Goal: Task Accomplishment & Management: Complete application form

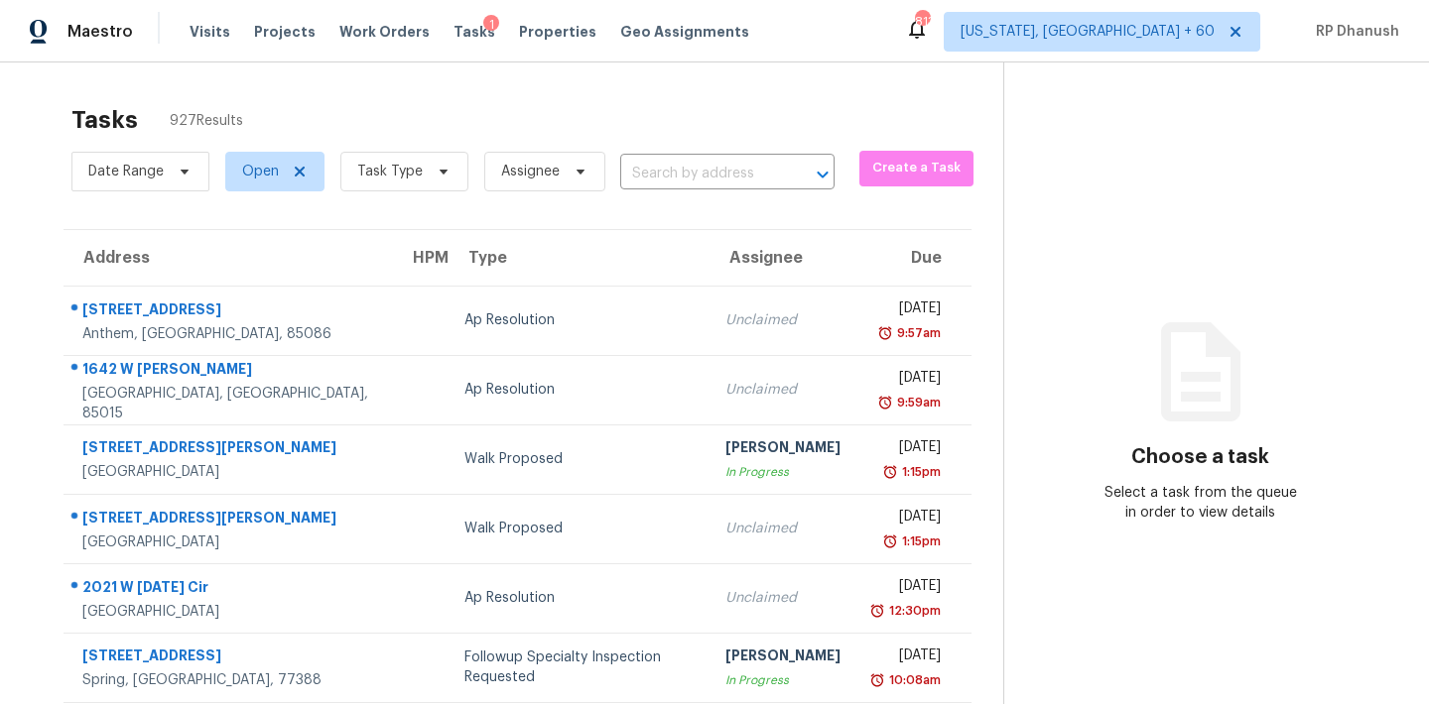
click at [664, 150] on div "Date Range Open Task Type Assignee ​" at bounding box center [452, 172] width 763 height 52
click at [659, 174] on input "text" at bounding box center [699, 174] width 159 height 31
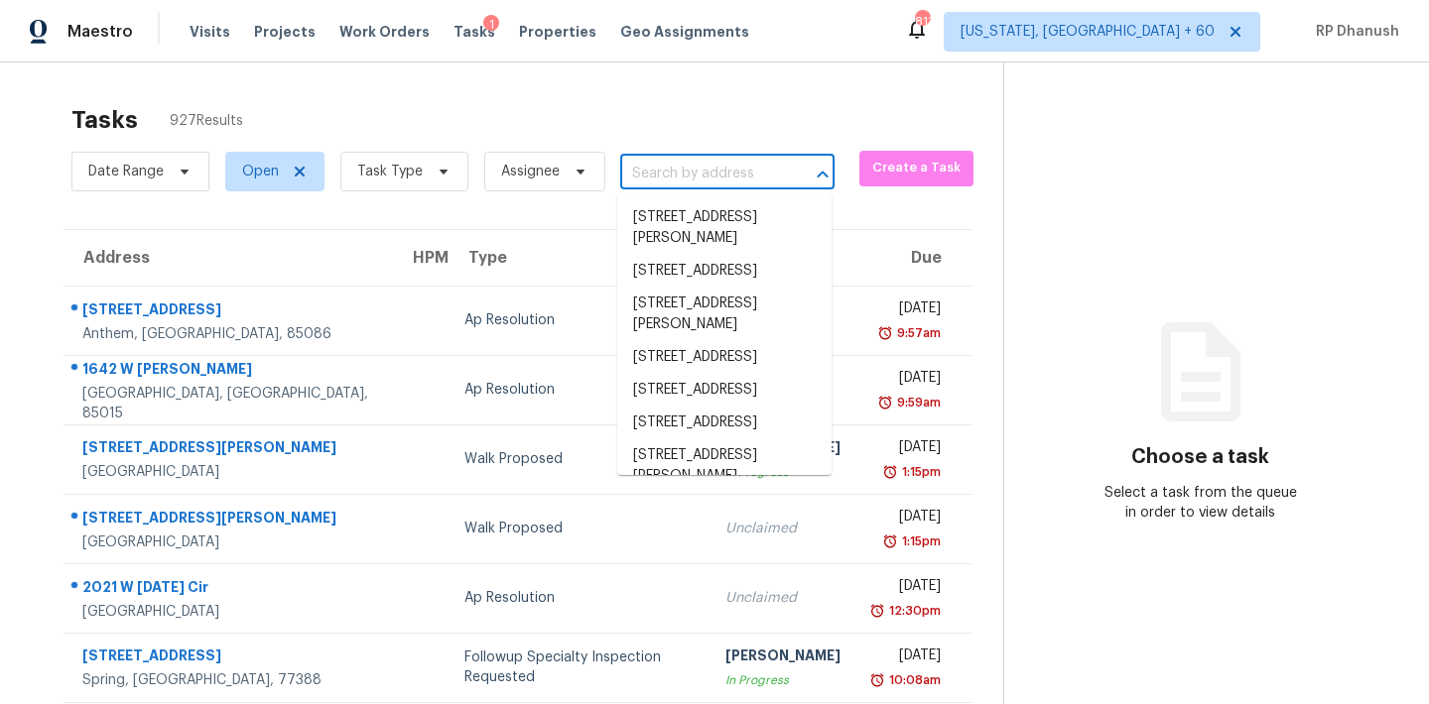
paste input "[STREET_ADDRESS]"
type input "[STREET_ADDRESS]"
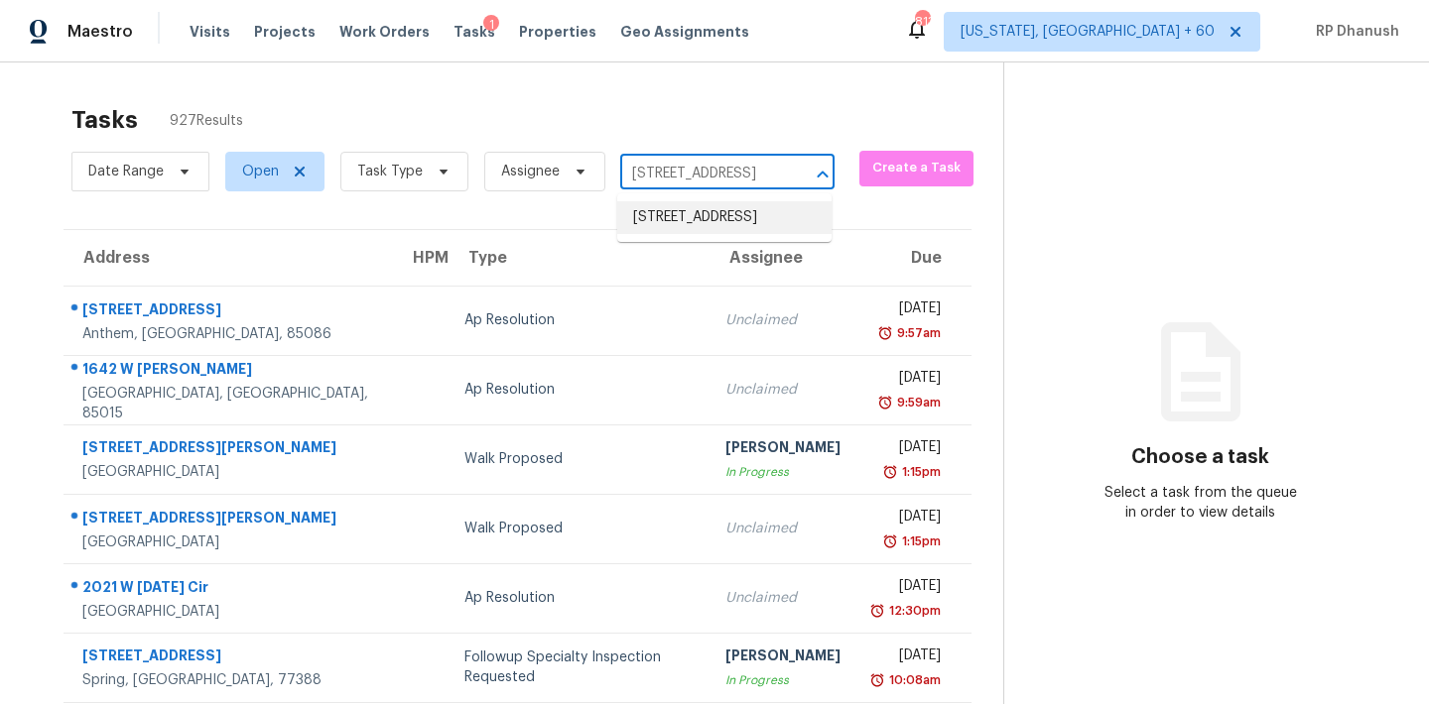
click at [693, 217] on li "[STREET_ADDRESS]" at bounding box center [724, 217] width 214 height 33
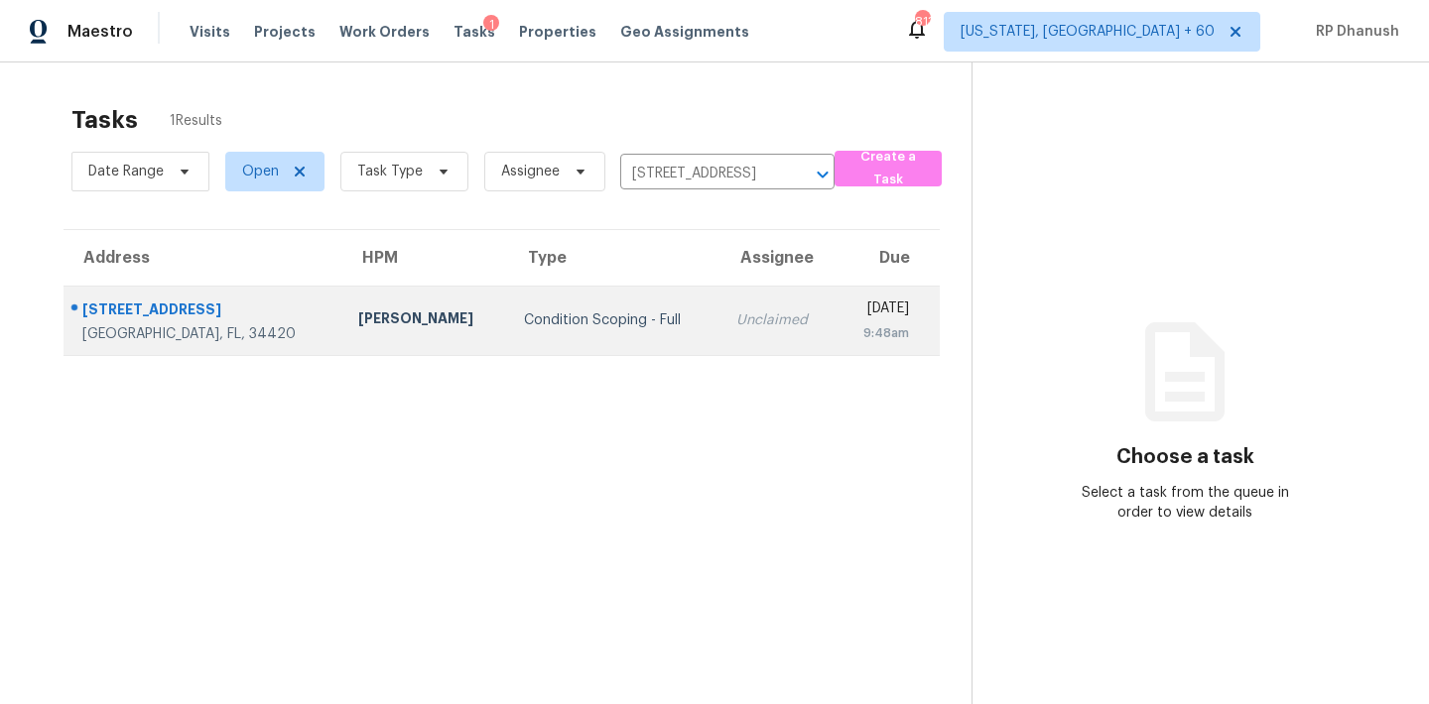
click at [720, 296] on td "Unclaimed" at bounding box center [778, 320] width 116 height 69
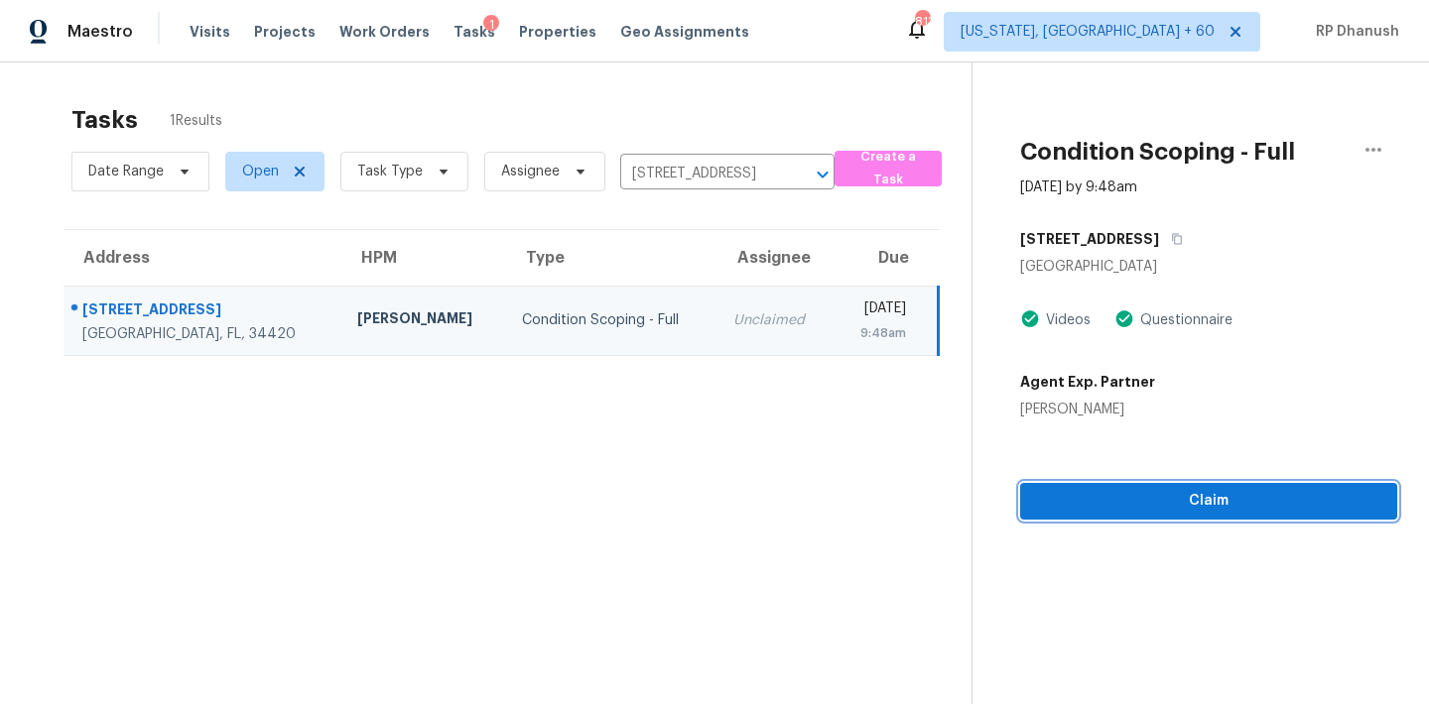
click at [1152, 495] on span "Claim" at bounding box center [1208, 501] width 345 height 25
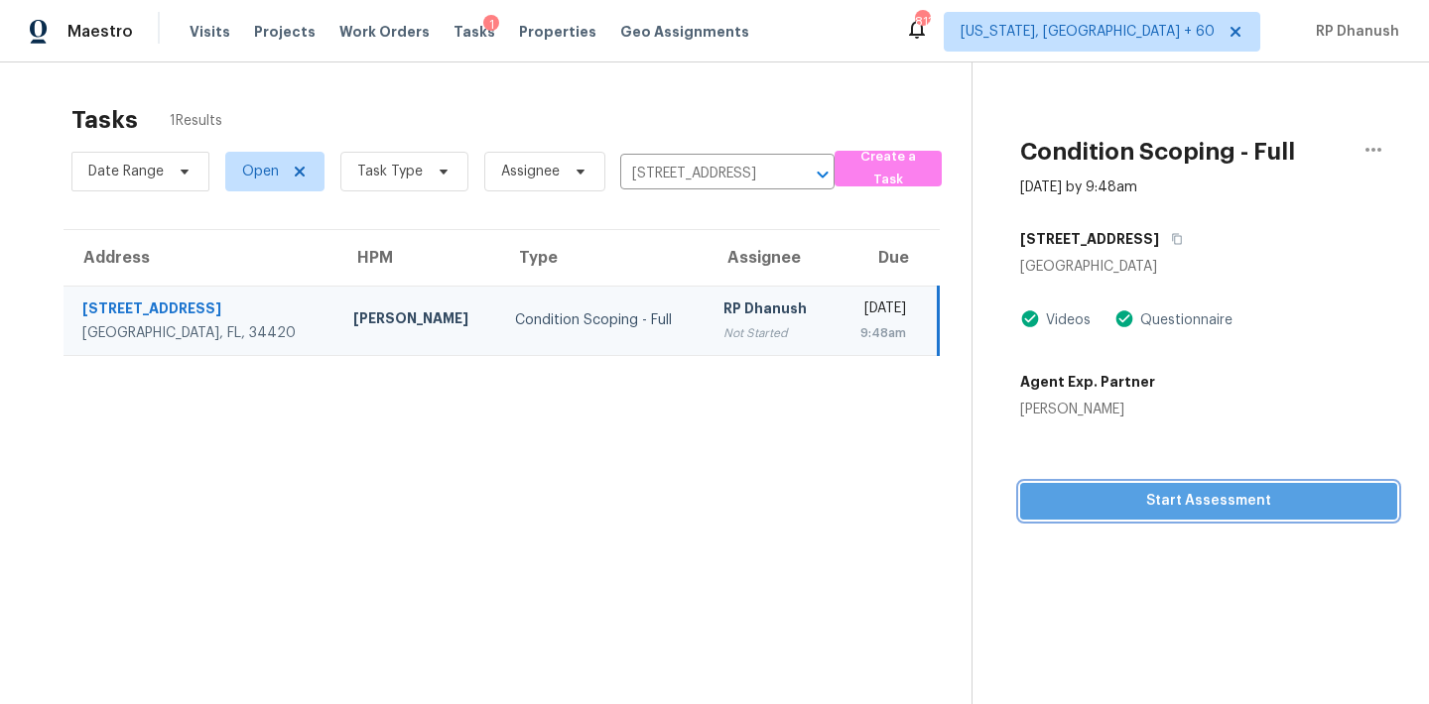
click at [1121, 509] on span "Start Assessment" at bounding box center [1208, 501] width 345 height 25
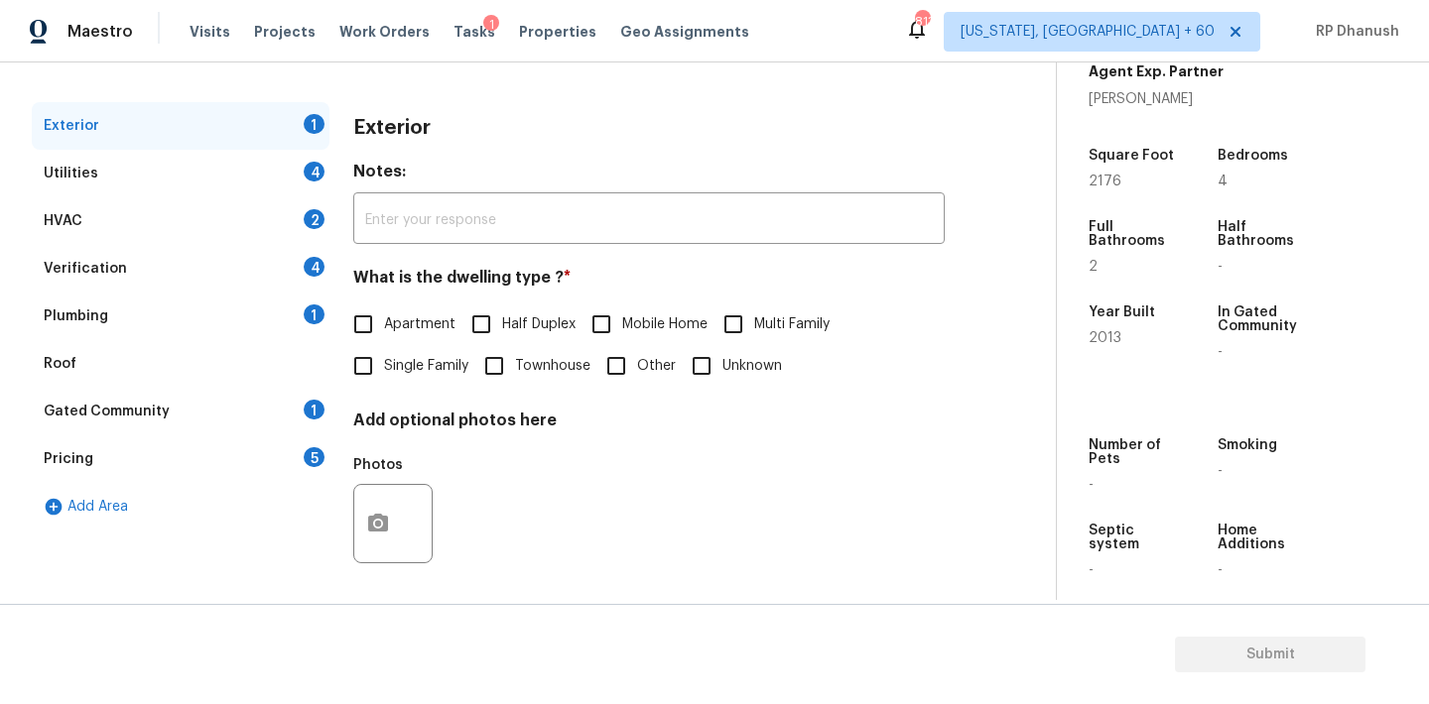
scroll to position [251, 0]
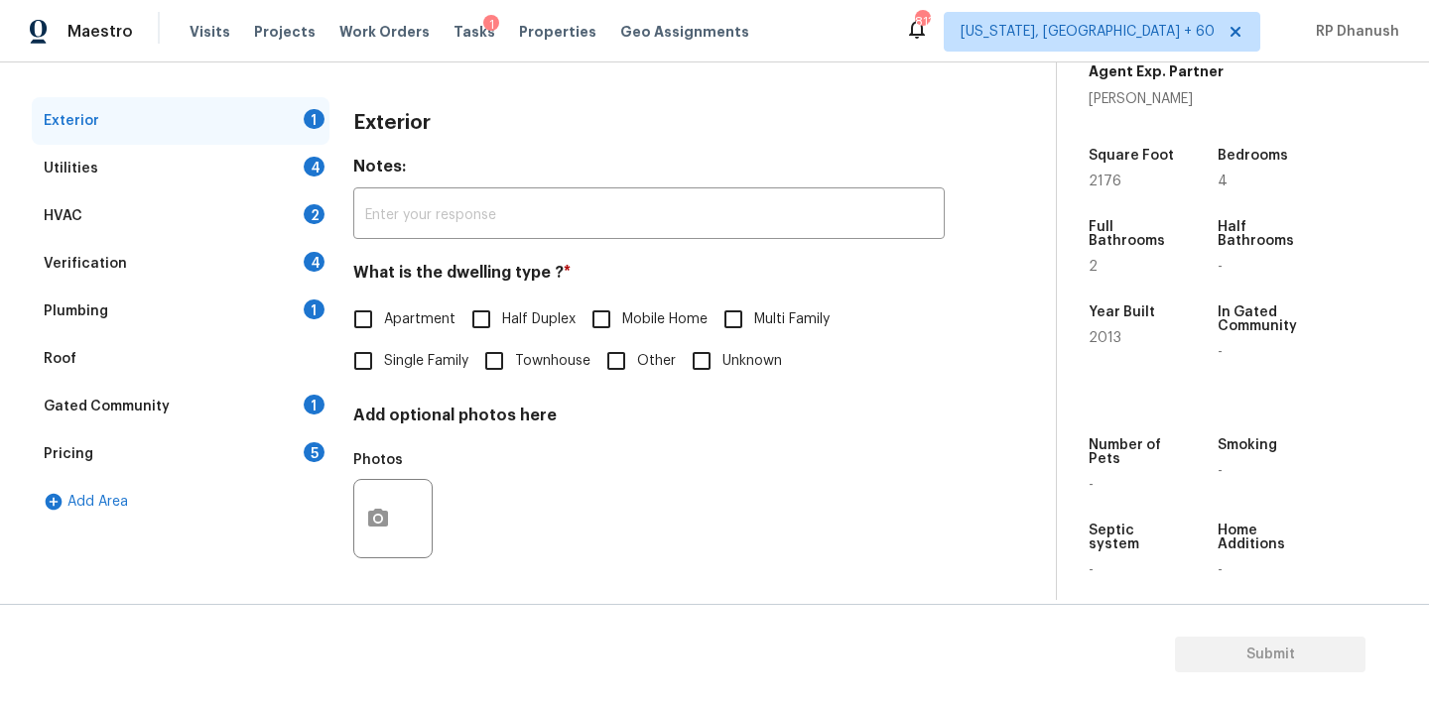
click at [373, 378] on input "Single Family" at bounding box center [363, 361] width 42 height 42
checkbox input "true"
click at [292, 321] on div "Plumbing 1" at bounding box center [181, 312] width 298 height 48
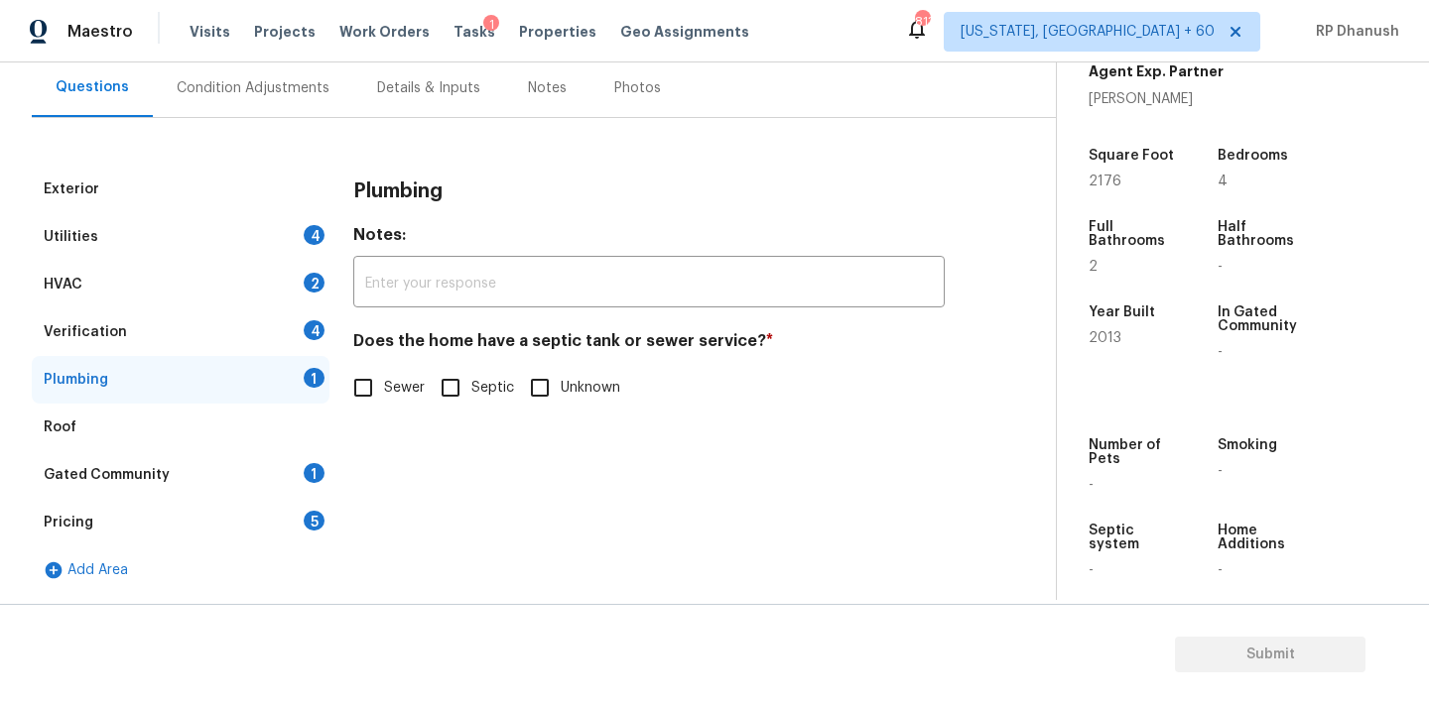
click at [393, 384] on span "Sewer" at bounding box center [404, 388] width 41 height 21
click at [384, 384] on input "Sewer" at bounding box center [363, 388] width 42 height 42
checkbox input "true"
click at [467, 394] on input "Septic" at bounding box center [451, 388] width 42 height 42
checkbox input "true"
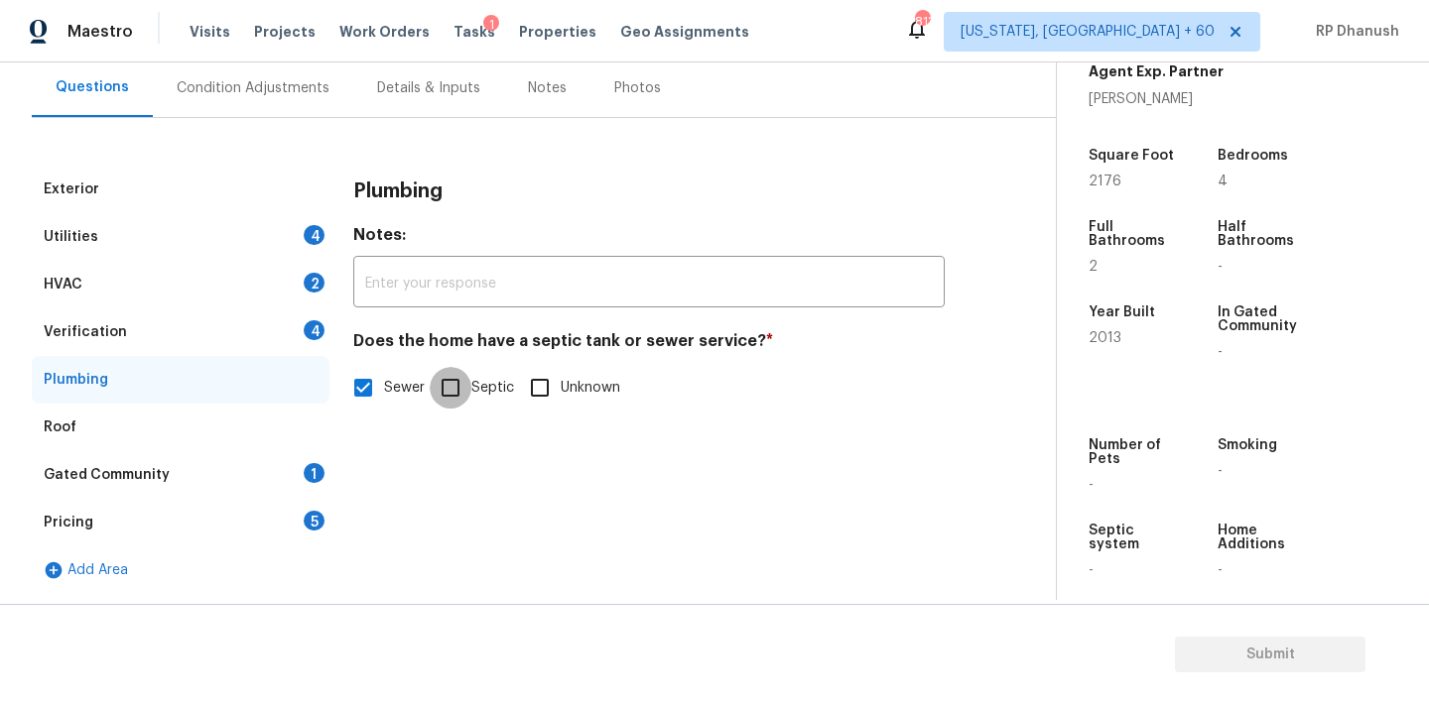
checkbox input "false"
click at [263, 482] on div "Gated Community 1" at bounding box center [181, 475] width 298 height 48
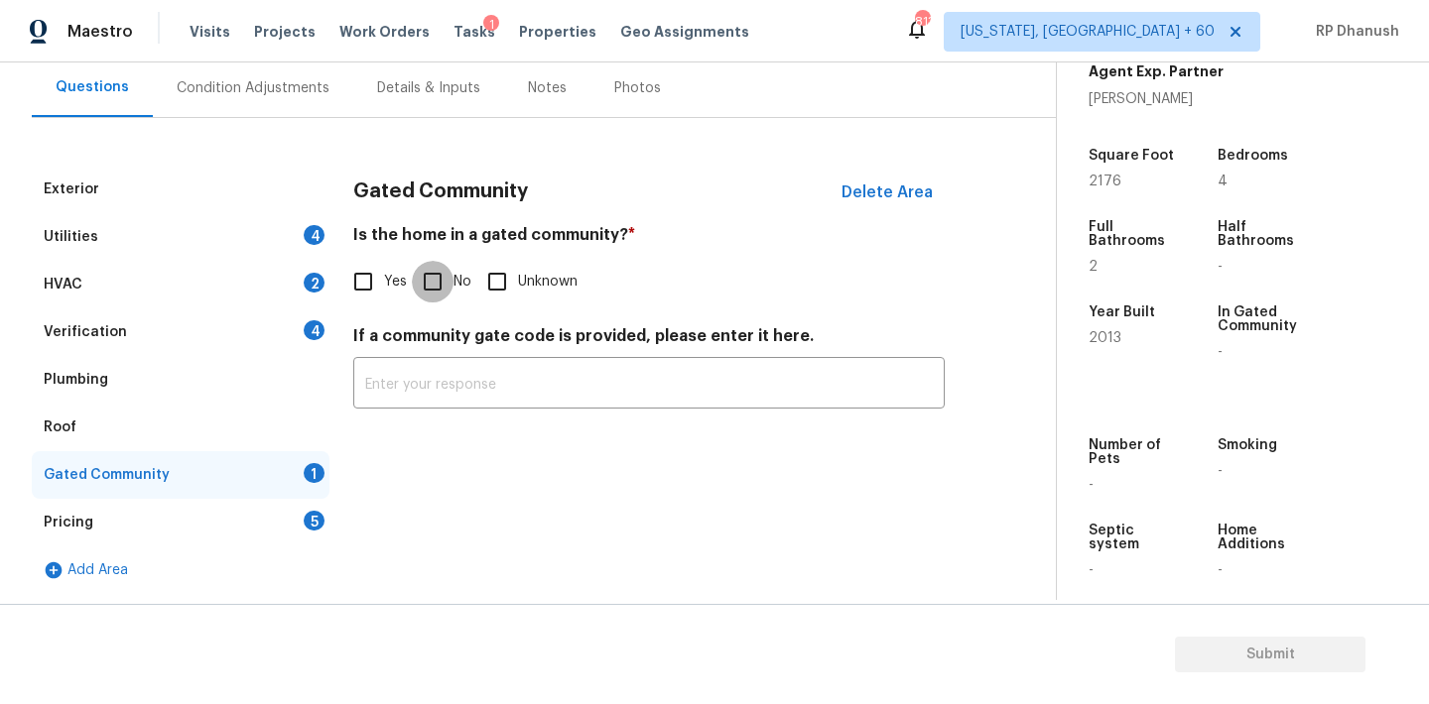
click at [430, 280] on input "No" at bounding box center [433, 282] width 42 height 42
checkbox input "true"
click at [272, 242] on div "Utilities 4" at bounding box center [181, 237] width 298 height 48
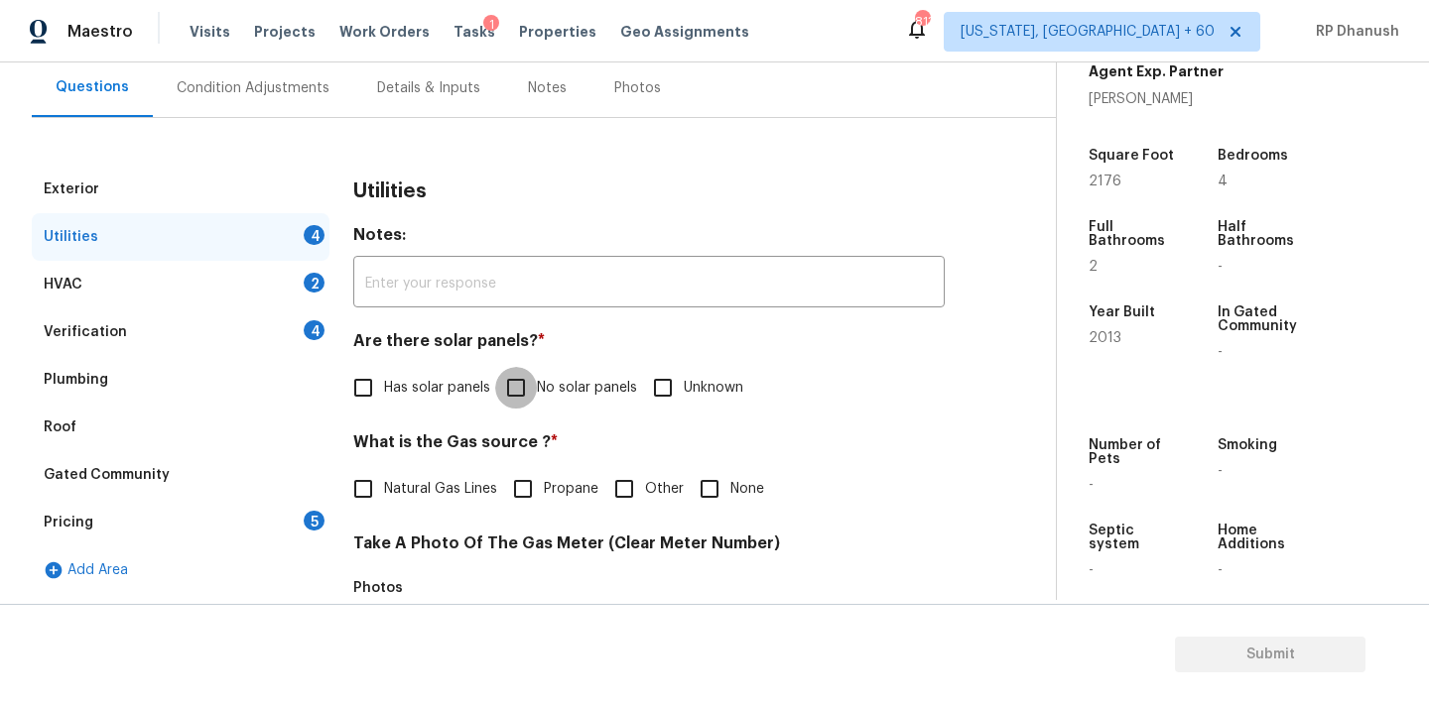
click at [511, 369] on input "No solar panels" at bounding box center [516, 388] width 42 height 42
checkbox input "true"
click at [282, 519] on div "Pricing 5" at bounding box center [181, 523] width 298 height 48
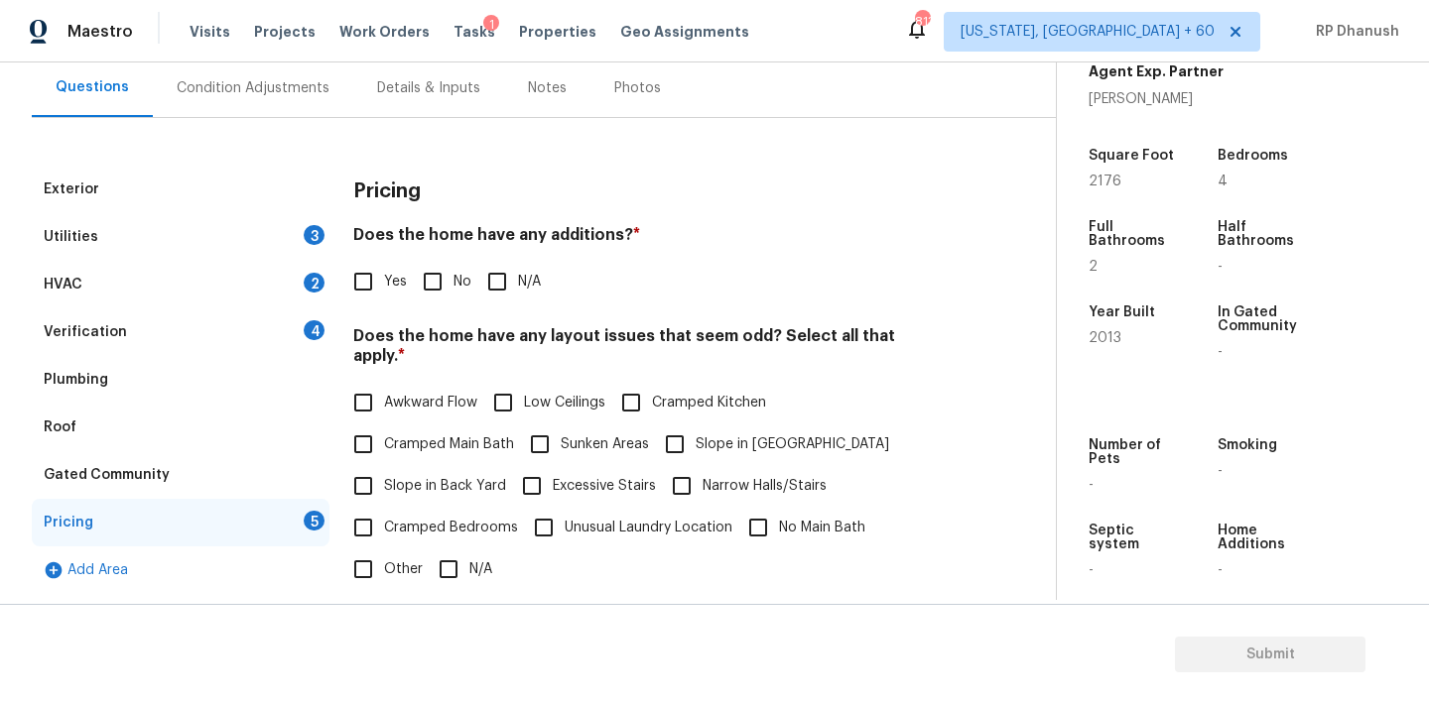
click at [442, 288] on input "No" at bounding box center [433, 282] width 42 height 42
checkbox input "true"
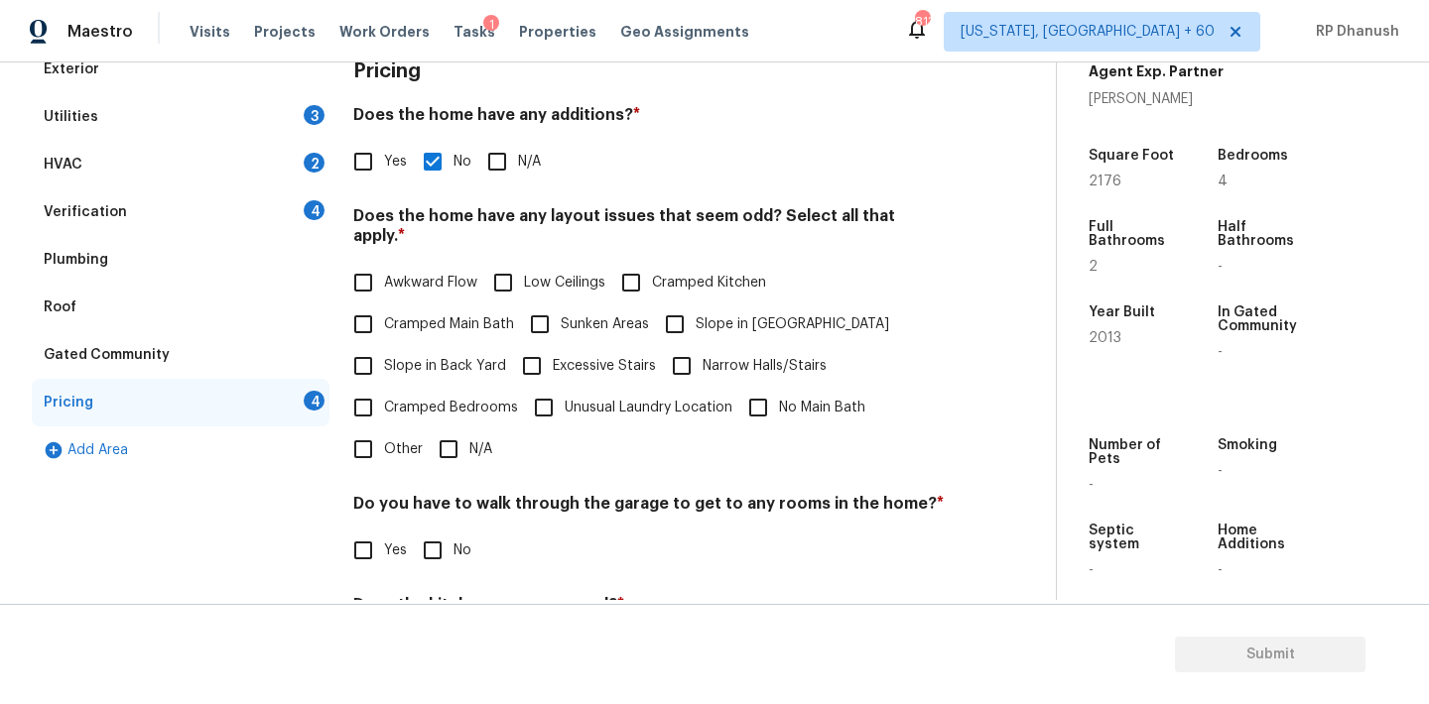
click at [424, 345] on label "Slope in Back Yard" at bounding box center [424, 366] width 164 height 42
click at [384, 345] on input "Slope in Back Yard" at bounding box center [363, 366] width 42 height 42
checkbox input "true"
click at [646, 345] on label "Excessive Stairs" at bounding box center [583, 366] width 145 height 42
click at [553, 345] on input "Excessive Stairs" at bounding box center [532, 366] width 42 height 42
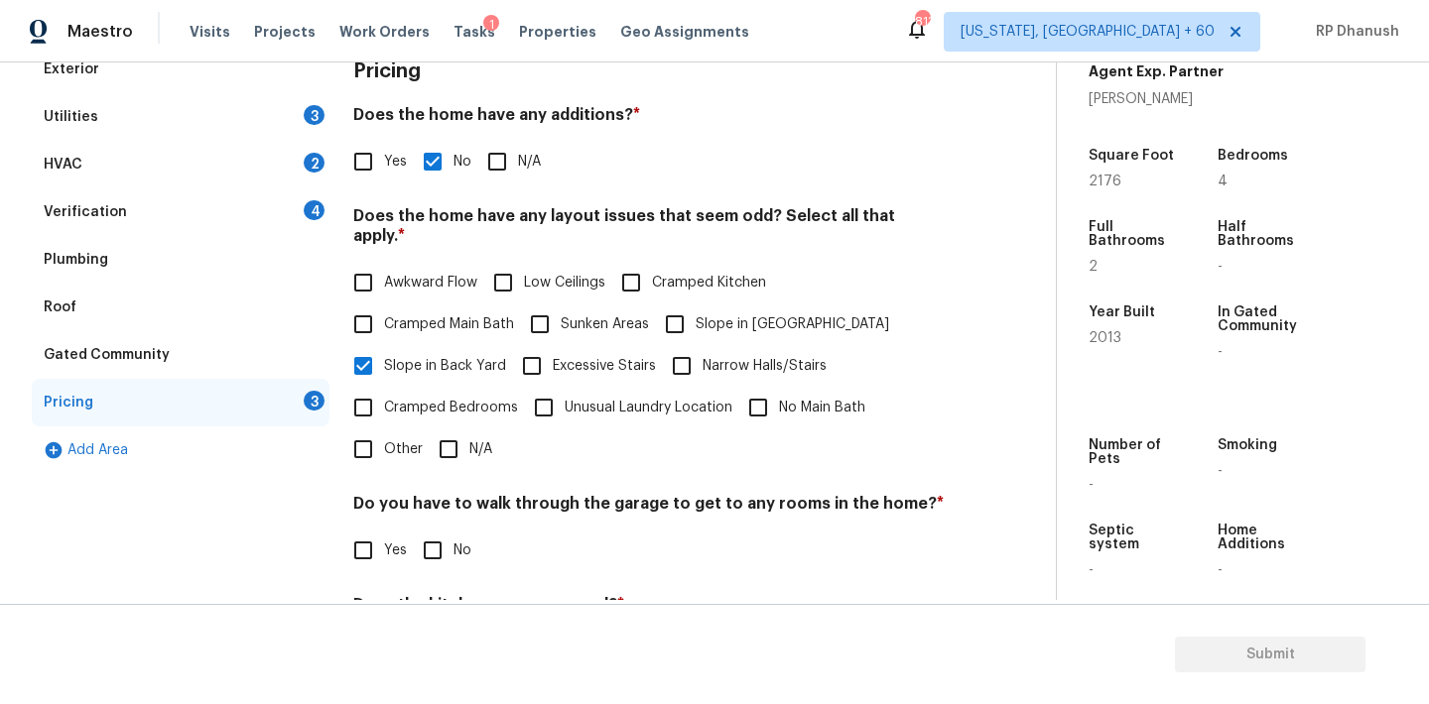
checkbox input "true"
click at [666, 311] on input "Slope in [GEOGRAPHIC_DATA]" at bounding box center [675, 327] width 42 height 42
checkbox input "true"
click at [545, 349] on input "Excessive Stairs" at bounding box center [532, 366] width 42 height 42
checkbox input "false"
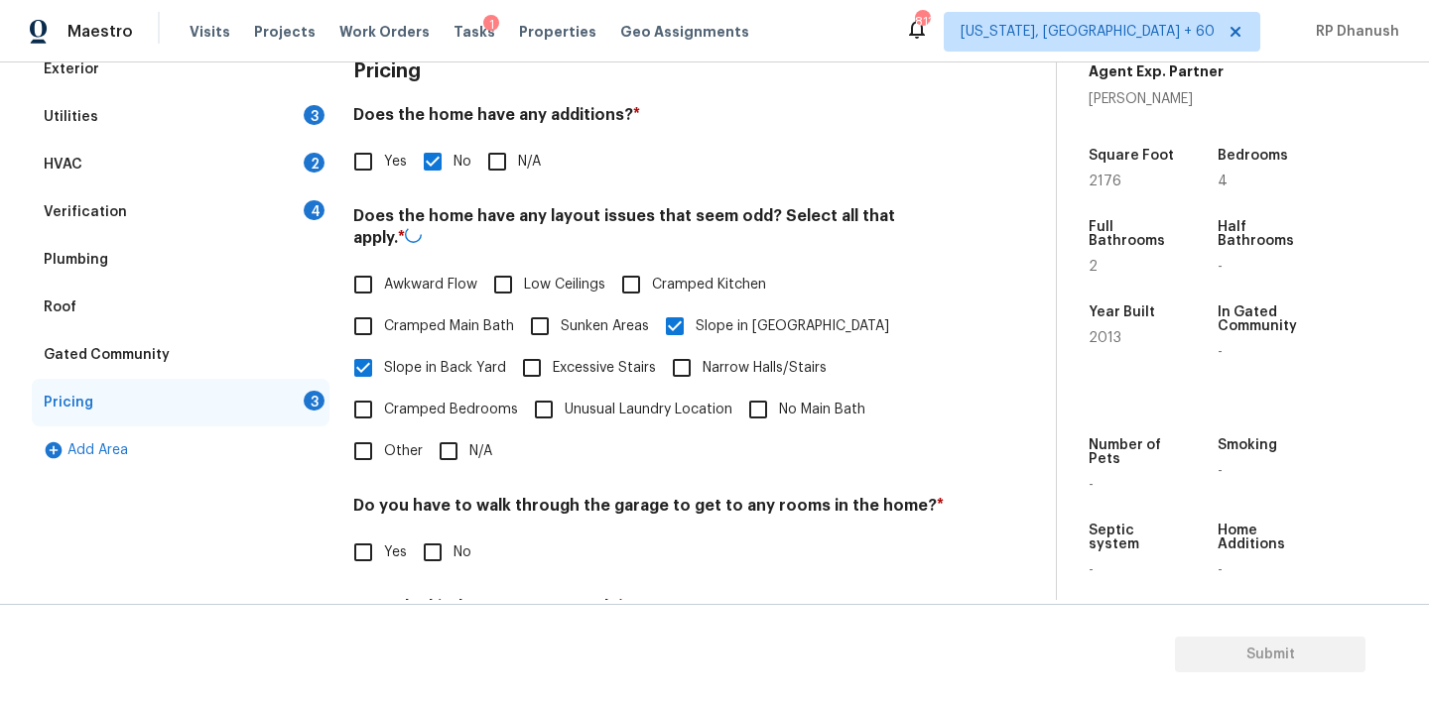
scroll to position [329, 0]
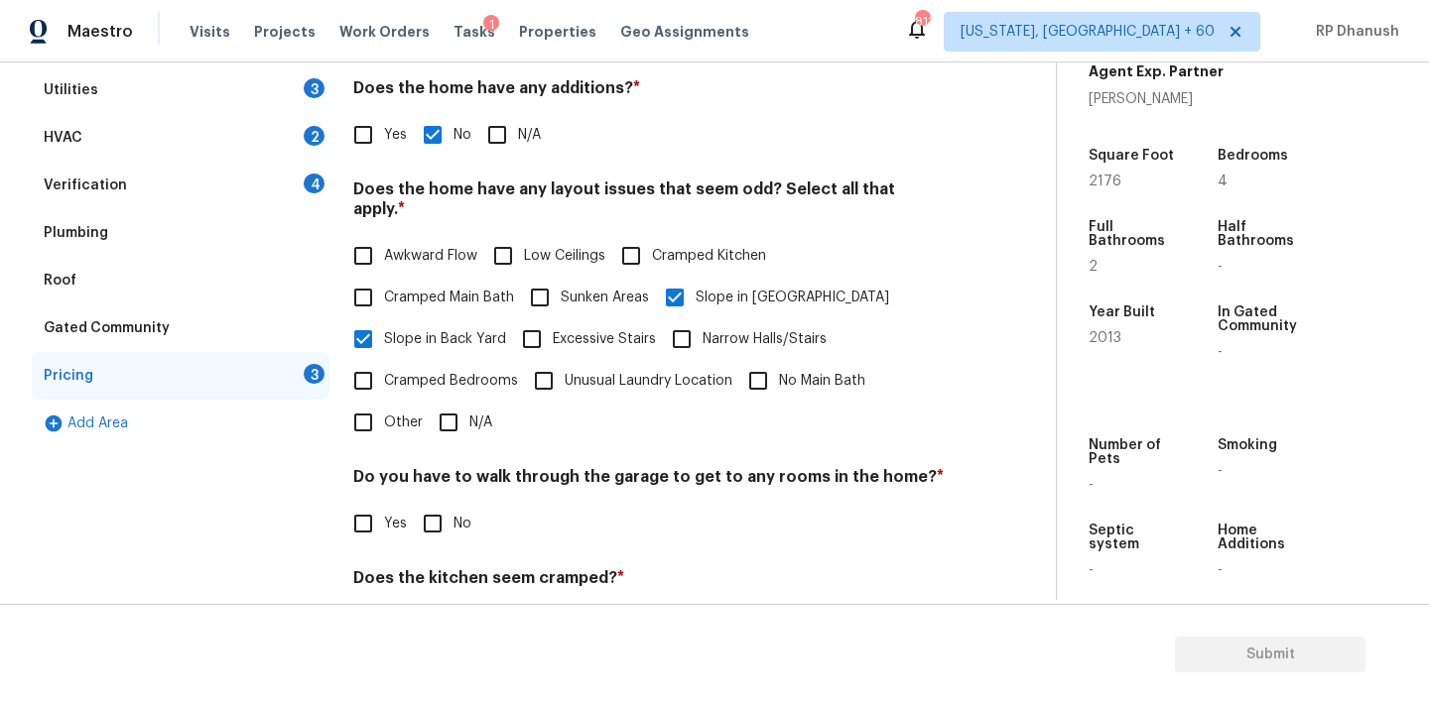
click at [437, 503] on input "No" at bounding box center [433, 524] width 42 height 42
checkbox input "true"
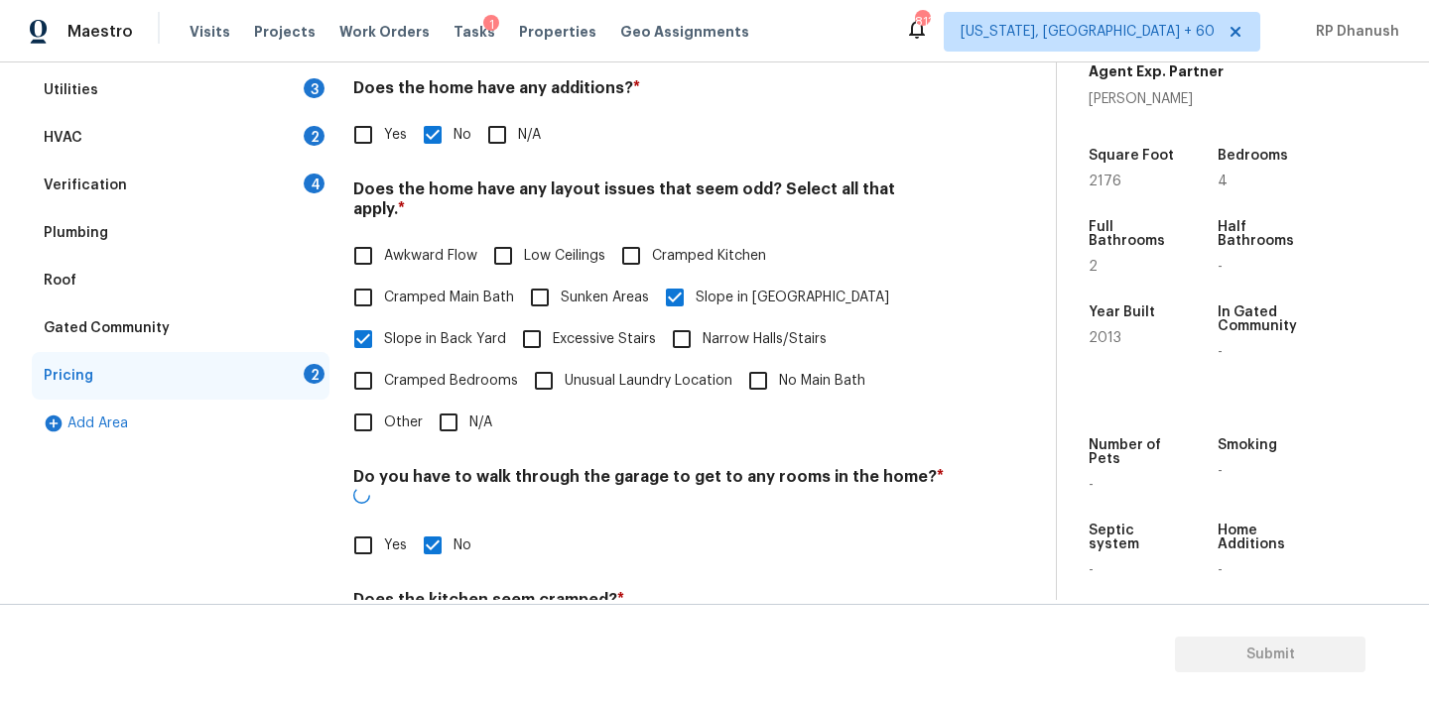
click at [437, 590] on div "Does the kitchen seem cramped? * Yes No" at bounding box center [648, 628] width 591 height 77
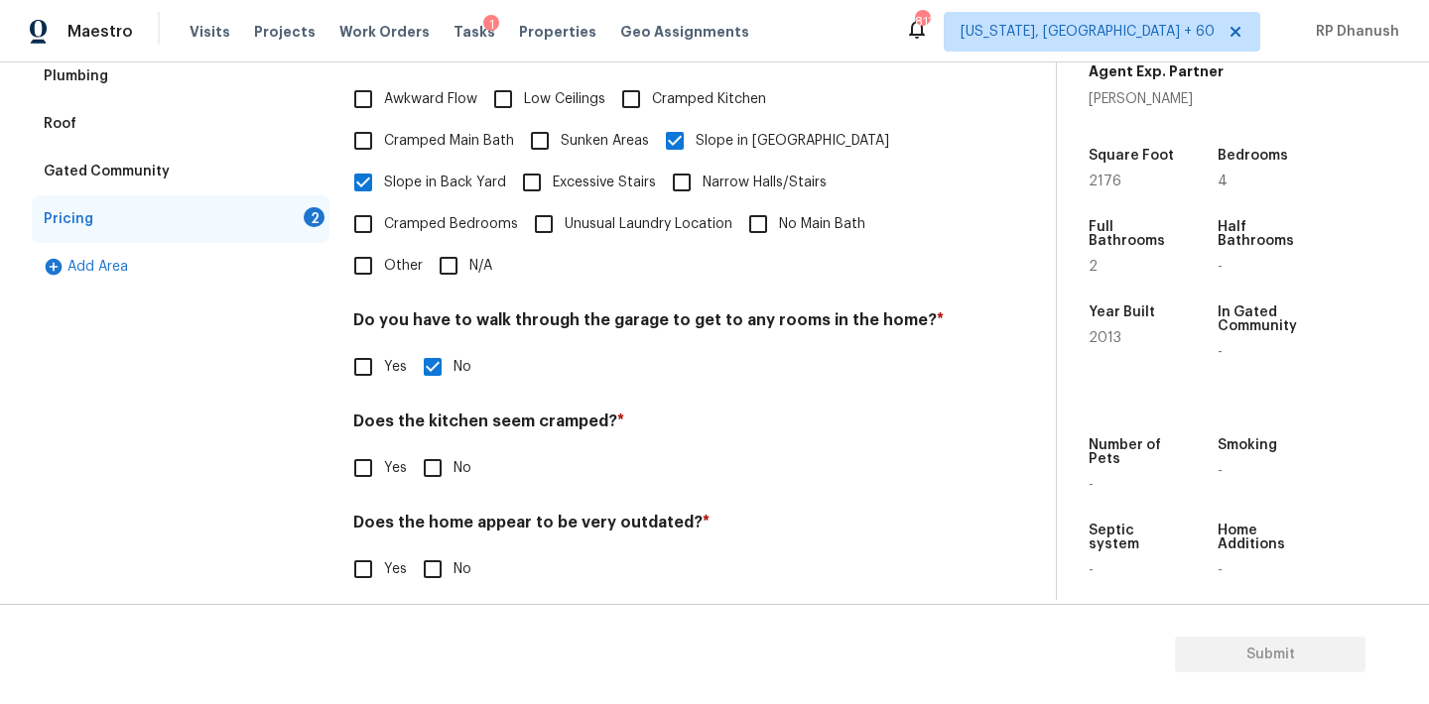
click at [430, 455] on input "No" at bounding box center [433, 468] width 42 height 42
checkbox input "true"
click at [431, 551] on input "No" at bounding box center [433, 572] width 42 height 42
checkbox input "true"
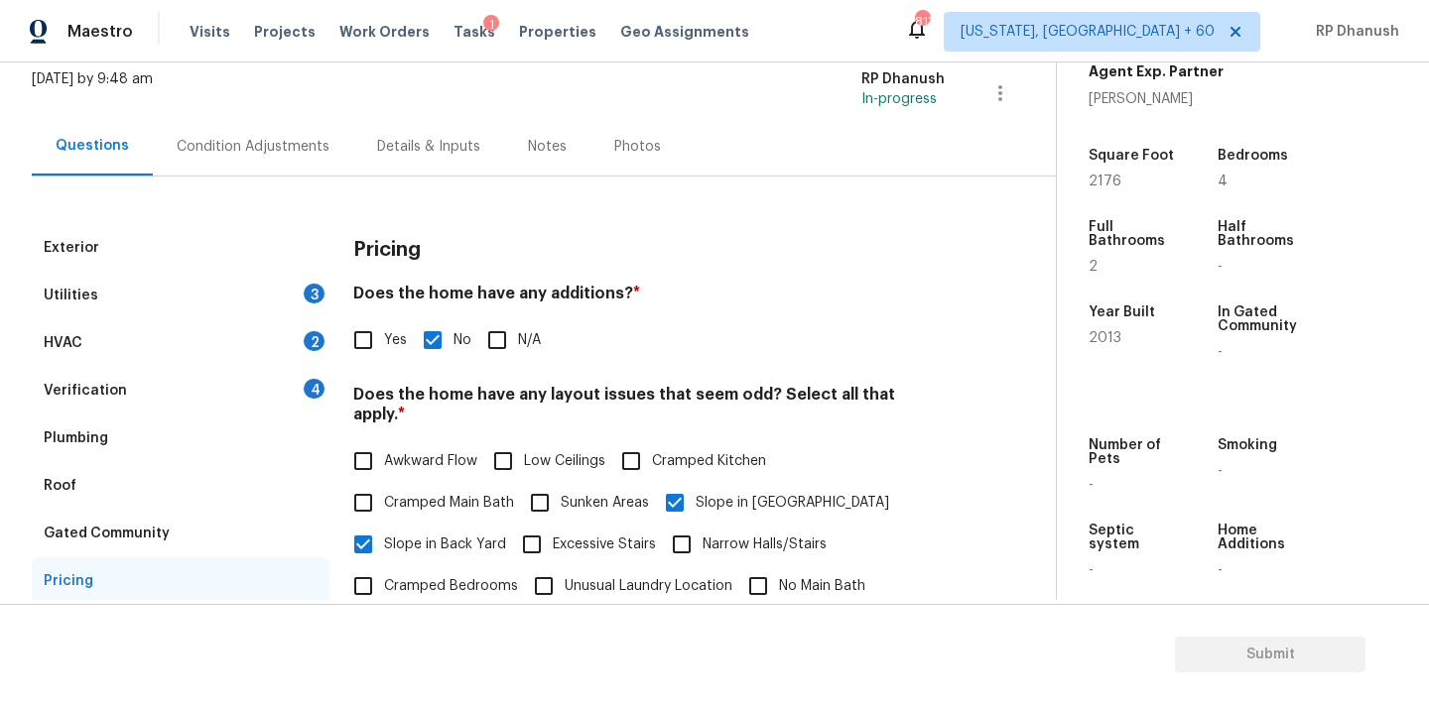
scroll to position [109, 0]
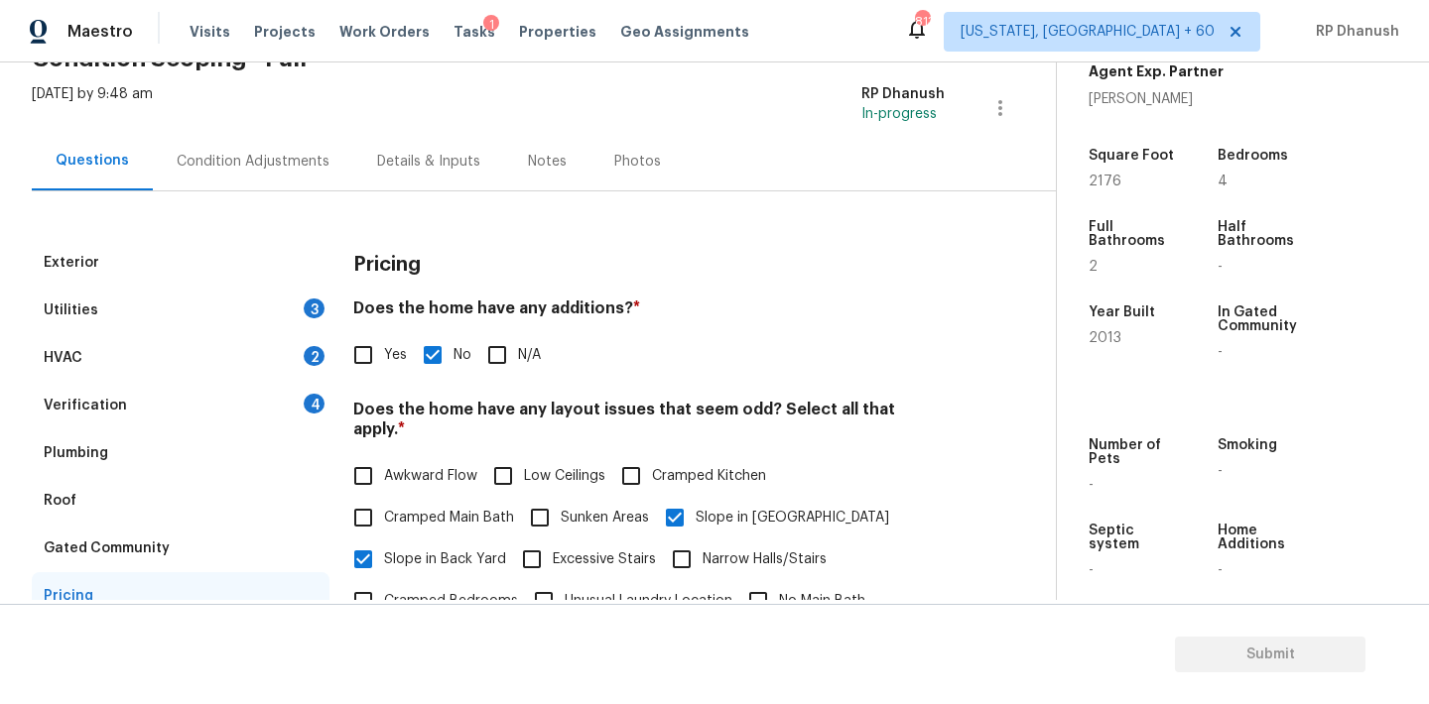
click at [299, 419] on div "Verification 4" at bounding box center [181, 406] width 298 height 48
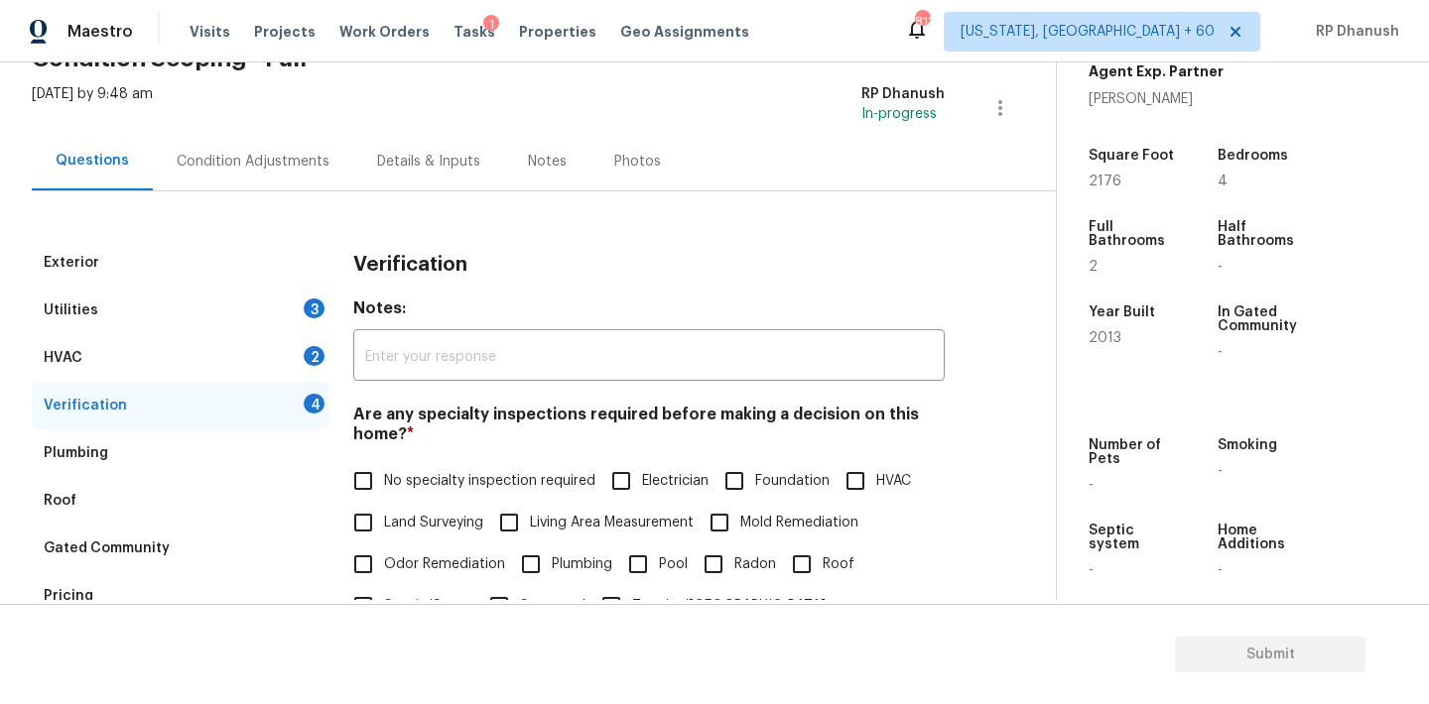
scroll to position [290, 0]
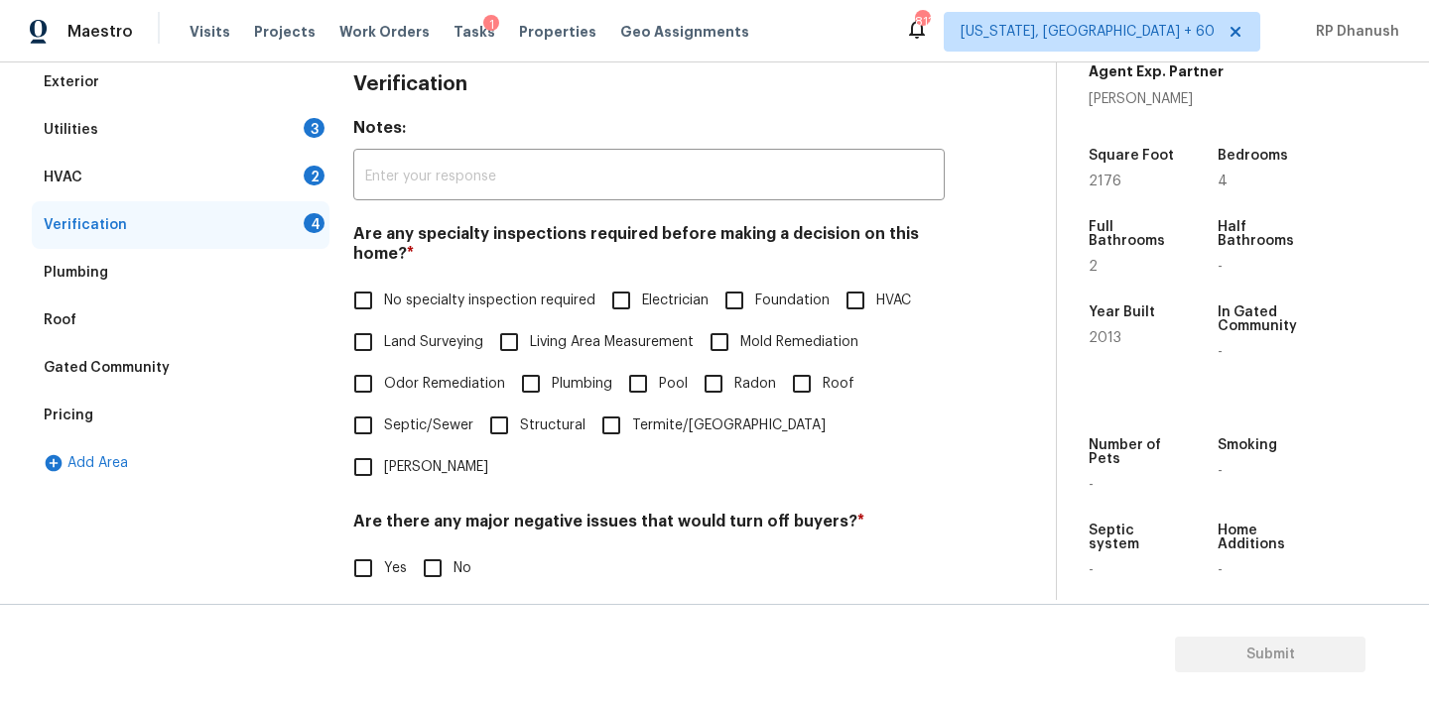
drag, startPoint x: 375, startPoint y: 296, endPoint x: 389, endPoint y: 365, distance: 70.8
click at [375, 296] on input "No specialty inspection required" at bounding box center [363, 301] width 42 height 42
checkbox input "true"
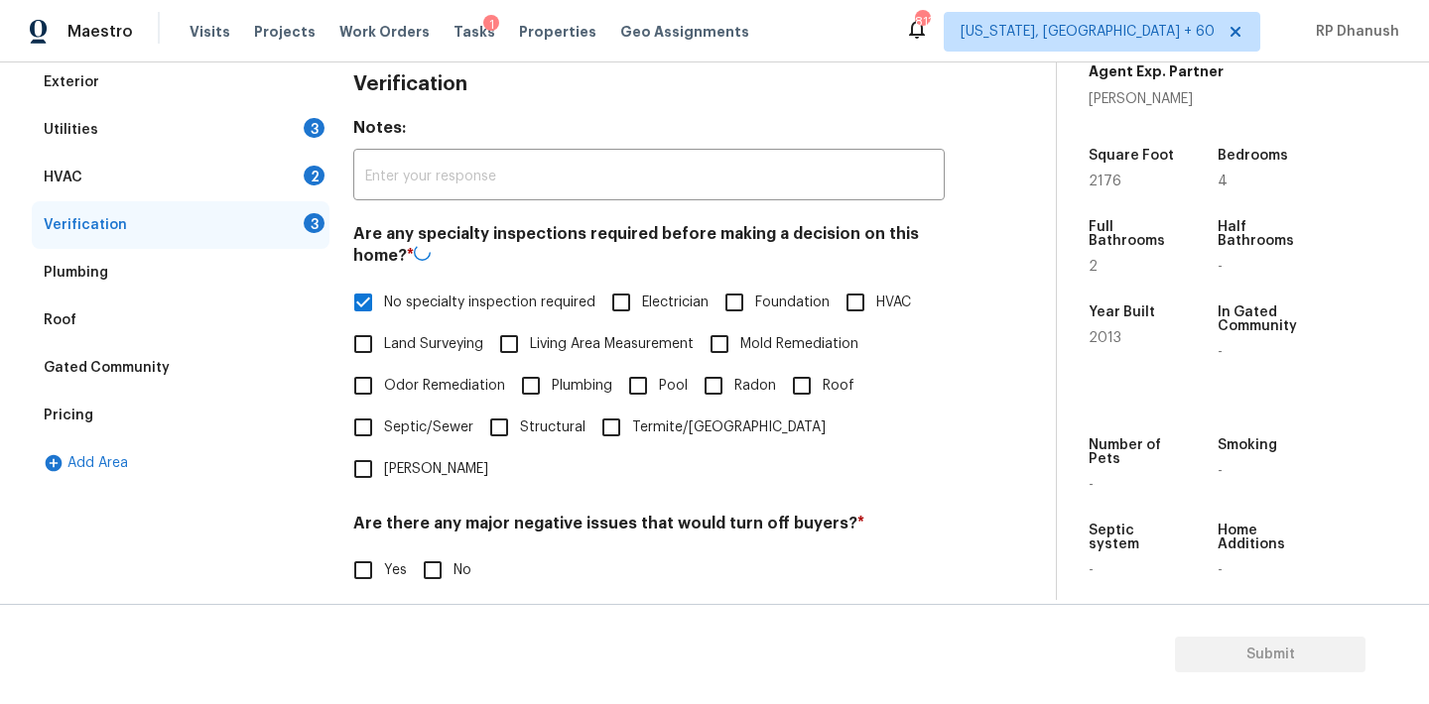
click at [434, 514] on div "Are there any major negative issues that would turn off buyers? * Yes No" at bounding box center [648, 552] width 591 height 77
click at [440, 548] on input "No" at bounding box center [433, 569] width 42 height 42
checkbox input "true"
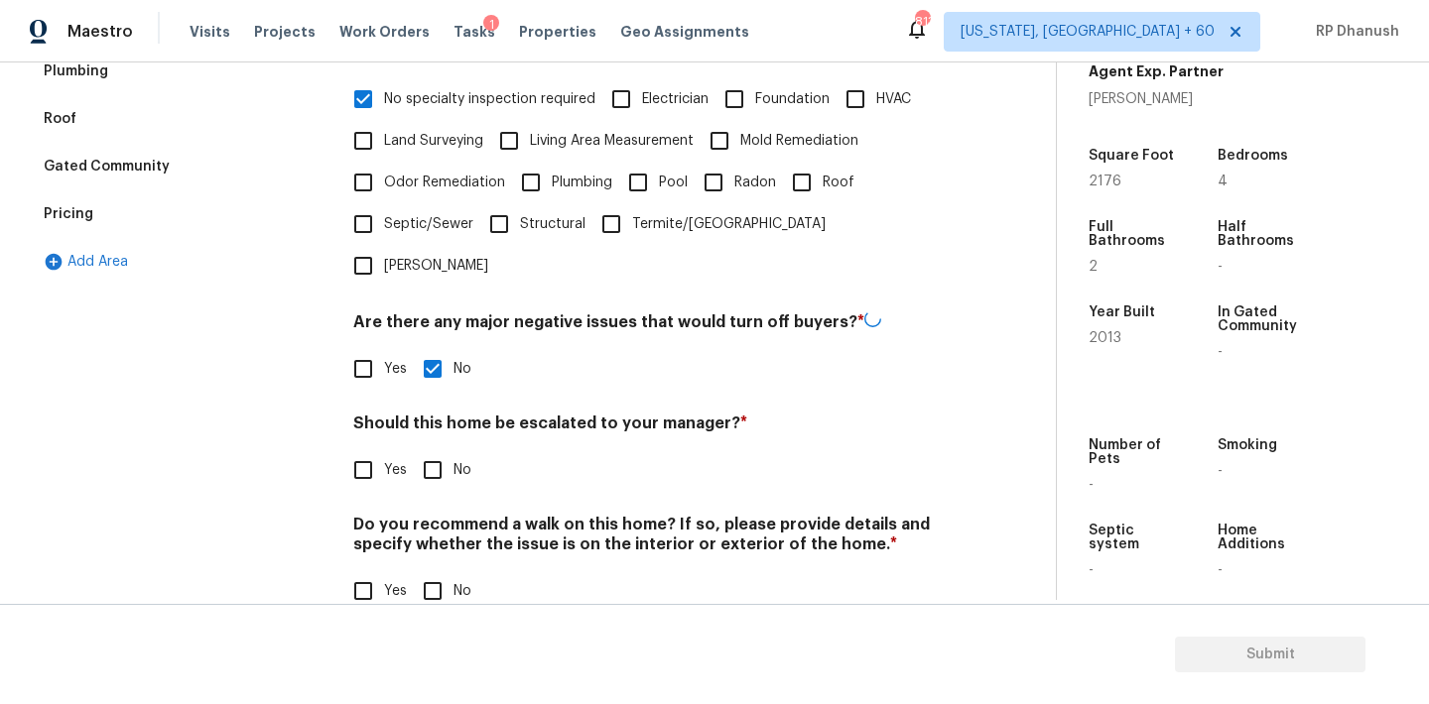
scroll to position [489, 0]
click at [438, 570] on input "No" at bounding box center [433, 591] width 42 height 42
checkbox input "true"
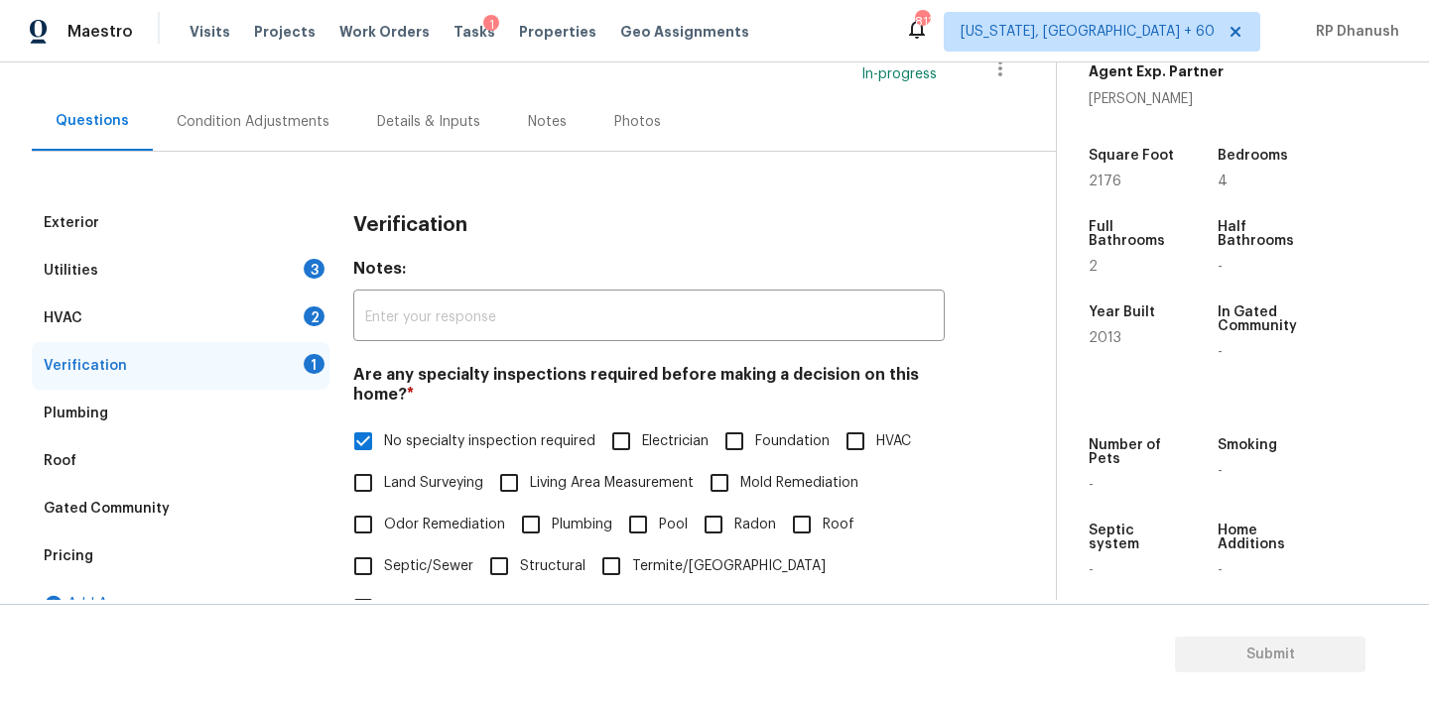
click at [299, 307] on div "HVAC 2" at bounding box center [181, 319] width 298 height 48
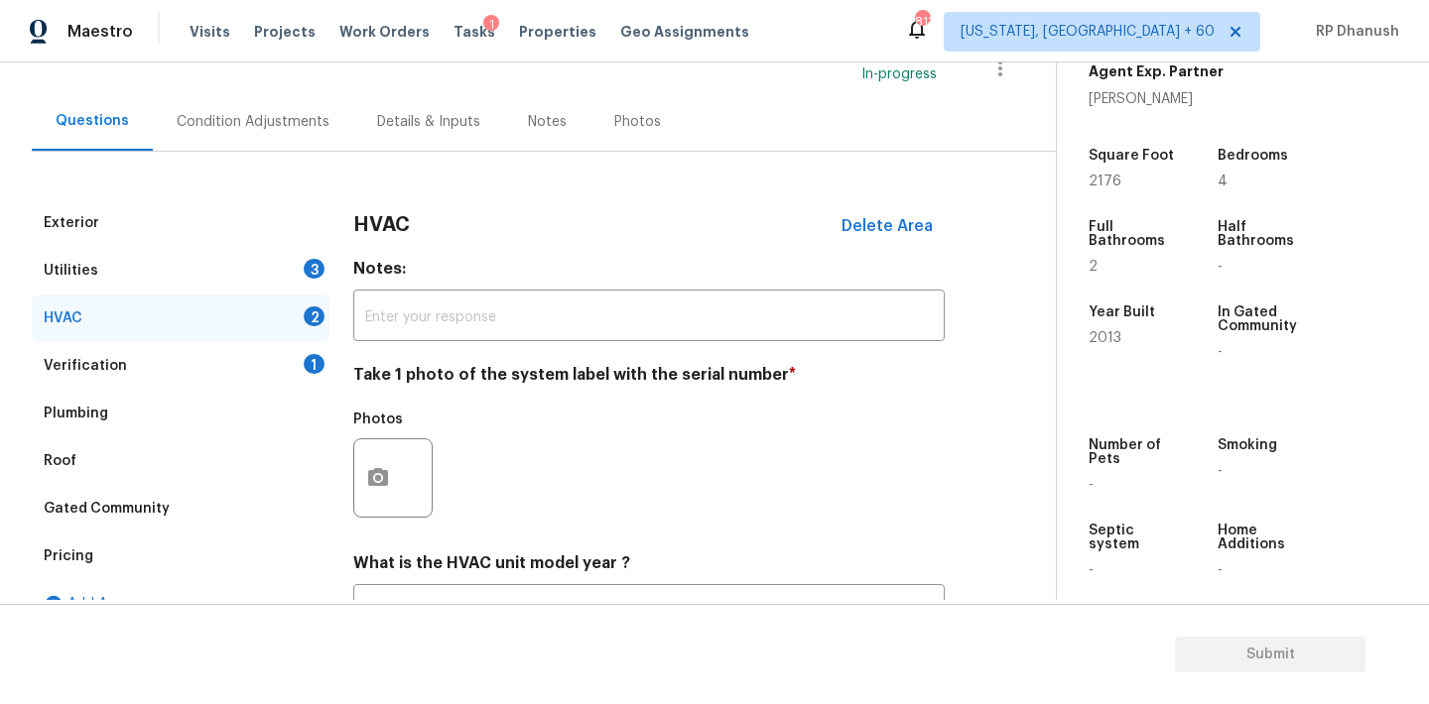
scroll to position [271, 0]
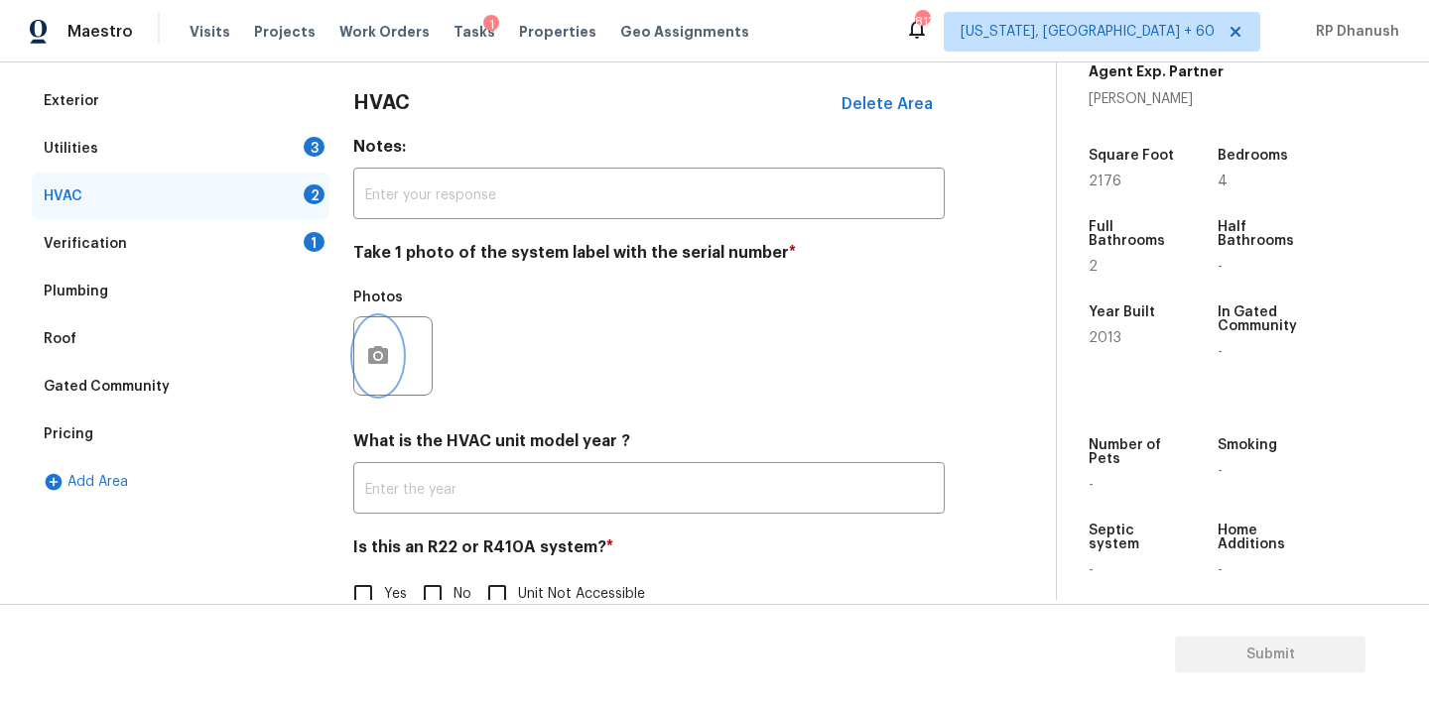
click at [371, 343] on button "button" at bounding box center [378, 355] width 48 height 77
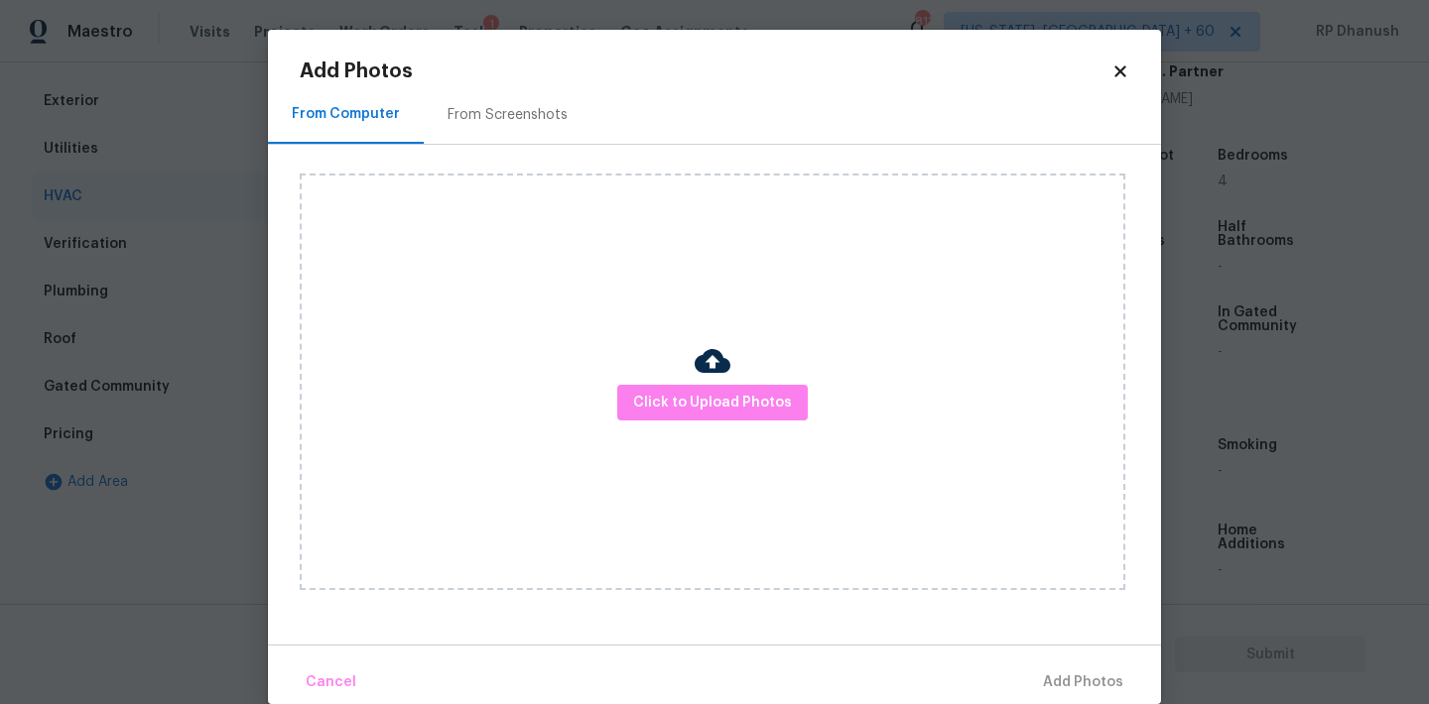
click at [475, 135] on div "From Screenshots" at bounding box center [508, 114] width 168 height 59
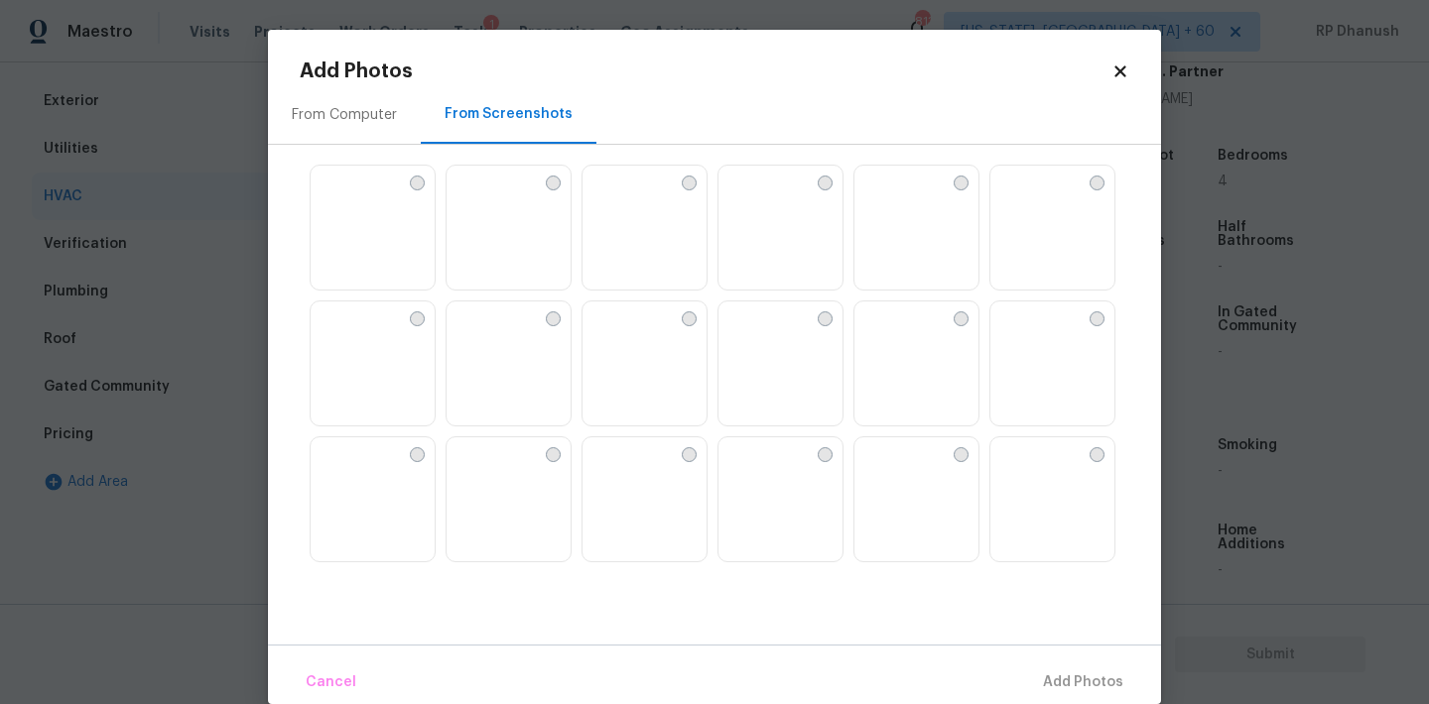
click at [342, 333] on img at bounding box center [327, 318] width 32 height 32
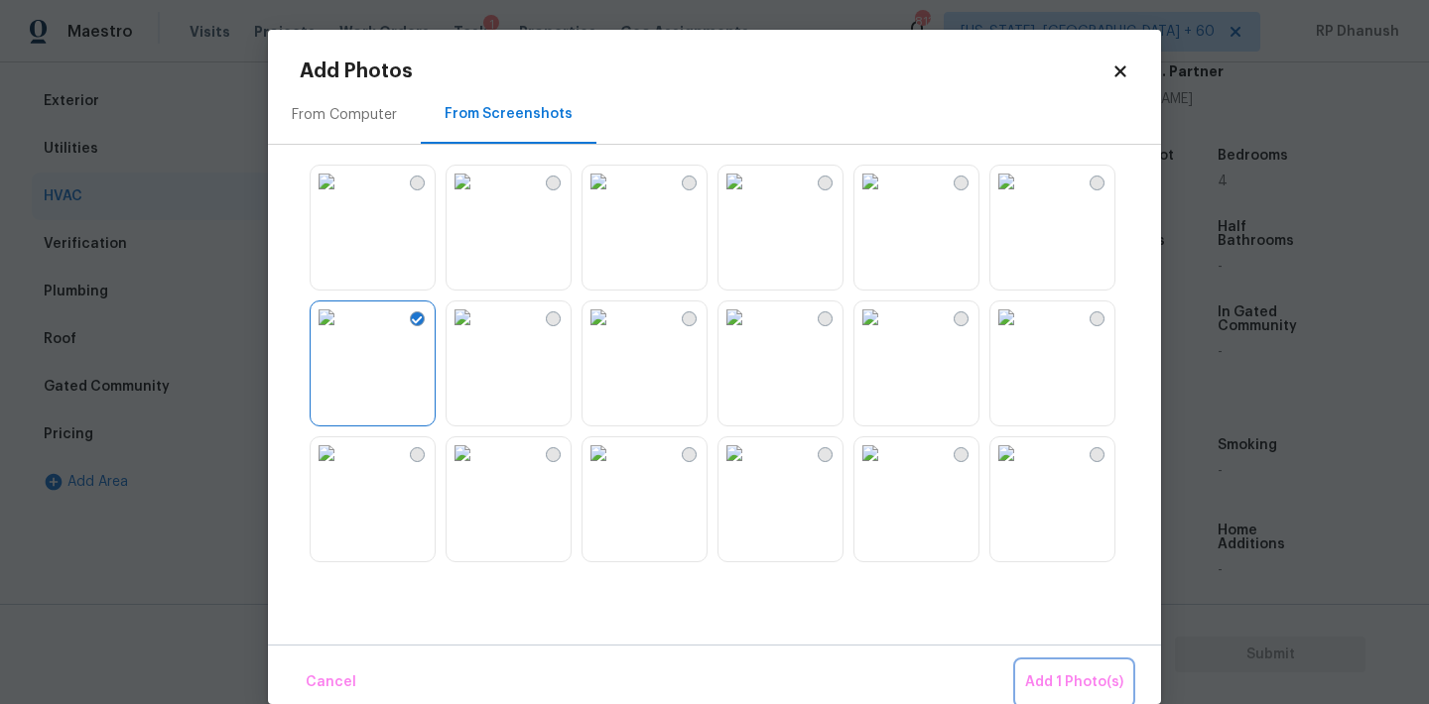
click at [1104, 684] on span "Add 1 Photo(s)" at bounding box center [1074, 683] width 98 height 25
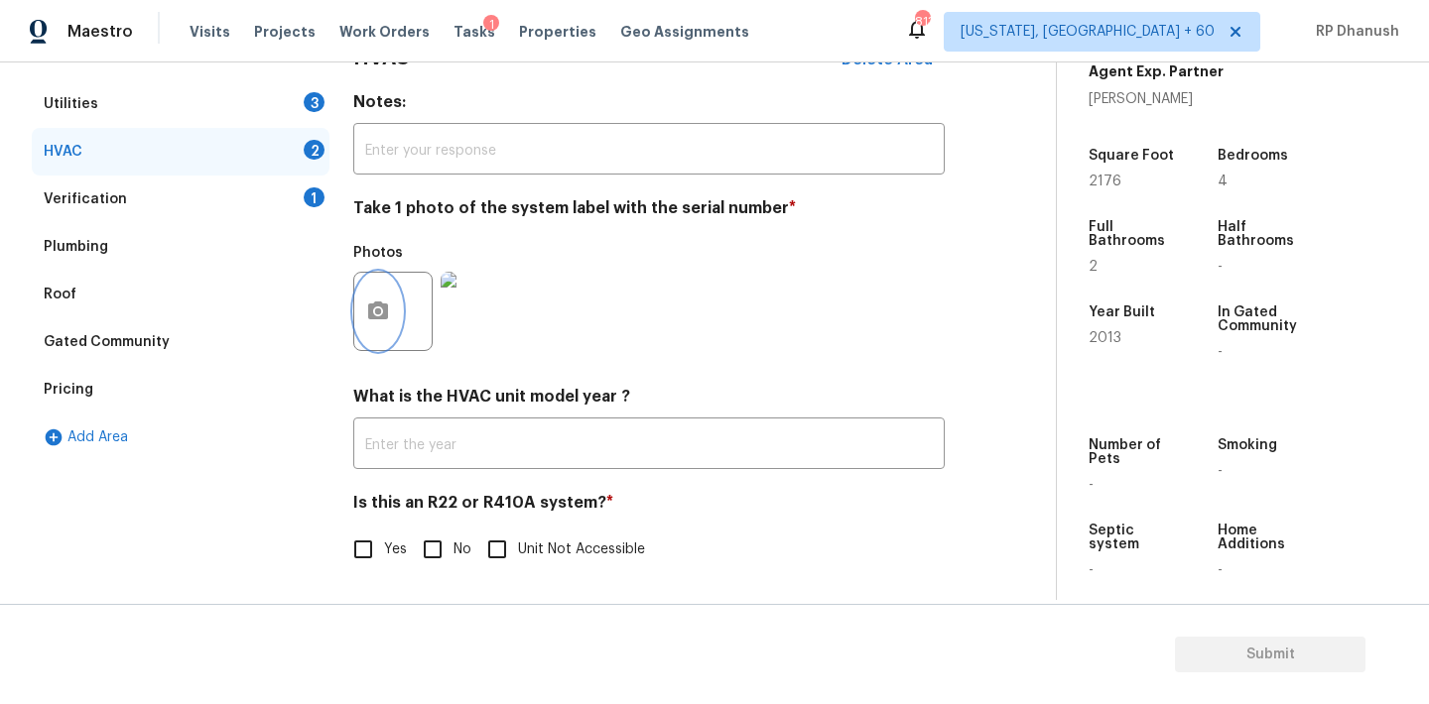
scroll to position [316, 0]
click at [456, 541] on span "No" at bounding box center [462, 550] width 18 height 21
click at [453, 541] on input "No" at bounding box center [433, 550] width 42 height 42
checkbox input "true"
click at [319, 204] on div "Verification 1" at bounding box center [181, 200] width 298 height 48
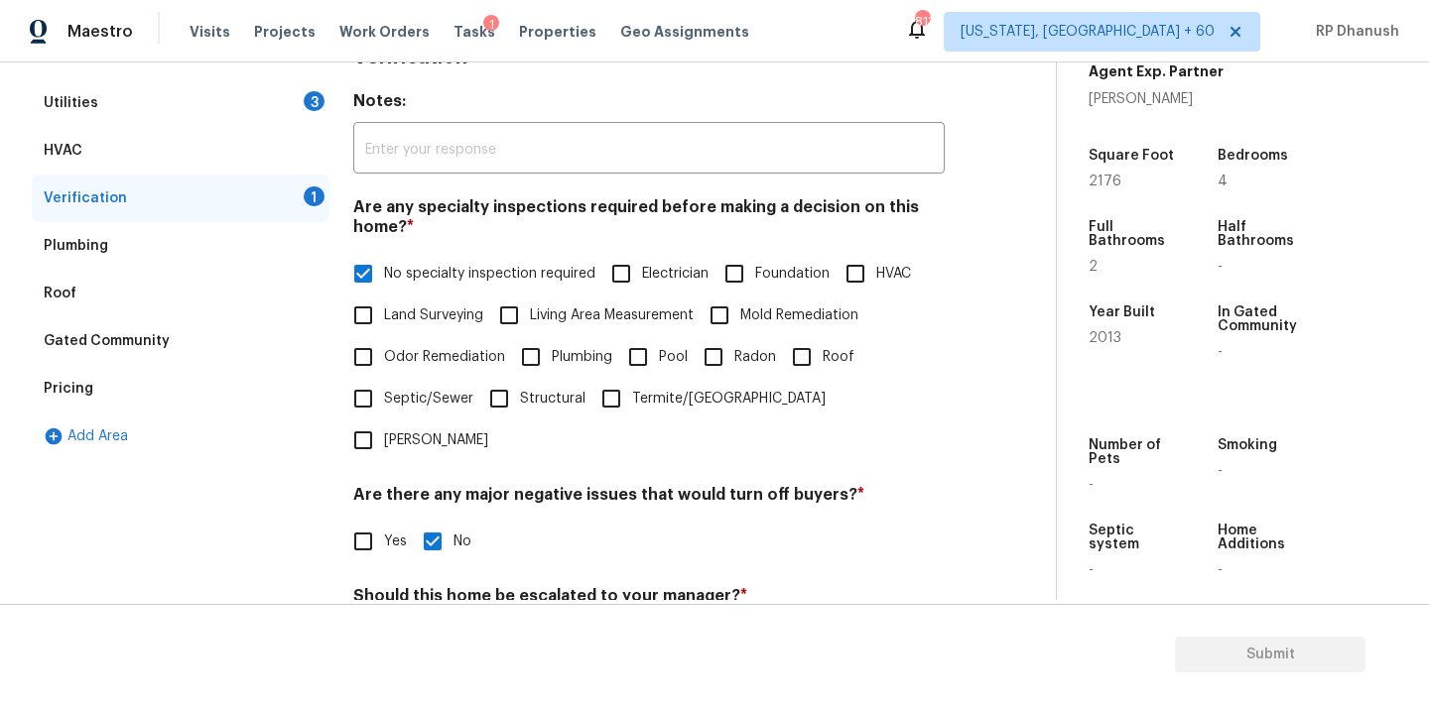
scroll to position [489, 0]
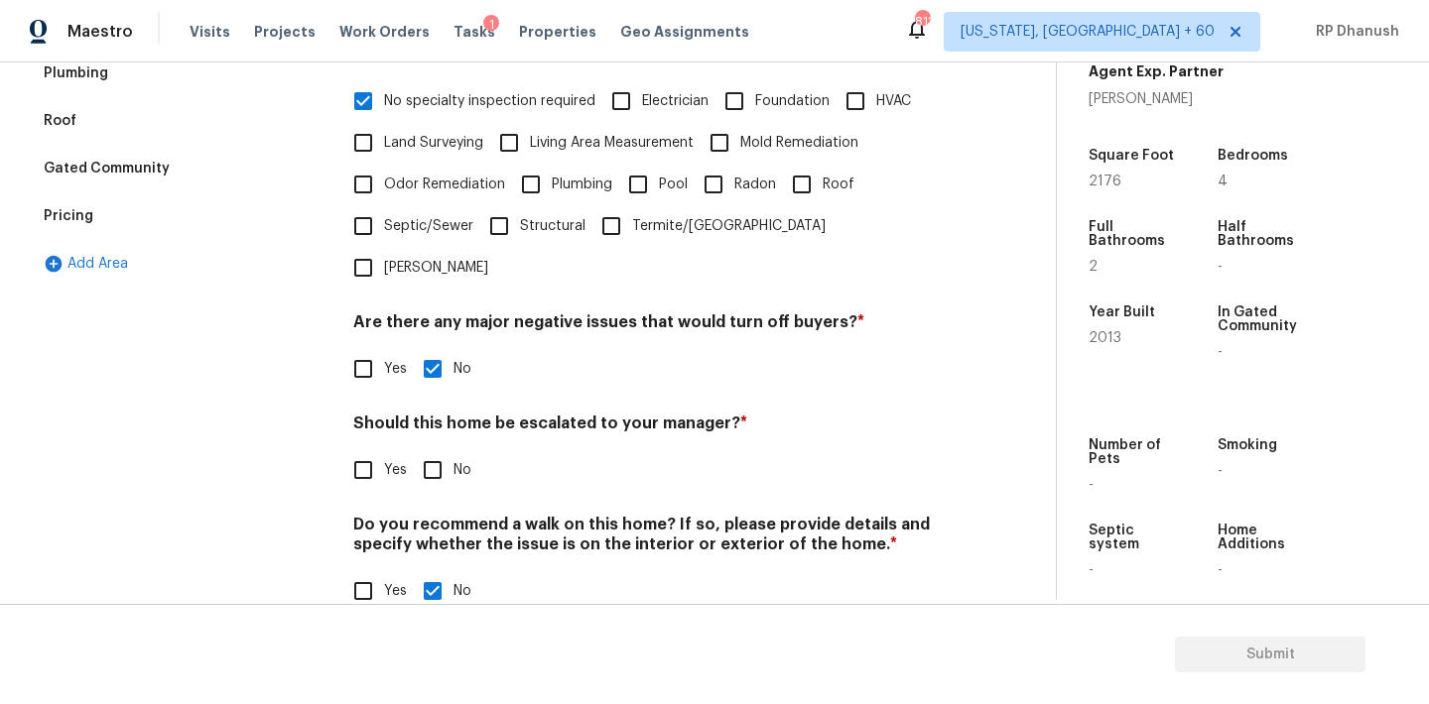
click at [432, 449] on input "No" at bounding box center [433, 470] width 42 height 42
checkbox input "true"
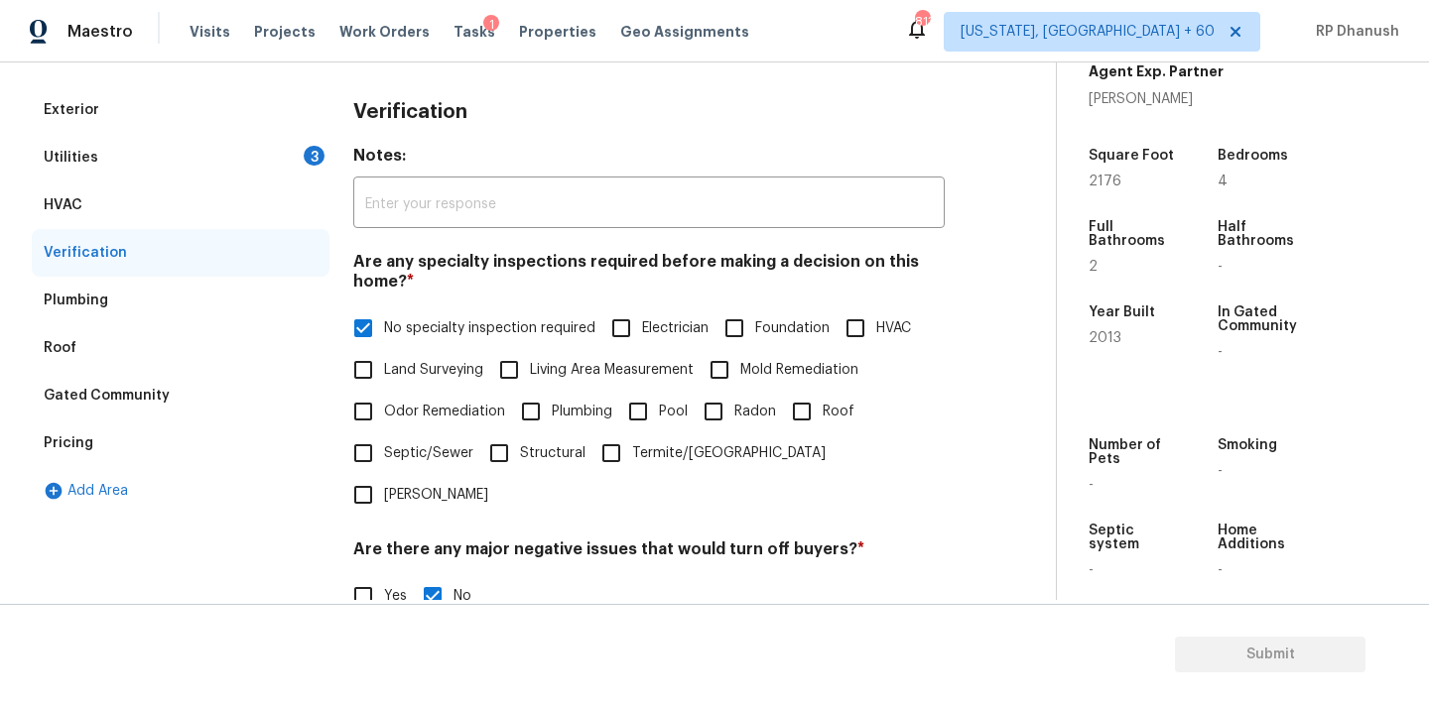
scroll to position [159, 0]
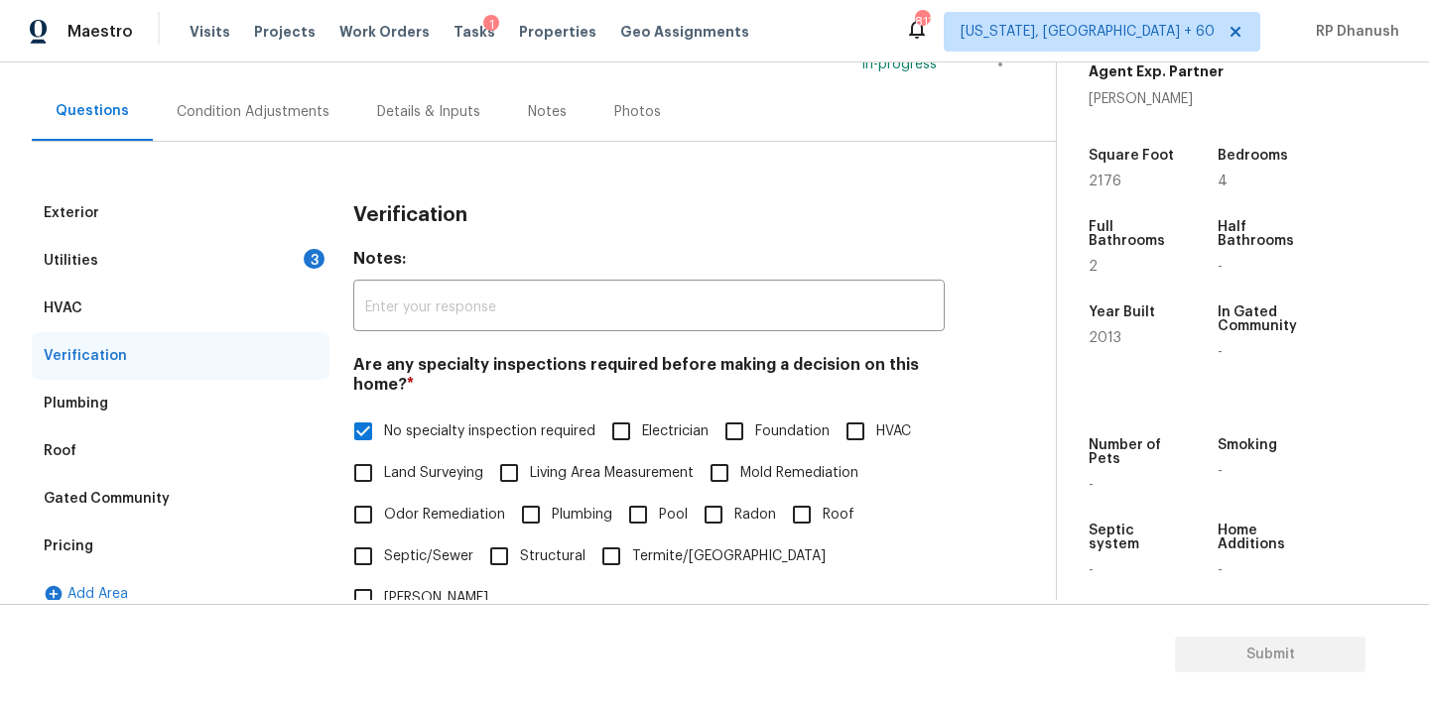
click at [272, 264] on div "Utilities 3" at bounding box center [181, 261] width 298 height 48
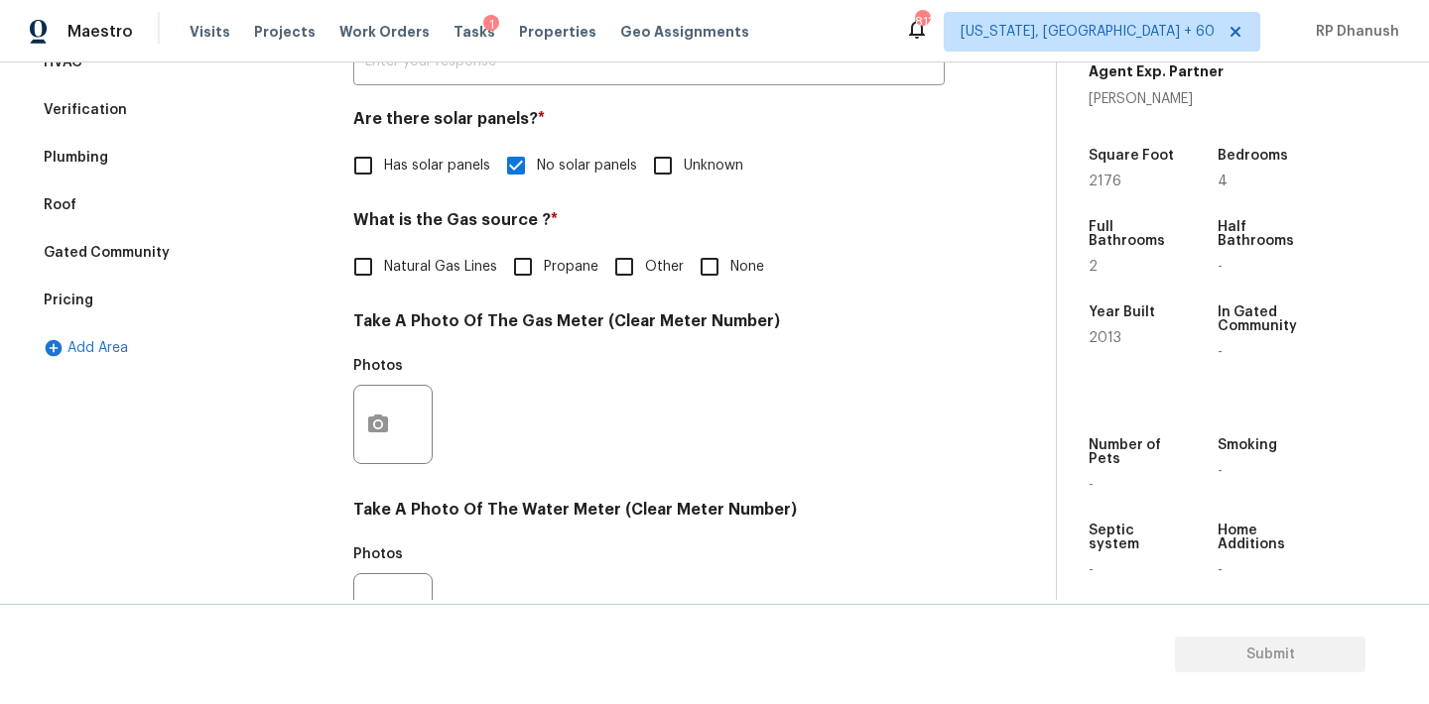
scroll to position [481, 0]
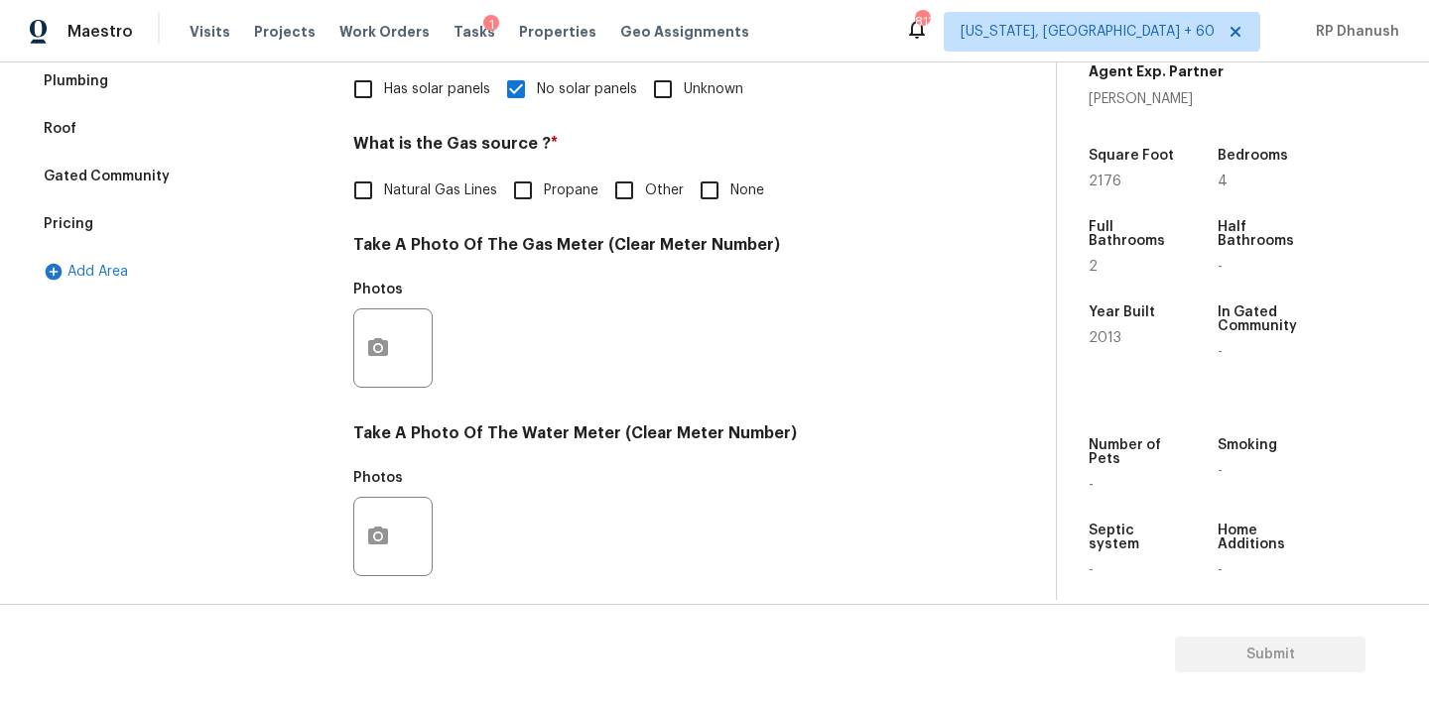
click at [708, 190] on input "None" at bounding box center [710, 191] width 42 height 42
checkbox input "true"
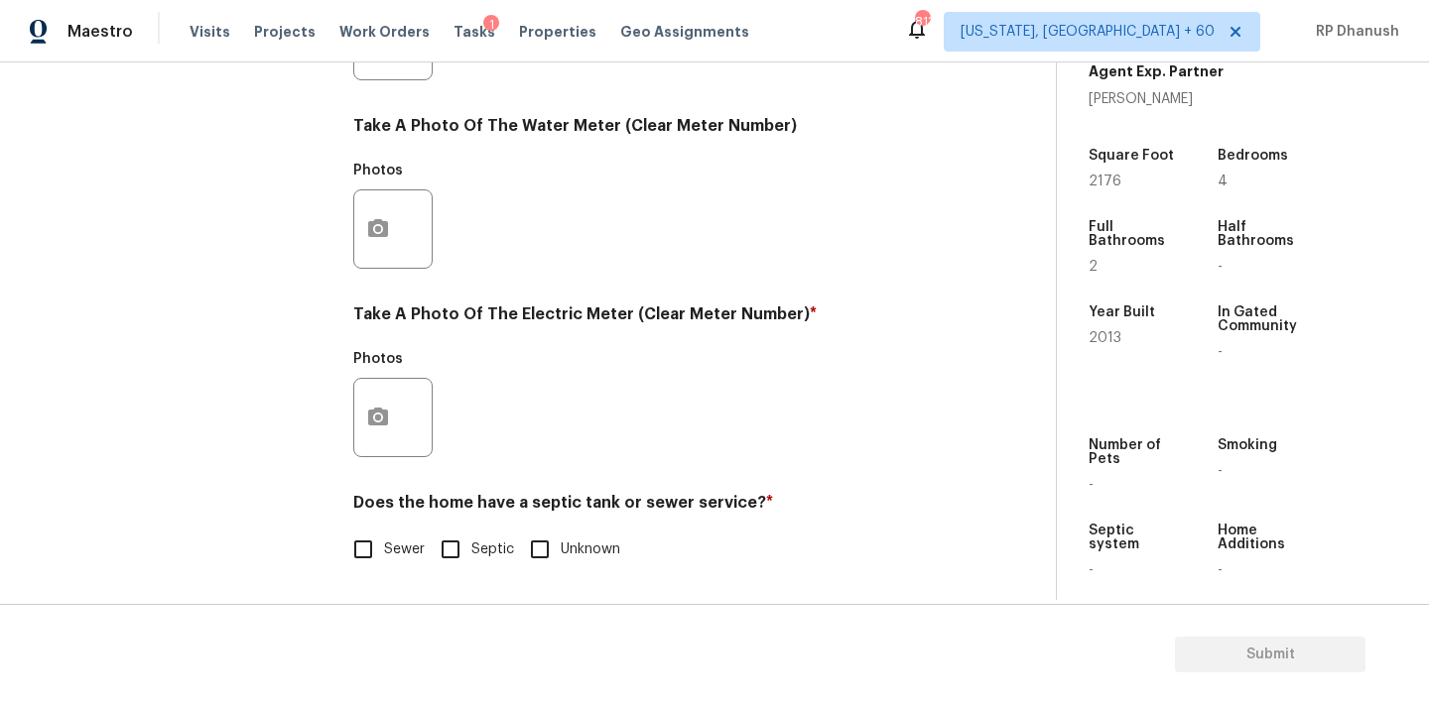
scroll to position [789, 0]
click at [383, 419] on icon "button" at bounding box center [378, 417] width 20 height 18
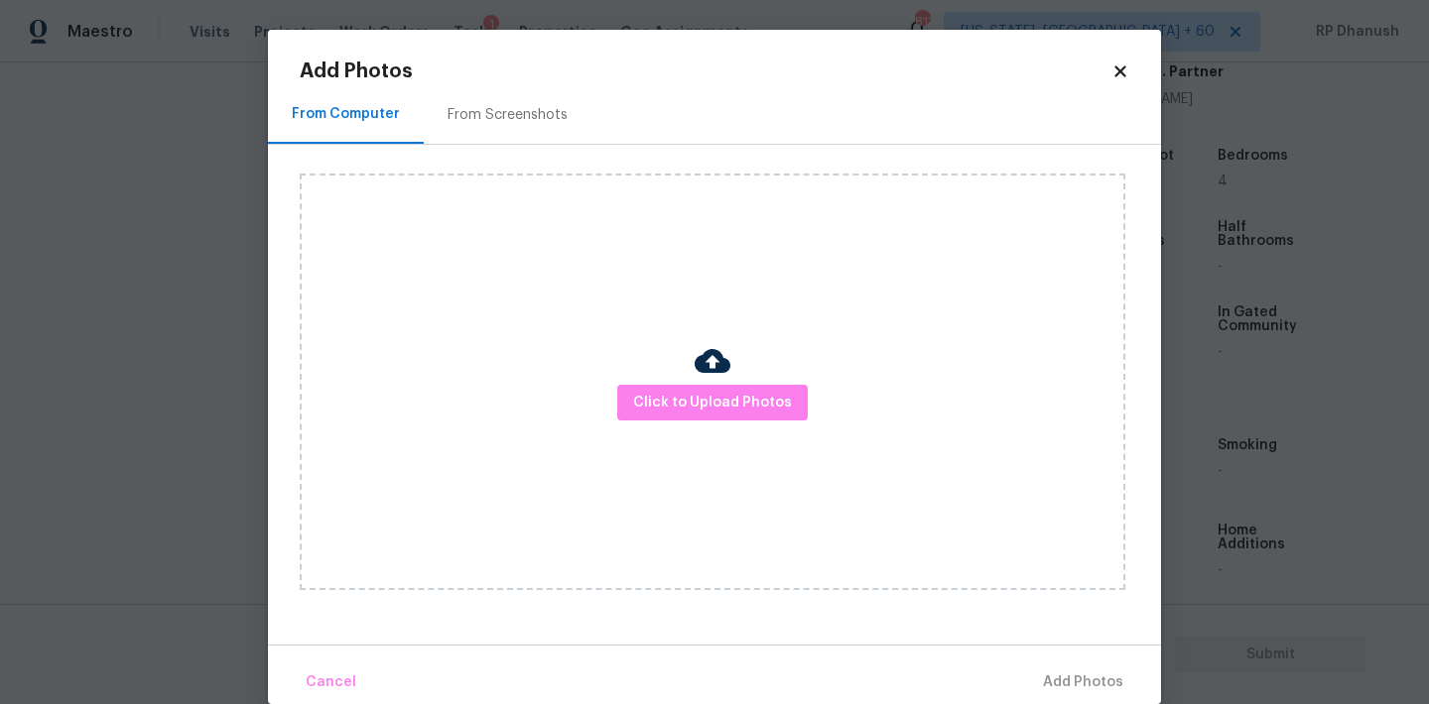
click at [517, 115] on div "From Screenshots" at bounding box center [507, 115] width 120 height 20
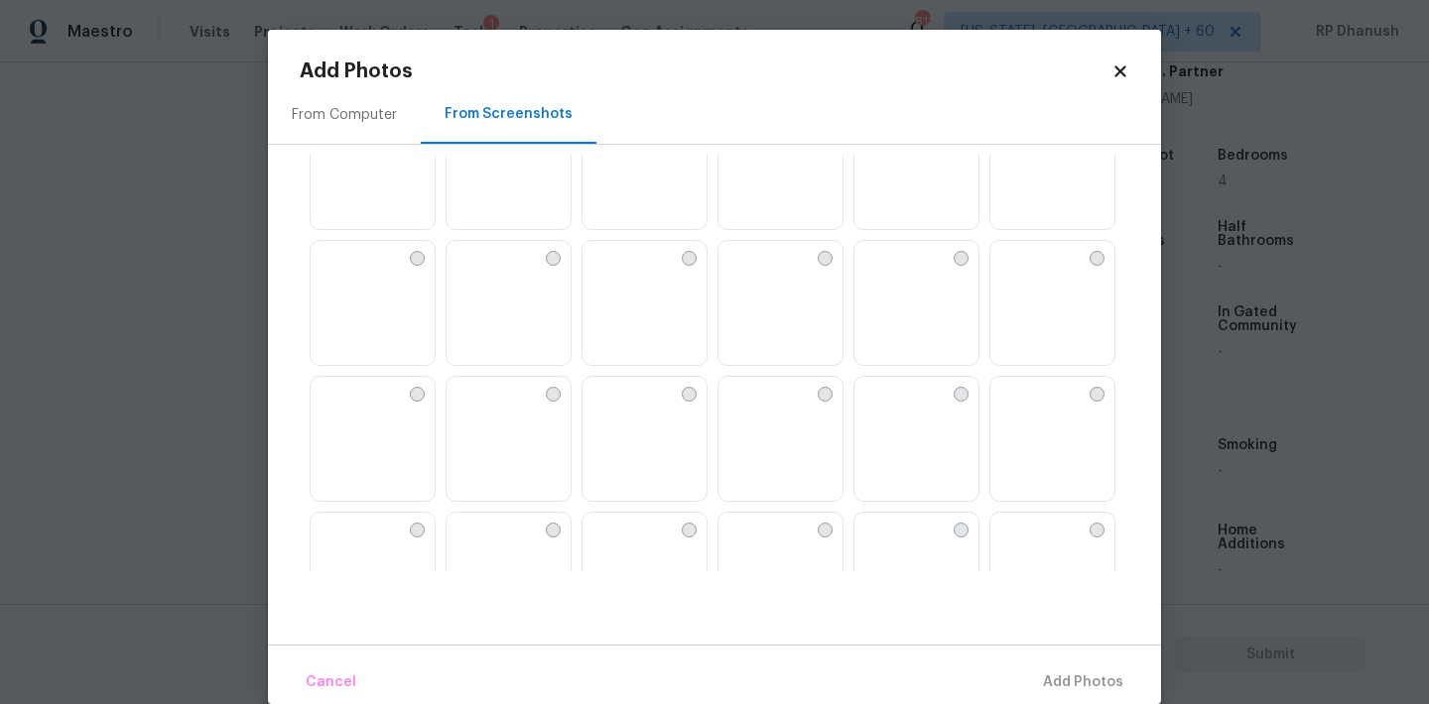
scroll to position [391, 0]
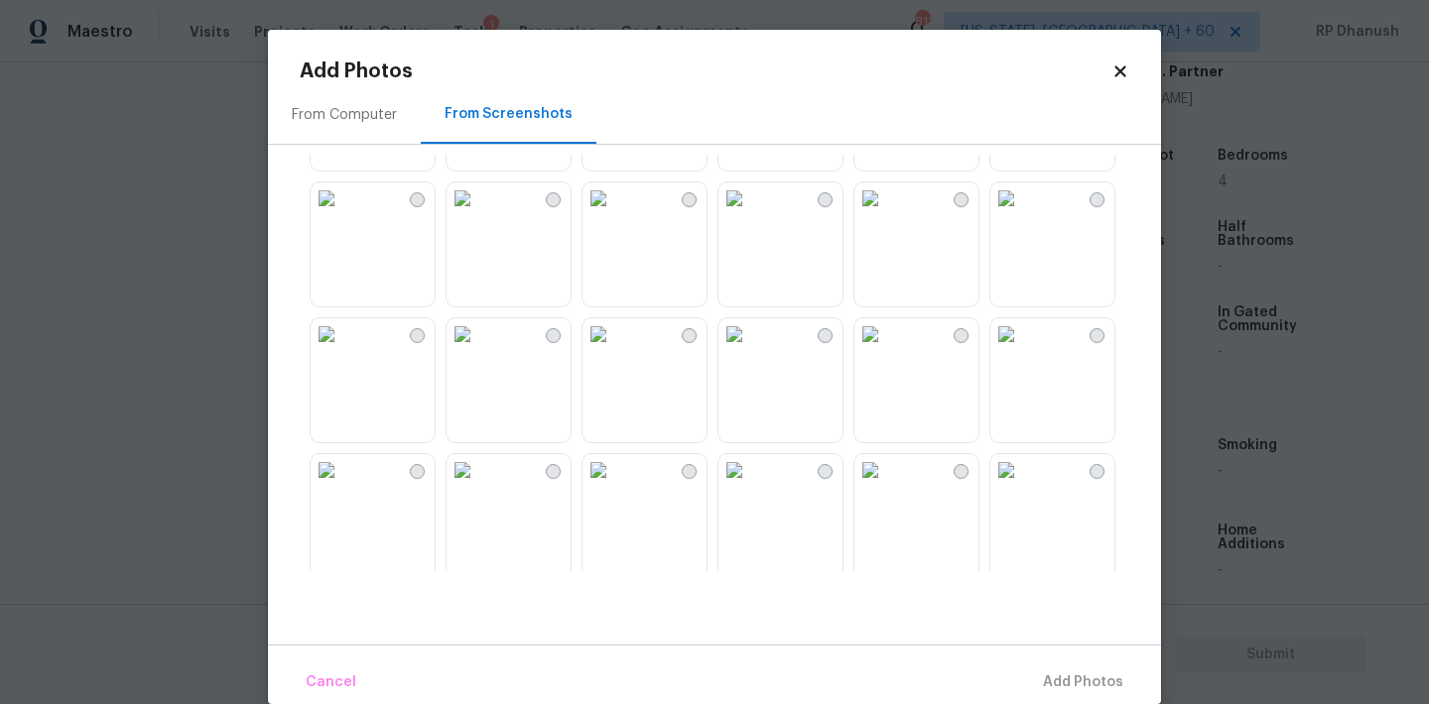
click at [478, 350] on img at bounding box center [462, 334] width 32 height 32
click at [1051, 686] on span "Add 1 Photo(s)" at bounding box center [1074, 683] width 98 height 25
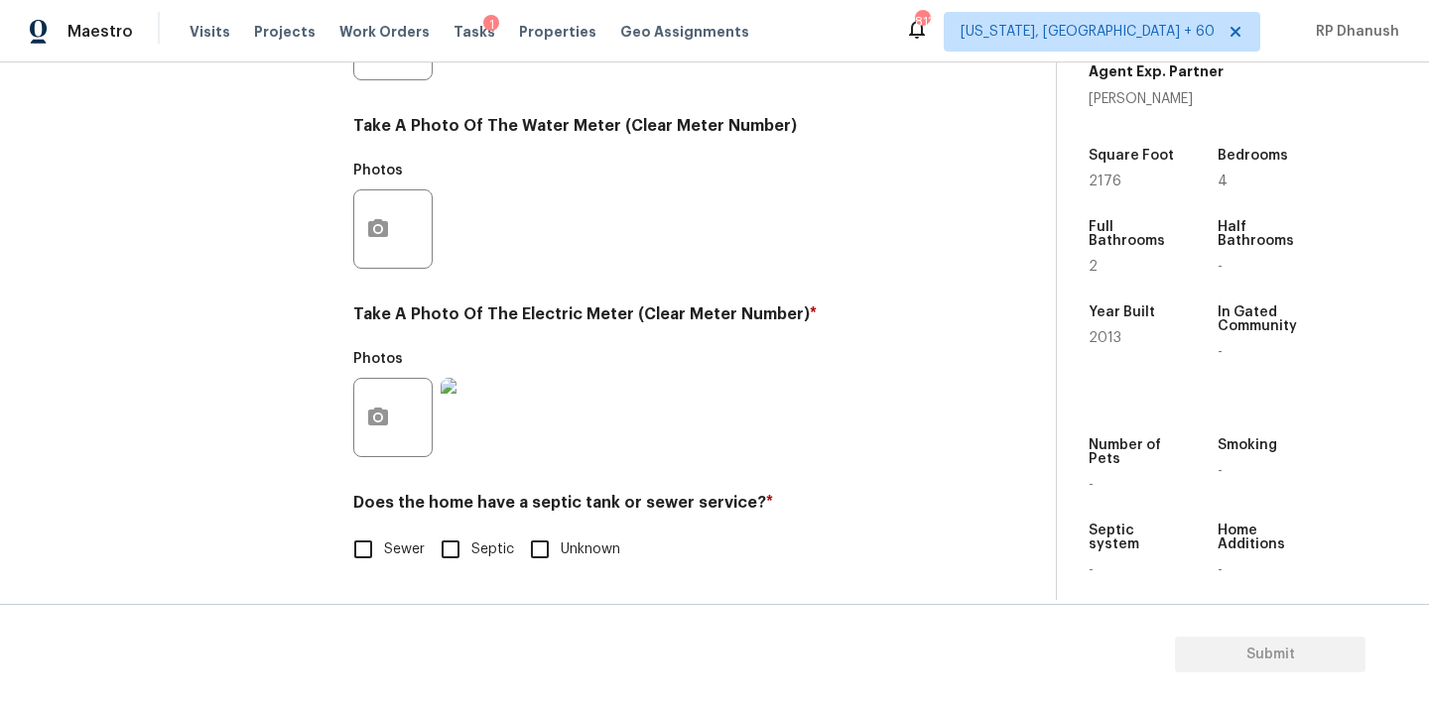
click at [358, 546] on div "Does the home have a septic tank or sewer service? * Sewer Septic Unknown" at bounding box center [648, 531] width 591 height 77
drag, startPoint x: 452, startPoint y: 554, endPoint x: 436, endPoint y: 342, distance: 212.0
click at [452, 554] on input "Septic" at bounding box center [451, 550] width 42 height 42
checkbox input "true"
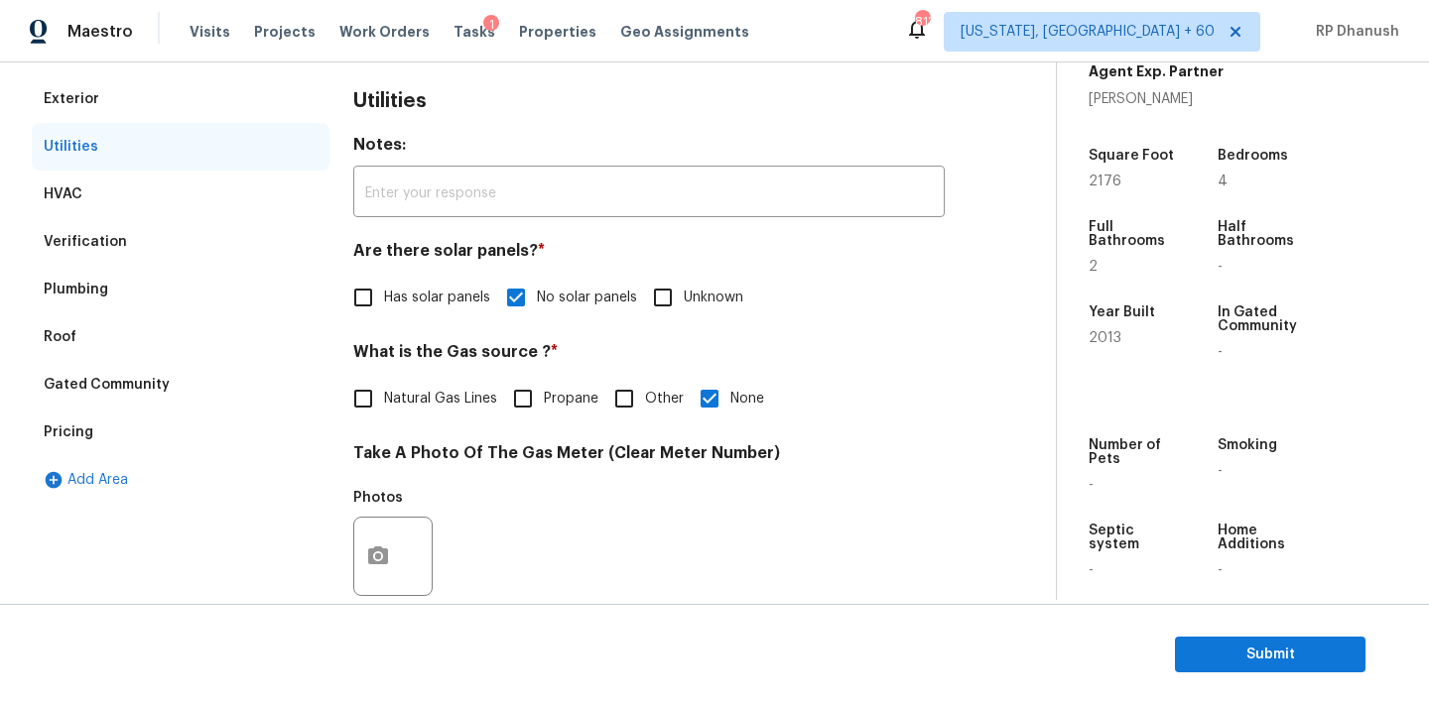
scroll to position [36, 0]
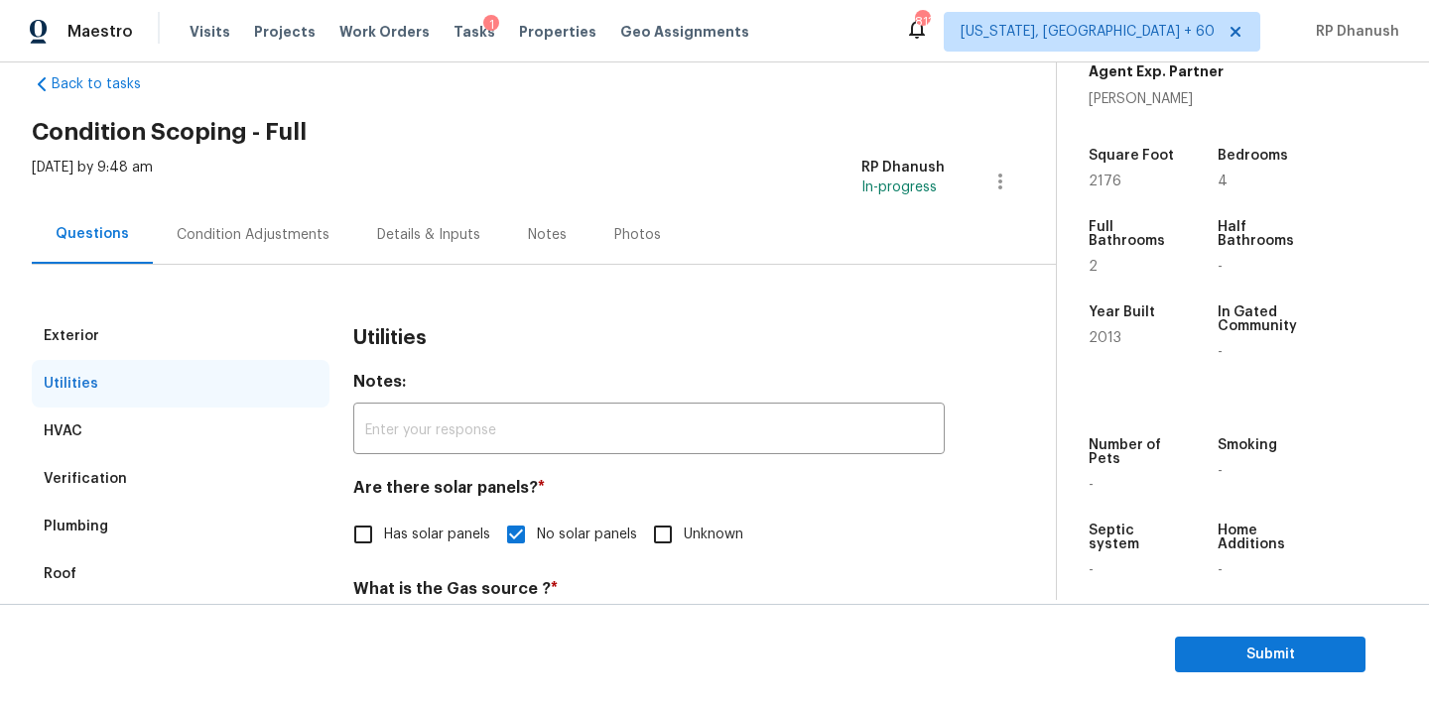
click at [273, 217] on div "Condition Adjustments" at bounding box center [253, 234] width 200 height 59
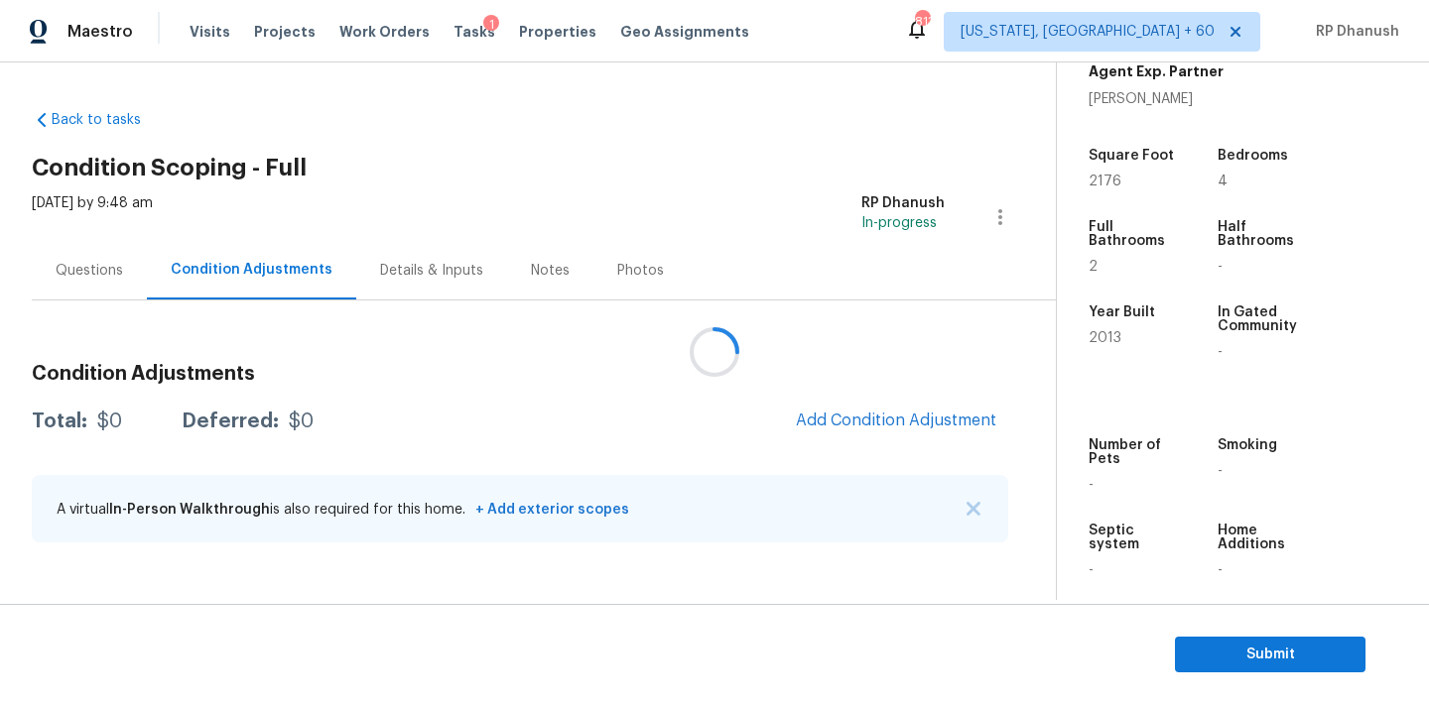
click at [931, 395] on div at bounding box center [714, 352] width 1429 height 704
click at [931, 413] on div at bounding box center [714, 352] width 1429 height 704
click at [929, 425] on div at bounding box center [714, 352] width 1429 height 704
click at [932, 415] on div at bounding box center [714, 352] width 1429 height 704
click at [932, 425] on div at bounding box center [714, 352] width 1429 height 704
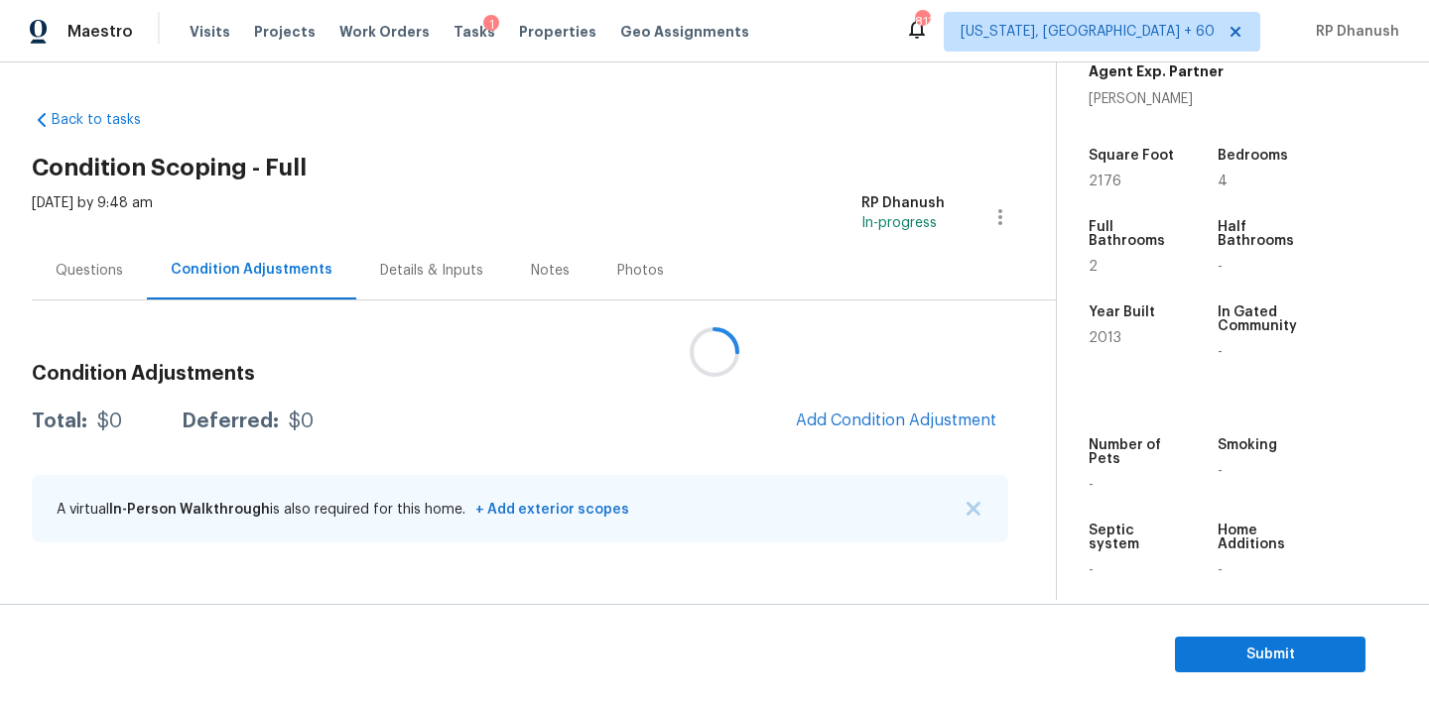
click at [932, 425] on div at bounding box center [714, 352] width 1429 height 704
click at [932, 425] on span "Add Condition Adjustment" at bounding box center [896, 421] width 200 height 18
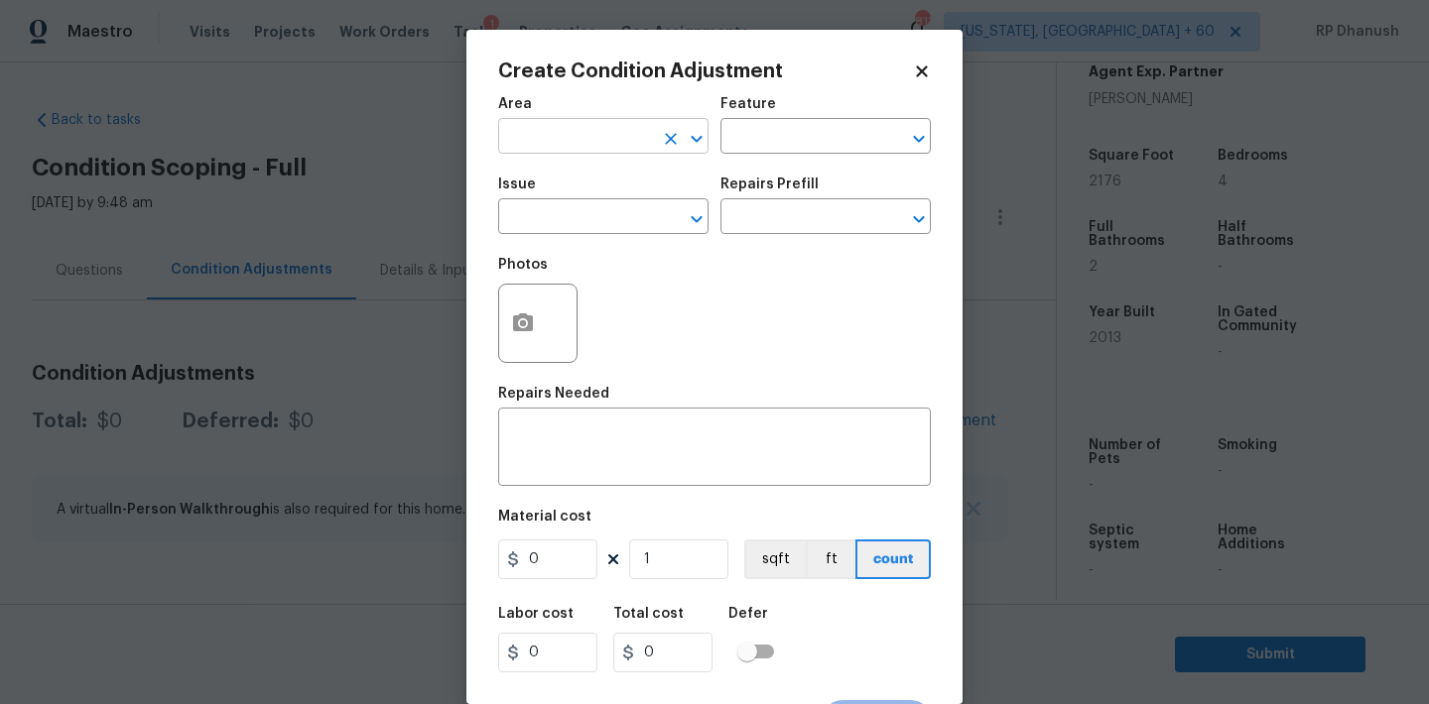
click at [575, 134] on input "text" at bounding box center [575, 138] width 155 height 31
type input "e"
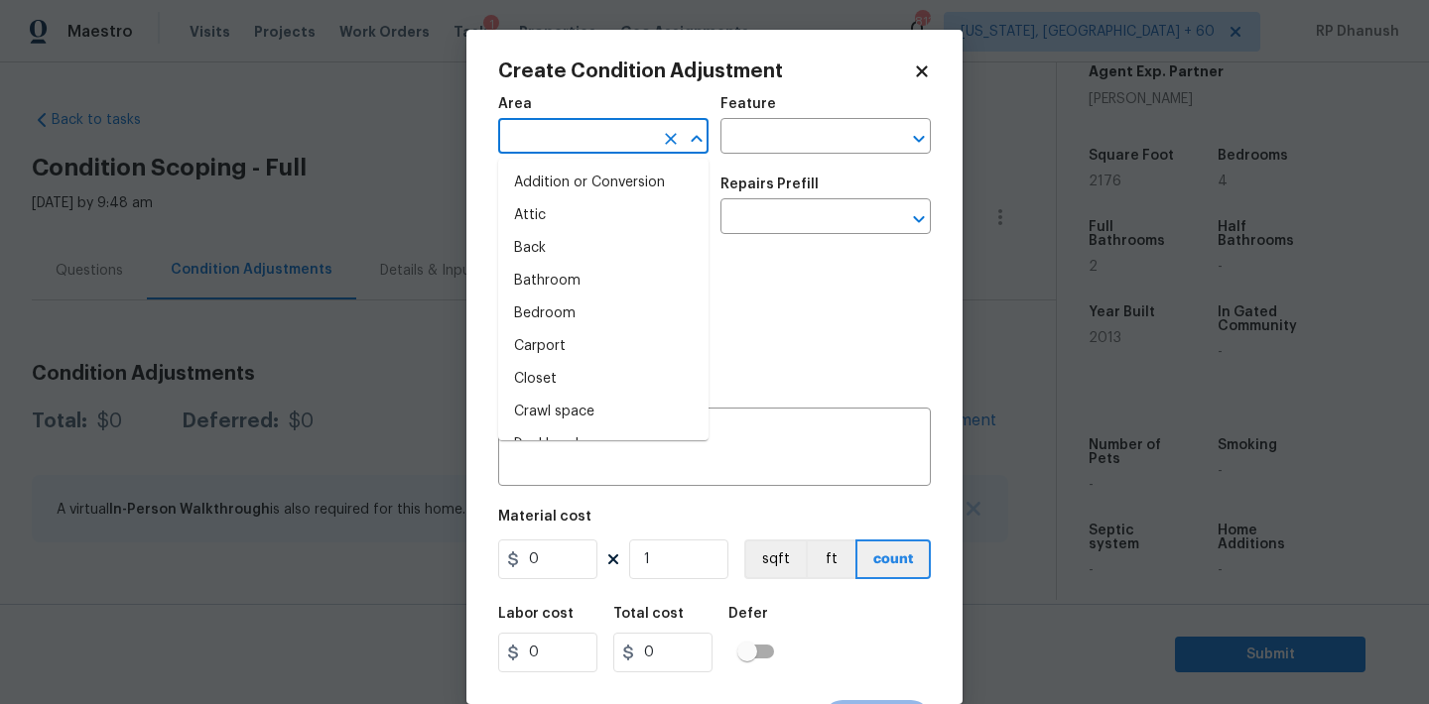
type input "x"
click at [566, 214] on li "Attic" at bounding box center [603, 215] width 210 height 33
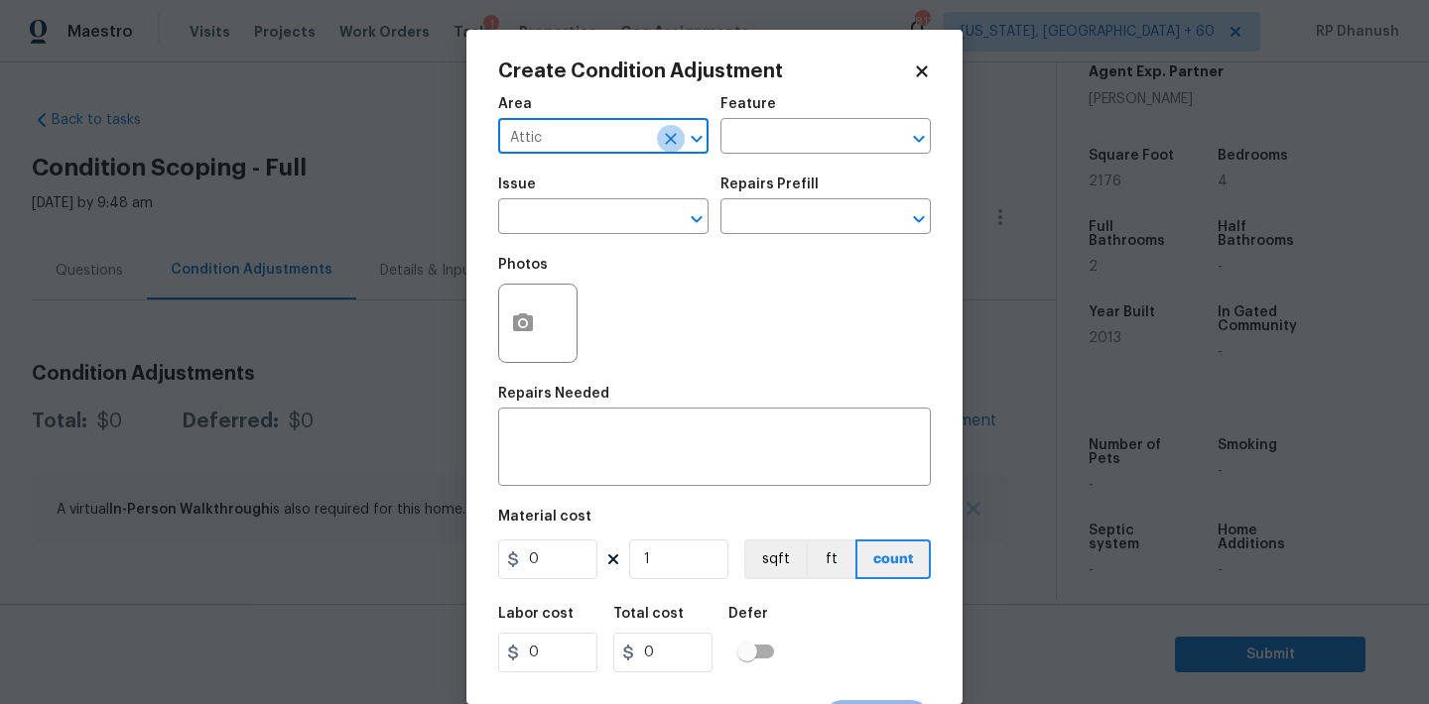
drag, startPoint x: 666, startPoint y: 136, endPoint x: 654, endPoint y: 136, distance: 11.9
click at [654, 136] on div "Attic ​" at bounding box center [603, 138] width 210 height 31
type input "Attice"
click at [653, 136] on div "Attice ​" at bounding box center [603, 138] width 210 height 31
click at [666, 136] on icon "Clear" at bounding box center [671, 139] width 20 height 20
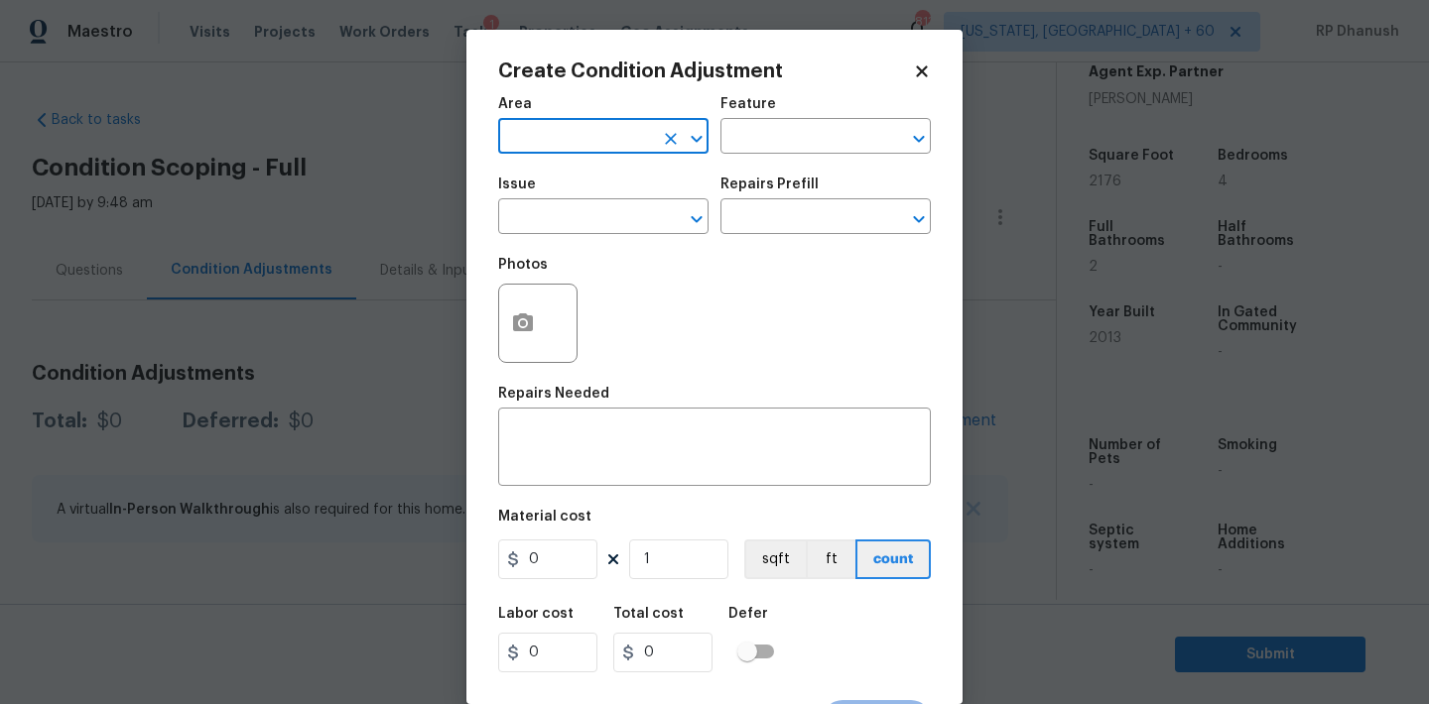
click at [629, 136] on input "text" at bounding box center [575, 138] width 155 height 31
click at [569, 213] on li "Exterior Overall" at bounding box center [603, 215] width 210 height 33
type input "Exterior Overall"
click at [743, 164] on div "Area Exterior Overall ​ Feature ​" at bounding box center [714, 125] width 433 height 80
click at [748, 144] on input "text" at bounding box center [797, 138] width 155 height 31
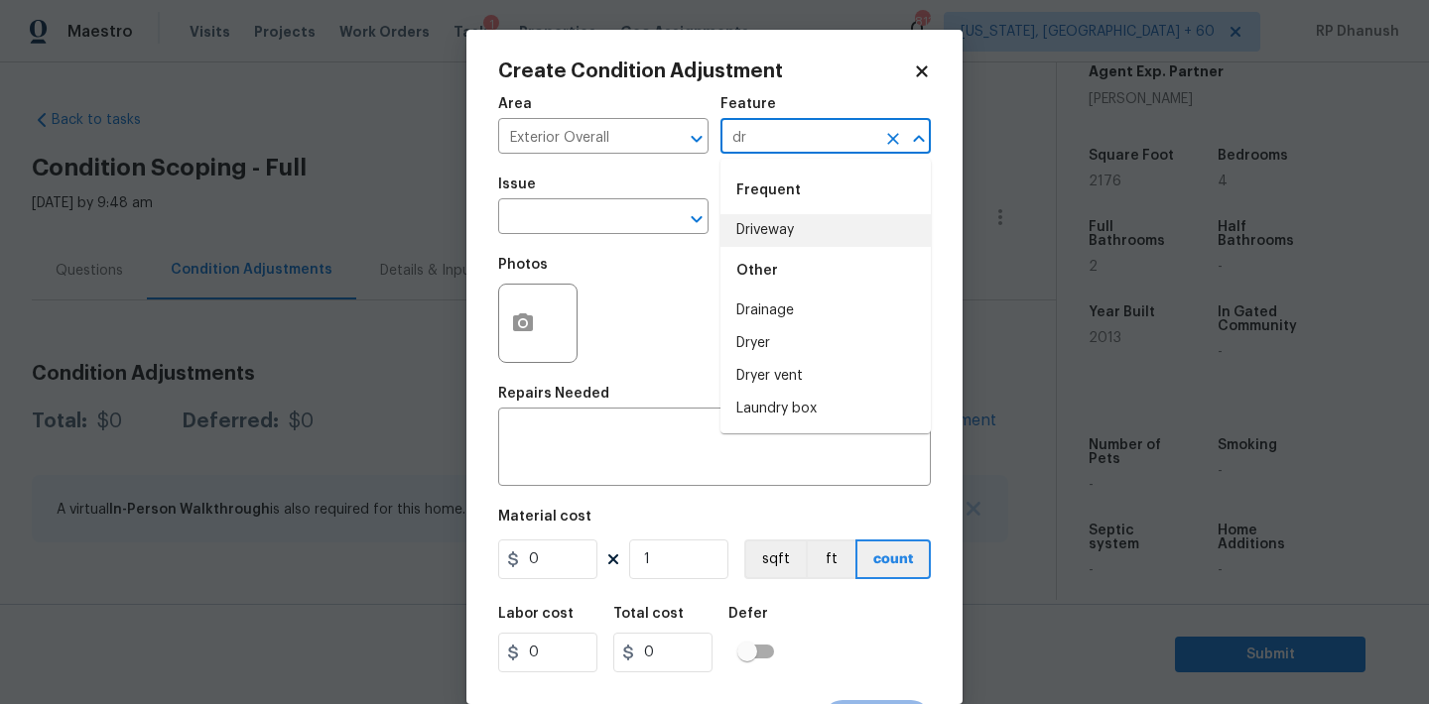
click at [752, 219] on li "Driveway" at bounding box center [825, 230] width 210 height 33
type input "Driveway"
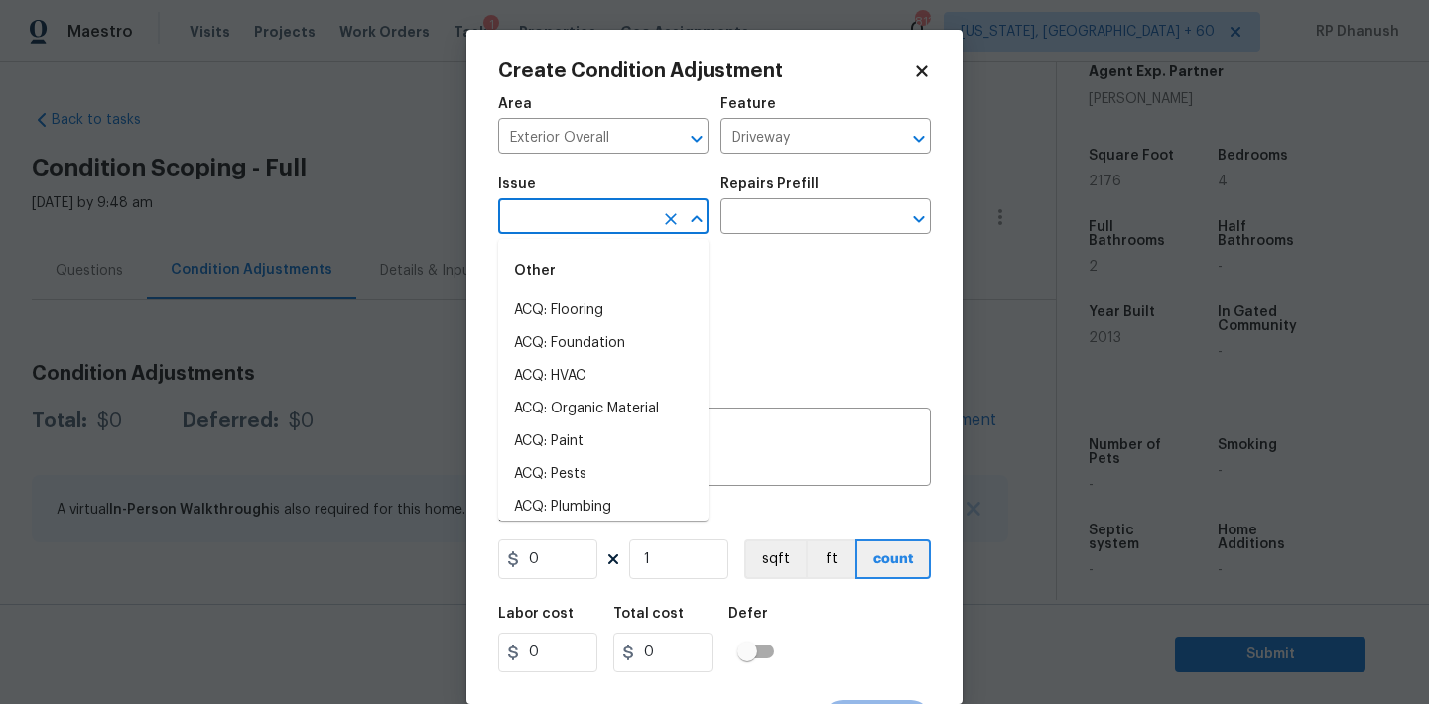
click at [600, 218] on input "text" at bounding box center [575, 218] width 155 height 31
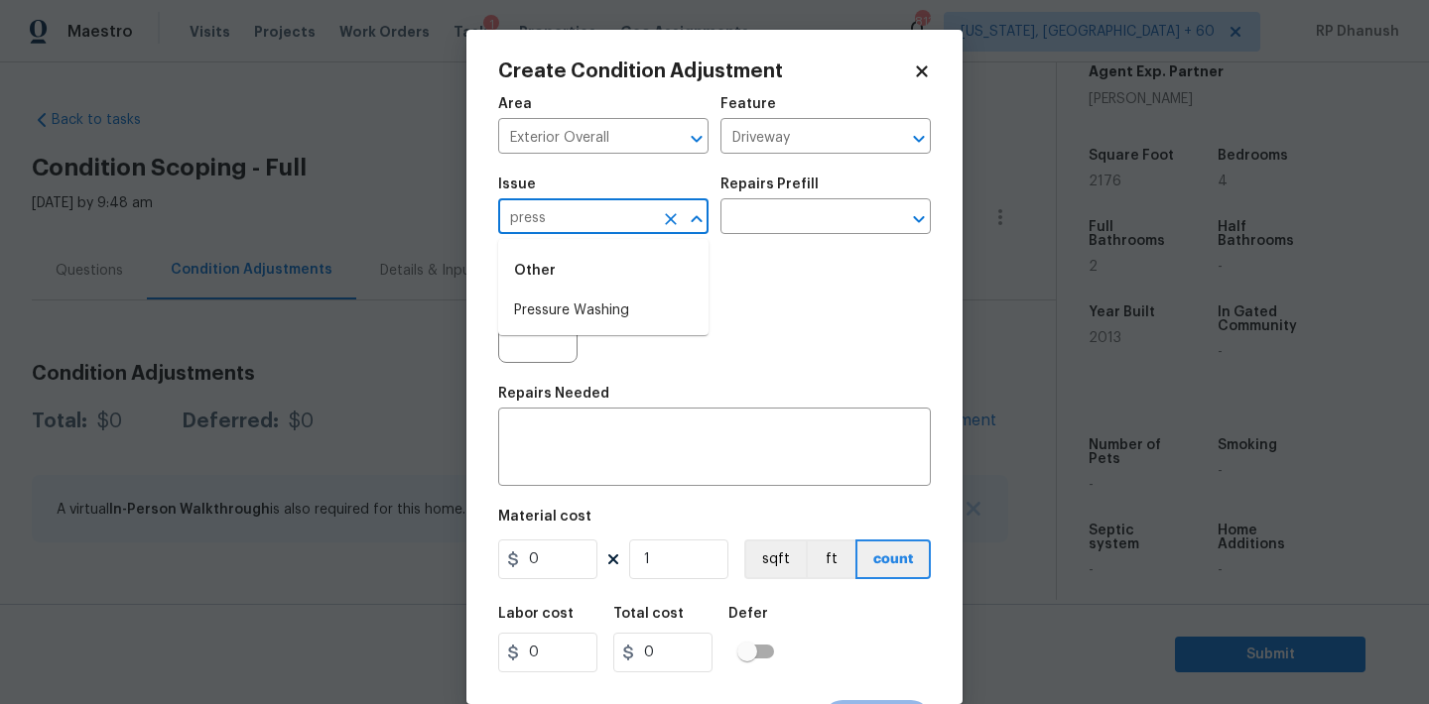
click at [587, 306] on li "Pressure Washing" at bounding box center [603, 311] width 210 height 33
type input "Pressure Washing"
click at [753, 241] on div "Issue Pressure Washing ​ Repairs Prefill ​" at bounding box center [714, 206] width 433 height 80
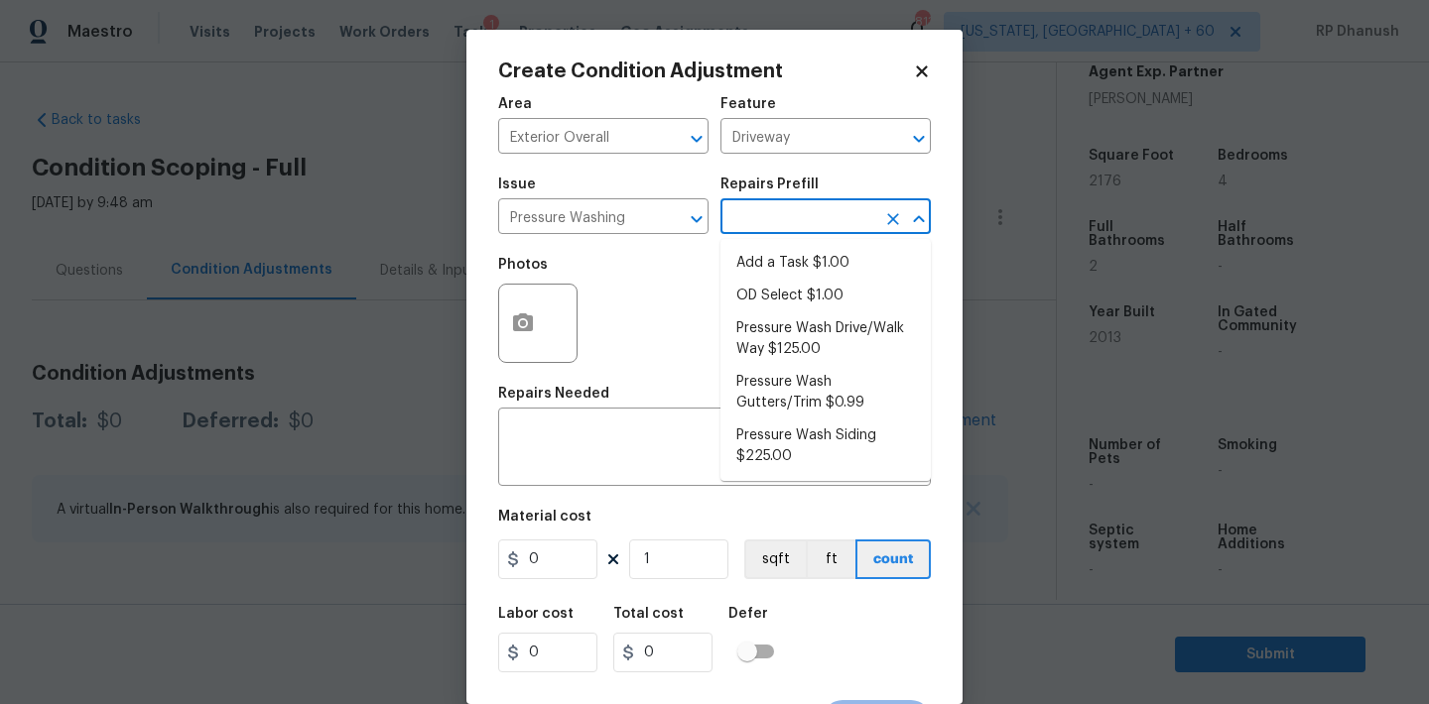
click at [770, 218] on input "text" at bounding box center [797, 218] width 155 height 31
click at [761, 456] on li "Pressure Wash Siding $225.00" at bounding box center [825, 447] width 210 height 54
type input "Siding"
type textarea "Protect areas as needed for pressure washing. Pressure wash the siding on the h…"
type input "225"
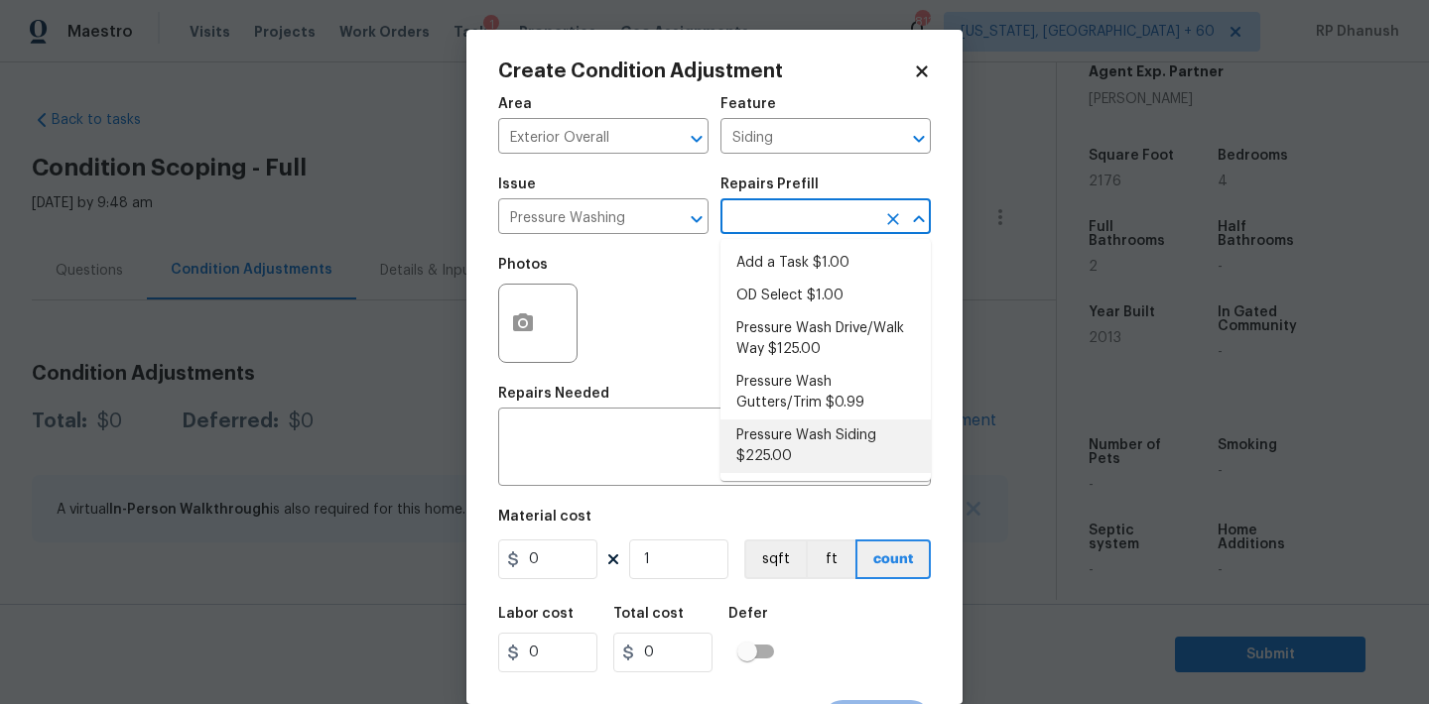
type input "225"
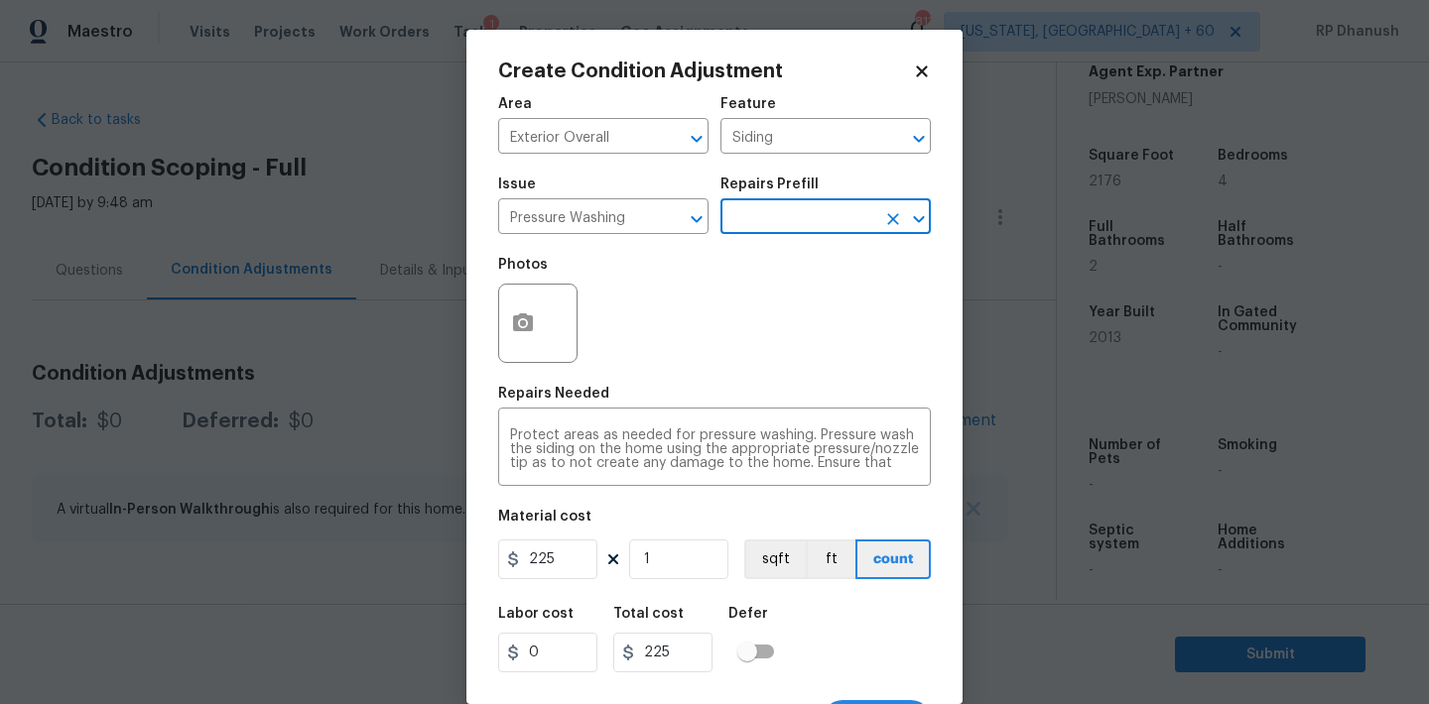
scroll to position [37, 0]
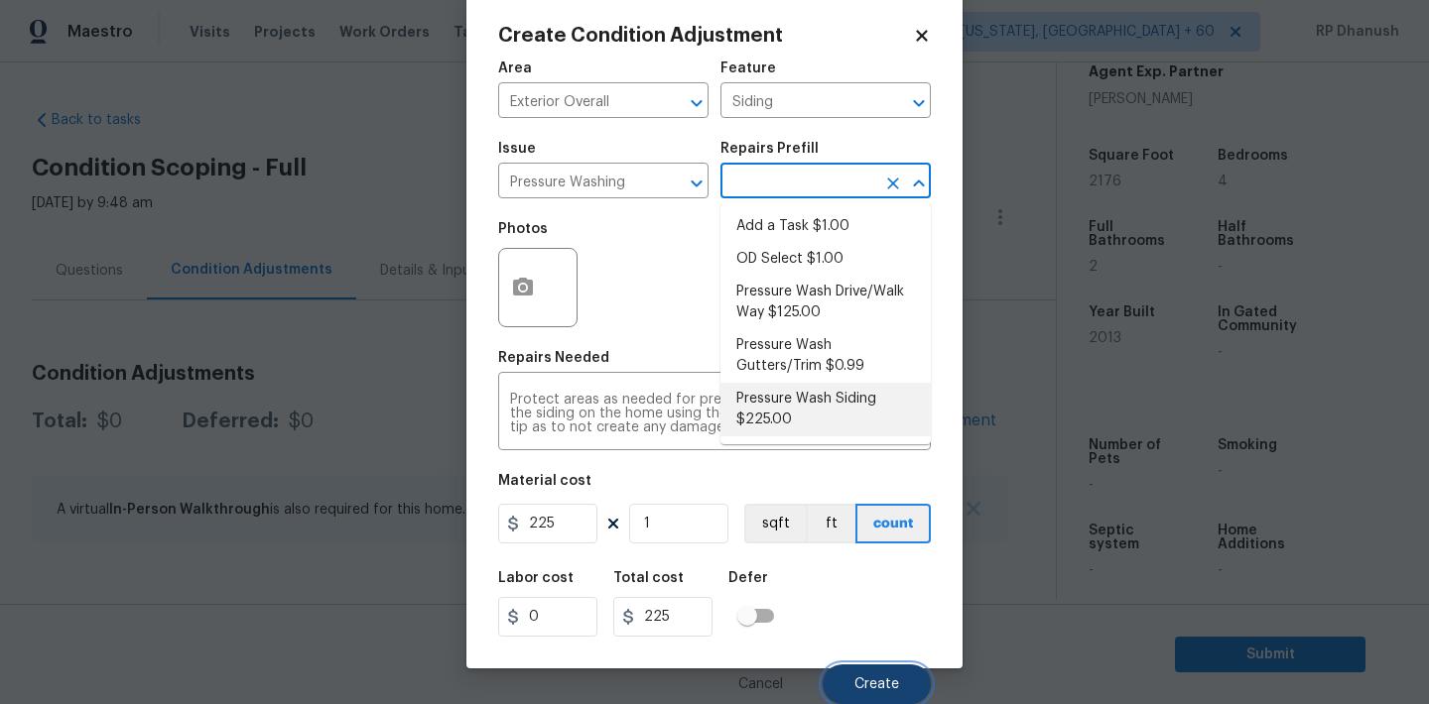
click at [858, 680] on span "Create" at bounding box center [876, 685] width 45 height 15
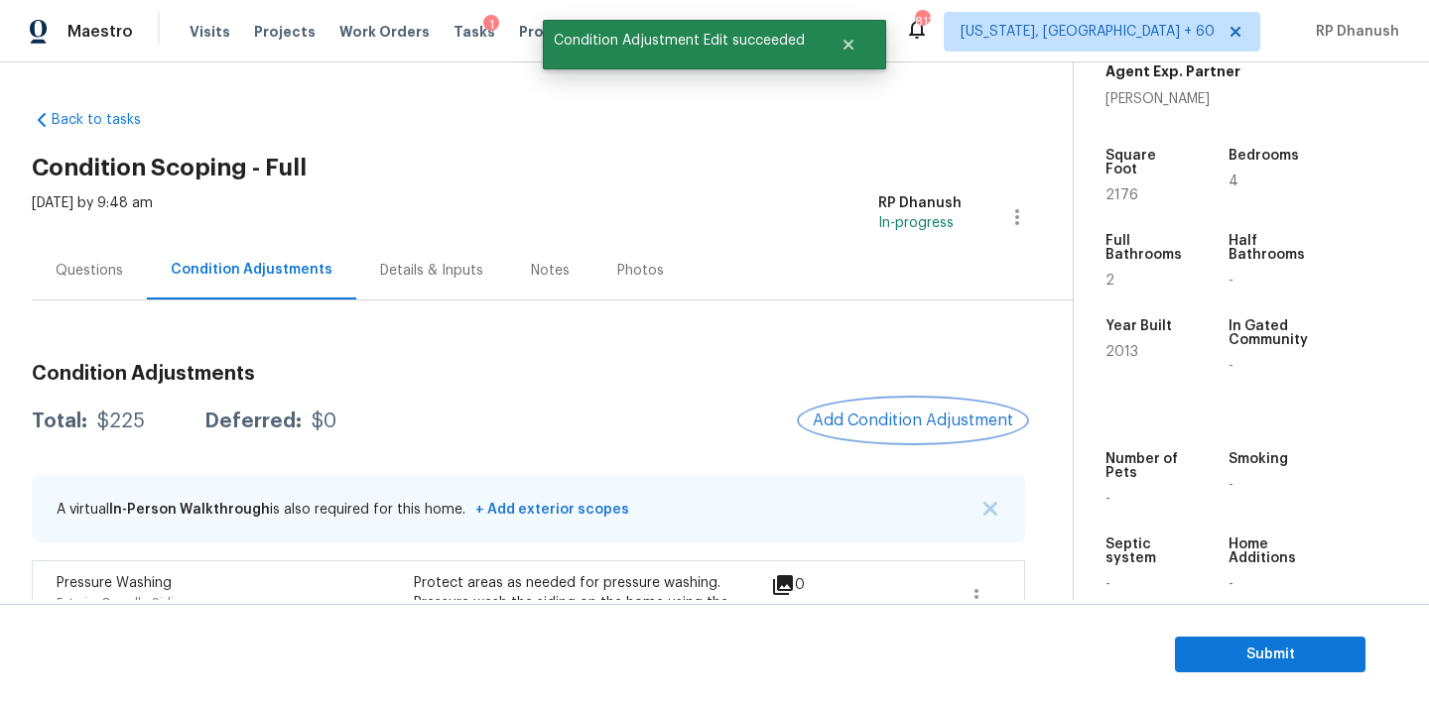
scroll to position [151, 0]
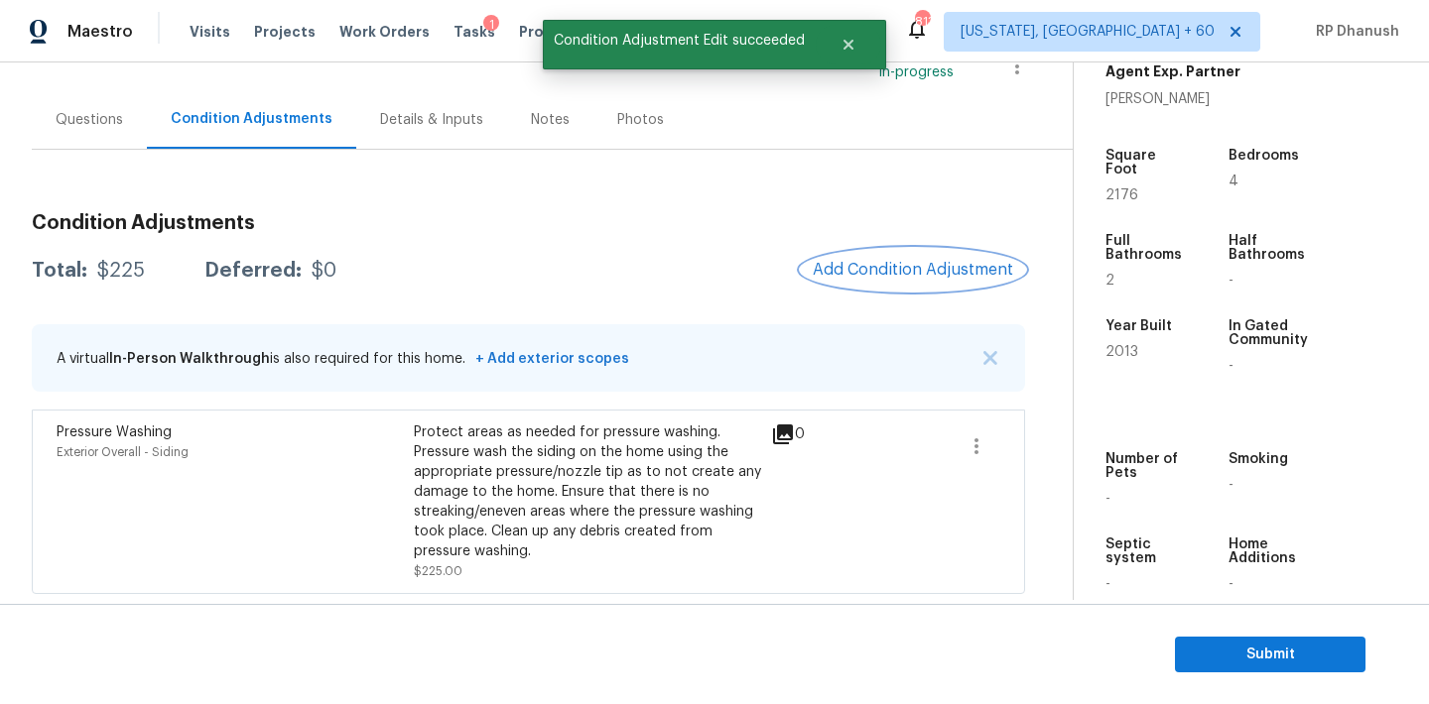
click at [949, 284] on button "Add Condition Adjustment" at bounding box center [913, 270] width 224 height 42
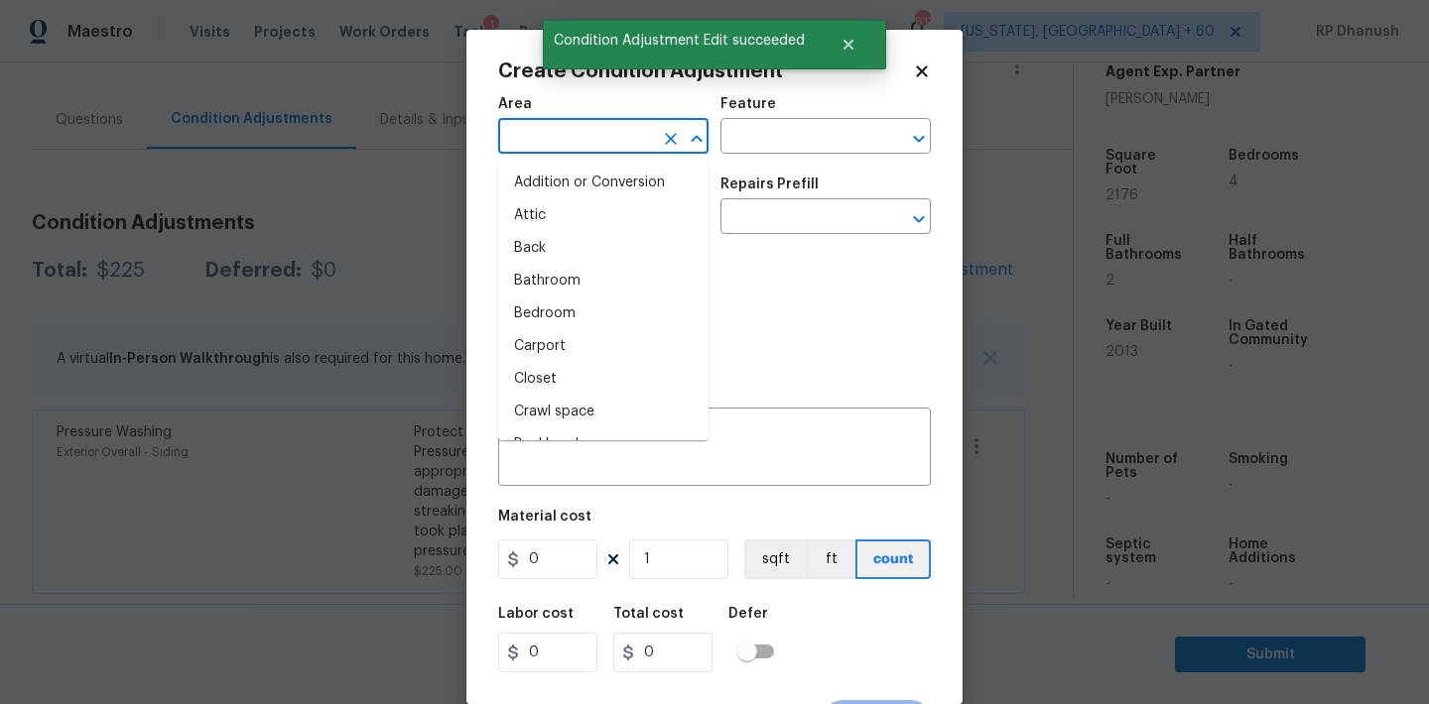
click at [571, 153] on input "text" at bounding box center [575, 138] width 155 height 31
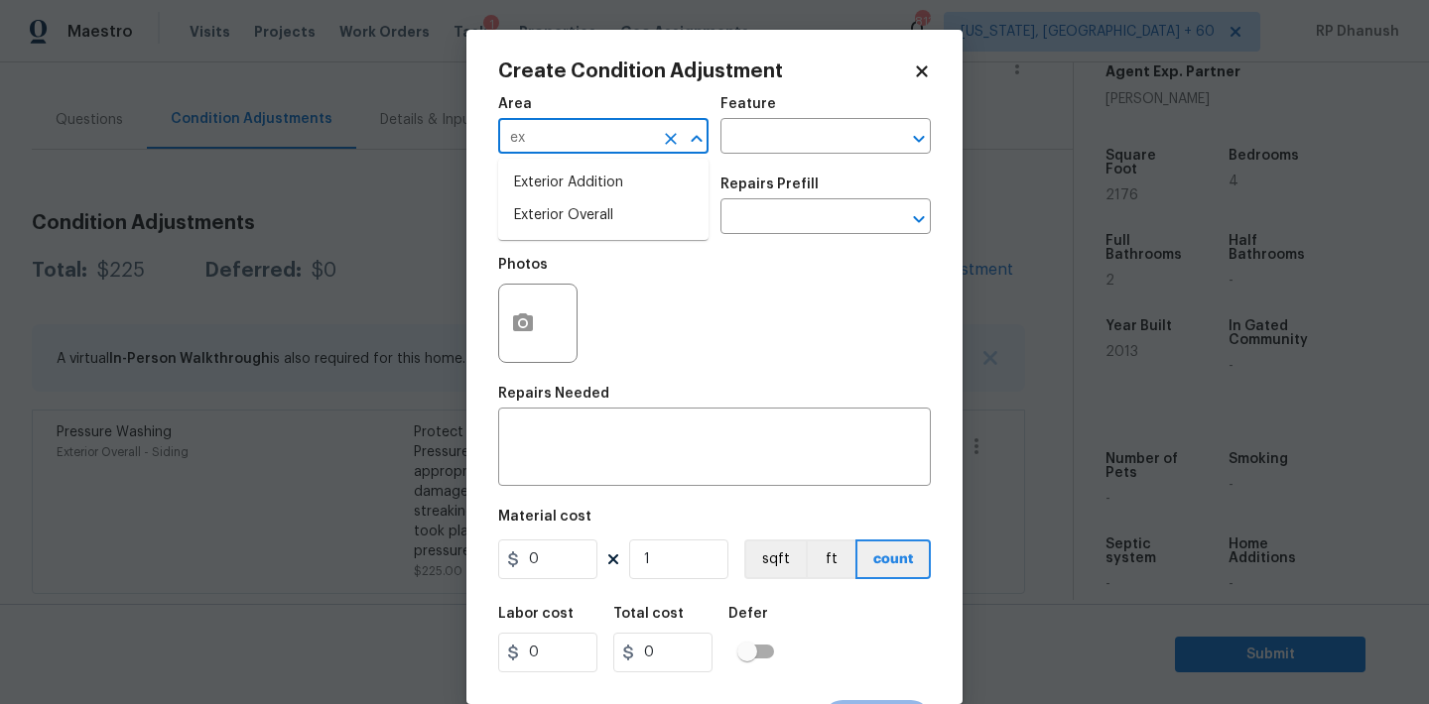
click at [563, 212] on li "Exterior Overall" at bounding box center [603, 215] width 210 height 33
type input "Exterior Overall"
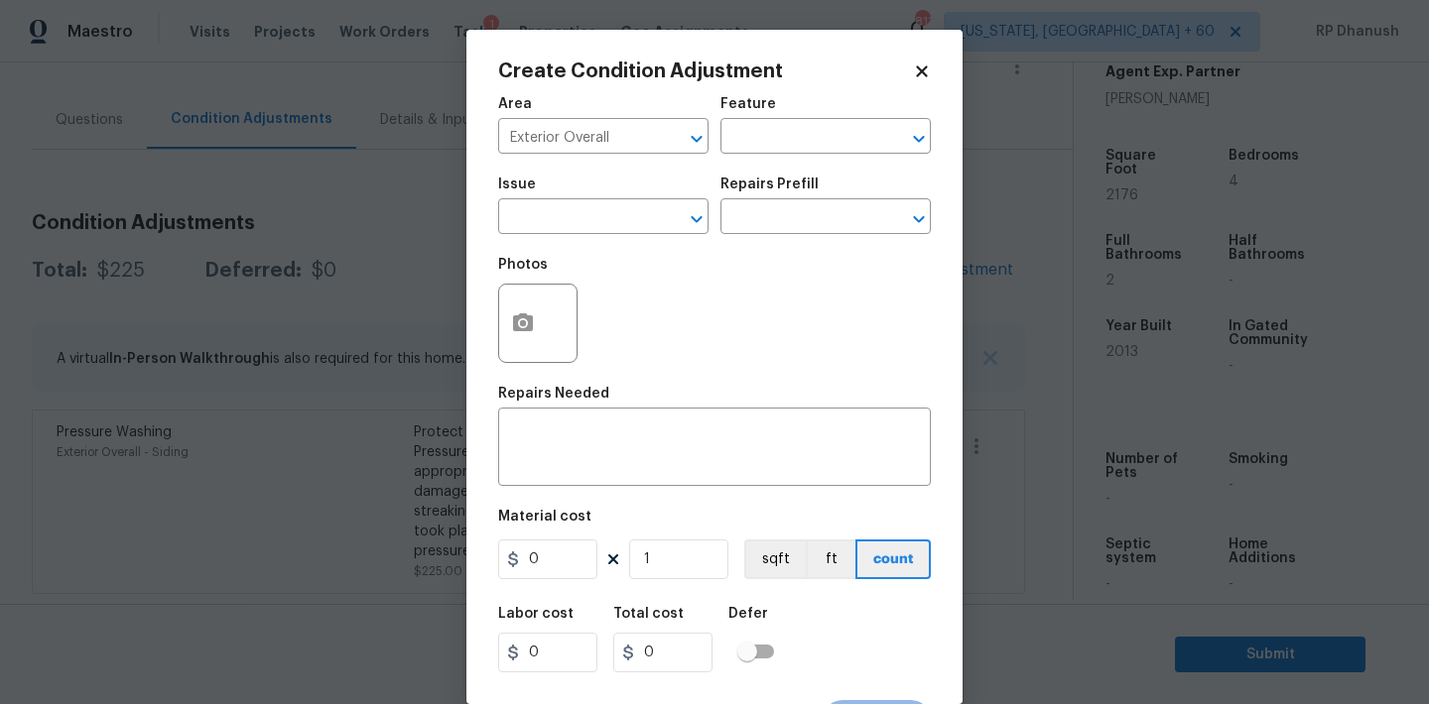
click at [745, 160] on div "Area Exterior Overall ​ Feature ​" at bounding box center [714, 125] width 433 height 80
click at [745, 146] on input "text" at bounding box center [797, 138] width 155 height 31
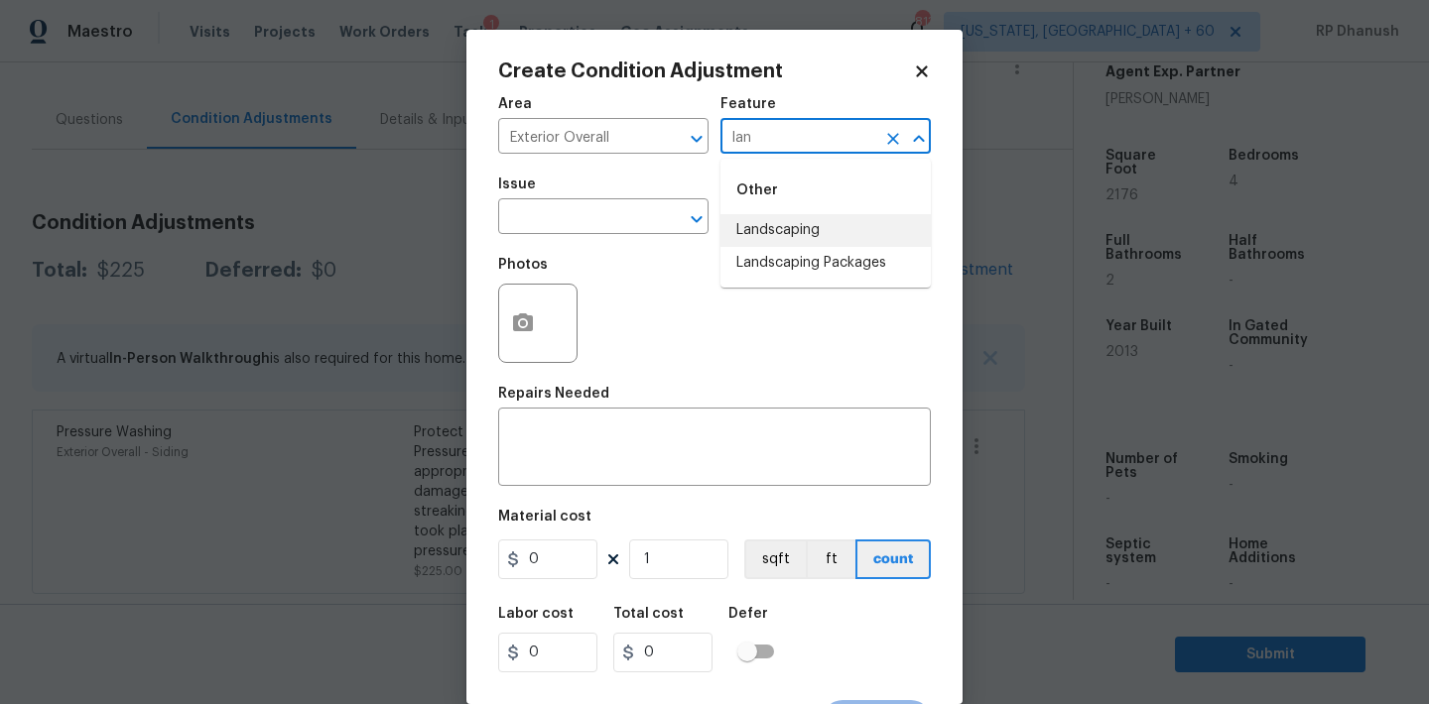
drag, startPoint x: 767, startPoint y: 251, endPoint x: 739, endPoint y: 251, distance: 27.8
click at [767, 251] on li "Landscaping Packages" at bounding box center [825, 263] width 210 height 33
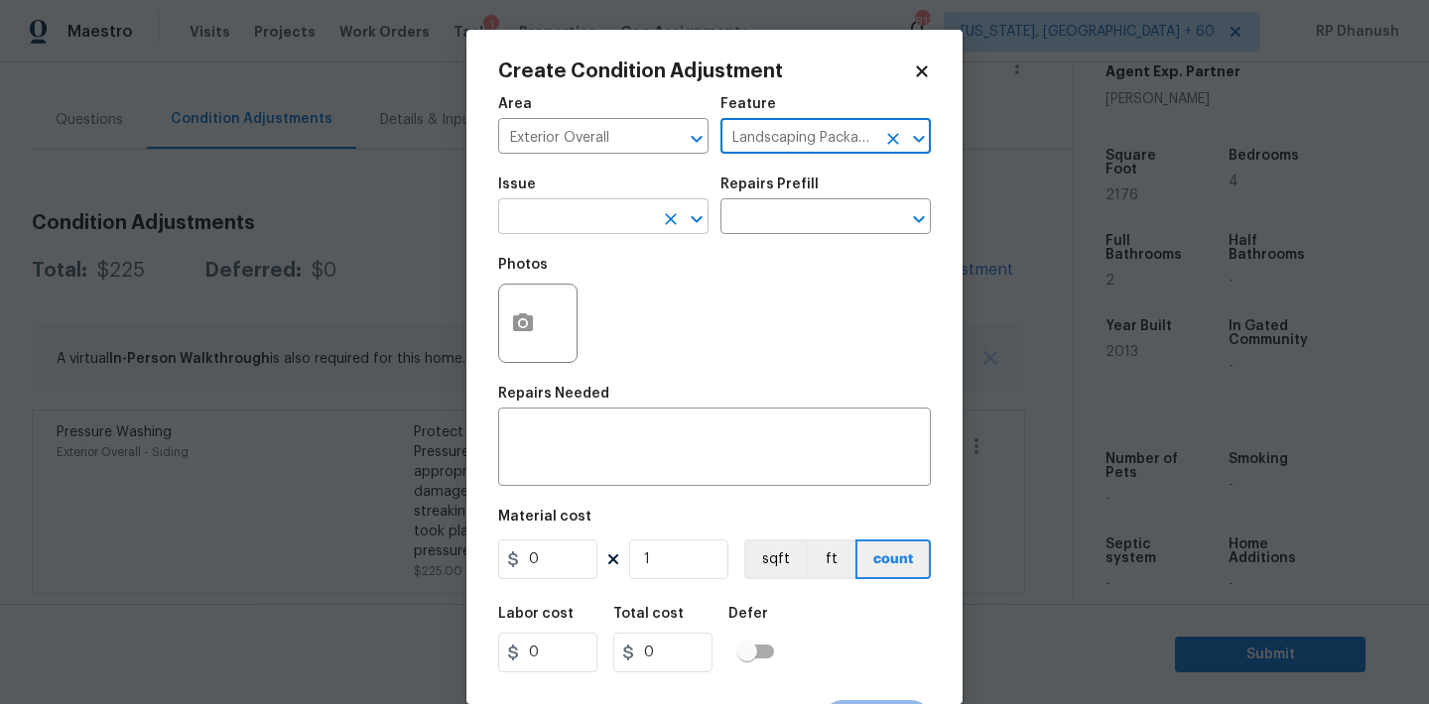
type input "Landscaping Packages"
click at [606, 215] on input "text" at bounding box center [575, 218] width 155 height 31
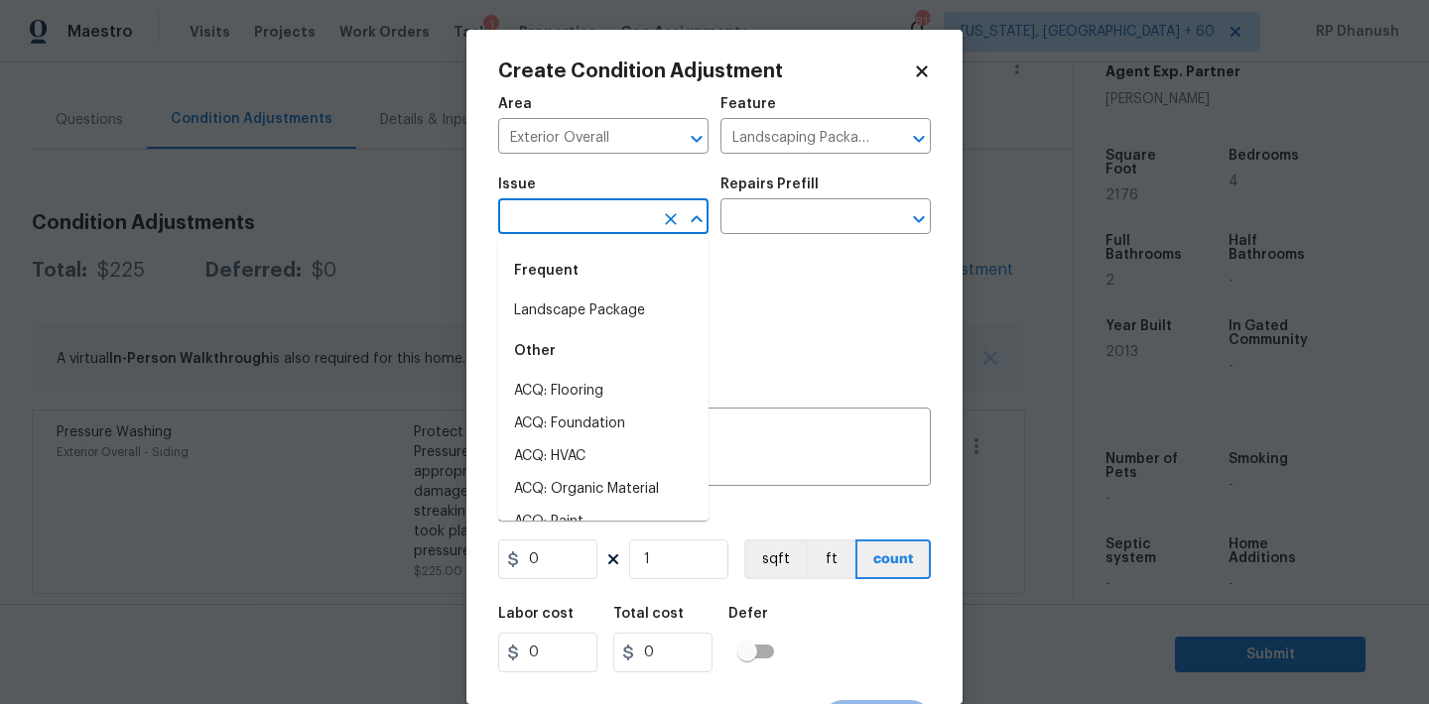
click at [606, 294] on div "Frequent" at bounding box center [603, 271] width 210 height 48
click at [639, 318] on li "Landscape Package" at bounding box center [603, 311] width 210 height 33
type input "Landscape Package"
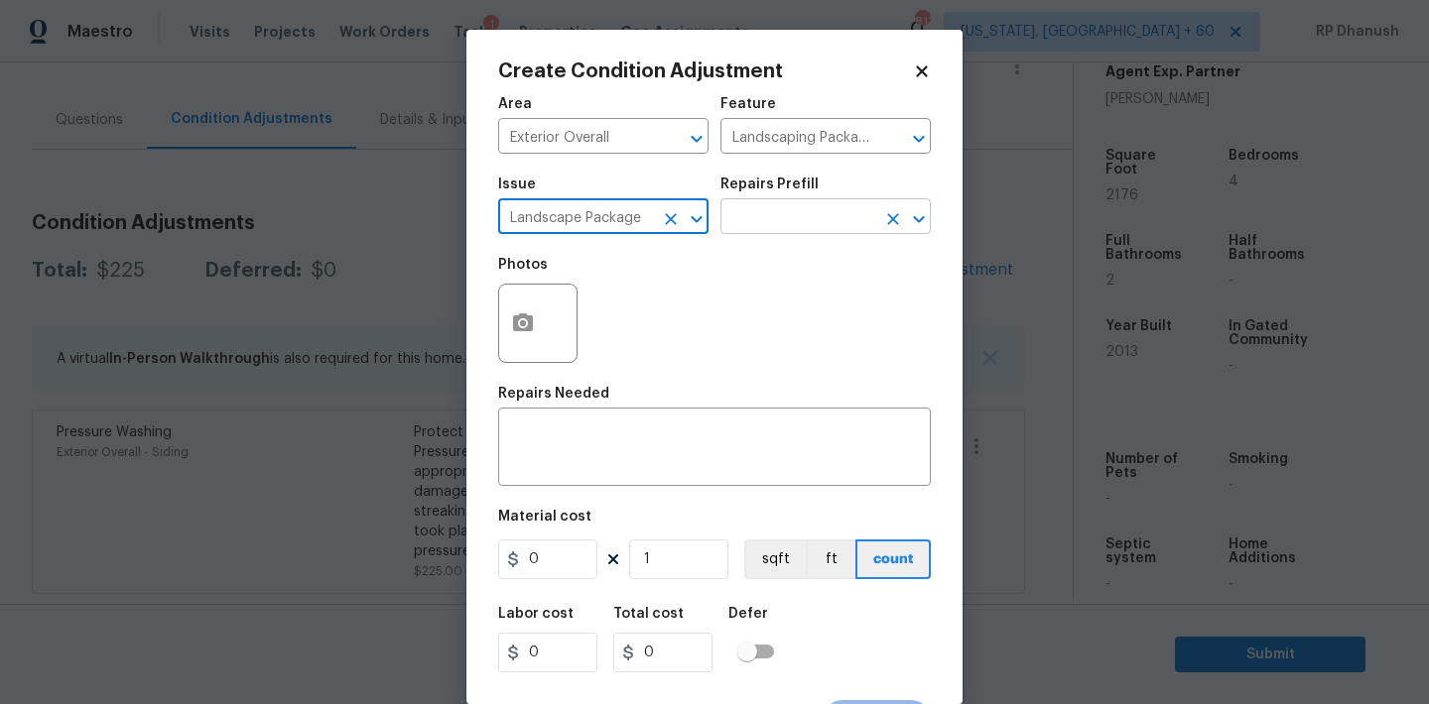
click at [778, 223] on input "text" at bounding box center [797, 218] width 155 height 31
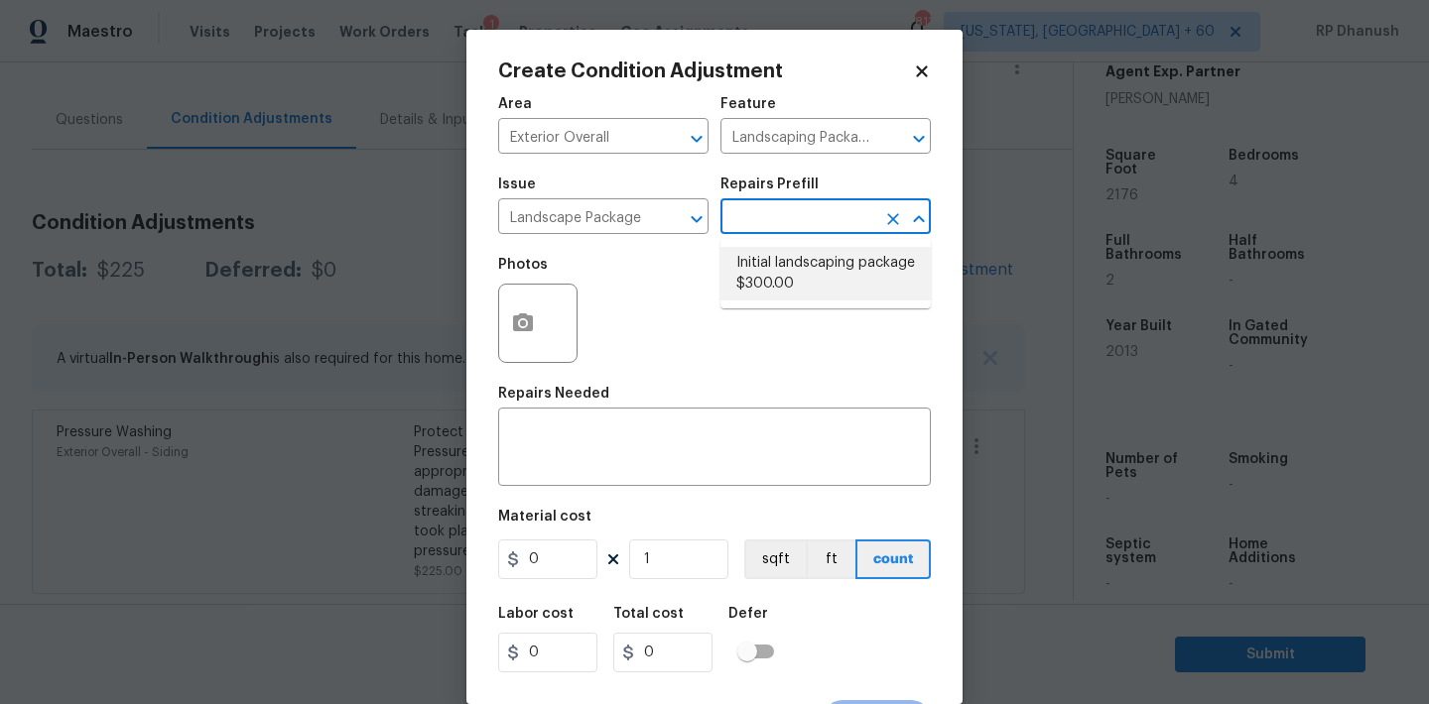
click at [829, 271] on li "Initial landscaping package $300.00" at bounding box center [825, 274] width 210 height 54
type input "Home Readiness Packages"
type textarea "Mowing of grass up to 6" in height. Mow, edge along driveways & sidewalks, trim…"
type input "300"
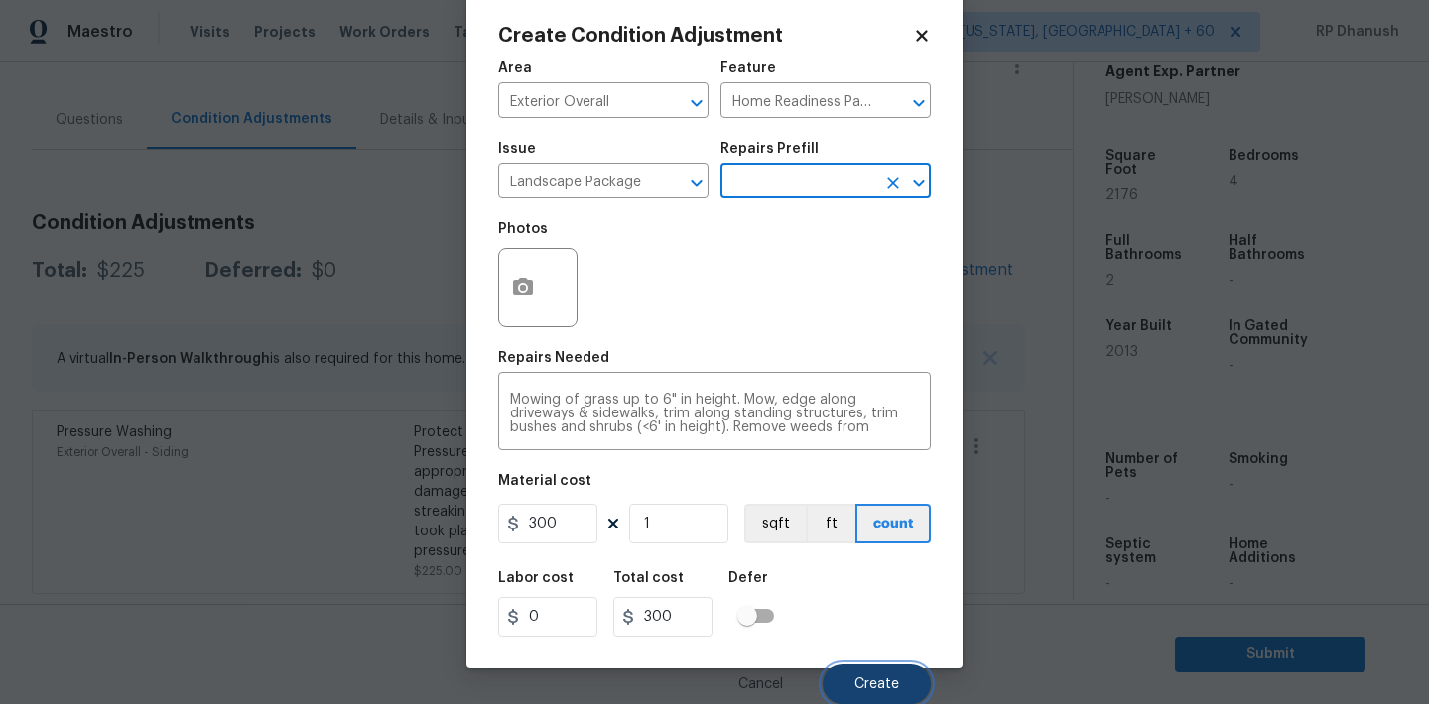
click at [880, 688] on span "Create" at bounding box center [876, 685] width 45 height 15
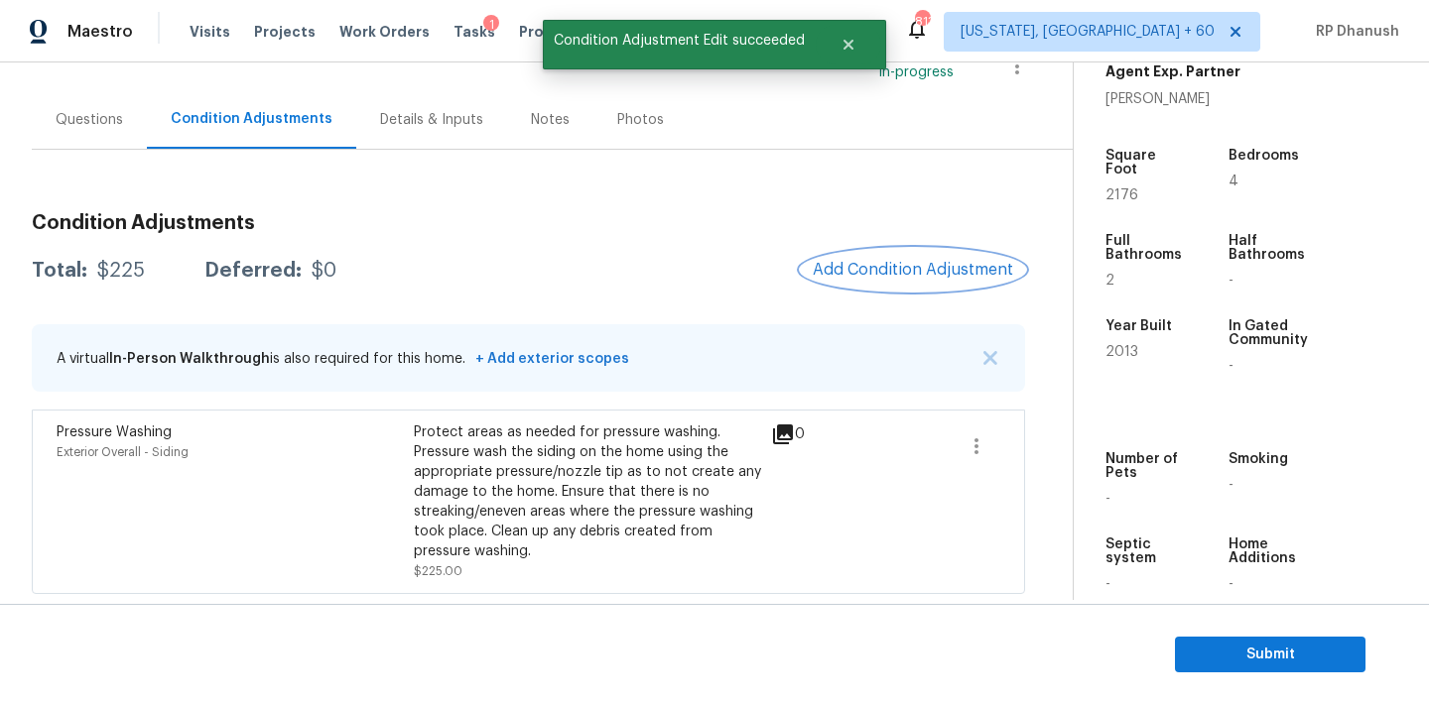
scroll to position [0, 0]
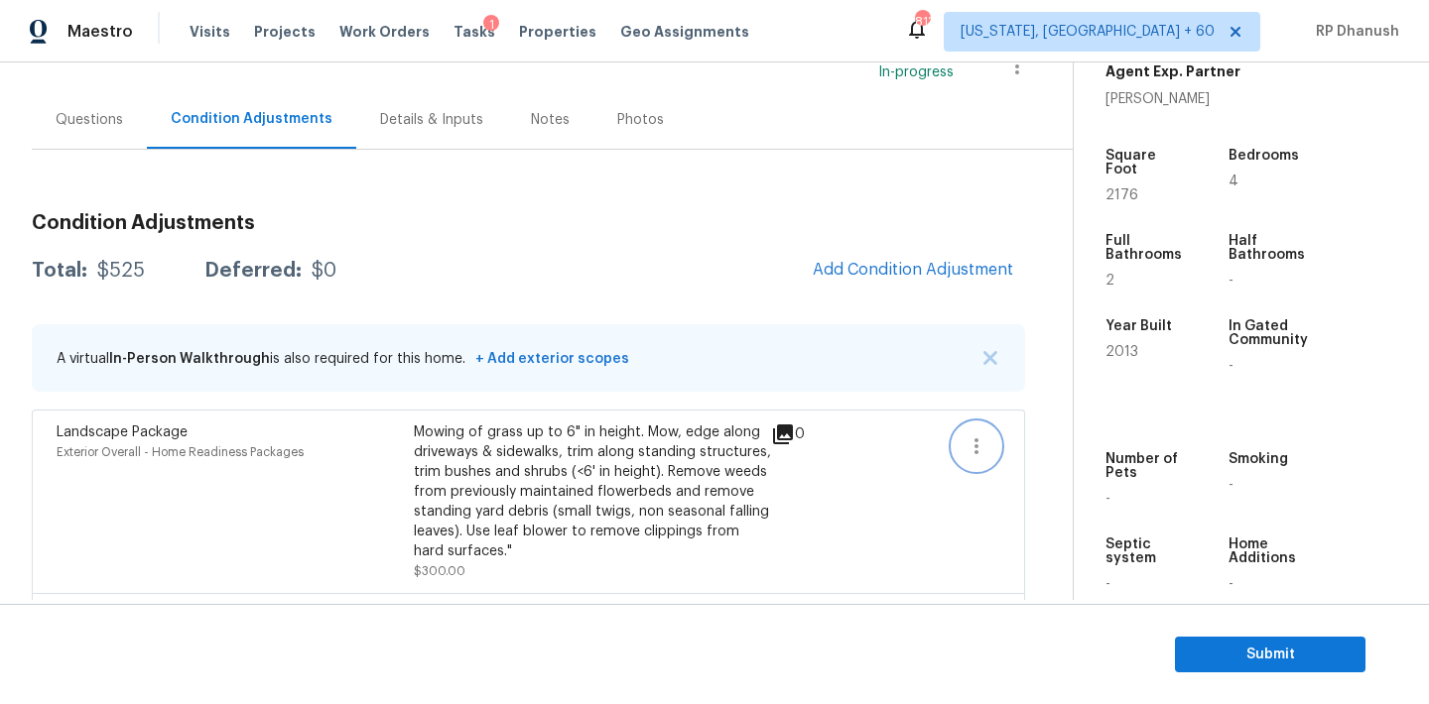
drag, startPoint x: 962, startPoint y: 443, endPoint x: 983, endPoint y: 443, distance: 20.8
click at [962, 443] on button "button" at bounding box center [976, 447] width 48 height 48
click at [1031, 439] on div "Edit" at bounding box center [1089, 443] width 155 height 20
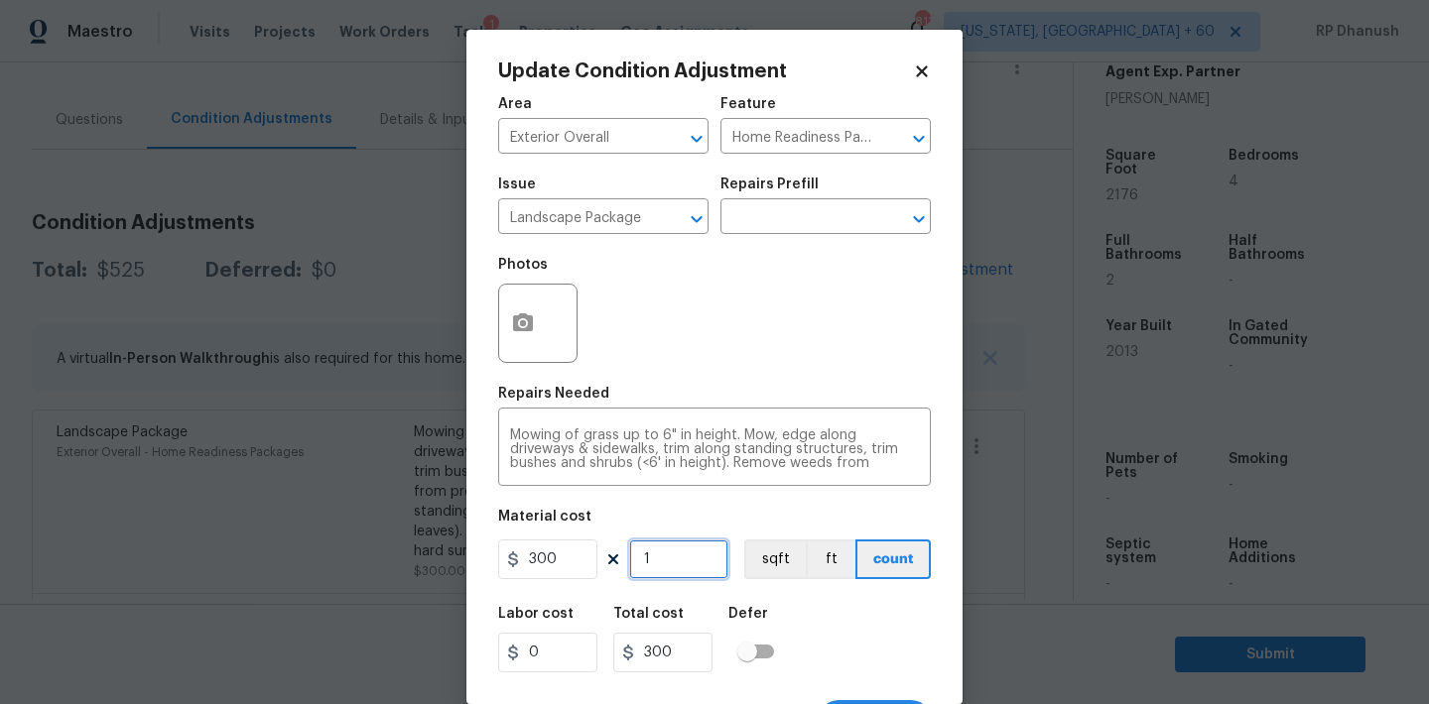
click at [689, 563] on input "1" at bounding box center [678, 560] width 99 height 40
type input "0"
click at [530, 567] on input "300" at bounding box center [547, 560] width 99 height 40
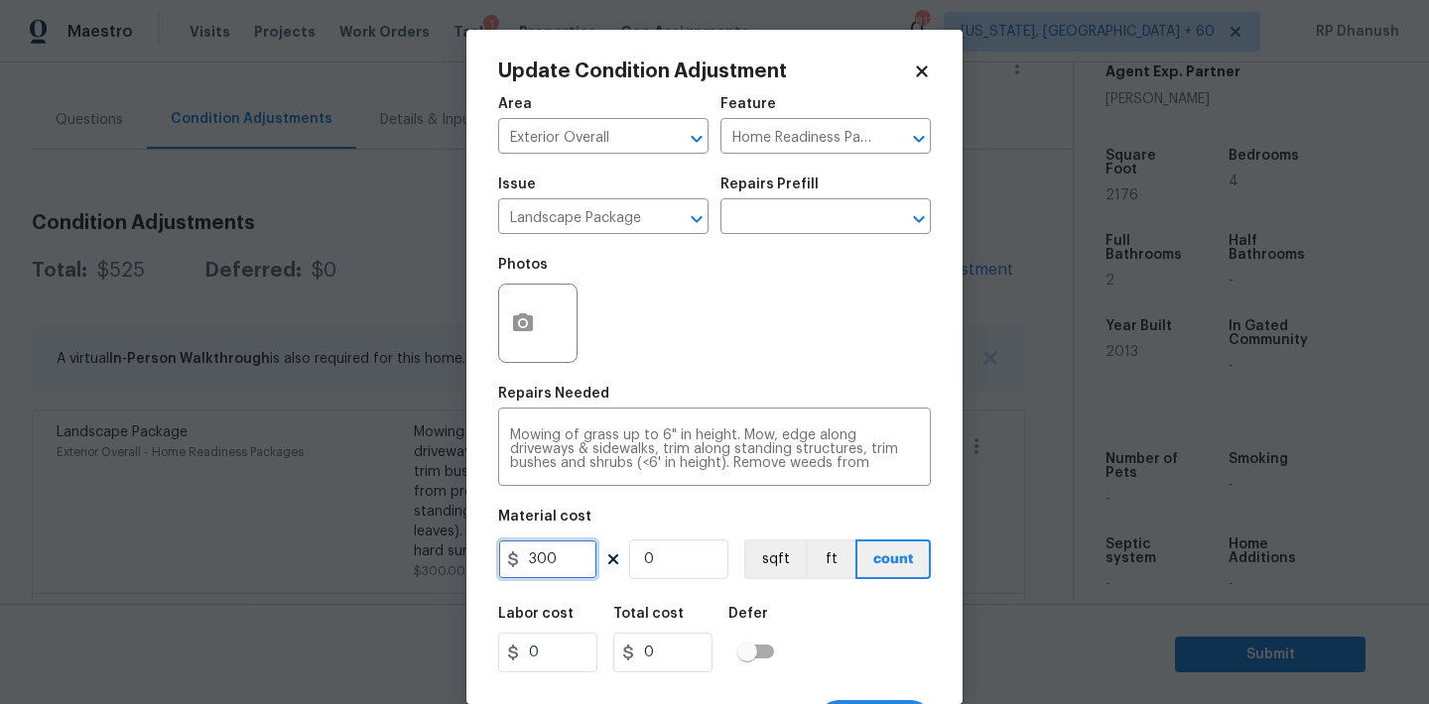
click at [530, 567] on input "300" at bounding box center [547, 560] width 99 height 40
click at [530, 567] on input "6501" at bounding box center [547, 560] width 99 height 40
click at [563, 567] on input "6501" at bounding box center [547, 560] width 99 height 40
type input "6501"
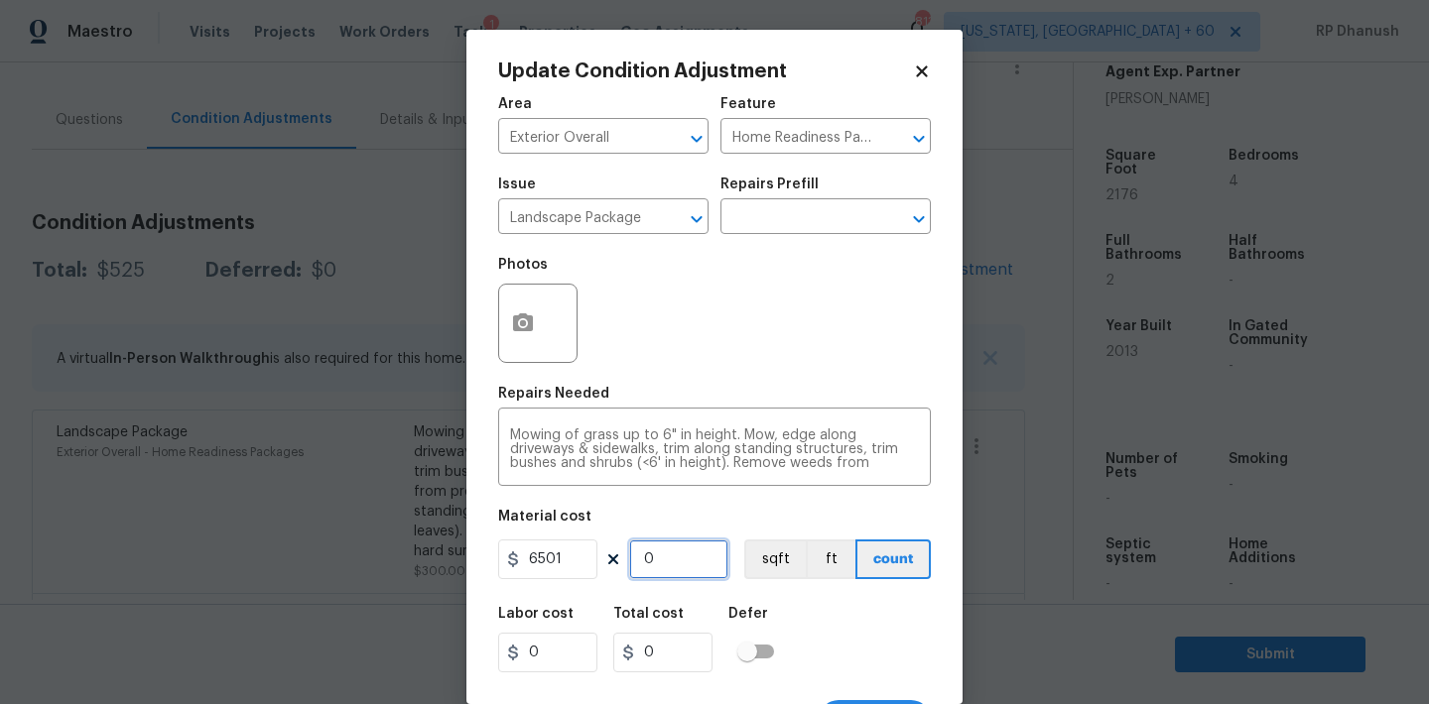
type input "1"
type input "6501"
type input "1"
click at [574, 552] on input "6501" at bounding box center [547, 560] width 99 height 40
type input "650"
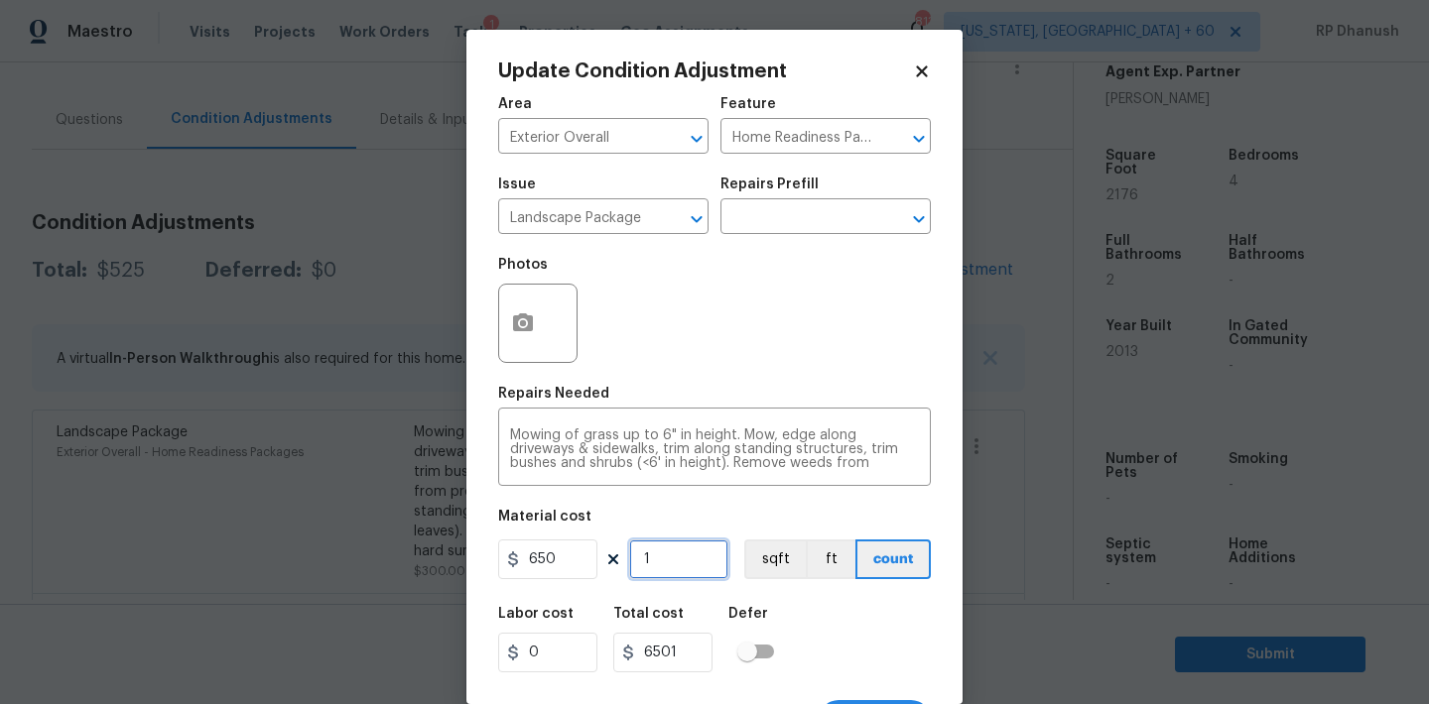
type input "650"
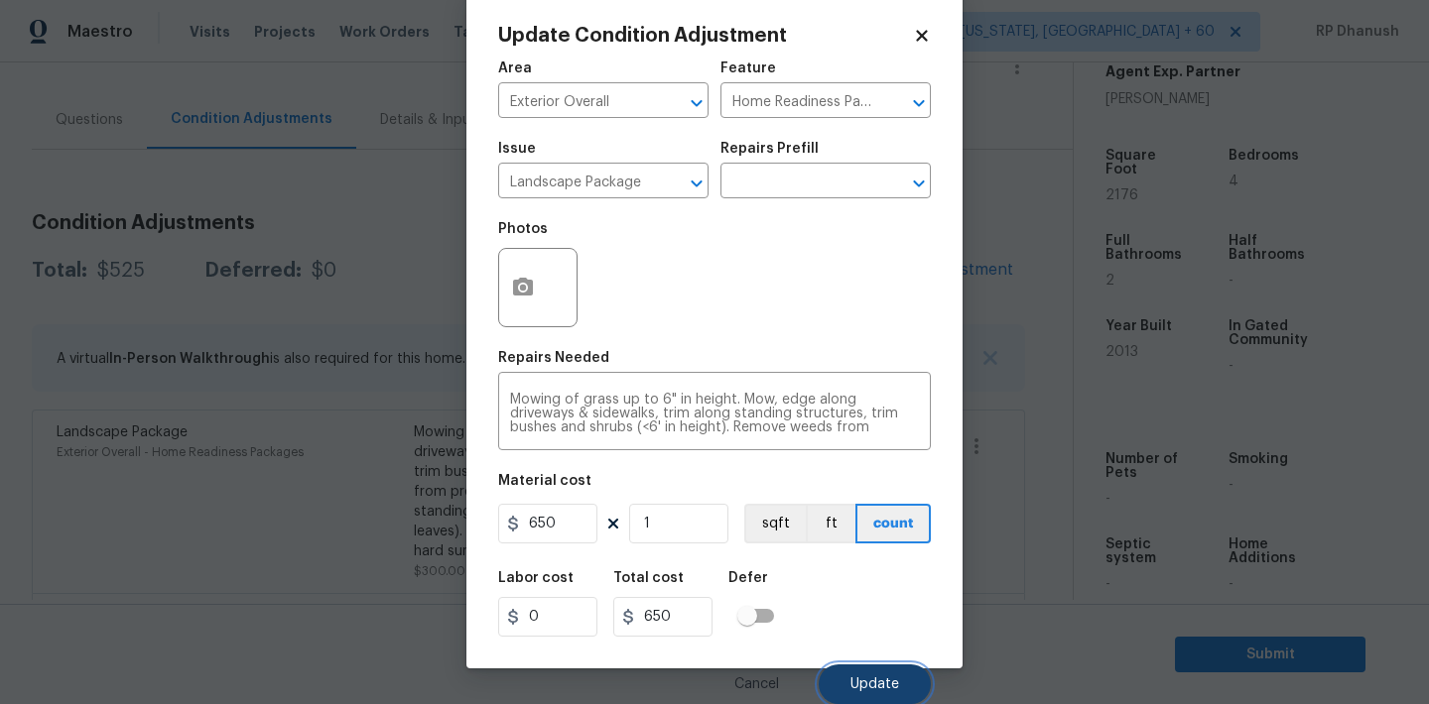
click at [854, 679] on span "Update" at bounding box center [874, 685] width 49 height 15
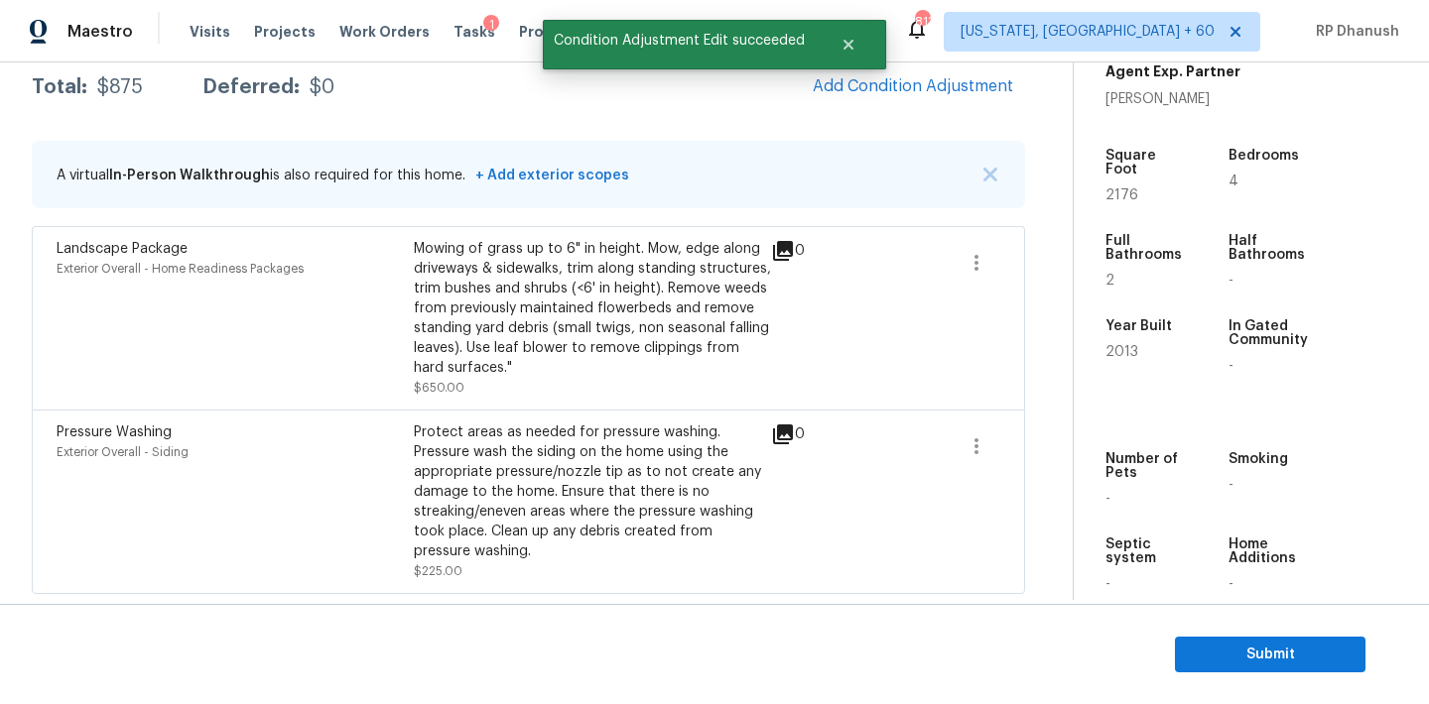
scroll to position [334, 0]
click at [942, 100] on button "Add Condition Adjustment" at bounding box center [913, 86] width 224 height 42
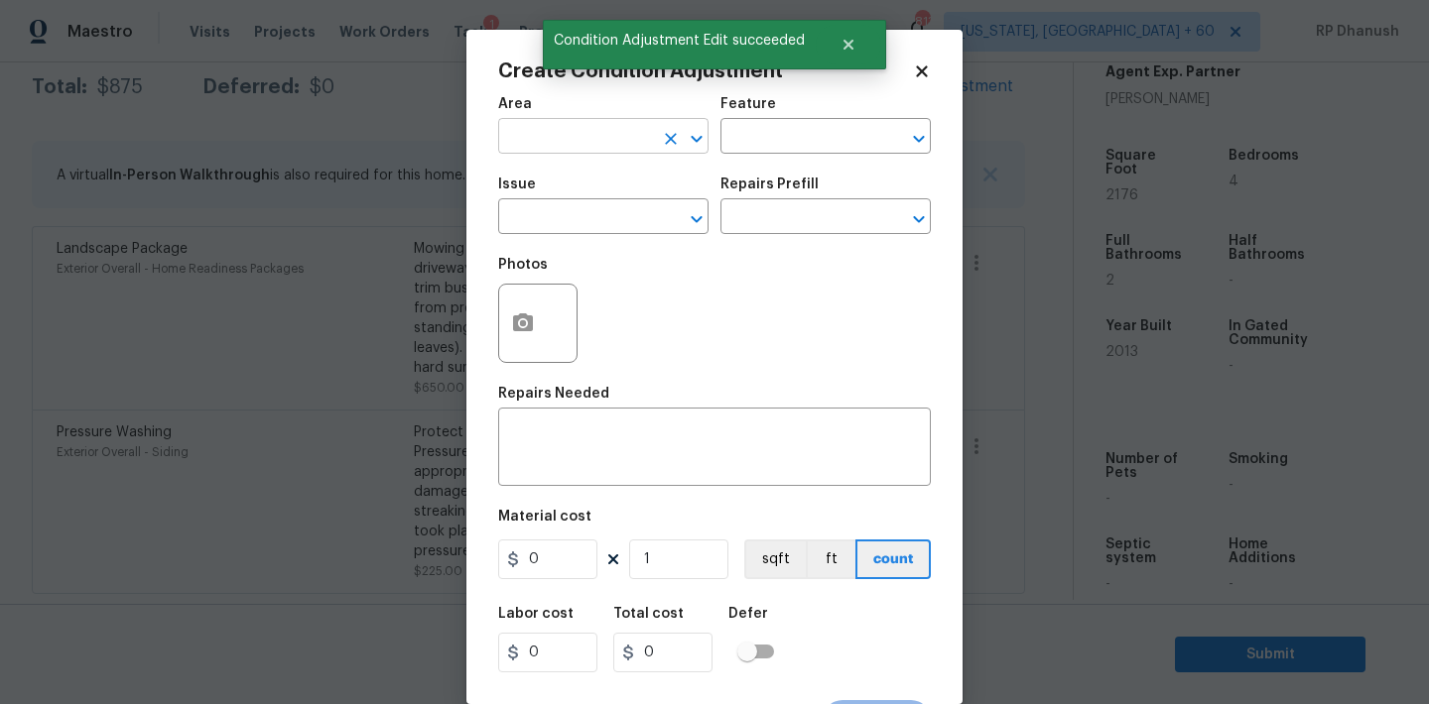
click at [610, 143] on input "text" at bounding box center [575, 138] width 155 height 31
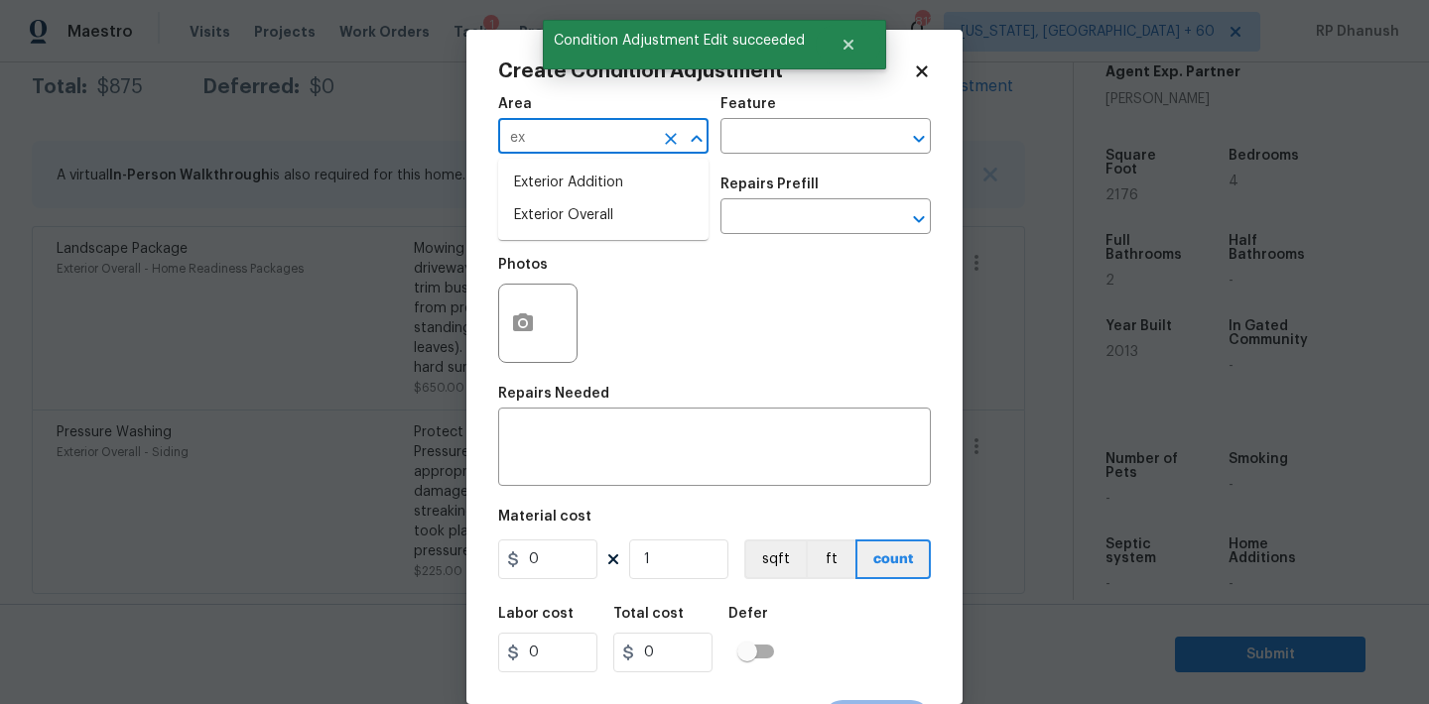
click at [553, 218] on li "Exterior Overall" at bounding box center [603, 215] width 210 height 33
type input "Exterior Overall"
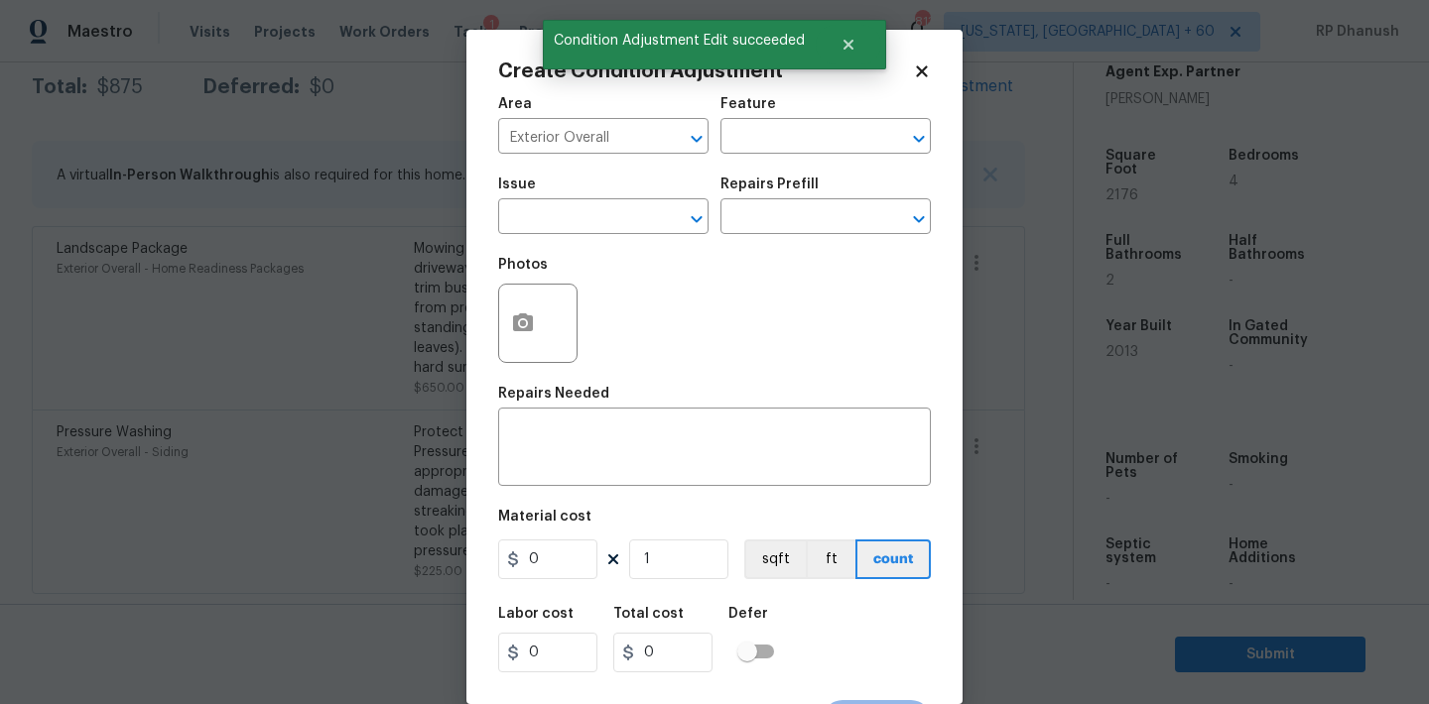
click at [801, 169] on div "Issue ​ Repairs Prefill ​" at bounding box center [714, 206] width 433 height 80
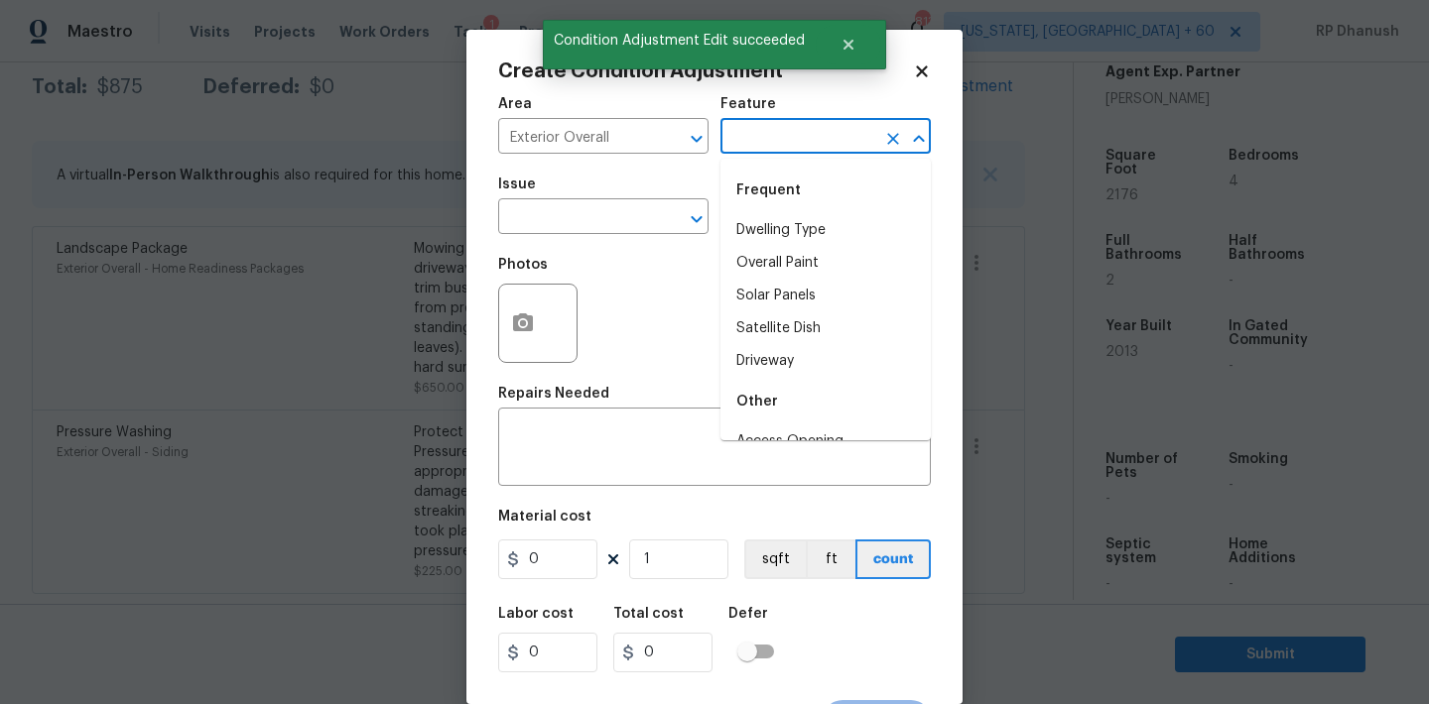
click at [798, 141] on input "text" at bounding box center [797, 138] width 155 height 31
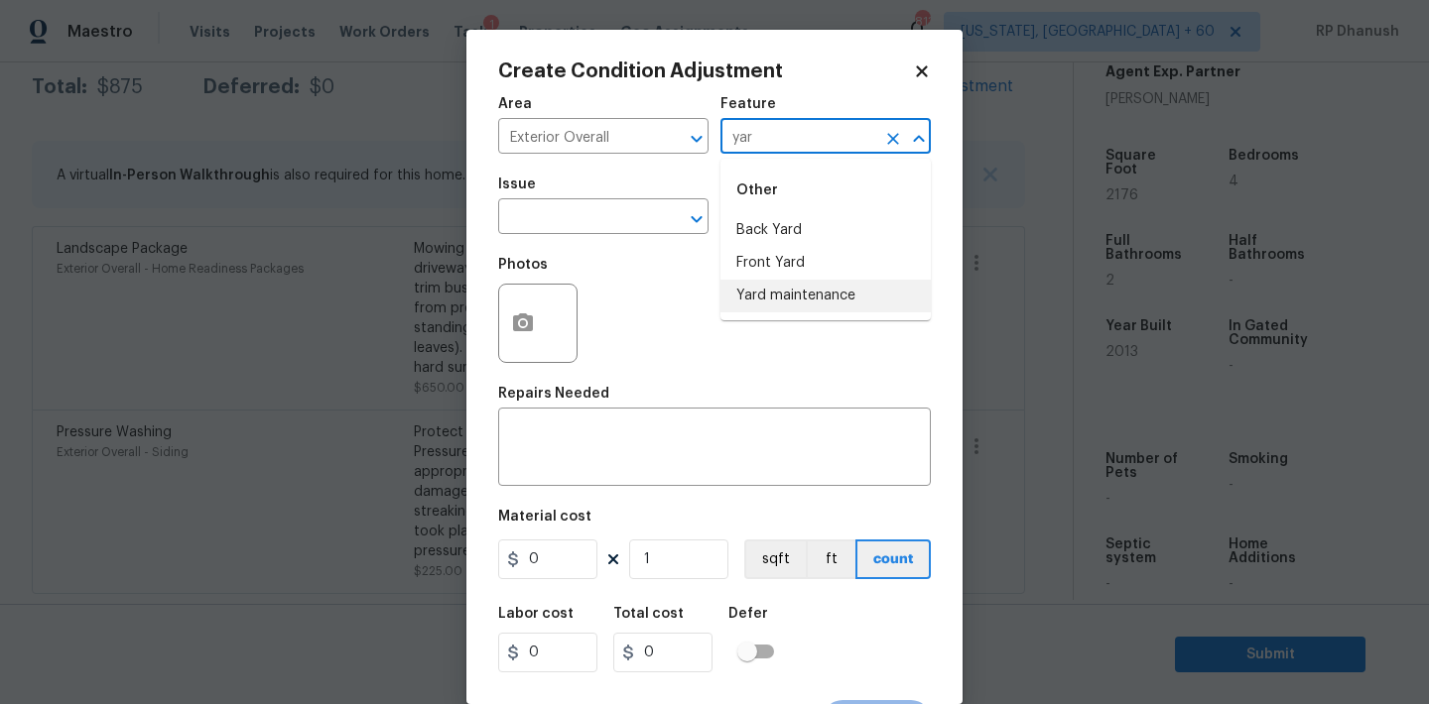
click at [777, 304] on li "Yard maintenance" at bounding box center [825, 296] width 210 height 33
type input "Yard maintenance"
click at [605, 223] on input "text" at bounding box center [575, 218] width 155 height 31
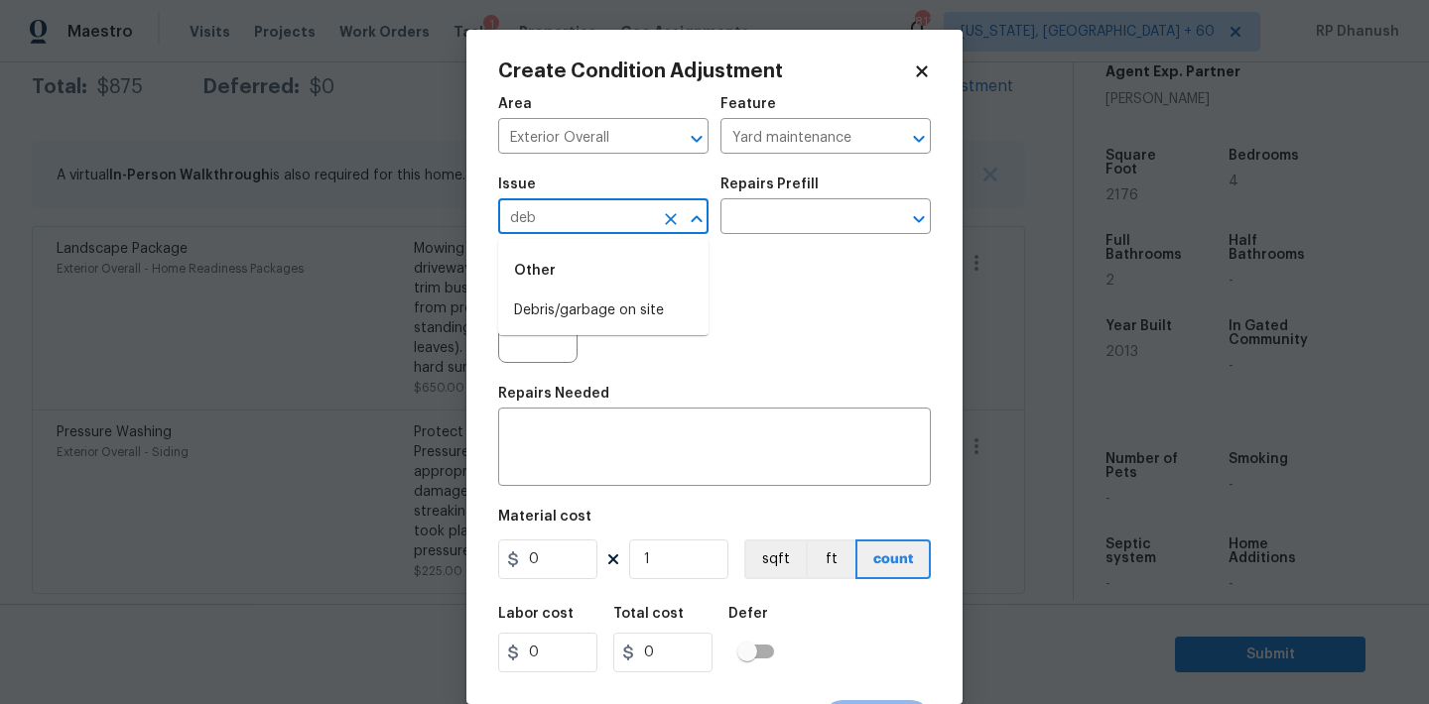
click at [592, 293] on div "Other" at bounding box center [603, 271] width 210 height 48
click at [598, 299] on li "Debris/garbage on site" at bounding box center [603, 311] width 210 height 33
type input "Debris/garbage on site"
click at [813, 200] on div "Repairs Prefill" at bounding box center [825, 191] width 210 height 26
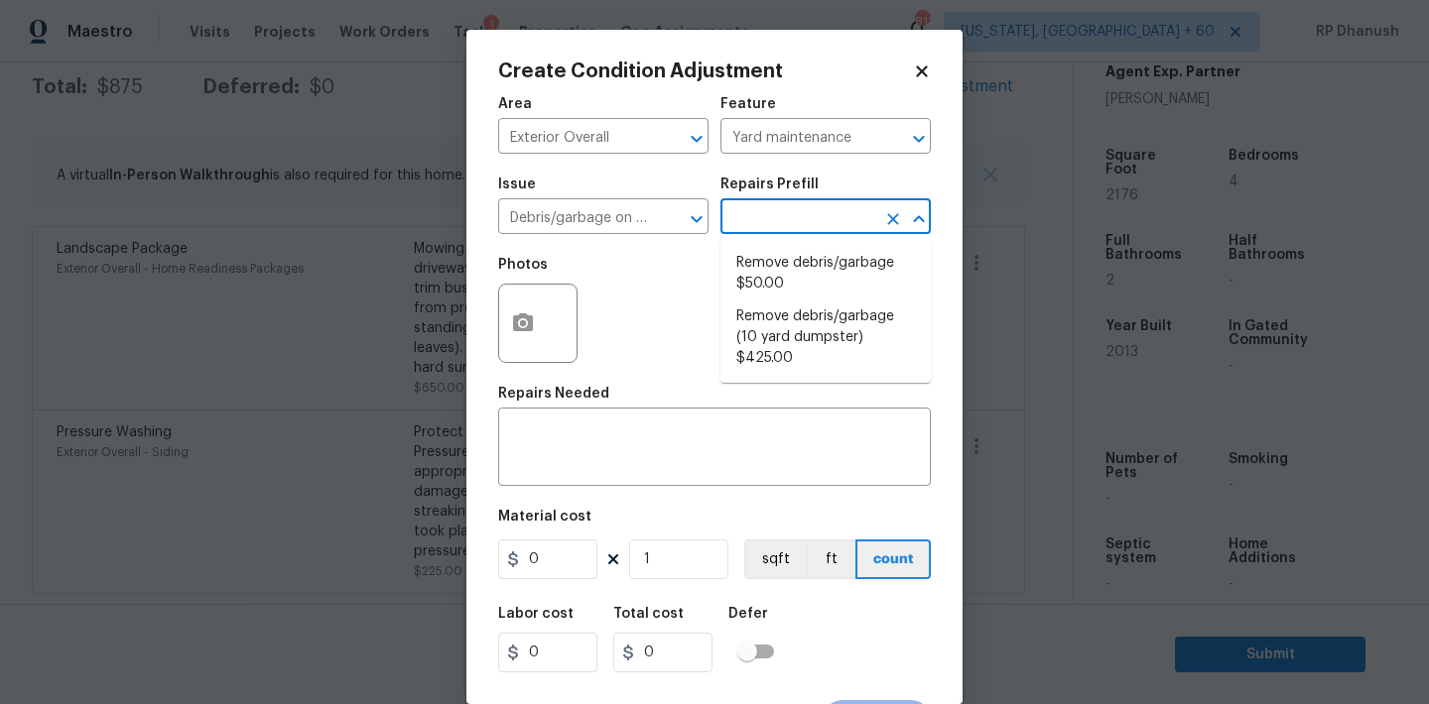
click at [807, 209] on input "text" at bounding box center [797, 218] width 155 height 31
click at [790, 249] on li "Remove debris/garbage $50.00" at bounding box center [825, 274] width 210 height 54
type textarea "Remove, haul off, and properly dispose of any debris left by seller to offsite …"
type input "50"
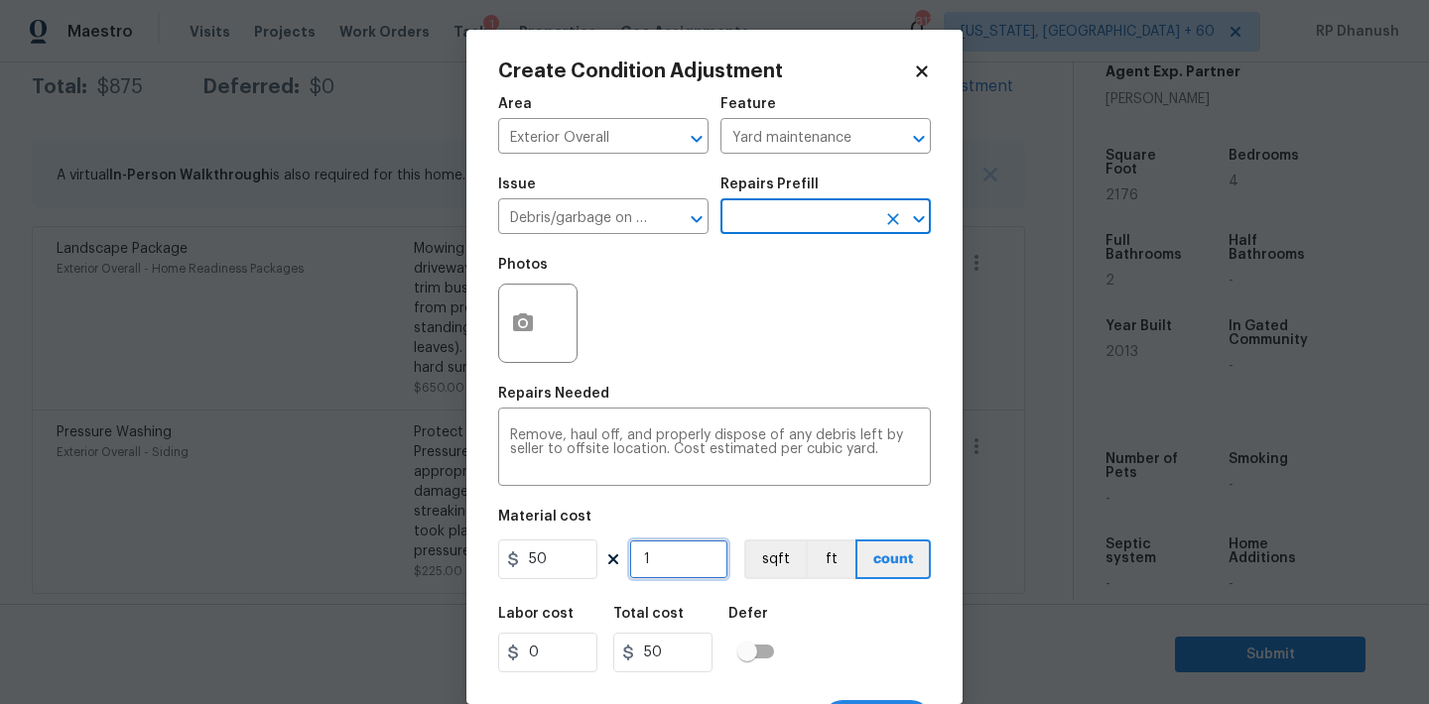
click at [655, 568] on input "1" at bounding box center [678, 560] width 99 height 40
type input "0"
type input "1"
type input "50"
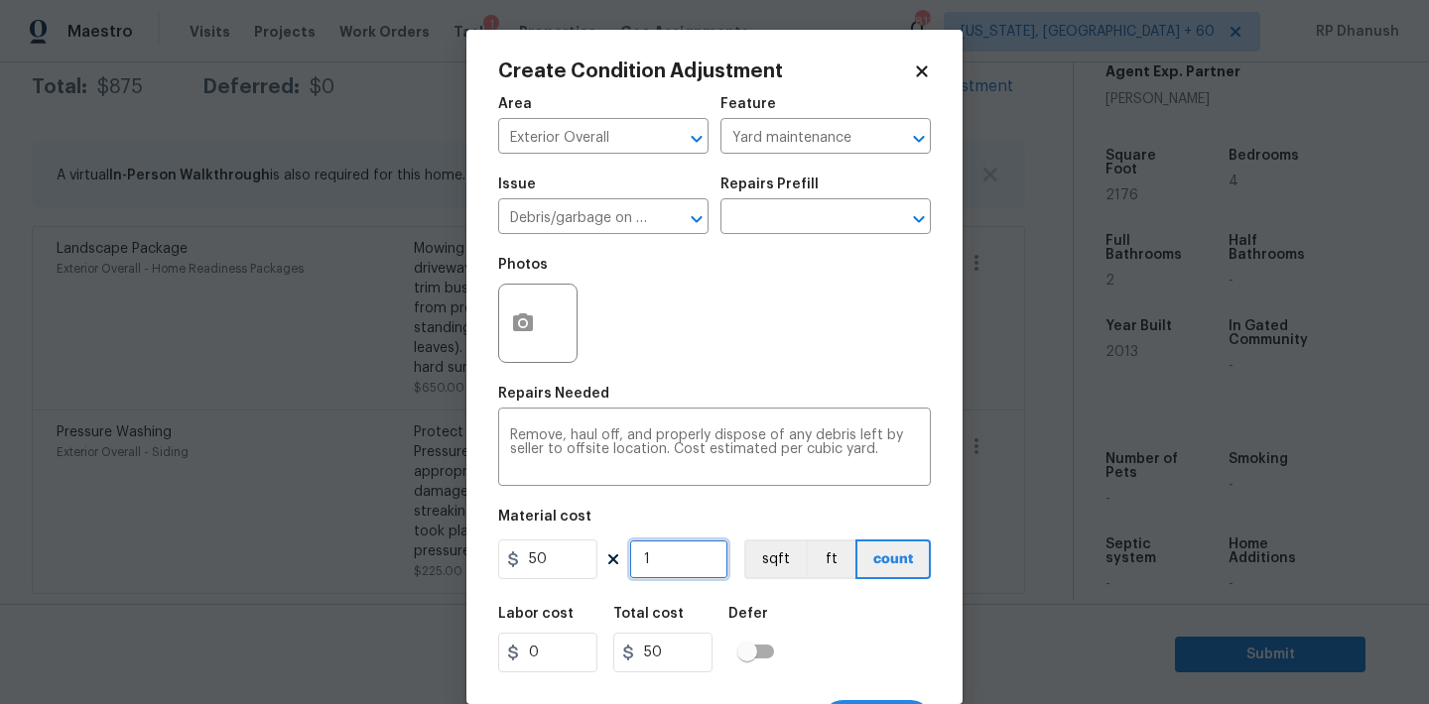
type input "12"
type input "600"
type input "1"
type input "50"
type input "0"
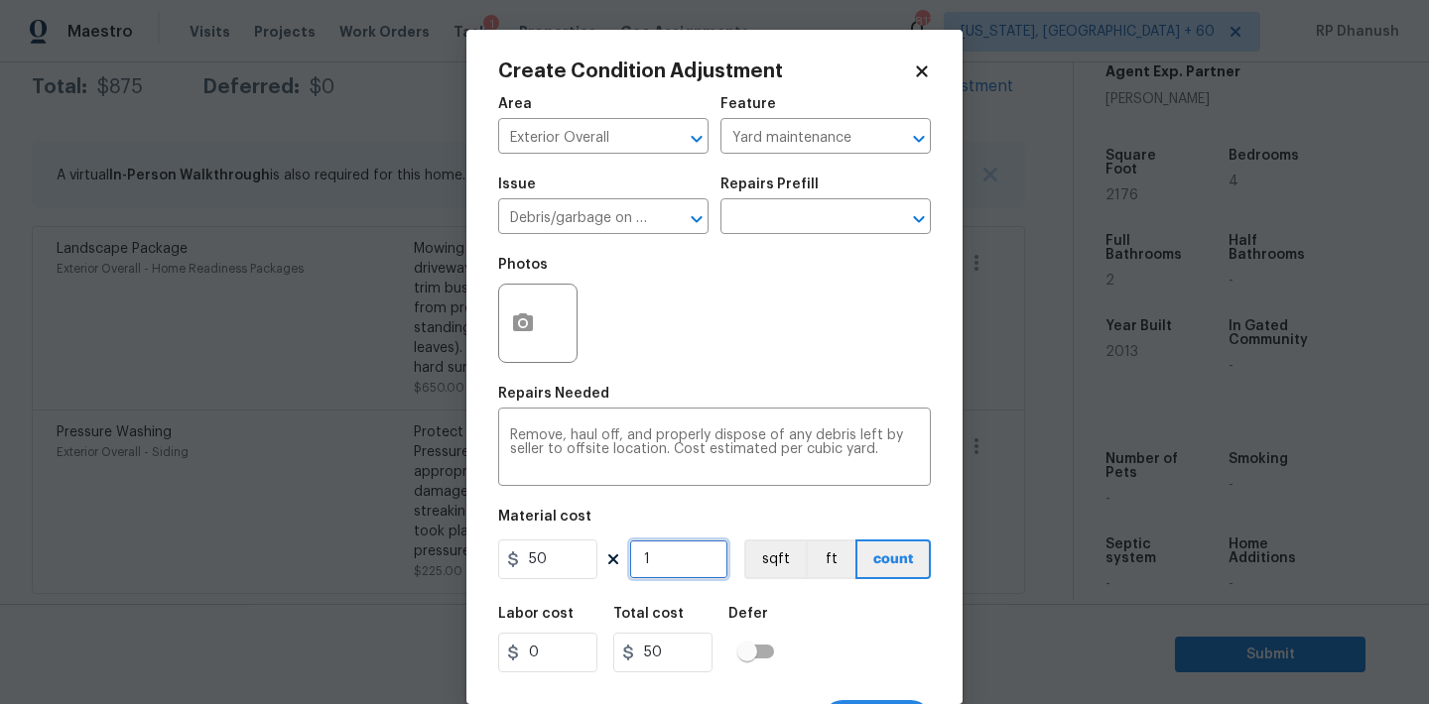
type input "0"
type input "2"
type input "100"
type input "22"
type input "1100"
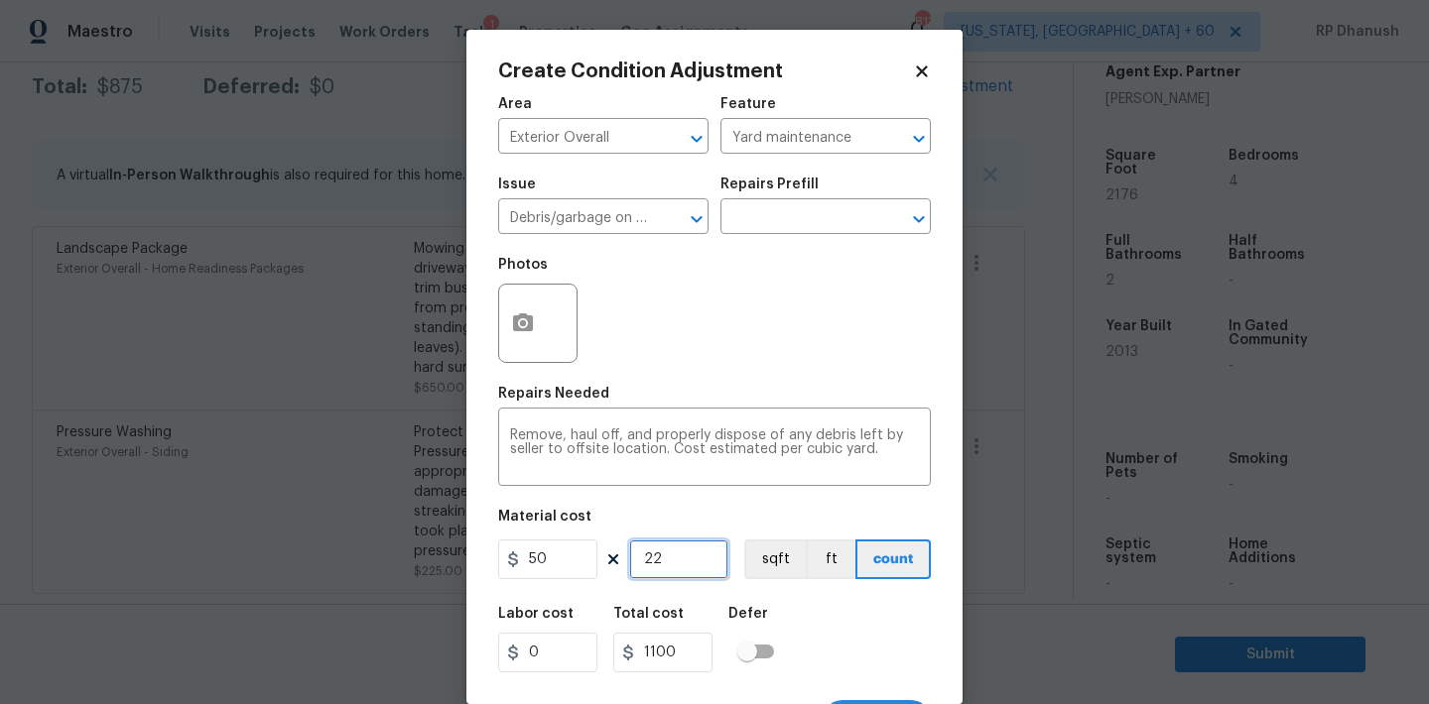
type input "2"
type input "100"
type input "0"
type input "2"
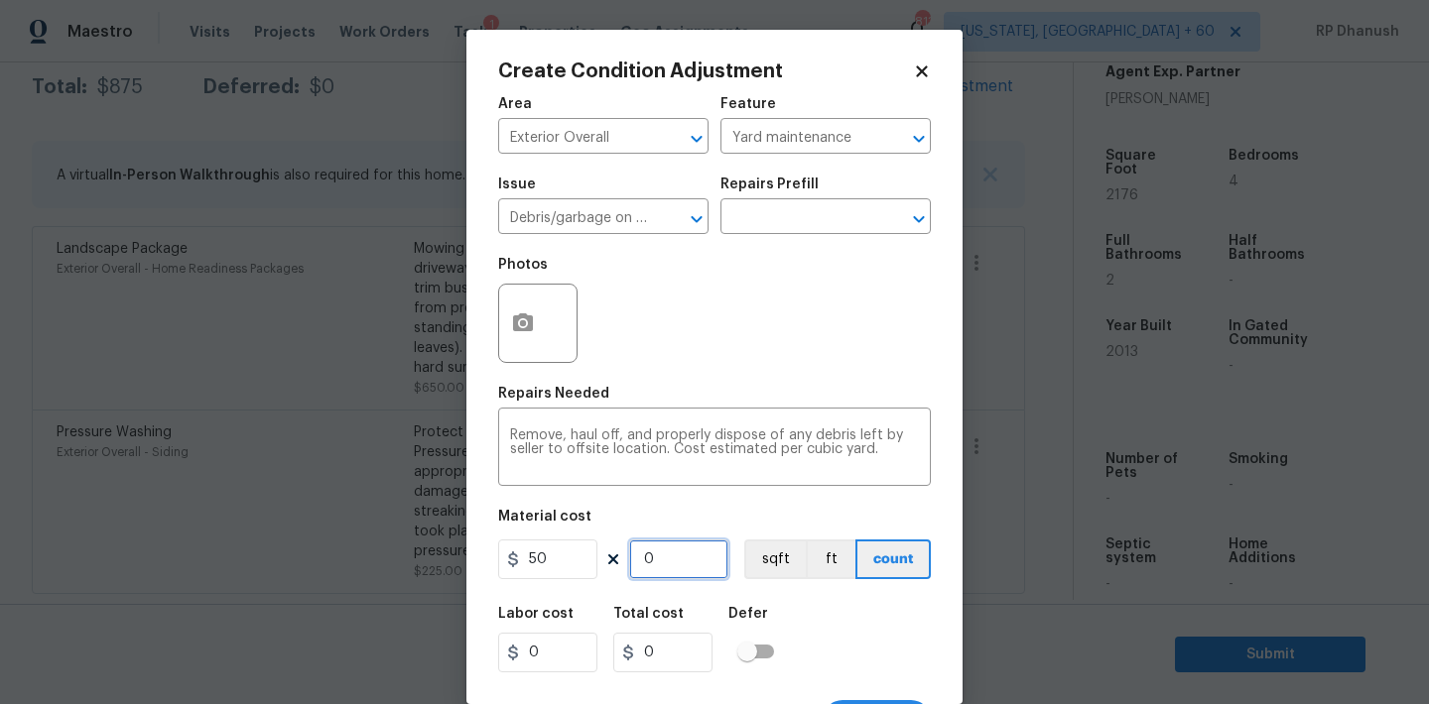
type input "100"
type input "28"
type input "1400"
type input "2"
type input "100"
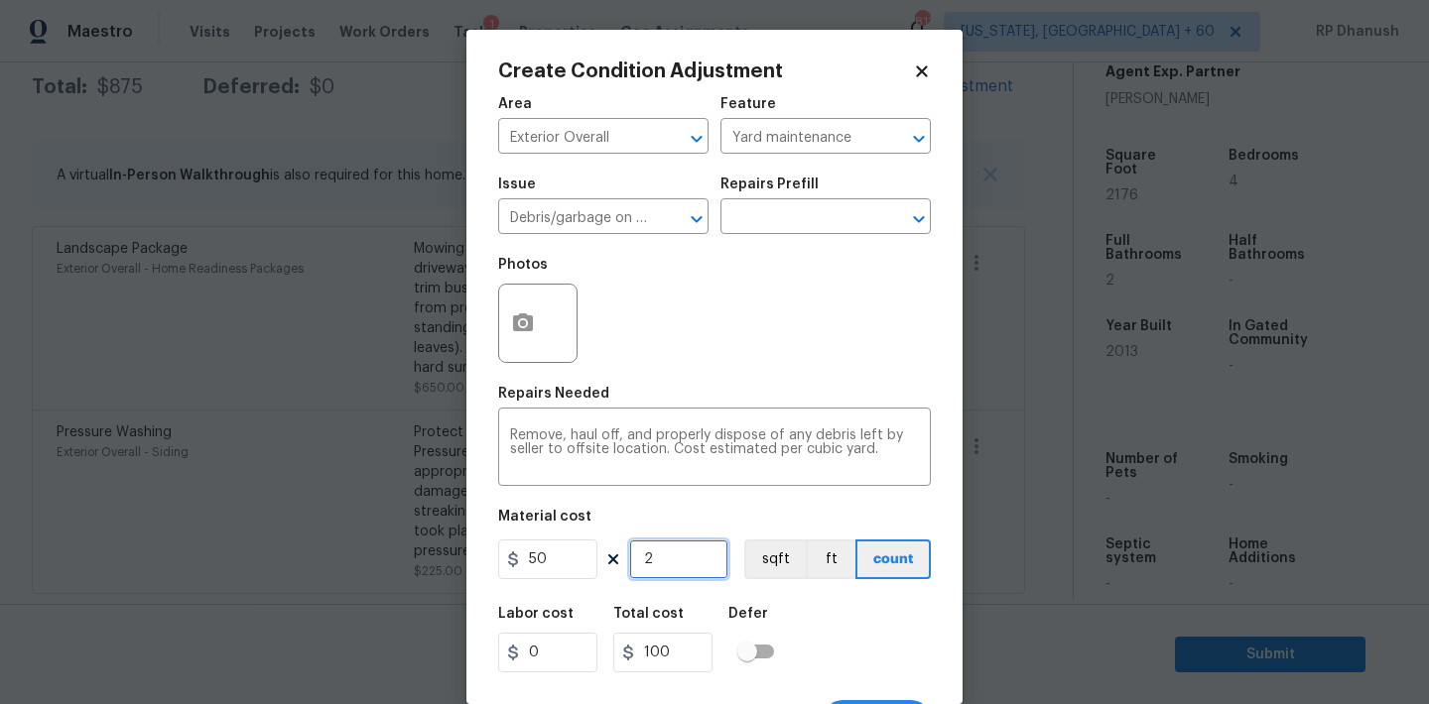
type input "29"
type input "1450"
type input "2"
type input "100"
type input "0"
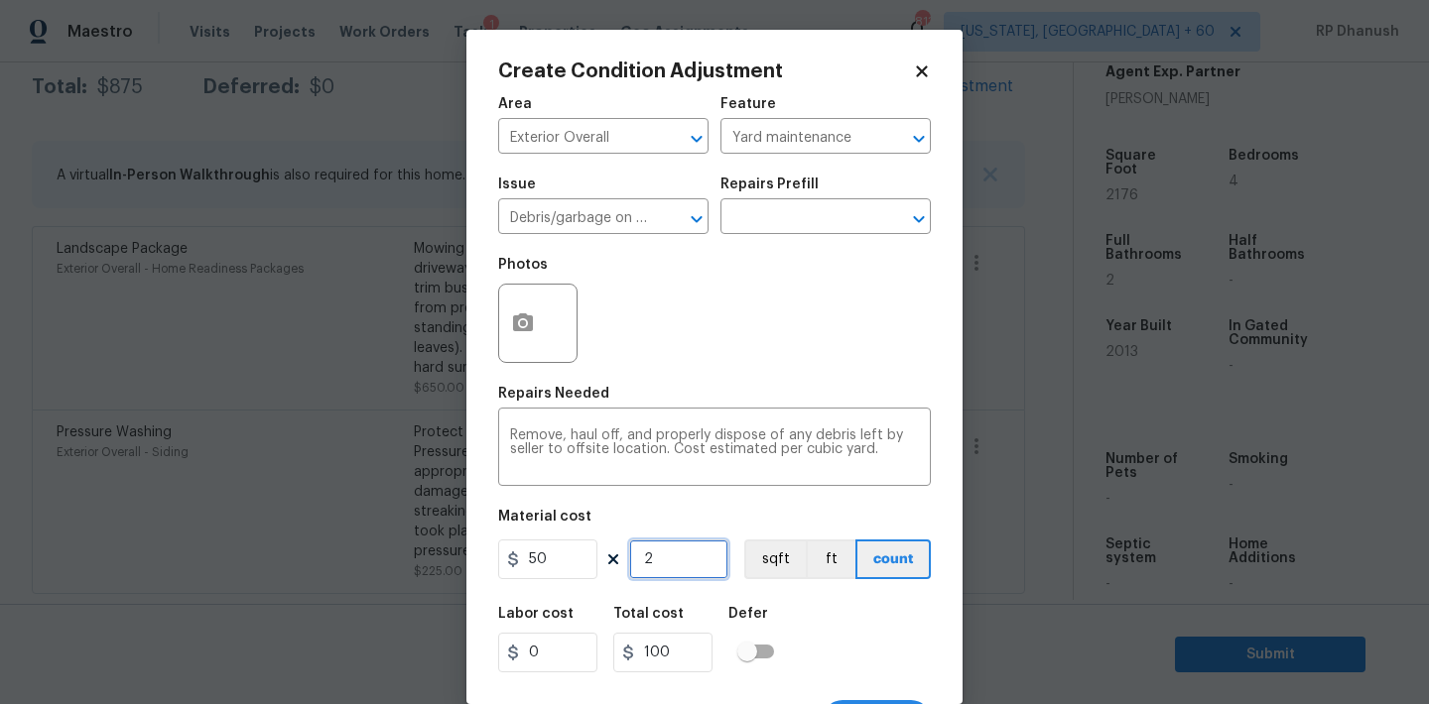
type input "0"
type input "3"
type input "150"
type input "34"
type input "1700"
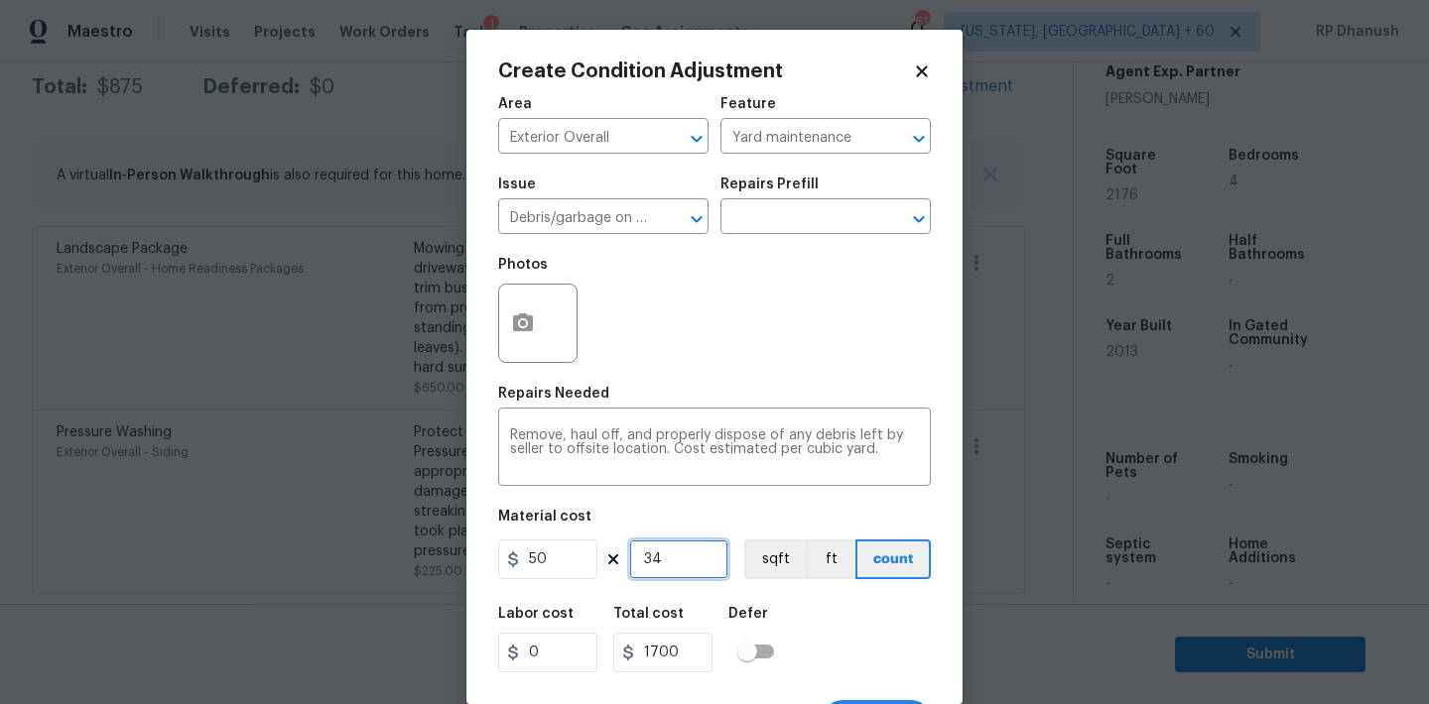
type input "3"
type input "150"
type input "38"
type input "1900"
type input "3"
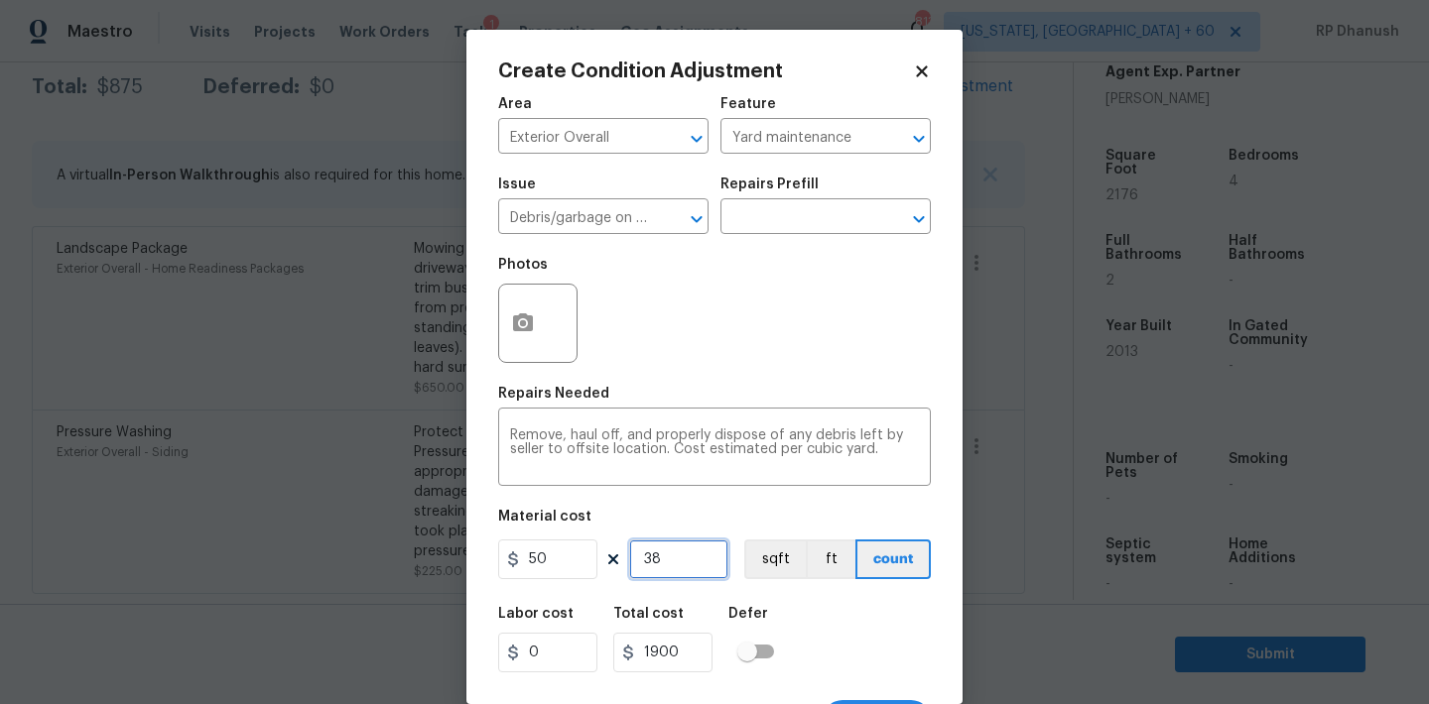
type input "150"
type input "37"
type input "1850"
type input "37"
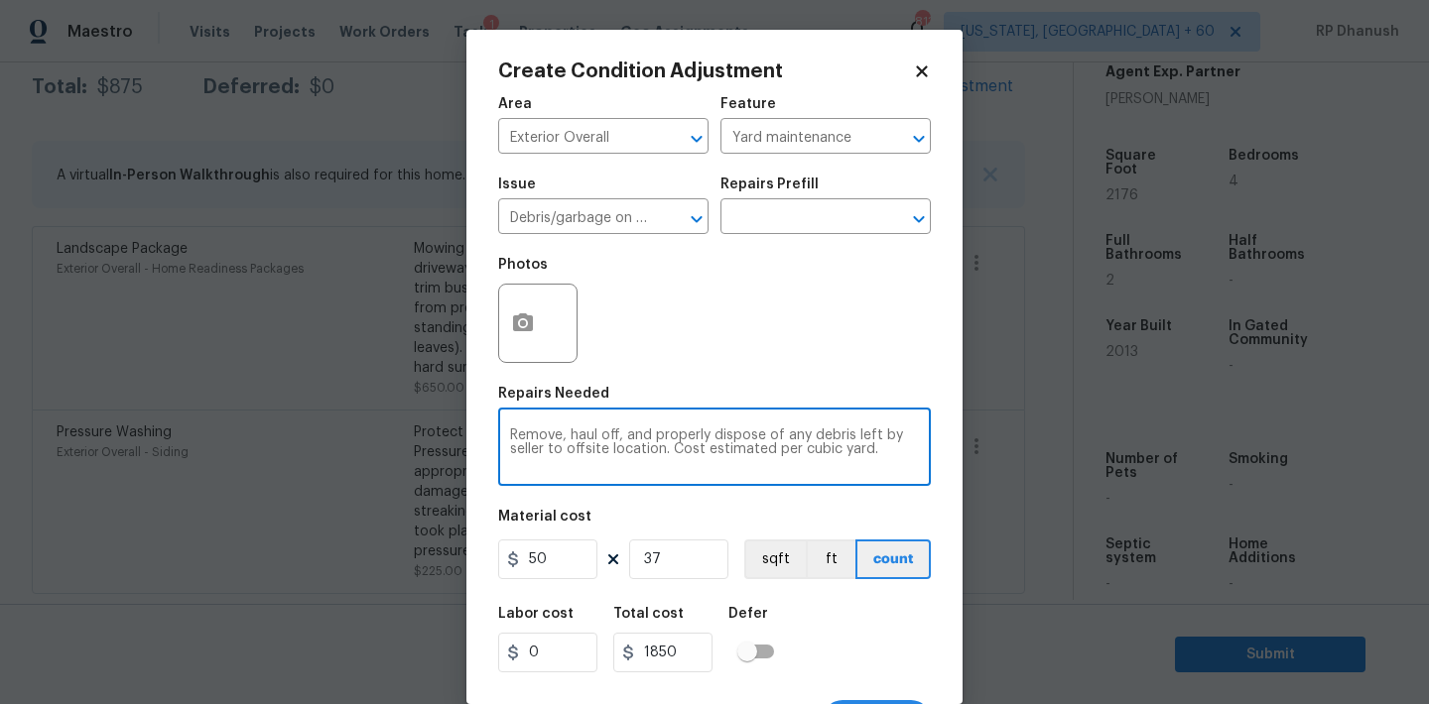
click at [871, 456] on textarea "Remove, haul off, and properly dispose of any debris left by seller to offsite …" at bounding box center [714, 450] width 409 height 42
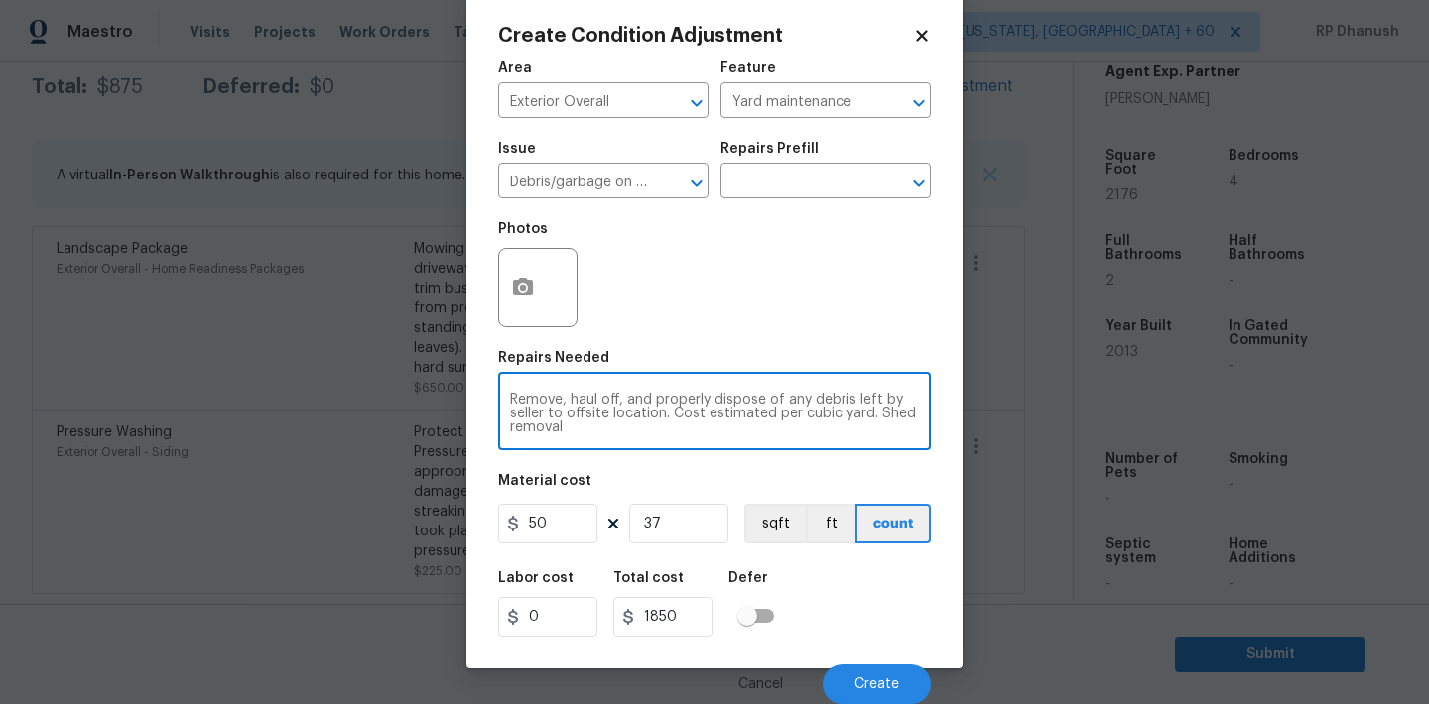
type textarea "Remove, haul off, and properly dispose of any debris left by seller to offsite …"
click at [527, 306] on button "button" at bounding box center [523, 287] width 48 height 77
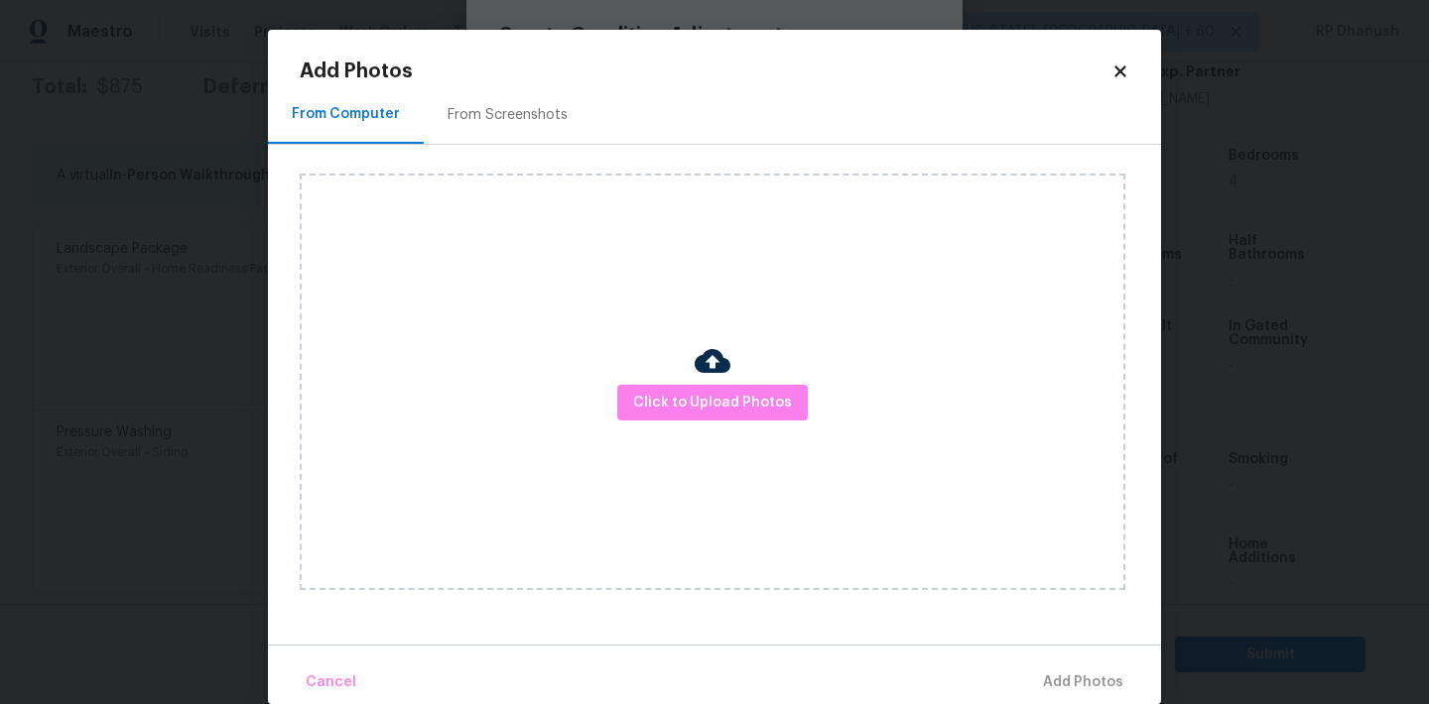
click at [520, 105] on div "From Screenshots" at bounding box center [507, 115] width 120 height 20
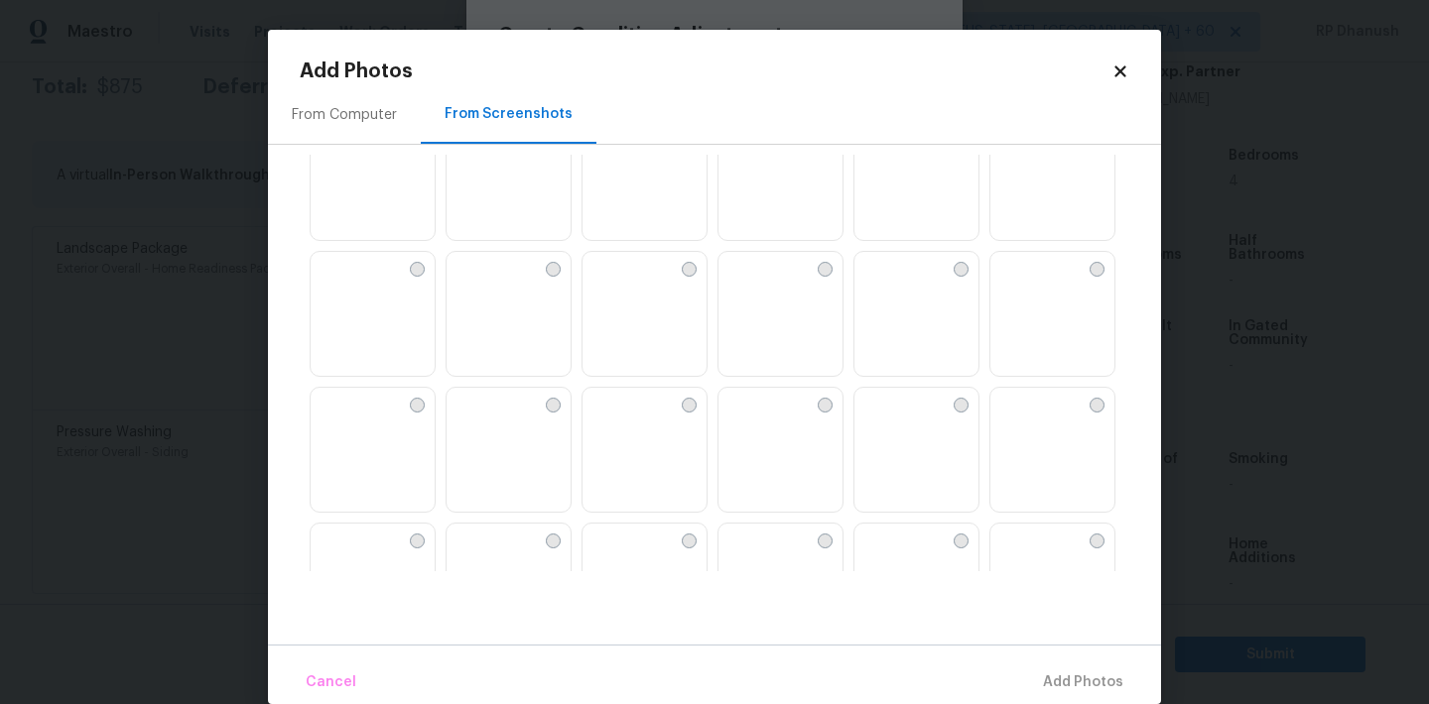
scroll to position [1604, 0]
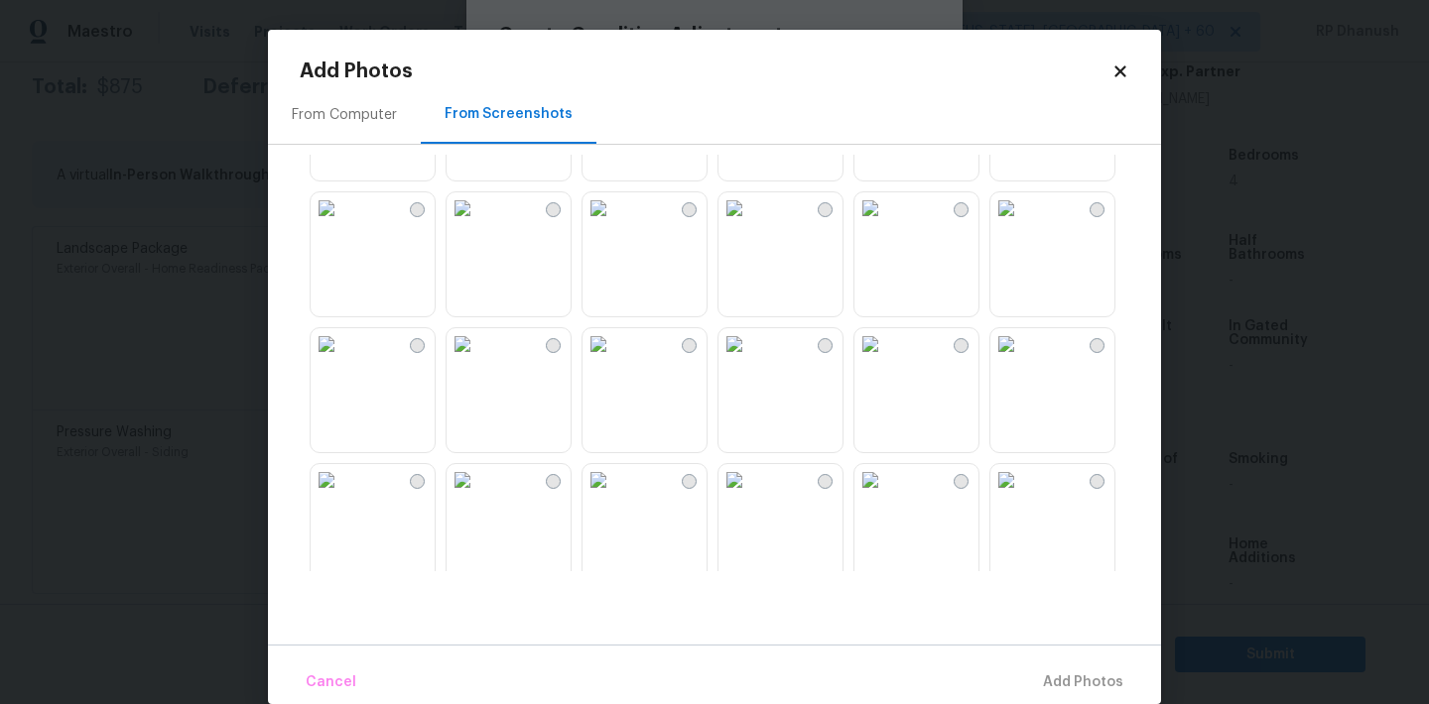
click at [879, 360] on img at bounding box center [870, 344] width 32 height 32
click at [1058, 662] on button "Add 1 Photo(s)" at bounding box center [1074, 683] width 114 height 43
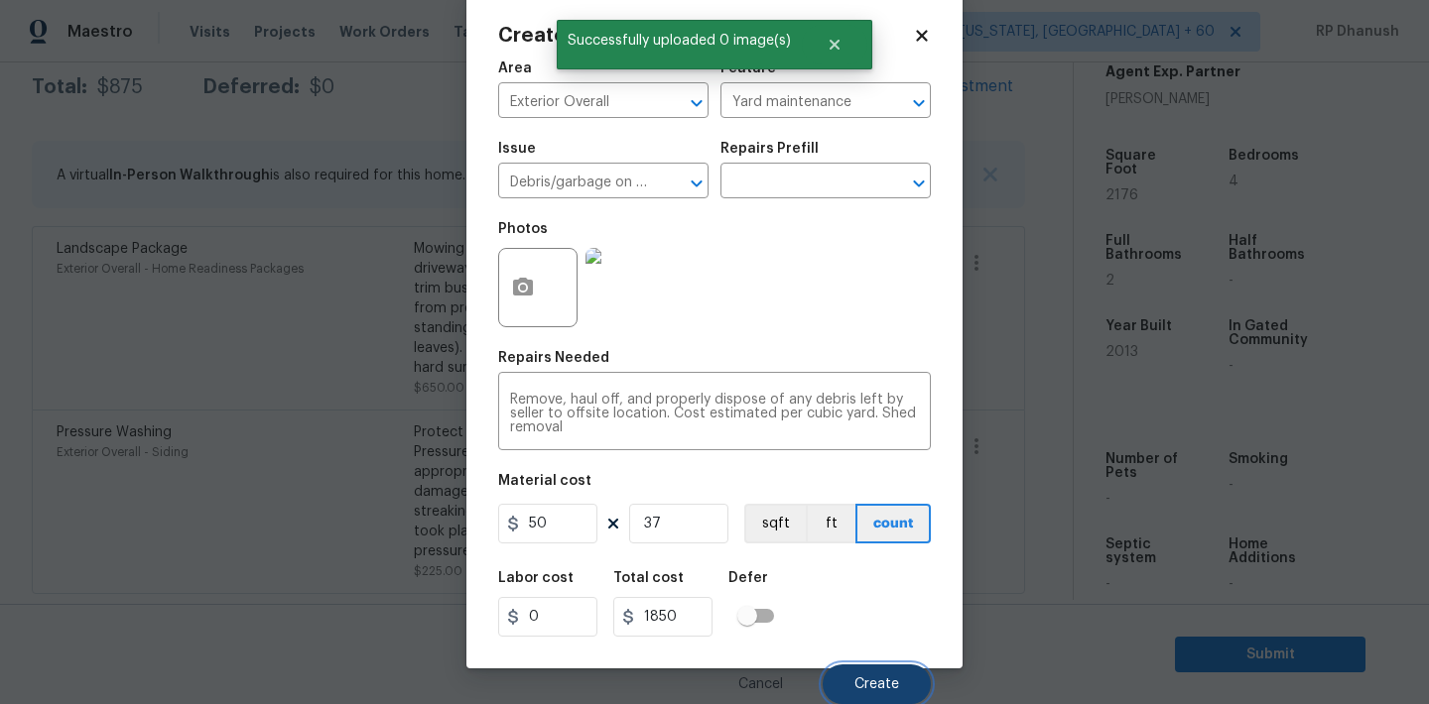
click at [870, 676] on button "Create" at bounding box center [876, 685] width 108 height 40
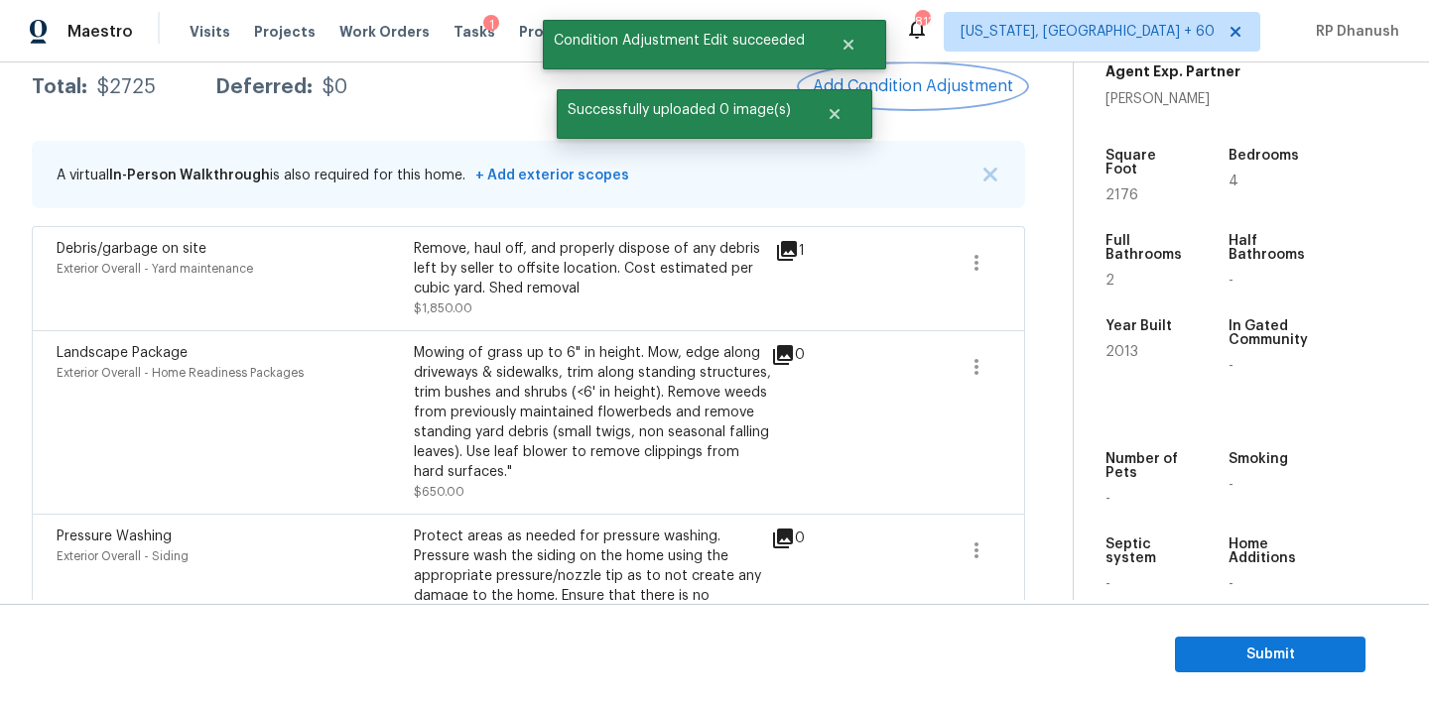
scroll to position [0, 0]
click at [984, 81] on span "Add Condition Adjustment" at bounding box center [913, 86] width 200 height 18
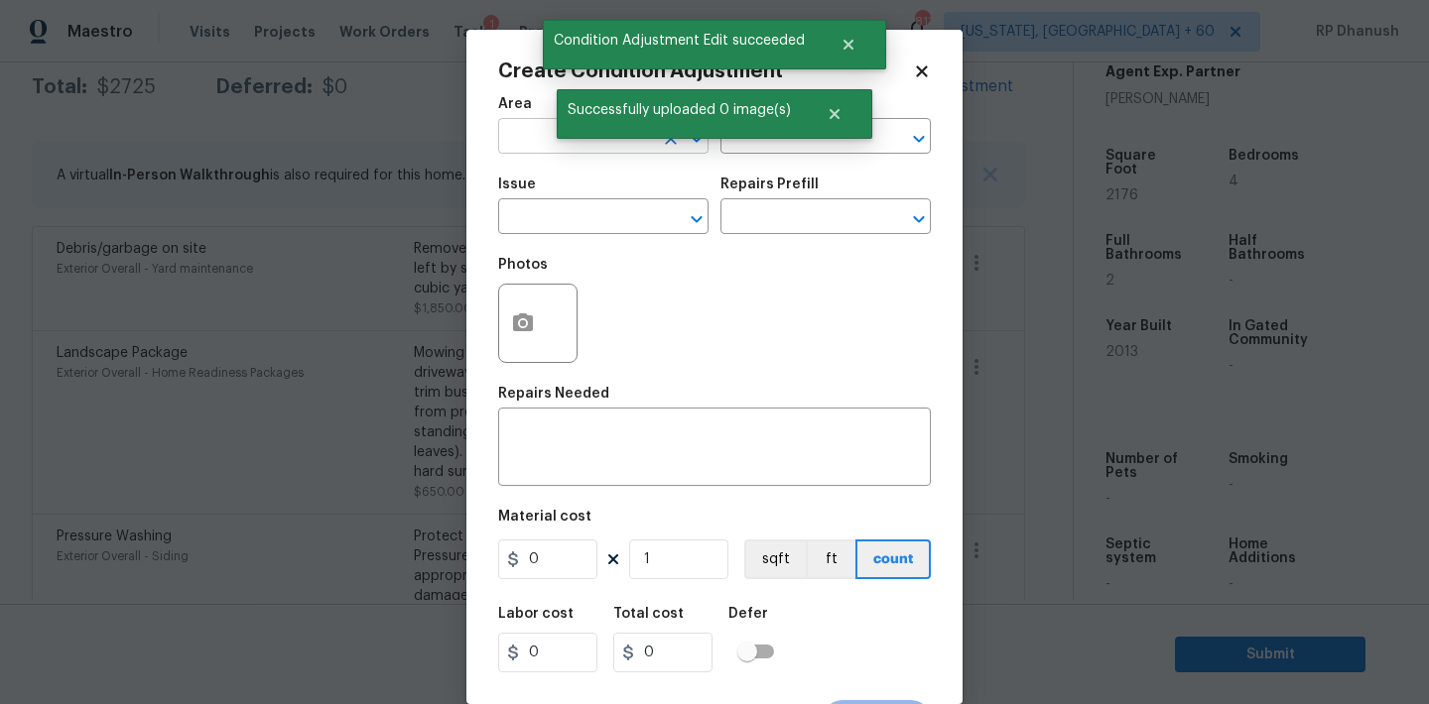
click at [532, 132] on input "text" at bounding box center [575, 138] width 155 height 31
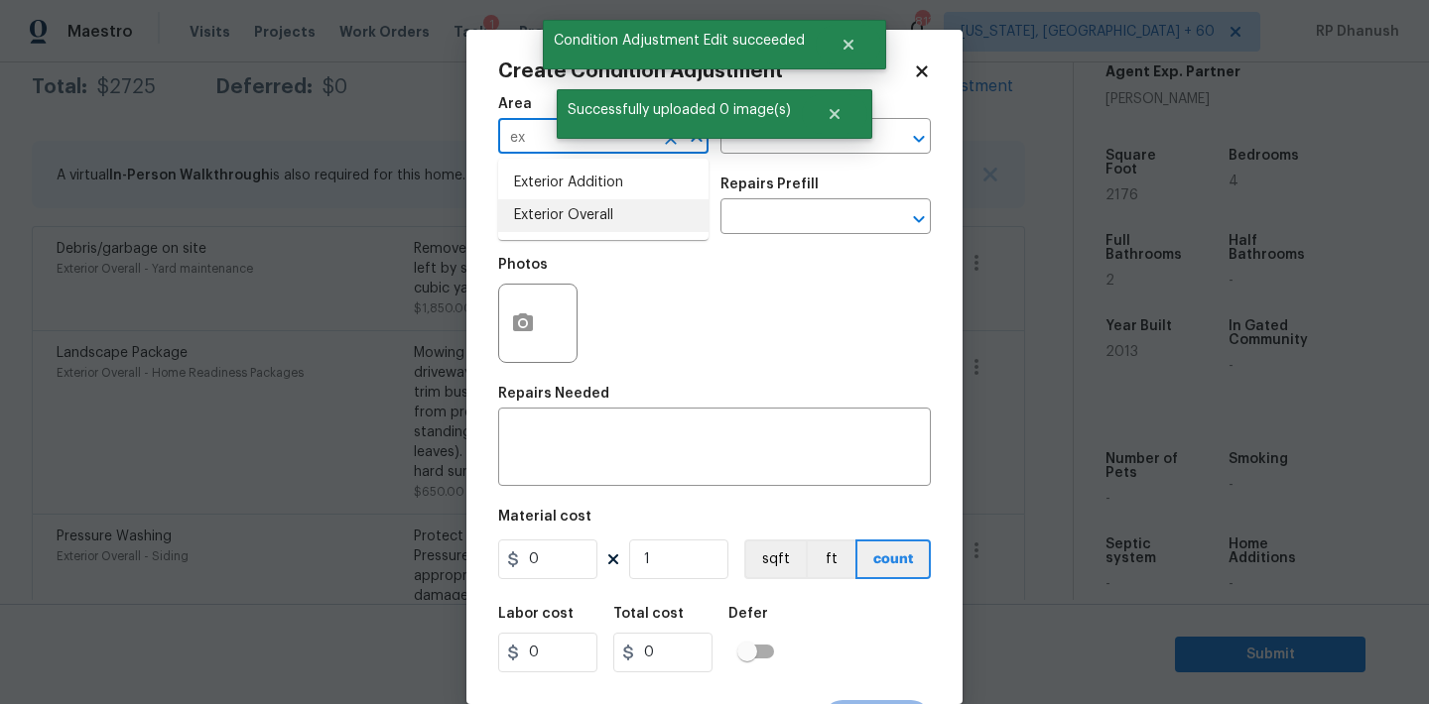
click at [548, 221] on li "Exterior Overall" at bounding box center [603, 215] width 210 height 33
type input "Exterior Overall"
click at [548, 433] on textarea at bounding box center [714, 450] width 409 height 42
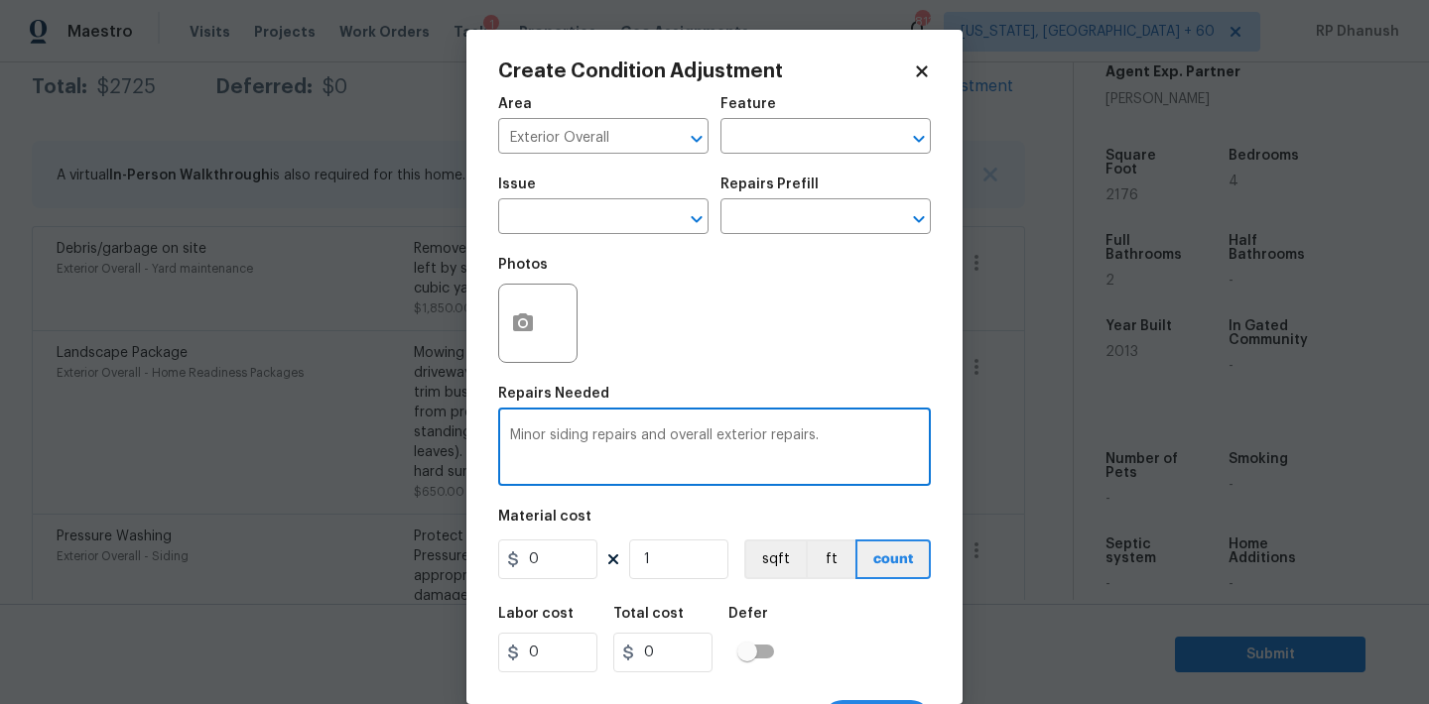
type textarea "Minor siding repairs and overall exterior repairs."
click at [548, 565] on input "0" at bounding box center [547, 560] width 99 height 40
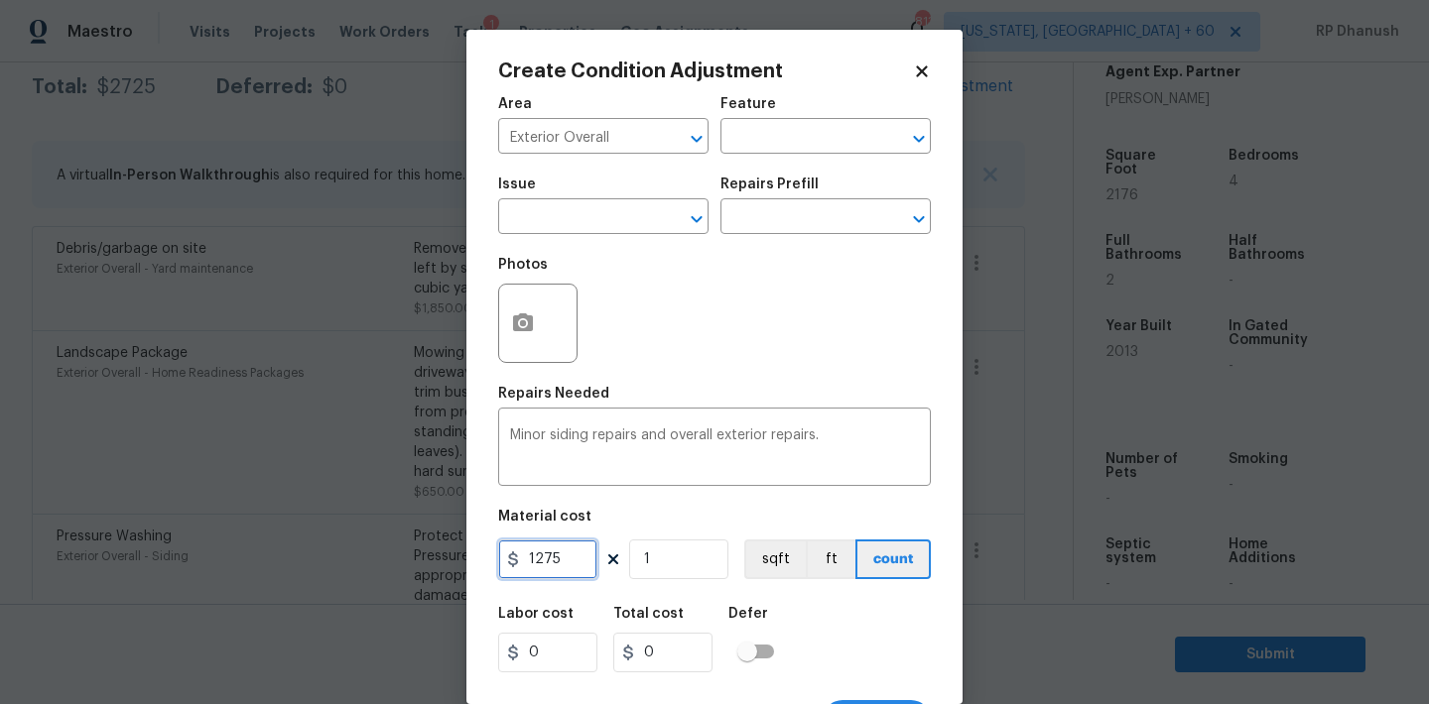
type input "1275"
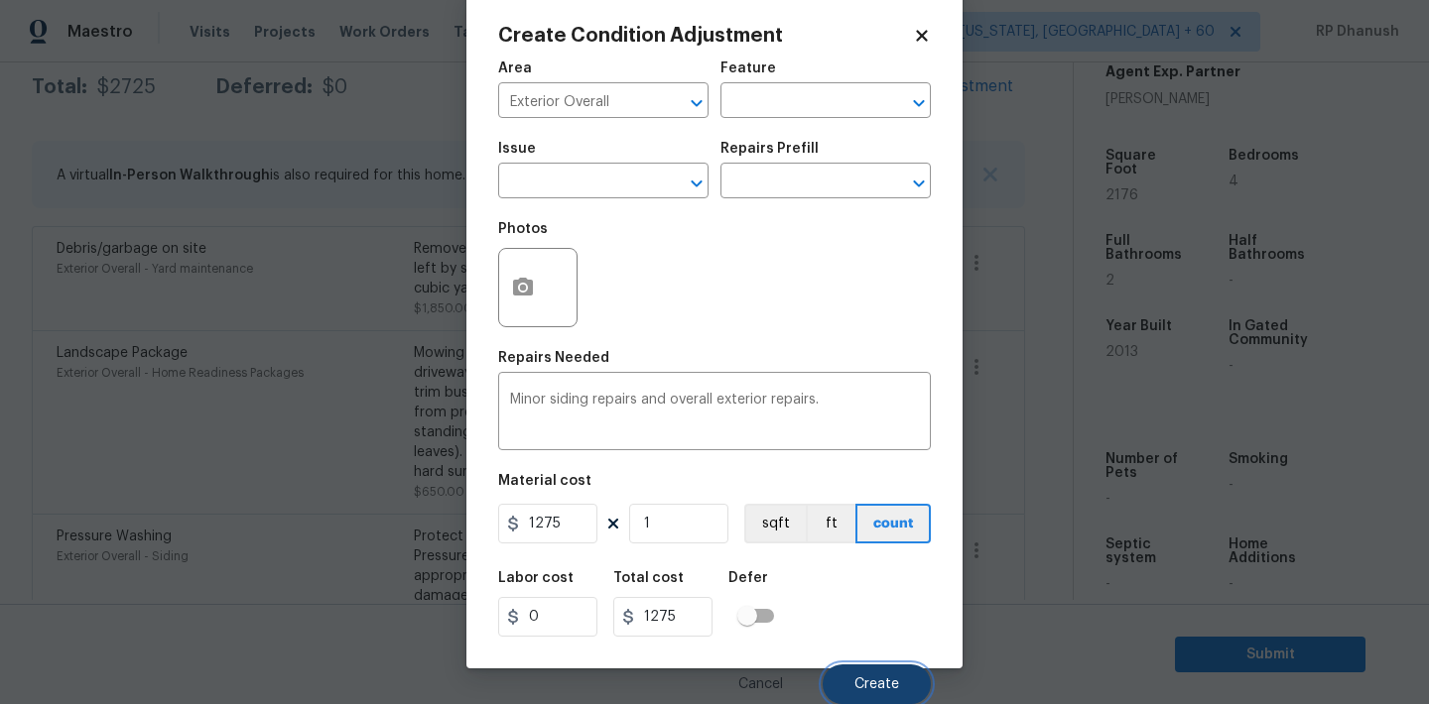
click at [867, 679] on span "Create" at bounding box center [876, 685] width 45 height 15
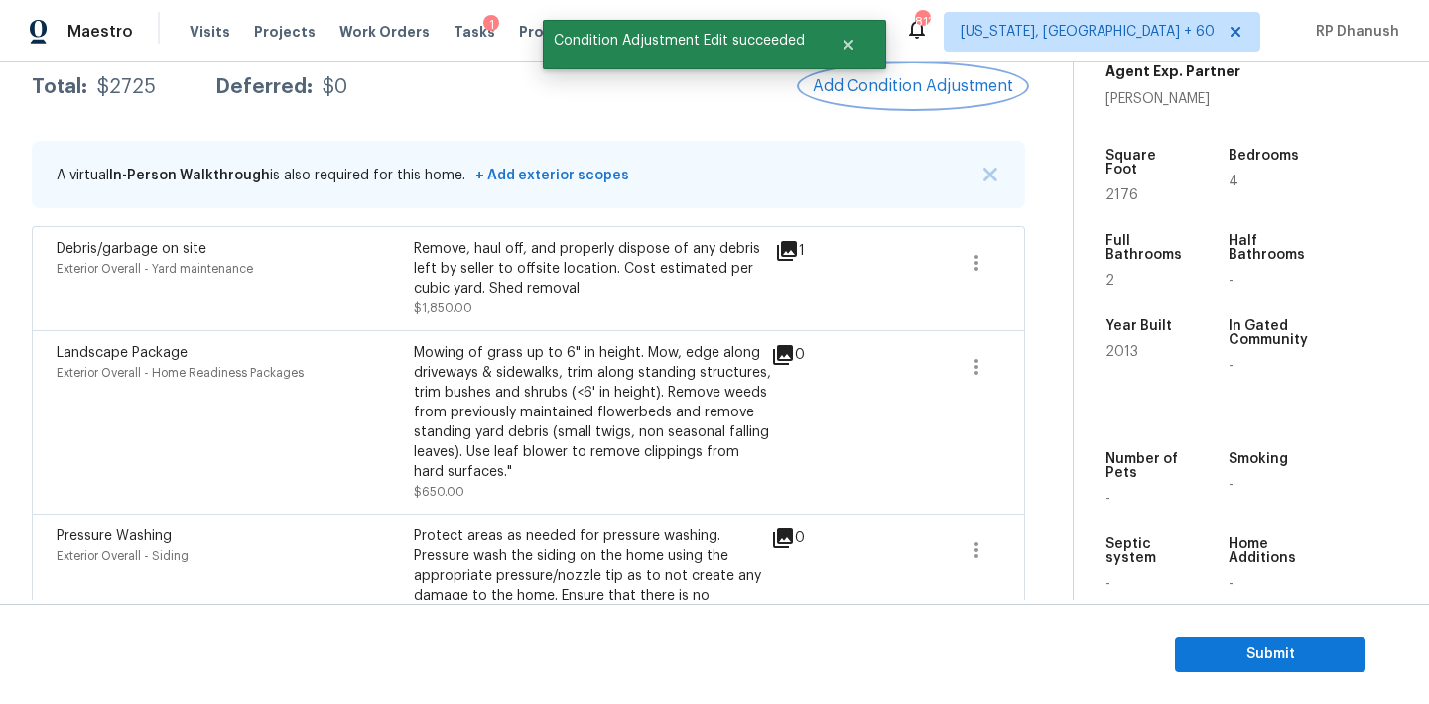
scroll to position [0, 0]
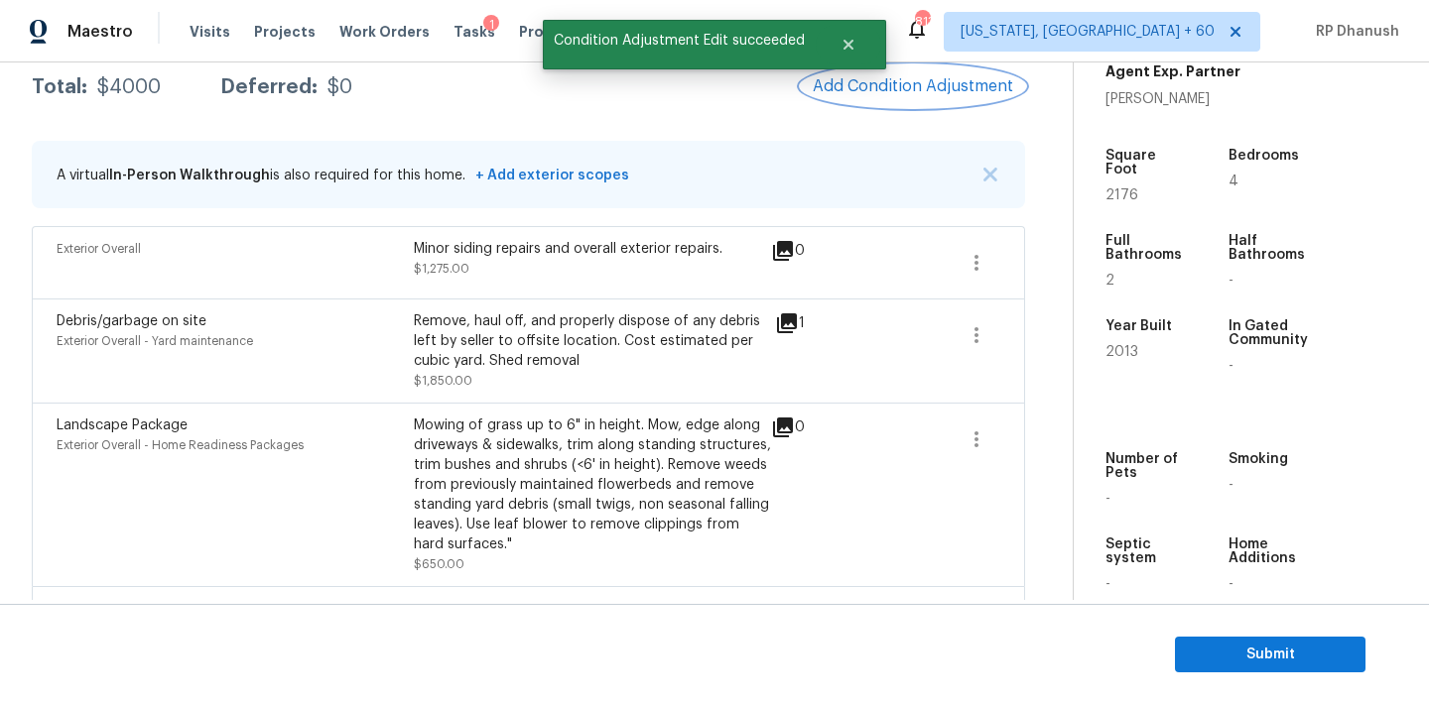
click at [891, 81] on span "Add Condition Adjustment" at bounding box center [913, 86] width 200 height 18
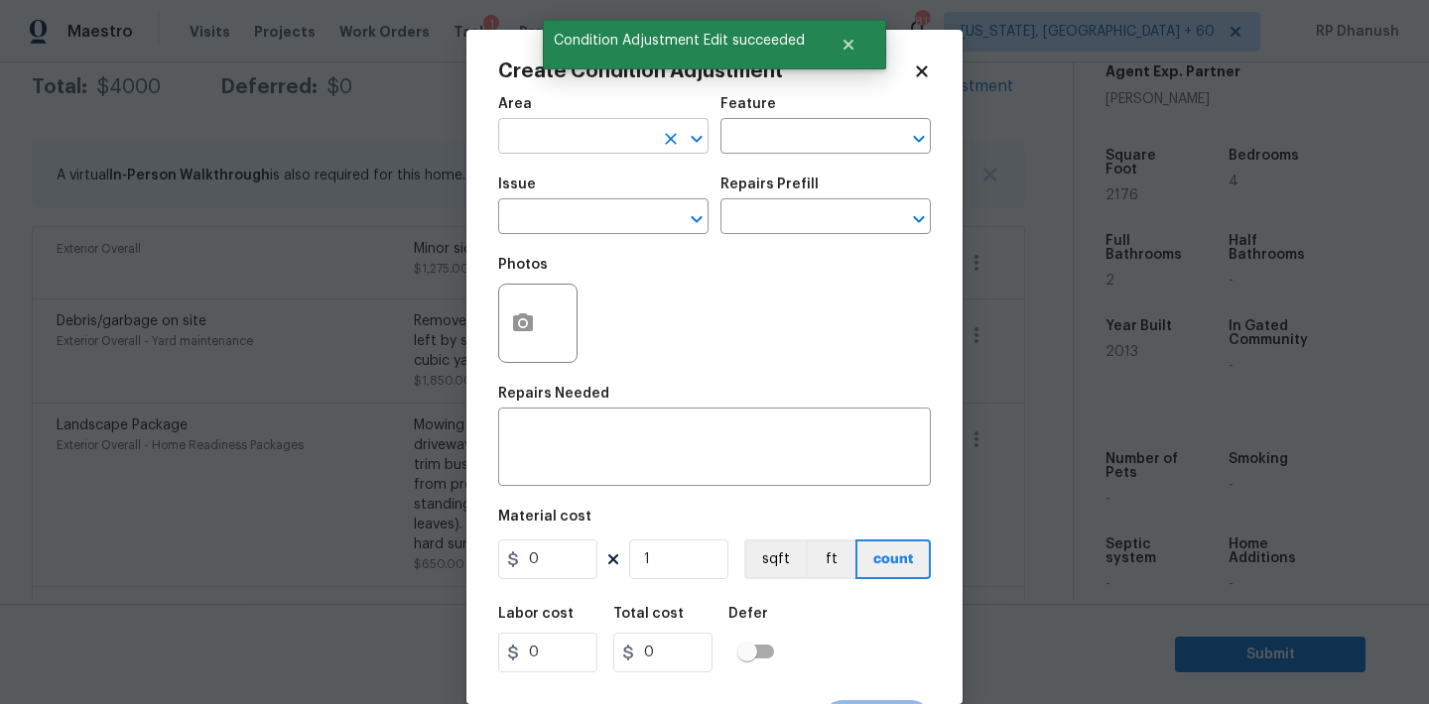
click at [569, 137] on input "text" at bounding box center [575, 138] width 155 height 31
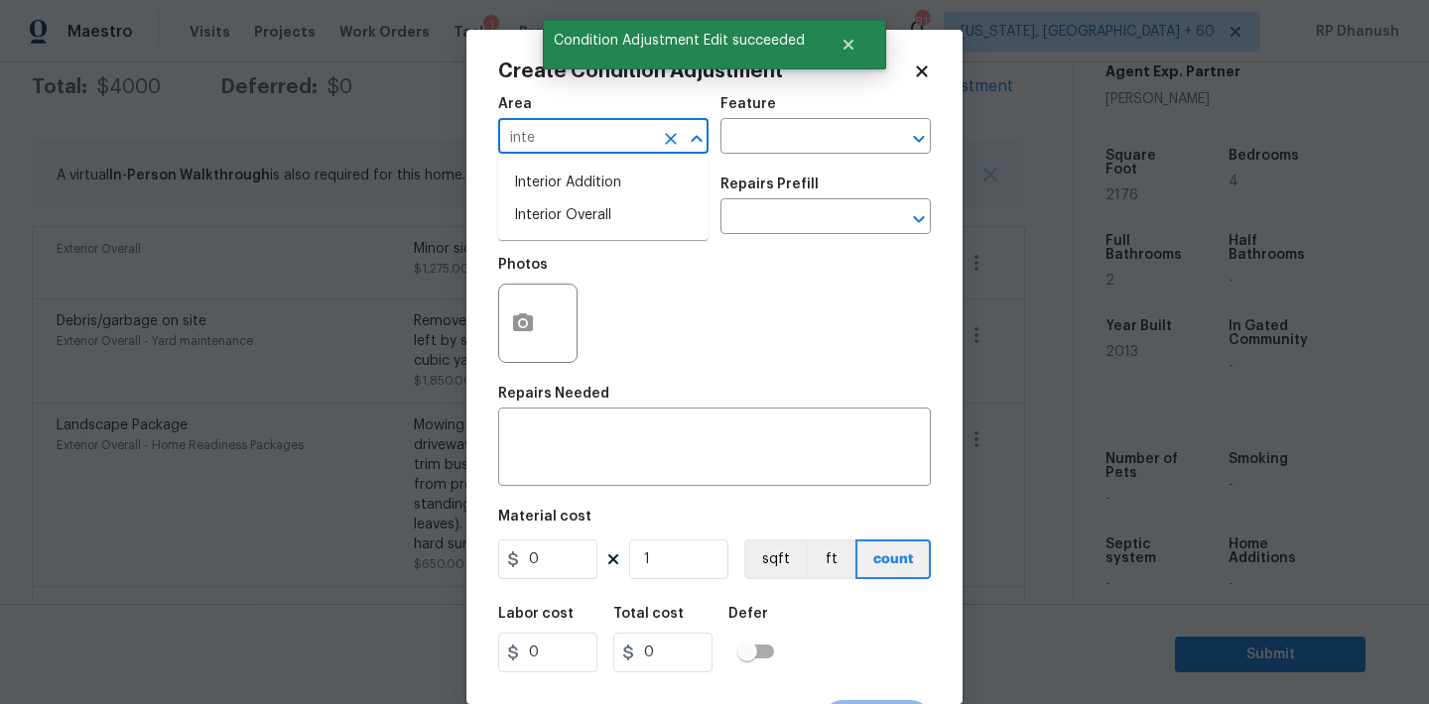
click at [585, 221] on li "Interior Overall" at bounding box center [603, 215] width 210 height 33
type input "Interior Overall"
click at [800, 140] on input "text" at bounding box center [797, 138] width 155 height 31
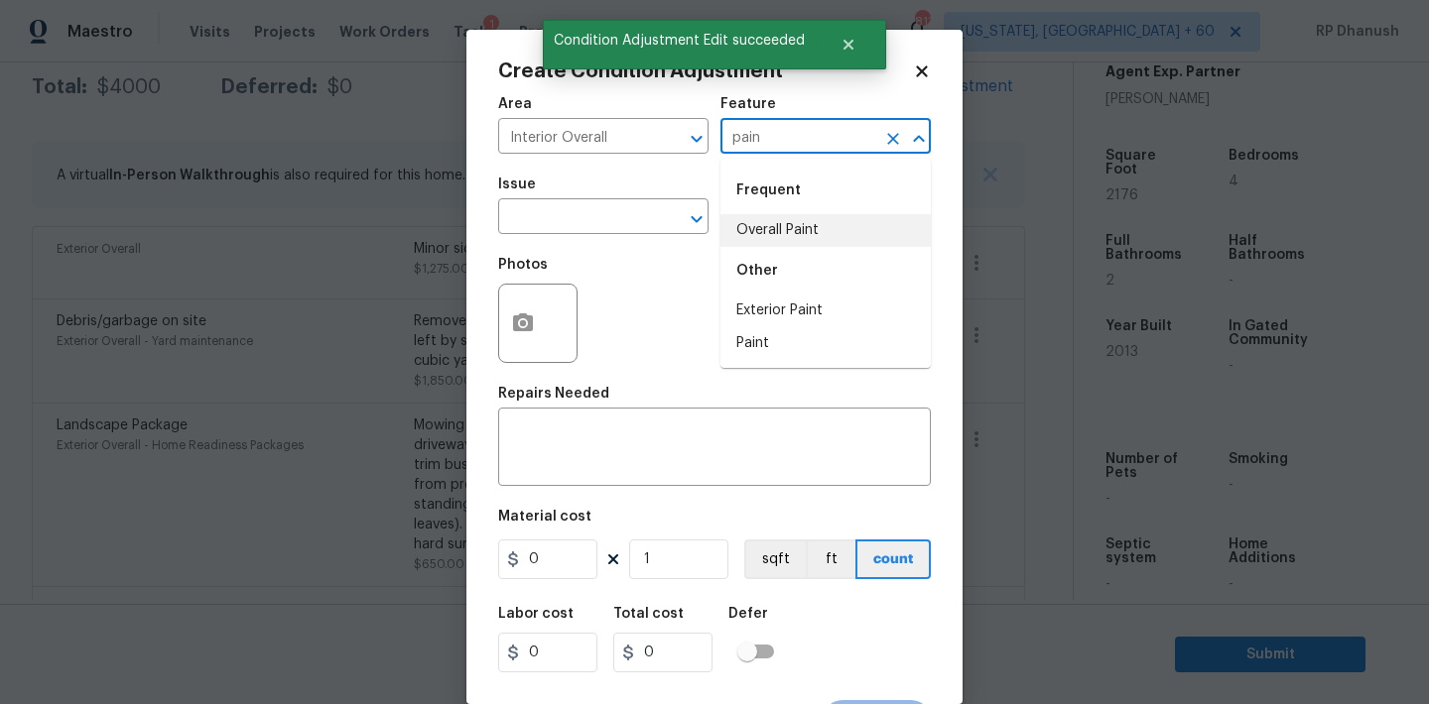
click at [776, 235] on li "Overall Paint" at bounding box center [825, 230] width 210 height 33
type input "Overall Paint"
click at [582, 226] on input "text" at bounding box center [575, 218] width 155 height 31
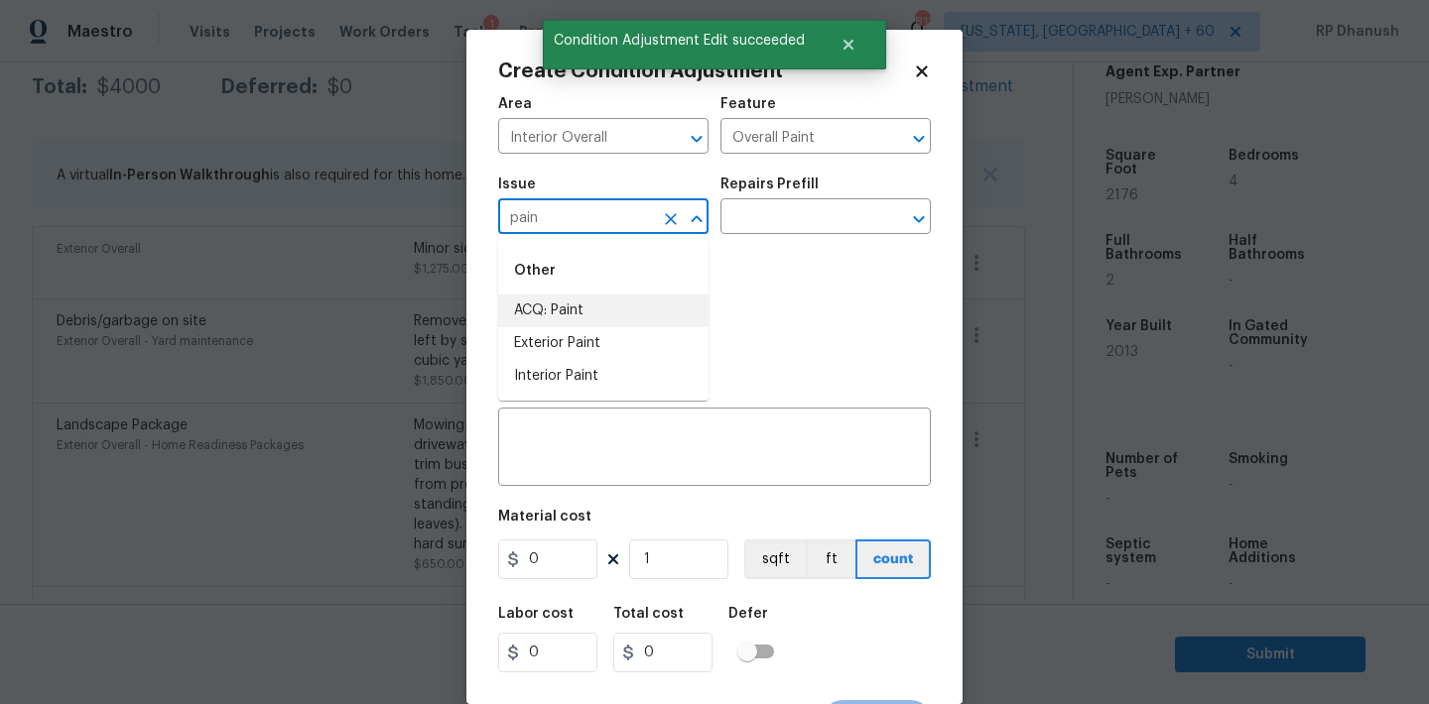
click at [571, 325] on li "ACQ: Paint" at bounding box center [603, 311] width 210 height 33
type input "ACQ: Paint"
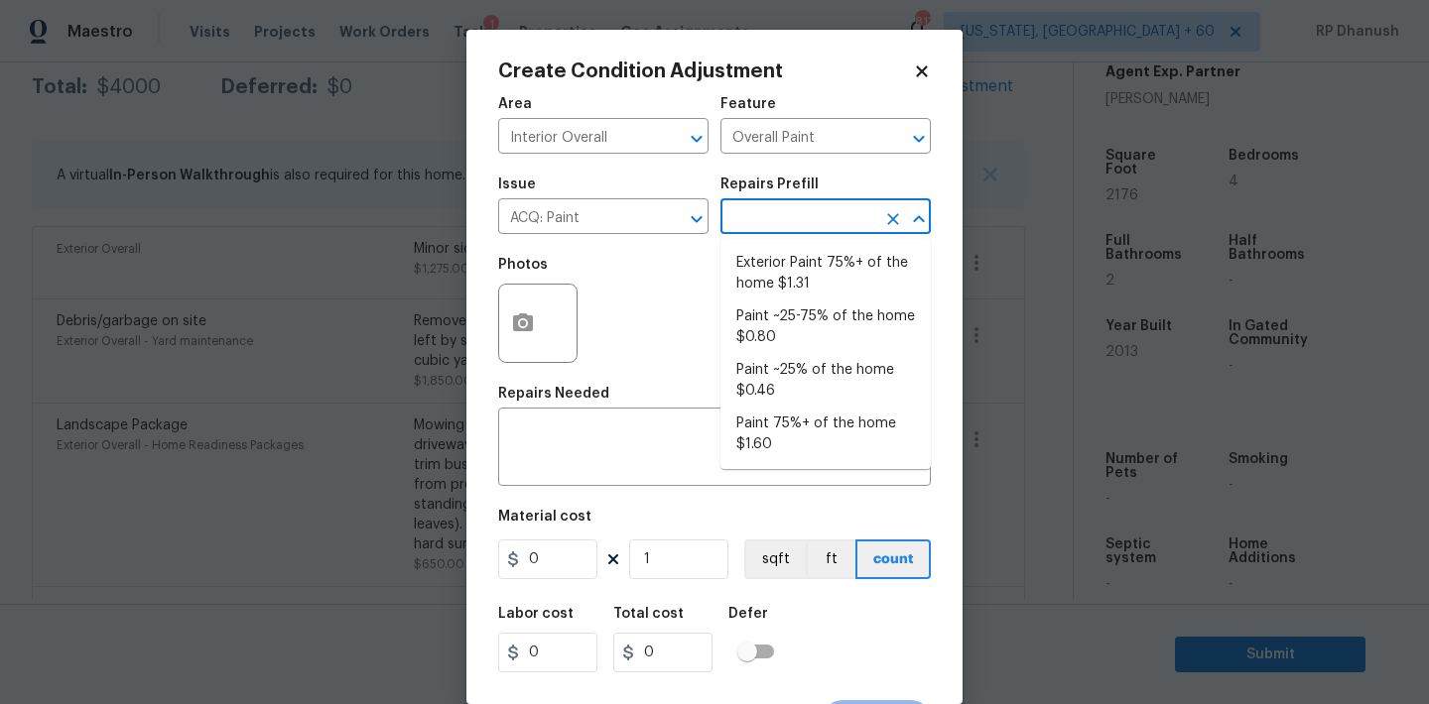
click at [788, 228] on input "text" at bounding box center [797, 218] width 155 height 31
click at [806, 339] on li "Paint ~25-75% of the home $0.80" at bounding box center [825, 328] width 210 height 54
type input "Acquisition"
type textarea "Acquisition Scope: ~25 - 75% of the home needs interior paint"
type input "0.8"
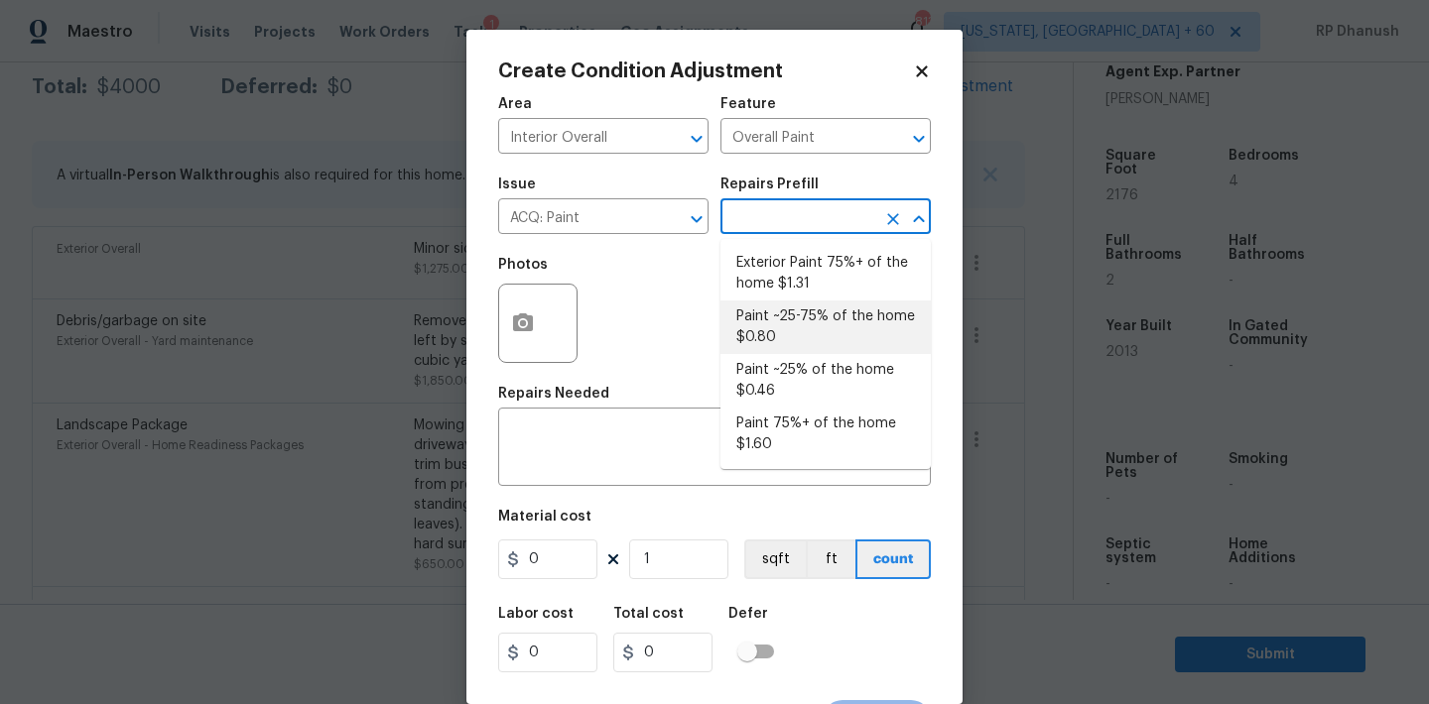
type input "0.8"
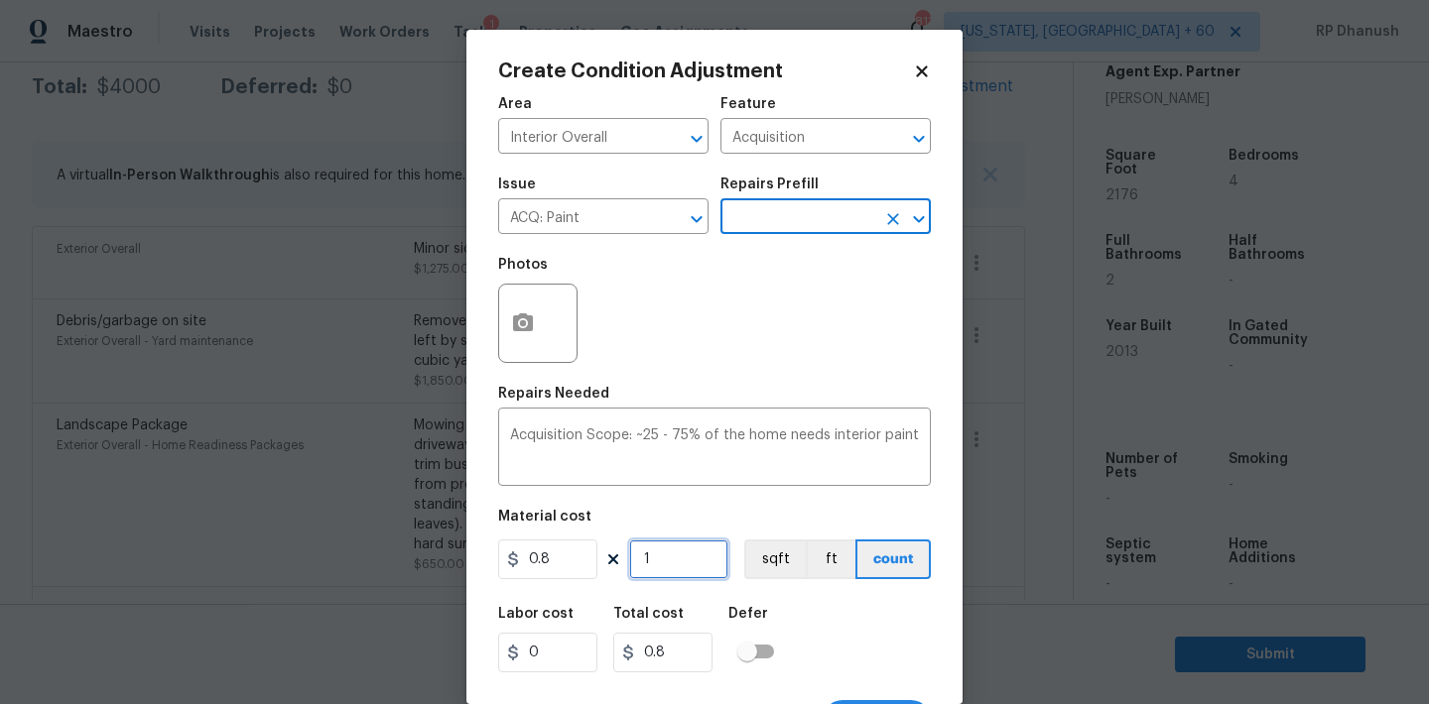
click at [666, 547] on input "1" at bounding box center [678, 560] width 99 height 40
type input "0"
type input "2"
type input "1.6"
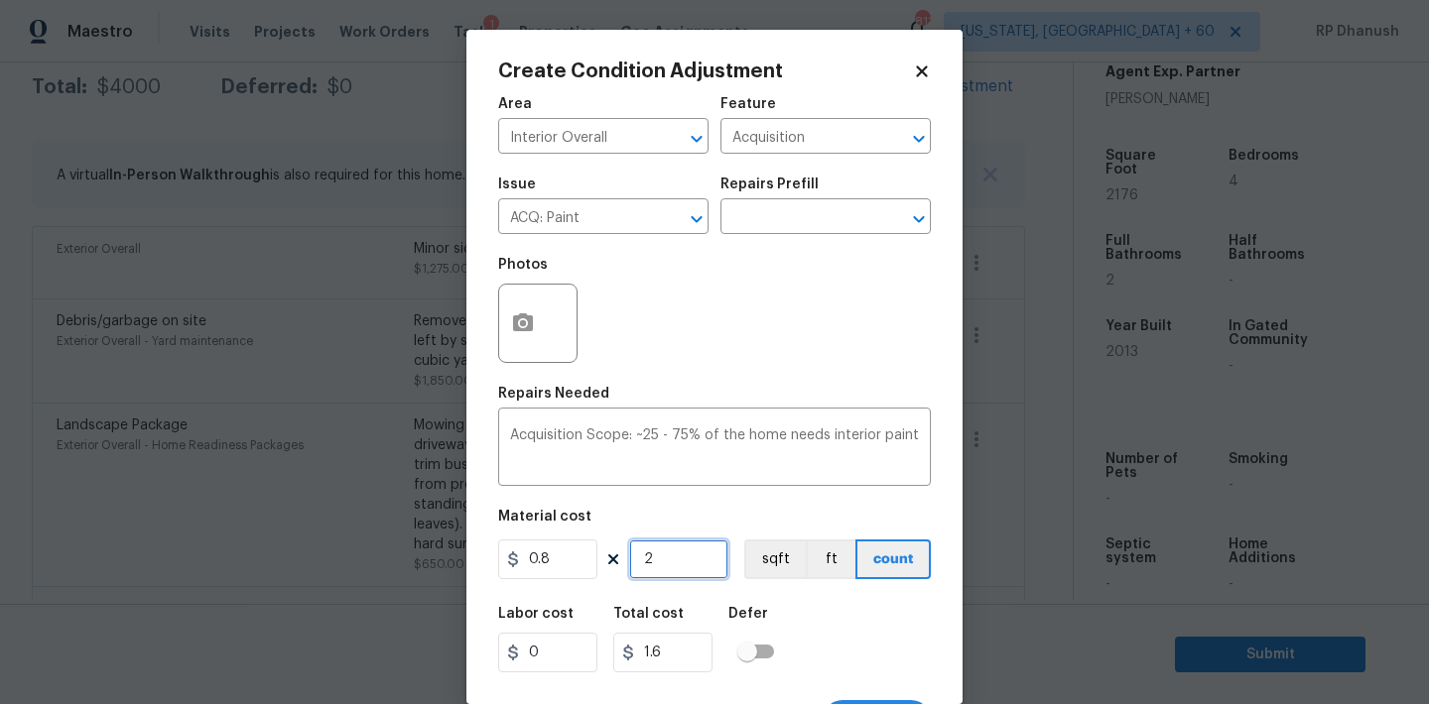
type input "21"
type input "16.8"
type input "217"
type input "173.6"
type input "2176"
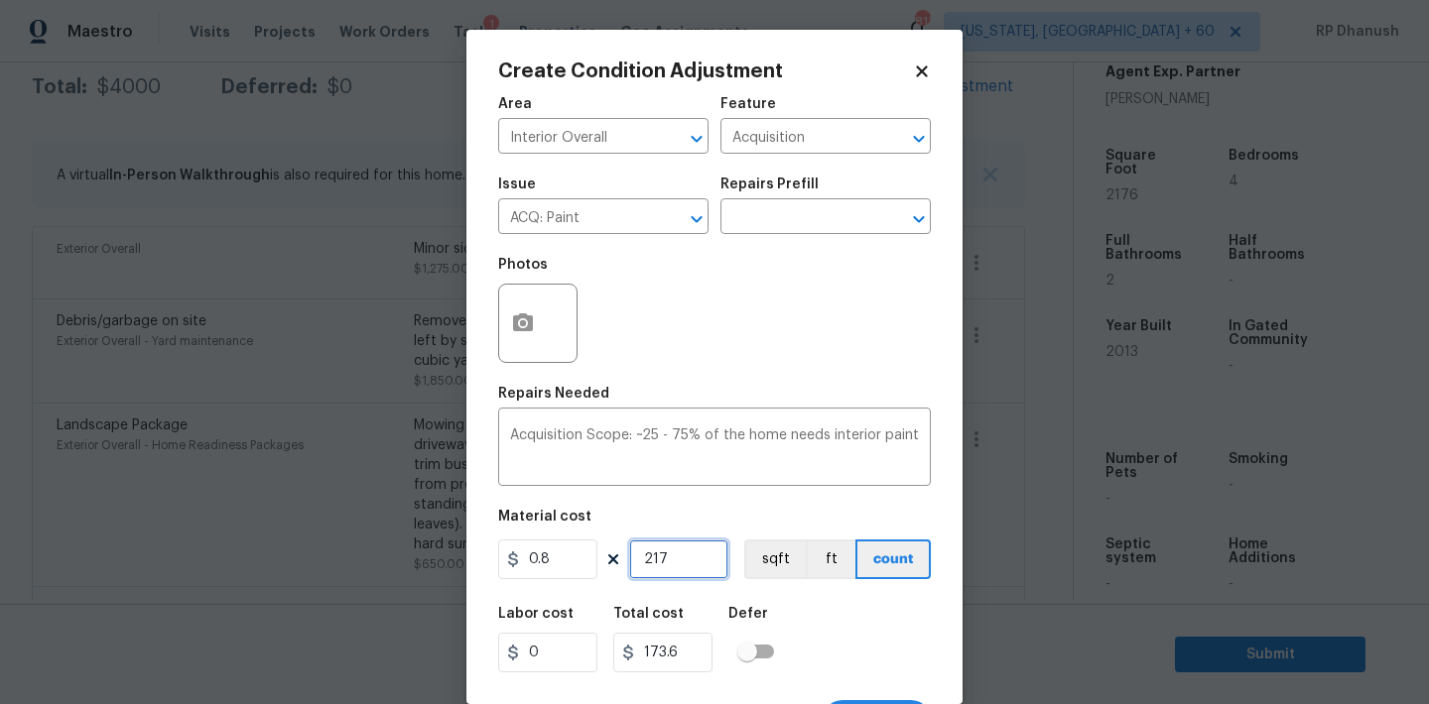
type input "1740.8"
type input "2176"
click at [516, 331] on icon "button" at bounding box center [523, 323] width 20 height 18
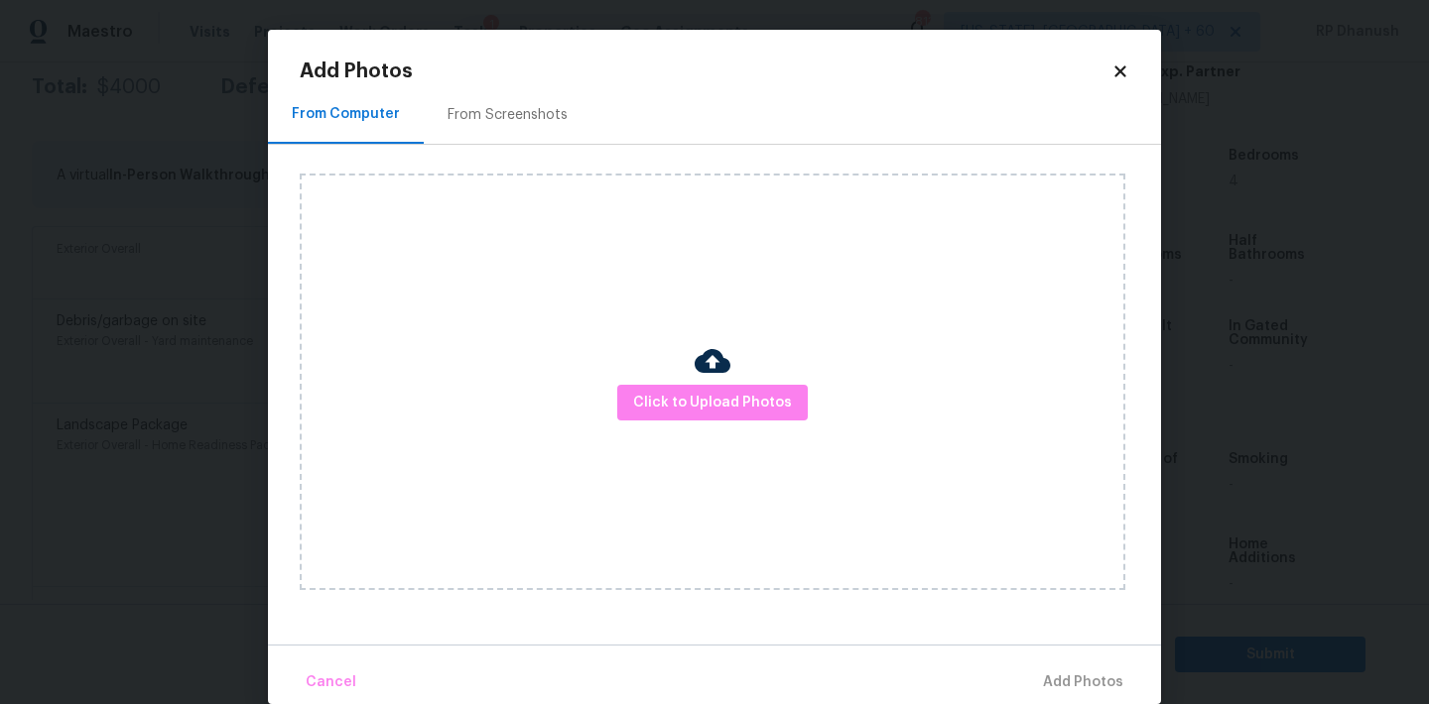
click at [517, 134] on div "From Screenshots" at bounding box center [508, 114] width 168 height 59
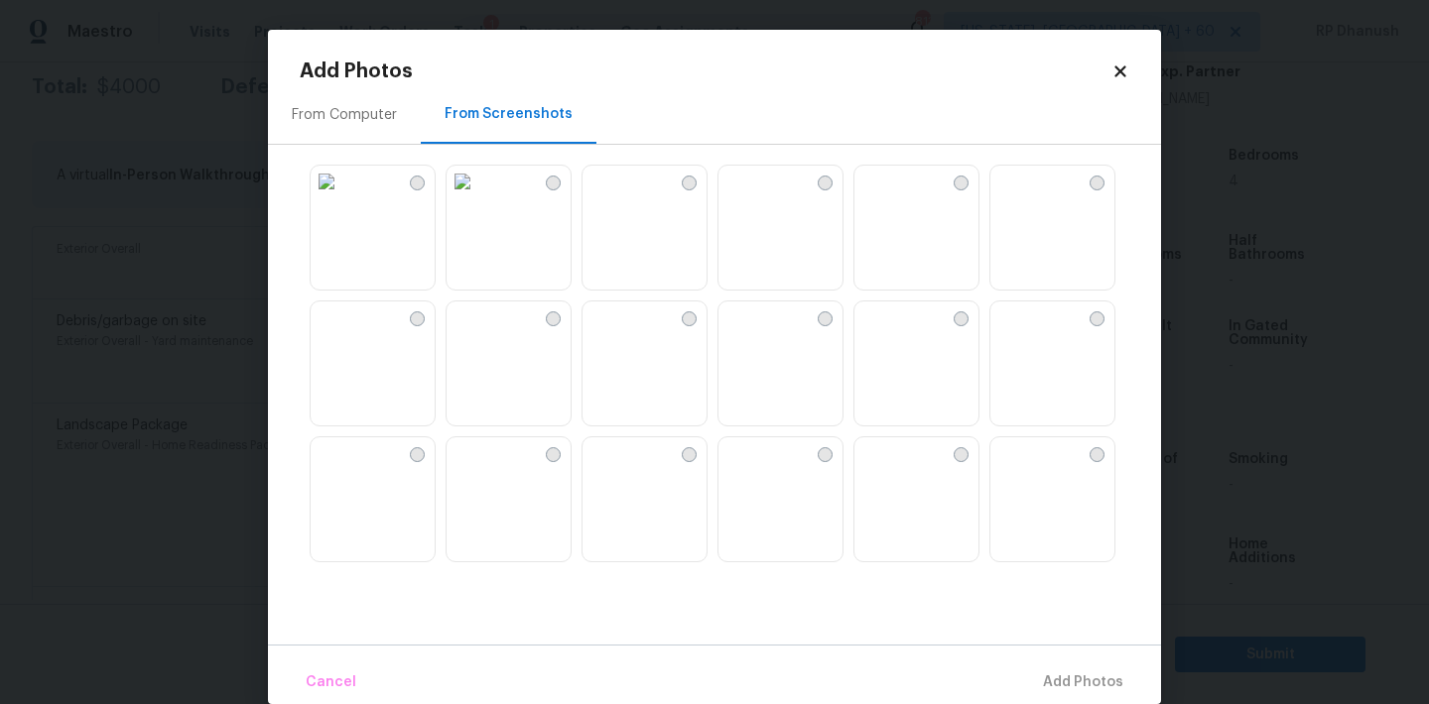
click at [645, 494] on img at bounding box center [644, 501] width 124 height 126
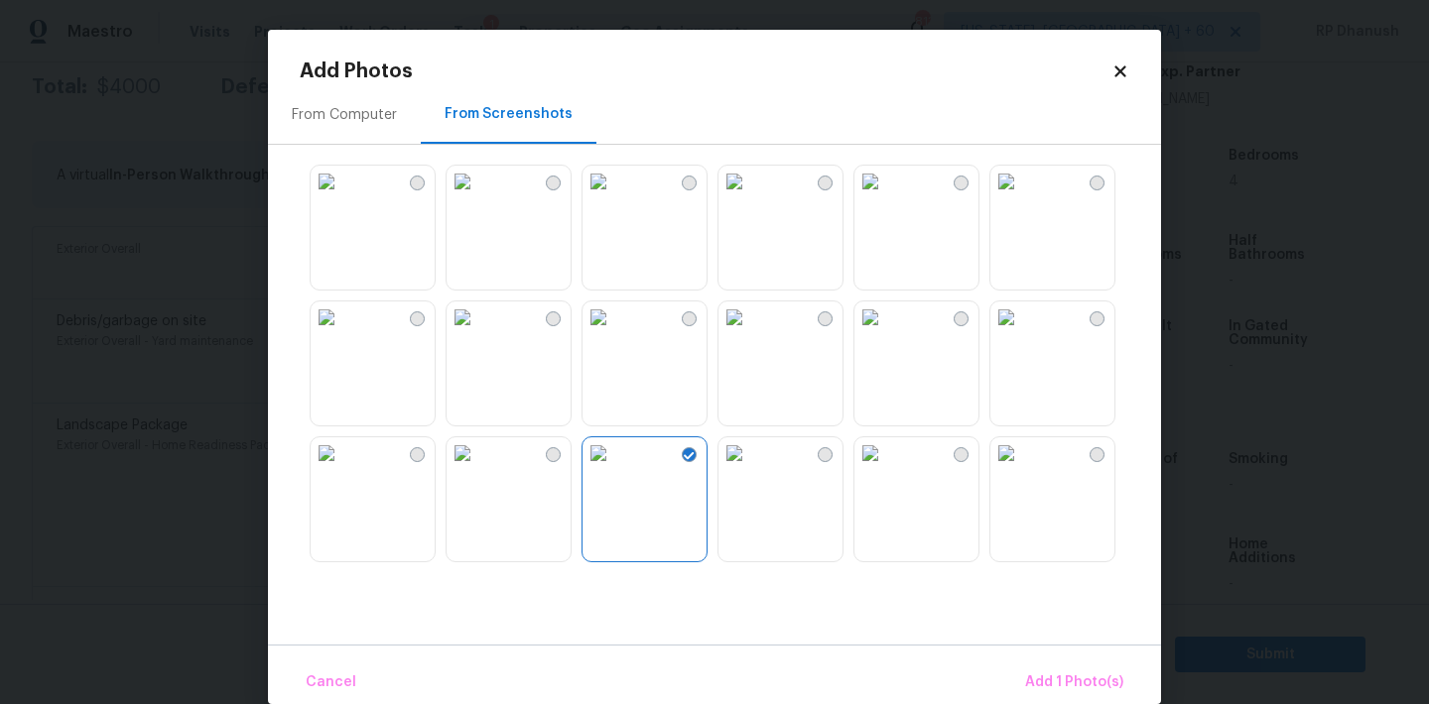
click at [886, 469] on img at bounding box center [870, 454] width 32 height 32
click at [1022, 333] on img at bounding box center [1006, 318] width 32 height 32
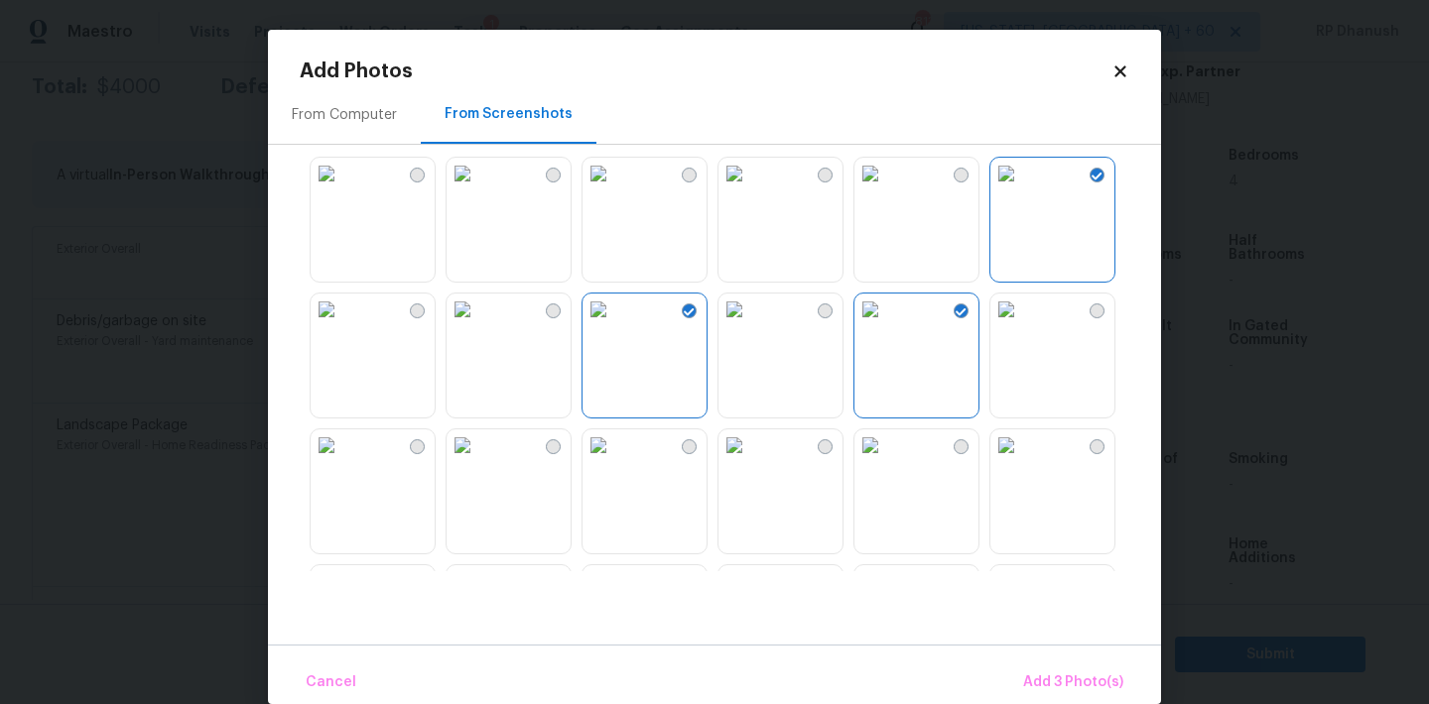
click at [1022, 325] on img at bounding box center [1006, 310] width 32 height 32
click at [886, 461] on img at bounding box center [870, 446] width 32 height 32
click at [750, 461] on img at bounding box center [734, 446] width 32 height 32
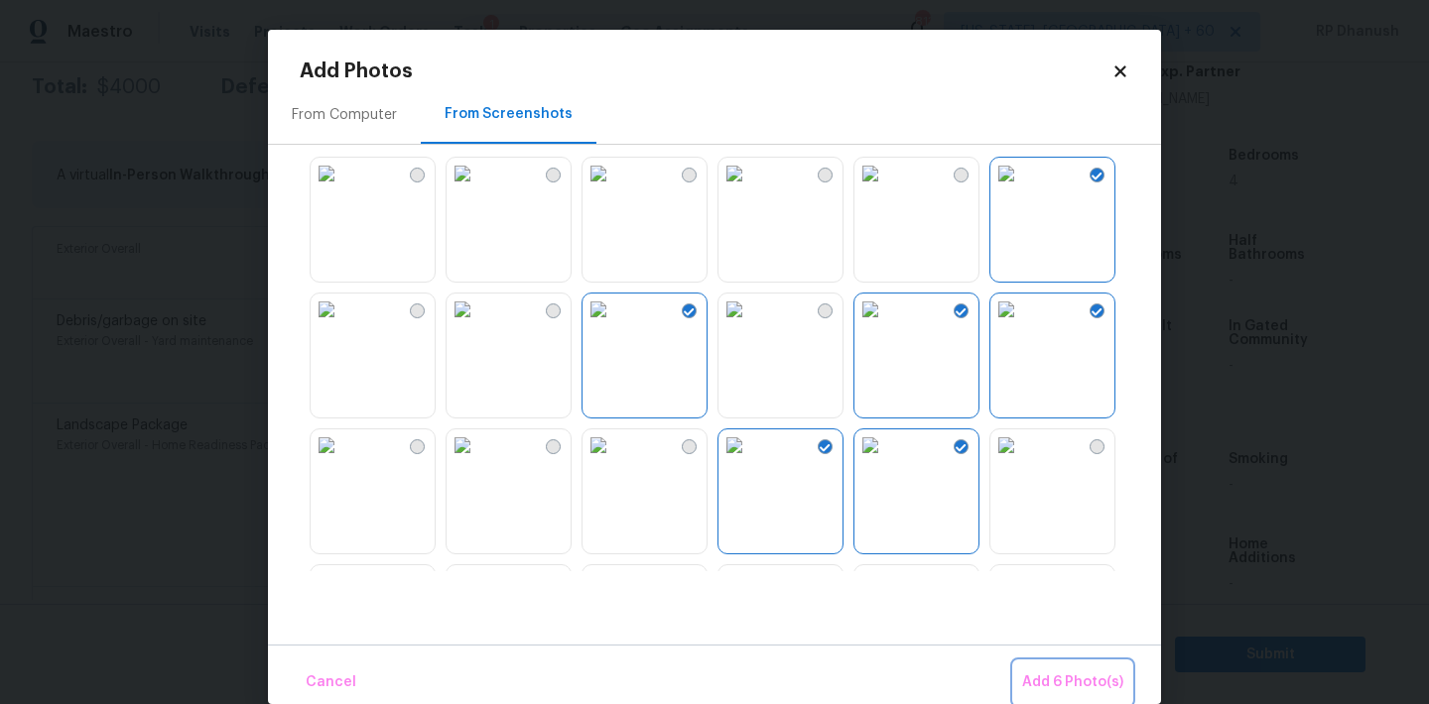
click at [1041, 668] on button "Add 6 Photo(s)" at bounding box center [1072, 683] width 117 height 43
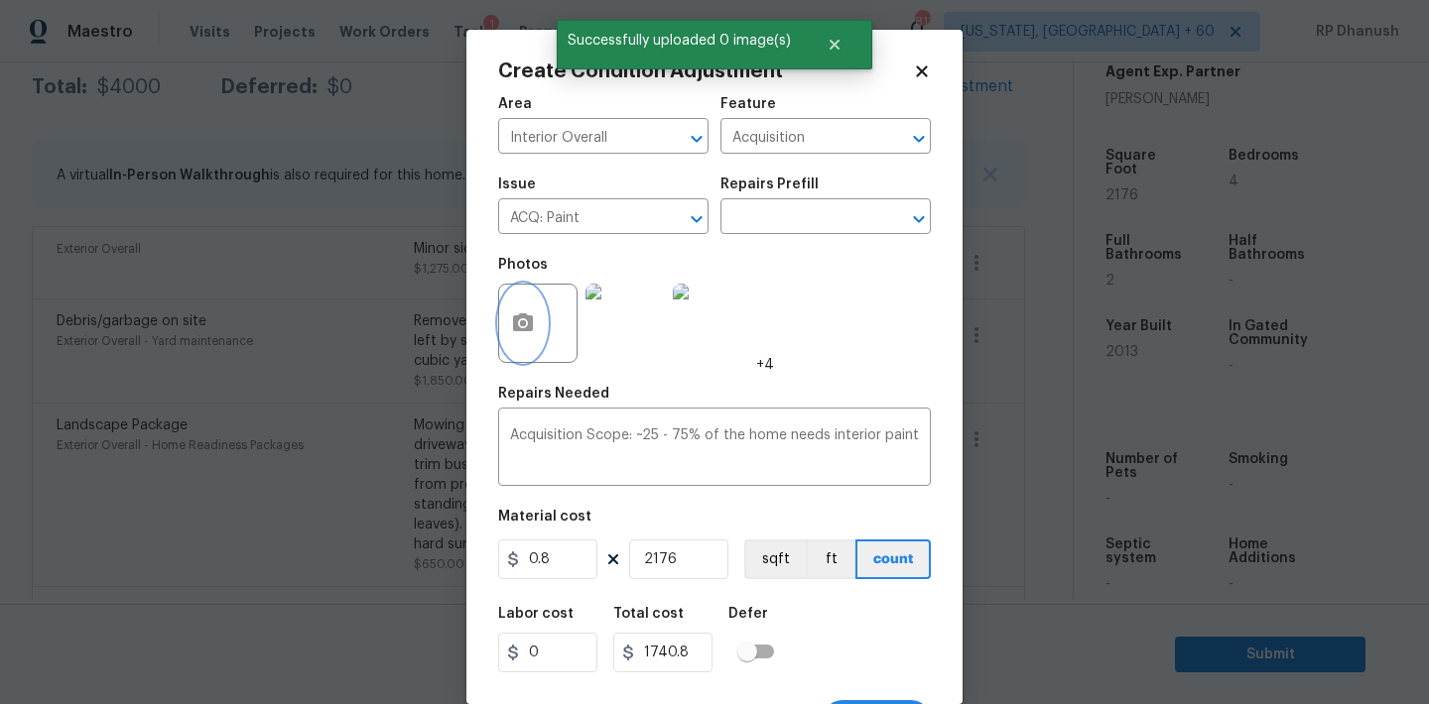
scroll to position [37, 0]
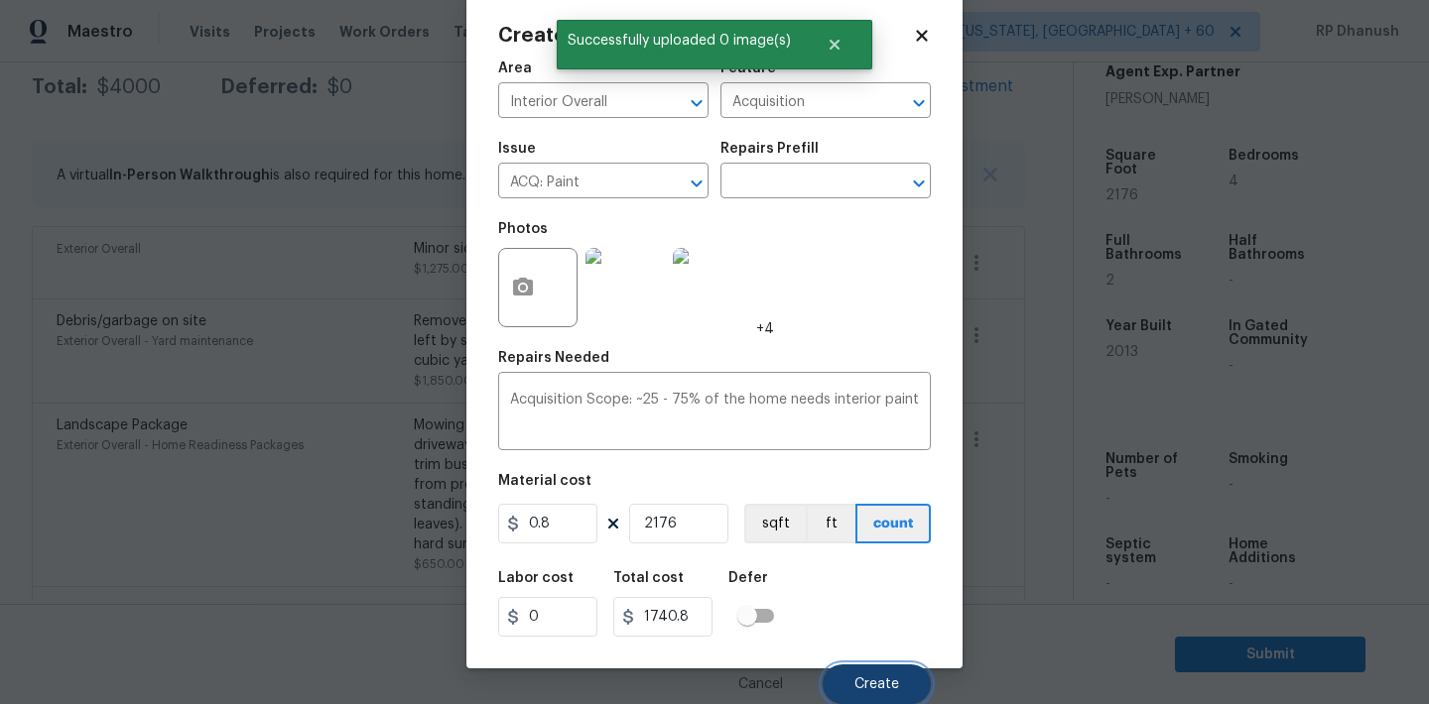
click at [879, 681] on span "Create" at bounding box center [876, 685] width 45 height 15
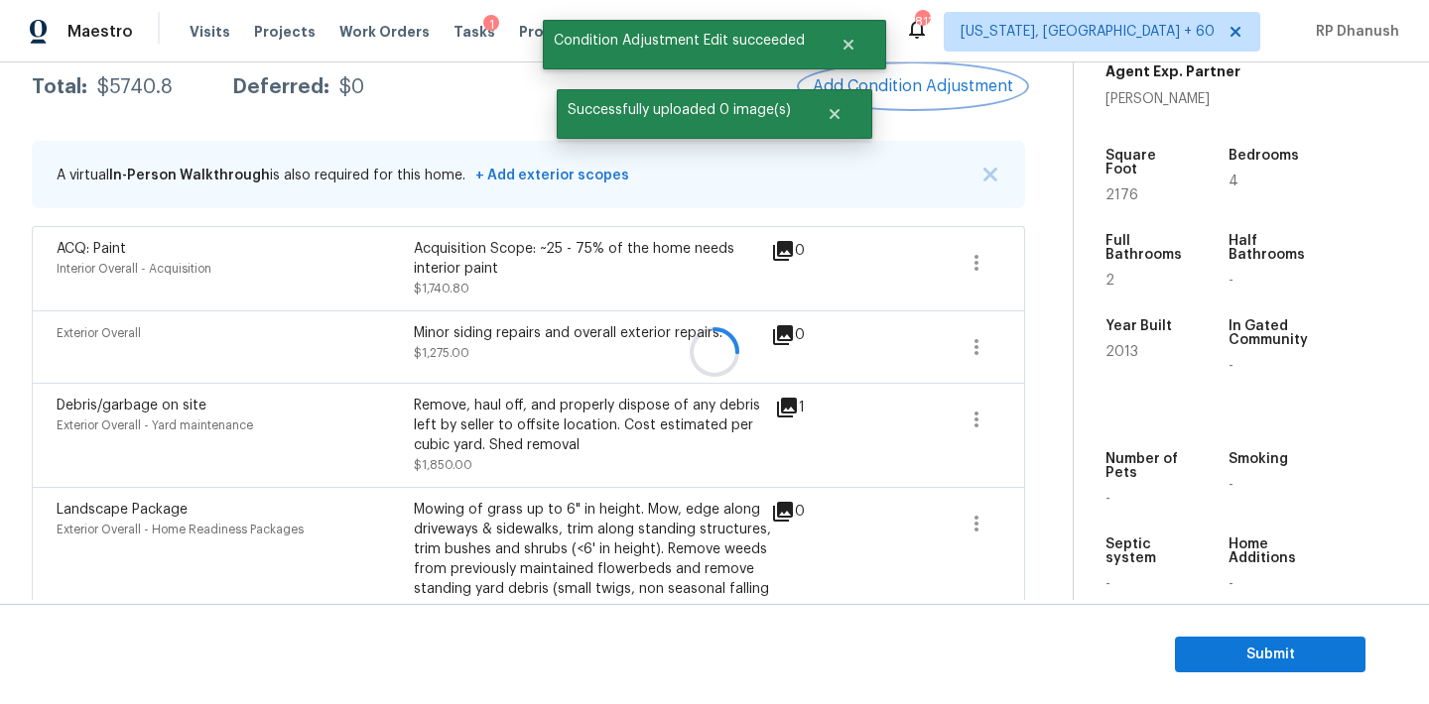
scroll to position [0, 0]
click at [915, 95] on button "Add Condition Adjustment" at bounding box center [913, 86] width 224 height 42
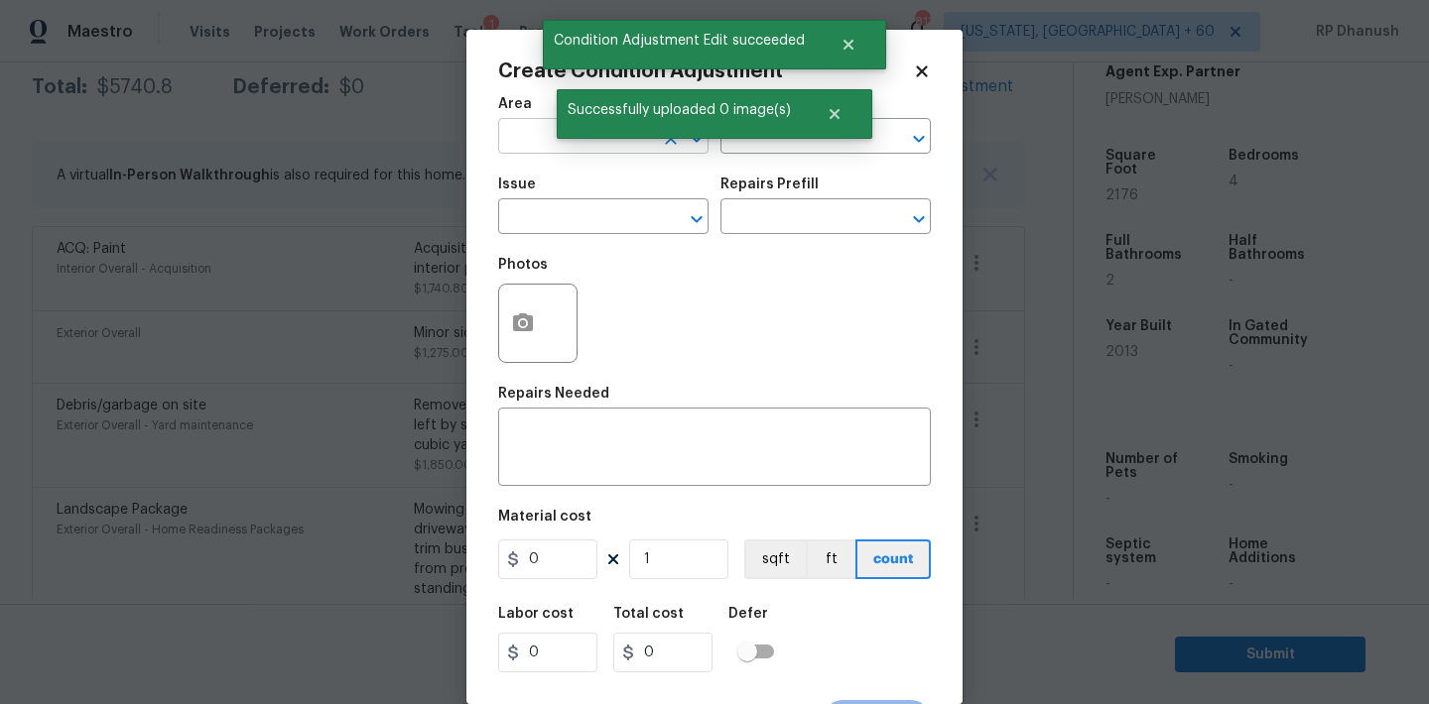
click at [521, 134] on input "text" at bounding box center [575, 138] width 155 height 31
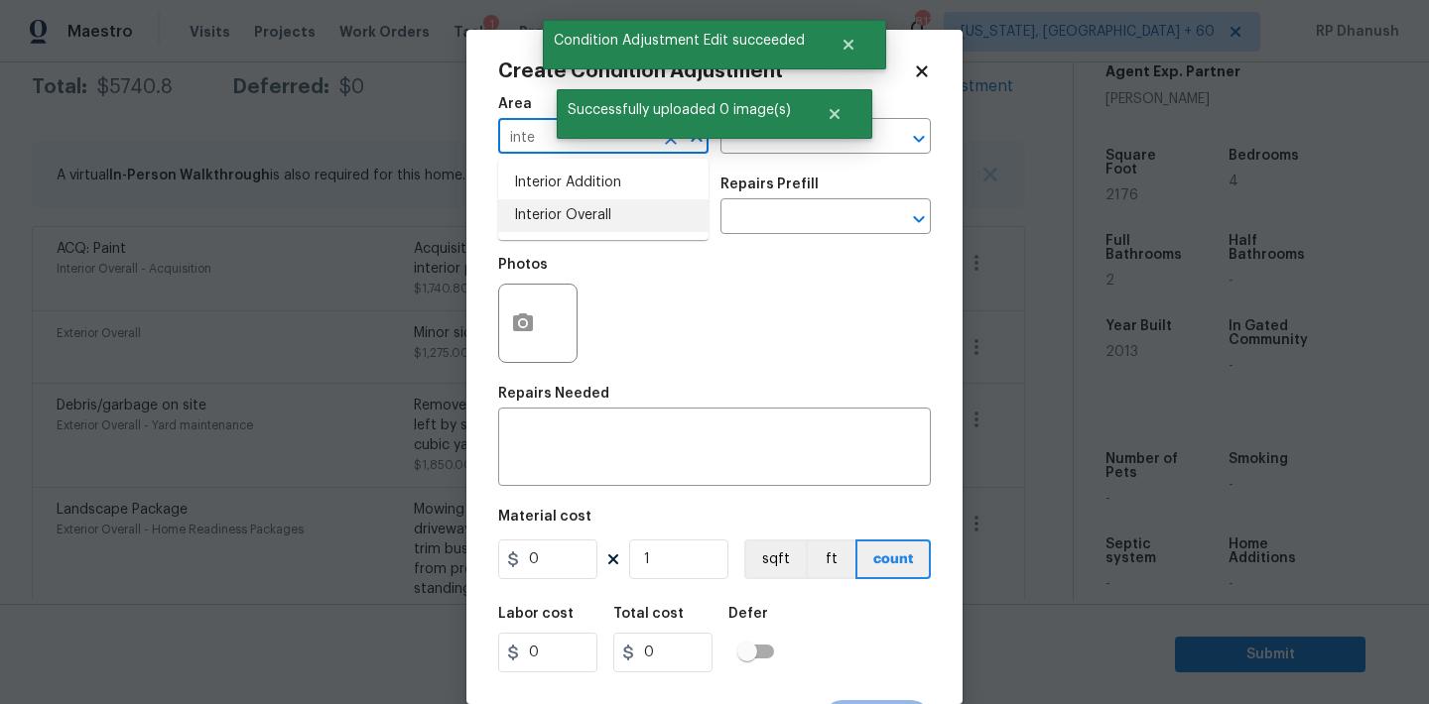
click at [588, 205] on li "Interior Overall" at bounding box center [603, 215] width 210 height 33
type input "Interior Overall"
click at [761, 151] on input "text" at bounding box center [797, 138] width 155 height 31
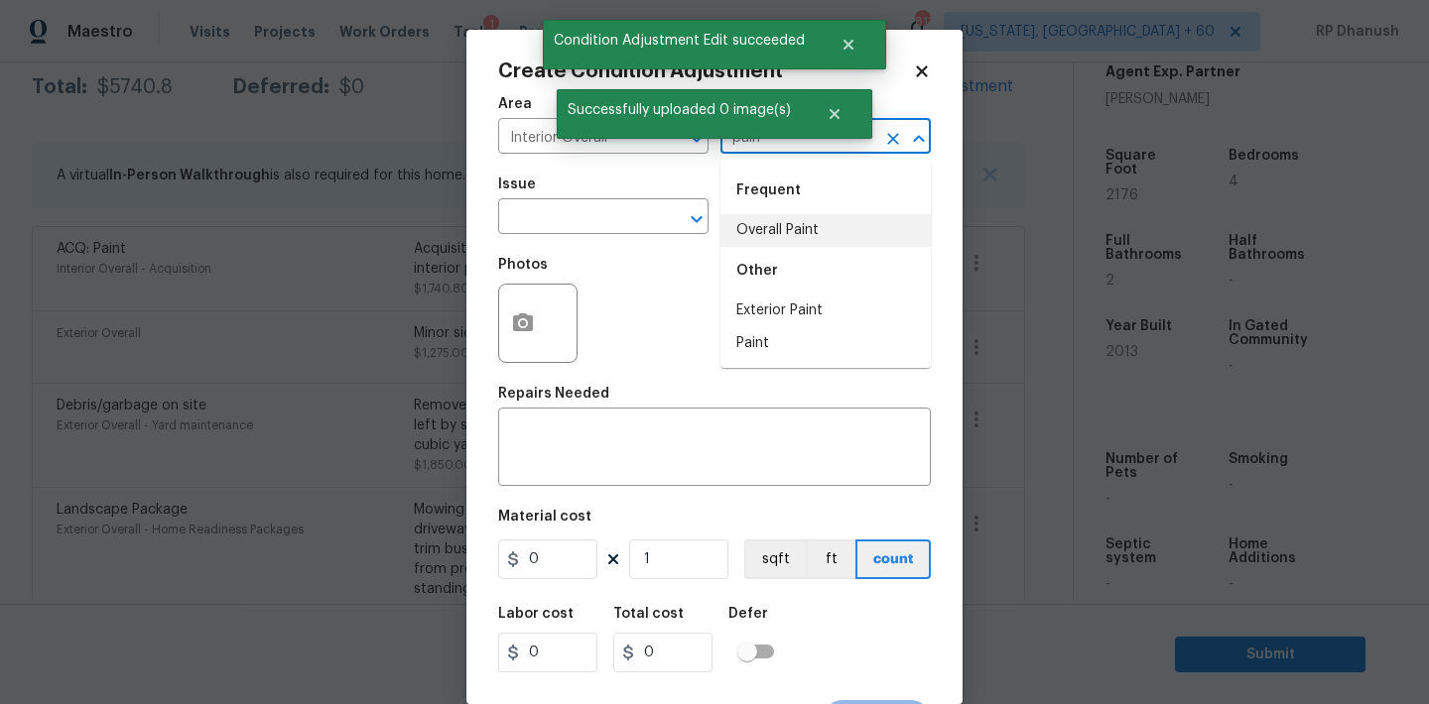
click at [768, 241] on li "Overall Paint" at bounding box center [825, 230] width 210 height 33
type input "Overall Paint"
click at [594, 237] on span "Issue ​" at bounding box center [603, 206] width 210 height 80
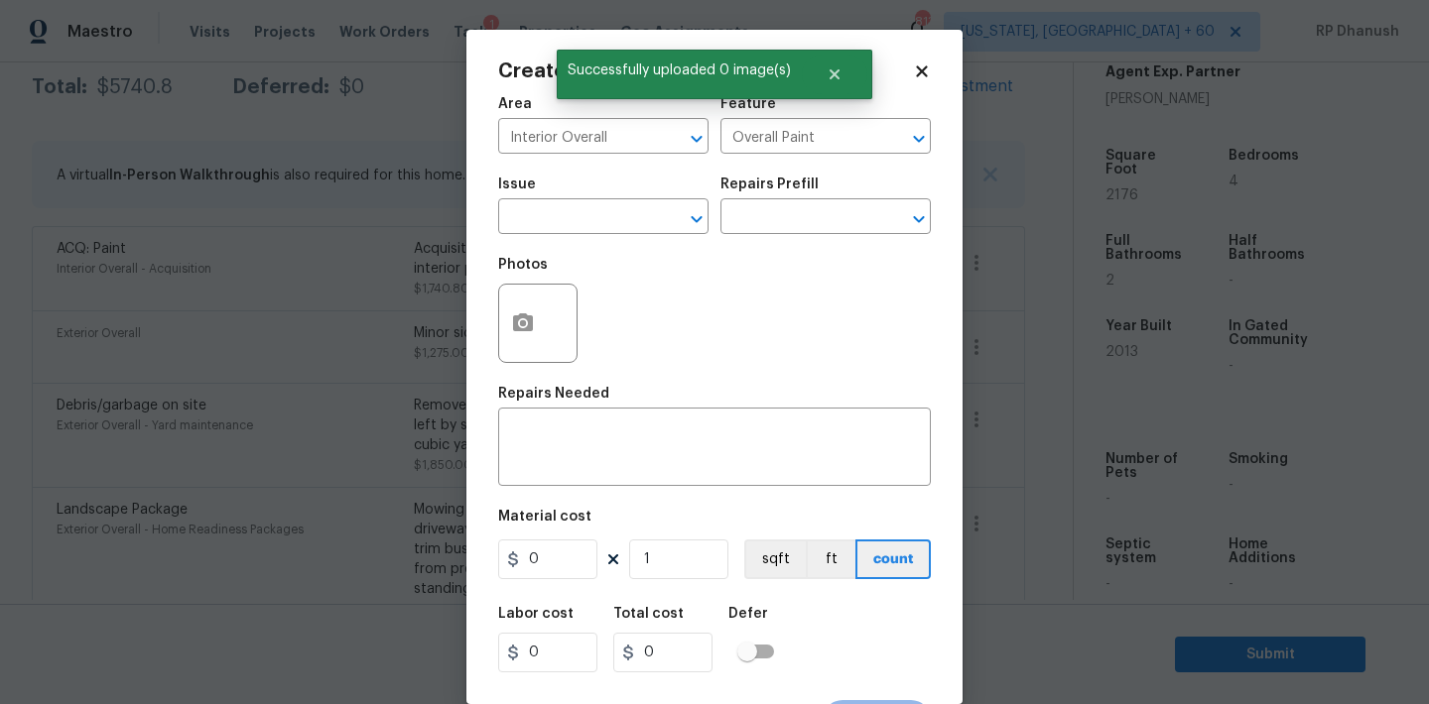
click at [594, 237] on span "Issue ​" at bounding box center [603, 206] width 210 height 80
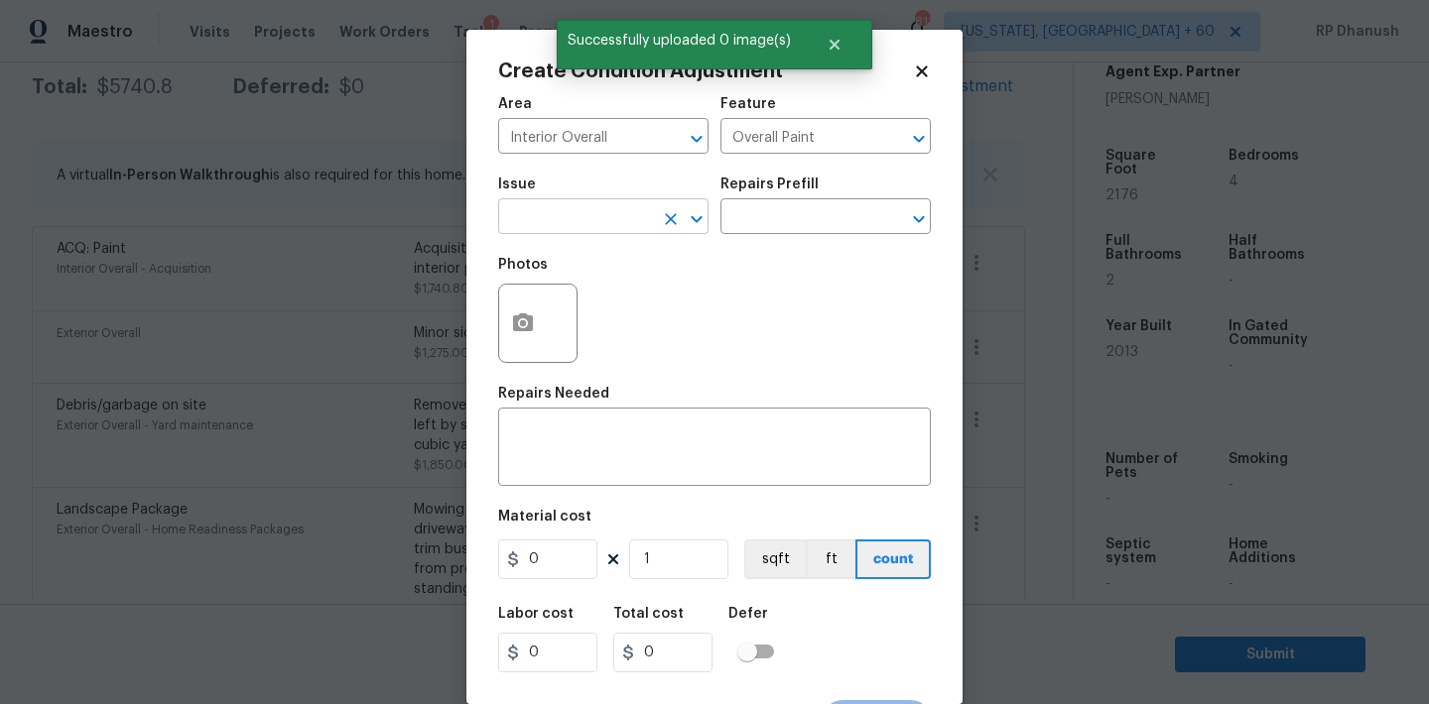
click at [594, 232] on input "text" at bounding box center [575, 218] width 155 height 31
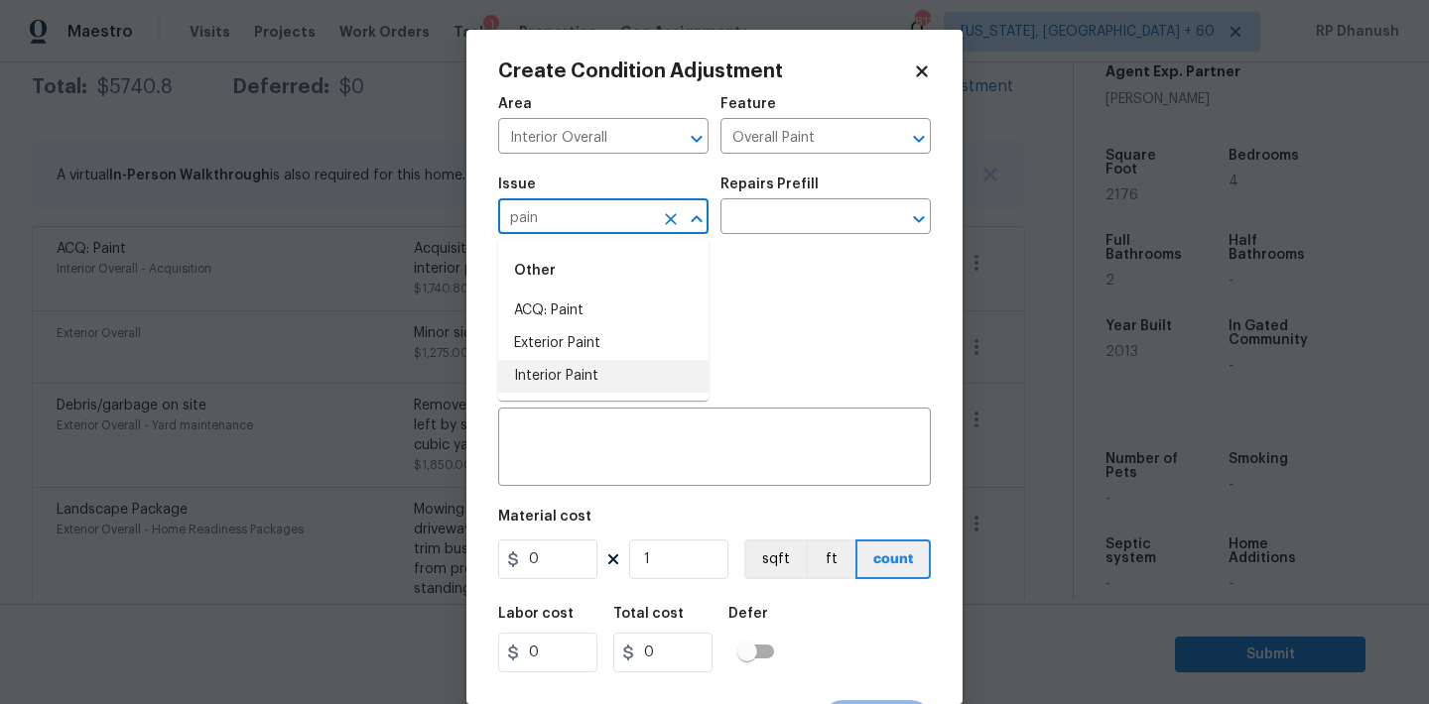
click at [587, 362] on li "Interior Paint" at bounding box center [603, 376] width 210 height 33
type input "Interior Paint"
click at [796, 223] on input "text" at bounding box center [797, 218] width 155 height 31
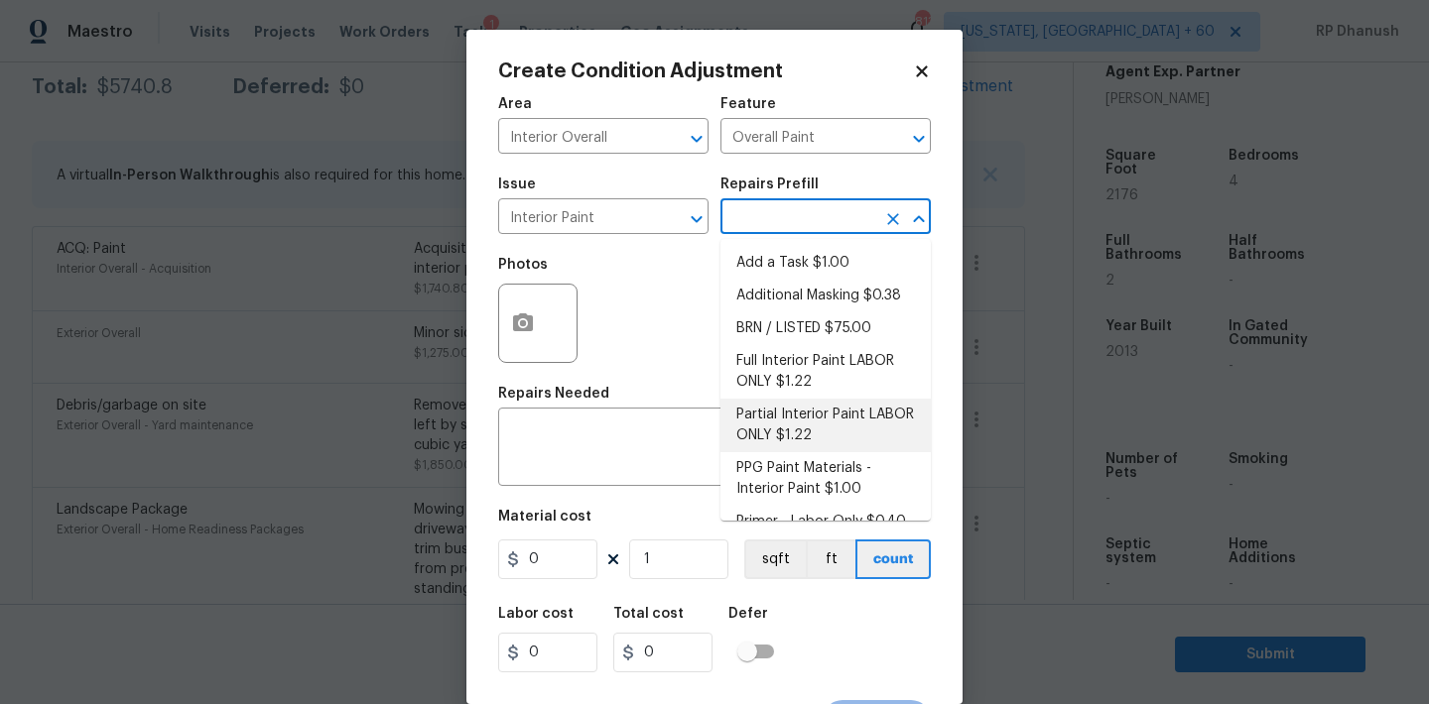
scroll to position [26, 0]
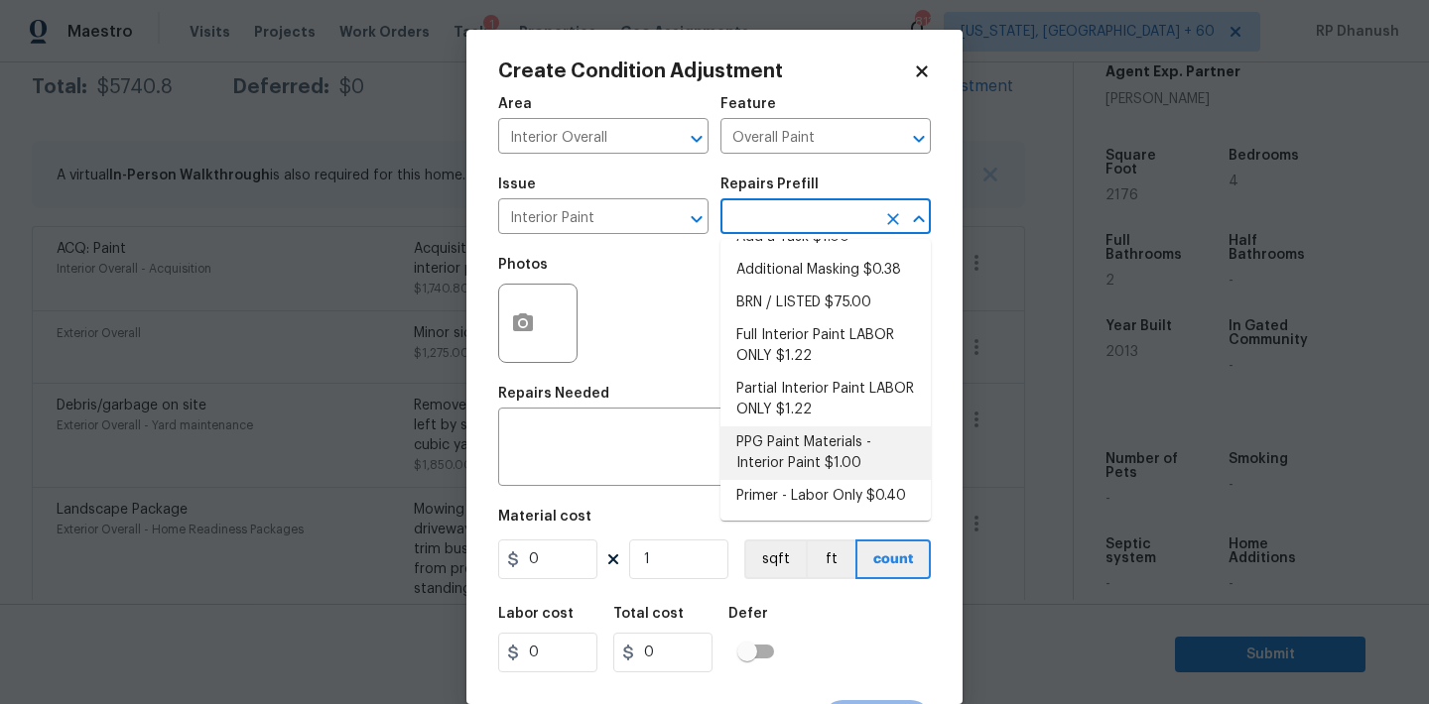
click at [793, 478] on li "PPG Paint Materials - Interior Paint $1.00" at bounding box center [825, 454] width 210 height 54
type textarea "PPG Paint Materials ordered by Opendoor"
type input "1"
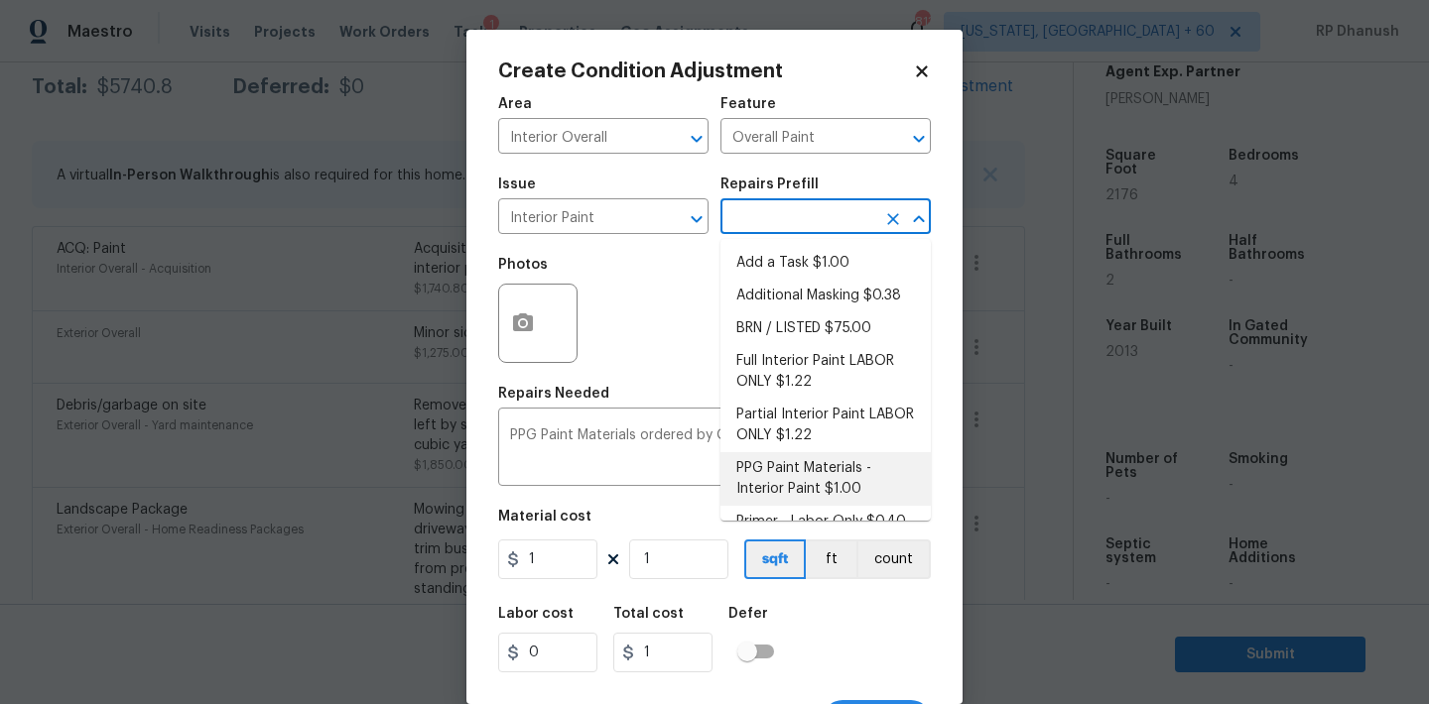
click at [851, 224] on input "text" at bounding box center [797, 218] width 155 height 31
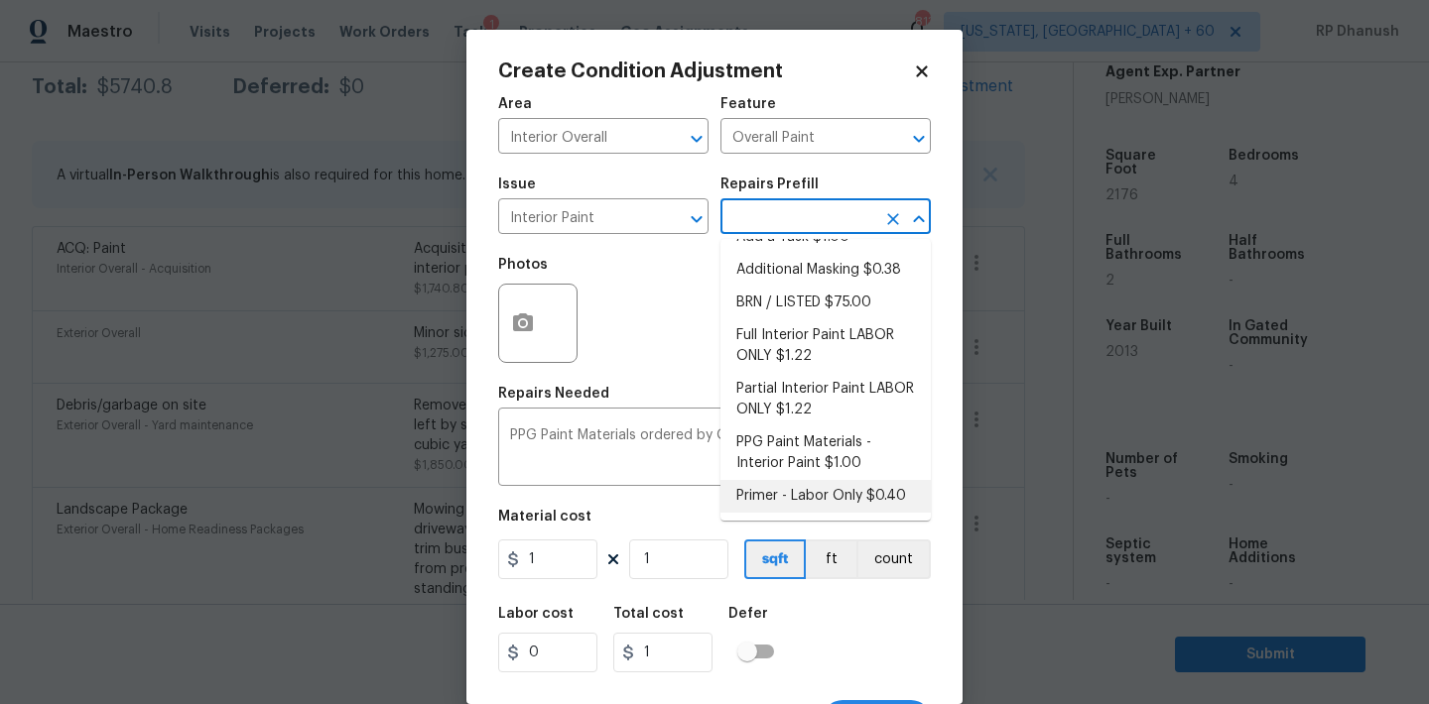
click at [801, 500] on li "Primer - Labor Only $0.40" at bounding box center [825, 496] width 210 height 33
type textarea "Interior primer - PRIMER PROVIDED BY OPENDOOR - All nails, screws, drywall anch…"
type input "0.4"
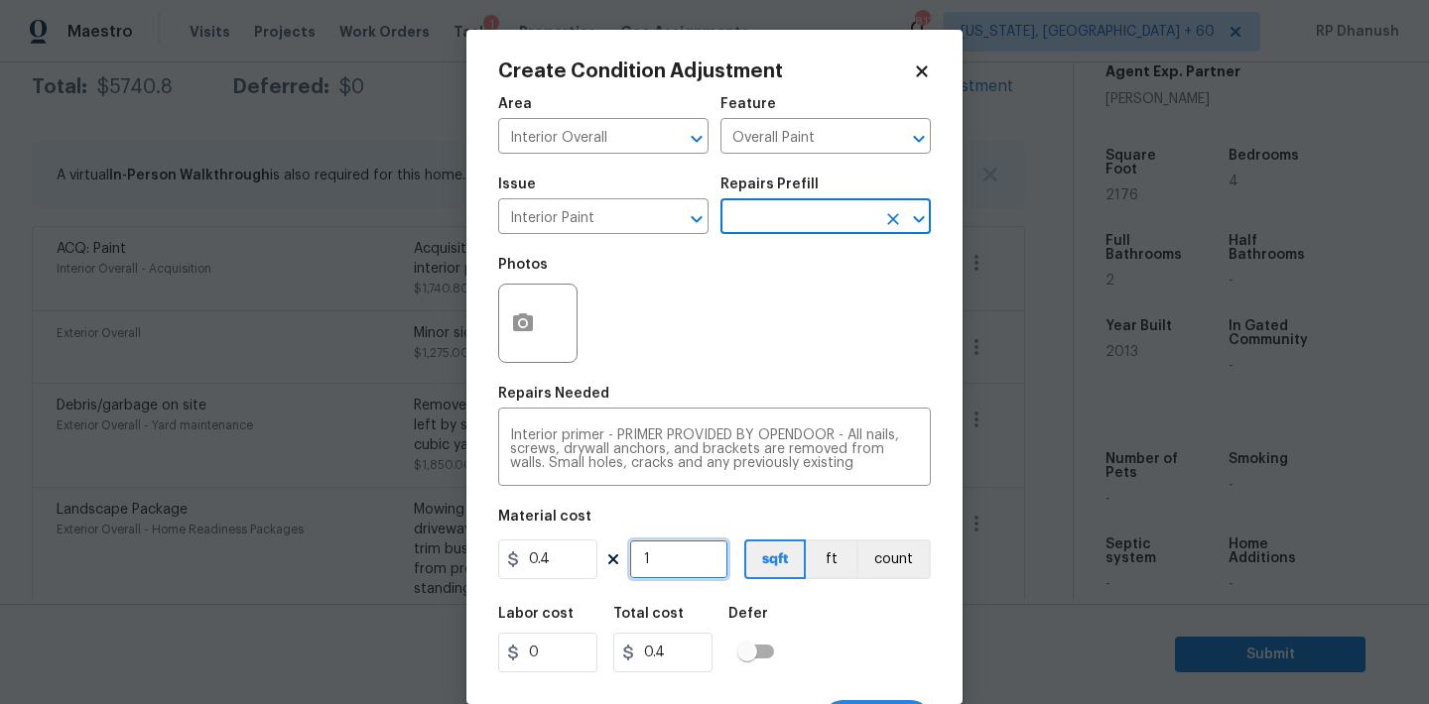
click at [694, 564] on input "1" at bounding box center [678, 560] width 99 height 40
type input "0"
type input "5"
type input "2"
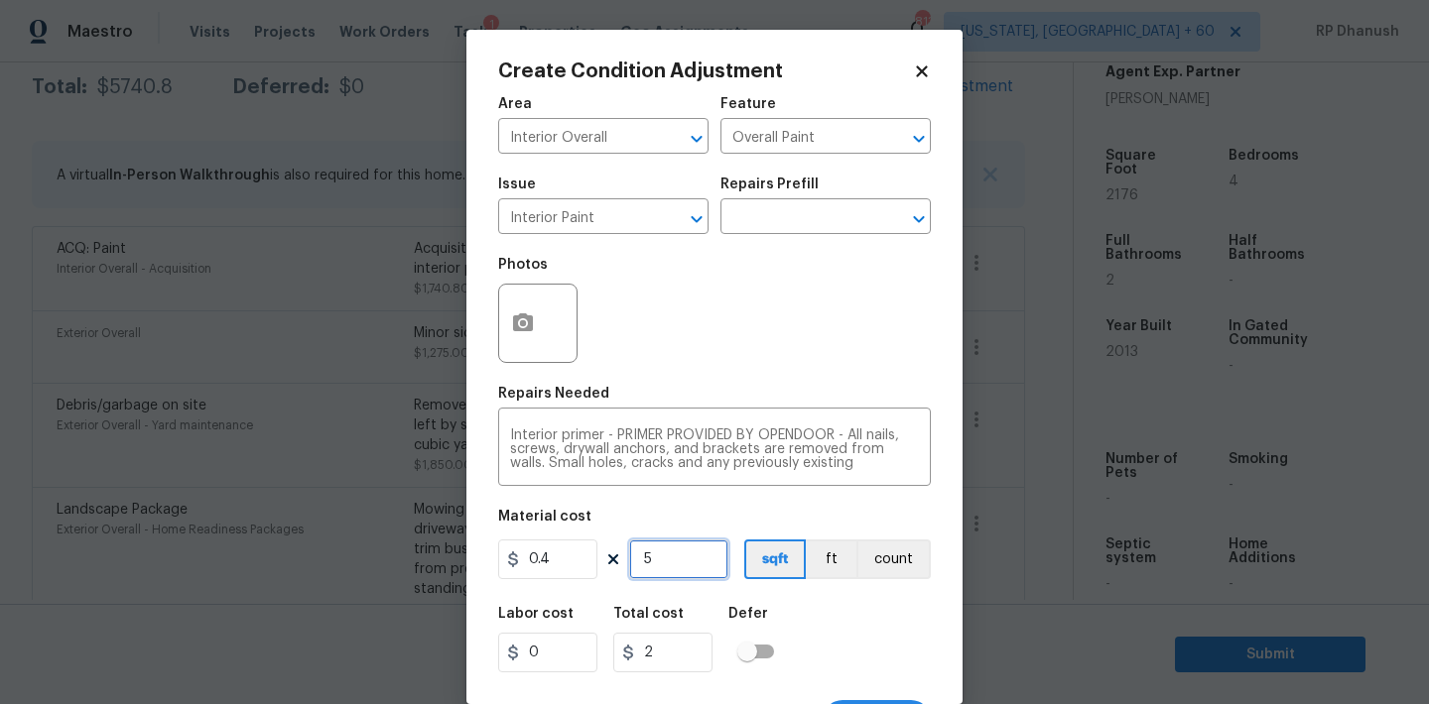
type input "50"
type input "20"
type input "500"
type input "200"
type input "500"
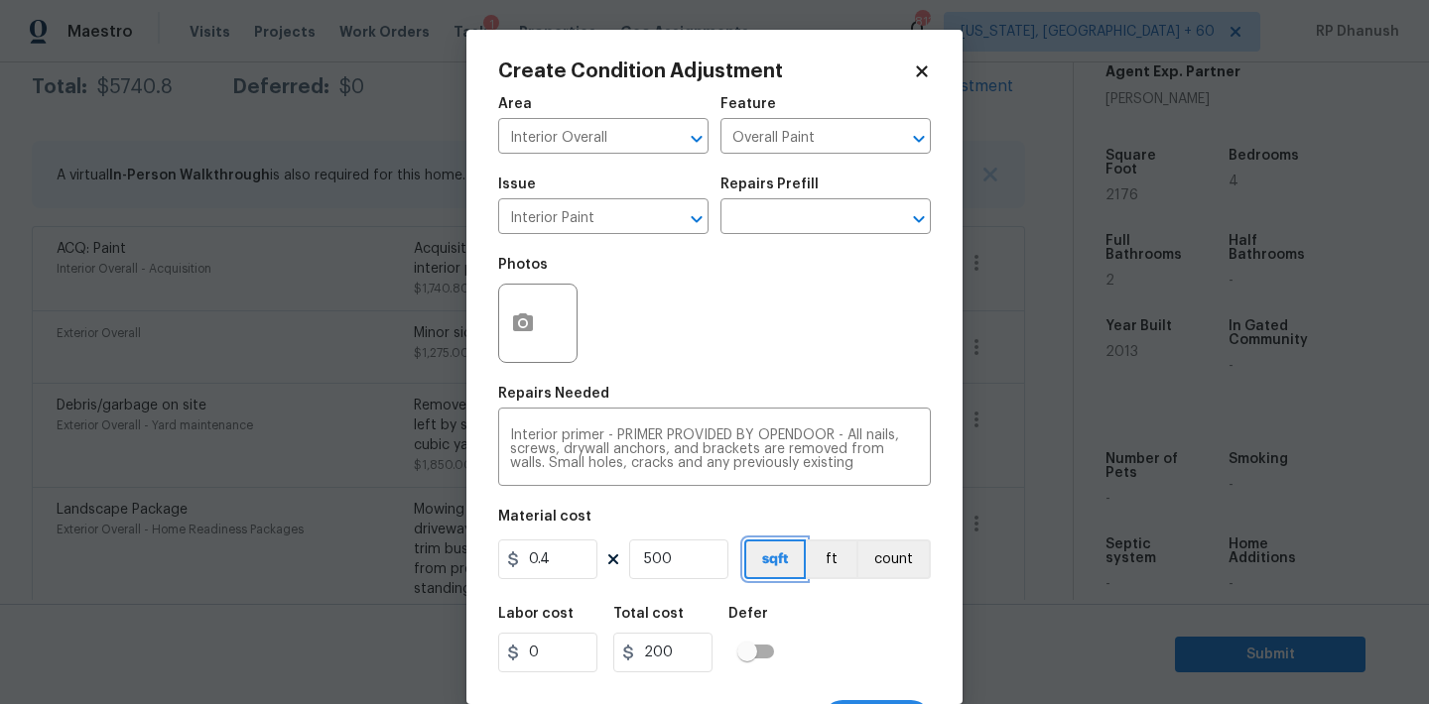
scroll to position [37, 0]
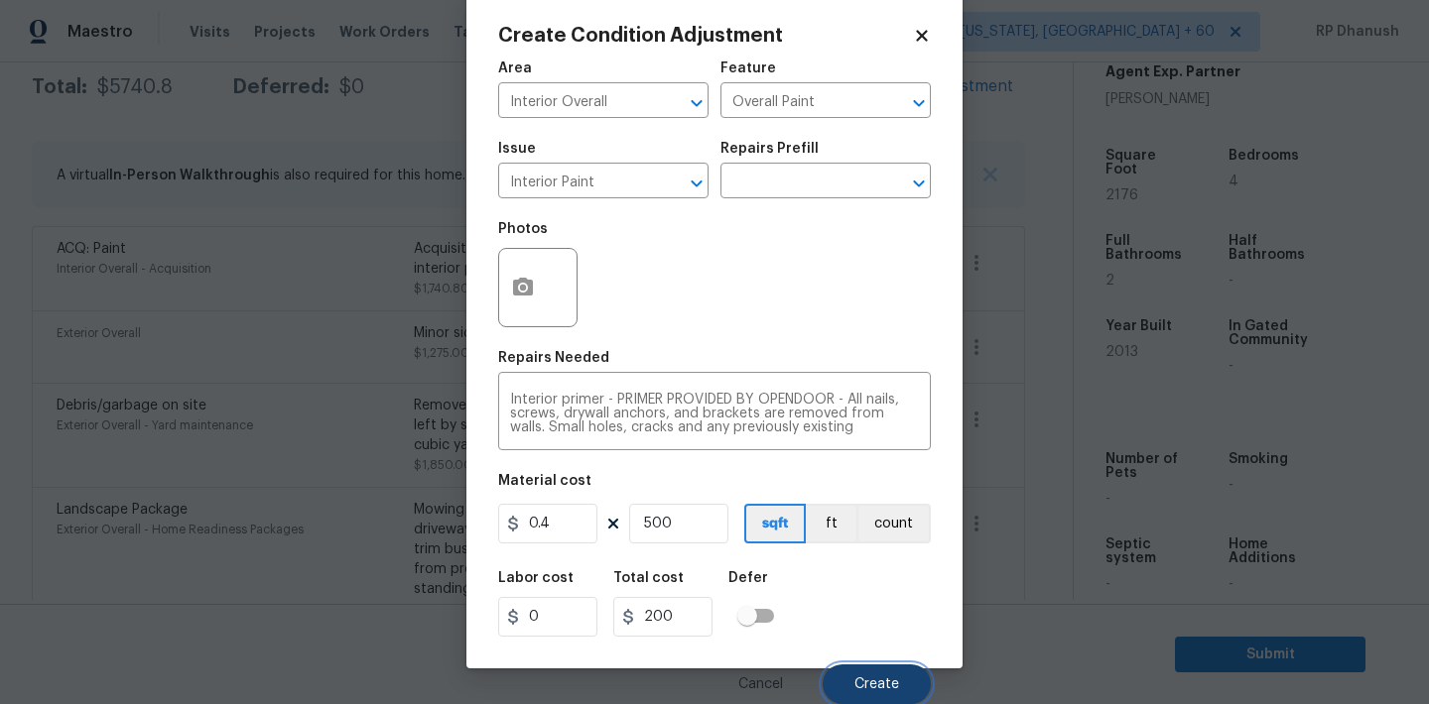
click at [898, 691] on span "Create" at bounding box center [876, 685] width 45 height 15
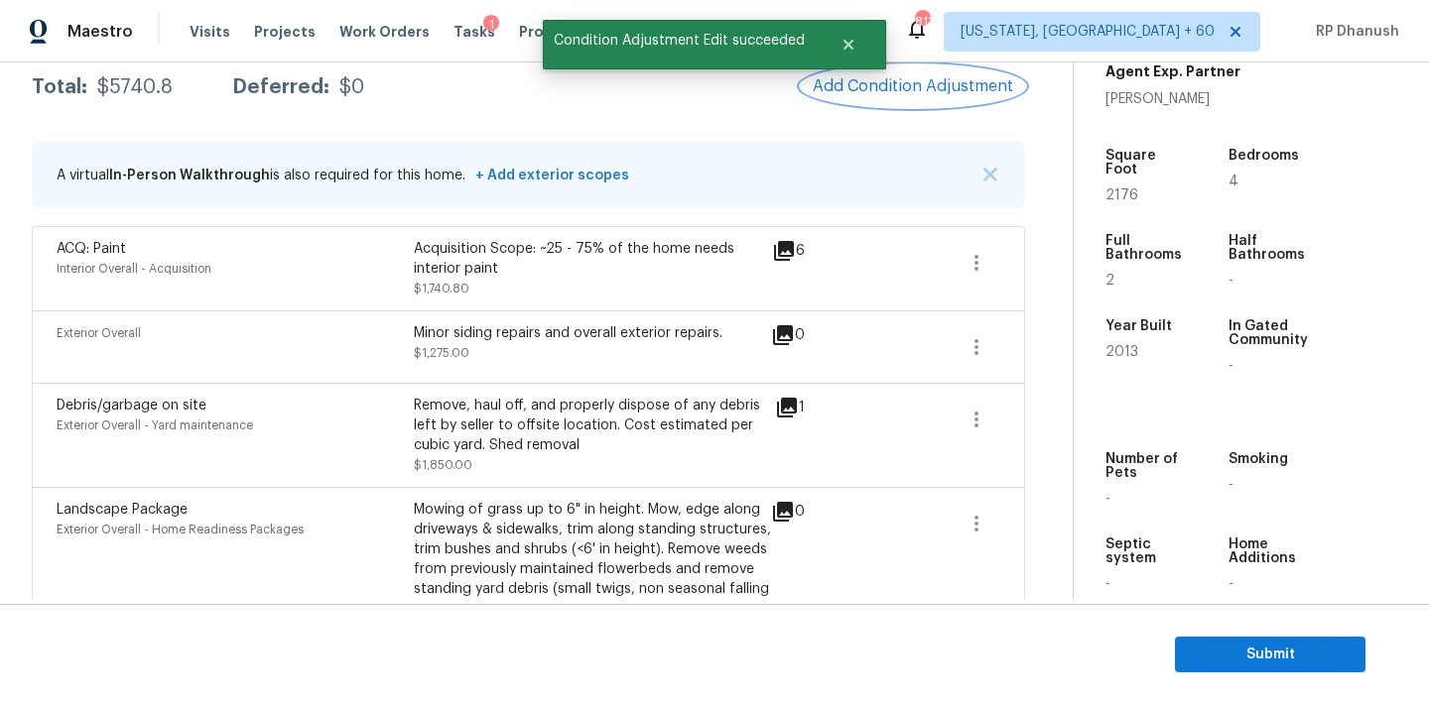
scroll to position [0, 0]
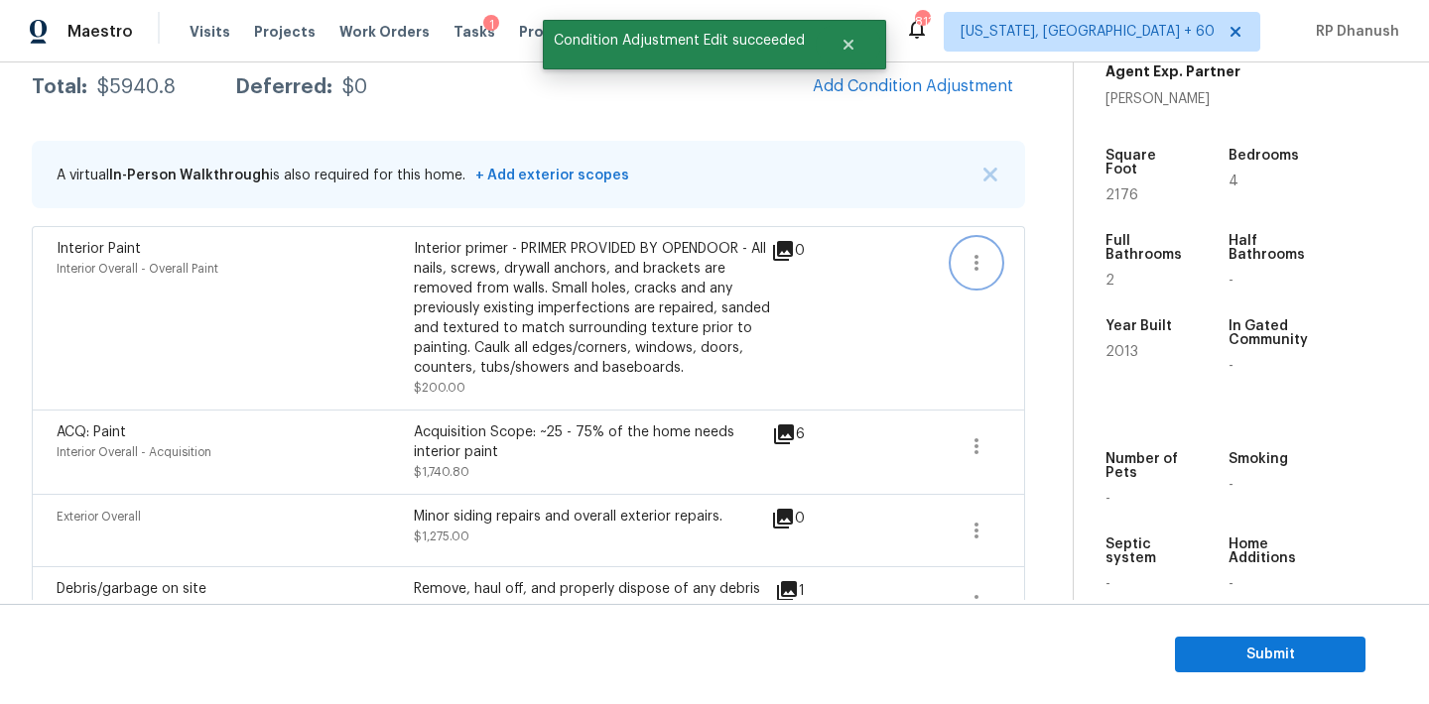
click at [971, 252] on icon "button" at bounding box center [976, 263] width 24 height 24
click at [1019, 253] on div "Edit" at bounding box center [1089, 259] width 155 height 20
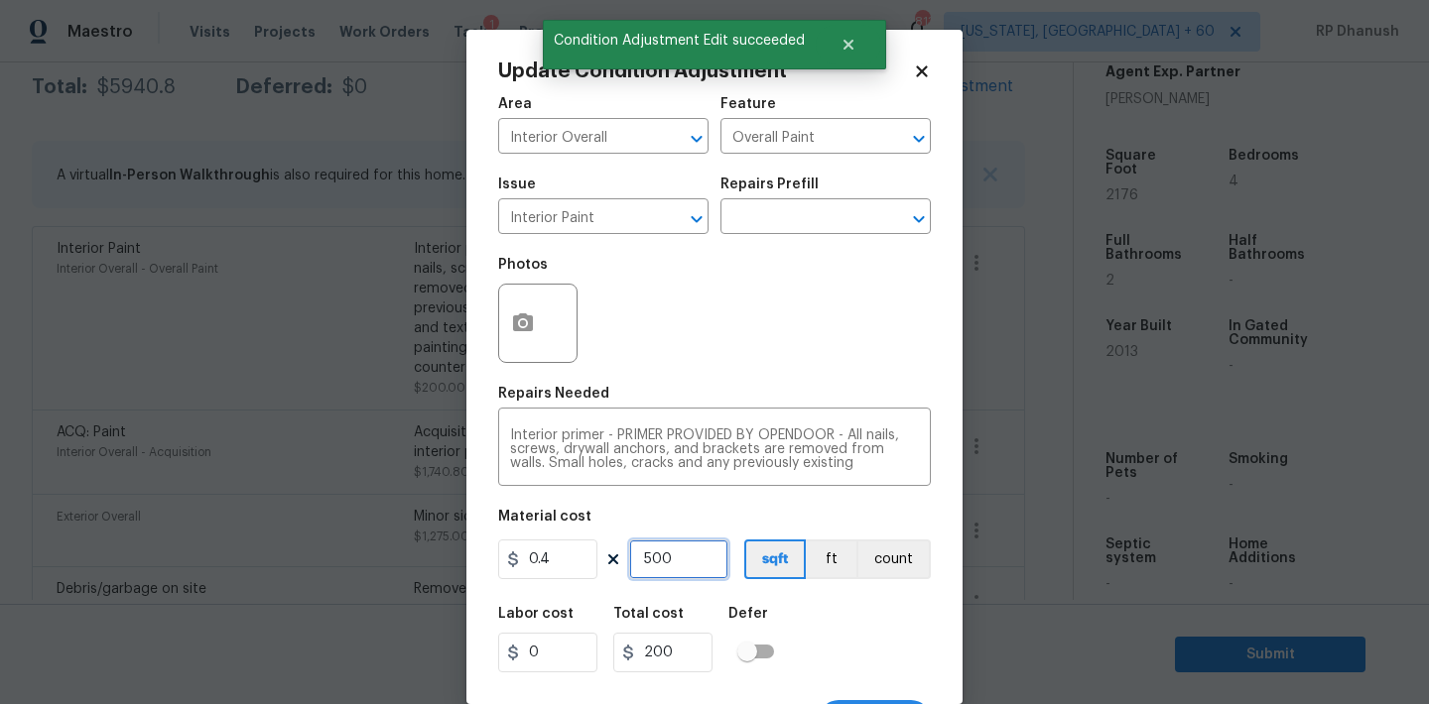
click at [680, 571] on input "500" at bounding box center [678, 560] width 99 height 40
type input "50"
type input "20"
type input "5"
type input "2"
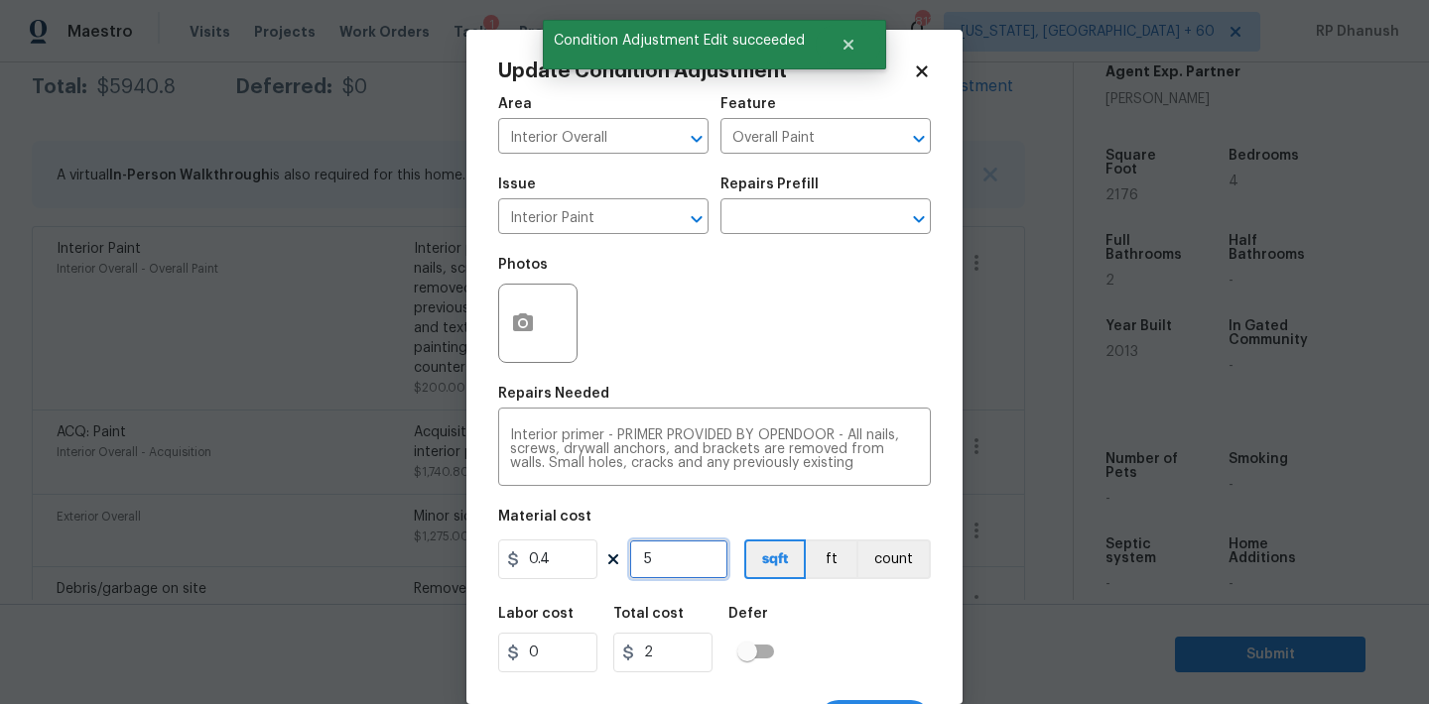
type input "0"
type input "6"
type input "2.4"
type input "60"
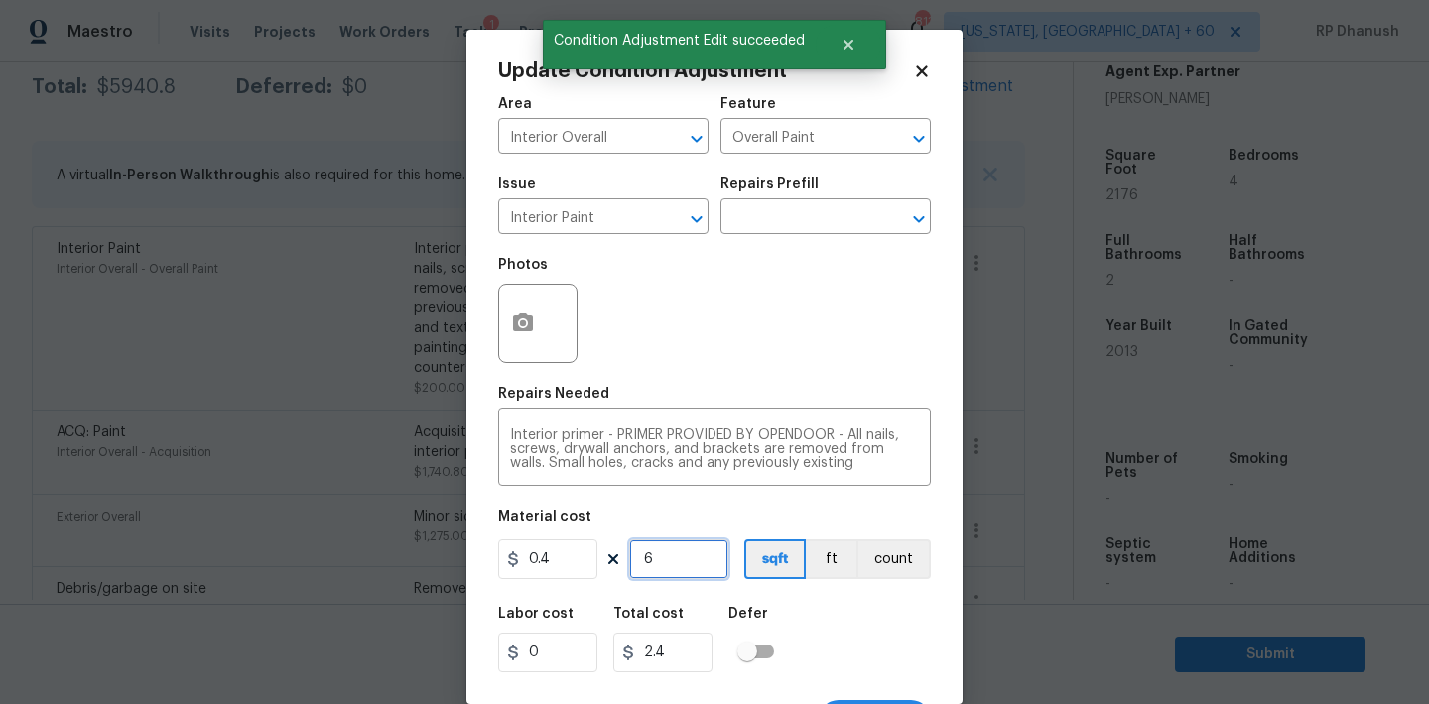
type input "24"
type input "600"
type input "240"
type input "60"
type input "24"
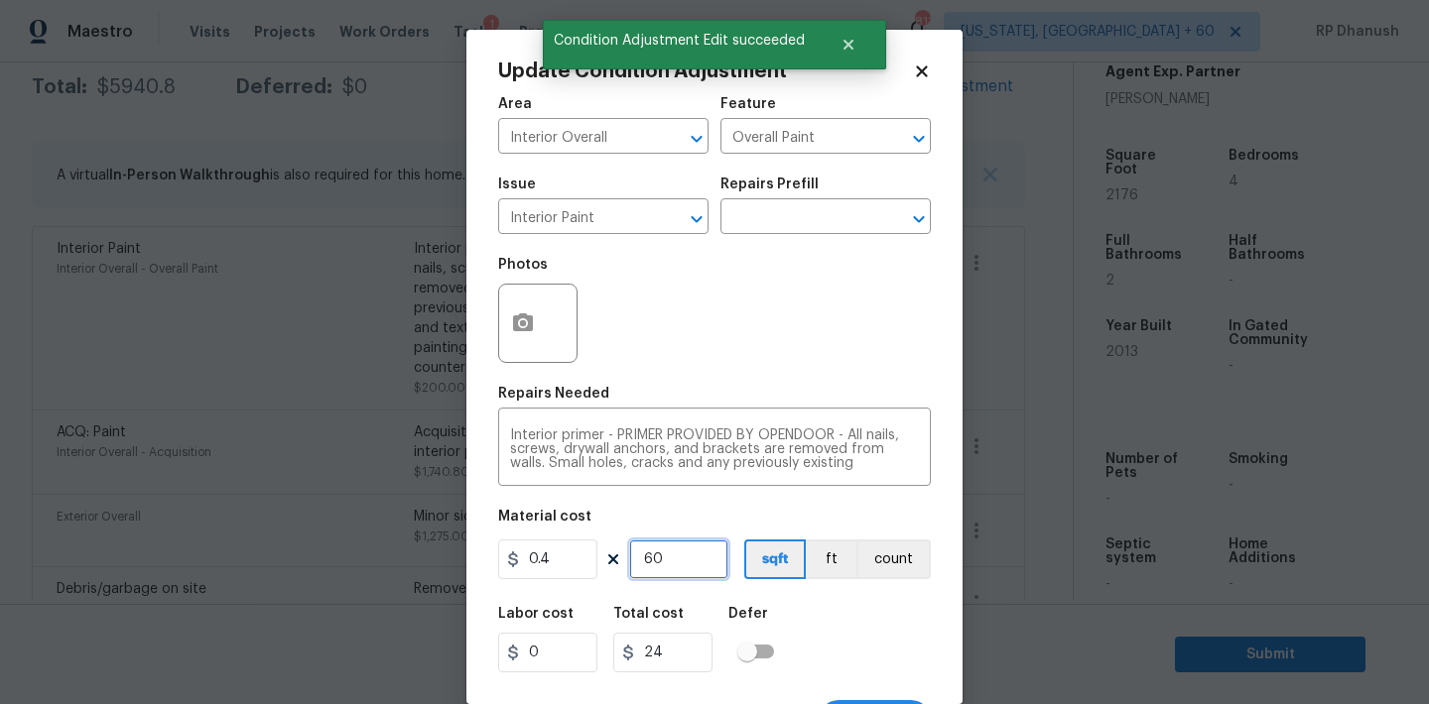
type input "6"
type input "2.4"
type input "0"
type input "5"
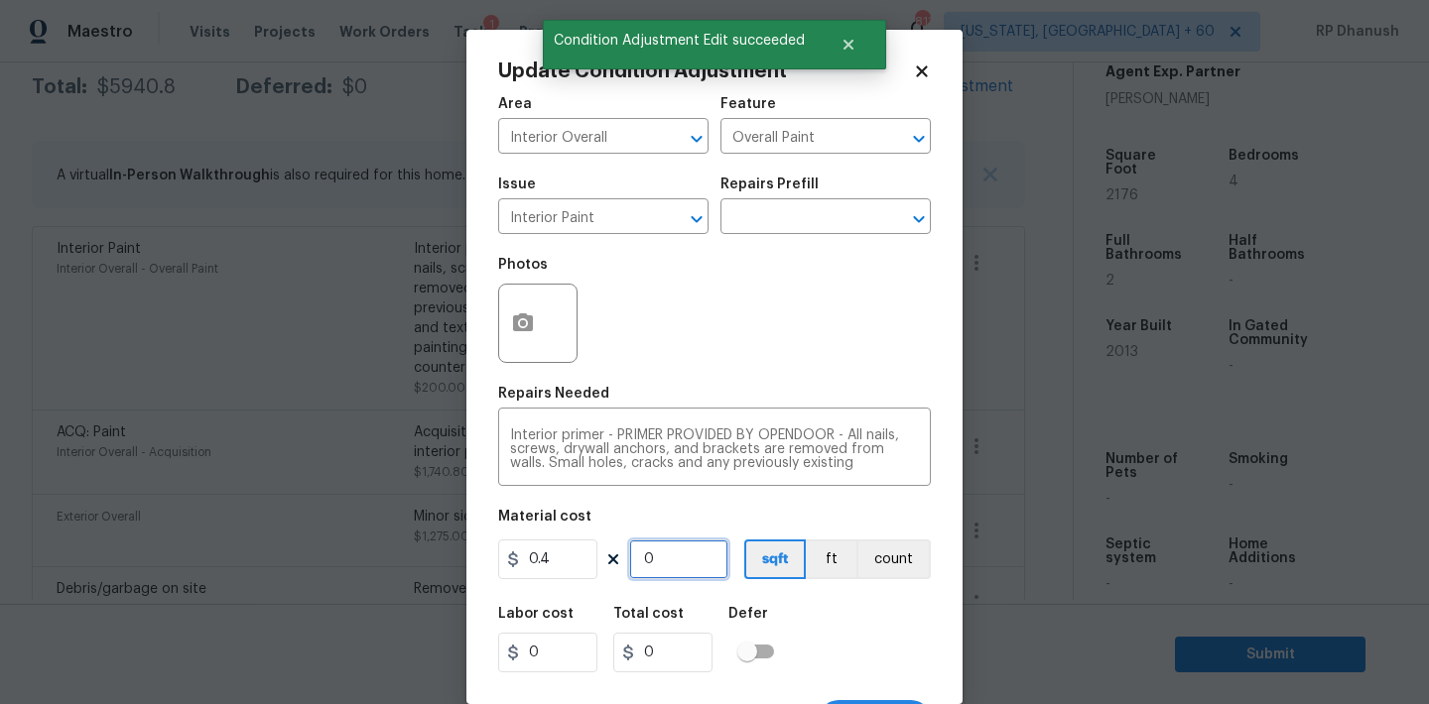
type input "2"
type input "50"
type input "20"
type input "500"
type input "200"
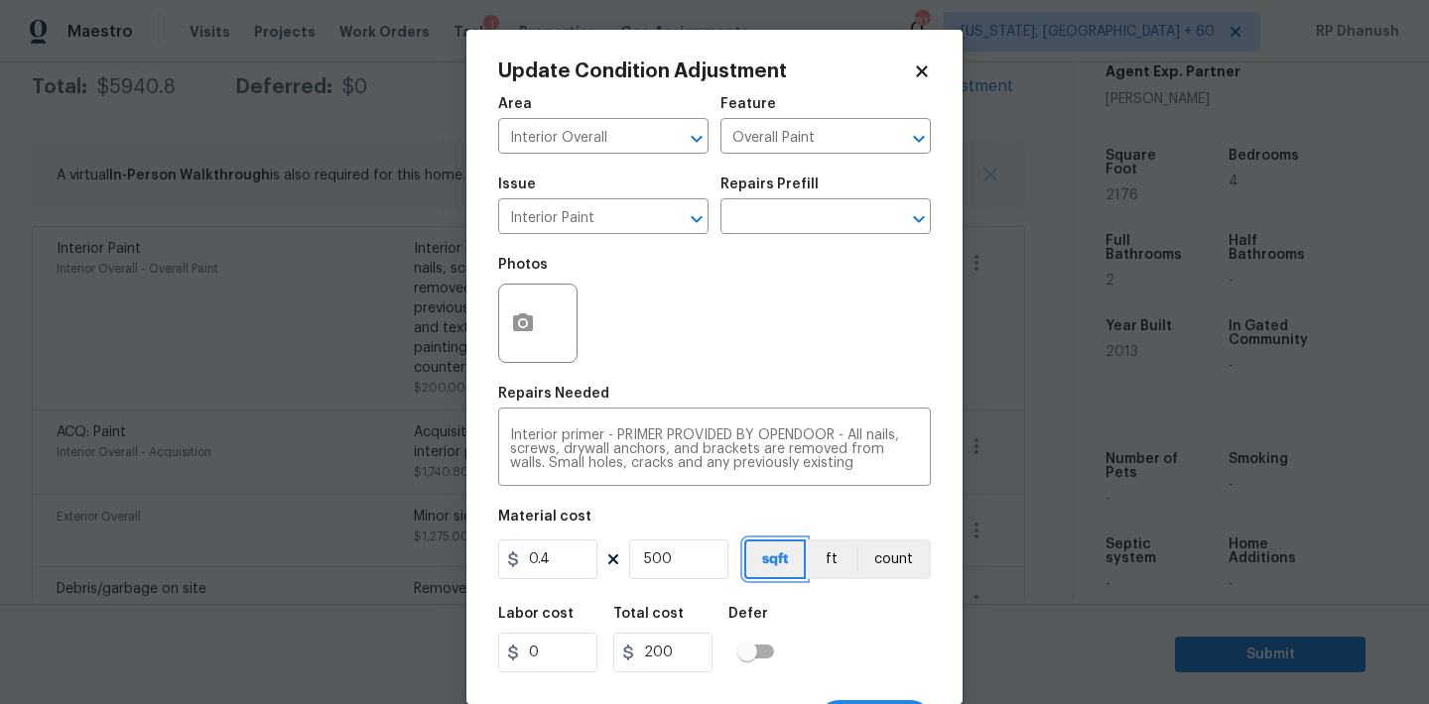
scroll to position [37, 0]
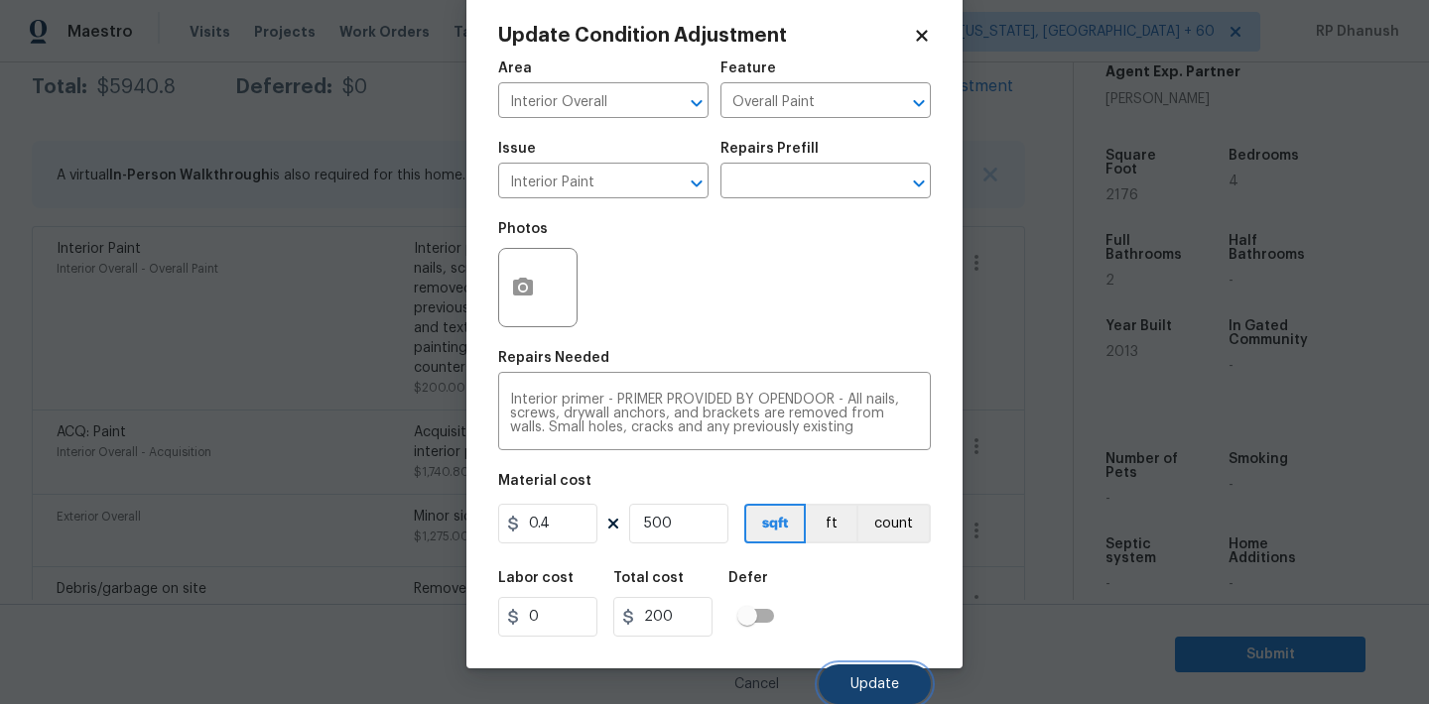
click at [861, 667] on button "Update" at bounding box center [875, 685] width 112 height 40
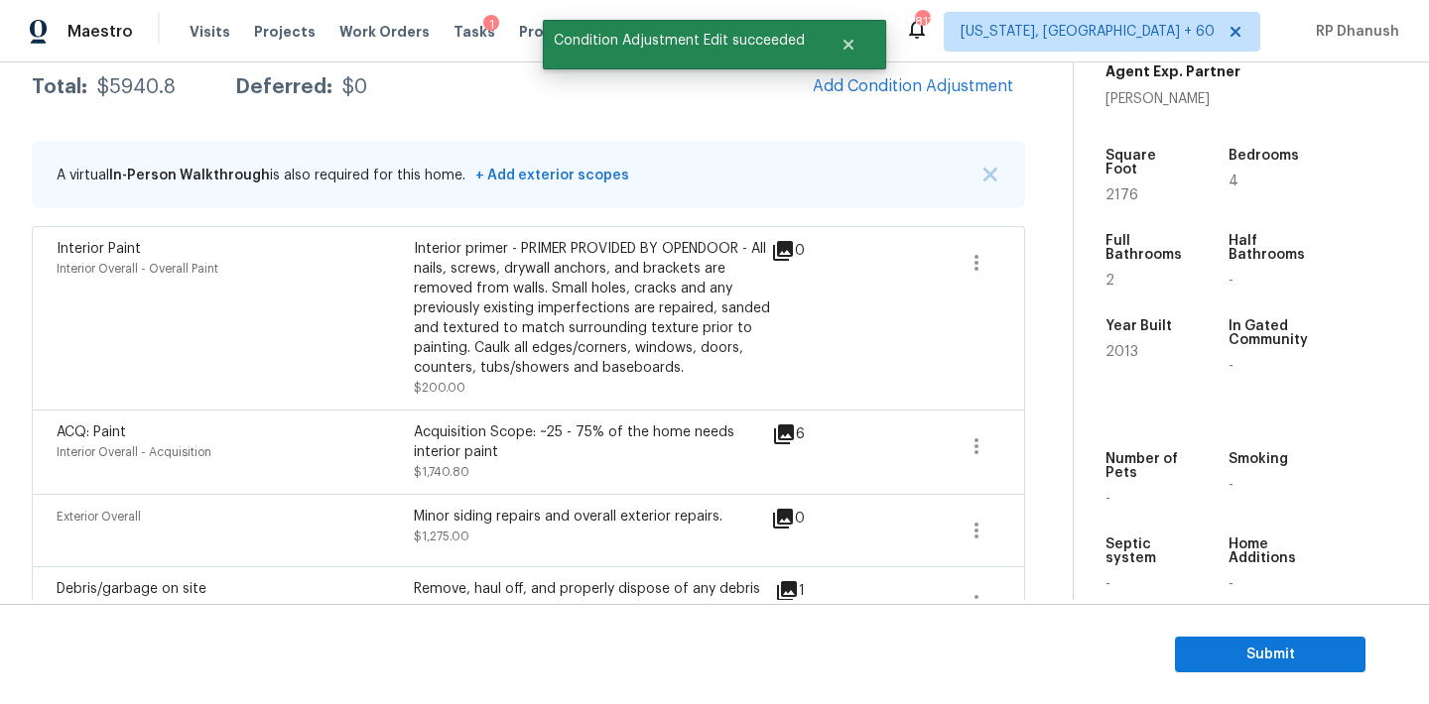
scroll to position [0, 0]
click at [923, 83] on span "Add Condition Adjustment" at bounding box center [913, 86] width 200 height 18
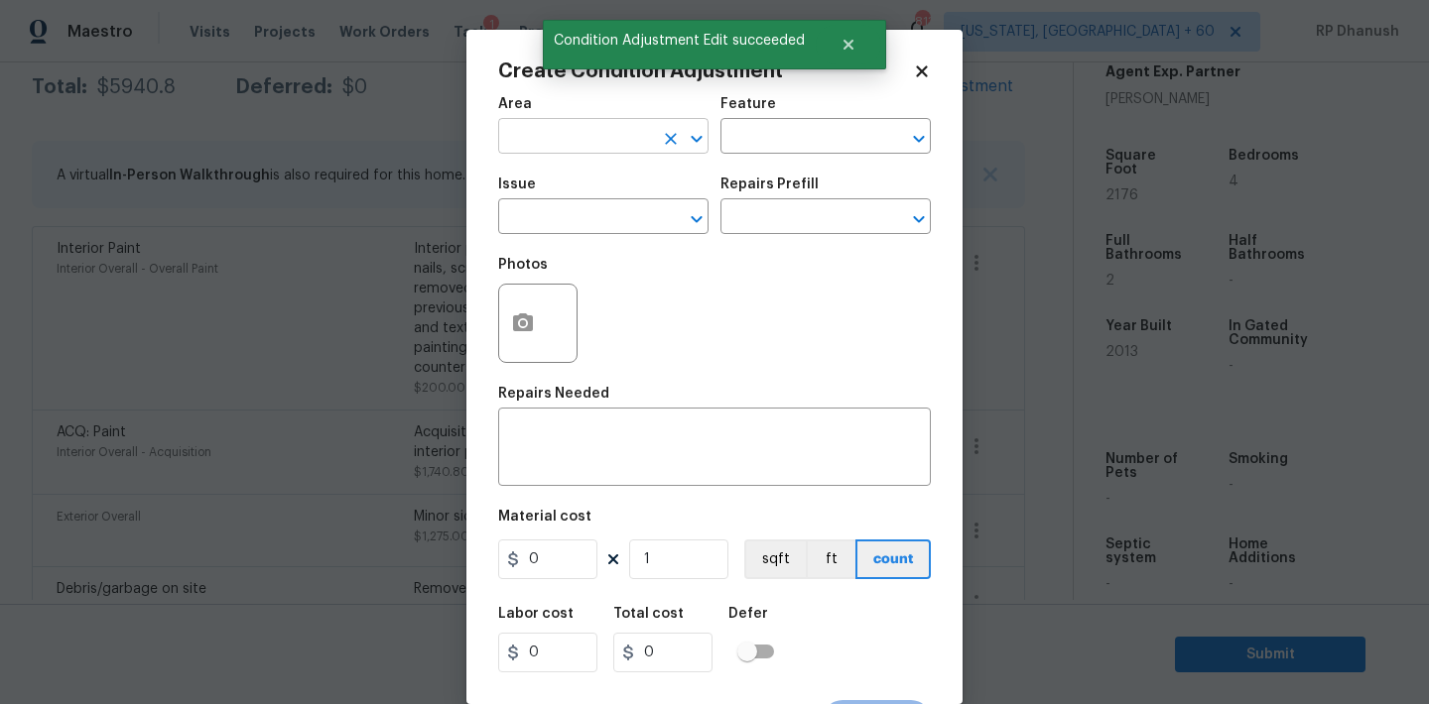
click at [601, 133] on input "text" at bounding box center [575, 138] width 155 height 31
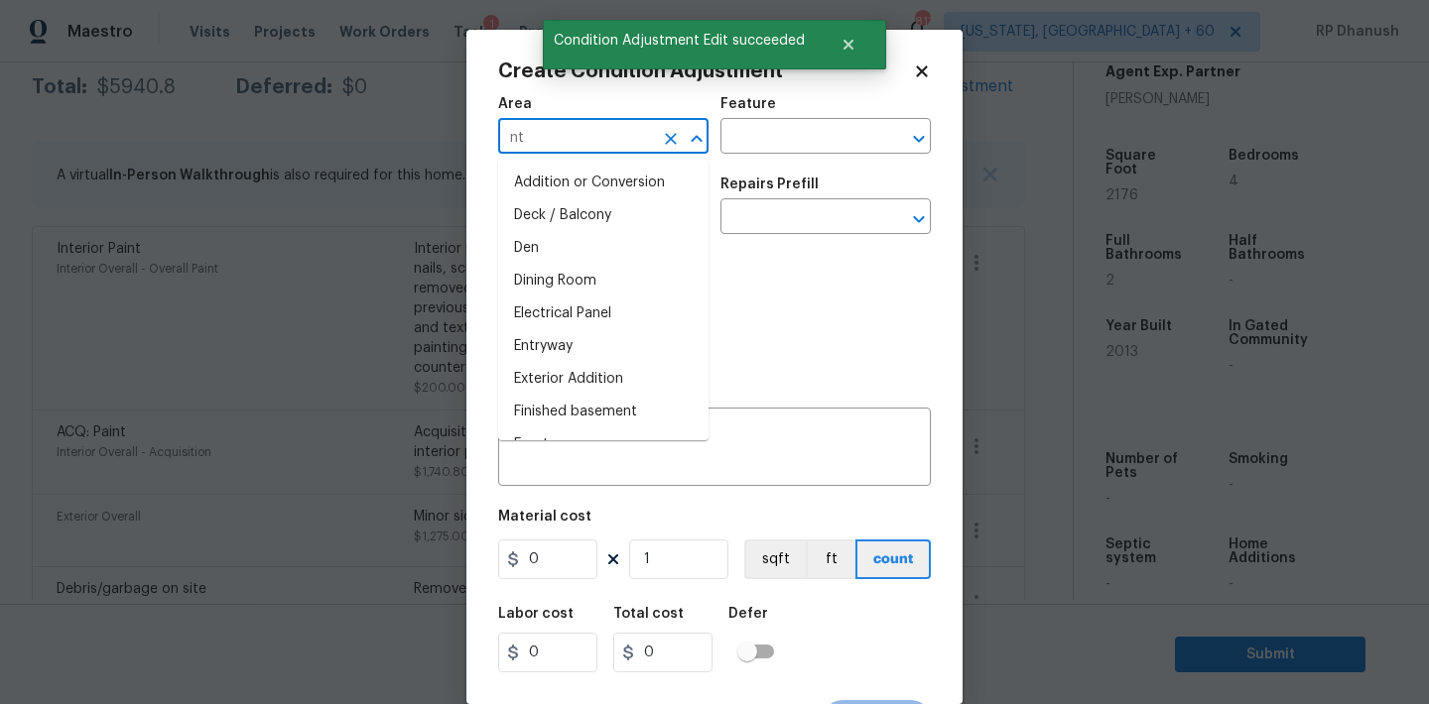
type input "nte"
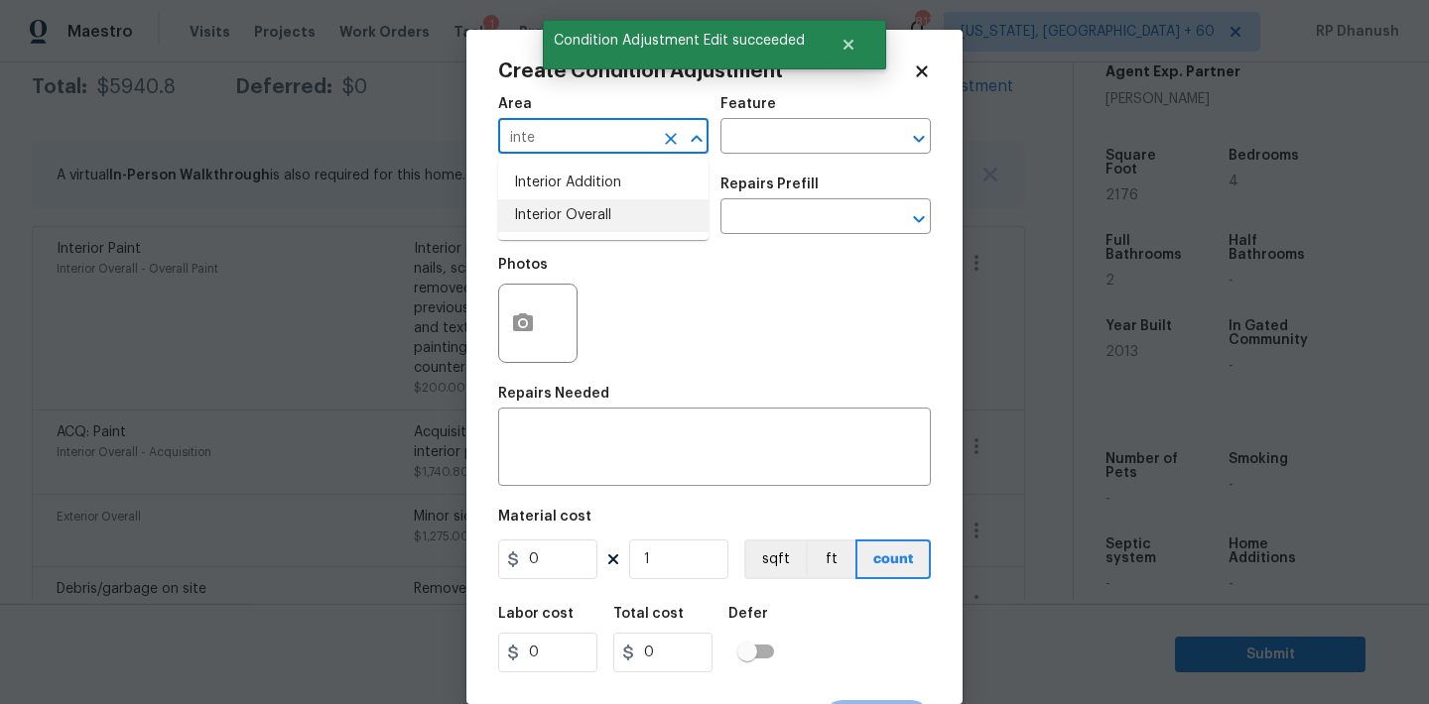
click at [581, 203] on li "Interior Overall" at bounding box center [603, 215] width 210 height 33
type input "Interior Overall"
click at [752, 166] on div "Issue ​ Repairs Prefill ​" at bounding box center [714, 206] width 433 height 80
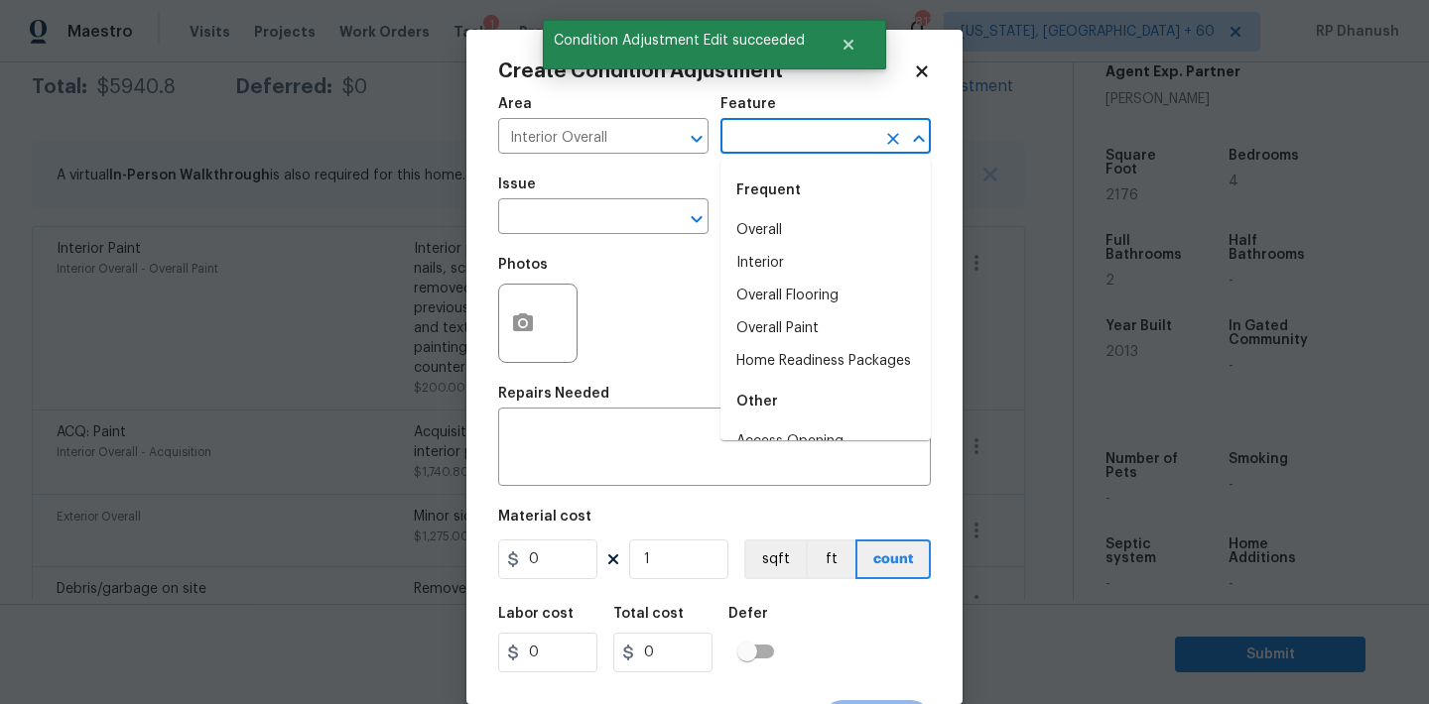
click at [779, 136] on input "text" at bounding box center [797, 138] width 155 height 31
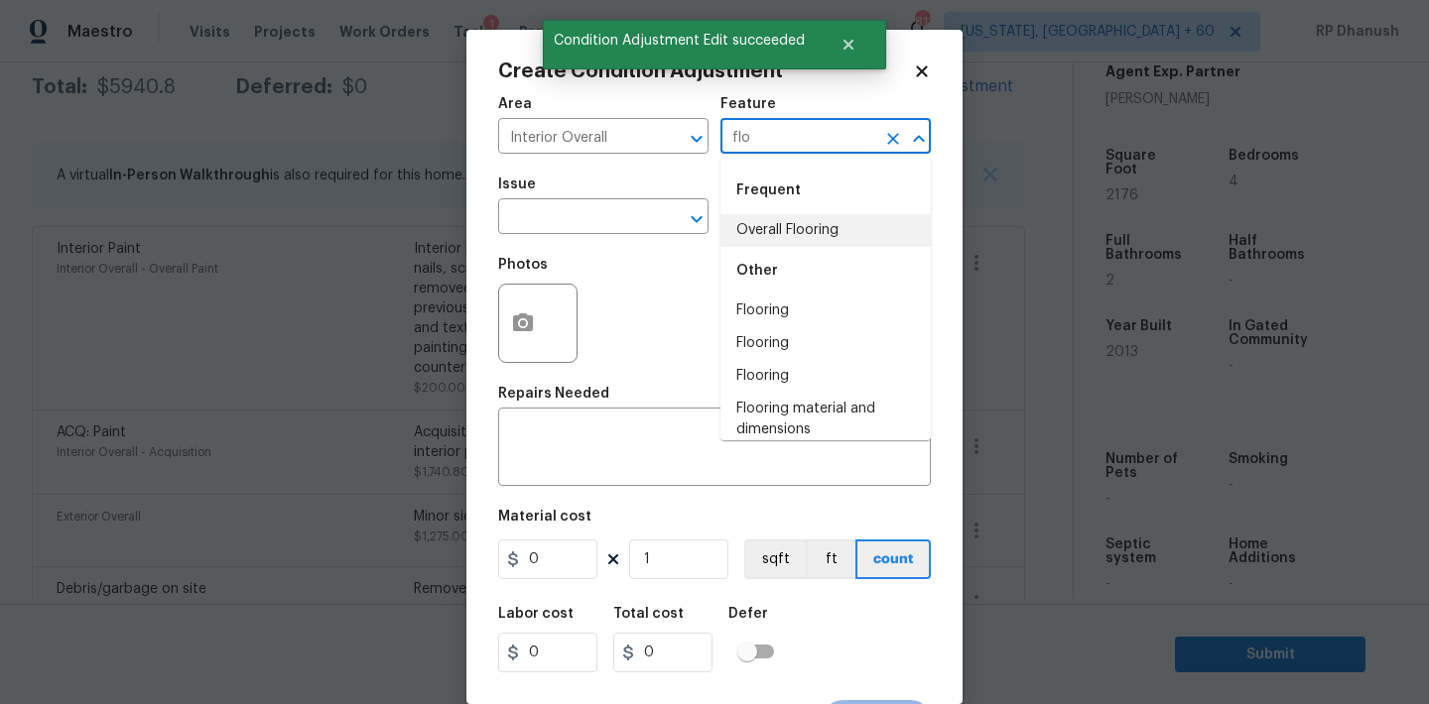
click at [759, 214] on li "Overall Flooring" at bounding box center [825, 230] width 210 height 33
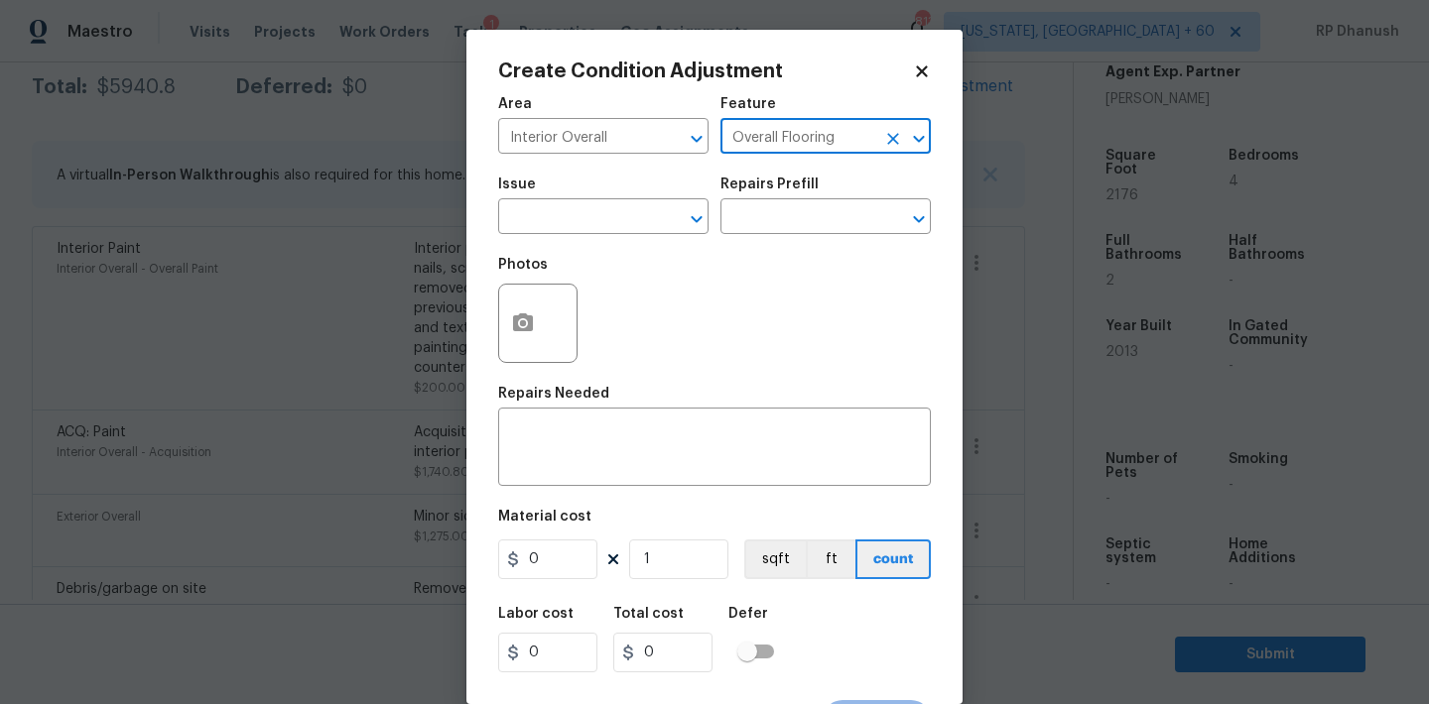
type input "Overall Flooring"
click at [596, 237] on span "Issue ​" at bounding box center [603, 206] width 210 height 80
click at [605, 227] on input "text" at bounding box center [575, 218] width 155 height 31
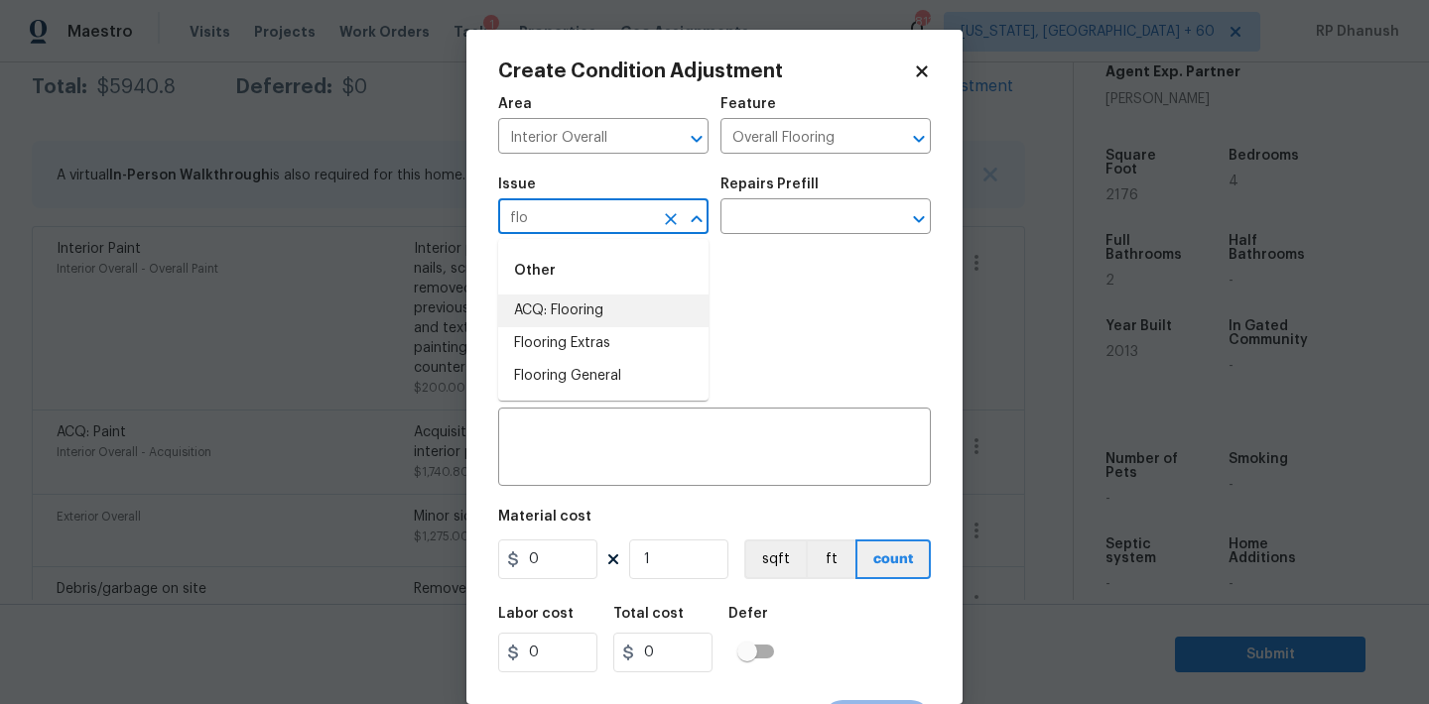
click at [579, 326] on li "ACQ: Flooring" at bounding box center [603, 311] width 210 height 33
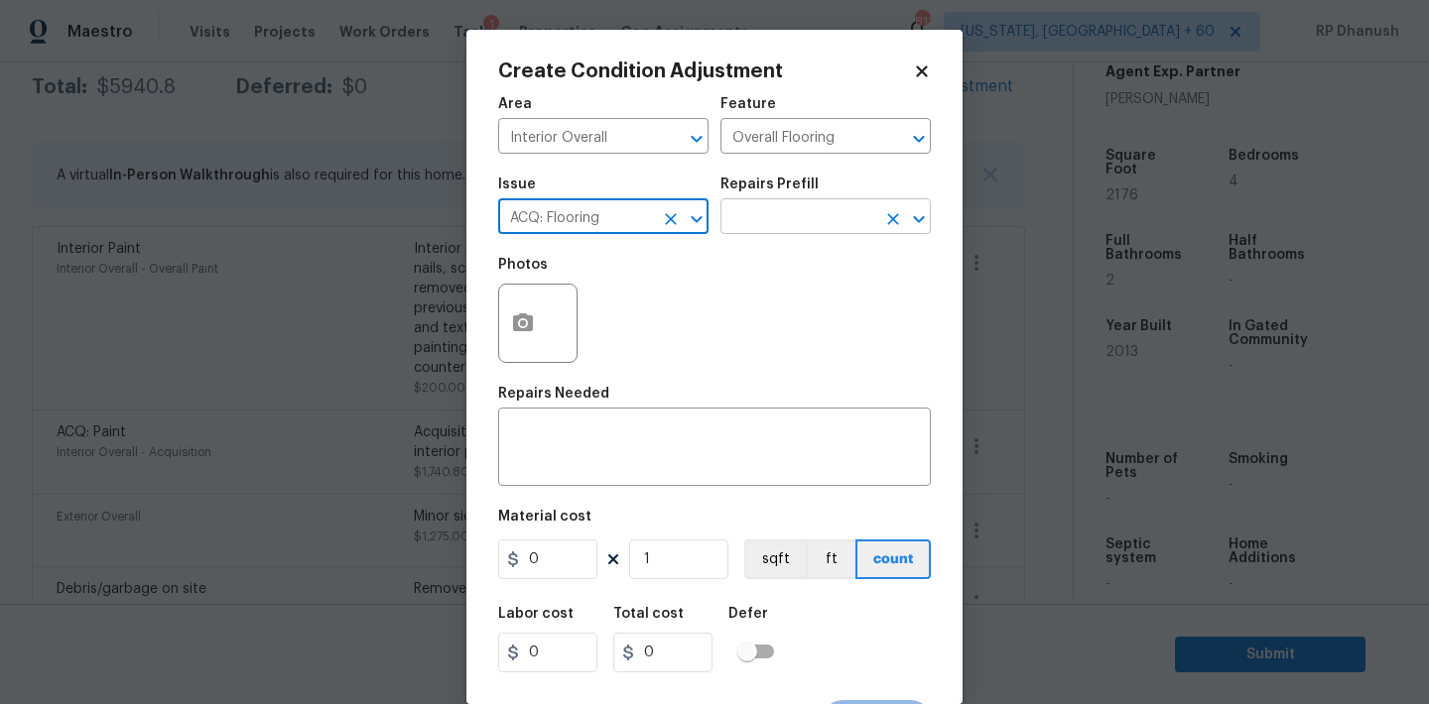
type input "ACQ: Flooring"
click at [771, 227] on input "text" at bounding box center [797, 218] width 155 height 31
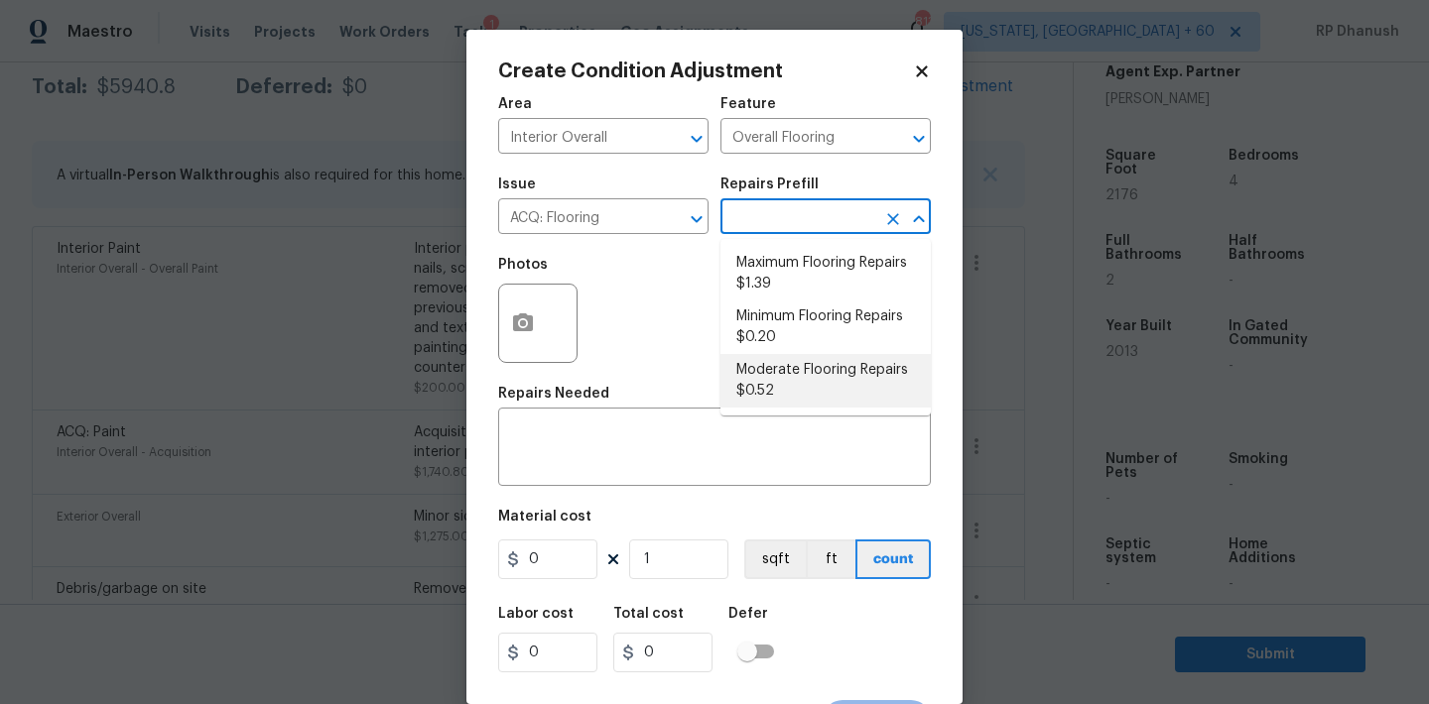
click at [765, 363] on li "Moderate Flooring Repairs $0.52" at bounding box center [825, 381] width 210 height 54
type input "Acquisition"
type textarea "Acquisition Scope: Moderate flooring repairs"
type input "0.52"
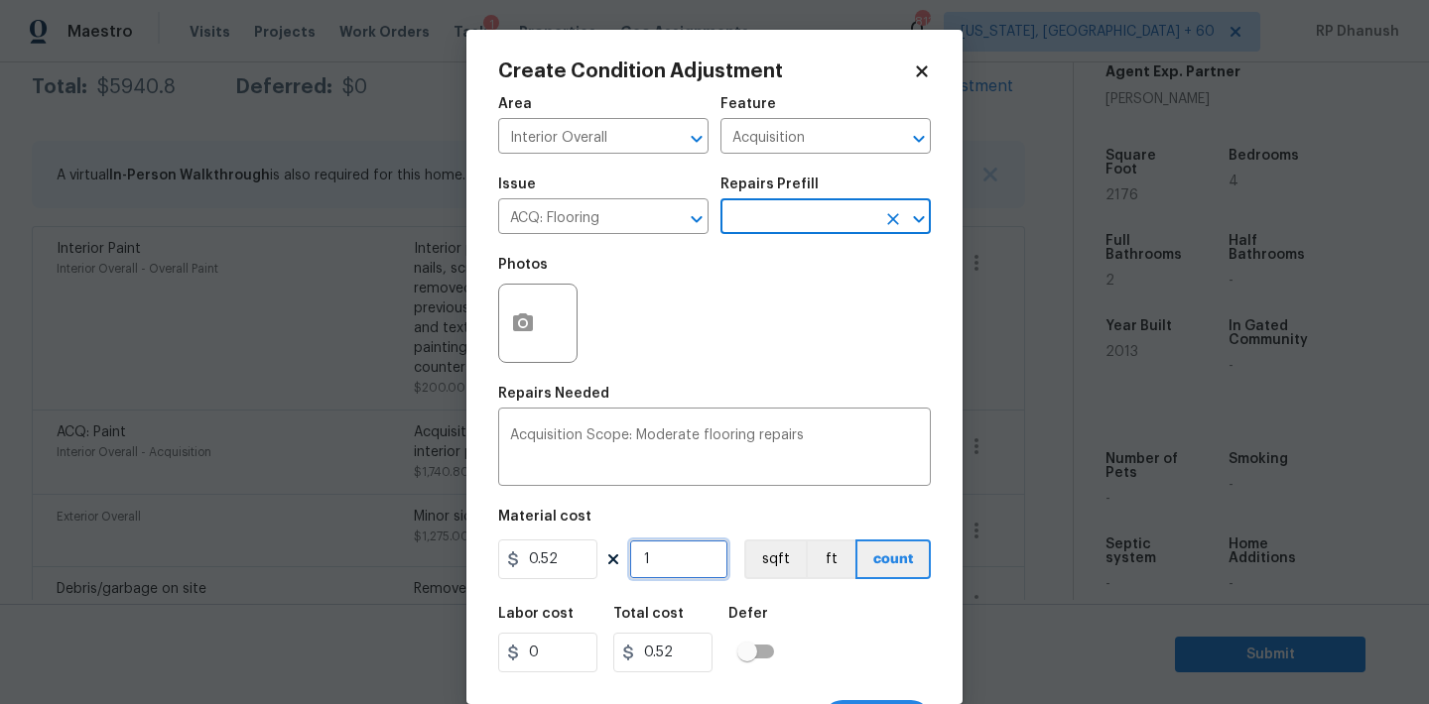
click at [685, 557] on input "1" at bounding box center [678, 560] width 99 height 40
type input "0"
type input "2"
type input "1.04"
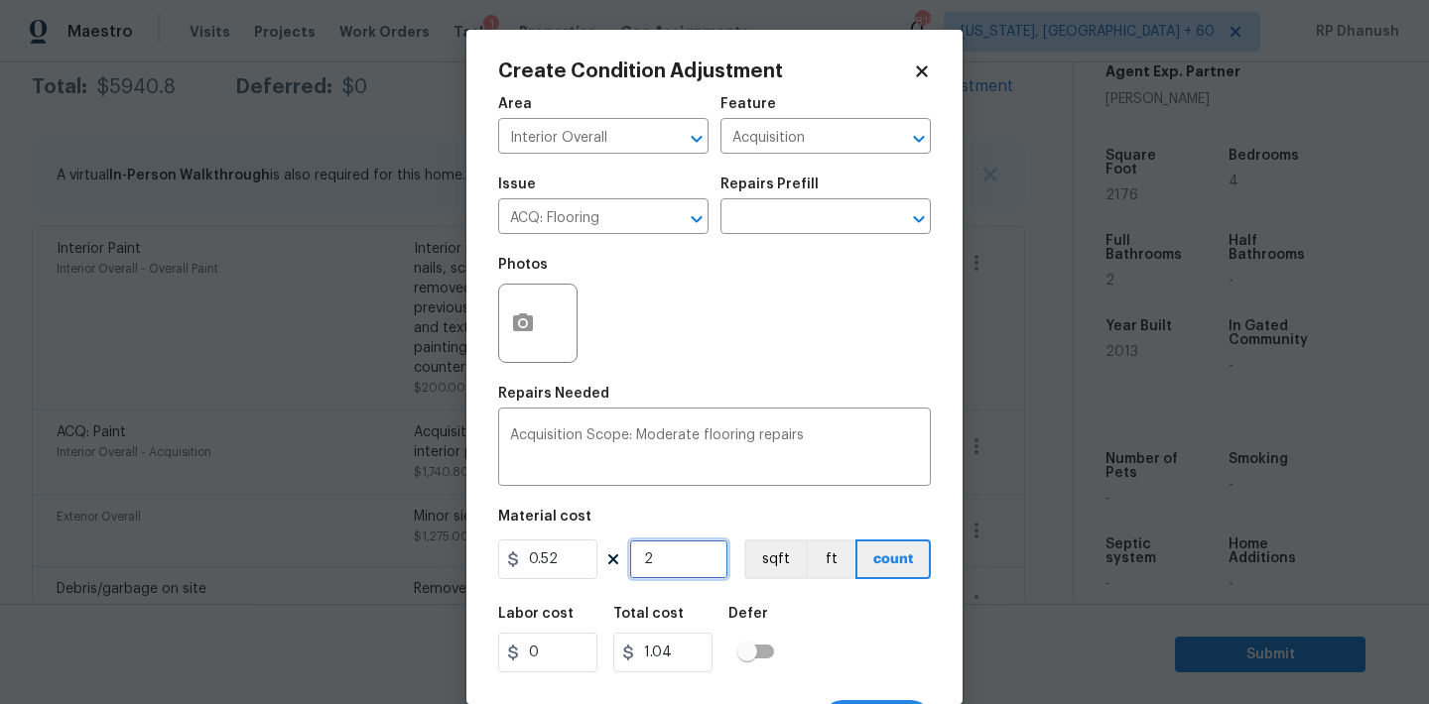
type input "21"
type input "10.92"
type input "217"
type input "112.84"
type input "2176"
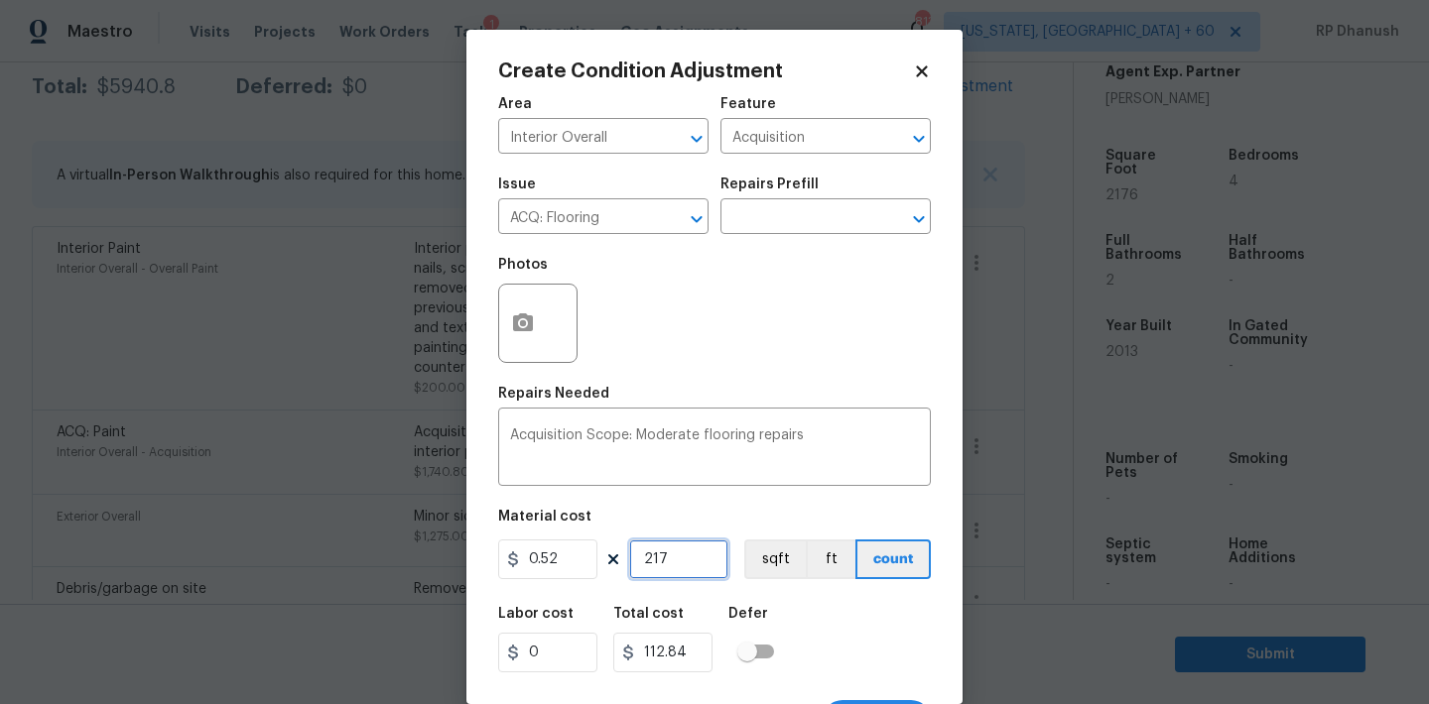
type input "1131.52"
type input "2176"
click at [524, 326] on circle "button" at bounding box center [523, 323] width 6 height 6
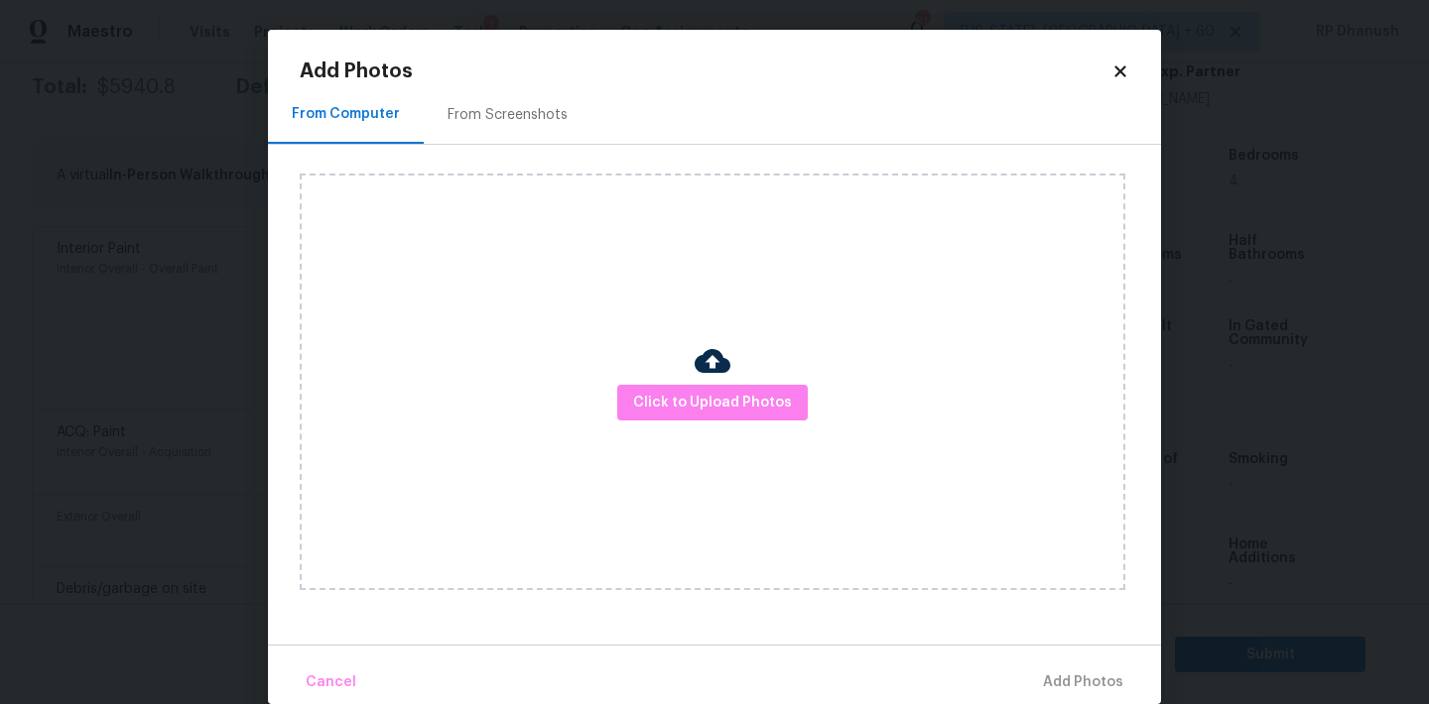
click at [516, 127] on div "From Screenshots" at bounding box center [508, 114] width 168 height 59
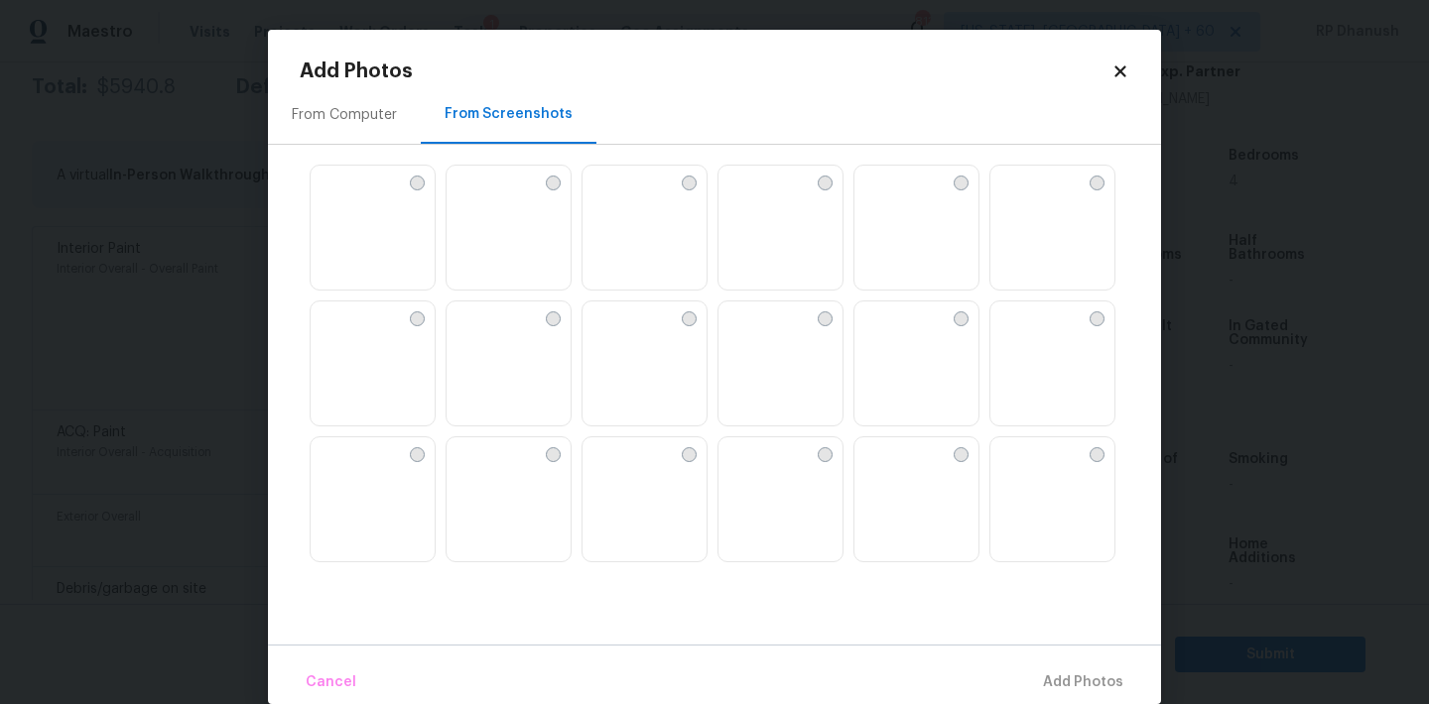
click at [342, 197] on img at bounding box center [327, 182] width 32 height 32
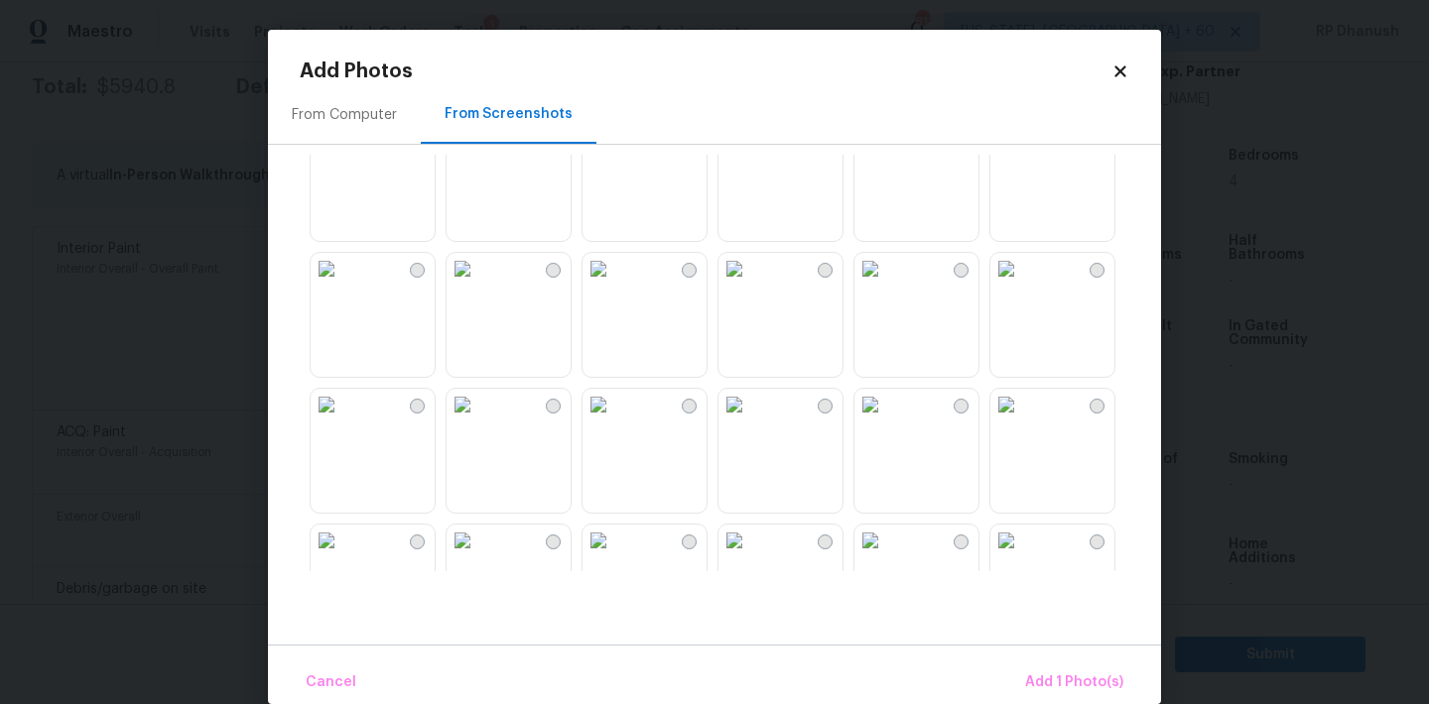
click at [750, 421] on img at bounding box center [734, 405] width 32 height 32
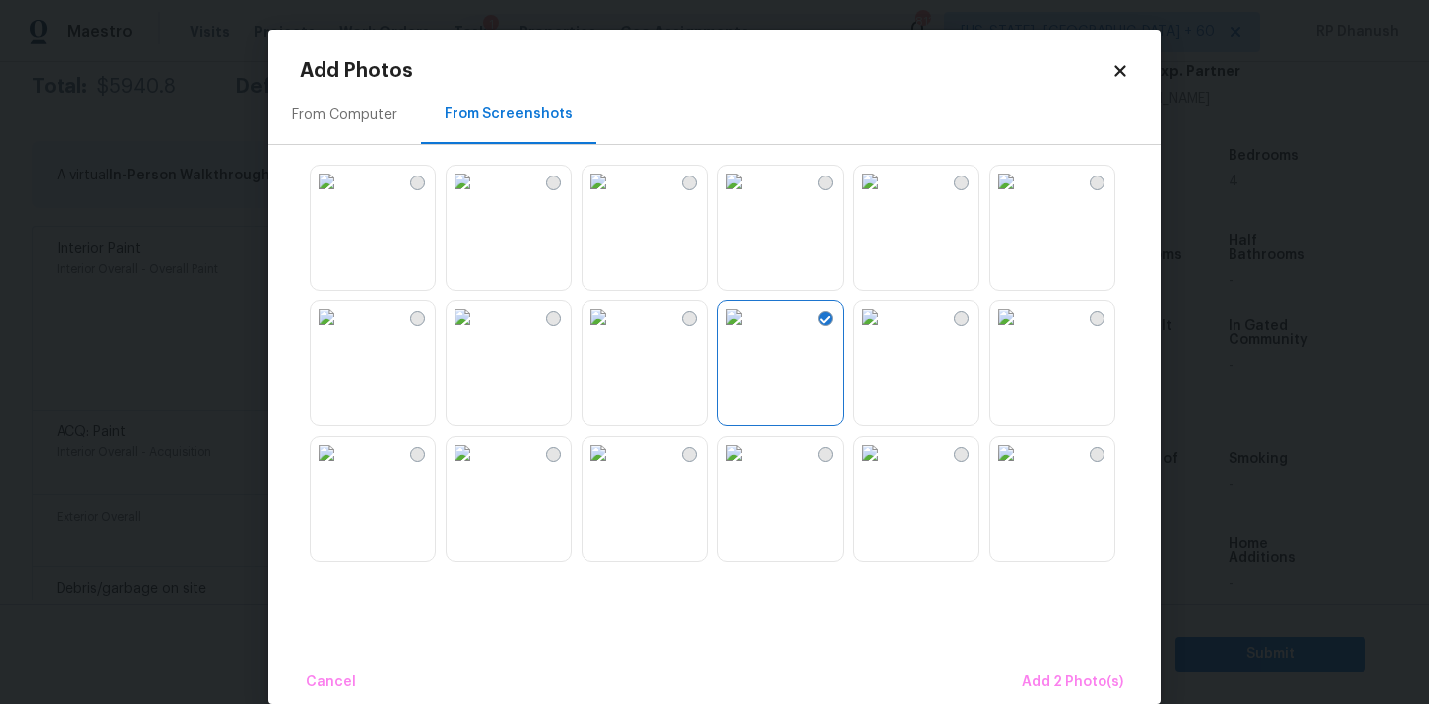
click at [886, 333] on img at bounding box center [870, 318] width 32 height 32
click at [886, 469] on img at bounding box center [870, 454] width 32 height 32
click at [750, 469] on img at bounding box center [734, 454] width 32 height 32
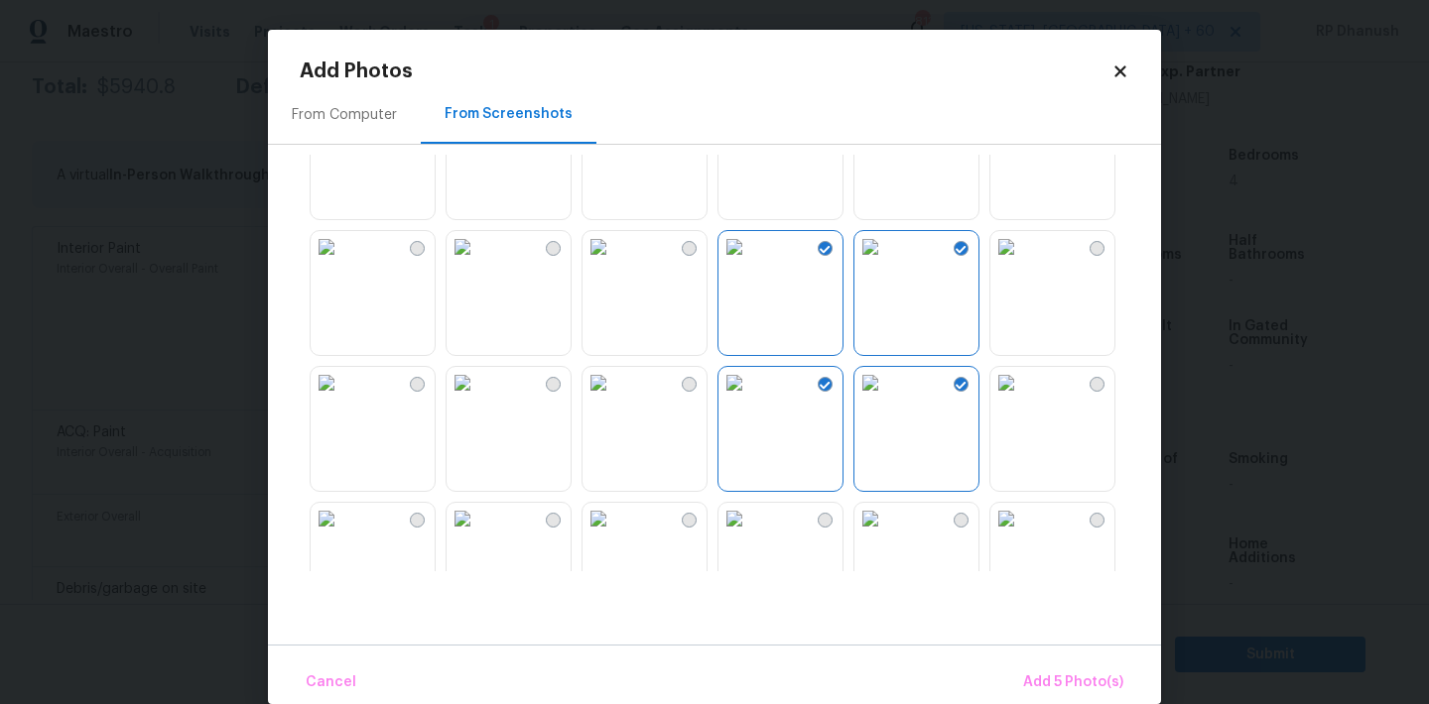
scroll to position [386, 0]
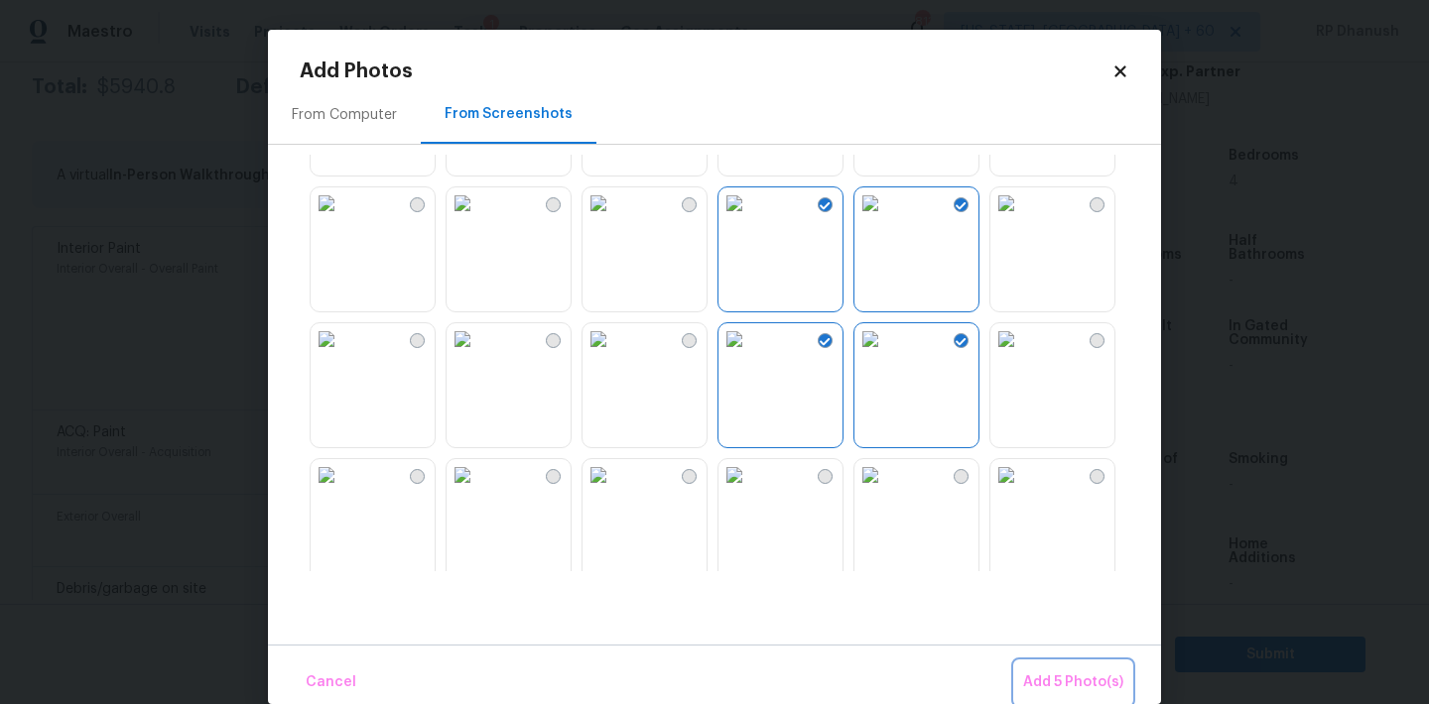
drag, startPoint x: 1050, startPoint y: 671, endPoint x: 1005, endPoint y: 664, distance: 45.2
click at [1050, 671] on span "Add 5 Photo(s)" at bounding box center [1073, 683] width 100 height 25
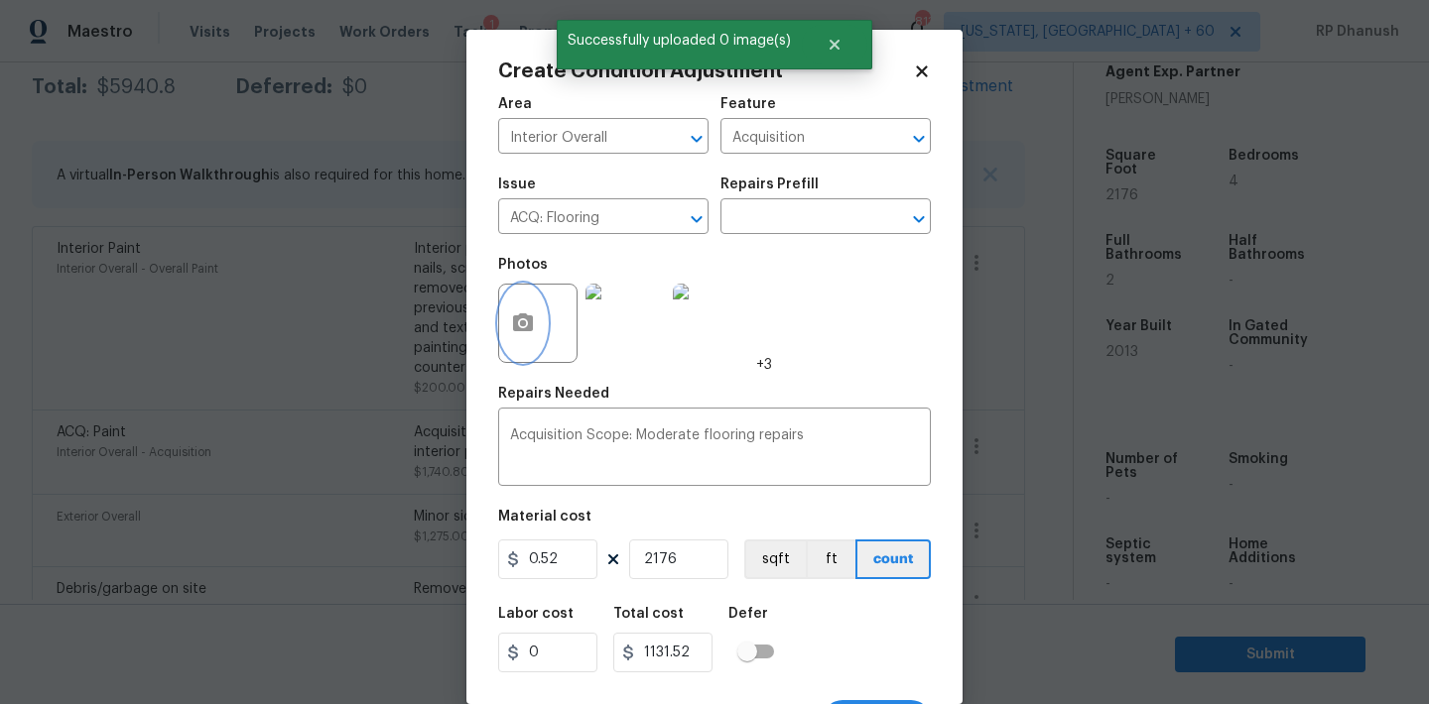
scroll to position [37, 0]
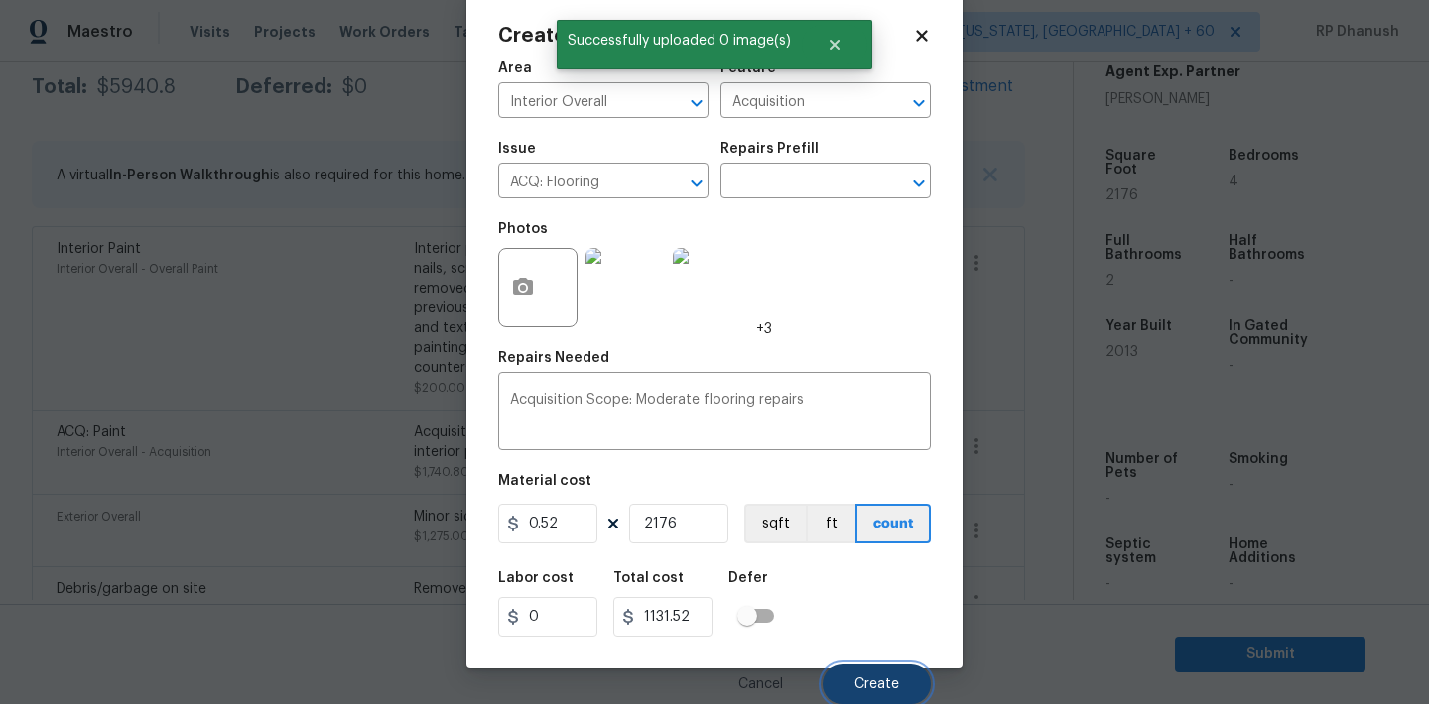
click at [883, 683] on span "Create" at bounding box center [876, 685] width 45 height 15
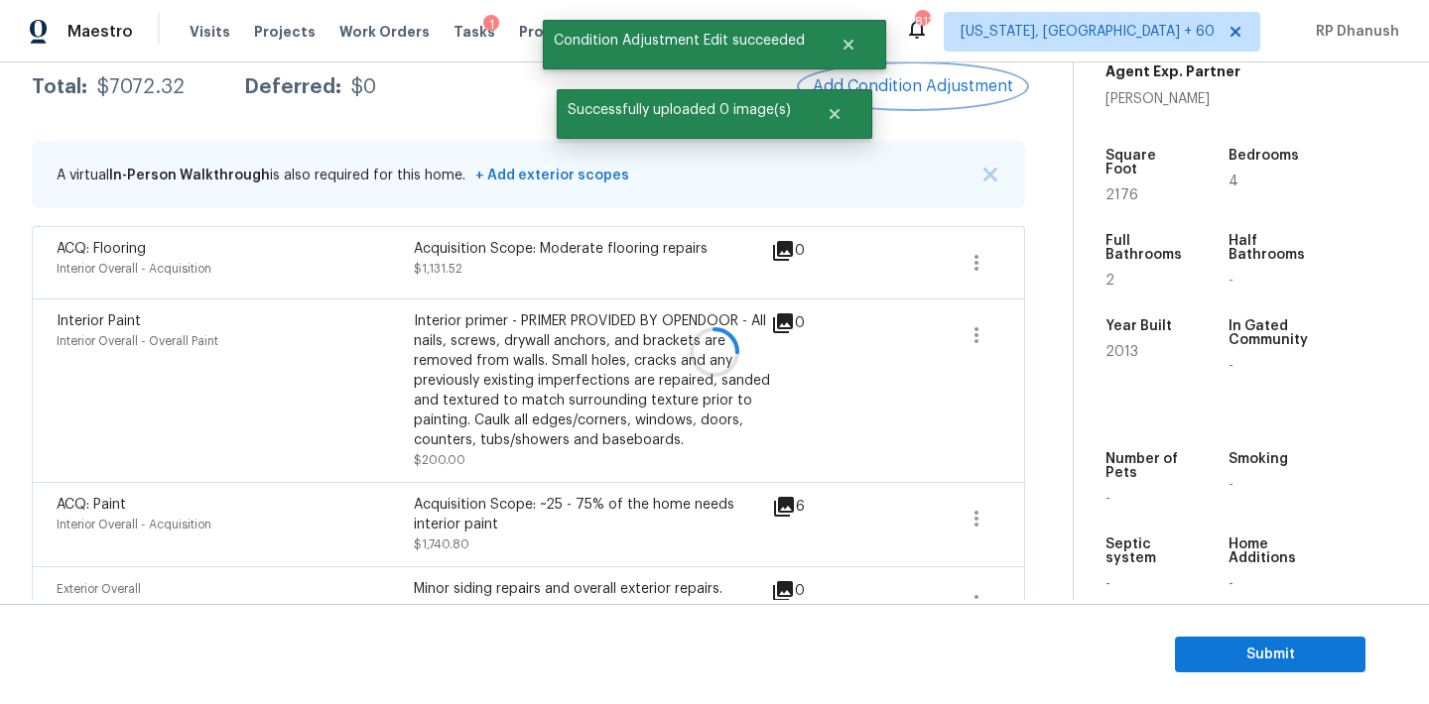
scroll to position [0, 0]
click at [909, 80] on span "Add Condition Adjustment" at bounding box center [913, 86] width 200 height 18
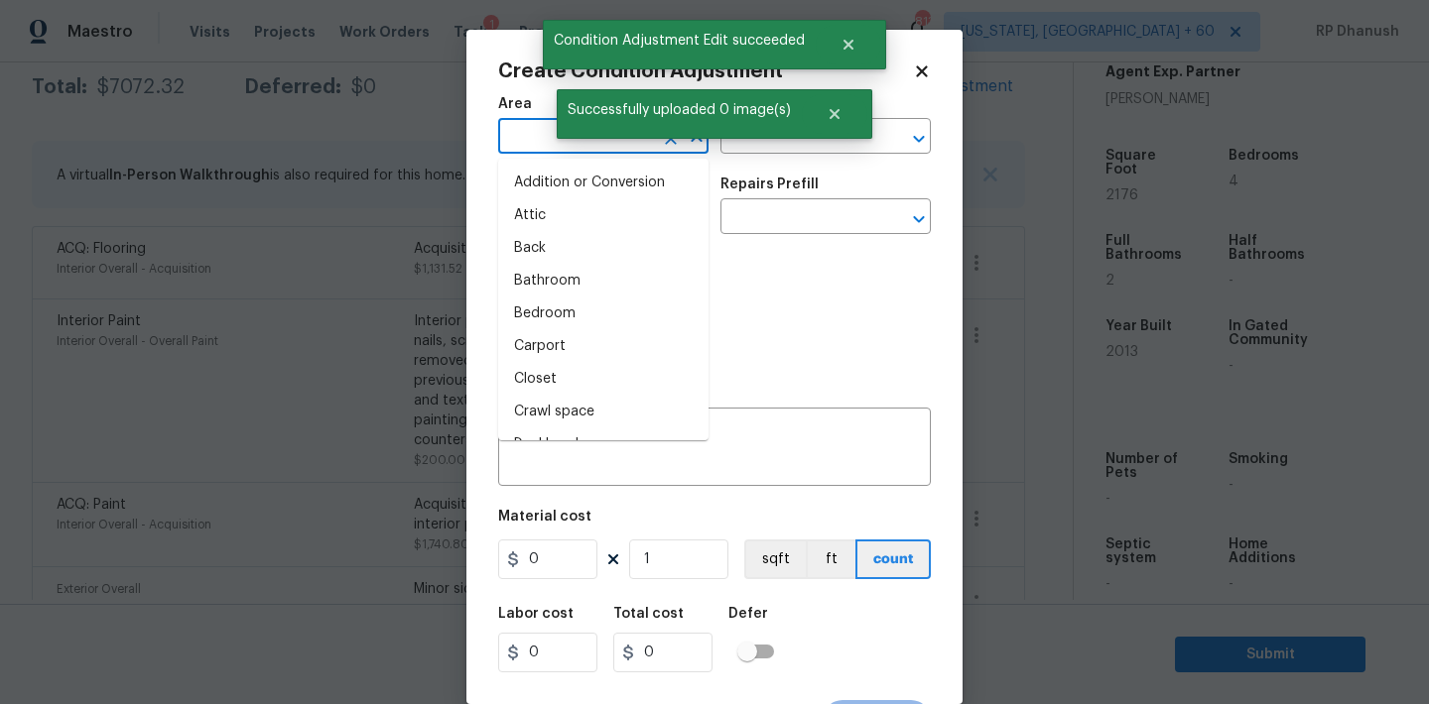
click at [553, 135] on input "text" at bounding box center [575, 138] width 155 height 31
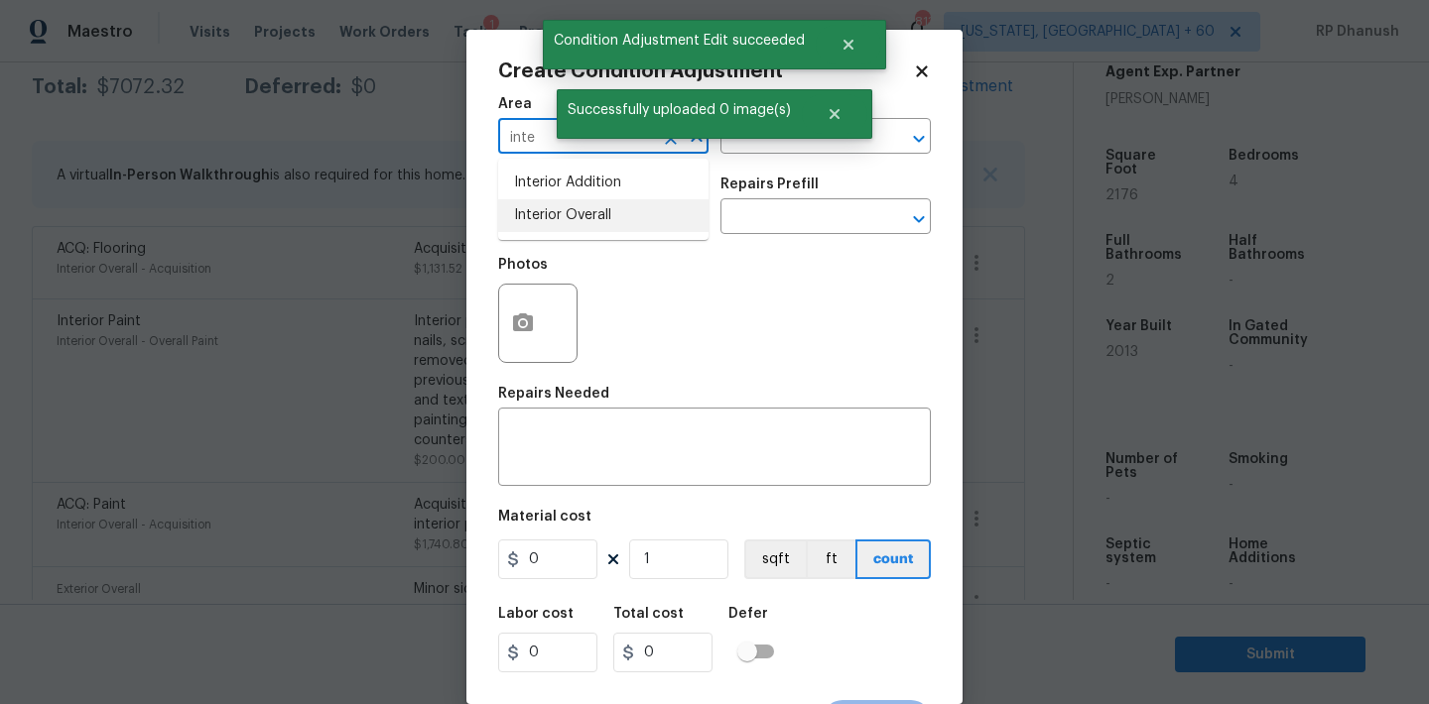
click at [531, 210] on li "Interior Overall" at bounding box center [603, 215] width 210 height 33
type input "Interior Overall"
click at [768, 148] on input "text" at bounding box center [797, 138] width 155 height 31
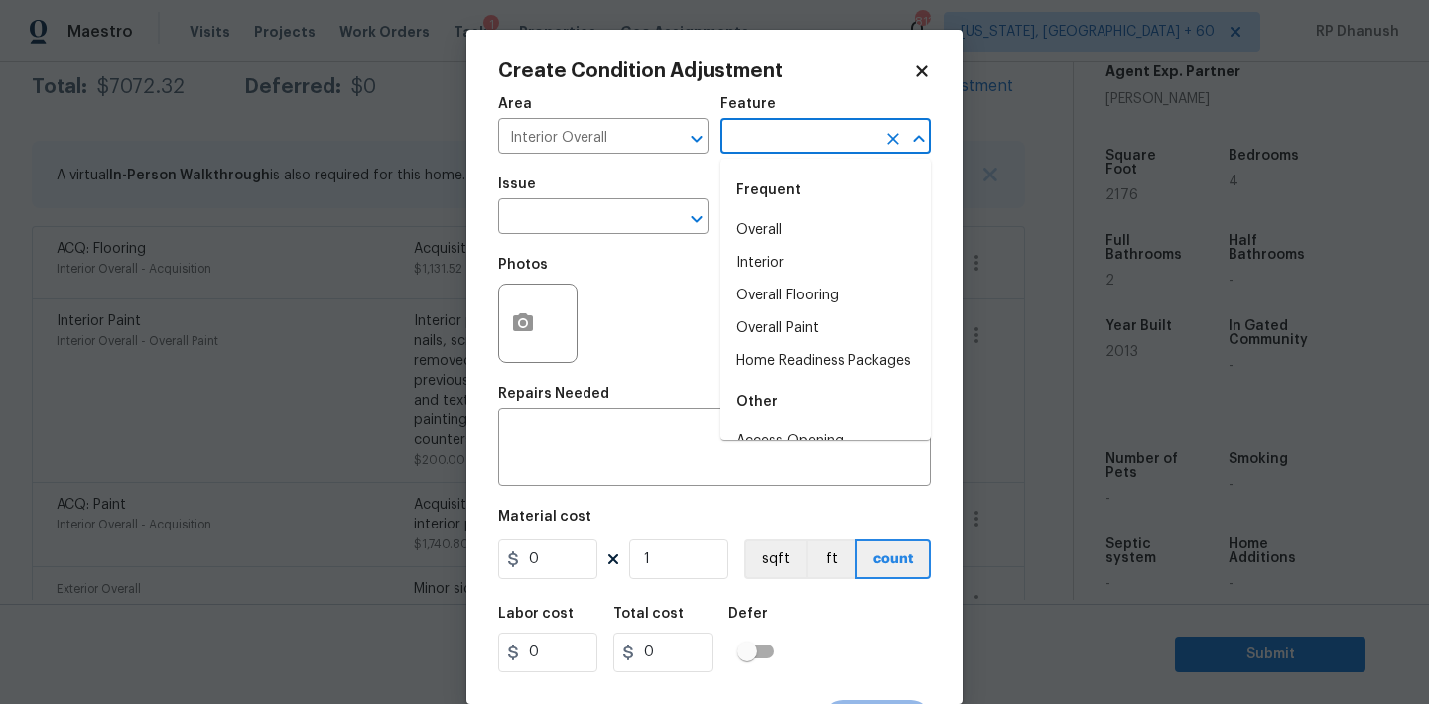
click at [441, 377] on body "Maestro Visits Projects Work Orders Tasks 1 Properties Geo Assignments 813 Wash…" at bounding box center [714, 352] width 1429 height 704
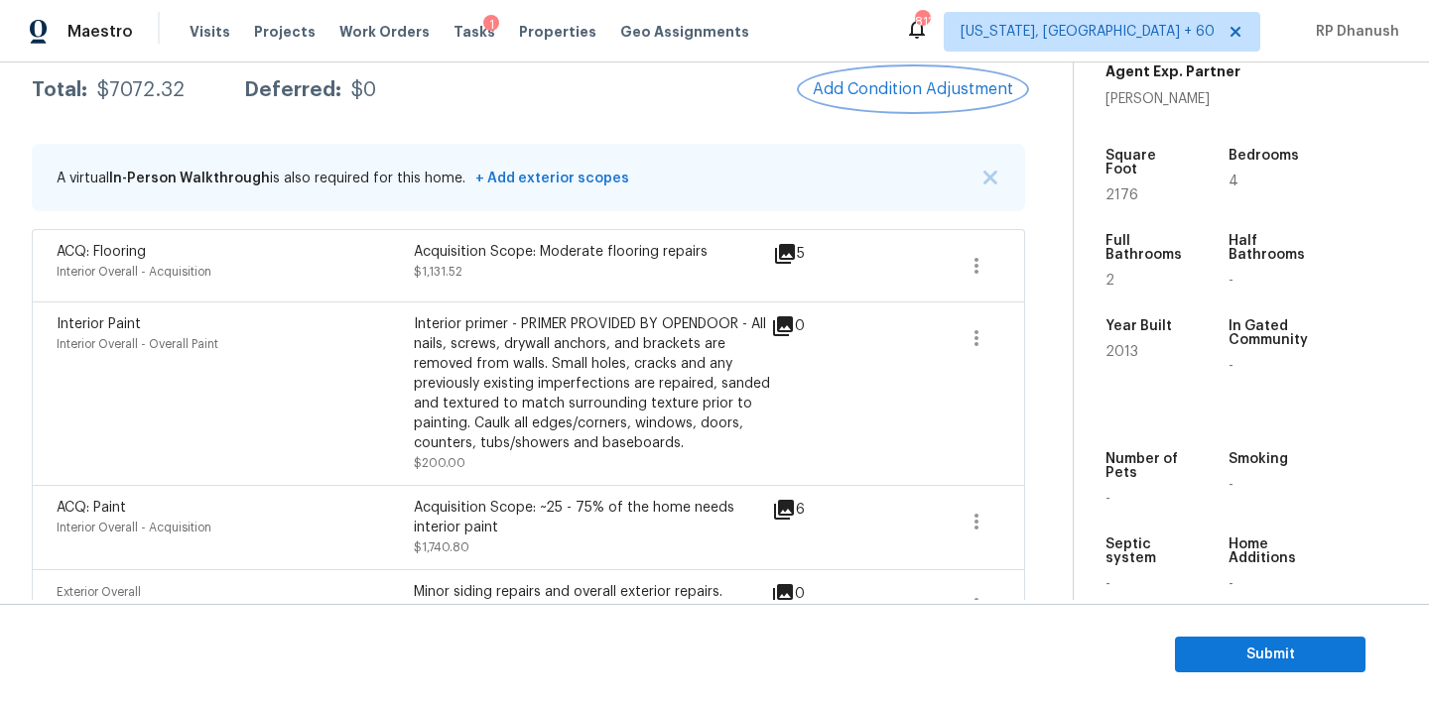
scroll to position [327, 0]
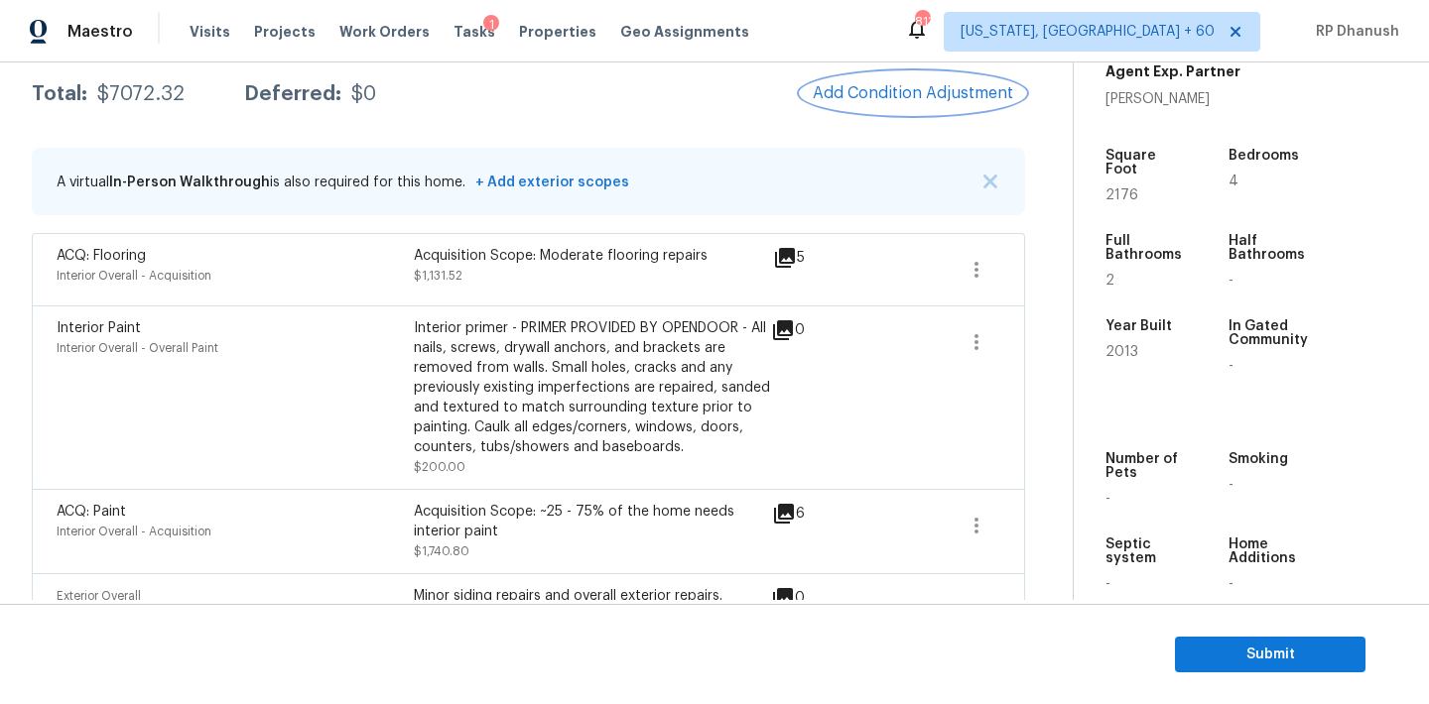
click at [877, 92] on span "Add Condition Adjustment" at bounding box center [913, 93] width 200 height 18
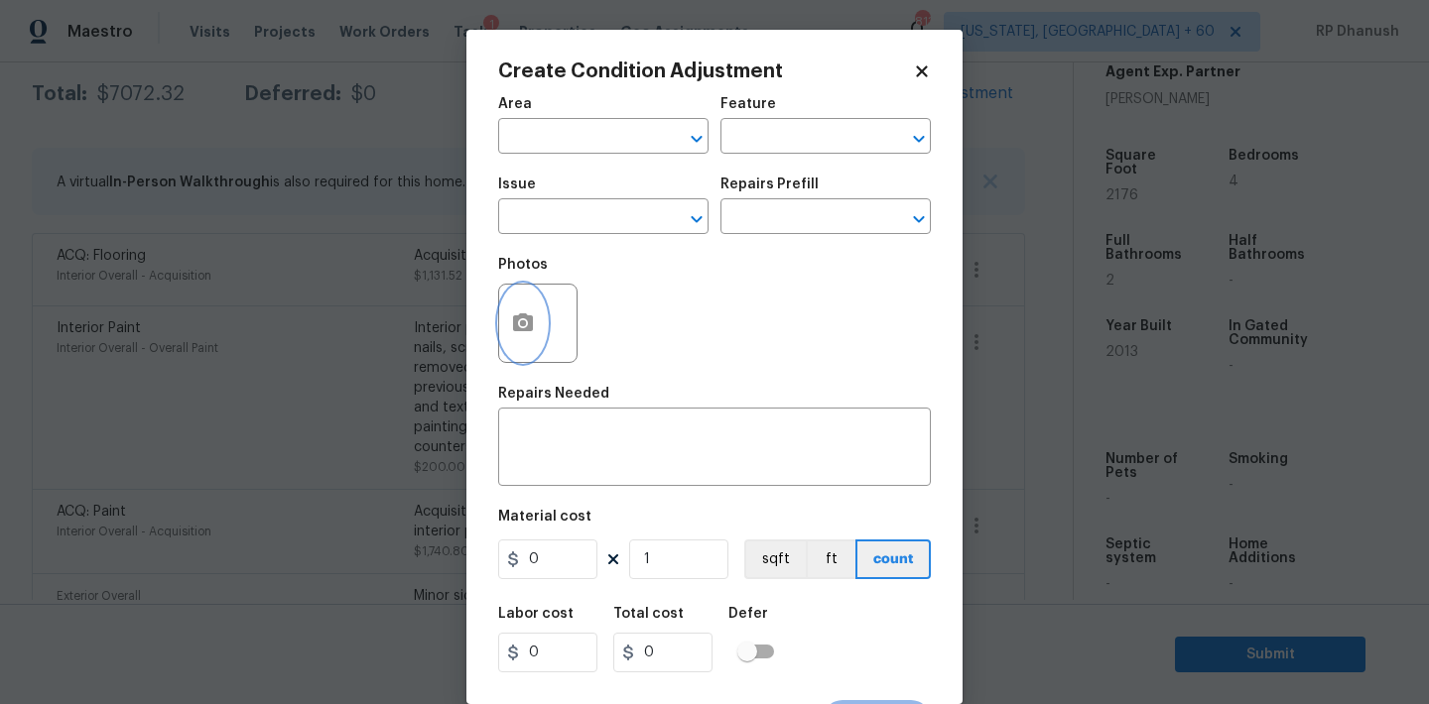
click at [518, 322] on icon "button" at bounding box center [523, 324] width 24 height 24
click at [117, 255] on body "Maestro Visits Projects Work Orders Tasks 1 Properties Geo Assignments 813 Wash…" at bounding box center [714, 352] width 1429 height 704
click at [553, 133] on input "text" at bounding box center [575, 138] width 155 height 31
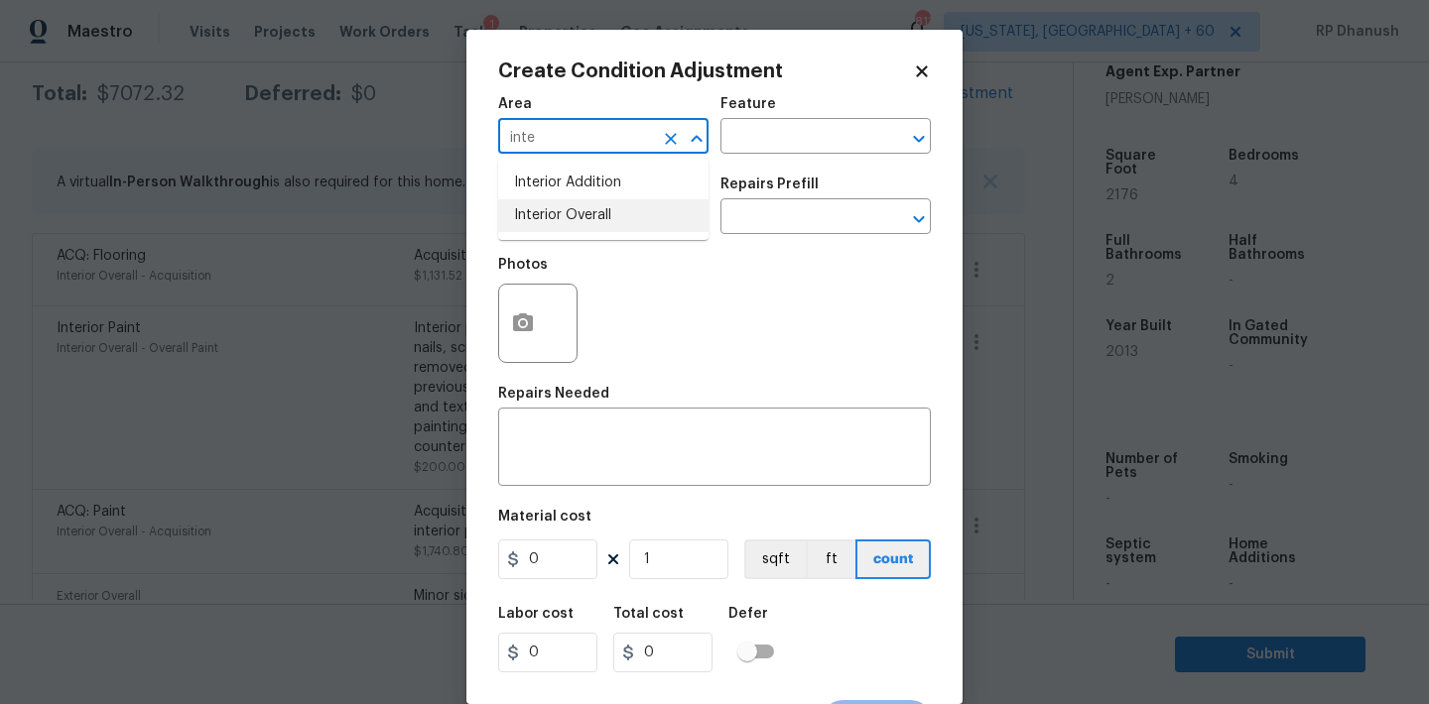
click at [557, 207] on li "Interior Overall" at bounding box center [603, 215] width 210 height 33
type input "Interior Overall"
click at [557, 439] on textarea at bounding box center [714, 450] width 409 height 42
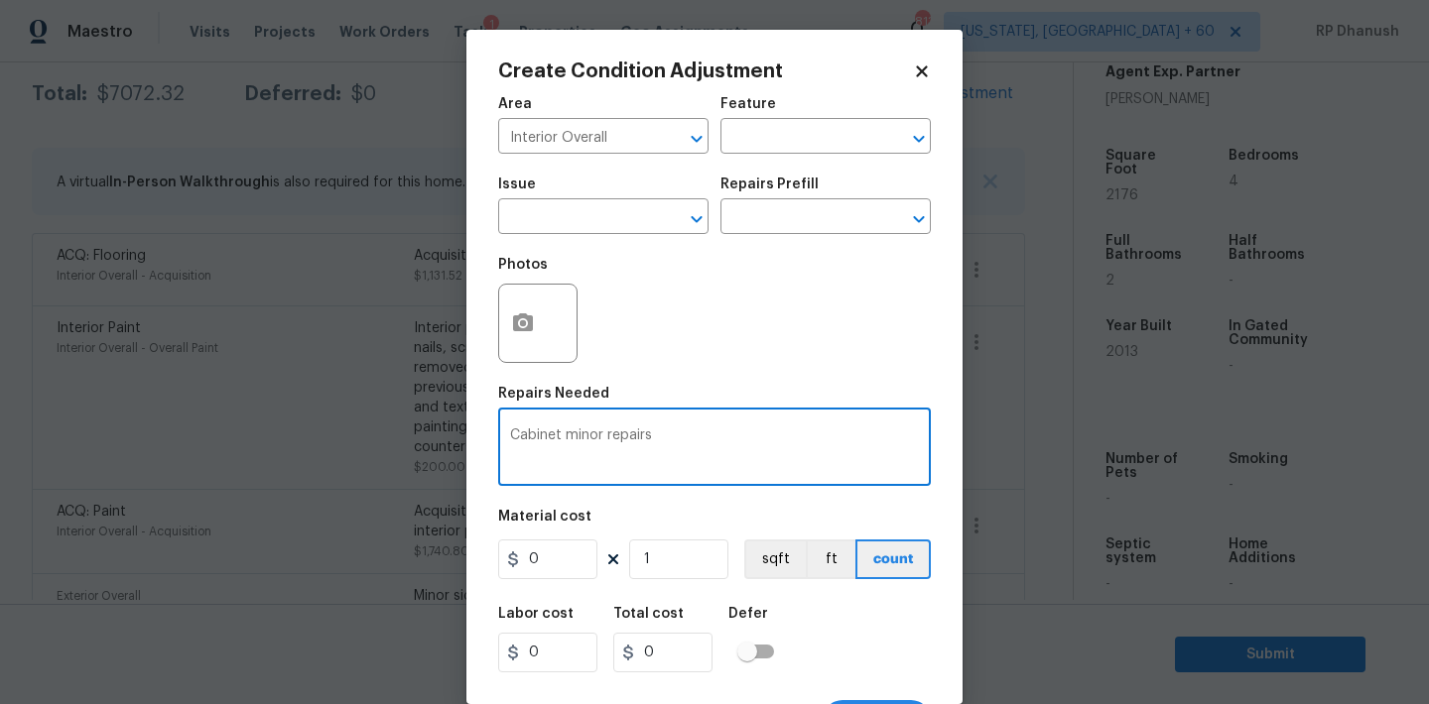
type textarea "Cabinet minor repairs"
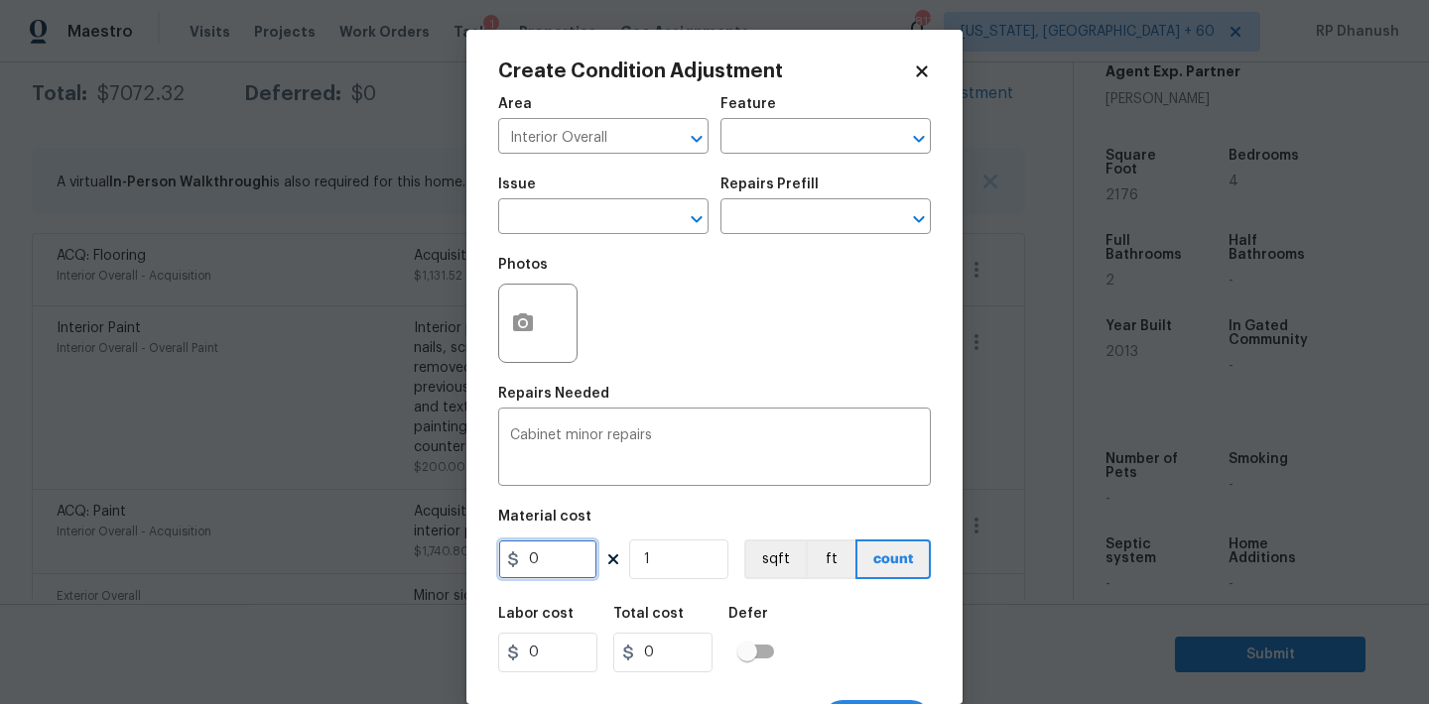
click at [546, 570] on input "0" at bounding box center [547, 560] width 99 height 40
type input "1400"
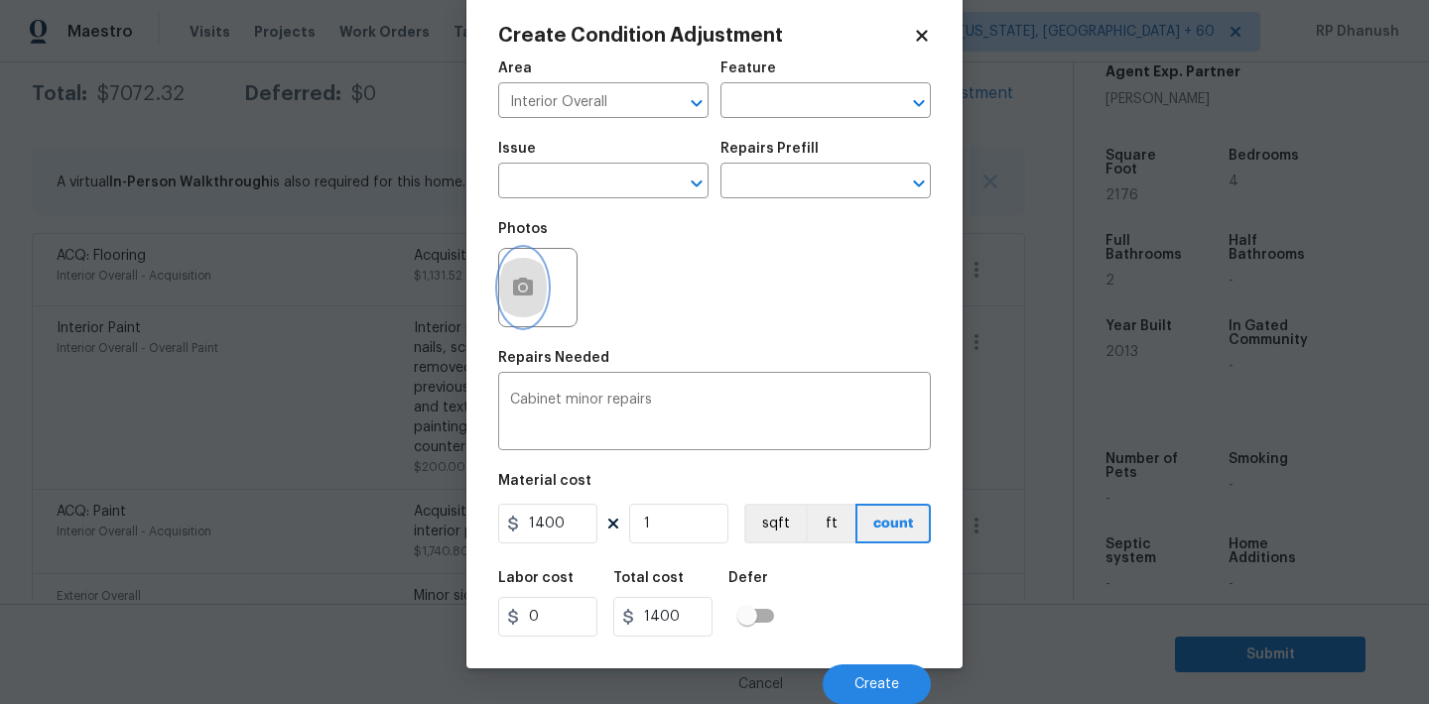
click at [530, 277] on icon "button" at bounding box center [523, 288] width 24 height 24
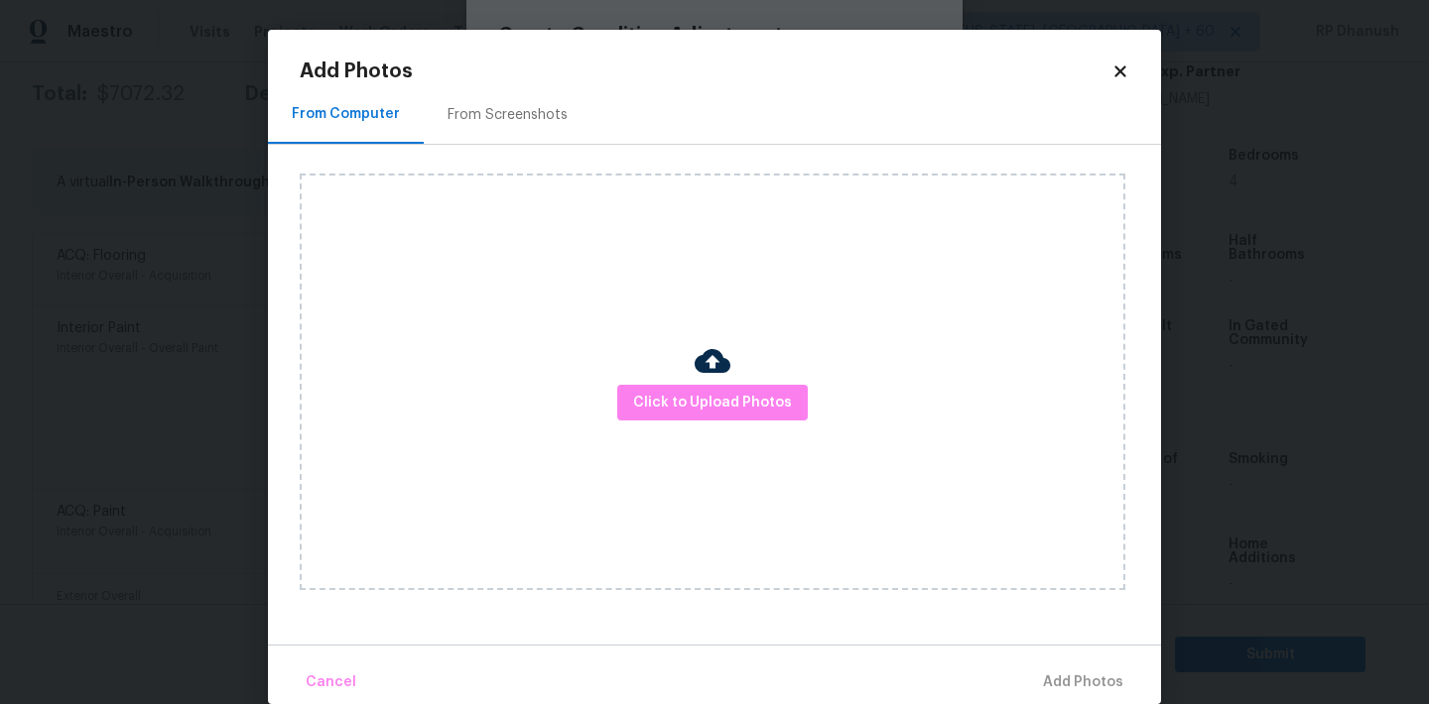
click at [672, 349] on div "Click to Upload Photos" at bounding box center [712, 382] width 825 height 417
click at [672, 372] on div "Click to Upload Photos" at bounding box center [712, 382] width 825 height 417
click at [672, 401] on span "Click to Upload Photos" at bounding box center [712, 403] width 159 height 25
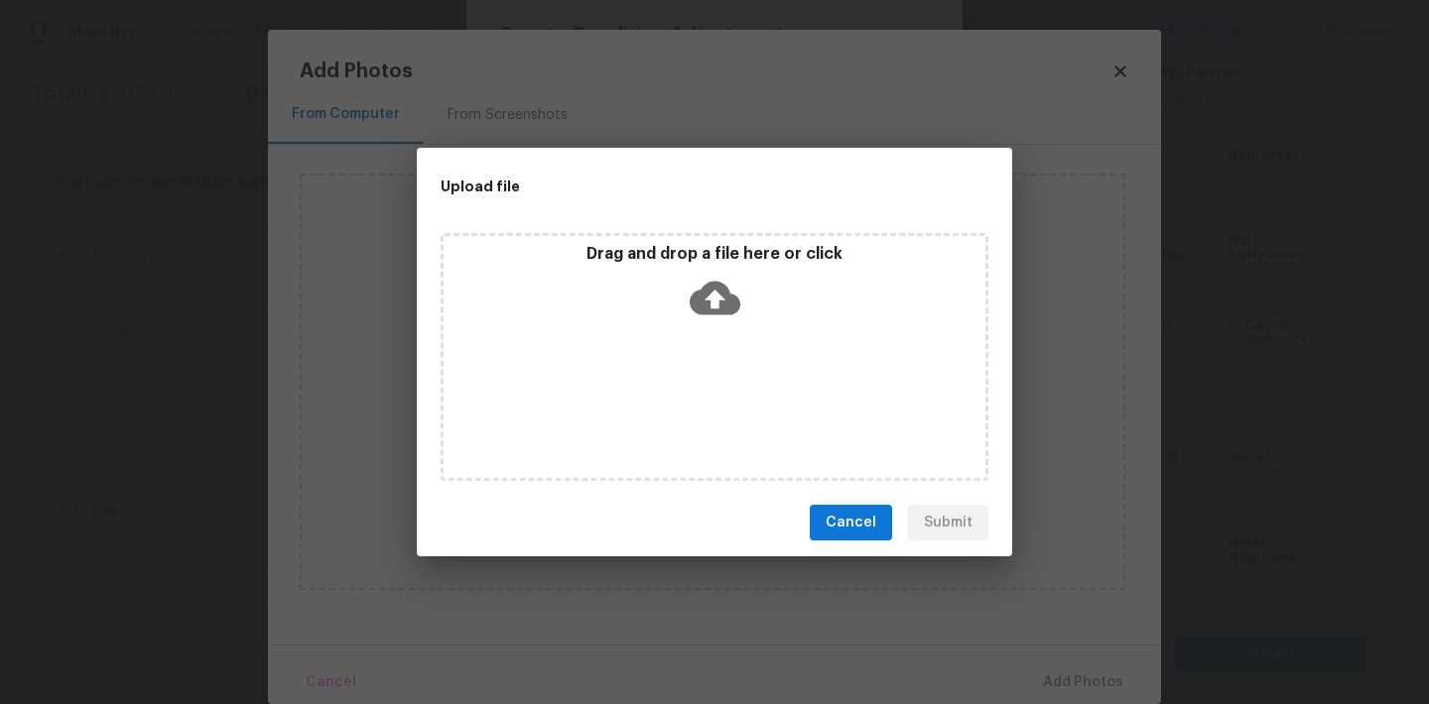
click at [702, 322] on div "Drag and drop a file here or click" at bounding box center [714, 286] width 542 height 85
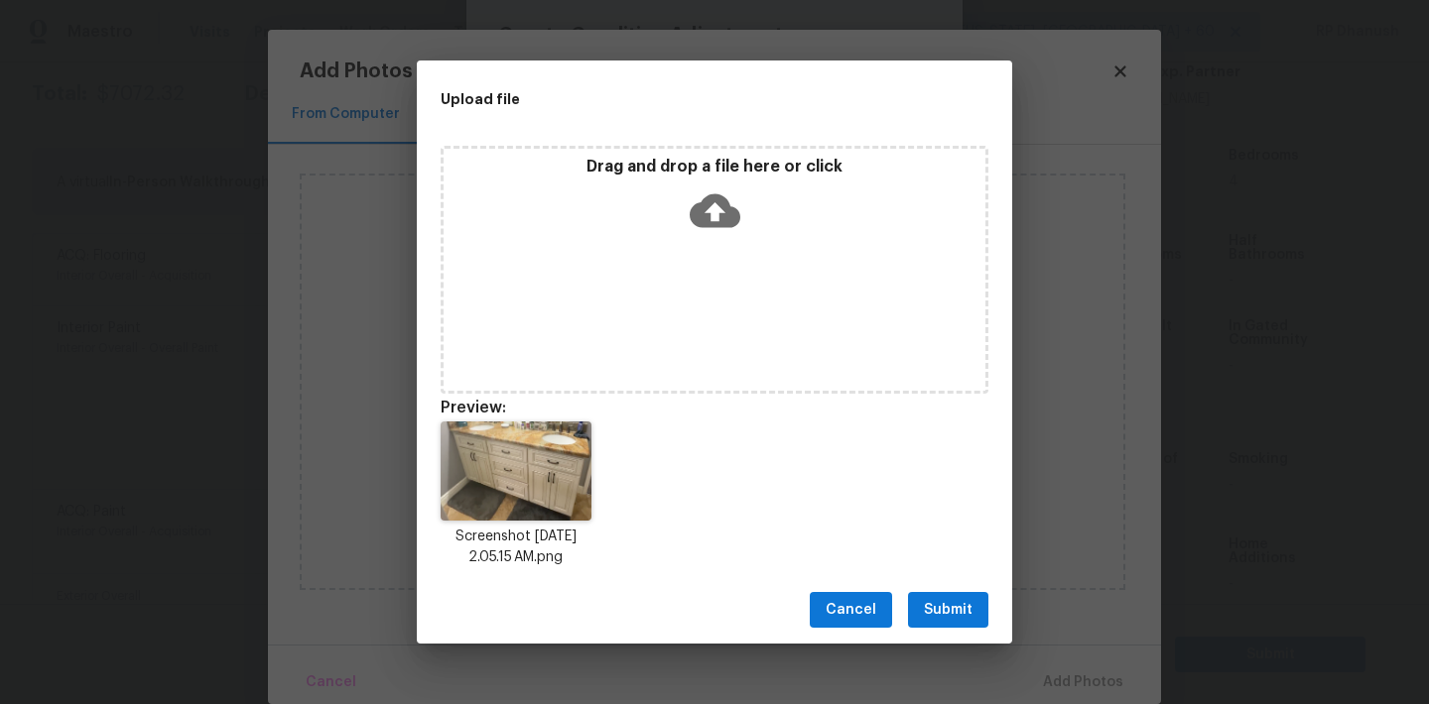
click at [947, 608] on span "Submit" at bounding box center [948, 610] width 49 height 25
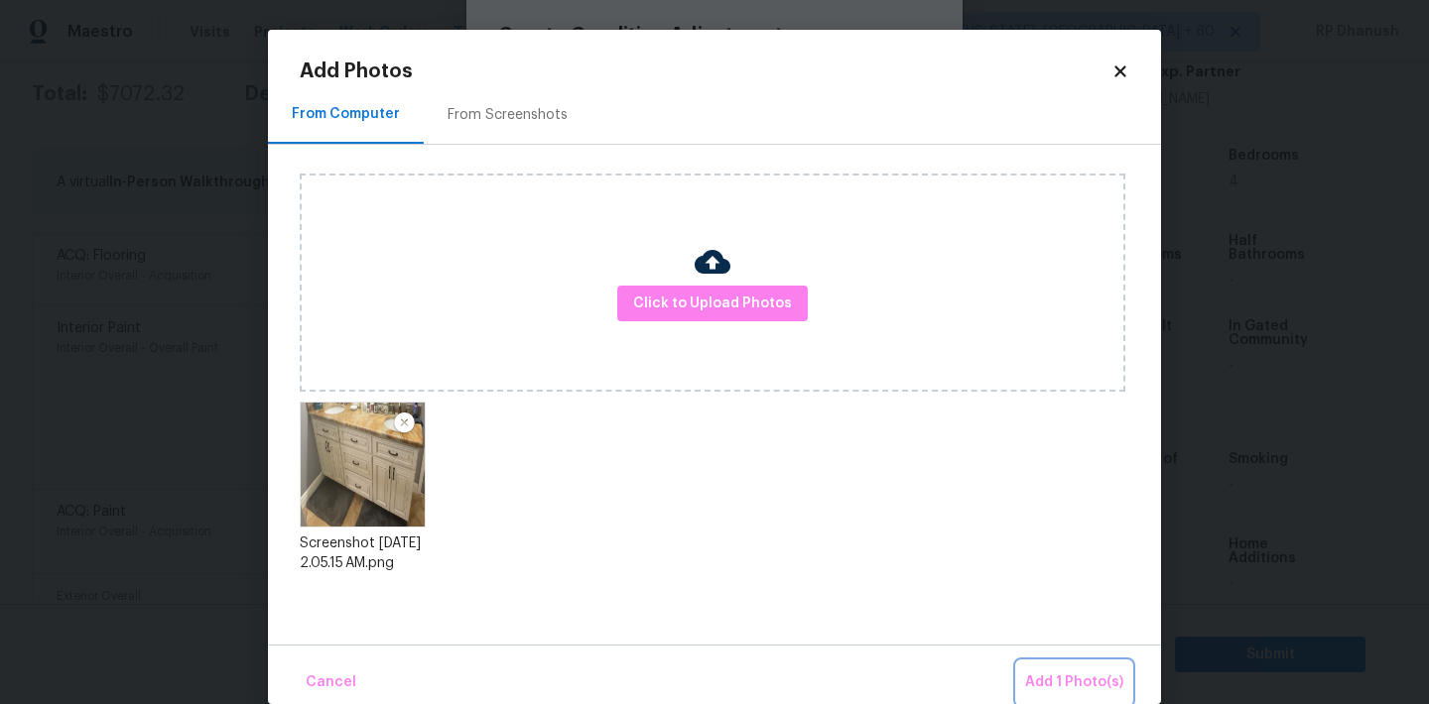
click at [1042, 670] on button "Add 1 Photo(s)" at bounding box center [1074, 683] width 114 height 43
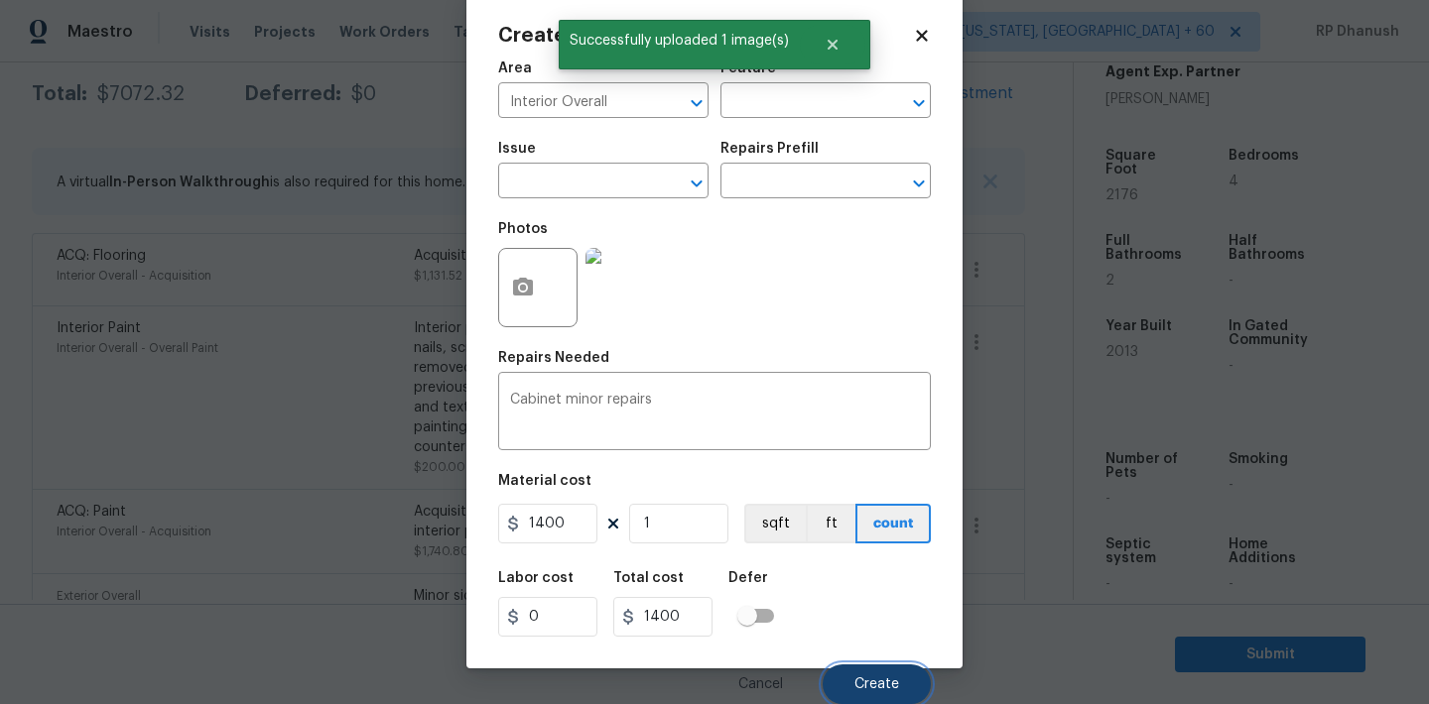
click at [859, 686] on span "Create" at bounding box center [876, 685] width 45 height 15
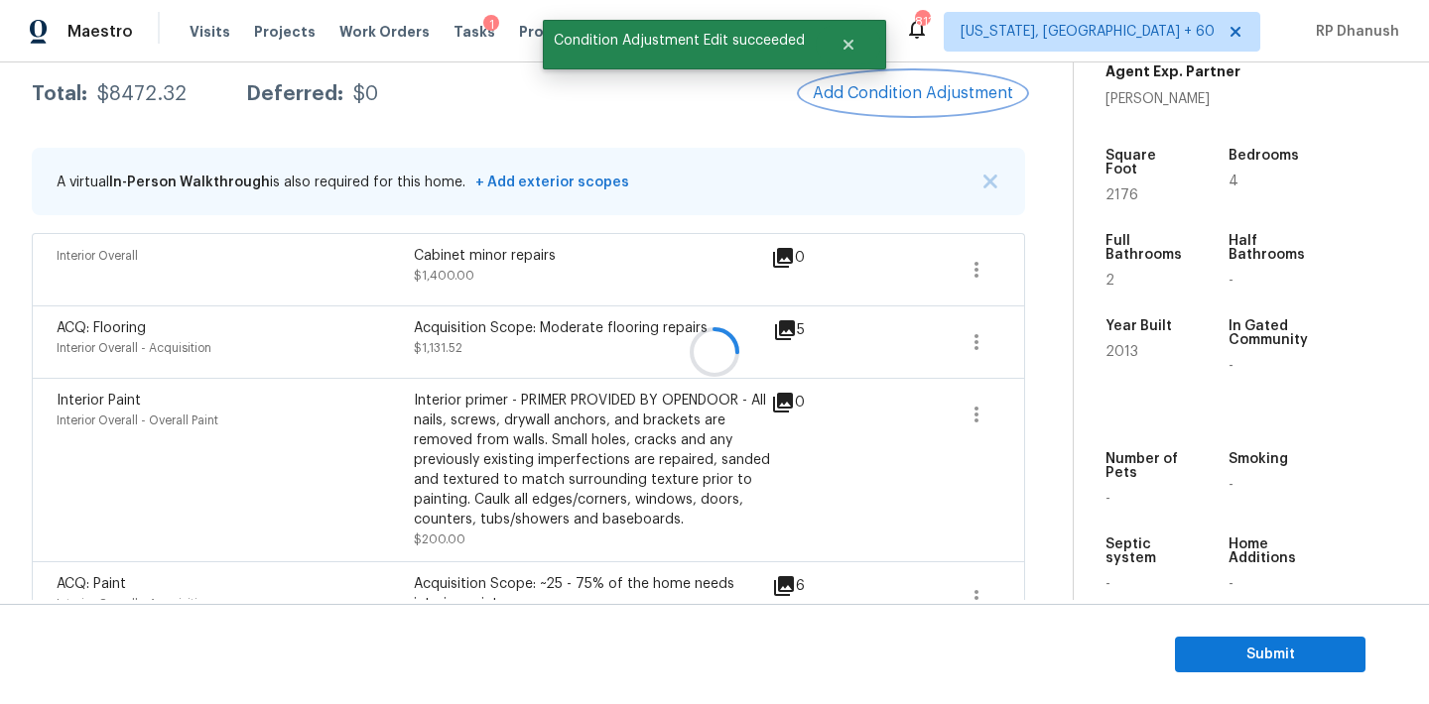
scroll to position [0, 0]
click at [943, 90] on span "Add Condition Adjustment" at bounding box center [913, 93] width 200 height 18
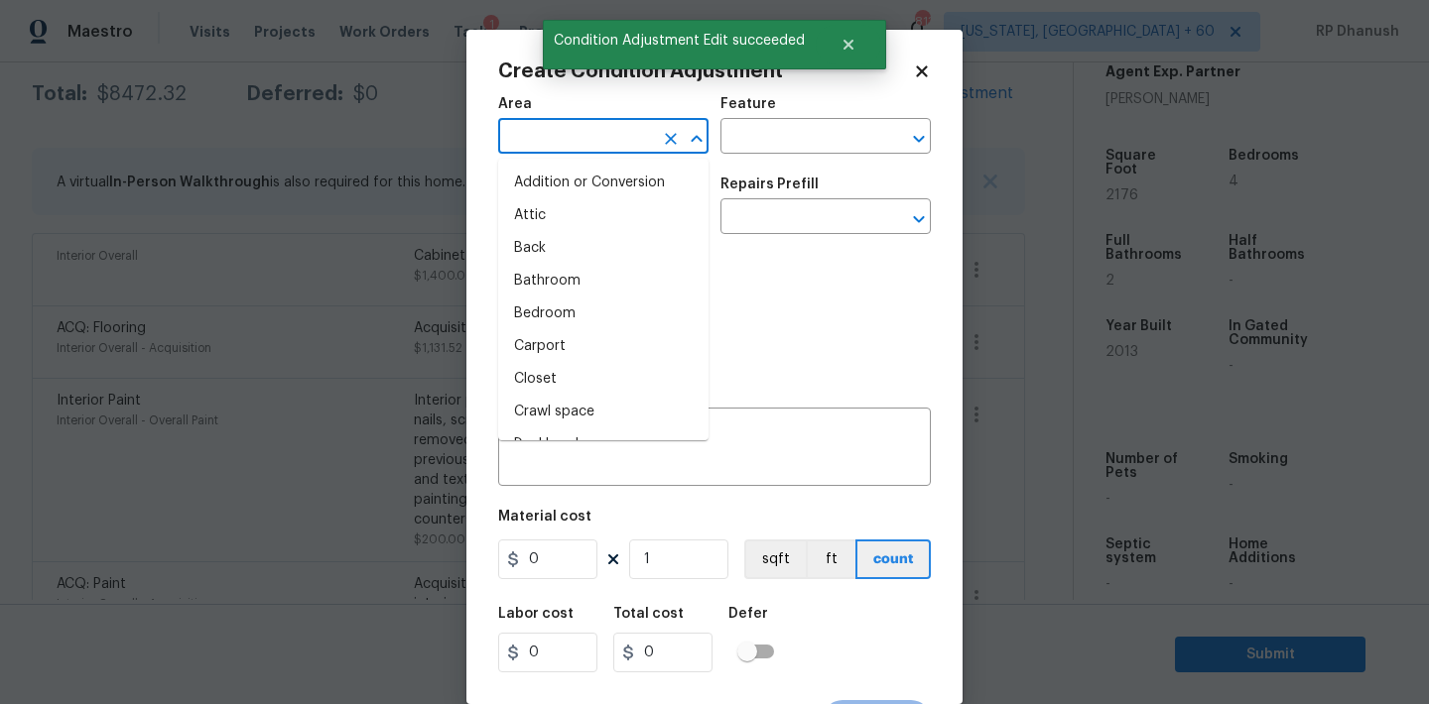
click at [585, 141] on input "text" at bounding box center [575, 138] width 155 height 31
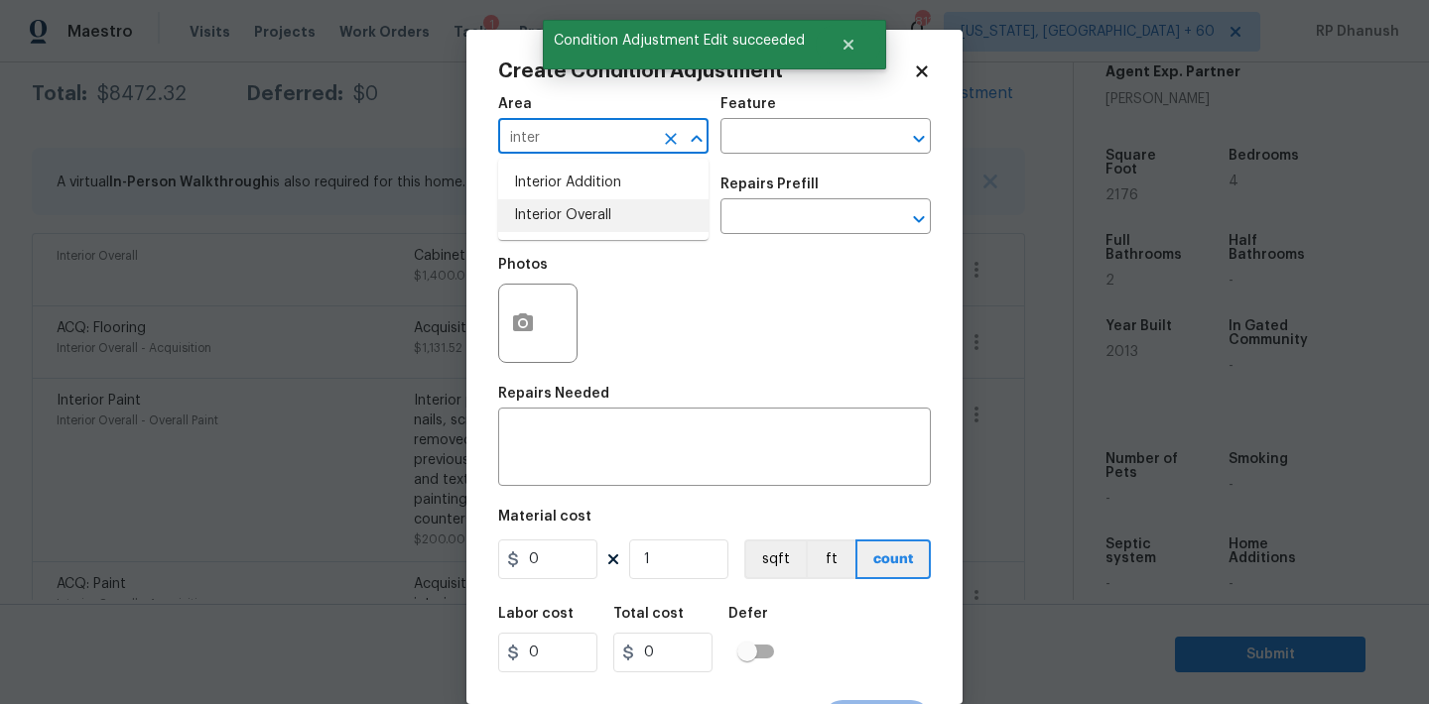
click at [559, 207] on li "Interior Overall" at bounding box center [603, 215] width 210 height 33
click at [646, 422] on div "x ​" at bounding box center [714, 449] width 433 height 73
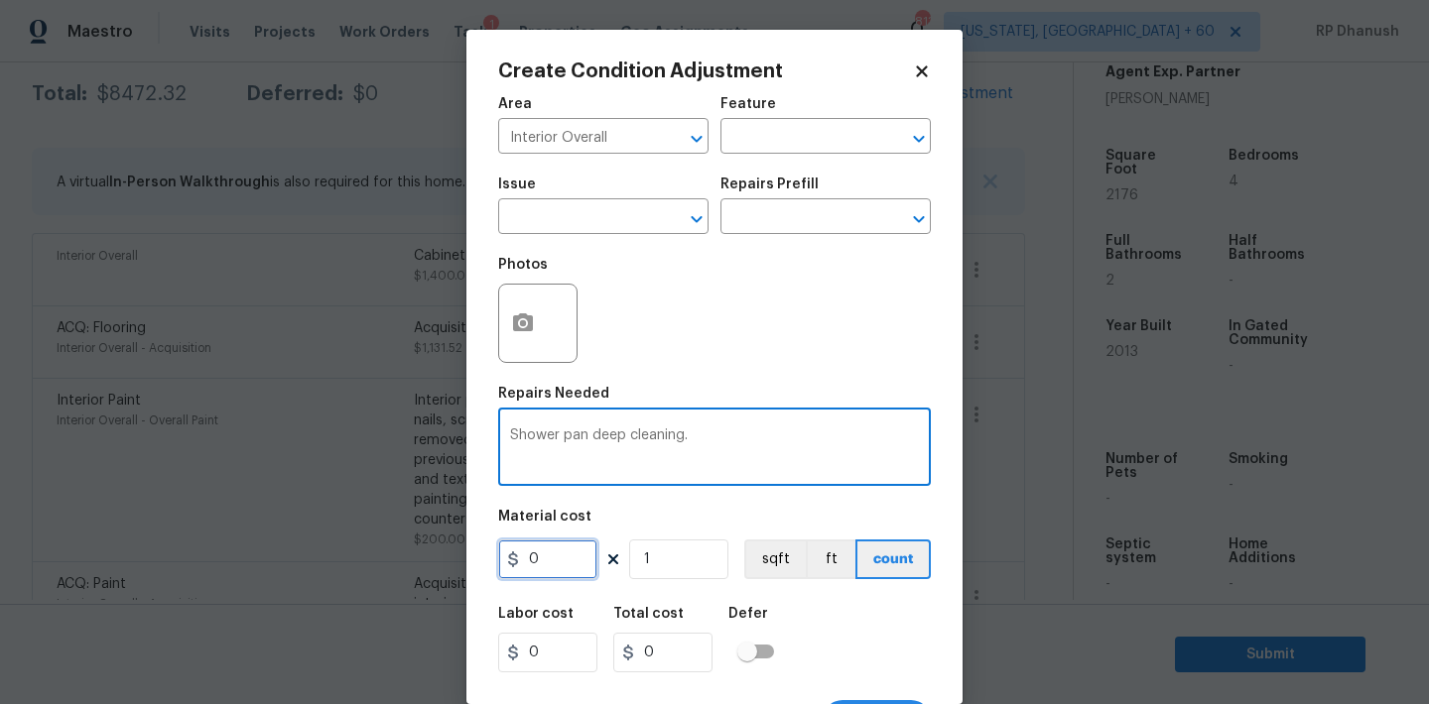
click at [583, 548] on input "0" at bounding box center [547, 560] width 99 height 40
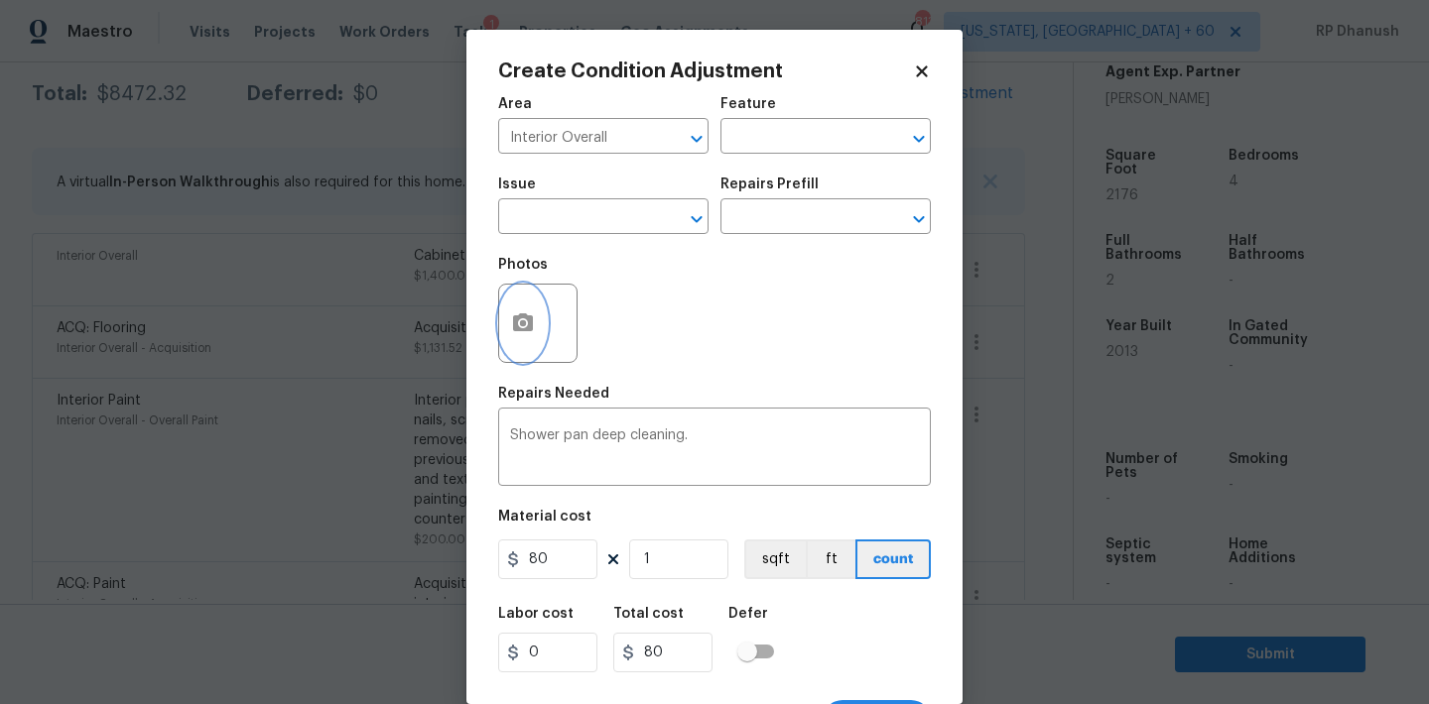
click at [531, 305] on button "button" at bounding box center [523, 323] width 48 height 77
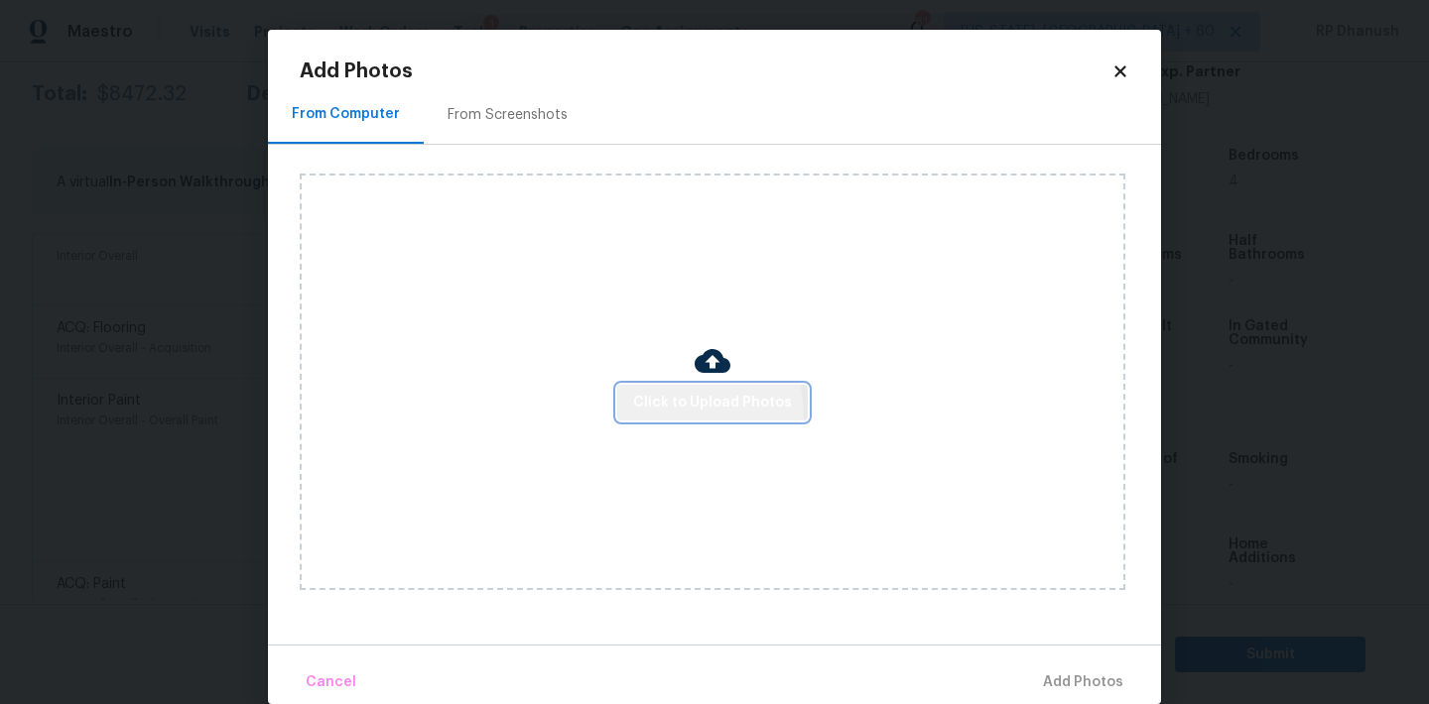
click at [652, 417] on button "Click to Upload Photos" at bounding box center [712, 403] width 190 height 37
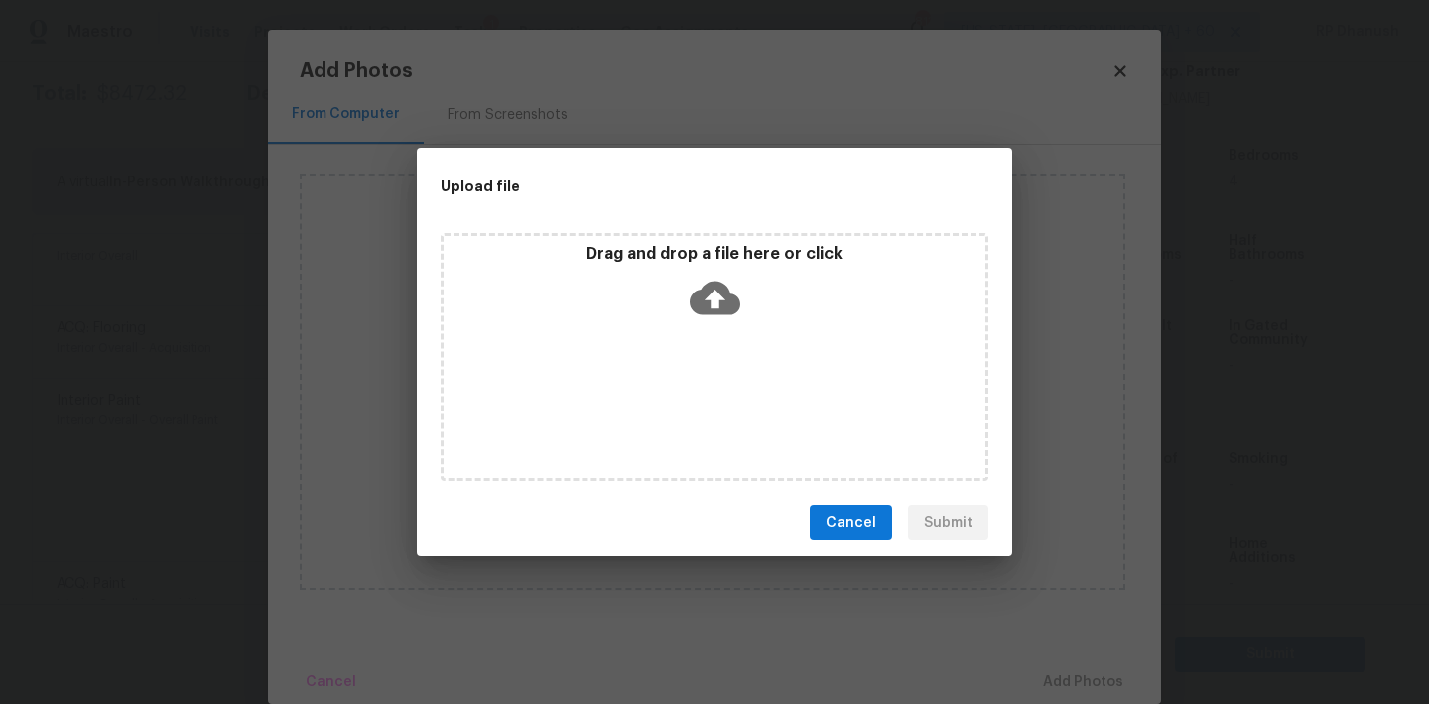
click at [692, 319] on icon at bounding box center [715, 298] width 51 height 51
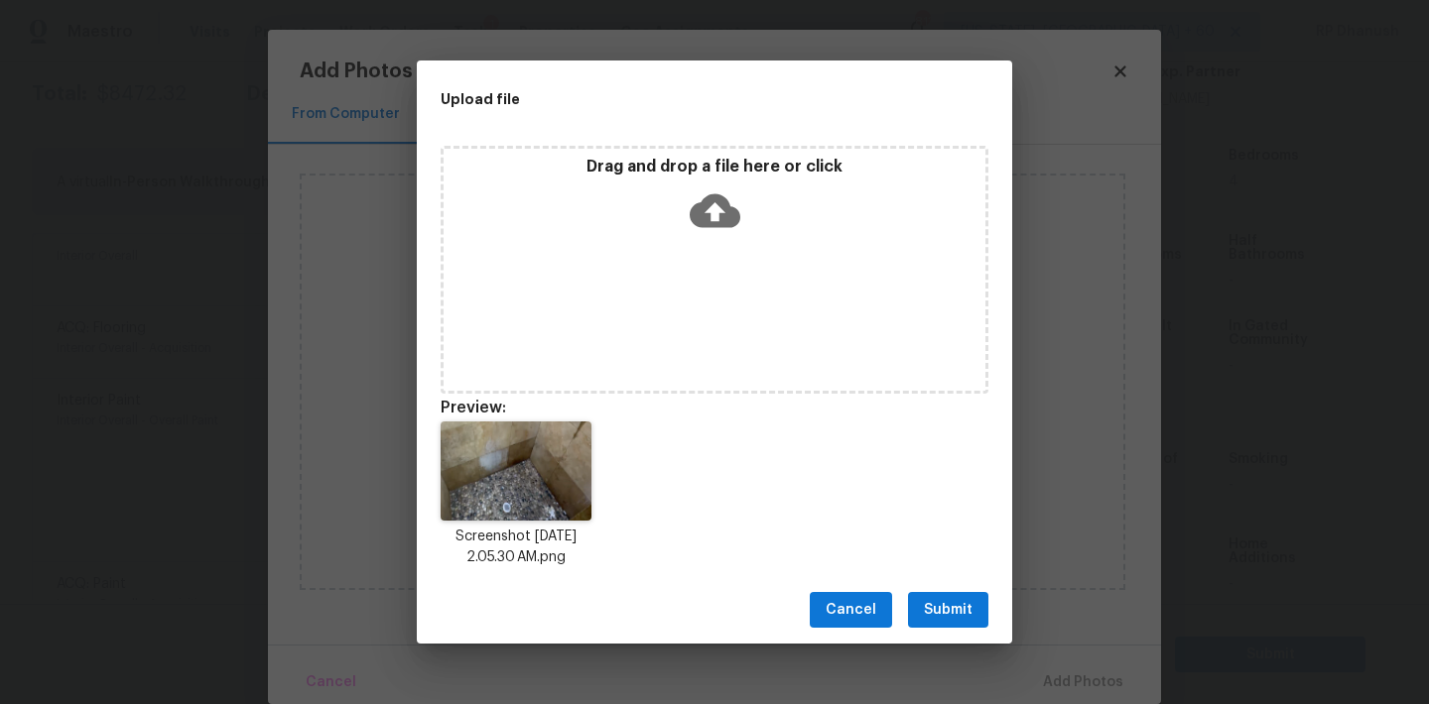
click at [957, 607] on span "Submit" at bounding box center [948, 610] width 49 height 25
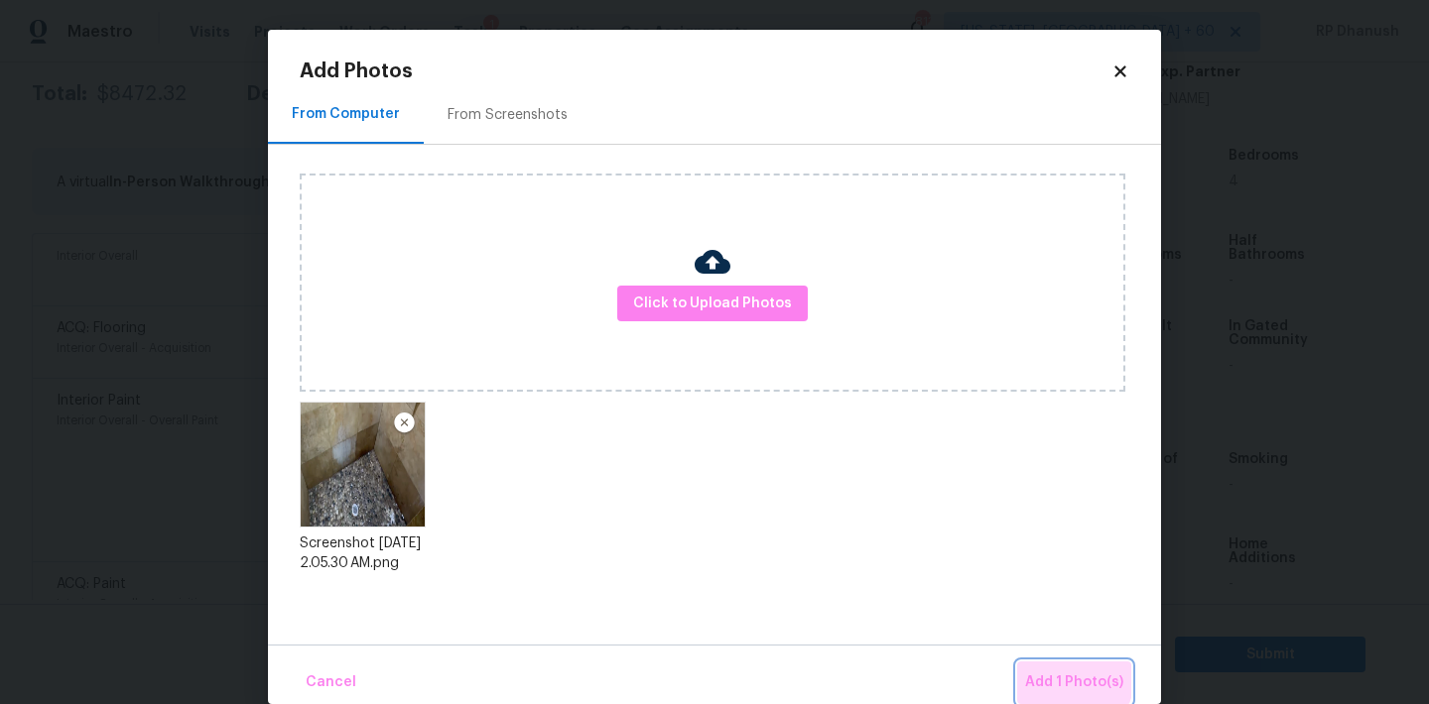
click at [1067, 678] on span "Add 1 Photo(s)" at bounding box center [1074, 683] width 98 height 25
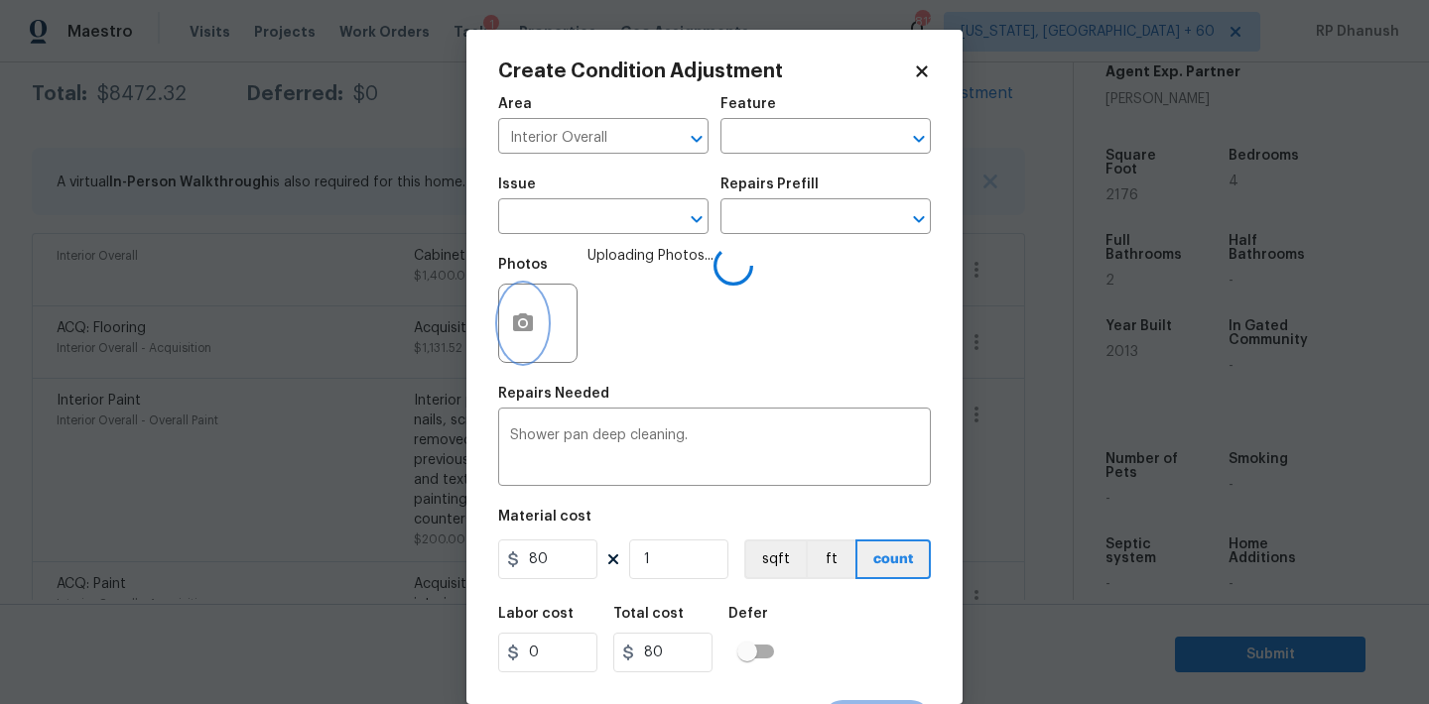
scroll to position [37, 0]
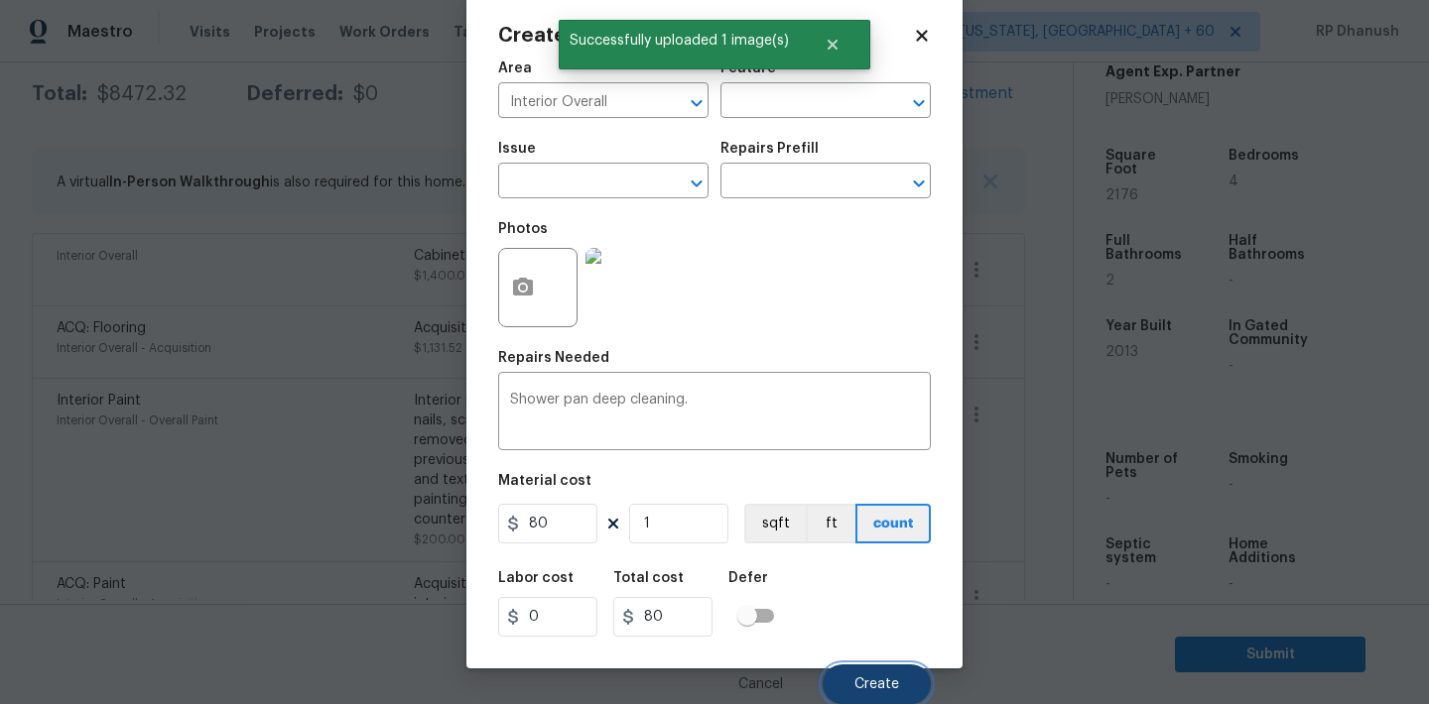
click at [901, 674] on button "Create" at bounding box center [876, 685] width 108 height 40
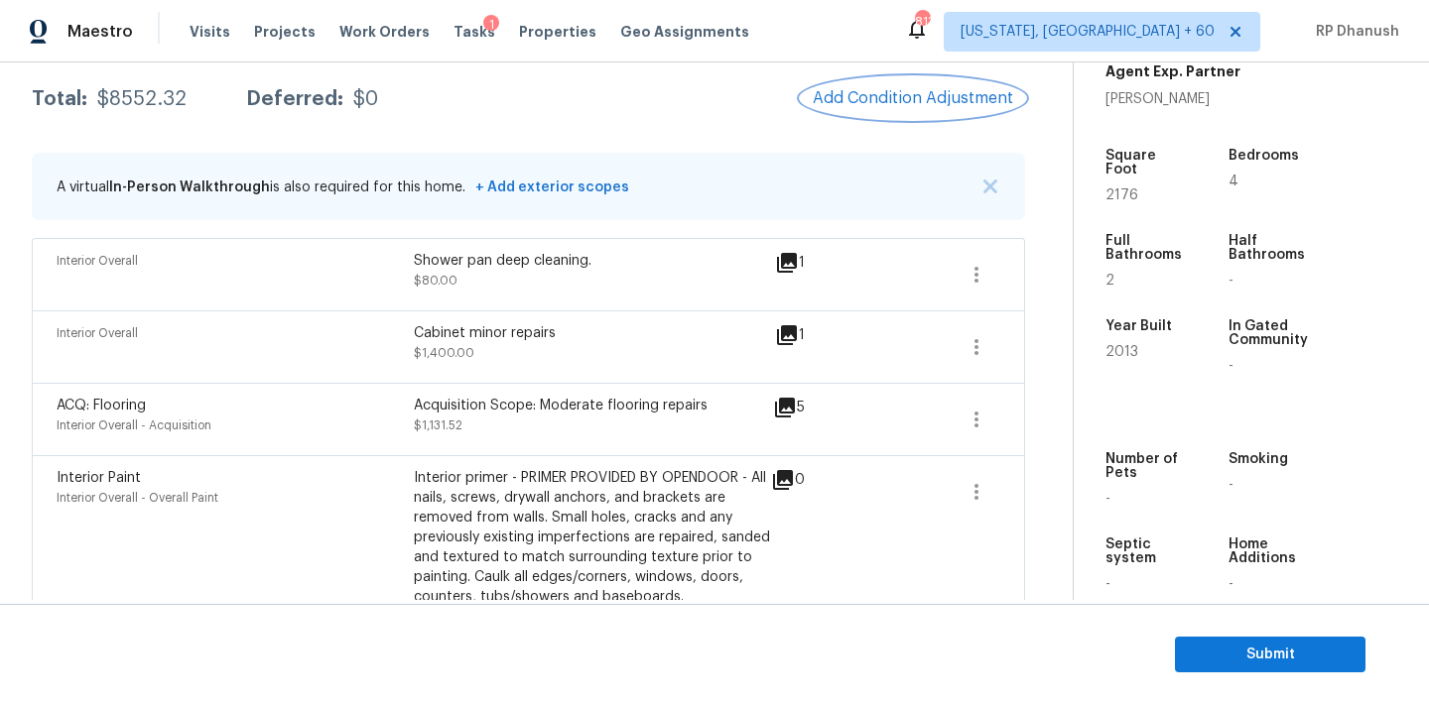
scroll to position [249, 0]
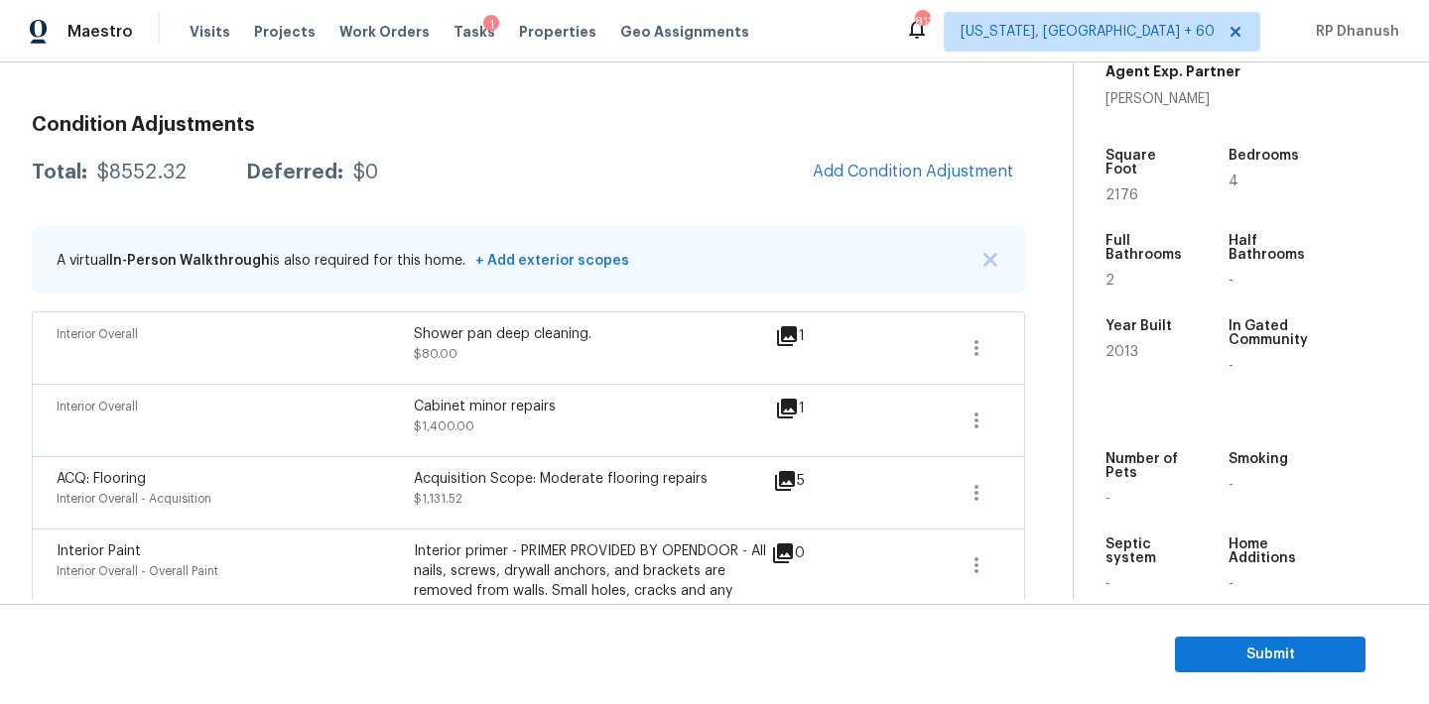
click at [153, 177] on div "$8552.32" at bounding box center [141, 173] width 89 height 20
copy div "$8552.32"
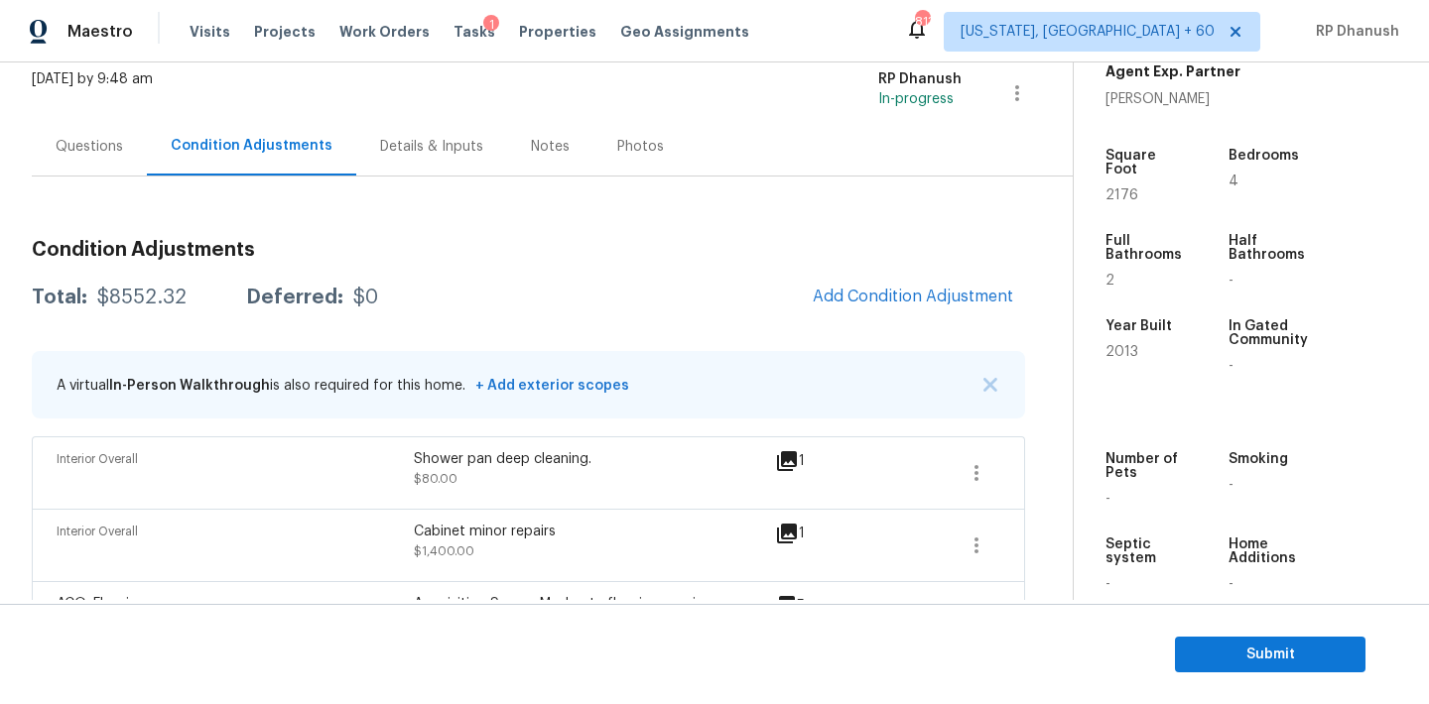
click at [104, 139] on div "Questions" at bounding box center [89, 147] width 67 height 20
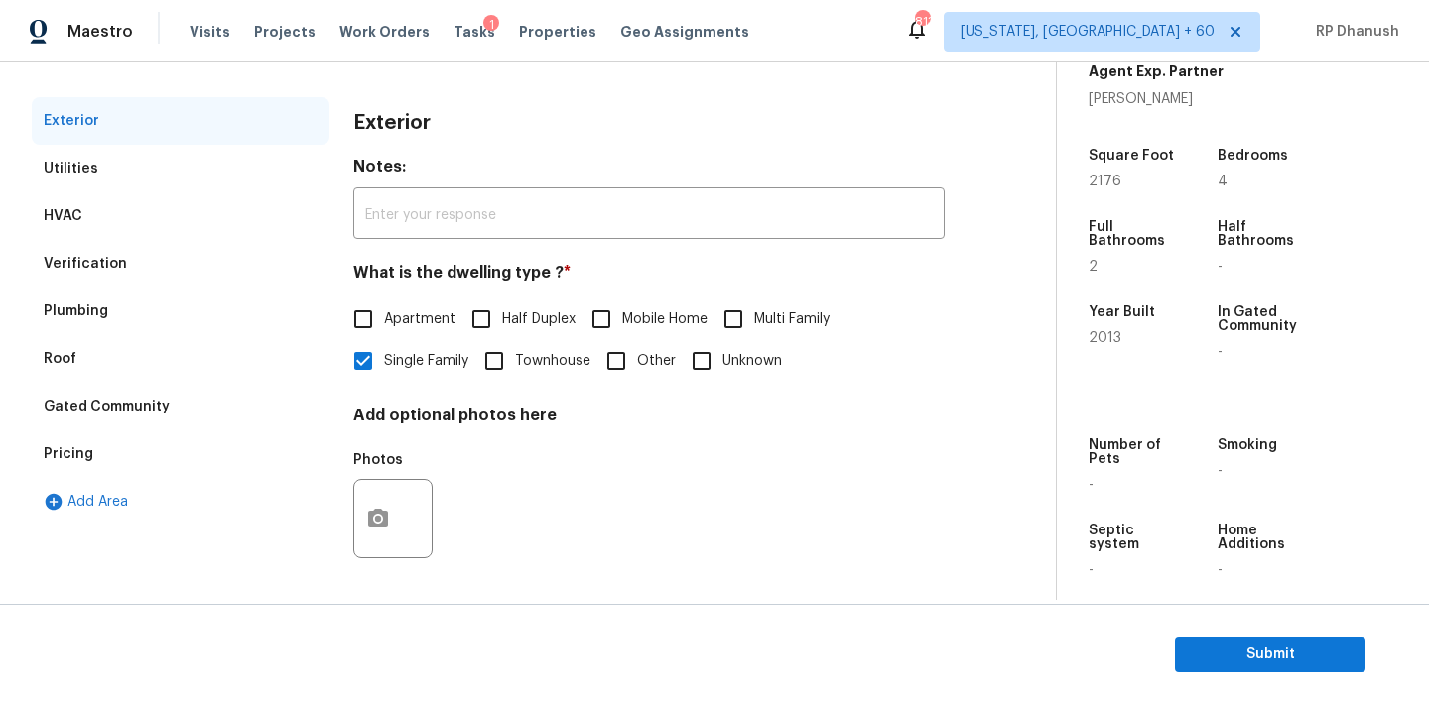
click at [121, 278] on div "Verification" at bounding box center [181, 264] width 298 height 48
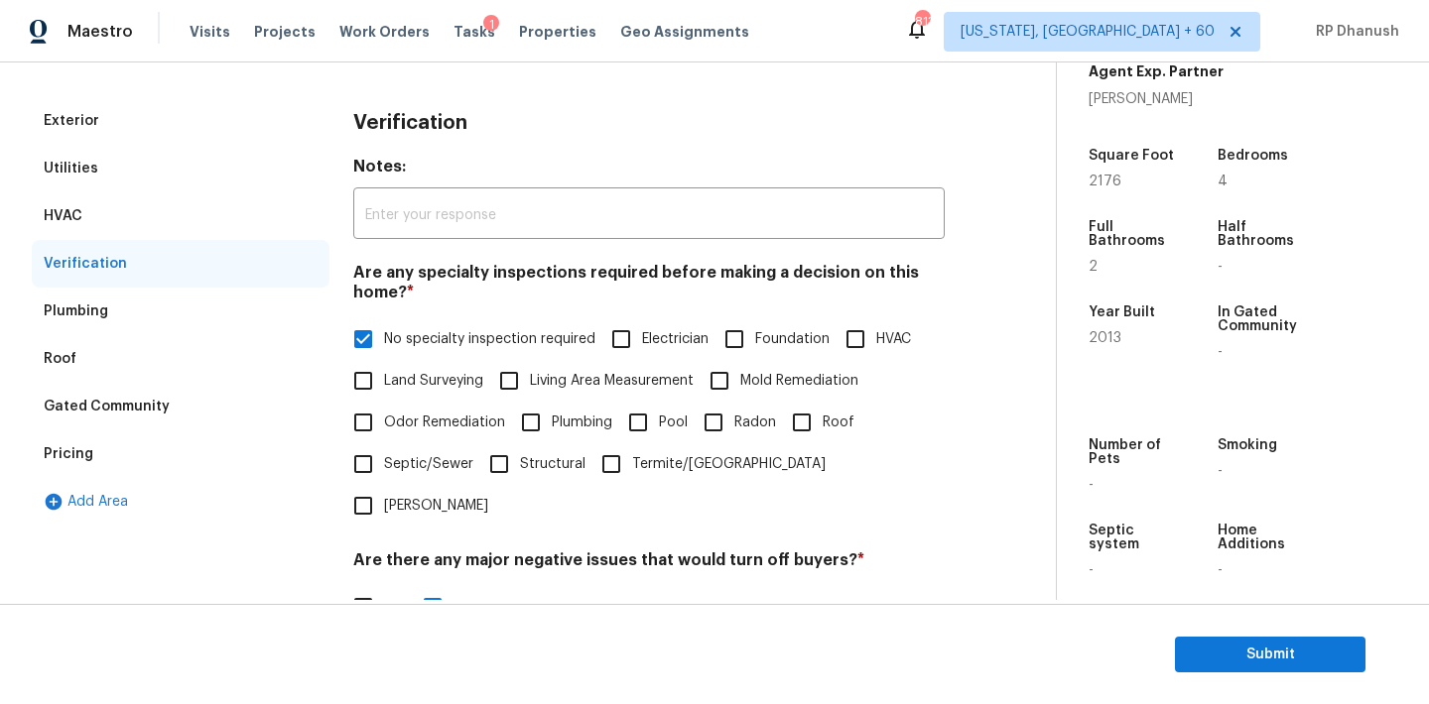
scroll to position [489, 0]
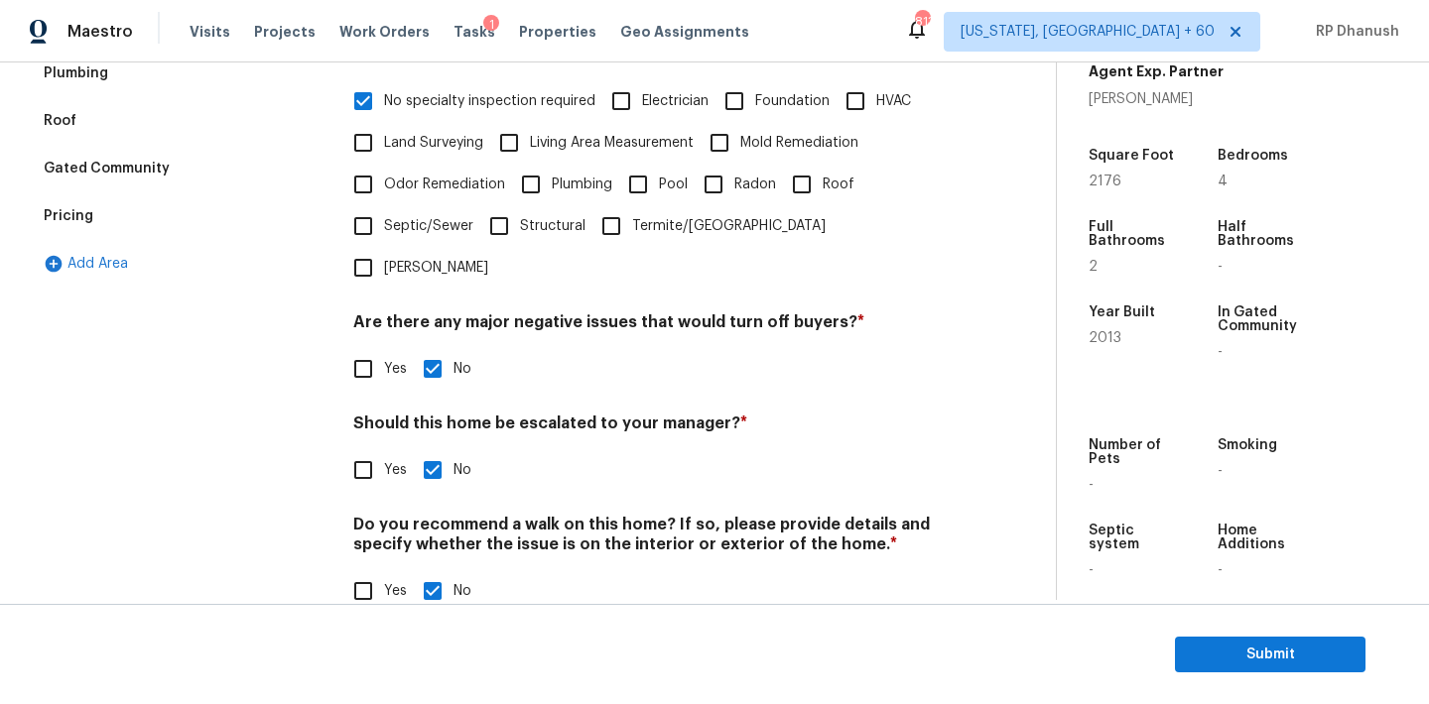
click at [381, 449] on input "Yes" at bounding box center [363, 470] width 42 height 42
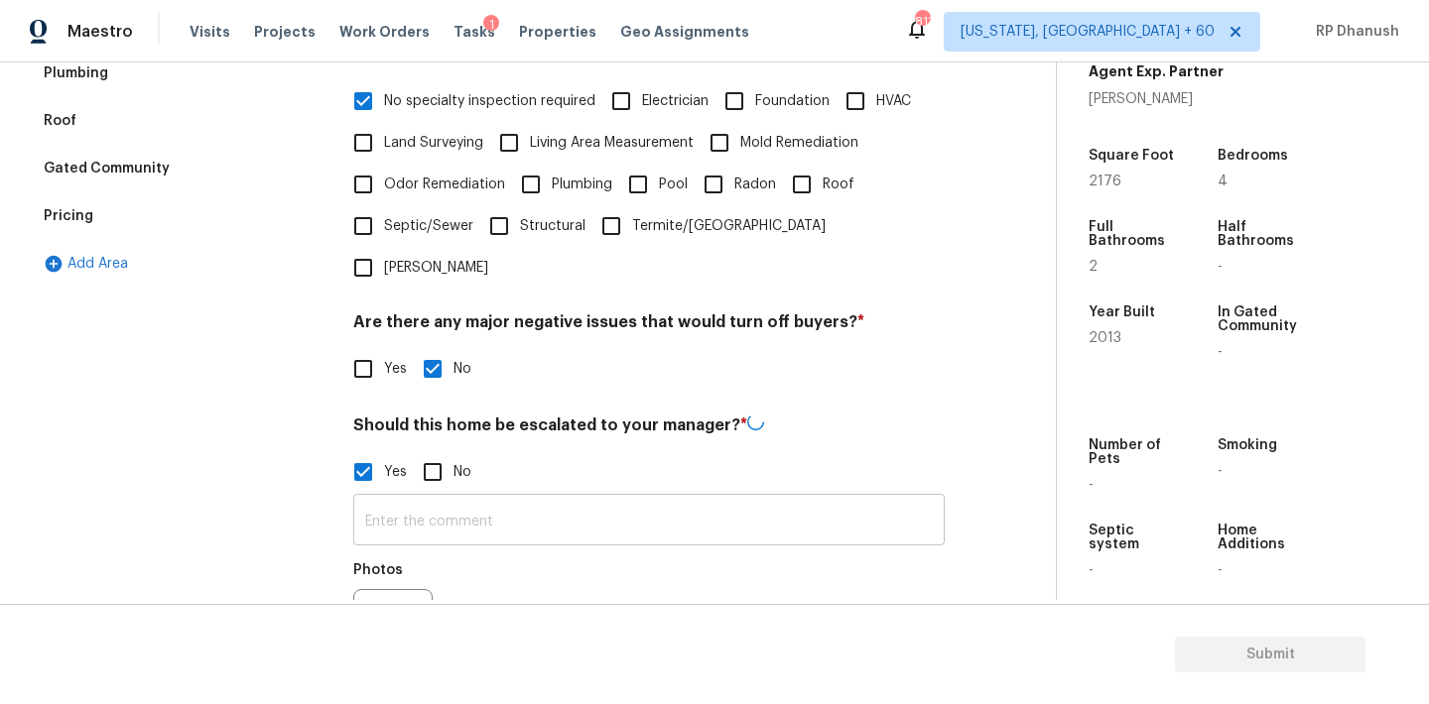
click at [381, 499] on input "text" at bounding box center [648, 522] width 591 height 47
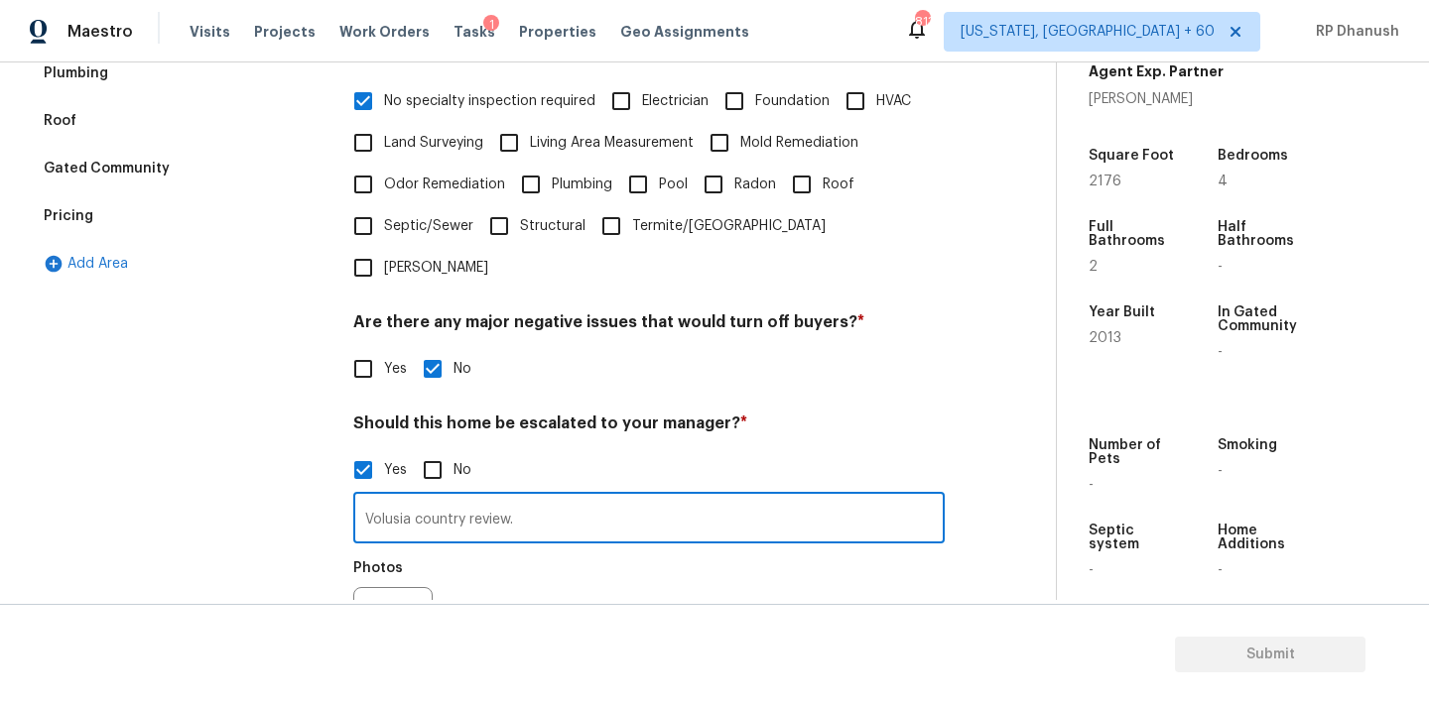
click at [361, 497] on input "Volusia country review." at bounding box center [648, 520] width 591 height 47
click at [388, 615] on icon "button" at bounding box center [378, 627] width 24 height 24
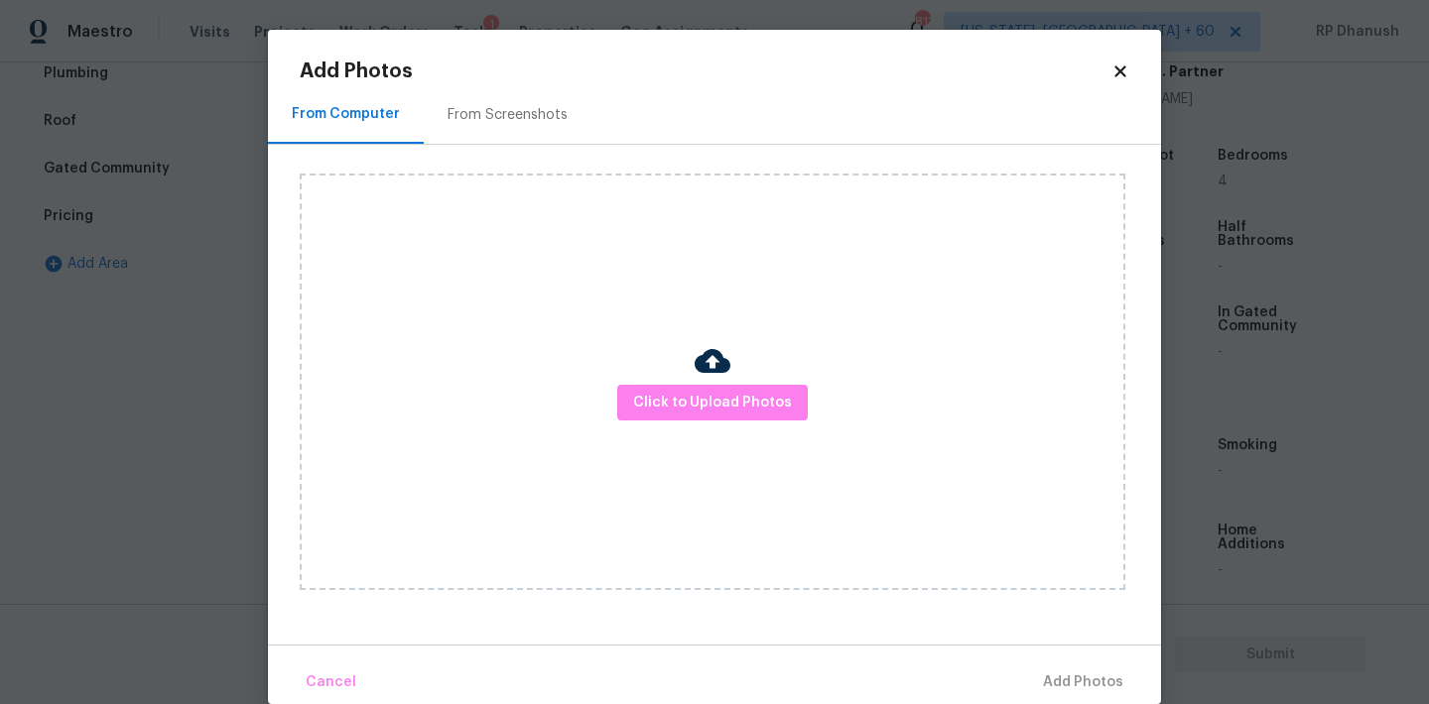
click at [482, 138] on div "From Screenshots" at bounding box center [508, 114] width 168 height 59
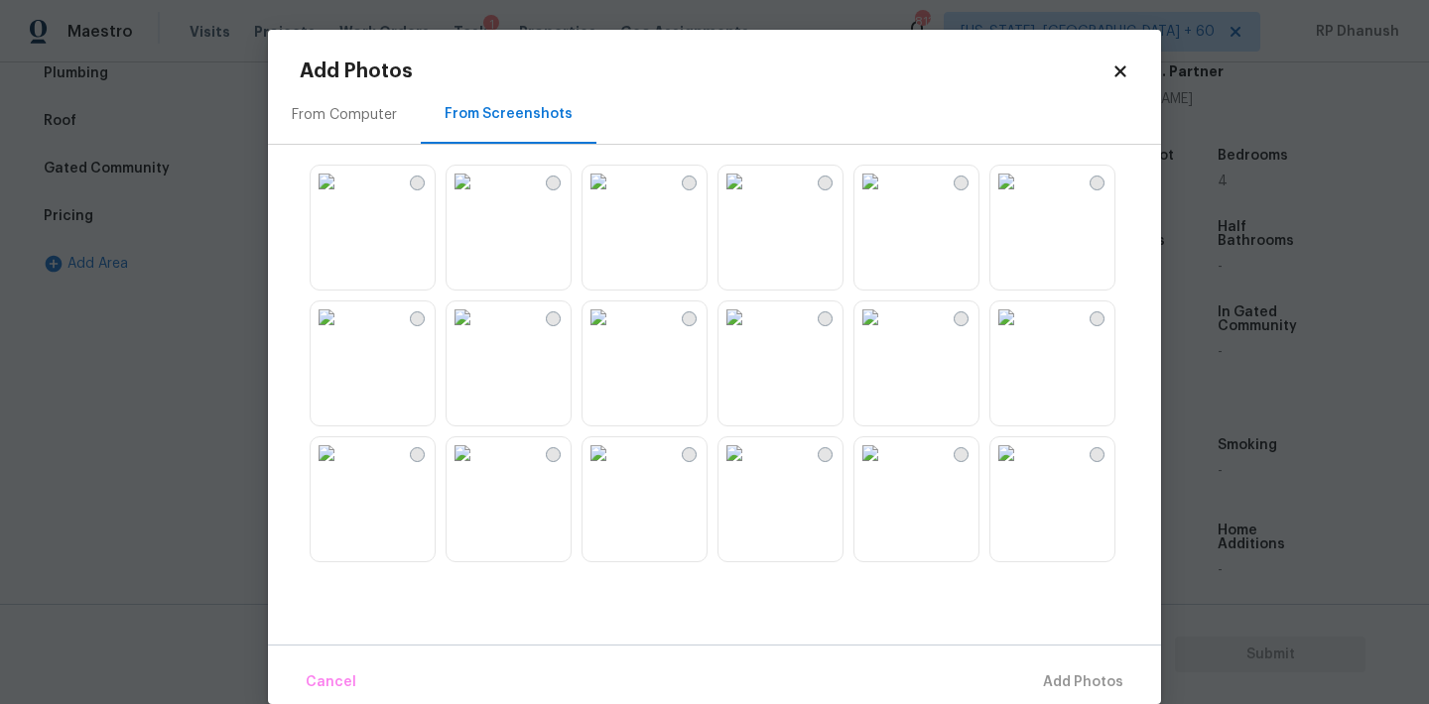
click at [342, 333] on img at bounding box center [327, 318] width 32 height 32
click at [1091, 670] on button "Add 1 Photo(s)" at bounding box center [1074, 683] width 114 height 43
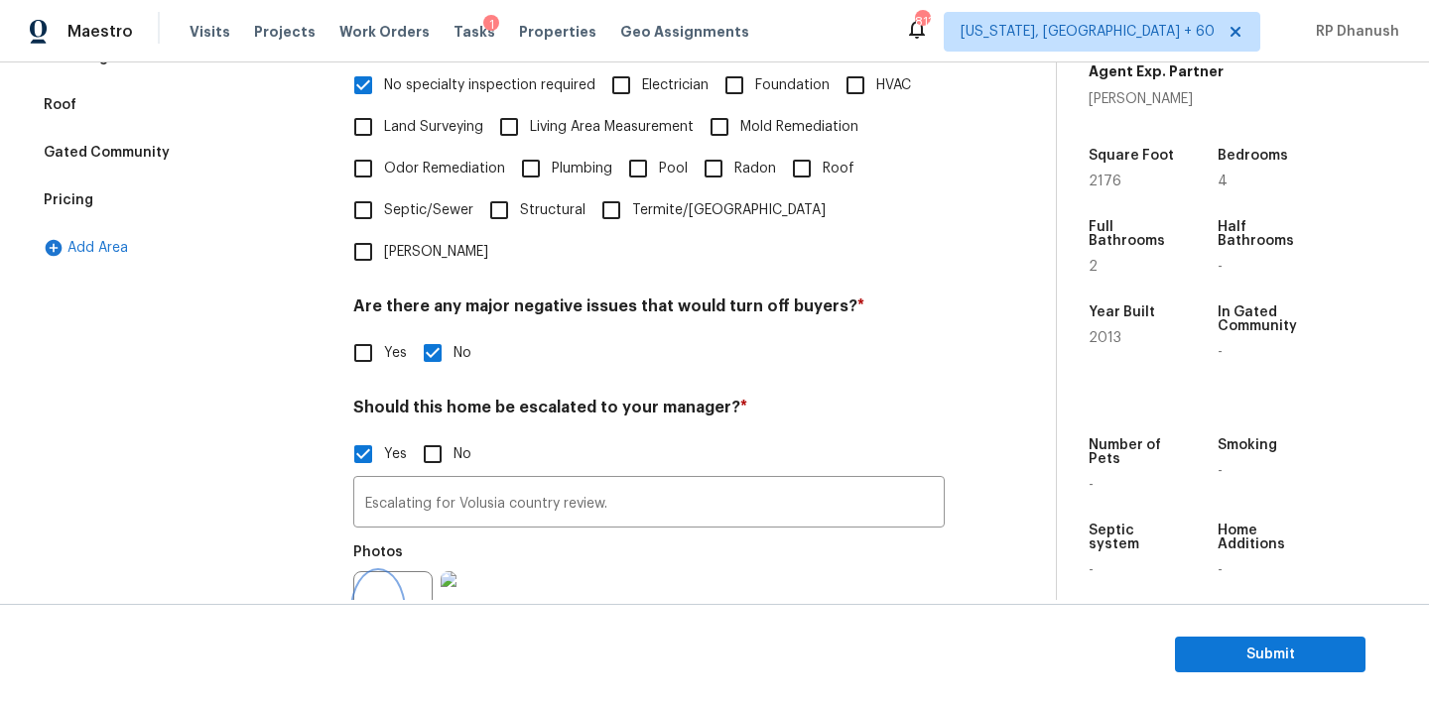
scroll to position [360, 0]
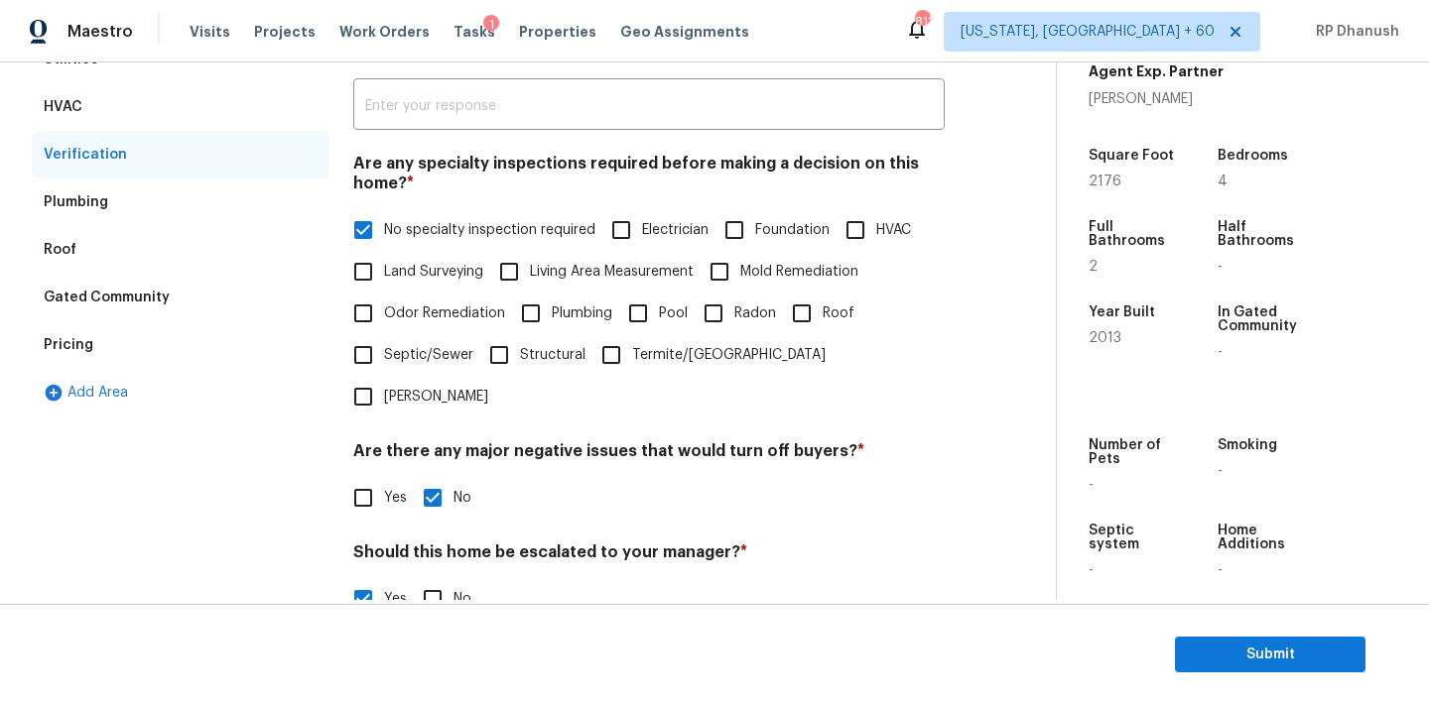
click at [159, 325] on div "Pricing" at bounding box center [181, 345] width 298 height 48
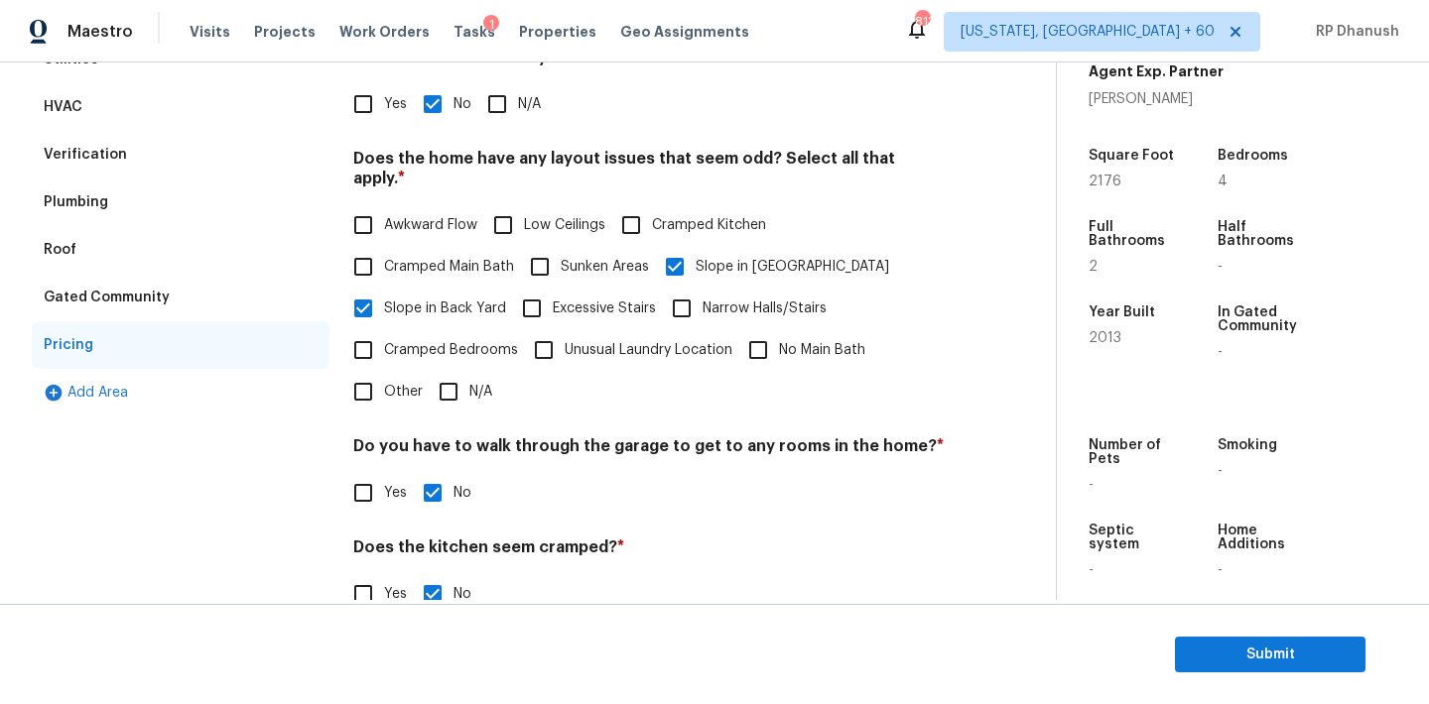
click at [370, 86] on input "Yes" at bounding box center [363, 104] width 42 height 42
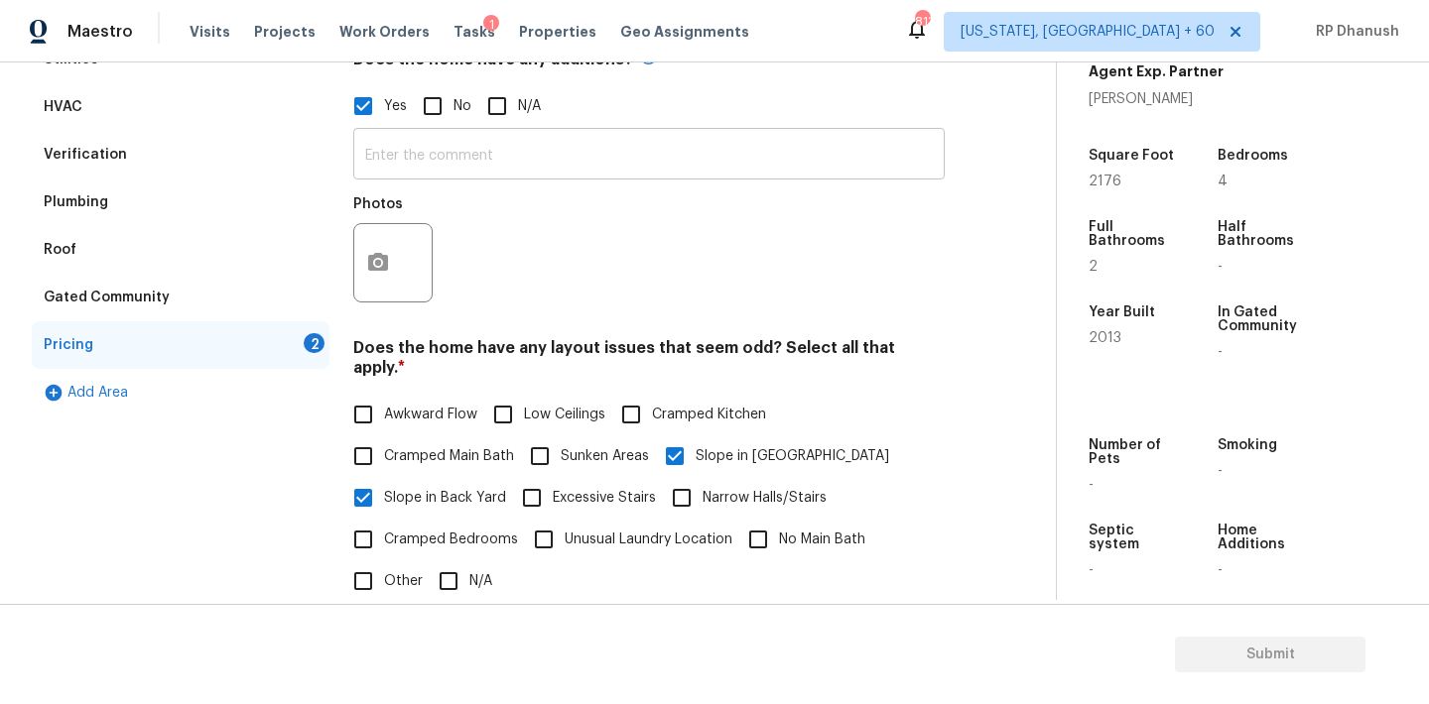
click at [390, 150] on input "text" at bounding box center [648, 156] width 591 height 47
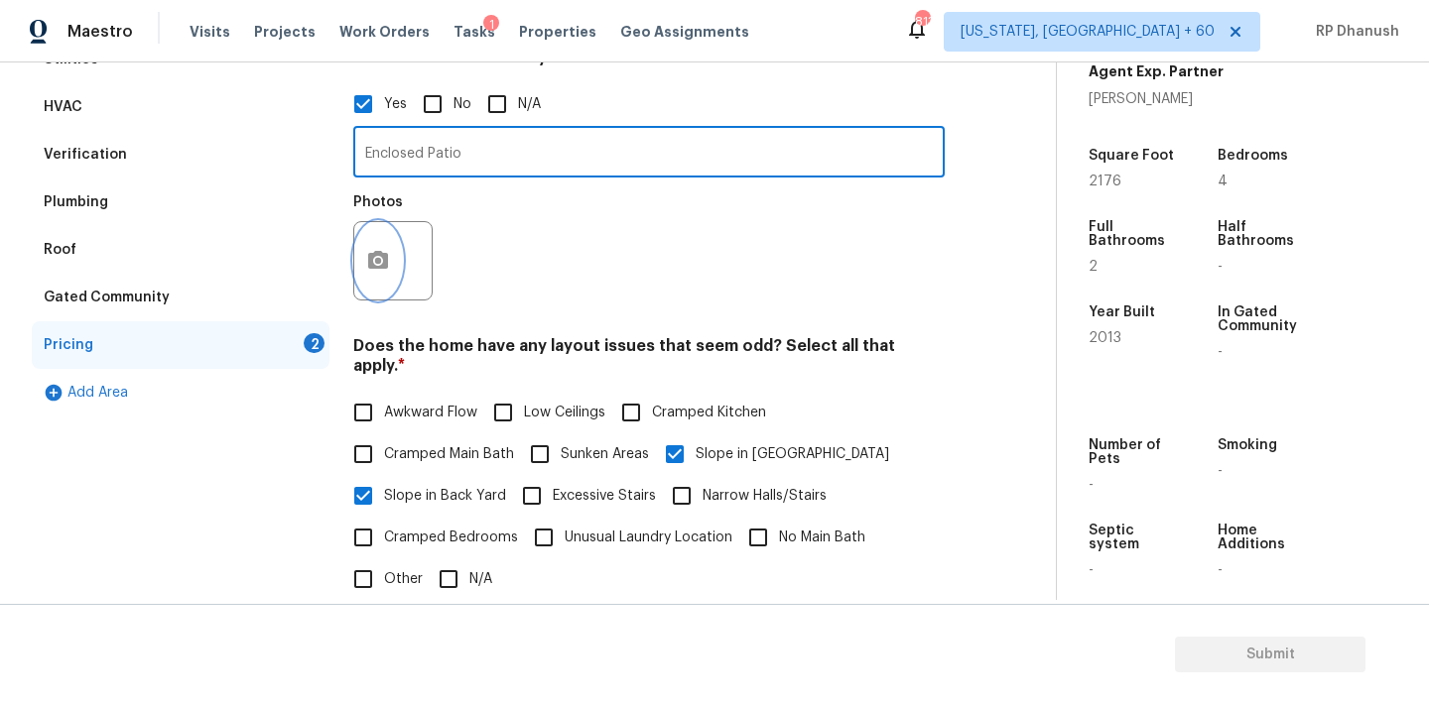
click at [371, 244] on button "button" at bounding box center [378, 260] width 48 height 77
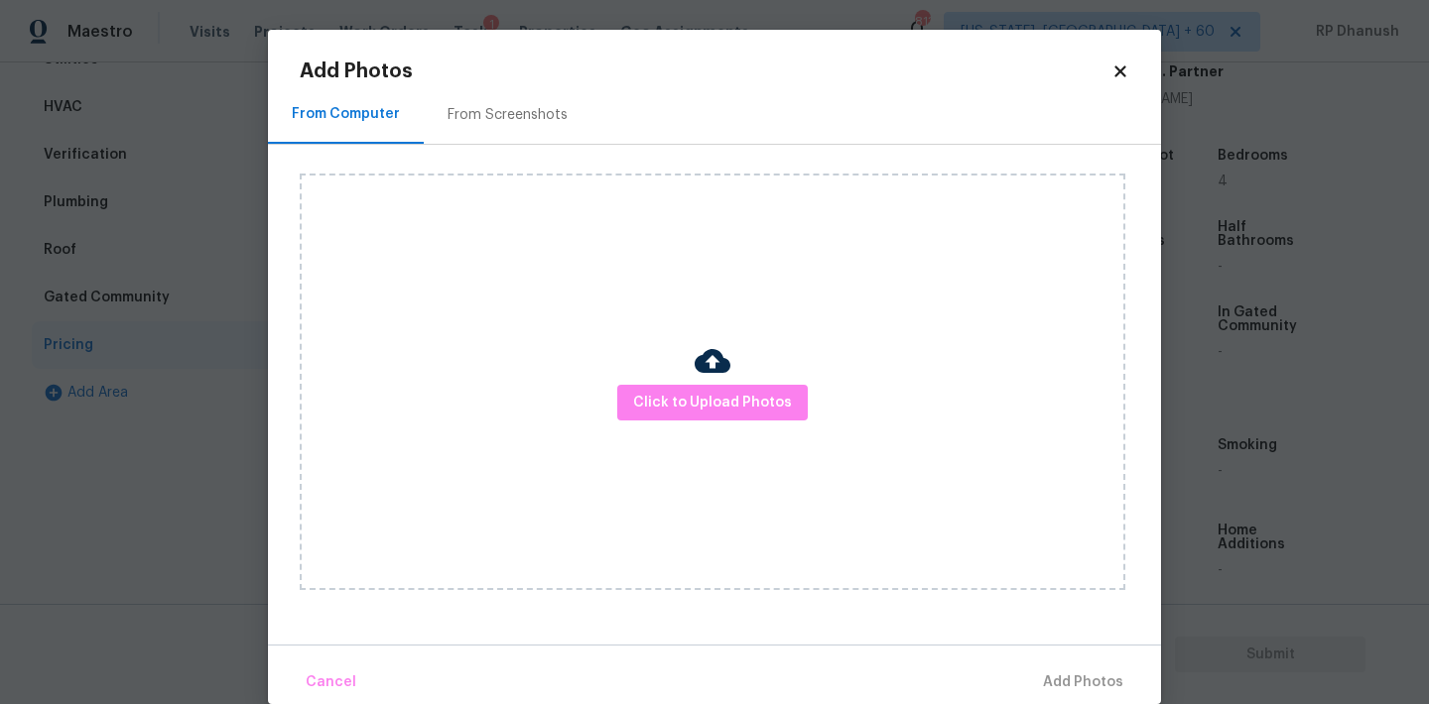
click at [496, 107] on div "From Screenshots" at bounding box center [507, 115] width 120 height 20
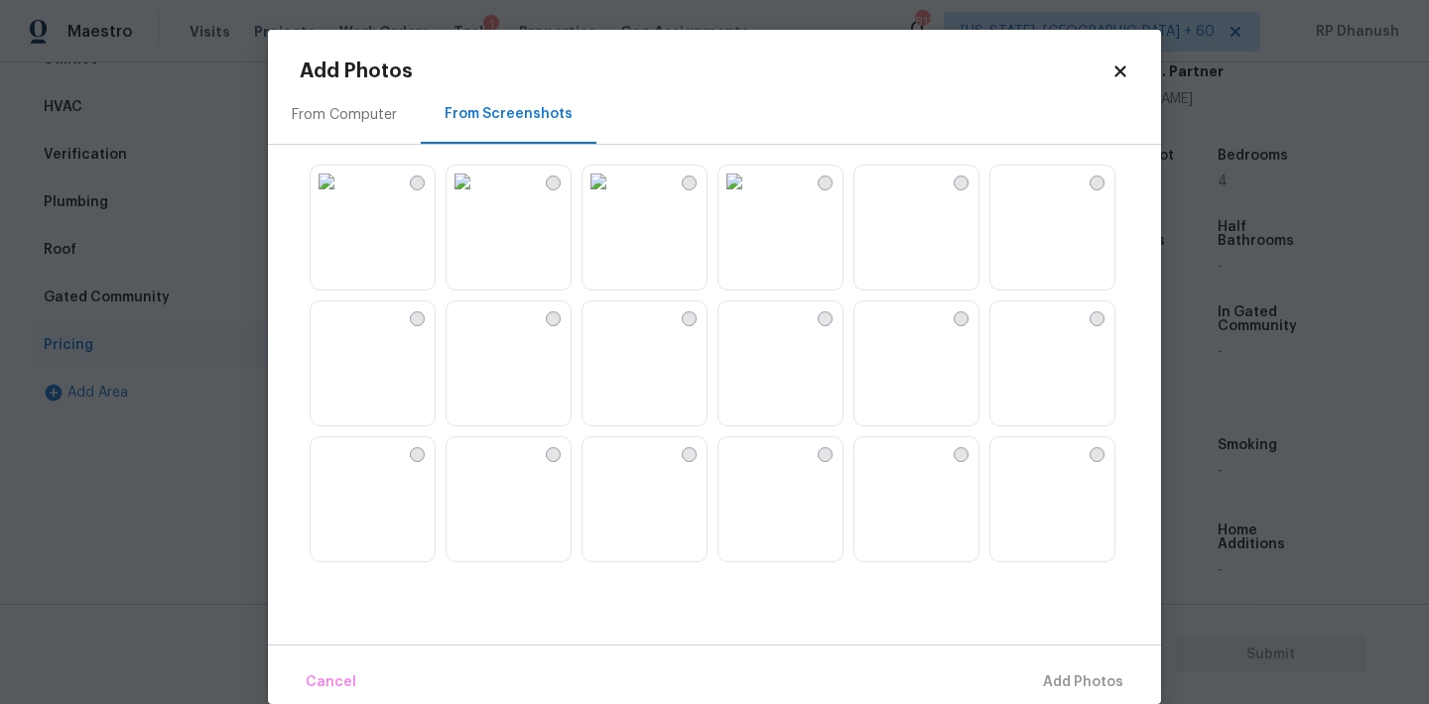
click at [614, 333] on img at bounding box center [598, 318] width 32 height 32
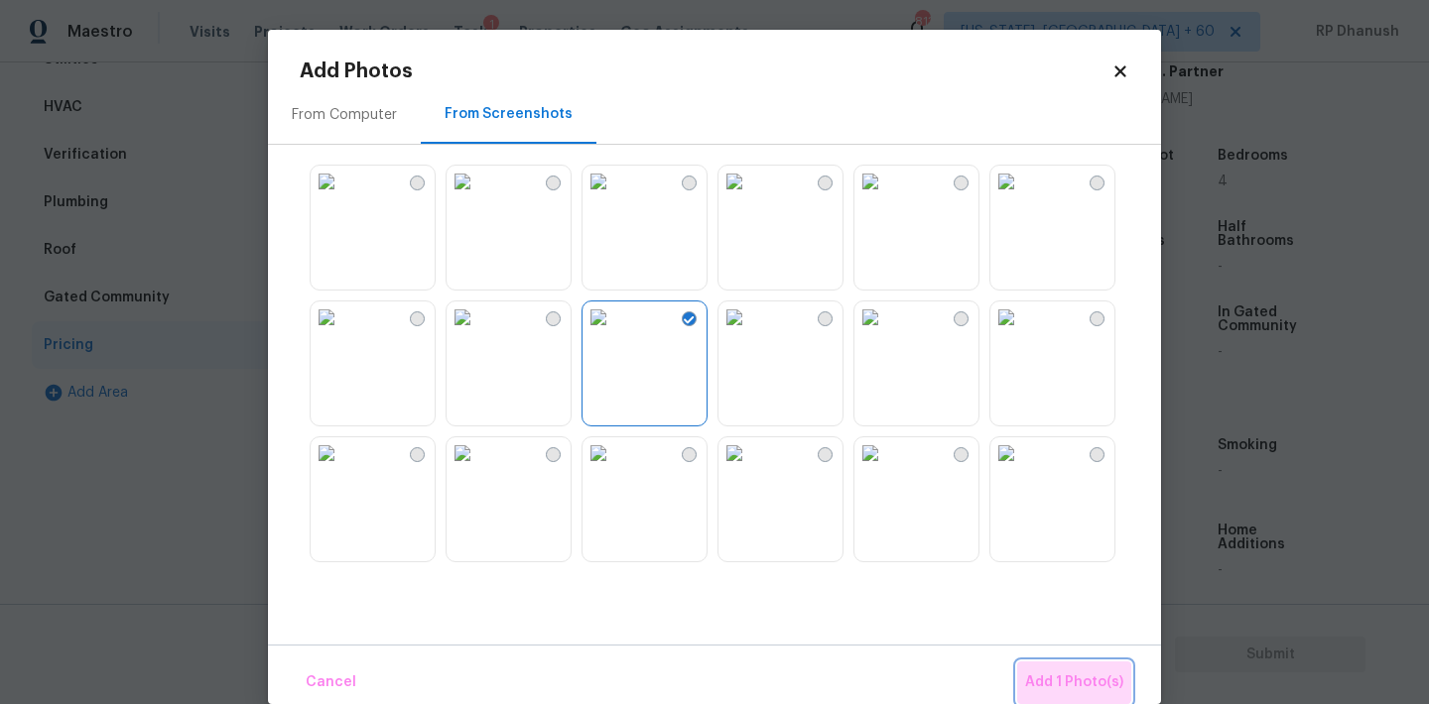
click at [1046, 662] on button "Add 1 Photo(s)" at bounding box center [1074, 683] width 114 height 43
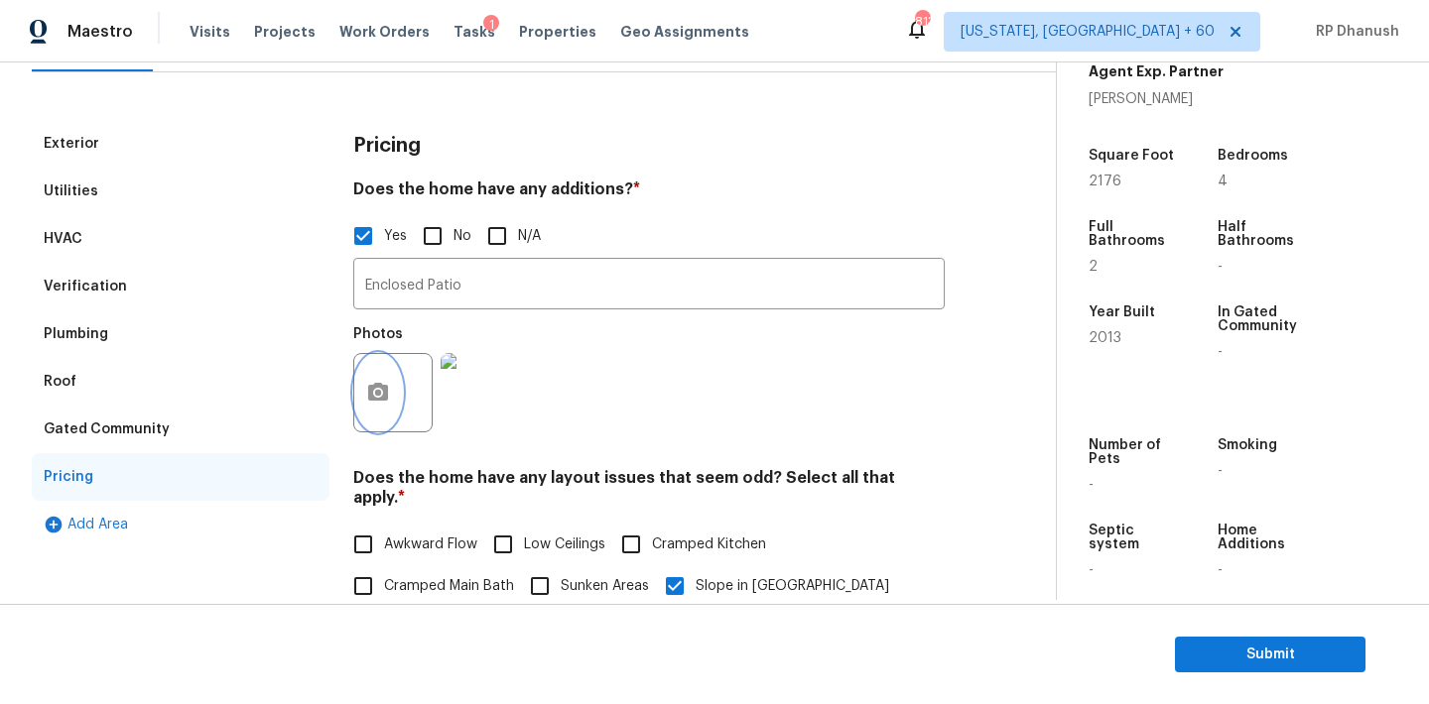
scroll to position [139, 0]
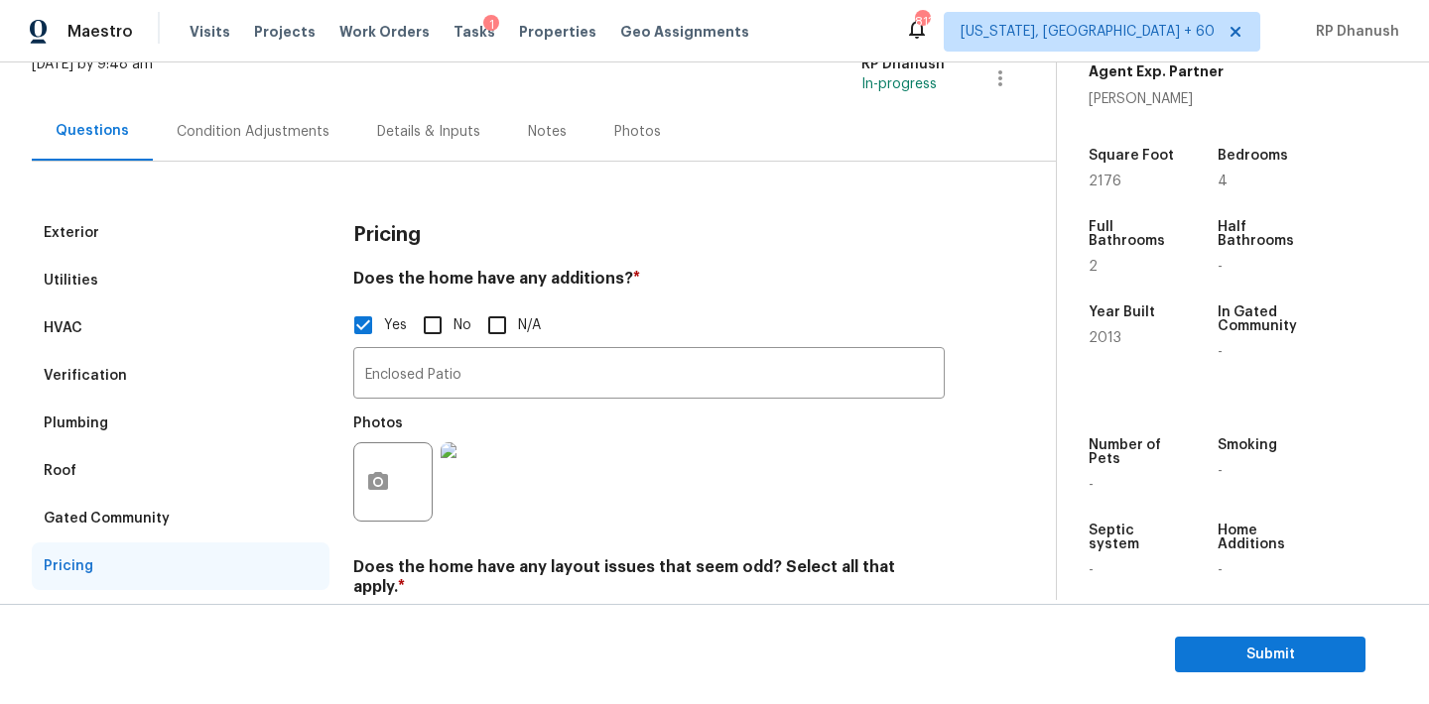
click at [225, 141] on div "Condition Adjustments" at bounding box center [253, 131] width 200 height 59
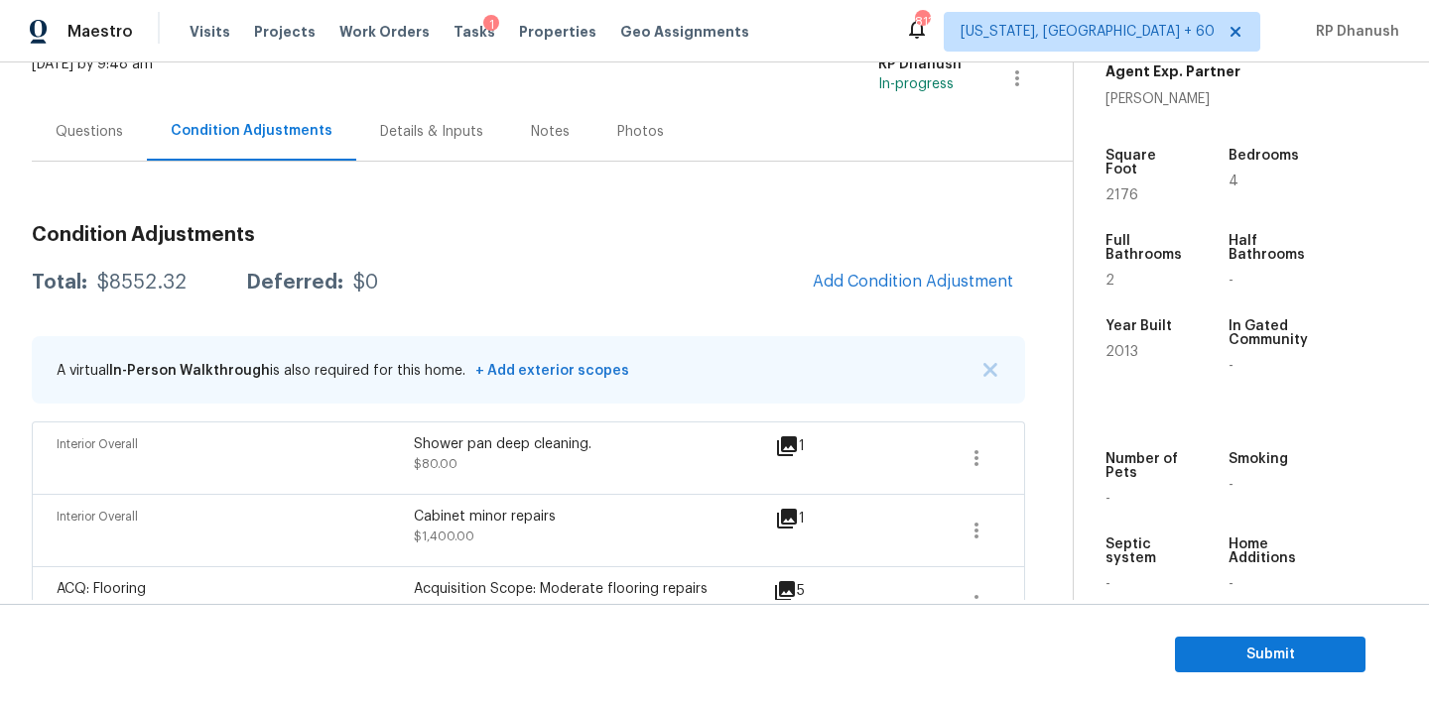
click at [165, 289] on div "$8552.32" at bounding box center [141, 283] width 89 height 20
copy div "$8552.32"
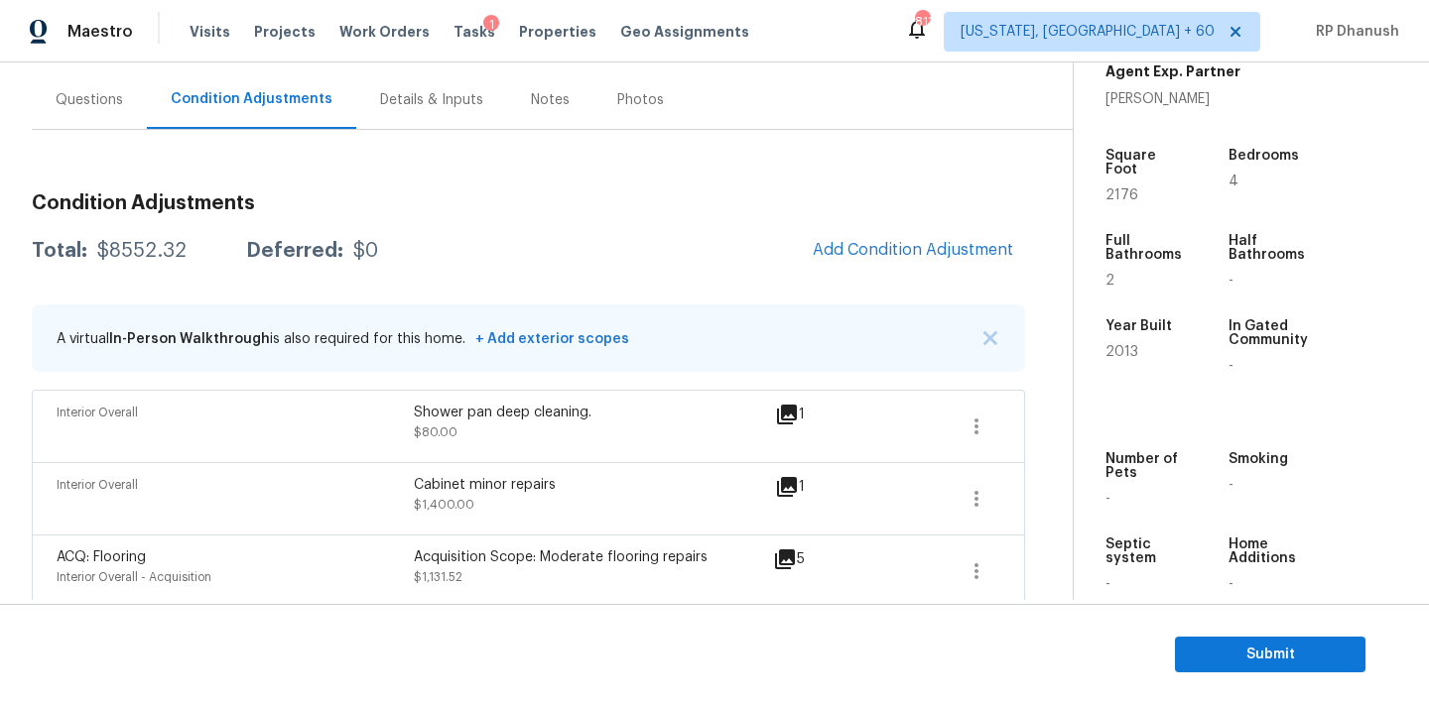
click at [98, 98] on div "Questions" at bounding box center [89, 100] width 67 height 20
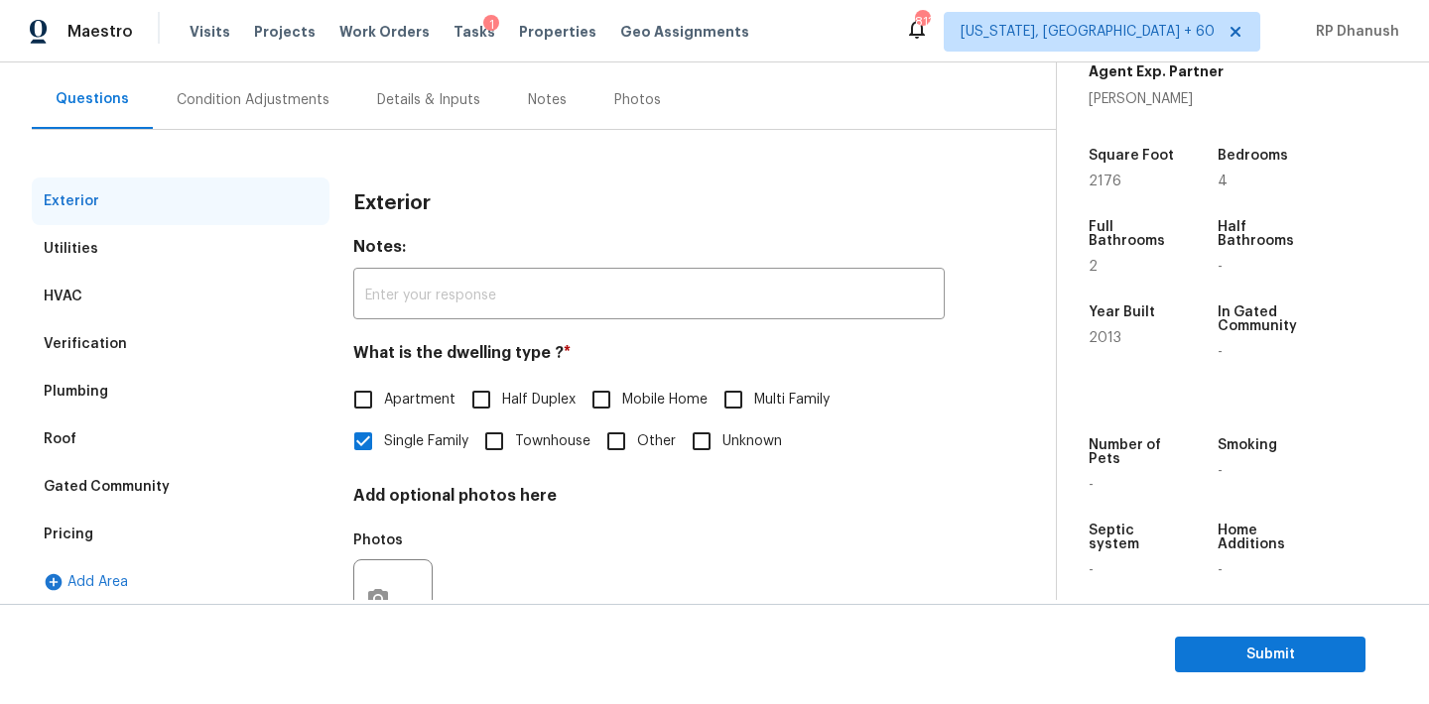
scroll to position [251, 0]
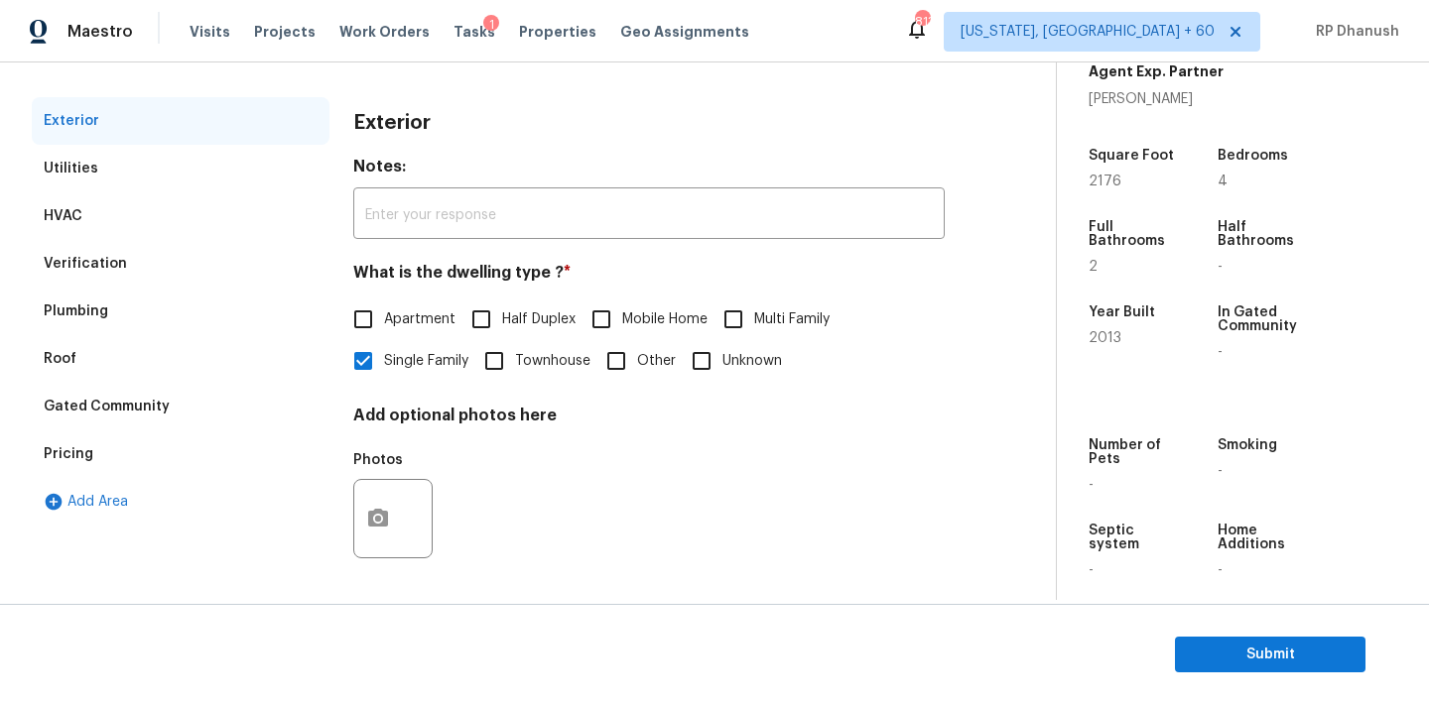
click at [63, 267] on div "Verification" at bounding box center [85, 264] width 83 height 20
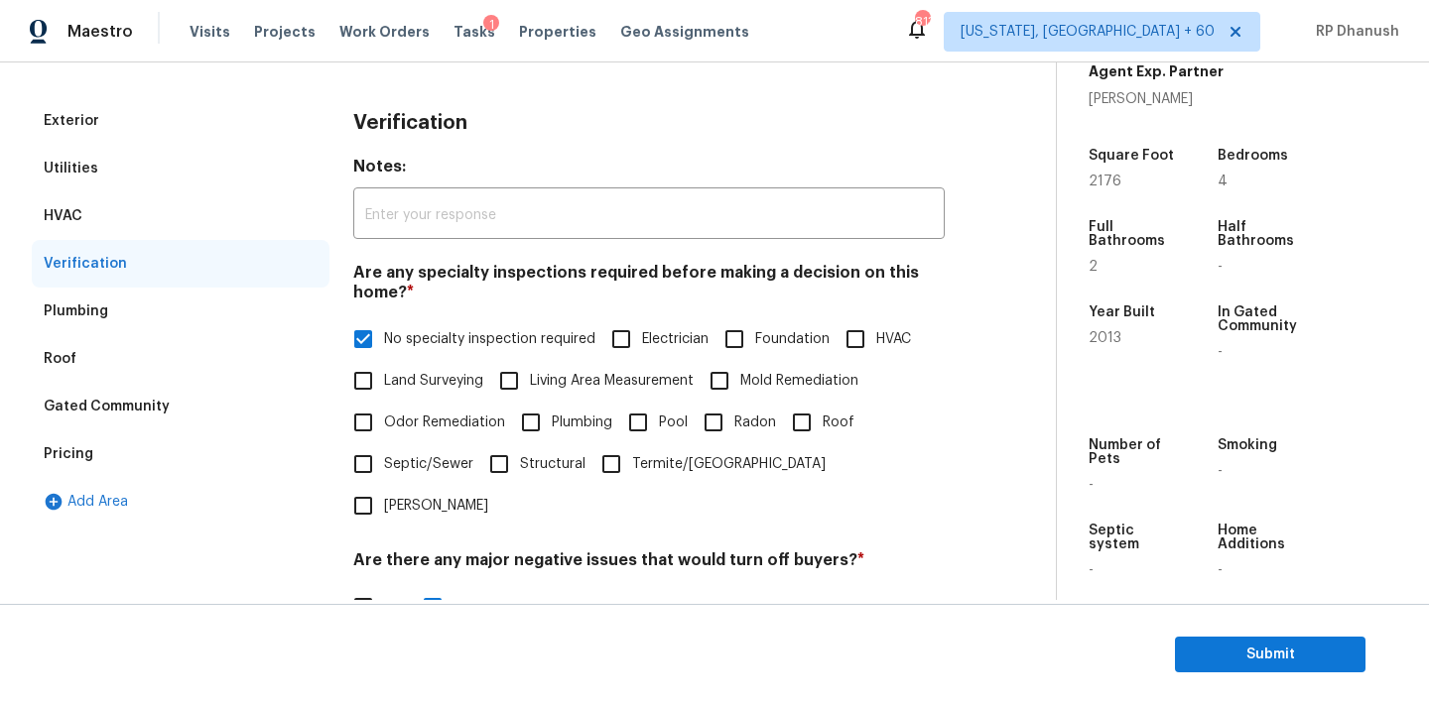
scroll to position [678, 0]
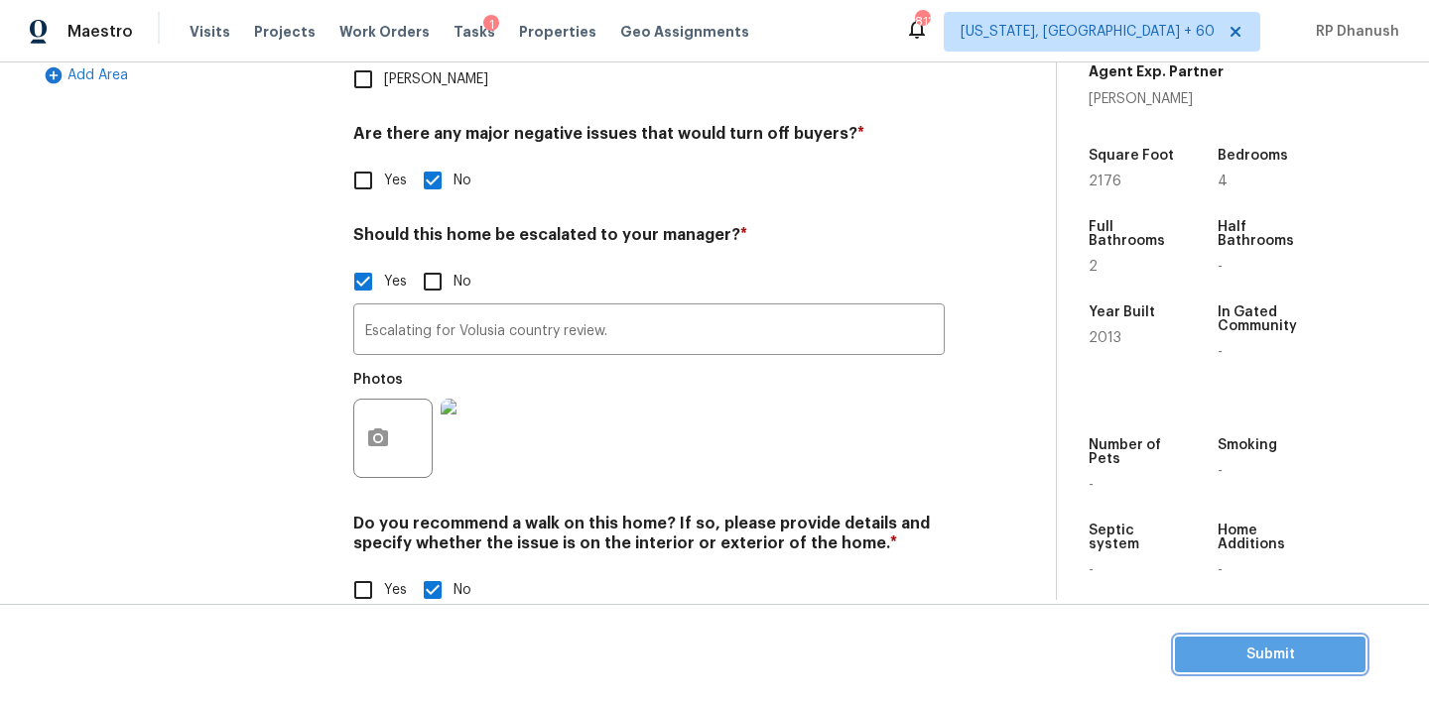
click at [1216, 640] on button "Submit" at bounding box center [1270, 655] width 190 height 37
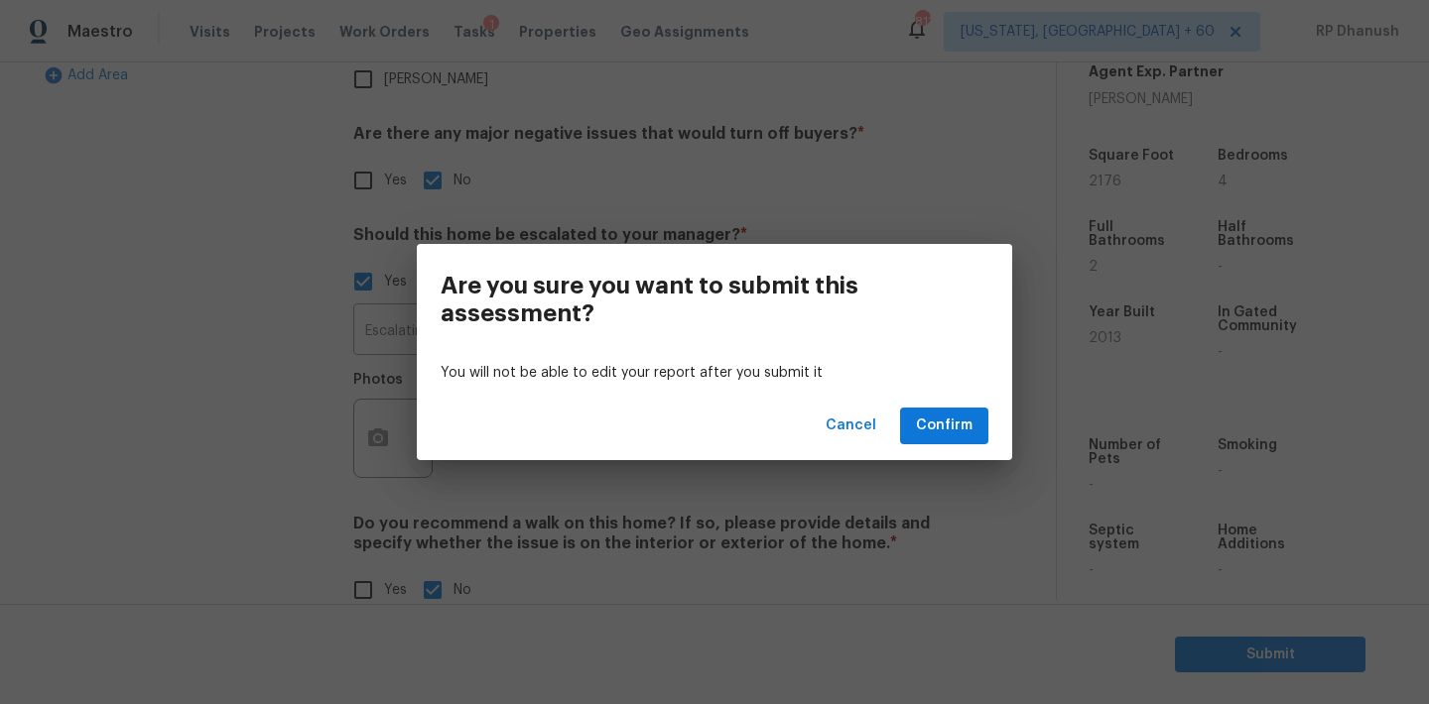
click at [960, 450] on div "Cancel Confirm" at bounding box center [714, 426] width 595 height 68
click at [943, 410] on button "Confirm" at bounding box center [944, 426] width 88 height 37
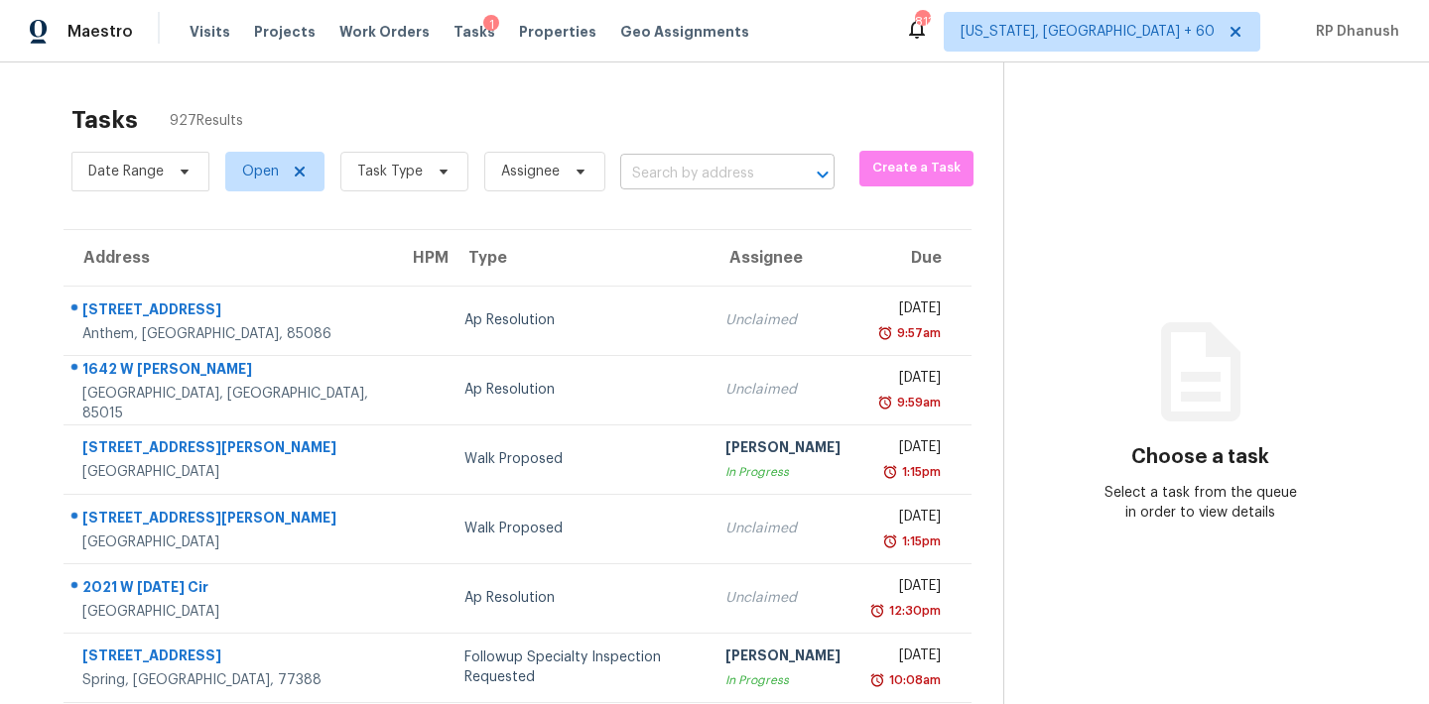
click at [674, 173] on input "text" at bounding box center [699, 174] width 159 height 31
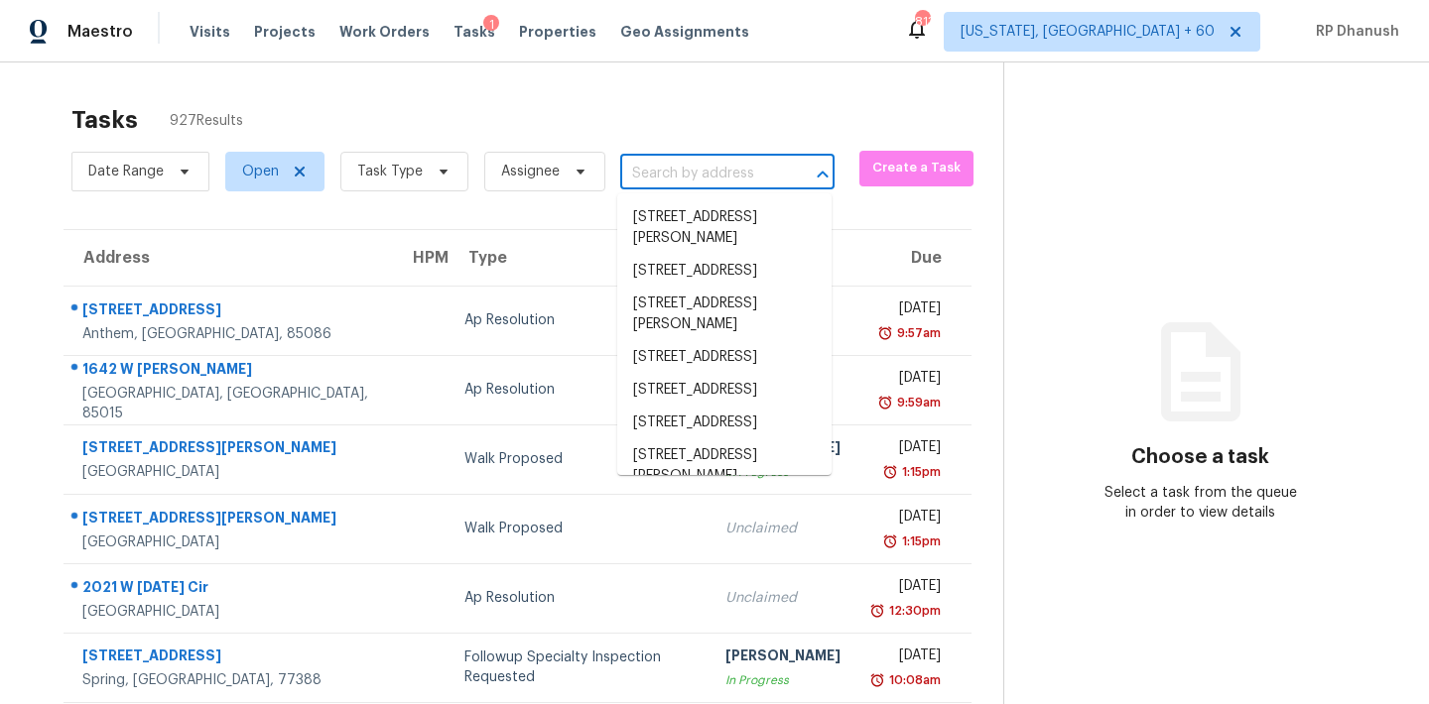
paste input "11360 Burgundy Dr Venice, FL, 34293"
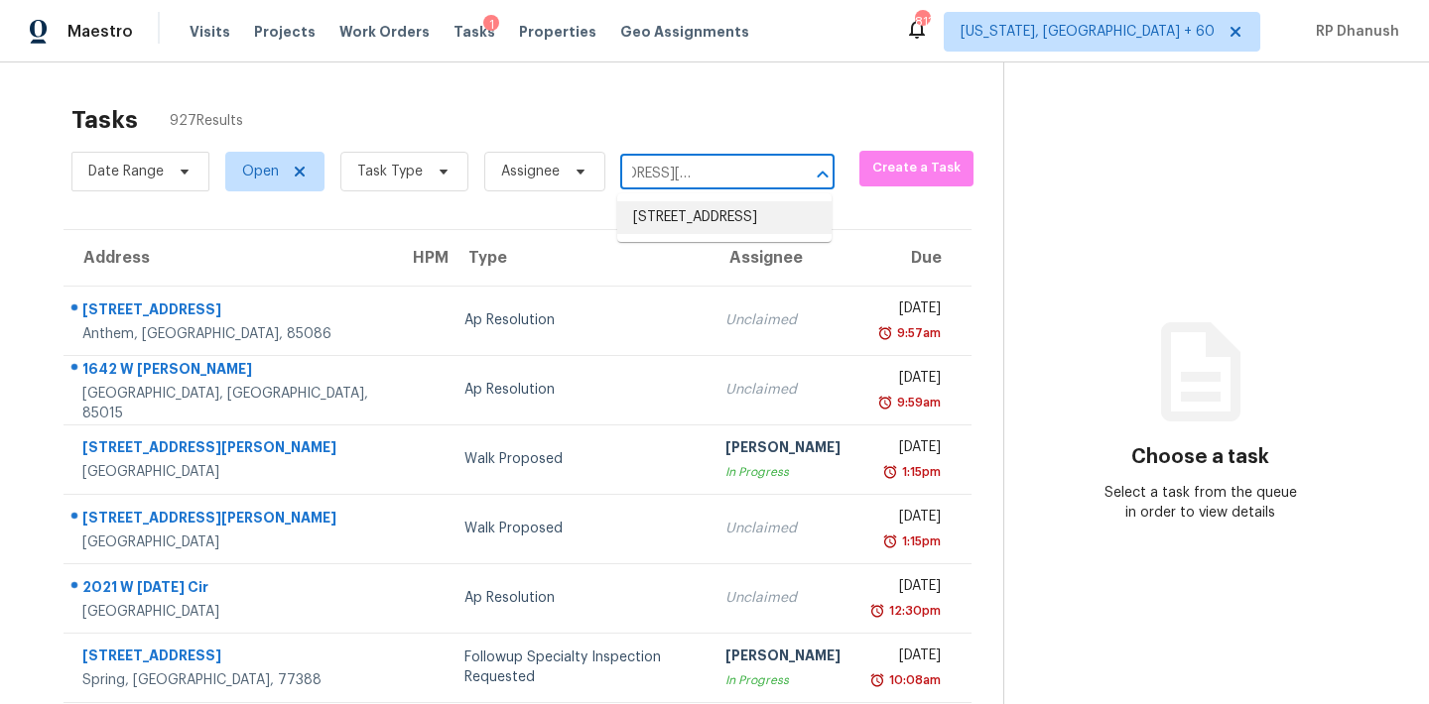
click at [695, 209] on li "11360 Burgundy Dr, Venice, FL 34293" at bounding box center [724, 217] width 214 height 33
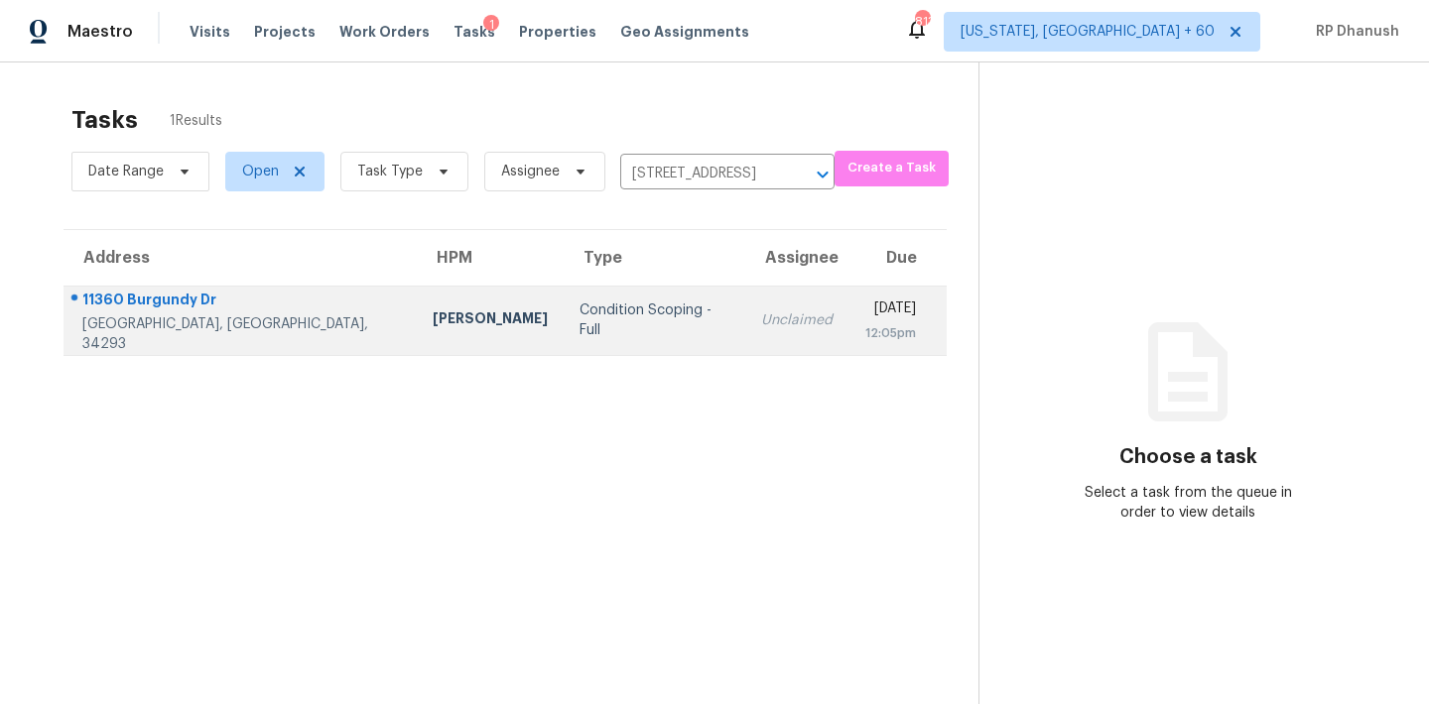
click at [864, 317] on div "Wed, Aug 20th 2025" at bounding box center [889, 311] width 51 height 25
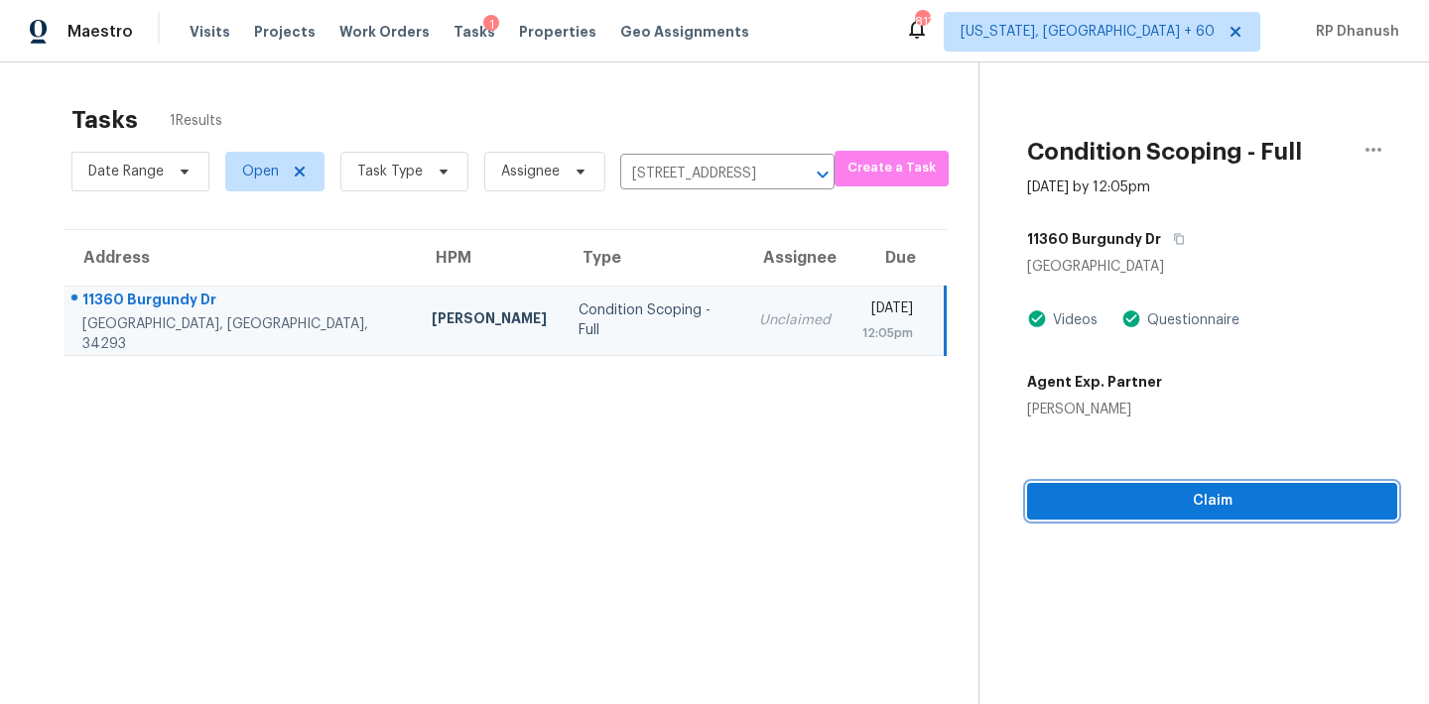
click at [1138, 489] on span "Claim" at bounding box center [1212, 501] width 338 height 25
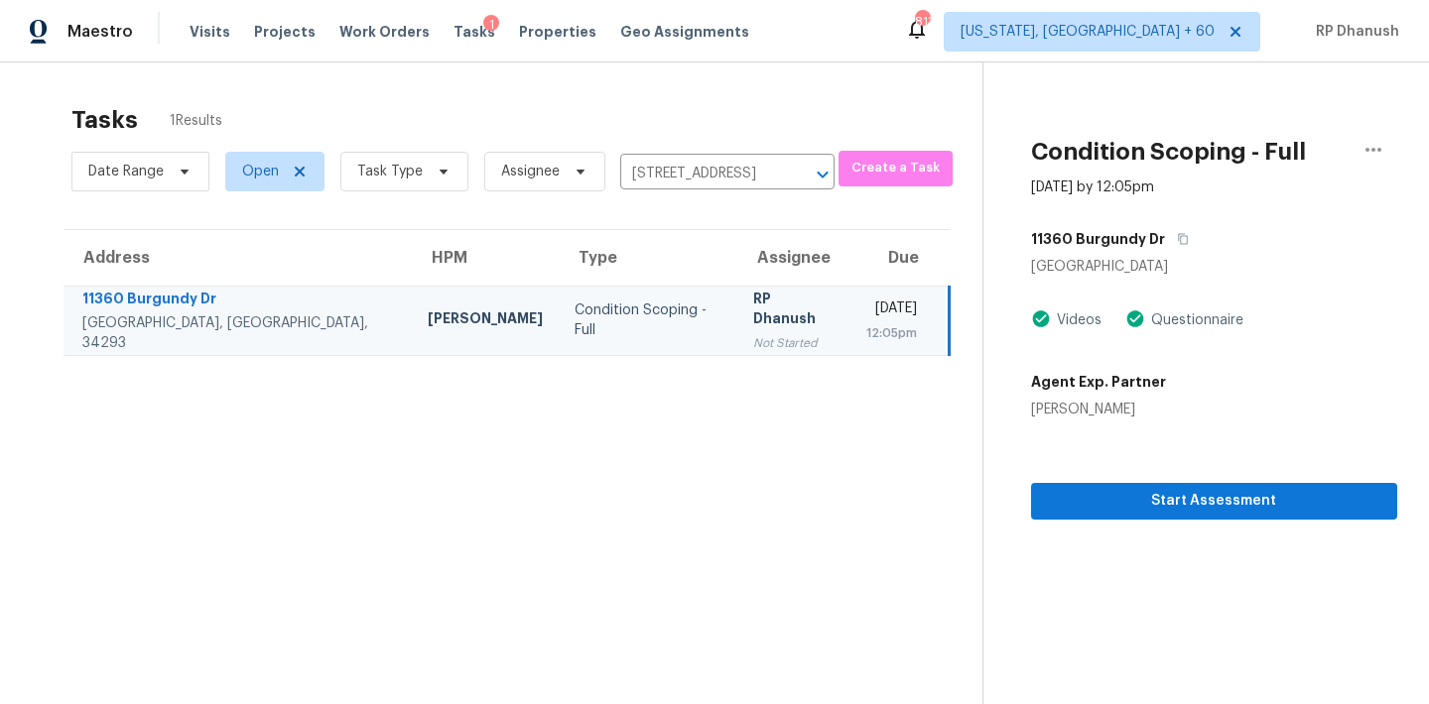
click at [1136, 475] on div "Start Assessment" at bounding box center [1214, 470] width 366 height 100
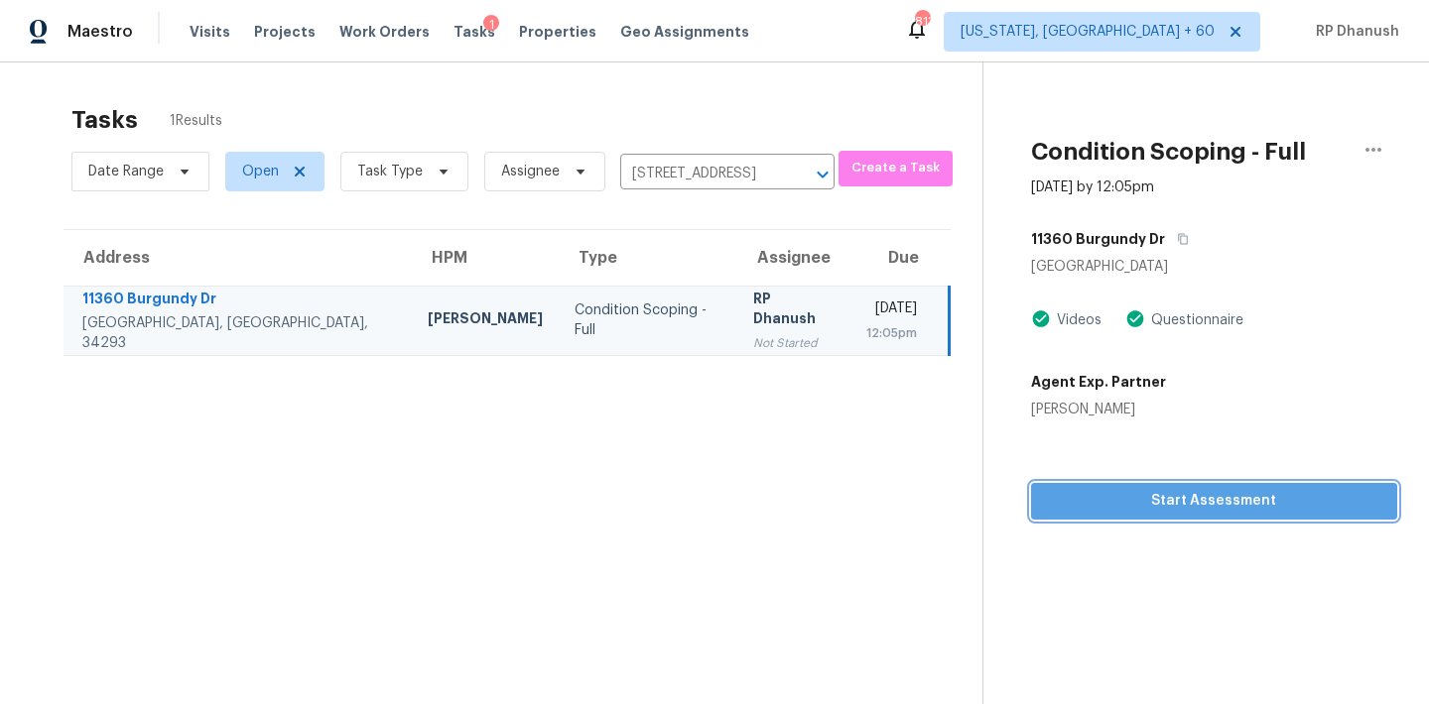
click at [1134, 501] on span "Start Assessment" at bounding box center [1214, 501] width 334 height 25
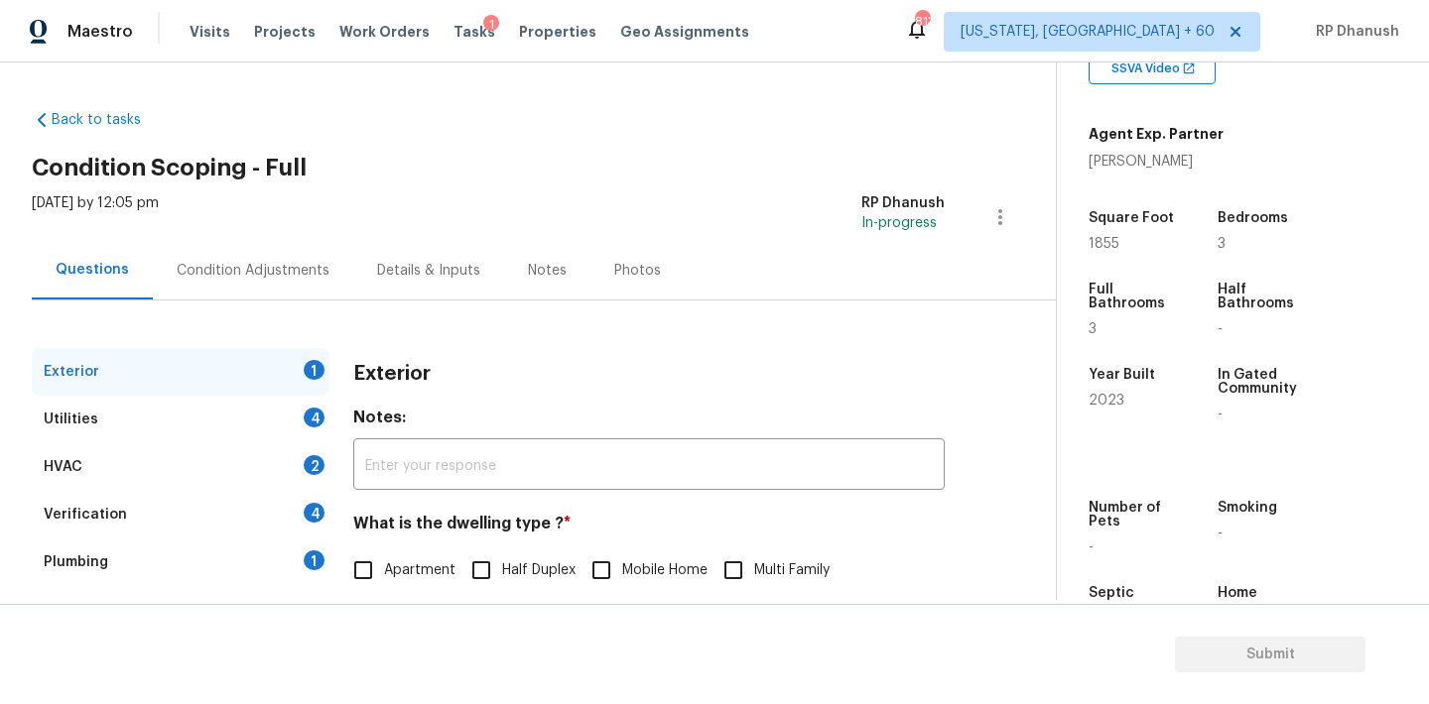
scroll to position [189, 0]
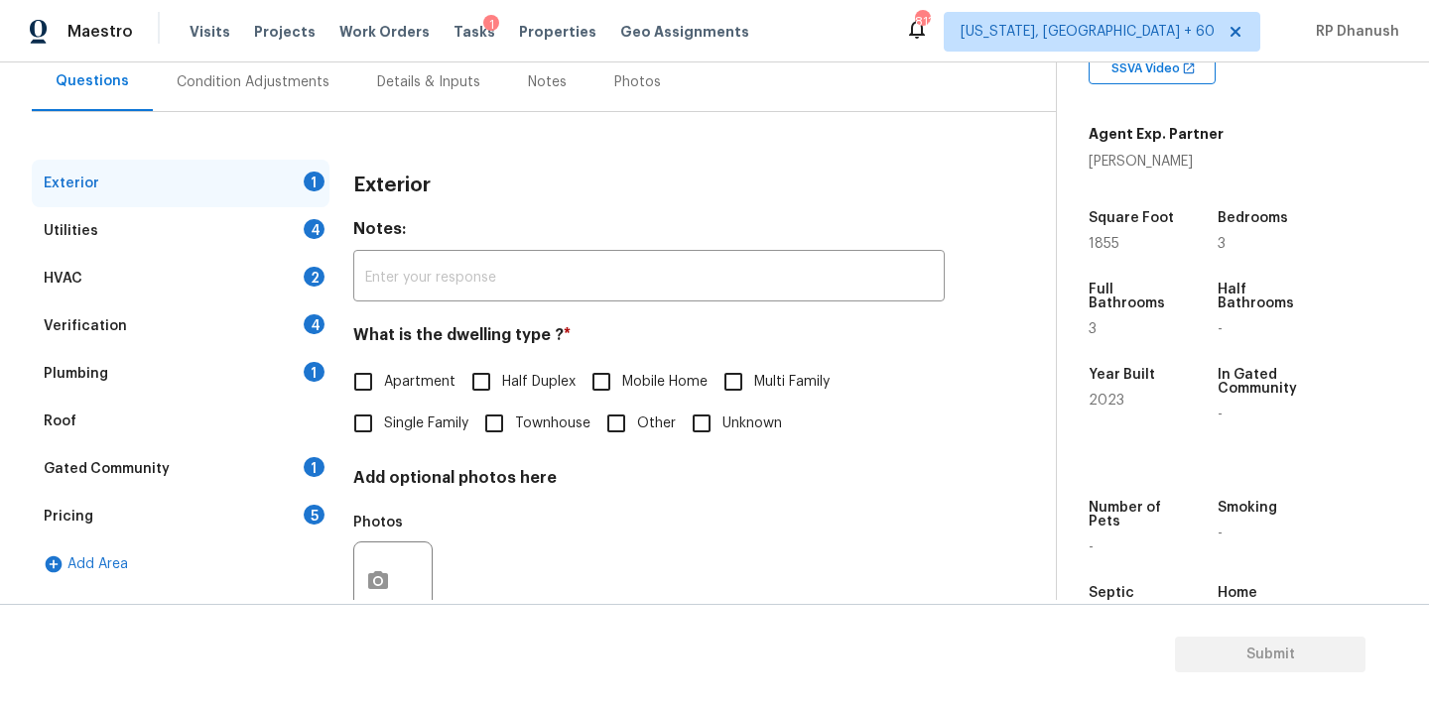
click at [378, 412] on input "Single Family" at bounding box center [363, 424] width 42 height 42
click at [210, 461] on div "Gated Community 1" at bounding box center [181, 469] width 298 height 48
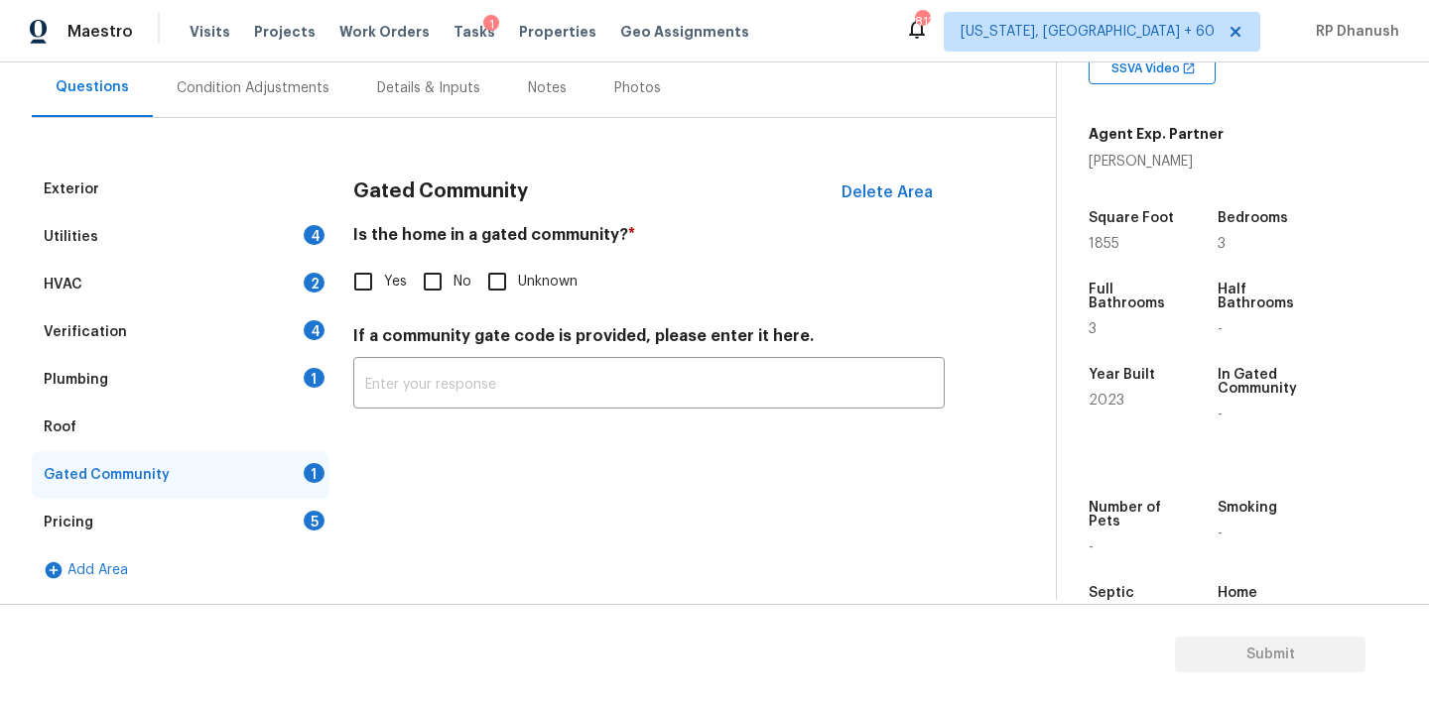
click at [391, 278] on span "Yes" at bounding box center [395, 282] width 23 height 21
click at [384, 278] on input "Yes" at bounding box center [363, 282] width 42 height 42
click at [396, 400] on input "text" at bounding box center [648, 387] width 591 height 47
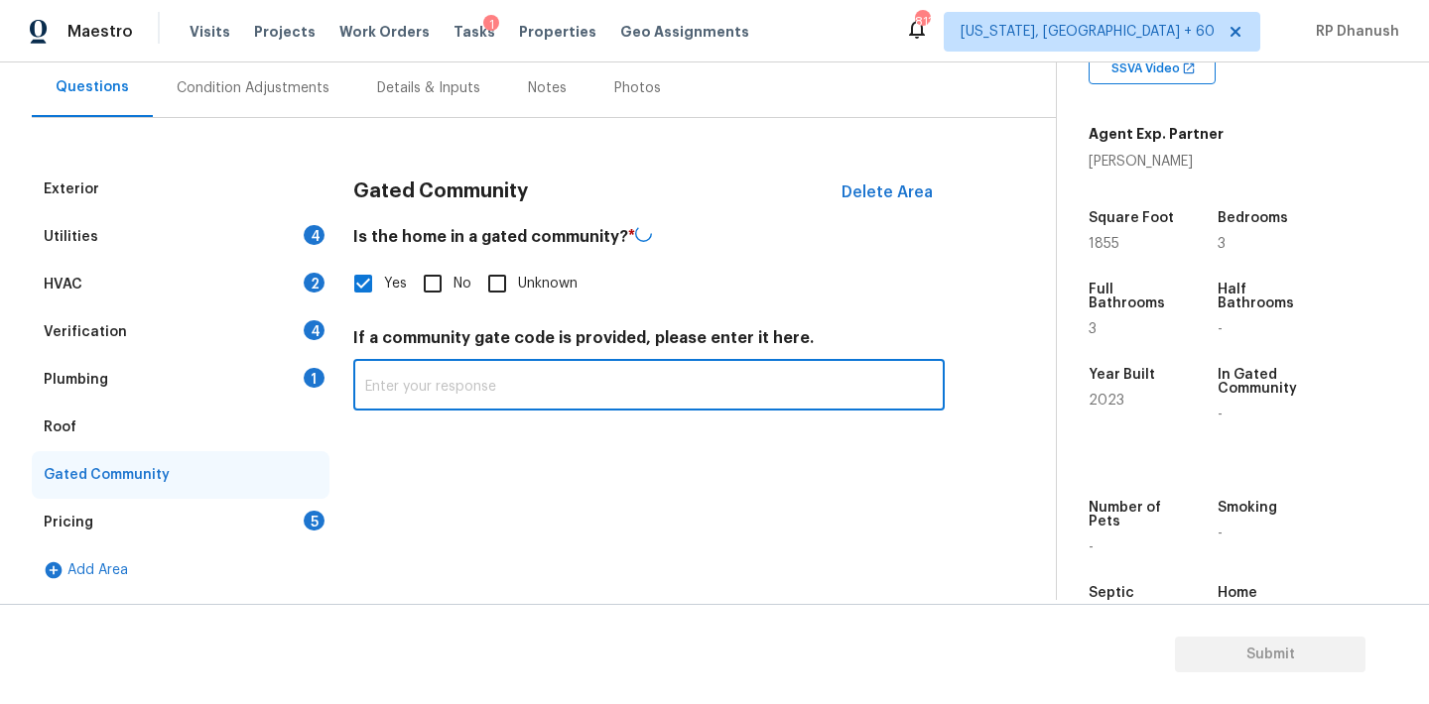
paste input "Gated (access via call-box)"
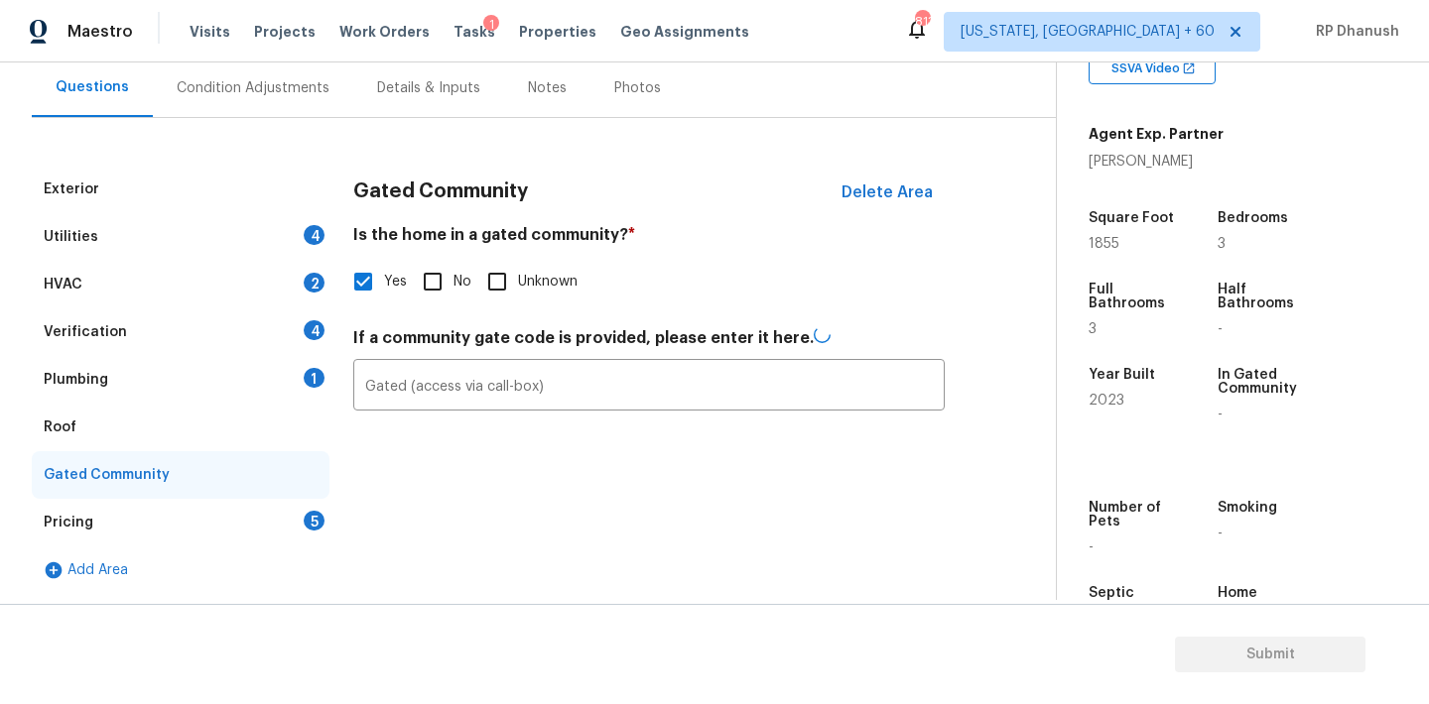
click at [296, 232] on div "Utilities 4" at bounding box center [181, 237] width 298 height 48
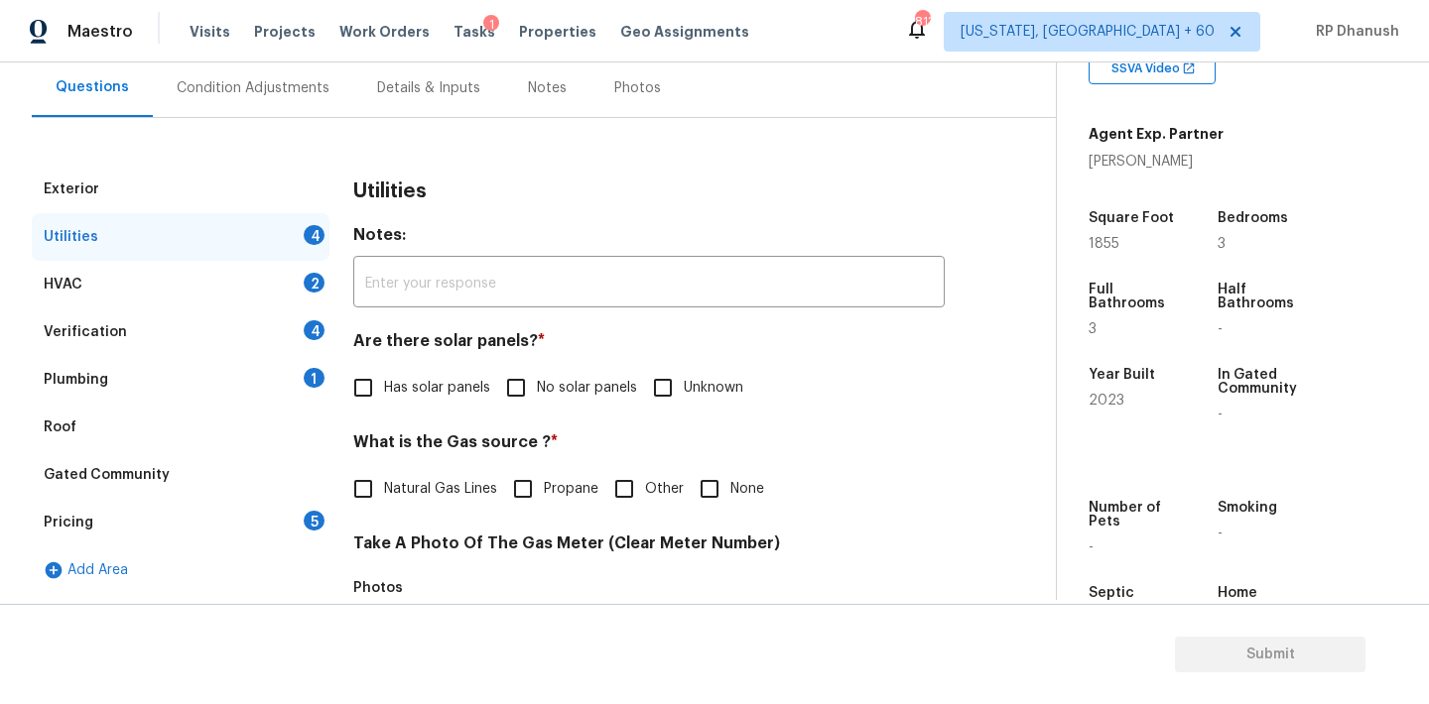
click at [493, 379] on div "Has solar panels No solar panels Unknown" at bounding box center [648, 388] width 591 height 42
click at [508, 380] on input "No solar panels" at bounding box center [516, 388] width 42 height 42
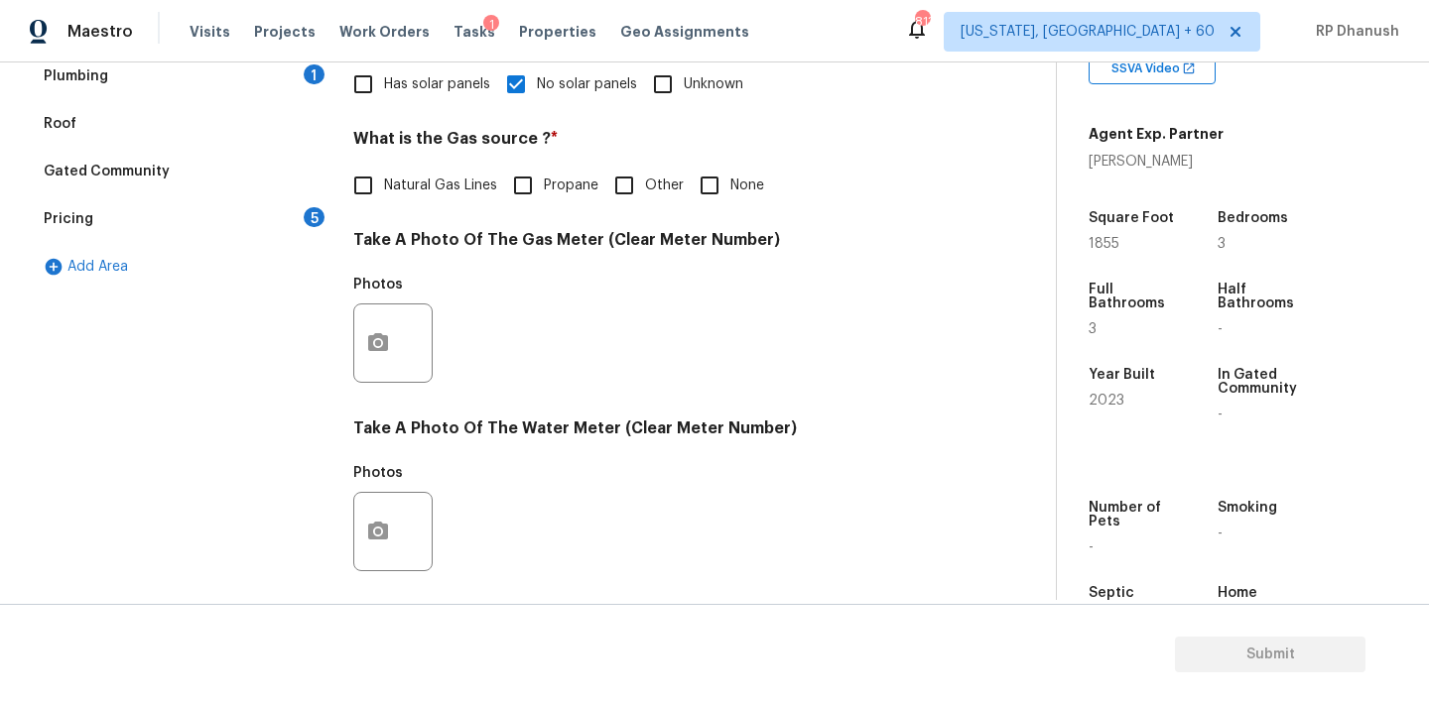
scroll to position [789, 0]
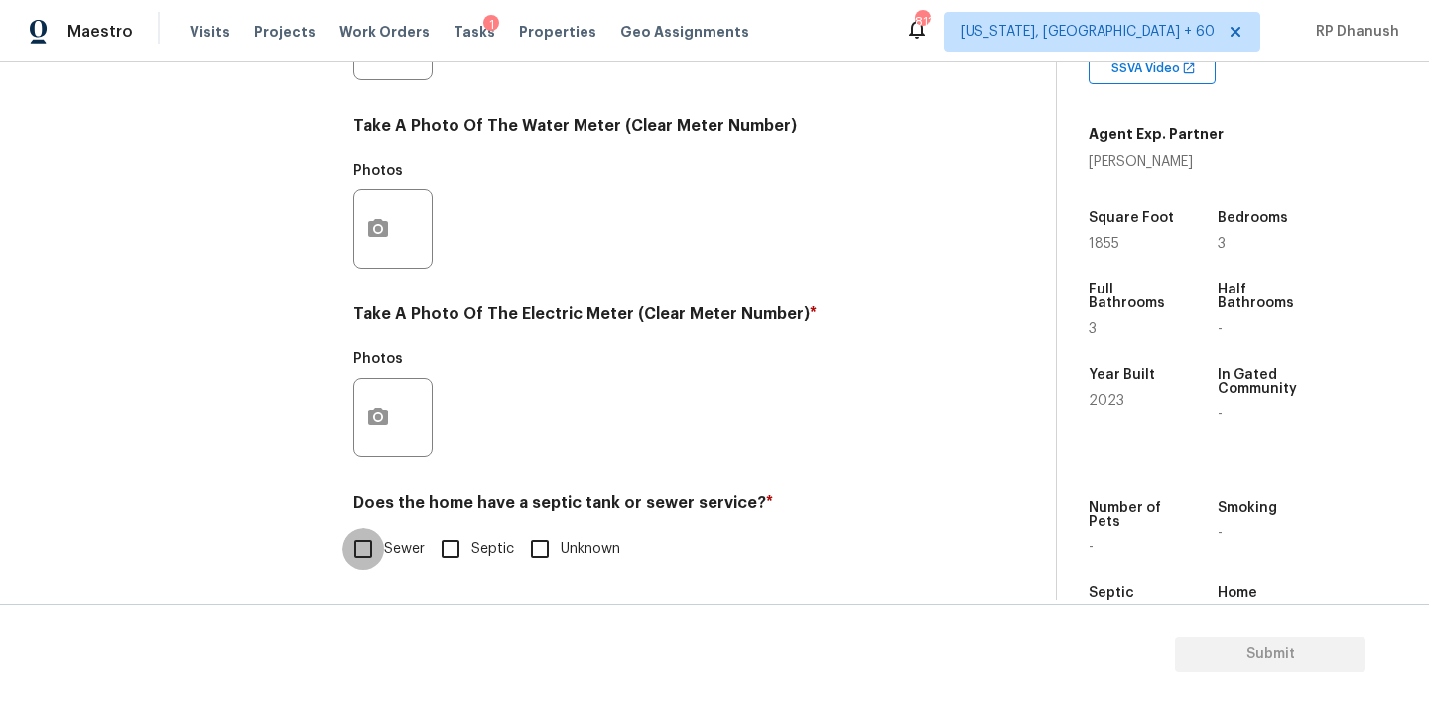
click at [373, 534] on input "Sewer" at bounding box center [363, 550] width 42 height 42
click at [393, 416] on button "button" at bounding box center [378, 417] width 48 height 77
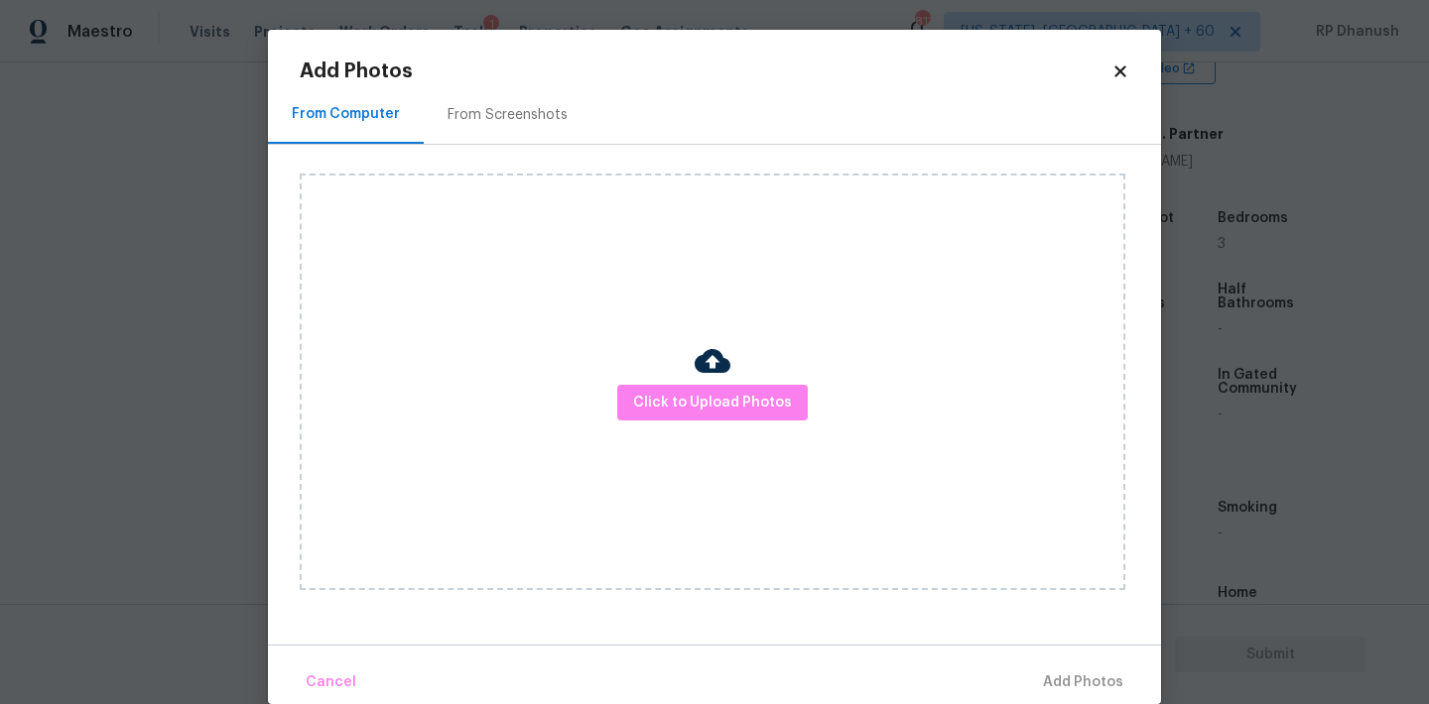
click at [518, 112] on div "From Screenshots" at bounding box center [507, 115] width 120 height 20
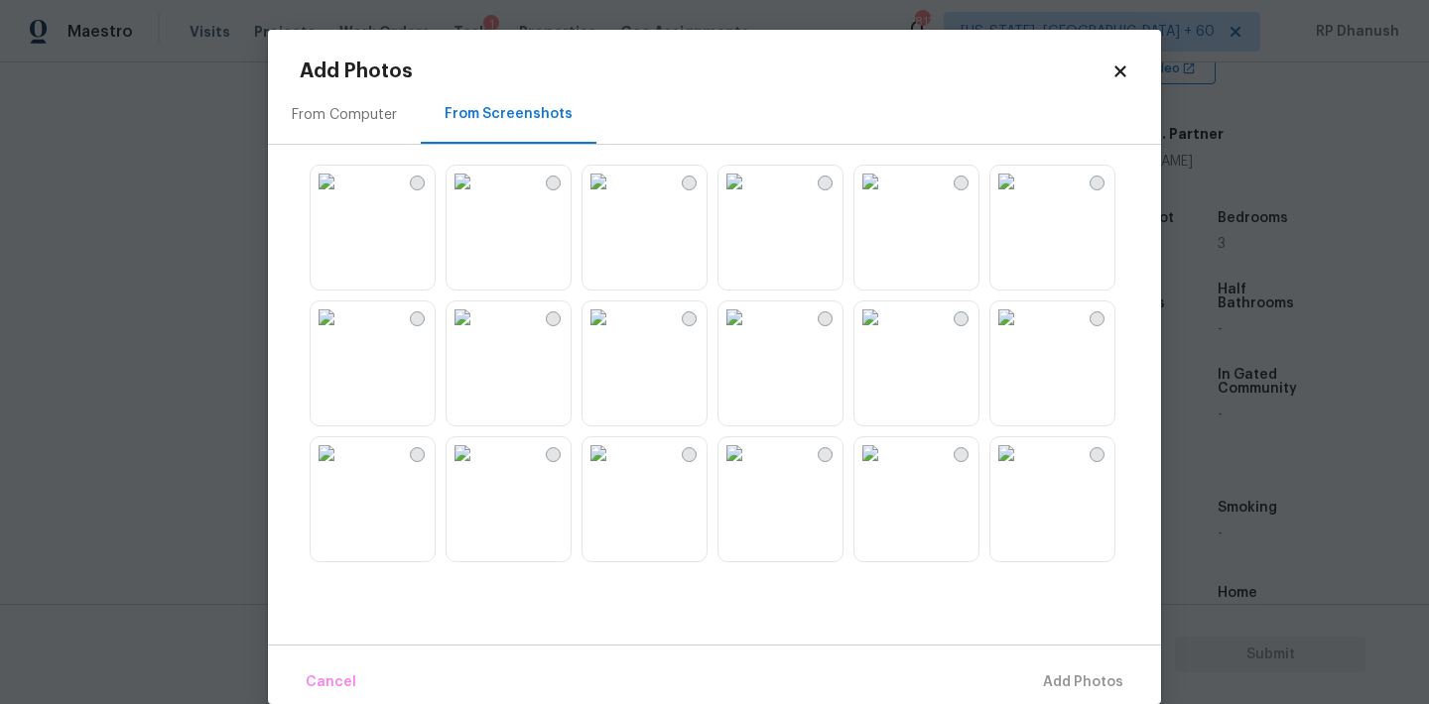
click at [342, 469] on img at bounding box center [327, 454] width 32 height 32
click at [1060, 663] on button "Add 1 Photo(s)" at bounding box center [1074, 683] width 114 height 43
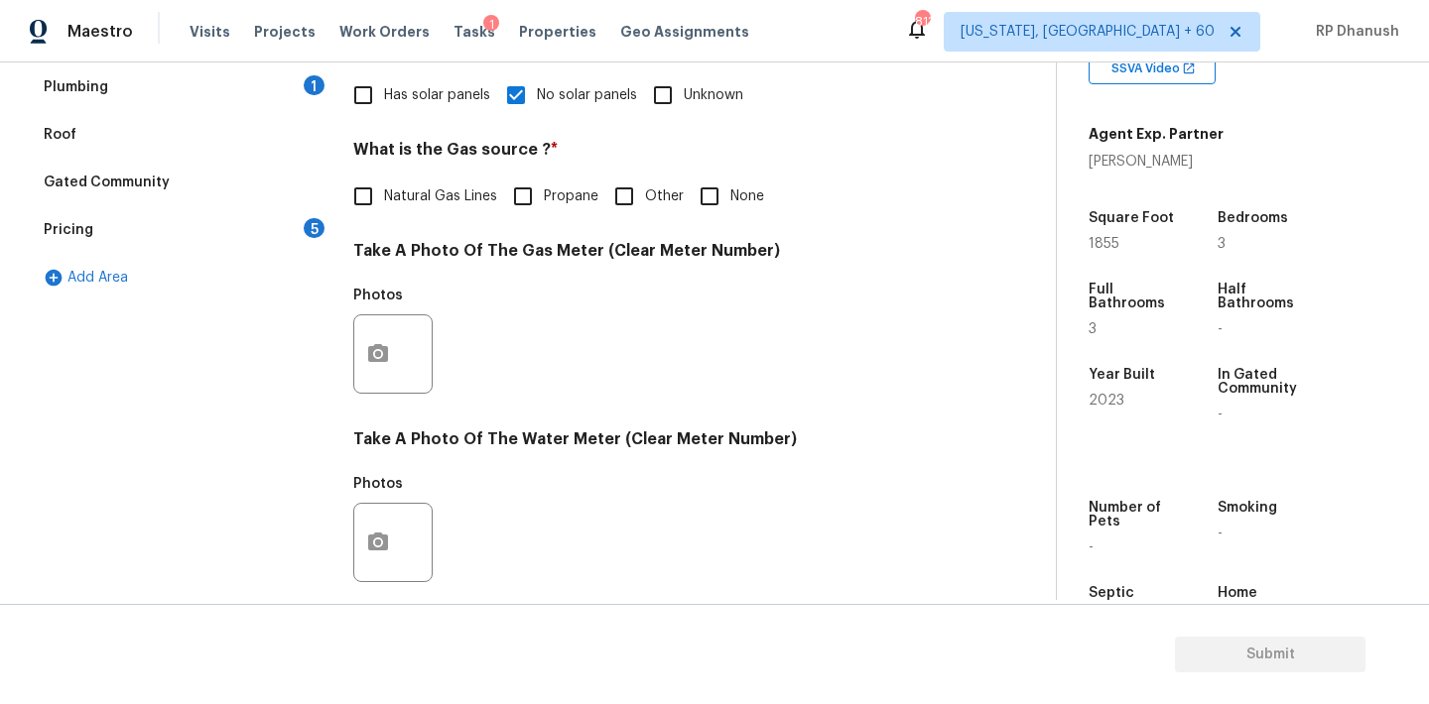
scroll to position [425, 0]
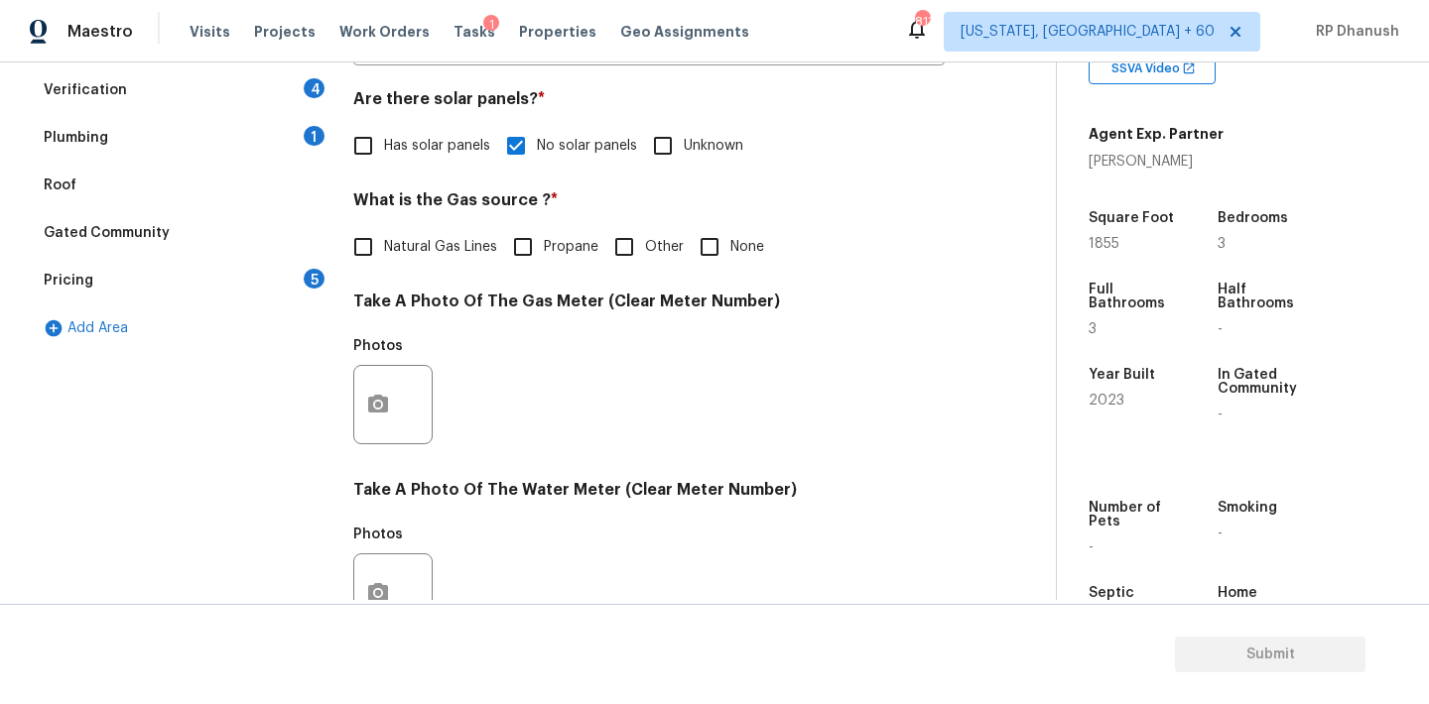
click at [299, 123] on div "Plumbing 1" at bounding box center [181, 138] width 298 height 48
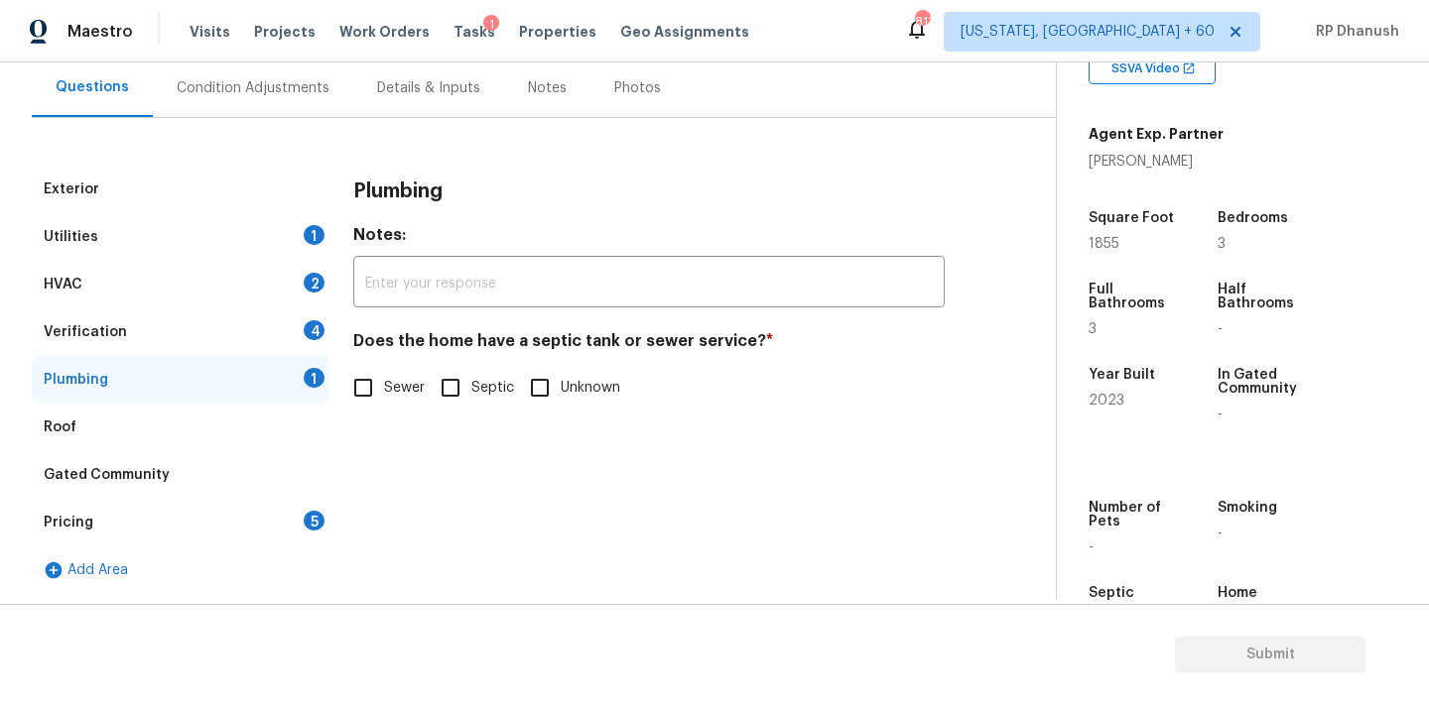
scroll to position [183, 0]
click at [372, 389] on input "Sewer" at bounding box center [363, 388] width 42 height 42
click at [271, 267] on div "HVAC 2" at bounding box center [181, 285] width 298 height 48
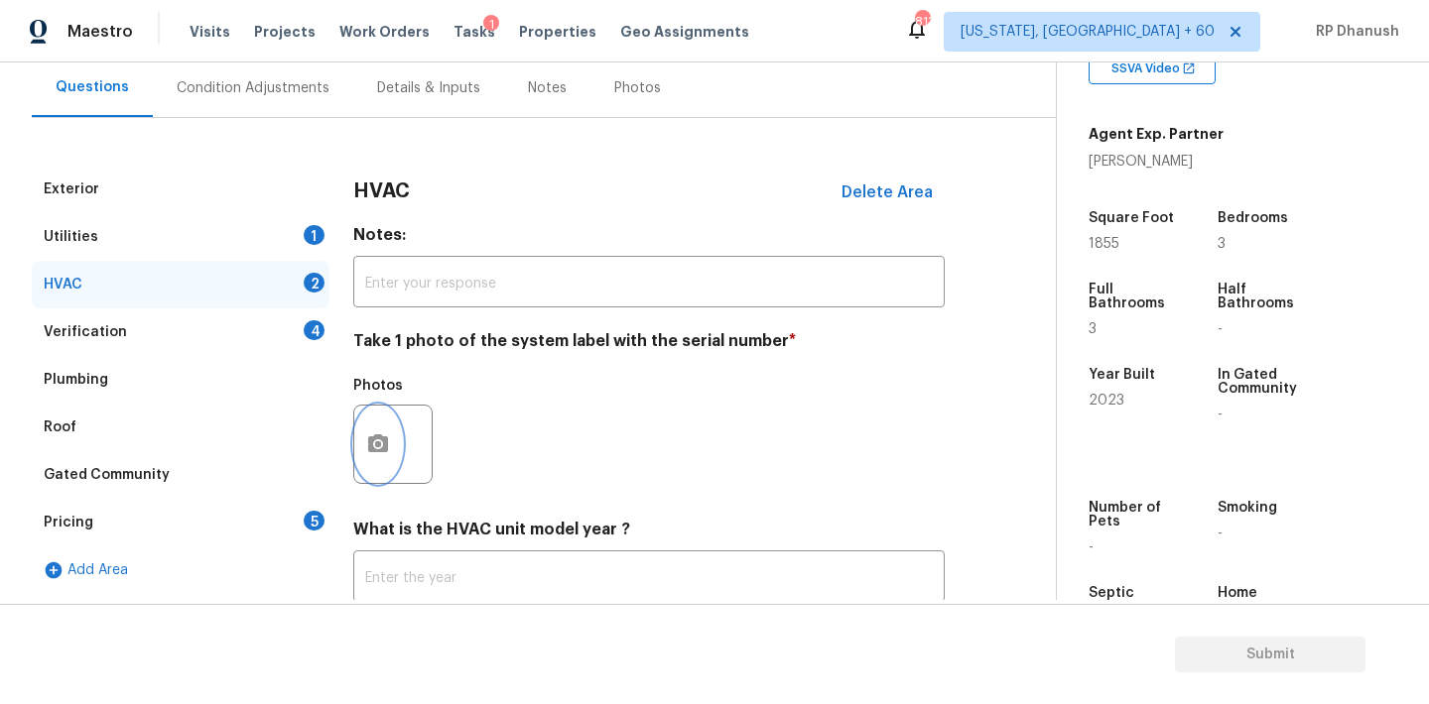
click at [398, 443] on button "button" at bounding box center [378, 444] width 48 height 77
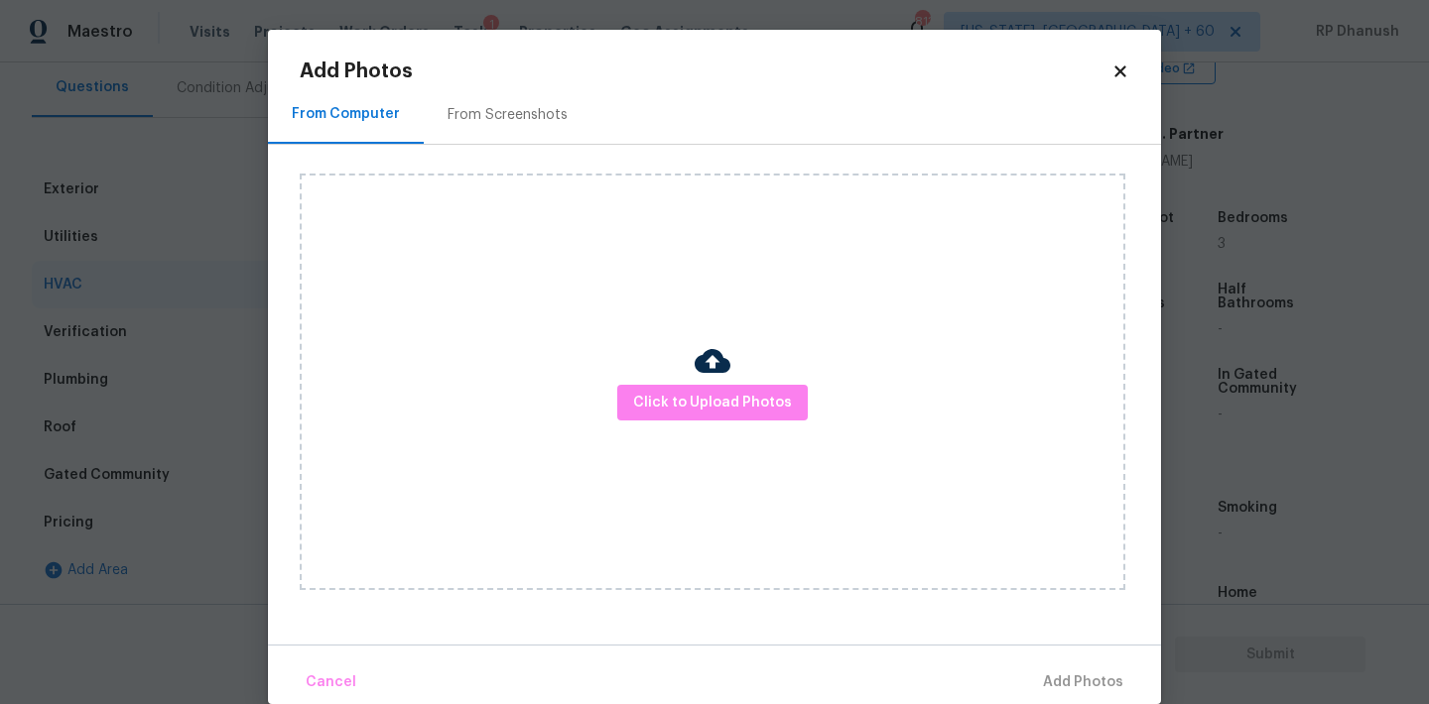
click at [487, 122] on div "From Screenshots" at bounding box center [507, 115] width 120 height 20
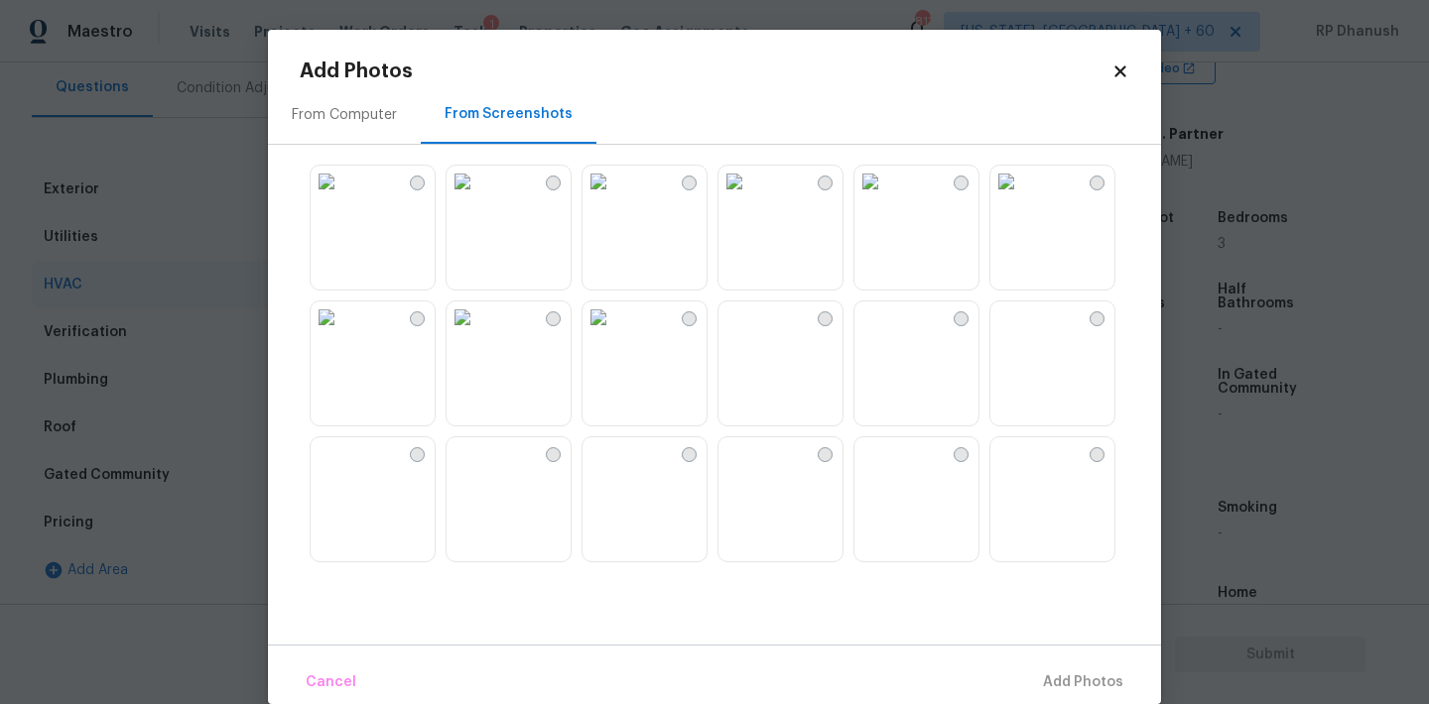
click at [342, 469] on img at bounding box center [327, 454] width 32 height 32
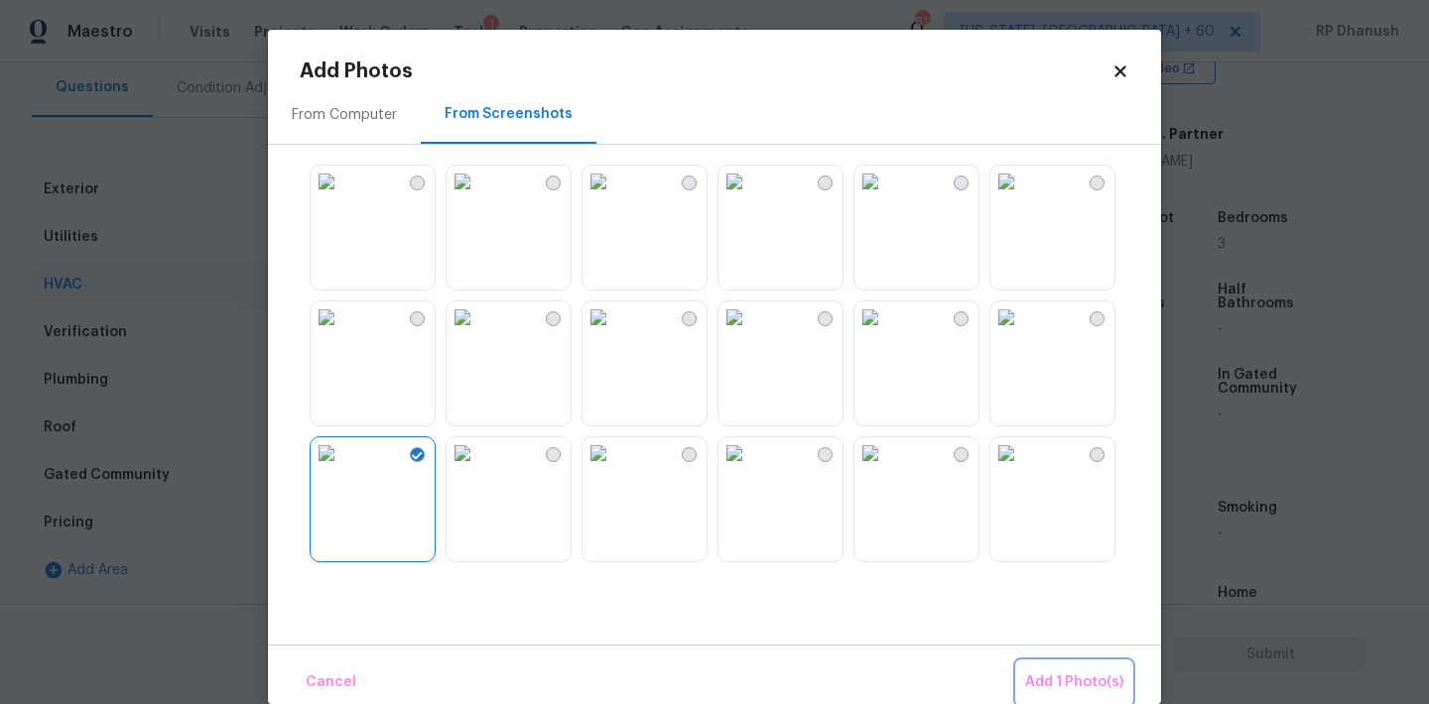
click at [1094, 690] on span "Add 1 Photo(s)" at bounding box center [1074, 683] width 98 height 25
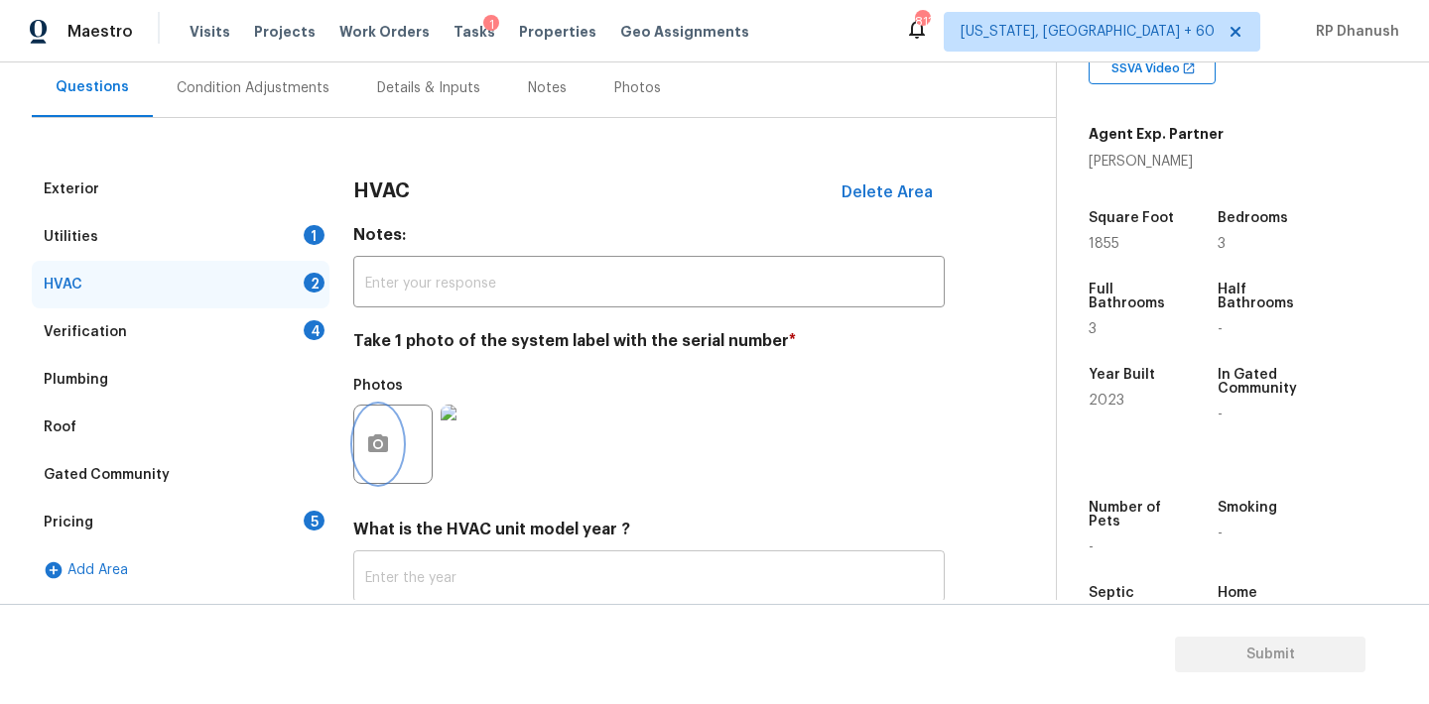
scroll to position [316, 0]
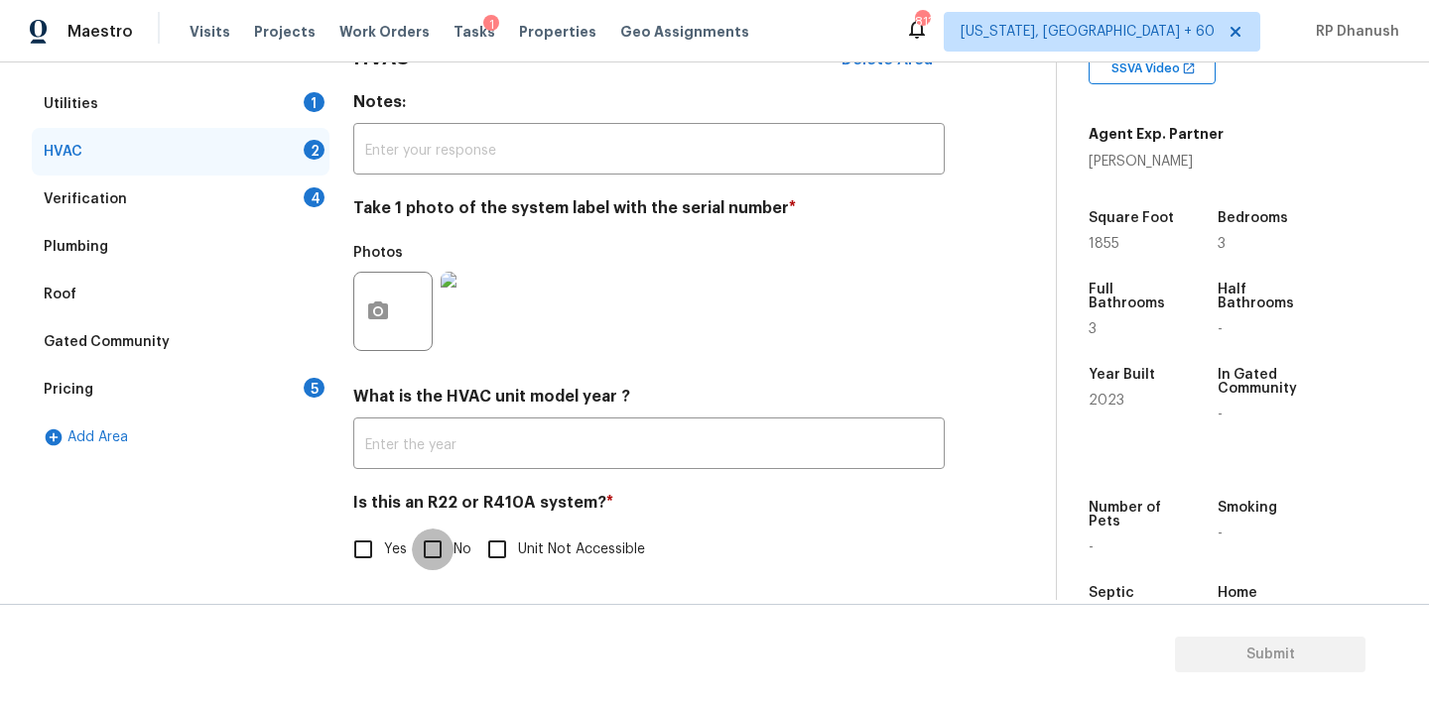
click at [445, 541] on input "No" at bounding box center [433, 550] width 42 height 42
click at [310, 389] on div "5" at bounding box center [314, 388] width 21 height 20
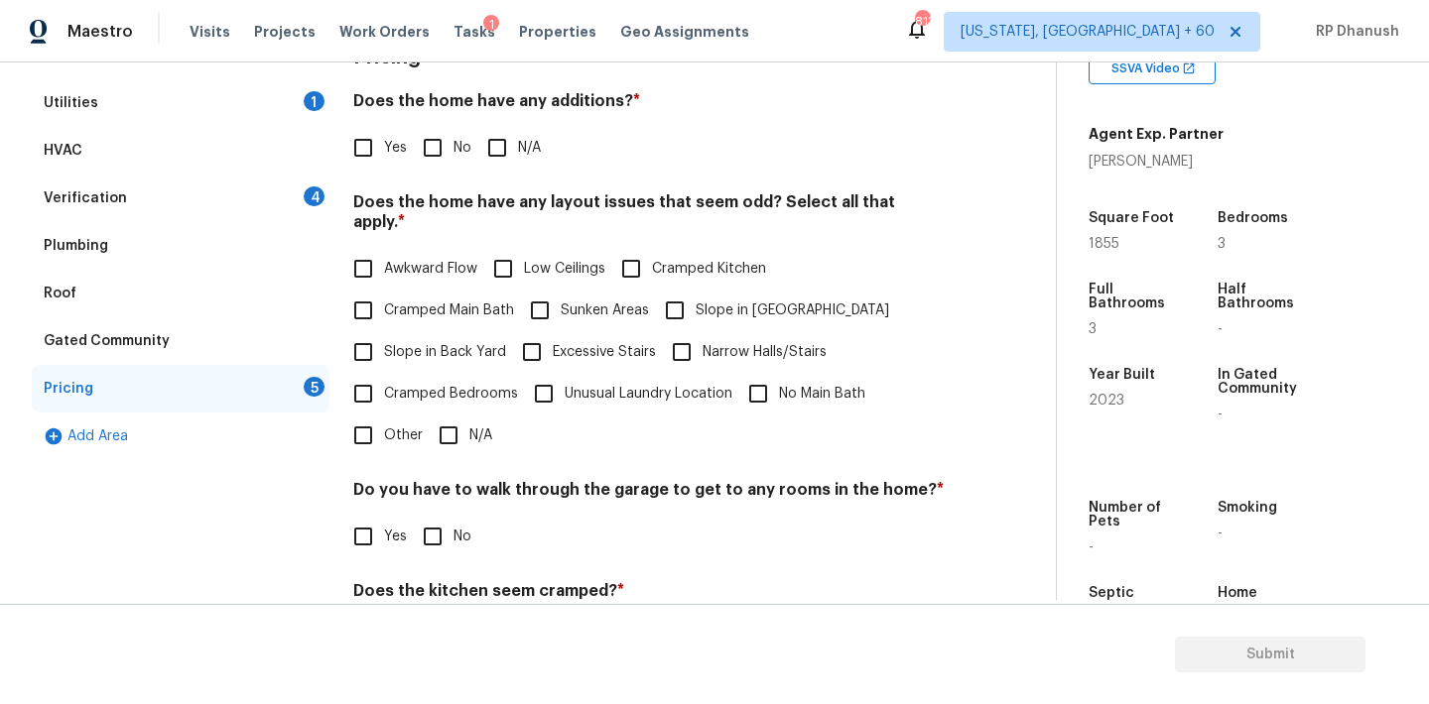
click at [442, 143] on input "No" at bounding box center [433, 148] width 42 height 42
click at [359, 150] on input "Yes" at bounding box center [363, 148] width 42 height 42
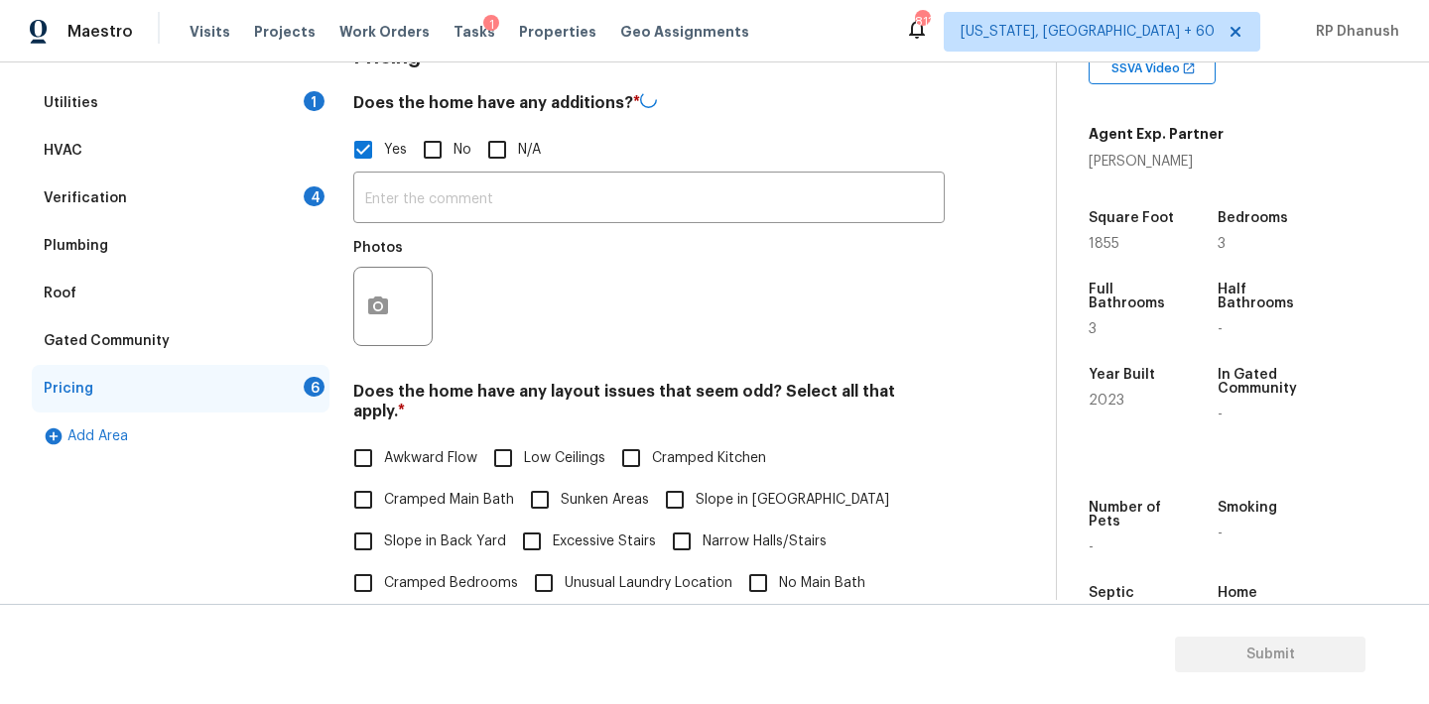
click at [402, 185] on input "text" at bounding box center [648, 200] width 591 height 47
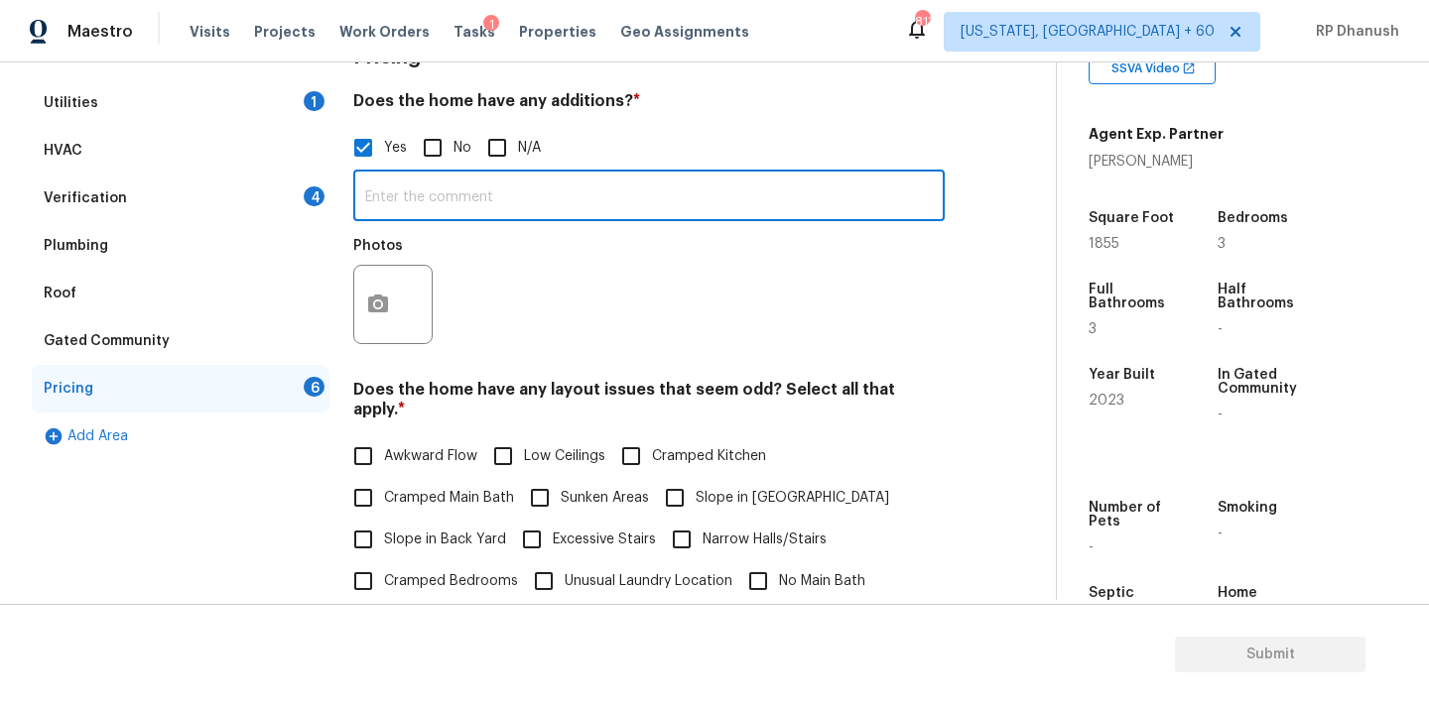
scroll to position [327, 0]
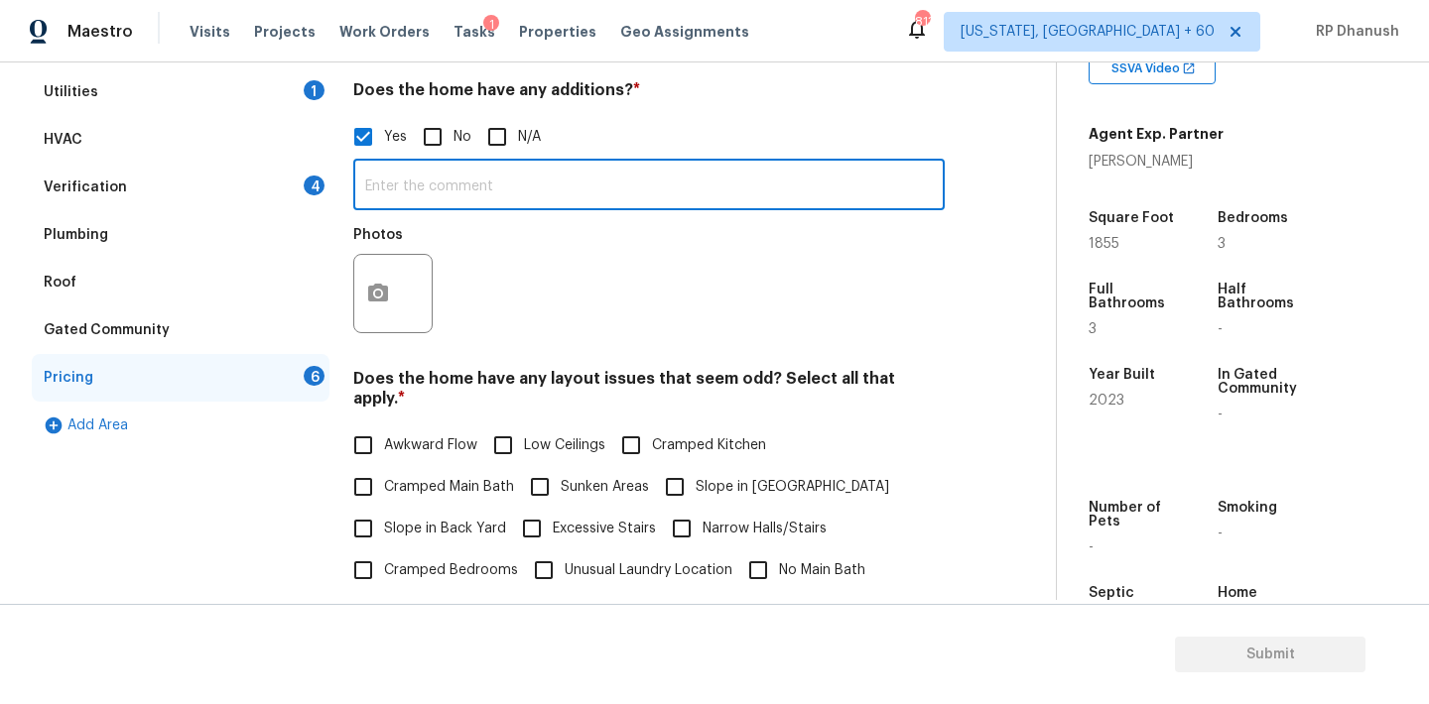
click at [430, 202] on input "text" at bounding box center [648, 187] width 591 height 47
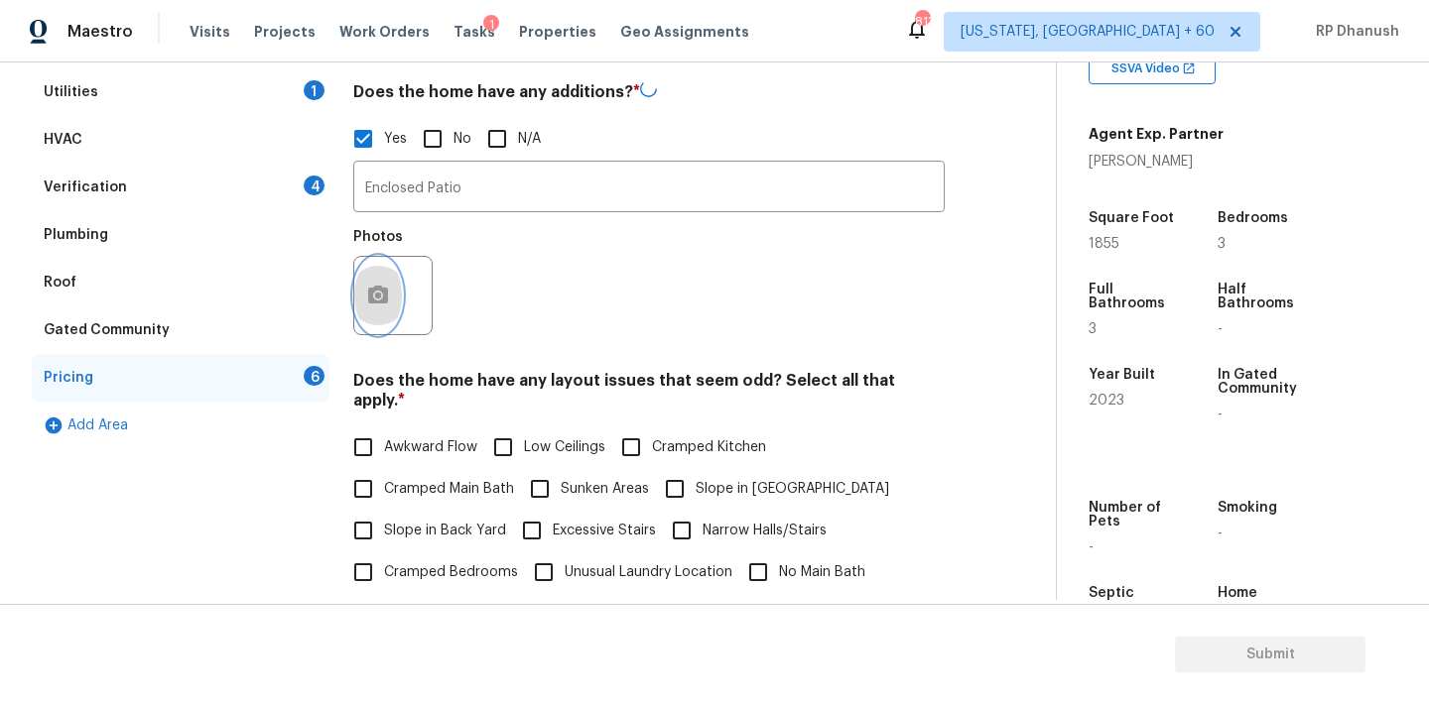
click at [388, 283] on button "button" at bounding box center [378, 295] width 48 height 77
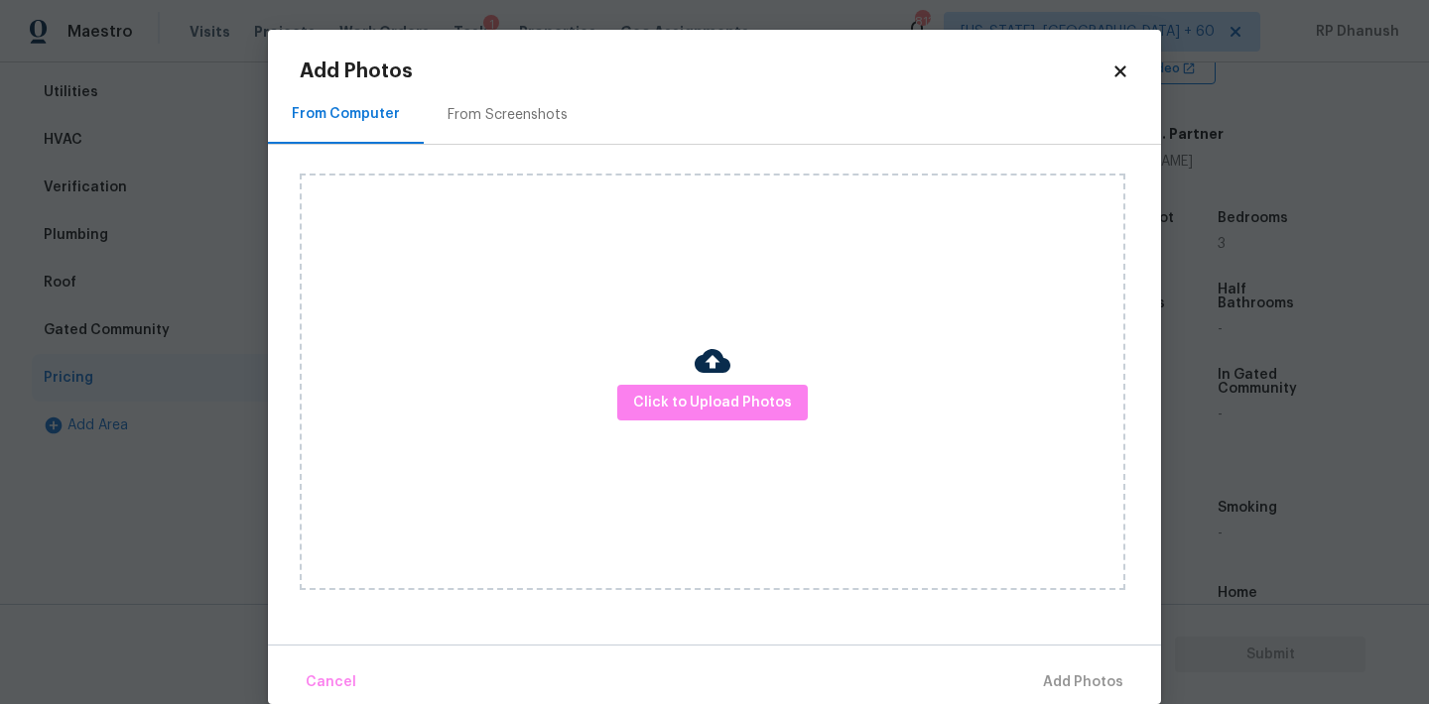
click at [473, 102] on div "From Screenshots" at bounding box center [508, 114] width 168 height 59
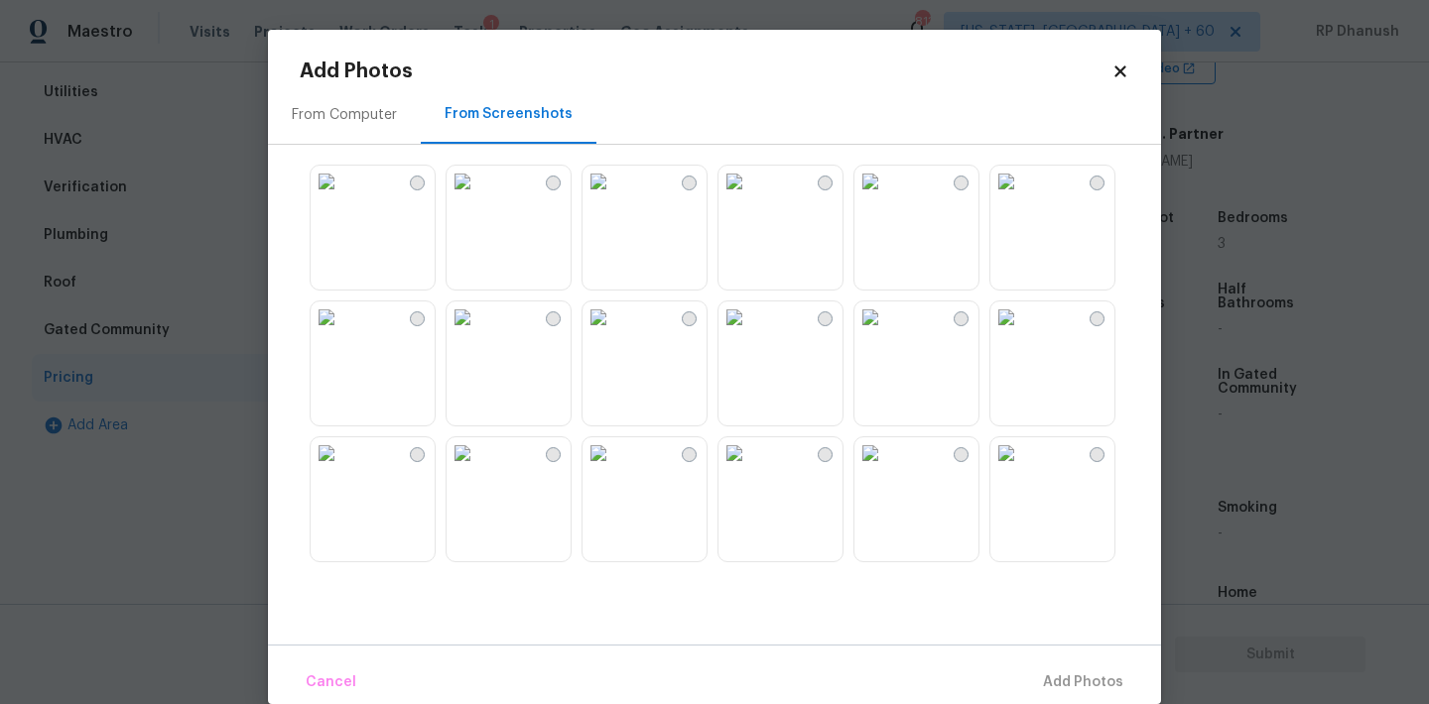
click at [342, 469] on img at bounding box center [327, 454] width 32 height 32
click at [1063, 678] on span "Add 1 Photo(s)" at bounding box center [1074, 683] width 98 height 25
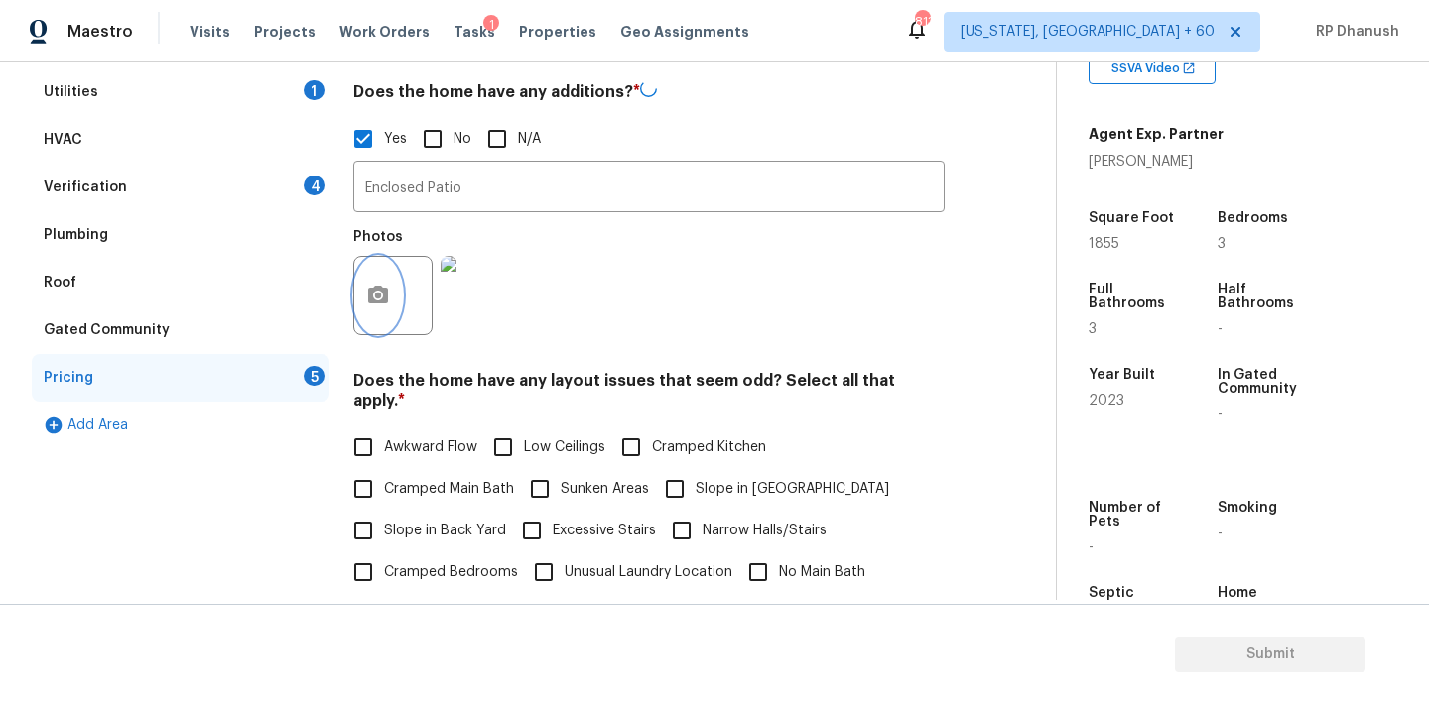
scroll to position [0, 0]
click at [398, 519] on span "Slope in Back Yard" at bounding box center [445, 529] width 122 height 21
click at [384, 510] on input "Slope in Back Yard" at bounding box center [363, 529] width 42 height 42
click at [717, 477] on span "Slope in [GEOGRAPHIC_DATA]" at bounding box center [792, 487] width 193 height 21
click at [696, 477] on input "Slope in [GEOGRAPHIC_DATA]" at bounding box center [675, 487] width 42 height 42
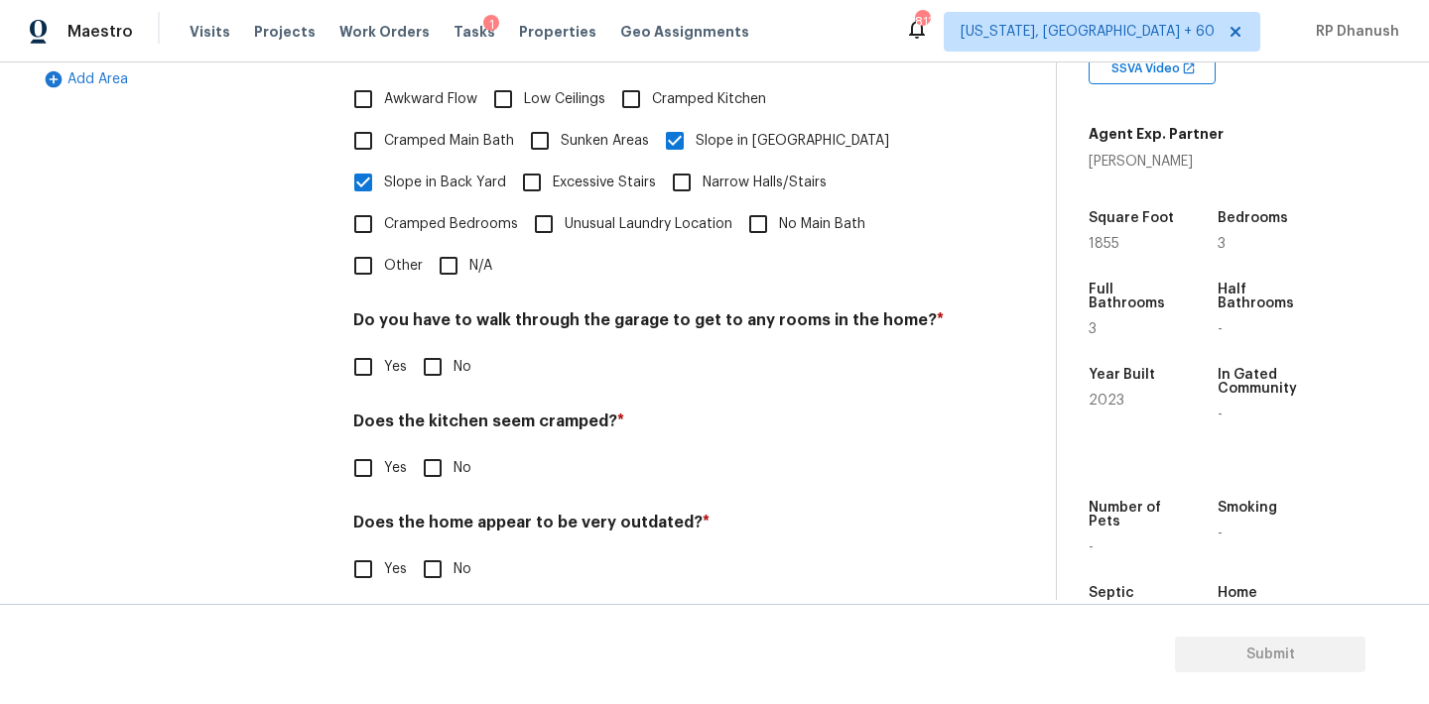
scroll to position [674, 0]
click at [447, 348] on input "No" at bounding box center [433, 367] width 42 height 42
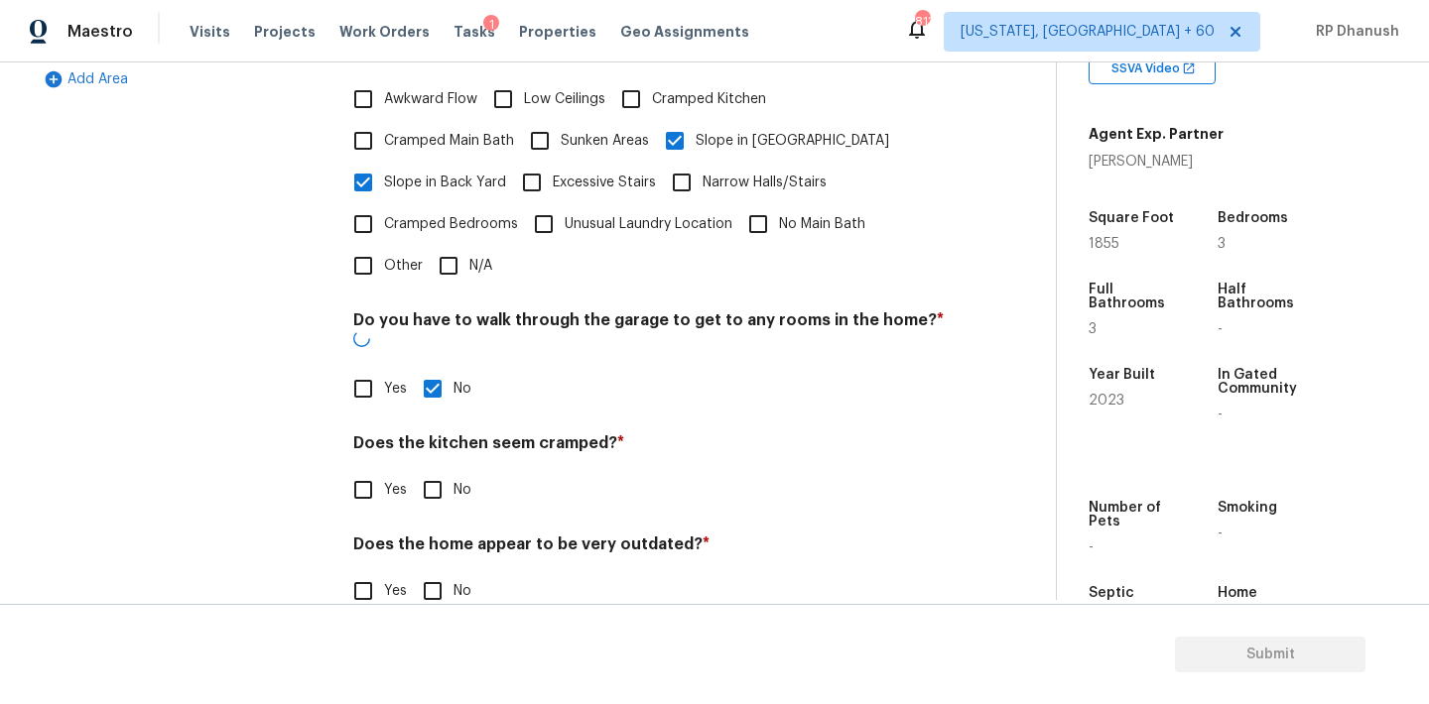
click at [444, 469] on input "No" at bounding box center [433, 490] width 42 height 42
click at [441, 537] on h4 "Does the home appear to be very outdated? *" at bounding box center [648, 551] width 591 height 28
click at [438, 537] on div "Does the home appear to be very outdated? * Yes No" at bounding box center [648, 575] width 591 height 77
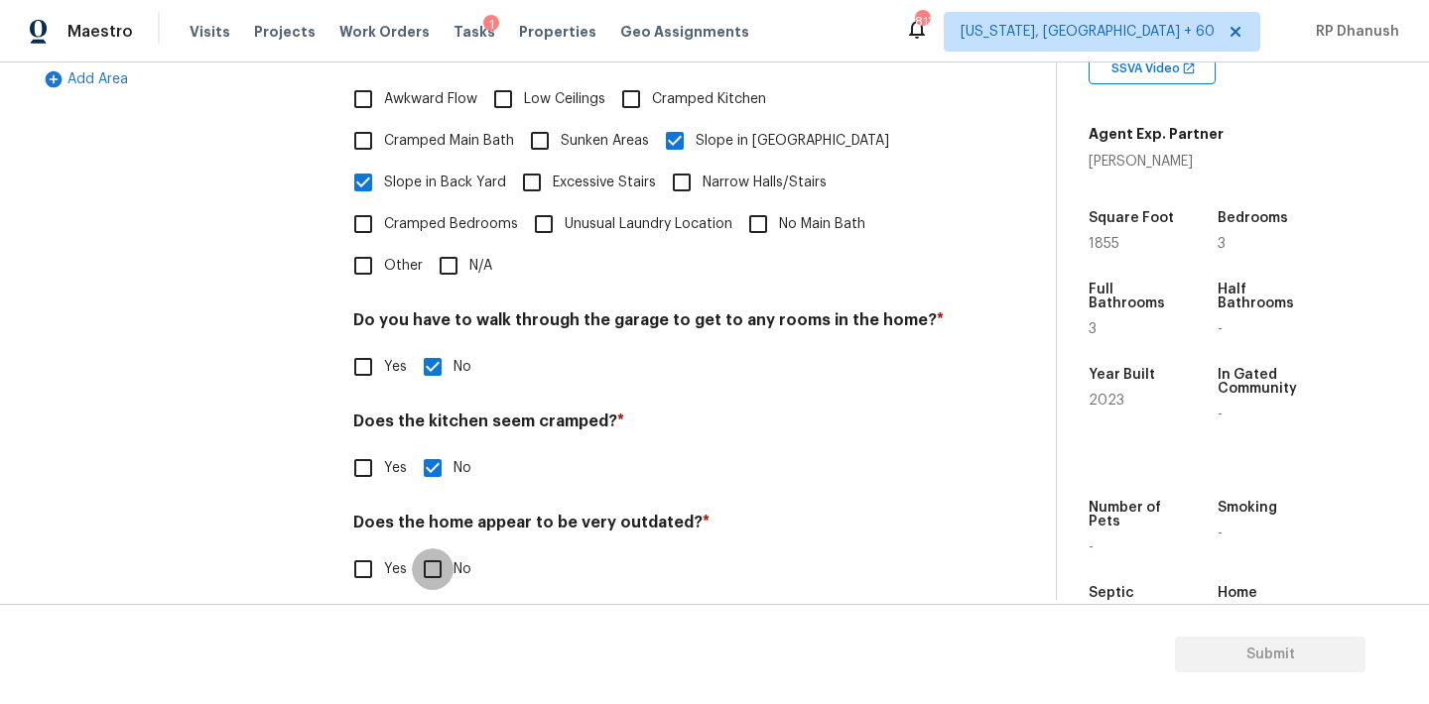
click at [436, 549] on input "No" at bounding box center [433, 570] width 42 height 42
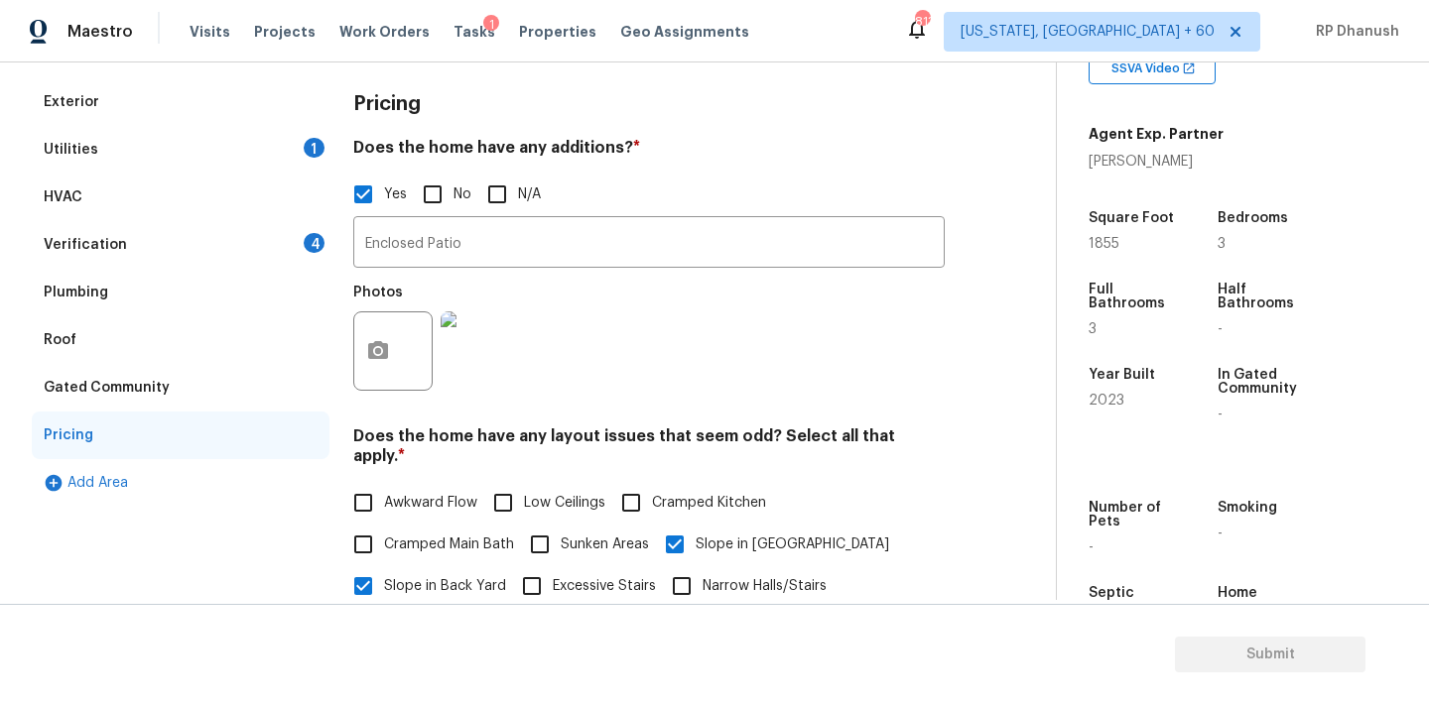
scroll to position [243, 0]
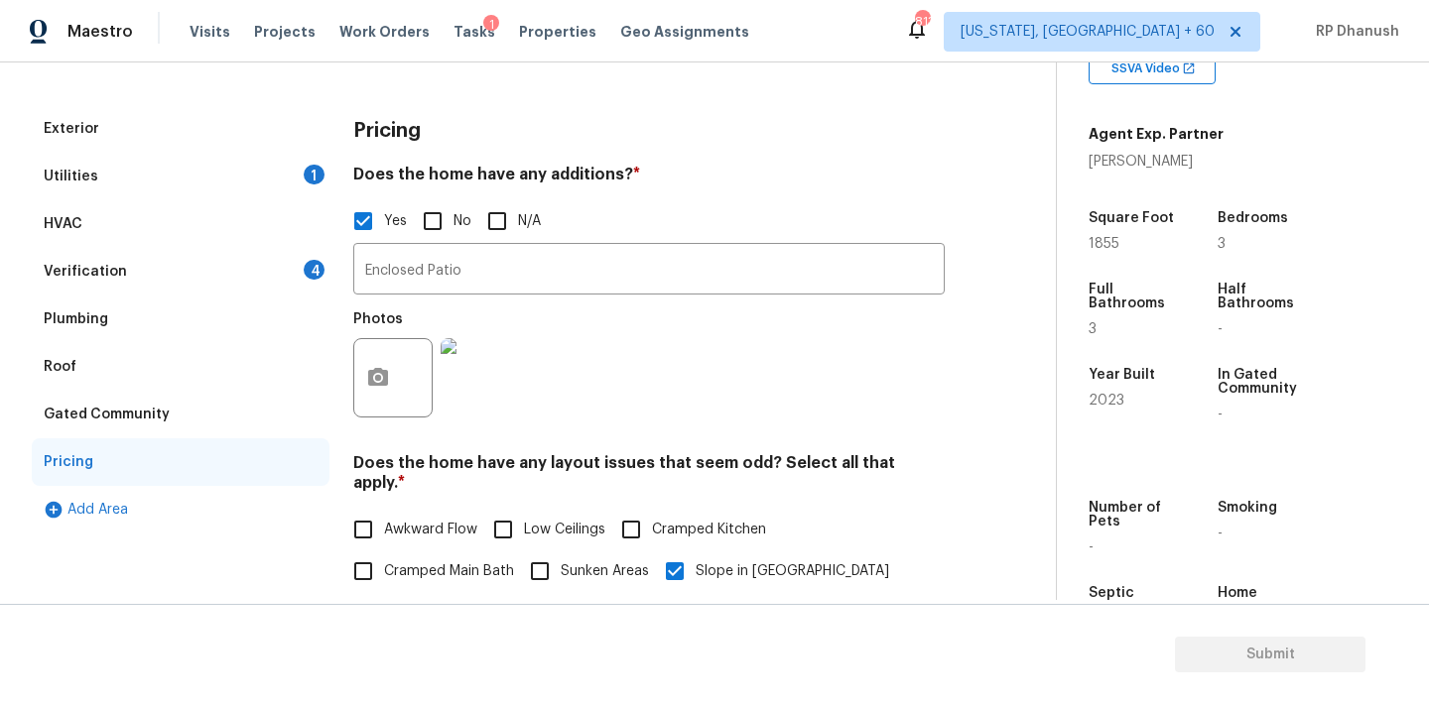
click at [298, 198] on div "Exterior Utilities 1 HVAC Verification 4 Plumbing Roof Gated Community Pricing …" at bounding box center [181, 575] width 298 height 940
click at [305, 181] on div "Utilities 1" at bounding box center [181, 177] width 298 height 48
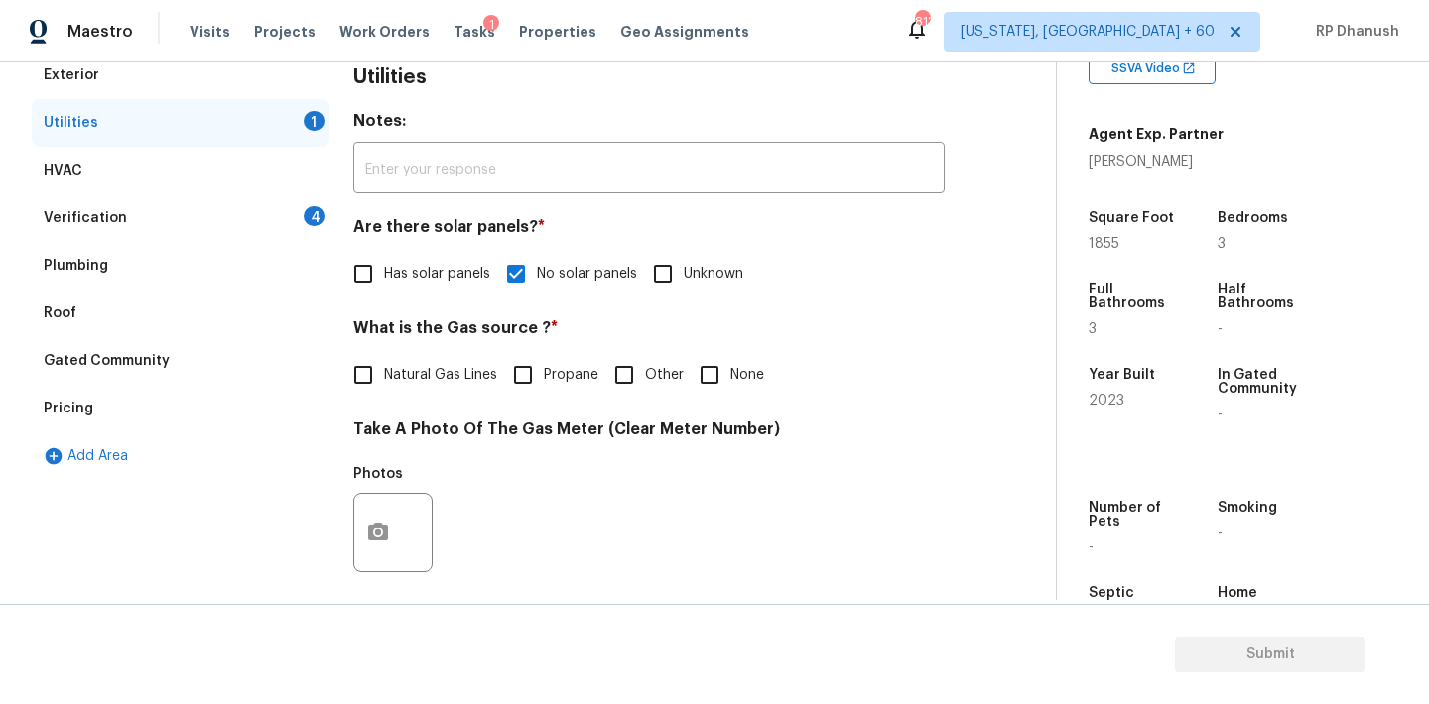
scroll to position [316, 0]
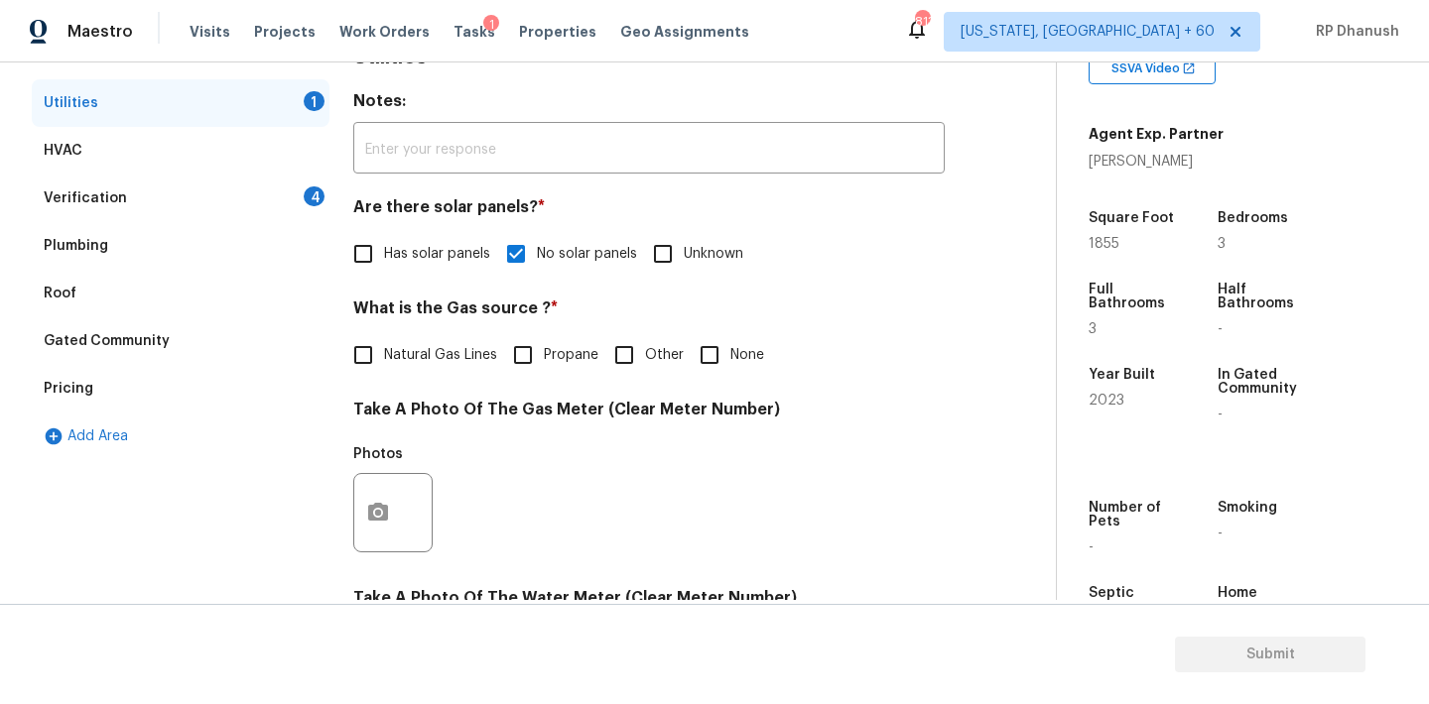
drag, startPoint x: 726, startPoint y: 339, endPoint x: 588, endPoint y: 424, distance: 161.7
click at [726, 339] on input "None" at bounding box center [710, 355] width 42 height 42
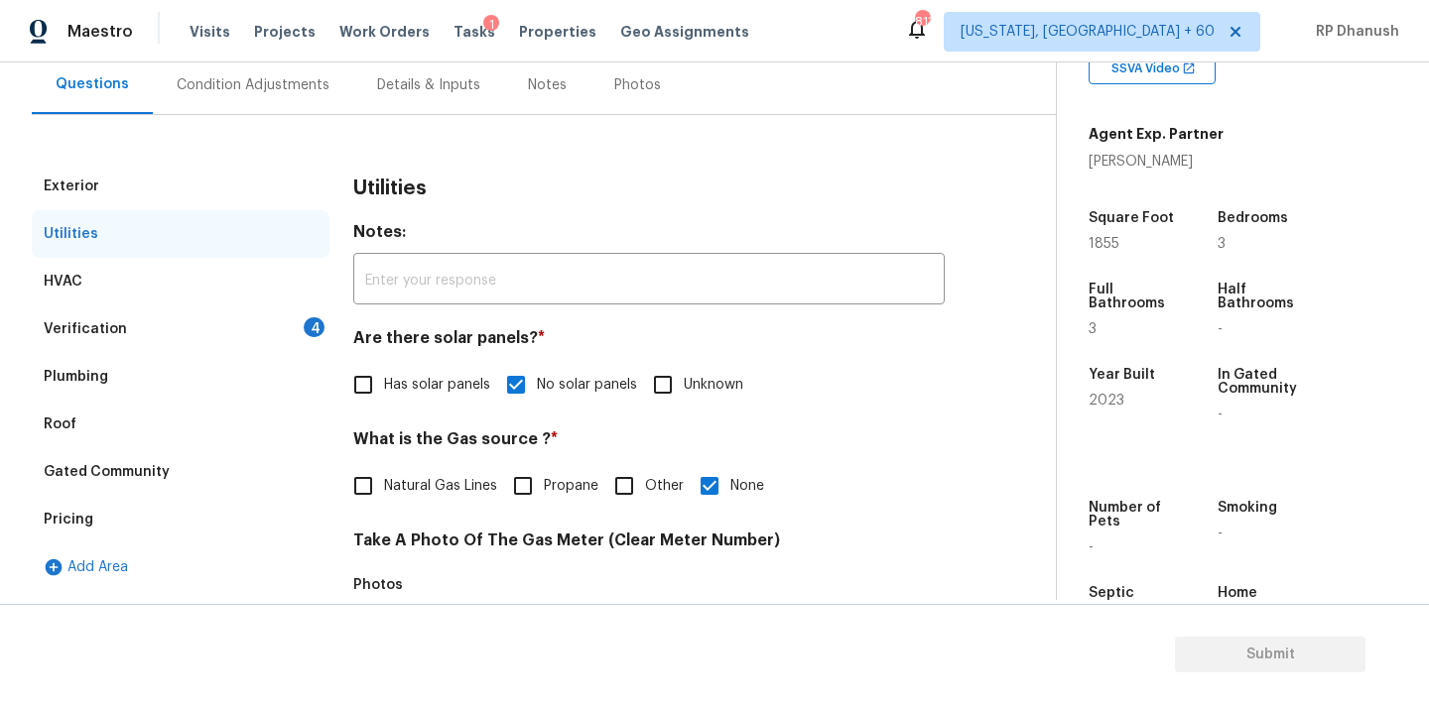
scroll to position [174, 0]
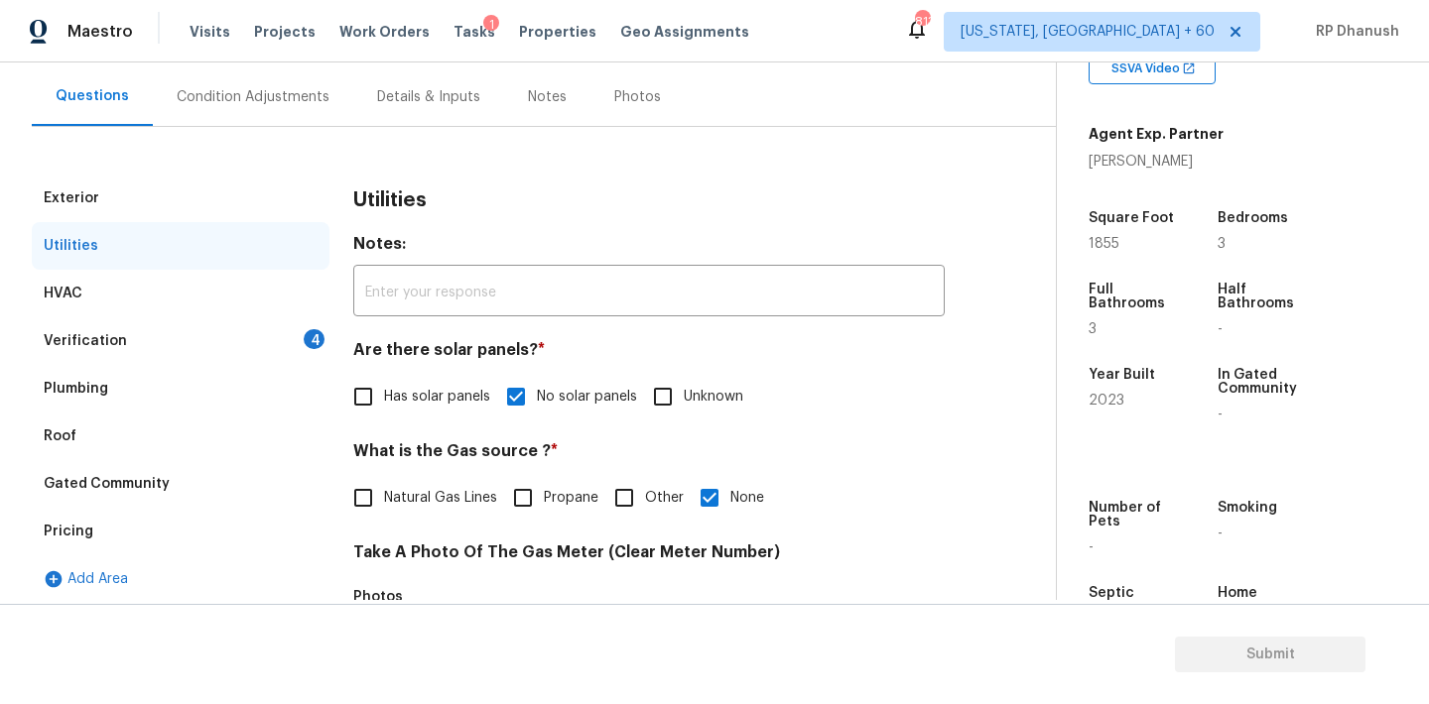
click at [300, 350] on div "Verification 4" at bounding box center [181, 341] width 298 height 48
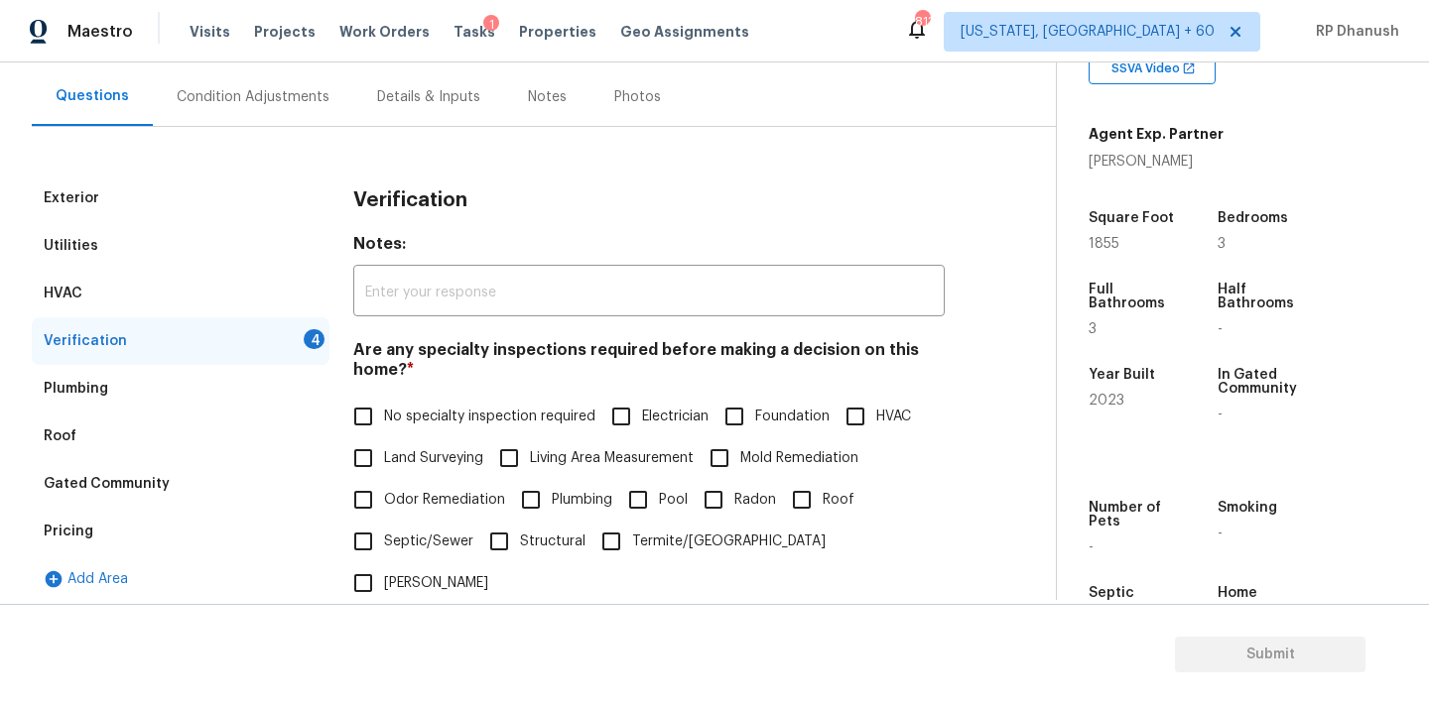
click at [300, 339] on div "Verification 4" at bounding box center [181, 341] width 298 height 48
click at [401, 403] on label "No specialty inspection required" at bounding box center [468, 417] width 253 height 42
click at [384, 403] on input "No specialty inspection required" at bounding box center [363, 417] width 42 height 42
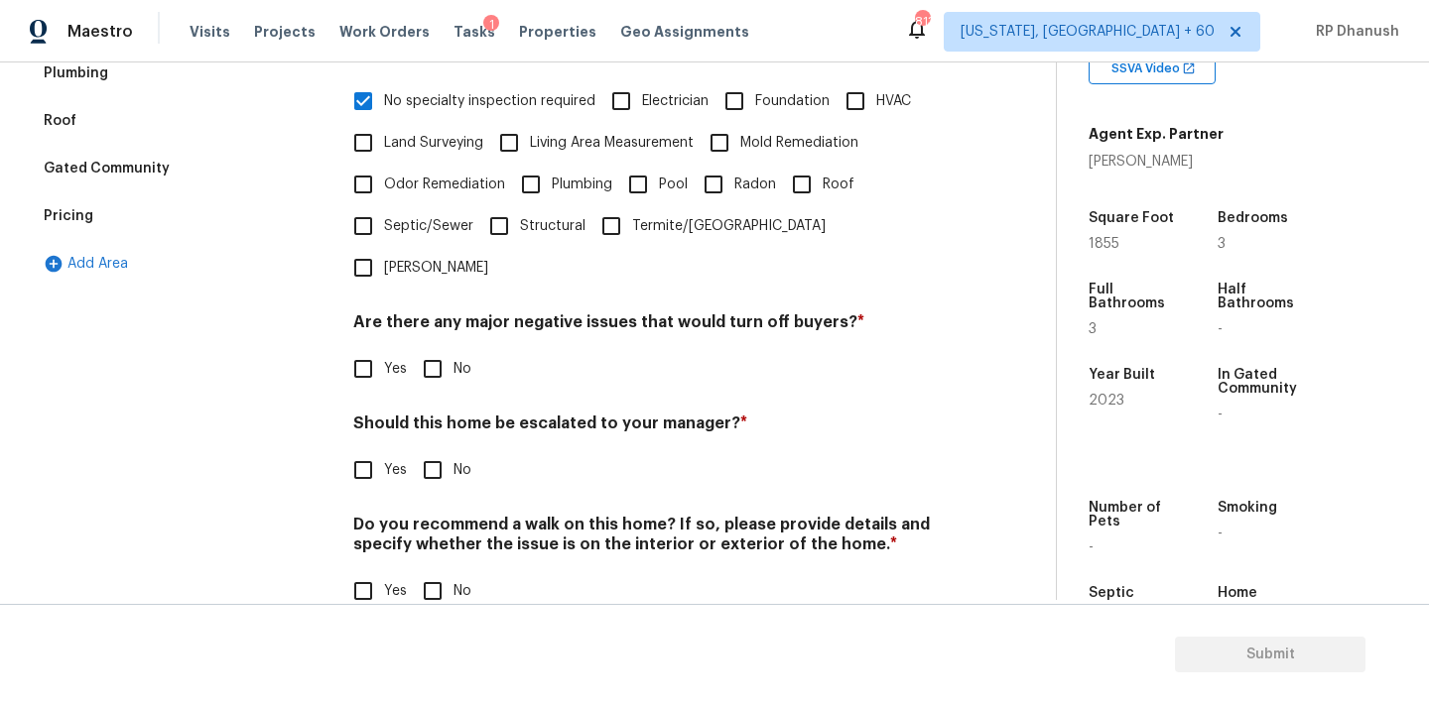
click at [433, 348] on input "No" at bounding box center [433, 369] width 42 height 42
click at [433, 451] on input "No" at bounding box center [433, 472] width 42 height 42
click at [433, 572] on input "No" at bounding box center [433, 593] width 42 height 42
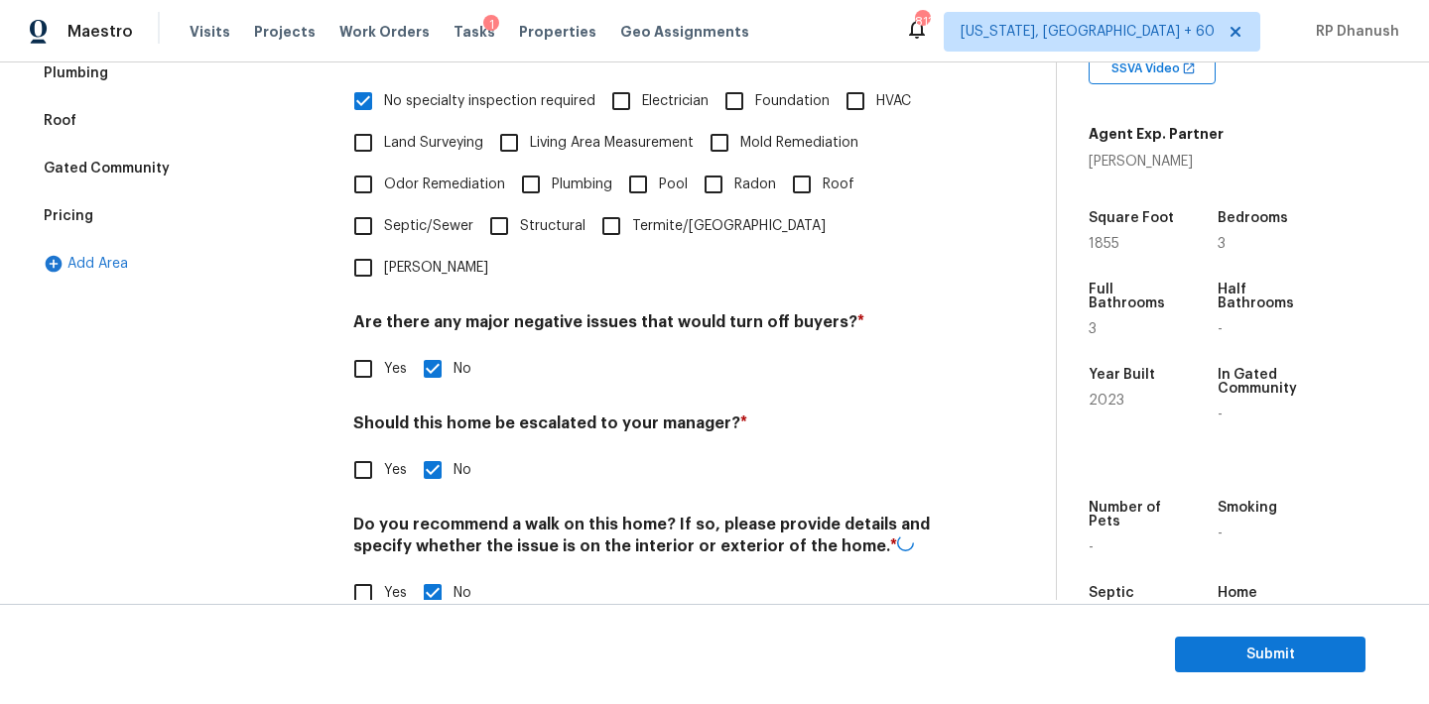
scroll to position [100, 0]
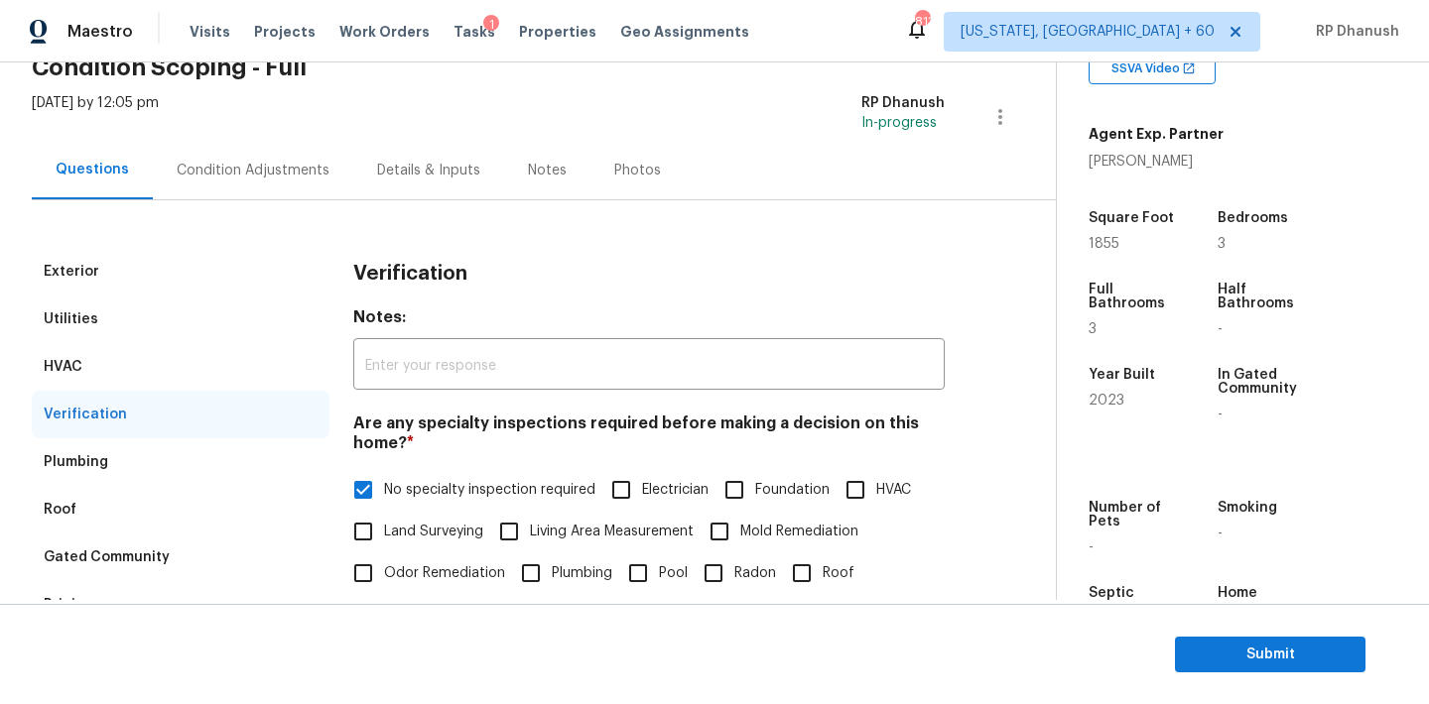
click at [243, 206] on div "Exterior Utilities HVAC Verification Plumbing Roof Gated Community Pricing Add …" at bounding box center [520, 612] width 976 height 824
click at [255, 194] on div "Condition Adjustments" at bounding box center [253, 170] width 200 height 59
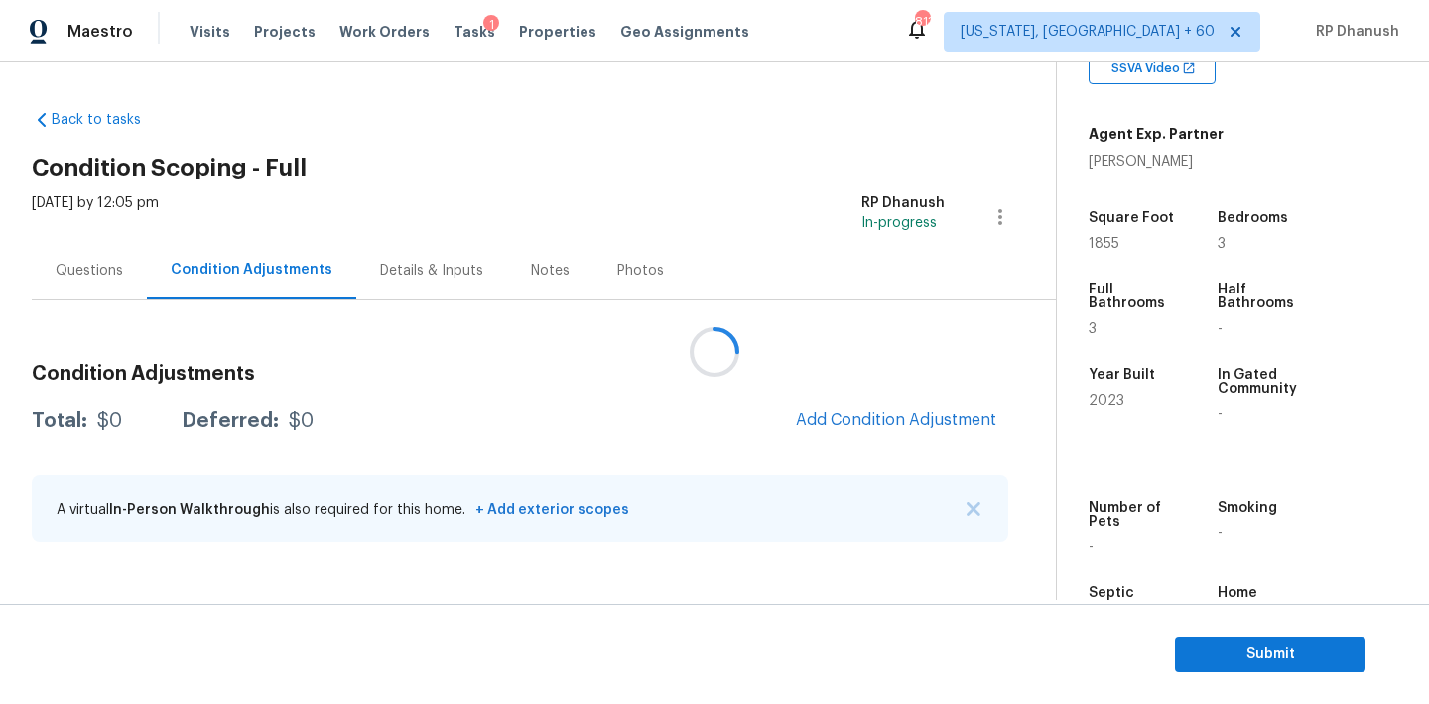
click at [933, 419] on div at bounding box center [714, 352] width 1429 height 704
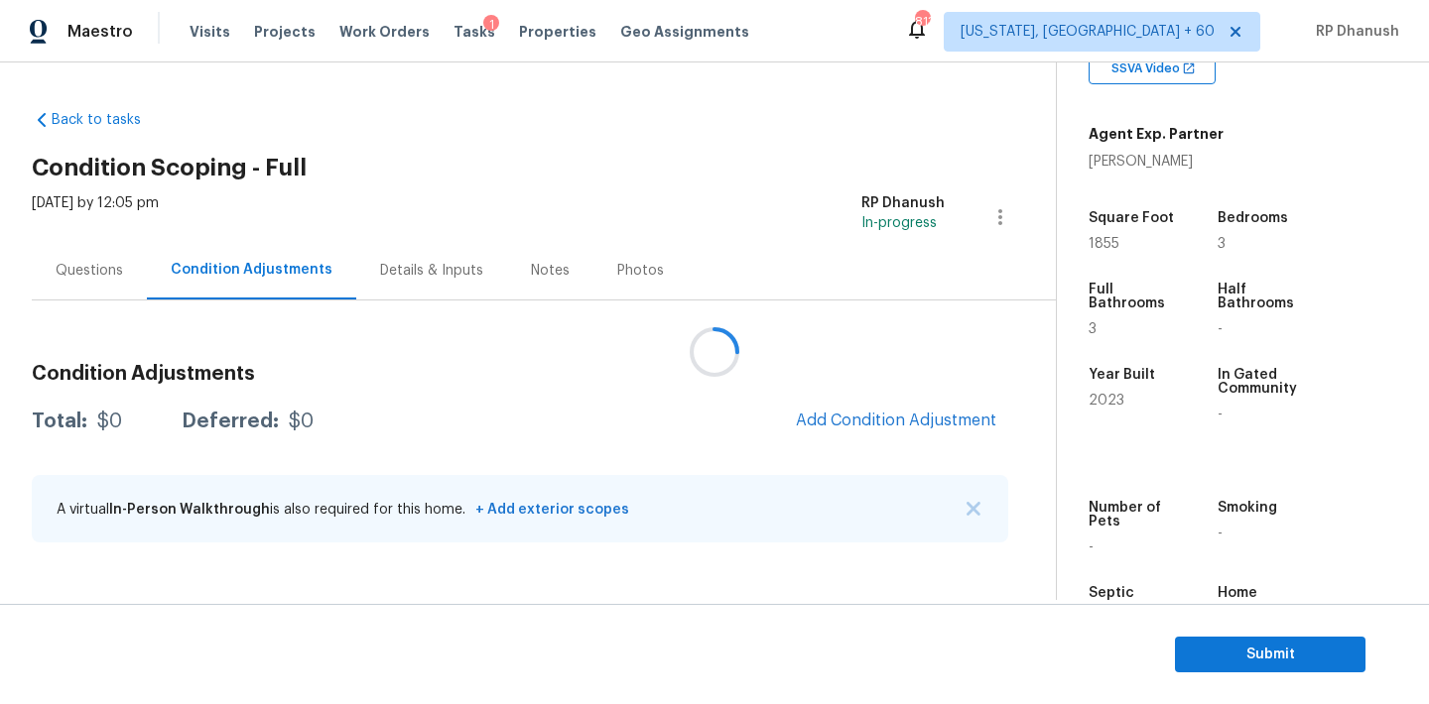
click at [933, 419] on div at bounding box center [714, 352] width 1429 height 704
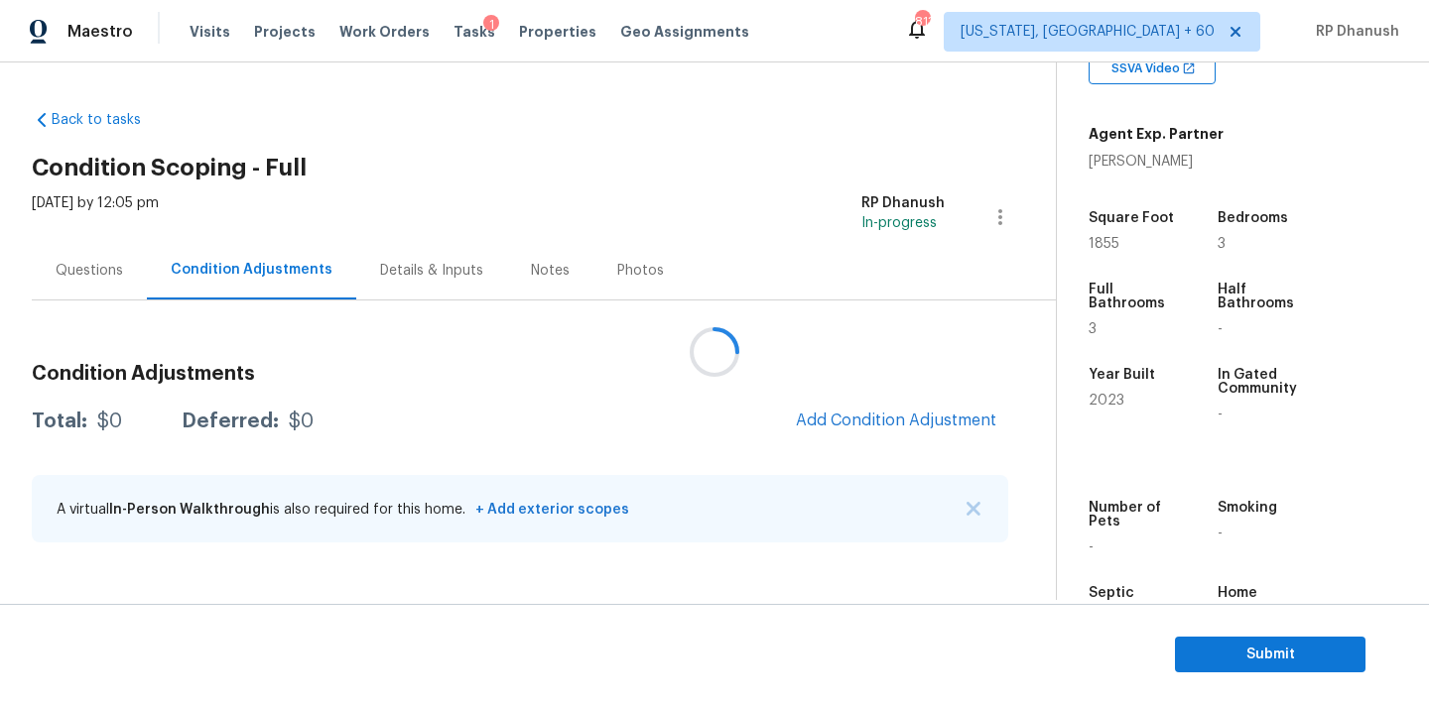
click at [933, 419] on div at bounding box center [714, 352] width 1429 height 704
click at [853, 400] on span "Add Condition Adjustment" at bounding box center [896, 422] width 224 height 44
click at [853, 412] on span "Add Condition Adjustment" at bounding box center [896, 421] width 200 height 18
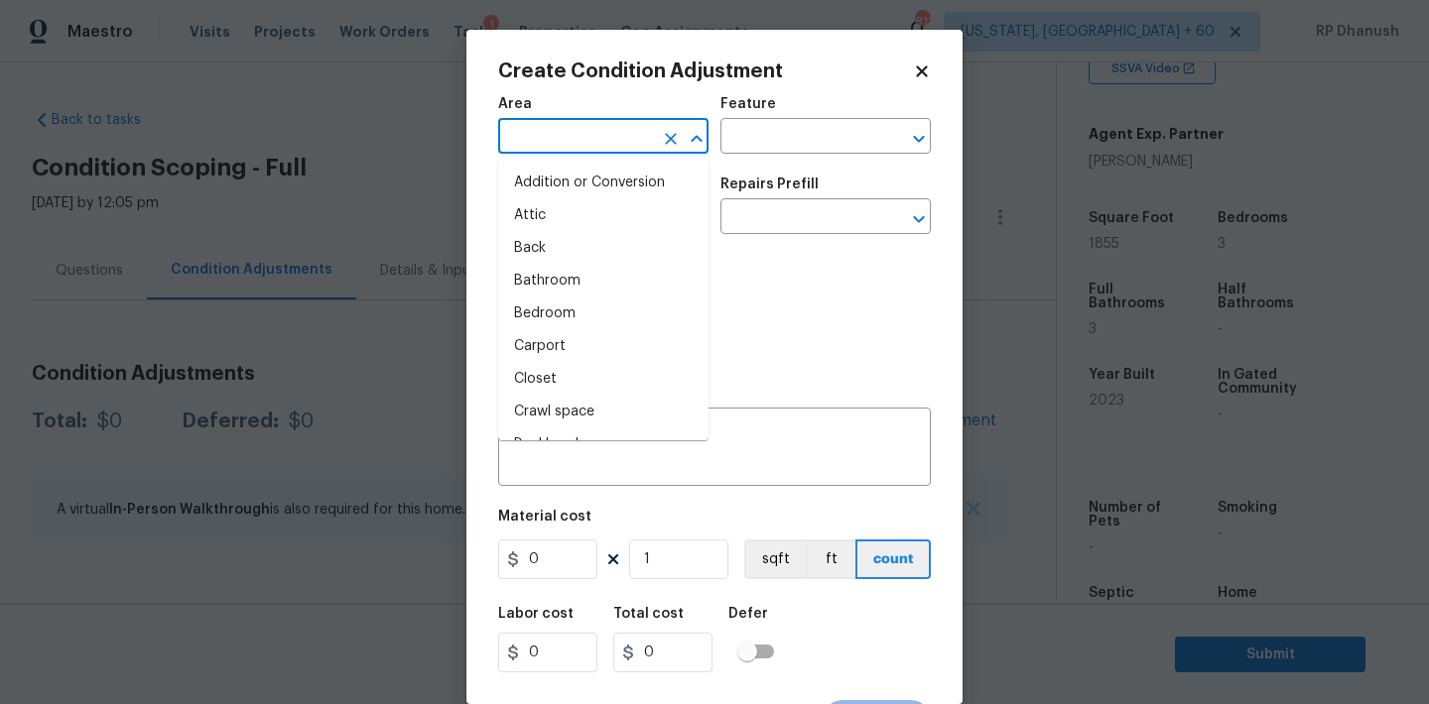
click at [574, 138] on input "text" at bounding box center [575, 138] width 155 height 31
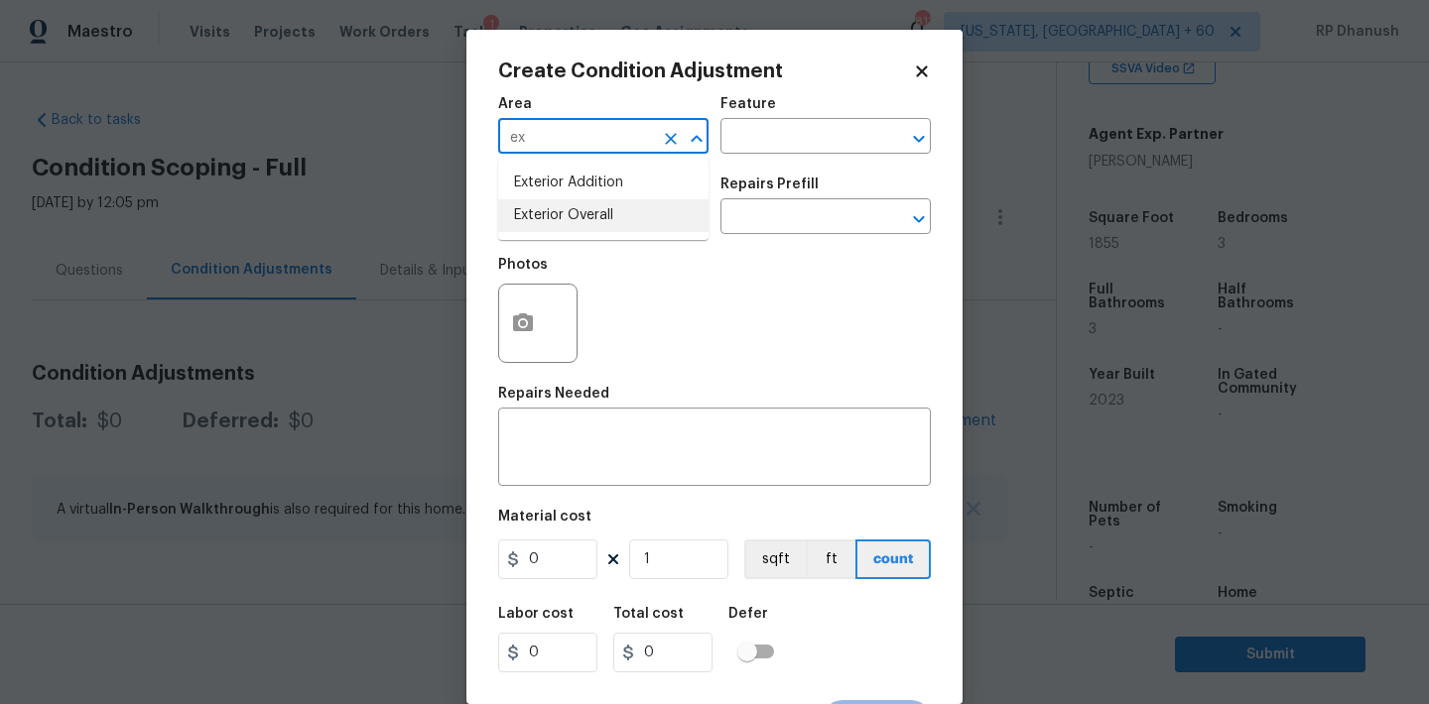
click at [562, 208] on li "Exterior Overall" at bounding box center [603, 215] width 210 height 33
click at [784, 143] on input "text" at bounding box center [797, 138] width 155 height 31
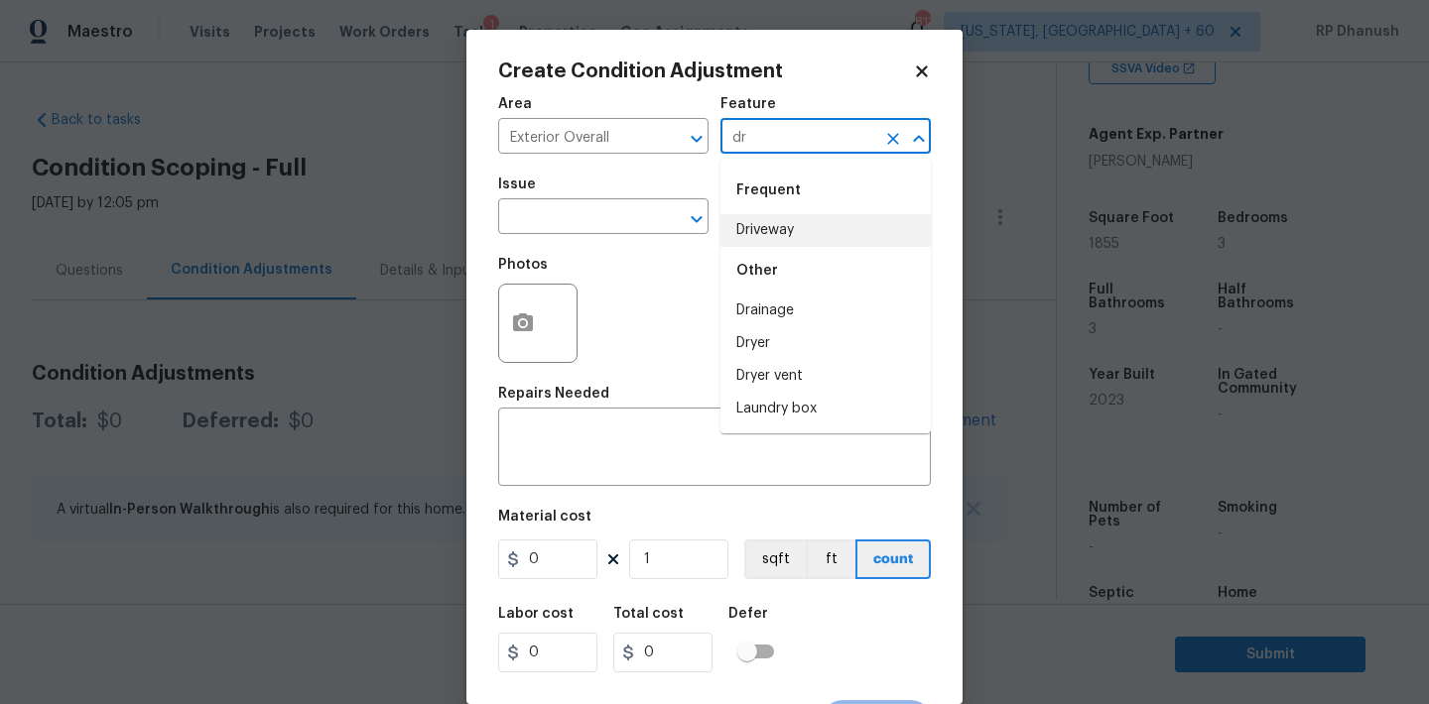
click at [756, 214] on li "Driveway" at bounding box center [825, 230] width 210 height 33
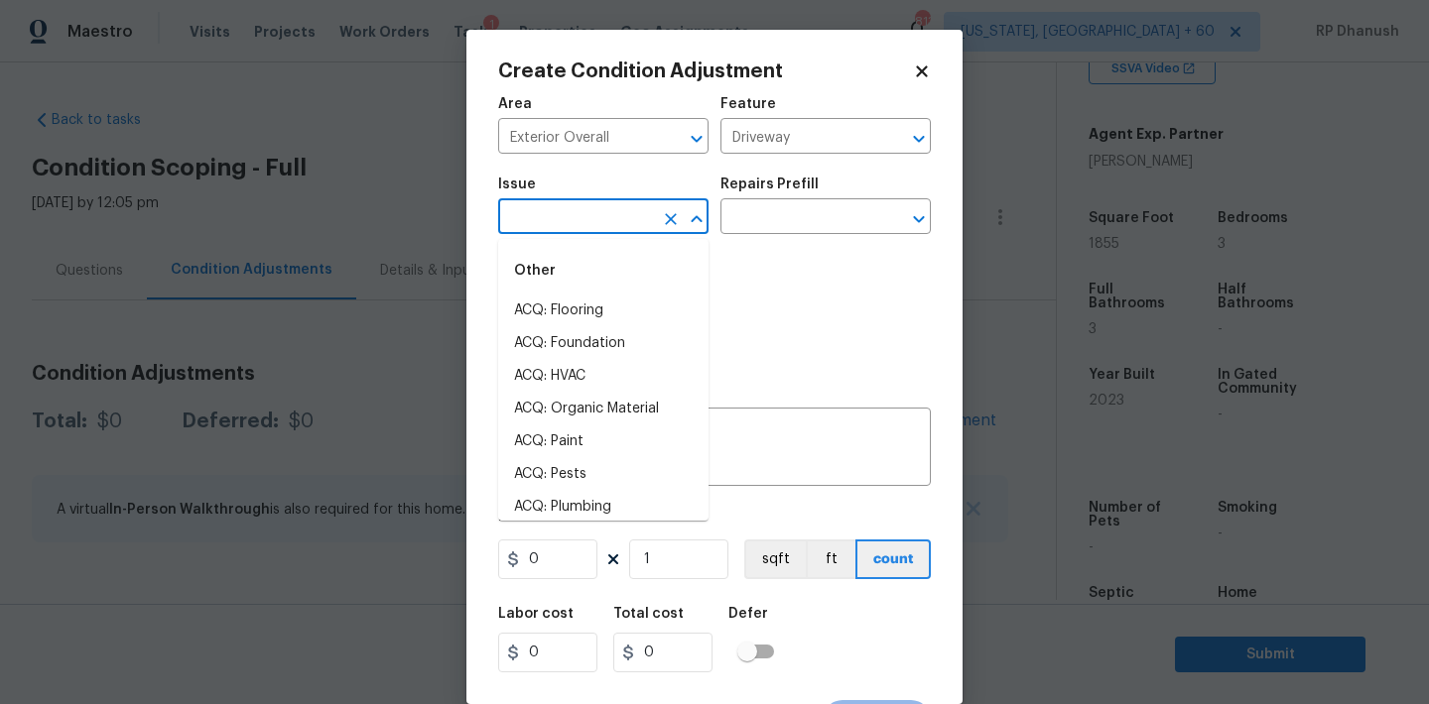
click at [635, 231] on input "text" at bounding box center [575, 218] width 155 height 31
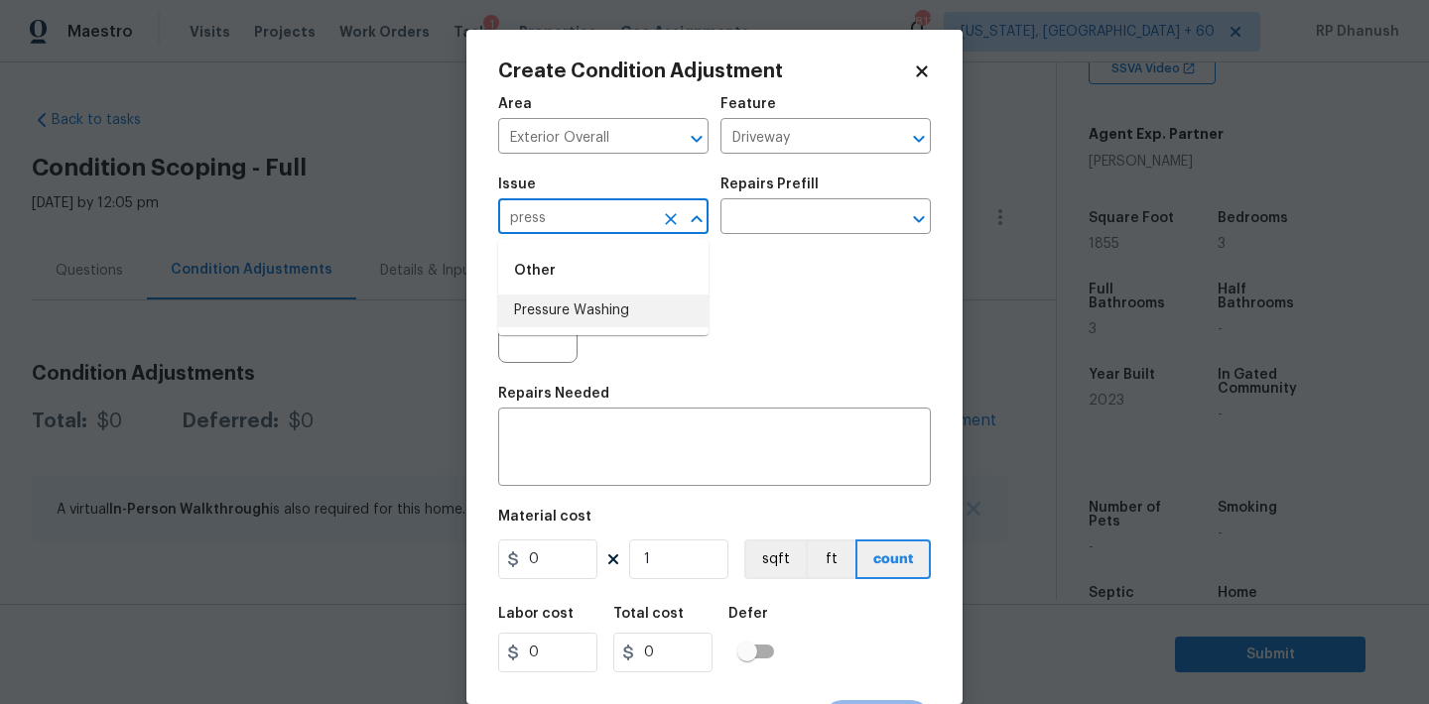
click at [598, 318] on li "Pressure Washing" at bounding box center [603, 311] width 210 height 33
click at [875, 198] on div "Repairs Prefill" at bounding box center [825, 191] width 210 height 26
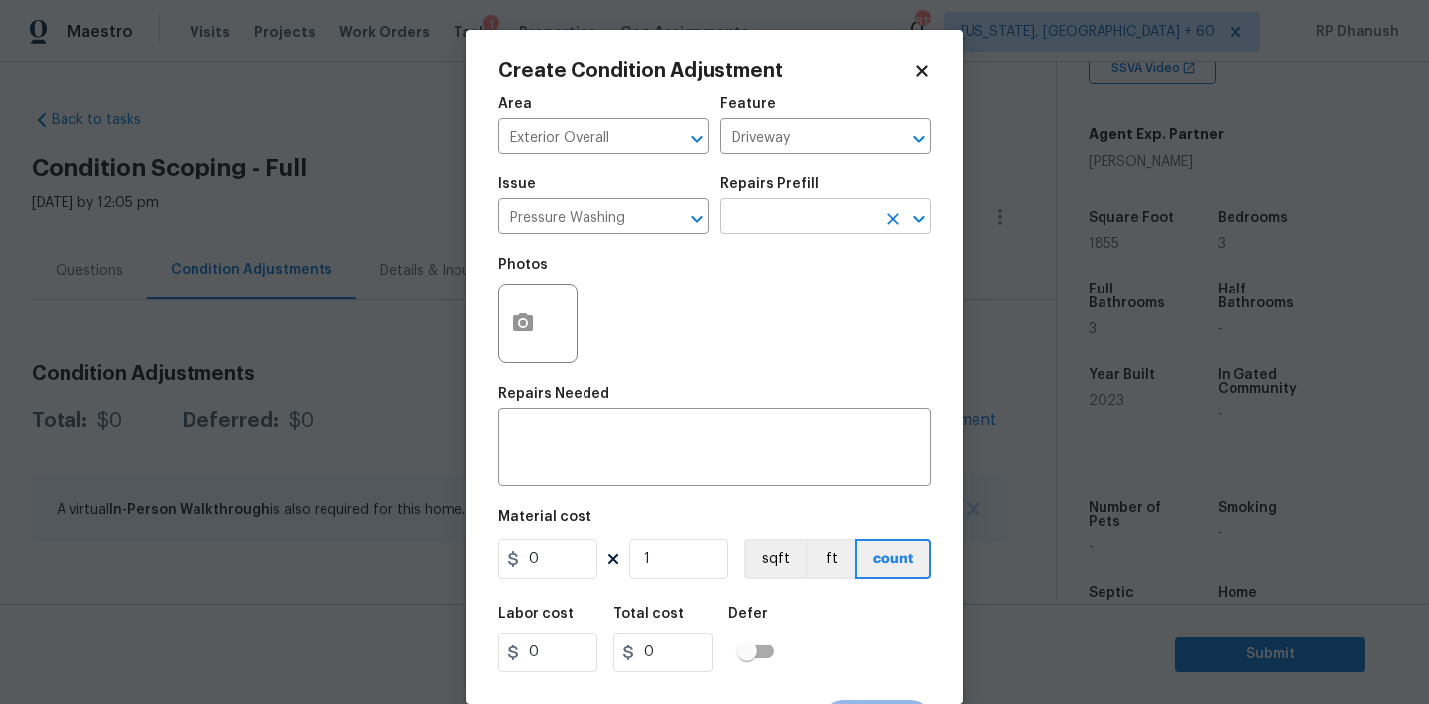
click at [845, 220] on input "text" at bounding box center [797, 218] width 155 height 31
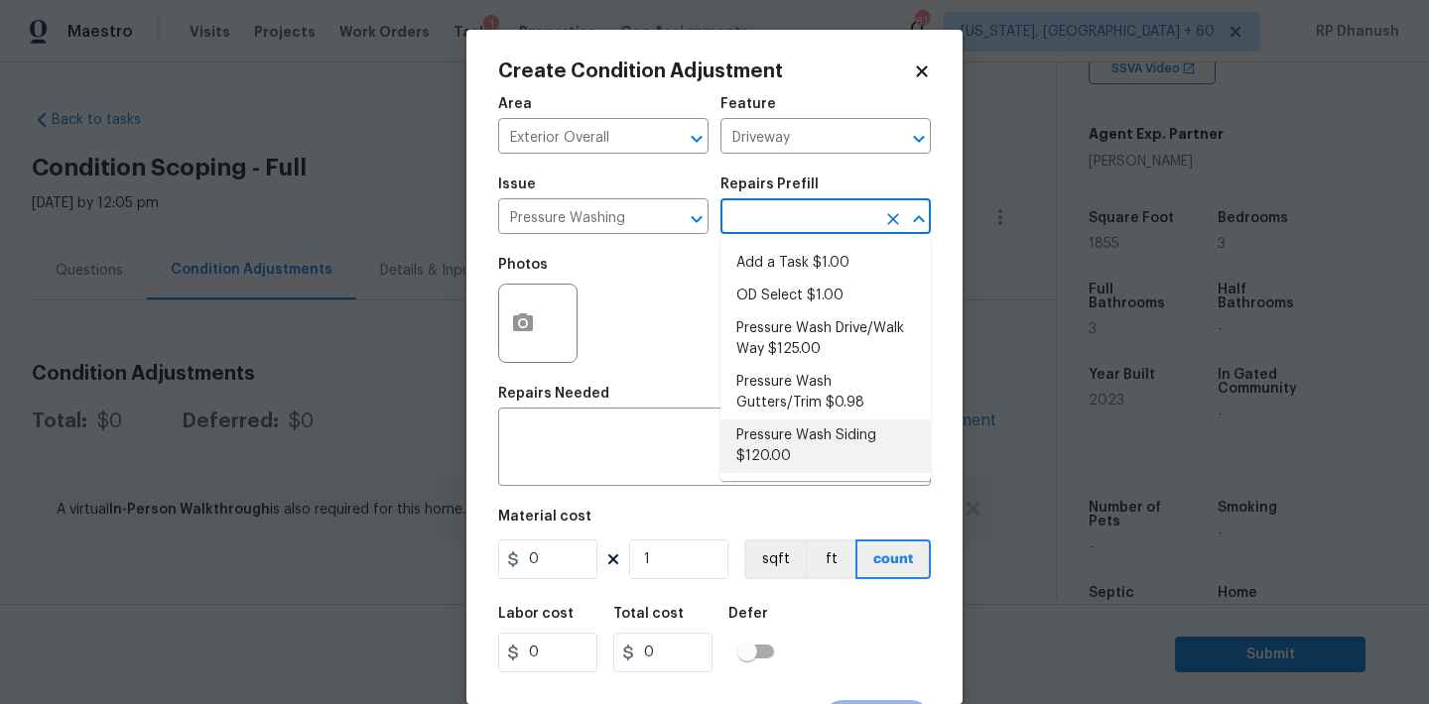
click at [781, 440] on li "Pressure Wash Siding $120.00" at bounding box center [825, 447] width 210 height 54
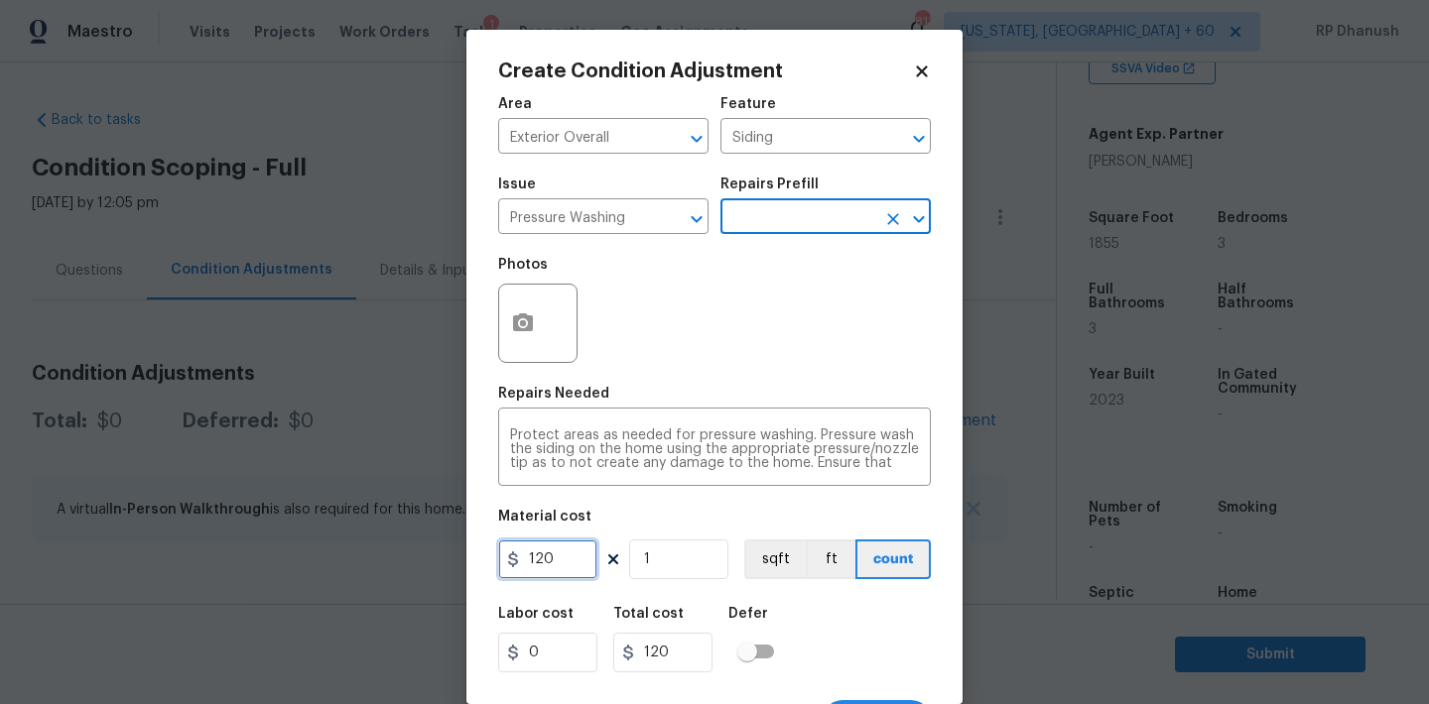
click at [572, 547] on input "120" at bounding box center [547, 560] width 99 height 40
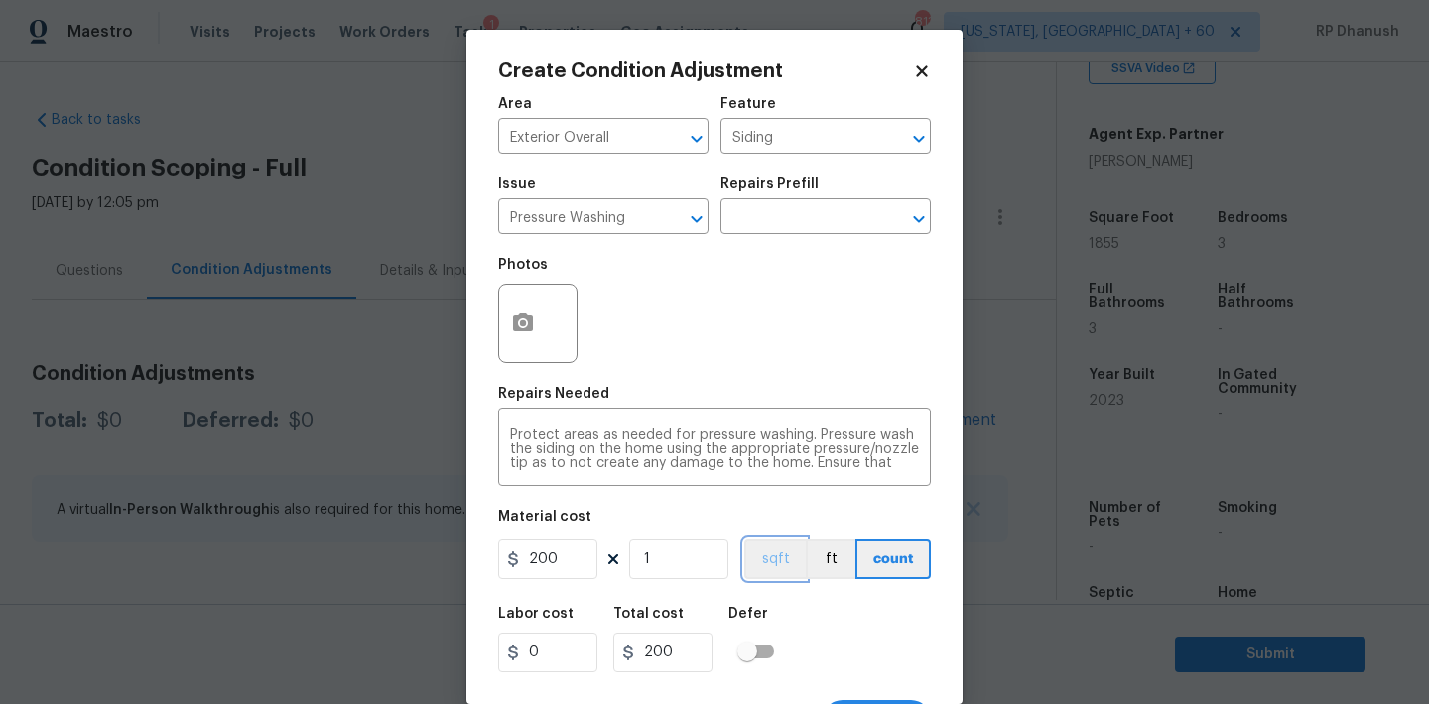
scroll to position [37, 0]
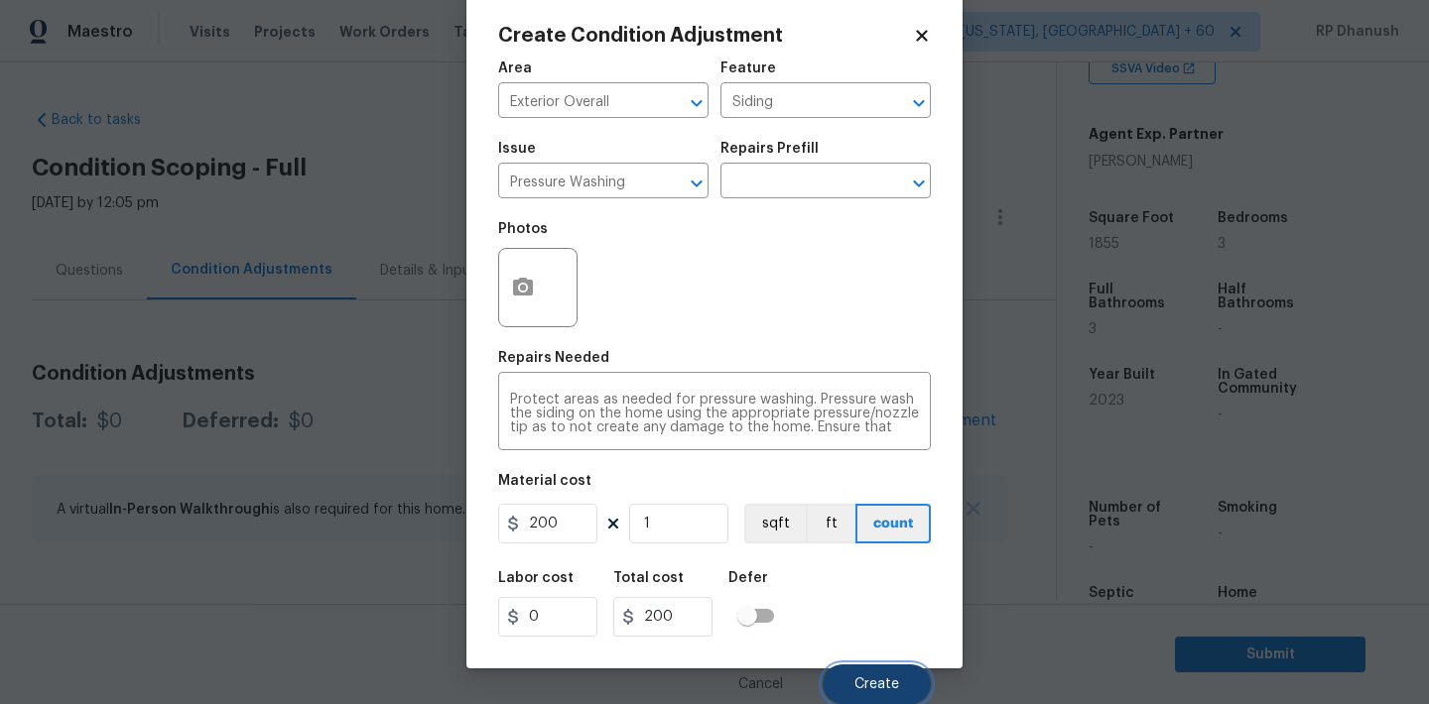
click at [866, 683] on span "Create" at bounding box center [876, 685] width 45 height 15
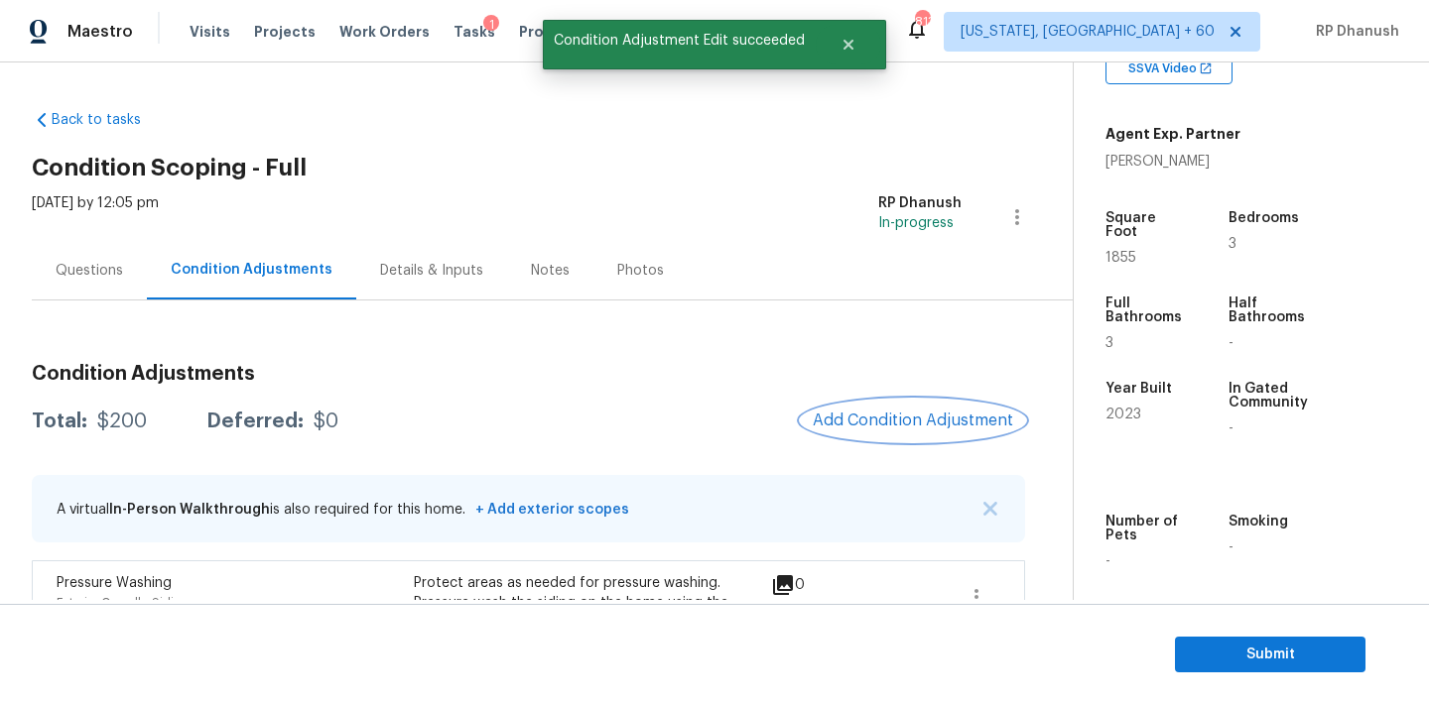
scroll to position [151, 0]
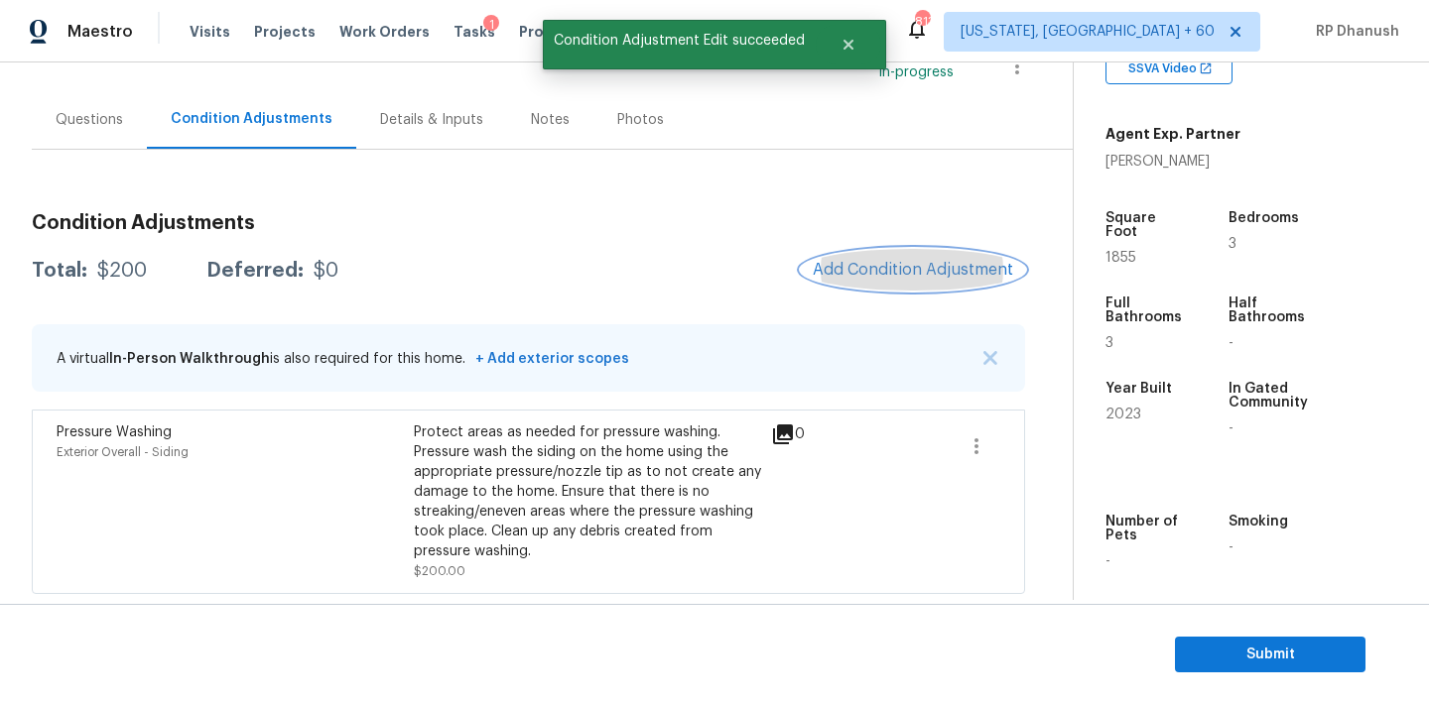
click at [891, 278] on button "Add Condition Adjustment" at bounding box center [913, 270] width 224 height 42
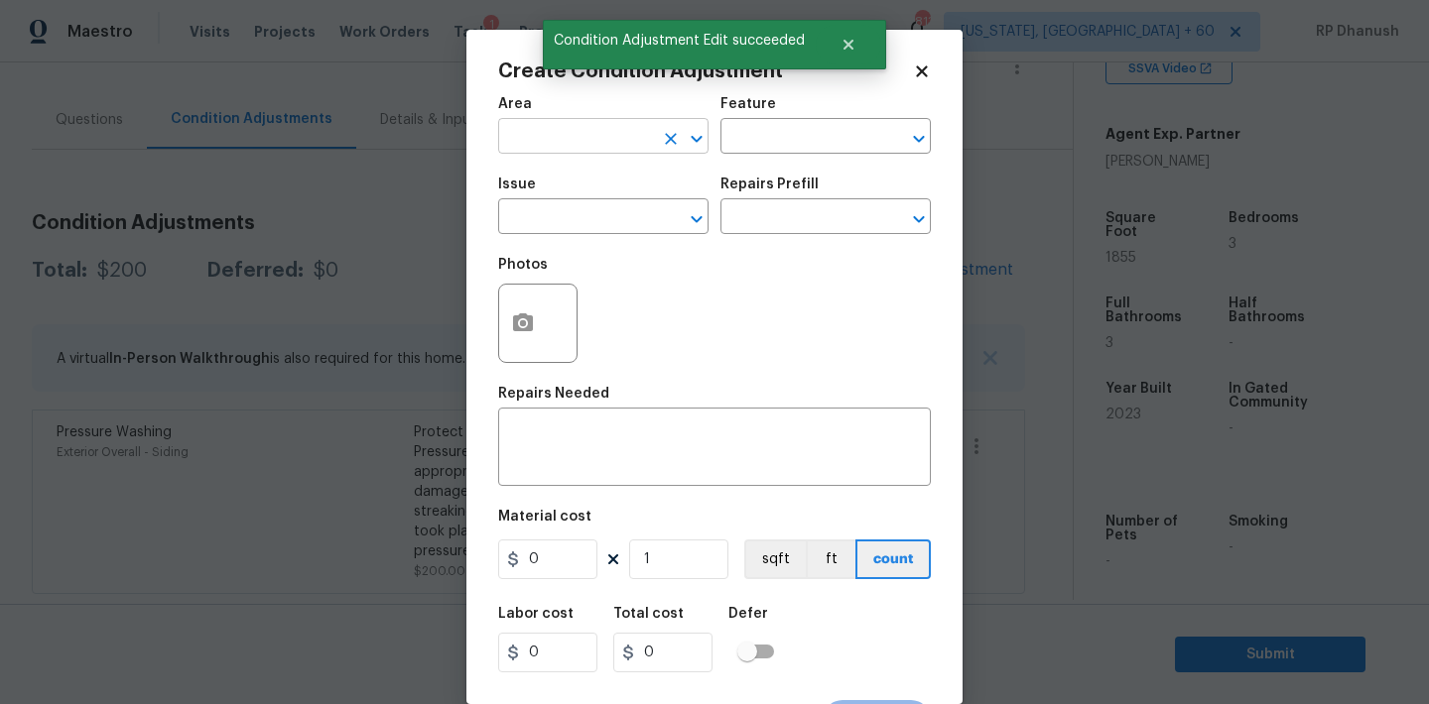
click at [551, 148] on input "text" at bounding box center [575, 138] width 155 height 31
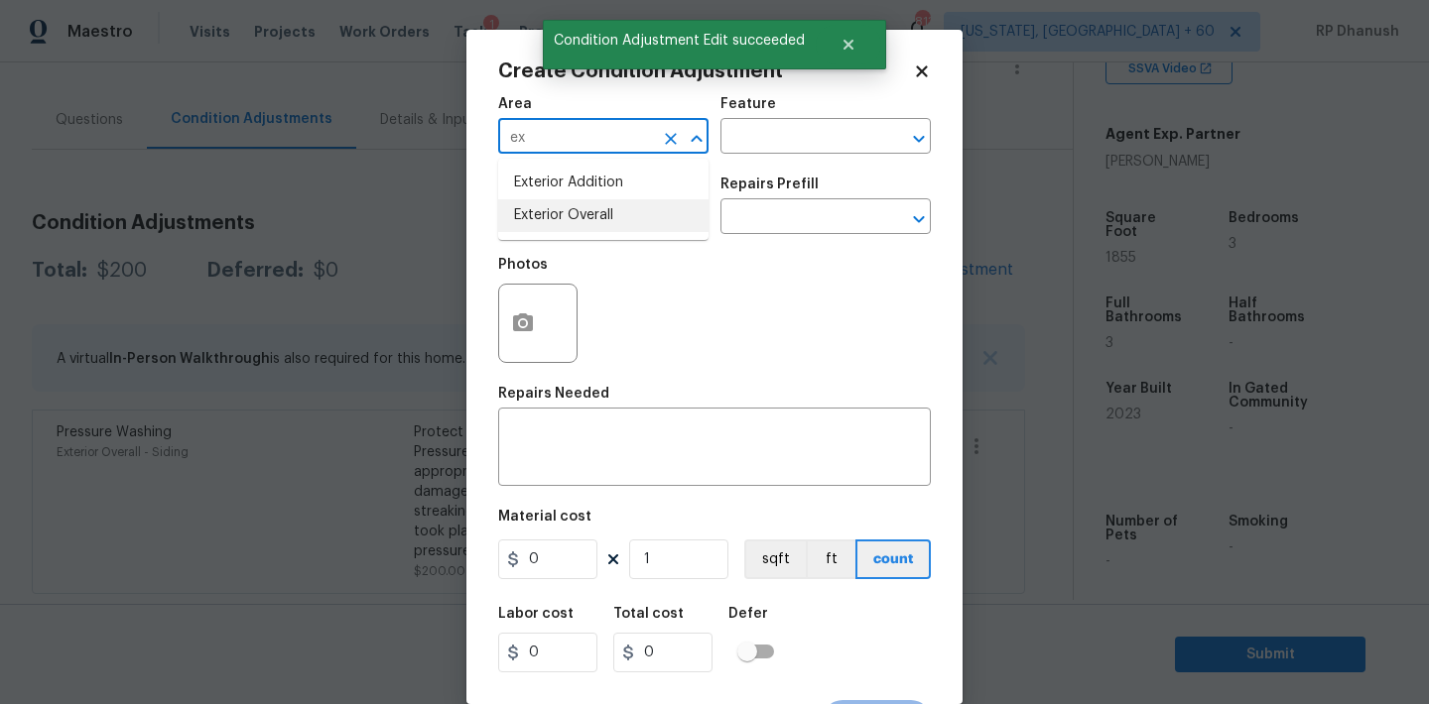
click at [543, 202] on li "Exterior Overall" at bounding box center [603, 215] width 210 height 33
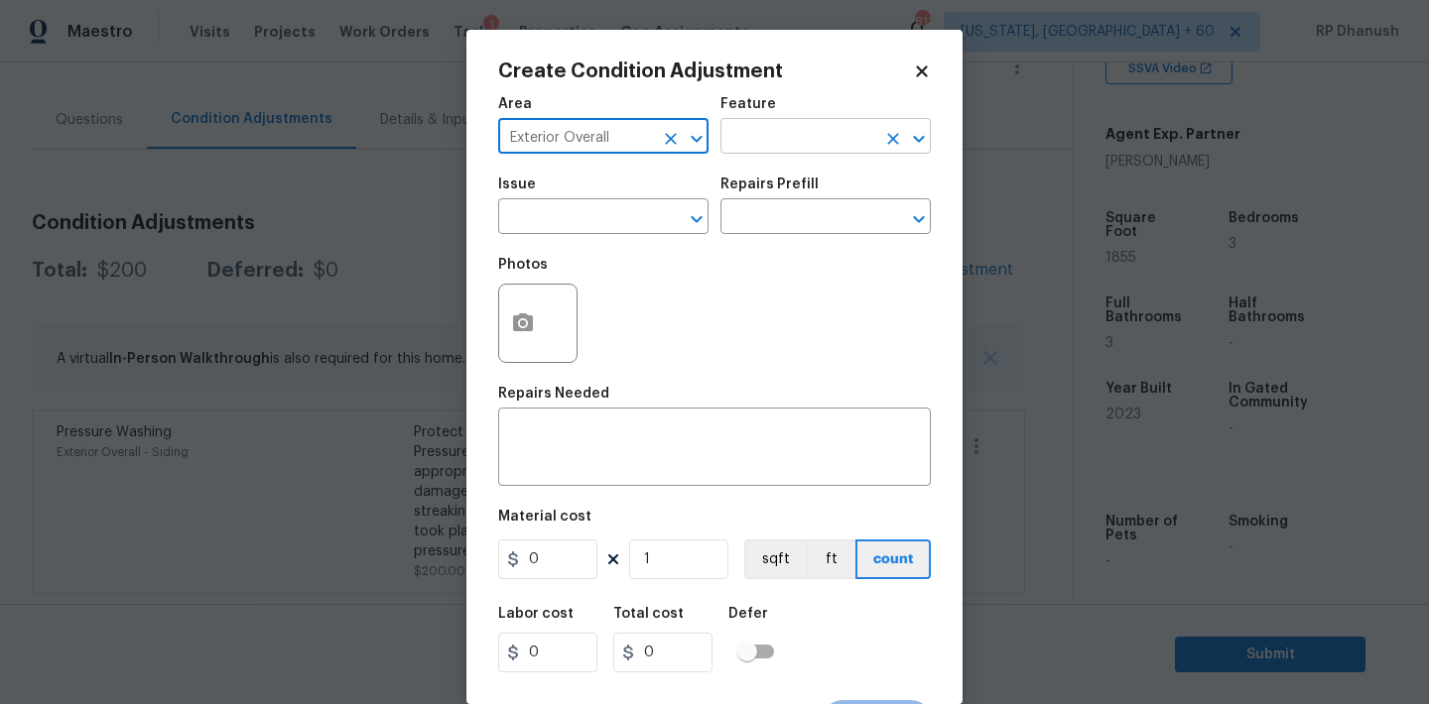
click at [839, 135] on input "text" at bounding box center [797, 138] width 155 height 31
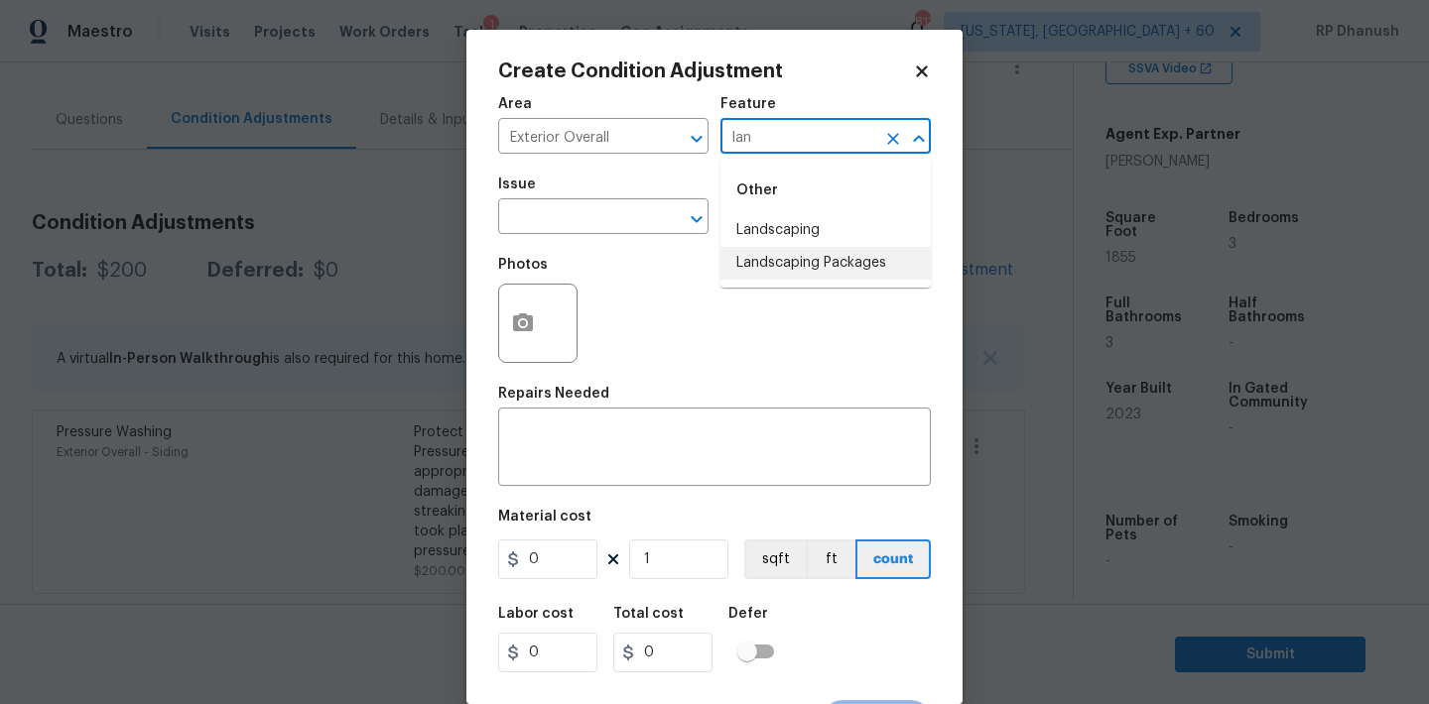
click at [814, 260] on li "Landscaping Packages" at bounding box center [825, 263] width 210 height 33
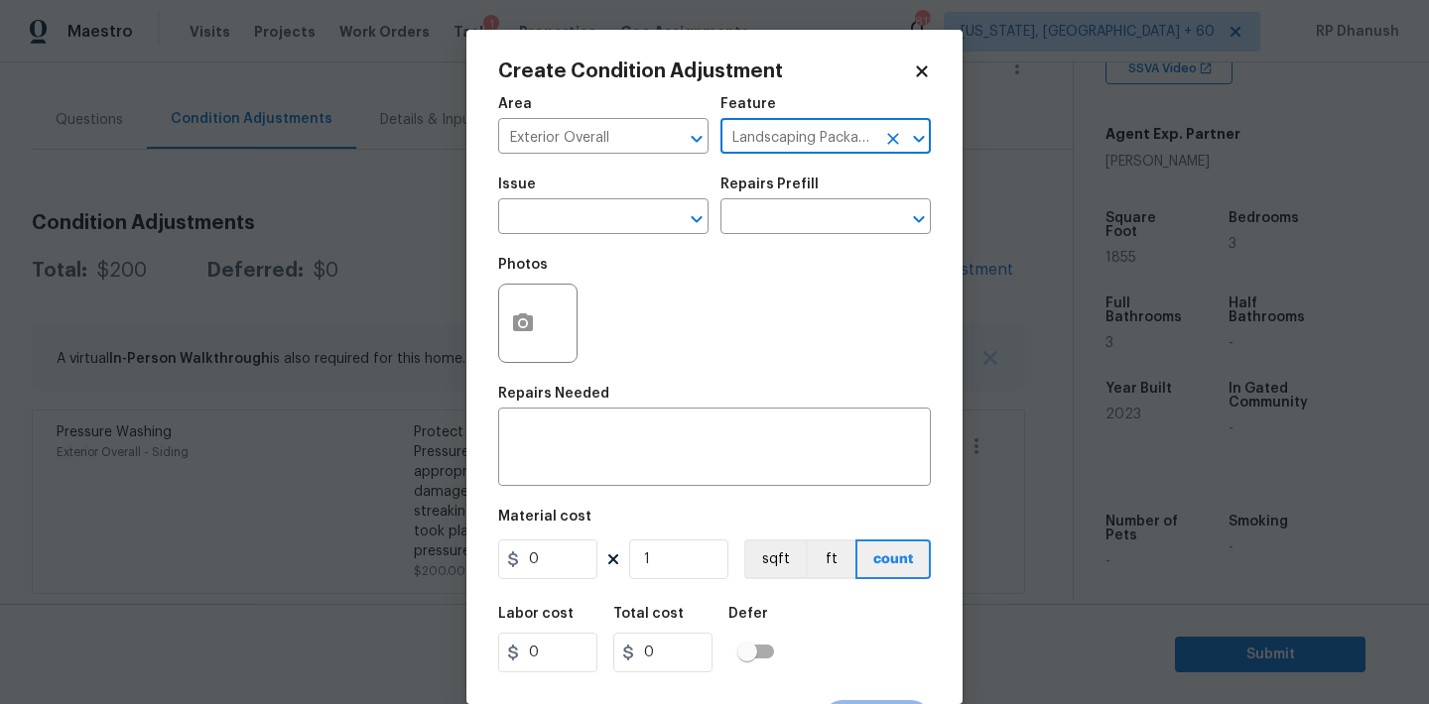
click at [590, 255] on div "Photos" at bounding box center [714, 310] width 433 height 129
click at [590, 232] on input "text" at bounding box center [575, 218] width 155 height 31
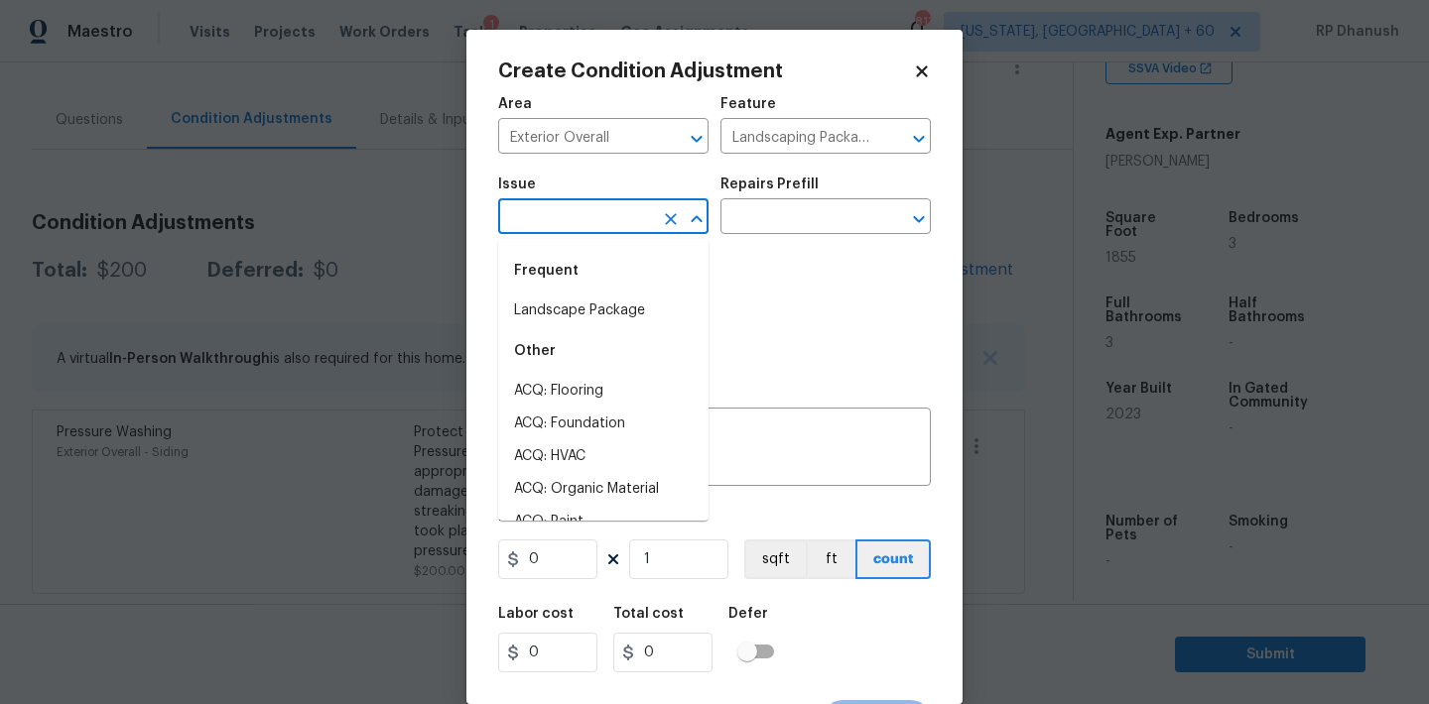
click at [585, 293] on div "Frequent" at bounding box center [603, 271] width 210 height 48
click at [585, 302] on li "Landscape Package" at bounding box center [603, 311] width 210 height 33
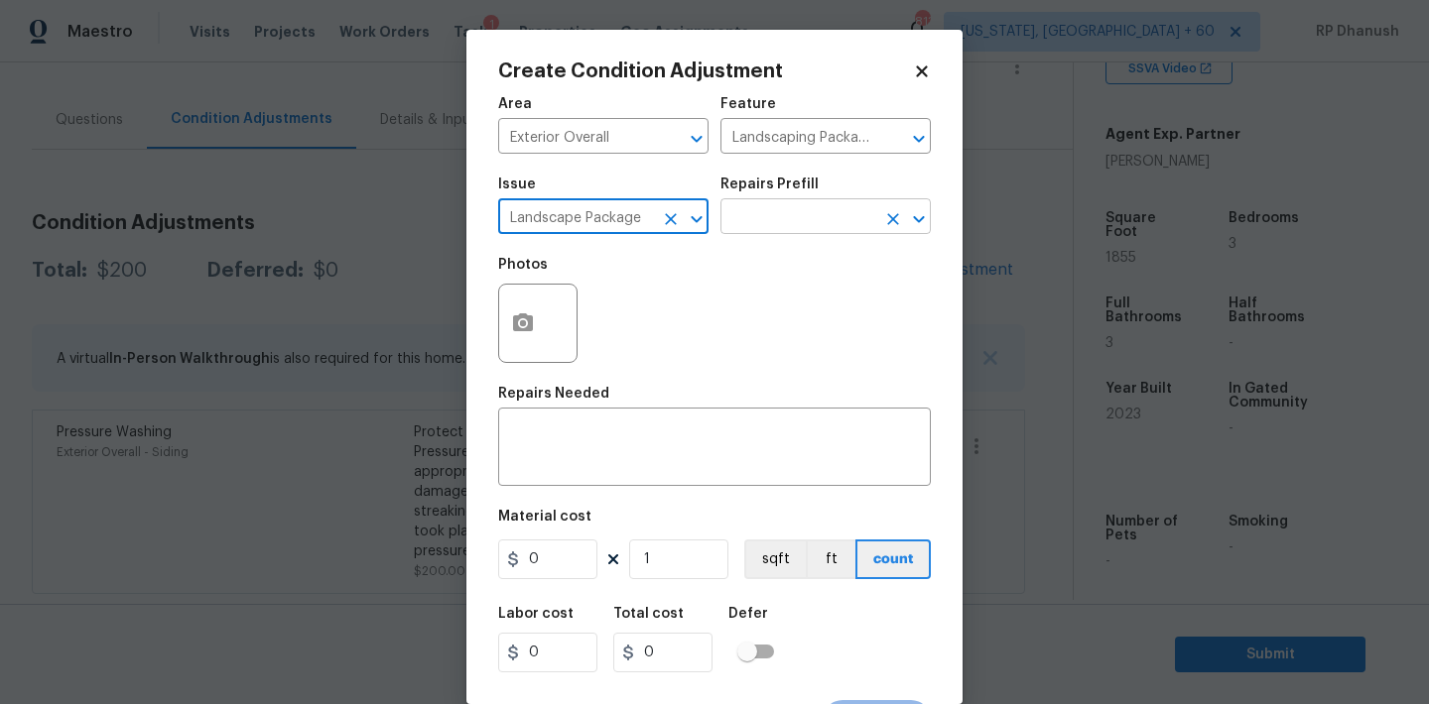
click at [795, 204] on input "text" at bounding box center [797, 218] width 155 height 31
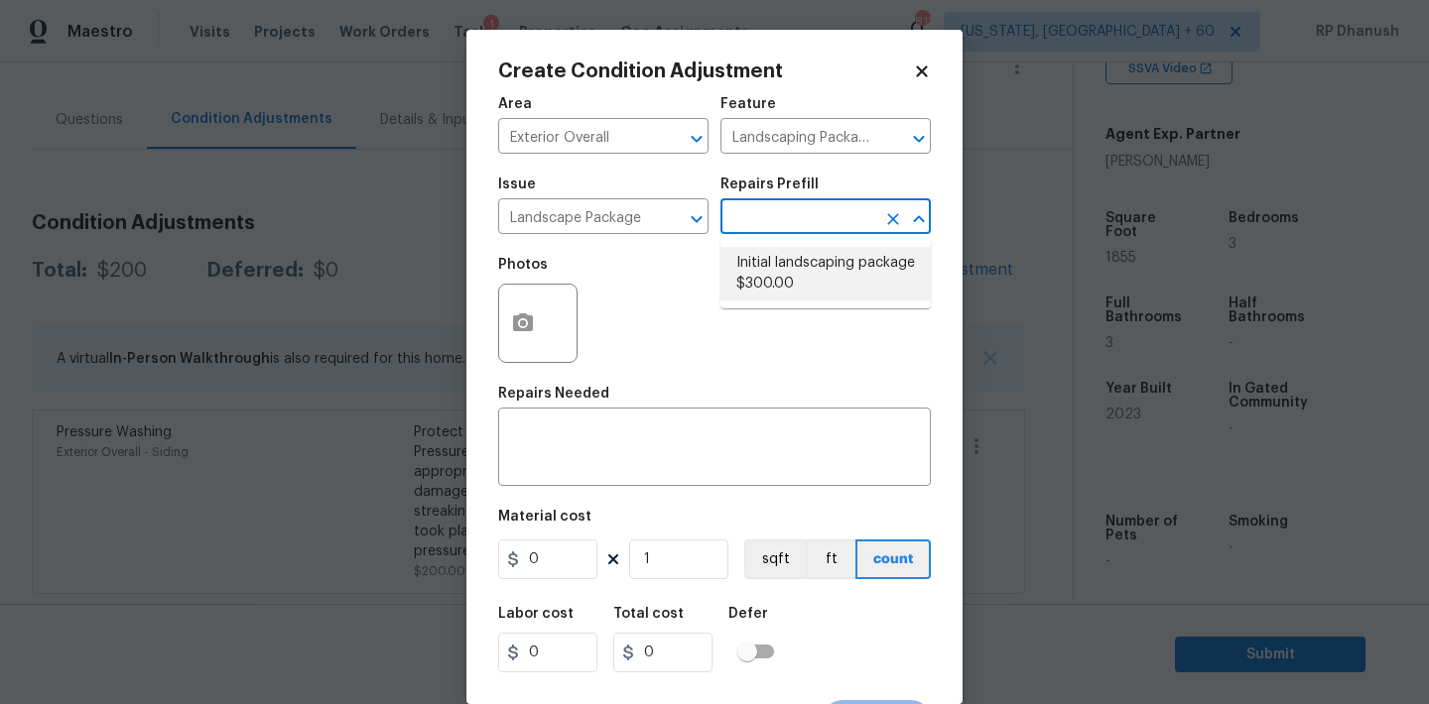
click at [777, 266] on li "Initial landscaping package $300.00" at bounding box center [825, 274] width 210 height 54
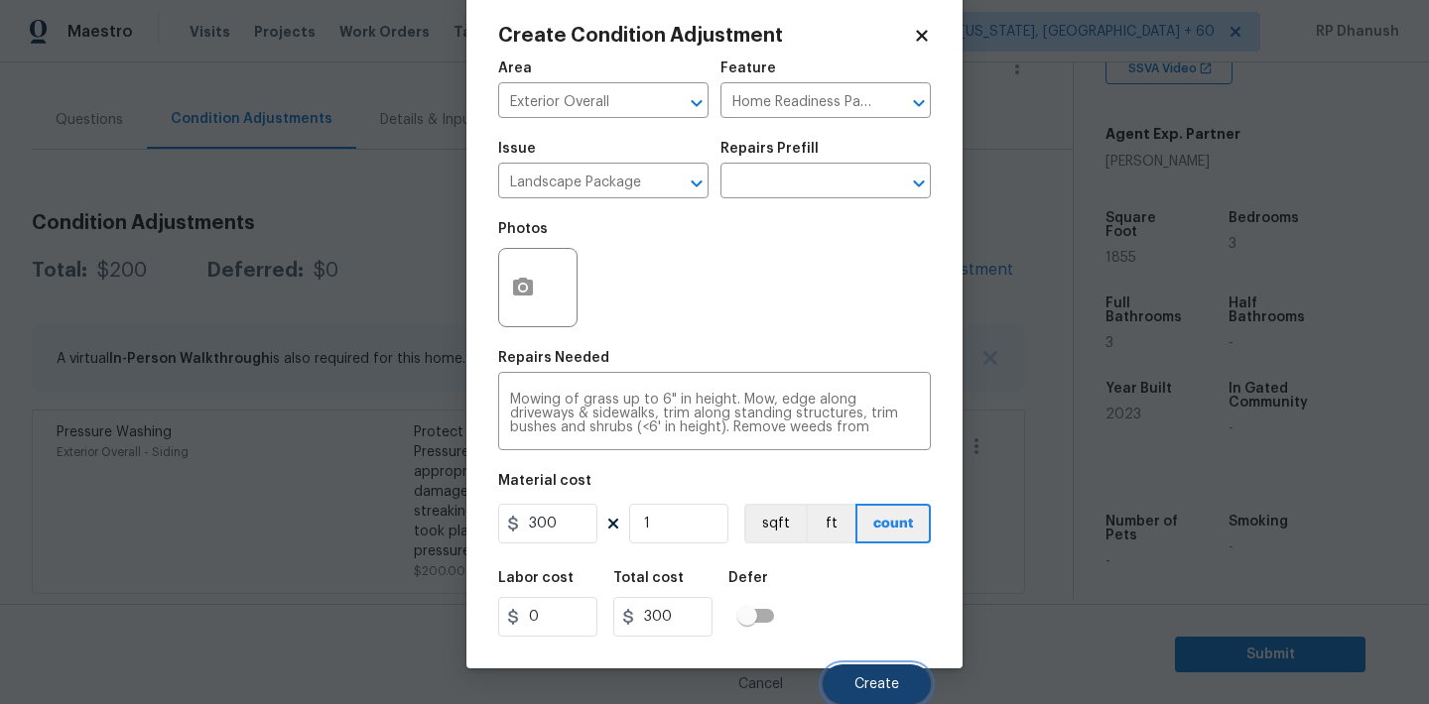
click at [878, 672] on button "Create" at bounding box center [876, 685] width 108 height 40
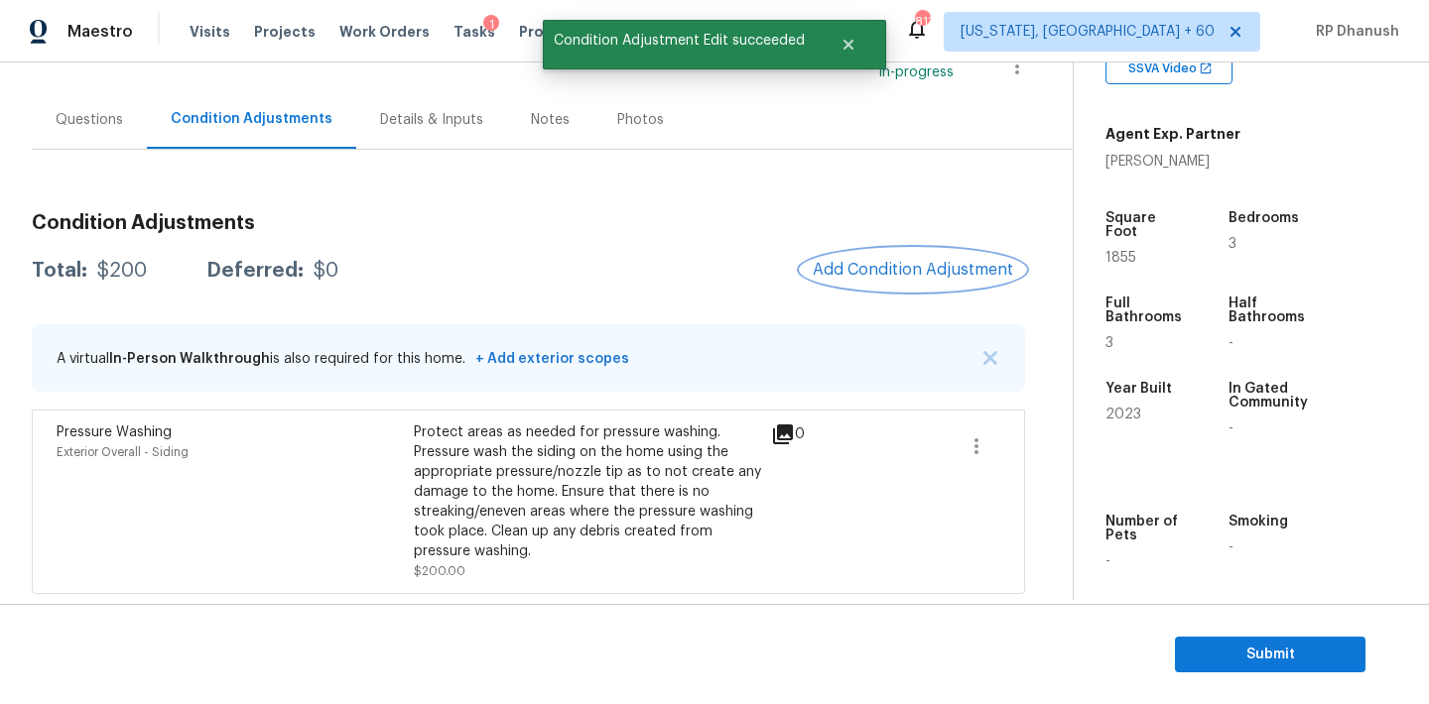
scroll to position [0, 0]
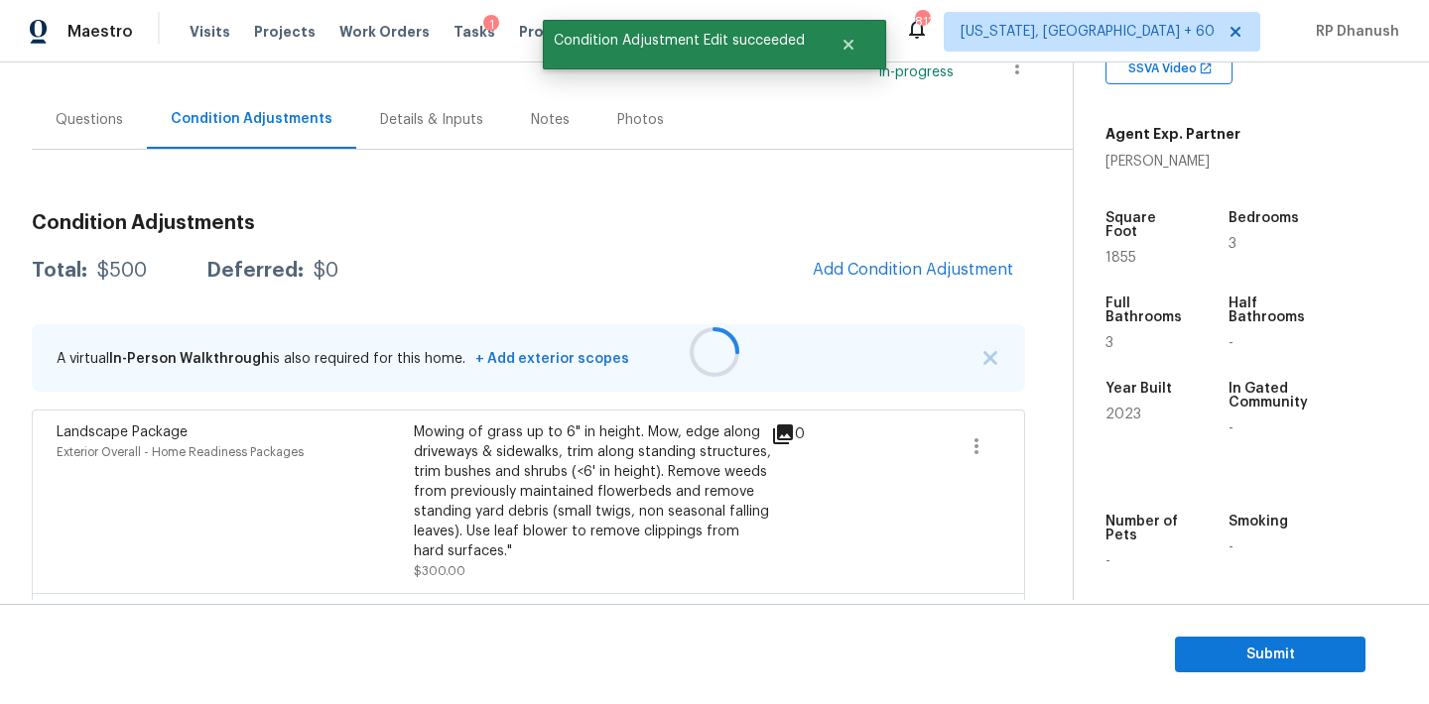
click at [922, 258] on div at bounding box center [714, 352] width 1429 height 704
click at [932, 249] on button "Add Condition Adjustment" at bounding box center [913, 270] width 224 height 42
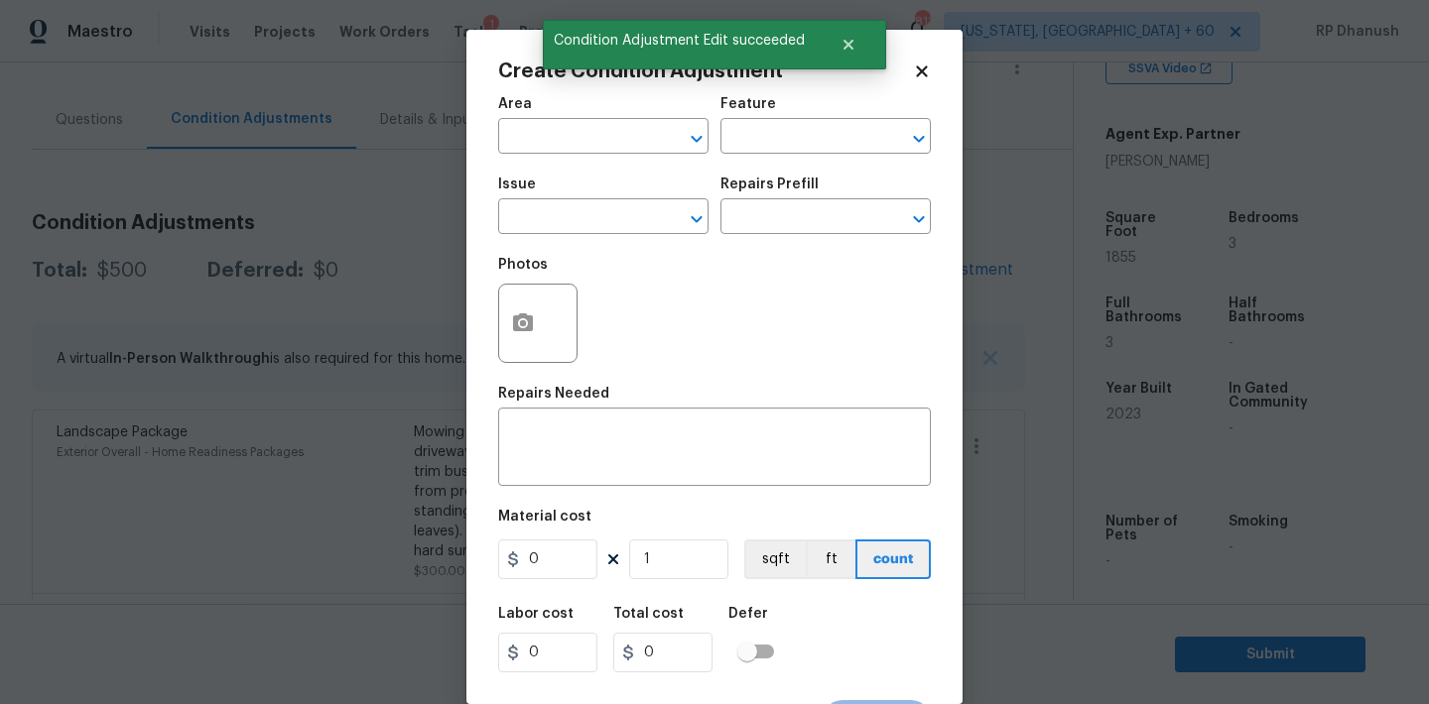
click at [932, 253] on div "Create Condition Adjustment Area ​ Feature ​ Issue ​ Repairs Prefill ​ Photos R…" at bounding box center [714, 367] width 496 height 675
click at [608, 137] on input "text" at bounding box center [575, 138] width 155 height 31
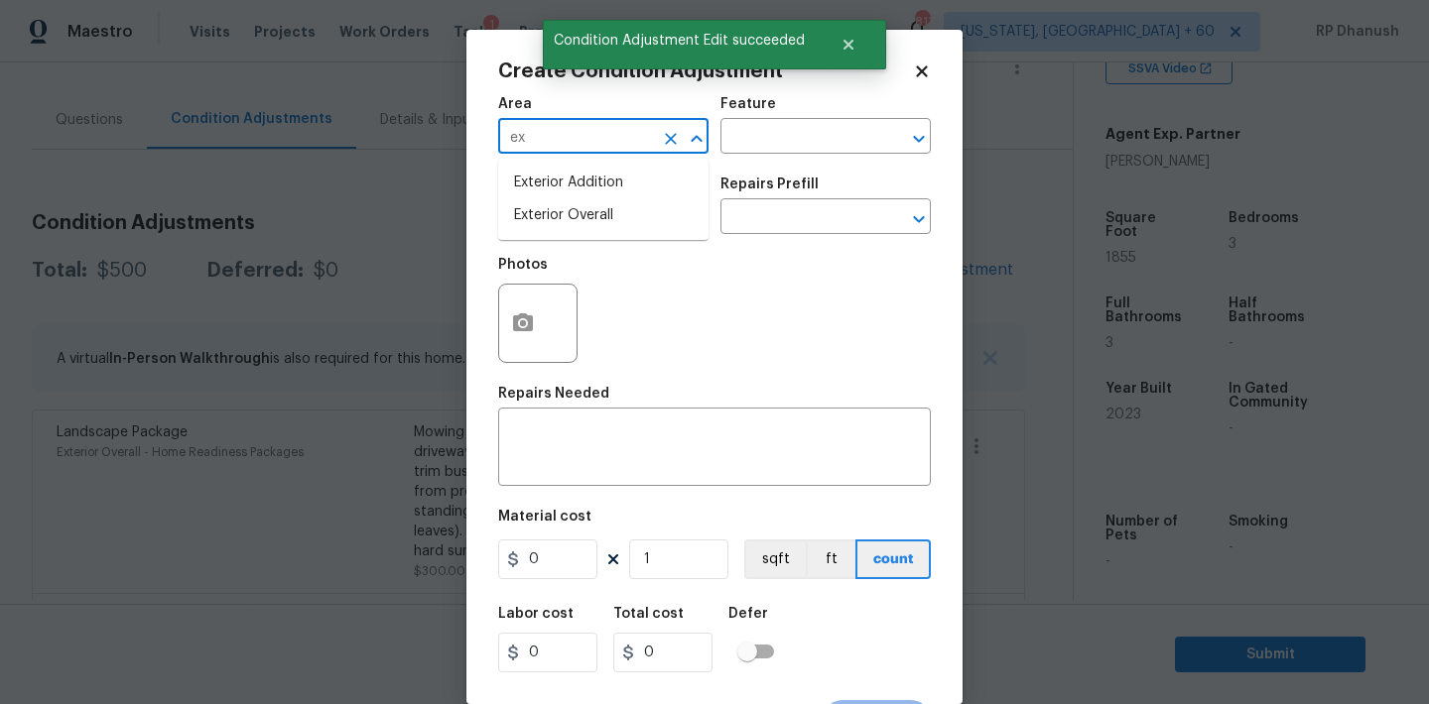
click at [565, 229] on li "Exterior Overall" at bounding box center [603, 215] width 210 height 33
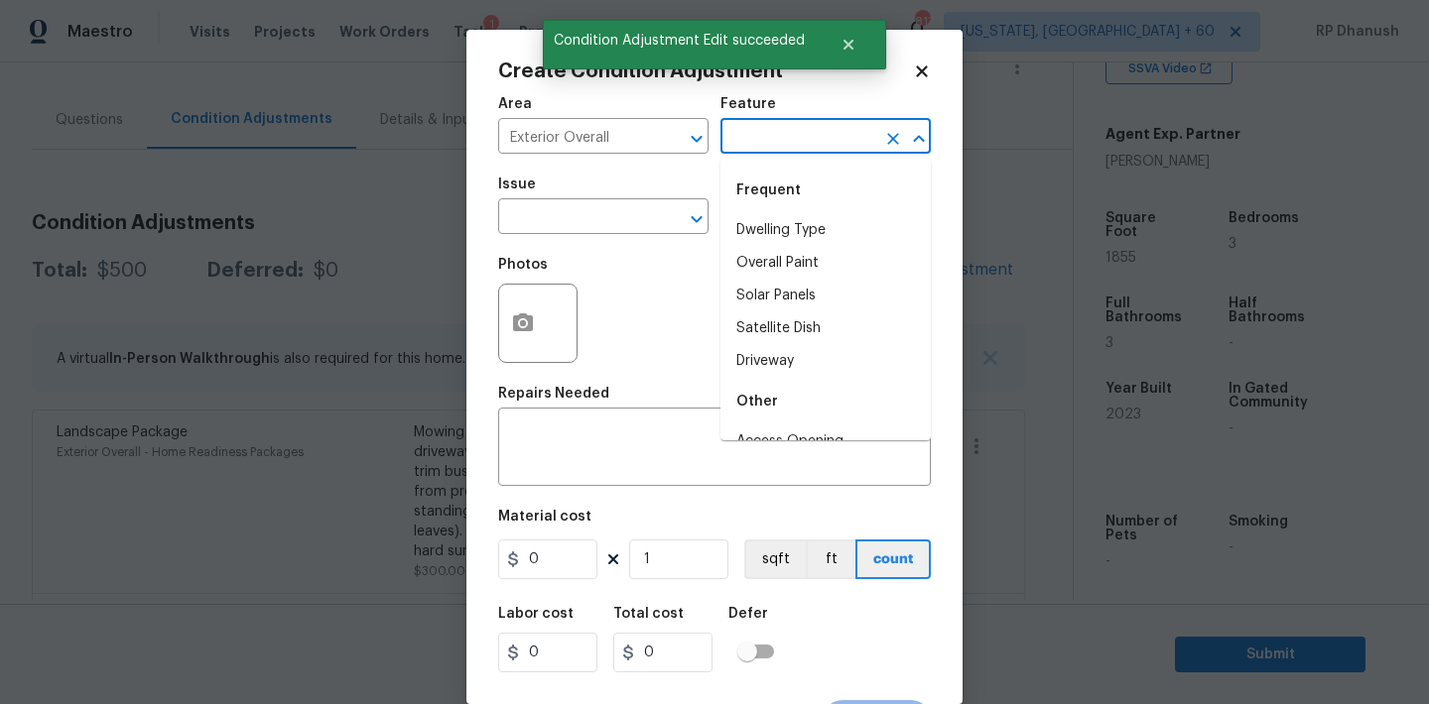
click at [770, 140] on input "text" at bounding box center [797, 138] width 155 height 31
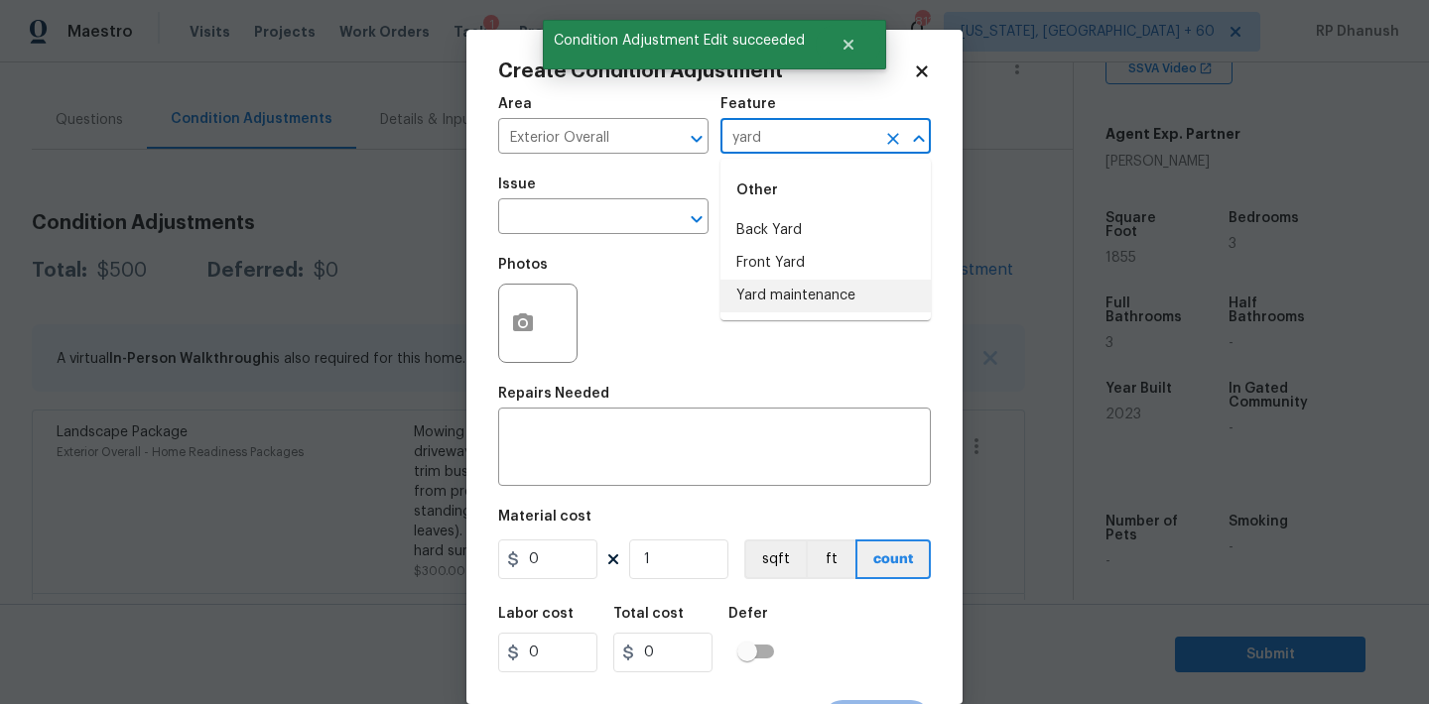
click at [747, 301] on li "Yard maintenance" at bounding box center [825, 296] width 210 height 33
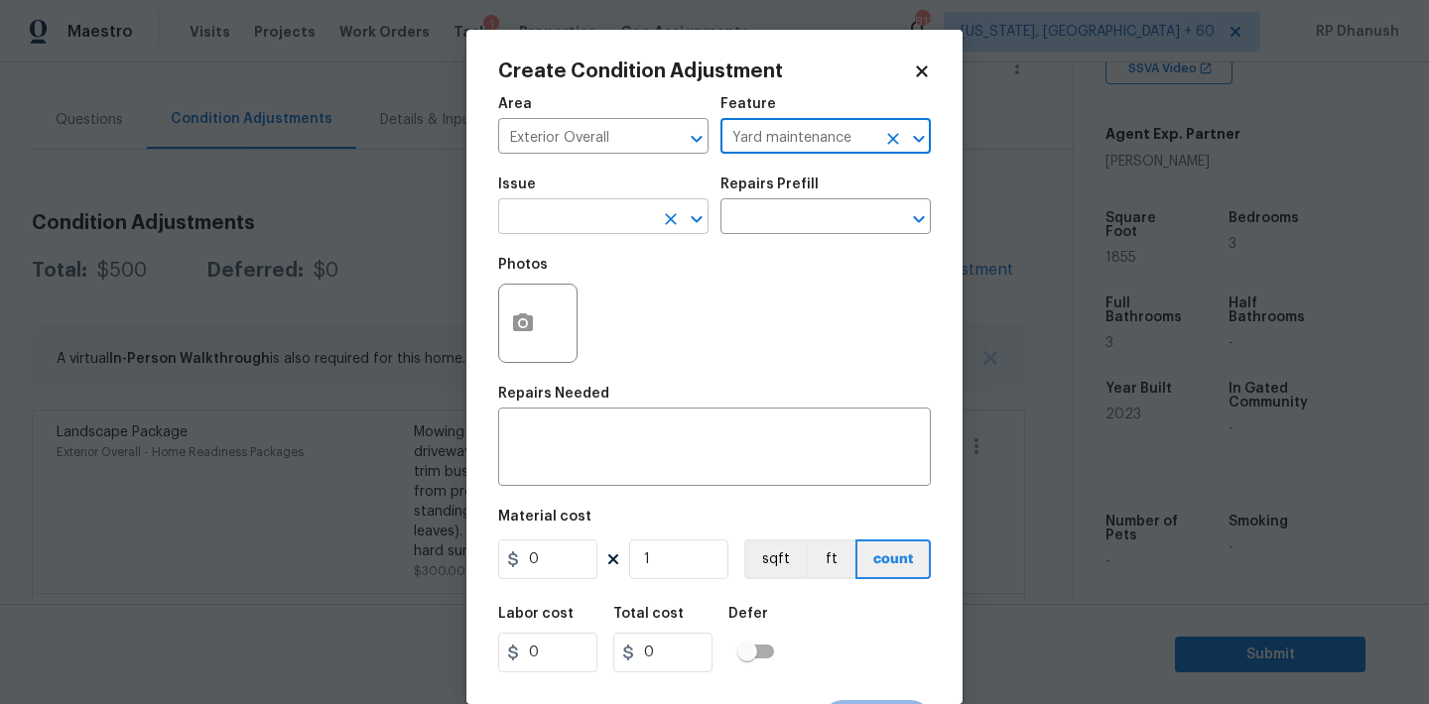
click at [597, 232] on input "text" at bounding box center [575, 218] width 155 height 31
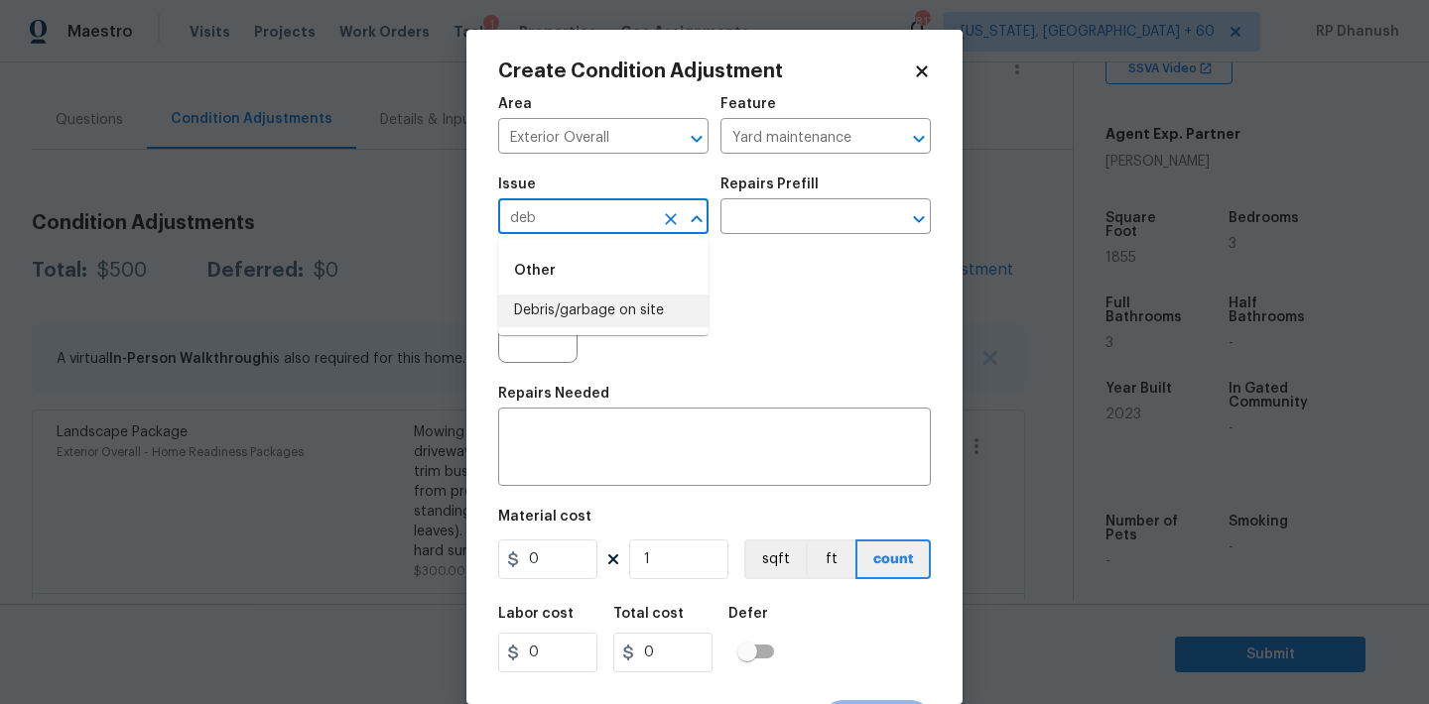
click at [605, 305] on li "Debris/garbage on site" at bounding box center [603, 311] width 210 height 33
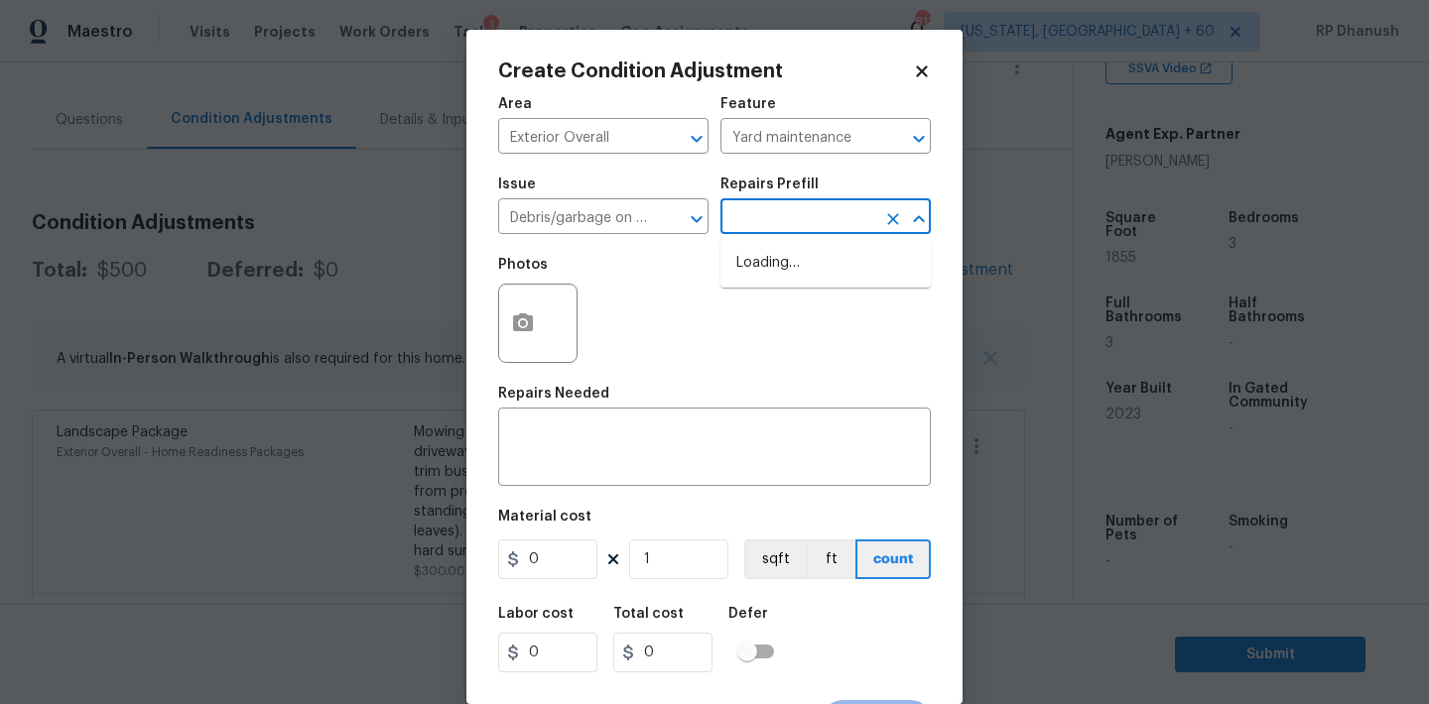
click at [844, 214] on input "text" at bounding box center [797, 218] width 155 height 31
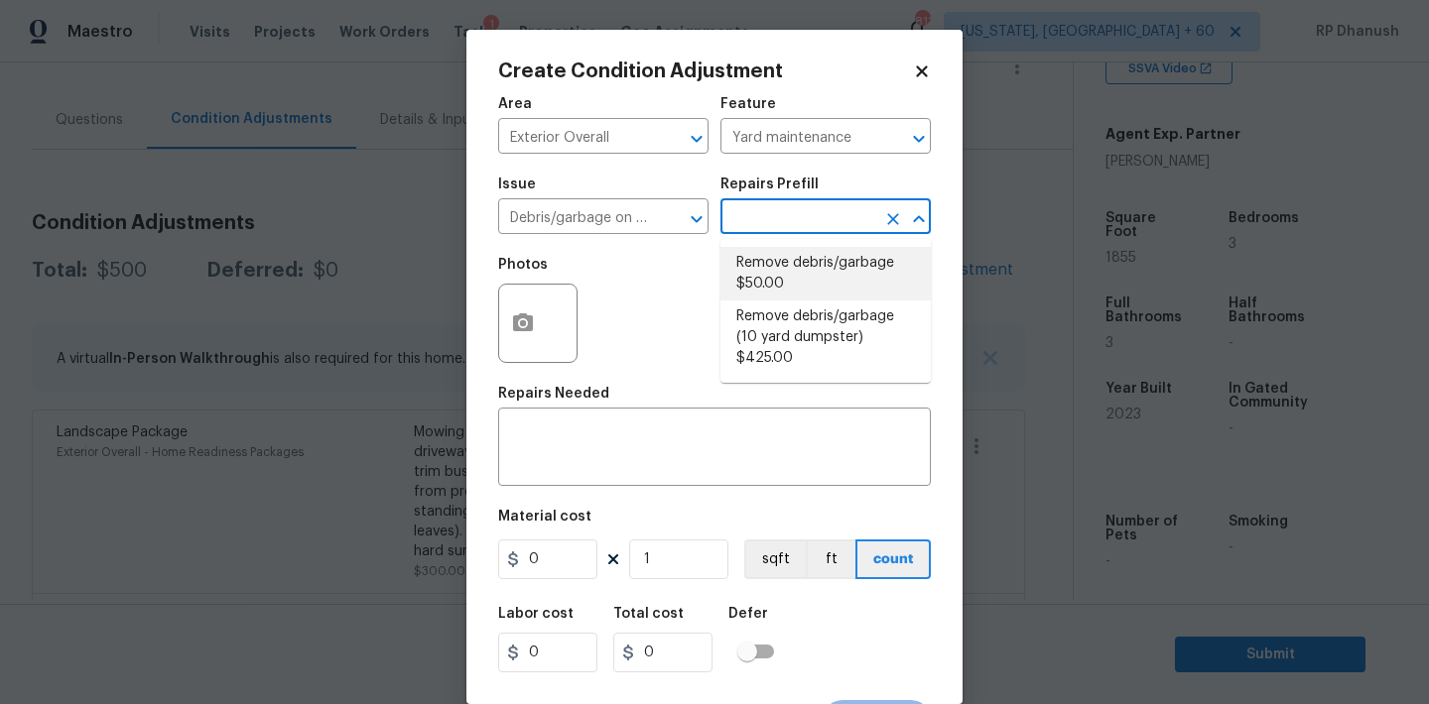
click at [800, 274] on li "Remove debris/garbage $50.00" at bounding box center [825, 274] width 210 height 54
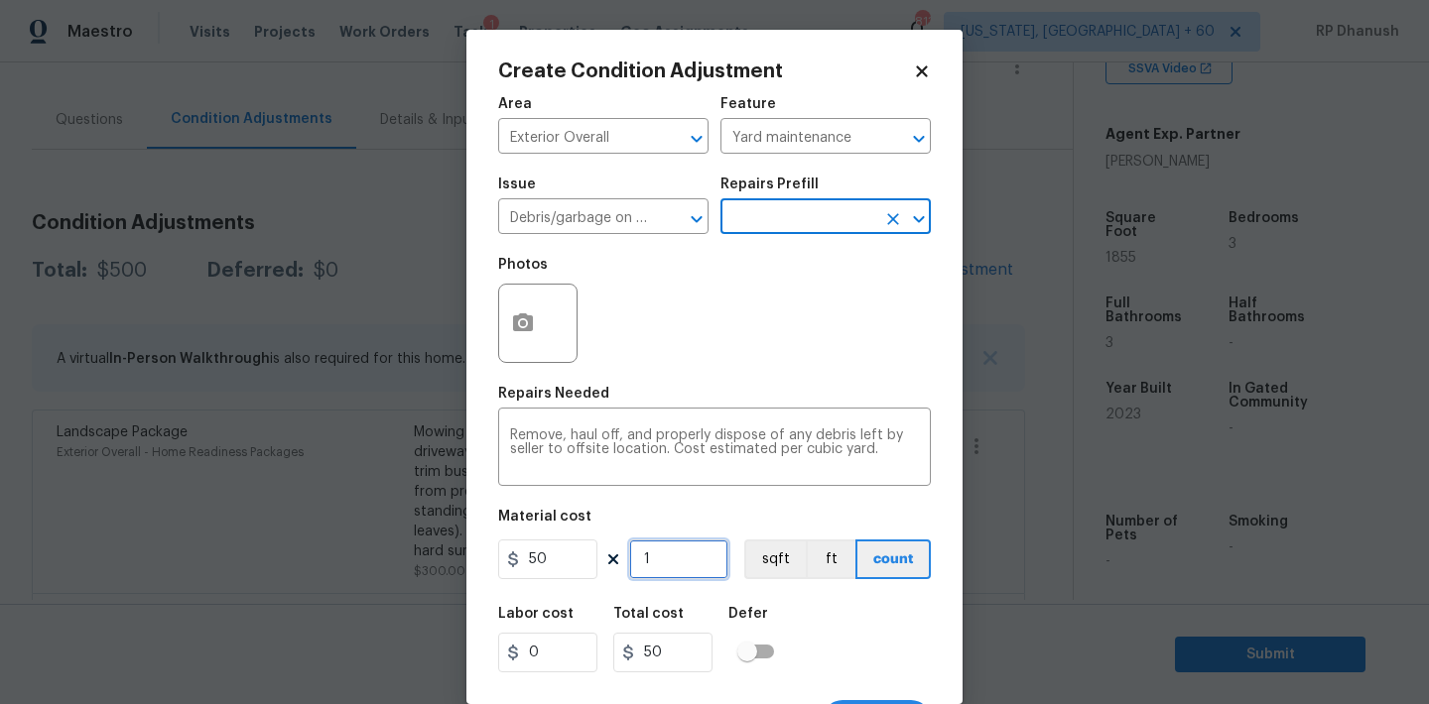
click at [685, 574] on input "1" at bounding box center [678, 560] width 99 height 40
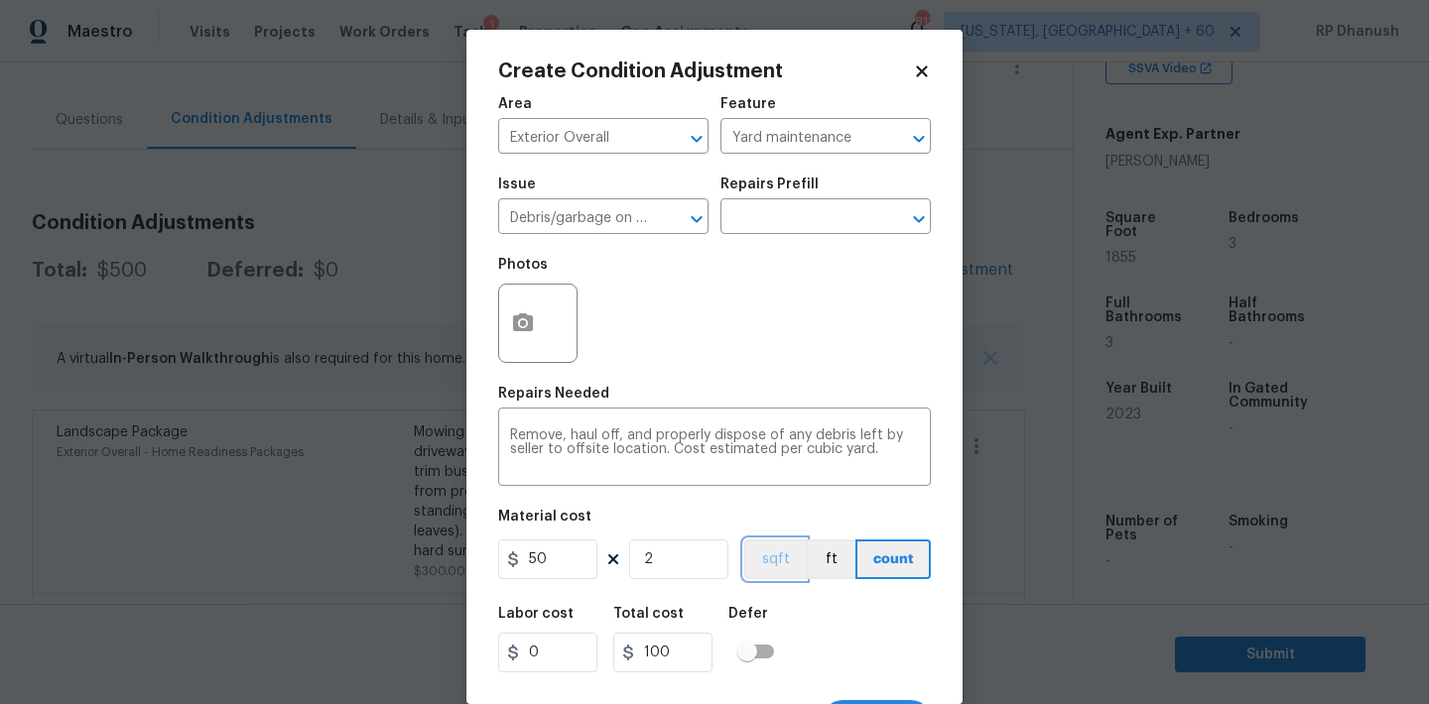
scroll to position [37, 0]
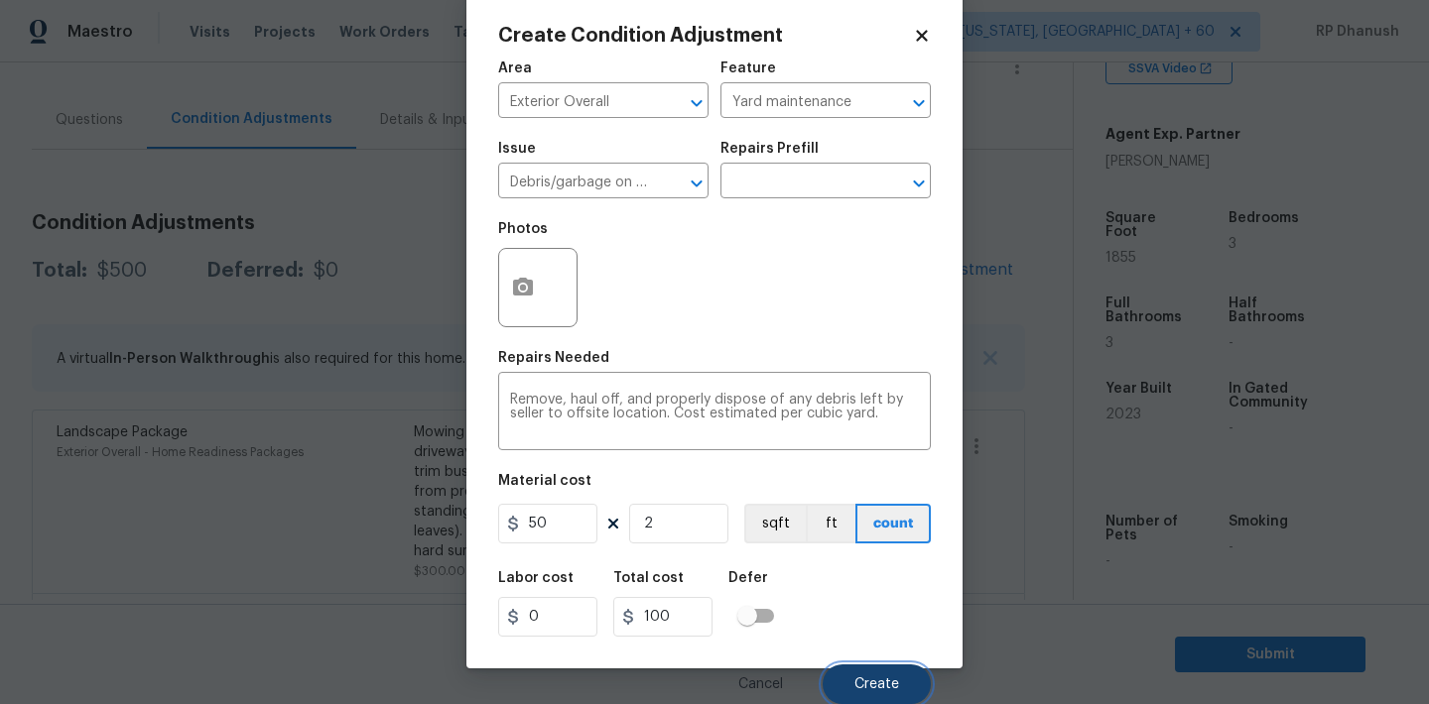
click at [868, 686] on span "Create" at bounding box center [876, 685] width 45 height 15
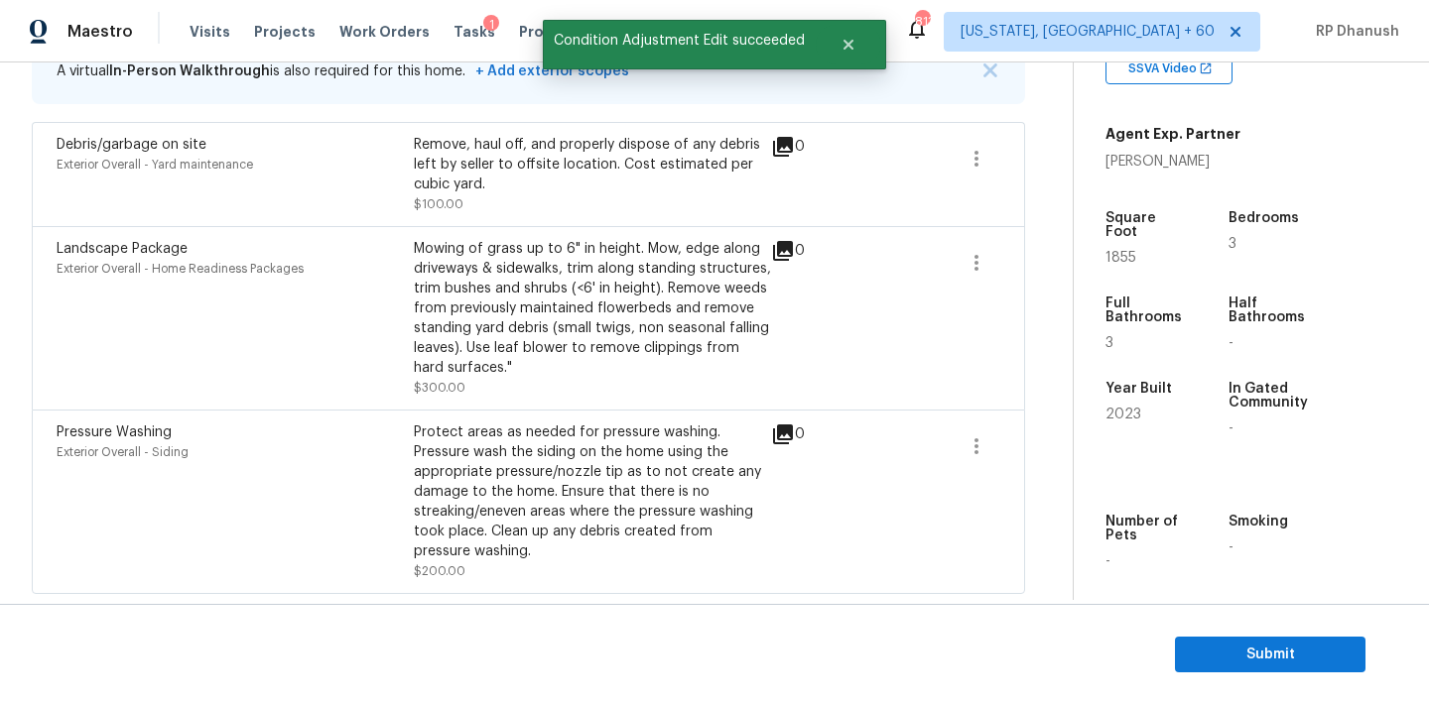
scroll to position [354, 0]
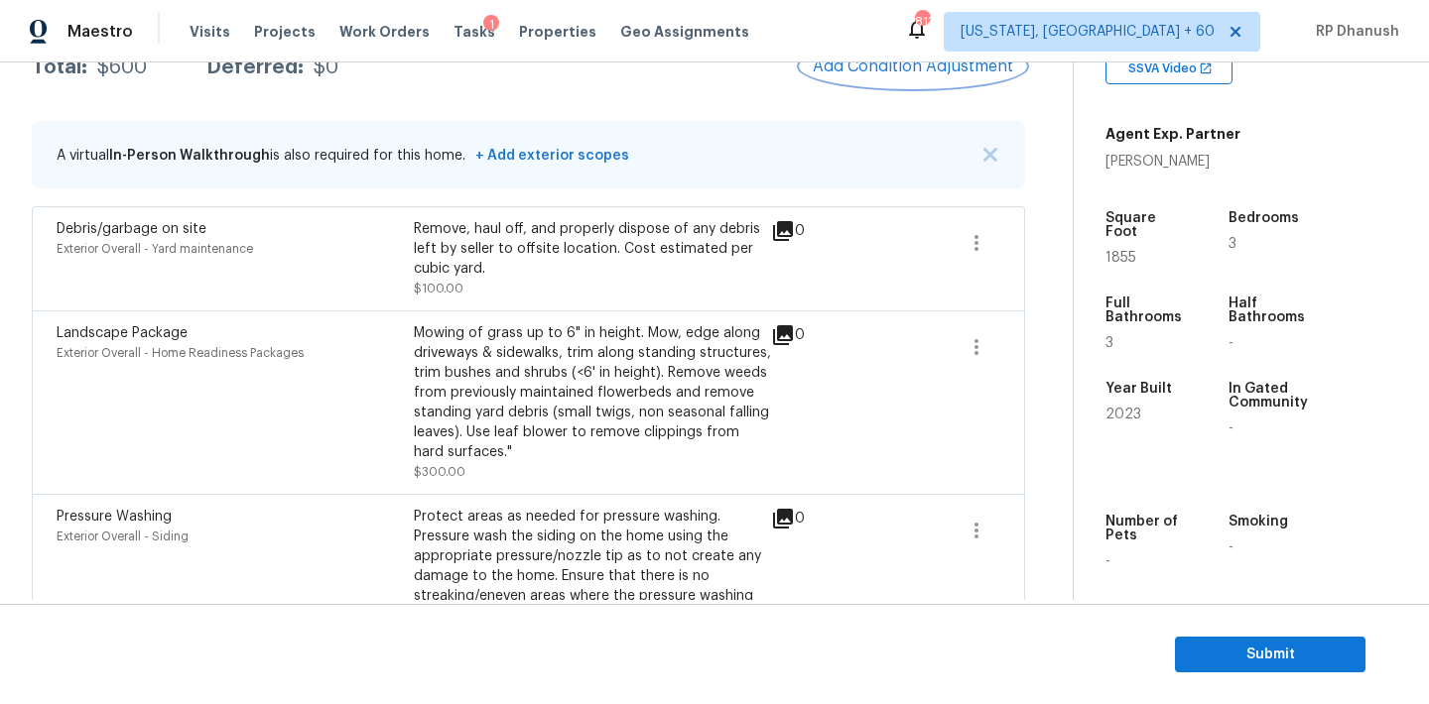
click at [895, 75] on button "Add Condition Adjustment" at bounding box center [913, 67] width 224 height 42
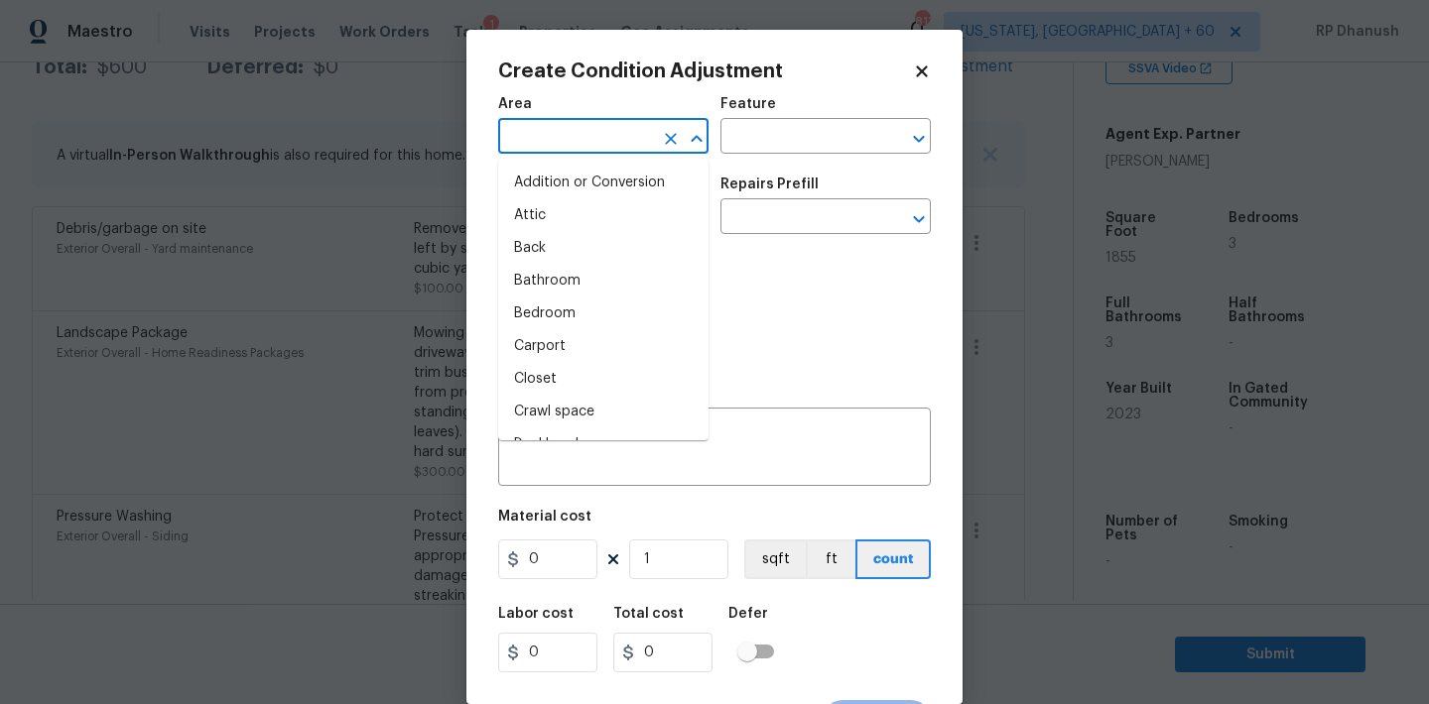
click at [616, 144] on input "text" at bounding box center [575, 138] width 155 height 31
click at [596, 219] on li "Interior Overall" at bounding box center [603, 215] width 210 height 33
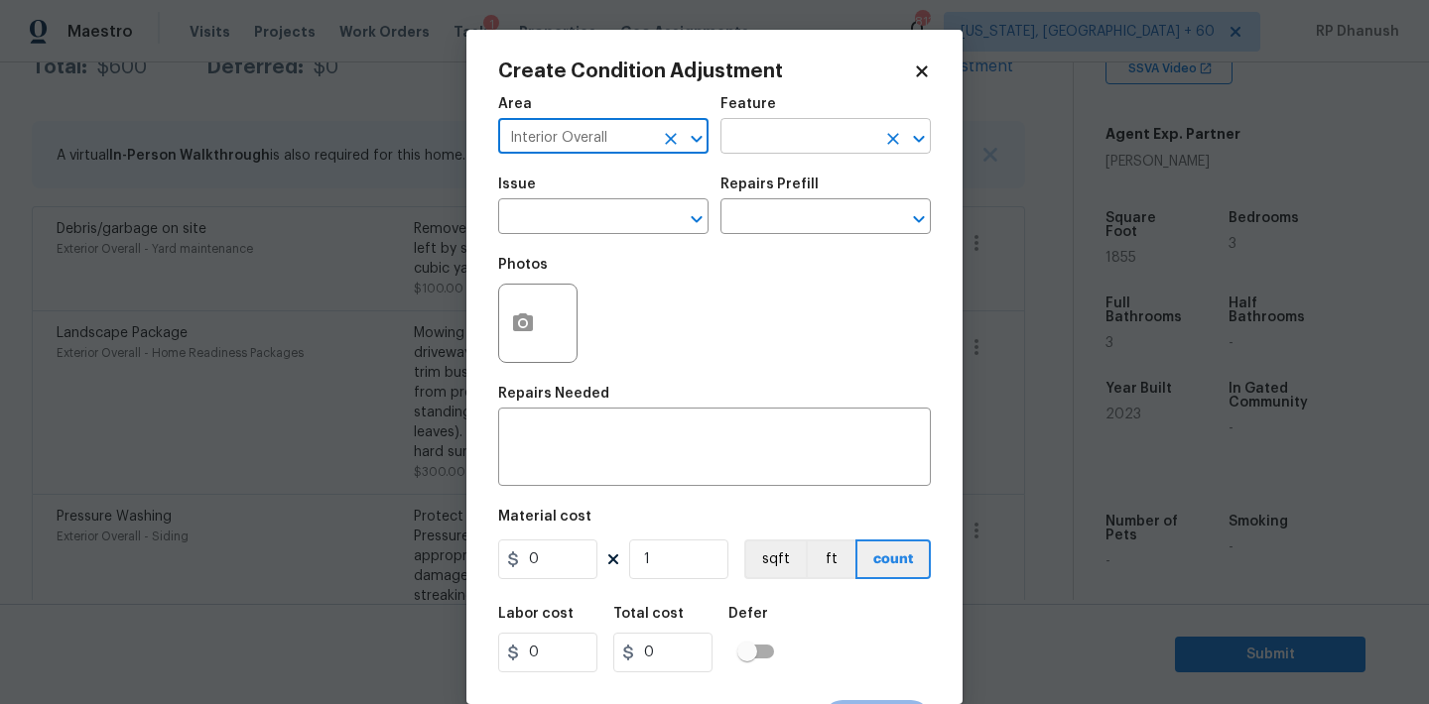
click at [773, 152] on input "text" at bounding box center [797, 138] width 155 height 31
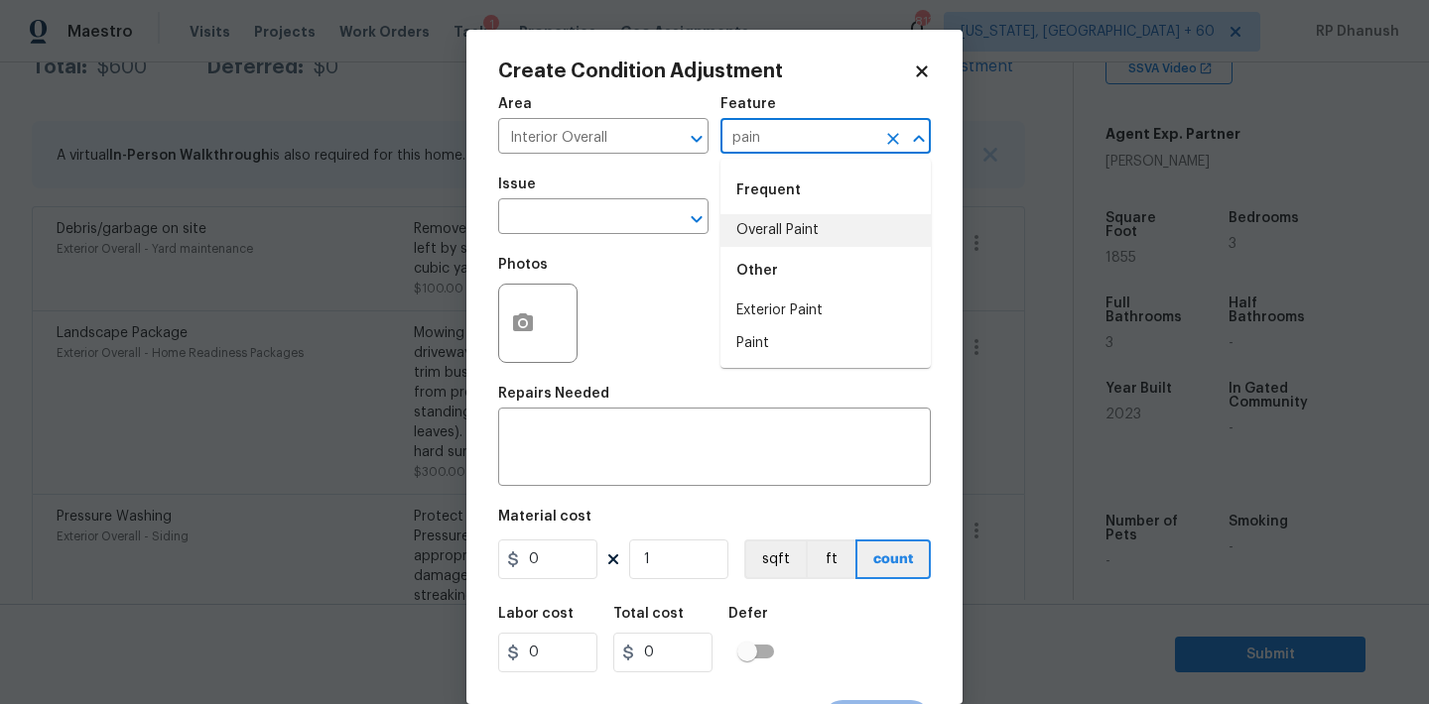
click at [769, 246] on li "Overall Paint" at bounding box center [825, 230] width 210 height 33
click at [611, 221] on input "text" at bounding box center [575, 218] width 155 height 31
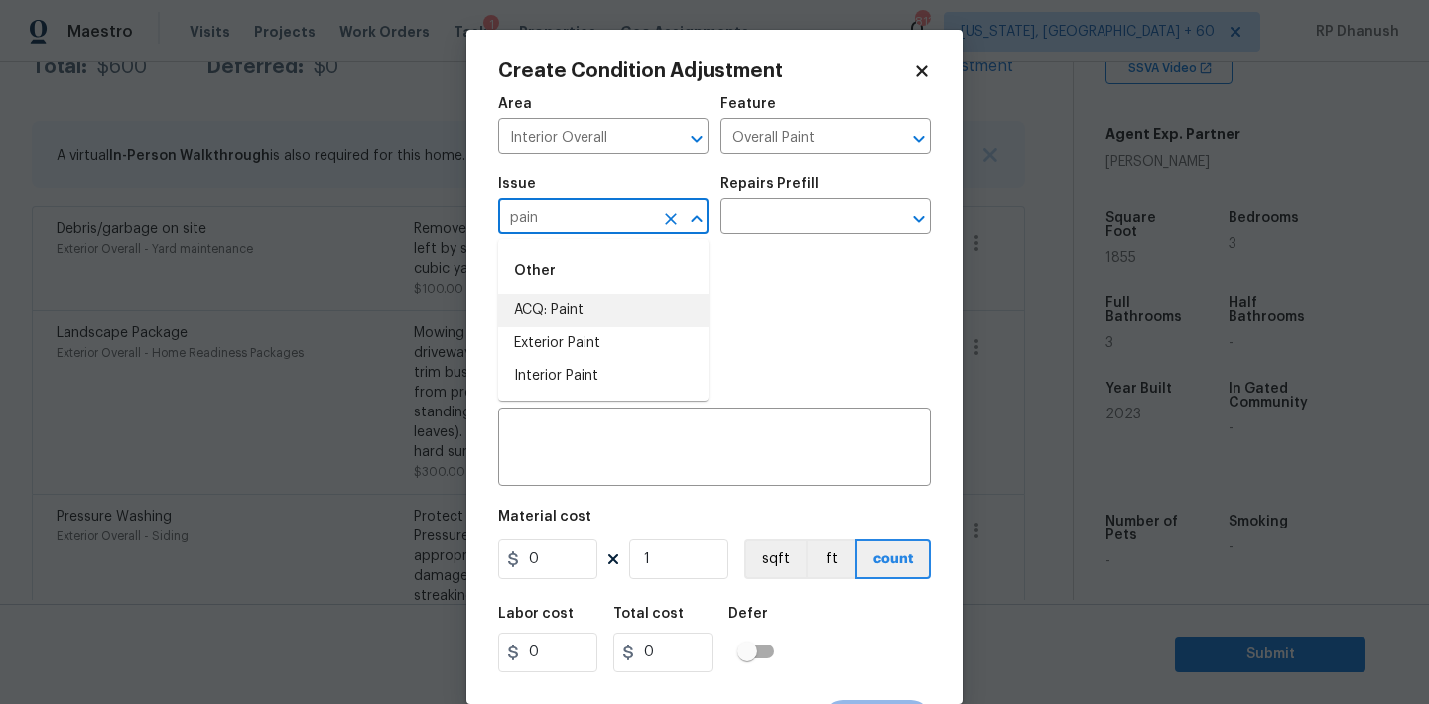
click at [583, 315] on li "ACQ: Paint" at bounding box center [603, 311] width 210 height 33
click at [732, 226] on input "text" at bounding box center [797, 218] width 155 height 31
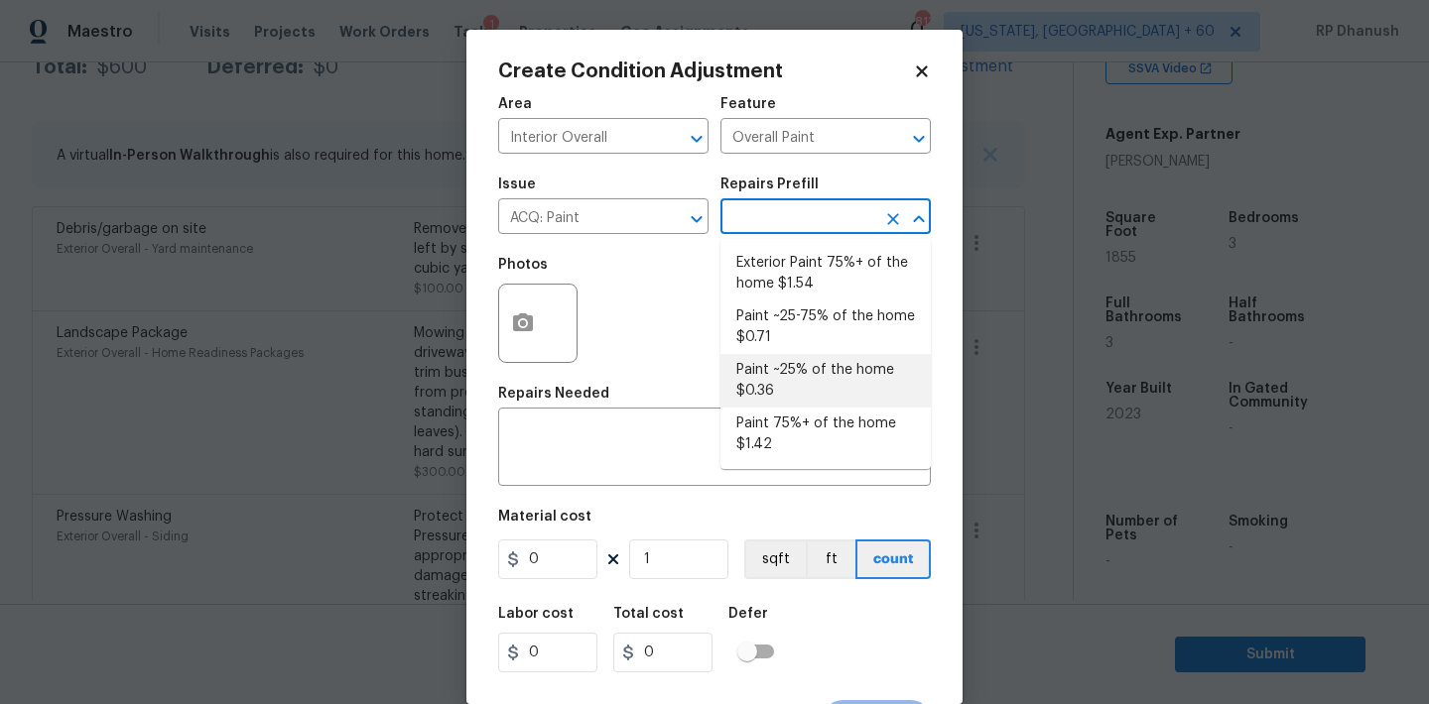
click at [791, 384] on li "Paint ~25% of the home $0.36" at bounding box center [825, 381] width 210 height 54
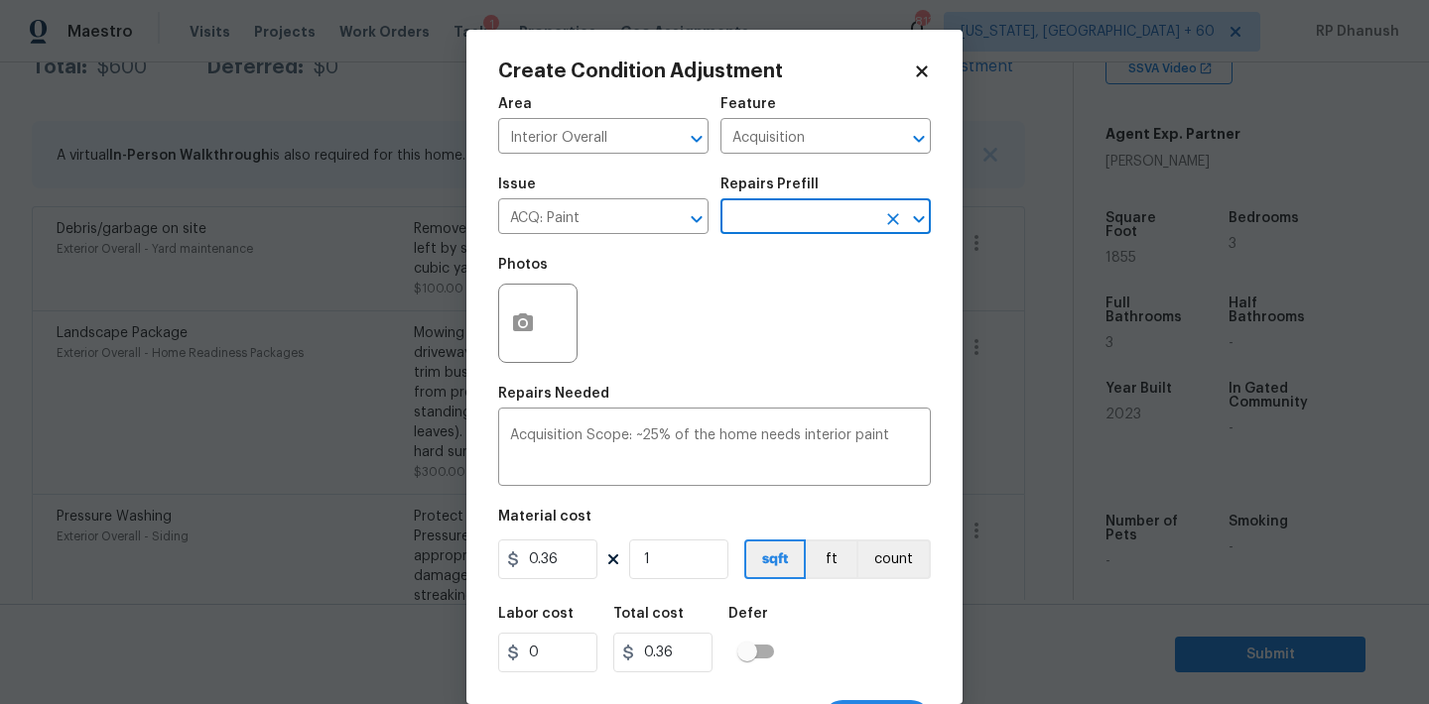
click at [692, 537] on figure "Material cost 0.36 1 sqft ft count" at bounding box center [714, 546] width 433 height 73
click at [692, 551] on input "1" at bounding box center [678, 560] width 99 height 40
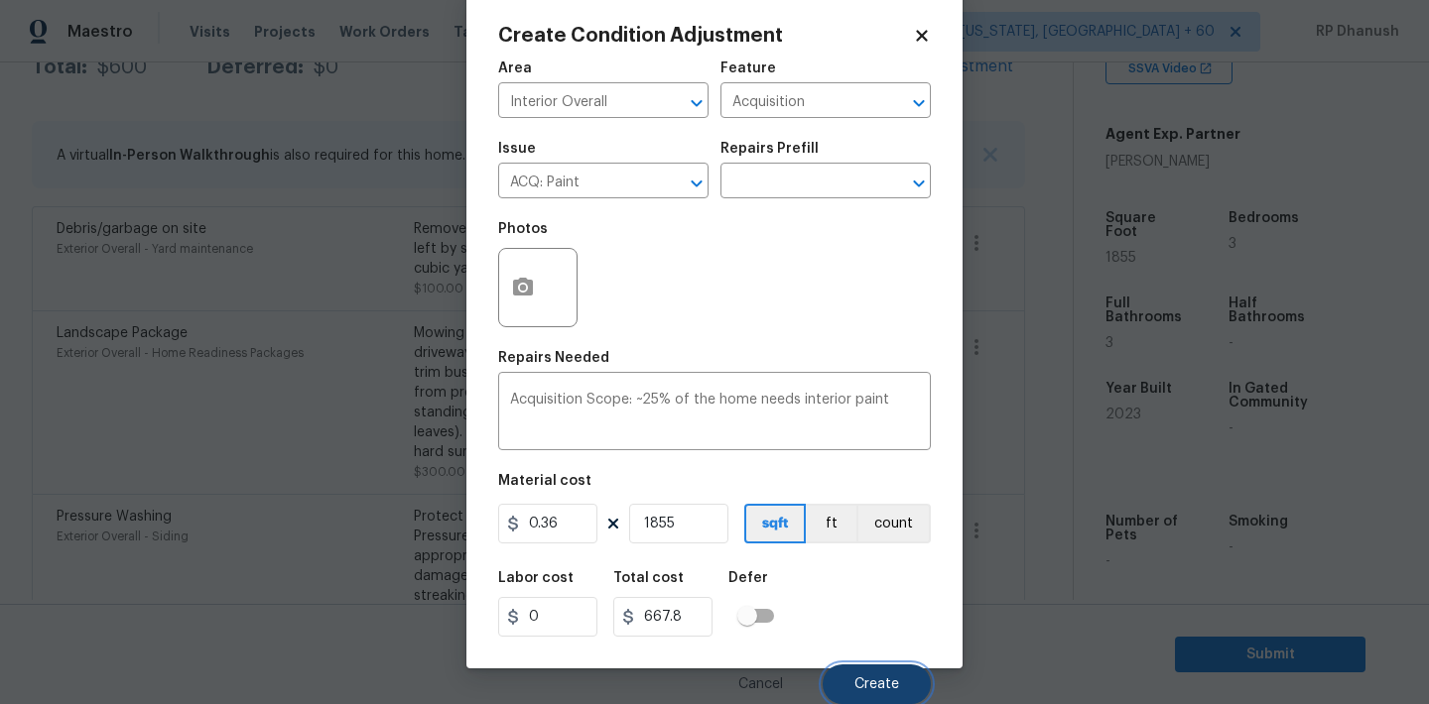
click at [901, 676] on button "Create" at bounding box center [876, 685] width 108 height 40
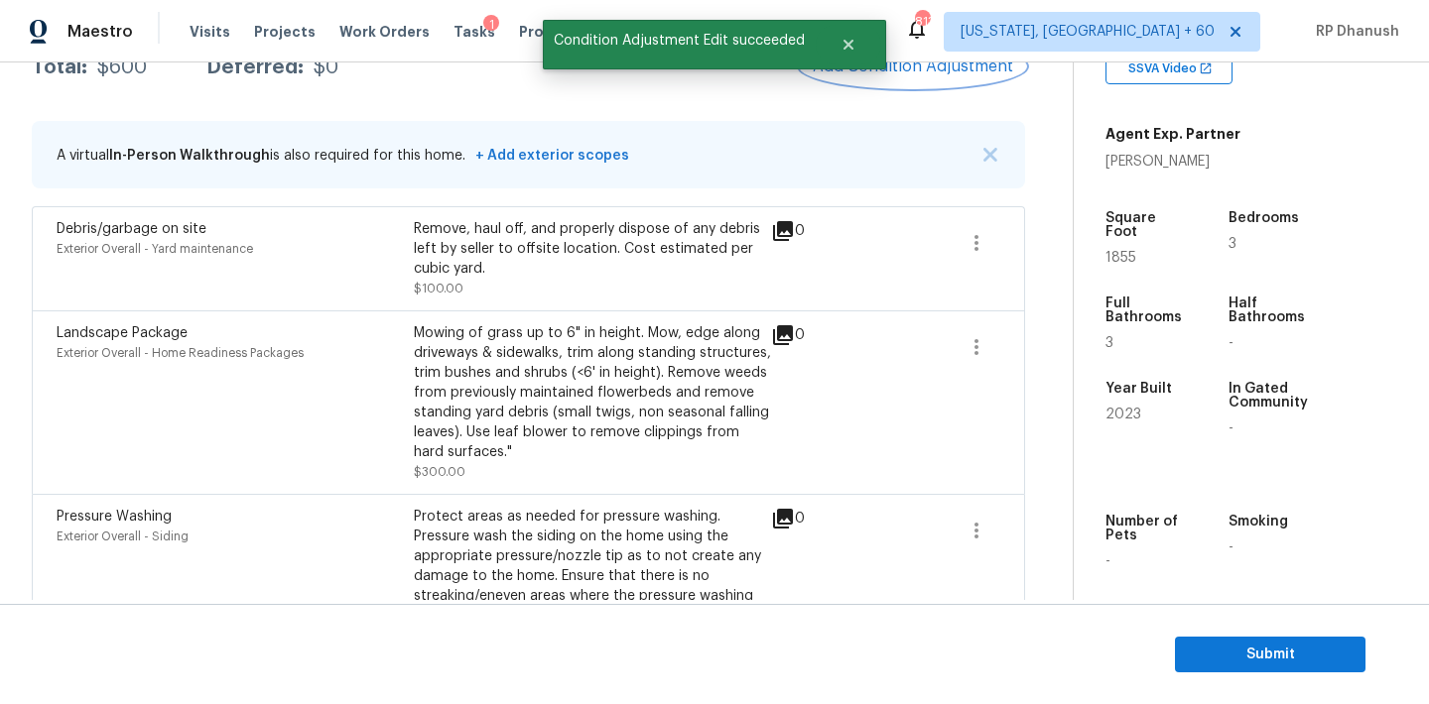
scroll to position [0, 0]
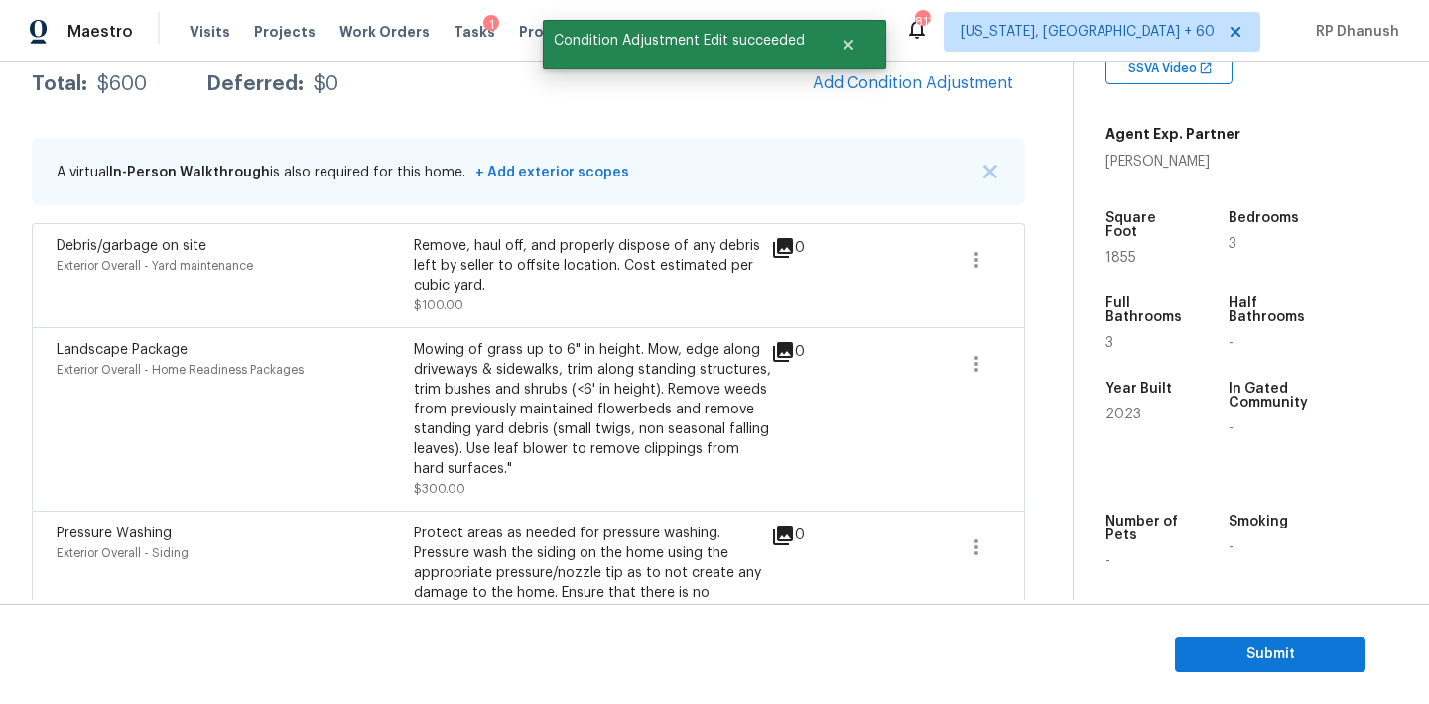
click at [1118, 251] on span "1855" at bounding box center [1120, 258] width 31 height 14
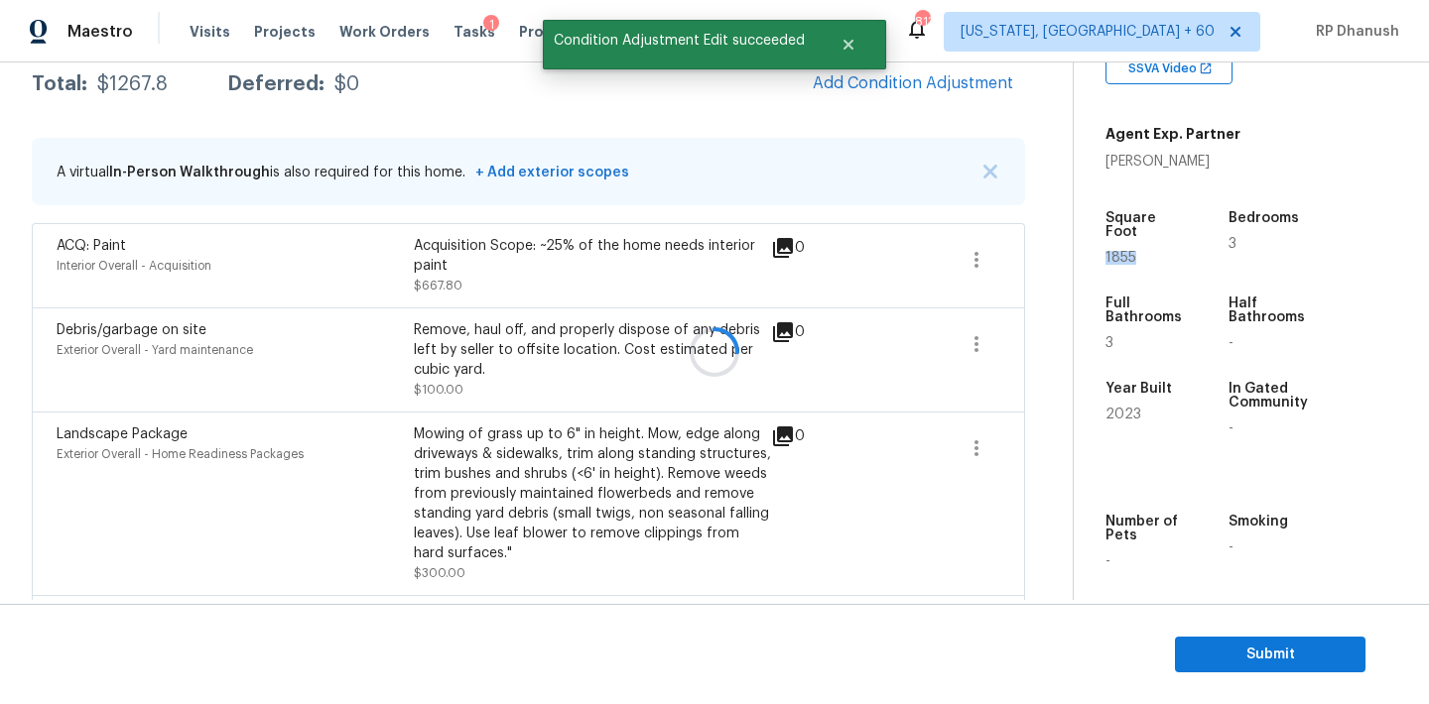
click at [1118, 251] on span "1855" at bounding box center [1120, 258] width 31 height 14
copy span "1855"
click at [968, 255] on icon "button" at bounding box center [976, 260] width 24 height 24
click at [1046, 253] on div "Edit" at bounding box center [1089, 256] width 155 height 20
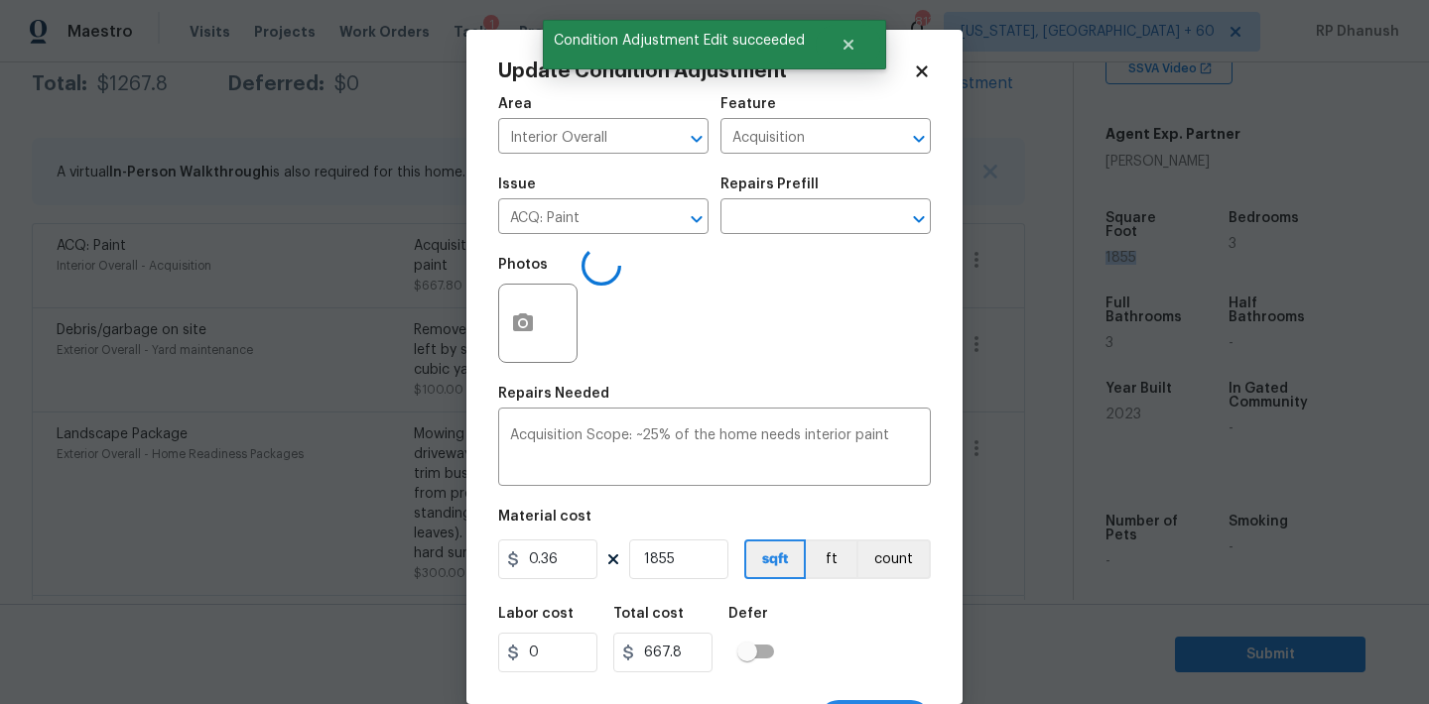
scroll to position [37, 0]
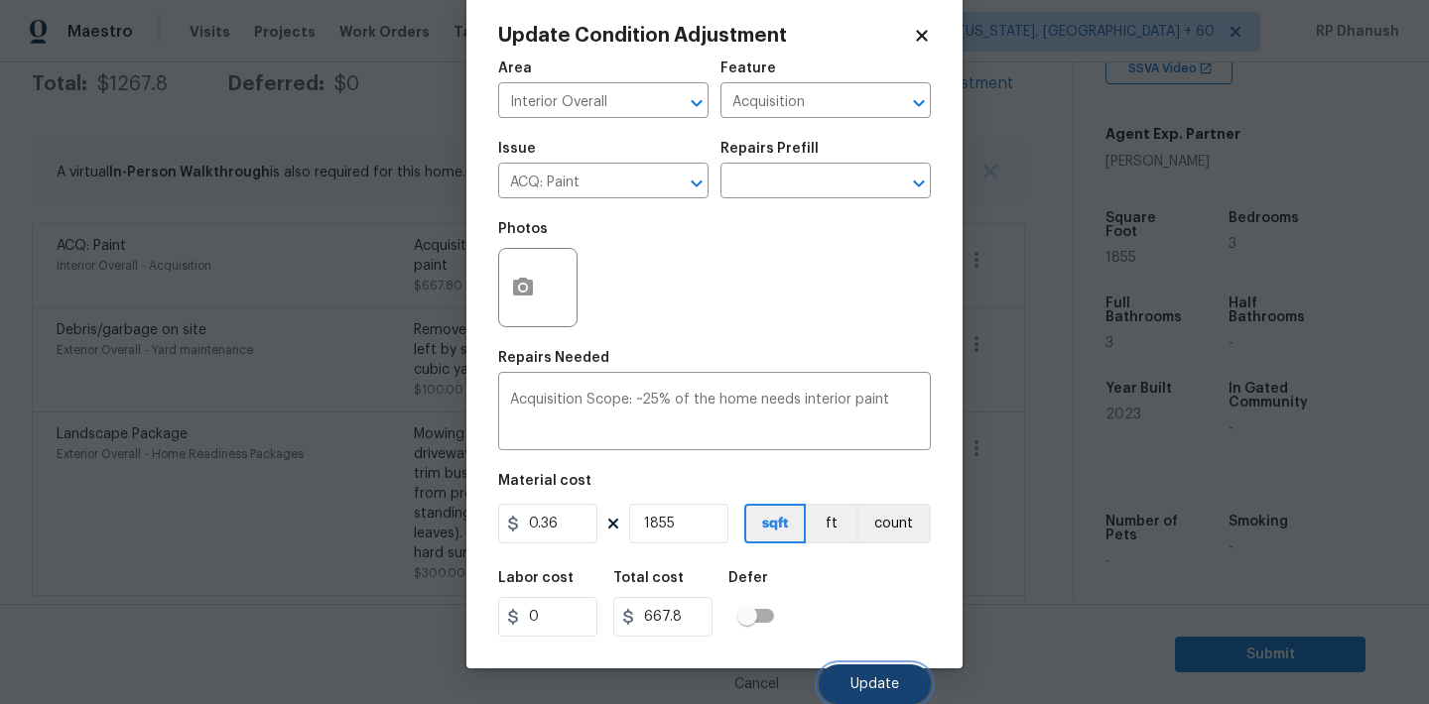
click at [872, 678] on span "Update" at bounding box center [874, 685] width 49 height 15
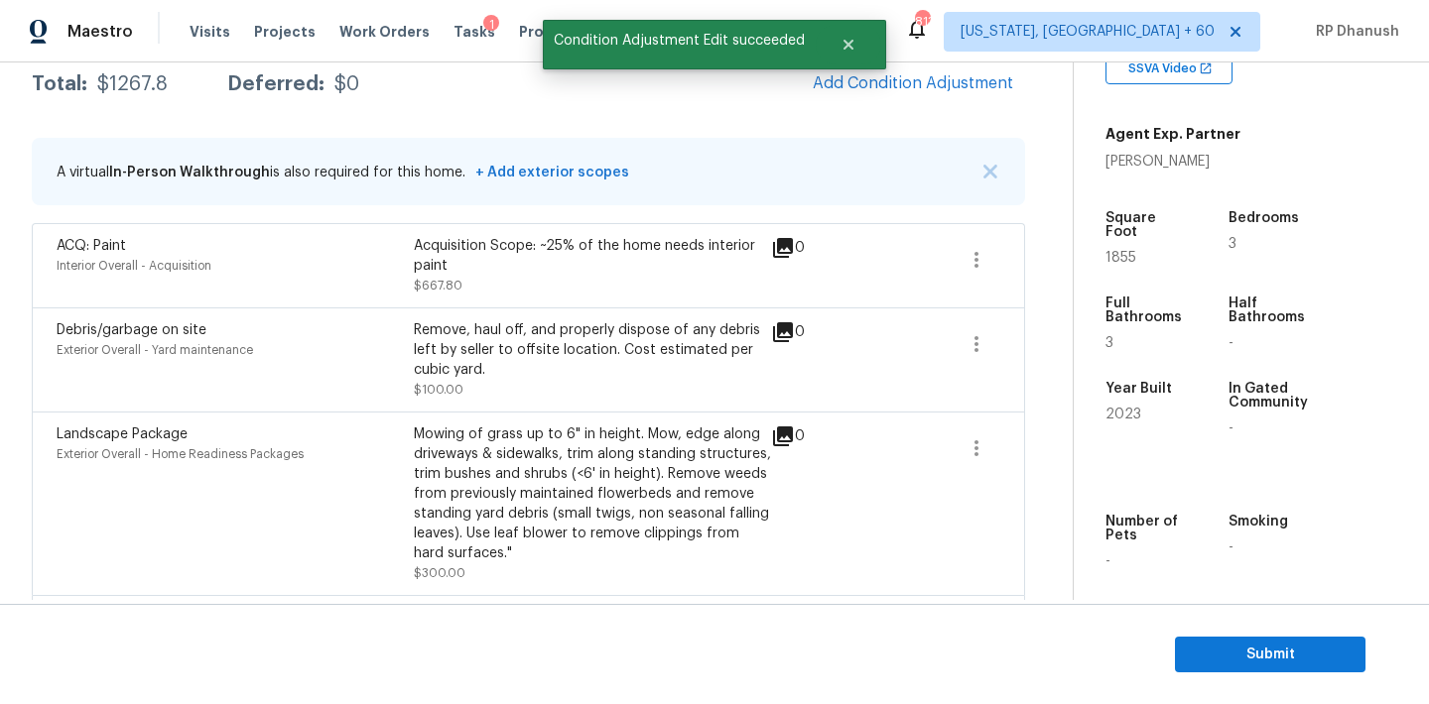
scroll to position [0, 0]
click at [975, 92] on span "Add Condition Adjustment" at bounding box center [913, 83] width 200 height 18
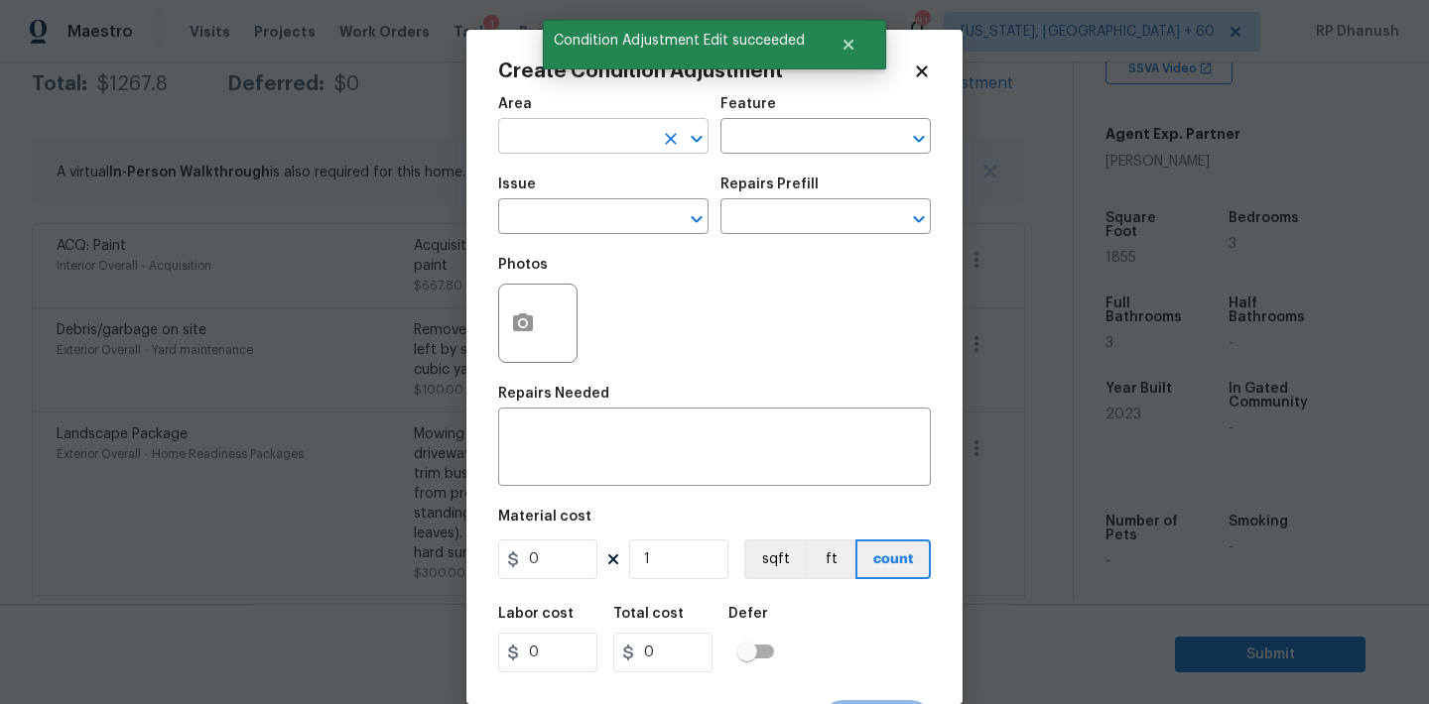
click at [618, 141] on input "text" at bounding box center [575, 138] width 155 height 31
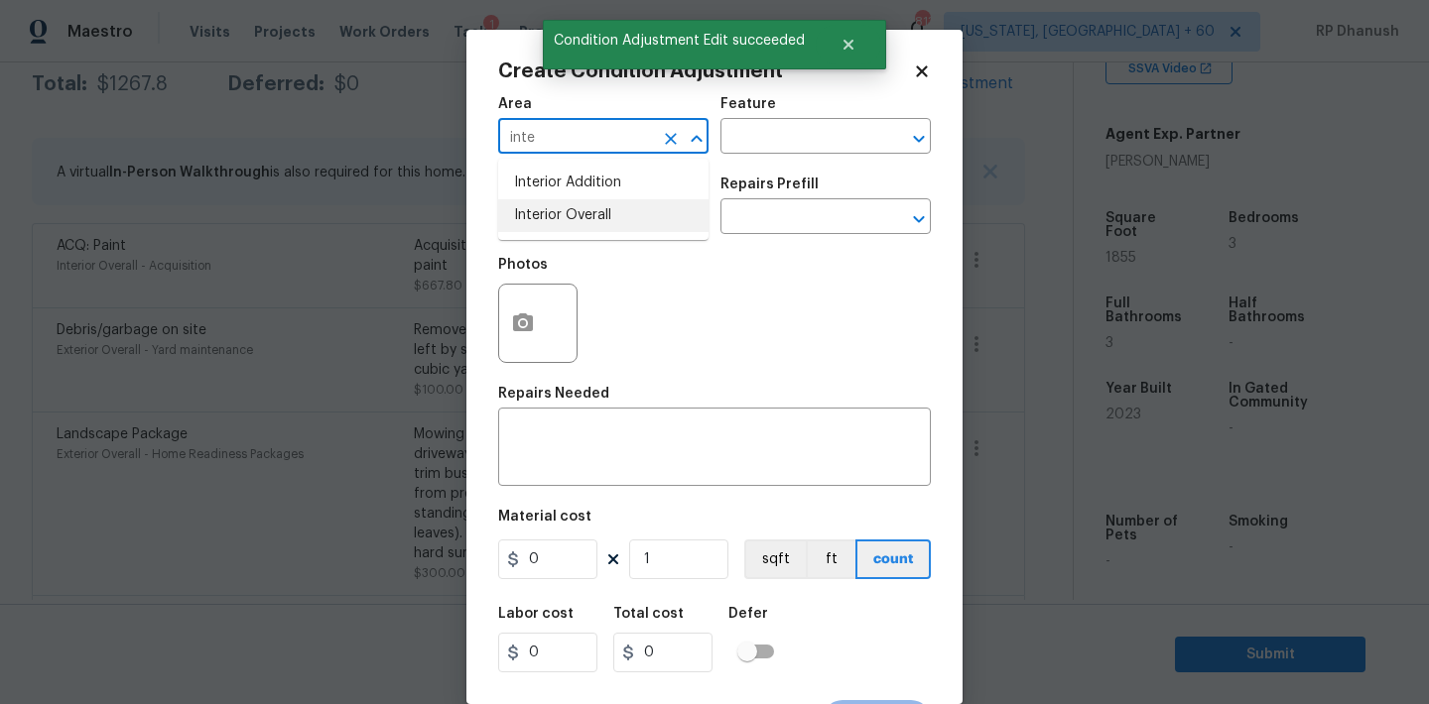
click at [588, 222] on li "Interior Overall" at bounding box center [603, 215] width 210 height 33
click at [755, 163] on div "Area Interior Overall ​ Feature ​" at bounding box center [714, 125] width 433 height 80
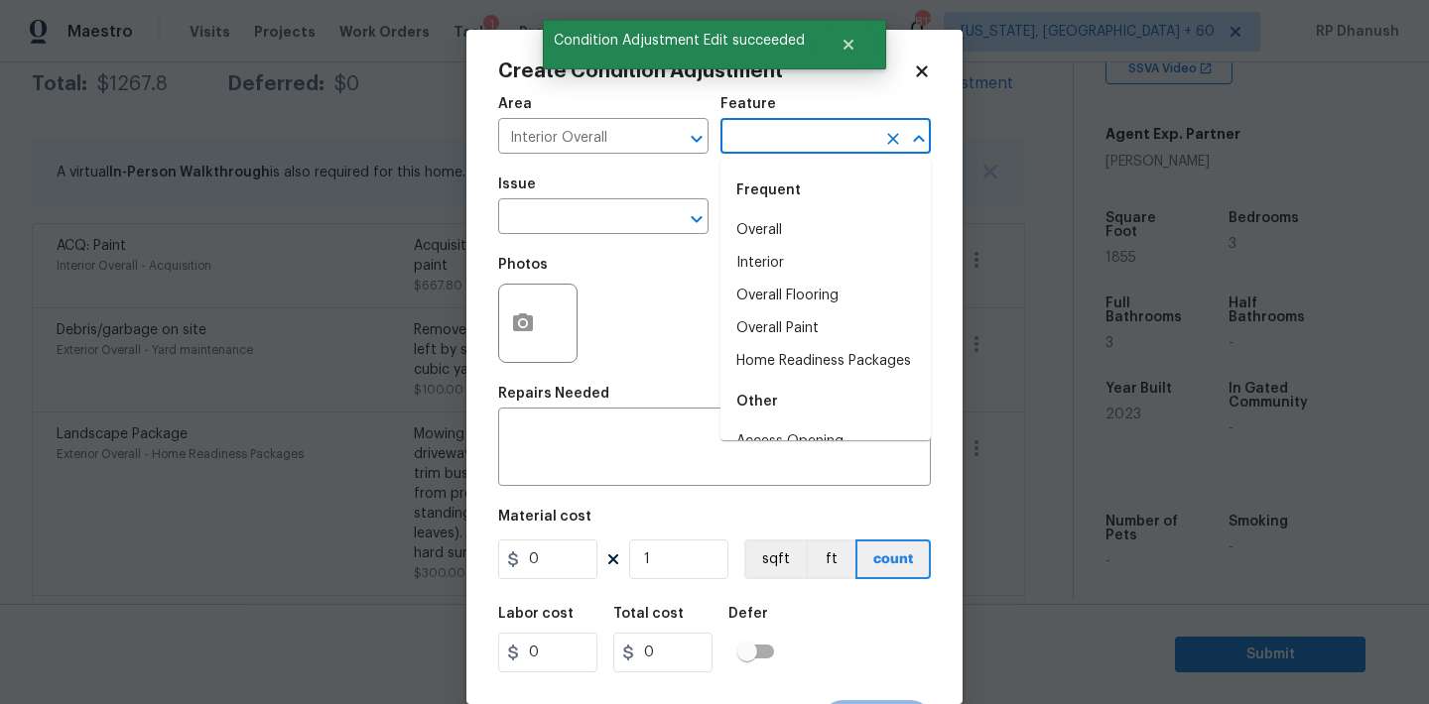
click at [775, 138] on input "text" at bounding box center [797, 138] width 155 height 31
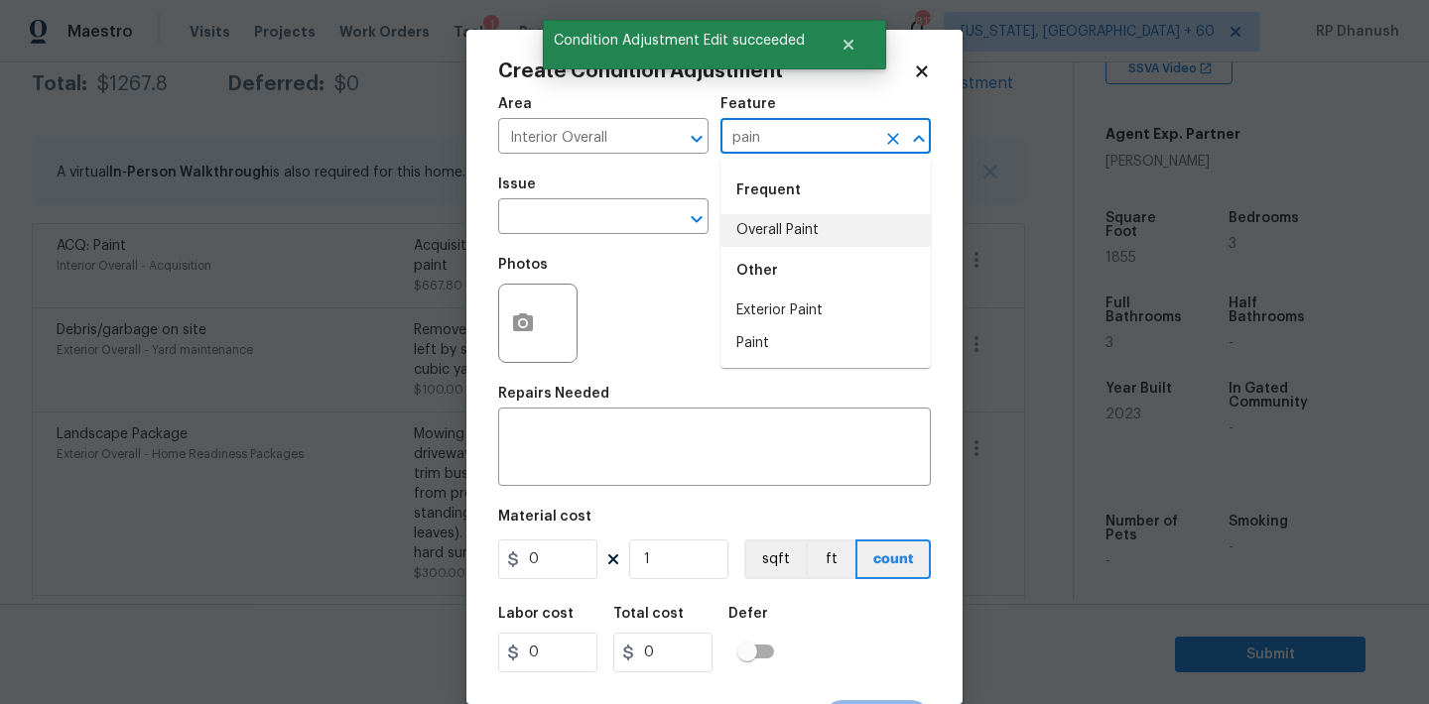
click at [757, 221] on li "Overall Paint" at bounding box center [825, 230] width 210 height 33
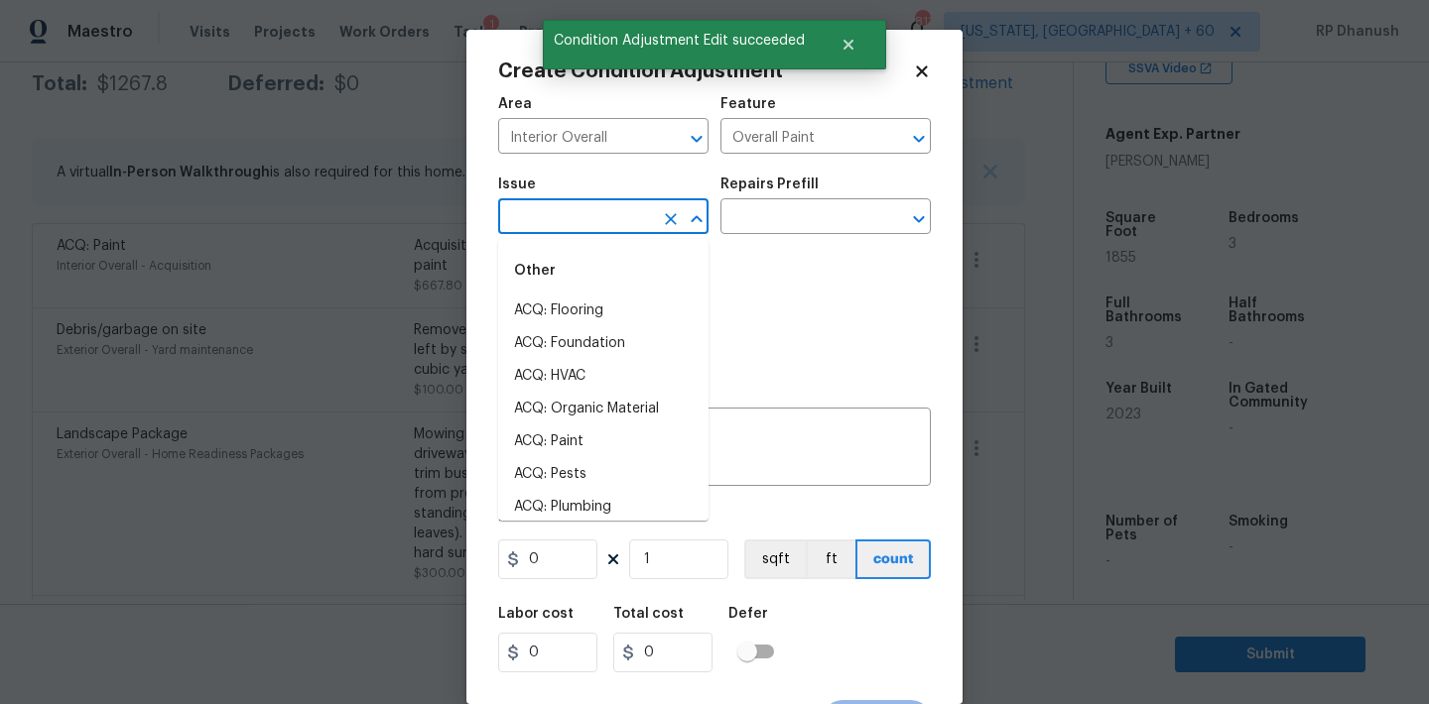
click at [581, 232] on input "text" at bounding box center [575, 218] width 155 height 31
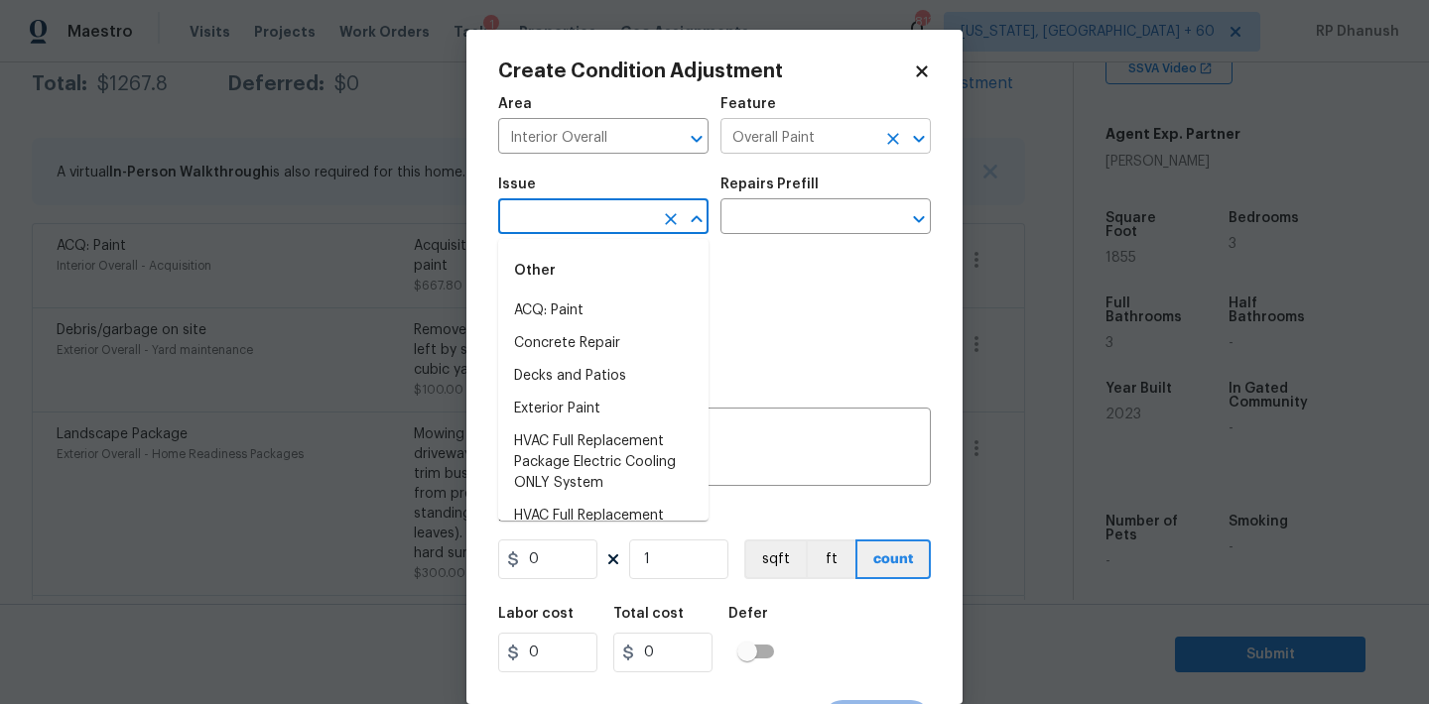
click at [786, 128] on input "Overall Paint" at bounding box center [797, 138] width 155 height 31
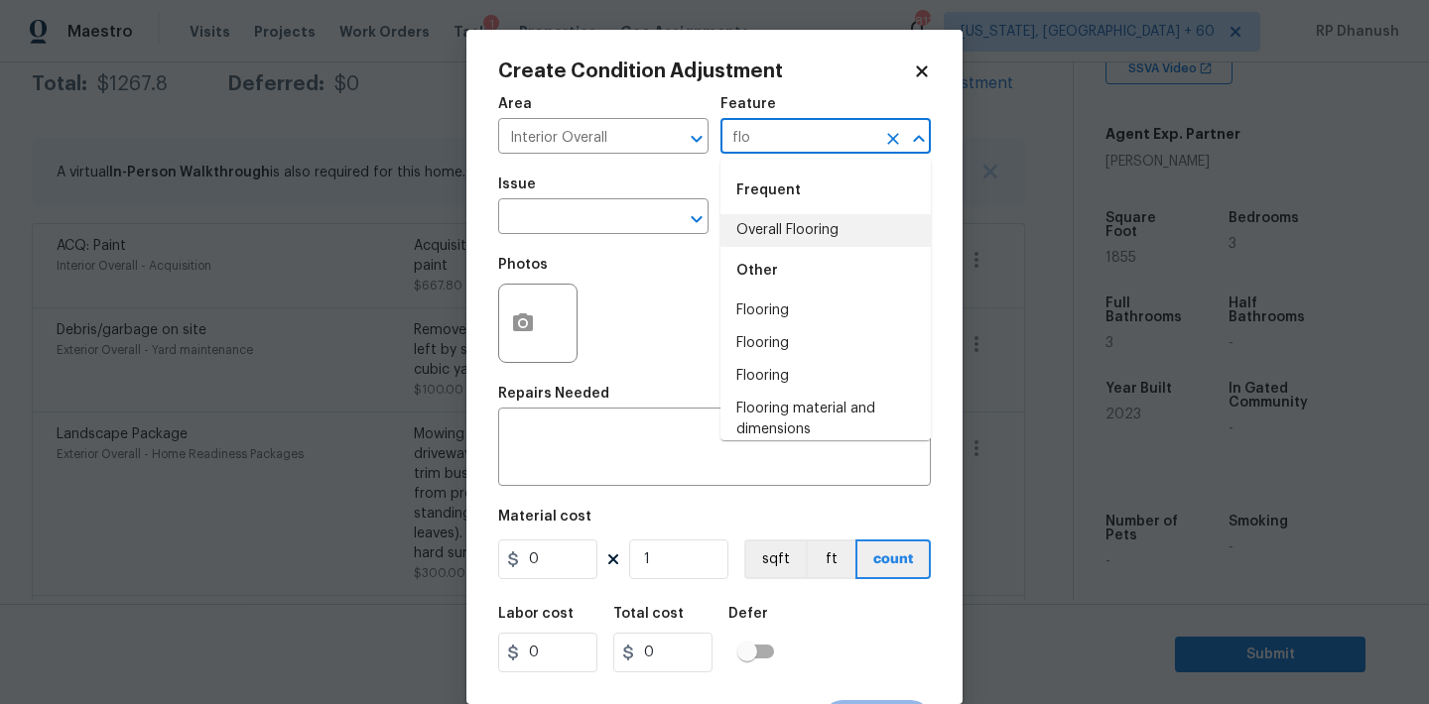
click at [770, 219] on li "Overall Flooring" at bounding box center [825, 230] width 210 height 33
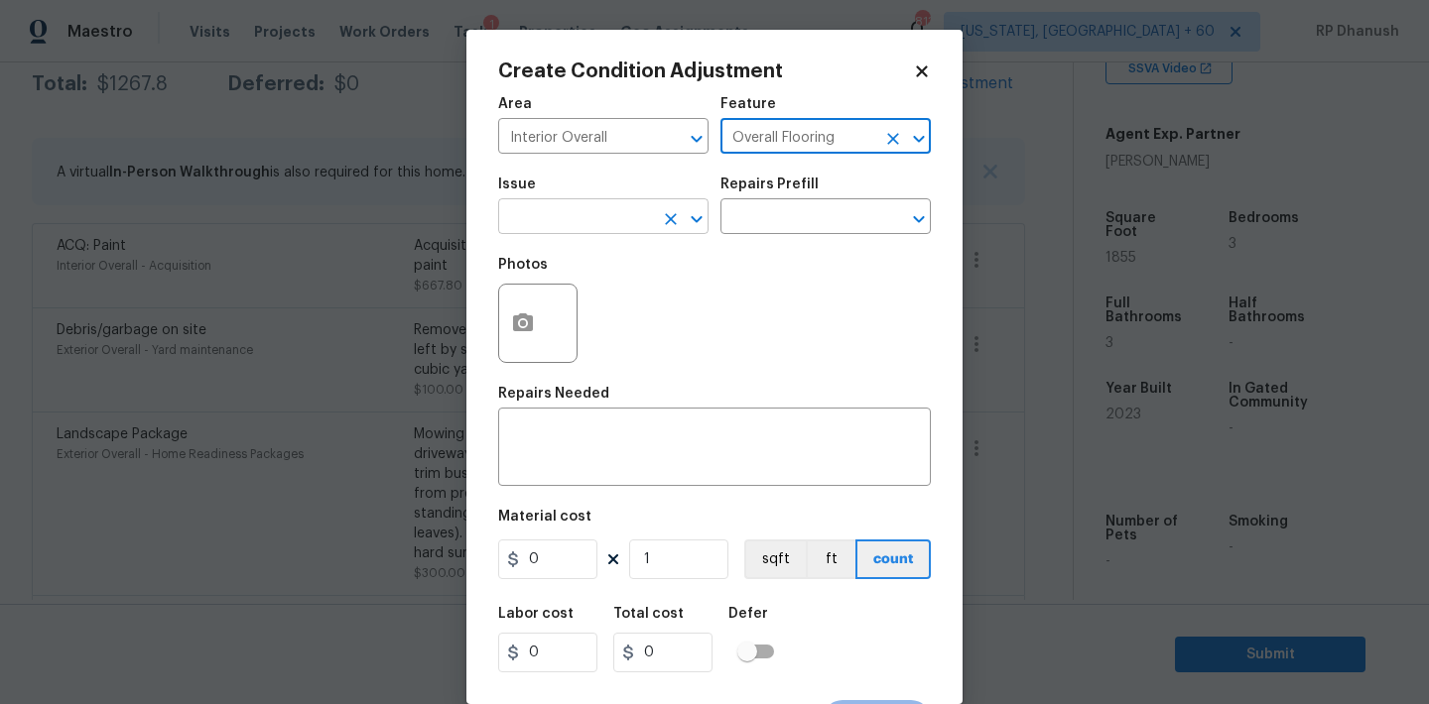
click at [565, 210] on input "text" at bounding box center [575, 218] width 155 height 31
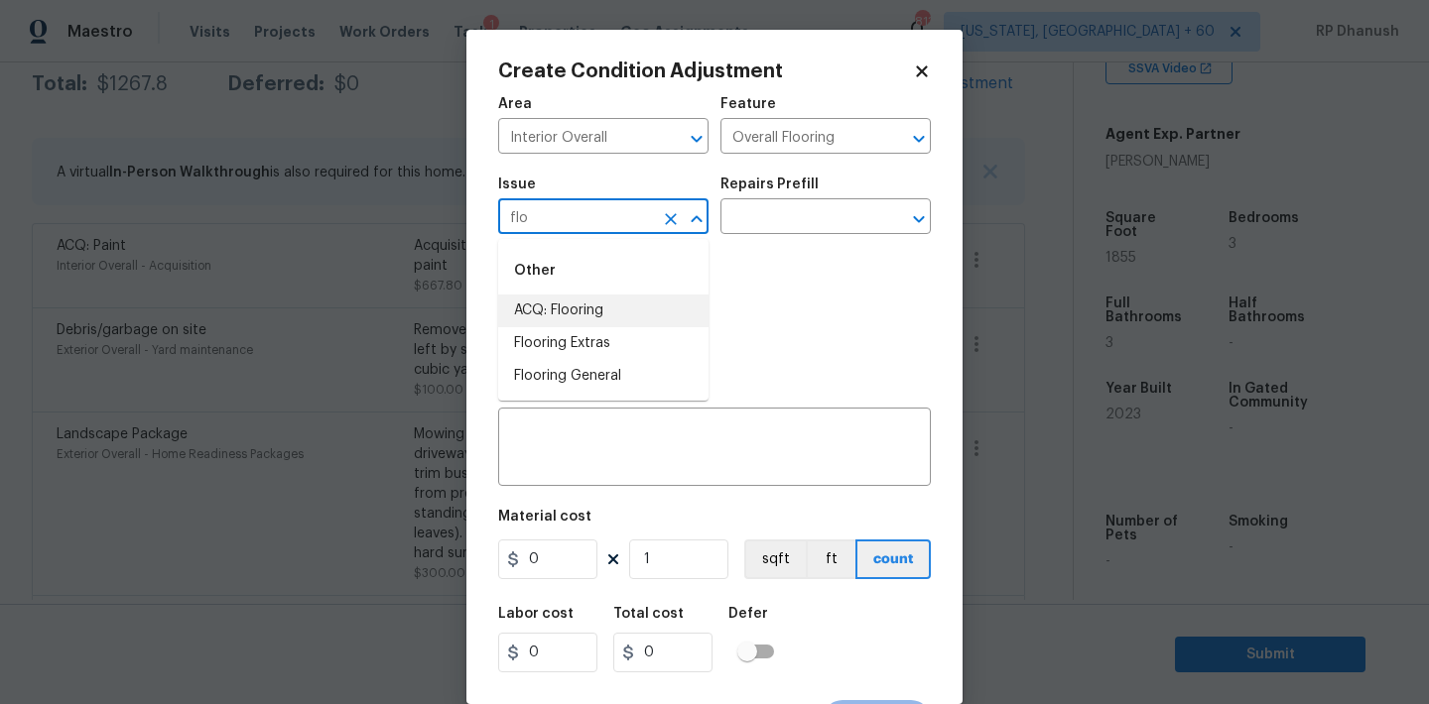
click at [551, 318] on li "ACQ: Flooring" at bounding box center [603, 311] width 210 height 33
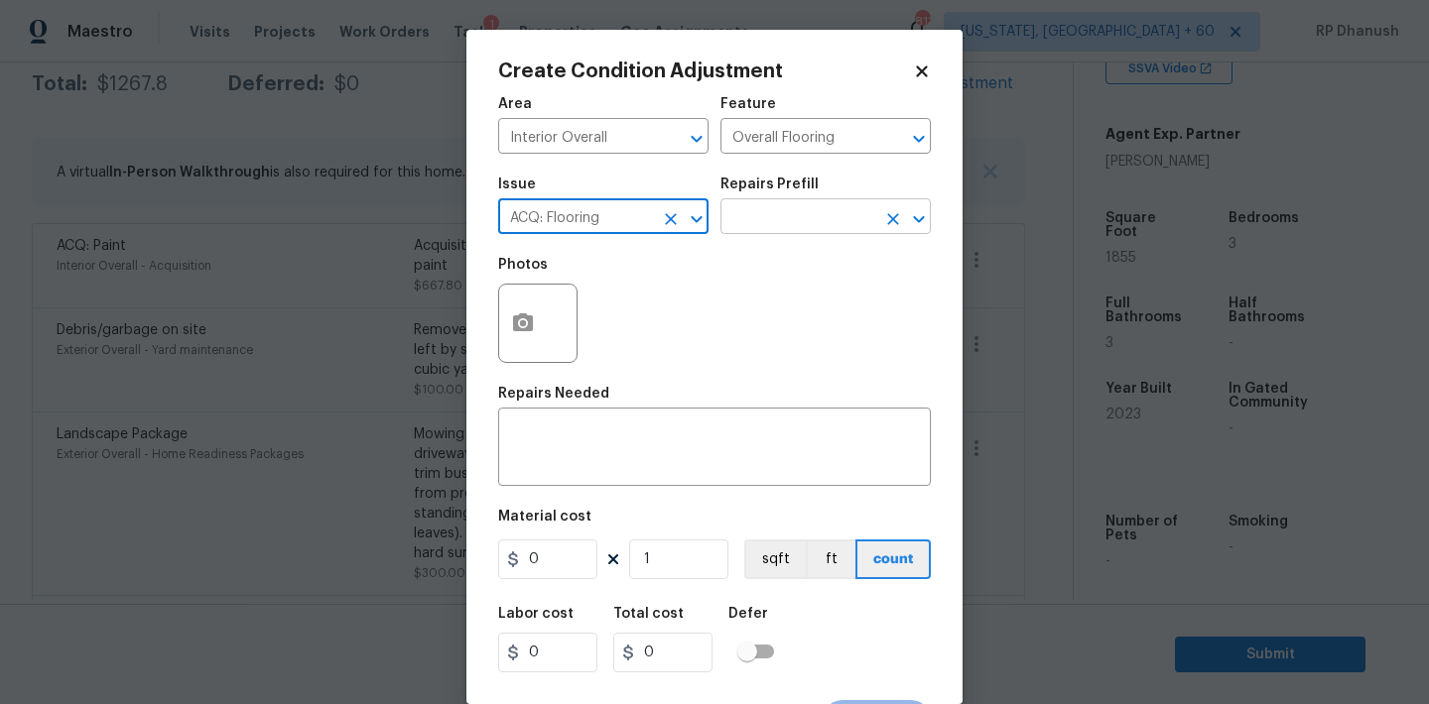
click at [815, 214] on input "text" at bounding box center [797, 218] width 155 height 31
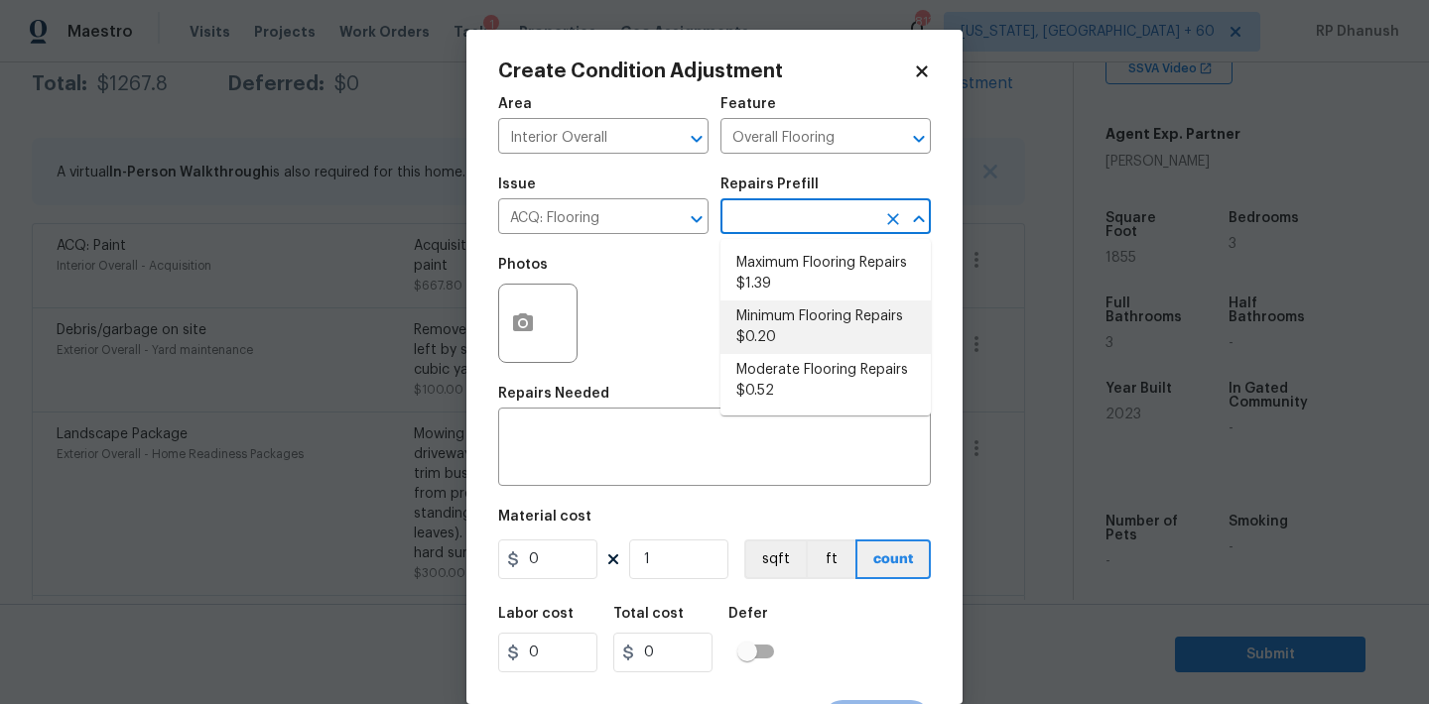
click at [783, 319] on li "Minimum Flooring Repairs $0.20" at bounding box center [825, 328] width 210 height 54
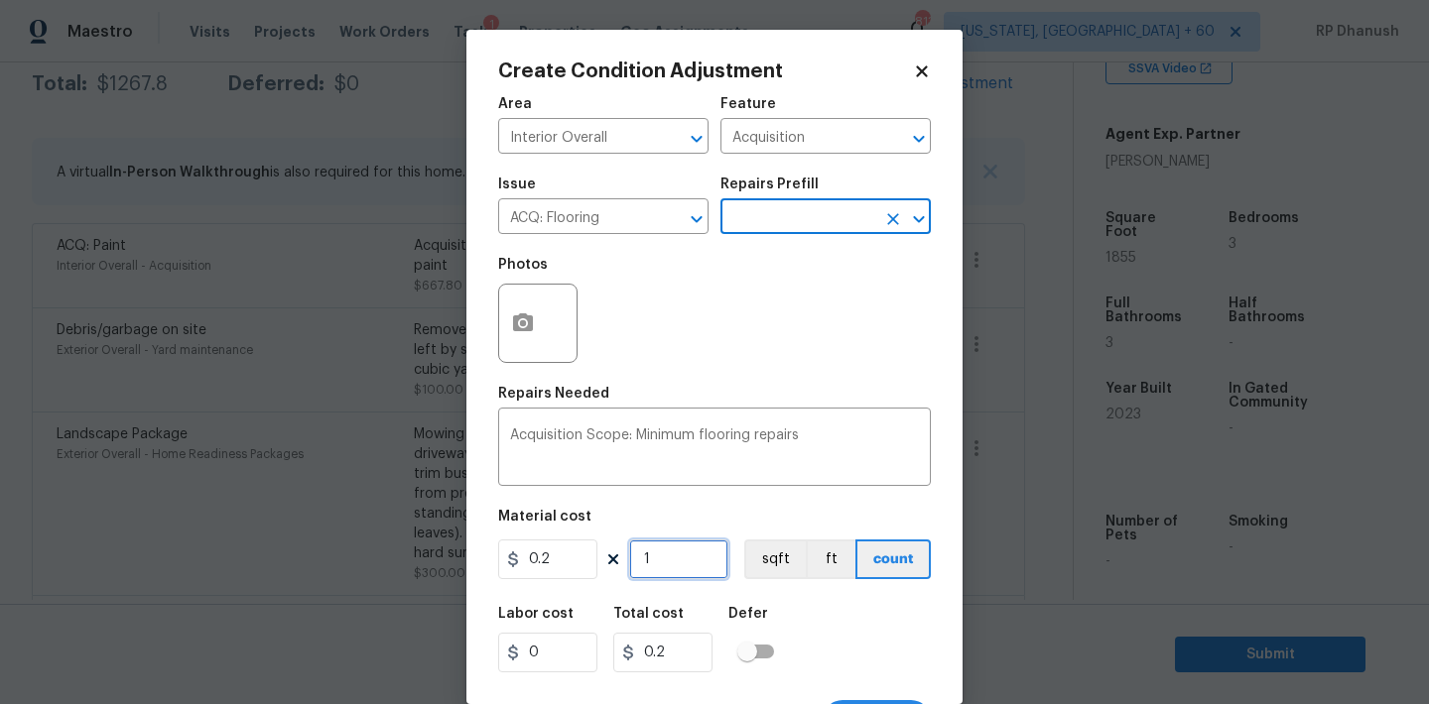
click at [683, 546] on input "1" at bounding box center [678, 560] width 99 height 40
paste input "1855"
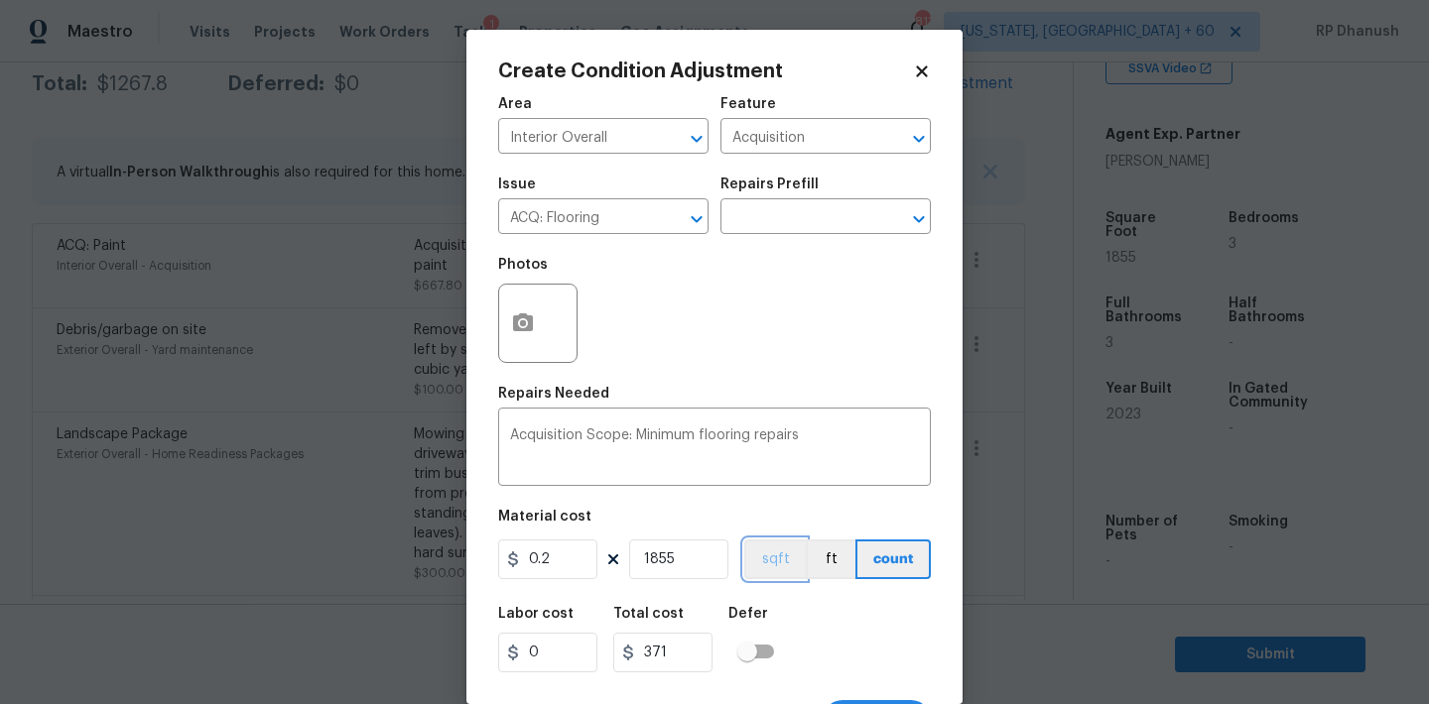
scroll to position [37, 0]
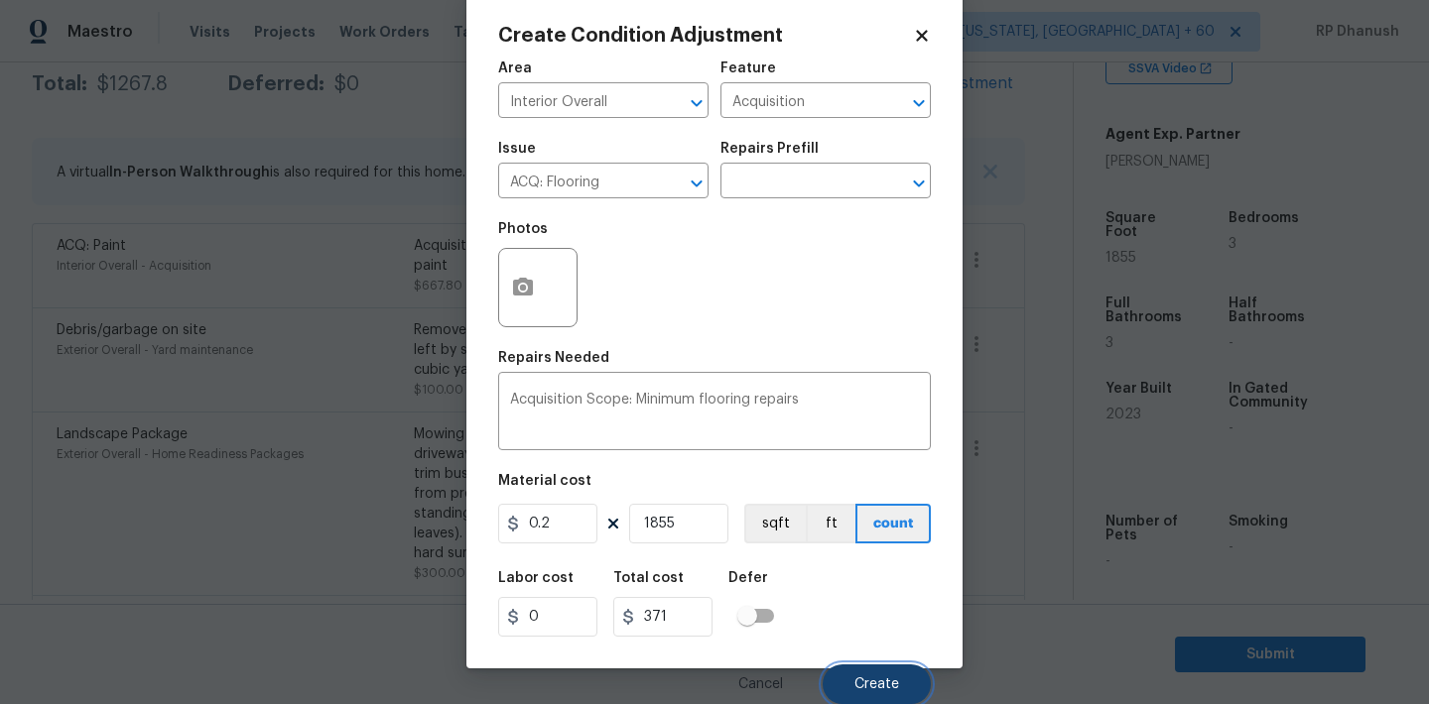
click at [859, 678] on span "Create" at bounding box center [876, 685] width 45 height 15
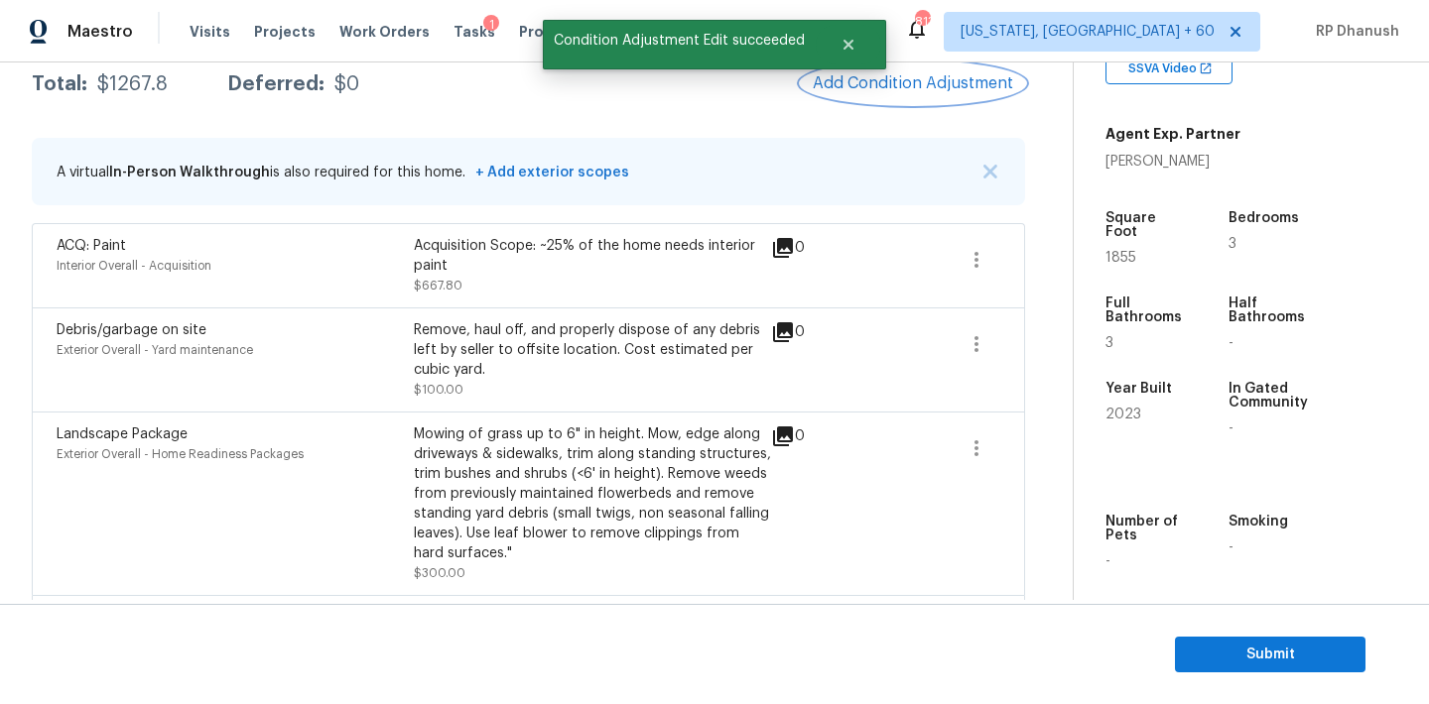
scroll to position [0, 0]
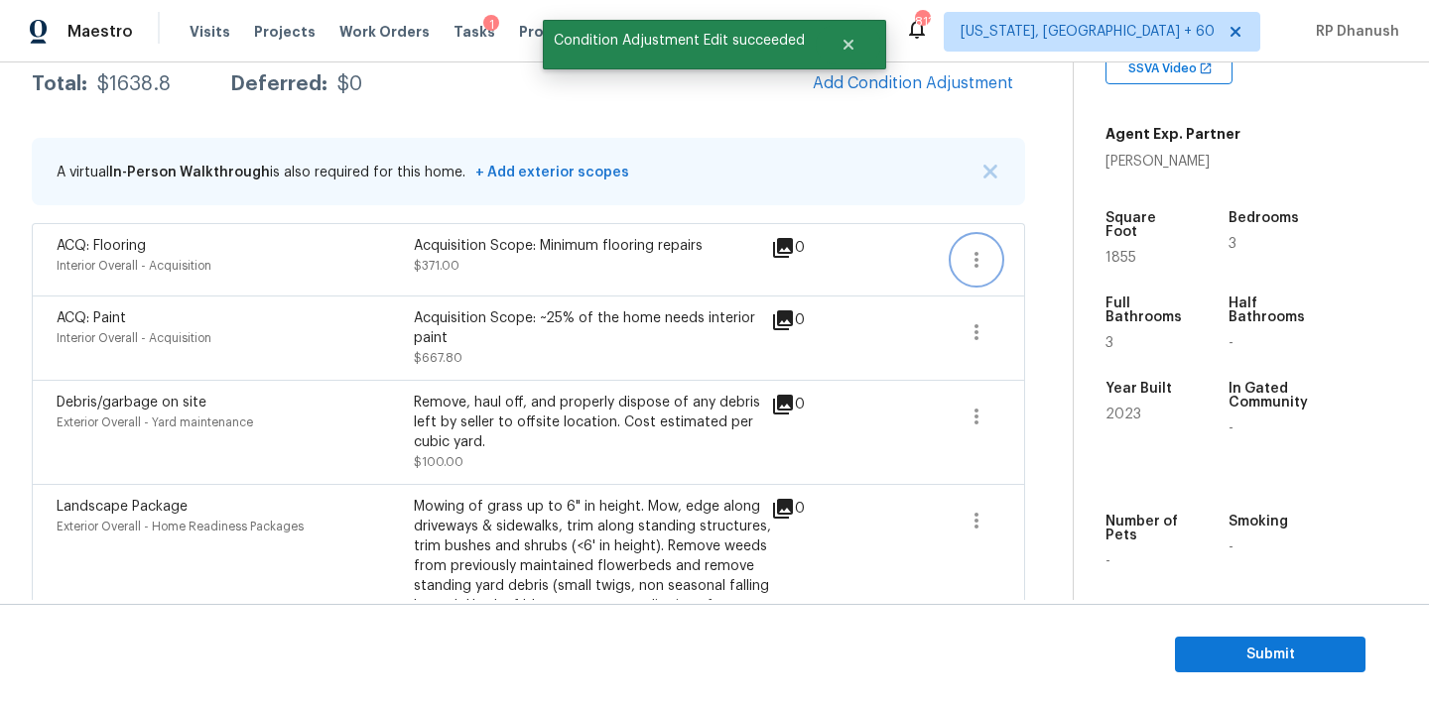
click at [987, 244] on button "button" at bounding box center [976, 260] width 48 height 48
click at [1010, 237] on ul "Edit" at bounding box center [1089, 256] width 179 height 40
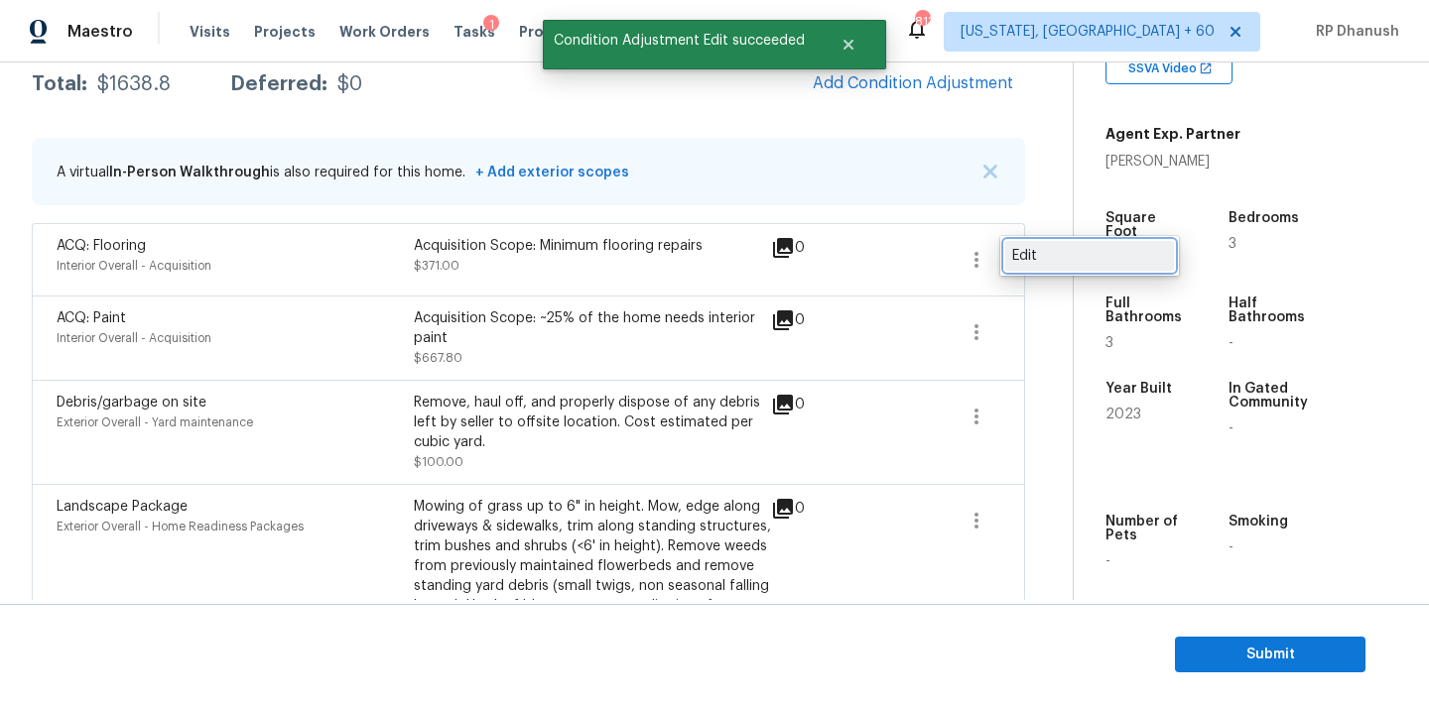
click at [1014, 242] on link "Edit" at bounding box center [1089, 256] width 169 height 30
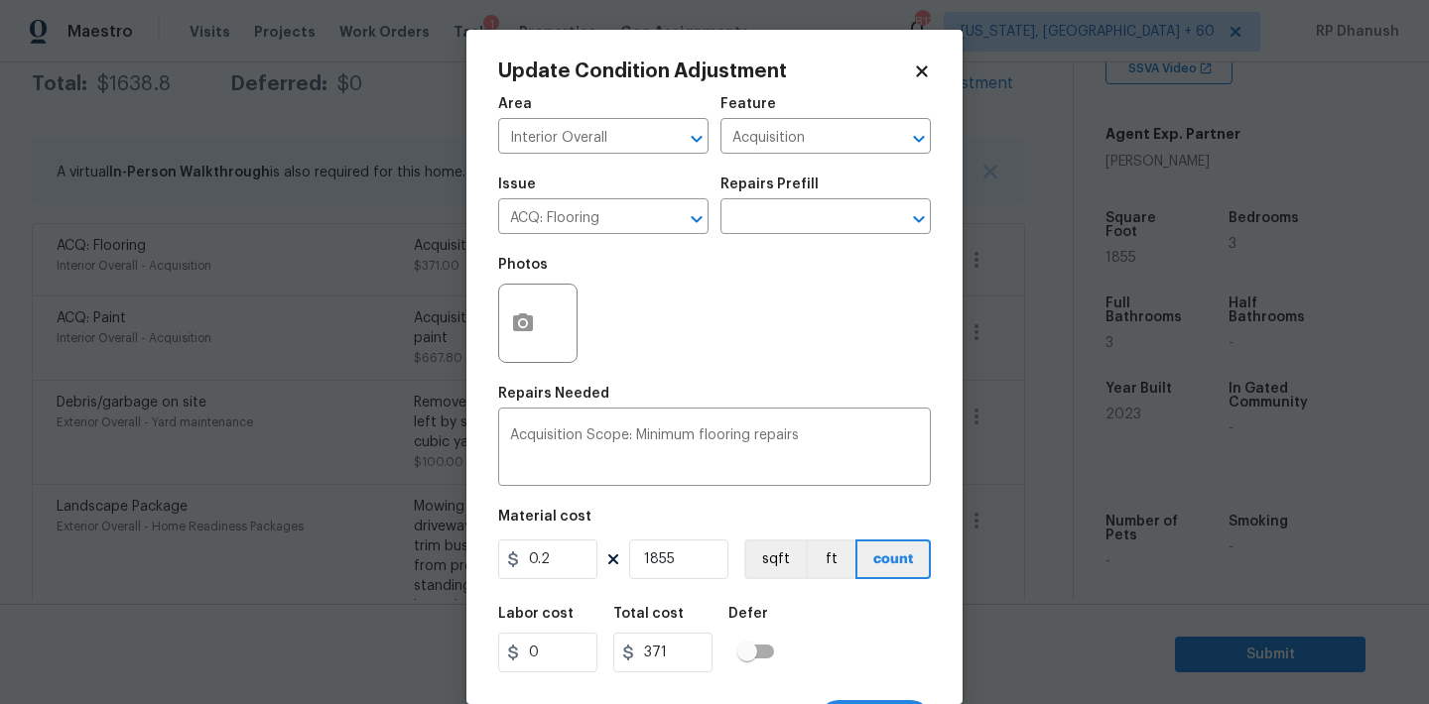
click at [1023, 341] on body "Maestro Visits Projects Work Orders Tasks 1 Properties Geo Assignments 813 Wash…" at bounding box center [714, 352] width 1429 height 704
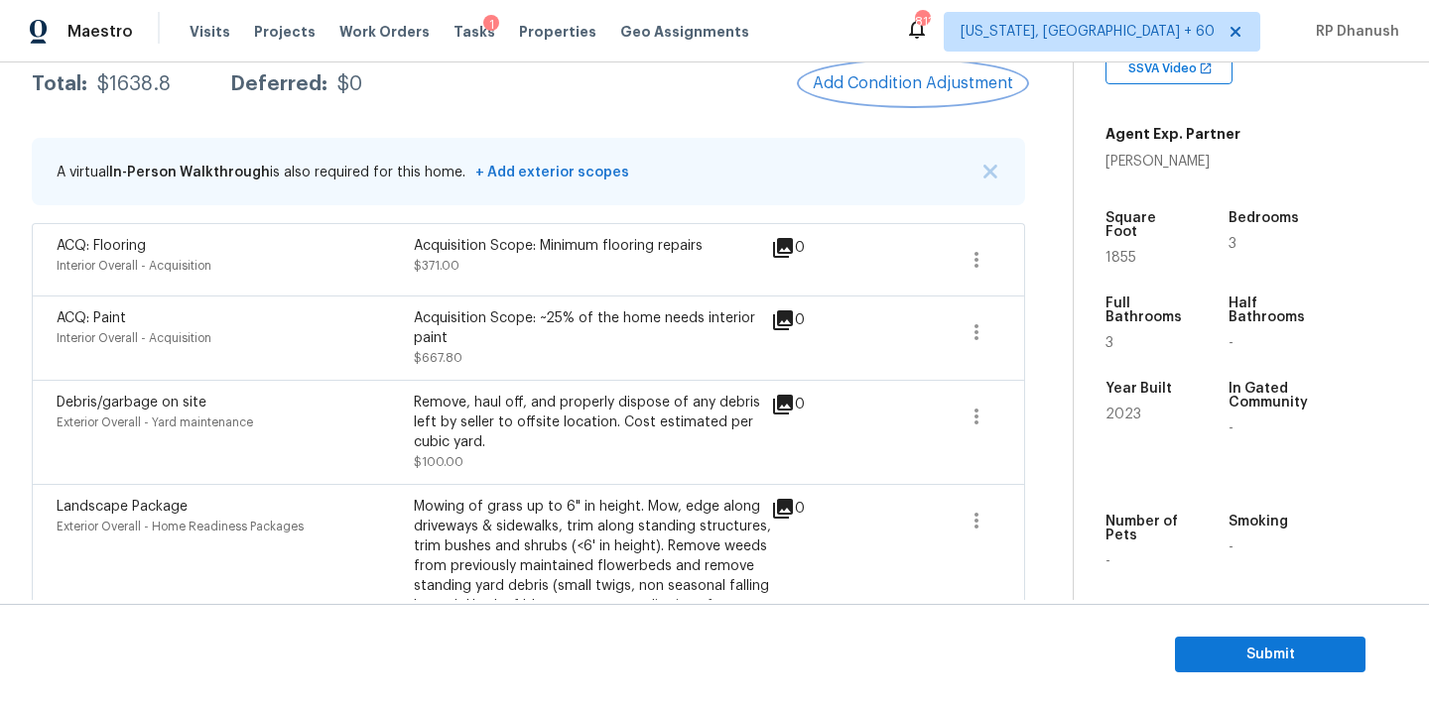
click at [956, 81] on span "Add Condition Adjustment" at bounding box center [913, 83] width 200 height 18
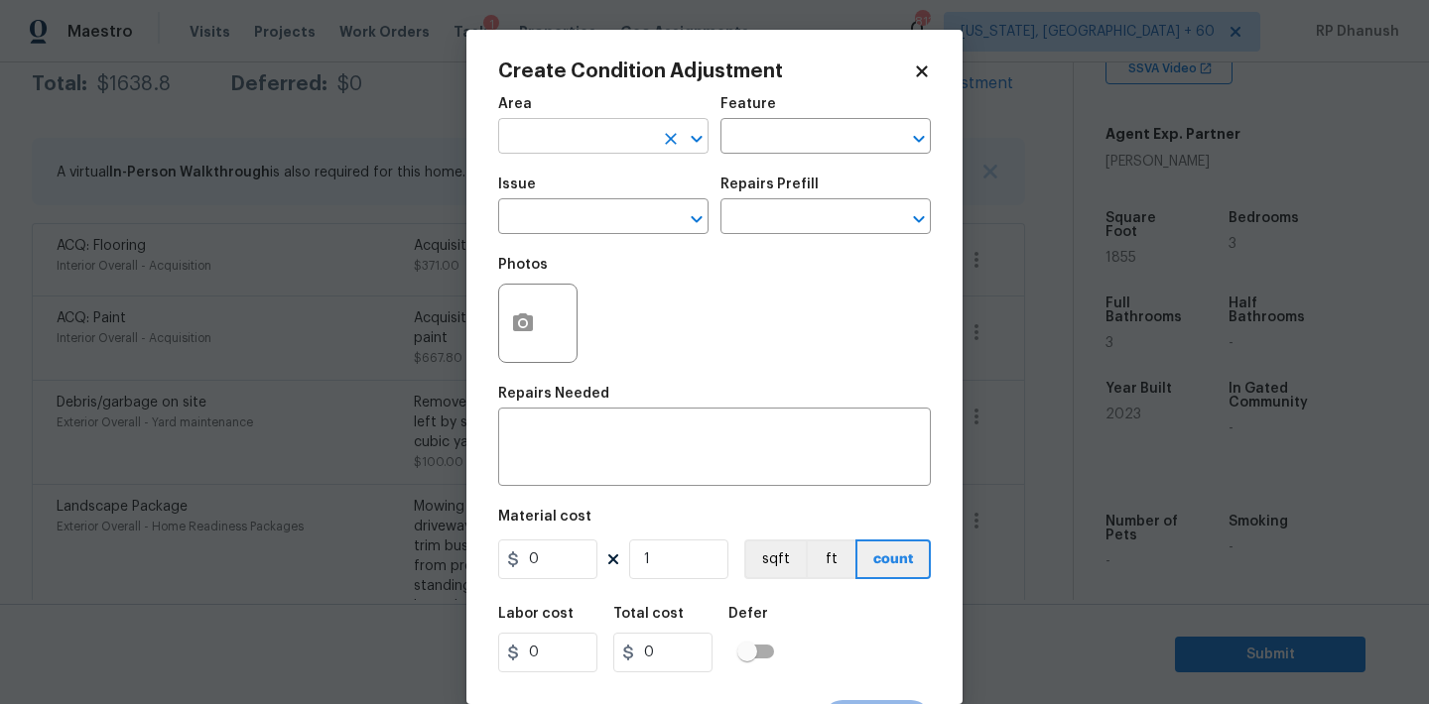
click at [573, 147] on input "text" at bounding box center [575, 138] width 155 height 31
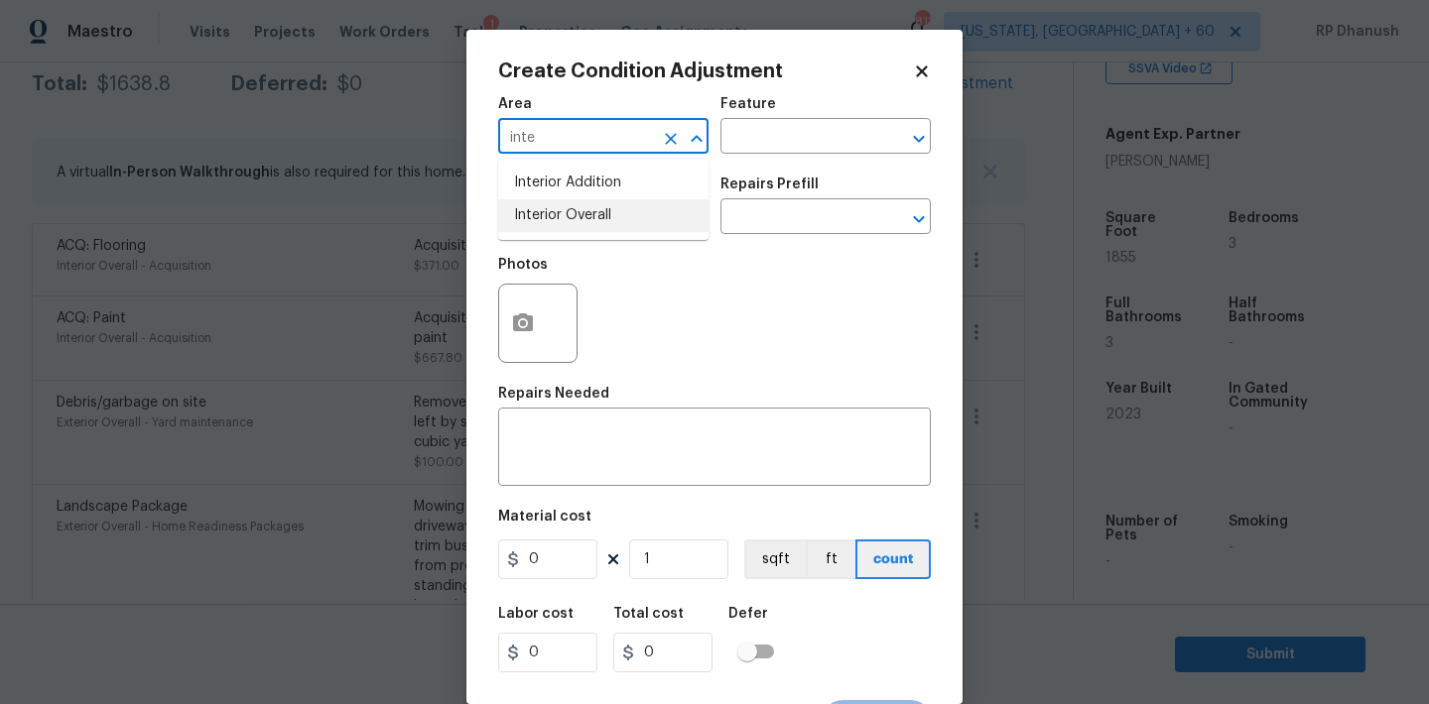
click at [552, 209] on li "Interior Overall" at bounding box center [603, 215] width 210 height 33
click at [775, 149] on input "text" at bounding box center [797, 138] width 155 height 31
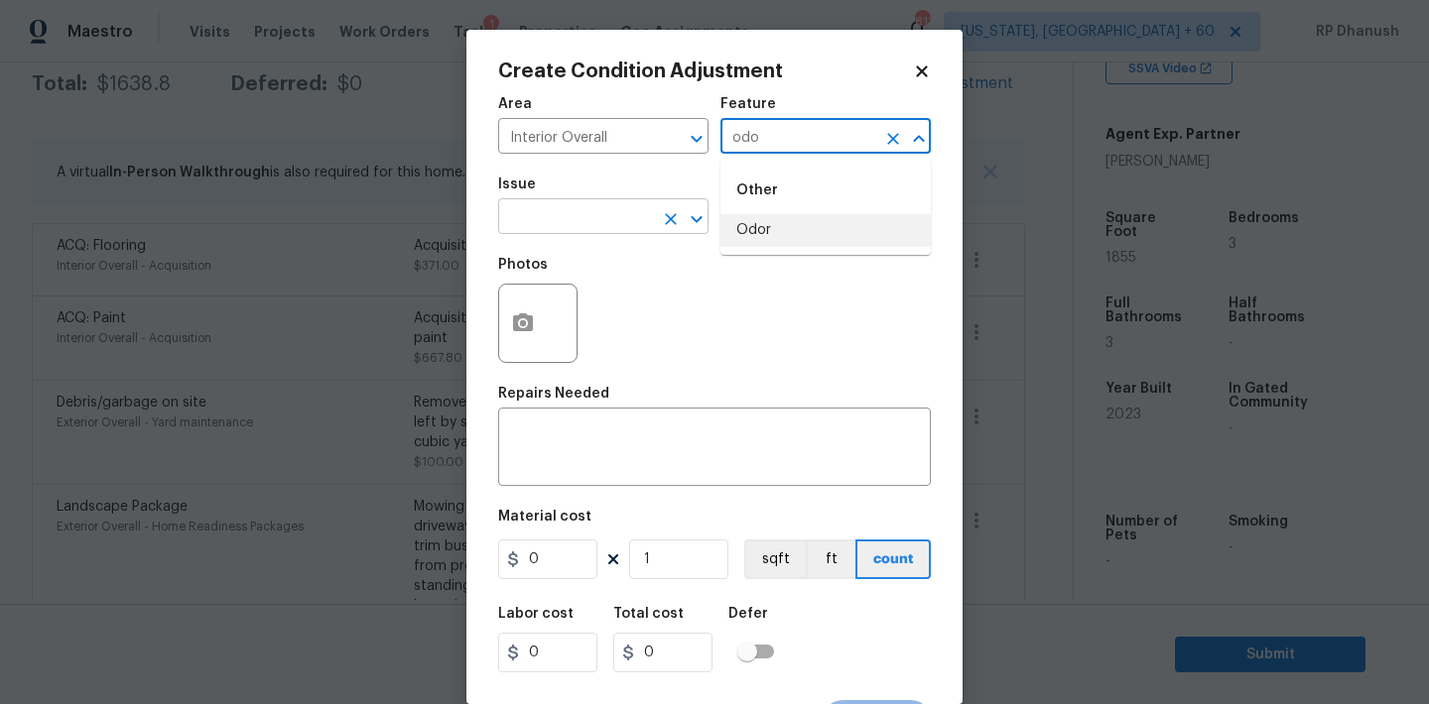
click at [751, 237] on li "Odor" at bounding box center [825, 230] width 210 height 33
click at [577, 215] on input "text" at bounding box center [575, 218] width 155 height 31
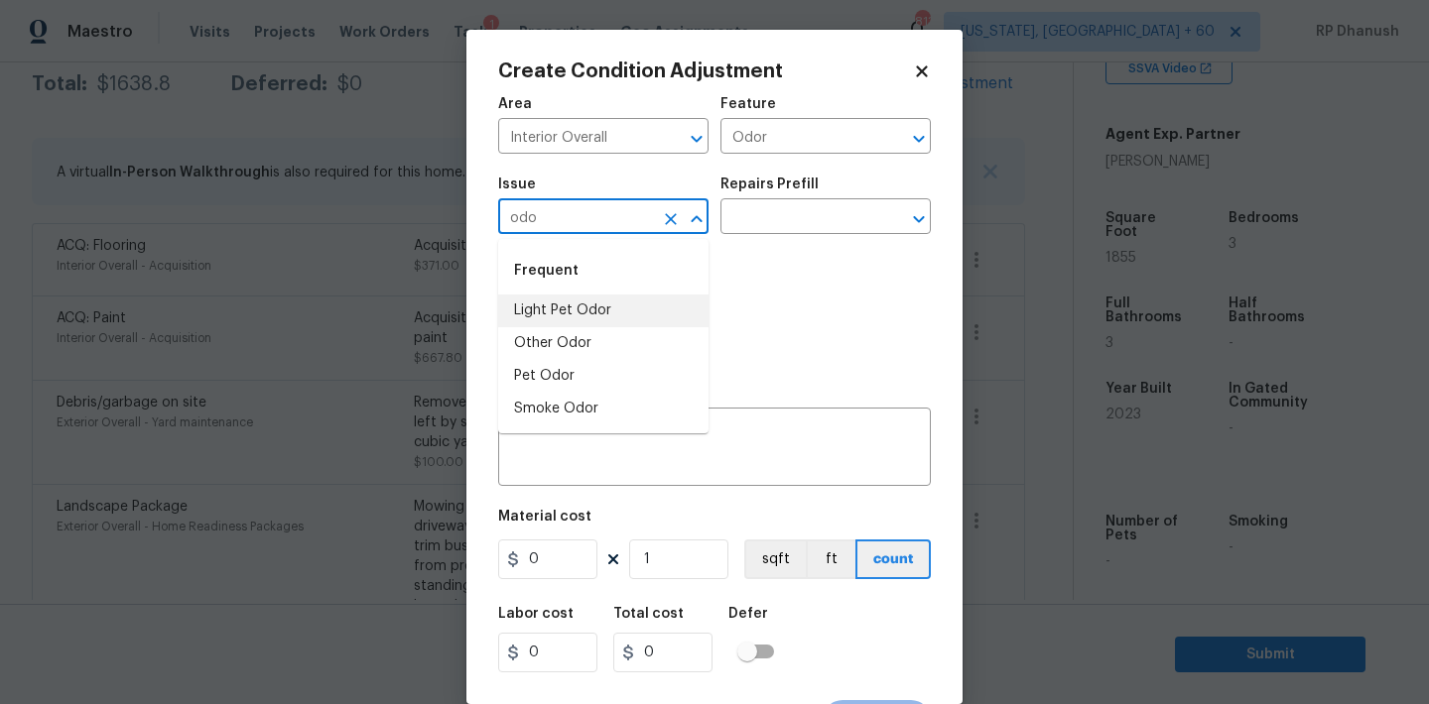
click at [570, 306] on li "Light Pet Odor" at bounding box center [603, 311] width 210 height 33
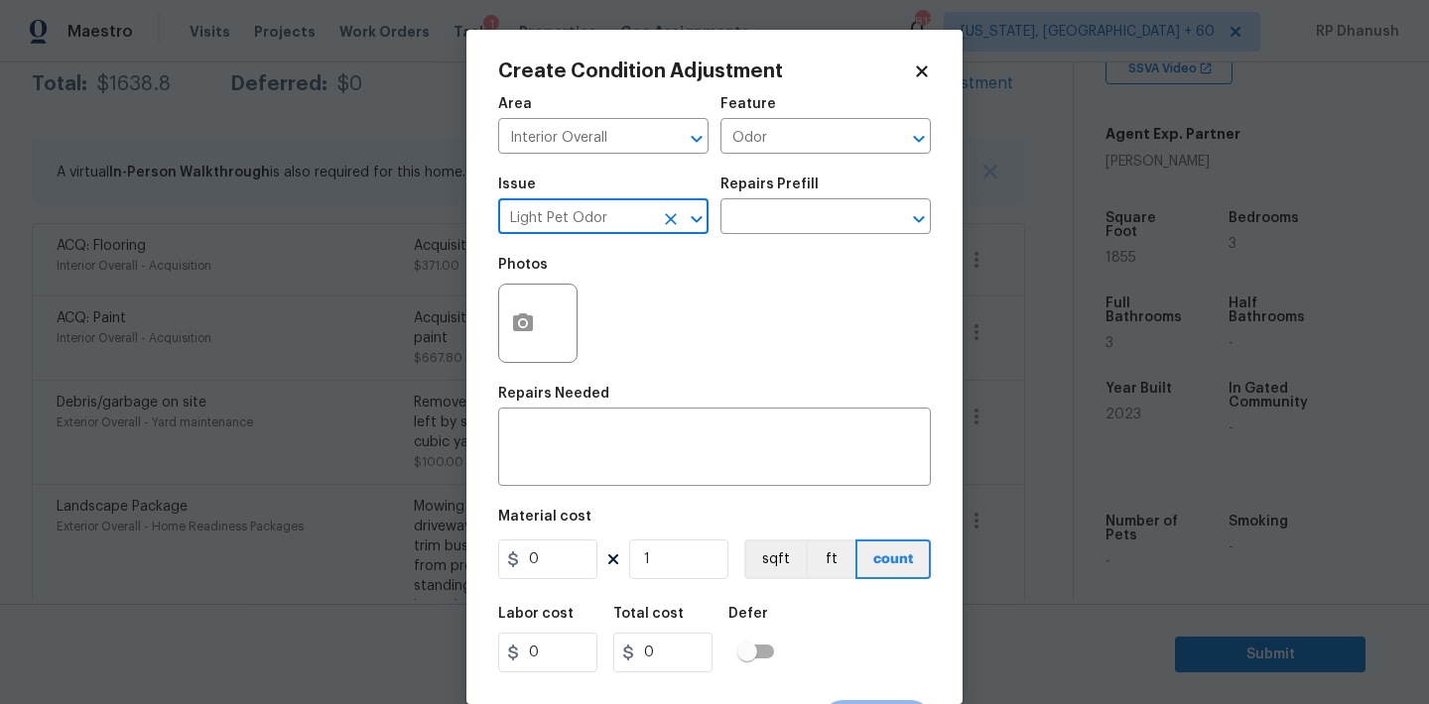
click at [818, 196] on div "Repairs Prefill" at bounding box center [825, 191] width 210 height 26
click at [808, 219] on input "text" at bounding box center [797, 218] width 155 height 31
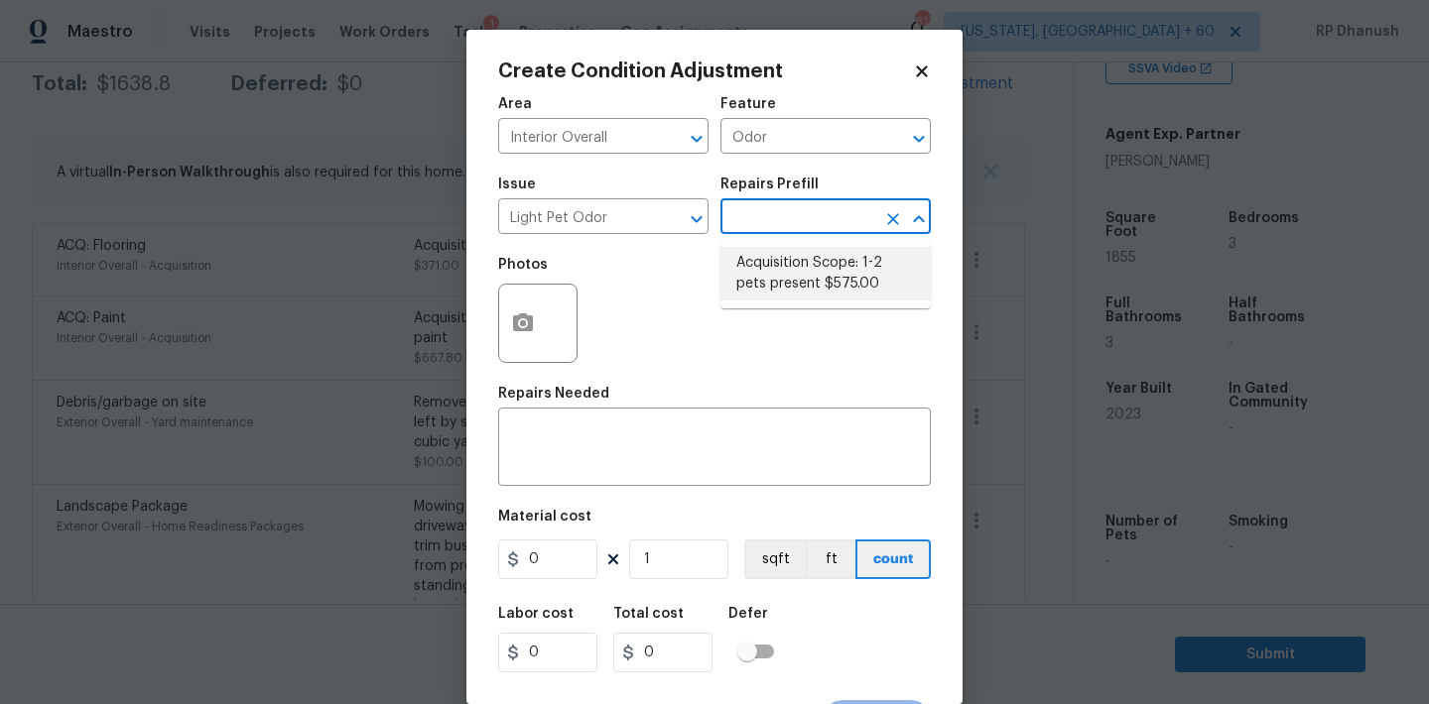
click at [780, 281] on li "Acquisition Scope: 1-2 pets present $575.00" at bounding box center [825, 274] width 210 height 54
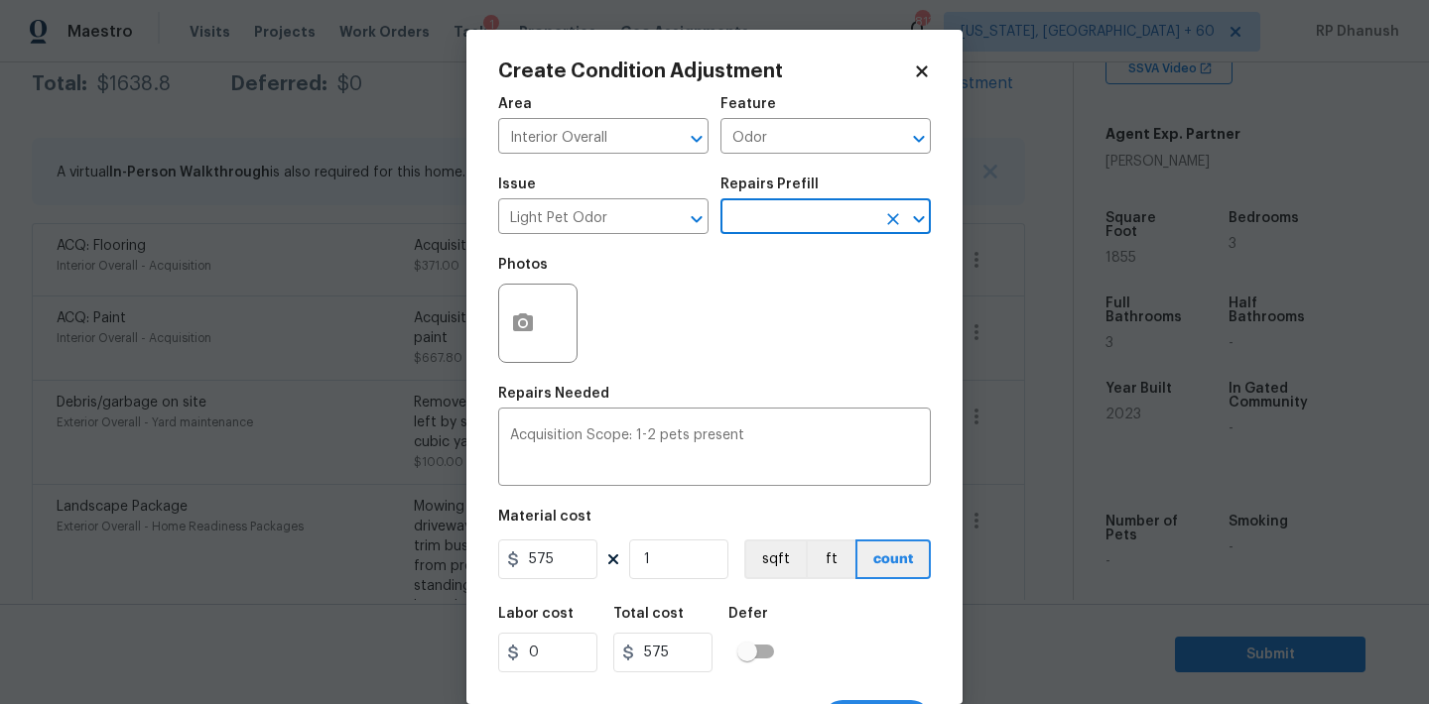
scroll to position [37, 0]
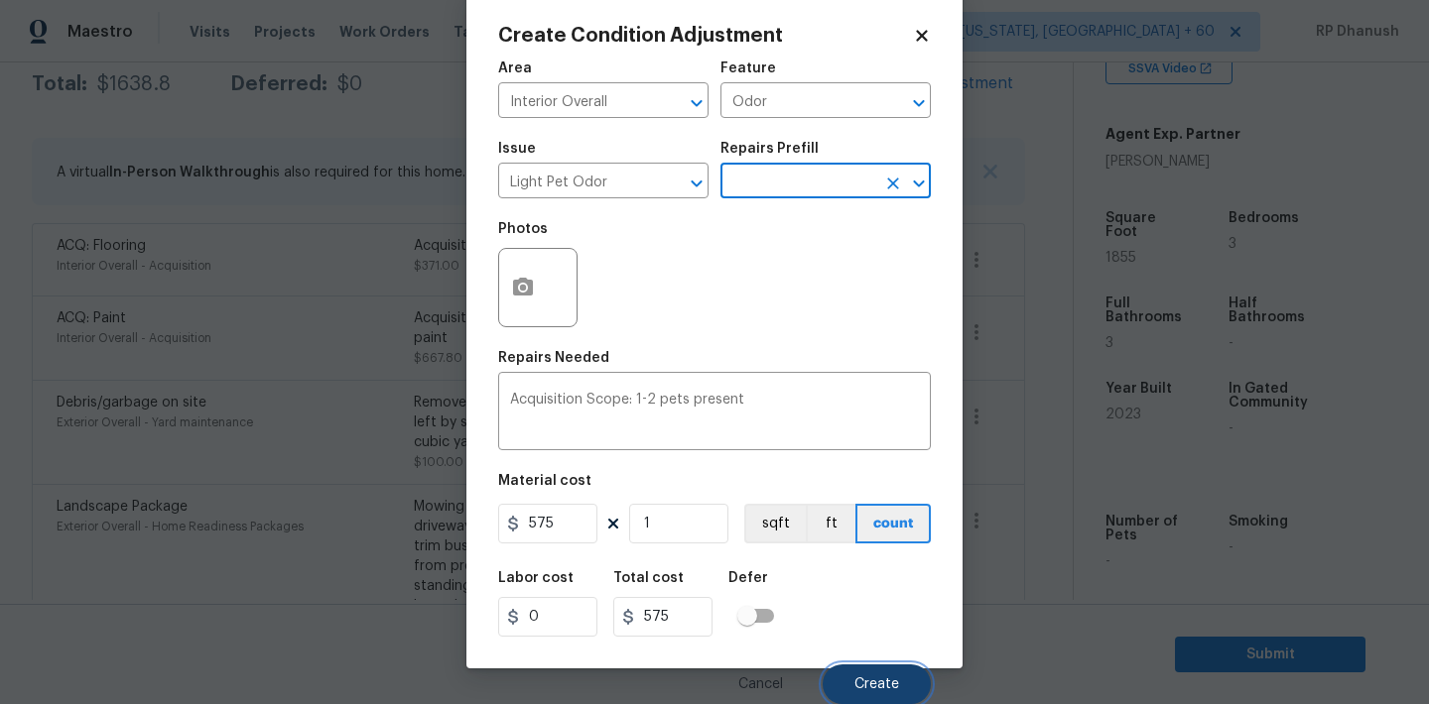
click at [878, 680] on span "Create" at bounding box center [876, 685] width 45 height 15
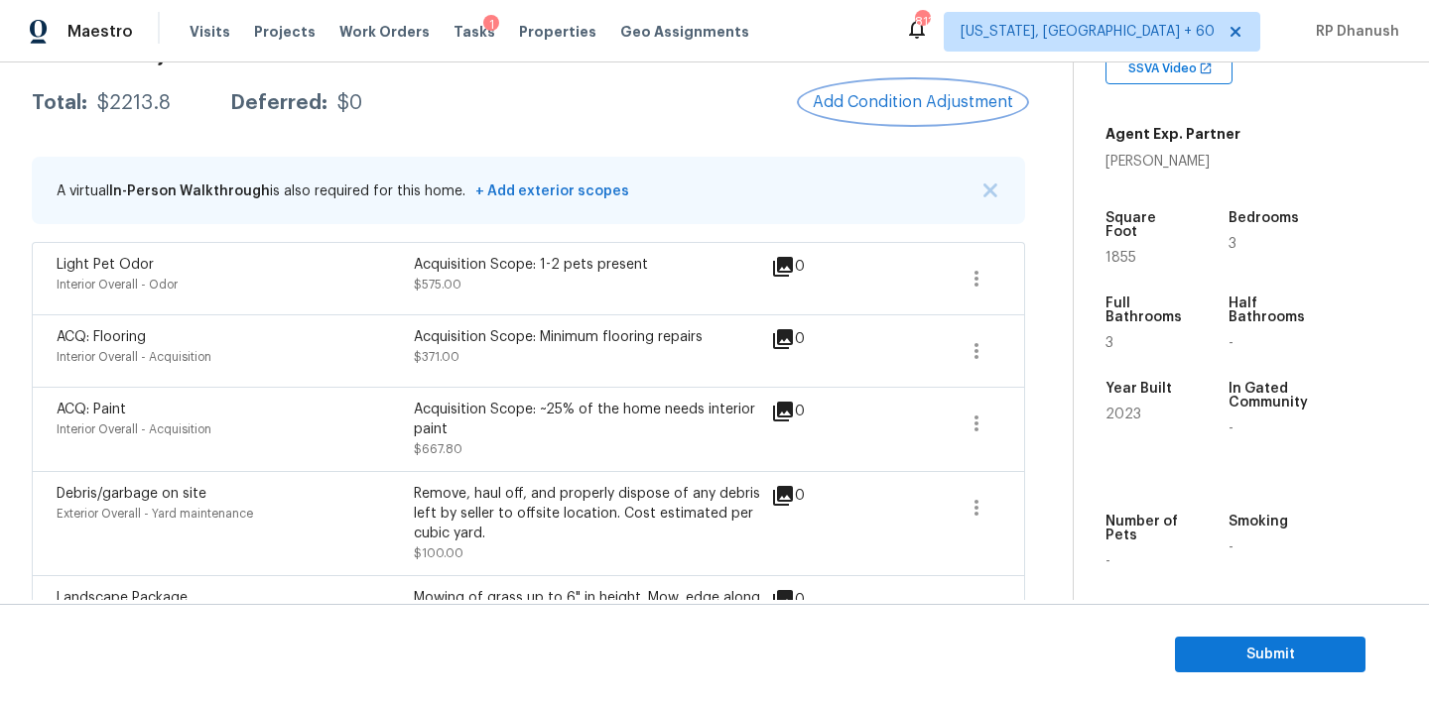
scroll to position [265, 0]
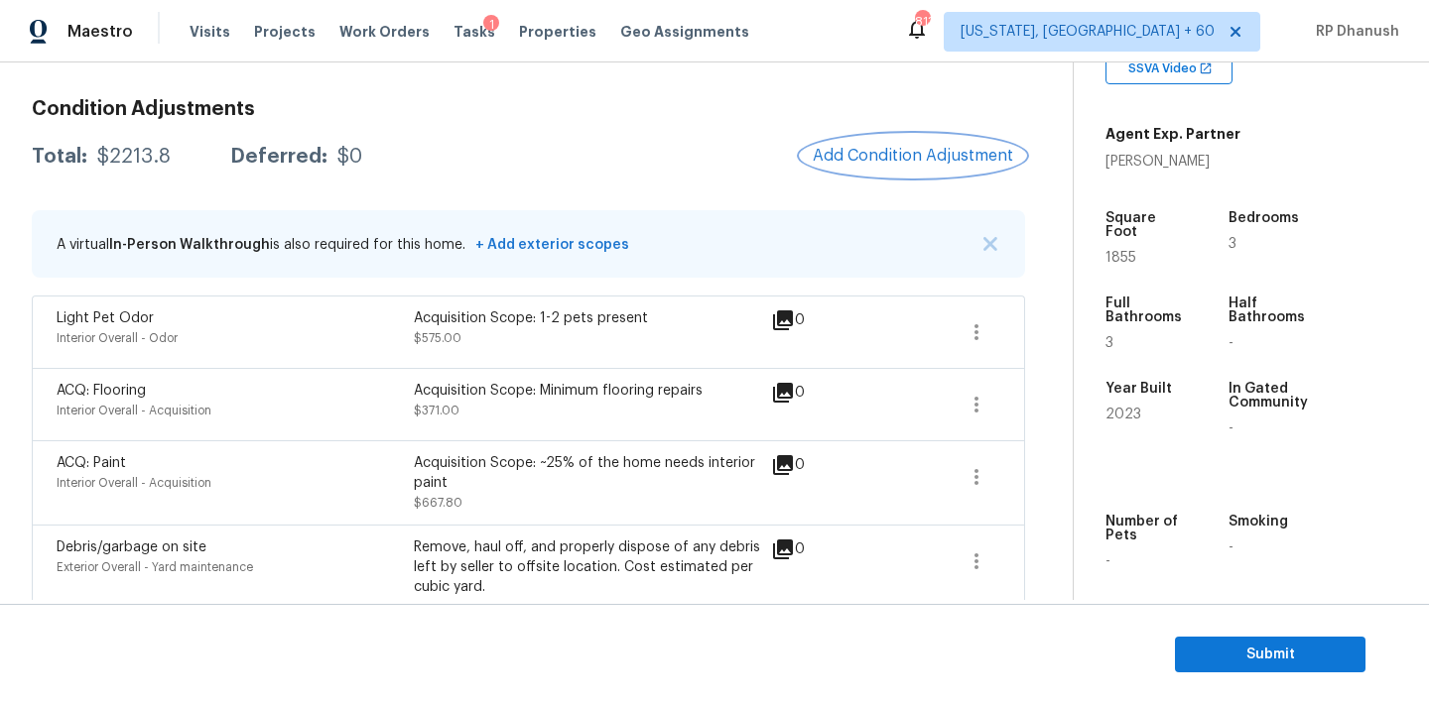
click at [962, 163] on span "Add Condition Adjustment" at bounding box center [913, 156] width 200 height 18
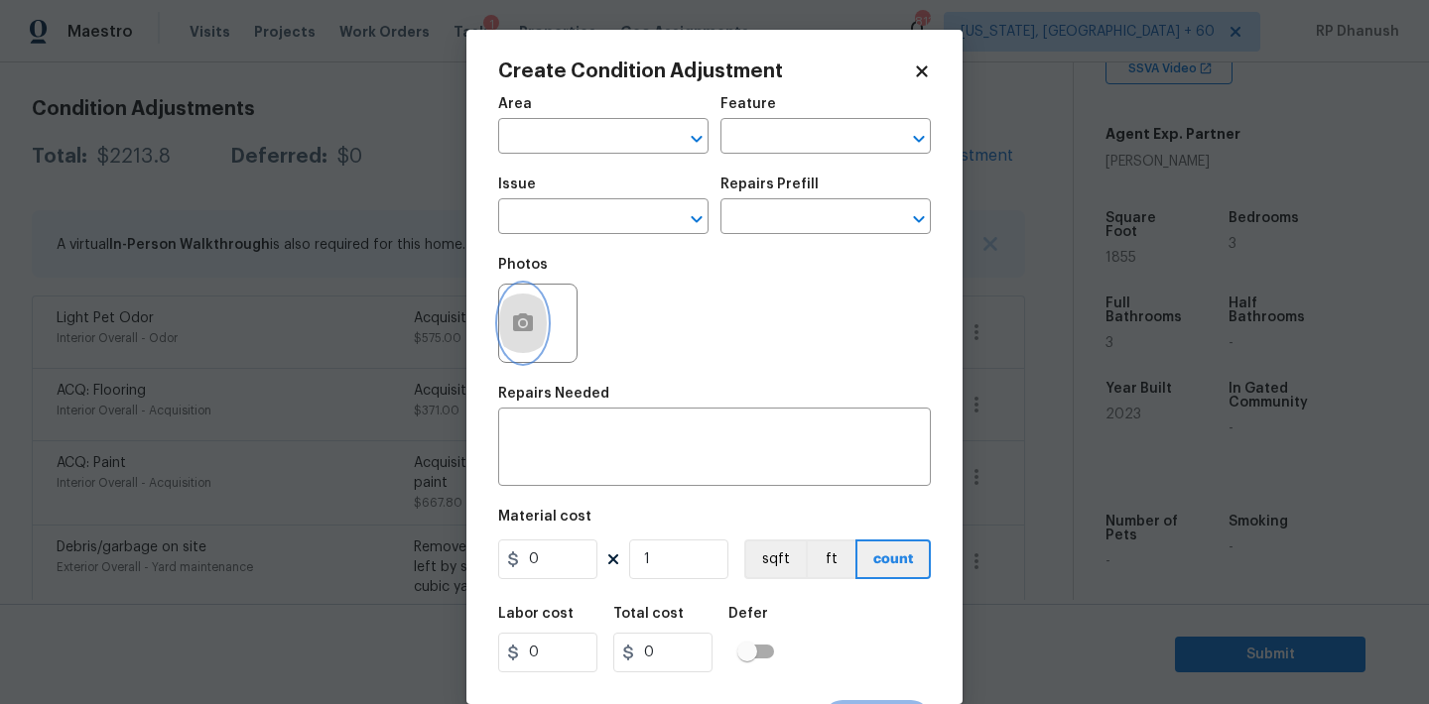
click at [533, 327] on icon "button" at bounding box center [523, 323] width 20 height 18
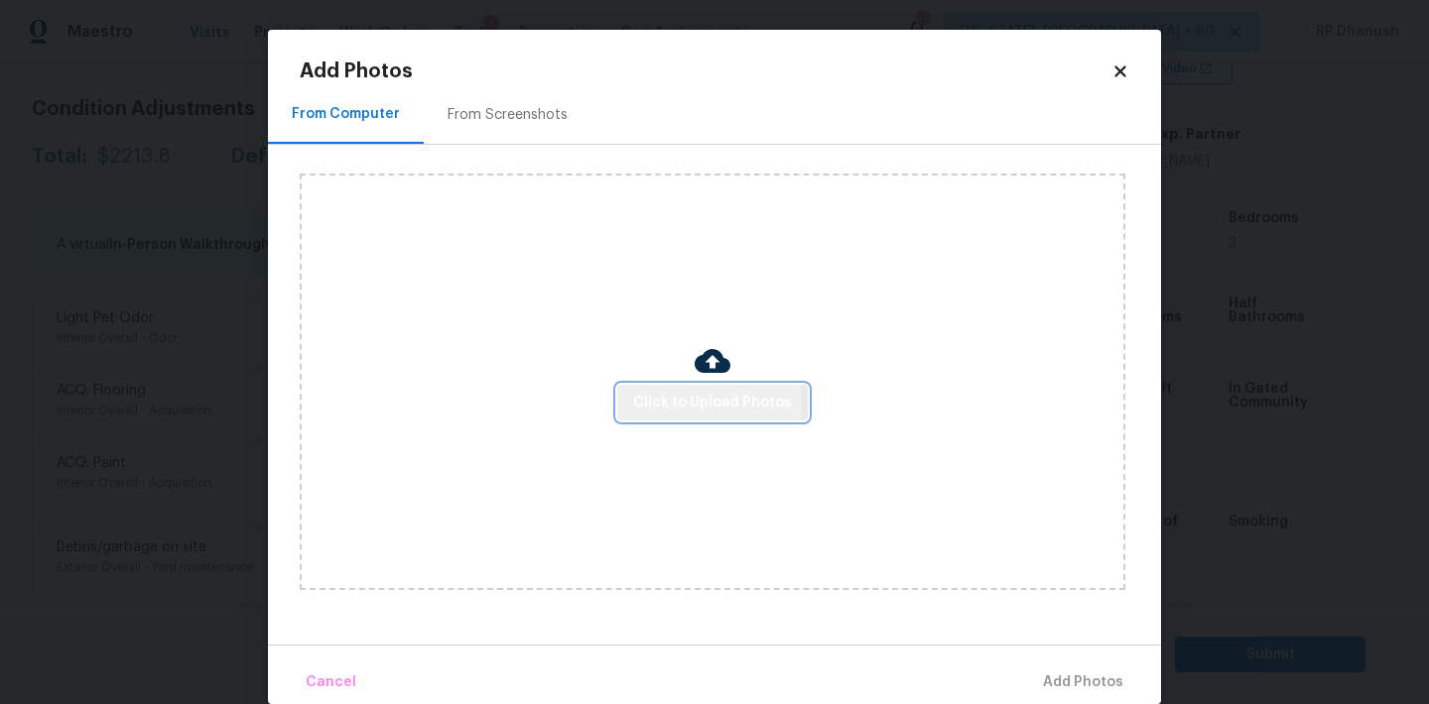
click at [686, 407] on span "Click to Upload Photos" at bounding box center [712, 403] width 159 height 25
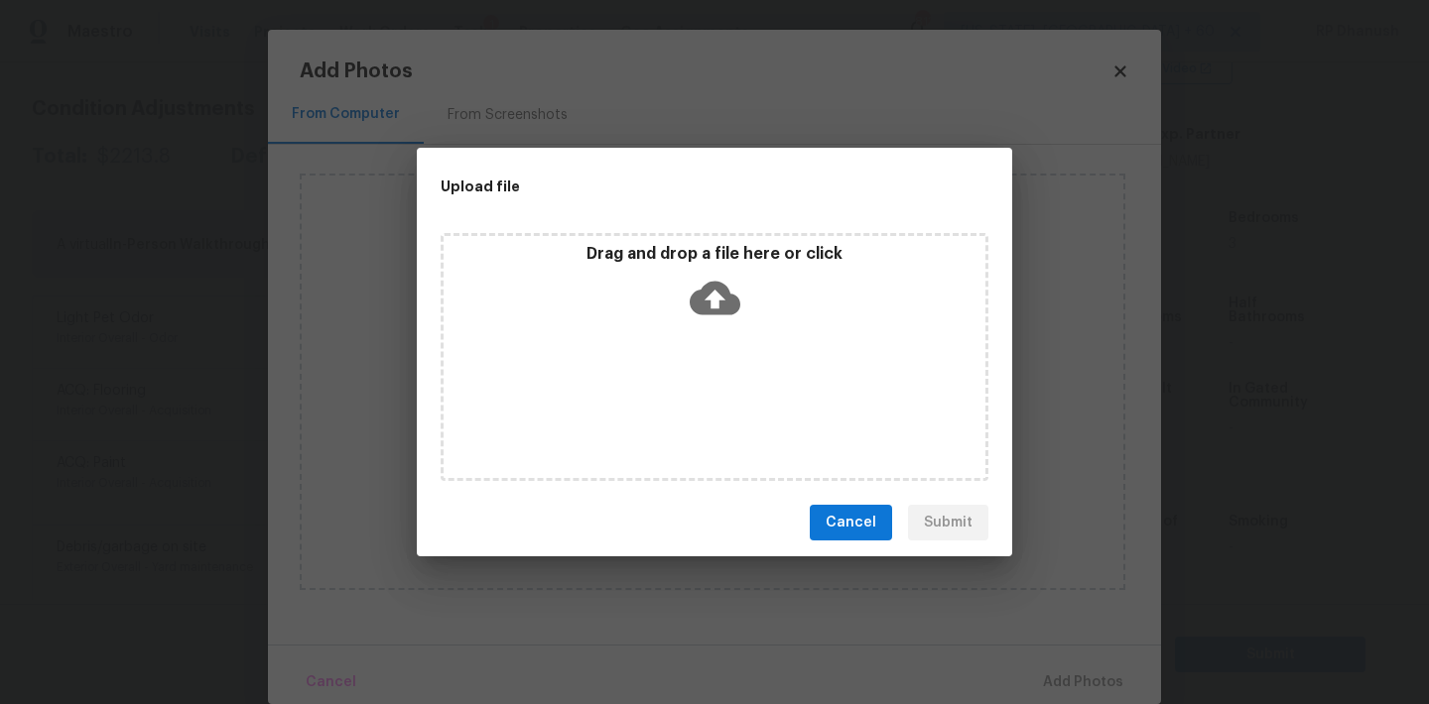
click at [704, 277] on icon at bounding box center [715, 298] width 51 height 51
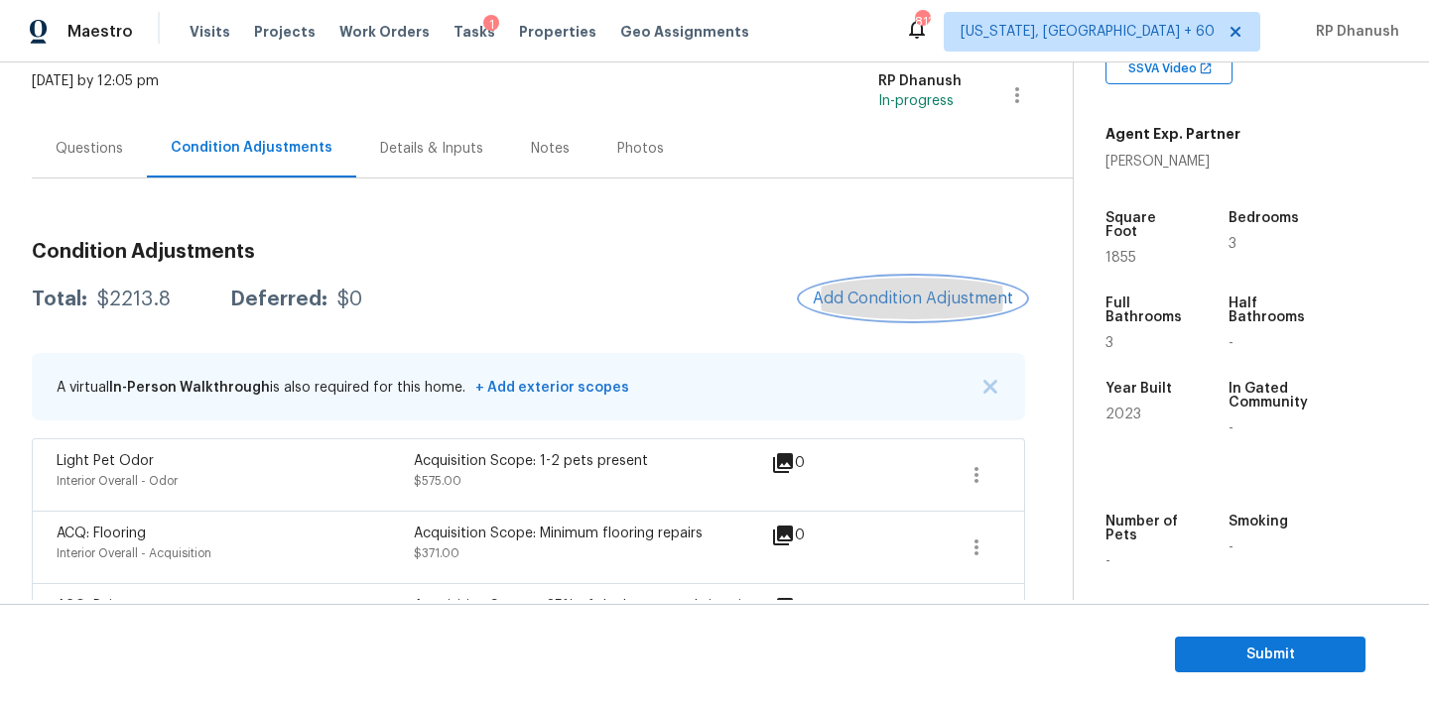
scroll to position [0, 0]
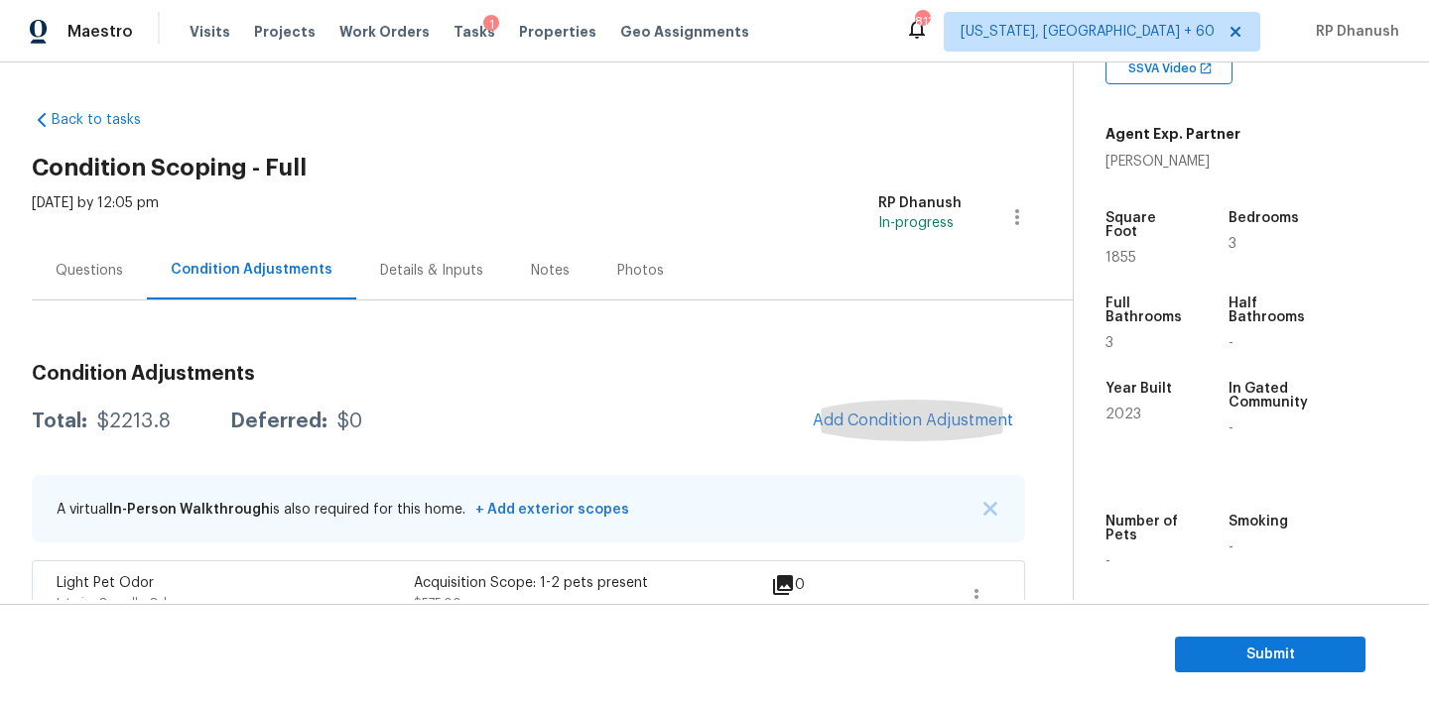
click at [124, 288] on div "Questions" at bounding box center [89, 270] width 115 height 59
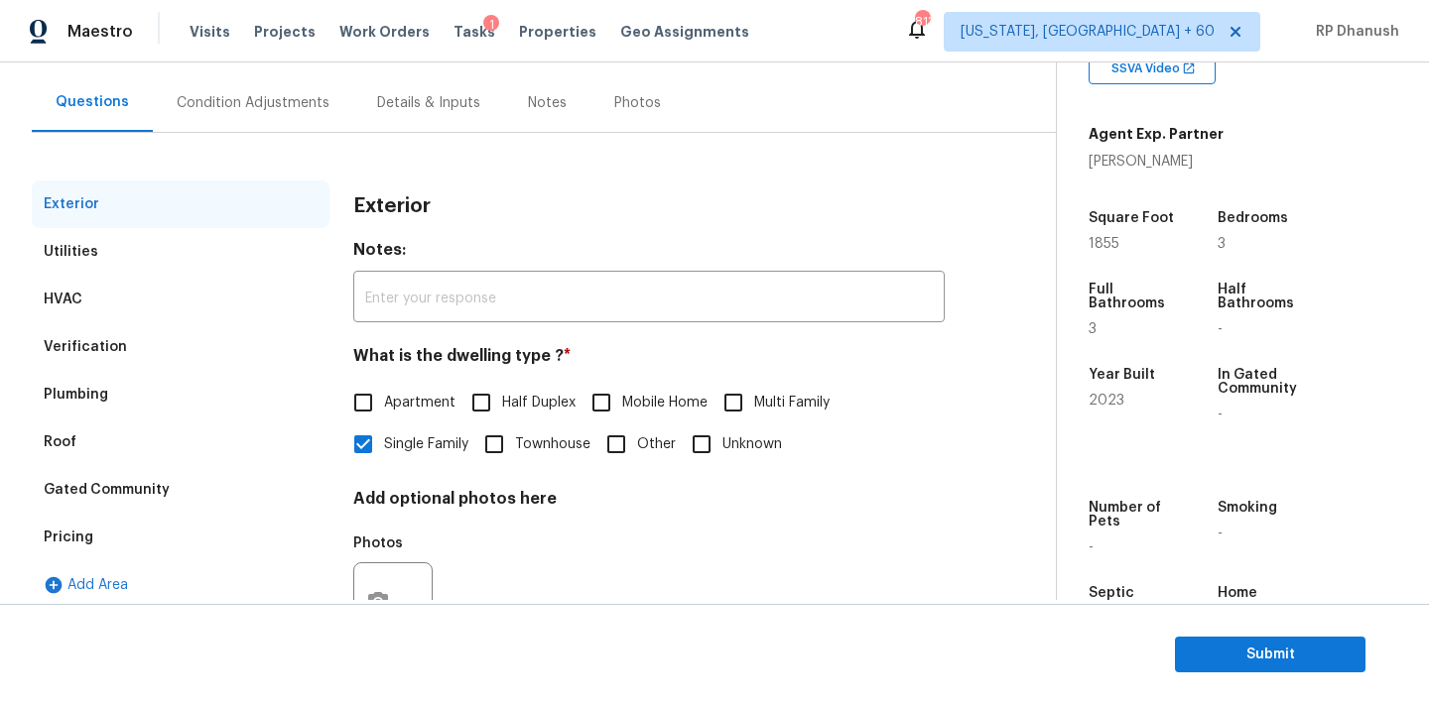
scroll to position [251, 0]
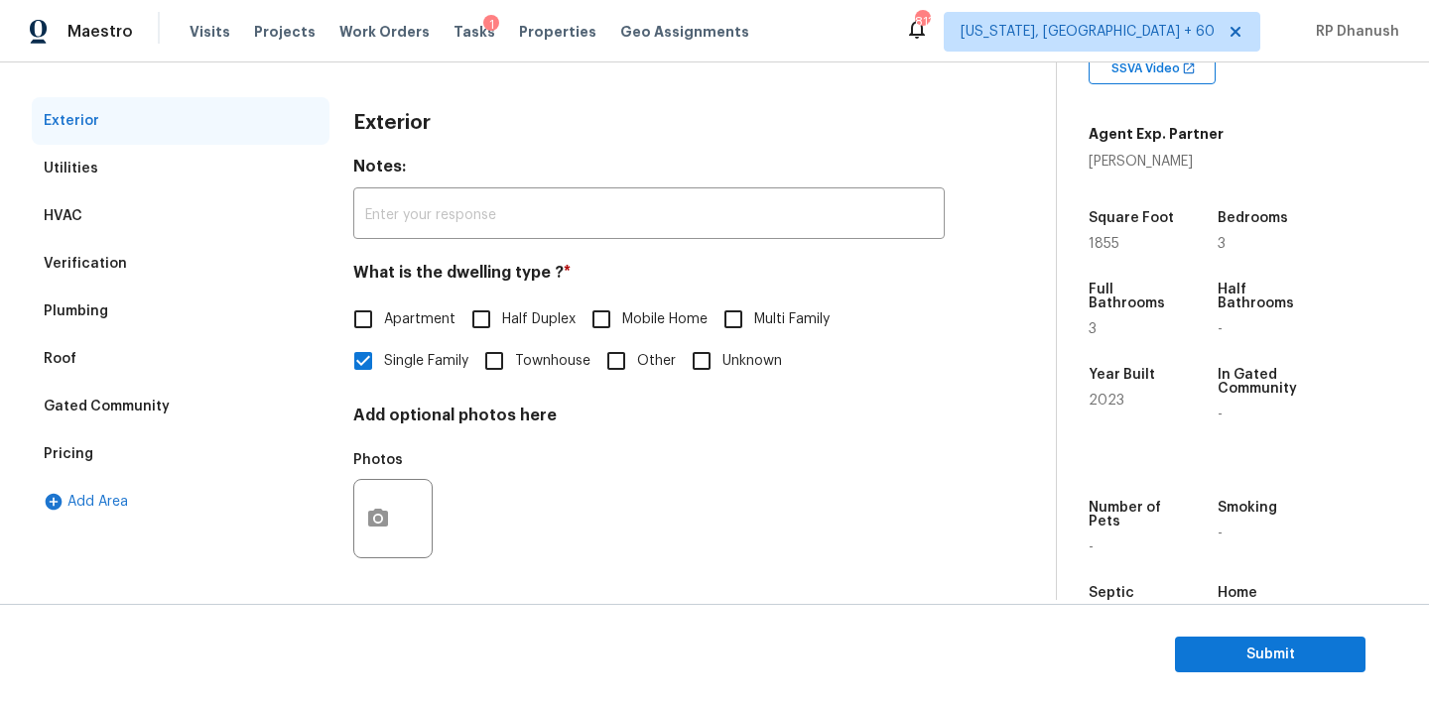
click at [110, 267] on div "Verification" at bounding box center [85, 264] width 83 height 20
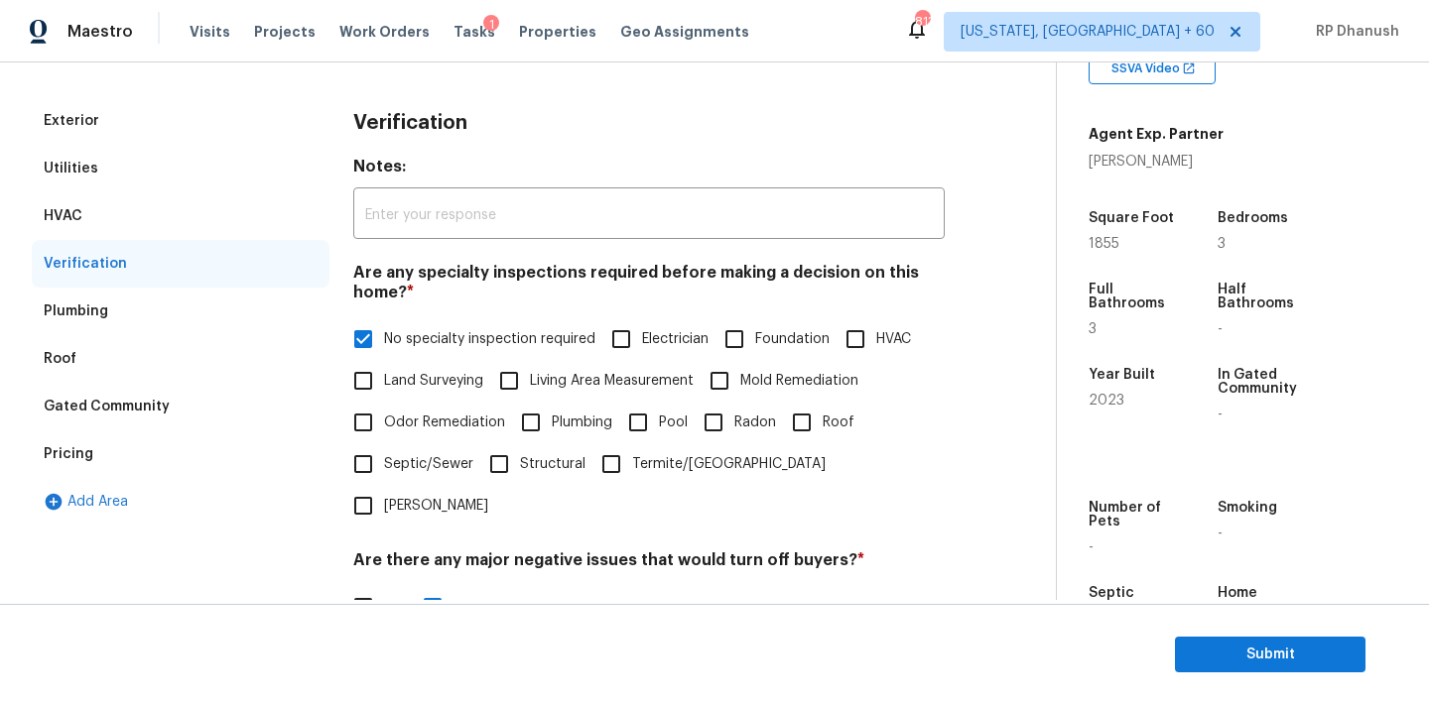
scroll to position [489, 0]
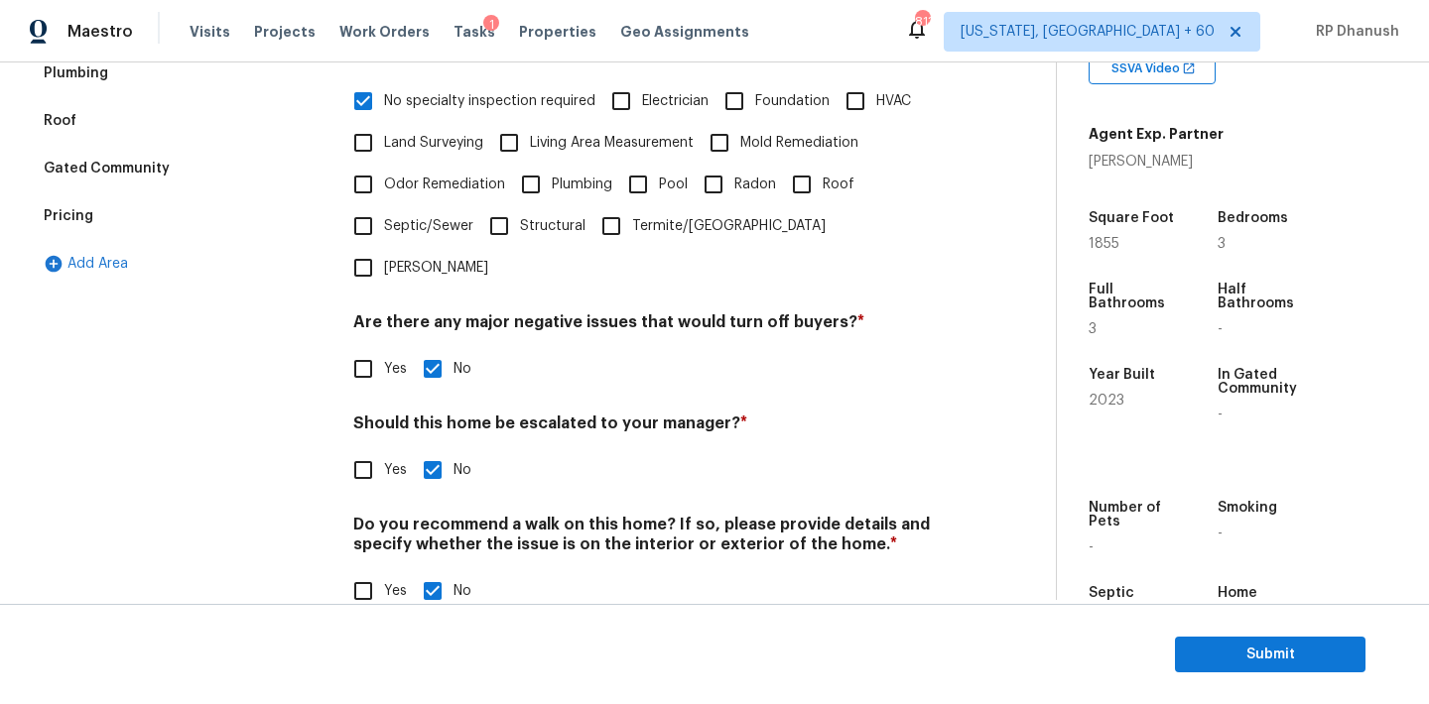
click at [109, 218] on div "Pricing" at bounding box center [181, 216] width 298 height 48
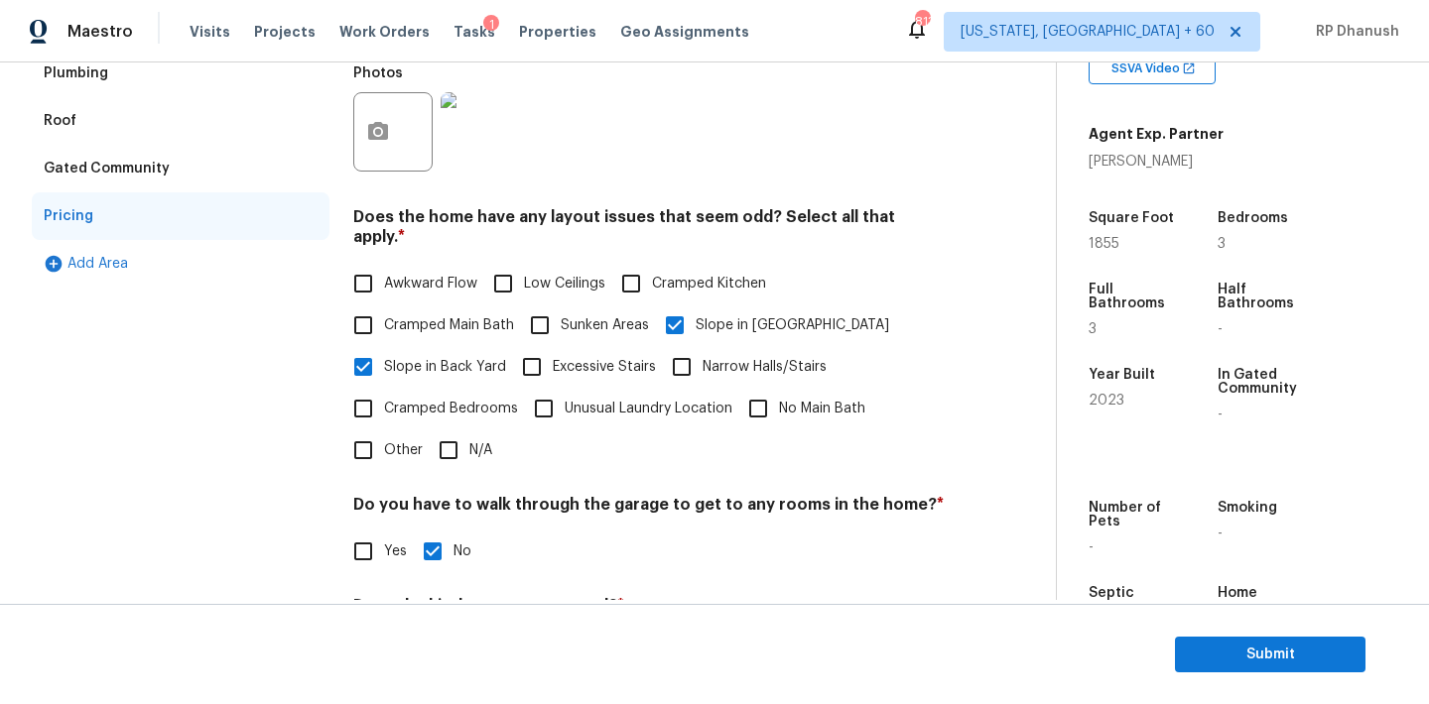
scroll to position [674, 0]
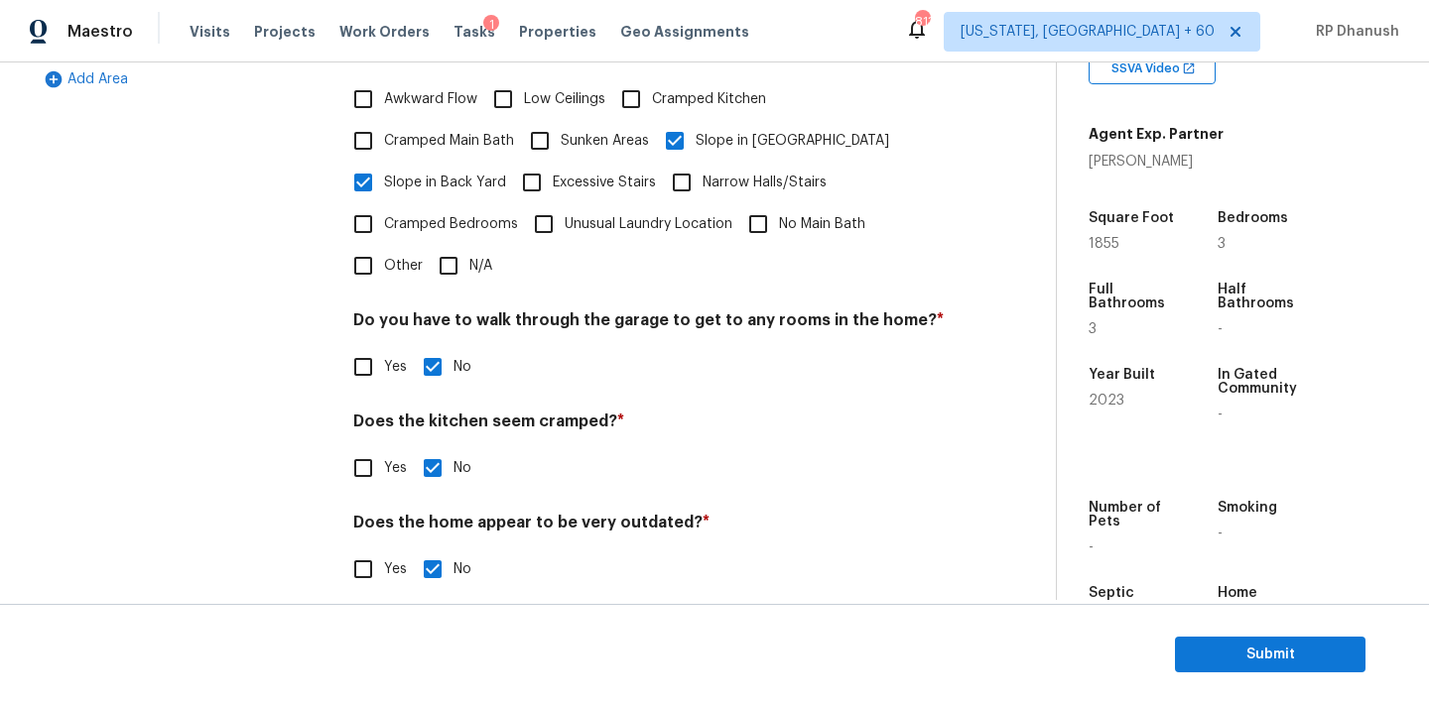
drag, startPoint x: 374, startPoint y: 258, endPoint x: 393, endPoint y: 282, distance: 30.4
click at [374, 258] on input "Other" at bounding box center [363, 266] width 42 height 42
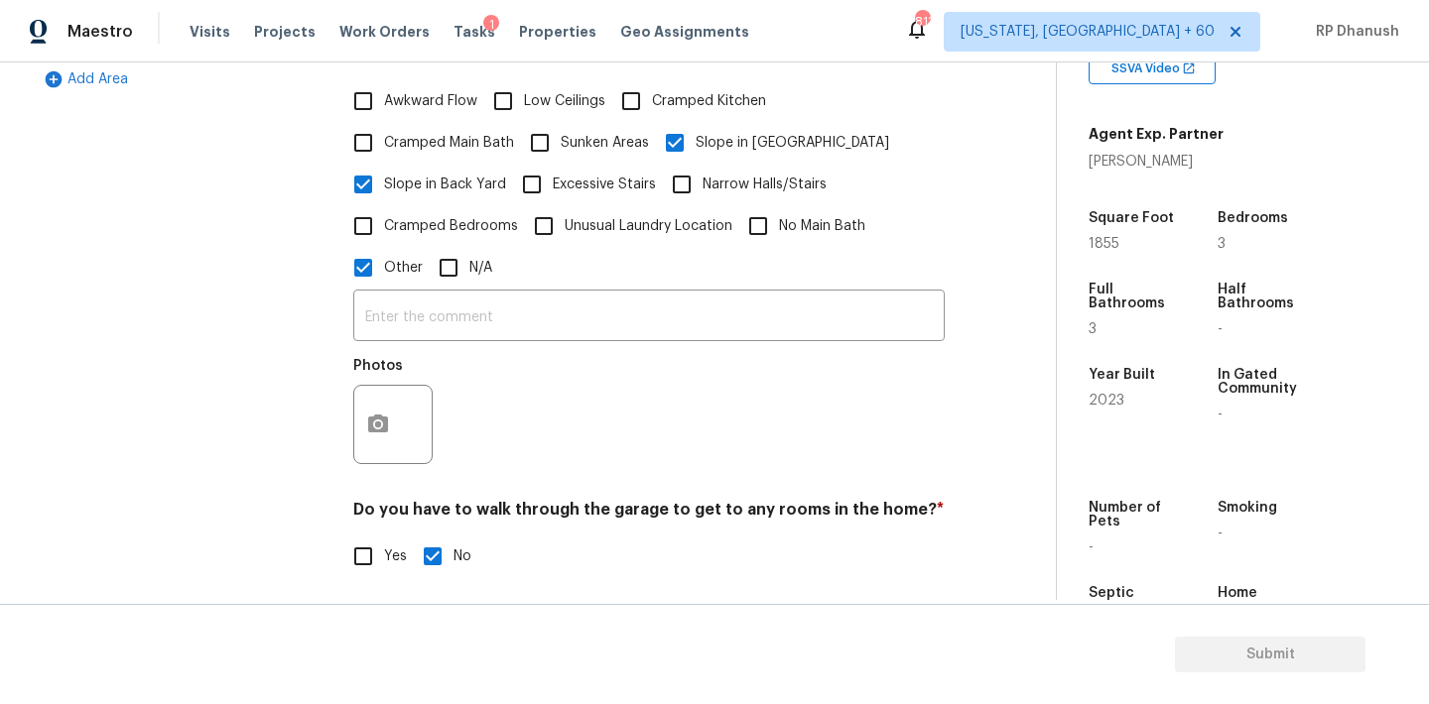
click at [402, 304] on input "text" at bounding box center [648, 318] width 591 height 47
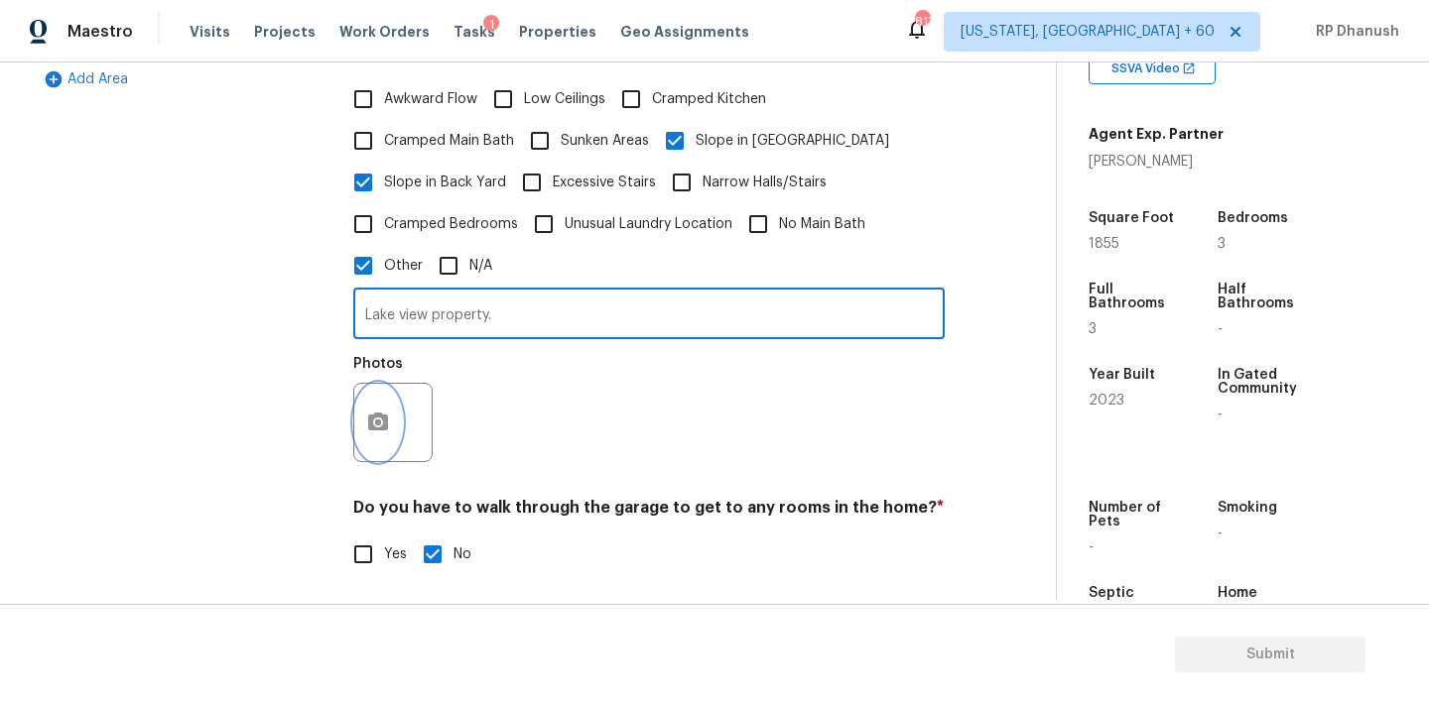
click at [386, 397] on button "button" at bounding box center [378, 422] width 48 height 77
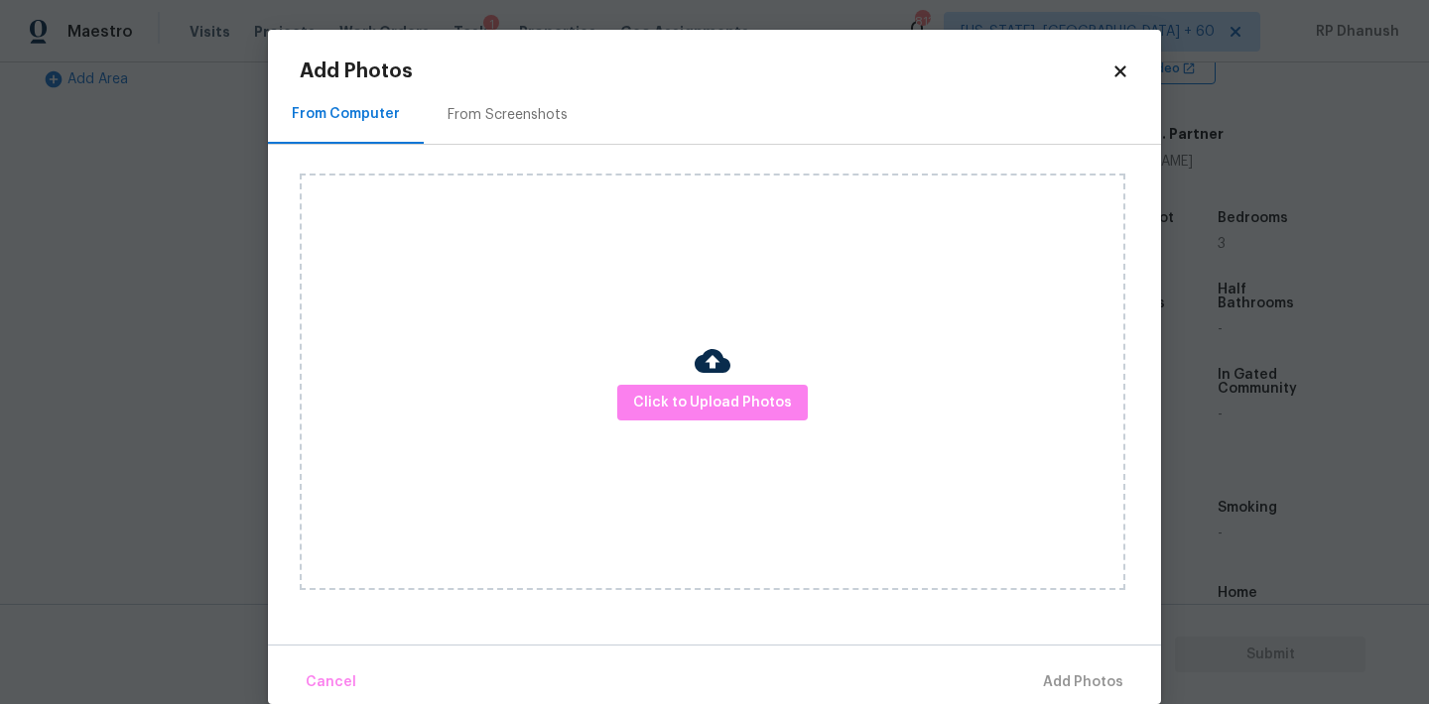
click at [512, 116] on div "From Screenshots" at bounding box center [507, 115] width 120 height 20
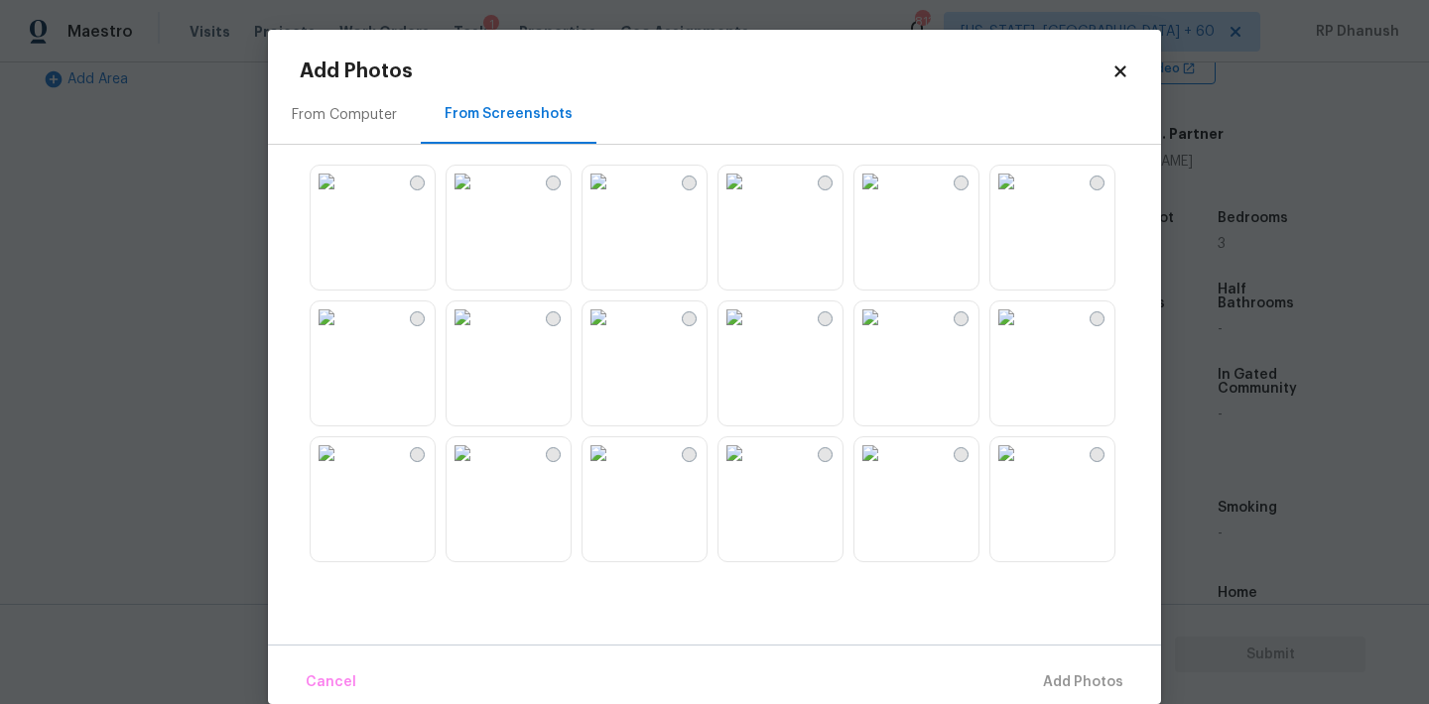
click at [614, 469] on img at bounding box center [598, 454] width 32 height 32
click at [1052, 681] on span "Add 1 Photo(s)" at bounding box center [1074, 683] width 98 height 25
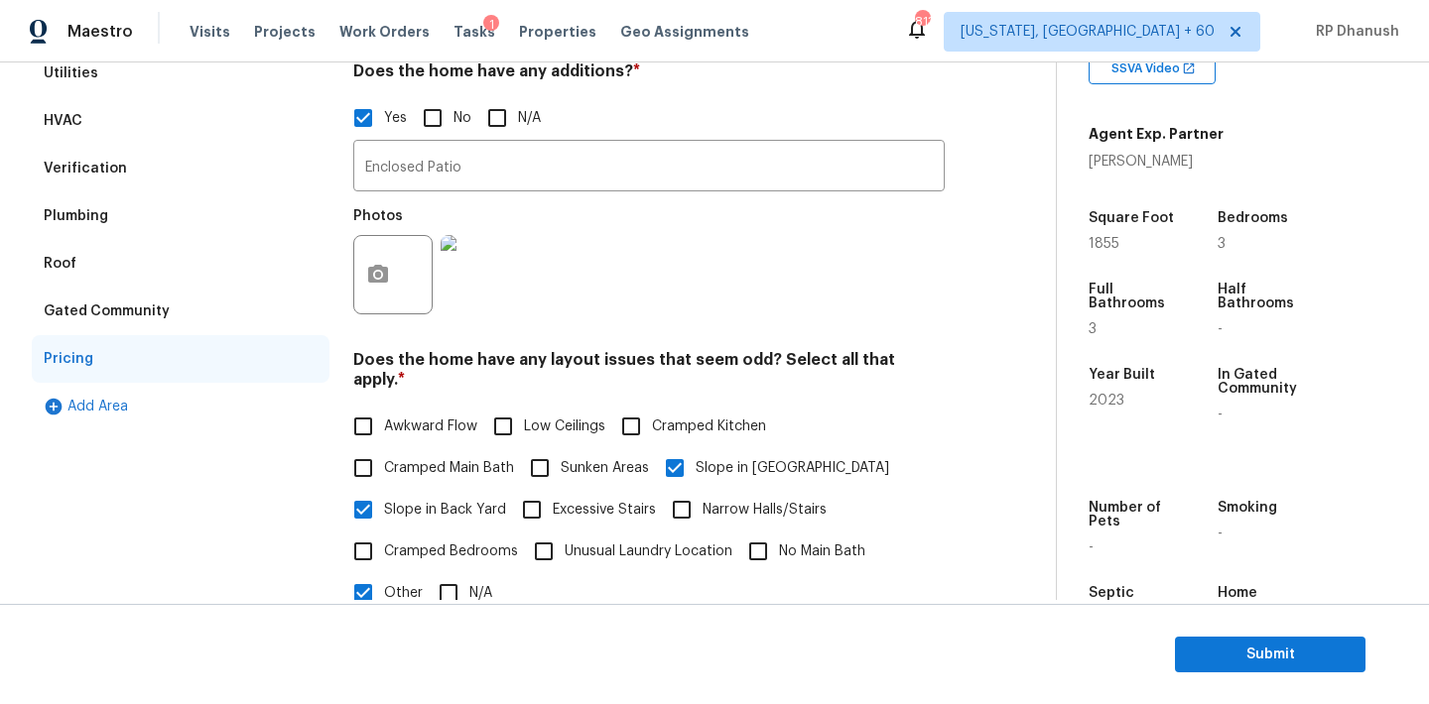
scroll to position [221, 0]
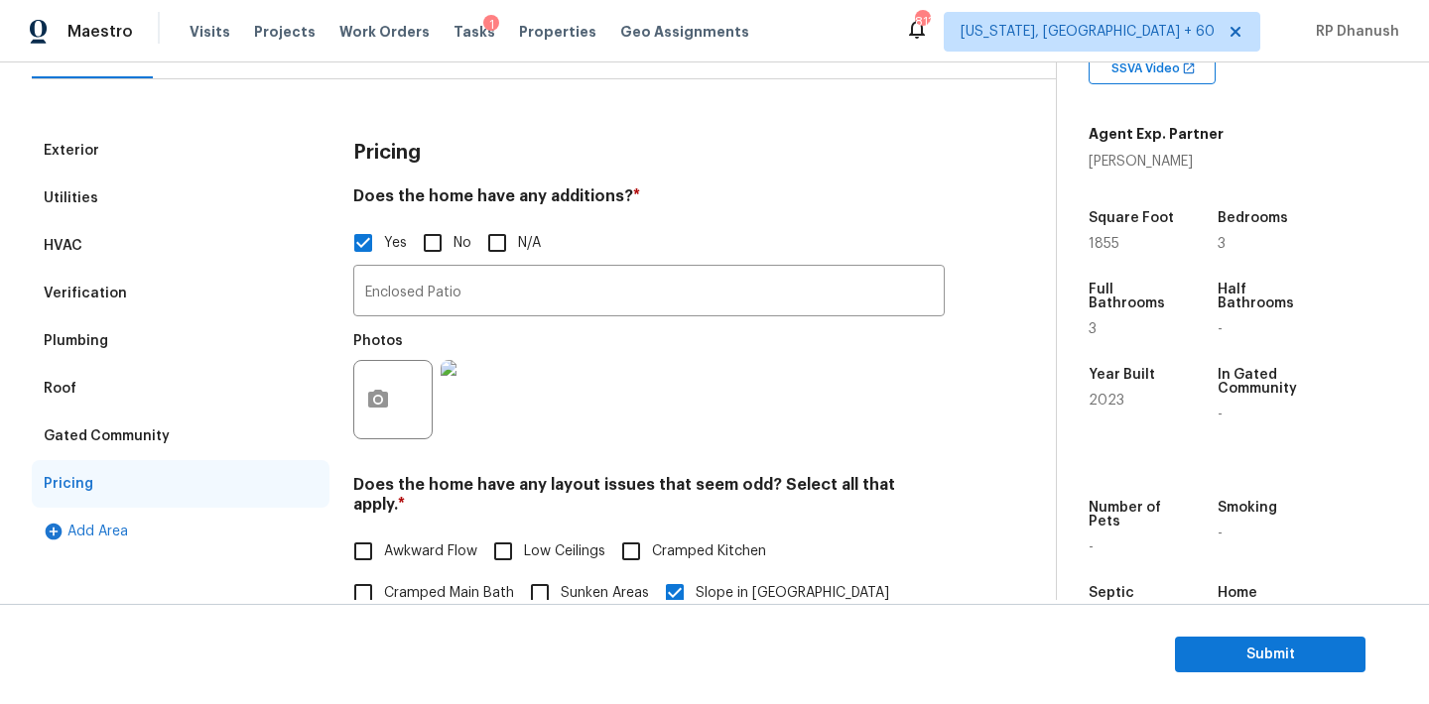
click at [117, 288] on div "Verification" at bounding box center [85, 294] width 83 height 20
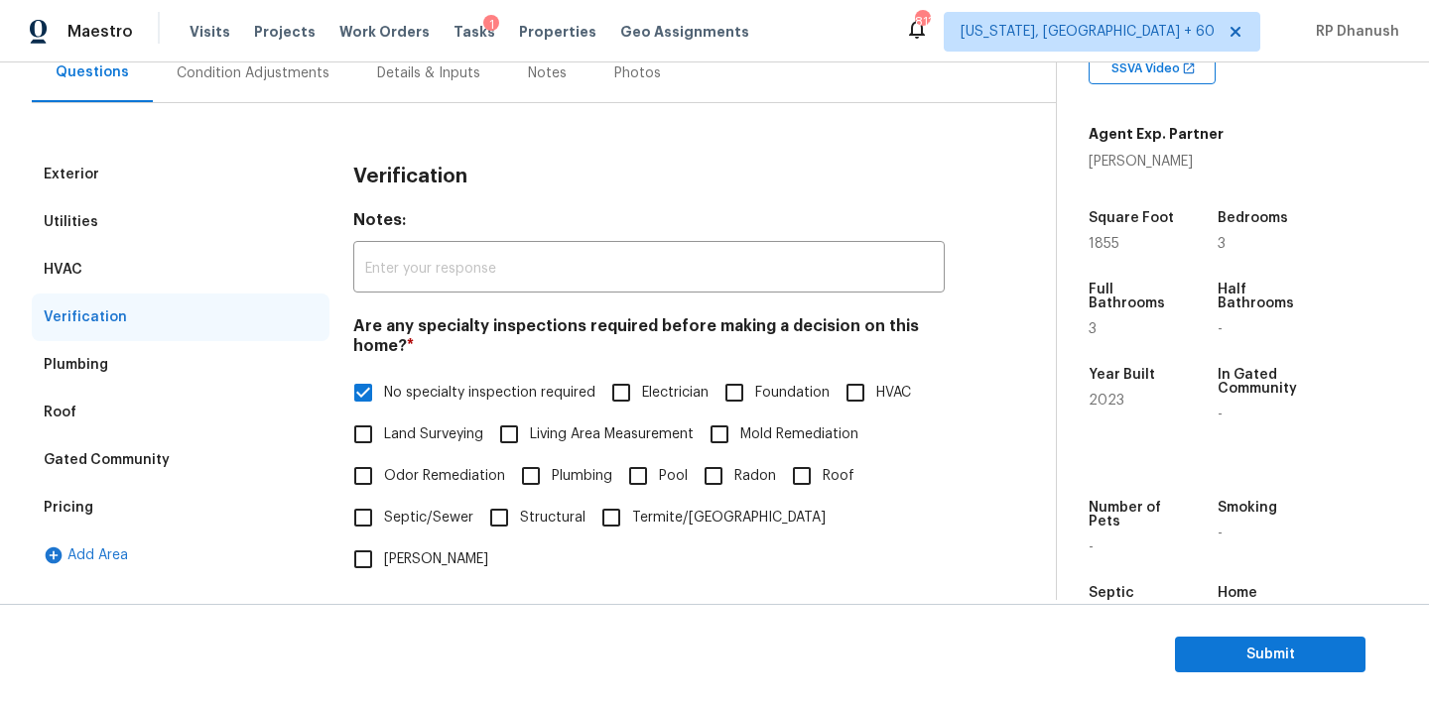
scroll to position [155, 0]
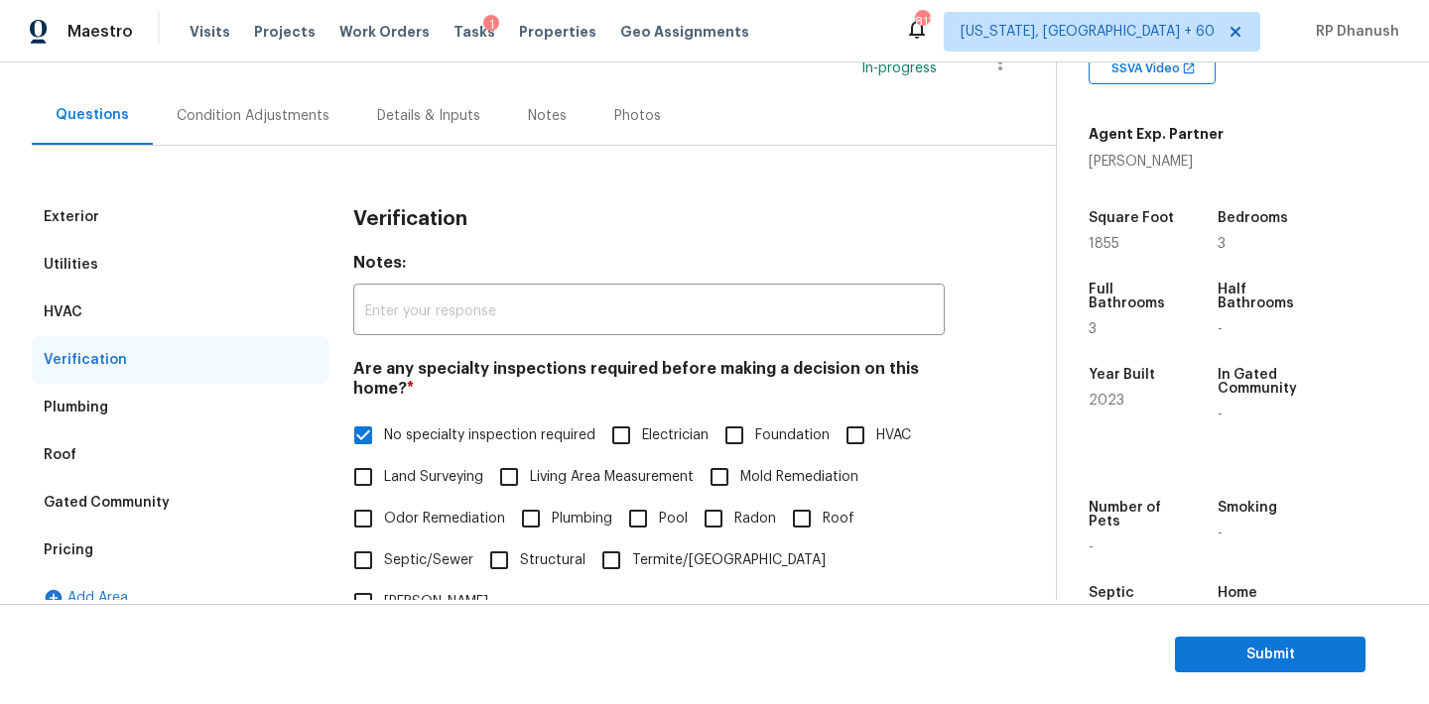
click at [252, 132] on div "Condition Adjustments" at bounding box center [253, 115] width 200 height 59
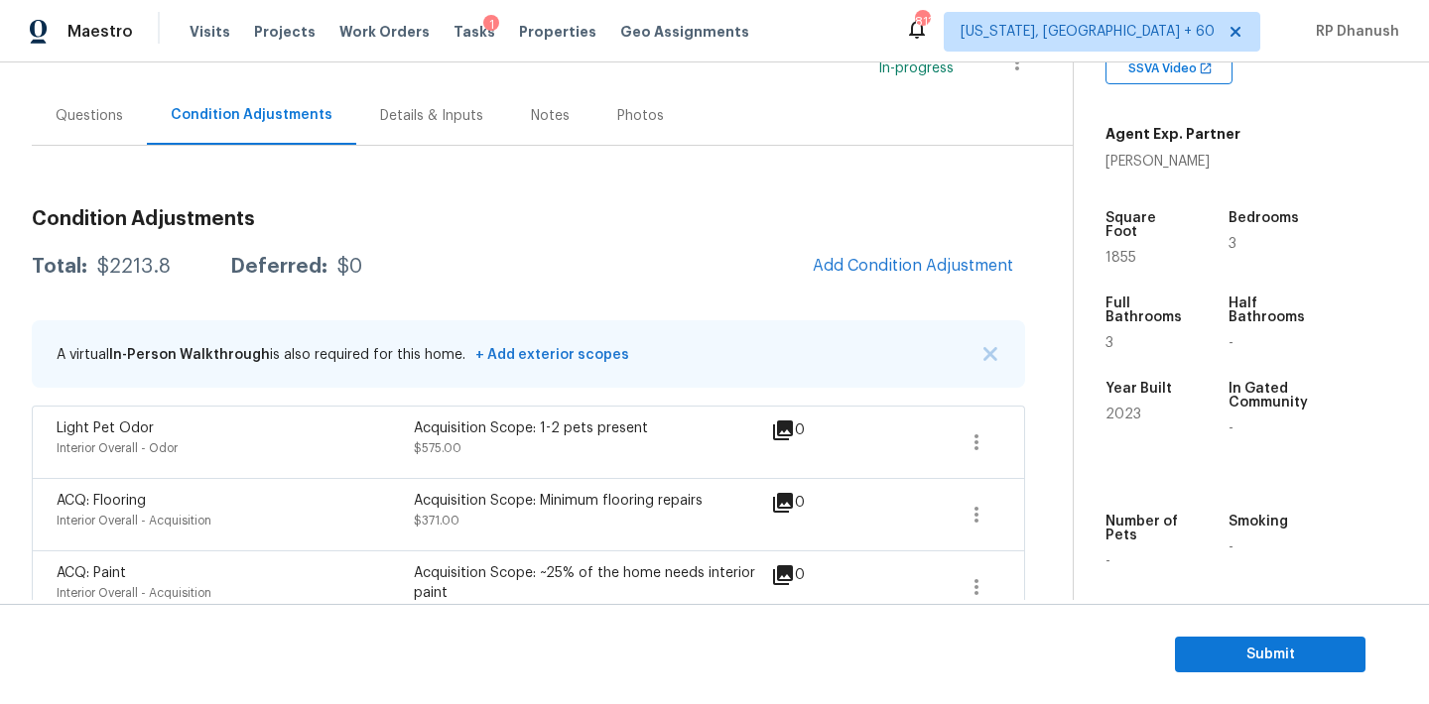
click at [115, 289] on div "Condition Adjustments Total: $2213.8 Deferred: $0 Add Condition Adjustment A vi…" at bounding box center [528, 650] width 993 height 914
click at [115, 273] on div "$2213.8" at bounding box center [133, 267] width 73 height 20
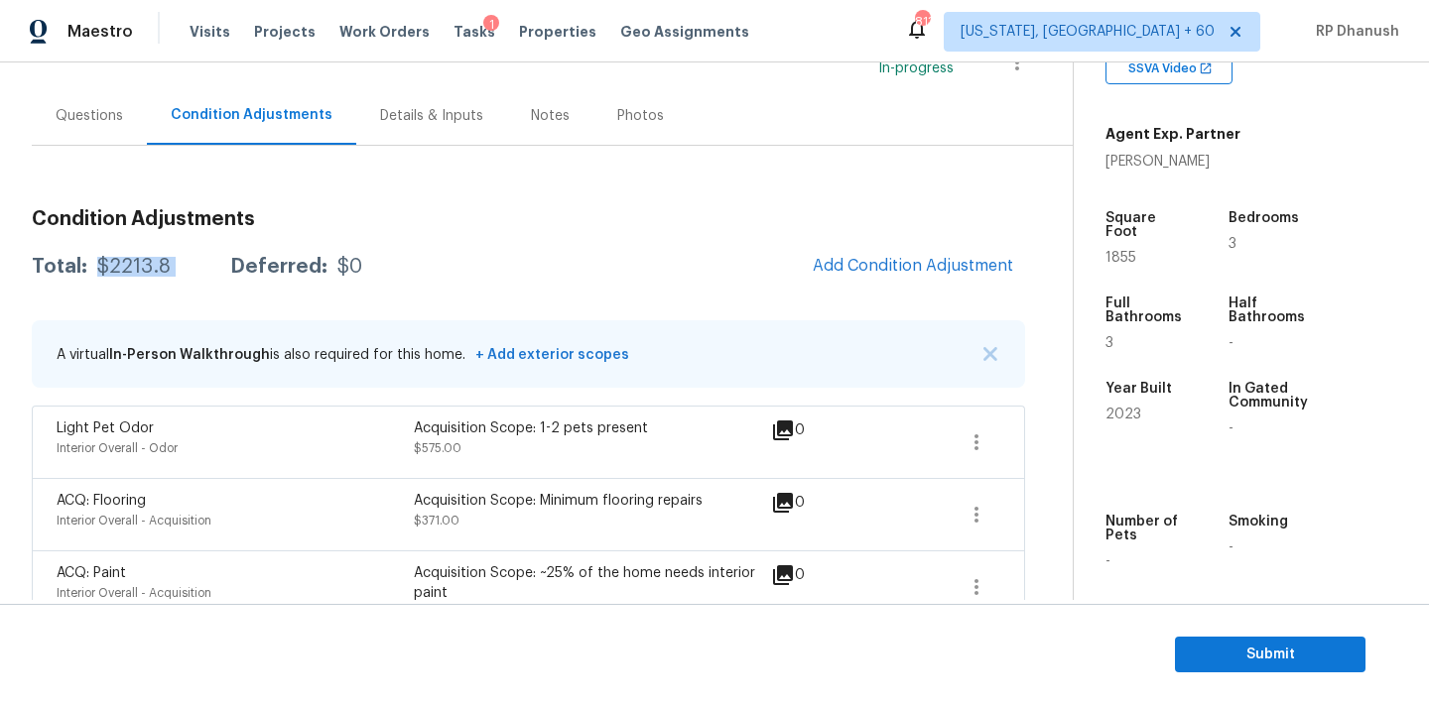
copy div "$2213.8"
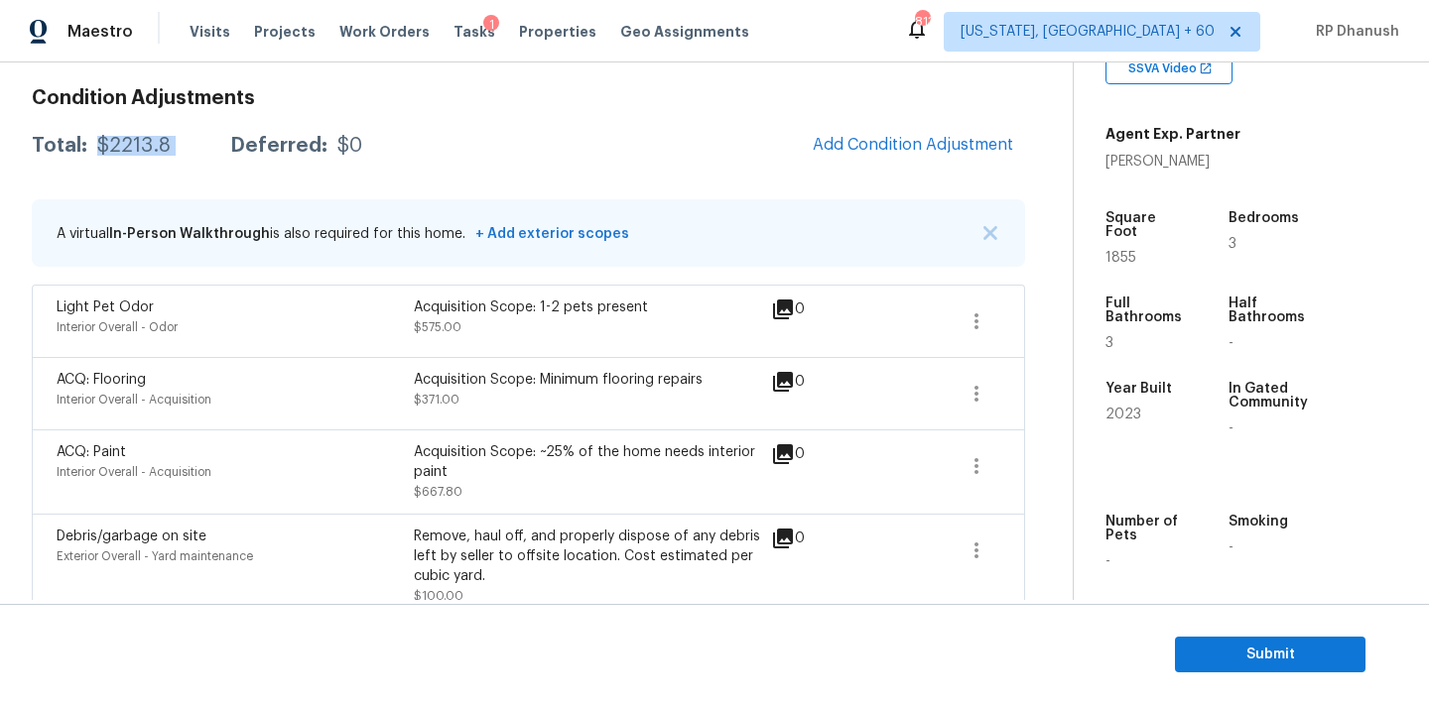
scroll to position [159, 0]
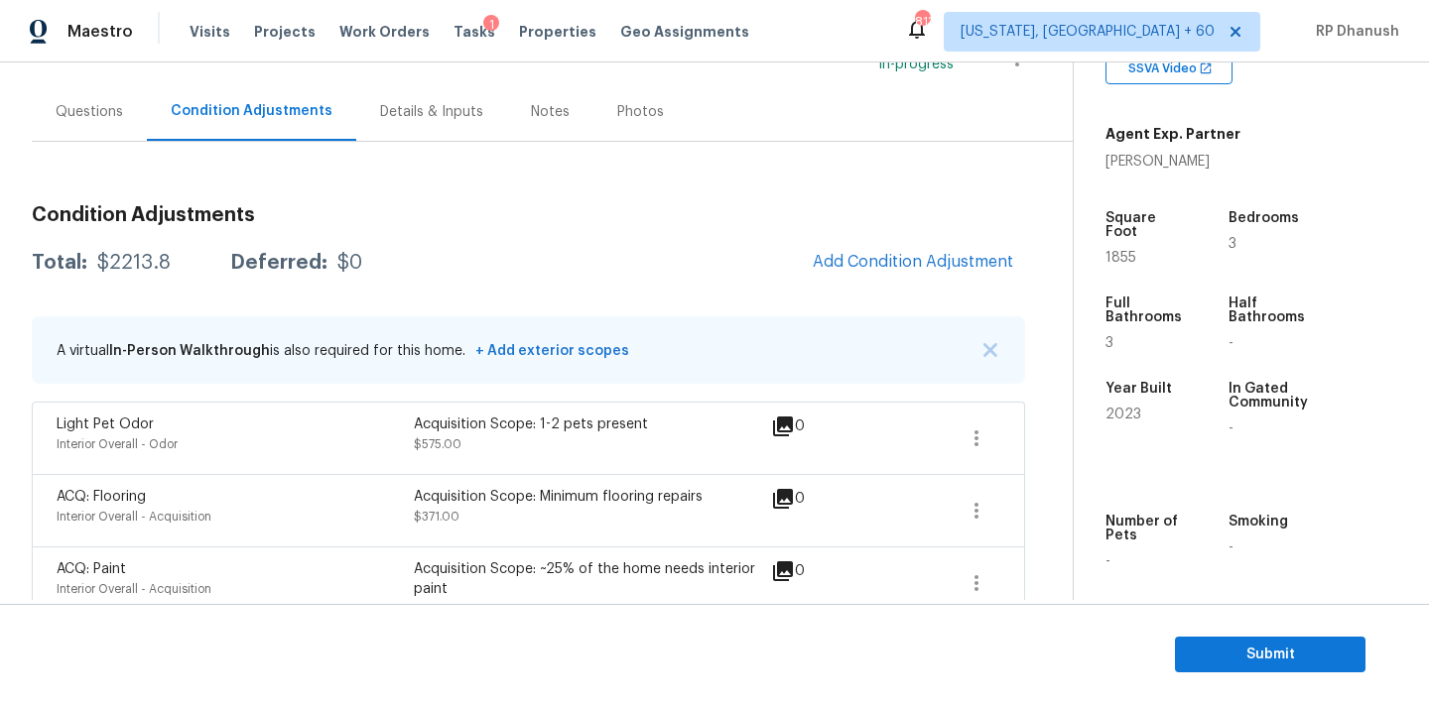
click at [84, 118] on div "Questions" at bounding box center [89, 112] width 67 height 20
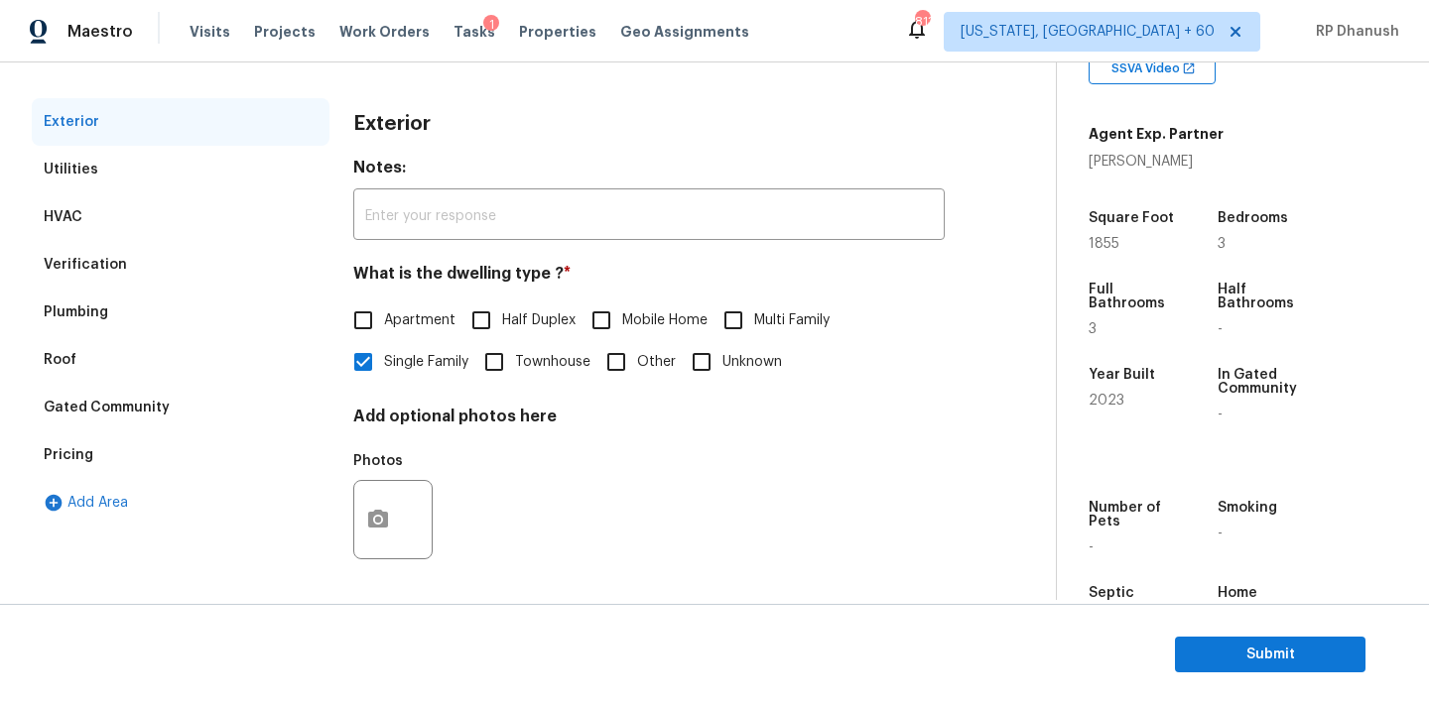
click at [133, 411] on div "Gated Community" at bounding box center [107, 408] width 126 height 20
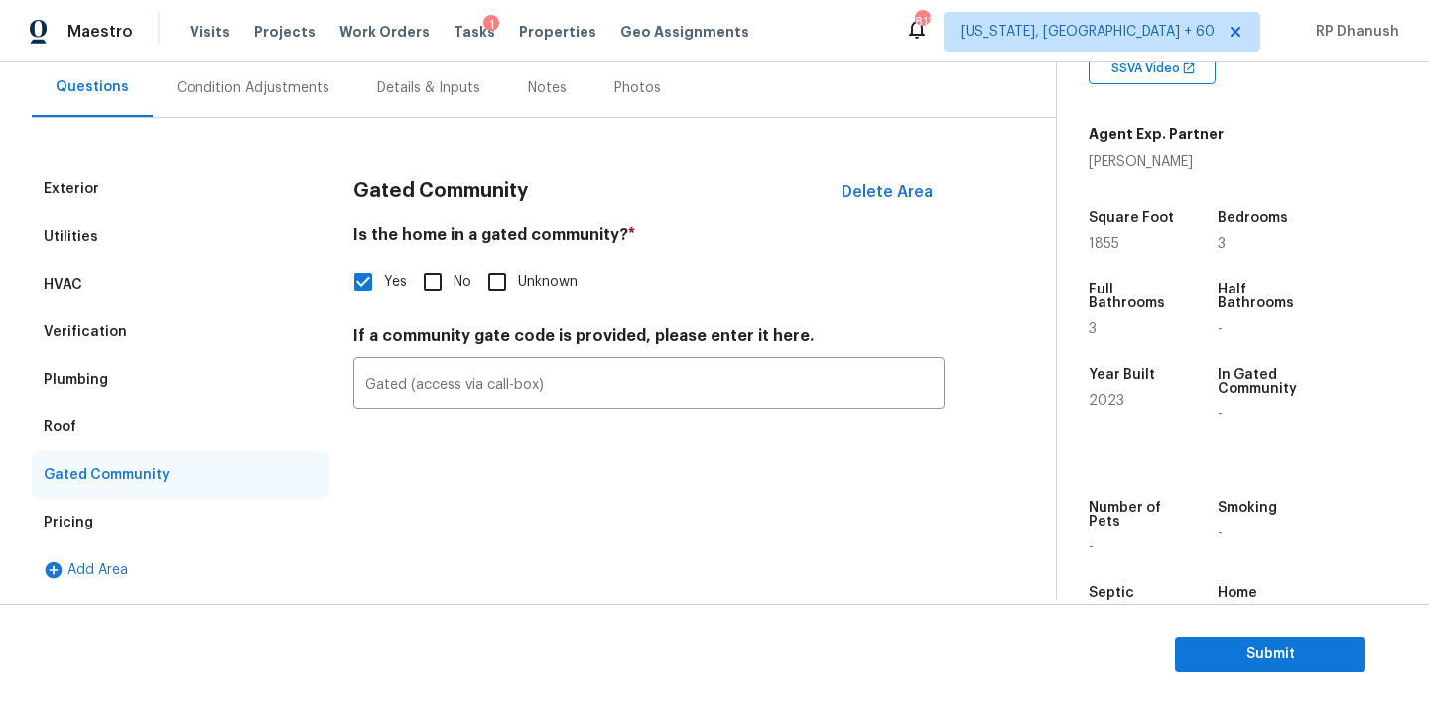
scroll to position [183, 0]
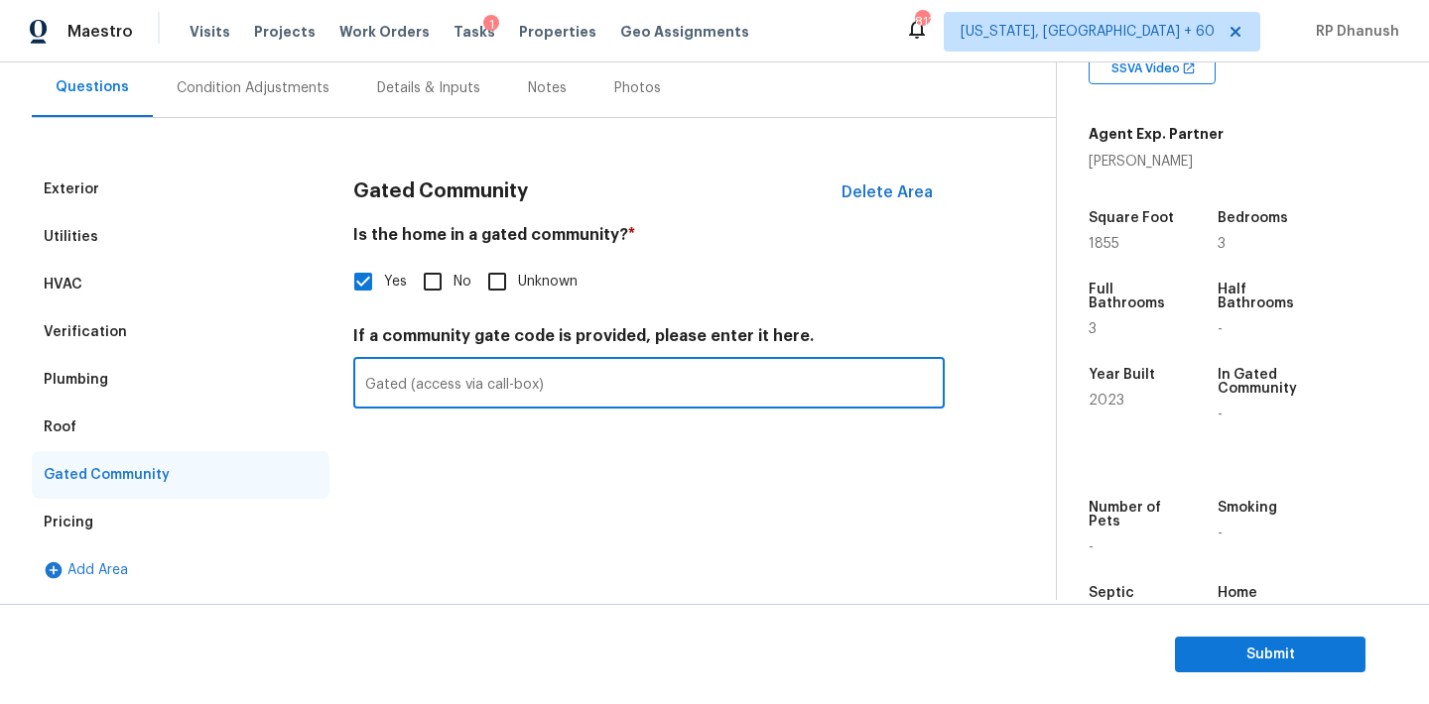
click at [501, 395] on input "Gated (access via call-box)" at bounding box center [648, 385] width 591 height 47
click at [240, 99] on div "Condition Adjustments" at bounding box center [253, 88] width 200 height 59
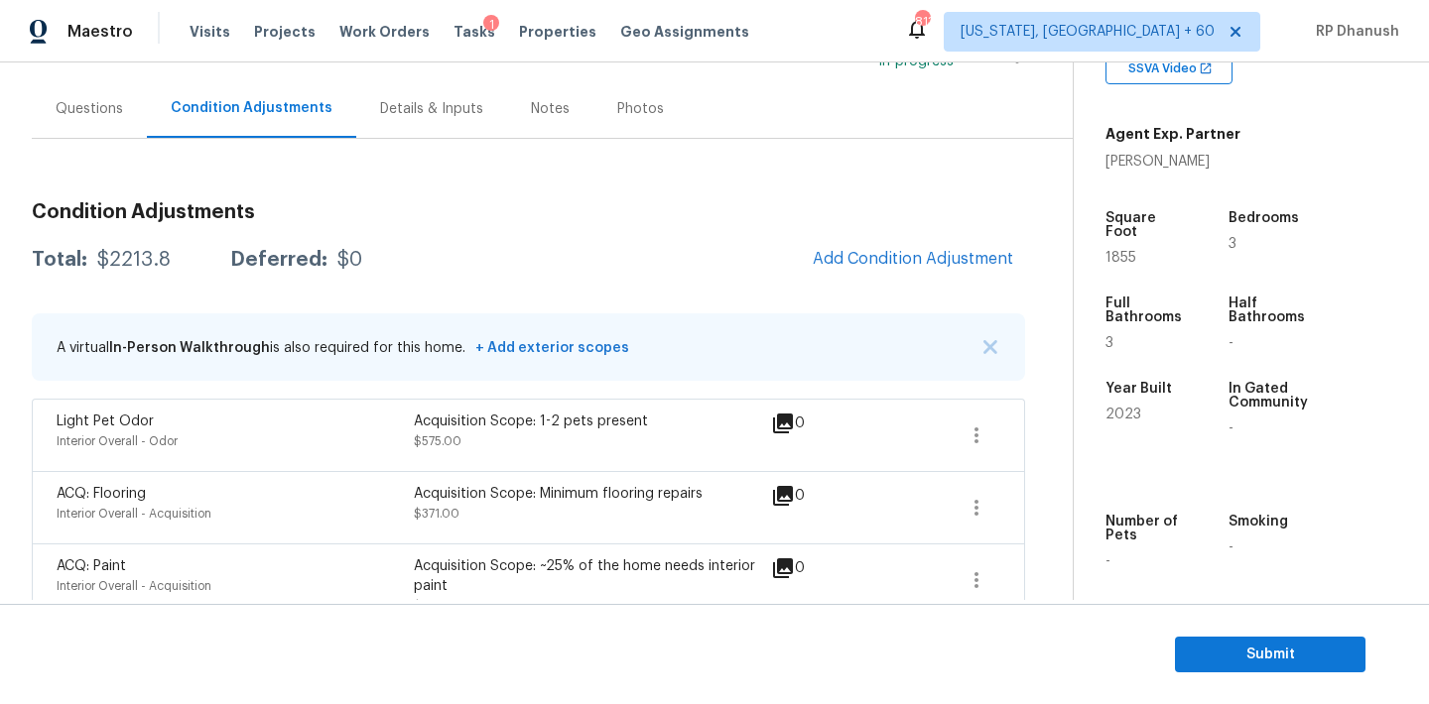
scroll to position [145, 0]
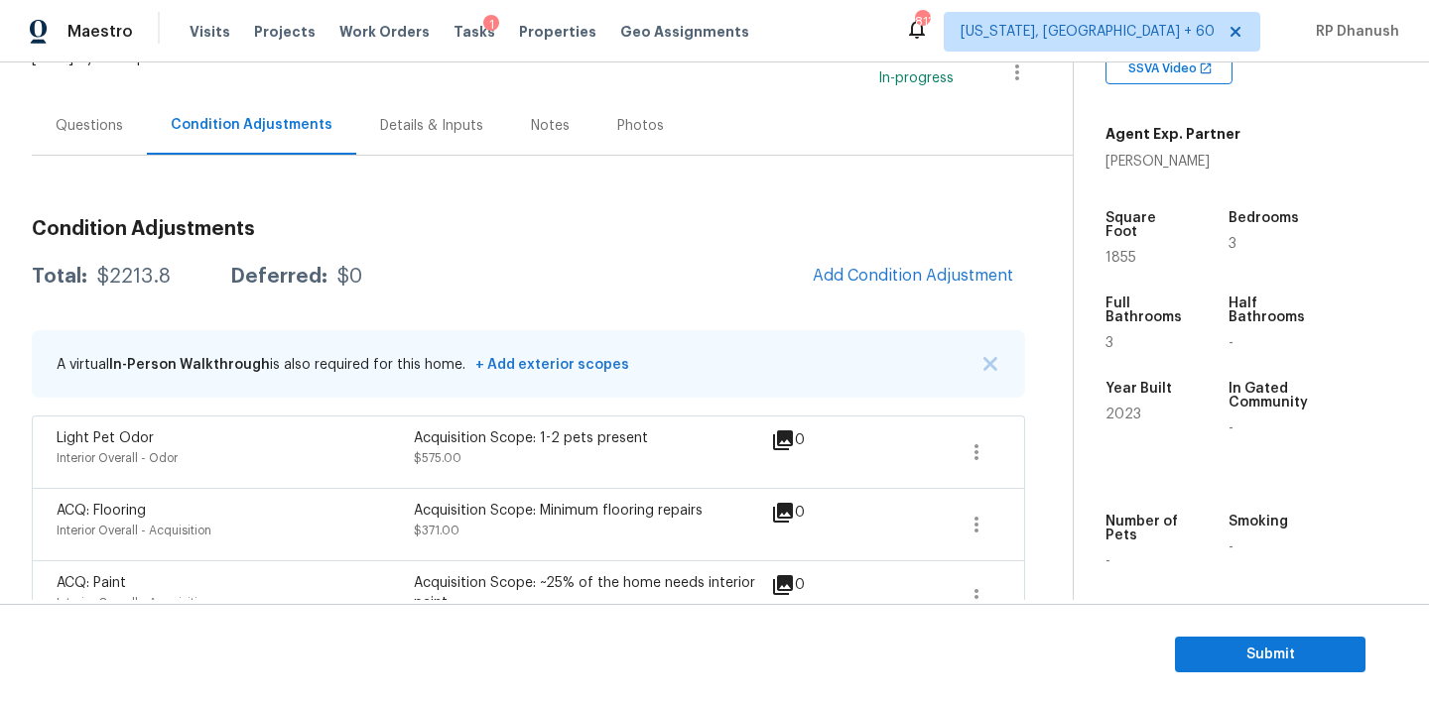
click at [84, 116] on div "Questions" at bounding box center [89, 126] width 67 height 20
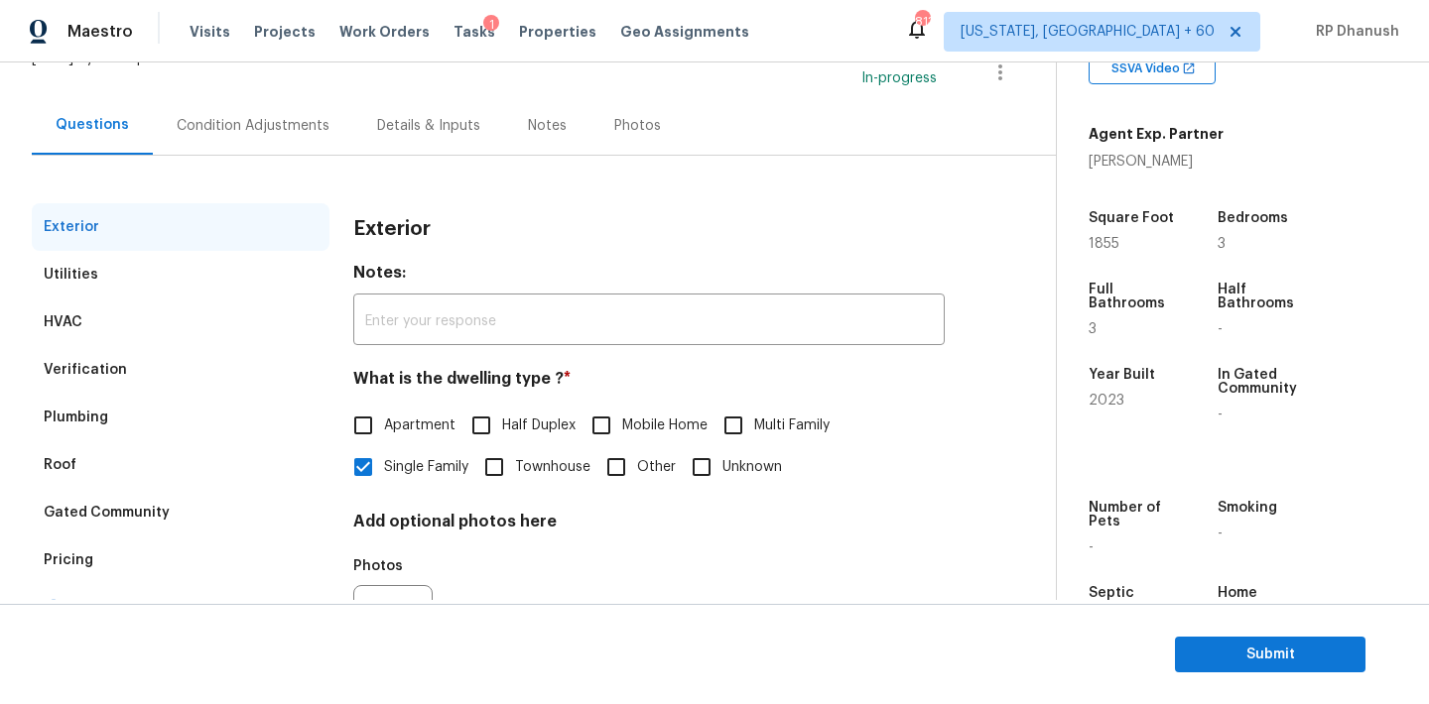
scroll to position [251, 0]
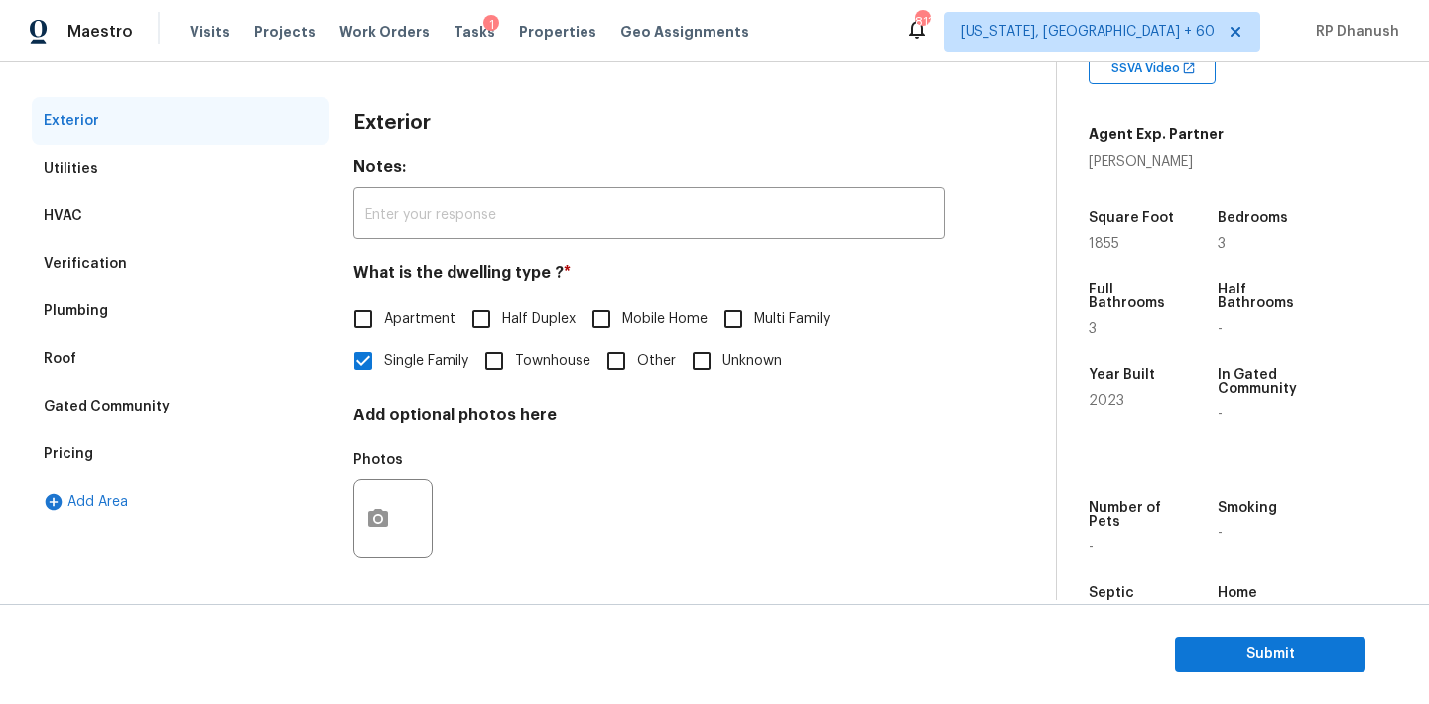
click at [130, 455] on div "Pricing" at bounding box center [181, 455] width 298 height 48
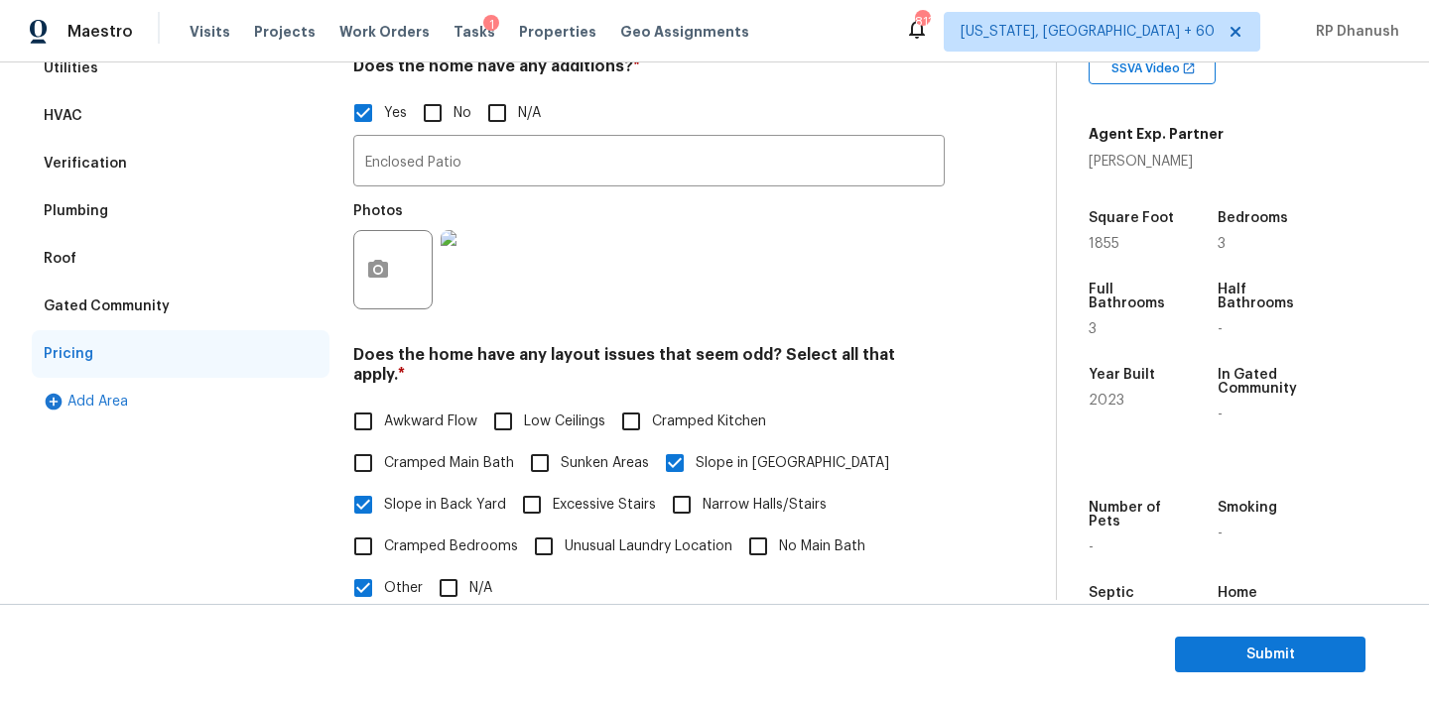
click at [135, 196] on div "Plumbing" at bounding box center [181, 212] width 298 height 48
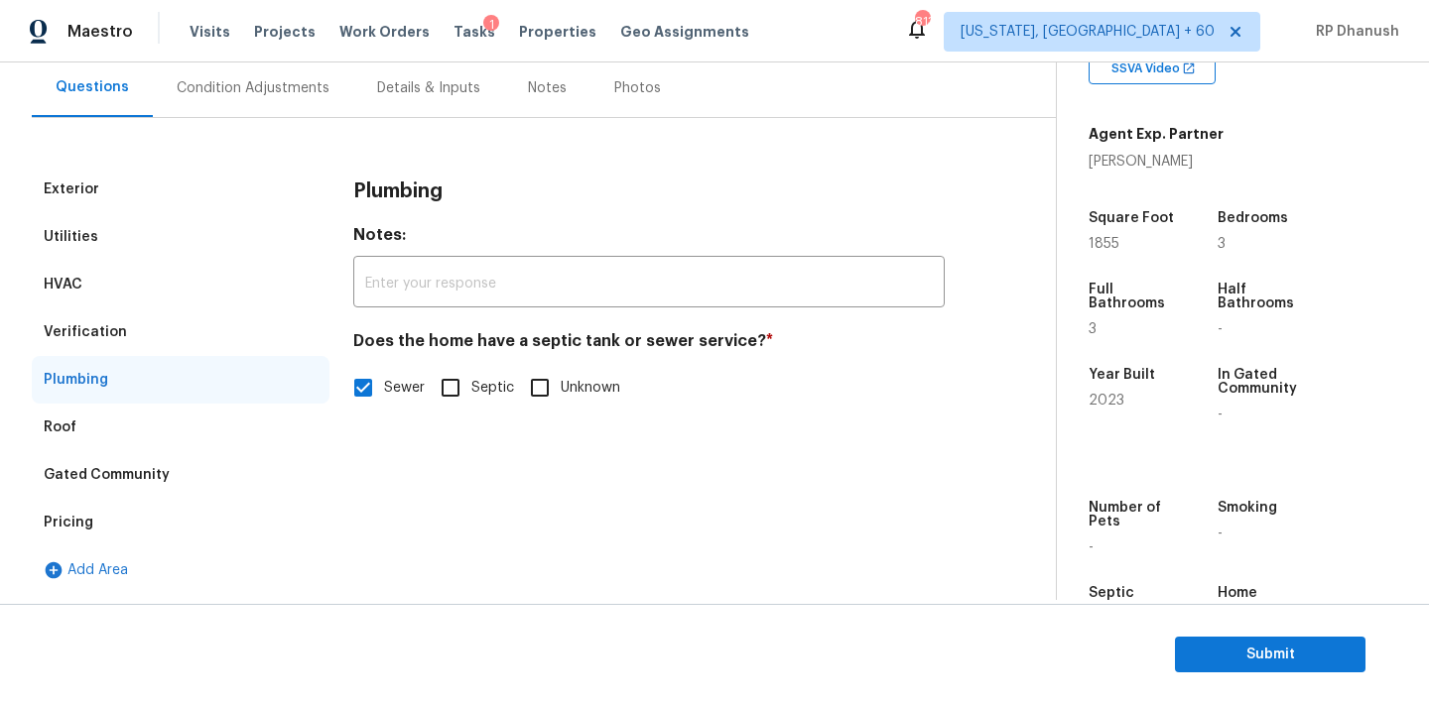
click at [93, 318] on div "Verification" at bounding box center [181, 333] width 298 height 48
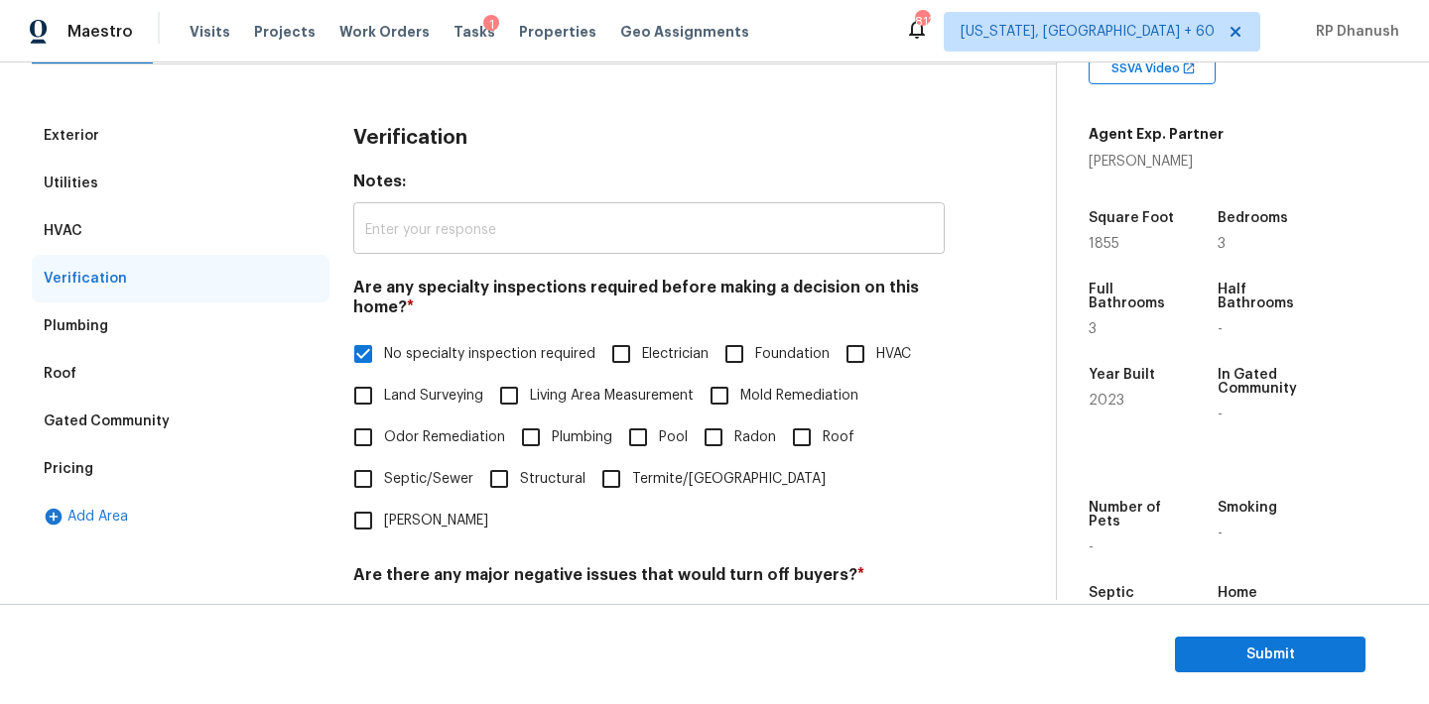
scroll to position [89, 0]
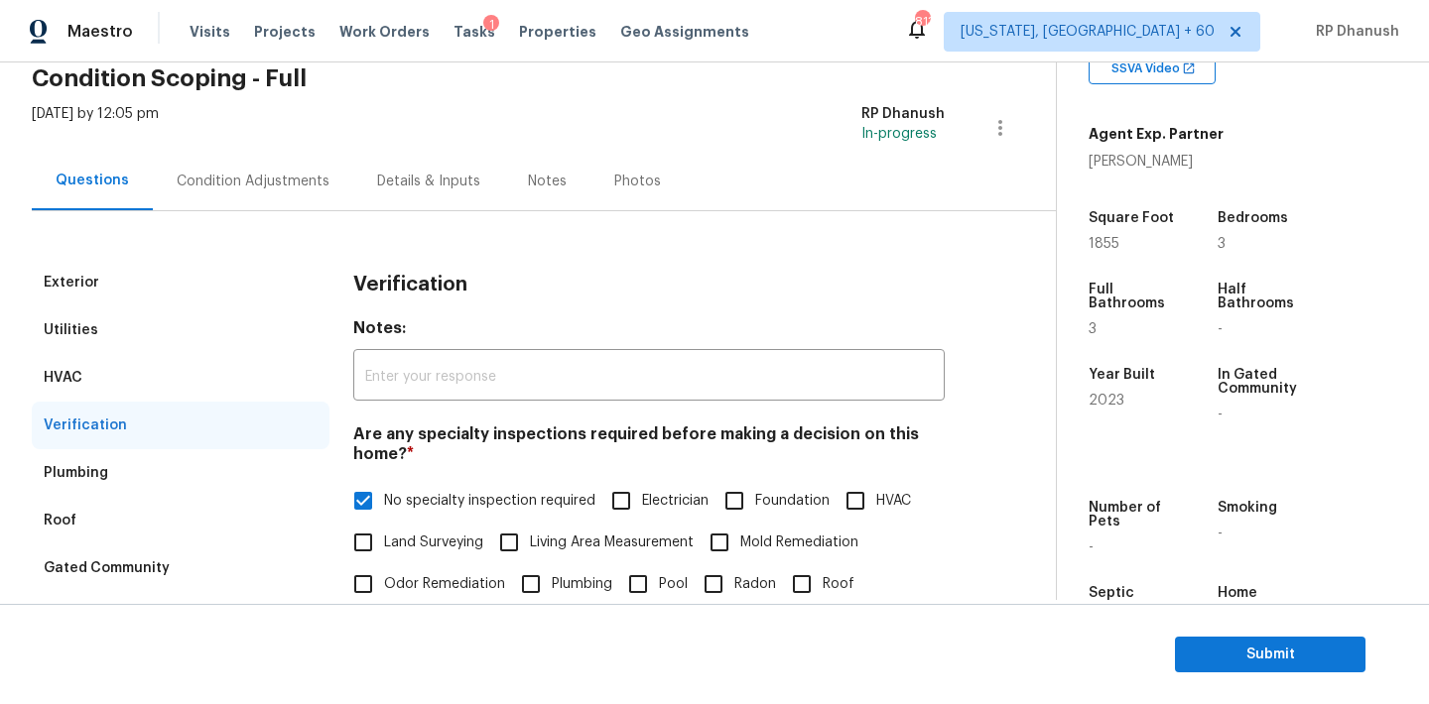
click at [233, 165] on div "Condition Adjustments" at bounding box center [253, 181] width 200 height 59
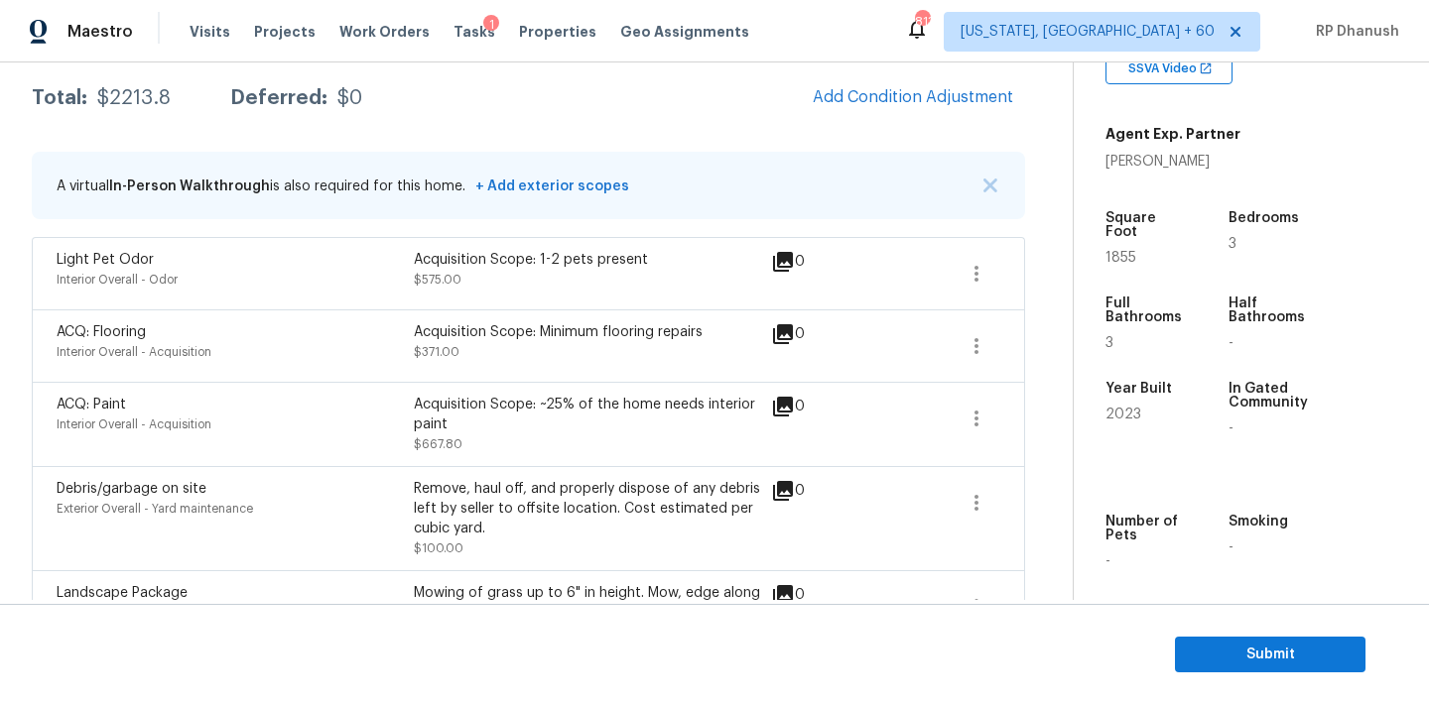
scroll to position [189, 0]
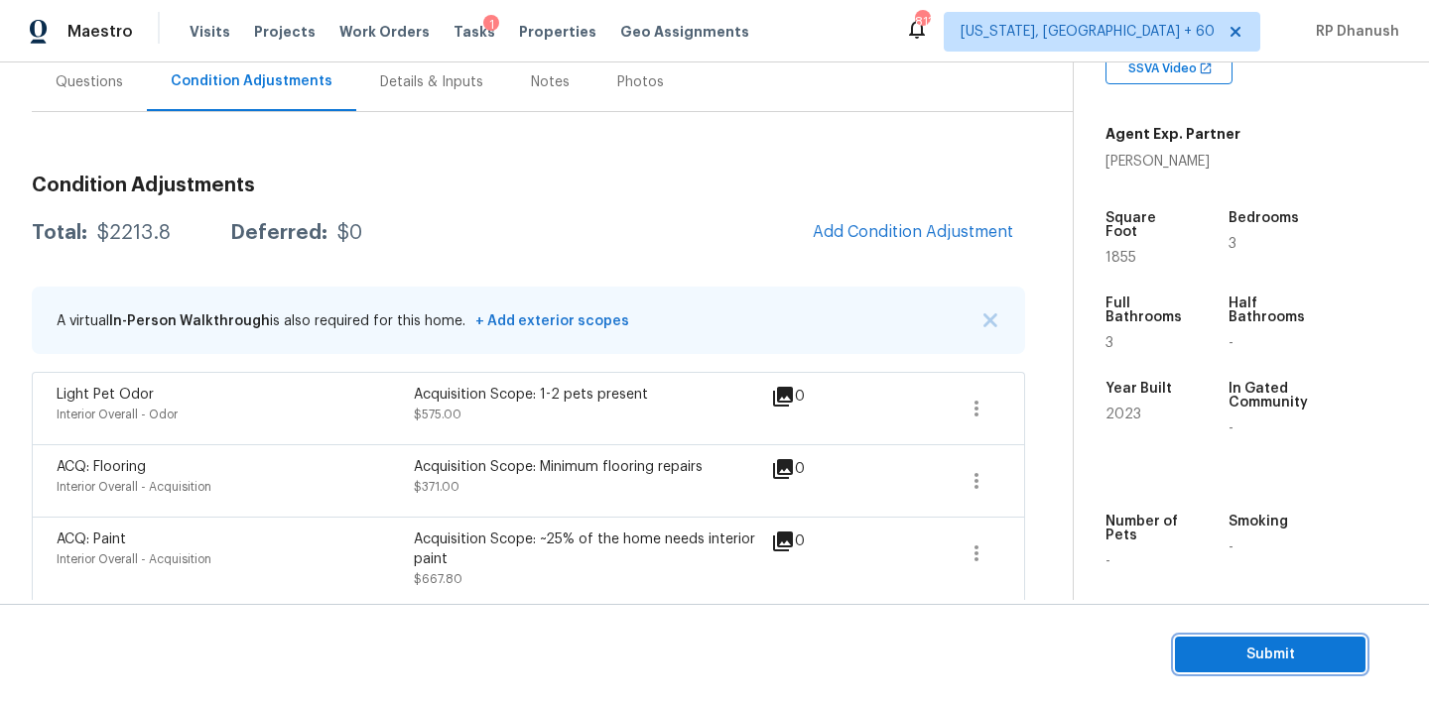
click at [1316, 641] on button "Submit" at bounding box center [1270, 655] width 190 height 37
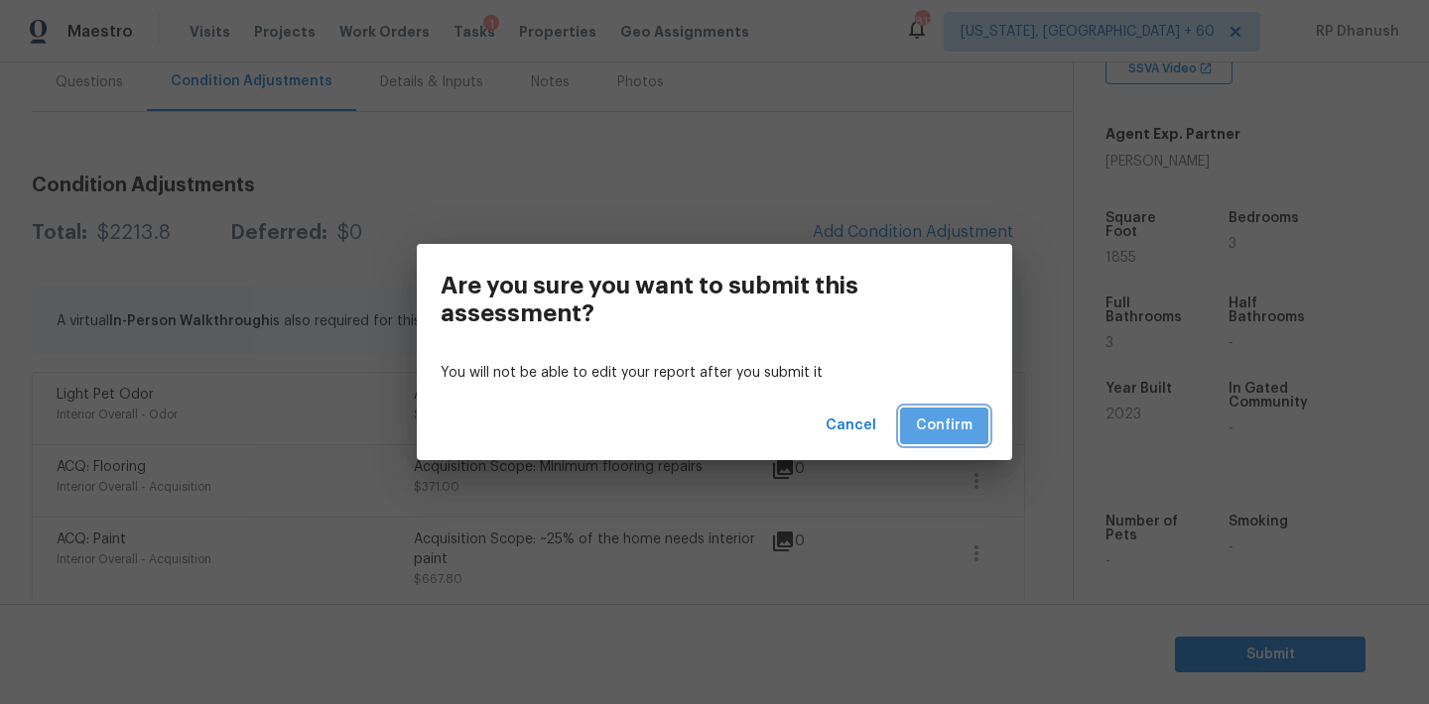
click at [960, 442] on button "Confirm" at bounding box center [944, 426] width 88 height 37
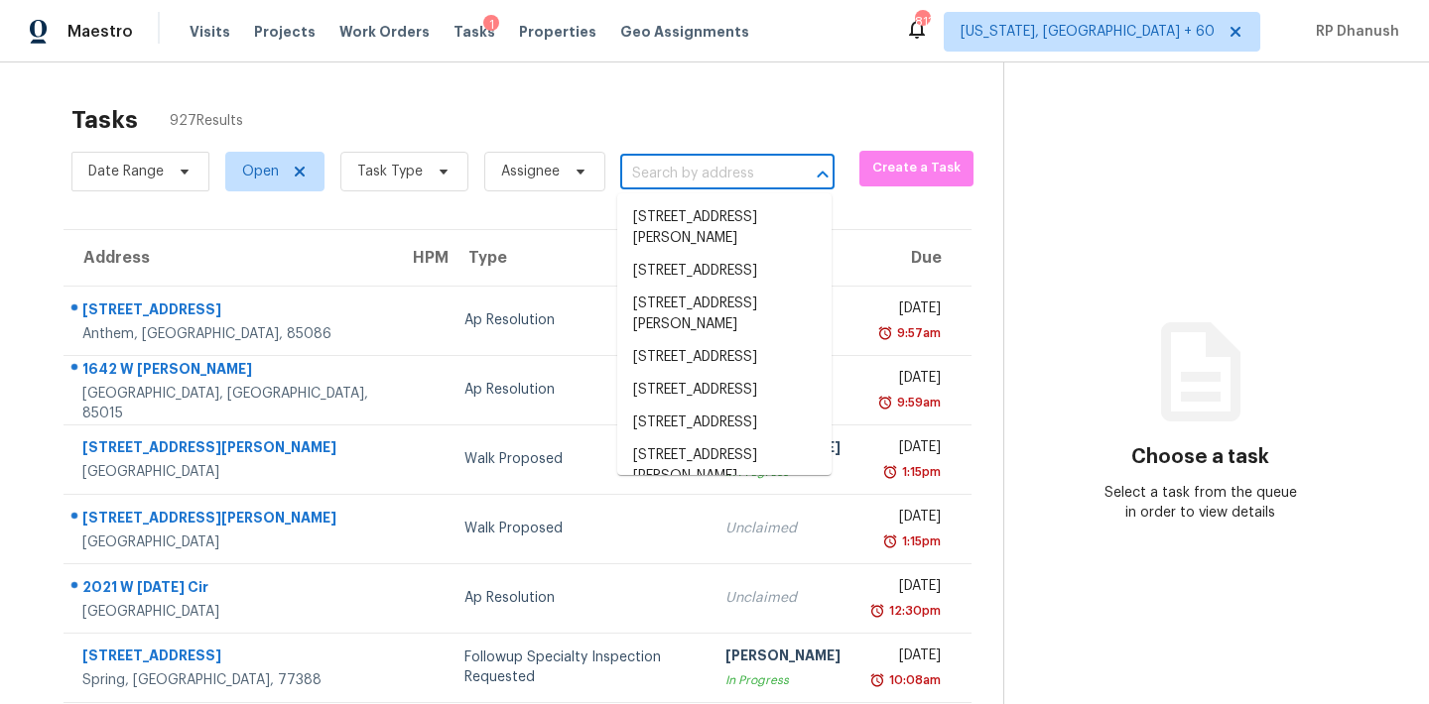
click at [756, 178] on input "text" at bounding box center [699, 174] width 159 height 31
paste input "14513 Clifty Ct, Tampa, FL 33624"
click at [675, 185] on input "text" at bounding box center [699, 174] width 159 height 31
paste input "14513 Clifty Ct, Tampa, FL 33624"
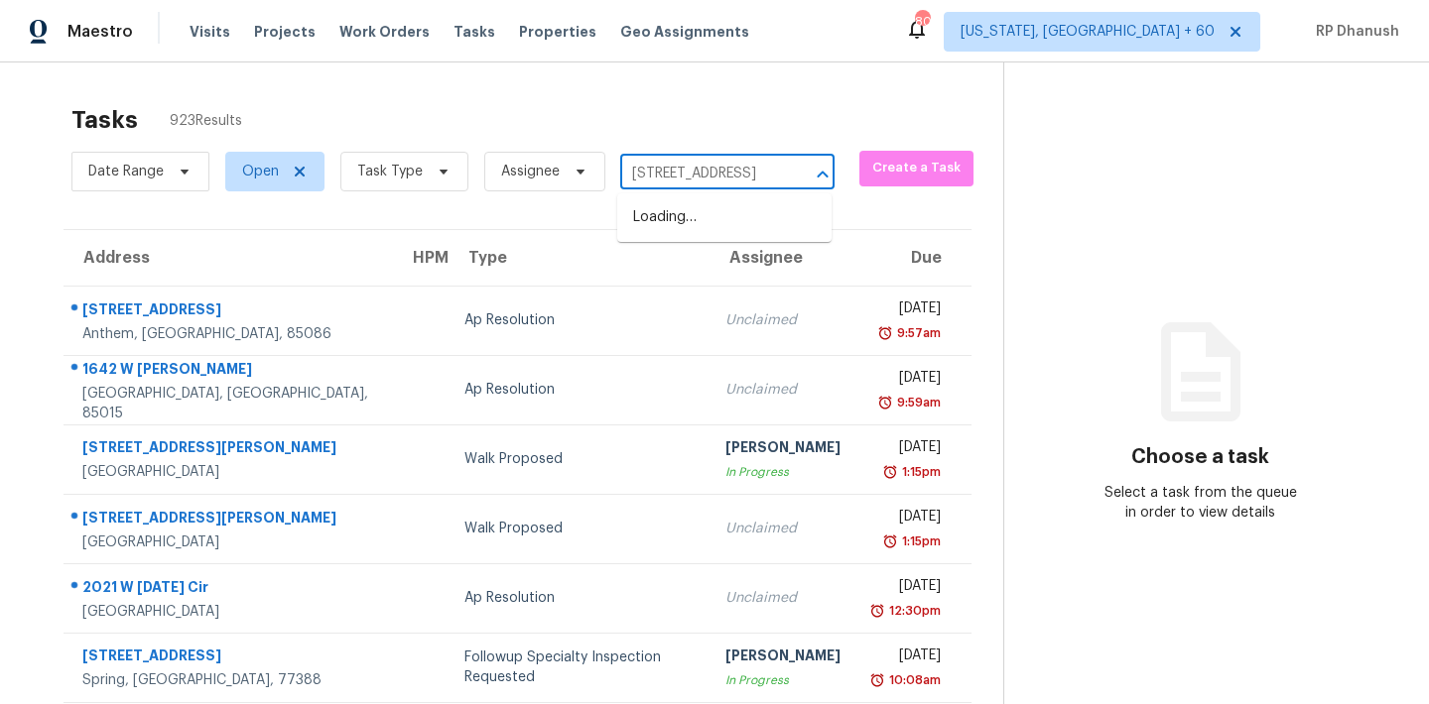
type input "14513 Clifty Ct, Tampa, FL 33624"
click at [761, 234] on li "14513 Clifty Ct, Tampa, FL 33624" at bounding box center [724, 217] width 214 height 33
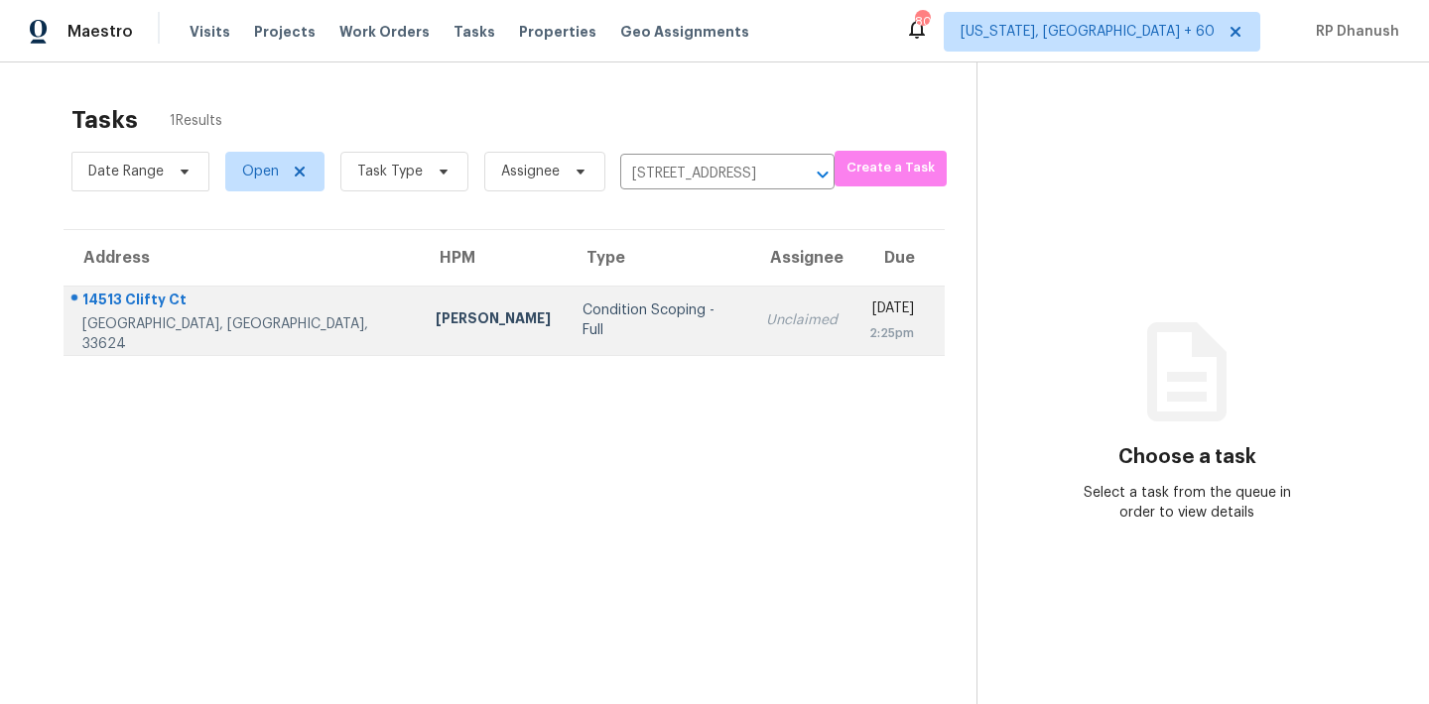
click at [890, 334] on div "2:25pm" at bounding box center [891, 333] width 45 height 20
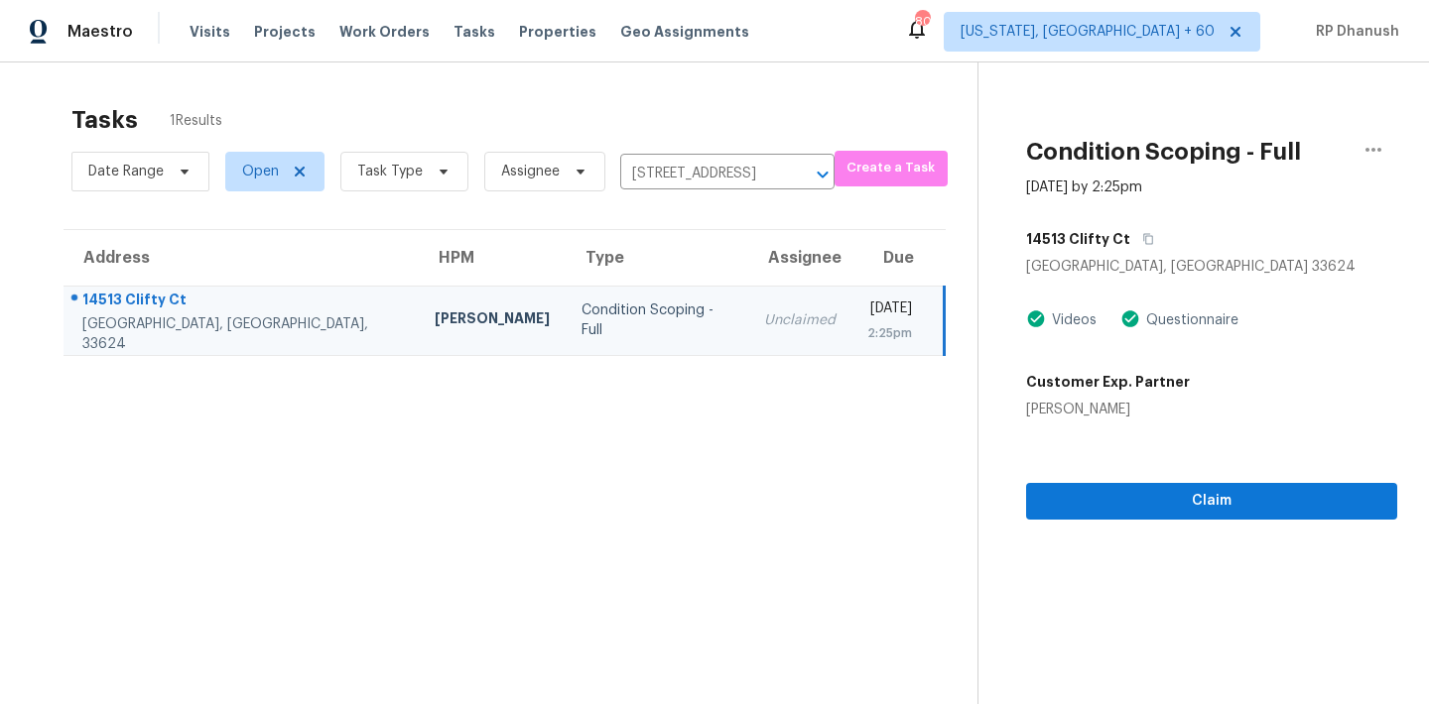
click at [1185, 526] on section "Condition Scoping - Full Aug 20th 2025 by 2:25pm 14513 Clifty Ct Tampa, FL 3362…" at bounding box center [1187, 415] width 420 height 704
click at [1186, 511] on span "Claim" at bounding box center [1211, 501] width 339 height 25
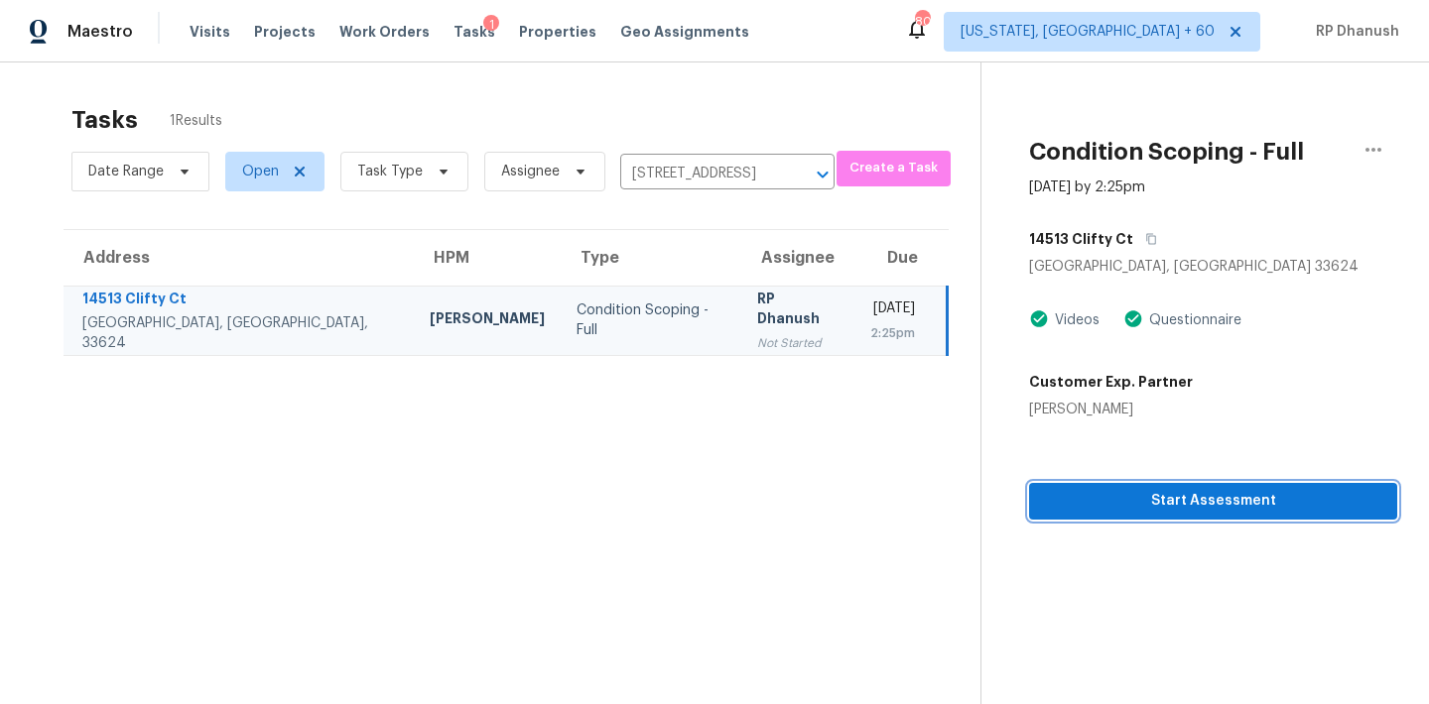
click at [1089, 491] on span "Start Assessment" at bounding box center [1213, 501] width 336 height 25
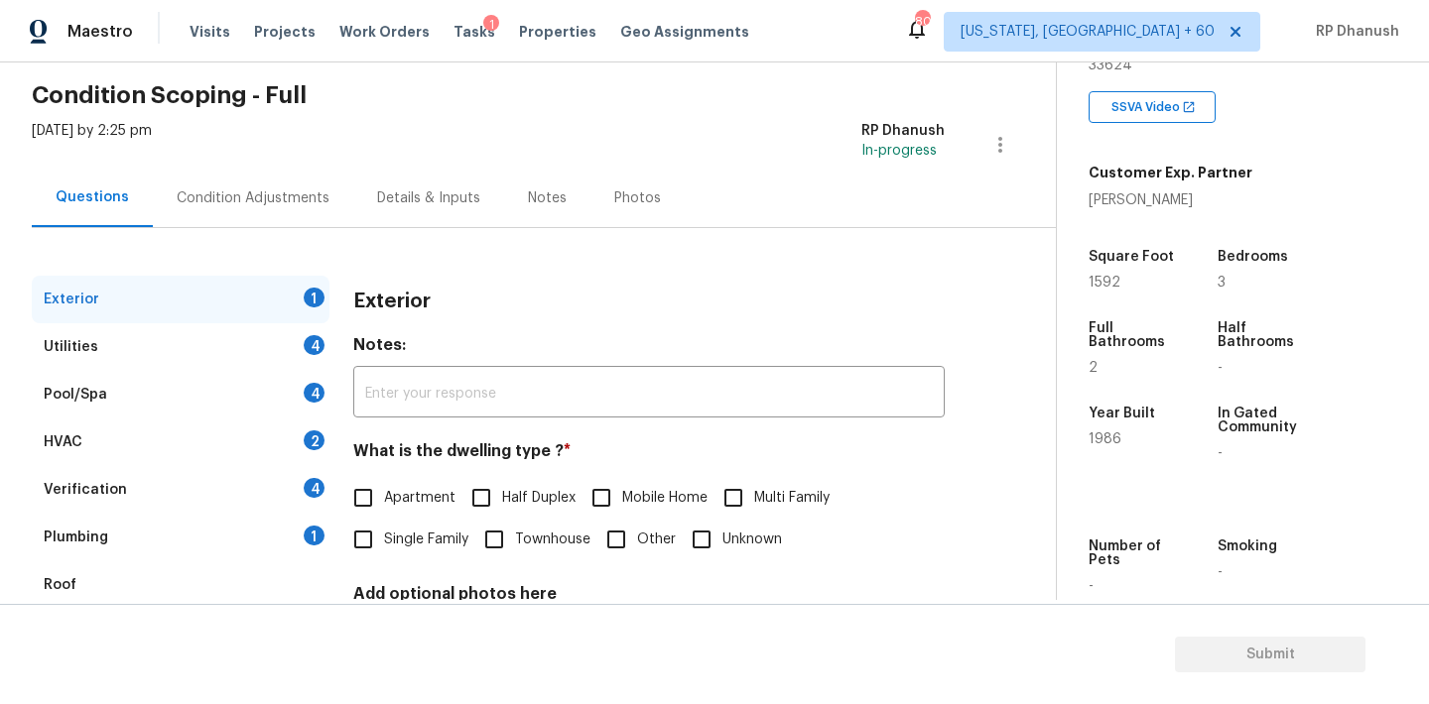
scroll to position [134, 0]
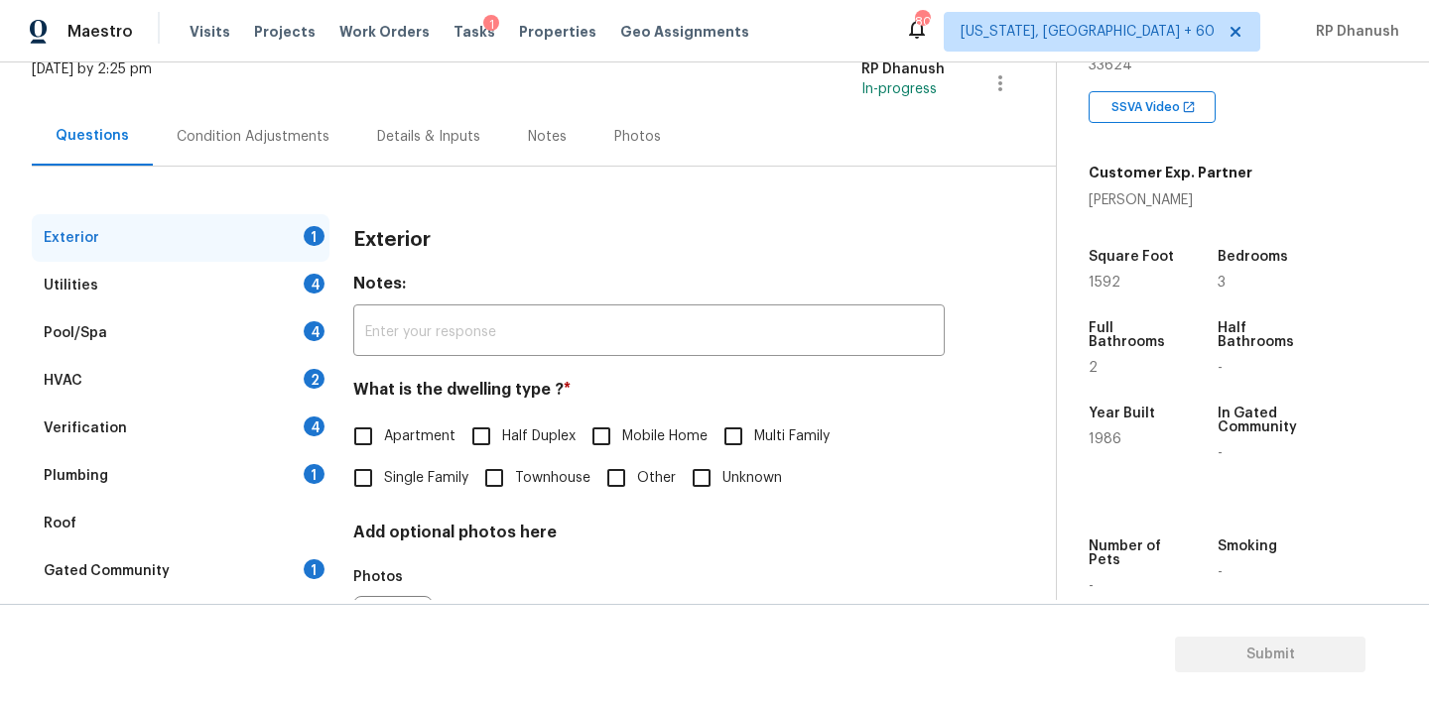
click at [394, 481] on span "Single Family" at bounding box center [426, 478] width 84 height 21
click at [384, 481] on input "Single Family" at bounding box center [363, 478] width 42 height 42
checkbox input "true"
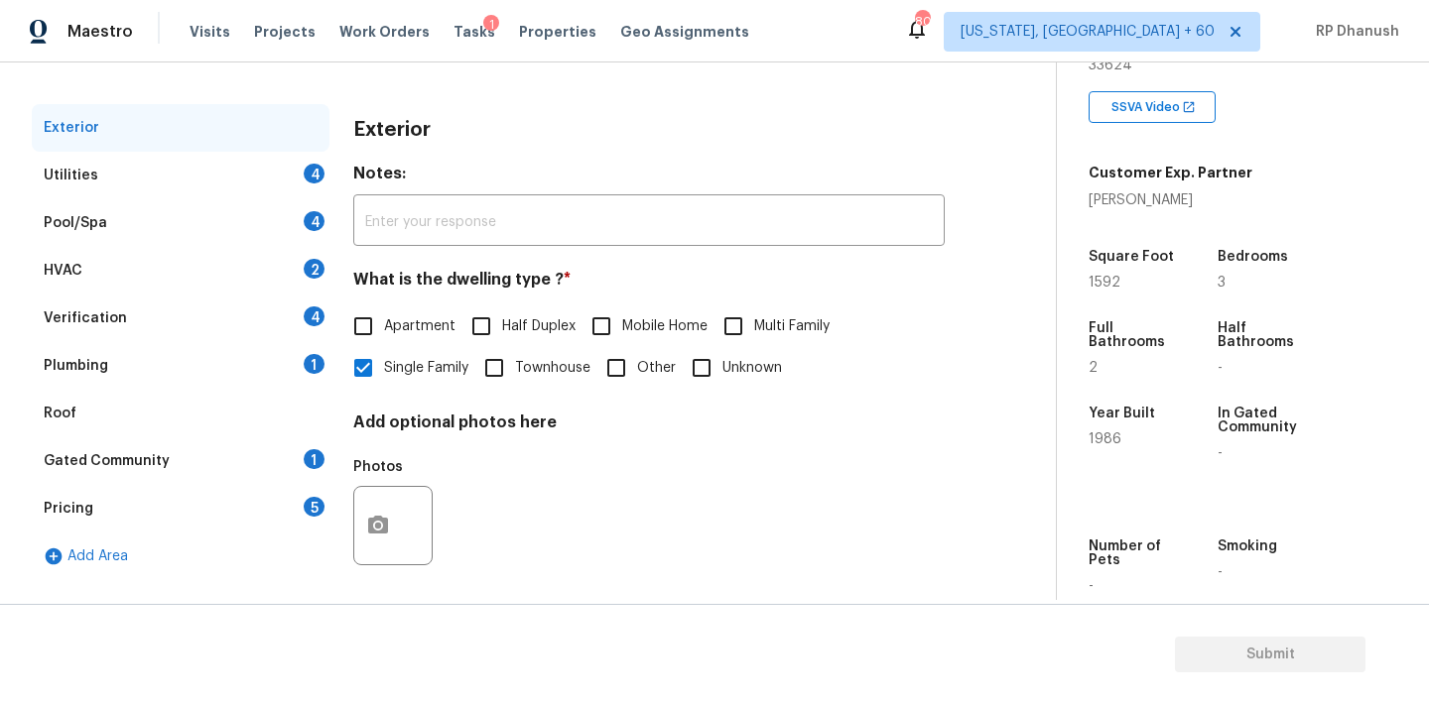
scroll to position [251, 0]
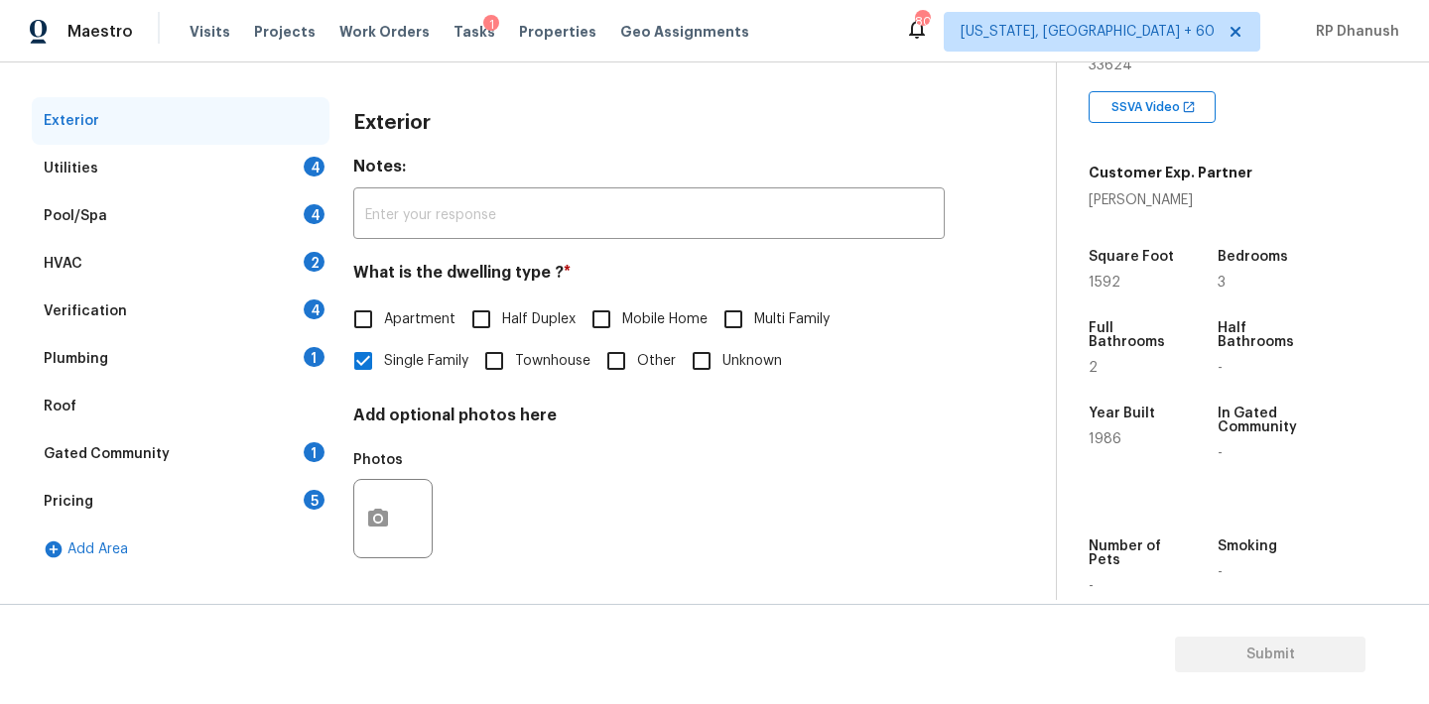
click at [691, 116] on div "Exterior" at bounding box center [648, 123] width 591 height 52
click at [281, 371] on div "Plumbing 1" at bounding box center [181, 359] width 298 height 48
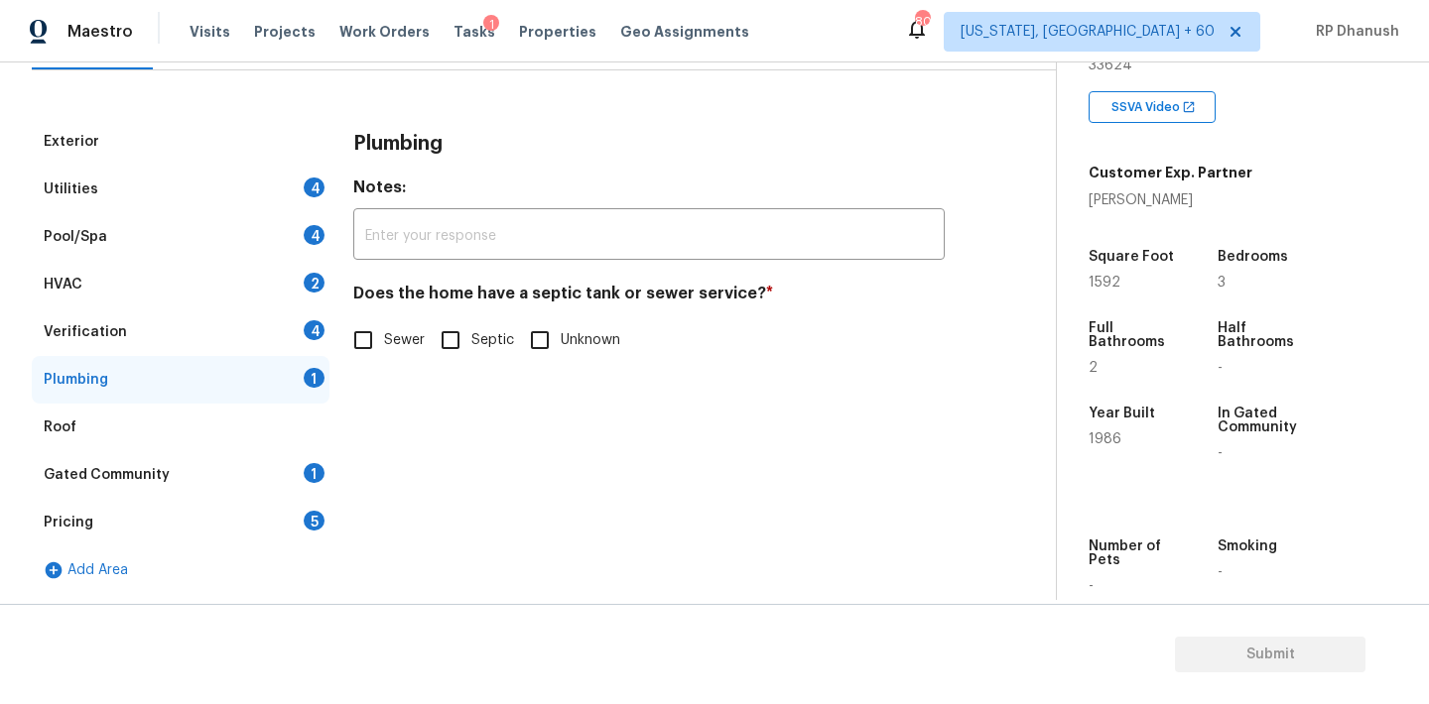
click at [398, 341] on span "Sewer" at bounding box center [404, 340] width 41 height 21
click at [384, 341] on input "Sewer" at bounding box center [363, 340] width 42 height 42
checkbox input "true"
click at [303, 485] on div "Gated Community 1" at bounding box center [181, 475] width 298 height 48
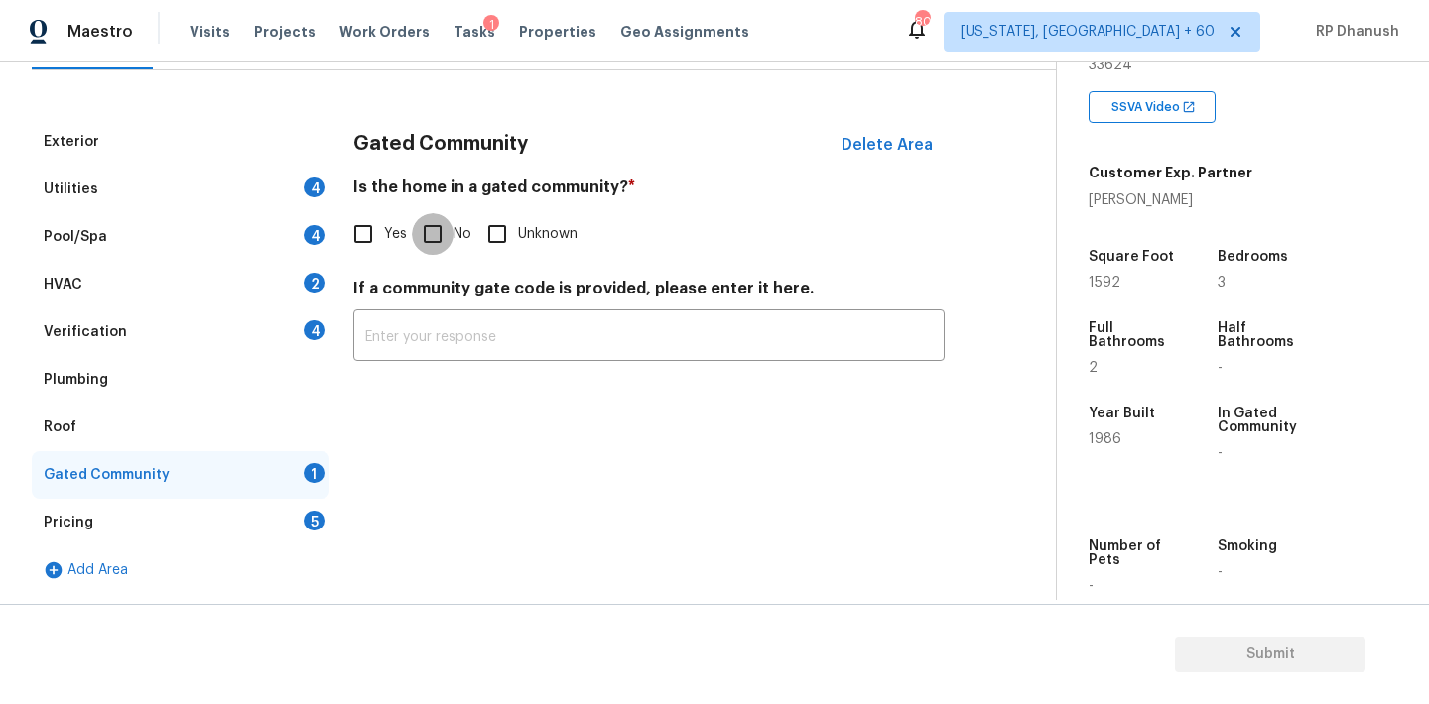
click at [439, 236] on input "No" at bounding box center [433, 234] width 42 height 42
checkbox input "true"
click at [302, 320] on div "Verification 4" at bounding box center [181, 333] width 298 height 48
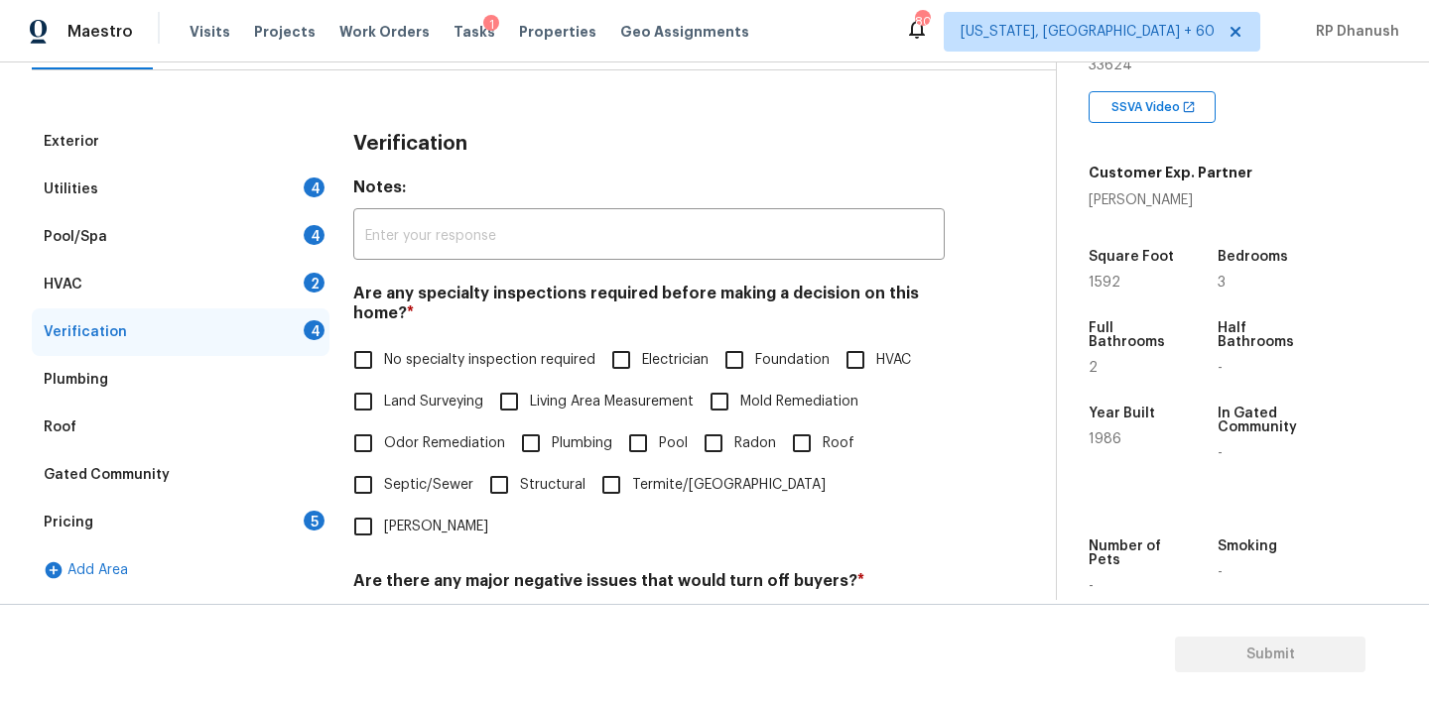
click at [401, 366] on span "No specialty inspection required" at bounding box center [489, 360] width 211 height 21
click at [384, 366] on input "No specialty inspection required" at bounding box center [363, 360] width 42 height 42
checkbox input "true"
click at [435, 607] on input "No" at bounding box center [433, 628] width 42 height 42
checkbox input "true"
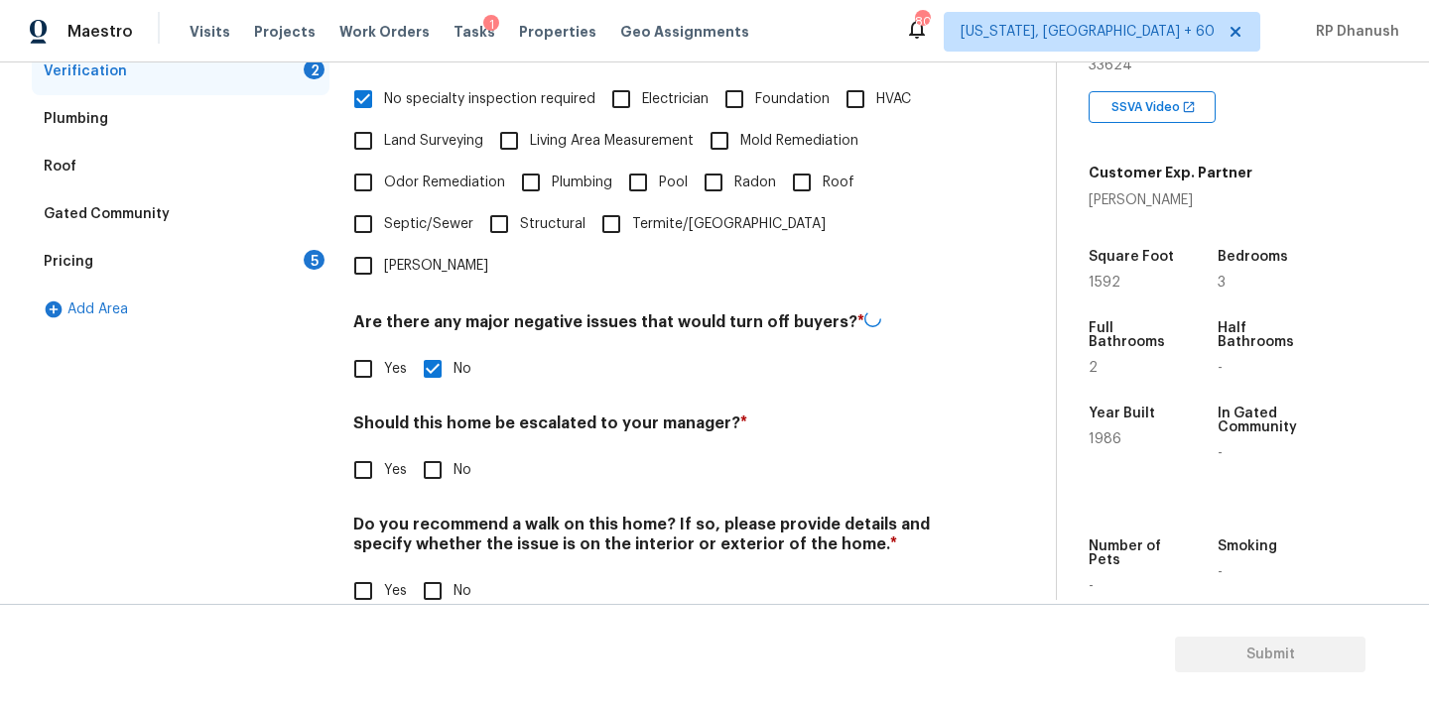
scroll to position [489, 0]
click at [443, 449] on input "No" at bounding box center [433, 470] width 42 height 42
checkbox input "true"
click at [443, 572] on input "No" at bounding box center [433, 593] width 42 height 42
checkbox input "true"
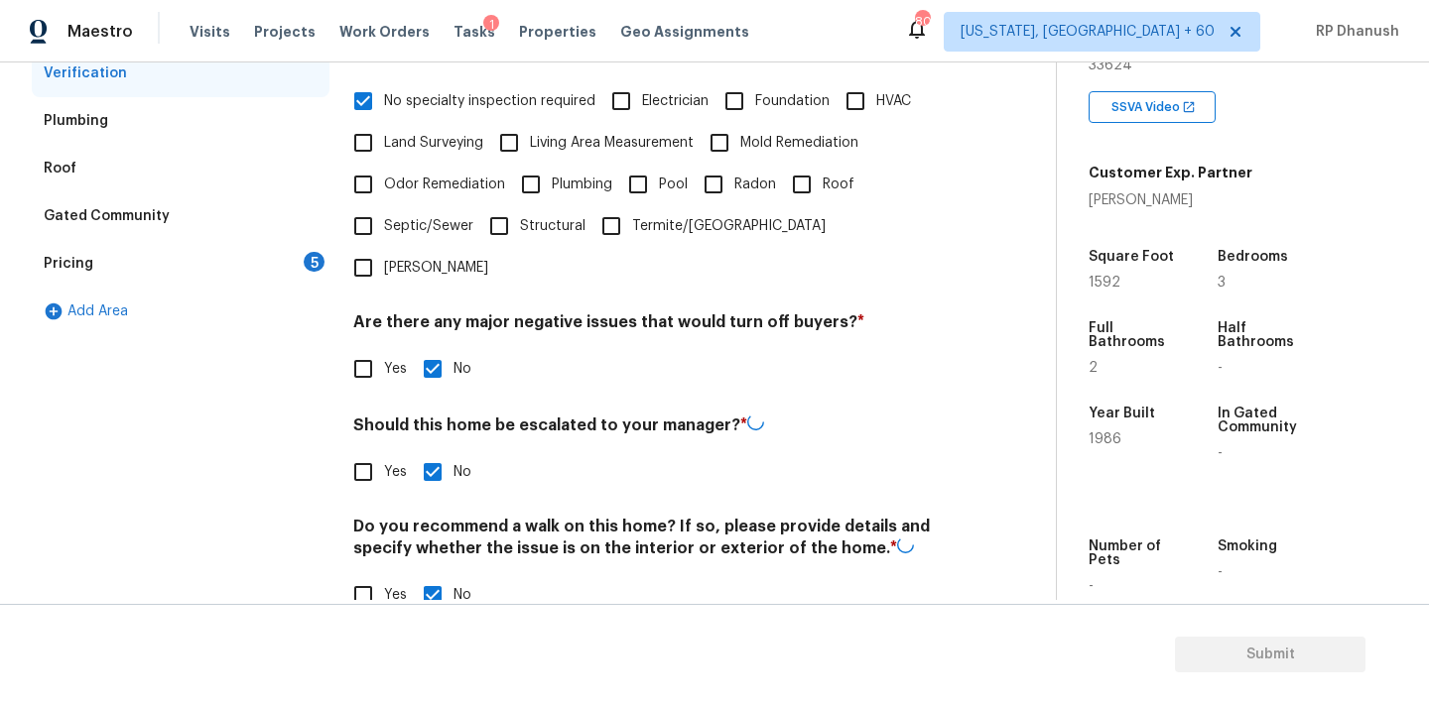
click at [302, 261] on div "Pricing 5" at bounding box center [181, 264] width 298 height 48
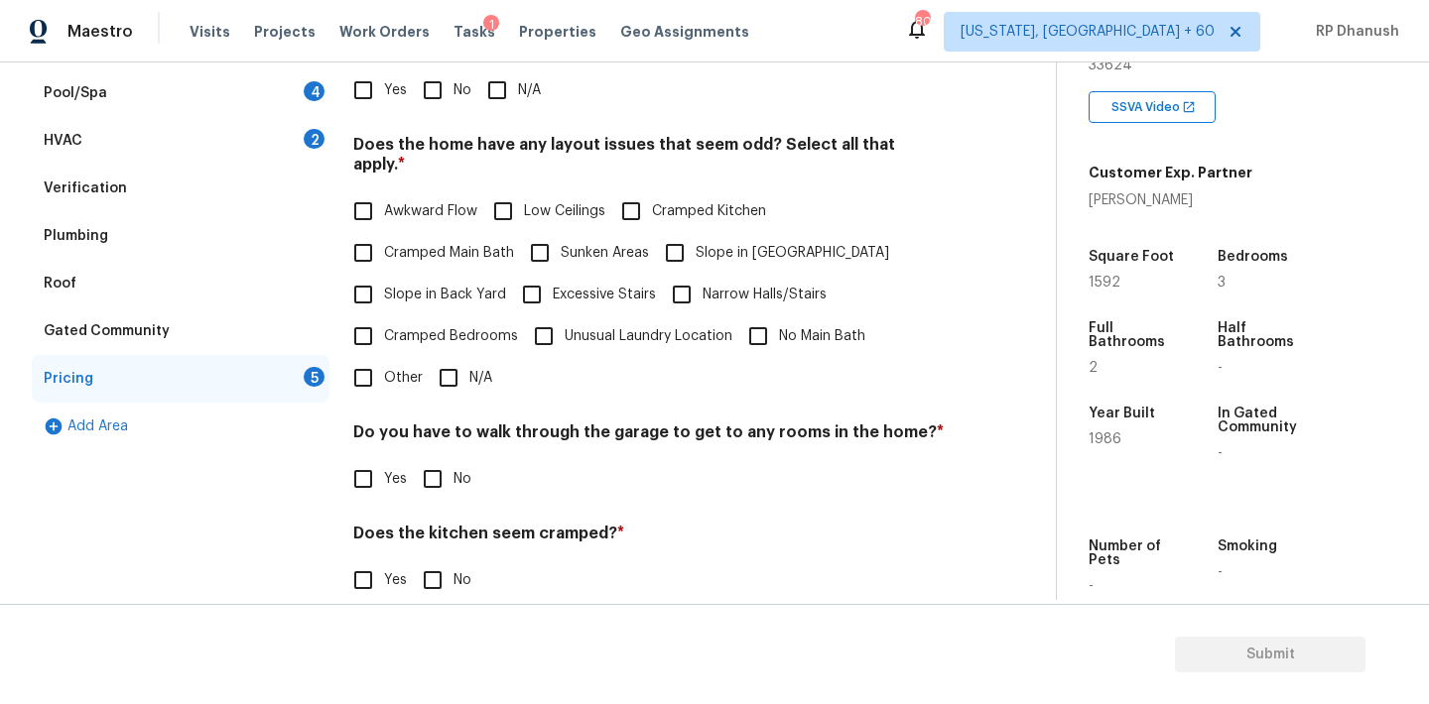
scroll to position [349, 0]
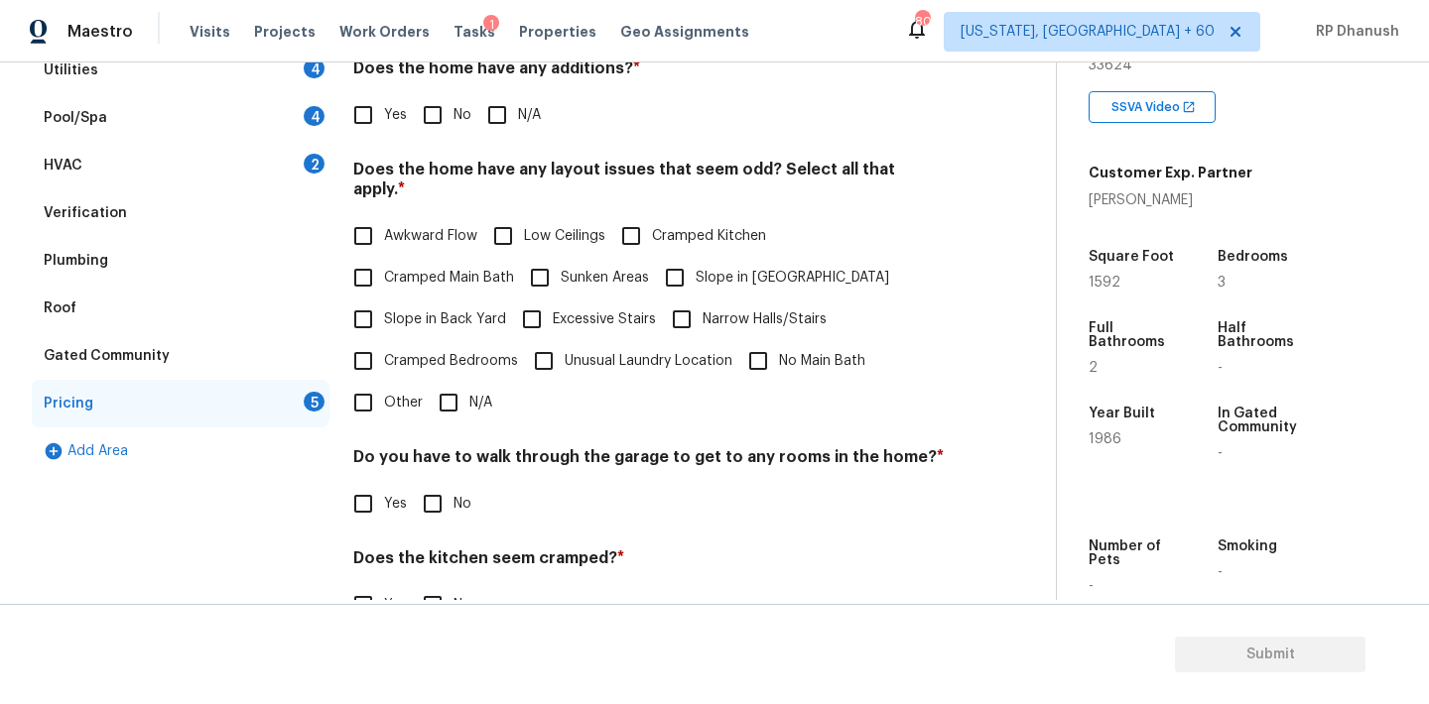
click at [421, 135] on input "No" at bounding box center [433, 115] width 42 height 42
checkbox input "true"
click at [390, 312] on span "Slope in Back Yard" at bounding box center [445, 322] width 122 height 21
click at [384, 301] on input "Slope in Back Yard" at bounding box center [363, 322] width 42 height 42
checkbox input "true"
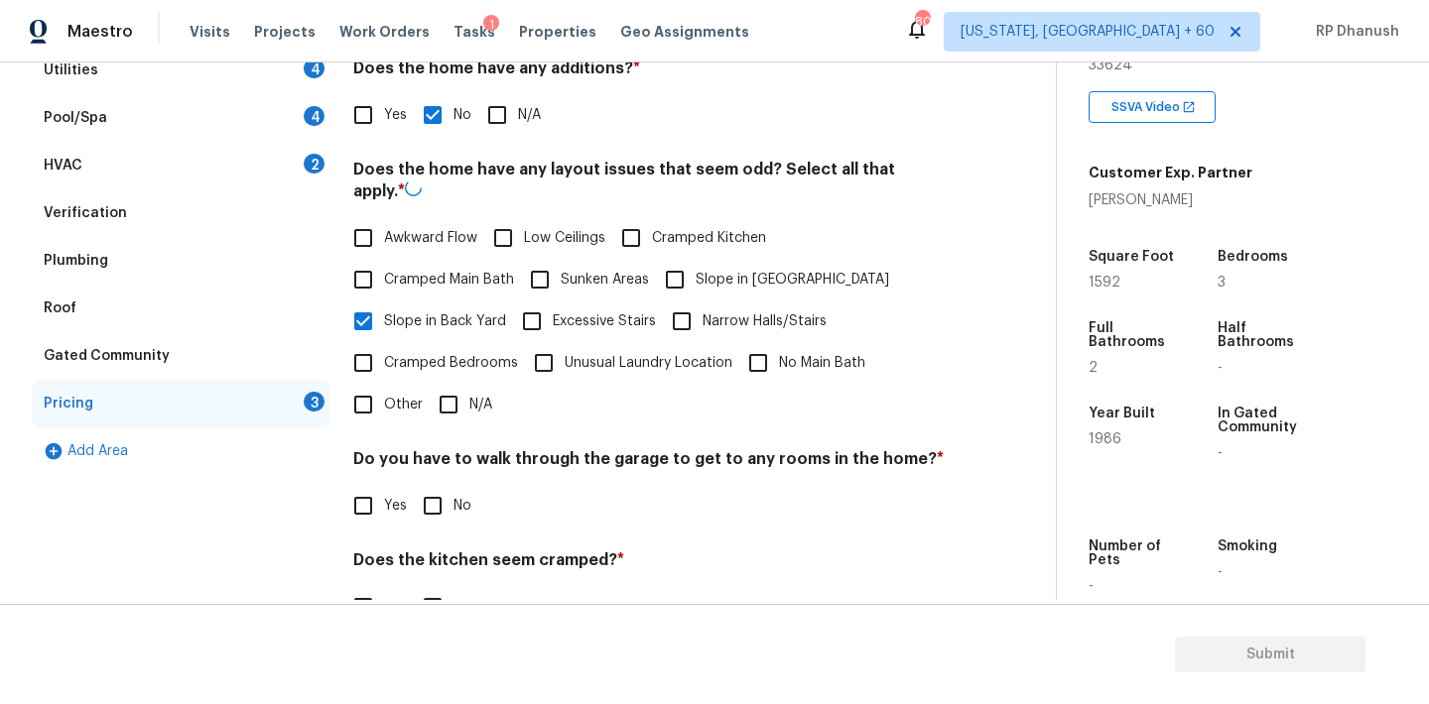
click at [678, 260] on input "Slope in [GEOGRAPHIC_DATA]" at bounding box center [675, 280] width 42 height 42
checkbox input "true"
click at [450, 488] on input "No" at bounding box center [433, 504] width 42 height 42
checkbox input "true"
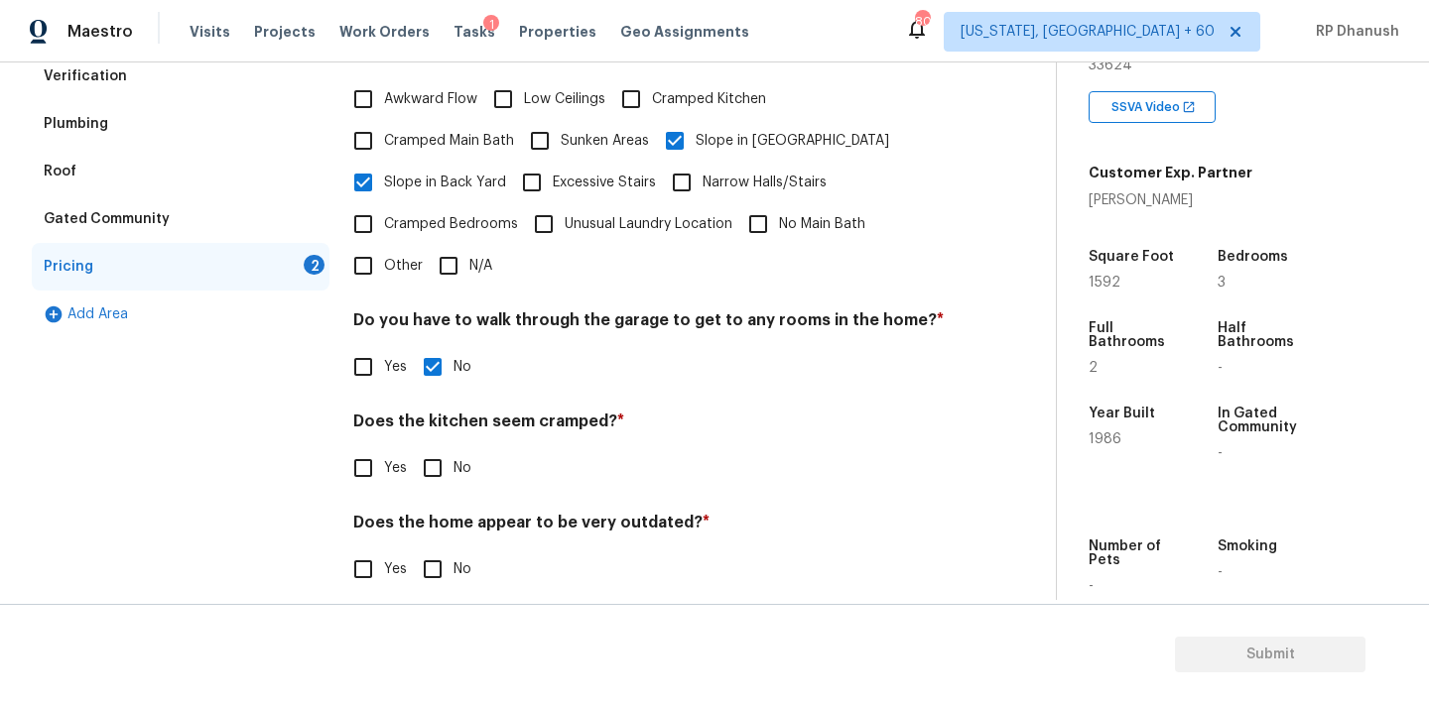
click at [443, 447] on input "No" at bounding box center [433, 468] width 42 height 42
checkbox input "true"
click at [443, 551] on input "No" at bounding box center [433, 572] width 42 height 42
checkbox input "true"
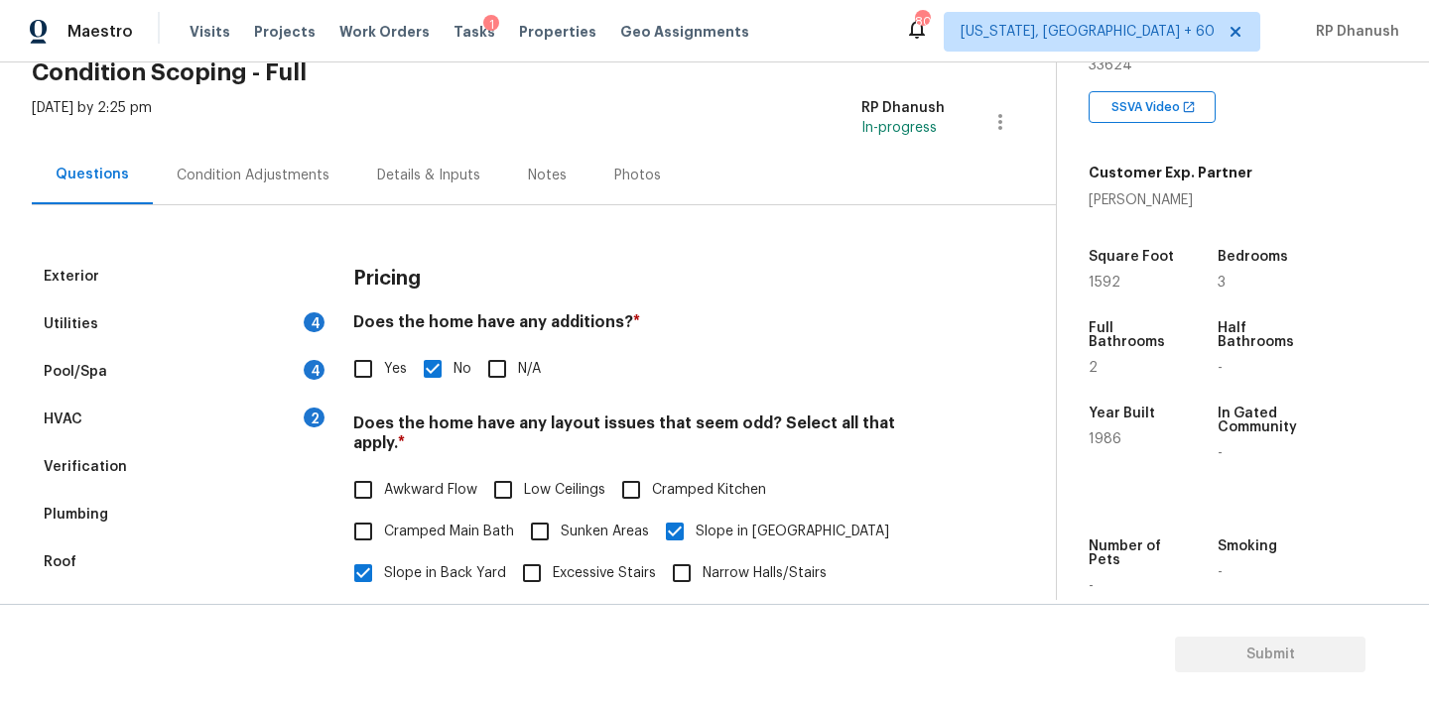
scroll to position [91, 0]
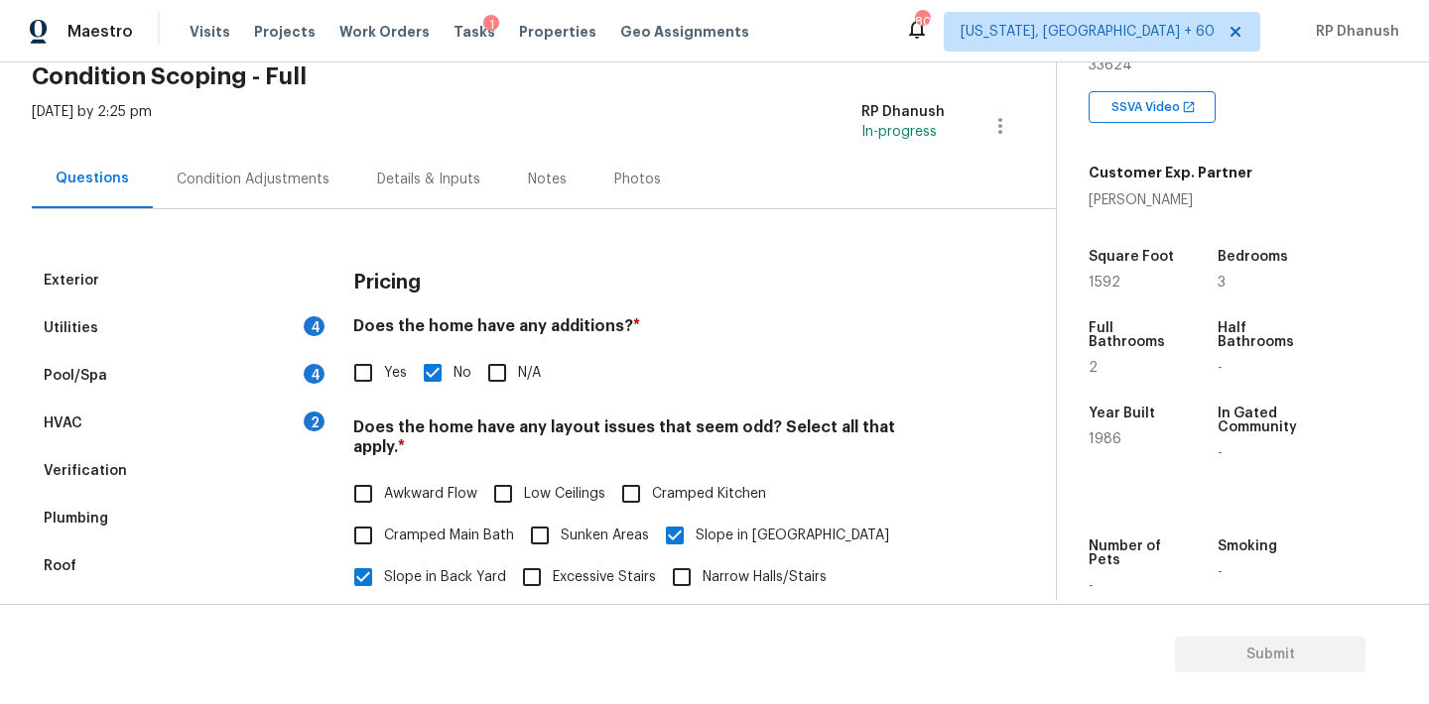
click at [295, 378] on div "Pool/Spa 4" at bounding box center [181, 376] width 298 height 48
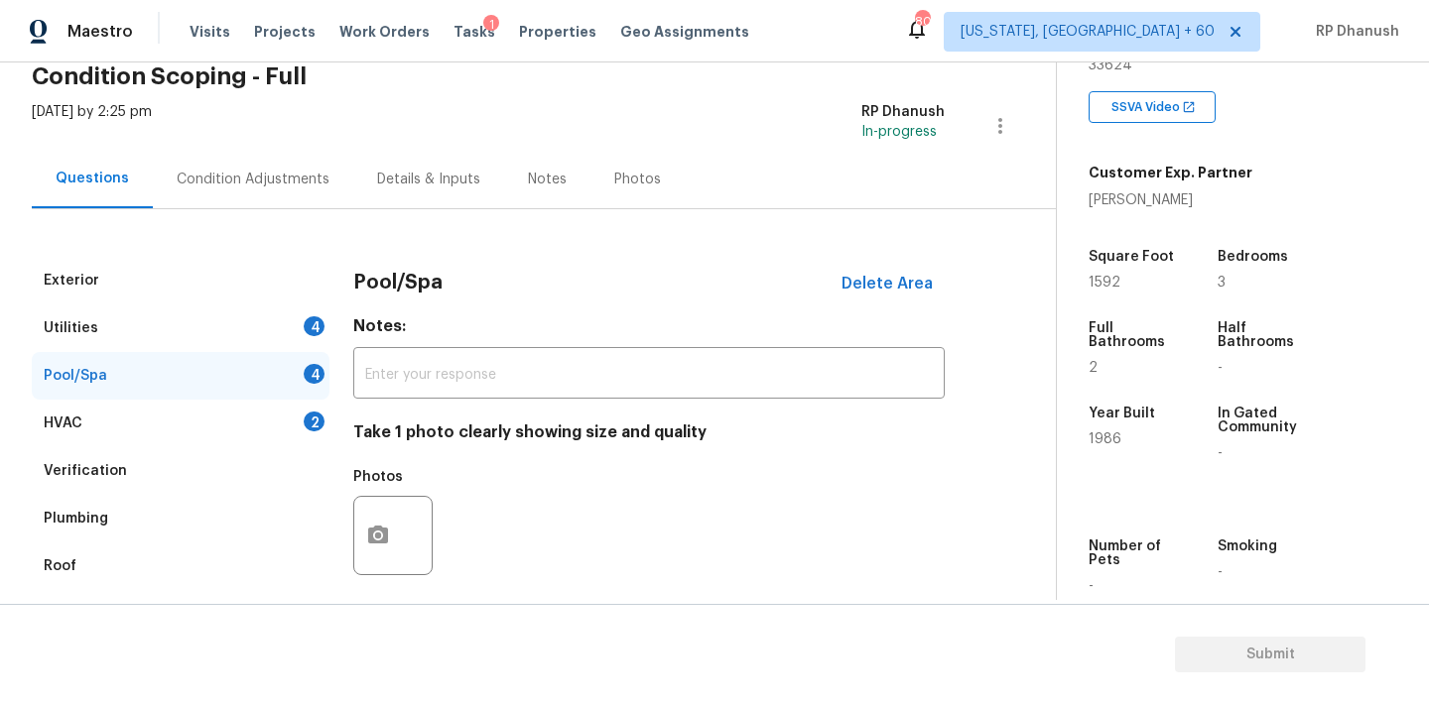
click at [335, 581] on div "Exterior Utilities 4 Pool/Spa 4 HVAC 2 Verification Plumbing Roof Gated Communi…" at bounding box center [520, 678] width 976 height 842
click at [353, 555] on div at bounding box center [392, 535] width 79 height 79
click at [387, 547] on icon "button" at bounding box center [378, 536] width 24 height 24
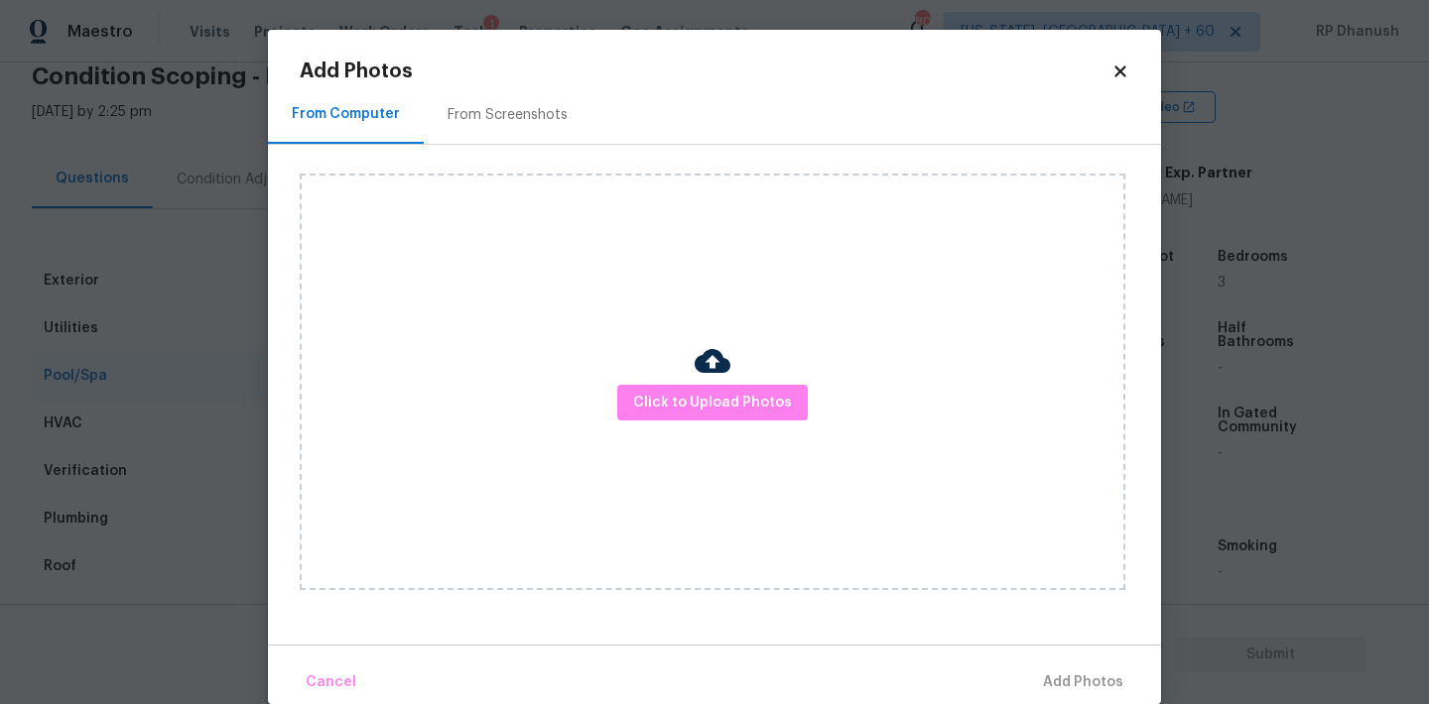
click at [437, 106] on div "From Screenshots" at bounding box center [508, 114] width 168 height 59
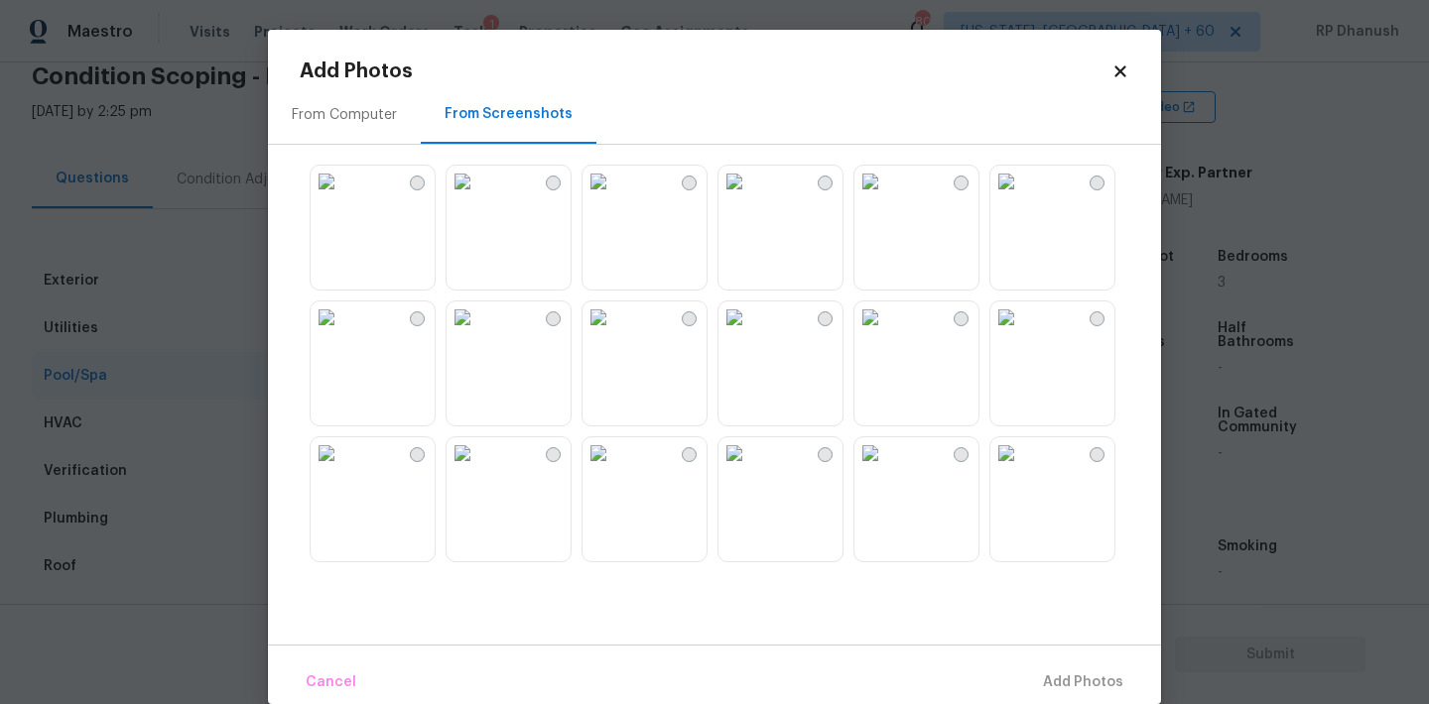
click at [478, 333] on img at bounding box center [462, 318] width 32 height 32
click at [1050, 678] on span "Add 1 Photo(s)" at bounding box center [1074, 683] width 98 height 25
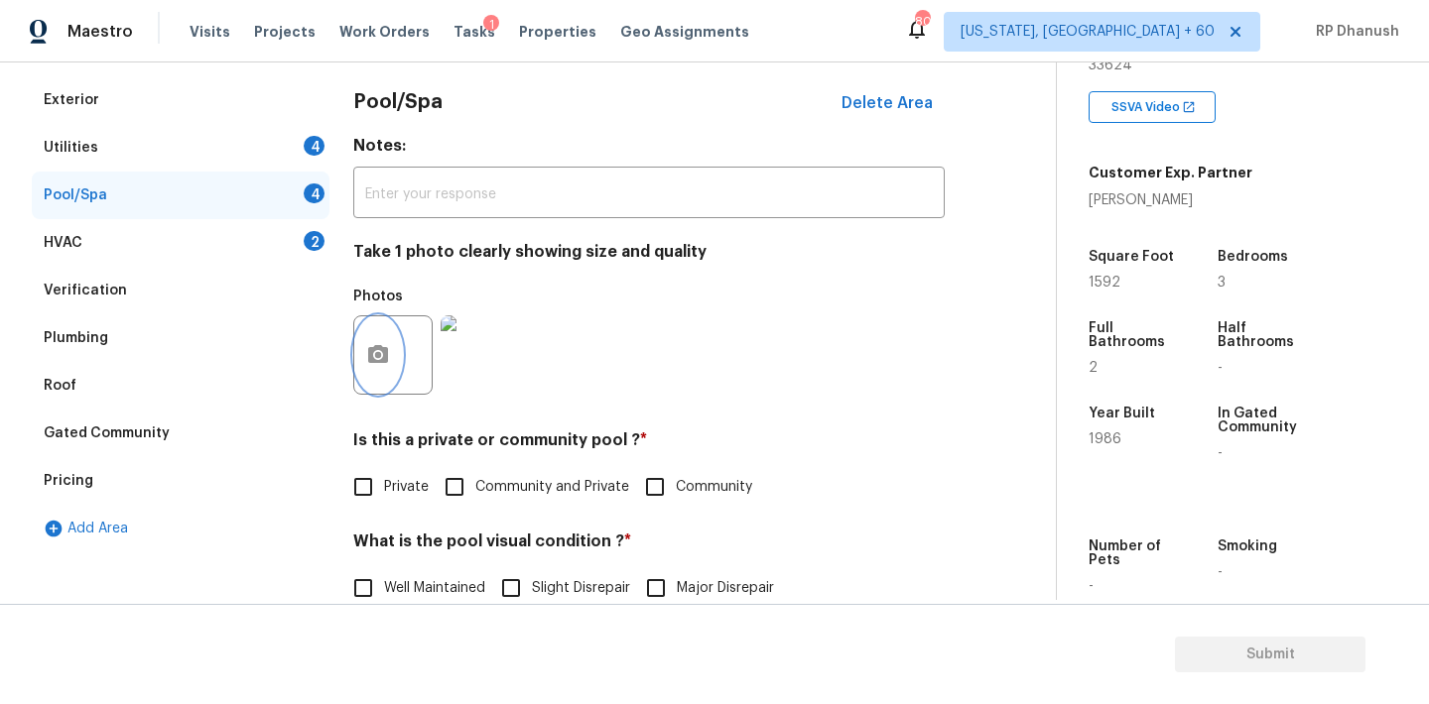
scroll to position [450, 0]
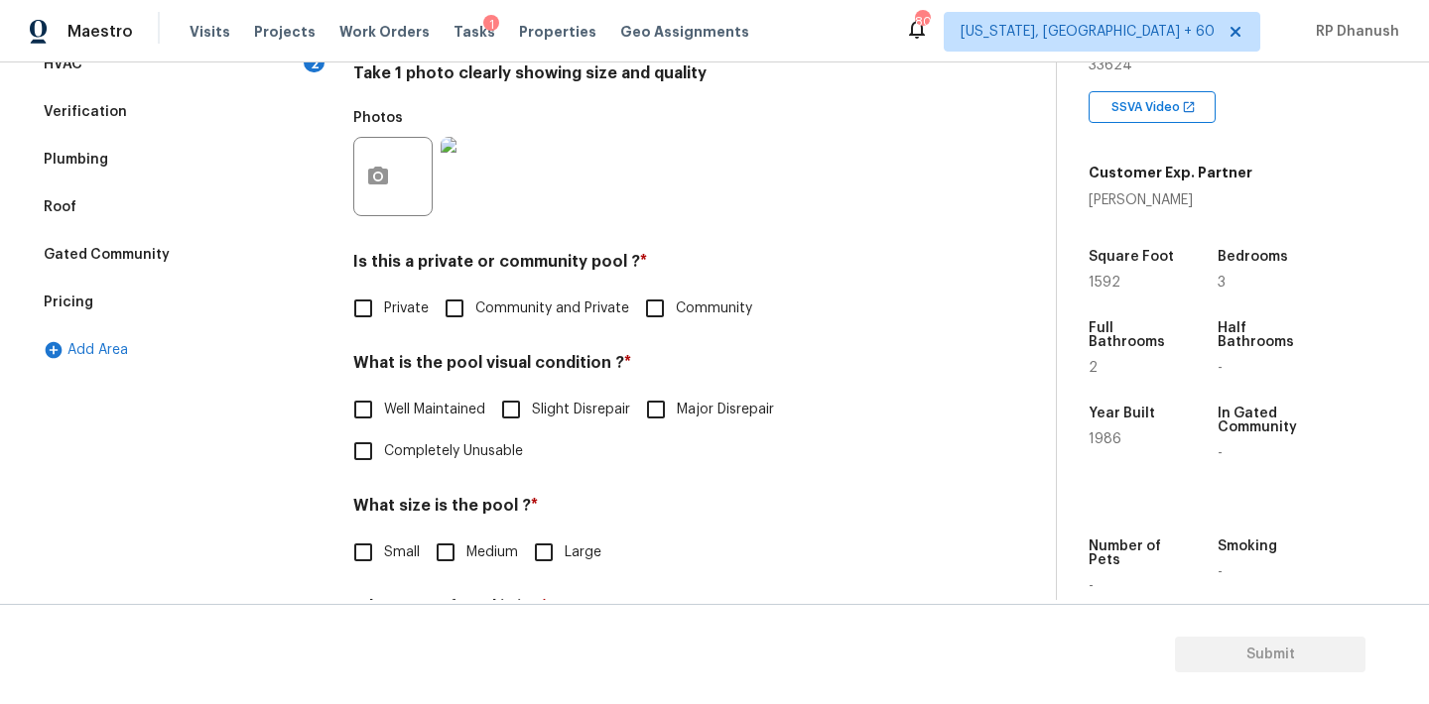
click at [405, 307] on span "Private" at bounding box center [406, 309] width 45 height 21
click at [384, 307] on input "Private" at bounding box center [363, 309] width 42 height 42
checkbox input "true"
click at [396, 407] on span "Well Maintained" at bounding box center [434, 412] width 101 height 21
click at [384, 407] on input "Well Maintained" at bounding box center [363, 412] width 42 height 42
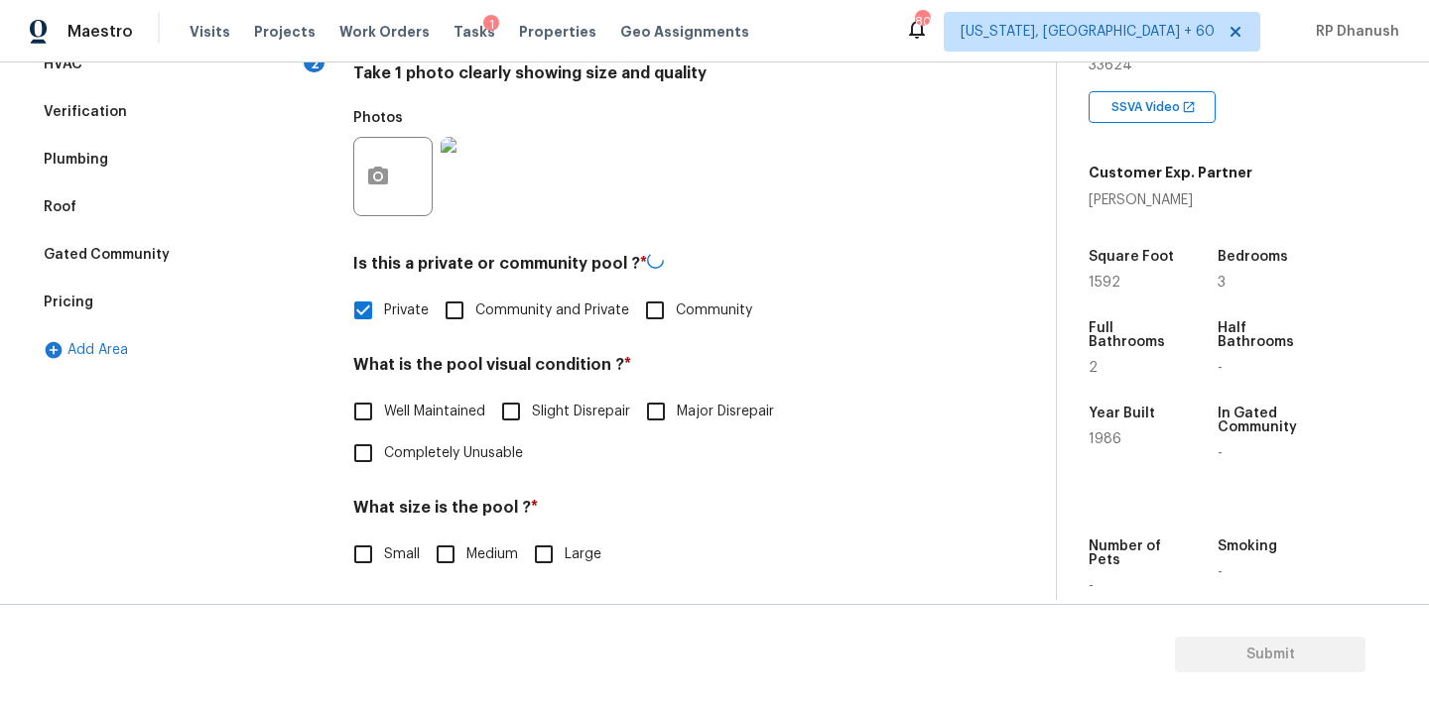
checkbox input "true"
click at [448, 551] on input "Medium" at bounding box center [446, 553] width 42 height 42
checkbox input "true"
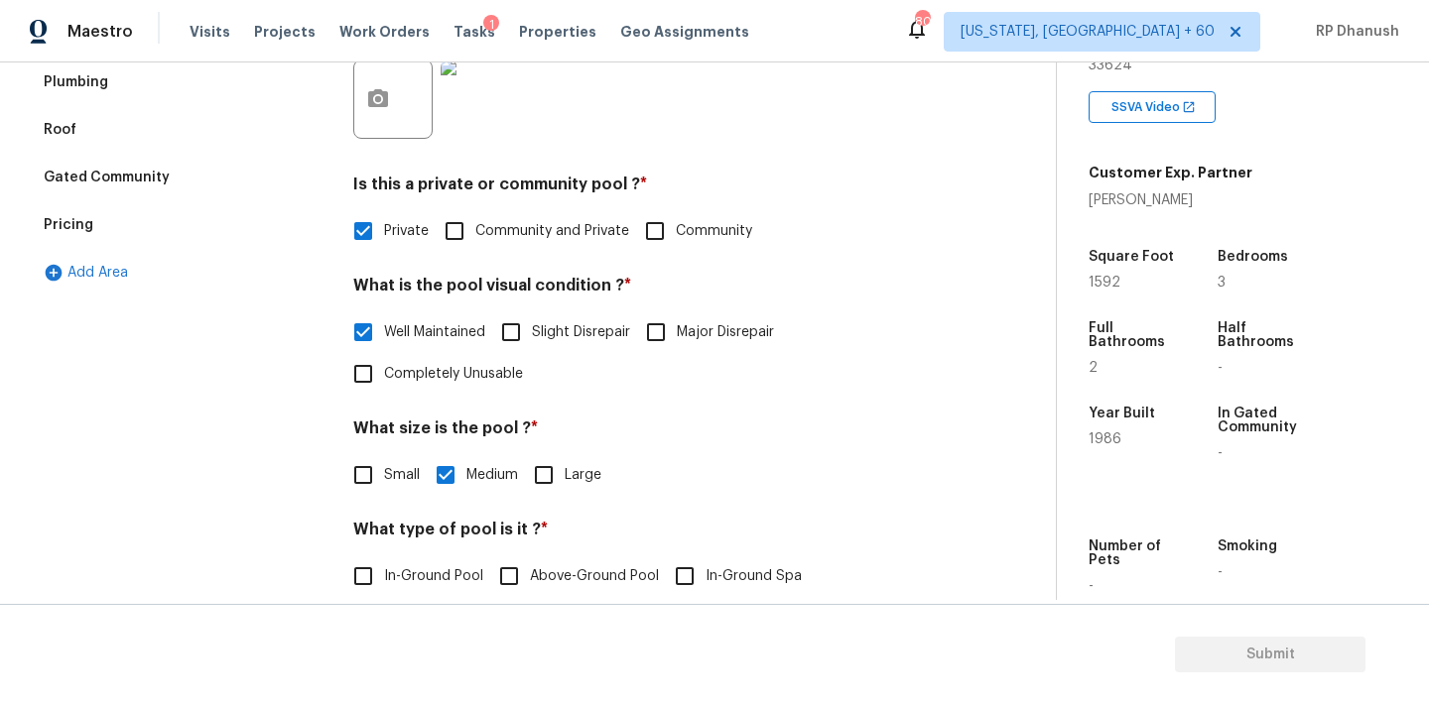
scroll to position [596, 0]
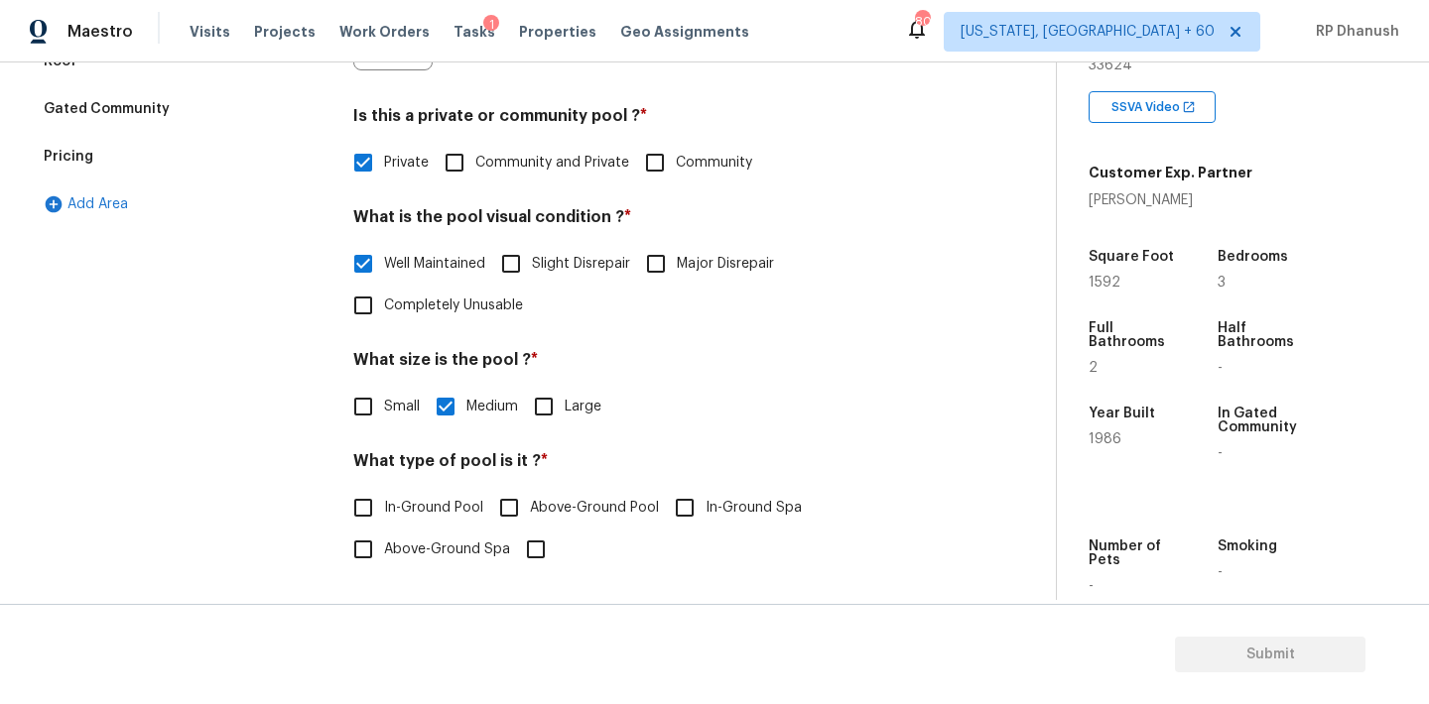
click at [355, 514] on input "In-Ground Pool" at bounding box center [363, 508] width 42 height 42
checkbox input "true"
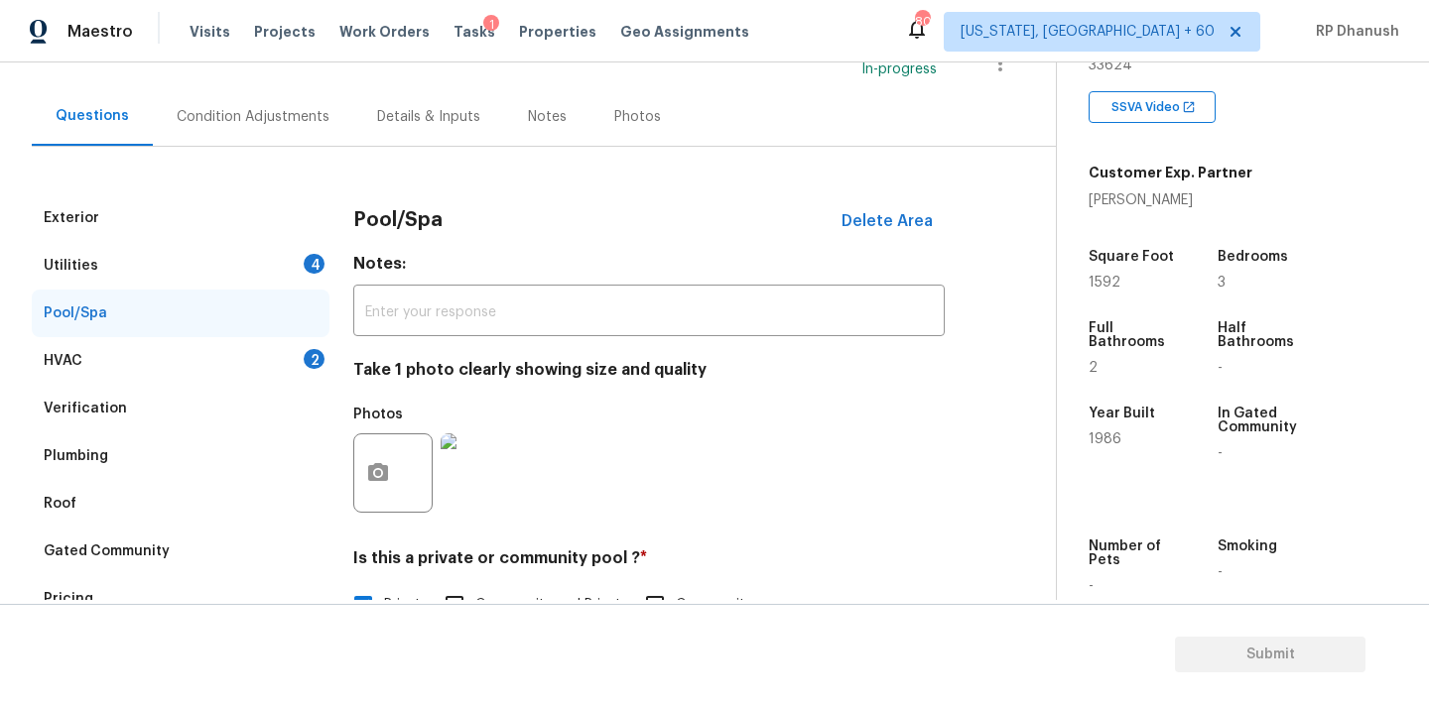
scroll to position [0, 0]
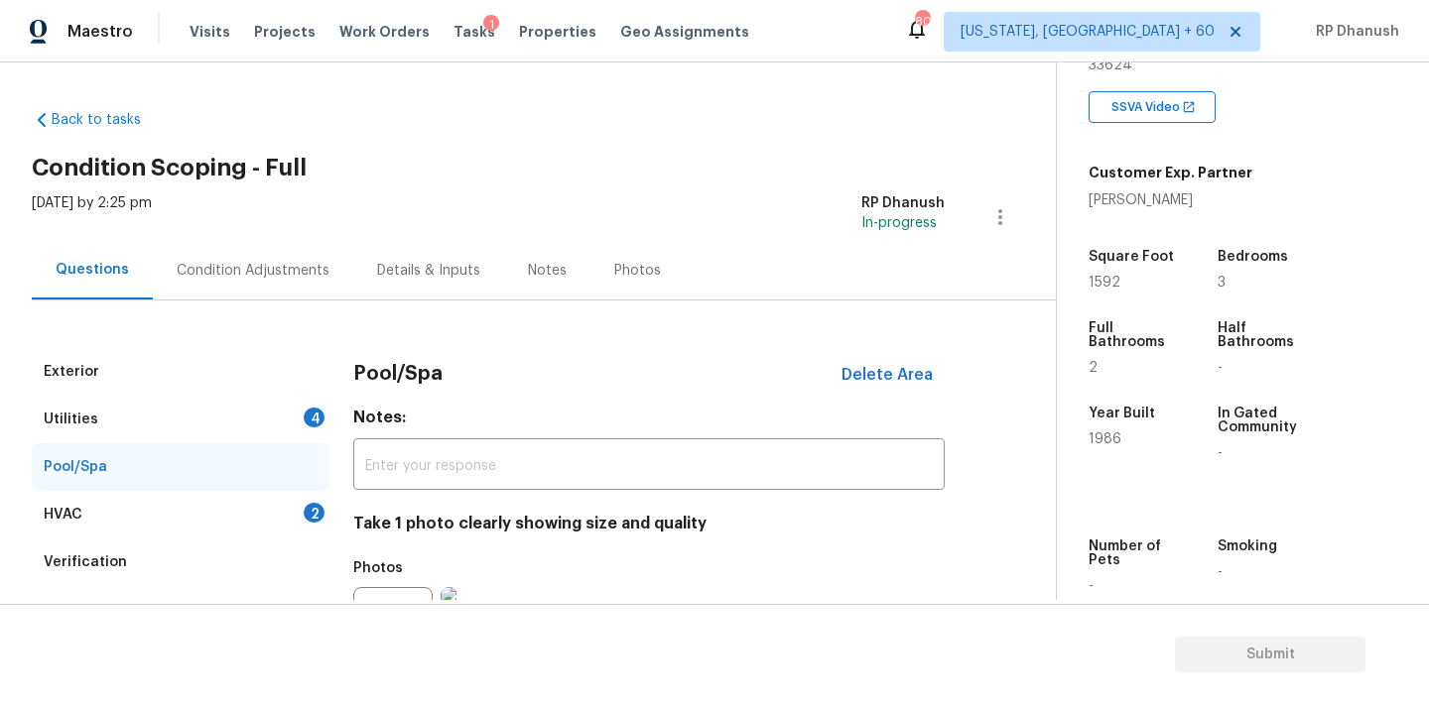
click at [300, 288] on div "Condition Adjustments" at bounding box center [253, 270] width 200 height 59
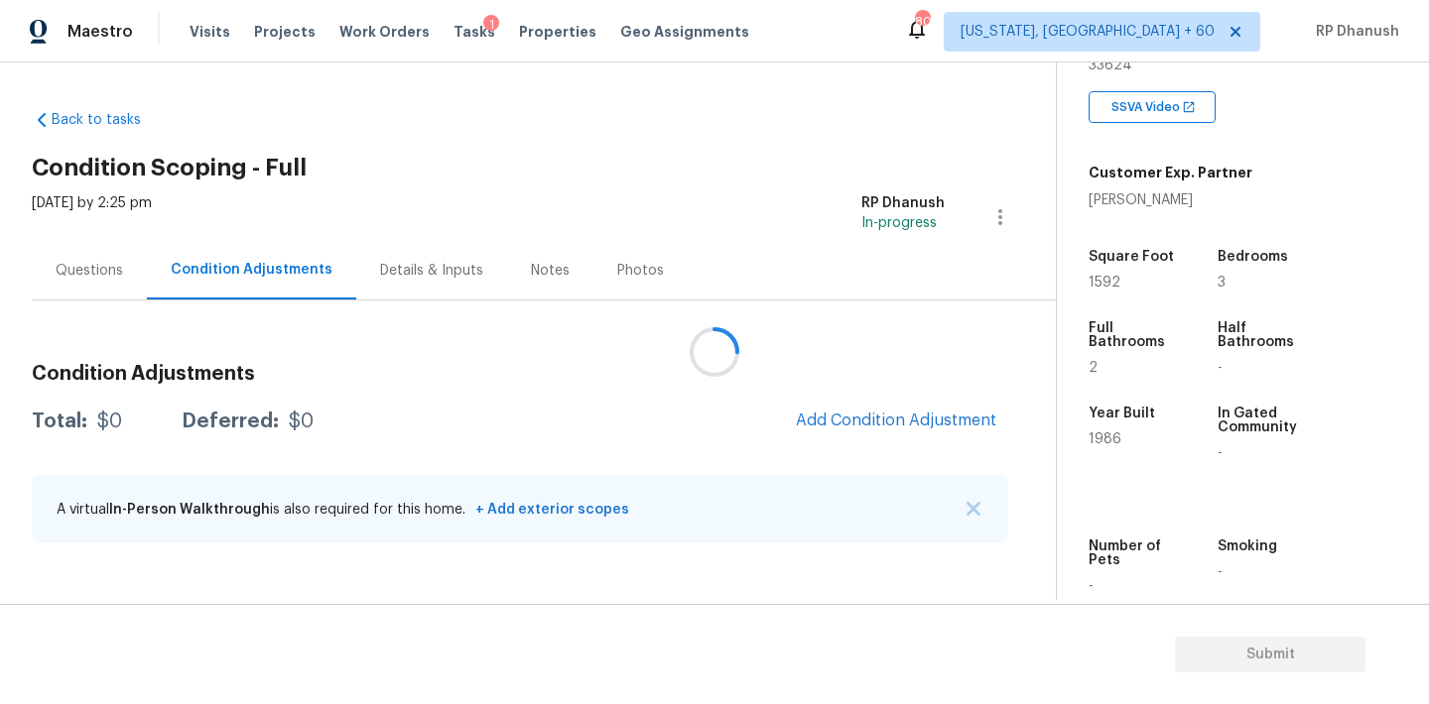
click at [871, 416] on div at bounding box center [714, 352] width 1429 height 704
click at [679, 165] on h2 "Condition Scoping - Full" at bounding box center [544, 168] width 1024 height 20
click at [846, 428] on span "Add Condition Adjustment" at bounding box center [896, 421] width 200 height 18
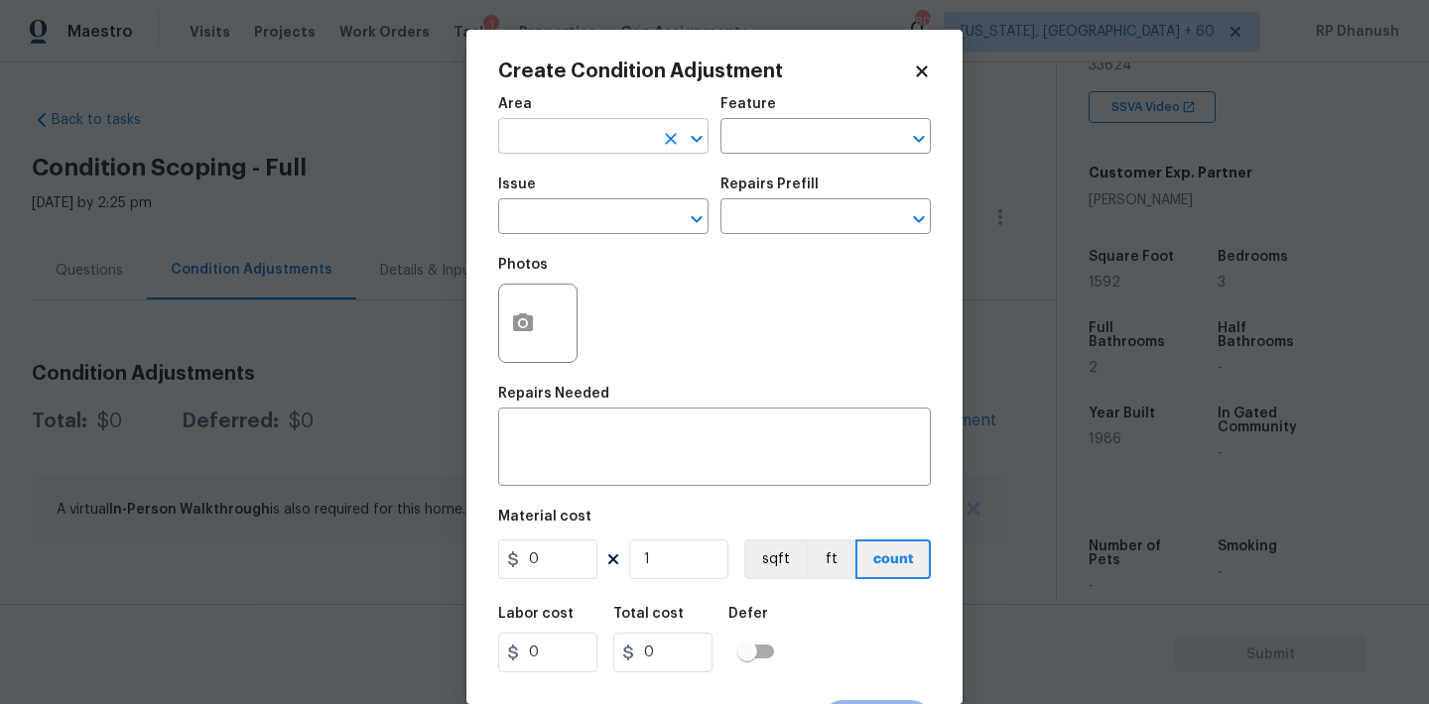
click at [539, 136] on input "text" at bounding box center [575, 138] width 155 height 31
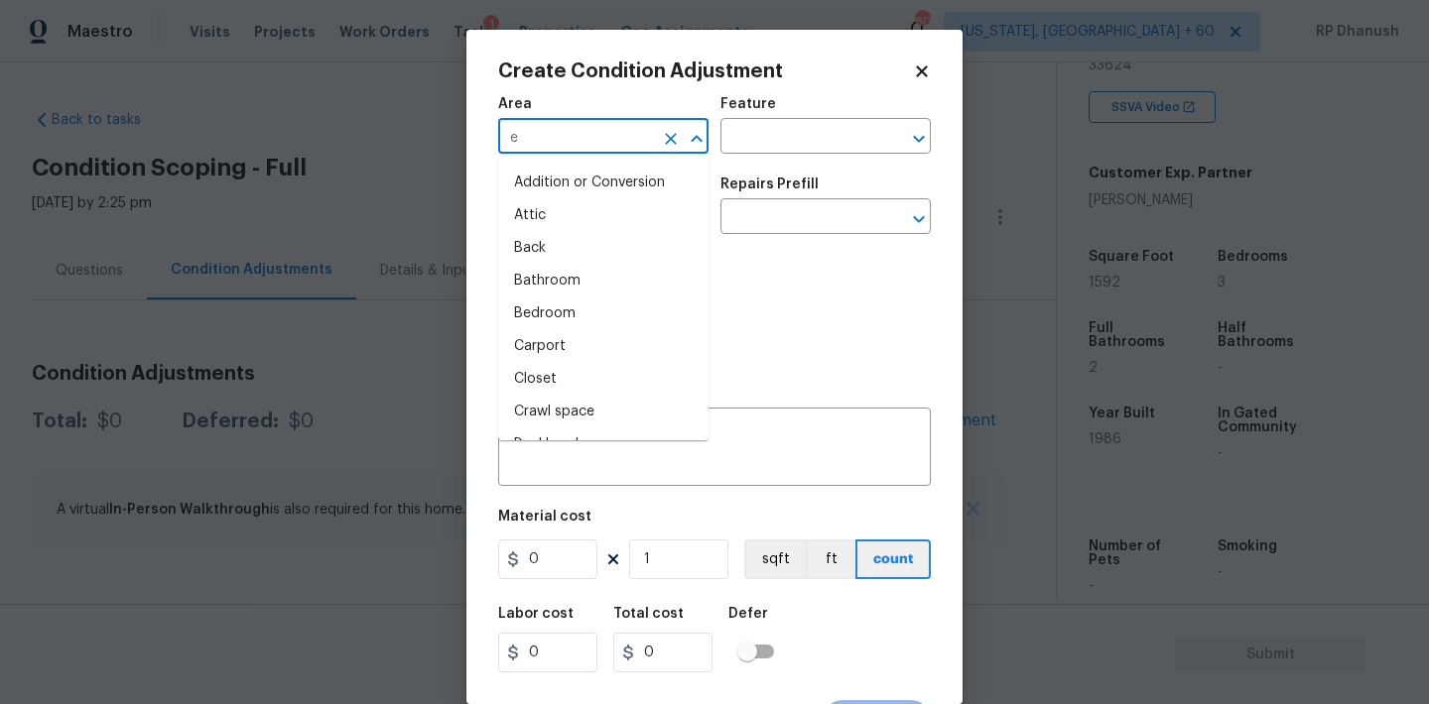
type input "ex"
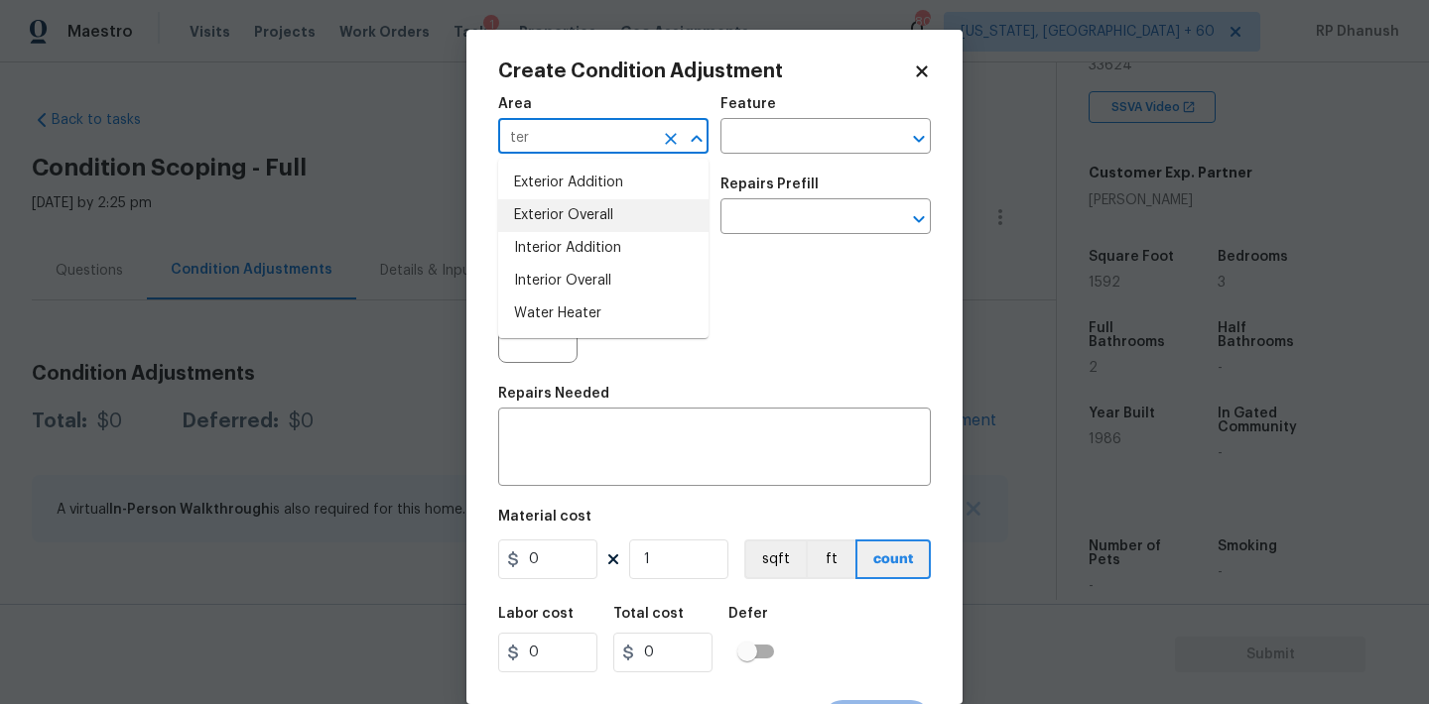
click at [572, 228] on li "Exterior Overall" at bounding box center [603, 215] width 210 height 33
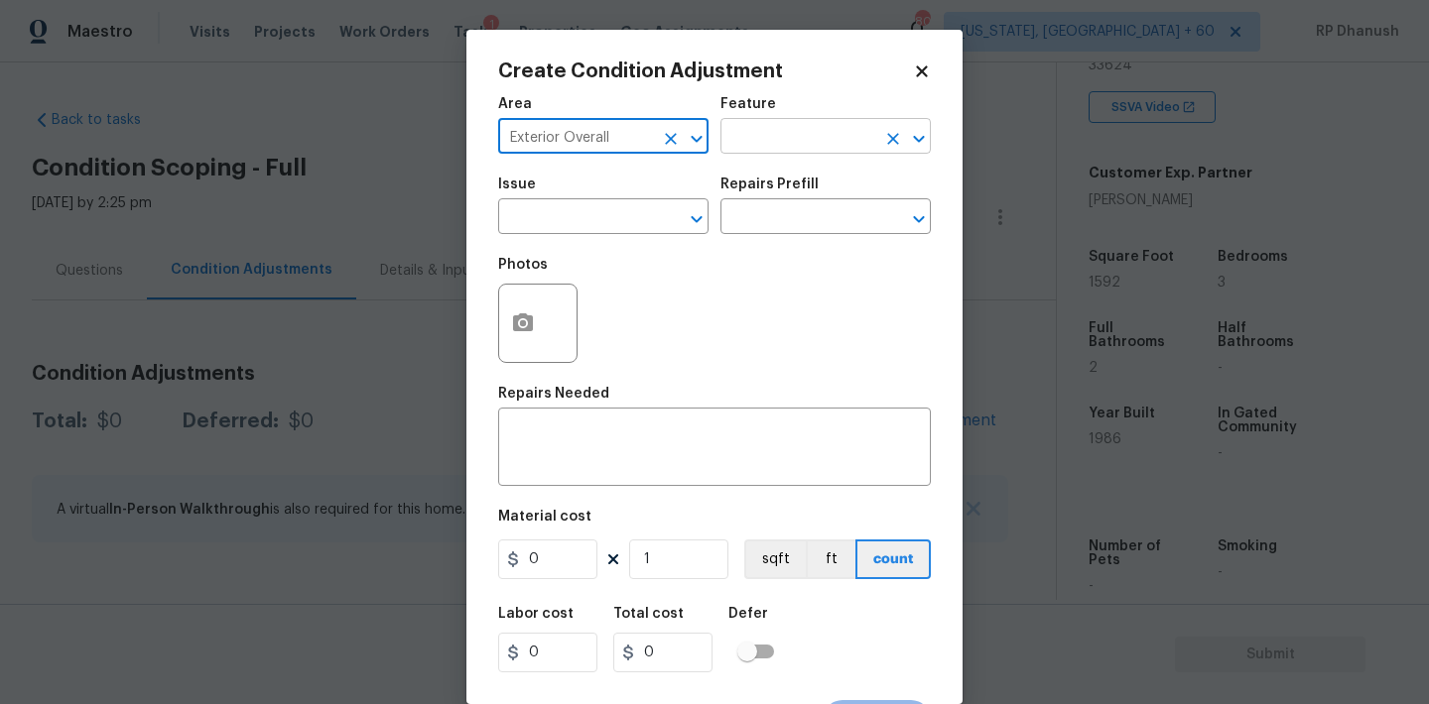
type input "Exterior Overall"
click at [786, 135] on input "text" at bounding box center [797, 138] width 155 height 31
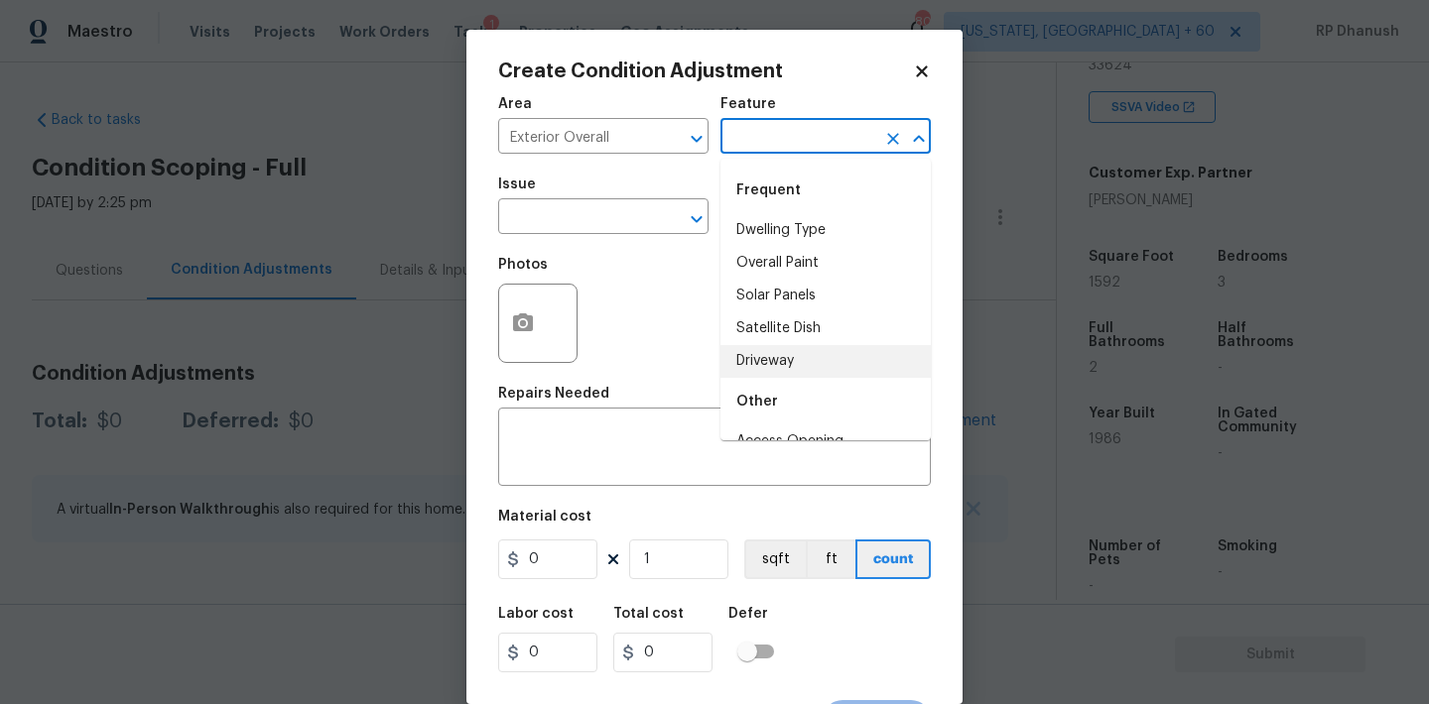
click at [762, 354] on li "Driveway" at bounding box center [825, 361] width 210 height 33
type input "Driveway"
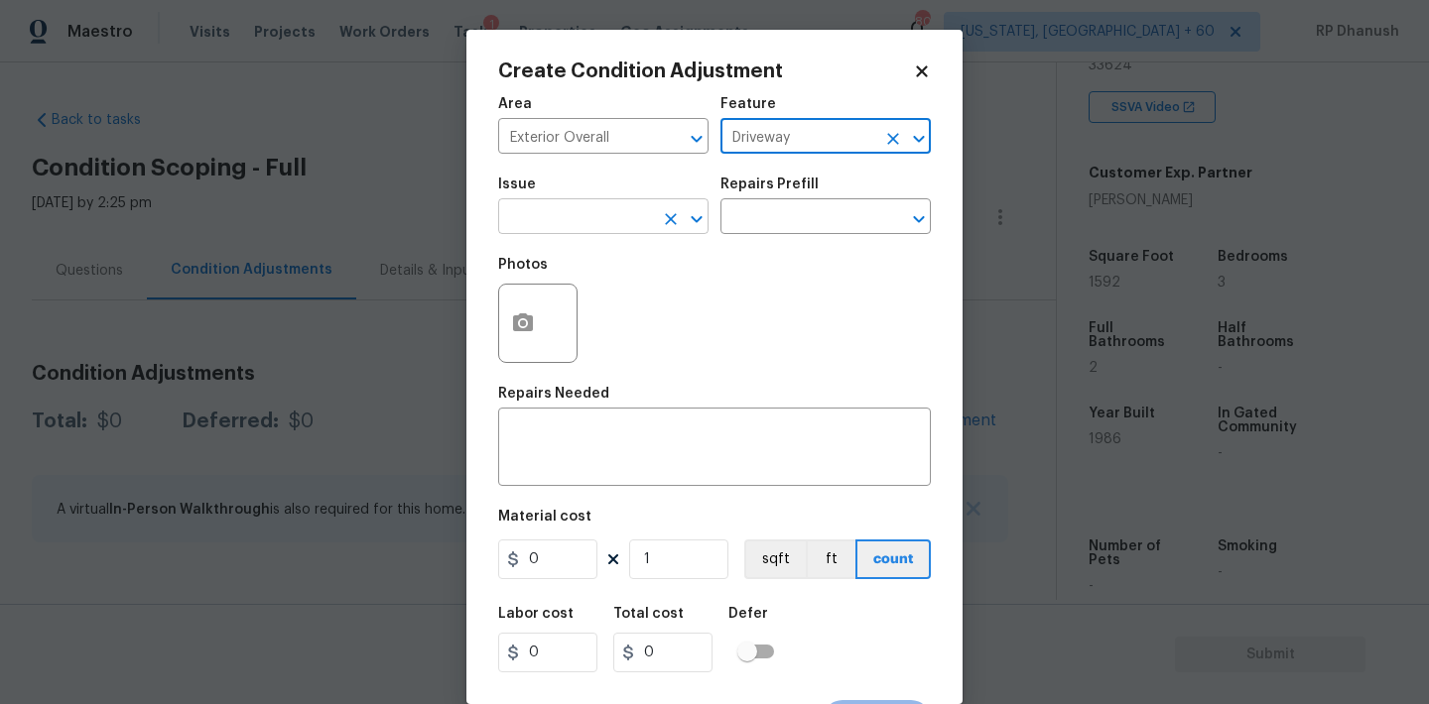
click at [647, 228] on input "text" at bounding box center [575, 218] width 155 height 31
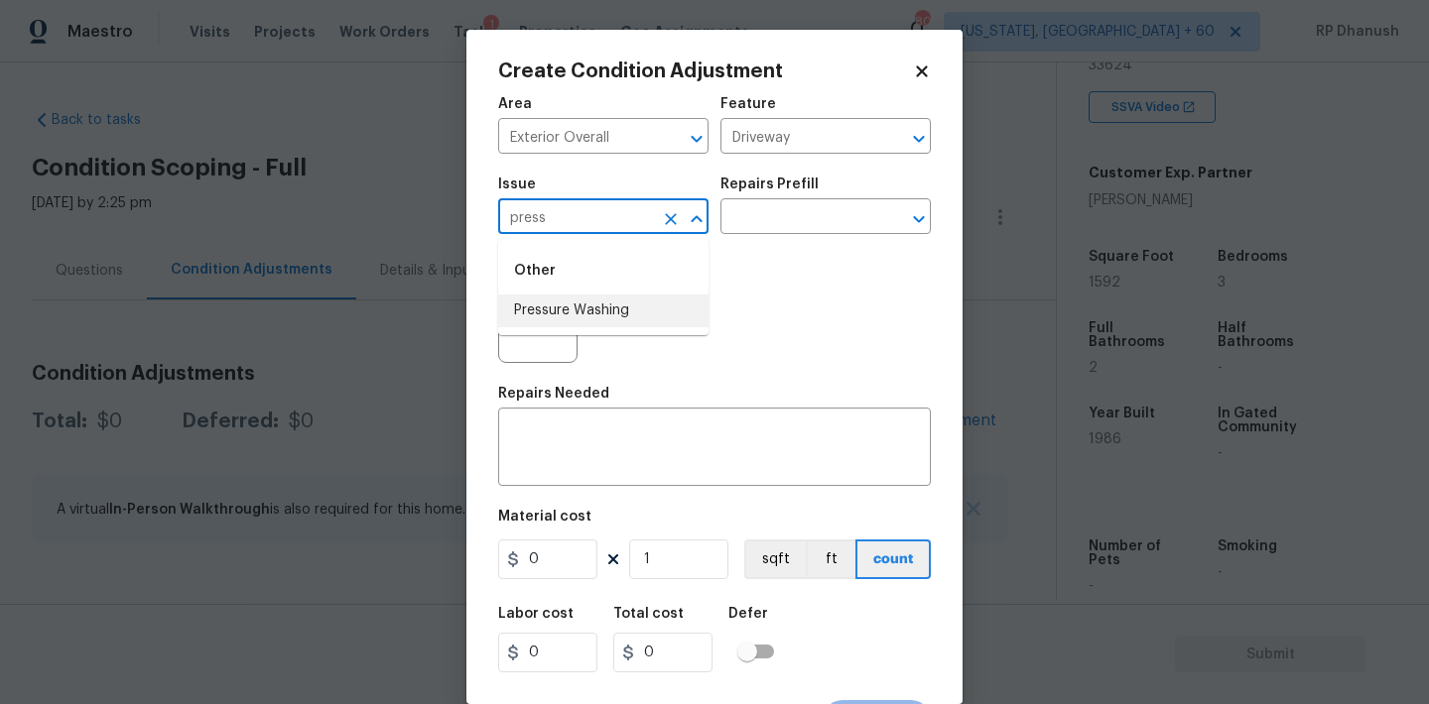
click at [628, 305] on li "Pressure Washing" at bounding box center [603, 311] width 210 height 33
type input "Pressure Washing"
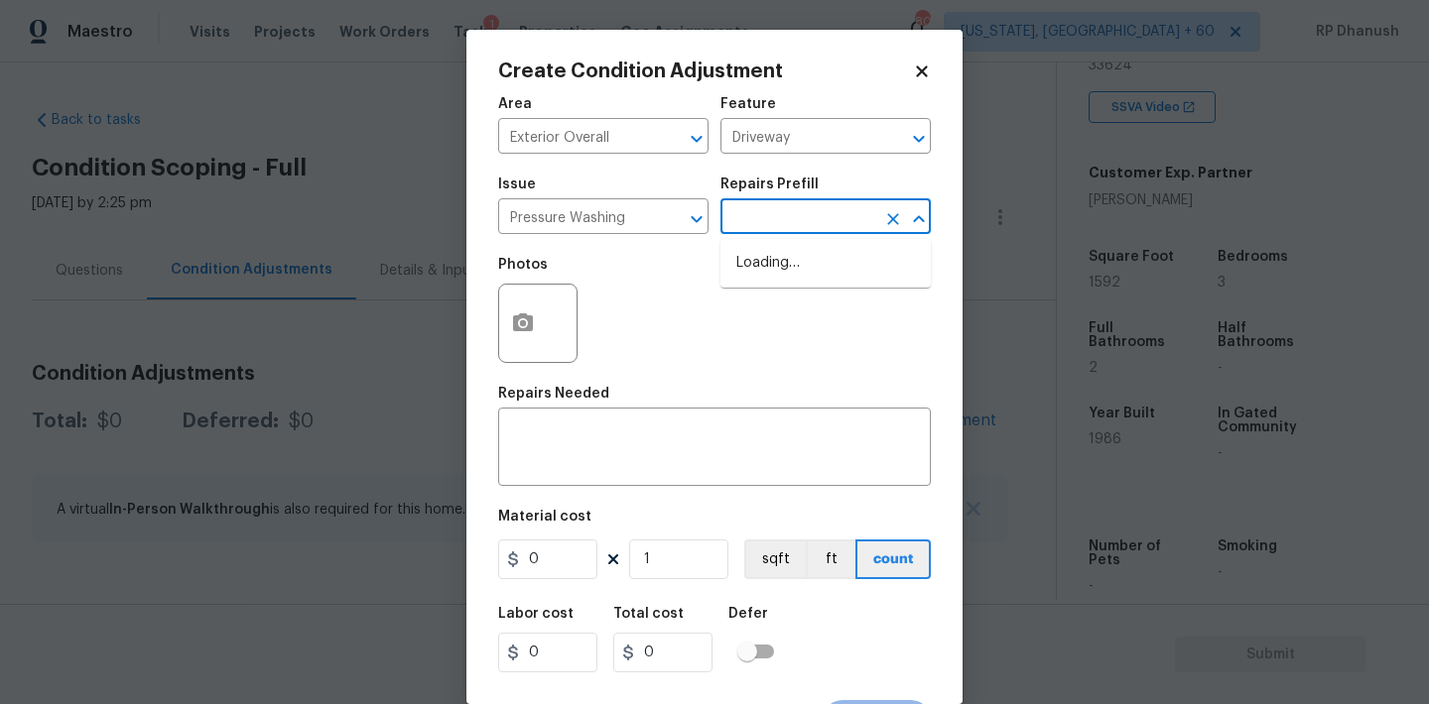
click at [823, 217] on input "text" at bounding box center [797, 218] width 155 height 31
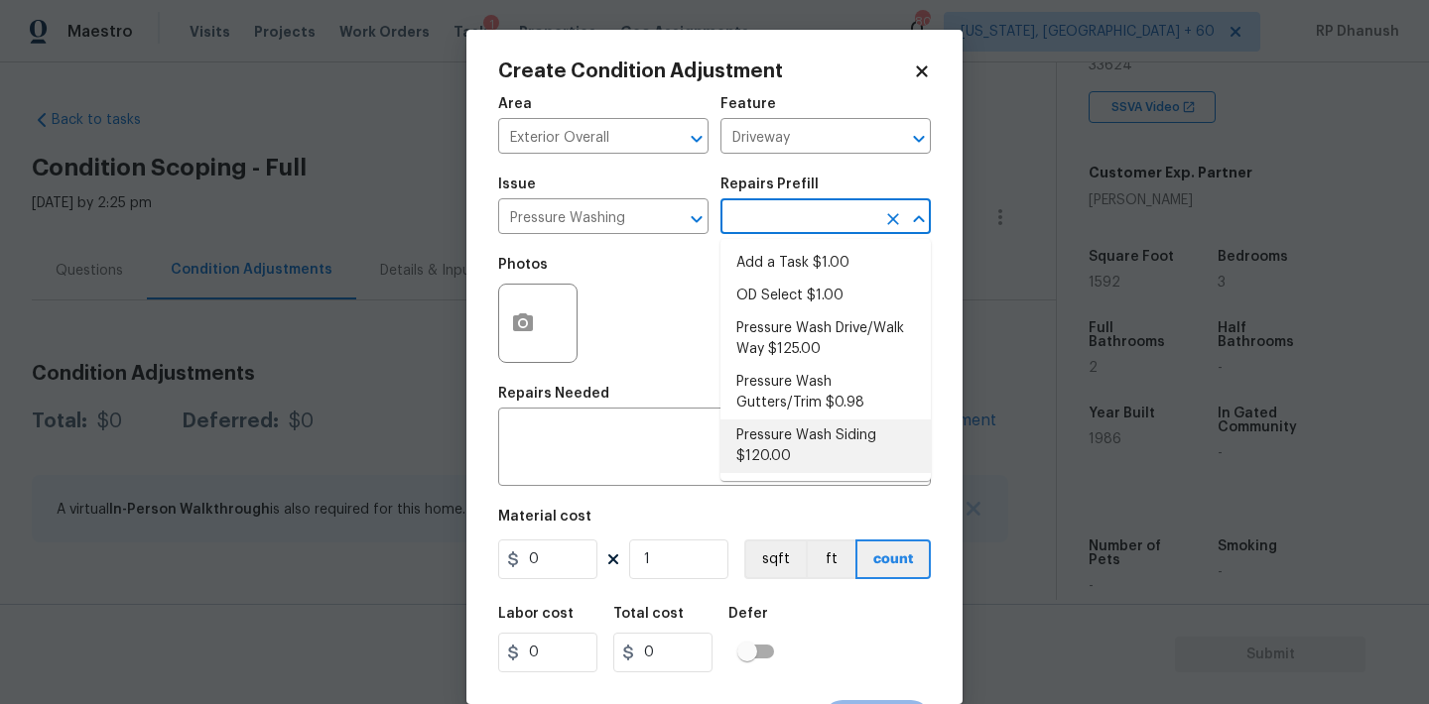
click at [823, 458] on li "Pressure Wash Siding $120.00" at bounding box center [825, 447] width 210 height 54
type input "Siding"
type textarea "Protect areas as needed for pressure washing. Pressure wash the siding on the h…"
type input "120"
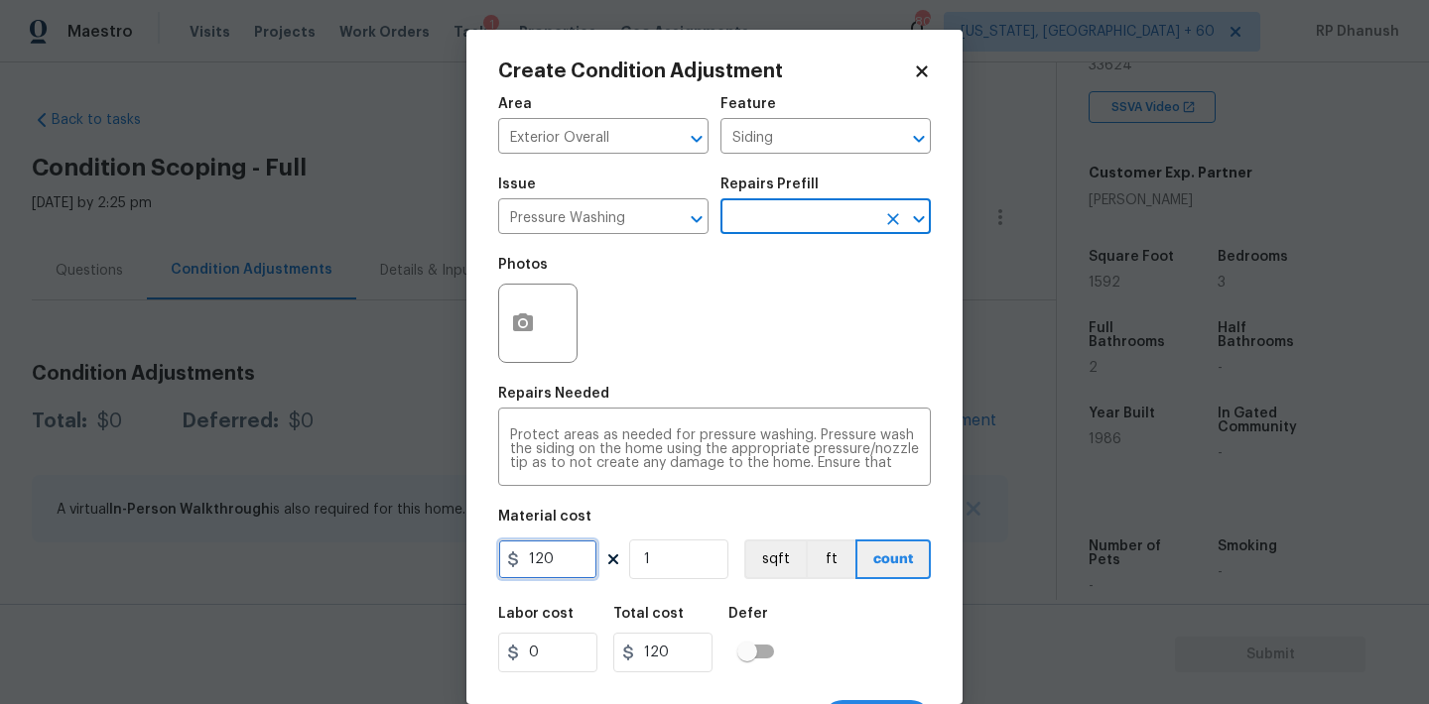
click at [556, 556] on input "120" at bounding box center [547, 560] width 99 height 40
type input "200"
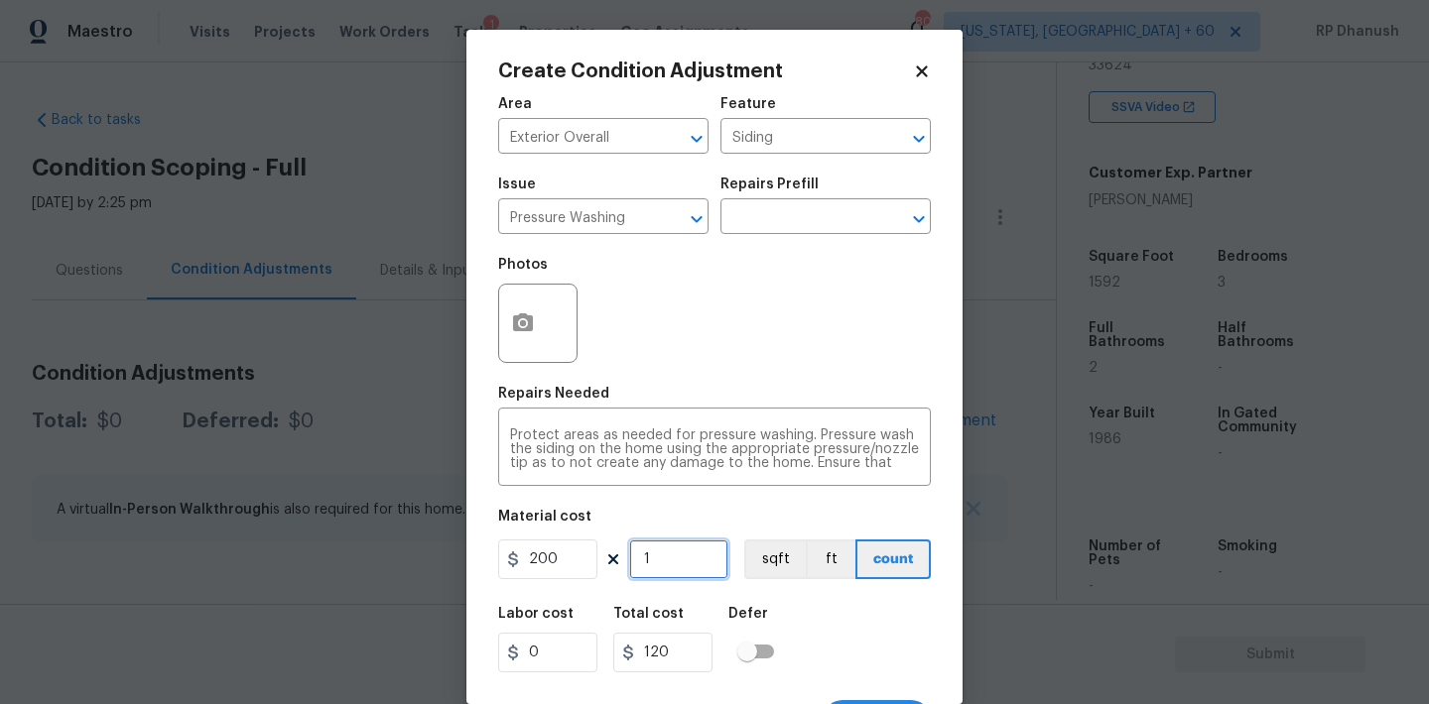
type input "200"
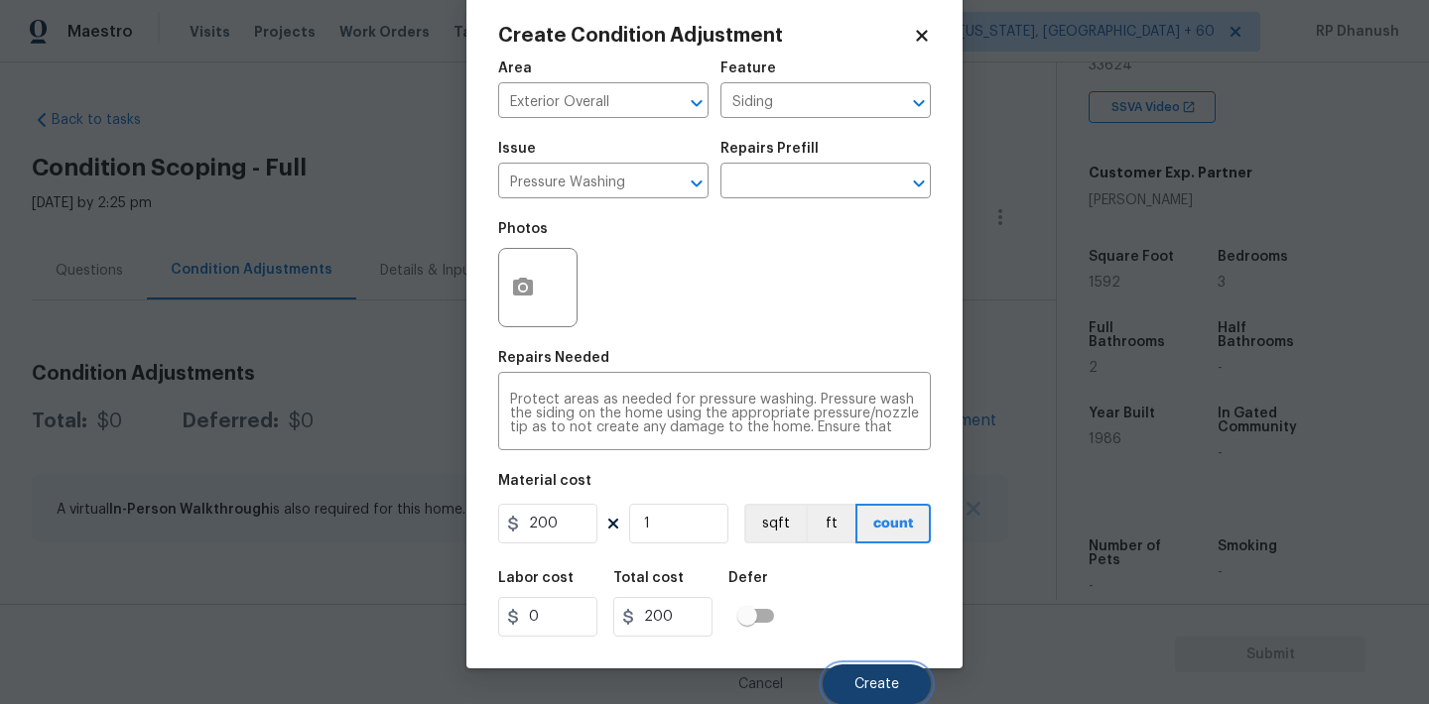
click at [850, 675] on button "Create" at bounding box center [876, 685] width 108 height 40
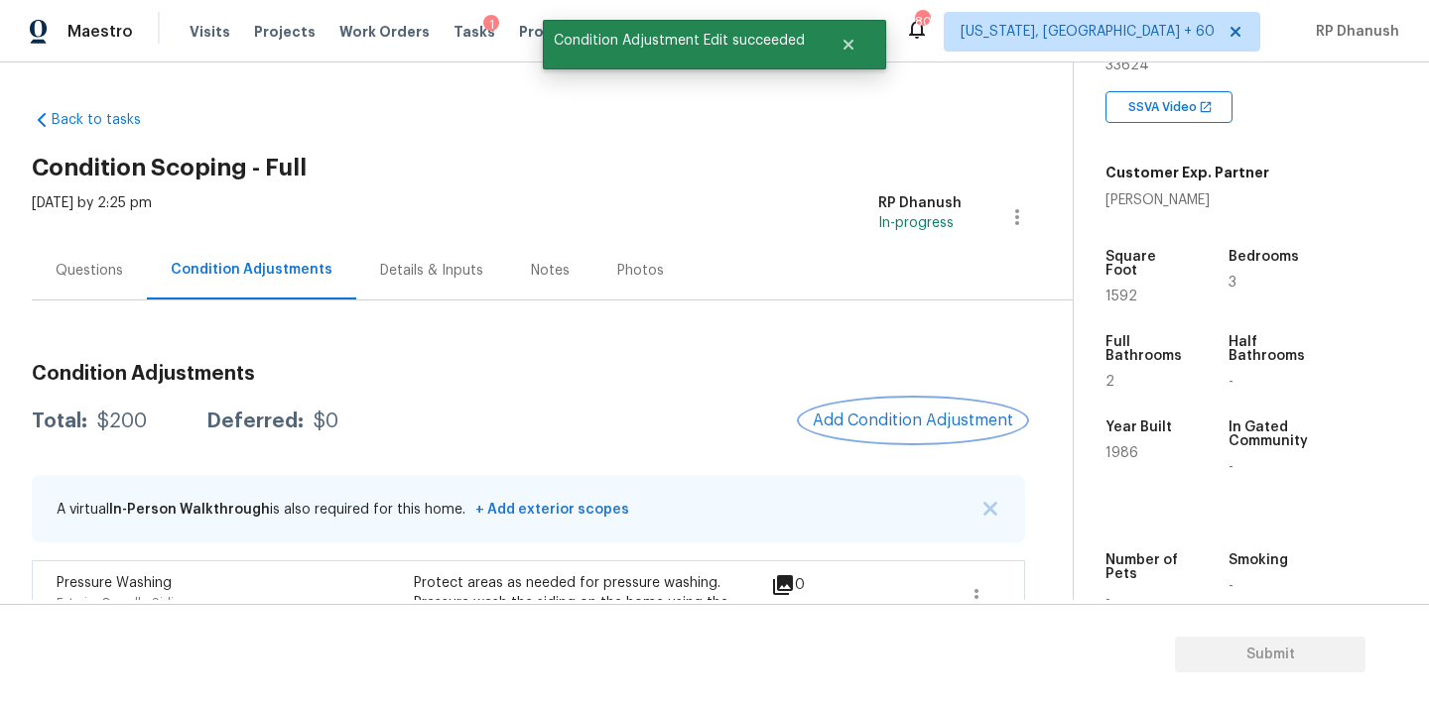
scroll to position [151, 0]
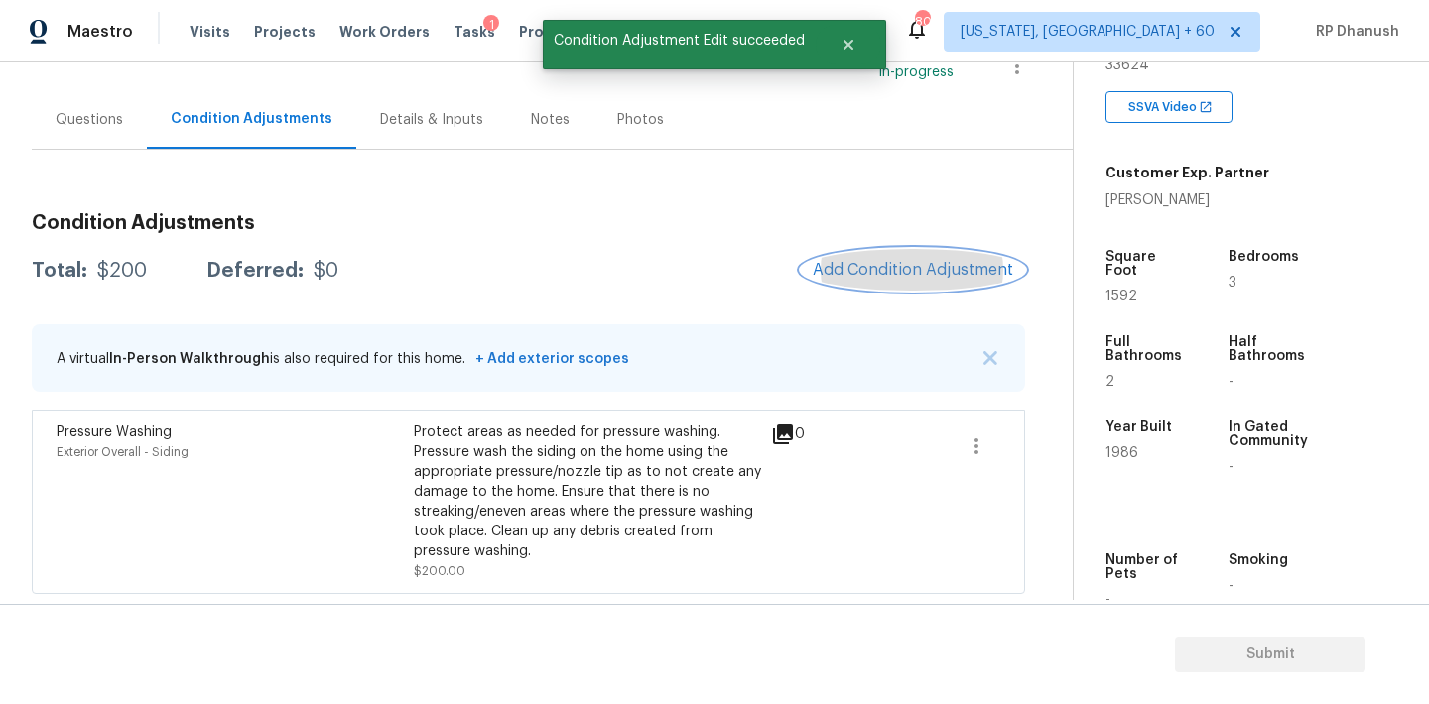
click at [902, 266] on span "Add Condition Adjustment" at bounding box center [913, 270] width 200 height 18
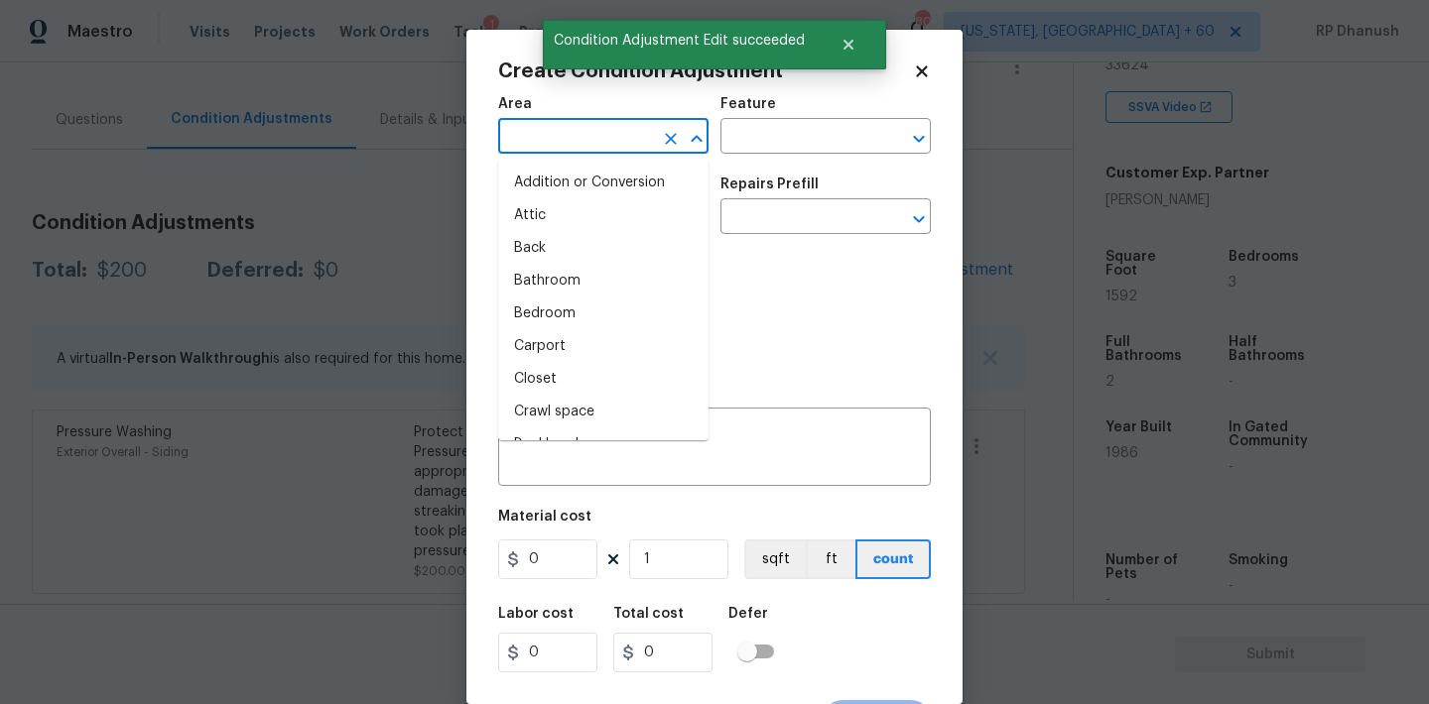
click at [569, 141] on input "text" at bounding box center [575, 138] width 155 height 31
click at [563, 211] on li "Exterior Overall" at bounding box center [603, 215] width 210 height 33
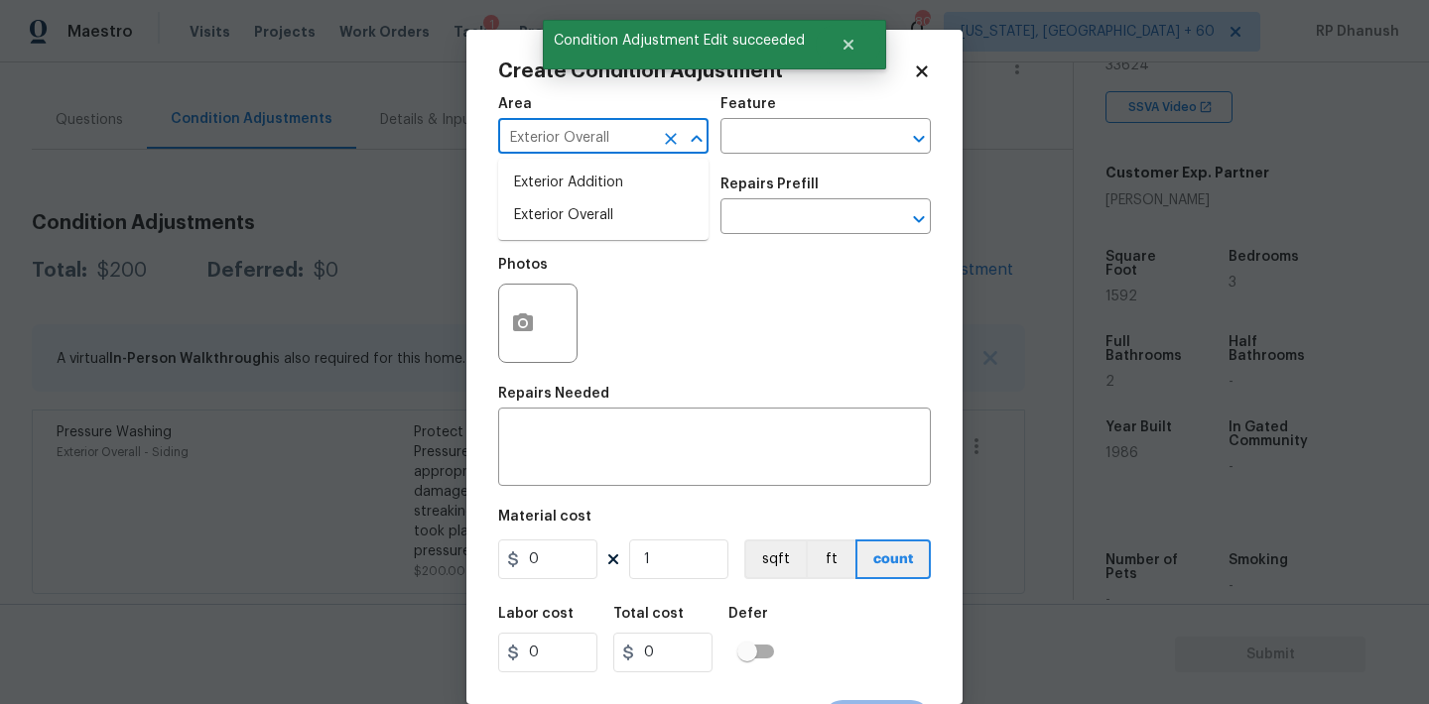
type input "Exterior Overall"
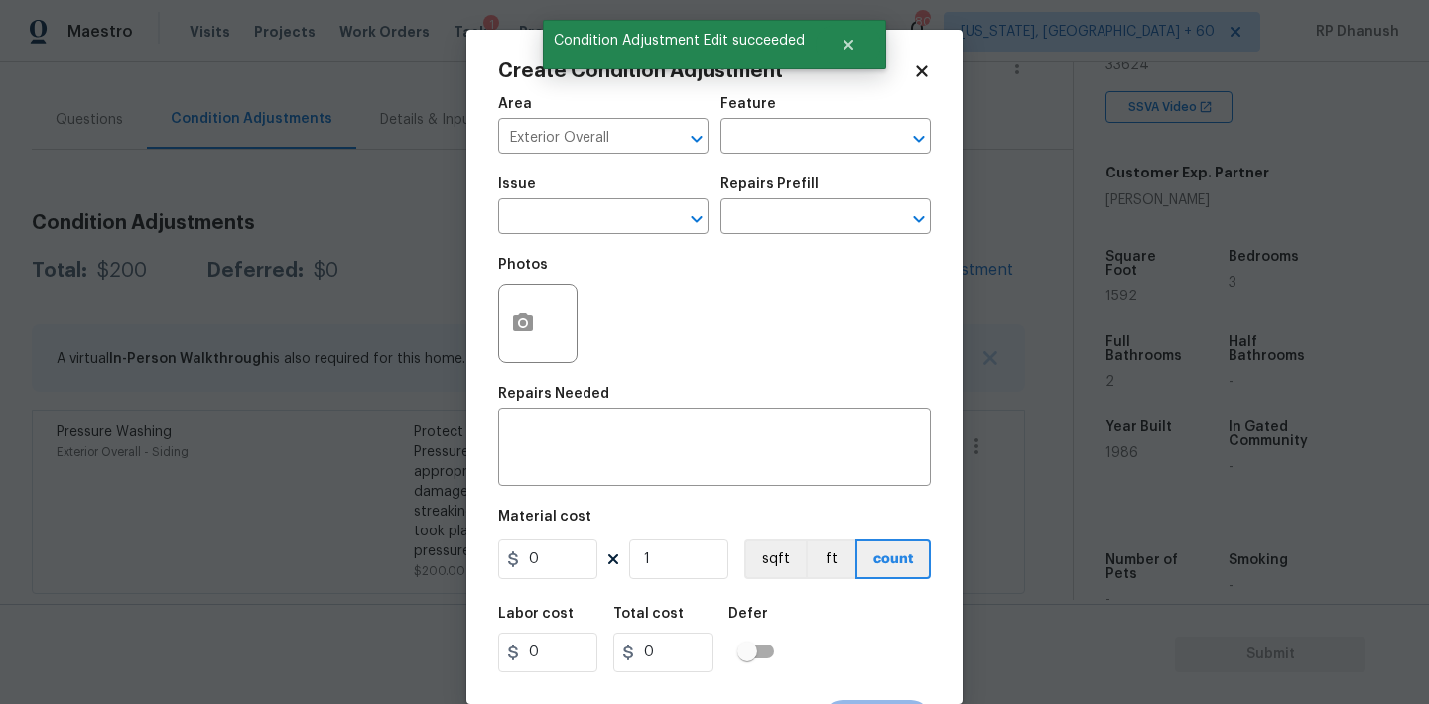
click at [737, 155] on div "Area Exterior Overall ​ Feature ​" at bounding box center [714, 125] width 433 height 80
click at [740, 155] on div "Area Exterior Overall ​ Feature ​" at bounding box center [714, 125] width 433 height 80
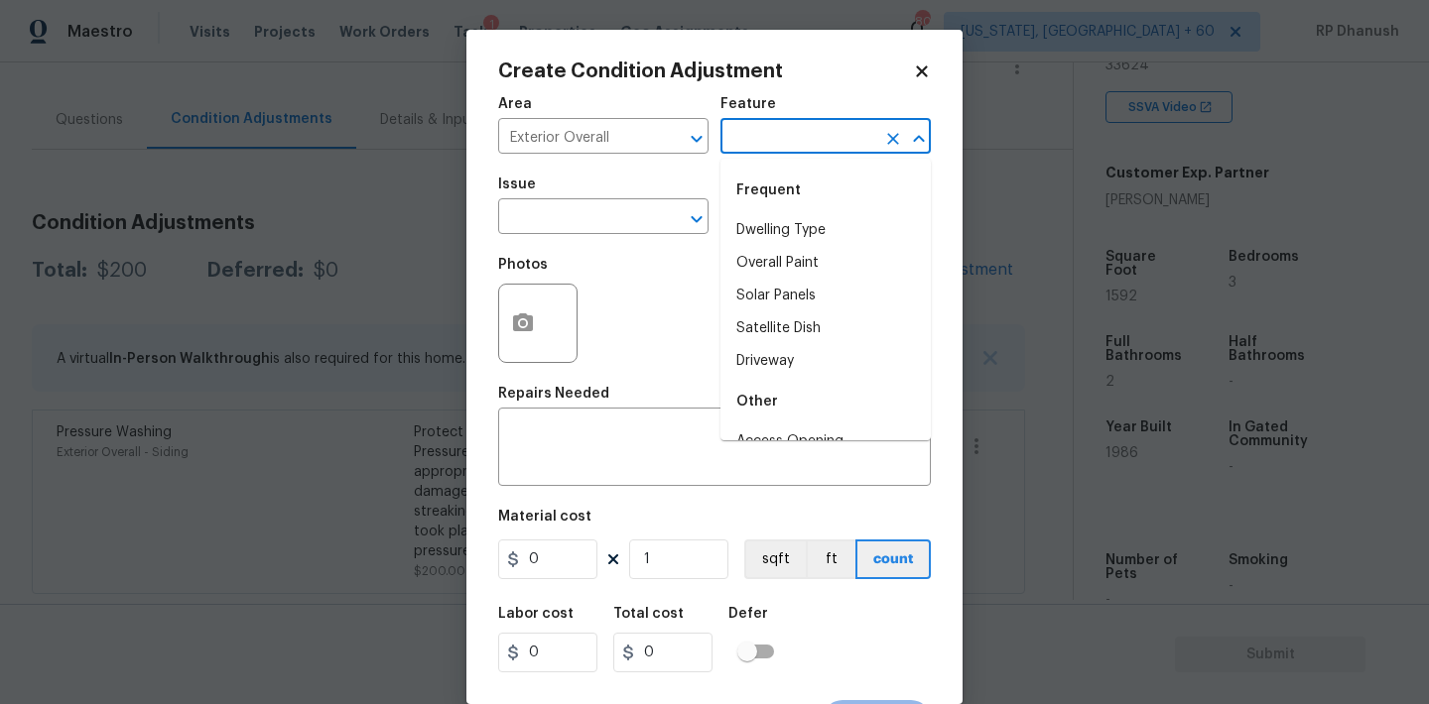
click at [743, 148] on input "text" at bounding box center [797, 138] width 155 height 31
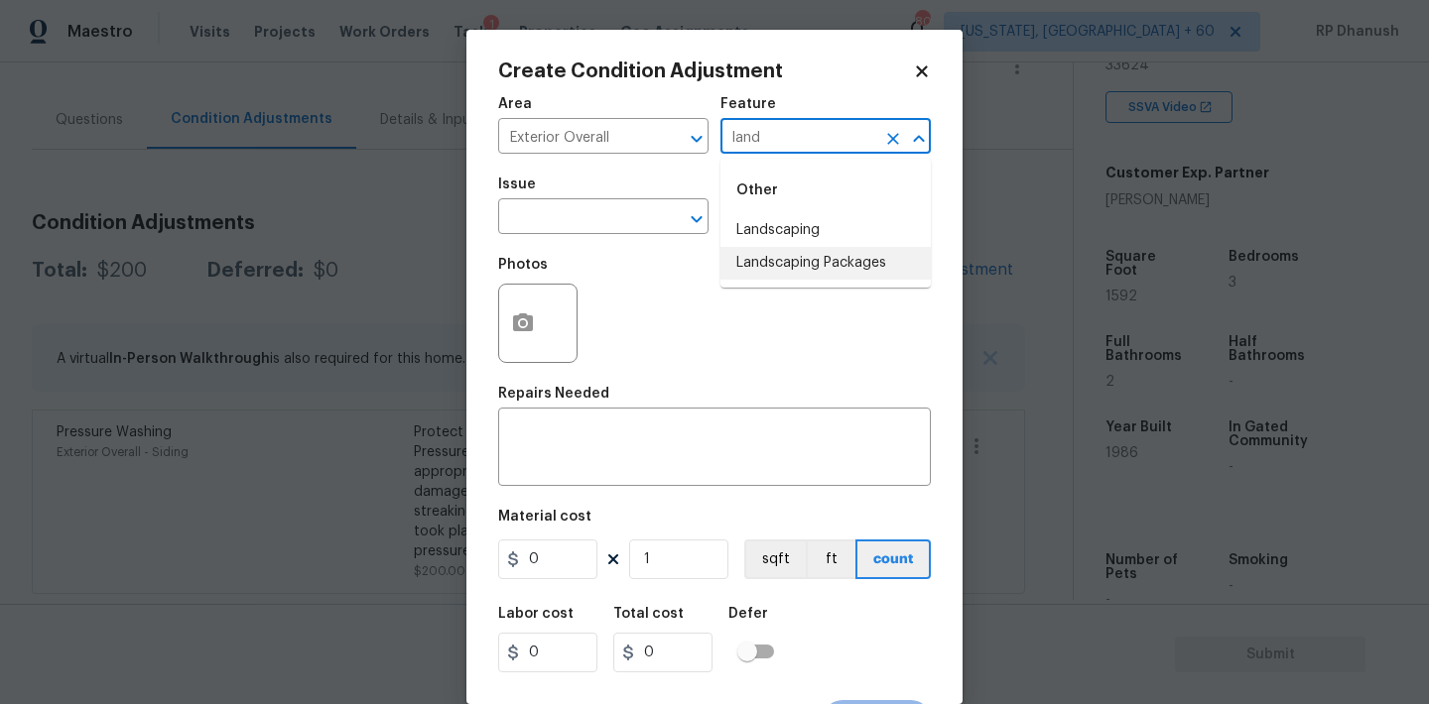
click at [770, 257] on li "Landscaping Packages" at bounding box center [825, 263] width 210 height 33
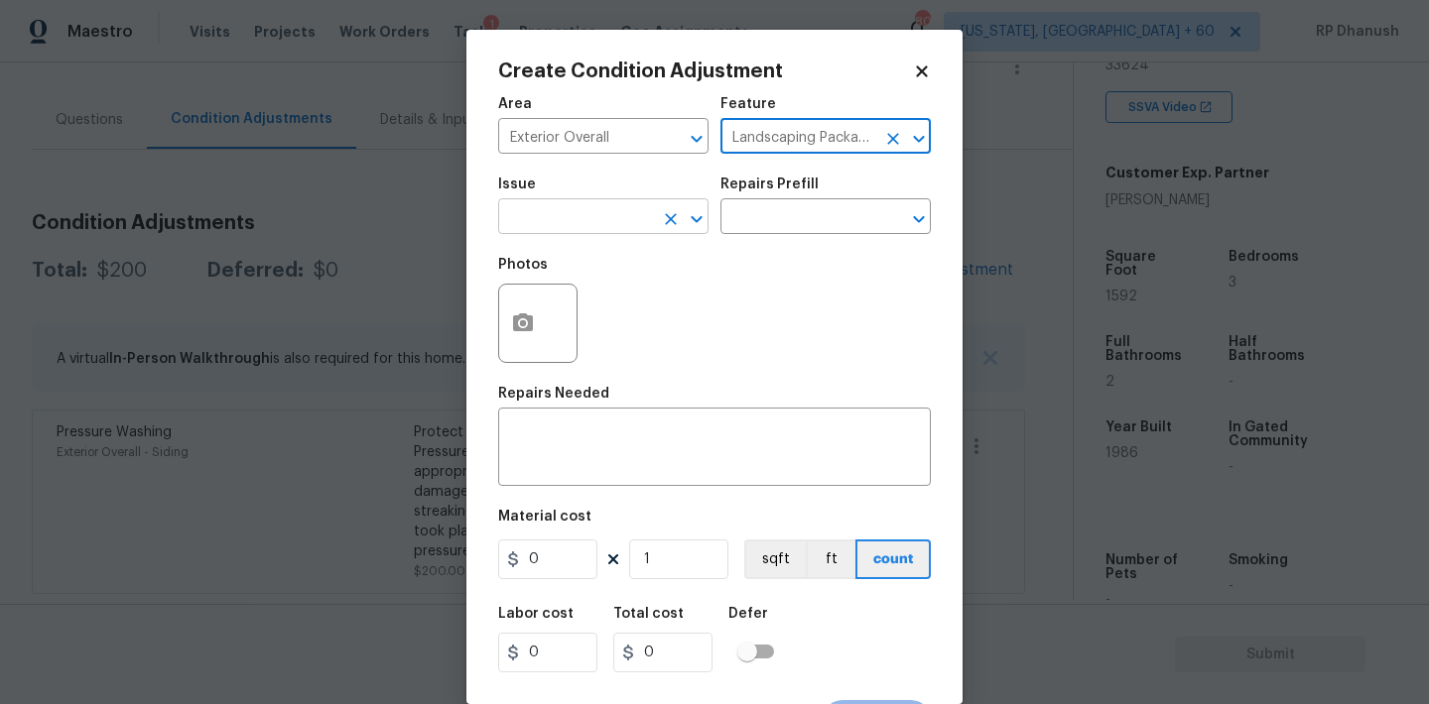
type input "Landscaping Packages"
click at [577, 231] on input "text" at bounding box center [575, 218] width 155 height 31
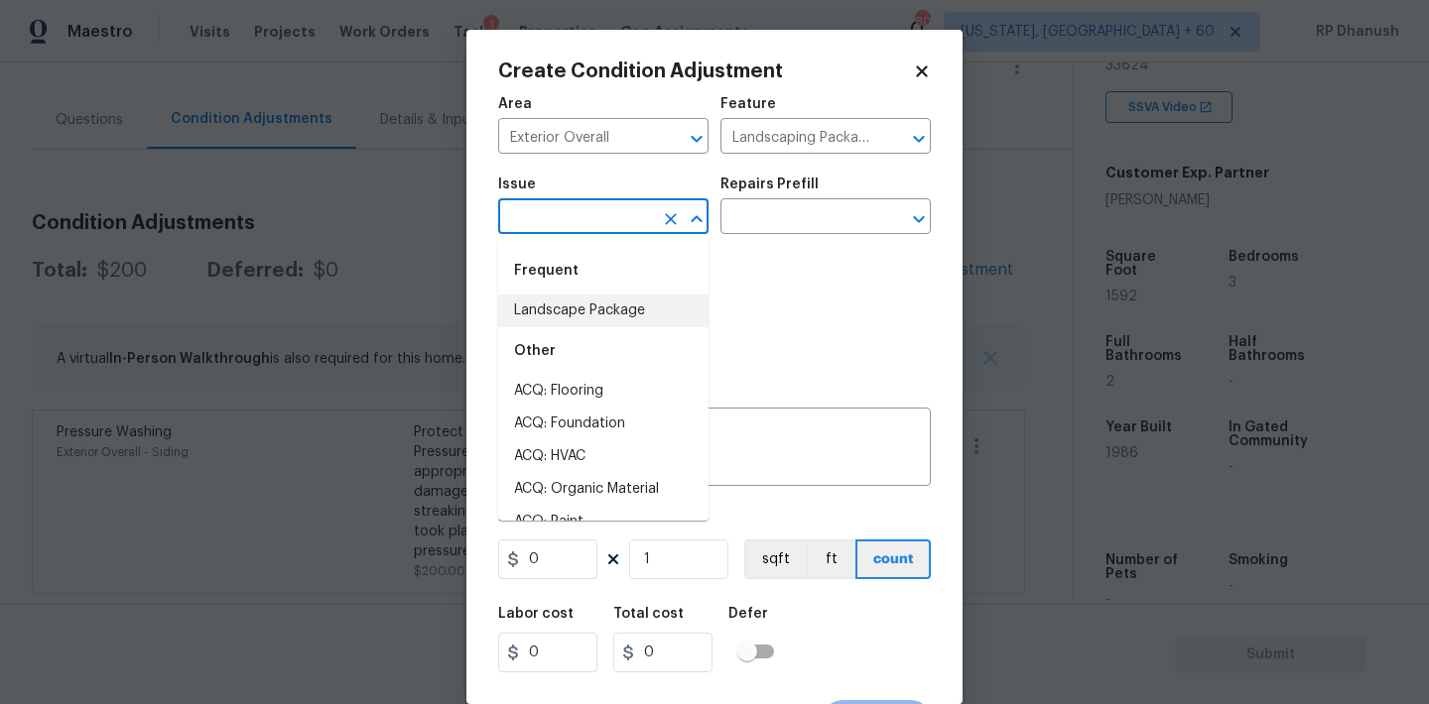
click at [577, 311] on li "Landscape Package" at bounding box center [603, 311] width 210 height 33
type input "Landscape Package"
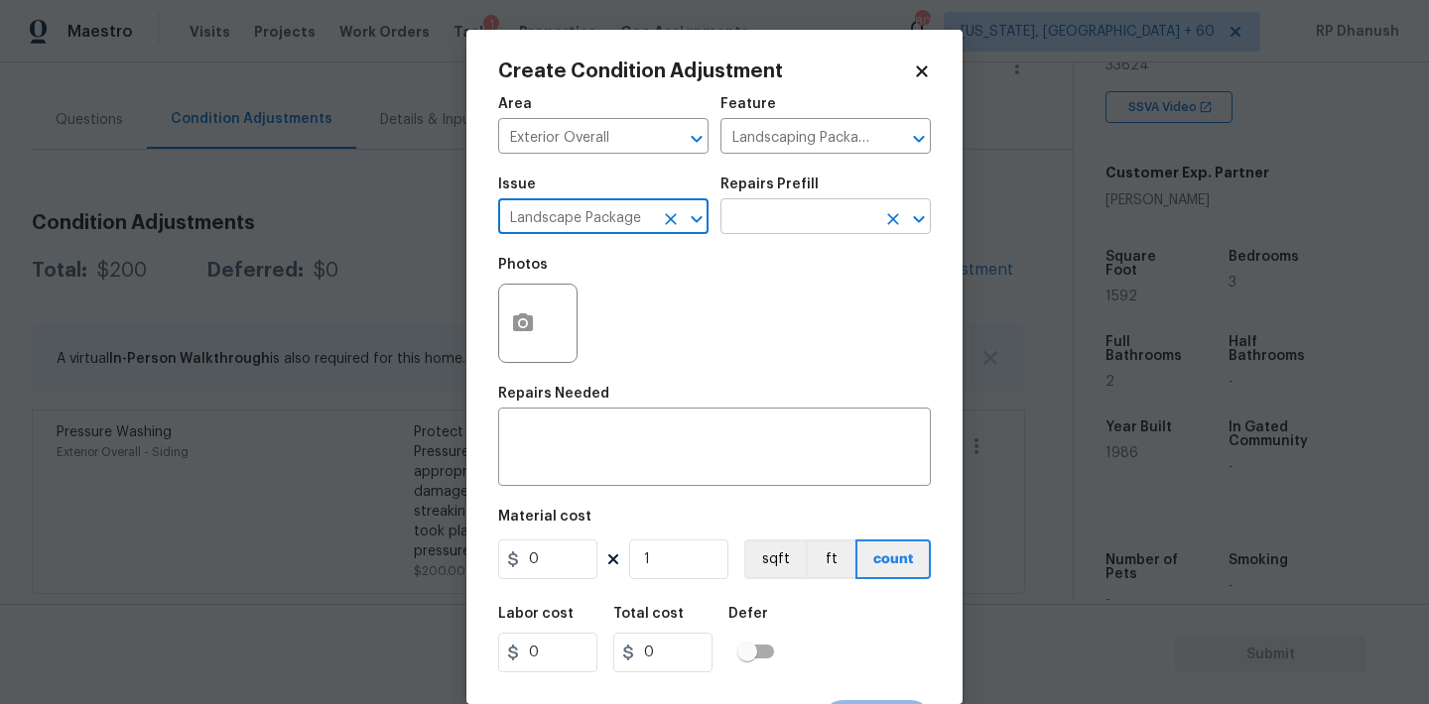
click at [774, 222] on input "text" at bounding box center [797, 218] width 155 height 31
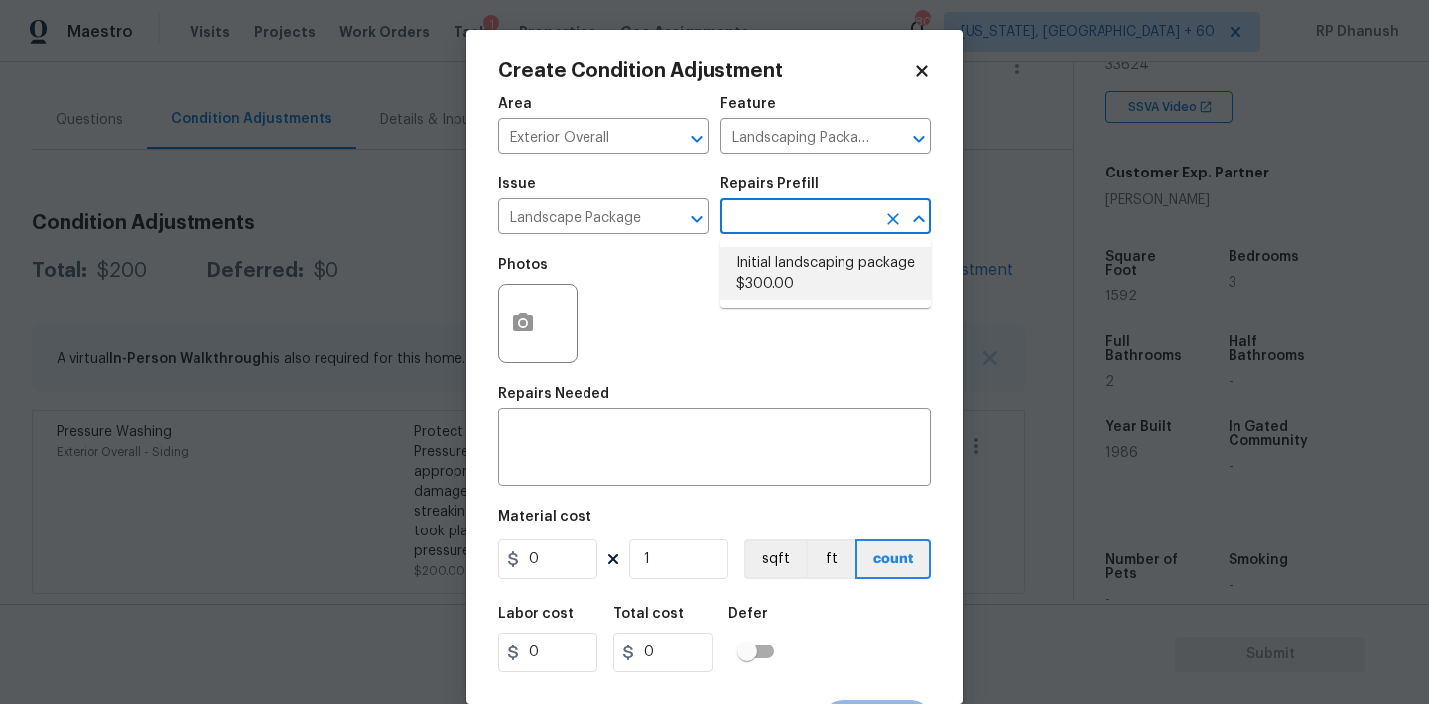
click at [777, 274] on li "Initial landscaping package $300.00" at bounding box center [825, 274] width 210 height 54
type input "Home Readiness Packages"
type textarea "Mowing of grass up to 6" in height. Mow, edge along driveways & sidewalks, trim…"
type input "300"
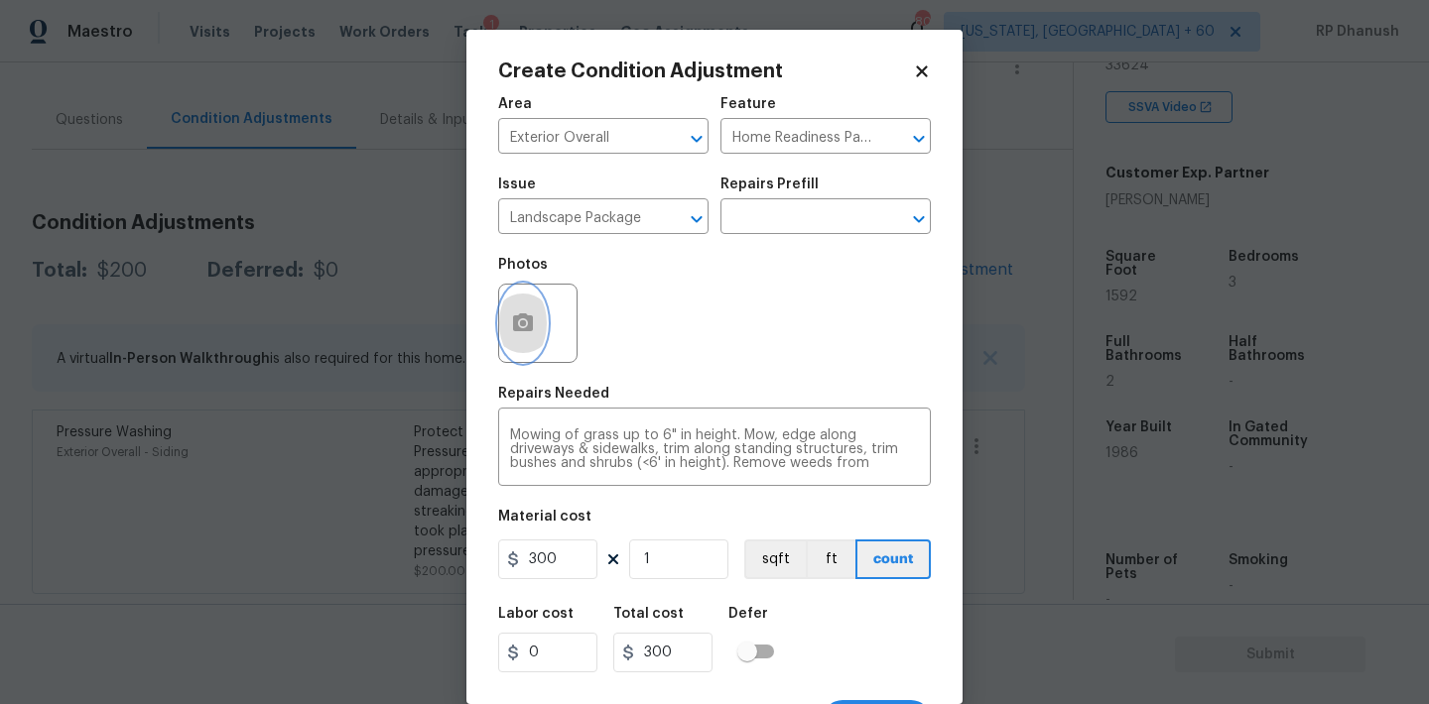
click at [528, 323] on icon "button" at bounding box center [523, 323] width 20 height 18
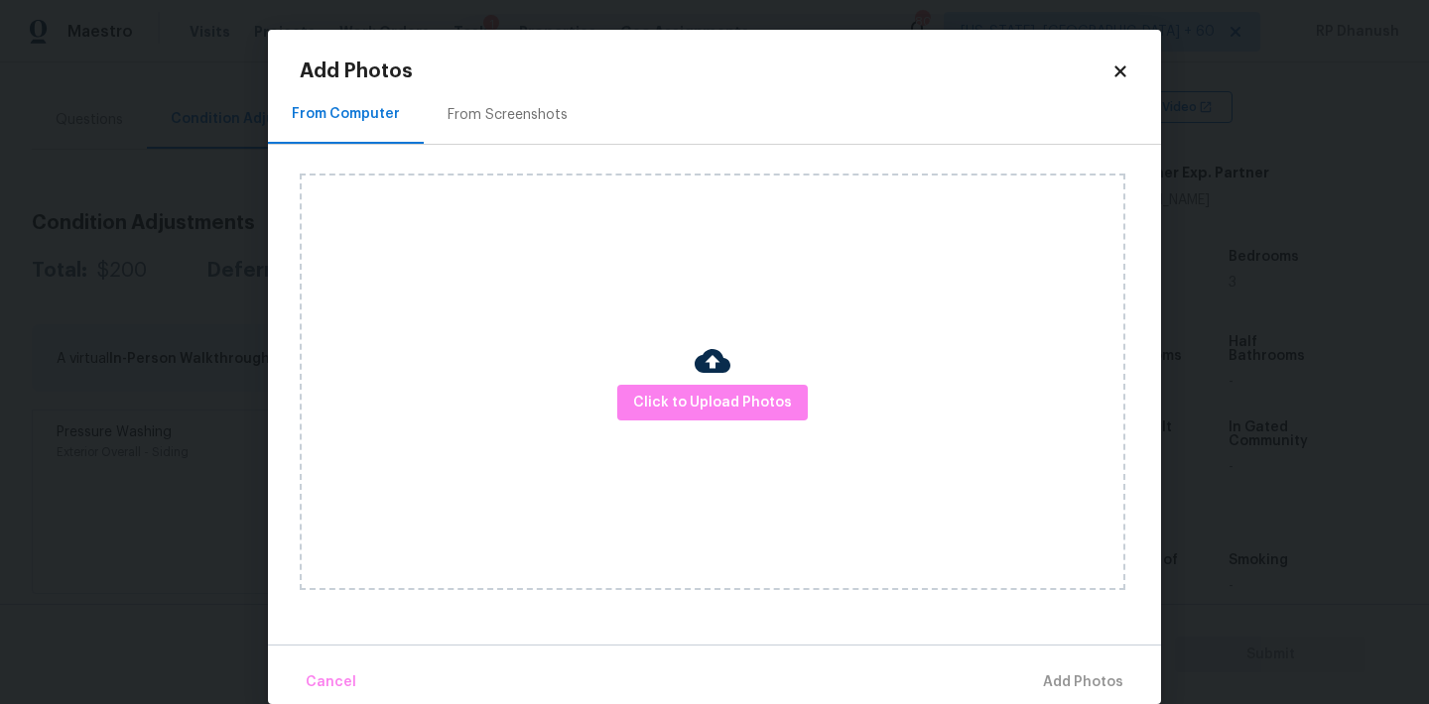
click at [542, 114] on div "From Screenshots" at bounding box center [507, 115] width 120 height 20
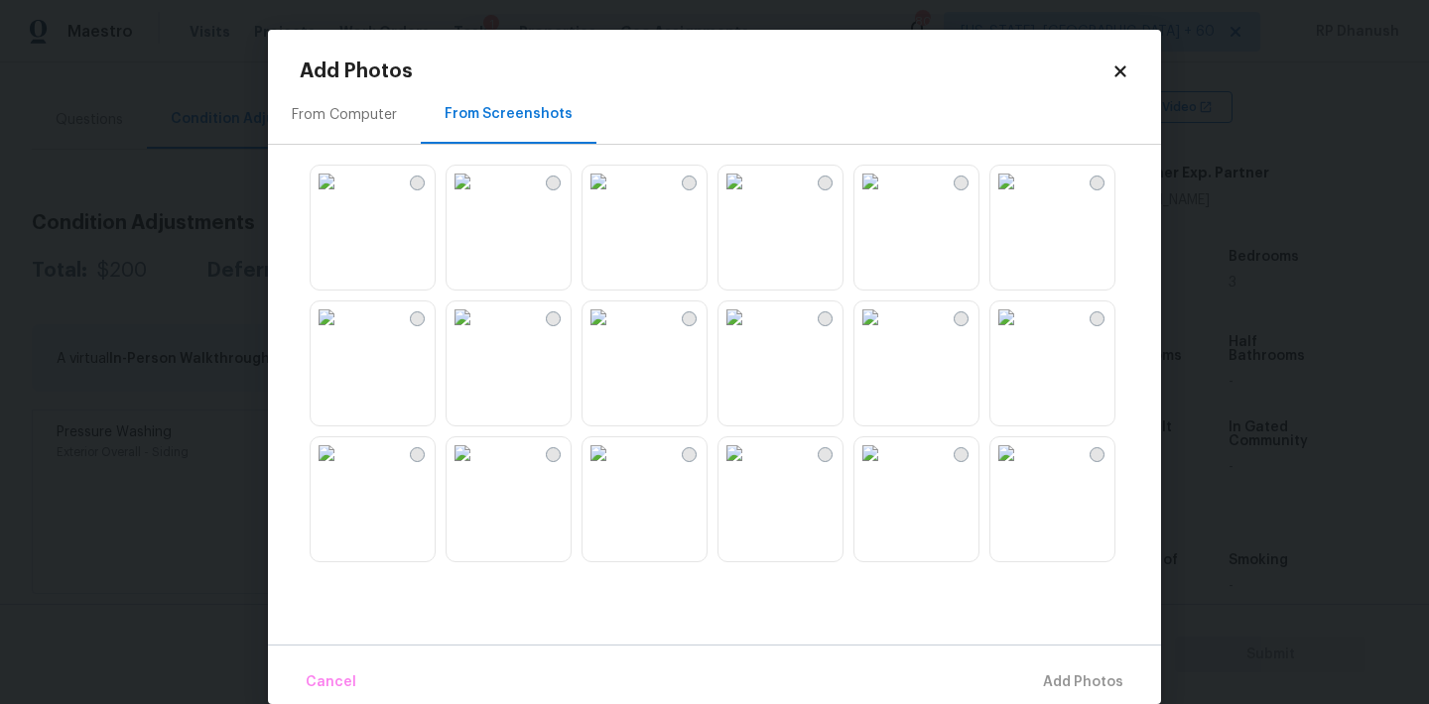
click at [342, 333] on img at bounding box center [327, 318] width 32 height 32
click at [342, 469] on img at bounding box center [327, 454] width 32 height 32
click at [478, 469] on img at bounding box center [462, 454] width 32 height 32
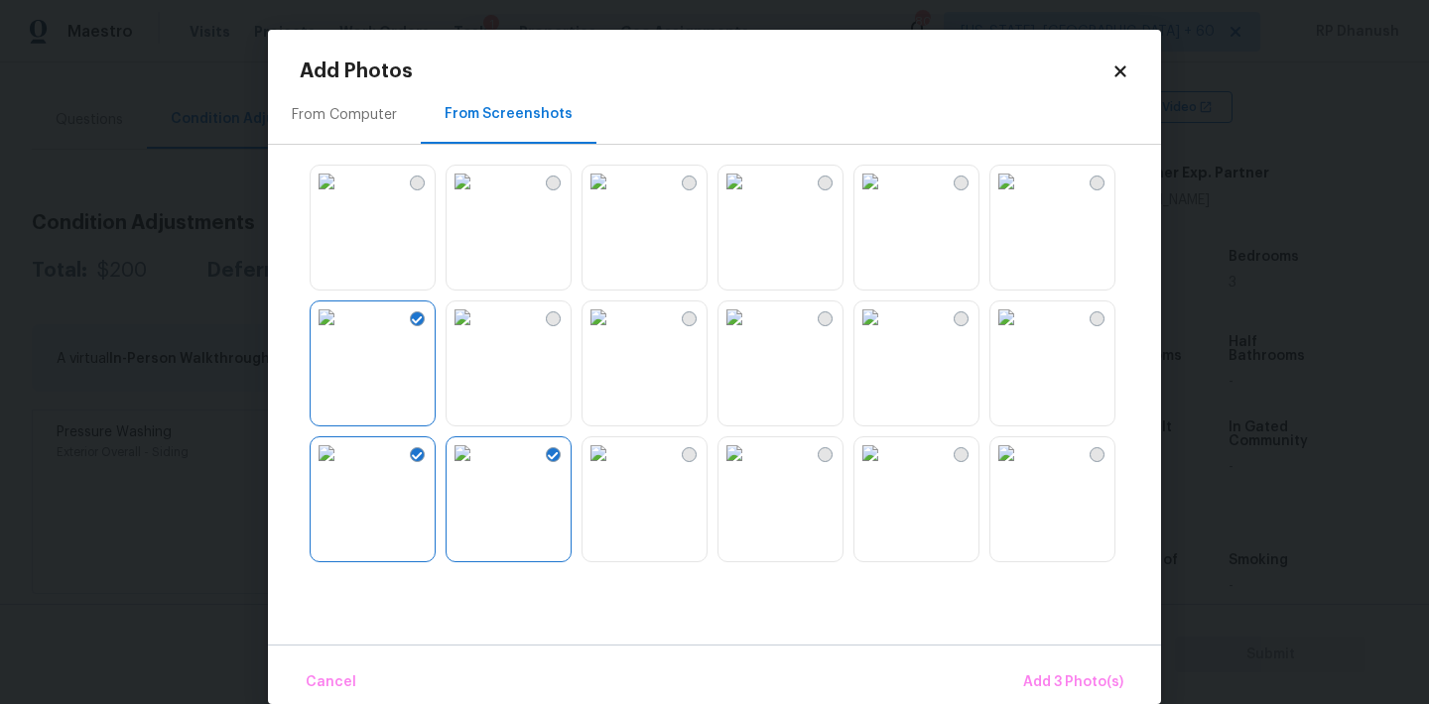
click at [886, 333] on img at bounding box center [870, 318] width 32 height 32
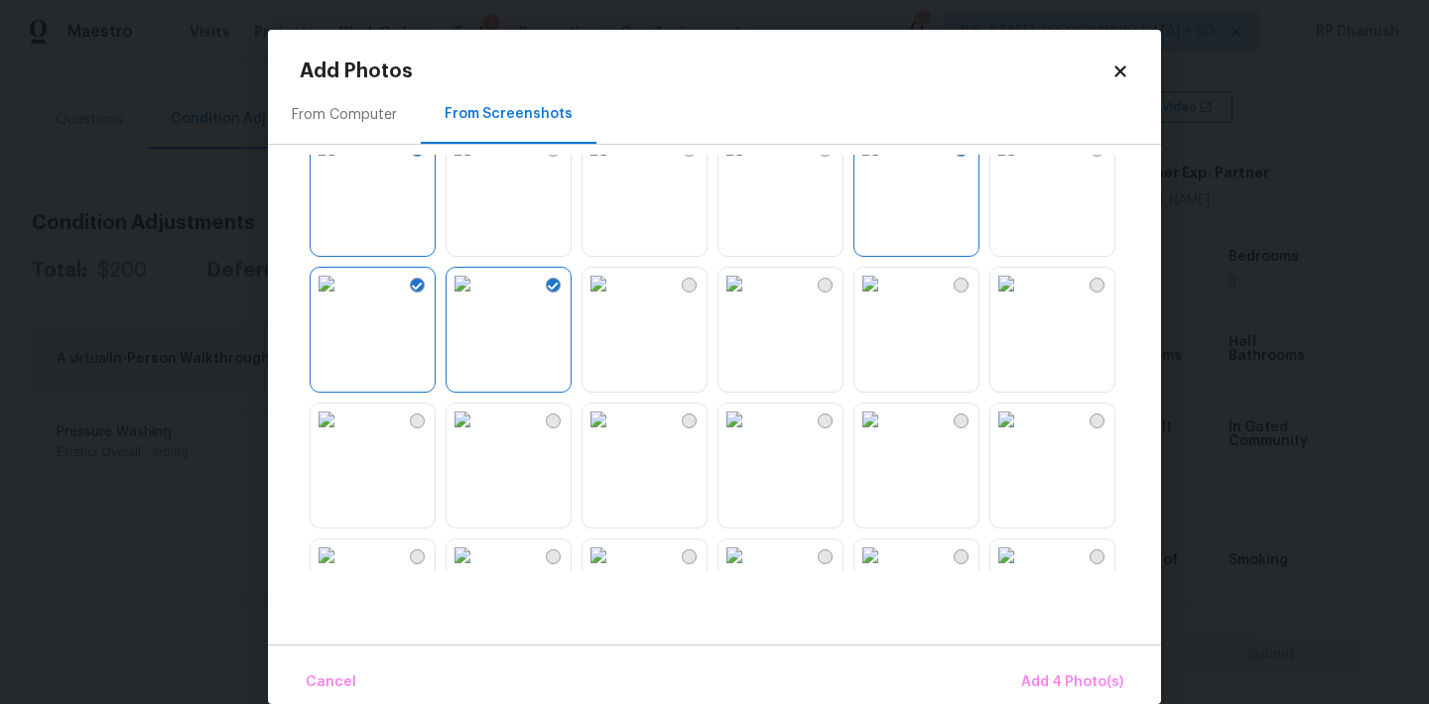
click at [614, 300] on img at bounding box center [598, 284] width 32 height 32
click at [478, 436] on img at bounding box center [462, 420] width 32 height 32
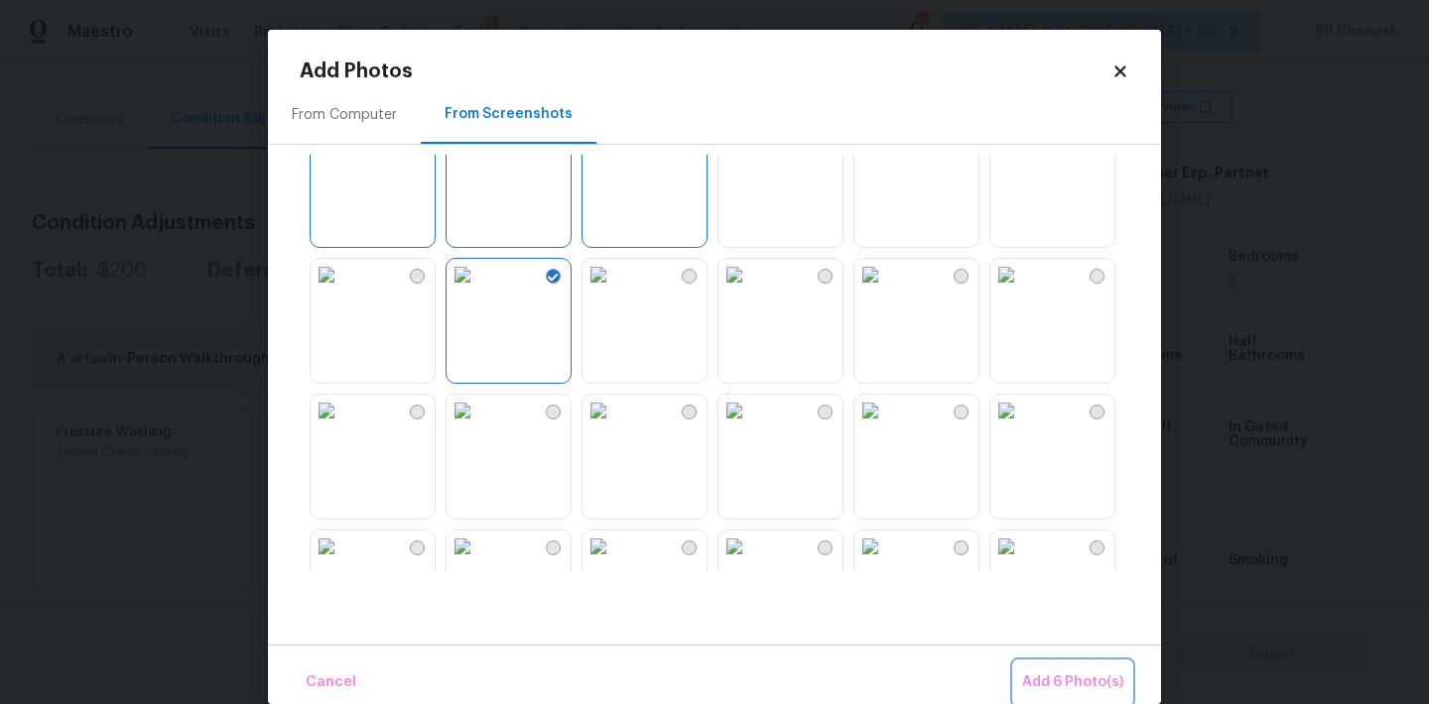
click at [1058, 673] on span "Add 6 Photo(s)" at bounding box center [1072, 683] width 101 height 25
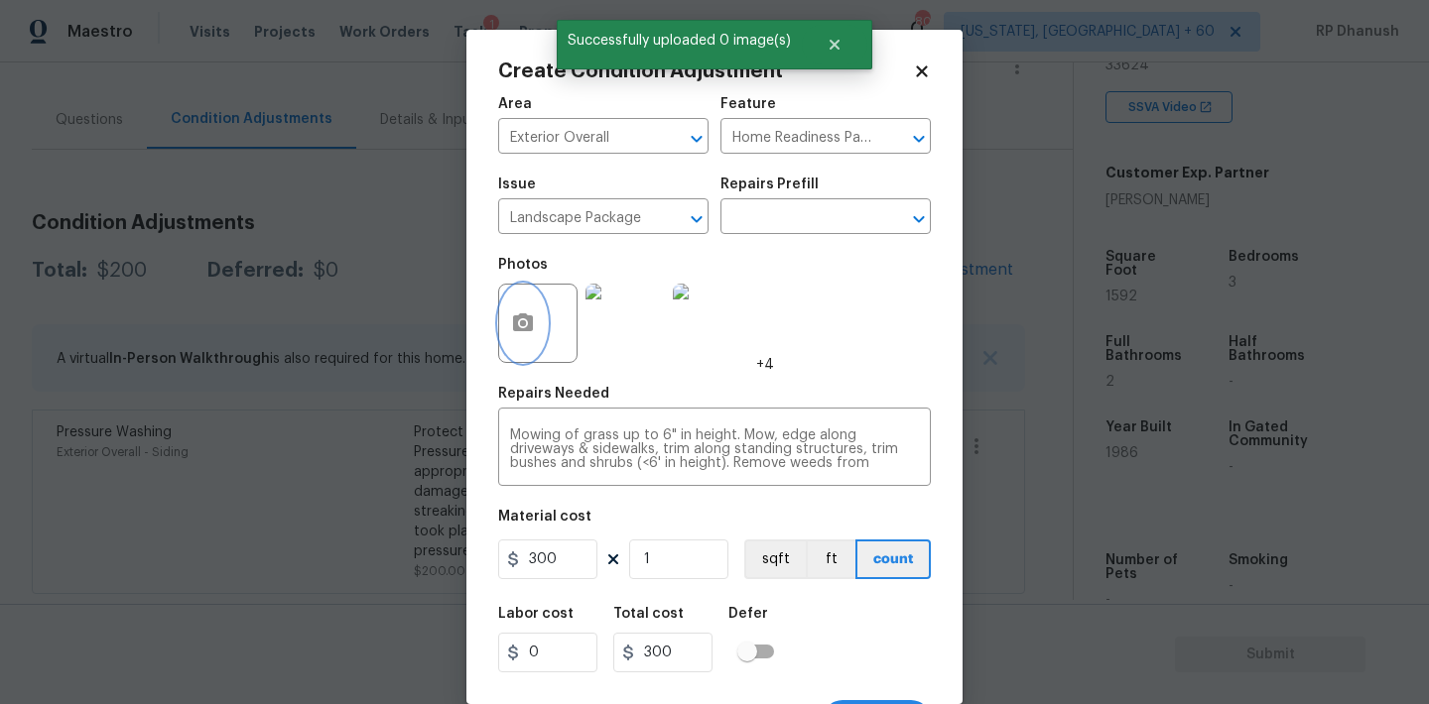
scroll to position [37, 0]
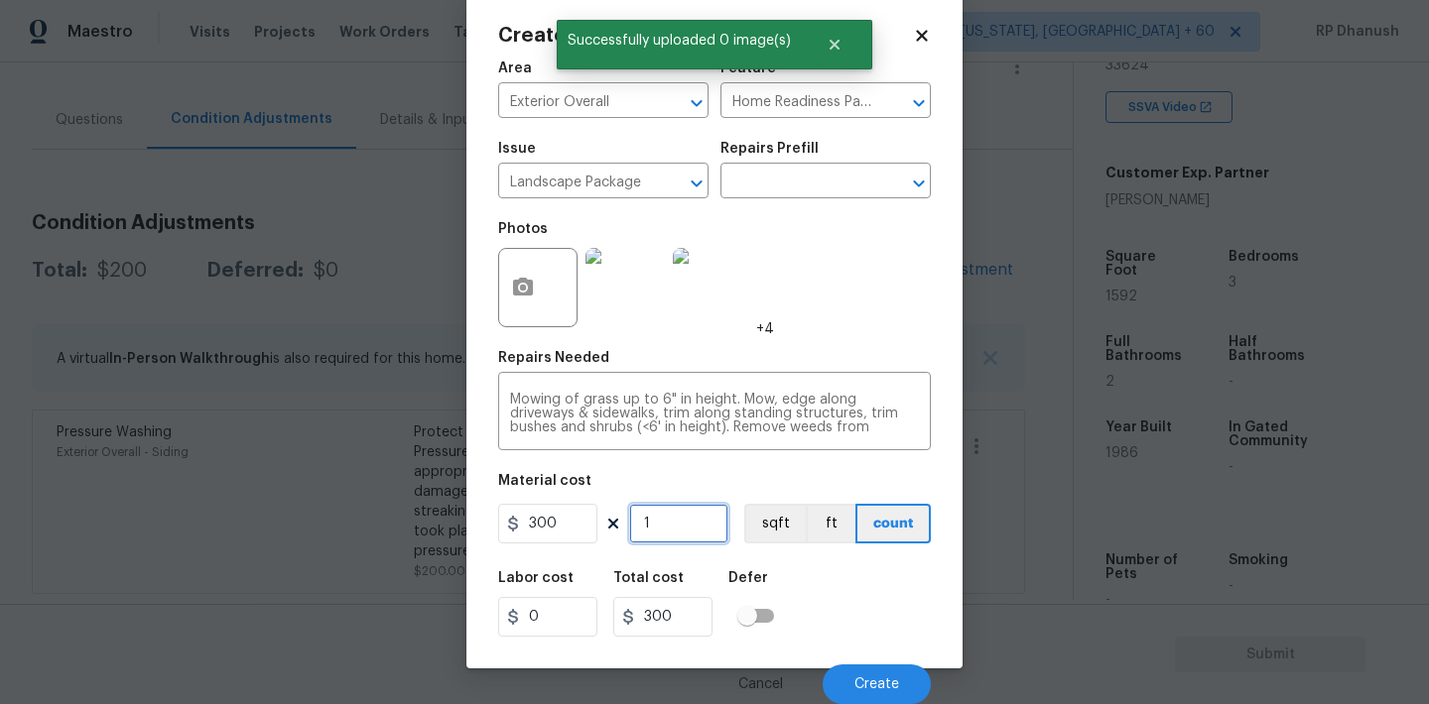
click at [669, 531] on input "1" at bounding box center [678, 524] width 99 height 40
type input "0"
type input "2"
type input "600"
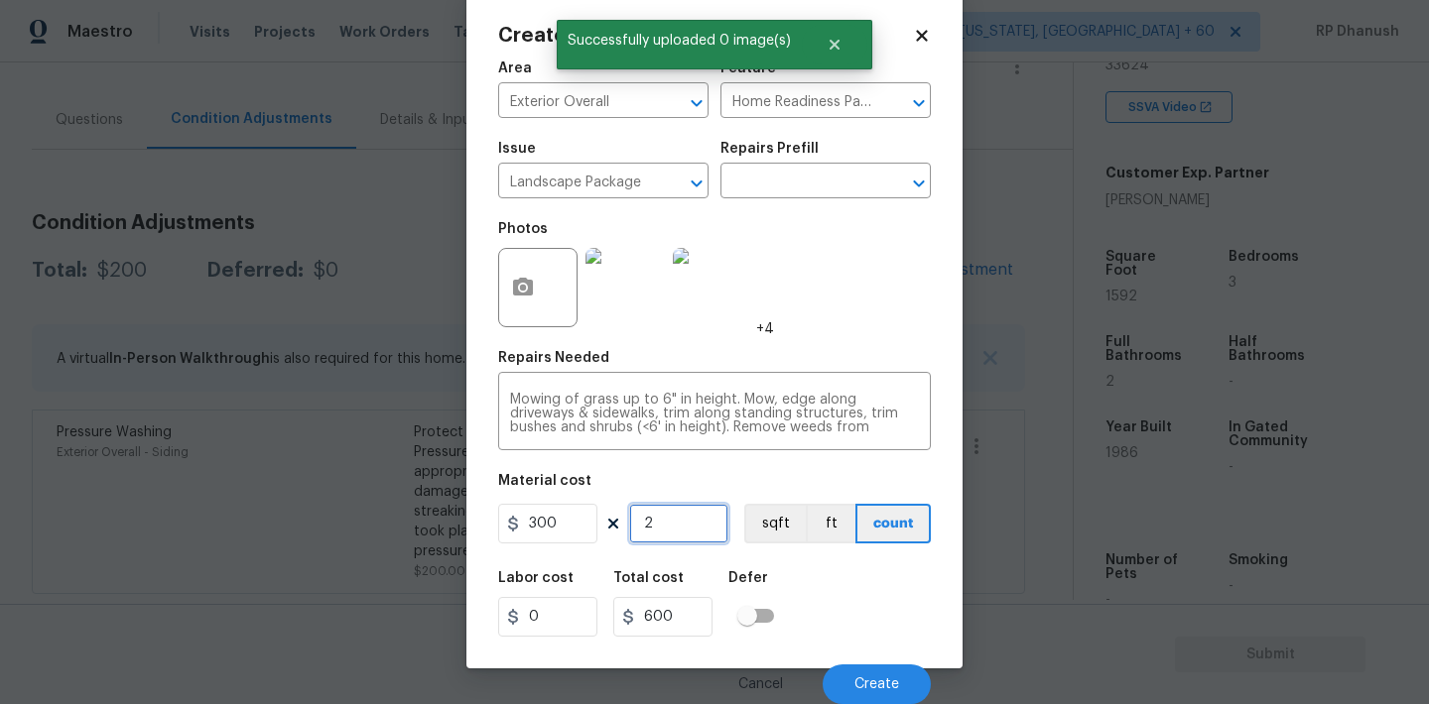
type input "2"
click at [881, 698] on button "Create" at bounding box center [876, 685] width 108 height 40
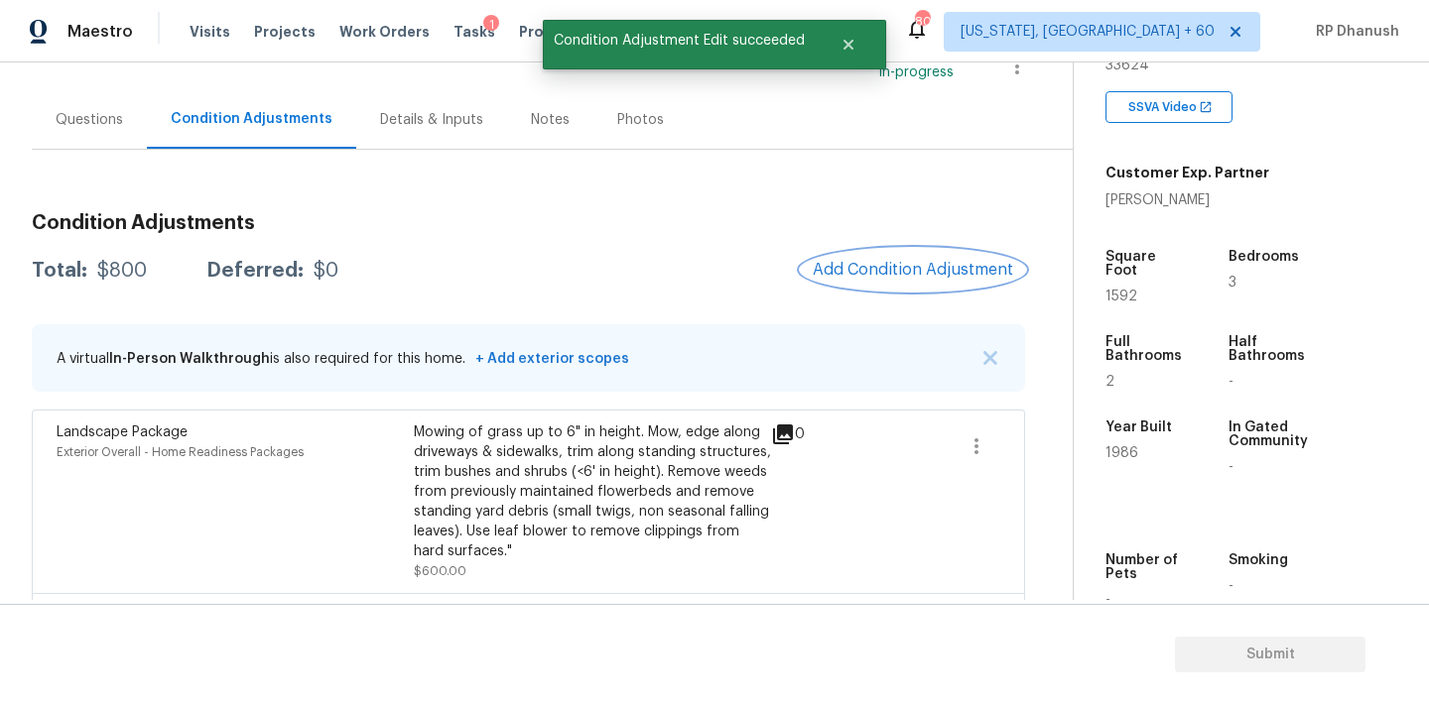
scroll to position [0, 0]
click at [910, 246] on div "Condition Adjustments Total: $800 Deferred: $0 Add Condition Adjustment A virtu…" at bounding box center [528, 487] width 993 height 580
click at [866, 269] on span "Add Condition Adjustment" at bounding box center [913, 270] width 200 height 18
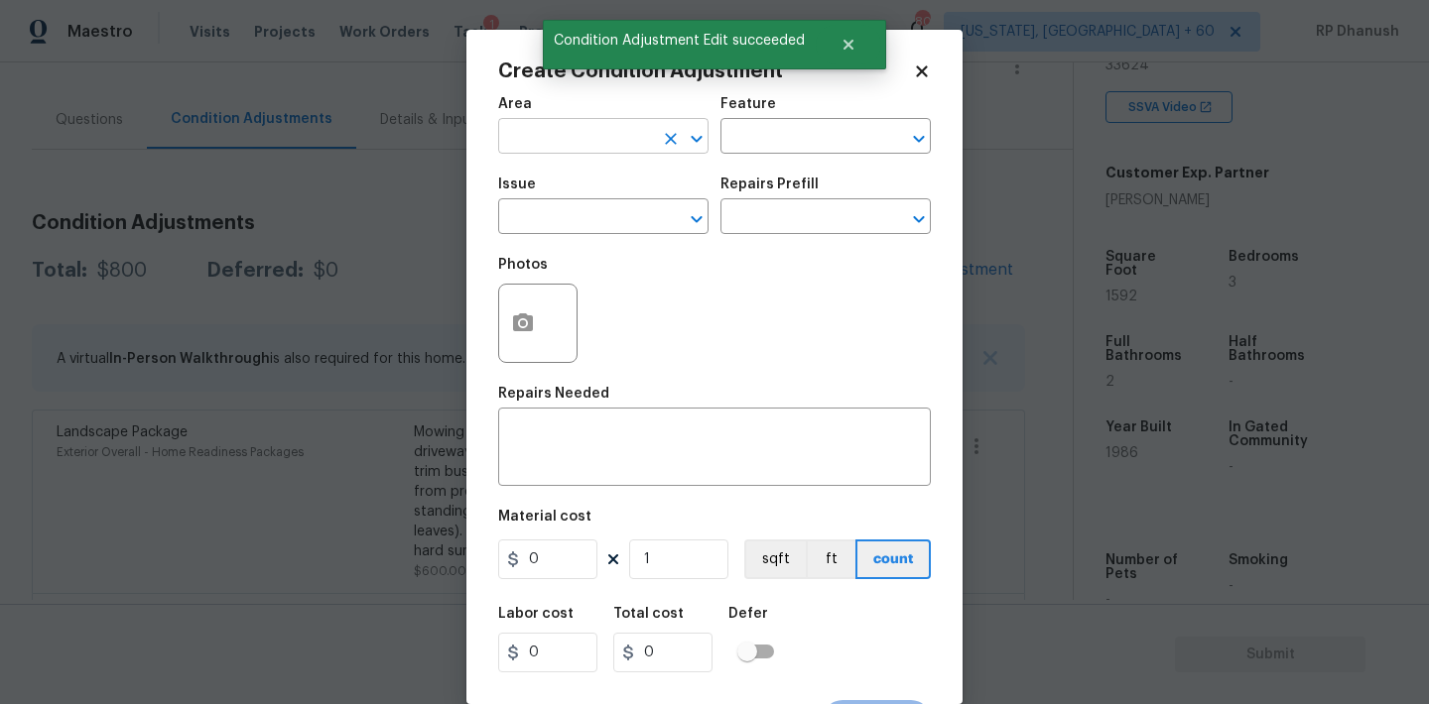
click at [602, 140] on input "text" at bounding box center [575, 138] width 155 height 31
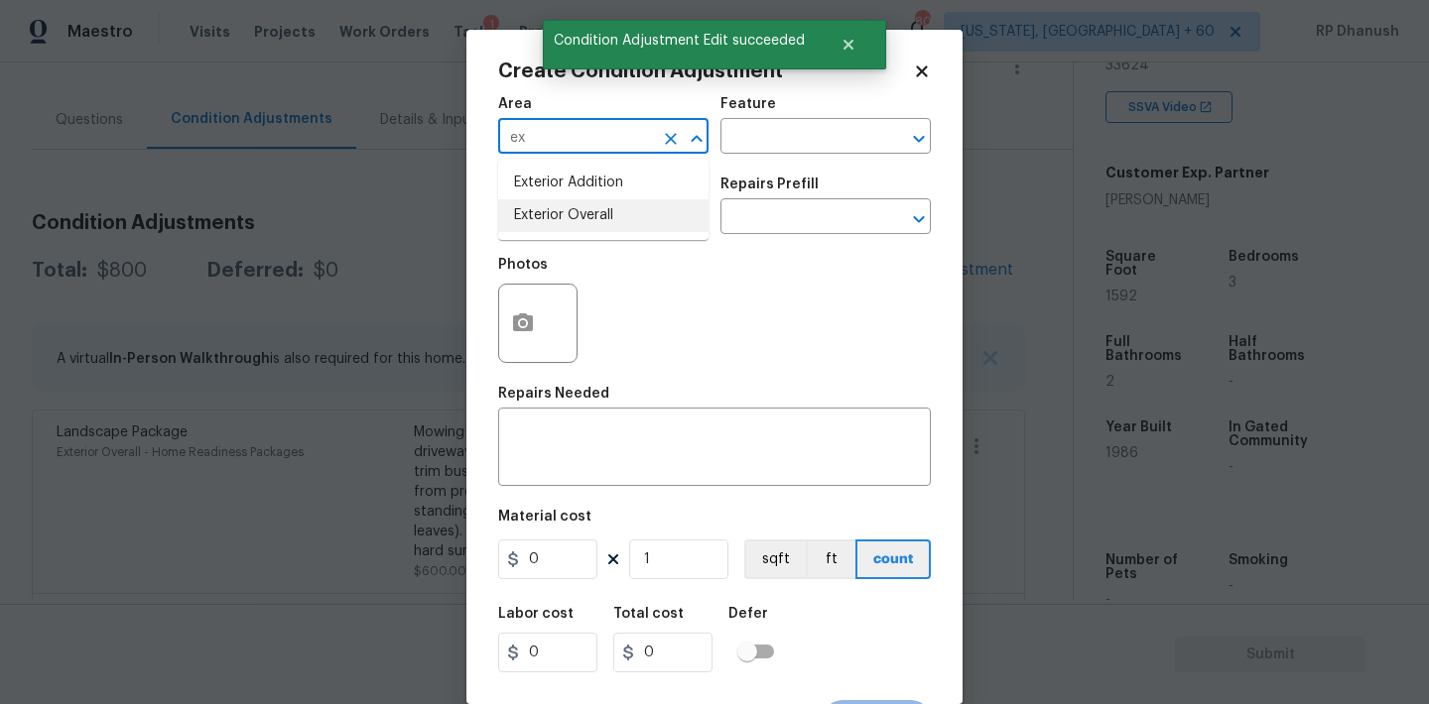
click at [572, 206] on li "Exterior Overall" at bounding box center [603, 215] width 210 height 33
type input "Exterior Overall"
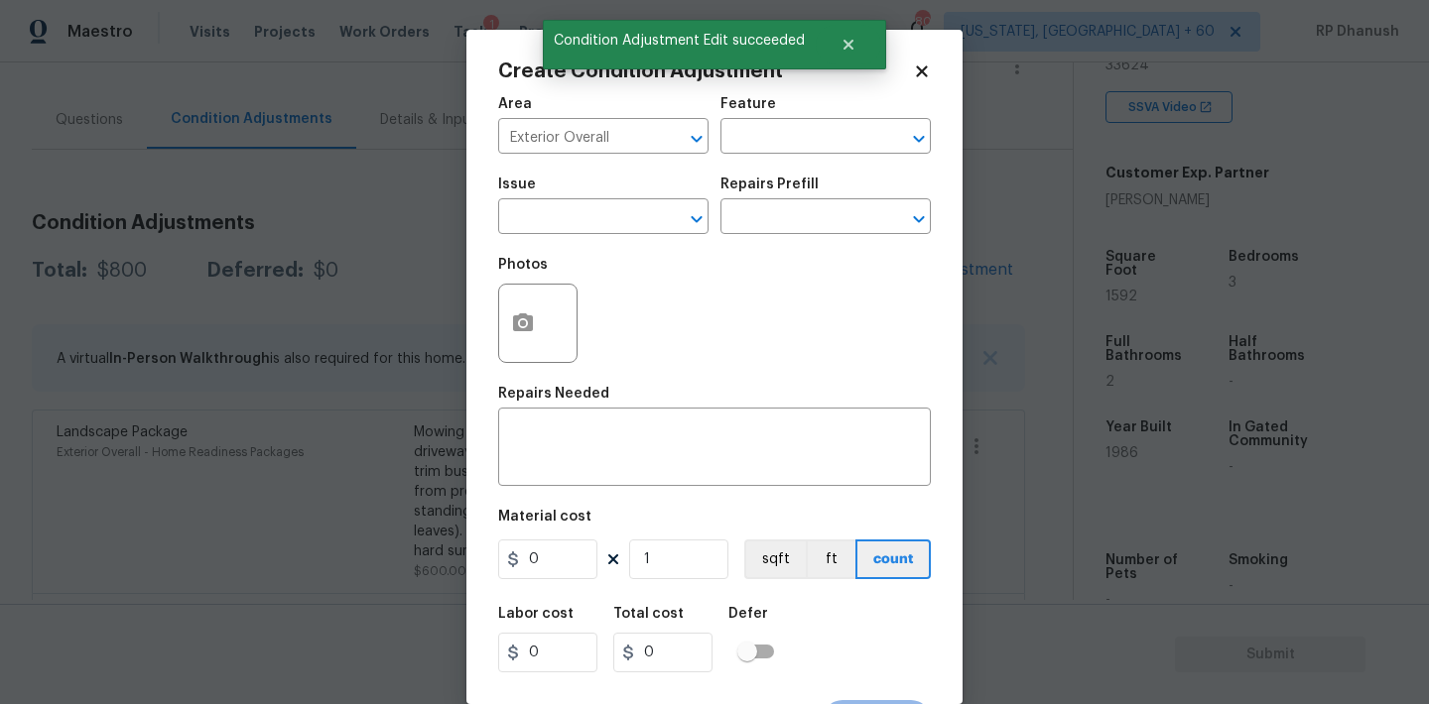
click at [741, 155] on div "Area Exterior Overall ​ Feature ​" at bounding box center [714, 125] width 433 height 80
click at [749, 150] on input "text" at bounding box center [797, 138] width 155 height 31
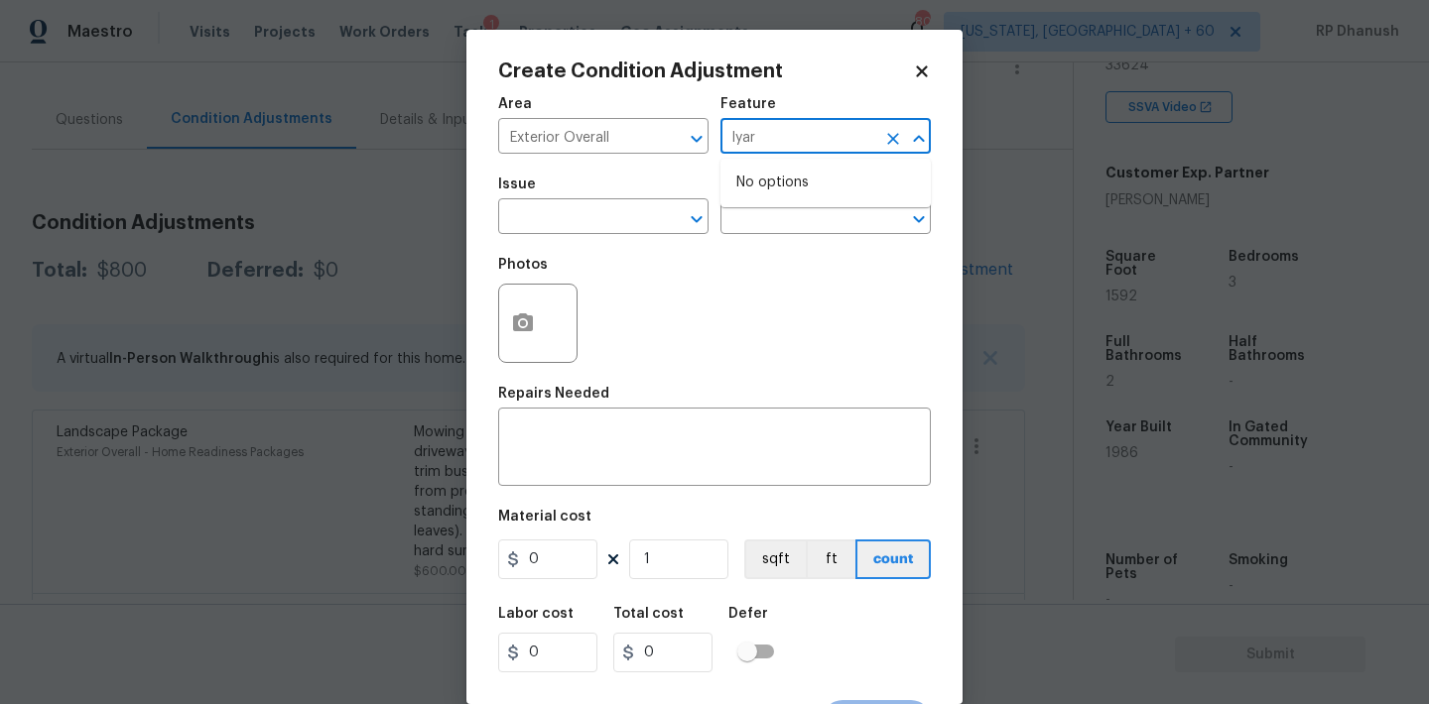
type input "lyard"
click at [758, 299] on li "Yard maintenance" at bounding box center [825, 296] width 210 height 33
type input "Yard maintenance"
click at [646, 234] on input "text" at bounding box center [575, 218] width 155 height 31
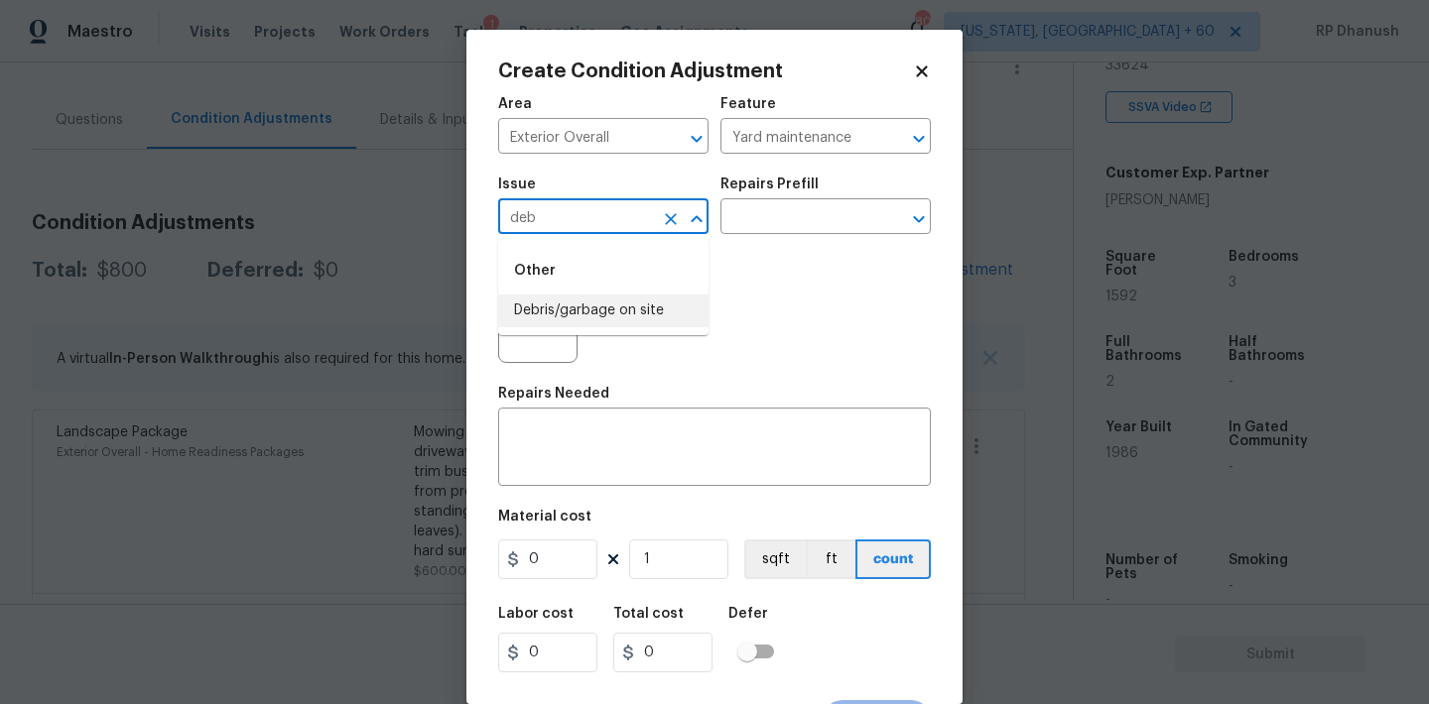
click at [618, 314] on li "Debris/garbage on site" at bounding box center [603, 311] width 210 height 33
type input "Debris/garbage on site"
click at [779, 218] on input "text" at bounding box center [797, 218] width 155 height 31
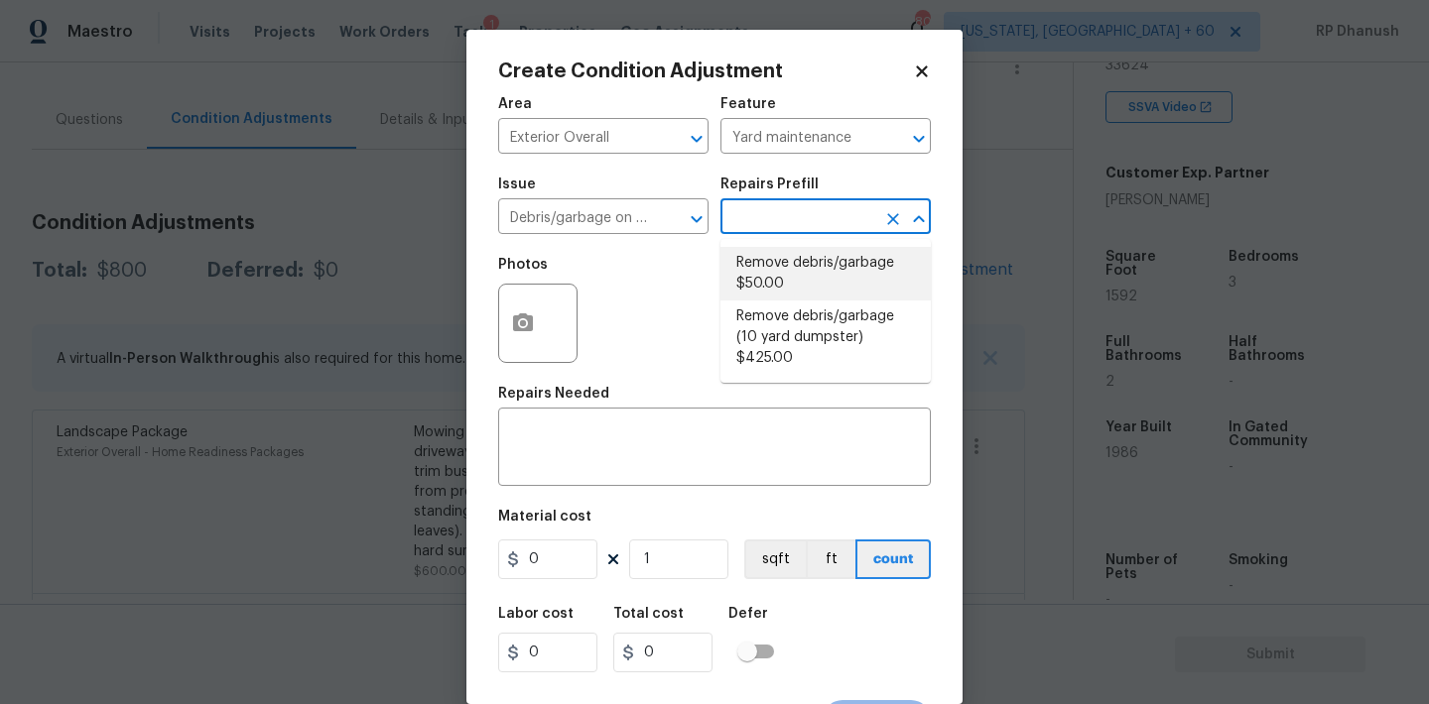
click at [773, 272] on li "Remove debris/garbage $50.00" at bounding box center [825, 274] width 210 height 54
type textarea "Remove, haul off, and properly dispose of any debris left by seller to offsite …"
type input "50"
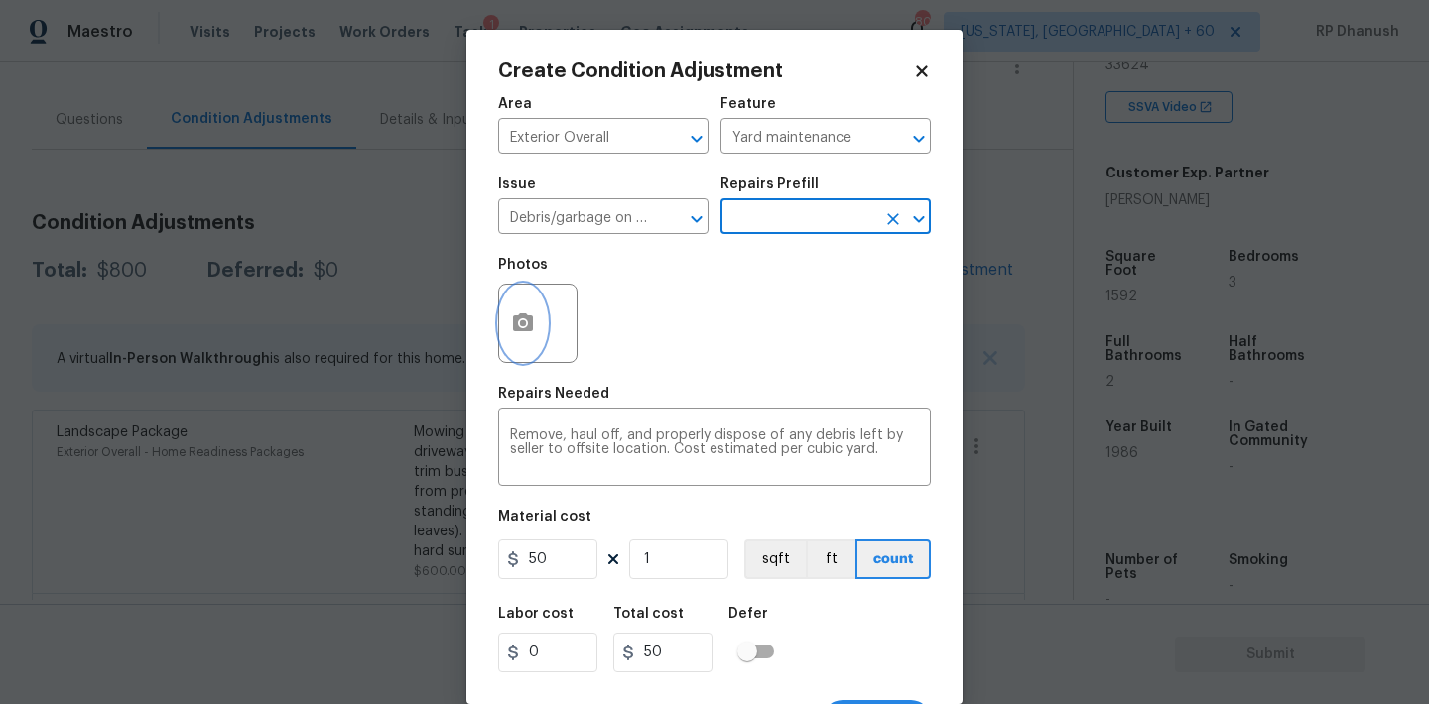
click at [511, 337] on button "button" at bounding box center [523, 323] width 48 height 77
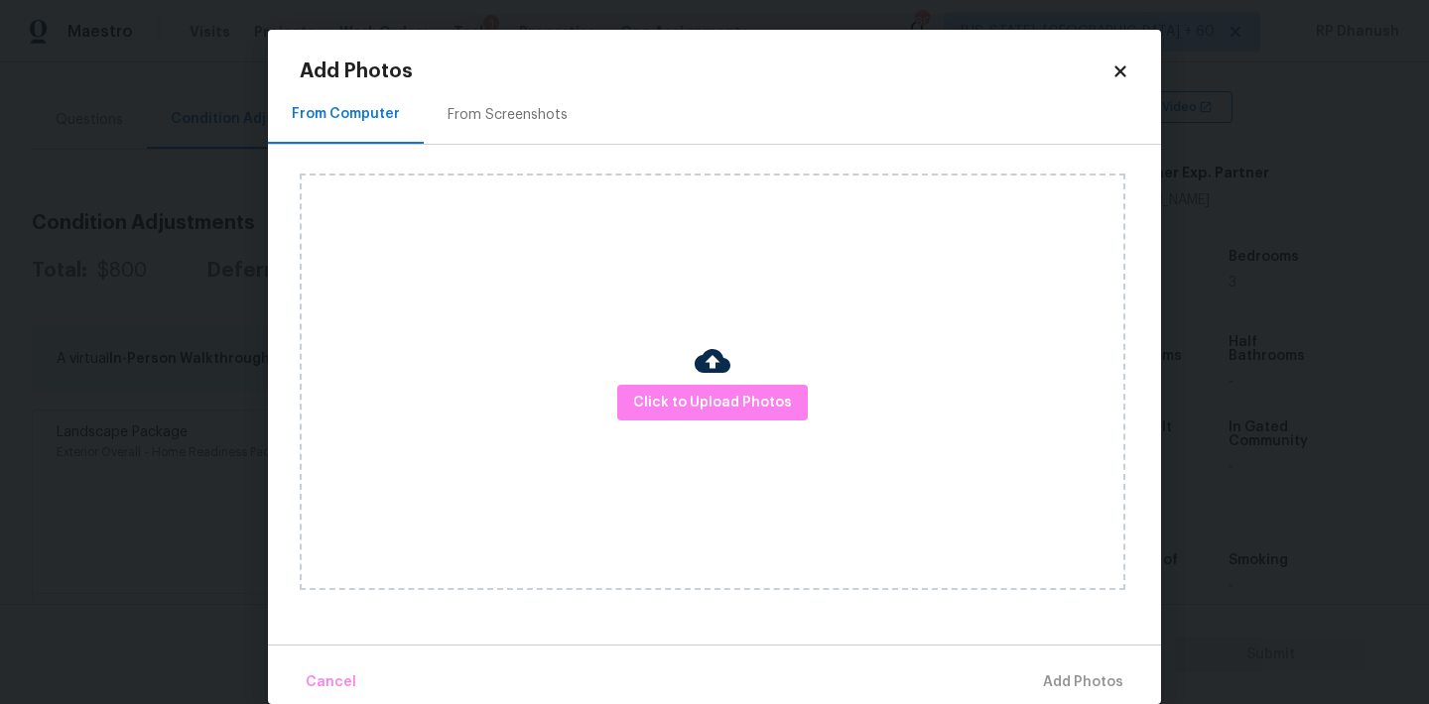
click at [546, 109] on div "From Screenshots" at bounding box center [507, 115] width 120 height 20
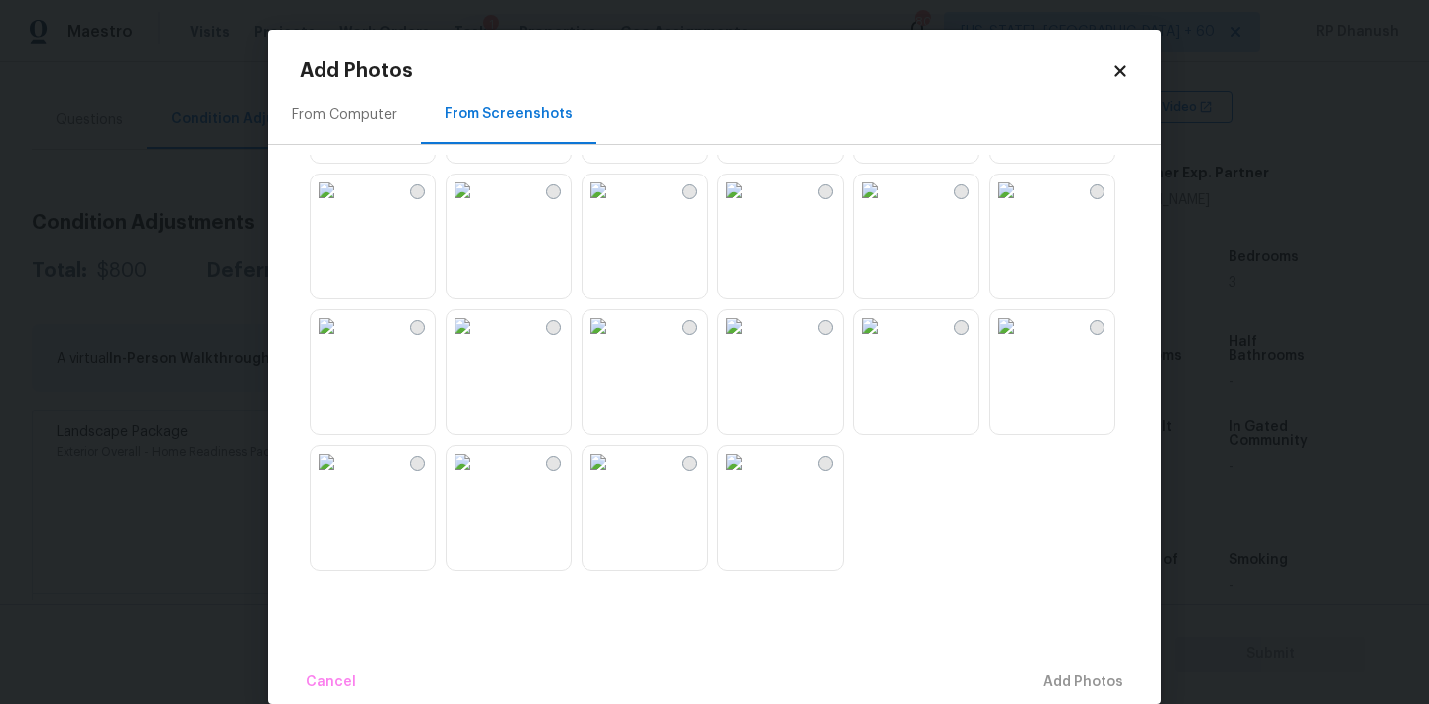
scroll to position [30, 0]
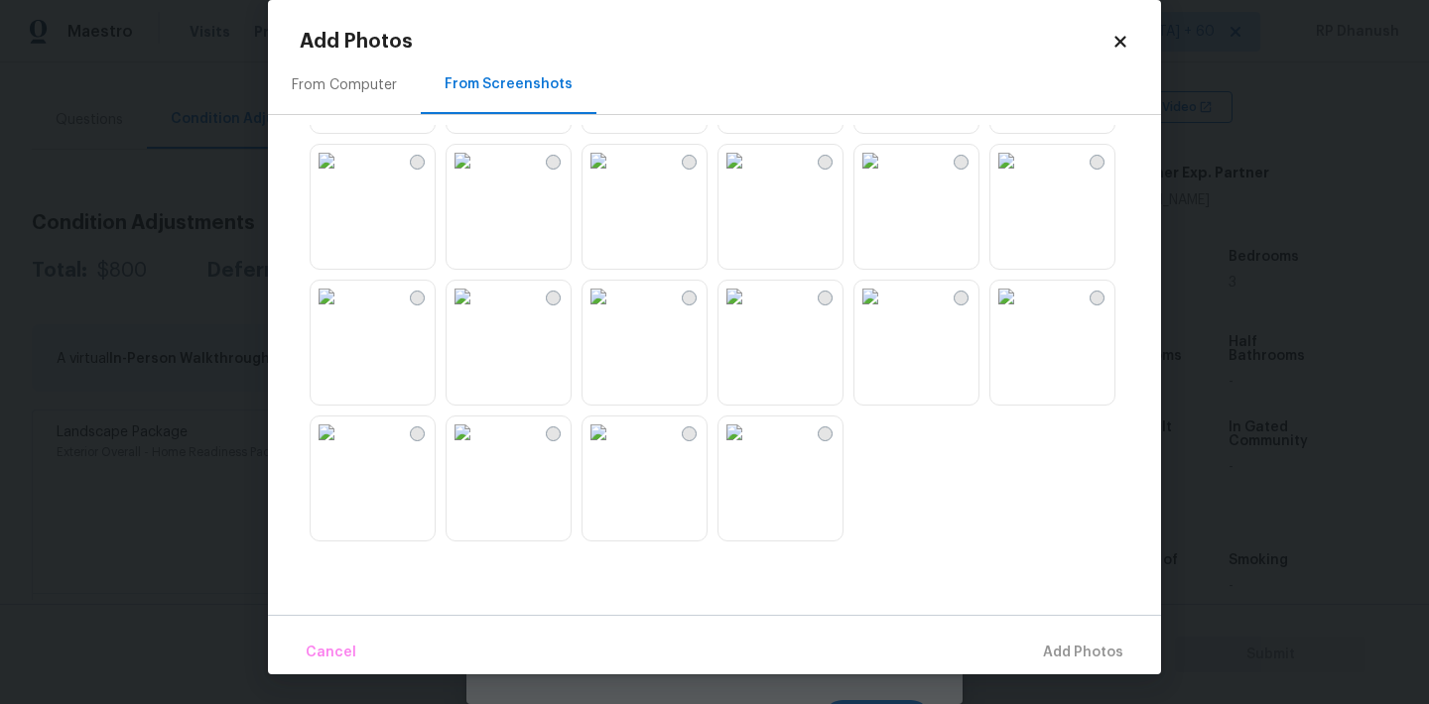
click at [1116, 36] on icon at bounding box center [1119, 41] width 11 height 11
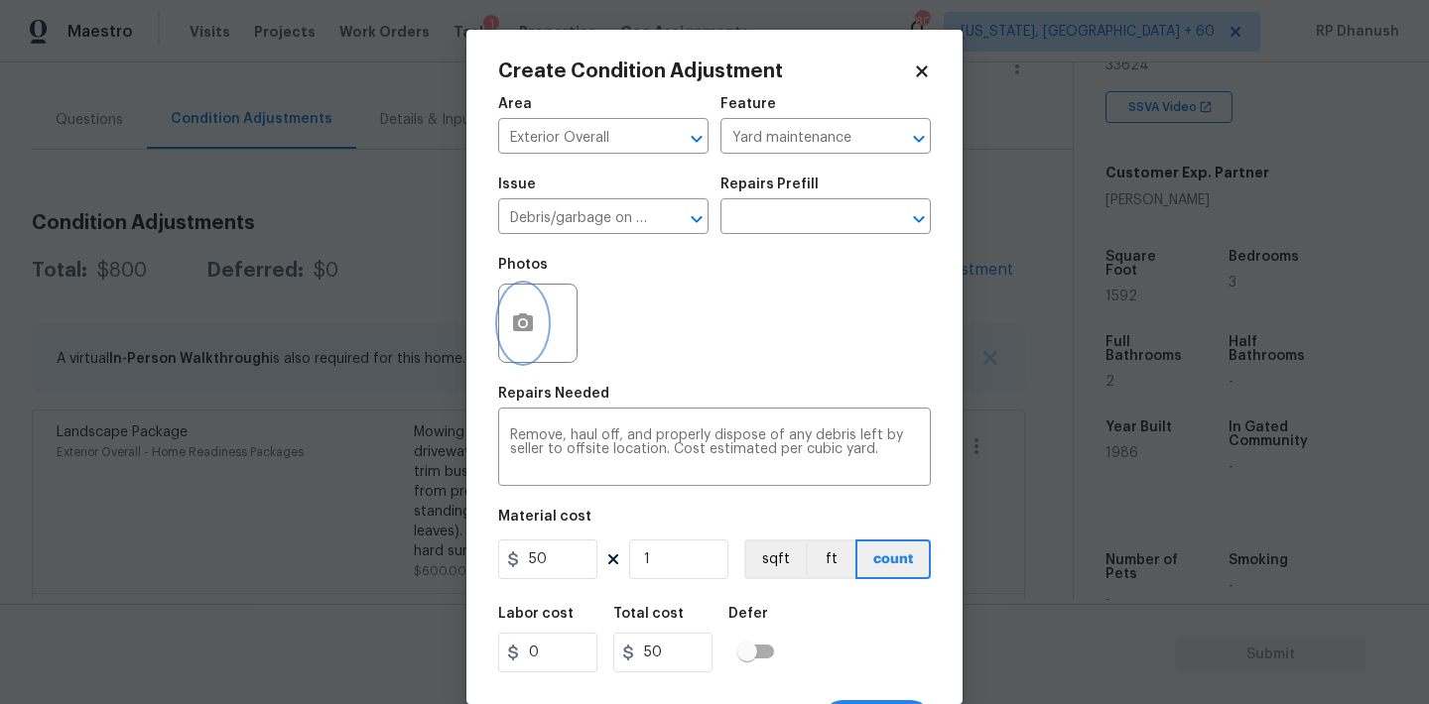
scroll to position [0, 0]
click at [671, 565] on input "1" at bounding box center [678, 560] width 99 height 40
type input "0"
type input "2"
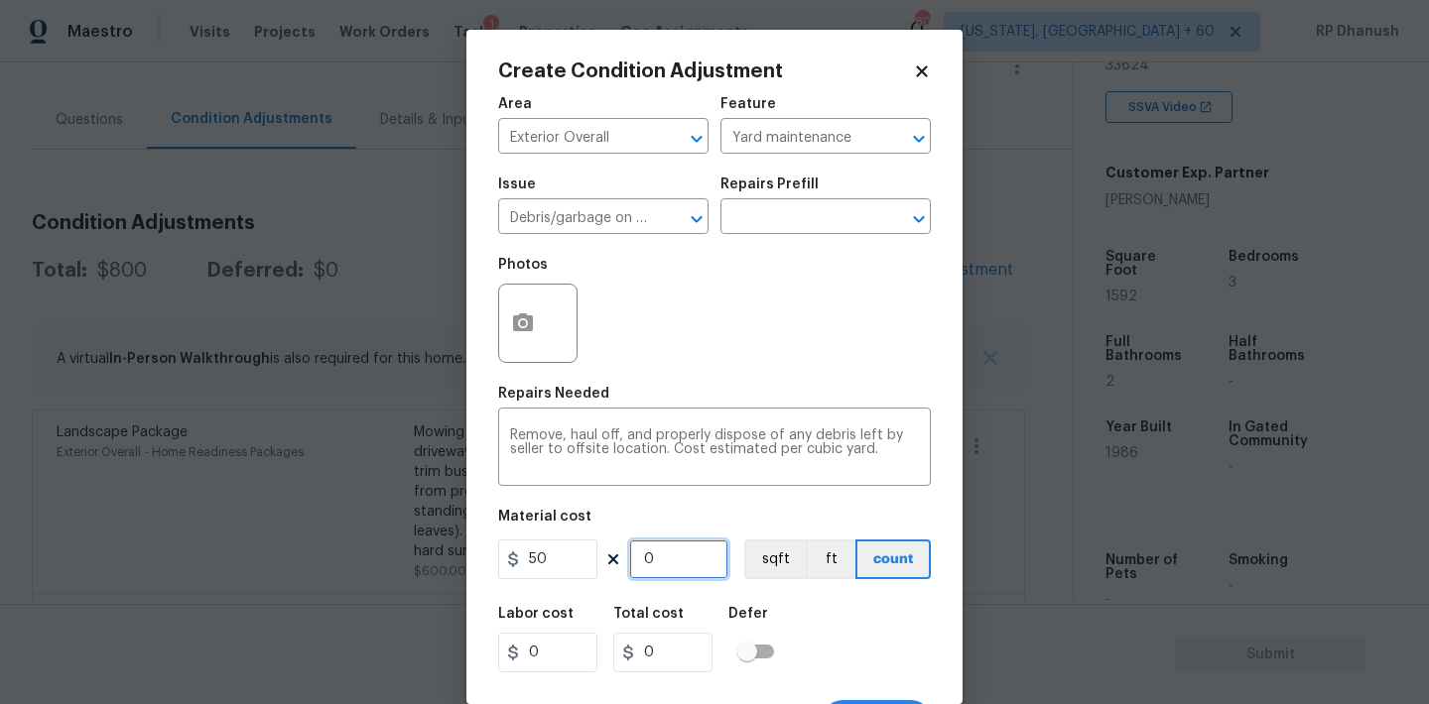
type input "100"
type input "2"
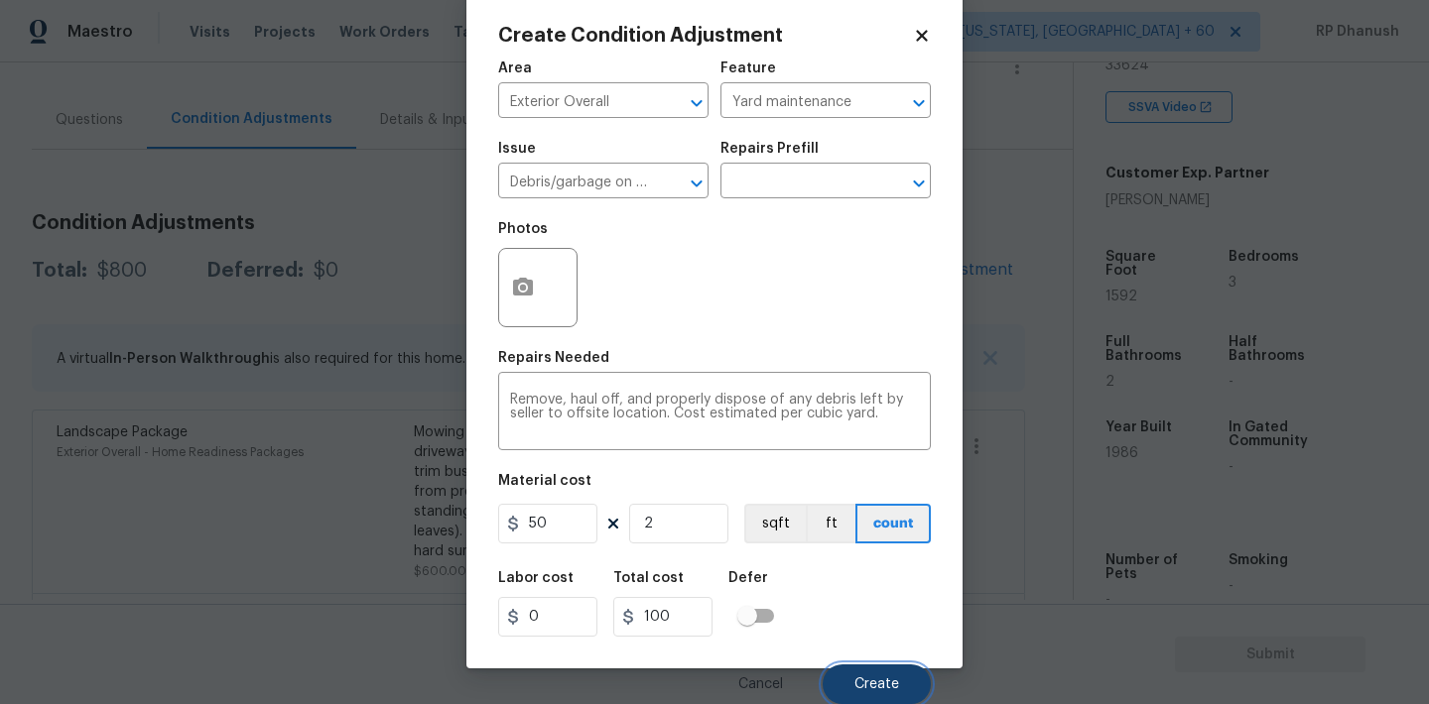
click at [864, 668] on button "Create" at bounding box center [876, 685] width 108 height 40
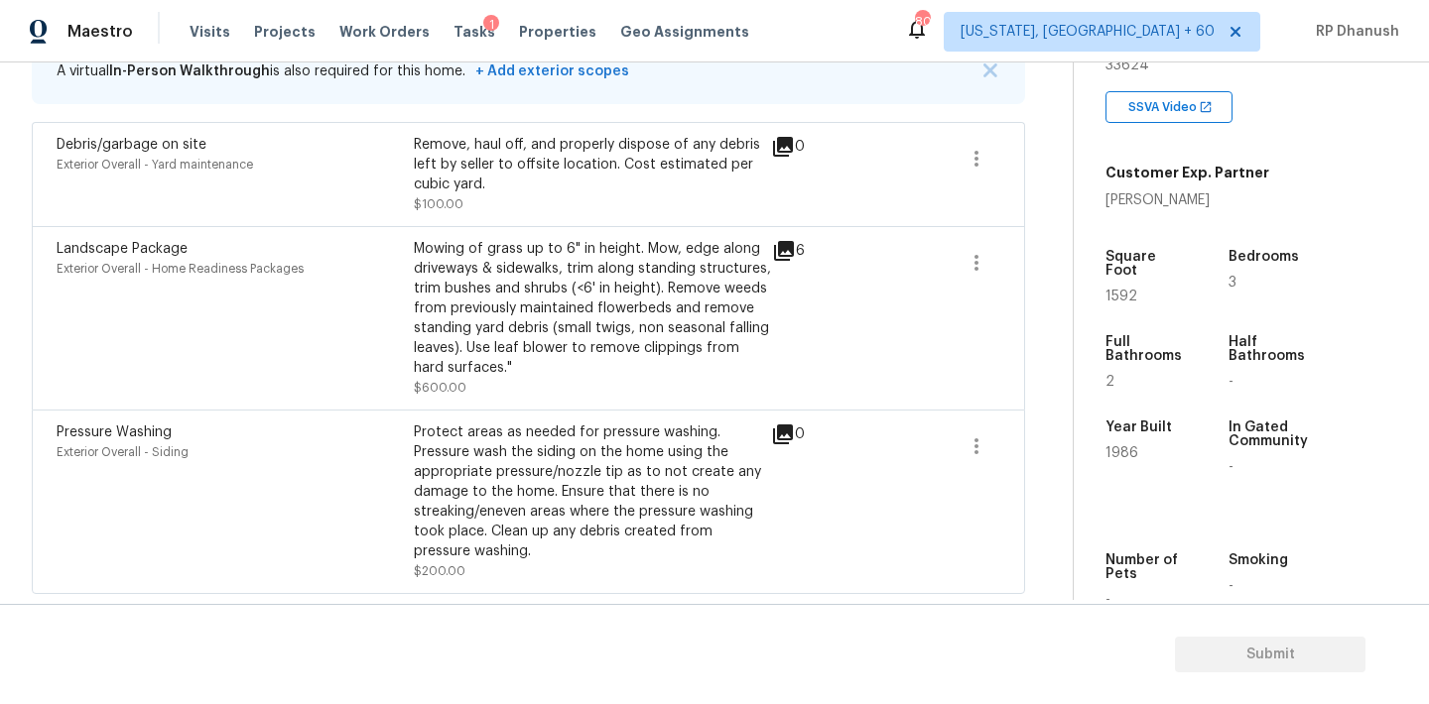
scroll to position [347, 0]
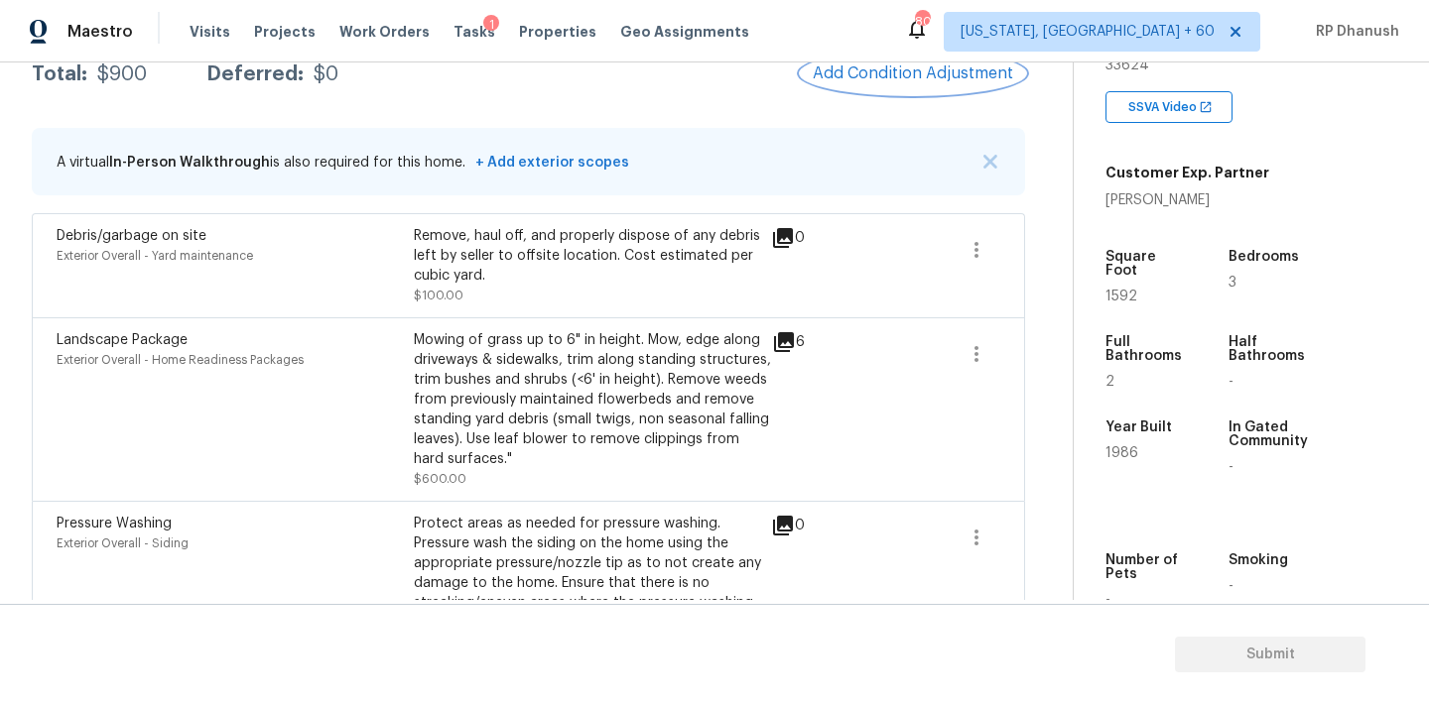
click at [925, 86] on button "Add Condition Adjustment" at bounding box center [913, 74] width 224 height 42
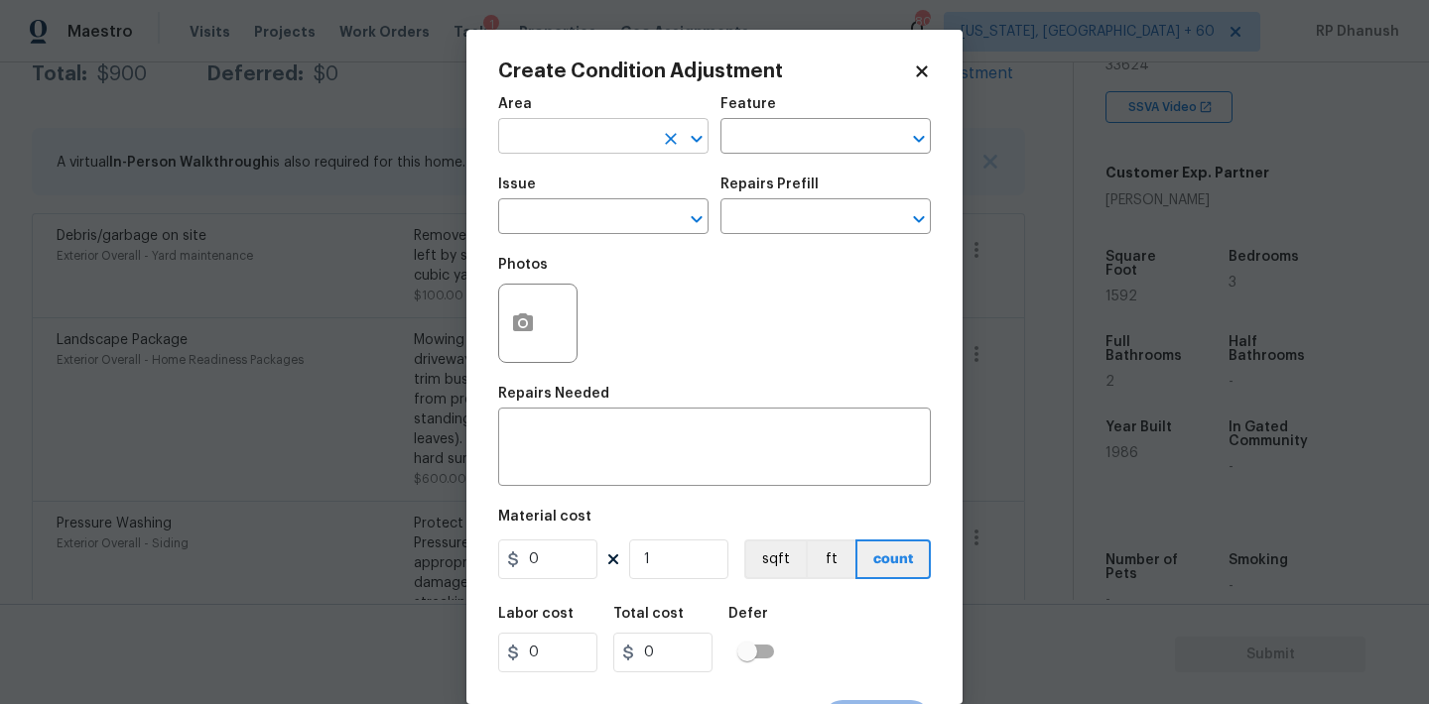
click at [634, 144] on input "text" at bounding box center [575, 138] width 155 height 31
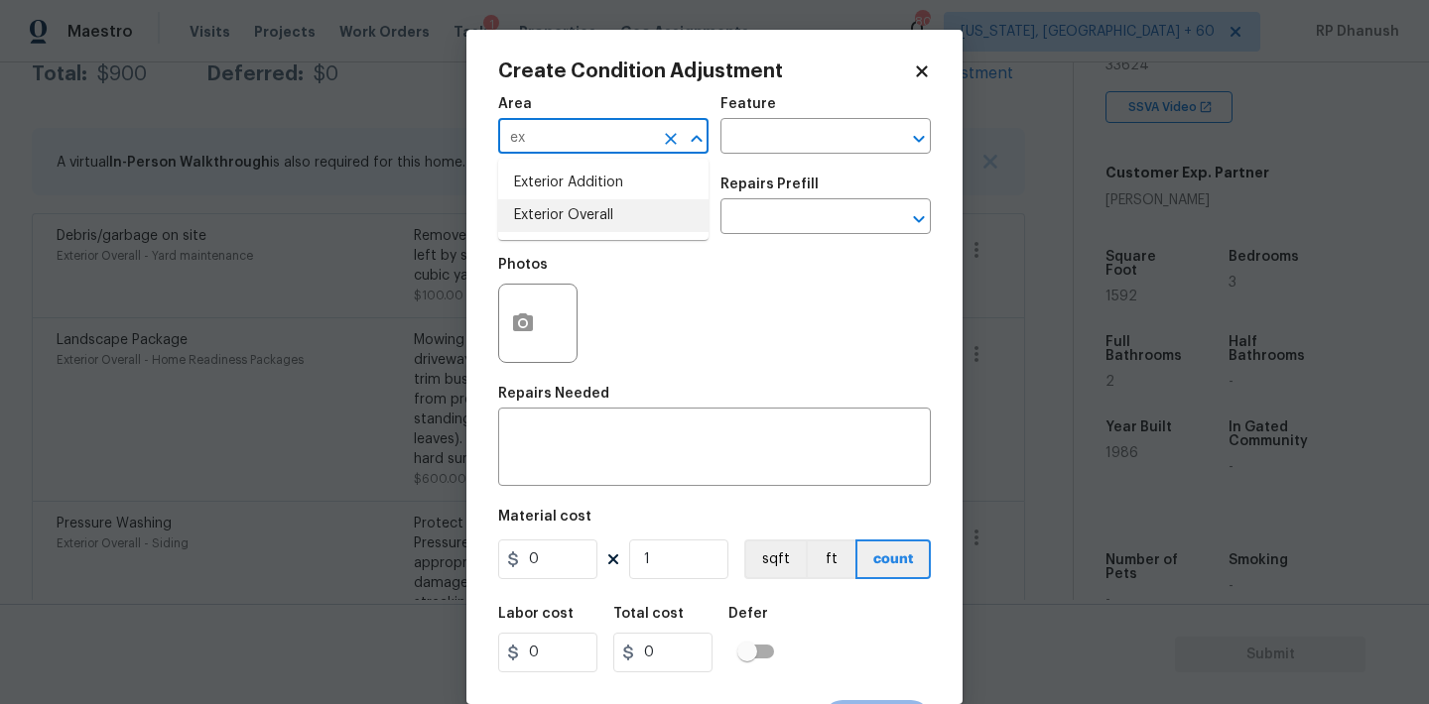
click at [563, 216] on li "Exterior Overall" at bounding box center [603, 215] width 210 height 33
type input "Exterior Overall"
click at [563, 451] on textarea at bounding box center [714, 450] width 409 height 42
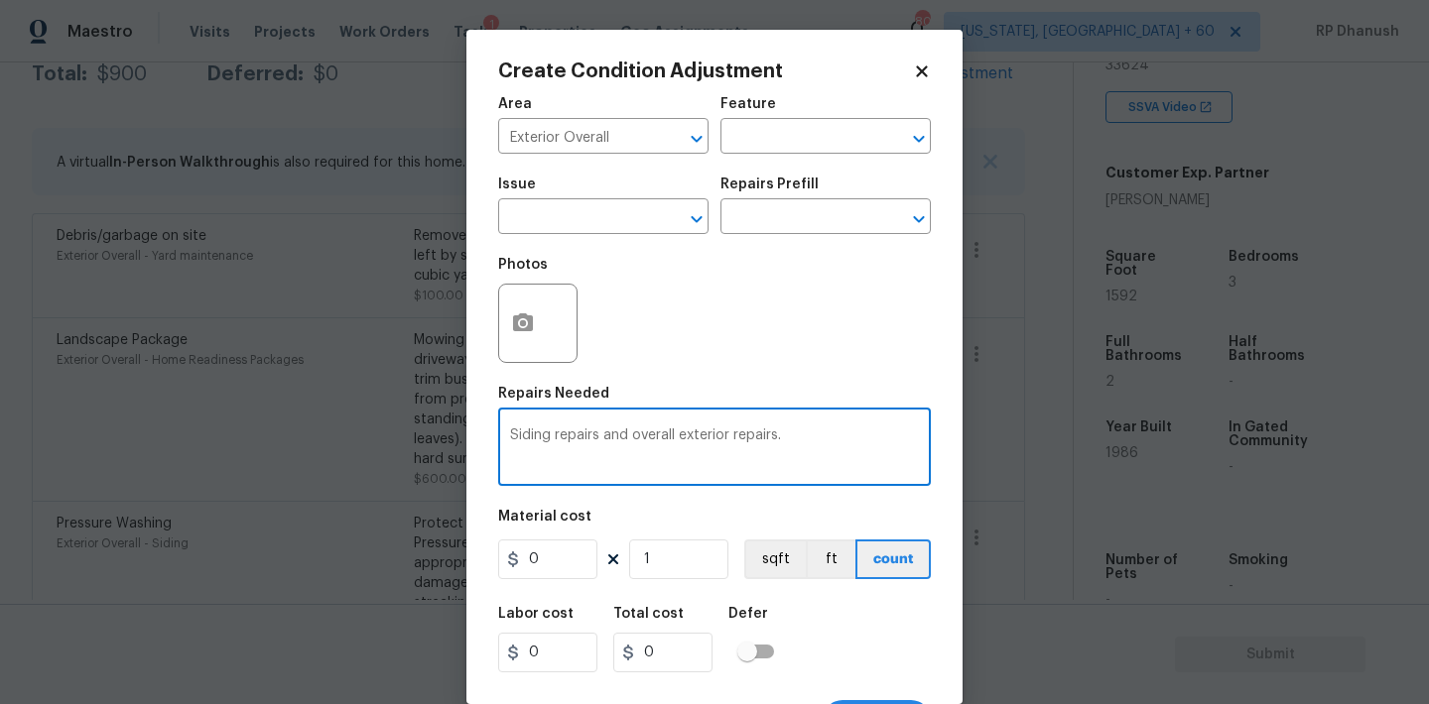
type textarea "Siding repairs and overall exterior repairs."
click at [550, 559] on input "0" at bounding box center [547, 560] width 99 height 40
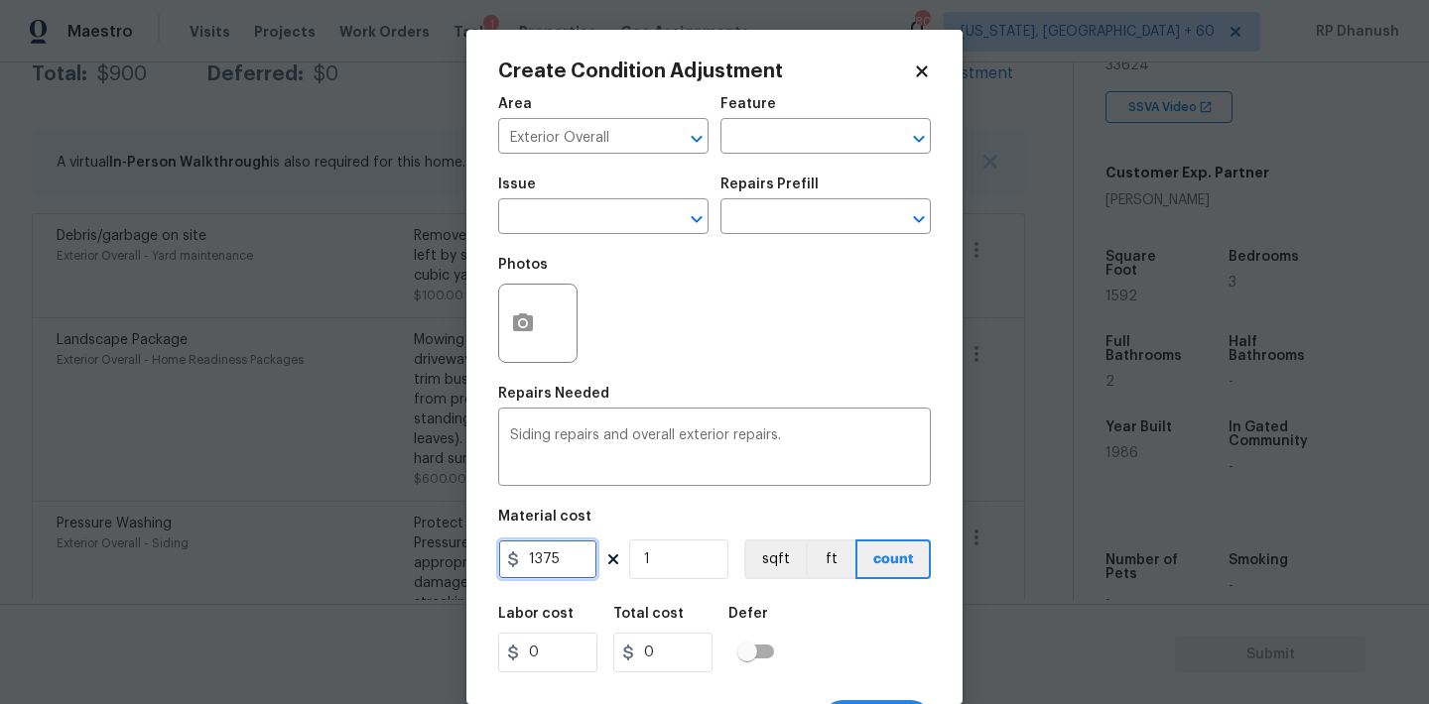
type input "1375"
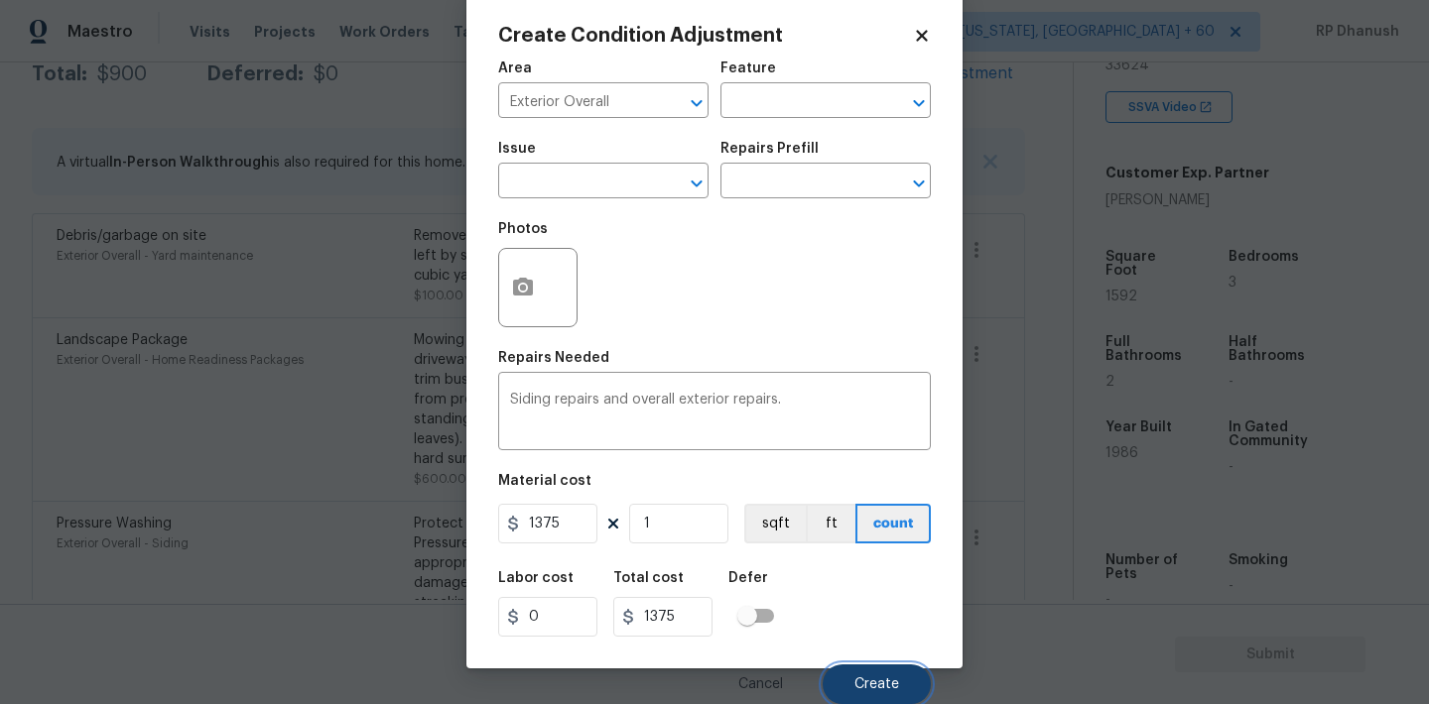
click at [846, 677] on button "Create" at bounding box center [876, 685] width 108 height 40
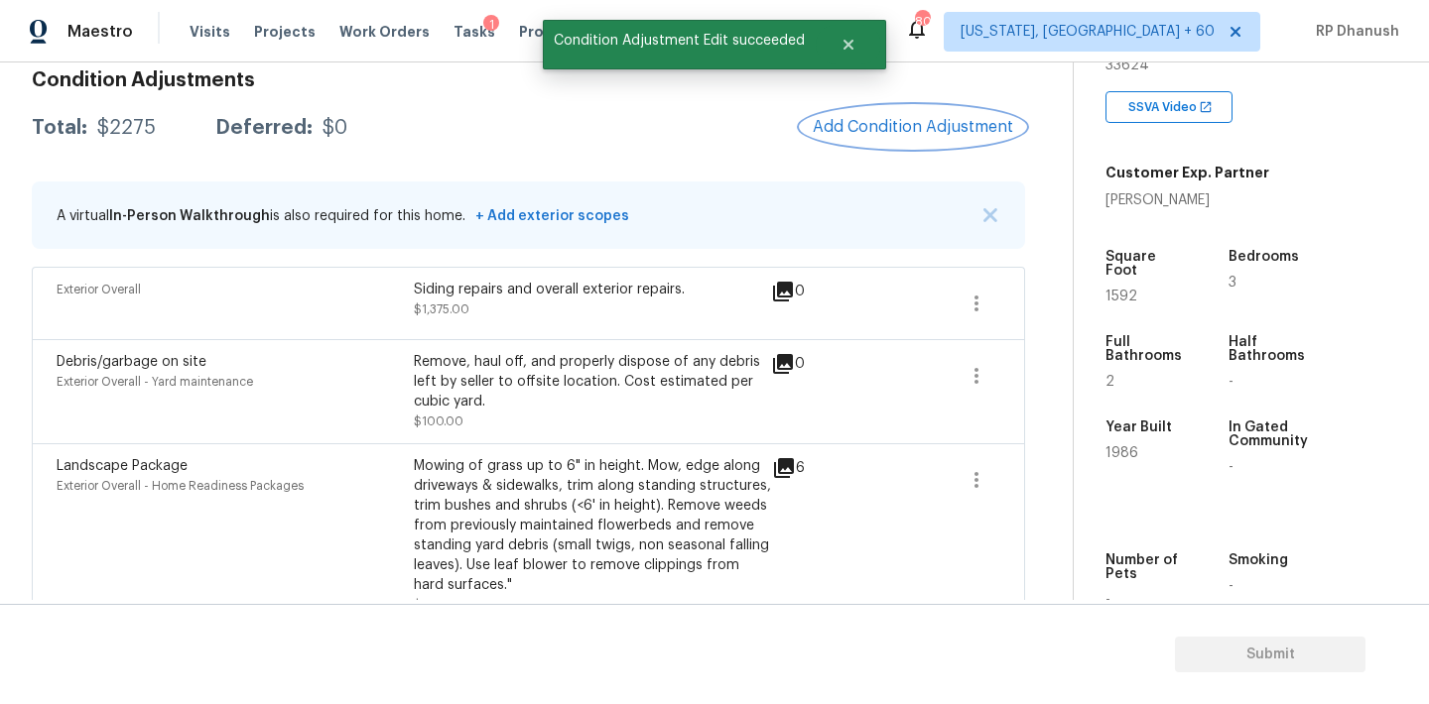
scroll to position [263, 0]
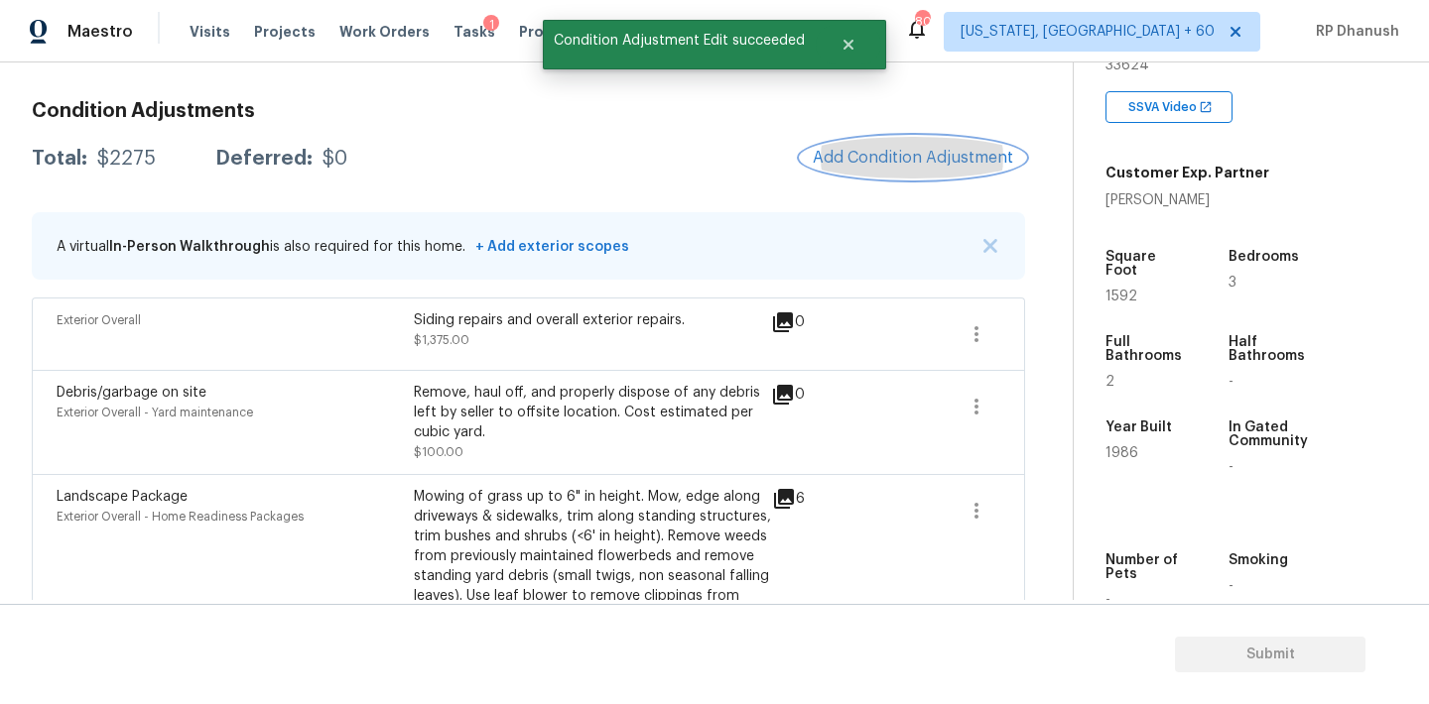
click at [865, 143] on button "Add Condition Adjustment" at bounding box center [913, 158] width 224 height 42
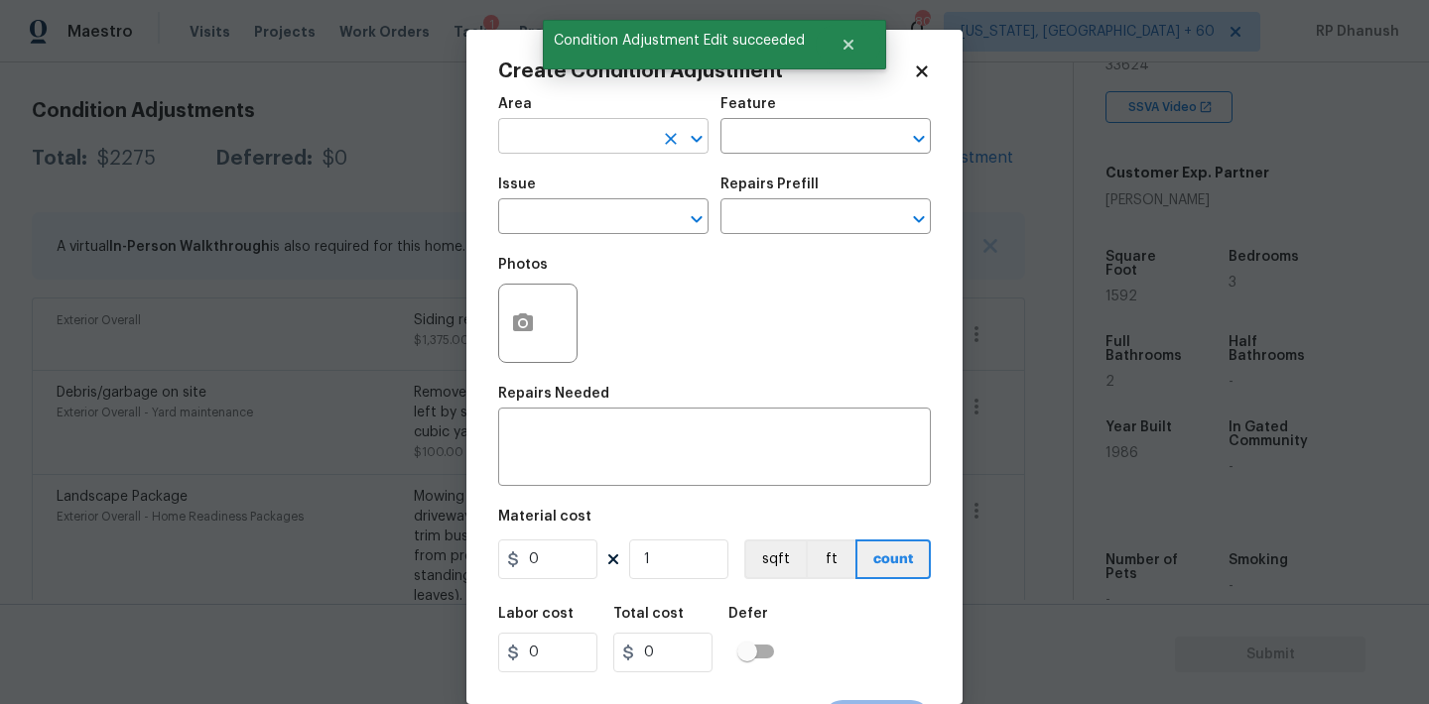
click at [576, 139] on input "text" at bounding box center [575, 138] width 155 height 31
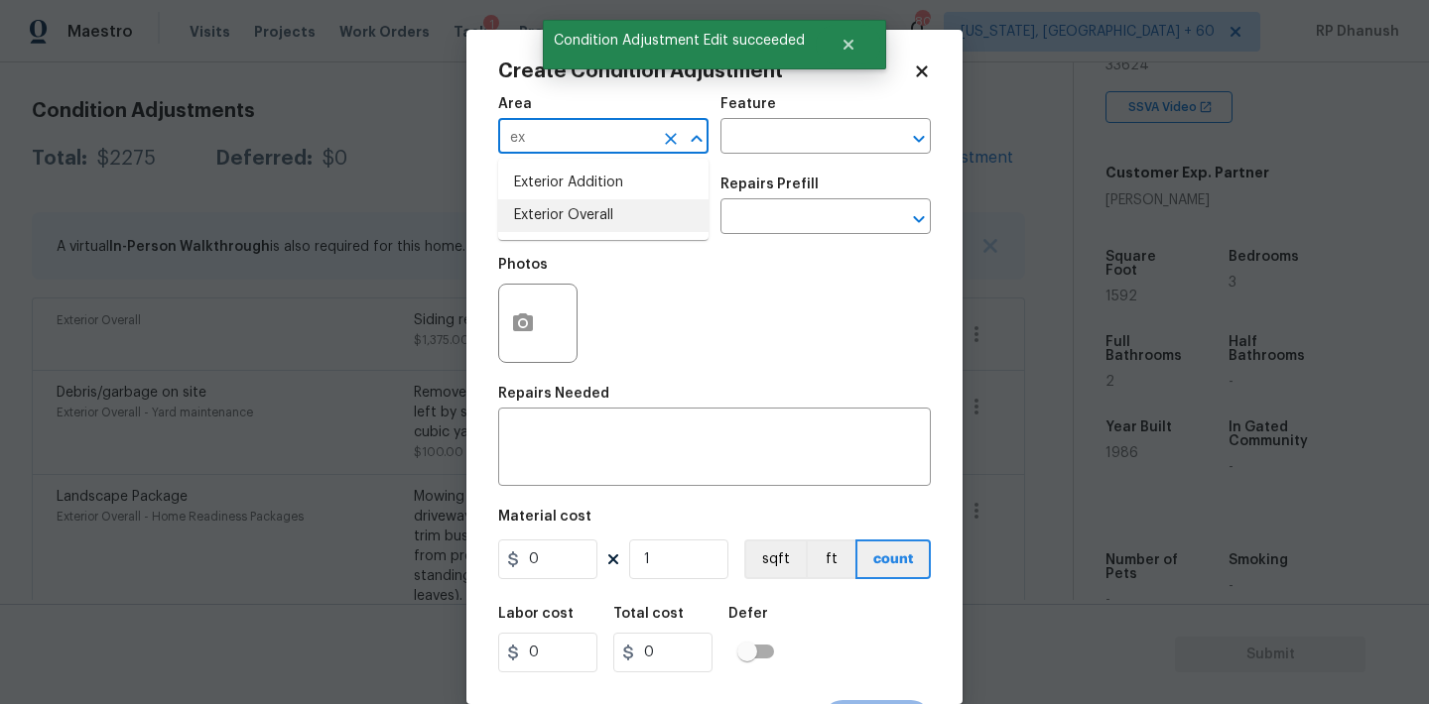
click at [553, 225] on li "Exterior Overall" at bounding box center [603, 215] width 210 height 33
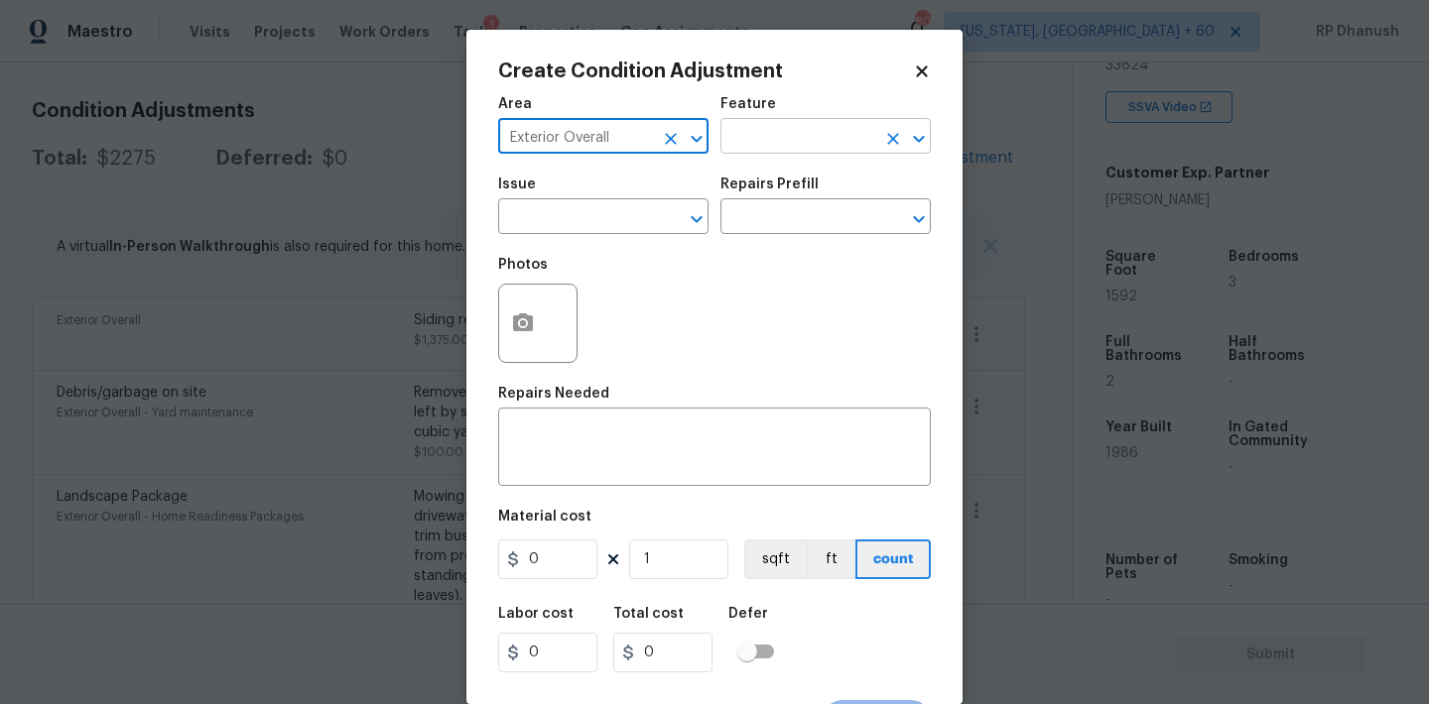
type input "Exterior Overall"
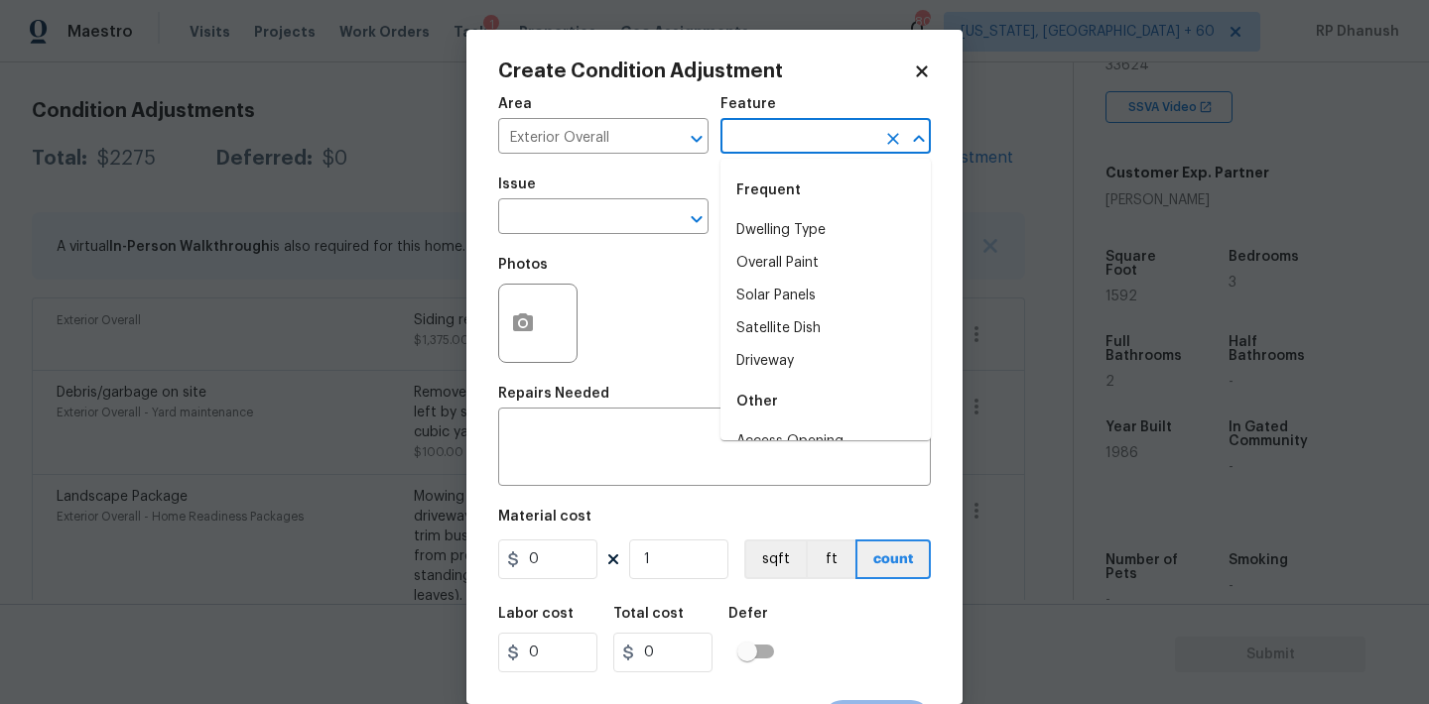
click at [817, 123] on input "text" at bounding box center [797, 138] width 155 height 31
type input "o"
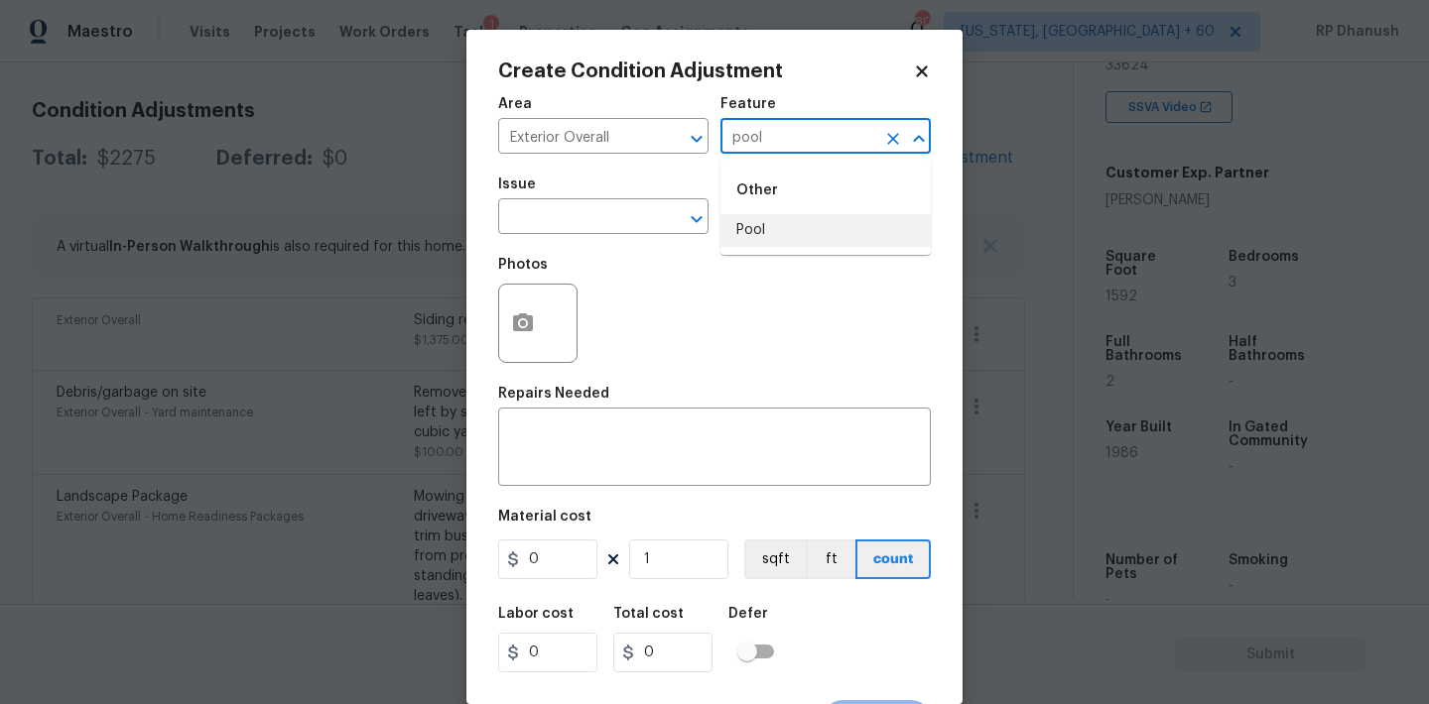
click at [779, 226] on li "Pool" at bounding box center [825, 230] width 210 height 33
type input "Pool"
click at [610, 227] on input "text" at bounding box center [575, 218] width 155 height 31
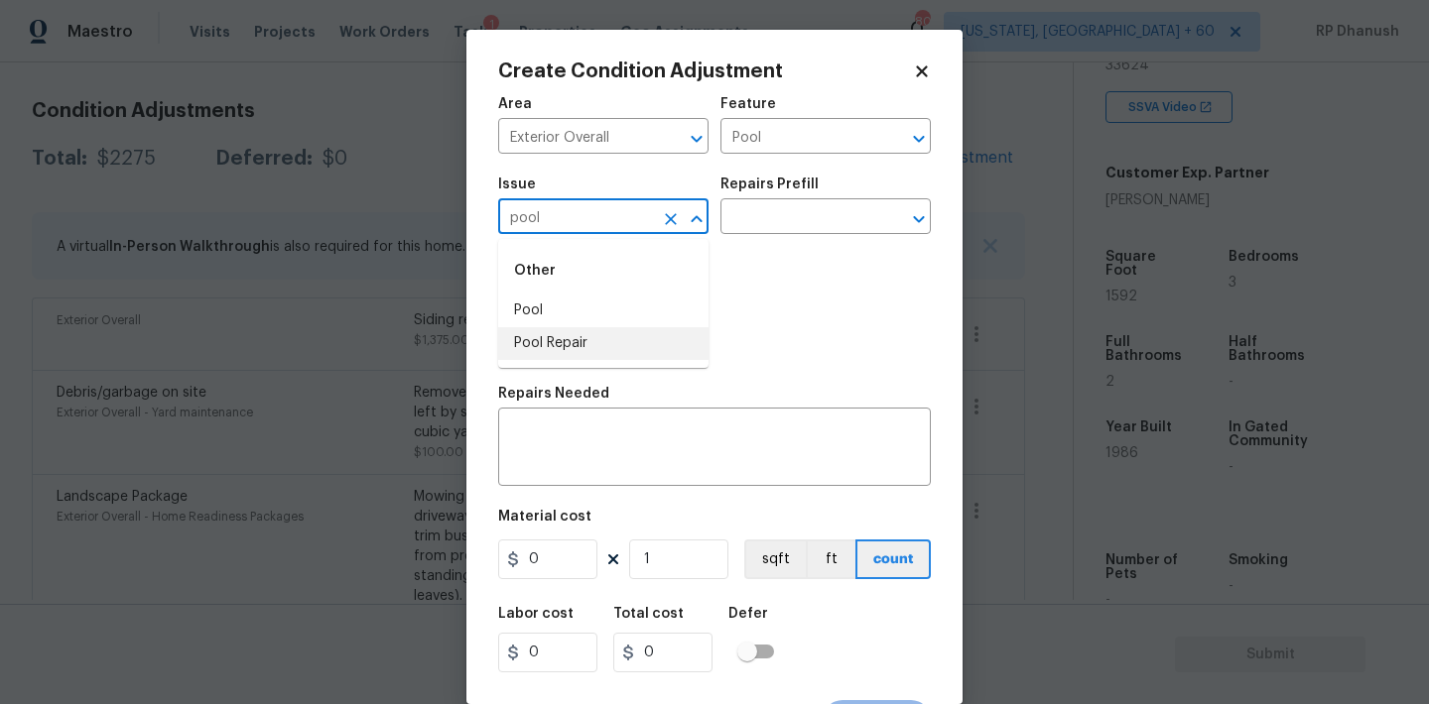
click at [596, 336] on li "Pool Repair" at bounding box center [603, 343] width 210 height 33
type input "Pool Repair"
click at [814, 219] on input "text" at bounding box center [797, 218] width 155 height 31
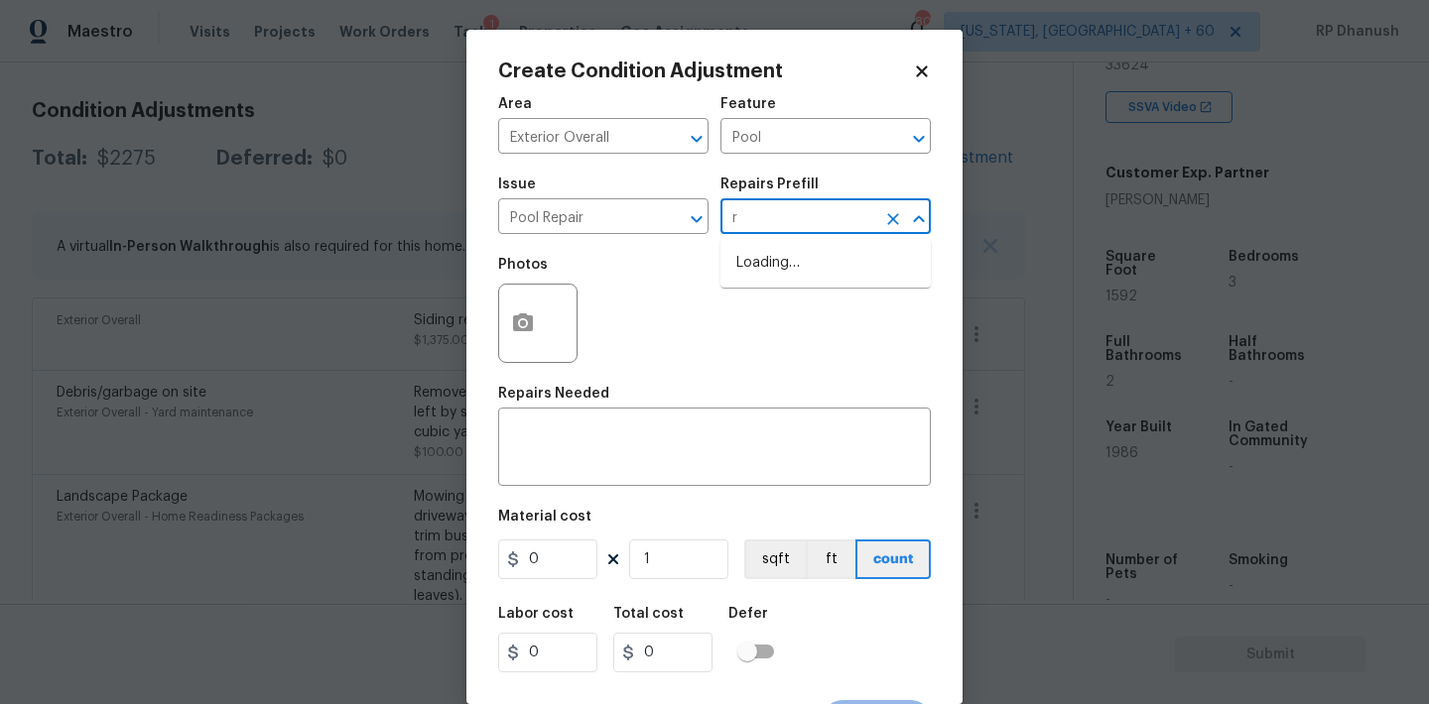
type input "re"
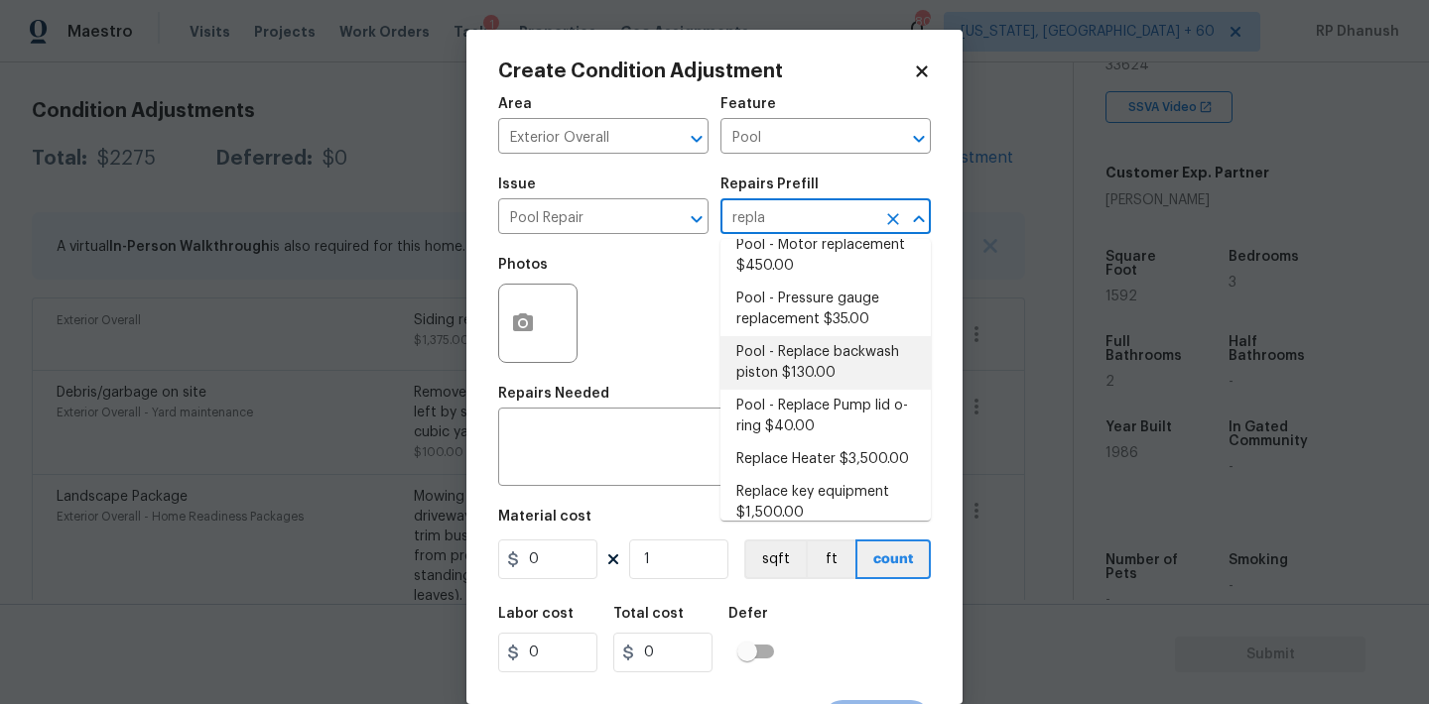
scroll to position [121, 0]
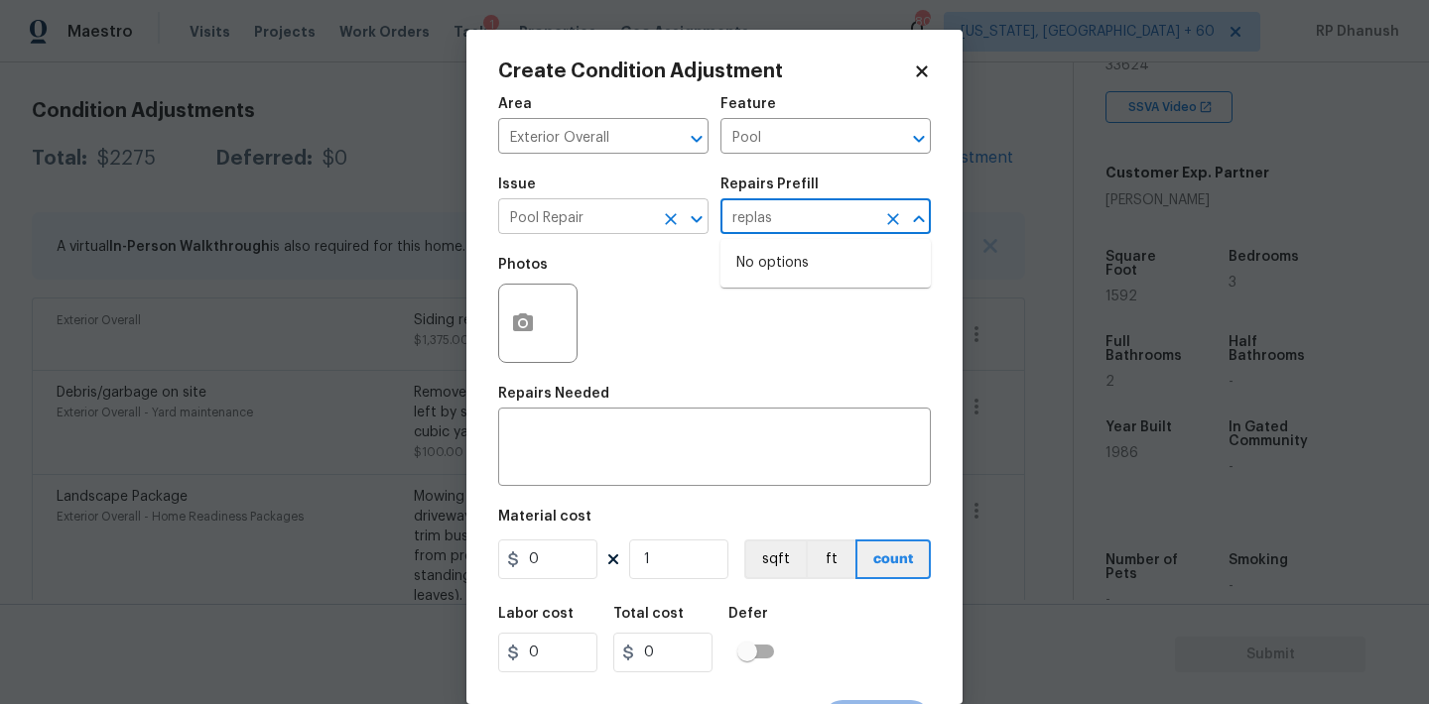
type input "replas"
click at [599, 218] on input "Pool Repair" at bounding box center [575, 218] width 155 height 31
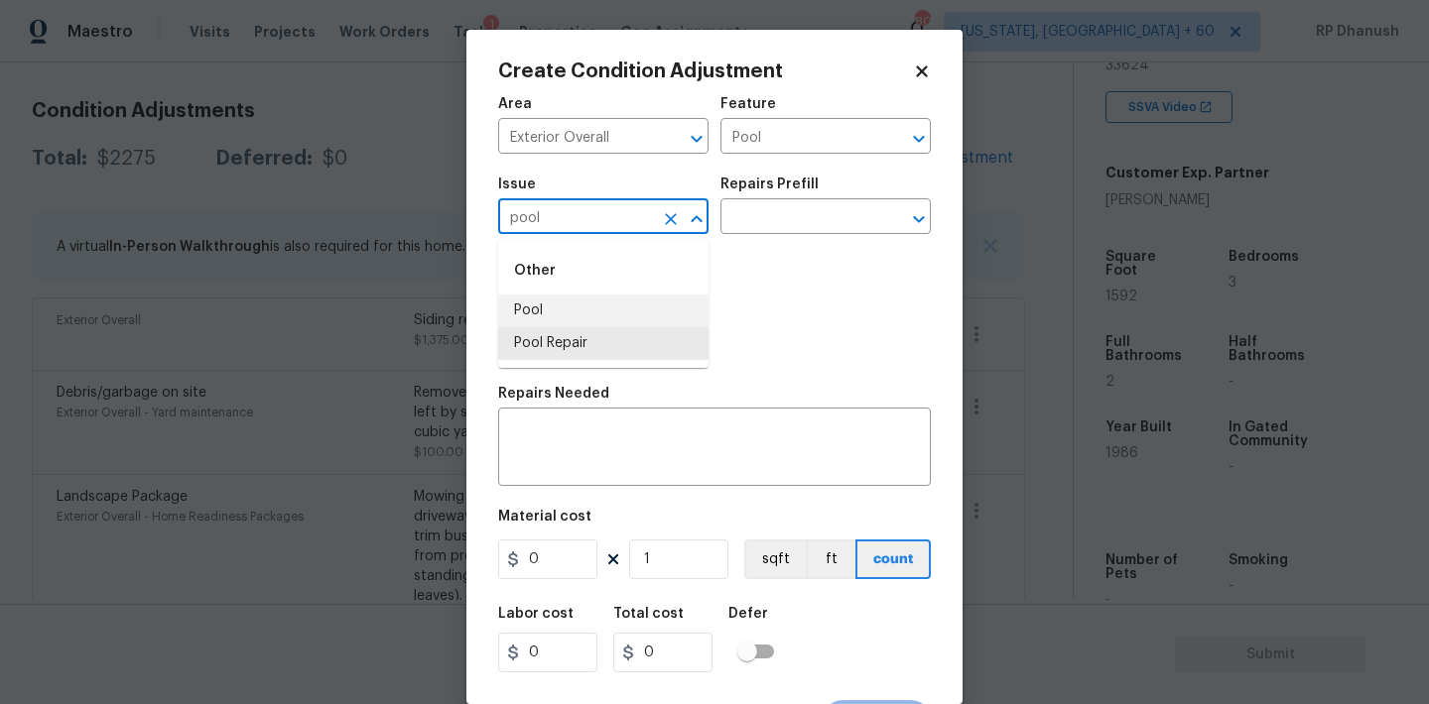
click at [518, 313] on li "Pool" at bounding box center [603, 311] width 210 height 33
type input "Pool"
click at [748, 226] on input "text" at bounding box center [797, 218] width 155 height 31
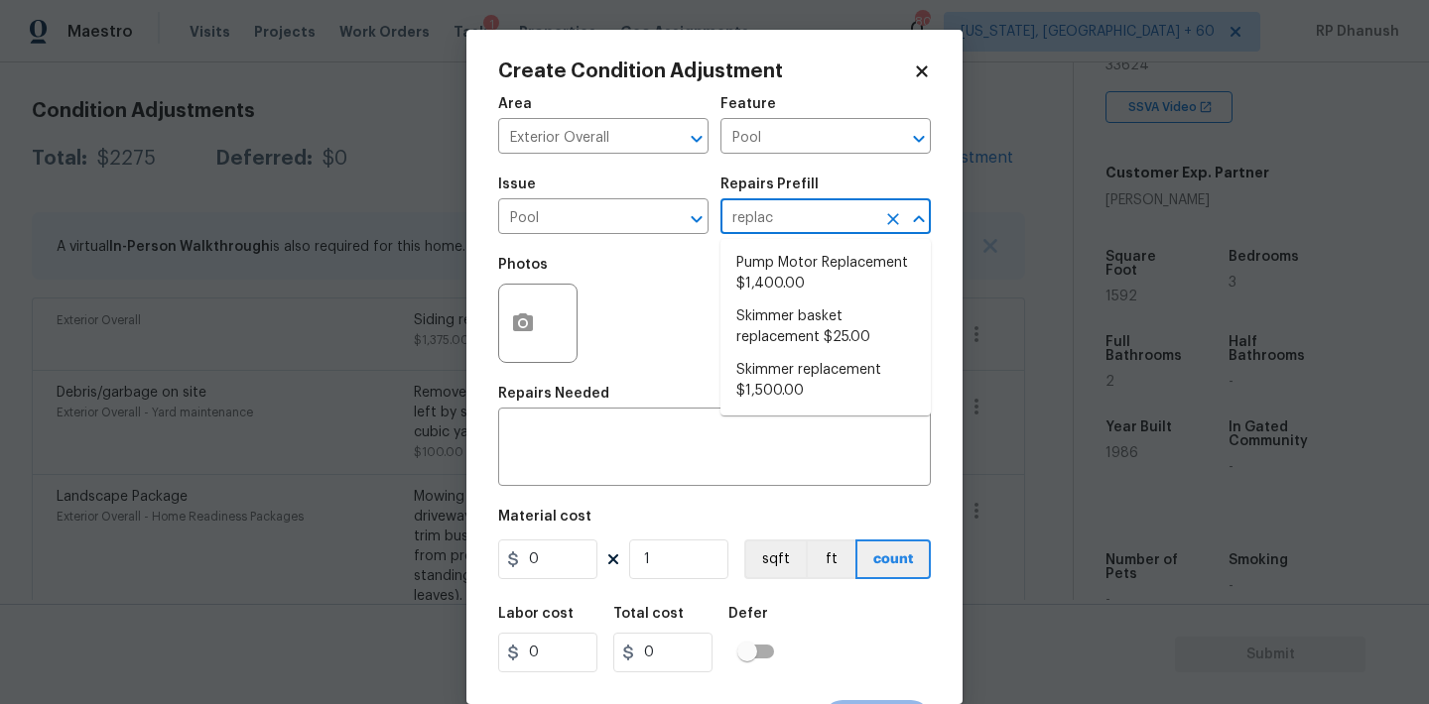
type input "repla"
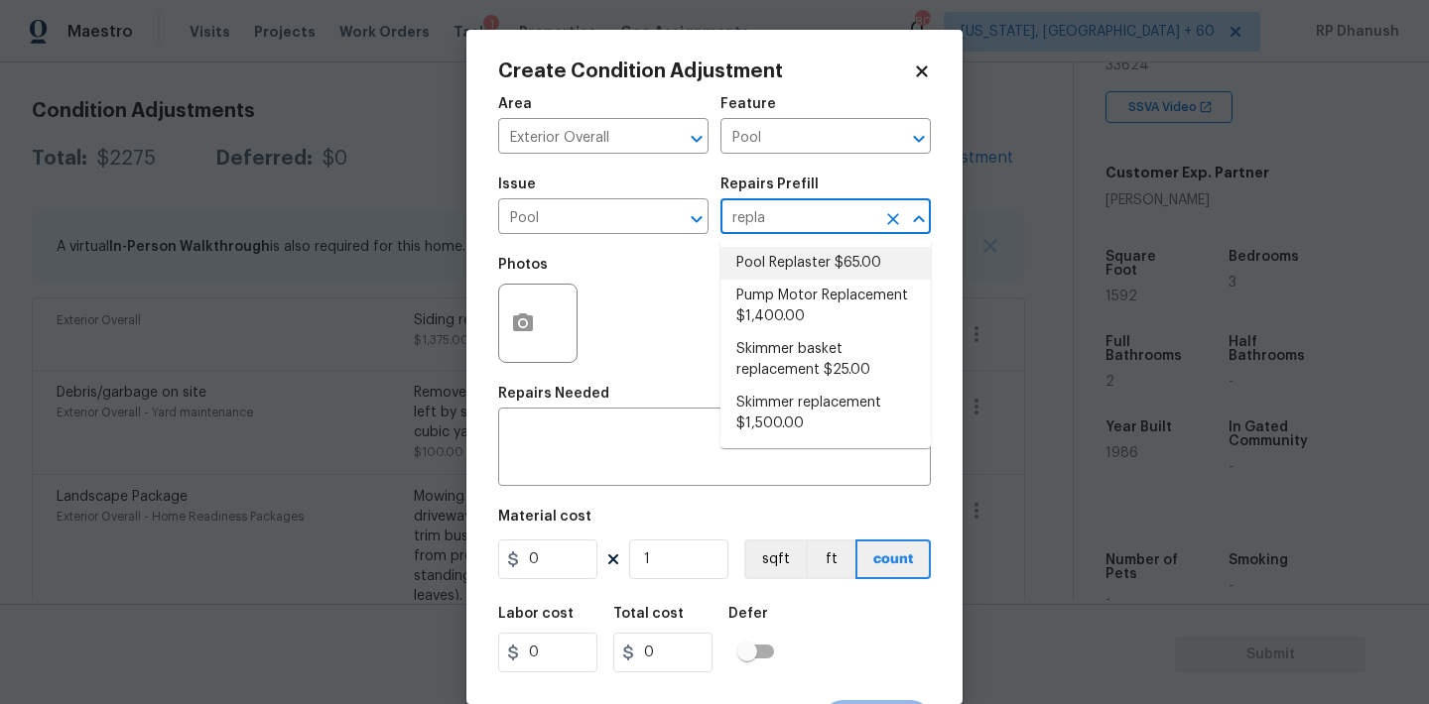
click at [796, 272] on li "Pool Replaster $65.00" at bounding box center [825, 263] width 210 height 33
type textarea "Replaster pool"
type input "65"
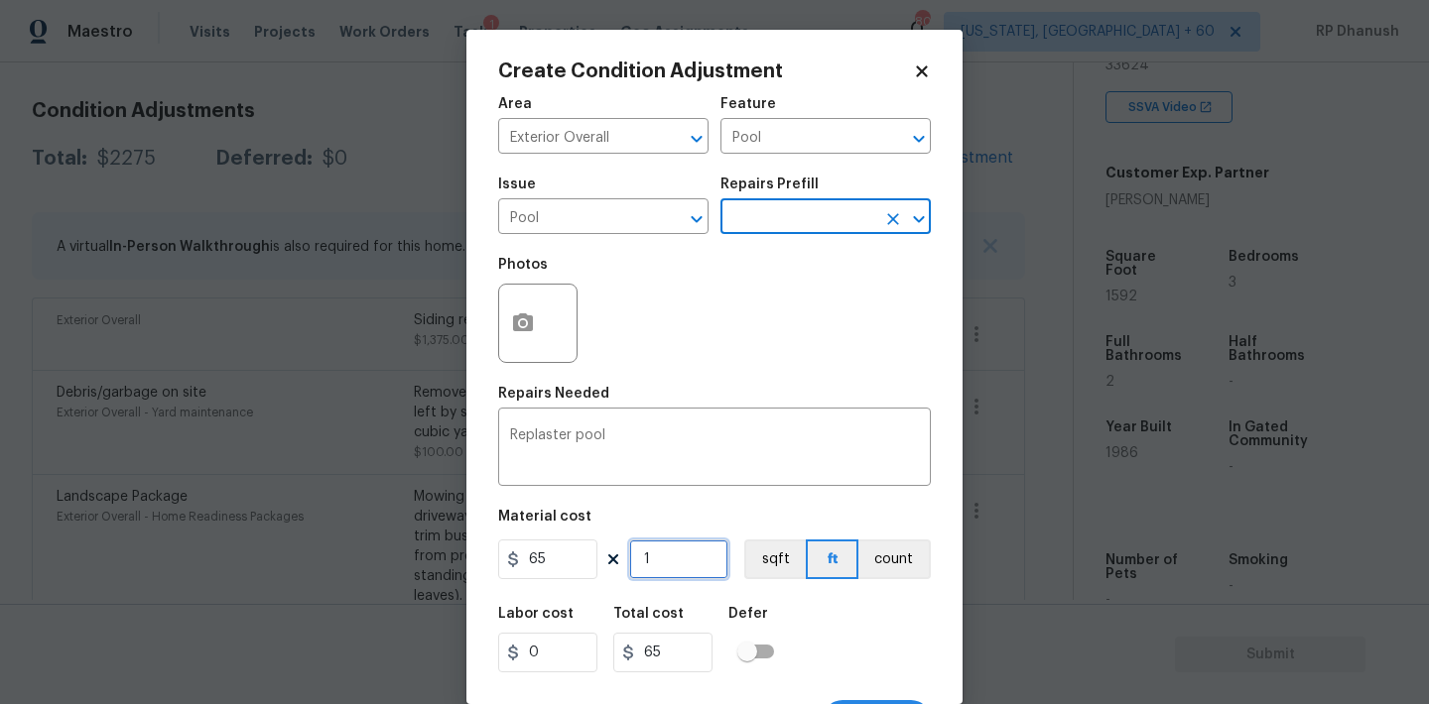
click at [674, 552] on input "1" at bounding box center [678, 560] width 99 height 40
type input "0"
type input "1"
type input "65"
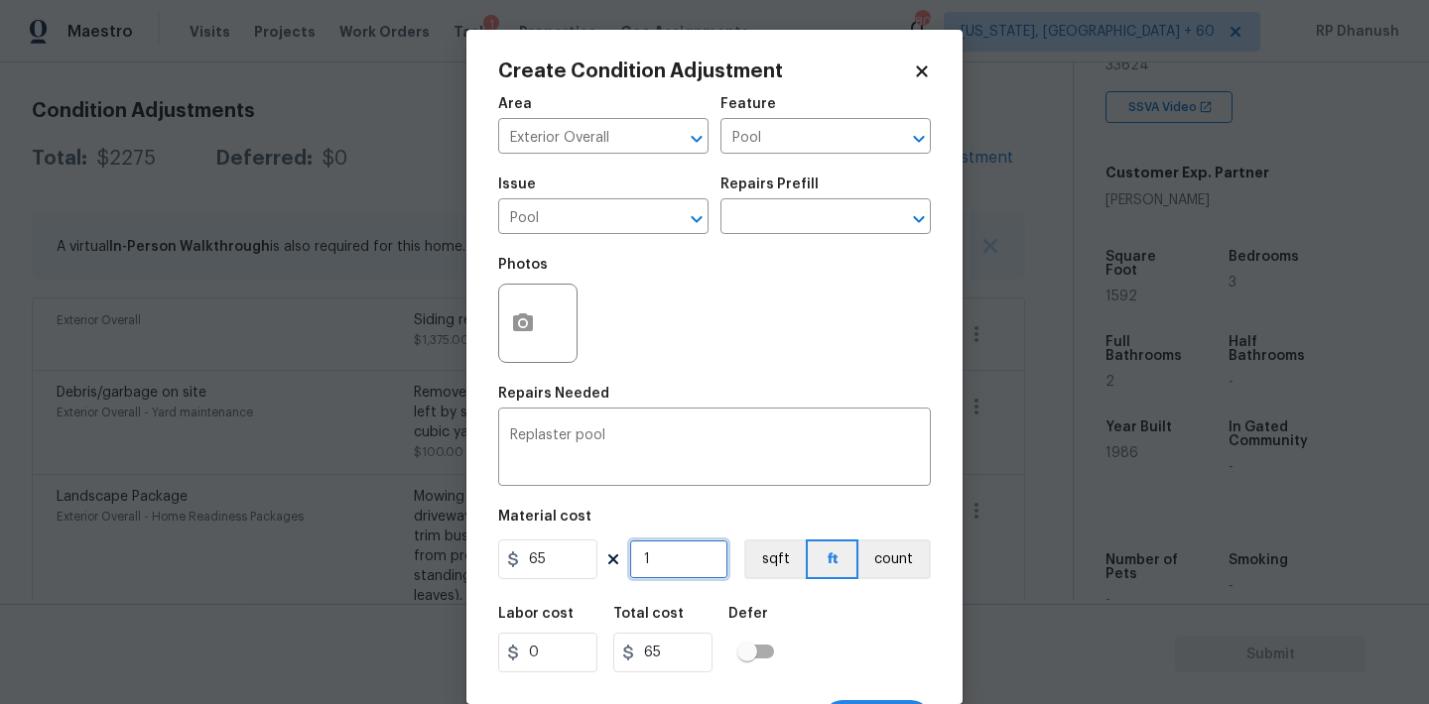
type input "10"
type input "650"
type input "1"
type input "65"
type input "0"
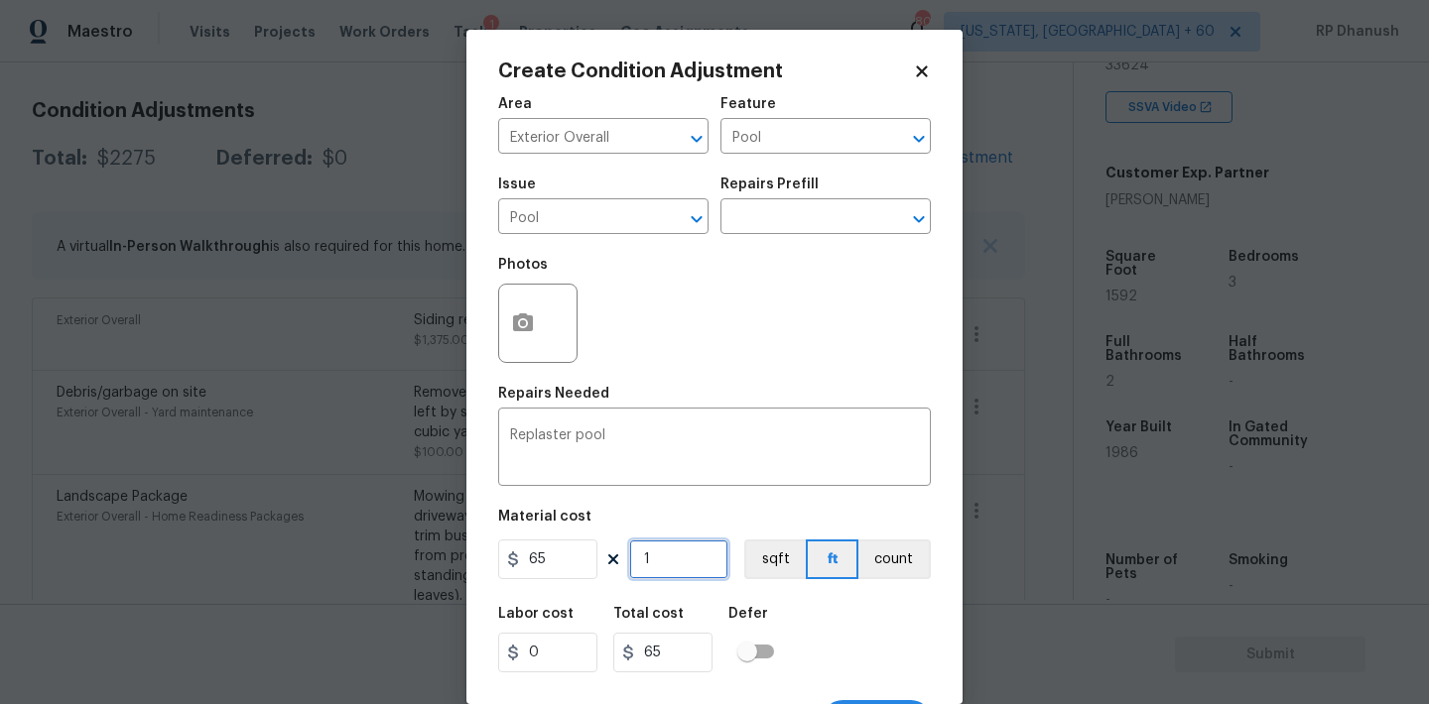
type input "0"
type input "2"
type input "130"
type input "20"
type input "1300"
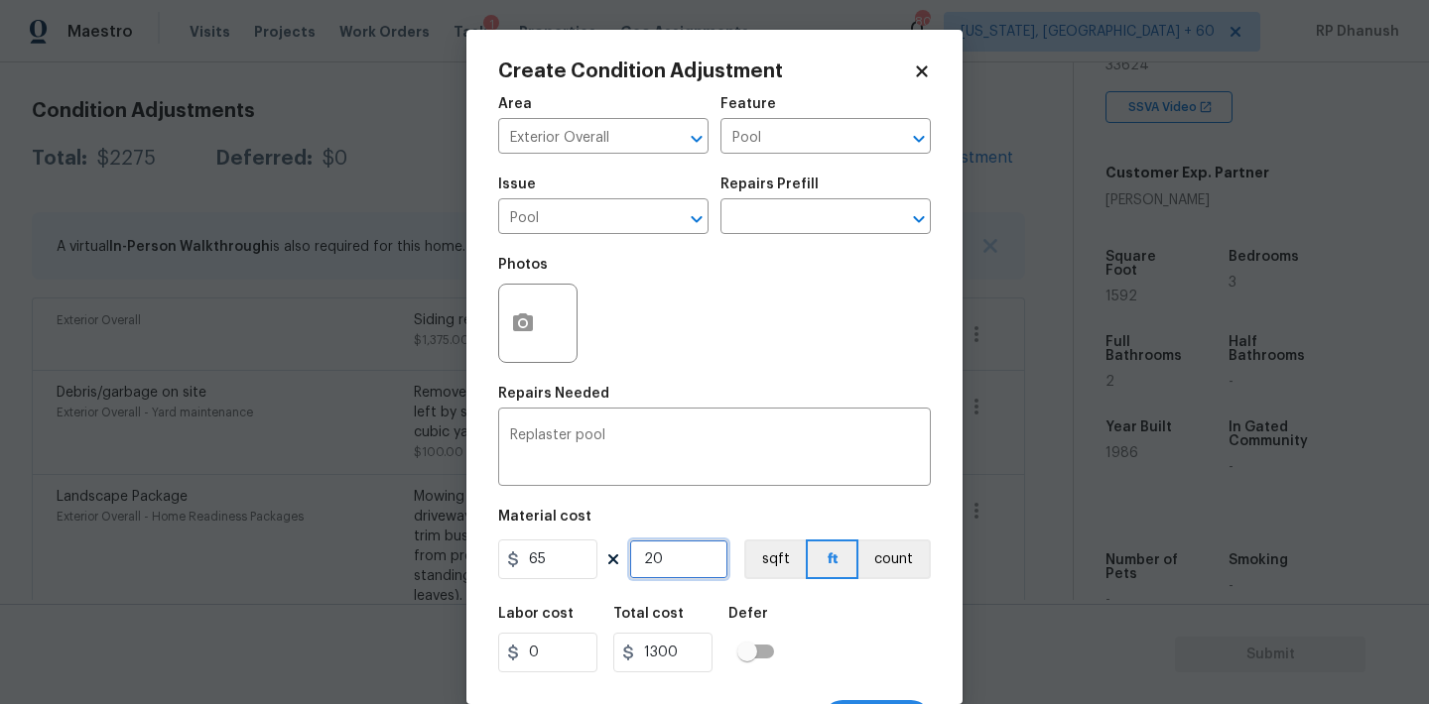
type input "2"
type input "130"
type input "25"
type input "1625"
type input "250"
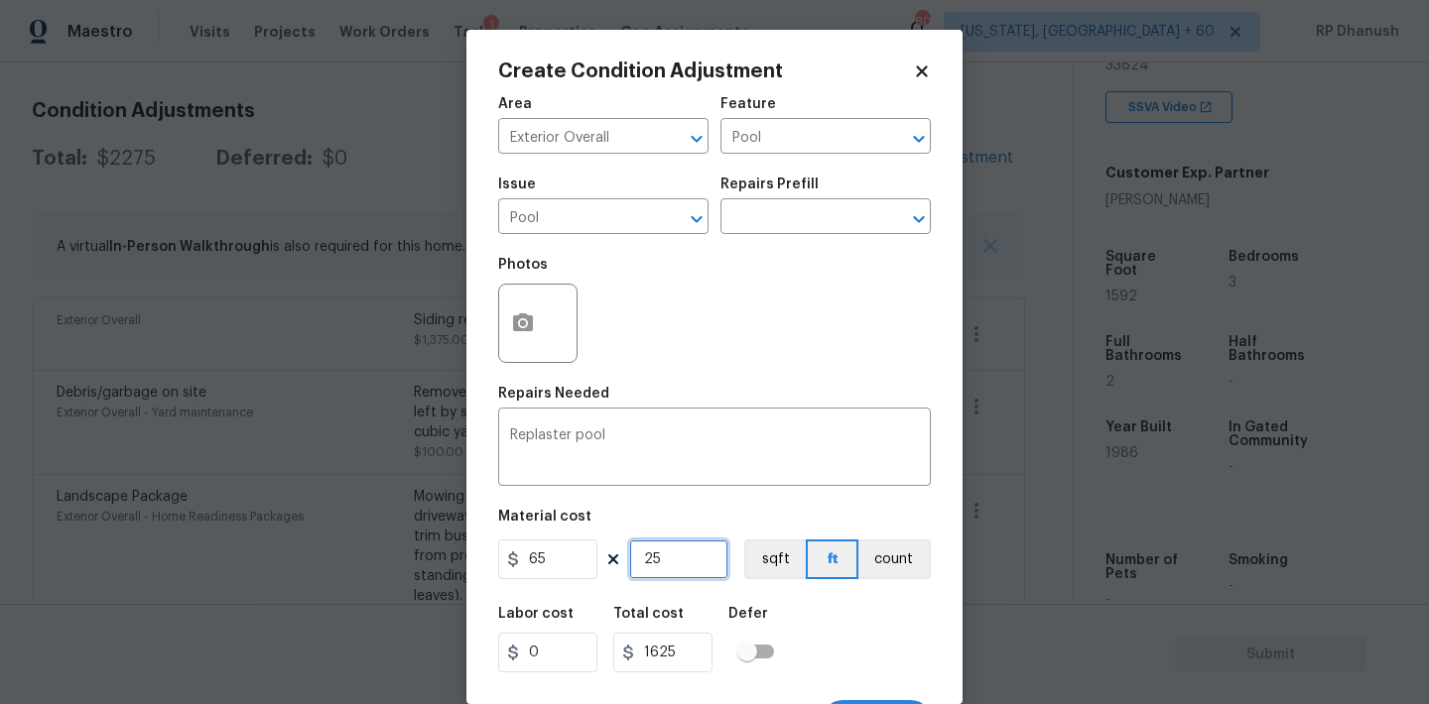
type input "16250"
type input "25"
type input "1625"
type input "2"
type input "130"
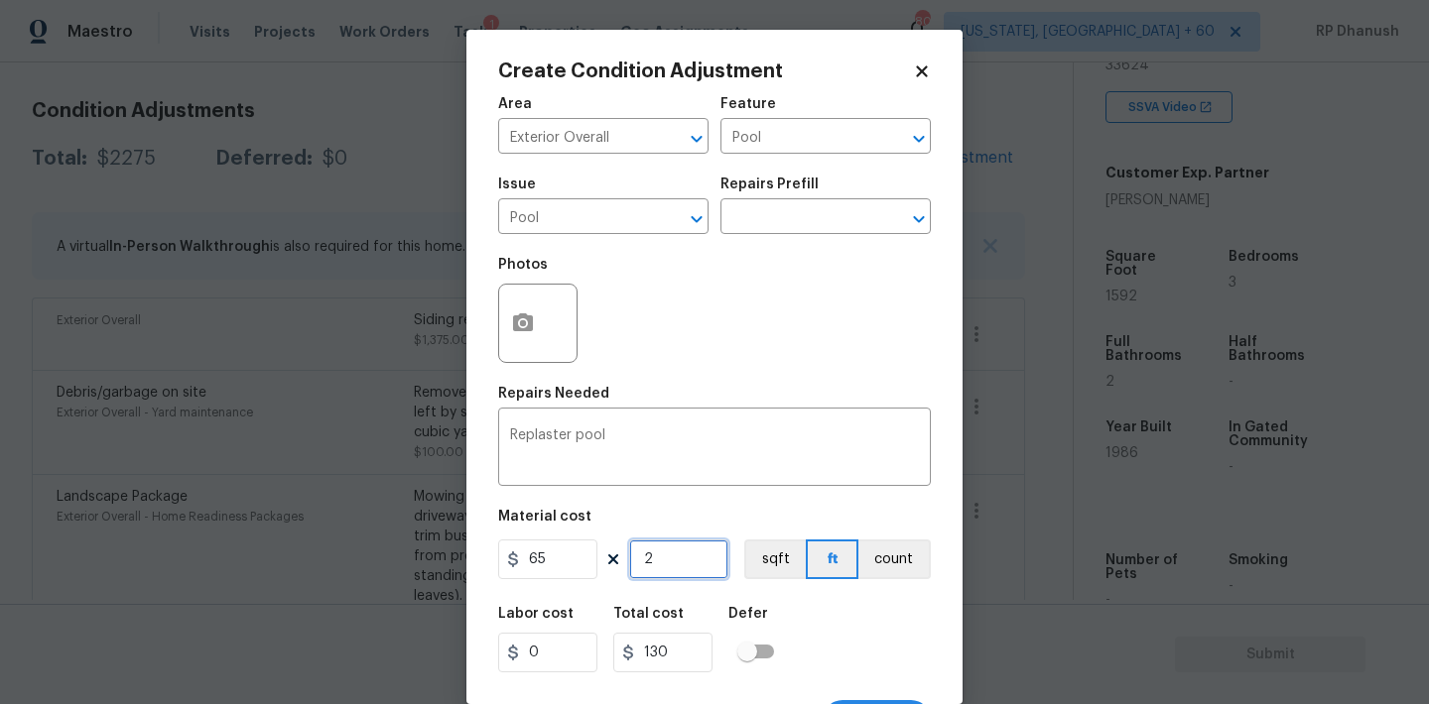
type input "0"
type input "5"
type input "325"
type input "50"
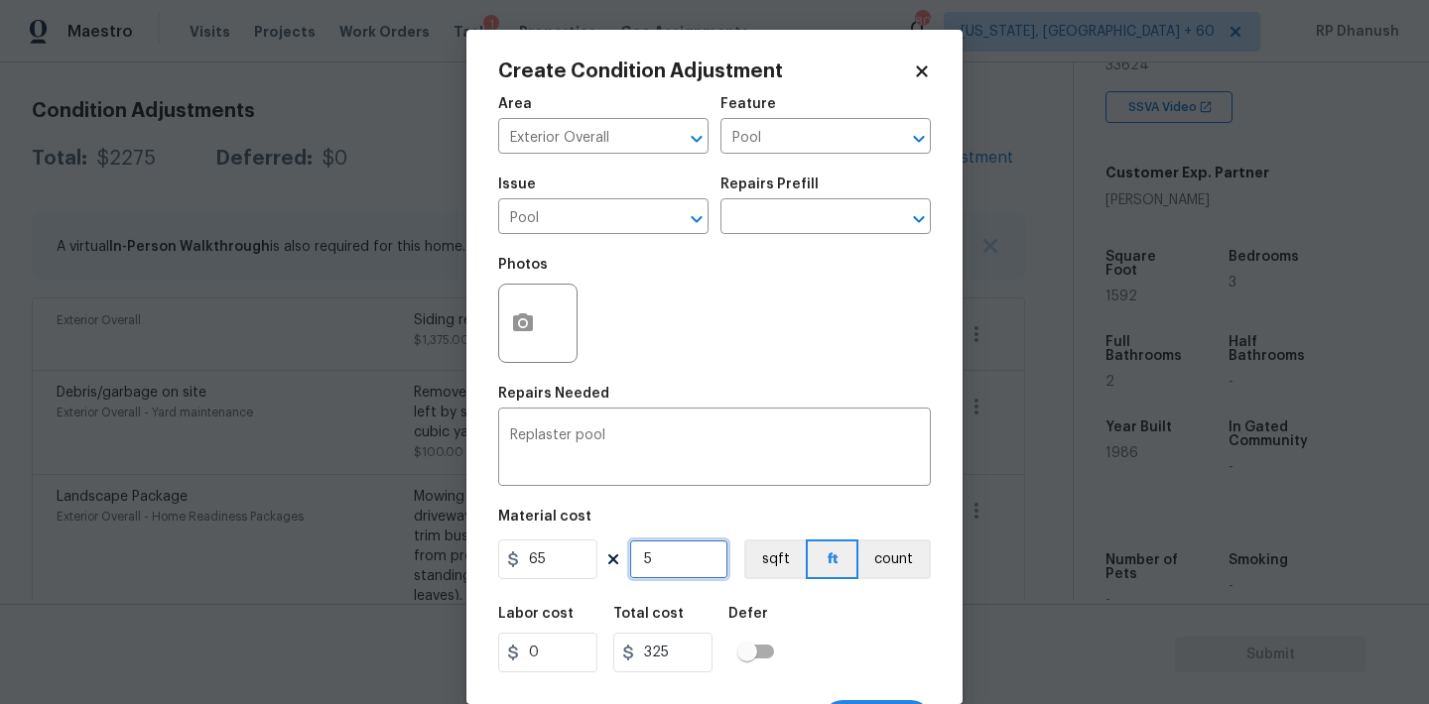
type input "3250"
type input "50"
click at [517, 333] on icon "button" at bounding box center [523, 324] width 24 height 24
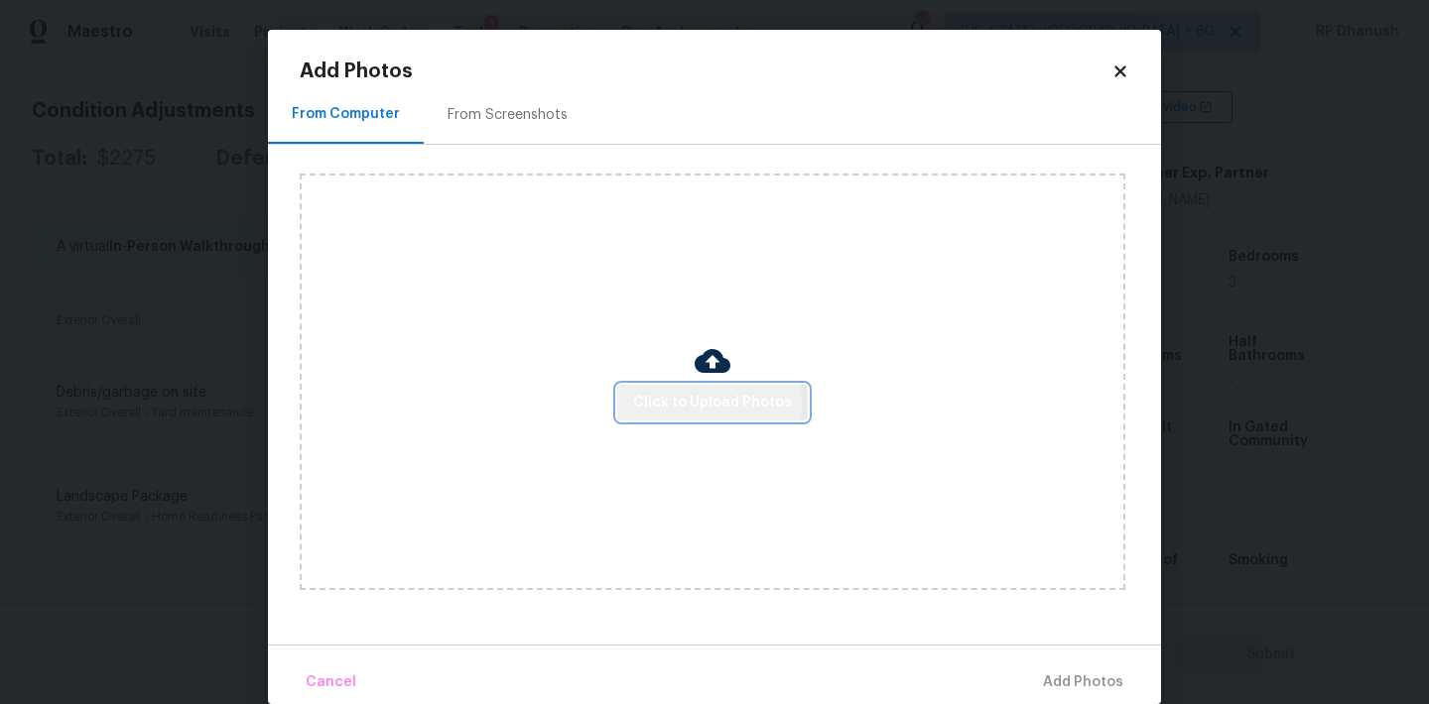
click at [652, 405] on span "Click to Upload Photos" at bounding box center [712, 403] width 159 height 25
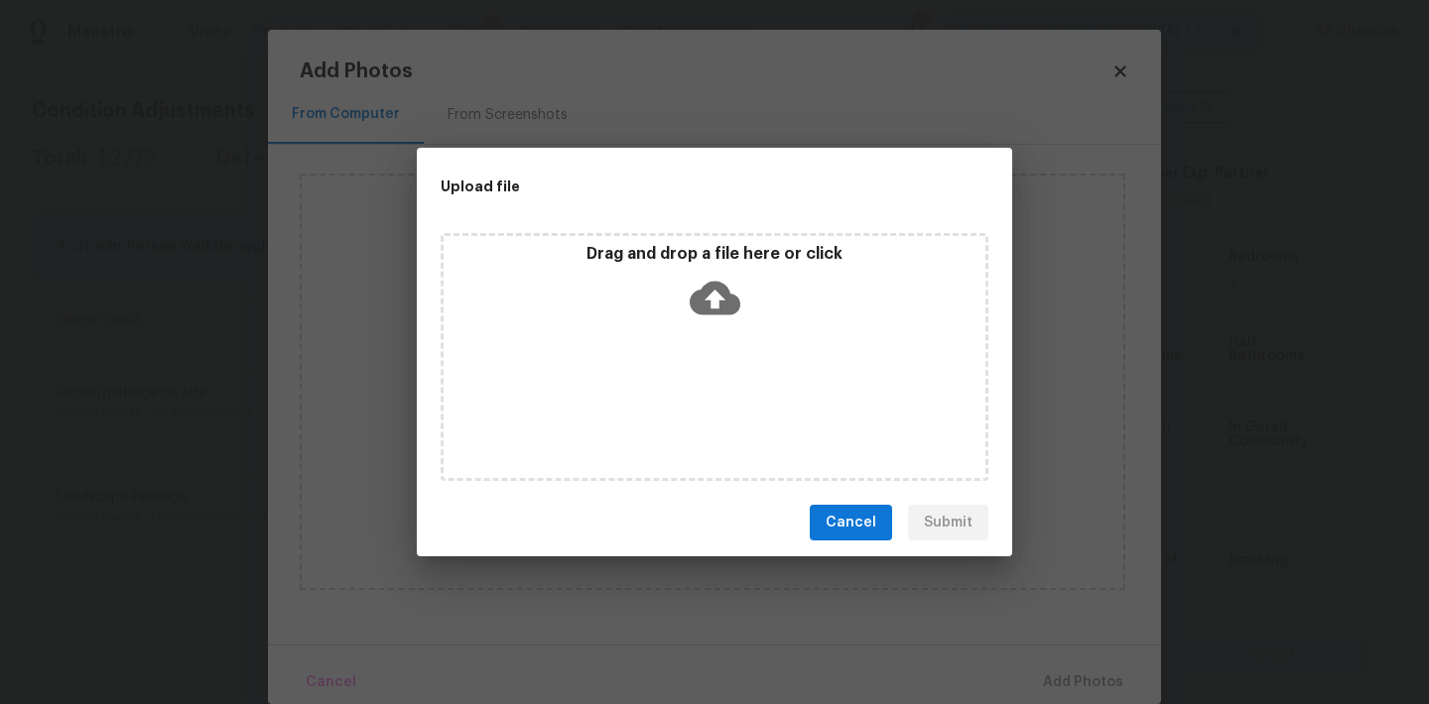
click at [677, 282] on div "Drag and drop a file here or click" at bounding box center [714, 286] width 542 height 85
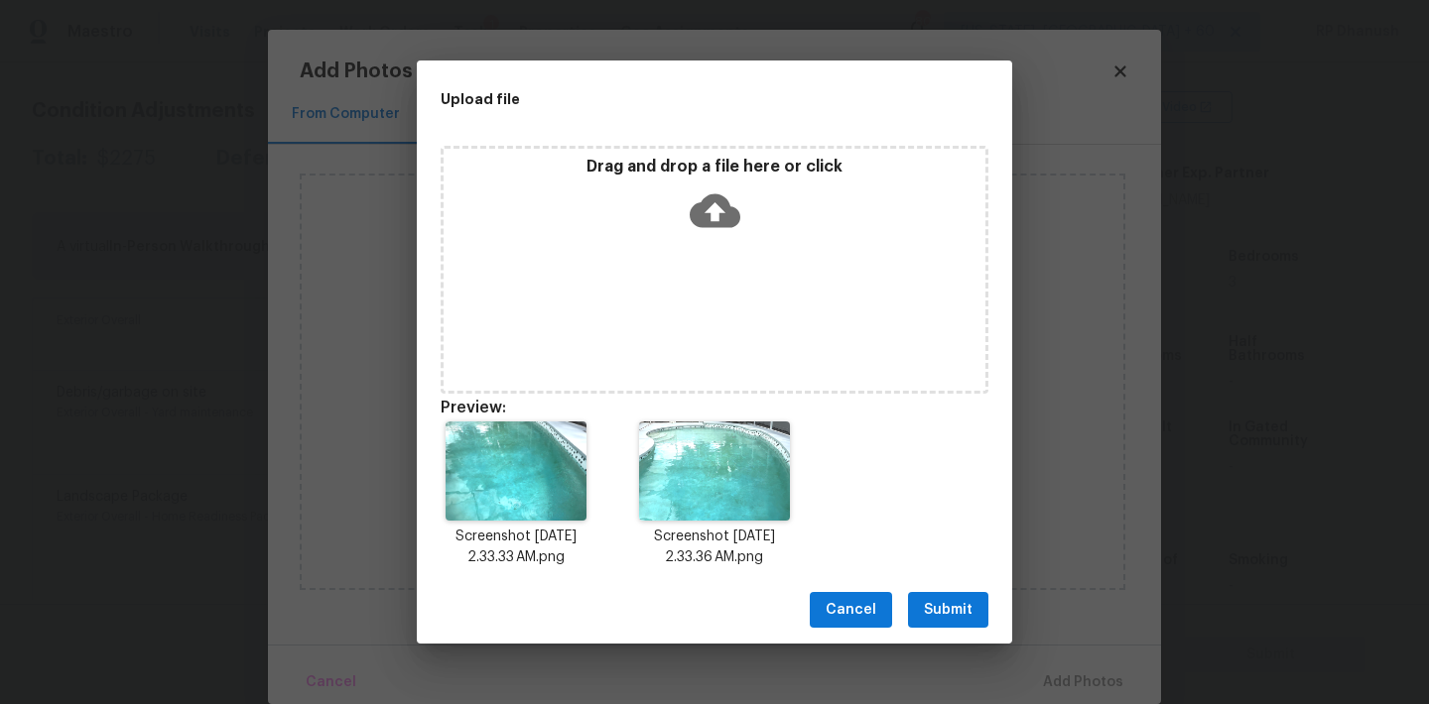
click at [991, 618] on div "Cancel Submit" at bounding box center [714, 610] width 595 height 68
click at [949, 605] on span "Submit" at bounding box center [948, 610] width 49 height 25
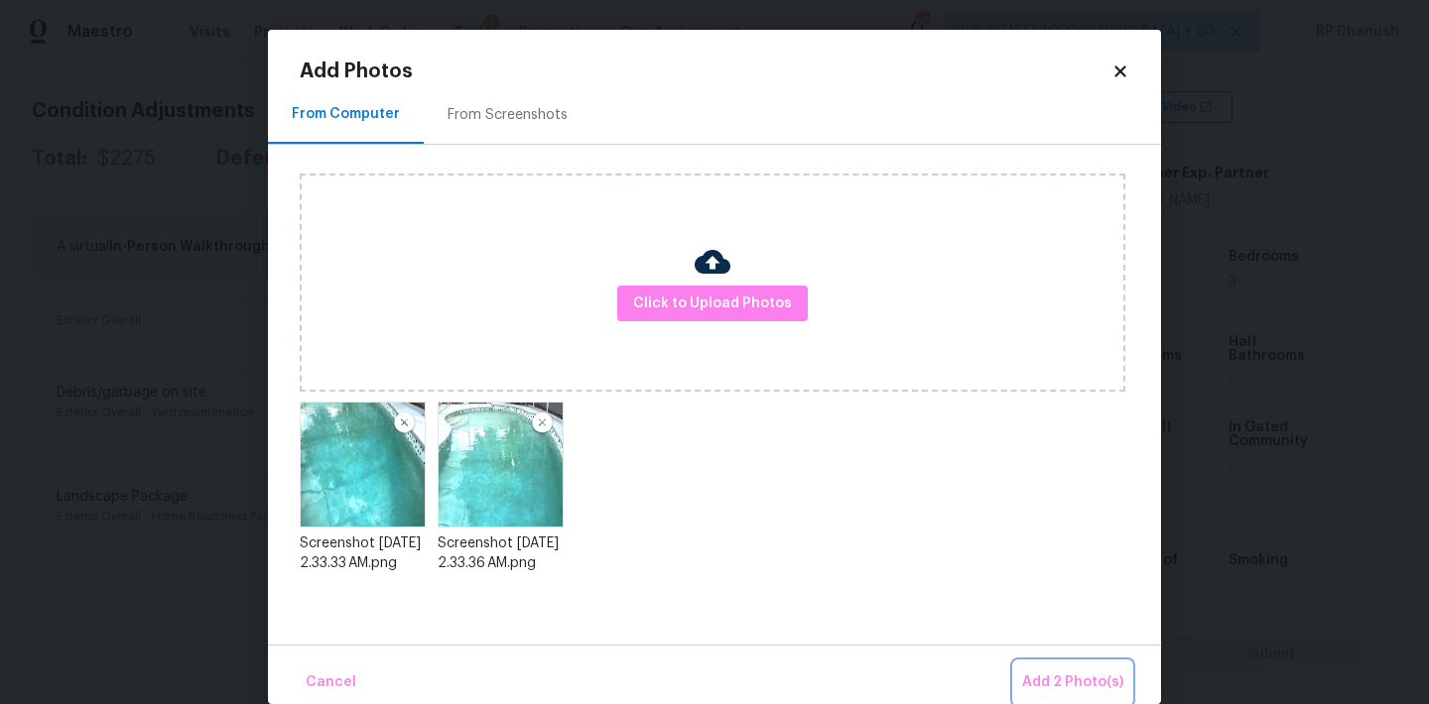
click at [1063, 686] on span "Add 2 Photo(s)" at bounding box center [1072, 683] width 101 height 25
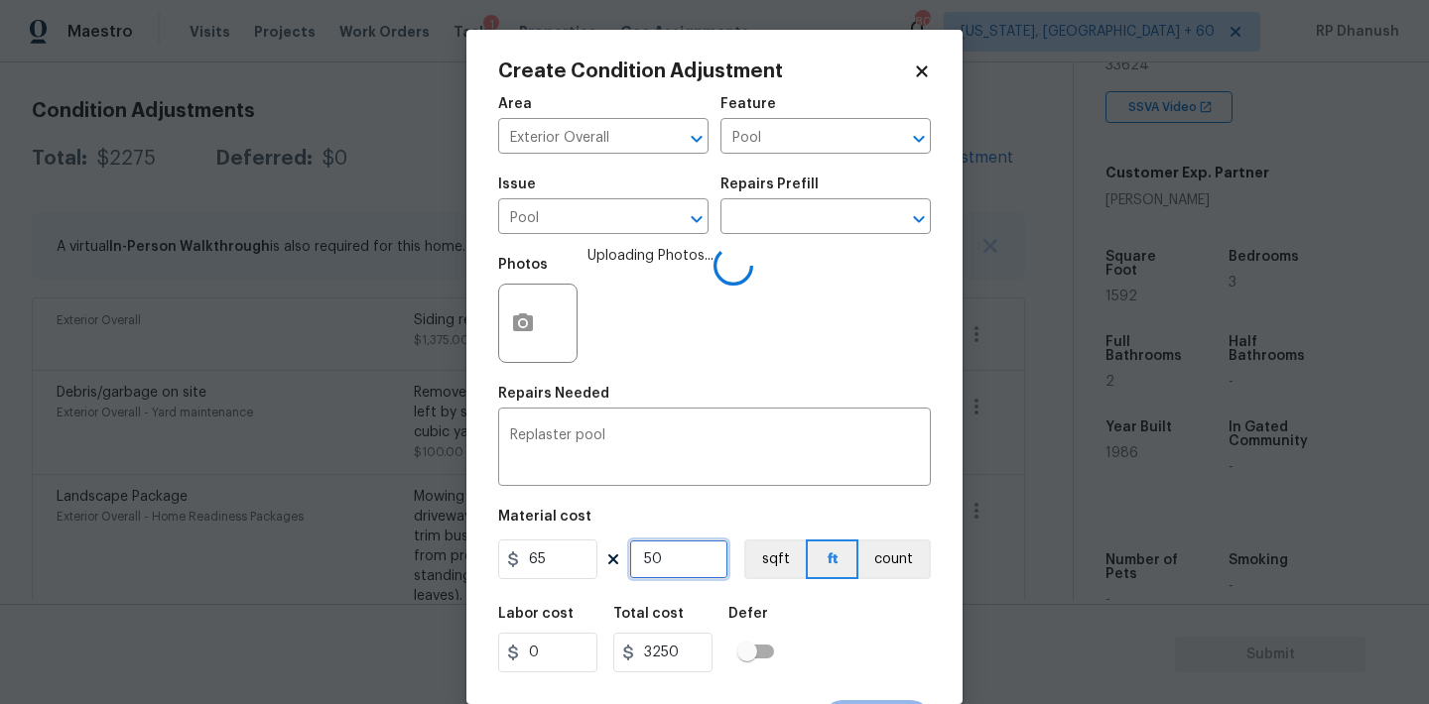
click at [687, 569] on input "50" at bounding box center [678, 560] width 99 height 40
type input "4"
type input "260"
type input "40"
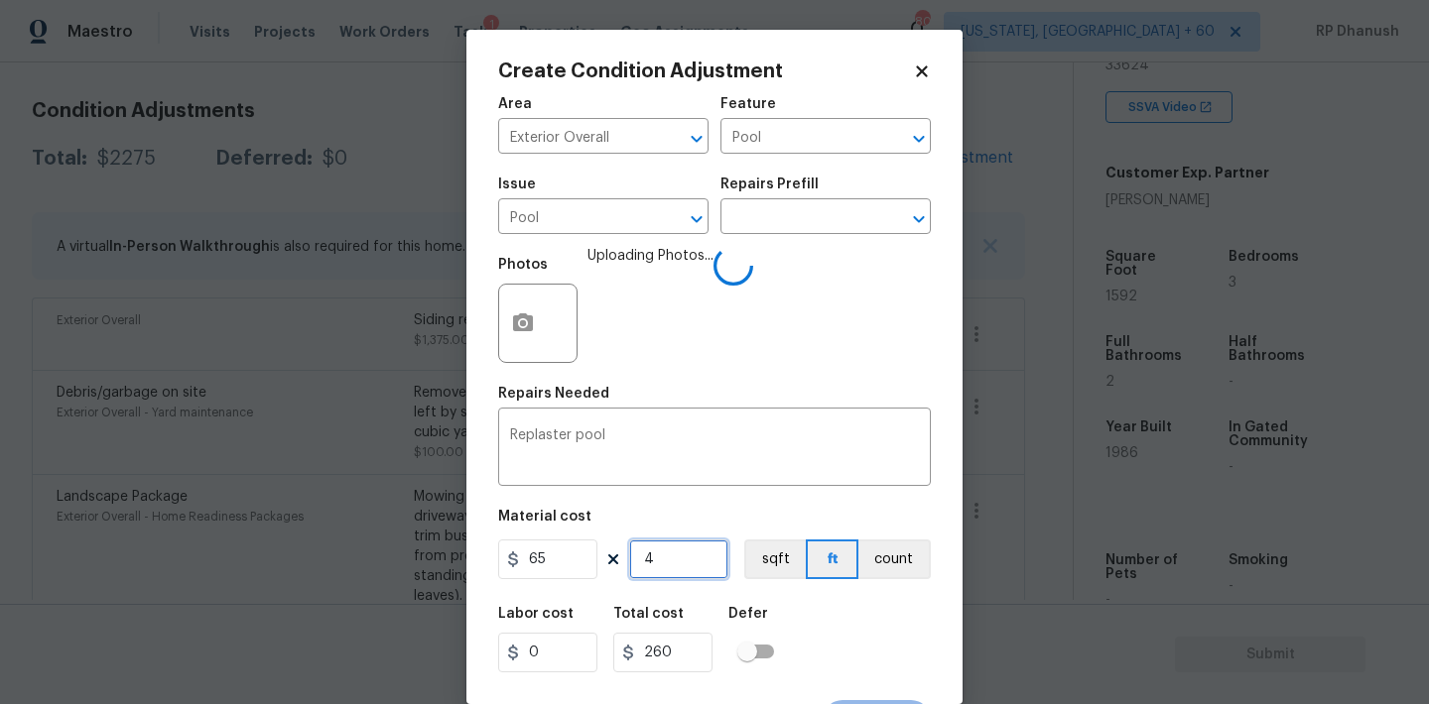
type input "2600"
type input "40"
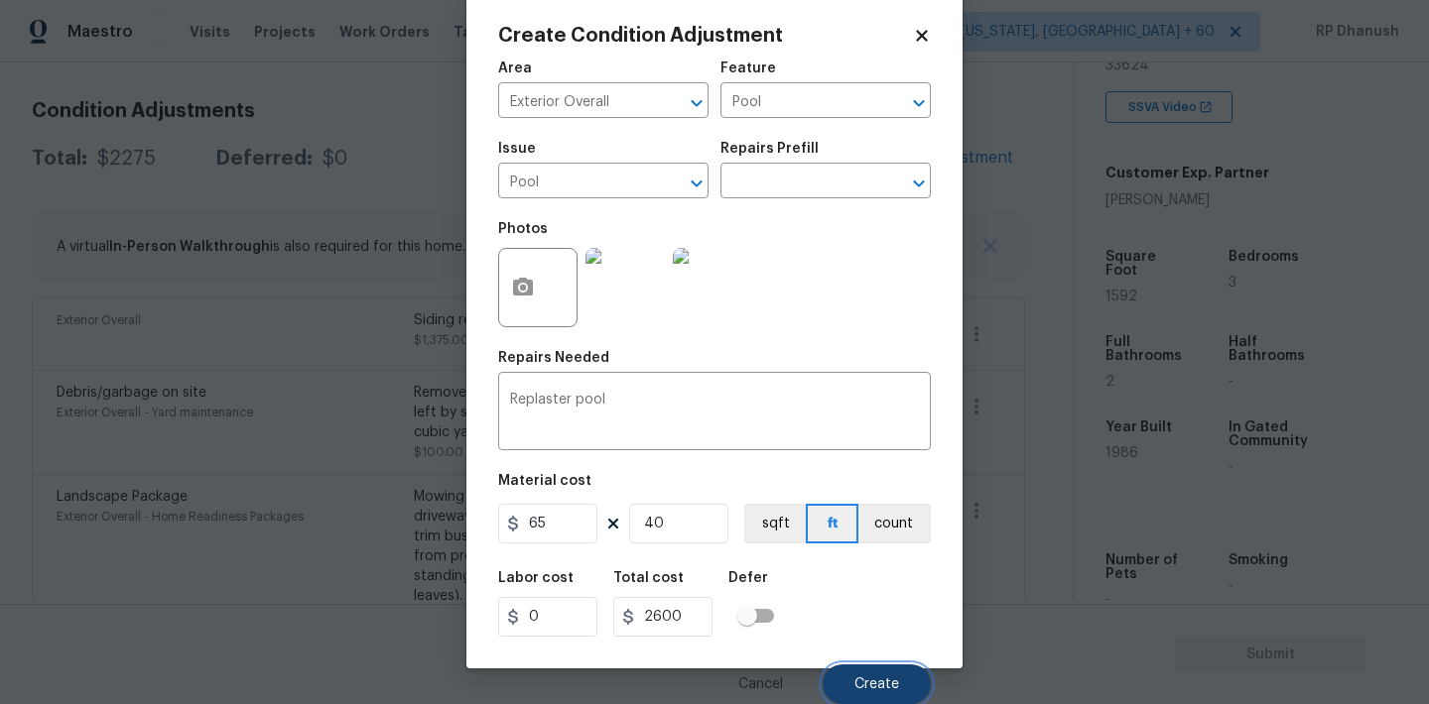
click at [918, 696] on button "Create" at bounding box center [876, 685] width 108 height 40
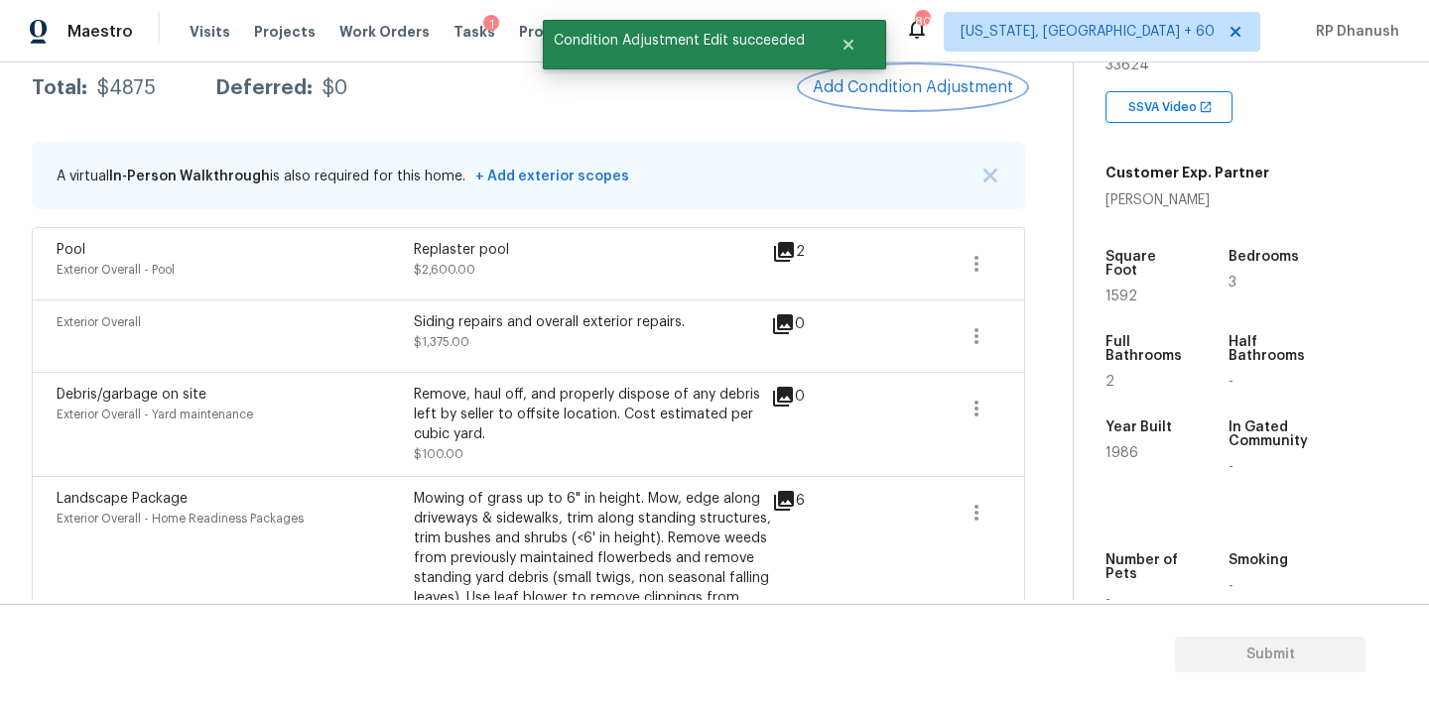
scroll to position [275, 0]
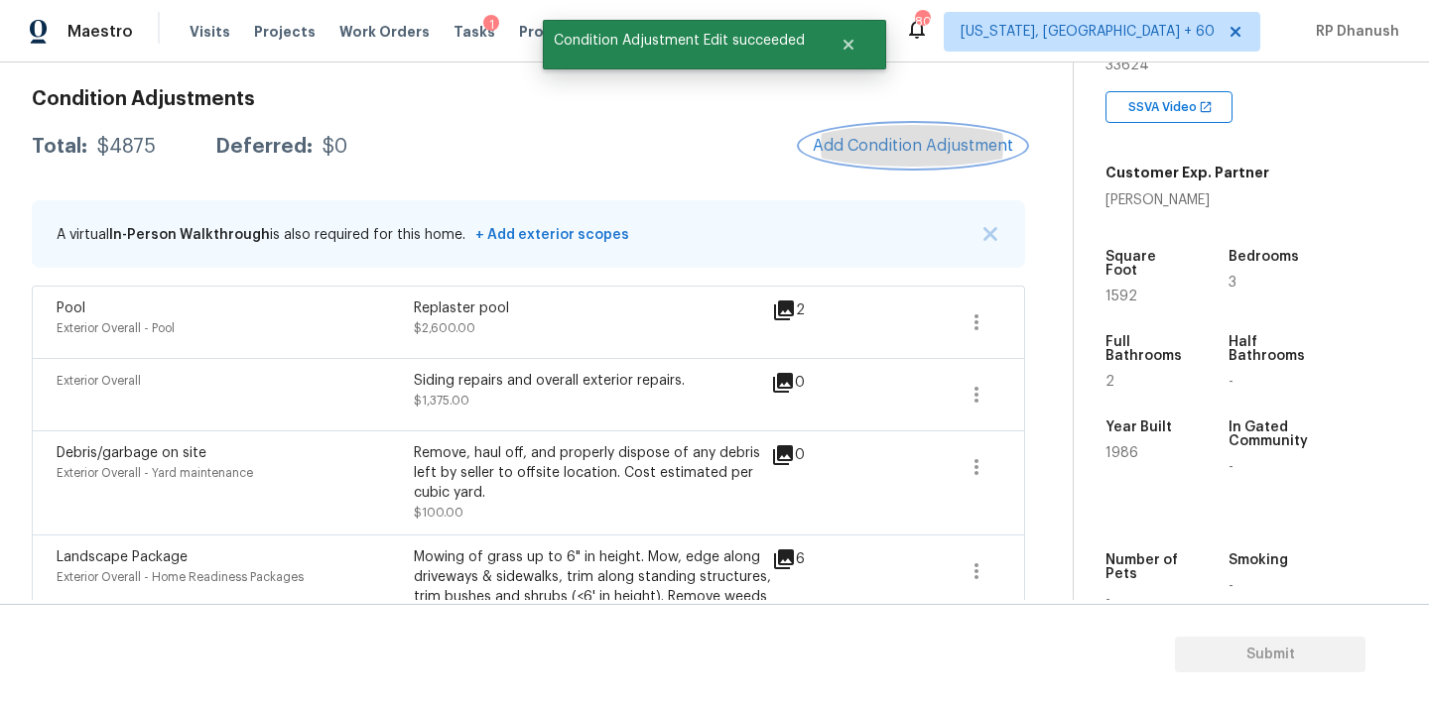
click at [891, 133] on button "Add Condition Adjustment" at bounding box center [913, 146] width 224 height 42
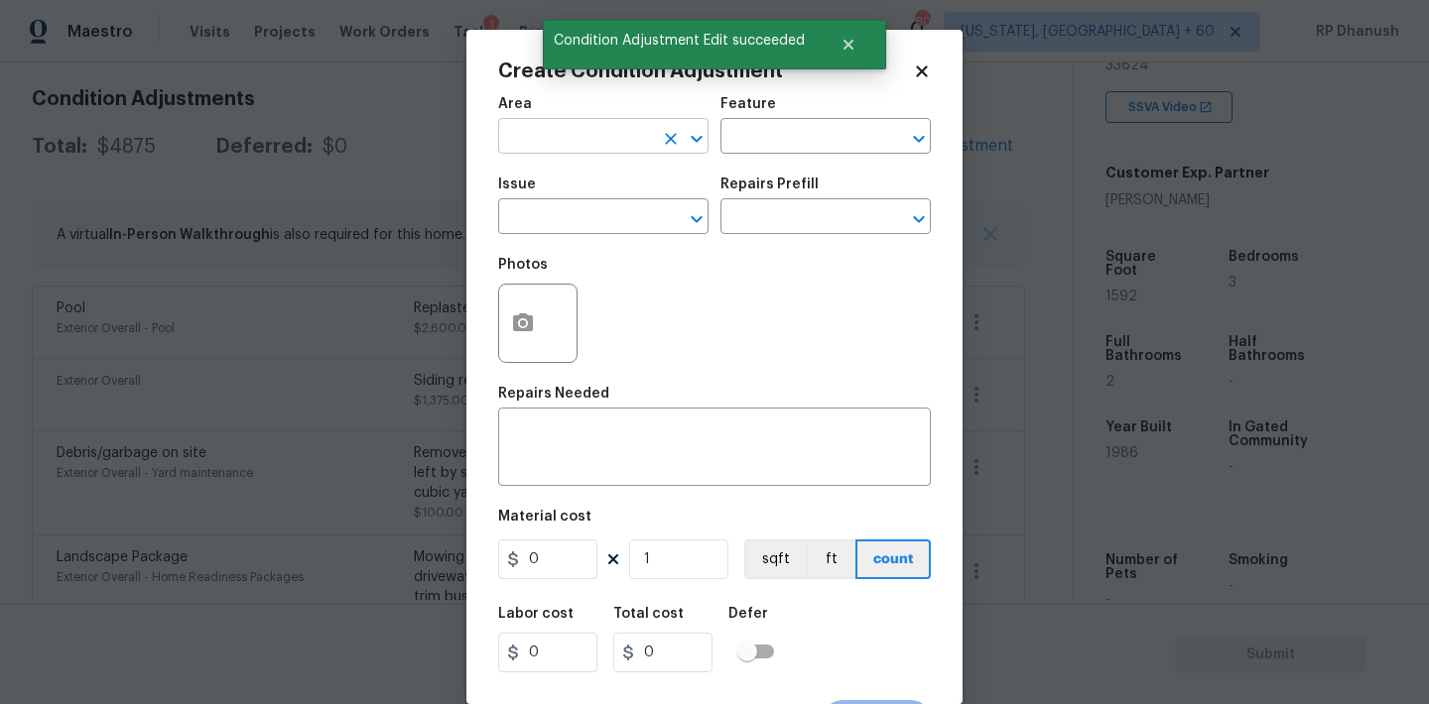
click at [580, 148] on input "text" at bounding box center [575, 138] width 155 height 31
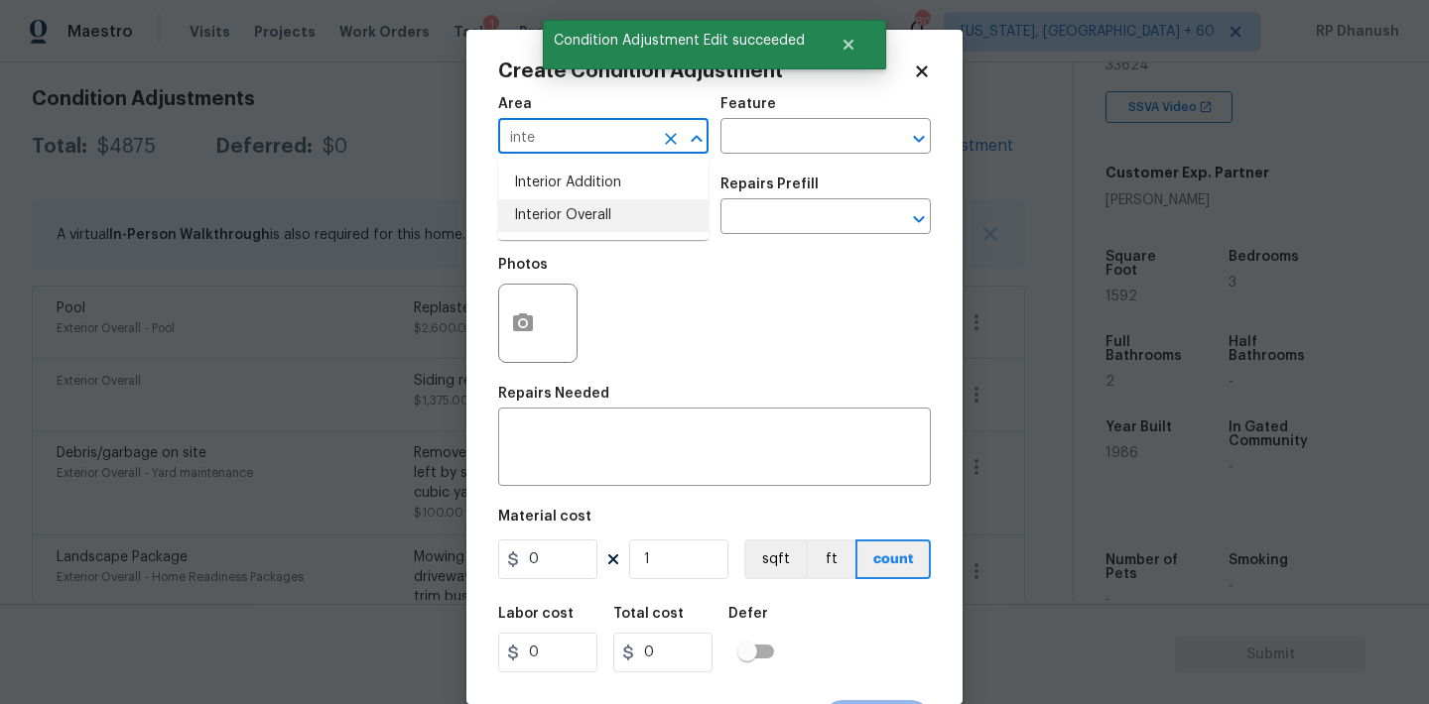
click at [585, 207] on li "Interior Overall" at bounding box center [603, 215] width 210 height 33
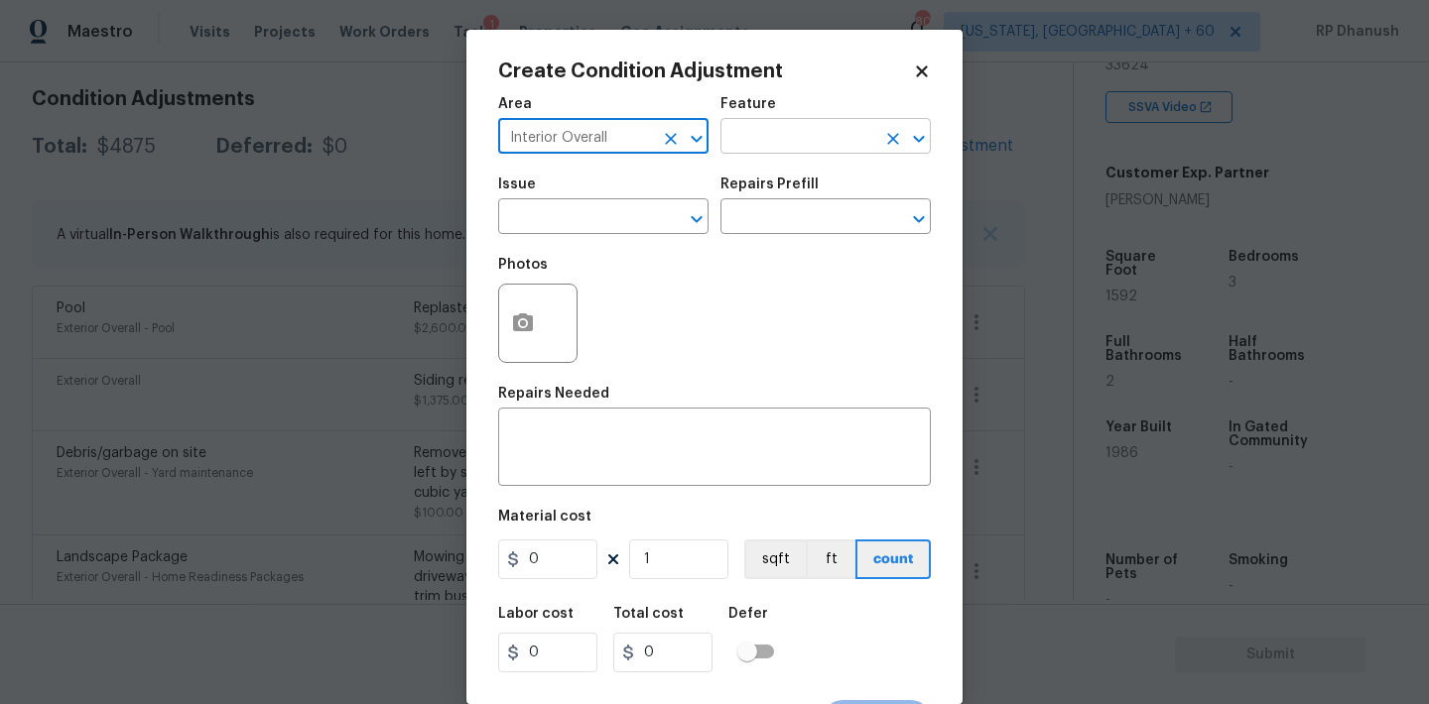
type input "Interior Overall"
click at [751, 152] on input "text" at bounding box center [797, 138] width 155 height 31
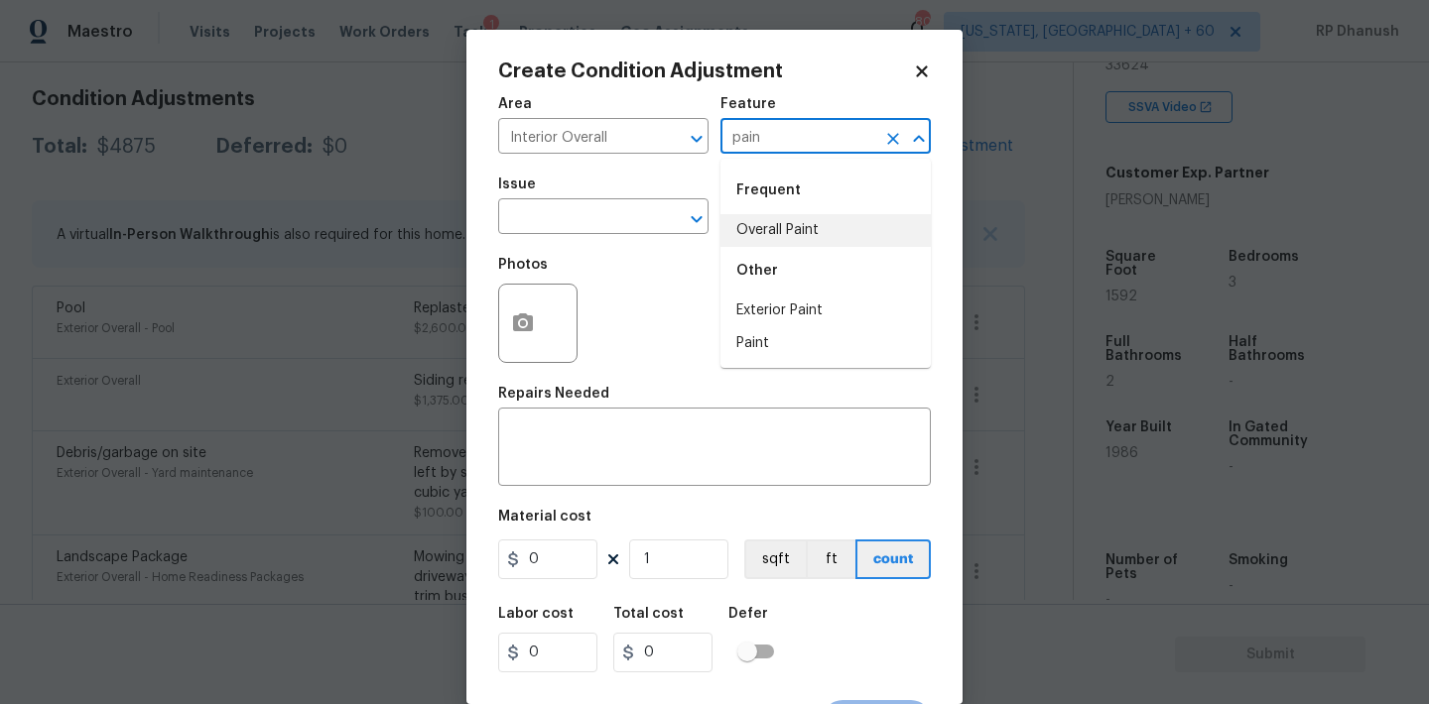
click at [751, 222] on li "Overall Paint" at bounding box center [825, 230] width 210 height 33
type input "Overall Paint"
click at [626, 222] on input "text" at bounding box center [575, 218] width 155 height 31
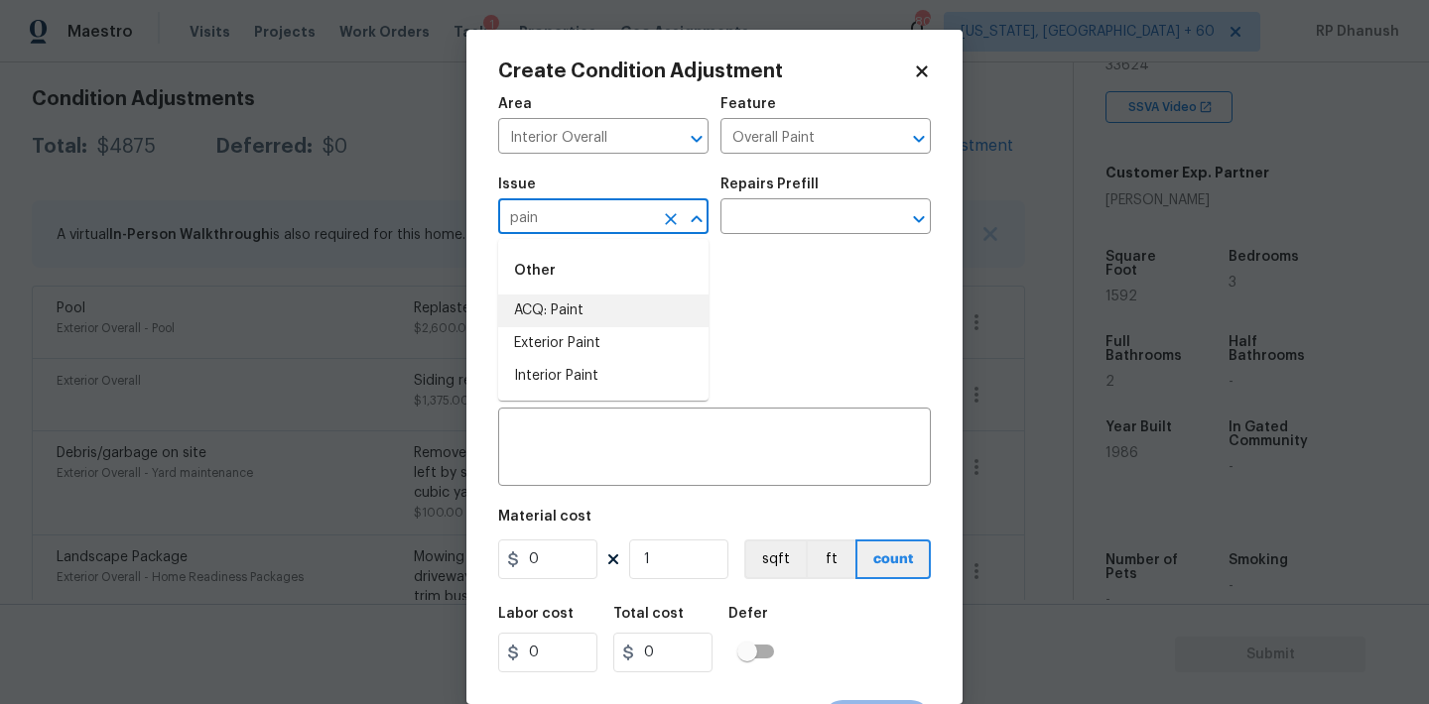
click at [597, 300] on li "ACQ: Paint" at bounding box center [603, 311] width 210 height 33
type input "ACQ: Paint"
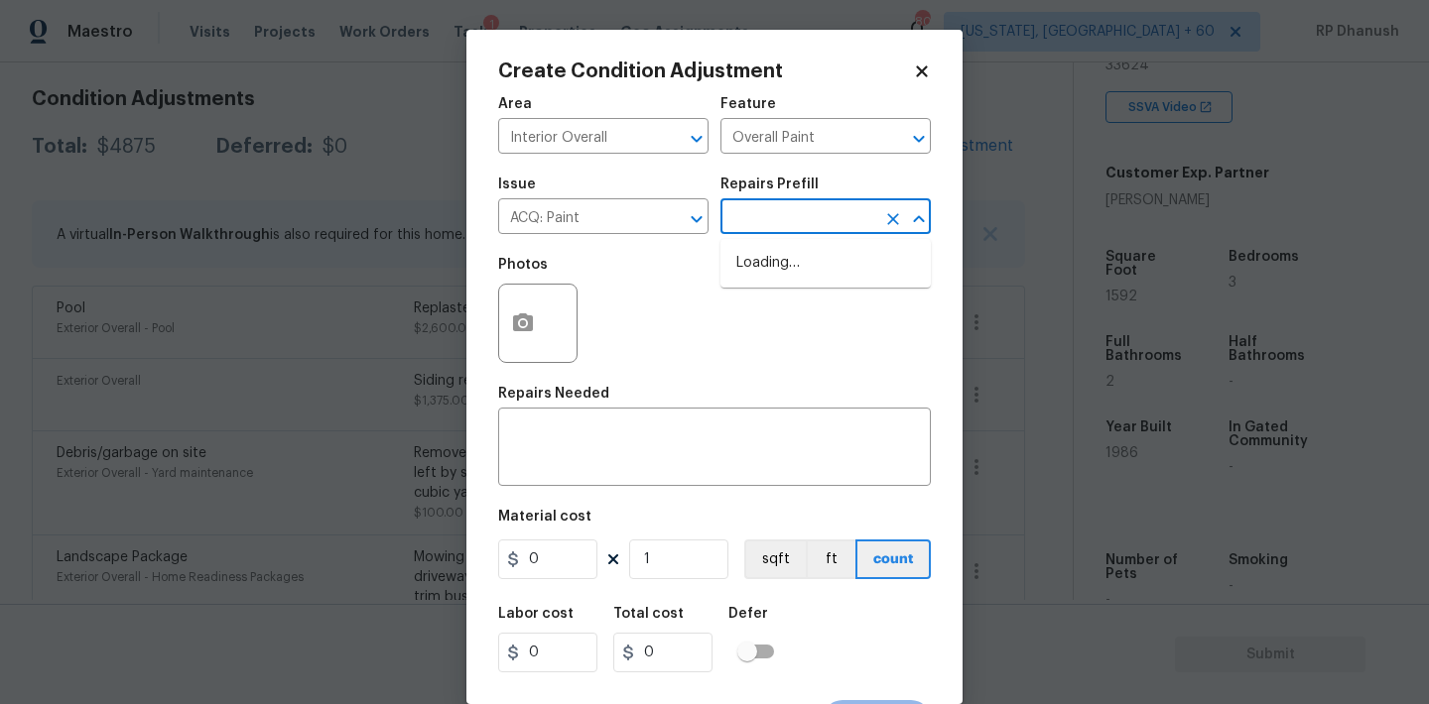
click at [792, 232] on input "text" at bounding box center [797, 218] width 155 height 31
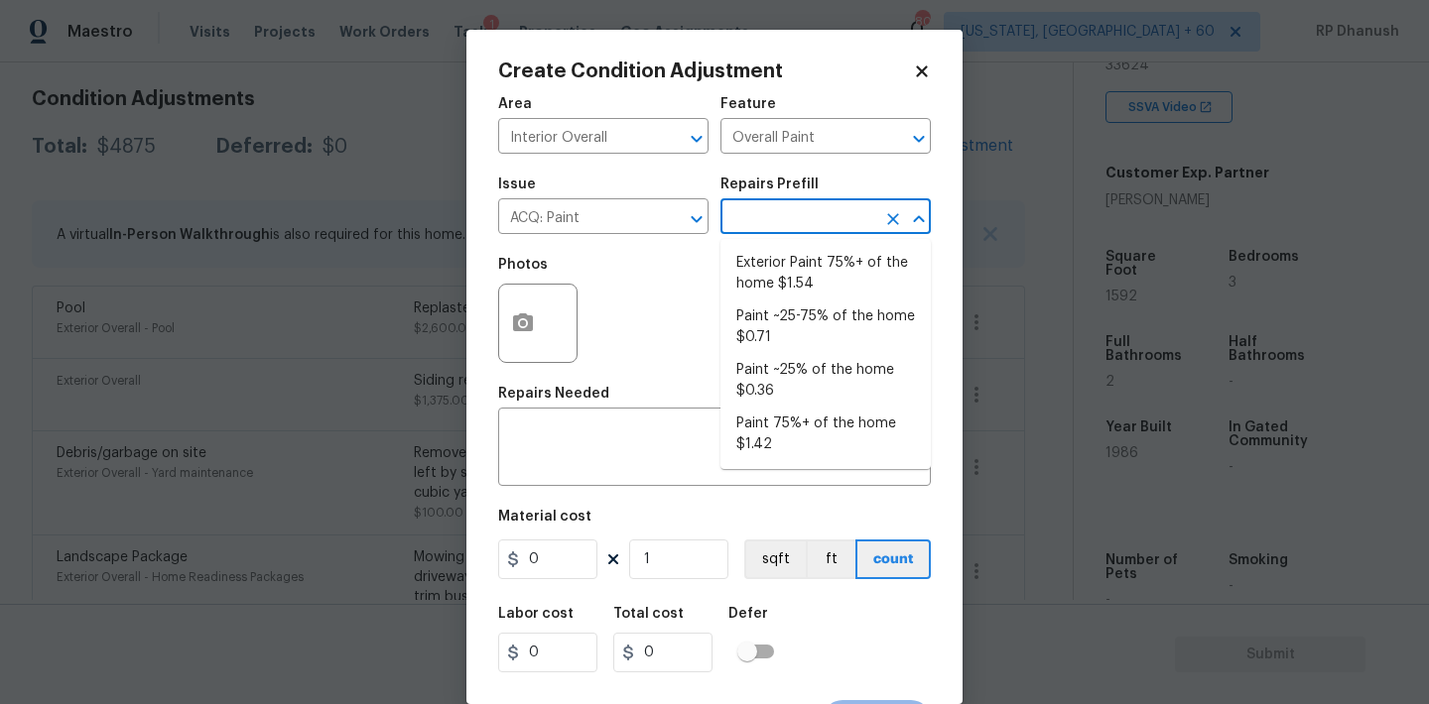
click at [351, 263] on body "Maestro Visits Projects Work Orders Tasks 1 Properties Geo Assignments 808 Wash…" at bounding box center [714, 352] width 1429 height 704
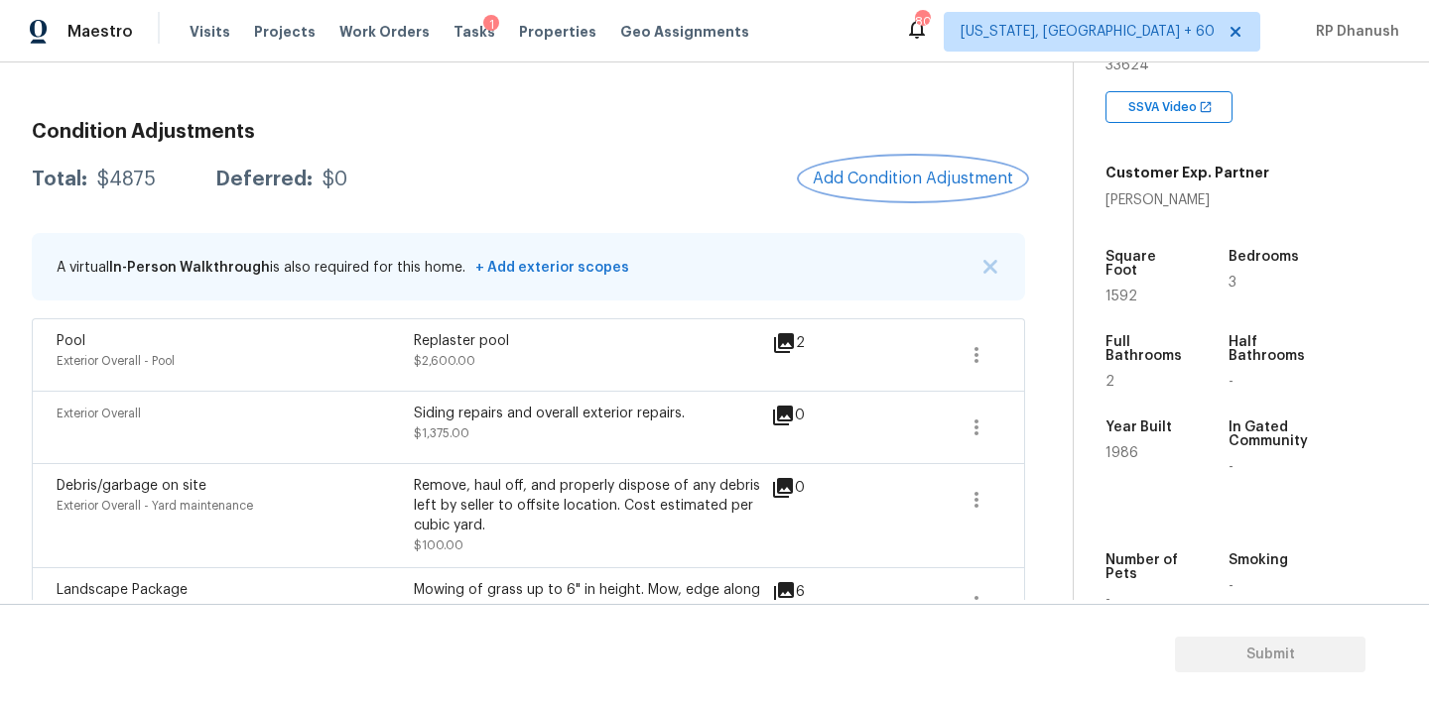
scroll to position [180, 0]
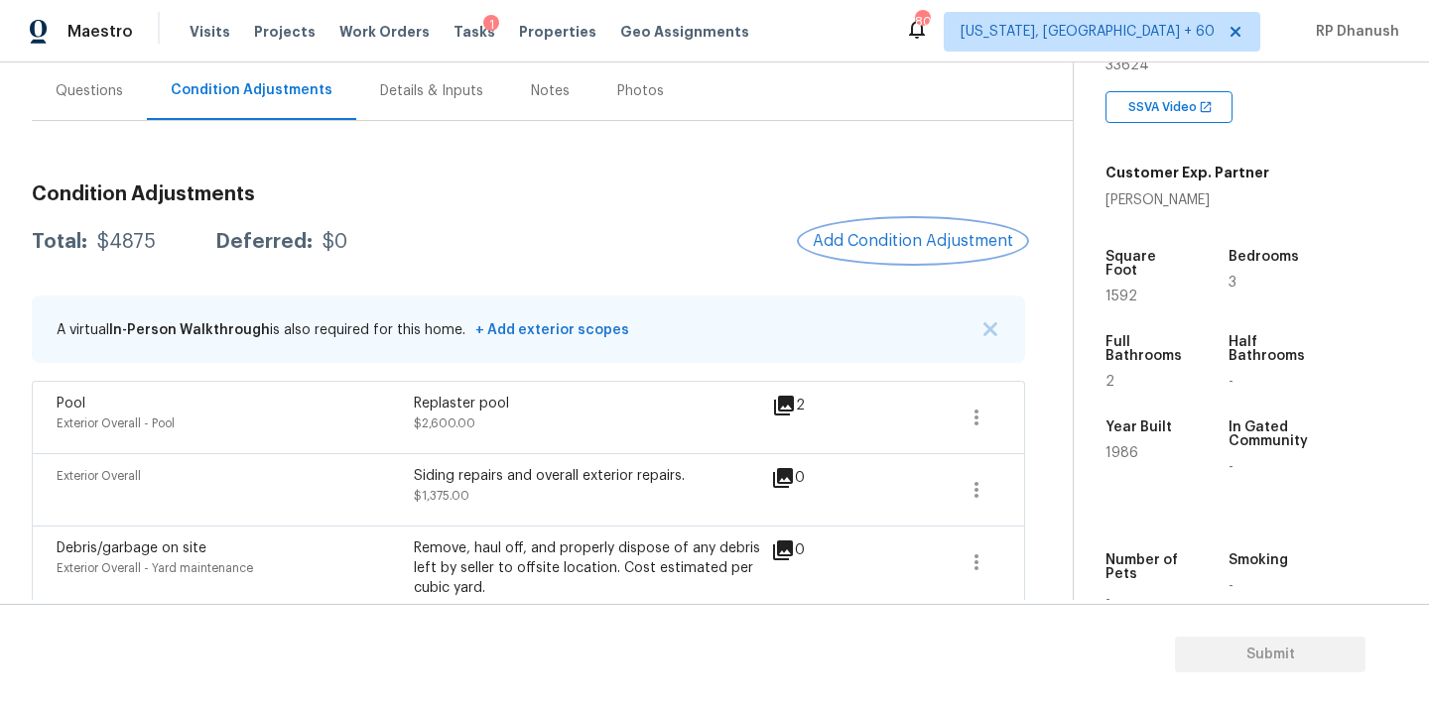
click at [869, 248] on span "Add Condition Adjustment" at bounding box center [913, 241] width 200 height 18
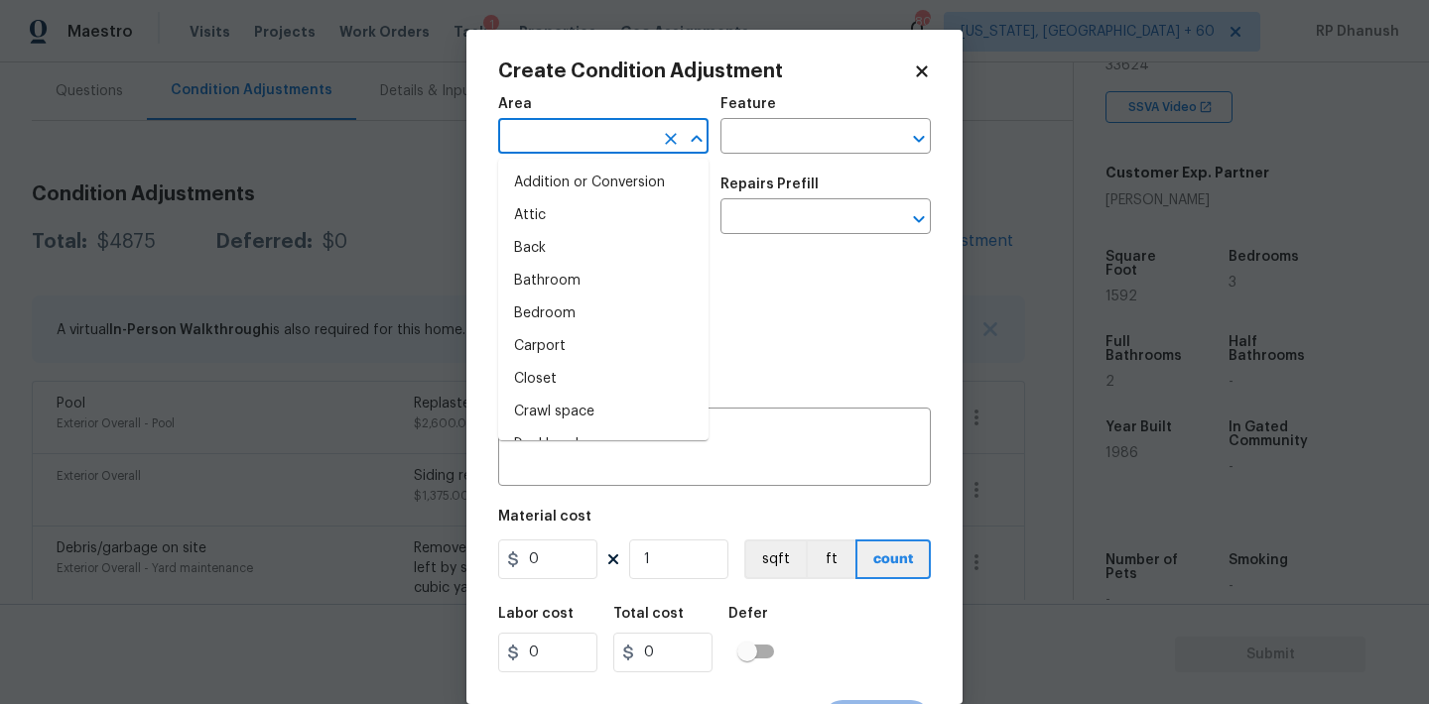
click at [597, 144] on input "text" at bounding box center [575, 138] width 155 height 31
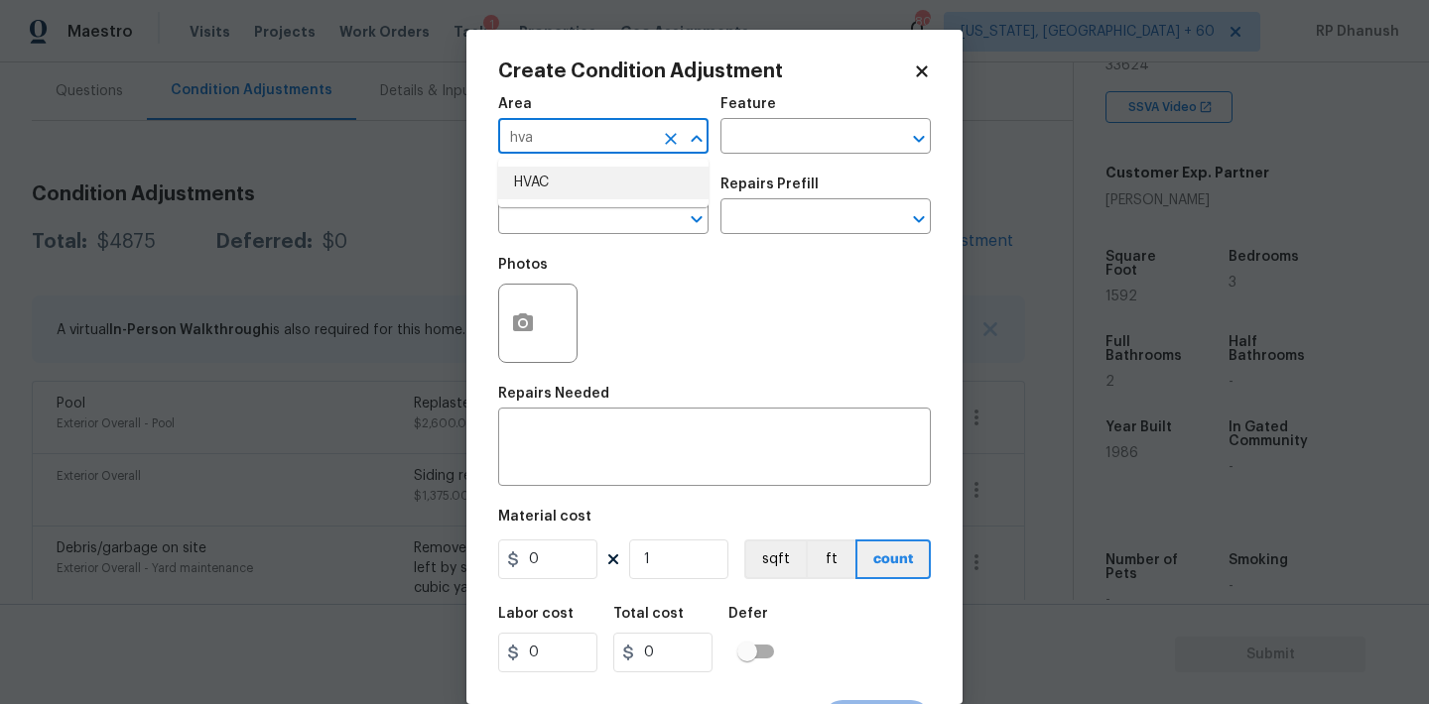
click at [578, 189] on li "HVAC" at bounding box center [603, 183] width 210 height 33
type input "HVAC"
click at [789, 135] on input "text" at bounding box center [797, 138] width 155 height 31
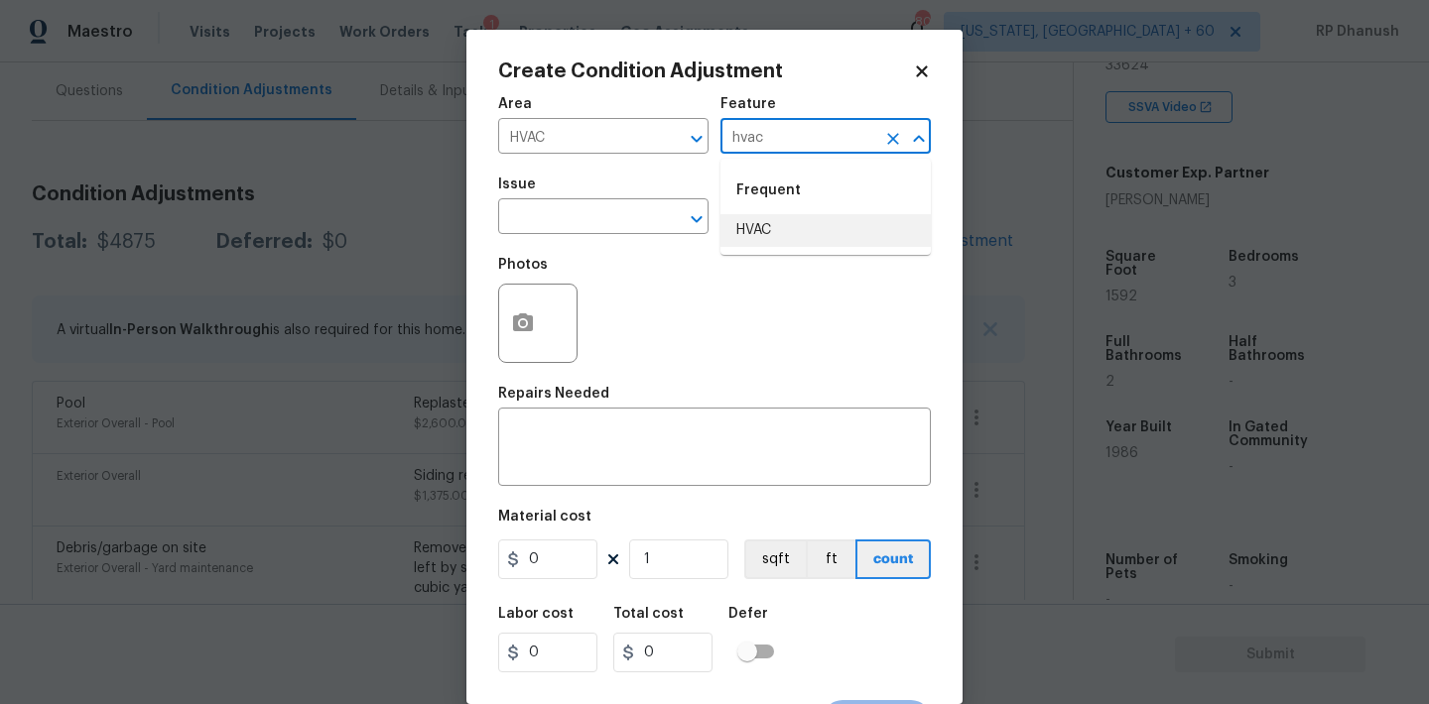
click at [766, 225] on li "HVAC" at bounding box center [825, 230] width 210 height 33
type input "HVAC"
click at [600, 225] on input "text" at bounding box center [575, 218] width 155 height 31
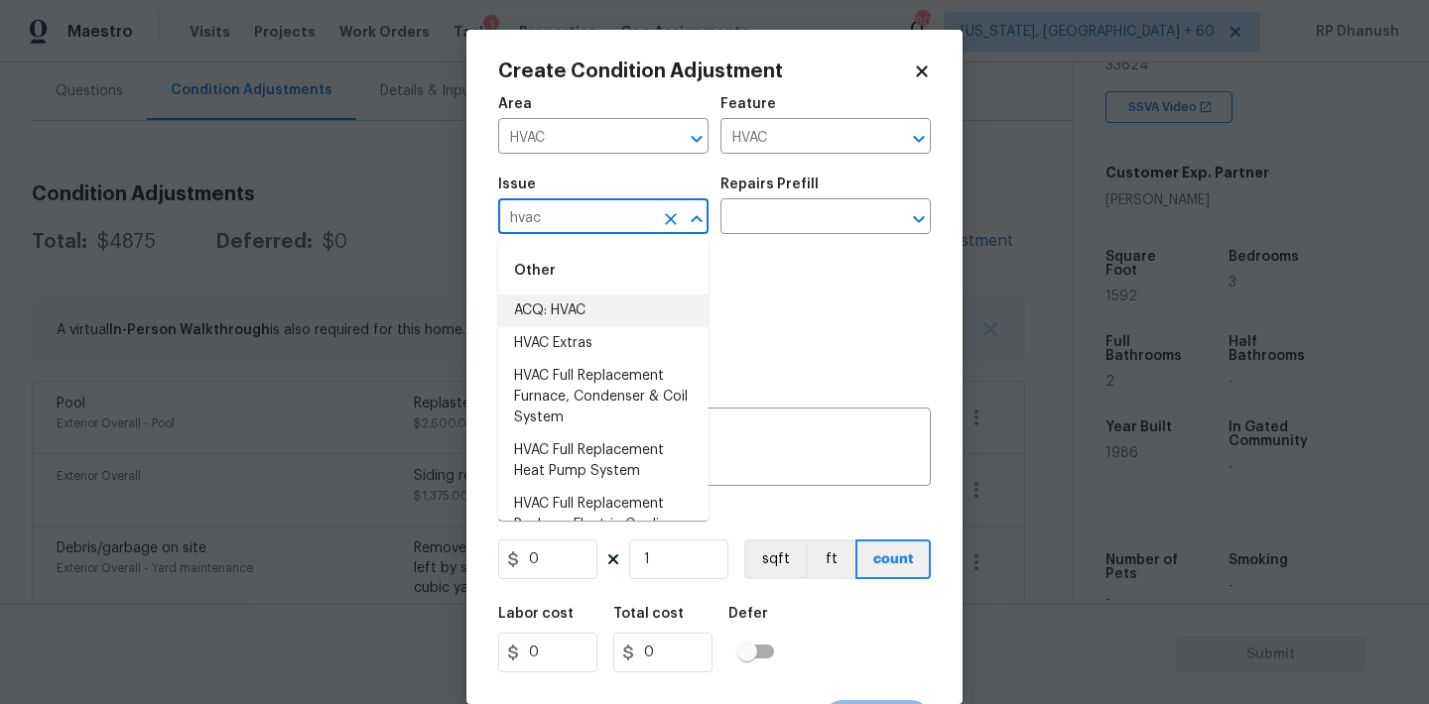
click at [578, 304] on li "ACQ: HVAC" at bounding box center [603, 311] width 210 height 33
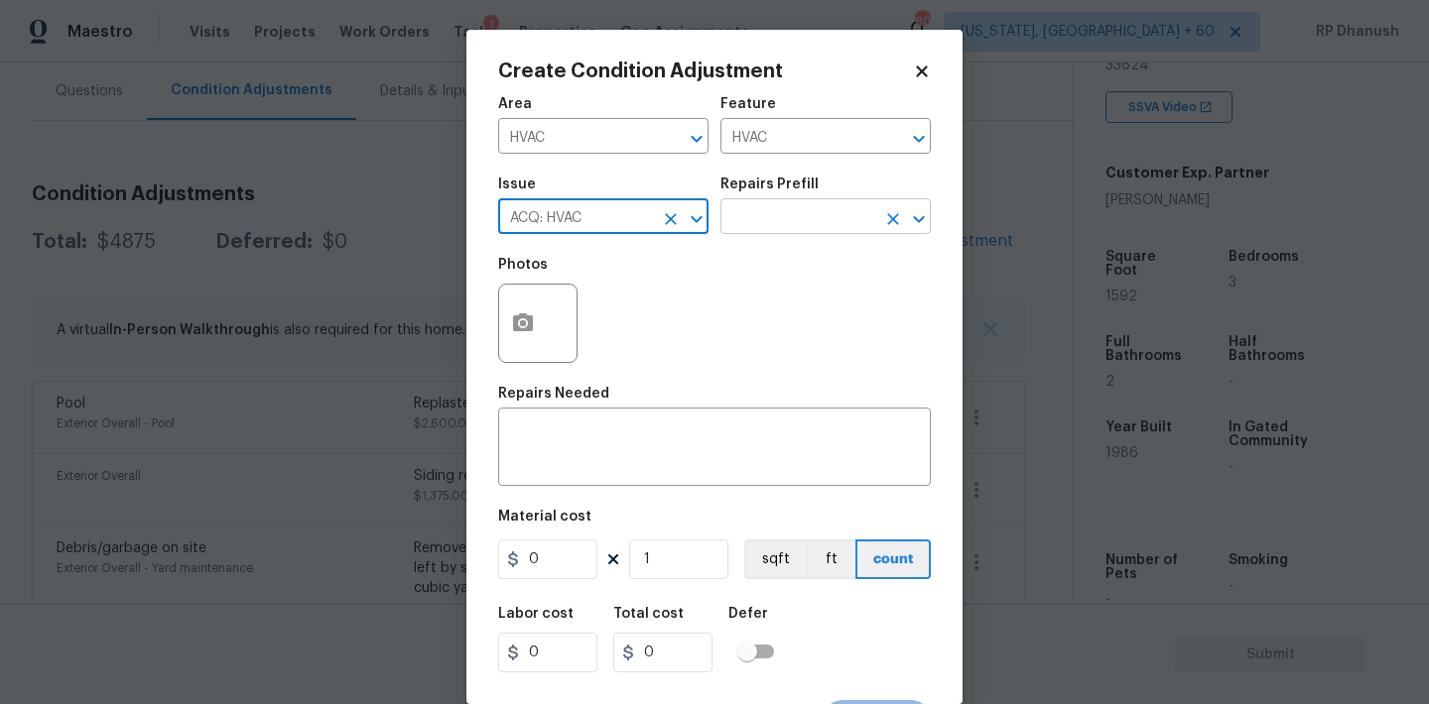
type input "ACQ: HVAC"
click at [776, 229] on input "text" at bounding box center [797, 218] width 155 height 31
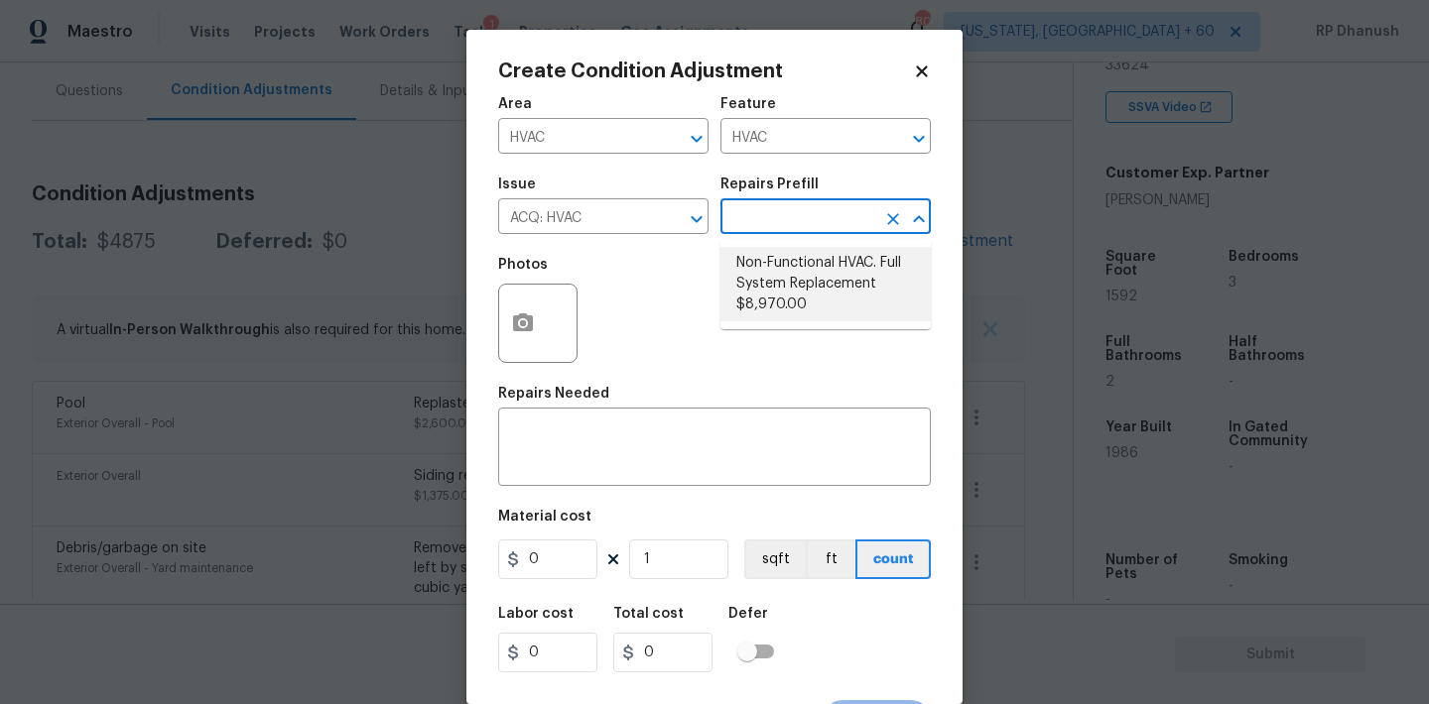
click at [830, 298] on li "Non-Functional HVAC. Full System Replacement $8,970.00" at bounding box center [825, 284] width 210 height 74
type input "Acquisition"
type textarea "Acquisition Scope: Full System Replacement"
type input "8970"
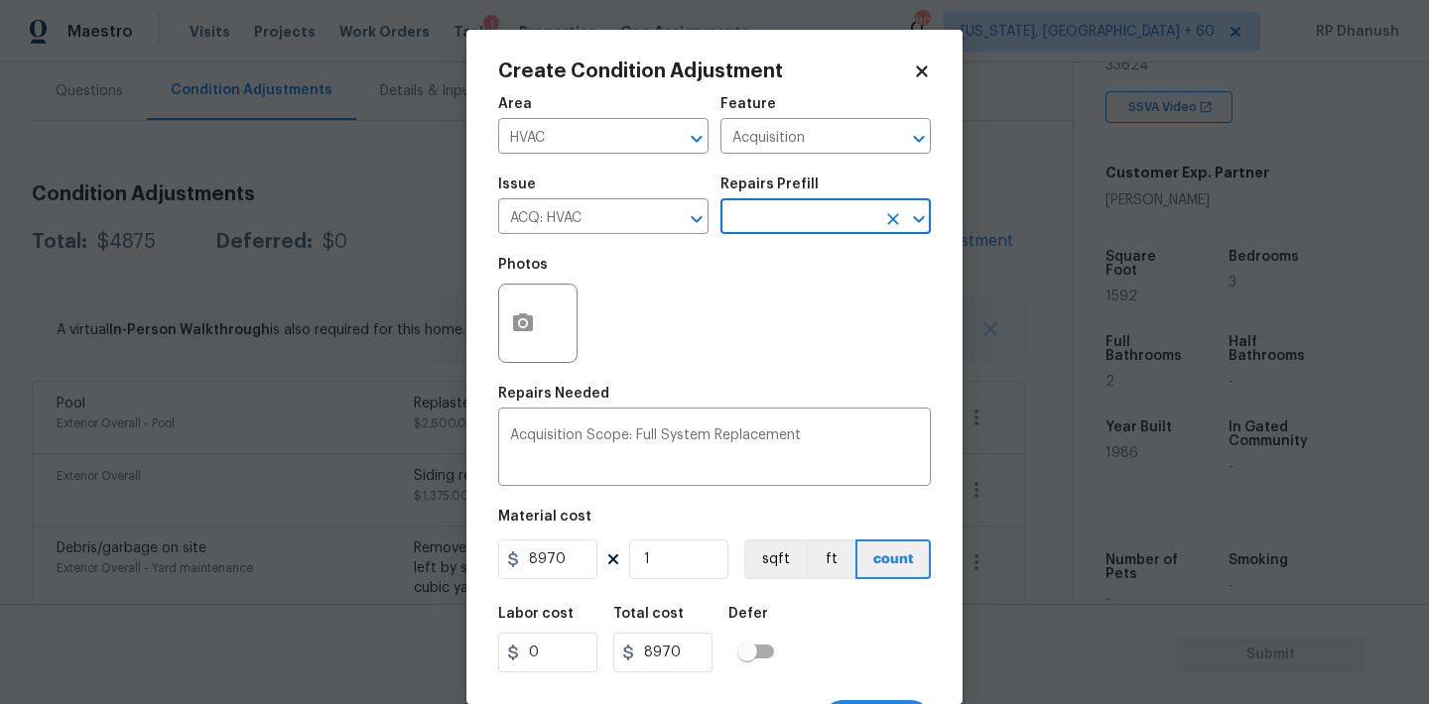
scroll to position [37, 0]
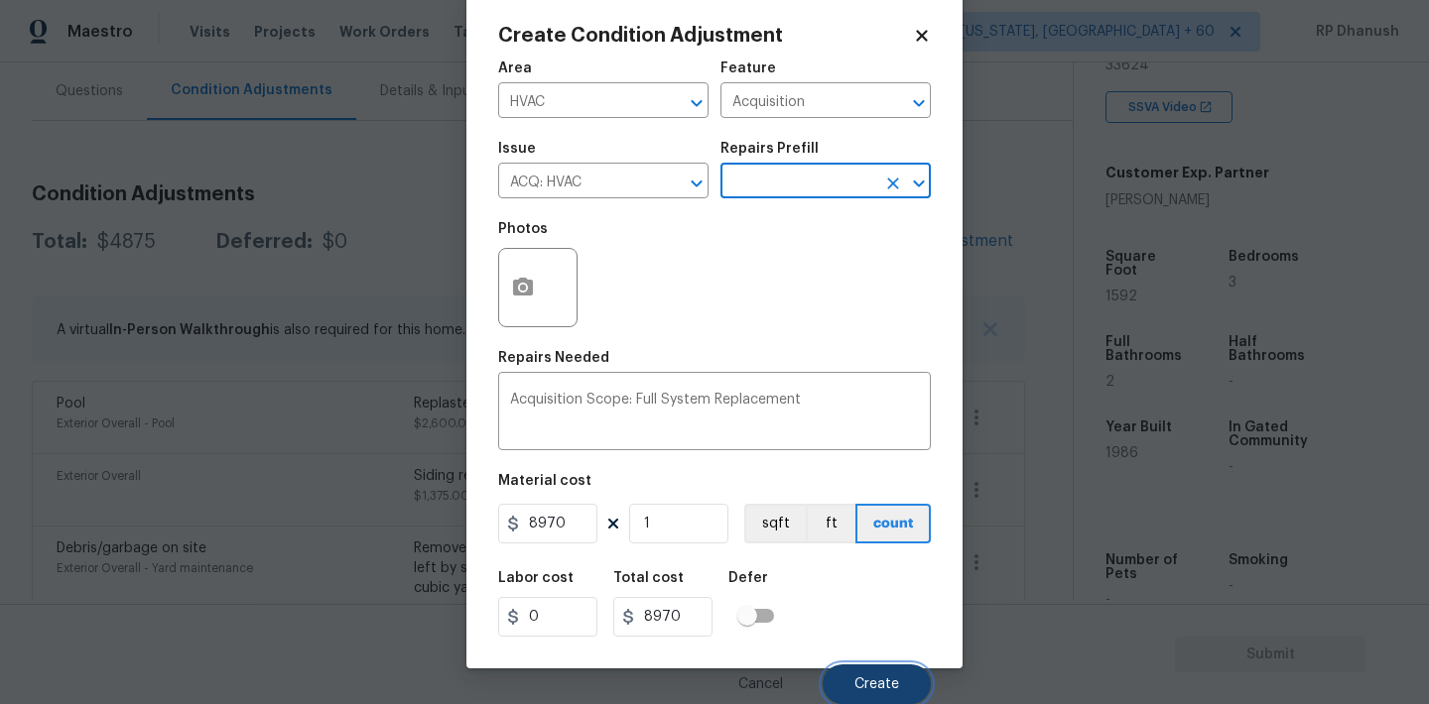
click at [862, 683] on span "Create" at bounding box center [876, 685] width 45 height 15
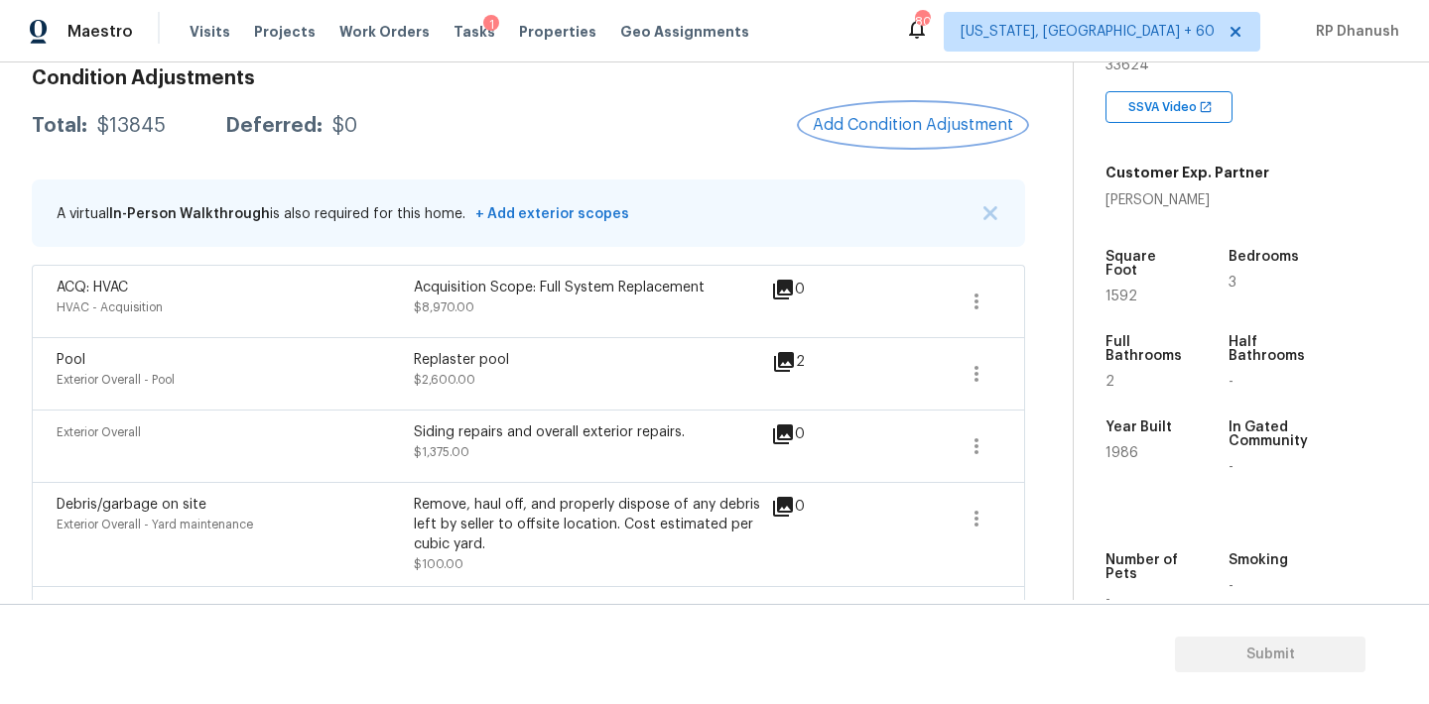
scroll to position [295, 0]
click at [875, 144] on button "Add Condition Adjustment" at bounding box center [913, 126] width 224 height 42
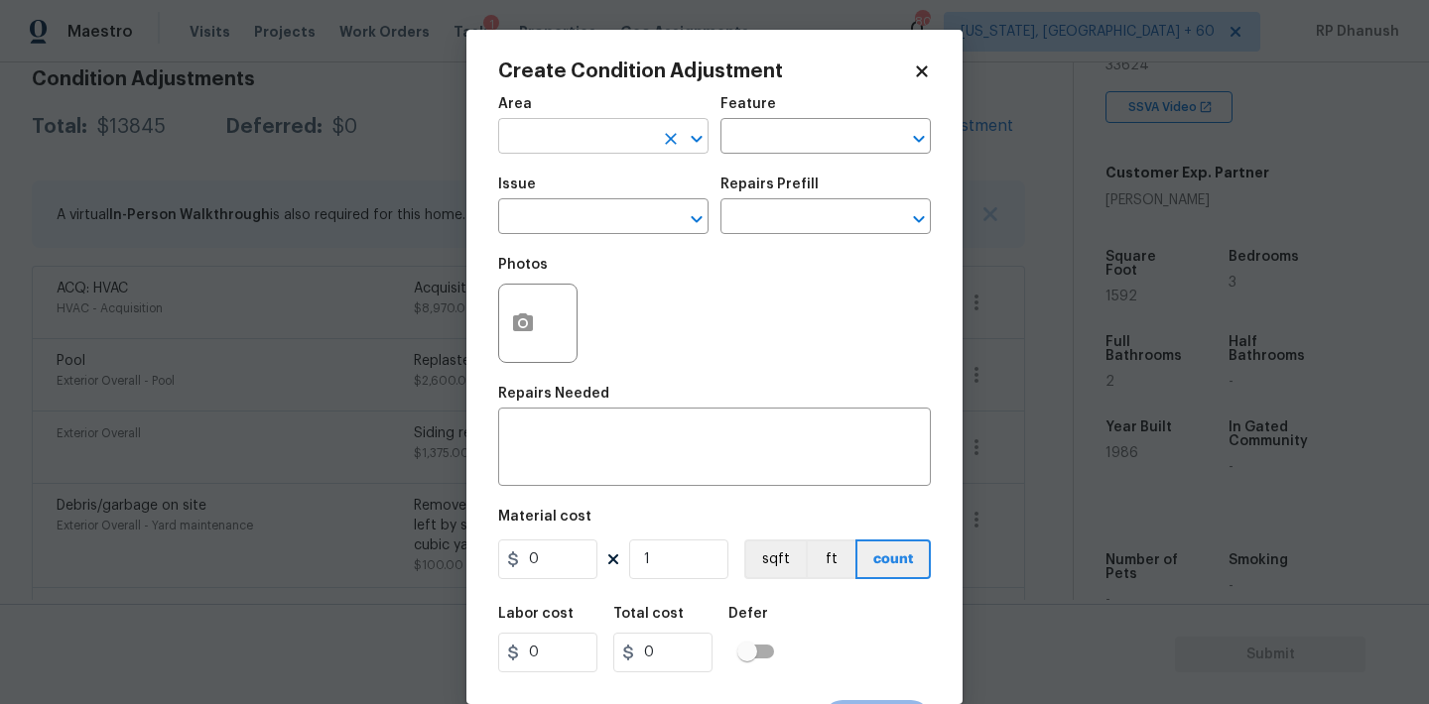
click at [576, 152] on input "text" at bounding box center [575, 138] width 155 height 31
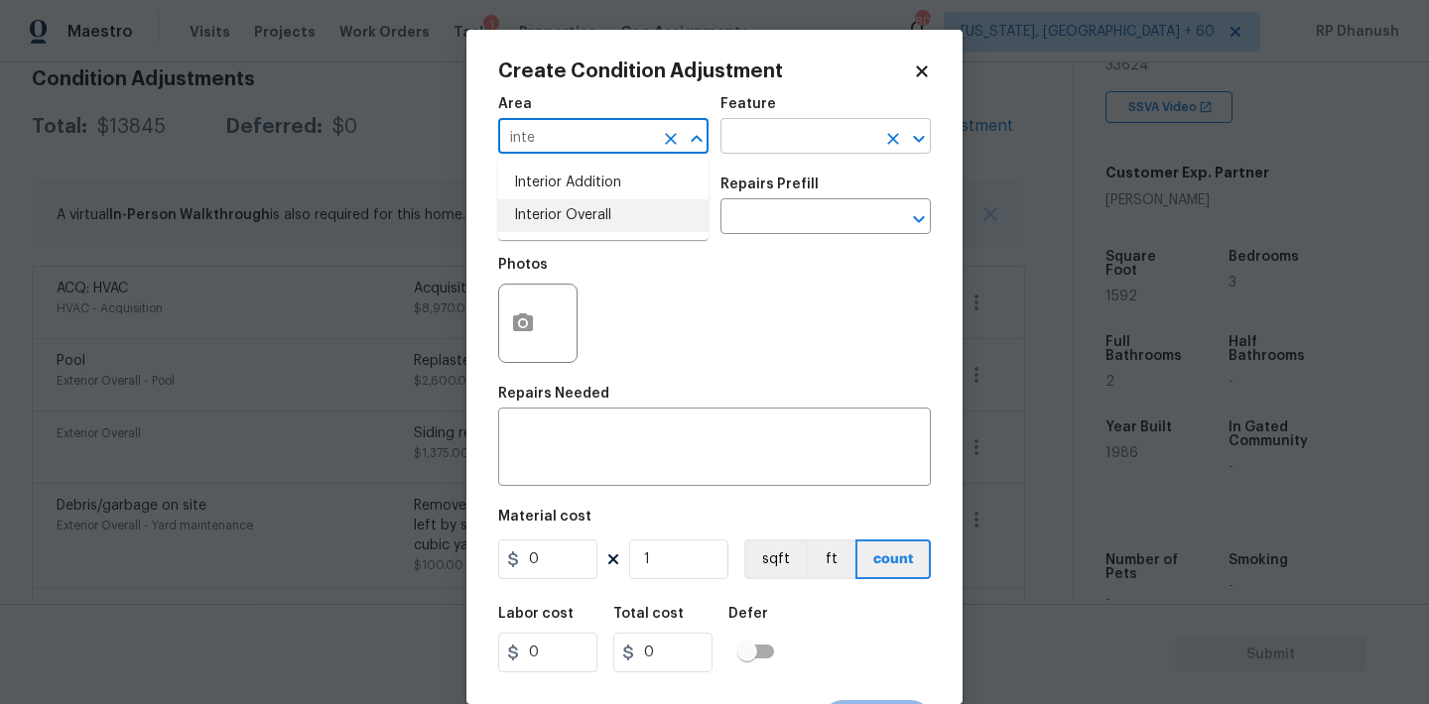
drag, startPoint x: 547, startPoint y: 214, endPoint x: 728, endPoint y: 144, distance: 194.8
click at [550, 212] on li "Interior Overall" at bounding box center [603, 215] width 210 height 33
type input "Interior Overall"
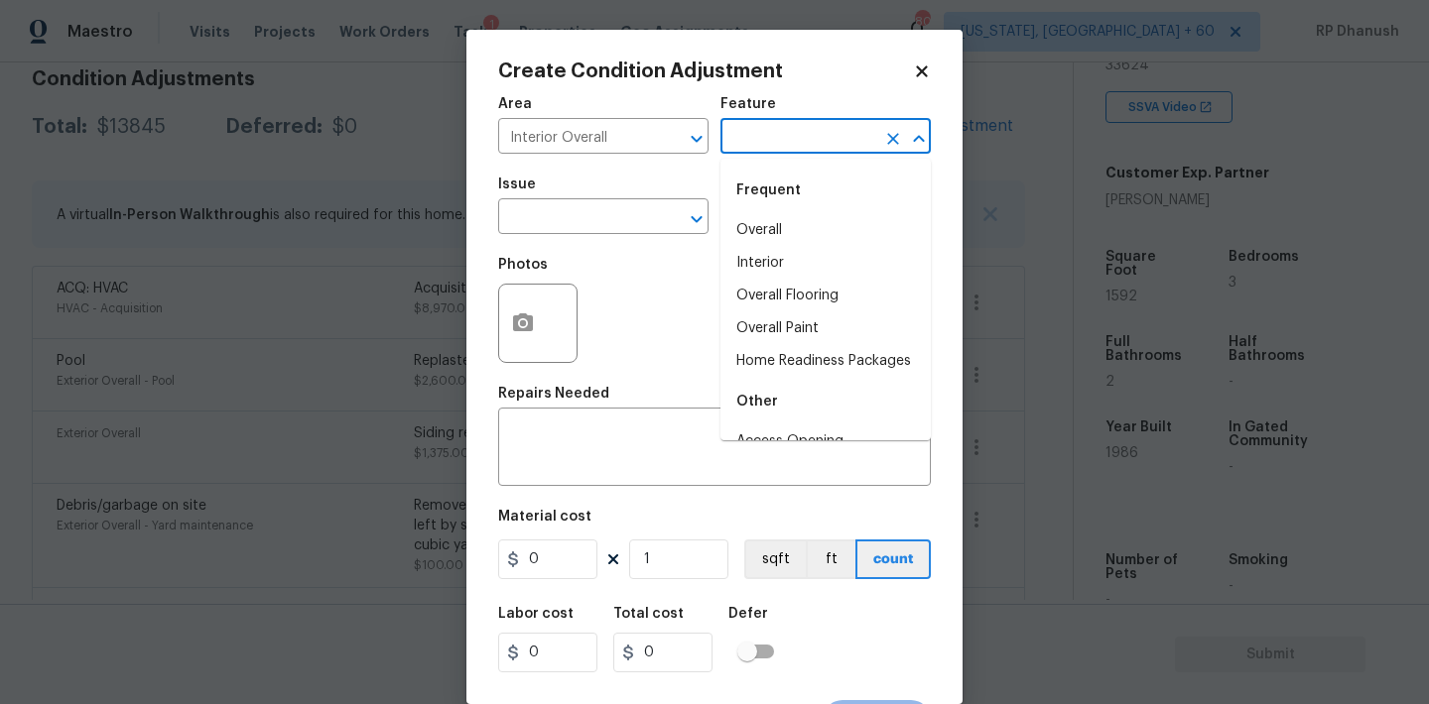
click at [728, 144] on input "text" at bounding box center [797, 138] width 155 height 31
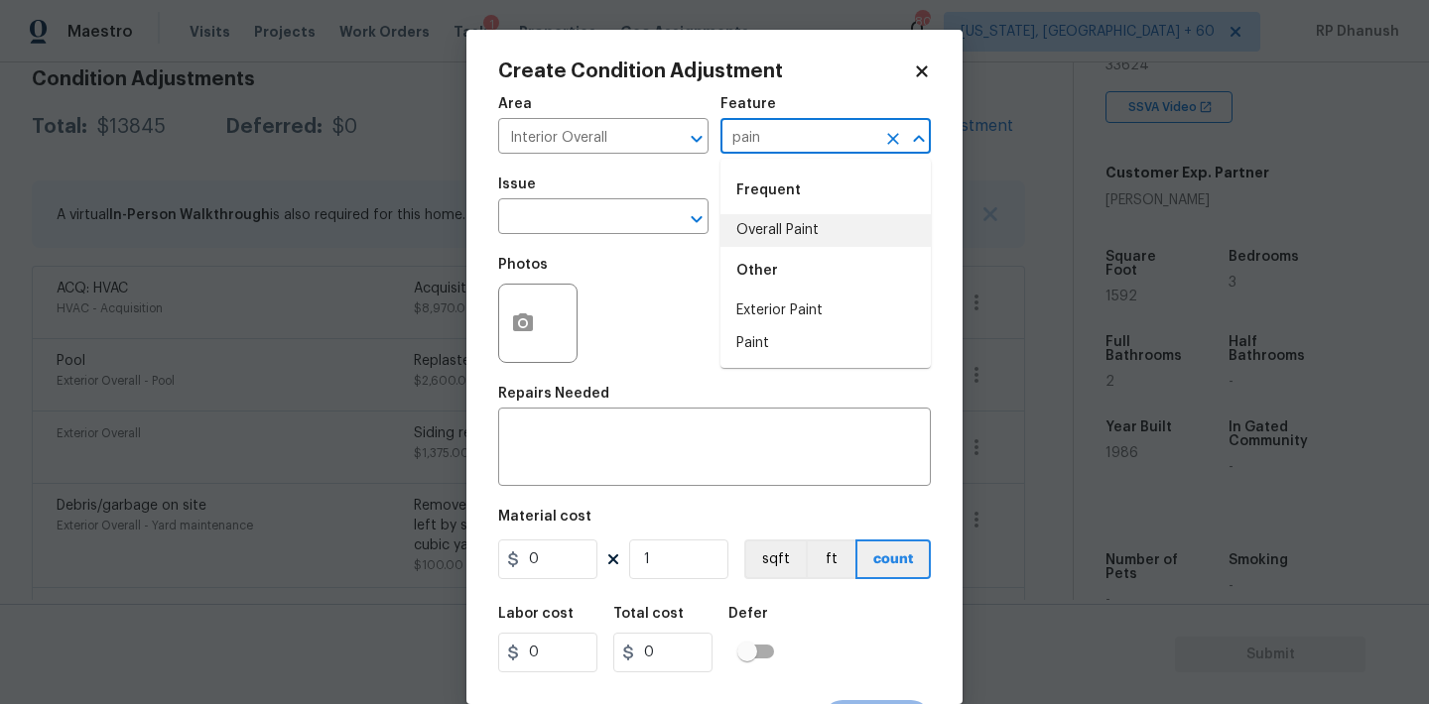
click at [755, 229] on li "Overall Paint" at bounding box center [825, 230] width 210 height 33
type input "Overall Paint"
click at [616, 201] on div "Issue" at bounding box center [603, 191] width 210 height 26
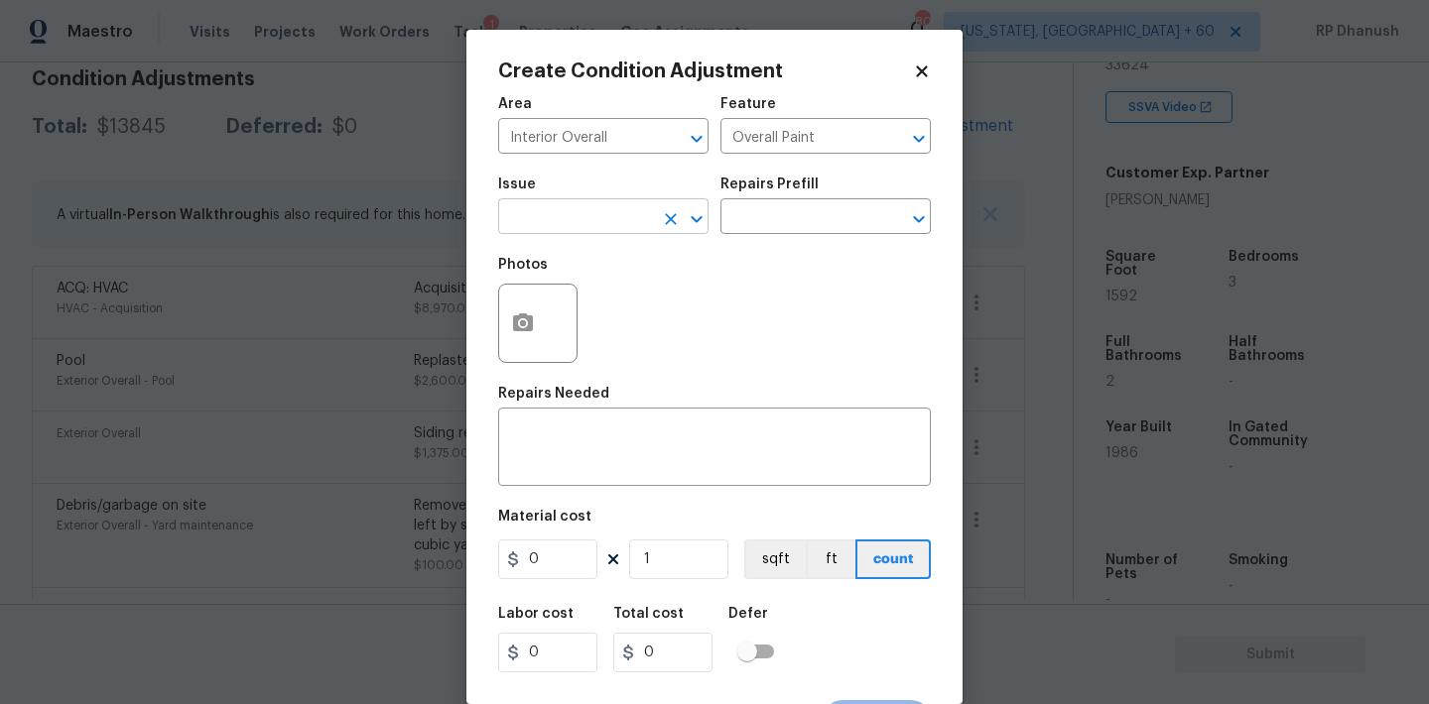
click at [616, 205] on input "text" at bounding box center [575, 218] width 155 height 31
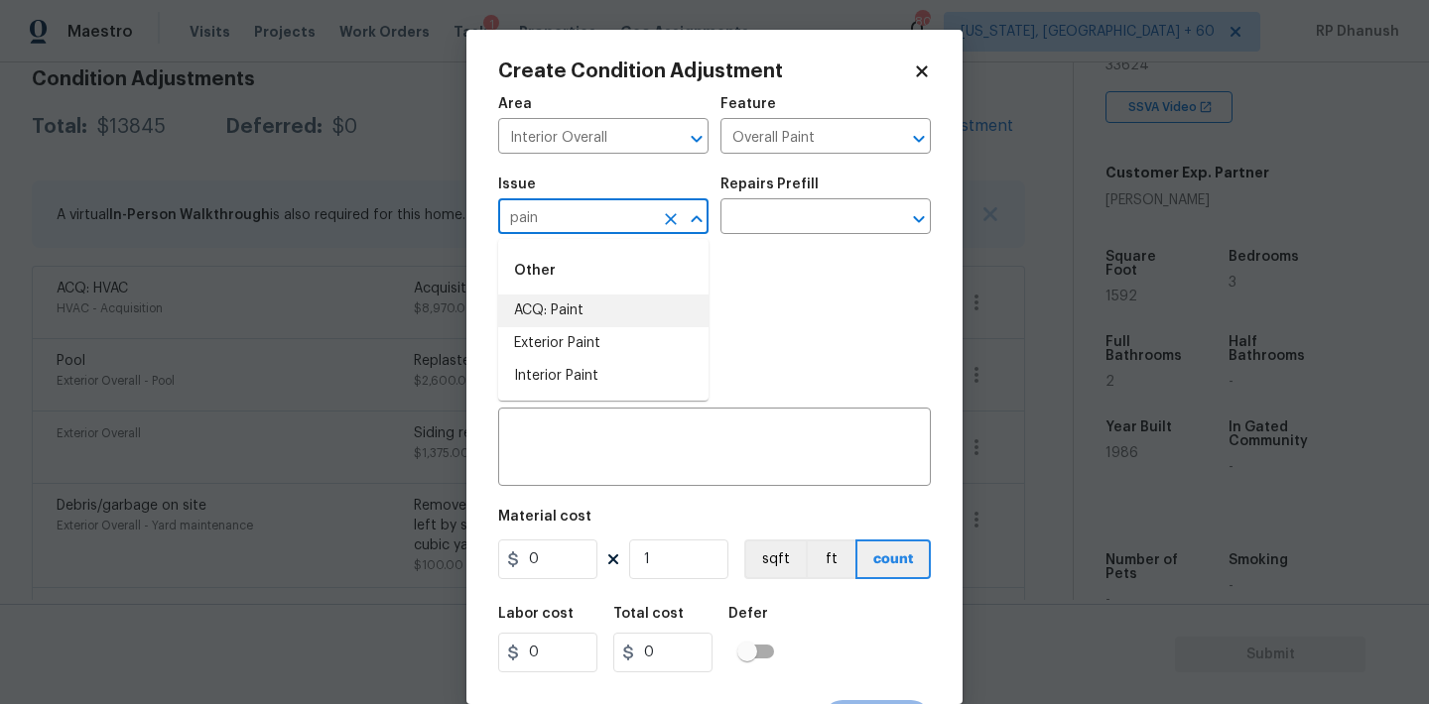
click at [598, 304] on li "ACQ: Paint" at bounding box center [603, 311] width 210 height 33
type input "ACQ: Paint"
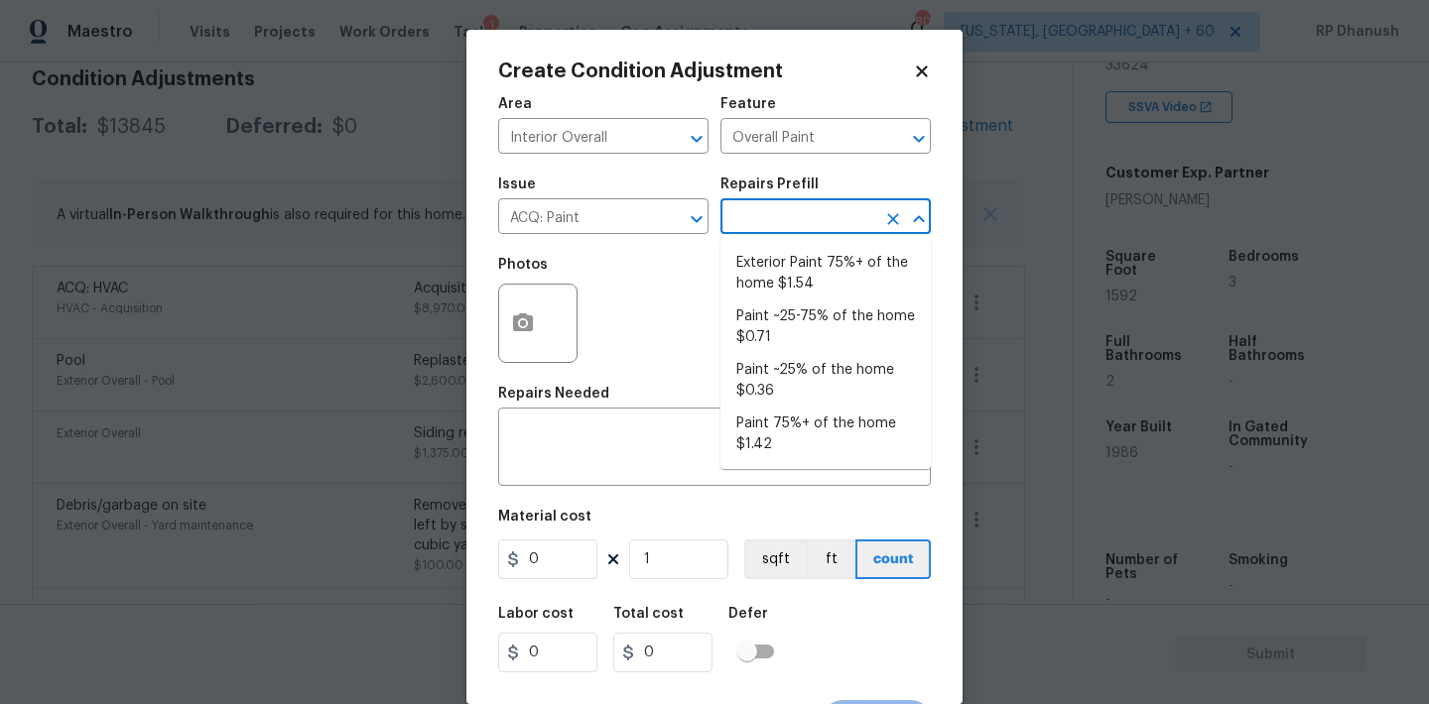
click at [849, 213] on input "text" at bounding box center [797, 218] width 155 height 31
click at [806, 312] on li "Paint ~25-75% of the home $0.71" at bounding box center [825, 328] width 210 height 54
type input "Acquisition"
type textarea "Acquisition Scope: ~25 - 75% of the home needs interior paint"
type input "0.71"
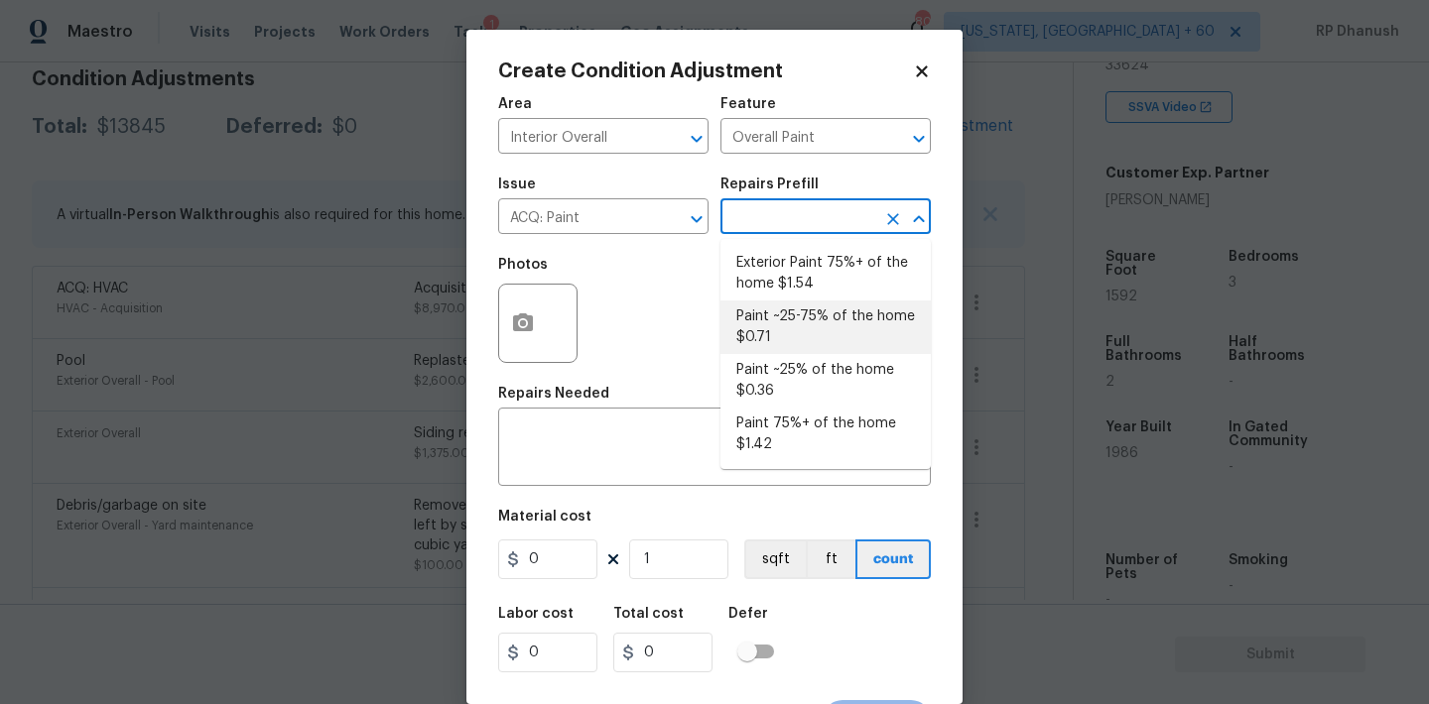
type input "0.71"
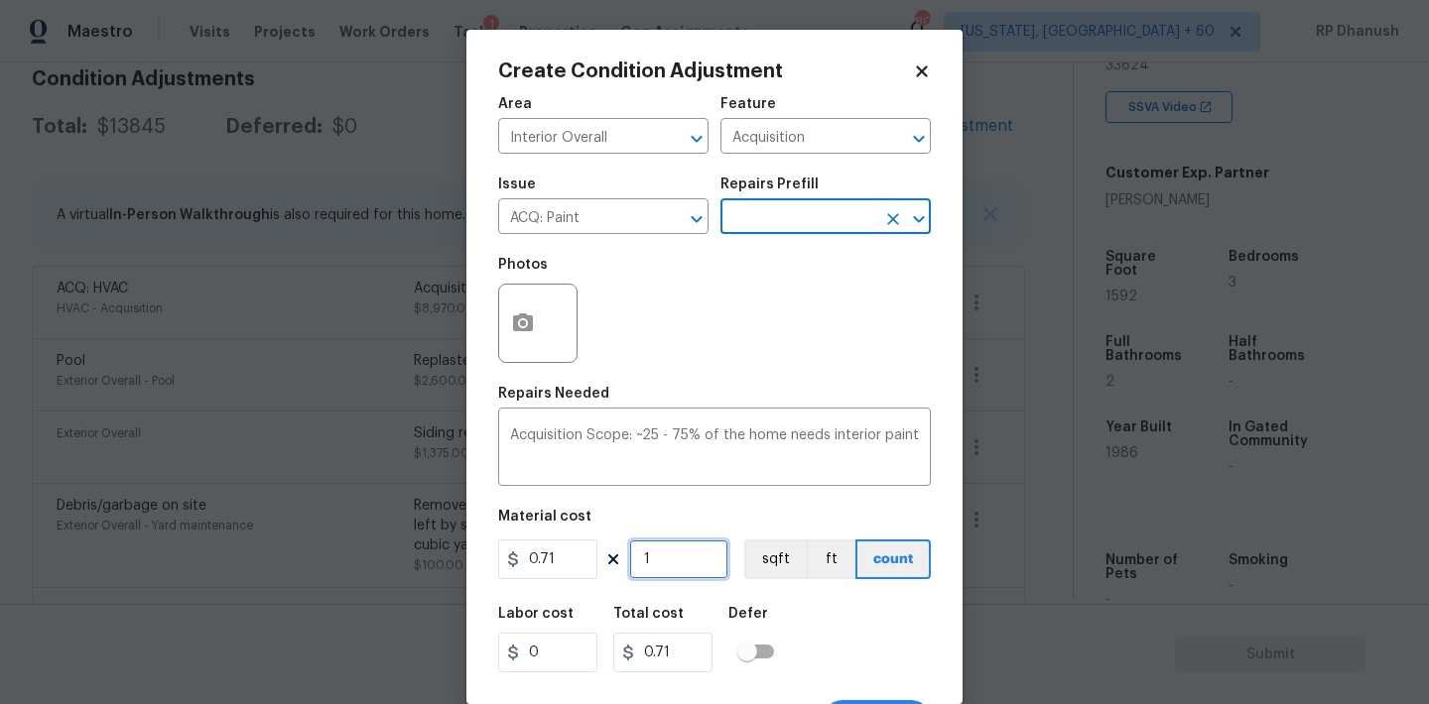
click at [654, 576] on input "1" at bounding box center [678, 560] width 99 height 40
type input "0"
type input "1"
type input "0.71"
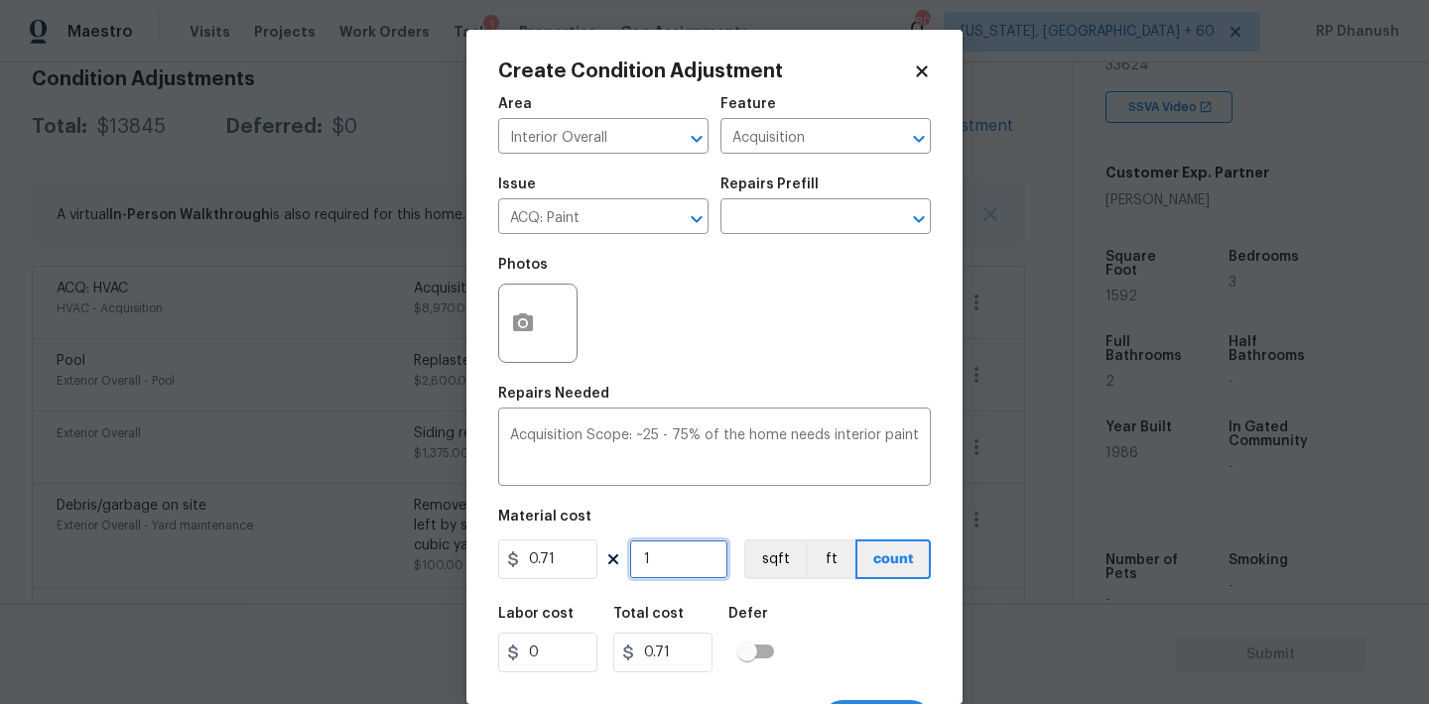
type input "15"
type input "10.65"
type input "159"
type input "112.89"
type input "1592"
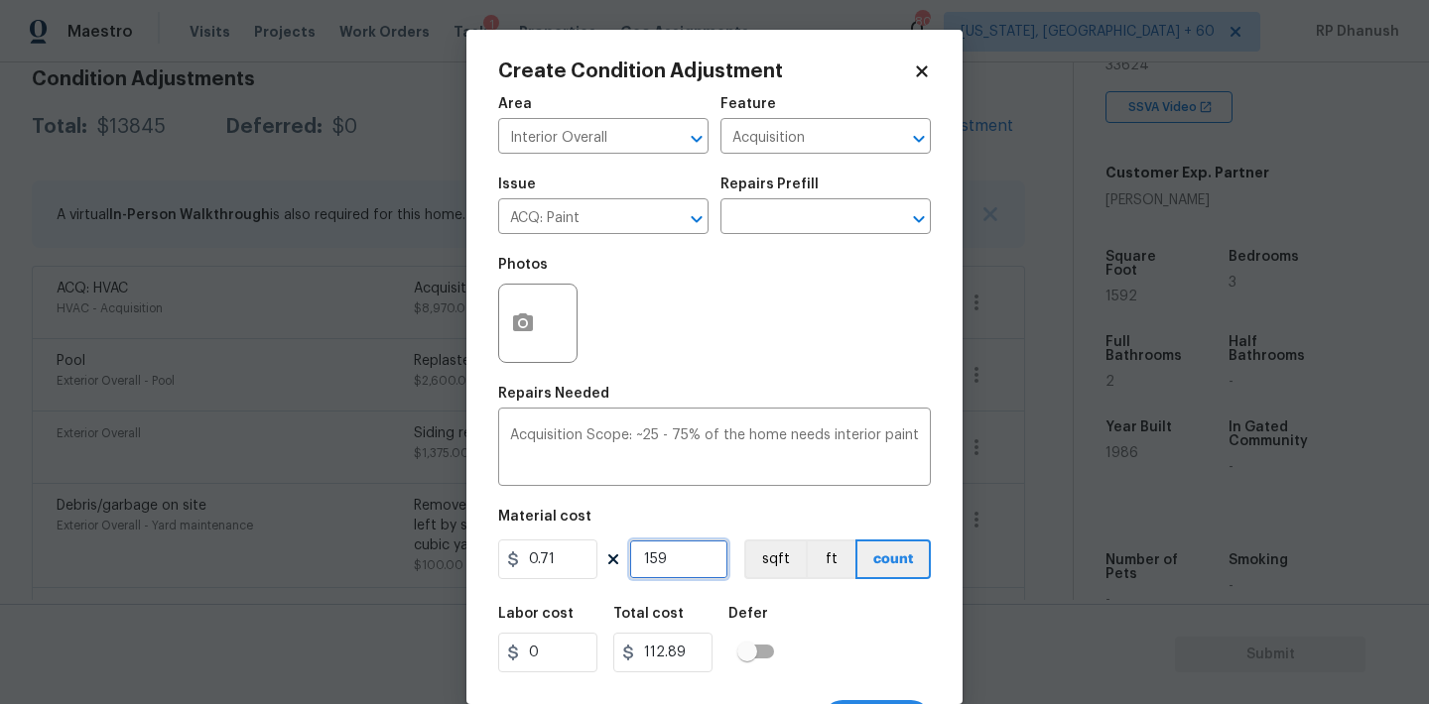
type input "1130.32"
type input "1592"
click at [519, 316] on icon "button" at bounding box center [523, 323] width 20 height 18
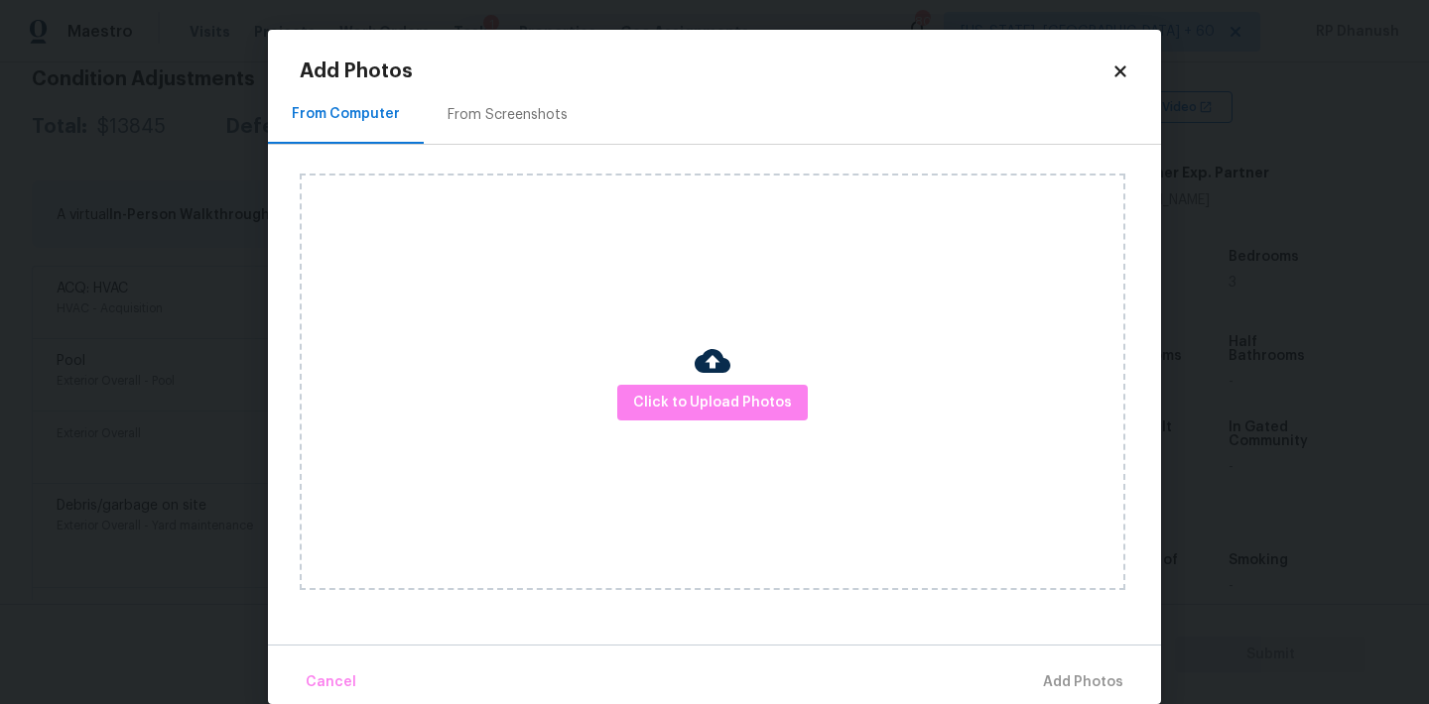
click at [538, 122] on div "From Screenshots" at bounding box center [507, 115] width 120 height 20
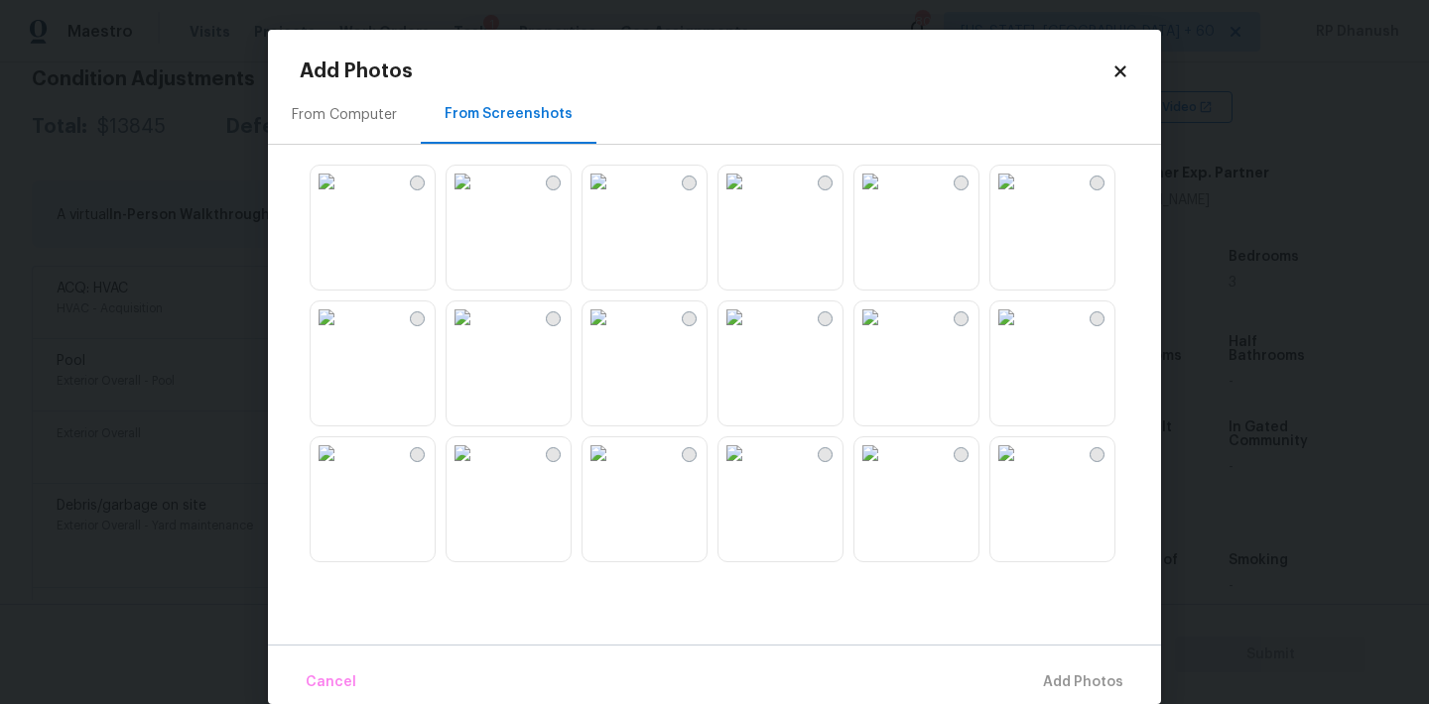
click at [614, 333] on img at bounding box center [598, 318] width 32 height 32
click at [746, 469] on img at bounding box center [734, 454] width 32 height 32
click at [886, 469] on img at bounding box center [870, 454] width 32 height 32
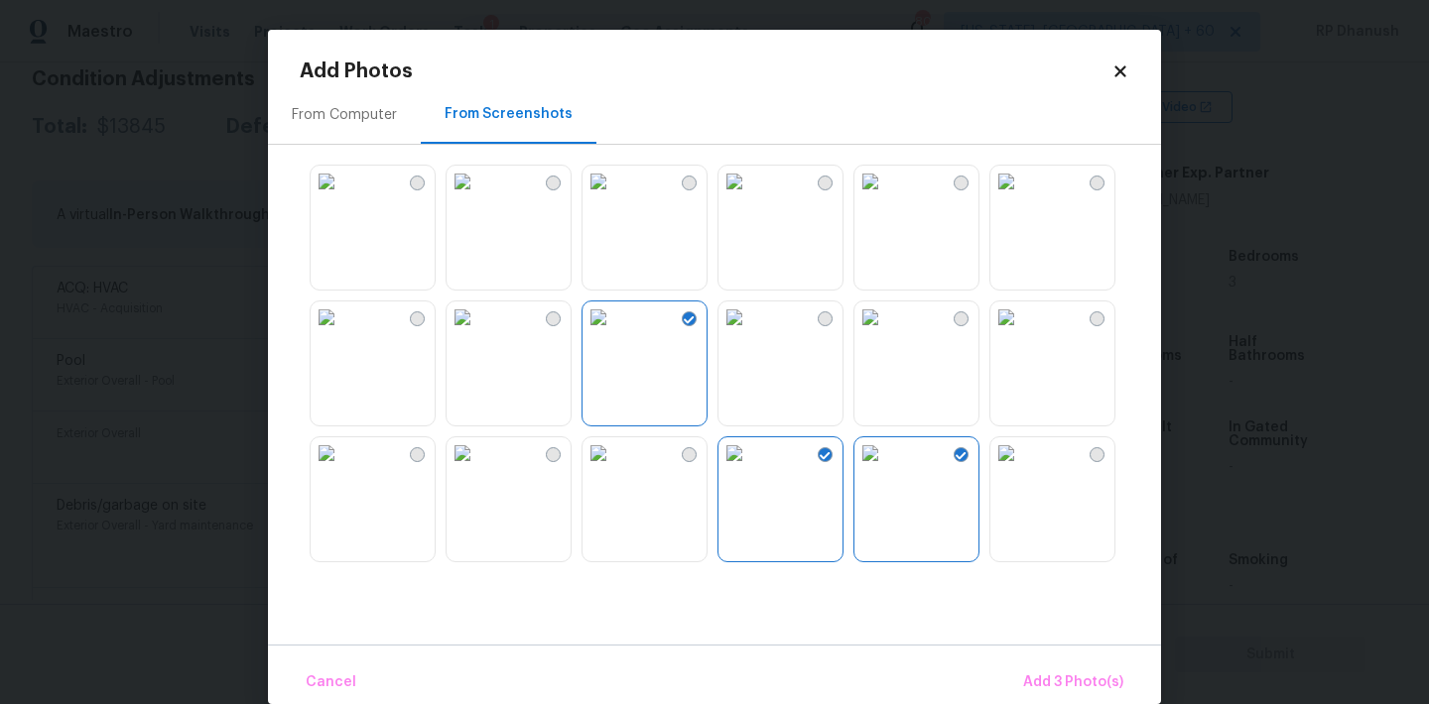
click at [1022, 469] on img at bounding box center [1006, 454] width 32 height 32
click at [750, 197] on img at bounding box center [734, 182] width 32 height 32
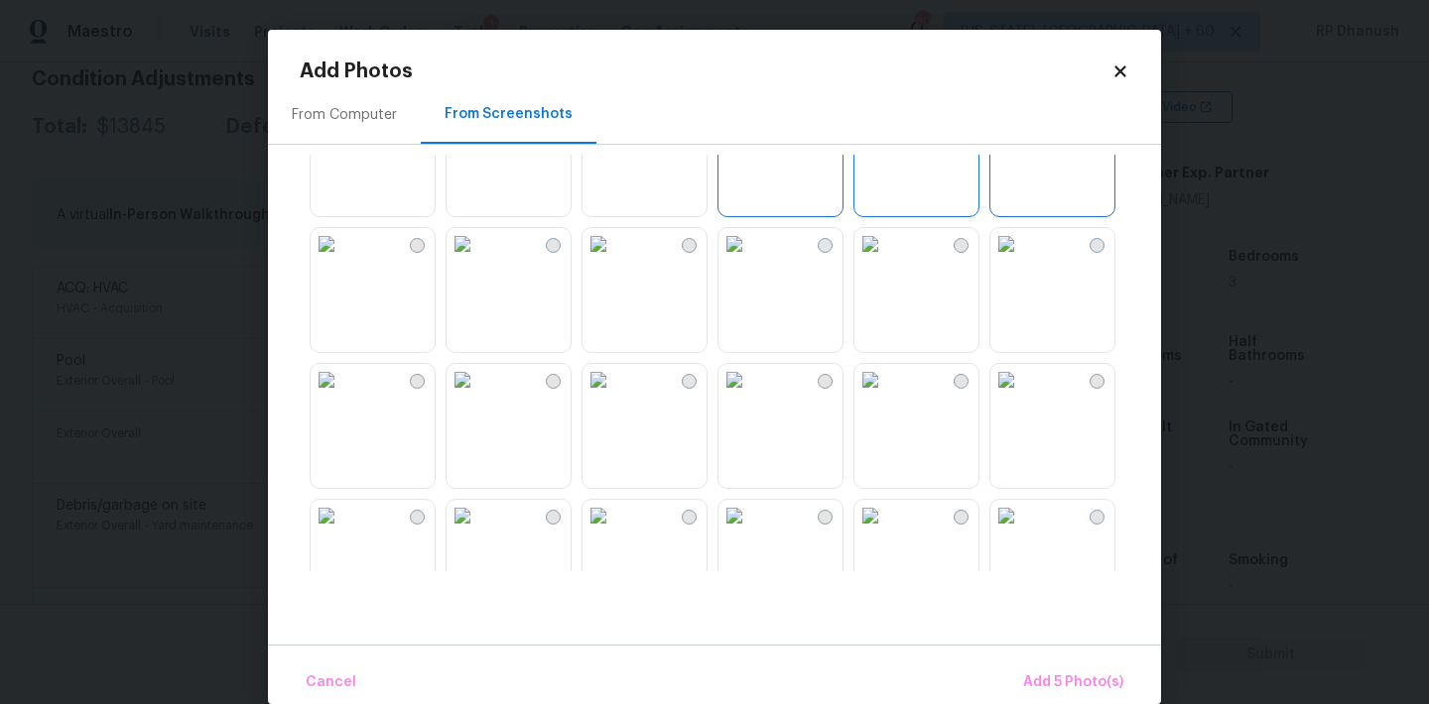
click at [614, 396] on img at bounding box center [598, 380] width 32 height 32
click at [478, 396] on img at bounding box center [462, 380] width 32 height 32
click at [1046, 664] on button "Add 6 Photo(s)" at bounding box center [1072, 683] width 117 height 43
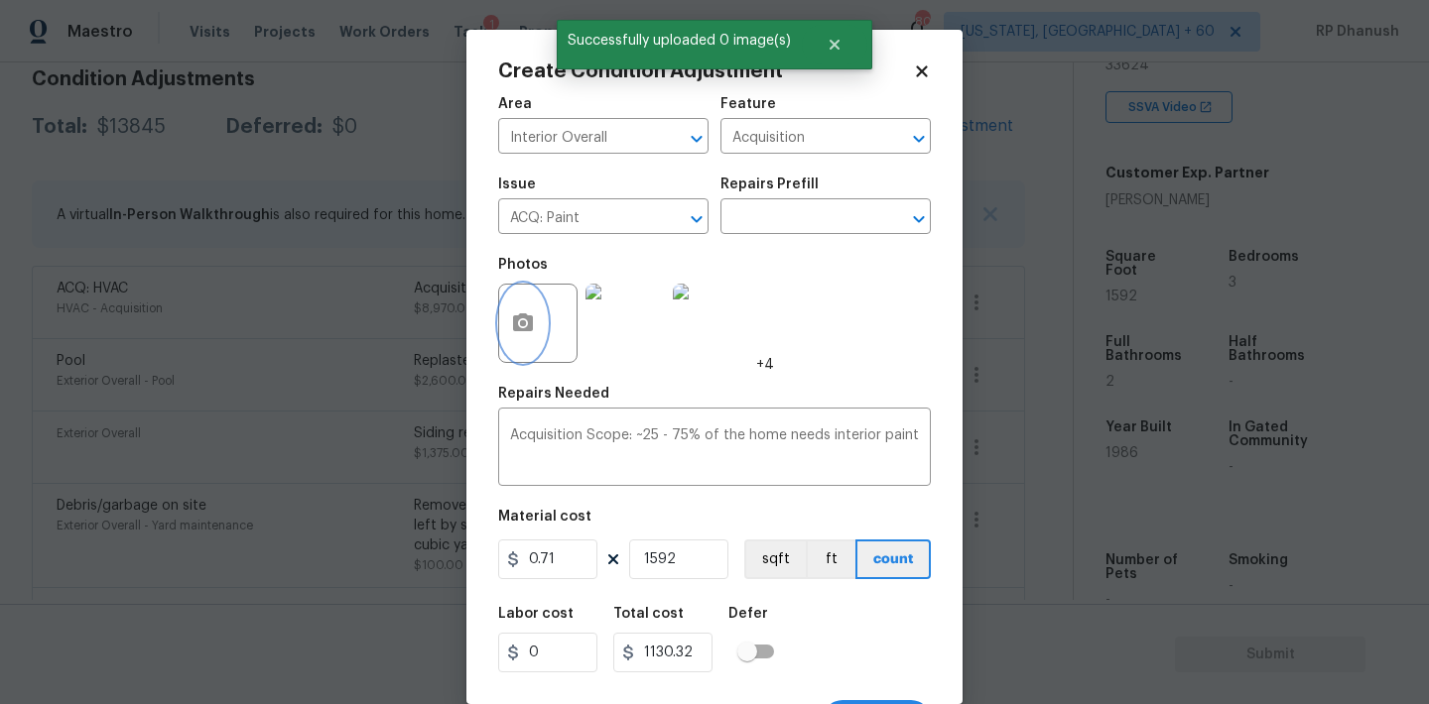
scroll to position [37, 0]
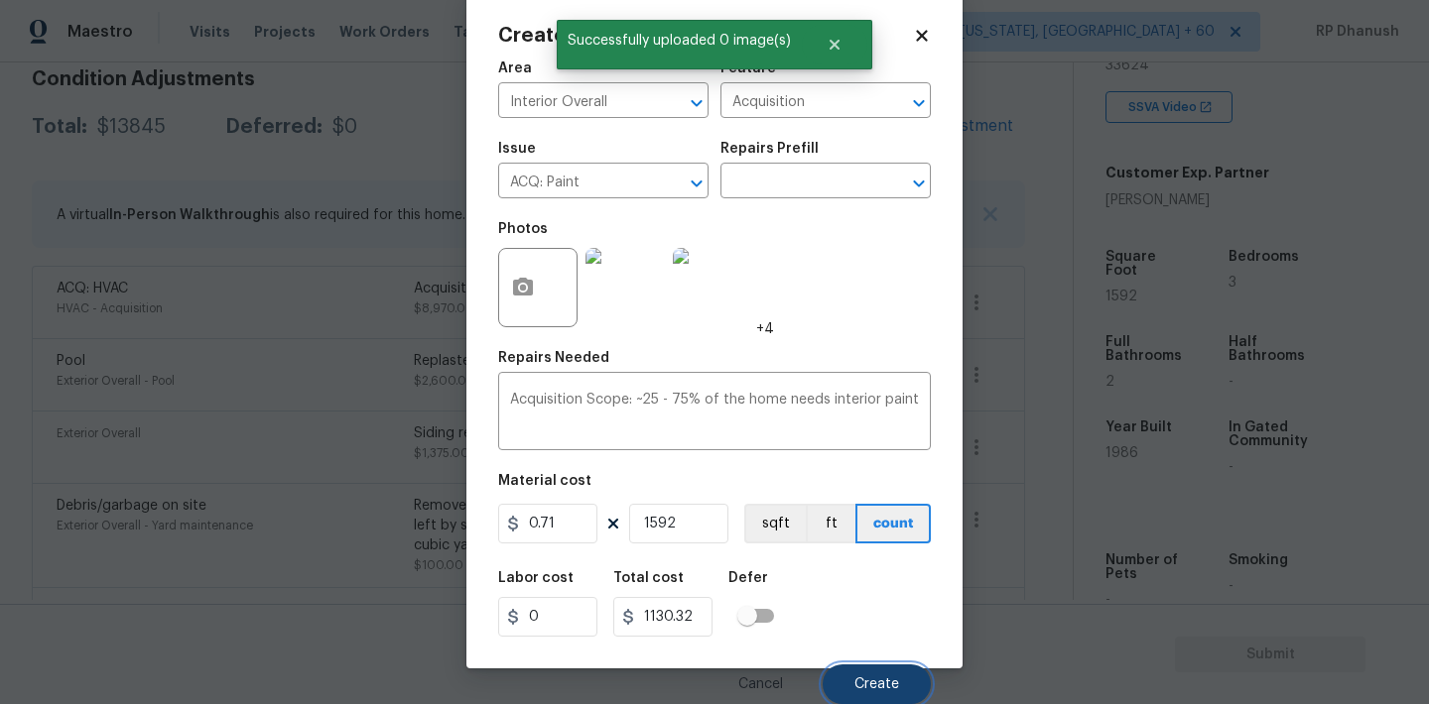
click at [889, 686] on span "Create" at bounding box center [876, 685] width 45 height 15
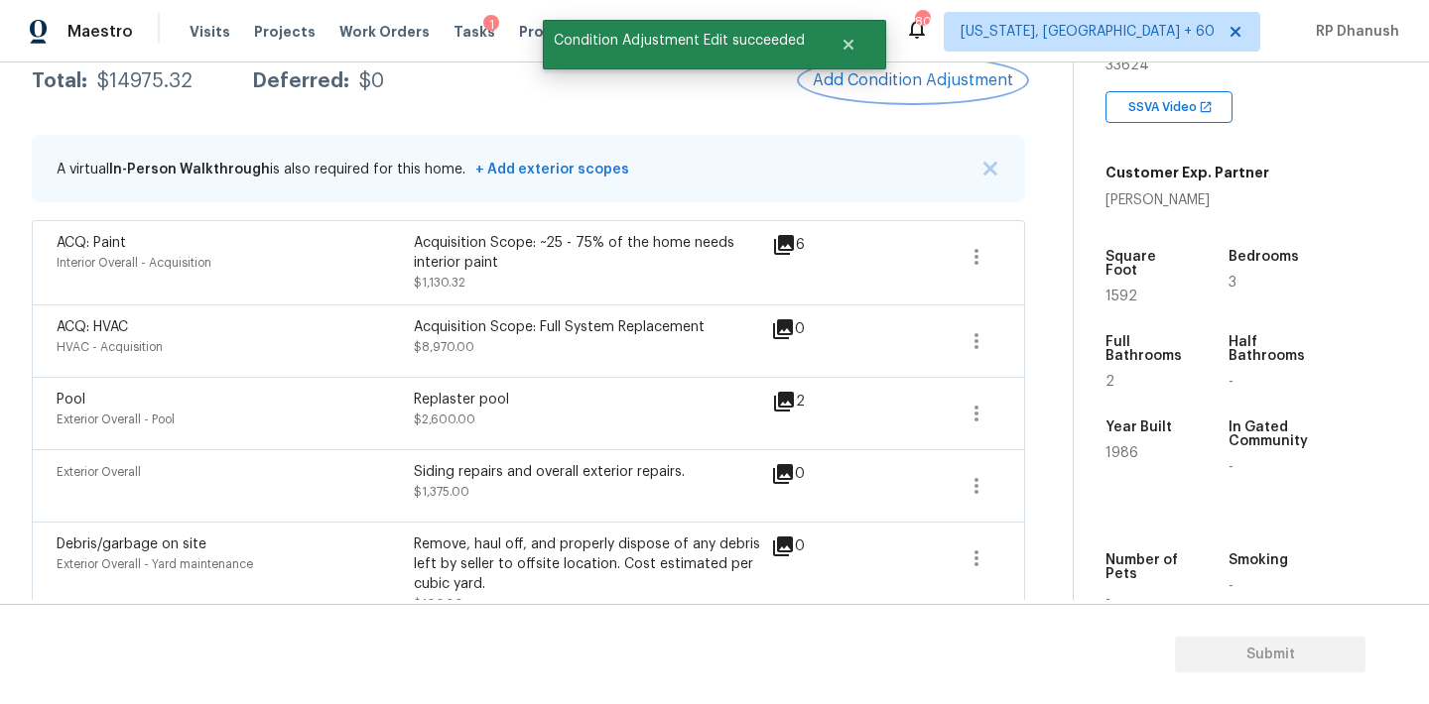
scroll to position [0, 0]
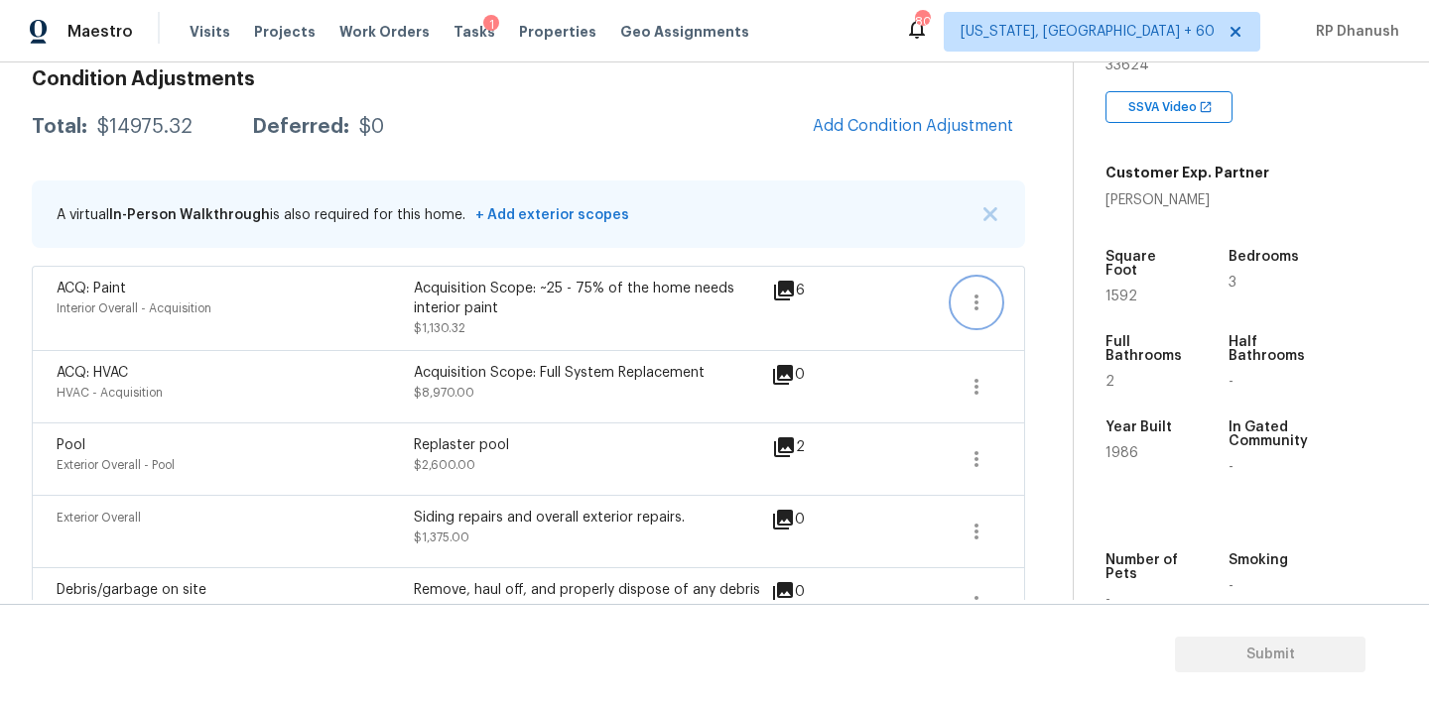
click at [967, 307] on icon "button" at bounding box center [976, 303] width 24 height 24
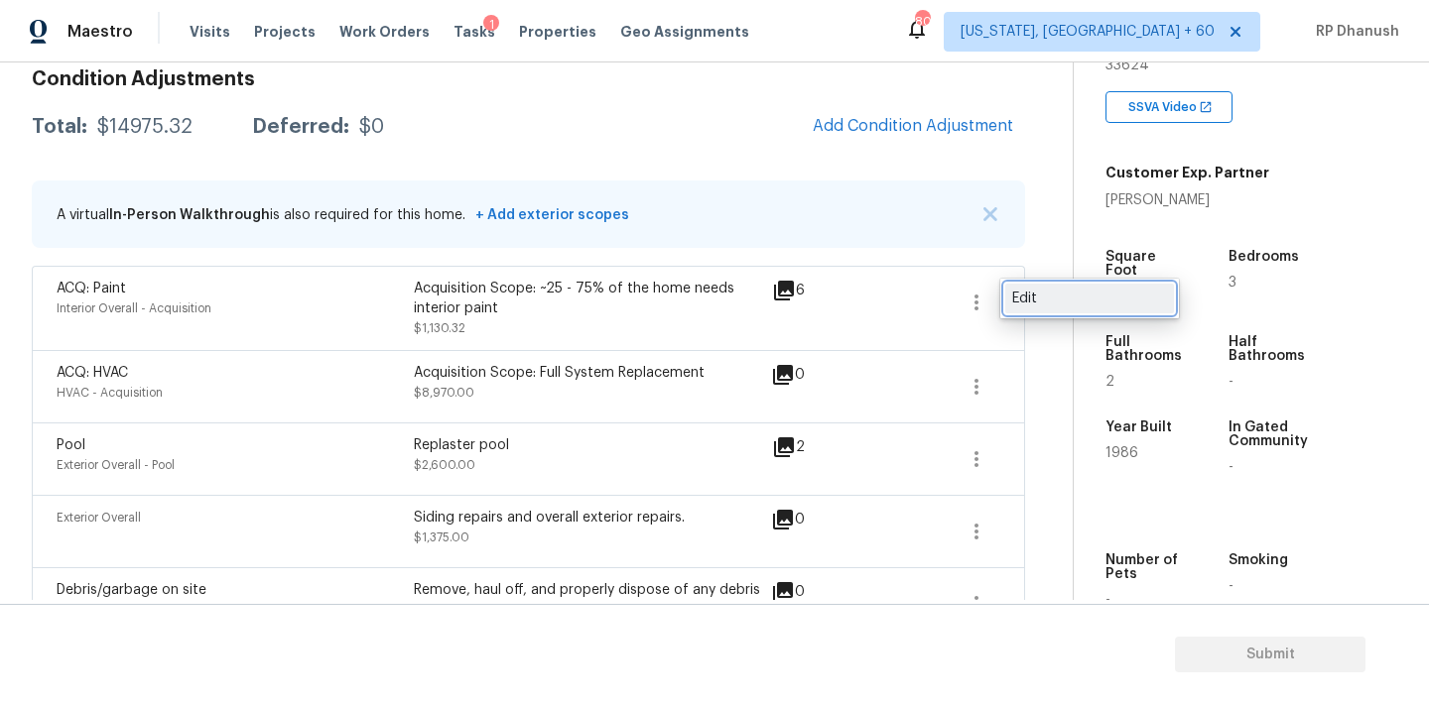
click at [1021, 306] on div "Edit" at bounding box center [1089, 299] width 155 height 20
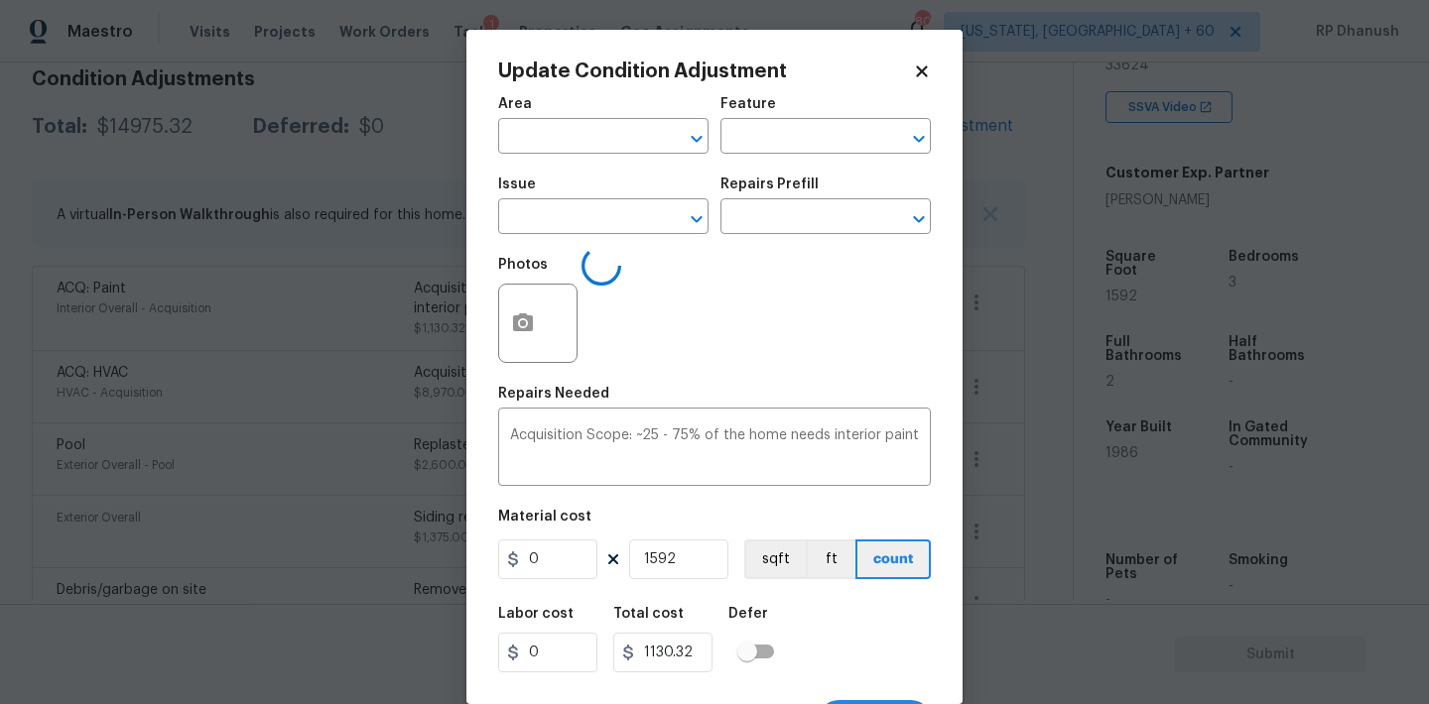
type input "Interior Overall"
type input "Acquisition"
type input "ACQ: Paint"
type input "0.71"
click at [302, 384] on body "Maestro Visits Projects Work Orders Tasks 1 Properties Geo Assignments 808 Wash…" at bounding box center [714, 352] width 1429 height 704
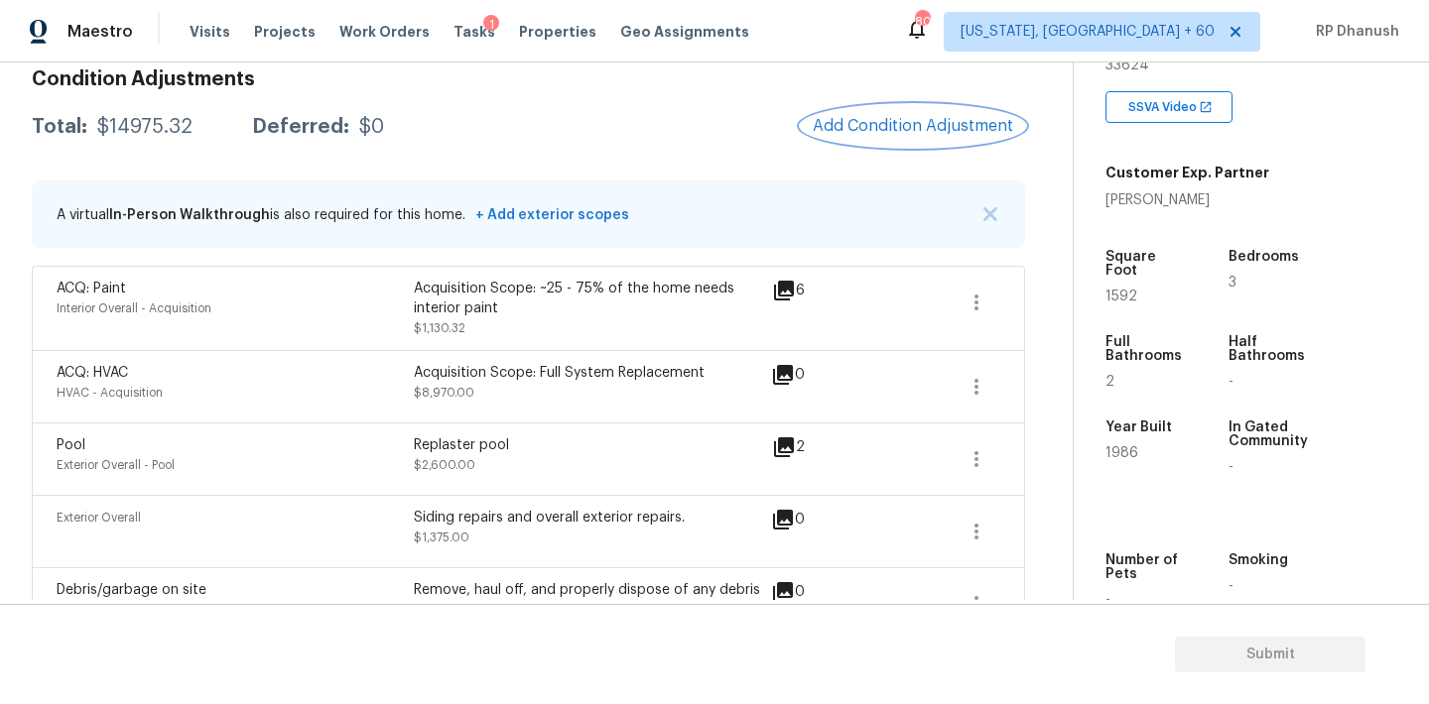
click at [848, 136] on button "Add Condition Adjustment" at bounding box center [913, 126] width 224 height 42
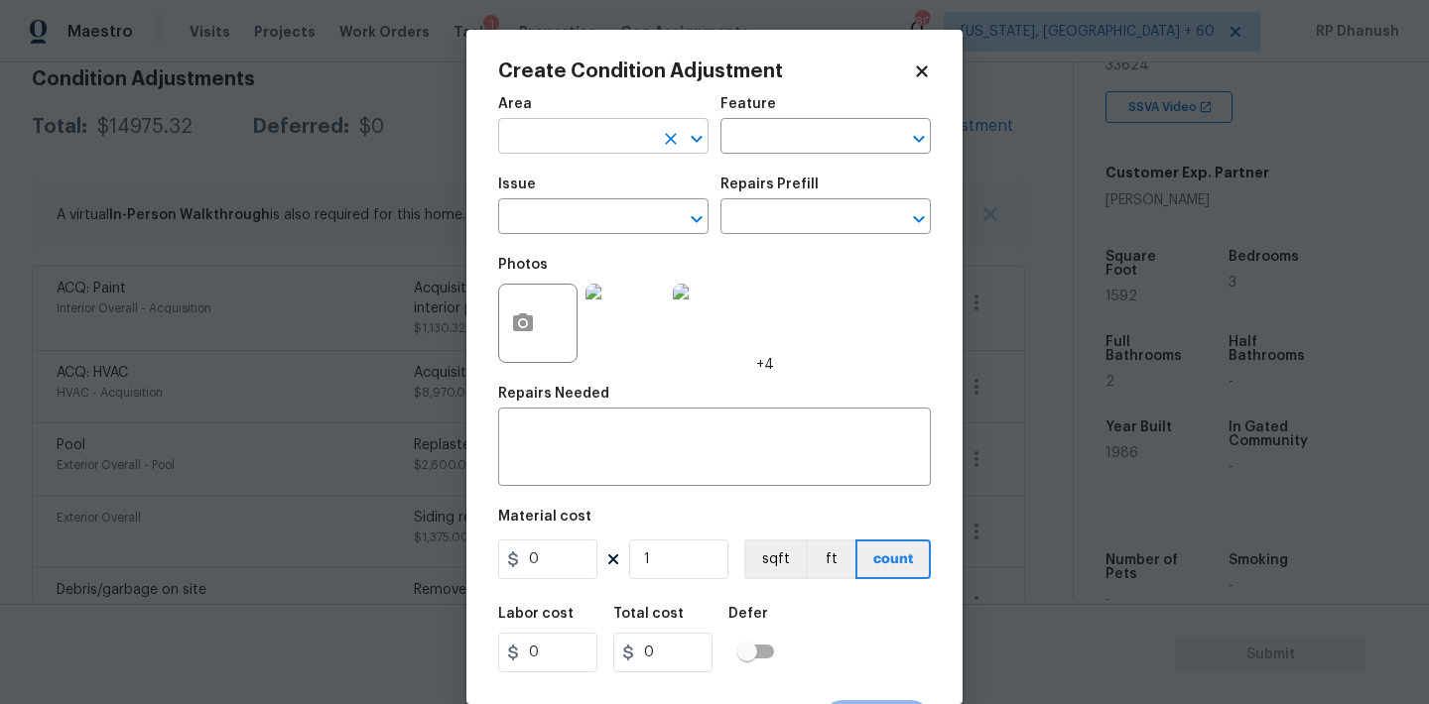
click at [557, 140] on input "text" at bounding box center [575, 138] width 155 height 31
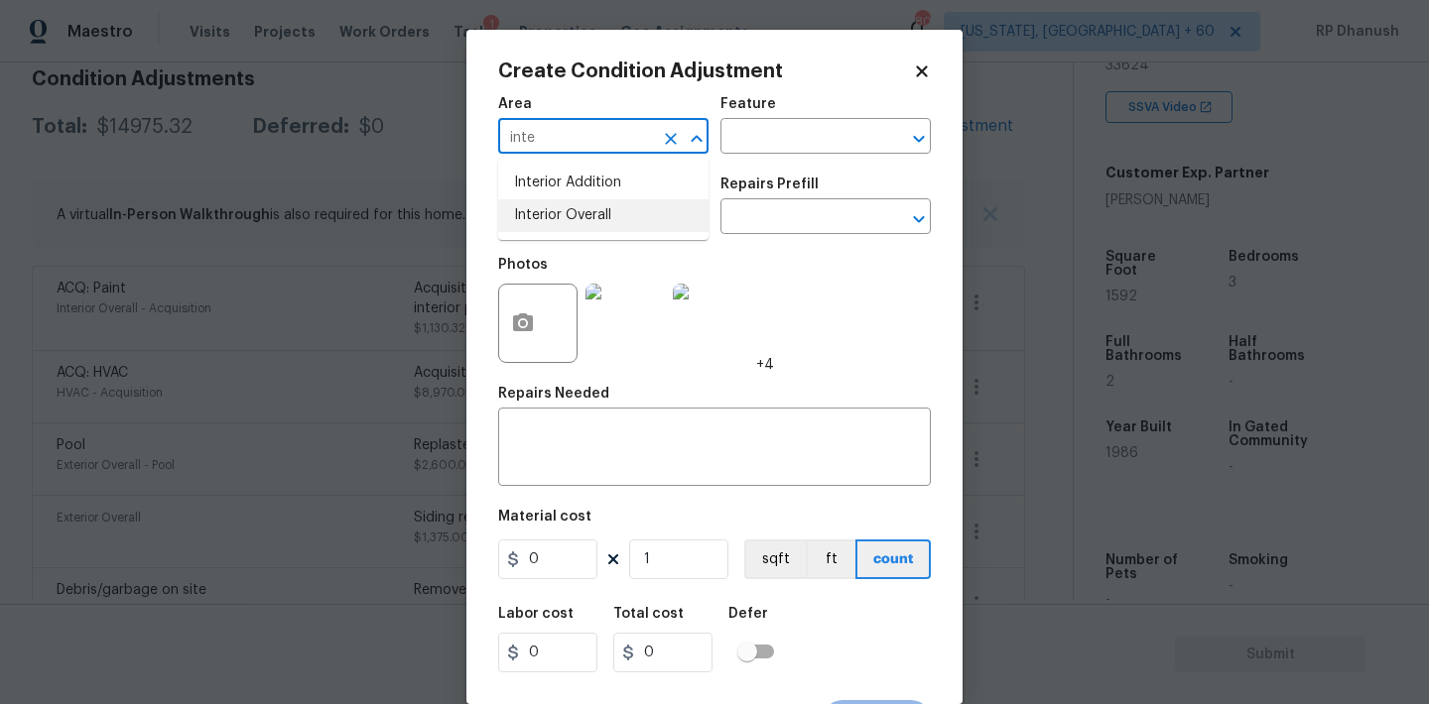
click at [546, 206] on li "Interior Overall" at bounding box center [603, 215] width 210 height 33
type input "Interior Overall"
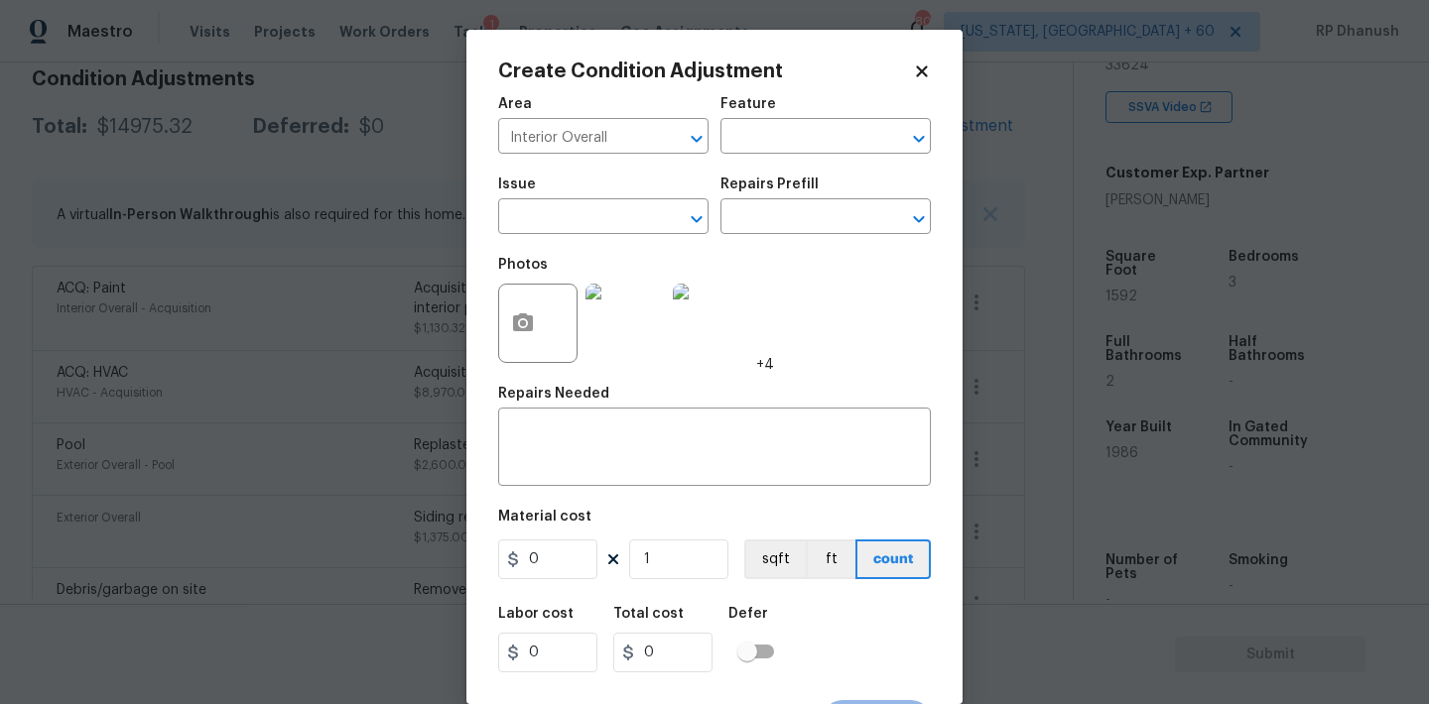
click at [786, 160] on div "Area Interior Overall ​ Feature ​" at bounding box center [714, 125] width 433 height 80
click at [796, 153] on input "text" at bounding box center [797, 138] width 155 height 31
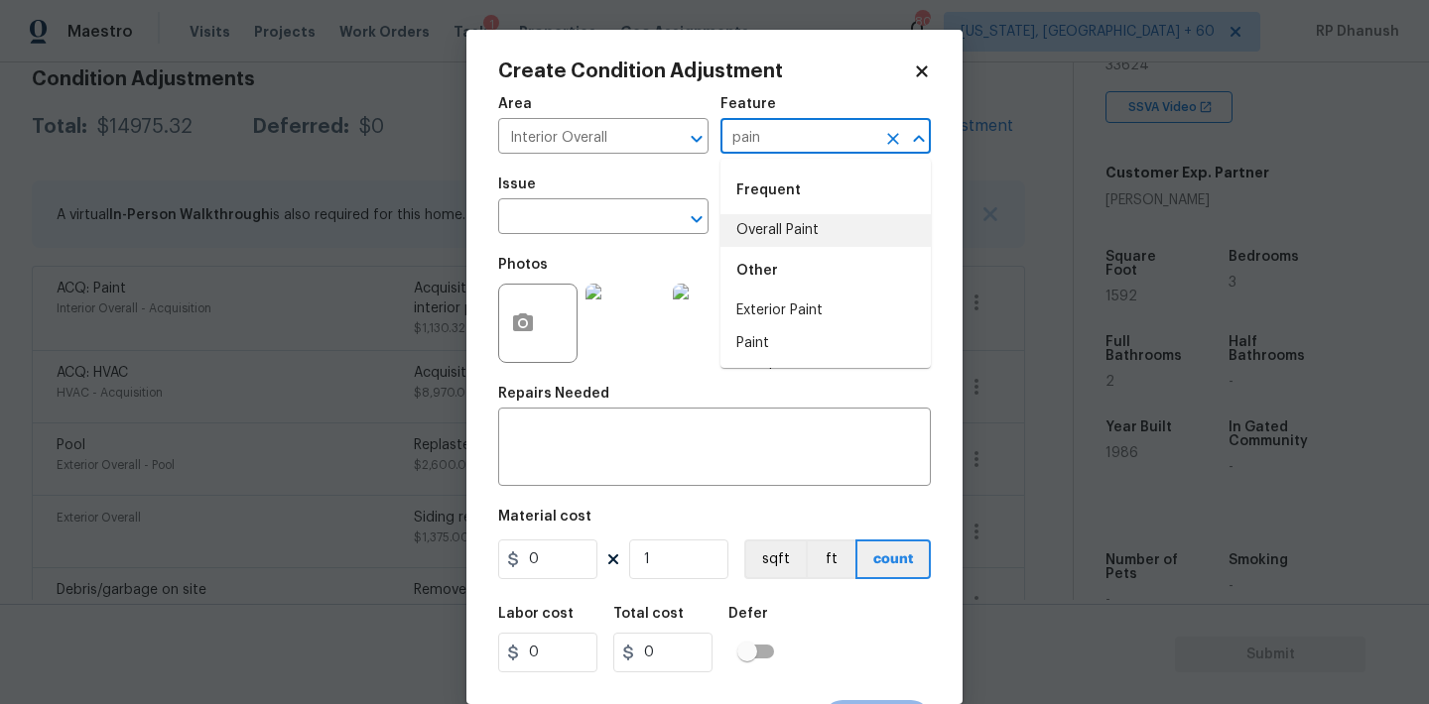
click at [770, 238] on li "Overall Paint" at bounding box center [825, 230] width 210 height 33
type input "Overall Paint"
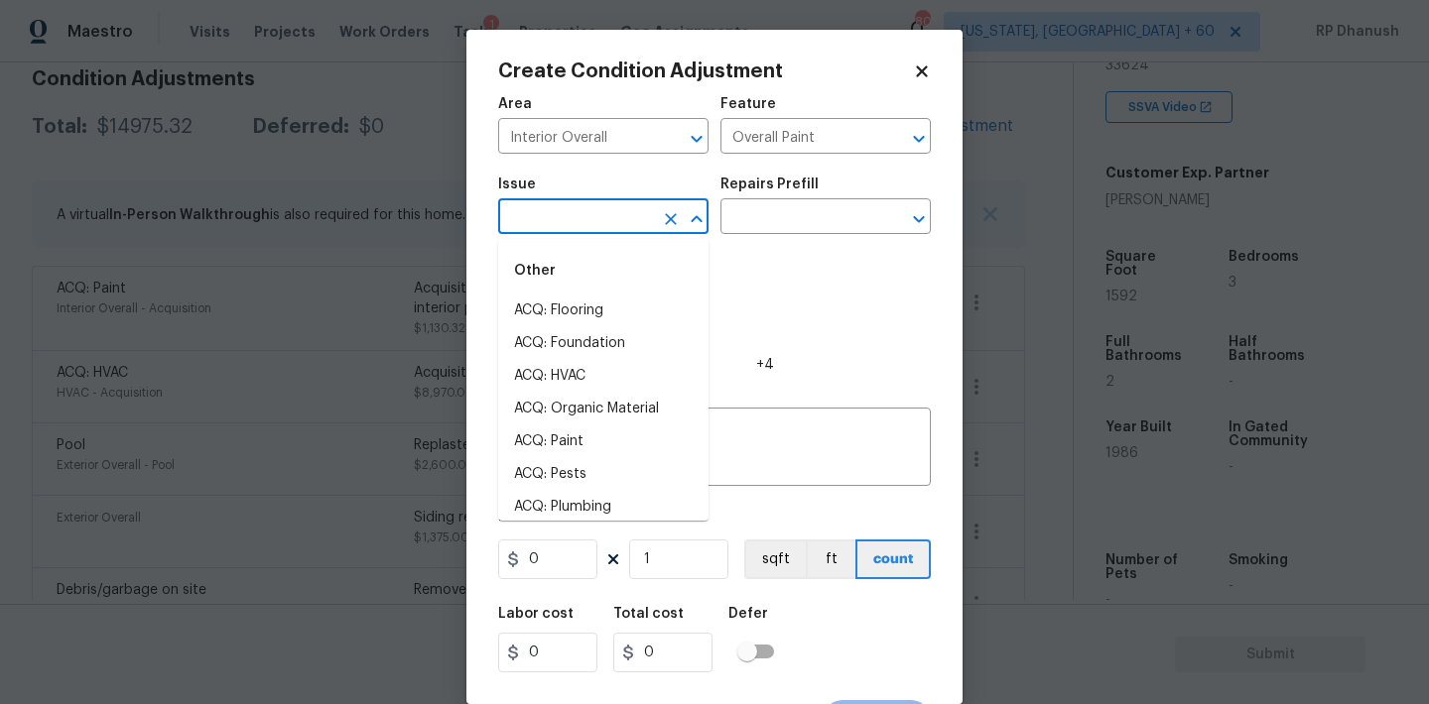
click at [646, 229] on input "text" at bounding box center [575, 218] width 155 height 31
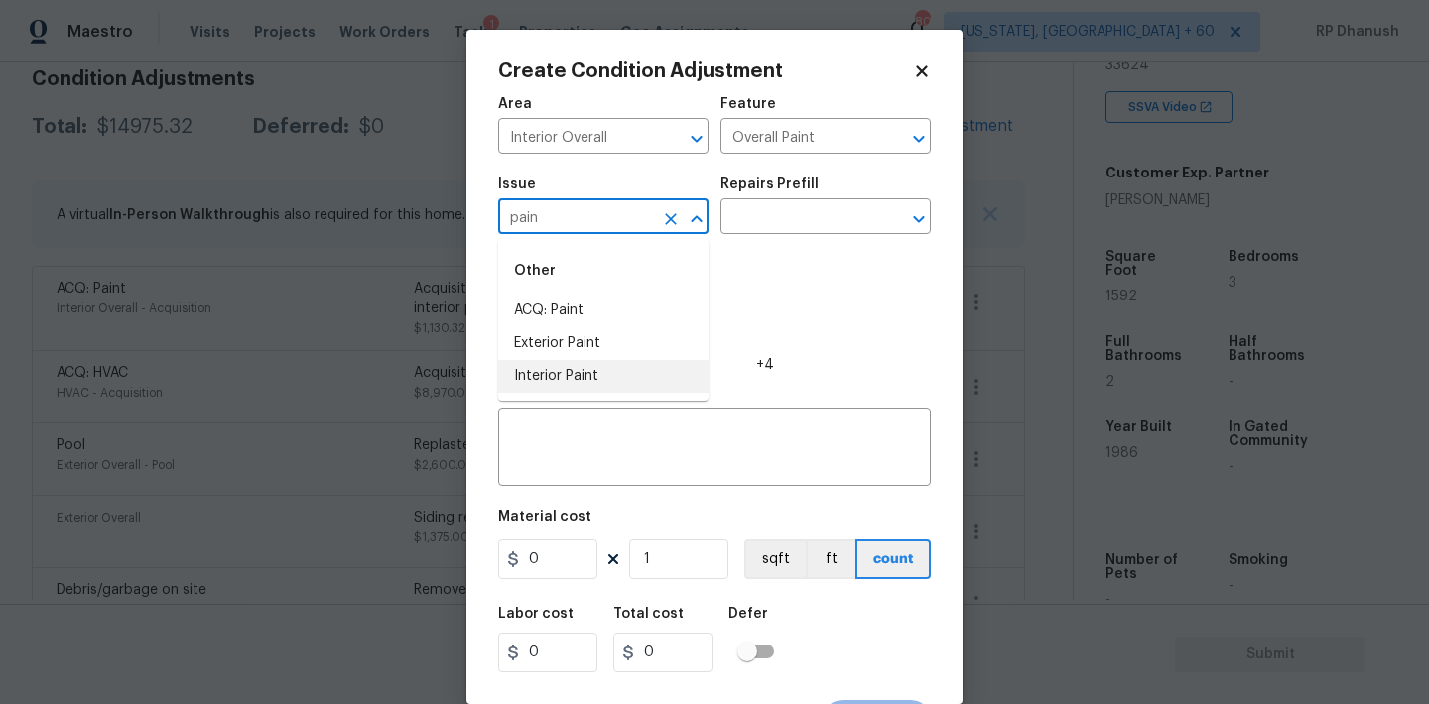
click at [601, 372] on li "Interior Paint" at bounding box center [603, 376] width 210 height 33
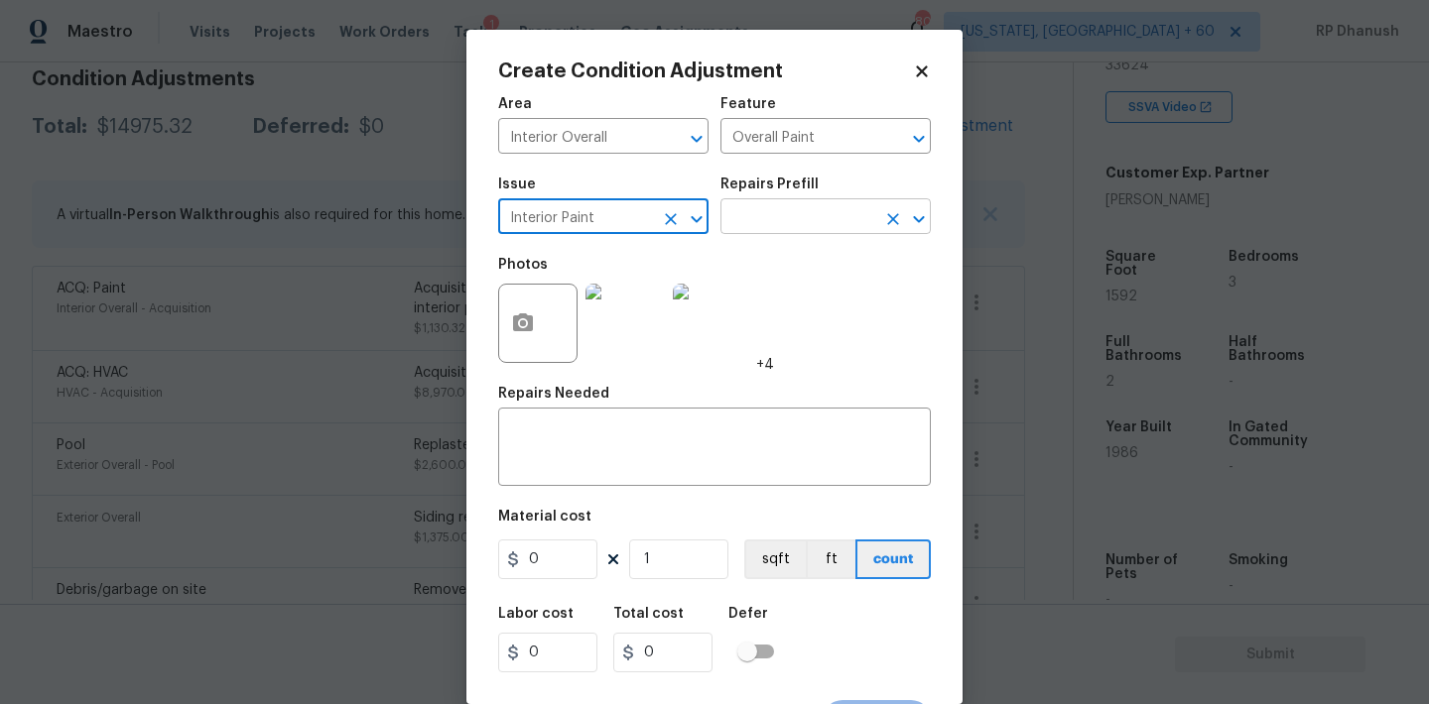
type input "Interior Paint"
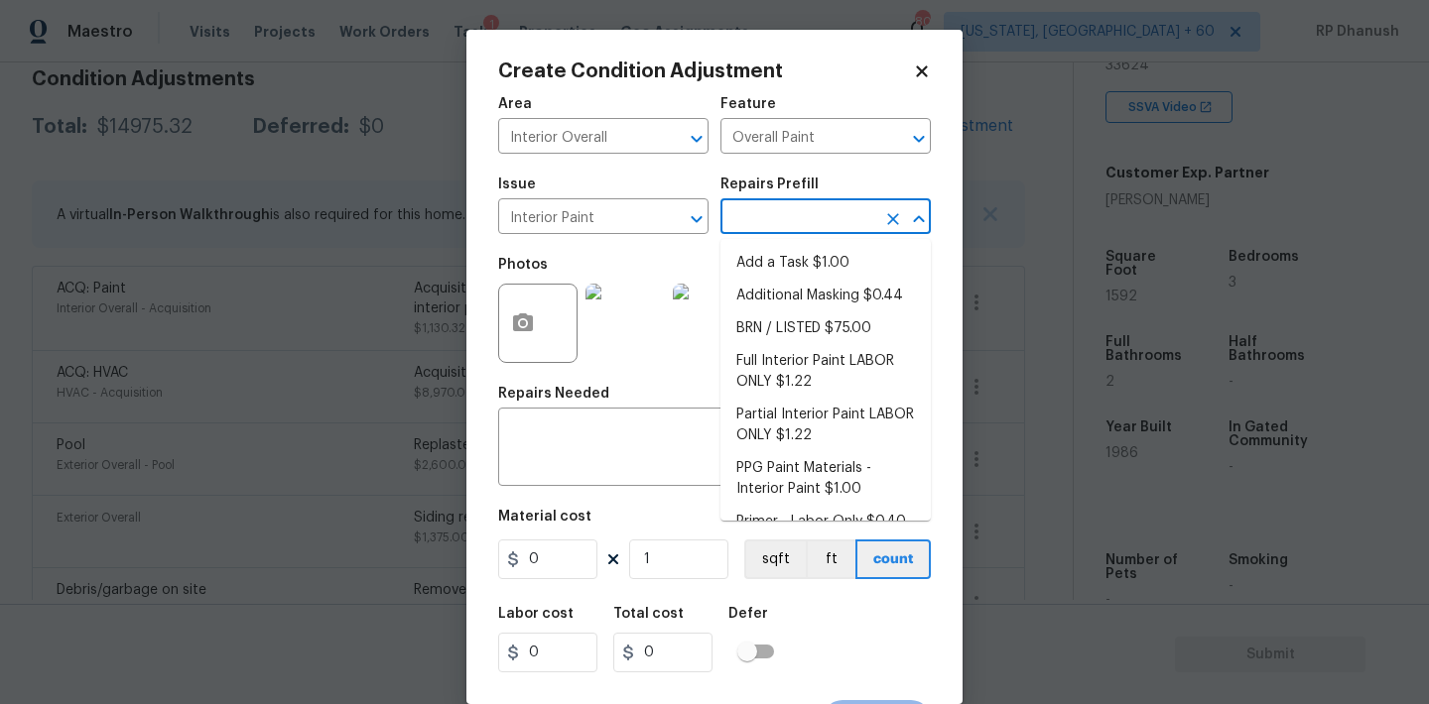
click at [802, 232] on input "text" at bounding box center [797, 218] width 155 height 31
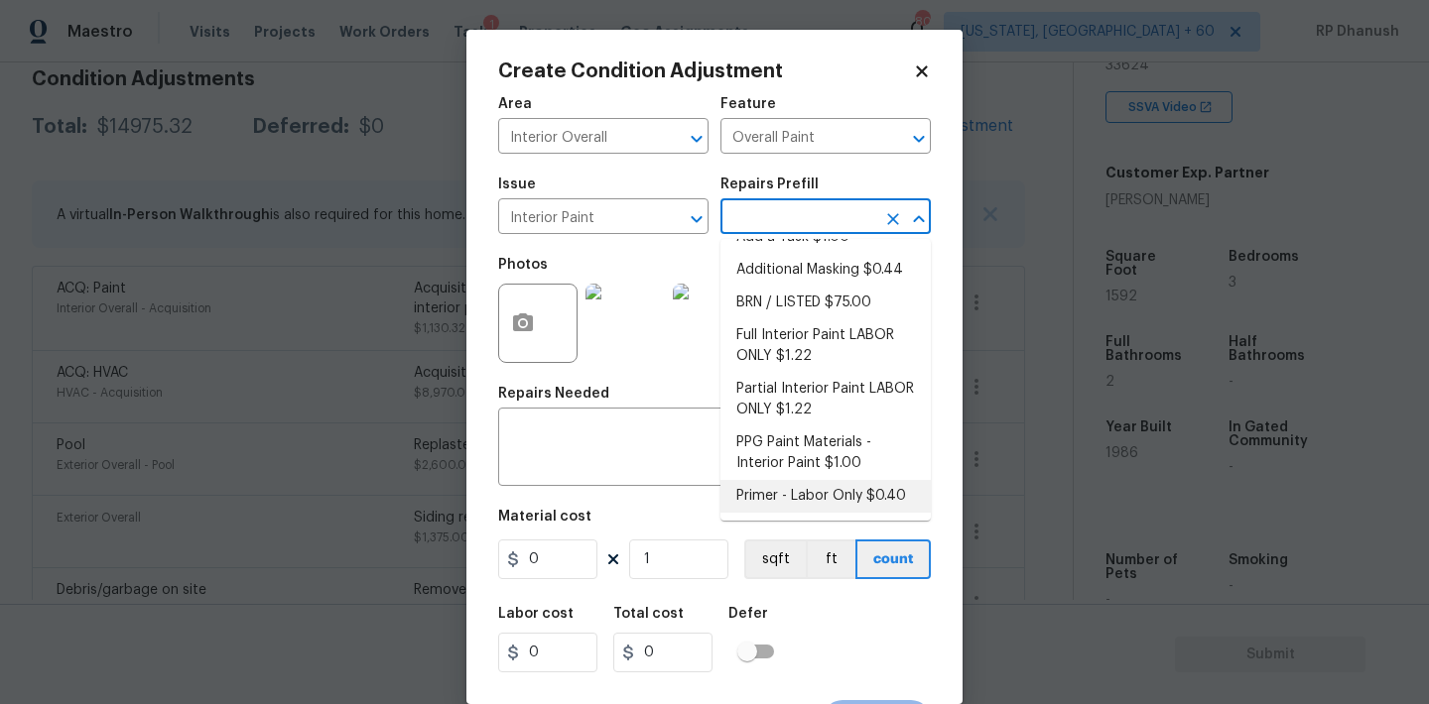
click at [799, 486] on li "Primer - Labor Only $0.40" at bounding box center [825, 496] width 210 height 33
type textarea "Interior primer - PRIMER PROVIDED BY OPENDOOR - All nails, screws, drywall anch…"
type input "0.4"
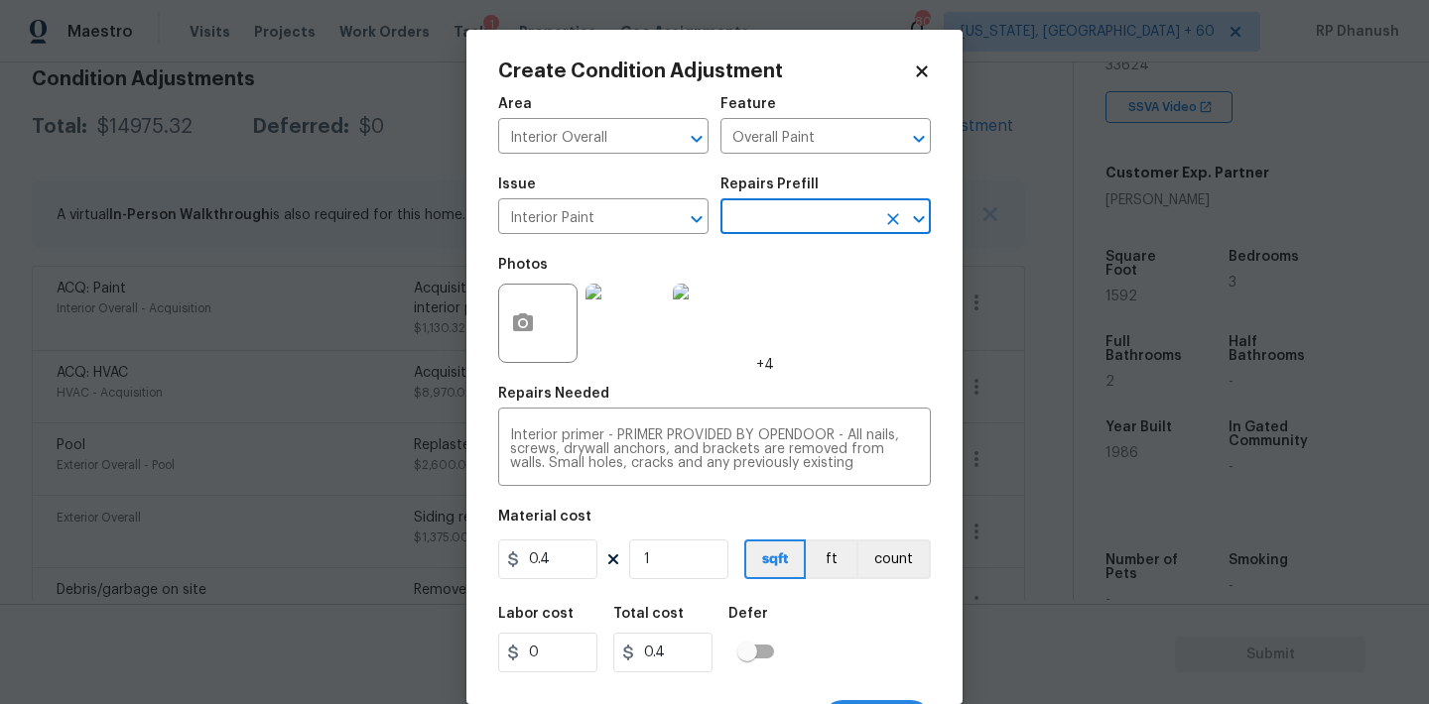
click at [734, 547] on div "0.4 1 sqft ft count" at bounding box center [714, 560] width 433 height 40
click at [687, 569] on input "1" at bounding box center [678, 560] width 99 height 40
type input "0"
type input "5"
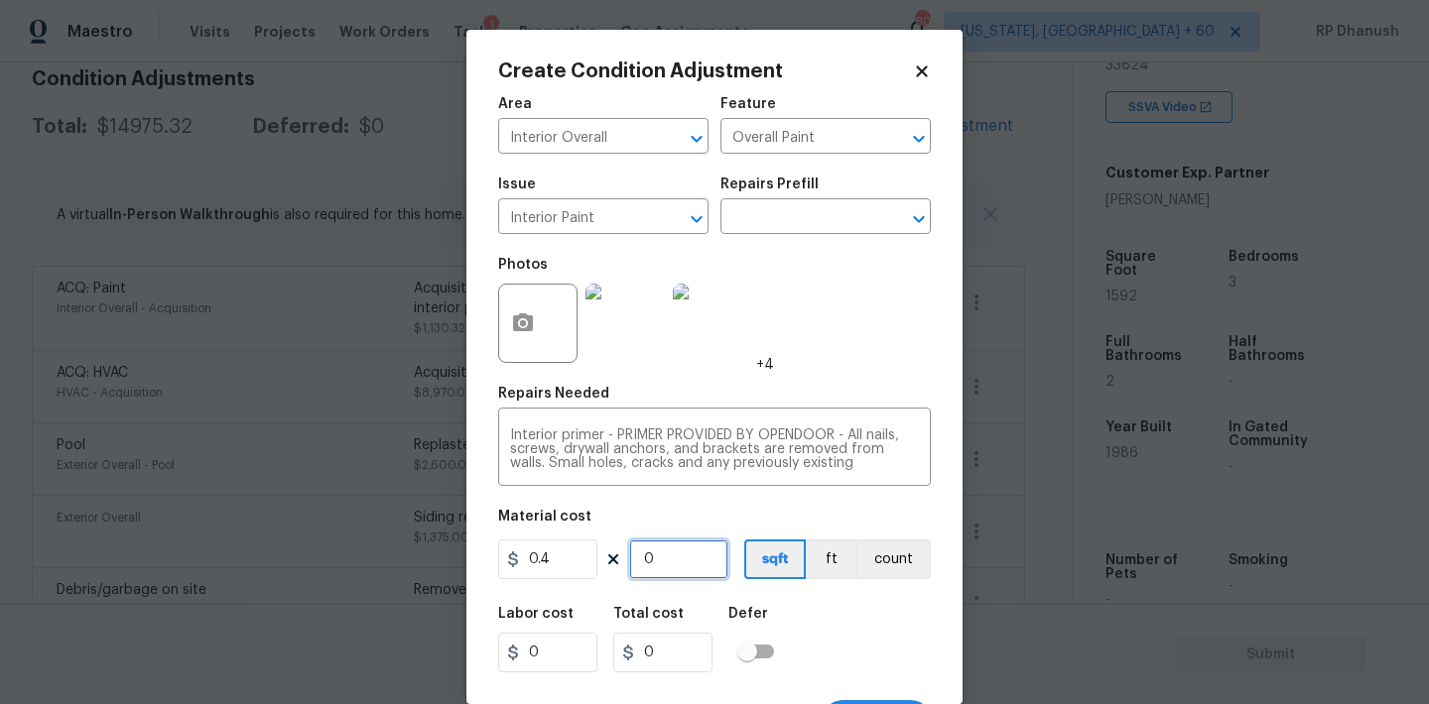
type input "2"
type input "50"
type input "20"
type input "500"
type input "200"
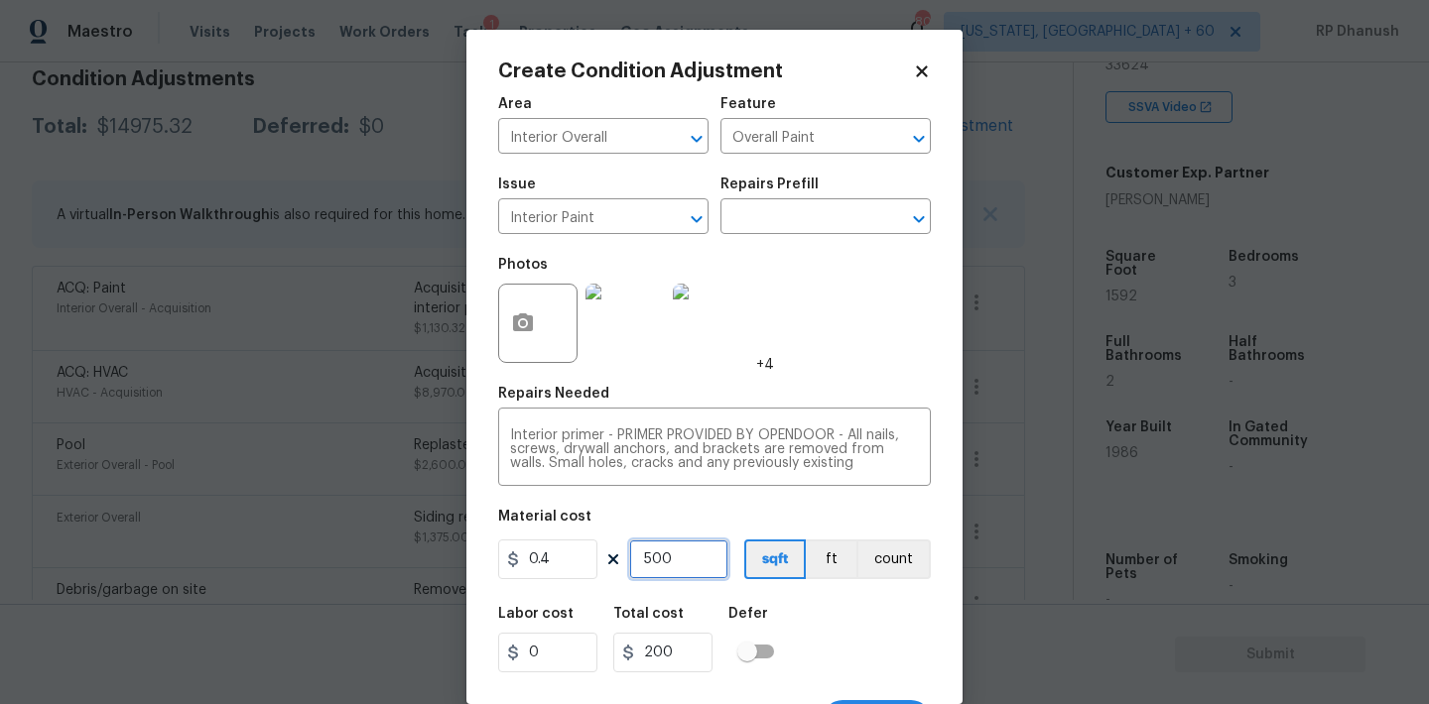
type input "500"
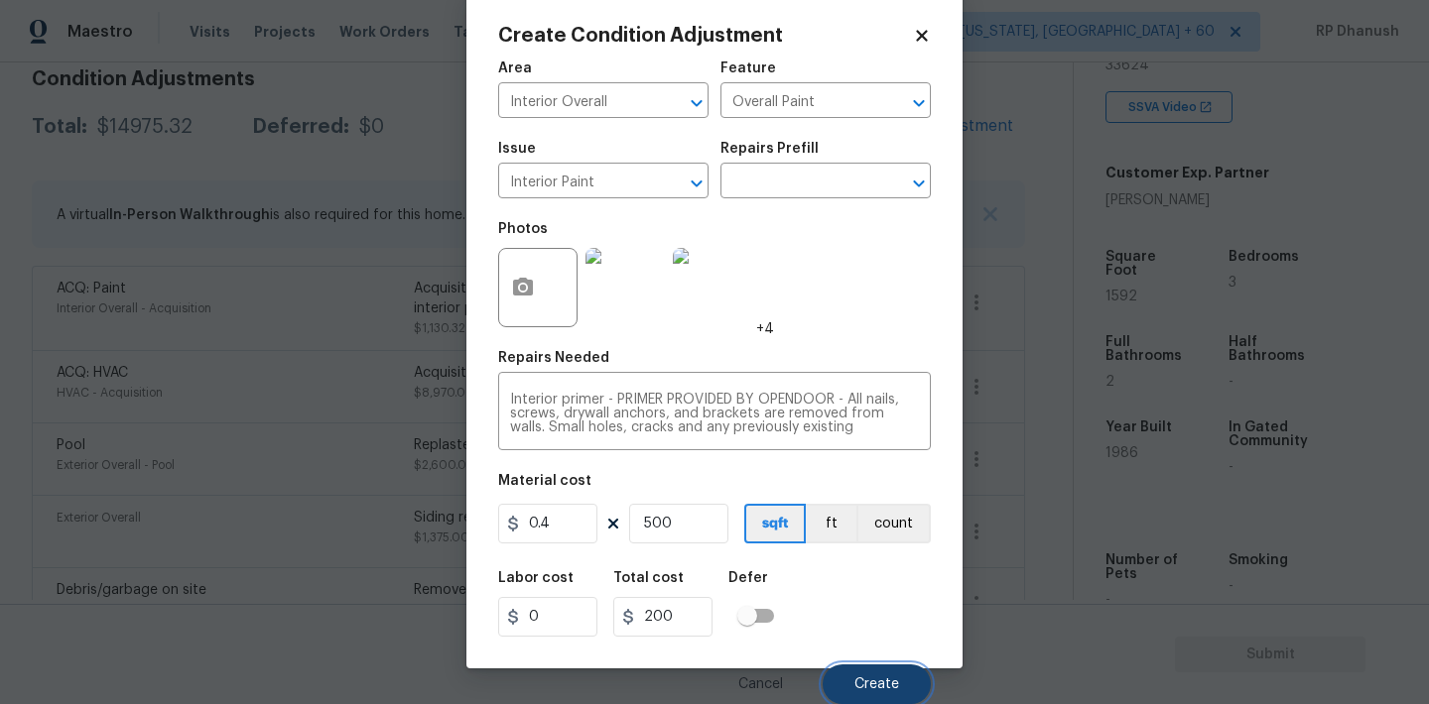
click at [873, 691] on span "Create" at bounding box center [876, 685] width 45 height 15
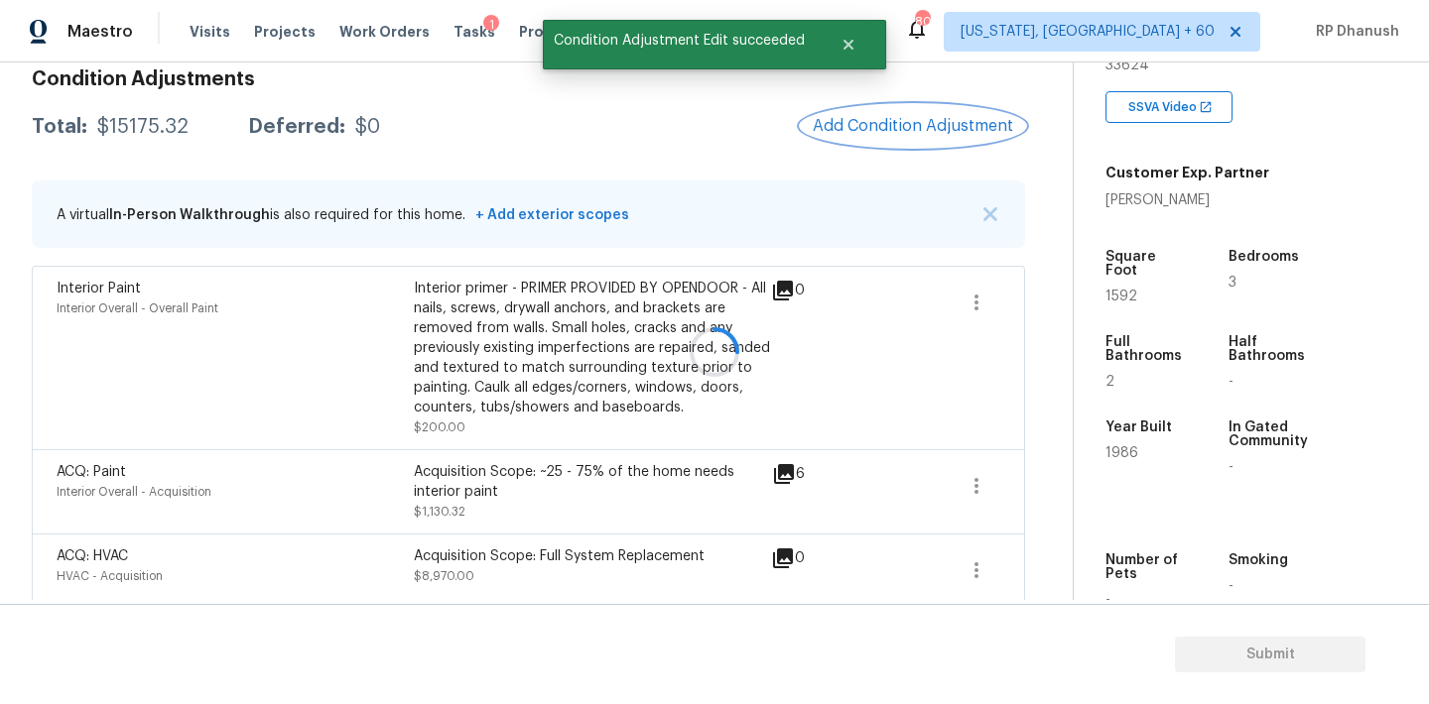
scroll to position [0, 0]
click at [883, 125] on span "Add Condition Adjustment" at bounding box center [913, 126] width 200 height 18
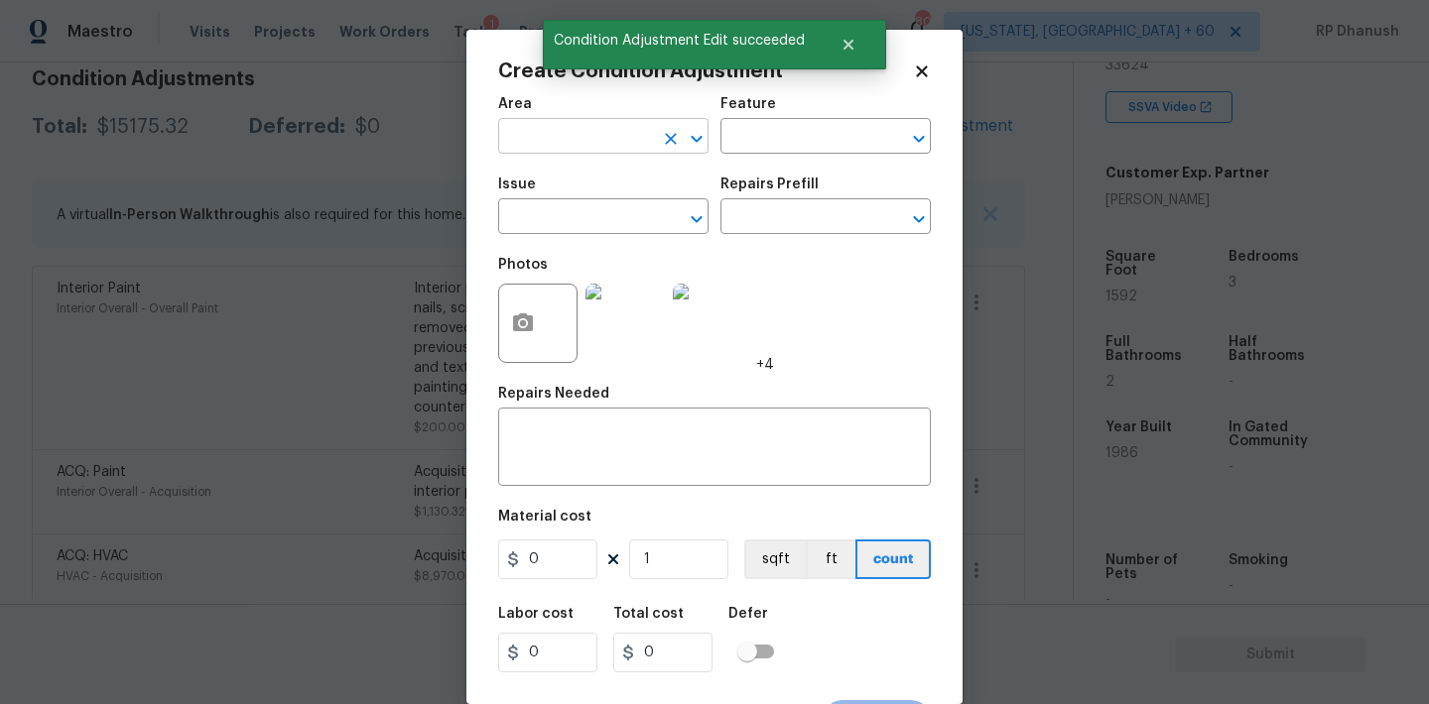
click at [533, 144] on input "text" at bounding box center [575, 138] width 155 height 31
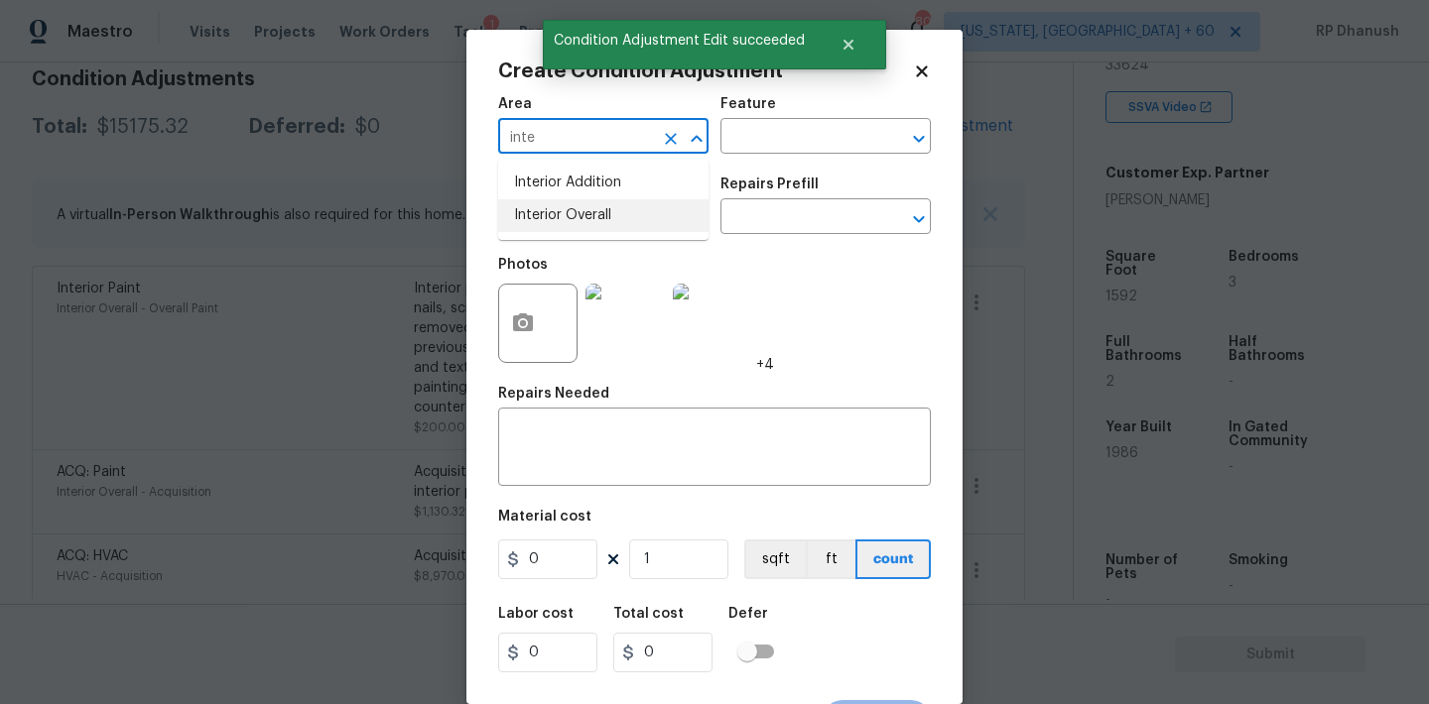
click at [536, 214] on li "Interior Overall" at bounding box center [603, 215] width 210 height 33
type input "Interior Overall"
click at [780, 131] on input "text" at bounding box center [797, 138] width 155 height 31
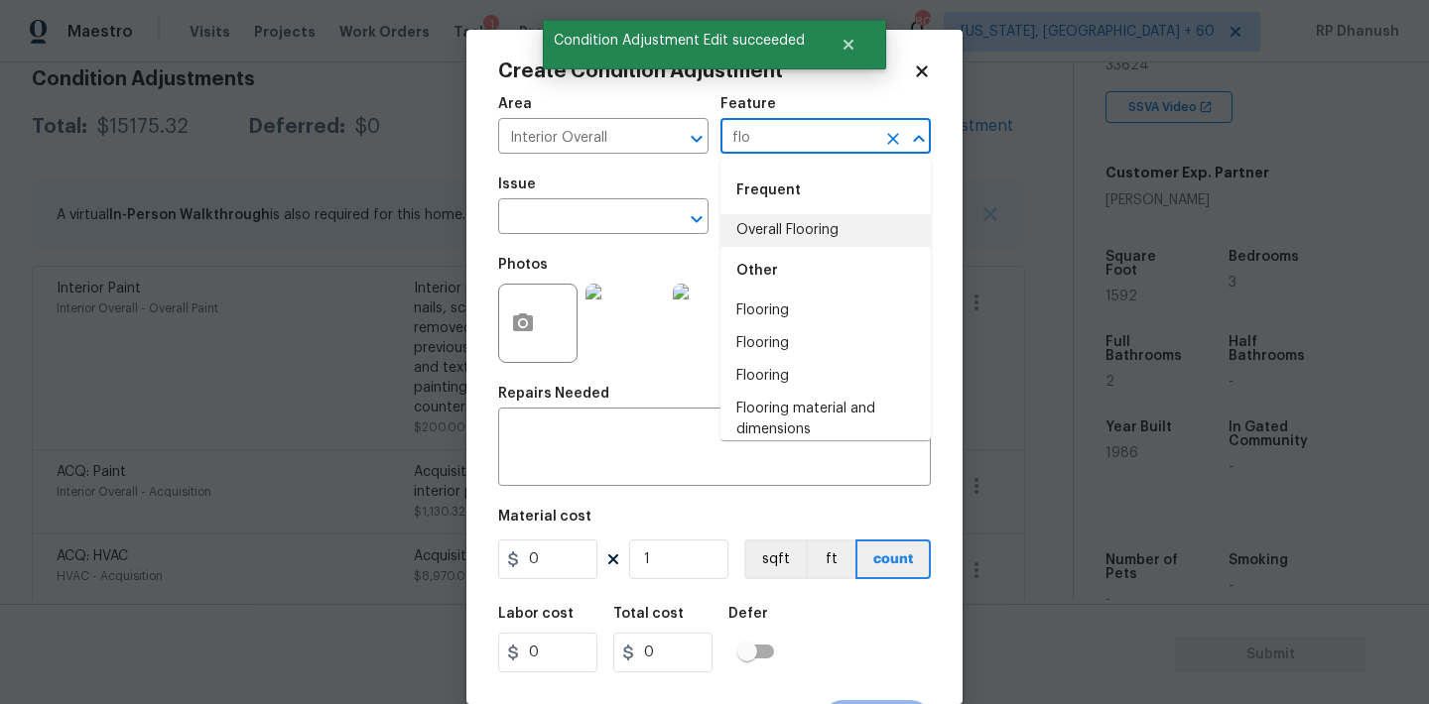
click at [772, 245] on li "Overall Flooring" at bounding box center [825, 230] width 210 height 33
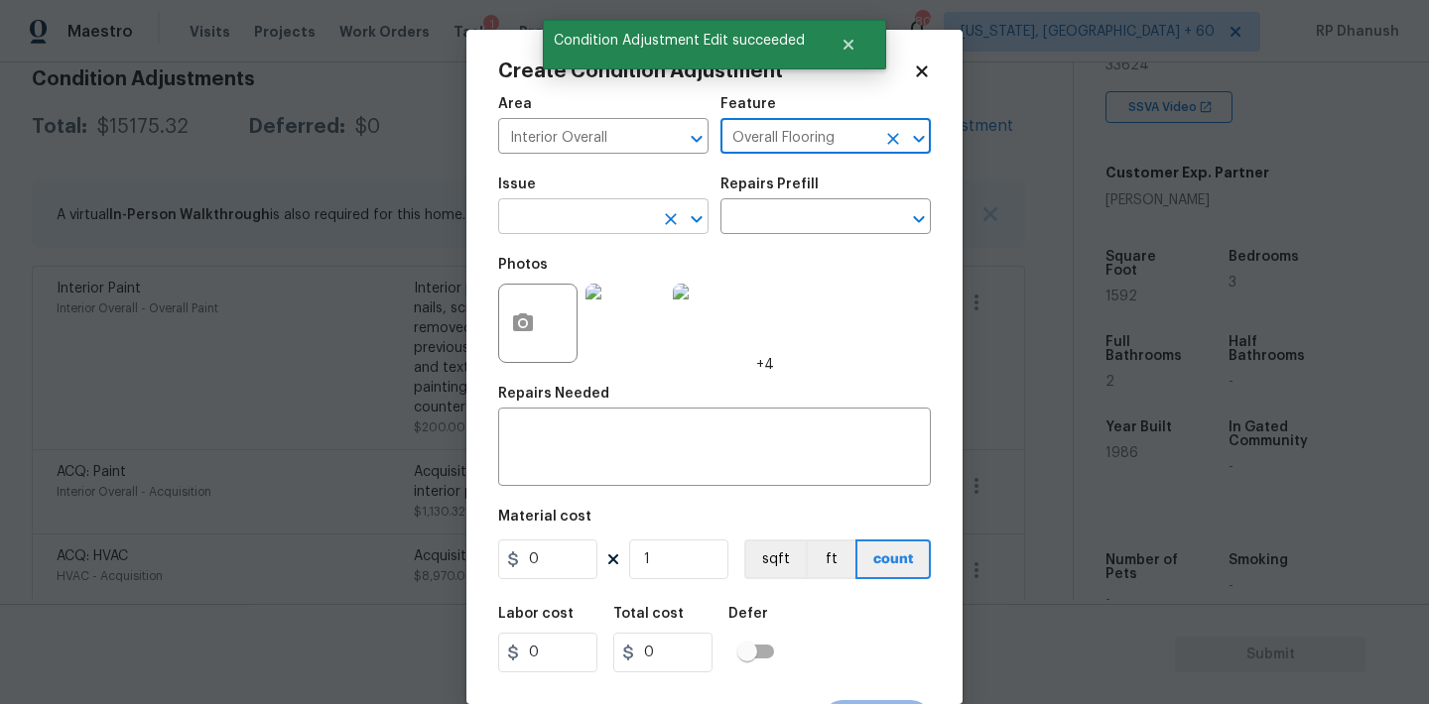
type input "Overall Flooring"
click at [607, 234] on body "Maestro Visits Projects Work Orders Tasks 1 Properties Geo Assignments 808 Wash…" at bounding box center [714, 352] width 1429 height 704
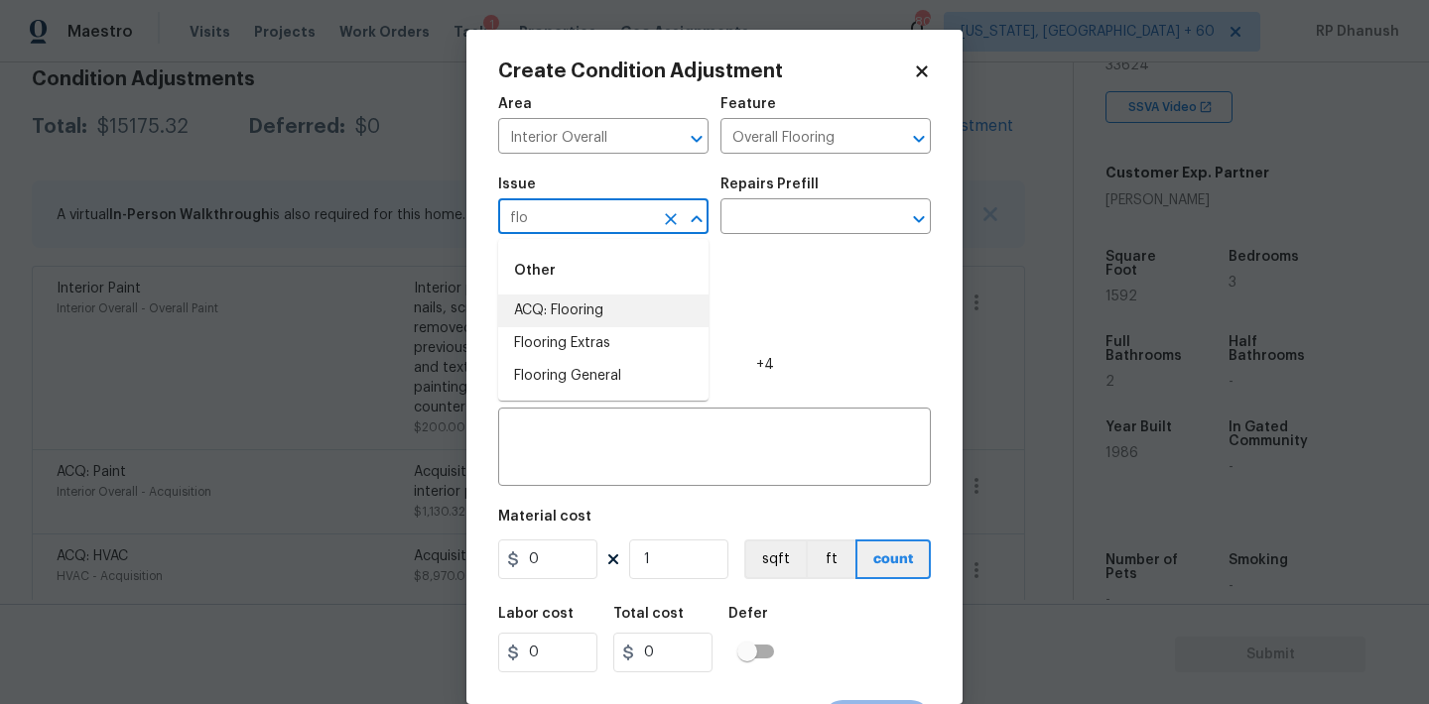
click at [580, 311] on li "ACQ: Flooring" at bounding box center [603, 311] width 210 height 33
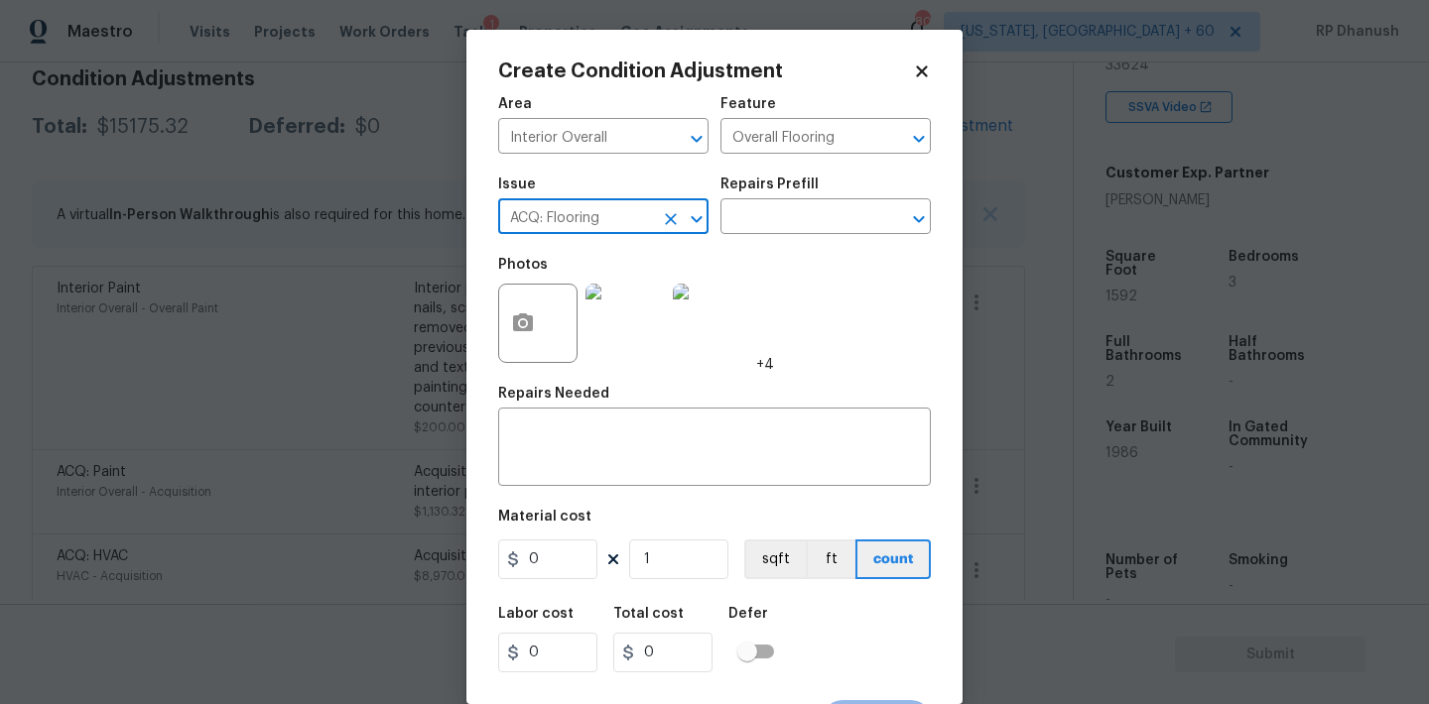
type input "ACQ: Flooring"
click at [848, 200] on div "Repairs Prefill" at bounding box center [825, 191] width 210 height 26
click at [834, 219] on input "text" at bounding box center [797, 218] width 155 height 31
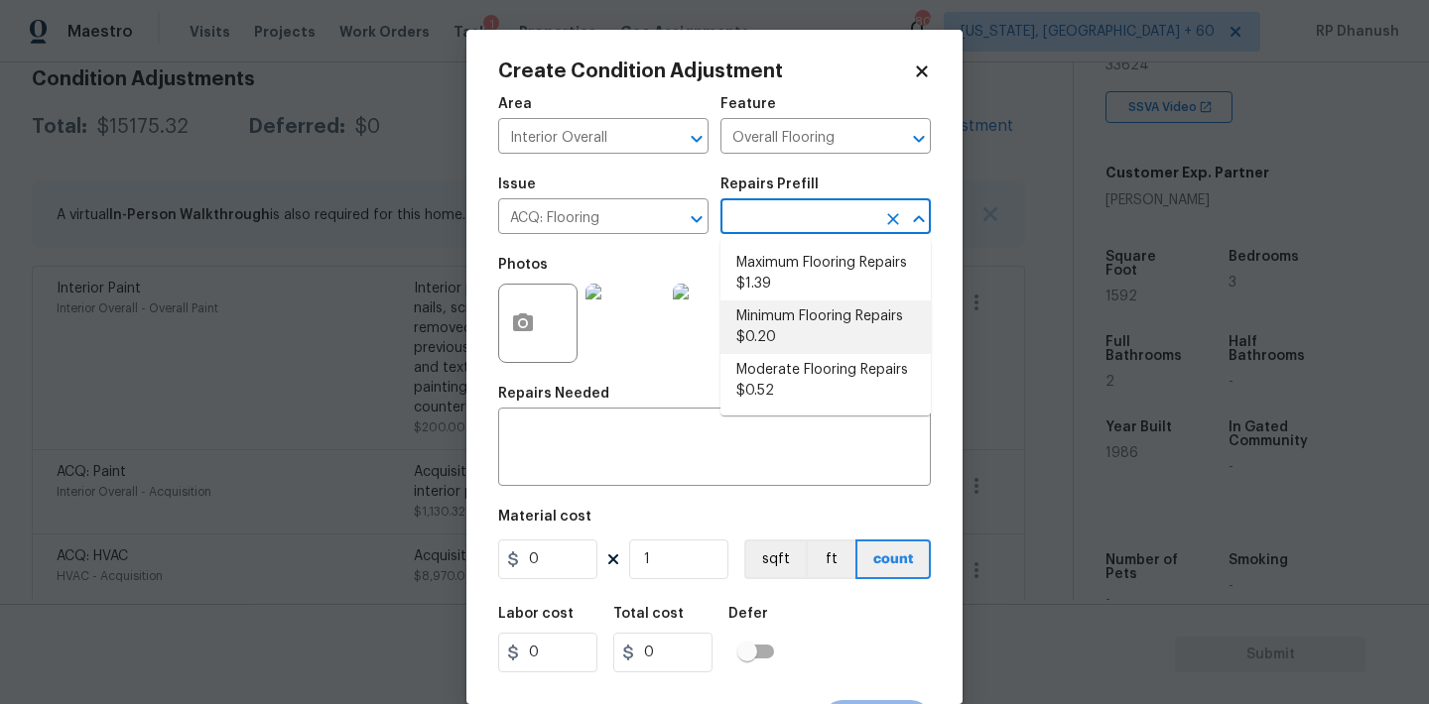
click at [764, 337] on li "Minimum Flooring Repairs $0.20" at bounding box center [825, 328] width 210 height 54
type input "Acquisition"
type textarea "Acquisition Scope: Minimum flooring repairs"
type input "0.2"
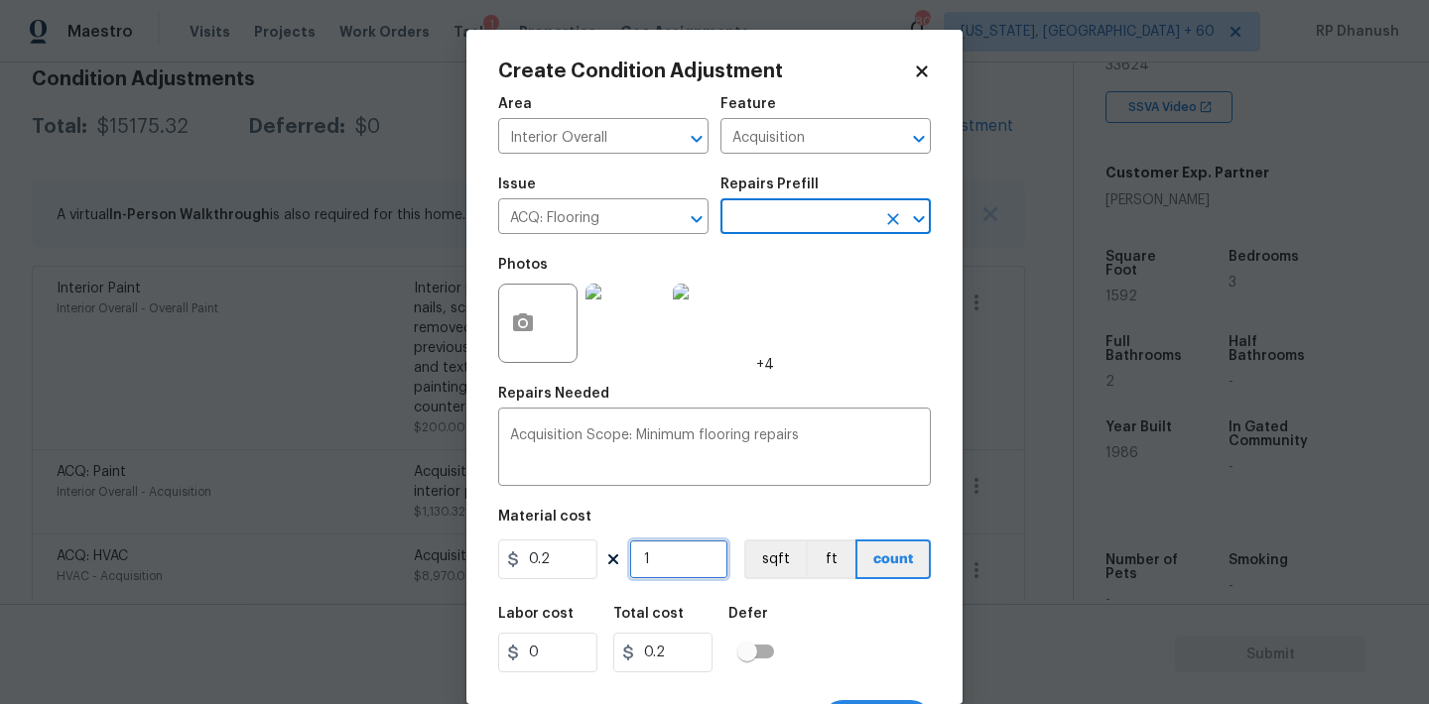
click at [650, 561] on input "1" at bounding box center [678, 560] width 99 height 40
type input "0"
type input "1"
type input "0.2"
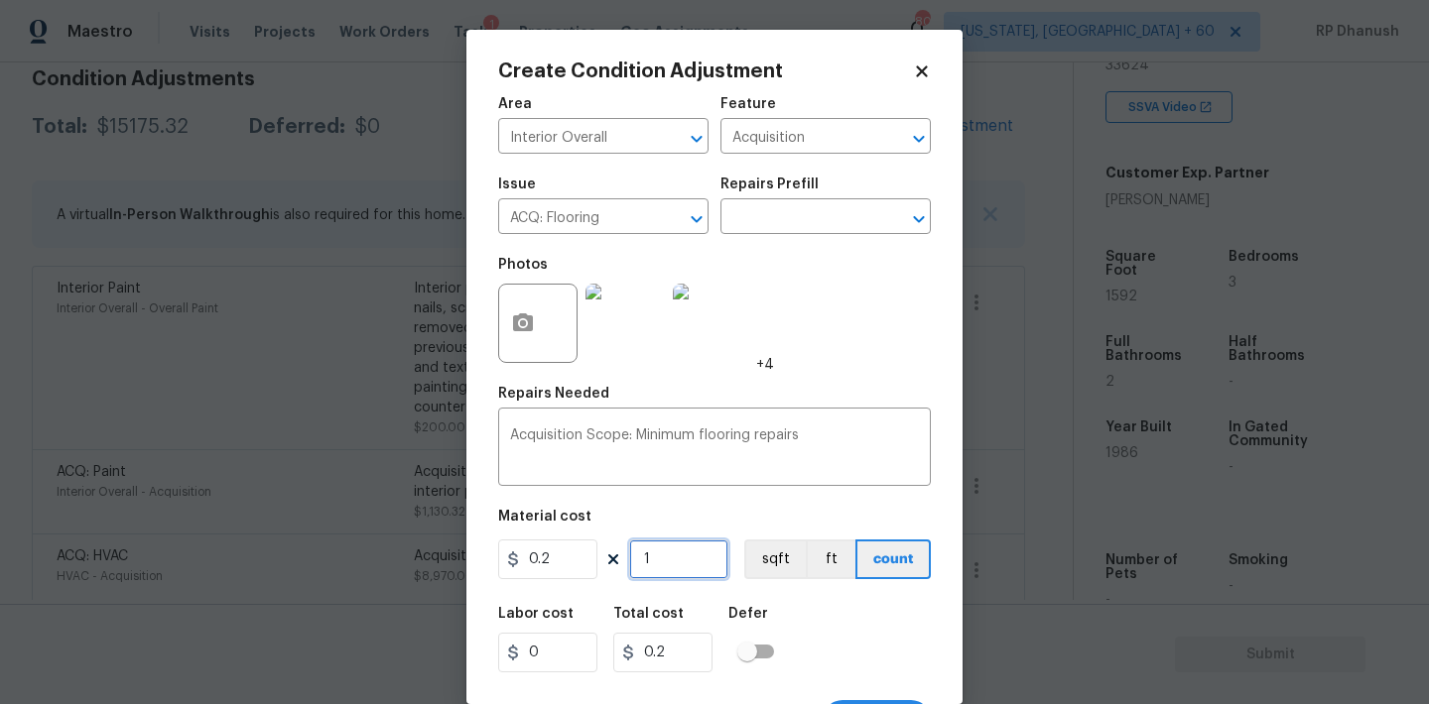
type input "19"
type input "3.8"
type input "192"
type input "38.4"
type input "192"
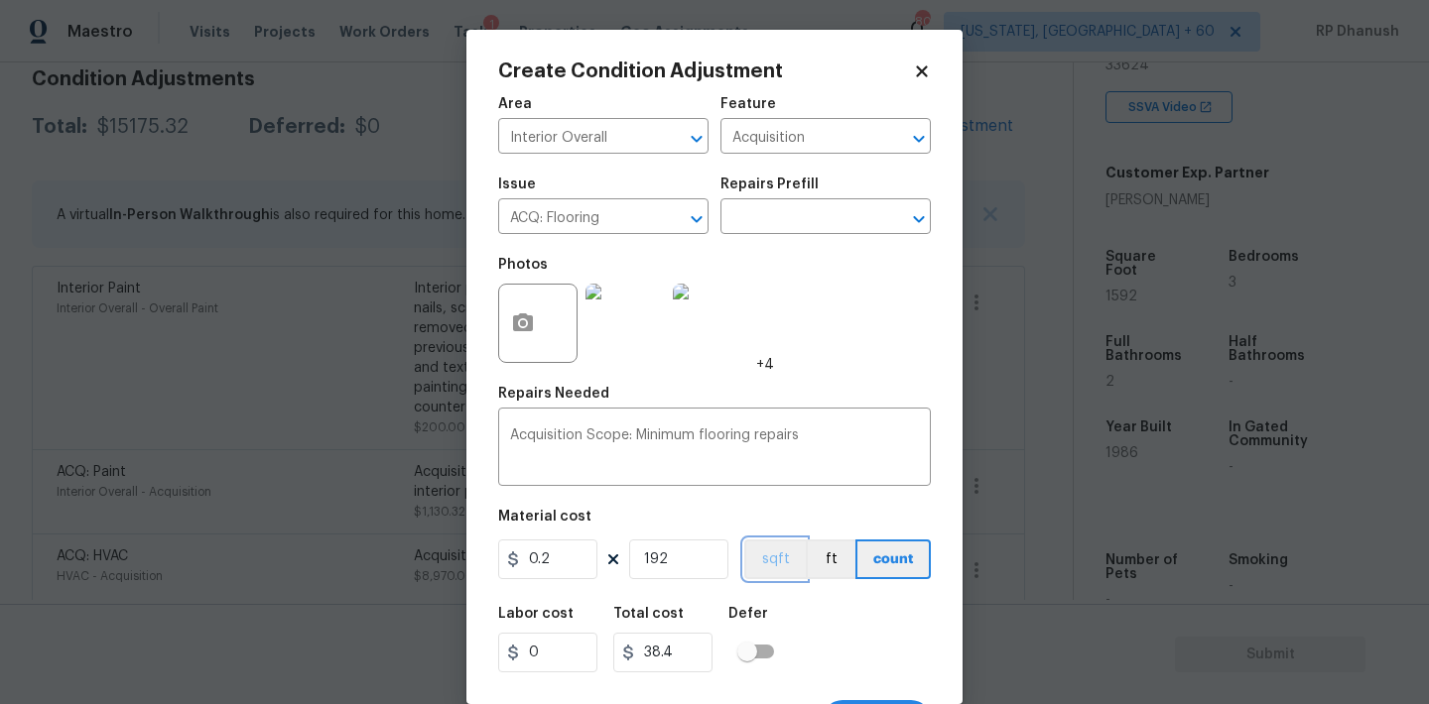
scroll to position [37, 0]
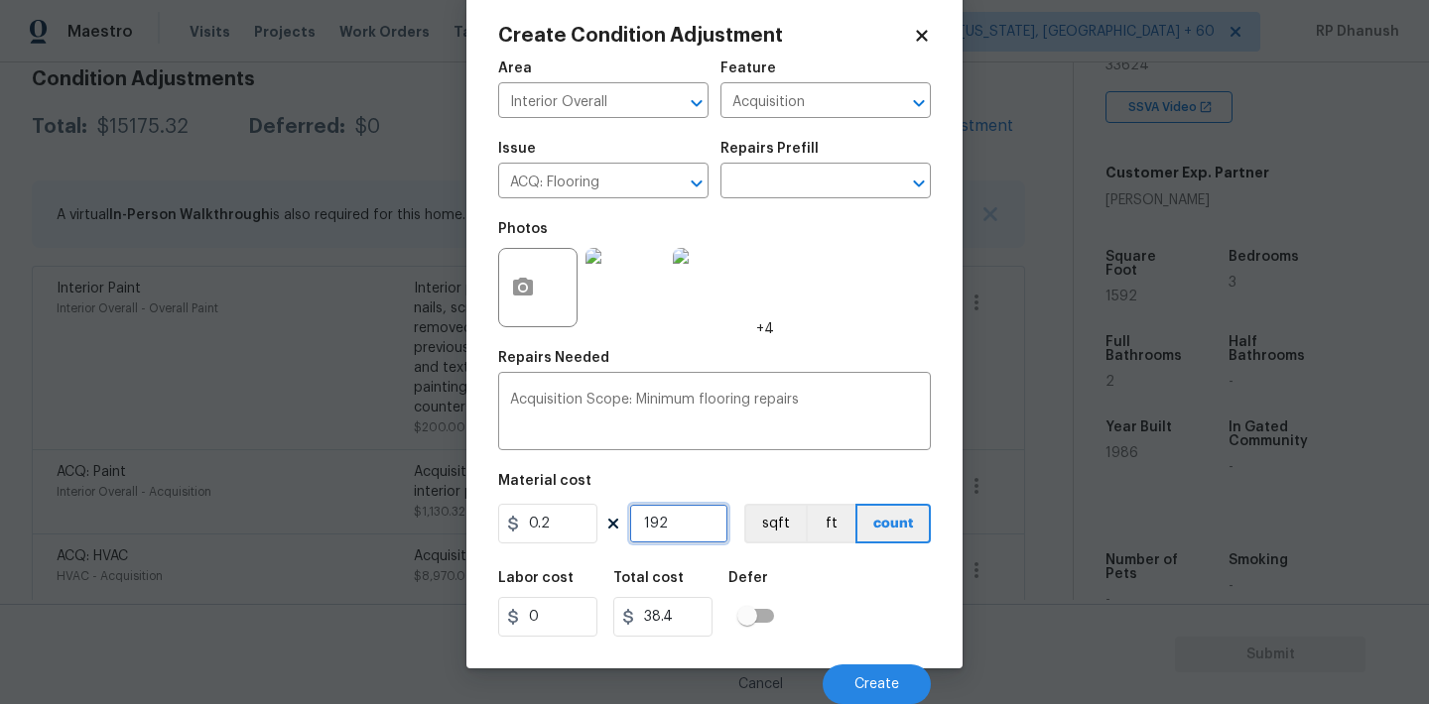
click at [649, 522] on input "192" at bounding box center [678, 524] width 99 height 40
type input "1592"
type input "318.4"
type input "1592"
click at [876, 686] on span "Create" at bounding box center [876, 685] width 45 height 15
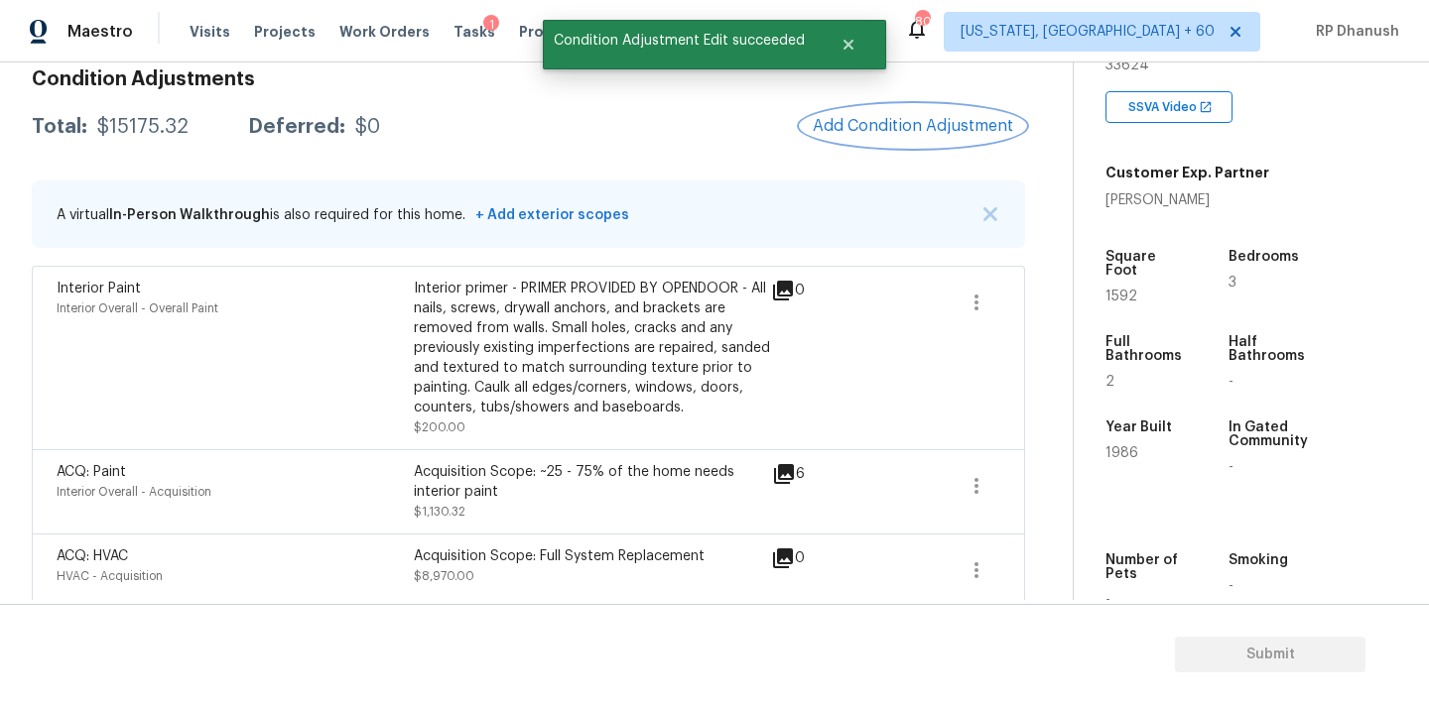
scroll to position [0, 0]
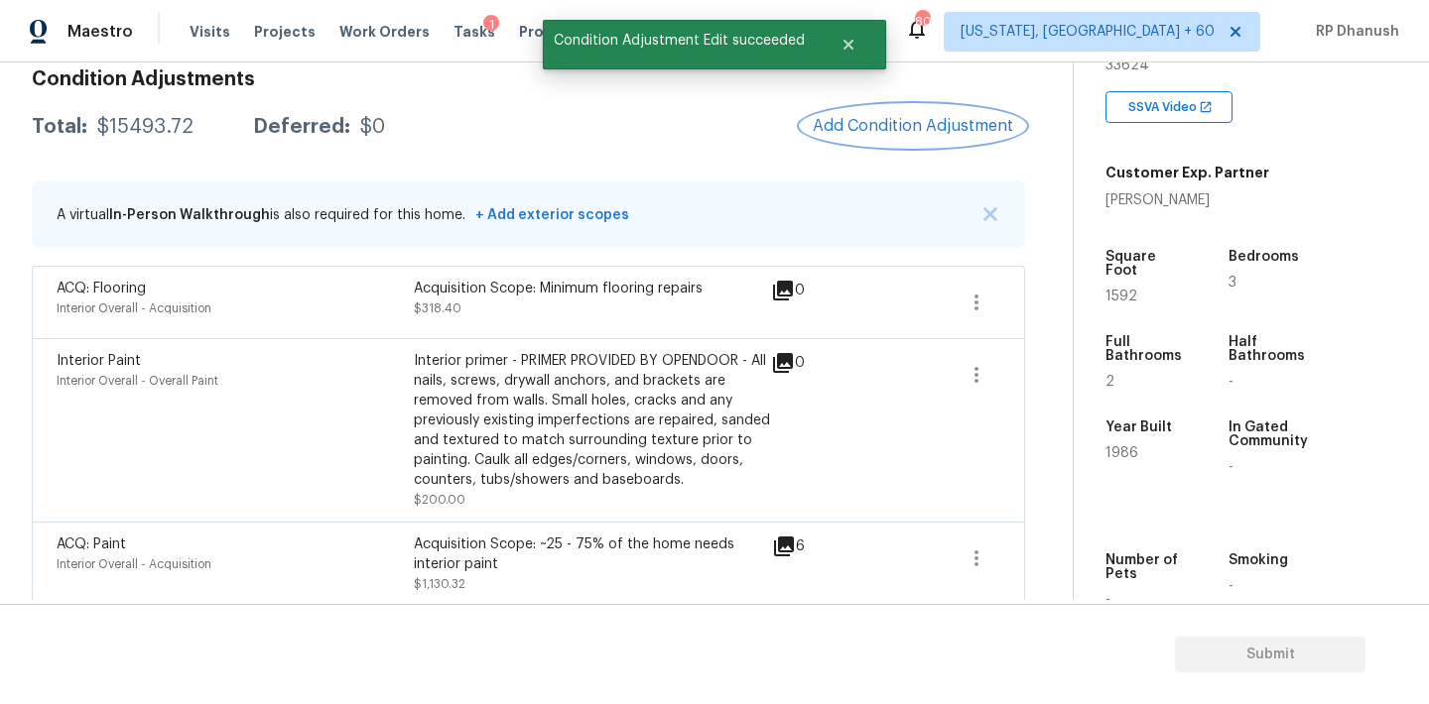
click at [886, 122] on span "Add Condition Adjustment" at bounding box center [913, 126] width 200 height 18
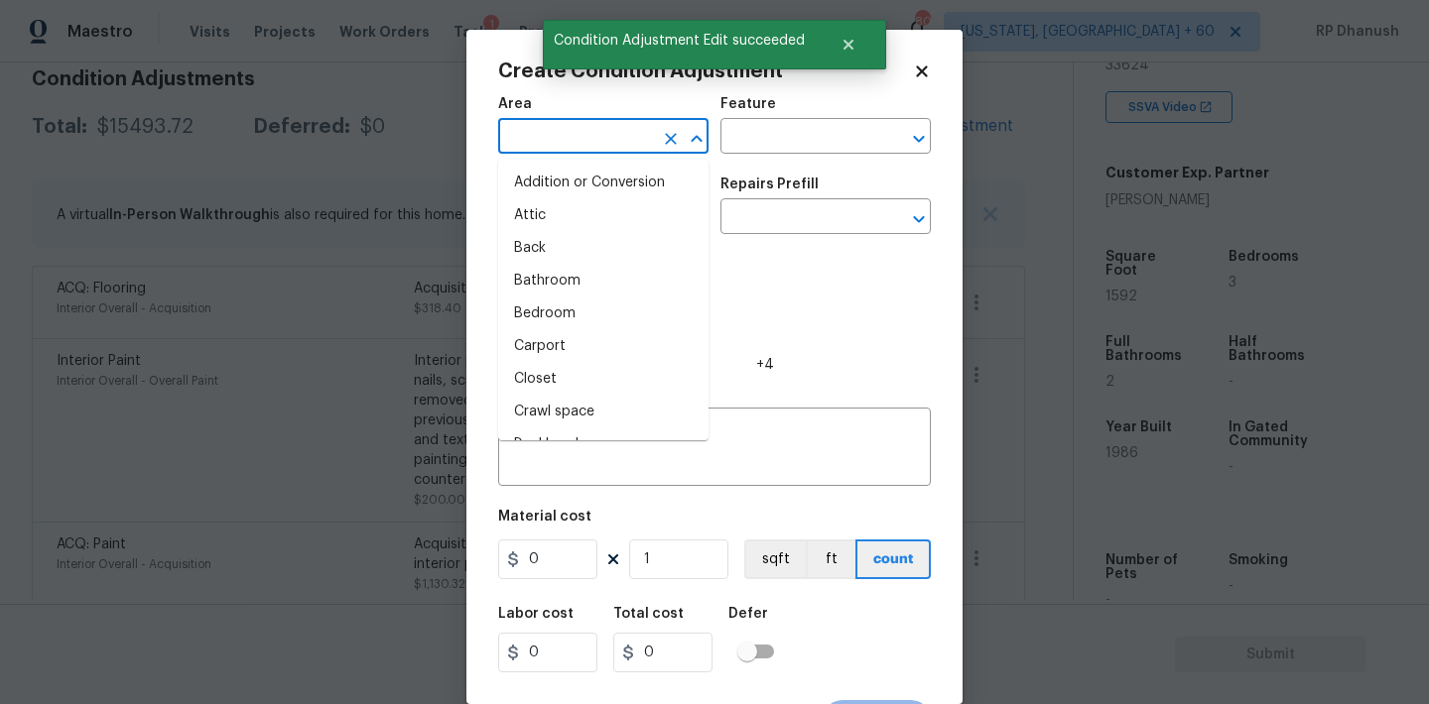
click at [643, 130] on input "text" at bounding box center [575, 138] width 155 height 31
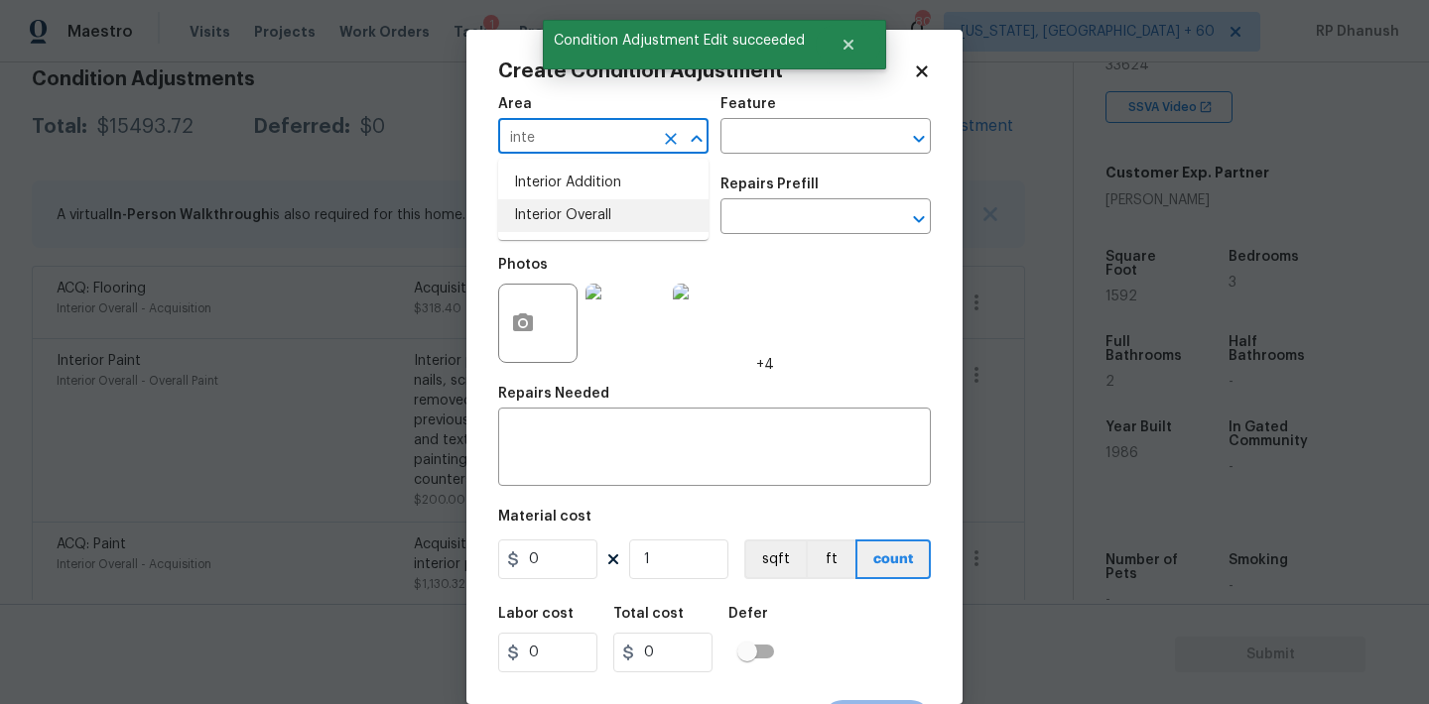
click at [619, 203] on li "Interior Overall" at bounding box center [603, 215] width 210 height 33
type input "Interior Overall"
click at [787, 128] on input "text" at bounding box center [797, 138] width 155 height 31
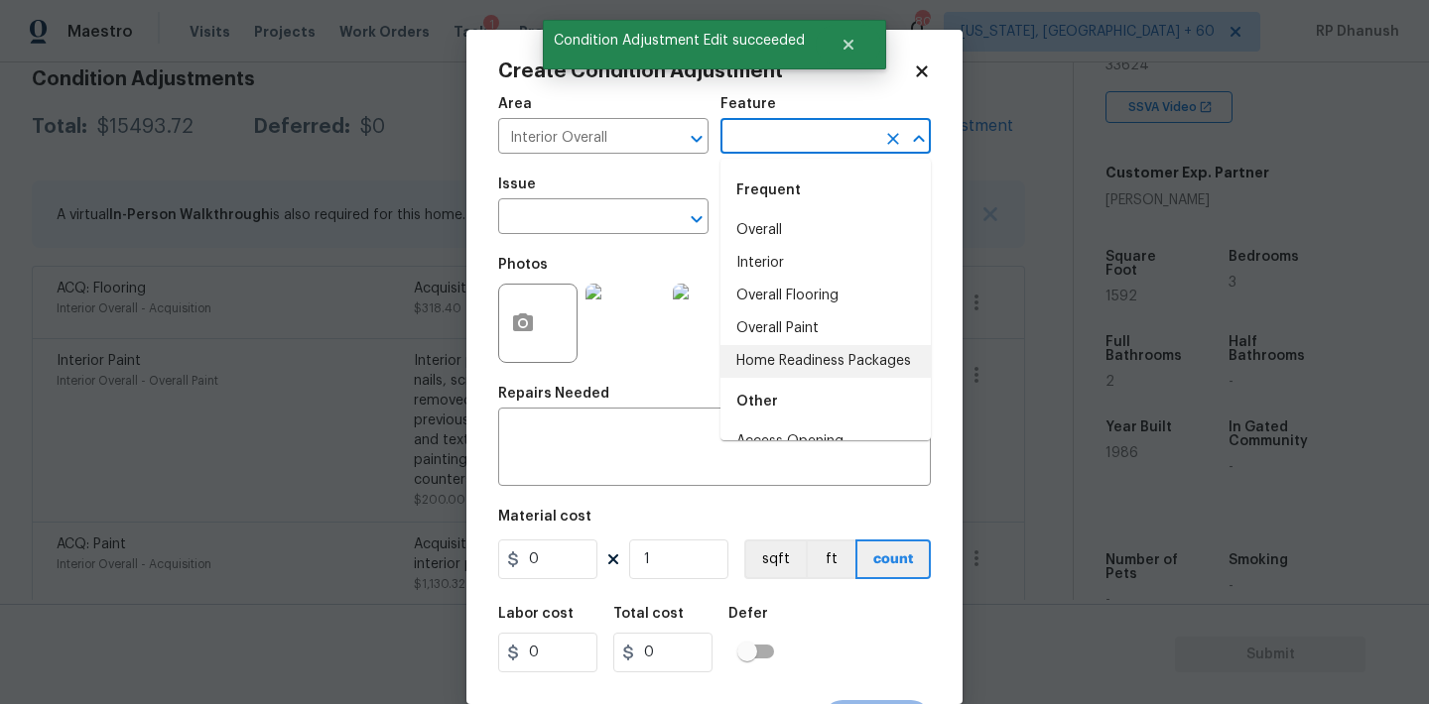
click at [743, 354] on li "Home Readiness Packages" at bounding box center [825, 361] width 210 height 33
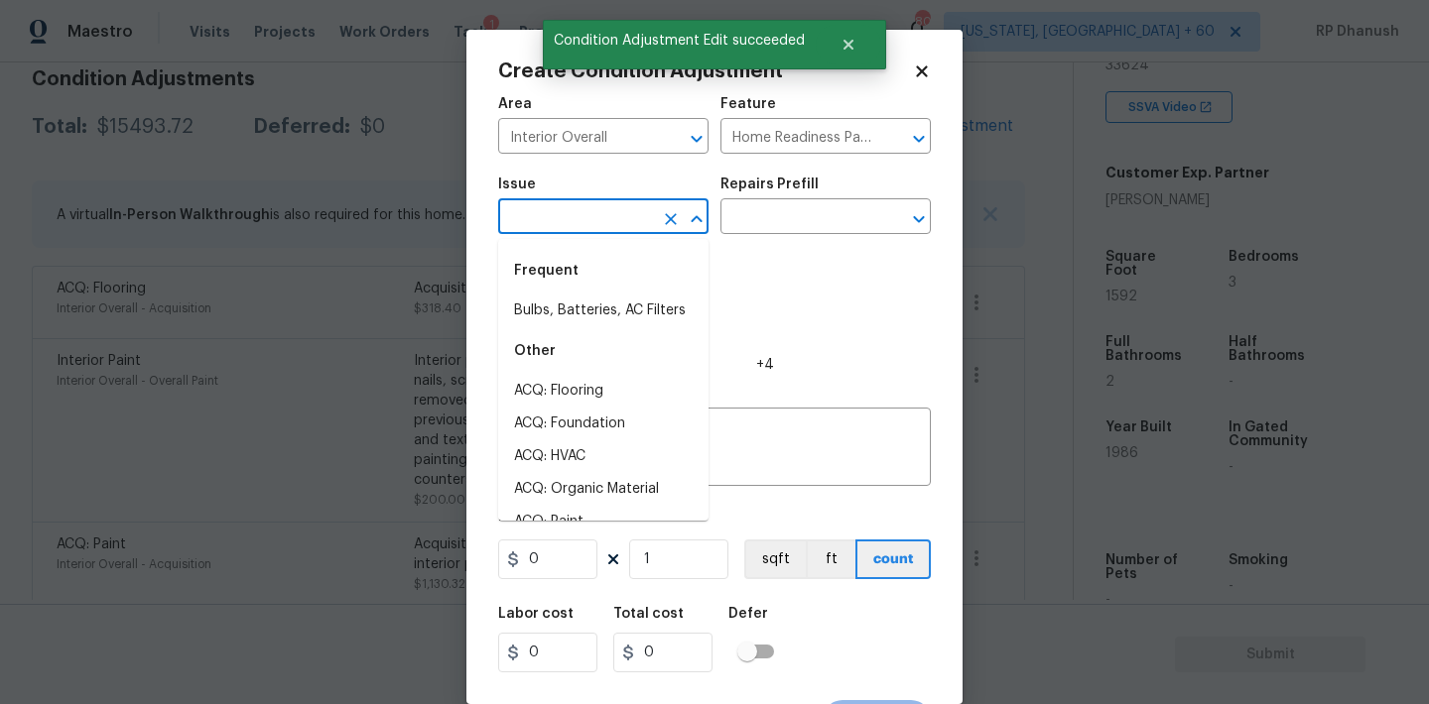
click at [640, 222] on input "text" at bounding box center [575, 218] width 155 height 31
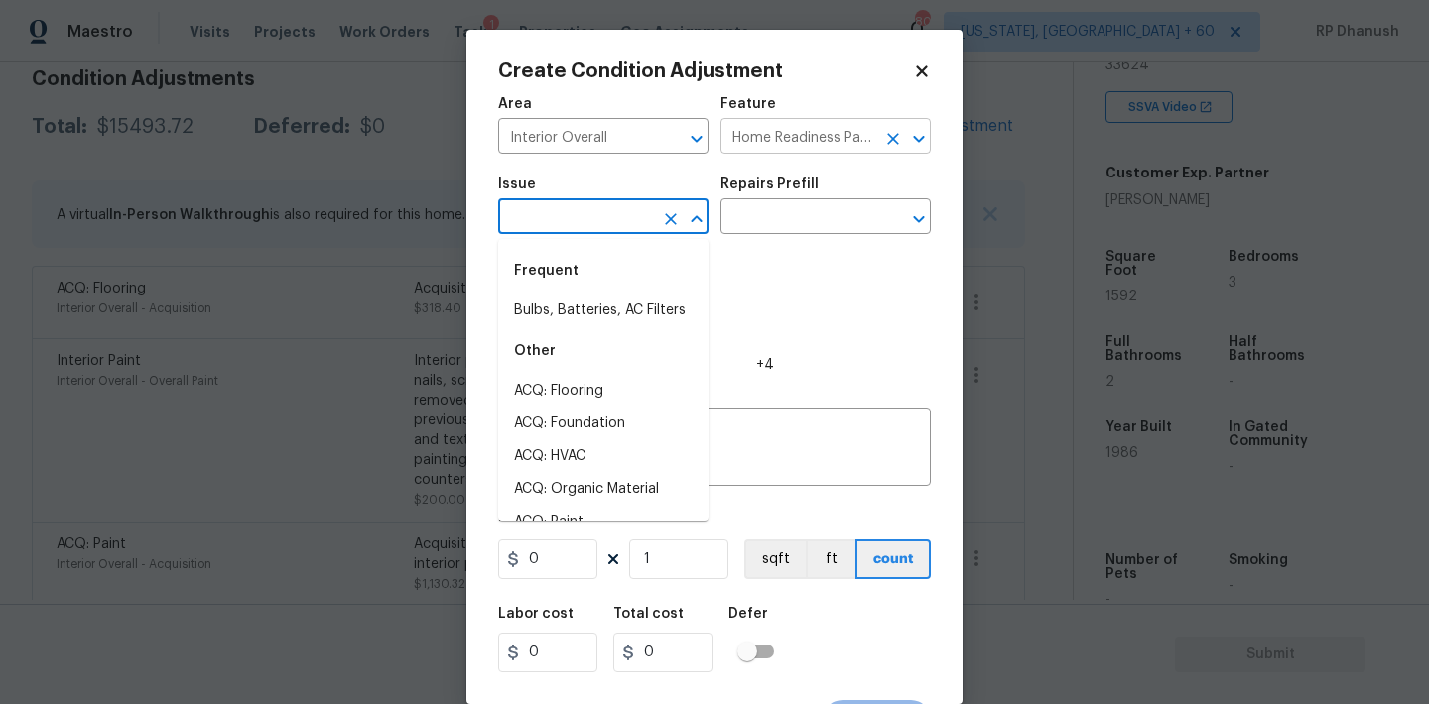
click at [763, 150] on input "Home Readiness Packages" at bounding box center [797, 138] width 155 height 31
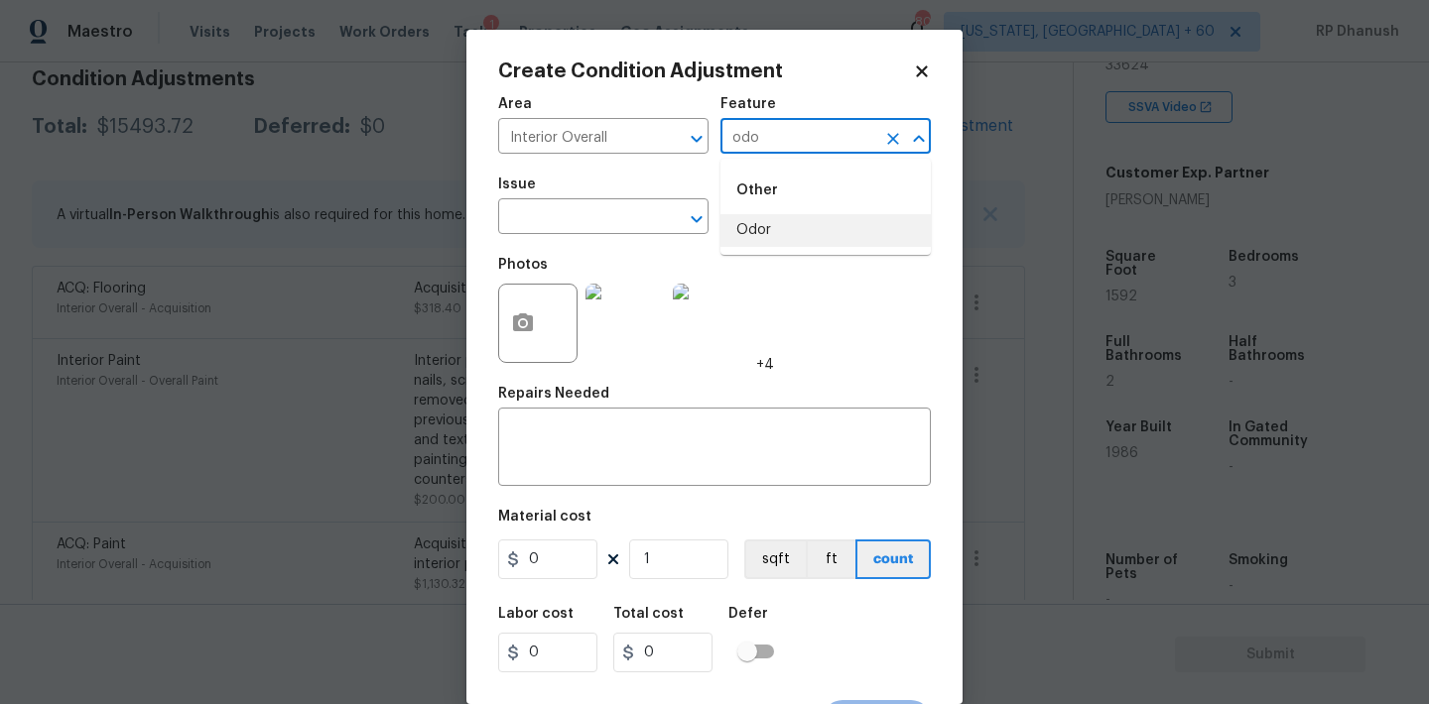
click at [756, 241] on li "Odor" at bounding box center [825, 230] width 210 height 33
type input "Odor"
click at [612, 241] on span "Issue ​" at bounding box center [603, 206] width 210 height 80
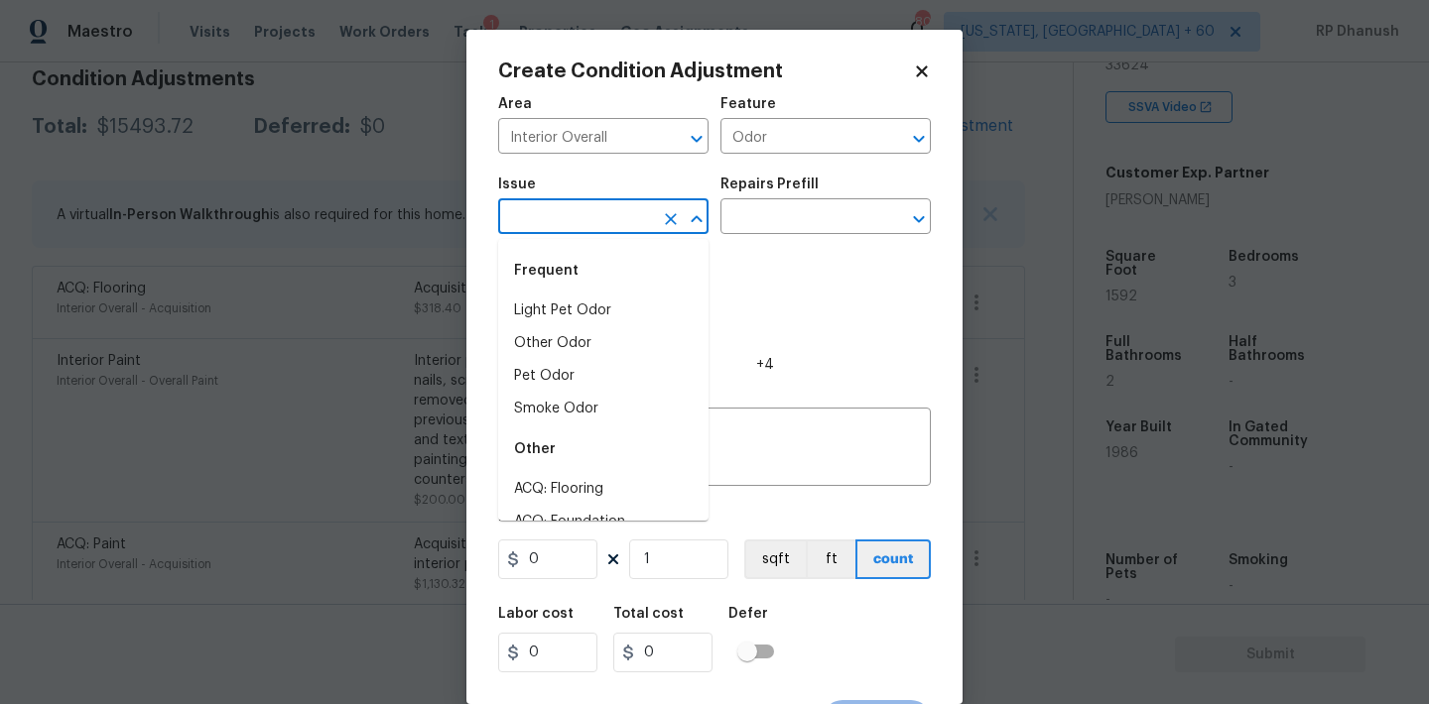
click at [612, 224] on input "text" at bounding box center [575, 218] width 155 height 31
click at [582, 311] on li "Light Pet Odor" at bounding box center [603, 311] width 210 height 33
type input "Light Pet Odor"
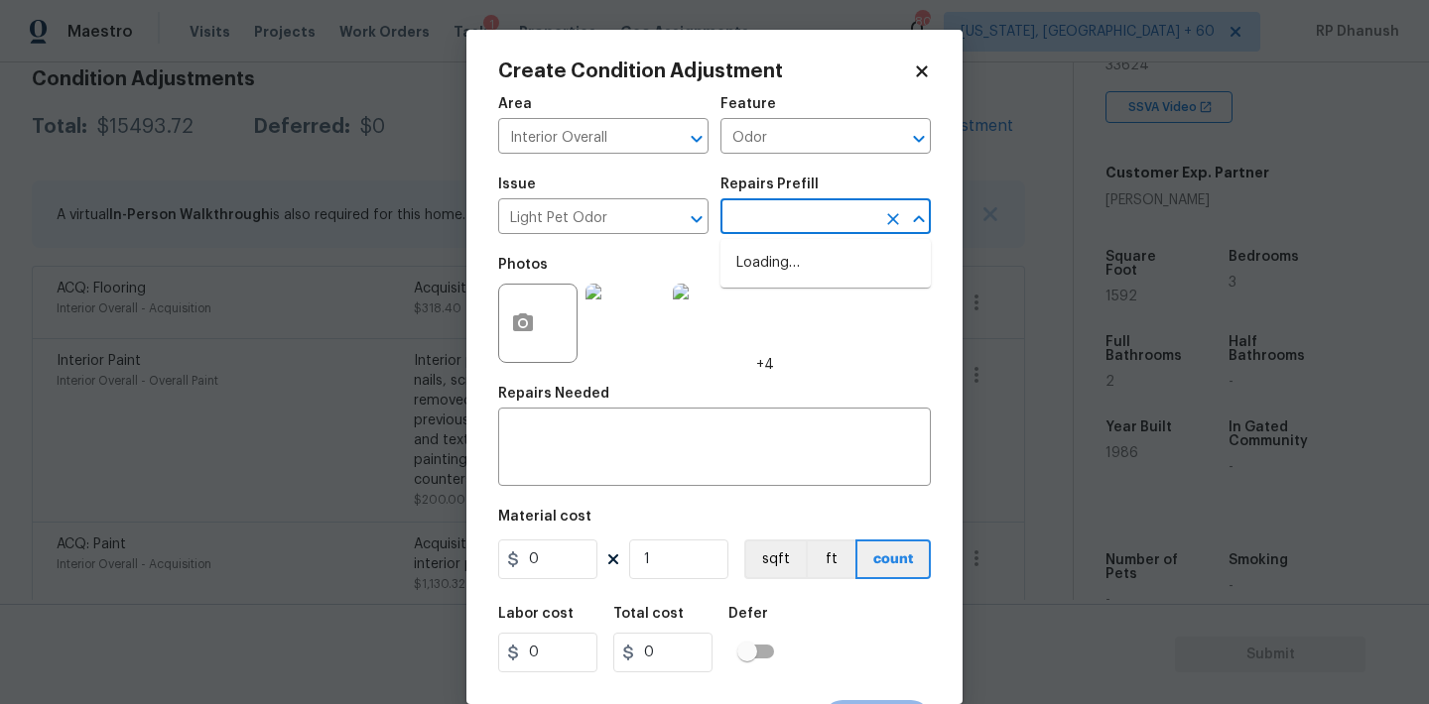
click at [778, 228] on input "text" at bounding box center [797, 218] width 155 height 31
click at [777, 253] on li "Acquisition Scope: 1-2 pets present $575.00" at bounding box center [825, 274] width 210 height 54
type textarea "Acquisition Scope: 1-2 pets present"
type input "575"
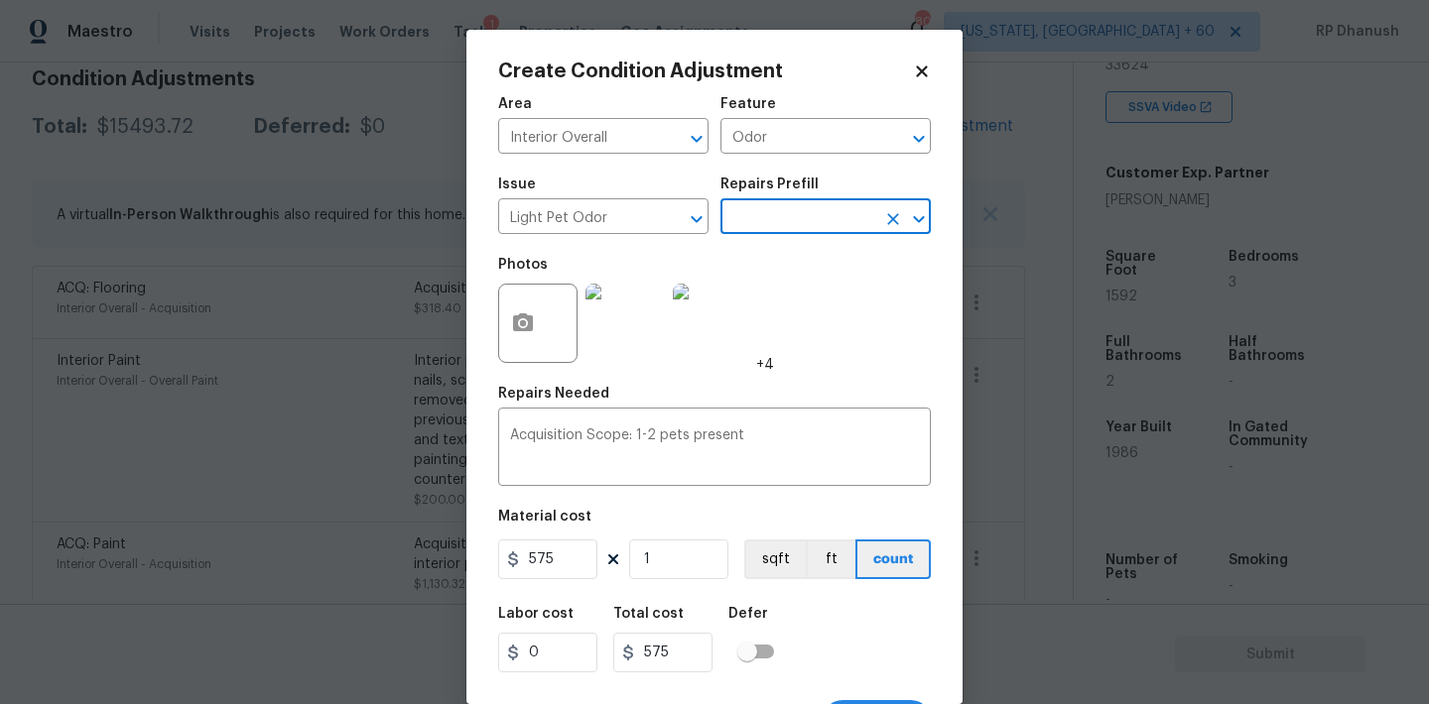
scroll to position [37, 0]
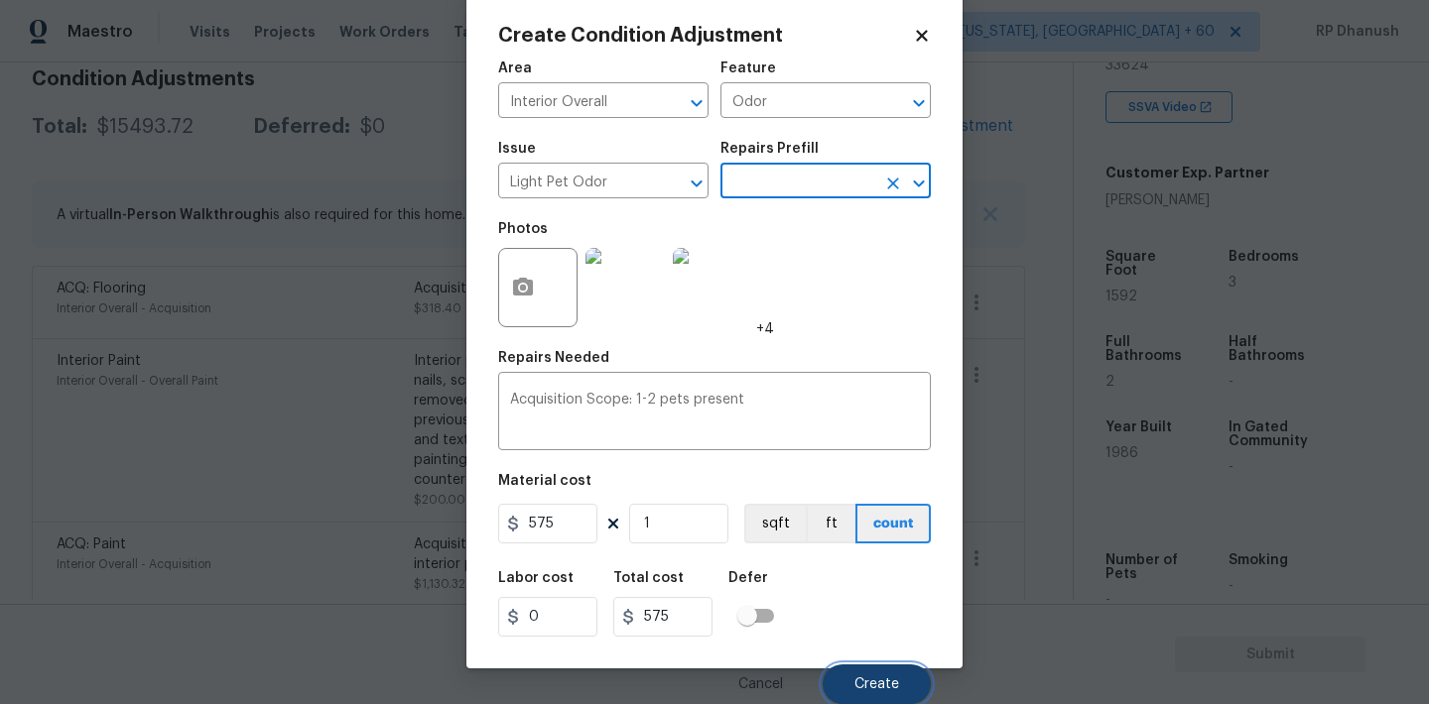
click at [858, 674] on button "Create" at bounding box center [876, 685] width 108 height 40
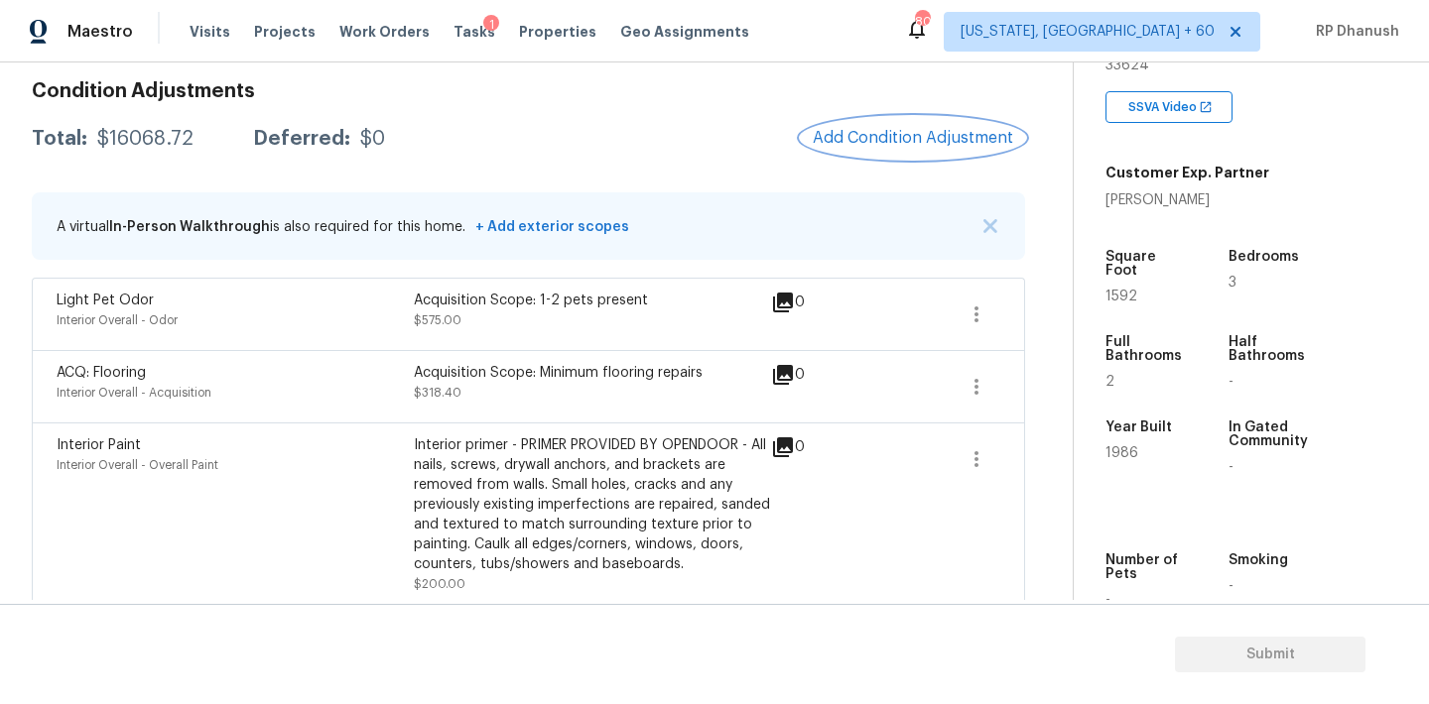
scroll to position [249, 0]
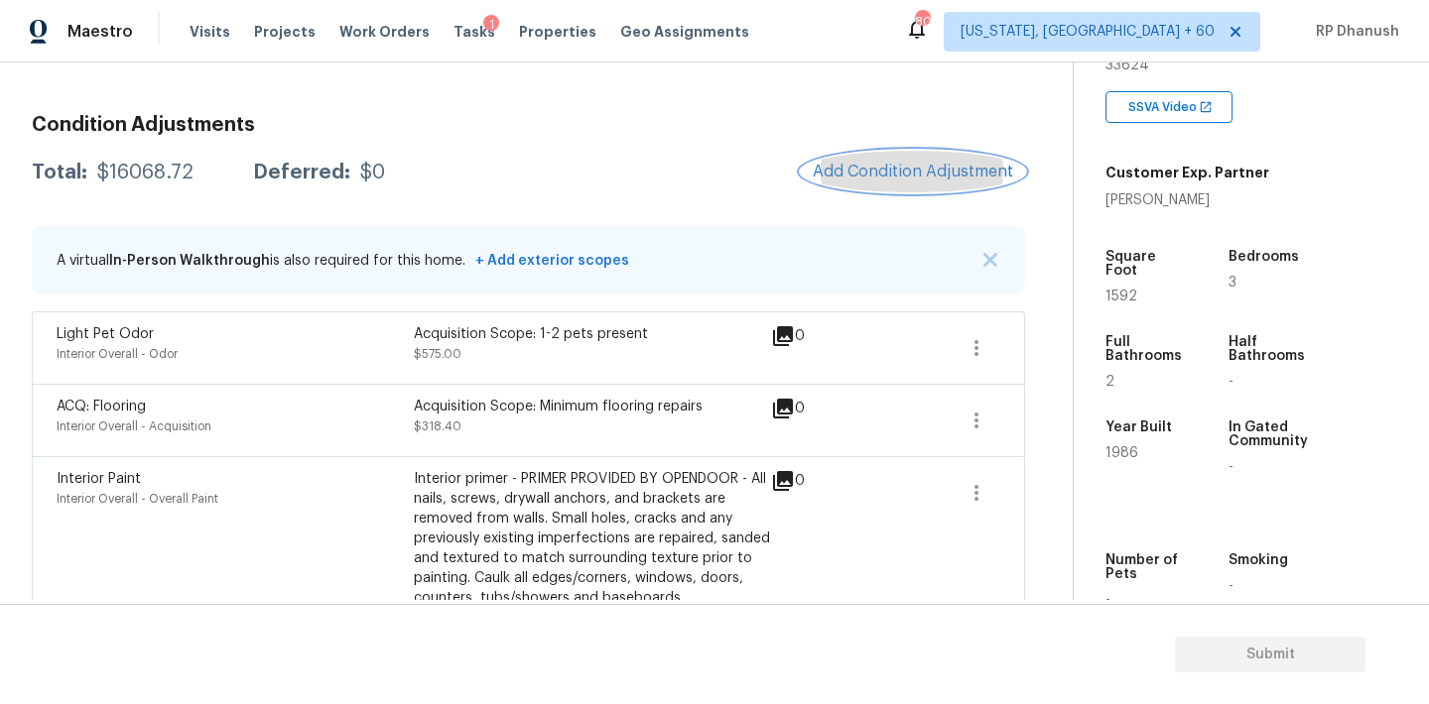
click at [934, 163] on span "Add Condition Adjustment" at bounding box center [913, 172] width 200 height 18
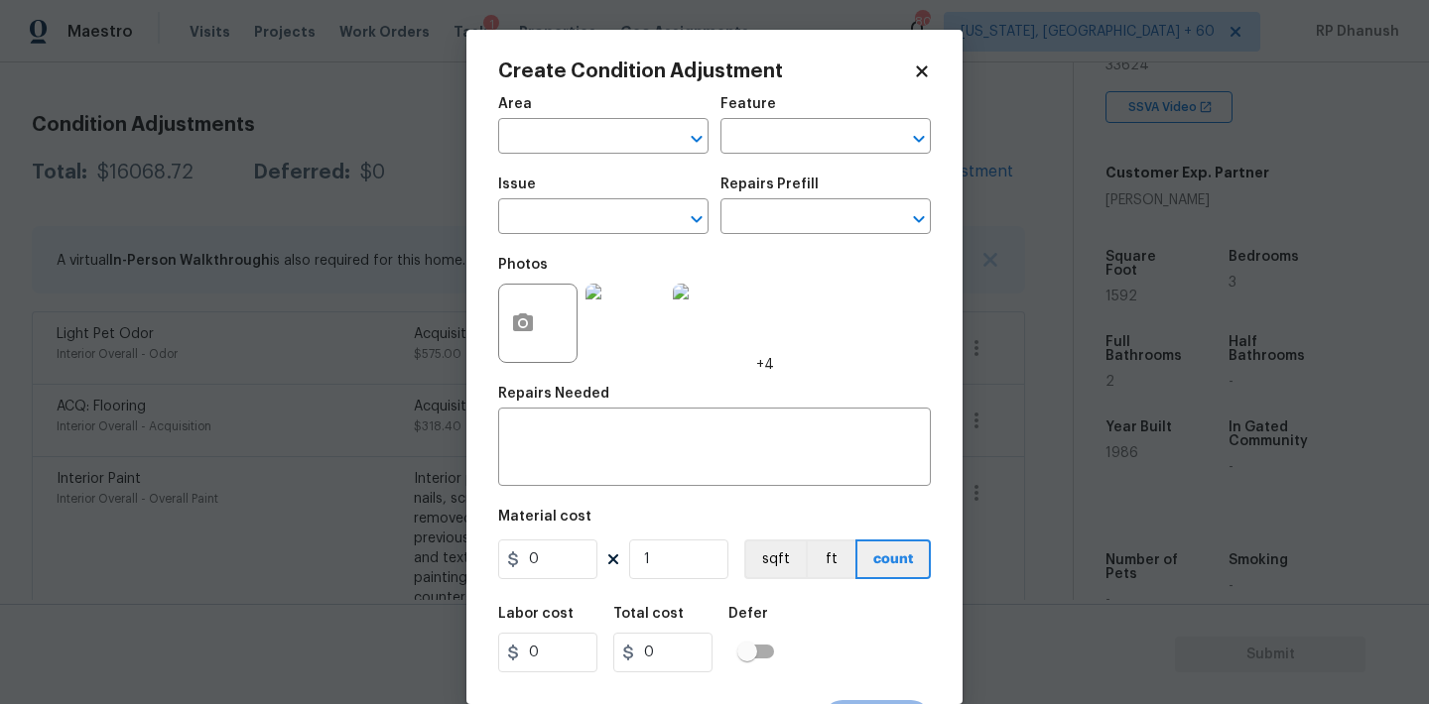
click at [549, 322] on div at bounding box center [537, 323] width 79 height 79
click at [534, 314] on icon "button" at bounding box center [523, 324] width 24 height 24
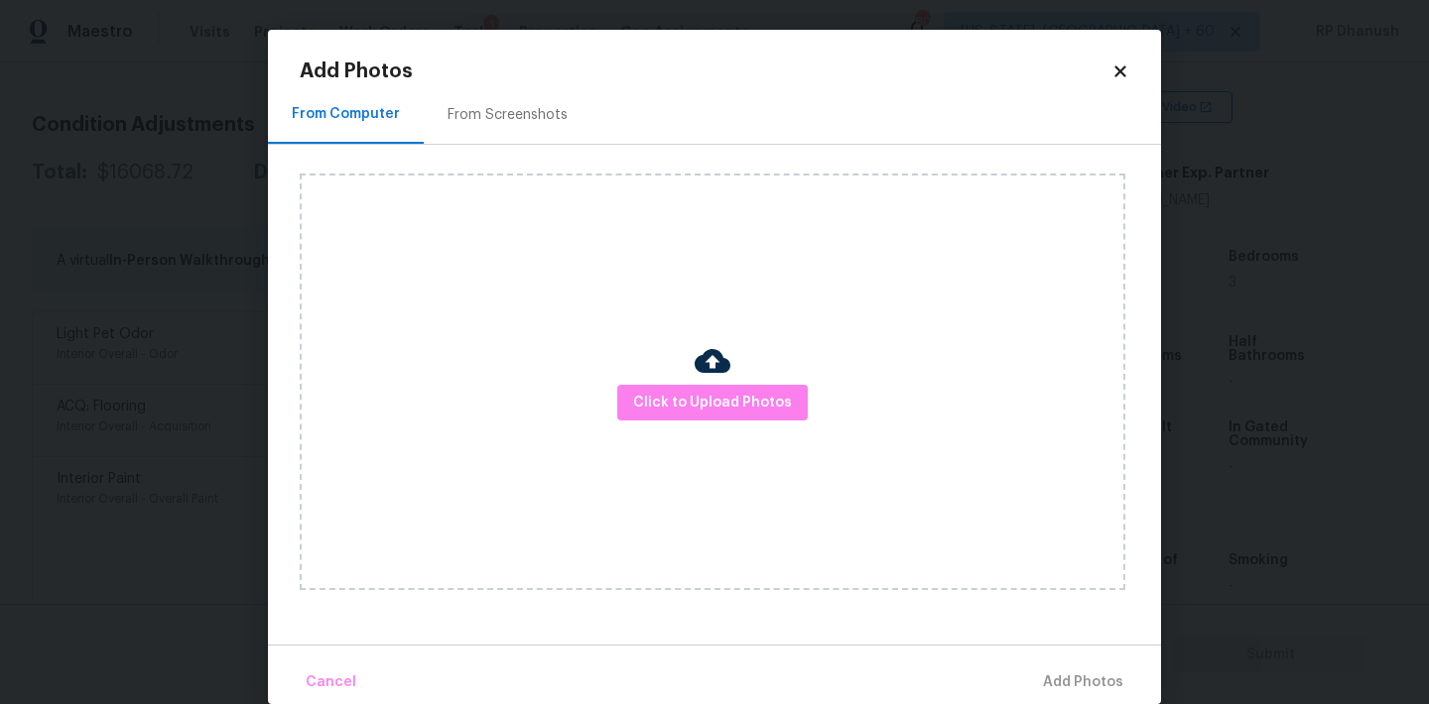
click at [611, 430] on div "Click to Upload Photos" at bounding box center [712, 382] width 825 height 417
click at [647, 409] on span "Click to Upload Photos" at bounding box center [712, 403] width 159 height 25
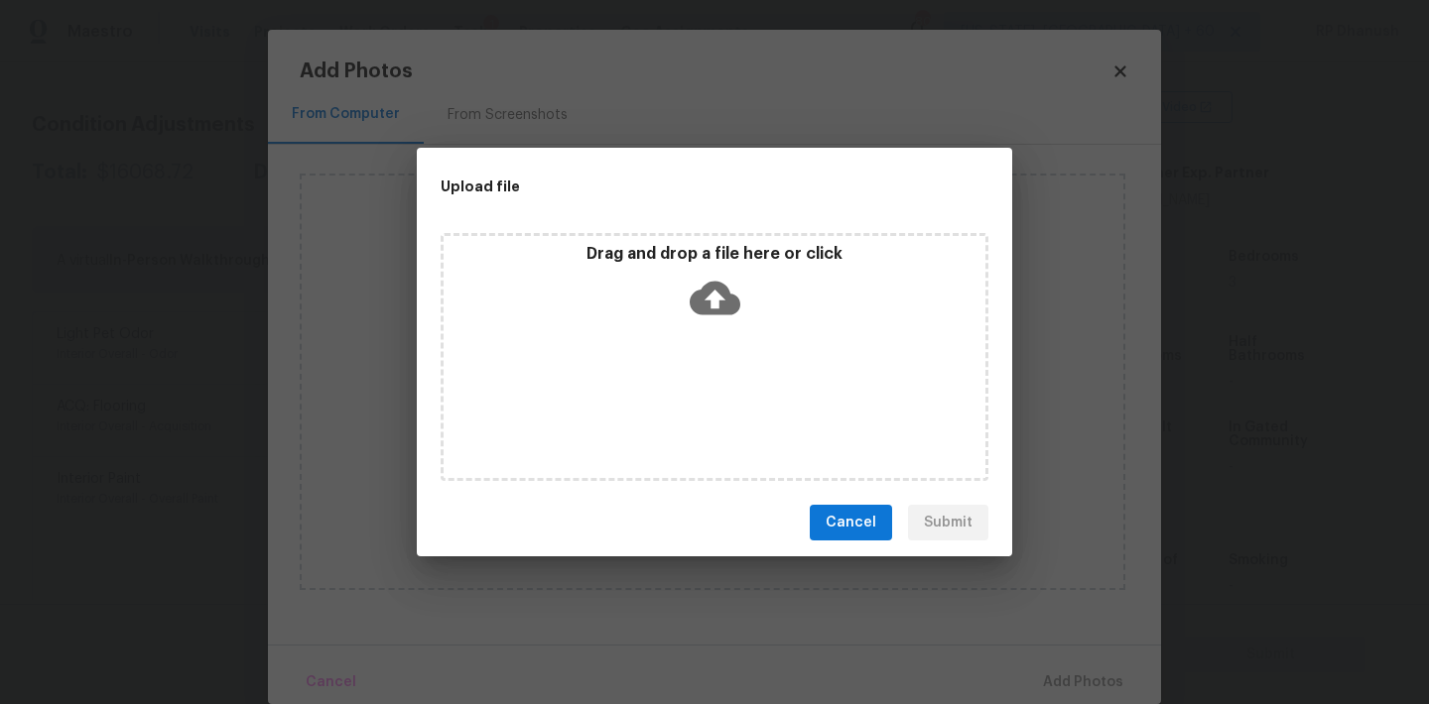
click at [695, 314] on icon at bounding box center [715, 298] width 51 height 51
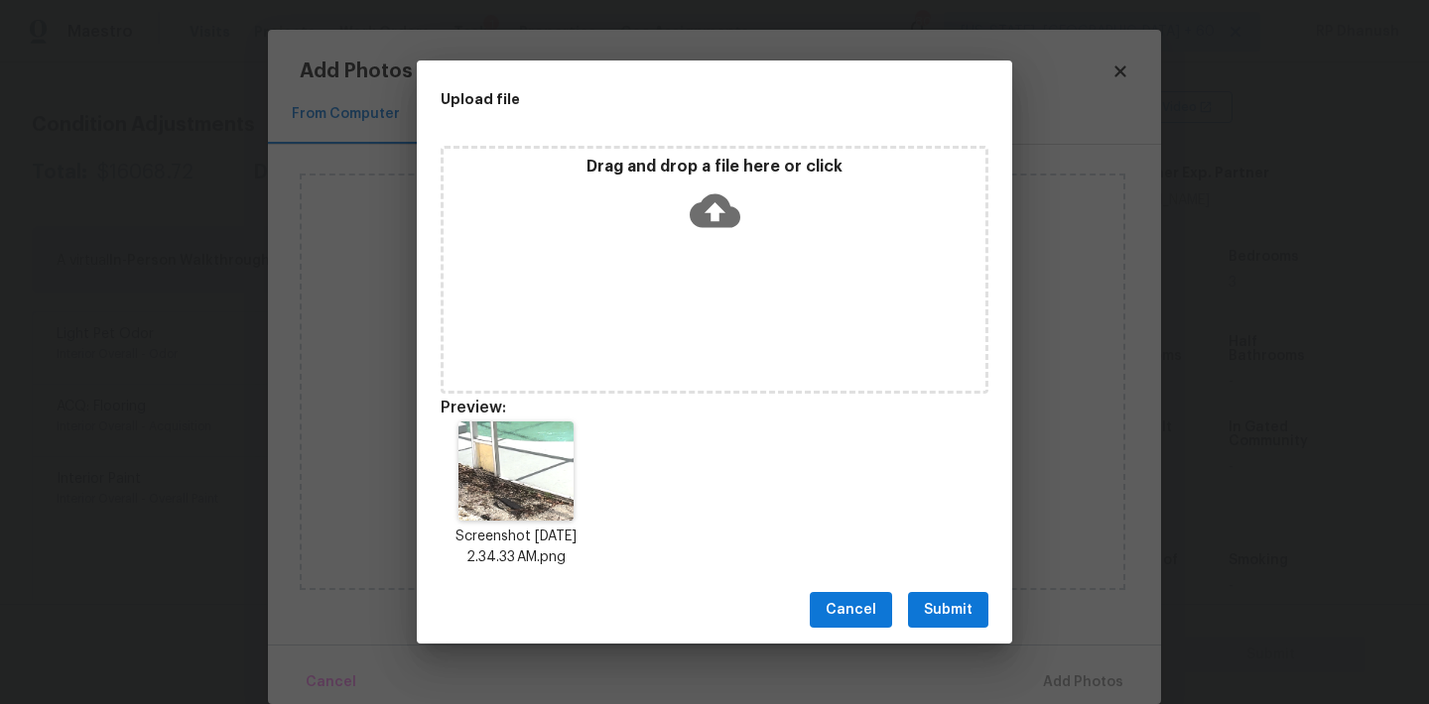
click at [934, 606] on span "Submit" at bounding box center [948, 610] width 49 height 25
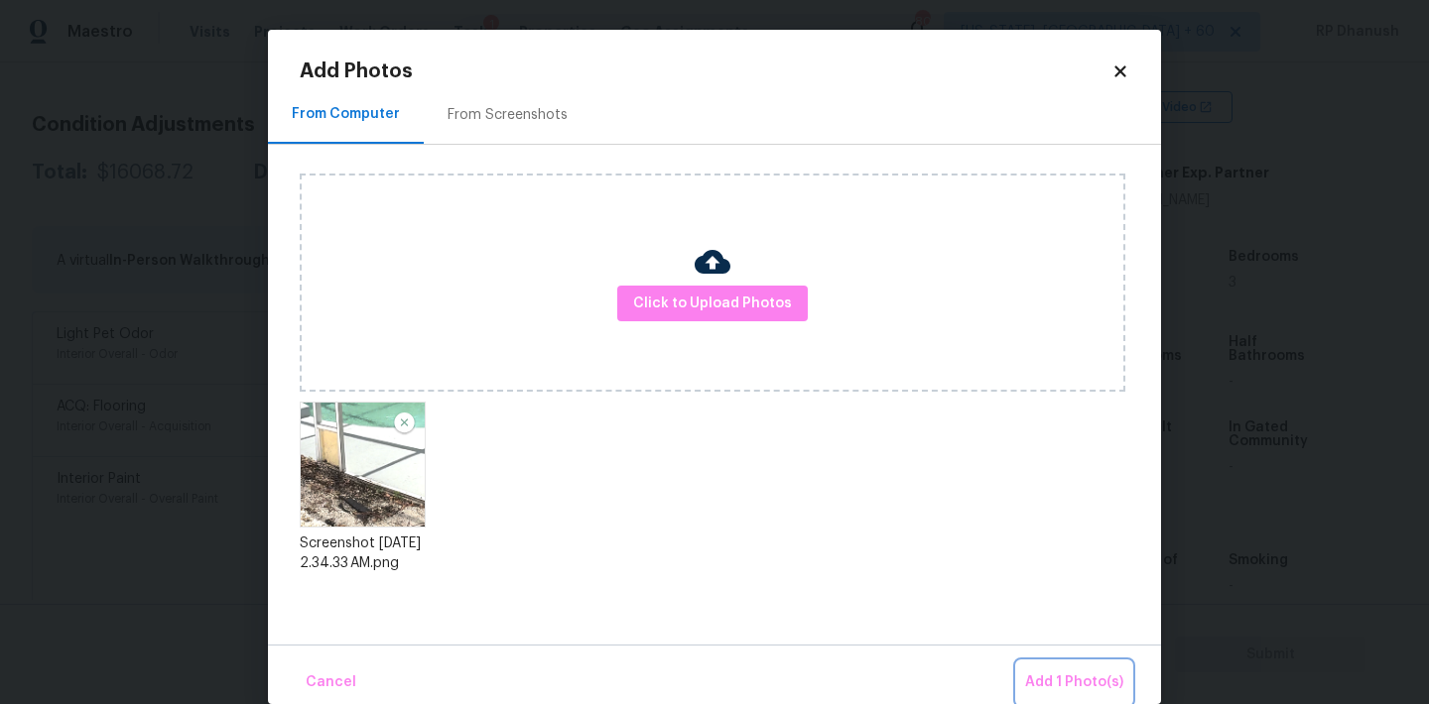
click at [1069, 663] on button "Add 1 Photo(s)" at bounding box center [1074, 683] width 114 height 43
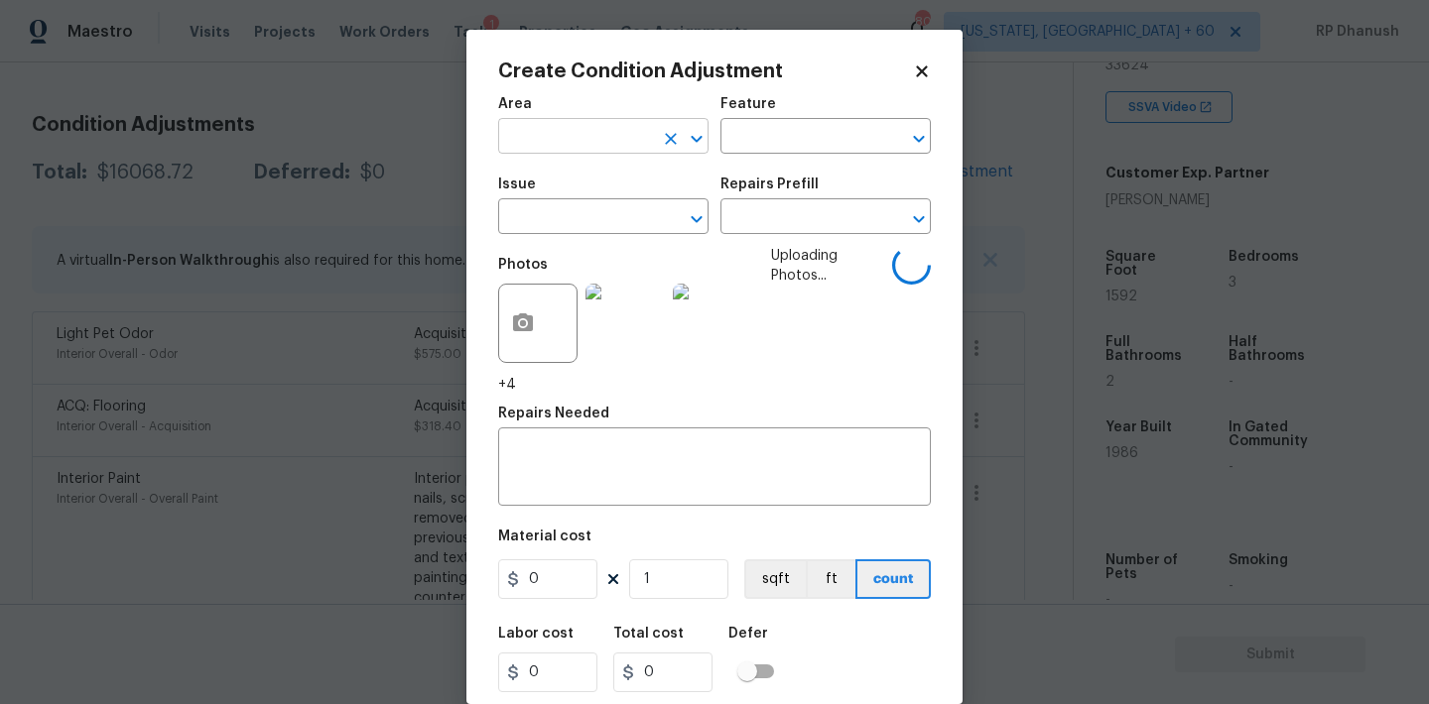
click at [586, 135] on input "text" at bounding box center [575, 138] width 155 height 31
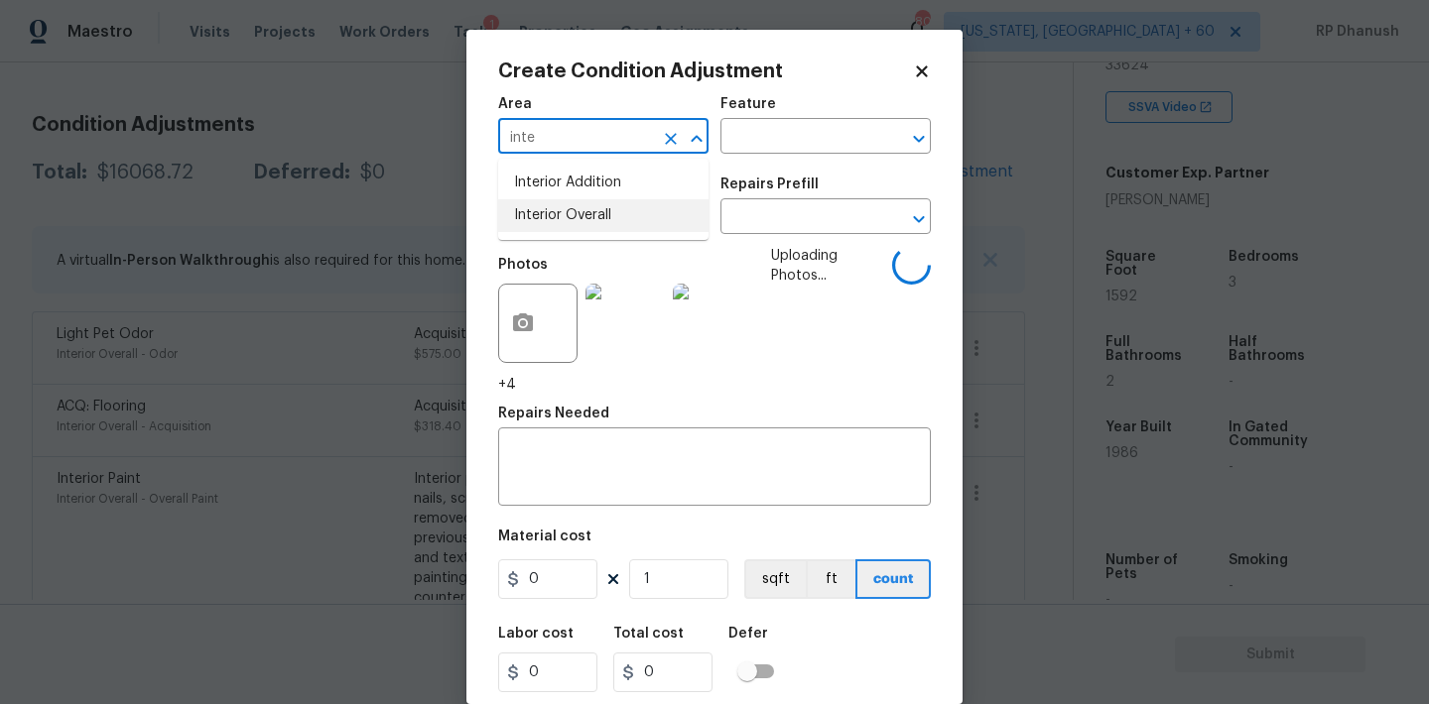
drag, startPoint x: 580, startPoint y: 219, endPoint x: 575, endPoint y: 303, distance: 83.5
click at [580, 219] on li "Interior Overall" at bounding box center [603, 215] width 210 height 33
type input "Interior Overall"
click at [569, 439] on div "x ​" at bounding box center [714, 469] width 433 height 73
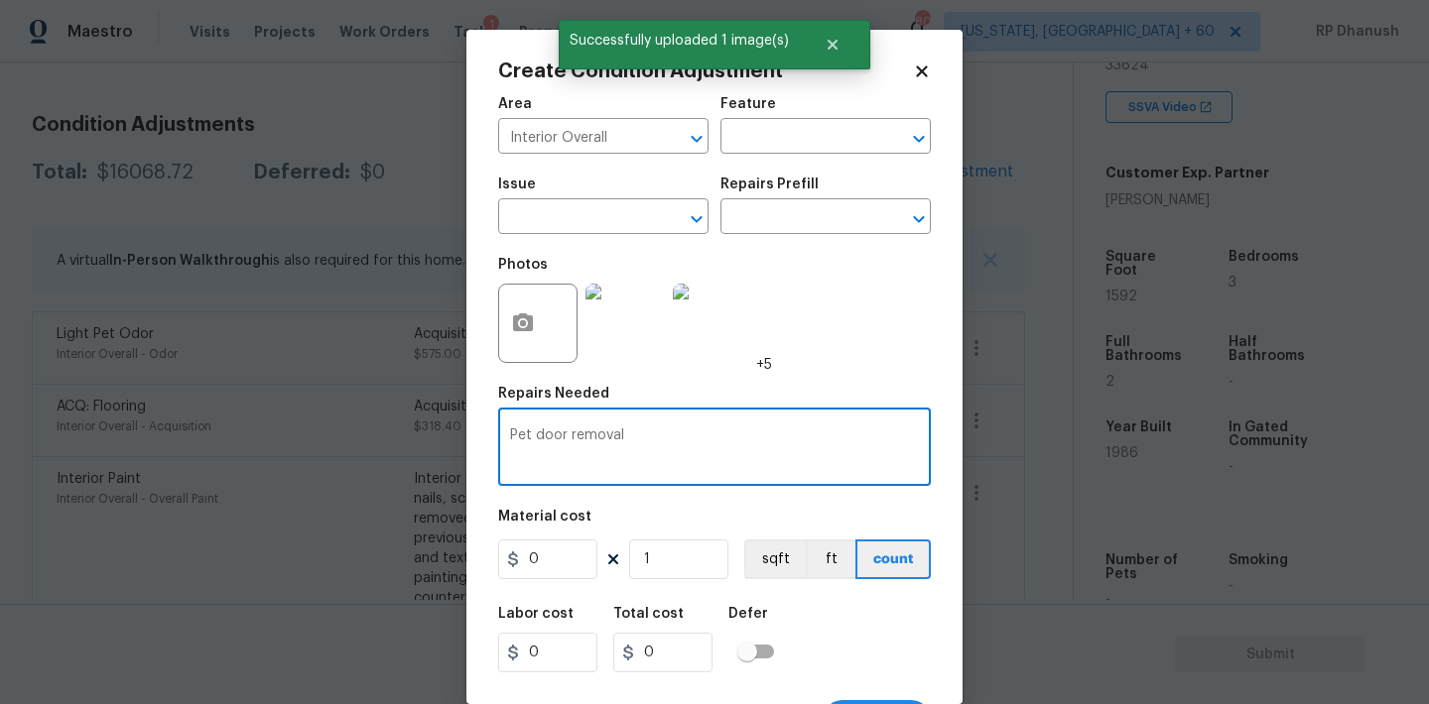
type textarea "Pet door removal"
click at [551, 564] on input "0" at bounding box center [547, 560] width 99 height 40
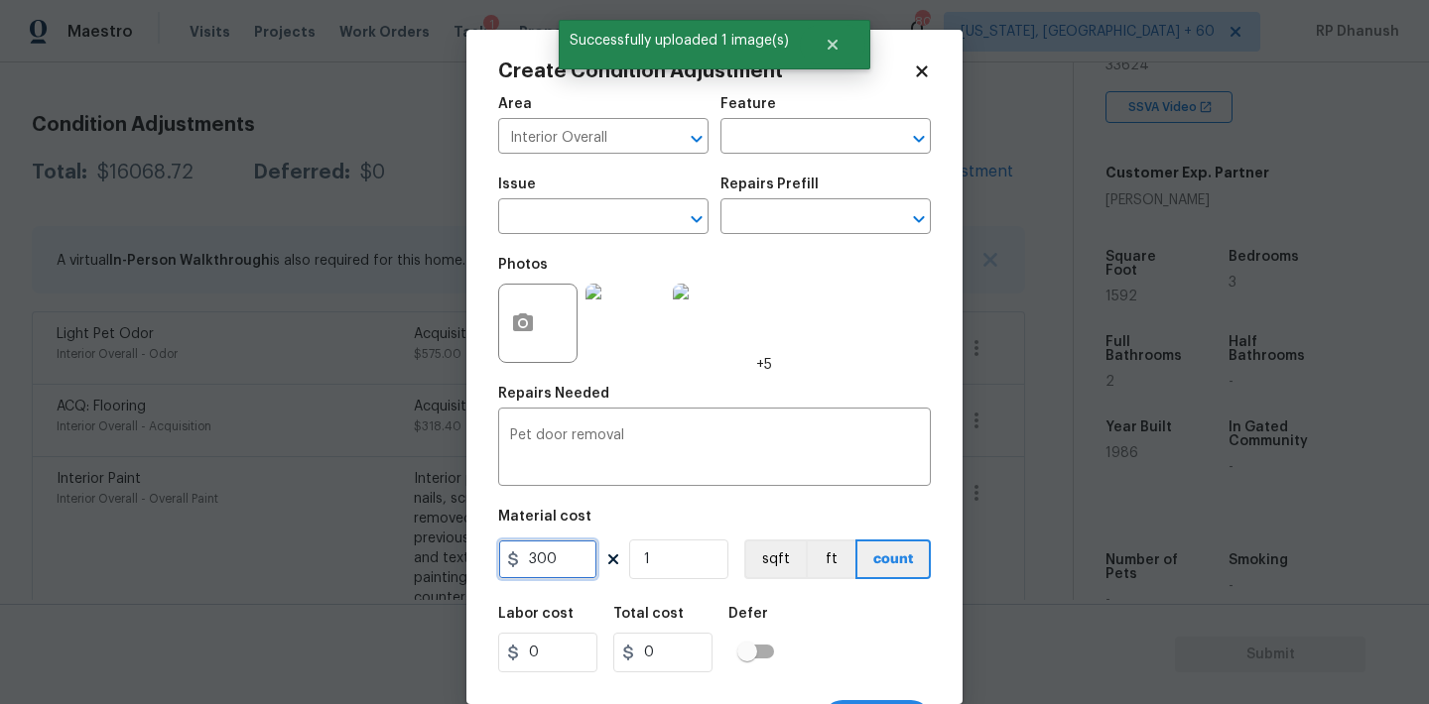
type input "300"
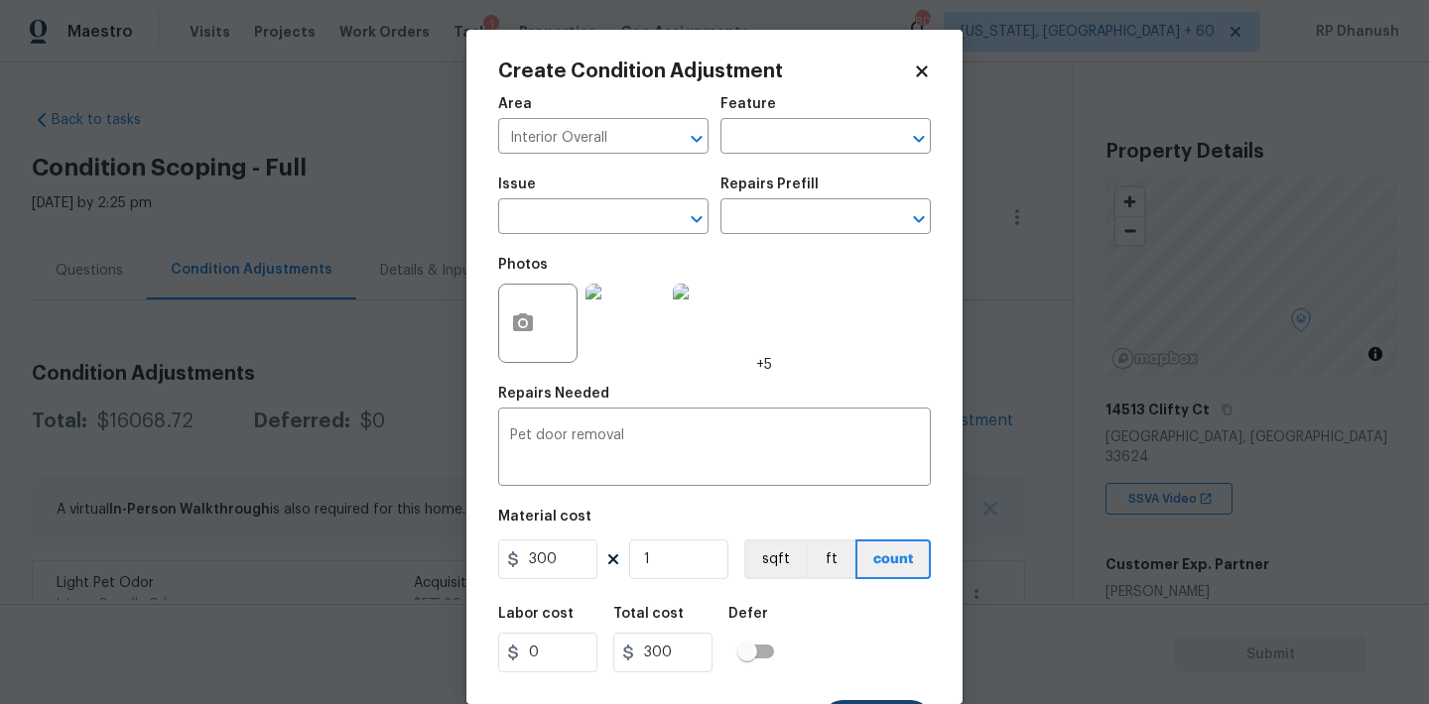
scroll to position [37, 0]
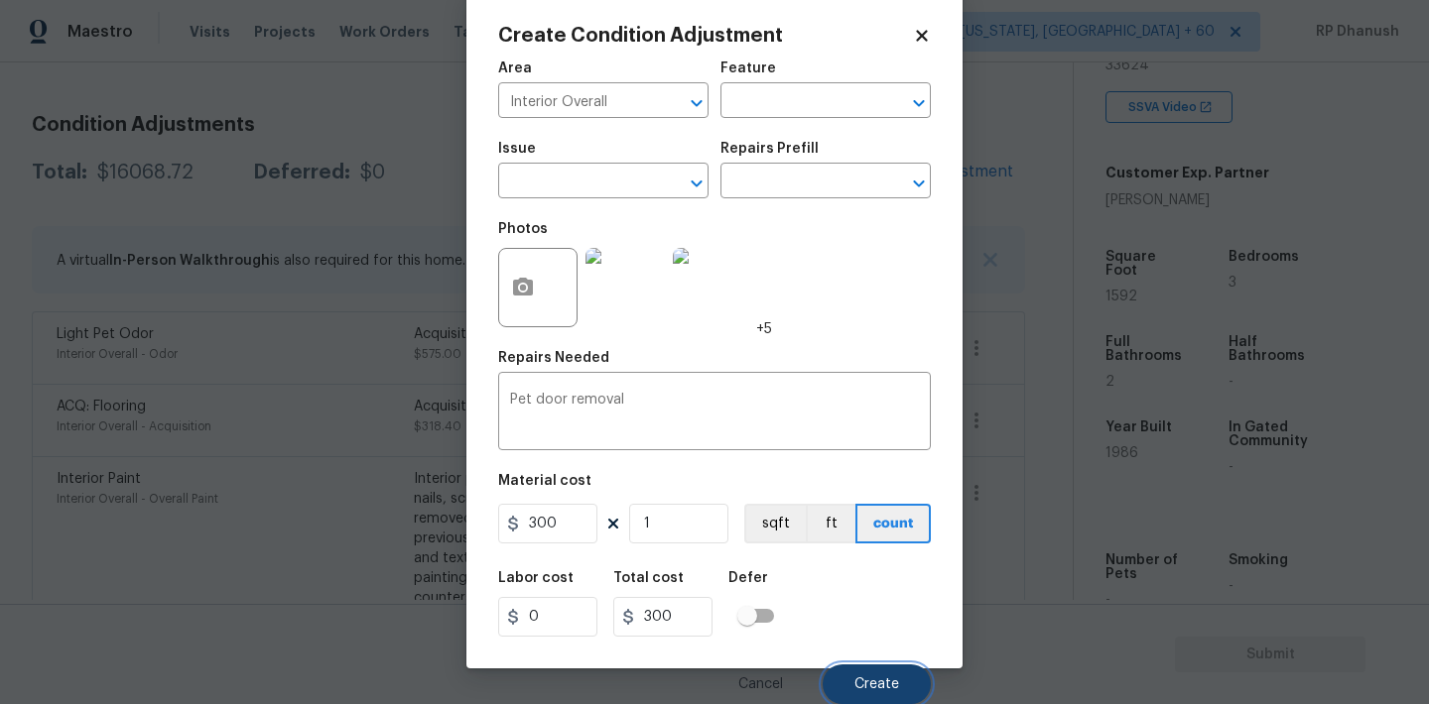
click at [852, 678] on button "Create" at bounding box center [876, 685] width 108 height 40
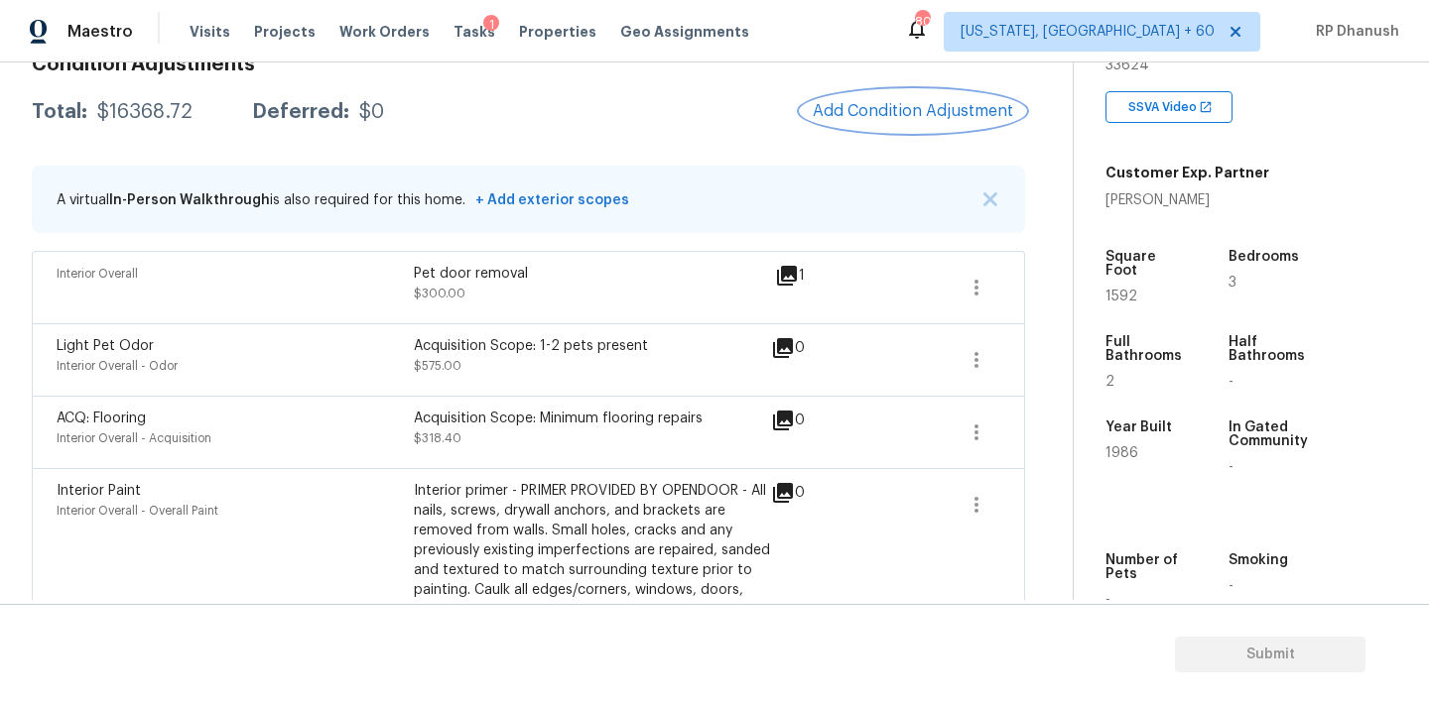
scroll to position [271, 0]
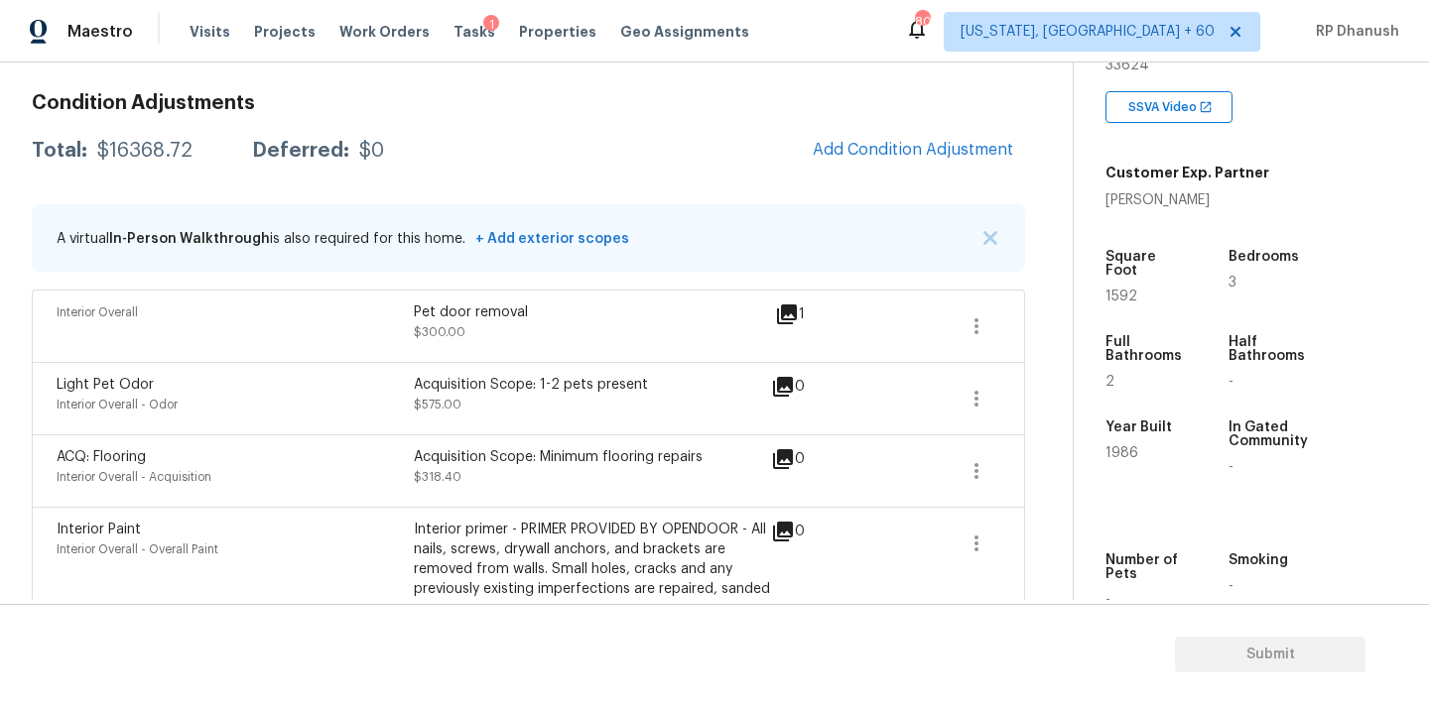
click at [158, 166] on div "Total: $16368.72 Deferred: $0 Add Condition Adjustment" at bounding box center [528, 151] width 993 height 44
copy div "$16368.72"
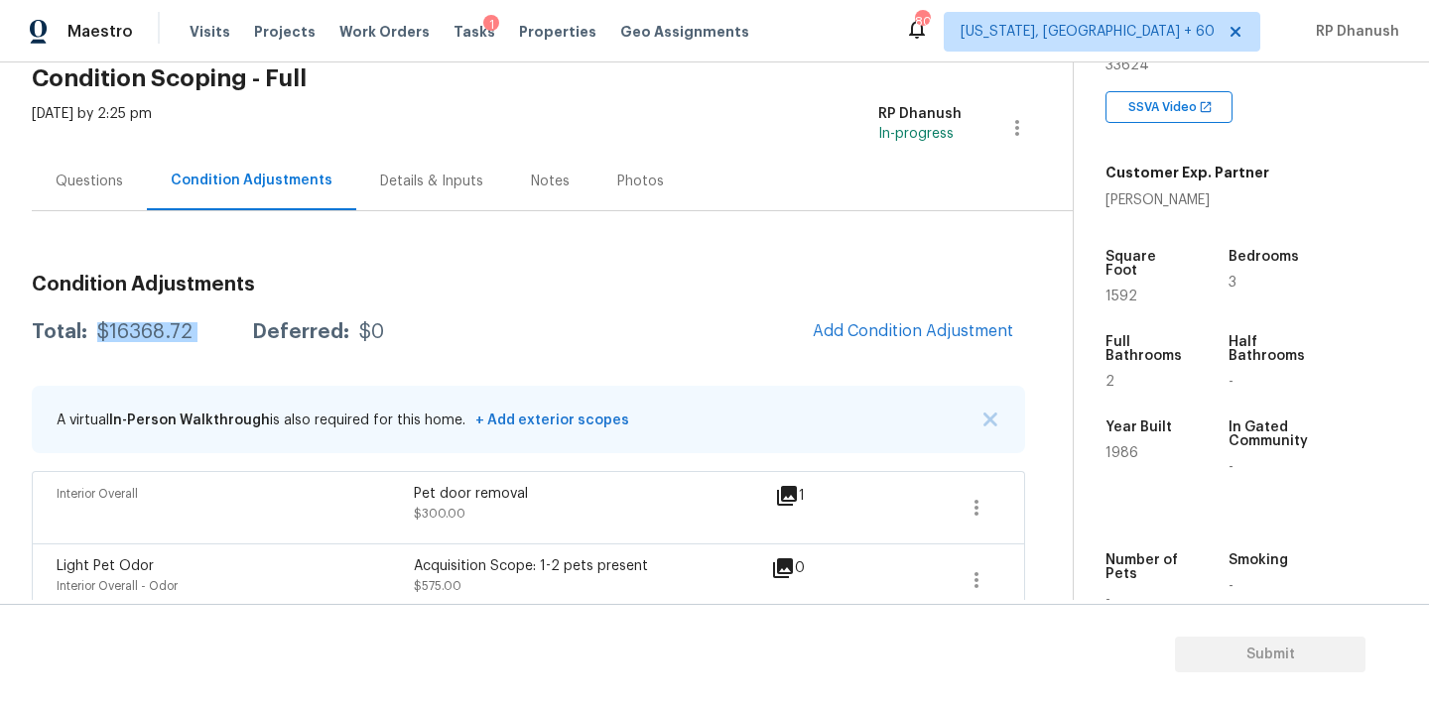
scroll to position [82, 0]
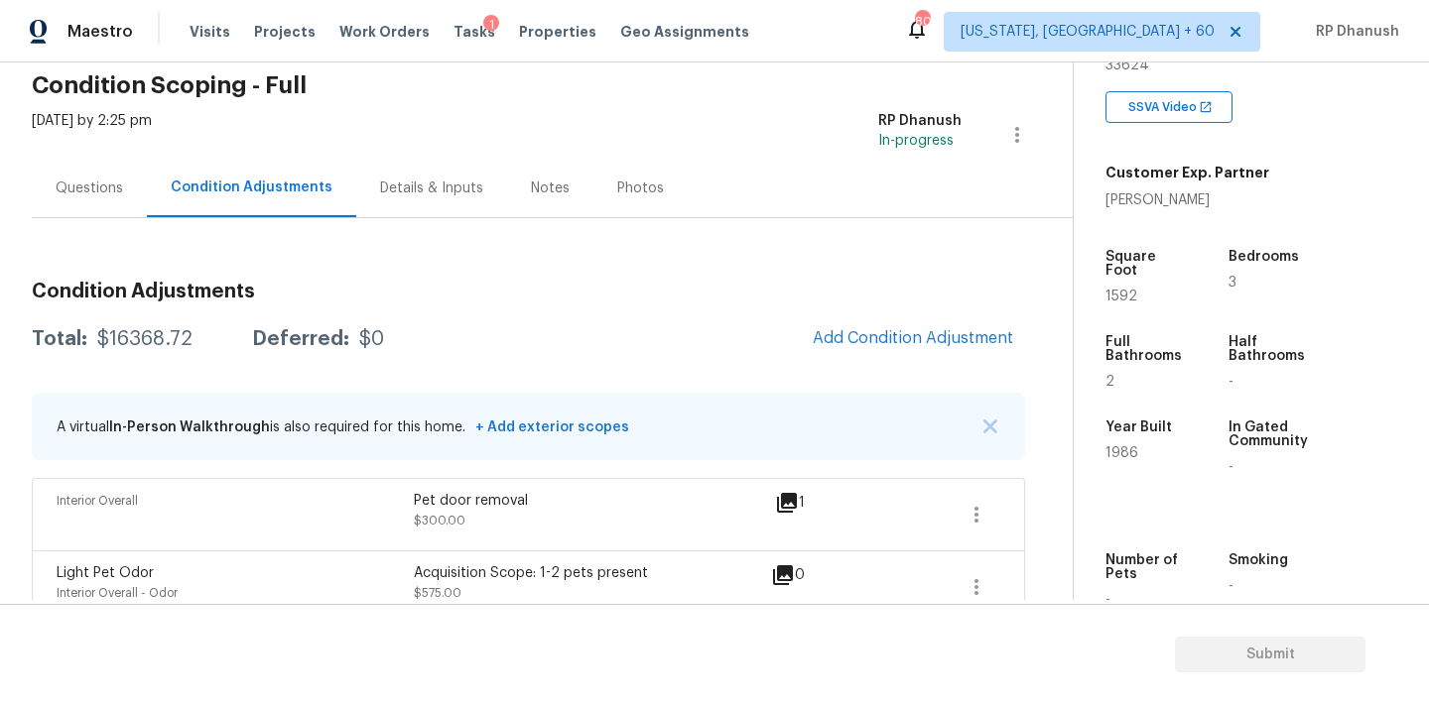
click at [83, 190] on div "Questions" at bounding box center [89, 189] width 67 height 20
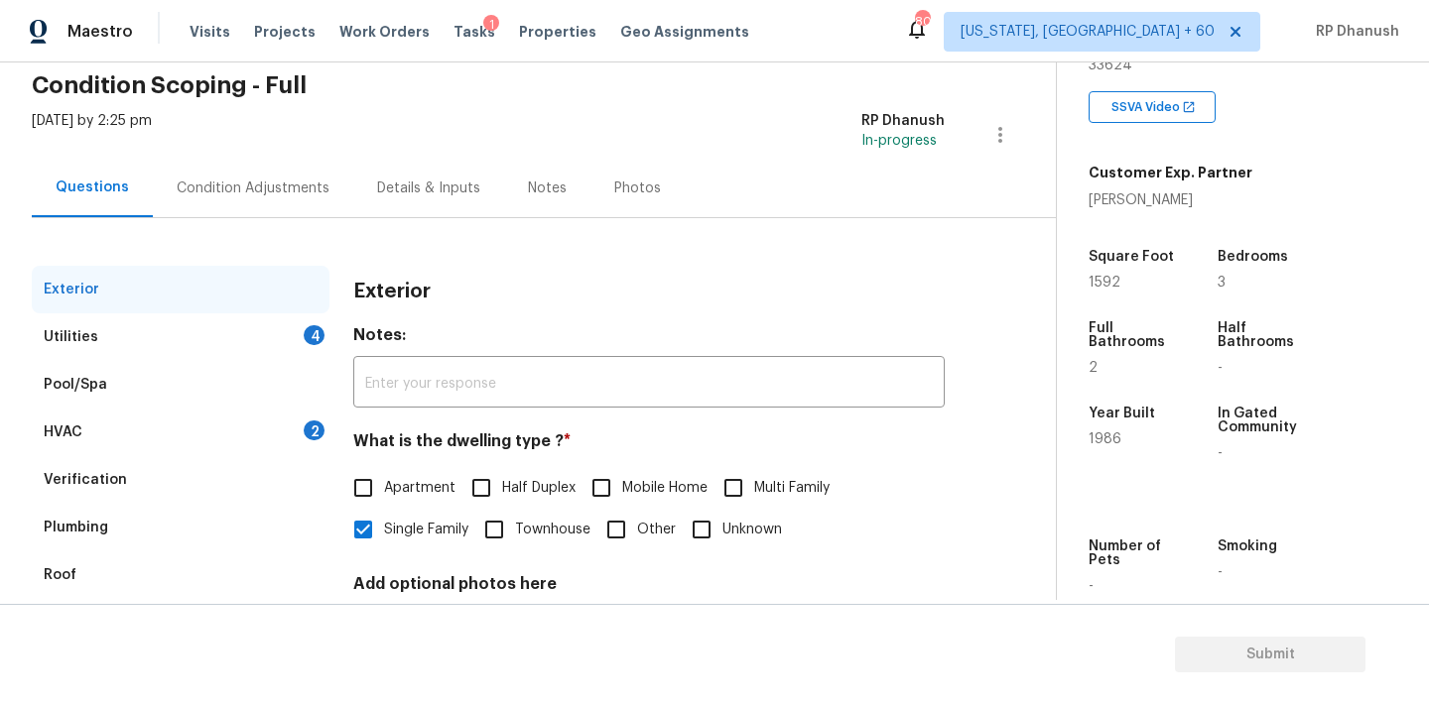
scroll to position [204, 0]
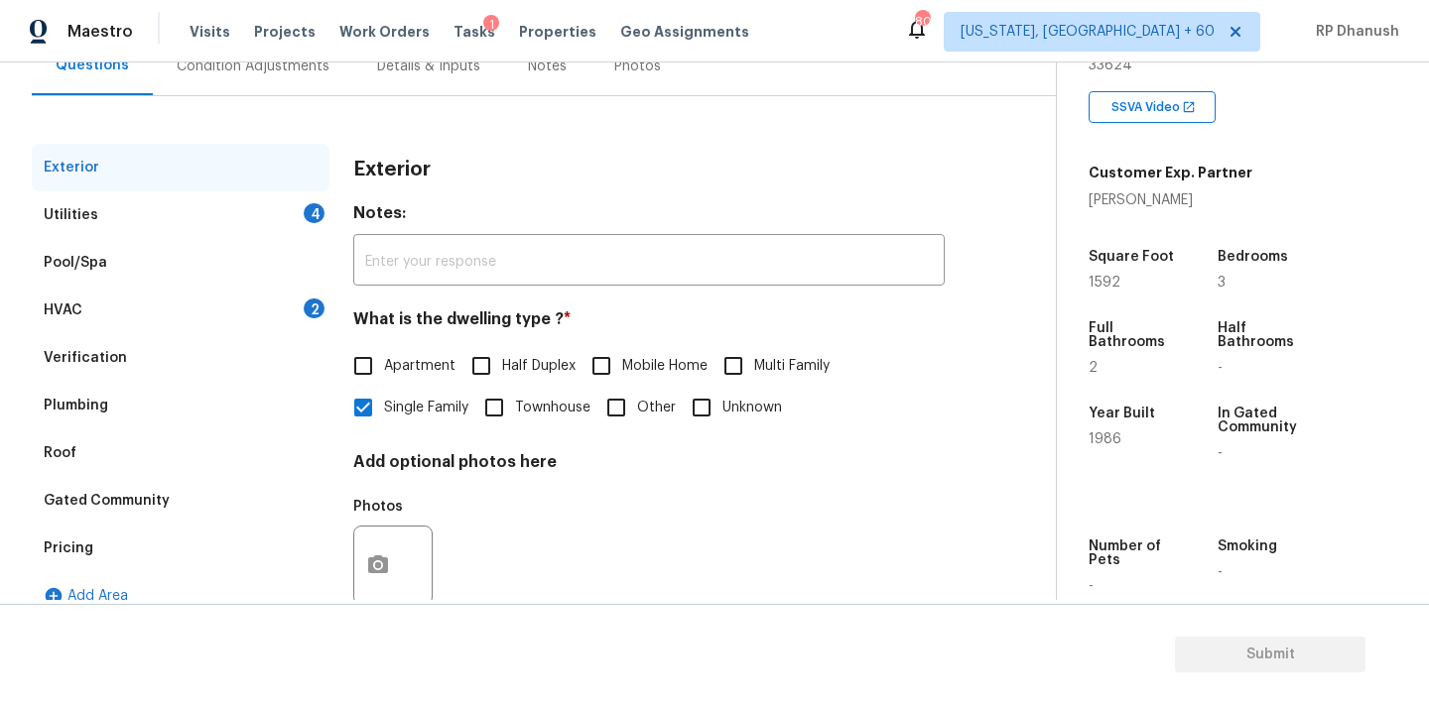
click at [303, 310] on div "HVAC 2" at bounding box center [181, 311] width 298 height 48
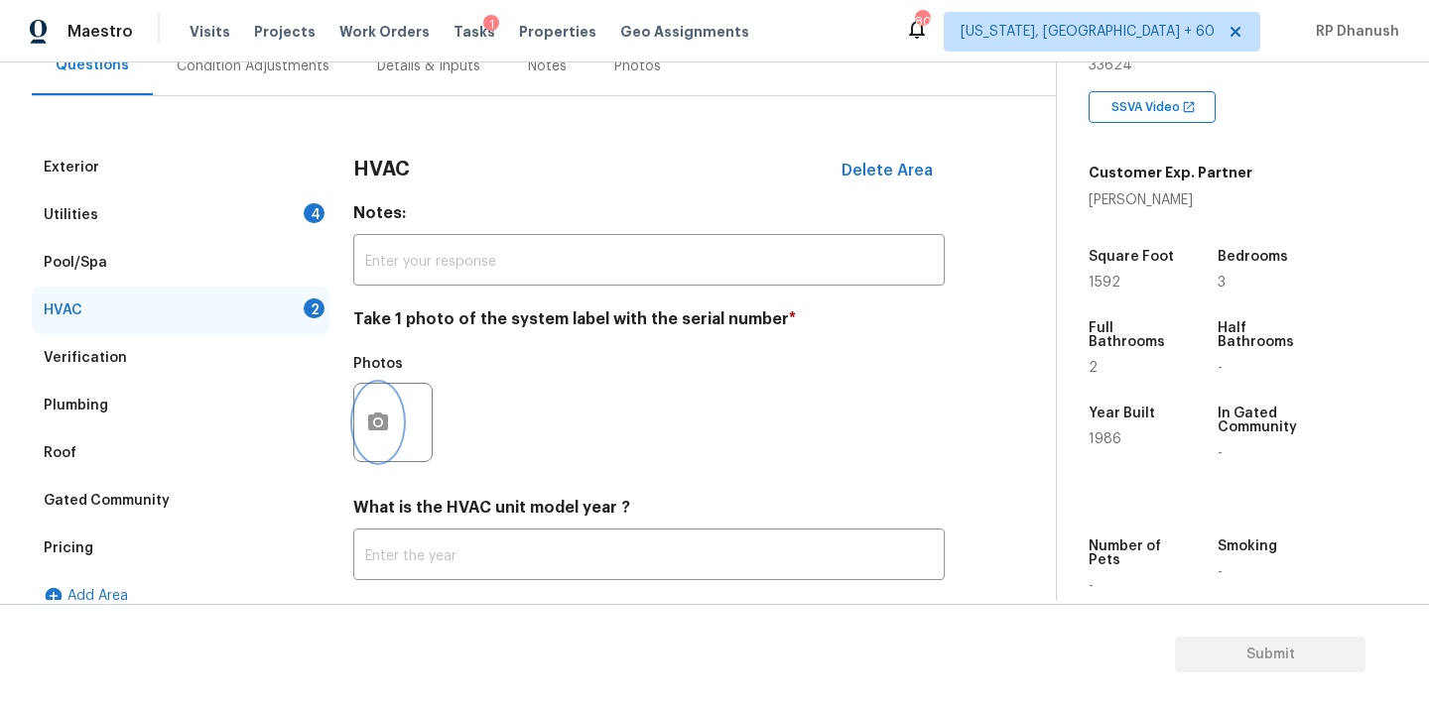
click at [386, 436] on button "button" at bounding box center [378, 422] width 48 height 77
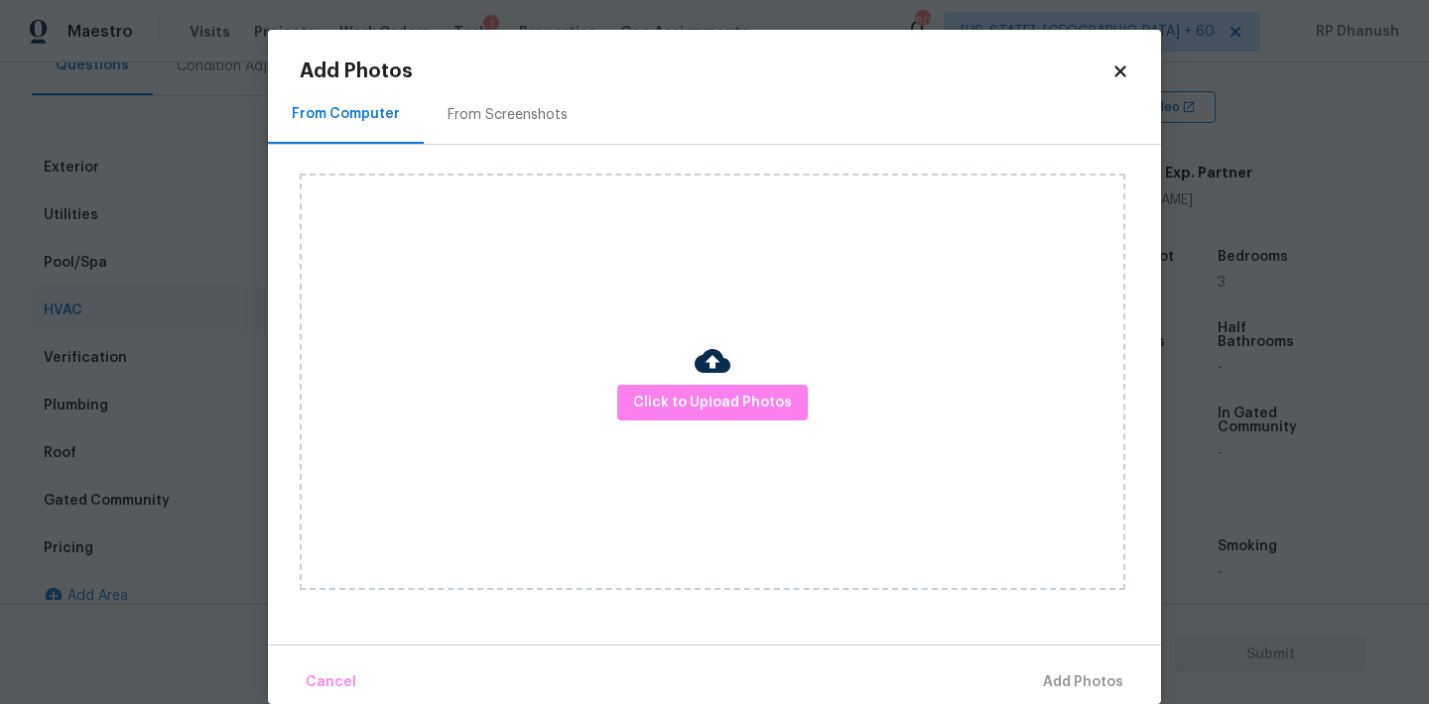
click at [481, 131] on div "From Screenshots" at bounding box center [508, 114] width 168 height 59
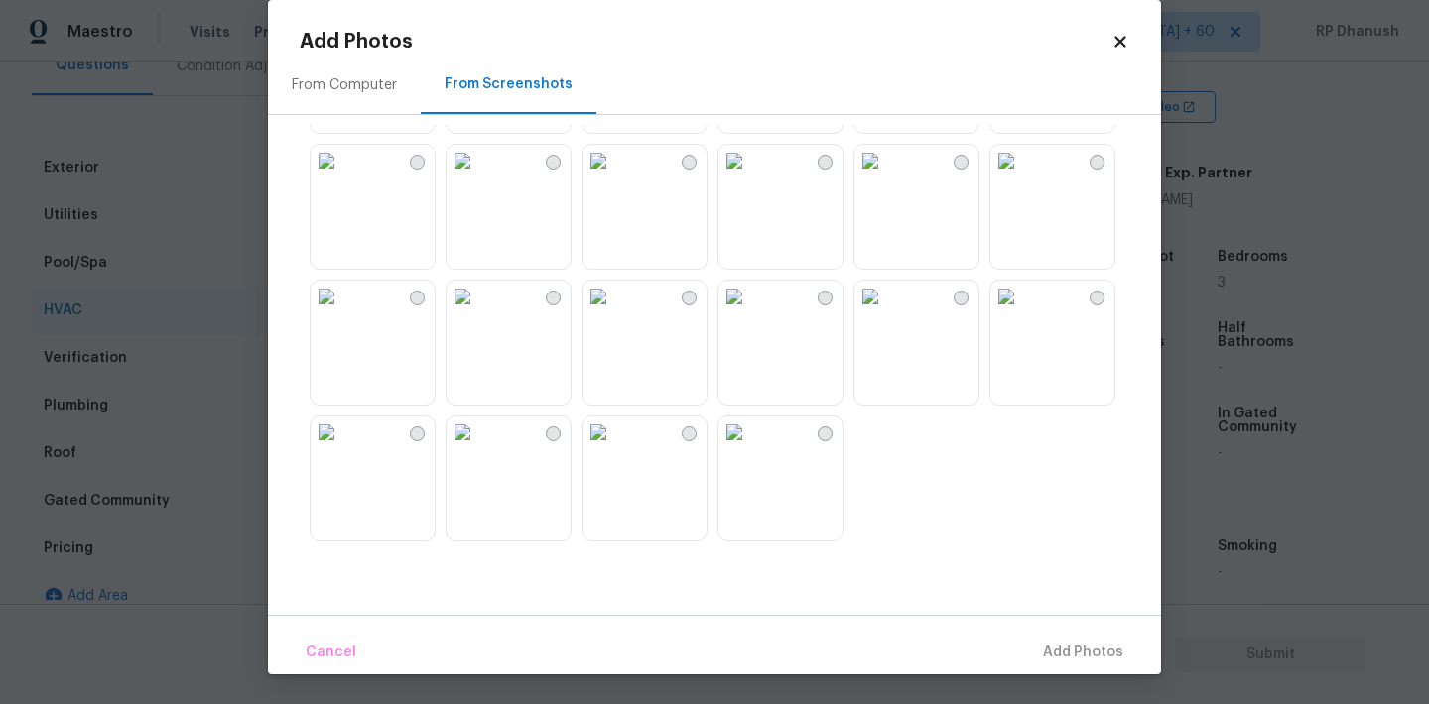
scroll to position [0, 0]
click at [1022, 168] on img at bounding box center [1006, 152] width 32 height 32
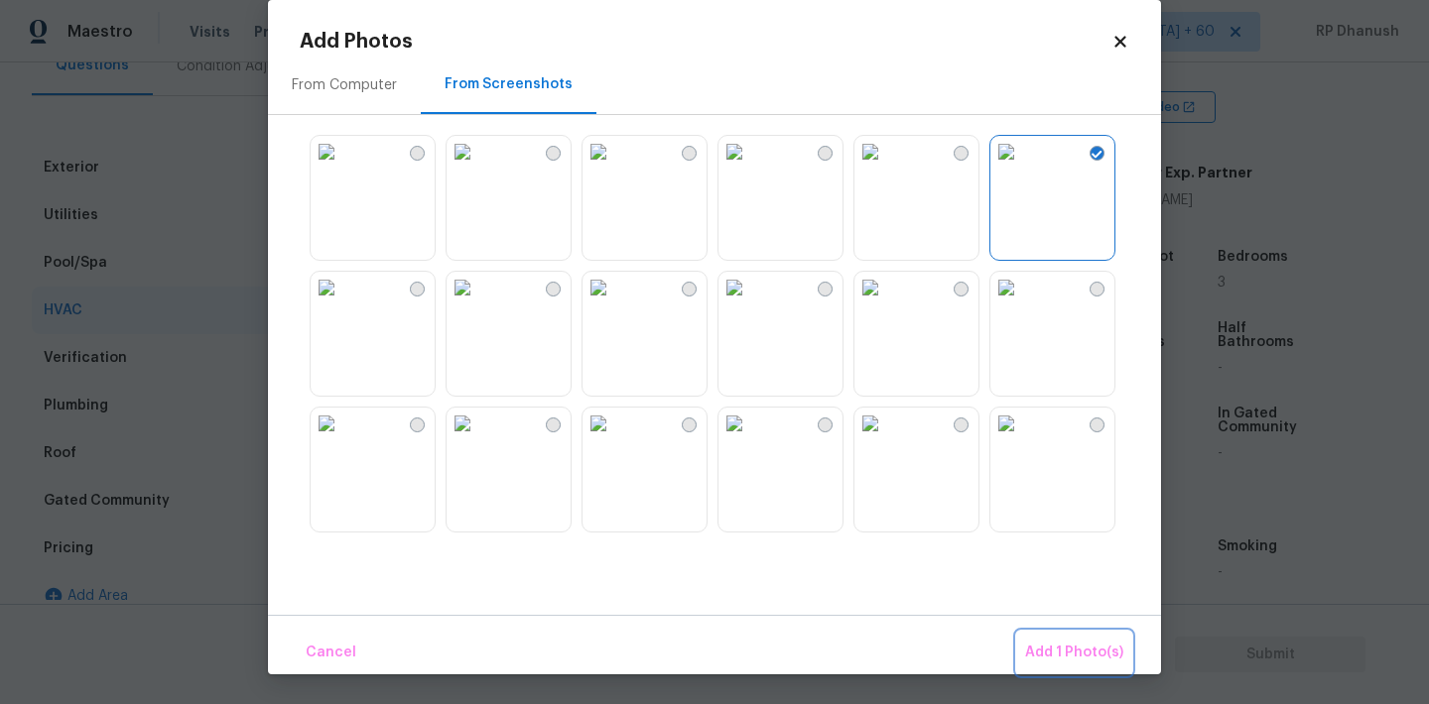
click at [1067, 647] on span "Add 1 Photo(s)" at bounding box center [1074, 653] width 98 height 25
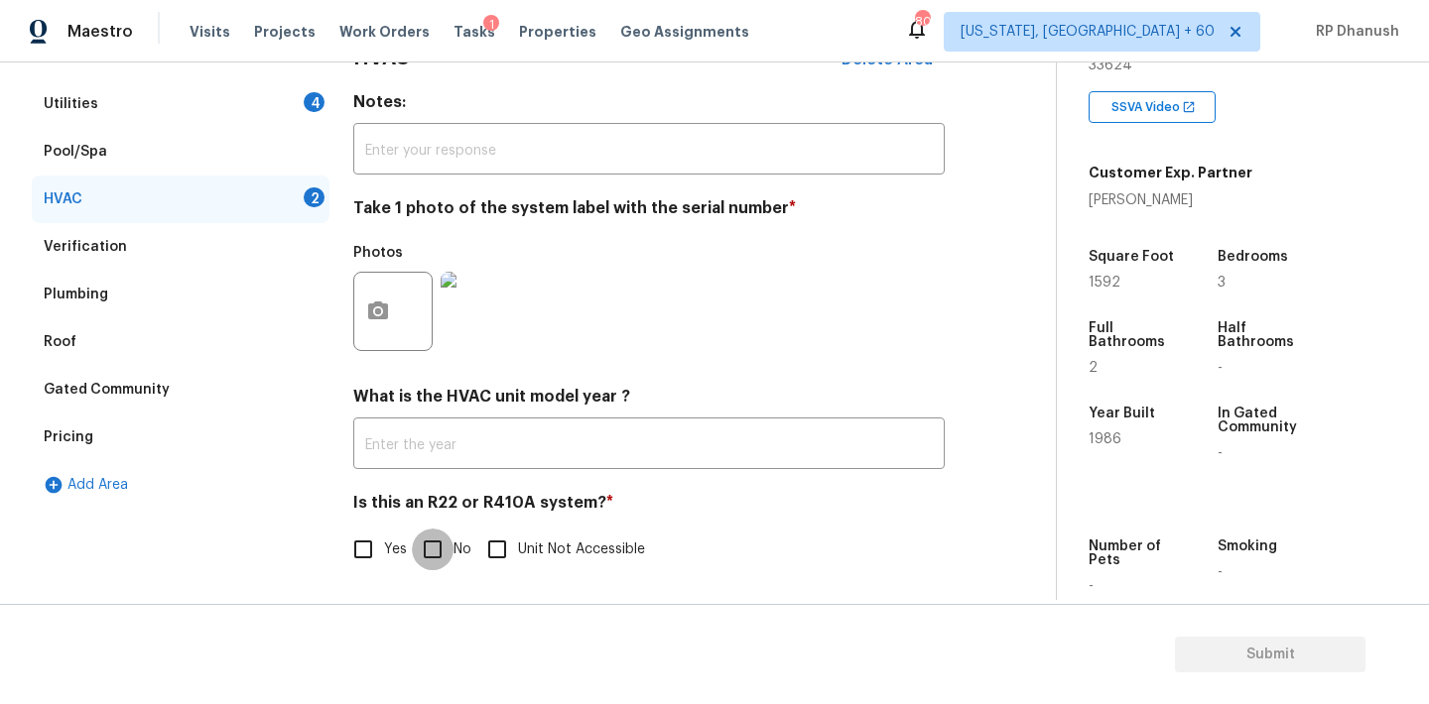
scroll to position [316, 0]
click at [438, 549] on input "No" at bounding box center [433, 550] width 42 height 42
checkbox input "true"
click at [302, 105] on div "Utilities 4" at bounding box center [181, 104] width 298 height 48
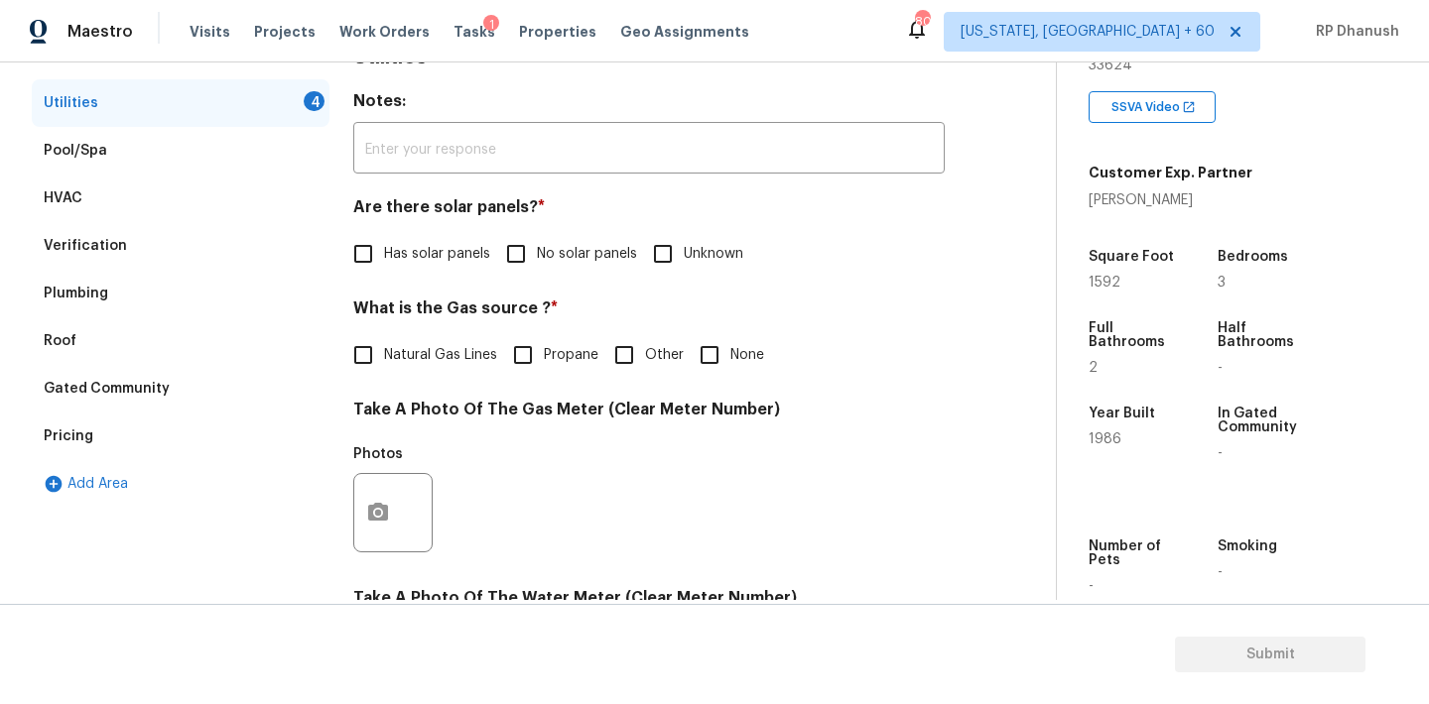
scroll to position [379, 0]
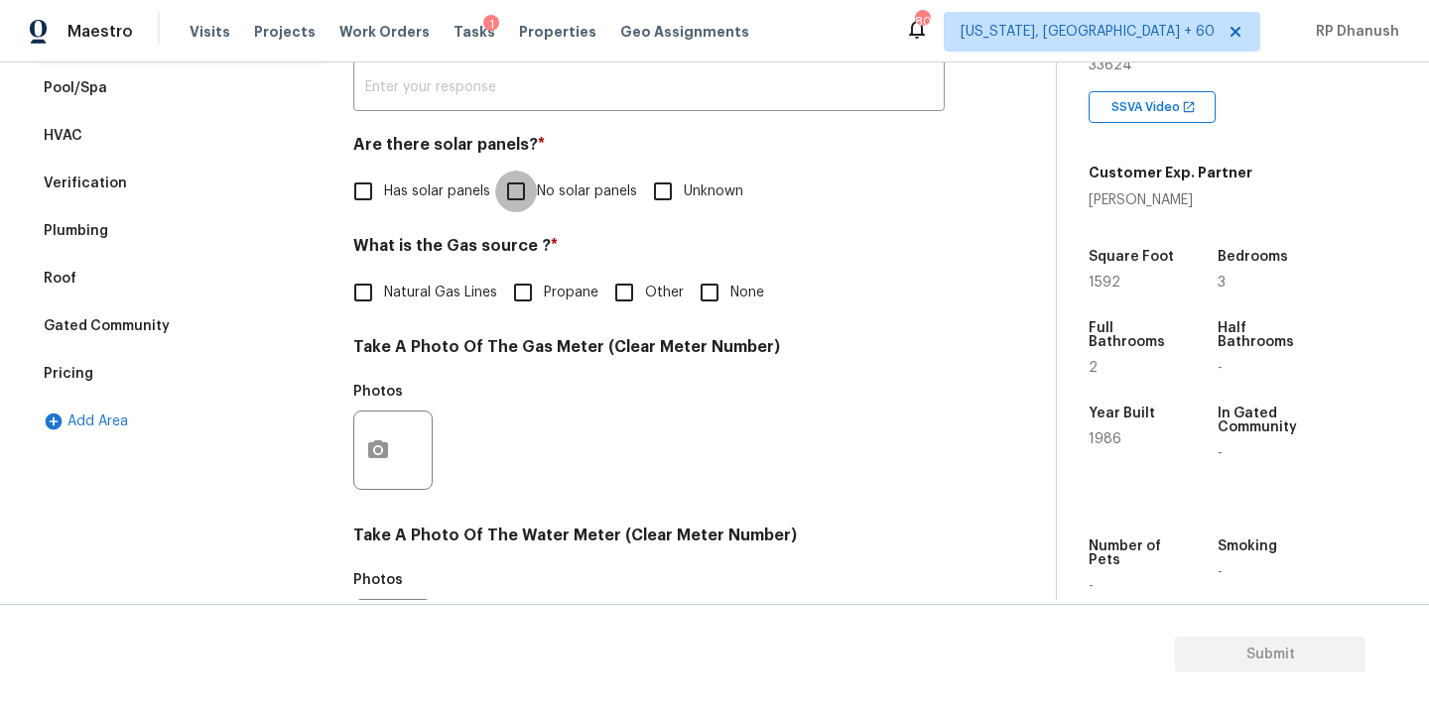
click at [535, 203] on input "No solar panels" at bounding box center [516, 192] width 42 height 42
checkbox input "true"
click at [711, 291] on input "None" at bounding box center [710, 293] width 42 height 42
checkbox input "true"
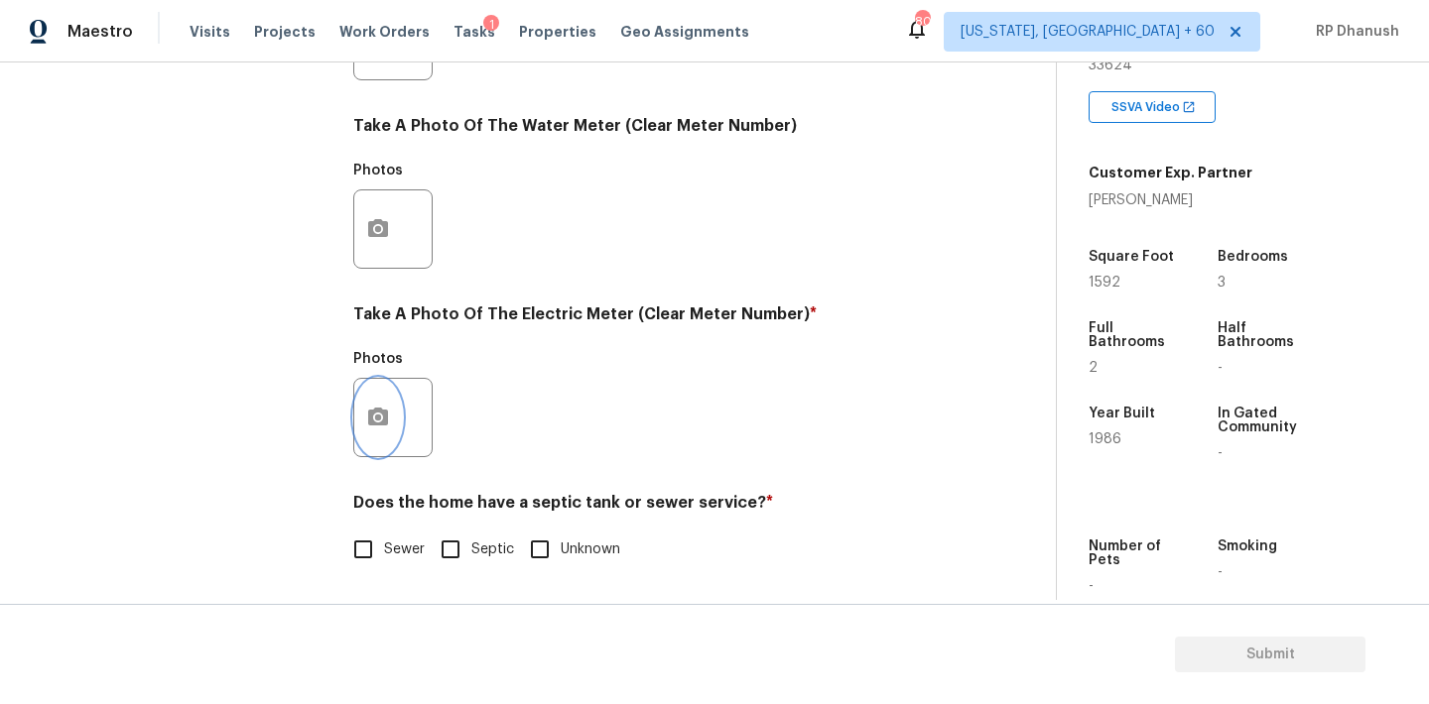
click at [382, 415] on icon "button" at bounding box center [378, 417] width 20 height 18
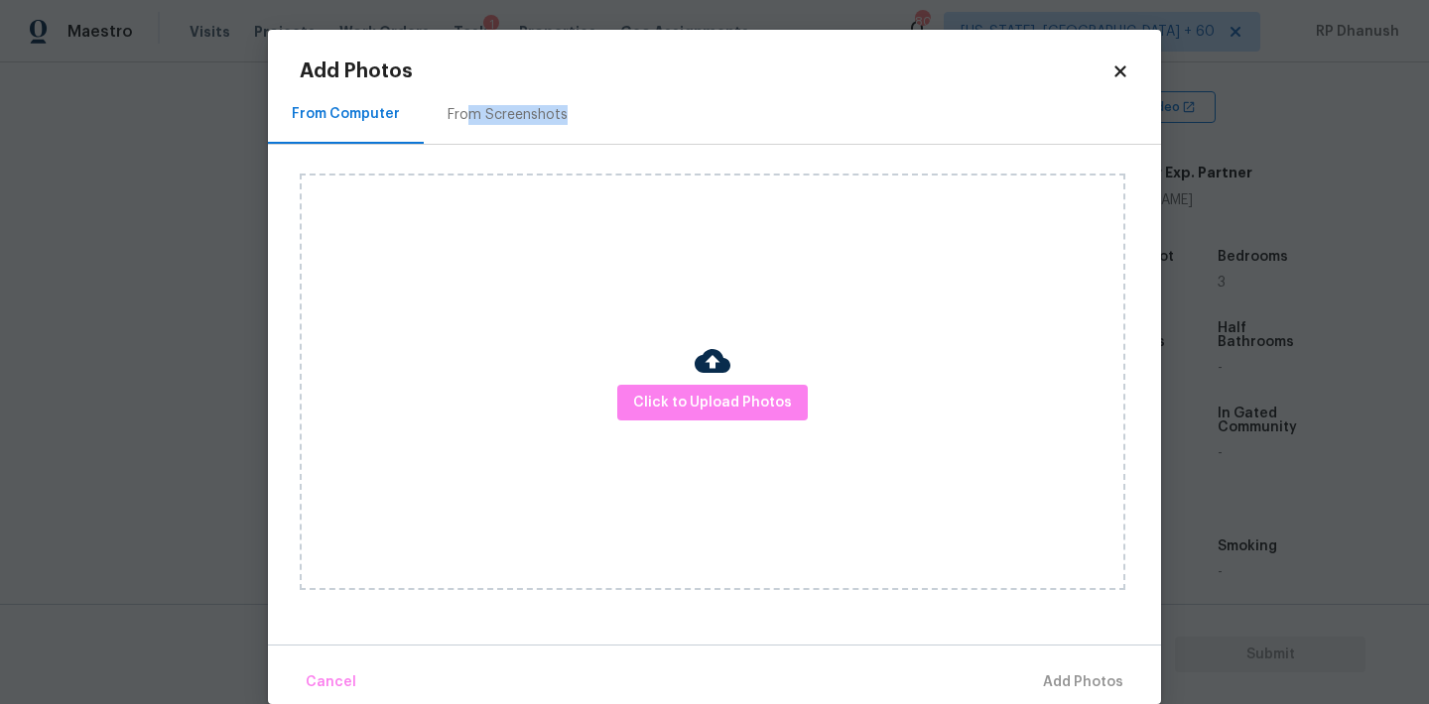
click at [469, 124] on div "From Screenshots" at bounding box center [508, 114] width 168 height 59
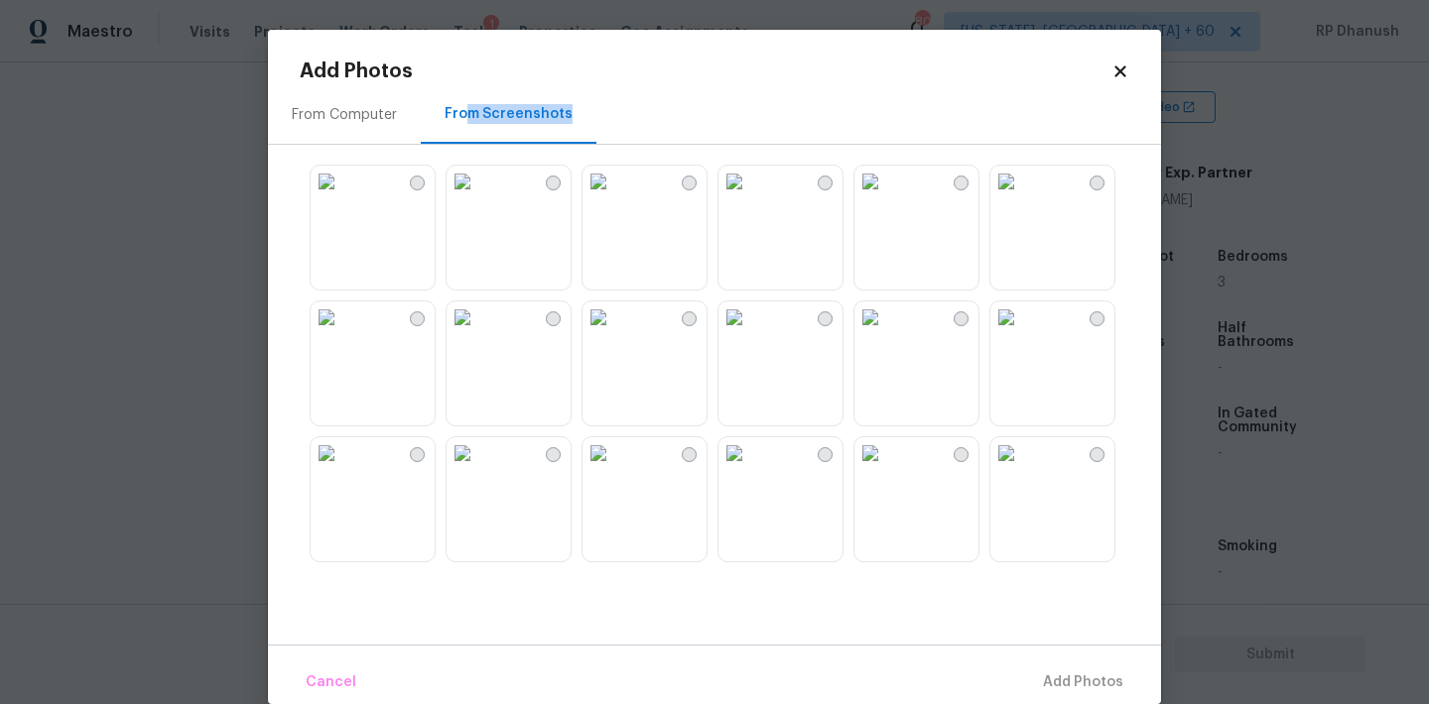
click at [886, 333] on img at bounding box center [870, 318] width 32 height 32
click at [1071, 680] on span "Add 1 Photo(s)" at bounding box center [1074, 683] width 98 height 25
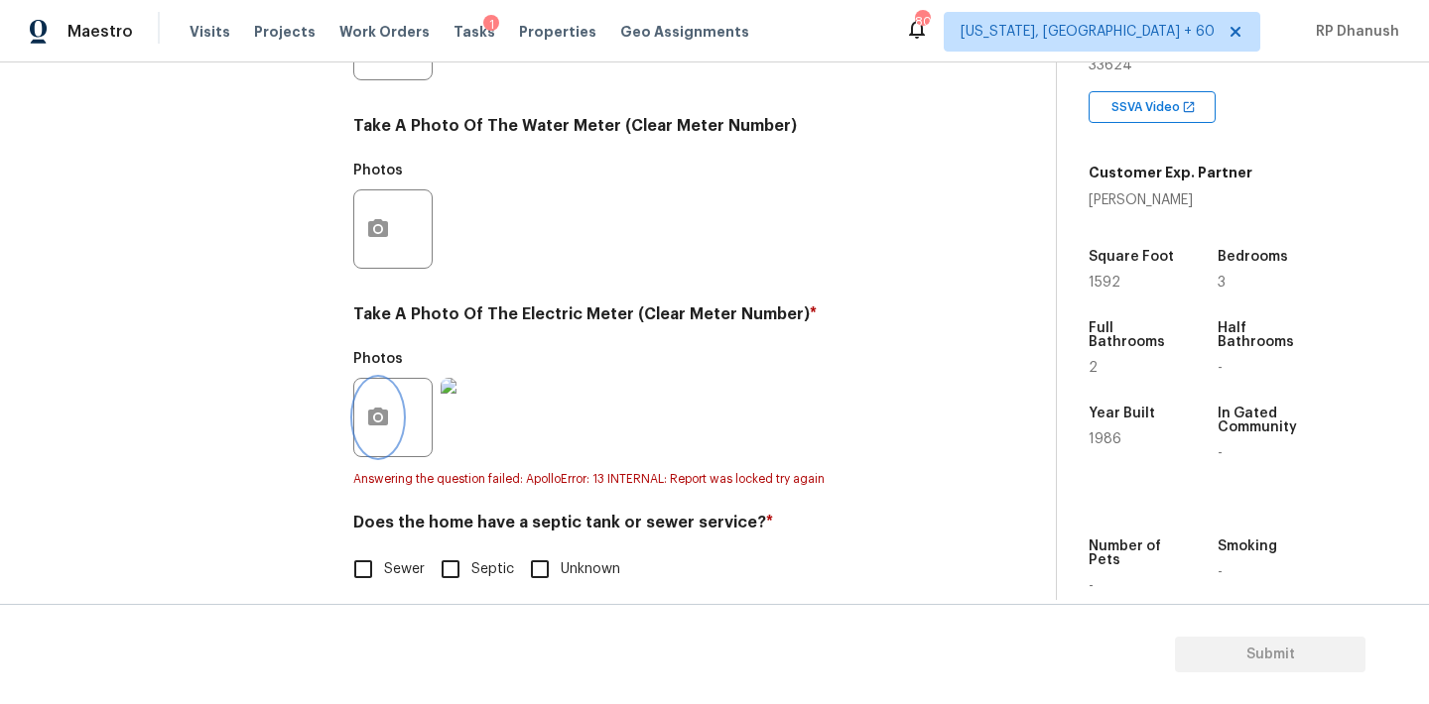
scroll to position [791, 0]
click at [374, 564] on input "Sewer" at bounding box center [363, 568] width 42 height 42
checkbox input "true"
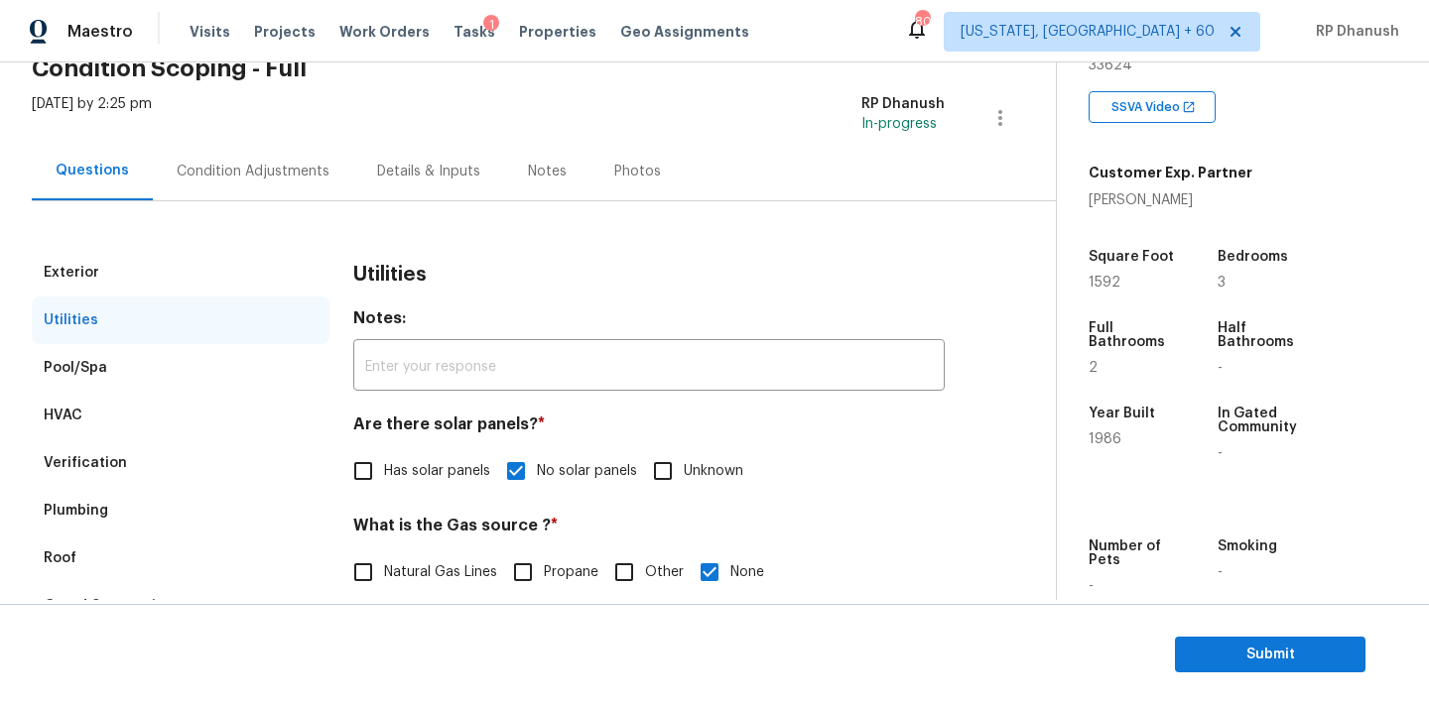
scroll to position [68, 0]
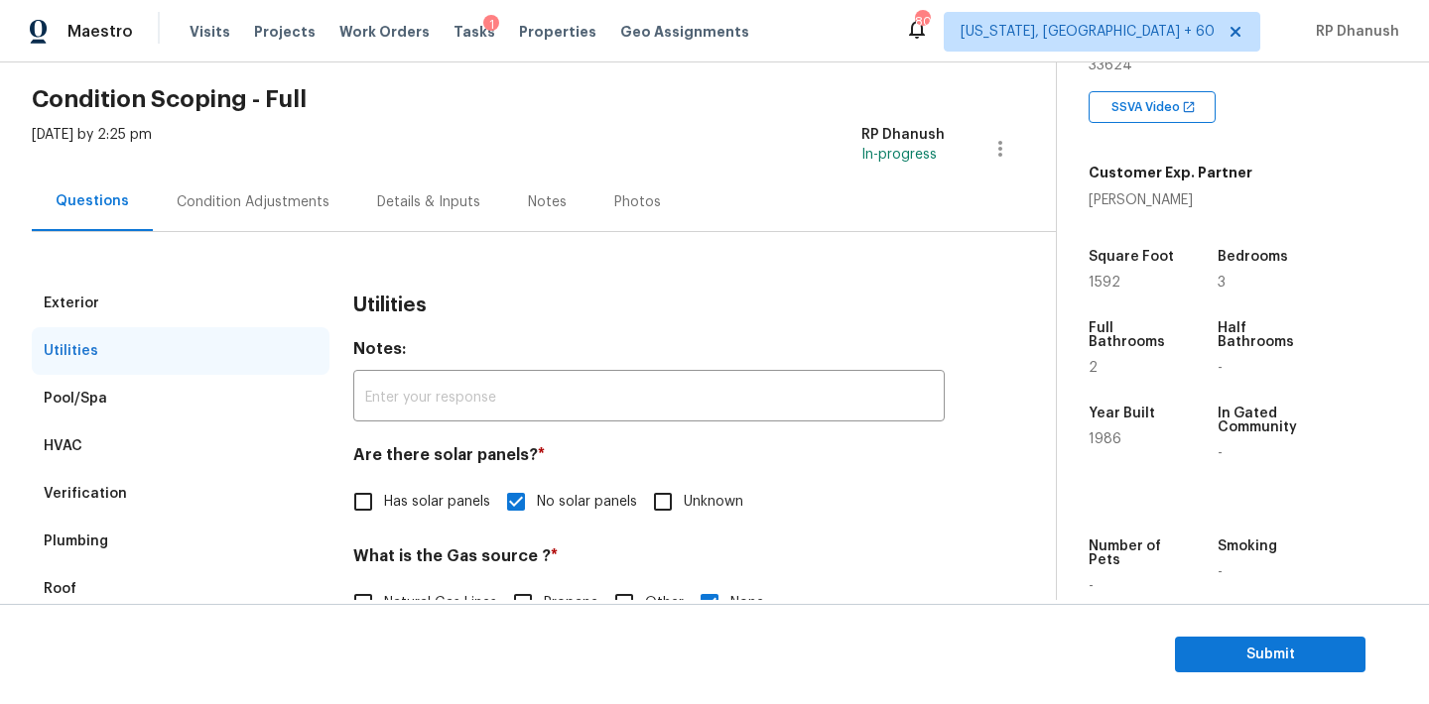
click at [266, 215] on div "Condition Adjustments" at bounding box center [253, 202] width 200 height 59
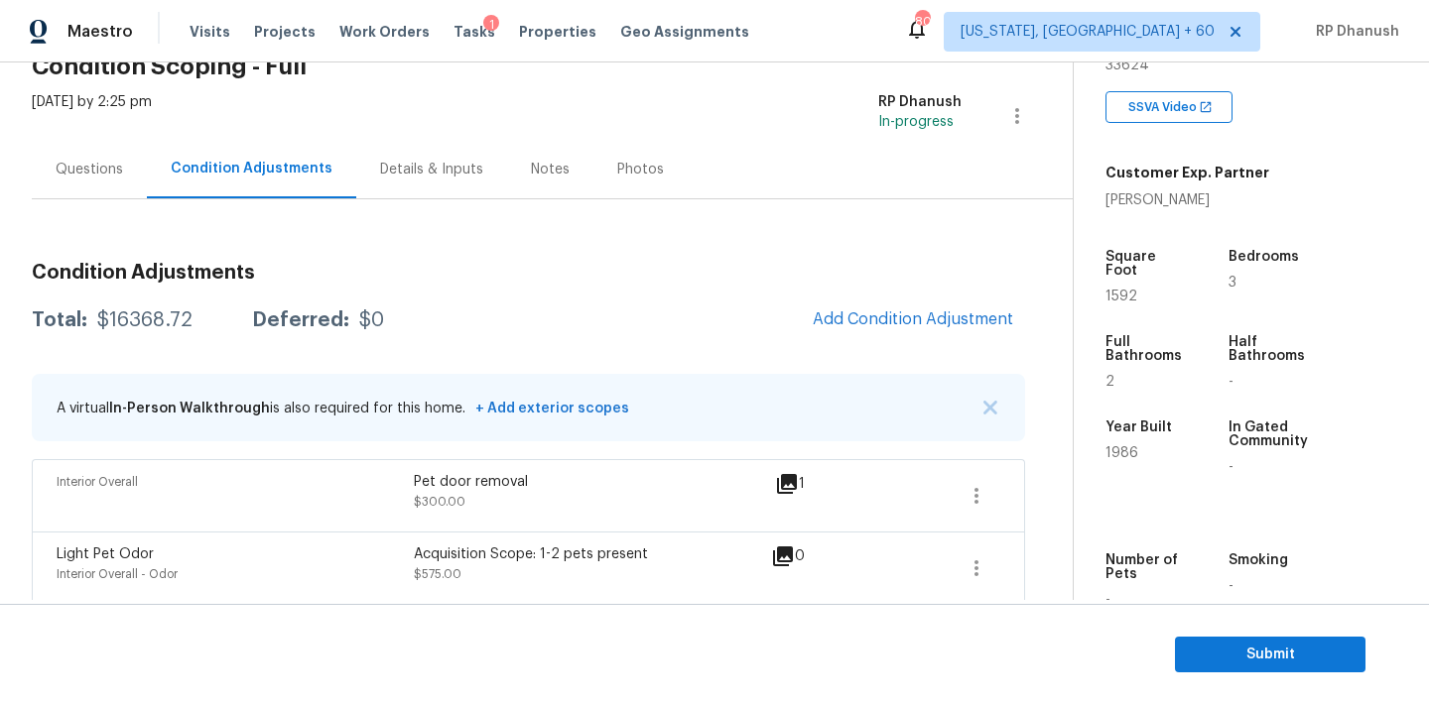
scroll to position [71, 0]
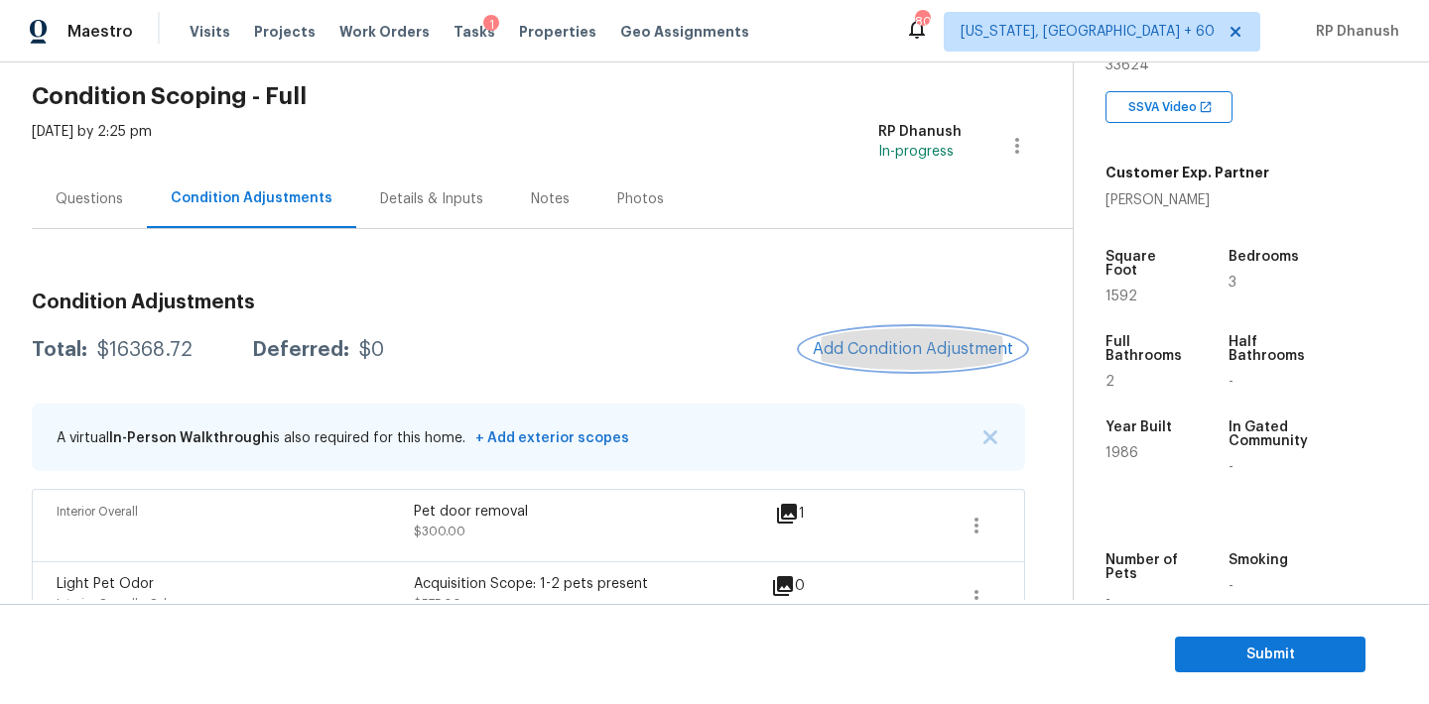
click at [869, 358] on button "Add Condition Adjustment" at bounding box center [913, 349] width 224 height 42
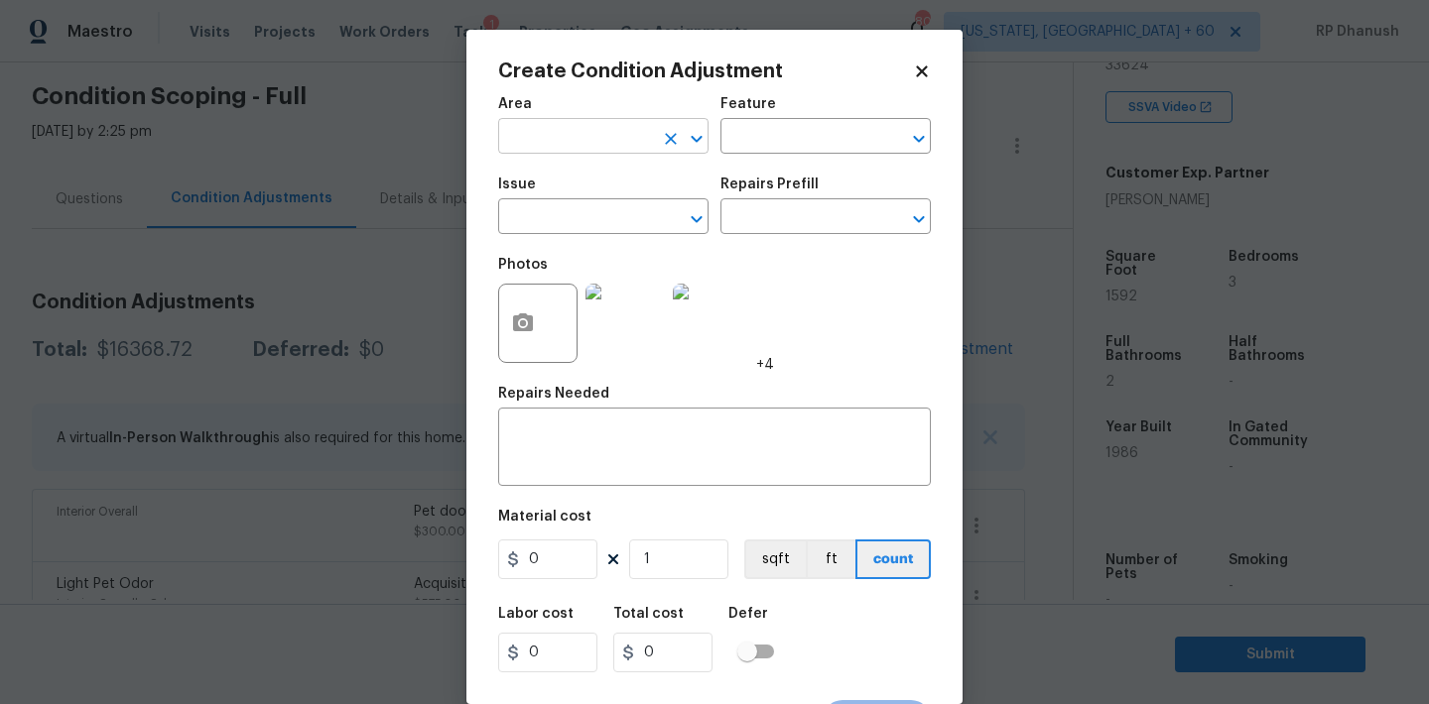
click at [615, 134] on input "text" at bounding box center [575, 138] width 155 height 31
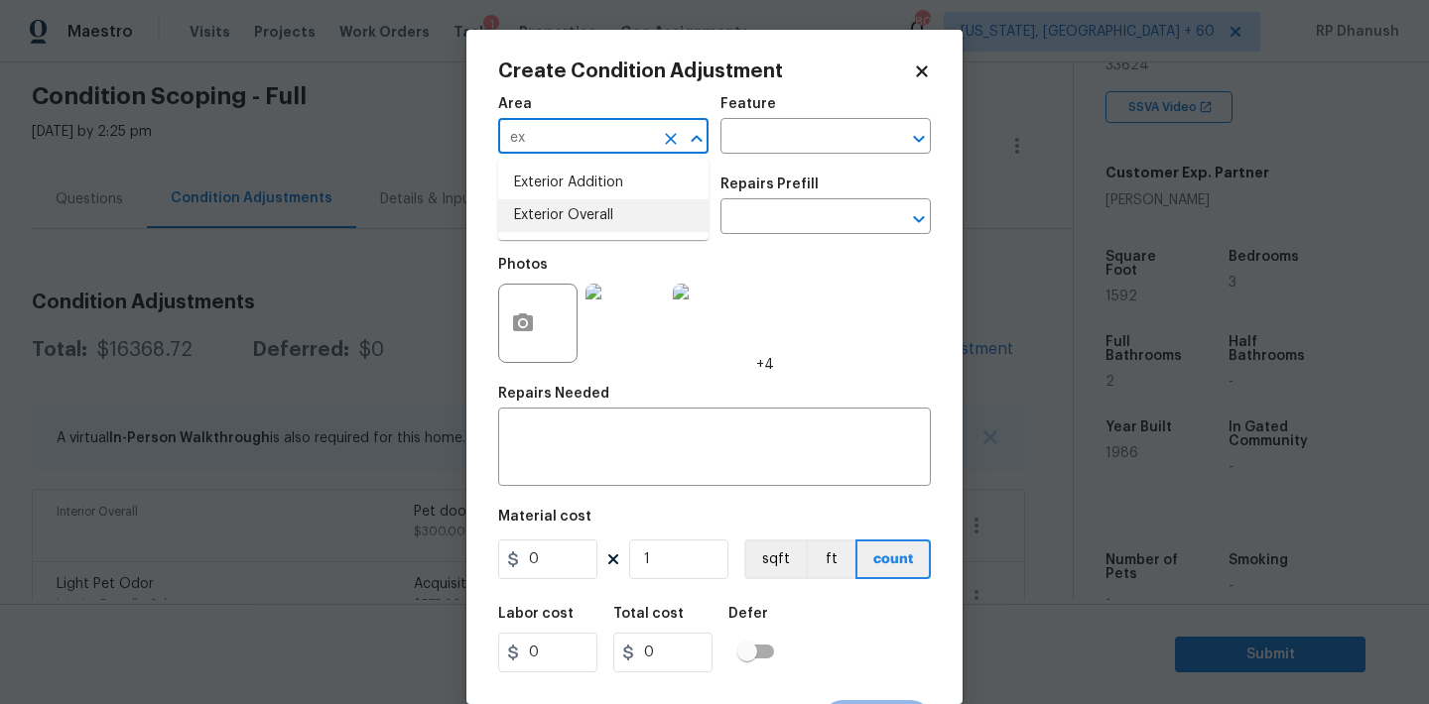
click at [559, 224] on li "Exterior Overall" at bounding box center [603, 215] width 210 height 33
type input "Exterior Overall"
click at [731, 144] on input "text" at bounding box center [797, 138] width 155 height 31
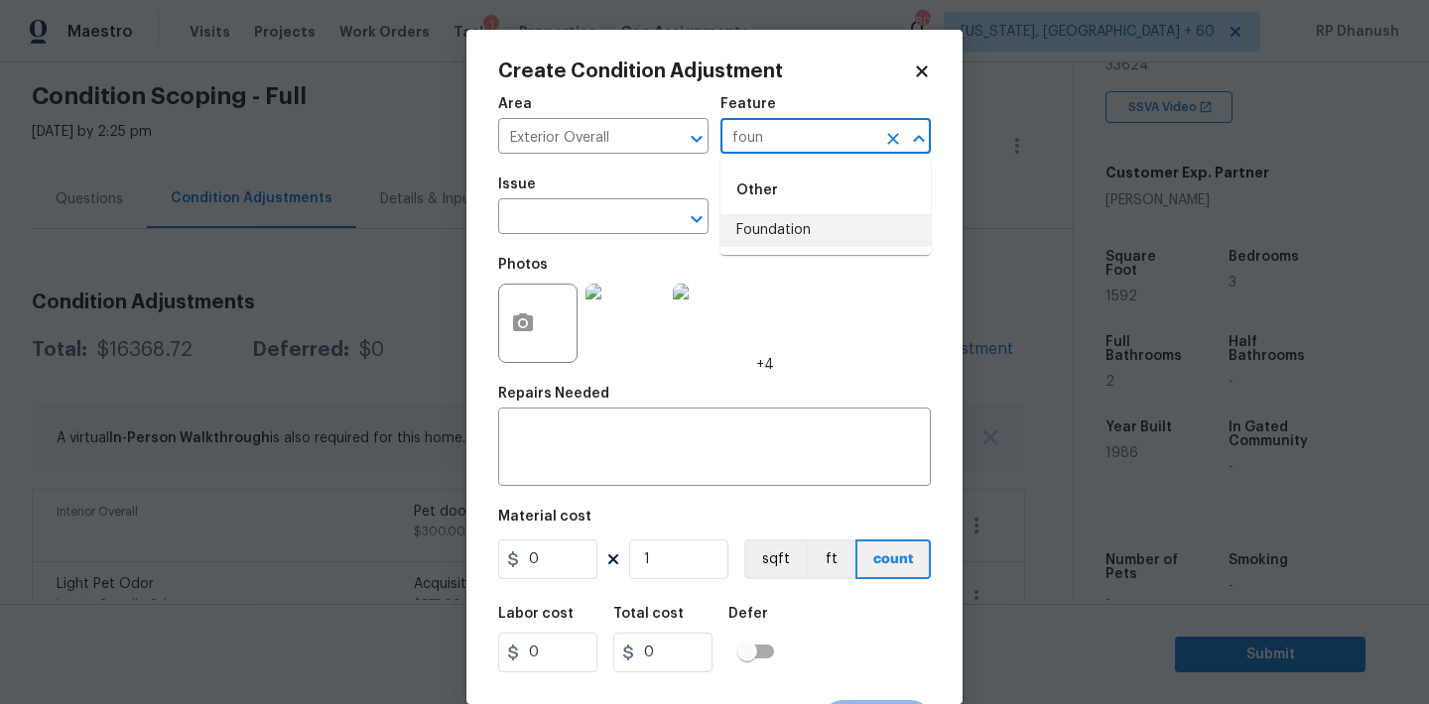
click at [751, 217] on li "Foundation" at bounding box center [825, 230] width 210 height 33
type input "Foundation"
click at [594, 213] on input "text" at bounding box center [575, 218] width 155 height 31
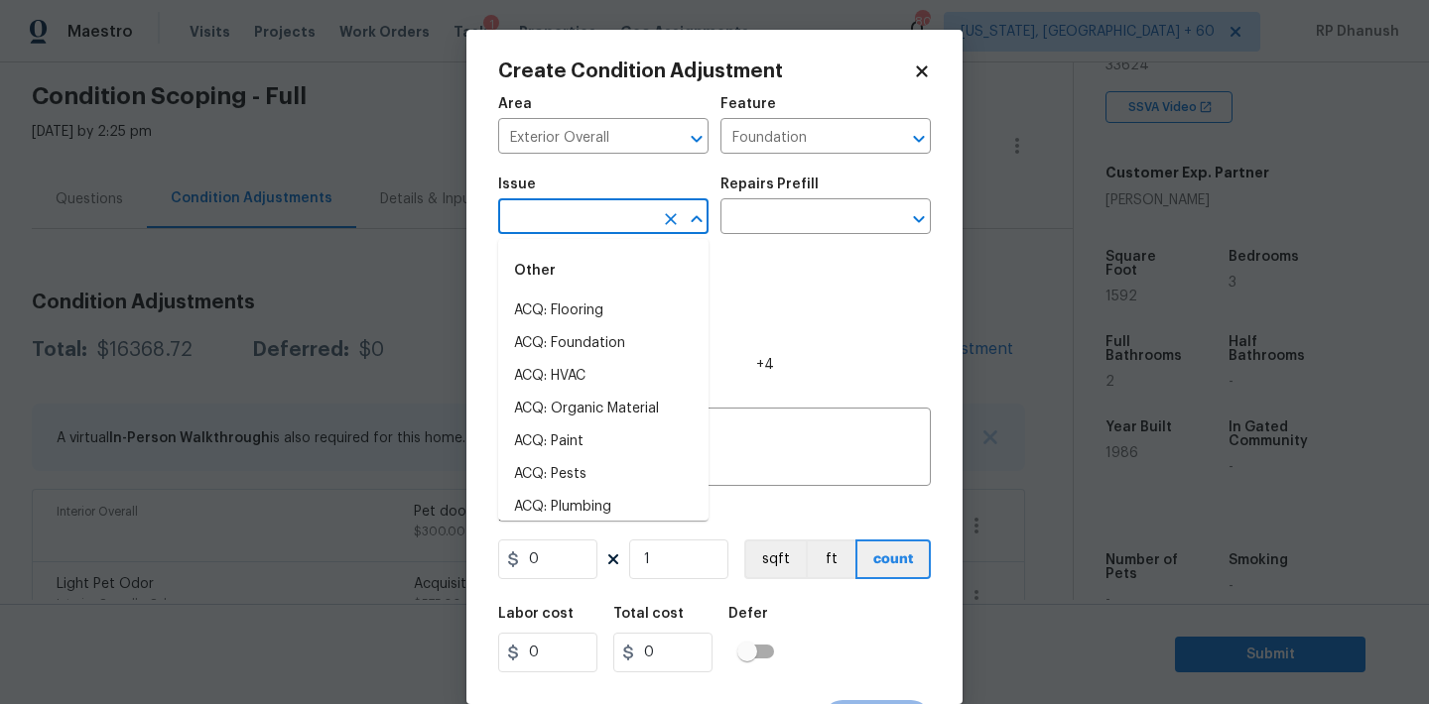
type input "o"
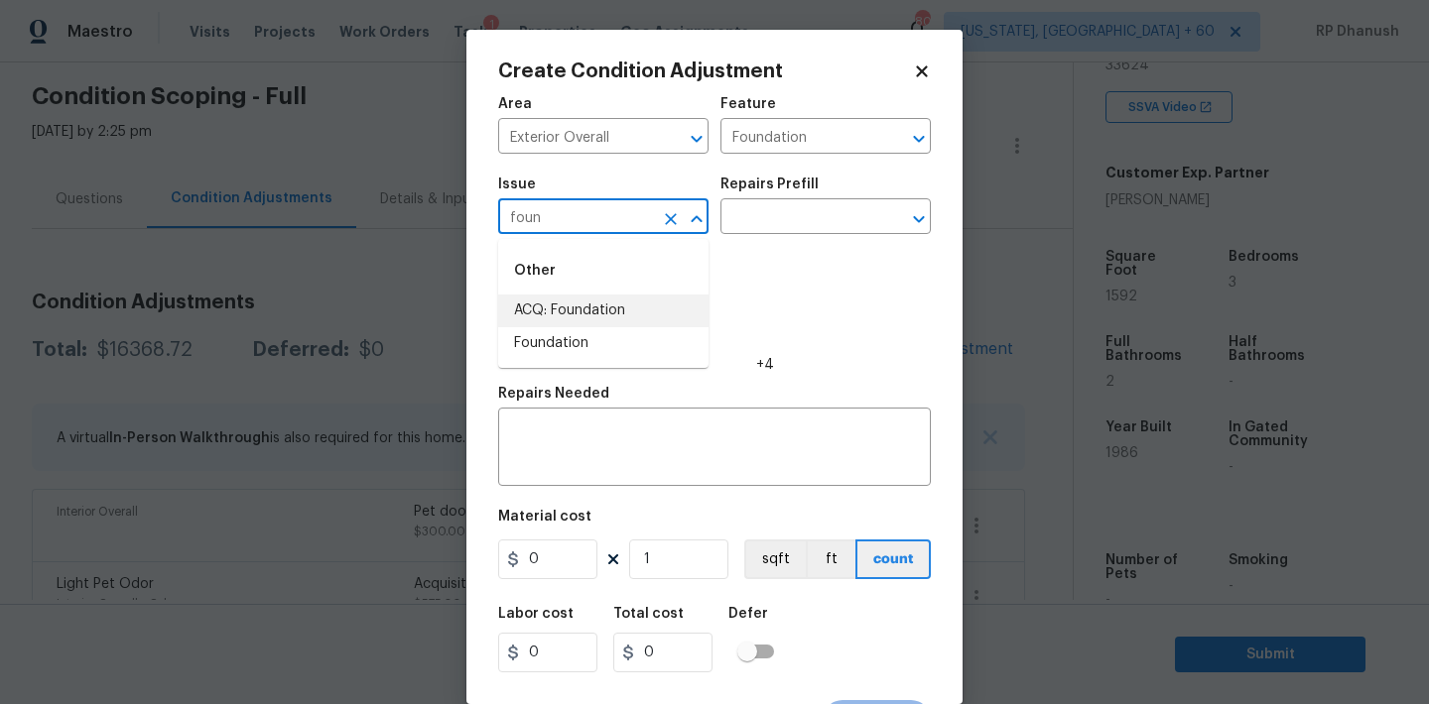
click at [588, 311] on li "ACQ: Foundation" at bounding box center [603, 311] width 210 height 33
type input "ACQ: Foundation"
click at [845, 200] on div "Repairs Prefill" at bounding box center [825, 191] width 210 height 26
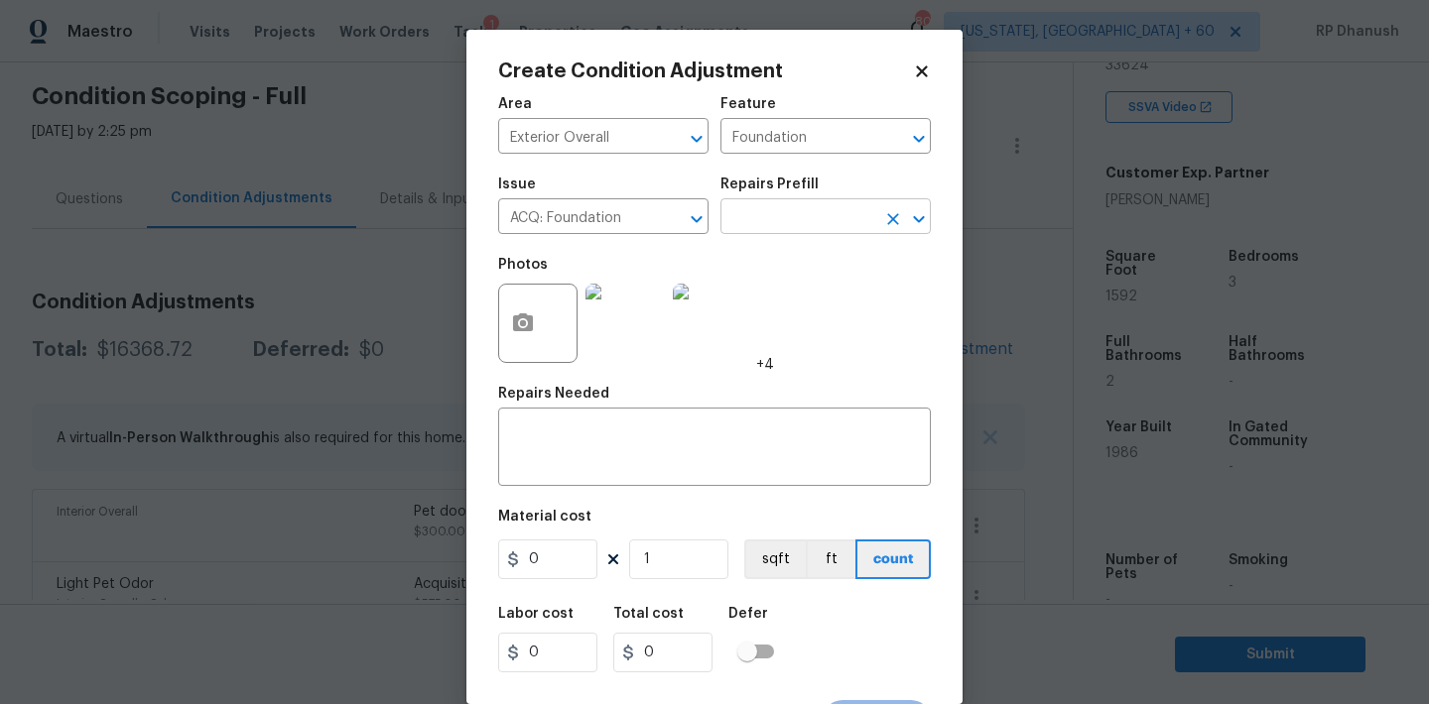
click at [842, 209] on input "text" at bounding box center [797, 218] width 155 height 31
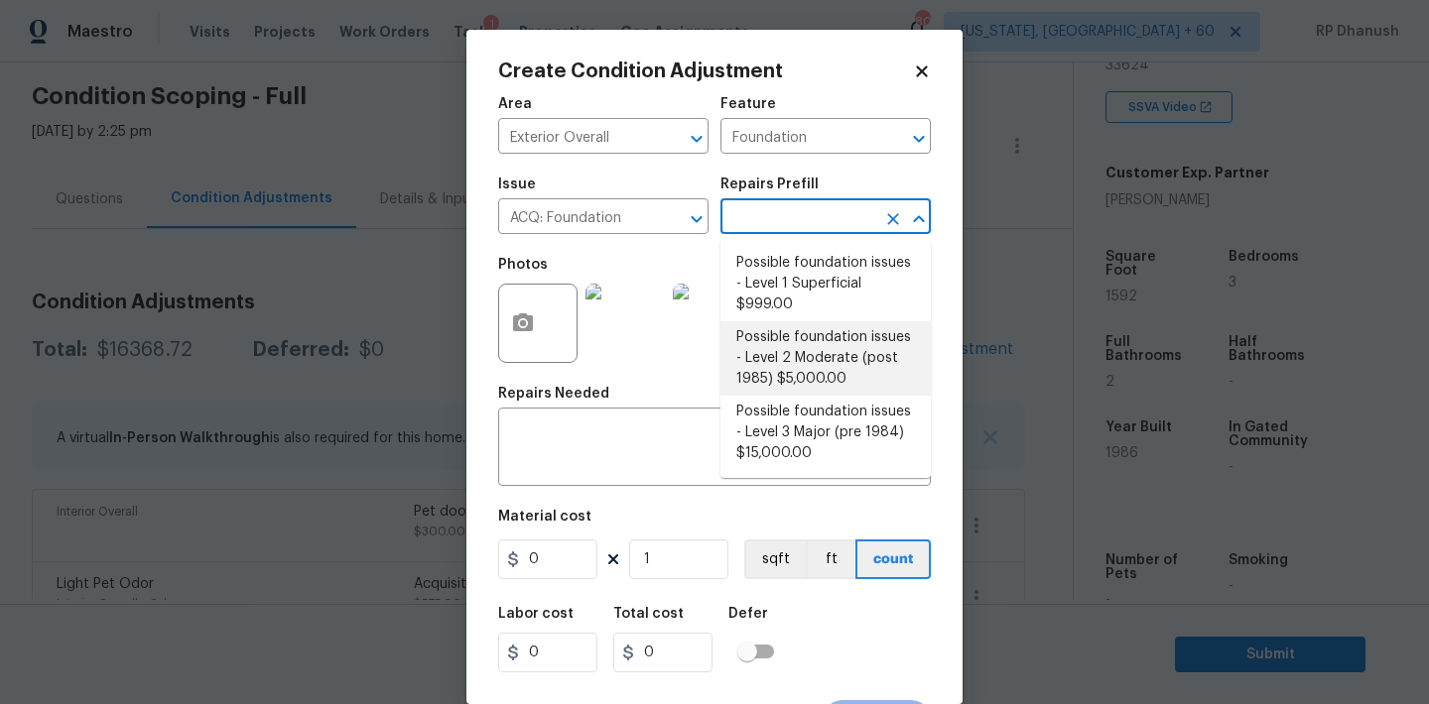
click at [813, 331] on li "Possible foundation issues - Level 2 Moderate (post 1985) $5,000.00" at bounding box center [825, 358] width 210 height 74
type input "Acquisition"
type textarea "Possible foundation issues - Level 2 Moderate: Disclaimer: This is NOT a techni…"
type input "5000"
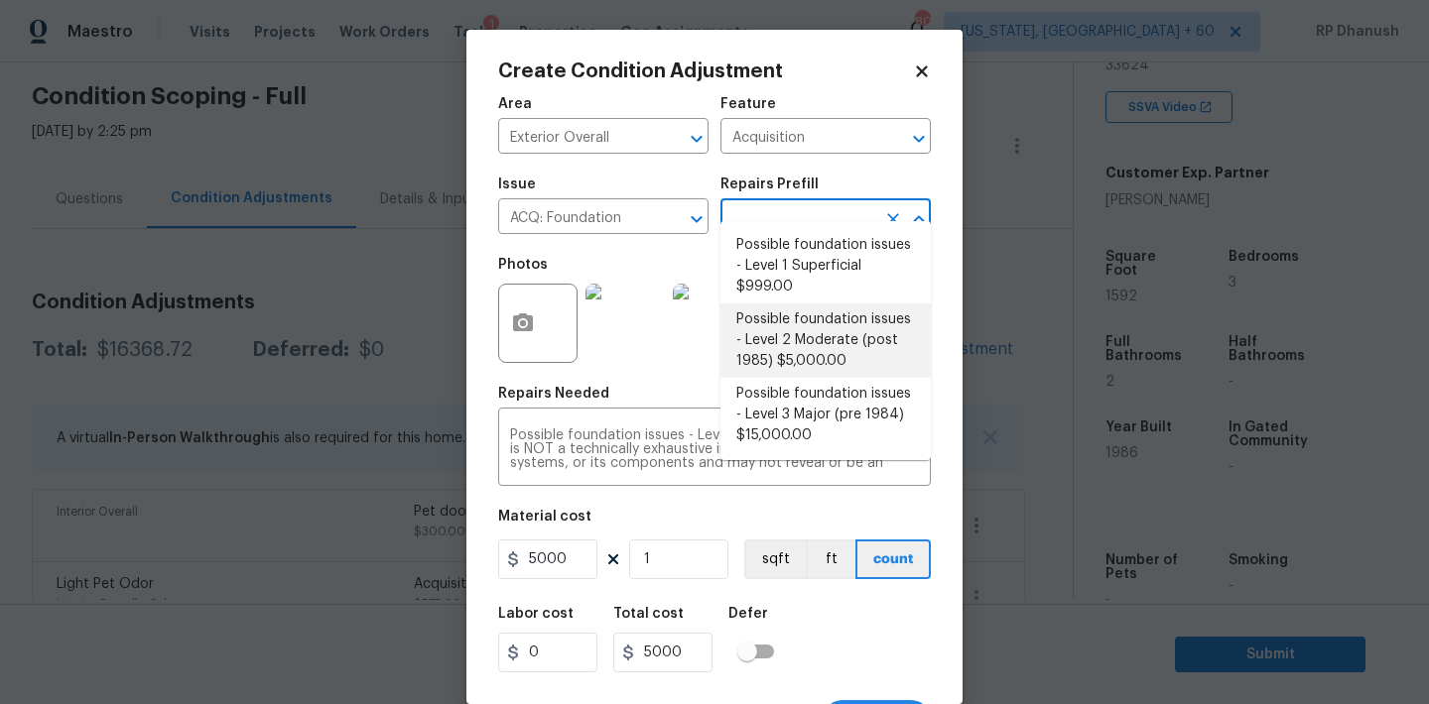
scroll to position [25, 0]
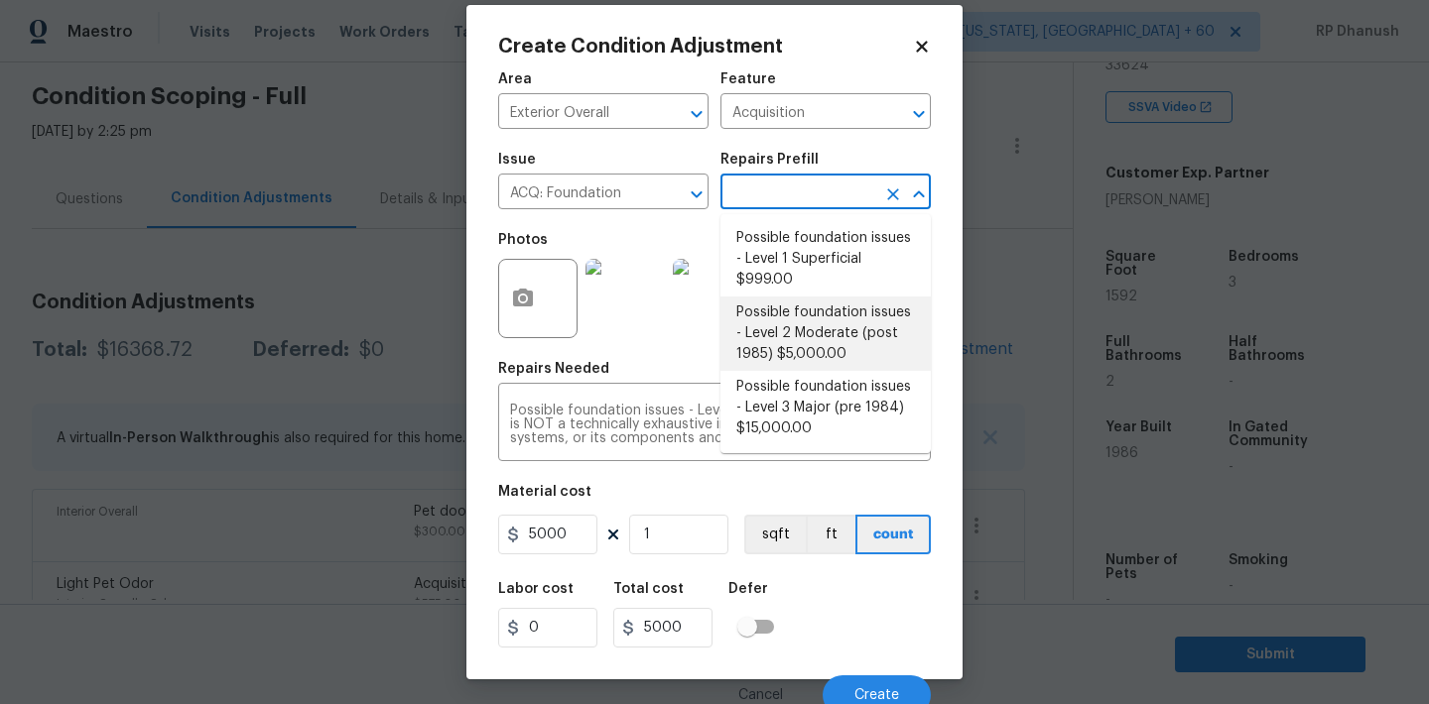
click at [795, 343] on li "Possible foundation issues - Level 2 Moderate (post 1985) $5,000.00" at bounding box center [825, 334] width 210 height 74
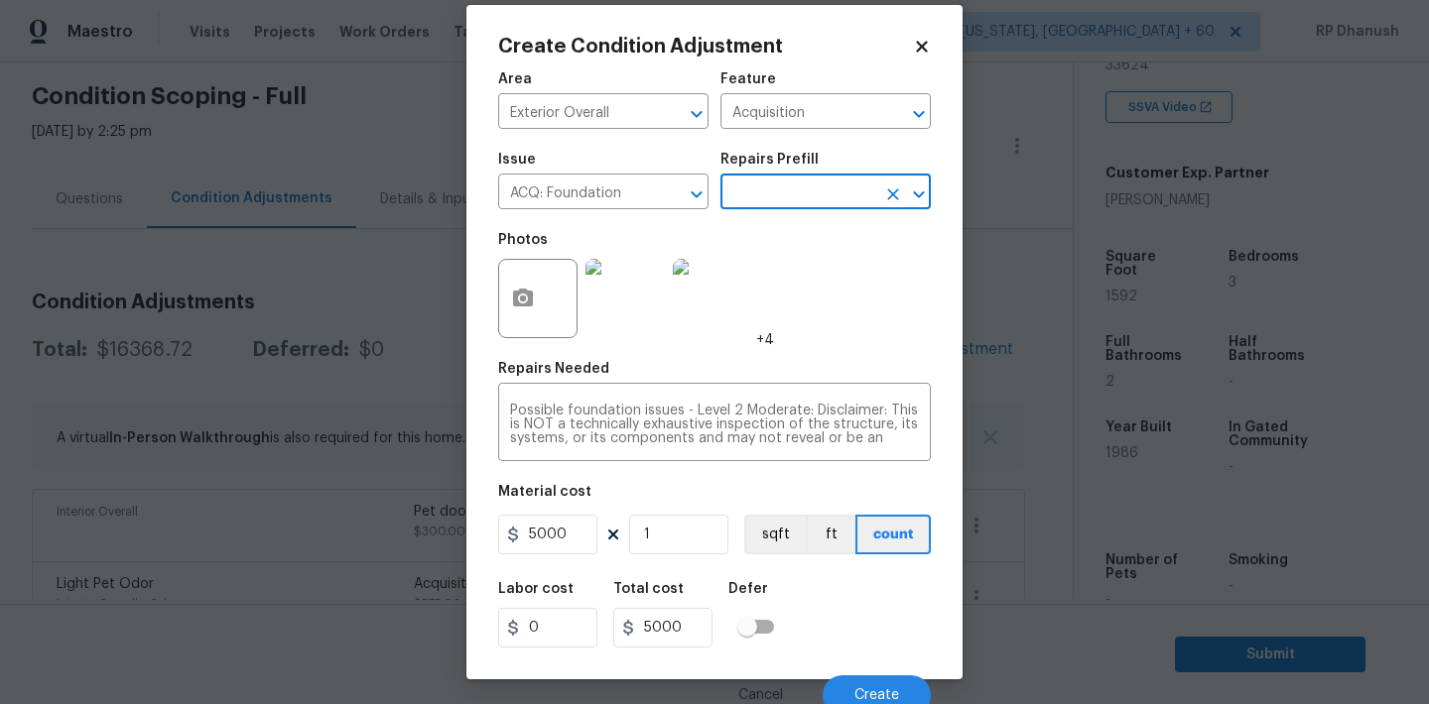
scroll to position [37, 0]
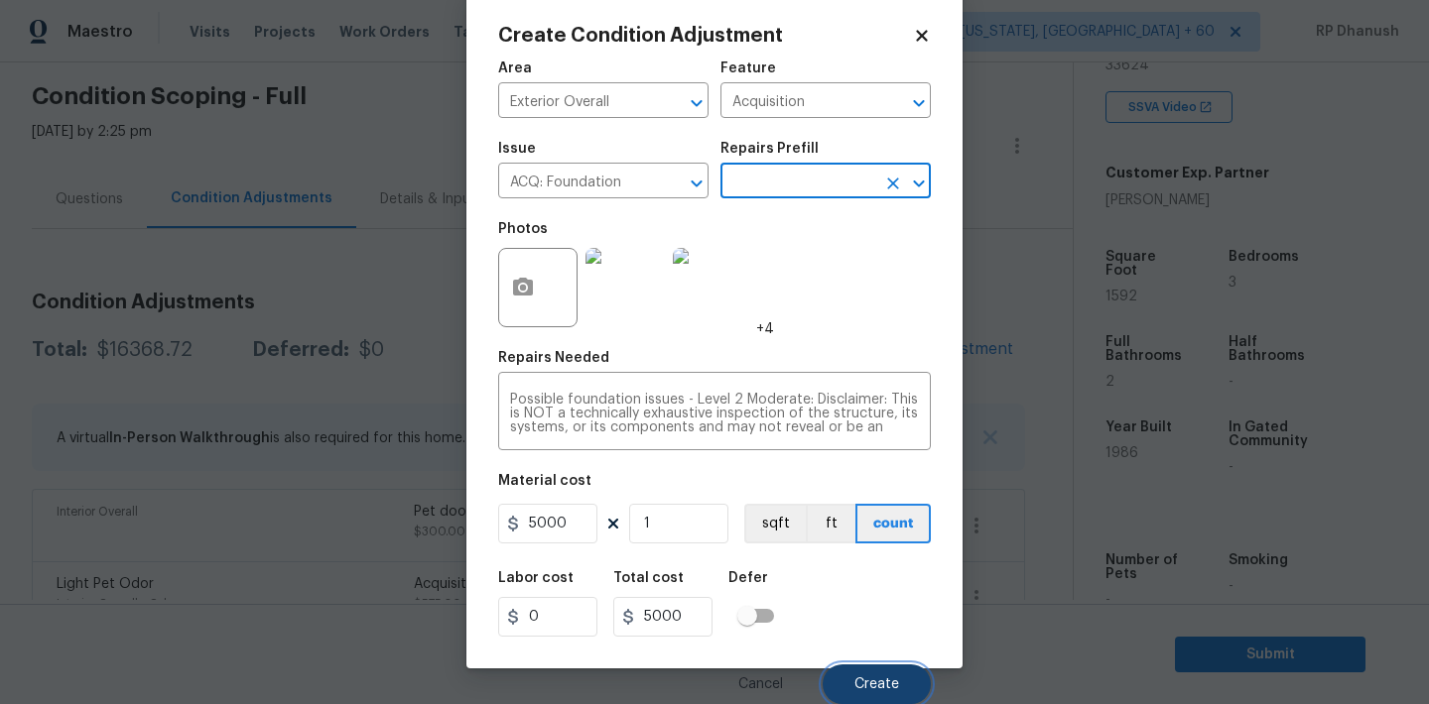
click at [851, 681] on button "Create" at bounding box center [876, 685] width 108 height 40
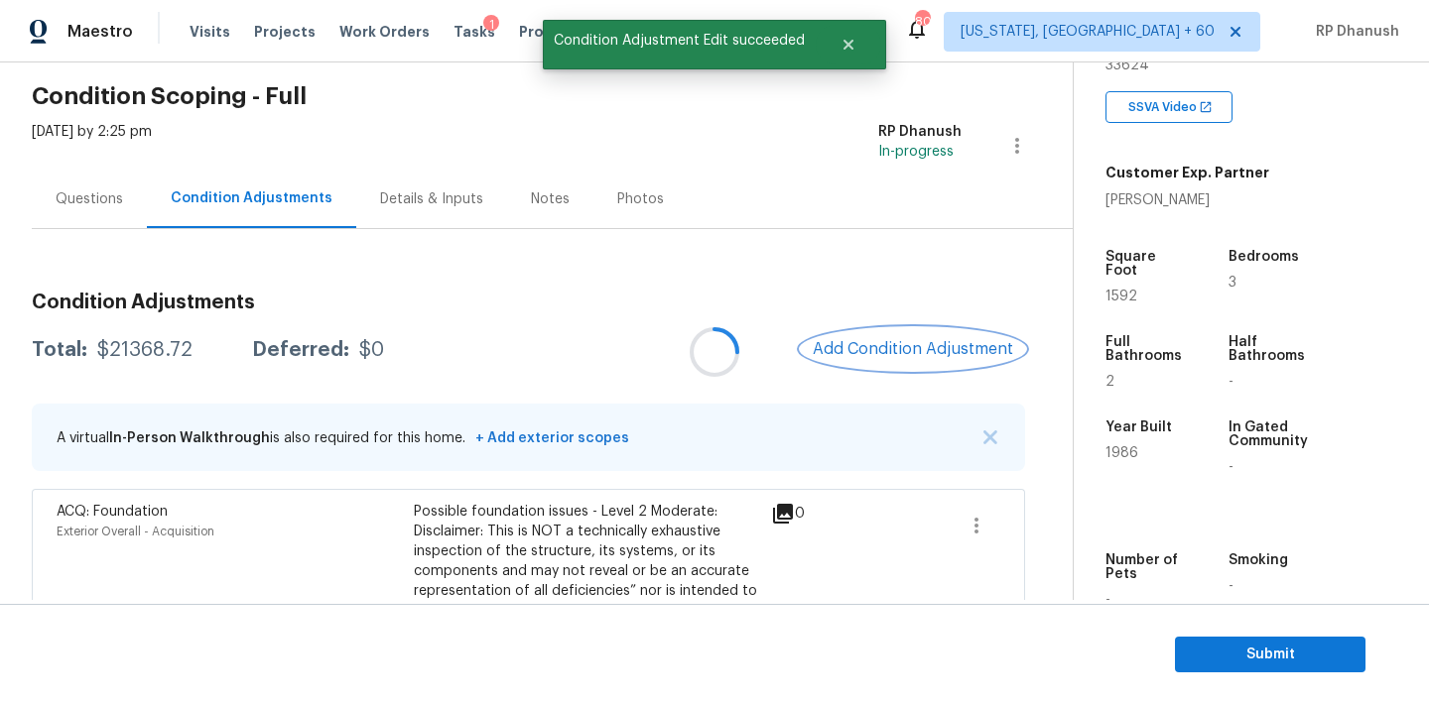
scroll to position [0, 0]
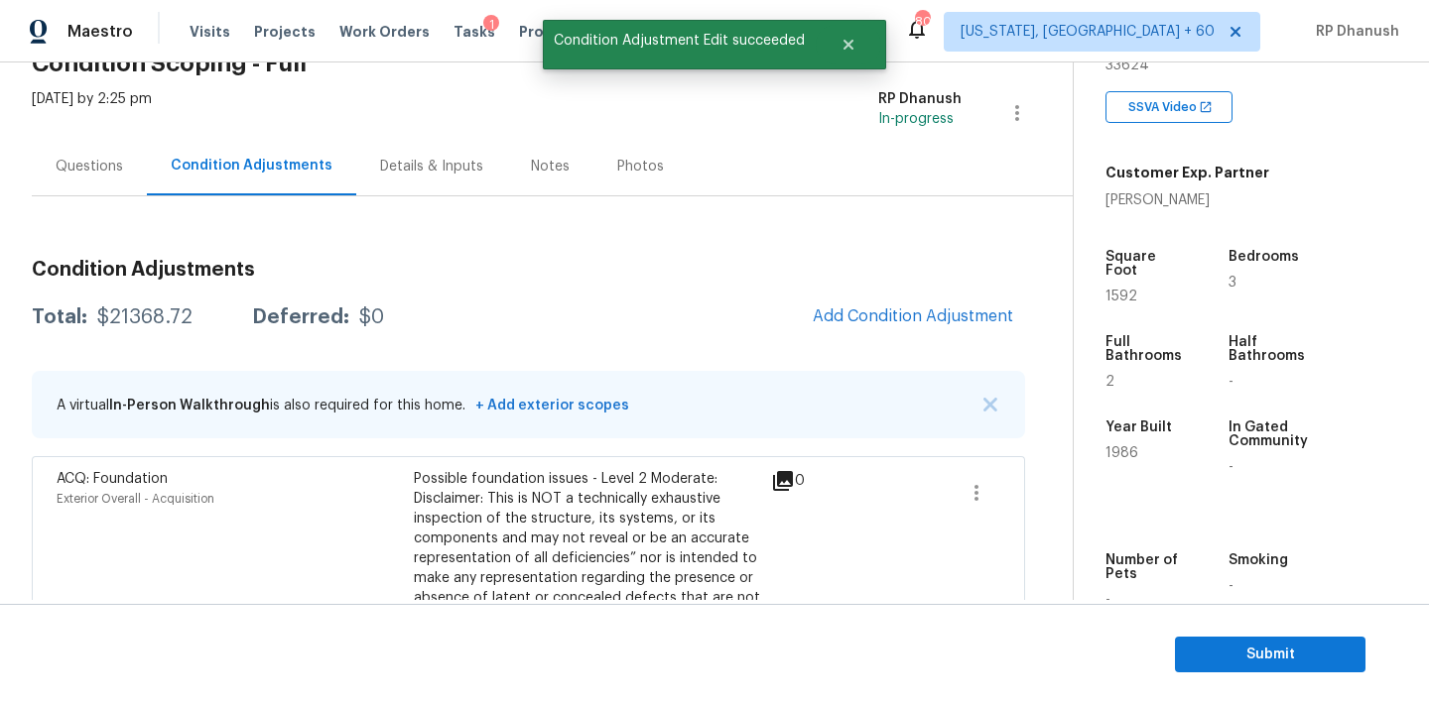
drag, startPoint x: 74, startPoint y: 184, endPoint x: 120, endPoint y: 196, distance: 47.4
click at [74, 184] on div "Questions" at bounding box center [89, 166] width 115 height 59
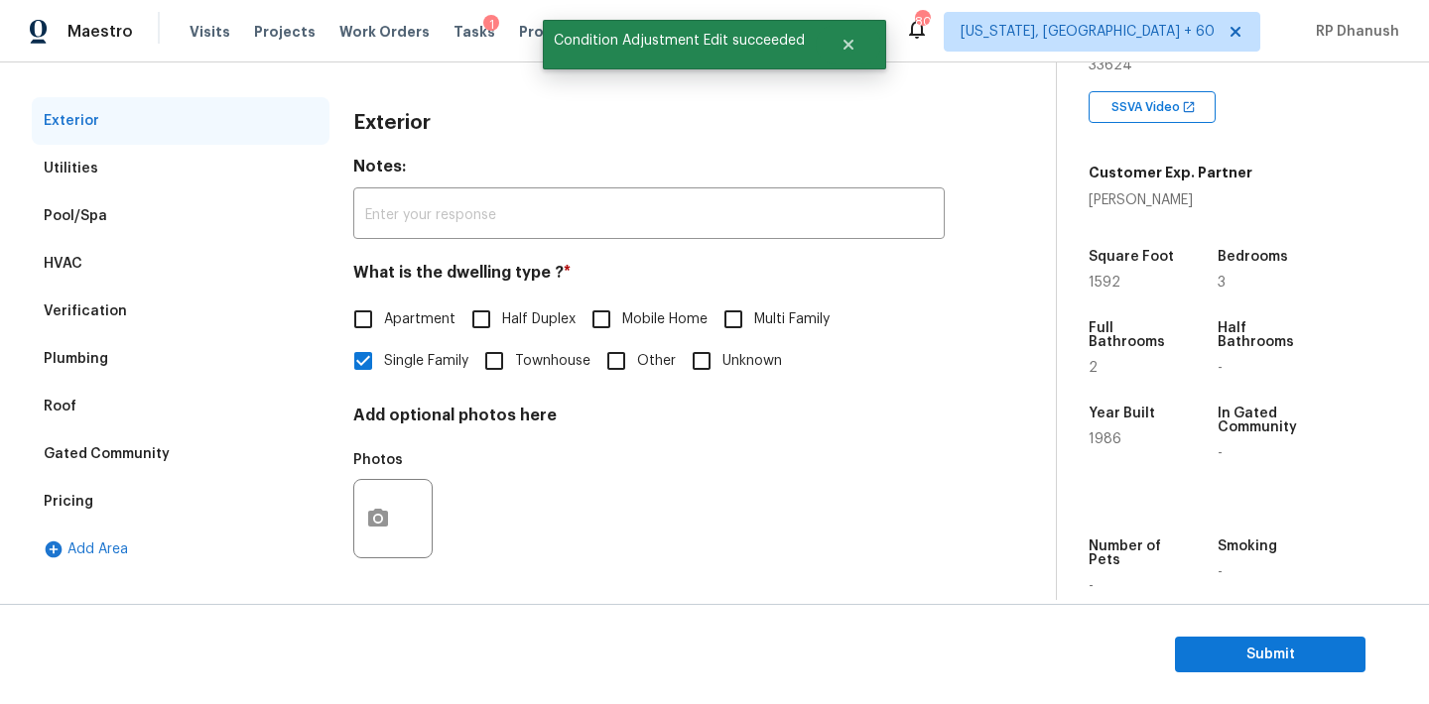
click at [104, 311] on div "Verification" at bounding box center [85, 312] width 83 height 20
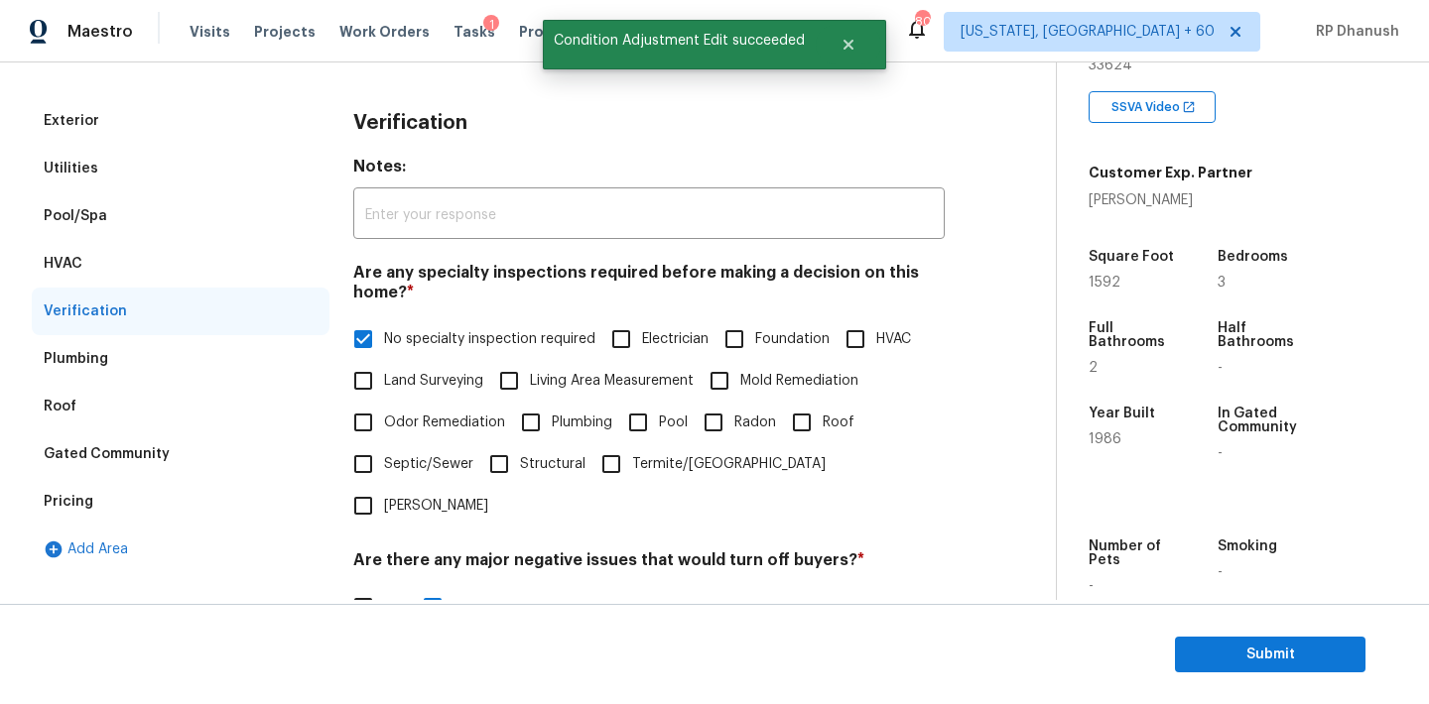
scroll to position [489, 0]
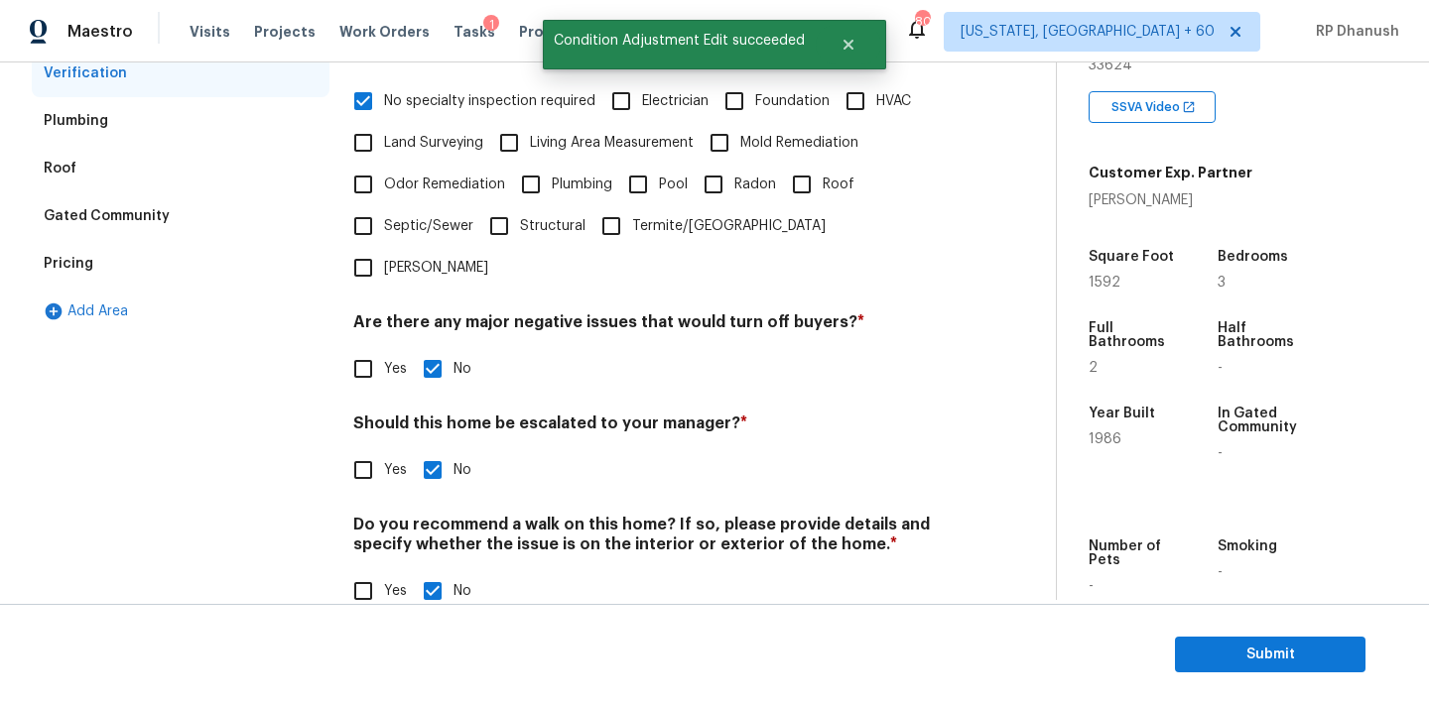
click at [369, 449] on input "Yes" at bounding box center [363, 470] width 42 height 42
checkbox input "true"
checkbox input "false"
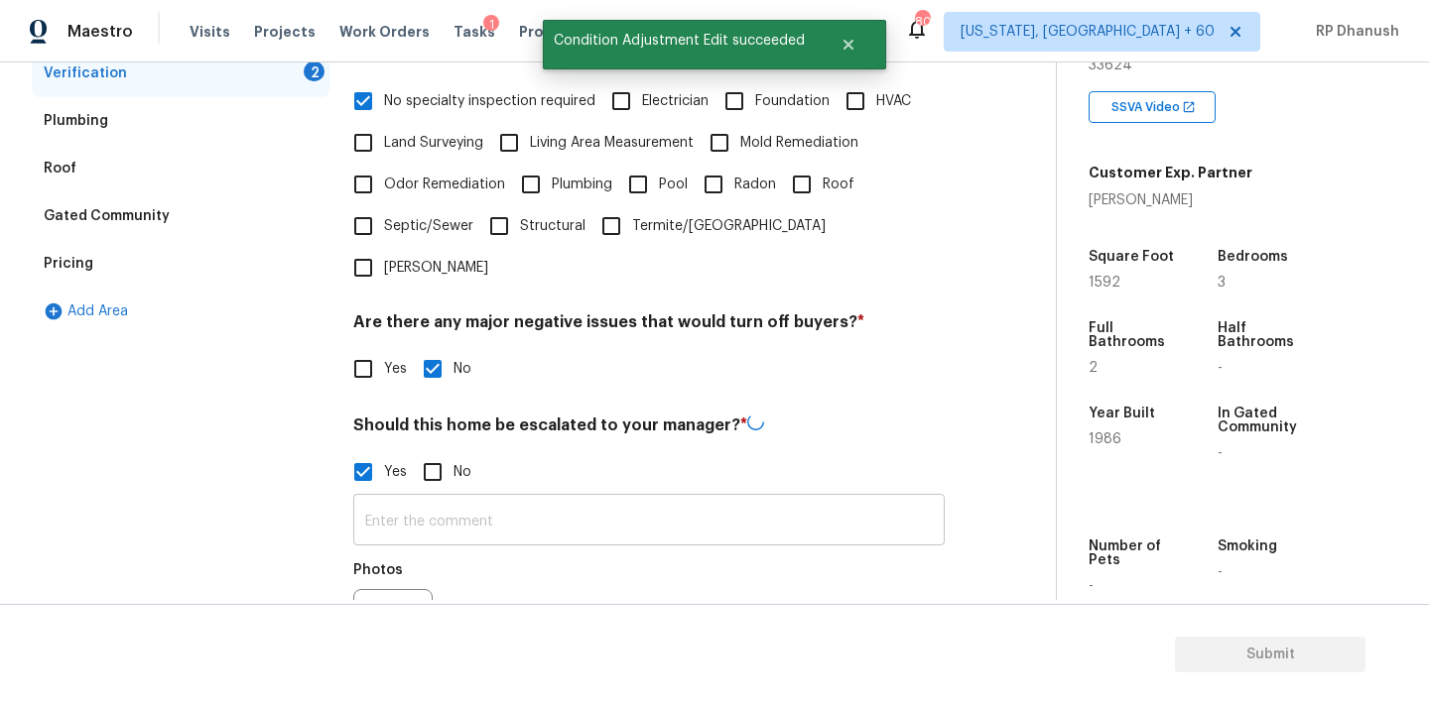
click at [376, 499] on input "text" at bounding box center [648, 522] width 591 height 47
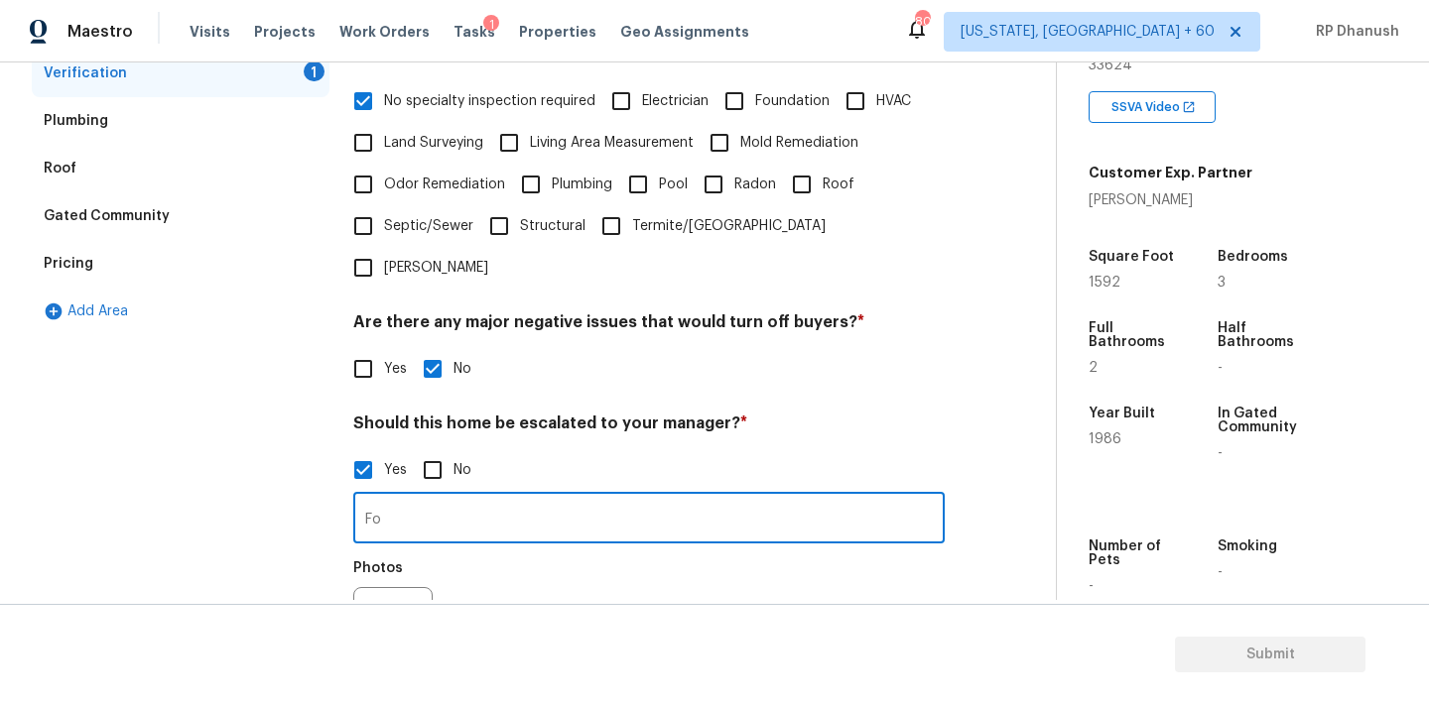
click at [417, 497] on input "Fo" at bounding box center [648, 520] width 591 height 47
paste input "There is a settlement crack on left side of home noted in vide"
type input "There is a settlement crack on left side of home noted in video as per the Agen…"
click at [392, 588] on button "button" at bounding box center [378, 626] width 48 height 77
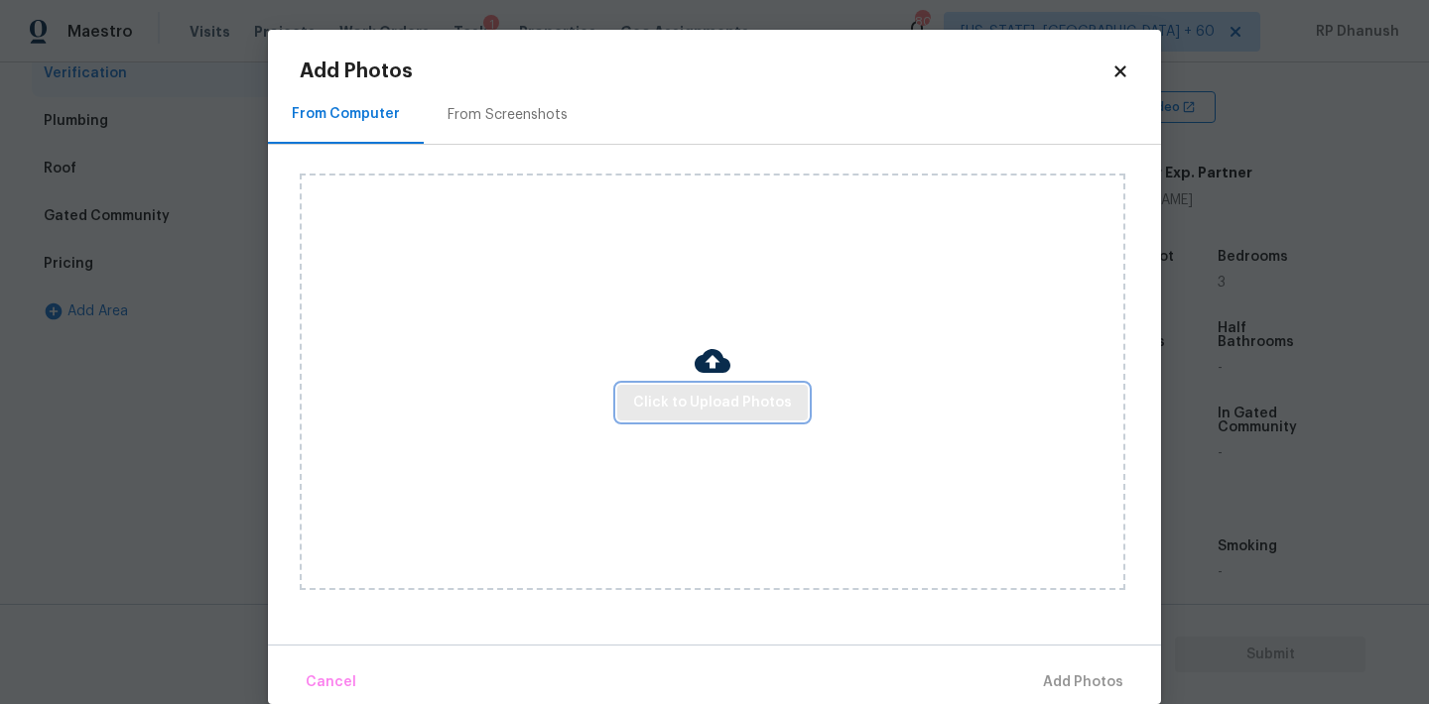
click at [710, 403] on span "Click to Upload Photos" at bounding box center [712, 403] width 159 height 25
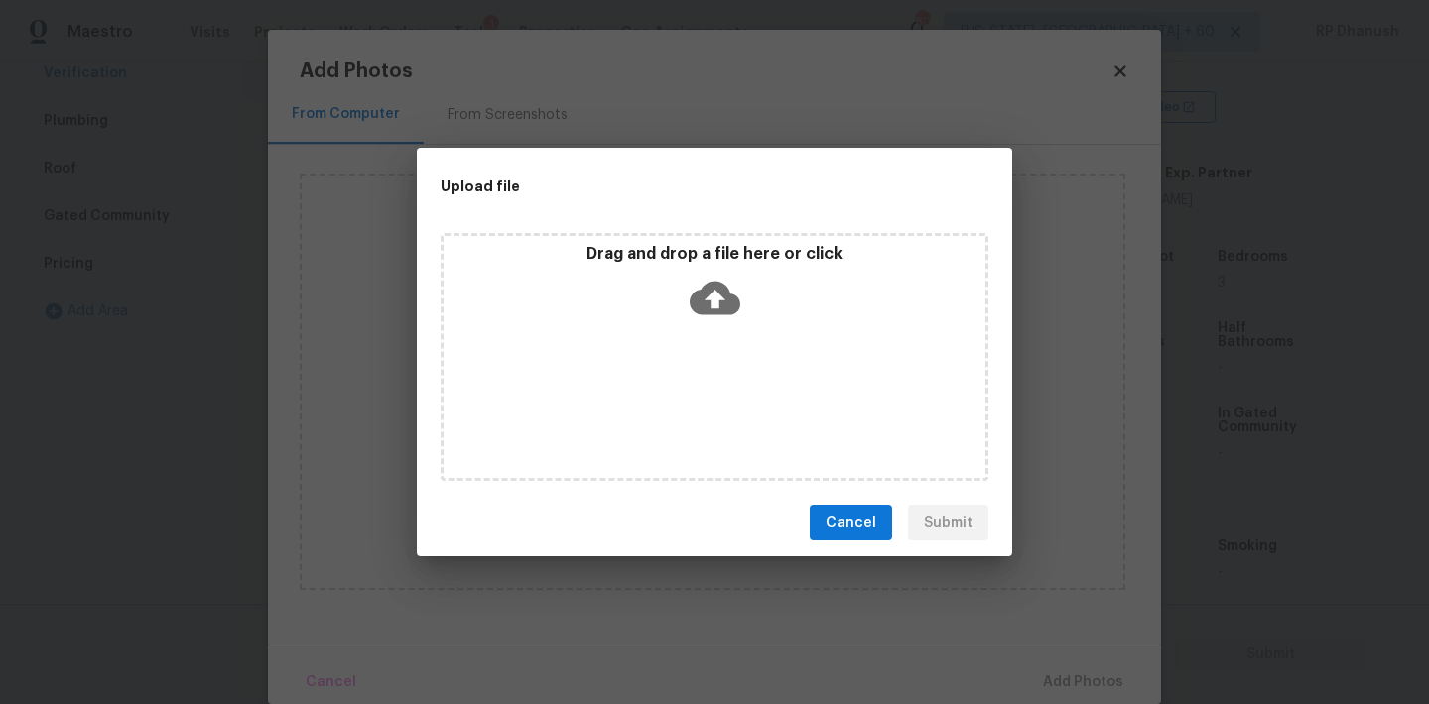
click at [715, 279] on icon at bounding box center [715, 298] width 51 height 51
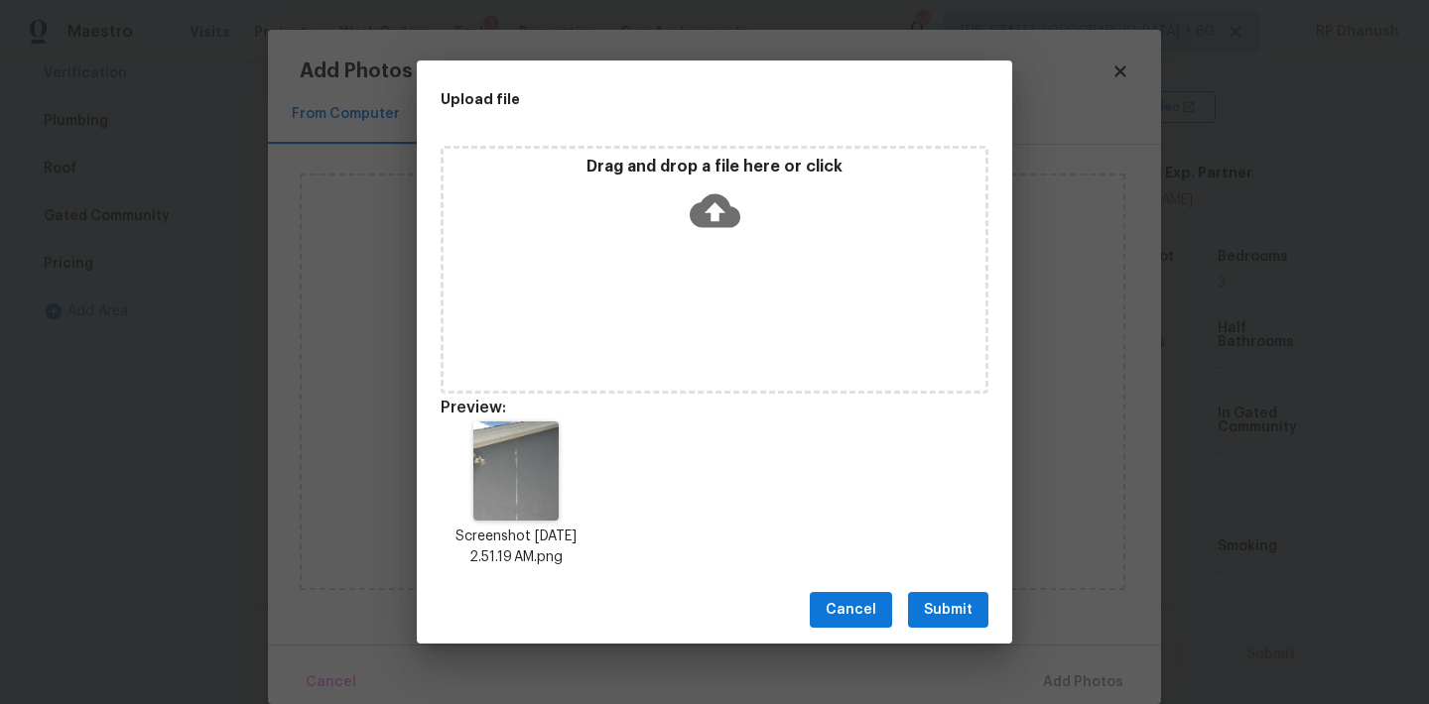
click at [942, 619] on span "Submit" at bounding box center [948, 610] width 49 height 25
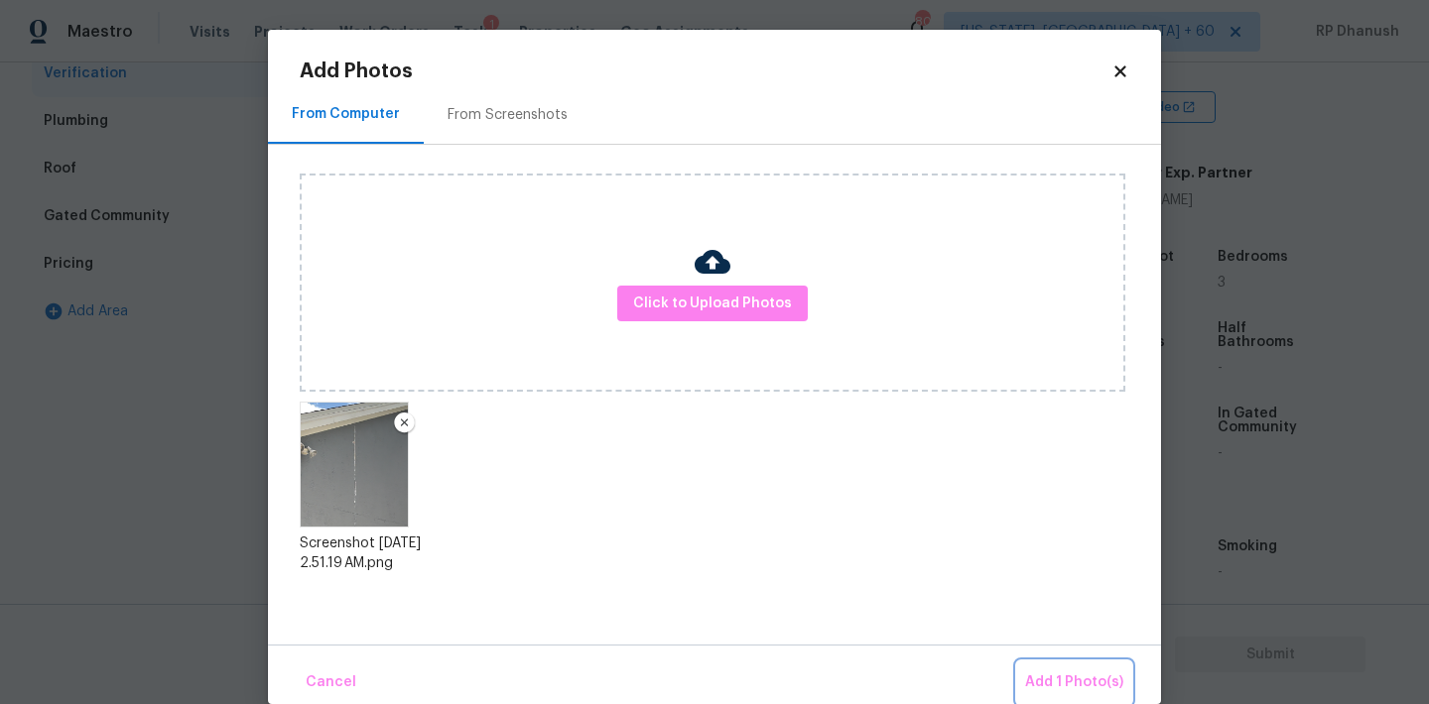
click at [1075, 665] on button "Add 1 Photo(s)" at bounding box center [1074, 683] width 114 height 43
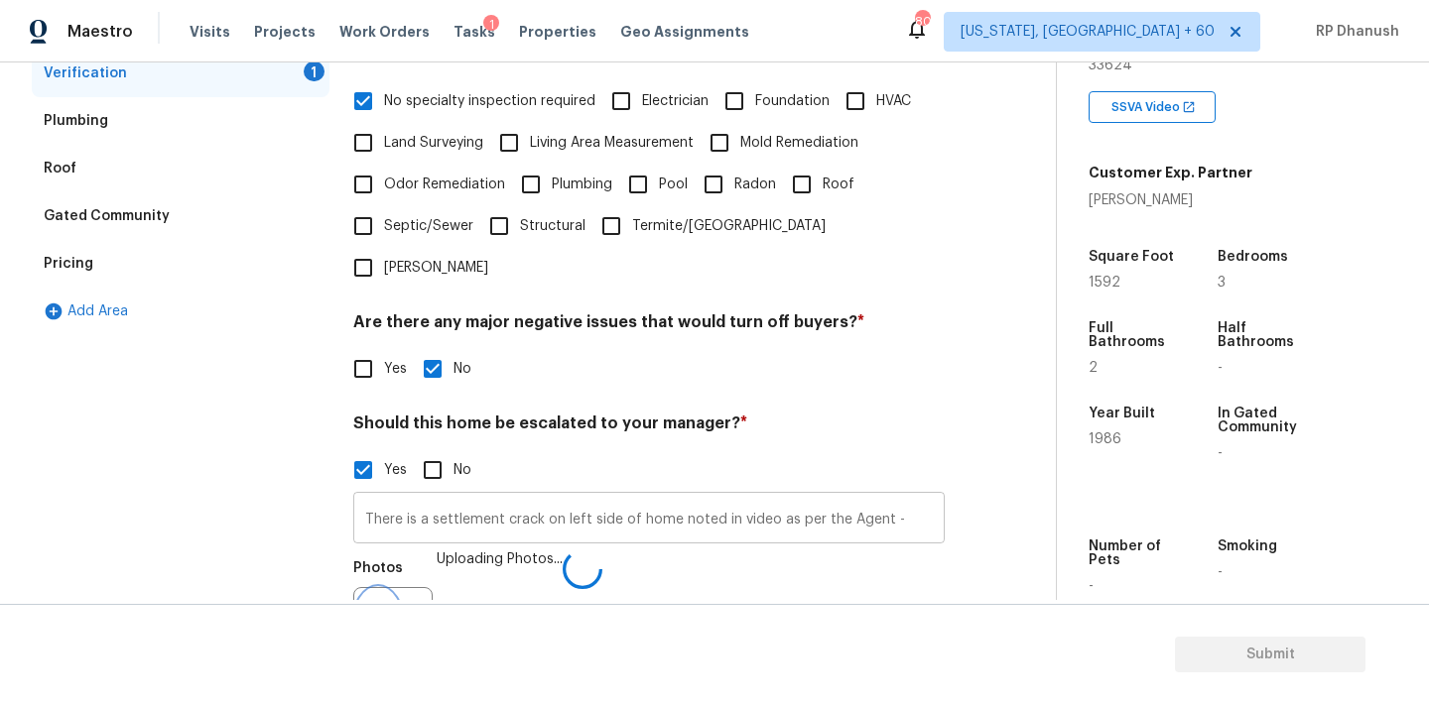
scroll to position [514, 0]
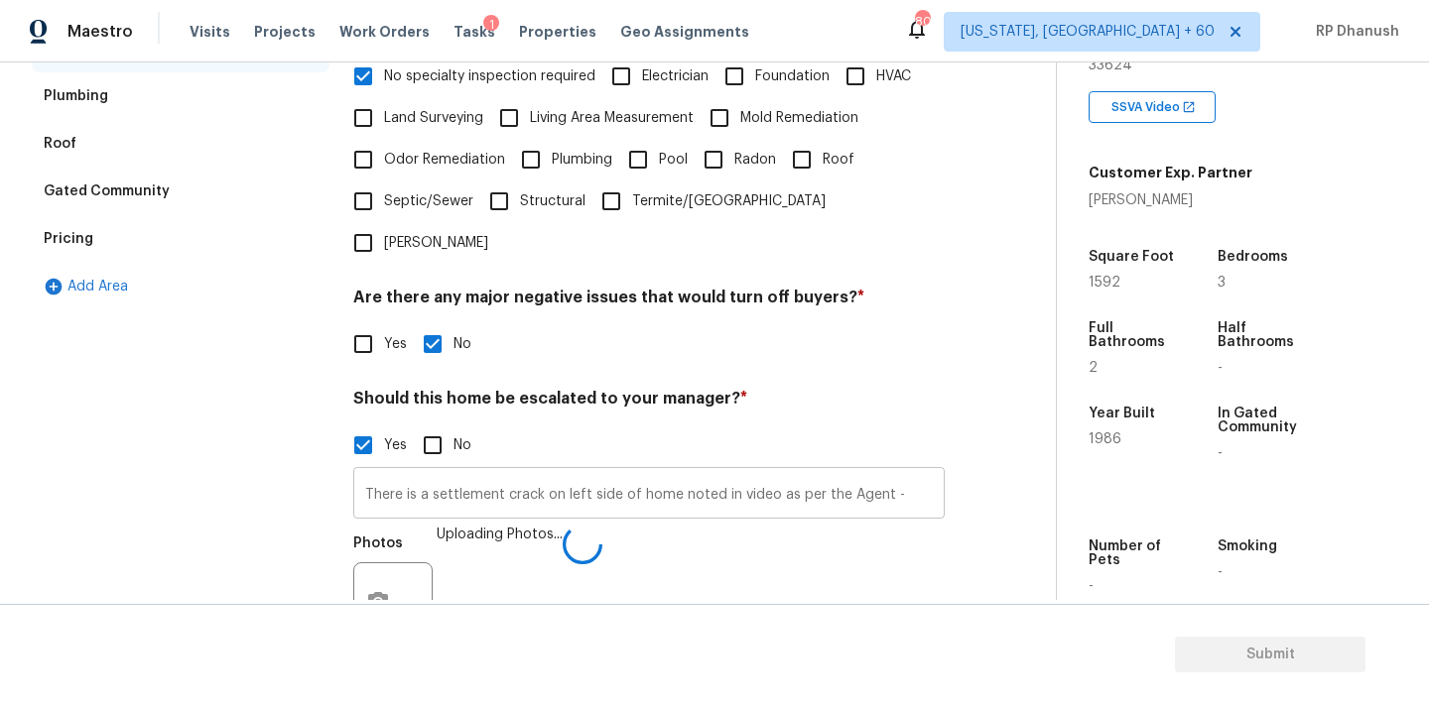
click at [927, 472] on input "There is a settlement crack on left side of home noted in video as per the Agen…" at bounding box center [648, 495] width 591 height 47
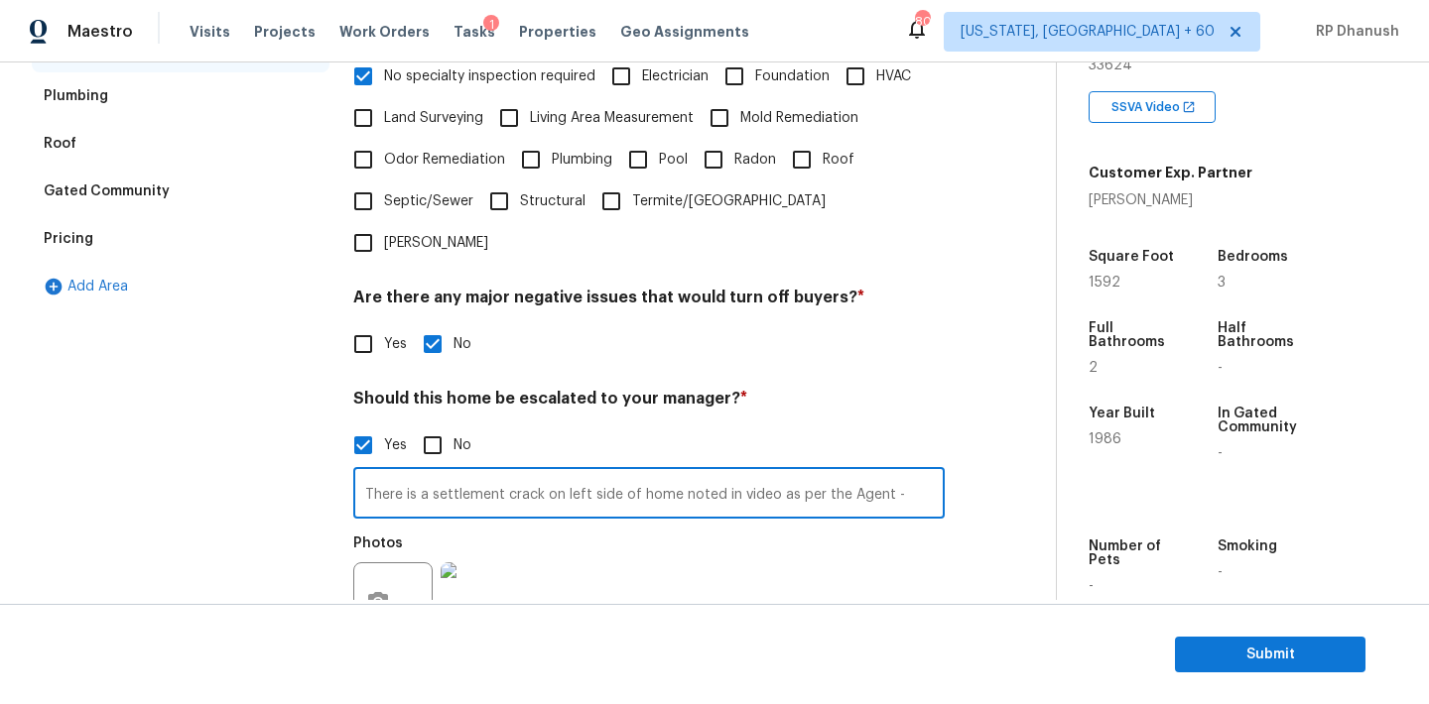
click at [435, 472] on input "There is a settlement crack on left side of home noted in video as per the Agen…" at bounding box center [648, 495] width 591 height 47
click at [364, 573] on button "button" at bounding box center [378, 602] width 48 height 77
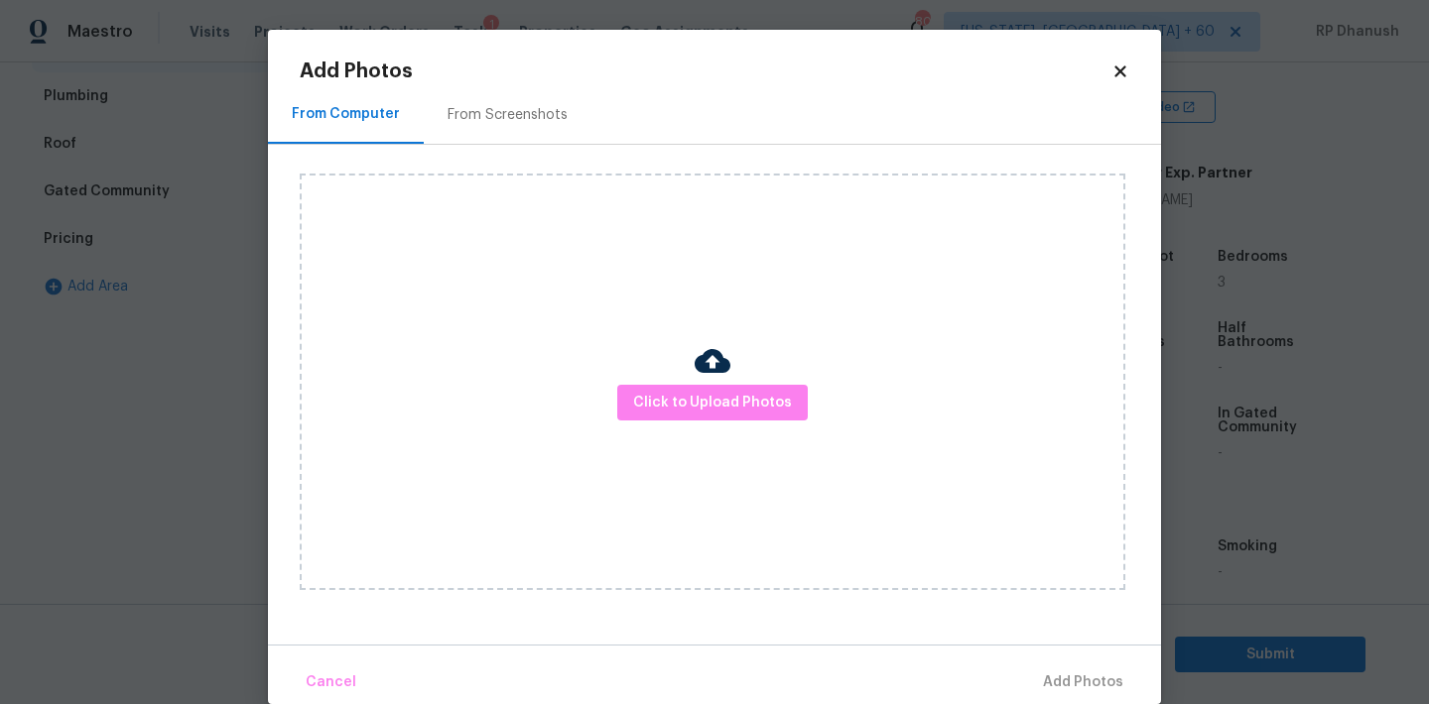
click at [487, 110] on div "From Screenshots" at bounding box center [507, 115] width 120 height 20
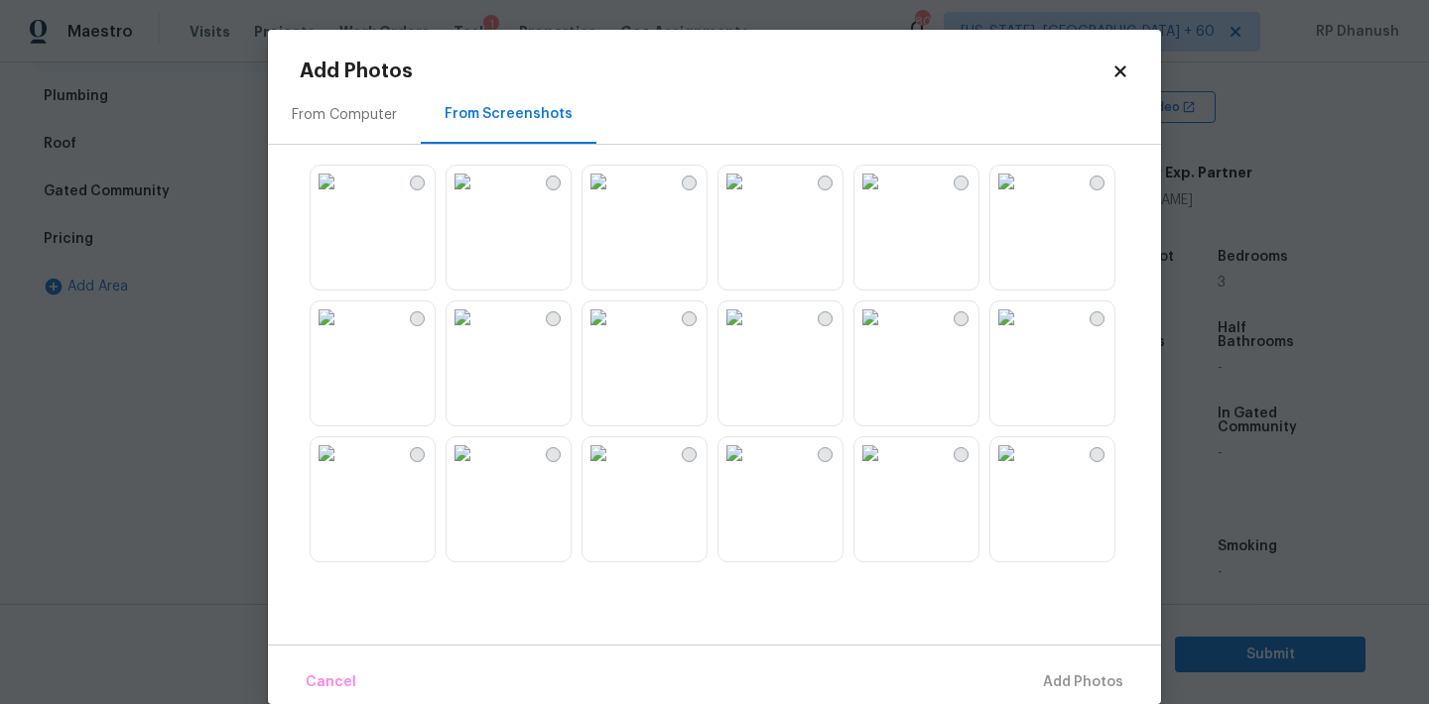
click at [243, 318] on body "Maestro Visits Projects Work Orders Tasks 1 Properties Geo Assignments 808 Wash…" at bounding box center [714, 352] width 1429 height 704
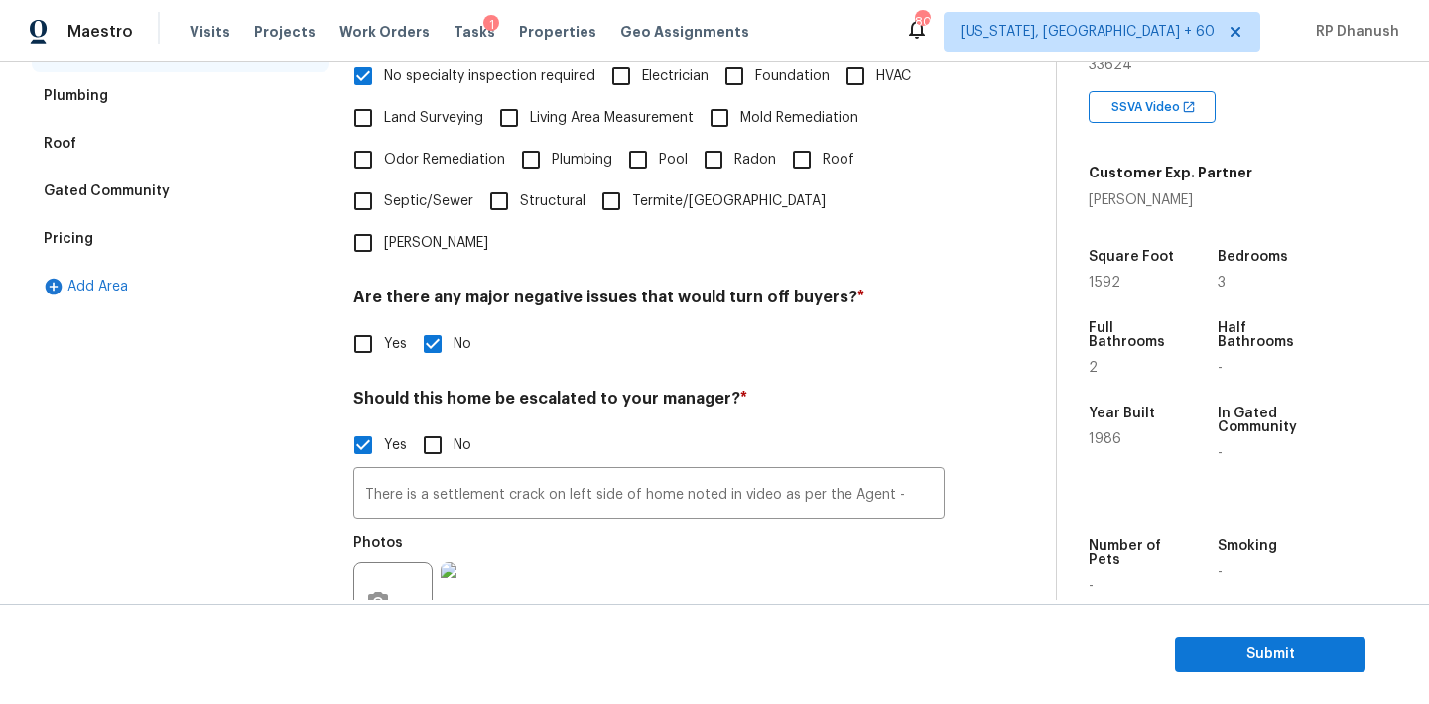
click at [420, 425] on input "No" at bounding box center [433, 446] width 42 height 42
checkbox input "true"
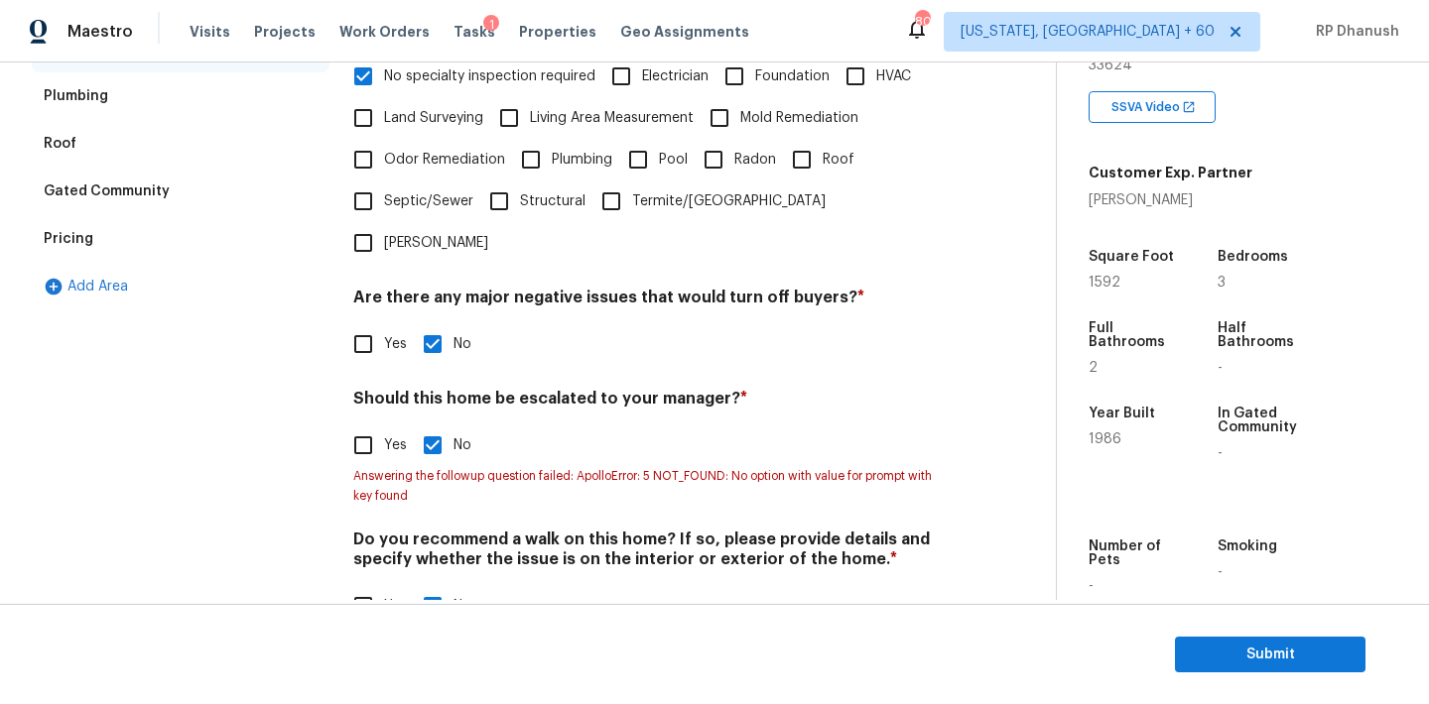
click at [384, 405] on div "Should this home be escalated to your manager? * Yes No Answering the followup …" at bounding box center [648, 447] width 591 height 117
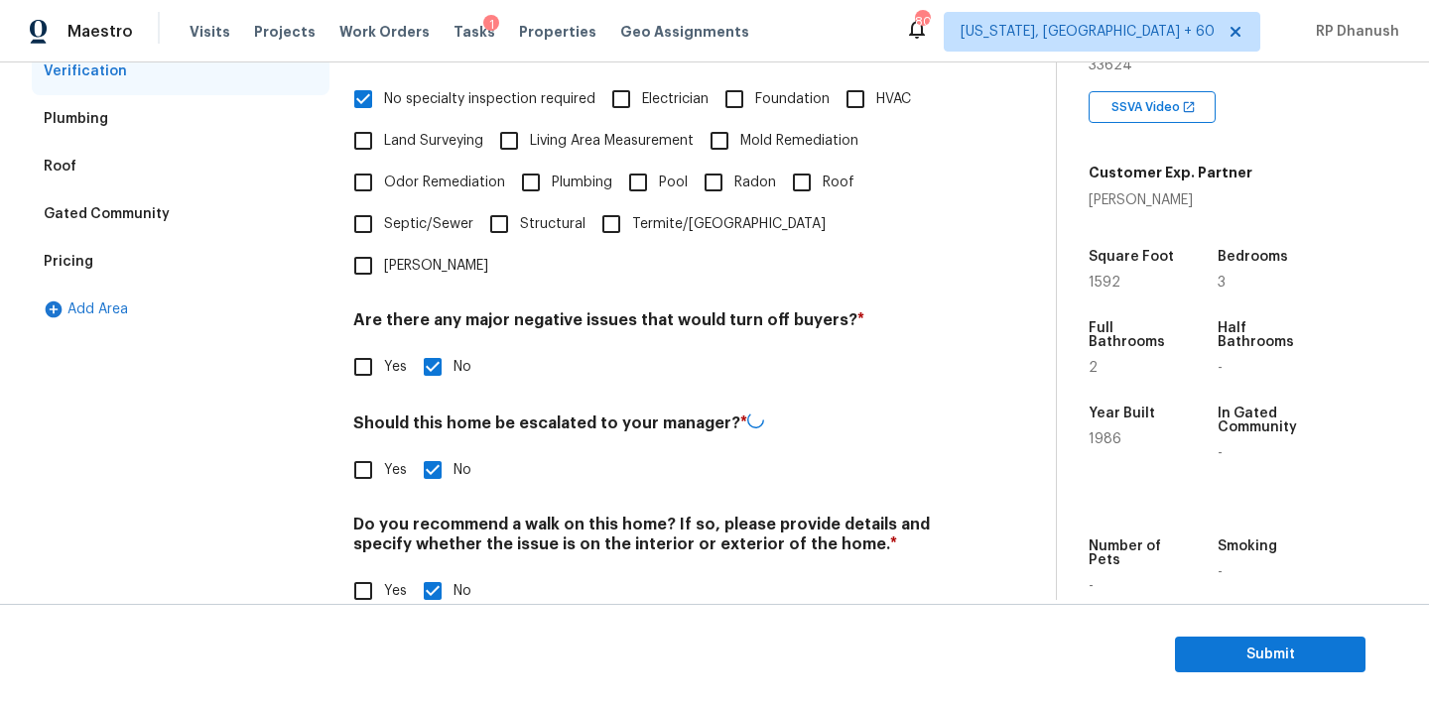
click at [364, 412] on div "Should this home be escalated to your manager? * Yes No" at bounding box center [648, 451] width 591 height 79
click at [364, 449] on input "Yes" at bounding box center [363, 470] width 42 height 42
checkbox input "true"
checkbox input "false"
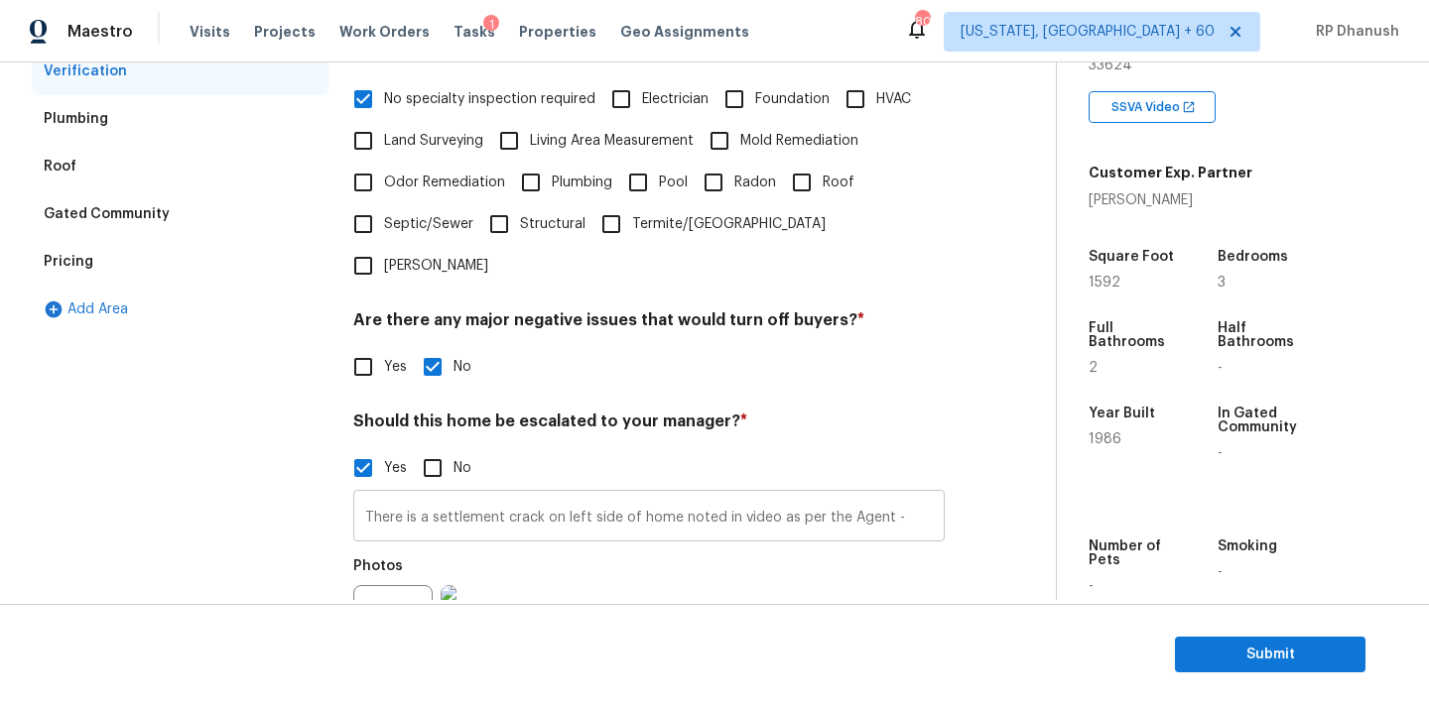
click at [913, 495] on input "There is a settlement crack on left side of home noted in video as per the Agen…" at bounding box center [648, 518] width 591 height 47
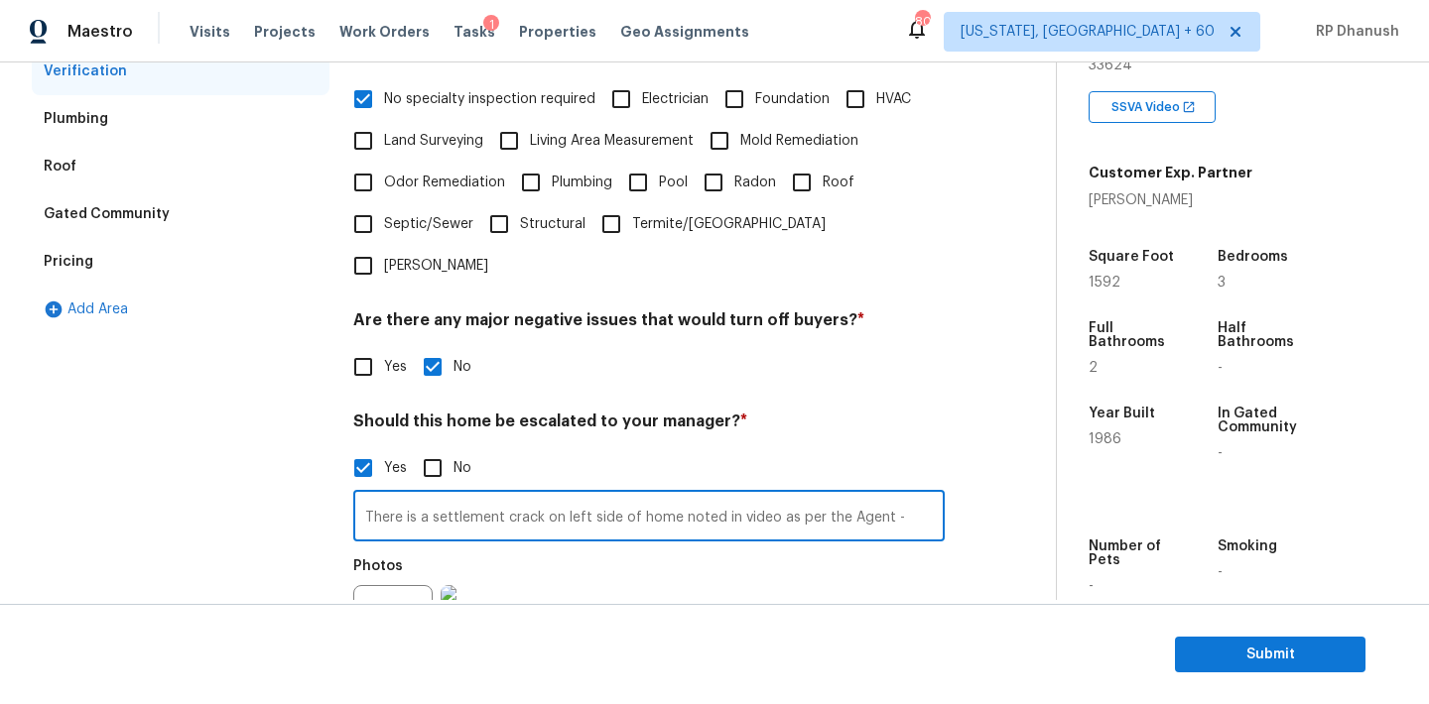
click at [891, 495] on input "There is a settlement crack on left side of home noted in video as per the Agen…" at bounding box center [648, 518] width 591 height 47
click at [910, 495] on input "There is a settlement crack on left side of home noted in video as per the Agen…" at bounding box center [648, 518] width 591 height 47
paste input "There is a settlement crack on left side of home noted in video as per the Agen…"
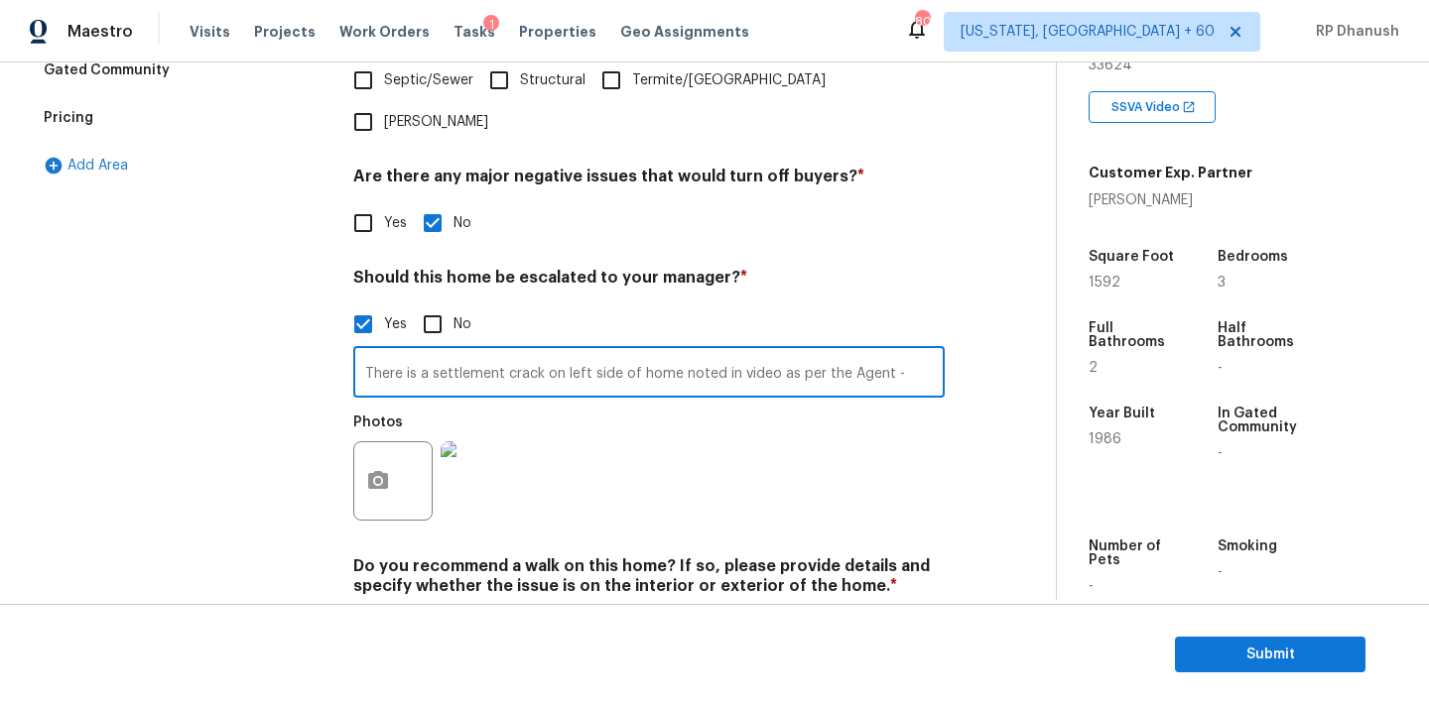
click at [902, 351] on input "There is a settlement crack on left side of home noted in video as per the Agen…" at bounding box center [648, 374] width 591 height 47
paste input "The HVAC label in the video footage indicates a manufacture year of 2016, and t…"
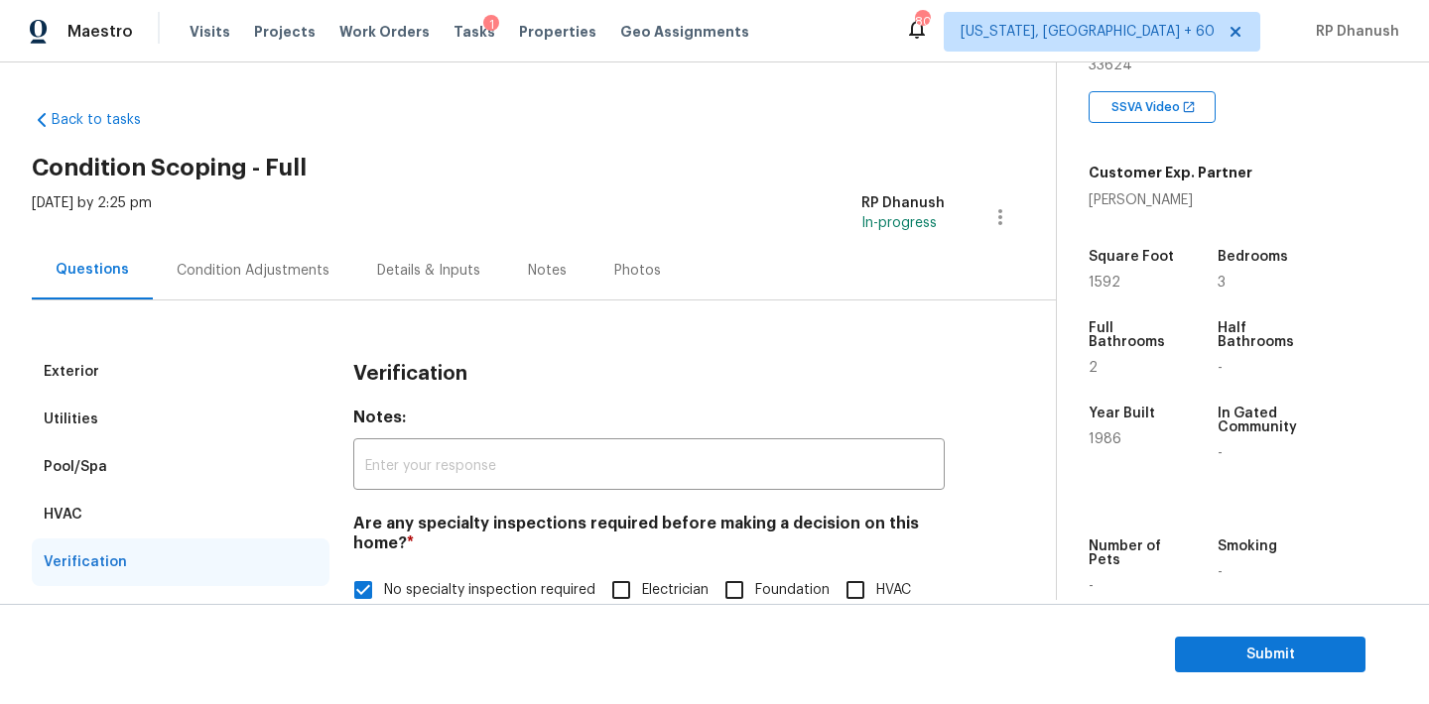
scroll to position [678, 0]
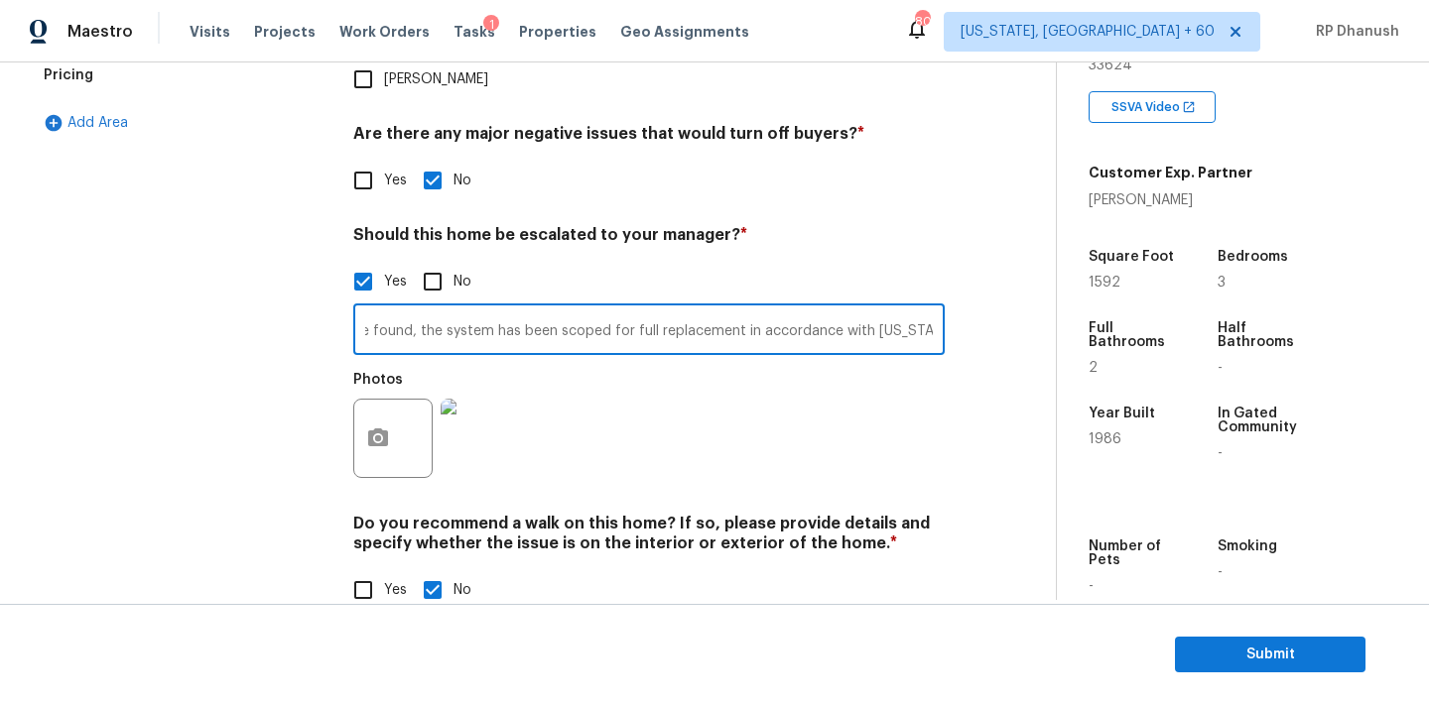
click at [438, 312] on input "There is a settlement crack on left side of home noted in video as per the Agen…" at bounding box center [648, 332] width 591 height 47
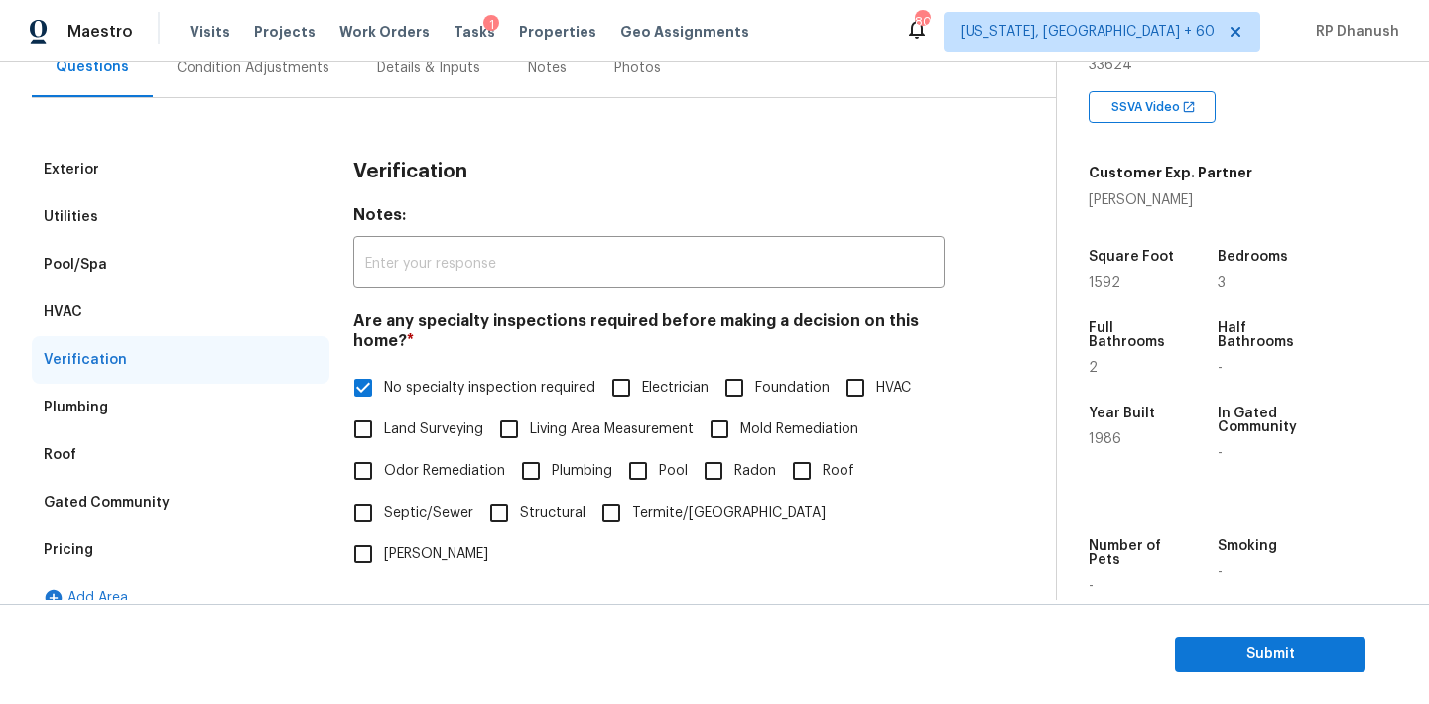
scroll to position [0, 0]
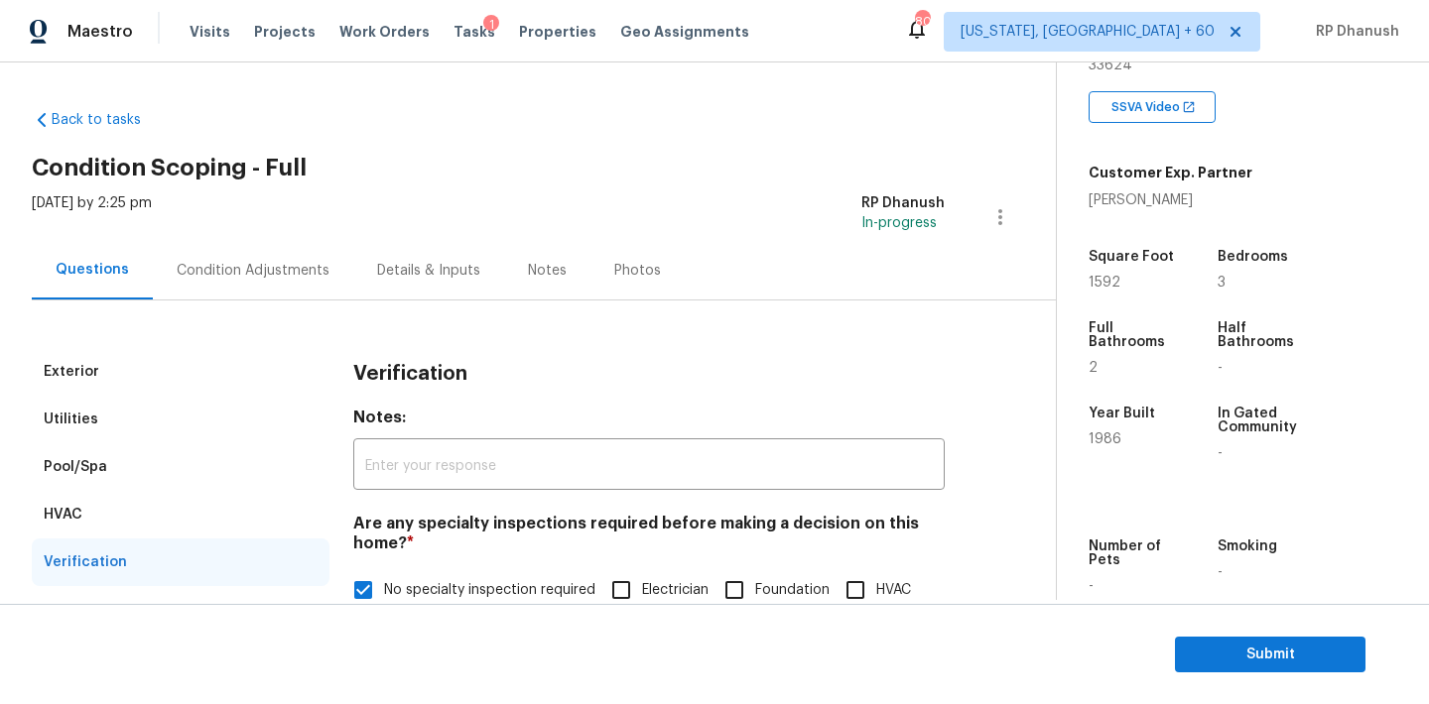
type input "There is a settlement crack on left side of home noted in video as per the Agen…"
click at [247, 242] on div "Condition Adjustments" at bounding box center [253, 270] width 200 height 59
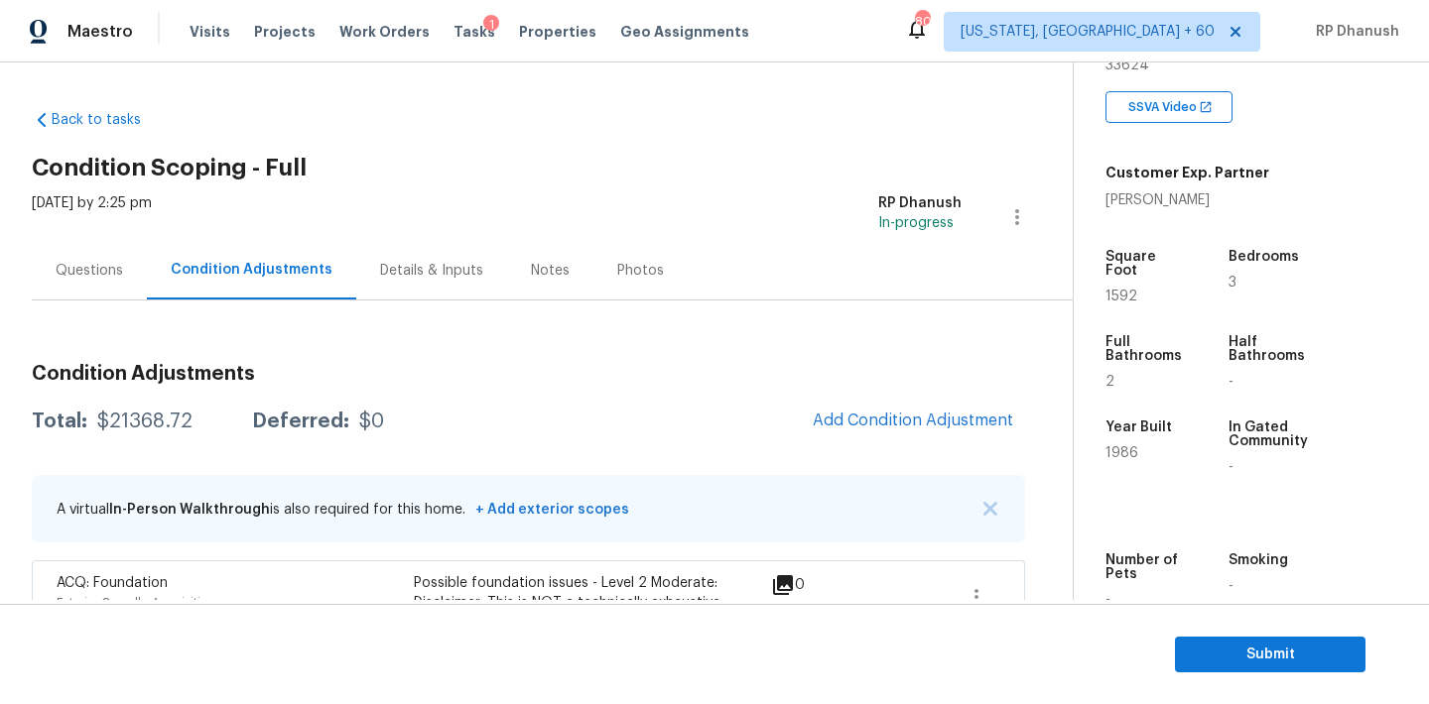
click at [101, 276] on div "Questions" at bounding box center [89, 271] width 67 height 20
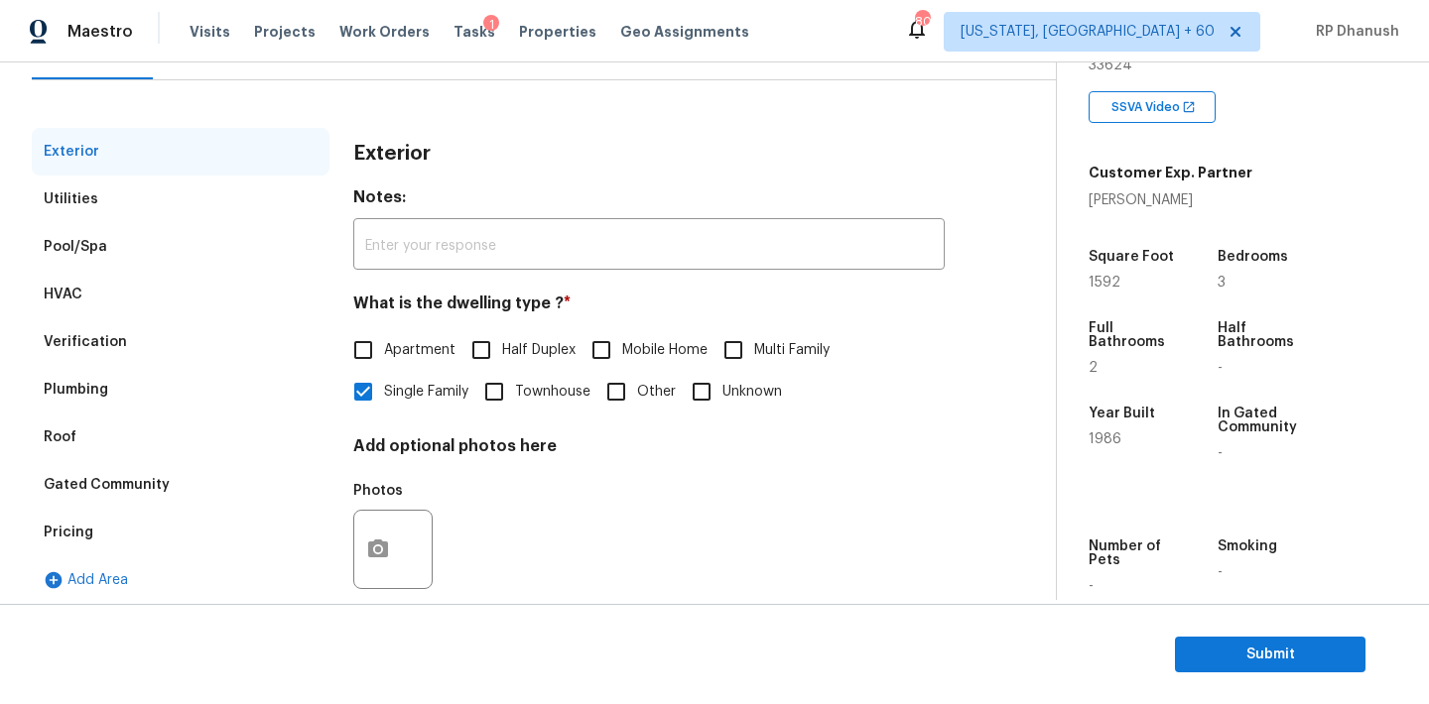
scroll to position [251, 0]
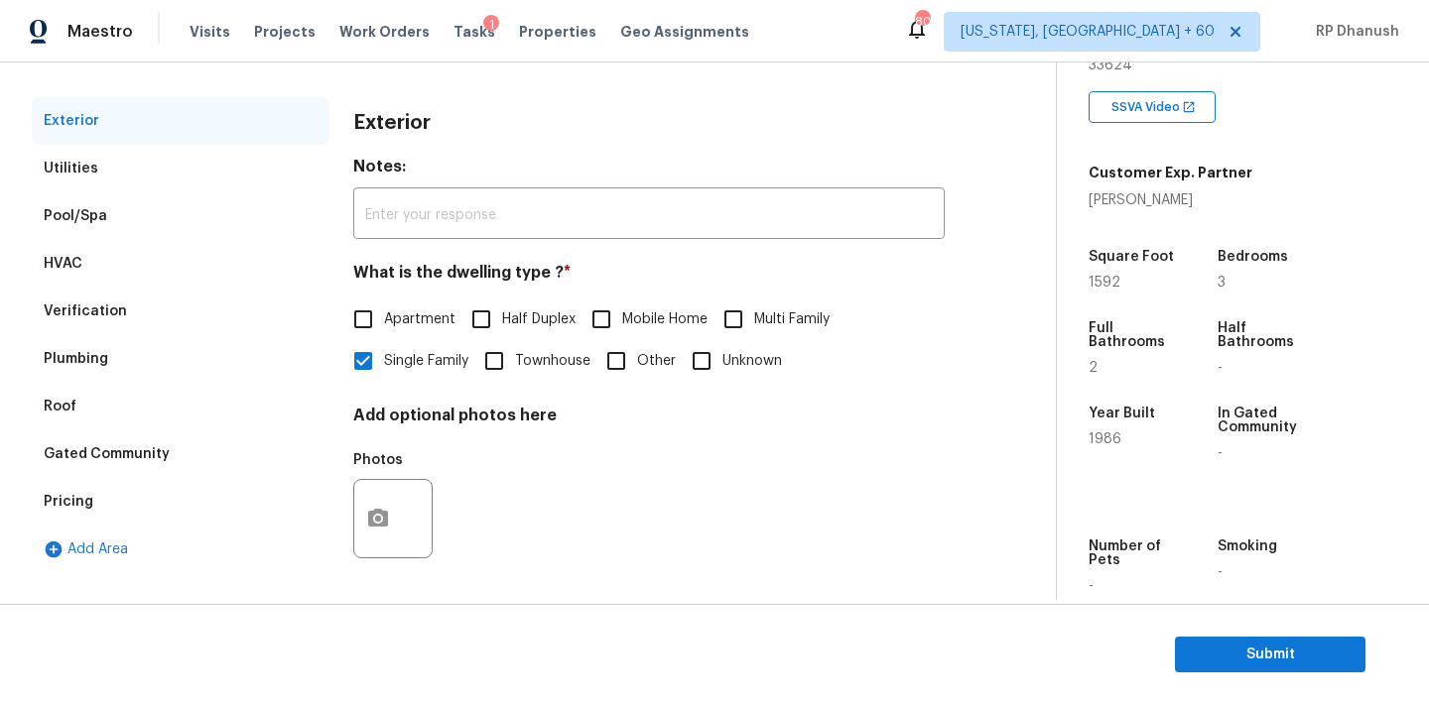
click at [131, 309] on div "Verification" at bounding box center [181, 312] width 298 height 48
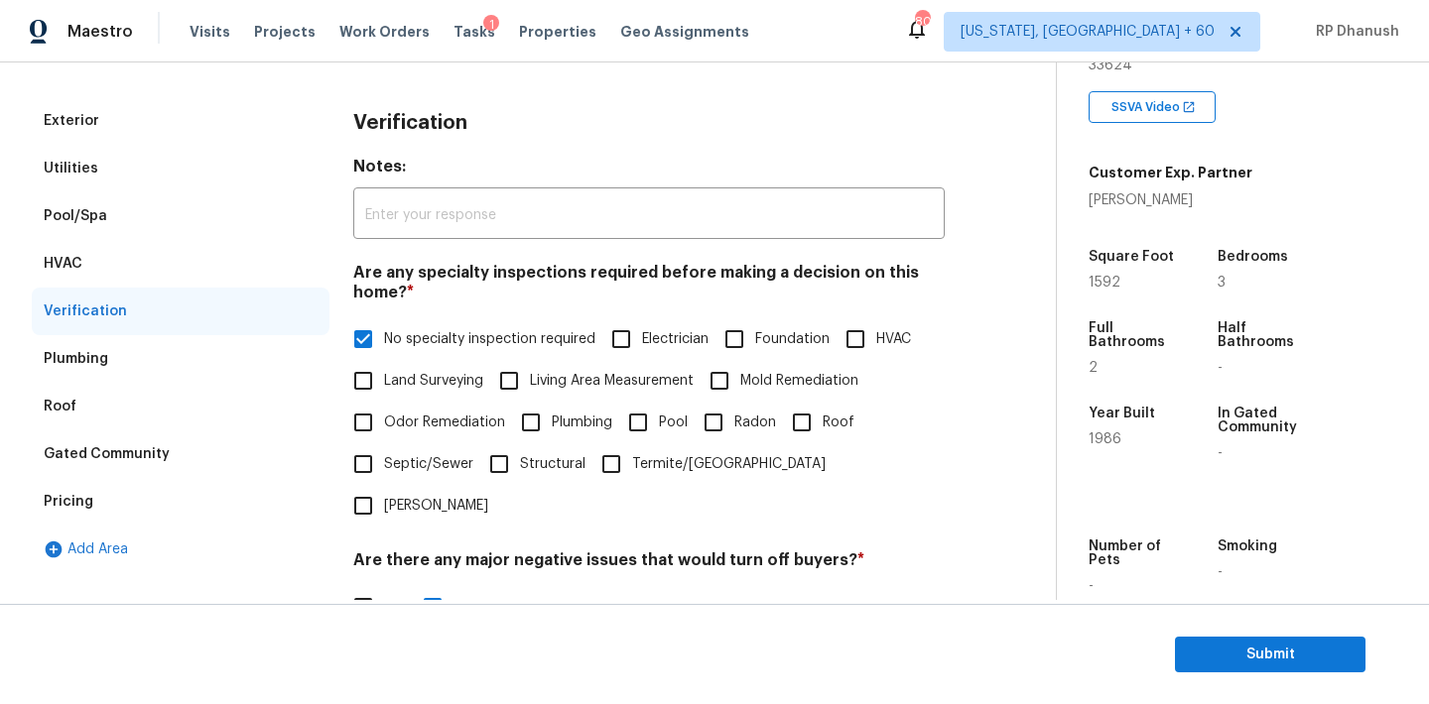
scroll to position [678, 0]
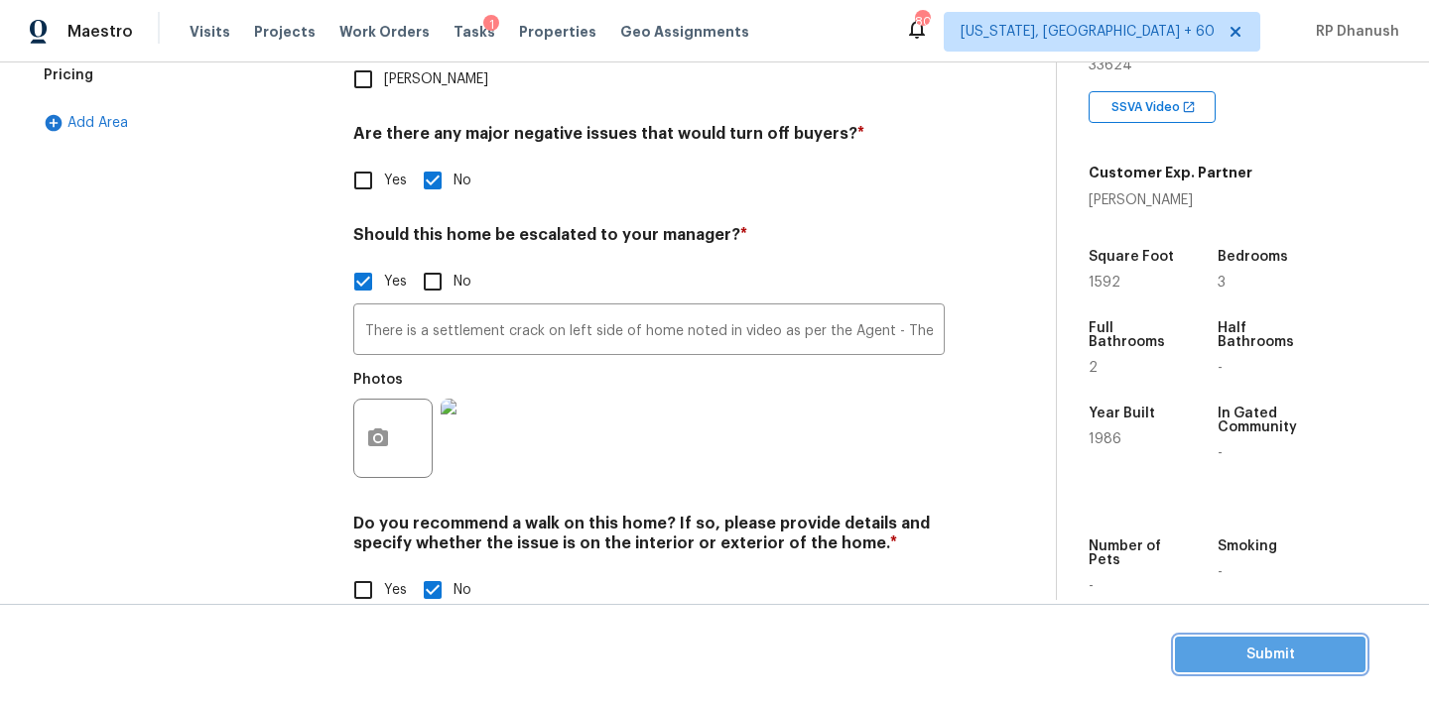
click at [1215, 665] on span "Submit" at bounding box center [1270, 655] width 159 height 25
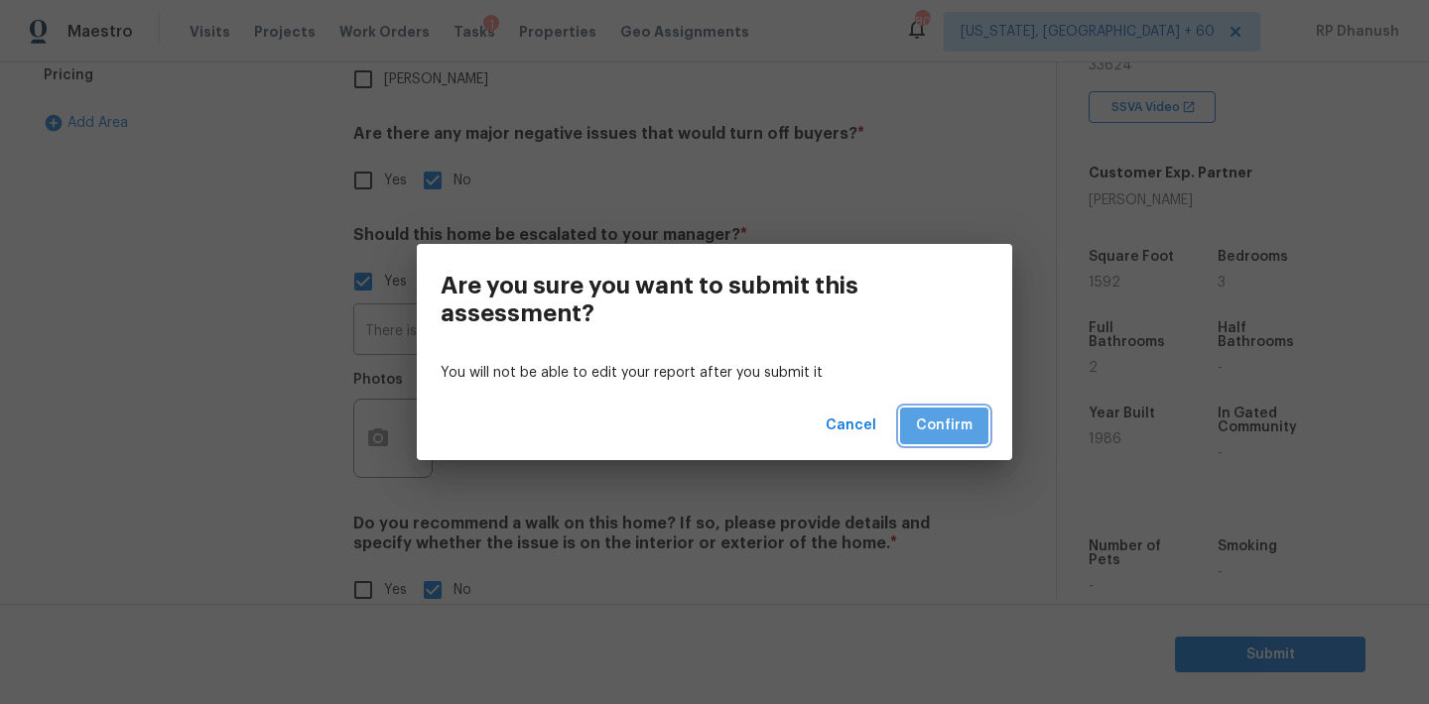
click at [946, 409] on button "Confirm" at bounding box center [944, 426] width 88 height 37
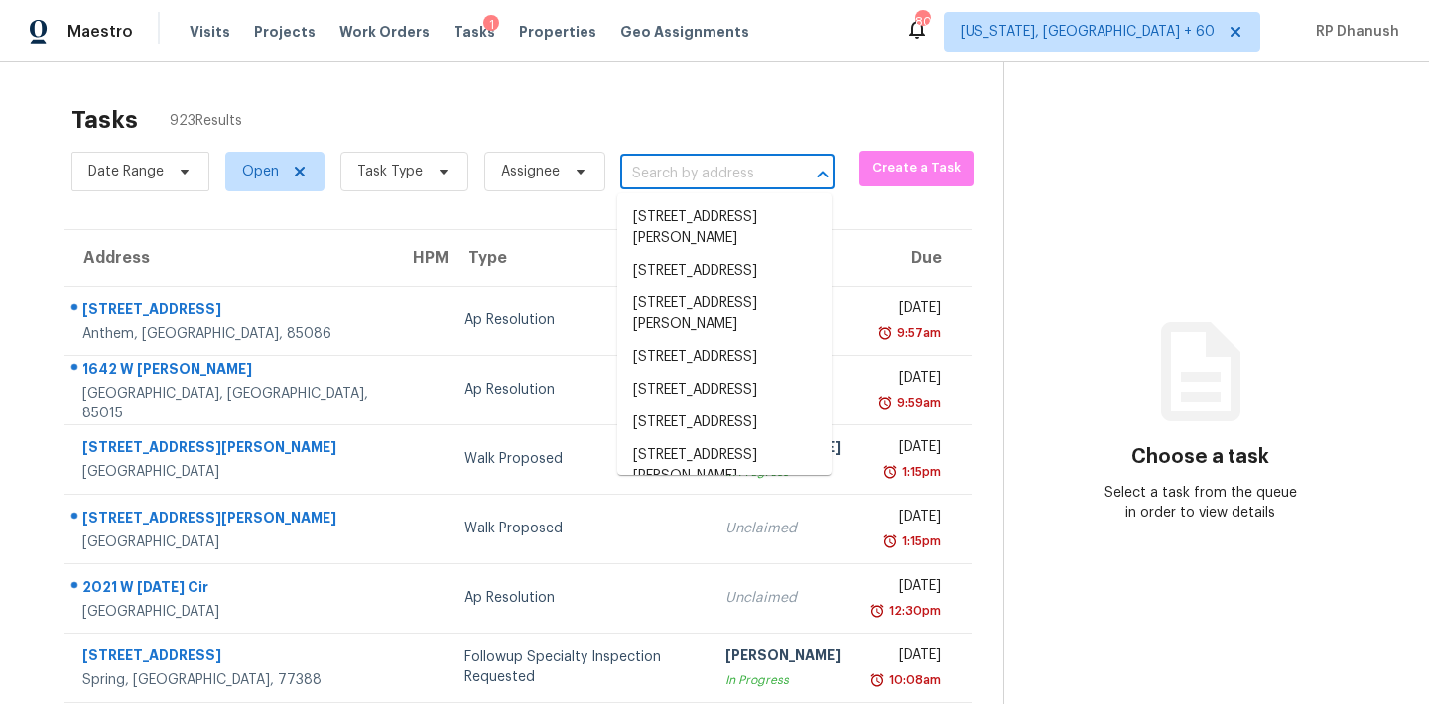
click at [721, 185] on input "text" at bounding box center [699, 174] width 159 height 31
paste input "844 Casterton Cir, Davenport, FL 33897"
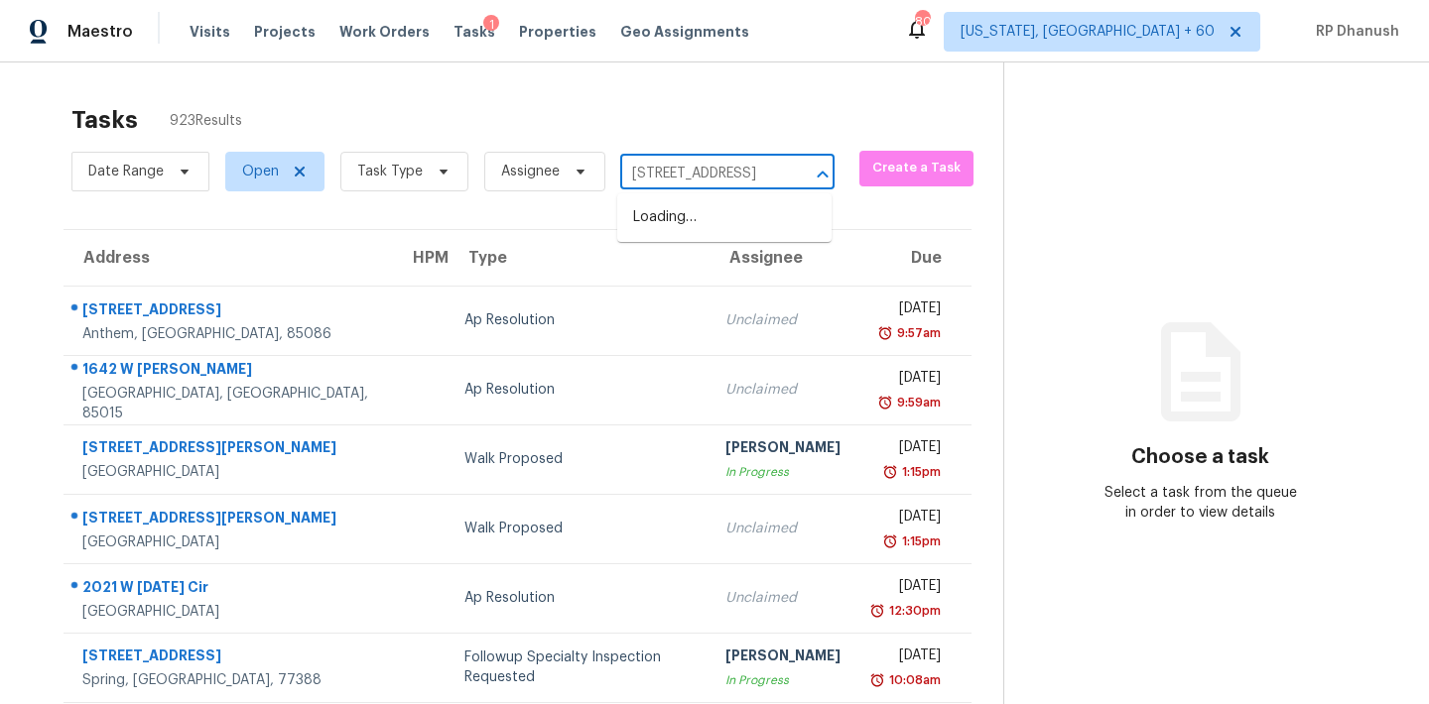
scroll to position [0, 110]
type input "844 Casterton Cir, Davenport, FL 33897"
click at [736, 216] on li "844 Casterton Cir, Davenport, FL 33897" at bounding box center [724, 217] width 214 height 33
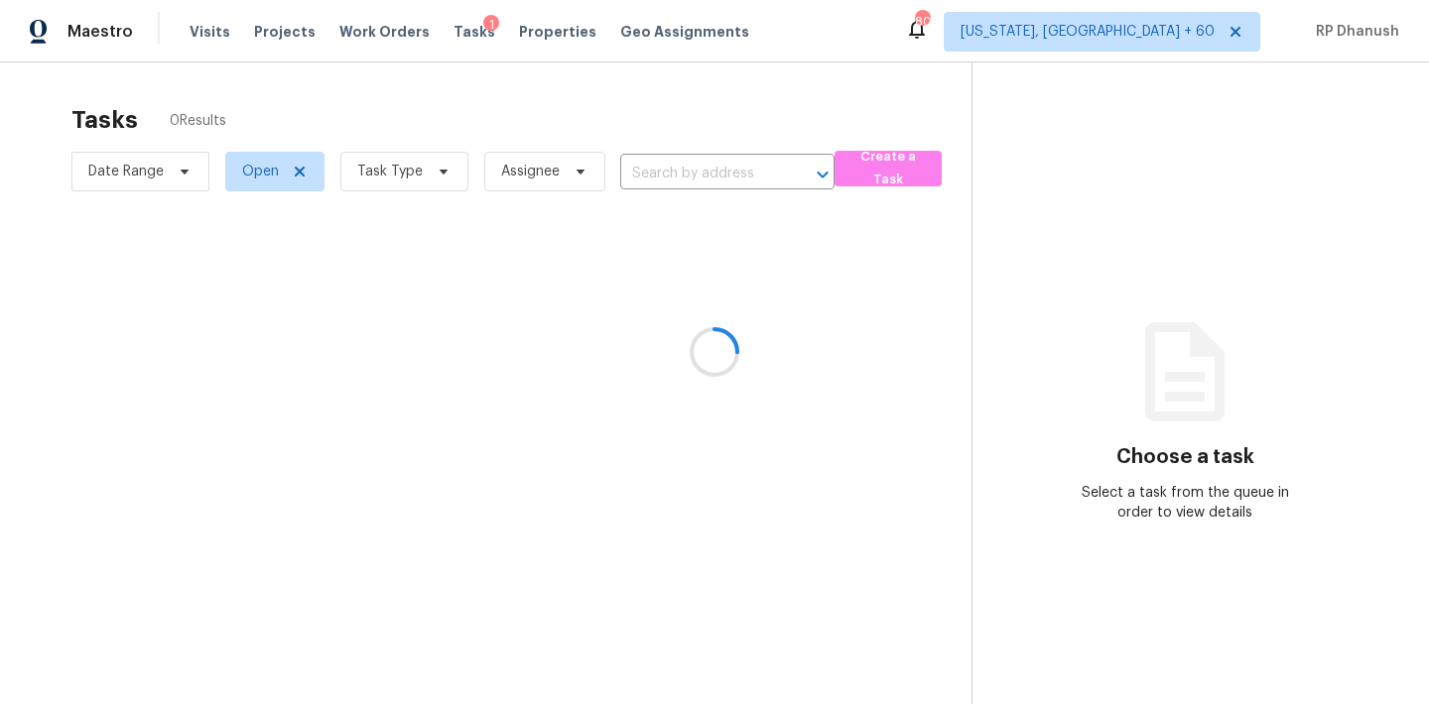
type input "844 Casterton Cir, Davenport, FL 33897"
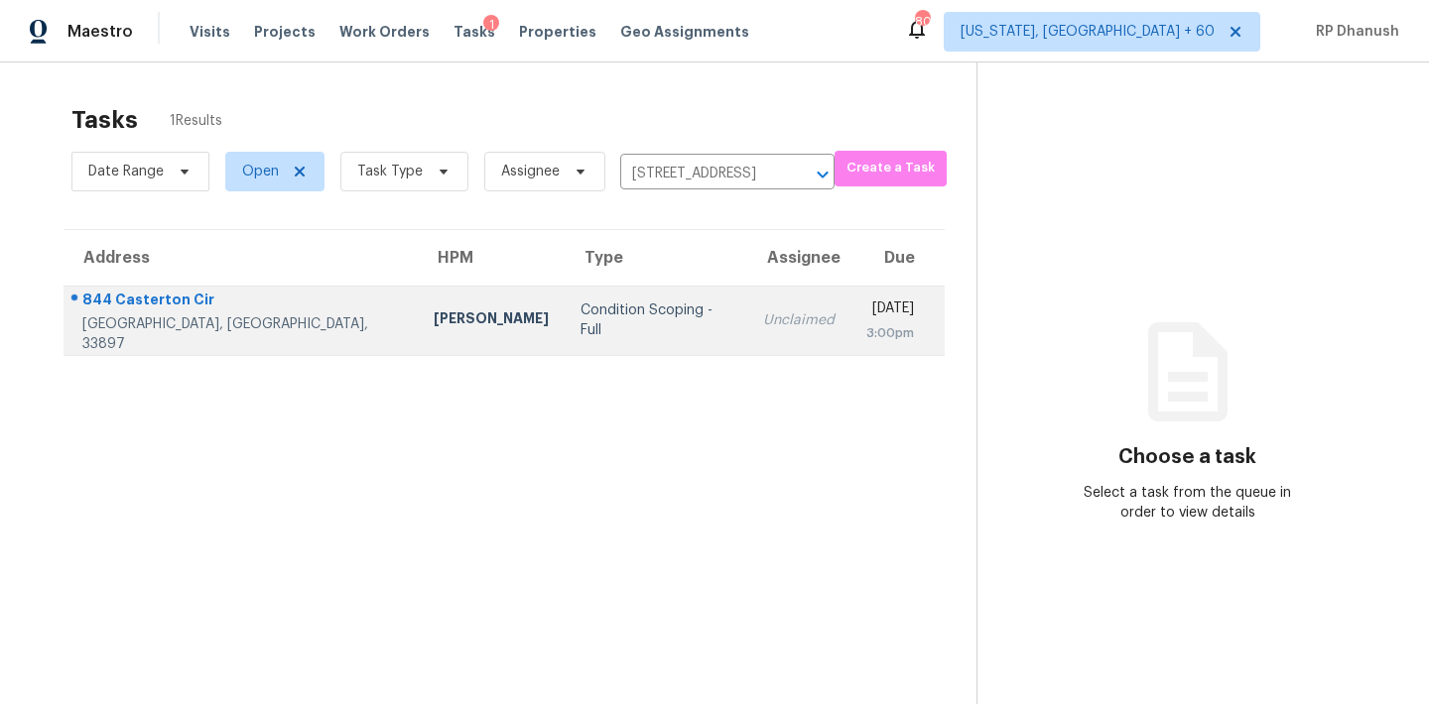
click at [850, 307] on td "Wed, Aug 20th 2025 3:00pm" at bounding box center [897, 320] width 94 height 69
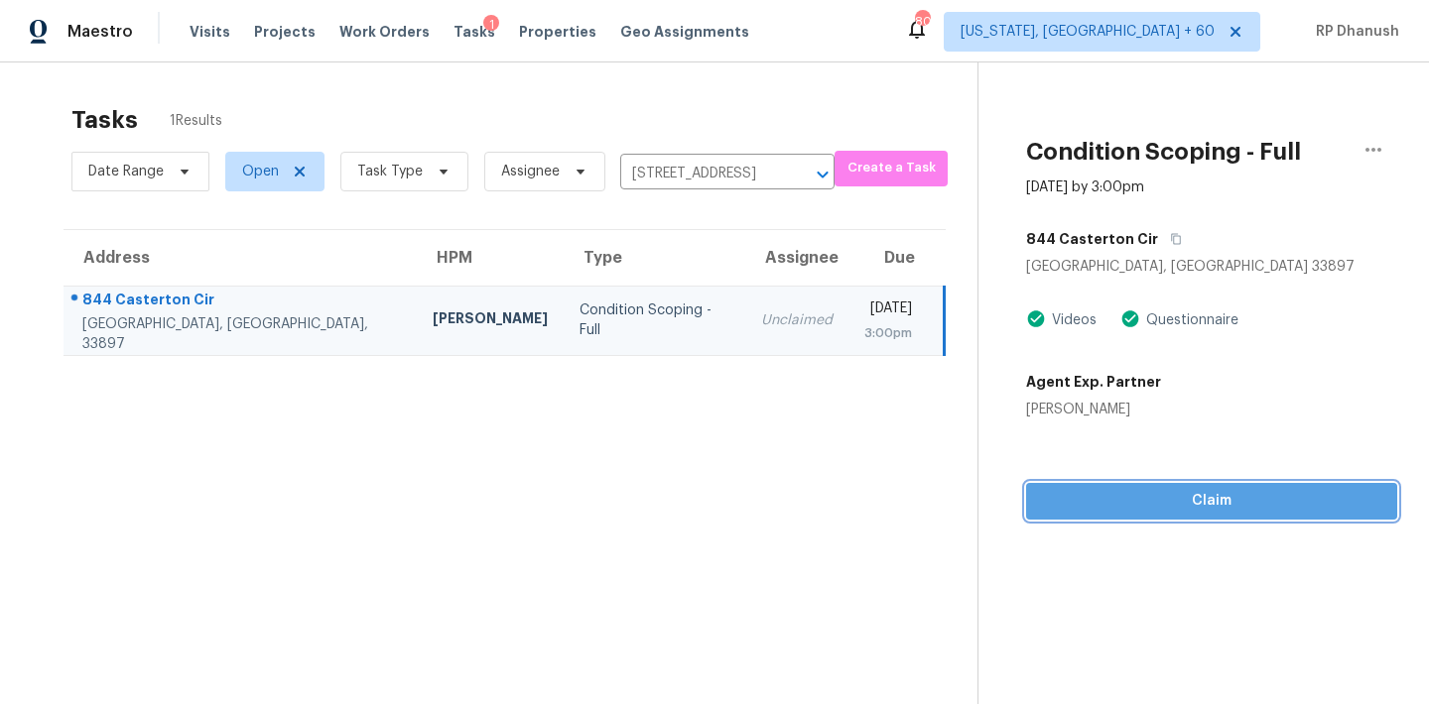
click at [1136, 505] on span "Claim" at bounding box center [1211, 501] width 339 height 25
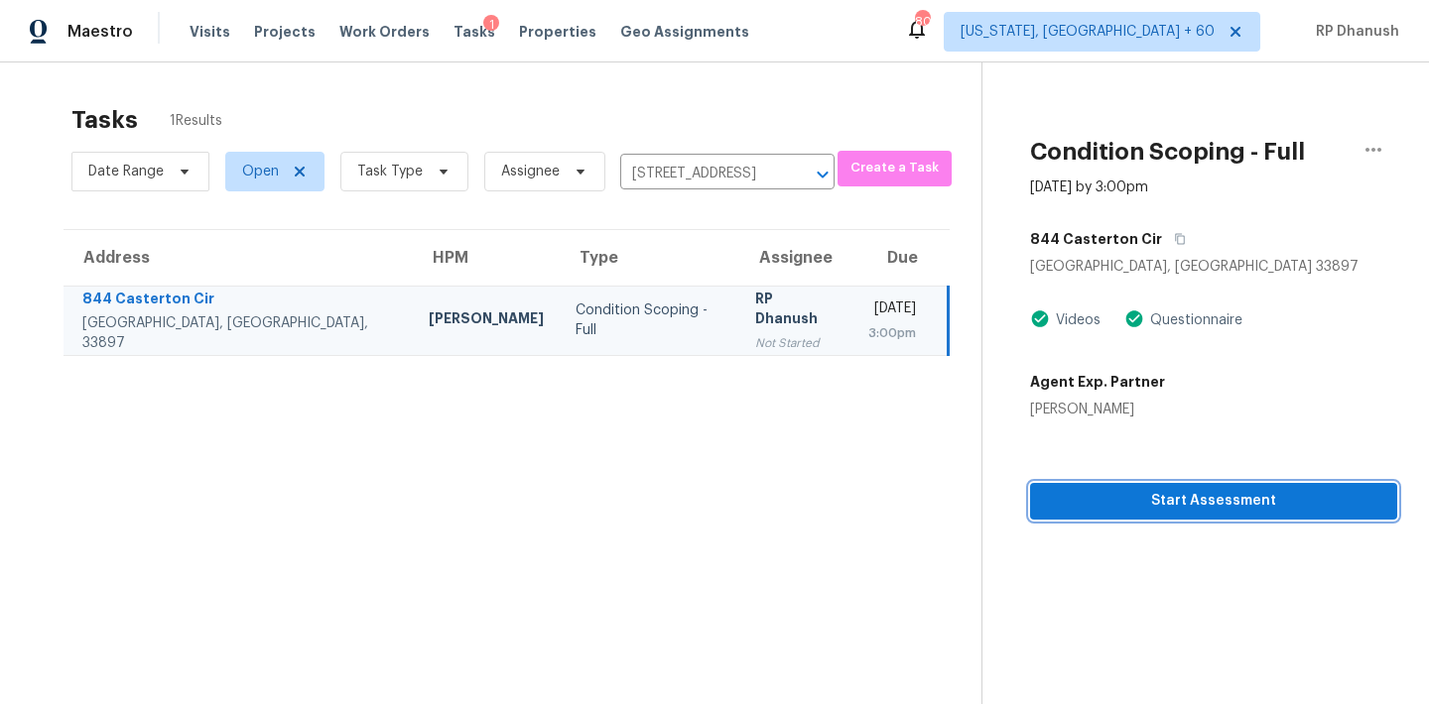
click at [1143, 516] on button "Start Assessment" at bounding box center [1213, 501] width 367 height 37
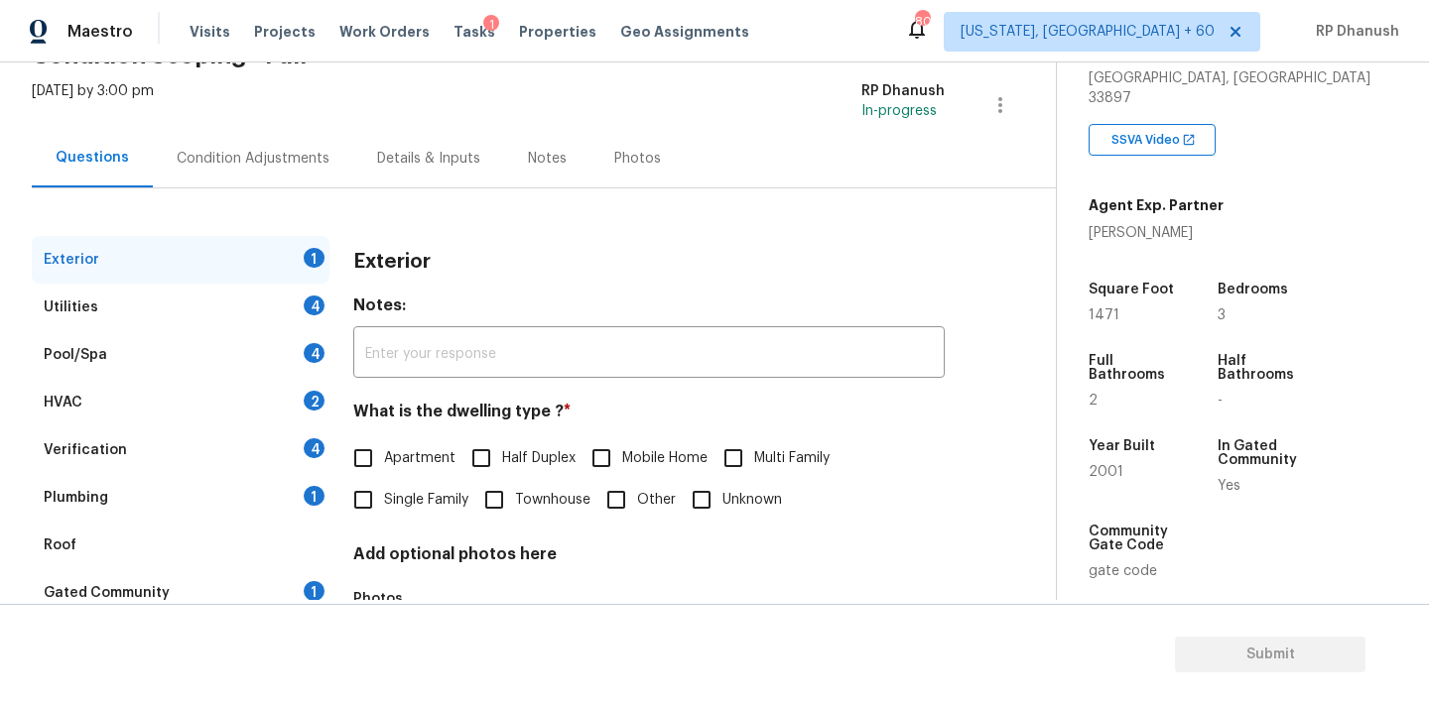
scroll to position [134, 0]
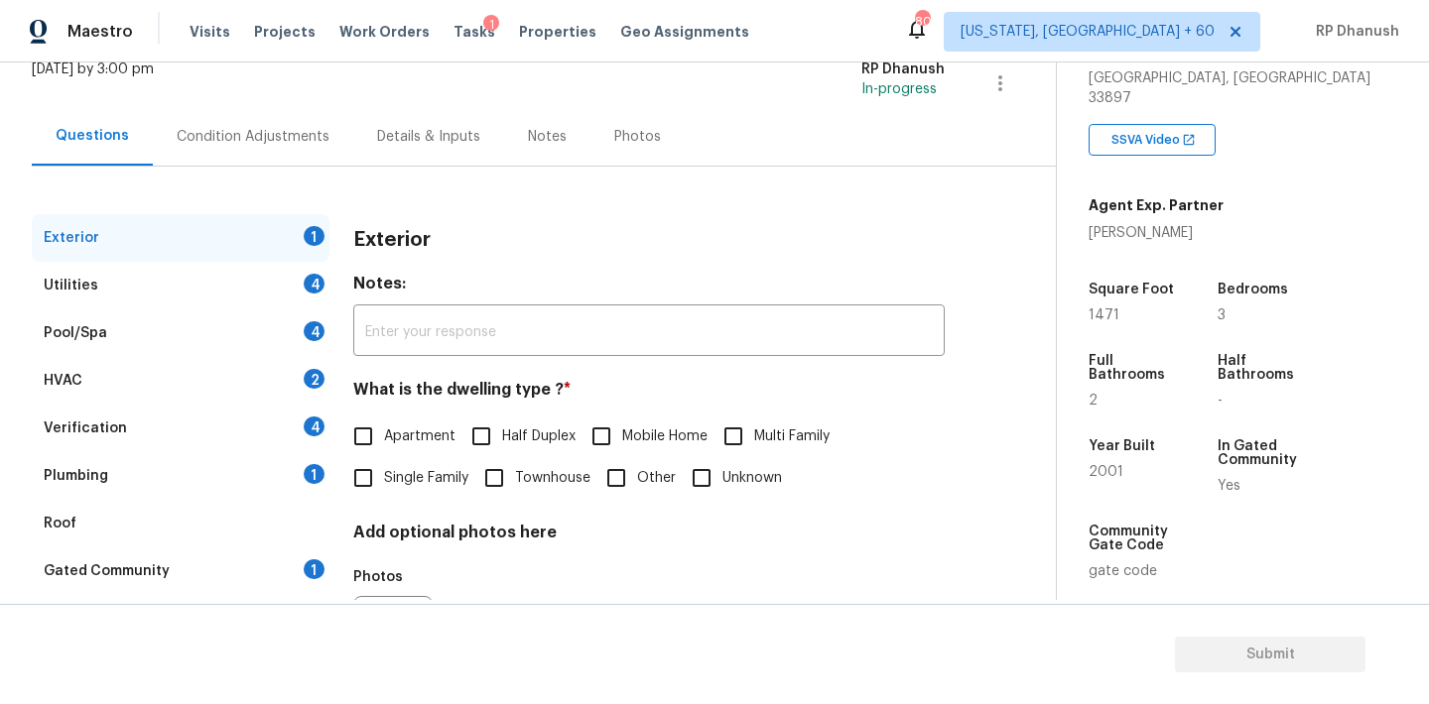
click at [394, 482] on span "Single Family" at bounding box center [426, 478] width 84 height 21
click at [384, 482] on input "Single Family" at bounding box center [363, 478] width 42 height 42
checkbox input "true"
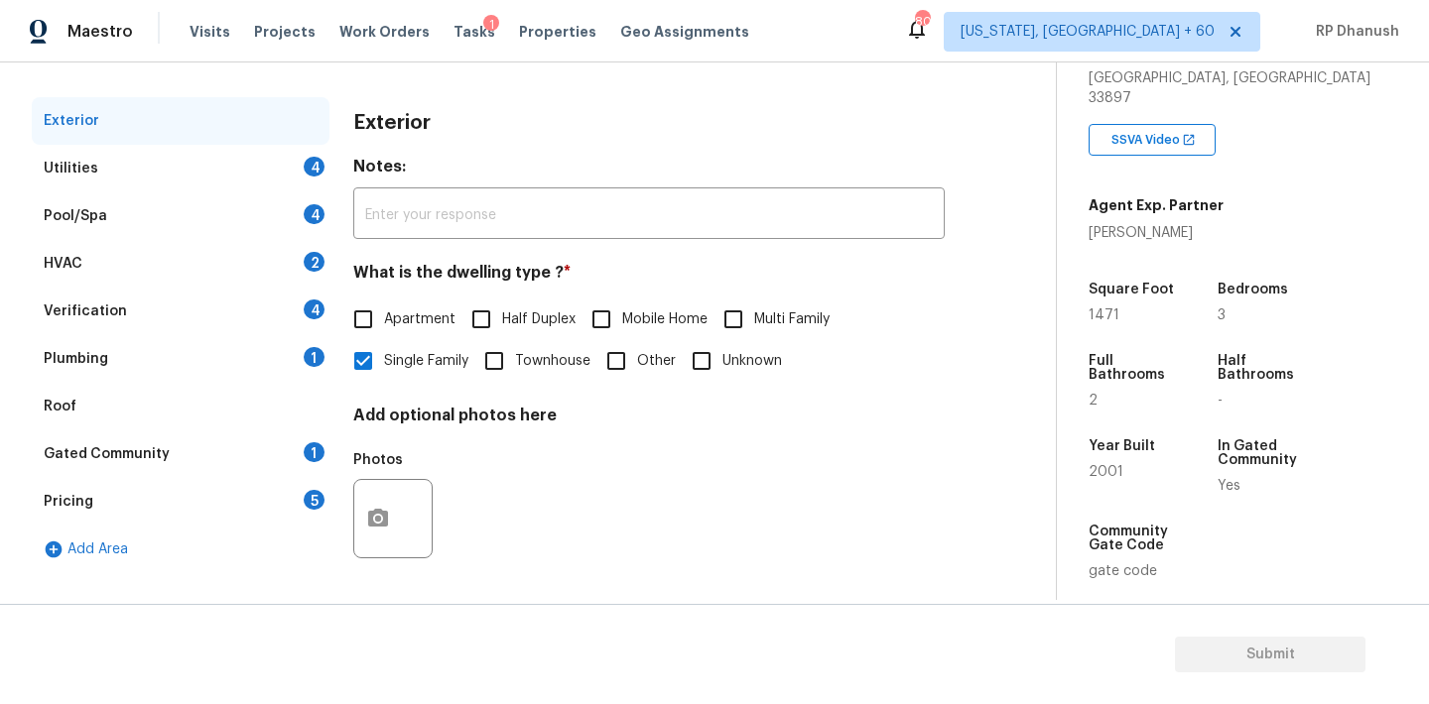
click at [310, 167] on div "4" at bounding box center [314, 167] width 21 height 20
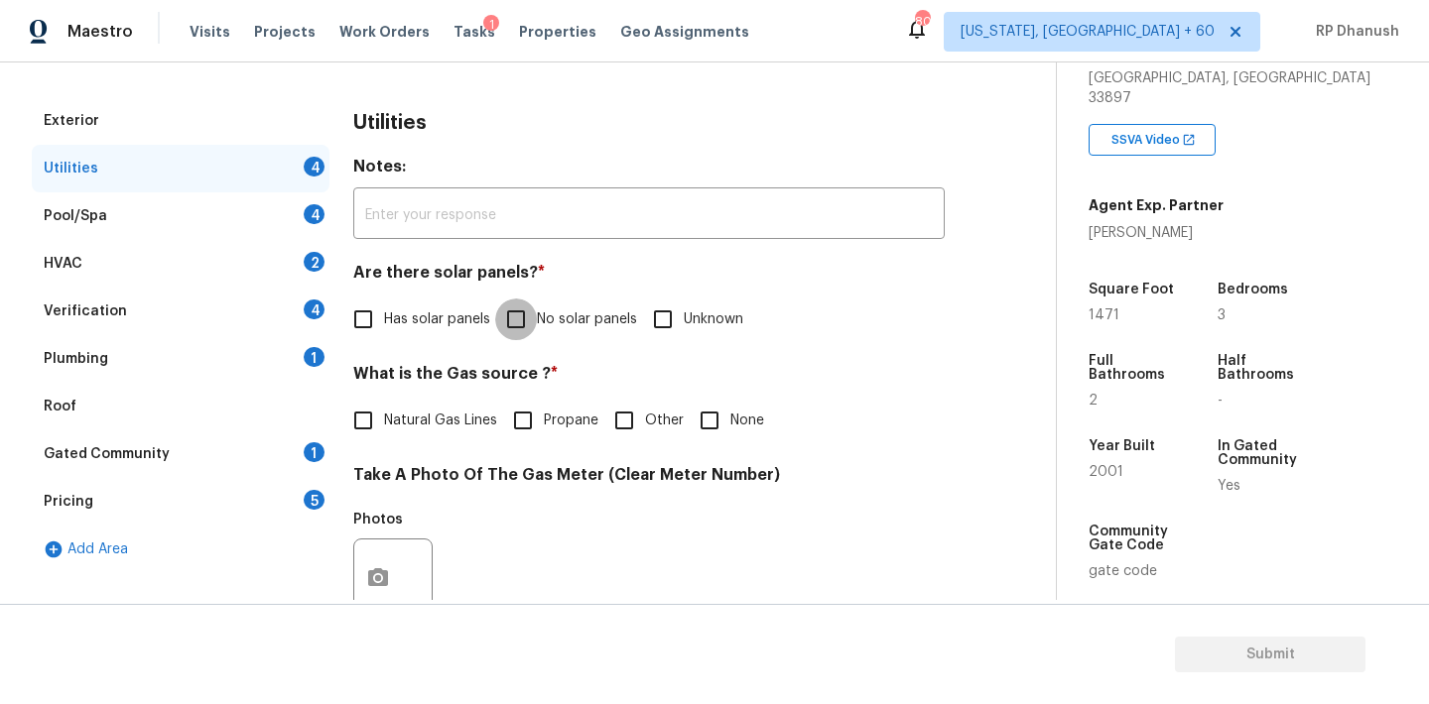
click at [503, 314] on input "No solar panels" at bounding box center [516, 320] width 42 height 42
checkbox input "true"
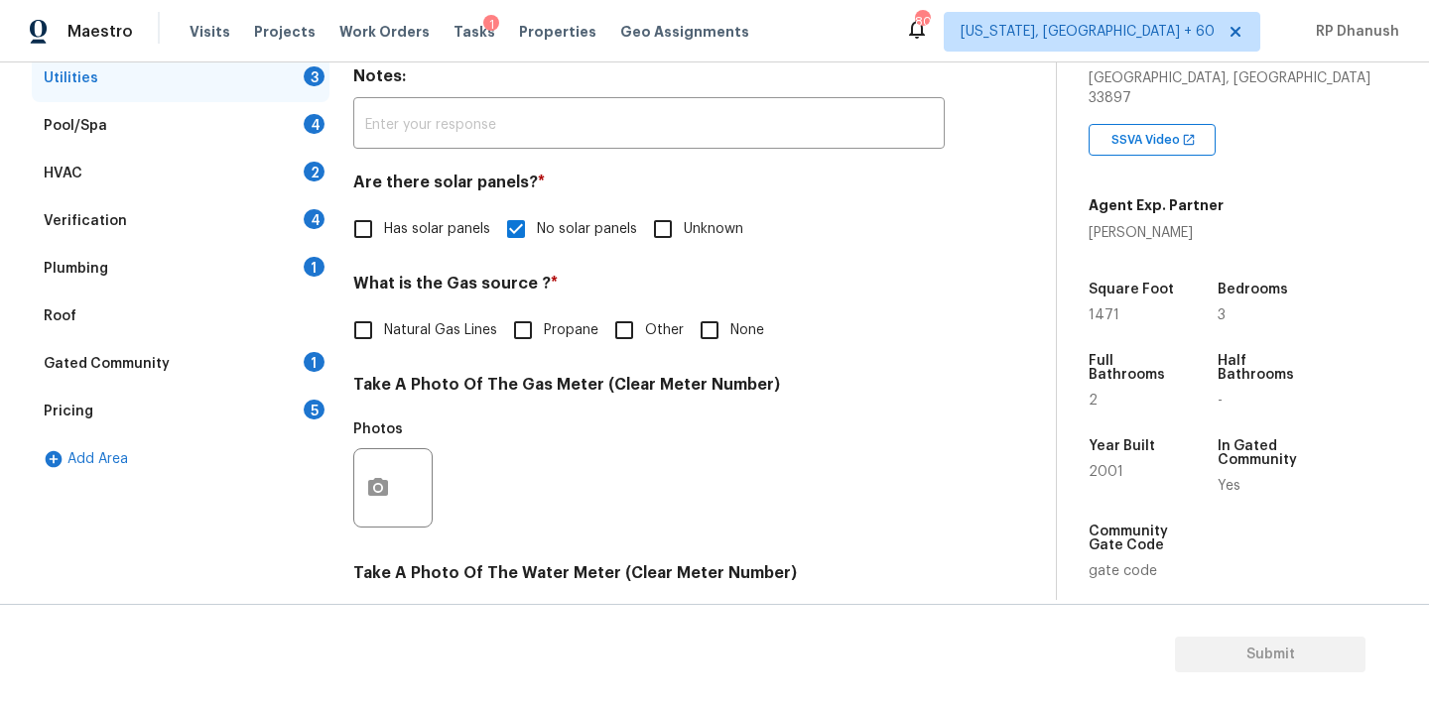
click at [712, 332] on input "None" at bounding box center [710, 331] width 42 height 42
checkbox input "true"
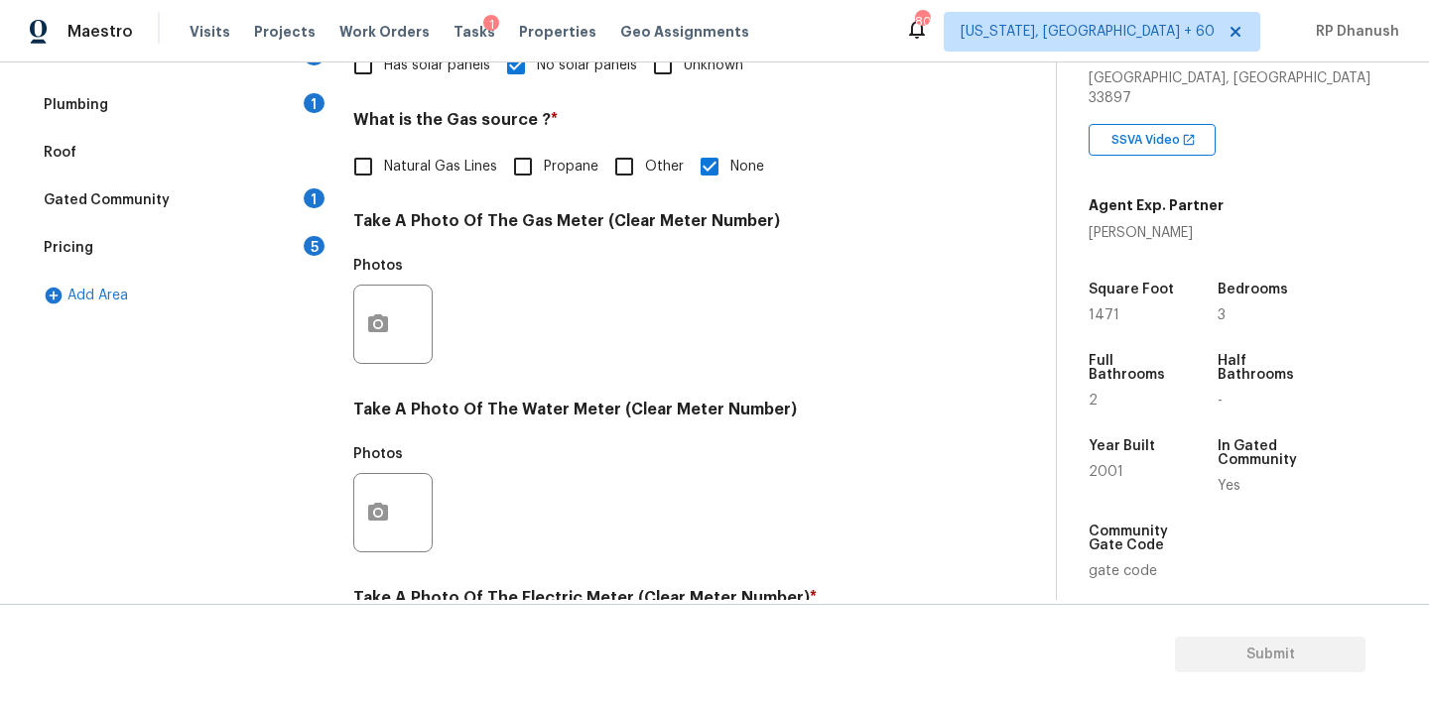
scroll to position [789, 0]
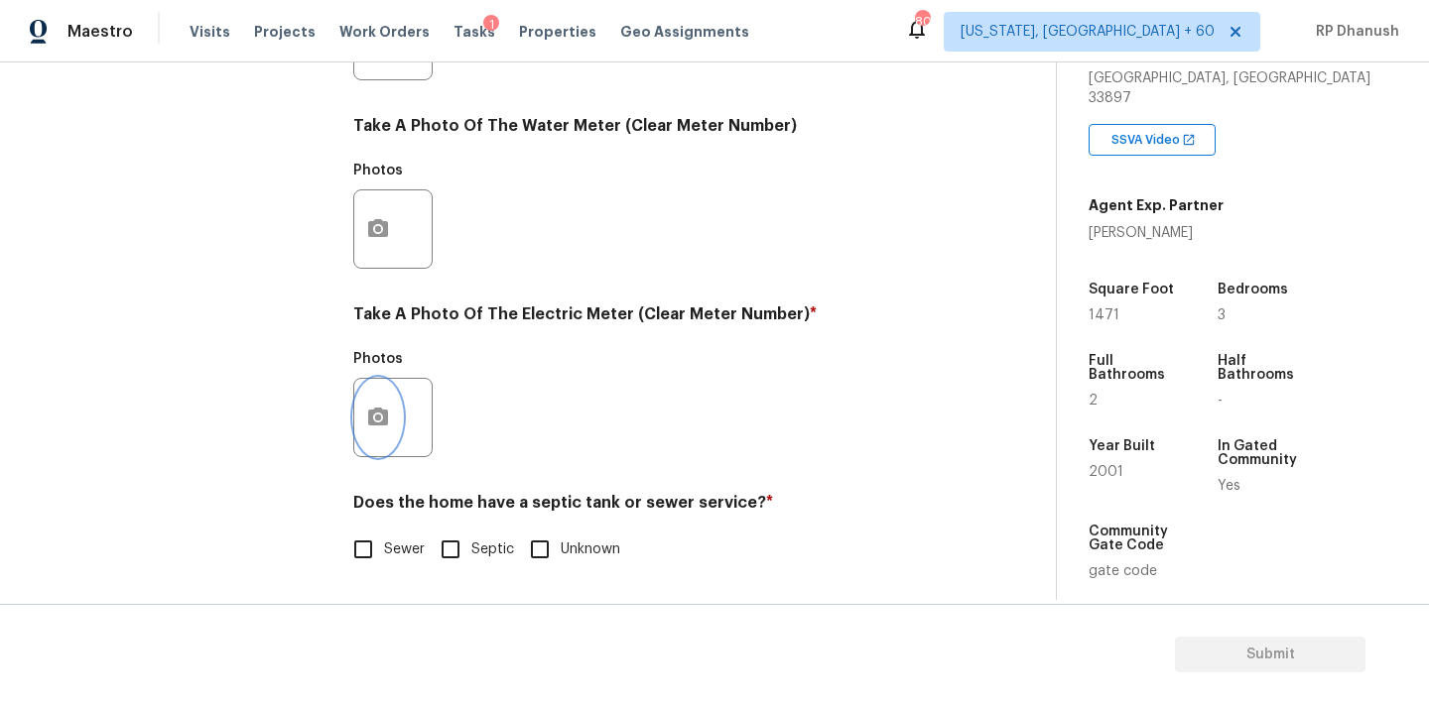
click at [362, 414] on button "button" at bounding box center [378, 417] width 48 height 77
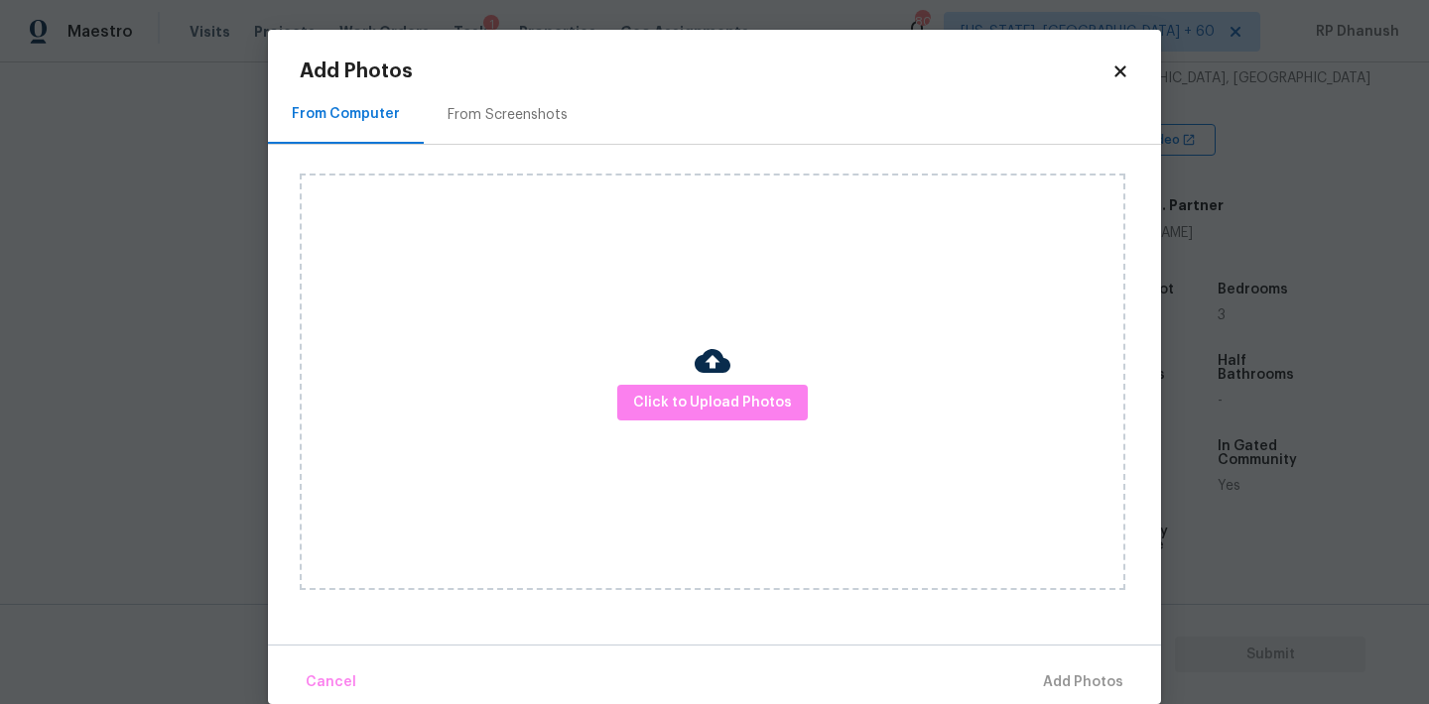
click at [494, 110] on div "From Screenshots" at bounding box center [507, 115] width 120 height 20
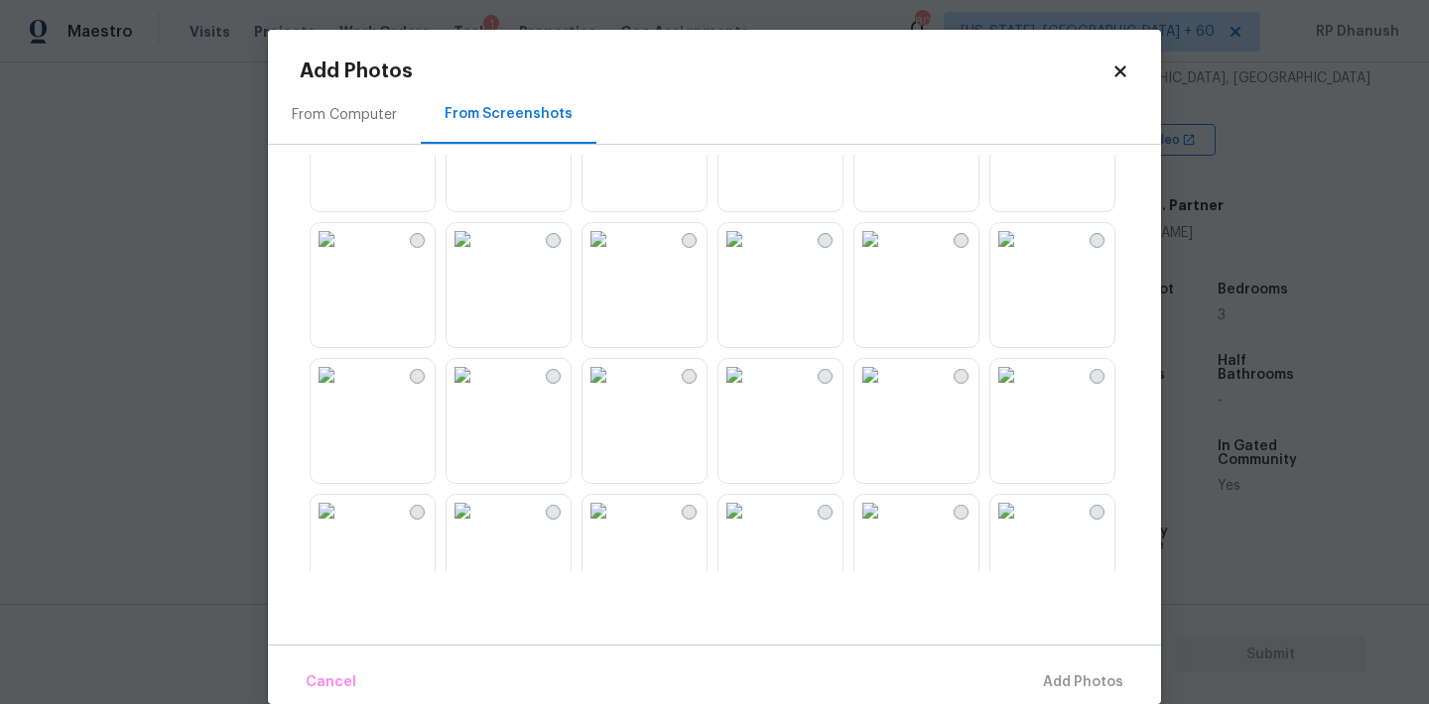
scroll to position [490, 0]
drag, startPoint x: 412, startPoint y: 310, endPoint x: 463, endPoint y: 309, distance: 51.6
click at [342, 251] on img at bounding box center [327, 235] width 32 height 32
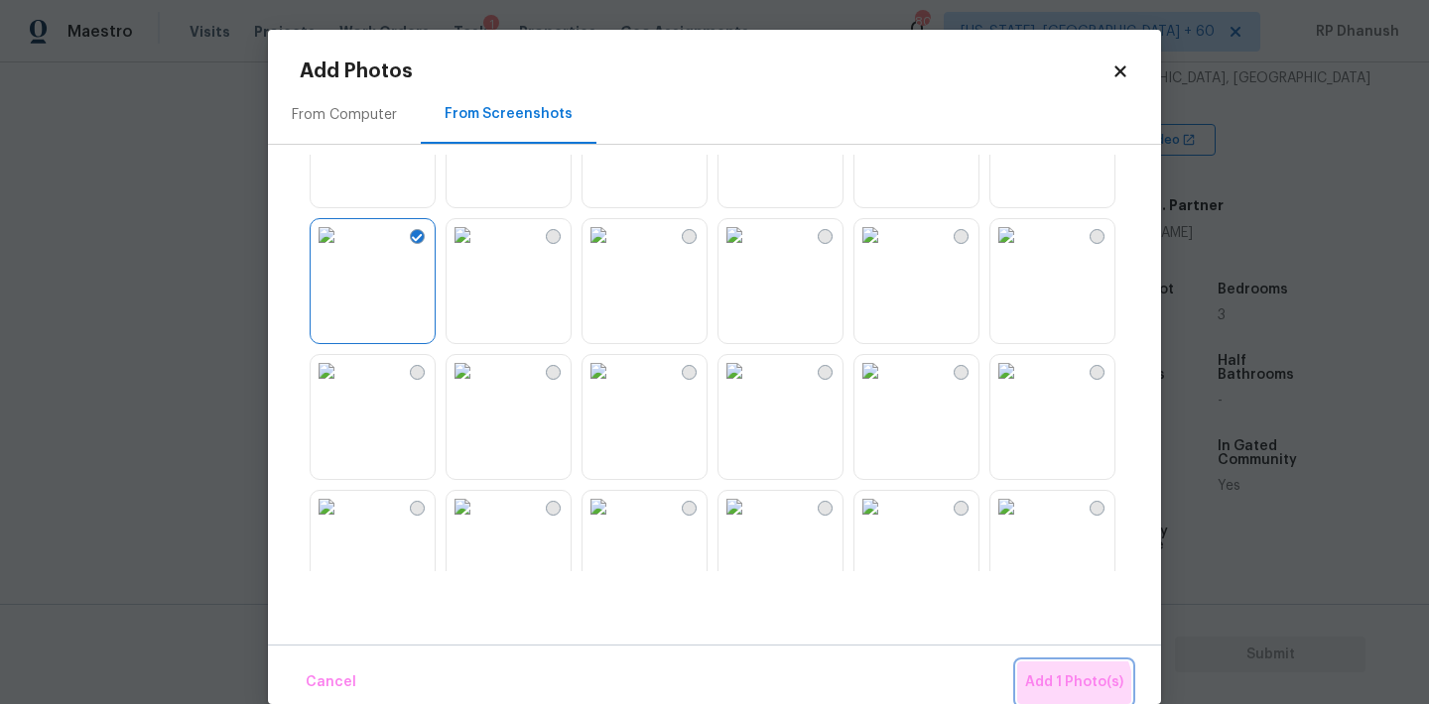
click at [1057, 690] on span "Add 1 Photo(s)" at bounding box center [1074, 683] width 98 height 25
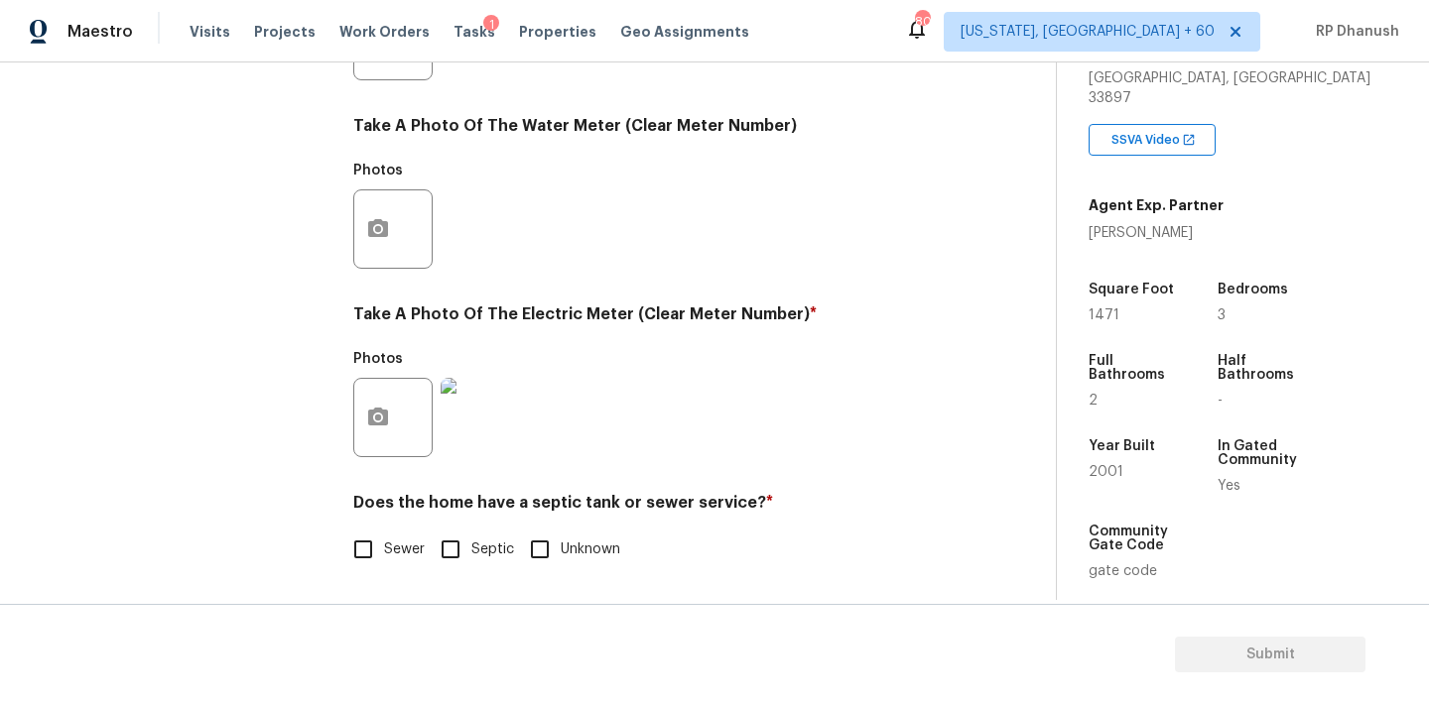
click at [373, 535] on input "Sewer" at bounding box center [363, 550] width 42 height 42
checkbox input "true"
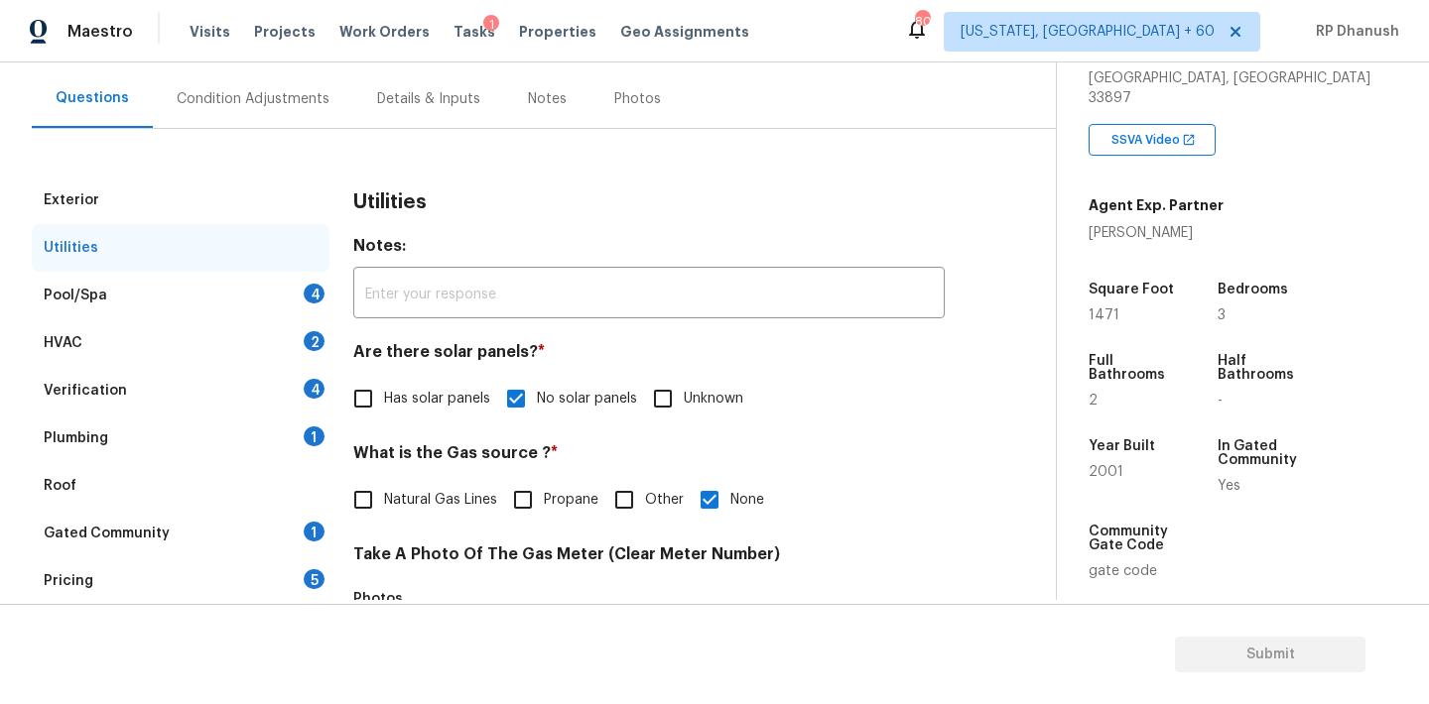
drag, startPoint x: 275, startPoint y: 294, endPoint x: 289, endPoint y: 294, distance: 13.9
click at [275, 294] on div "Pool/Spa 4" at bounding box center [181, 296] width 298 height 48
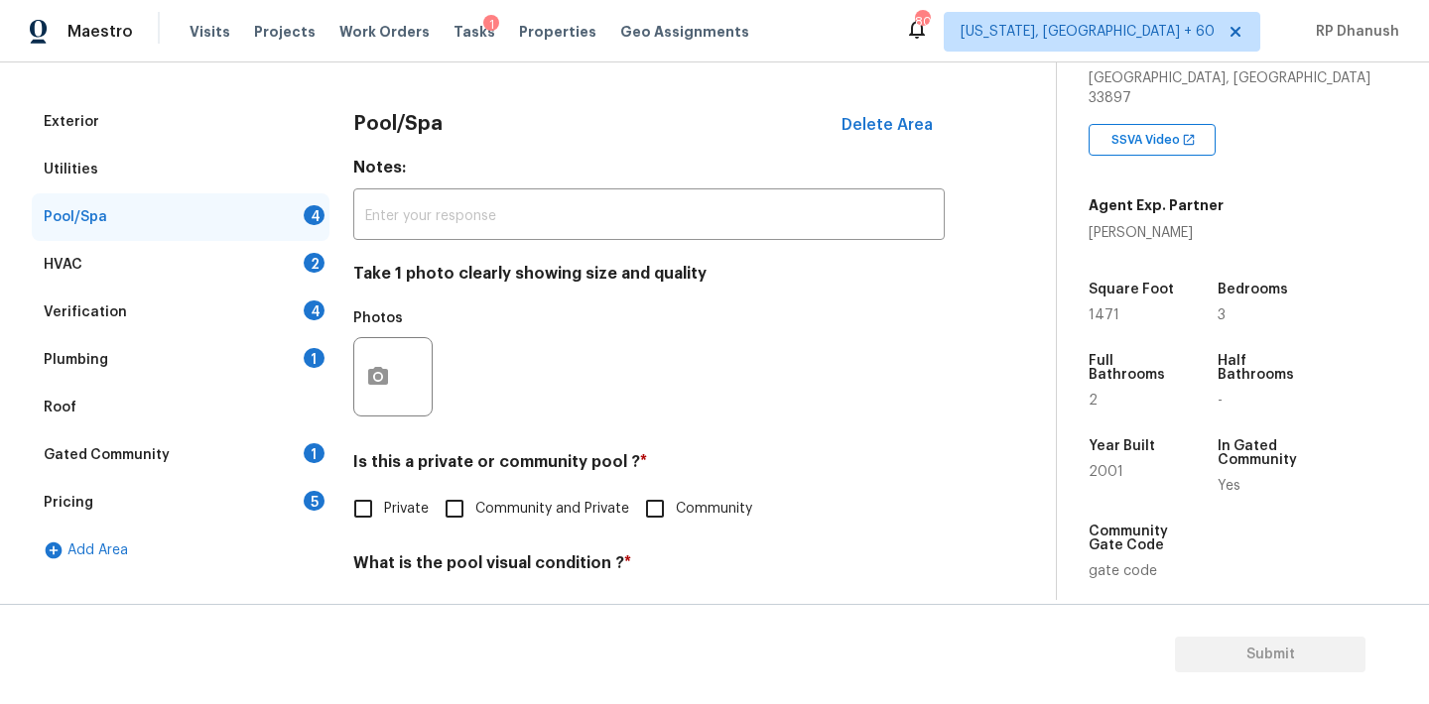
scroll to position [285, 0]
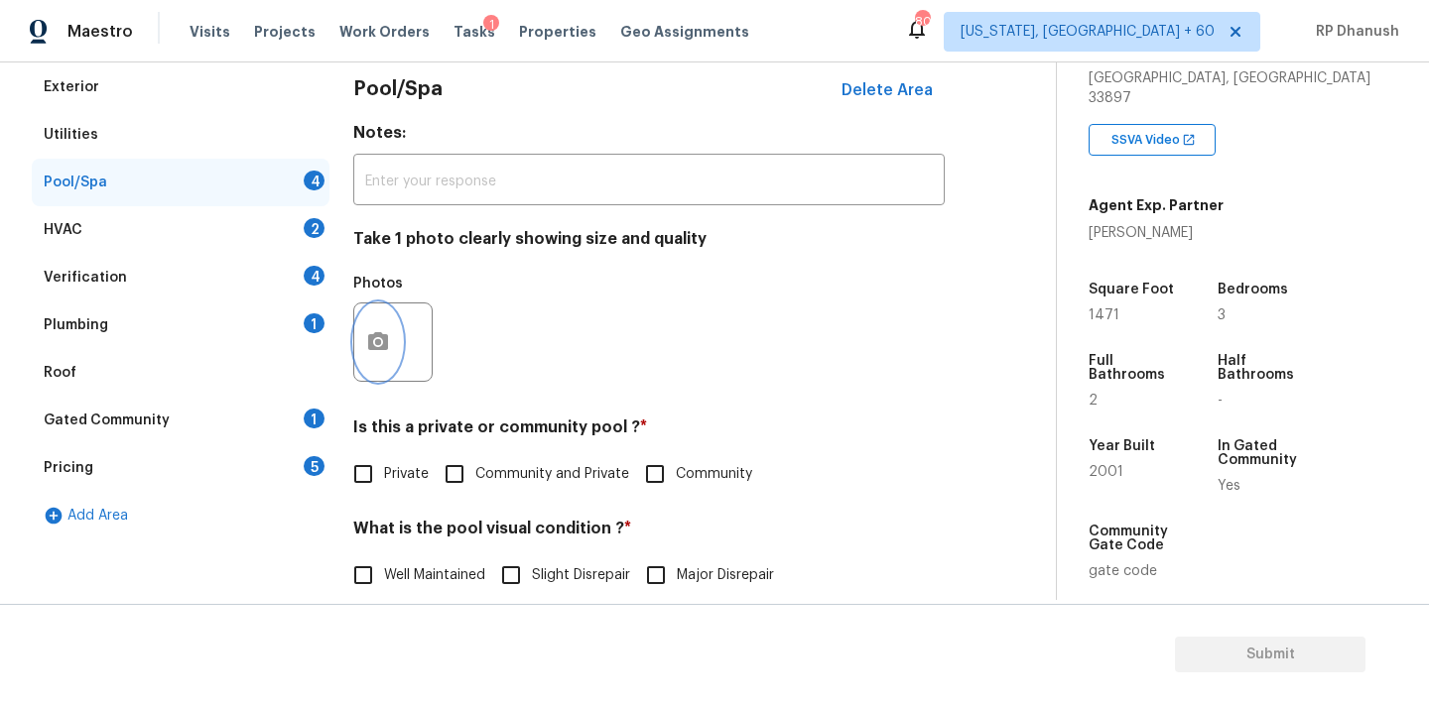
click at [370, 337] on icon "button" at bounding box center [378, 341] width 20 height 18
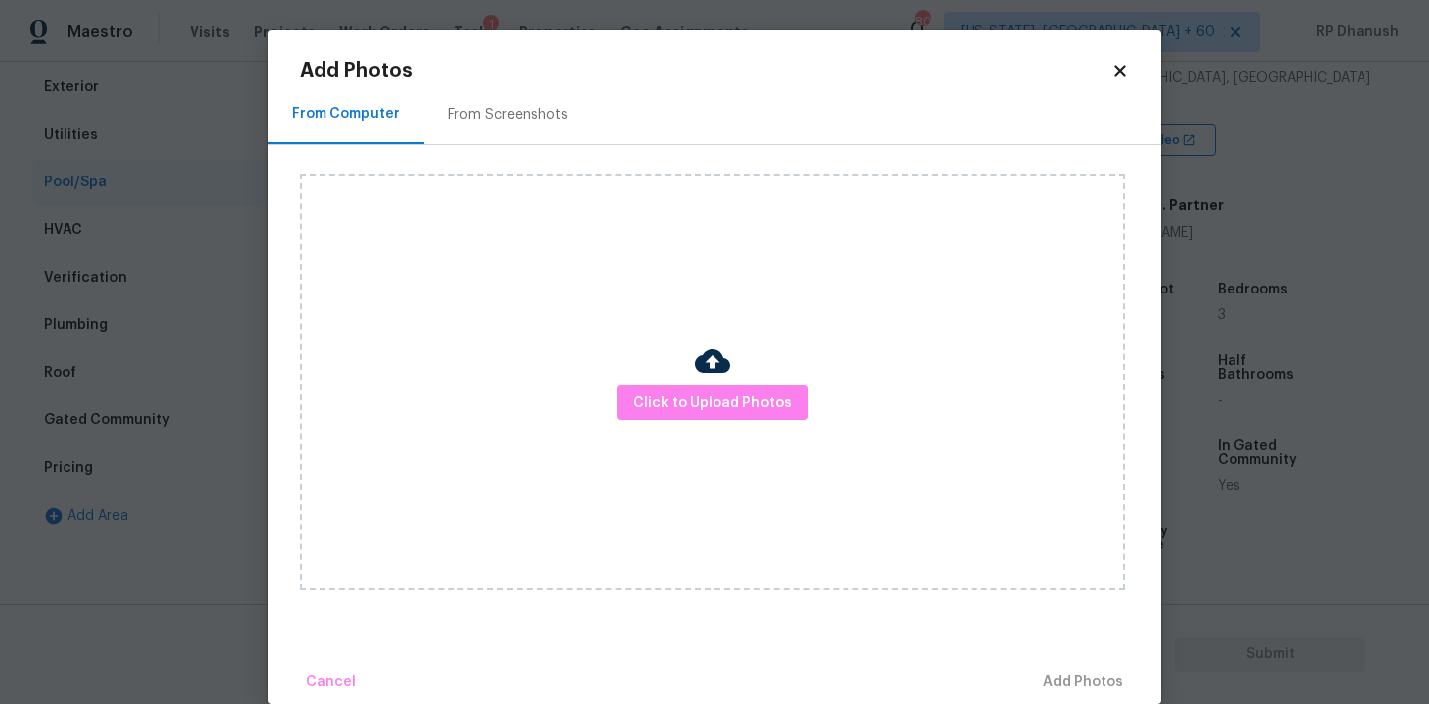
click at [480, 142] on div "From Screenshots" at bounding box center [508, 114] width 168 height 59
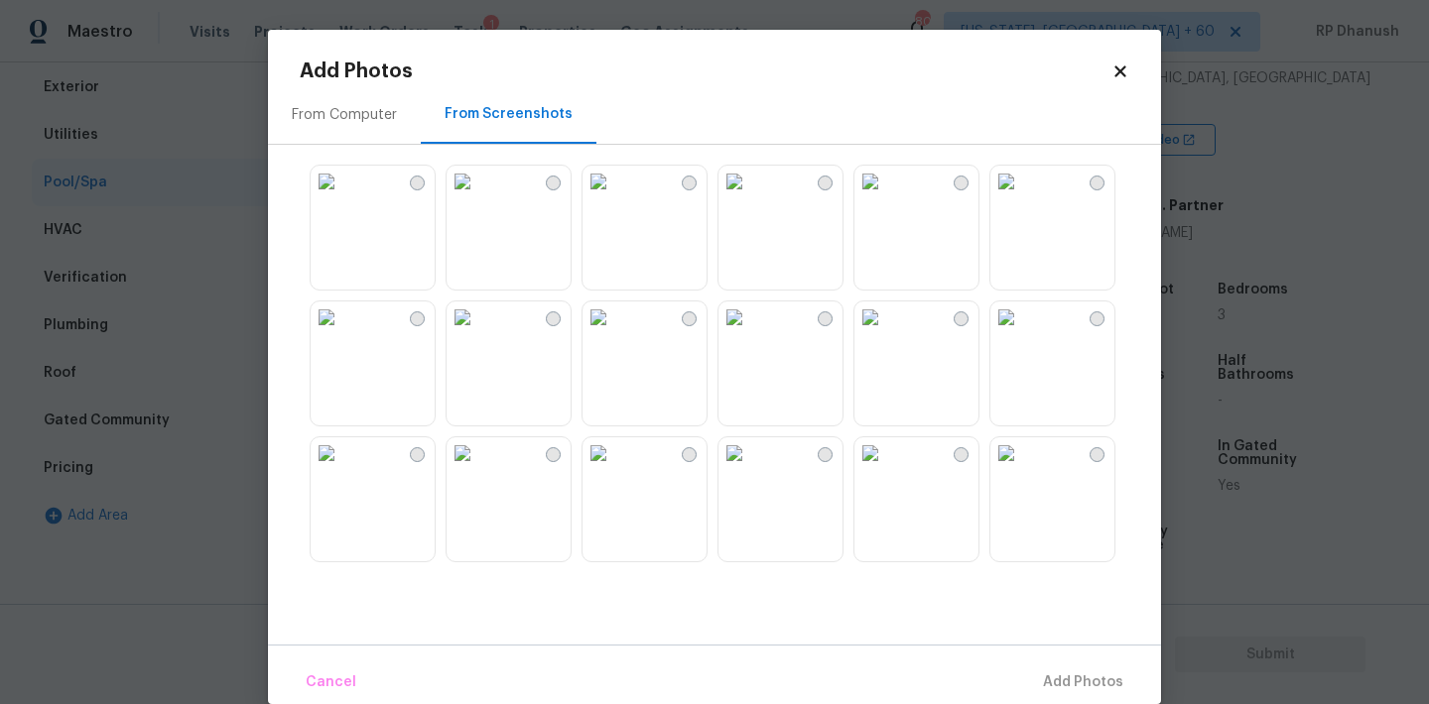
click at [505, 97] on div "From Screenshots" at bounding box center [509, 114] width 176 height 59
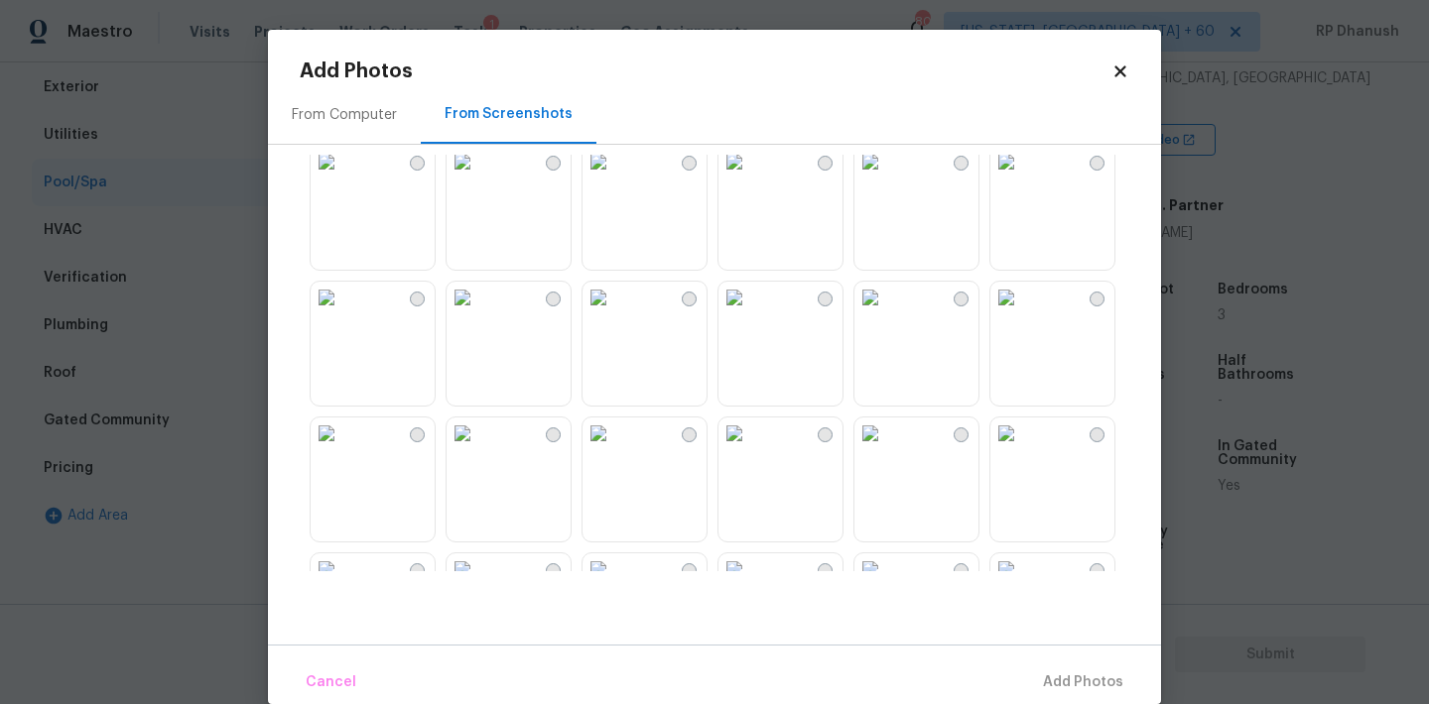
scroll to position [992, 0]
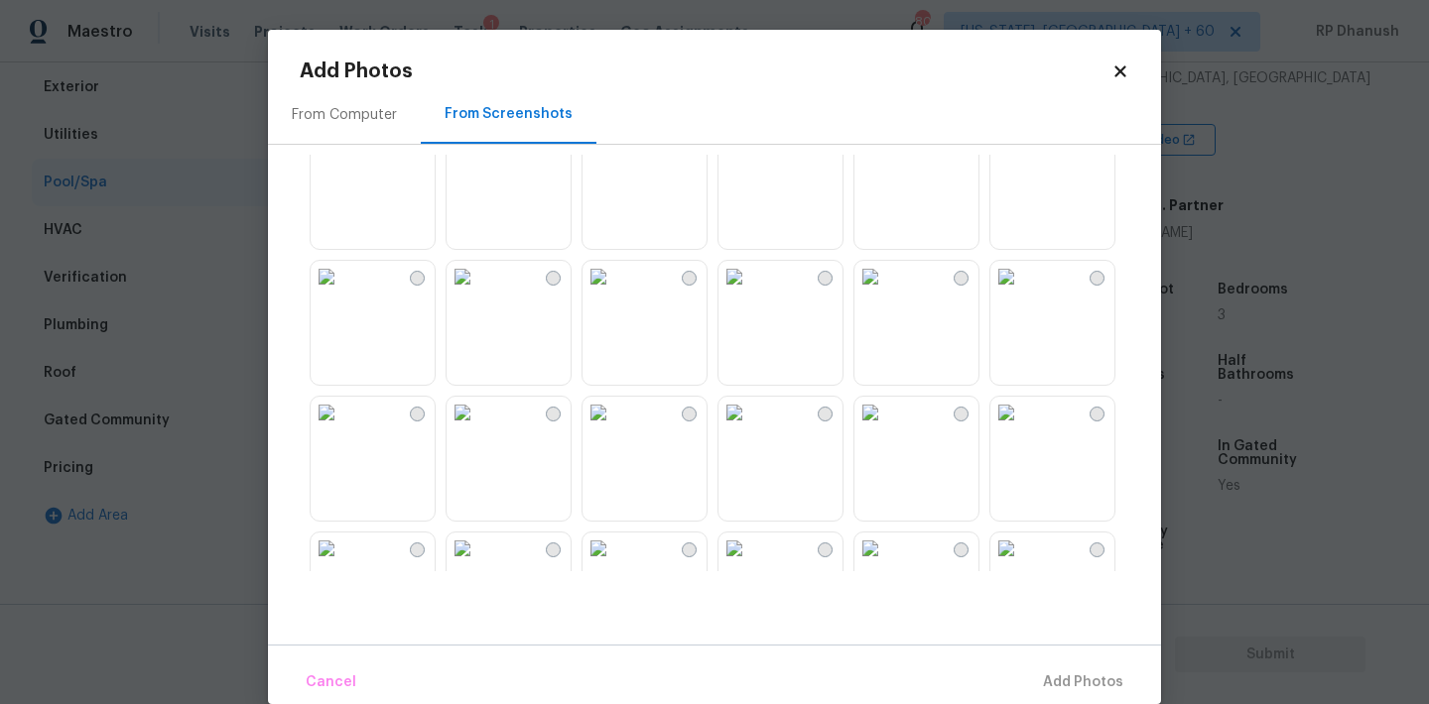
click at [614, 287] on img at bounding box center [598, 277] width 32 height 32
click at [1052, 673] on span "Add 1 Photo(s)" at bounding box center [1074, 683] width 98 height 25
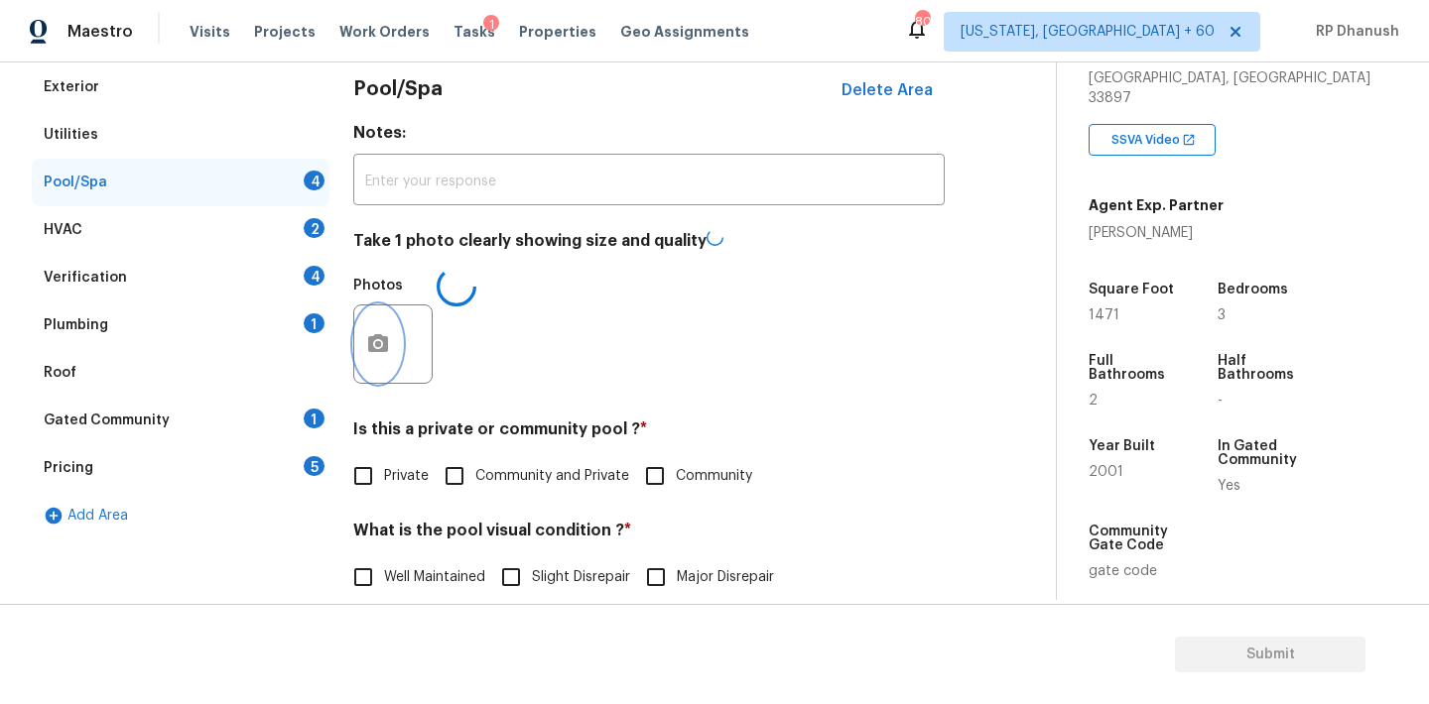
scroll to position [596, 0]
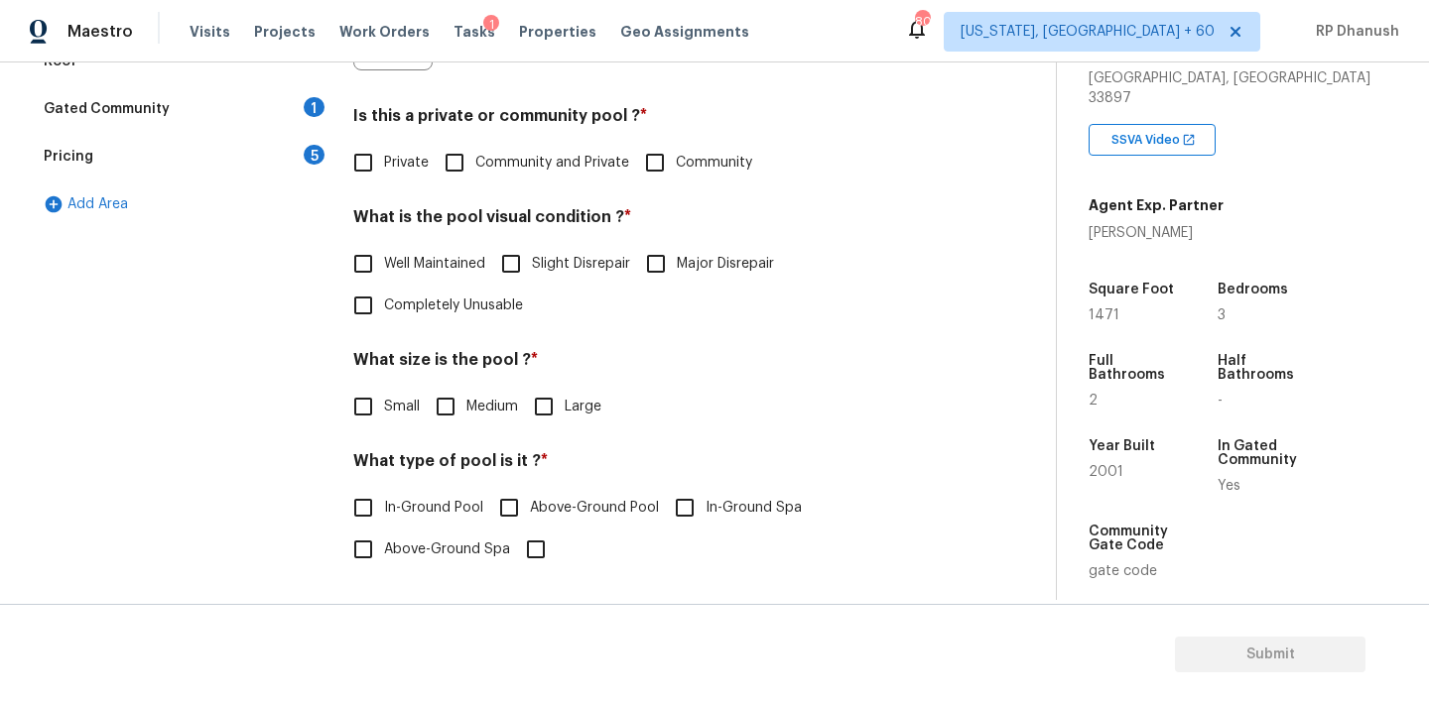
click at [388, 147] on label "Private" at bounding box center [385, 163] width 86 height 42
click at [384, 147] on input "Private" at bounding box center [363, 163] width 42 height 42
checkbox input "true"
click at [382, 255] on input "Well Maintained" at bounding box center [363, 266] width 42 height 42
checkbox input "true"
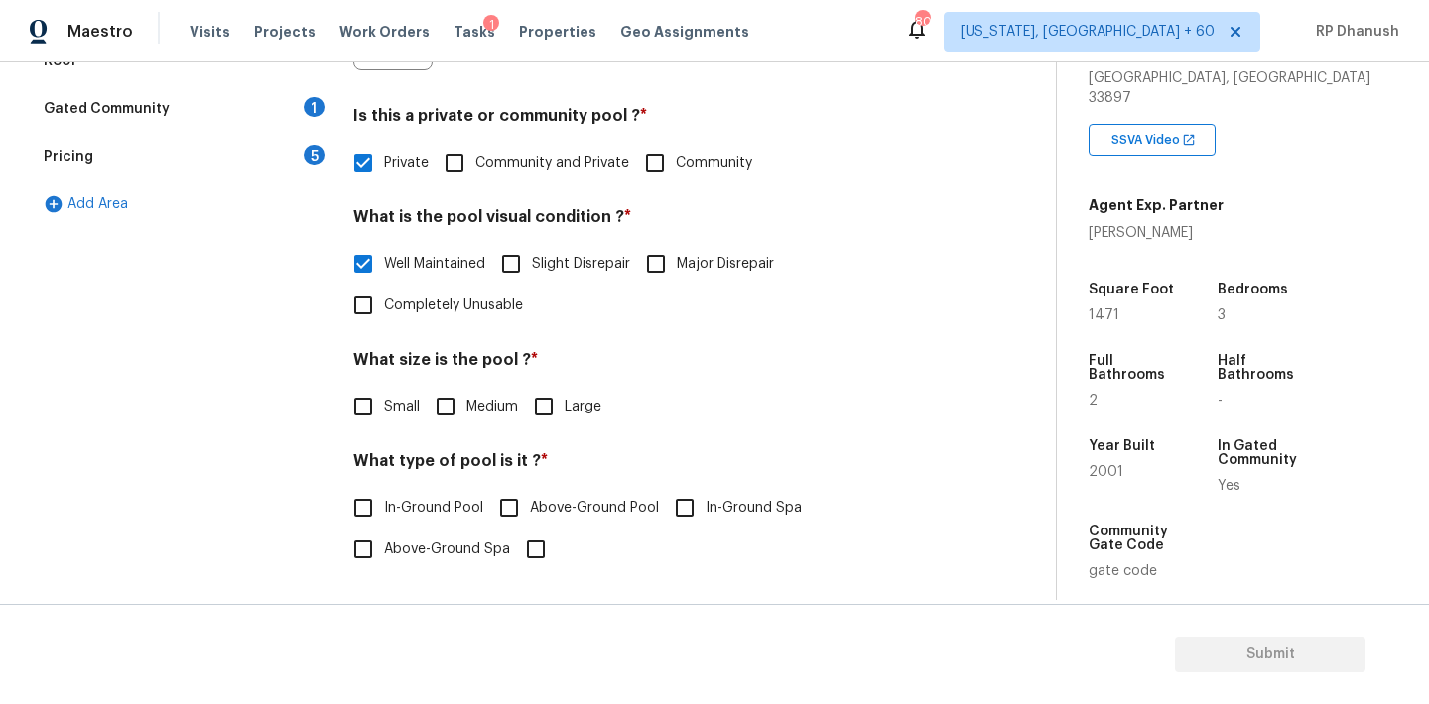
click at [462, 417] on input "Medium" at bounding box center [446, 407] width 42 height 42
checkbox input "true"
click at [376, 497] on input "In-Ground Pool" at bounding box center [363, 510] width 42 height 42
checkbox input "true"
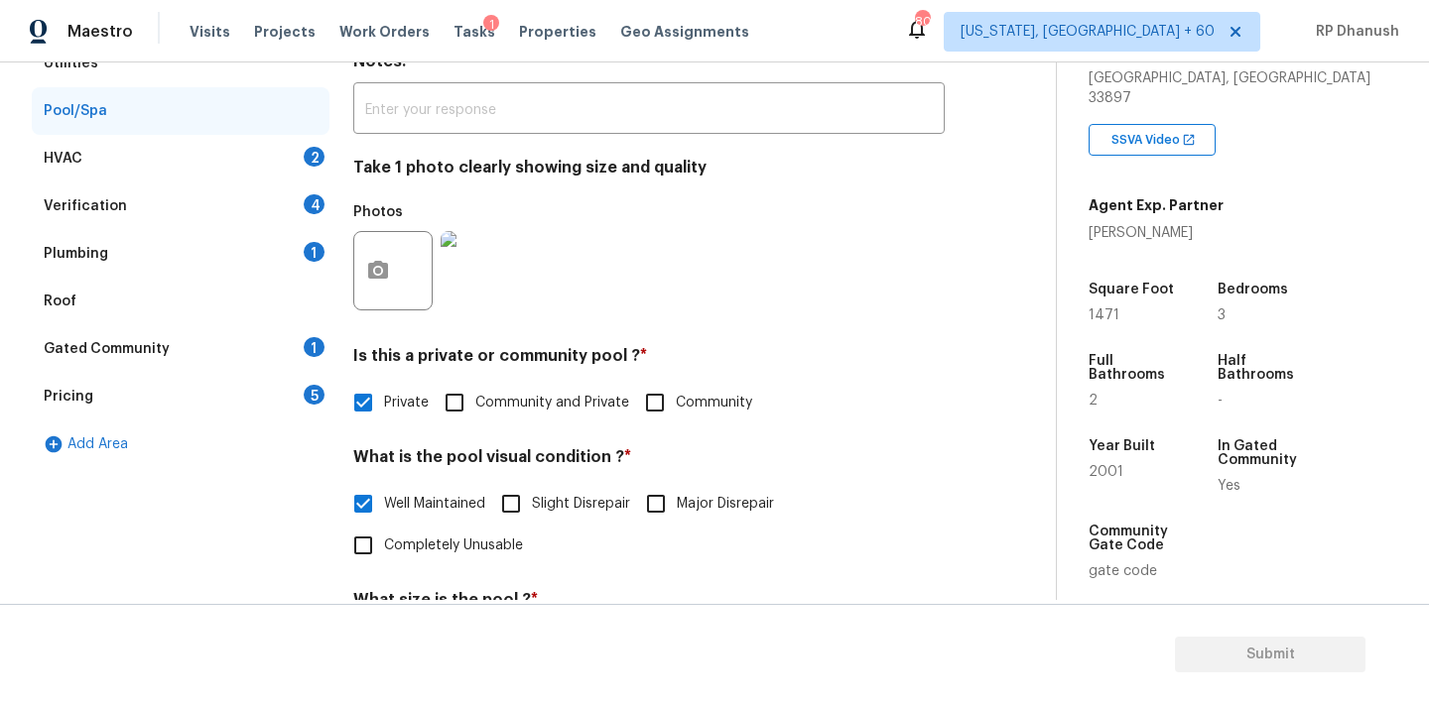
scroll to position [146, 0]
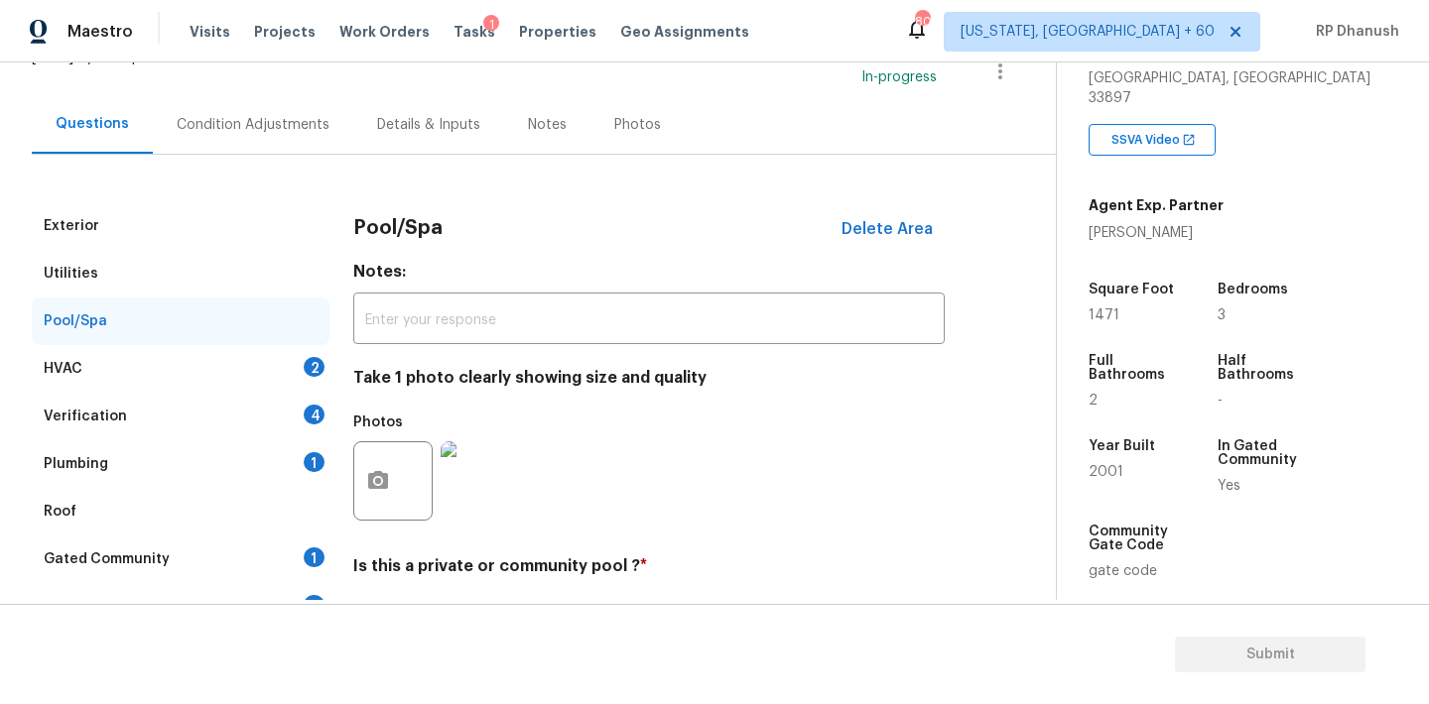
click at [308, 359] on div "2" at bounding box center [314, 367] width 21 height 20
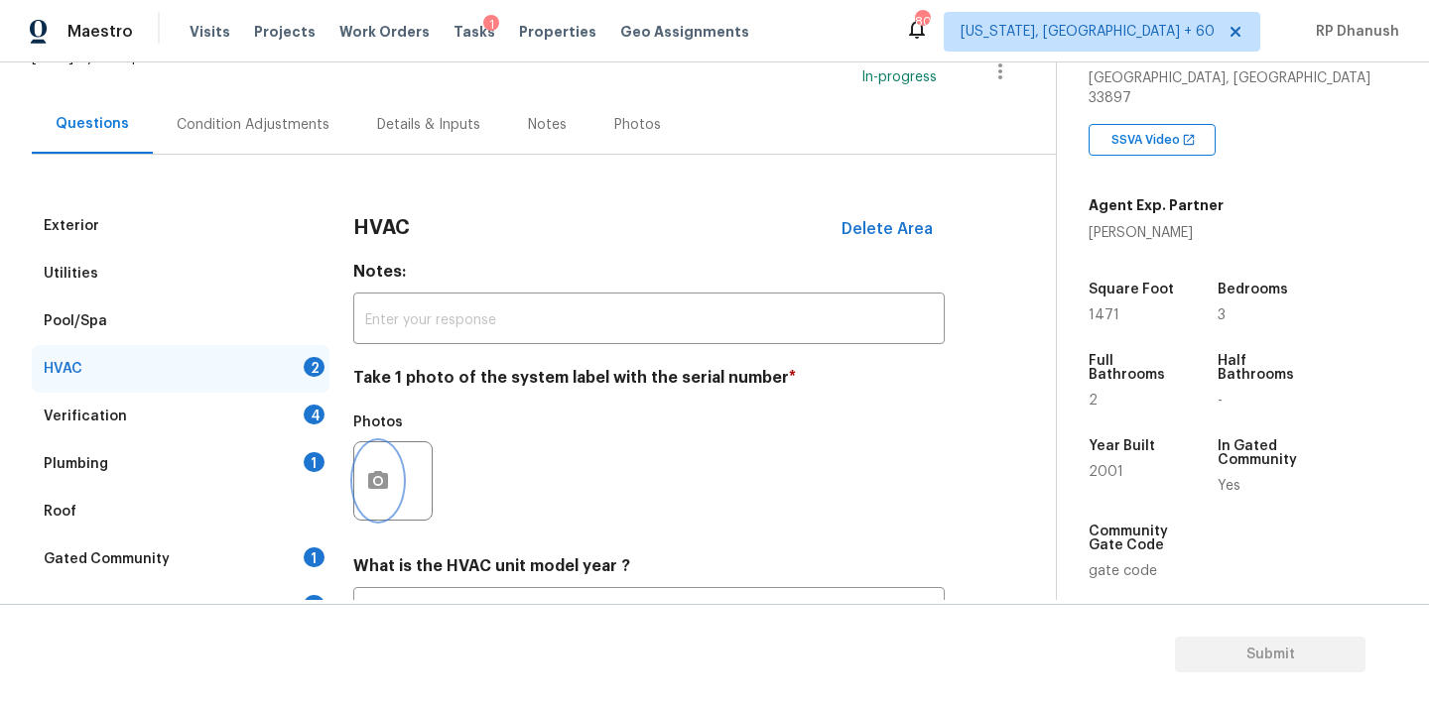
click at [368, 462] on button "button" at bounding box center [378, 481] width 48 height 77
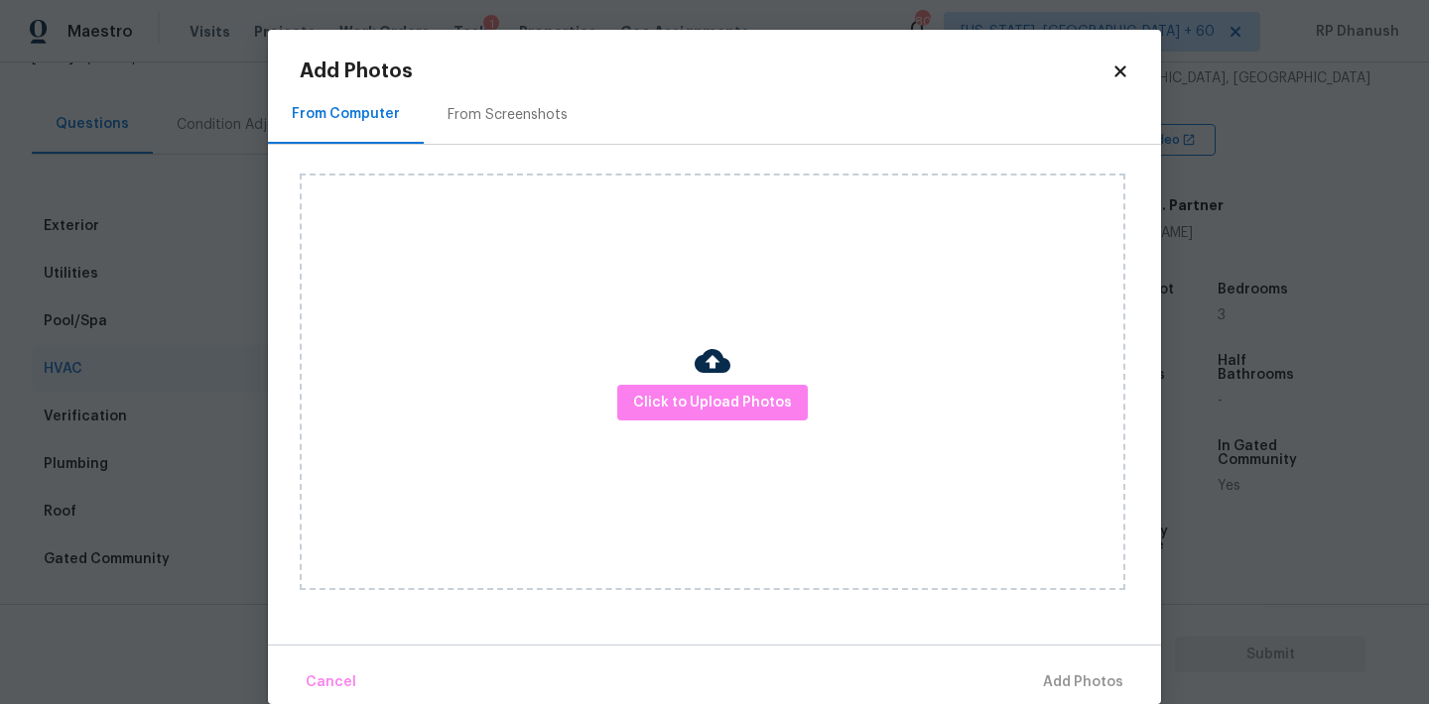
click at [459, 96] on div "From Screenshots" at bounding box center [508, 114] width 168 height 59
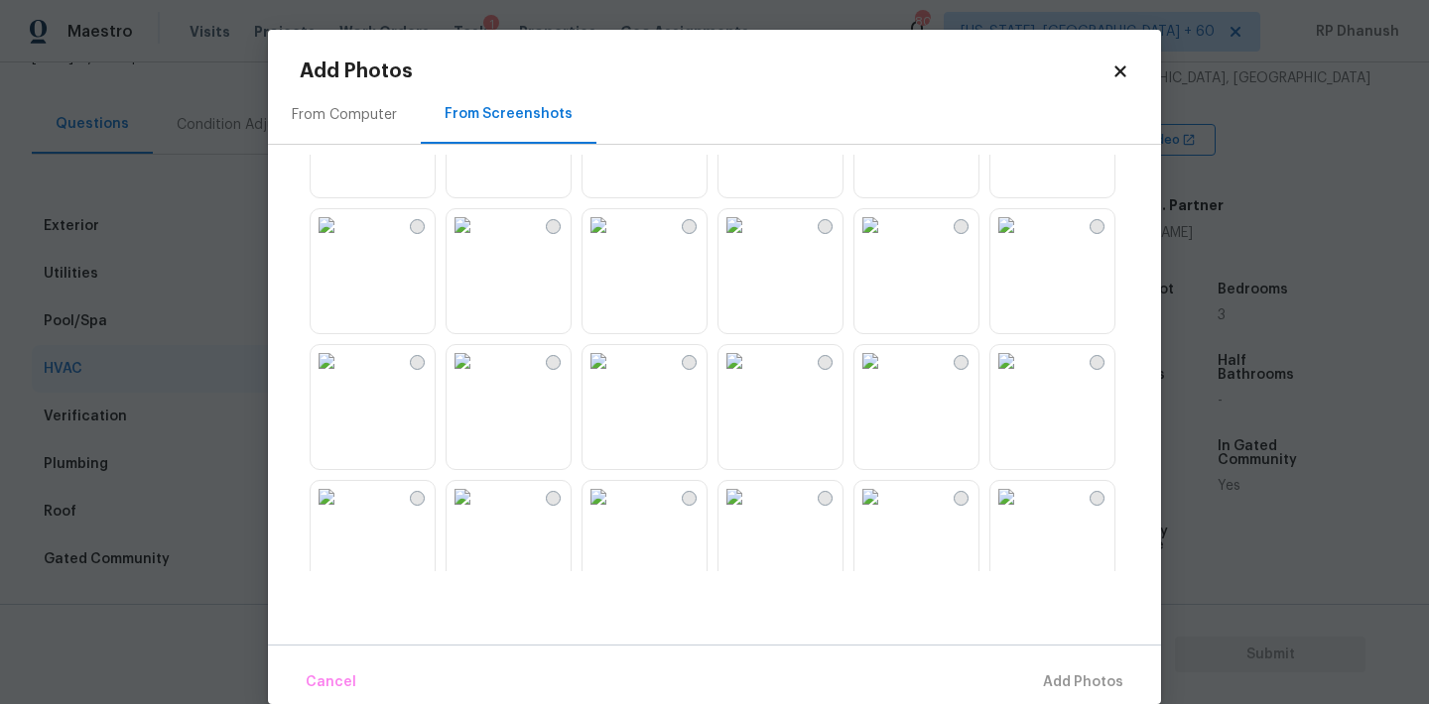
scroll to position [686, 0]
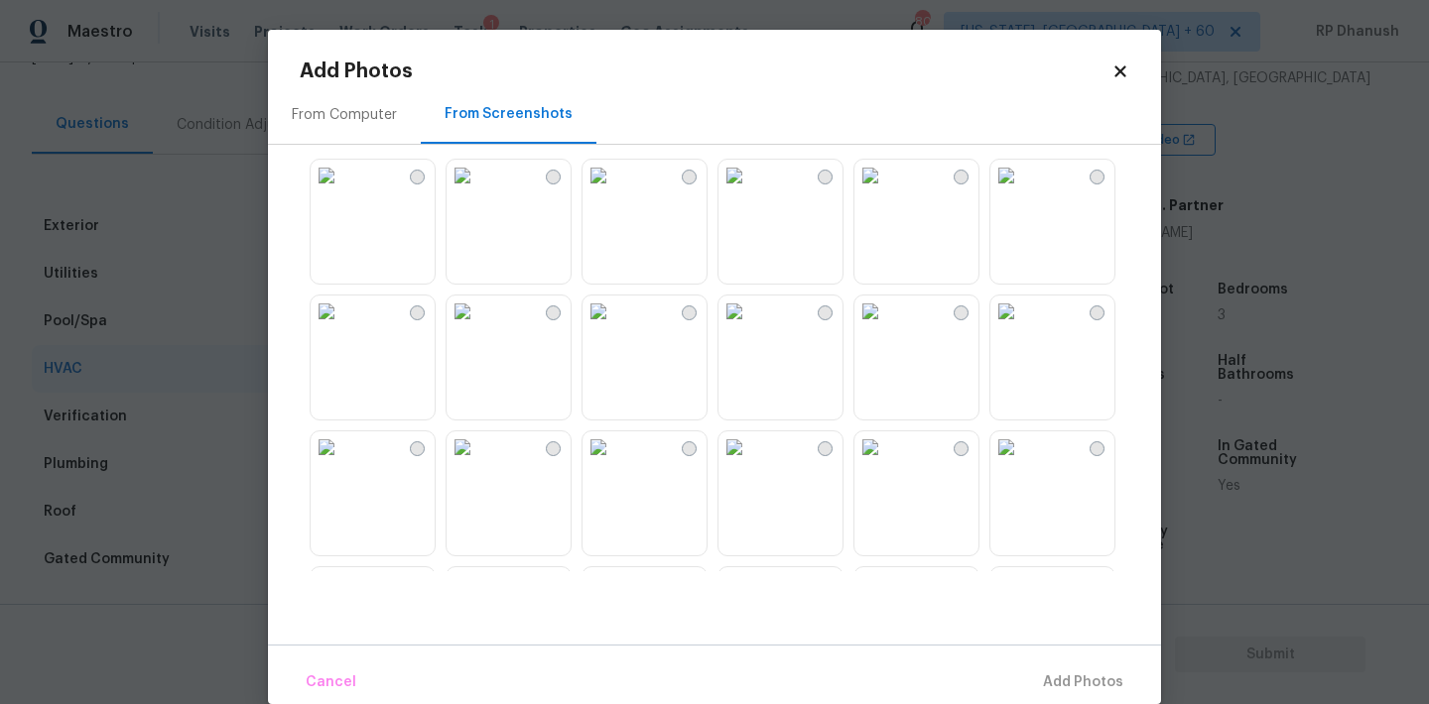
click at [614, 327] on img at bounding box center [598, 312] width 32 height 32
click at [1051, 687] on span "Add 1 Photo(s)" at bounding box center [1074, 683] width 98 height 25
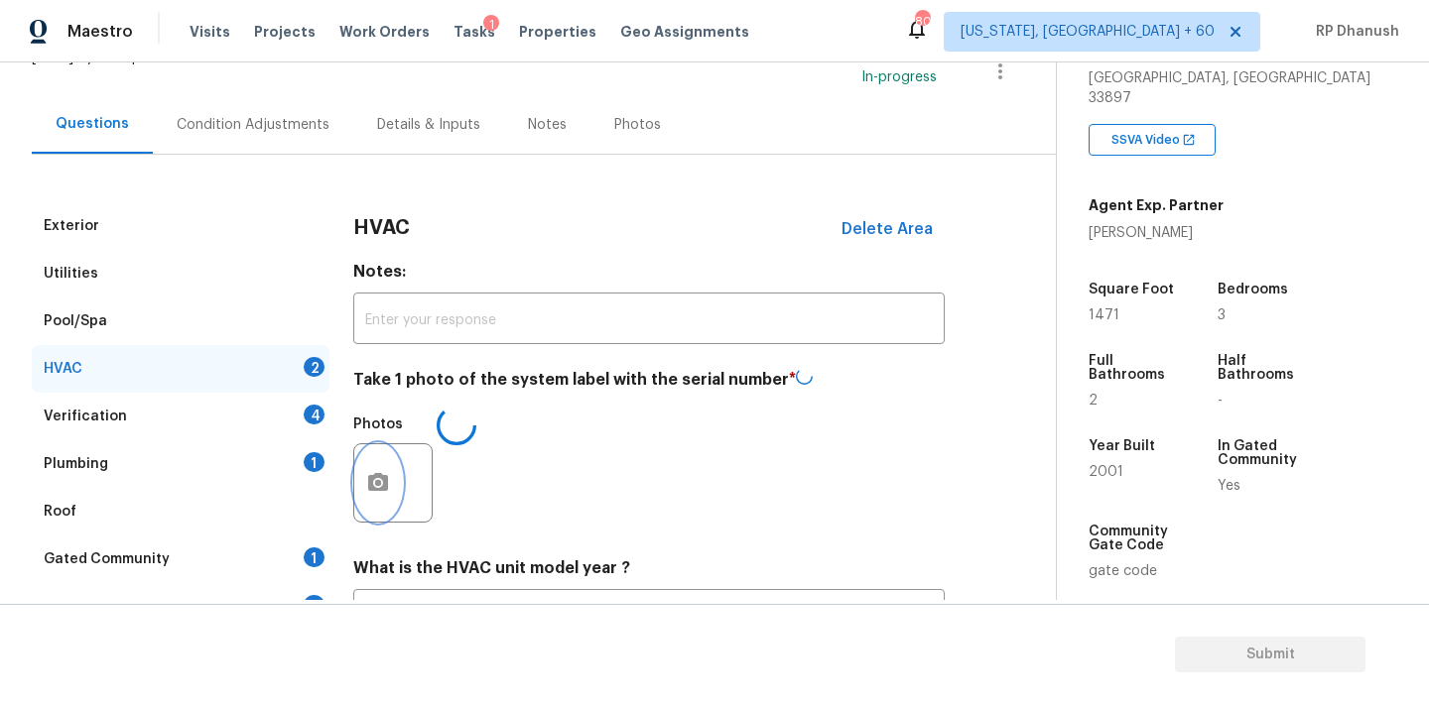
scroll to position [336, 0]
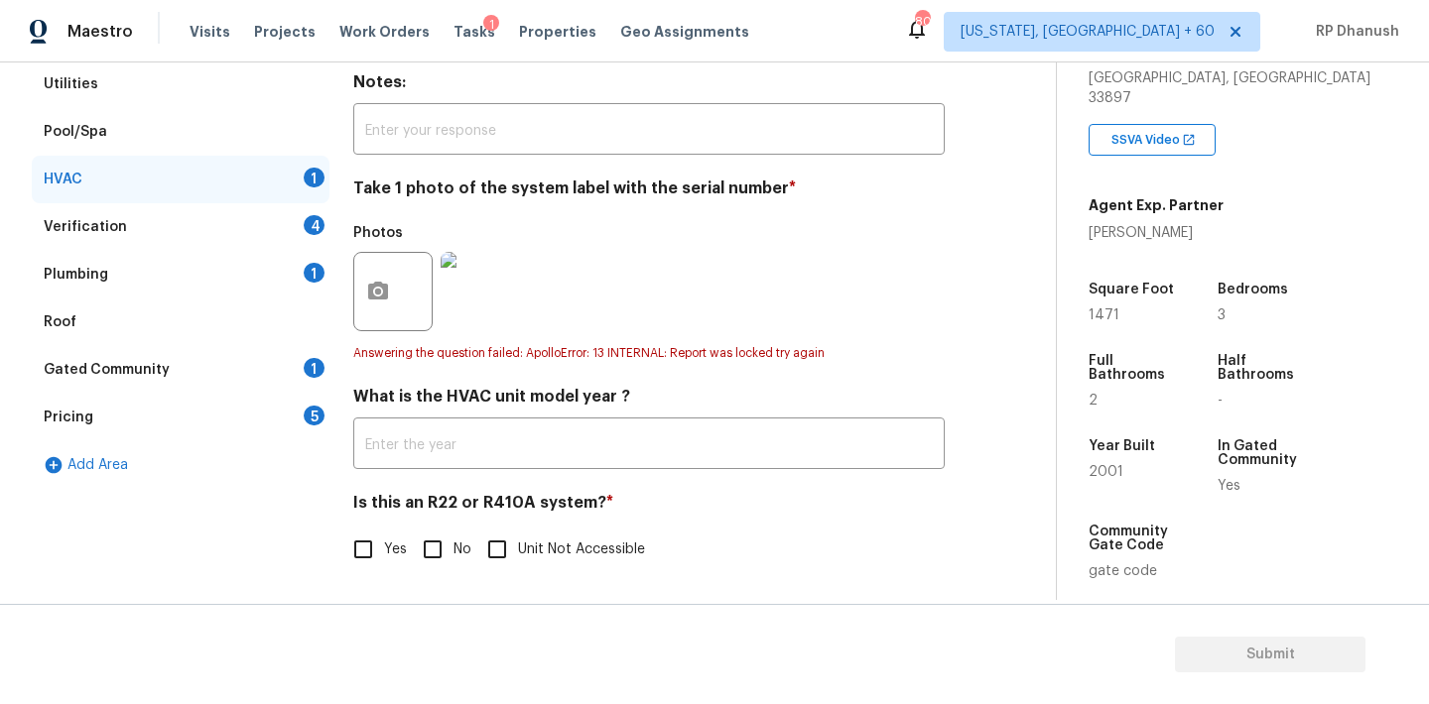
click at [418, 527] on div "Is this an R22 or R410A system? * Yes No Unit Not Accessible" at bounding box center [648, 531] width 591 height 77
click at [432, 534] on input "No" at bounding box center [433, 550] width 42 height 42
checkbox input "true"
click at [299, 222] on div "Verification 4" at bounding box center [181, 227] width 298 height 48
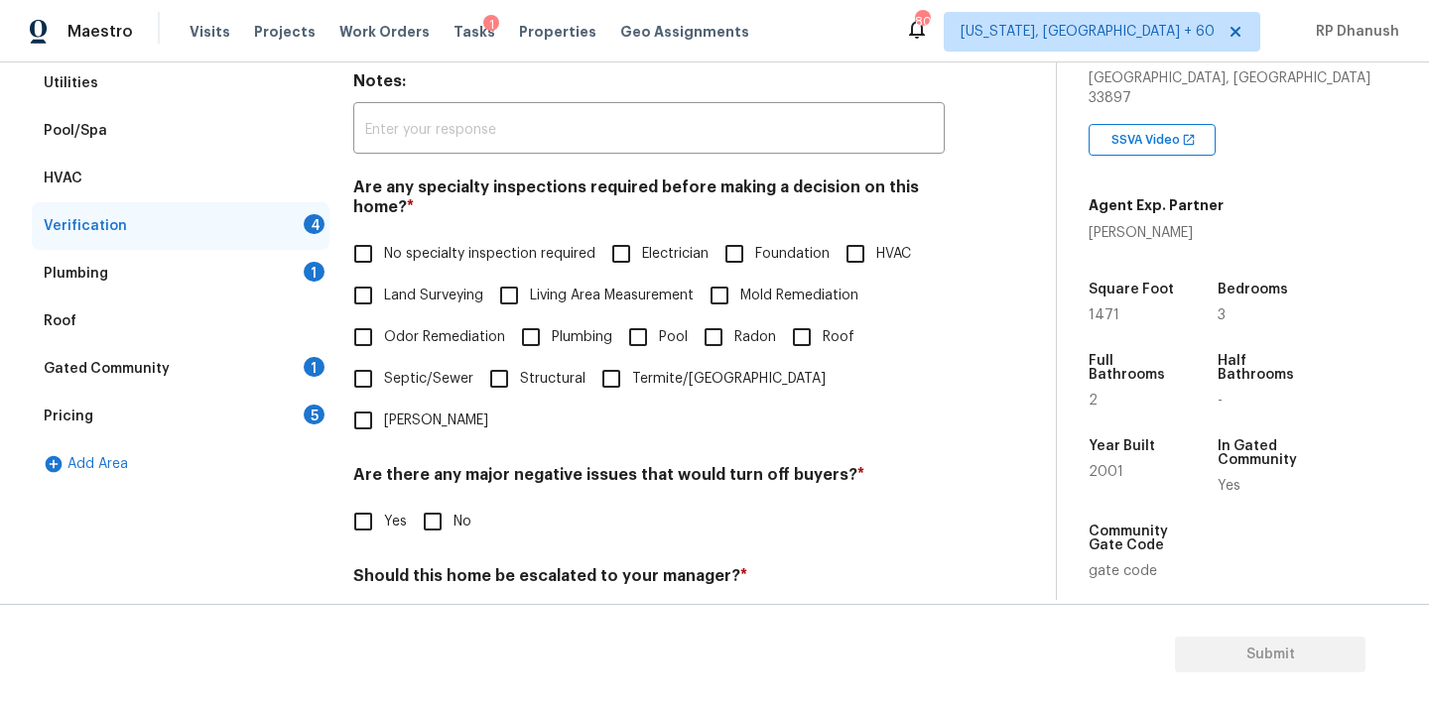
click at [398, 256] on span "No specialty inspection required" at bounding box center [489, 254] width 211 height 21
click at [384, 256] on input "No specialty inspection required" at bounding box center [363, 254] width 42 height 42
checkbox input "true"
click at [440, 501] on input "No" at bounding box center [433, 522] width 42 height 42
checkbox input "true"
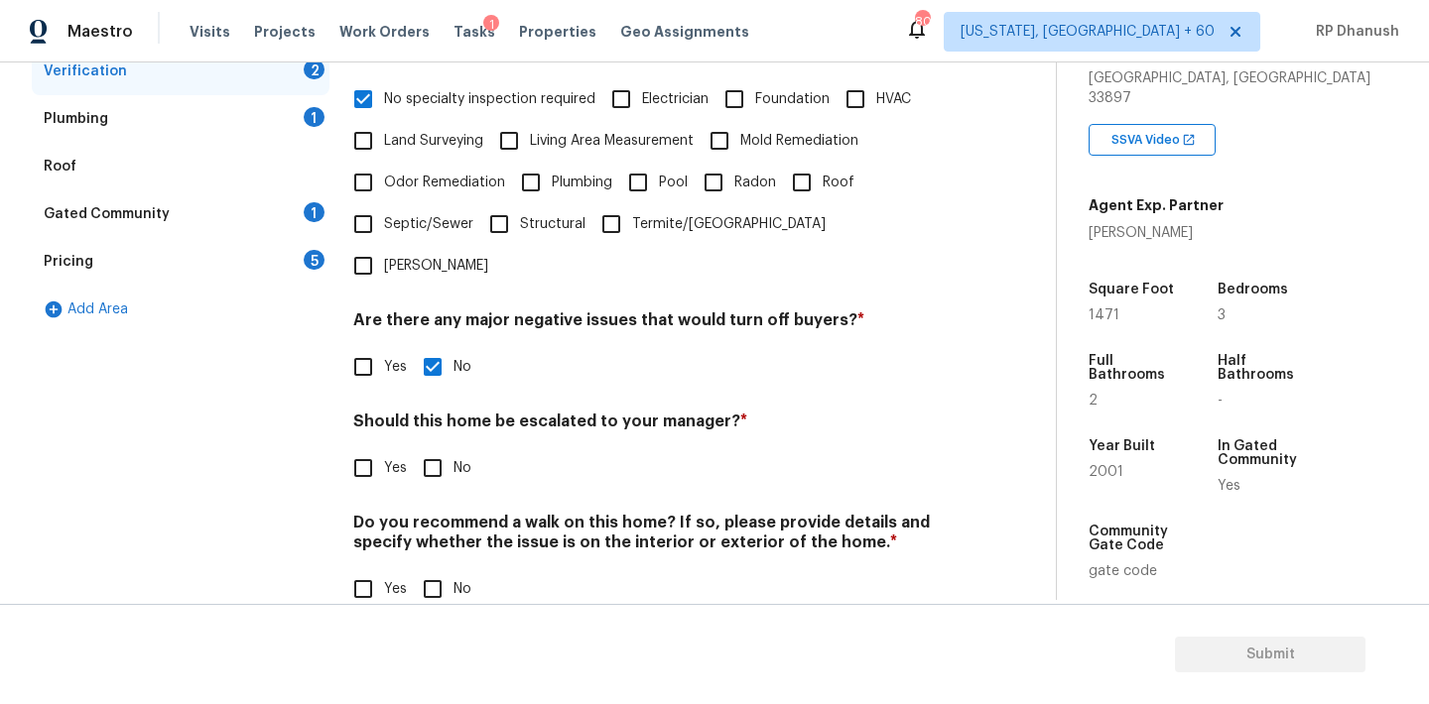
scroll to position [489, 0]
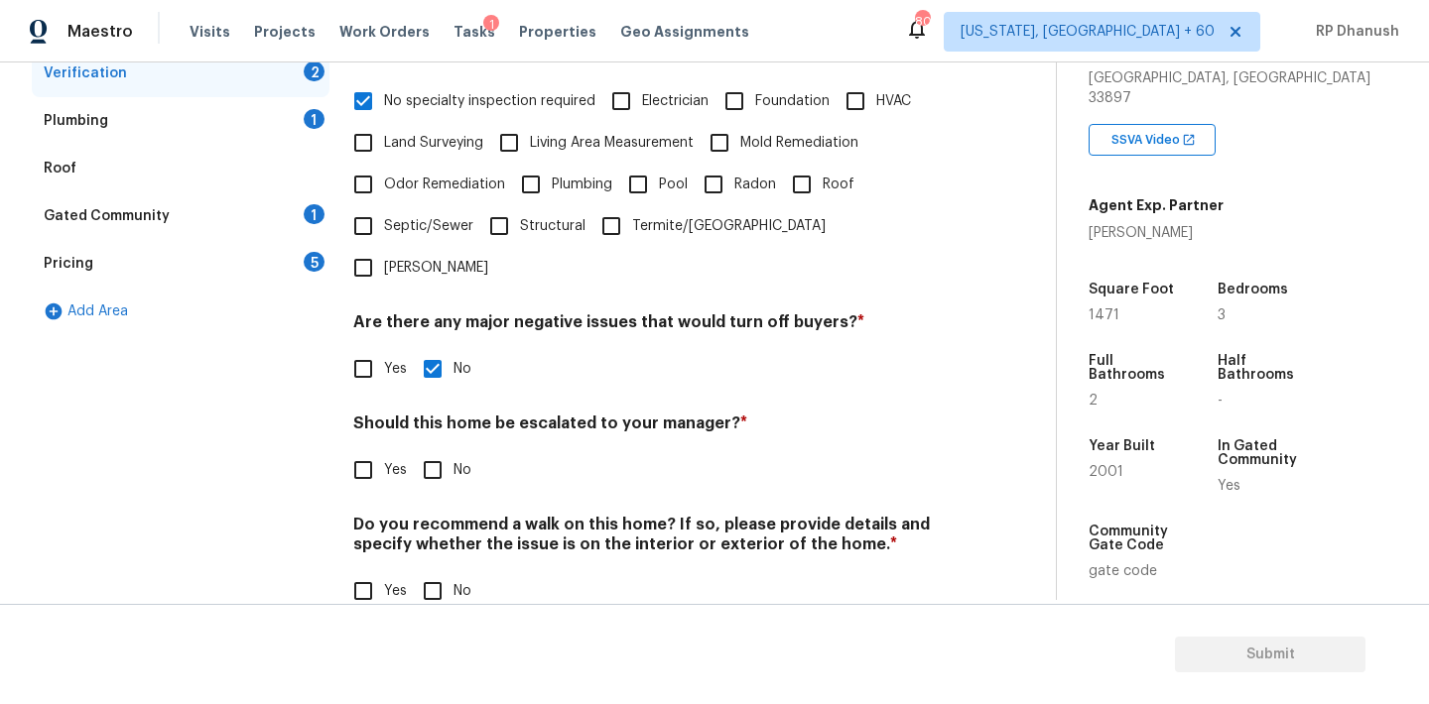
click at [425, 527] on div "Do you recommend a walk on this home? If so, please provide details and specify…" at bounding box center [648, 563] width 591 height 97
click at [425, 570] on input "No" at bounding box center [433, 591] width 42 height 42
checkbox input "true"
click at [264, 202] on div "Gated Community 1" at bounding box center [181, 216] width 298 height 48
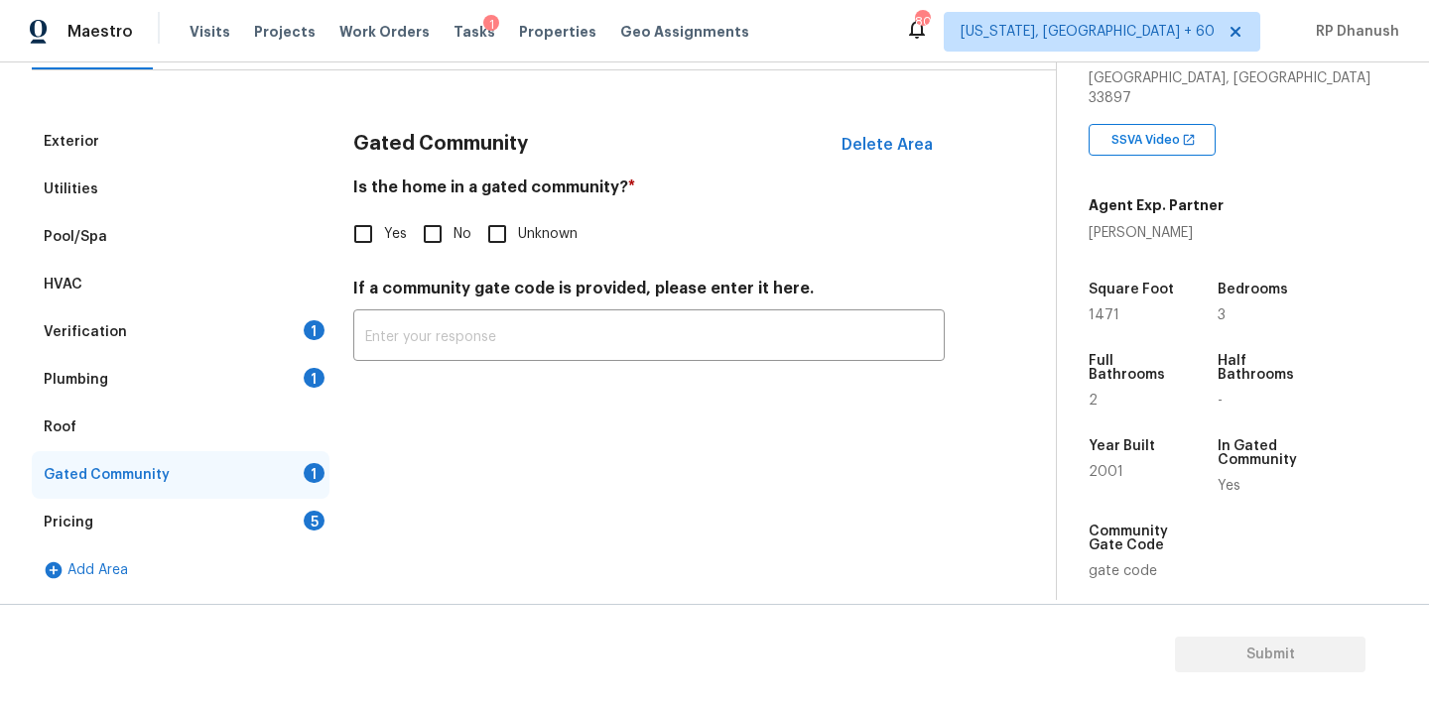
scroll to position [230, 0]
click at [243, 368] on div "Plumbing 1" at bounding box center [181, 380] width 298 height 48
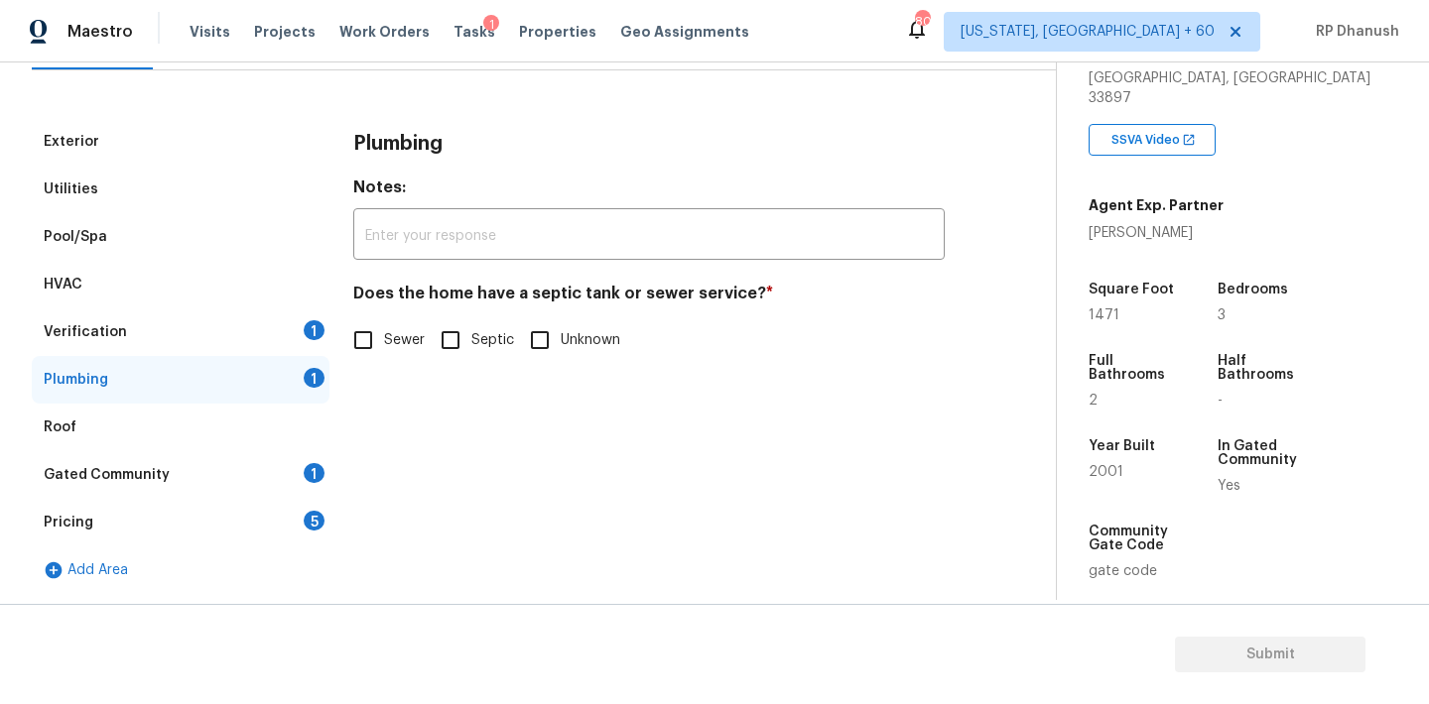
click at [191, 502] on div "Pricing 5" at bounding box center [181, 523] width 298 height 48
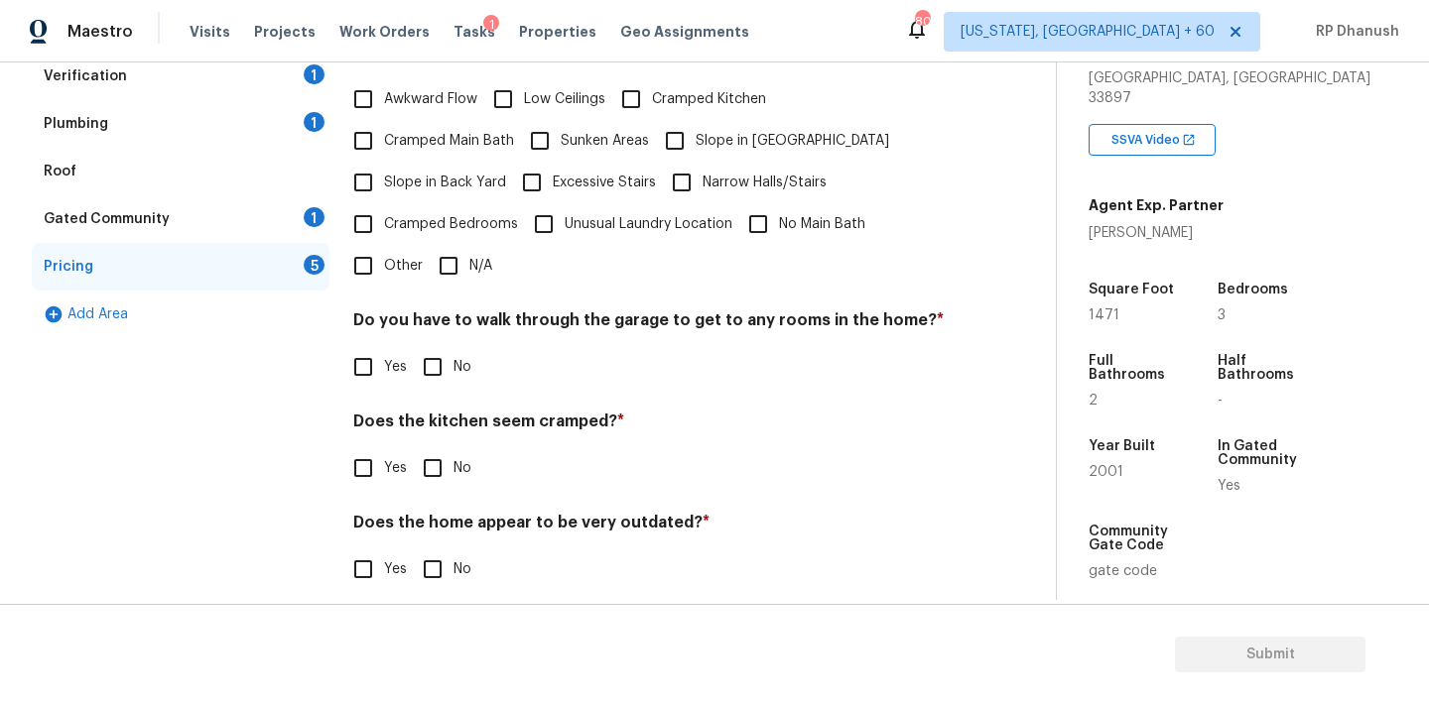
click at [381, 170] on input "Slope in Back Yard" at bounding box center [363, 183] width 42 height 42
checkbox input "true"
click at [691, 130] on input "Slope in [GEOGRAPHIC_DATA]" at bounding box center [675, 141] width 42 height 42
checkbox input "true"
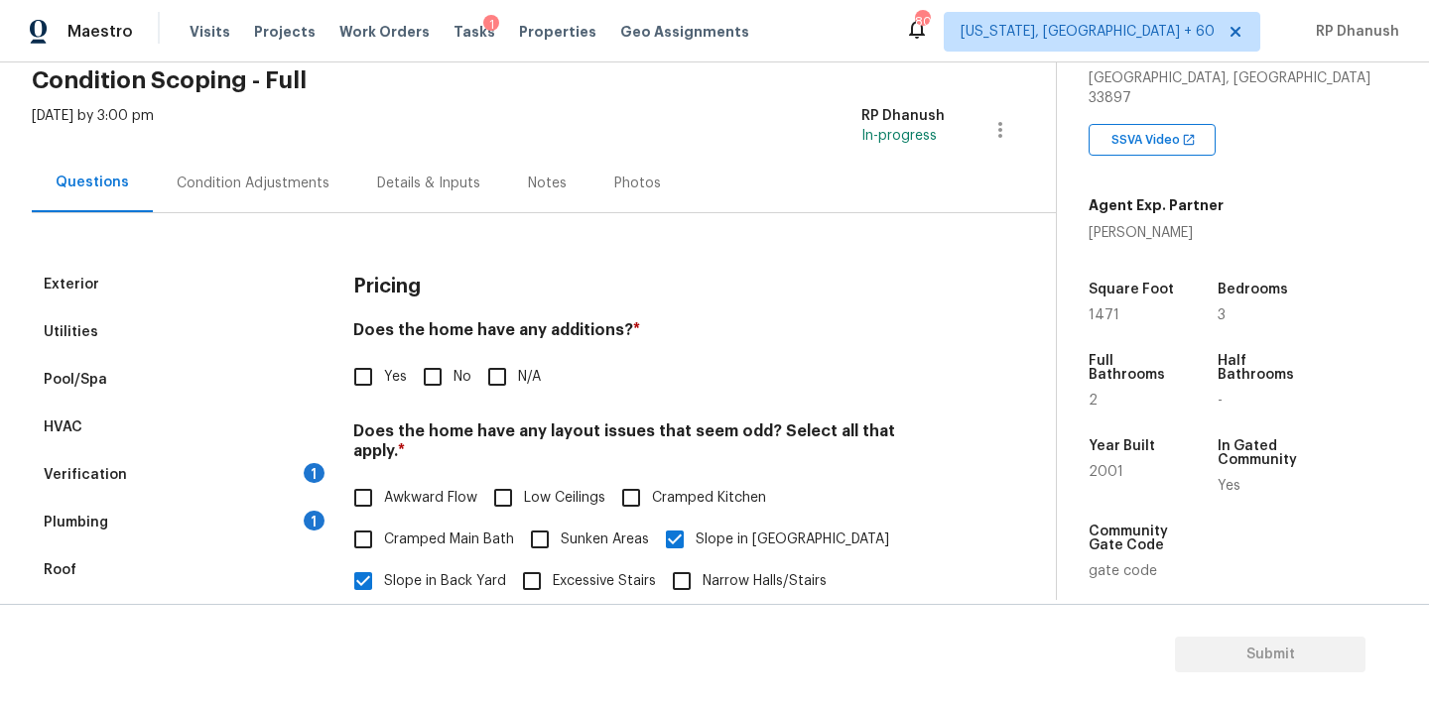
click at [430, 364] on input "No" at bounding box center [433, 377] width 42 height 42
checkbox input "true"
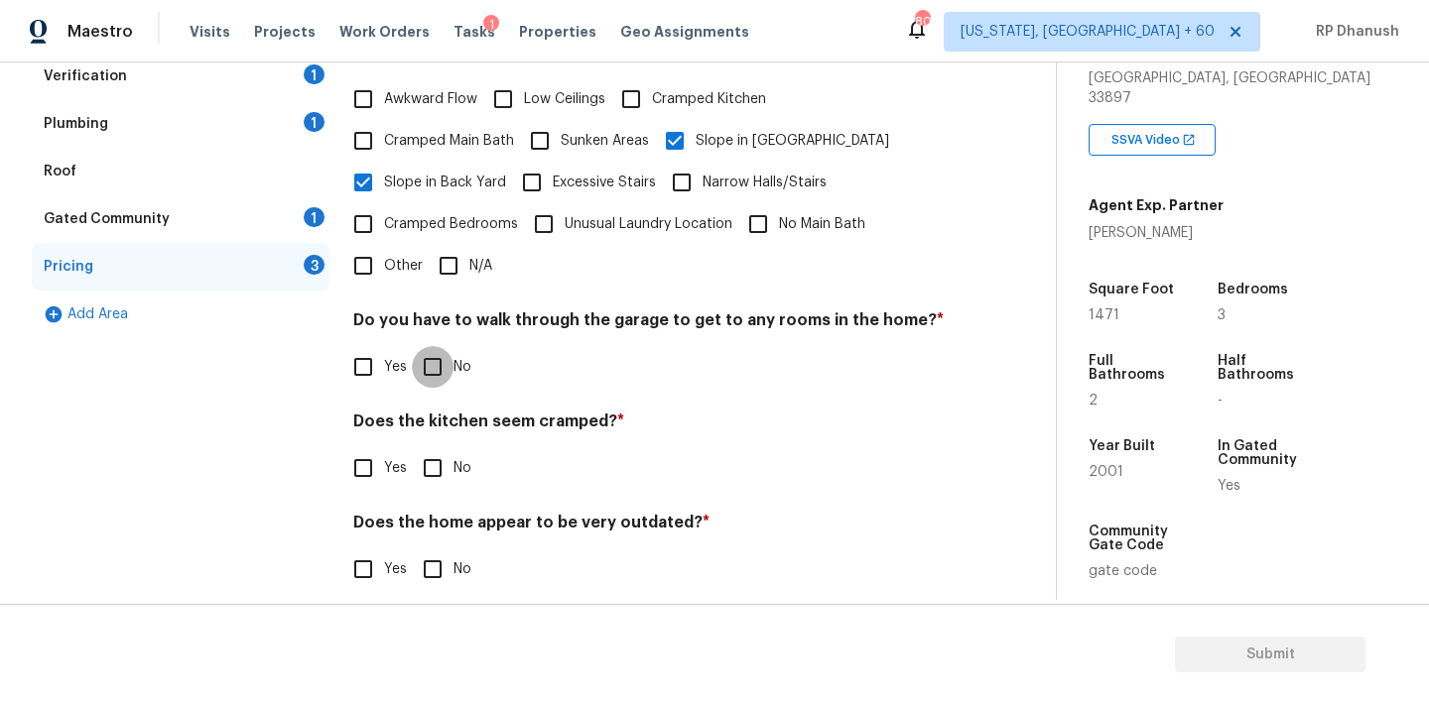
click at [449, 346] on input "No" at bounding box center [433, 367] width 42 height 42
checkbox input "true"
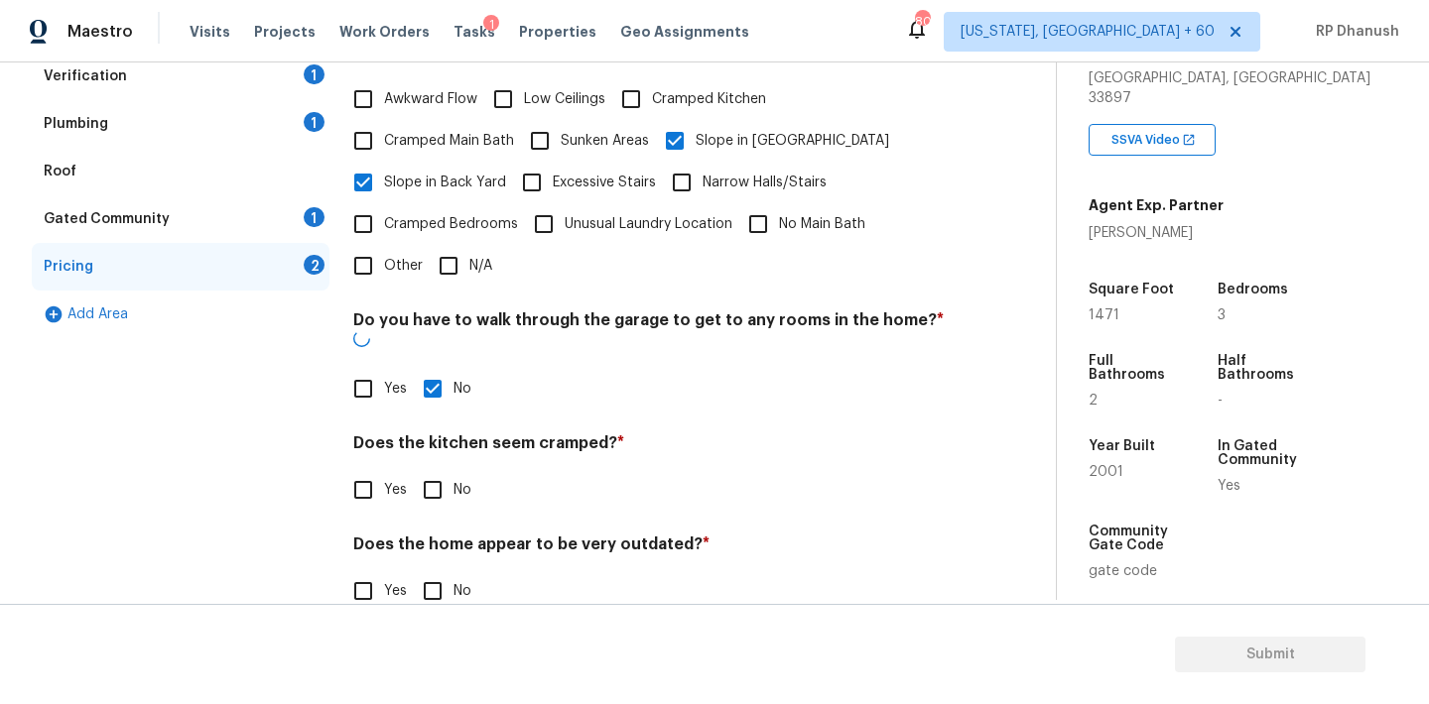
click at [433, 469] on input "No" at bounding box center [433, 490] width 42 height 42
checkbox input "true"
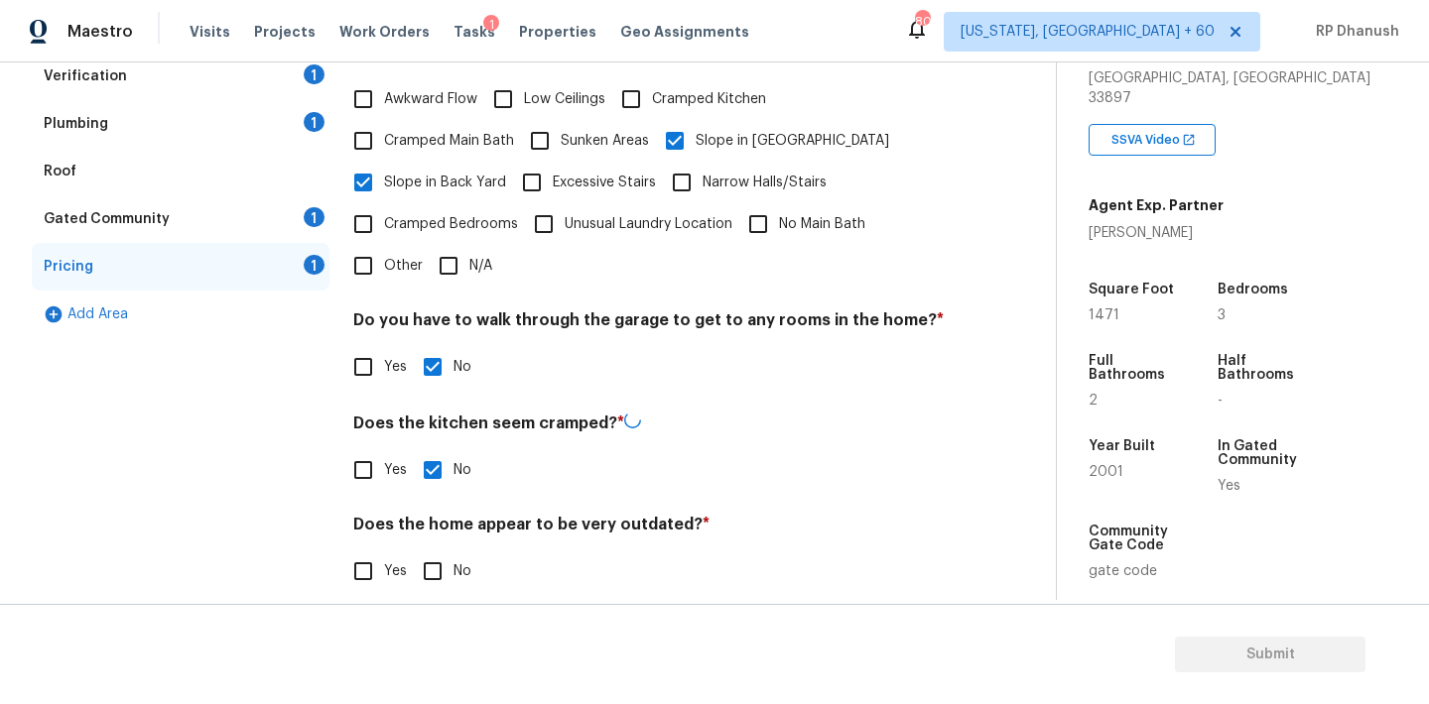
click at [433, 515] on h4 "Does the home appear to be very outdated? *" at bounding box center [648, 529] width 591 height 28
click at [433, 526] on div "Does the home appear to be very outdated? * Yes No" at bounding box center [648, 553] width 591 height 77
click at [434, 549] on input "No" at bounding box center [433, 570] width 42 height 42
checkbox input "true"
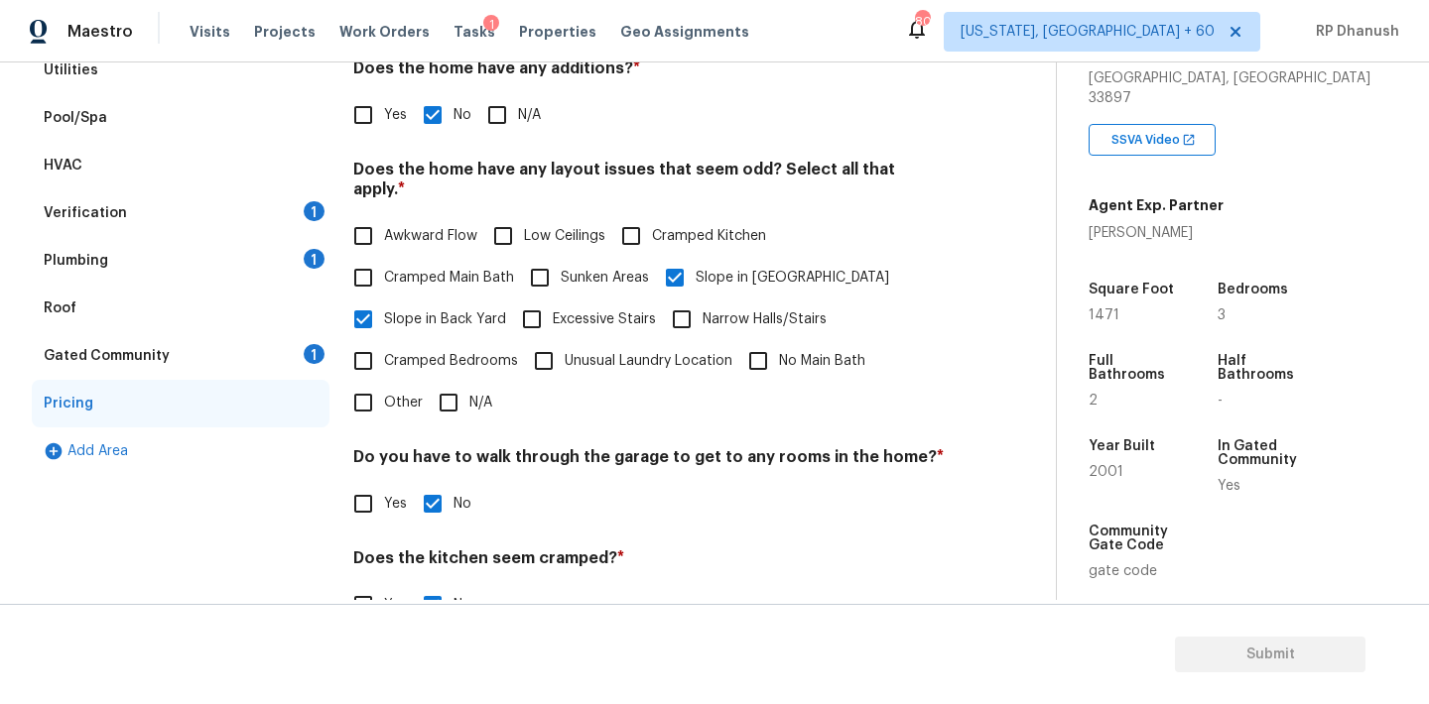
click at [296, 347] on div "Gated Community 1" at bounding box center [181, 356] width 298 height 48
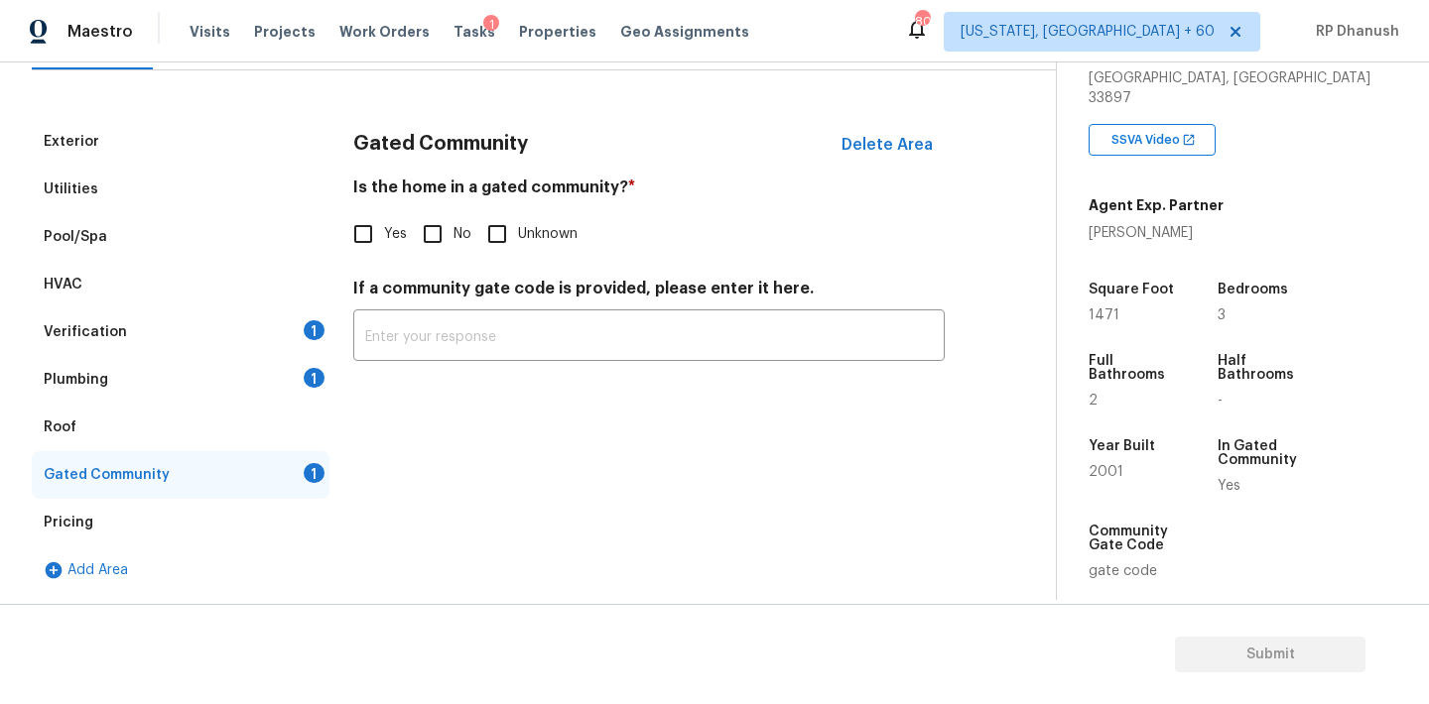
scroll to position [230, 0]
drag, startPoint x: 428, startPoint y: 237, endPoint x: 364, endPoint y: 308, distance: 94.8
click at [428, 237] on input "No" at bounding box center [433, 234] width 42 height 42
checkbox input "true"
click at [288, 336] on div "Verification 1" at bounding box center [181, 333] width 298 height 48
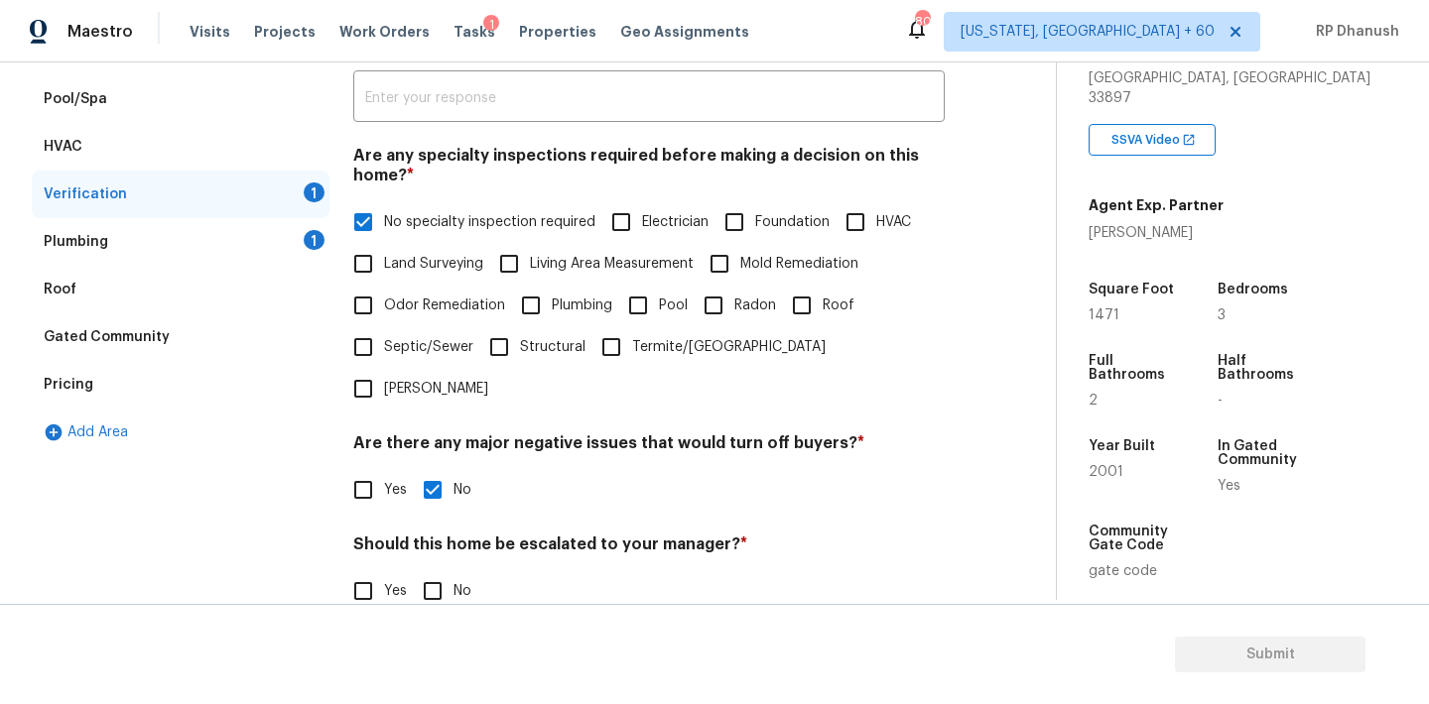
scroll to position [489, 0]
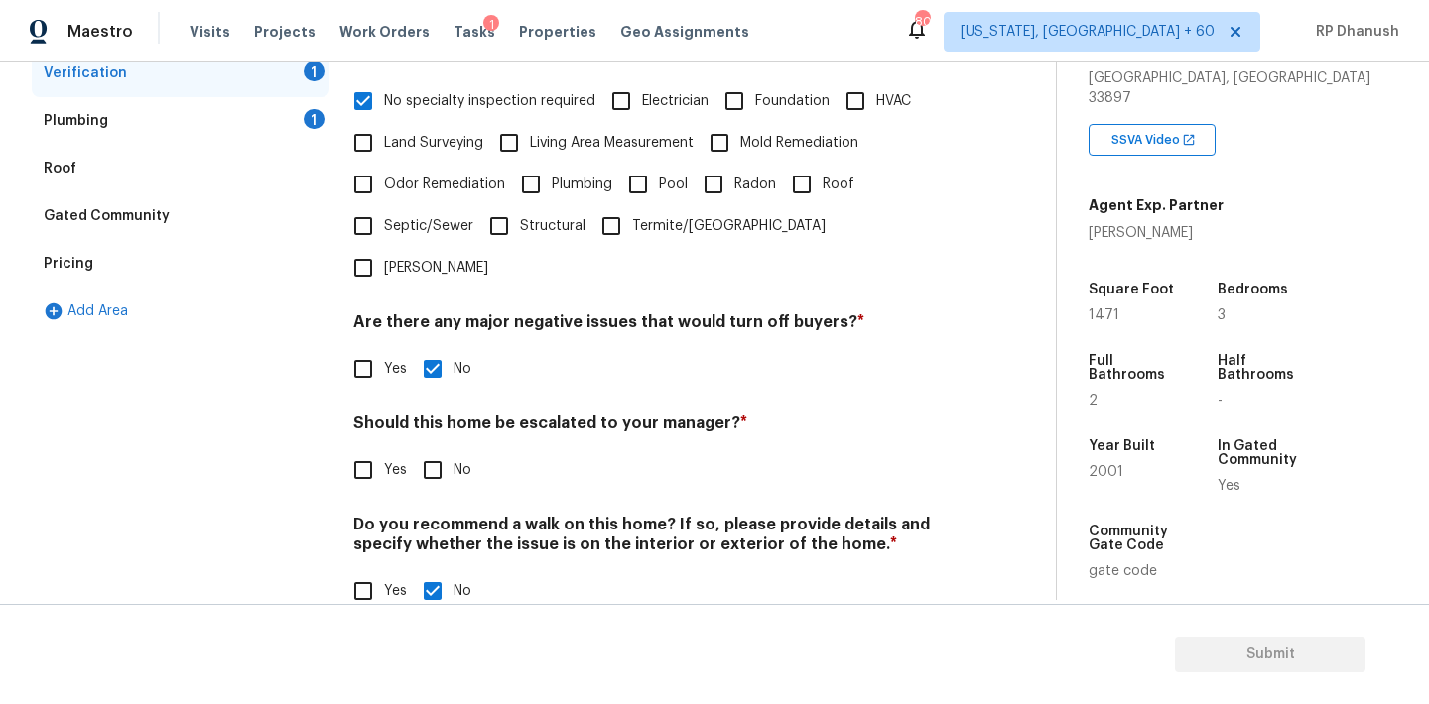
click at [386, 460] on span "Yes" at bounding box center [395, 470] width 23 height 21
click at [384, 449] on input "Yes" at bounding box center [363, 470] width 42 height 42
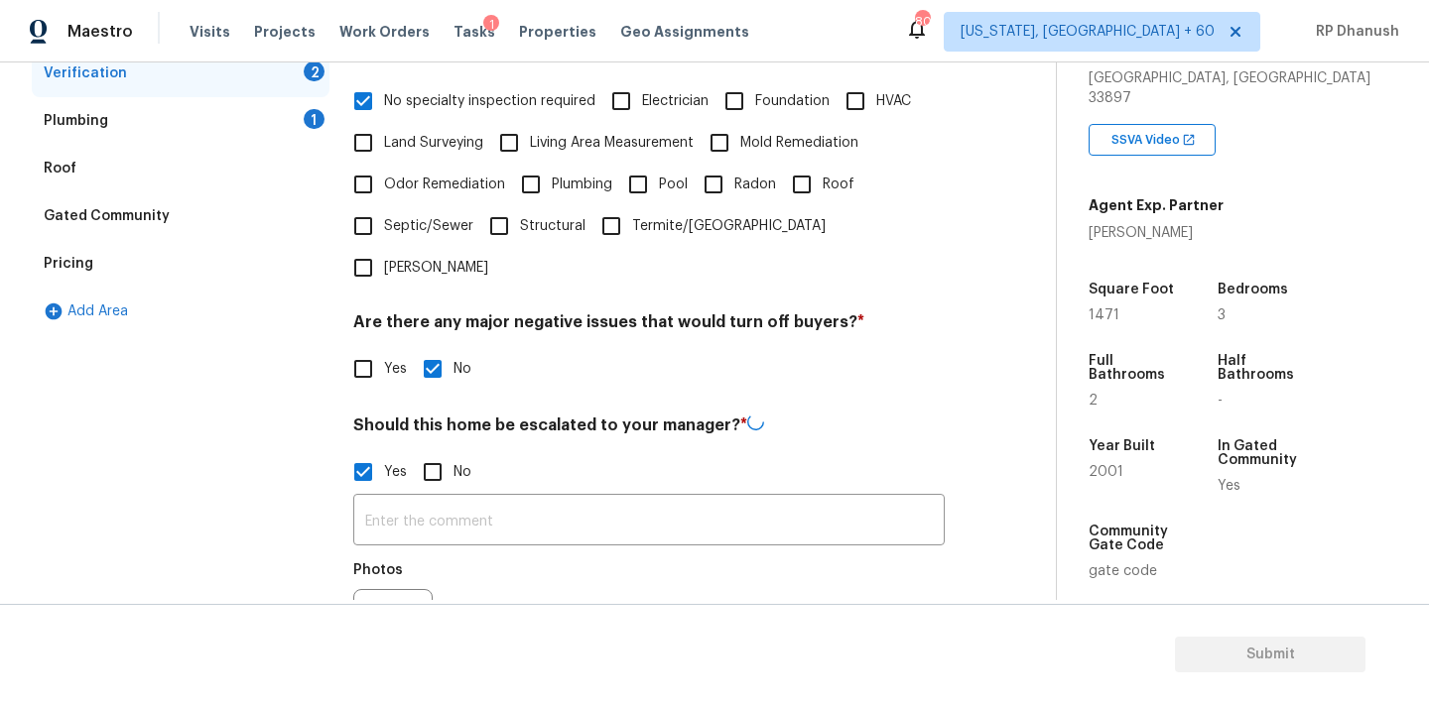
click at [385, 451] on label "Yes" at bounding box center [374, 472] width 64 height 42
click at [384, 451] on input "Yes" at bounding box center [363, 472] width 42 height 42
checkbox input "false"
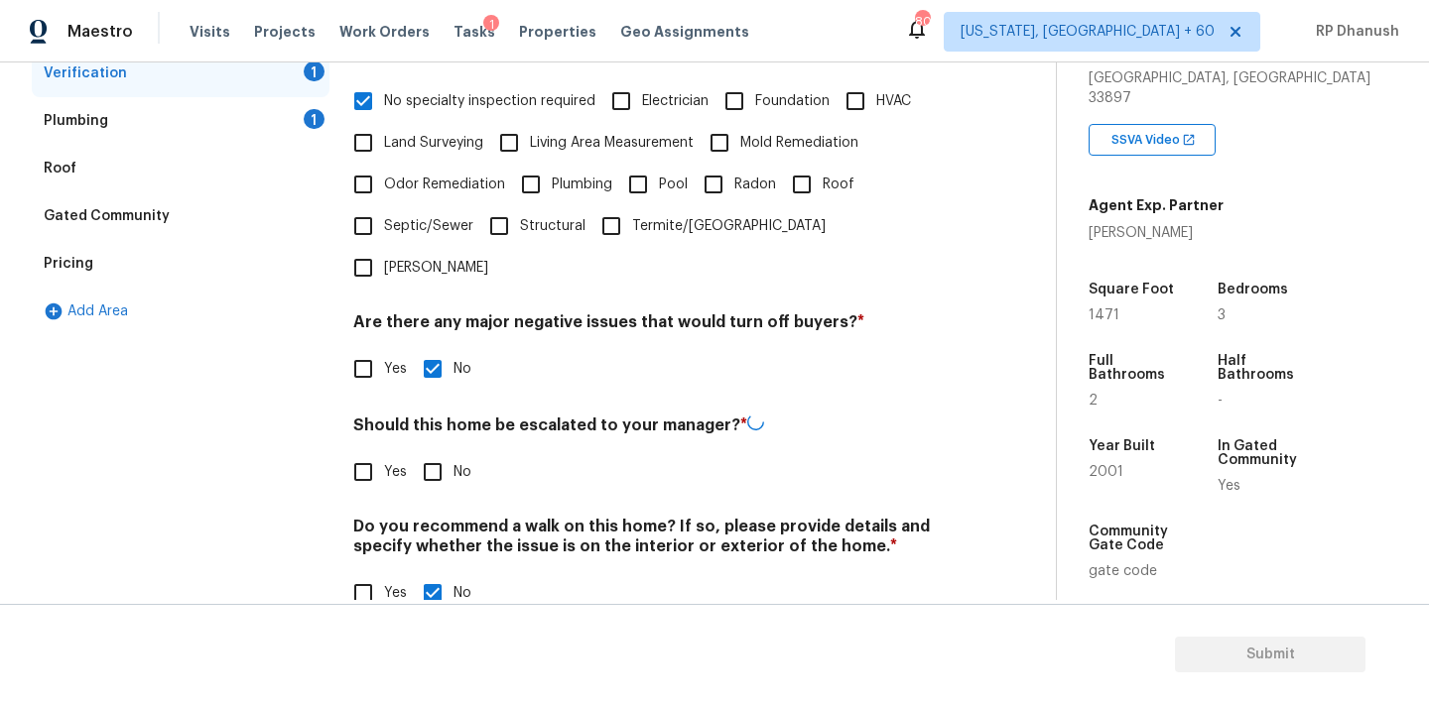
click at [425, 451] on input "No" at bounding box center [433, 472] width 42 height 42
checkbox input "true"
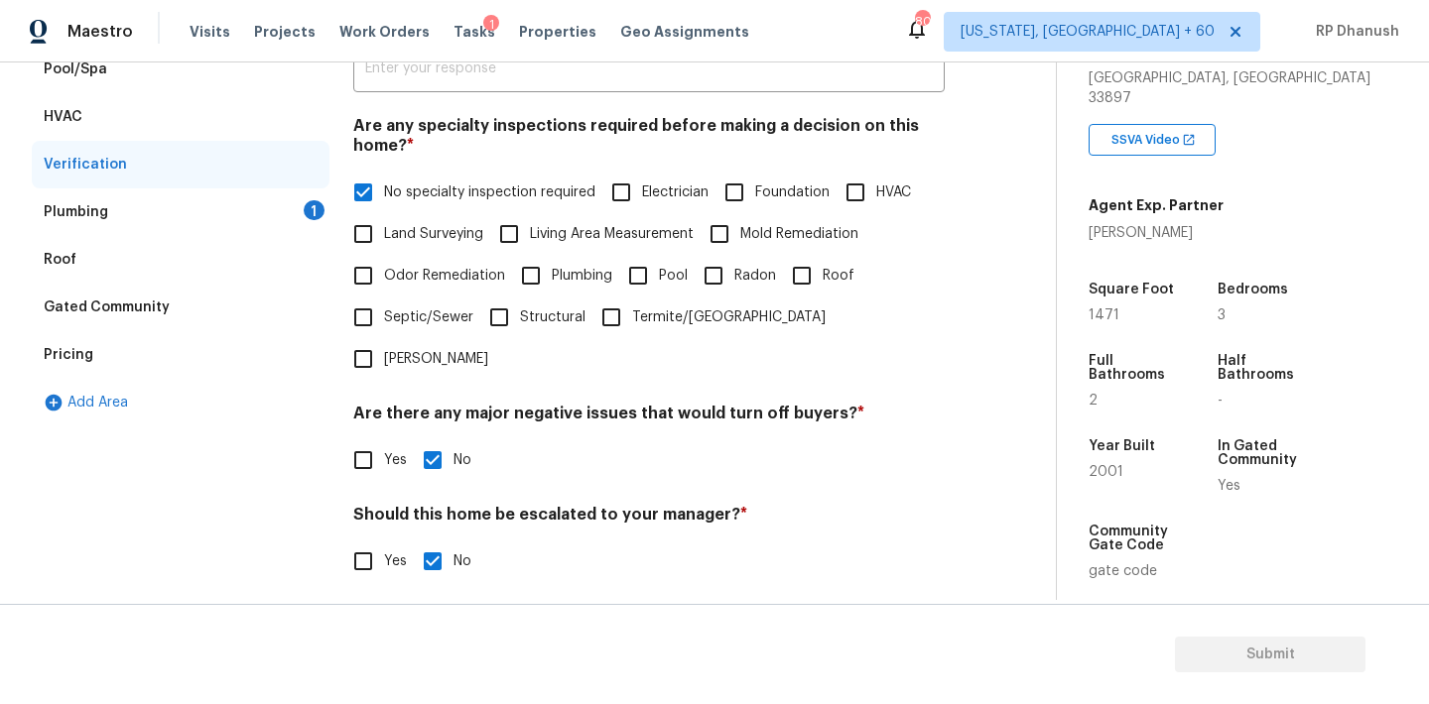
click at [283, 216] on div "Plumbing 1" at bounding box center [181, 213] width 298 height 48
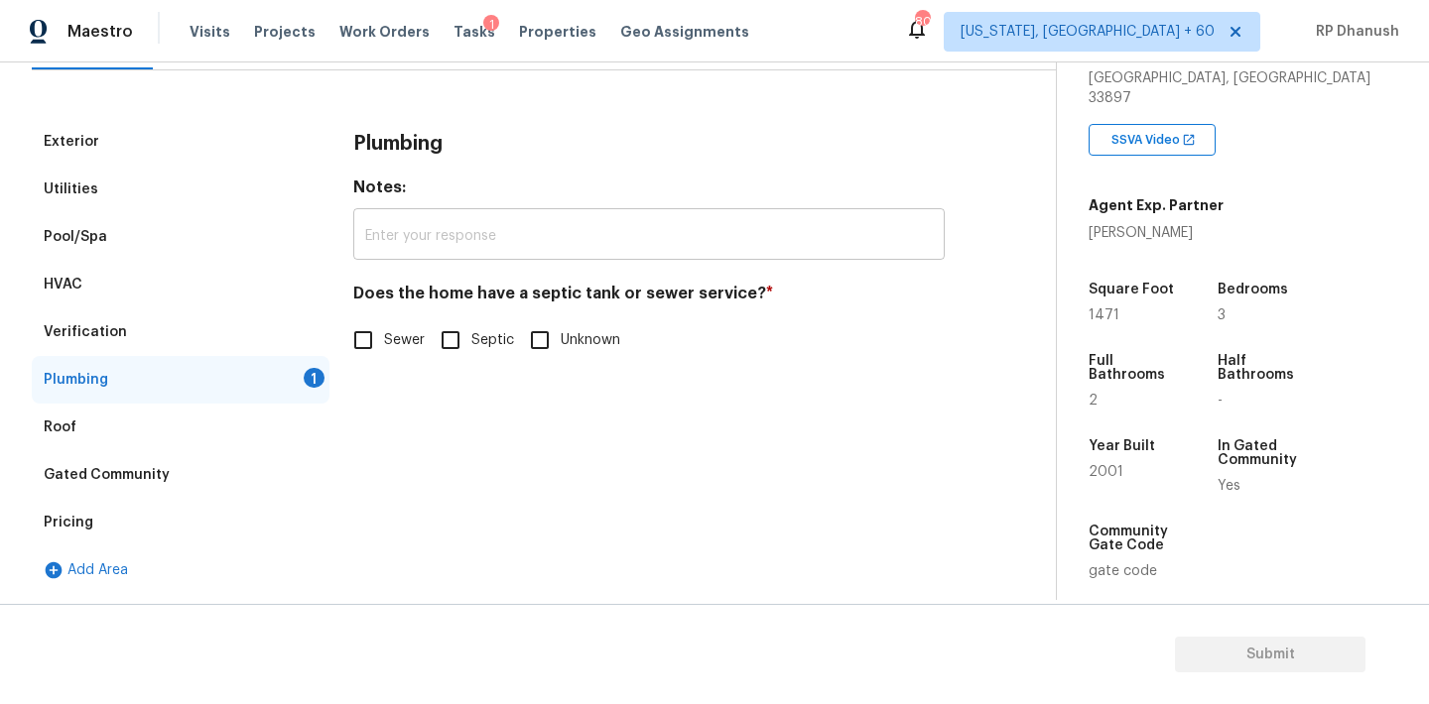
scroll to position [230, 0]
click at [381, 346] on input "Sewer" at bounding box center [363, 340] width 42 height 42
checkbox input "true"
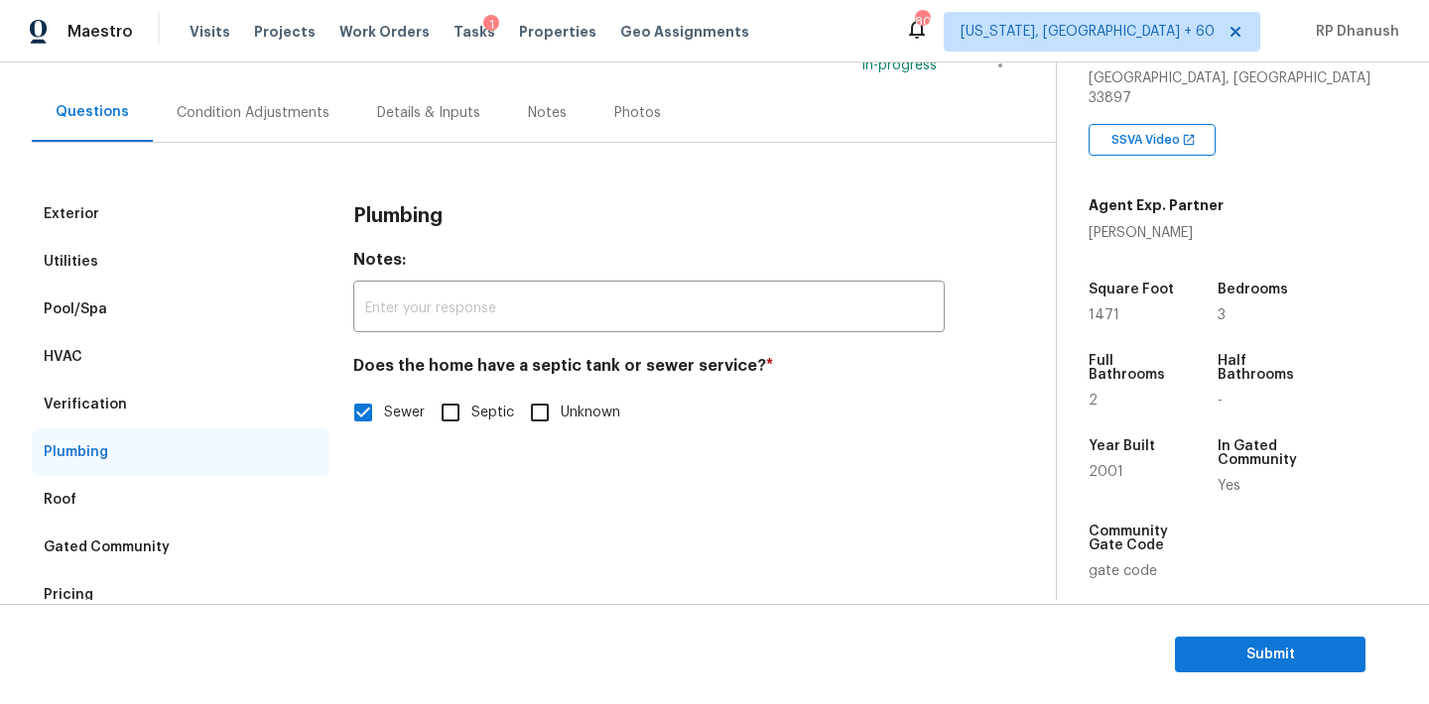
scroll to position [132, 0]
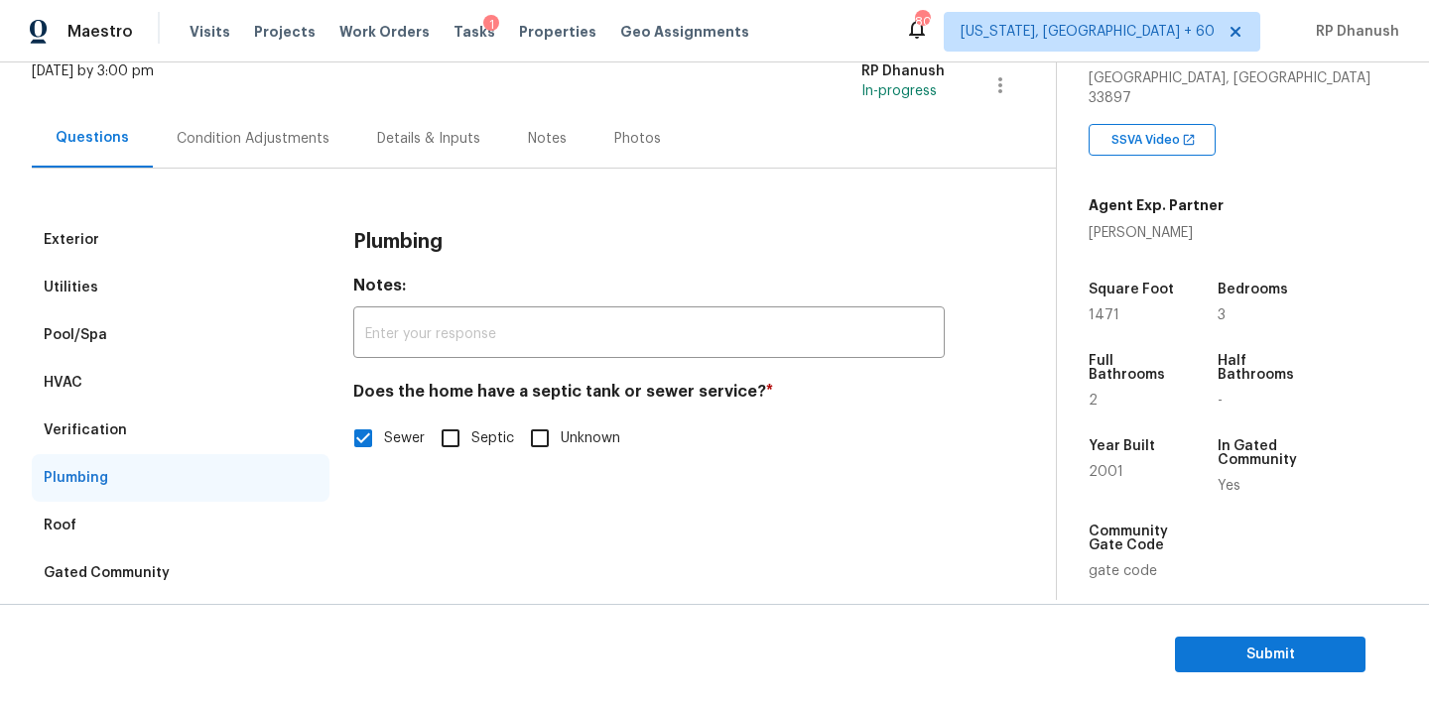
click at [268, 155] on div "Condition Adjustments" at bounding box center [253, 138] width 200 height 59
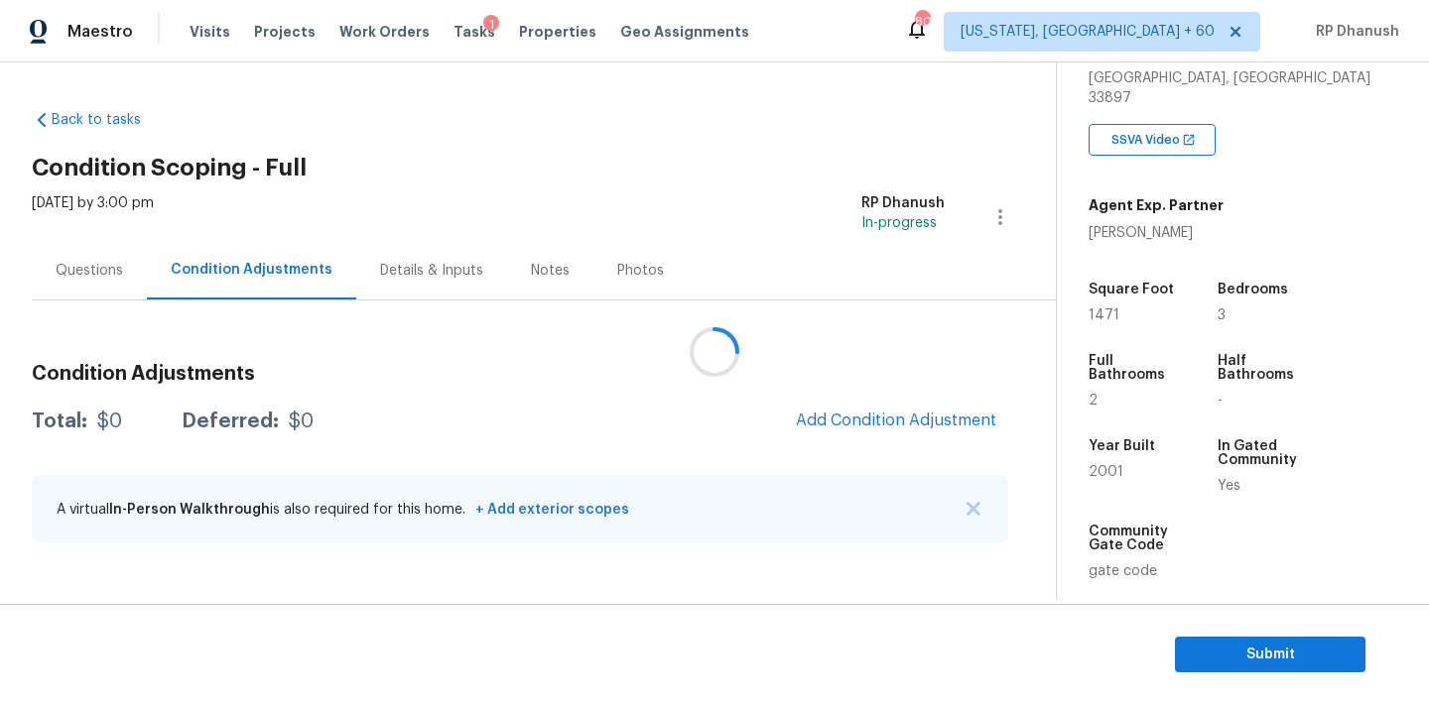
click at [927, 416] on div at bounding box center [714, 352] width 1429 height 704
click at [922, 414] on div at bounding box center [714, 352] width 1429 height 704
click at [922, 415] on div at bounding box center [714, 352] width 1429 height 704
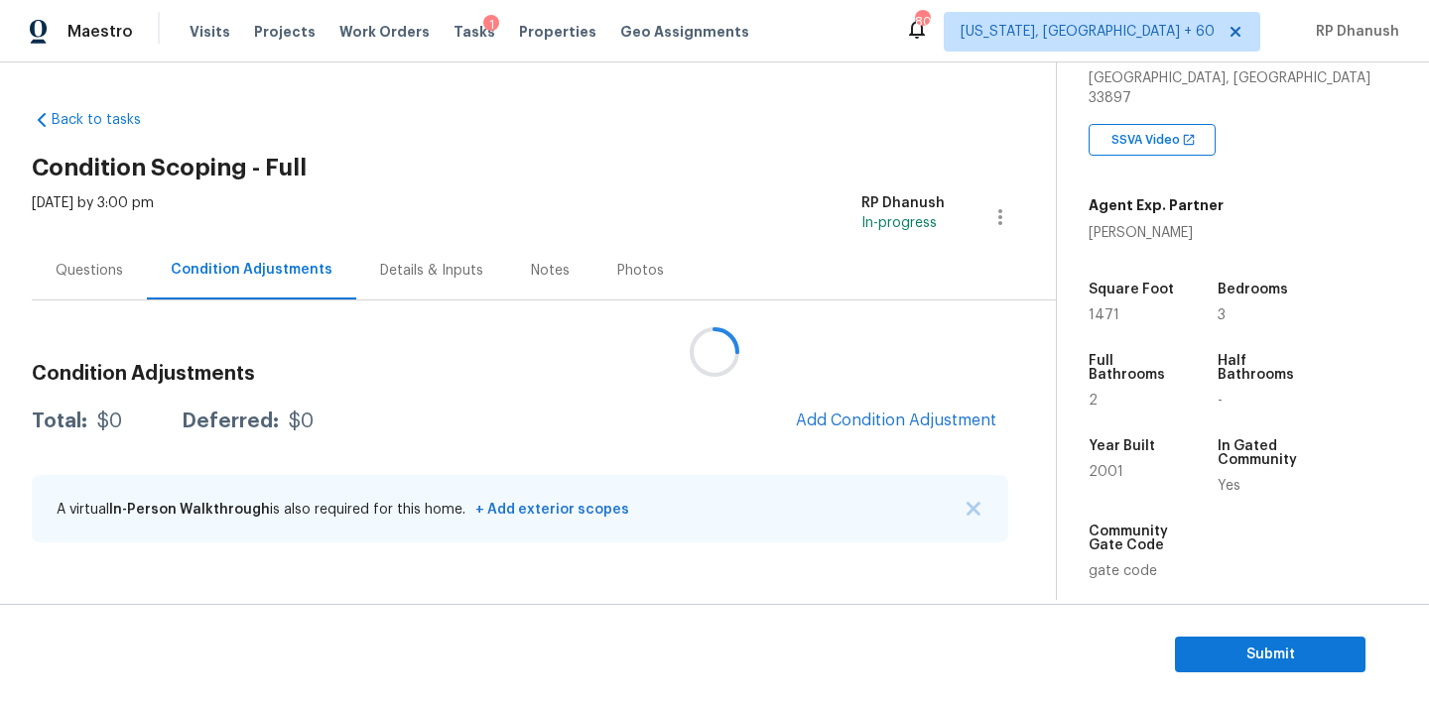
click at [922, 415] on div at bounding box center [714, 352] width 1429 height 704
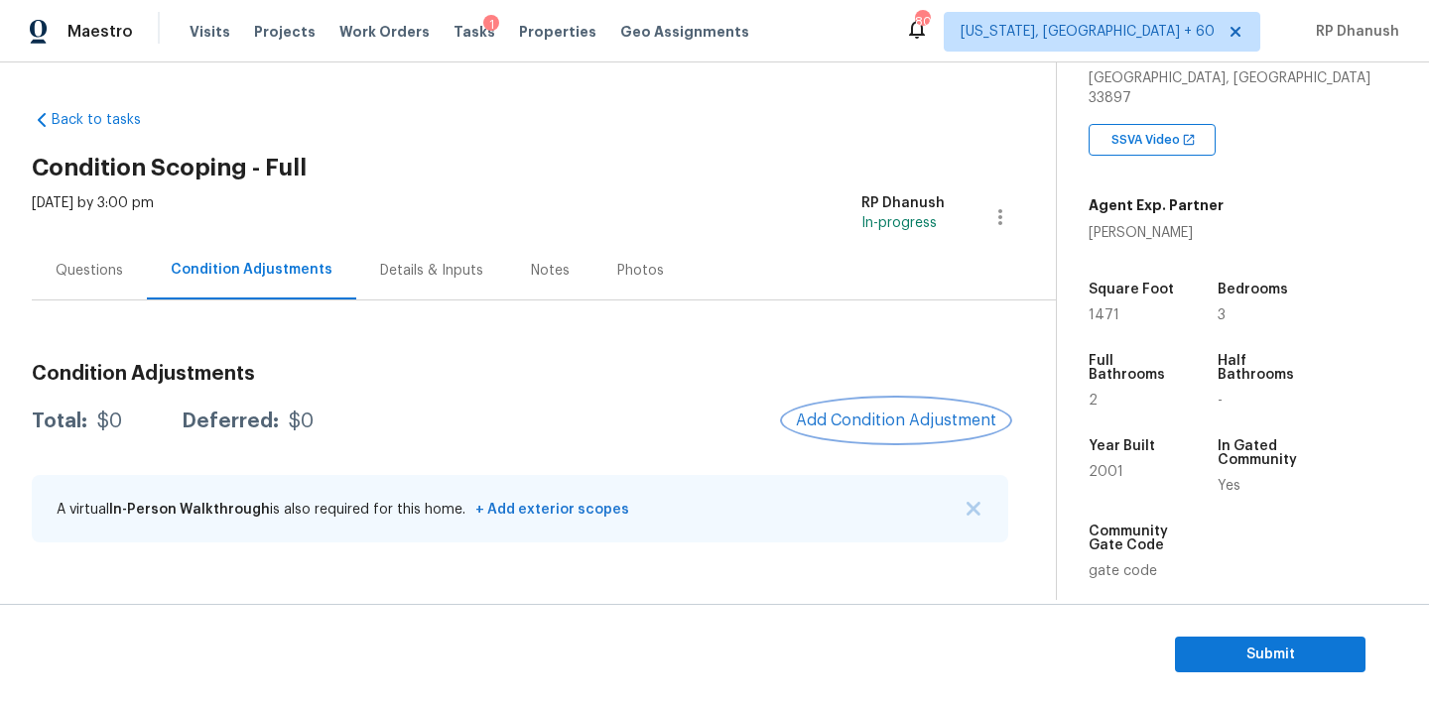
click at [922, 415] on span "Add Condition Adjustment" at bounding box center [896, 421] width 200 height 18
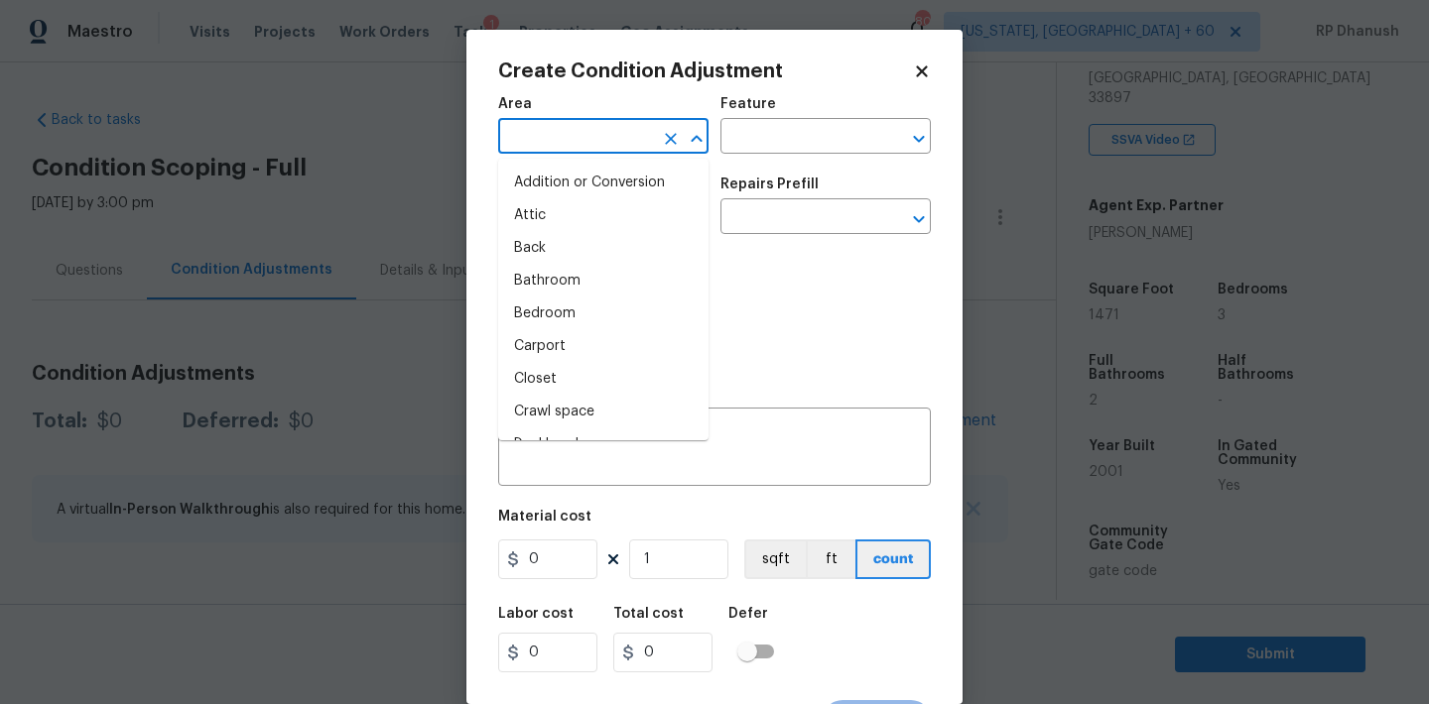
click at [581, 153] on input "text" at bounding box center [575, 138] width 155 height 31
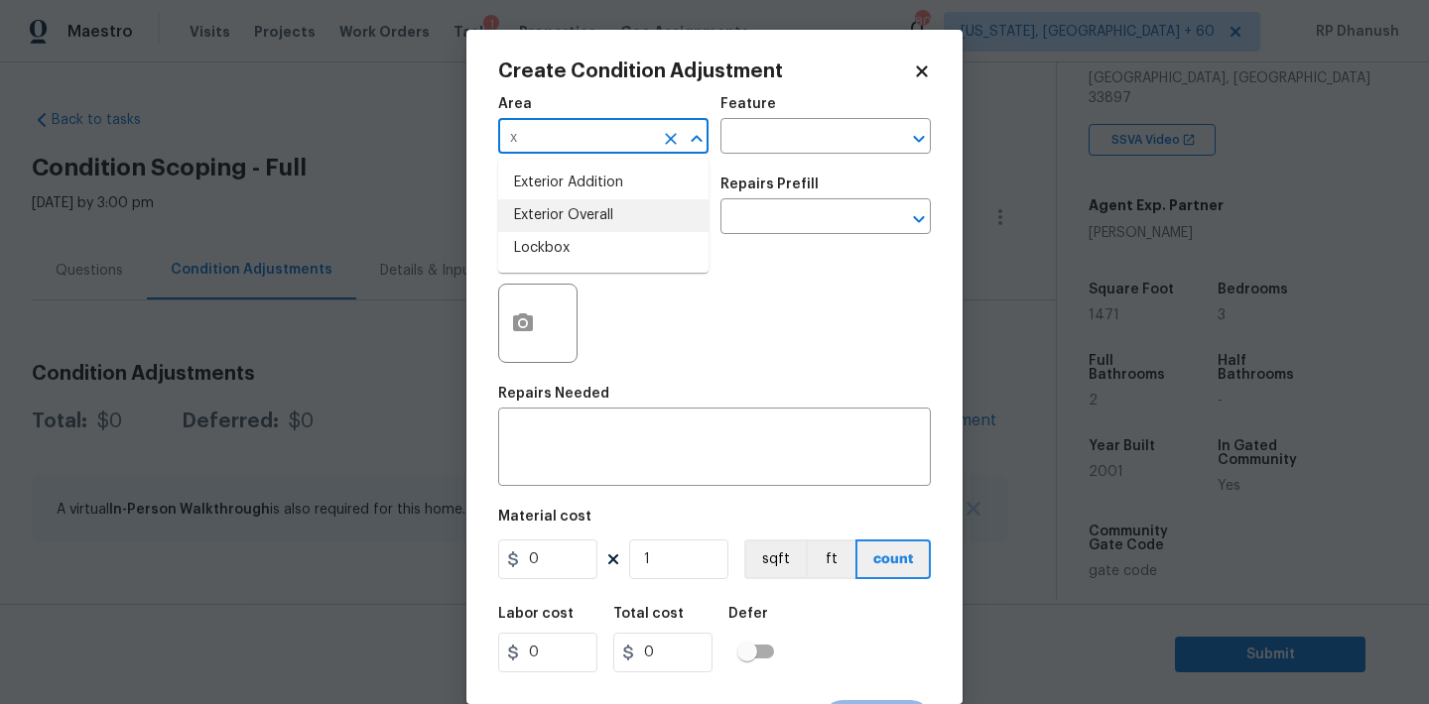
click at [563, 212] on li "Exterior Overall" at bounding box center [603, 215] width 210 height 33
type input "Exterior Overall"
click at [724, 148] on input "text" at bounding box center [797, 138] width 155 height 31
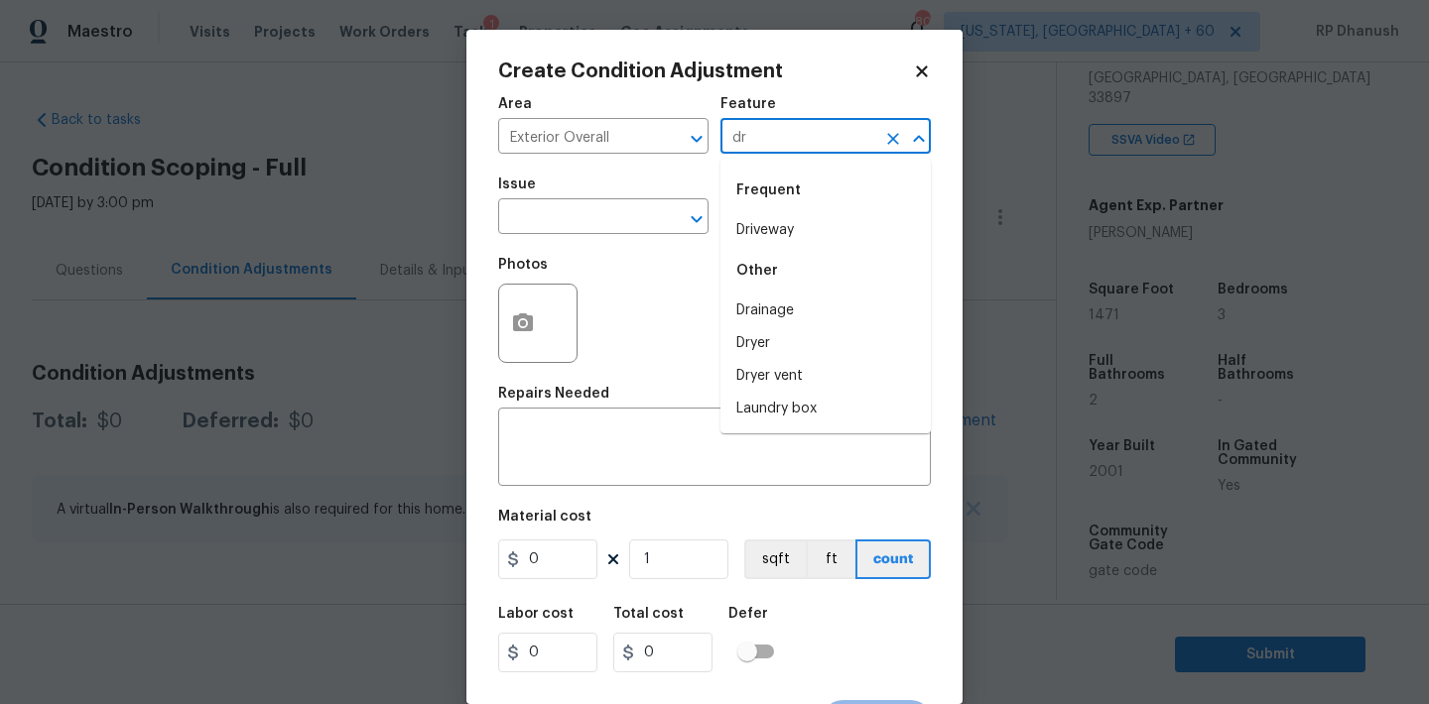
click at [747, 231] on li "Driveway" at bounding box center [825, 230] width 210 height 33
type input "Driveway"
click at [584, 230] on input "text" at bounding box center [575, 218] width 155 height 31
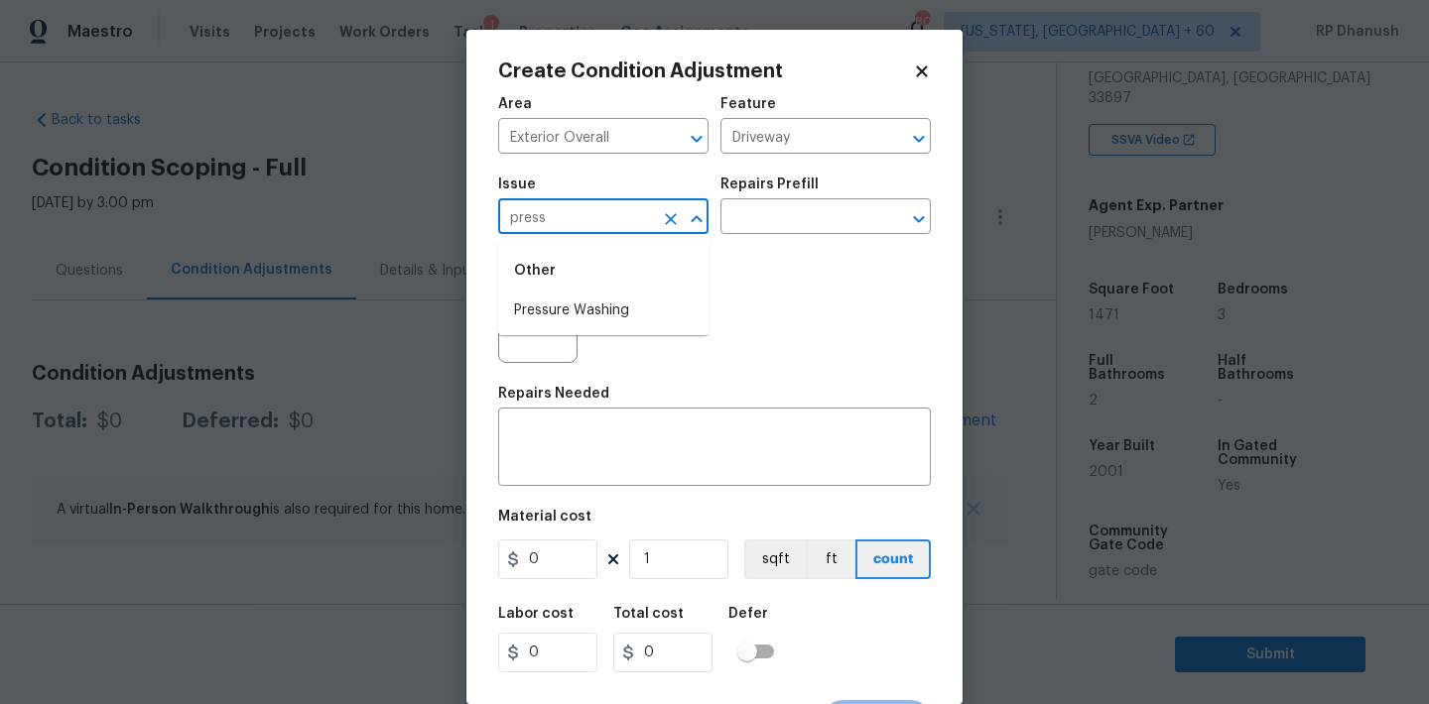
click at [561, 308] on li "Pressure Washing" at bounding box center [603, 311] width 210 height 33
type input "Pressure Washing"
click at [731, 237] on div "Issue Pressure Washing ​ Repairs Prefill ​" at bounding box center [714, 206] width 433 height 80
click at [747, 219] on input "text" at bounding box center [797, 218] width 155 height 31
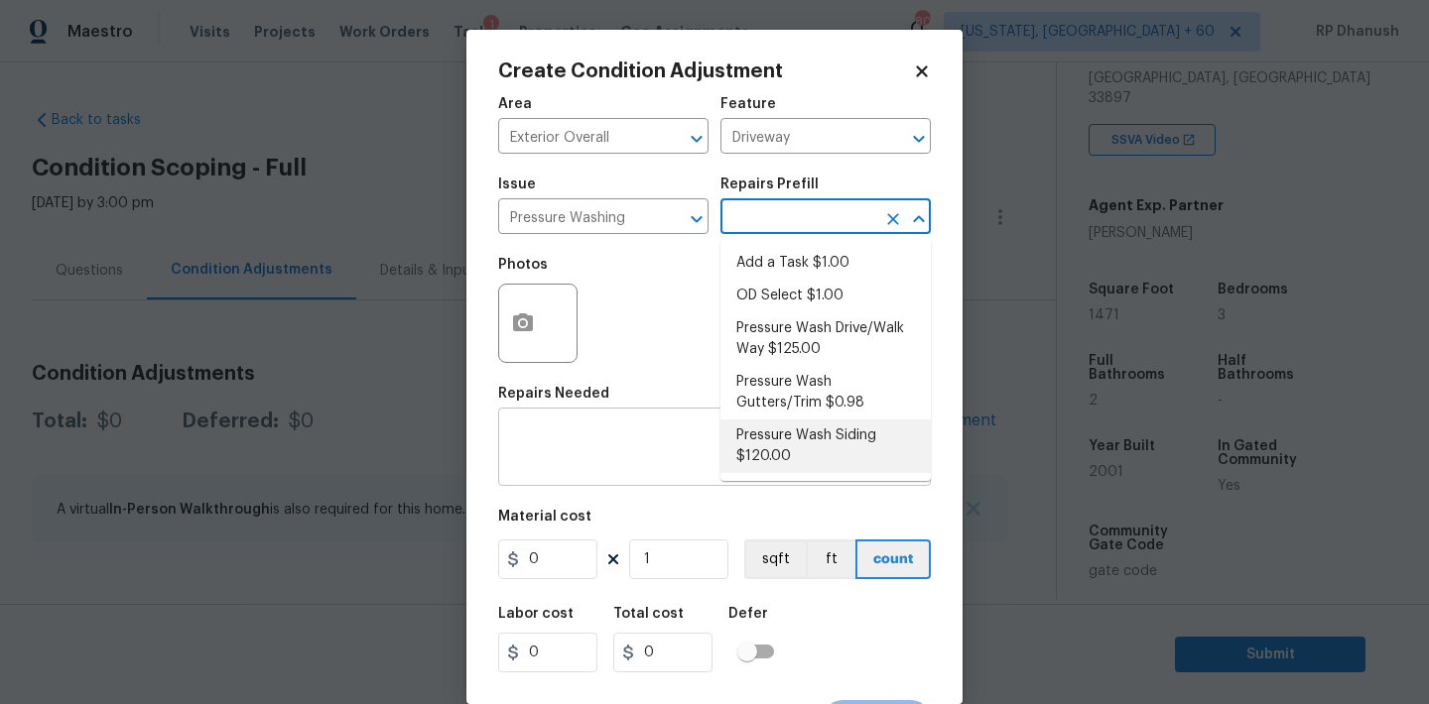
click at [762, 445] on li "Pressure Wash Siding $120.00" at bounding box center [825, 447] width 210 height 54
type input "Siding"
type textarea "Protect areas as needed for pressure washing. Pressure wash the siding on the h…"
type input "120"
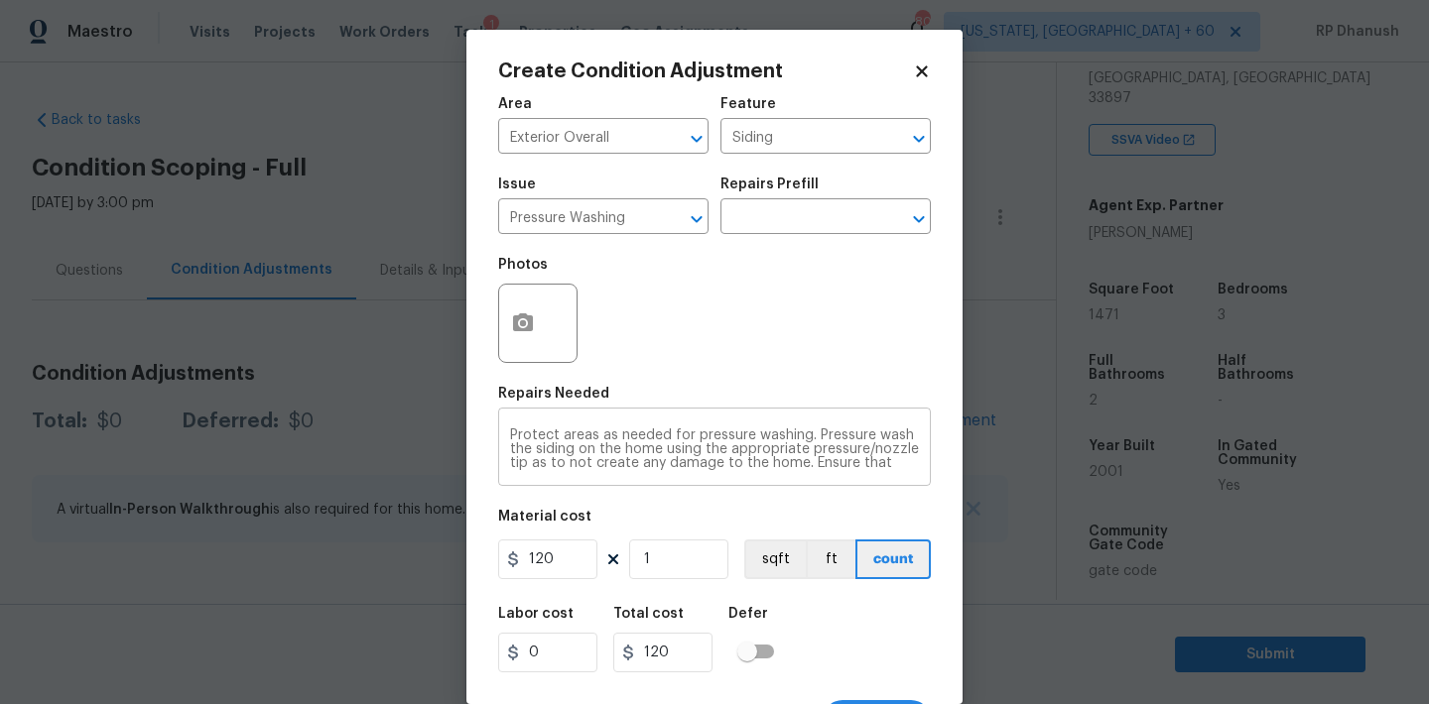
click at [687, 472] on div "Protect areas as needed for pressure washing. Pressure wash the siding on the h…" at bounding box center [714, 449] width 433 height 73
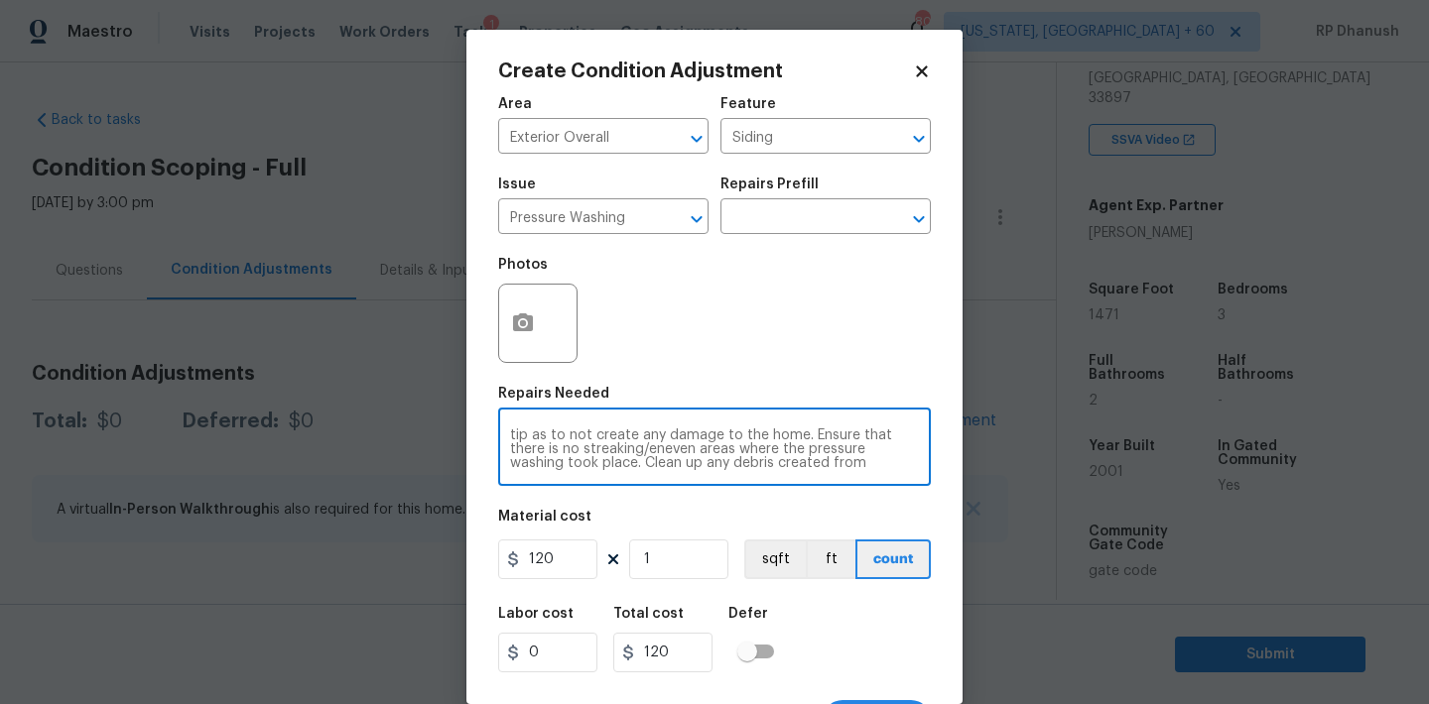
click at [530, 581] on figure "Material cost 120 1 sqft ft count" at bounding box center [714, 546] width 433 height 73
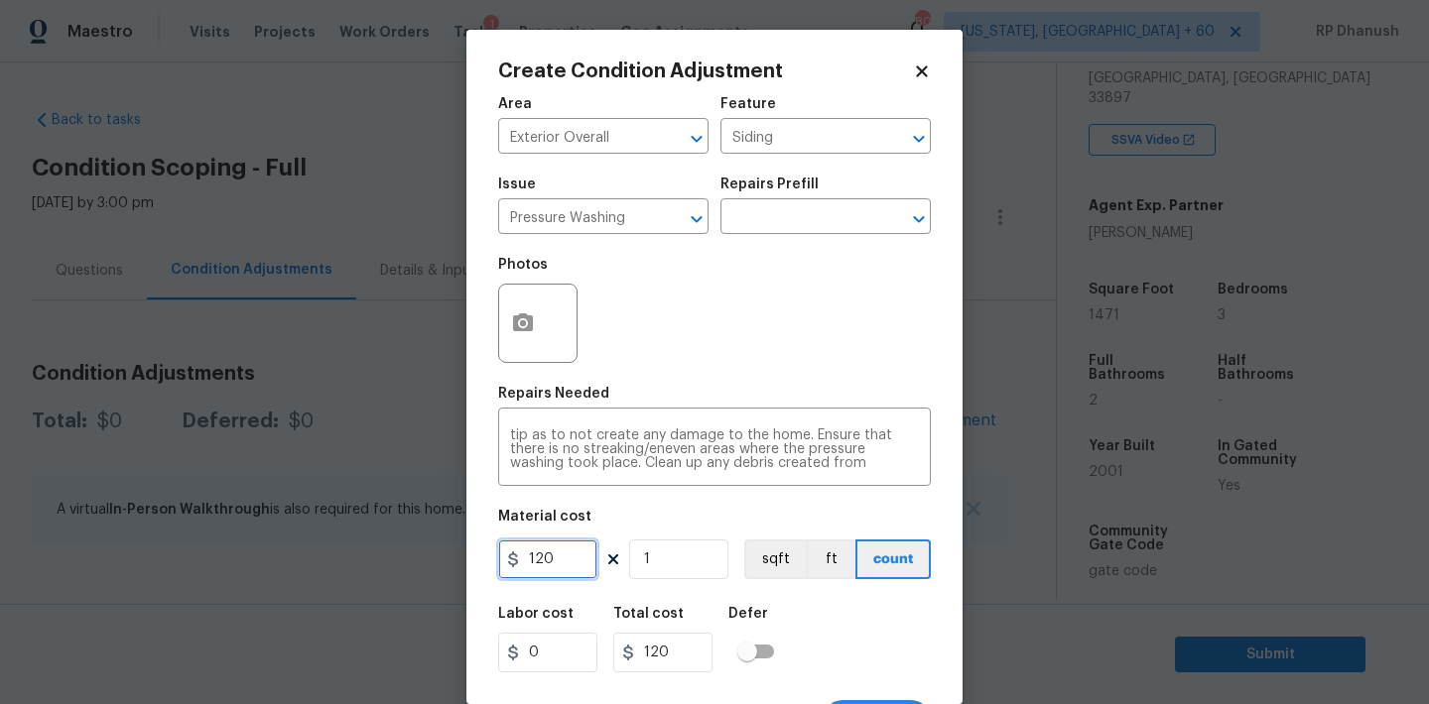
click at [533, 574] on input "120" at bounding box center [547, 560] width 99 height 40
type input "200"
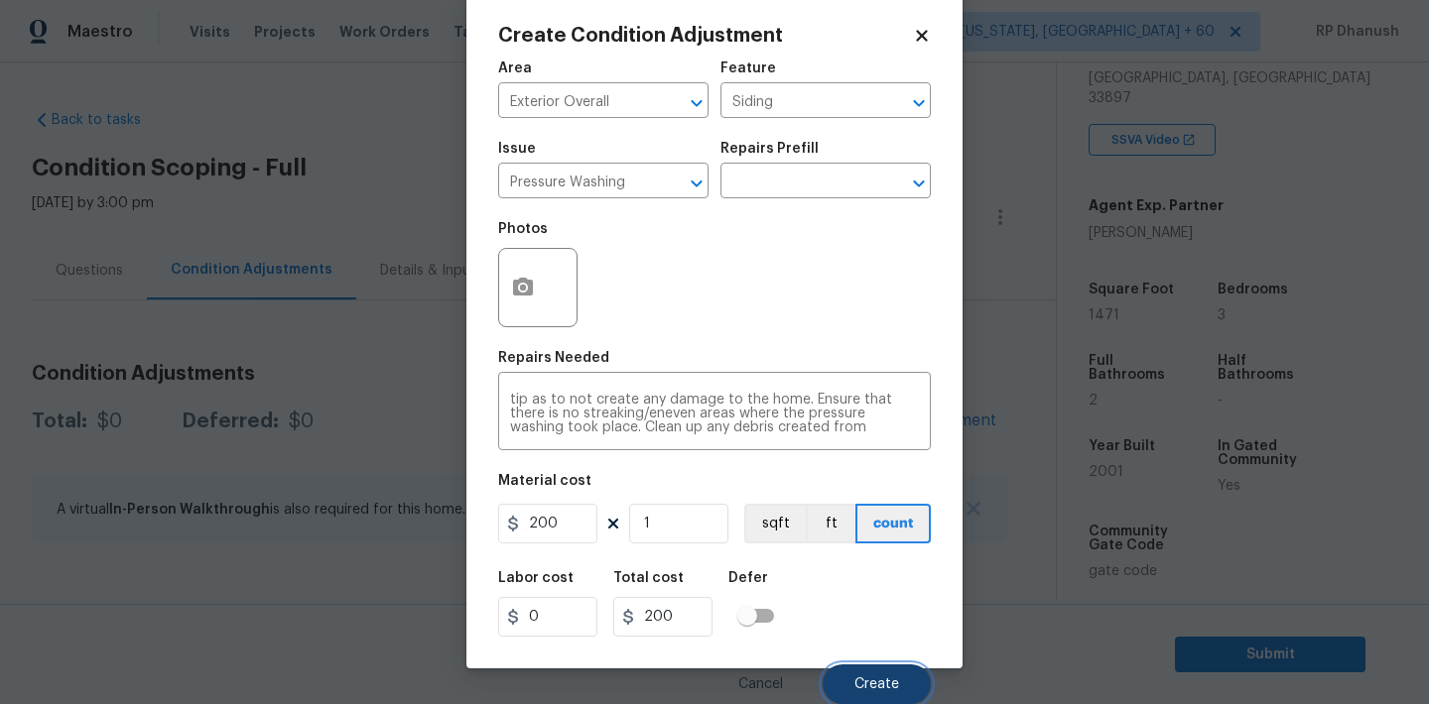
click at [861, 678] on span "Create" at bounding box center [876, 685] width 45 height 15
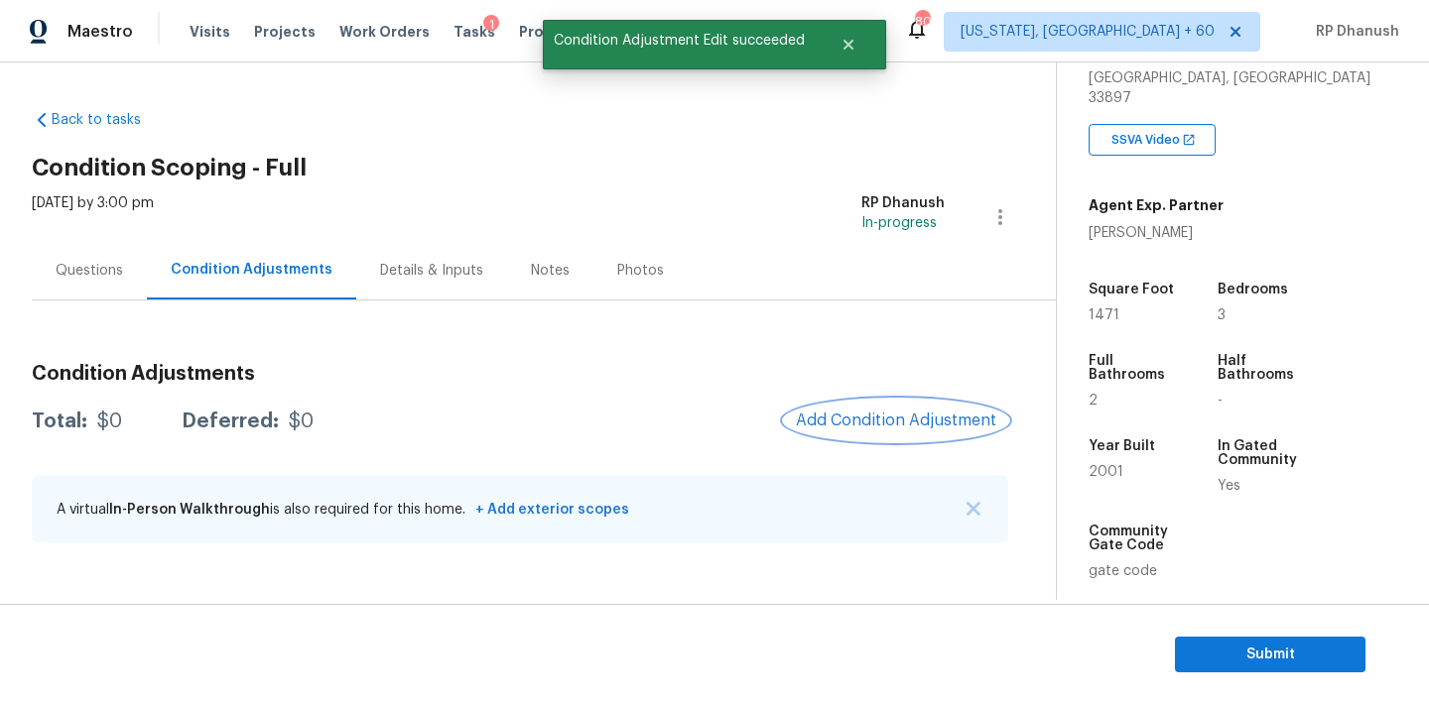
scroll to position [0, 0]
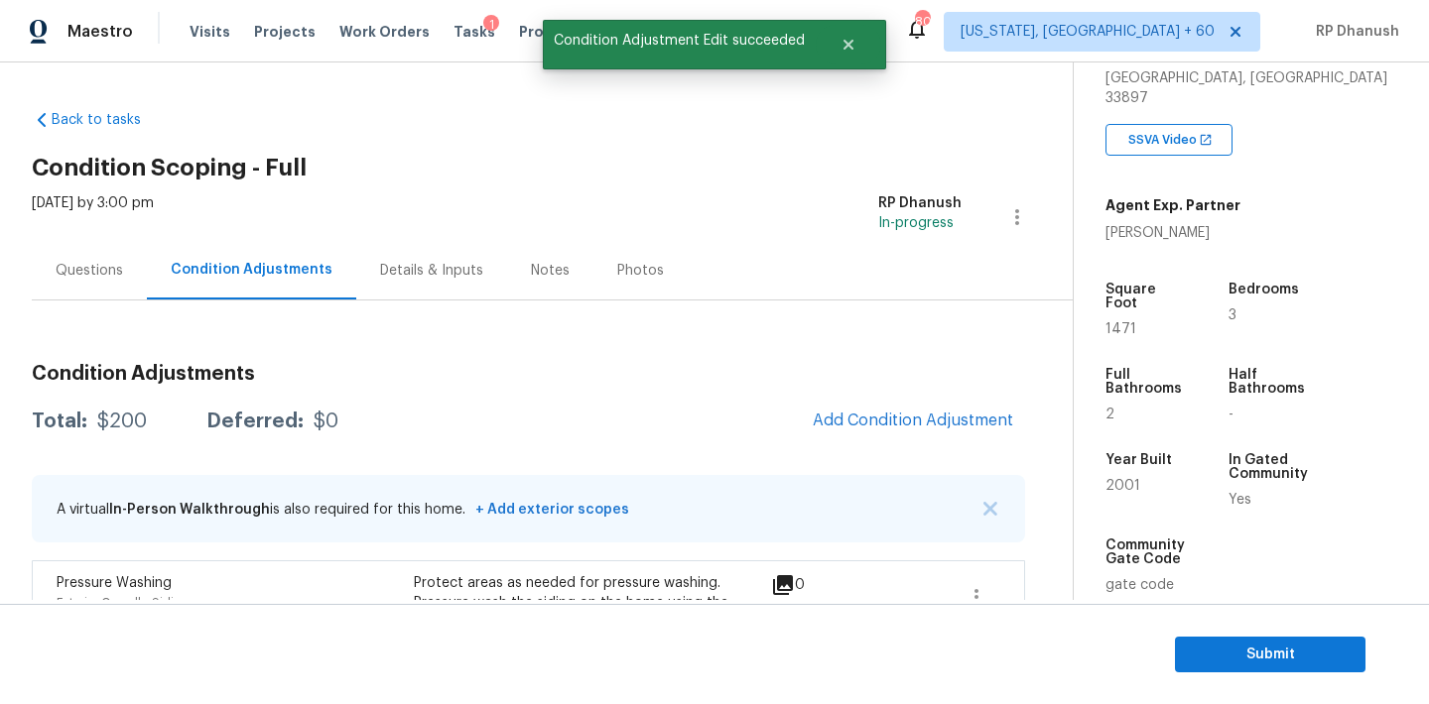
click at [886, 444] on div "Condition Adjustments Total: $200 Deferred: $0 Add Condition Adjustment A virtu…" at bounding box center [528, 546] width 993 height 397
click at [876, 408] on button "Add Condition Adjustment" at bounding box center [913, 421] width 224 height 42
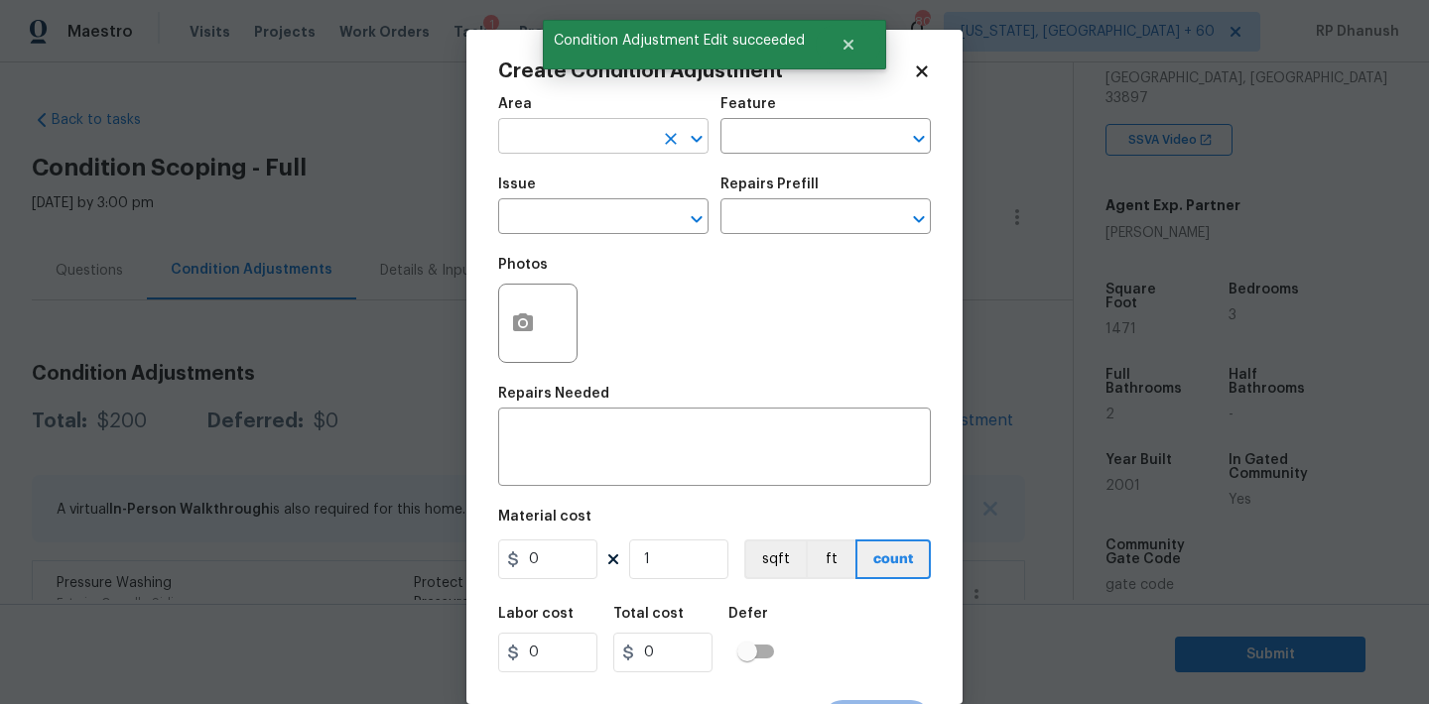
click at [560, 149] on input "text" at bounding box center [575, 138] width 155 height 31
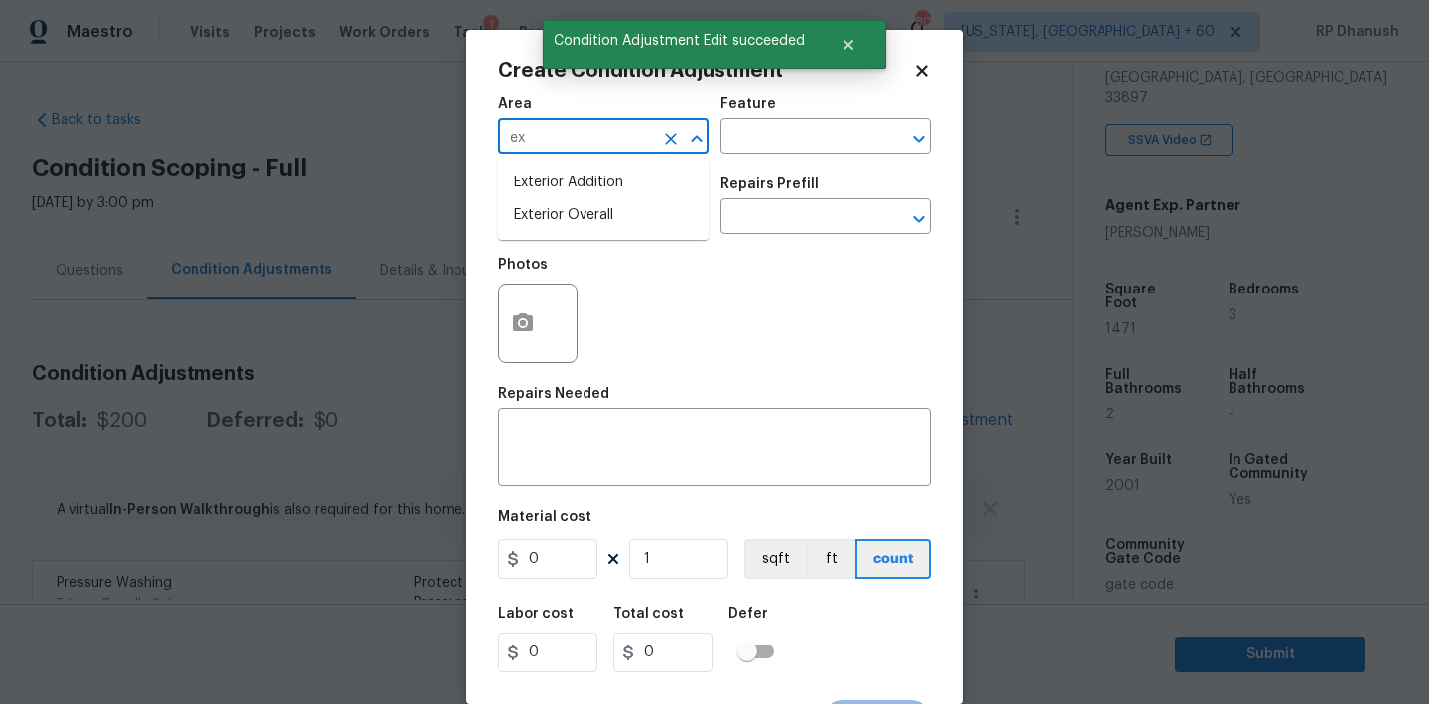
click at [556, 214] on li "Exterior Overall" at bounding box center [603, 215] width 210 height 33
type input "Exterior Overall"
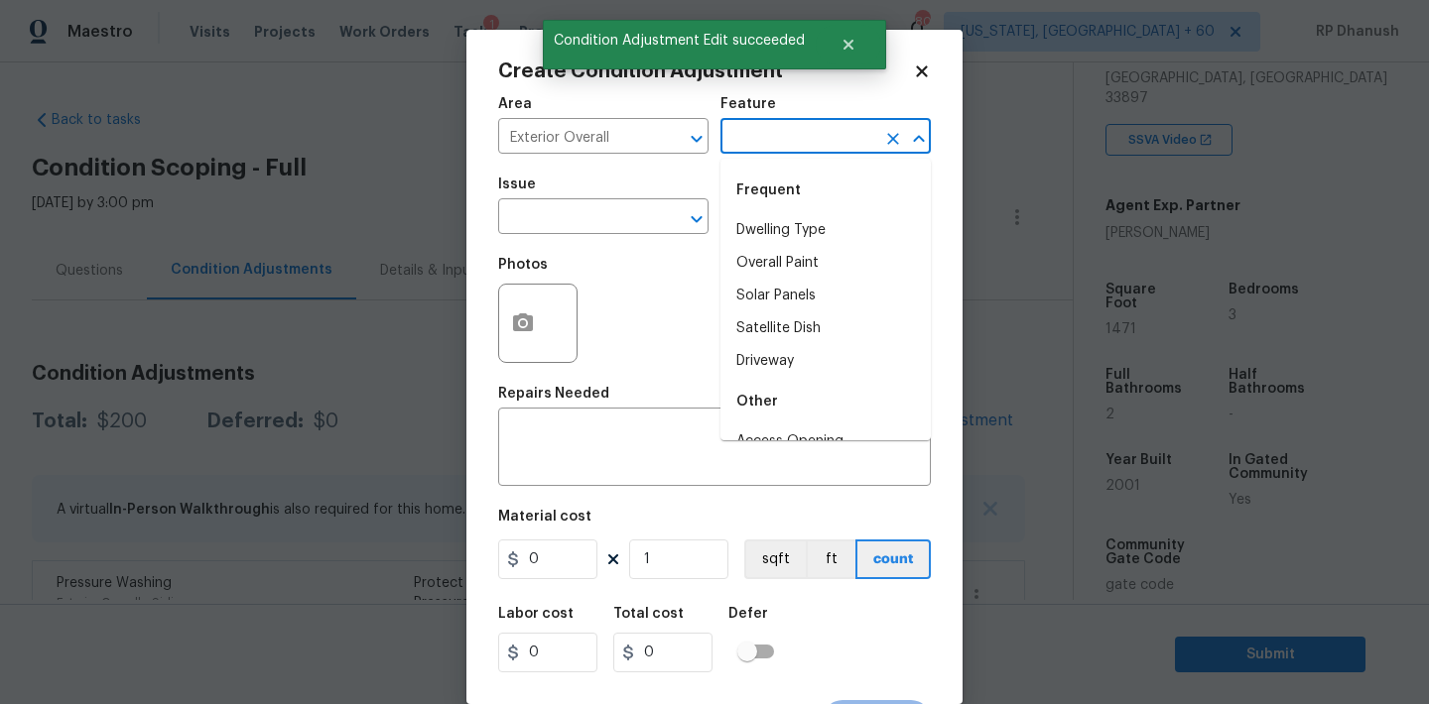
click at [785, 134] on input "text" at bounding box center [797, 138] width 155 height 31
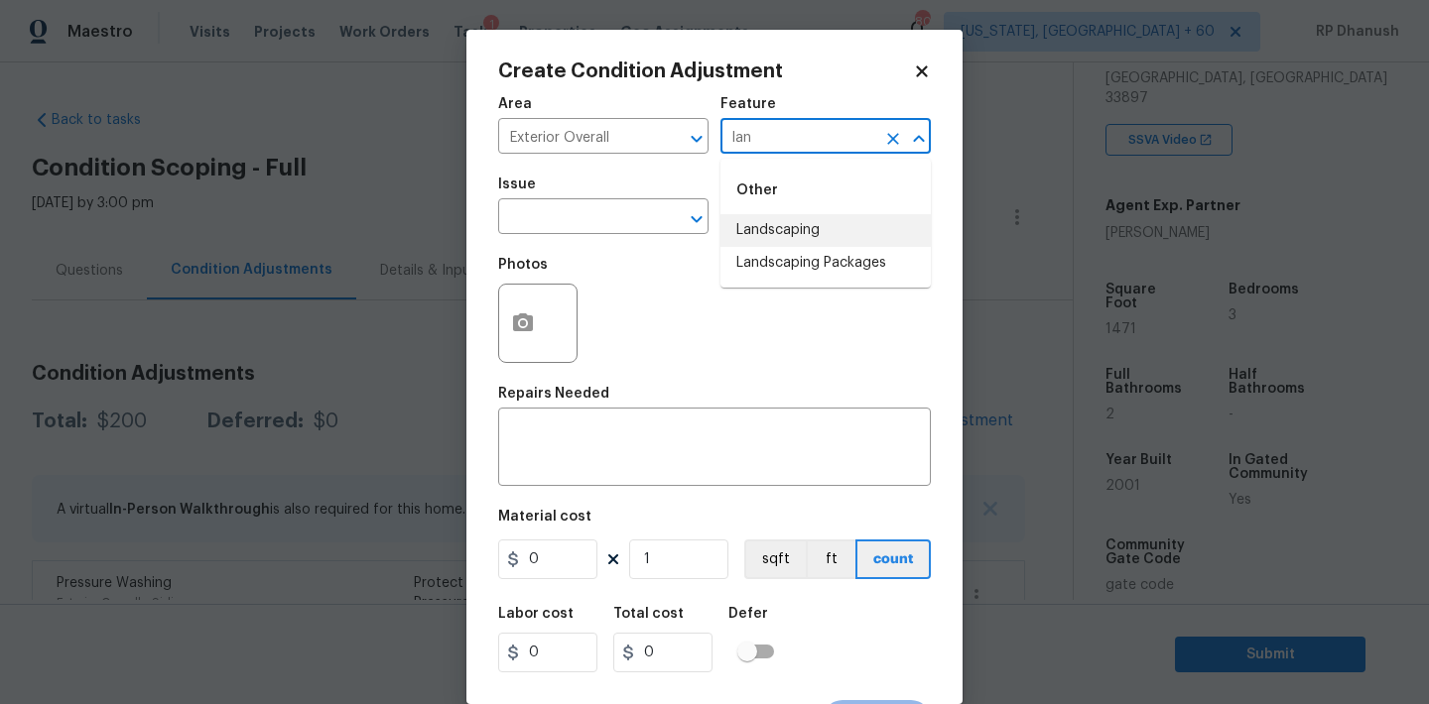
click at [750, 242] on li "Landscaping" at bounding box center [825, 230] width 210 height 33
type input "Landscaping"
click at [887, 130] on icon "Clear" at bounding box center [893, 139] width 20 height 20
click at [843, 135] on input "text" at bounding box center [797, 138] width 155 height 31
type input "a"
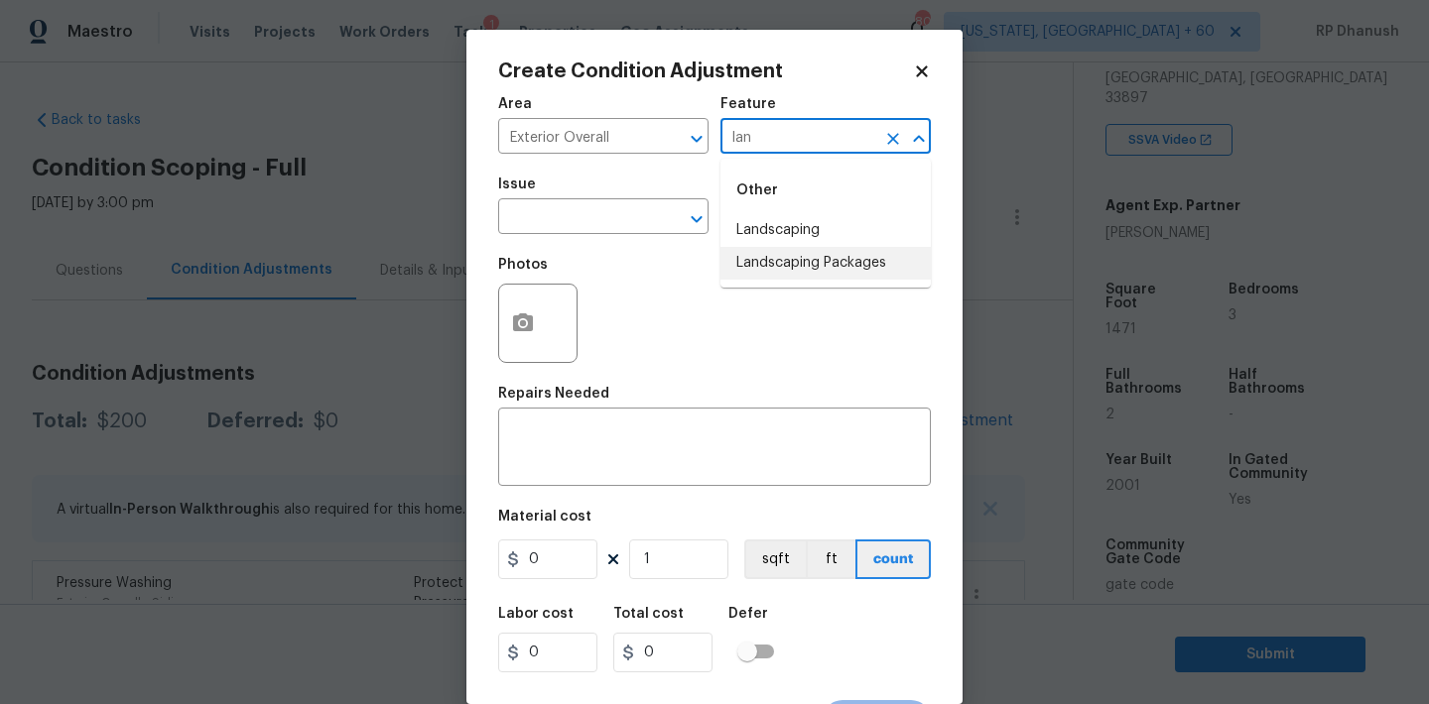
click at [783, 269] on li "Landscaping Packages" at bounding box center [825, 263] width 210 height 33
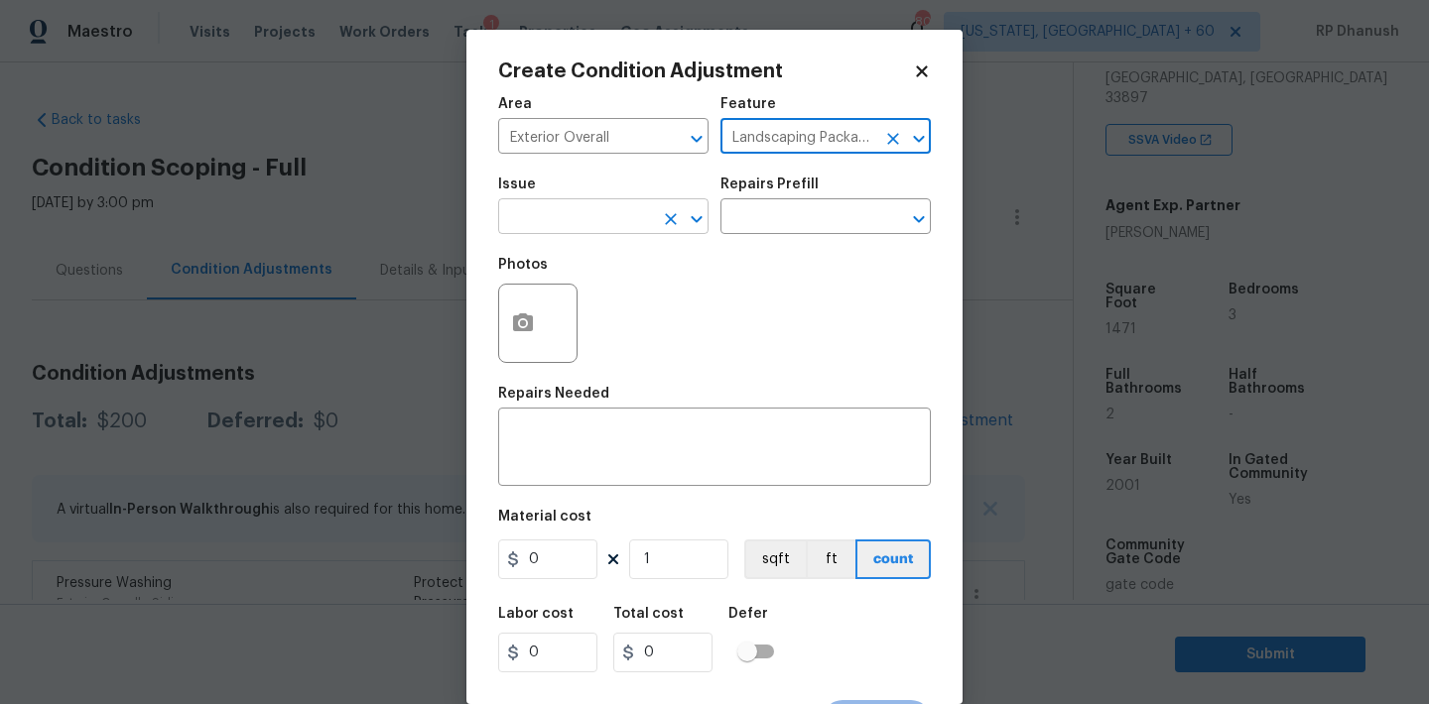
type input "Landscaping Packages"
click at [589, 203] on input "text" at bounding box center [575, 218] width 155 height 31
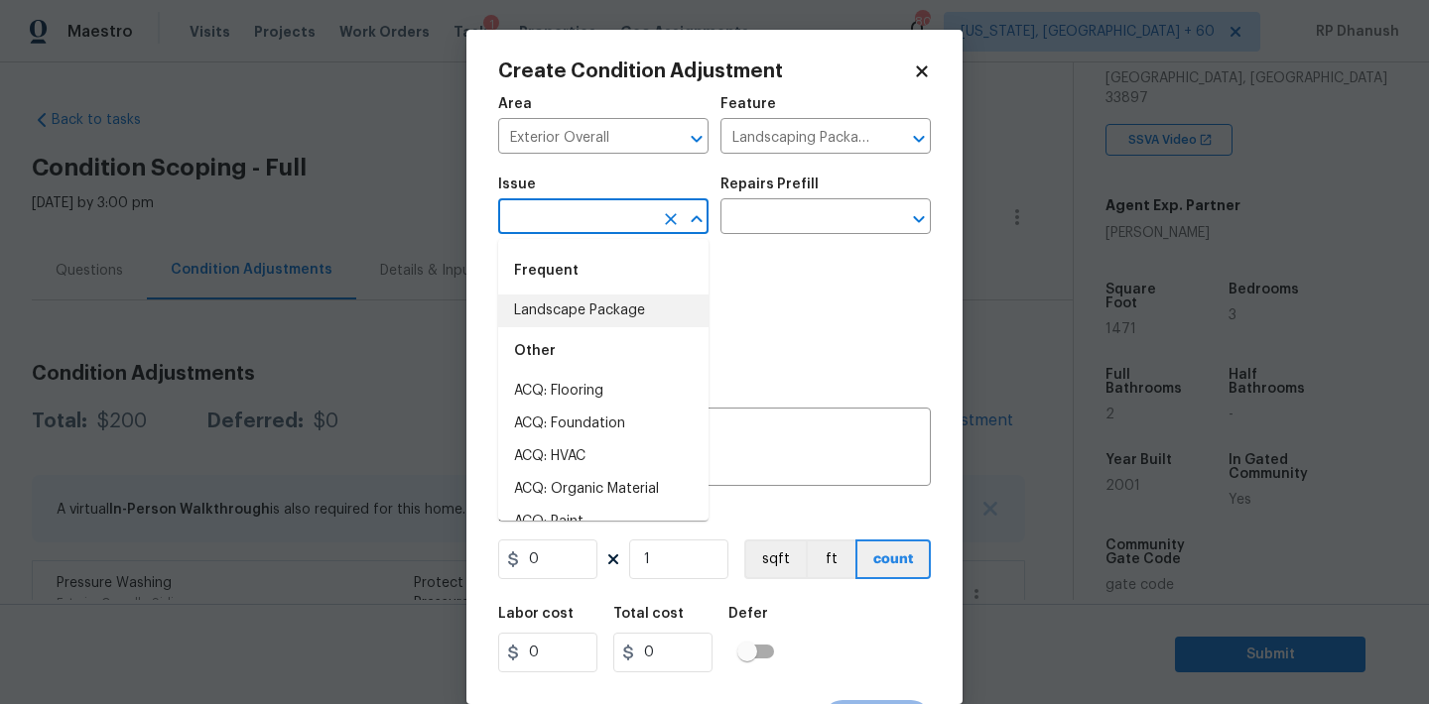
click at [571, 314] on li "Landscape Package" at bounding box center [603, 311] width 210 height 33
type input "Landscape Package"
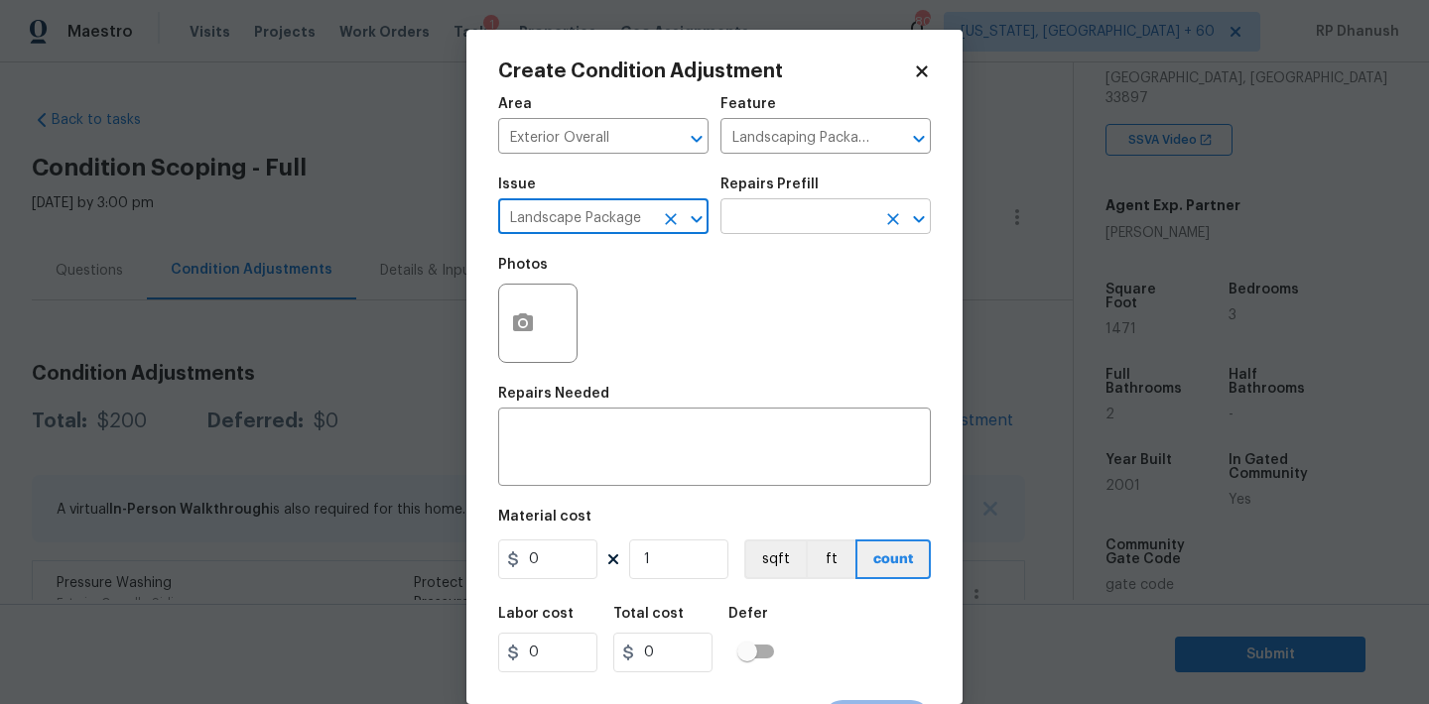
click at [732, 224] on input "text" at bounding box center [797, 218] width 155 height 31
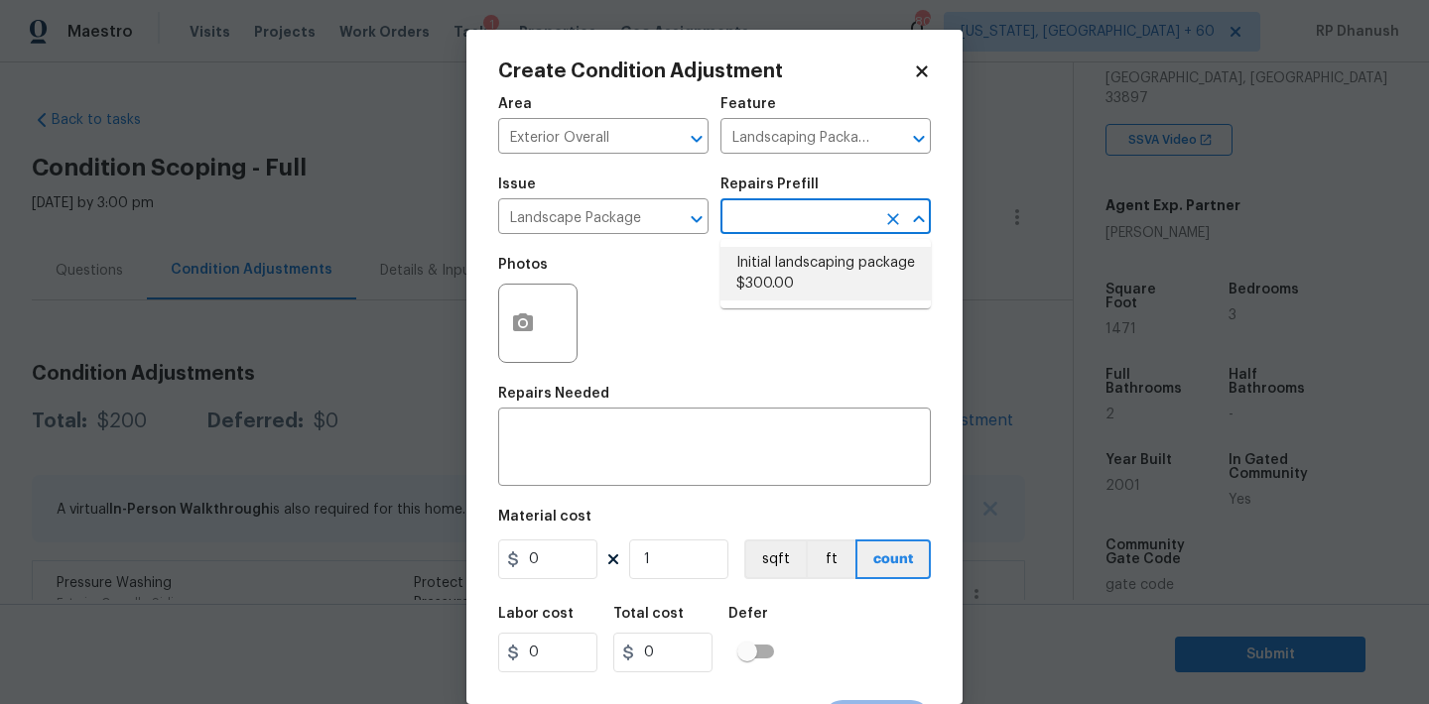
click at [774, 284] on li "Initial landscaping package $300.00" at bounding box center [825, 274] width 210 height 54
type input "Home Readiness Packages"
type textarea "Mowing of grass up to 6" in height. Mow, edge along driveways & sidewalks, trim…"
type input "300"
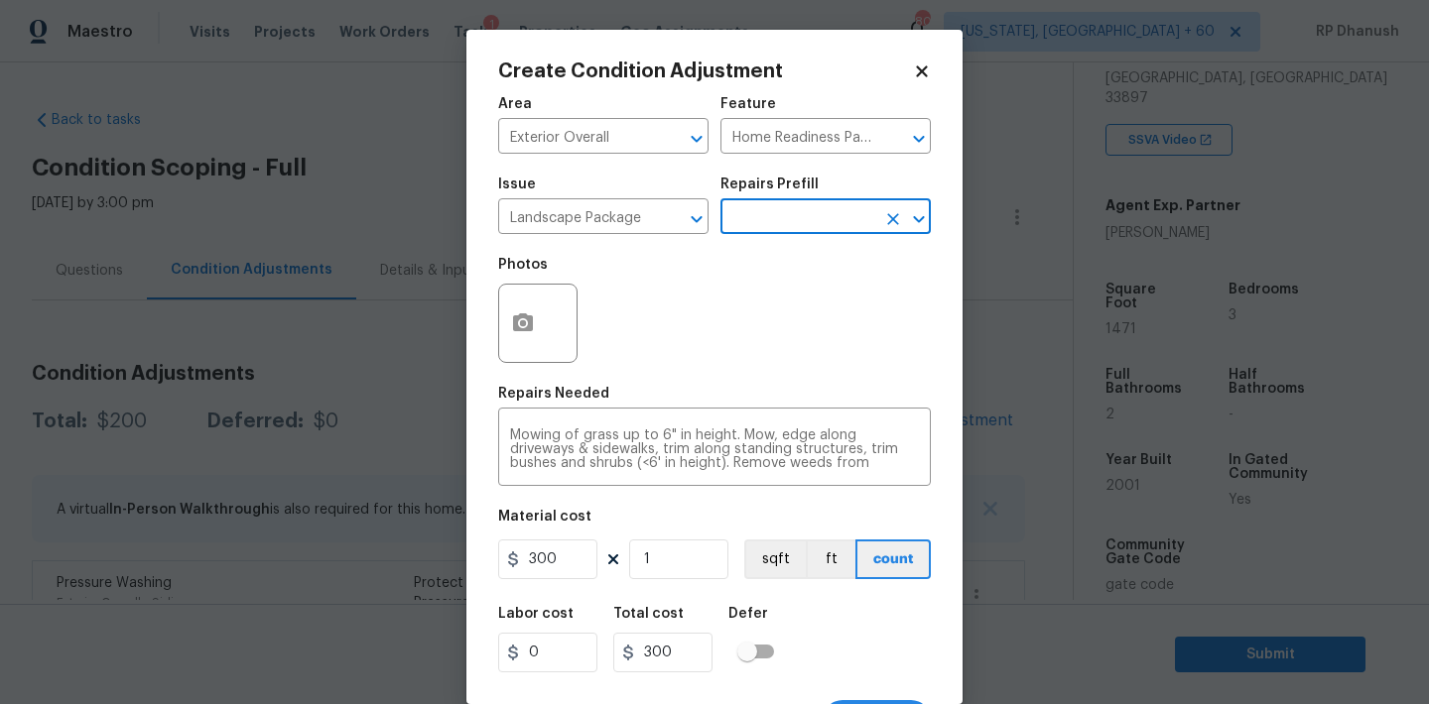
scroll to position [37, 0]
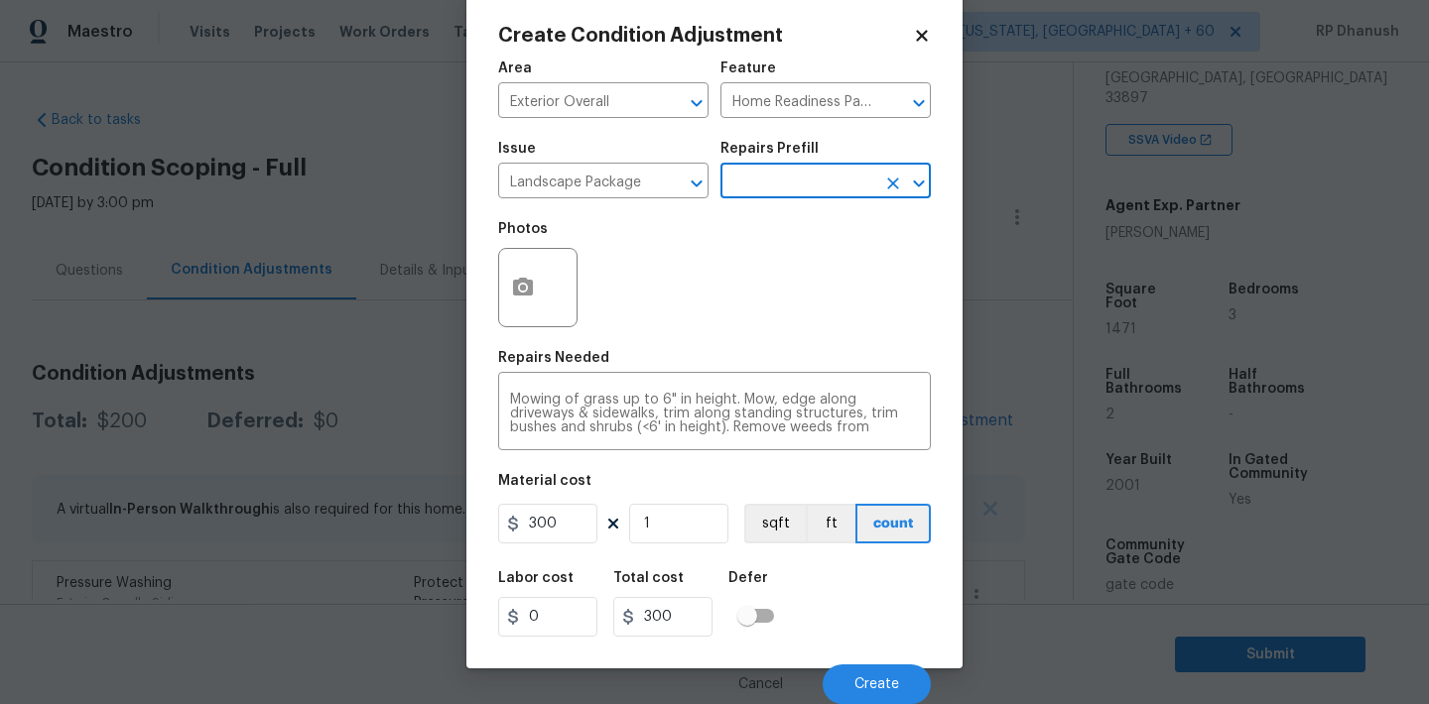
click at [862, 661] on div "Cancel Create" at bounding box center [714, 677] width 433 height 56
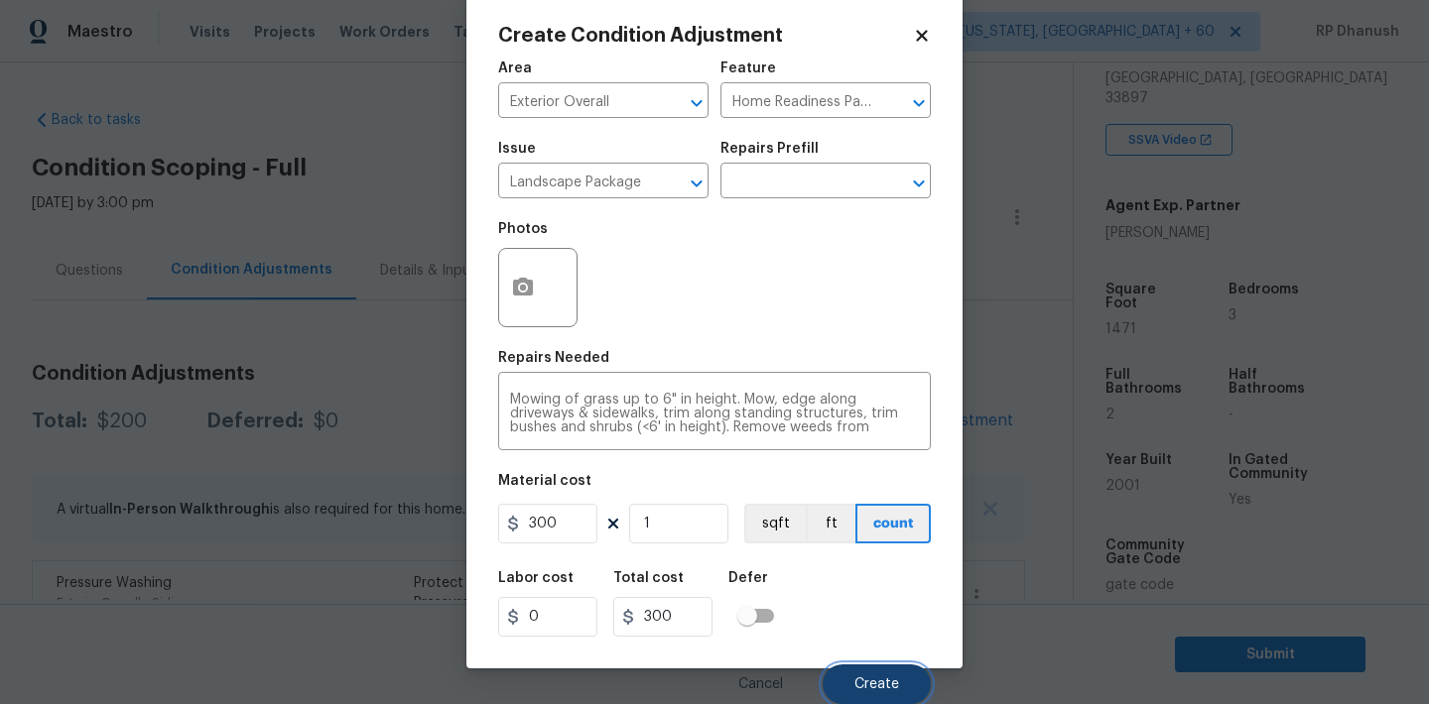
click at [866, 671] on button "Create" at bounding box center [876, 685] width 108 height 40
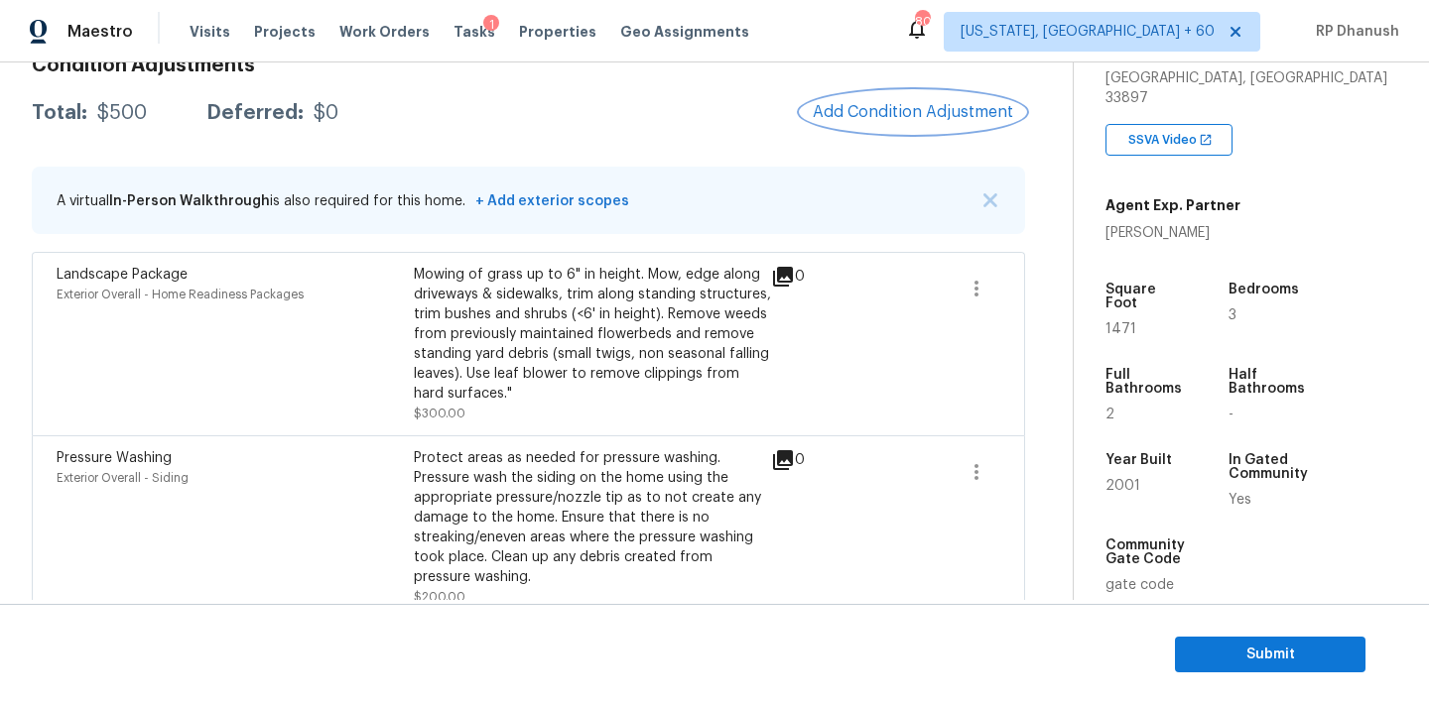
scroll to position [335, 0]
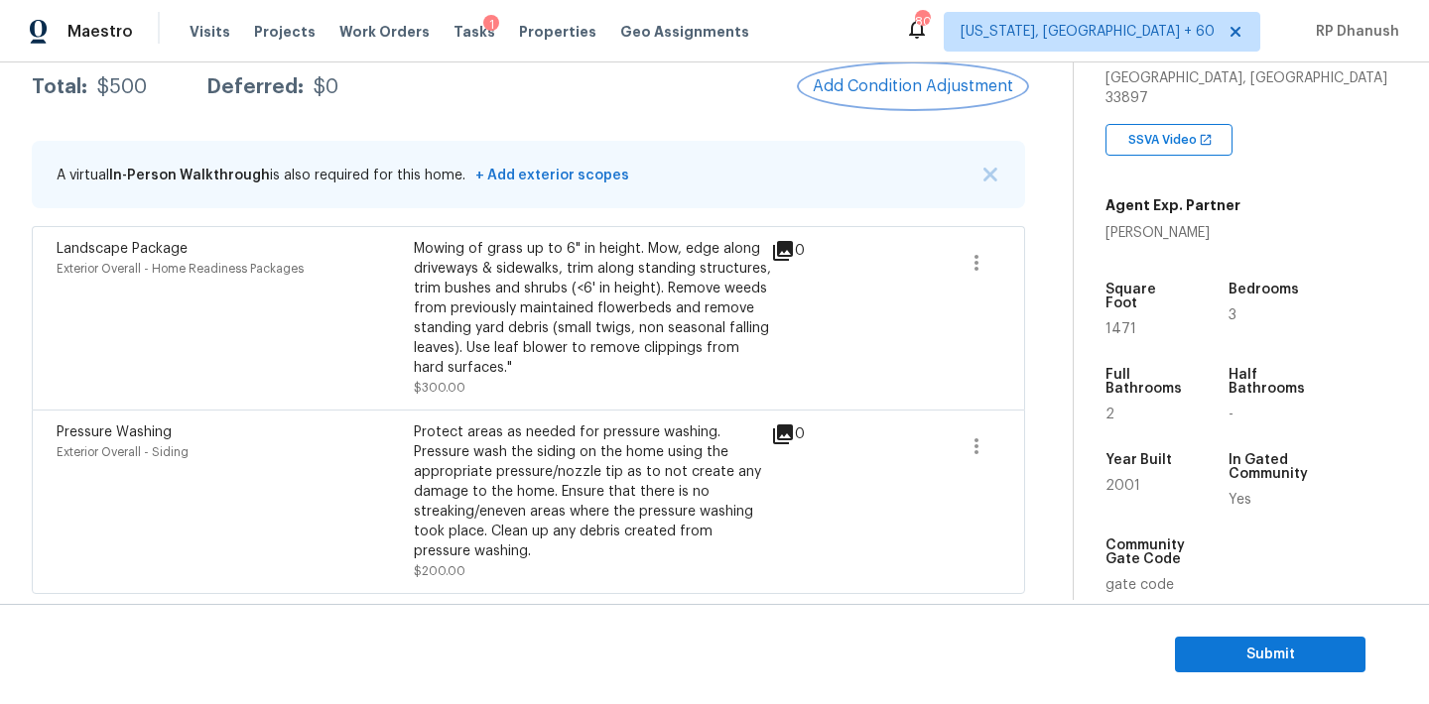
click at [873, 89] on span "Add Condition Adjustment" at bounding box center [913, 86] width 200 height 18
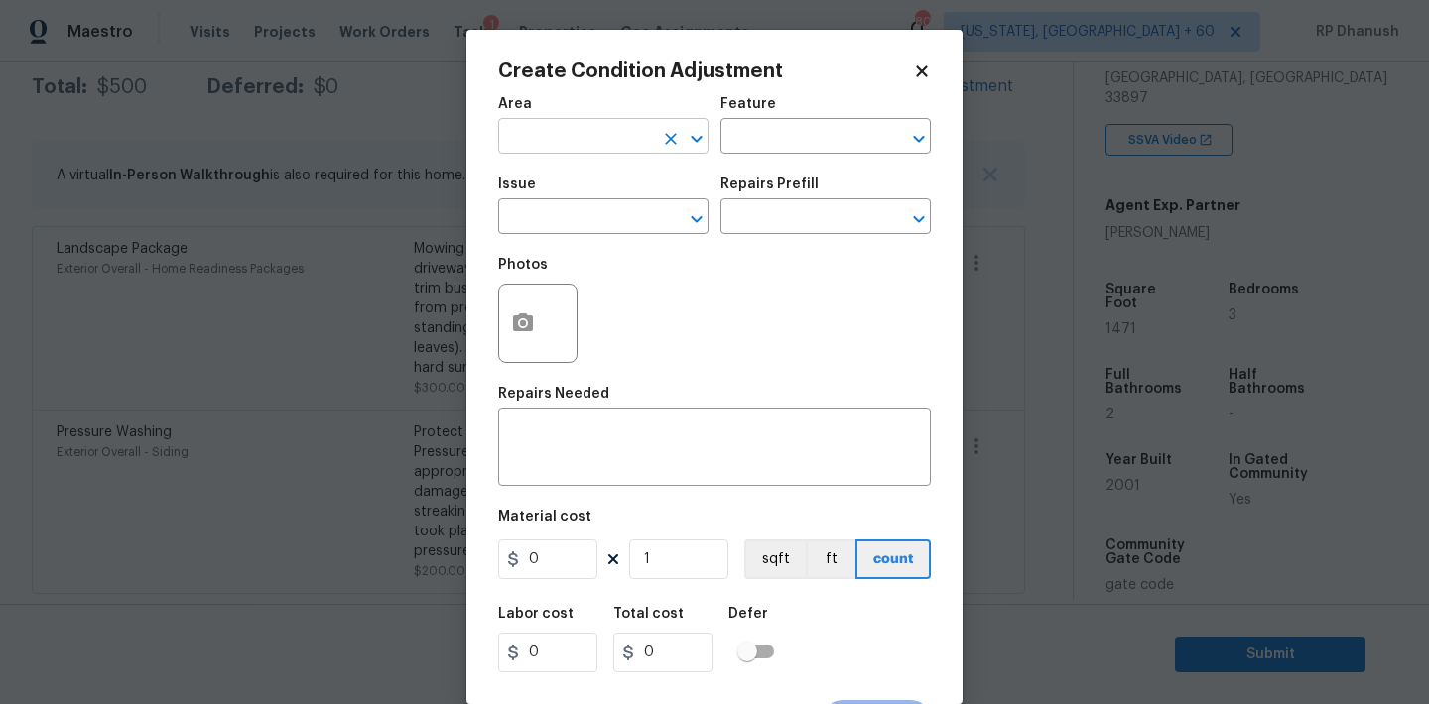
click at [577, 136] on input "text" at bounding box center [575, 138] width 155 height 31
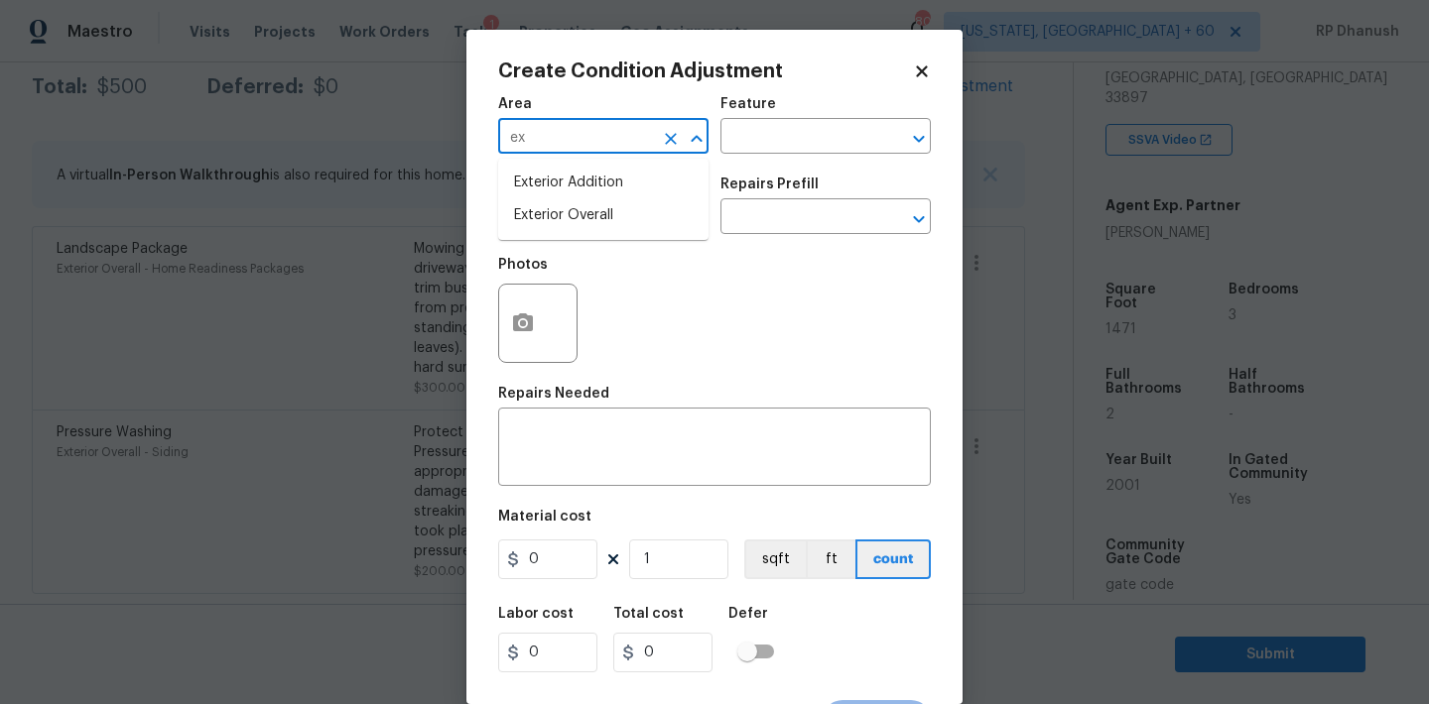
click at [563, 209] on li "Exterior Overall" at bounding box center [603, 215] width 210 height 33
type input "Exterior Overall"
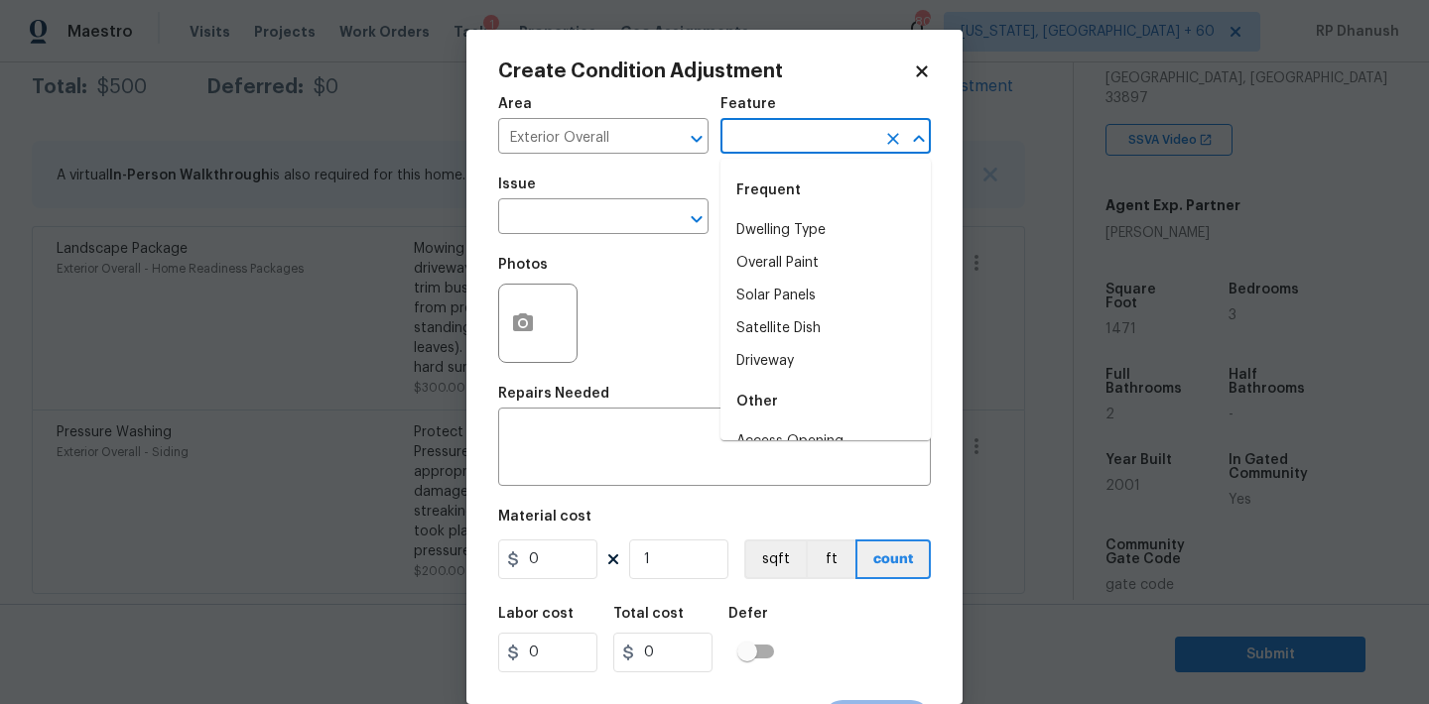
click at [774, 148] on input "text" at bounding box center [797, 138] width 155 height 31
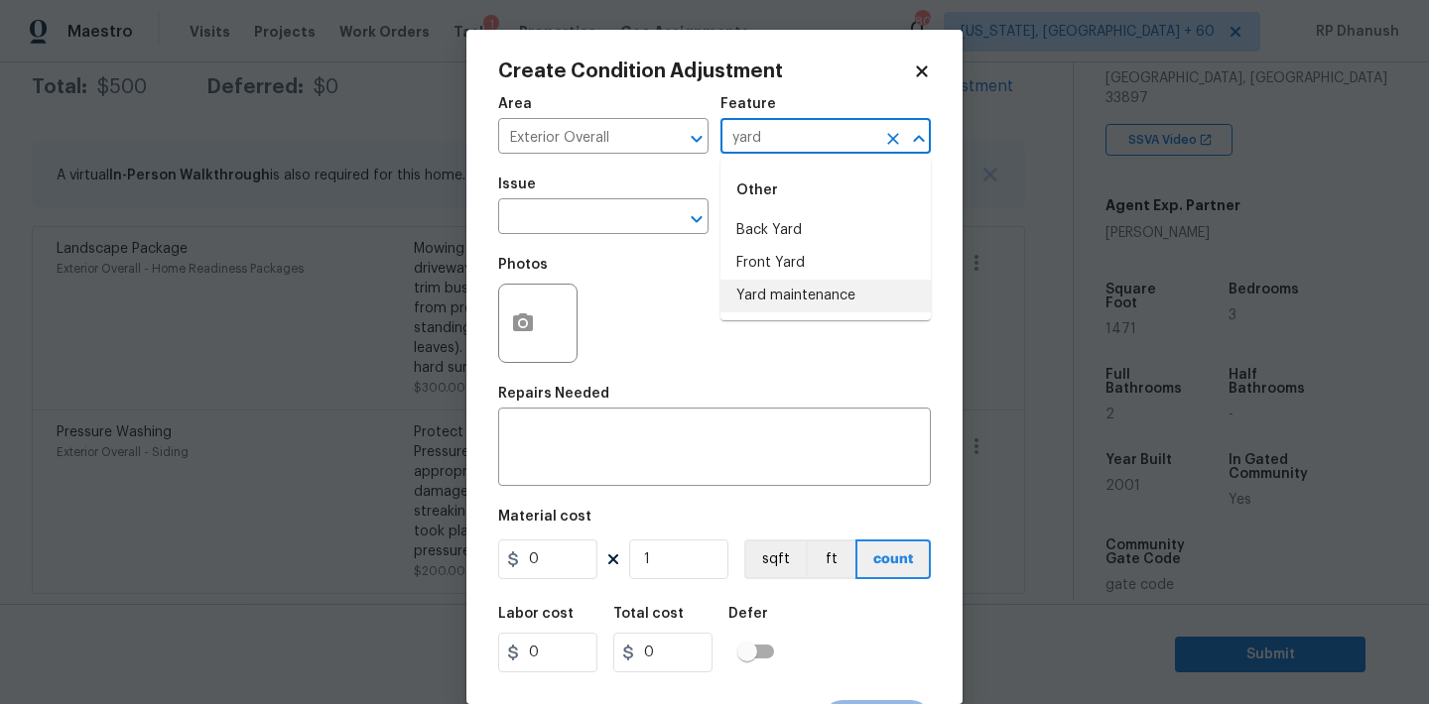
click at [741, 289] on li "Yard maintenance" at bounding box center [825, 296] width 210 height 33
type input "Yard maintenance"
click at [620, 231] on input "text" at bounding box center [575, 218] width 155 height 31
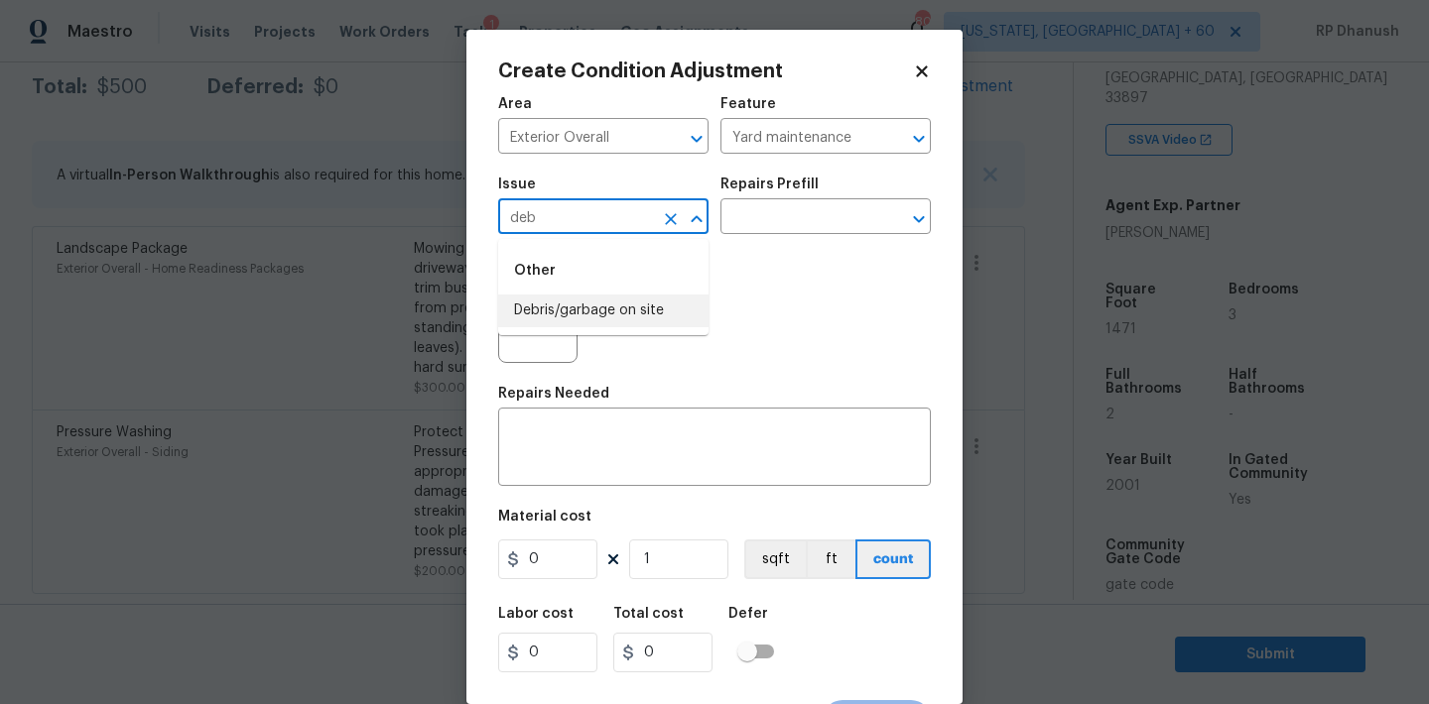
click at [606, 313] on li "Debris/garbage on site" at bounding box center [603, 311] width 210 height 33
type input "Debris/garbage on site"
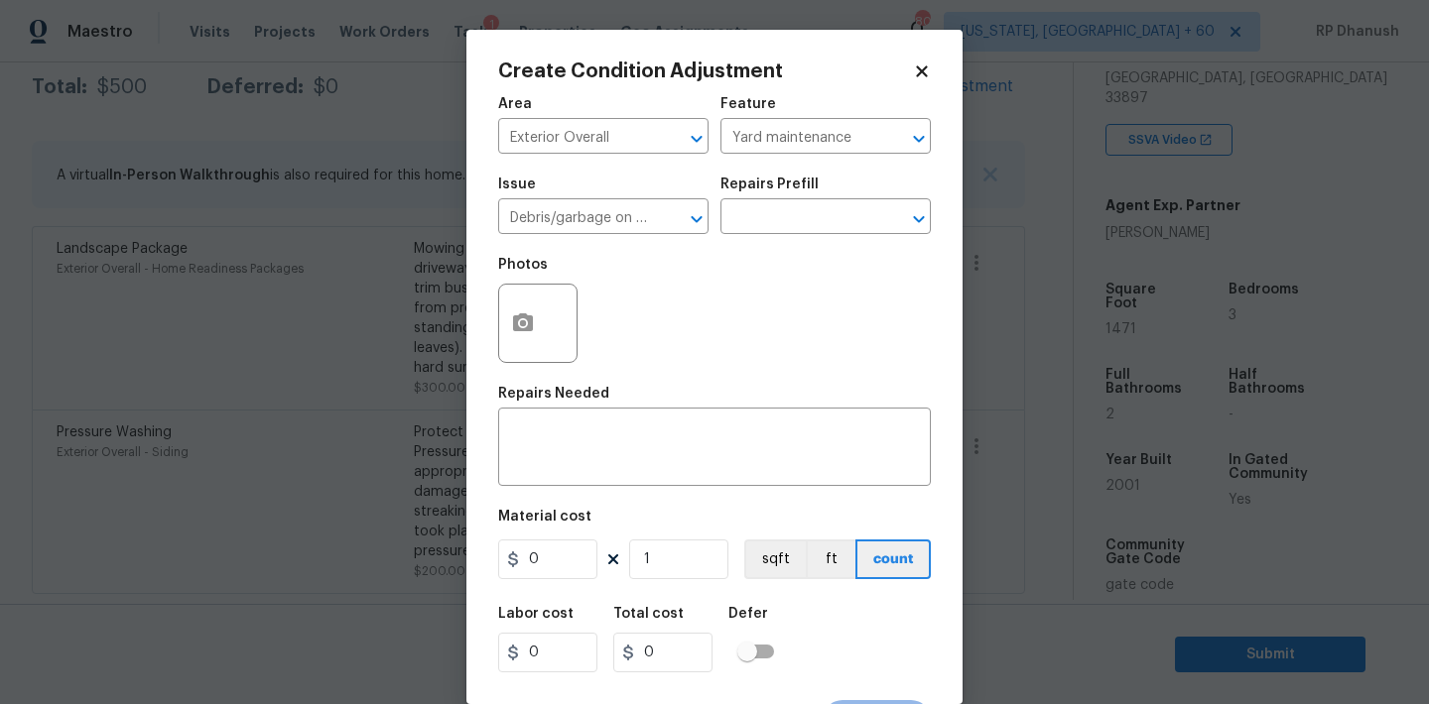
click at [752, 239] on div "Issue Debris/garbage on site ​ Repairs Prefill ​" at bounding box center [714, 206] width 433 height 80
click at [775, 225] on input "text" at bounding box center [797, 218] width 155 height 31
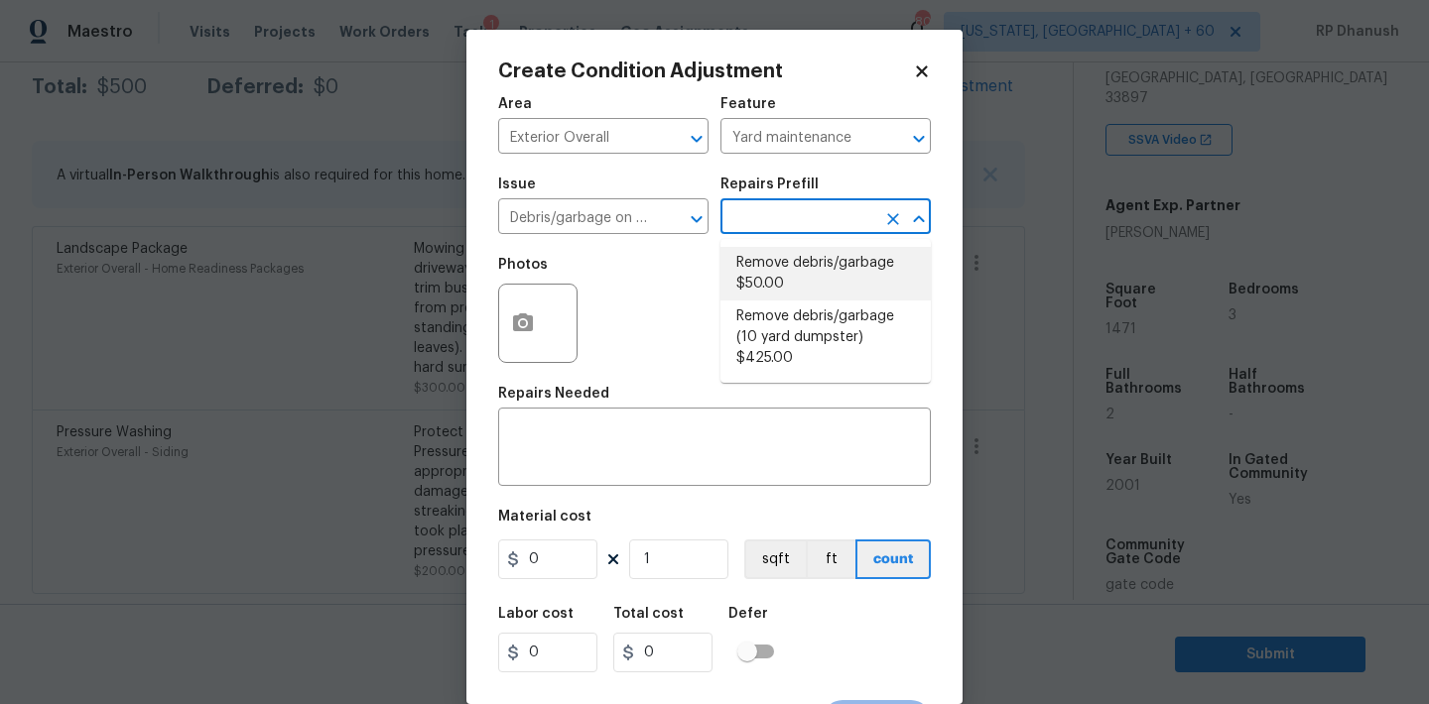
click at [775, 286] on li "Remove debris/garbage $50.00" at bounding box center [825, 274] width 210 height 54
type textarea "Remove, haul off, and properly dispose of any debris left by seller to offsite …"
type input "50"
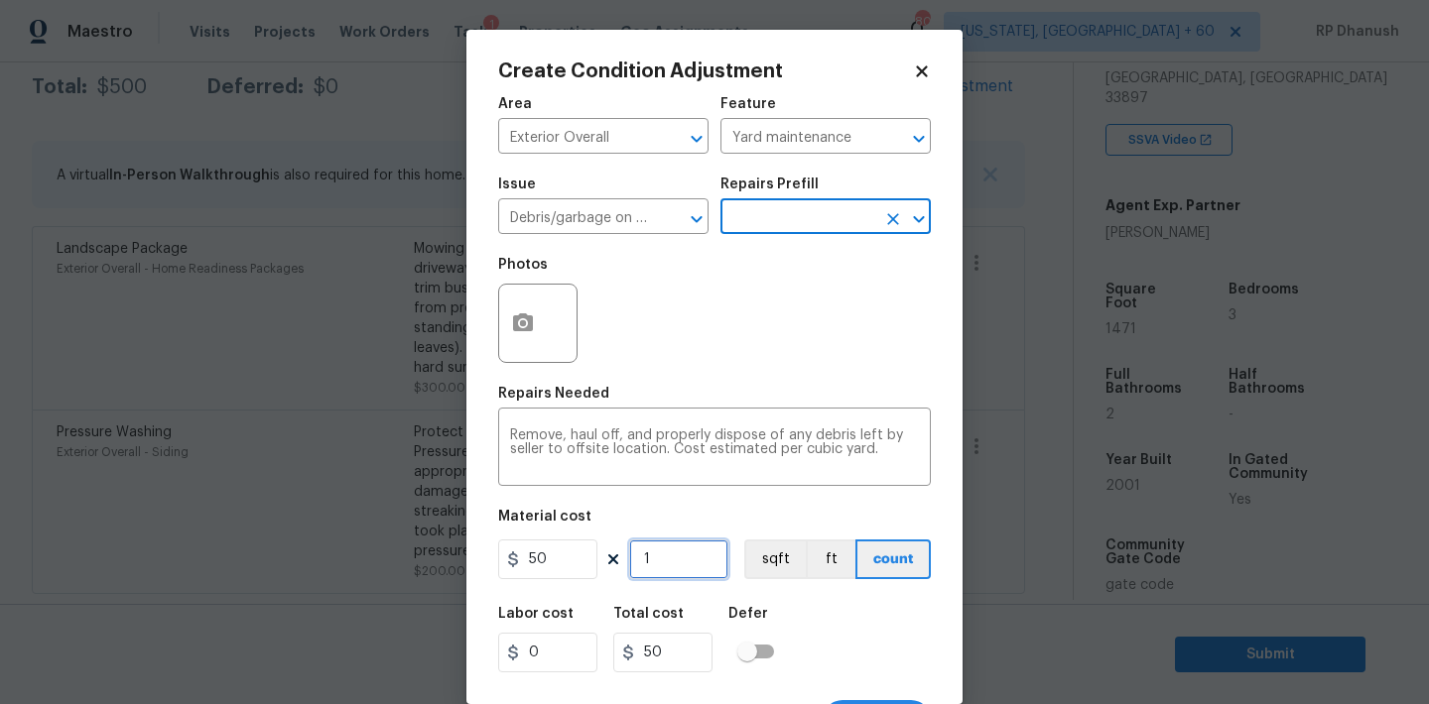
click at [677, 562] on input "1" at bounding box center [678, 560] width 99 height 40
type input "0"
type input "7"
type input "350"
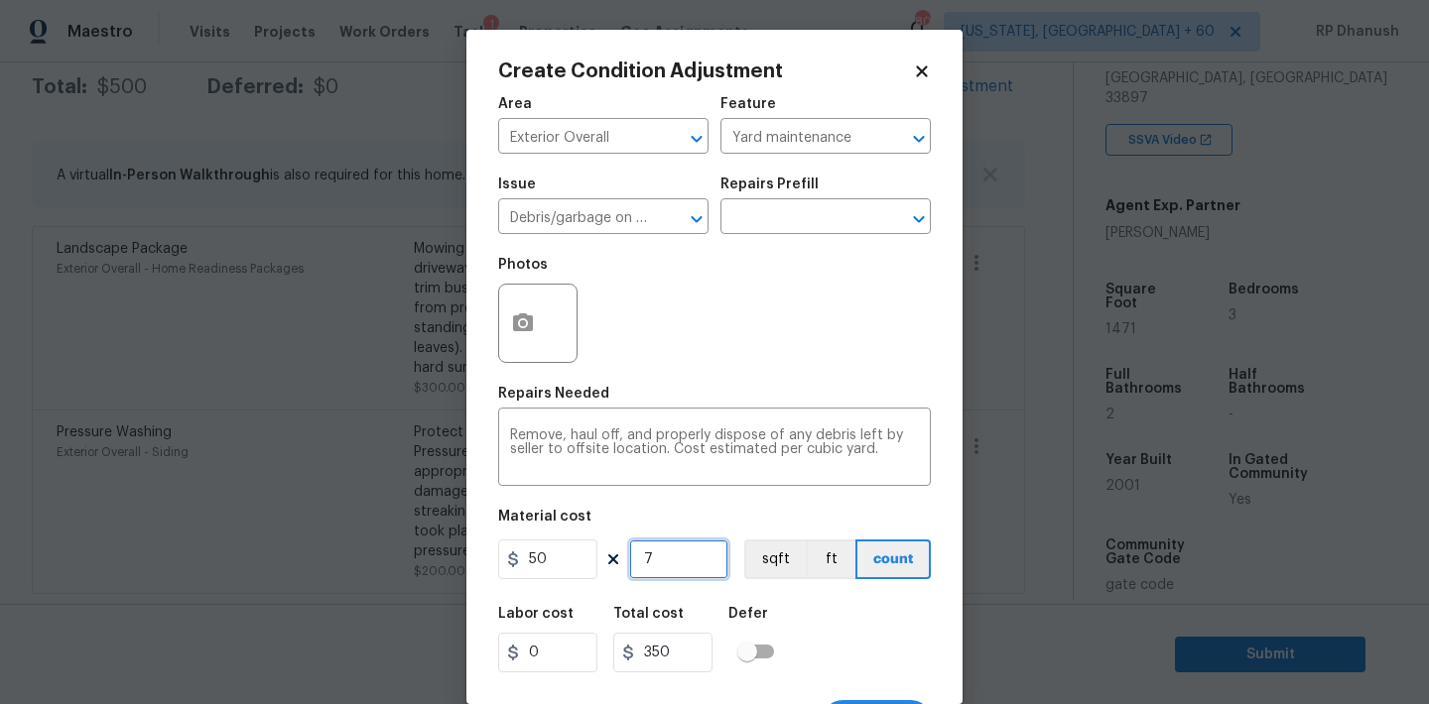
type input "0"
type input "8"
type input "400"
type input "0"
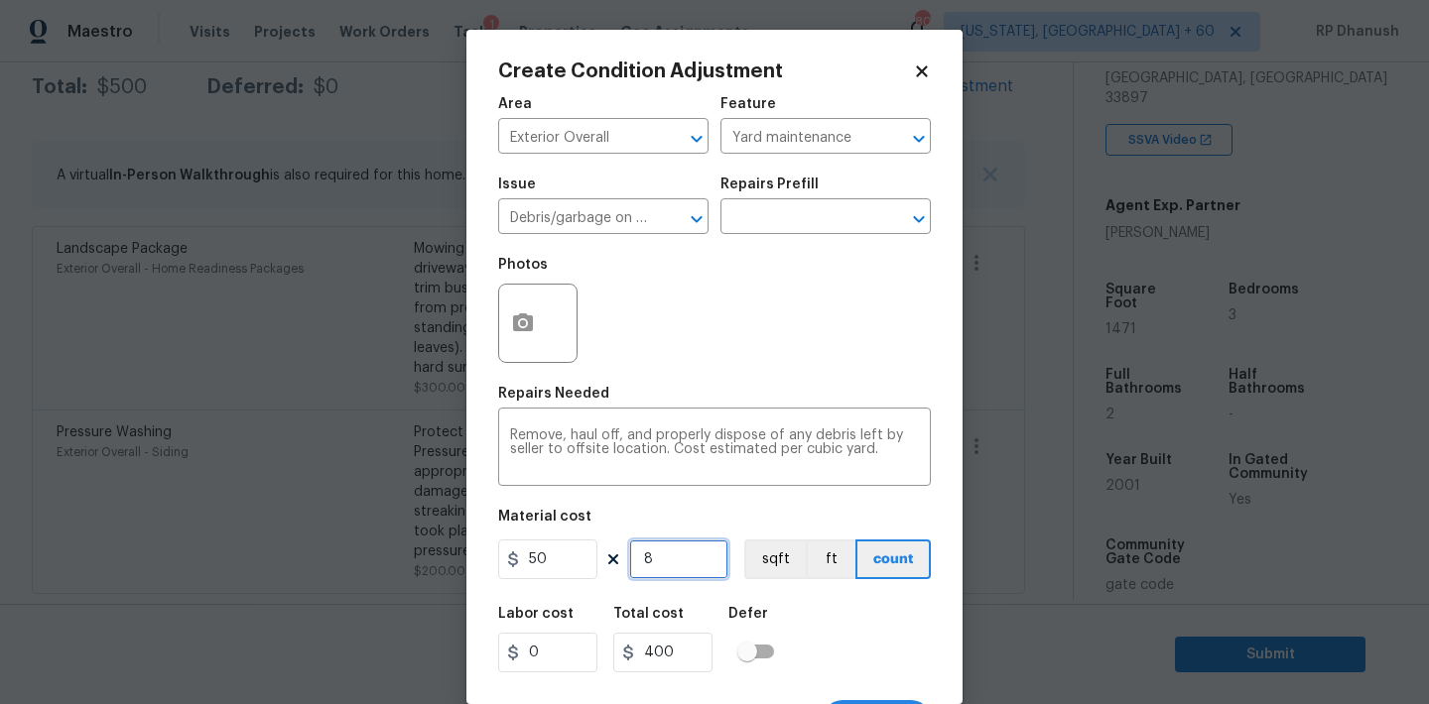
type input "0"
type input "9"
type input "450"
type input "0"
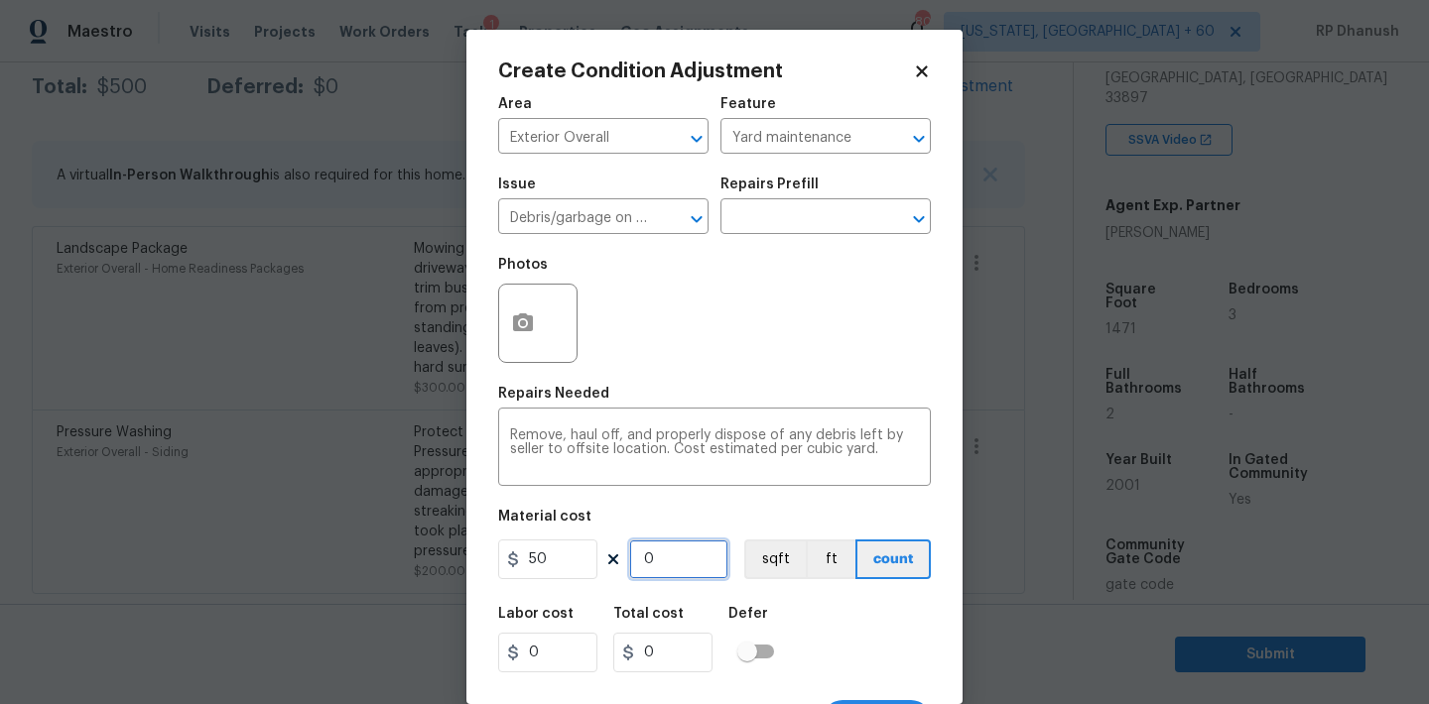
type input "1"
type input "50"
type input "19"
type input "950"
type input "1"
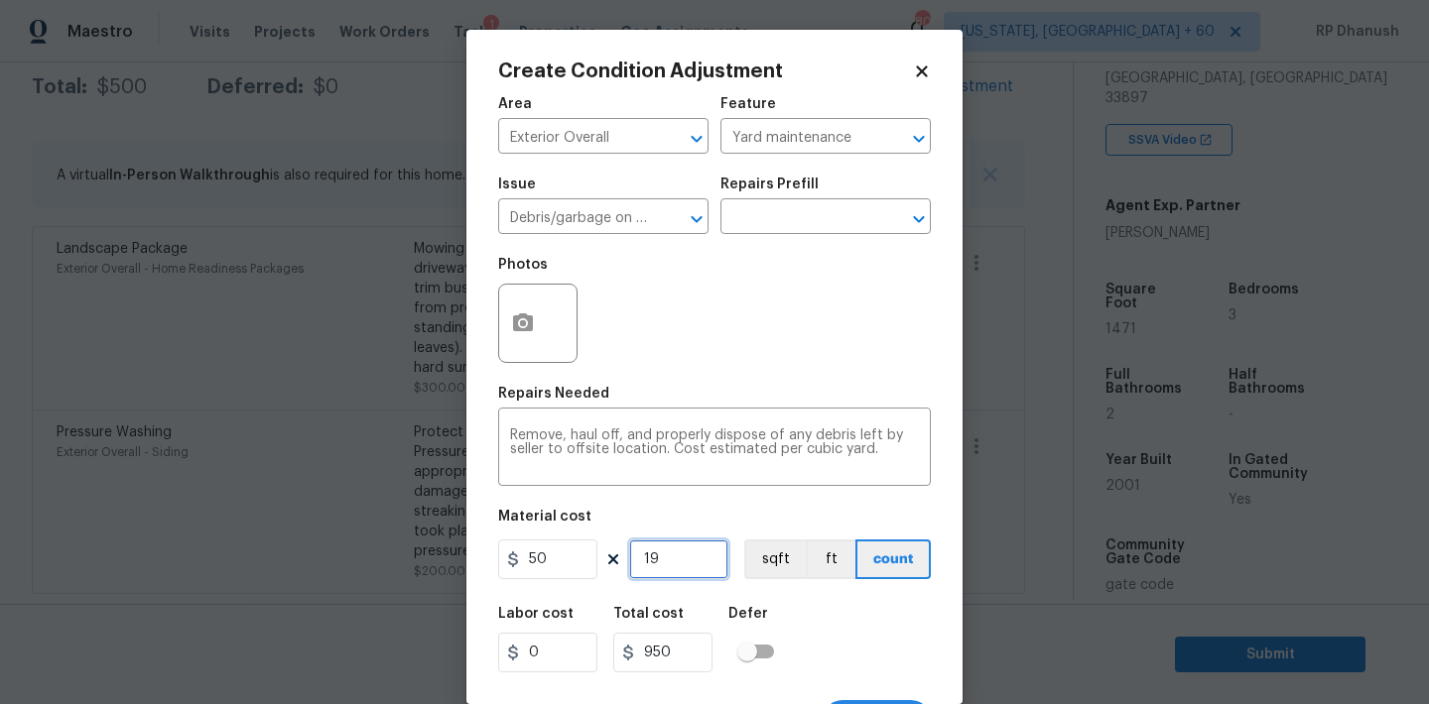
type input "50"
type input "0"
type input "1"
type input "50"
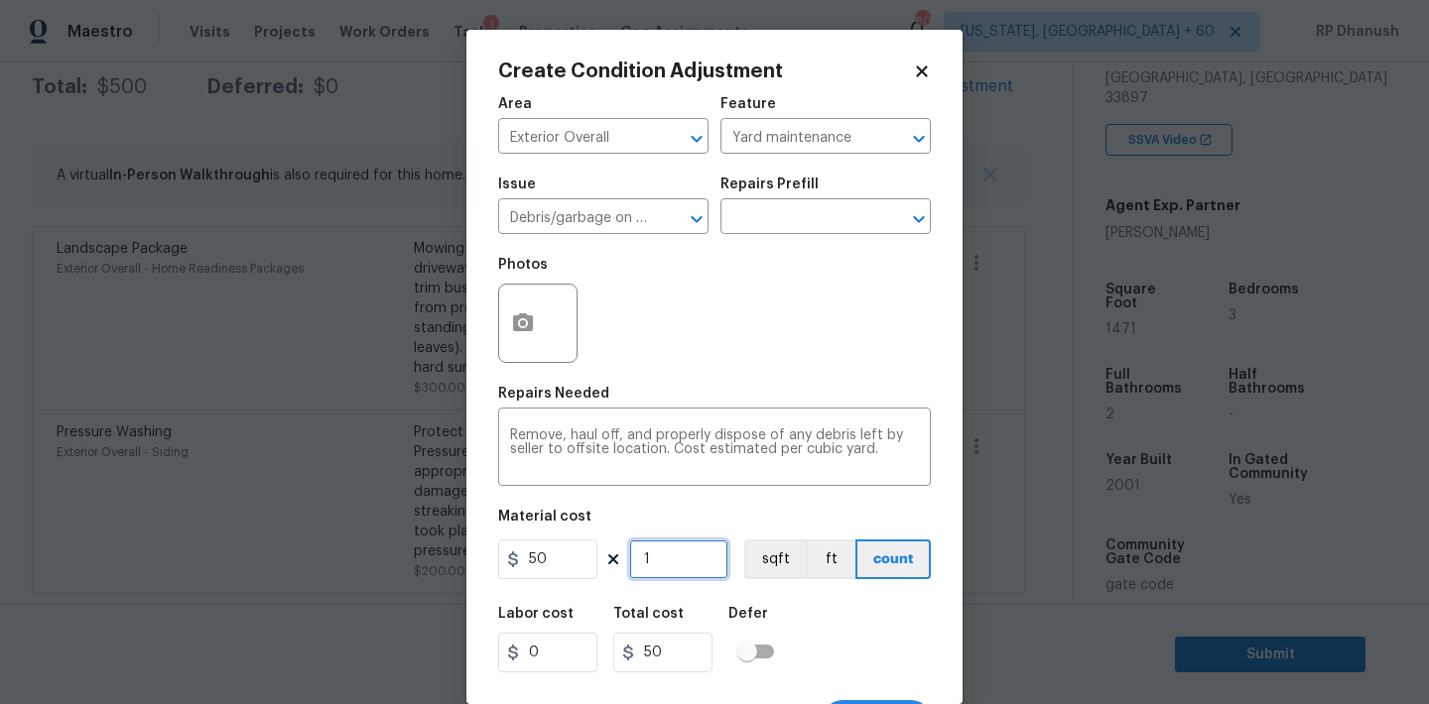
type input "19"
type input "950"
type input "1"
type input "50"
type input "11"
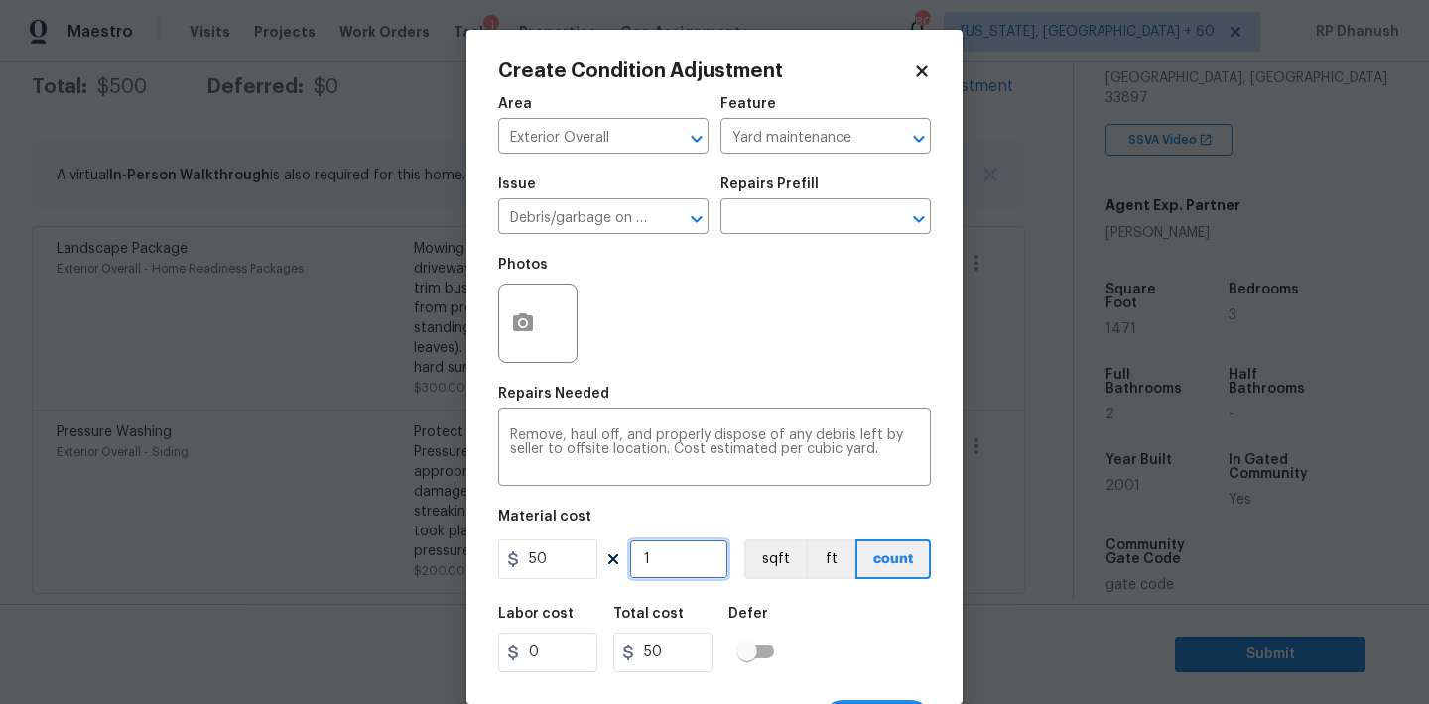
type input "550"
type input "110"
type input "5500"
type input "11"
type input "550"
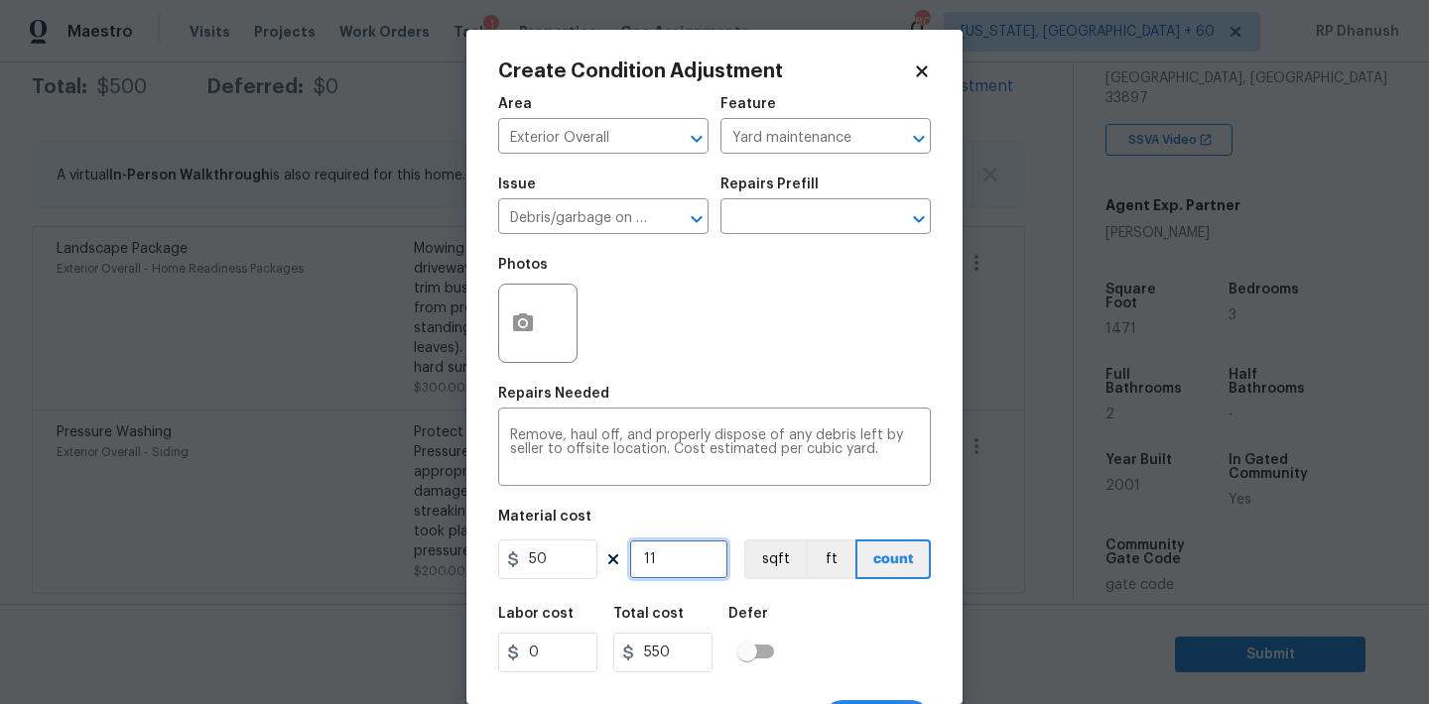
type input "1"
type input "50"
type input "0"
type input "1"
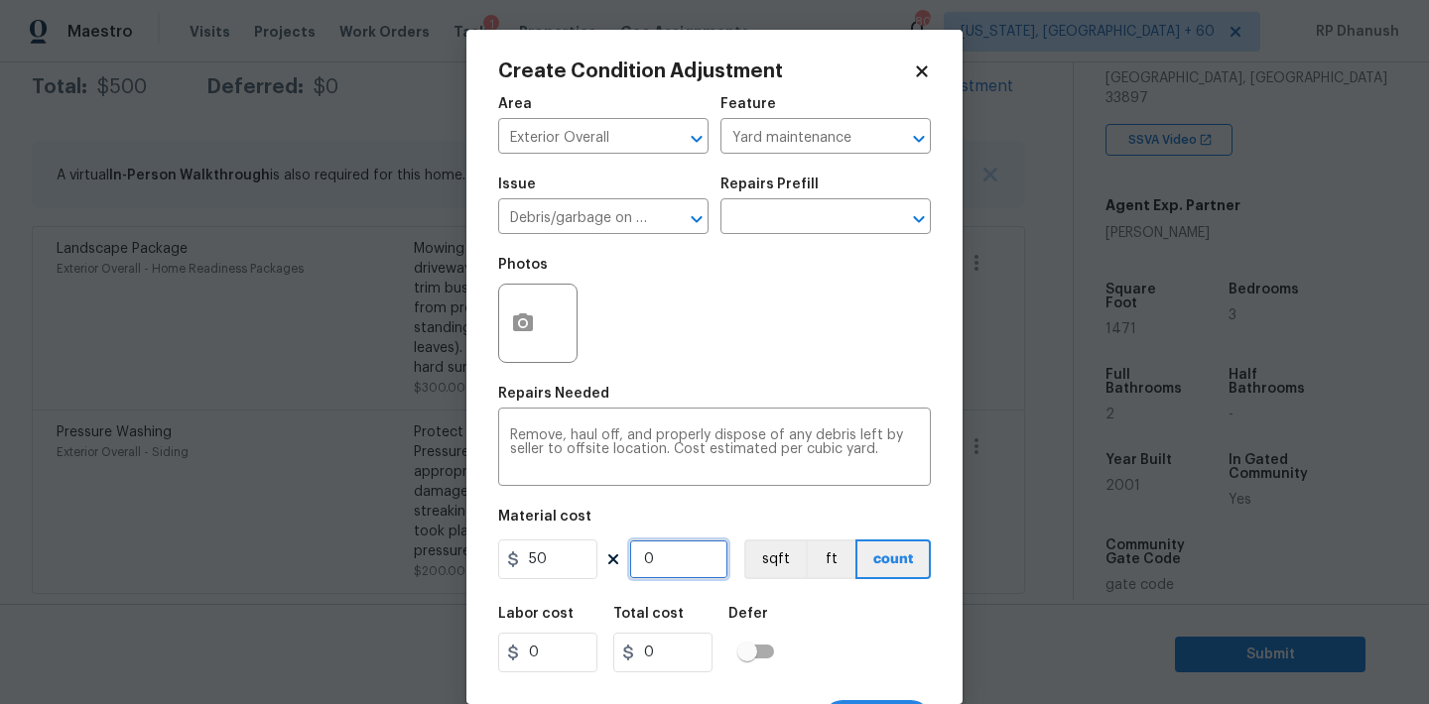
type input "50"
type input "11"
type input "550"
type input "11"
click at [530, 339] on button "button" at bounding box center [523, 323] width 48 height 77
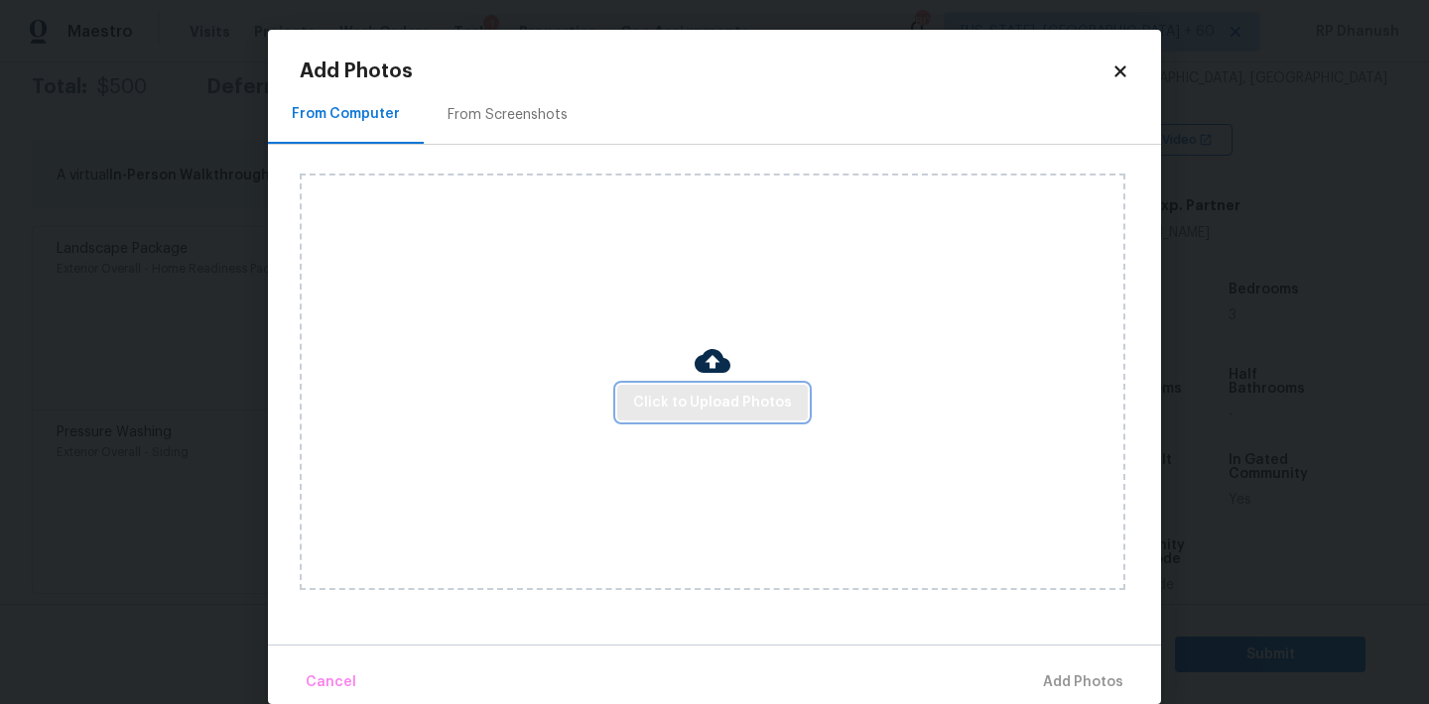
click at [752, 395] on span "Click to Upload Photos" at bounding box center [712, 403] width 159 height 25
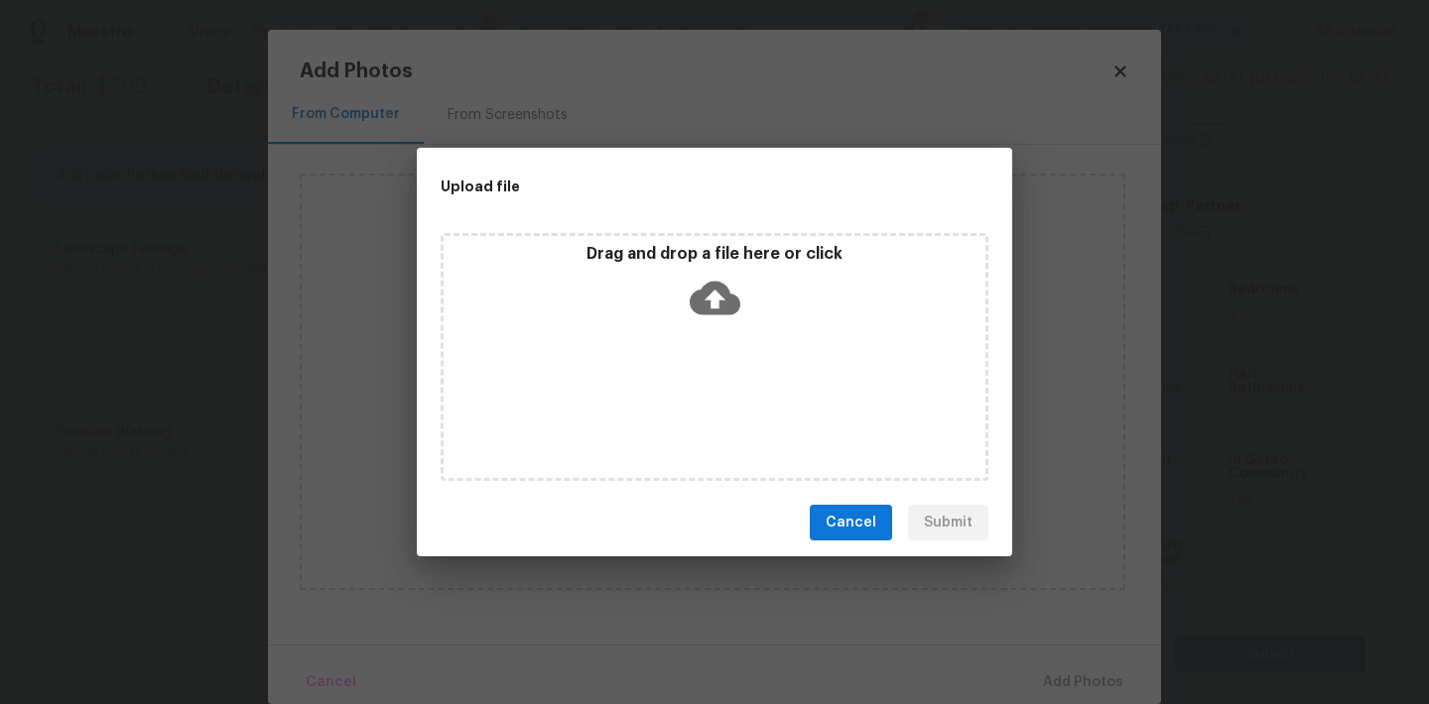
click at [741, 316] on div "Drag and drop a file here or click" at bounding box center [714, 286] width 542 height 85
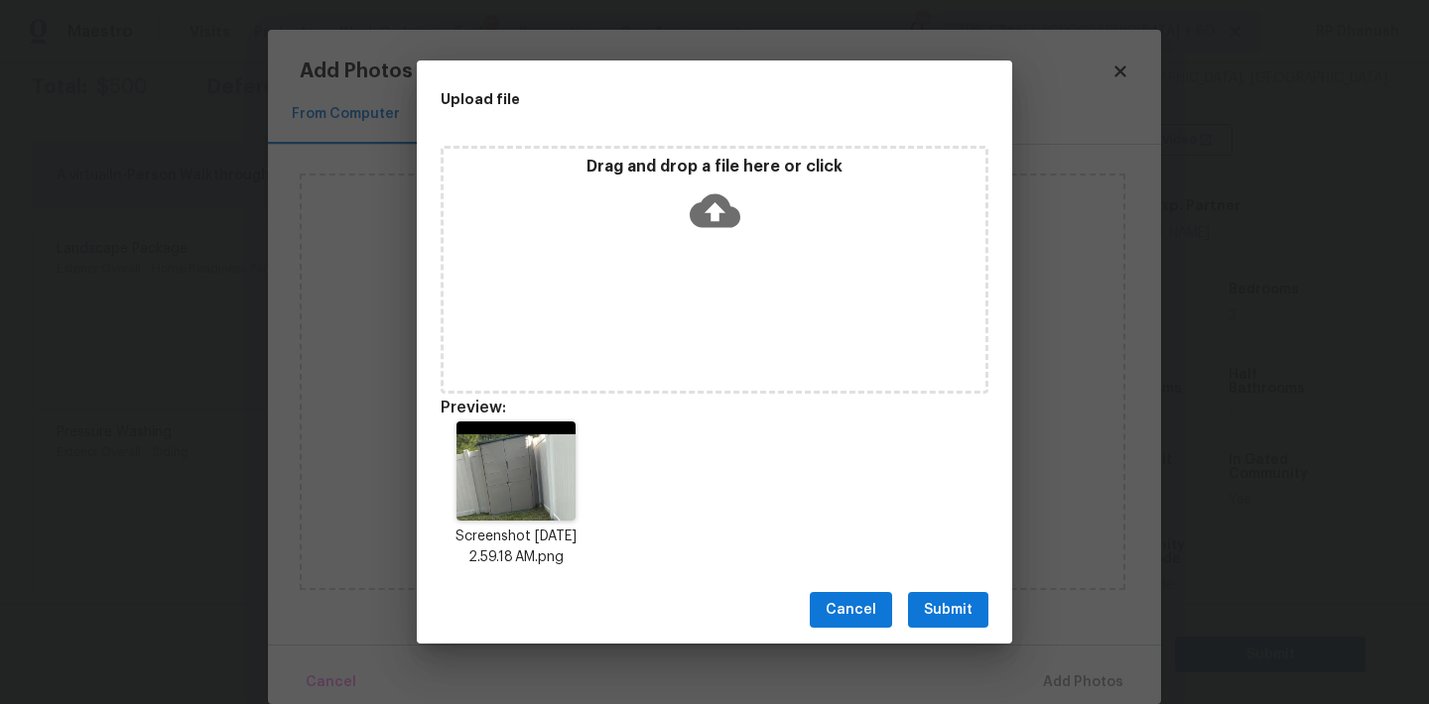
click at [939, 607] on span "Submit" at bounding box center [948, 610] width 49 height 25
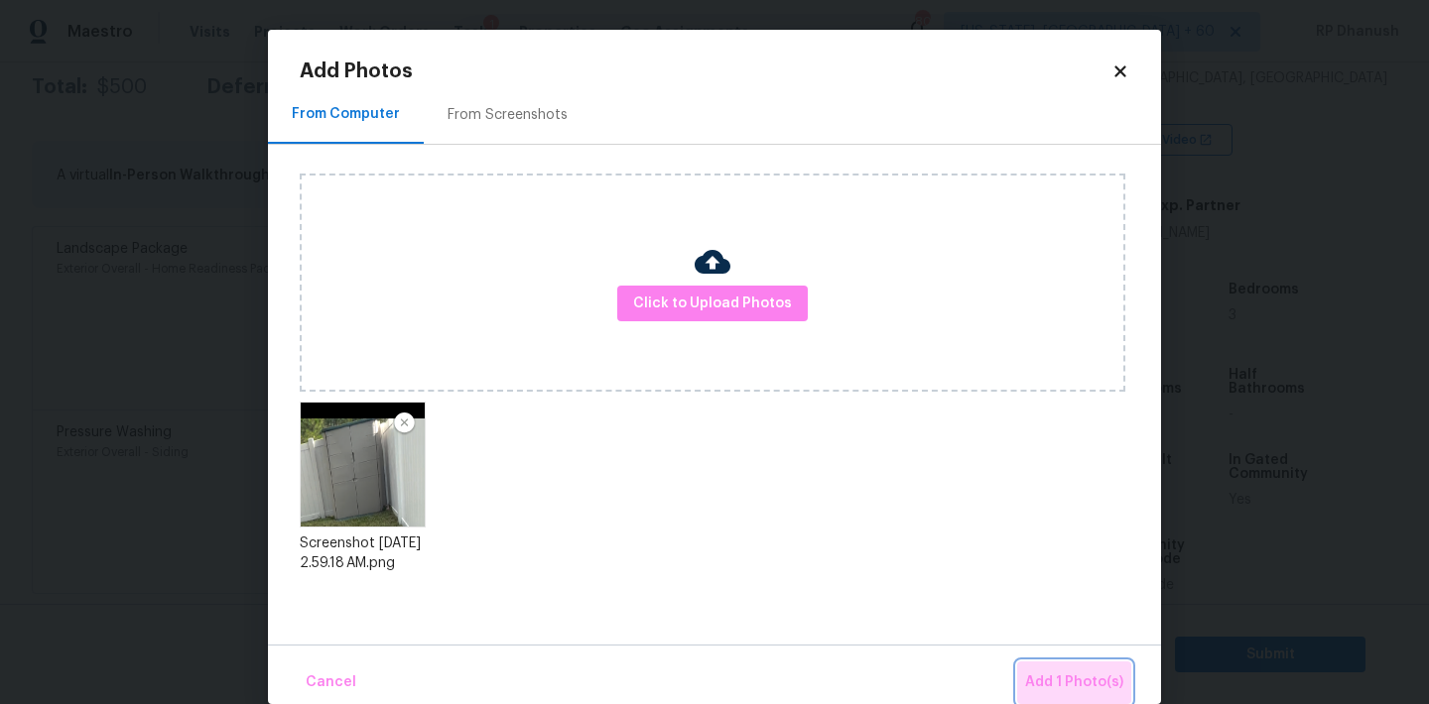
click at [1093, 678] on span "Add 1 Photo(s)" at bounding box center [1074, 683] width 98 height 25
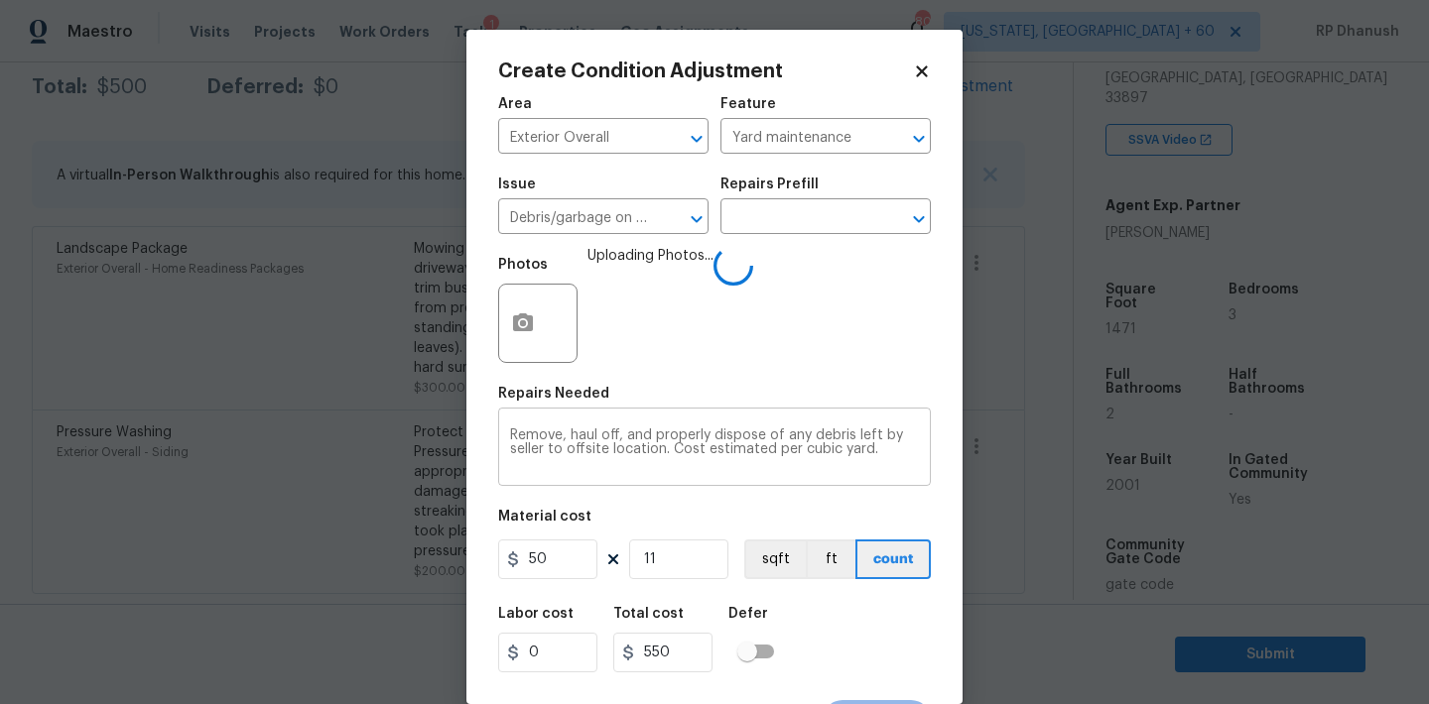
click at [873, 463] on textarea "Remove, haul off, and properly dispose of any debris left by seller to offsite …" at bounding box center [714, 450] width 409 height 42
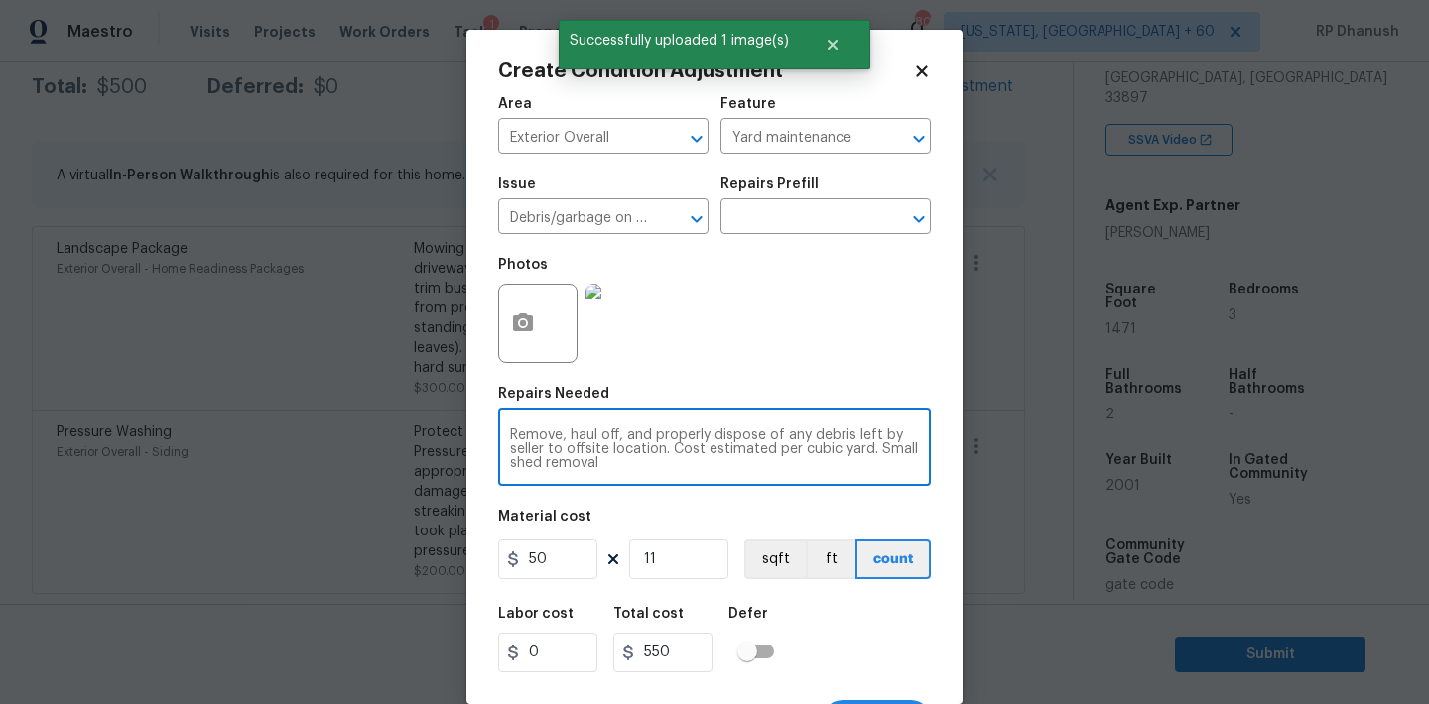
scroll to position [37, 0]
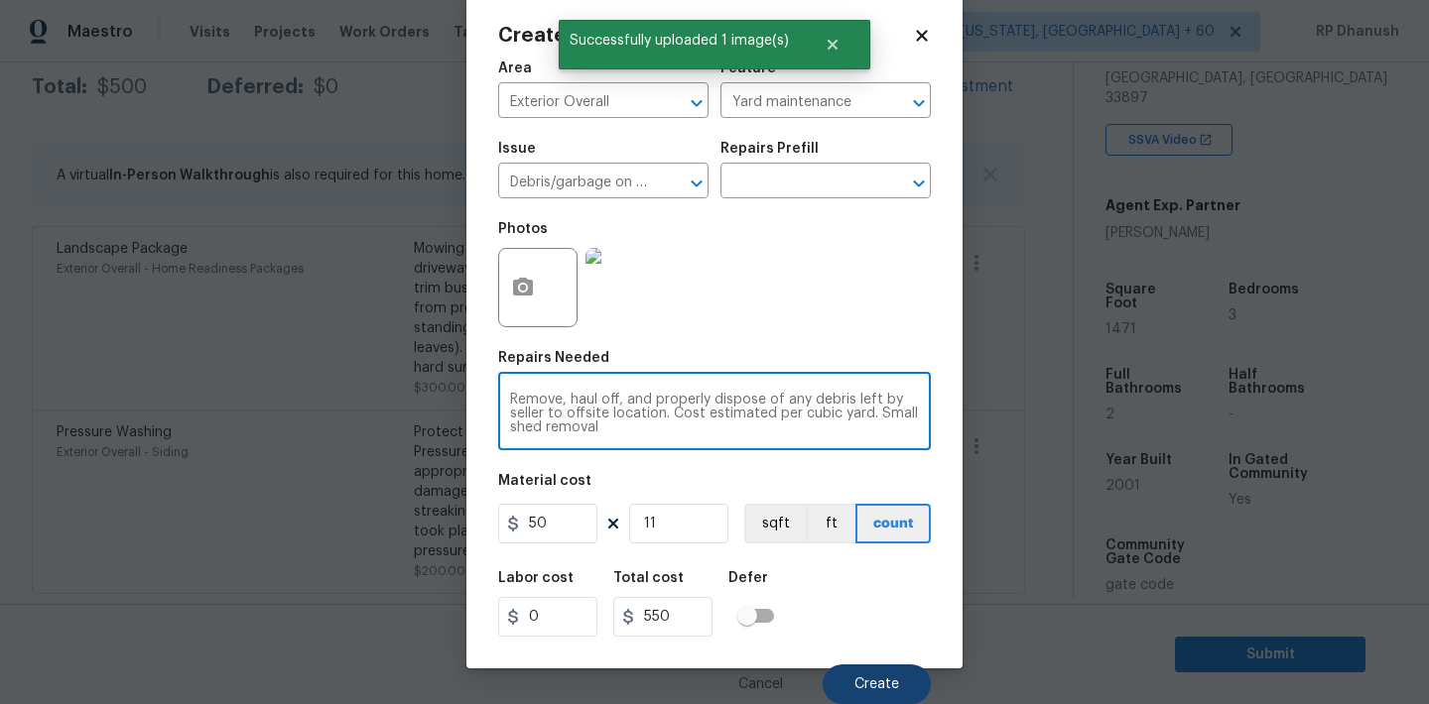
type textarea "Remove, haul off, and properly dispose of any debris left by seller to offsite …"
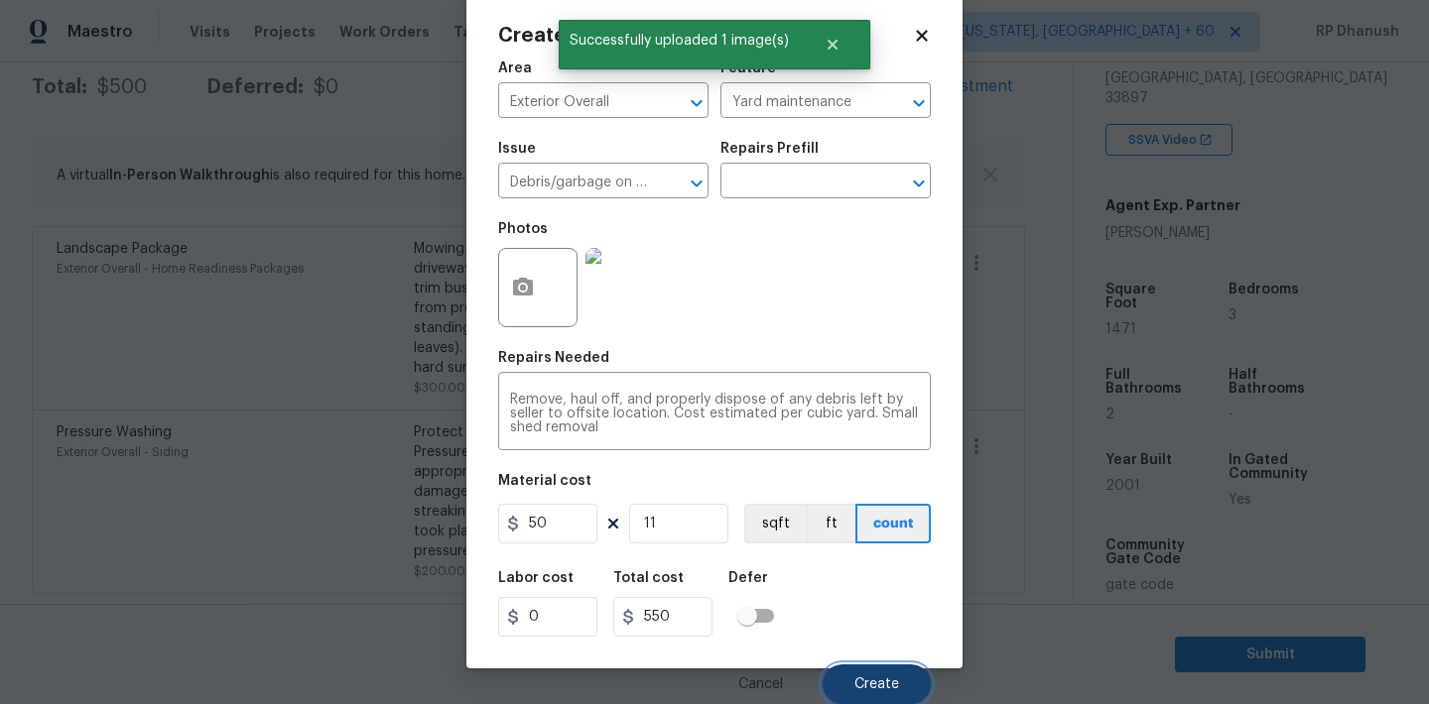
click at [881, 683] on span "Create" at bounding box center [876, 685] width 45 height 15
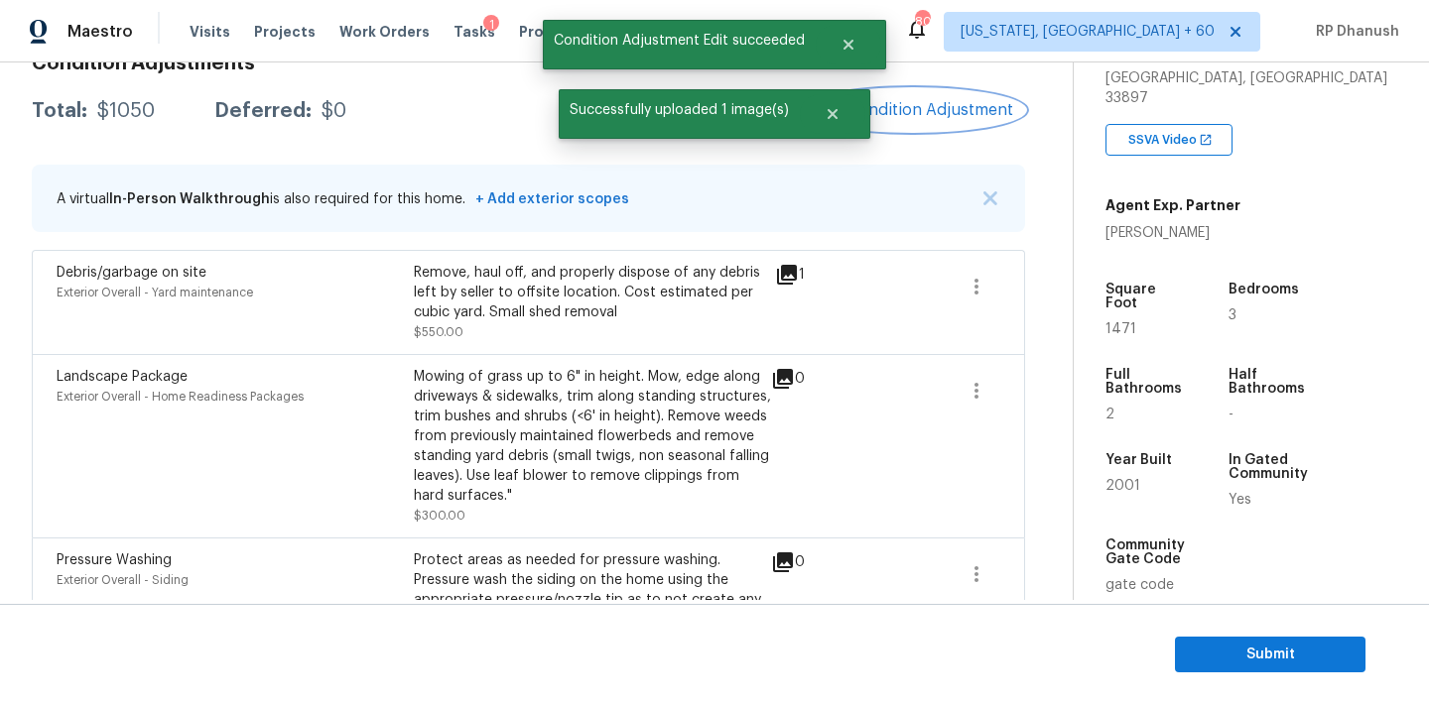
scroll to position [272, 0]
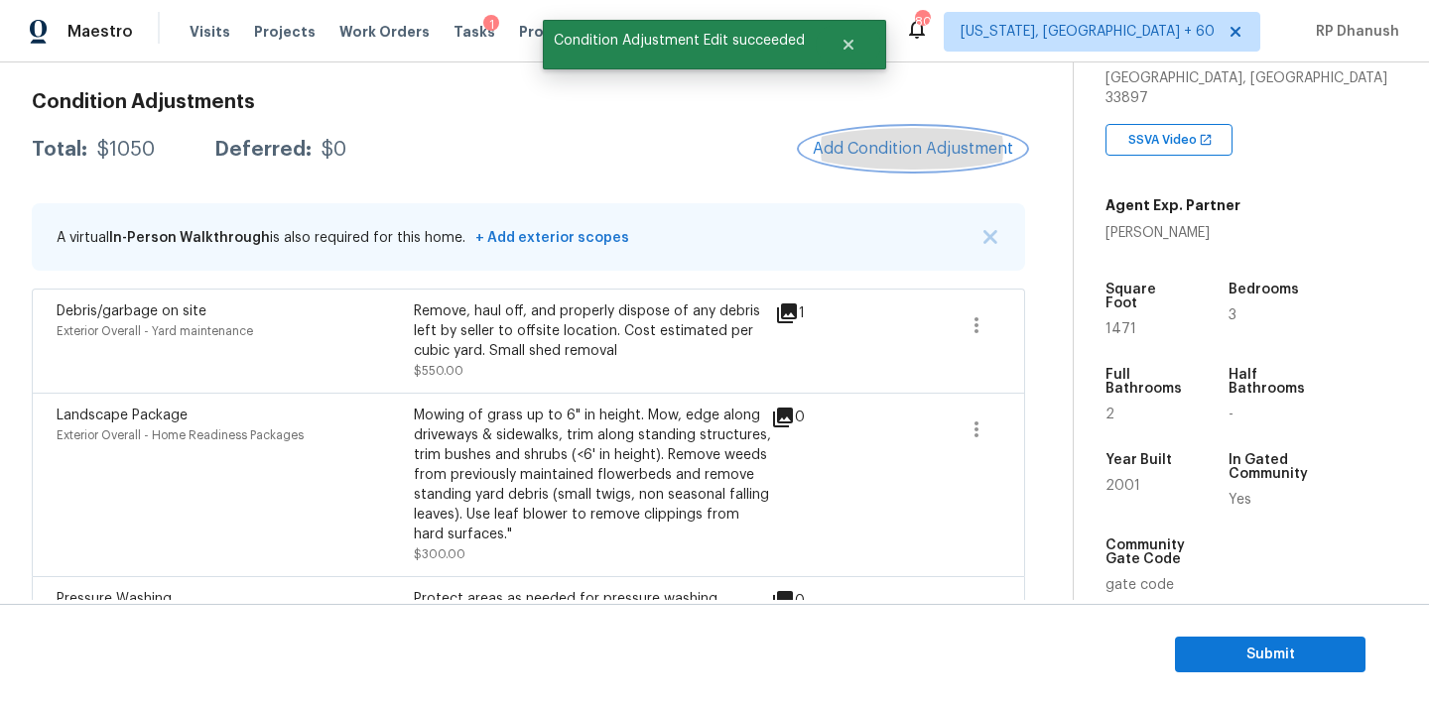
click at [841, 157] on span "Add Condition Adjustment" at bounding box center [913, 149] width 200 height 18
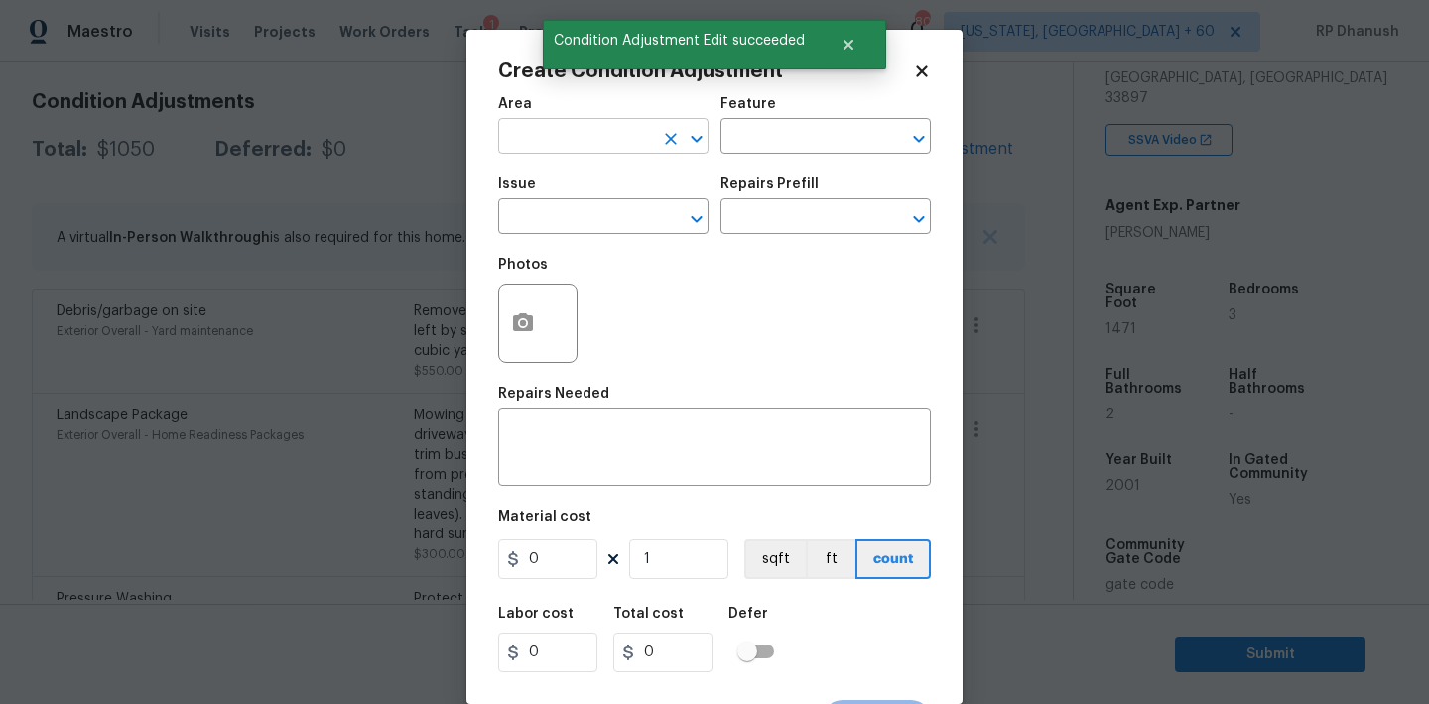
click at [608, 133] on input "text" at bounding box center [575, 138] width 155 height 31
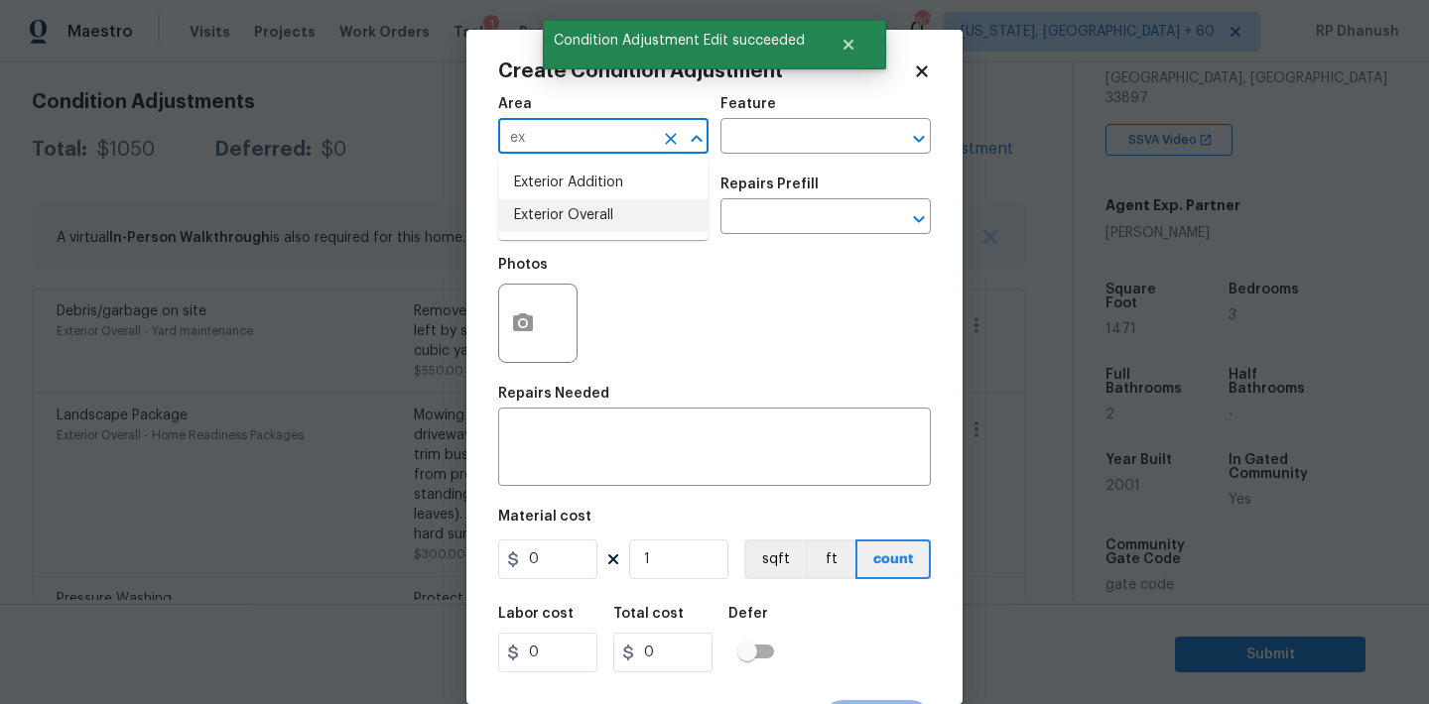
click at [577, 210] on li "Exterior Overall" at bounding box center [603, 215] width 210 height 33
type input "Exterior Overall"
click at [570, 498] on div "Area Exterior Overall ​ Feature ​ Issue ​ Repairs Prefill ​ Photos Repairs Need…" at bounding box center [714, 412] width 433 height 655
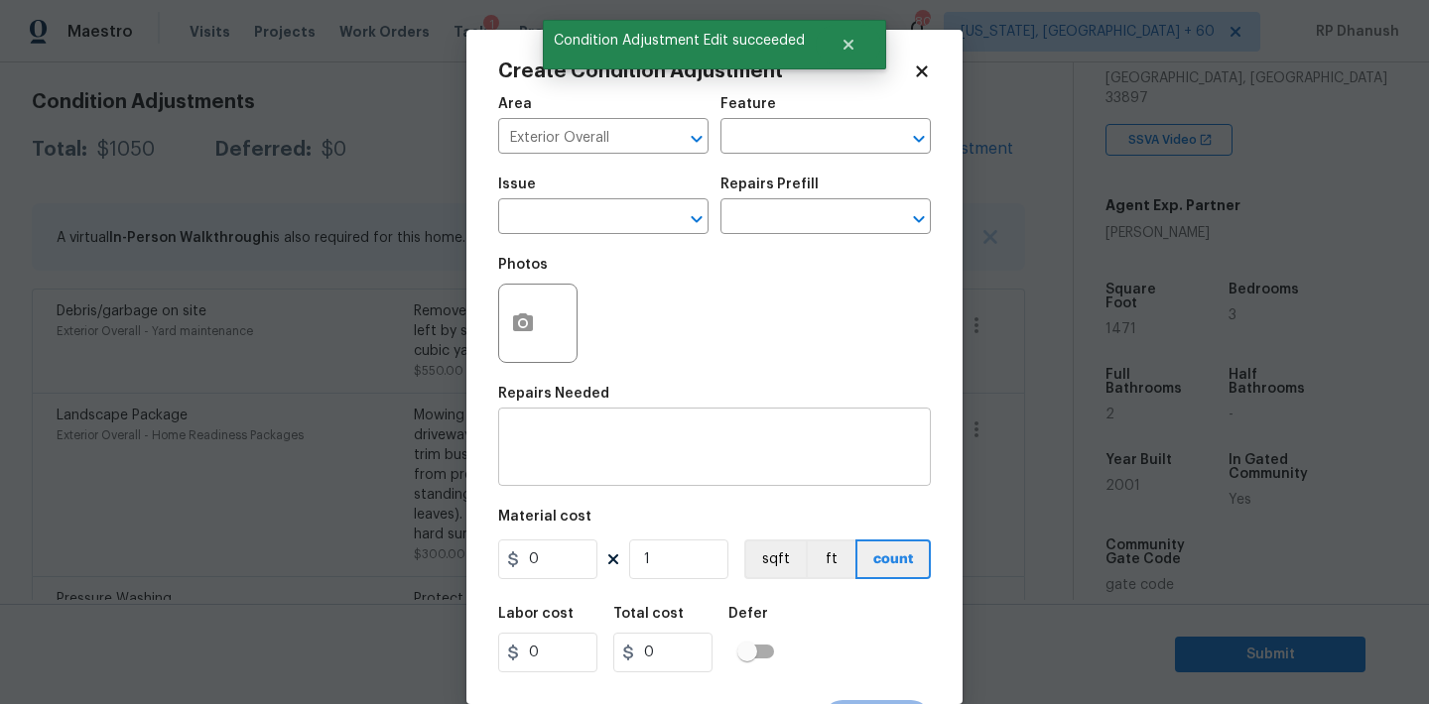
click at [591, 455] on textarea at bounding box center [714, 450] width 409 height 42
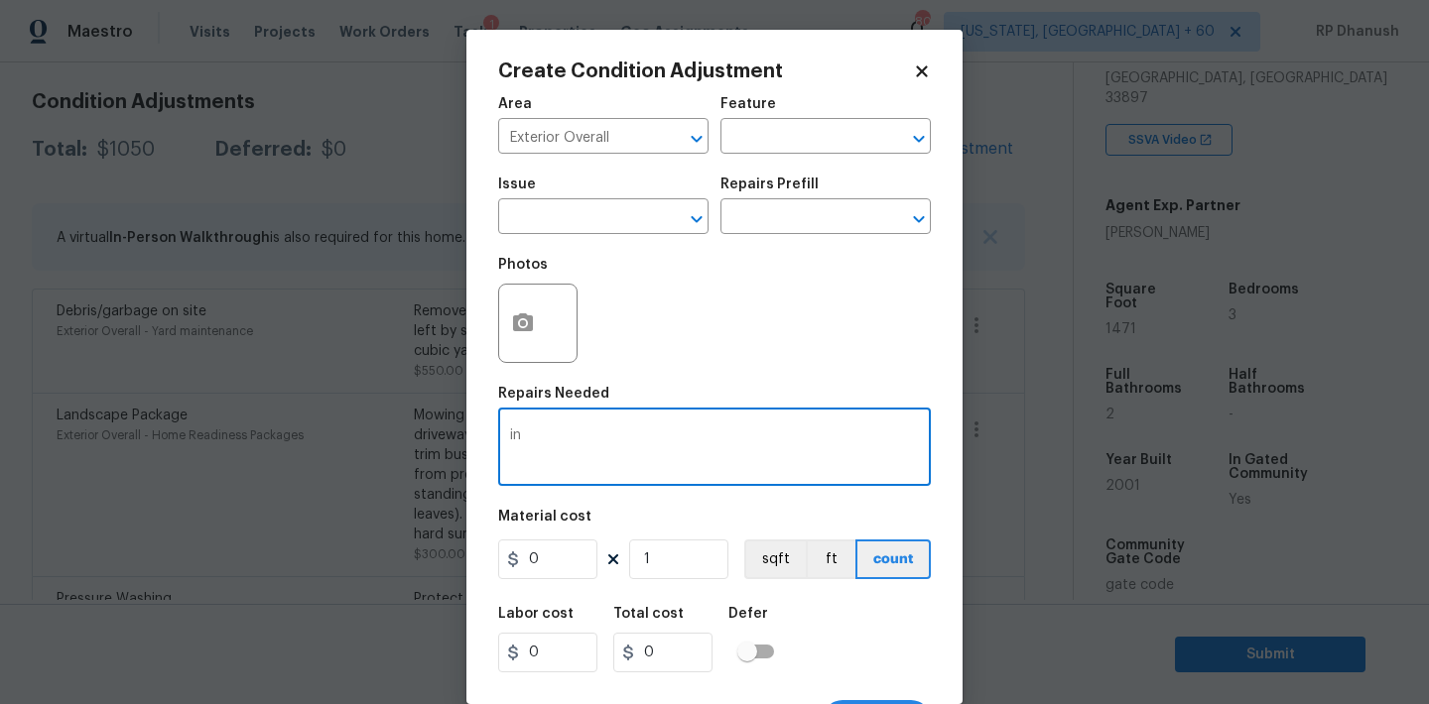
type textarea "i"
type textarea "Minor siding repairs"
click at [432, 274] on body "Maestro Visits Projects Work Orders Tasks 1 Properties Geo Assignments 808 Wash…" at bounding box center [714, 352] width 1429 height 704
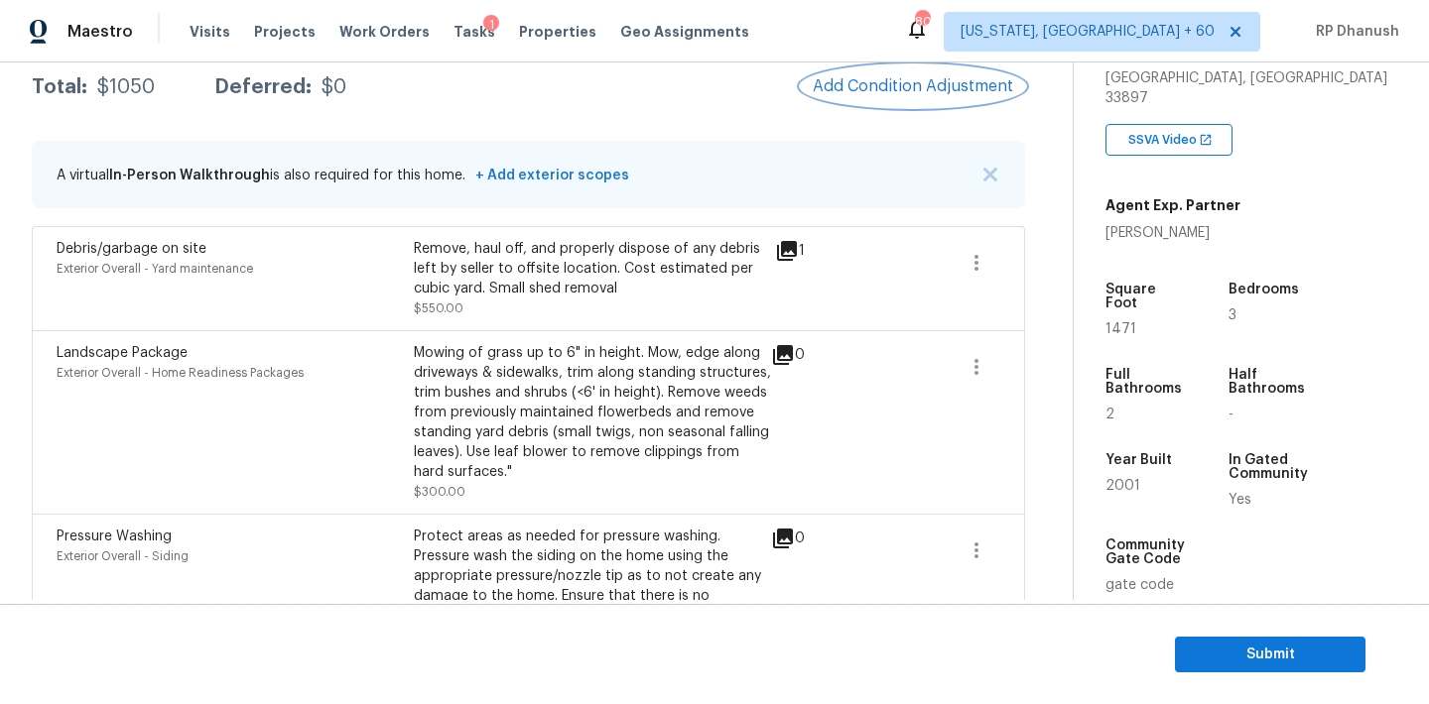
scroll to position [314, 0]
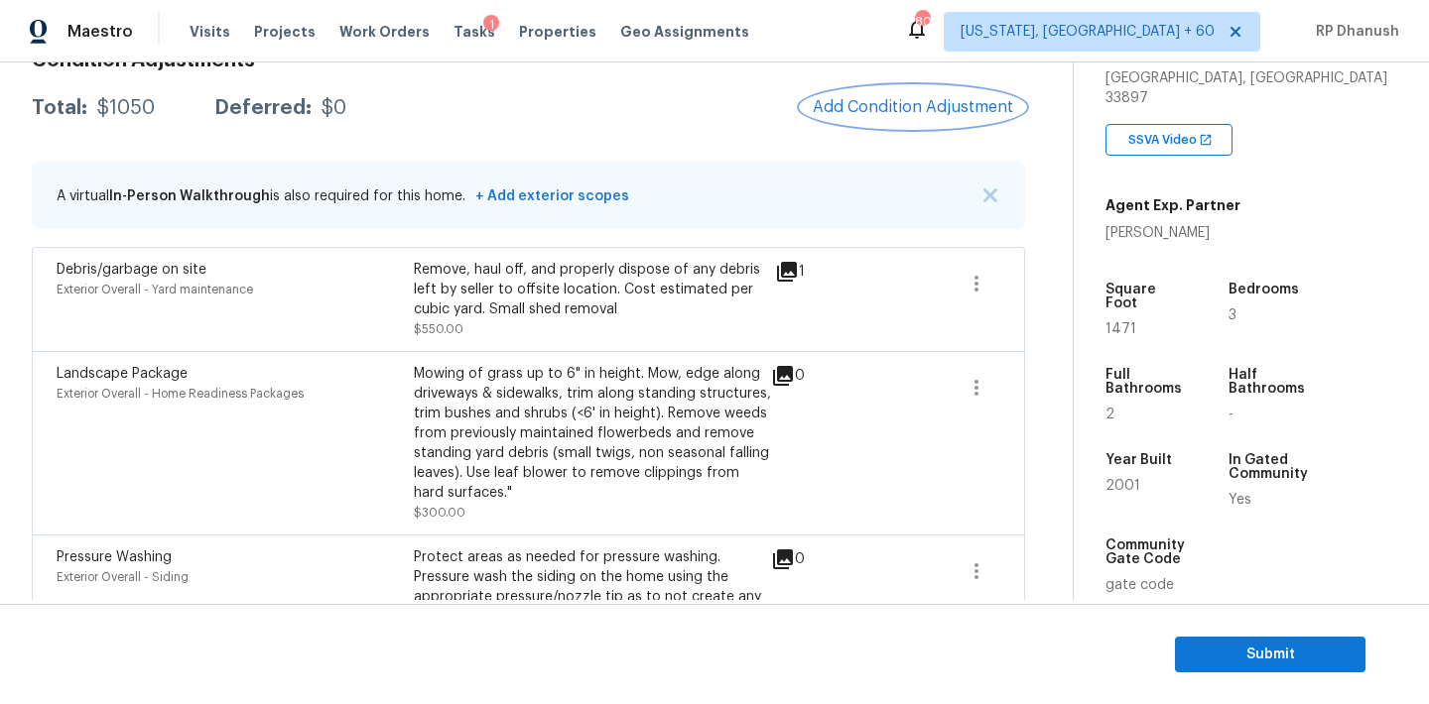
click at [946, 114] on span "Add Condition Adjustment" at bounding box center [913, 107] width 200 height 18
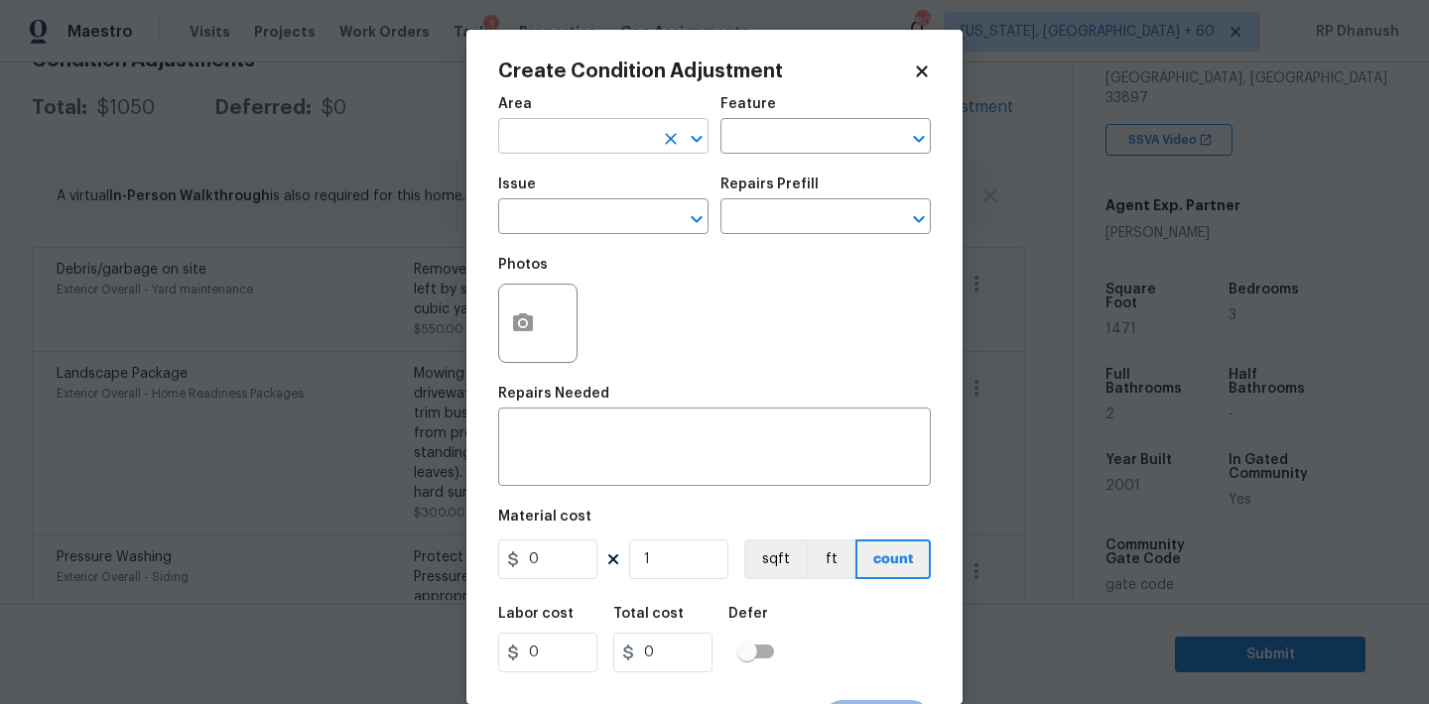
click at [523, 150] on input "text" at bounding box center [575, 138] width 155 height 31
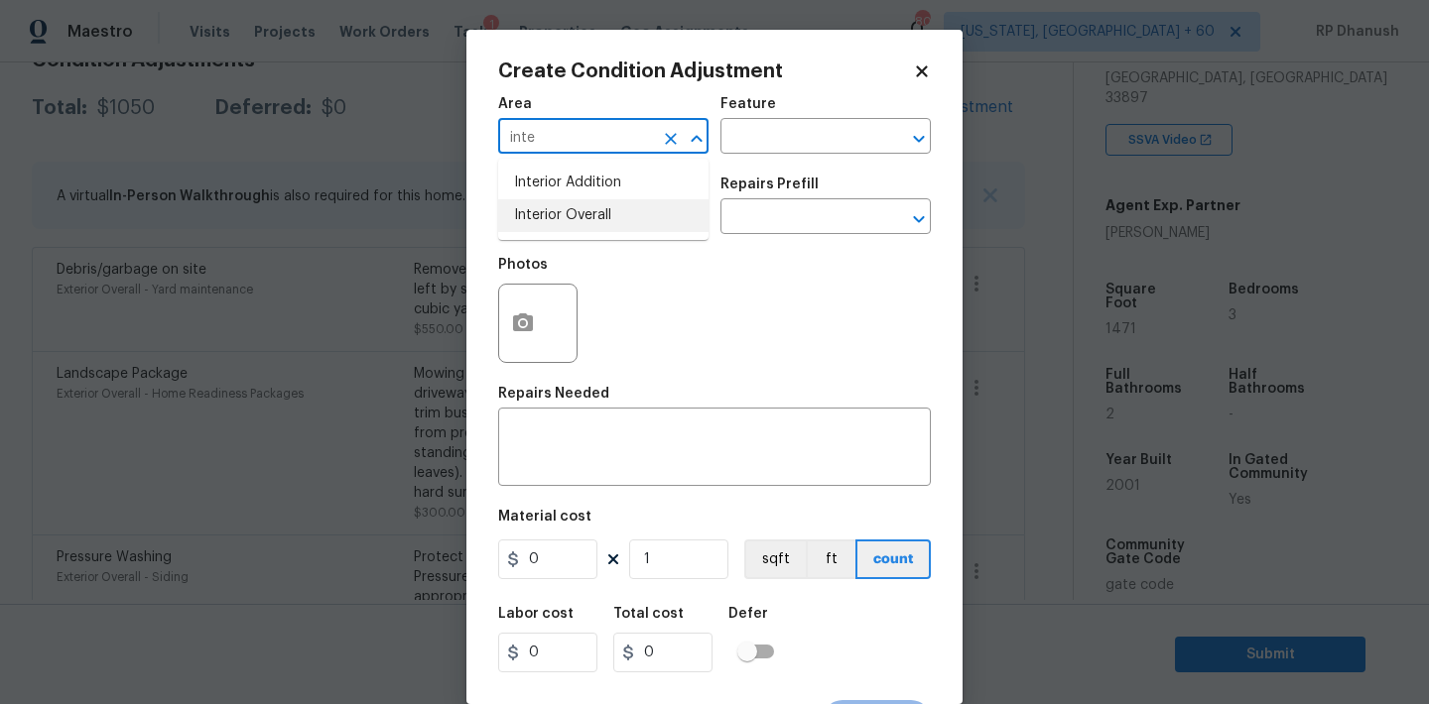
click at [572, 214] on li "Interior Overall" at bounding box center [603, 215] width 210 height 33
type input "Interior Overall"
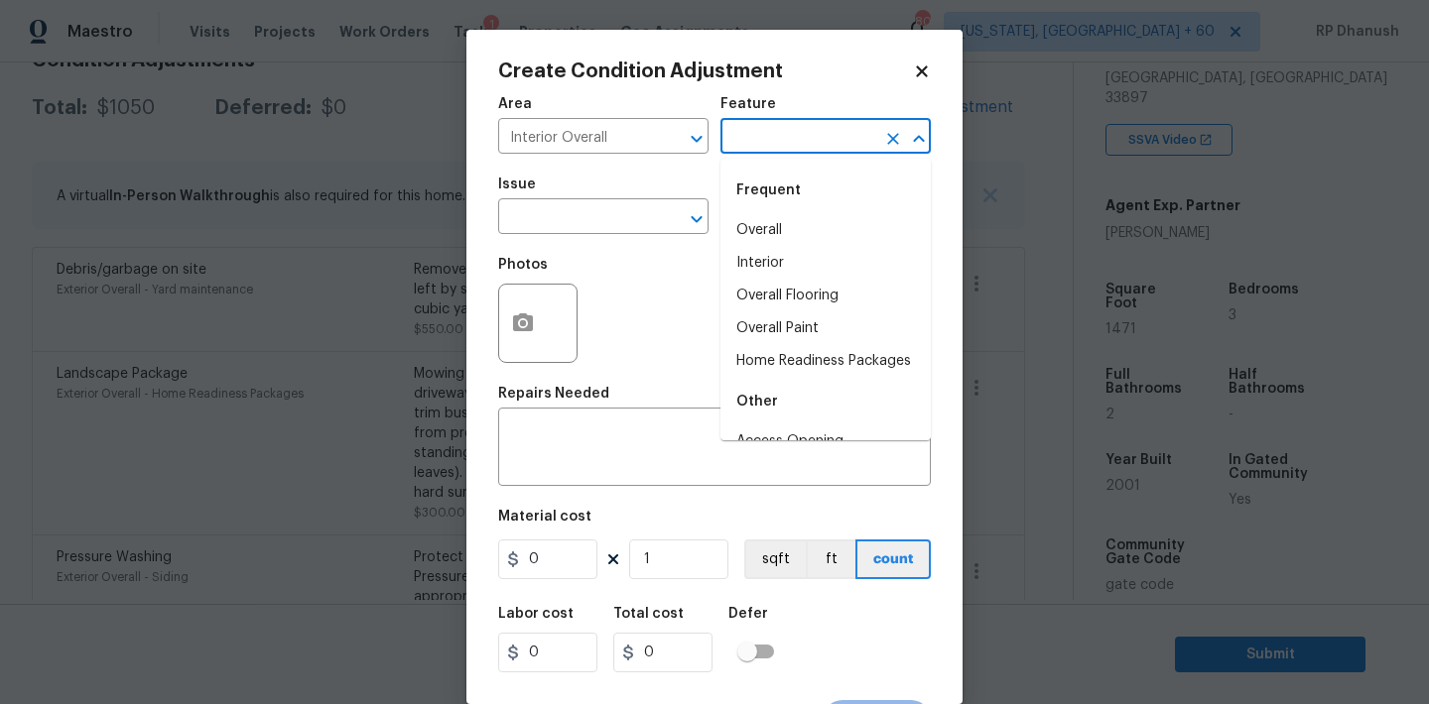
click at [767, 153] on input "text" at bounding box center [797, 138] width 155 height 31
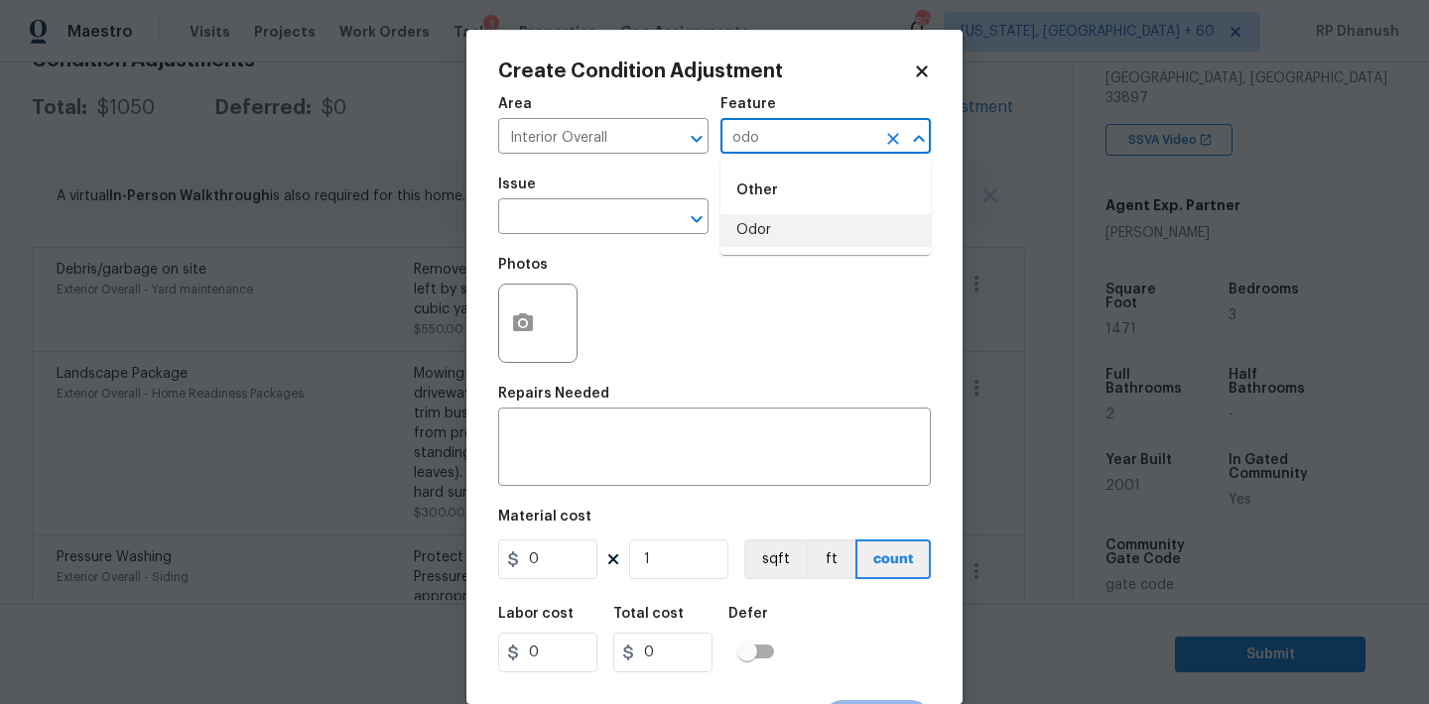
click at [769, 222] on li "Odor" at bounding box center [825, 230] width 210 height 33
type input "Odor"
click at [613, 222] on input "text" at bounding box center [575, 218] width 155 height 31
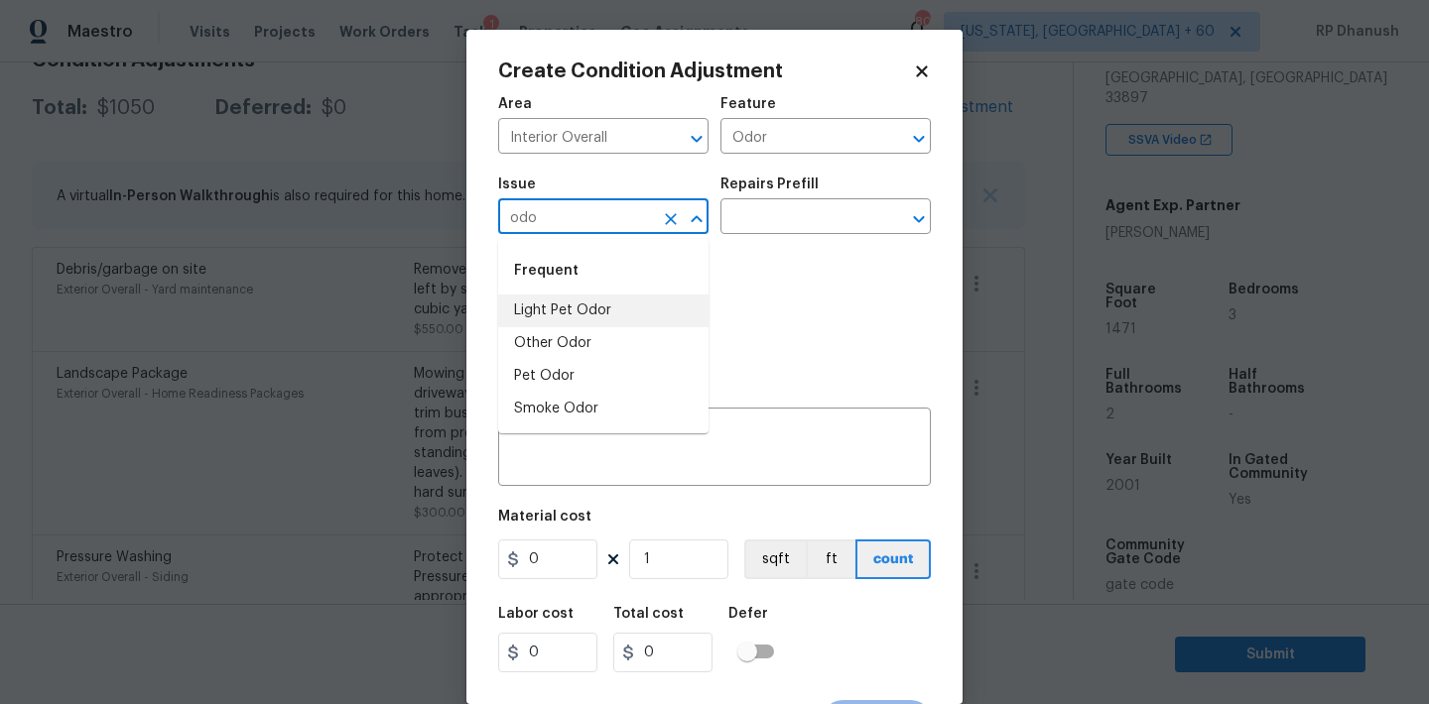
click at [575, 316] on li "Light Pet Odor" at bounding box center [603, 311] width 210 height 33
type input "Light Pet Odor"
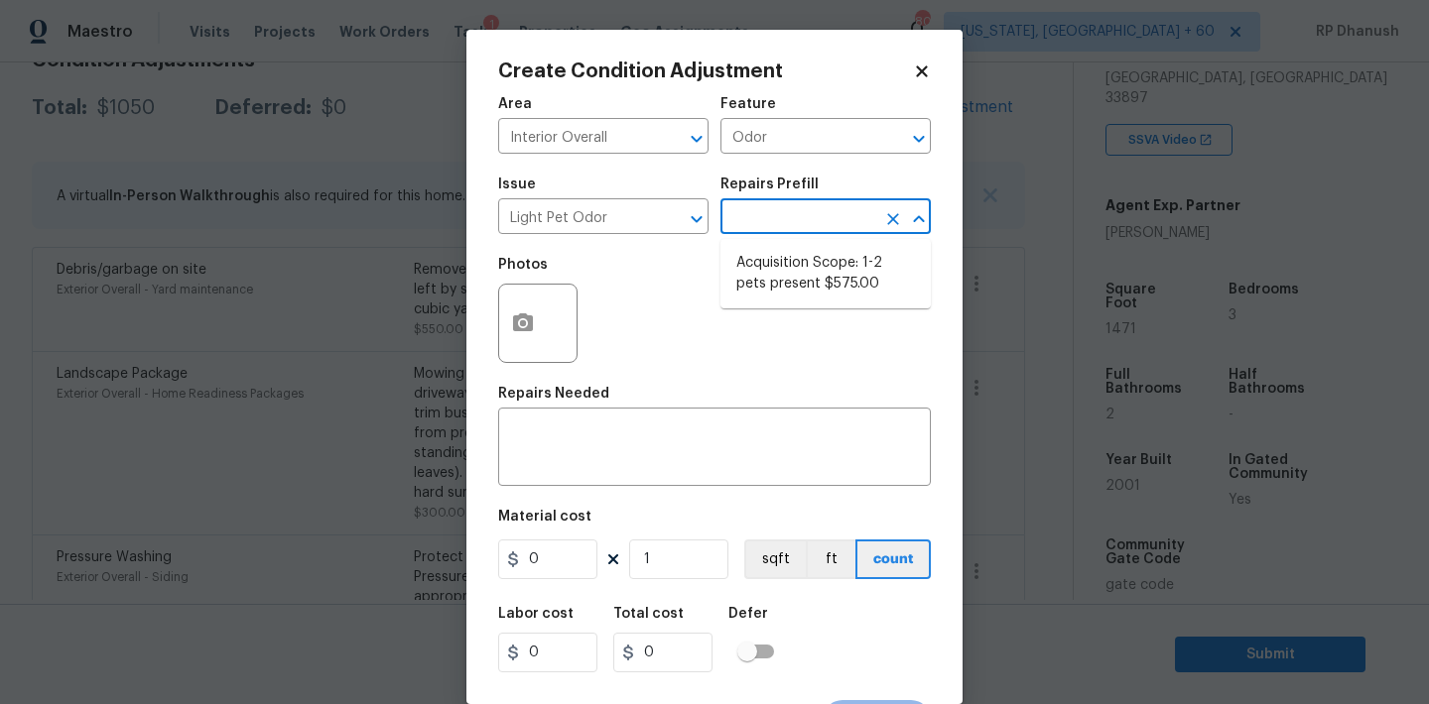
click at [769, 224] on input "text" at bounding box center [797, 218] width 155 height 31
click at [794, 278] on li "Acquisition Scope: 1-2 pets present $575.00" at bounding box center [825, 274] width 210 height 54
type textarea "Acquisition Scope: 1-2 pets present"
type input "575"
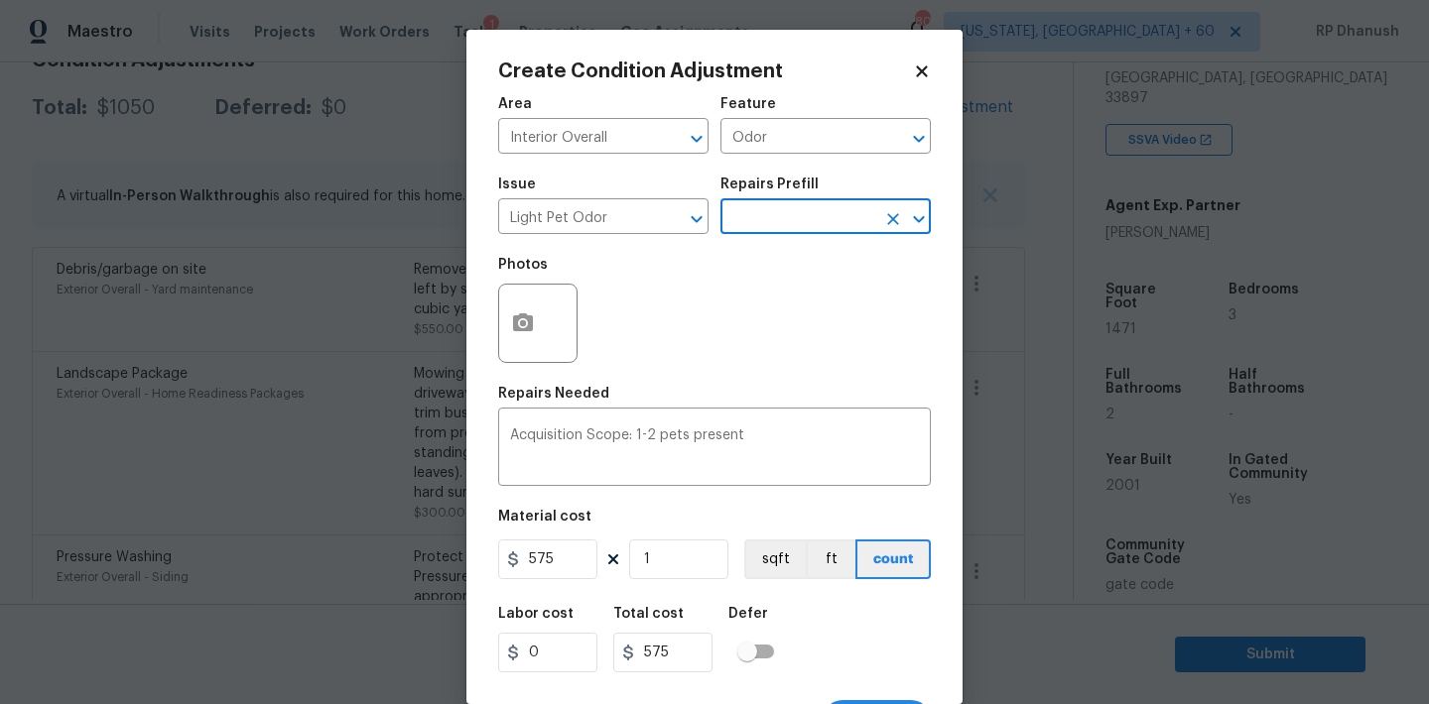
scroll to position [37, 0]
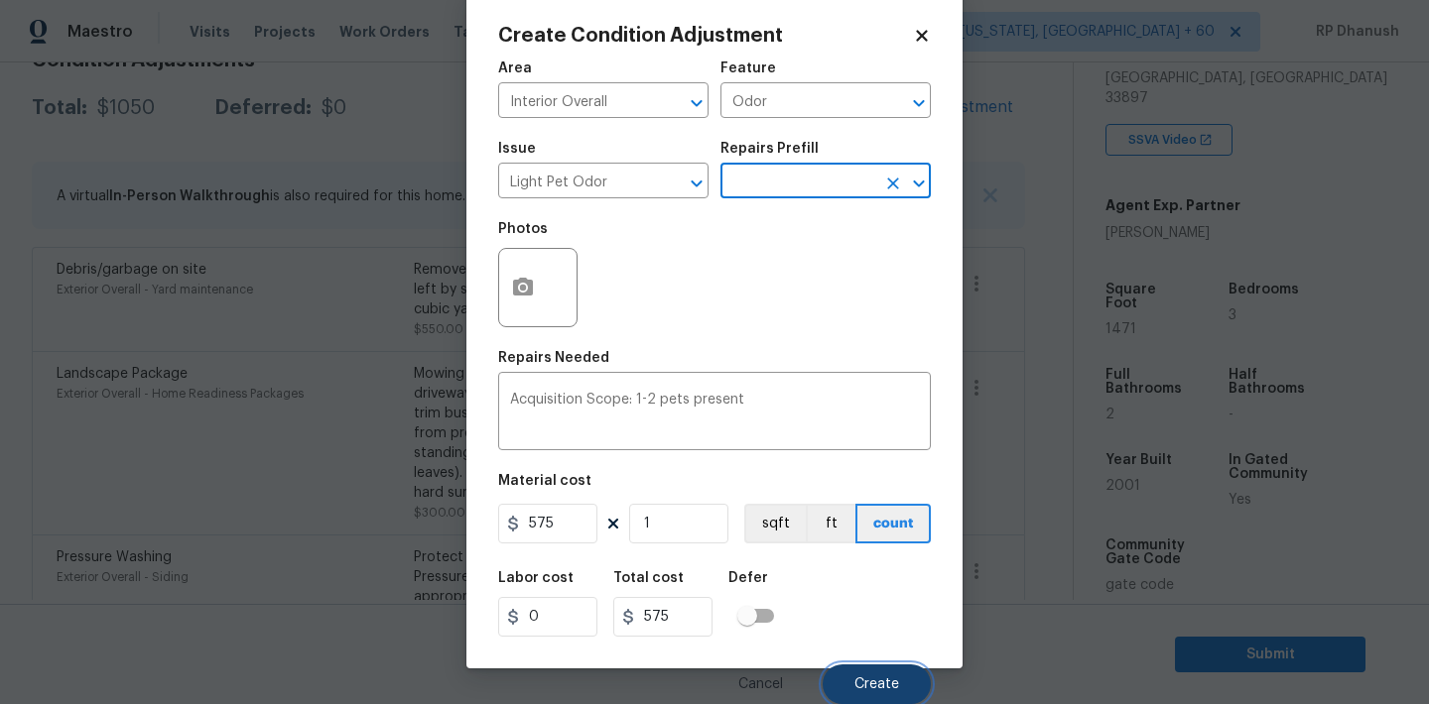
click at [867, 681] on span "Create" at bounding box center [876, 685] width 45 height 15
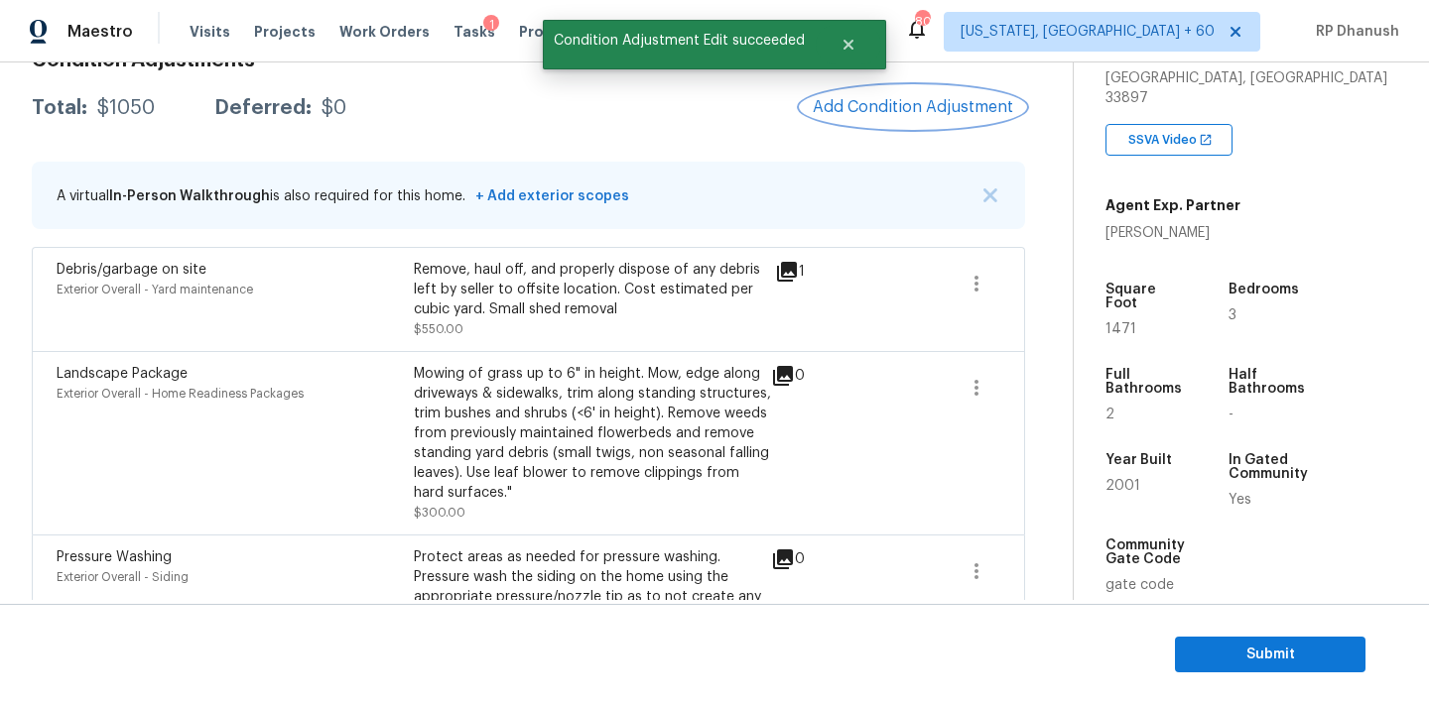
scroll to position [0, 0]
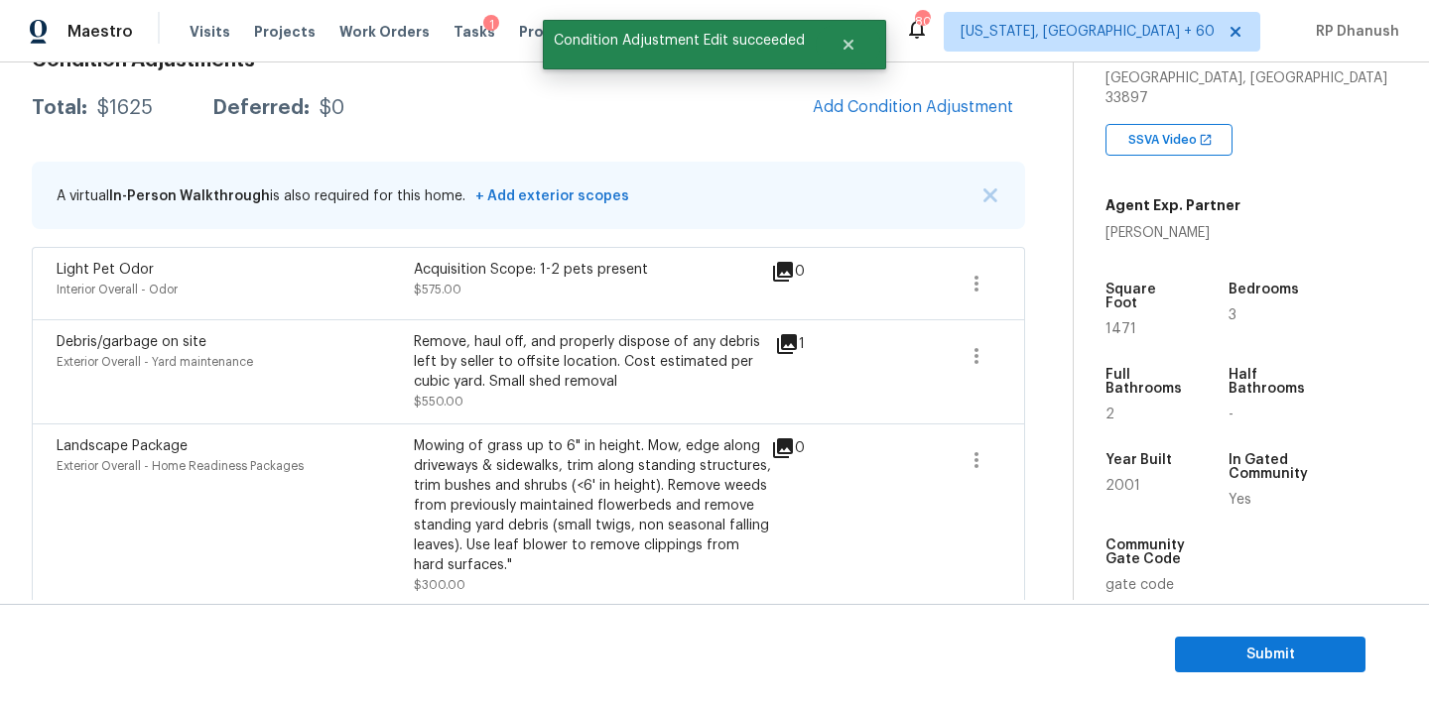
click at [908, 75] on div "Condition Adjustments Total: $1625 Deferred: $0 Add Condition Adjustment A virt…" at bounding box center [528, 413] width 993 height 757
click at [906, 92] on button "Add Condition Adjustment" at bounding box center [913, 107] width 224 height 42
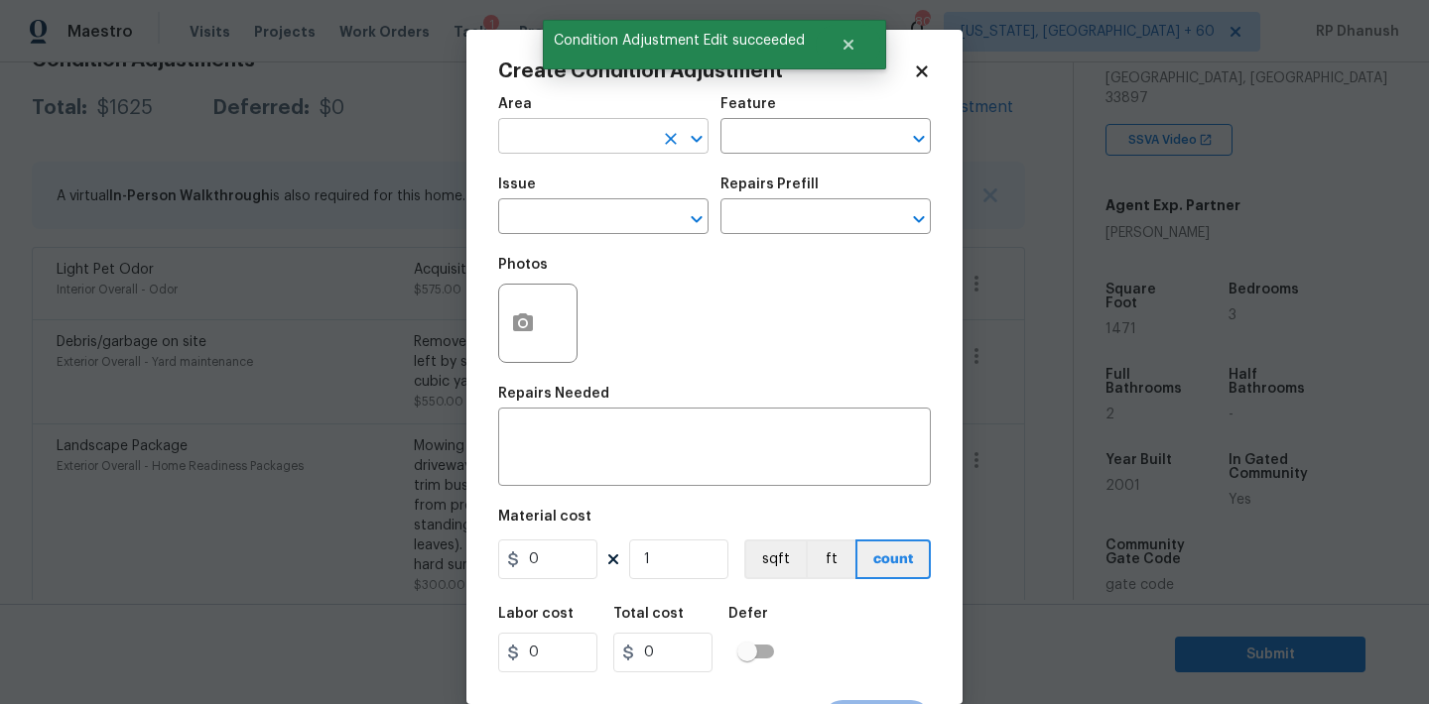
click at [626, 135] on input "text" at bounding box center [575, 138] width 155 height 31
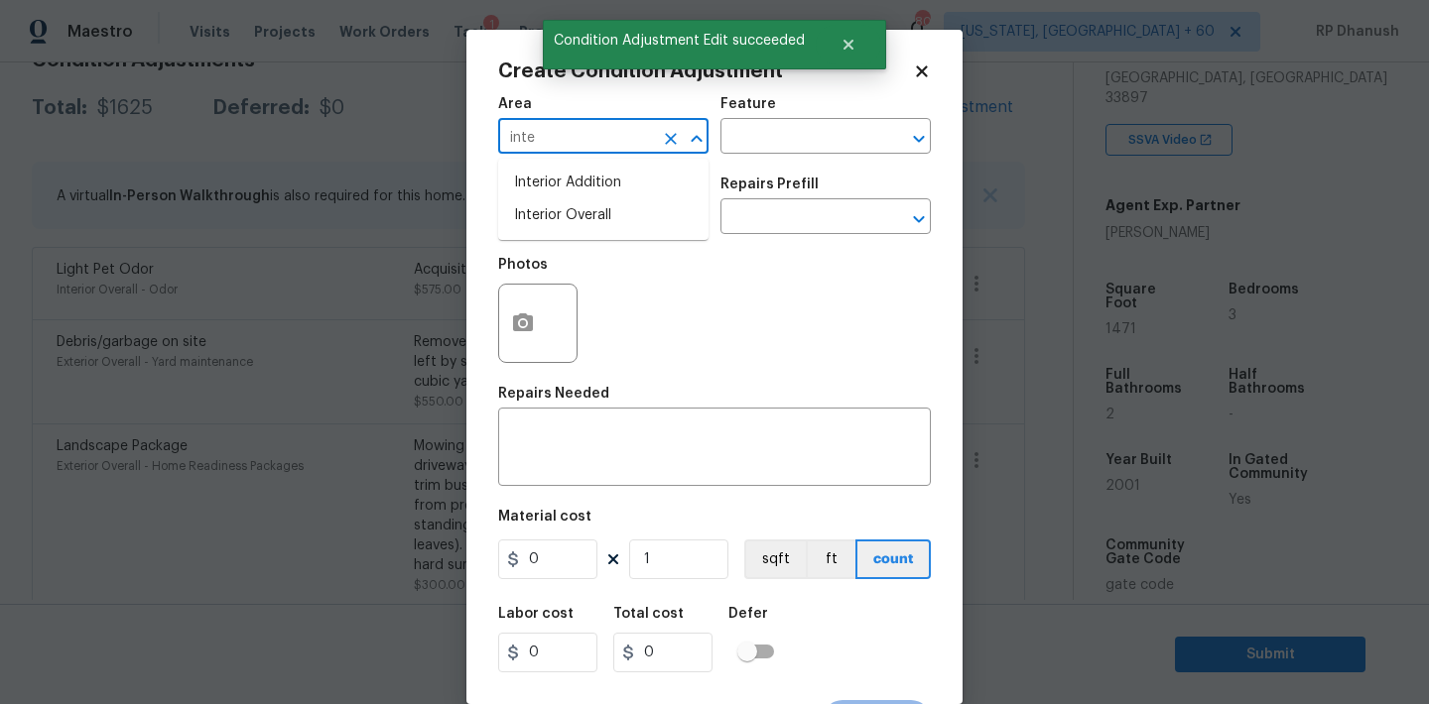
drag, startPoint x: 606, startPoint y: 224, endPoint x: 742, endPoint y: 159, distance: 150.9
click at [606, 224] on li "Interior Overall" at bounding box center [603, 215] width 210 height 33
type input "Interior Overall"
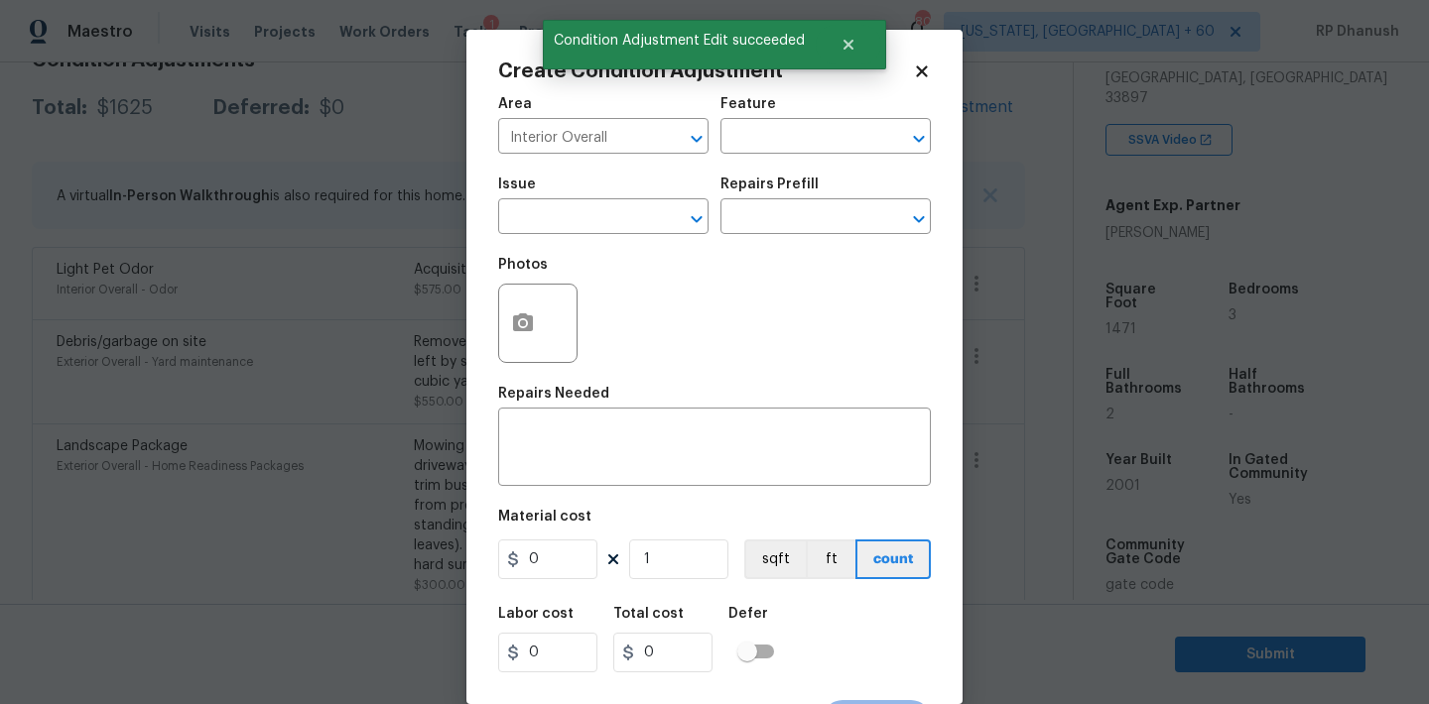
click at [783, 156] on div "Area Interior Overall ​ Feature ​" at bounding box center [714, 125] width 433 height 80
click at [783, 150] on input "text" at bounding box center [797, 138] width 155 height 31
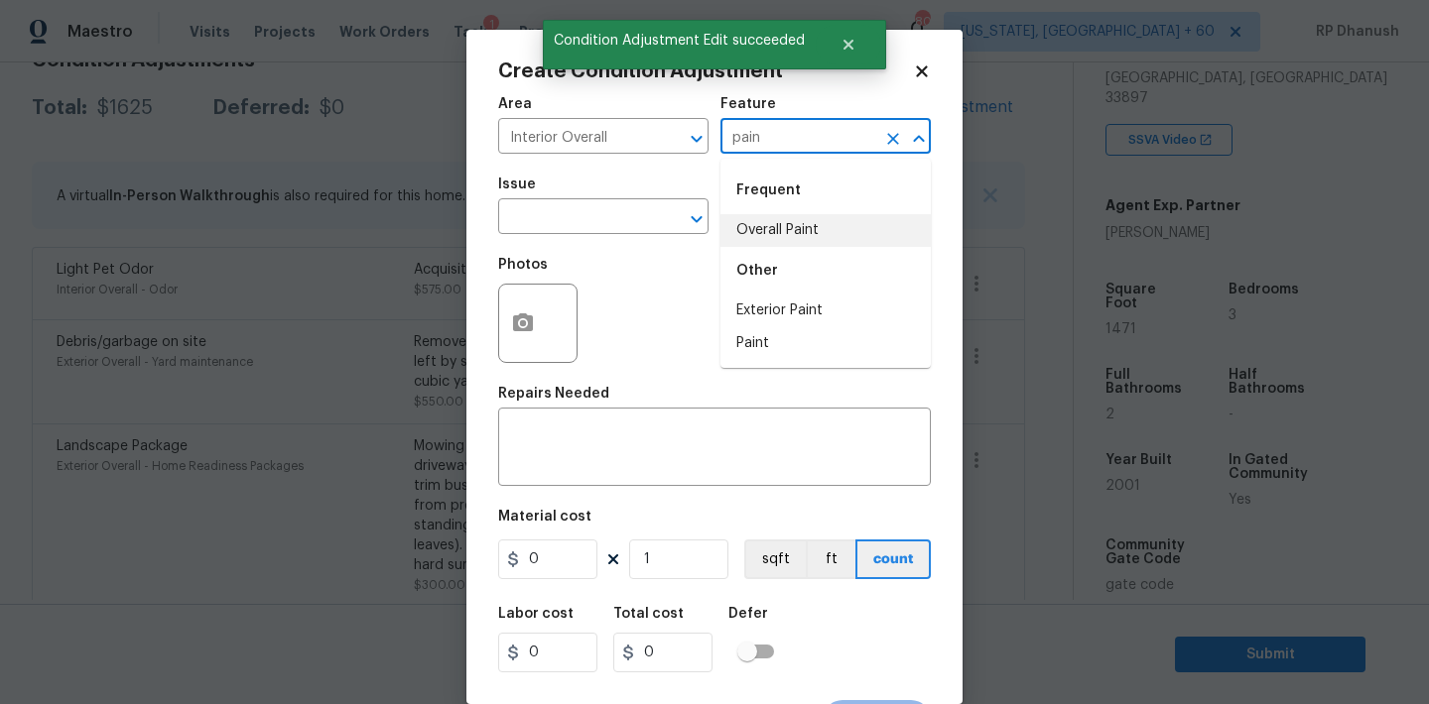
click at [780, 218] on li "Overall Paint" at bounding box center [825, 230] width 210 height 33
type input "Overall Paint"
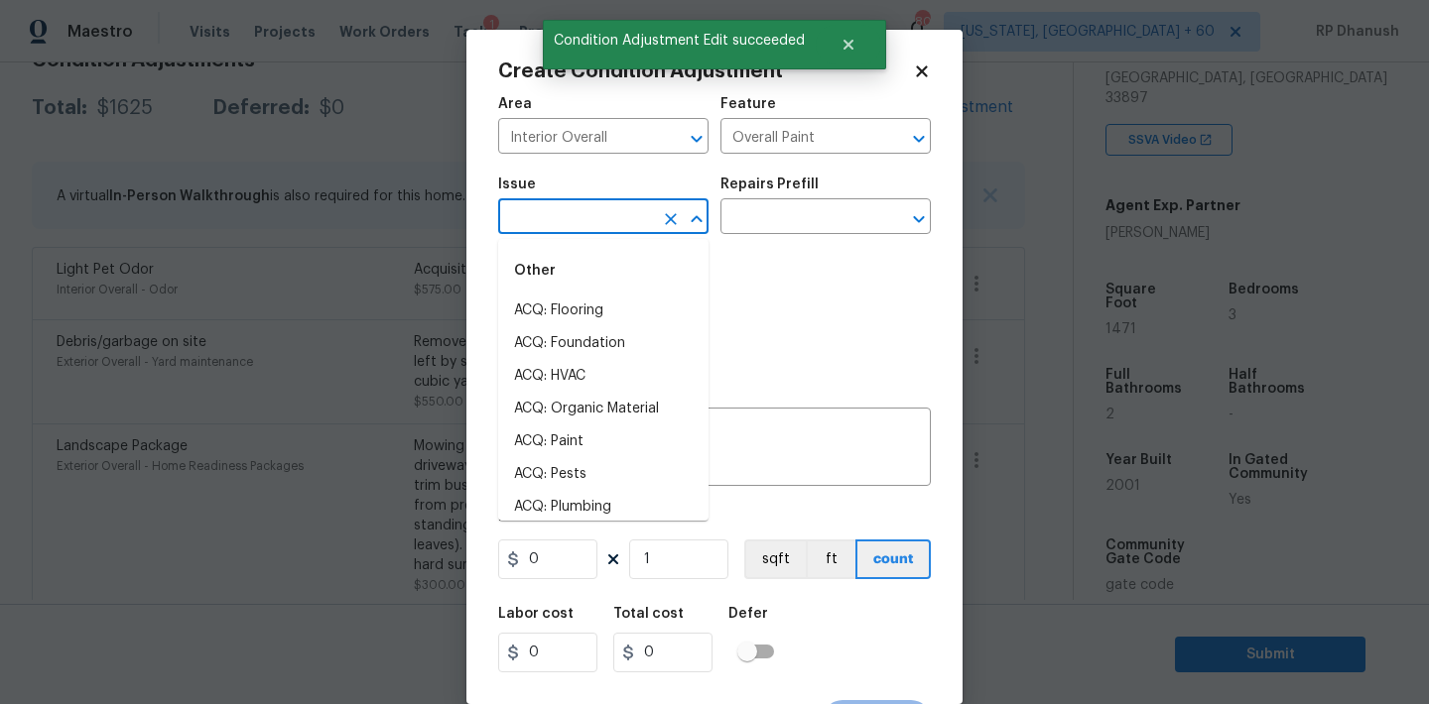
click at [621, 232] on input "text" at bounding box center [575, 218] width 155 height 31
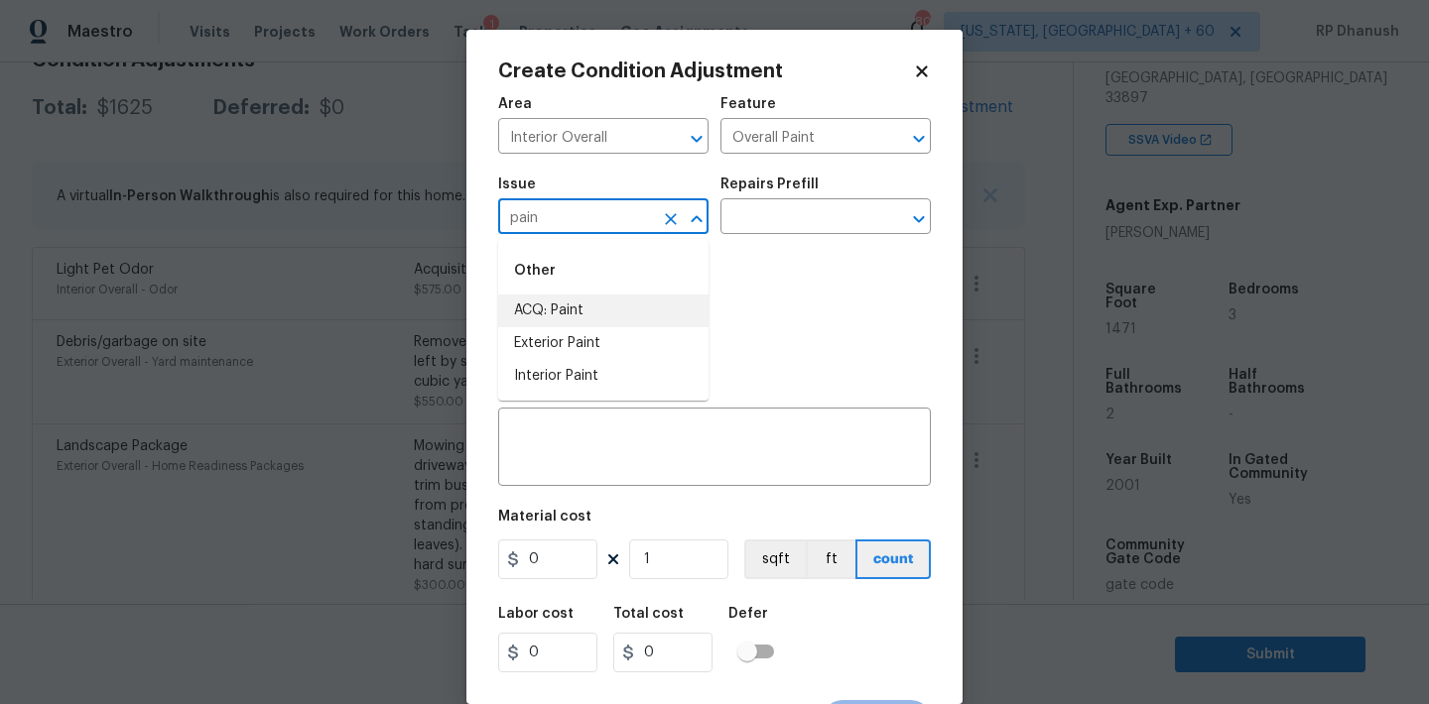
click at [581, 312] on li "ACQ: Paint" at bounding box center [603, 311] width 210 height 33
type input "ACQ: Paint"
click at [767, 219] on input "text" at bounding box center [797, 218] width 155 height 31
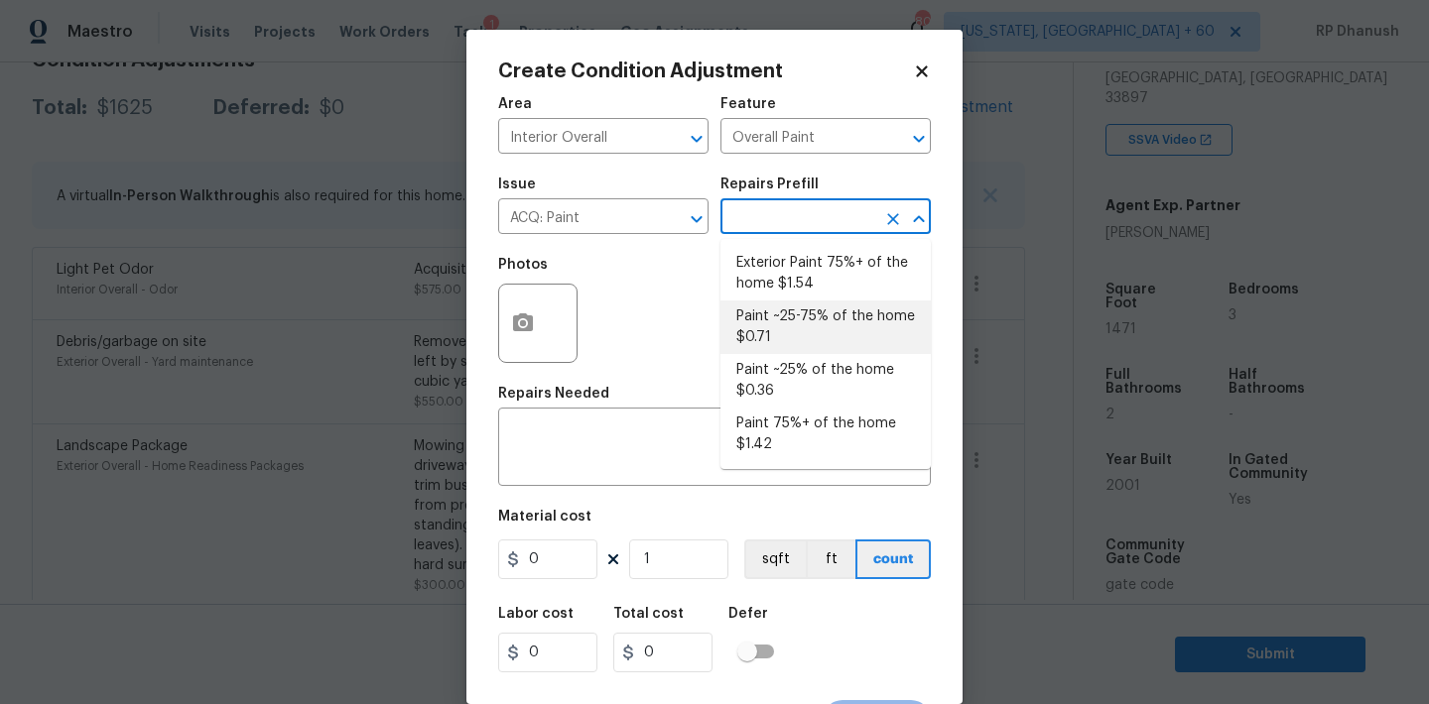
click at [781, 311] on li "Paint ~25-75% of the home $0.71" at bounding box center [825, 328] width 210 height 54
type input "Acquisition"
type textarea "Acquisition Scope: ~25 - 75% of the home needs interior paint"
type input "0.71"
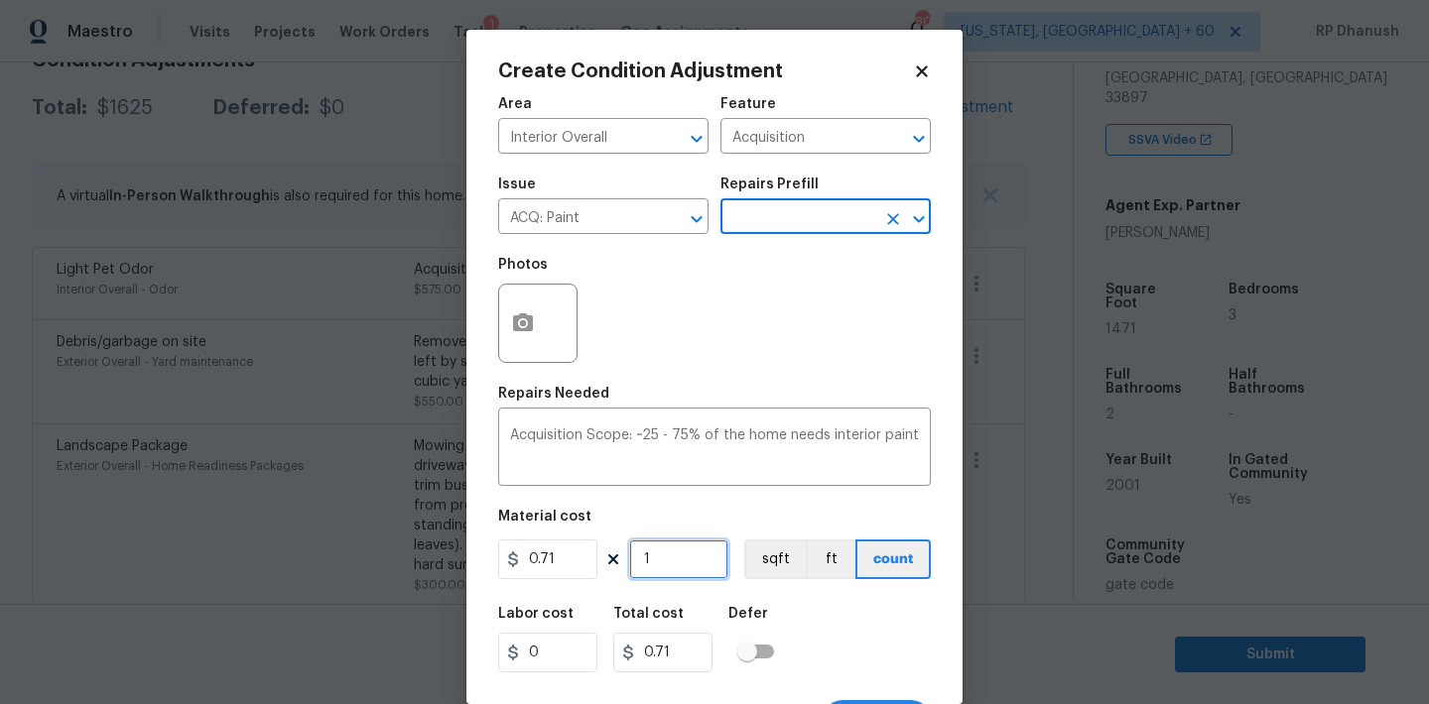
click at [681, 551] on input "1" at bounding box center [678, 560] width 99 height 40
type input "0"
type input "1"
type input "0.71"
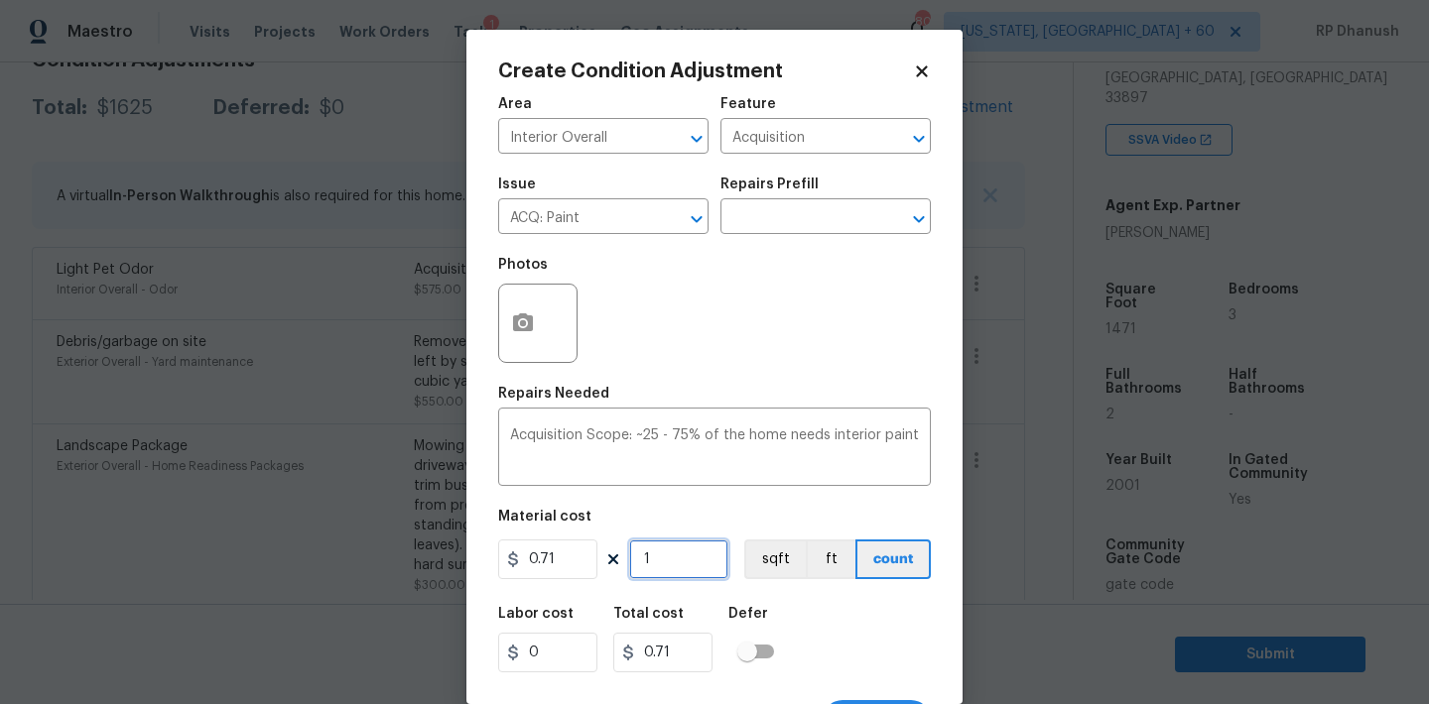
type input "14"
type input "9.94"
type input "147"
type input "104.37"
type input "1471"
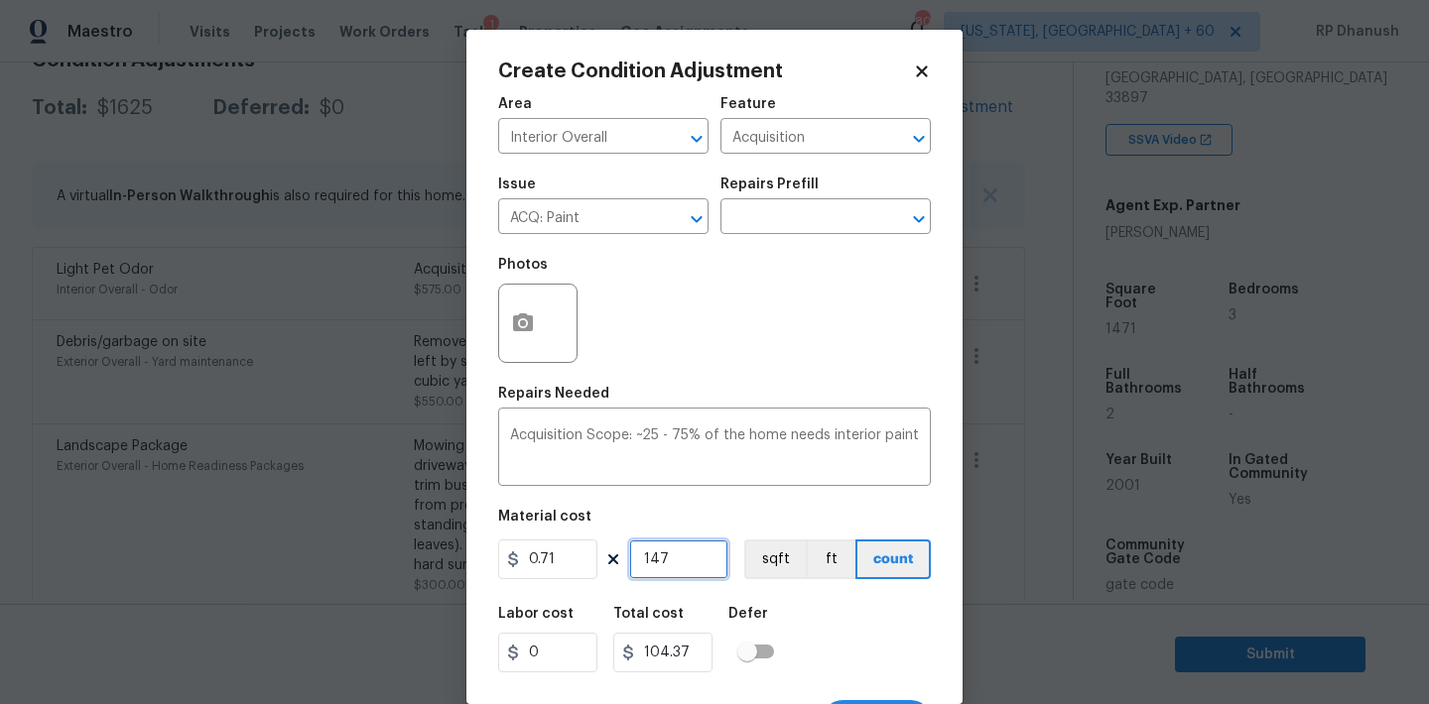
type input "1044.41"
type input "1471"
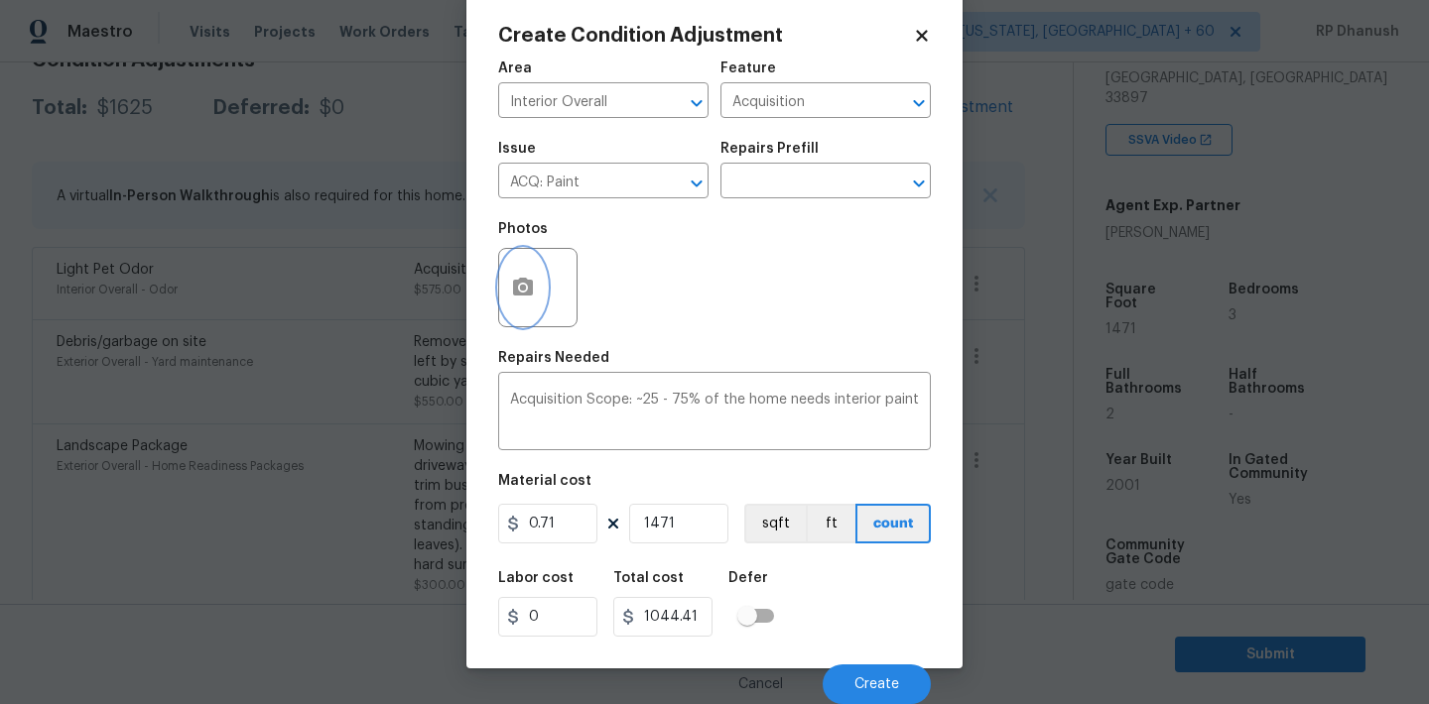
click at [511, 289] on icon "button" at bounding box center [523, 288] width 24 height 24
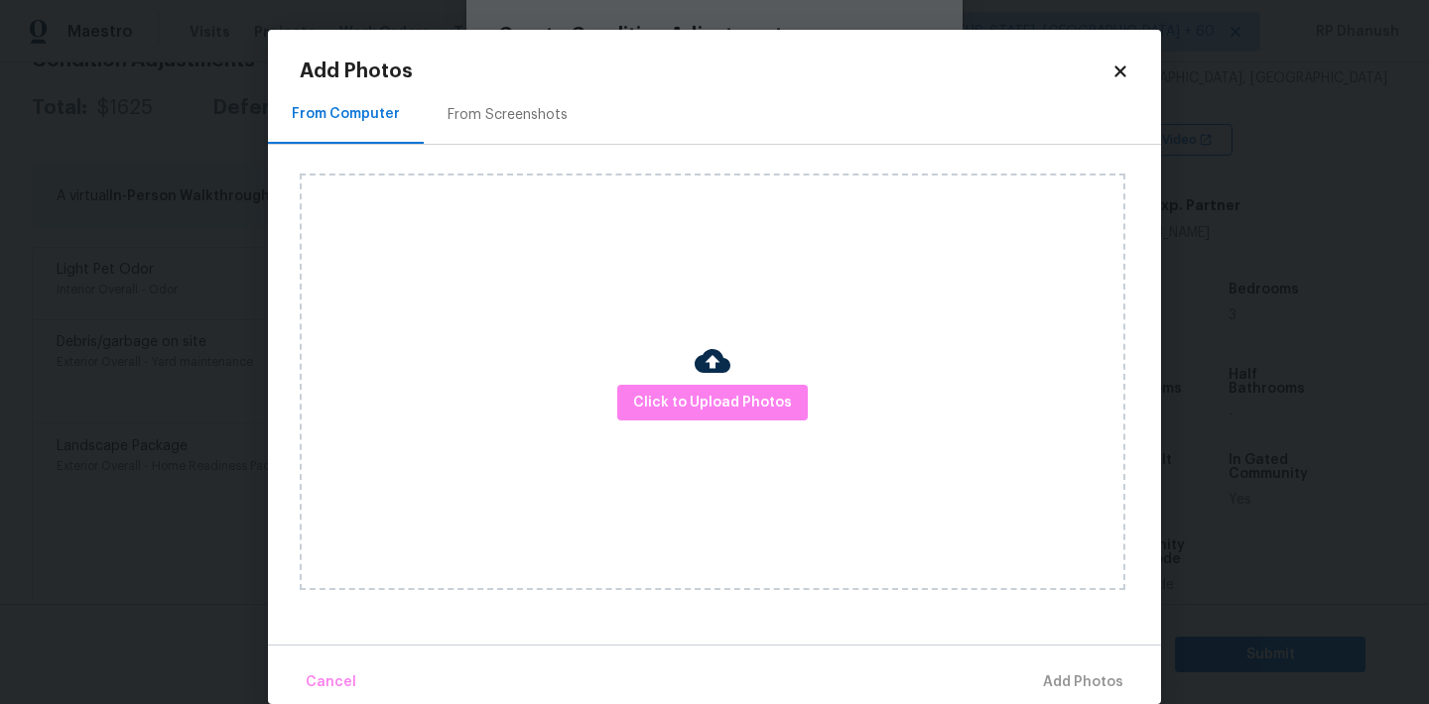
click at [508, 151] on div "Click to Upload Photos" at bounding box center [730, 382] width 861 height 474
click at [508, 138] on div "From Screenshots" at bounding box center [508, 114] width 168 height 59
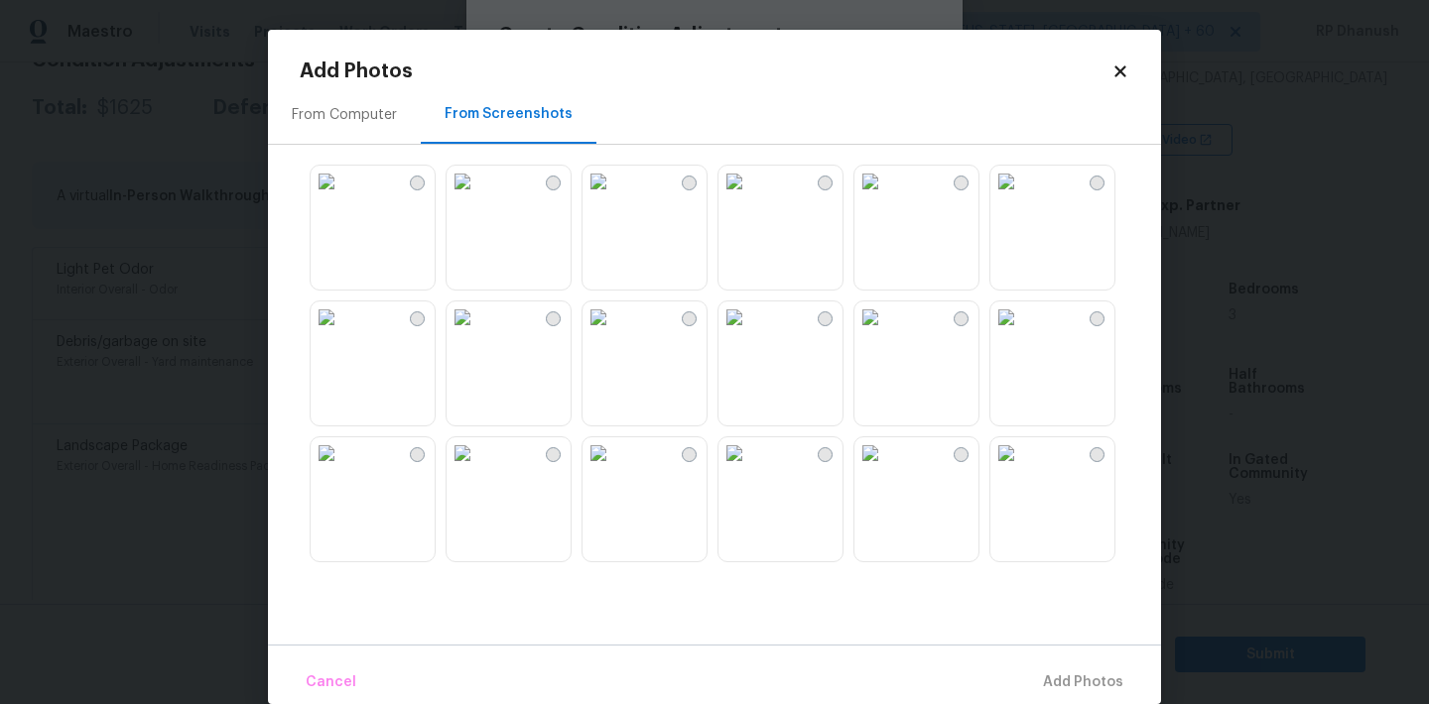
click at [478, 333] on img at bounding box center [462, 318] width 32 height 32
click at [342, 197] on img at bounding box center [327, 182] width 32 height 32
click at [478, 197] on img at bounding box center [462, 182] width 32 height 32
click at [879, 197] on img at bounding box center [870, 182] width 32 height 32
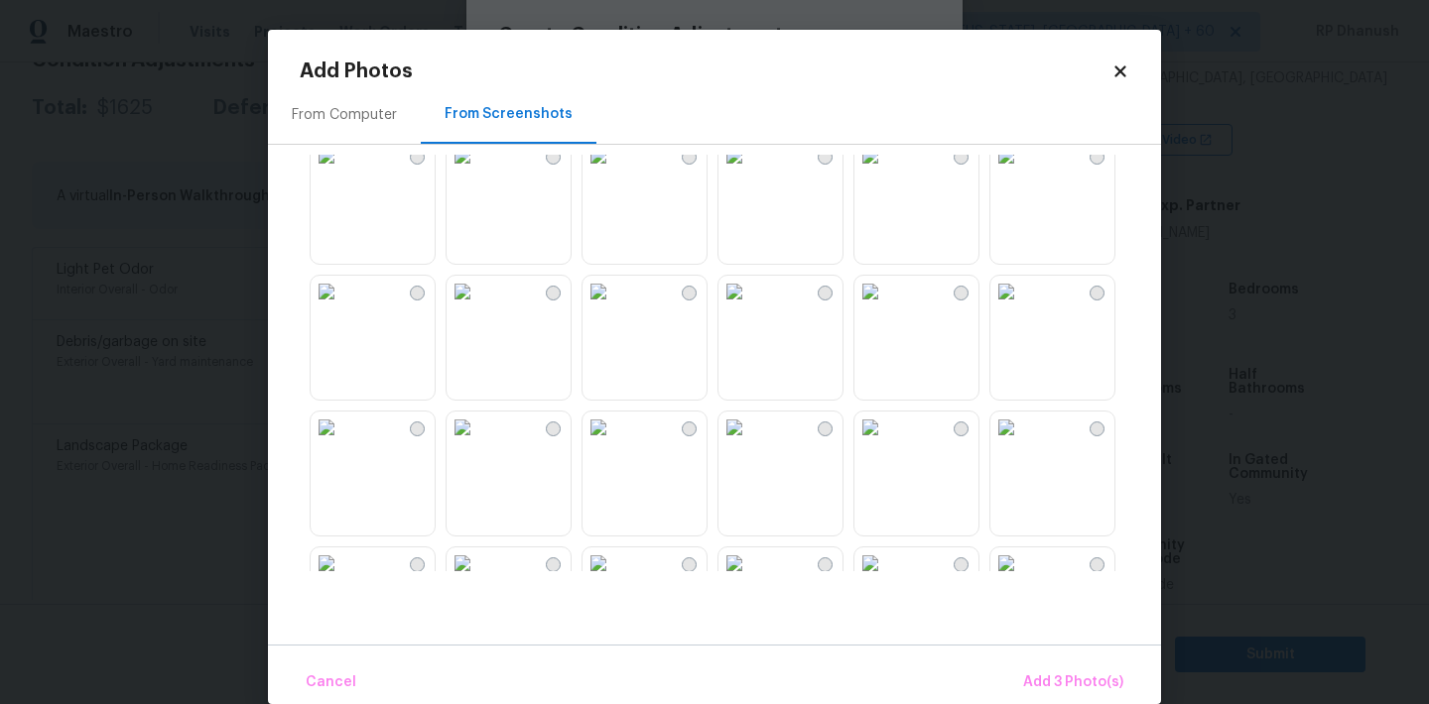
scroll to position [447, 0]
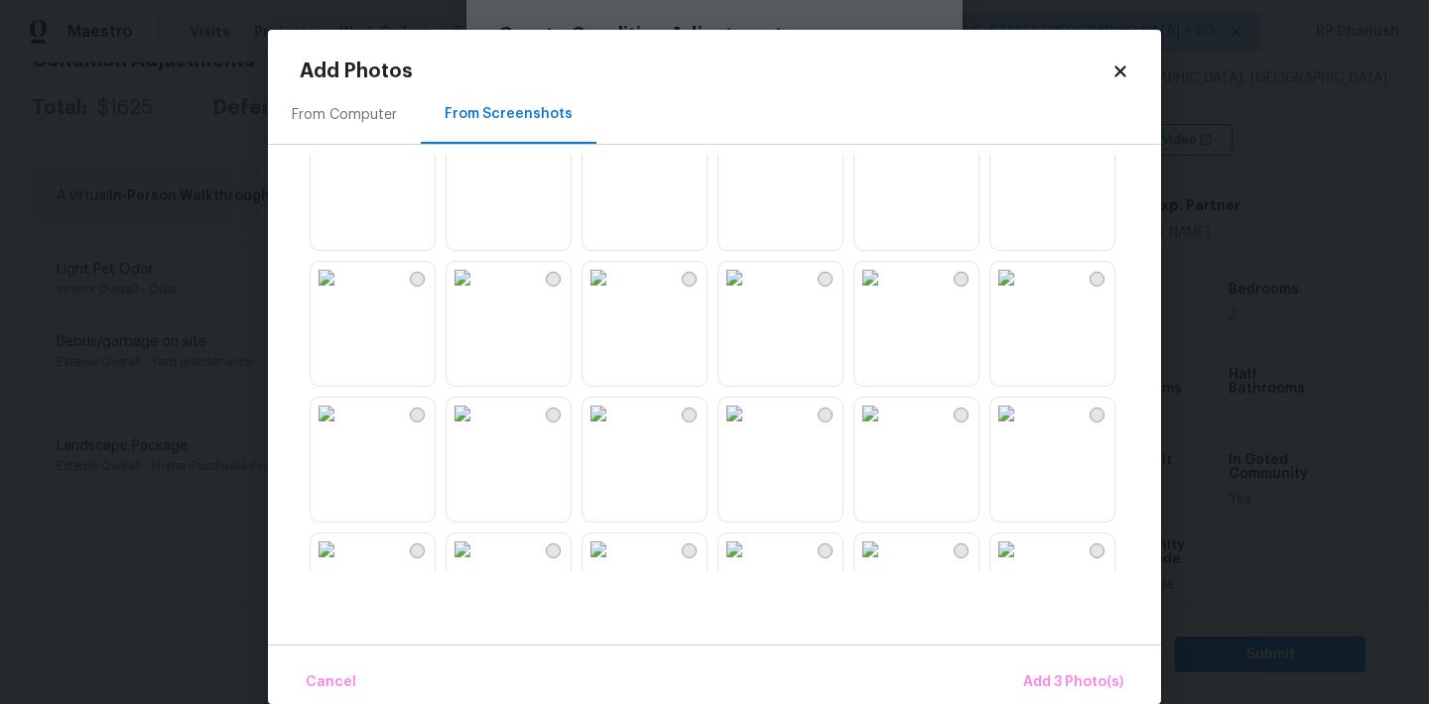
click at [1022, 294] on img at bounding box center [1006, 278] width 32 height 32
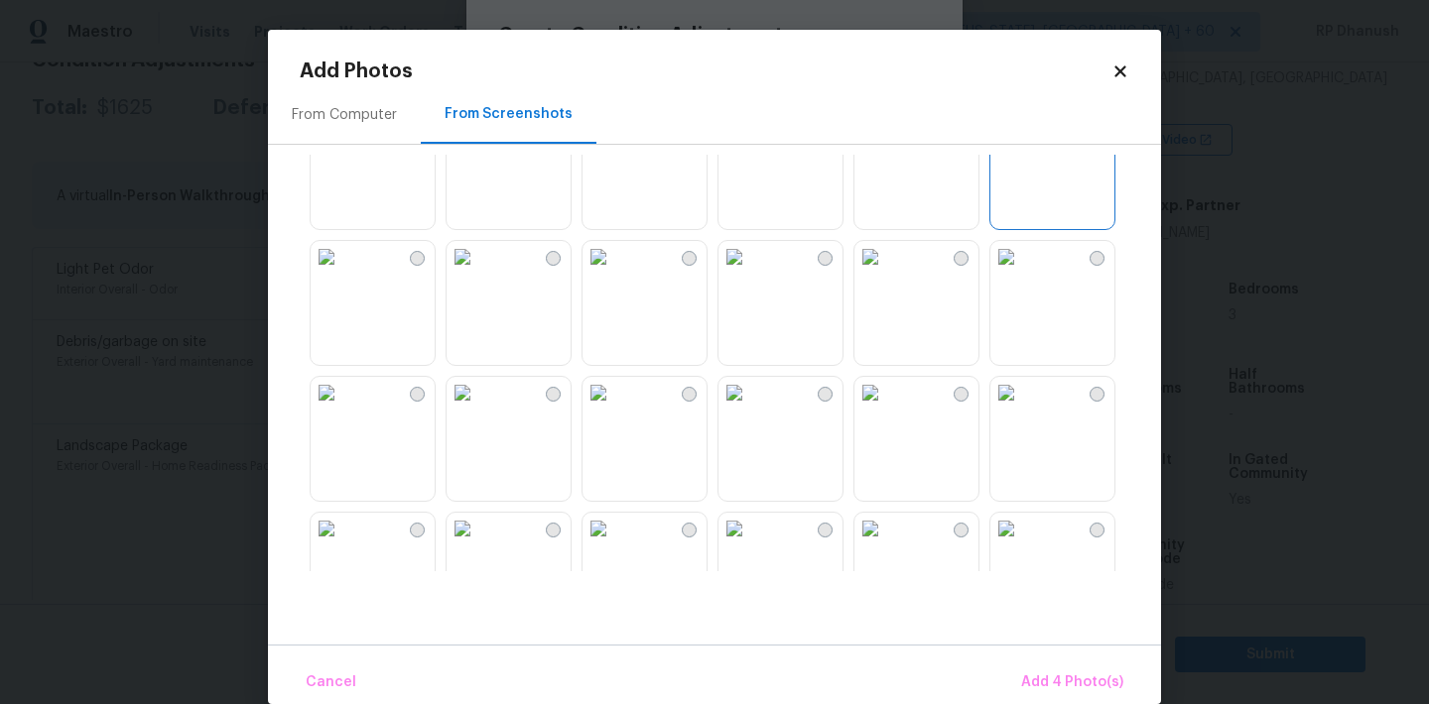
click at [750, 273] on img at bounding box center [734, 257] width 32 height 32
click at [1069, 672] on span "Add 5 Photo(s)" at bounding box center [1073, 683] width 100 height 25
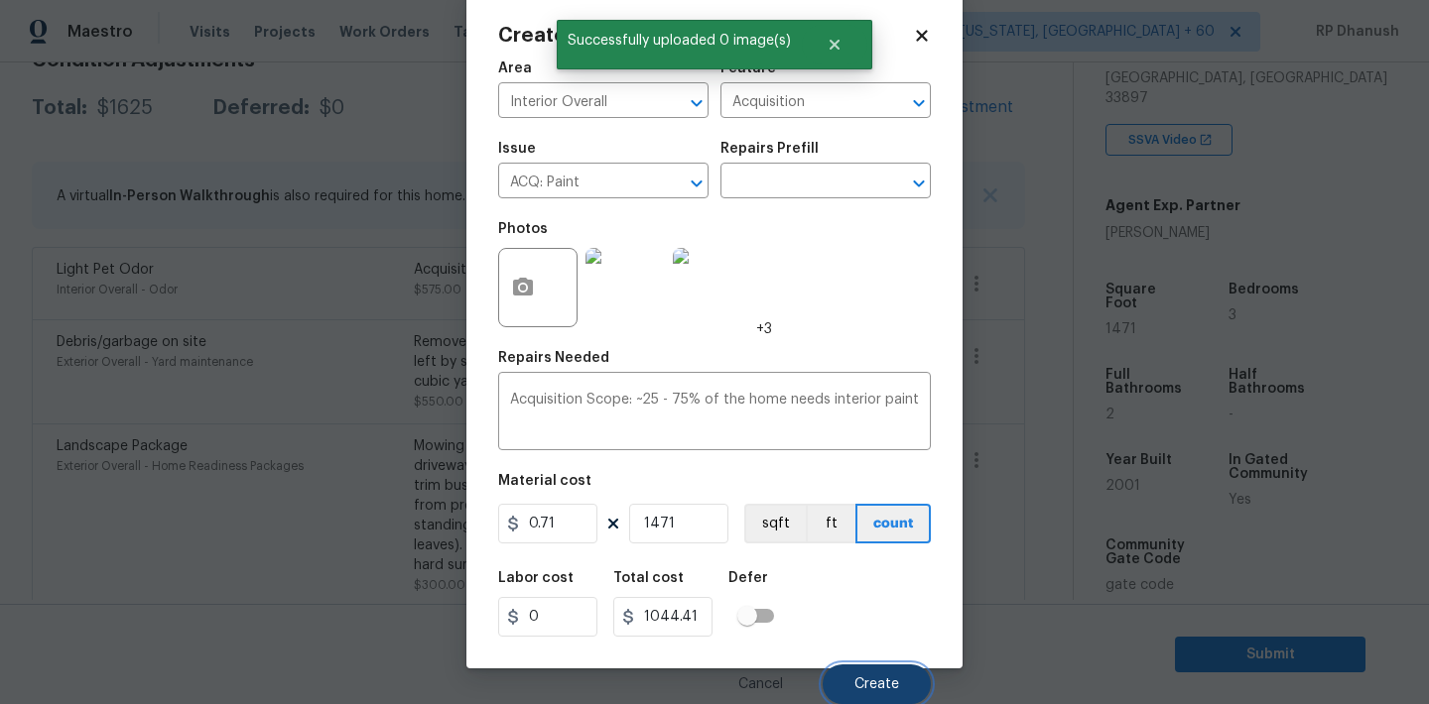
click at [863, 678] on span "Create" at bounding box center [876, 685] width 45 height 15
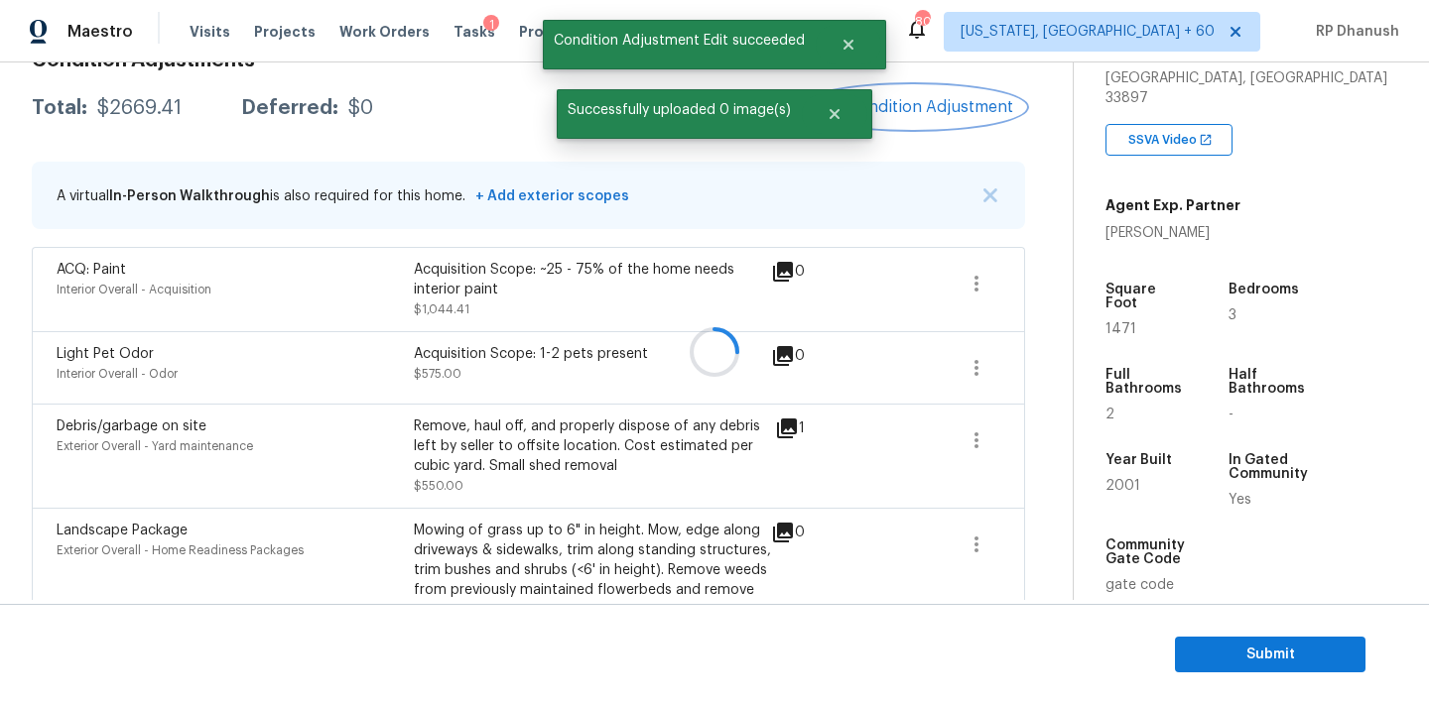
scroll to position [0, 0]
click at [879, 91] on button "Add Condition Adjustment" at bounding box center [913, 107] width 224 height 42
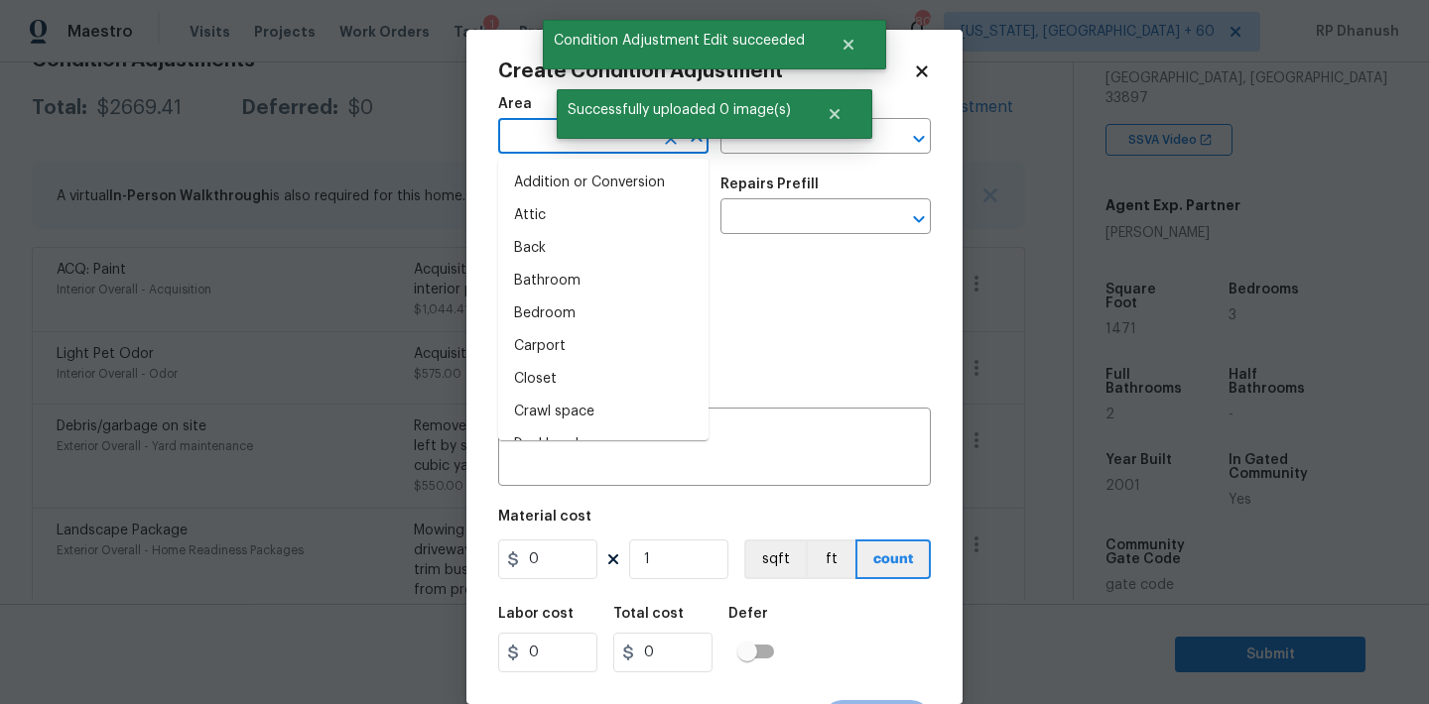
click at [533, 139] on input "text" at bounding box center [575, 138] width 155 height 31
type input "on"
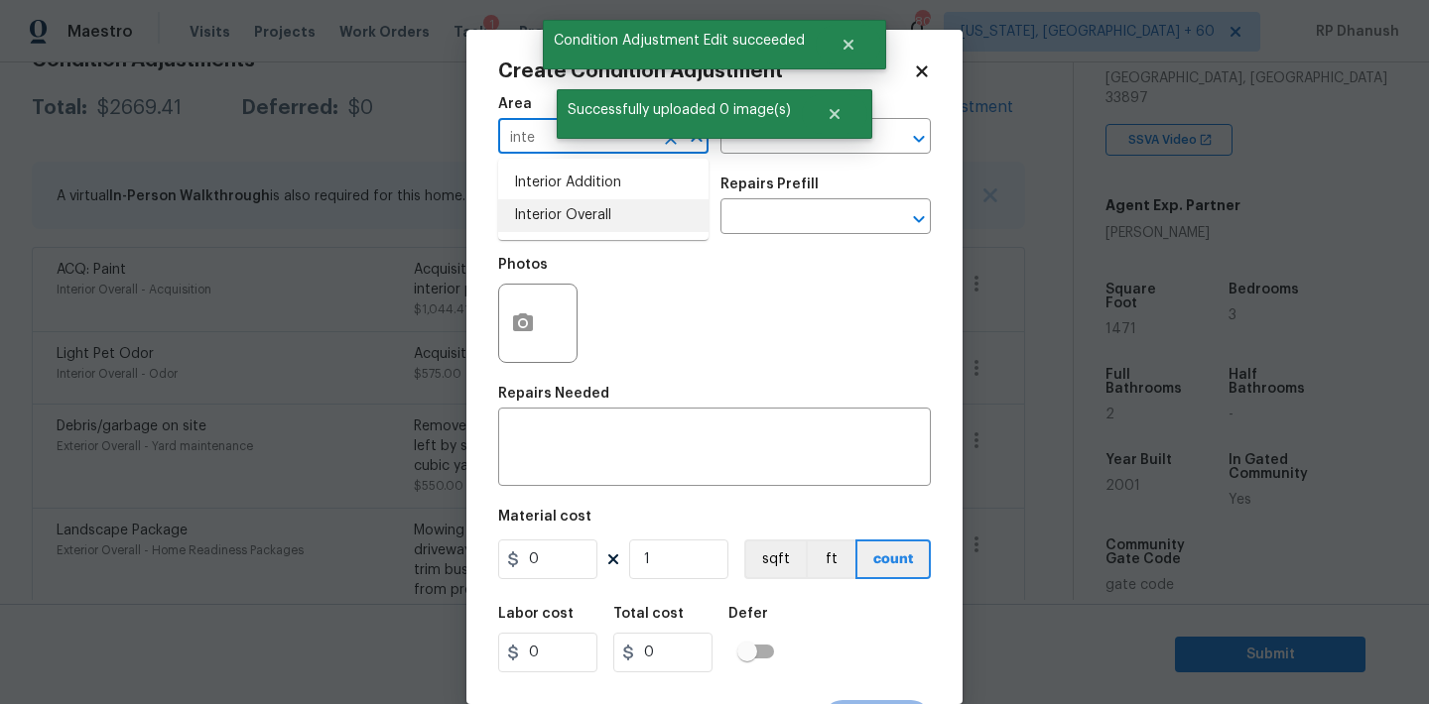
click at [536, 228] on li "Interior Overall" at bounding box center [603, 215] width 210 height 33
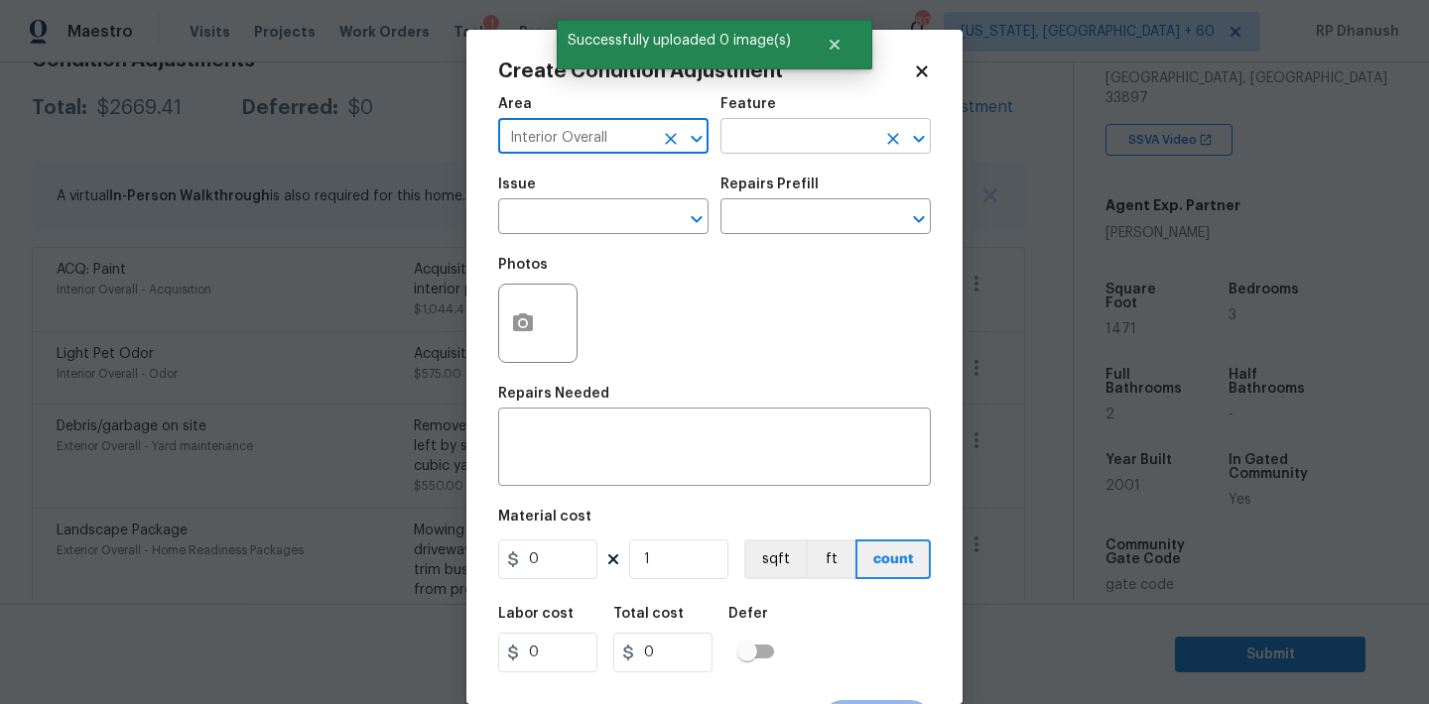
type input "Interior Overall"
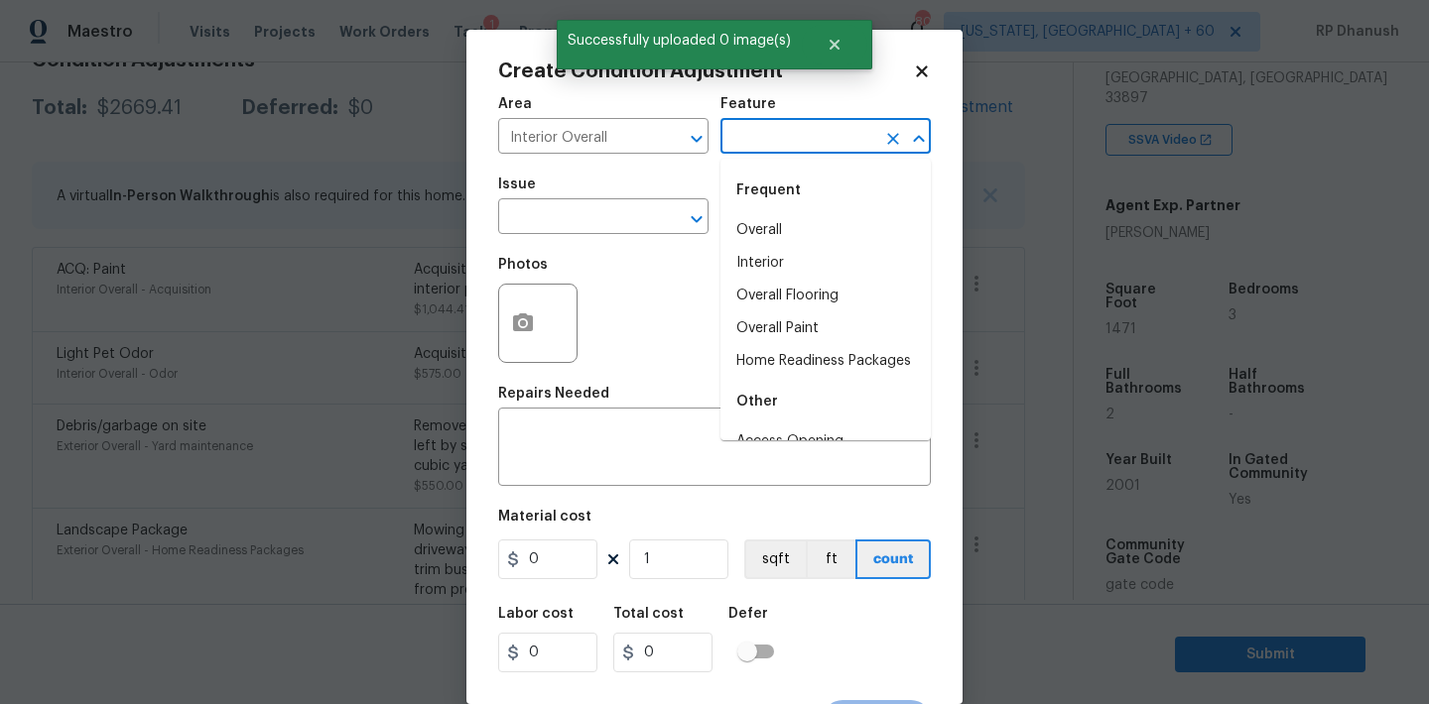
click at [752, 139] on input "text" at bounding box center [797, 138] width 155 height 31
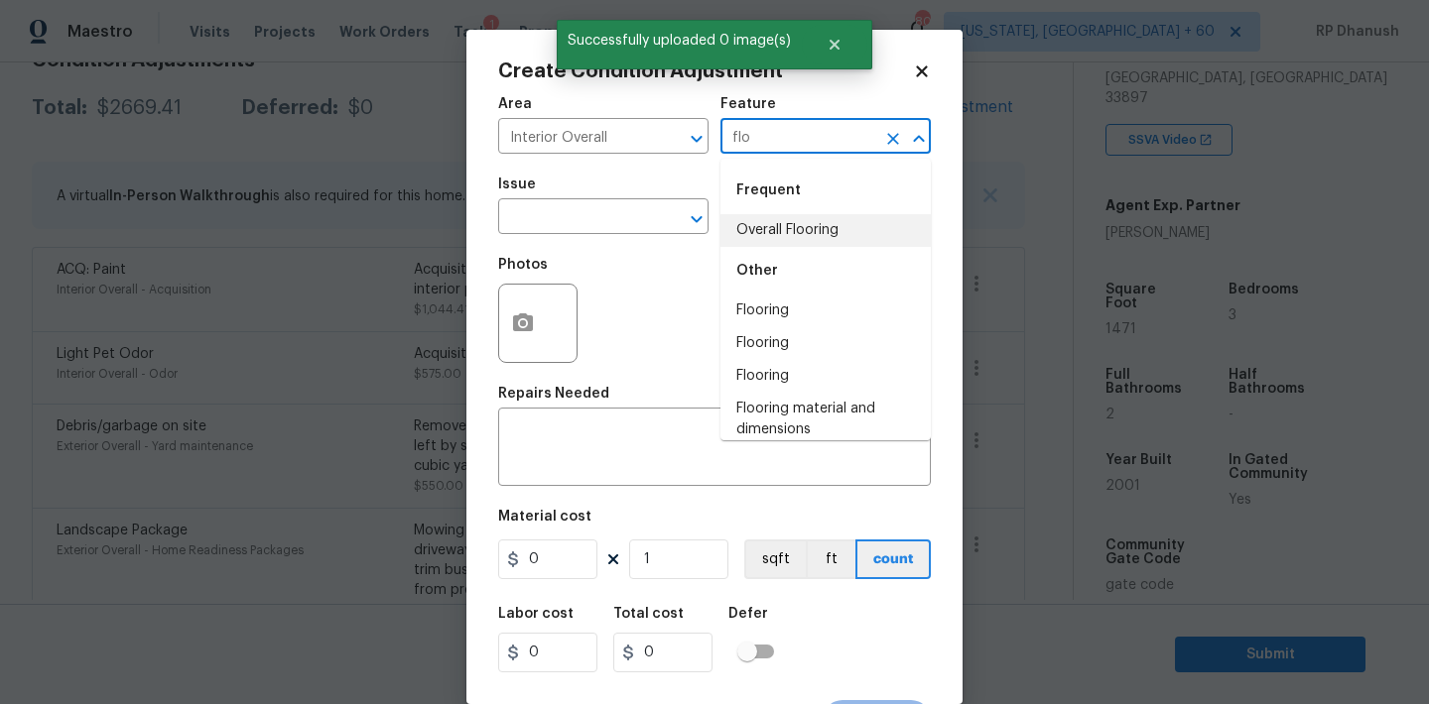
click at [753, 216] on li "Overall Flooring" at bounding box center [825, 230] width 210 height 33
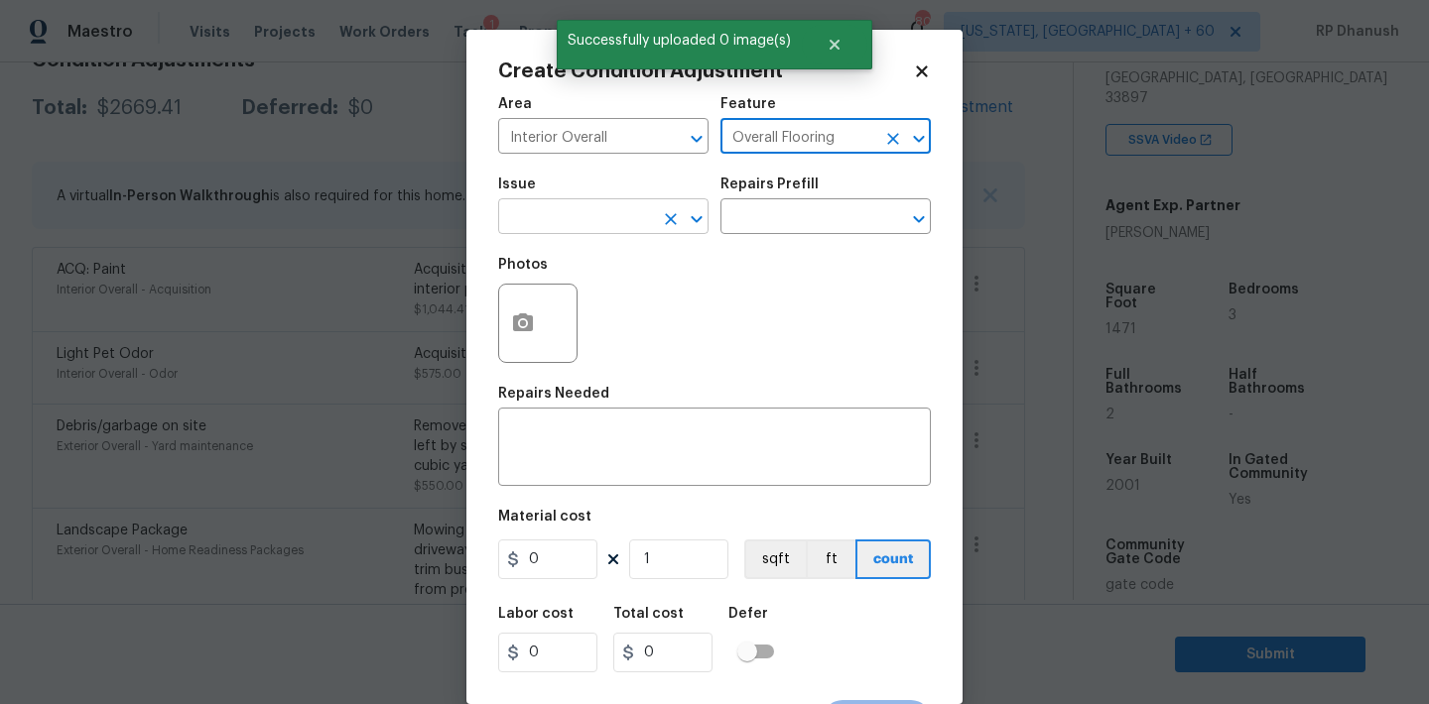
type input "Overall Flooring"
click at [615, 228] on input "text" at bounding box center [575, 218] width 155 height 31
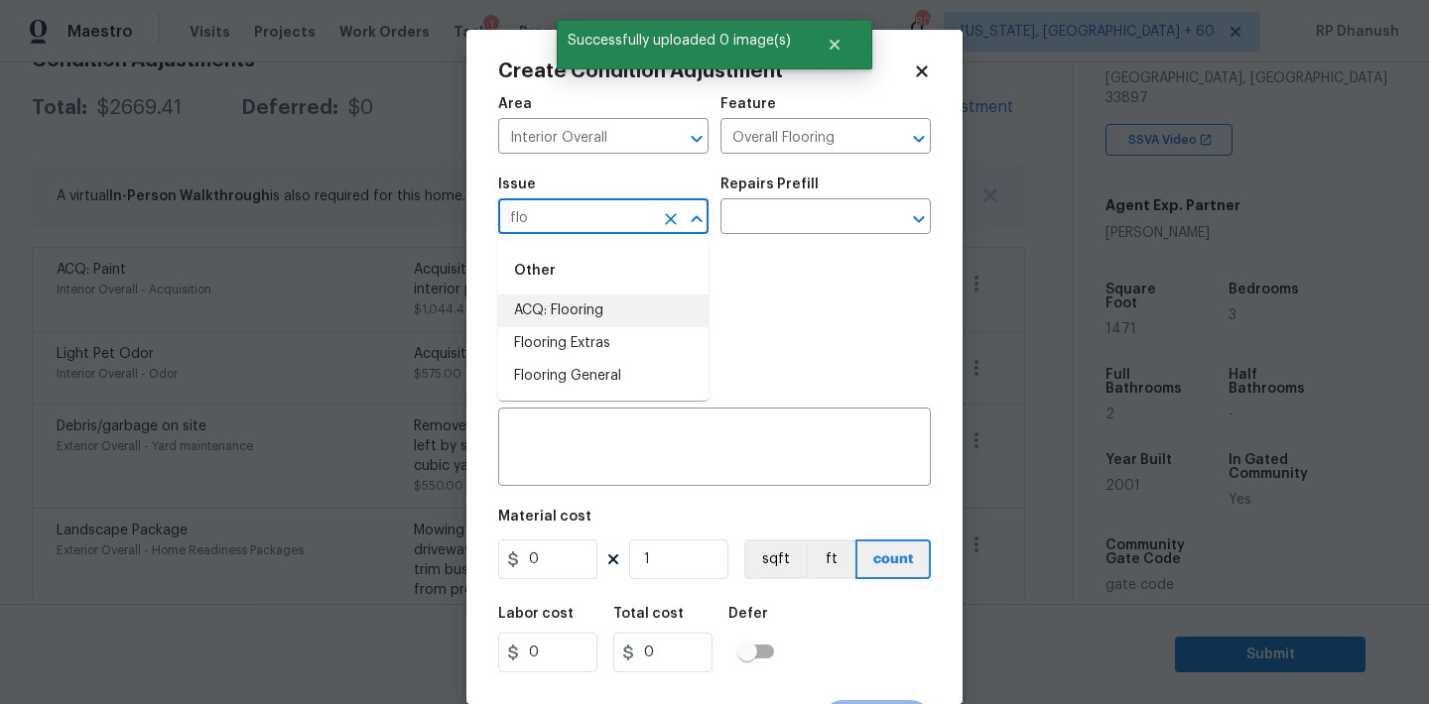
click at [599, 316] on li "ACQ: Flooring" at bounding box center [603, 311] width 210 height 33
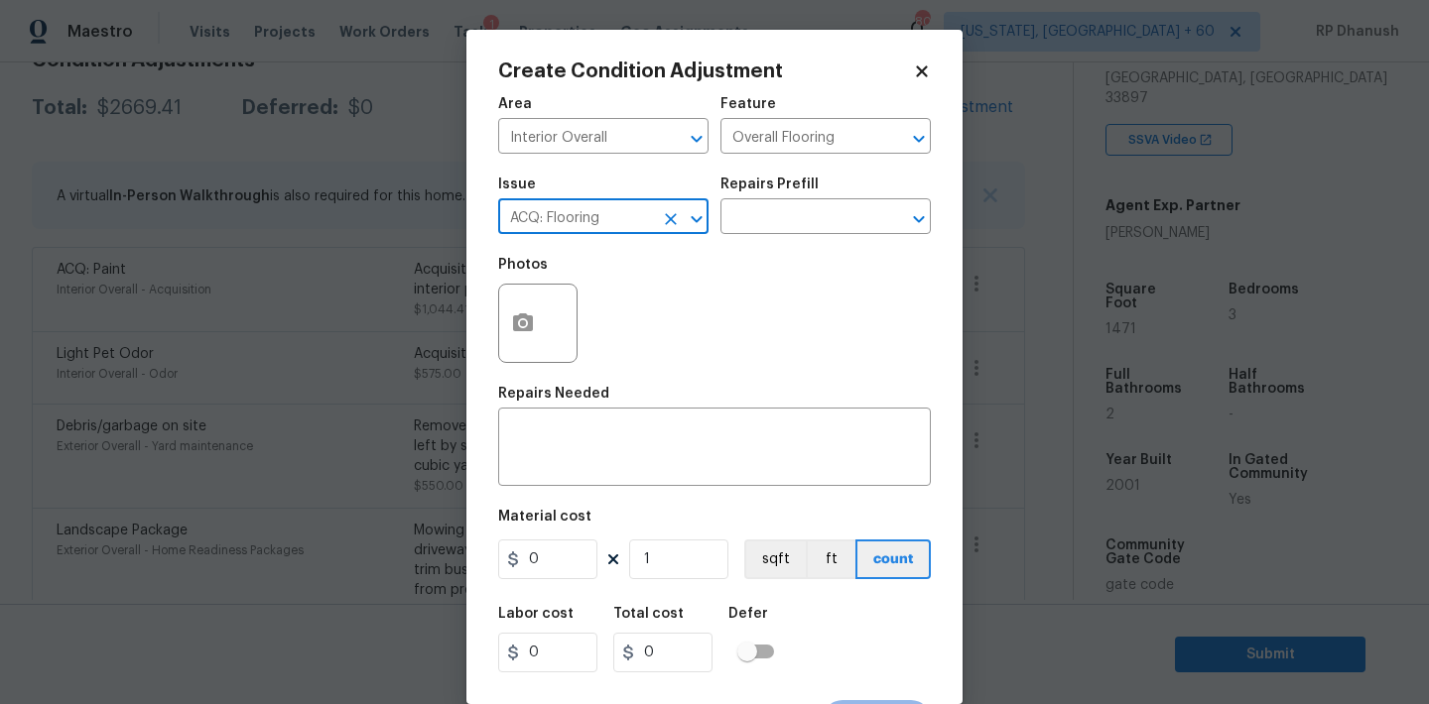
type input "ACQ: Flooring"
click at [805, 195] on div "Repairs Prefill" at bounding box center [825, 191] width 210 height 26
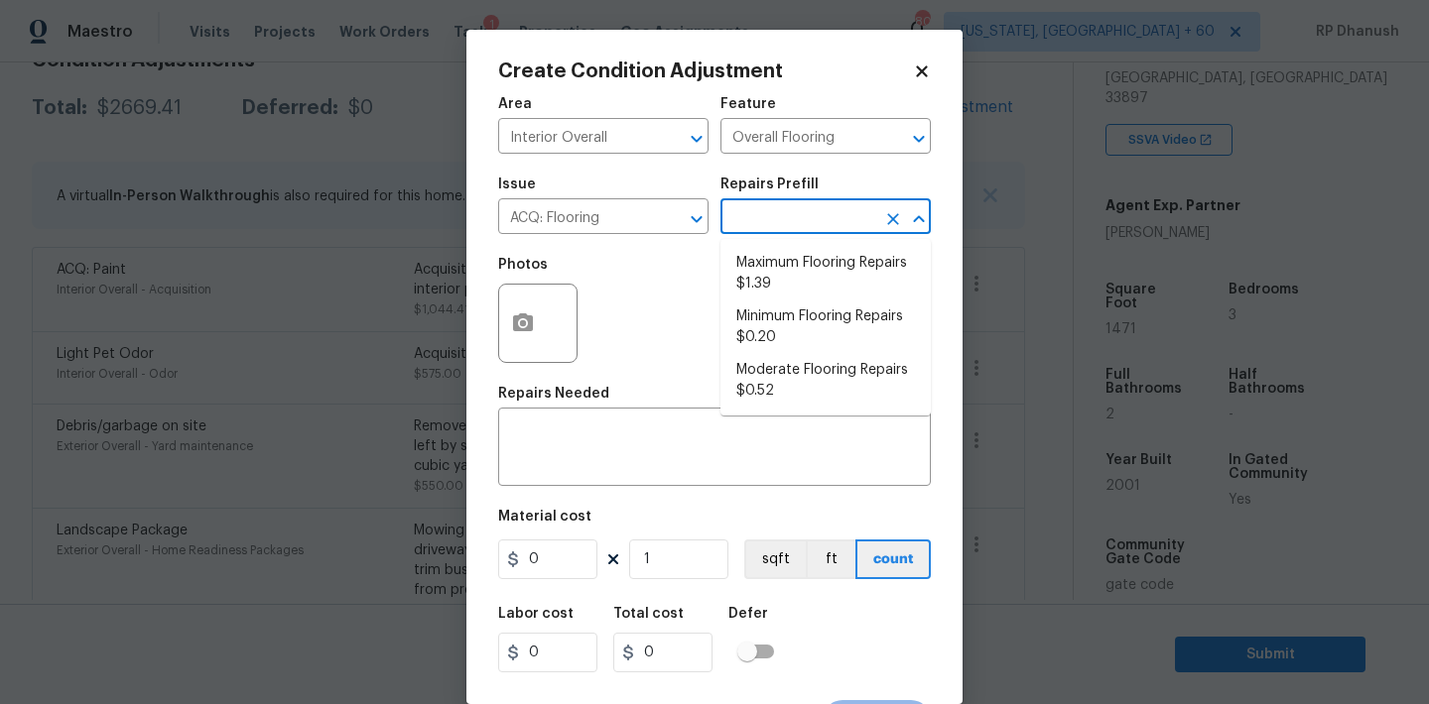
click at [804, 210] on input "text" at bounding box center [797, 218] width 155 height 31
click at [803, 317] on li "Minimum Flooring Repairs $0.20" at bounding box center [825, 328] width 210 height 54
type input "Acquisition"
type textarea "Acquisition Scope: Minimum flooring repairs"
type input "0.2"
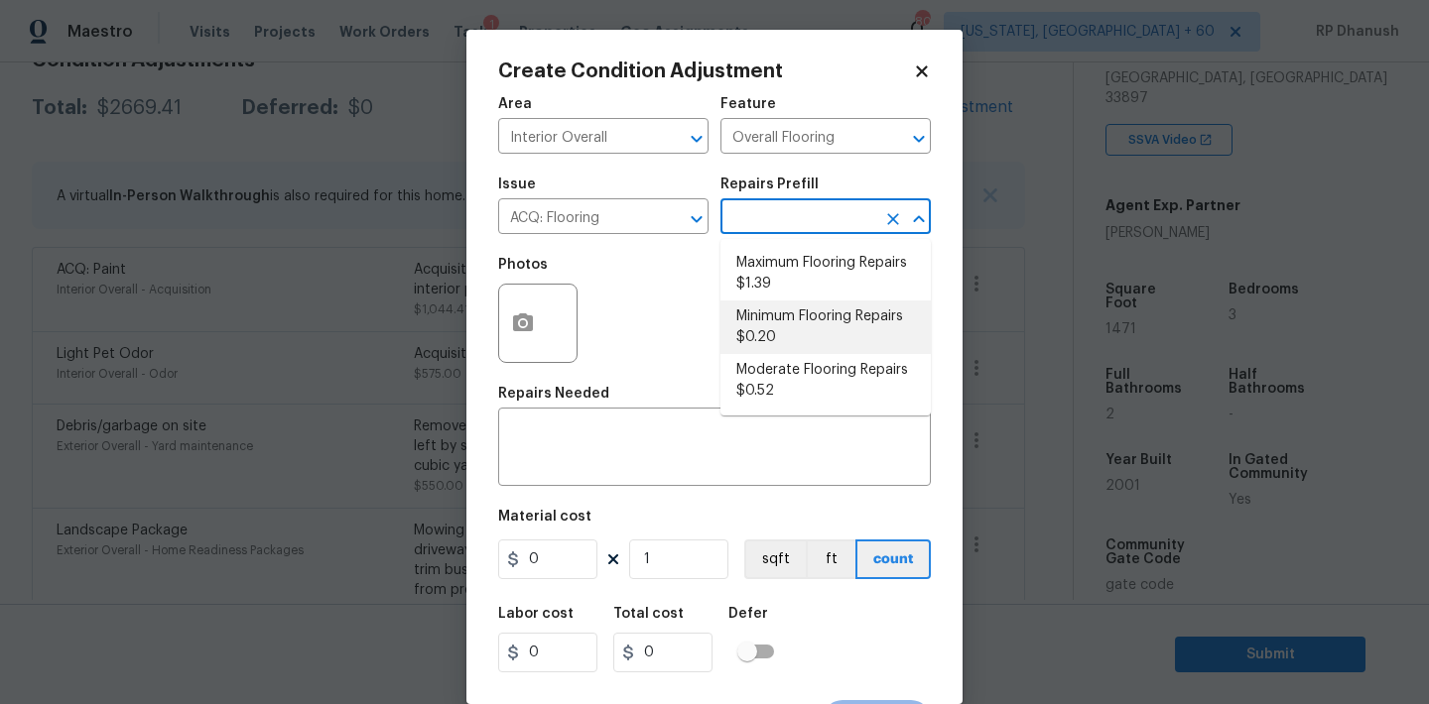
type input "0.2"
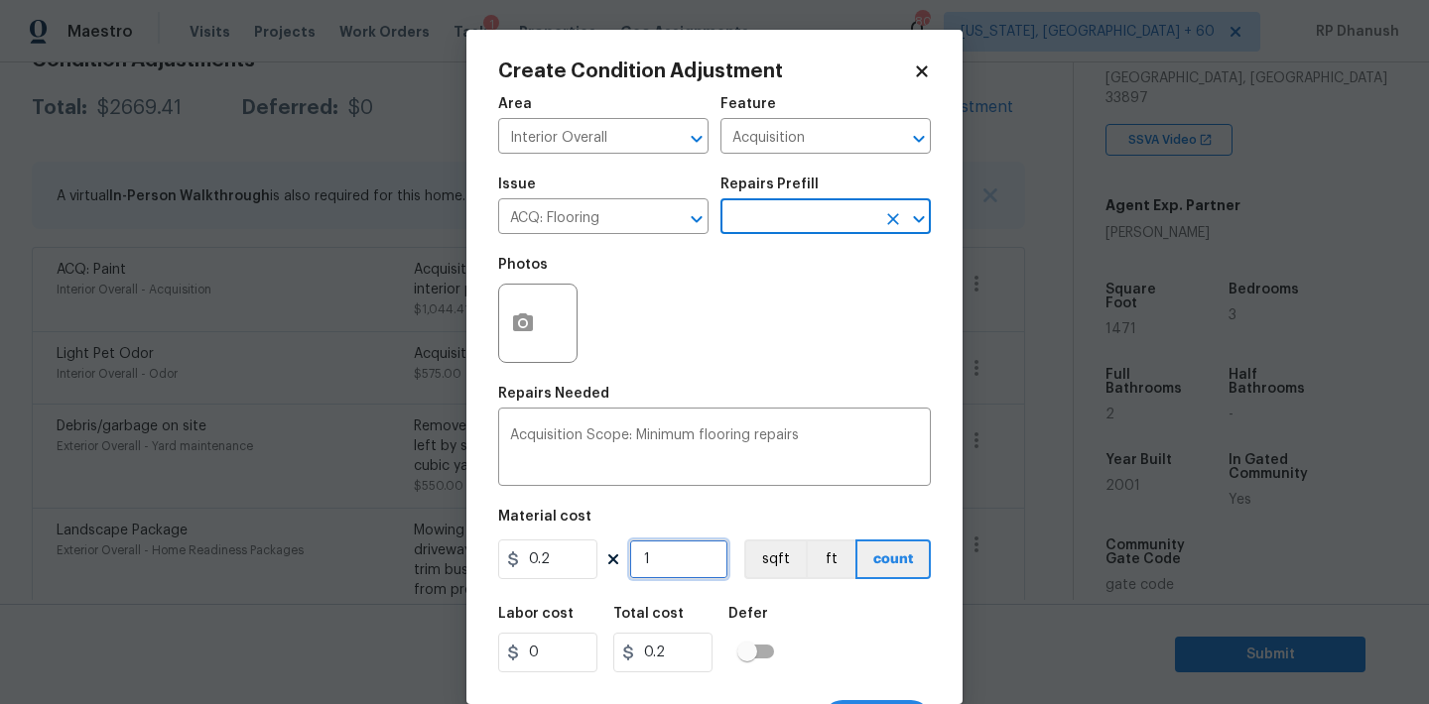
click at [676, 568] on input "1" at bounding box center [678, 560] width 99 height 40
type input "0"
type input "1"
type input "0.2"
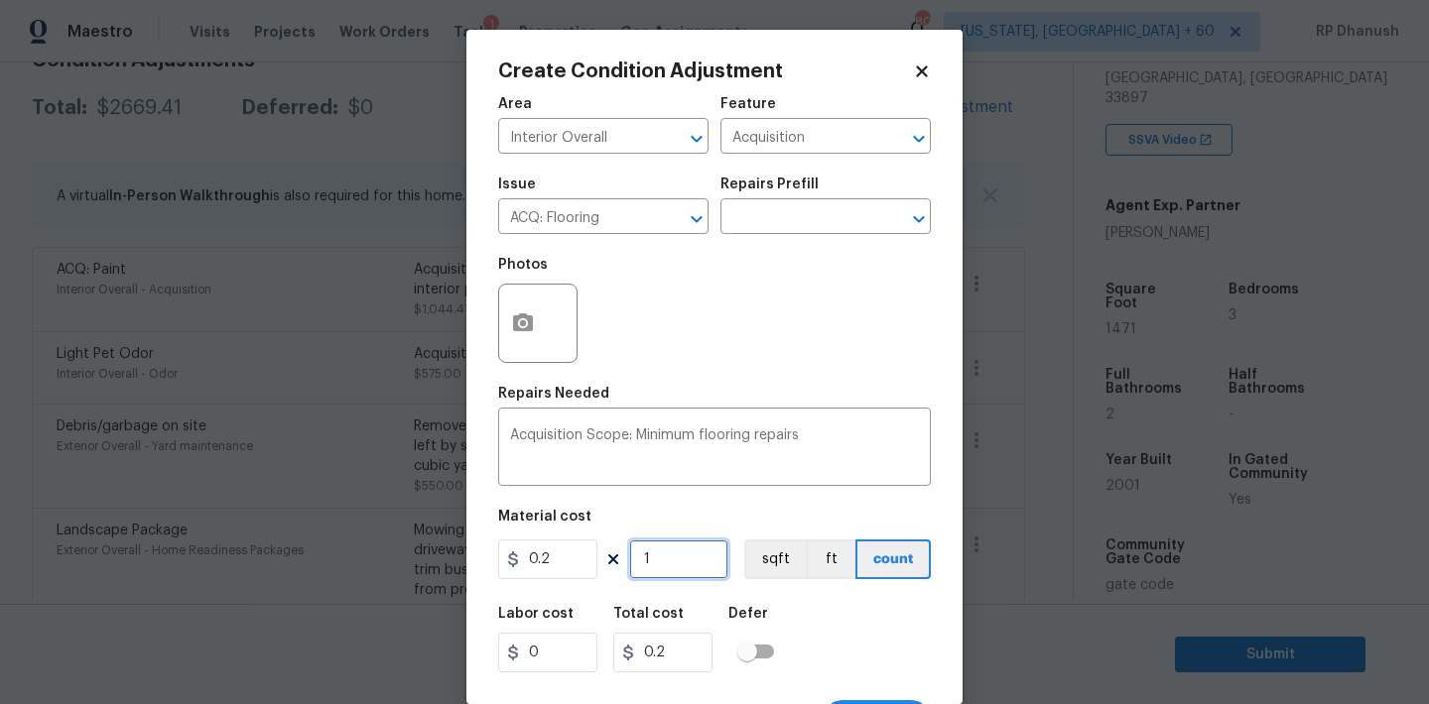
type input "13"
type input "2.6"
type input "1"
type input "0.2"
type input "0"
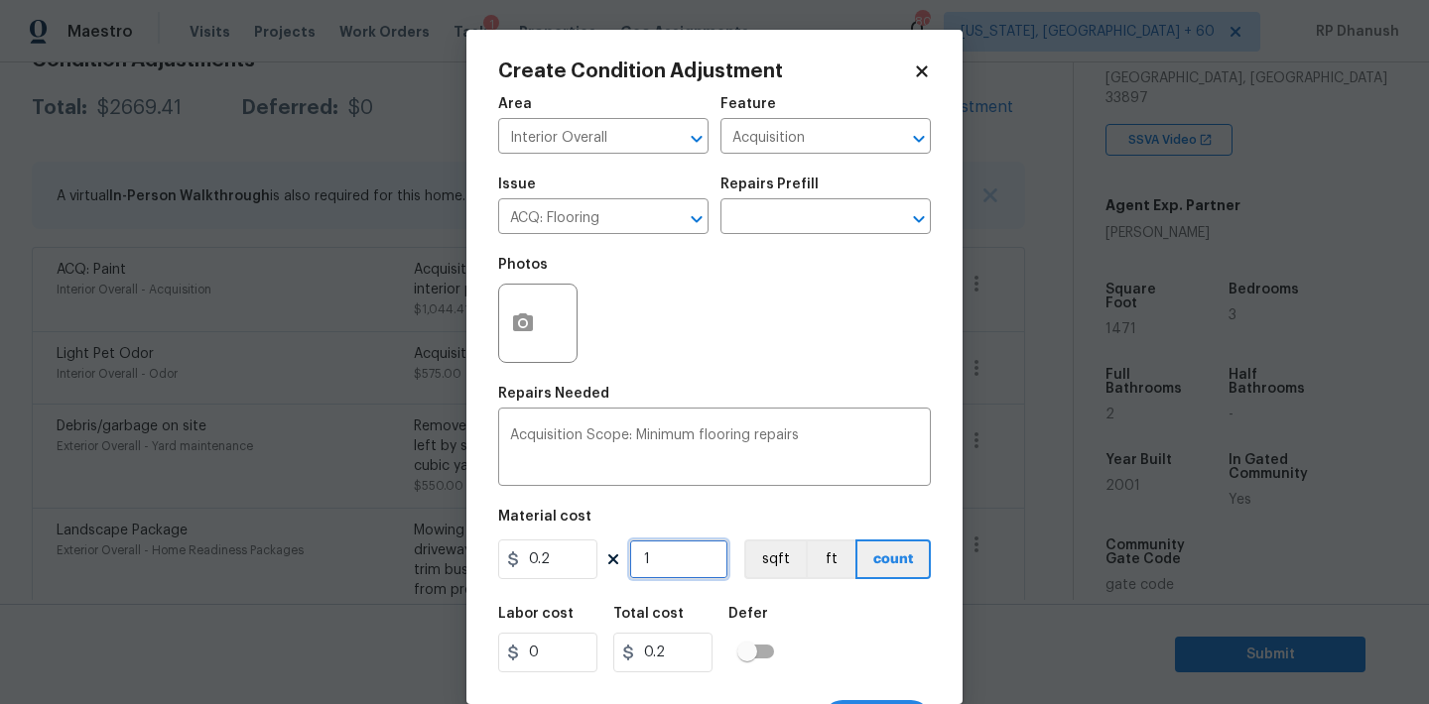
type input "0"
type input "4"
type input "0.8"
type input "0"
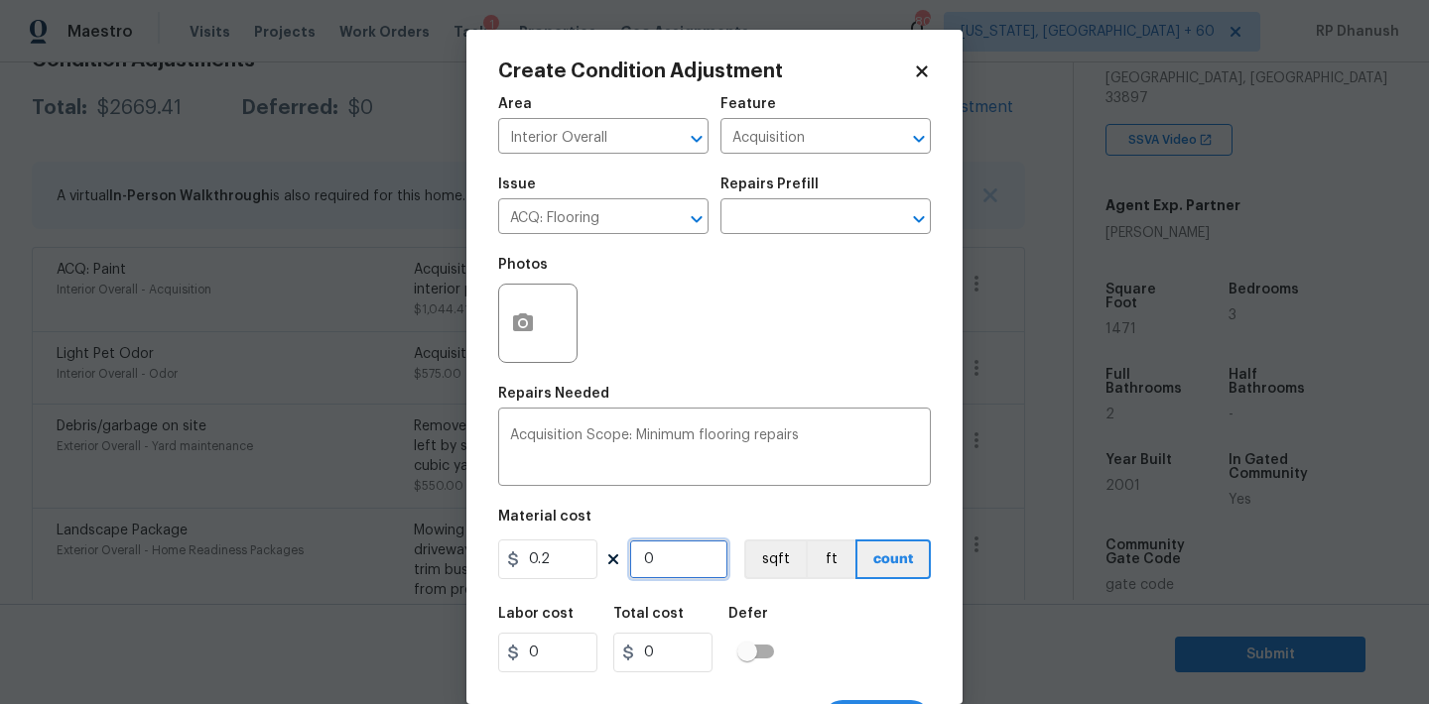
type input "1"
type input "0.2"
type input "14"
type input "2.8"
type input "147"
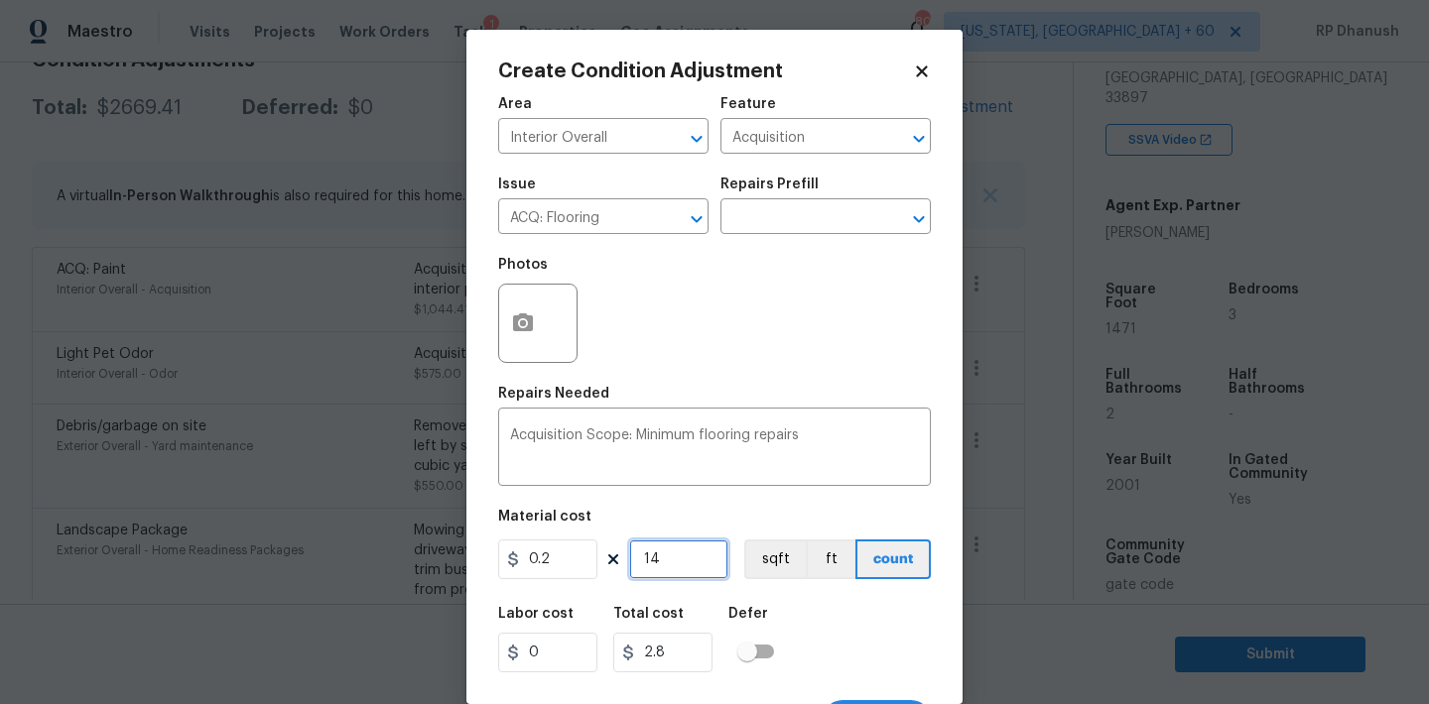
type input "29.4"
type input "1471"
type input "294.2"
type input "1471"
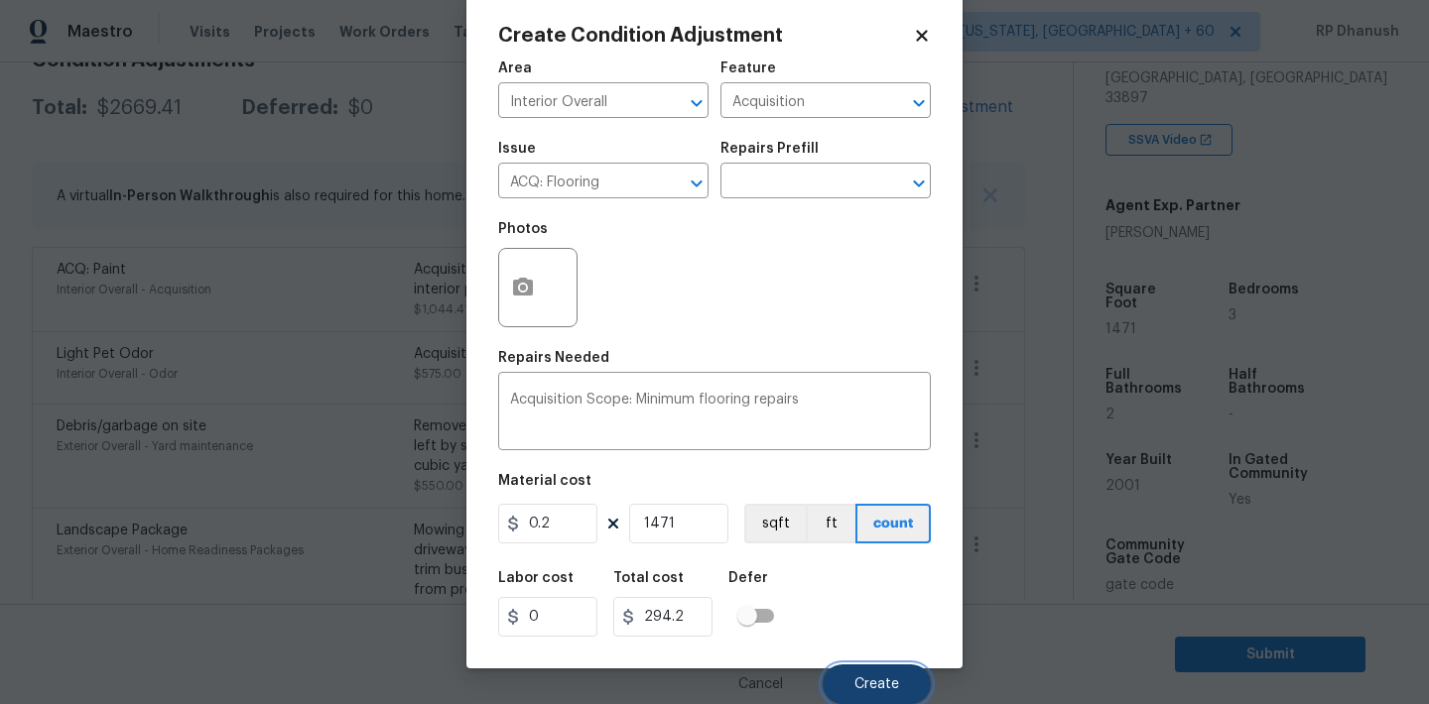
click at [866, 681] on span "Create" at bounding box center [876, 685] width 45 height 15
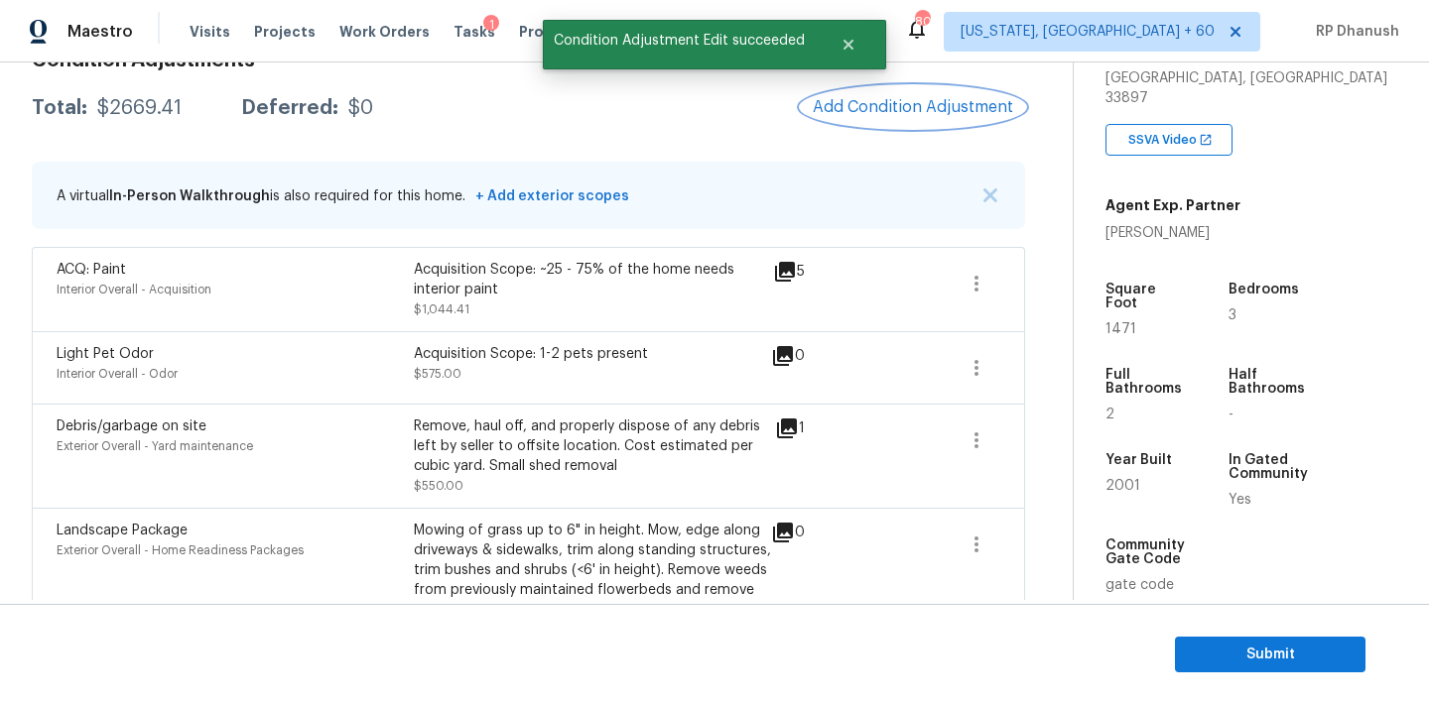
scroll to position [0, 0]
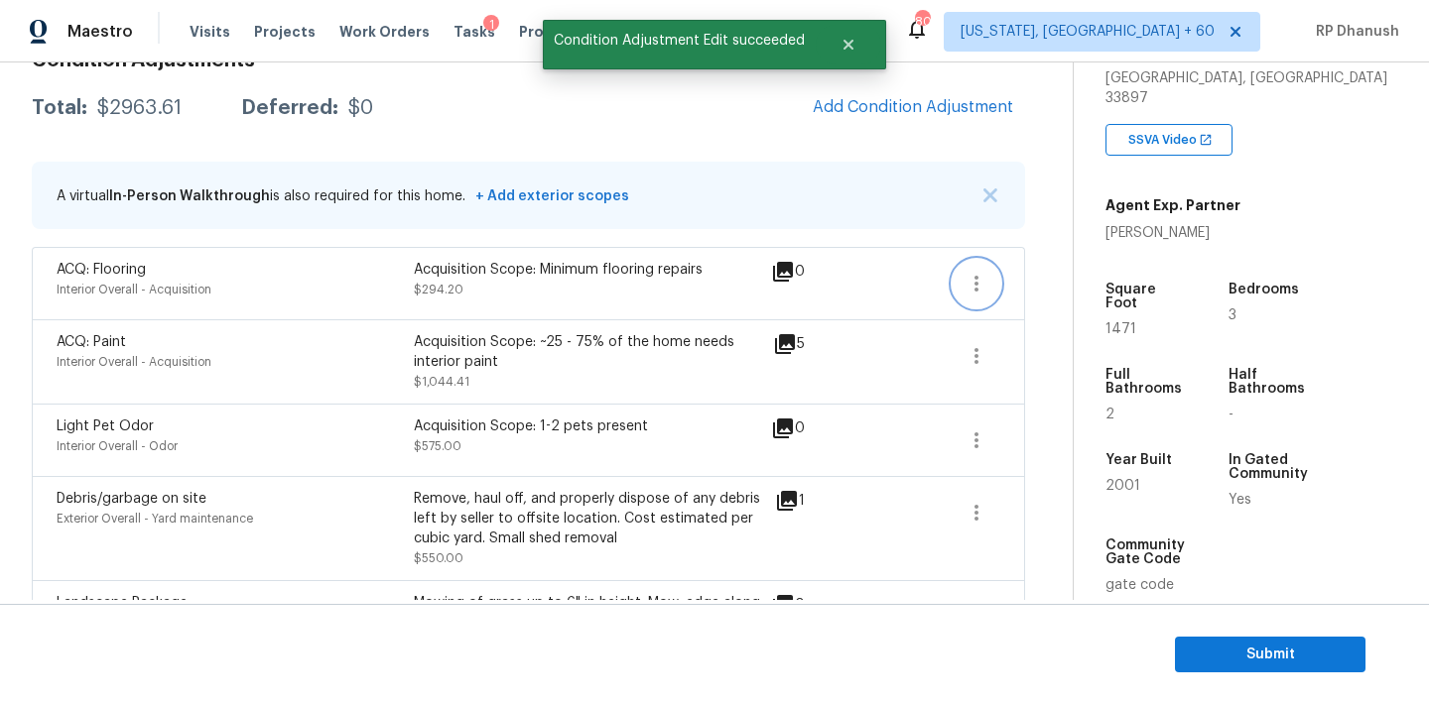
click at [961, 287] on button "button" at bounding box center [976, 284] width 48 height 48
click at [1013, 281] on div "Edit" at bounding box center [1089, 280] width 155 height 20
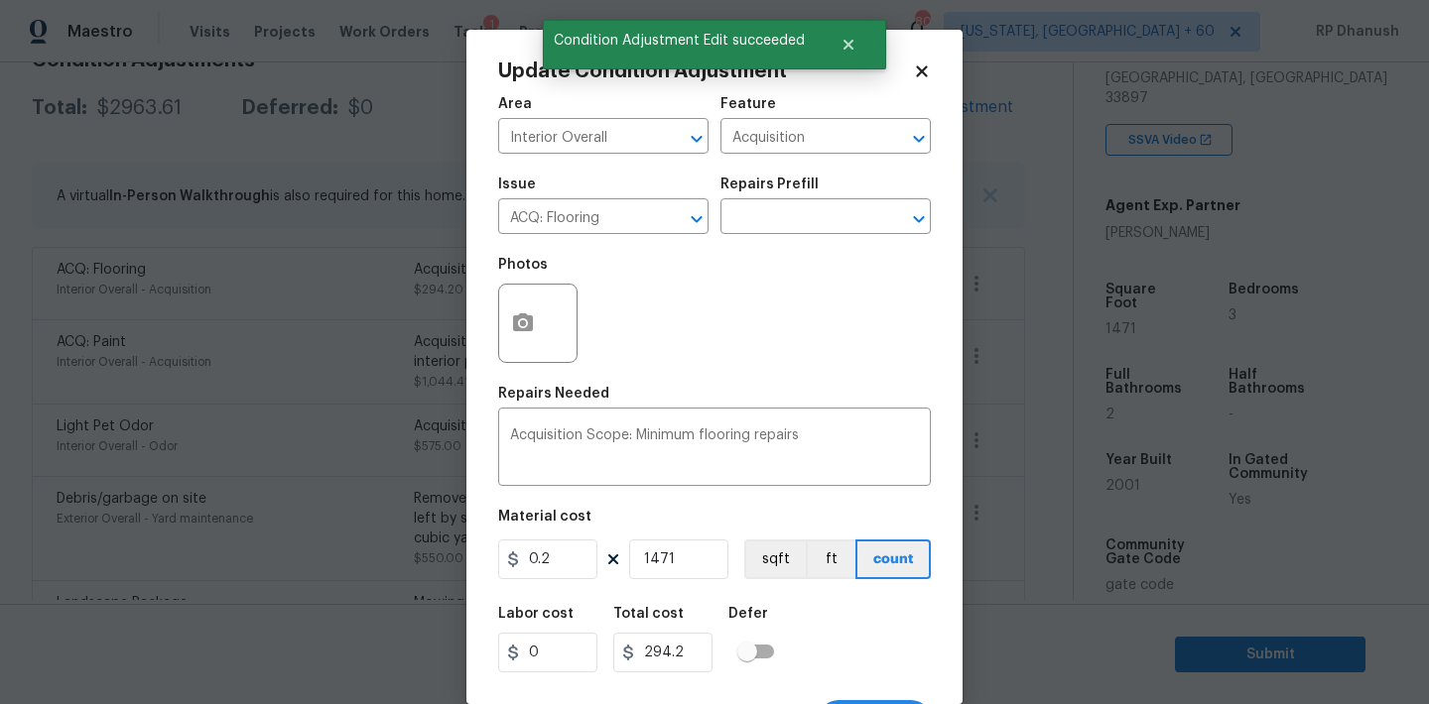
scroll to position [37, 0]
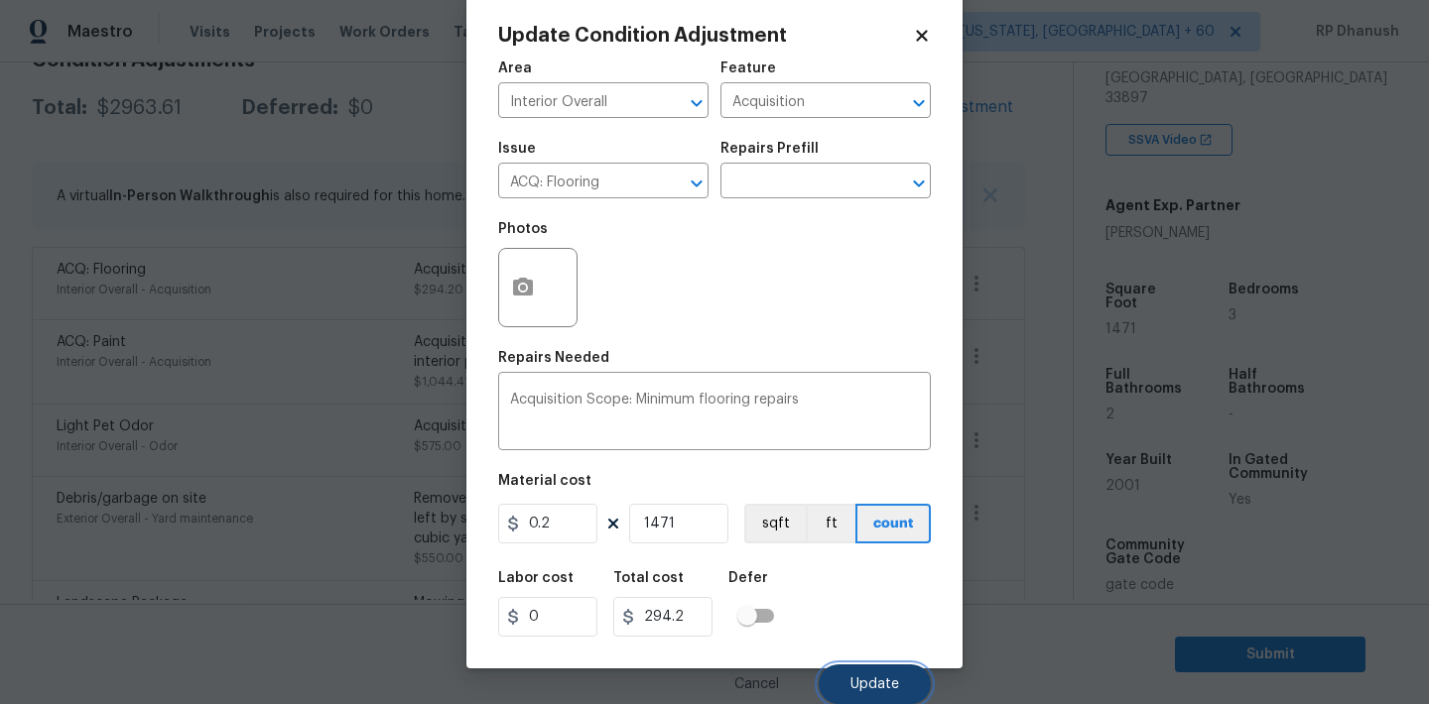
click at [872, 672] on button "Update" at bounding box center [875, 685] width 112 height 40
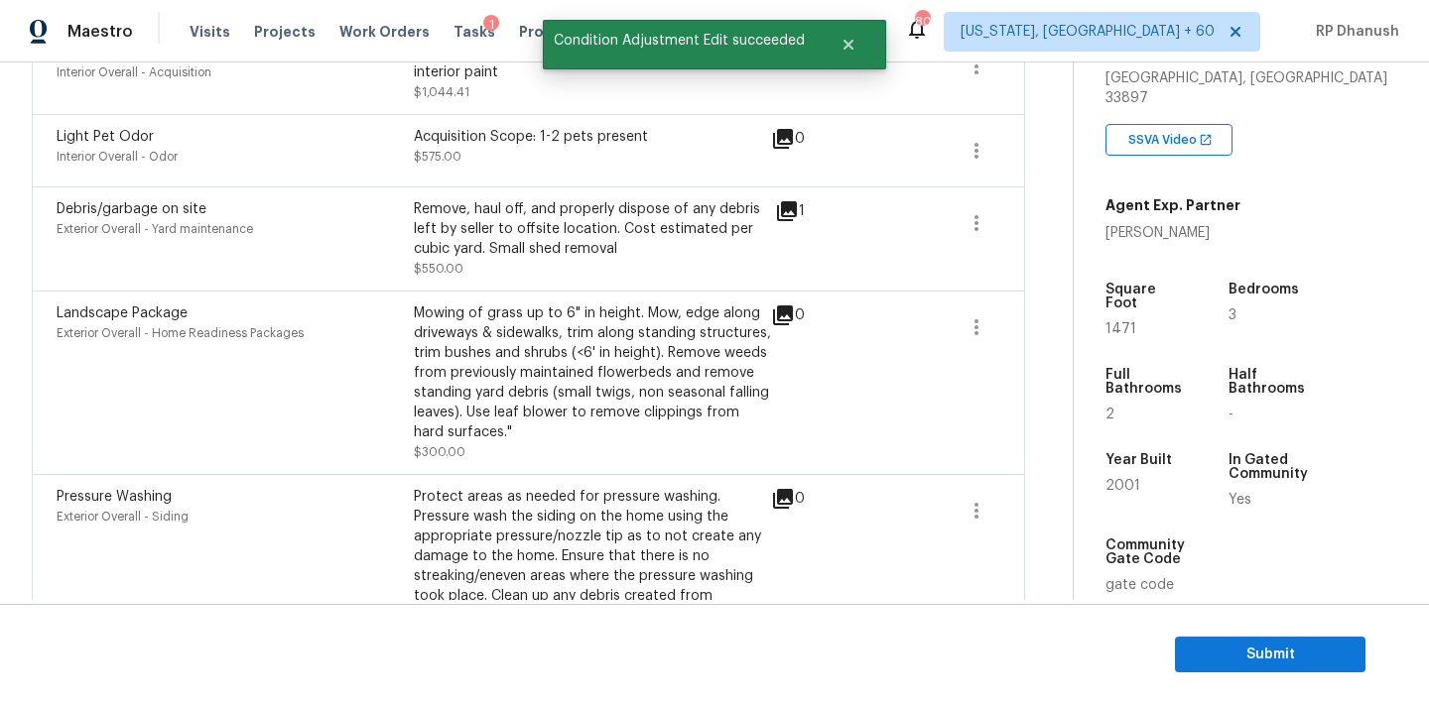
scroll to position [670, 0]
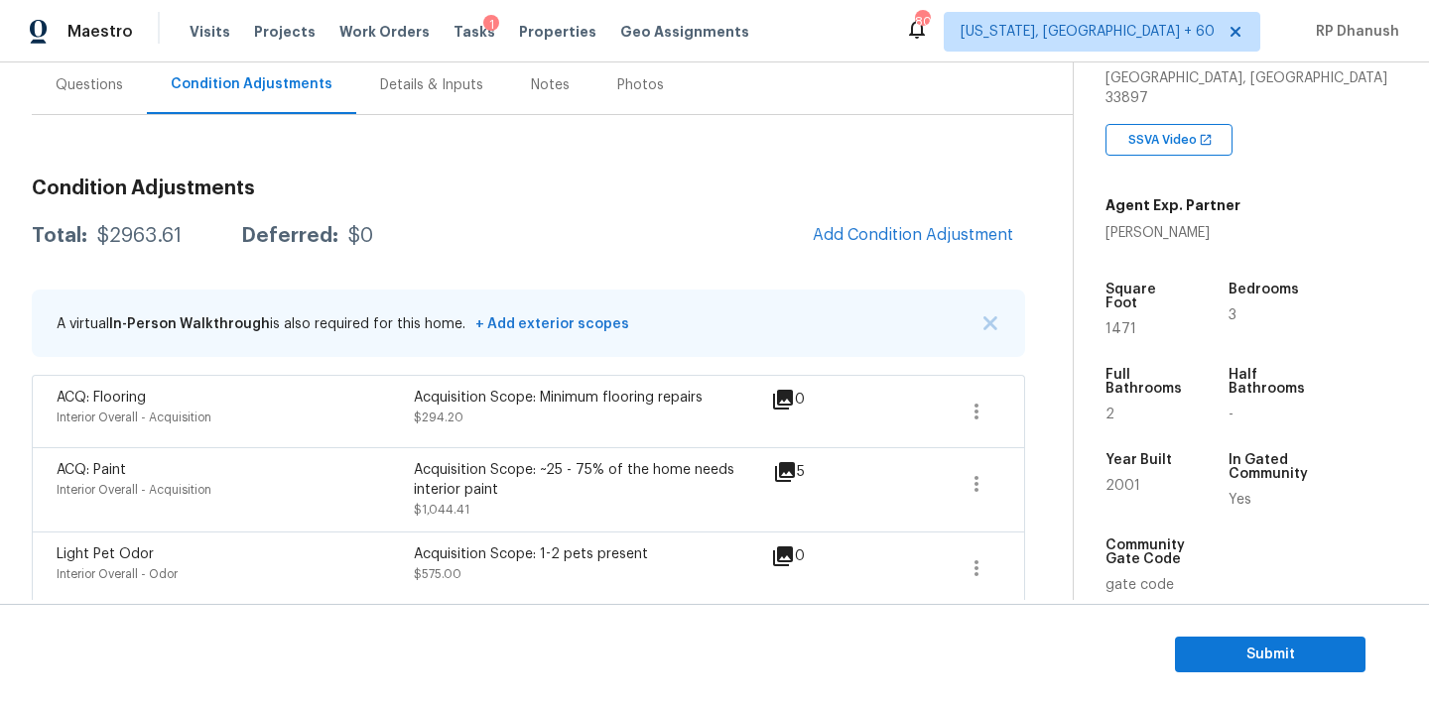
click at [107, 83] on div "Questions" at bounding box center [89, 85] width 67 height 20
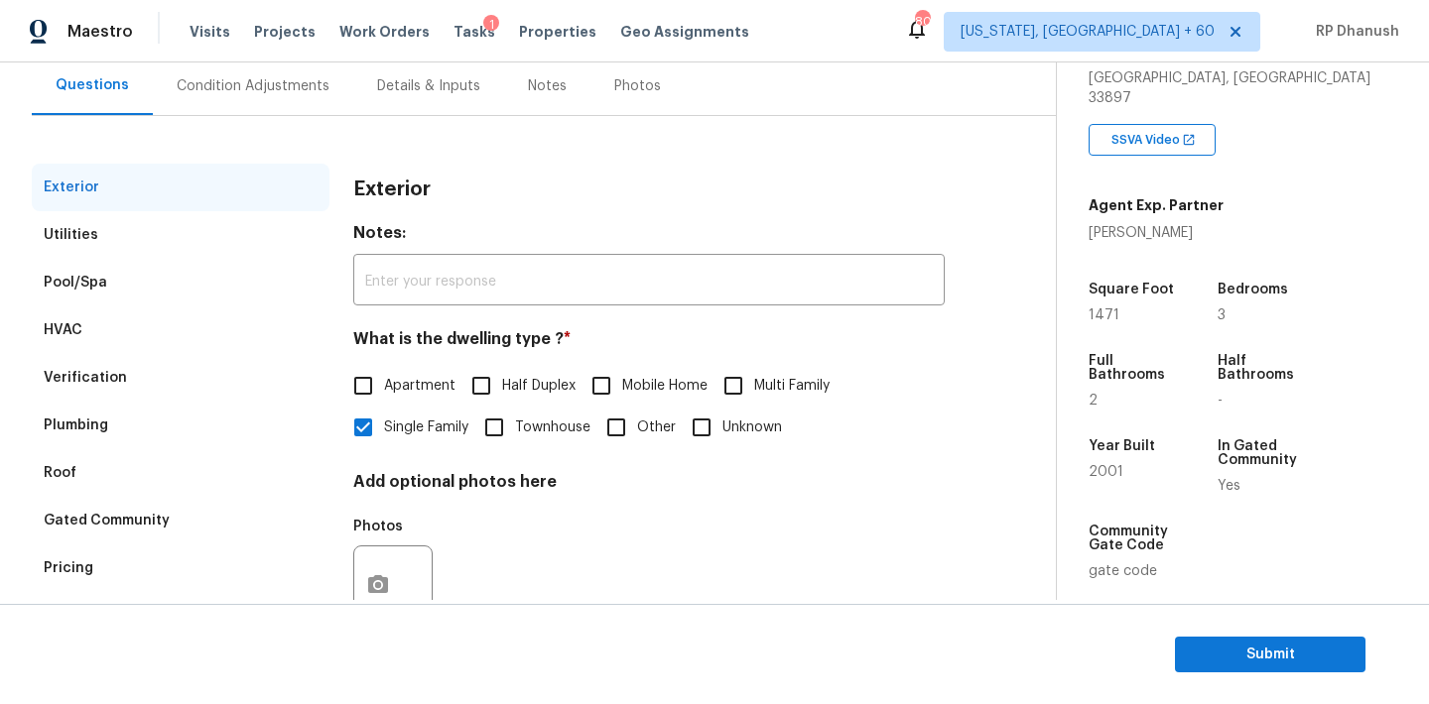
scroll to position [251, 0]
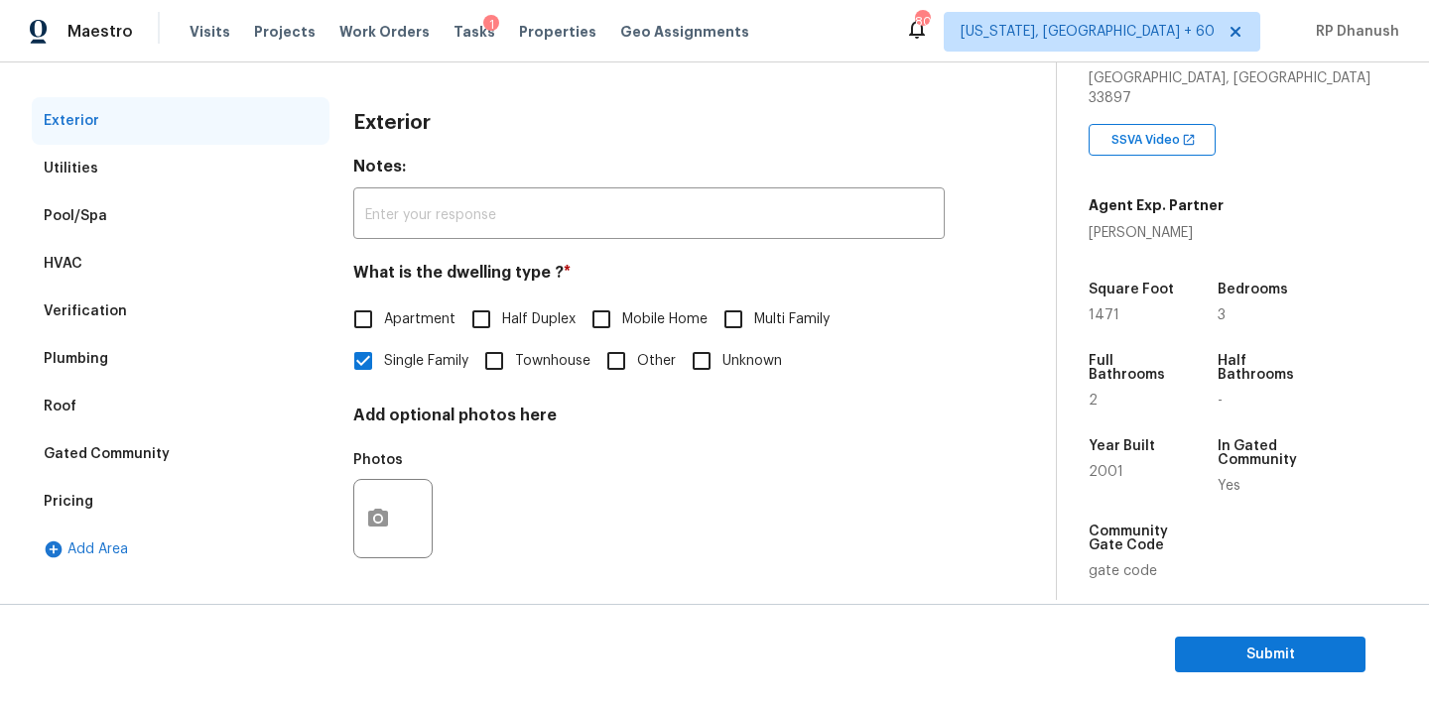
click at [115, 485] on div "Pricing" at bounding box center [181, 502] width 298 height 48
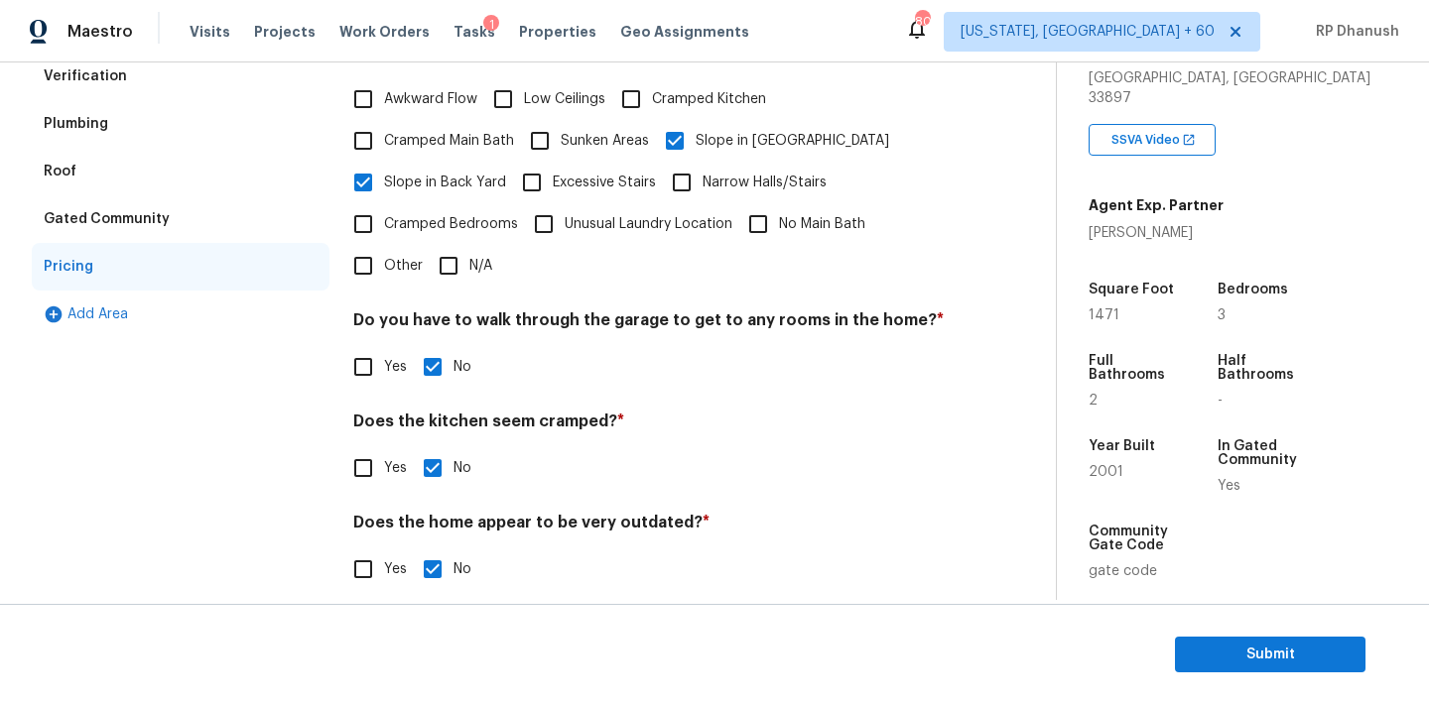
scroll to position [312, 0]
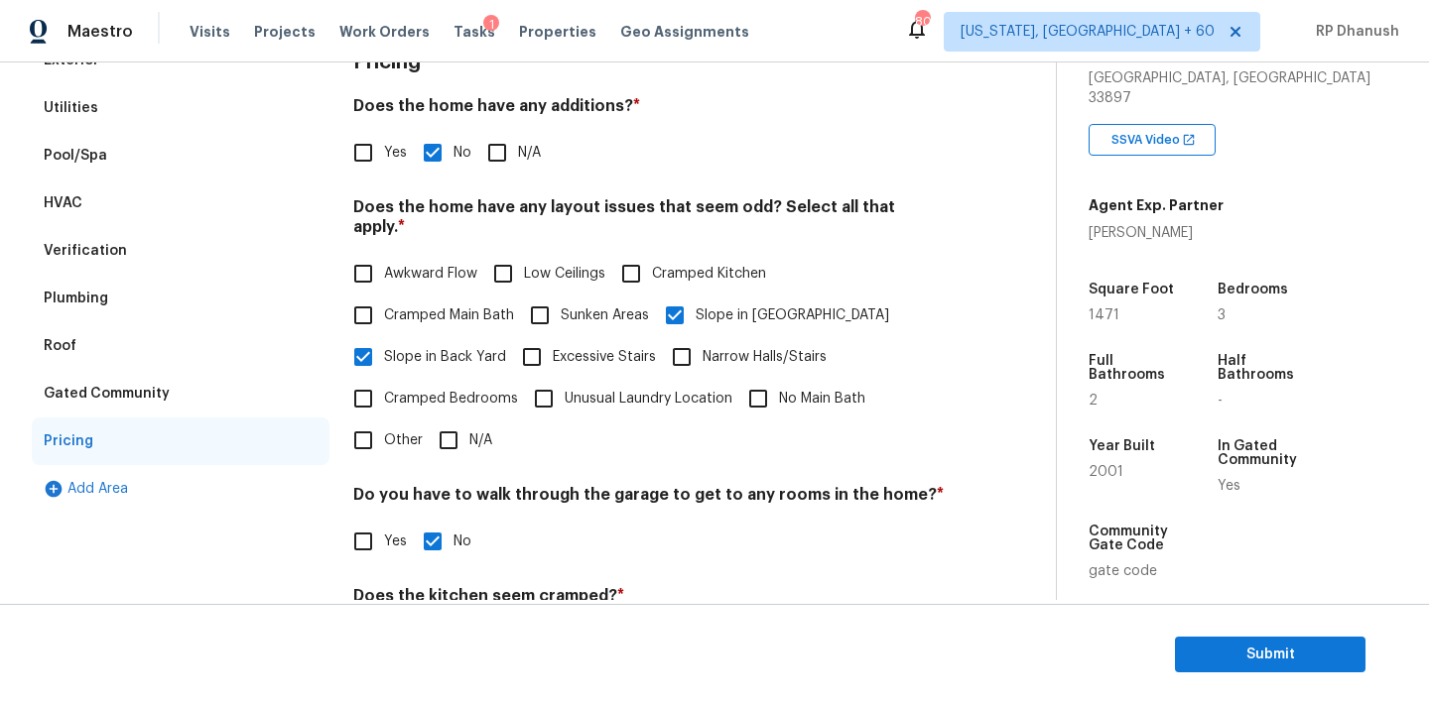
click at [164, 277] on div "Plumbing" at bounding box center [181, 299] width 298 height 48
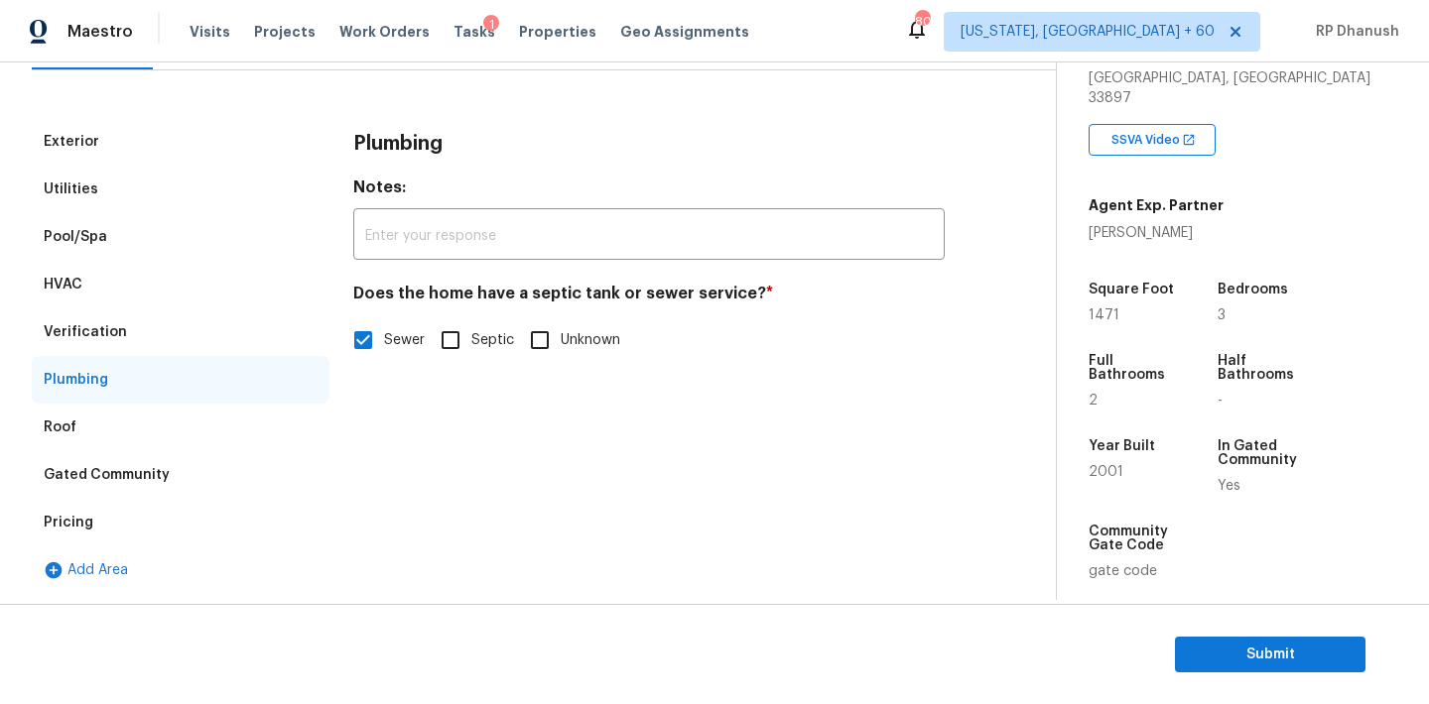
scroll to position [230, 0]
click at [95, 331] on div "Verification" at bounding box center [85, 332] width 83 height 20
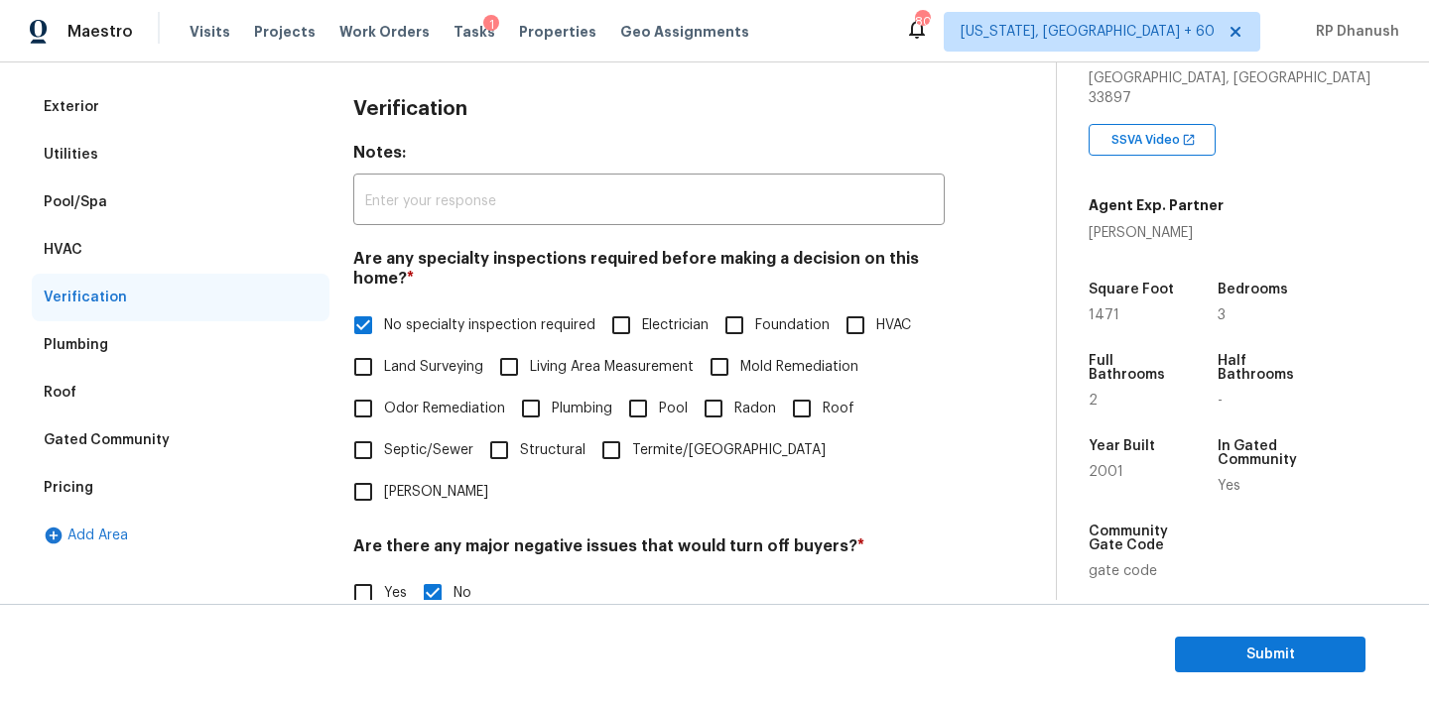
scroll to position [135, 0]
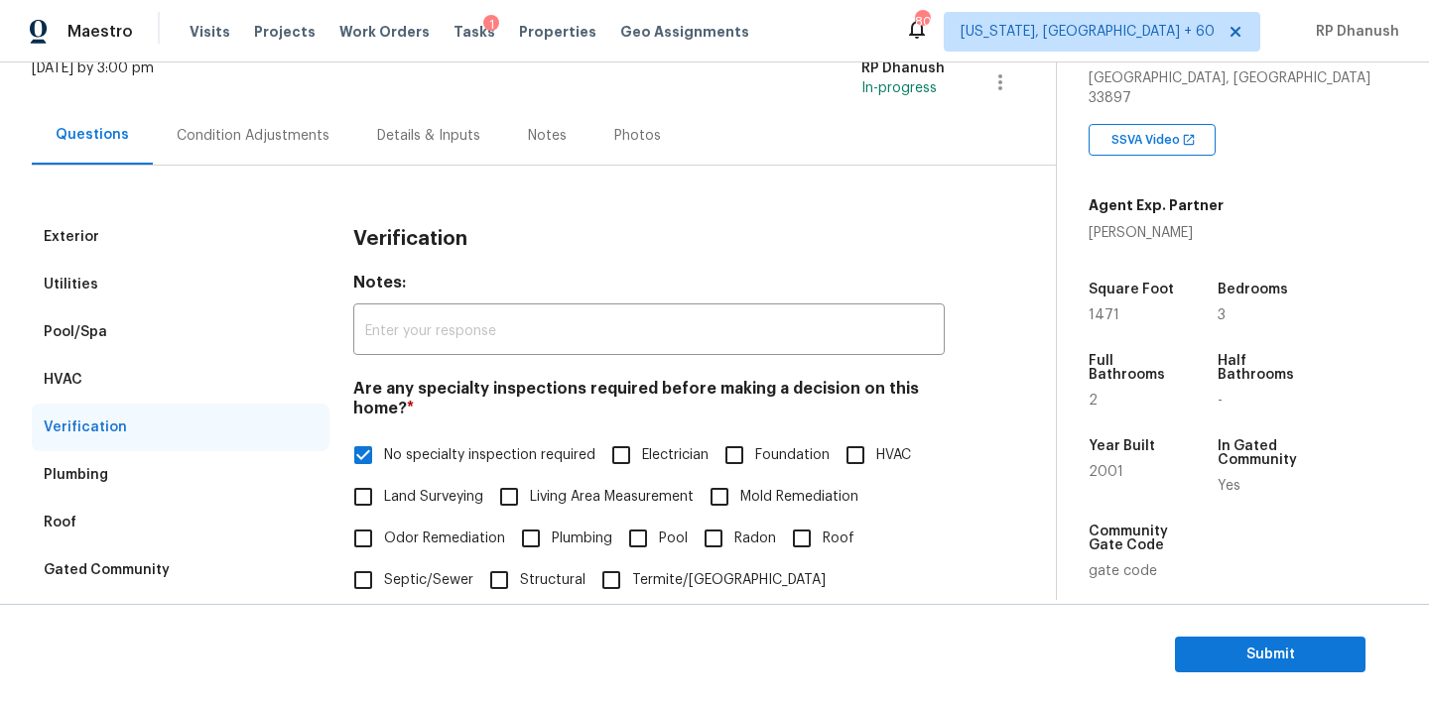
click at [133, 330] on div "Pool/Spa" at bounding box center [181, 333] width 298 height 48
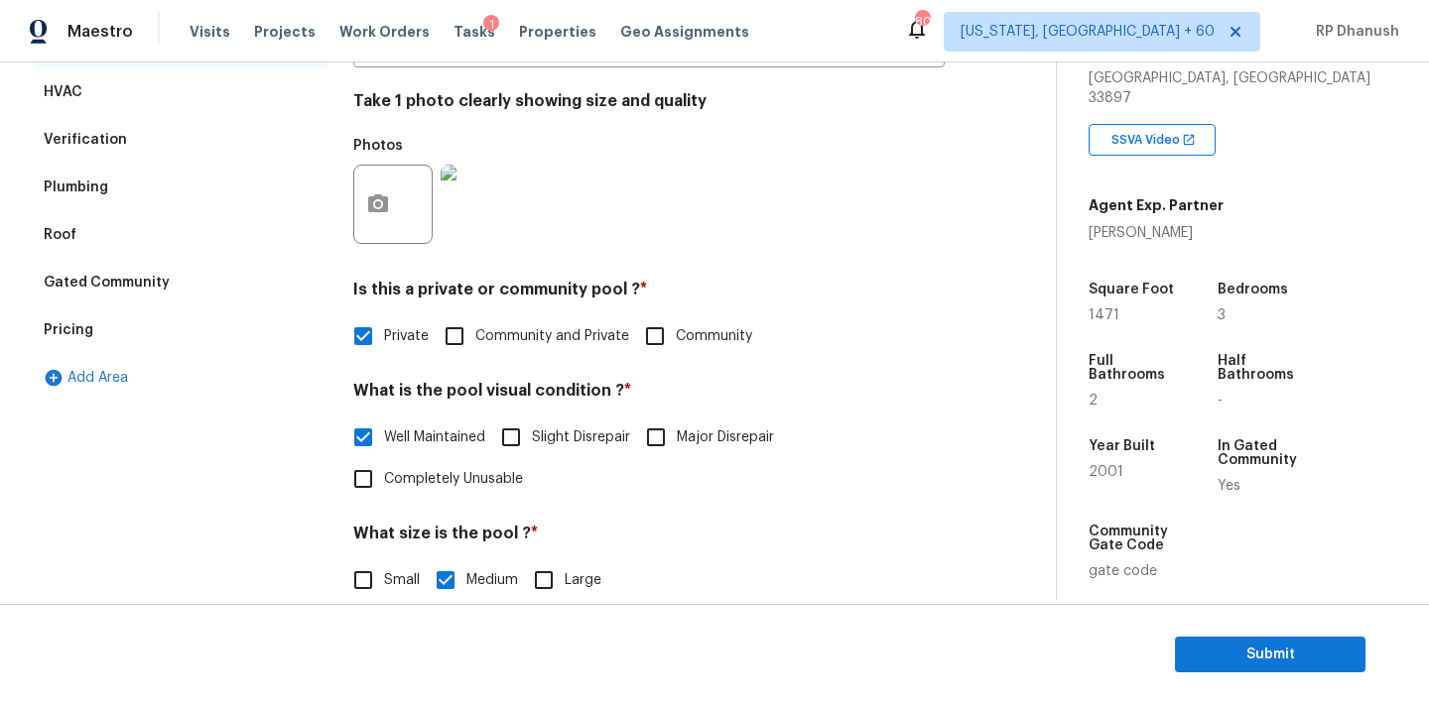
scroll to position [0, 0]
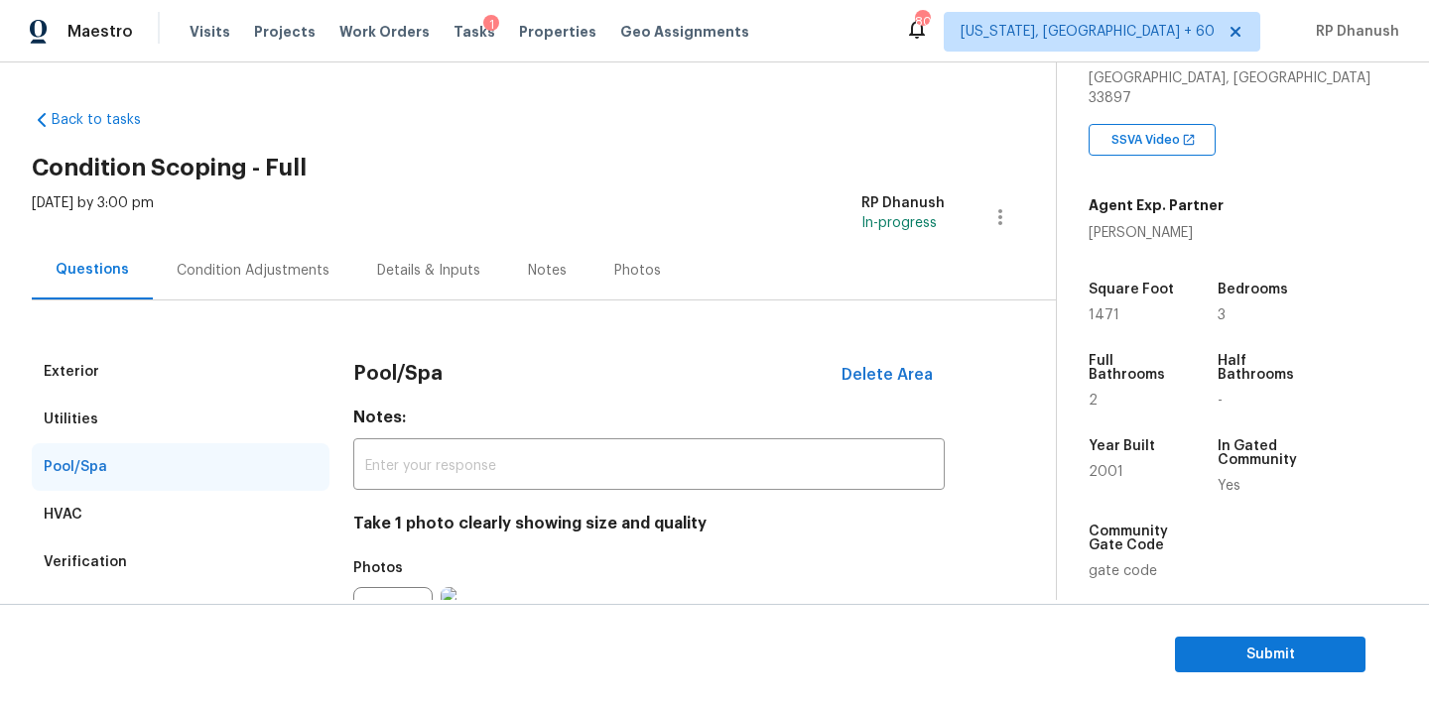
click at [295, 289] on div "Condition Adjustments" at bounding box center [253, 270] width 200 height 59
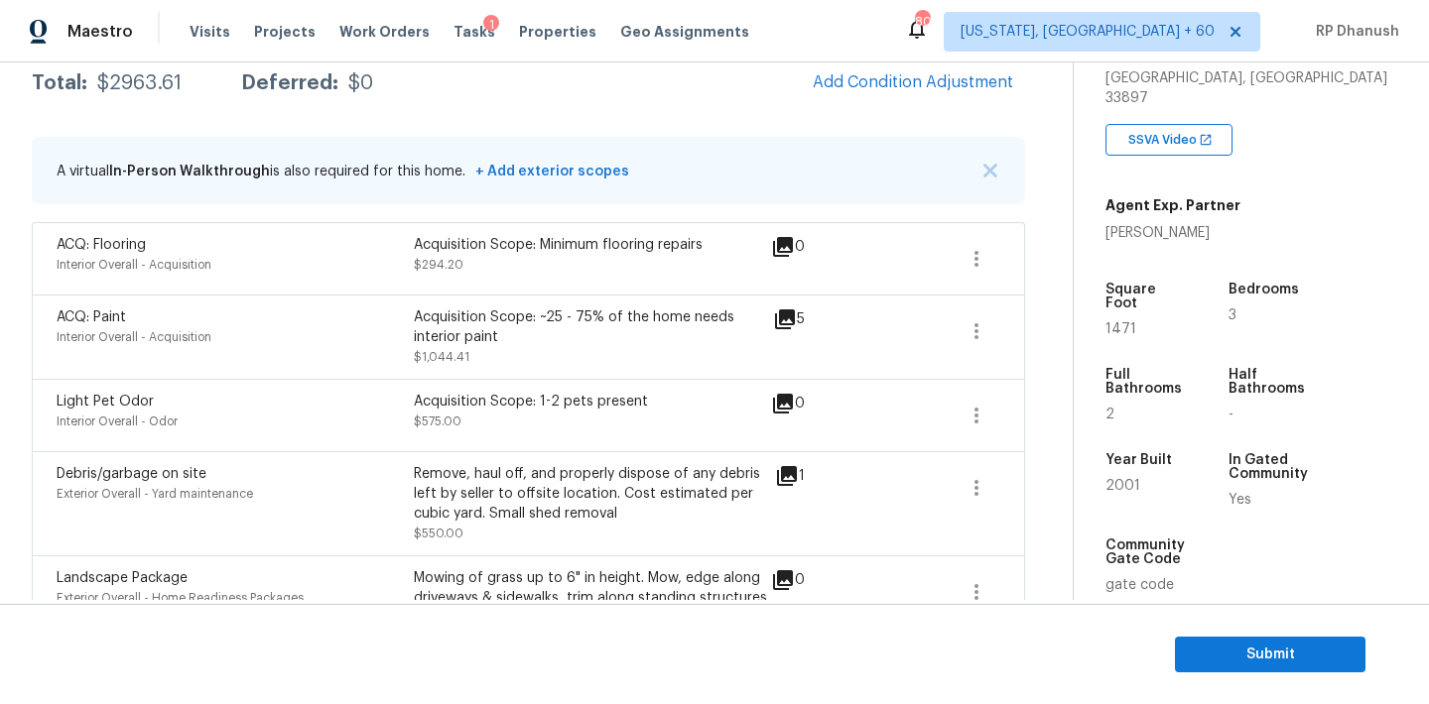
scroll to position [292, 0]
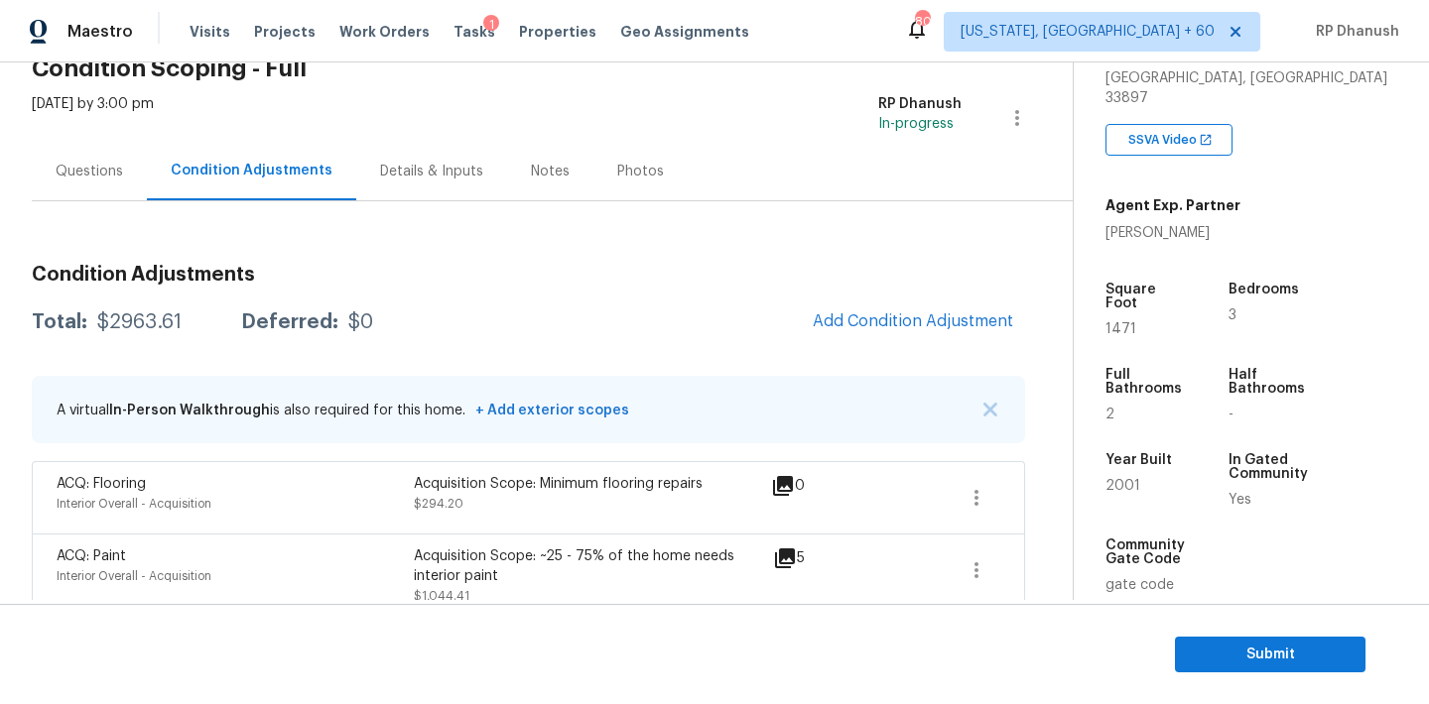
click at [90, 170] on div "Questions" at bounding box center [89, 172] width 67 height 20
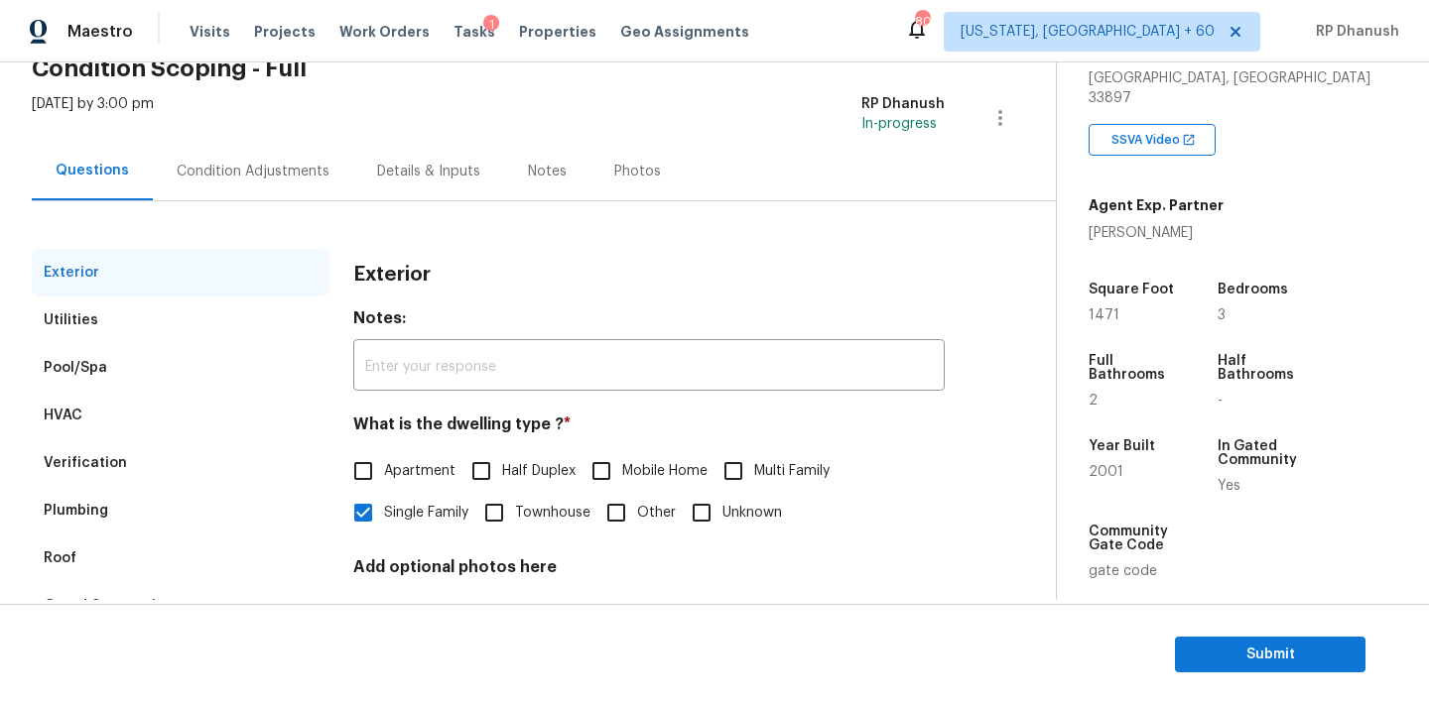
scroll to position [251, 0]
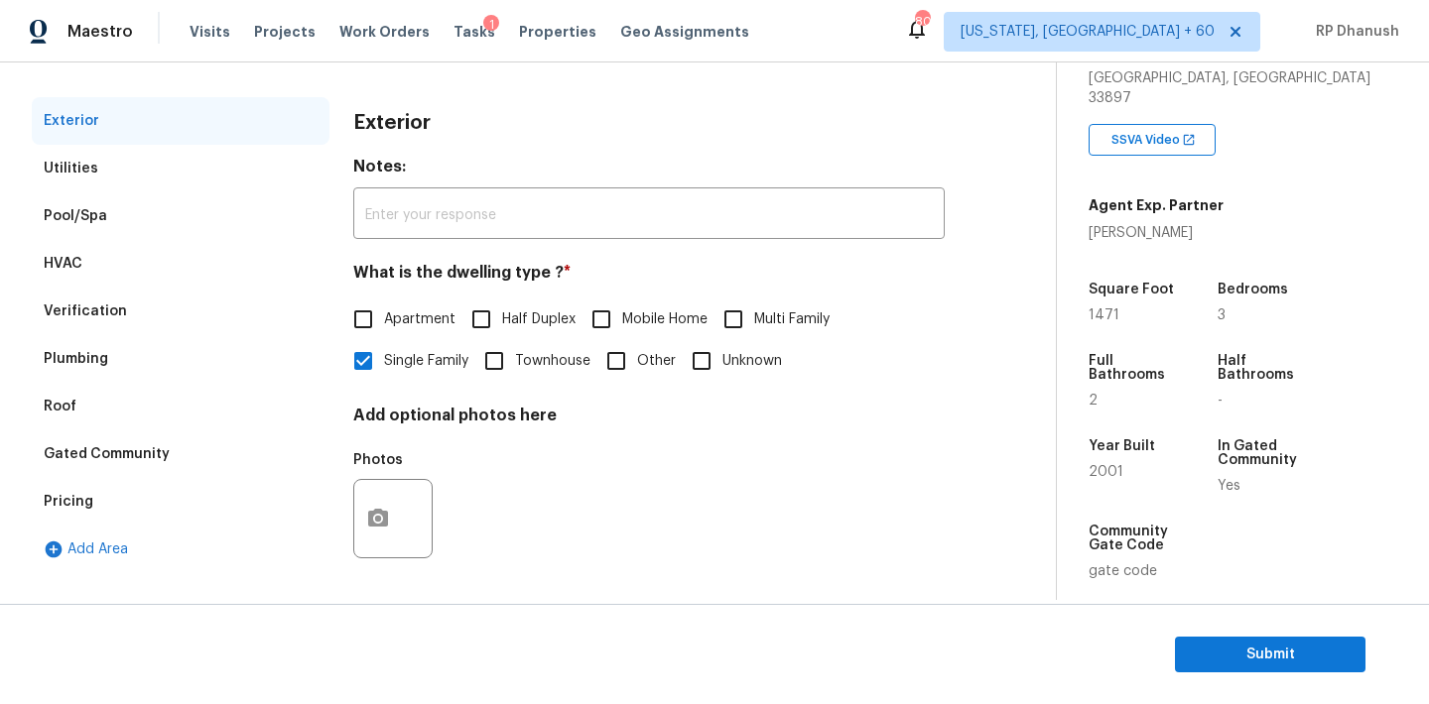
click at [102, 445] on div "Gated Community" at bounding box center [107, 454] width 126 height 20
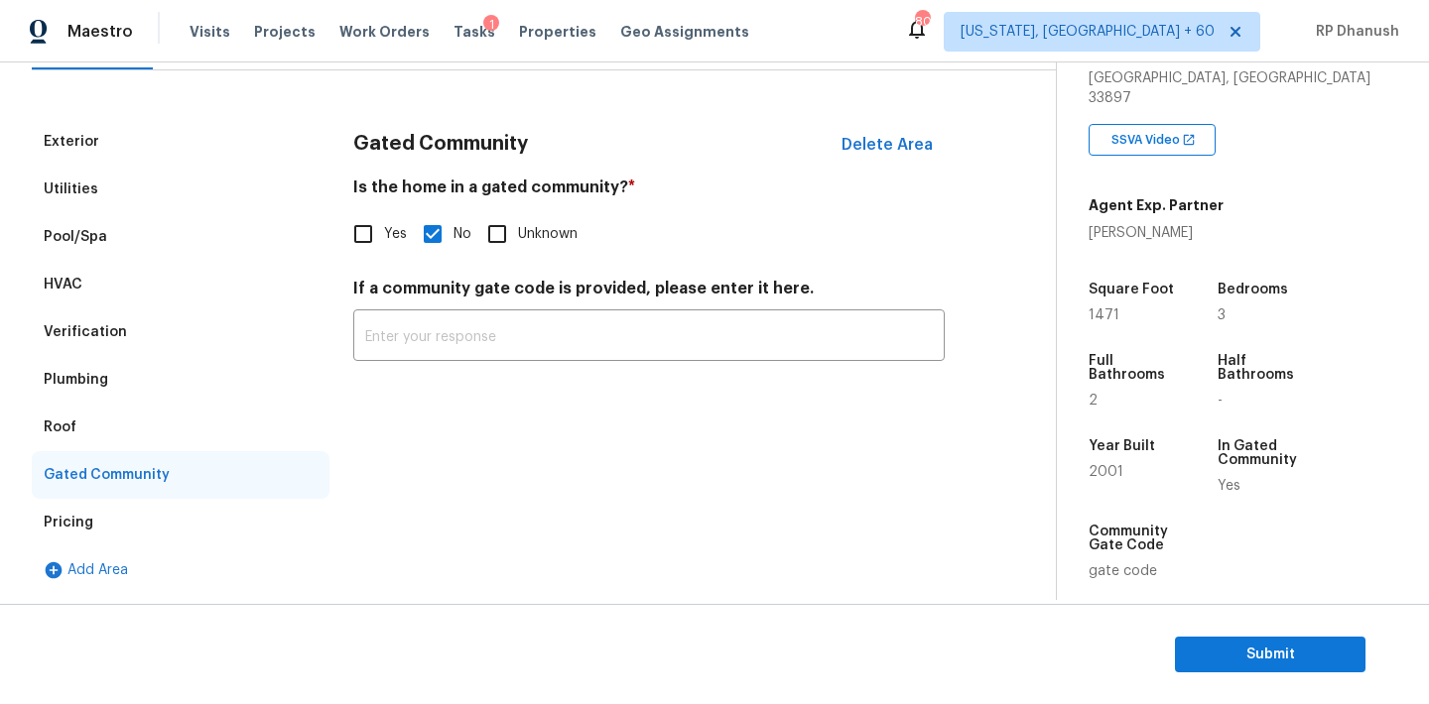
scroll to position [230, 0]
click at [362, 236] on input "Yes" at bounding box center [363, 234] width 42 height 42
checkbox input "true"
checkbox input "false"
click at [425, 332] on input "text" at bounding box center [648, 339] width 591 height 47
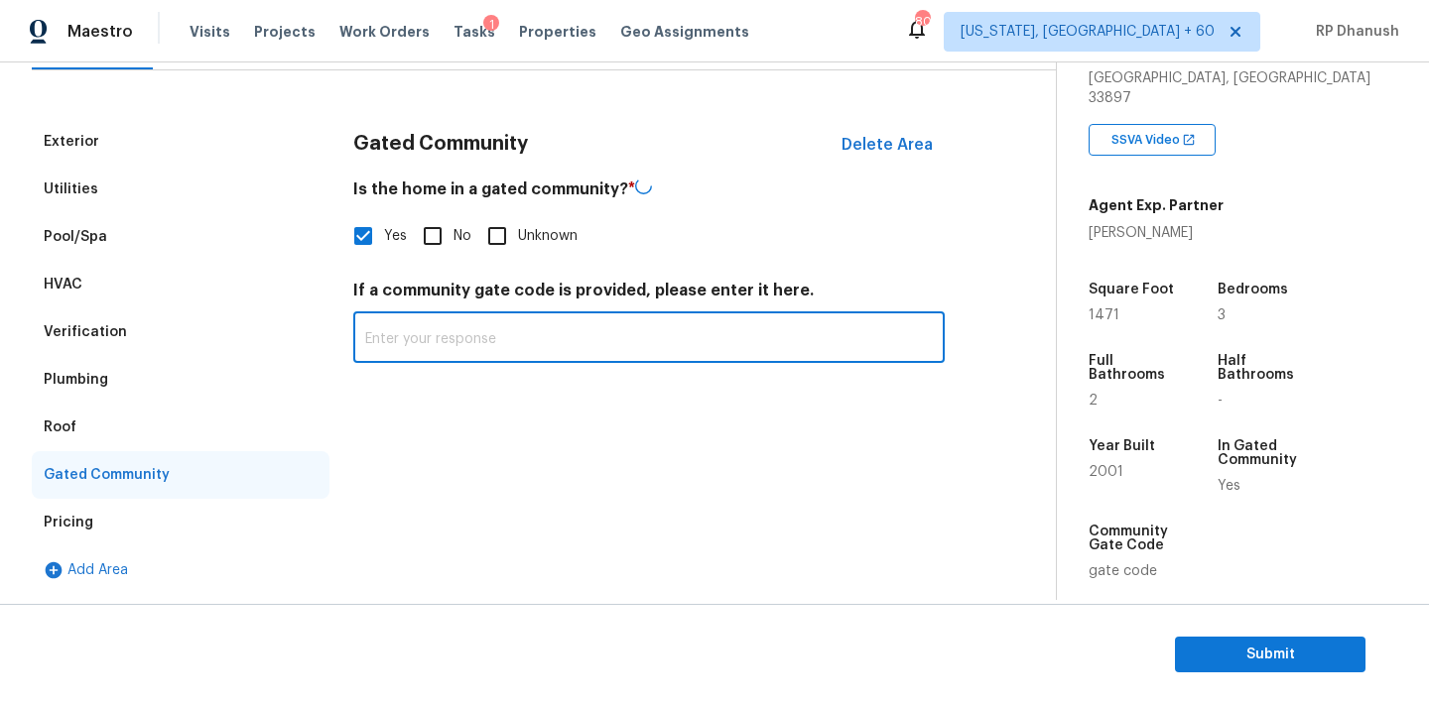
paste input "Gated (access via call-box)"
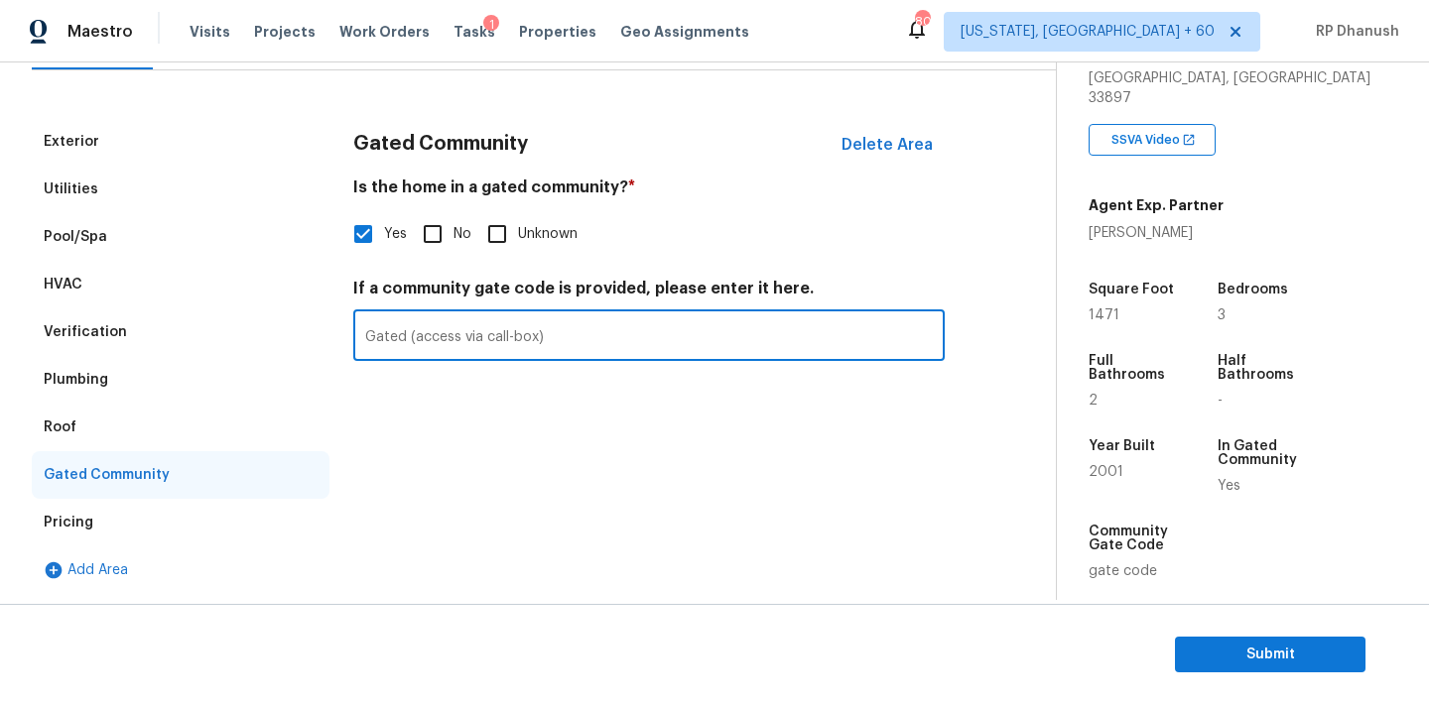
scroll to position [80, 0]
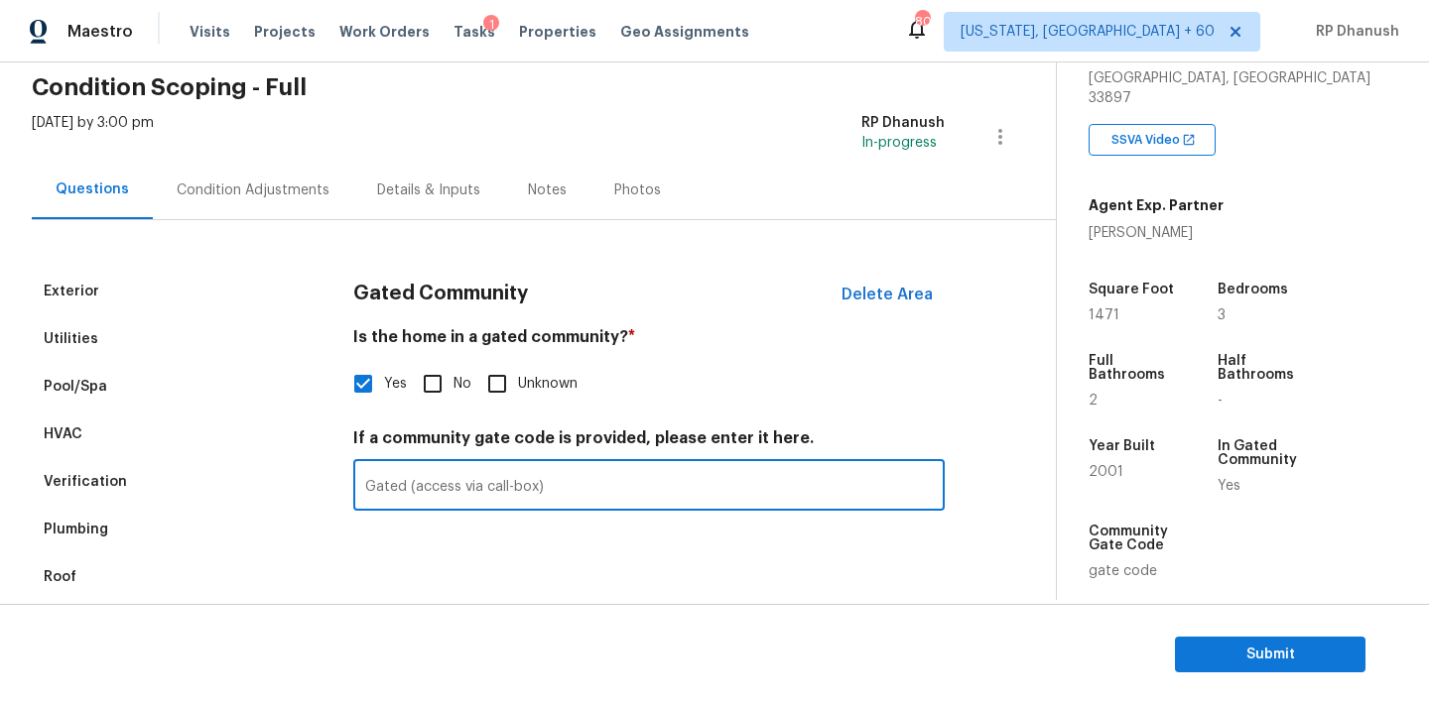
type input "Gated (access via call-box)"
click at [220, 187] on div "Condition Adjustments" at bounding box center [253, 191] width 153 height 20
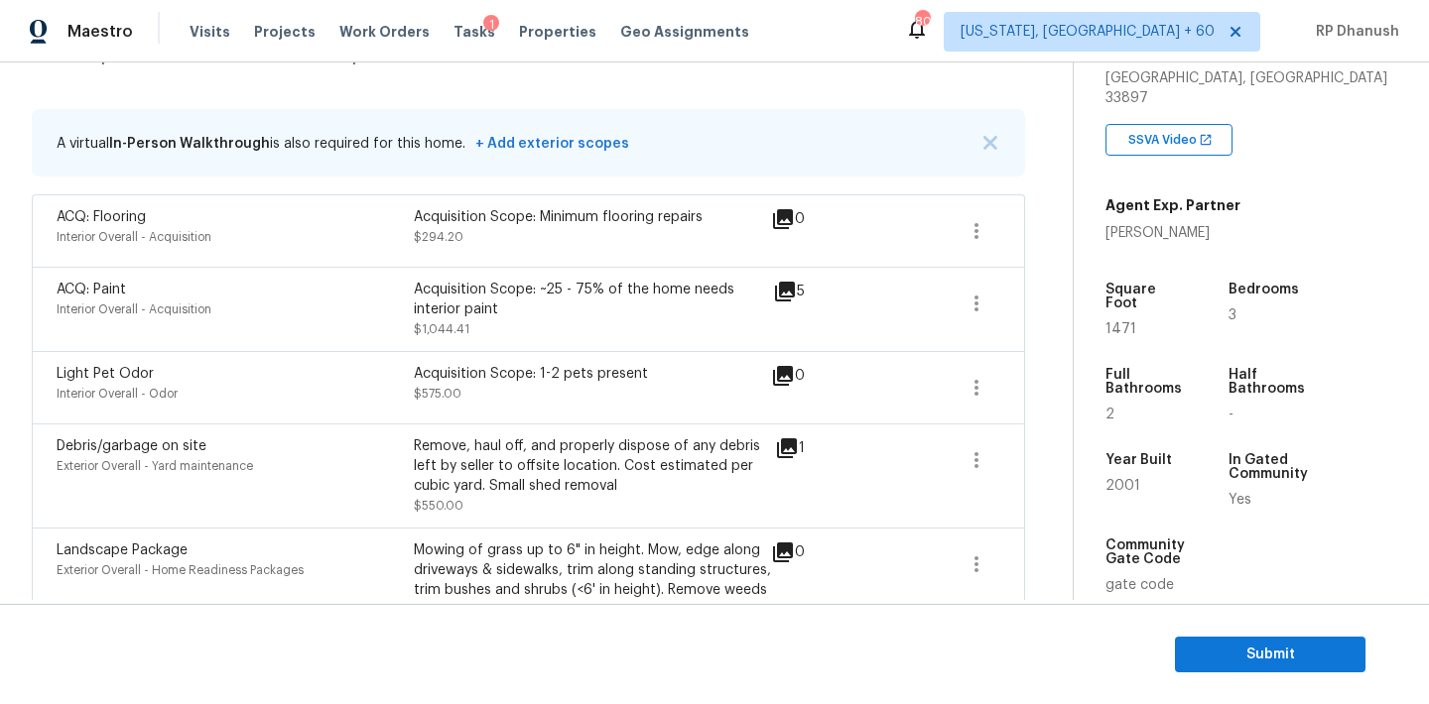
scroll to position [313, 0]
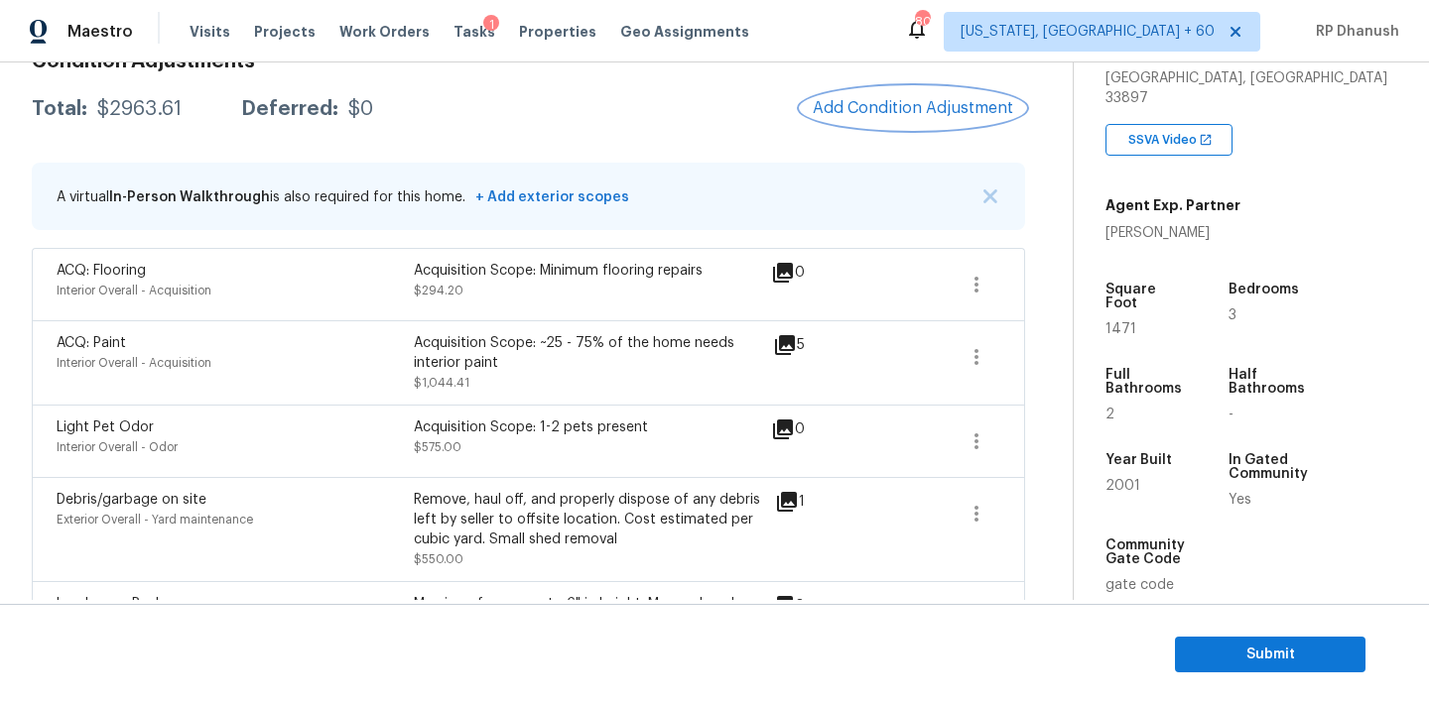
click at [956, 112] on span "Add Condition Adjustment" at bounding box center [913, 108] width 200 height 18
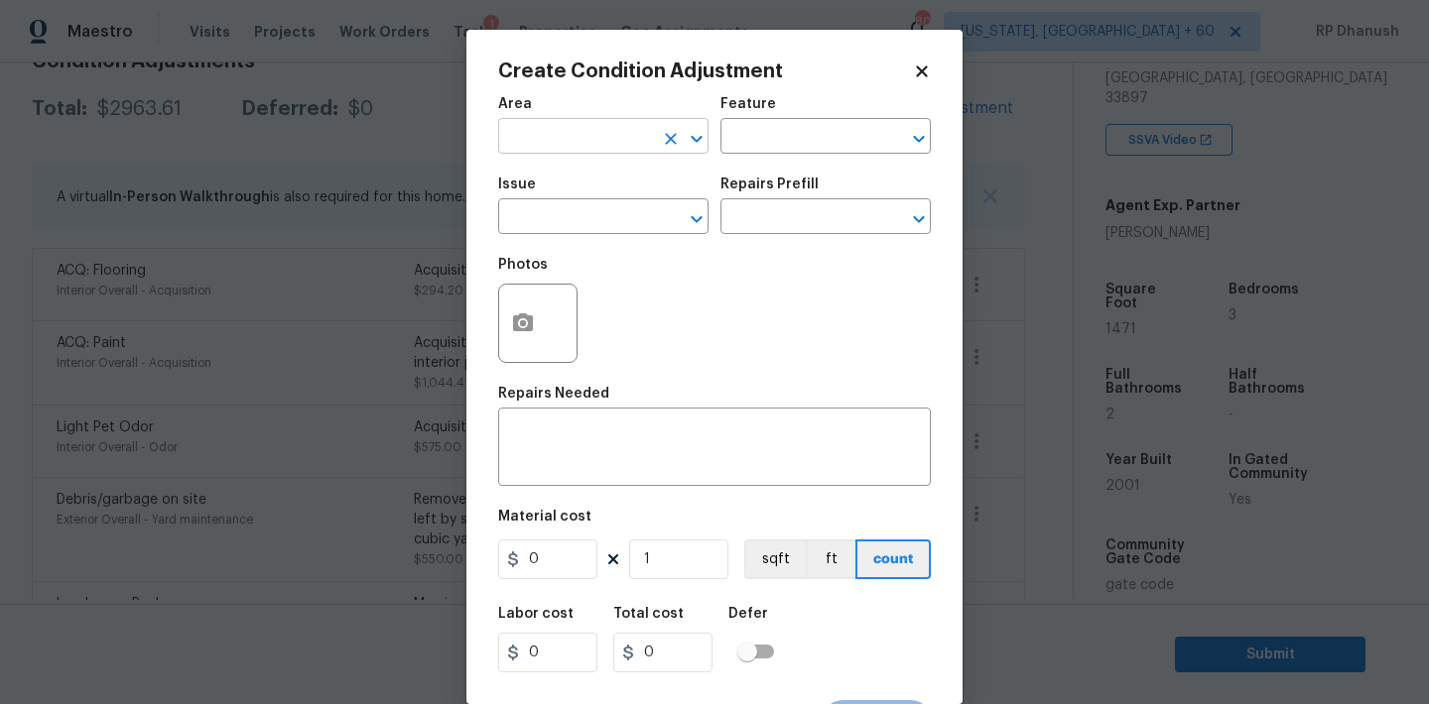
click at [574, 138] on input "text" at bounding box center [575, 138] width 155 height 31
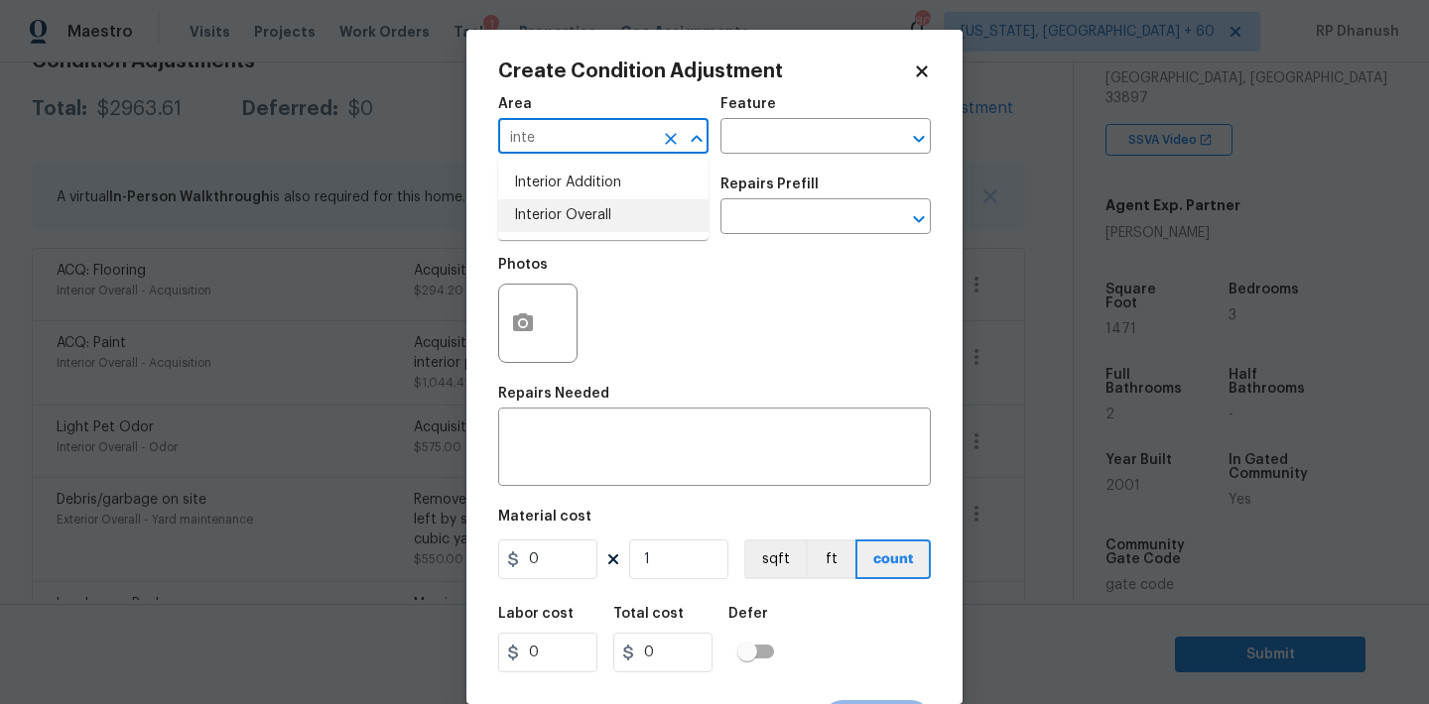
click at [571, 226] on li "Interior Overall" at bounding box center [603, 215] width 210 height 33
type input "Interior Overall"
click at [840, 139] on input "text" at bounding box center [797, 138] width 155 height 31
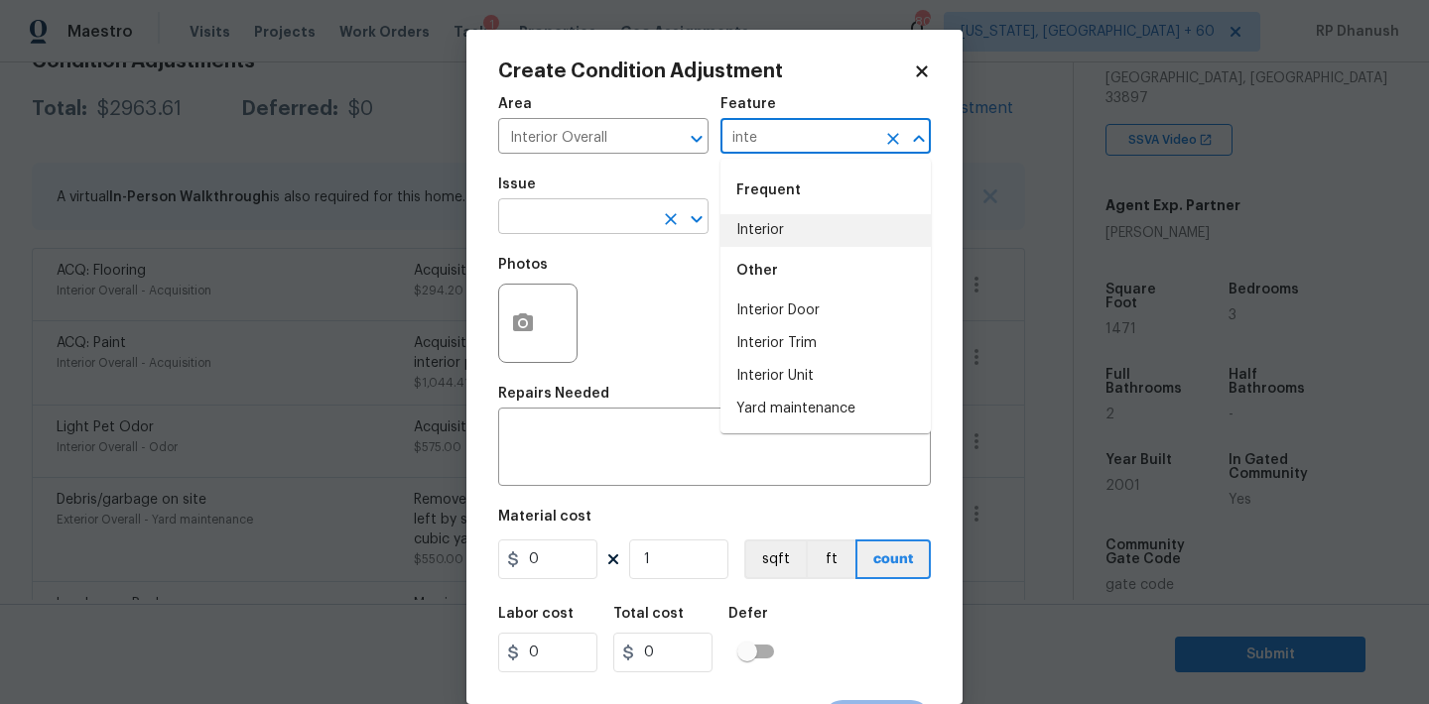
drag, startPoint x: 783, startPoint y: 236, endPoint x: 649, endPoint y: 221, distance: 134.8
click at [783, 236] on li "Interior" at bounding box center [825, 230] width 210 height 33
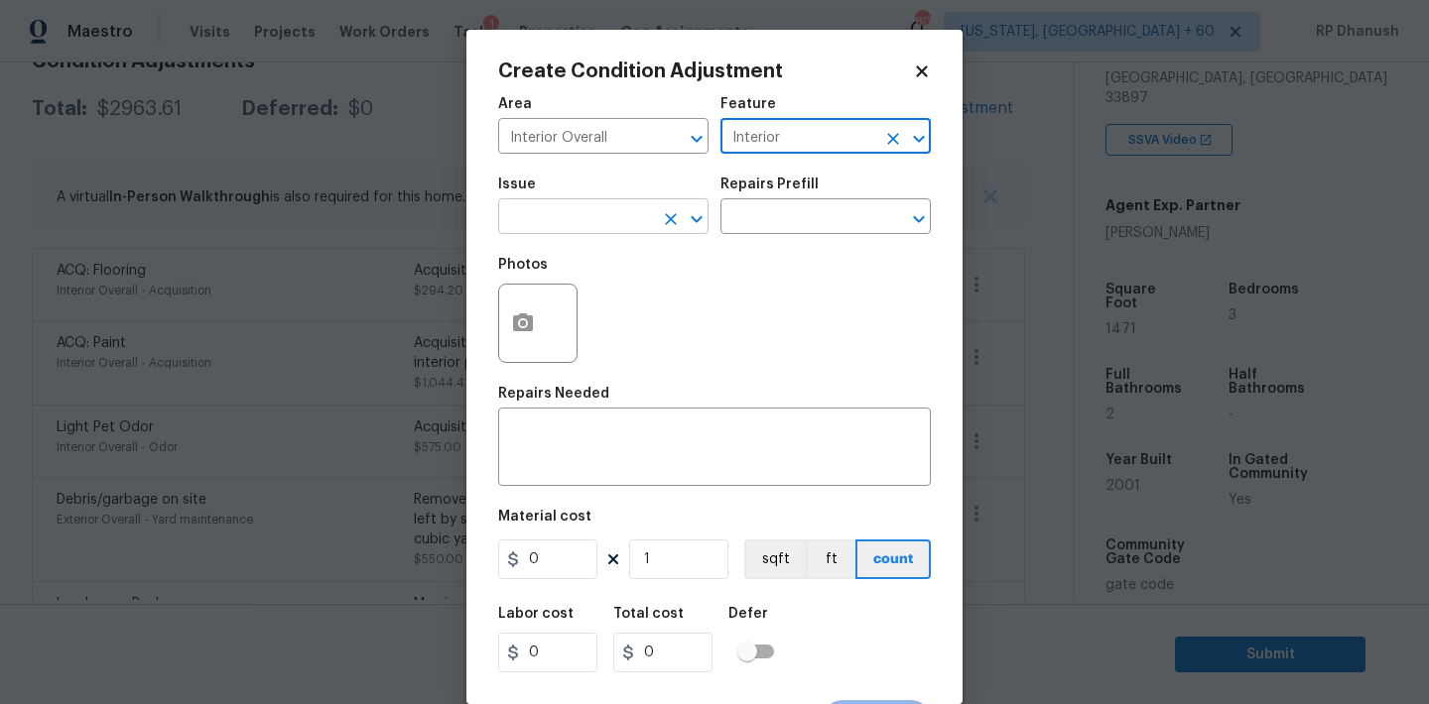
type input "Interior"
click at [603, 208] on input "text" at bounding box center [575, 218] width 155 height 31
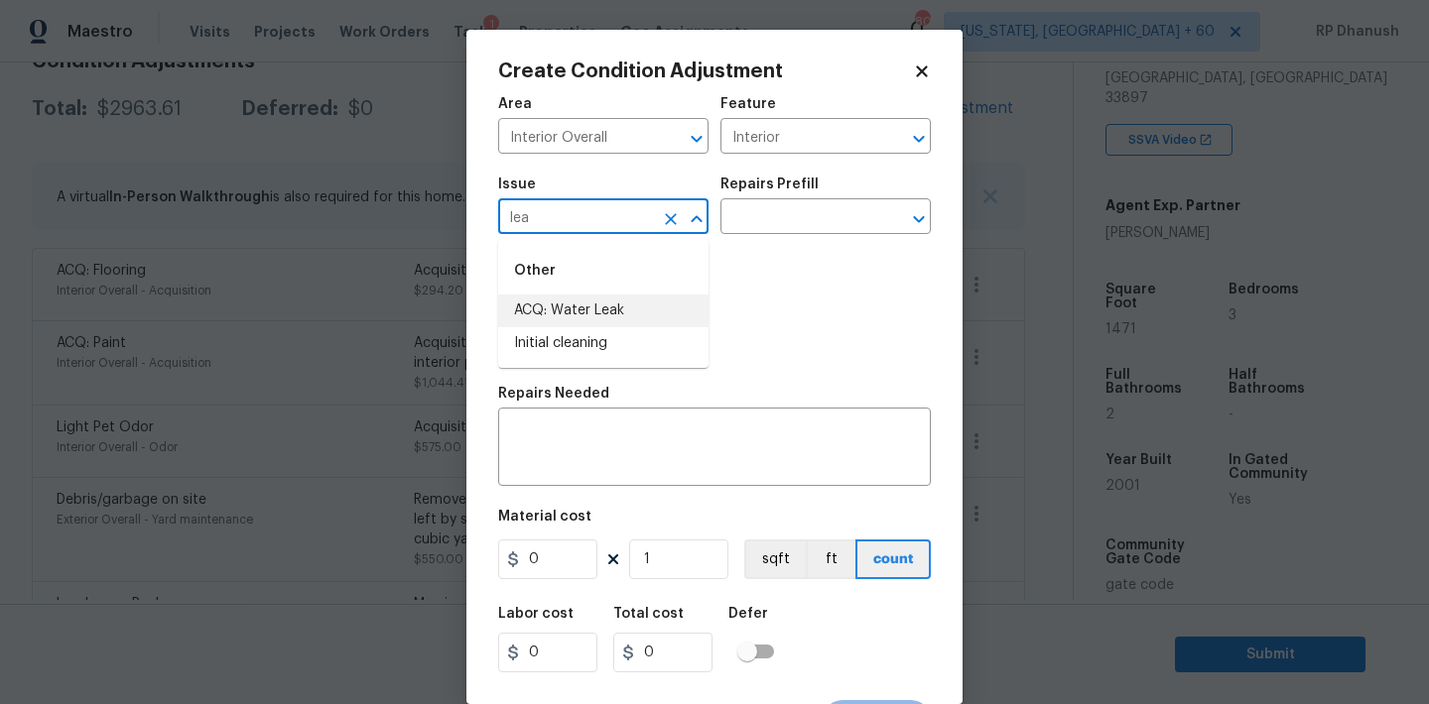
drag, startPoint x: 588, startPoint y: 317, endPoint x: 700, endPoint y: 238, distance: 137.4
click at [588, 317] on li "ACQ: Water Leak" at bounding box center [603, 311] width 210 height 33
type input "ACQ: Water Leak"
click at [736, 223] on input "text" at bounding box center [797, 218] width 155 height 31
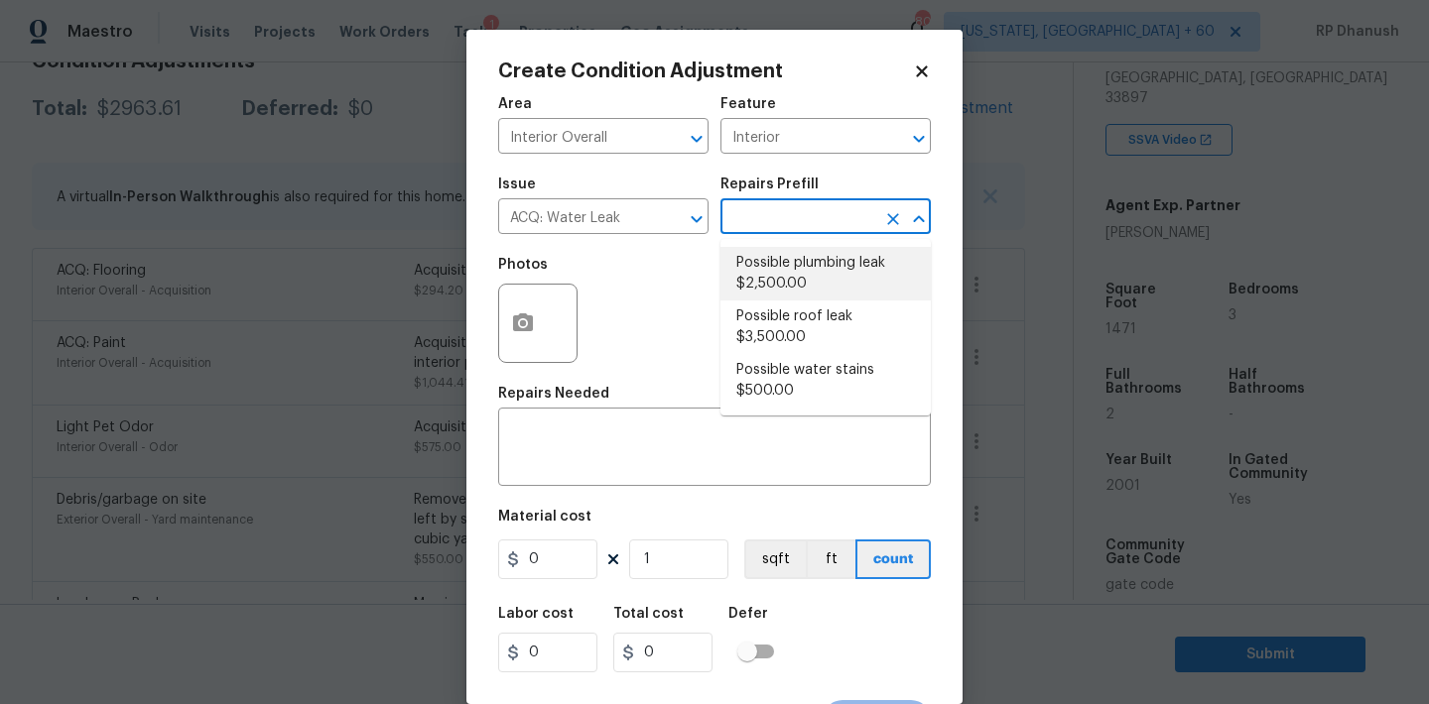
click at [831, 282] on li "Possible plumbing leak $2,500.00" at bounding box center [825, 274] width 210 height 54
type input "Acquisition"
type textarea "Acquisition Scope: Possible plumbing leak"
type input "2500"
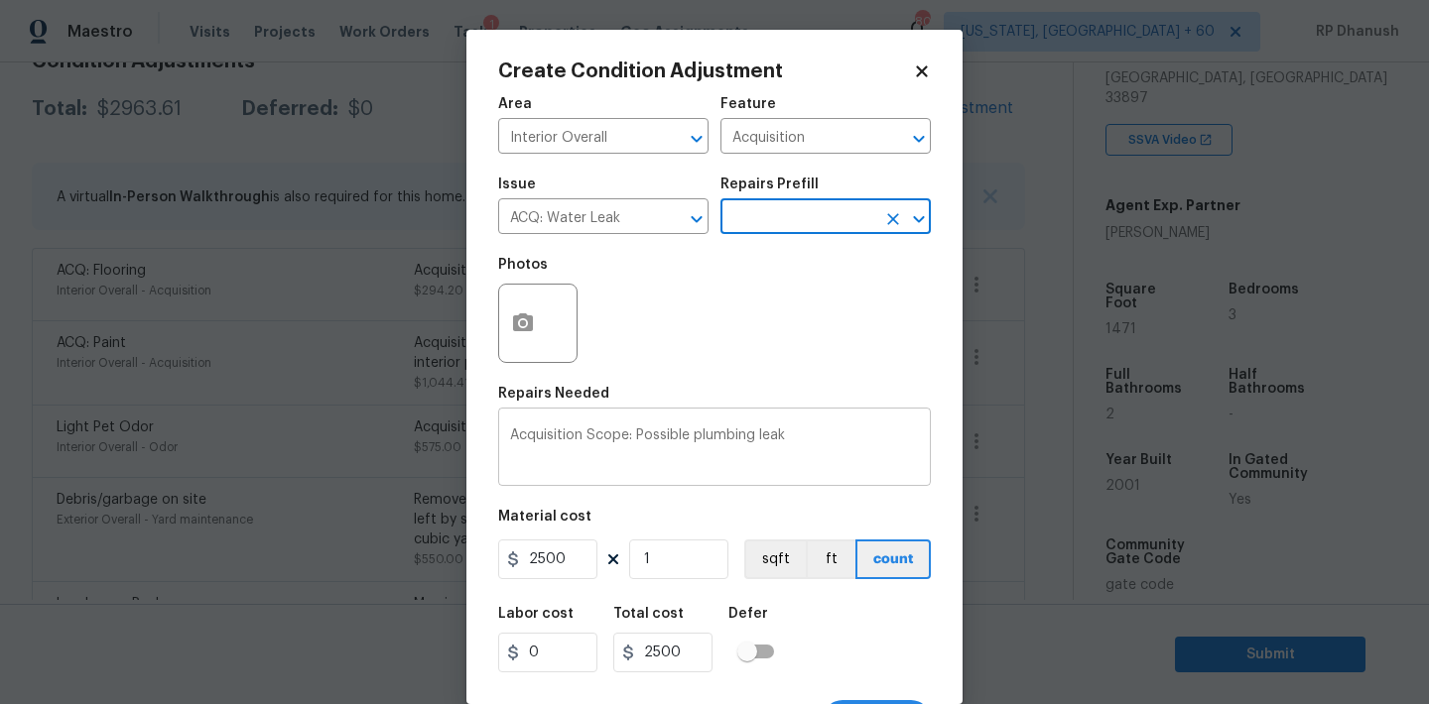
click at [723, 431] on textarea "Acquisition Scope: Possible plumbing leak" at bounding box center [714, 450] width 409 height 42
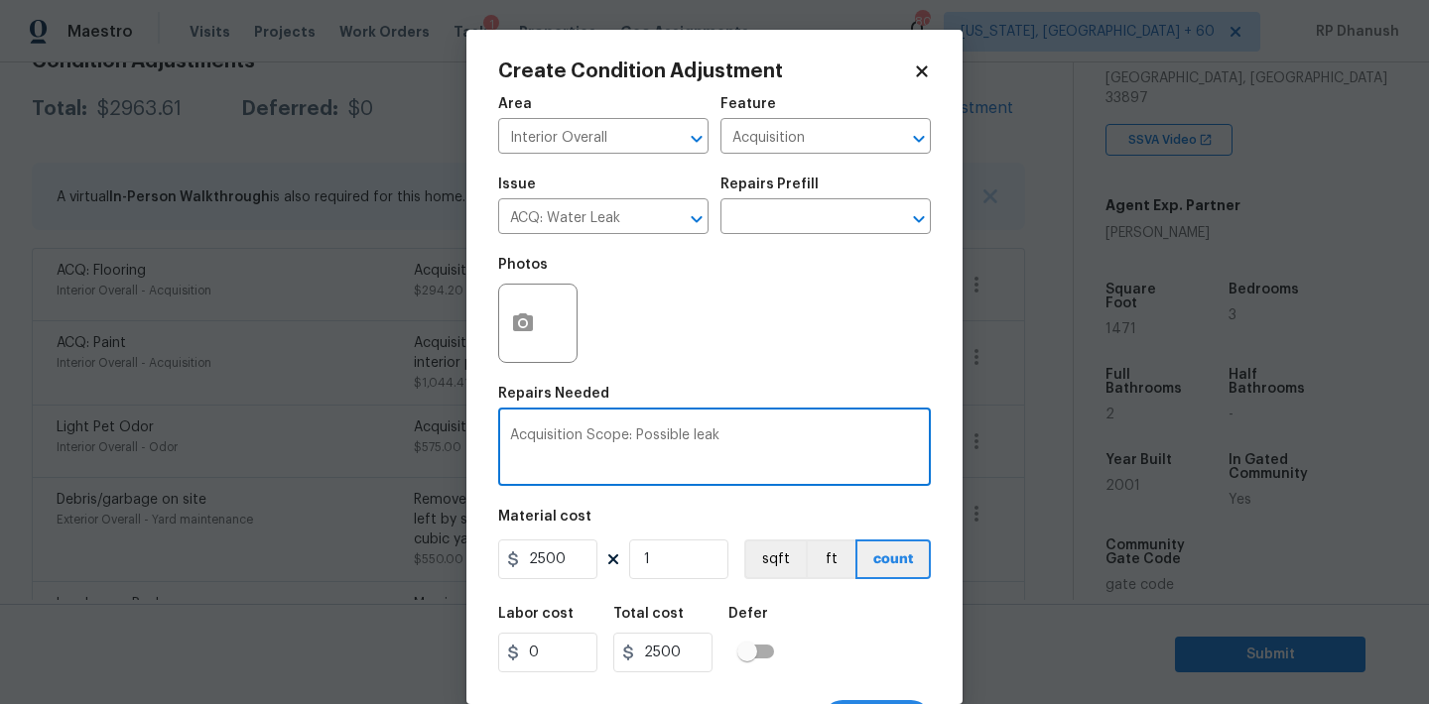
type textarea "Acquisition Scope: Possible leak"
click at [776, 459] on textarea "Acquisition Scope: Possible leak" at bounding box center [714, 450] width 409 height 42
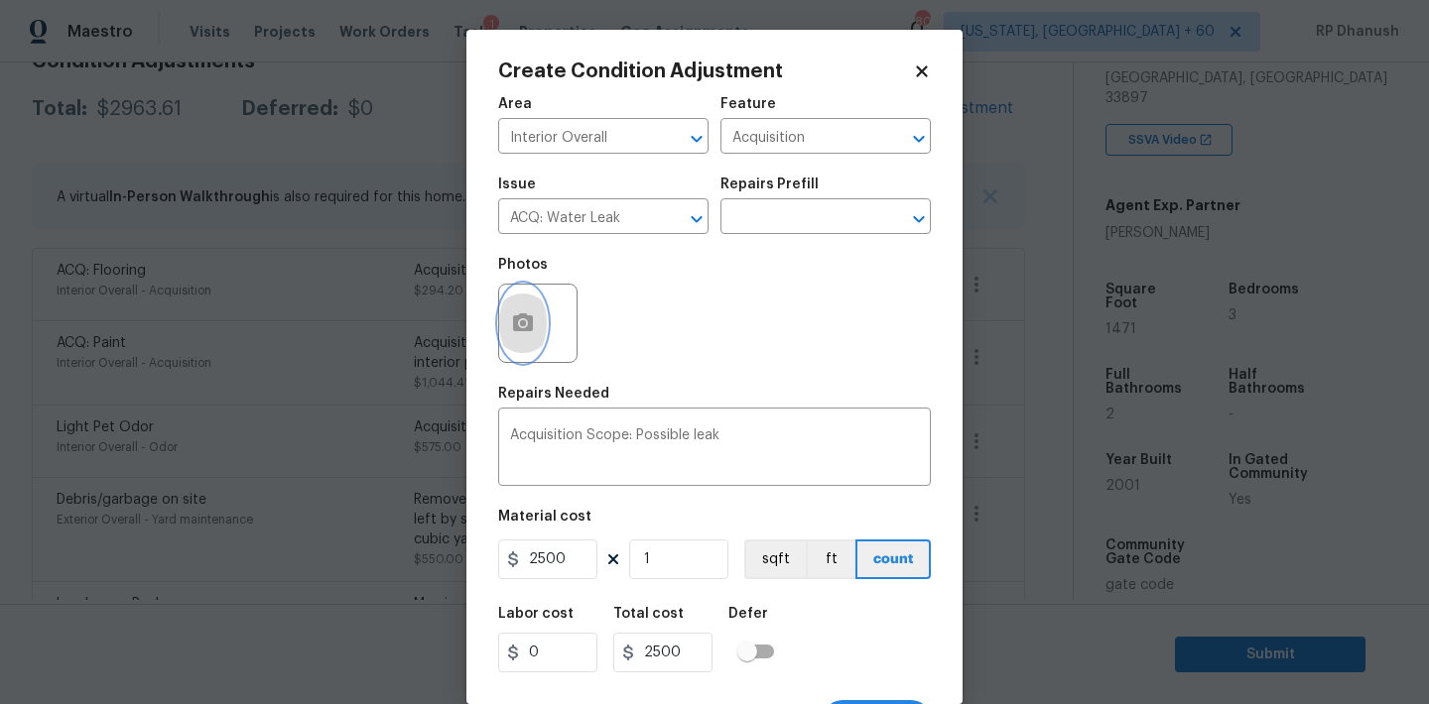
click at [523, 316] on icon "button" at bounding box center [523, 323] width 20 height 18
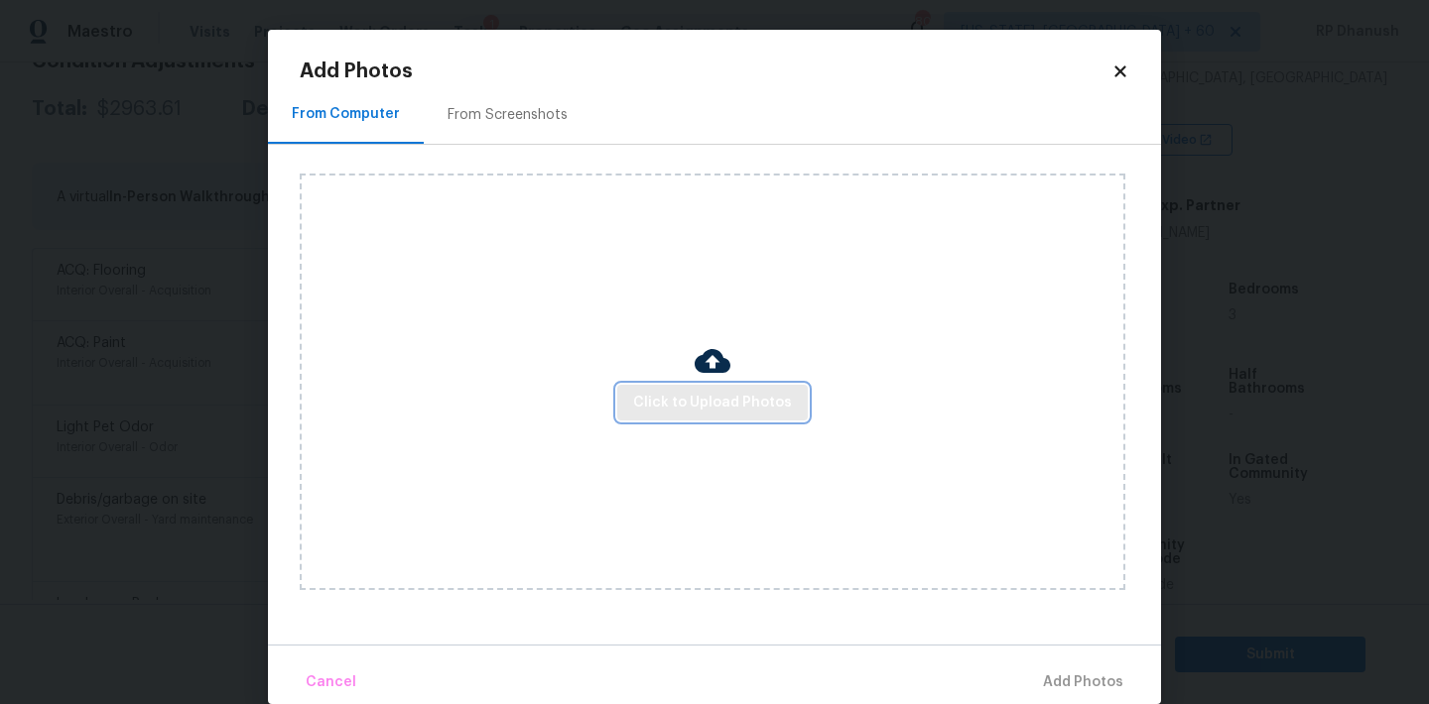
click at [696, 409] on span "Click to Upload Photos" at bounding box center [712, 403] width 159 height 25
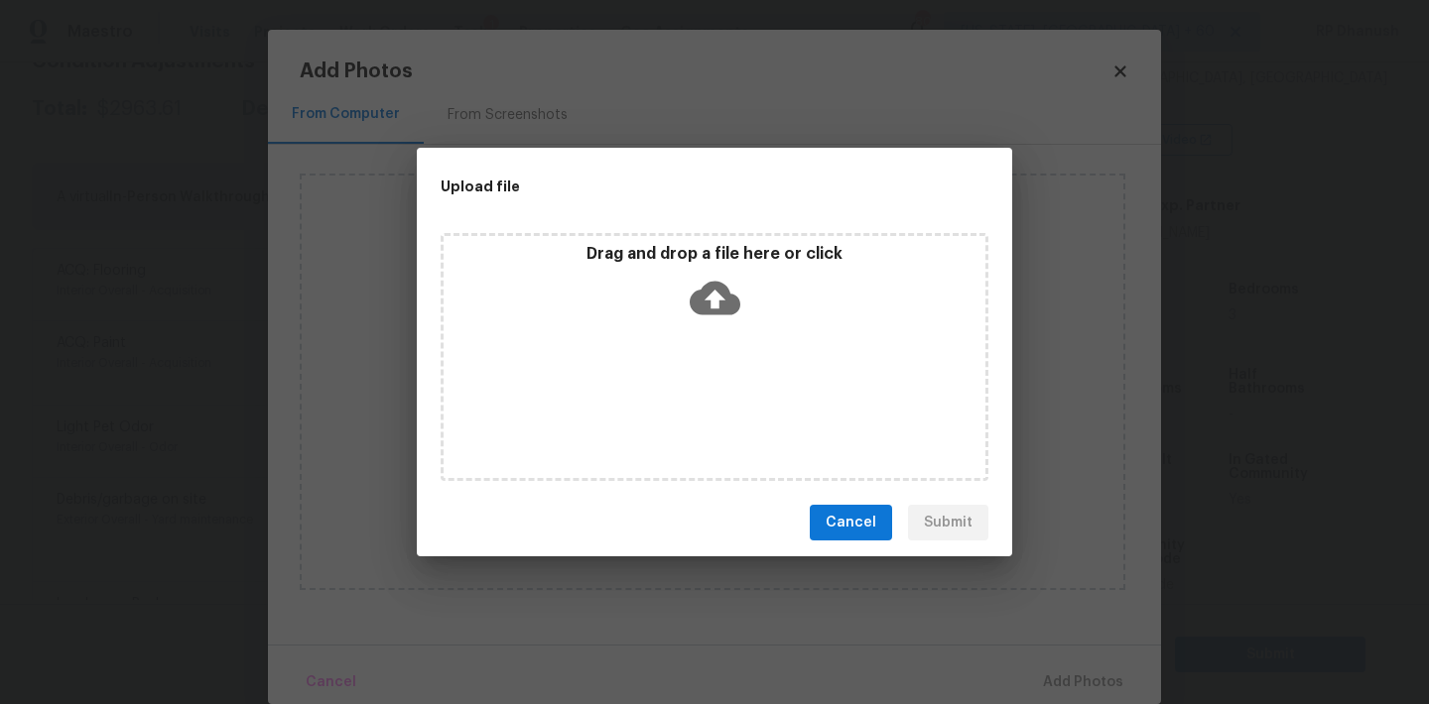
click at [704, 257] on p "Drag and drop a file here or click" at bounding box center [714, 254] width 542 height 21
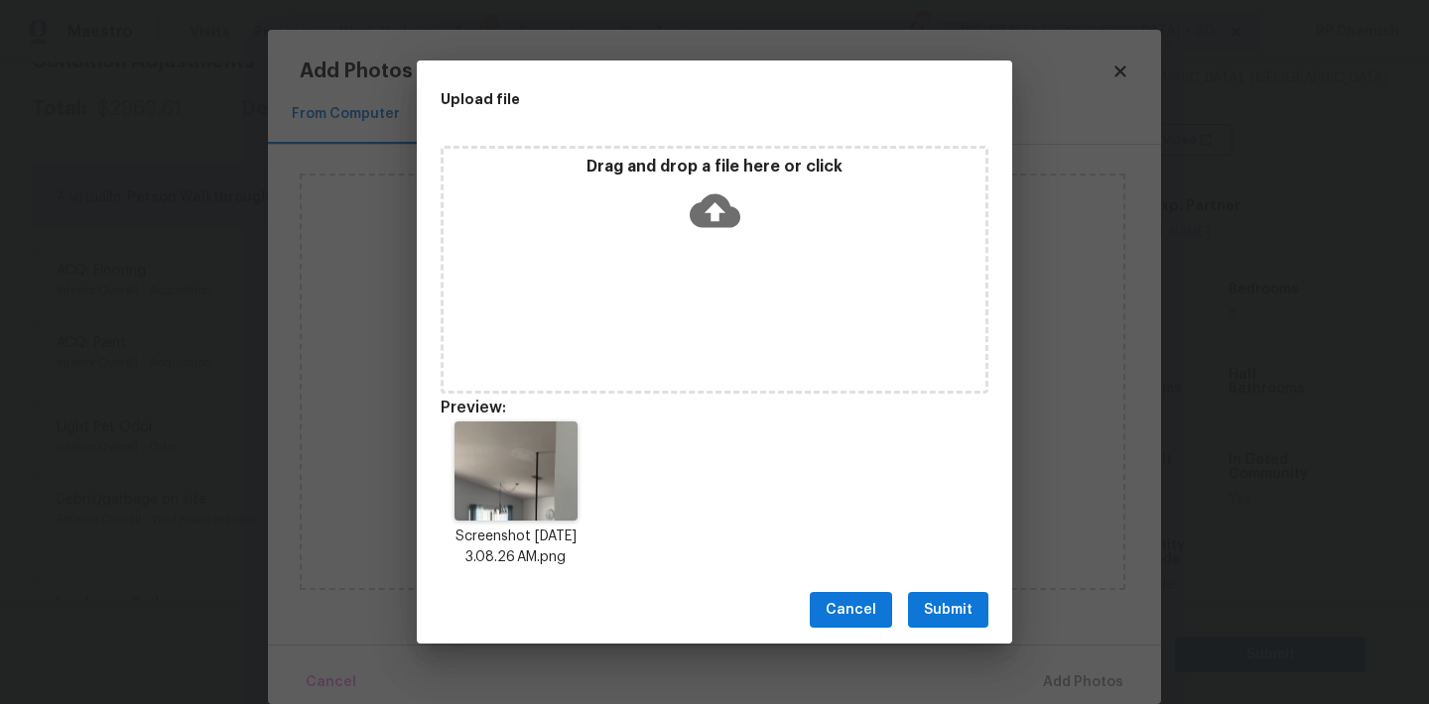
click at [957, 615] on span "Submit" at bounding box center [948, 610] width 49 height 25
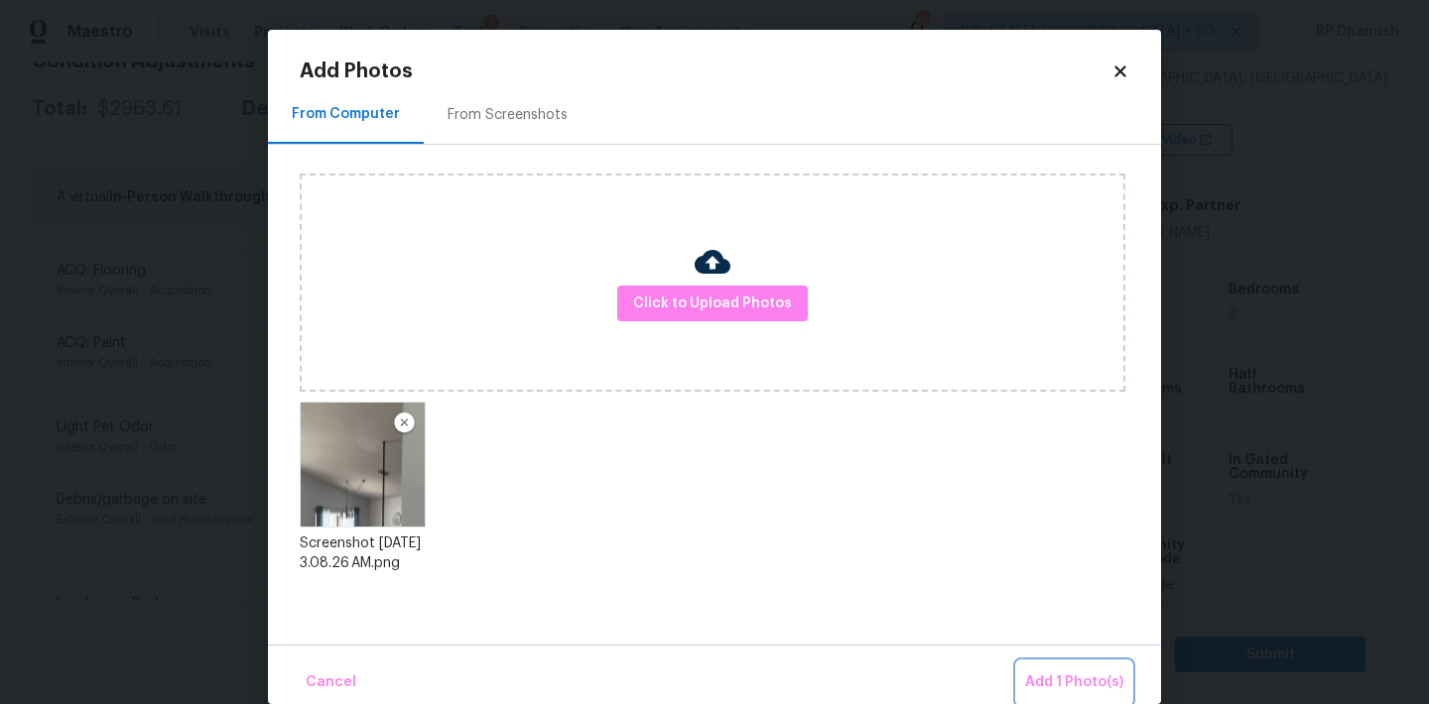
click at [1086, 691] on span "Add 1 Photo(s)" at bounding box center [1074, 683] width 98 height 25
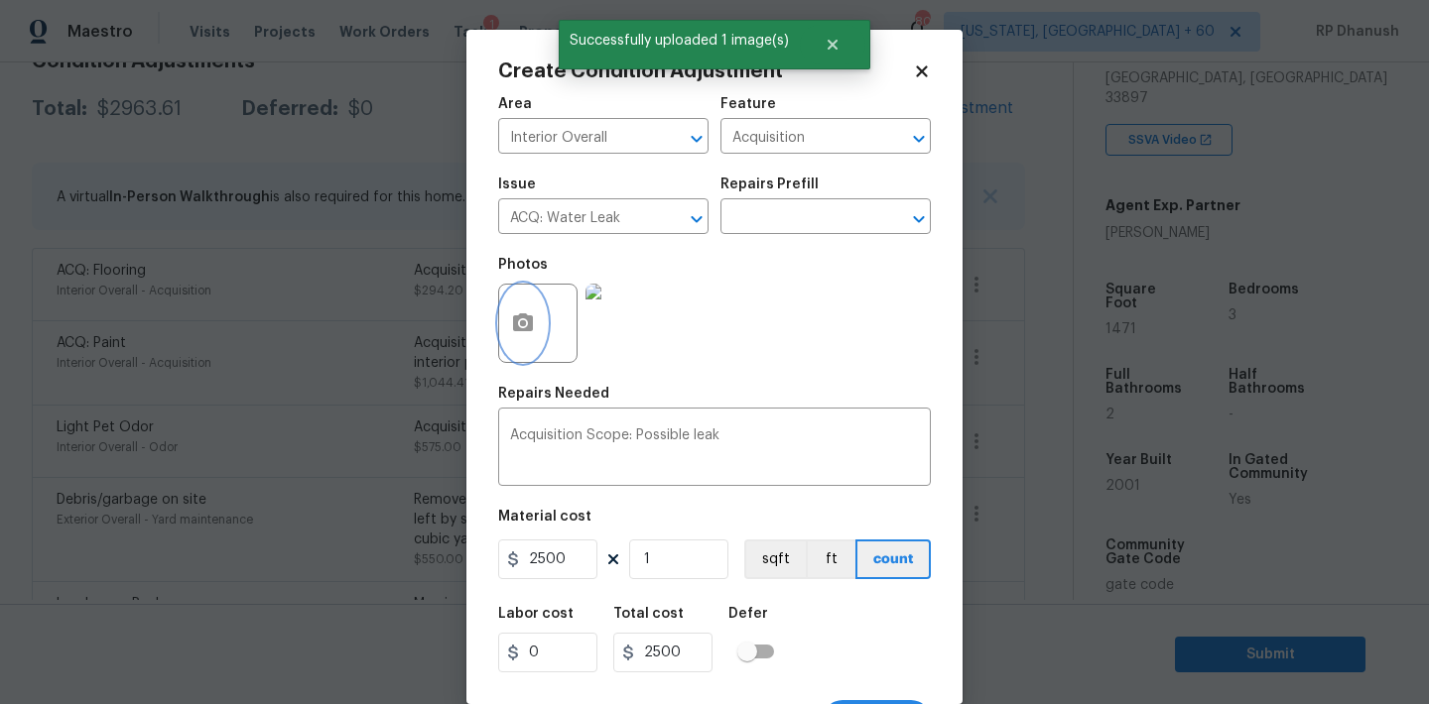
scroll to position [37, 0]
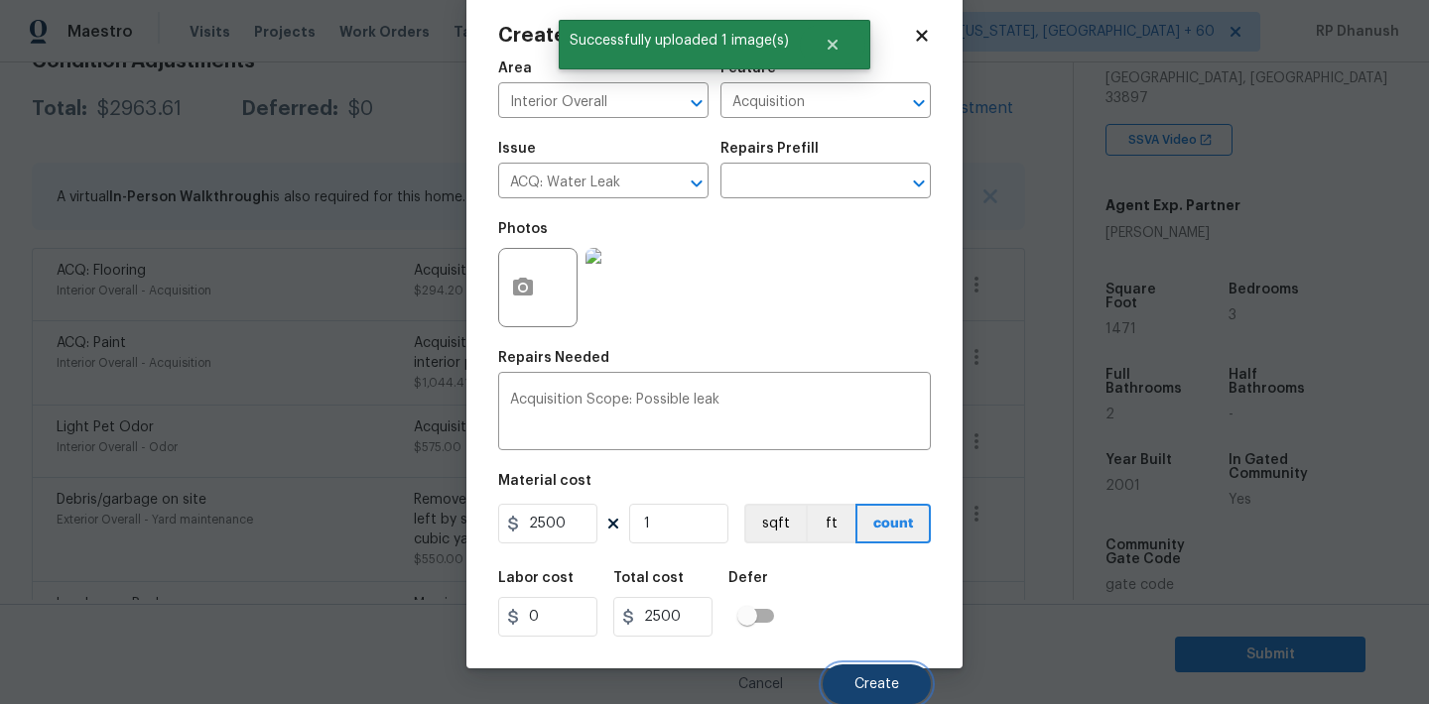
click at [864, 671] on button "Create" at bounding box center [876, 685] width 108 height 40
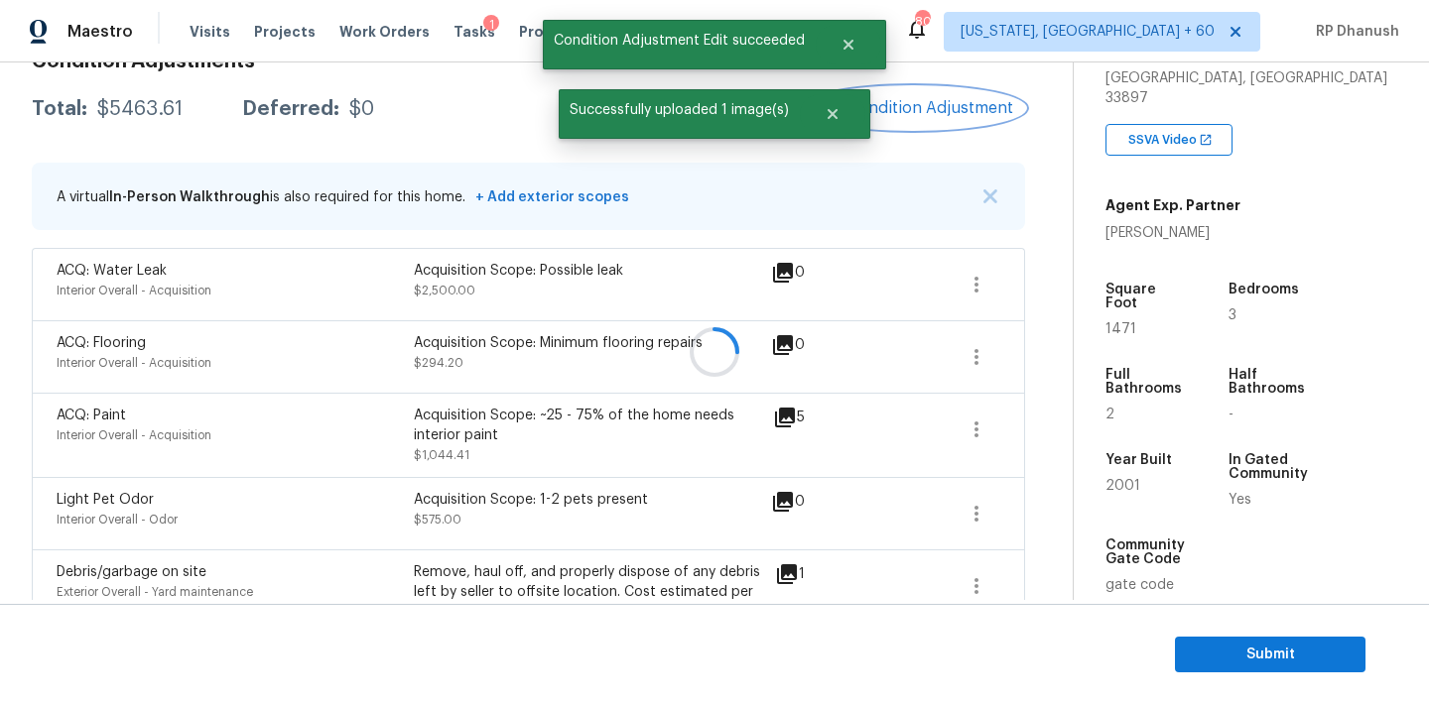
scroll to position [0, 0]
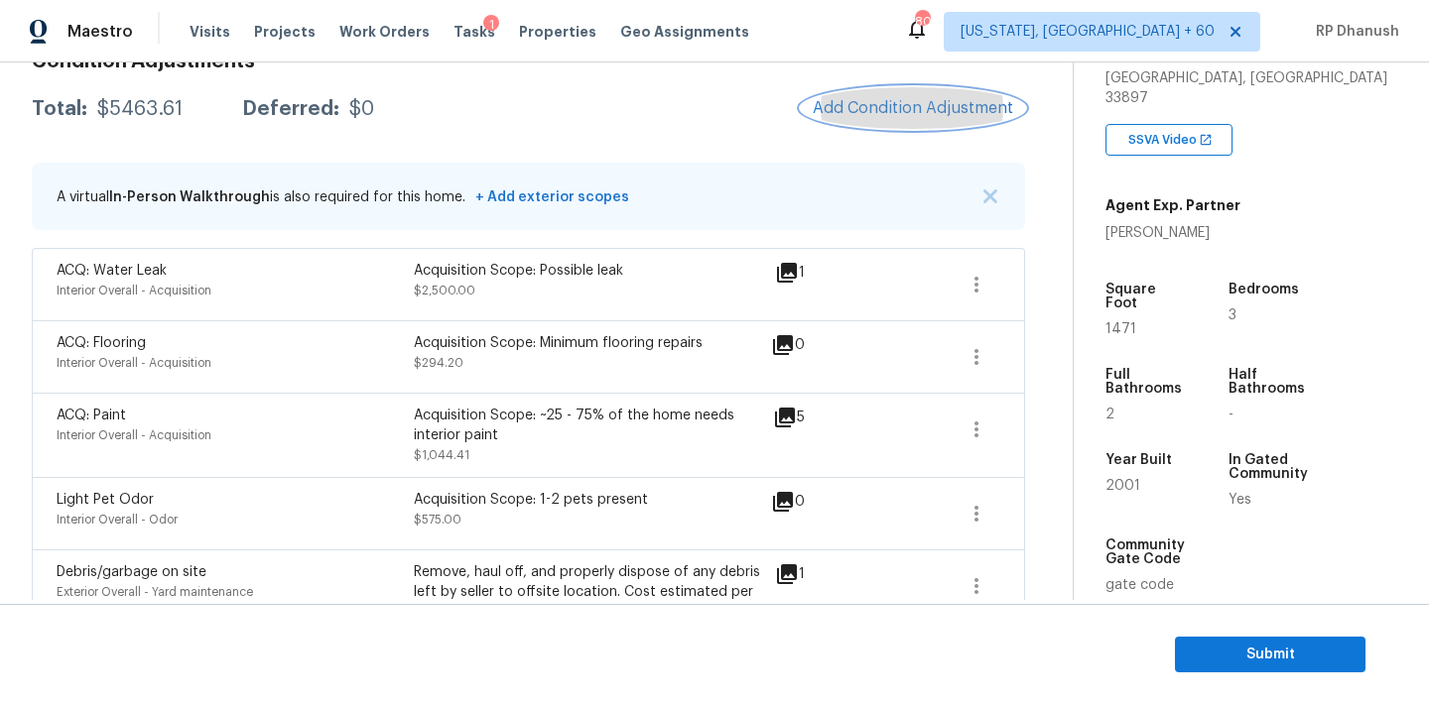
click at [872, 119] on button "Add Condition Adjustment" at bounding box center [913, 108] width 224 height 42
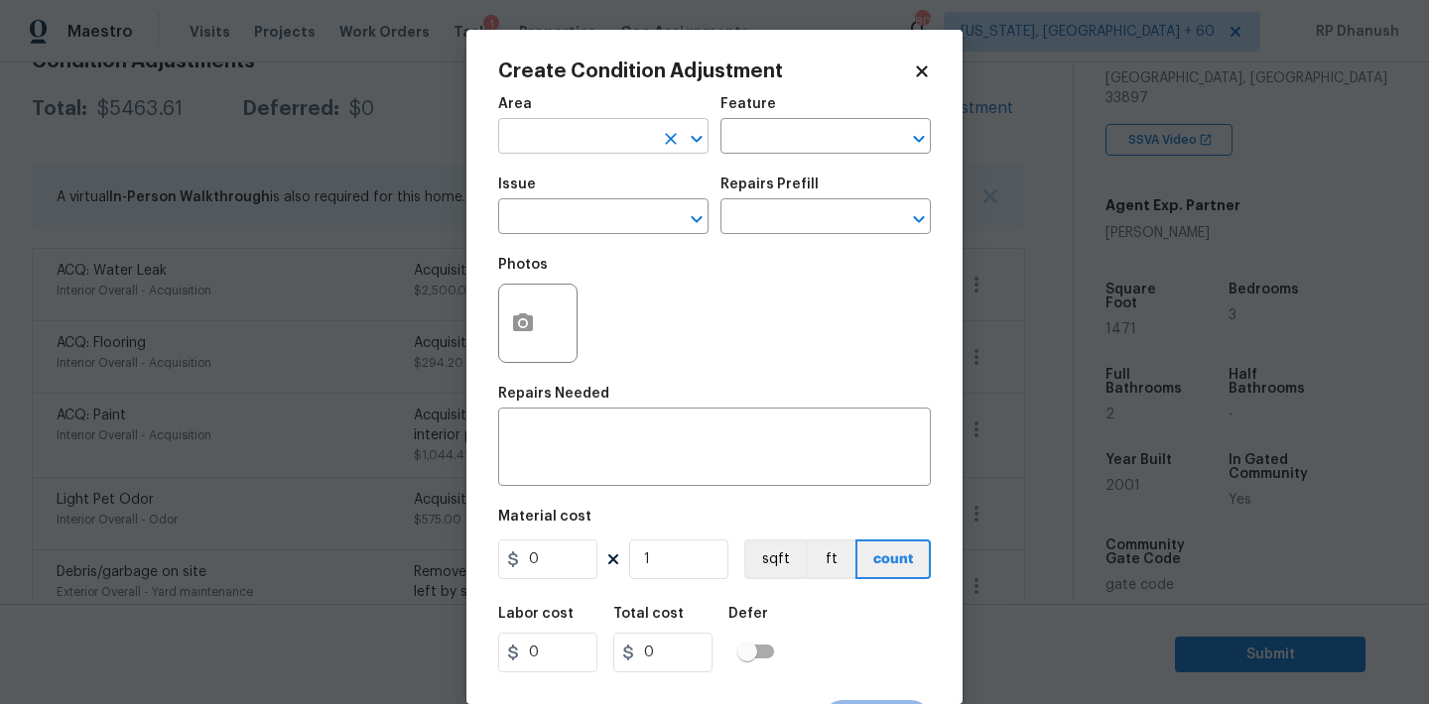
click at [555, 135] on input "text" at bounding box center [575, 138] width 155 height 31
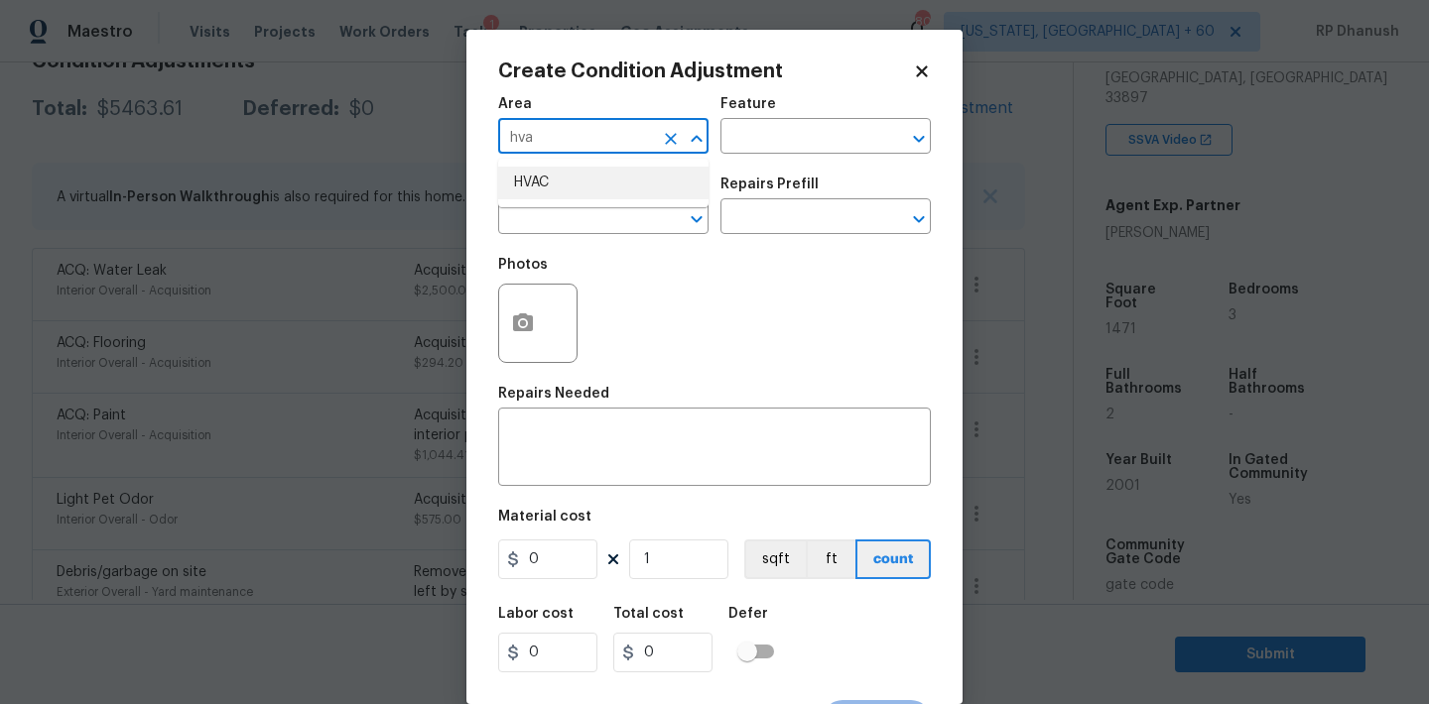
click at [560, 190] on li "HVAC" at bounding box center [603, 183] width 210 height 33
type input "HVAC"
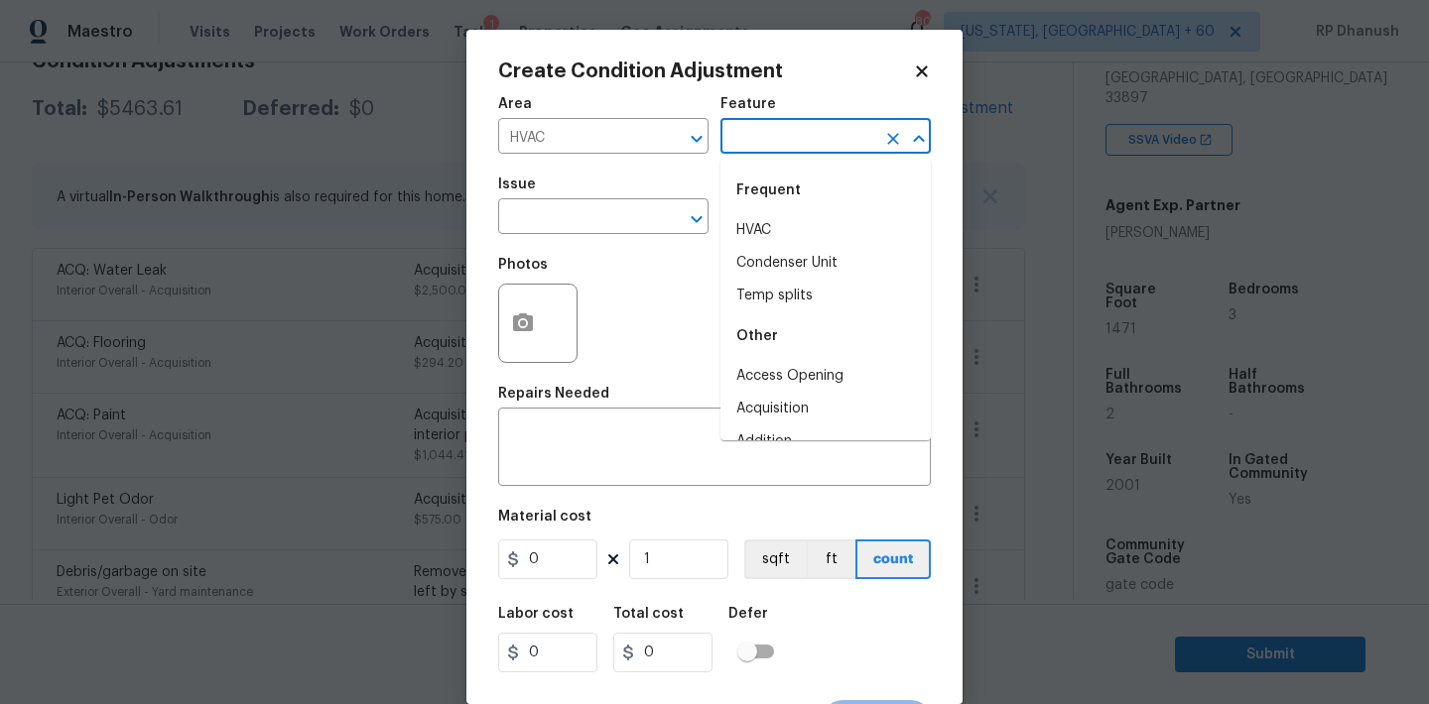
click at [733, 142] on input "text" at bounding box center [797, 138] width 155 height 31
click at [733, 228] on li "HVAC" at bounding box center [825, 230] width 210 height 33
type input "HVAC"
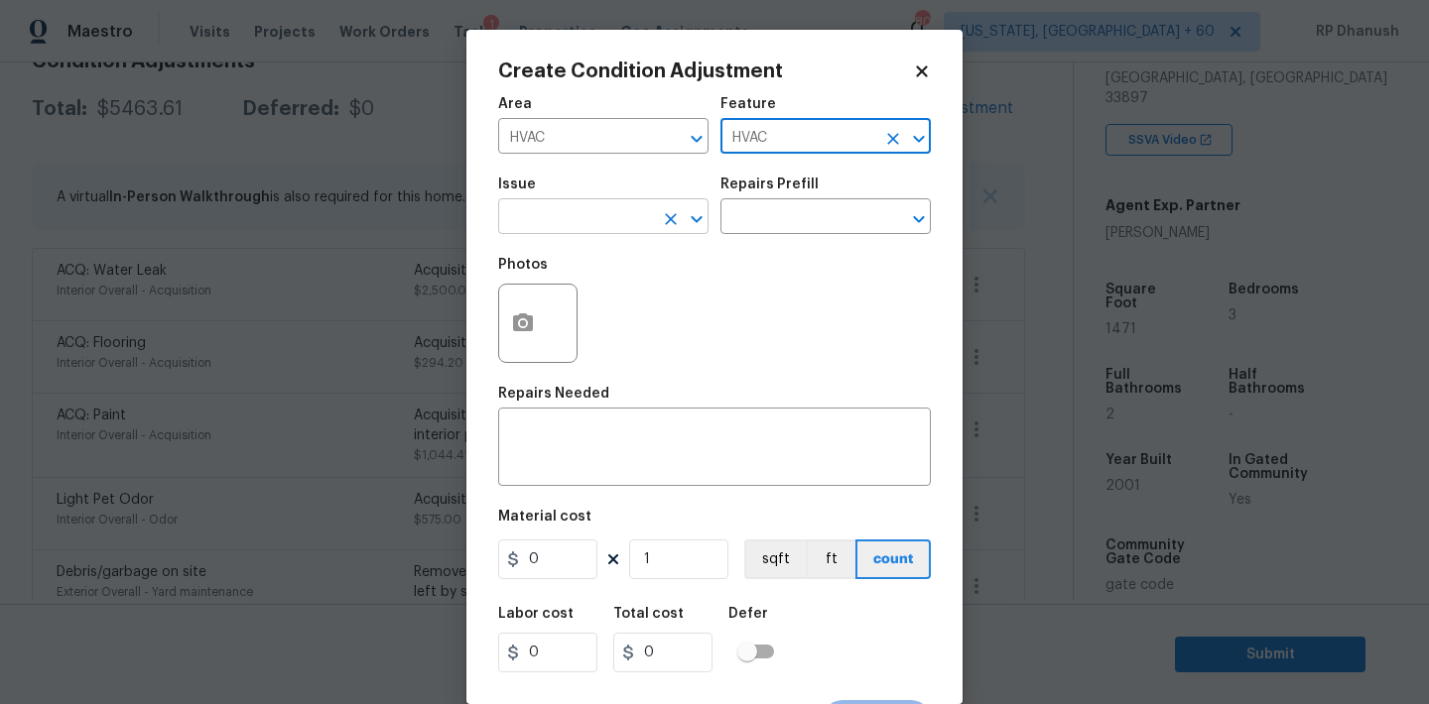
click at [593, 223] on input "text" at bounding box center [575, 218] width 155 height 31
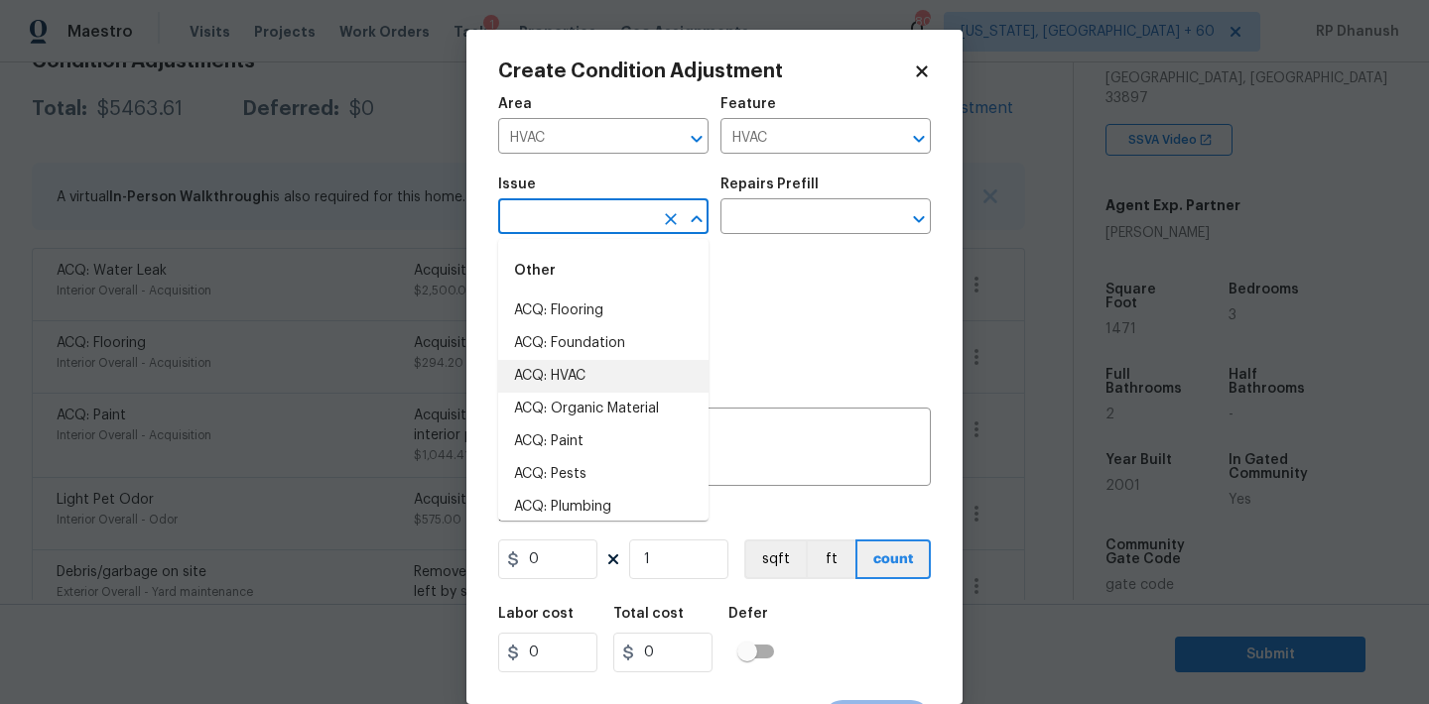
click at [565, 376] on li "ACQ: HVAC" at bounding box center [603, 376] width 210 height 33
type input "ACQ: HVAC"
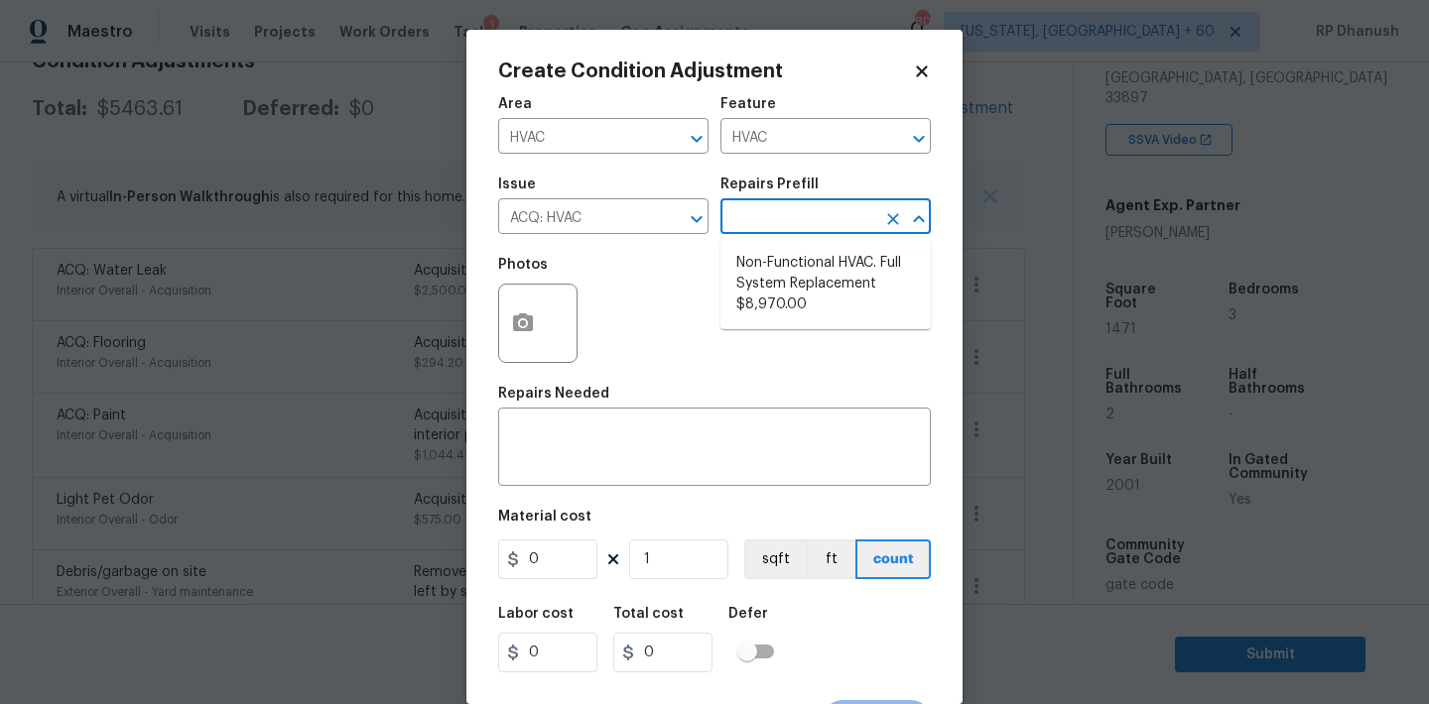
click at [790, 226] on input "text" at bounding box center [797, 218] width 155 height 31
click at [806, 268] on li "Non-Functional HVAC. Full System Replacement $8,970.00" at bounding box center [825, 284] width 210 height 74
type input "Acquisition"
type textarea "Acquisition Scope: Full System Replacement"
type input "8970"
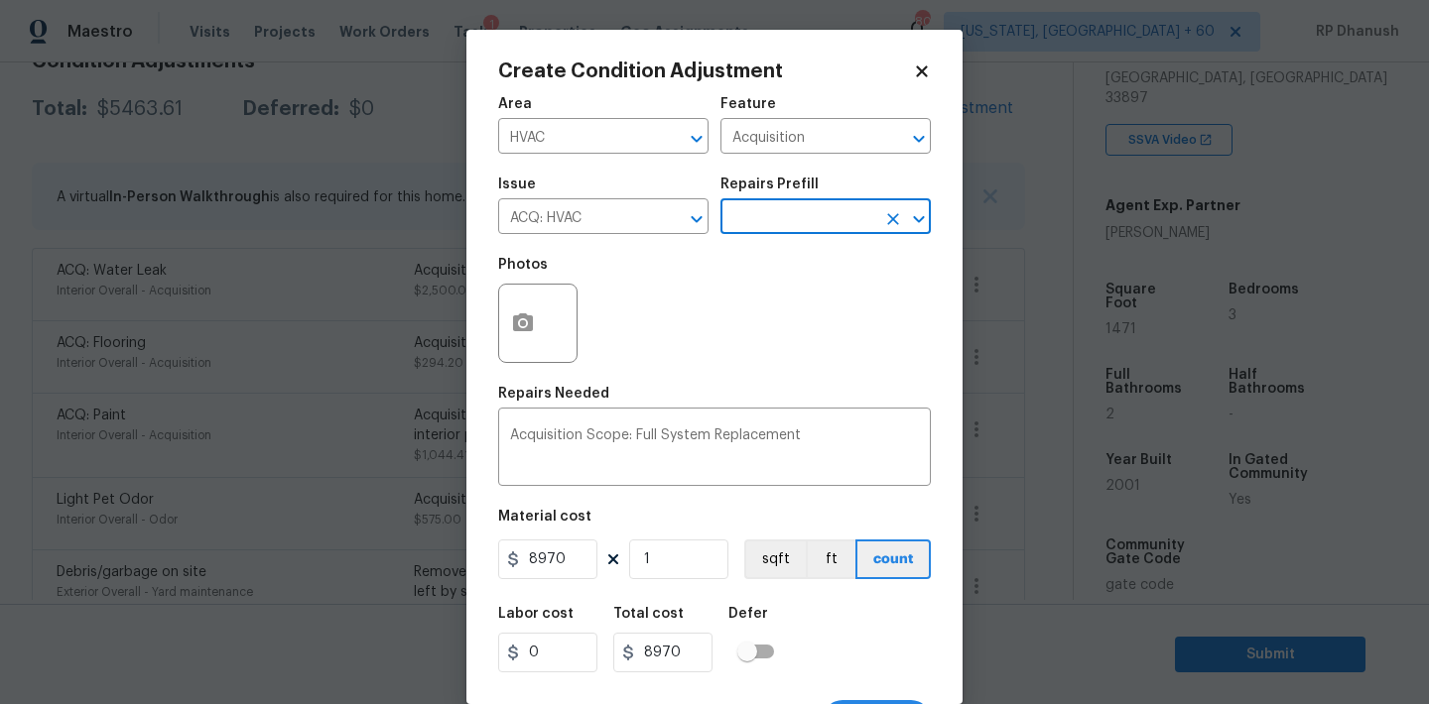
scroll to position [37, 0]
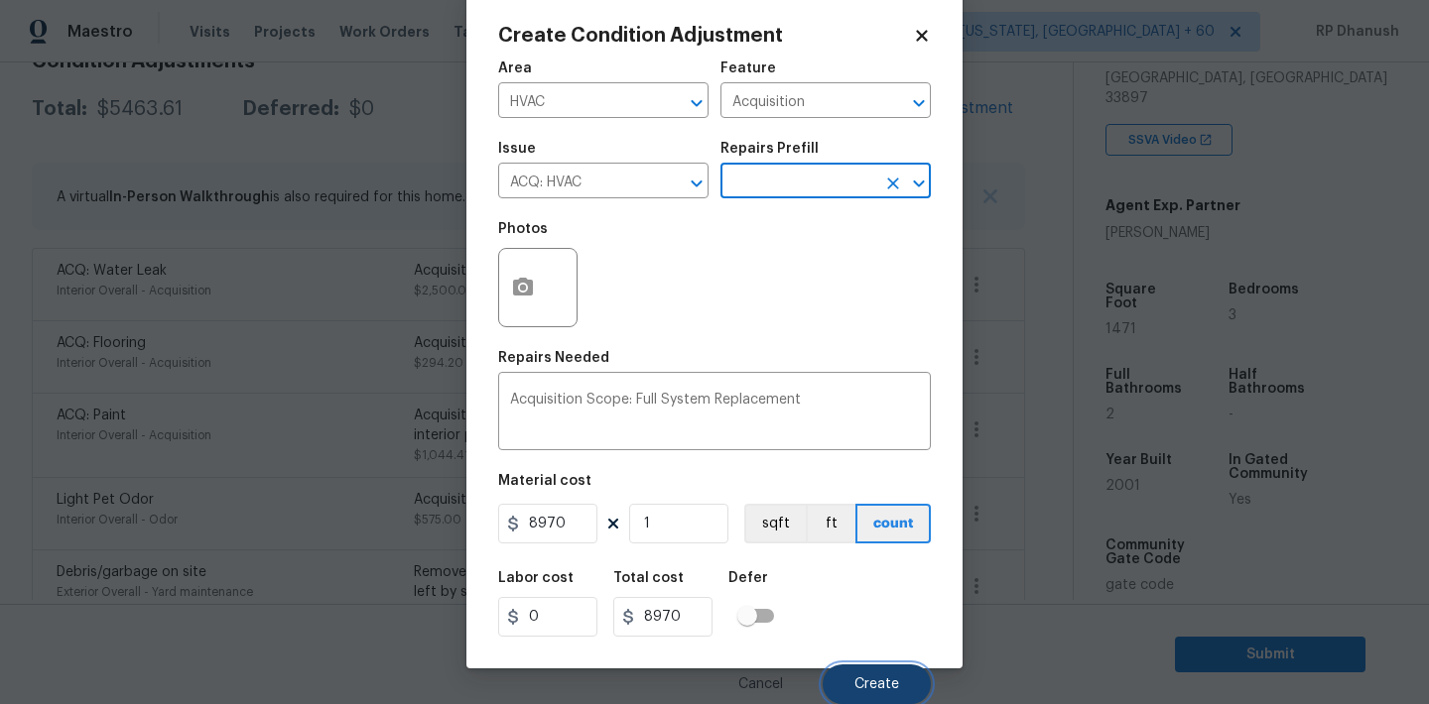
click at [851, 691] on button "Create" at bounding box center [876, 685] width 108 height 40
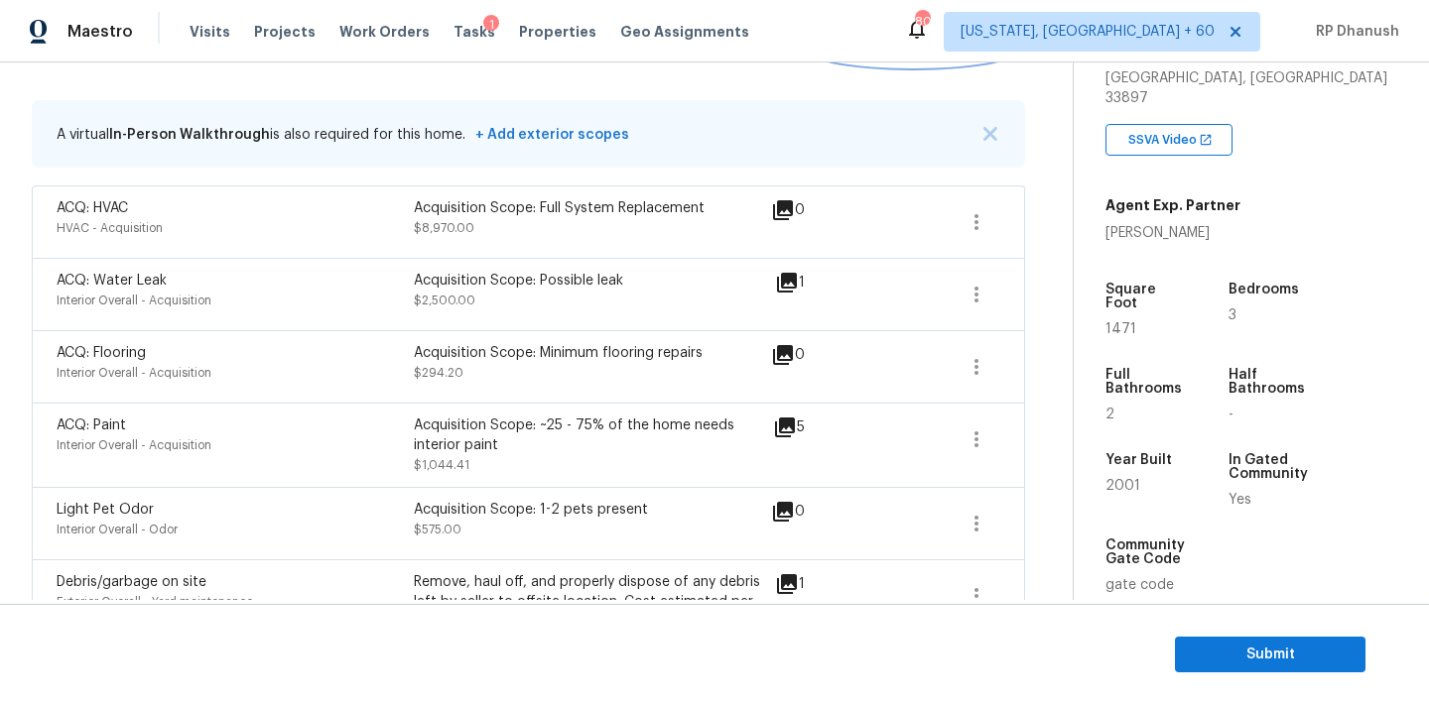
scroll to position [257, 0]
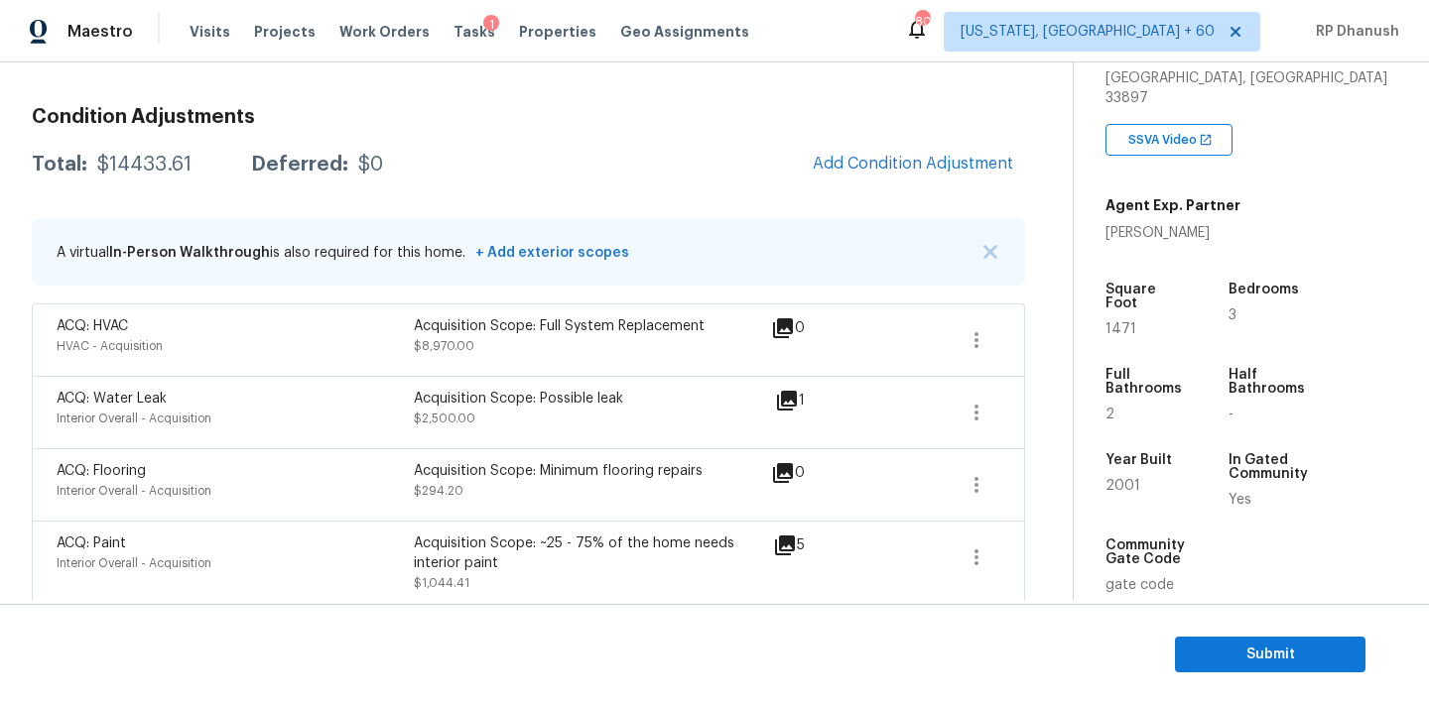
click at [897, 139] on div "Condition Adjustments Total: $14433.61 Deferred: $0 Add Condition Adjustment A …" at bounding box center [528, 620] width 993 height 1059
click at [896, 154] on button "Add Condition Adjustment" at bounding box center [913, 164] width 224 height 42
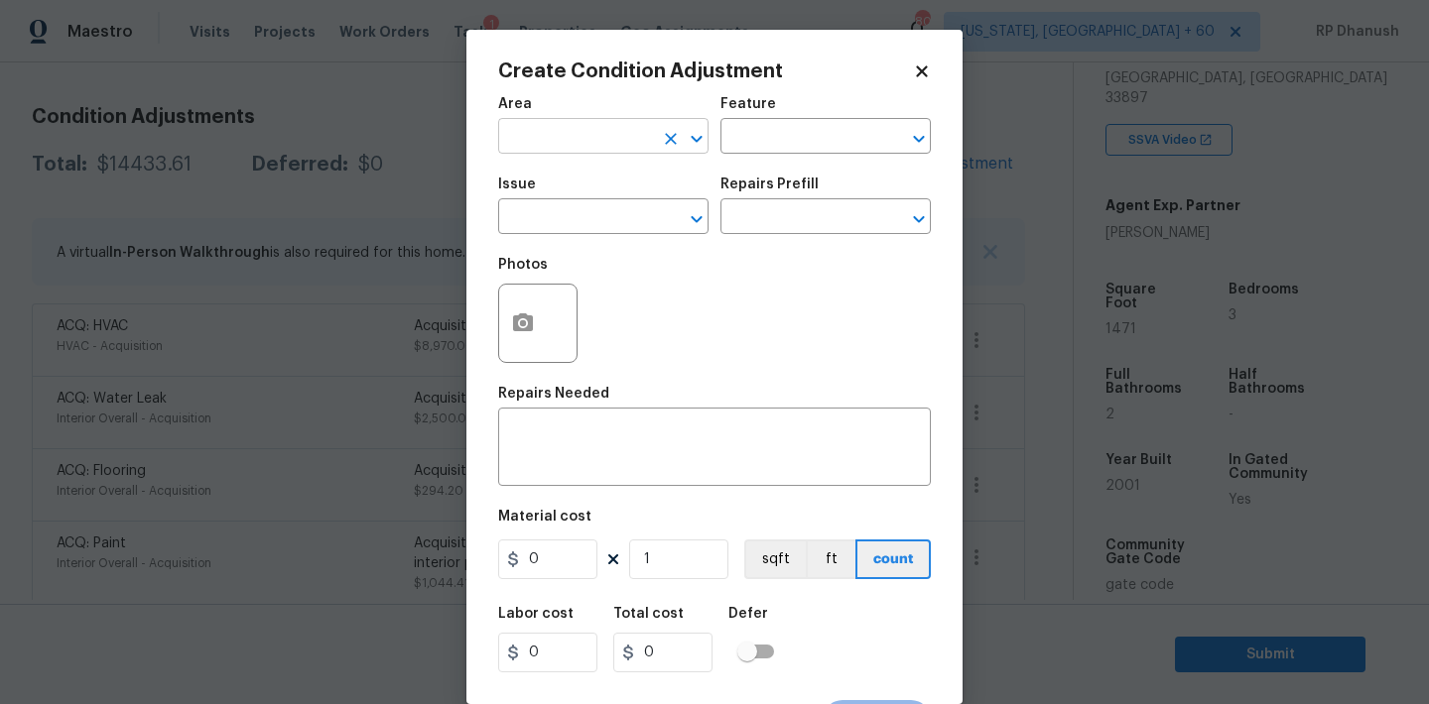
click at [621, 146] on input "text" at bounding box center [575, 138] width 155 height 31
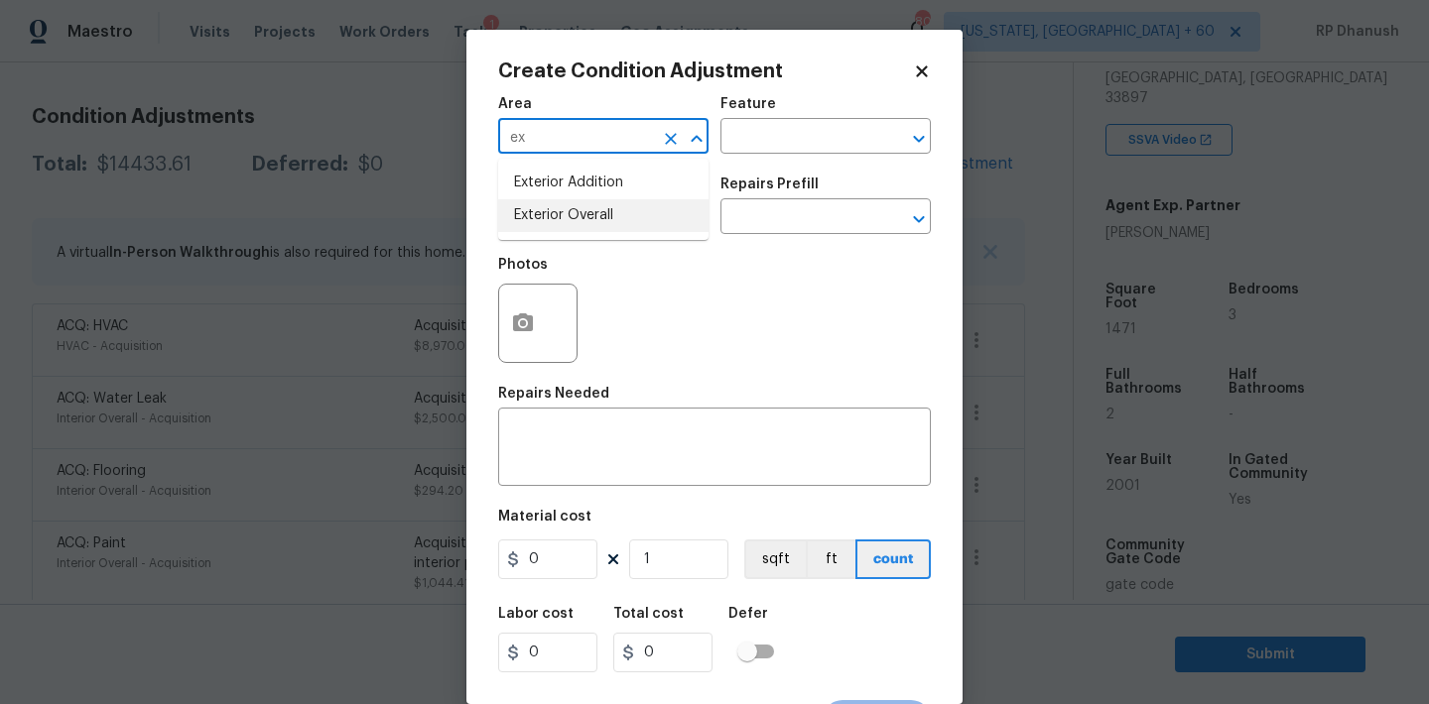
click at [595, 201] on li "Exterior Overall" at bounding box center [603, 215] width 210 height 33
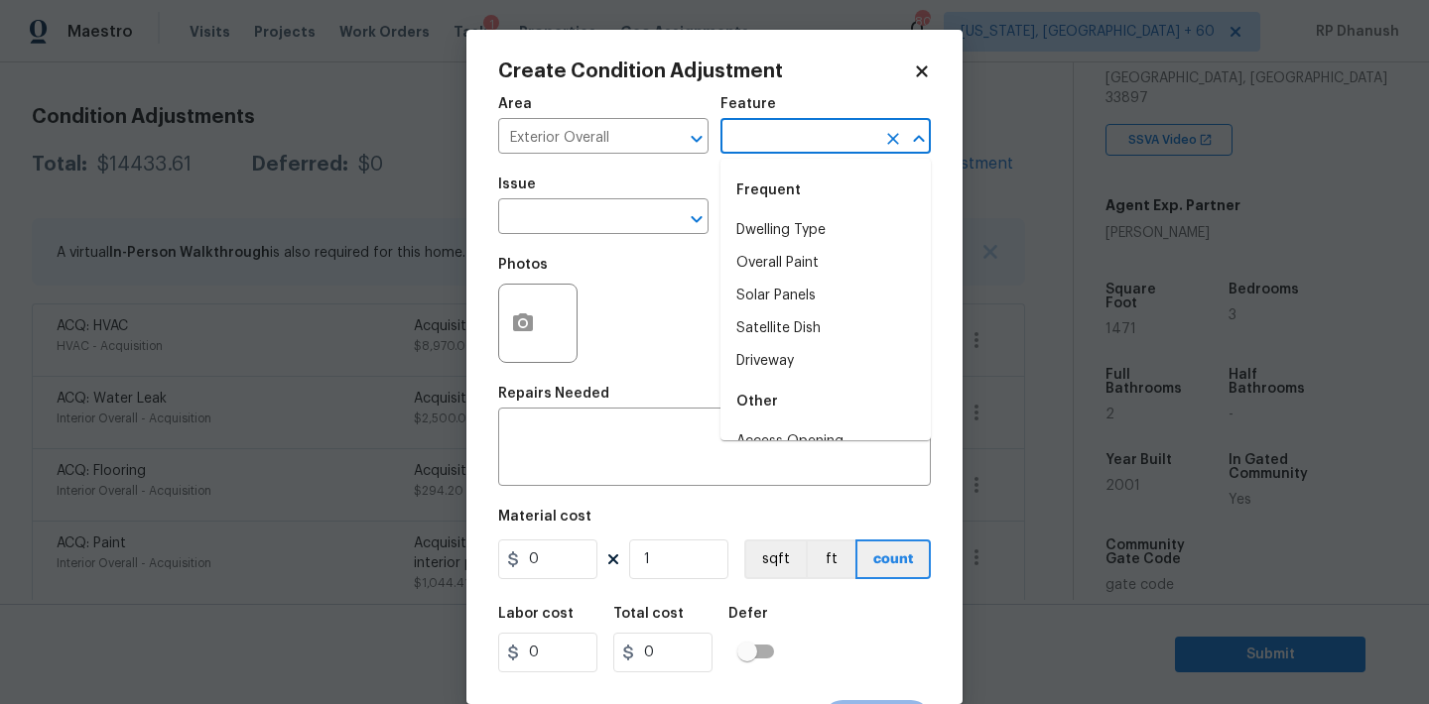
click at [794, 149] on input "text" at bounding box center [797, 138] width 155 height 31
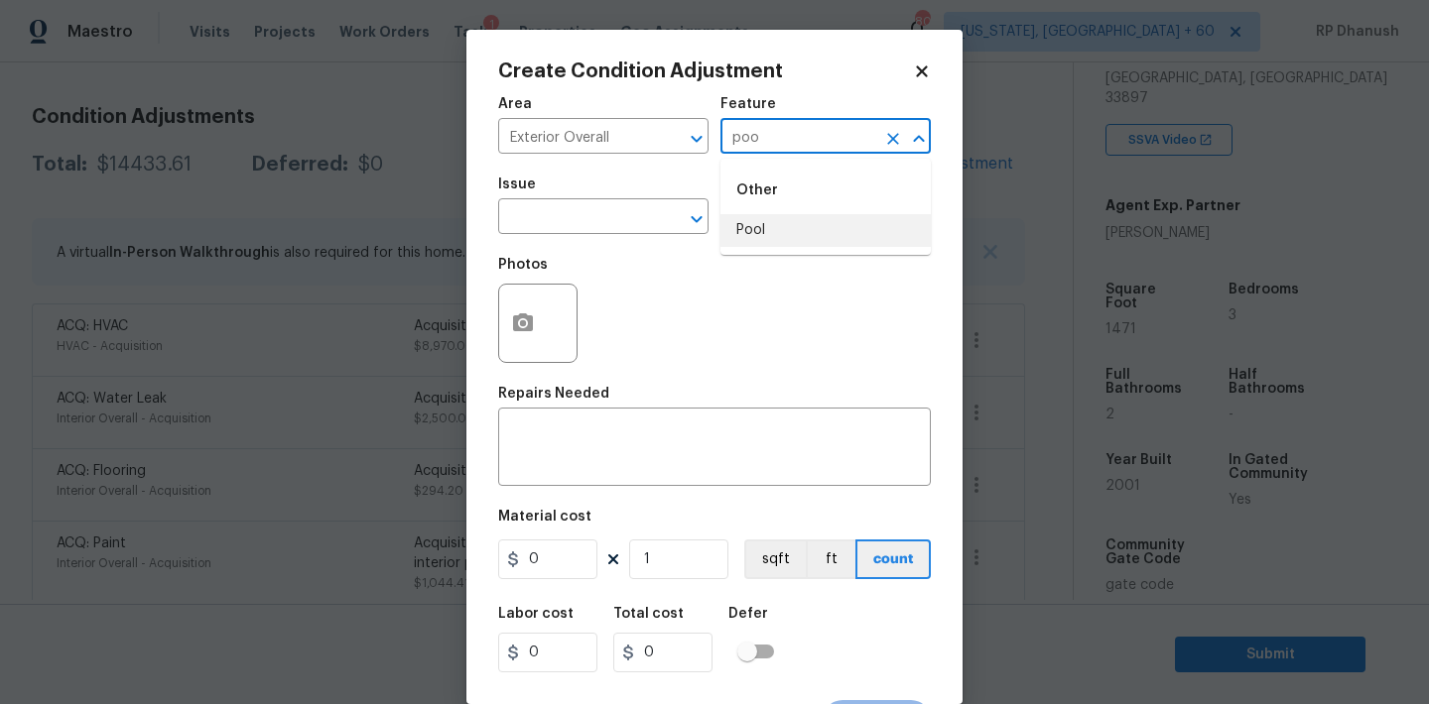
click at [776, 231] on li "Pool" at bounding box center [825, 230] width 210 height 33
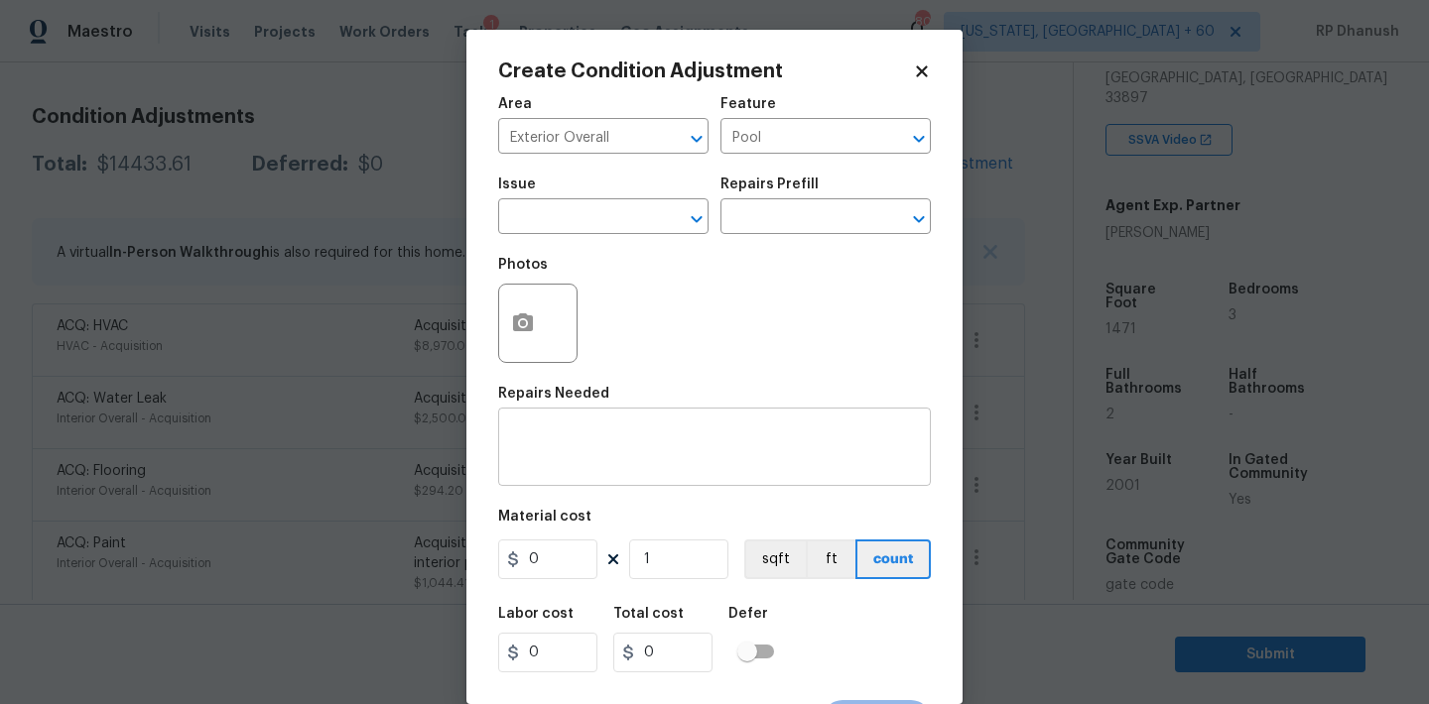
click at [622, 482] on div "x ​" at bounding box center [714, 449] width 433 height 73
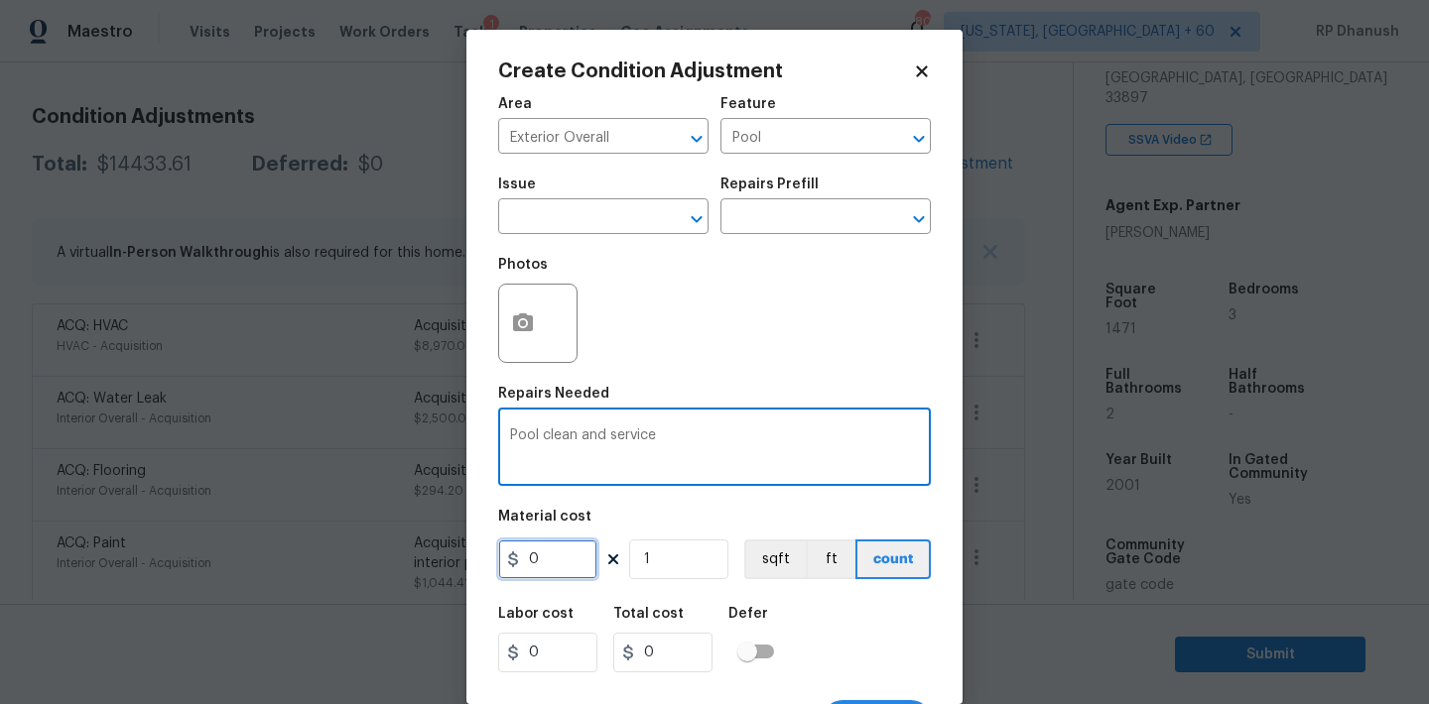
click at [559, 569] on input "0" at bounding box center [547, 560] width 99 height 40
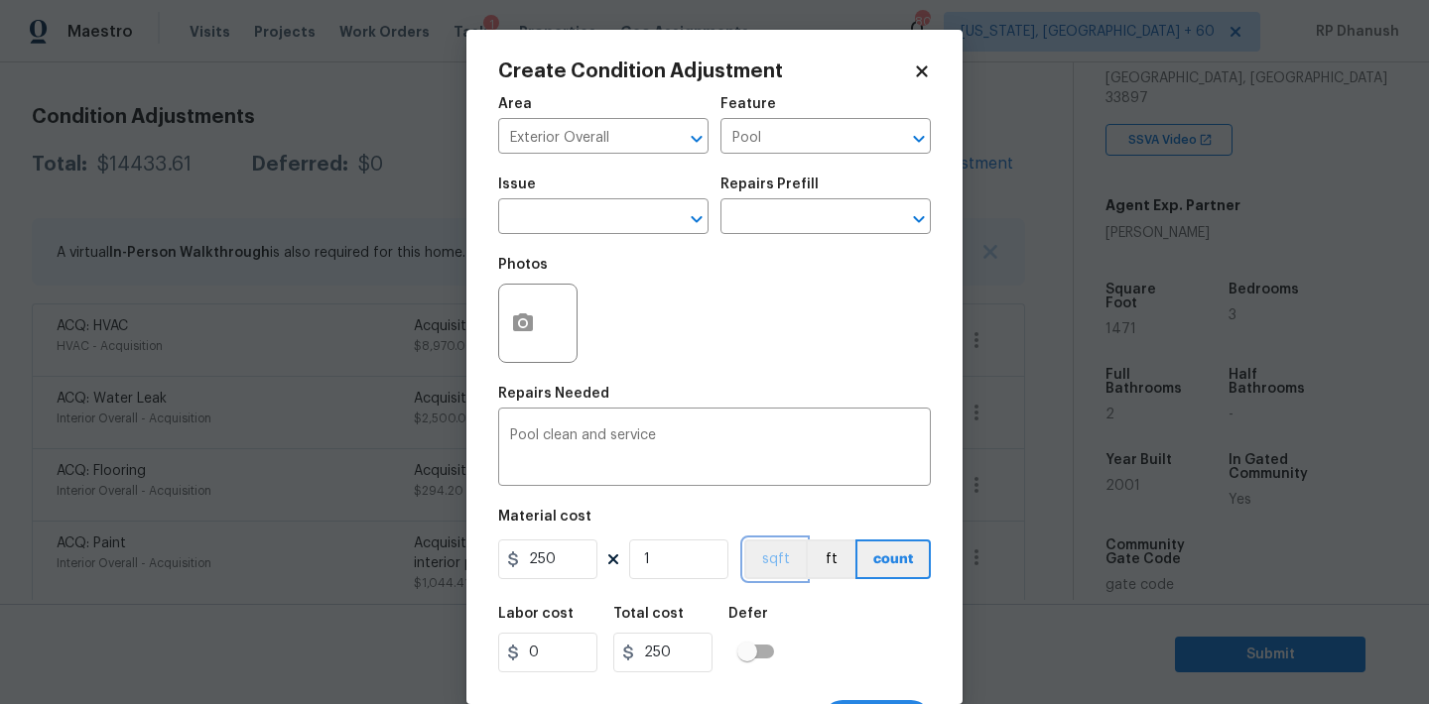
scroll to position [37, 0]
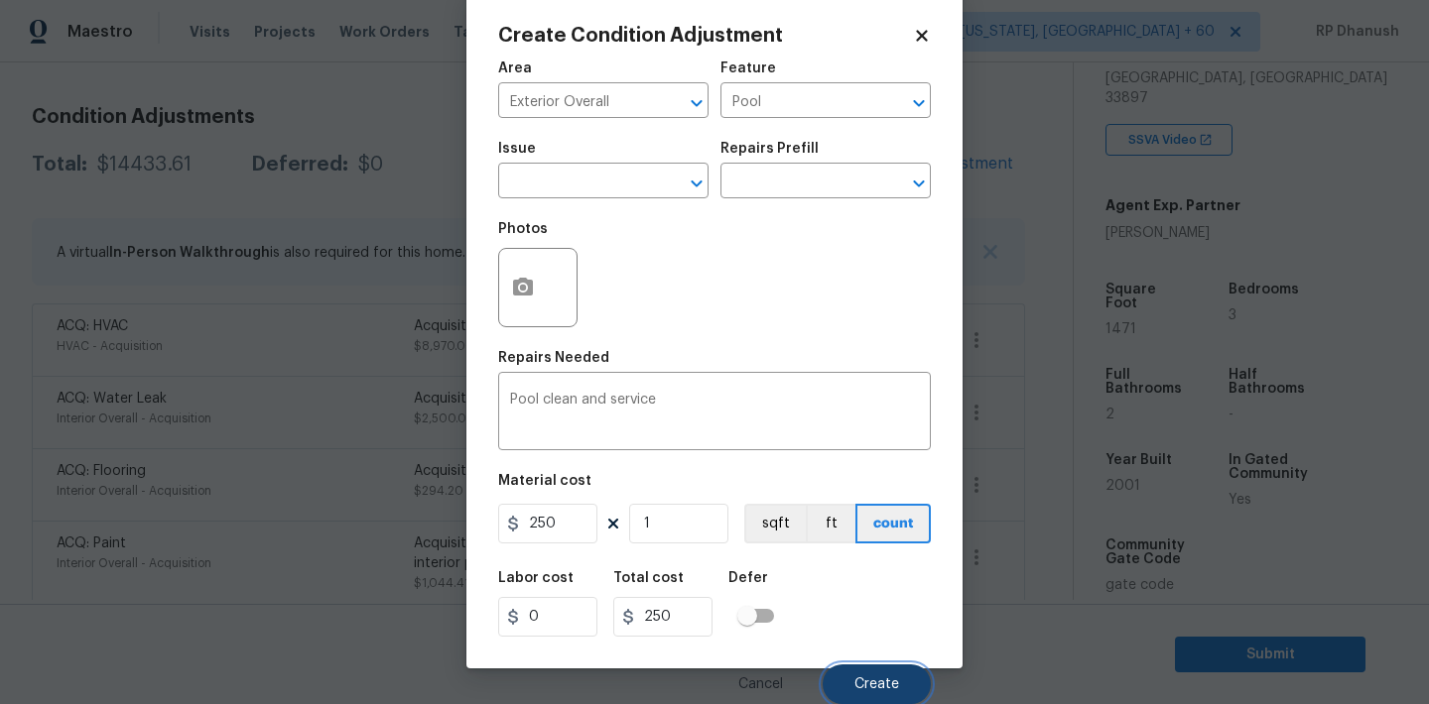
click at [842, 676] on button "Create" at bounding box center [876, 685] width 108 height 40
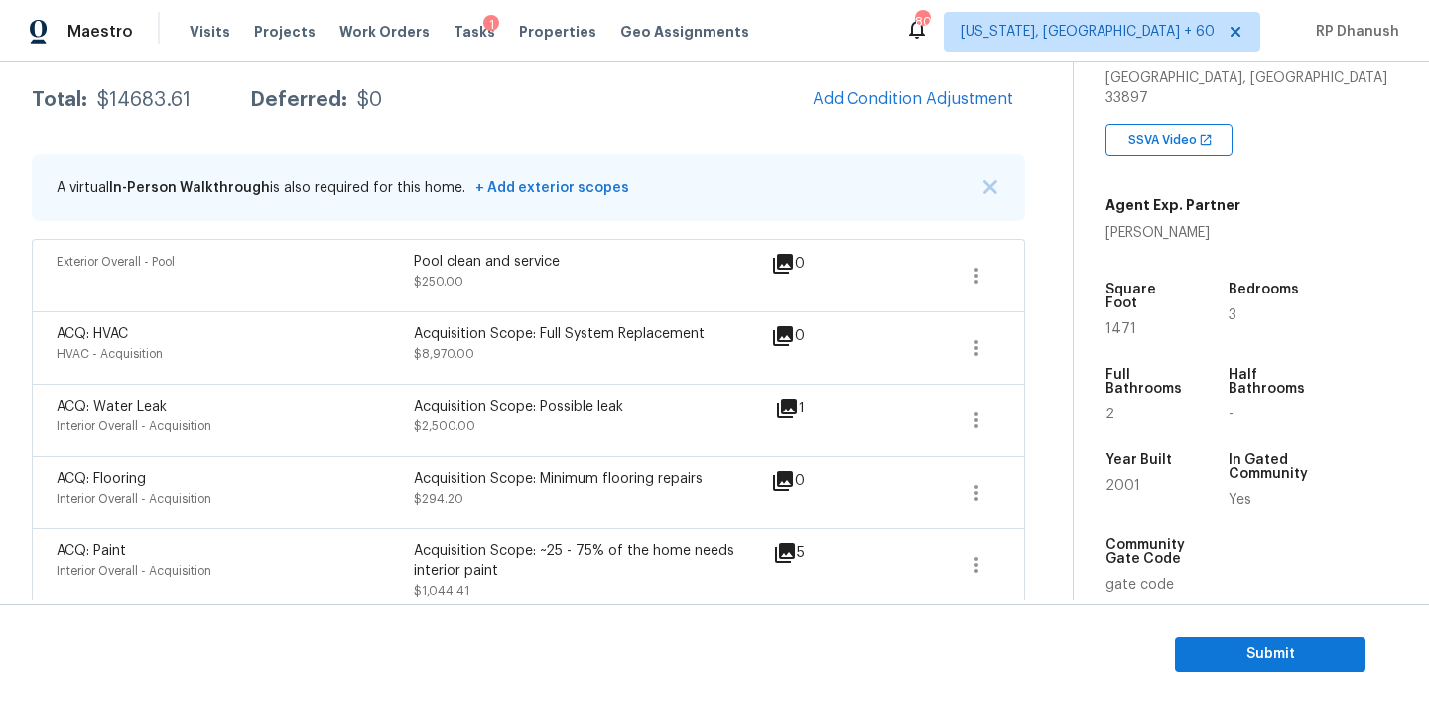
scroll to position [191, 0]
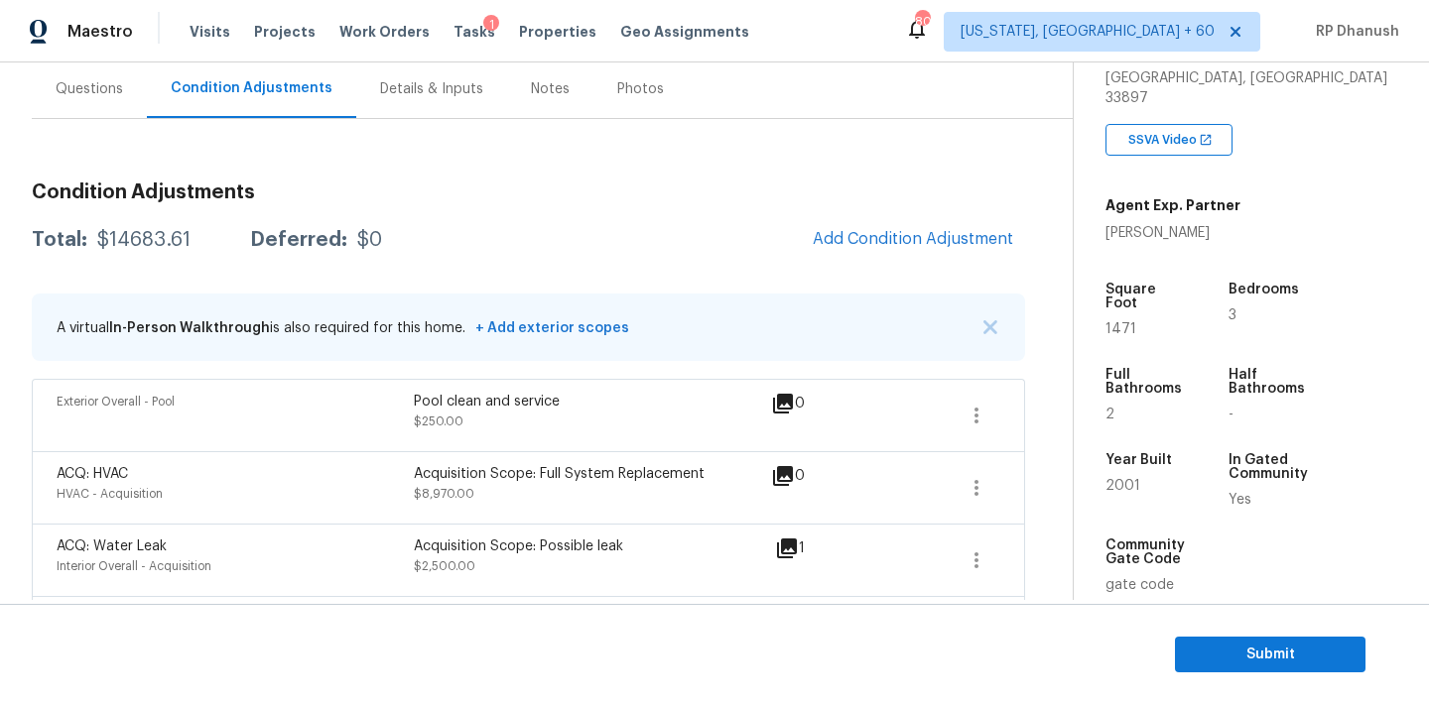
click at [129, 117] on div "Questions" at bounding box center [89, 89] width 115 height 59
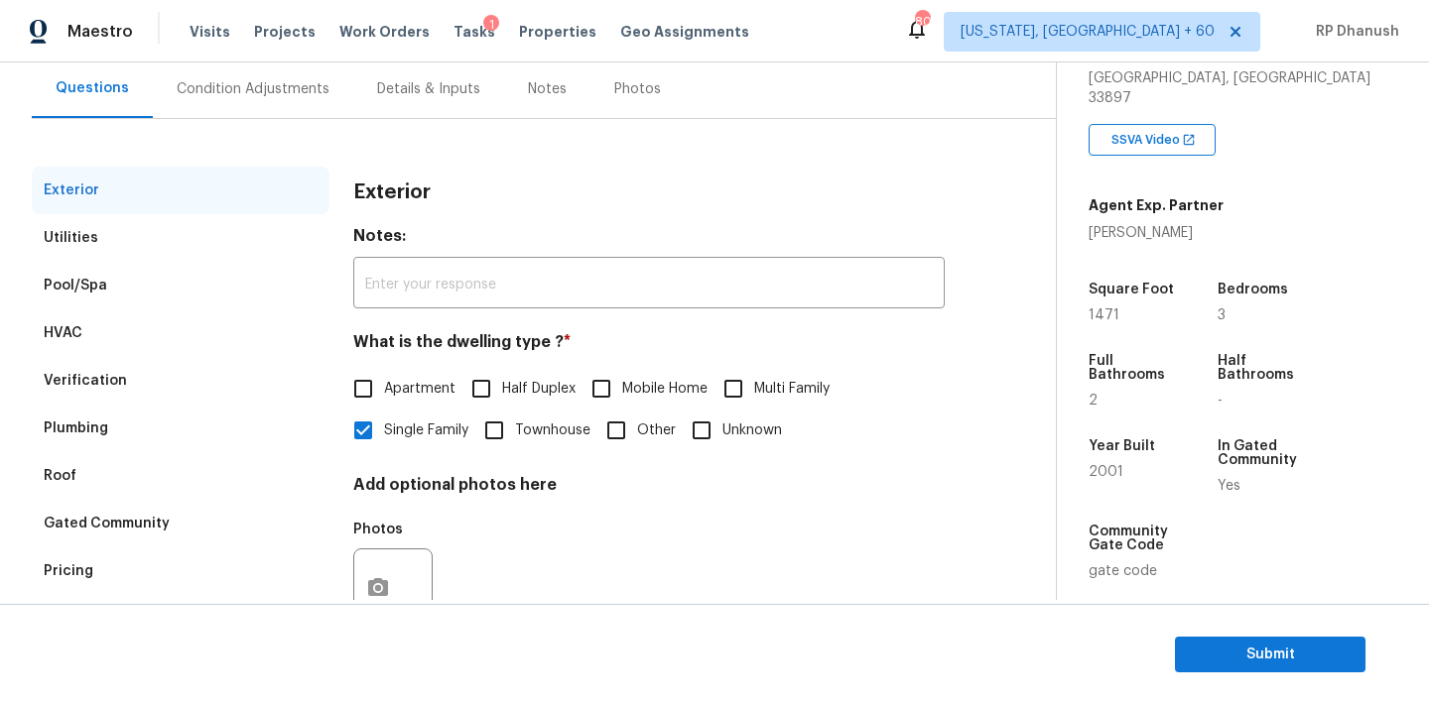
scroll to position [181, 0]
click at [99, 79] on div "Questions" at bounding box center [92, 89] width 73 height 20
click at [126, 376] on div "Verification" at bounding box center [181, 382] width 298 height 48
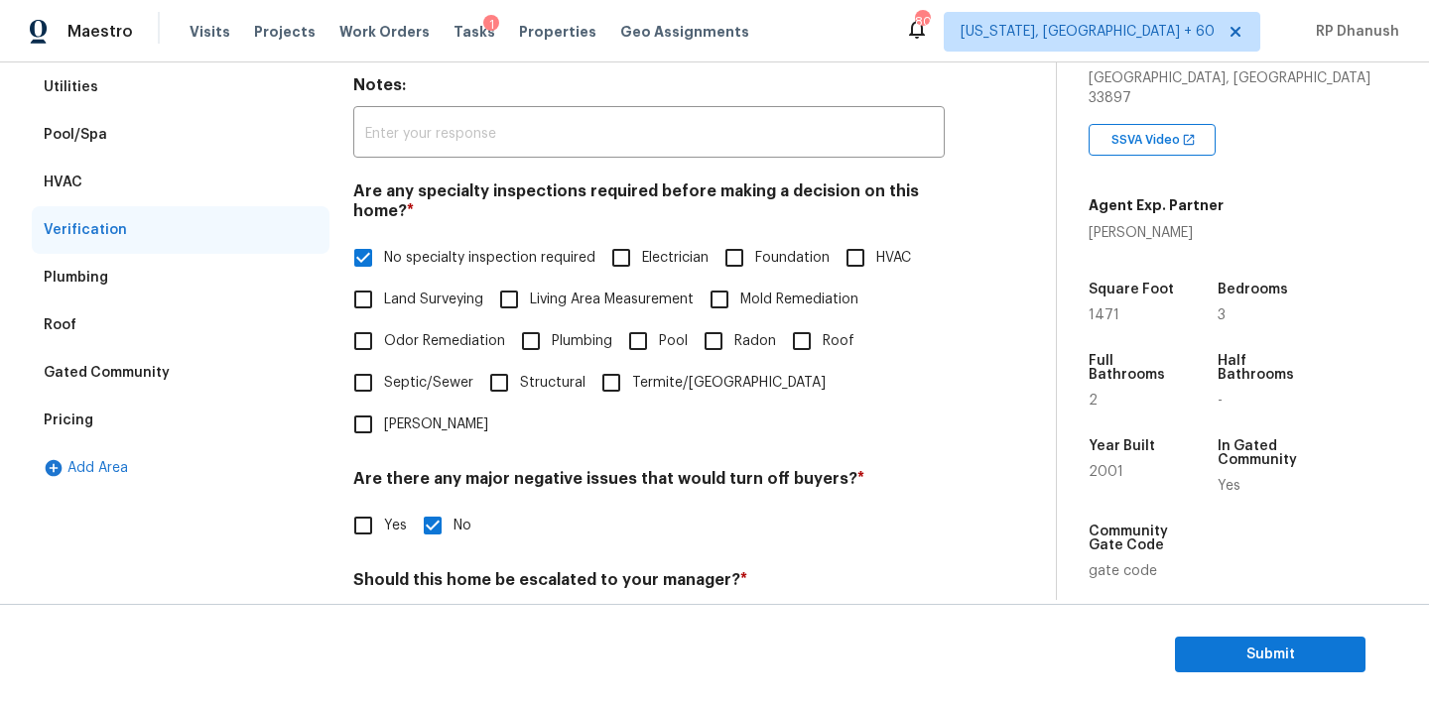
scroll to position [489, 0]
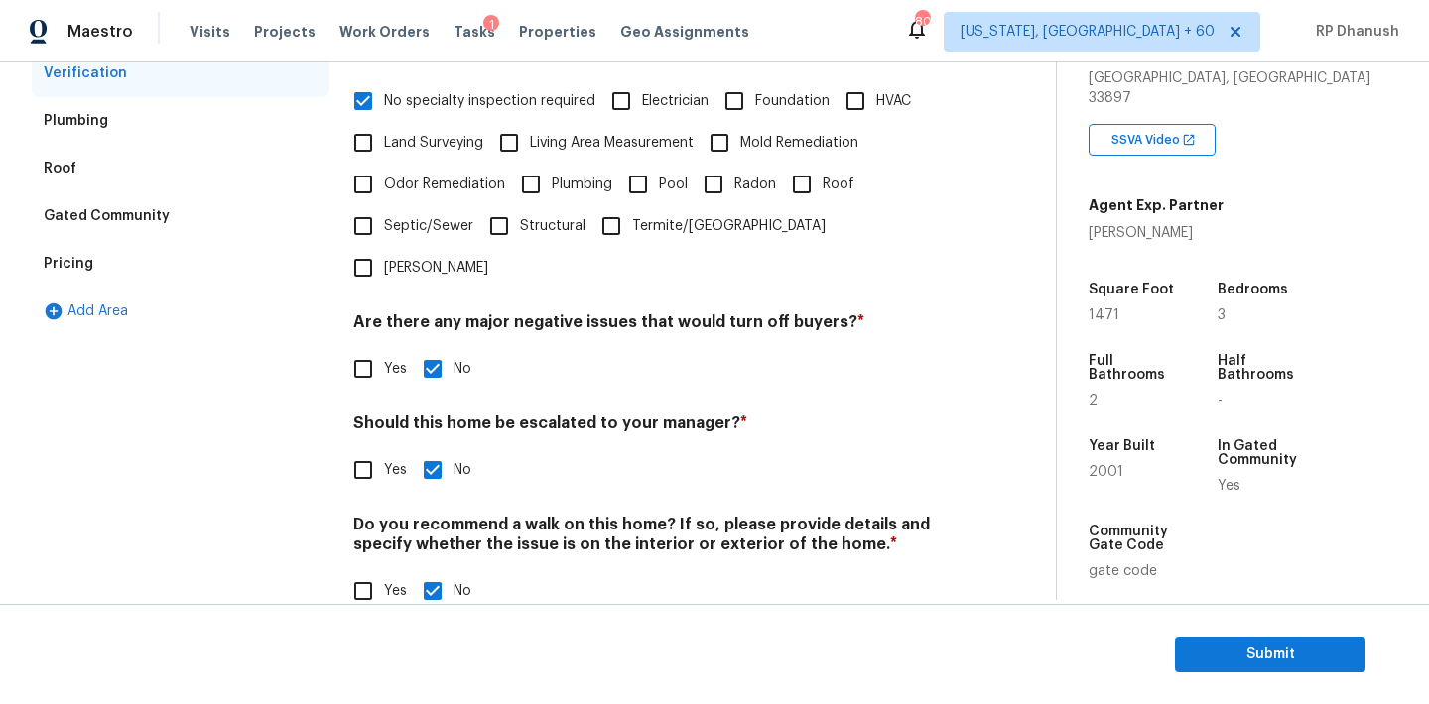
click at [140, 256] on div "Pricing" at bounding box center [181, 264] width 298 height 48
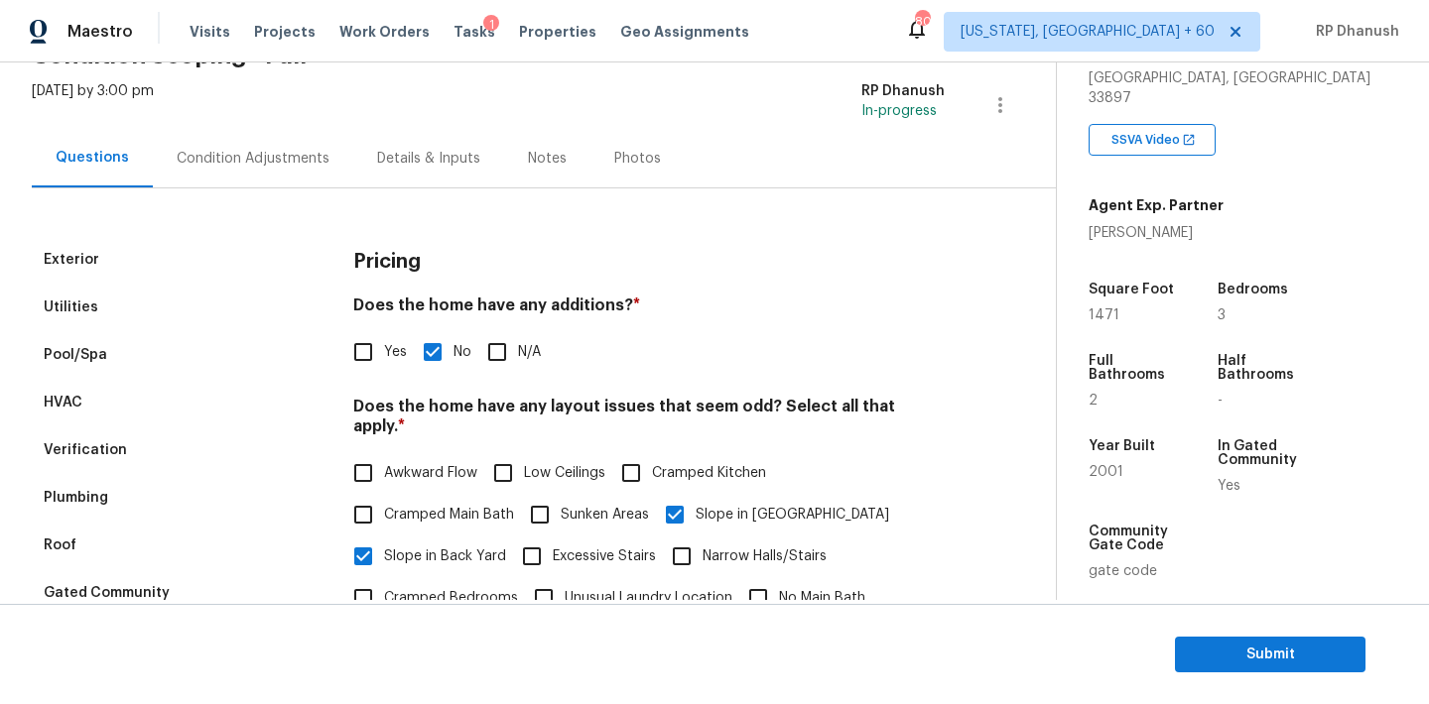
scroll to position [0, 0]
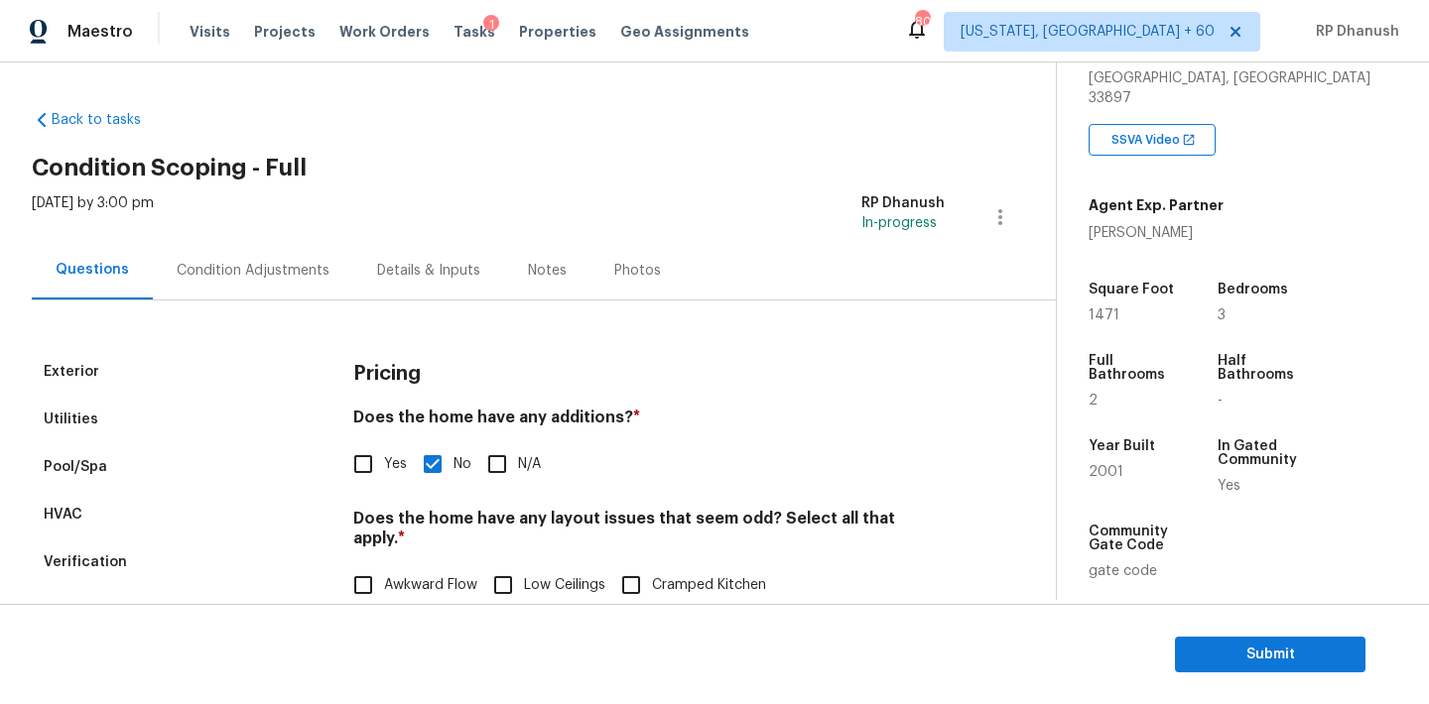
click at [264, 246] on div "Condition Adjustments" at bounding box center [253, 270] width 200 height 59
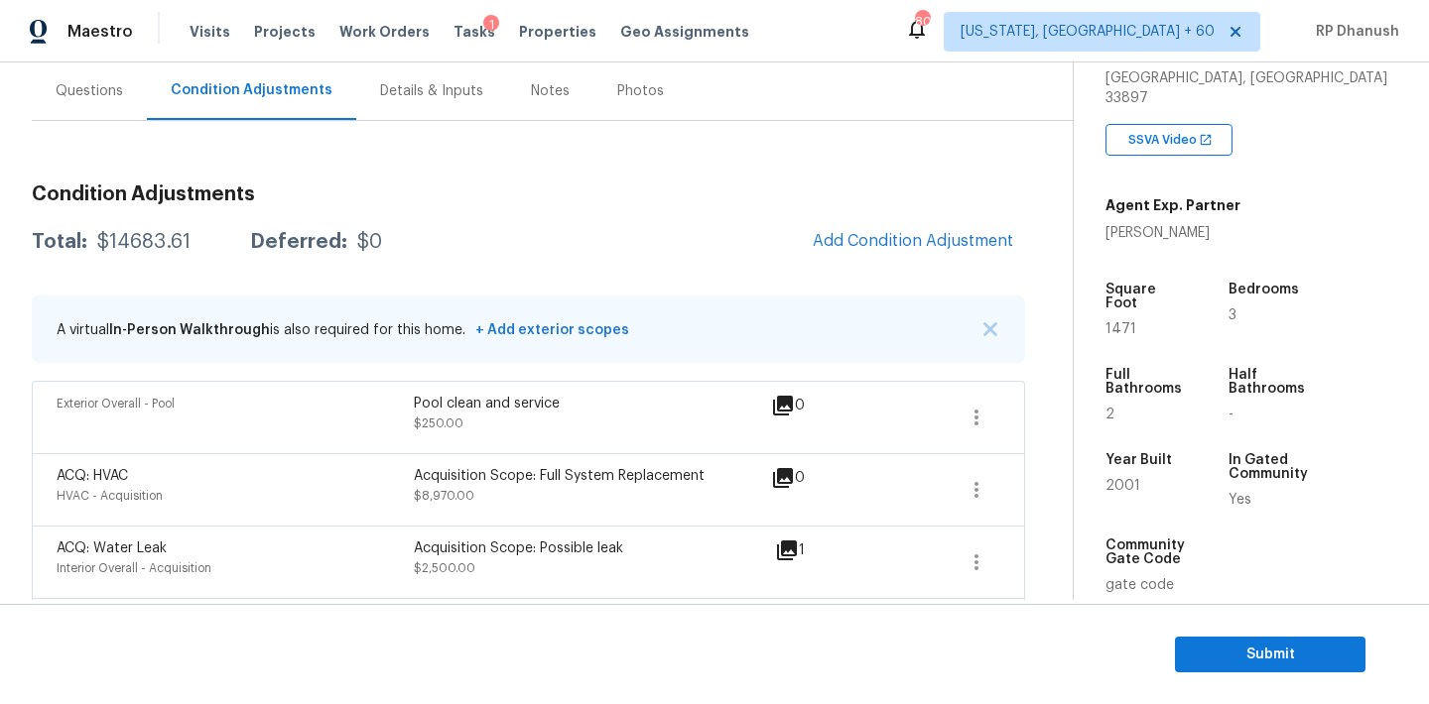
scroll to position [144, 0]
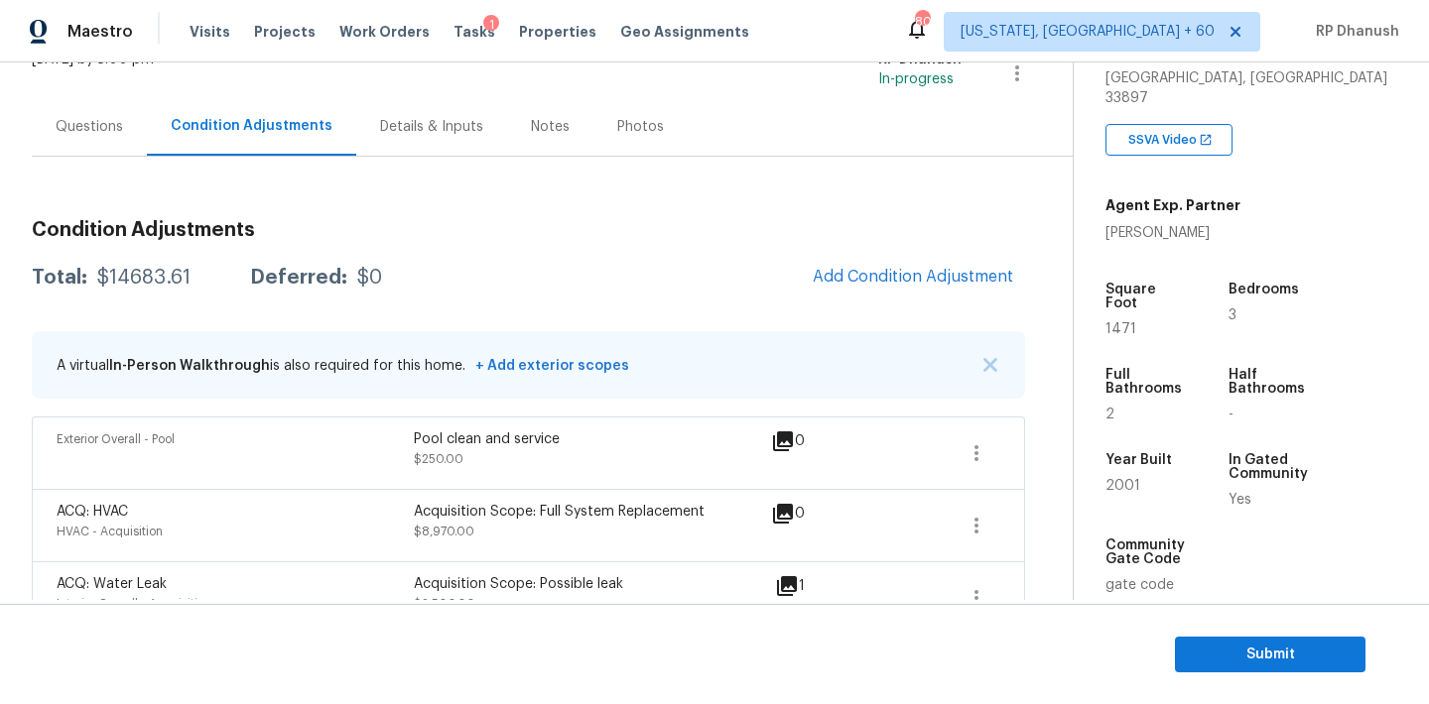
click at [117, 137] on div "Questions" at bounding box center [89, 126] width 115 height 59
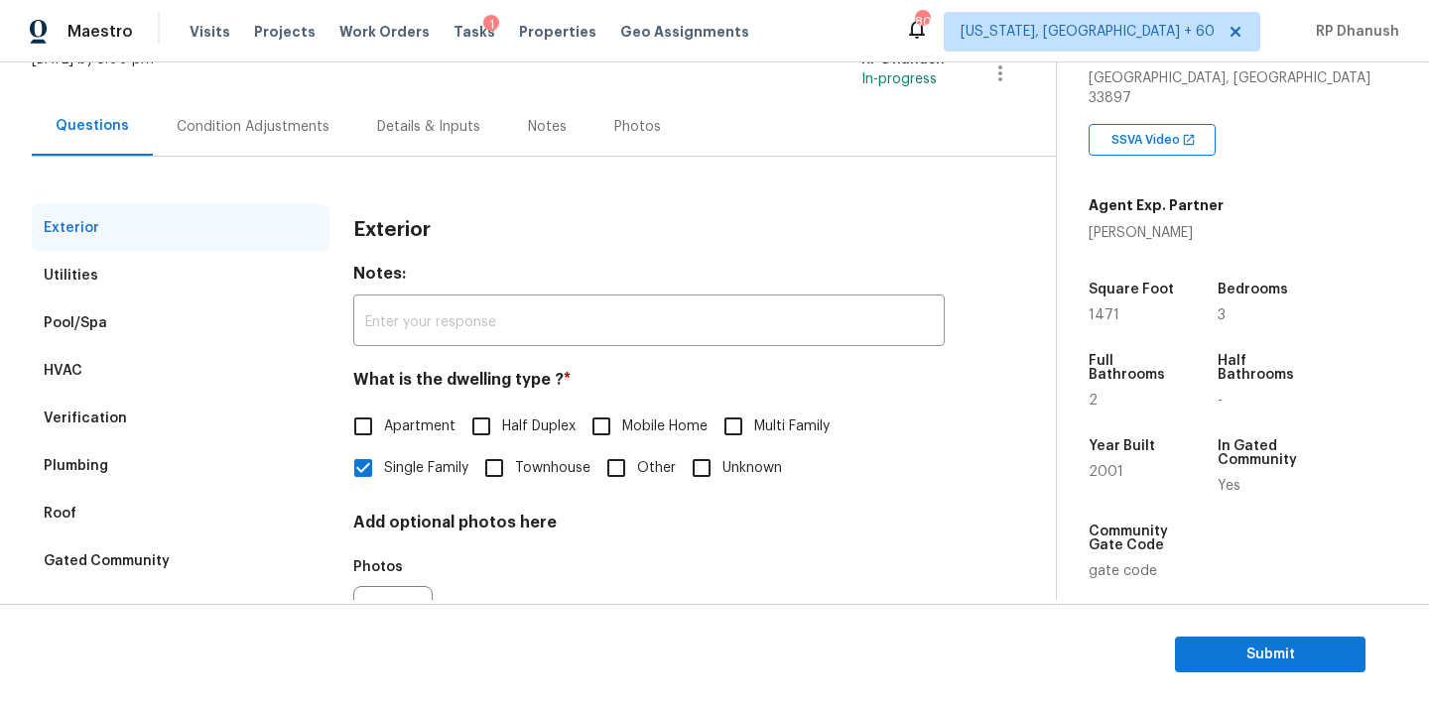
scroll to position [251, 0]
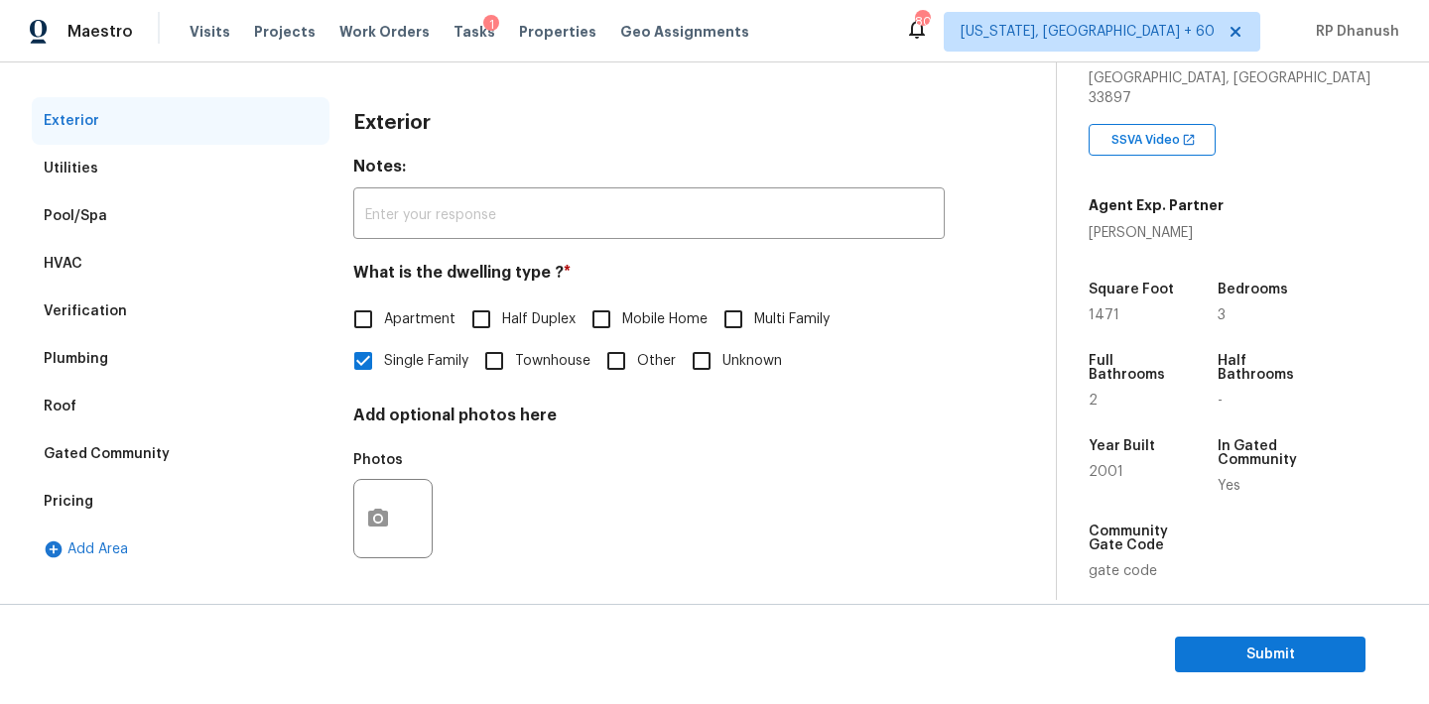
click at [100, 308] on div "Verification" at bounding box center [85, 312] width 83 height 20
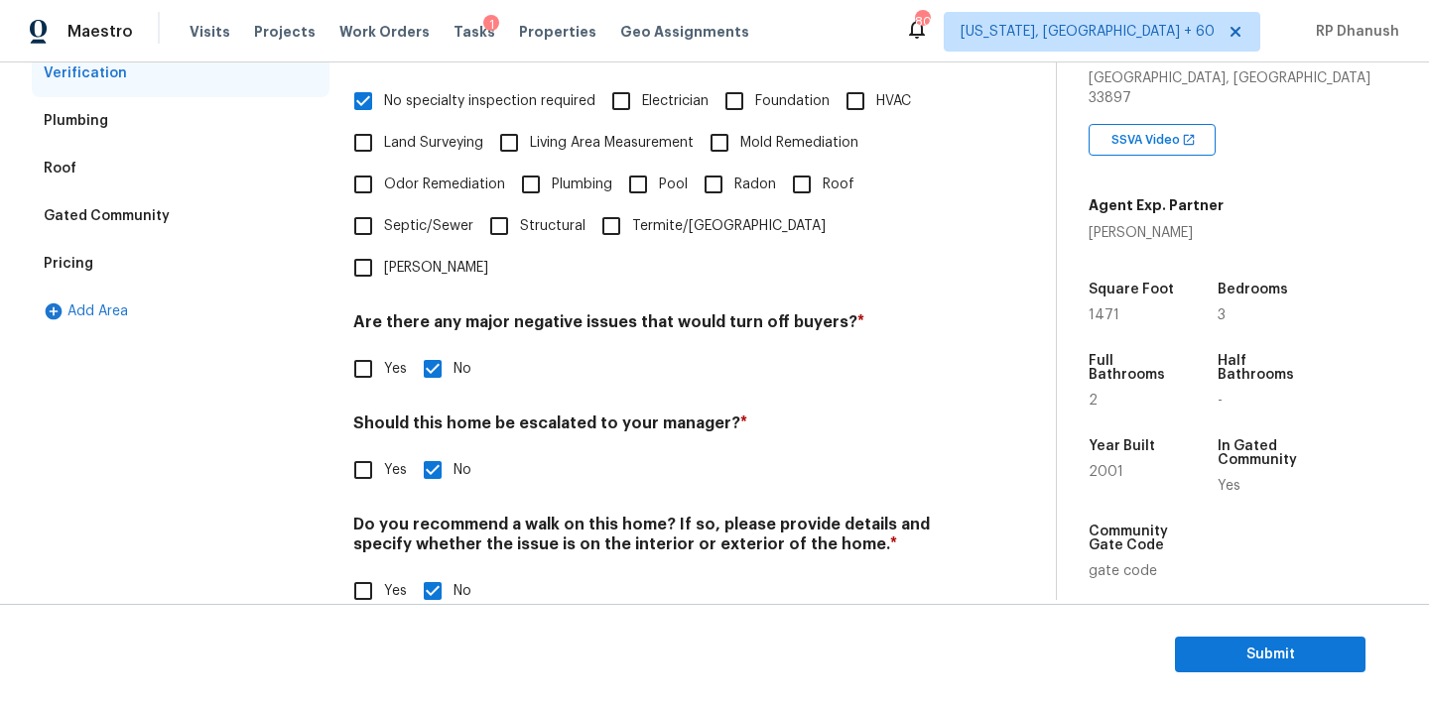
scroll to position [0, 0]
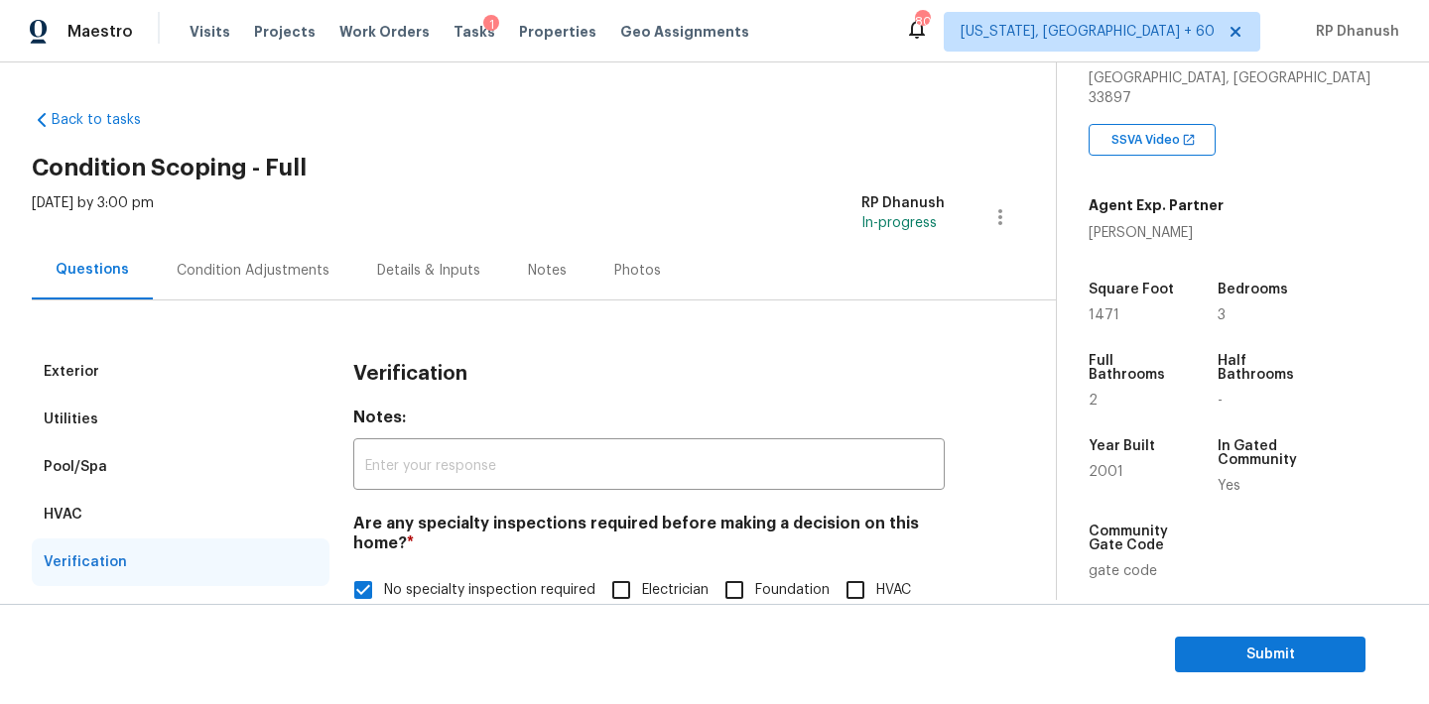
click at [321, 259] on div "Condition Adjustments" at bounding box center [253, 270] width 200 height 59
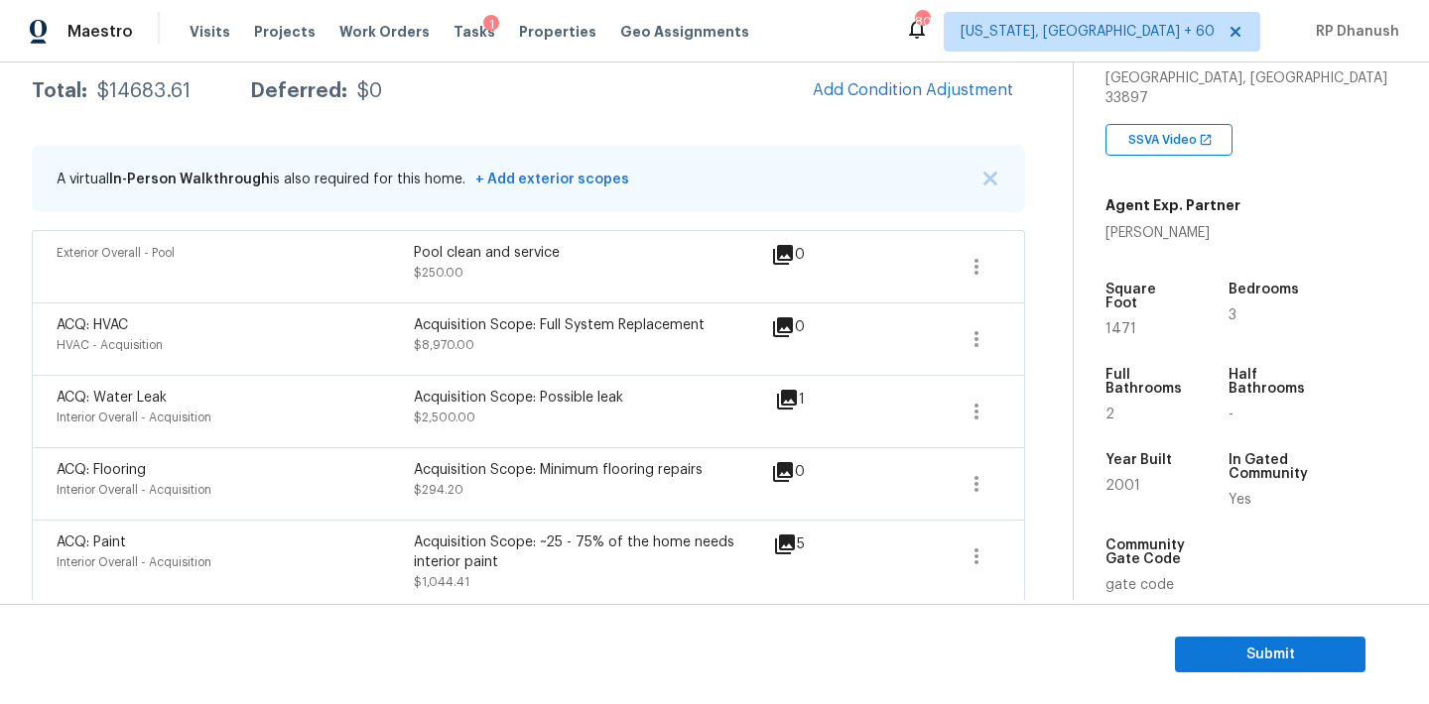
scroll to position [320, 0]
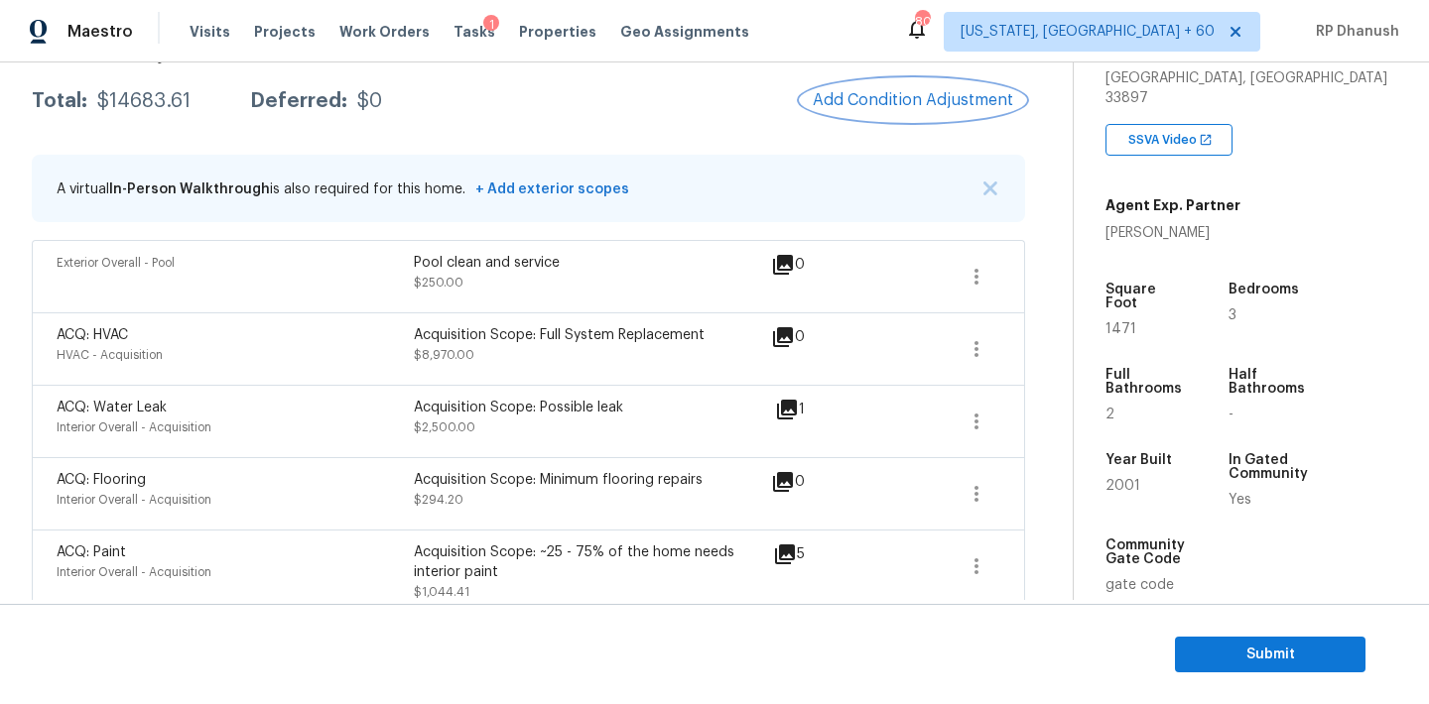
click at [906, 104] on span "Add Condition Adjustment" at bounding box center [913, 100] width 200 height 18
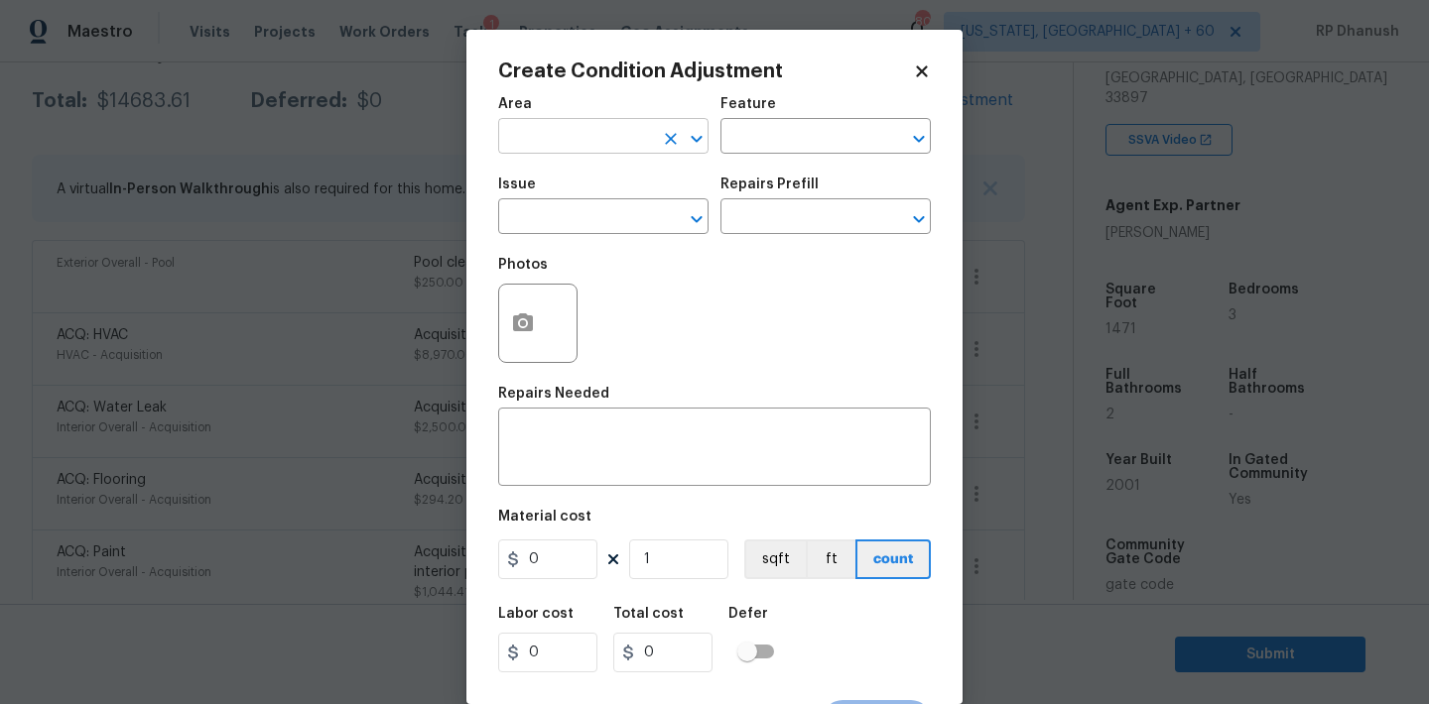
click at [532, 152] on input "text" at bounding box center [575, 138] width 155 height 31
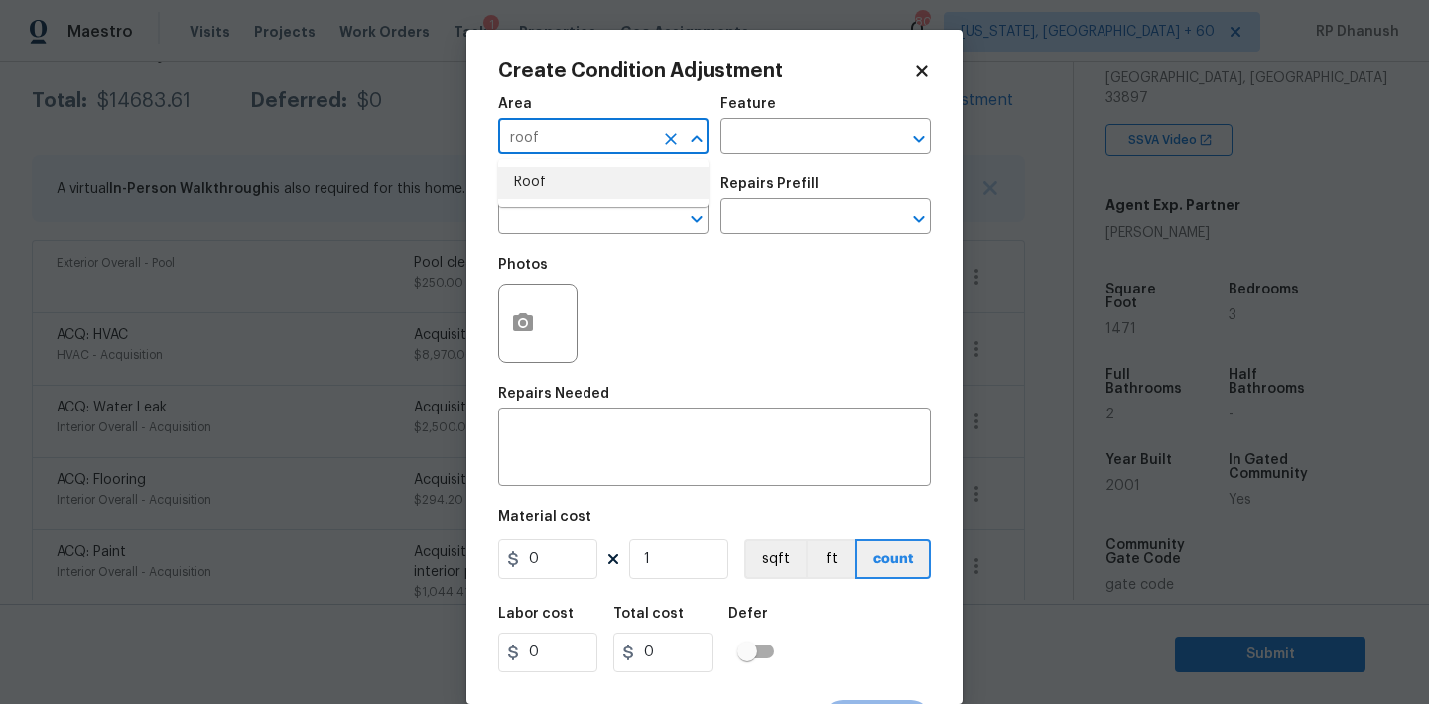
click at [547, 192] on li "Roof" at bounding box center [603, 183] width 210 height 33
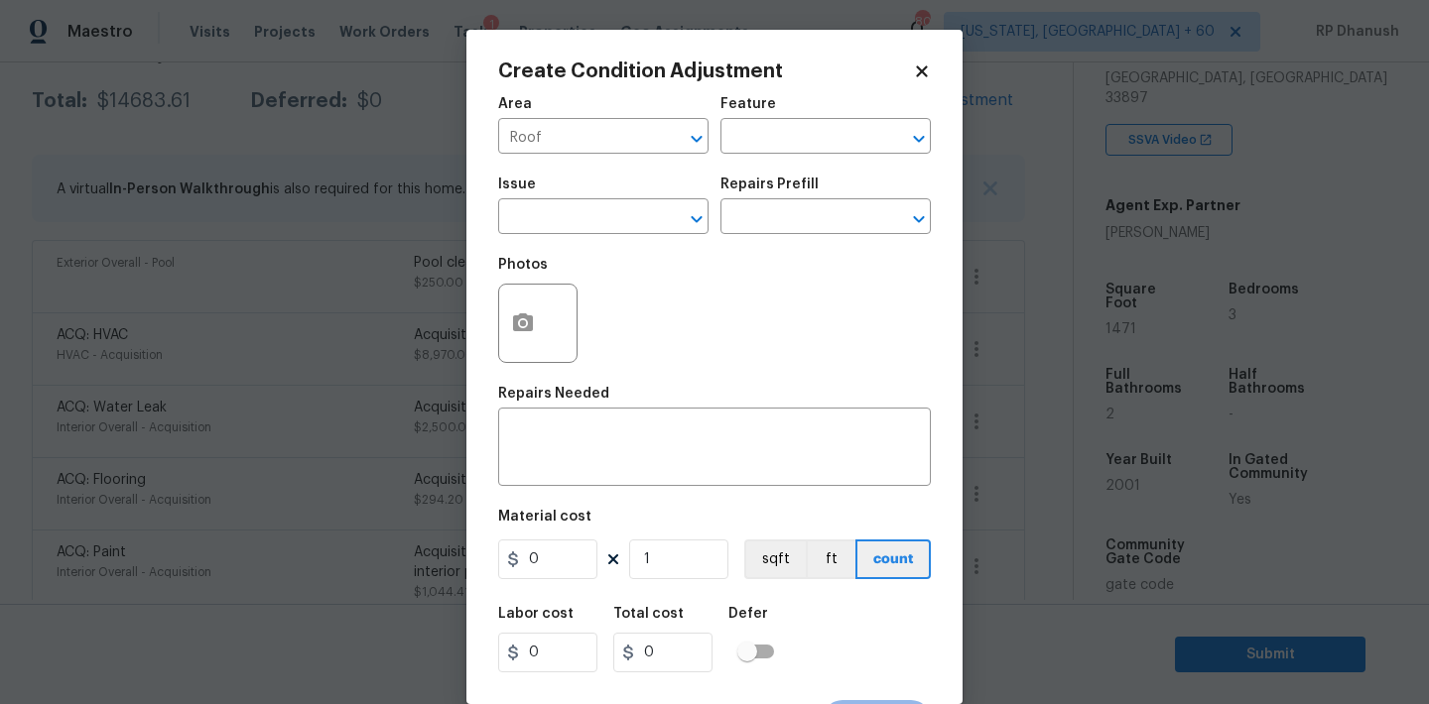
click at [785, 121] on div "Feature" at bounding box center [825, 110] width 210 height 26
click at [785, 124] on input "text" at bounding box center [797, 138] width 155 height 31
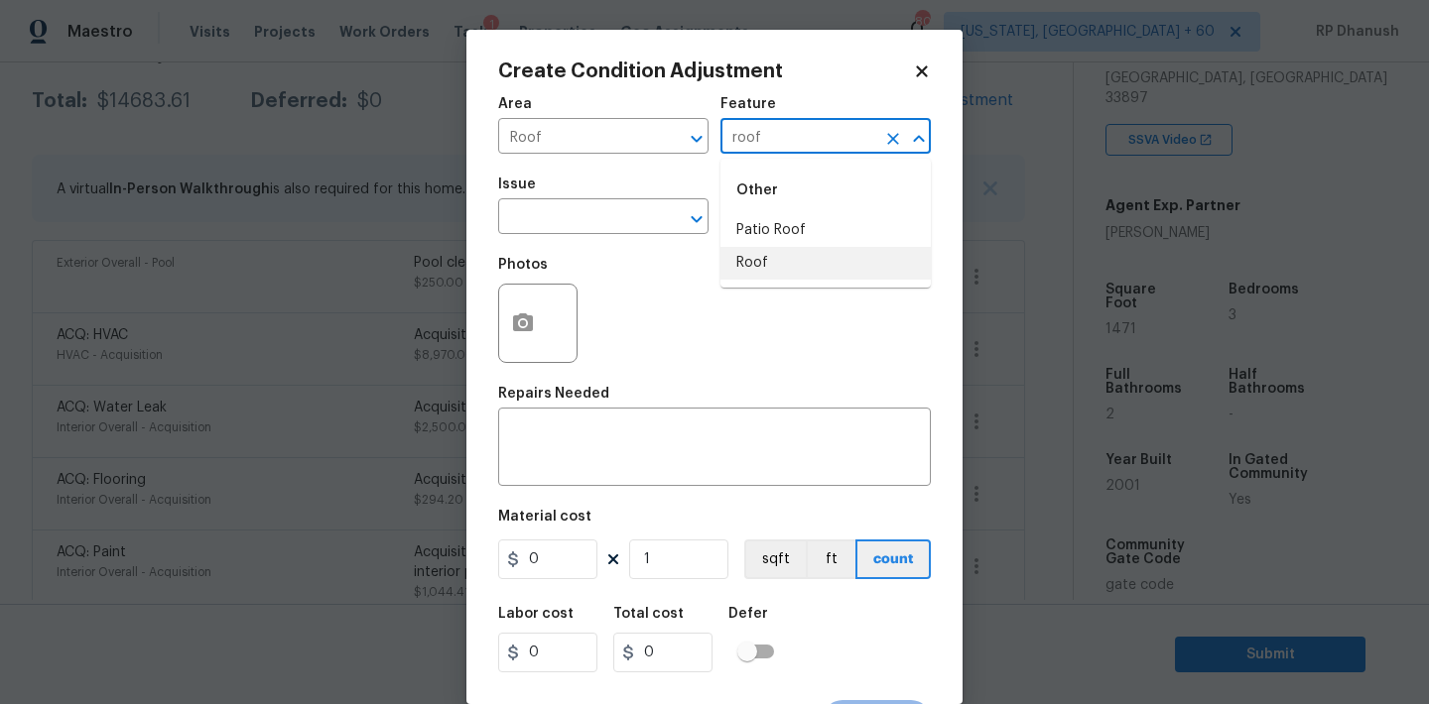
click at [770, 256] on li "Roof" at bounding box center [825, 263] width 210 height 33
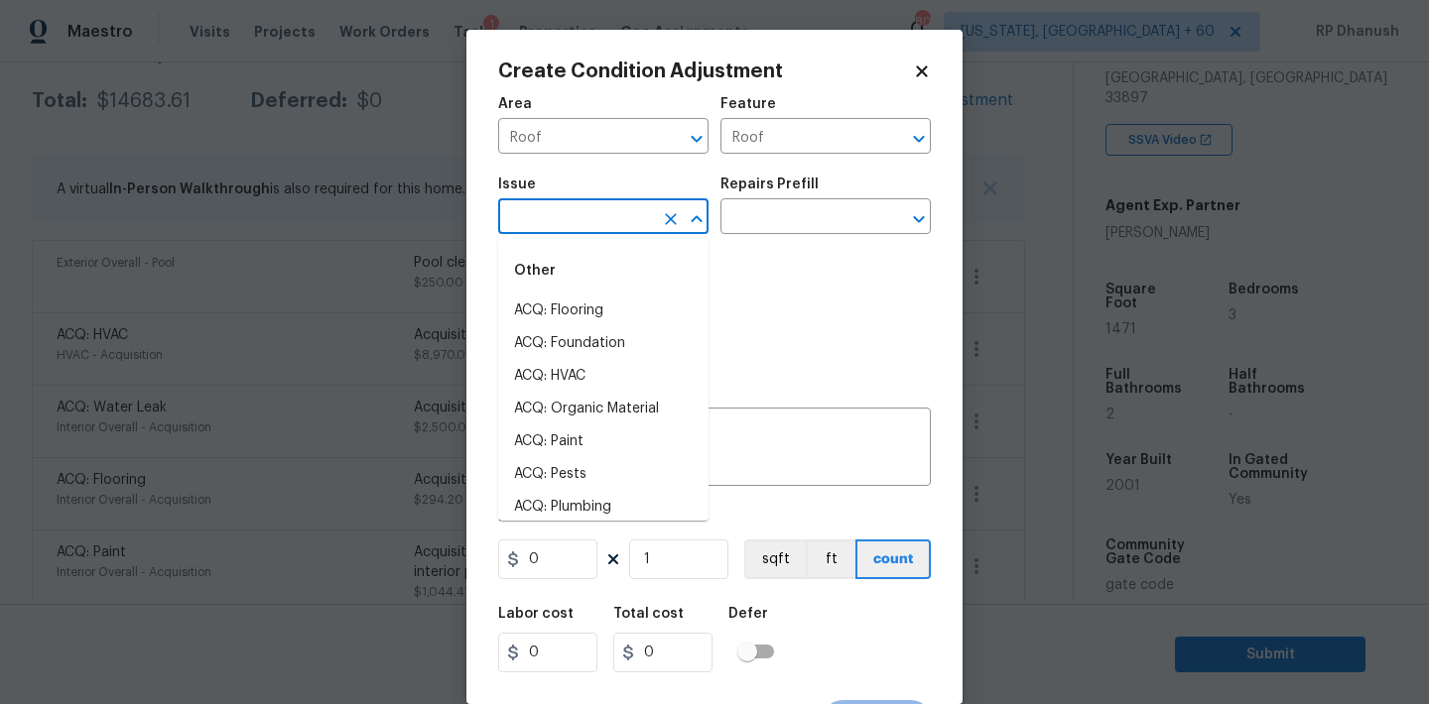
click at [636, 224] on input "text" at bounding box center [575, 218] width 155 height 31
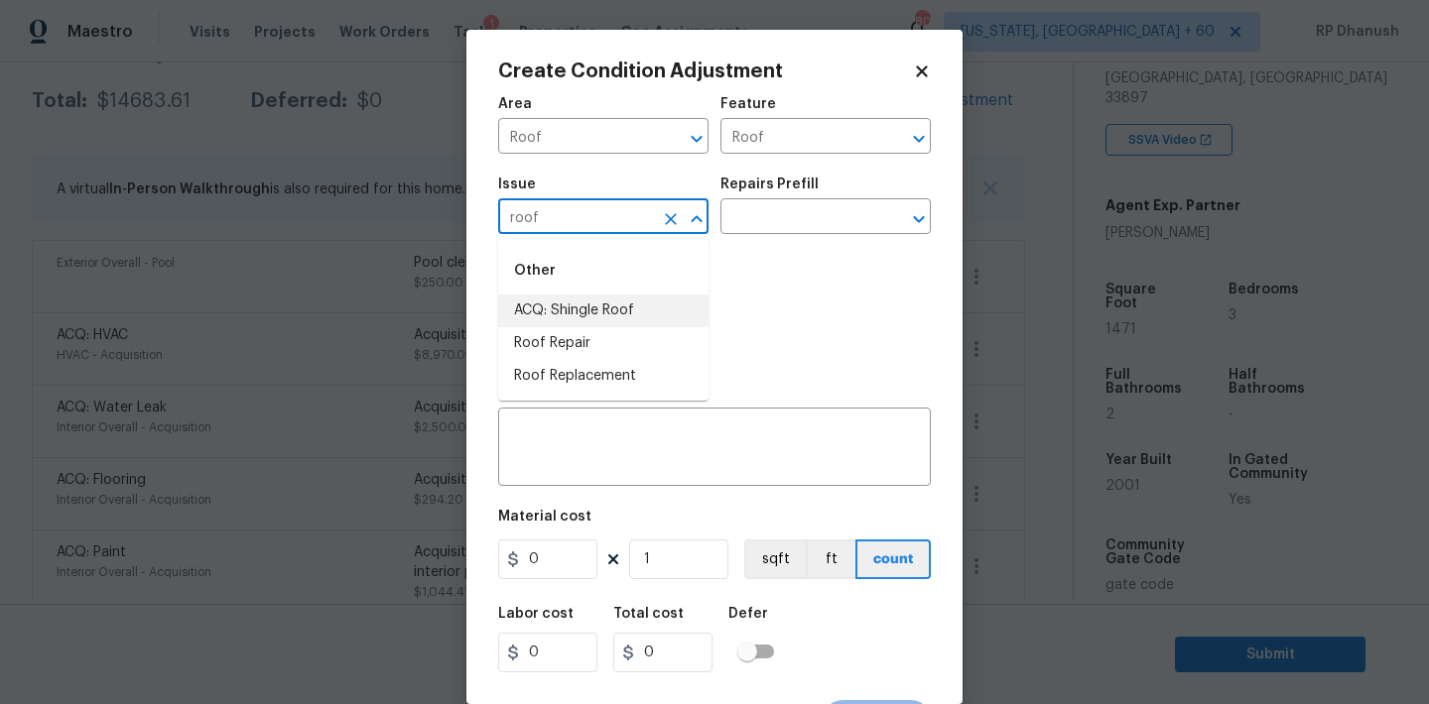
click at [615, 307] on li "ACQ: Shingle Roof" at bounding box center [603, 311] width 210 height 33
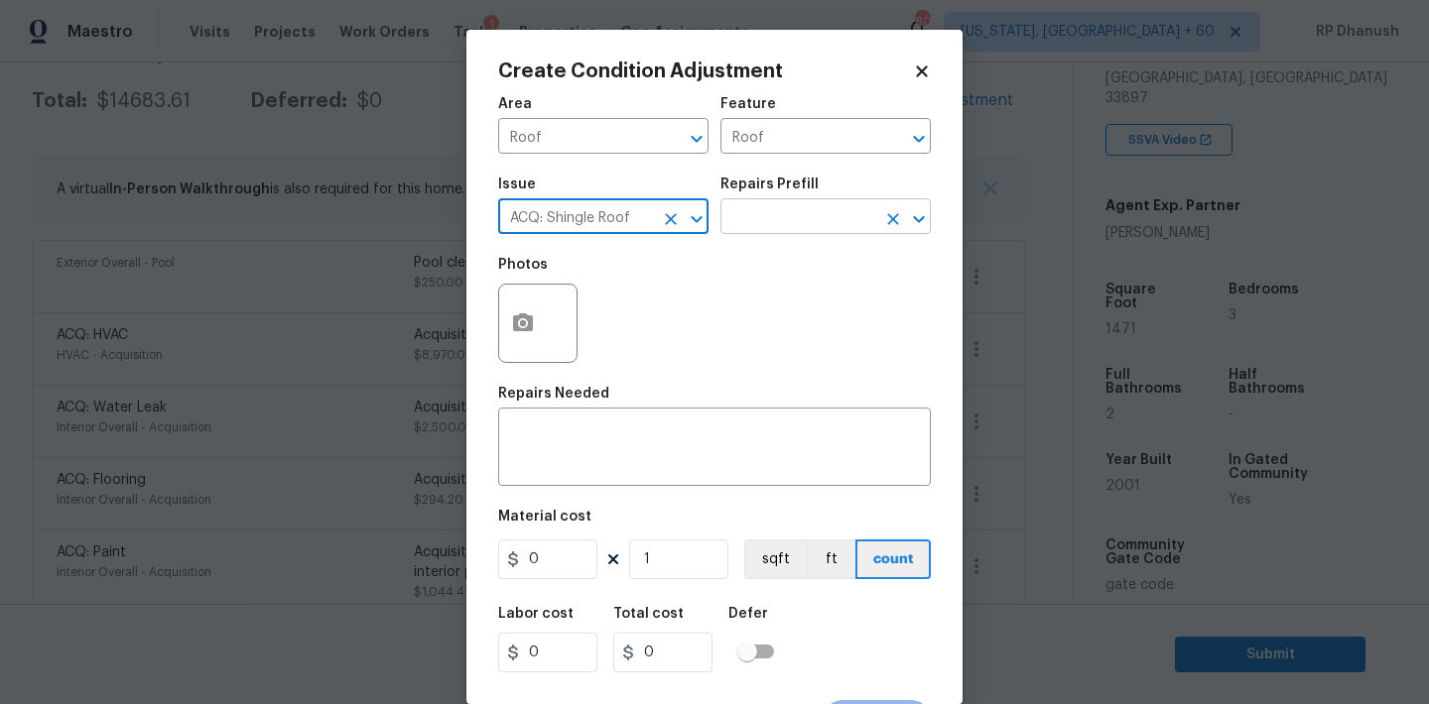
click at [817, 232] on input "text" at bounding box center [797, 218] width 155 height 31
click at [623, 471] on div "x ​" at bounding box center [714, 449] width 433 height 73
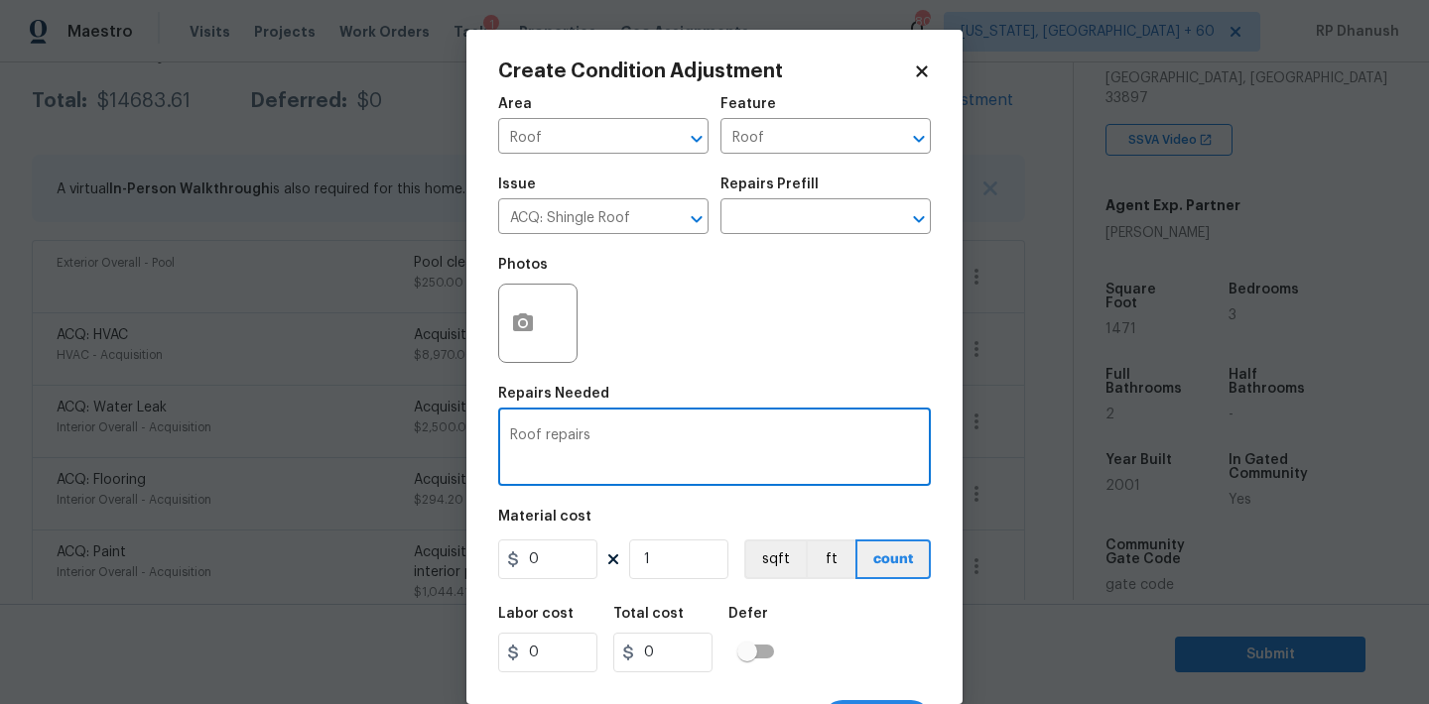
click at [509, 437] on div "Roof repairs x ​" at bounding box center [714, 449] width 433 height 73
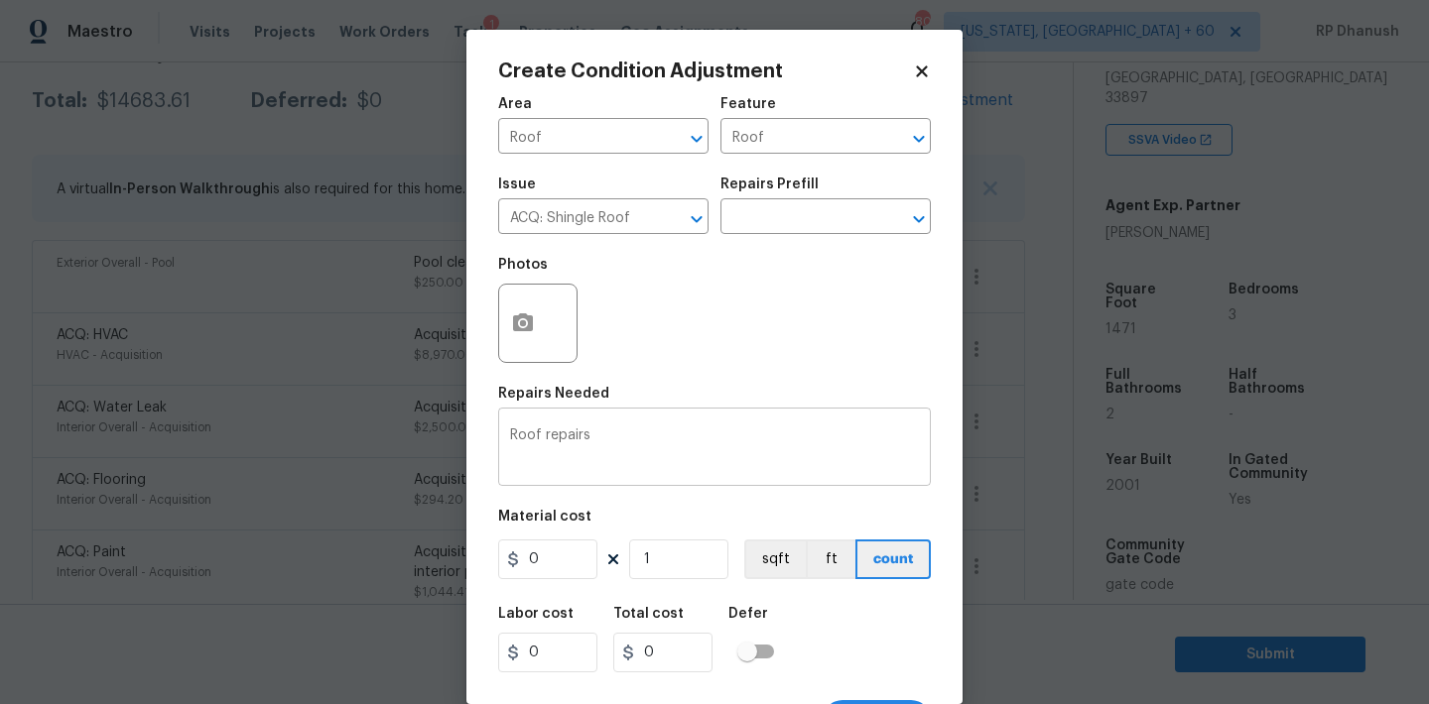
click at [507, 437] on div "Roof repairs x ​" at bounding box center [714, 449] width 433 height 73
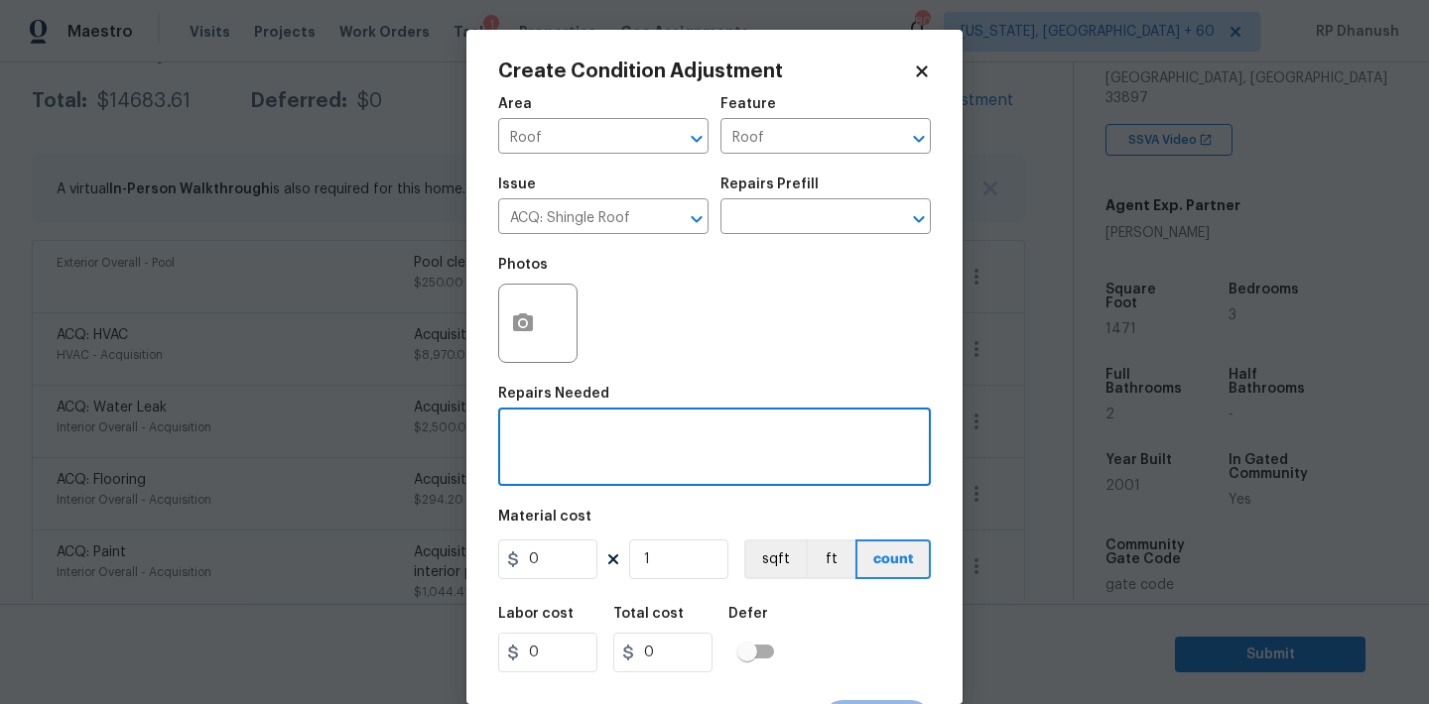
click at [438, 372] on body "Maestro Visits Projects Work Orders Tasks 1 Properties Geo Assignments 808 Wash…" at bounding box center [714, 352] width 1429 height 704
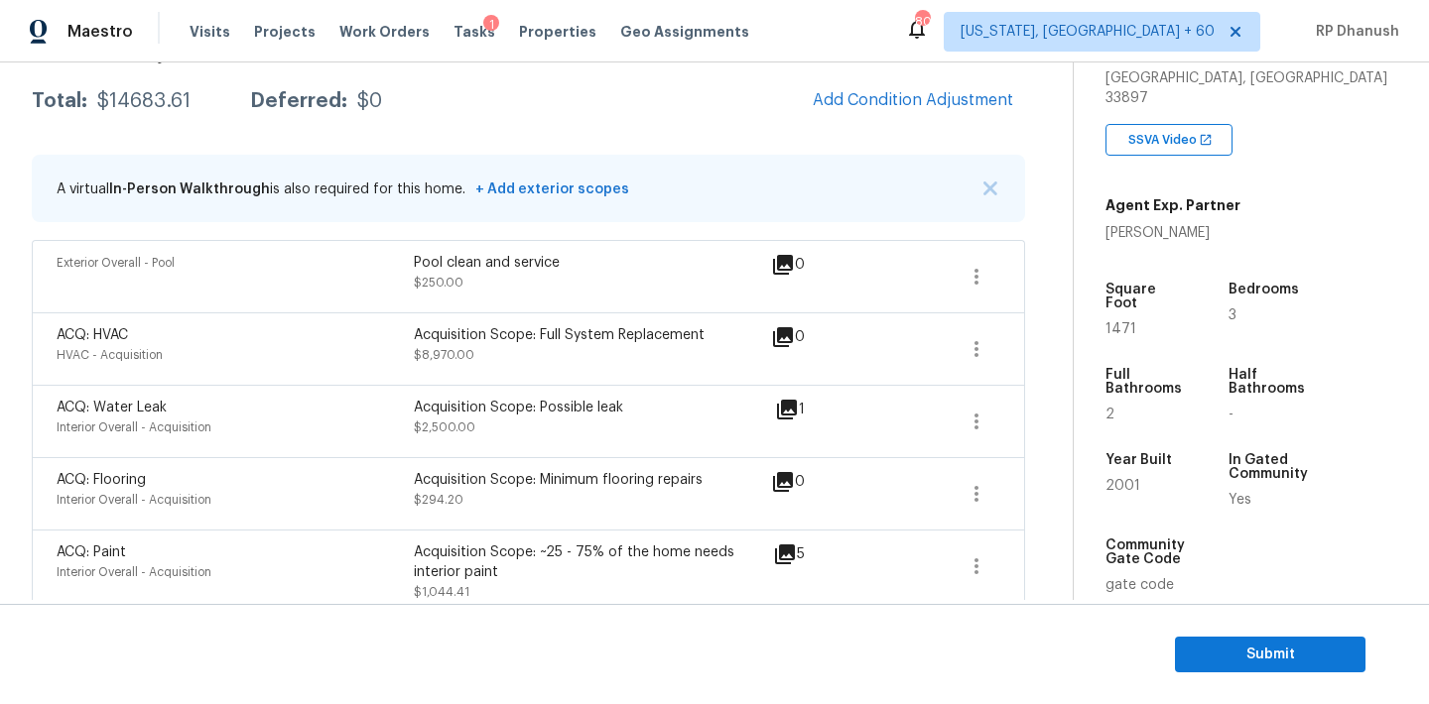
click at [130, 85] on div "Total: $14683.61 Deferred: $0 Add Condition Adjustment" at bounding box center [528, 101] width 993 height 44
copy div "$14683.61"
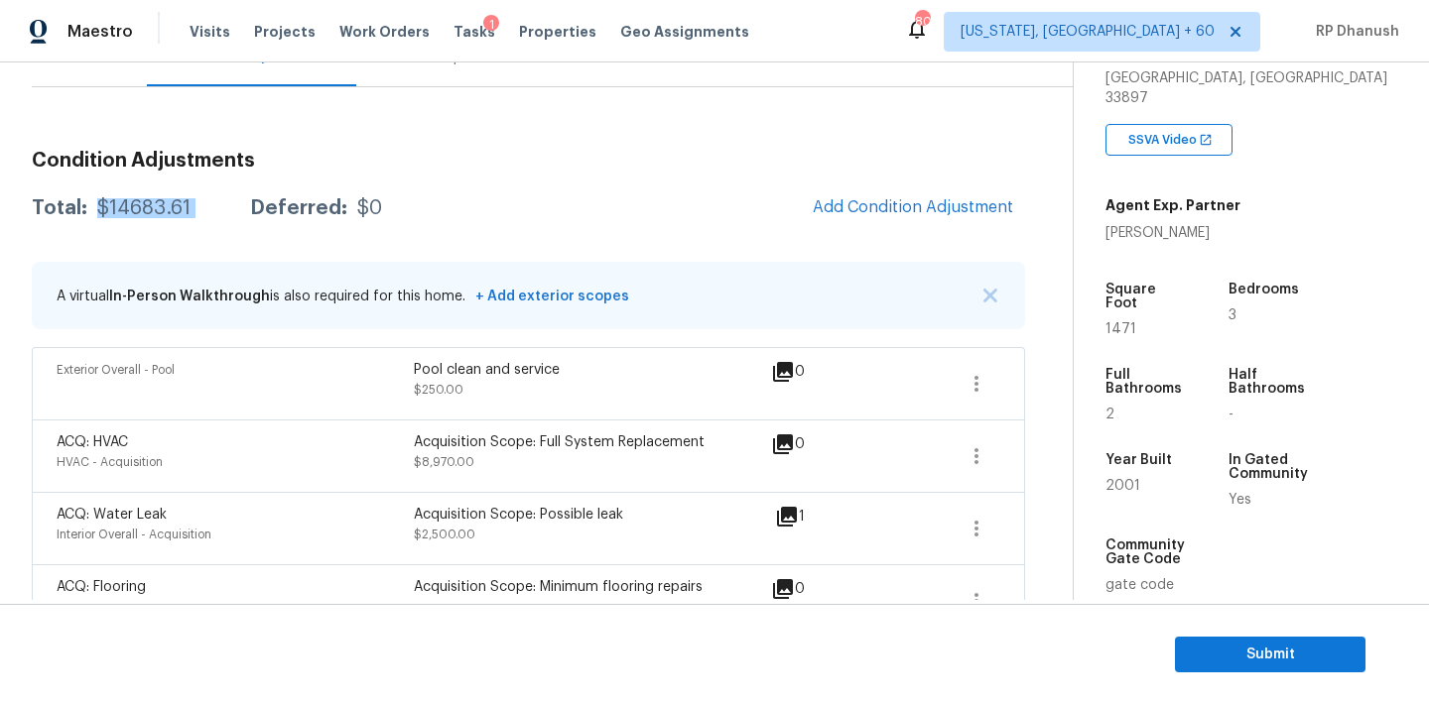
scroll to position [26, 0]
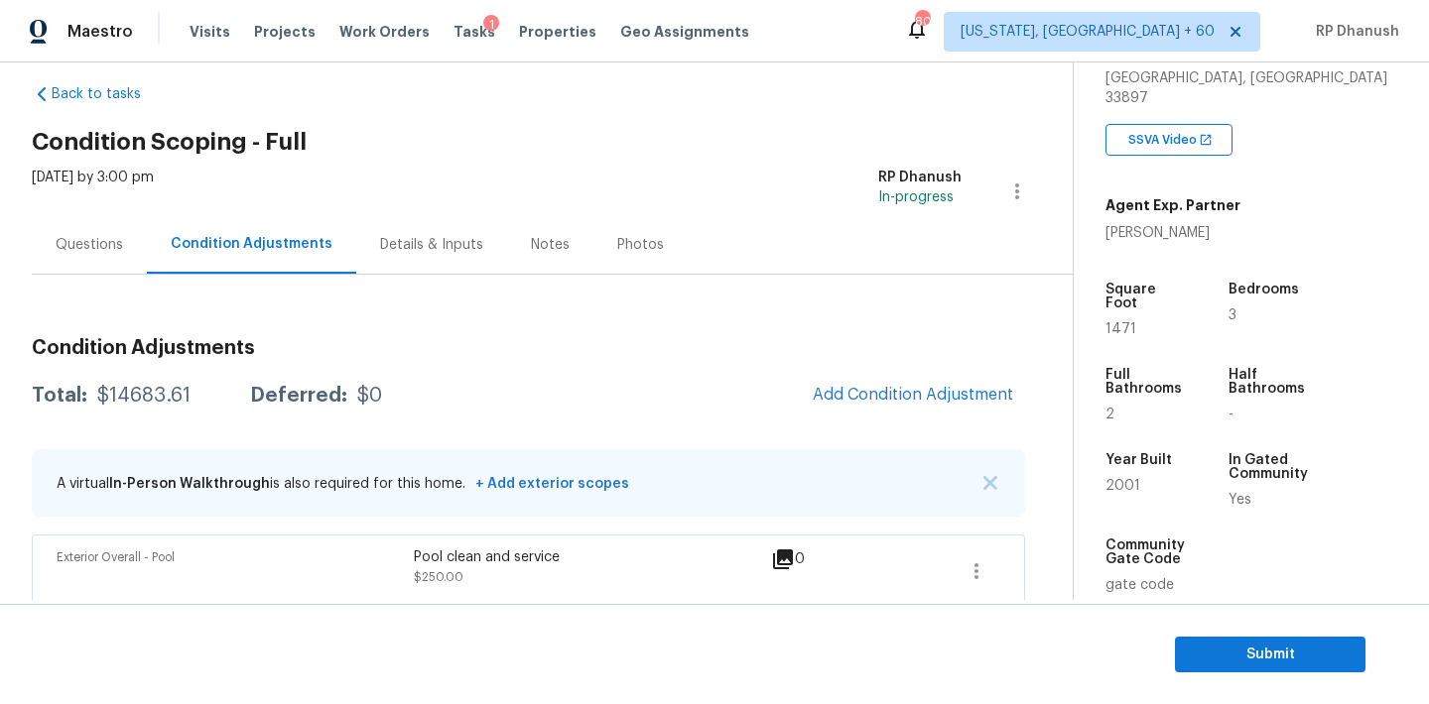
click at [119, 235] on div "Questions" at bounding box center [89, 245] width 67 height 20
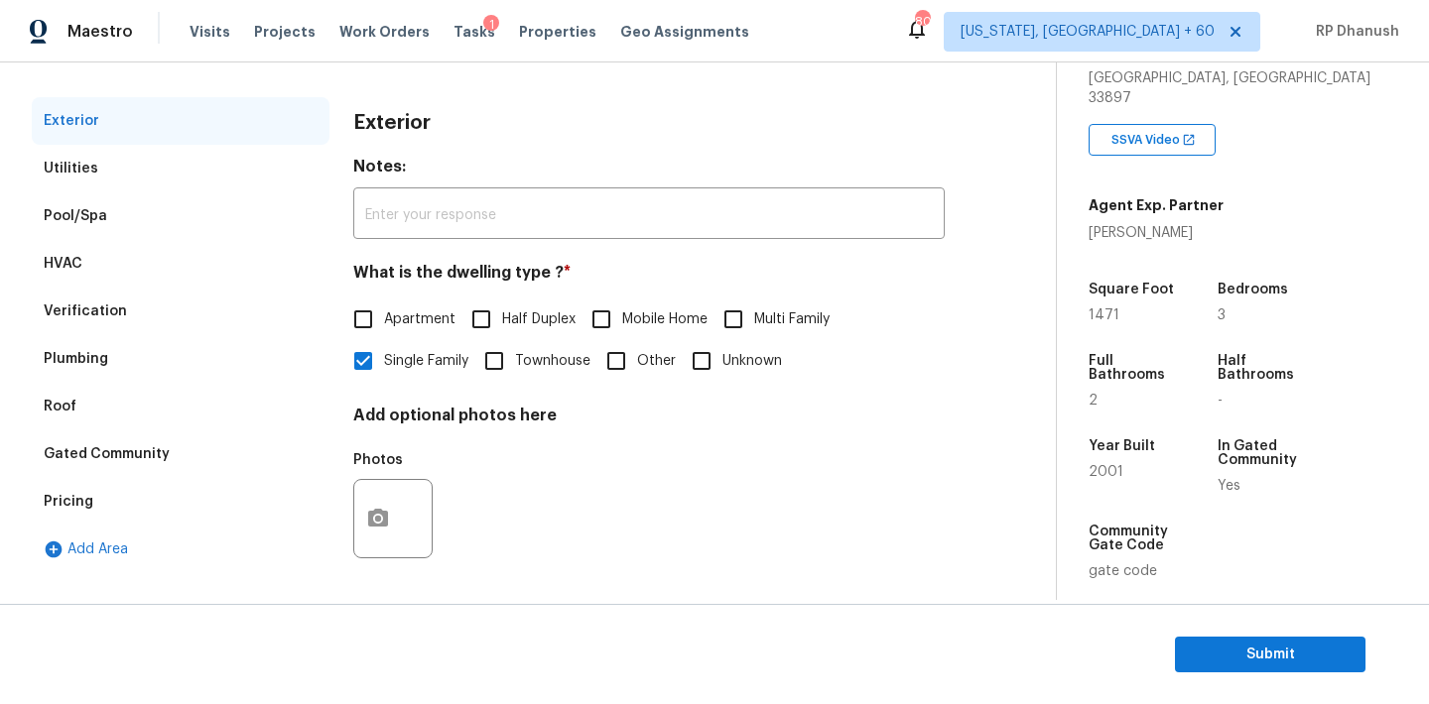
click at [99, 502] on div "Pricing" at bounding box center [181, 502] width 298 height 48
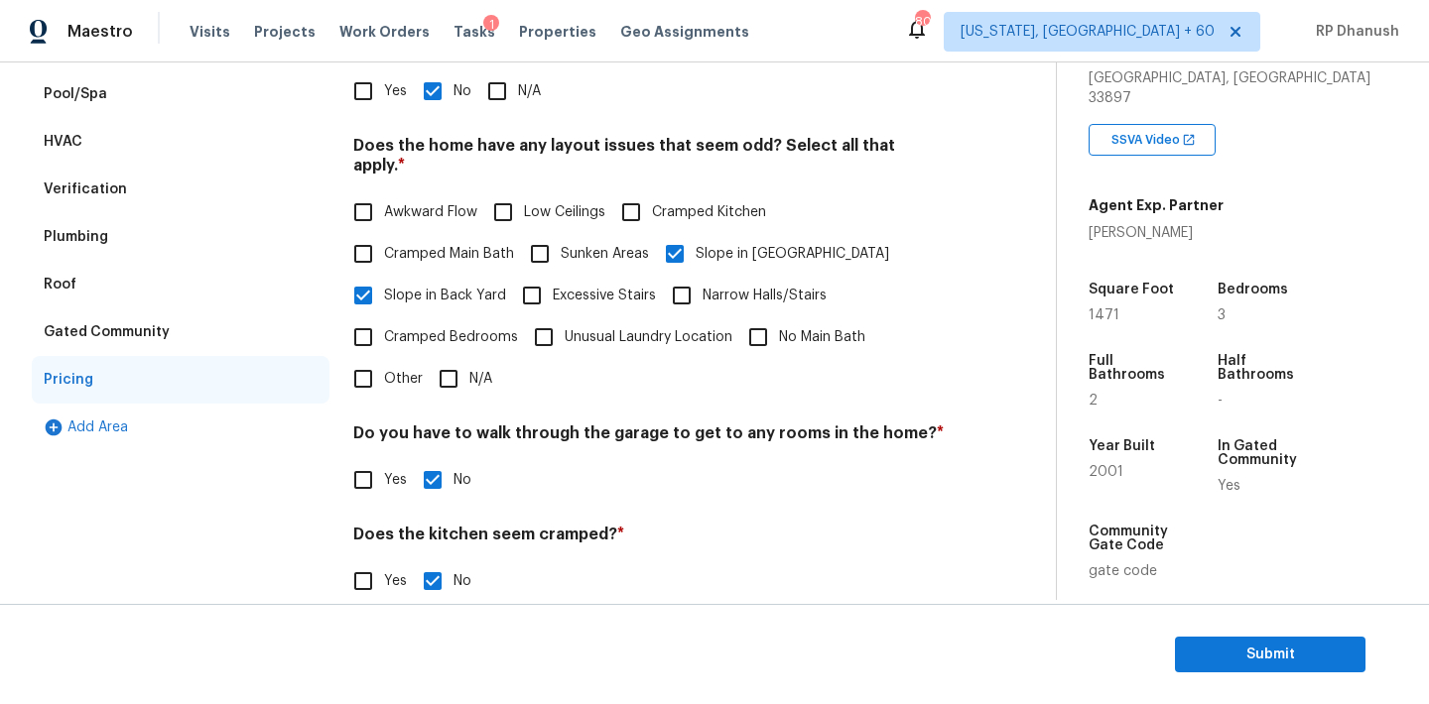
click at [86, 353] on div "Gated Community" at bounding box center [181, 333] width 298 height 48
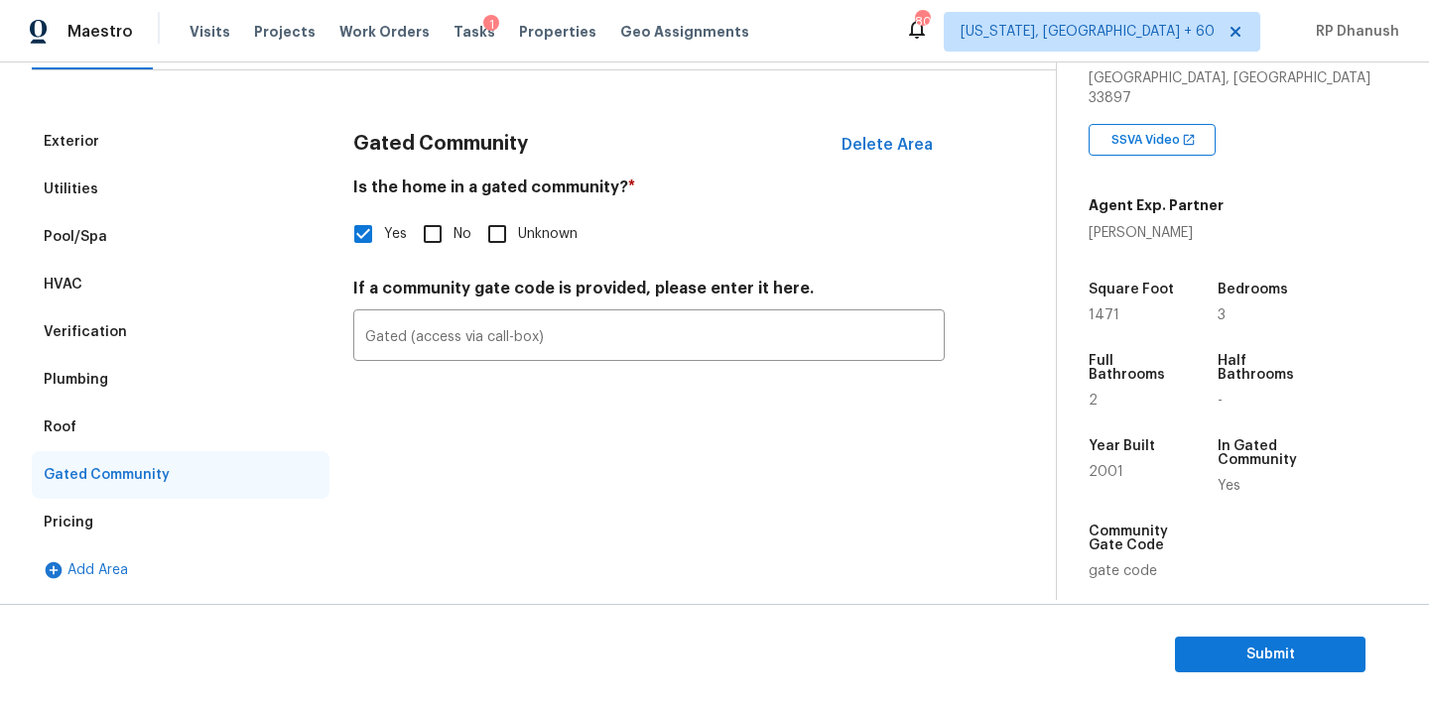
click at [101, 332] on div "Verification" at bounding box center [85, 332] width 83 height 20
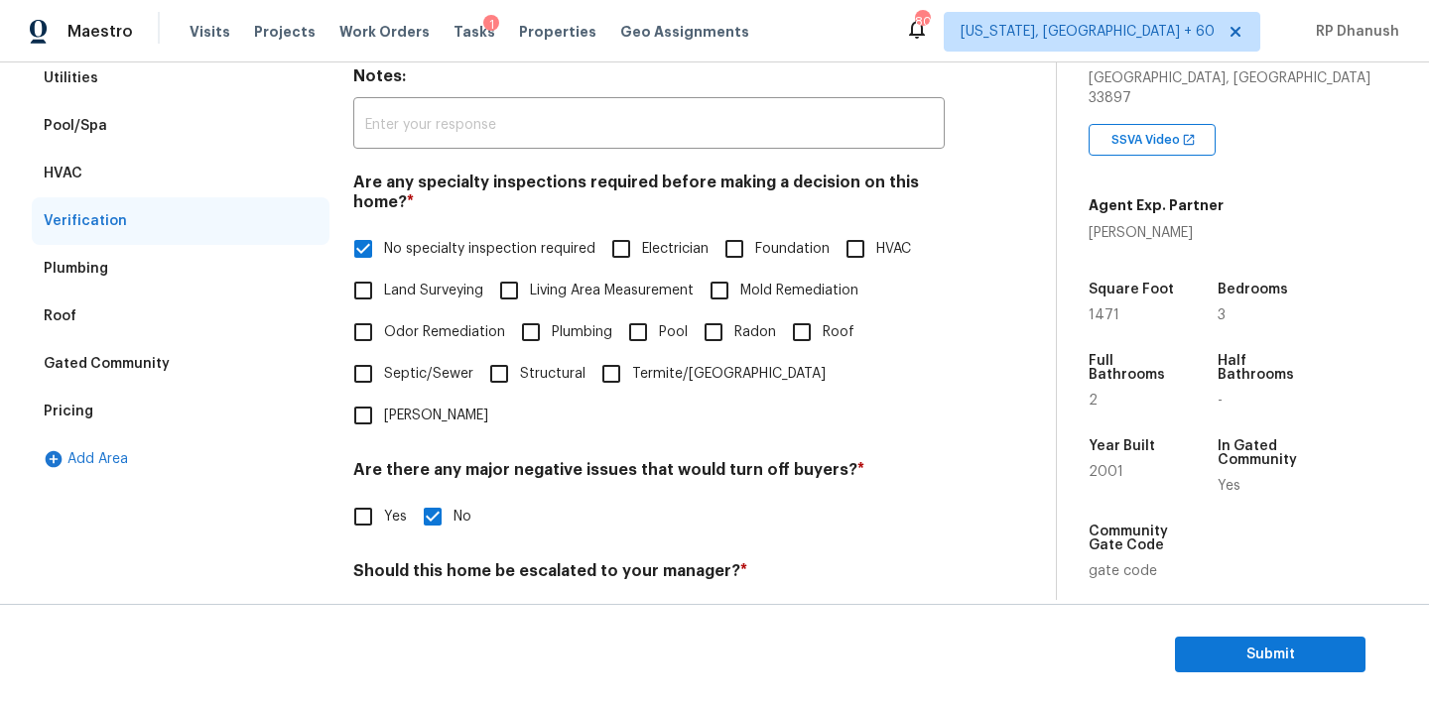
click at [86, 128] on div "Pool/Spa" at bounding box center [75, 126] width 63 height 20
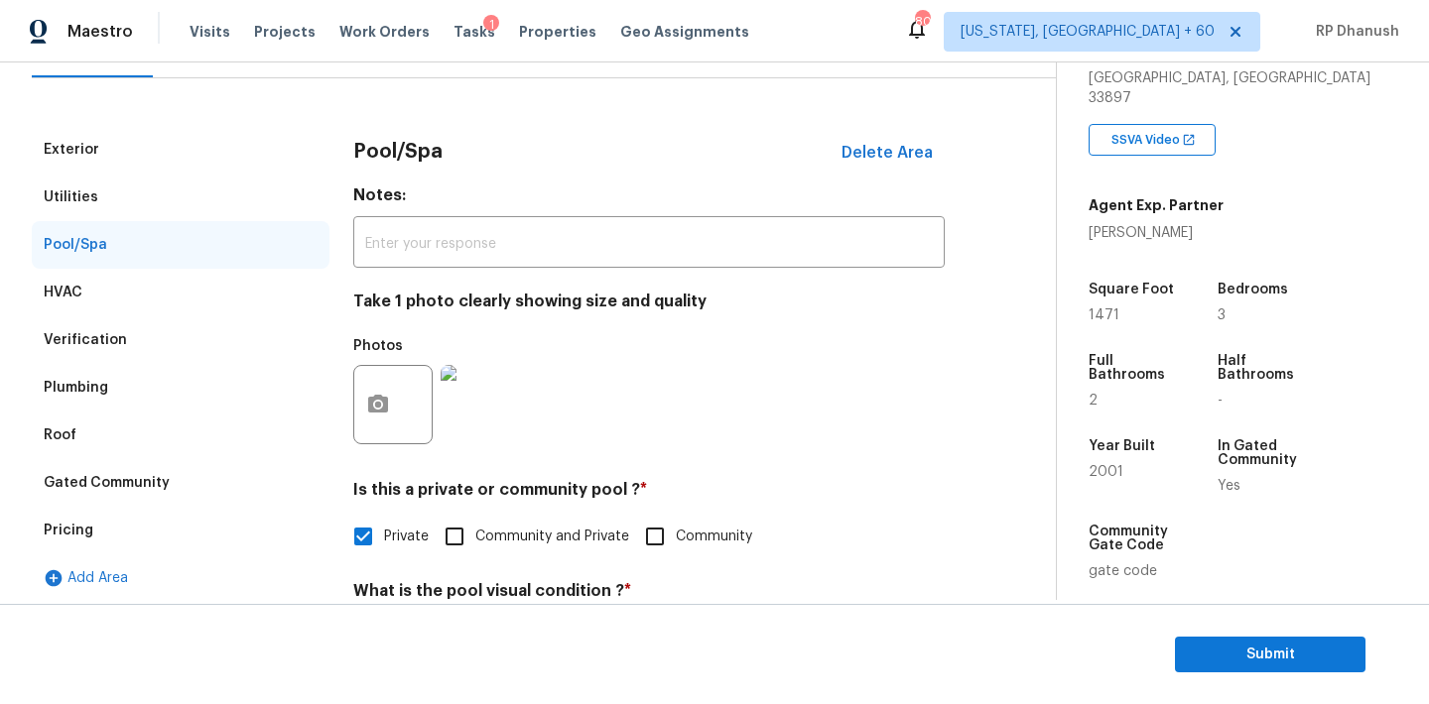
scroll to position [118, 0]
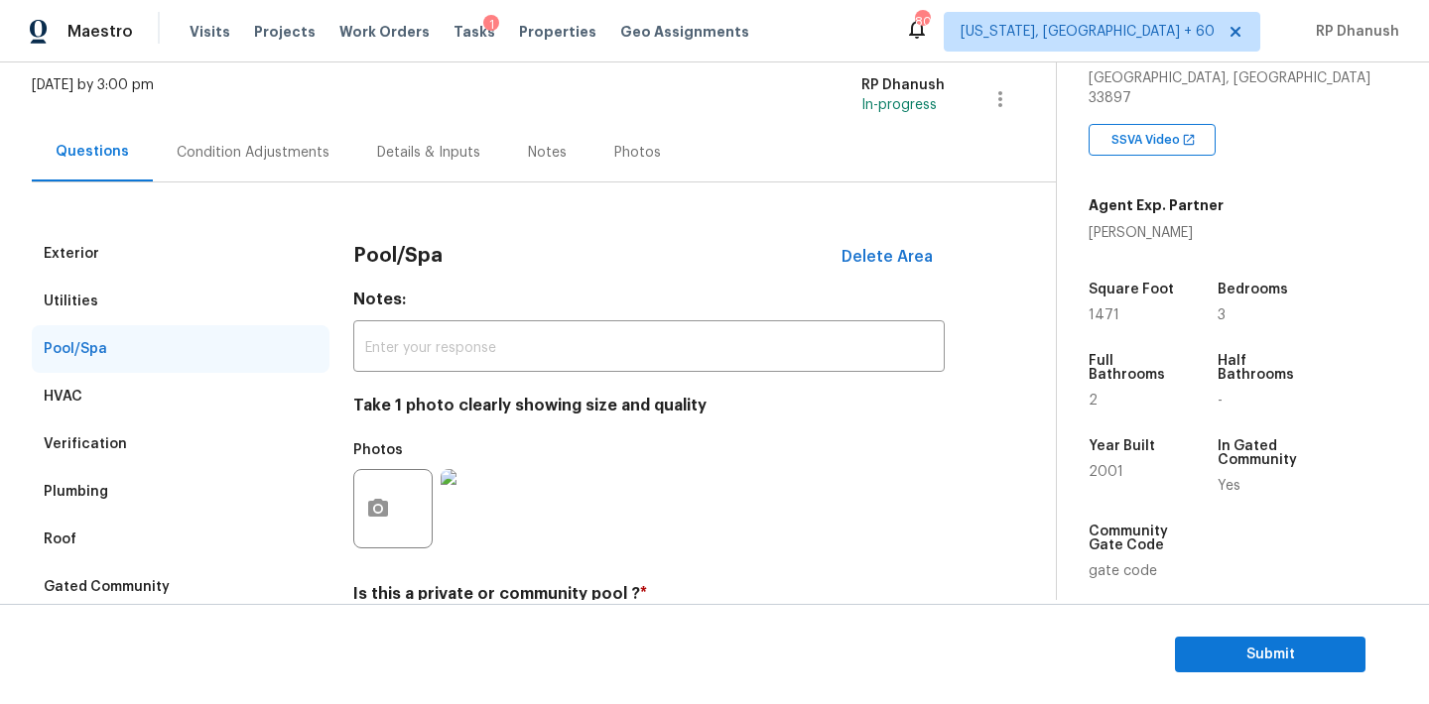
click at [219, 138] on div "Condition Adjustments" at bounding box center [253, 152] width 200 height 59
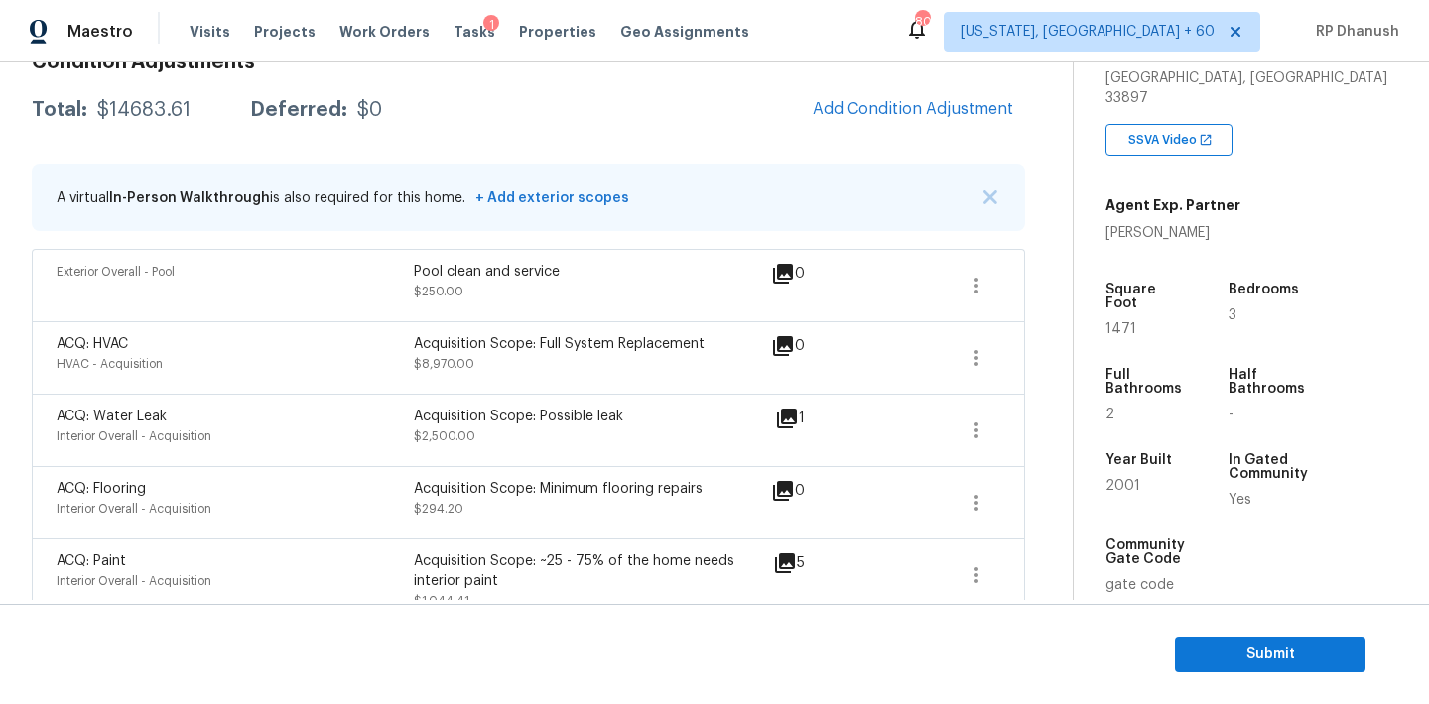
scroll to position [244, 0]
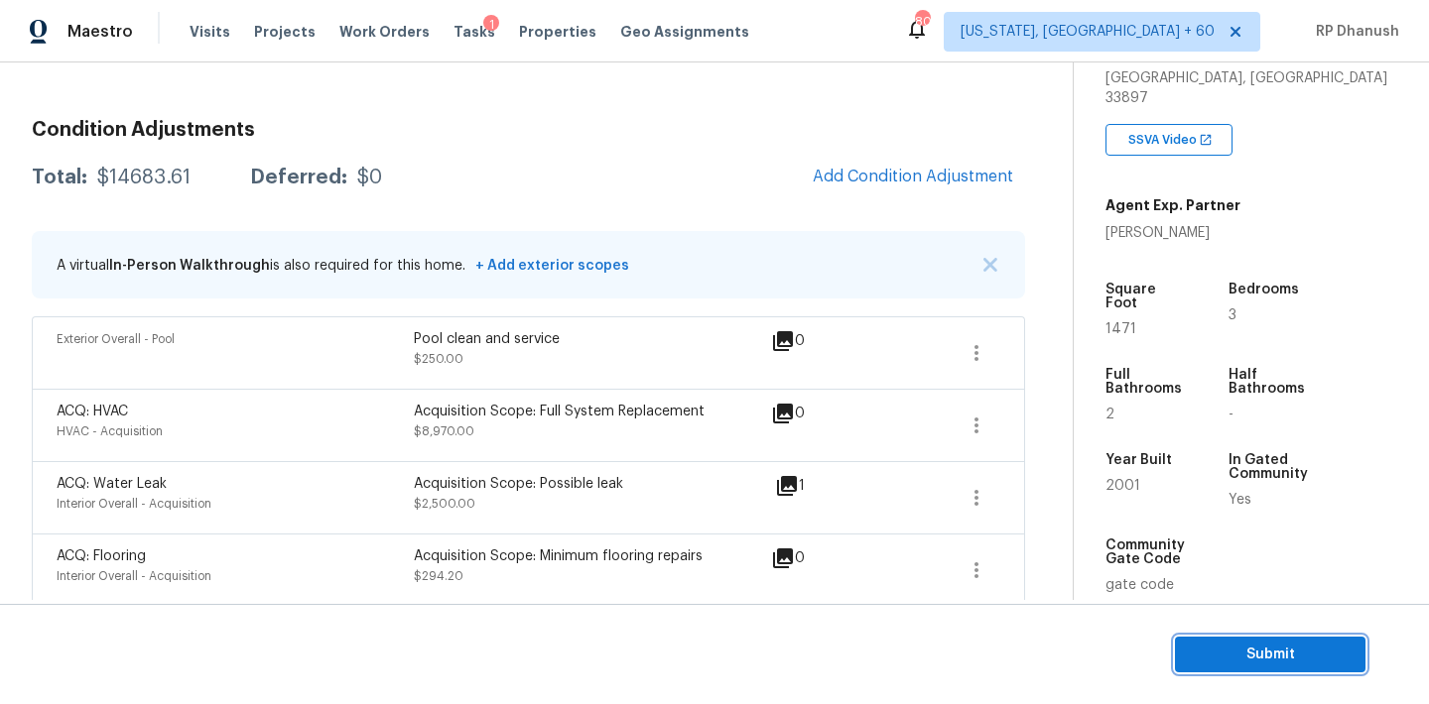
click at [1251, 670] on button "Submit" at bounding box center [1270, 655] width 190 height 37
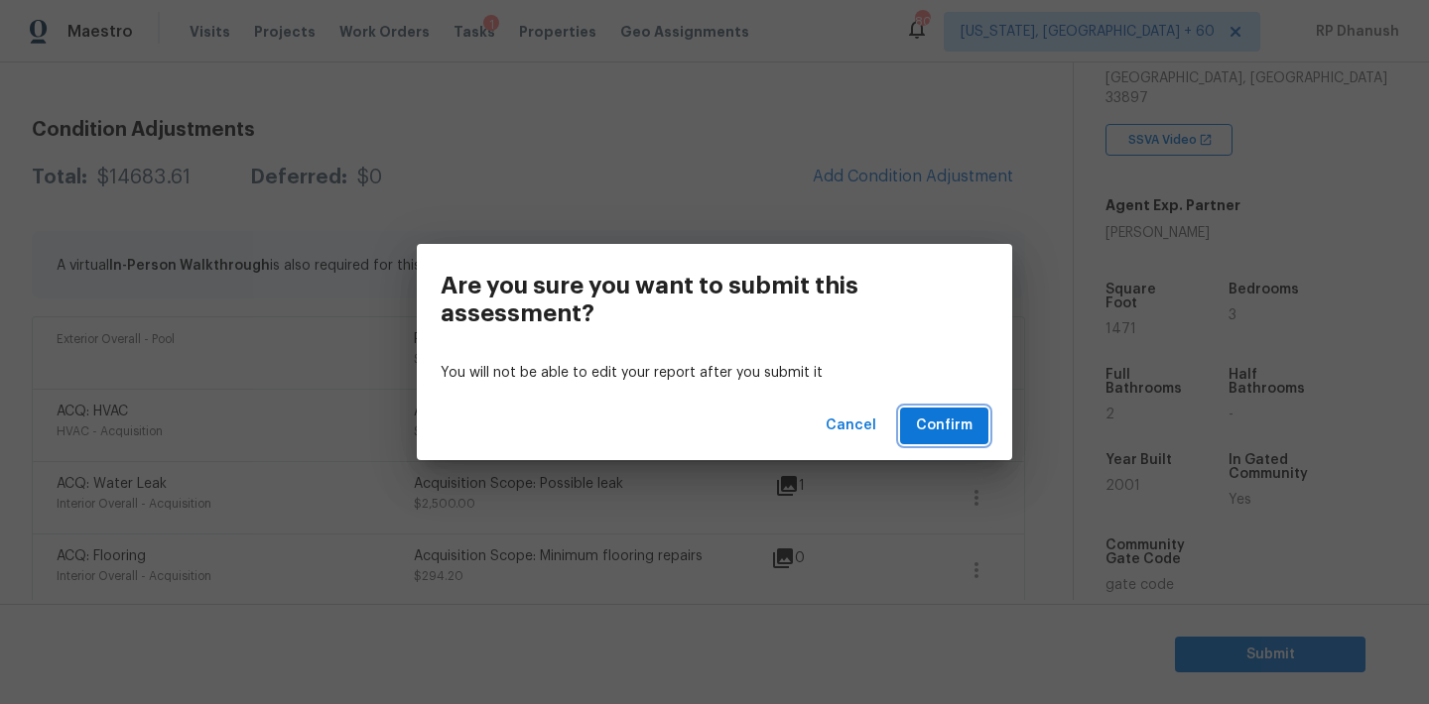
click at [950, 425] on span "Confirm" at bounding box center [944, 426] width 57 height 25
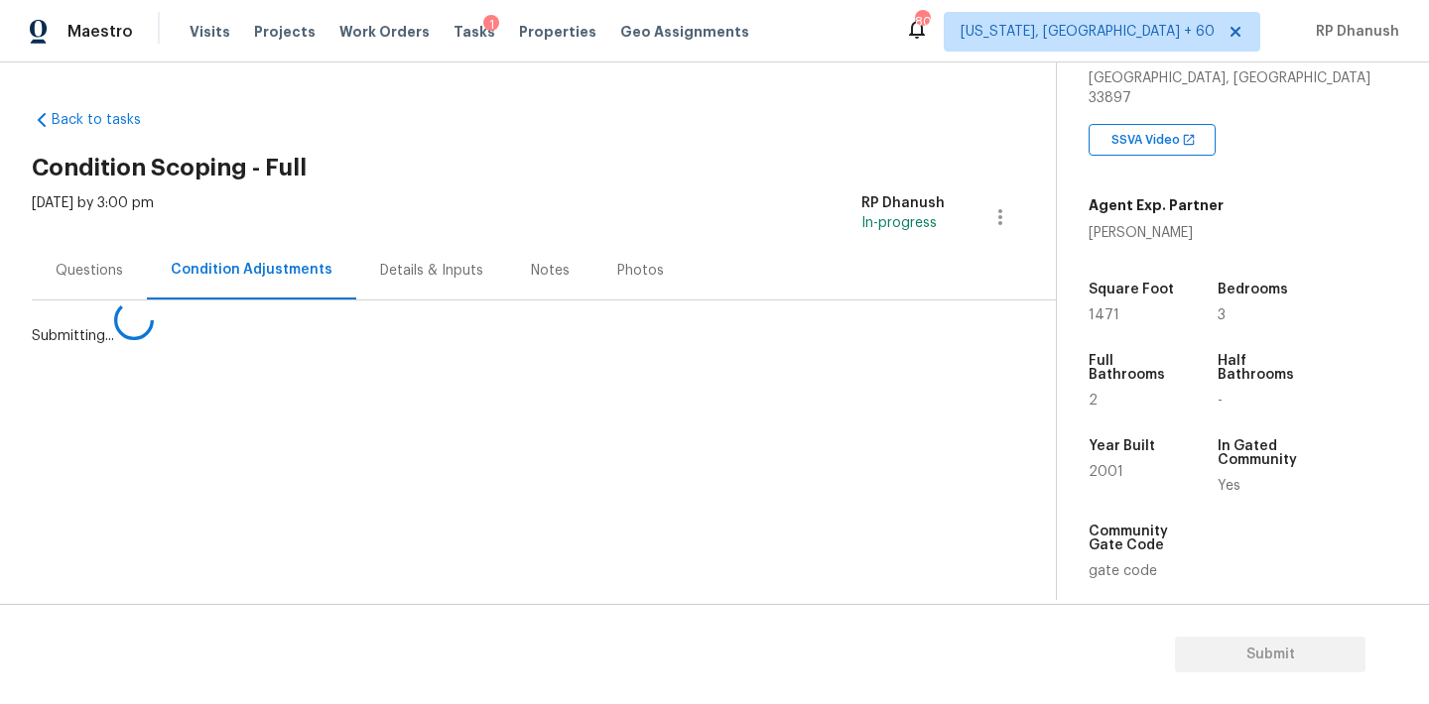
scroll to position [0, 0]
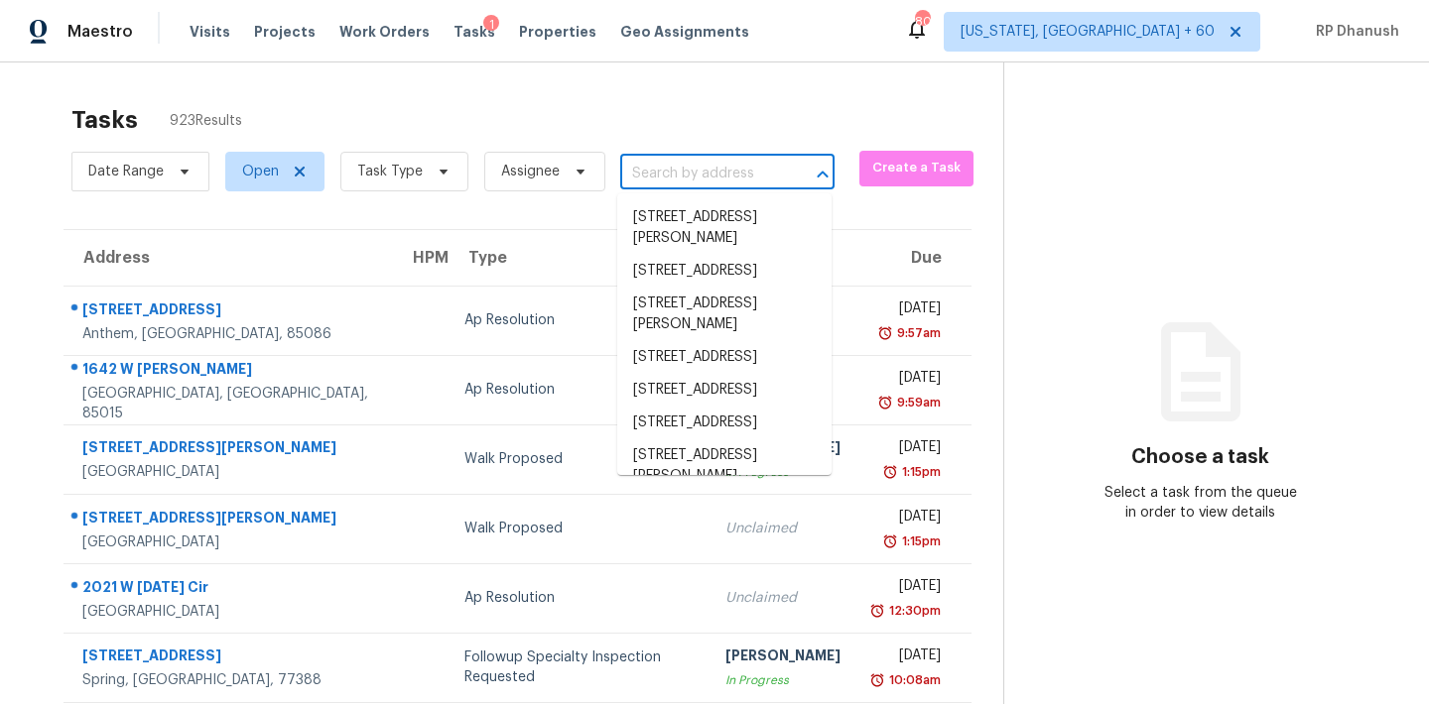
click at [736, 168] on input "text" at bounding box center [699, 174] width 159 height 31
paste input "149 Circle Hill Rd Sanford, FL, 32773"
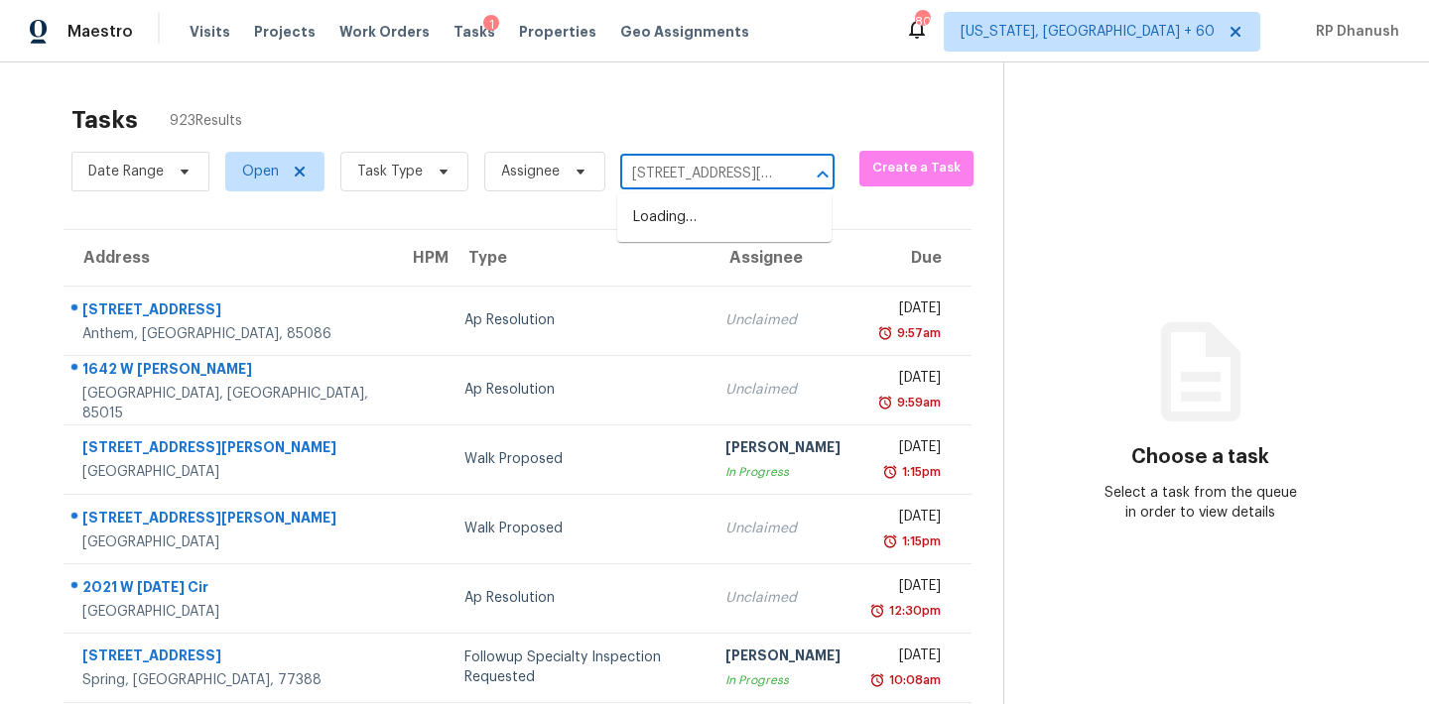
scroll to position [0, 86]
click at [736, 225] on li "149 Circle Hill Rd, Sanford, FL 32773" at bounding box center [724, 228] width 214 height 54
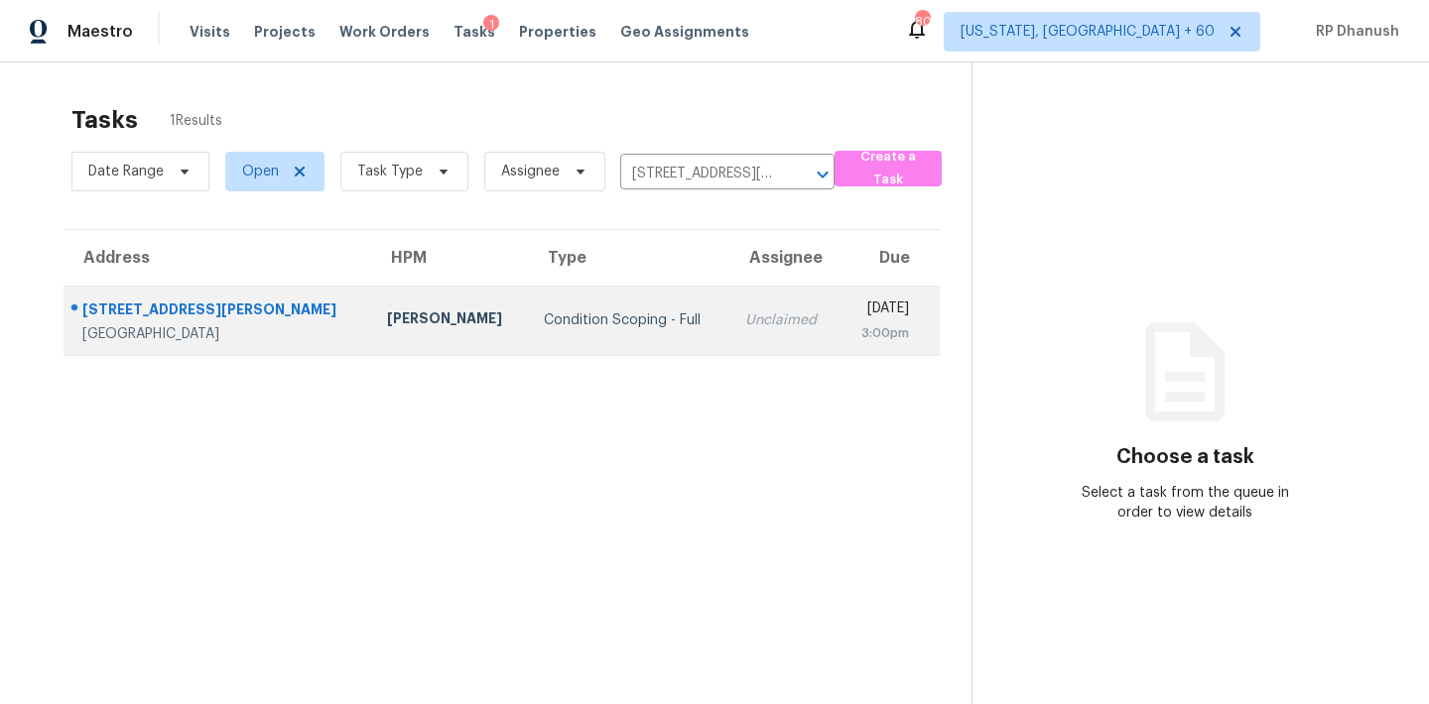
click at [745, 312] on div "Unclaimed" at bounding box center [784, 321] width 78 height 20
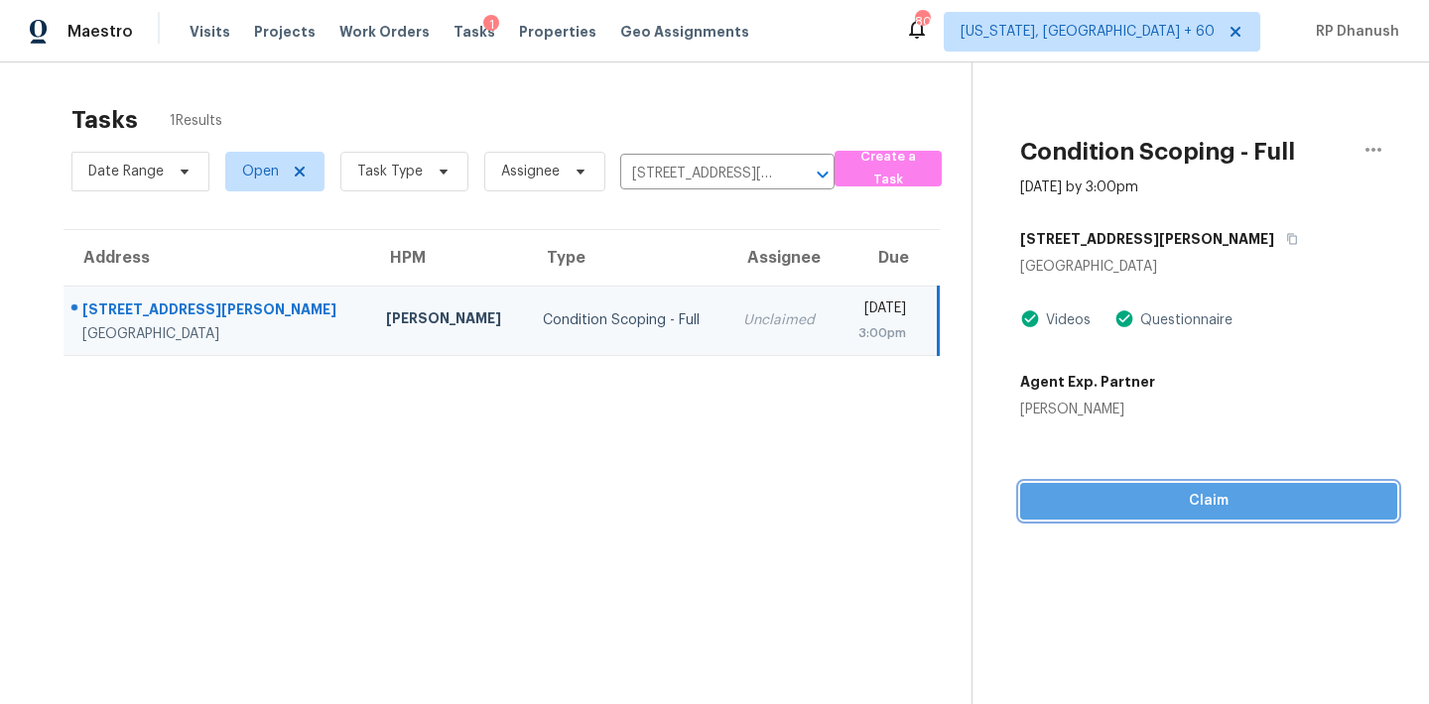
click at [1073, 506] on span "Claim" at bounding box center [1208, 501] width 345 height 25
click at [1149, 483] on button "Start Assessment" at bounding box center [1208, 501] width 377 height 37
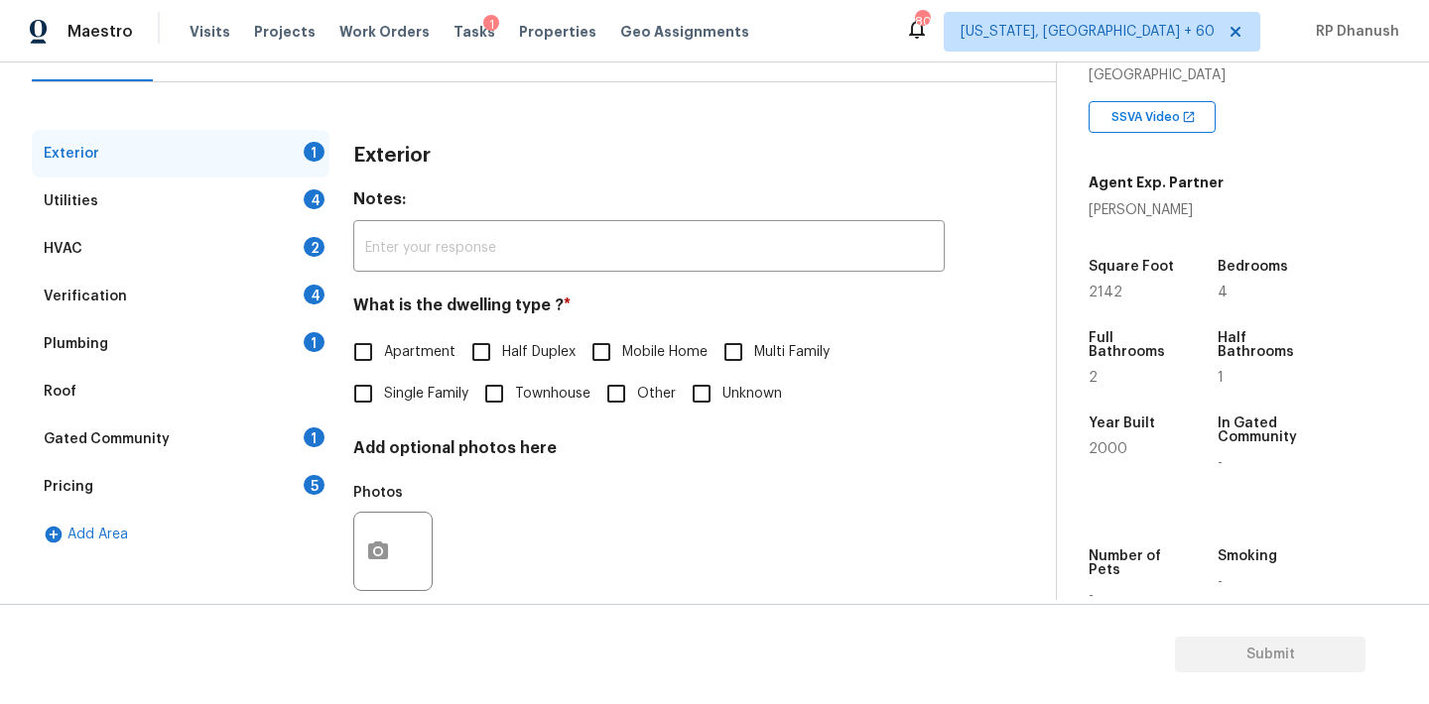
scroll to position [251, 0]
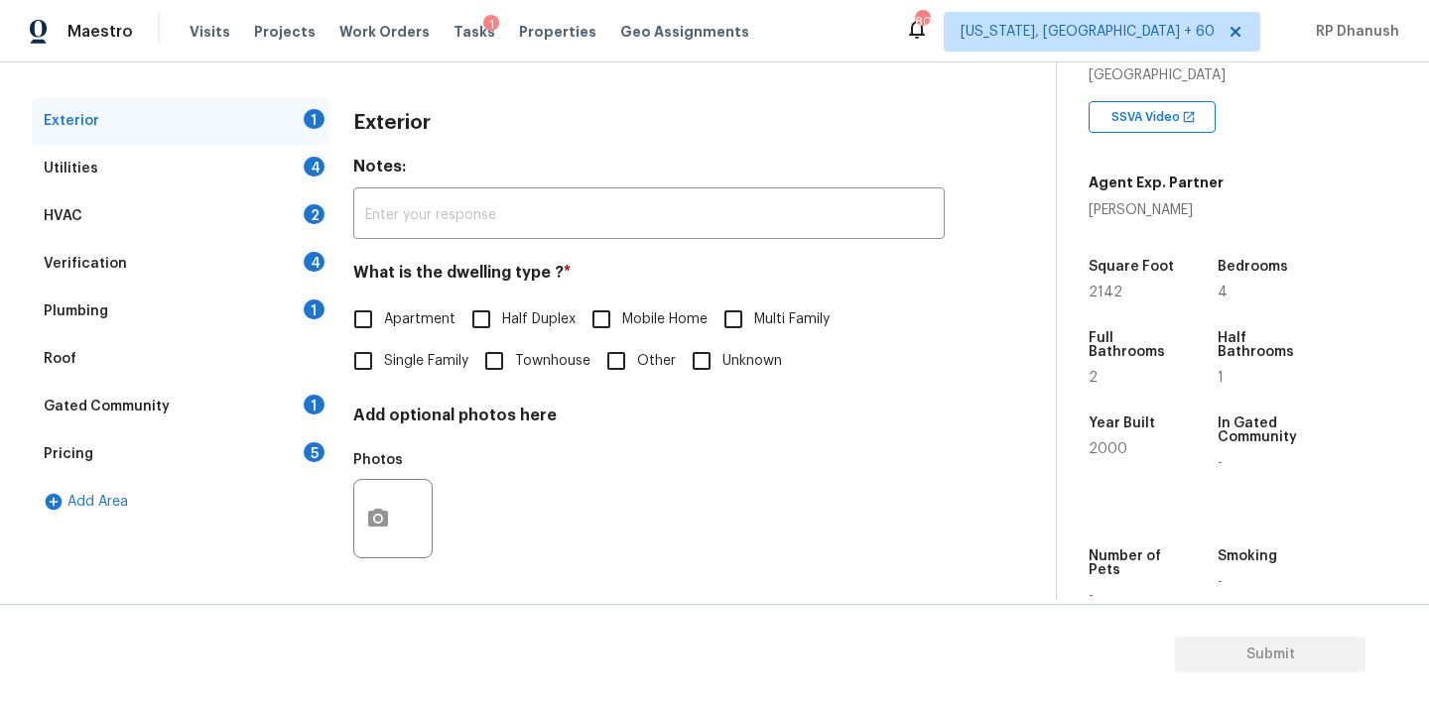
click at [409, 362] on span "Single Family" at bounding box center [426, 361] width 84 height 21
click at [384, 362] on input "Single Family" at bounding box center [363, 361] width 42 height 42
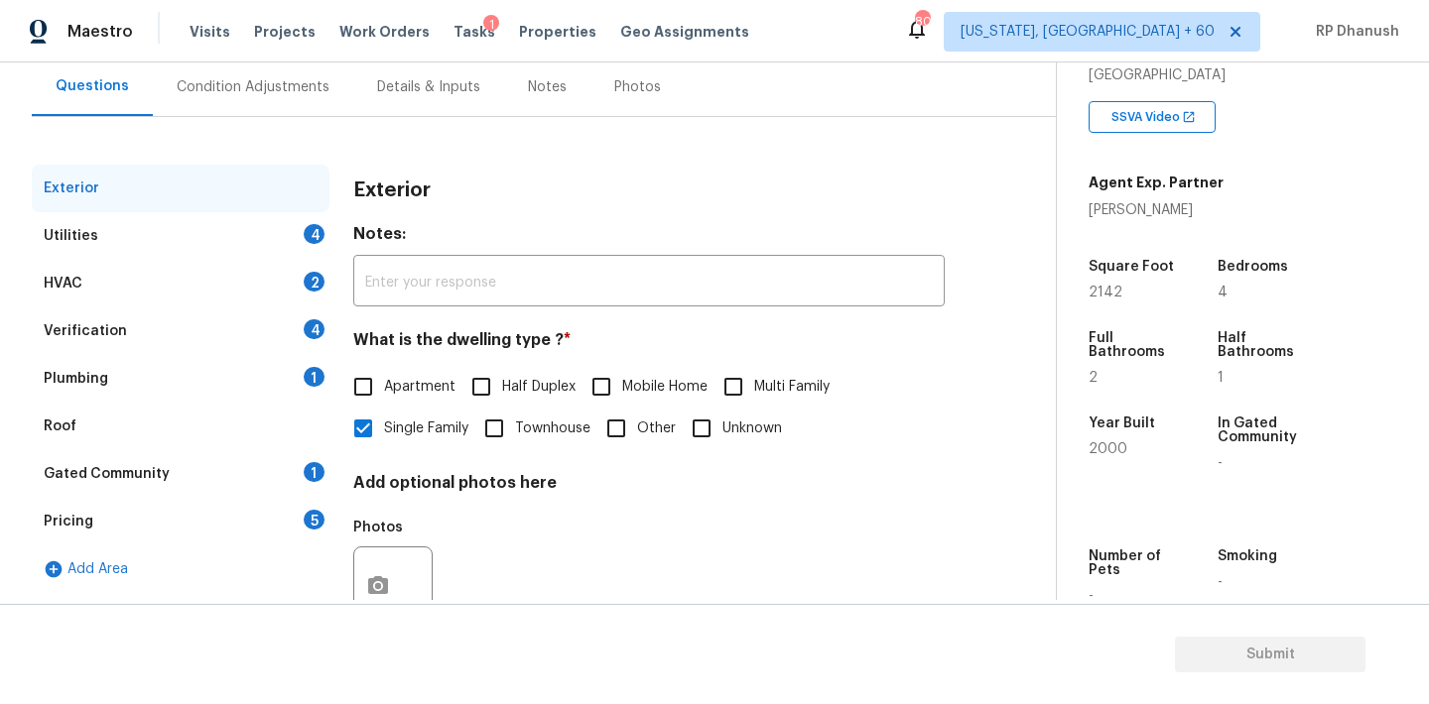
click at [239, 89] on div "Condition Adjustments" at bounding box center [253, 87] width 153 height 20
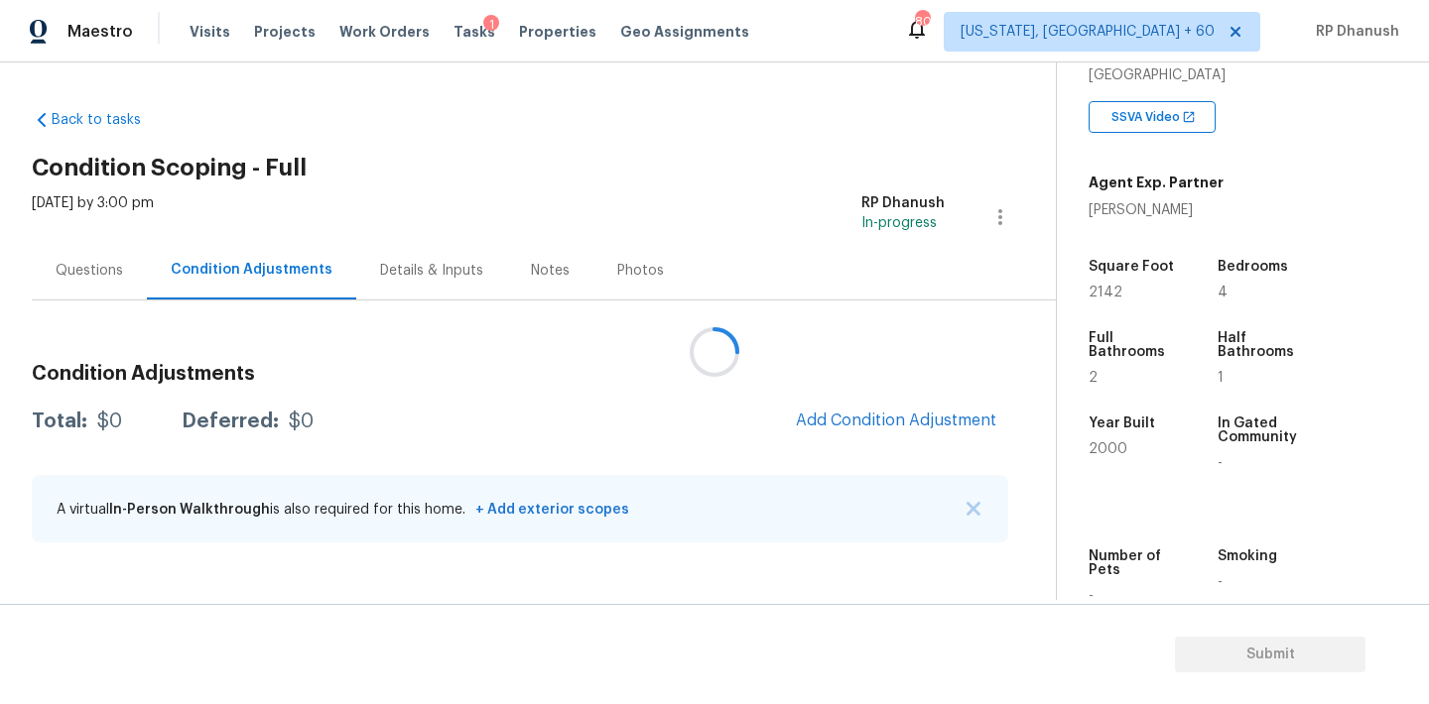
scroll to position [171, 0]
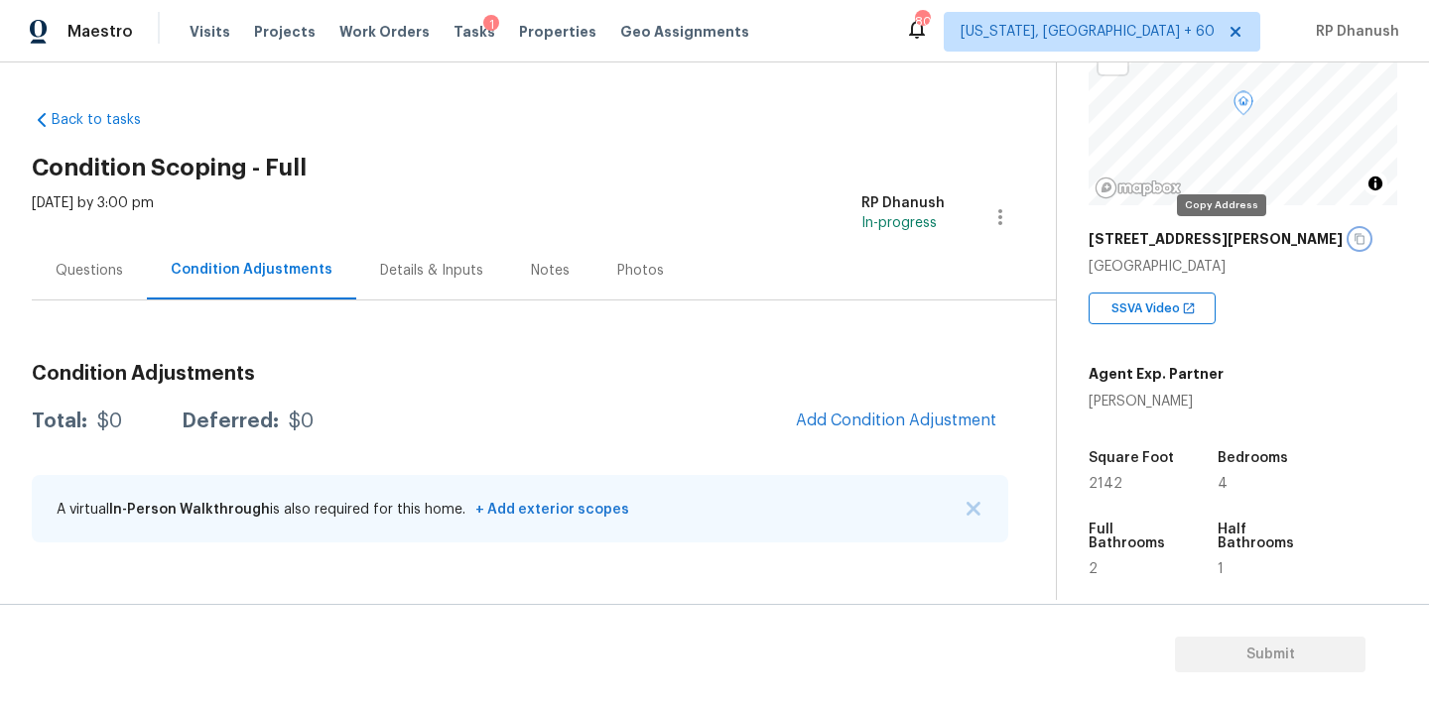
click at [1350, 246] on button "button" at bounding box center [1359, 239] width 18 height 18
click at [102, 273] on div "Questions" at bounding box center [89, 271] width 67 height 20
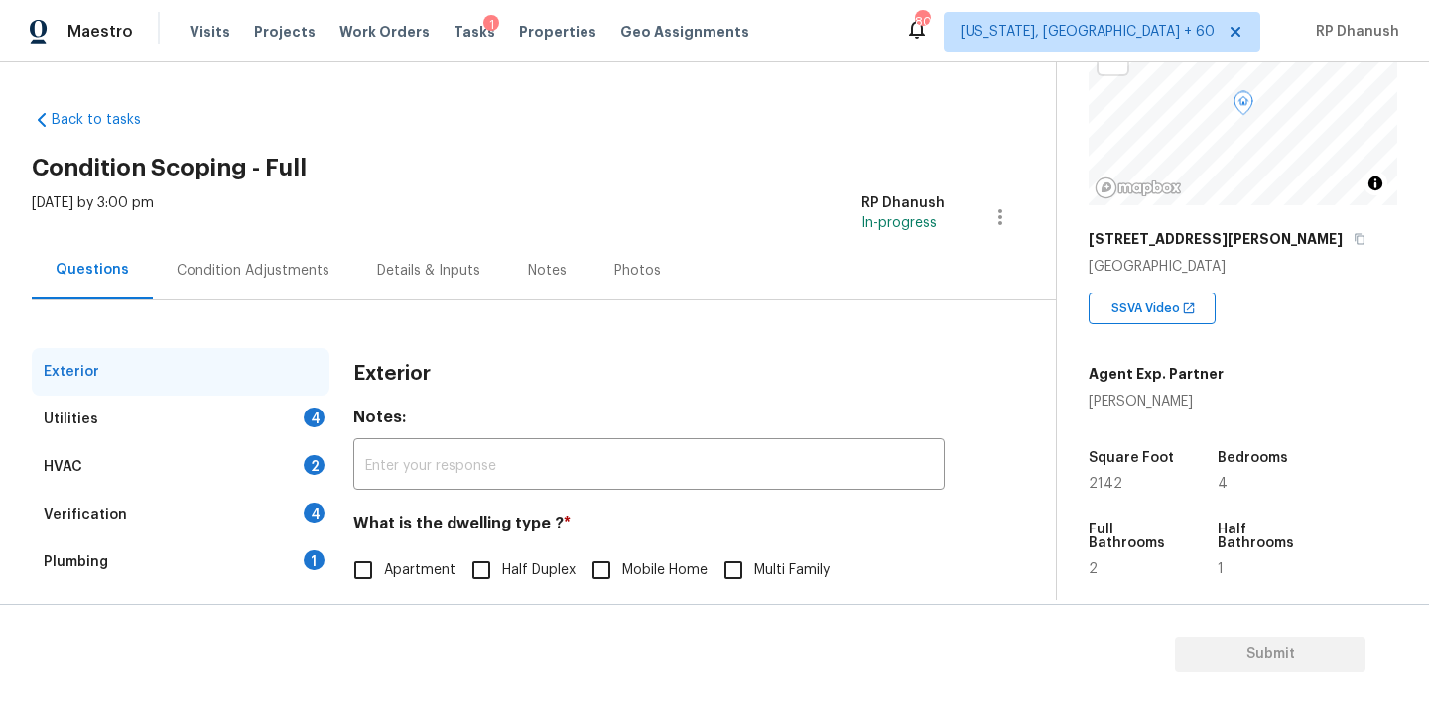
scroll to position [251, 0]
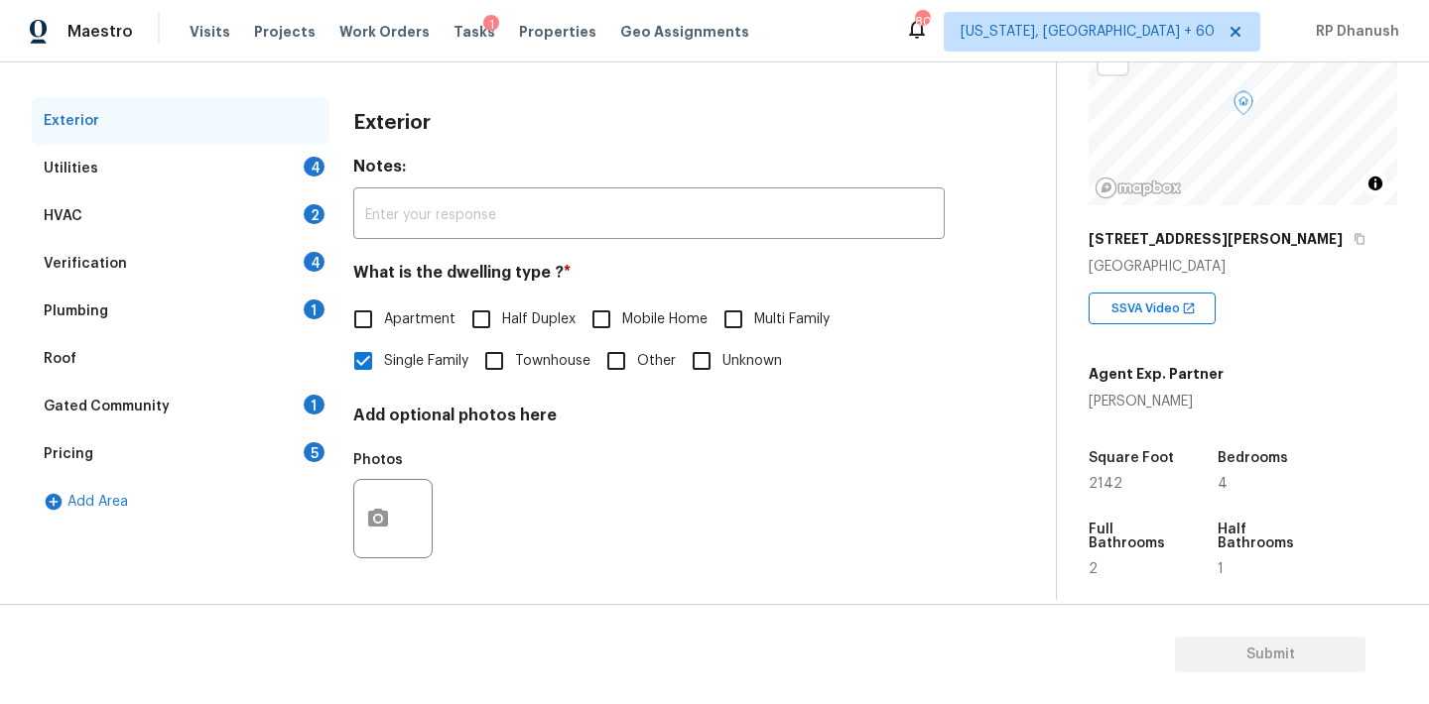
click at [157, 260] on div "Verification 4" at bounding box center [181, 264] width 298 height 48
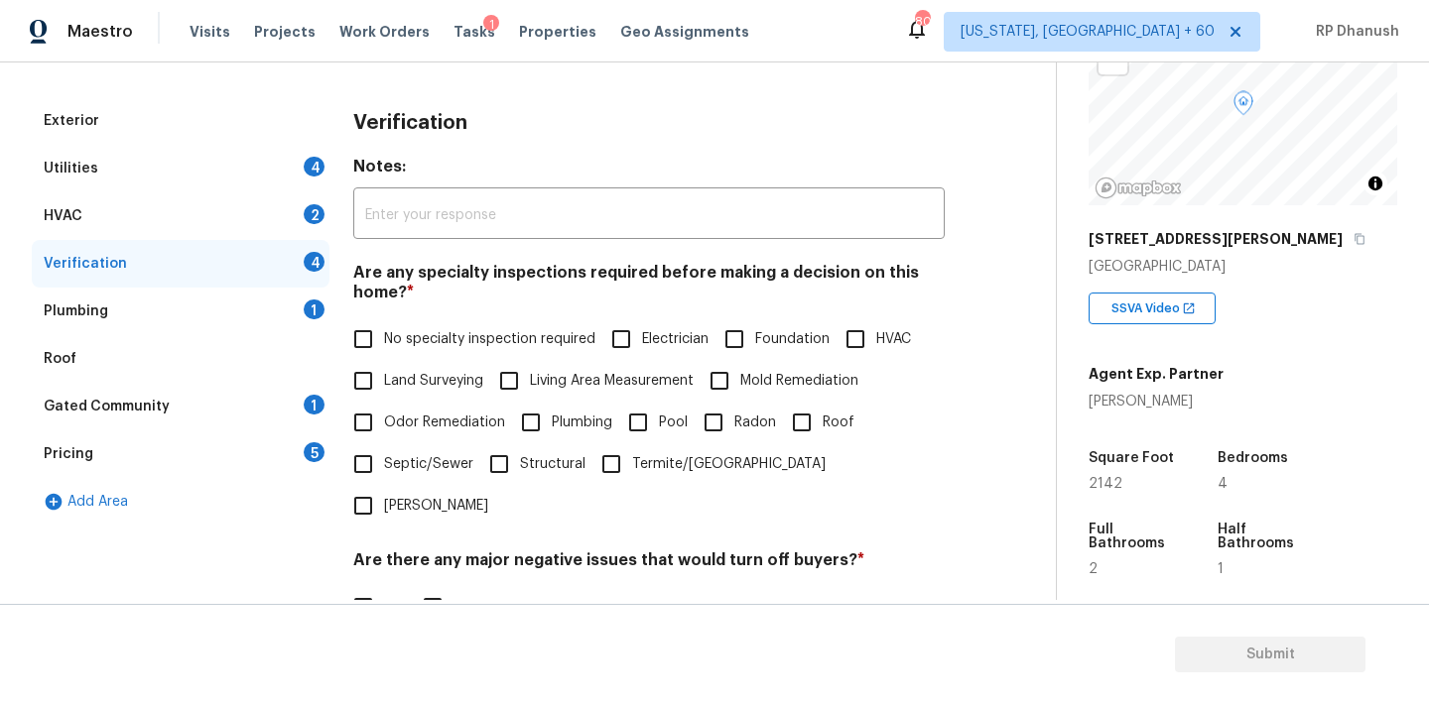
scroll to position [489, 0]
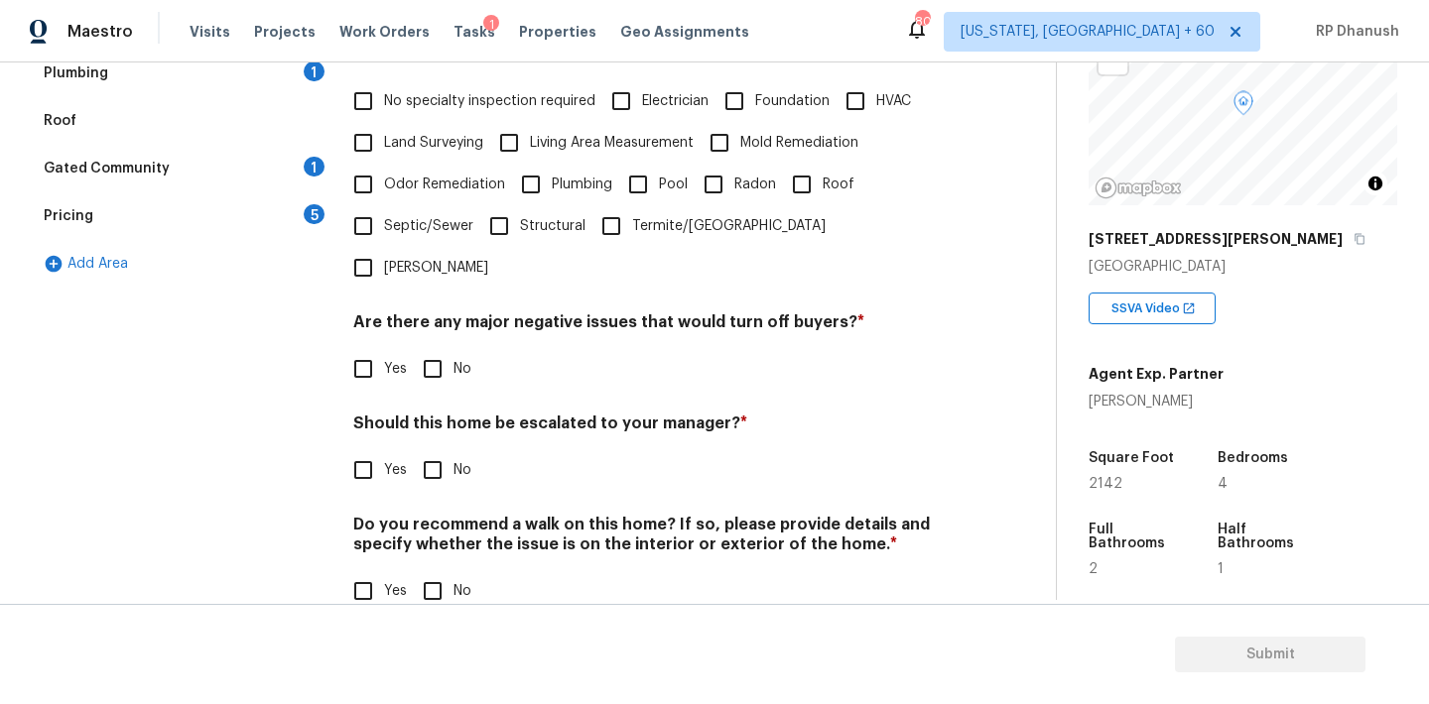
click at [373, 449] on input "Yes" at bounding box center [363, 470] width 42 height 42
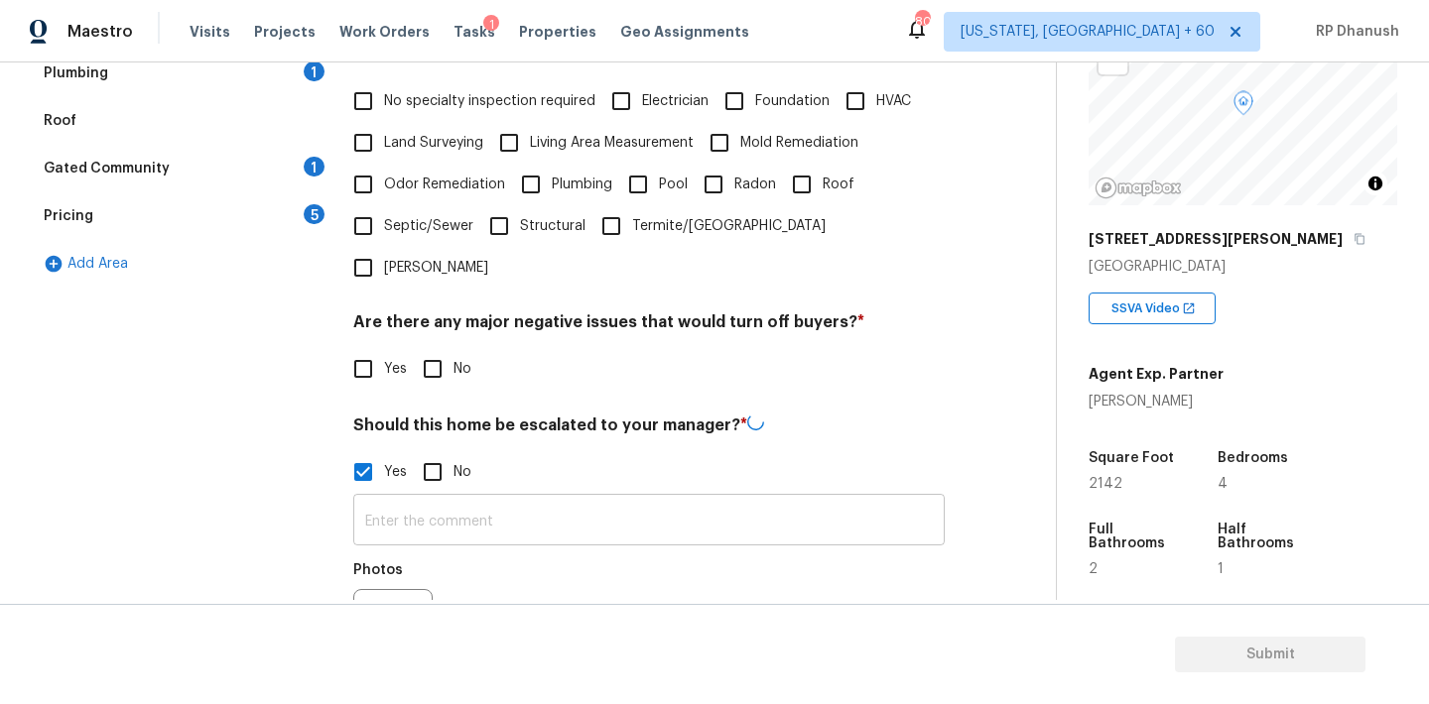
click at [377, 499] on input "text" at bounding box center [648, 522] width 591 height 47
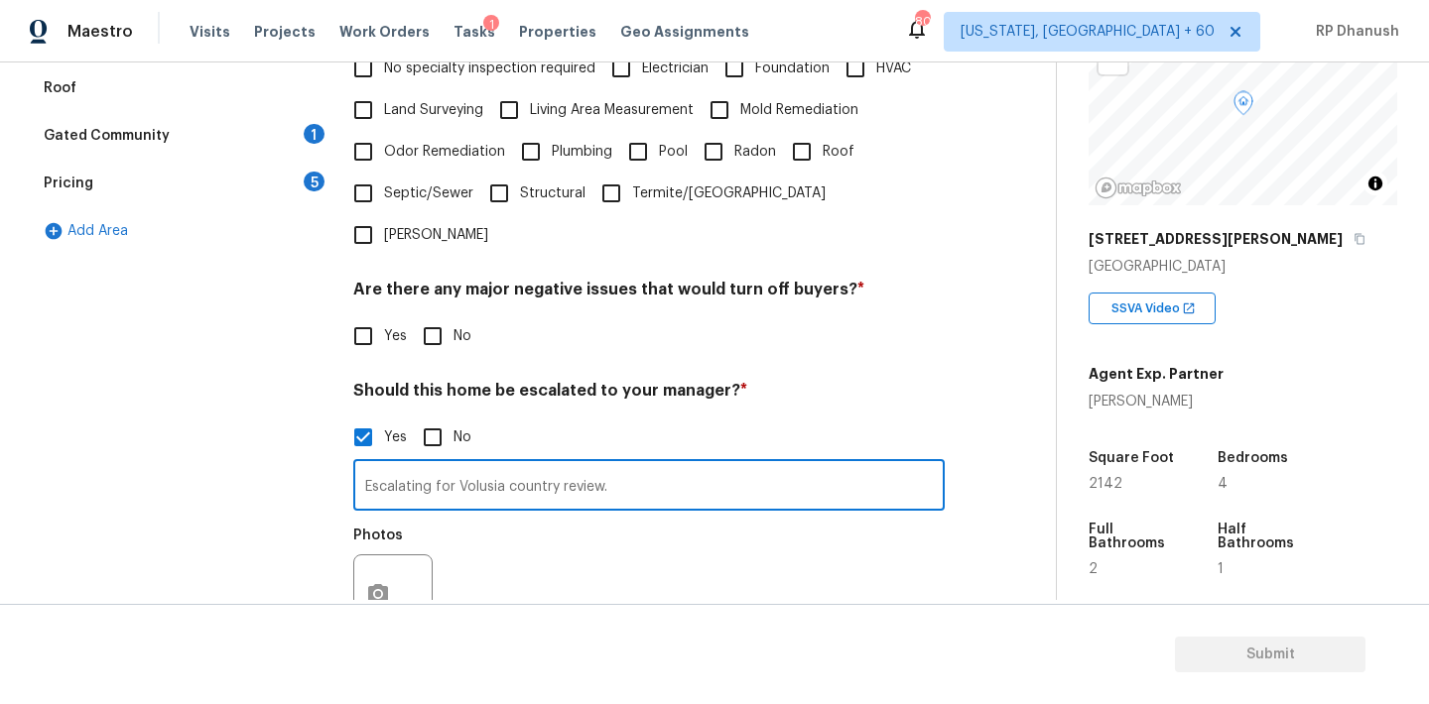
scroll to position [524, 0]
click at [380, 554] on button "button" at bounding box center [378, 592] width 48 height 77
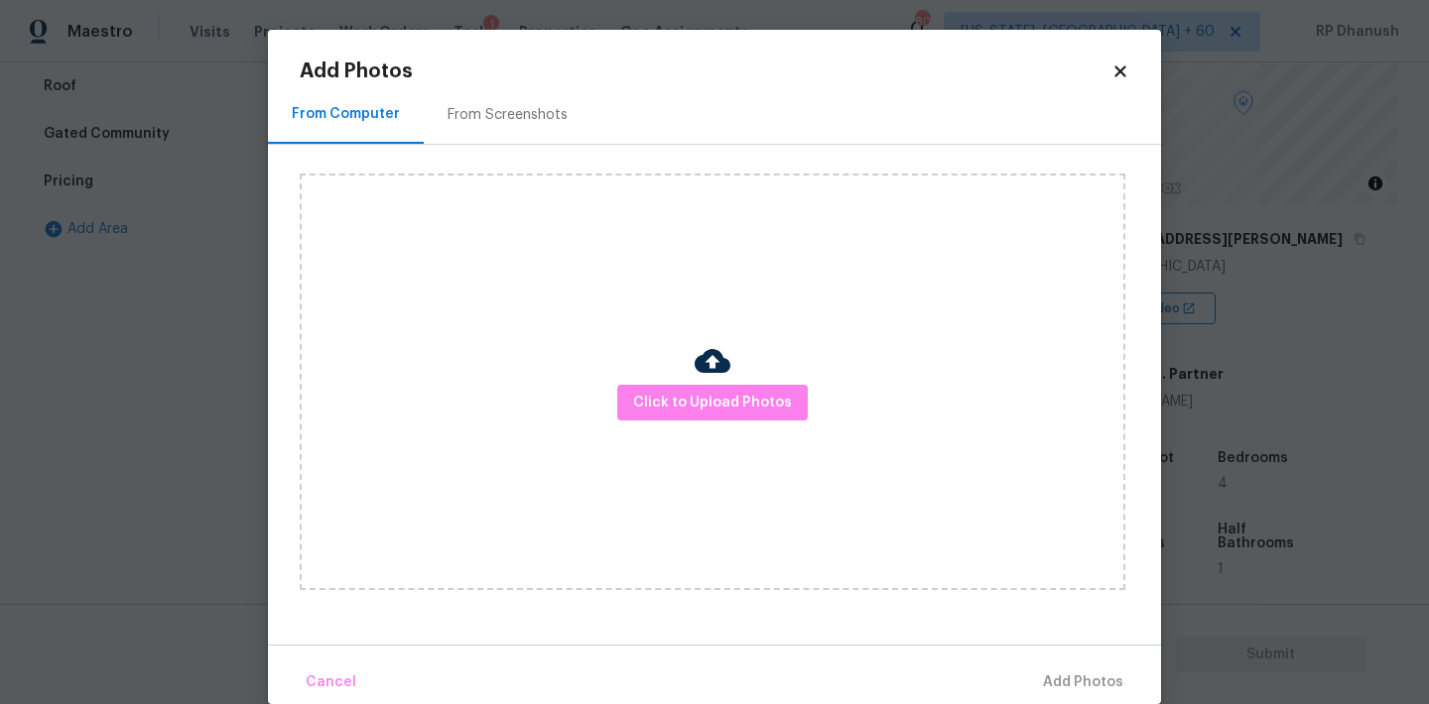
click at [497, 128] on div "From Screenshots" at bounding box center [508, 114] width 168 height 59
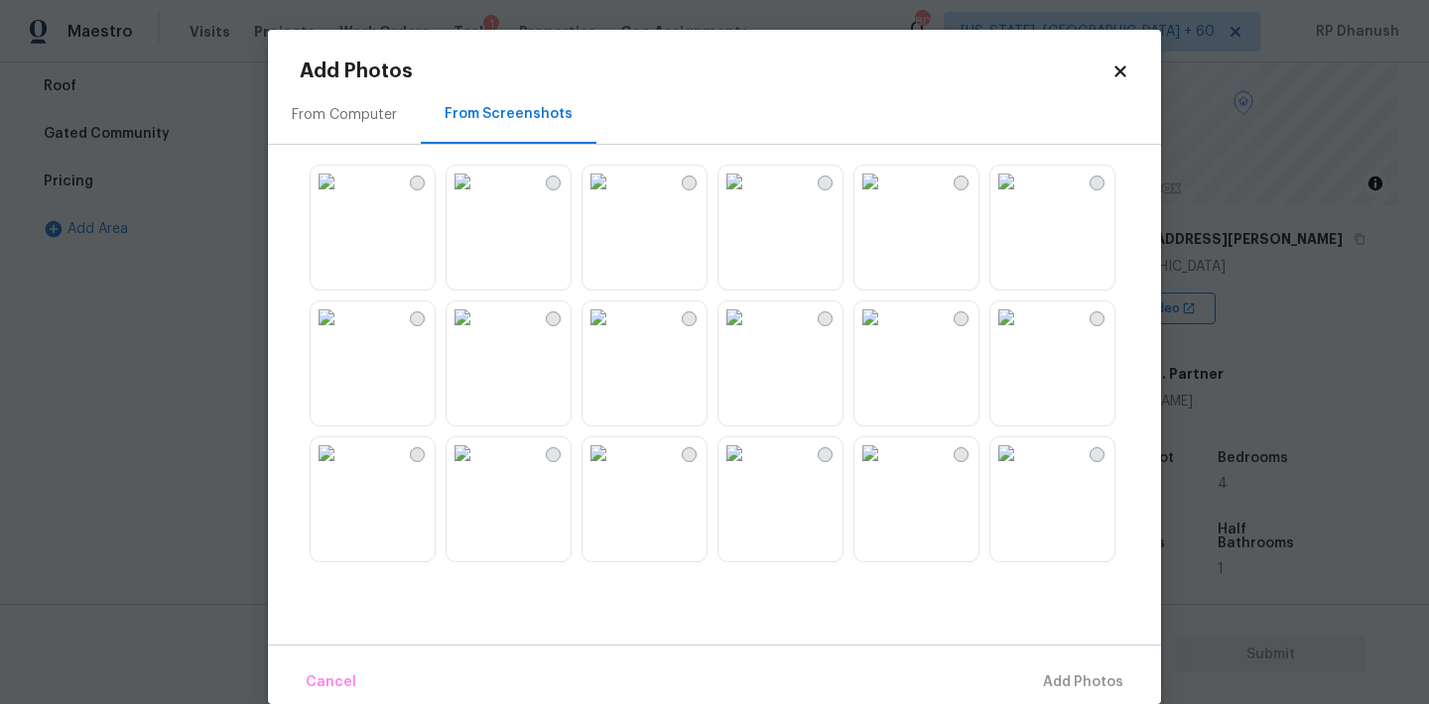
click at [478, 180] on img at bounding box center [462, 182] width 32 height 32
drag, startPoint x: 909, startPoint y: 462, endPoint x: 779, endPoint y: 424, distance: 135.6
click at [886, 462] on img at bounding box center [870, 454] width 32 height 32
click at [478, 197] on img at bounding box center [462, 182] width 32 height 32
click at [1109, 682] on span "Add 1 Photo(s)" at bounding box center [1074, 683] width 98 height 25
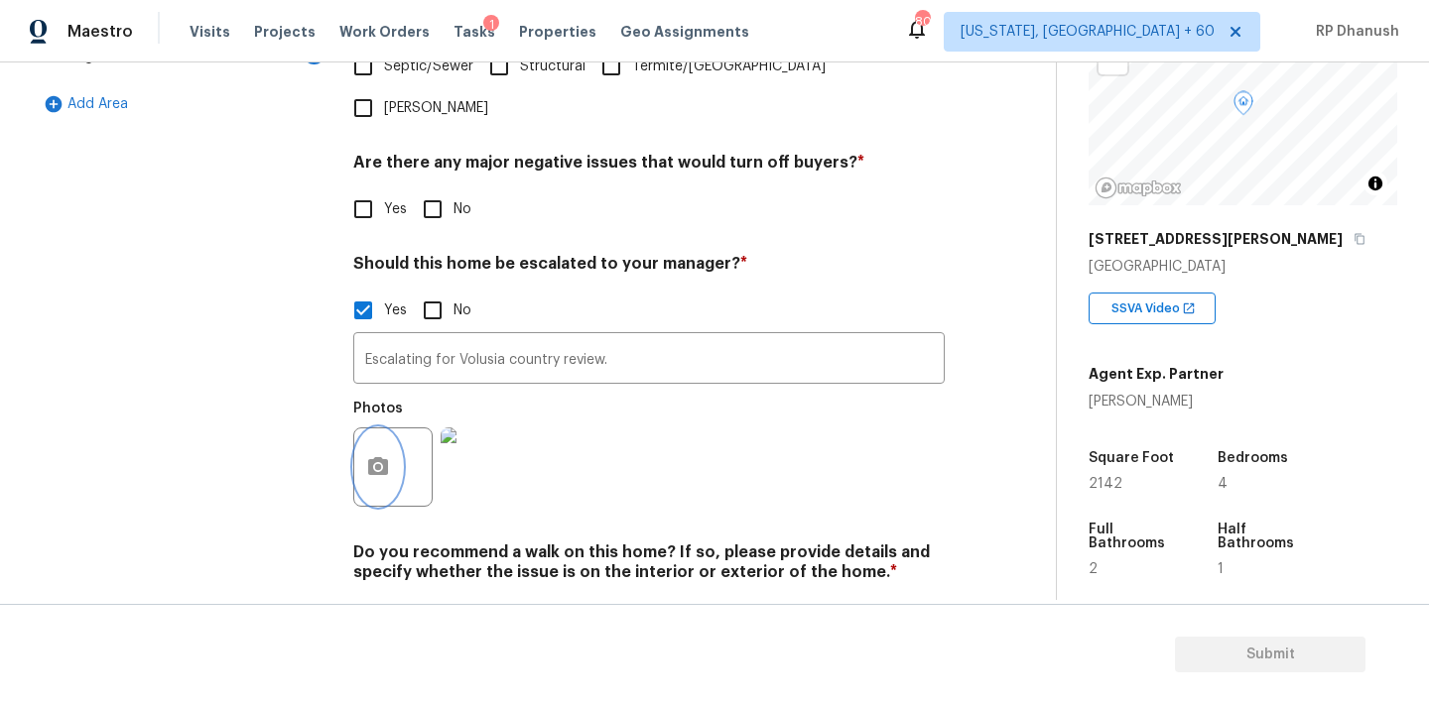
scroll to position [678, 0]
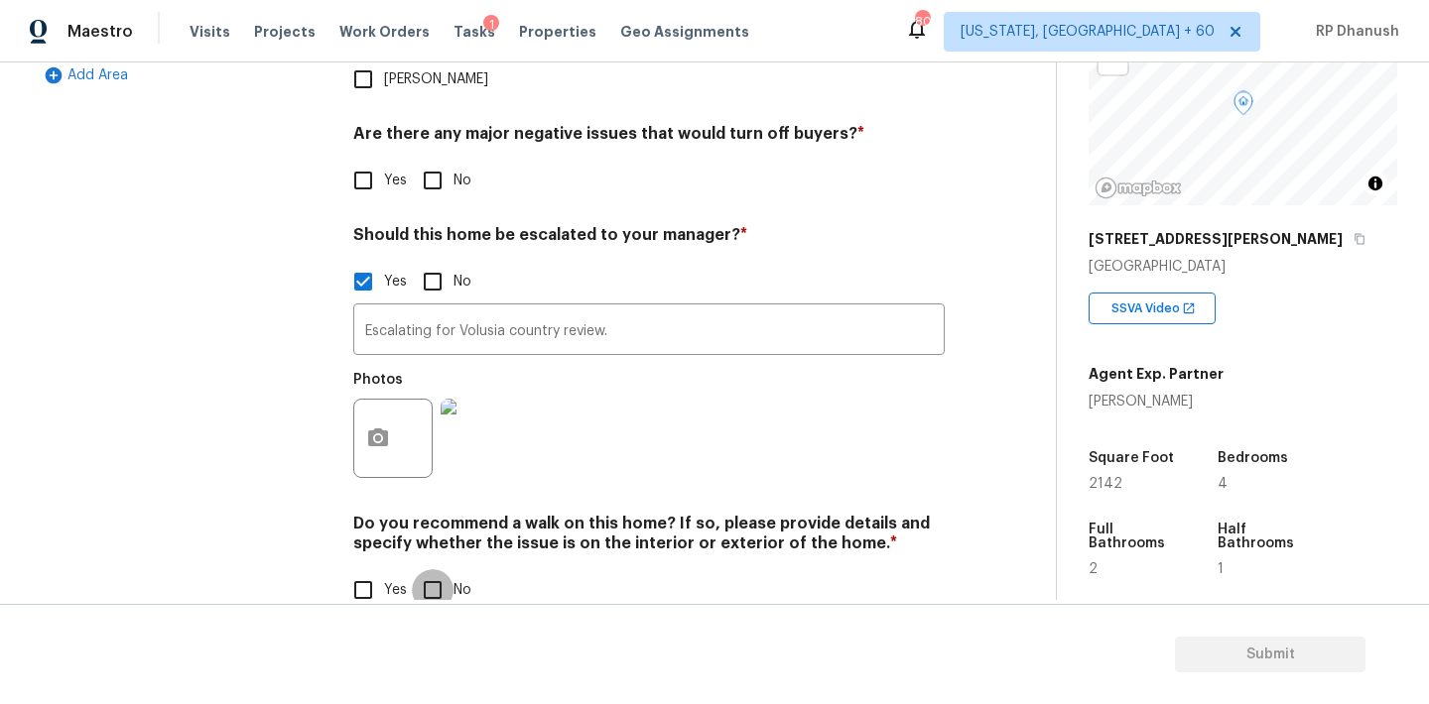
click at [419, 569] on input "No" at bounding box center [433, 590] width 42 height 42
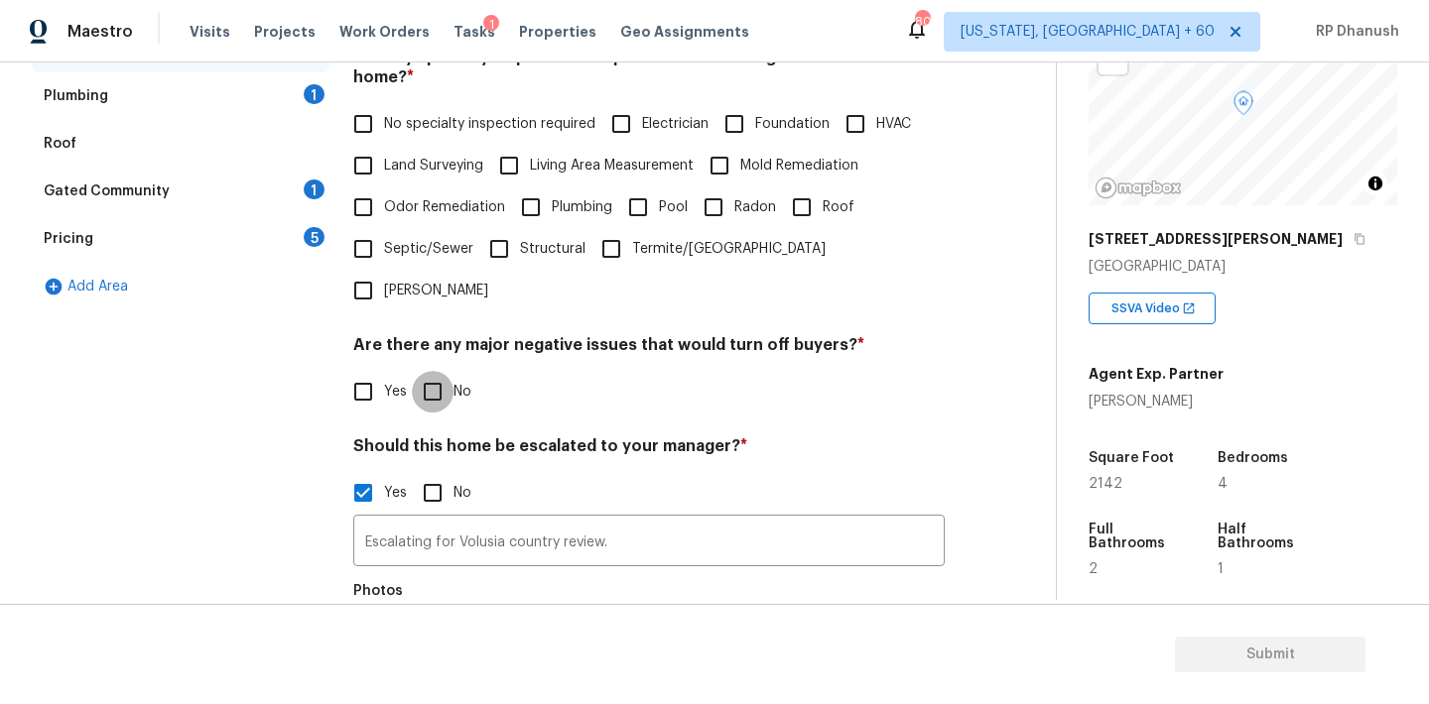
click at [437, 371] on input "No" at bounding box center [433, 392] width 42 height 42
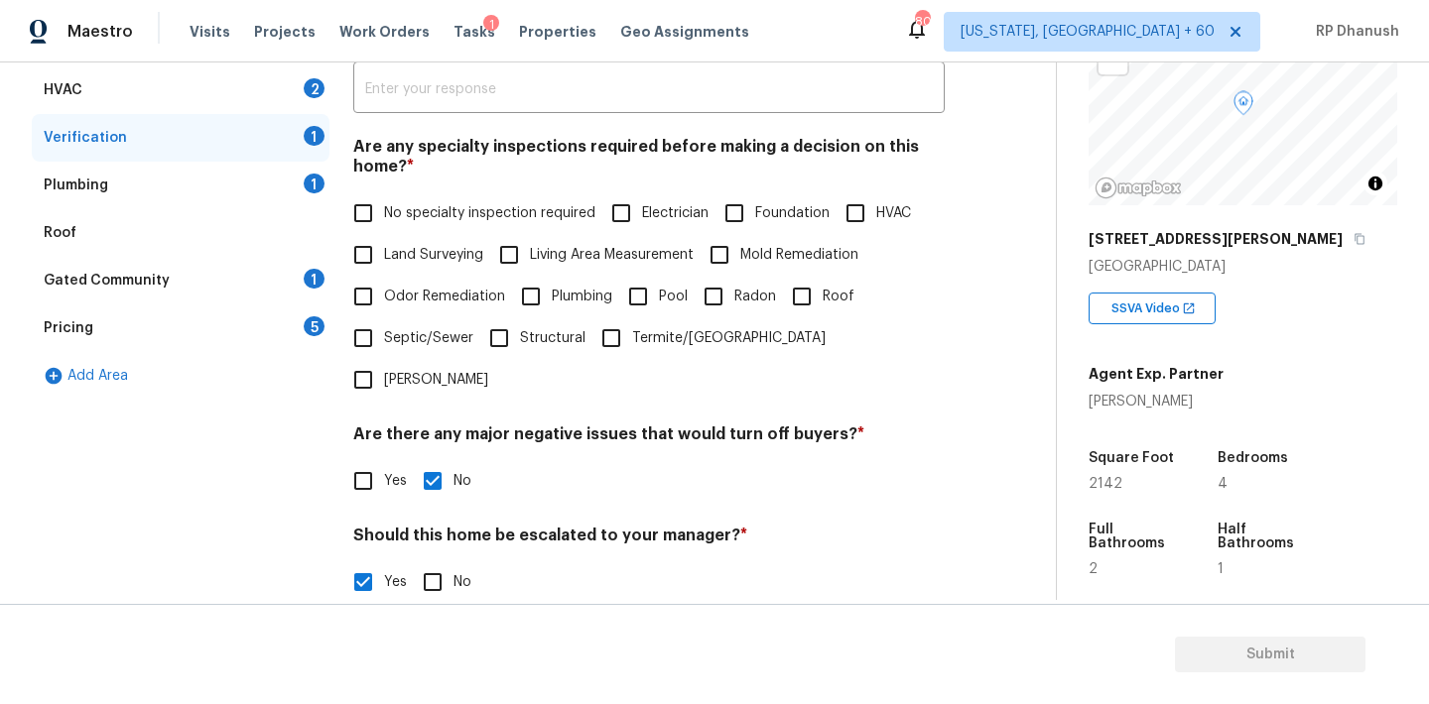
click at [387, 205] on span "No specialty inspection required" at bounding box center [489, 213] width 211 height 21
click at [384, 205] on input "No specialty inspection required" at bounding box center [363, 213] width 42 height 42
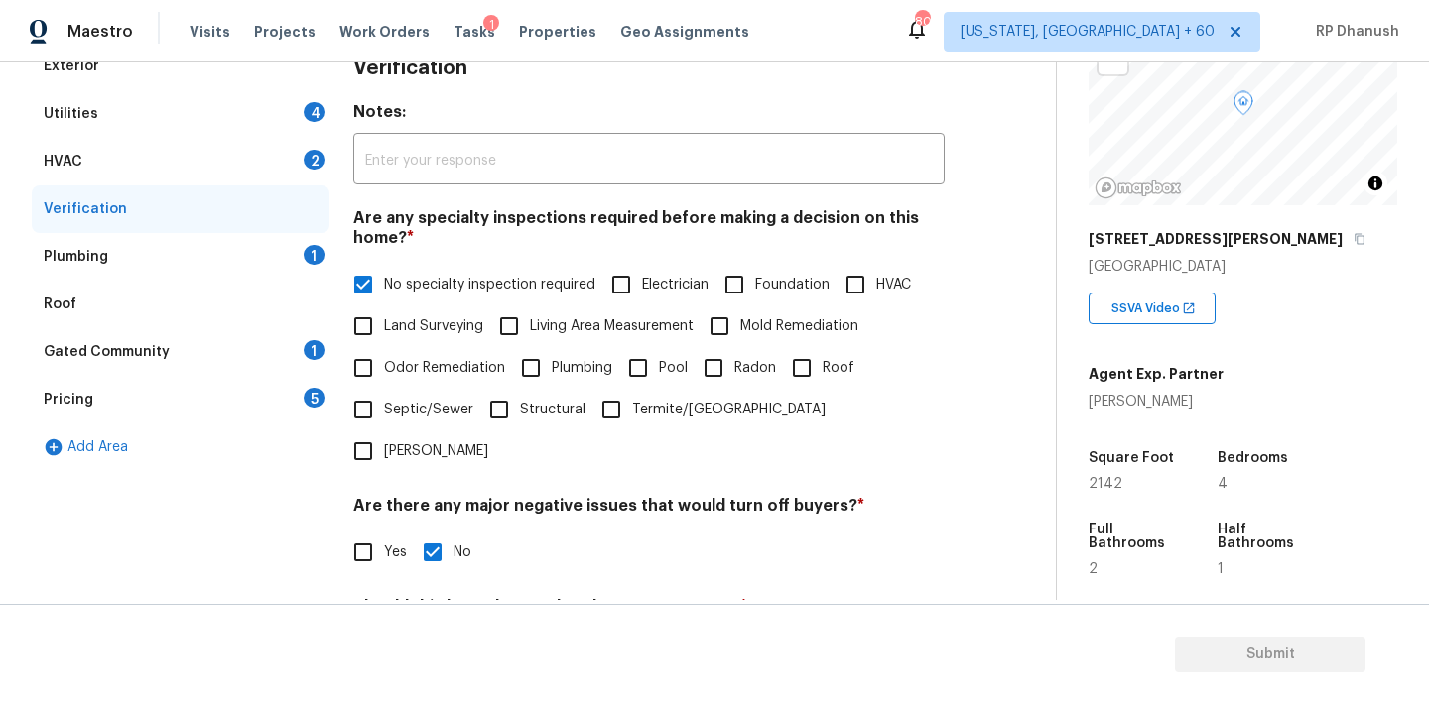
click at [318, 251] on div "1" at bounding box center [314, 255] width 21 height 20
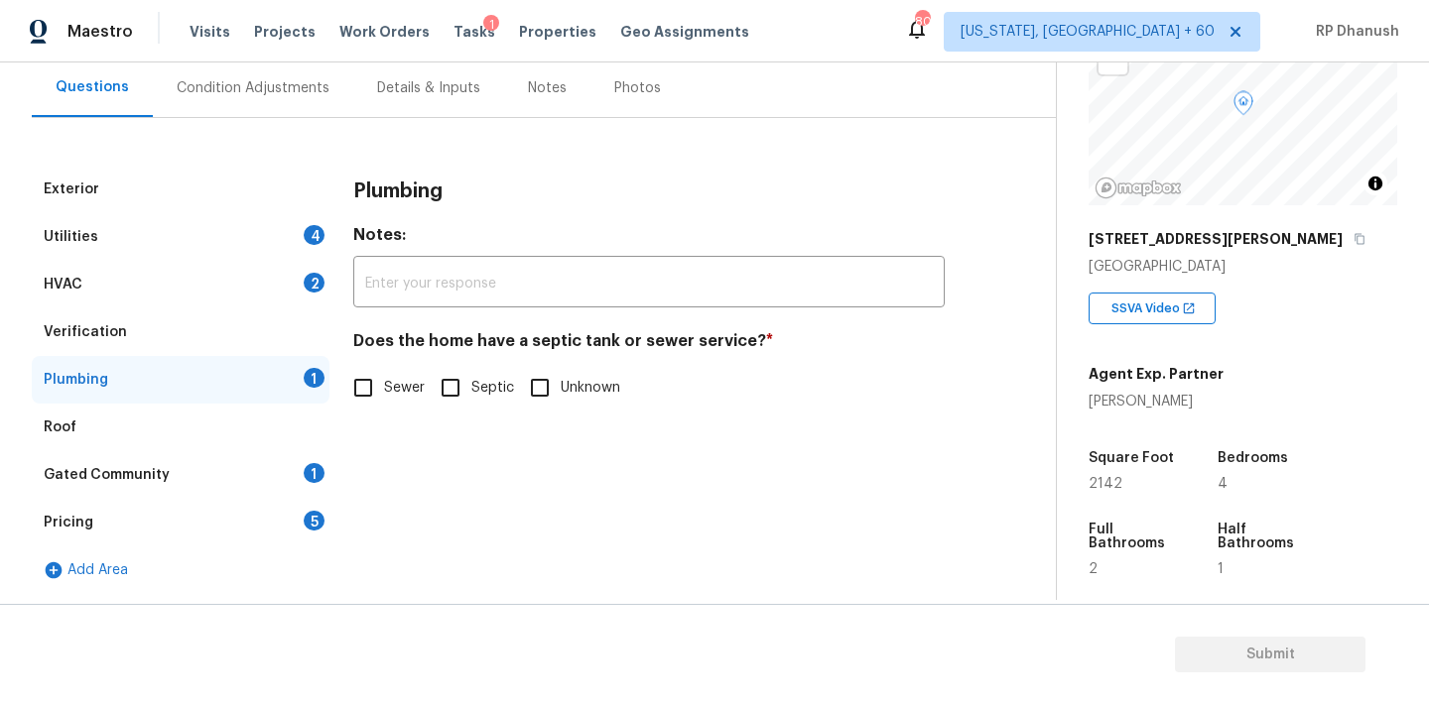
scroll to position [183, 0]
click at [377, 384] on input "Sewer" at bounding box center [363, 388] width 42 height 42
click at [293, 278] on div "HVAC 2" at bounding box center [181, 285] width 298 height 48
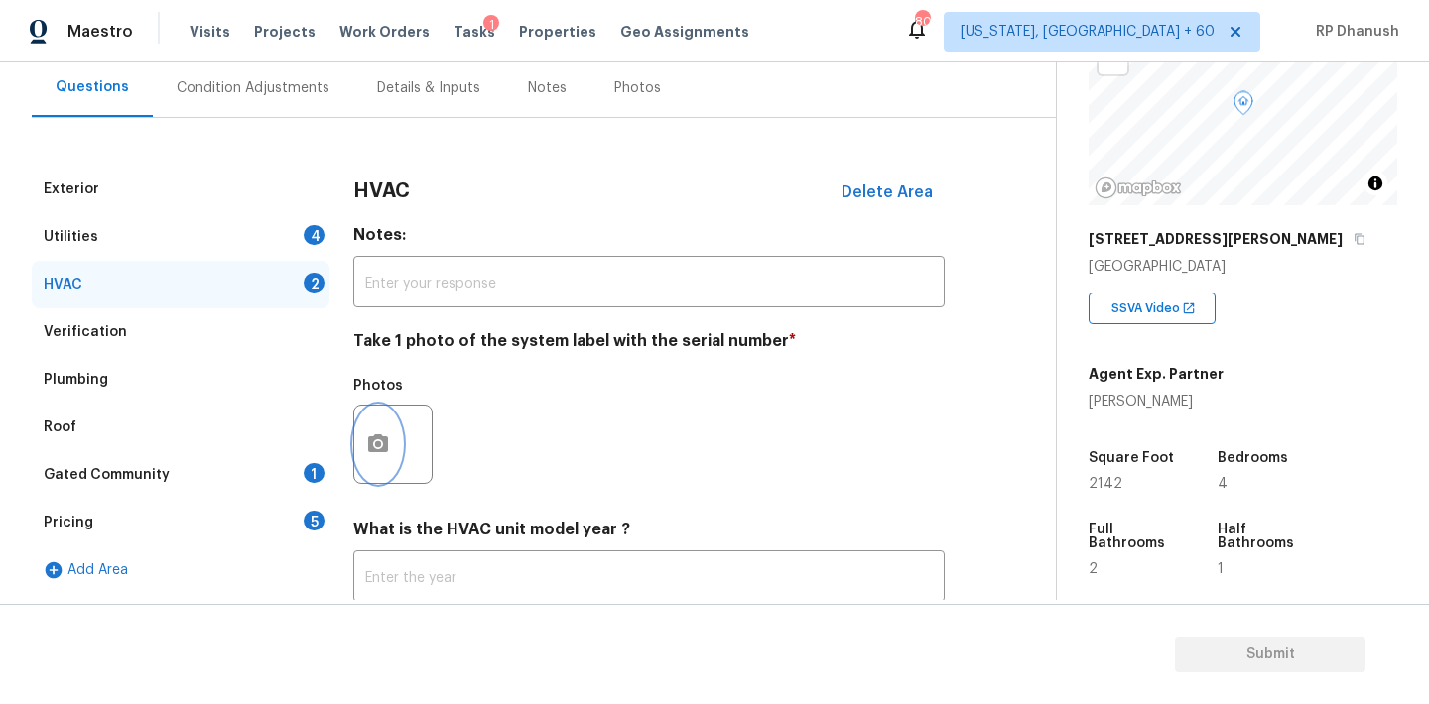
click at [381, 425] on button "button" at bounding box center [378, 444] width 48 height 77
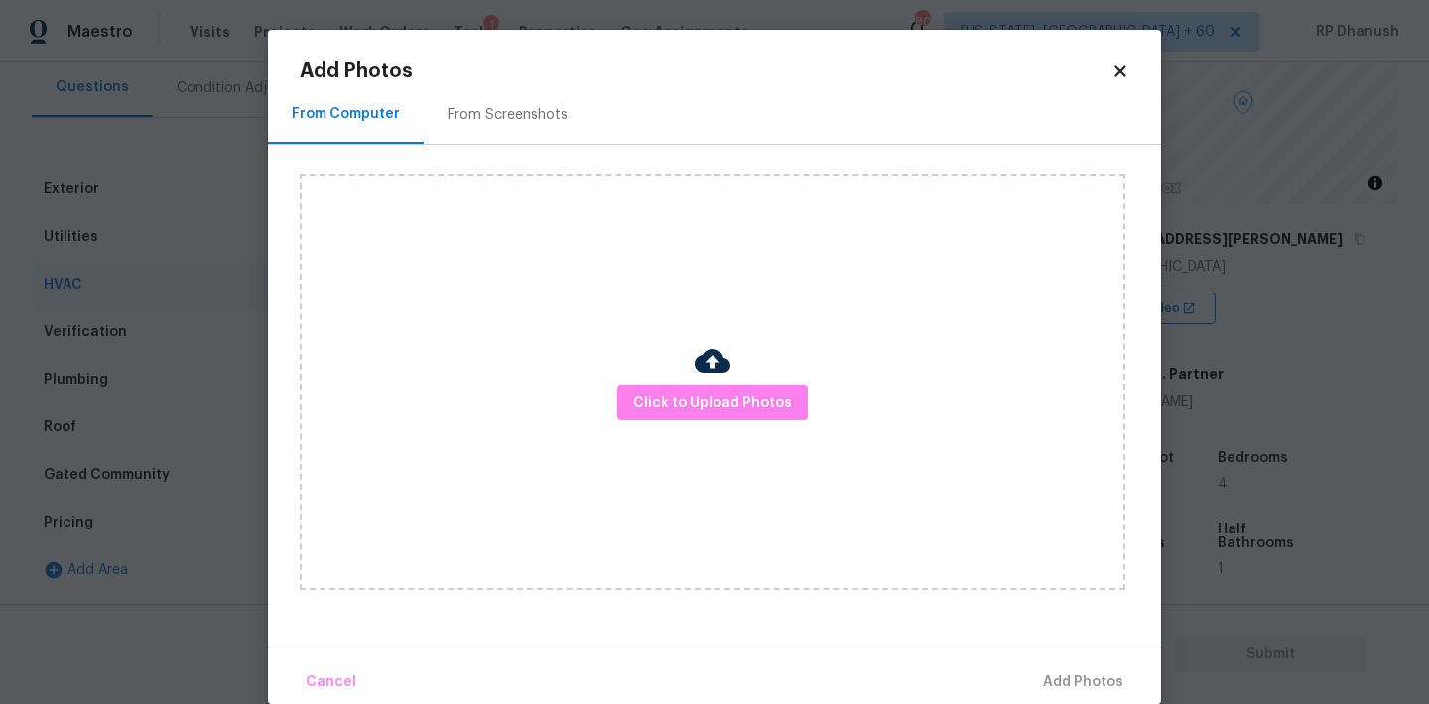
click at [472, 118] on div "From Screenshots" at bounding box center [507, 115] width 120 height 20
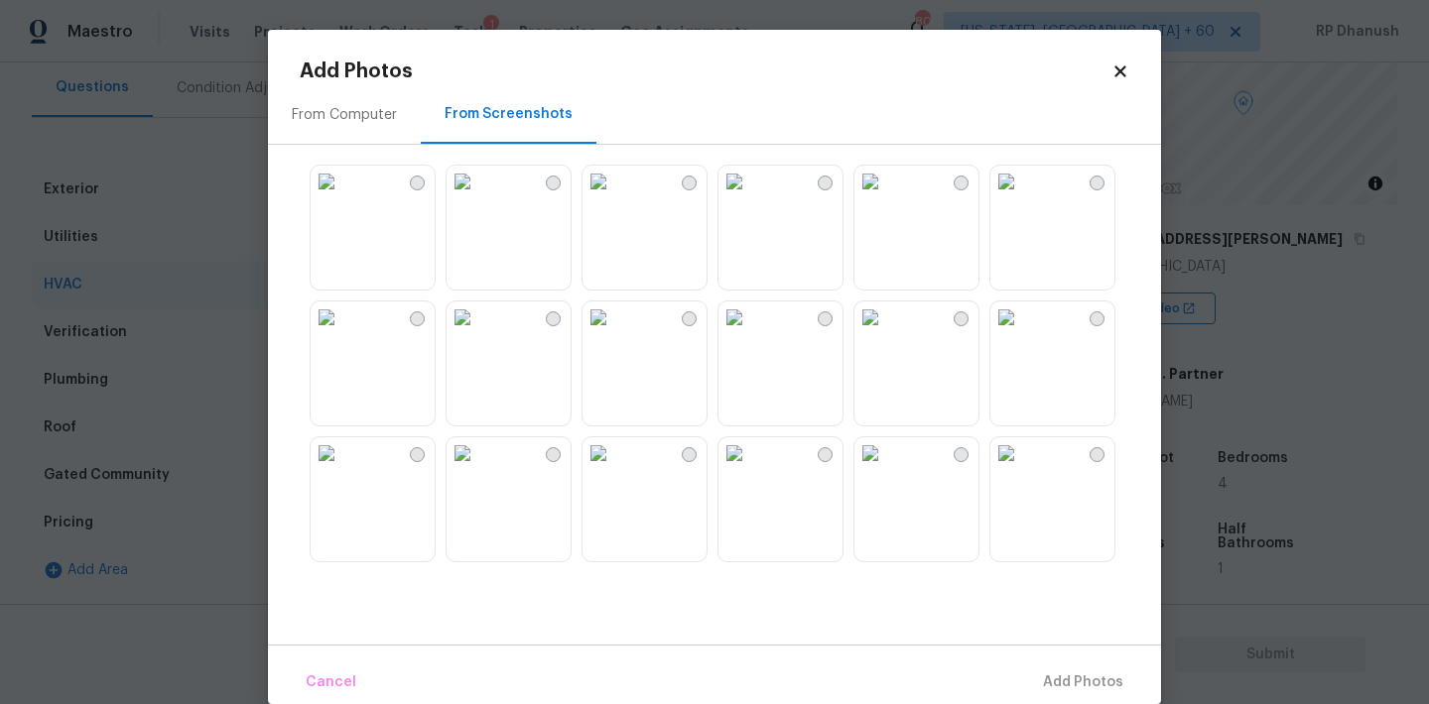
click at [886, 469] on img at bounding box center [870, 454] width 32 height 32
click at [1040, 674] on span "Add 1 Photo(s)" at bounding box center [1074, 683] width 98 height 25
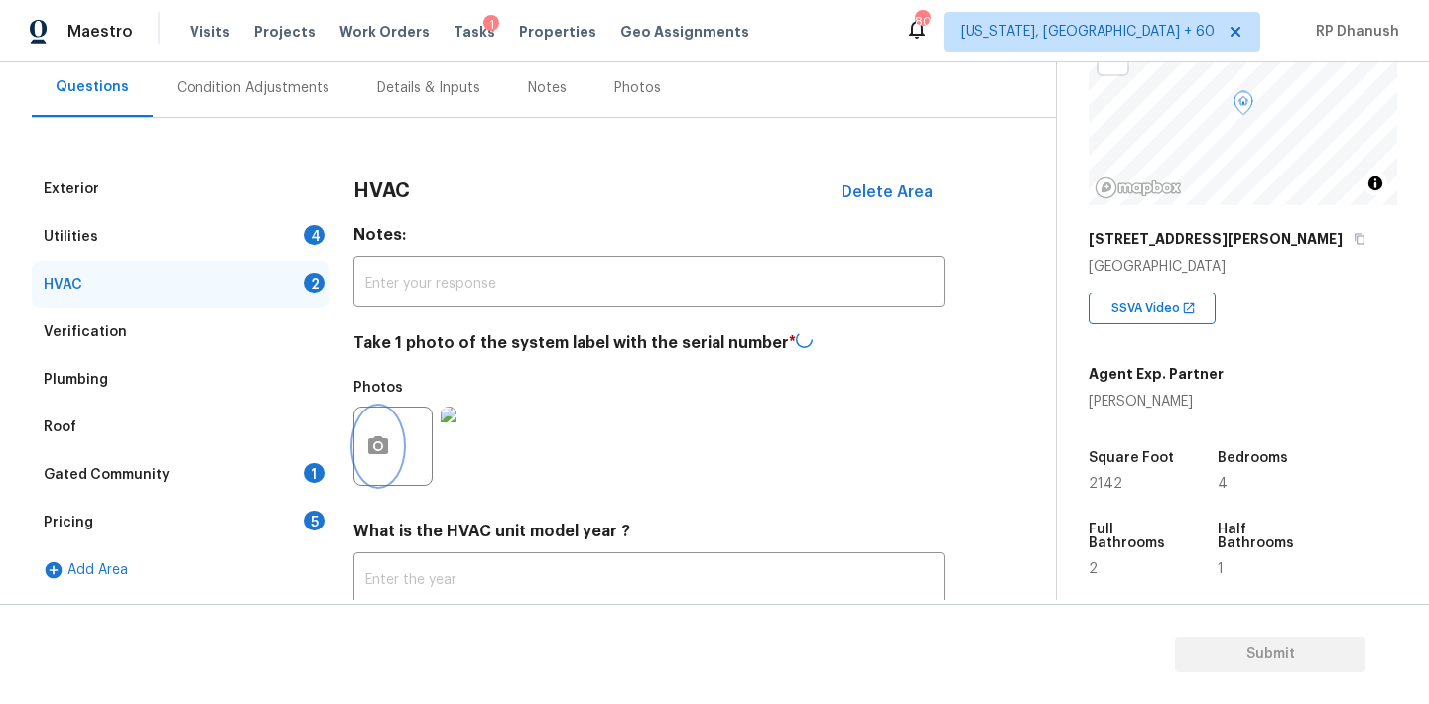
scroll to position [316, 0]
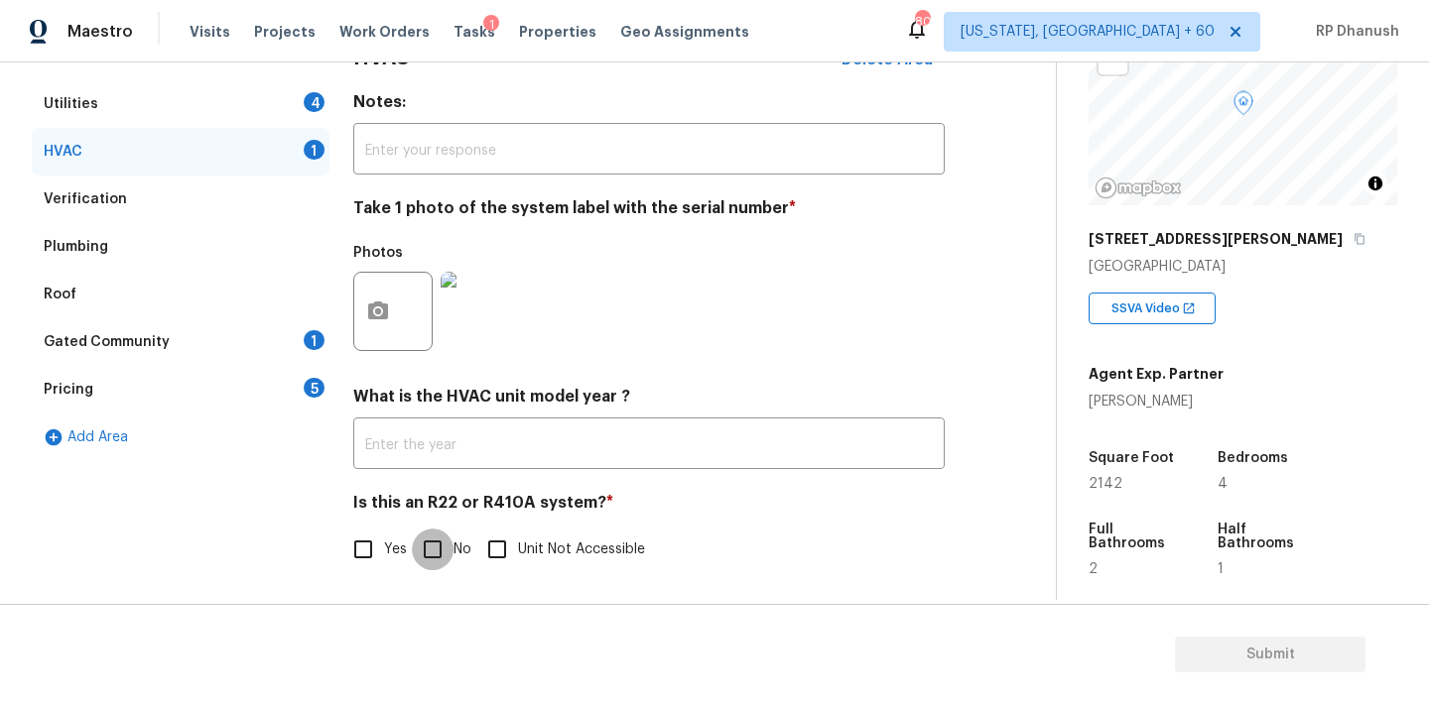
click at [443, 544] on input "No" at bounding box center [433, 550] width 42 height 42
click at [302, 341] on div "Gated Community 1" at bounding box center [181, 341] width 298 height 48
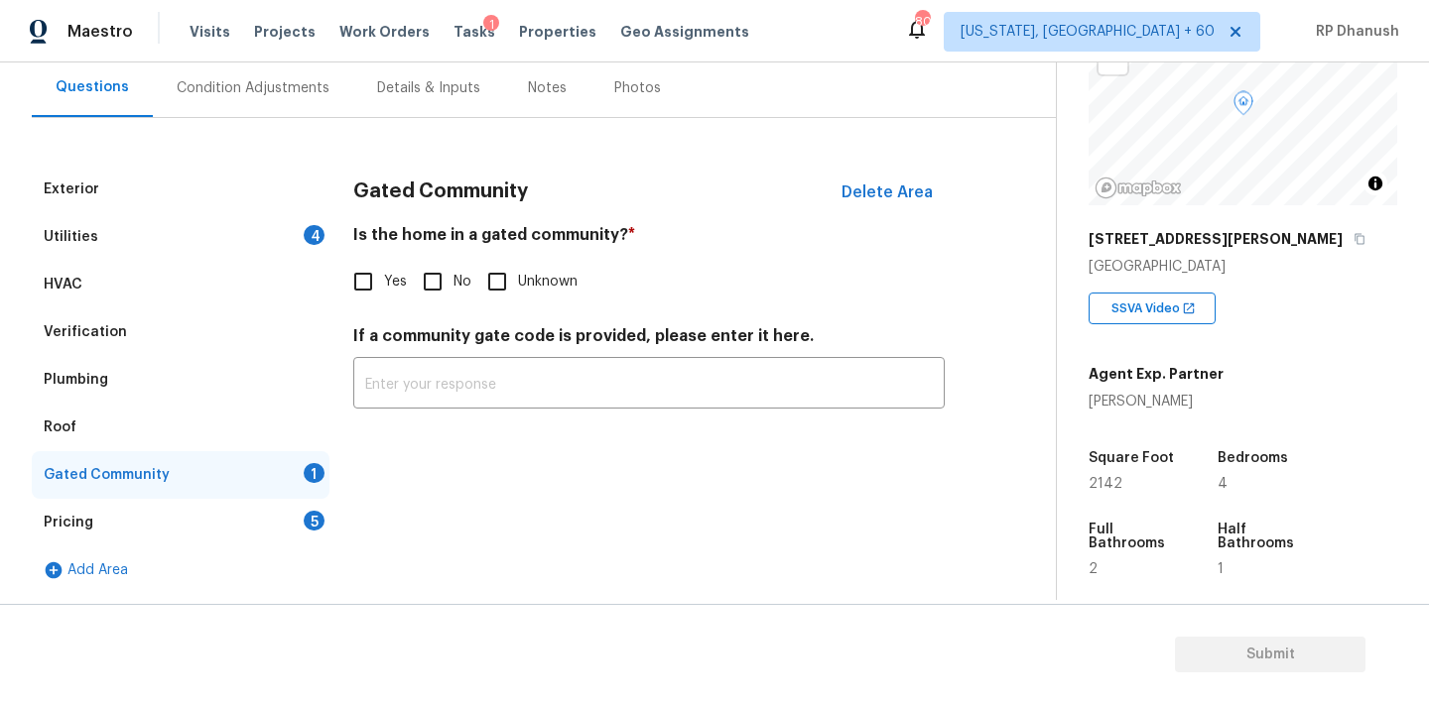
scroll to position [183, 0]
click at [438, 290] on input "No" at bounding box center [433, 282] width 42 height 42
click at [301, 220] on div "Utilities 4" at bounding box center [181, 237] width 298 height 48
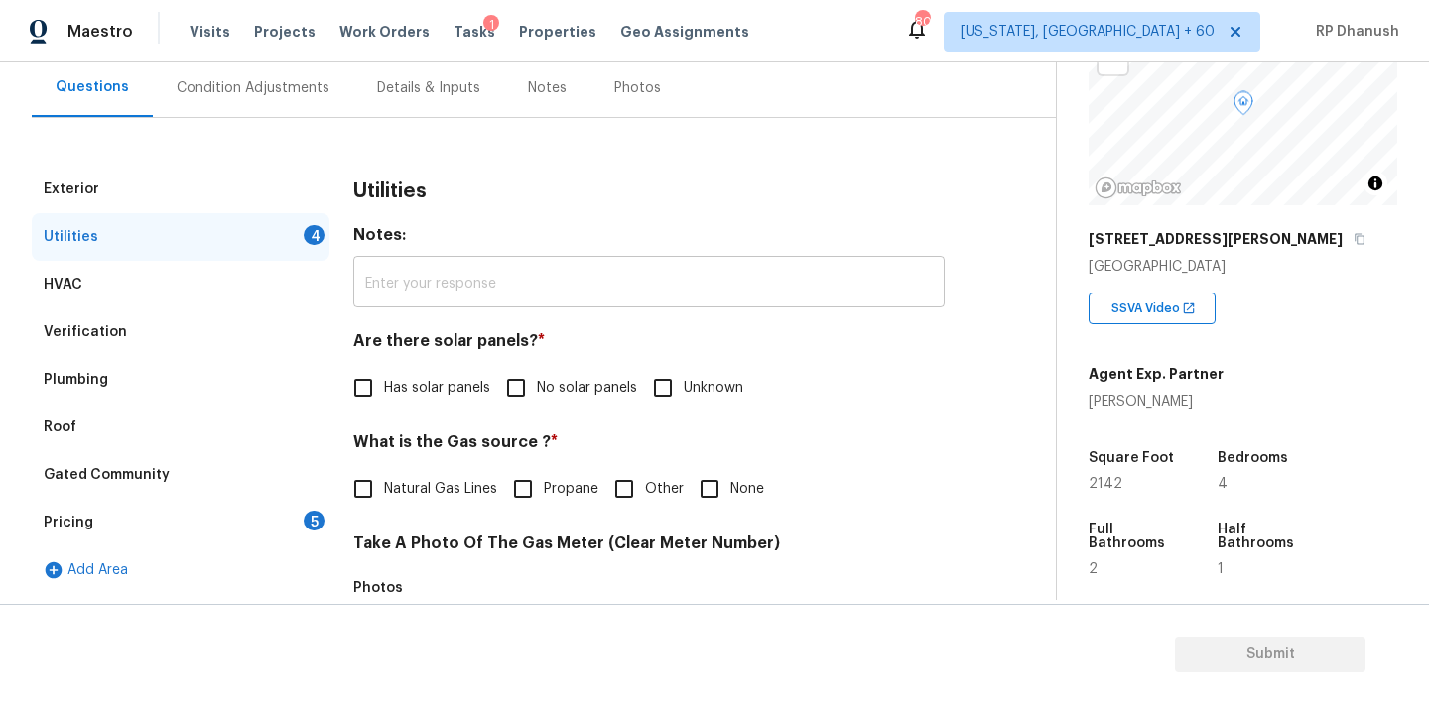
scroll to position [299, 0]
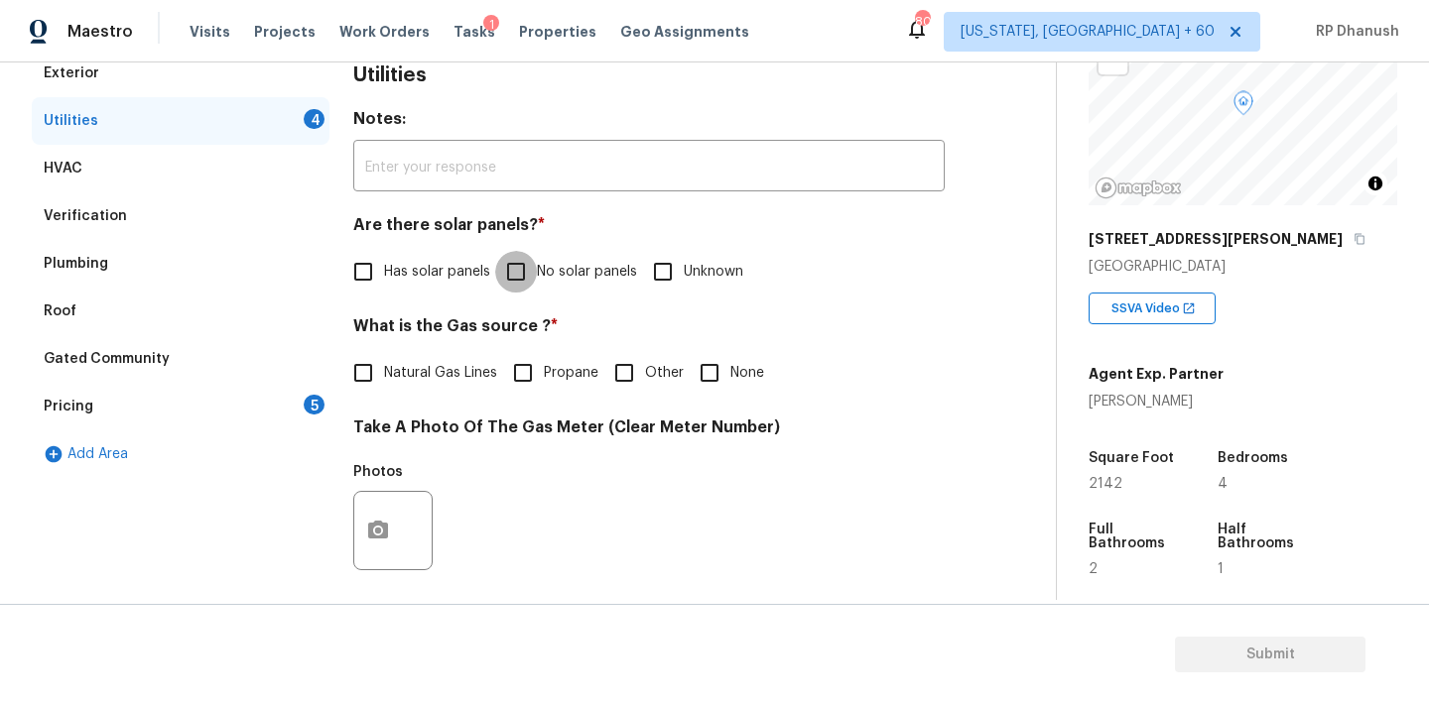
click at [529, 269] on input "No solar panels" at bounding box center [516, 272] width 42 height 42
click at [742, 370] on span "None" at bounding box center [747, 373] width 34 height 21
click at [730, 370] on input "None" at bounding box center [710, 373] width 42 height 42
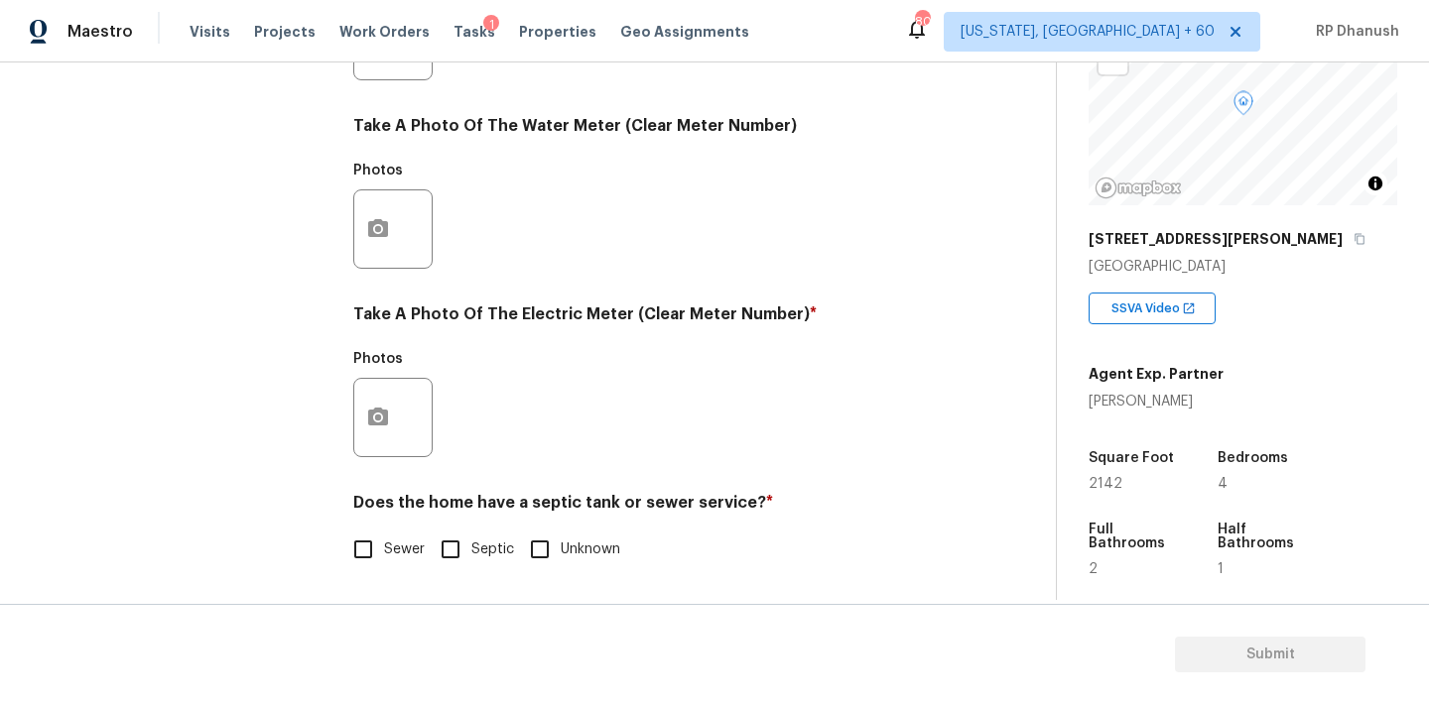
scroll to position [789, 0]
click at [395, 422] on button "button" at bounding box center [378, 417] width 48 height 77
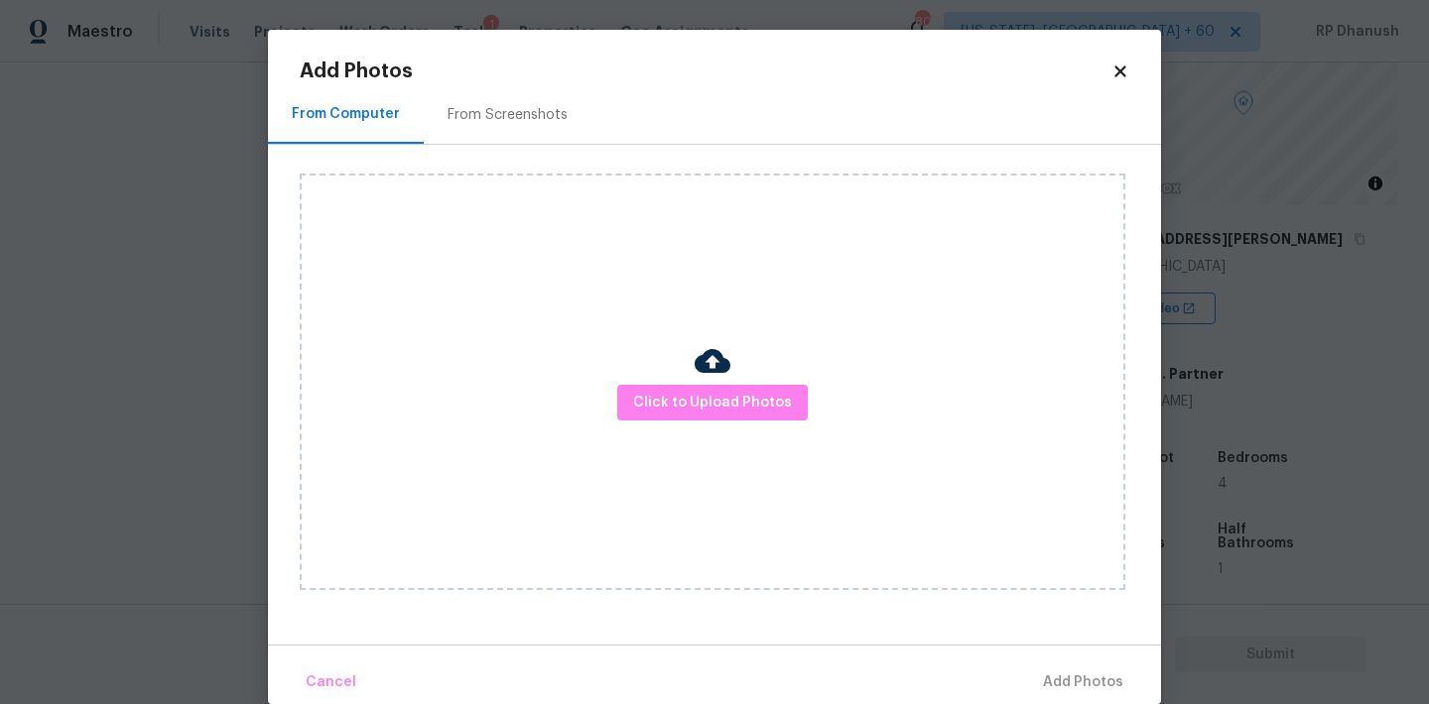
click at [540, 100] on div "From Screenshots" at bounding box center [508, 114] width 168 height 59
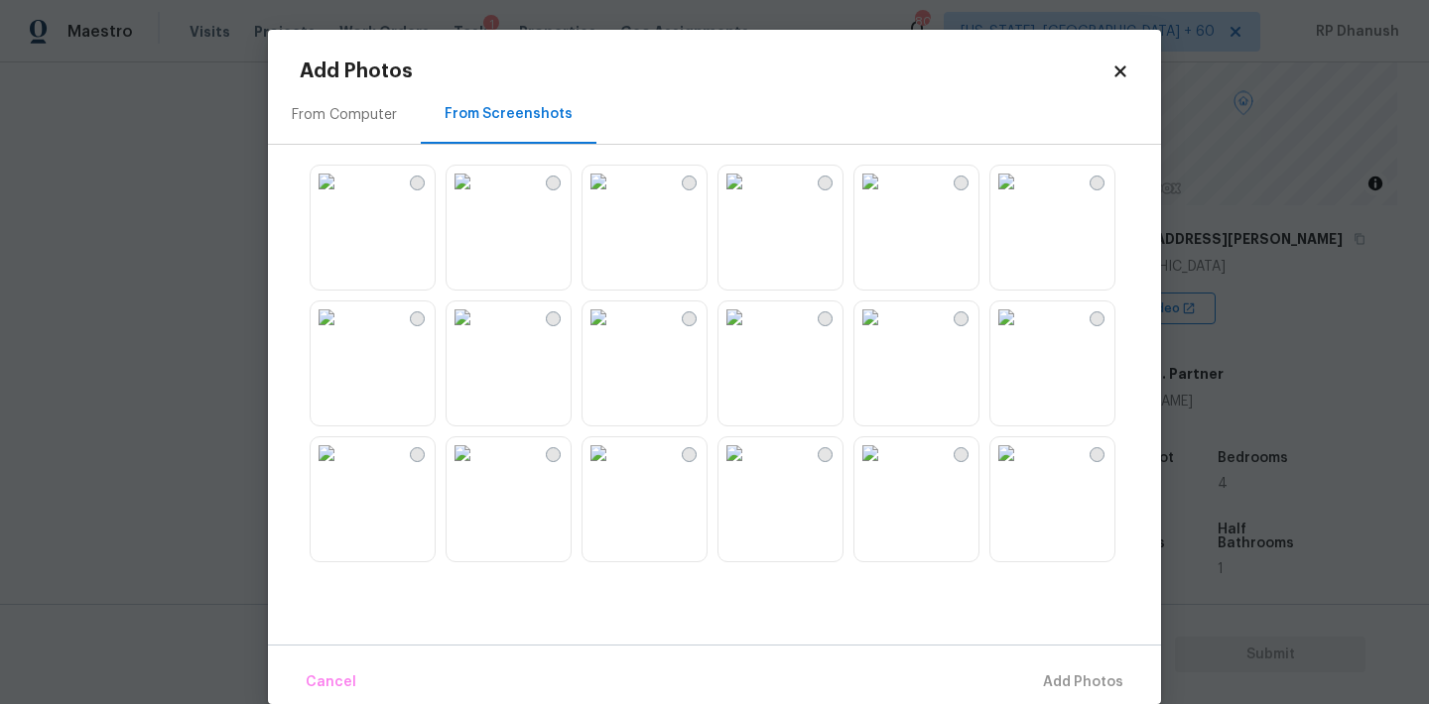
click at [478, 197] on img at bounding box center [462, 182] width 32 height 32
click at [886, 469] on img at bounding box center [870, 454] width 32 height 32
click at [478, 197] on img at bounding box center [462, 182] width 32 height 32
click at [1085, 679] on span "Add 1 Photo(s)" at bounding box center [1074, 683] width 98 height 25
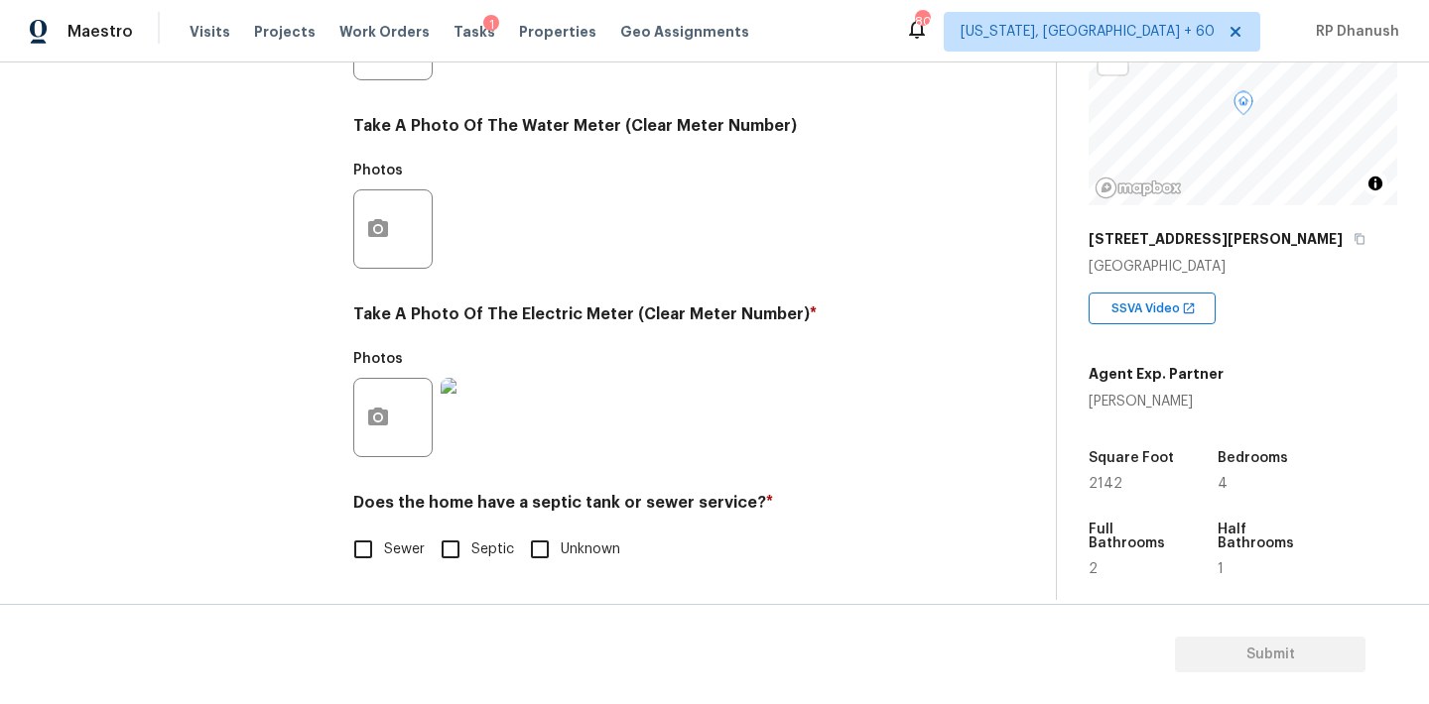
click at [384, 538] on label "Sewer" at bounding box center [383, 550] width 82 height 42
click at [384, 538] on input "Sewer" at bounding box center [363, 550] width 42 height 42
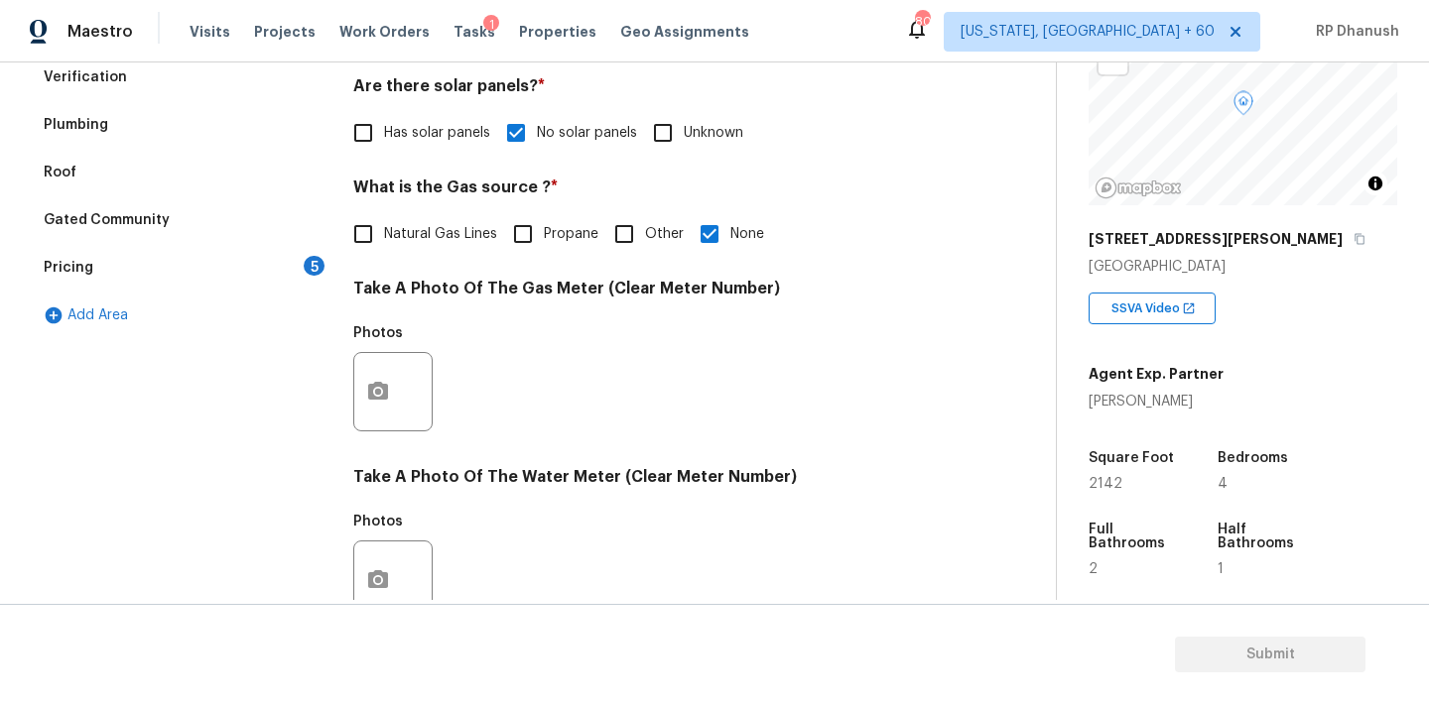
scroll to position [301, 0]
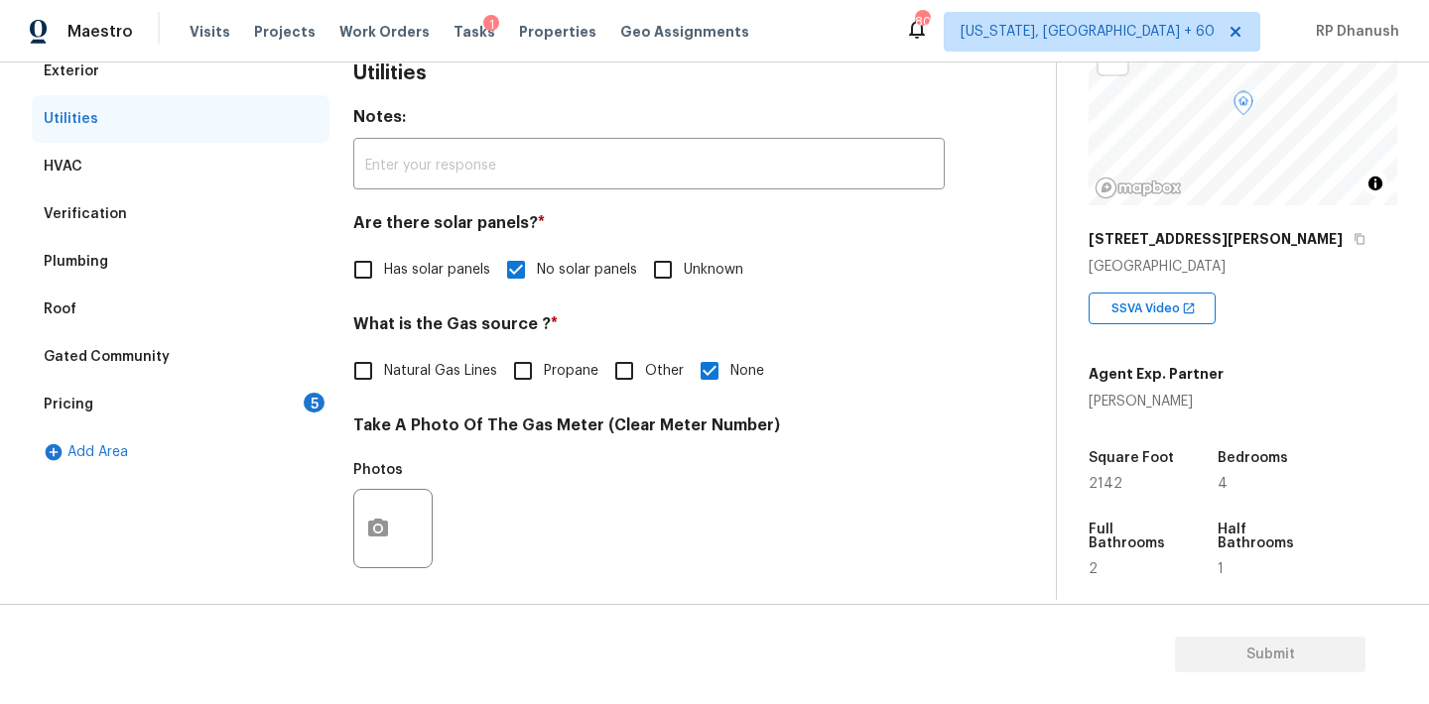
click at [318, 400] on div "5" at bounding box center [314, 403] width 21 height 20
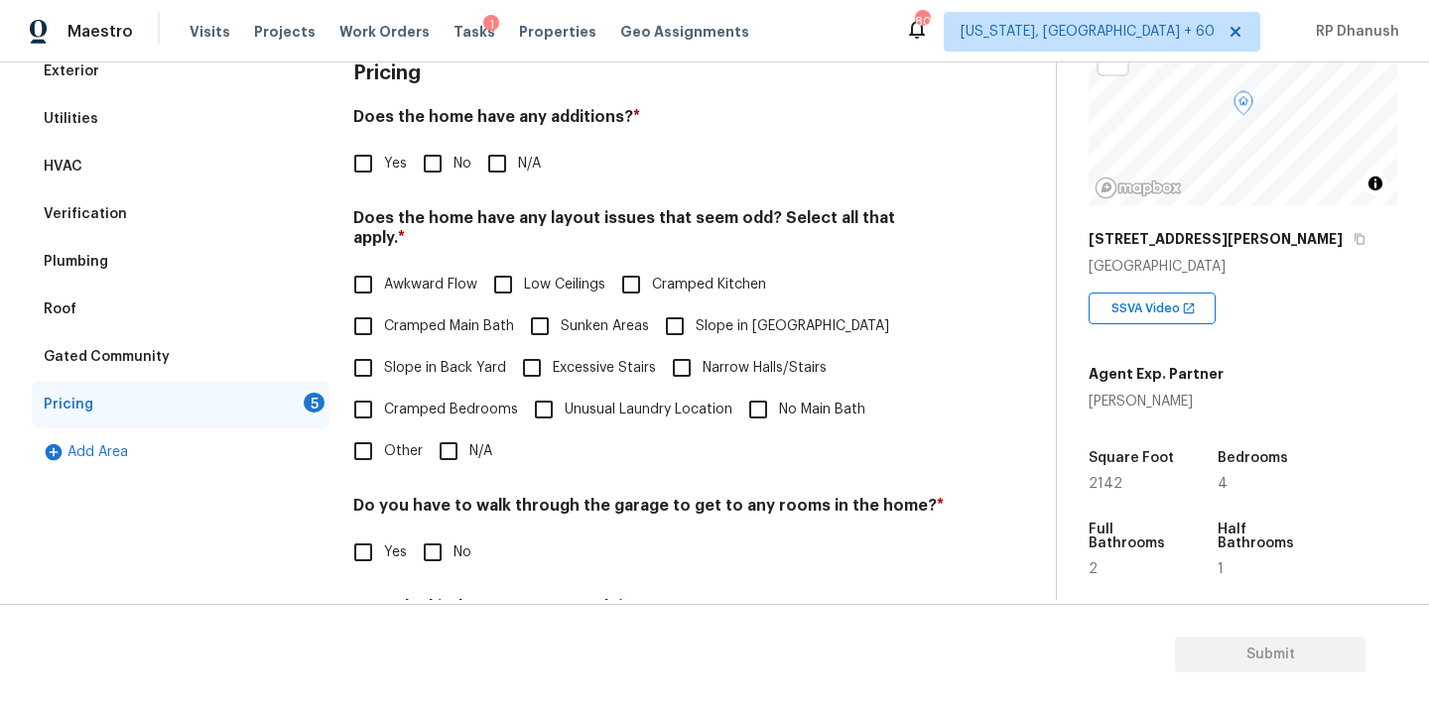
click at [451, 156] on input "No" at bounding box center [433, 164] width 42 height 42
click at [386, 358] on span "Slope in Back Yard" at bounding box center [445, 368] width 122 height 21
click at [384, 347] on input "Slope in Back Yard" at bounding box center [363, 368] width 42 height 42
click at [696, 318] on span "Slope in [GEOGRAPHIC_DATA]" at bounding box center [792, 328] width 193 height 21
click at [696, 316] on input "Slope in [GEOGRAPHIC_DATA]" at bounding box center [675, 329] width 42 height 42
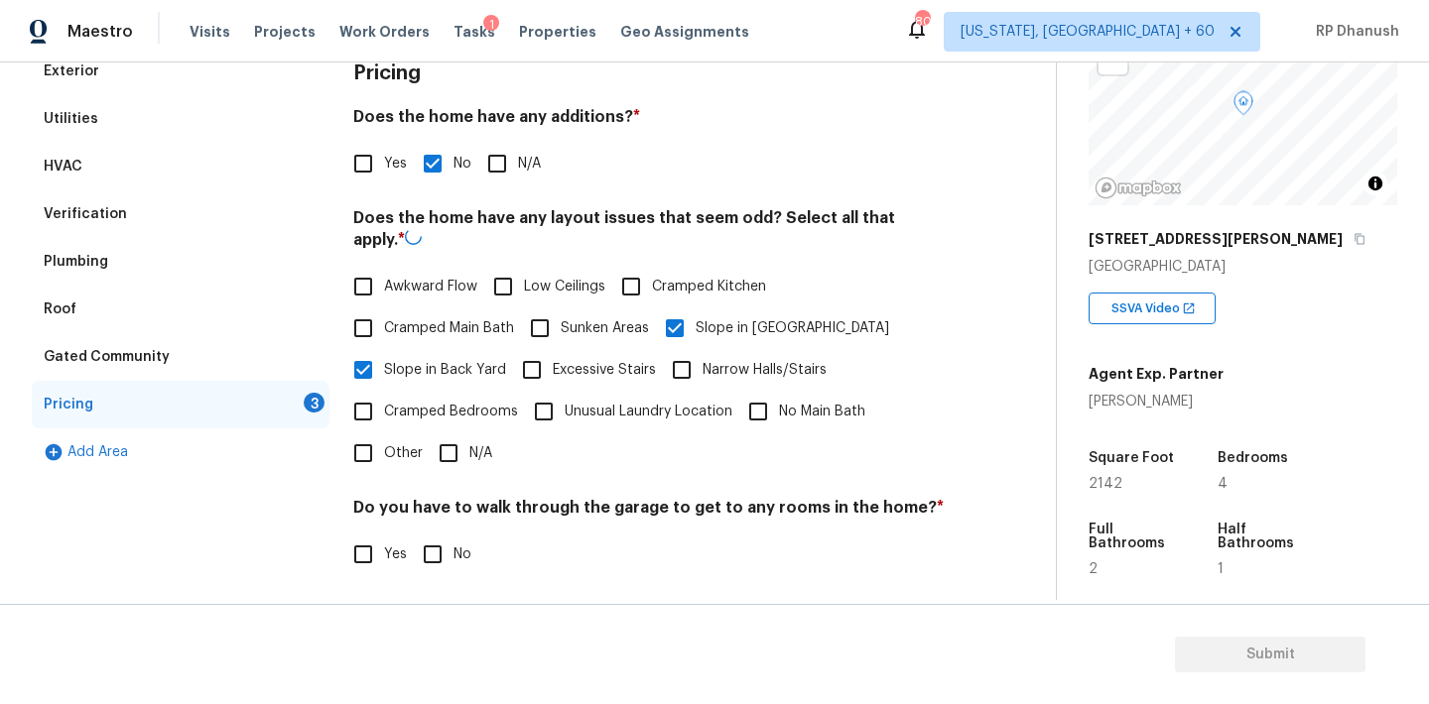
scroll to position [486, 0]
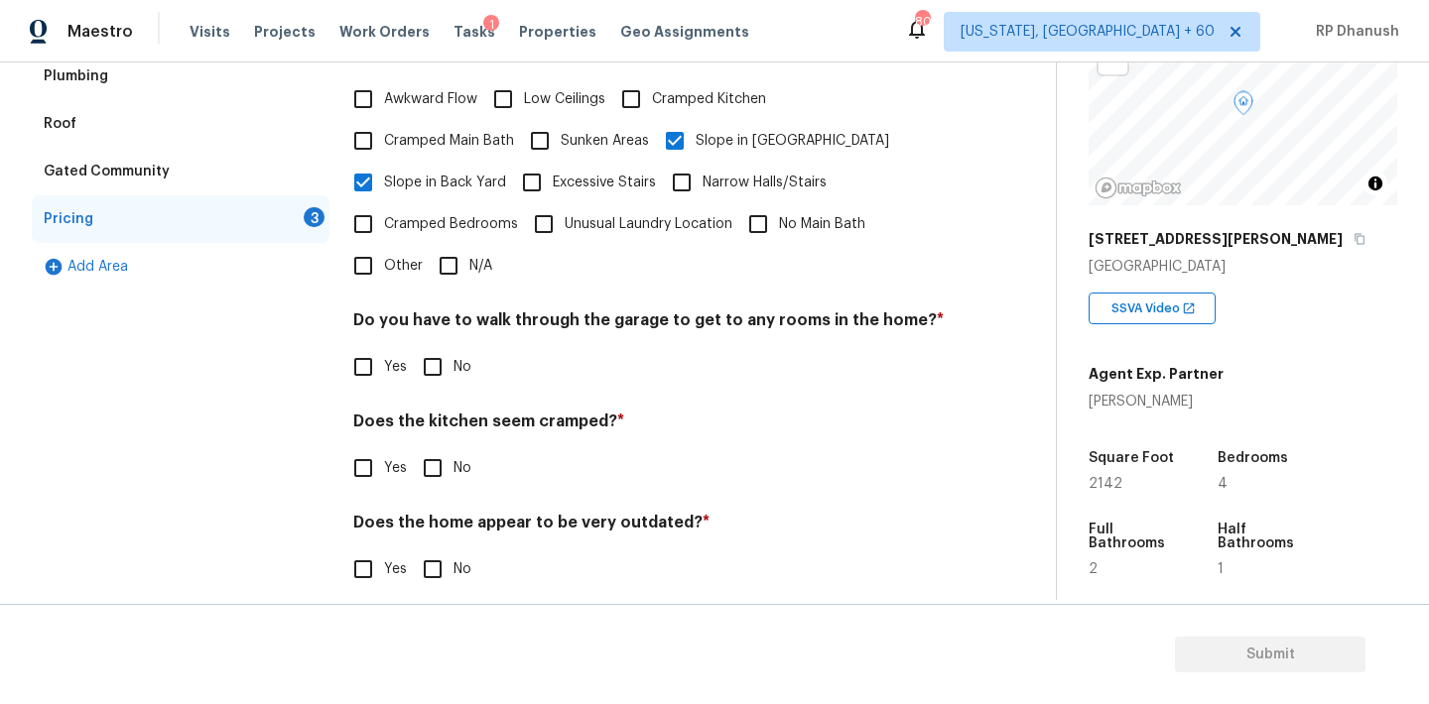
click at [409, 356] on div "Yes No" at bounding box center [648, 367] width 591 height 42
click at [444, 358] on input "No" at bounding box center [433, 367] width 42 height 42
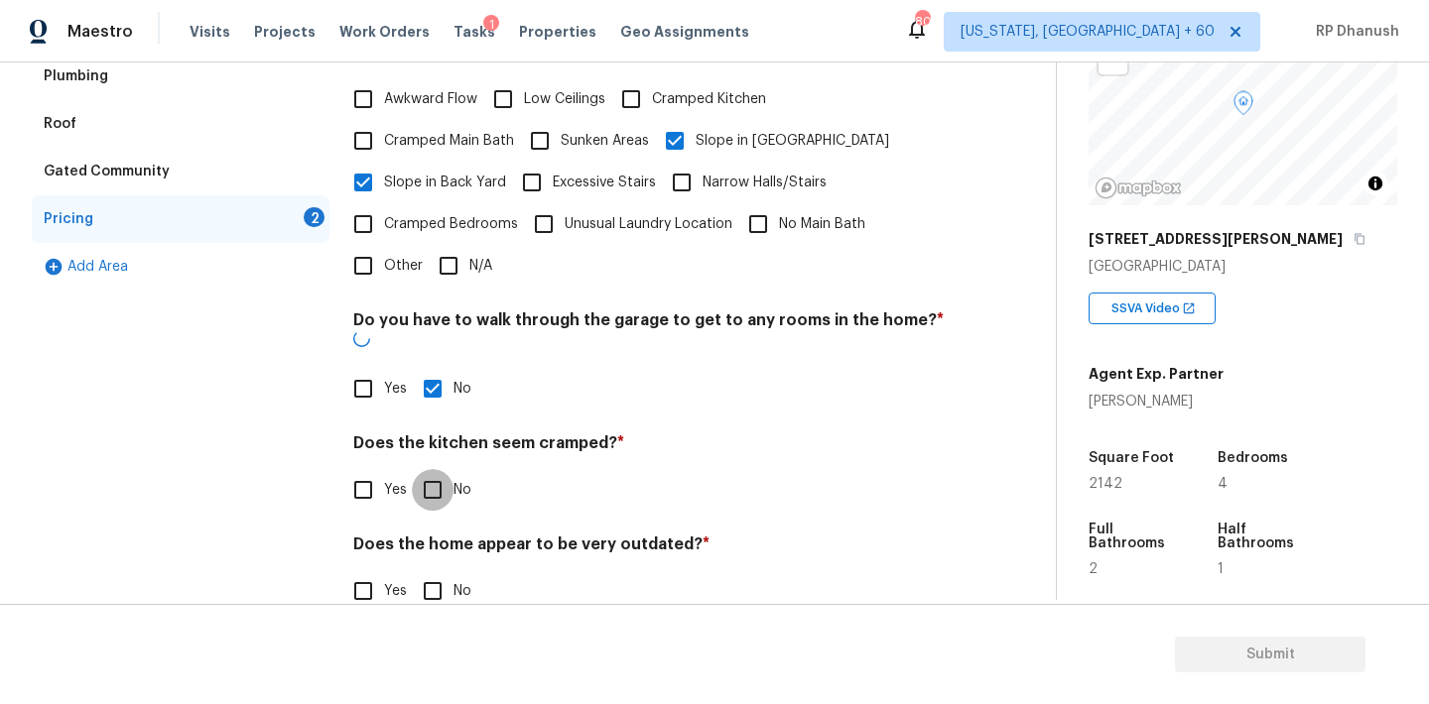
click at [444, 469] on input "No" at bounding box center [433, 490] width 42 height 42
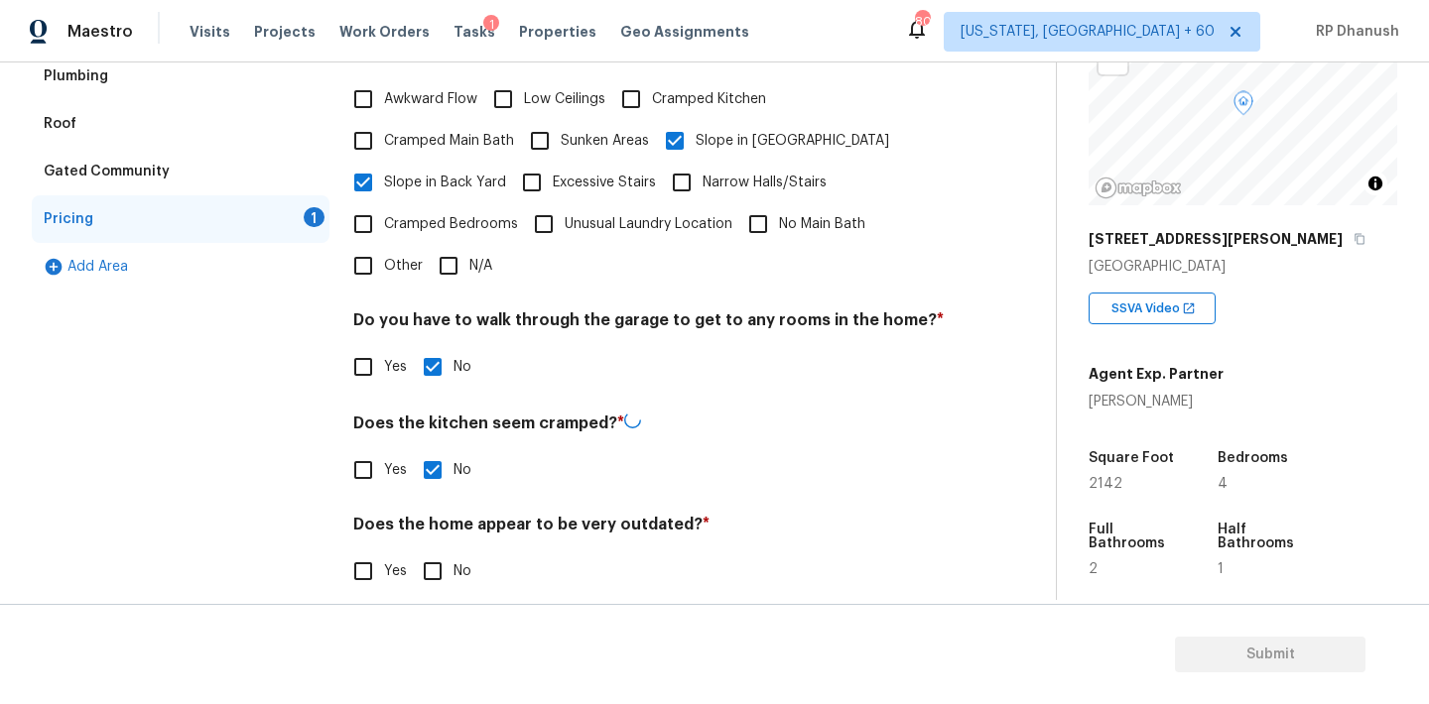
click at [437, 592] on div "Pricing Does the home have any additions? * Yes No N/A Does the home have any l…" at bounding box center [648, 239] width 591 height 754
click at [426, 553] on input "No" at bounding box center [433, 570] width 42 height 42
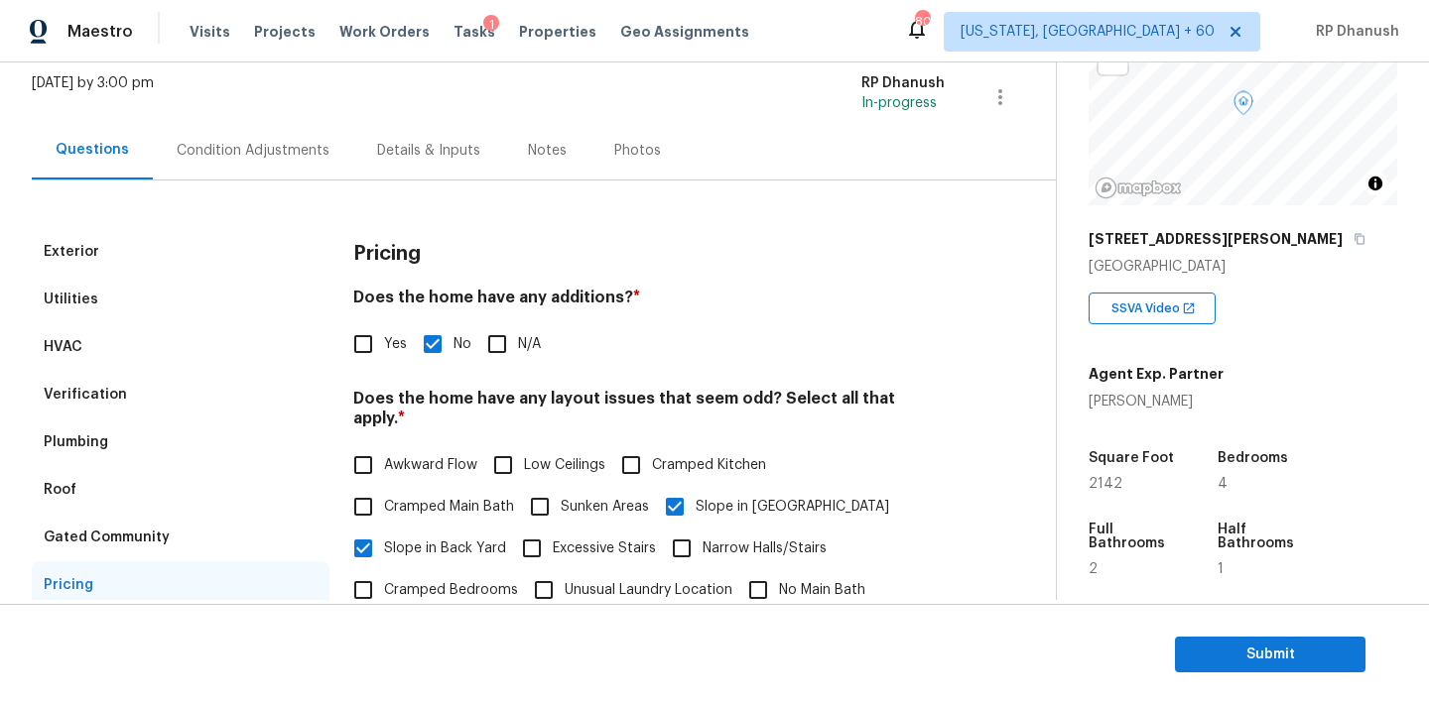
scroll to position [92, 0]
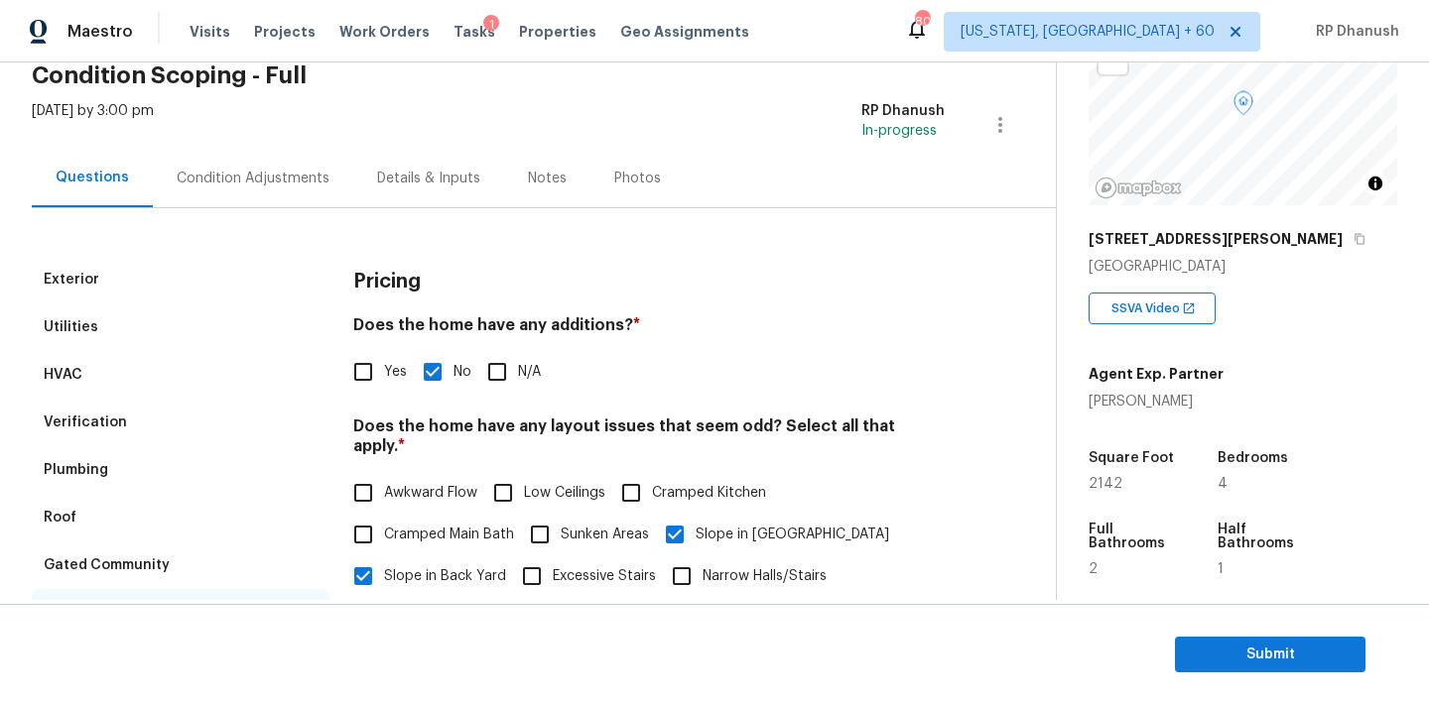
click at [89, 420] on div "Verification" at bounding box center [85, 423] width 83 height 20
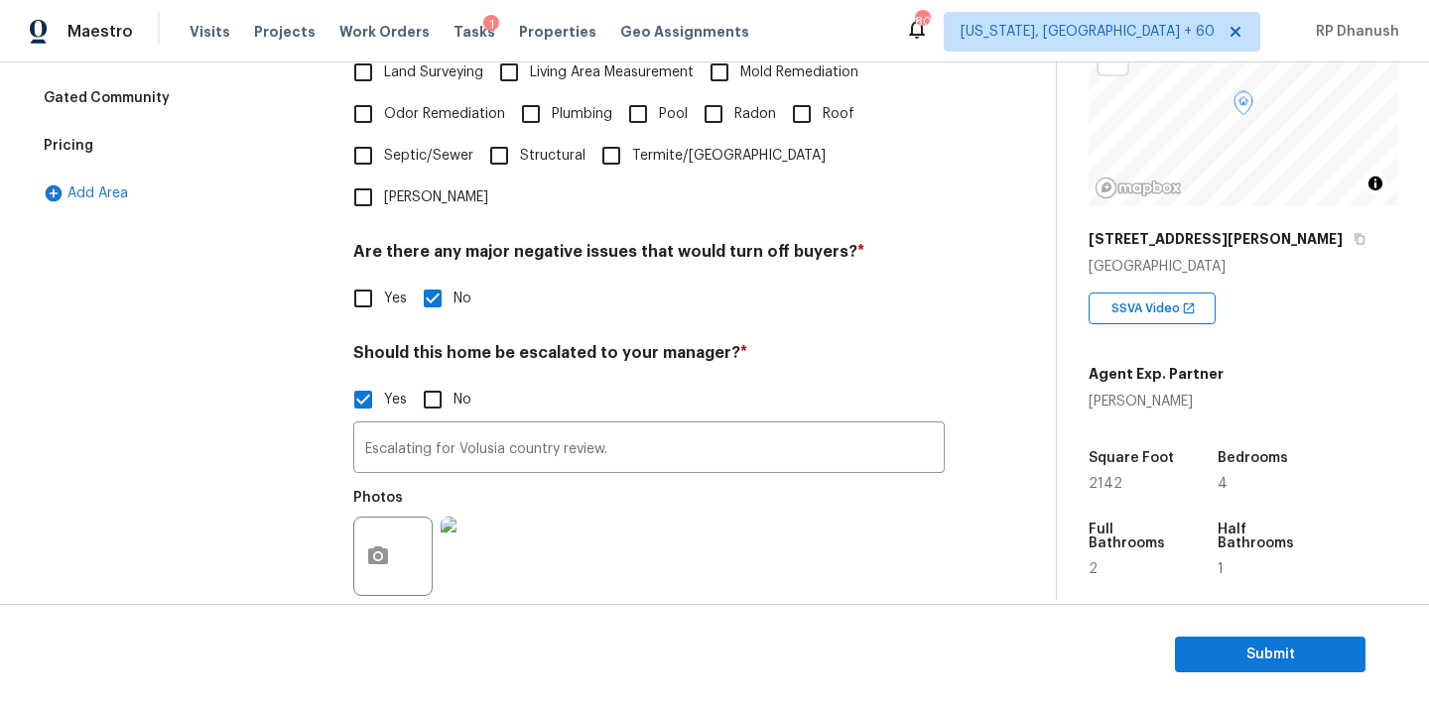
scroll to position [562, 0]
click at [651, 425] on input "Escalating for Volusia country review." at bounding box center [648, 448] width 591 height 47
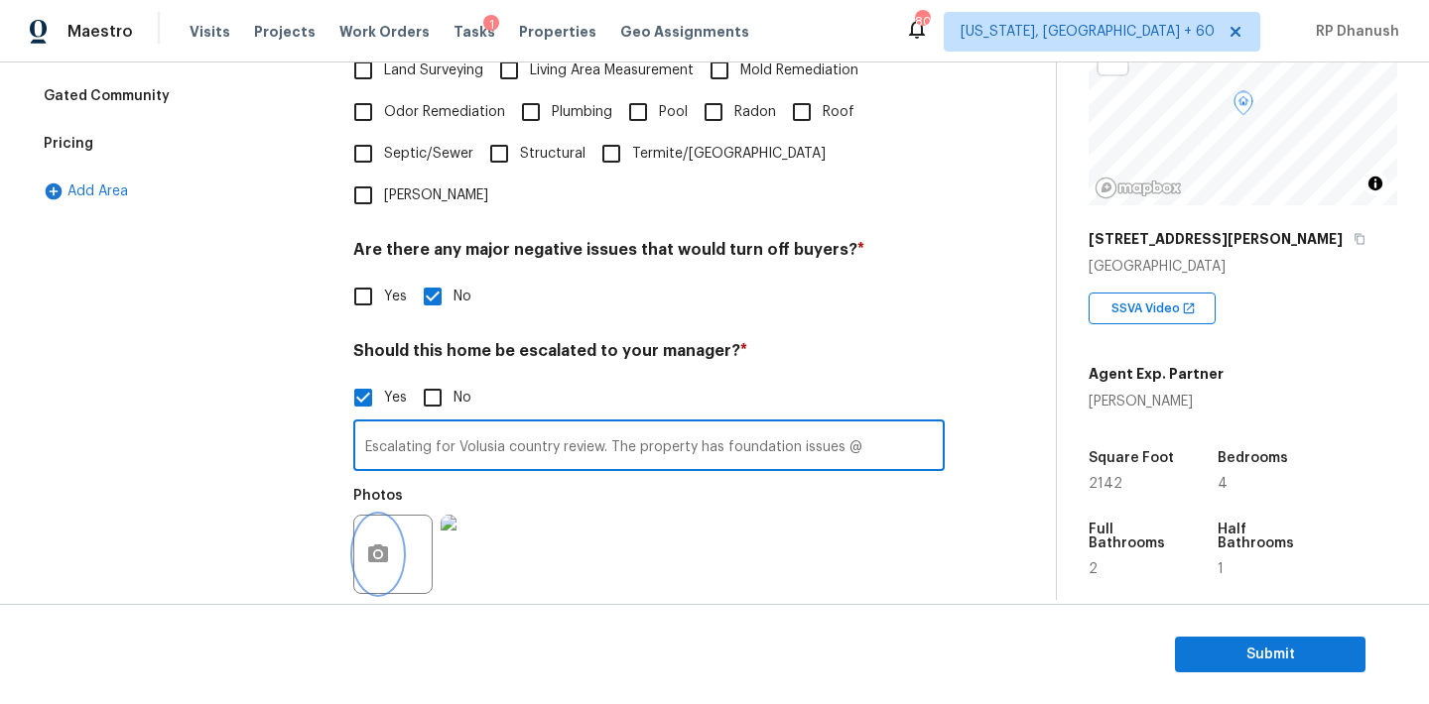
click at [394, 516] on button "button" at bounding box center [378, 554] width 48 height 77
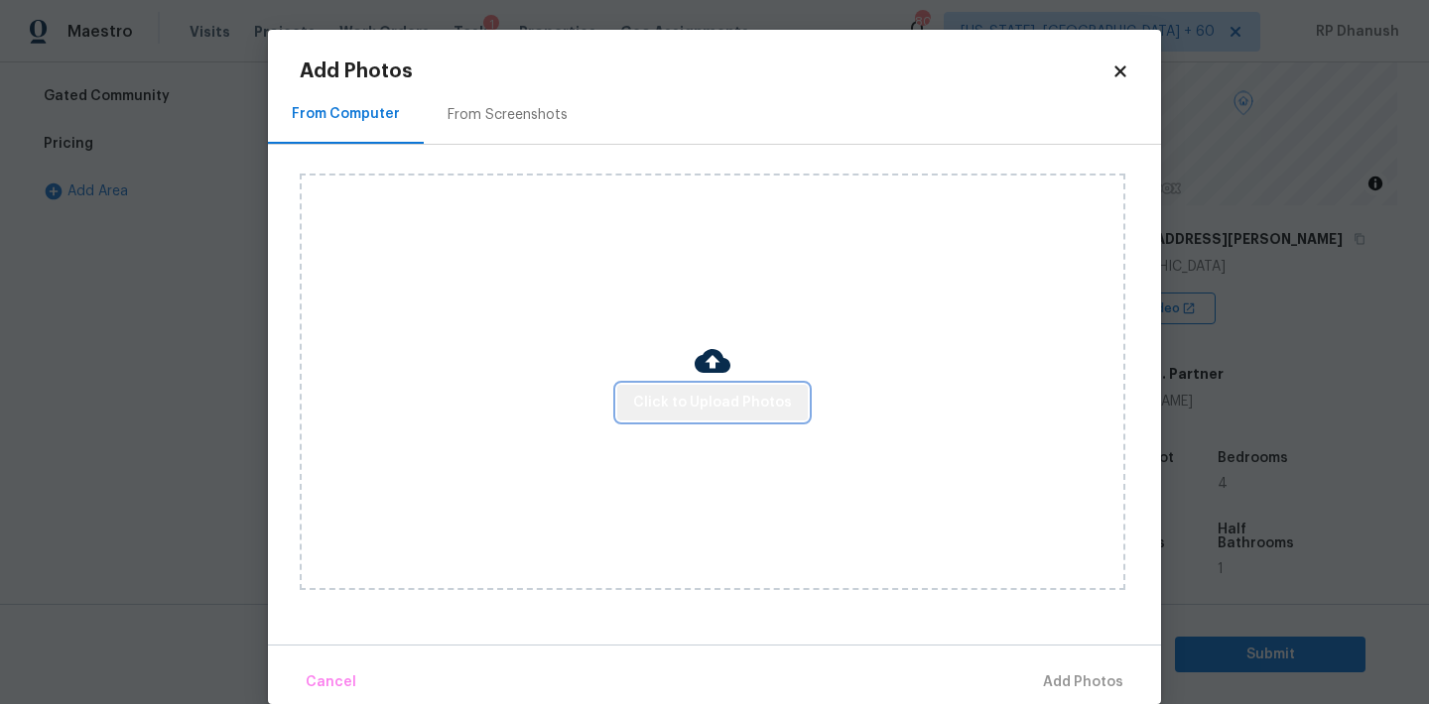
click at [744, 415] on button "Click to Upload Photos" at bounding box center [712, 403] width 190 height 37
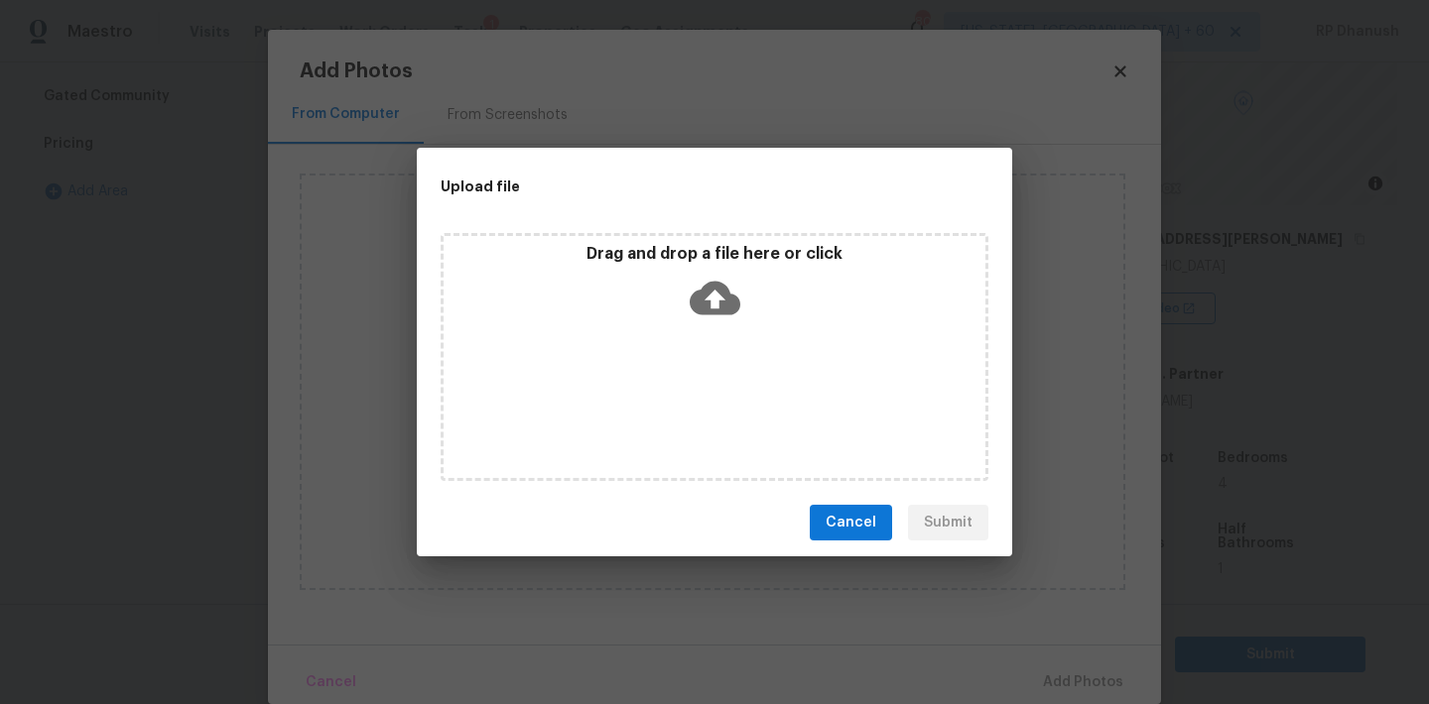
click at [708, 325] on div "Drag and drop a file here or click" at bounding box center [714, 286] width 542 height 85
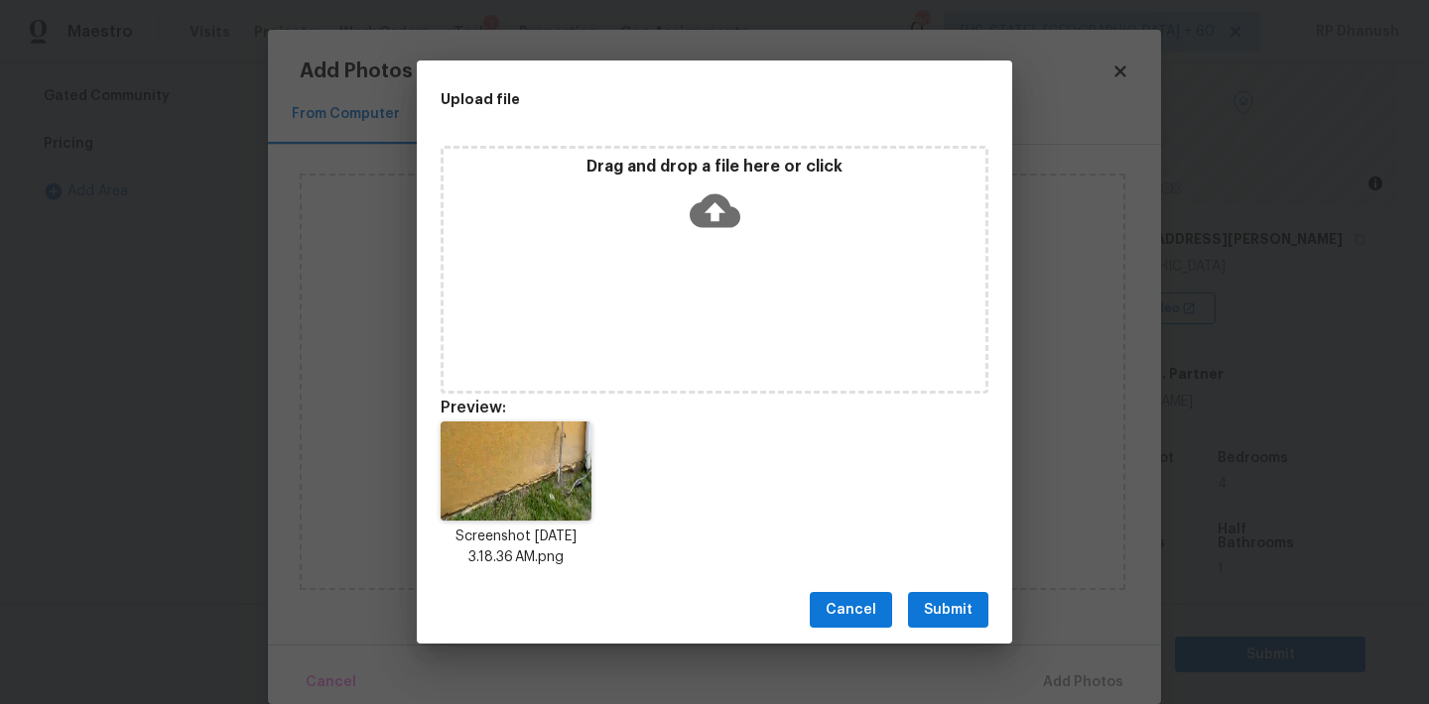
click at [961, 618] on span "Submit" at bounding box center [948, 610] width 49 height 25
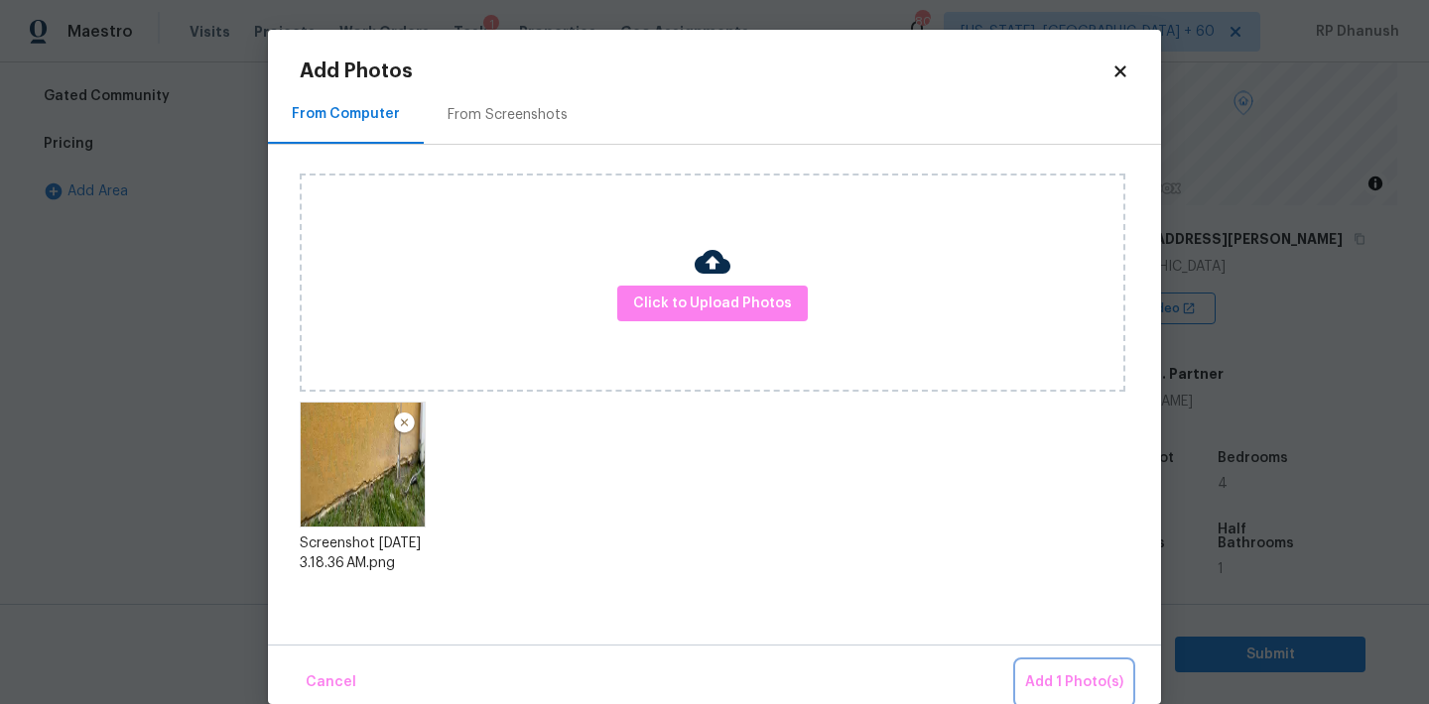
click at [1043, 663] on button "Add 1 Photo(s)" at bounding box center [1074, 683] width 114 height 43
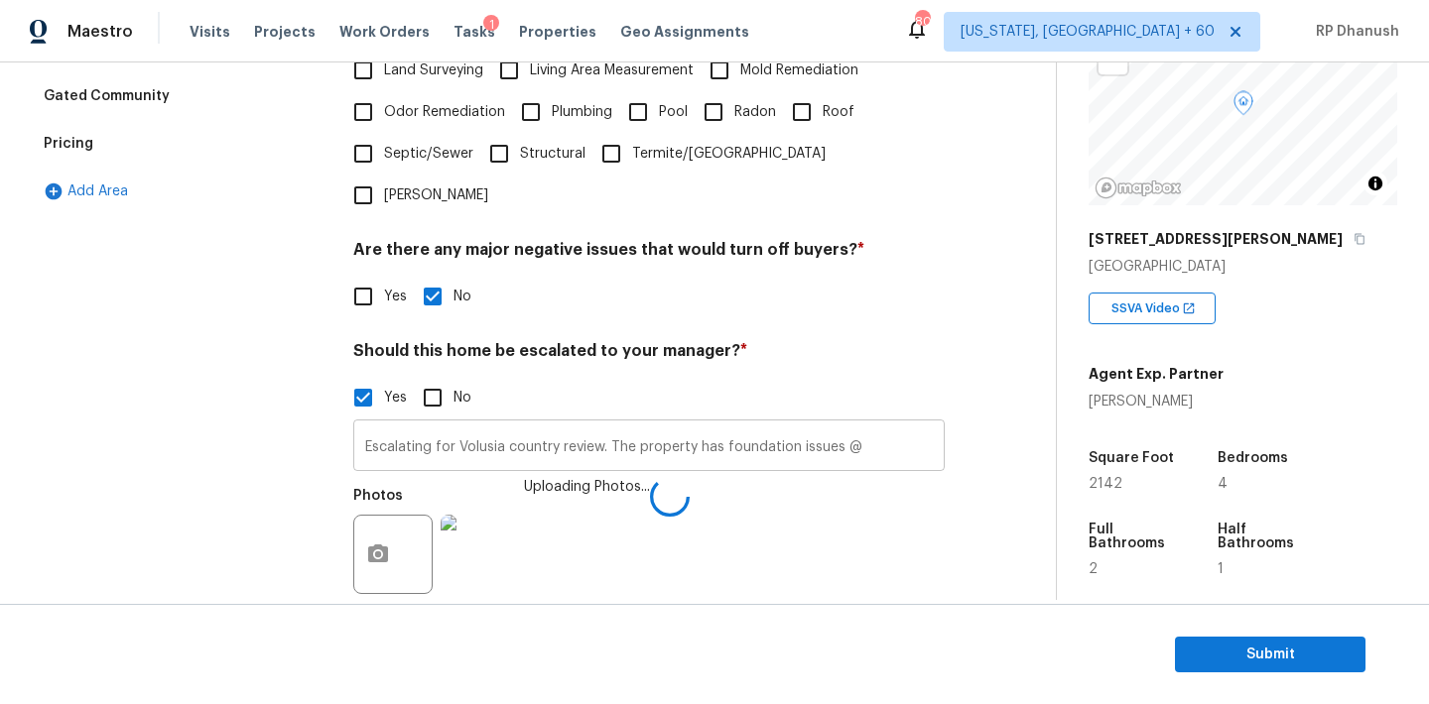
click at [900, 425] on input "Escalating for Volusia country review. The property has foundation issues @" at bounding box center [648, 448] width 591 height 47
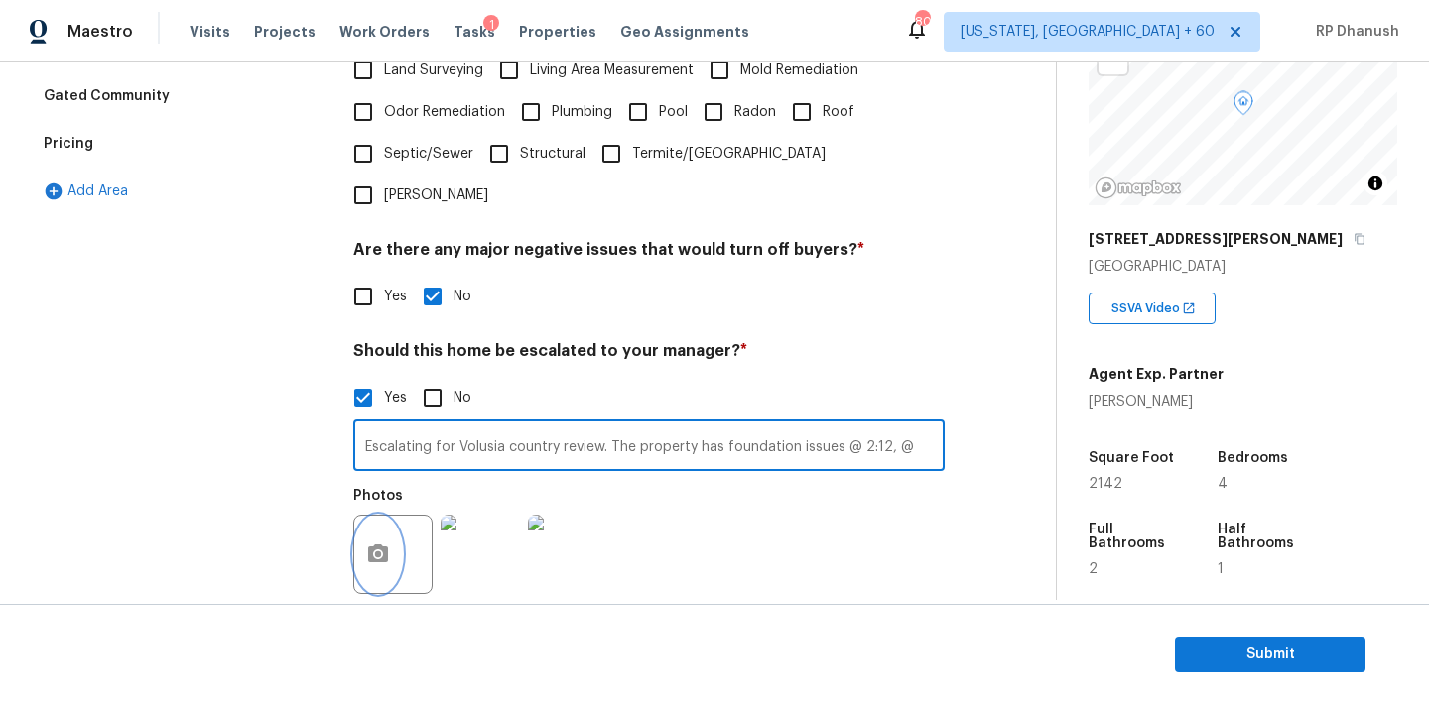
click at [386, 545] on icon "button" at bounding box center [378, 554] width 20 height 18
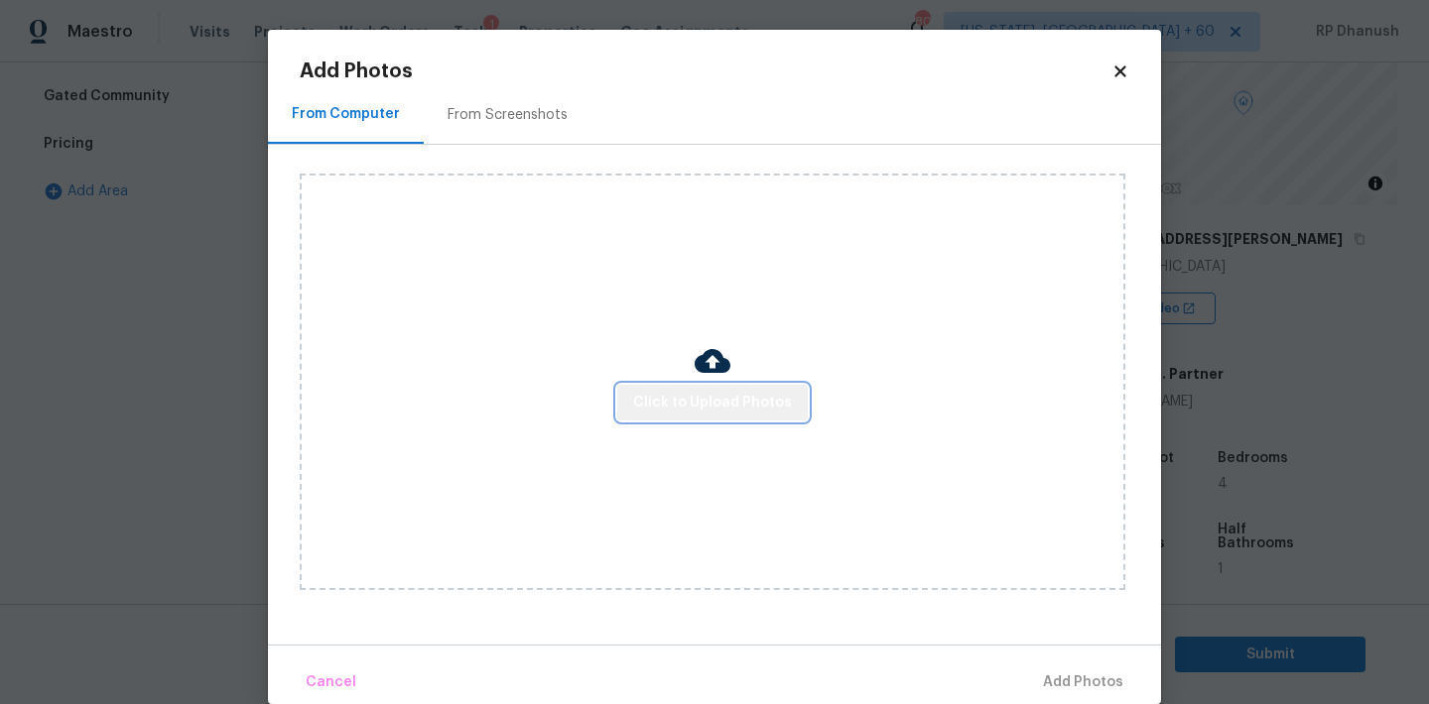
click at [774, 411] on span "Click to Upload Photos" at bounding box center [712, 403] width 159 height 25
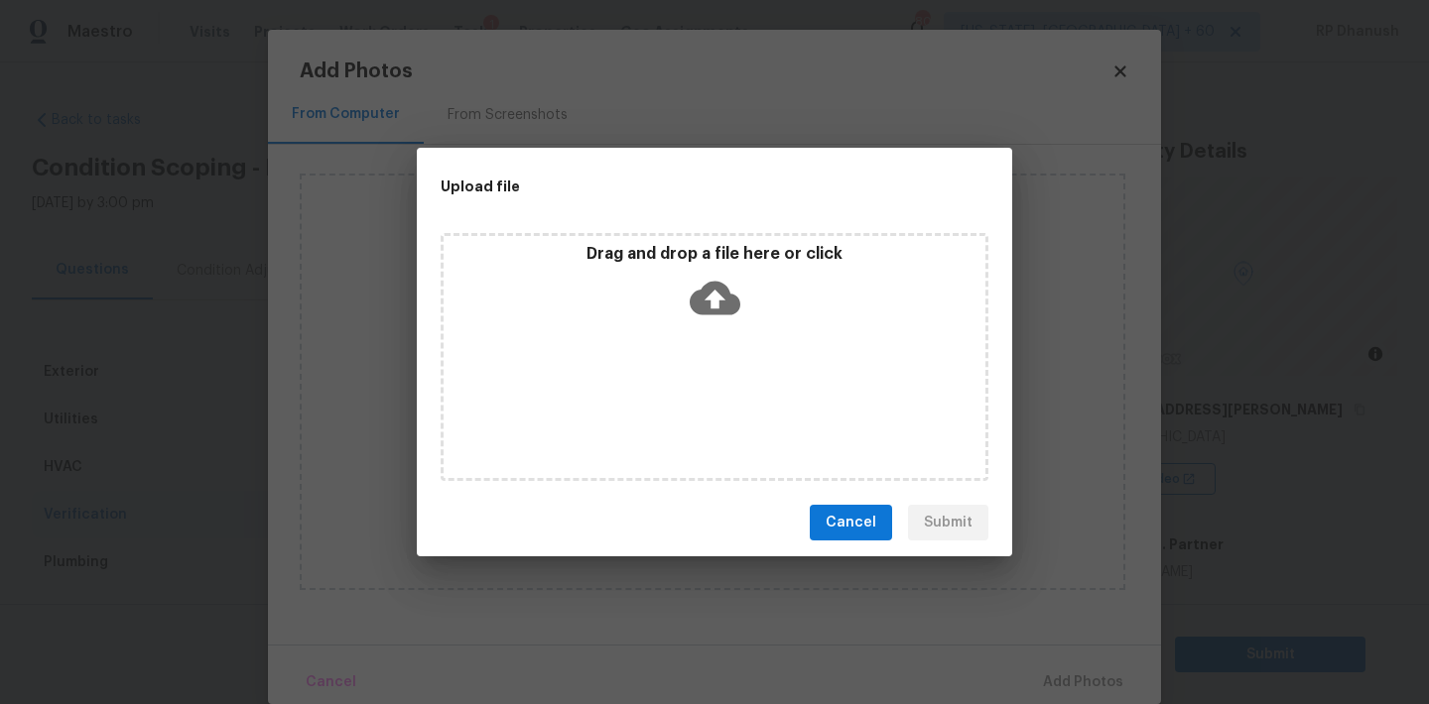
scroll to position [171, 0]
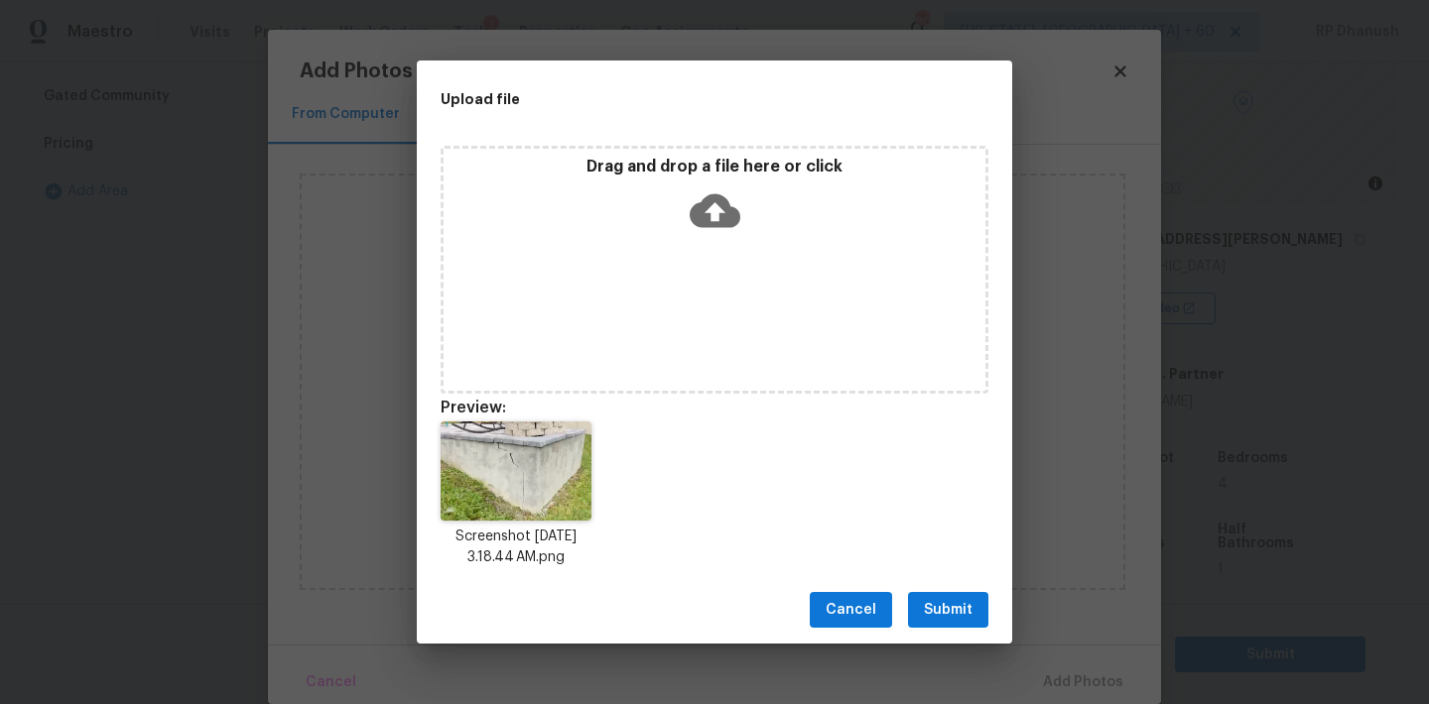
click at [959, 598] on span "Submit" at bounding box center [948, 610] width 49 height 25
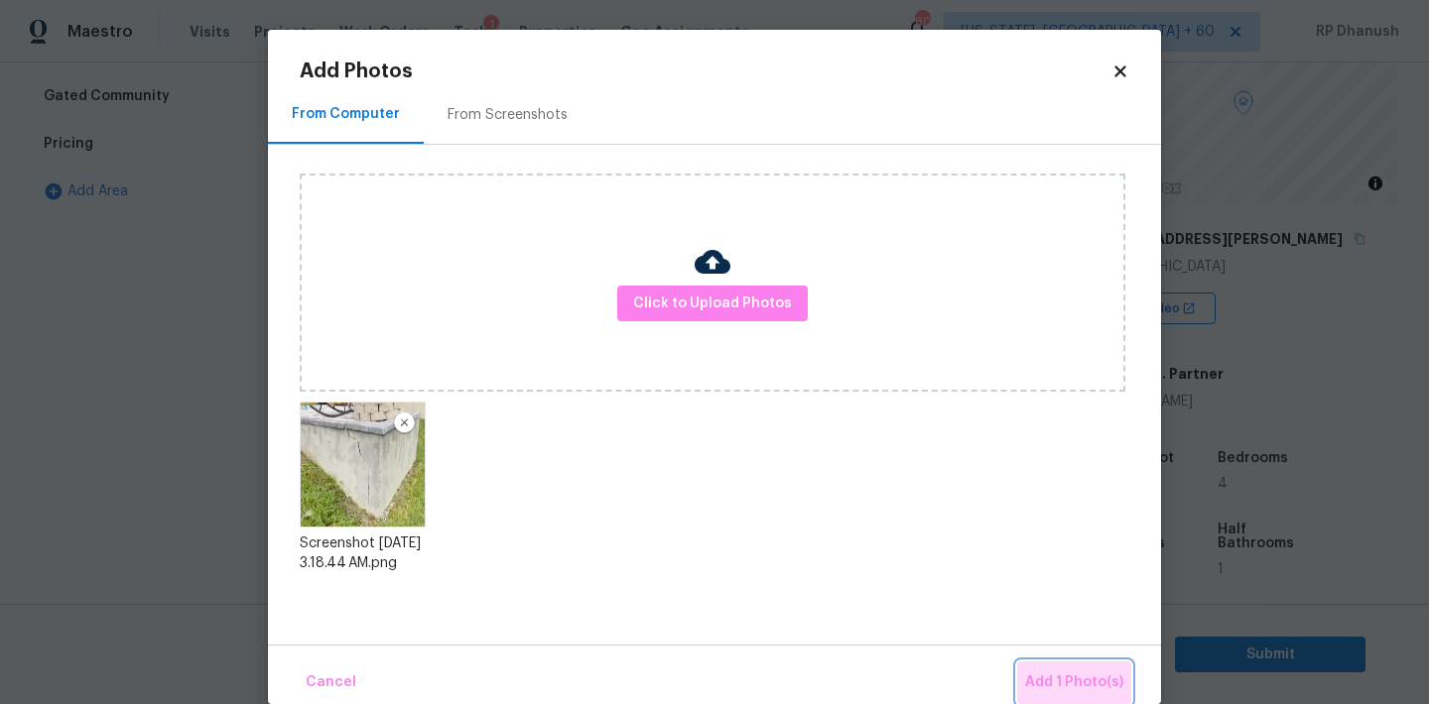
click at [1094, 676] on span "Add 1 Photo(s)" at bounding box center [1074, 683] width 98 height 25
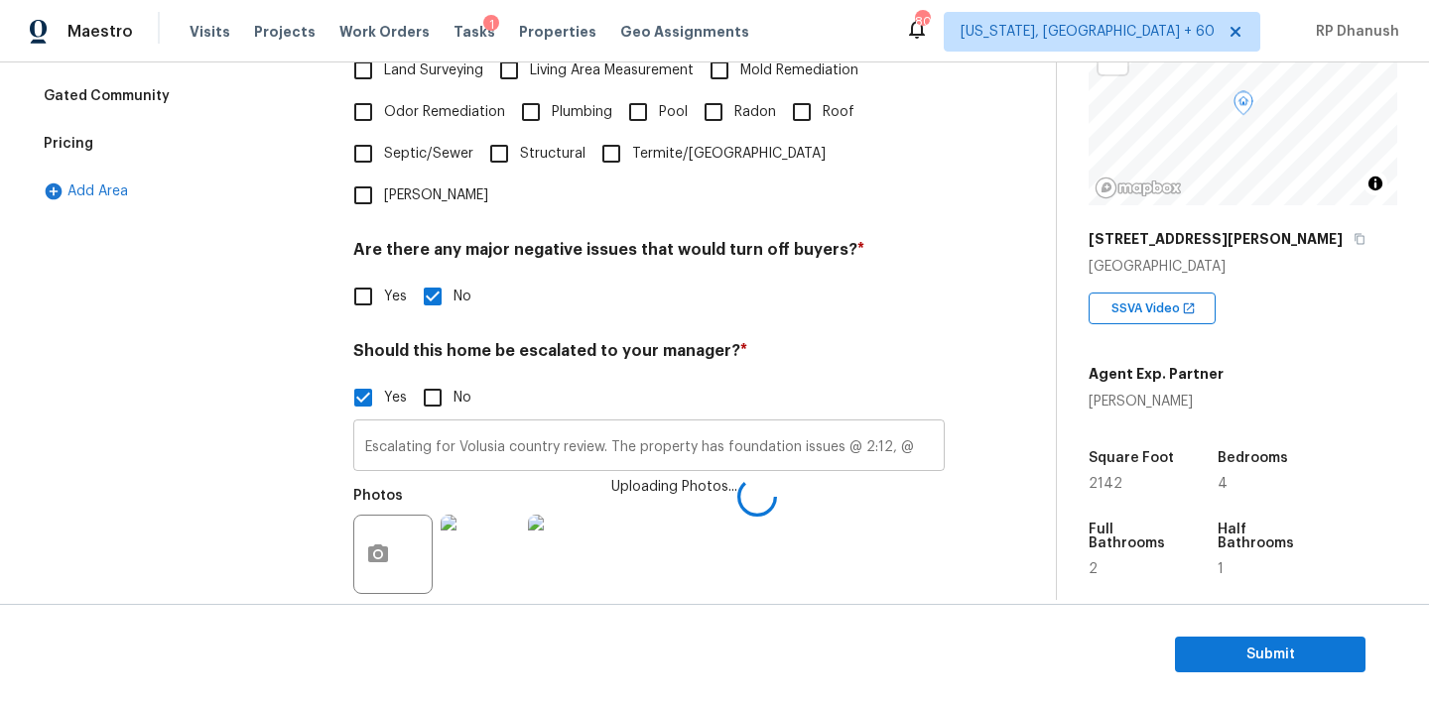
click at [915, 425] on input "Escalating for Volusia country review. The property has foundation issues @ 2:1…" at bounding box center [648, 448] width 591 height 47
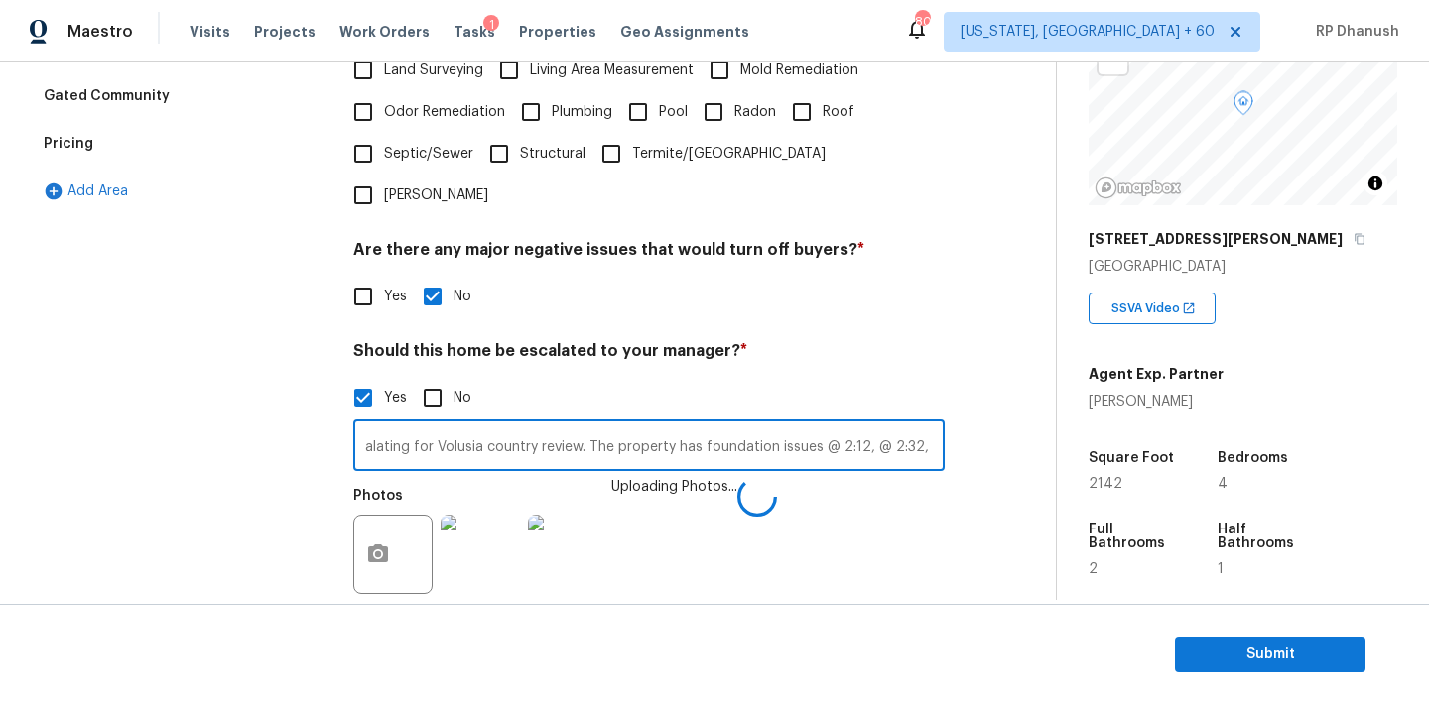
scroll to position [0, 25]
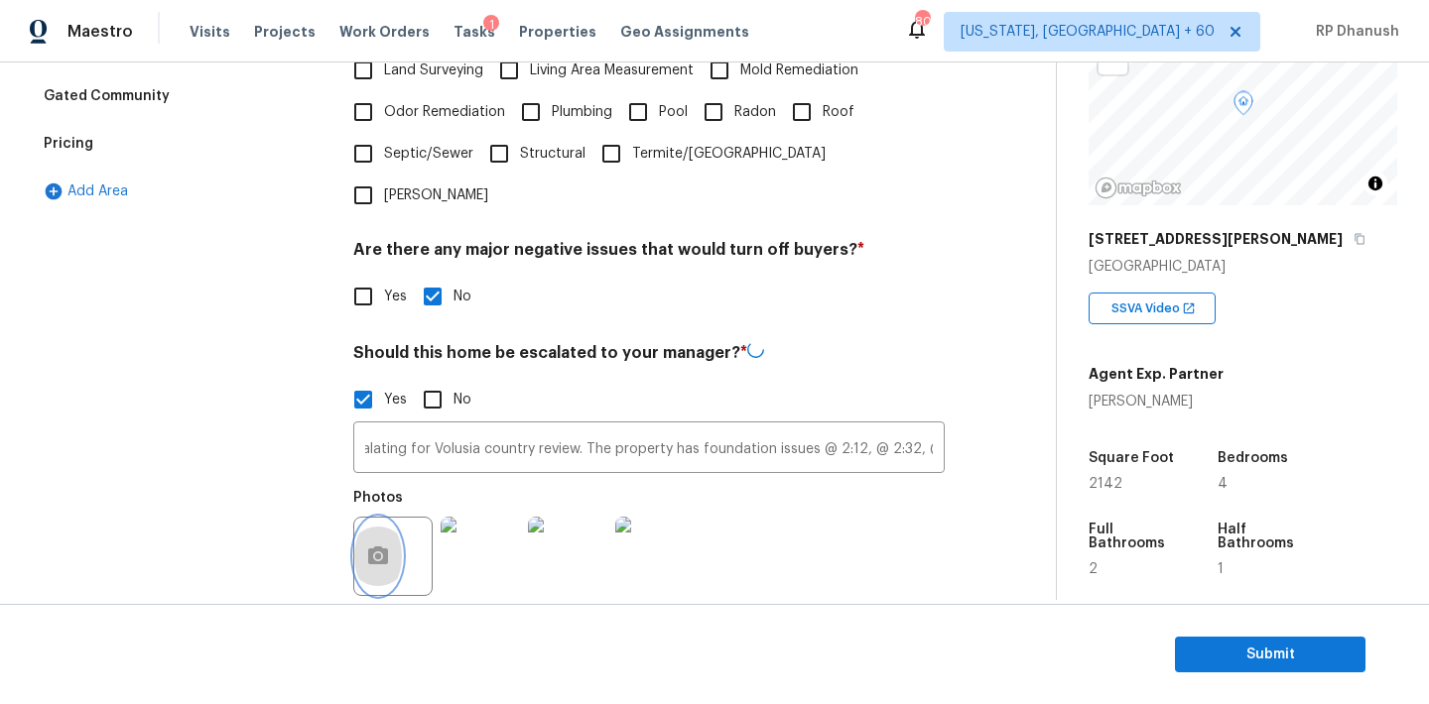
click at [385, 545] on icon "button" at bounding box center [378, 557] width 24 height 24
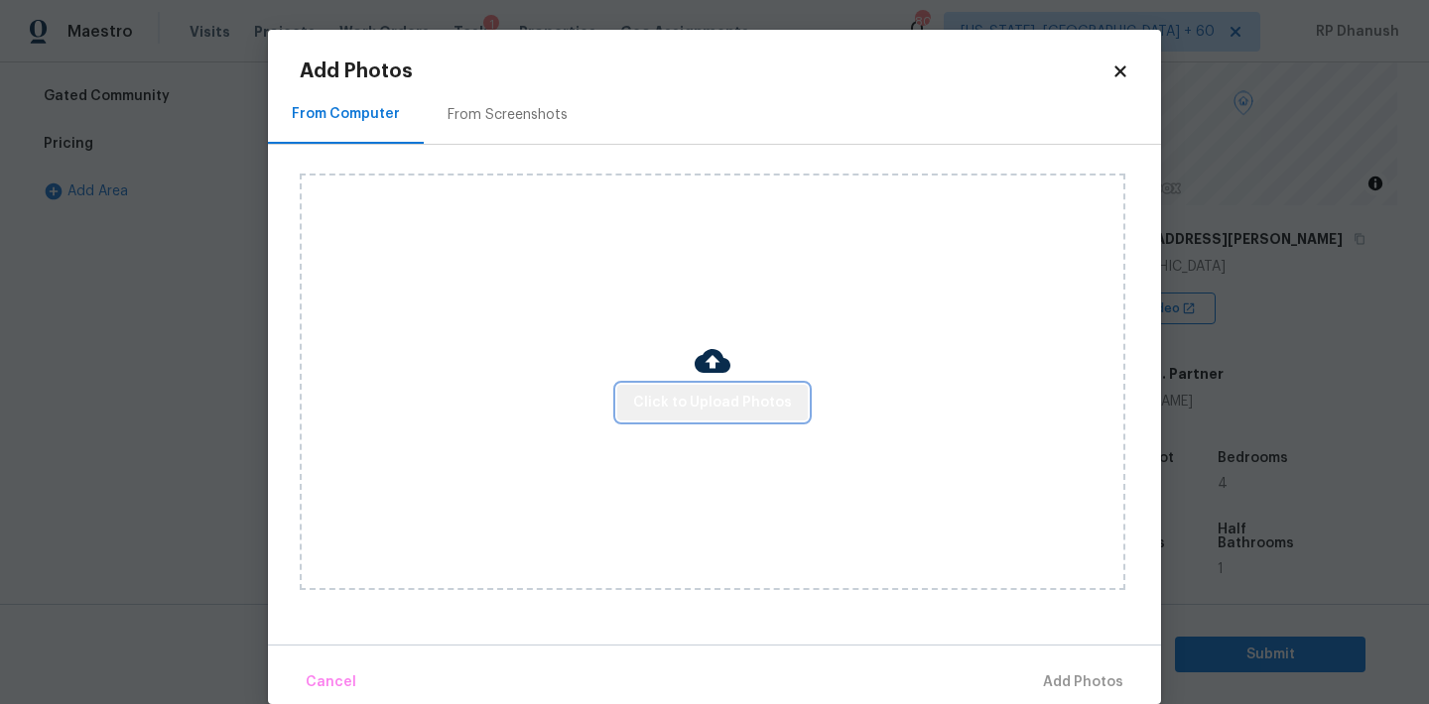
click at [731, 404] on span "Click to Upload Photos" at bounding box center [712, 403] width 159 height 25
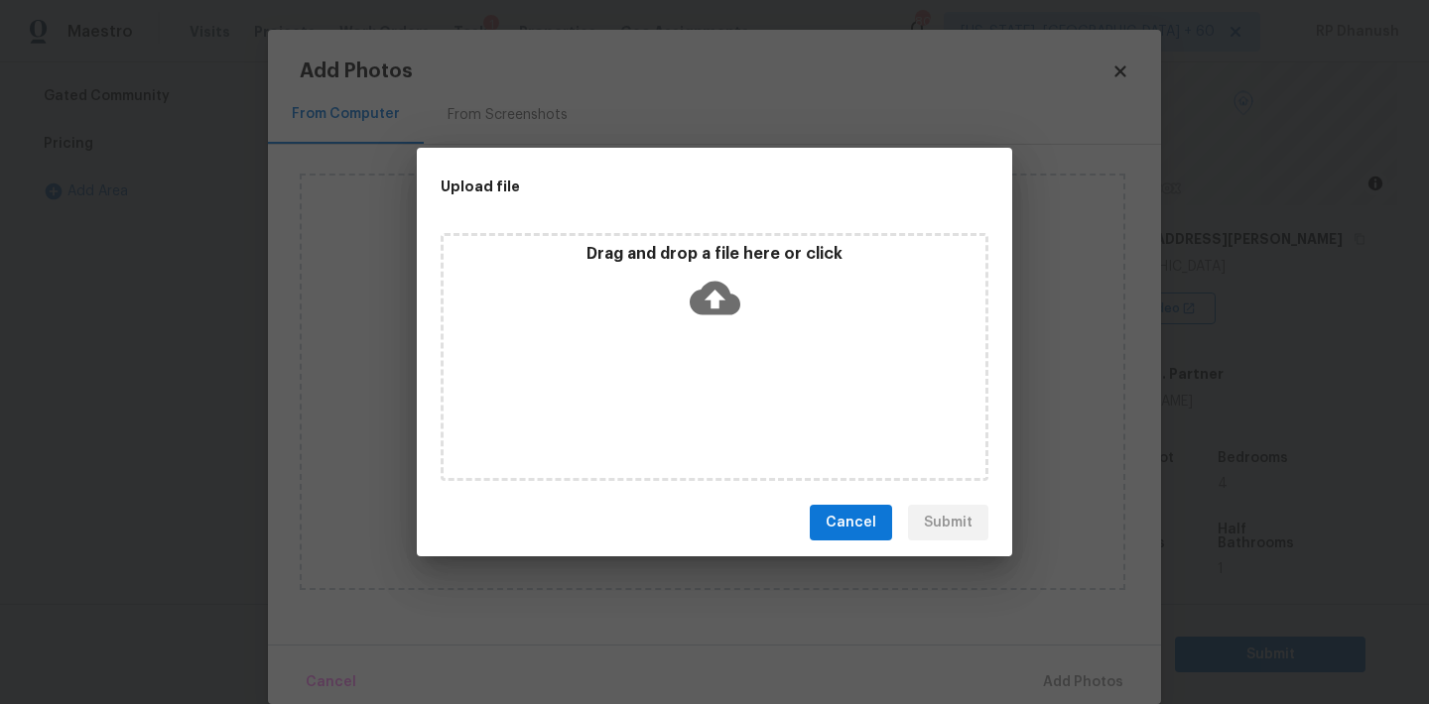
click at [731, 303] on icon at bounding box center [715, 299] width 51 height 34
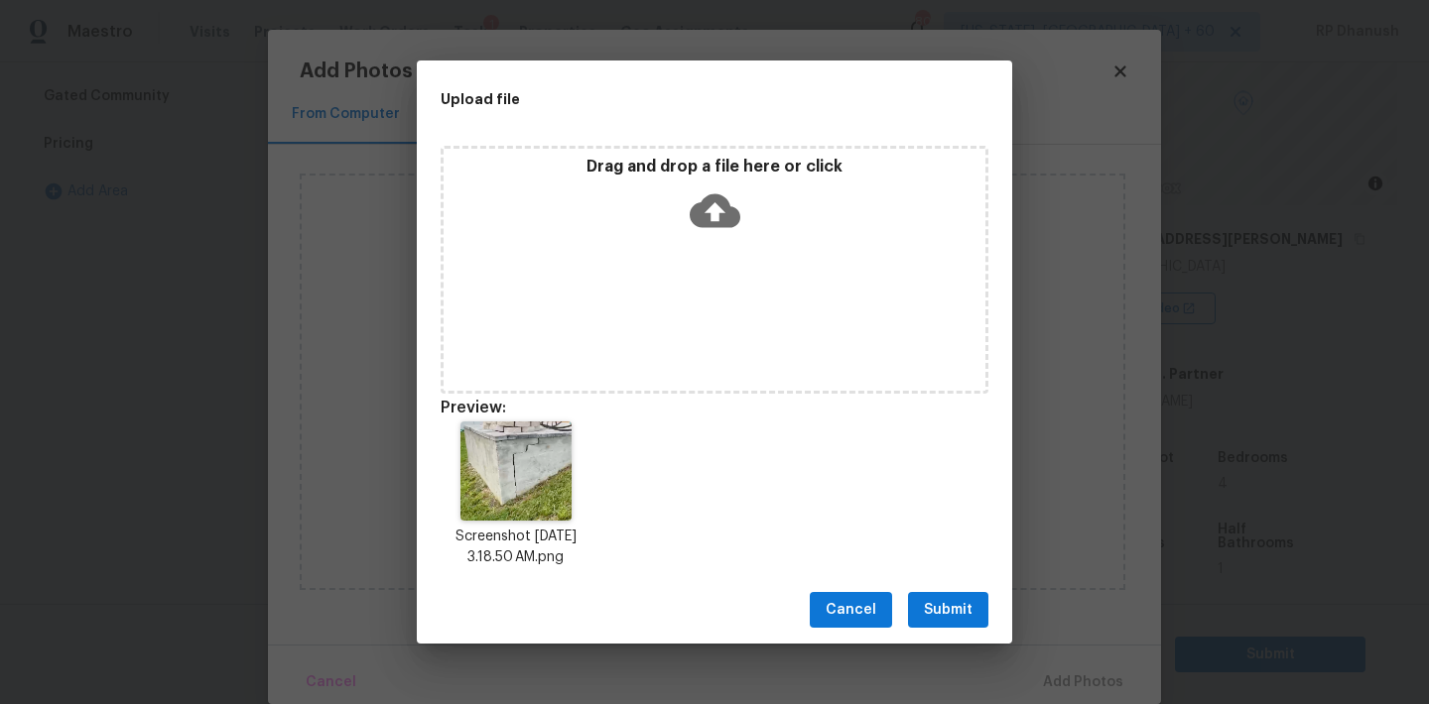
click at [971, 611] on span "Submit" at bounding box center [948, 610] width 49 height 25
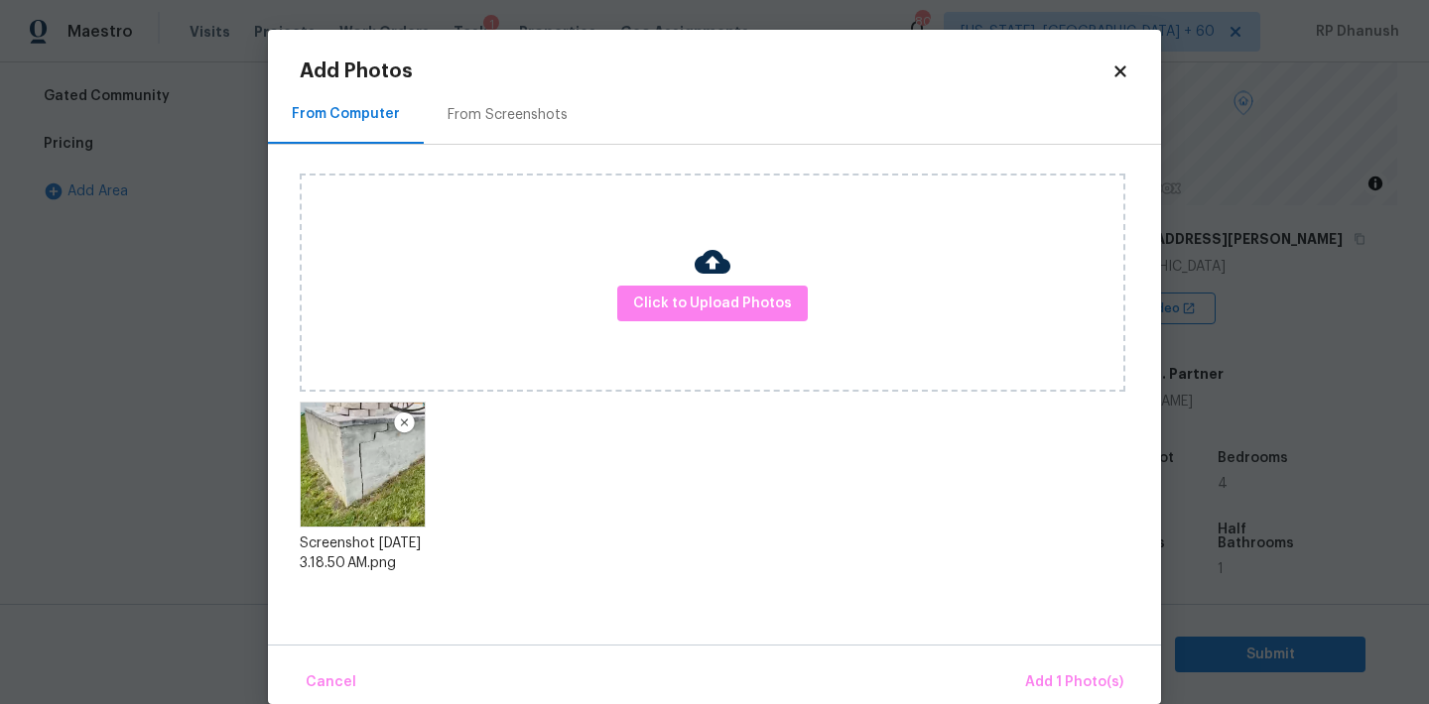
click at [1050, 660] on div "Cancel Add 1 Photo(s)" at bounding box center [714, 675] width 893 height 60
click at [1050, 675] on span "Add 1 Photo(s)" at bounding box center [1074, 683] width 98 height 25
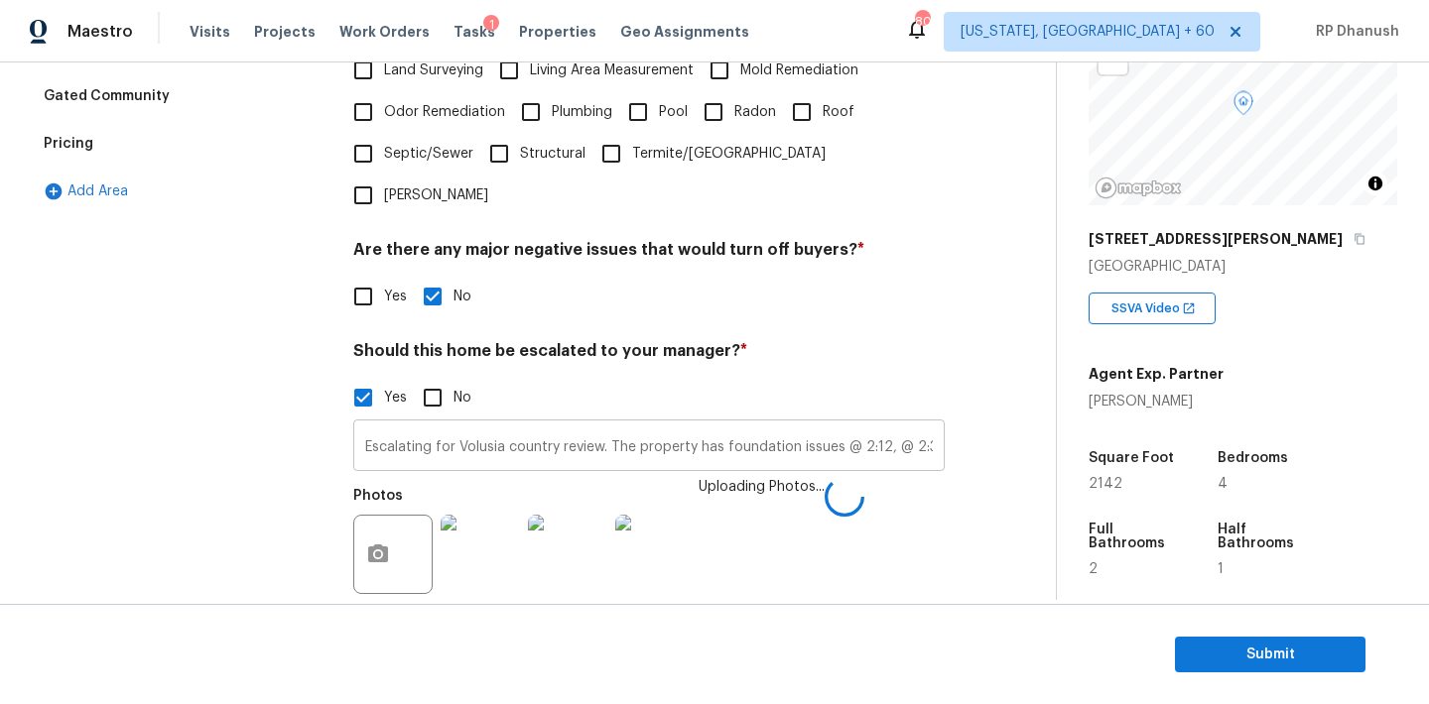
click at [841, 425] on input "Escalating for Volusia country review. The property has foundation issues @ 2:1…" at bounding box center [648, 448] width 591 height 47
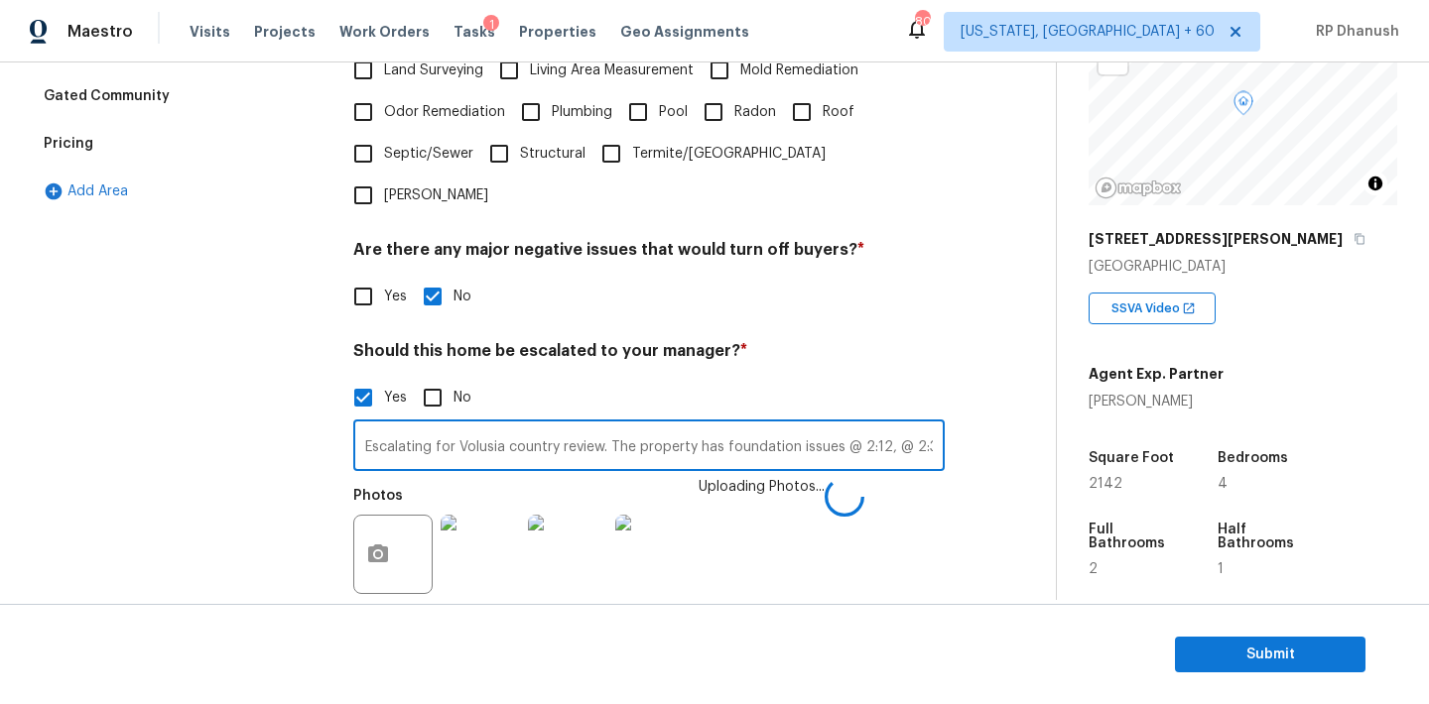
scroll to position [0, 26]
click at [934, 425] on input "Escalating for Volusia country review. The property has foundation issues @ 2:1…" at bounding box center [648, 448] width 591 height 47
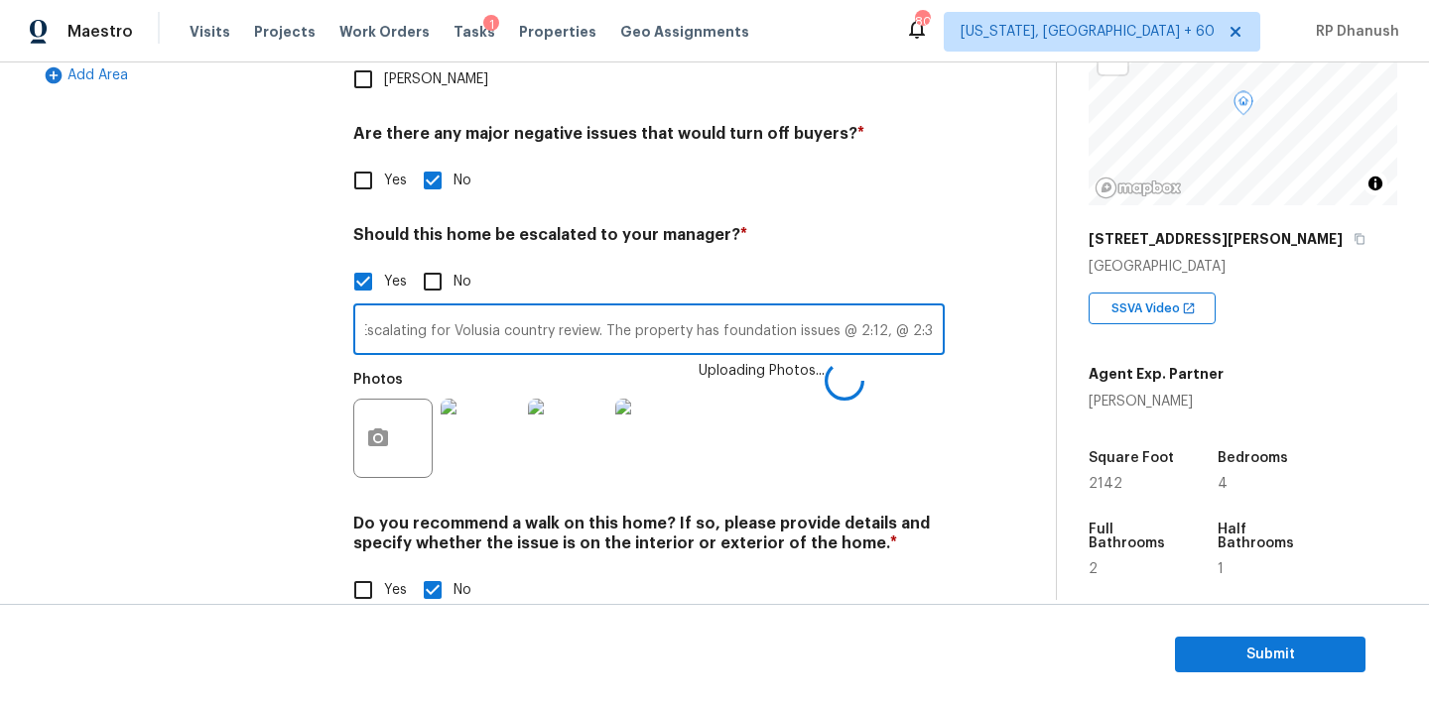
type input "Escalating for Volusia country review. The property has foundation issues @ 2:1…"
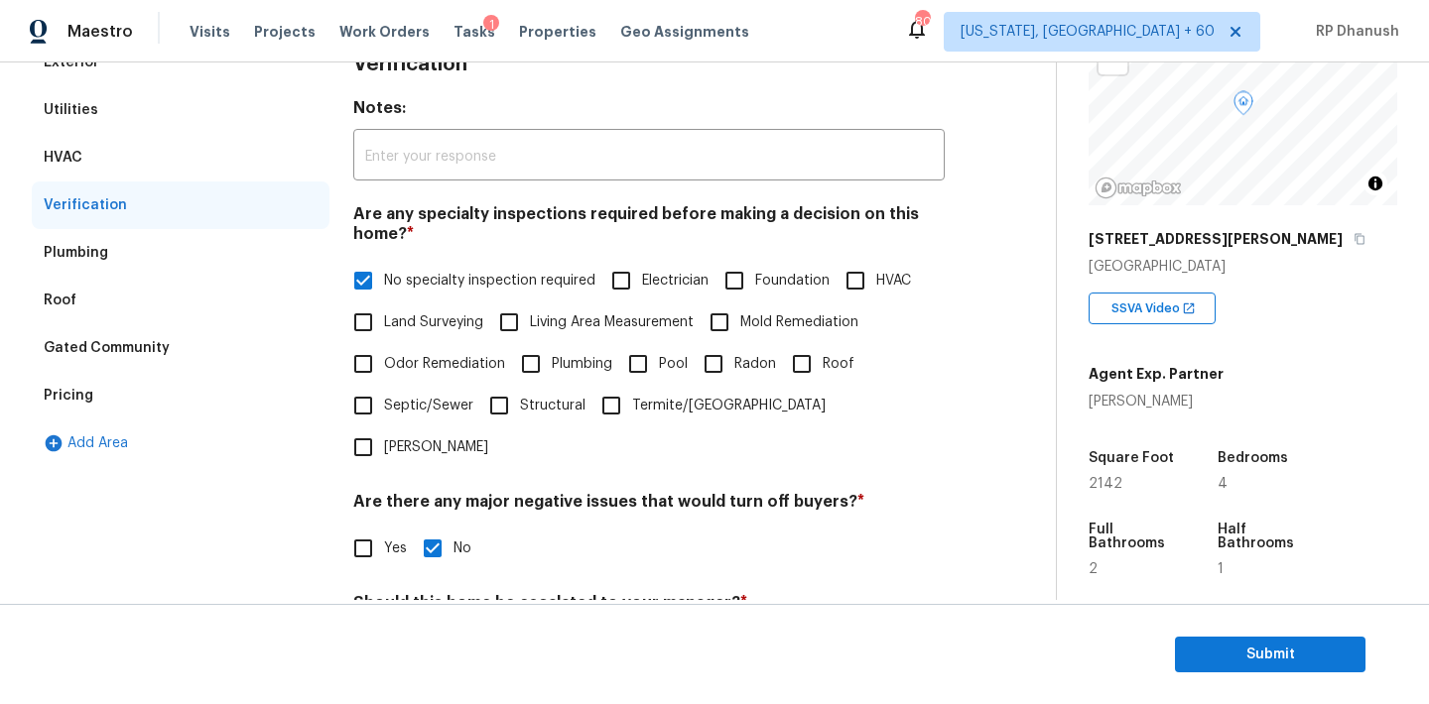
scroll to position [145, 0]
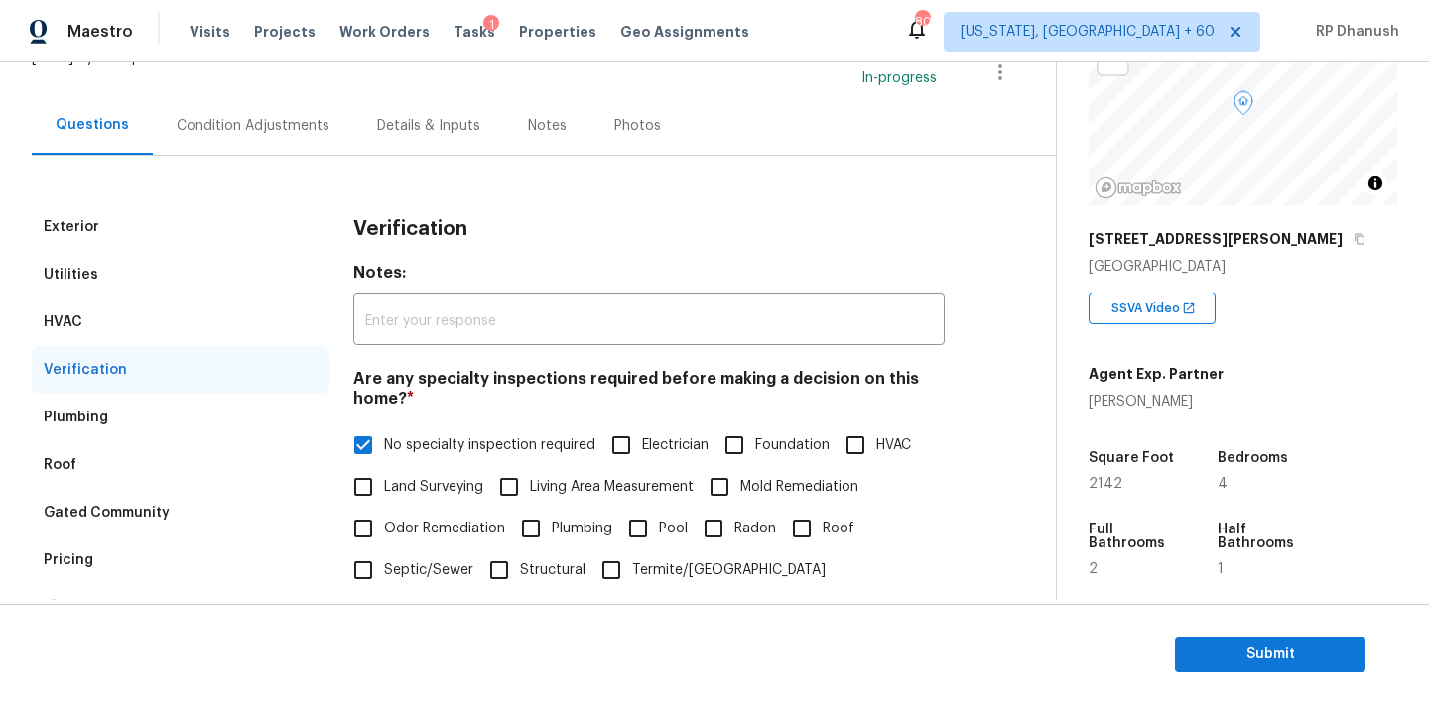
click at [268, 141] on div "Condition Adjustments" at bounding box center [253, 125] width 200 height 59
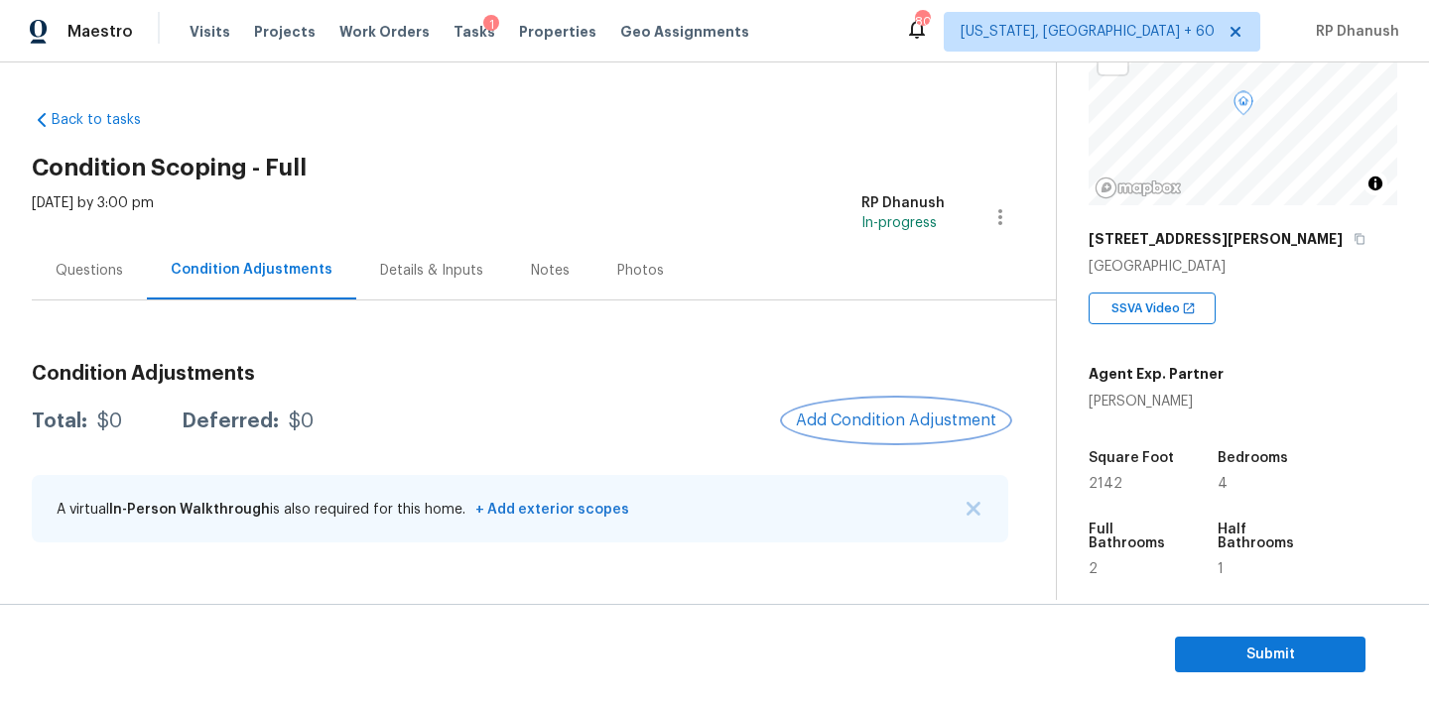
click at [868, 430] on button "Add Condition Adjustment" at bounding box center [896, 421] width 224 height 42
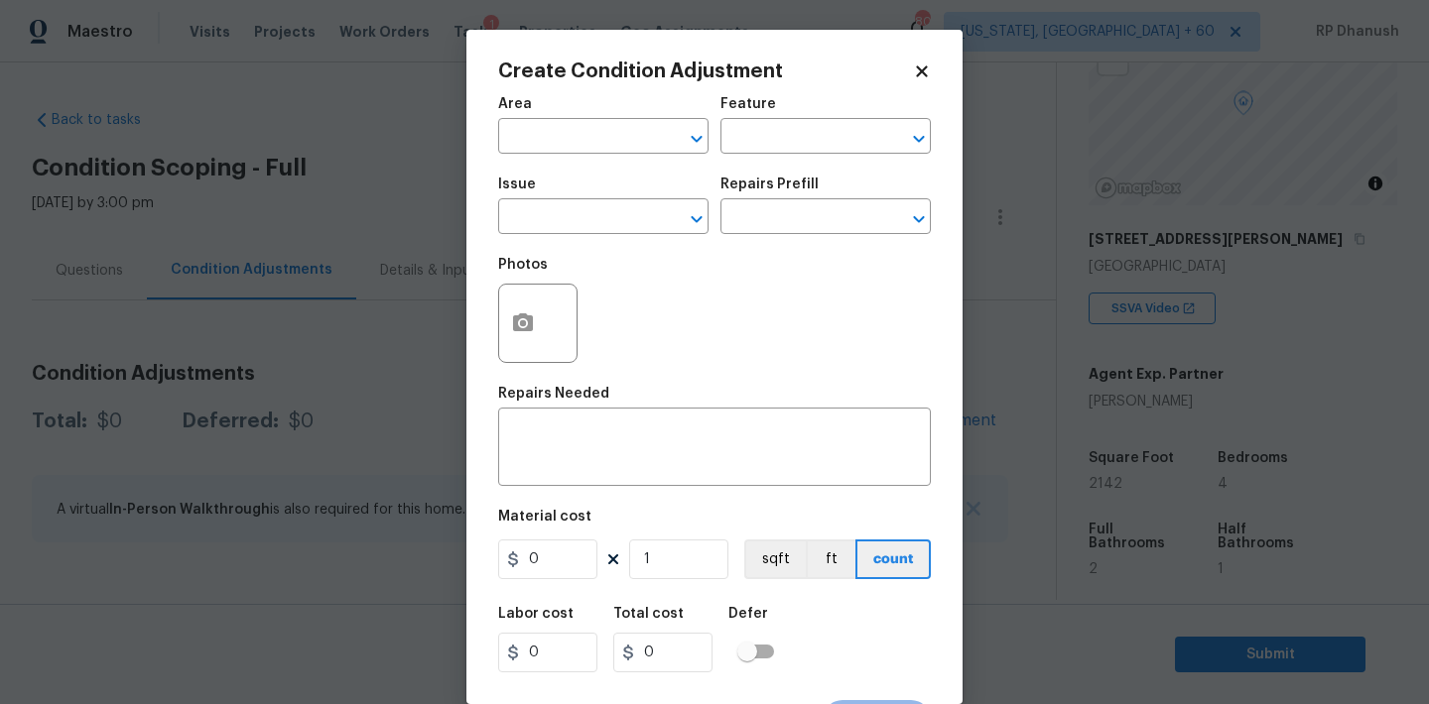
click at [1267, 419] on body "Maestro Visits Projects Work Orders Tasks 1 Properties Geo Assignments 808 Wash…" at bounding box center [714, 352] width 1429 height 704
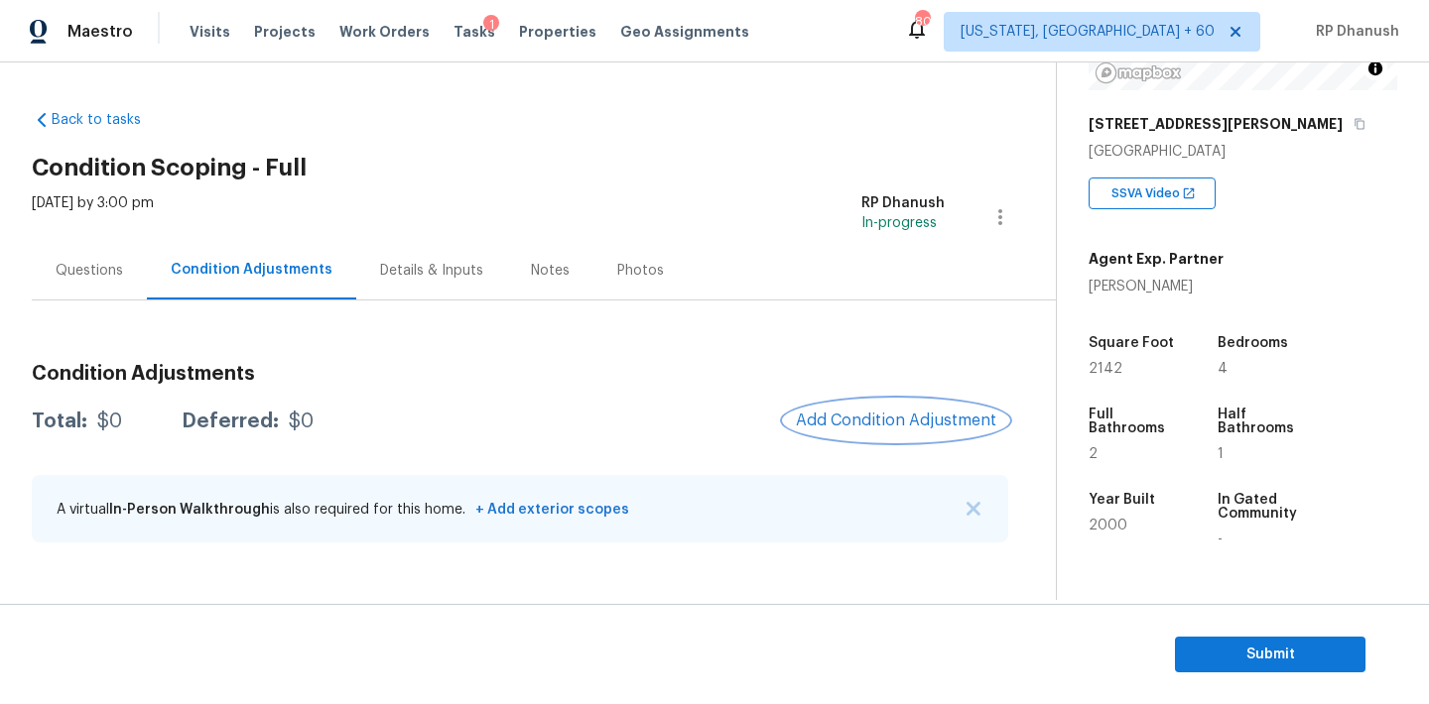
scroll to position [319, 0]
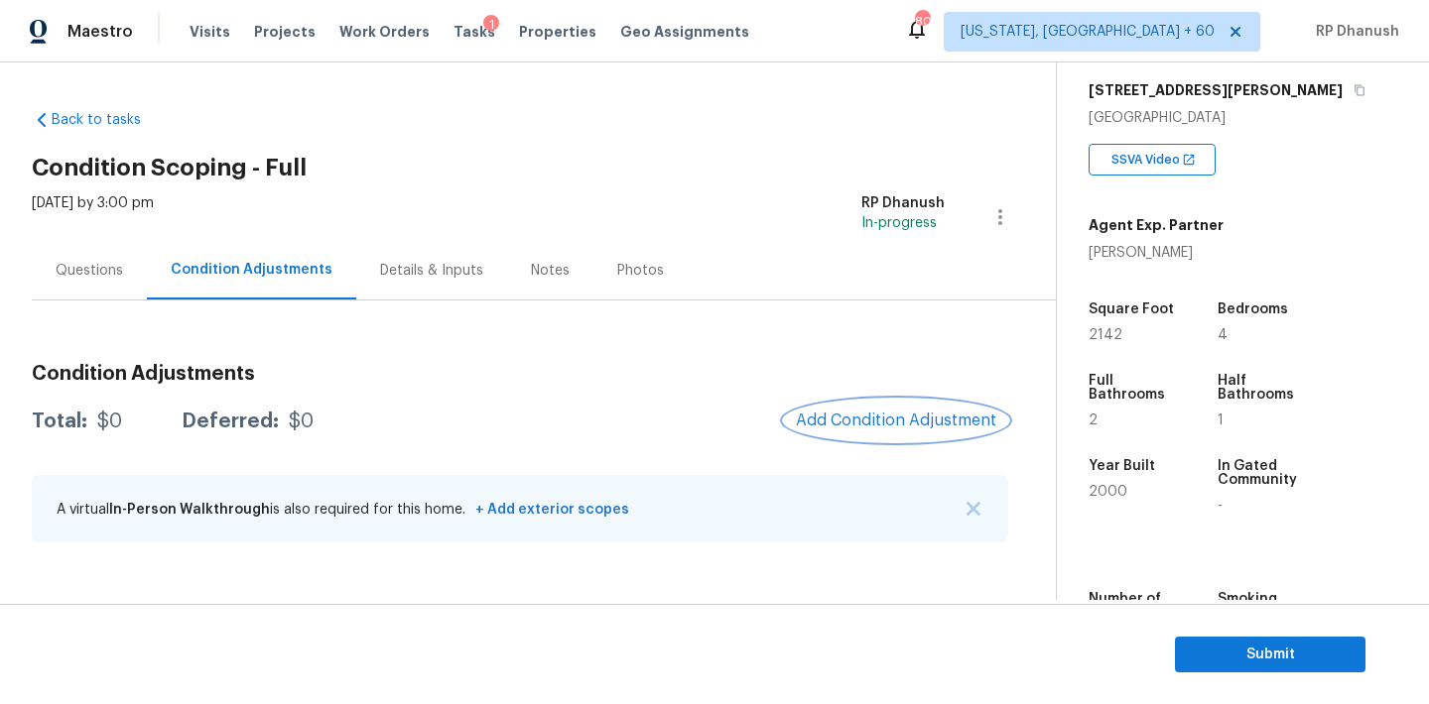
click at [921, 415] on span "Add Condition Adjustment" at bounding box center [896, 421] width 200 height 18
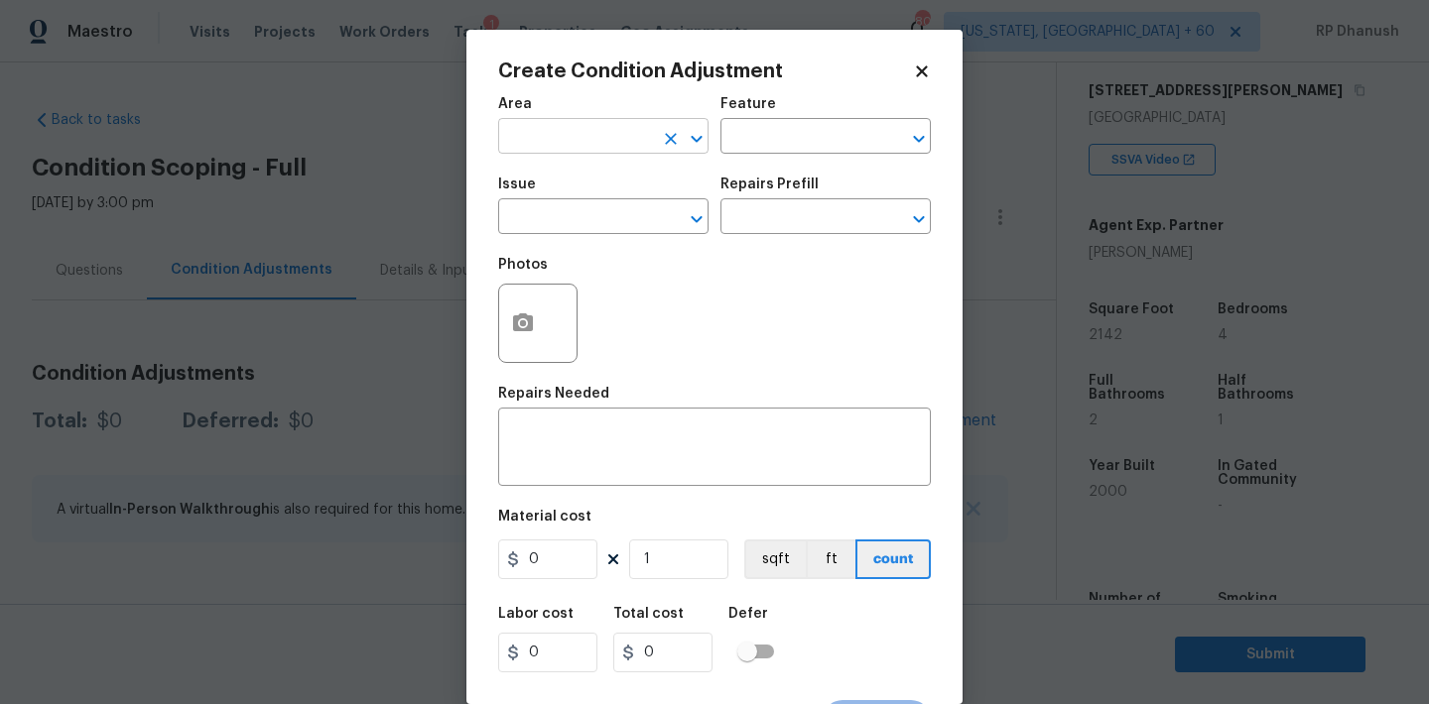
click at [572, 140] on input "text" at bounding box center [575, 138] width 155 height 31
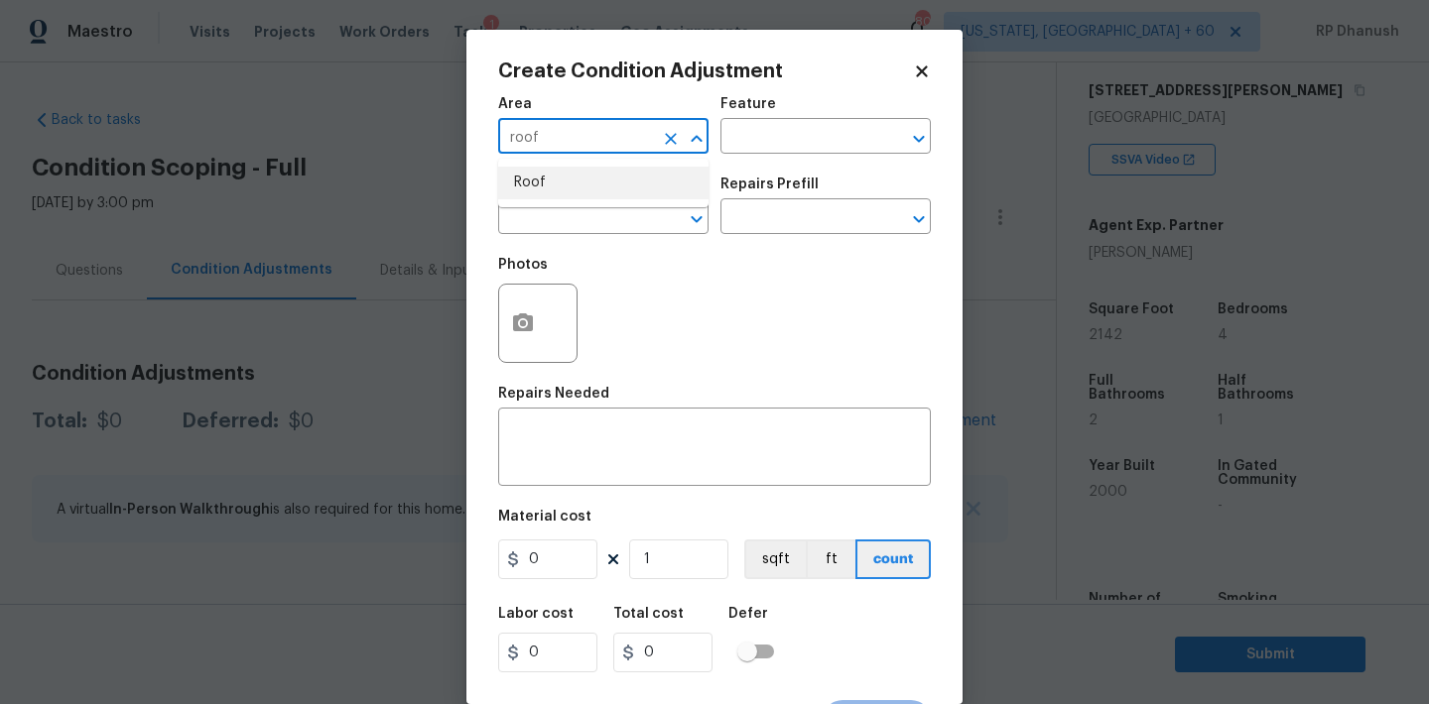
click at [572, 185] on li "Roof" at bounding box center [603, 183] width 210 height 33
type input "Roof"
click at [654, 136] on div "Roof ​" at bounding box center [603, 138] width 210 height 31
click at [671, 136] on icon "Clear" at bounding box center [671, 139] width 12 height 12
click at [634, 136] on input "text" at bounding box center [575, 138] width 155 height 31
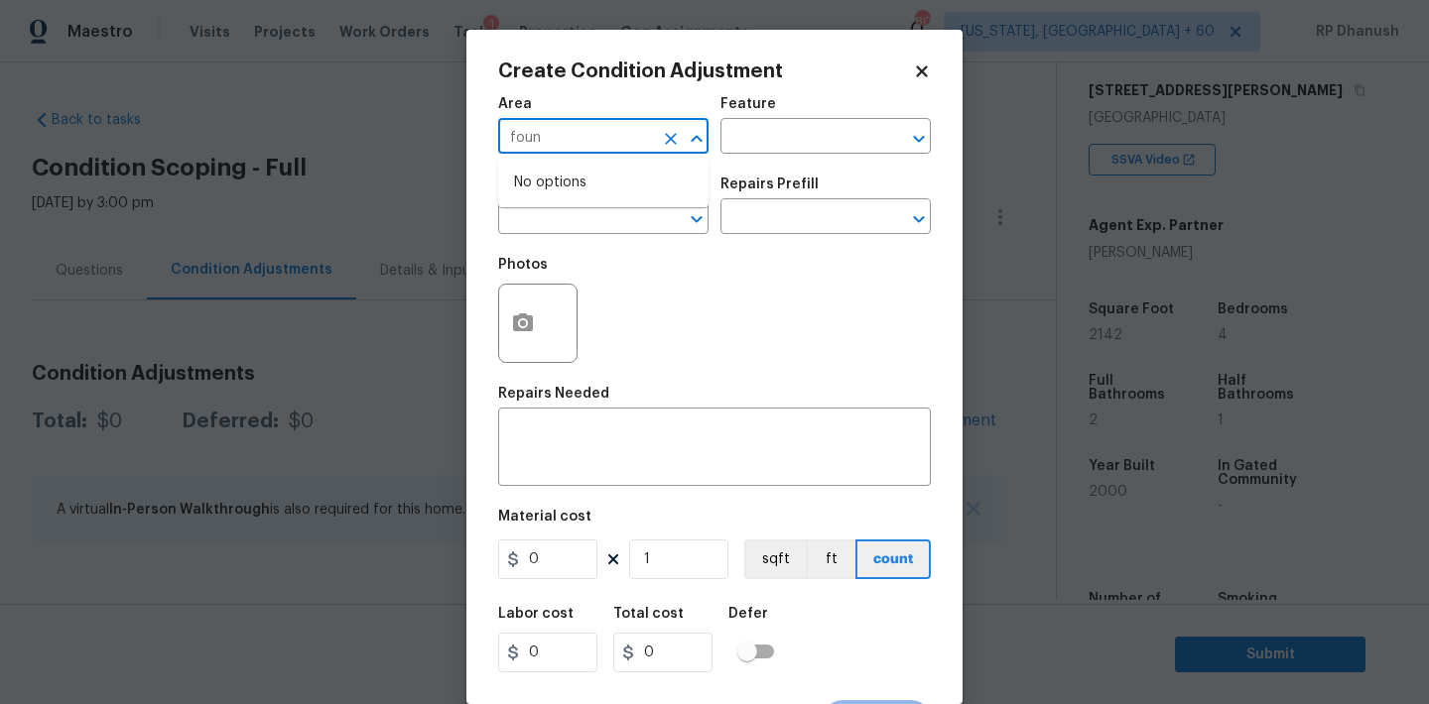
type input "found"
click at [603, 212] on li "Exterior Overall" at bounding box center [603, 215] width 210 height 33
type input "Exterior Overall"
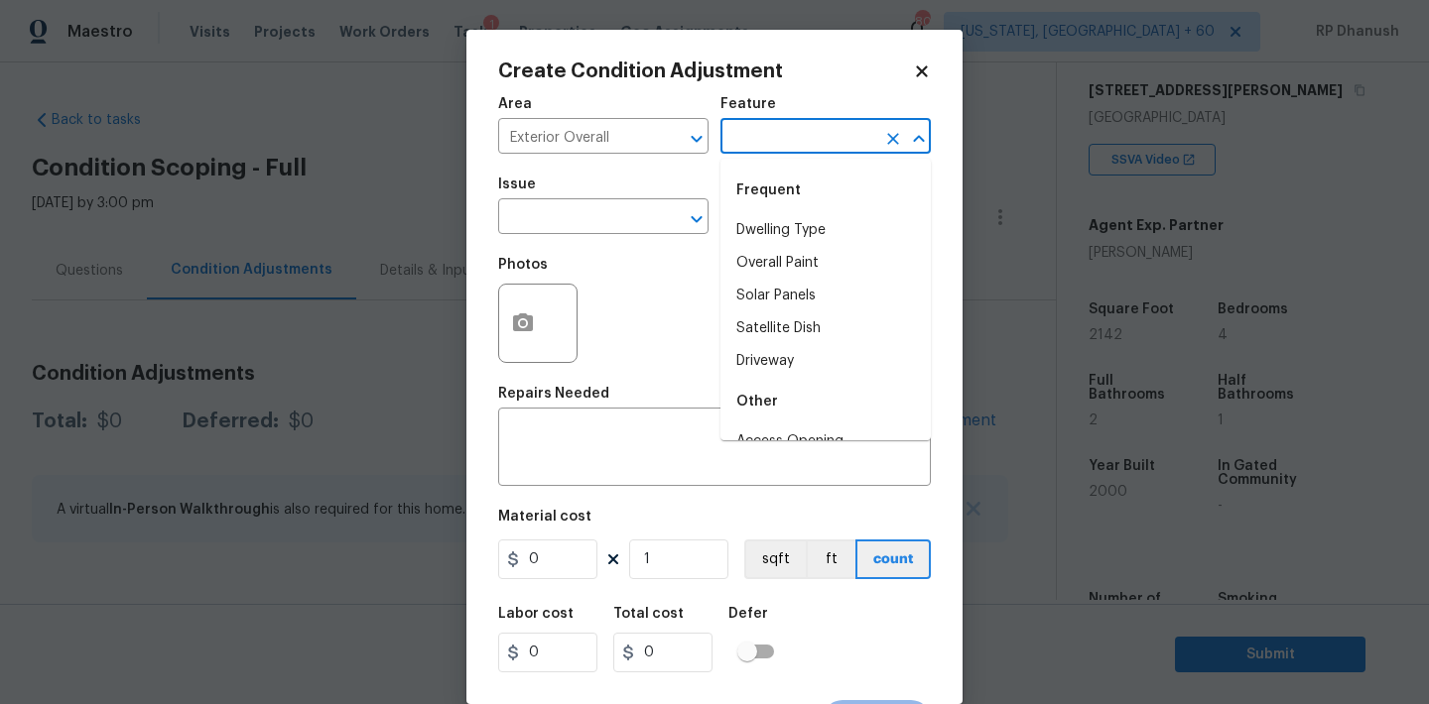
click at [769, 139] on input "text" at bounding box center [797, 138] width 155 height 31
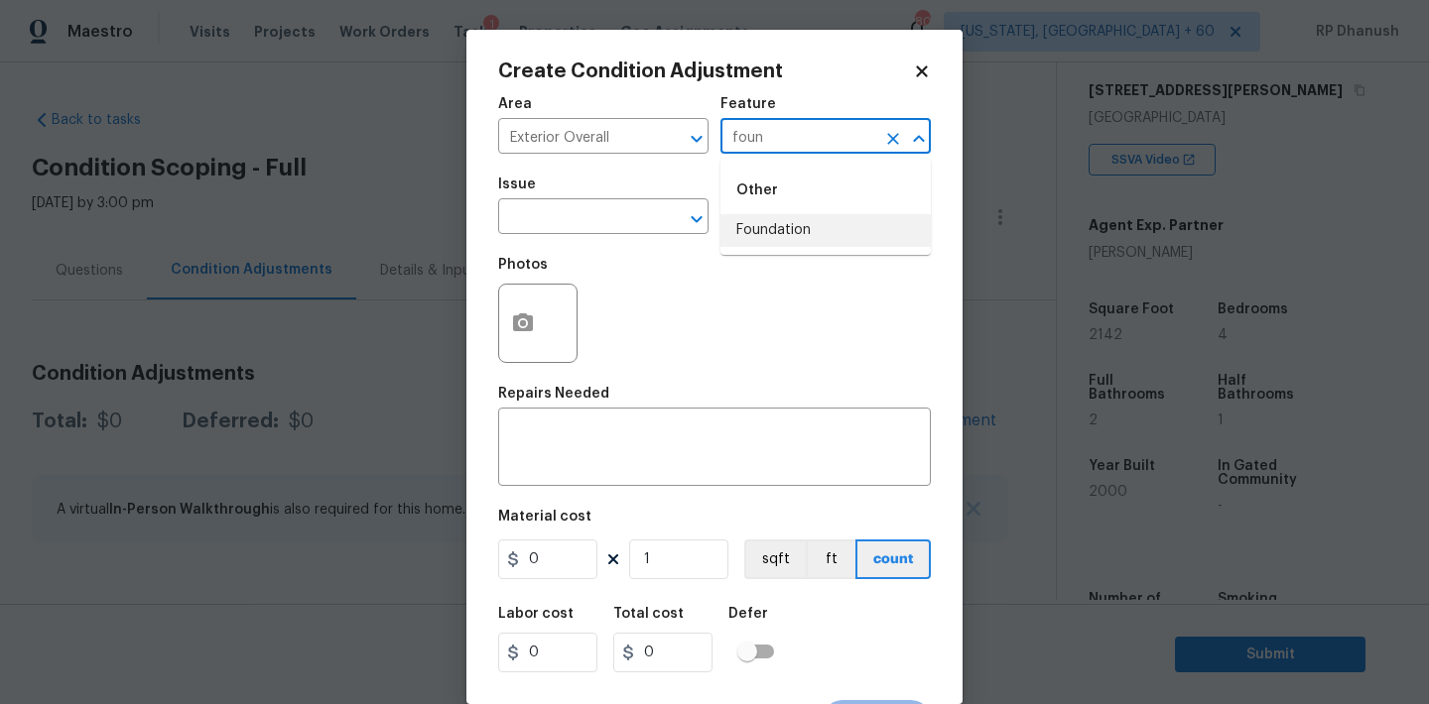
click at [790, 236] on li "Foundation" at bounding box center [825, 230] width 210 height 33
type input "Foundation"
click at [602, 225] on input "text" at bounding box center [575, 218] width 155 height 31
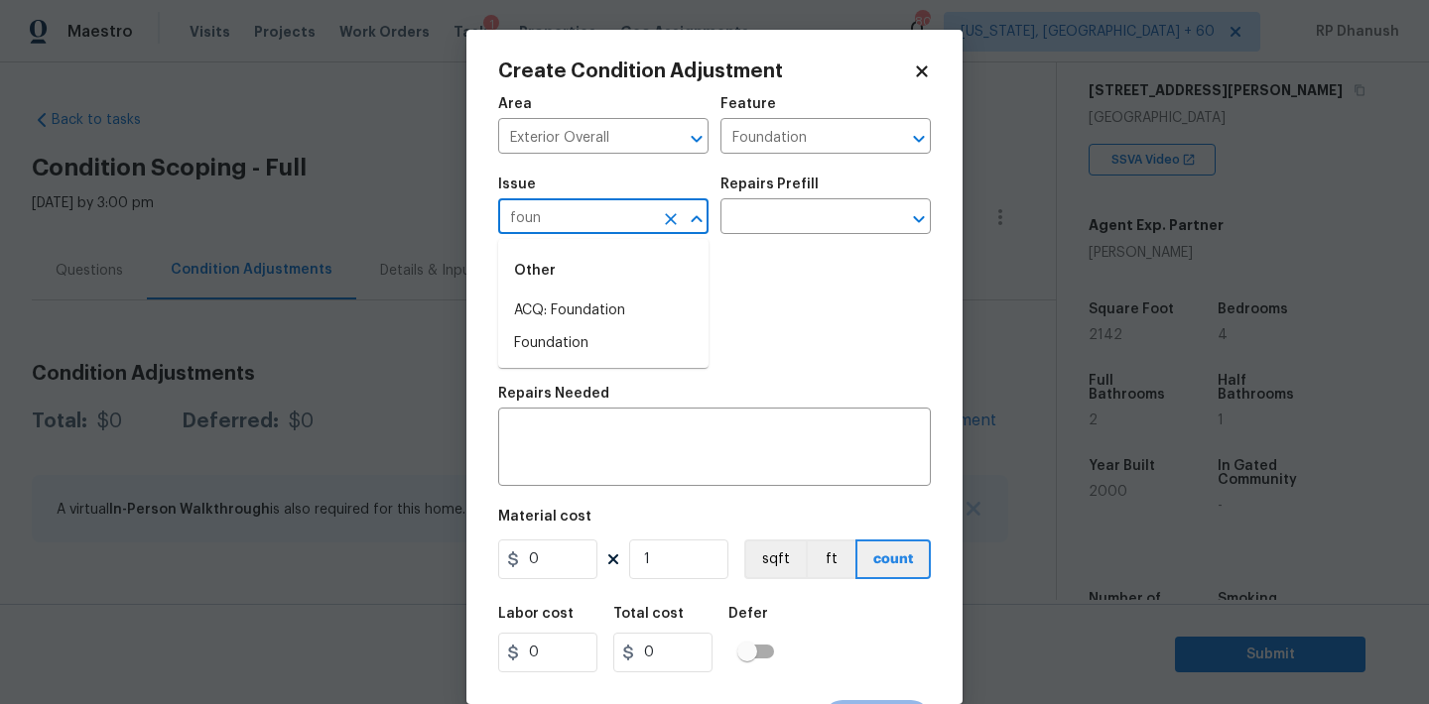
type input "foun"
drag, startPoint x: 592, startPoint y: 301, endPoint x: 791, endPoint y: 232, distance: 209.9
click at [618, 288] on li "Other ACQ: Foundation Foundation" at bounding box center [603, 303] width 210 height 113
type input "foun"
click at [792, 232] on input "text" at bounding box center [797, 218] width 155 height 31
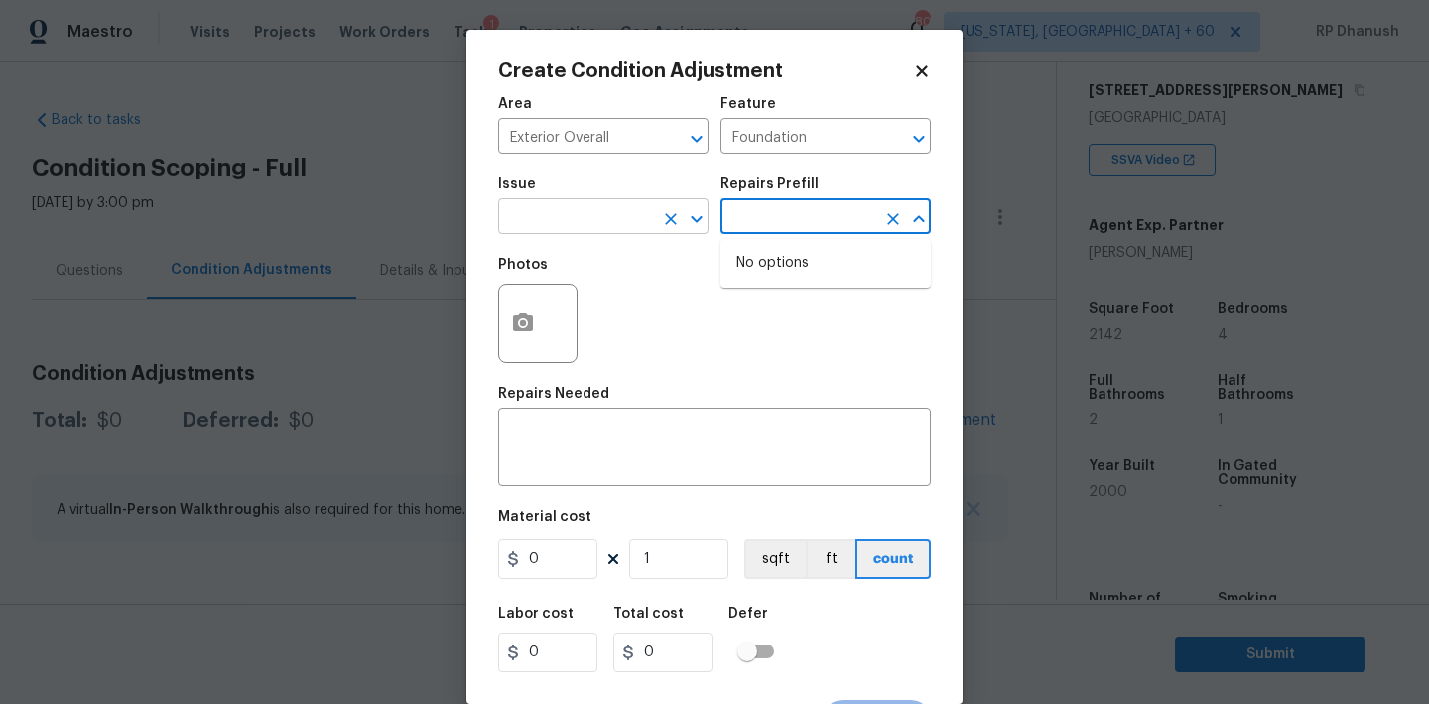
click at [642, 234] on body "Maestro Visits Projects Work Orders Tasks 1 Properties Geo Assignments 808 Wash…" at bounding box center [714, 352] width 1429 height 704
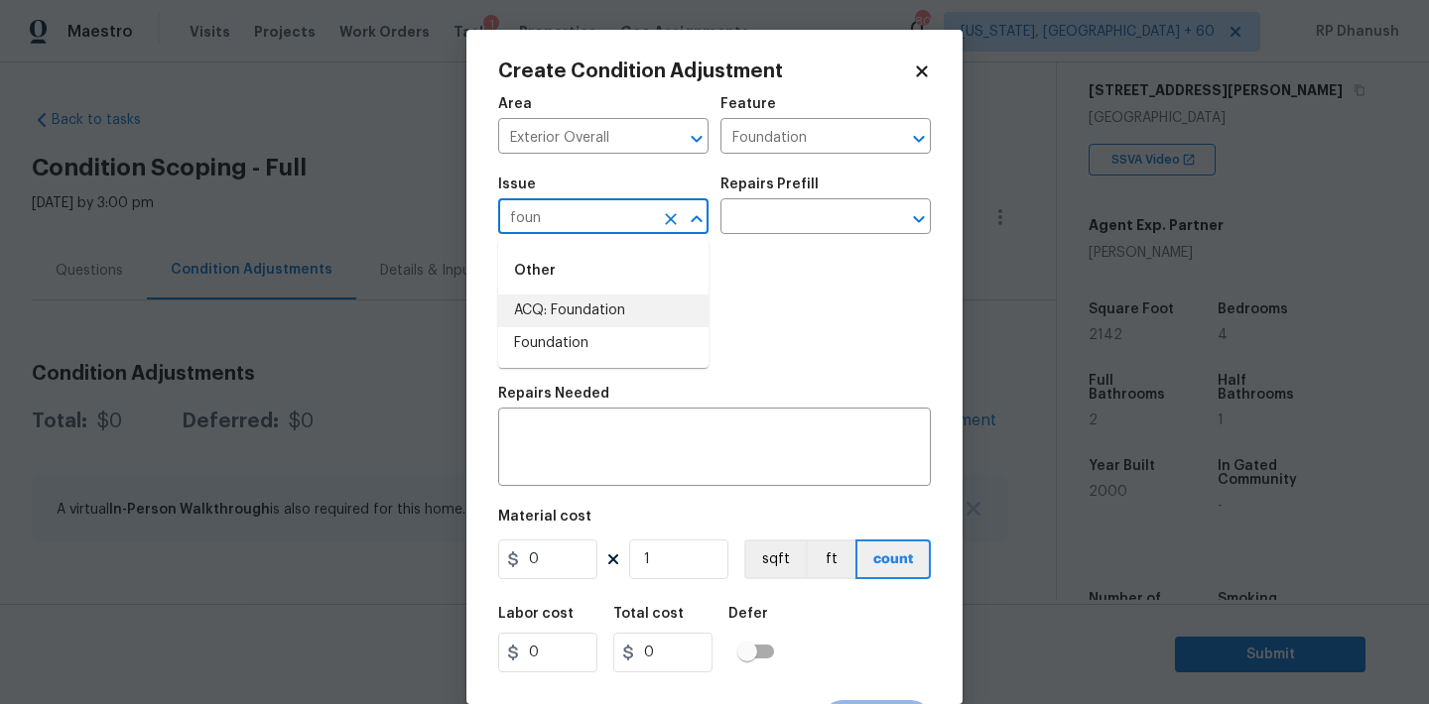
drag, startPoint x: 599, startPoint y: 305, endPoint x: 619, endPoint y: 290, distance: 24.8
click at [599, 305] on li "ACQ: Foundation" at bounding box center [603, 311] width 210 height 33
type input "ACQ: Foundation"
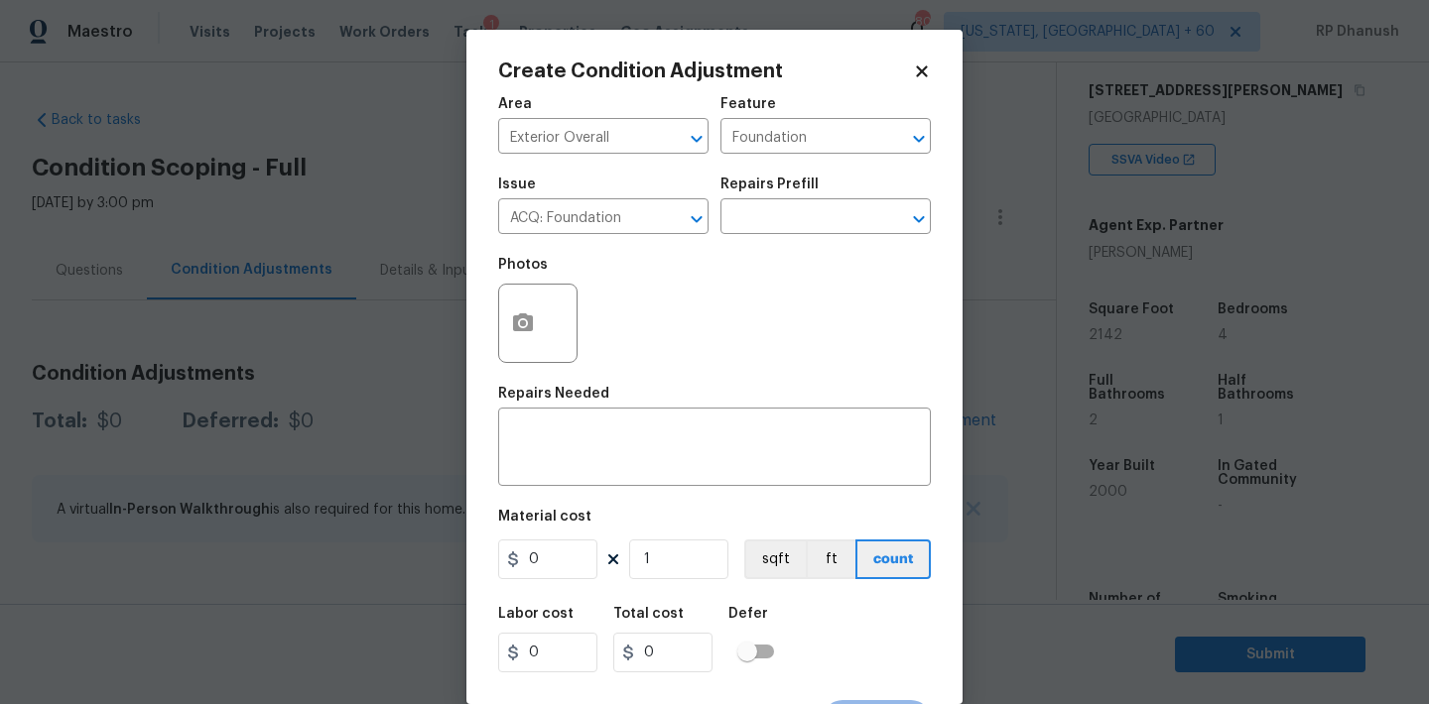
click at [754, 240] on div "Issue ACQ: Foundation ​ Repairs Prefill ​" at bounding box center [714, 206] width 433 height 80
click at [786, 221] on input "text" at bounding box center [797, 218] width 155 height 31
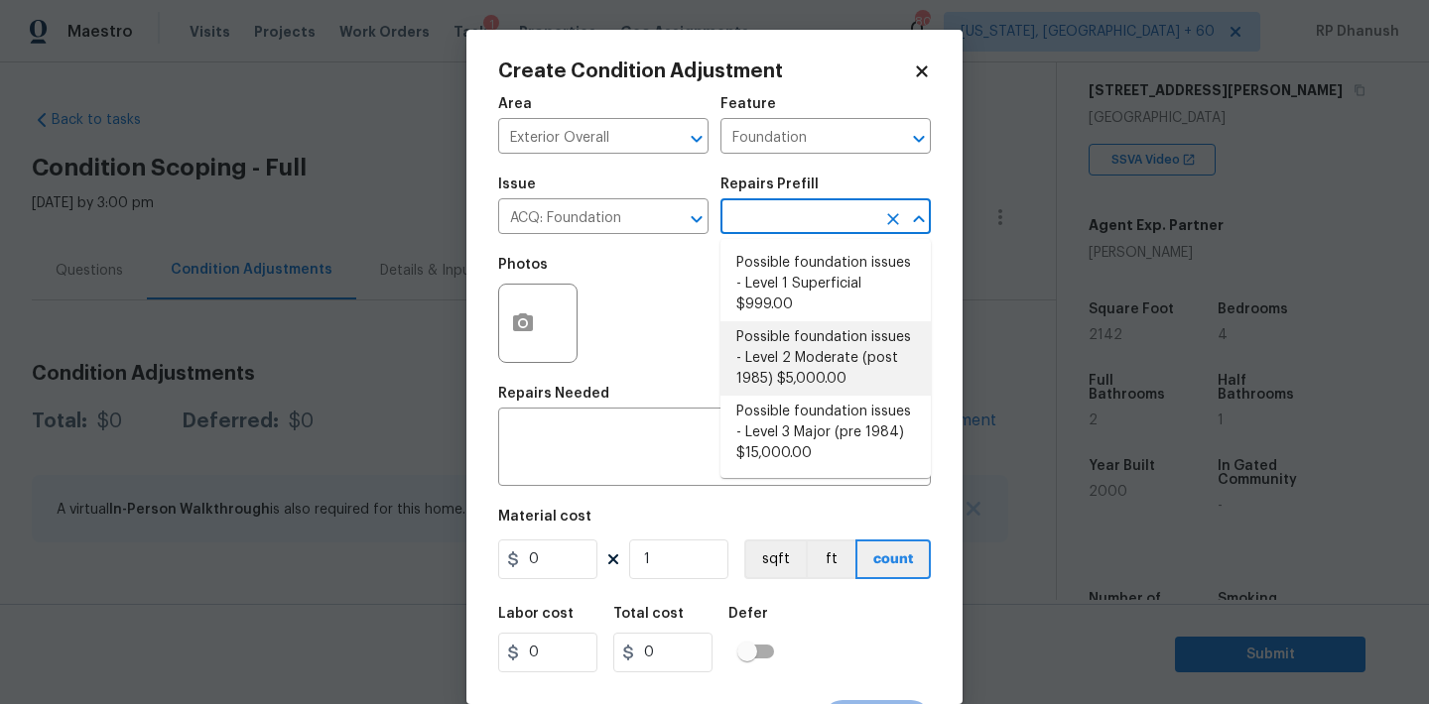
click at [826, 349] on li "Possible foundation issues - Level 2 Moderate (post 1985) $5,000.00" at bounding box center [825, 358] width 210 height 74
type input "Acquisition"
type textarea "Possible foundation issues - Level 2 Moderate: Disclaimer: This is NOT a techni…"
type input "5000"
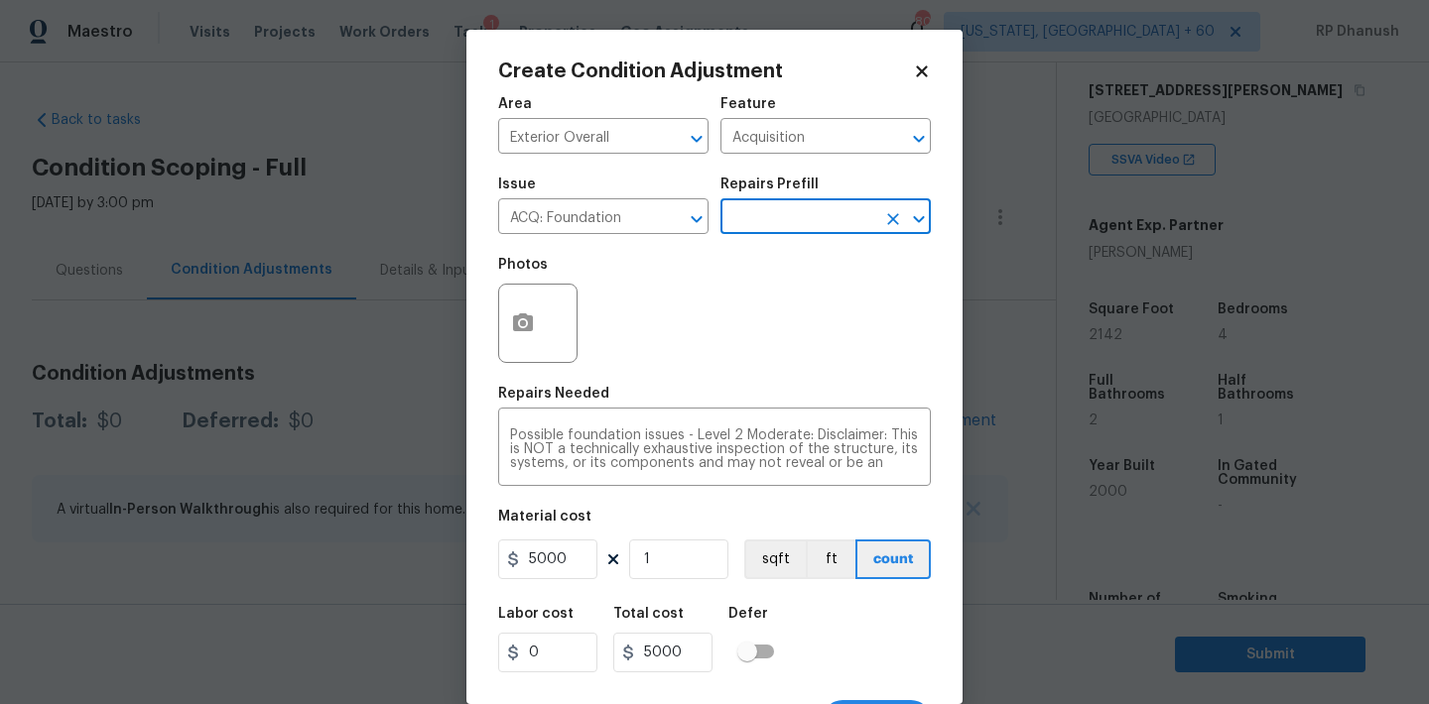
click at [783, 213] on input "text" at bounding box center [797, 218] width 155 height 31
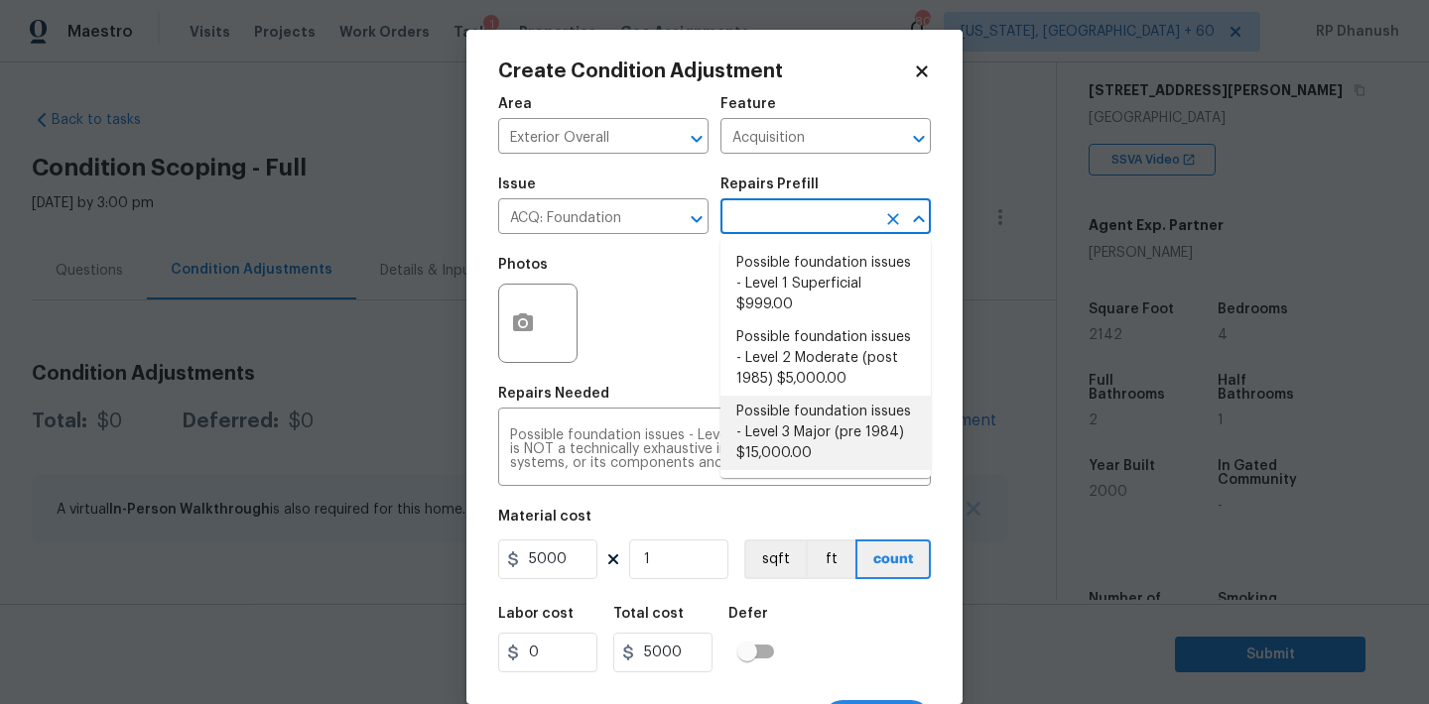
click at [775, 444] on li "Possible foundation issues - Level 3 Major (pre 1984) $15,000.00" at bounding box center [825, 433] width 210 height 74
type textarea "Possible foundation issues - Level 3 Major: Disclaimer: This is NOT a technical…"
type input "15000"
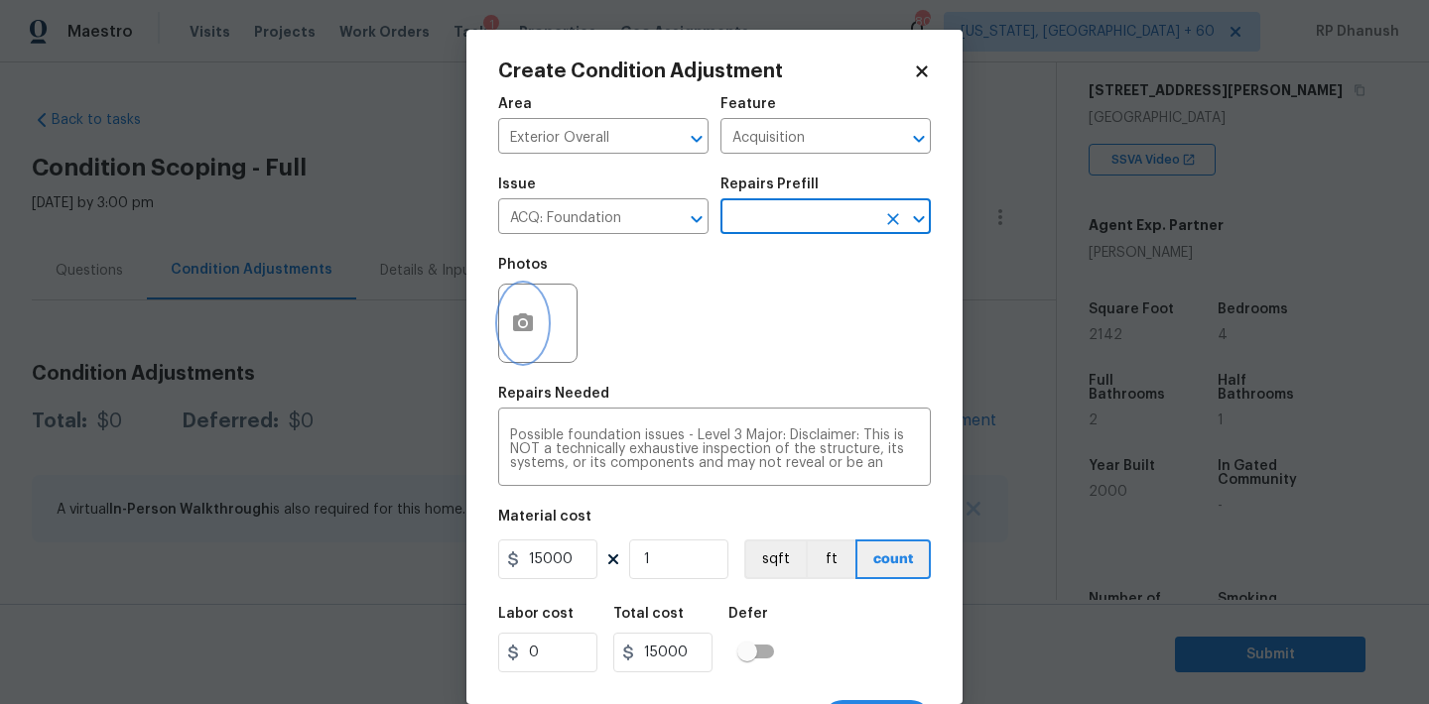
click at [542, 322] on button "button" at bounding box center [523, 323] width 48 height 77
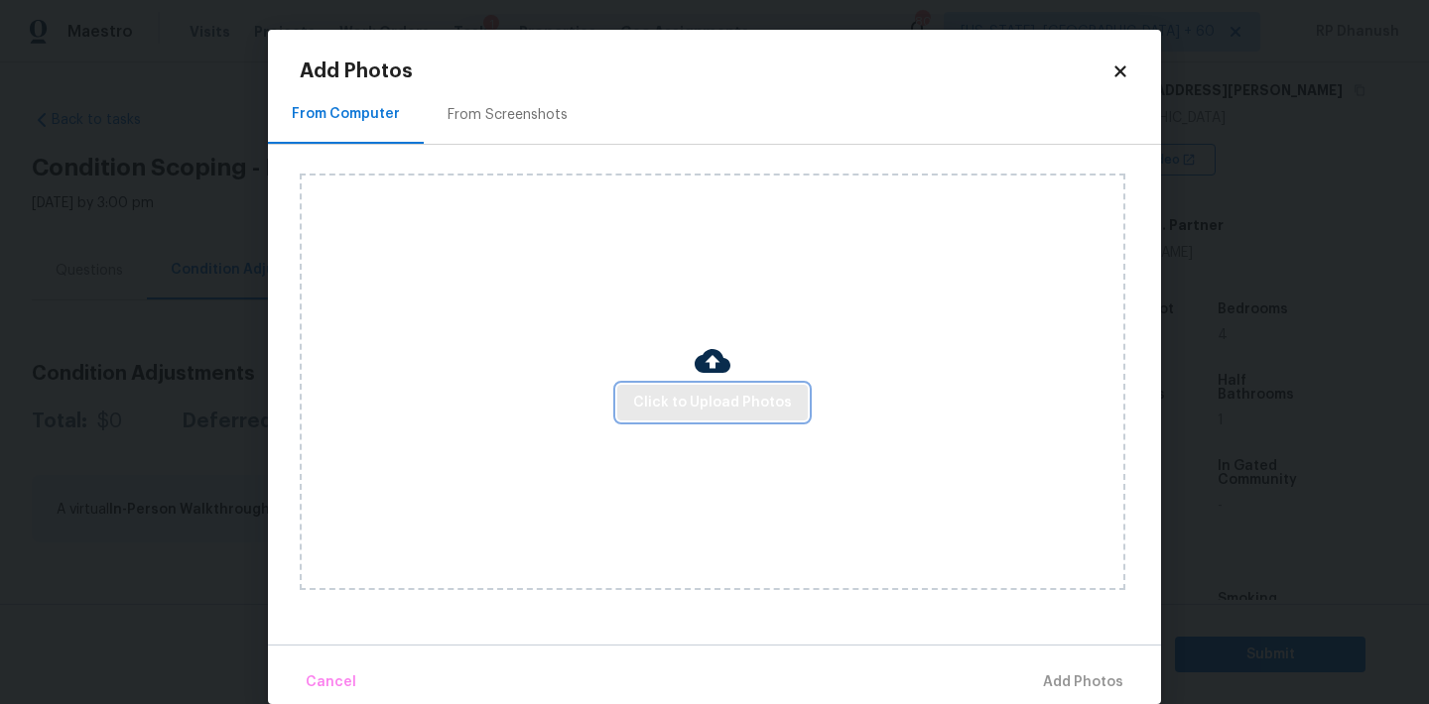
click at [660, 405] on span "Click to Upload Photos" at bounding box center [712, 403] width 159 height 25
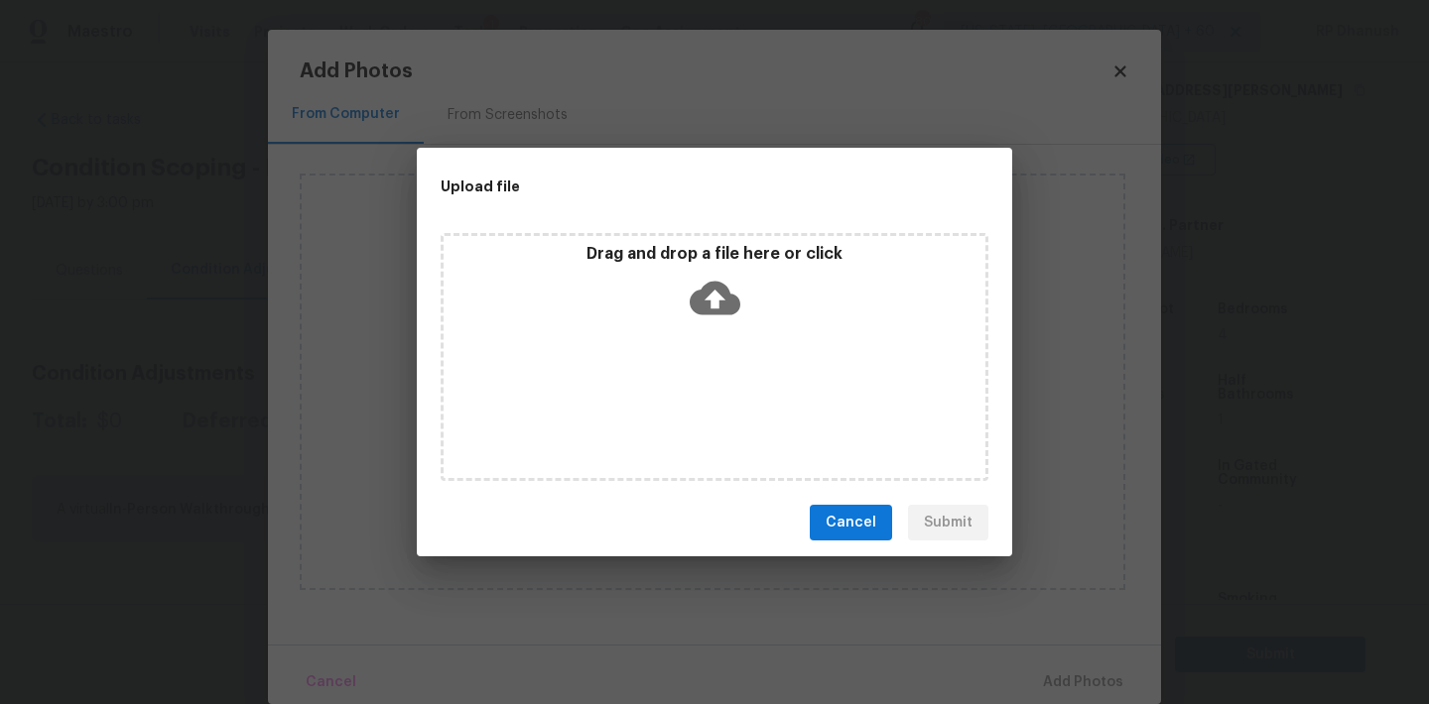
click at [731, 319] on icon at bounding box center [715, 298] width 51 height 51
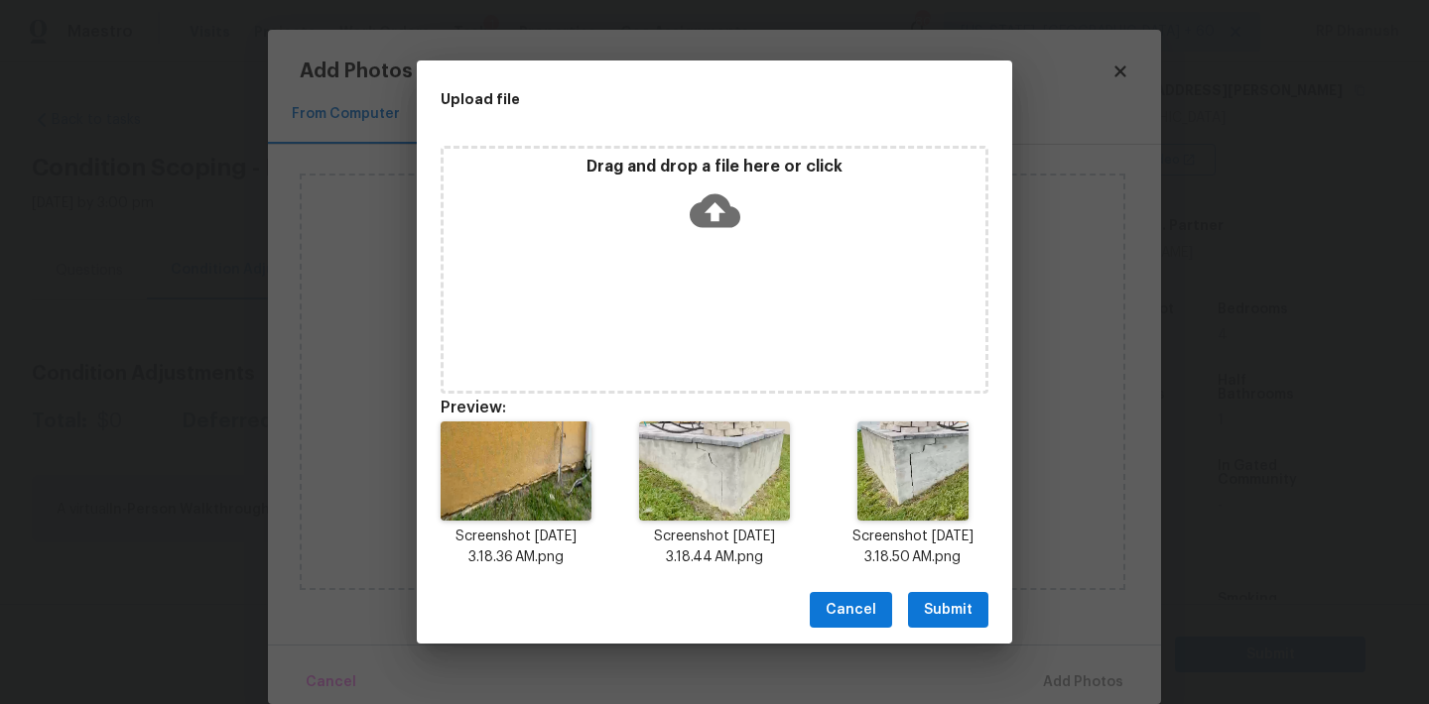
scroll to position [16, 0]
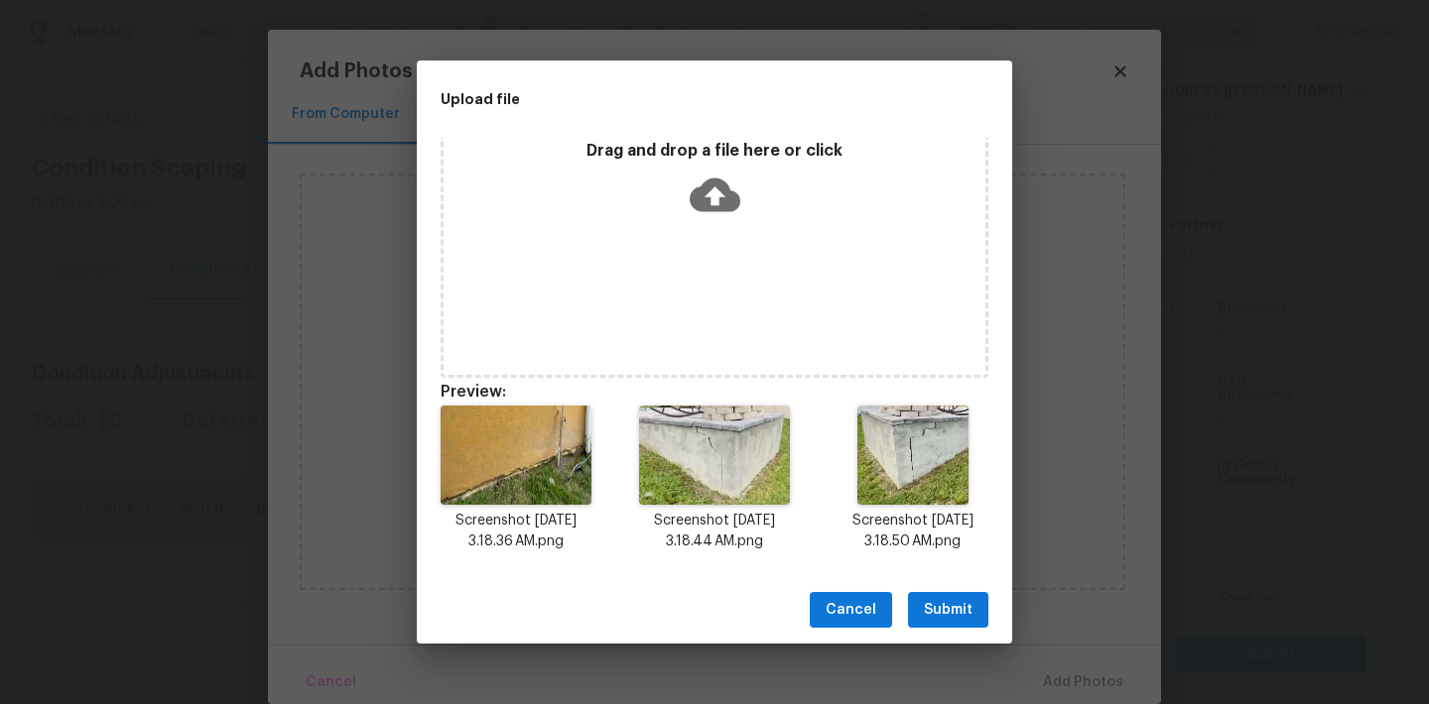
click at [956, 602] on span "Submit" at bounding box center [948, 610] width 49 height 25
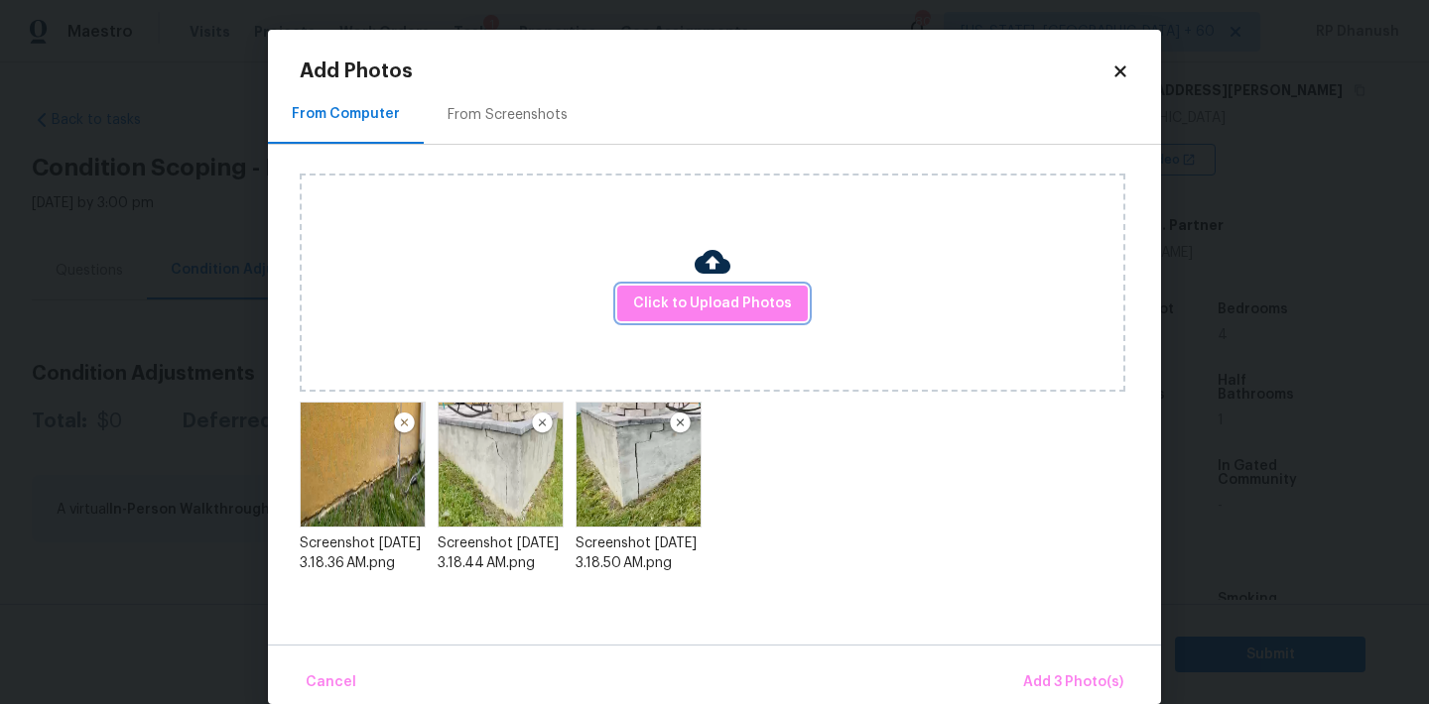
scroll to position [0, 0]
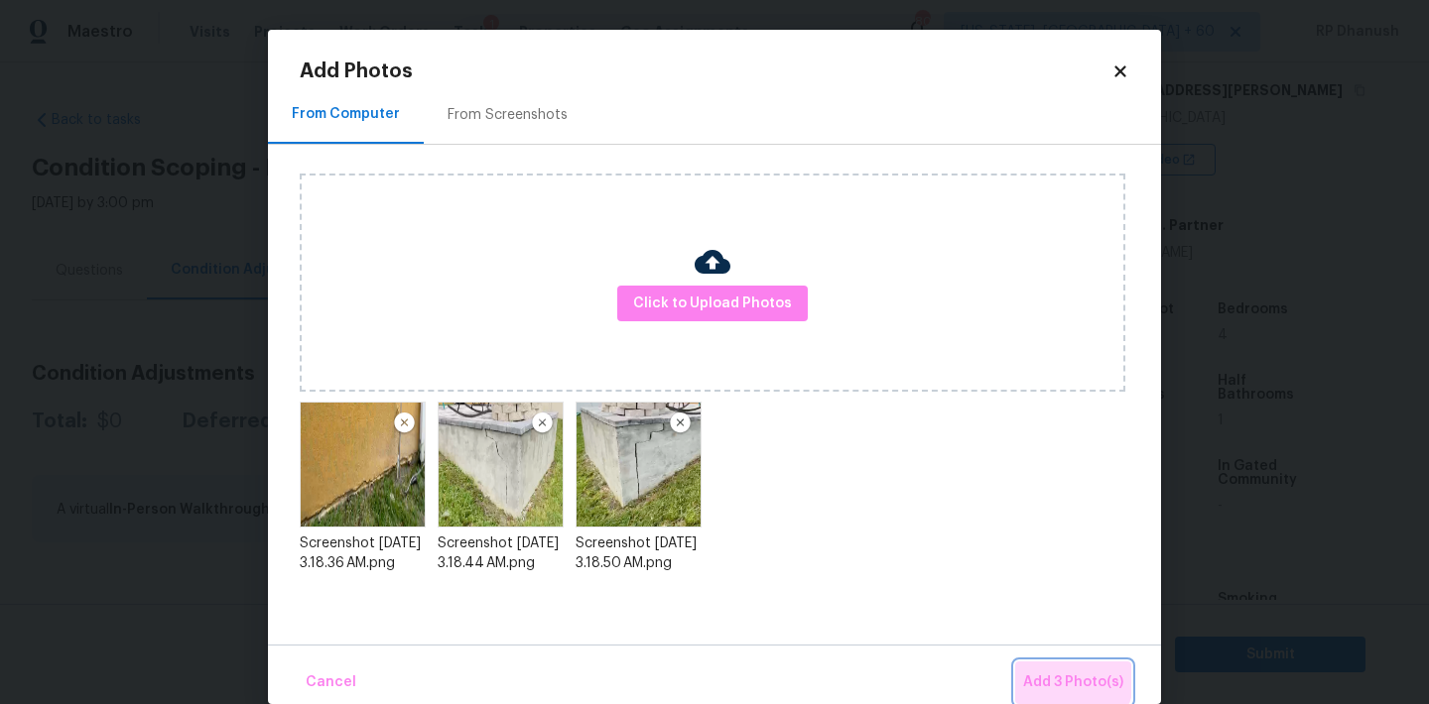
click at [1053, 676] on span "Add 3 Photo(s)" at bounding box center [1073, 683] width 100 height 25
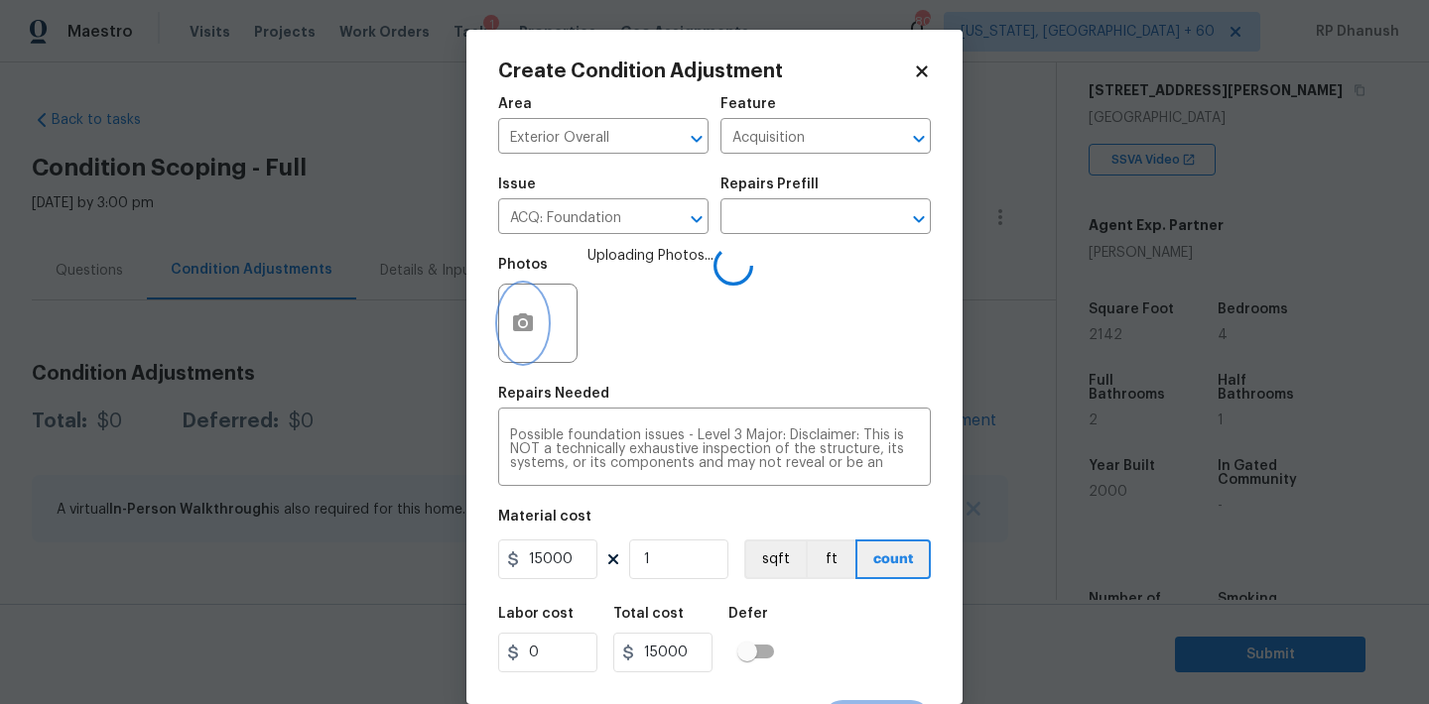
scroll to position [37, 0]
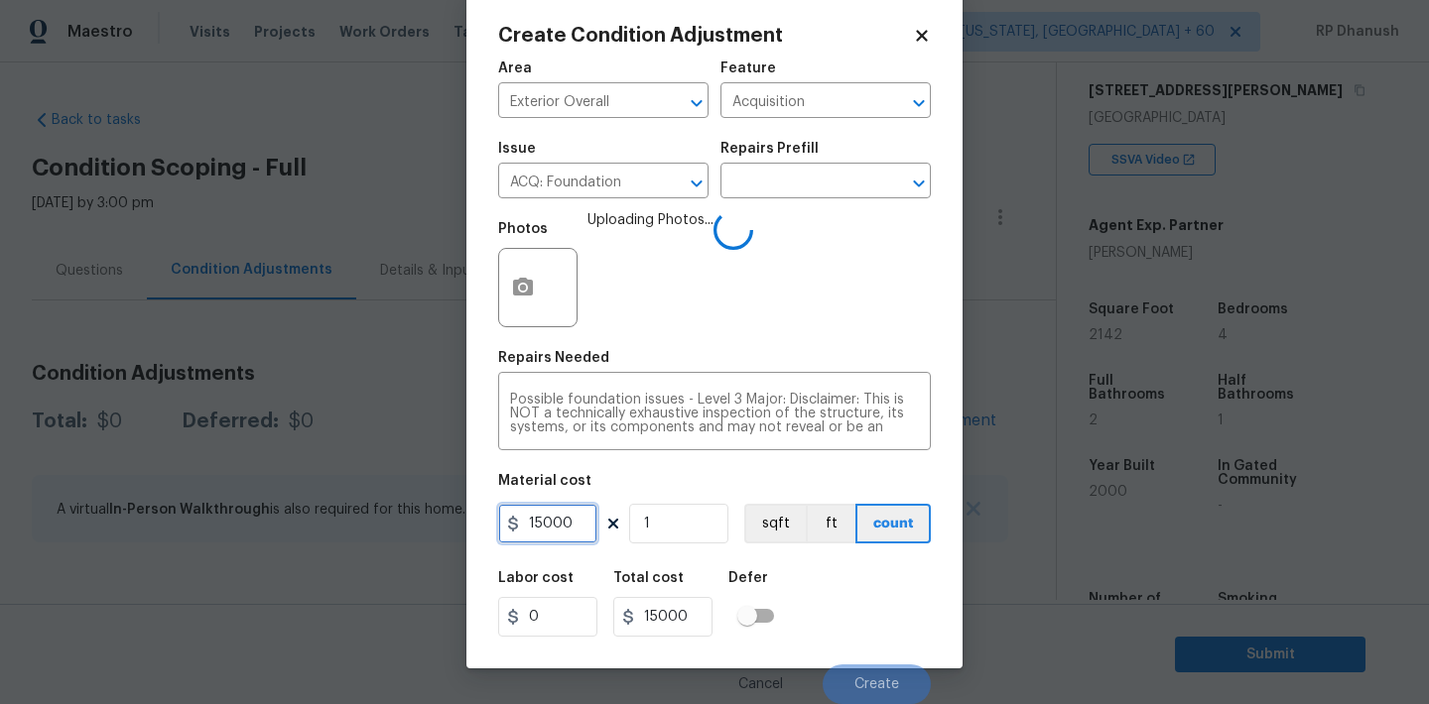
click at [568, 525] on input "15000" at bounding box center [547, 524] width 99 height 40
type input "10000"
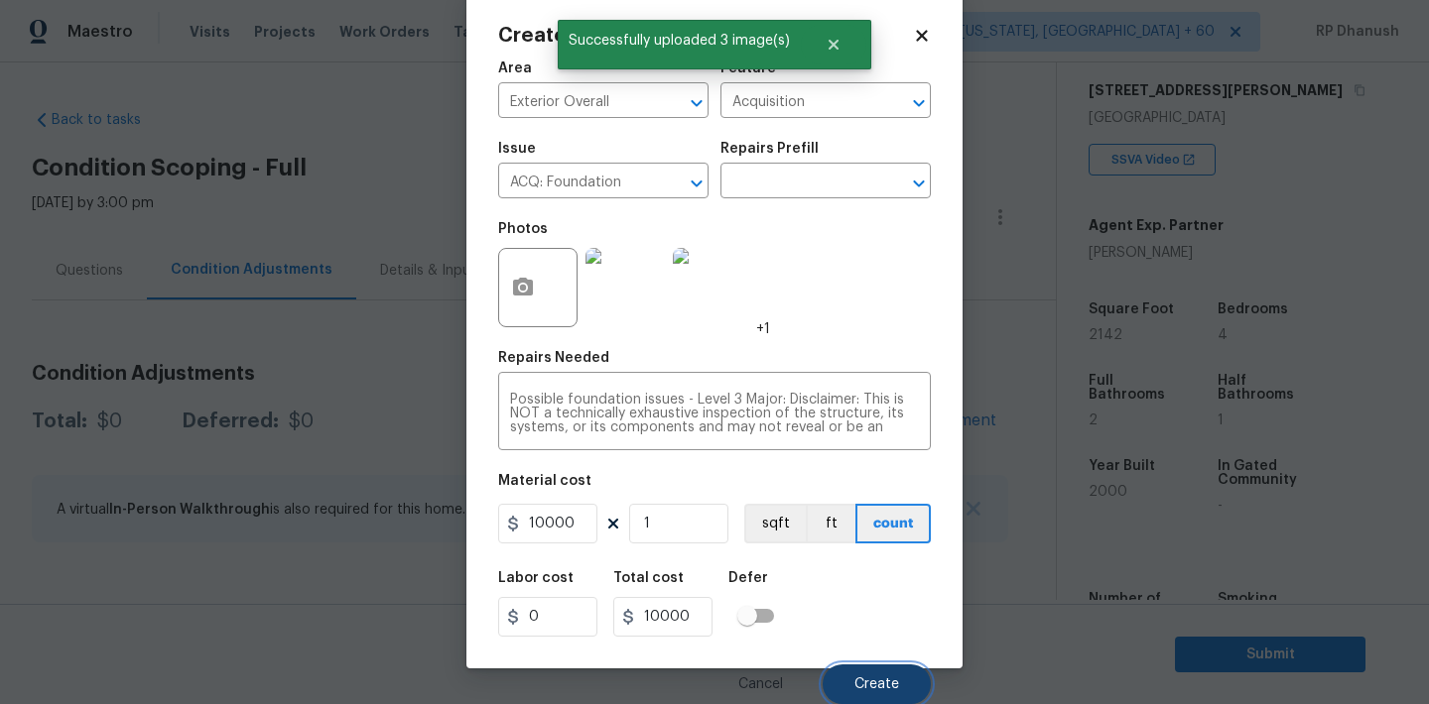
click at [857, 675] on button "Create" at bounding box center [876, 685] width 108 height 40
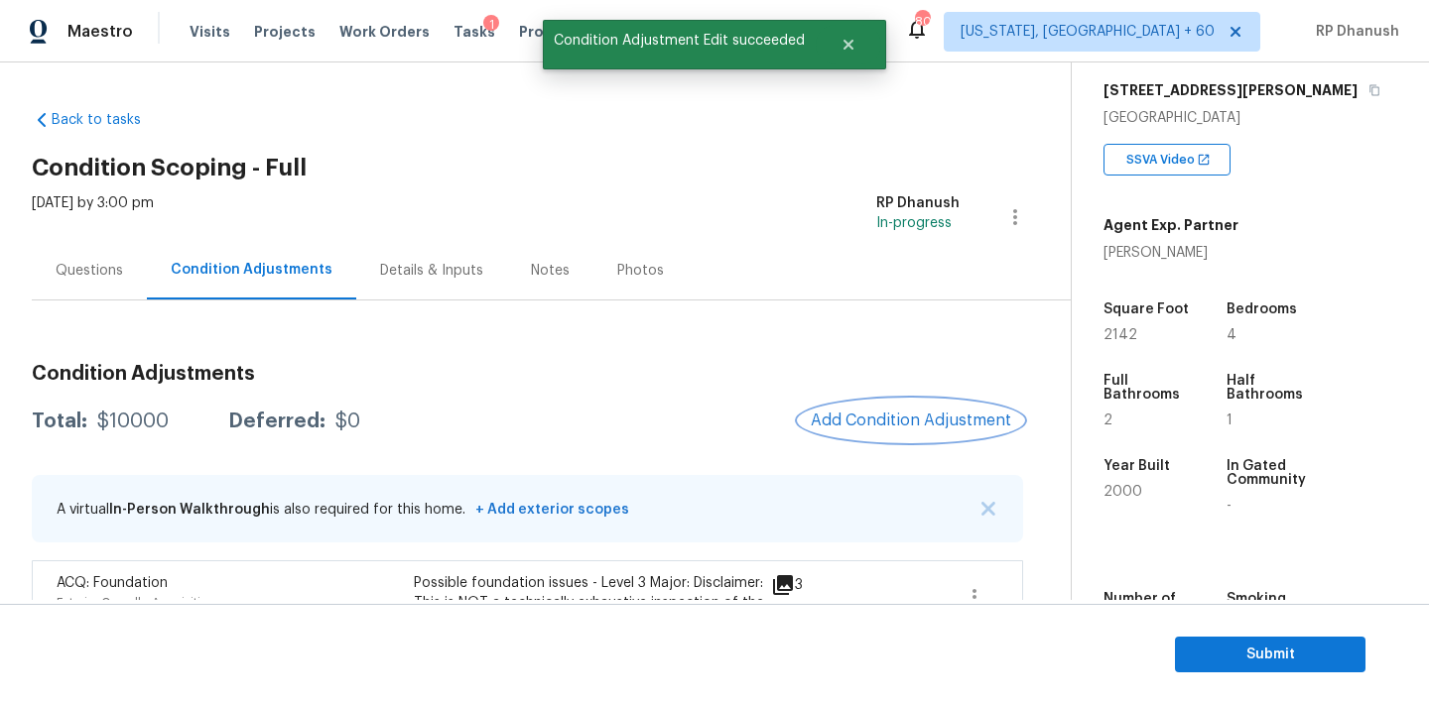
scroll to position [210, 0]
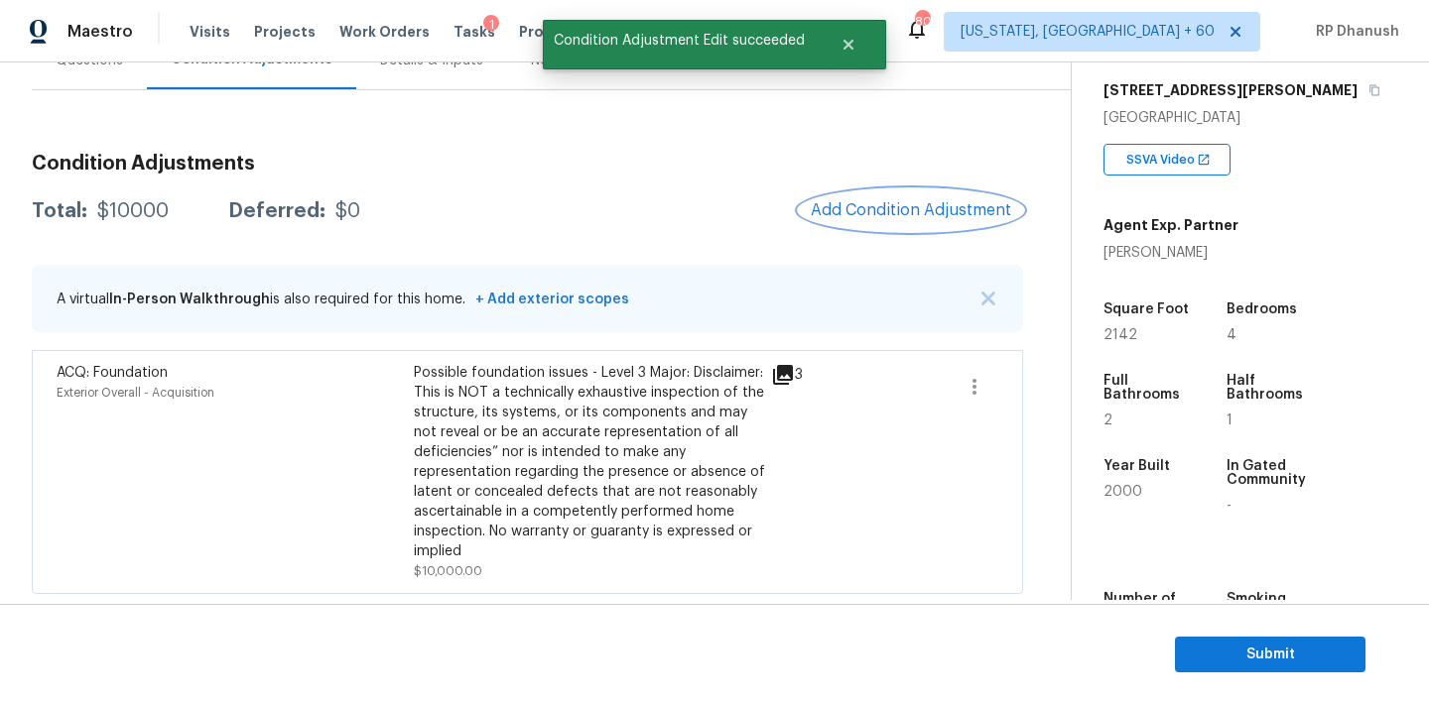
click at [907, 222] on button "Add Condition Adjustment" at bounding box center [911, 211] width 224 height 42
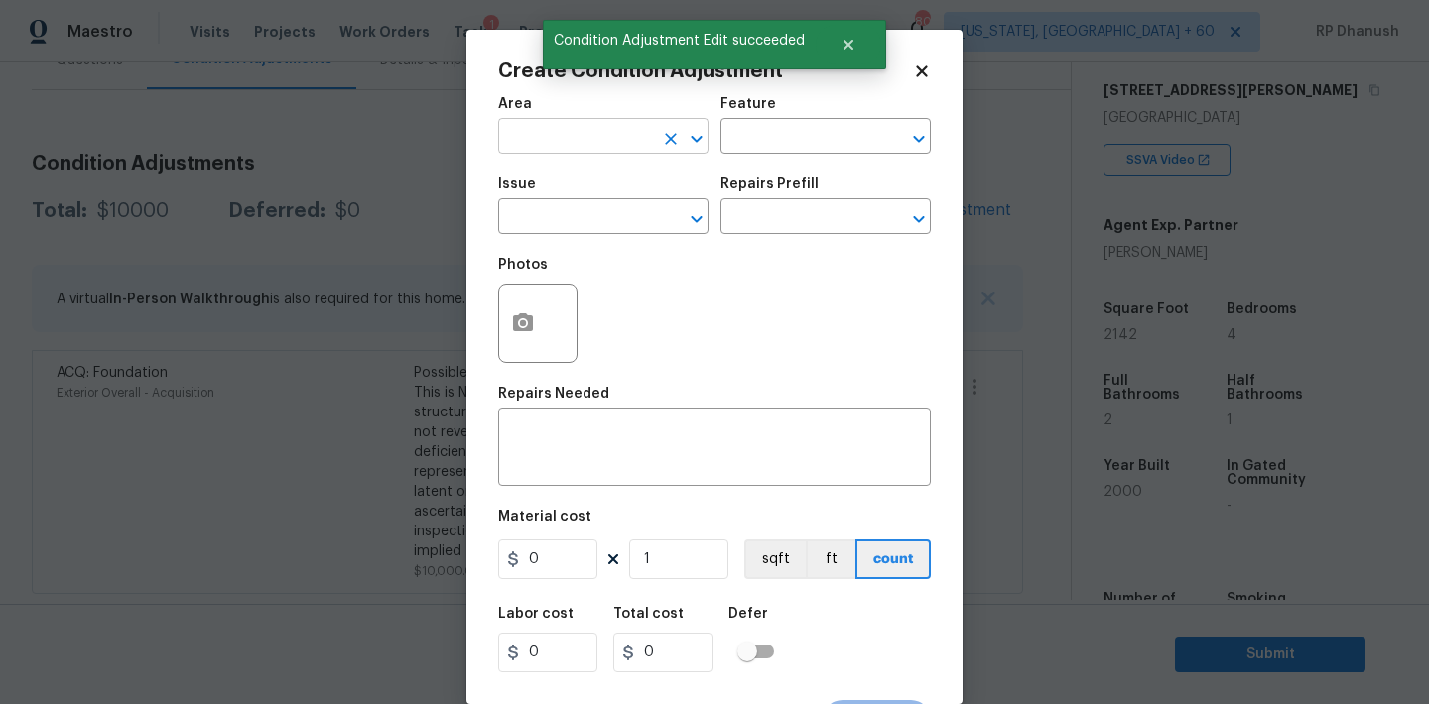
click at [577, 131] on input "text" at bounding box center [575, 138] width 155 height 31
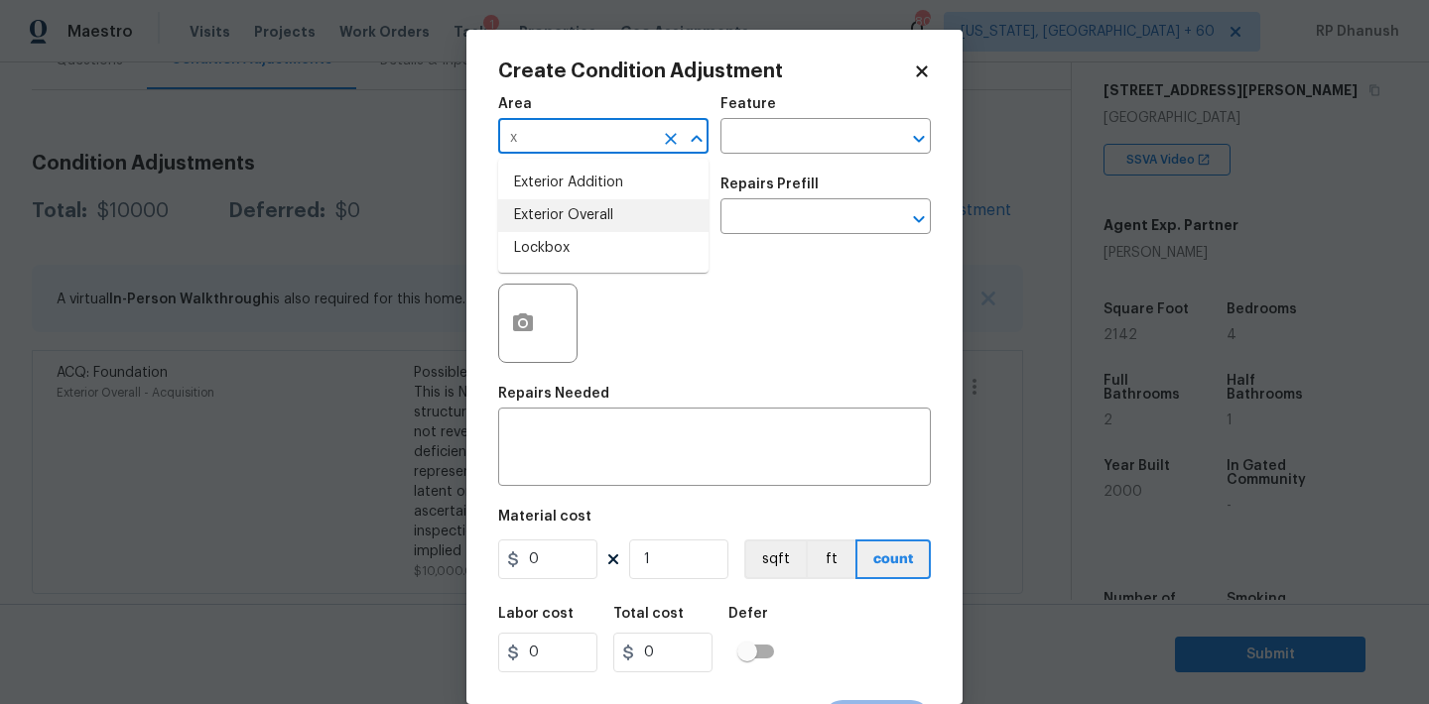
drag, startPoint x: 629, startPoint y: 214, endPoint x: 693, endPoint y: 177, distance: 73.8
click at [629, 214] on li "Exterior Overall" at bounding box center [603, 215] width 210 height 33
type input "Exterior Overall"
click at [744, 144] on input "text" at bounding box center [797, 138] width 155 height 31
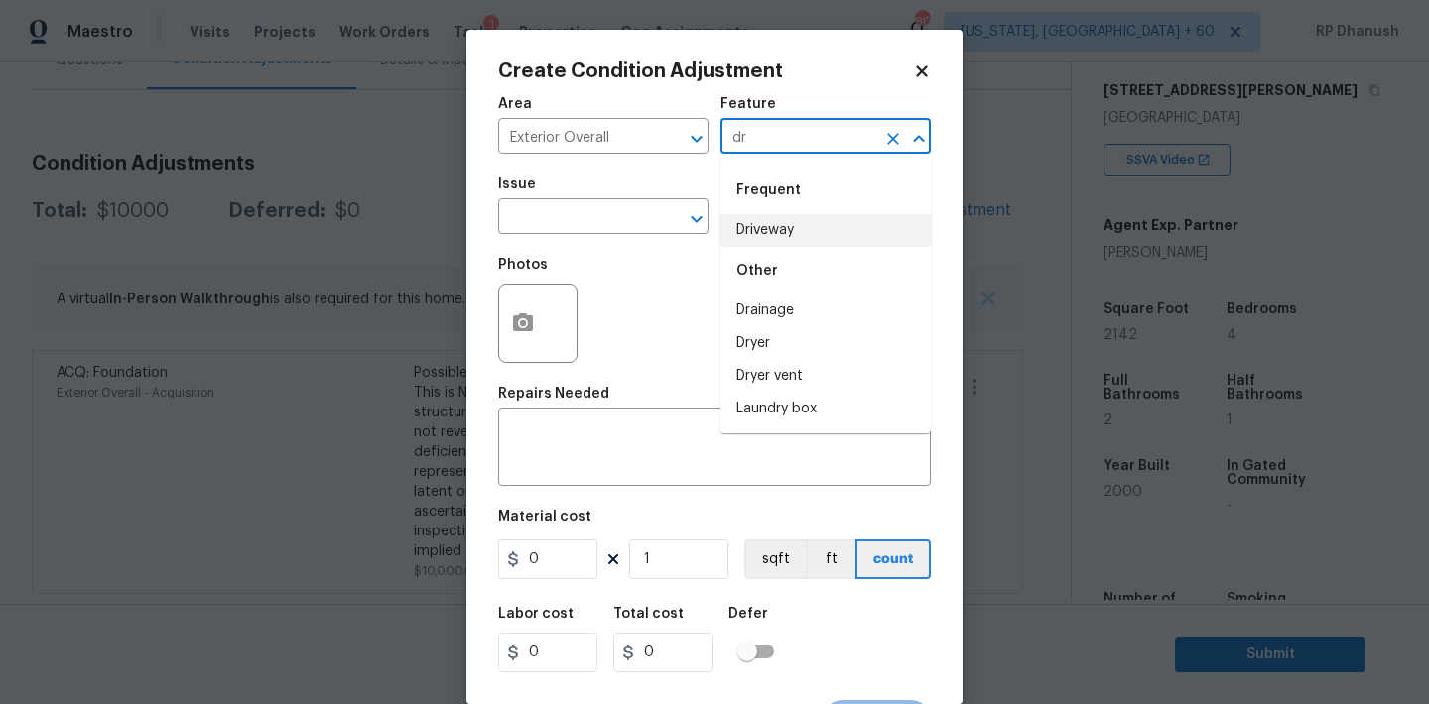
click at [747, 218] on li "Driveway" at bounding box center [825, 230] width 210 height 33
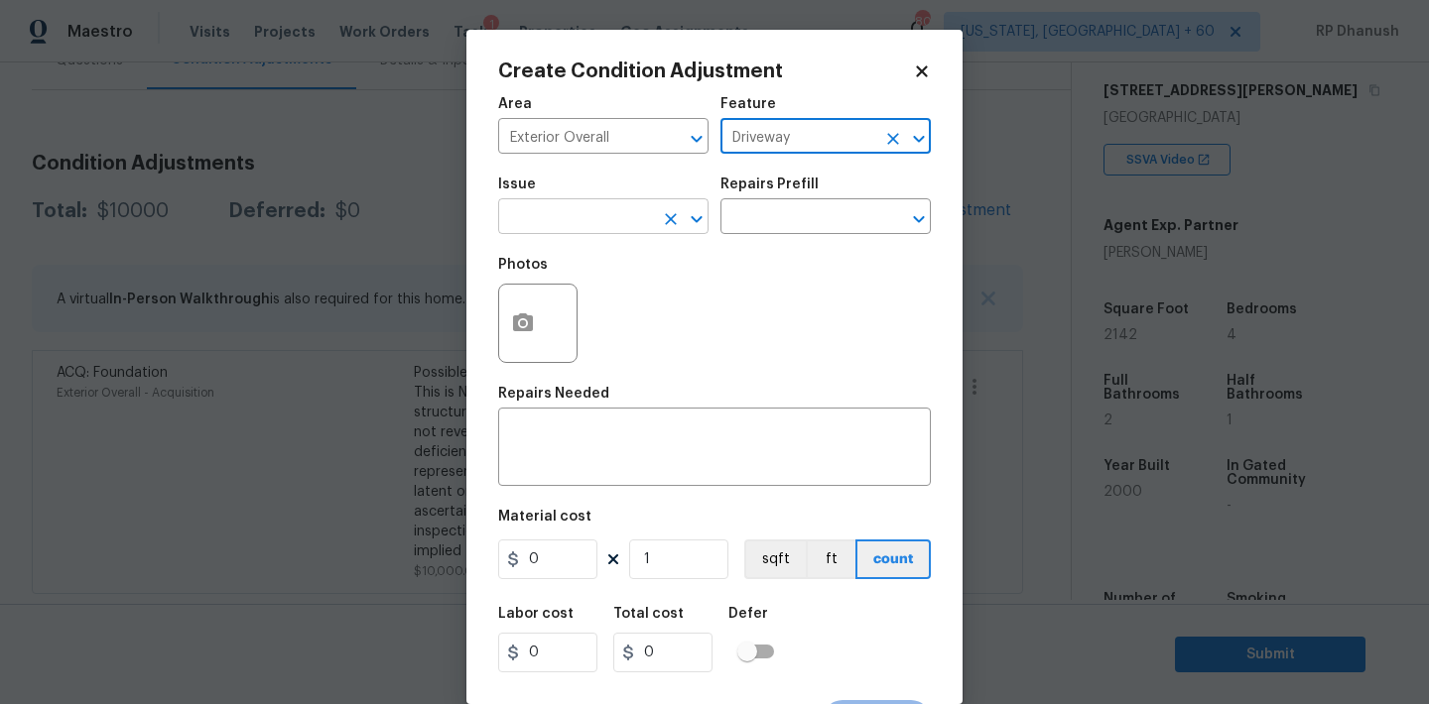
type input "Driveway"
click at [631, 217] on input "text" at bounding box center [575, 218] width 155 height 31
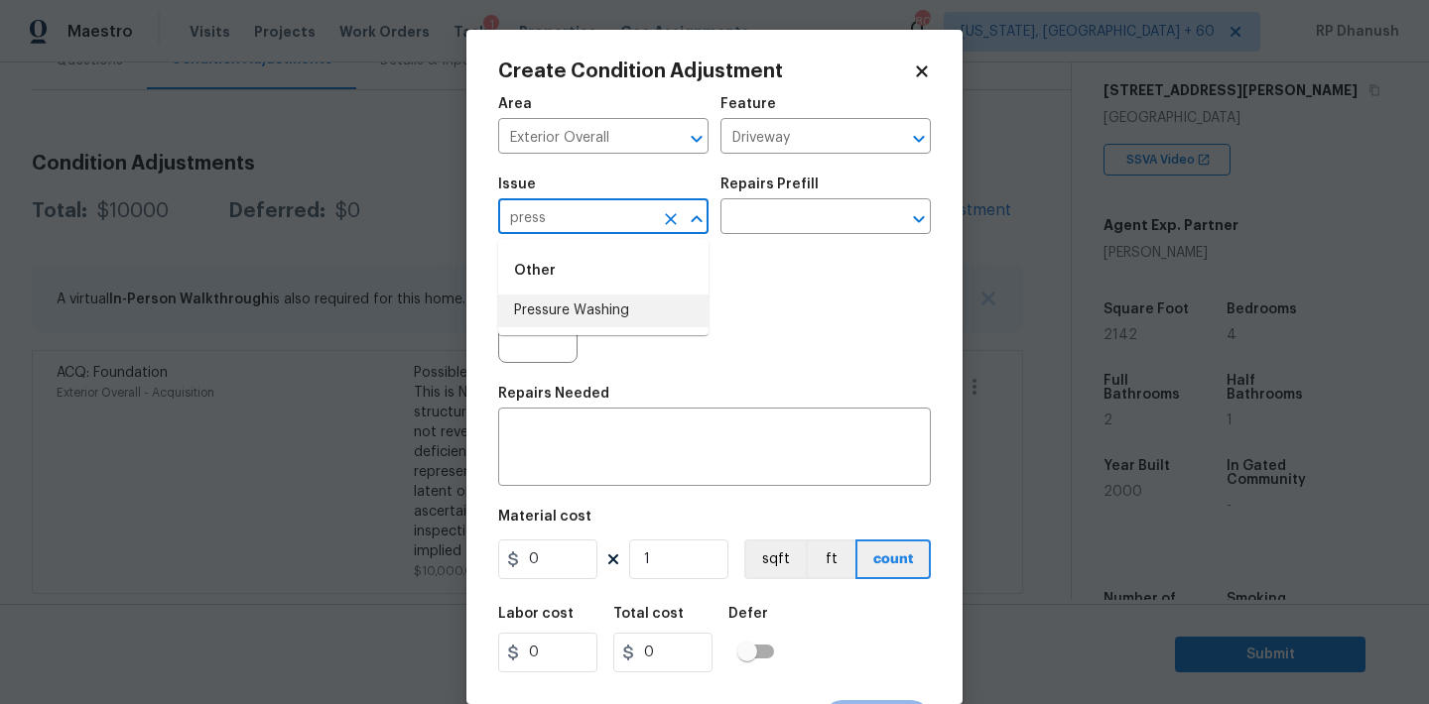
click at [602, 314] on li "Pressure Washing" at bounding box center [603, 311] width 210 height 33
type input "Pressure Washing"
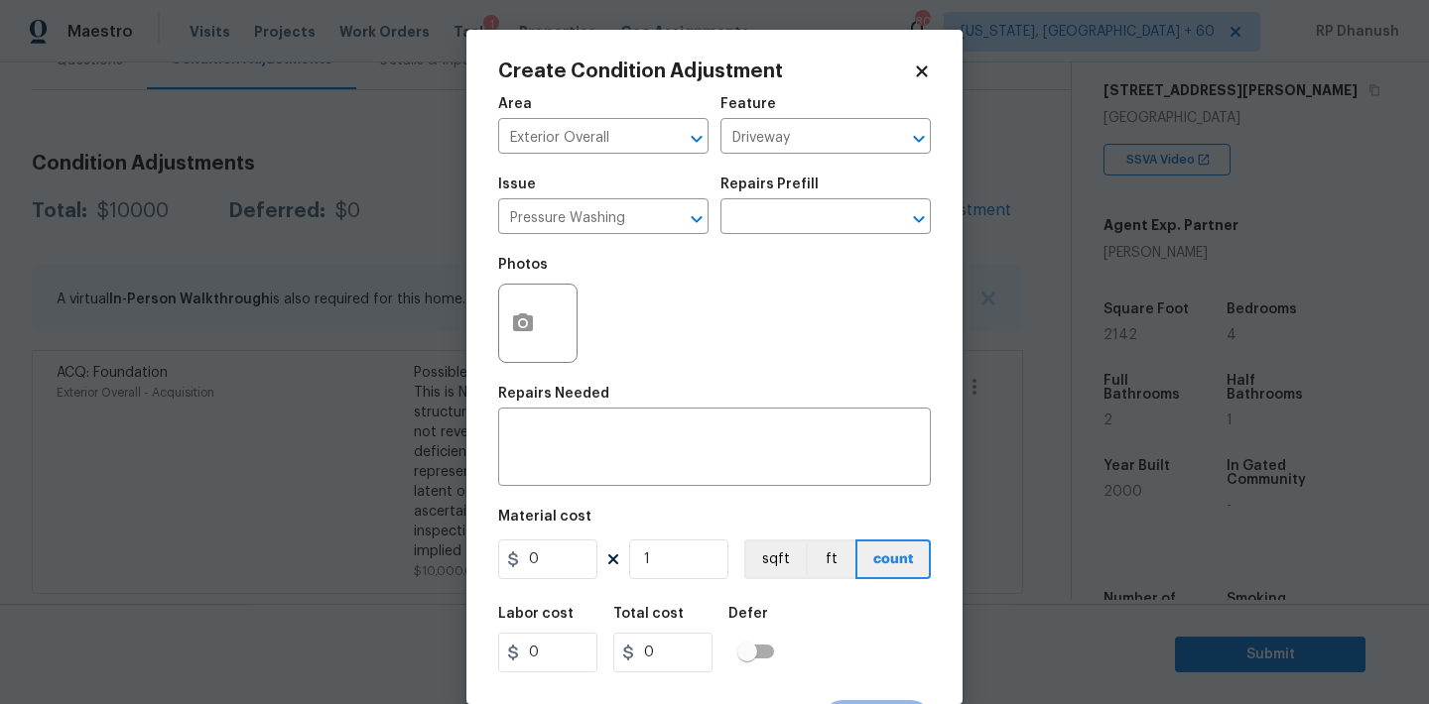
click at [716, 253] on div "Photos" at bounding box center [714, 310] width 433 height 129
click at [770, 229] on input "text" at bounding box center [797, 218] width 155 height 31
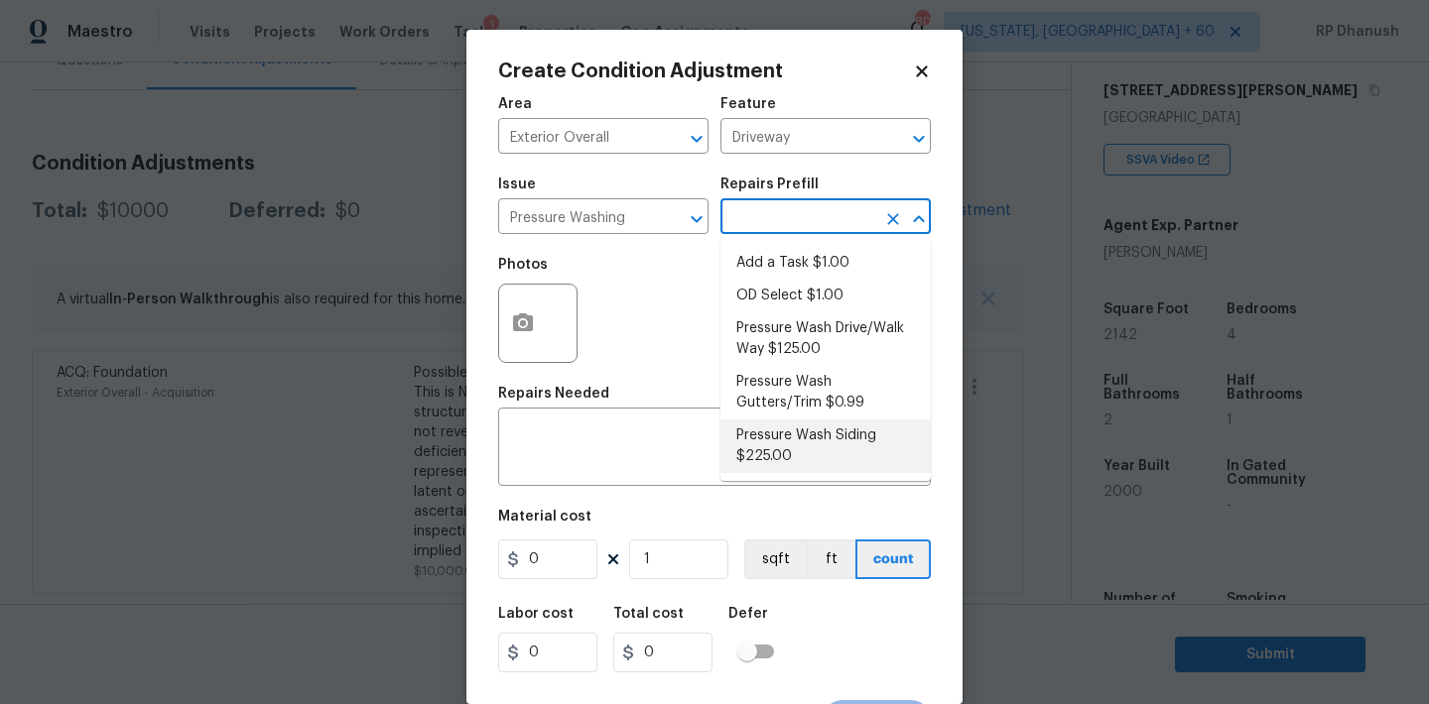
click at [763, 421] on li "Pressure Wash Siding $225.00" at bounding box center [825, 447] width 210 height 54
type input "Siding"
type textarea "Protect areas as needed for pressure washing. Pressure wash the siding on the h…"
type input "225"
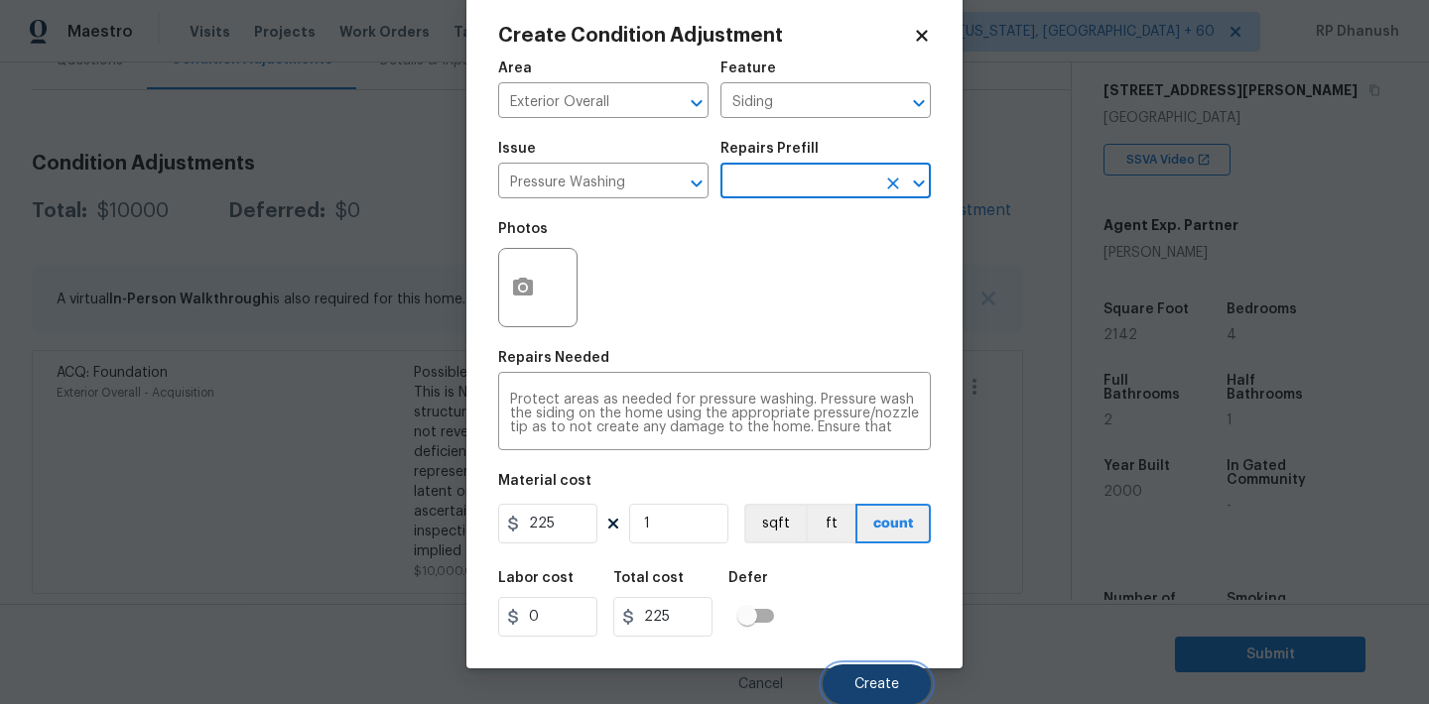
click at [871, 679] on span "Create" at bounding box center [876, 685] width 45 height 15
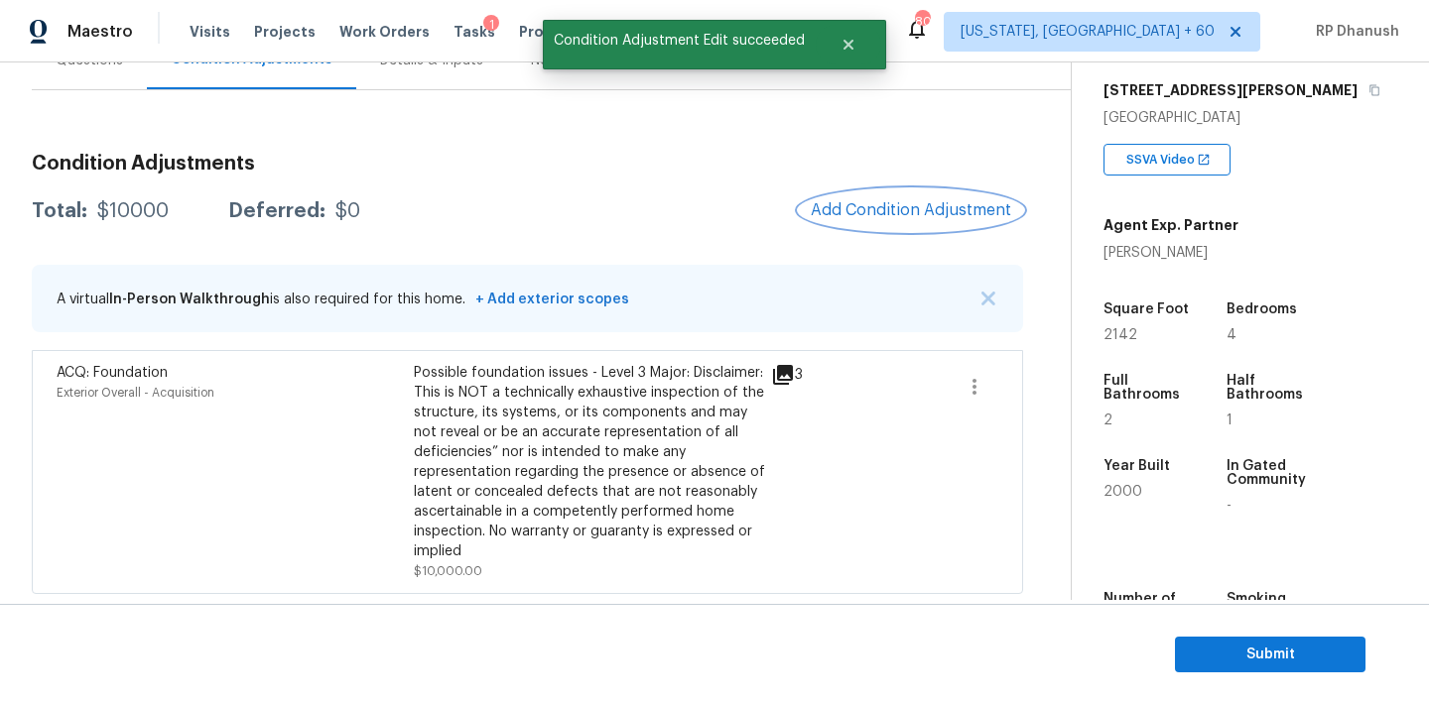
scroll to position [0, 0]
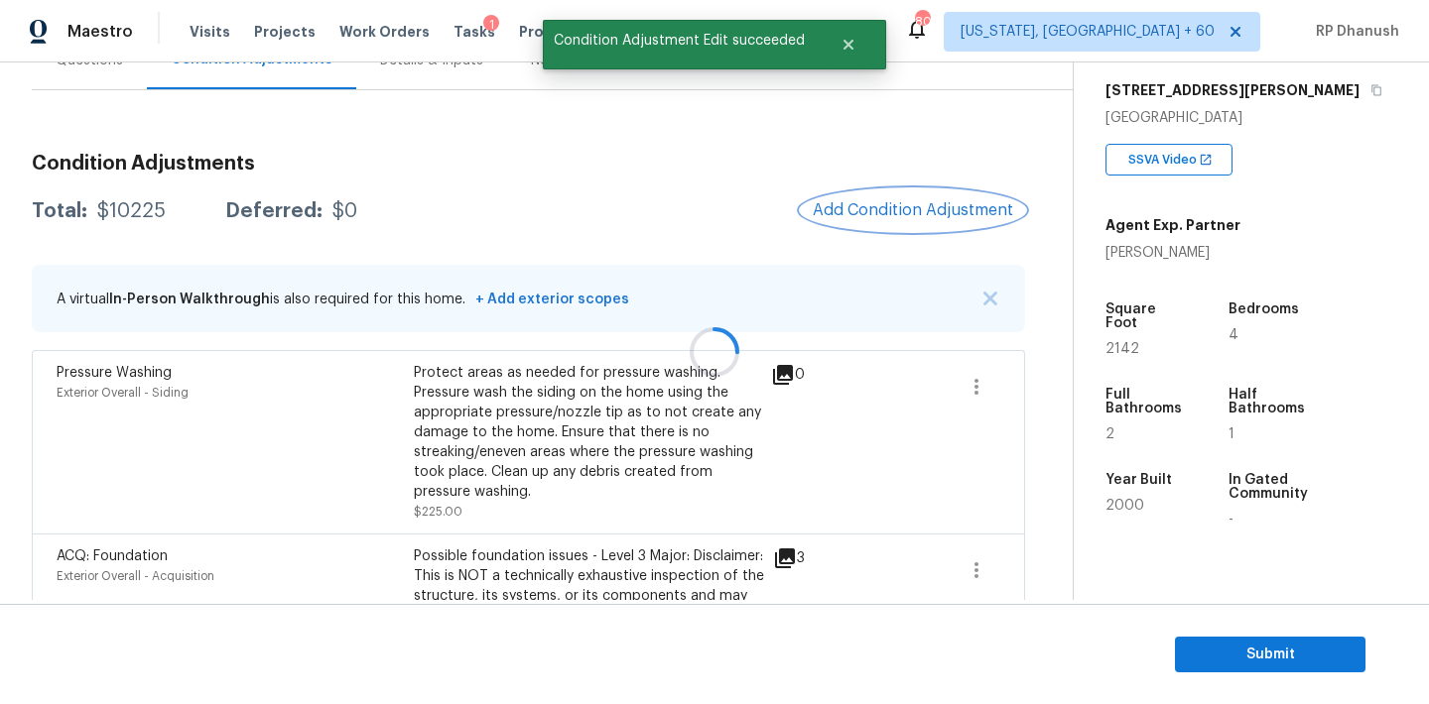
click at [942, 203] on span "Add Condition Adjustment" at bounding box center [913, 210] width 200 height 18
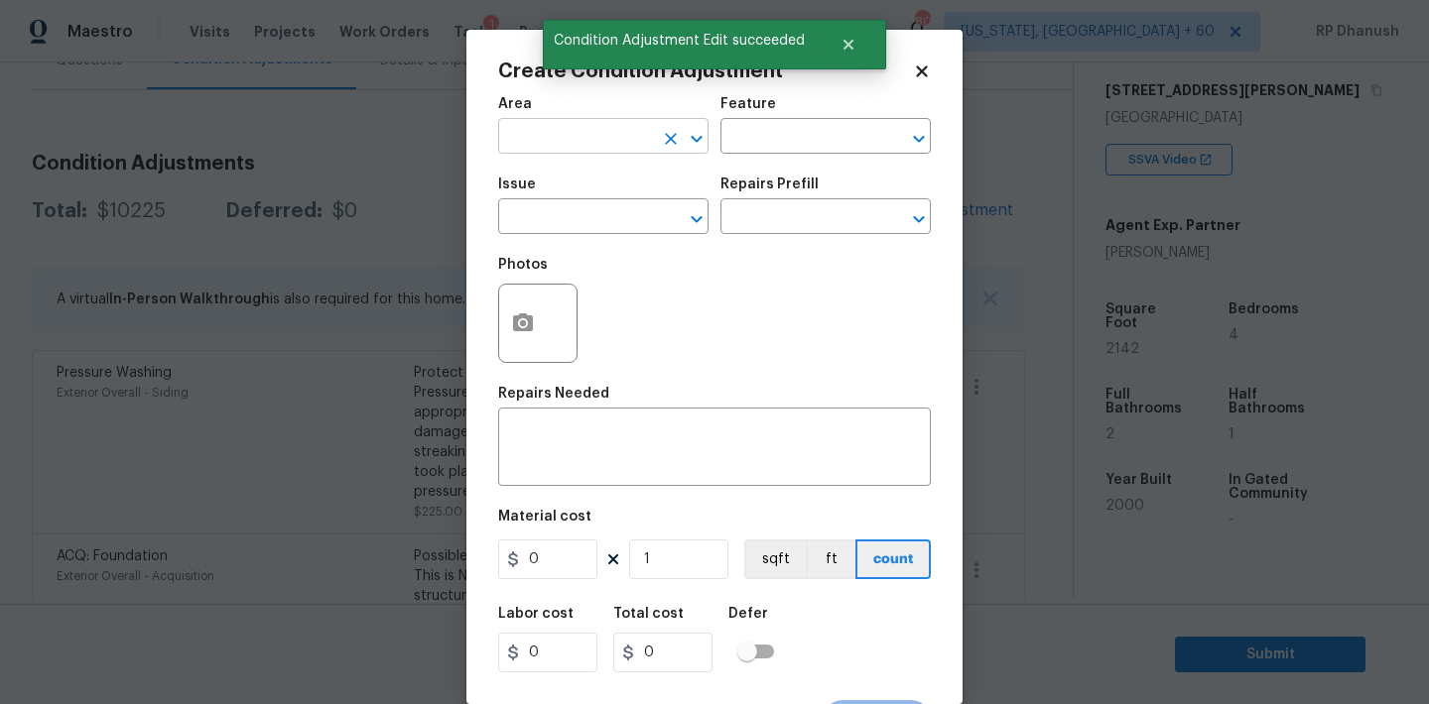
click at [654, 140] on div "​" at bounding box center [603, 138] width 210 height 31
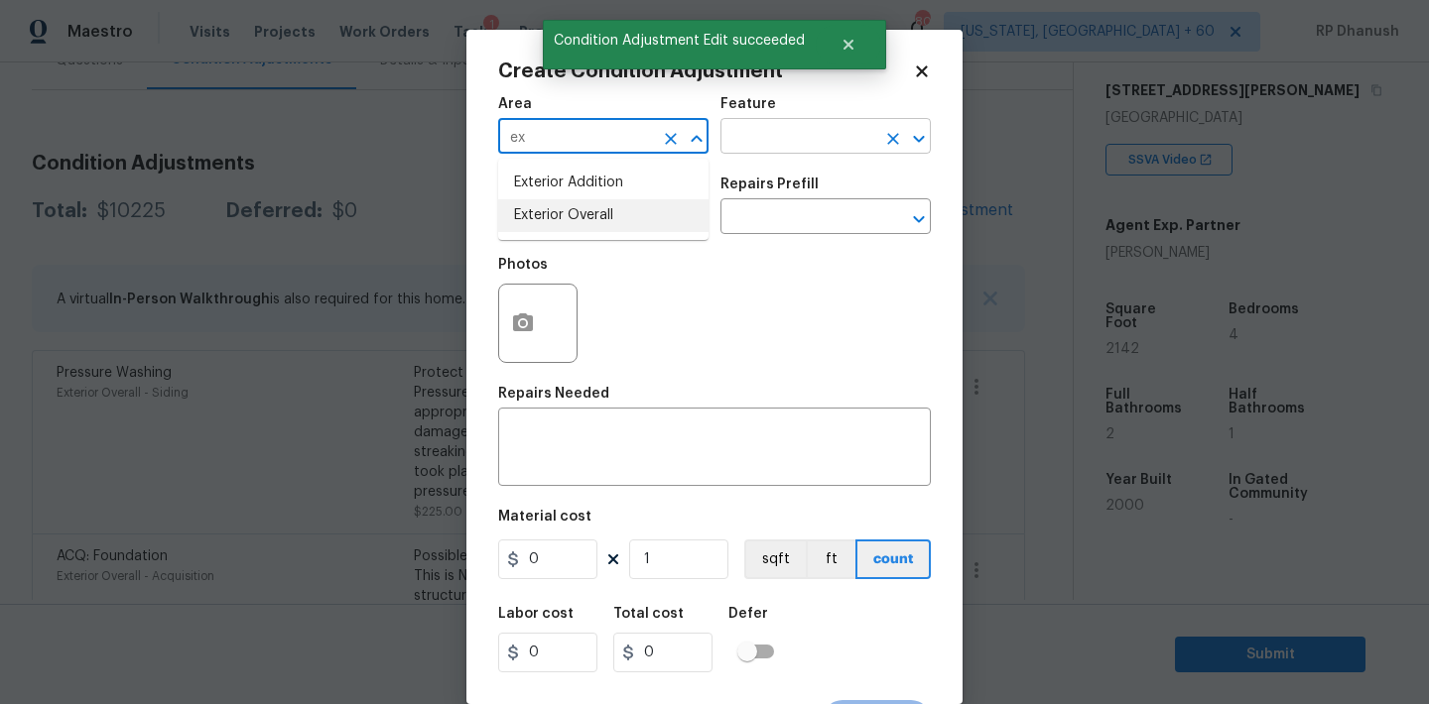
drag, startPoint x: 541, startPoint y: 214, endPoint x: 799, endPoint y: 138, distance: 269.0
click at [557, 200] on li "Exterior Overall" at bounding box center [603, 215] width 210 height 33
type input "Exterior Overall"
click at [800, 138] on input "text" at bounding box center [797, 138] width 155 height 31
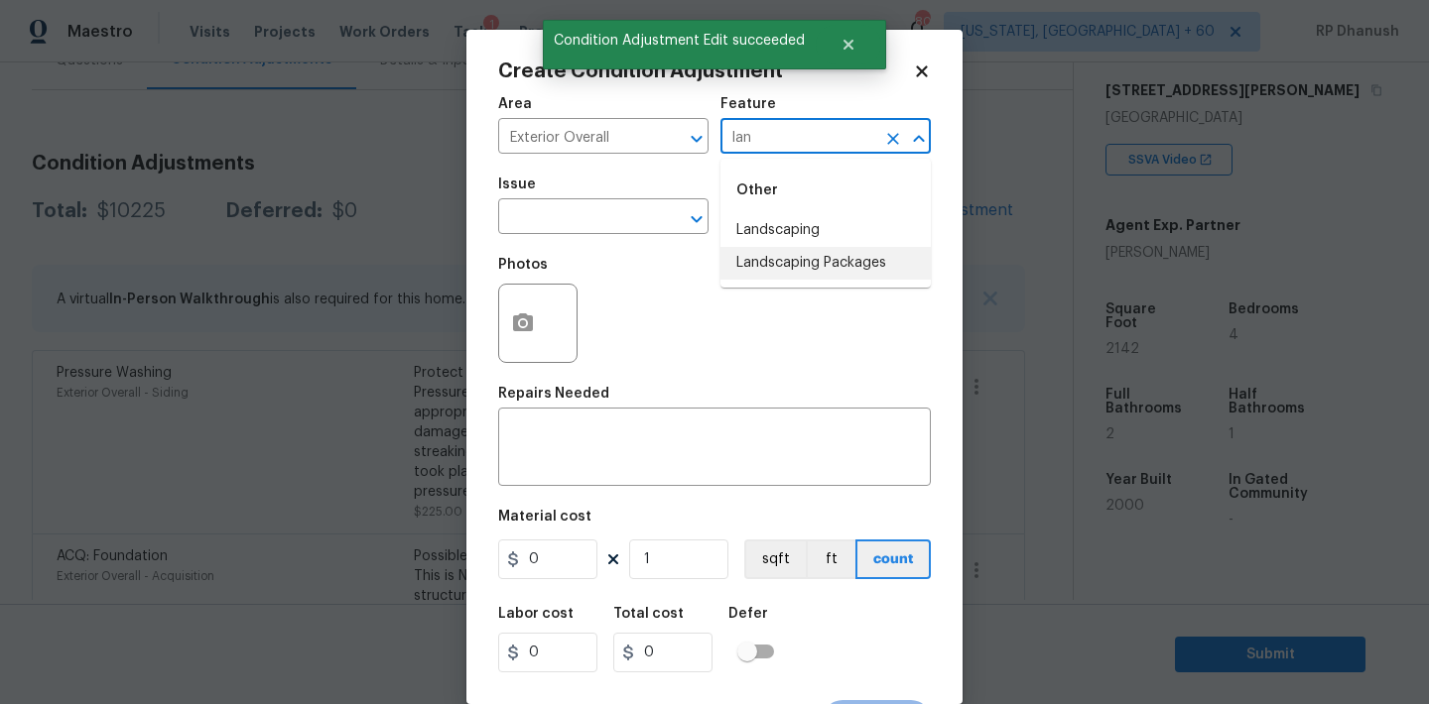
click at [783, 248] on li "Landscaping Packages" at bounding box center [825, 263] width 210 height 33
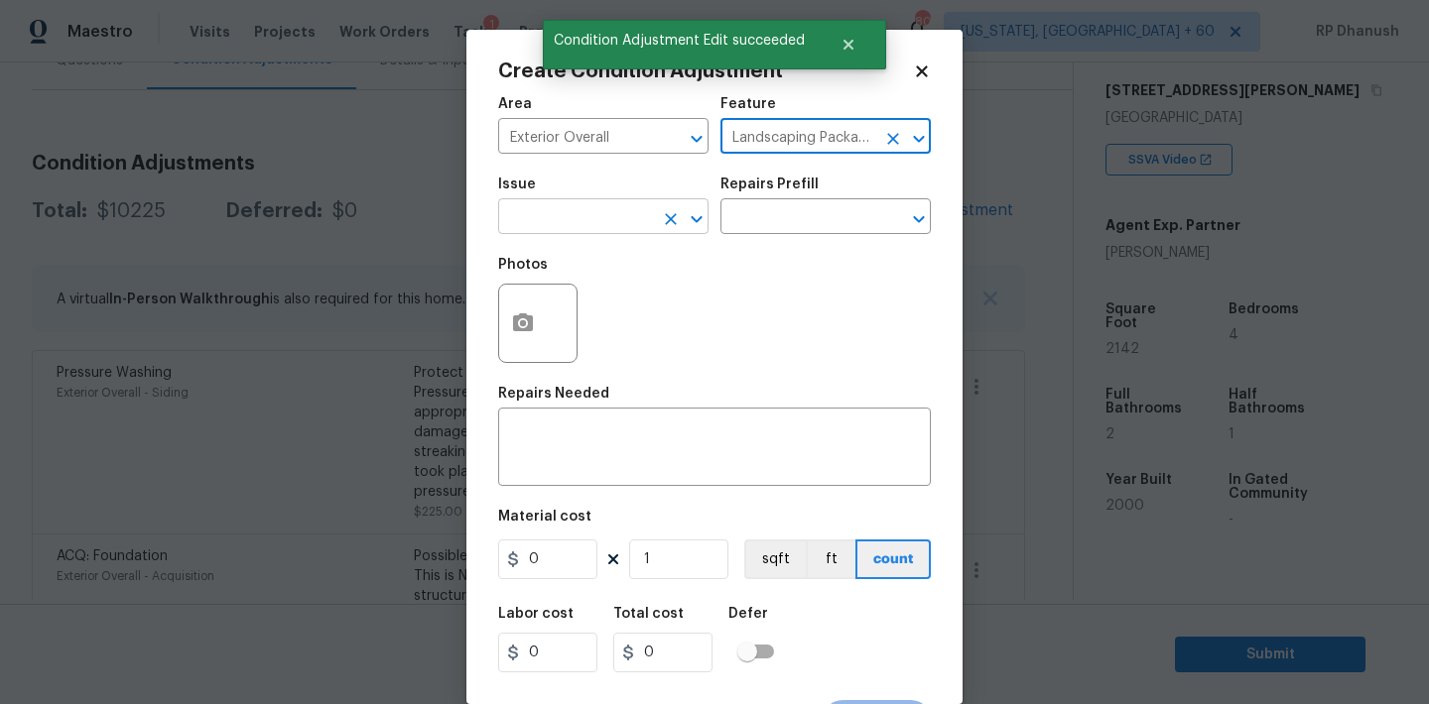
type input "Landscaping Packages"
click at [652, 217] on input "text" at bounding box center [575, 218] width 155 height 31
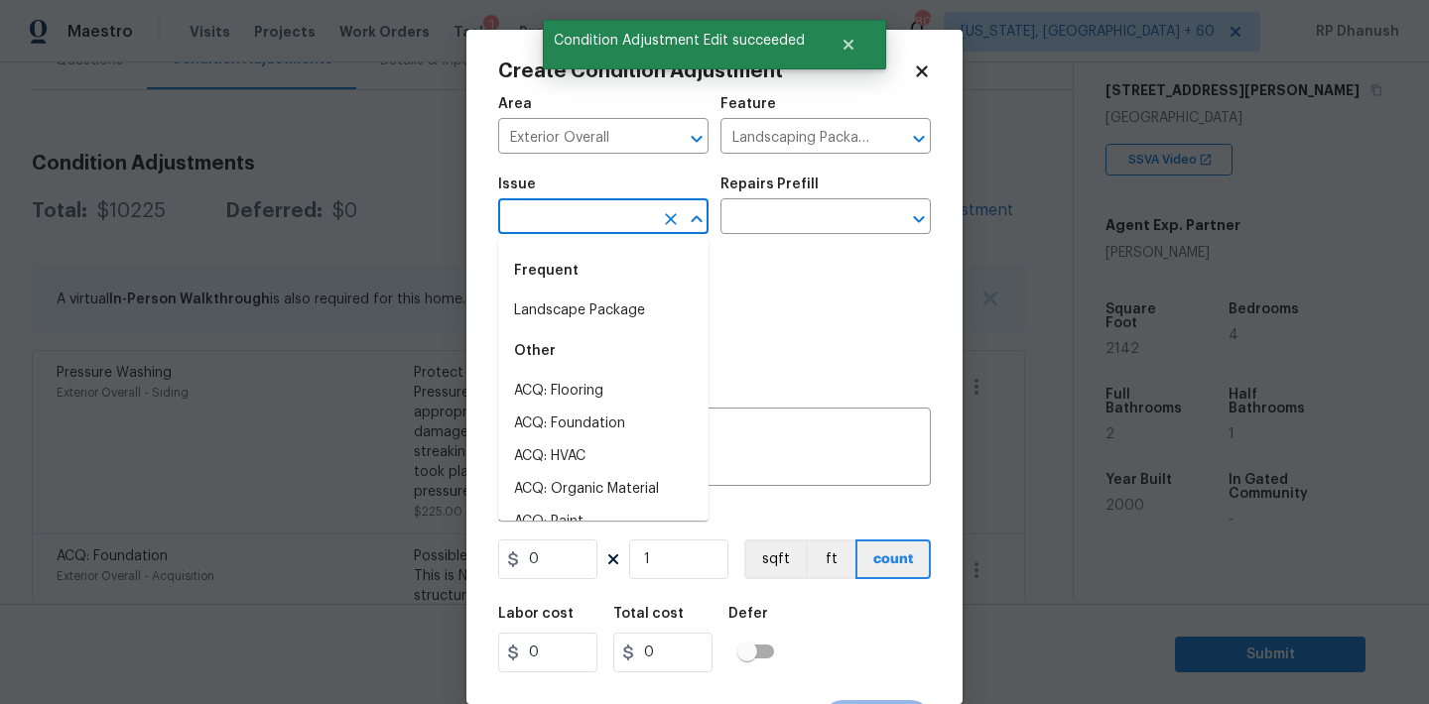
click at [629, 290] on div "Frequent" at bounding box center [603, 271] width 210 height 48
click at [629, 305] on li "Landscape Package" at bounding box center [603, 311] width 210 height 33
type input "Landscape Package"
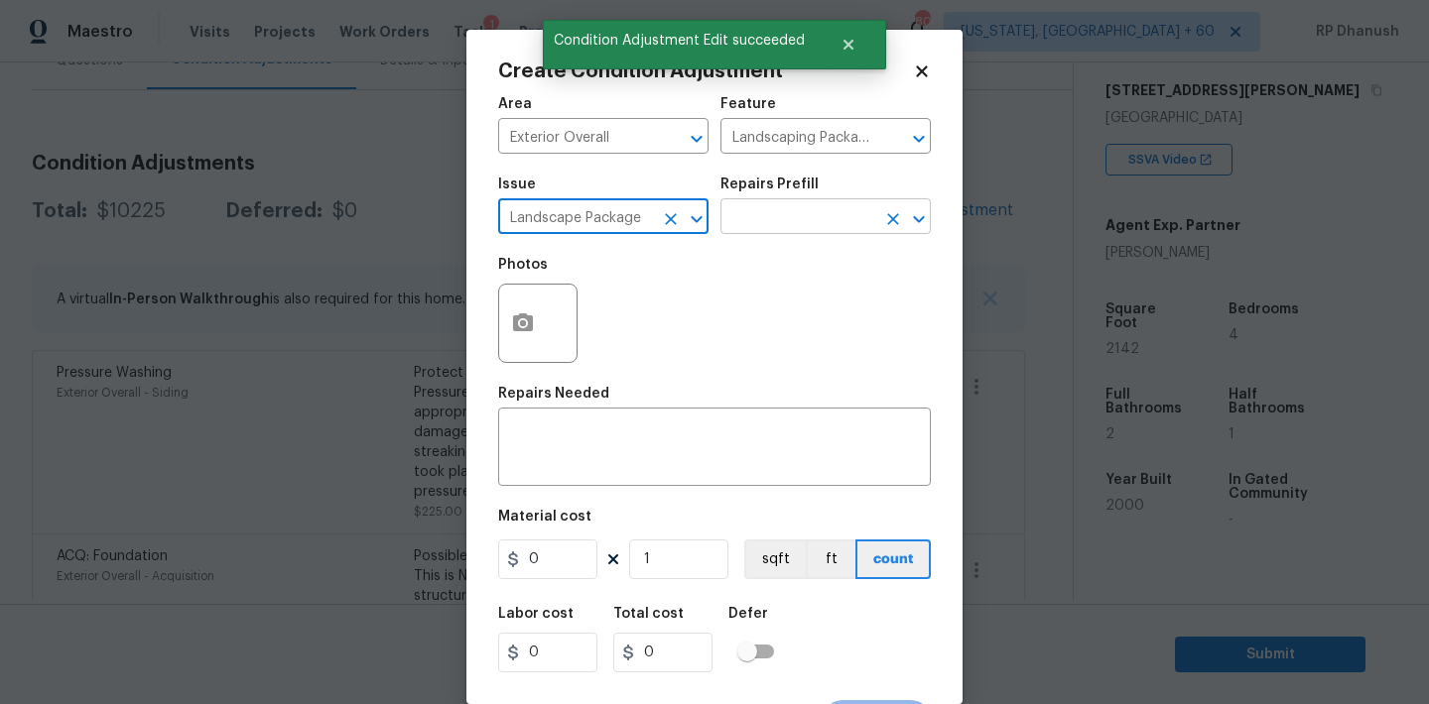
click at [778, 215] on input "text" at bounding box center [797, 218] width 155 height 31
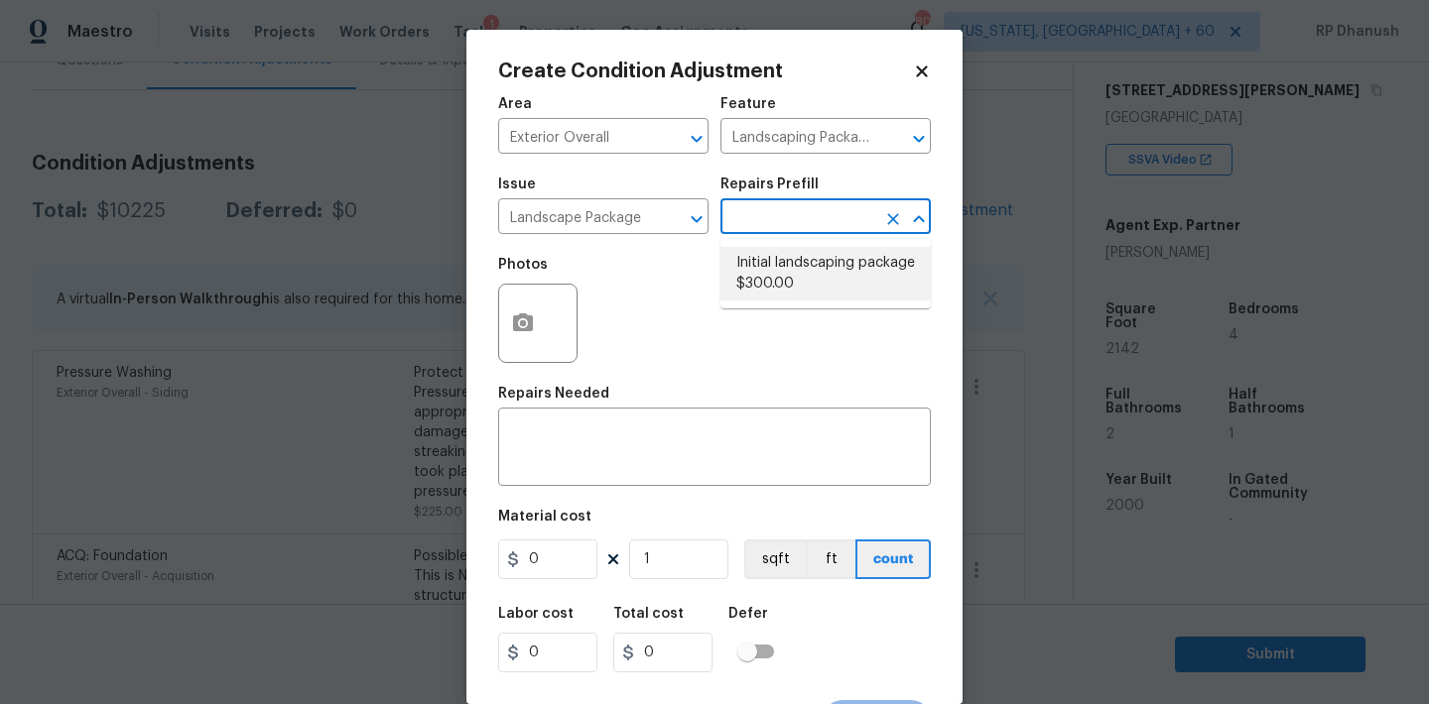
click at [756, 293] on li "Initial landscaping package $300.00" at bounding box center [825, 274] width 210 height 54
type input "Home Readiness Packages"
type textarea "Mowing of grass up to 6" in height. Mow, edge along driveways & sidewalks, trim…"
type input "300"
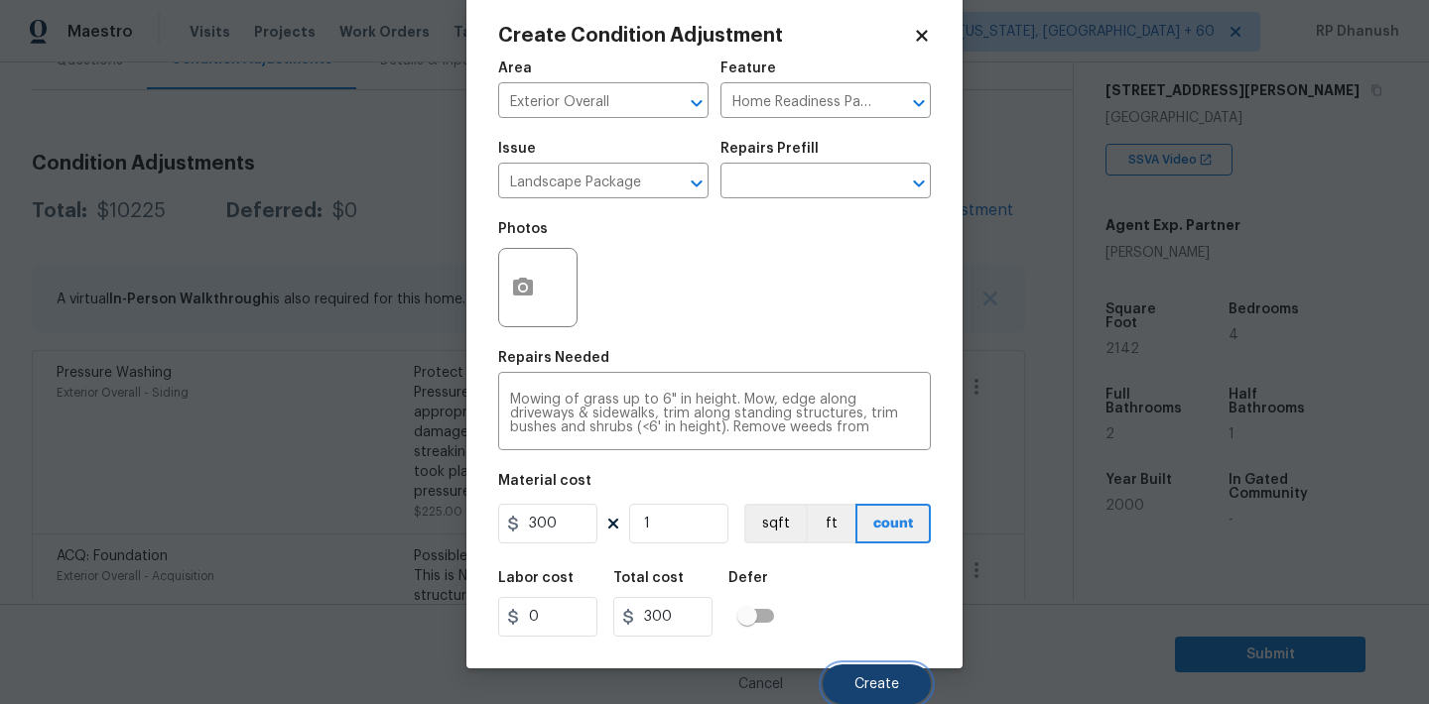
click at [859, 687] on span "Create" at bounding box center [876, 685] width 45 height 15
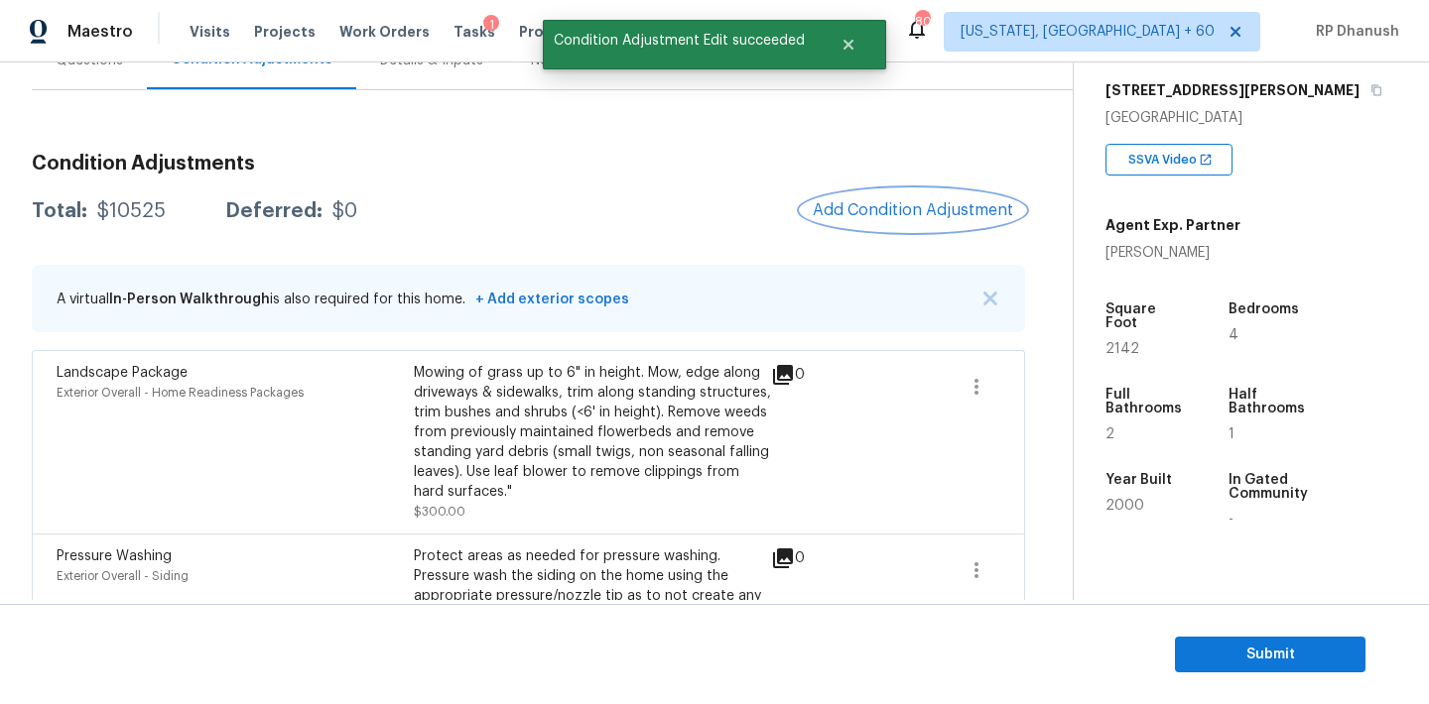
click at [901, 199] on button "Add Condition Adjustment" at bounding box center [913, 211] width 224 height 42
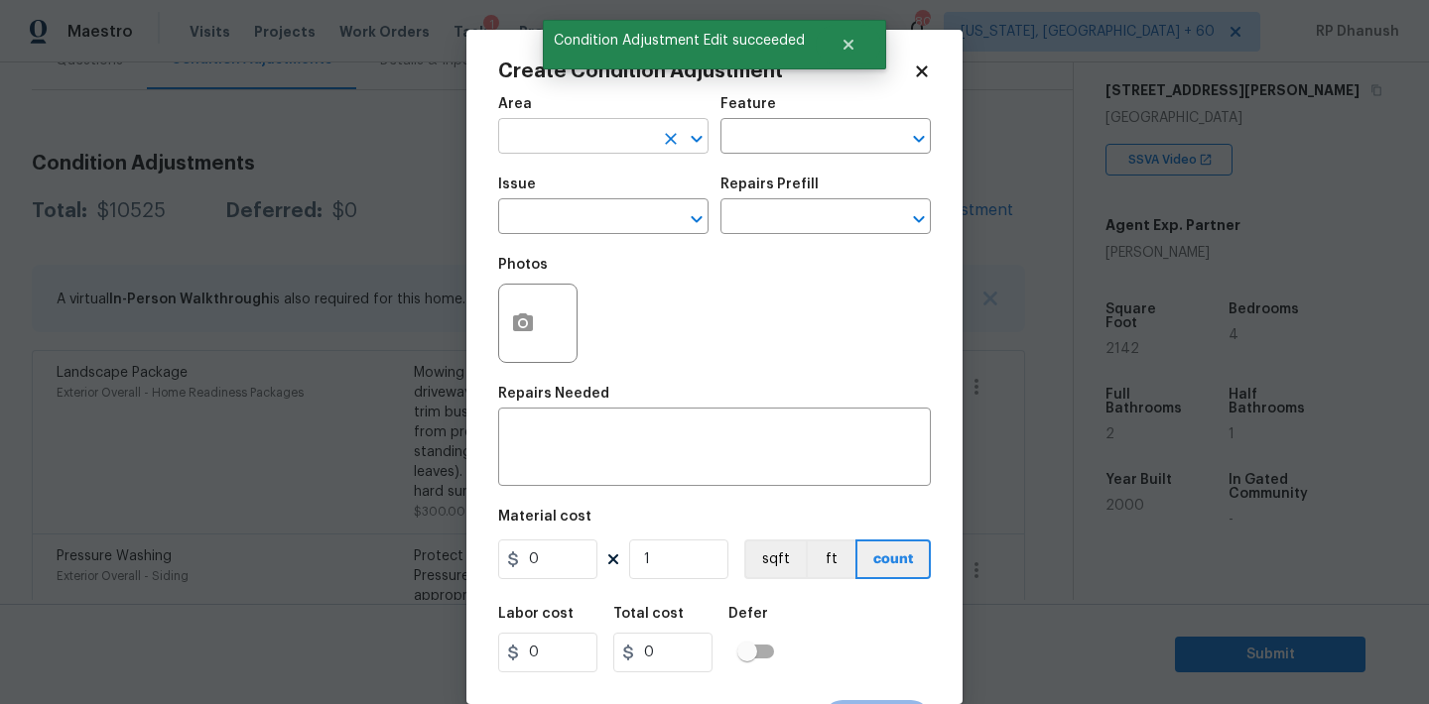
click at [580, 131] on input "text" at bounding box center [575, 138] width 155 height 31
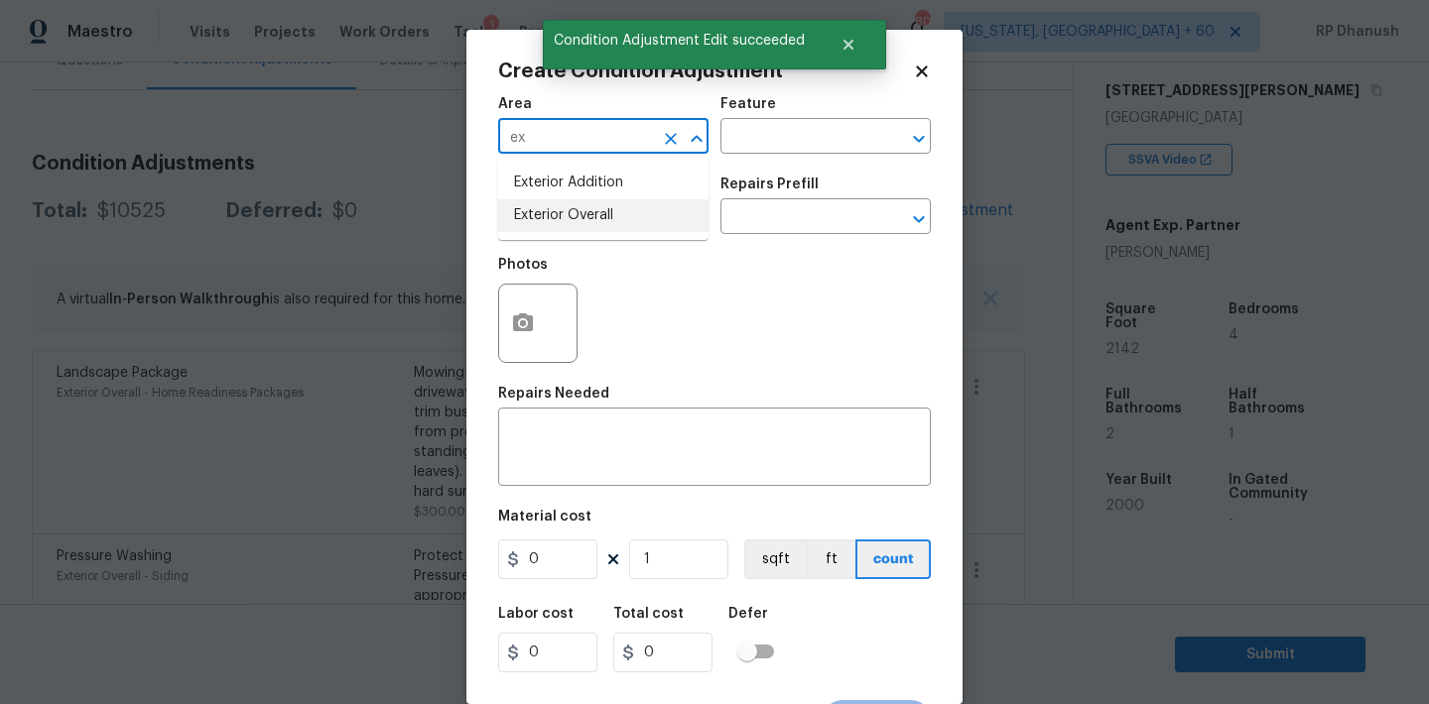
click at [556, 209] on li "Exterior Overall" at bounding box center [603, 215] width 210 height 33
type input "Exterior Overall"
click at [765, 133] on input "text" at bounding box center [797, 138] width 155 height 31
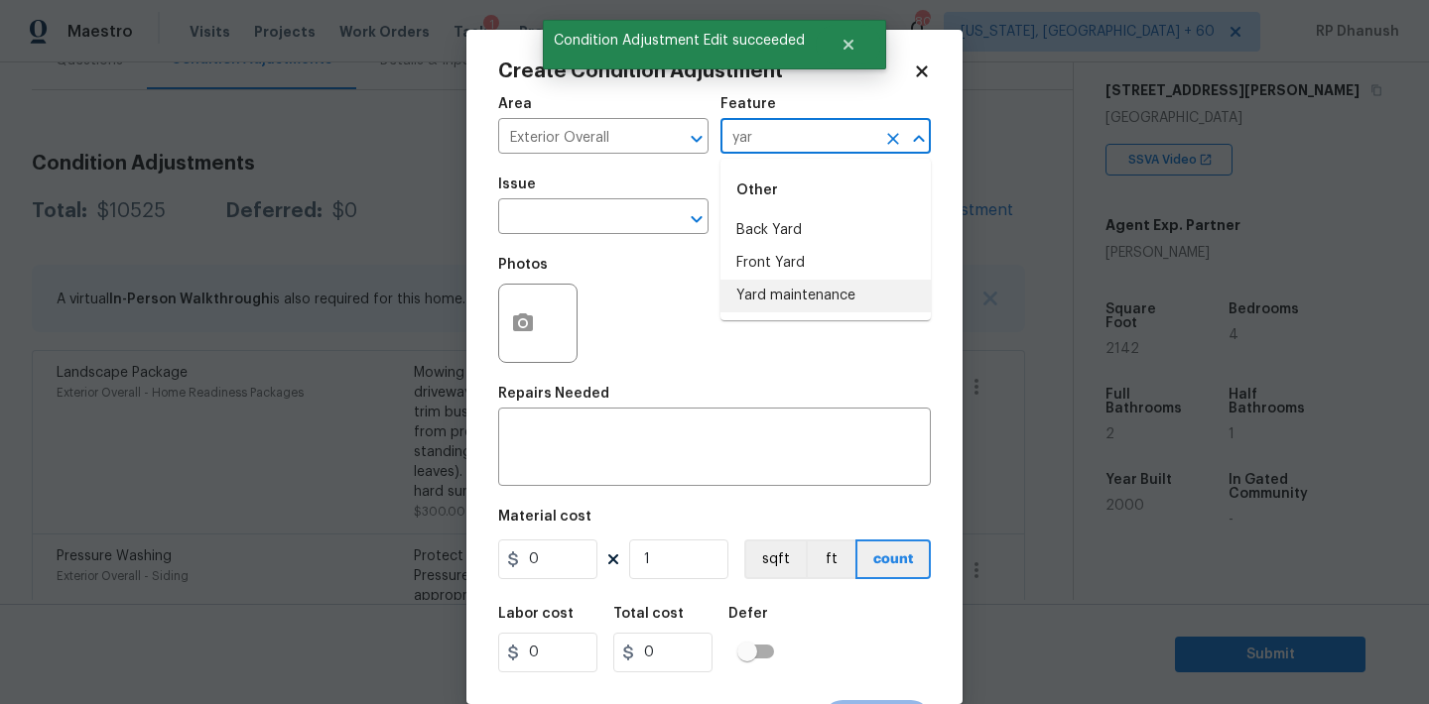
click at [746, 299] on li "Yard maintenance" at bounding box center [825, 296] width 210 height 33
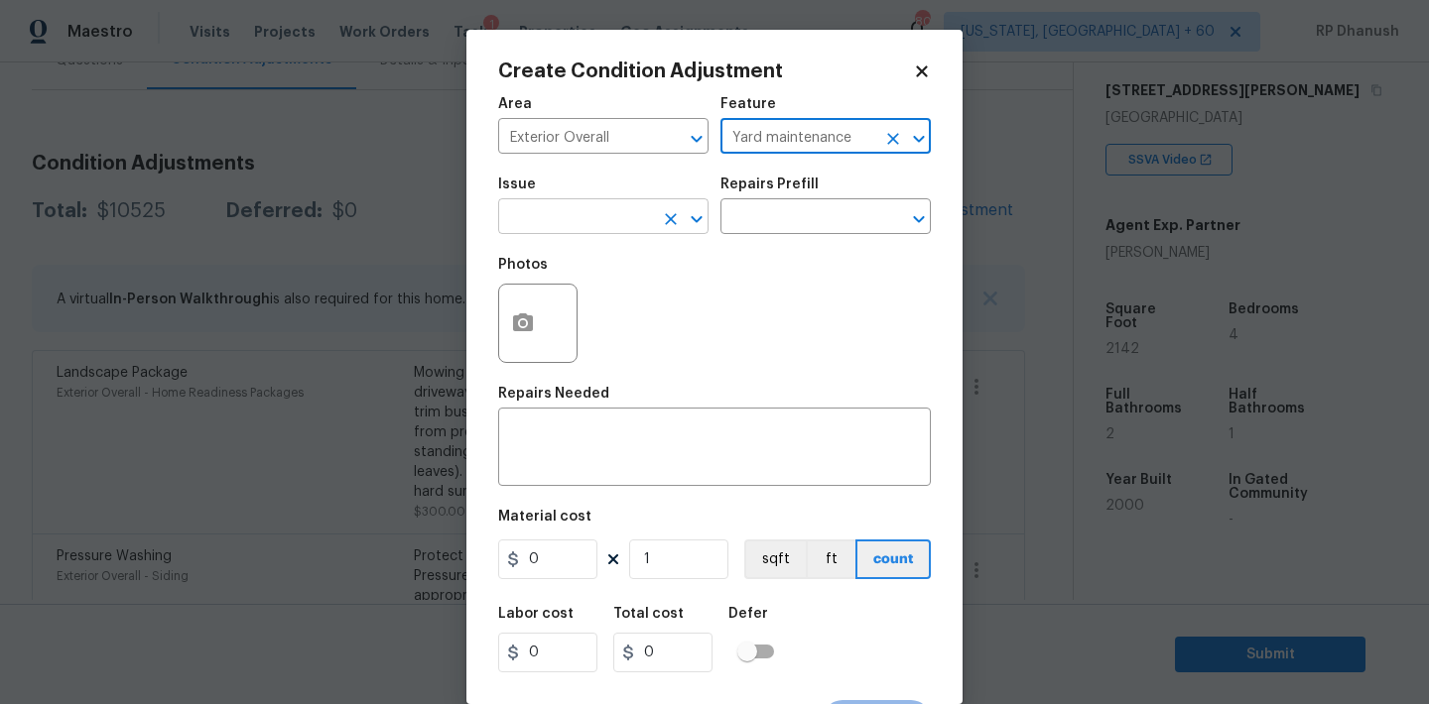
type input "Yard maintenance"
click at [584, 212] on input "text" at bounding box center [575, 218] width 155 height 31
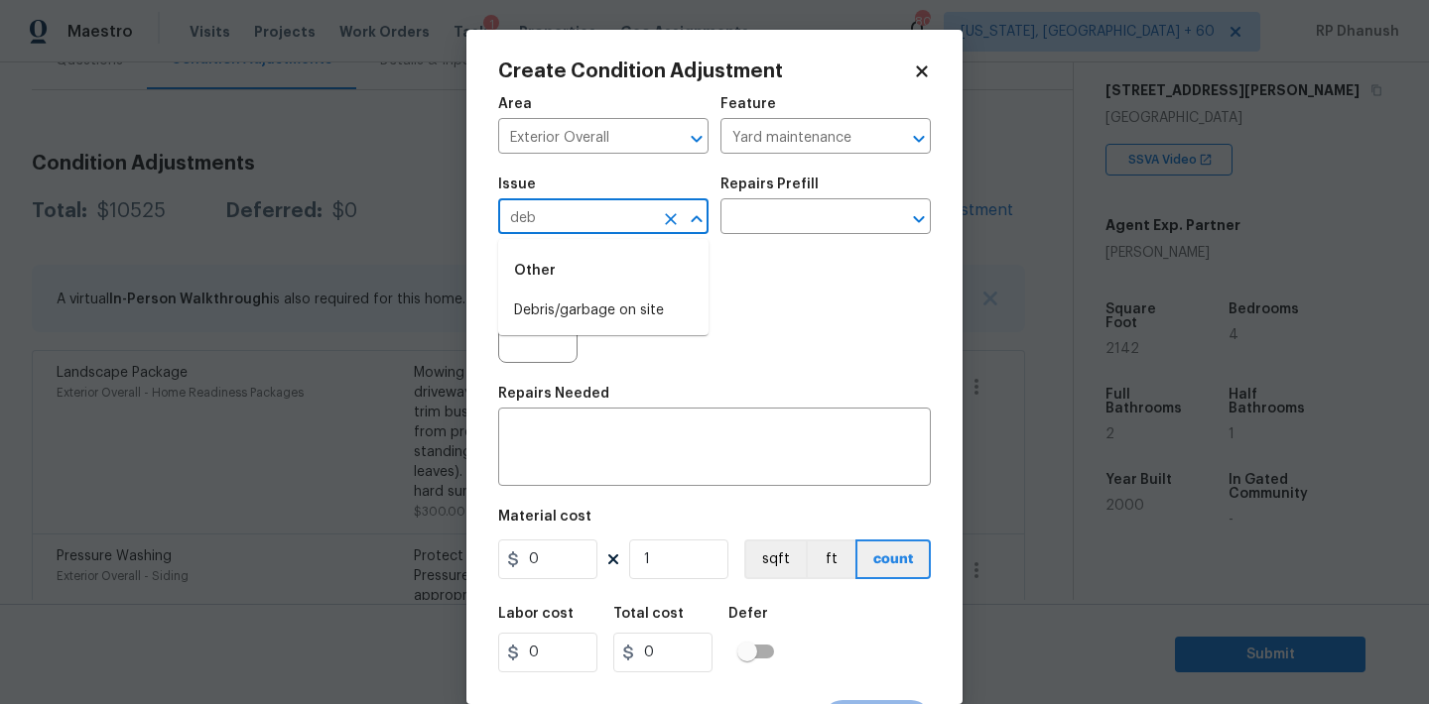
click at [572, 325] on li "Debris/garbage on site" at bounding box center [603, 311] width 210 height 33
type input "Debris/garbage on site"
click at [816, 226] on input "text" at bounding box center [797, 218] width 155 height 31
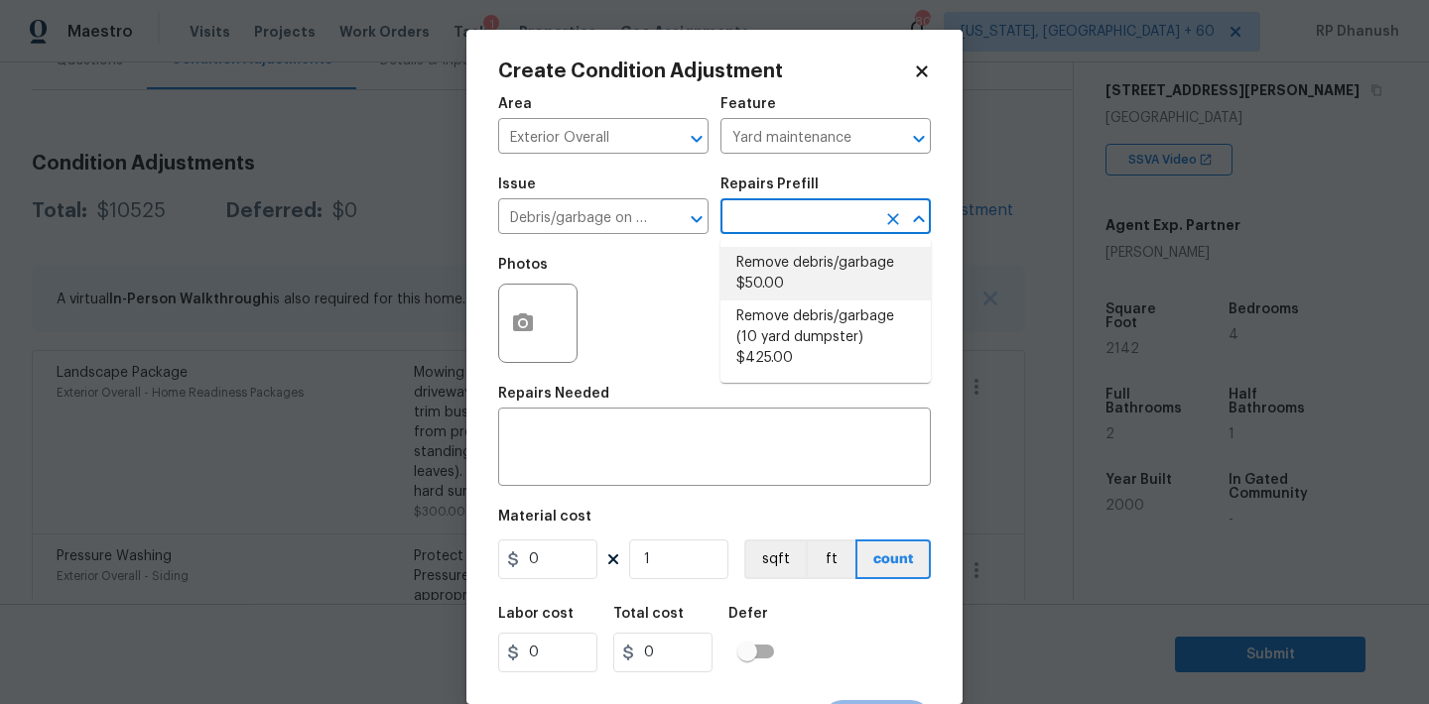
click at [786, 271] on li "Remove debris/garbage $50.00" at bounding box center [825, 274] width 210 height 54
type textarea "Remove, haul off, and properly dispose of any debris left by seller to offsite …"
type input "50"
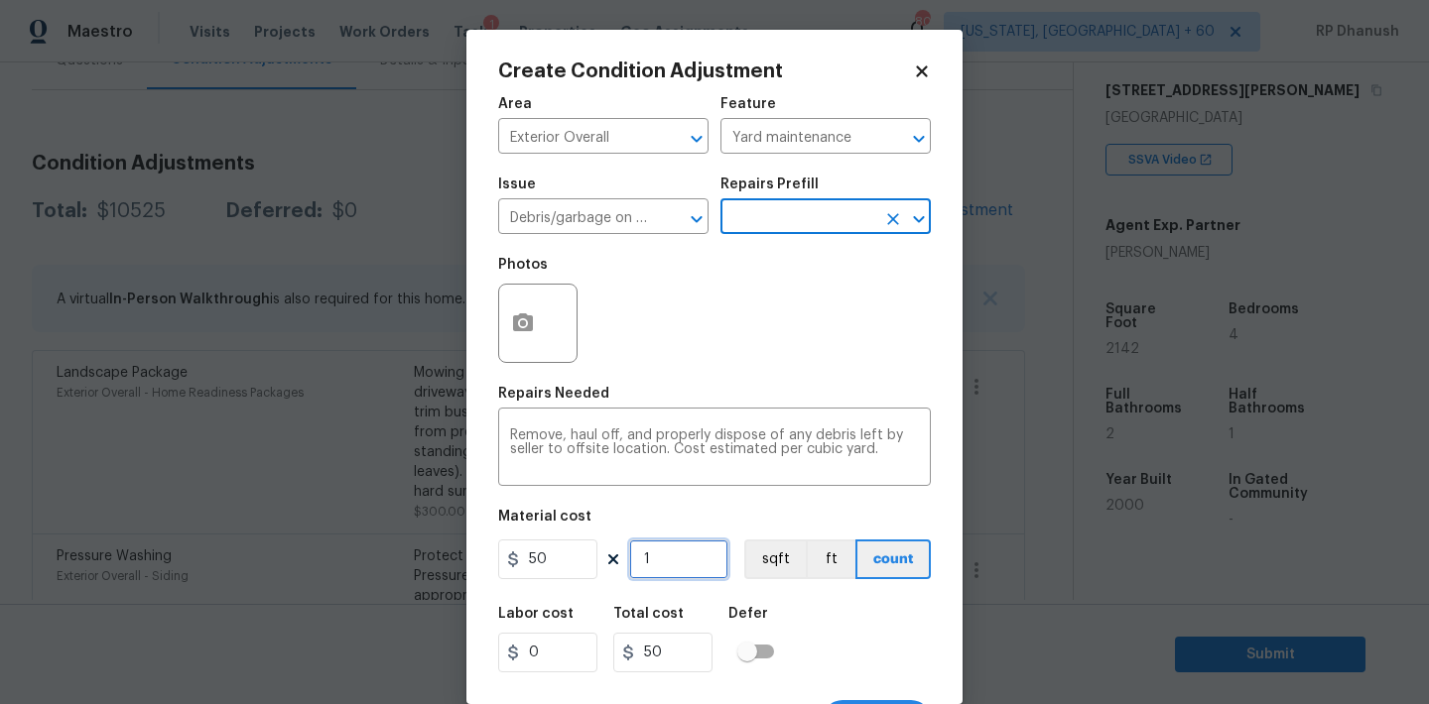
click at [685, 559] on input "1" at bounding box center [678, 560] width 99 height 40
type input "0"
type input "5"
type input "250"
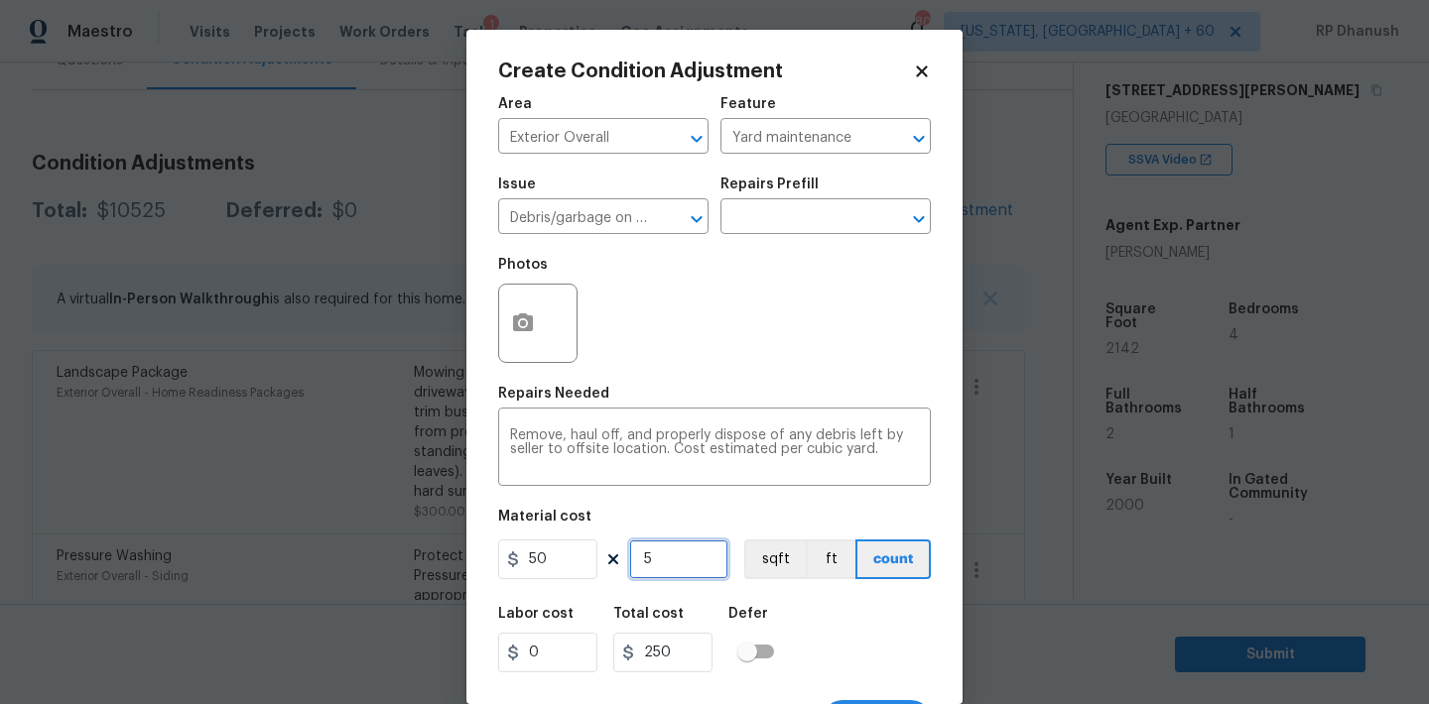
type input "0"
type input "7"
type input "350"
type input "7"
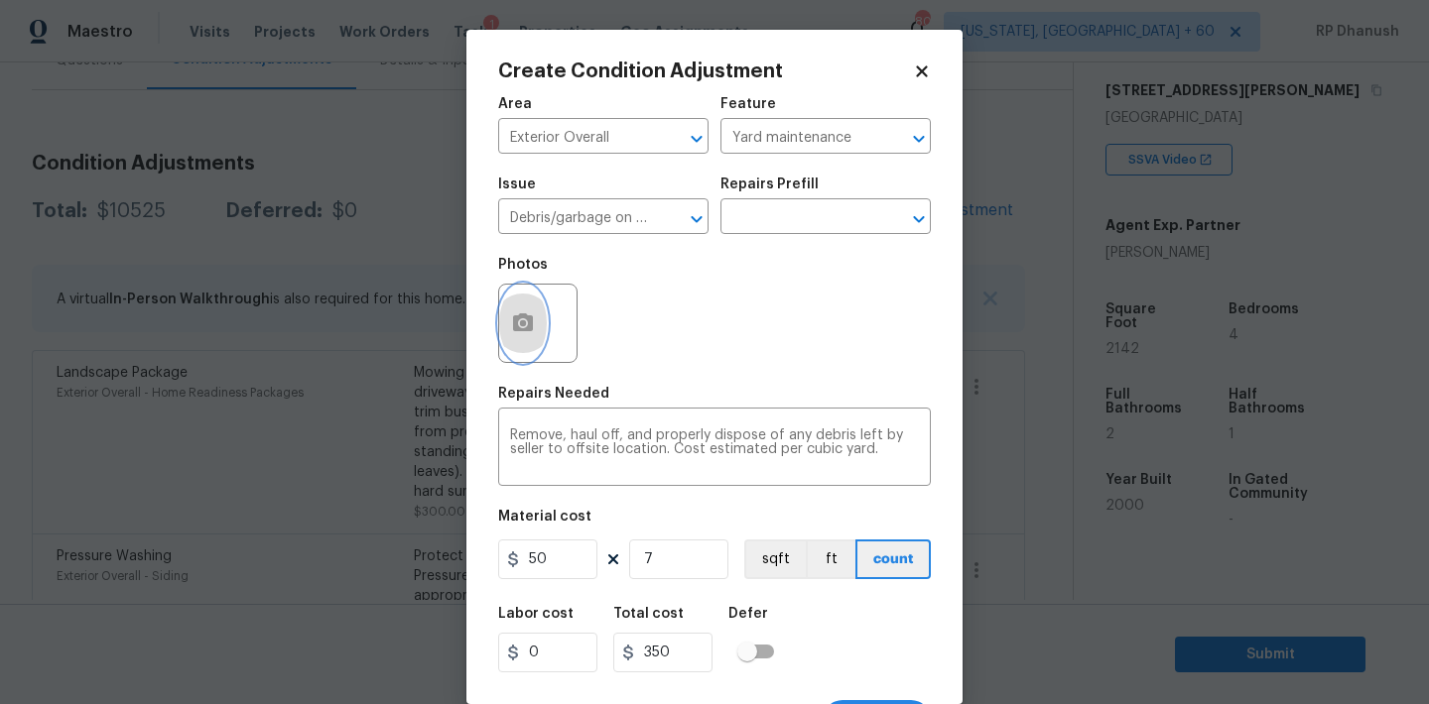
click at [540, 333] on button "button" at bounding box center [523, 323] width 48 height 77
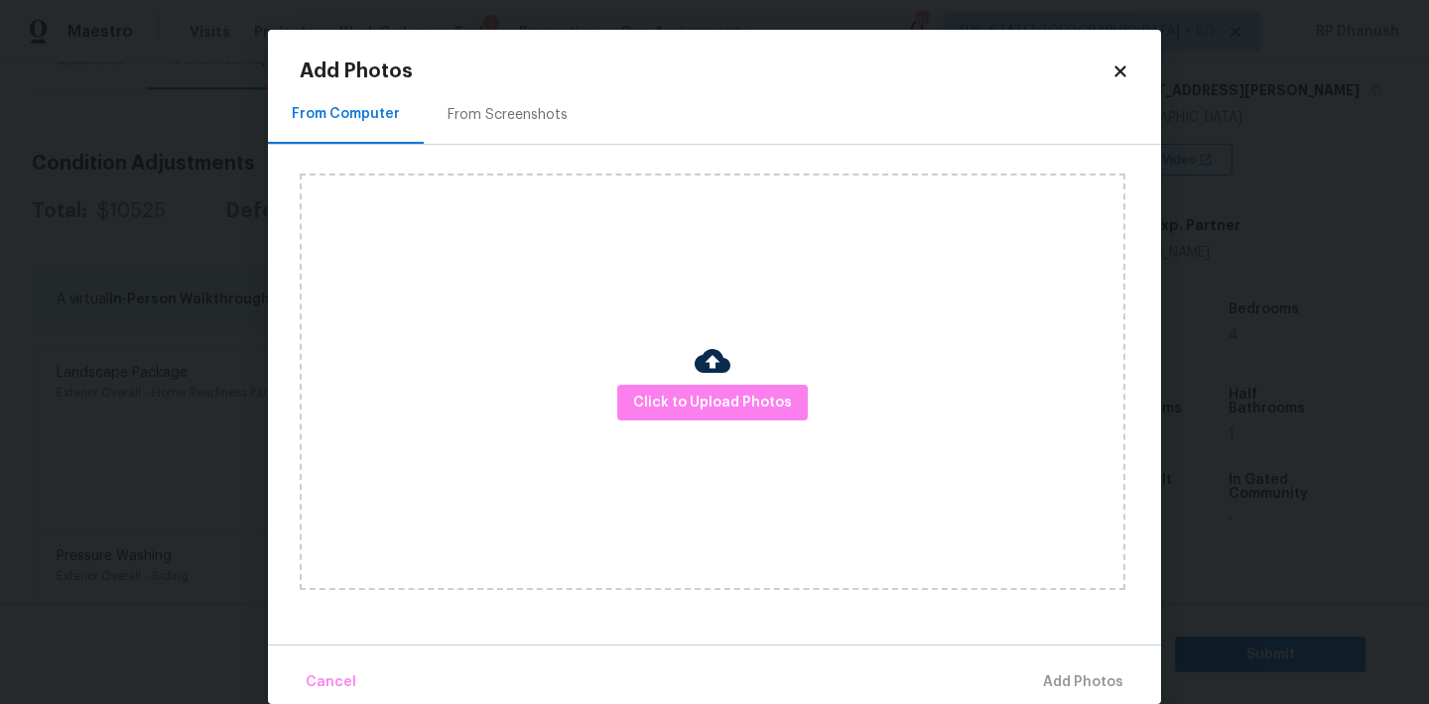
click at [535, 94] on div "From Screenshots" at bounding box center [508, 114] width 168 height 59
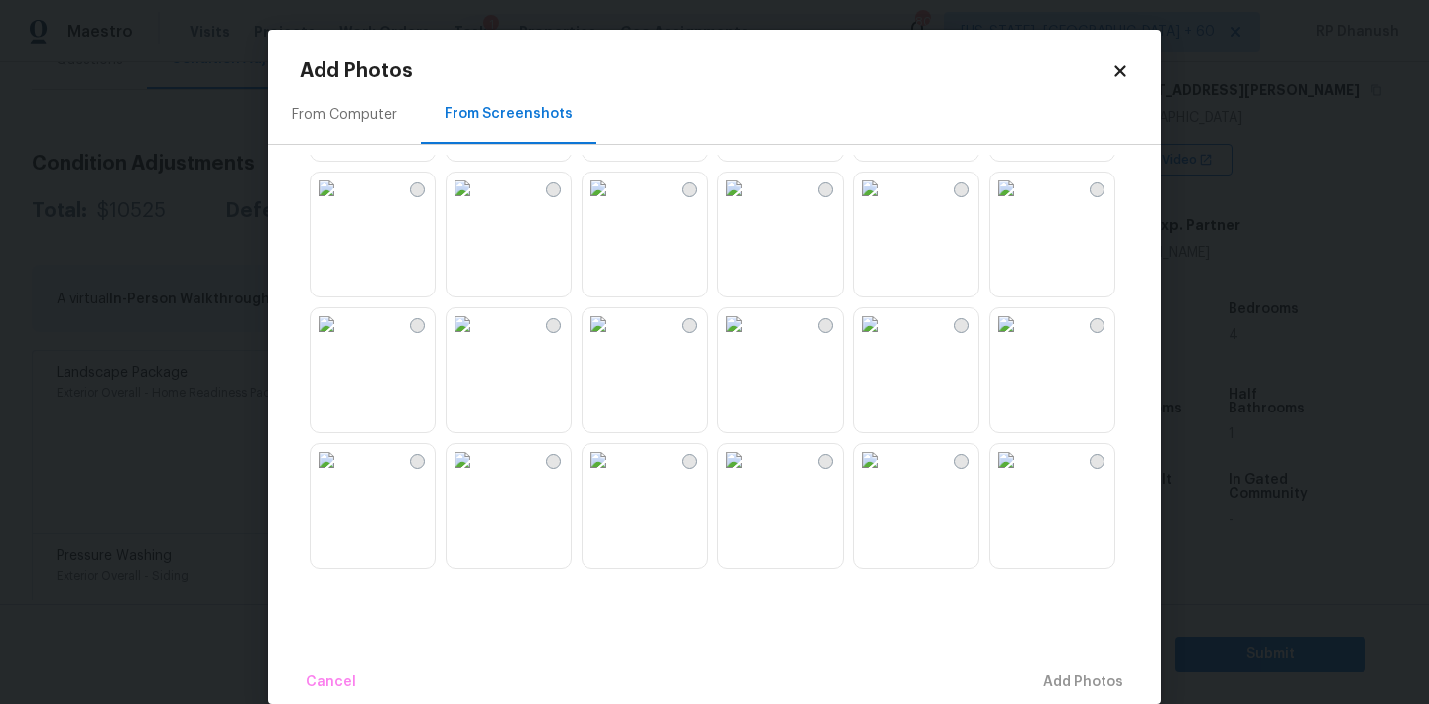
scroll to position [312, 0]
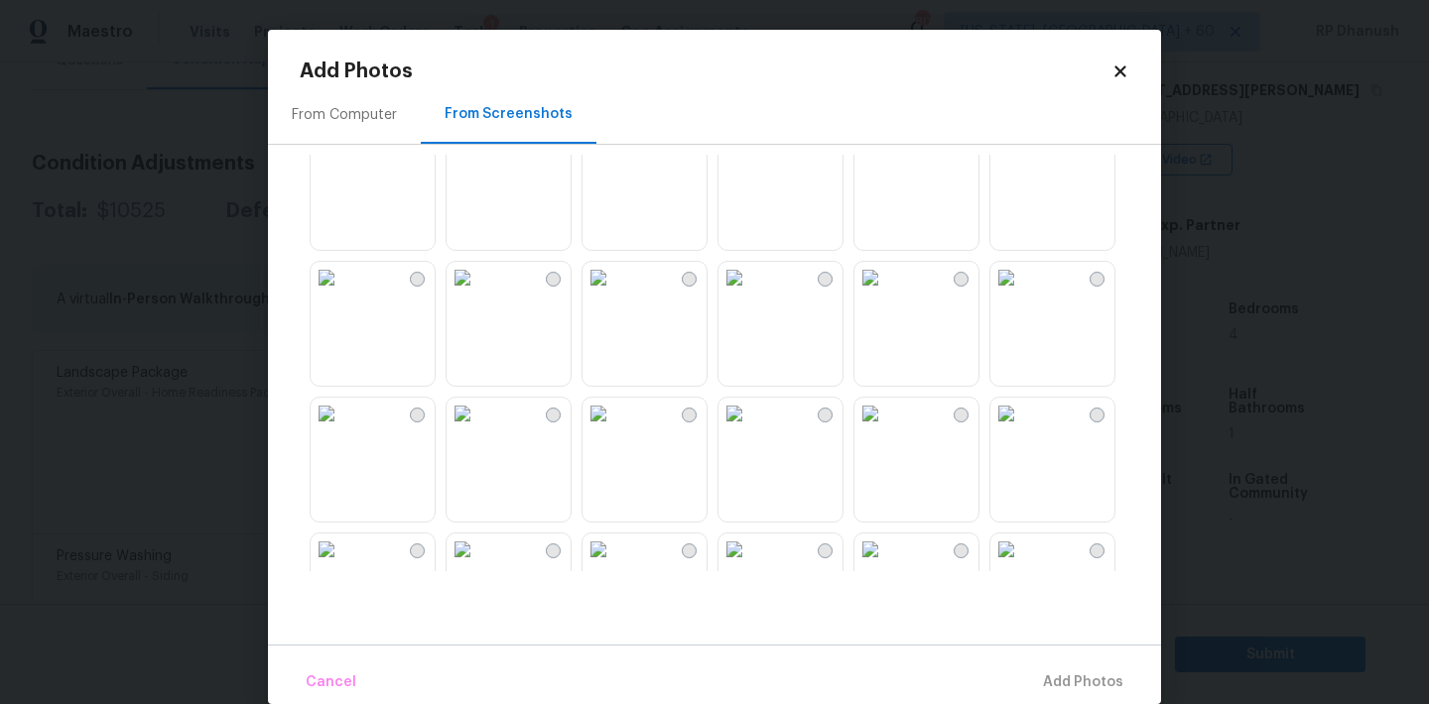
click at [478, 430] on img at bounding box center [462, 414] width 32 height 32
click at [572, 472] on div at bounding box center [730, 363] width 861 height 417
click at [342, 430] on img at bounding box center [327, 414] width 32 height 32
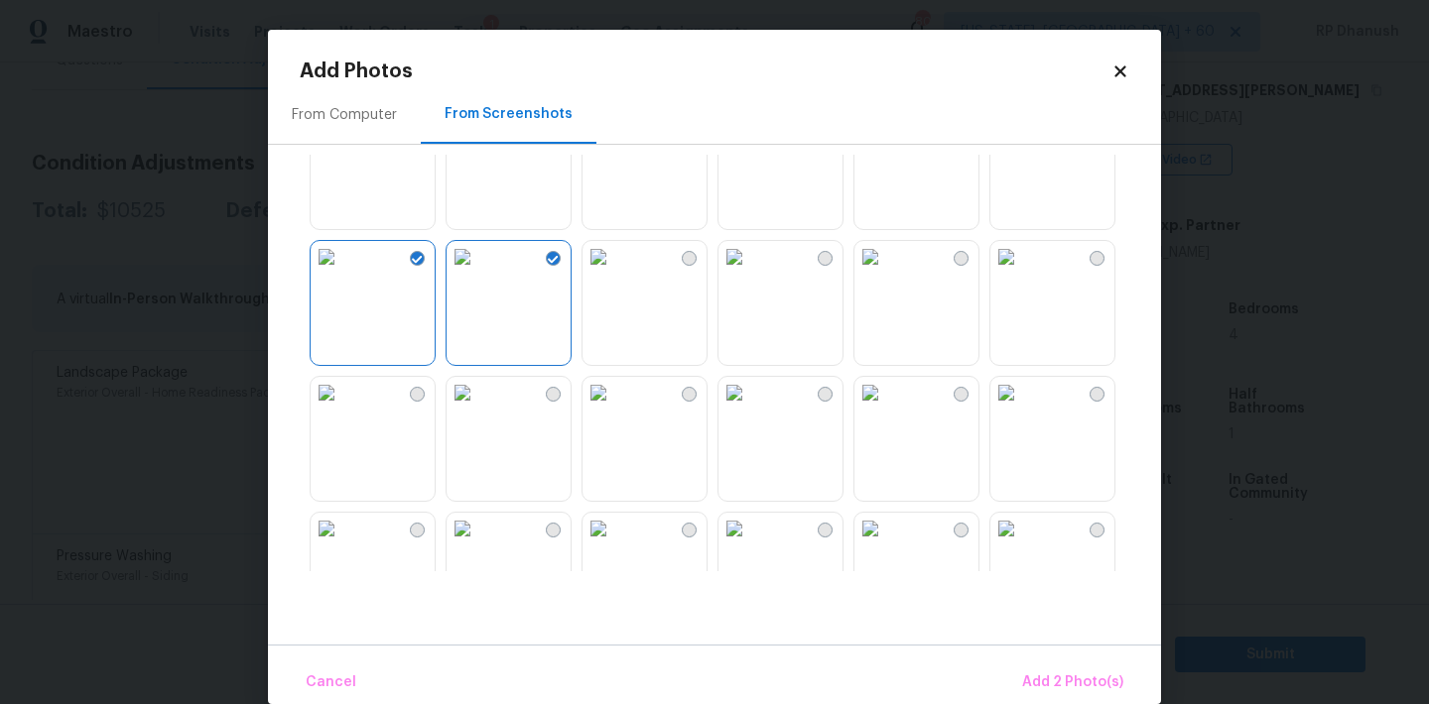
scroll to position [505, 0]
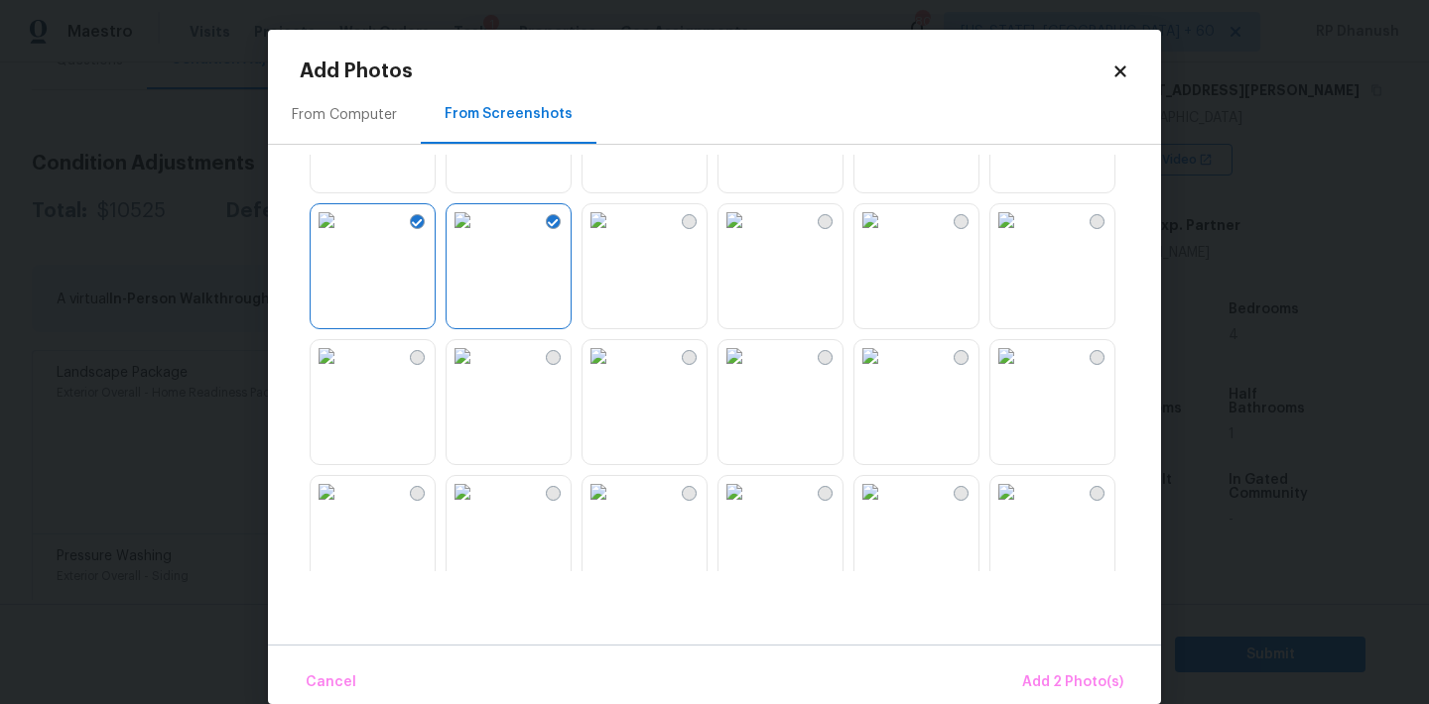
click at [478, 372] on img at bounding box center [462, 356] width 32 height 32
click at [478, 236] on img at bounding box center [462, 220] width 32 height 32
click at [478, 372] on img at bounding box center [462, 356] width 32 height 32
click at [1087, 691] on span "Add 1 Photo(s)" at bounding box center [1074, 683] width 98 height 25
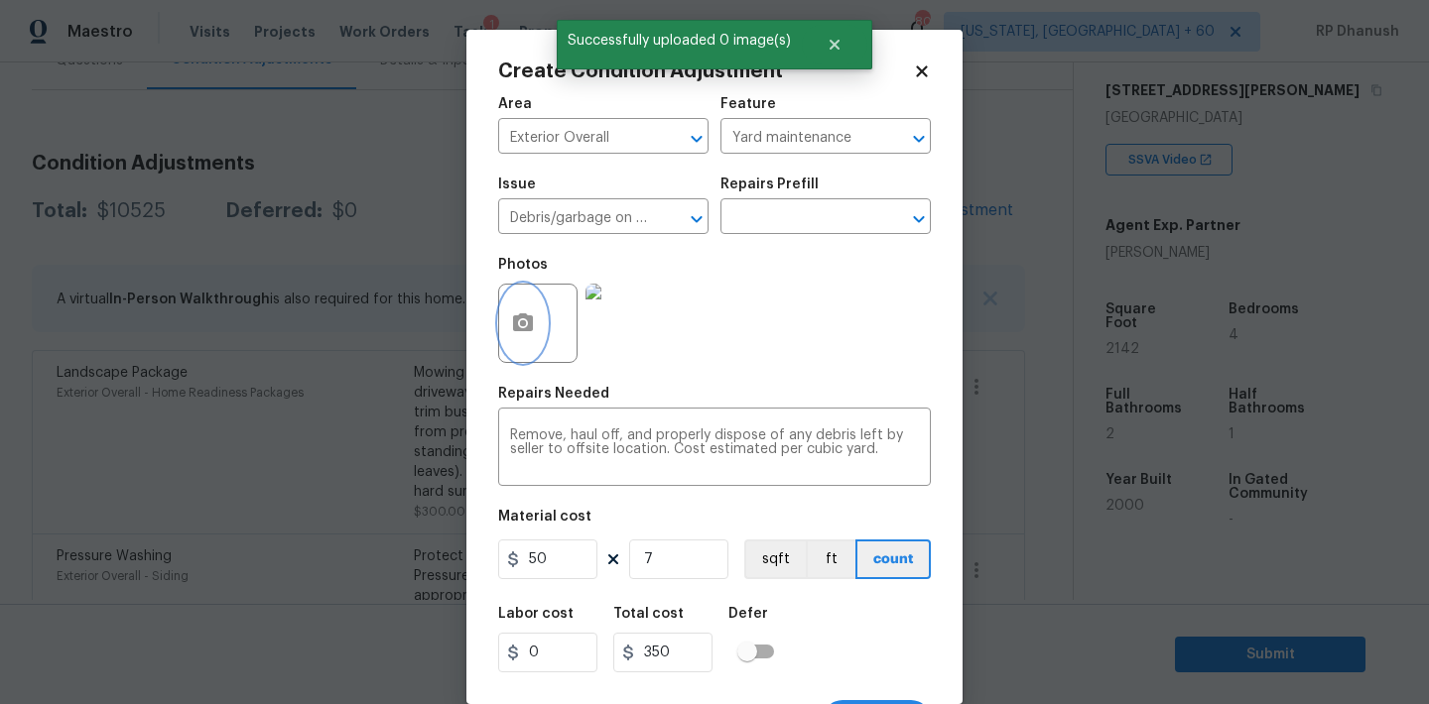
click at [543, 335] on button "button" at bounding box center [523, 323] width 48 height 77
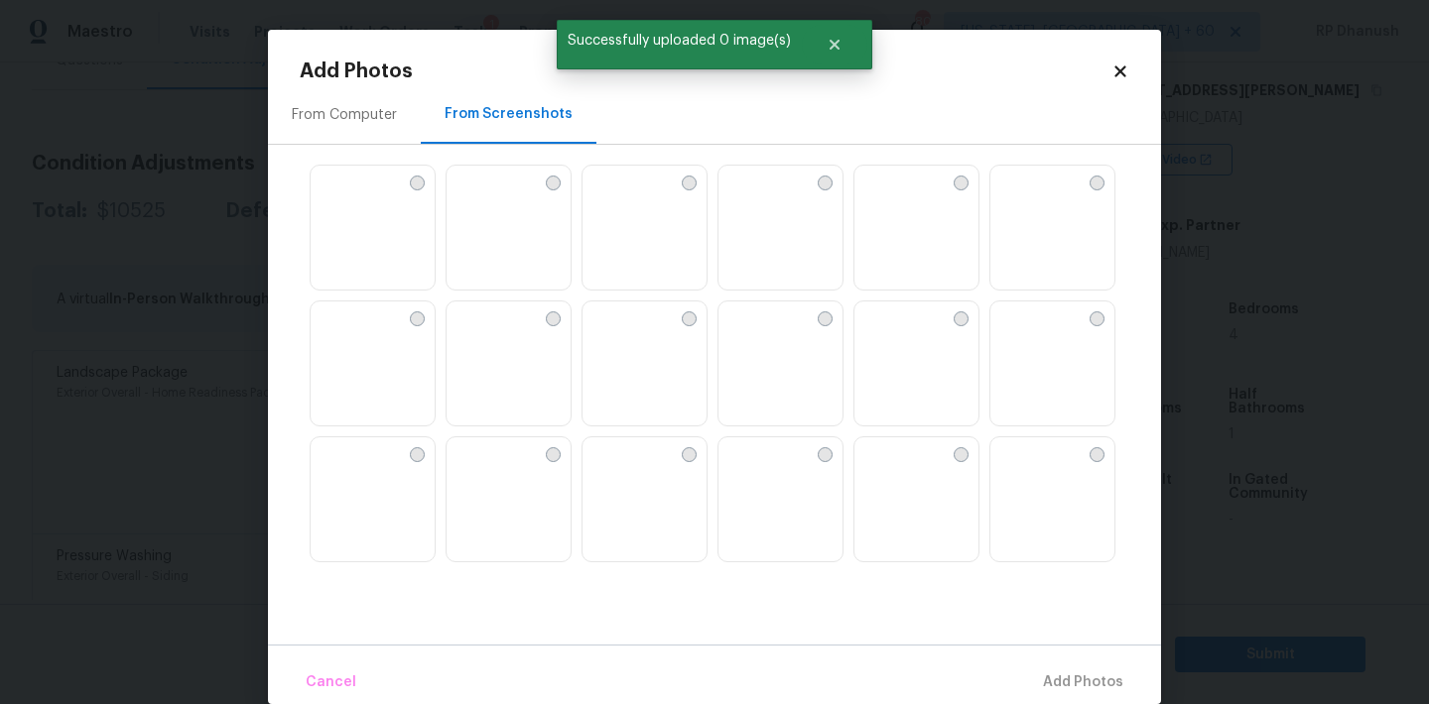
click at [370, 135] on div "From Computer" at bounding box center [344, 114] width 153 height 59
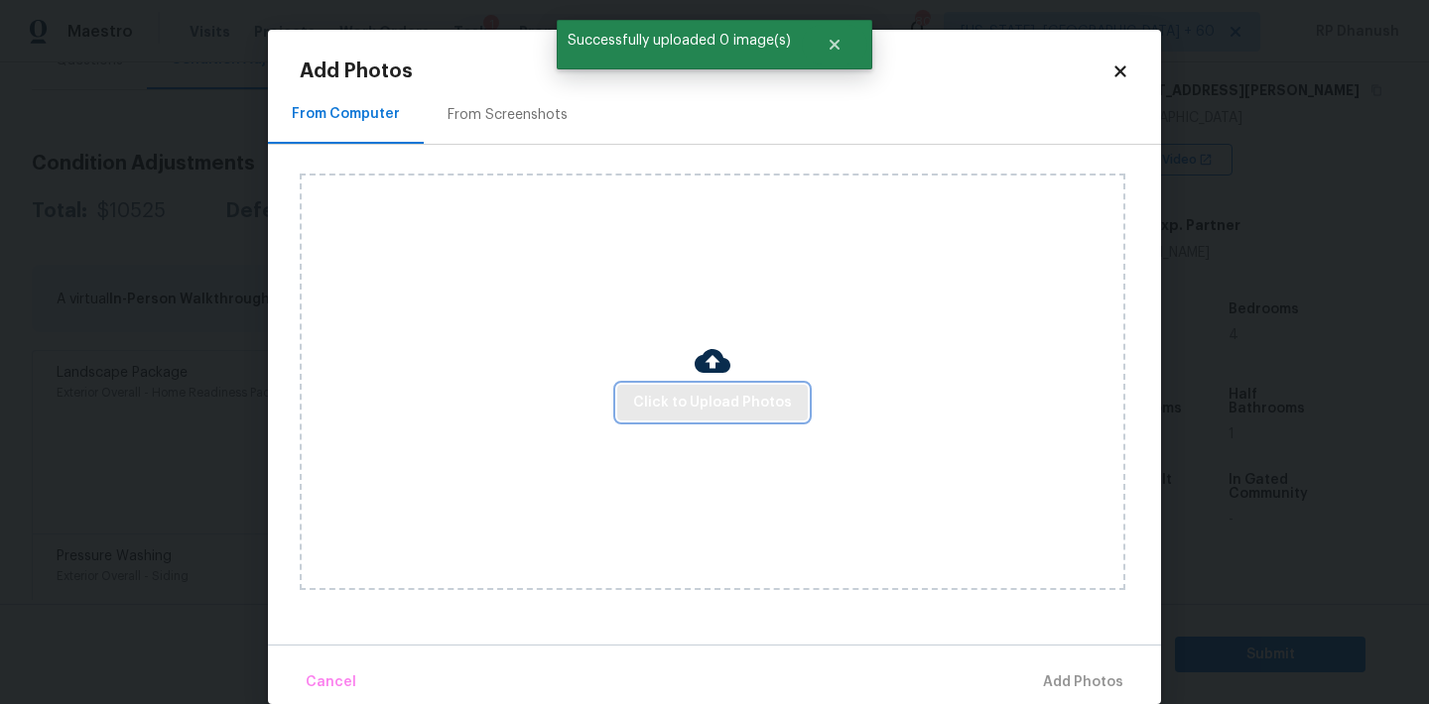
click at [673, 392] on span "Click to Upload Photos" at bounding box center [712, 403] width 159 height 25
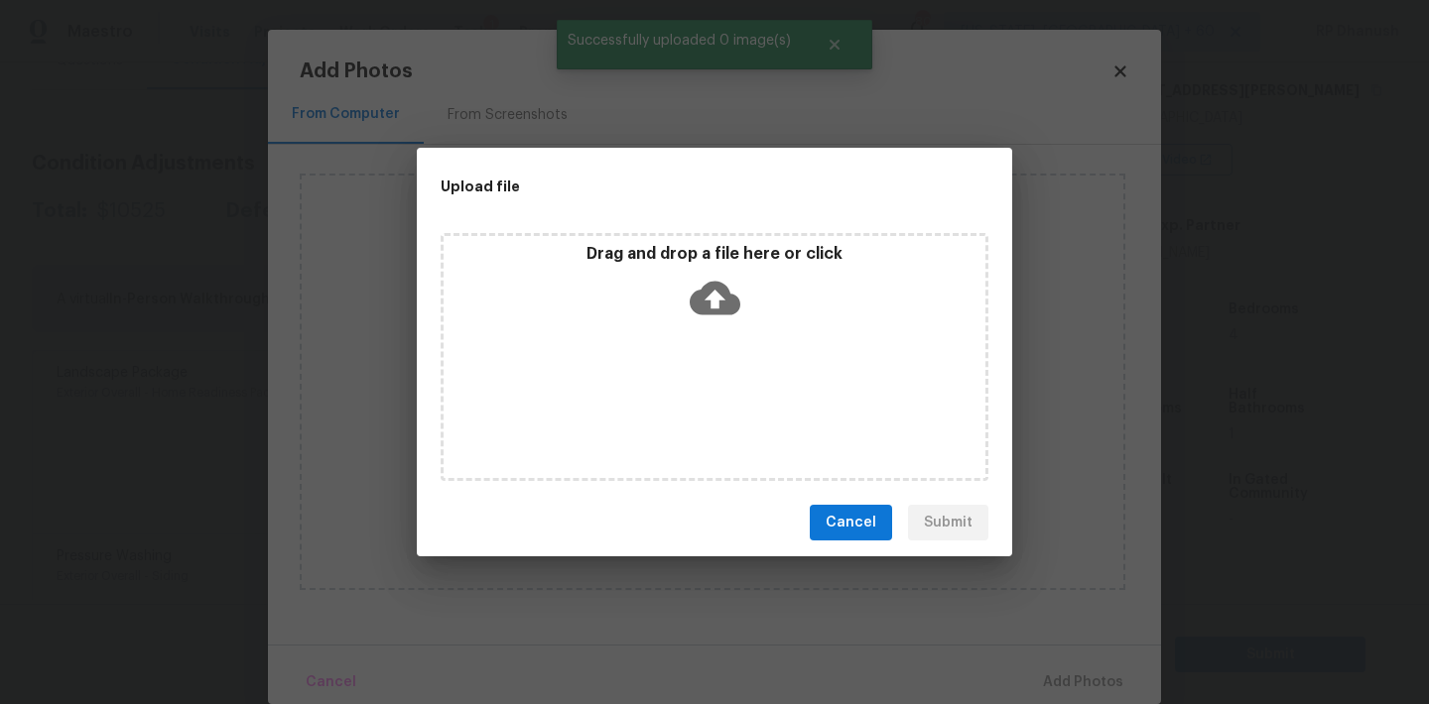
click at [710, 293] on icon at bounding box center [715, 298] width 51 height 51
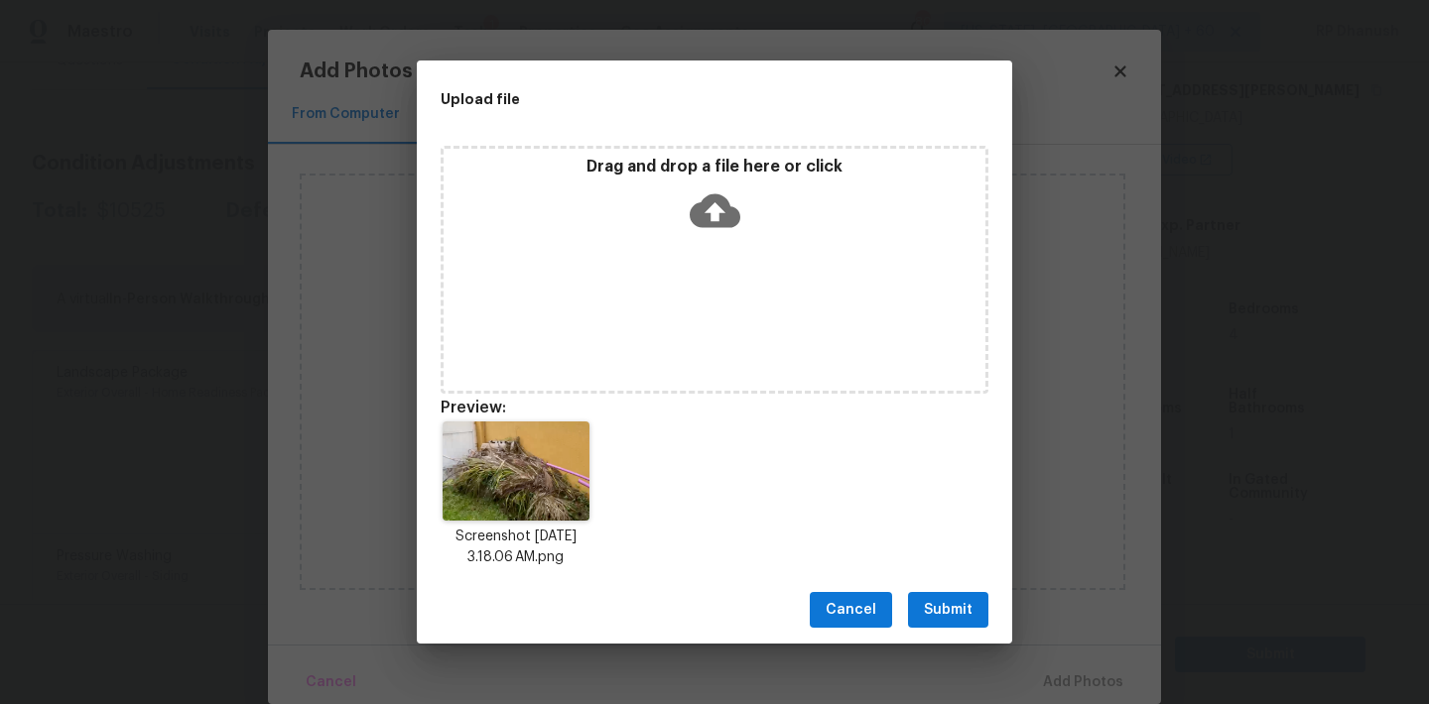
click at [931, 593] on button "Submit" at bounding box center [948, 610] width 80 height 37
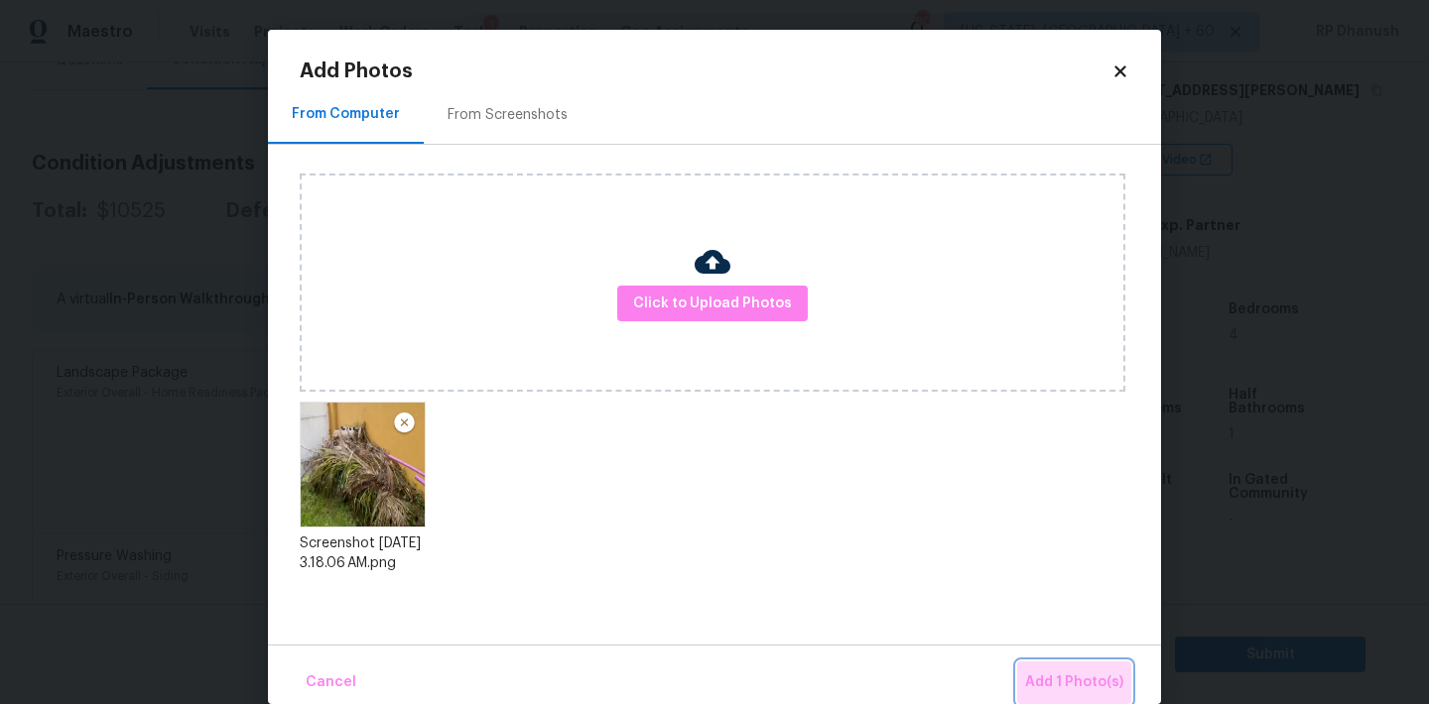
click at [1062, 662] on button "Add 1 Photo(s)" at bounding box center [1074, 683] width 114 height 43
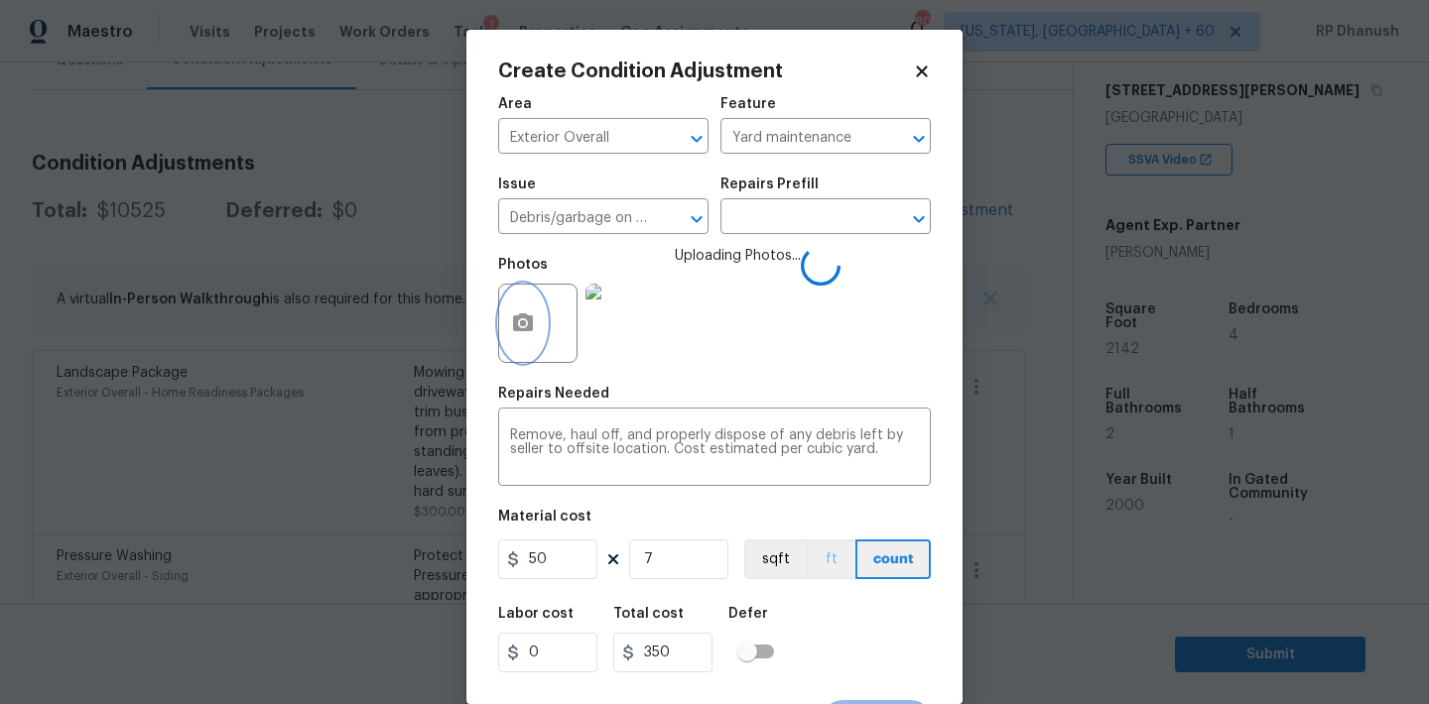
scroll to position [37, 0]
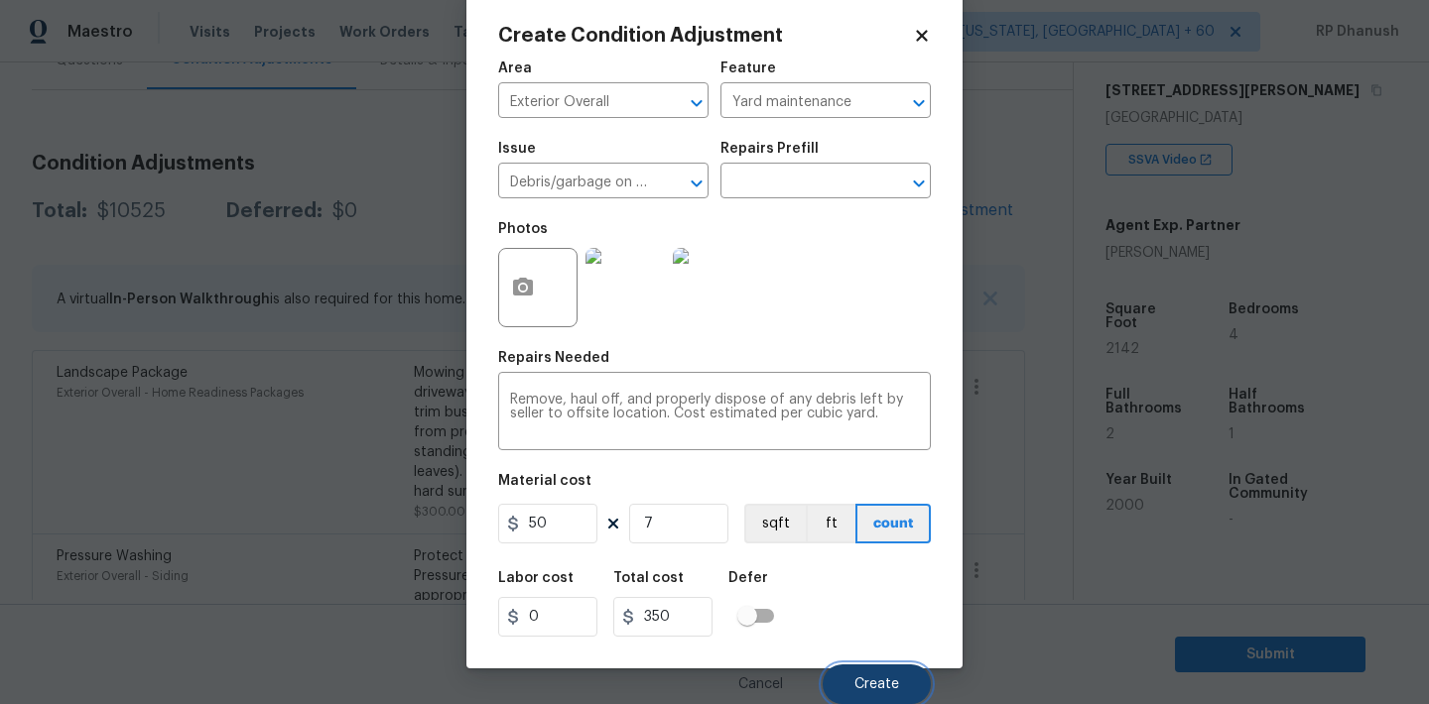
click at [896, 689] on span "Create" at bounding box center [876, 685] width 45 height 15
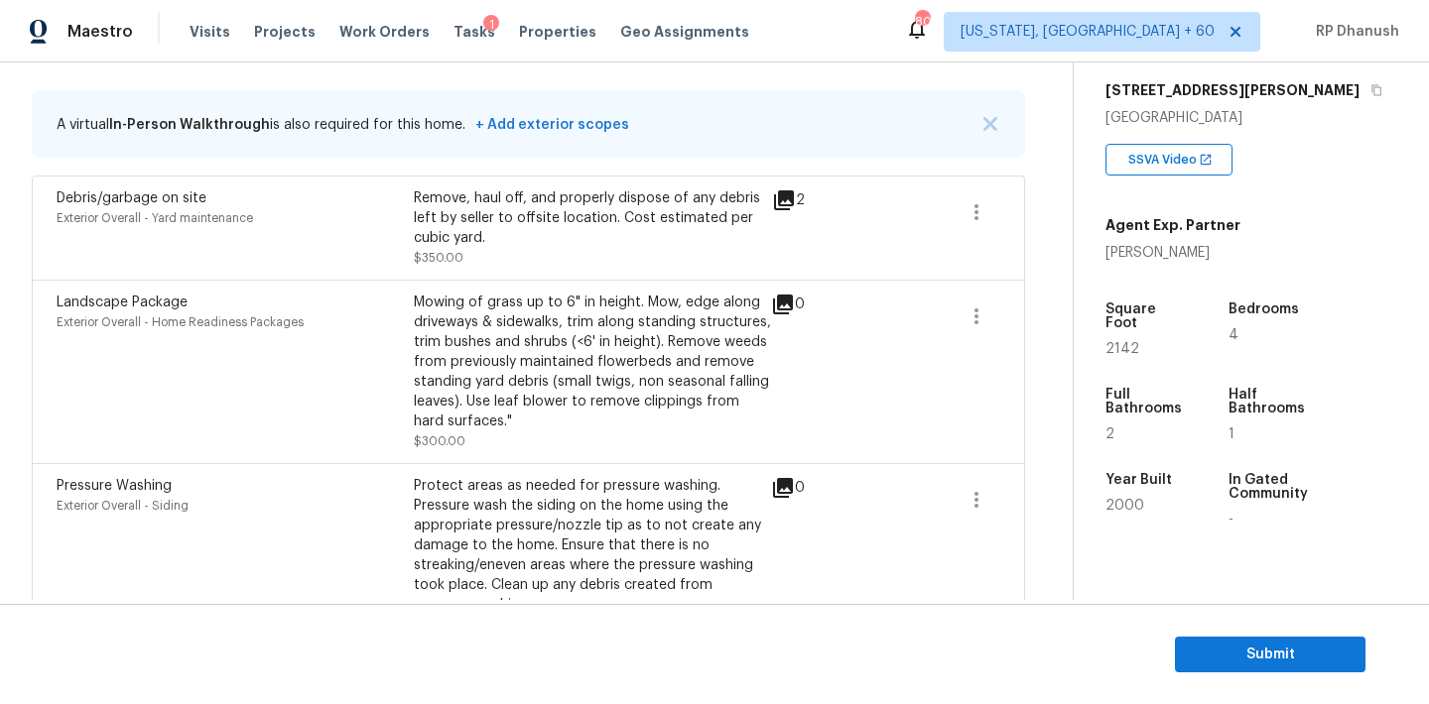
scroll to position [337, 0]
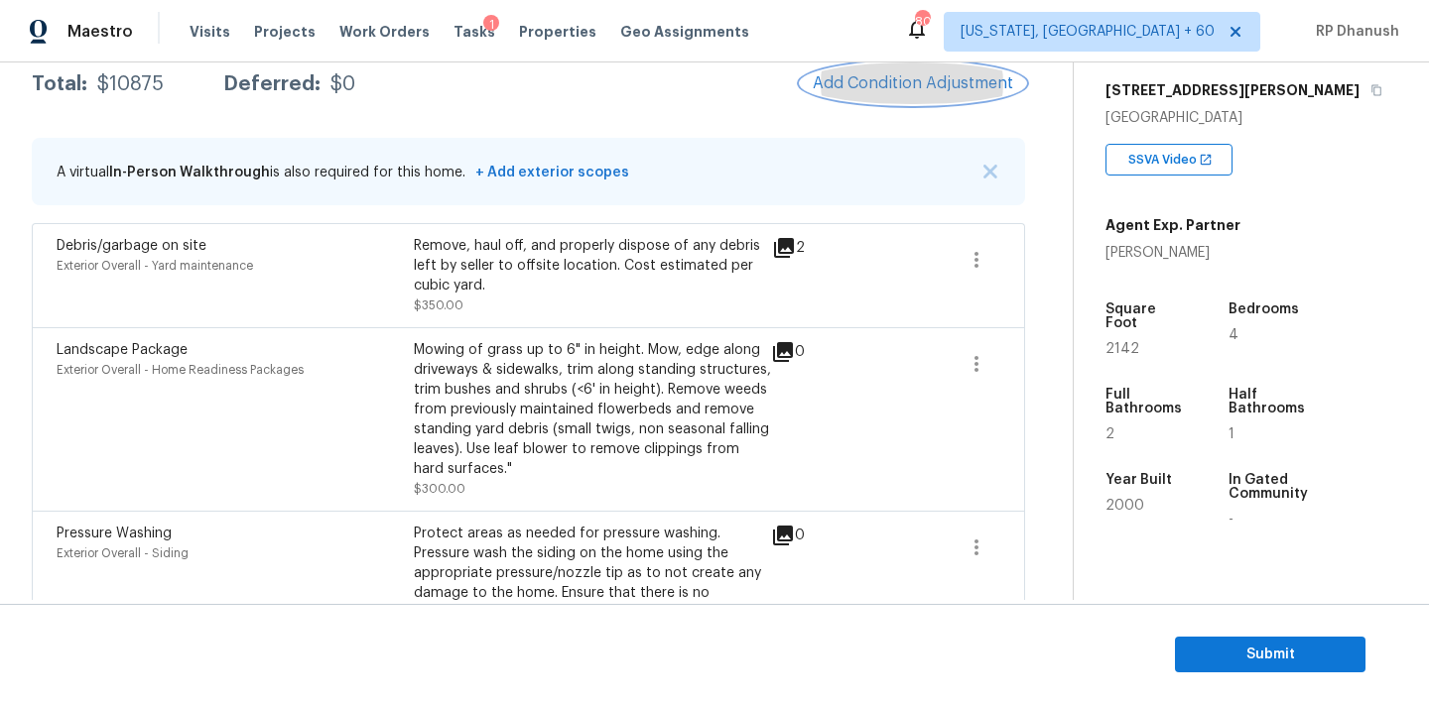
click at [875, 78] on span "Add Condition Adjustment" at bounding box center [913, 83] width 200 height 18
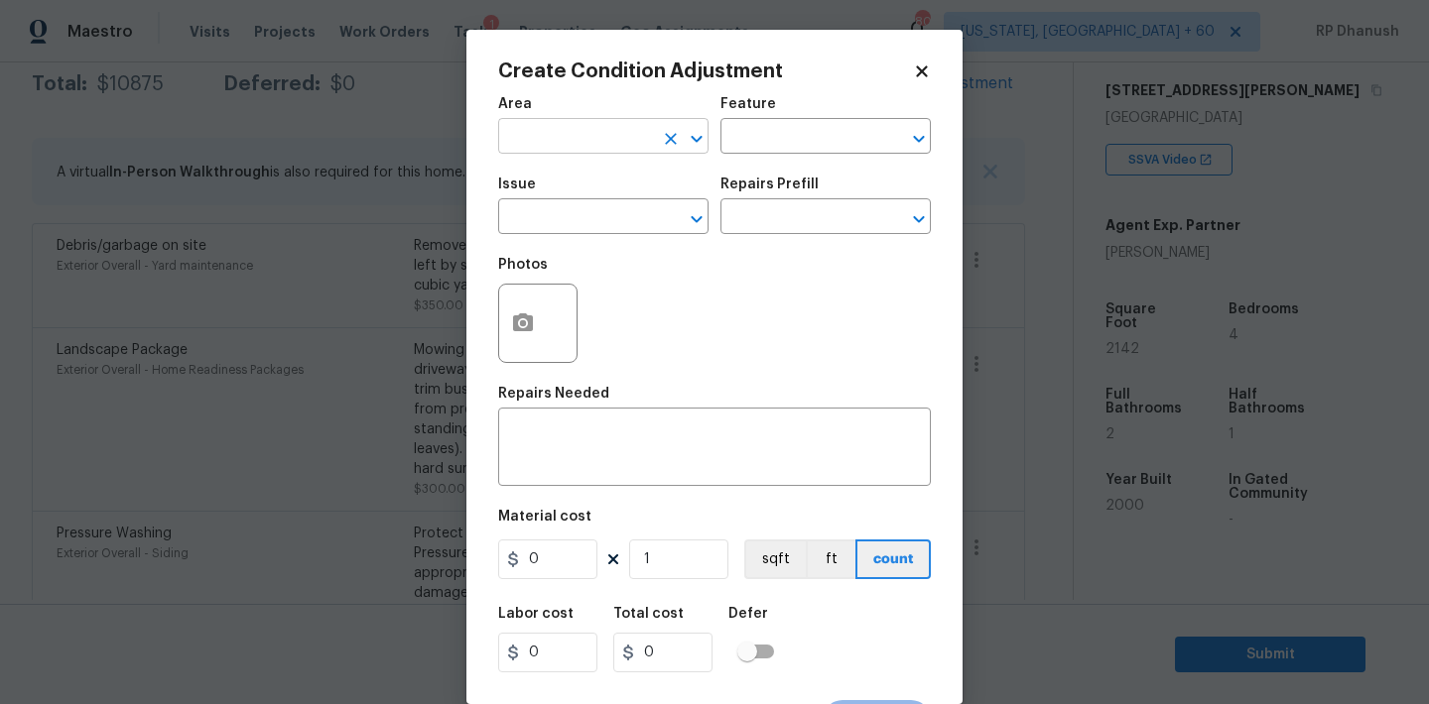
click at [564, 130] on input "text" at bounding box center [575, 138] width 155 height 31
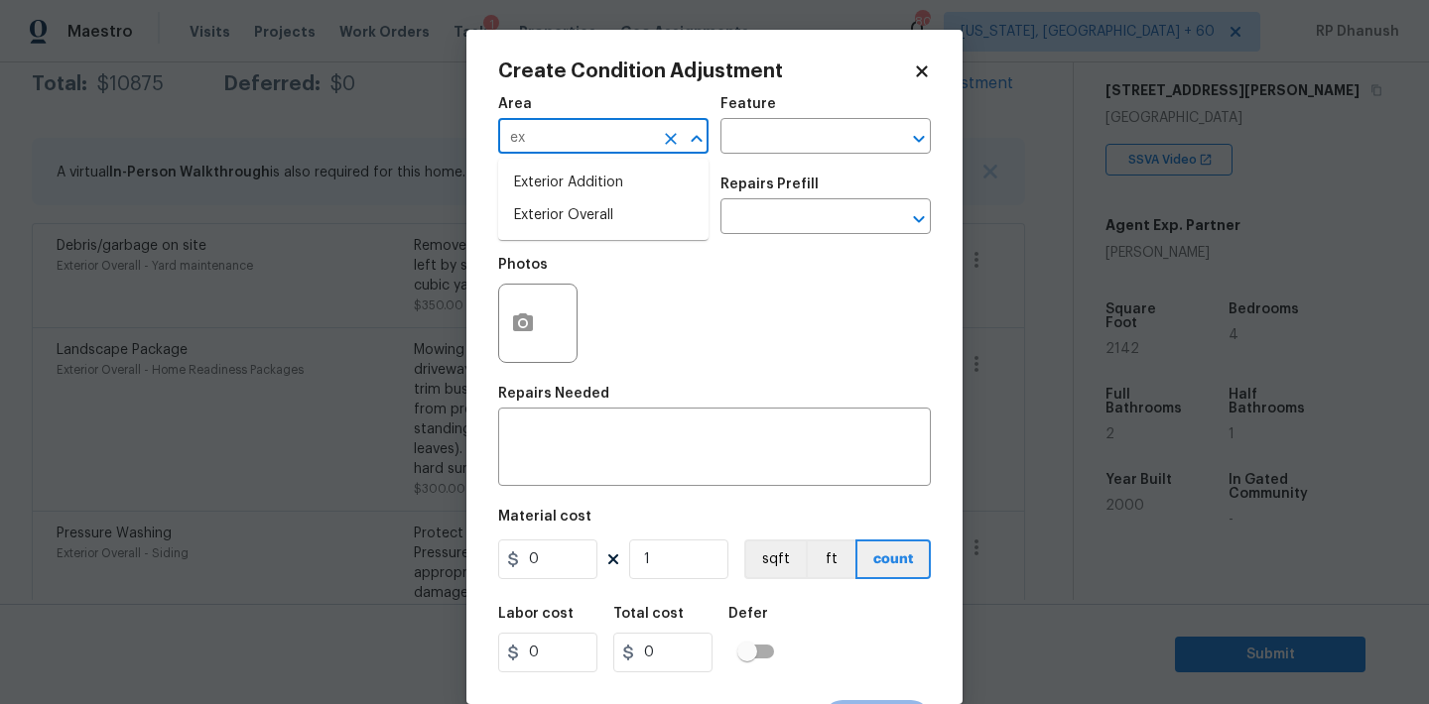
click at [559, 206] on li "Exterior Overall" at bounding box center [603, 215] width 210 height 33
type input "Exterior Overall"
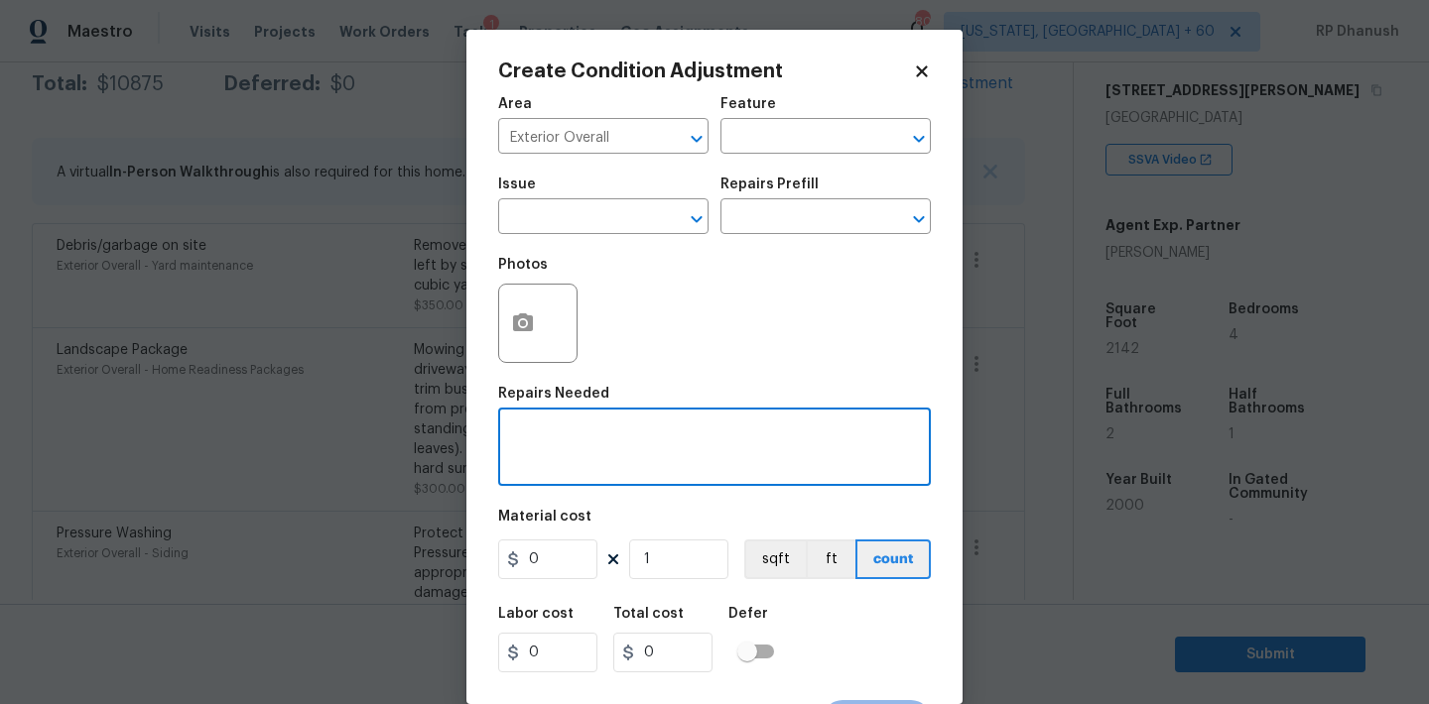
click at [557, 468] on textarea at bounding box center [714, 450] width 409 height 42
type textarea "Siding repairs and overall exterior repairs."
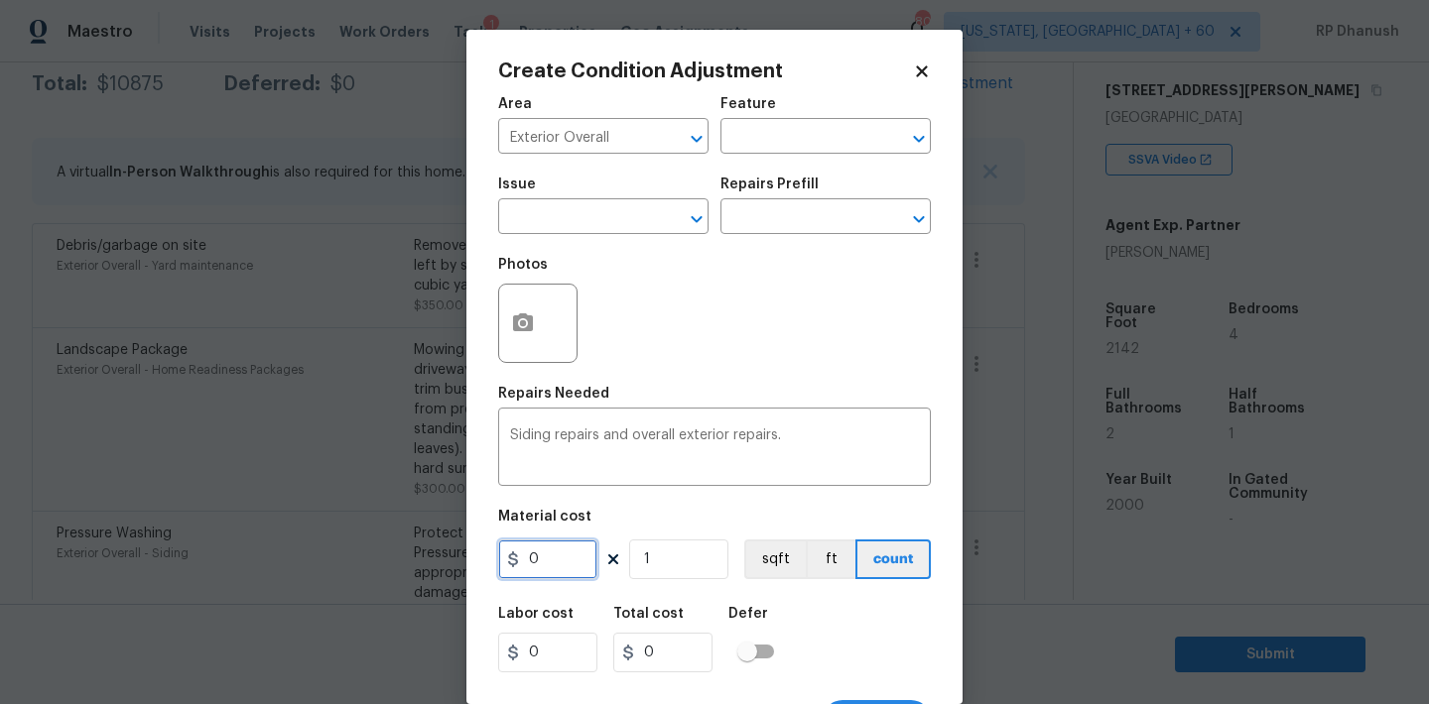
click at [596, 552] on input "0" at bounding box center [547, 560] width 99 height 40
type input "1375"
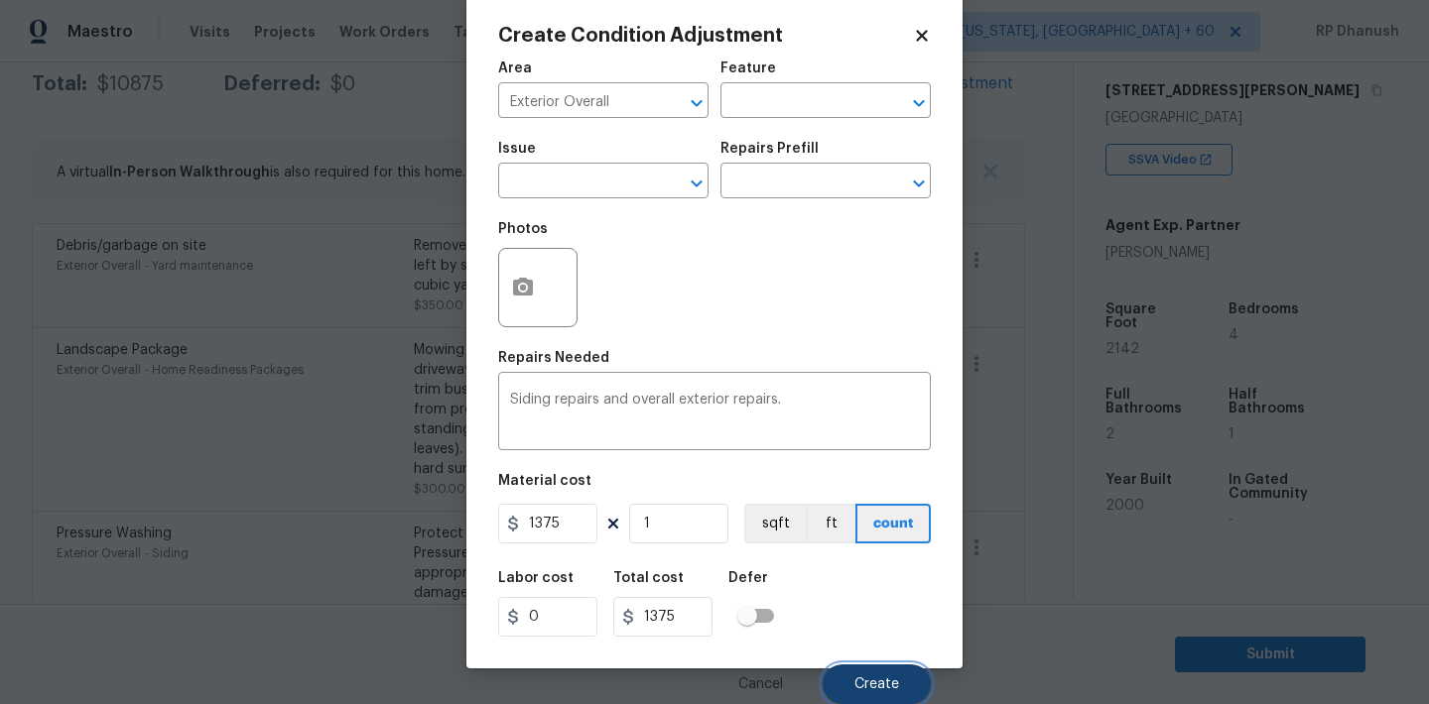
click at [891, 684] on span "Create" at bounding box center [876, 685] width 45 height 15
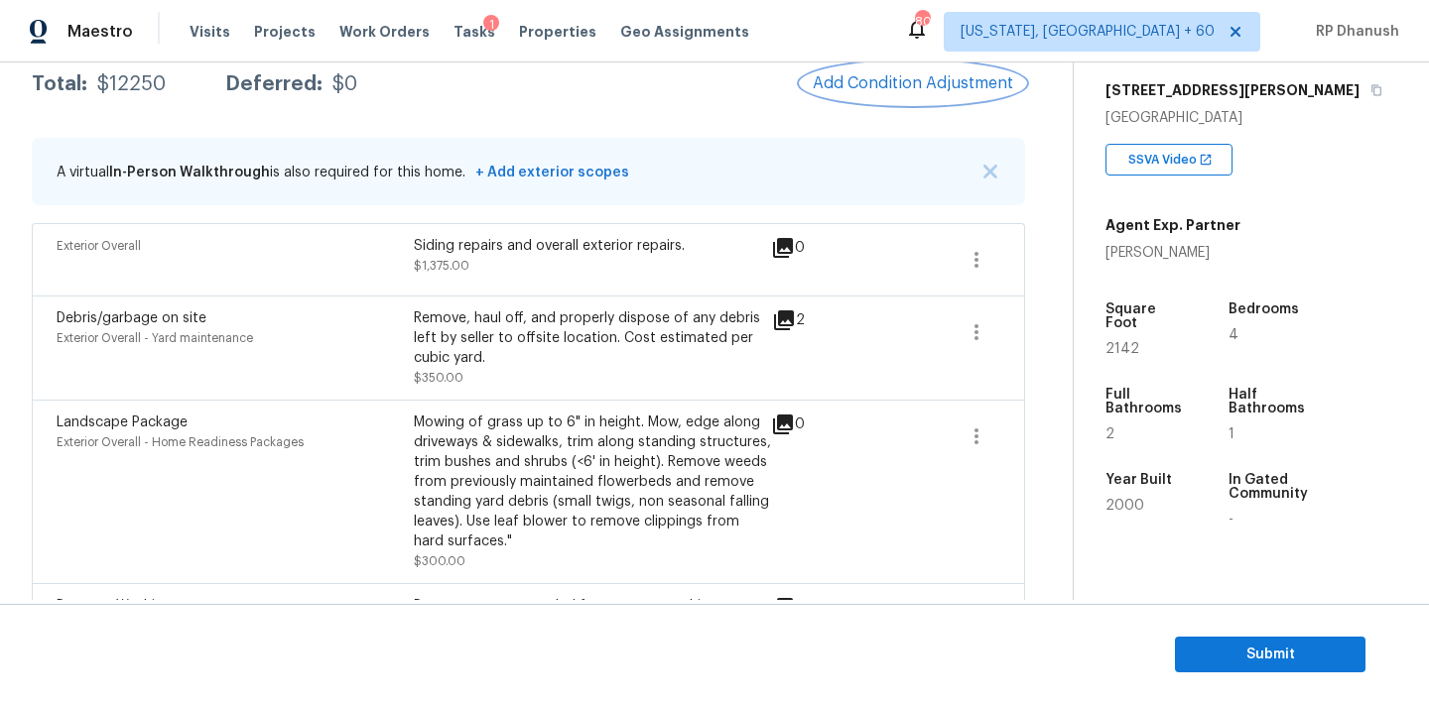
scroll to position [0, 0]
click at [848, 93] on button "Add Condition Adjustment" at bounding box center [913, 84] width 224 height 42
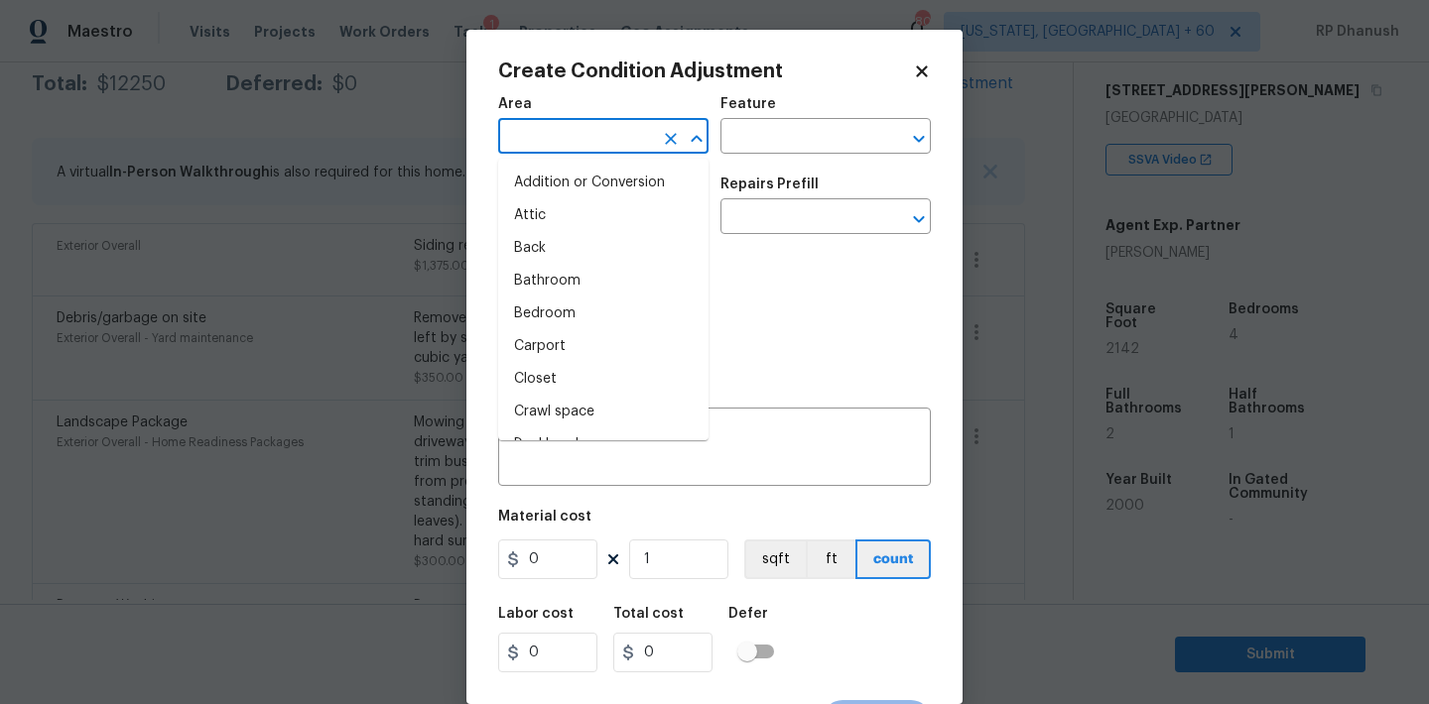
click at [589, 148] on input "text" at bounding box center [575, 138] width 155 height 31
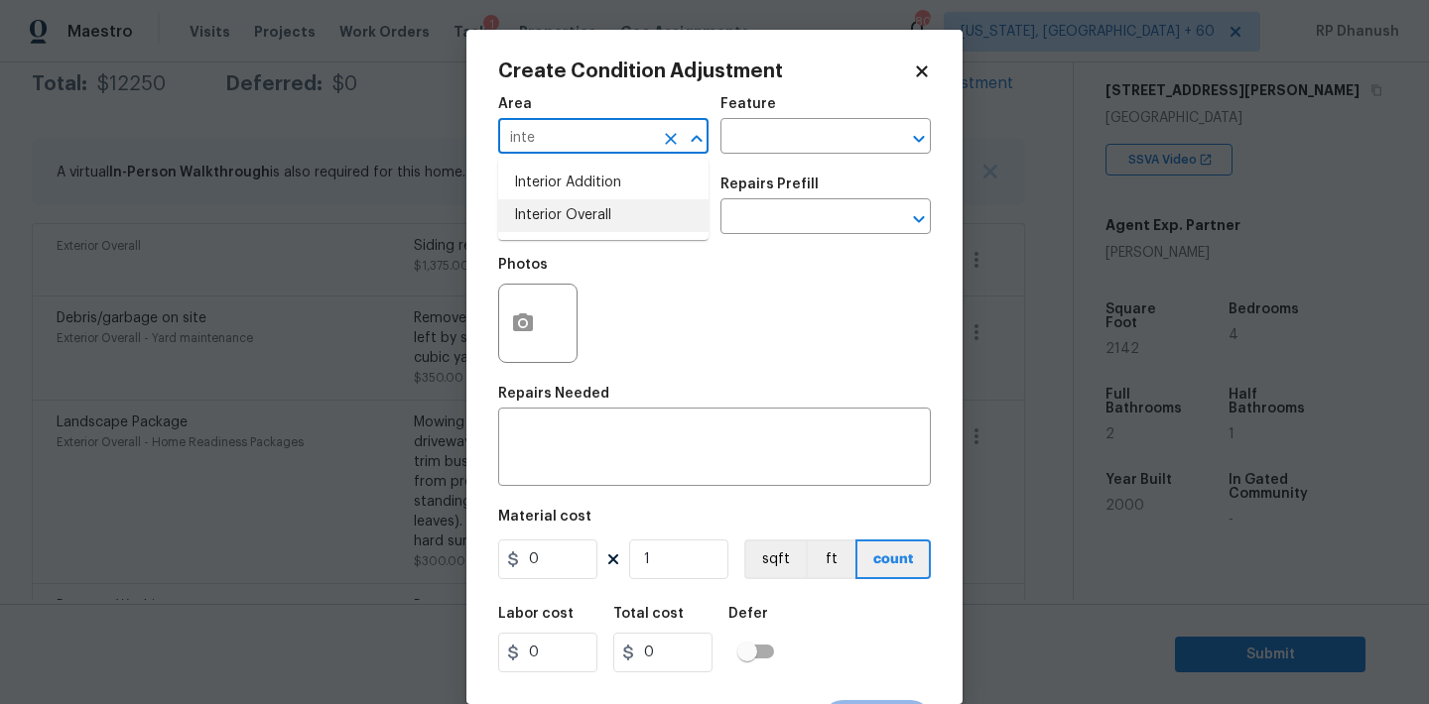
click at [590, 200] on li "Interior Overall" at bounding box center [603, 215] width 210 height 33
type input "Interior Overall"
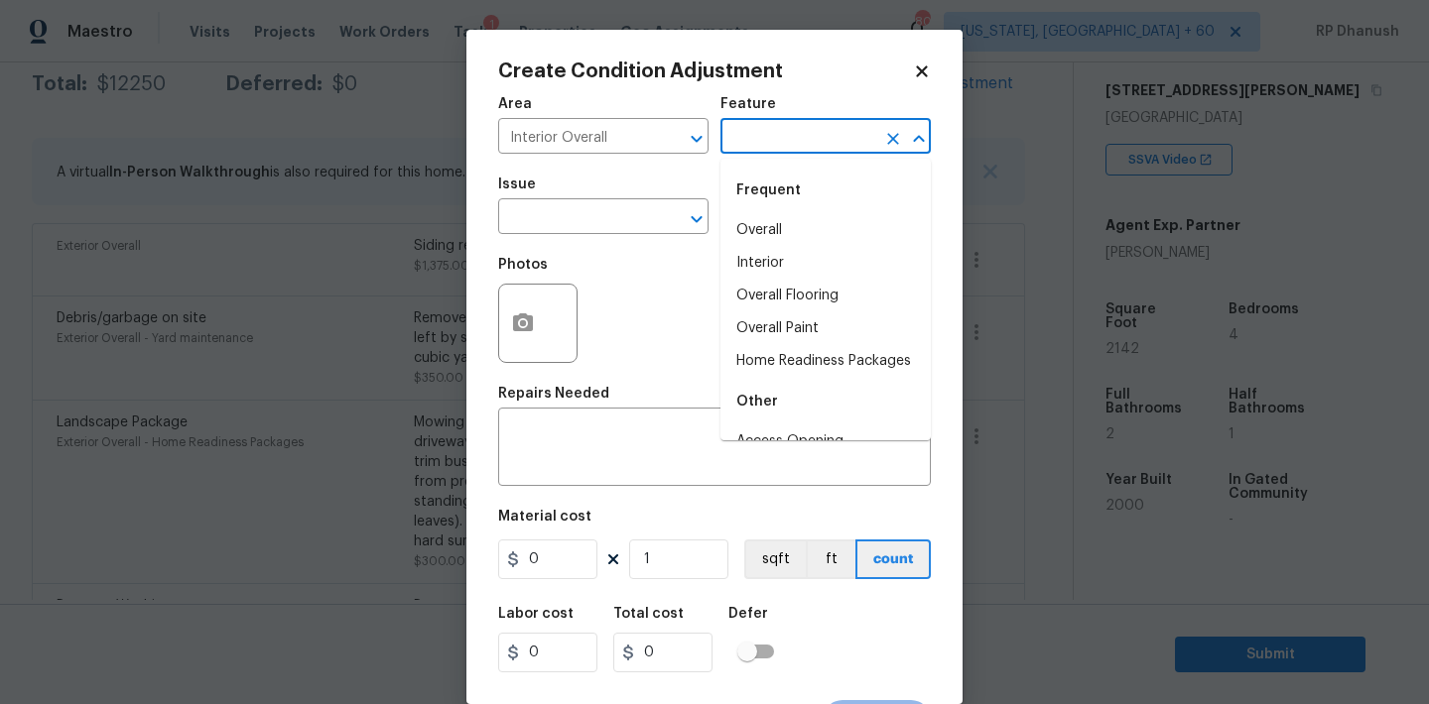
click at [787, 147] on input "text" at bounding box center [797, 138] width 155 height 31
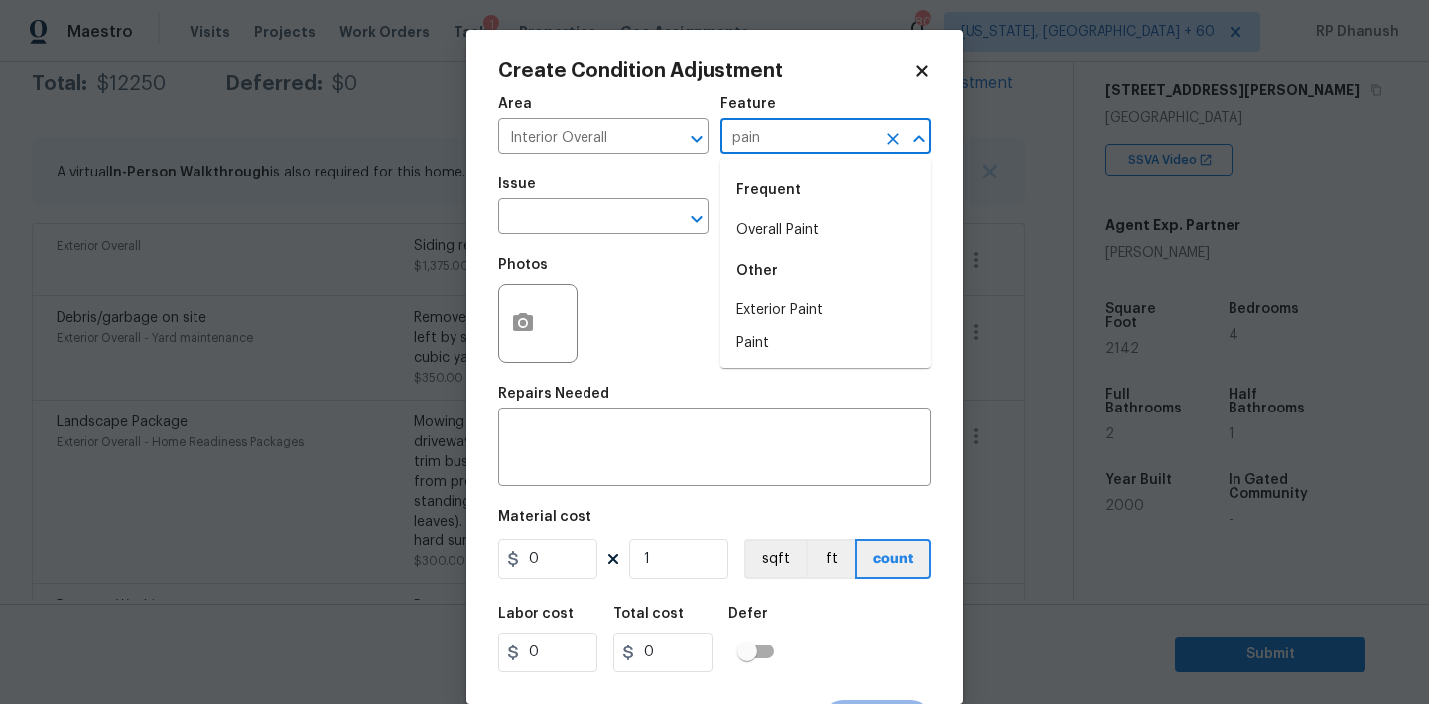
click at [775, 218] on li "Overall Paint" at bounding box center [825, 230] width 210 height 33
type input "Overall Paint"
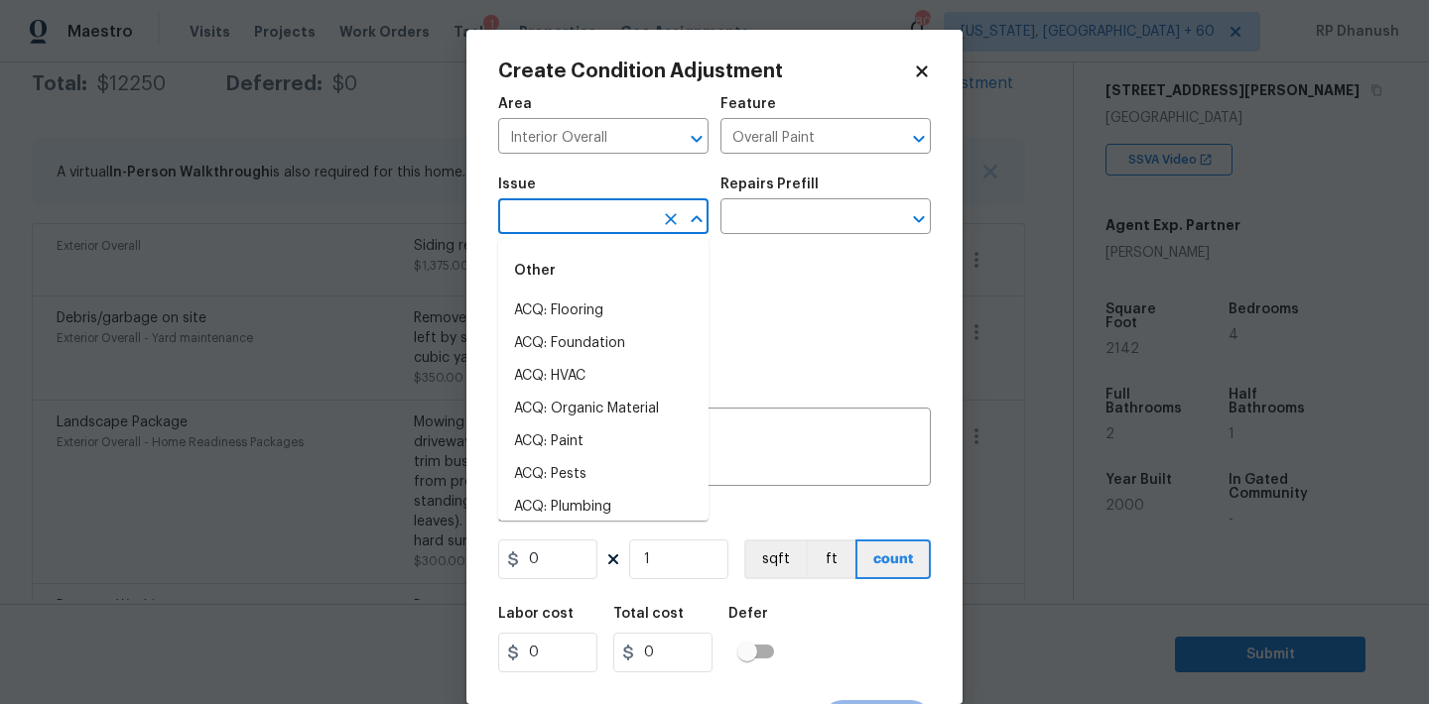
click at [626, 222] on input "text" at bounding box center [575, 218] width 155 height 31
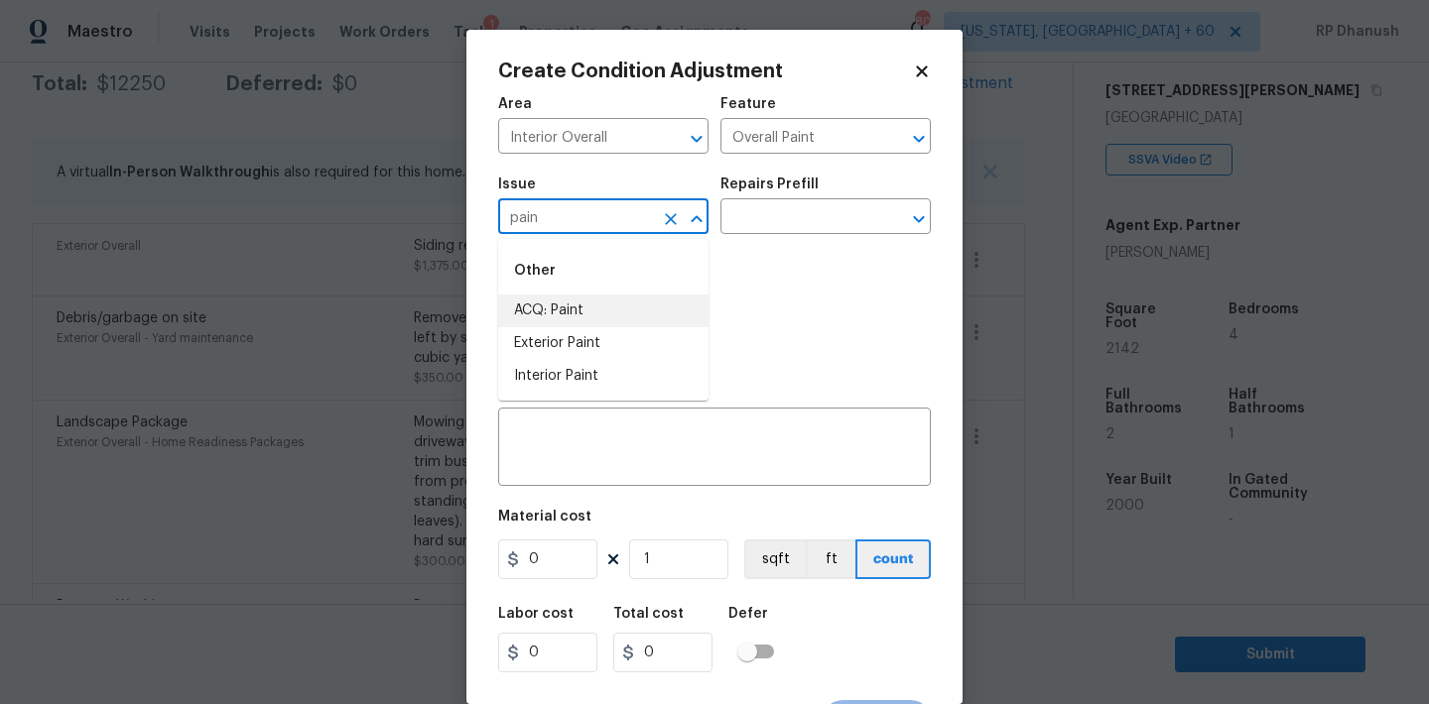
click at [600, 318] on li "ACQ: Paint" at bounding box center [603, 311] width 210 height 33
type input "ACQ: Paint"
click at [837, 226] on input "text" at bounding box center [797, 218] width 155 height 31
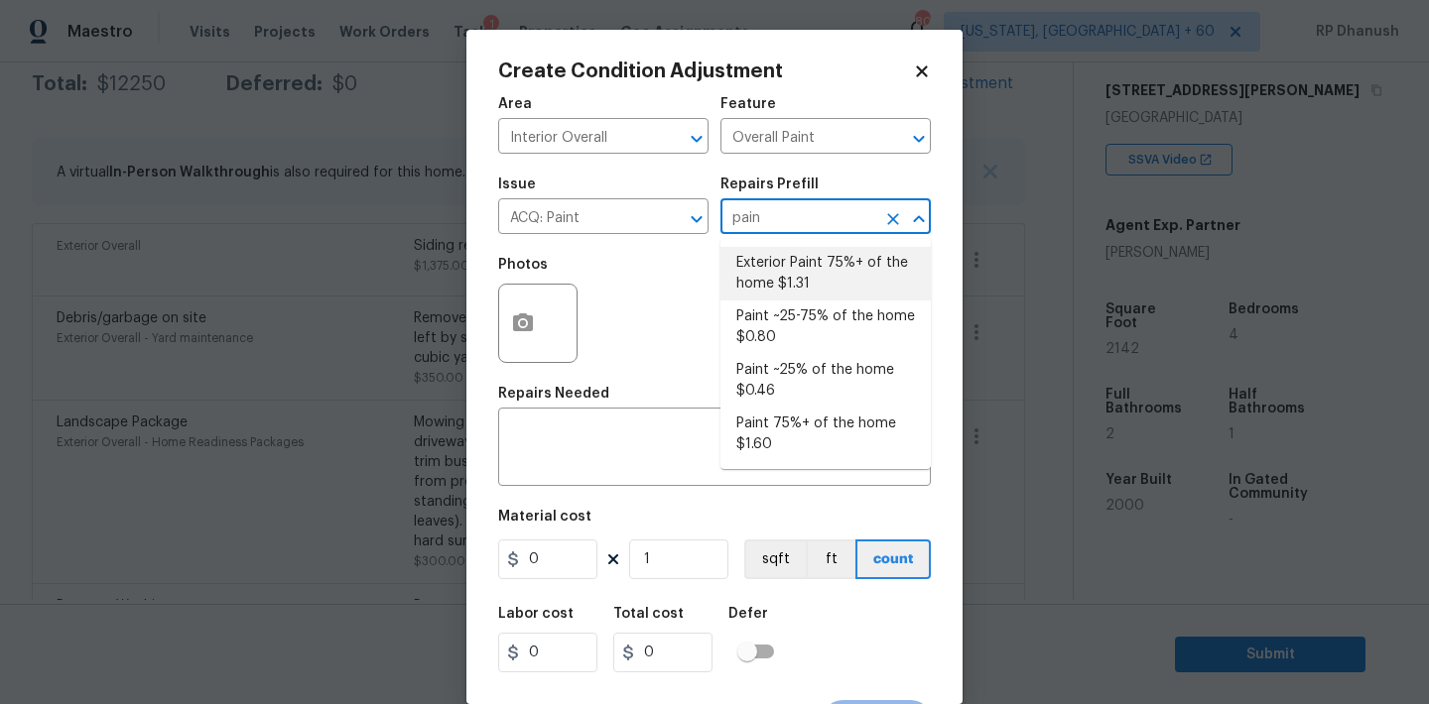
type input "pain"
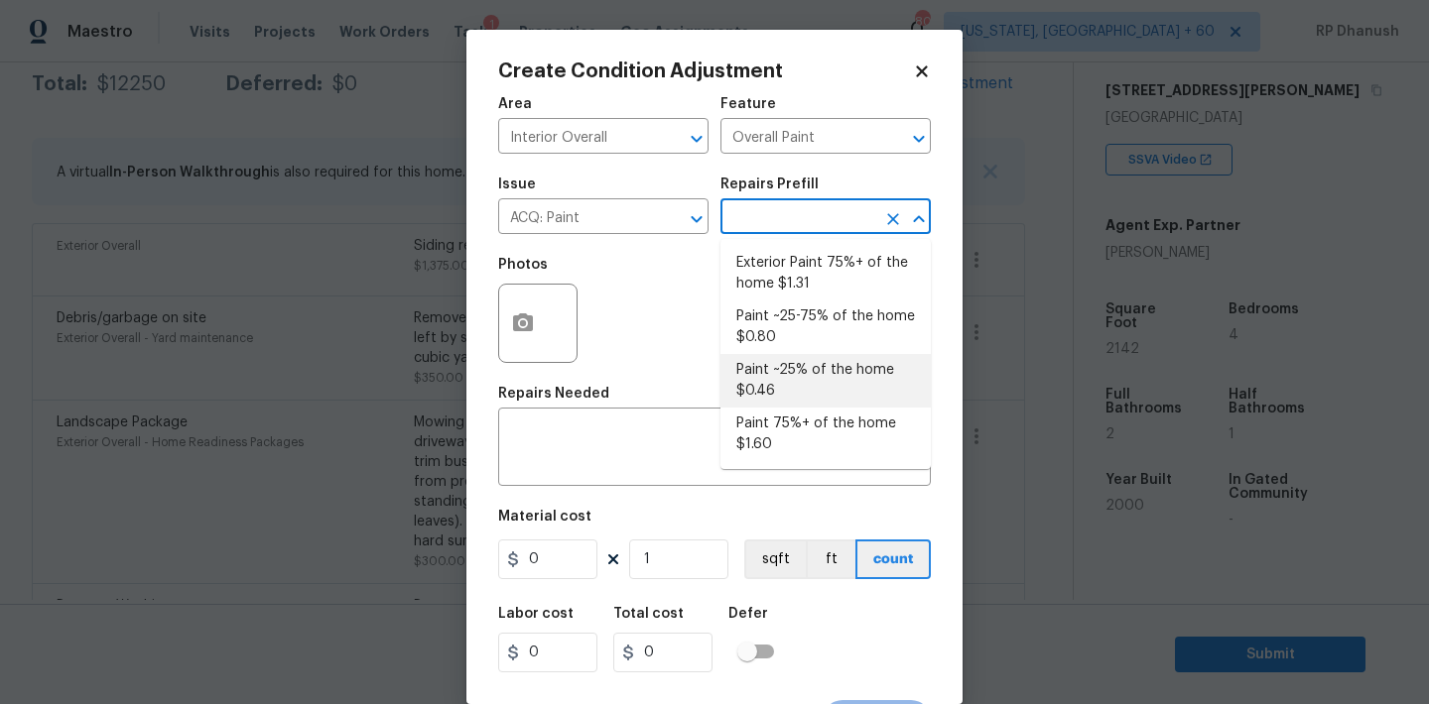
click at [825, 383] on li "Paint ~25% of the home $0.46" at bounding box center [825, 381] width 210 height 54
type input "Acquisition"
type textarea "Acquisition Scope: ~25% of the home needs interior paint"
type input "0.46"
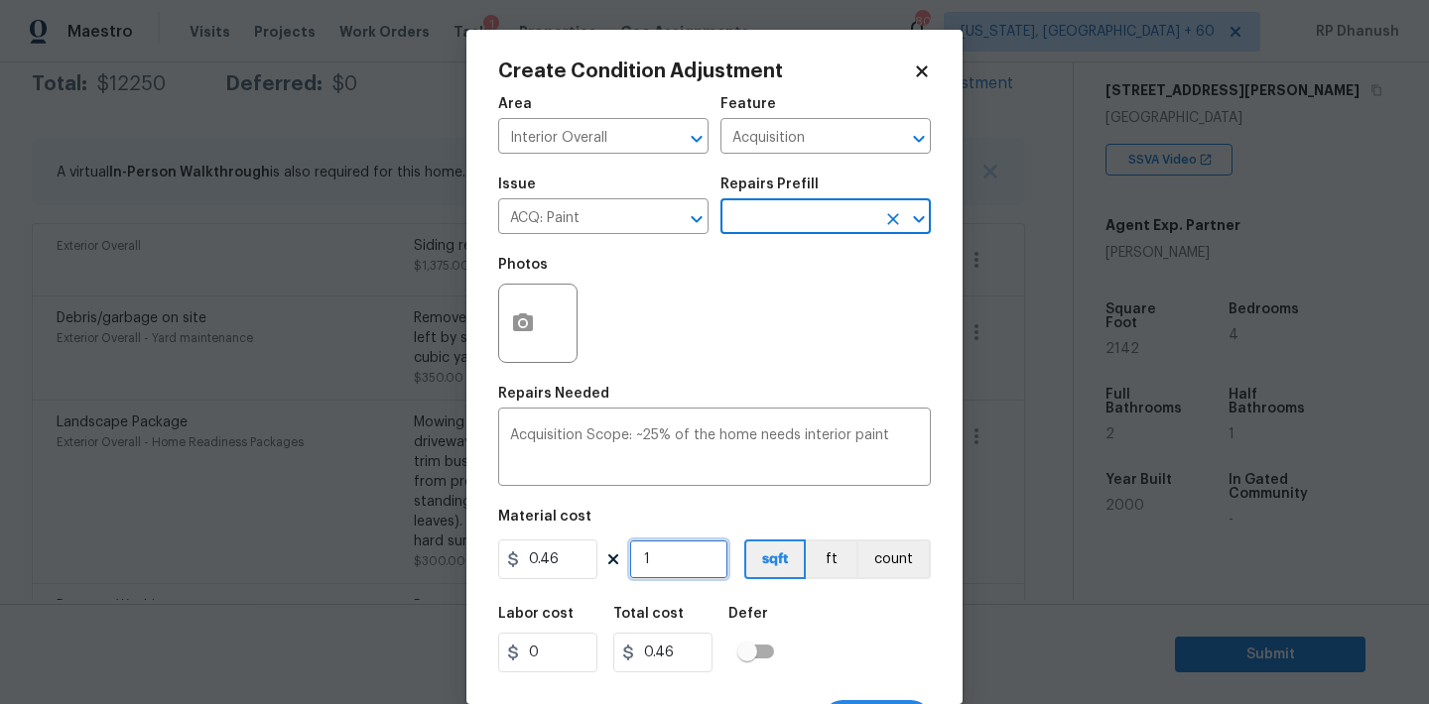
click at [702, 569] on input "1" at bounding box center [678, 560] width 99 height 40
type input "0"
type input "2"
type input "0.92"
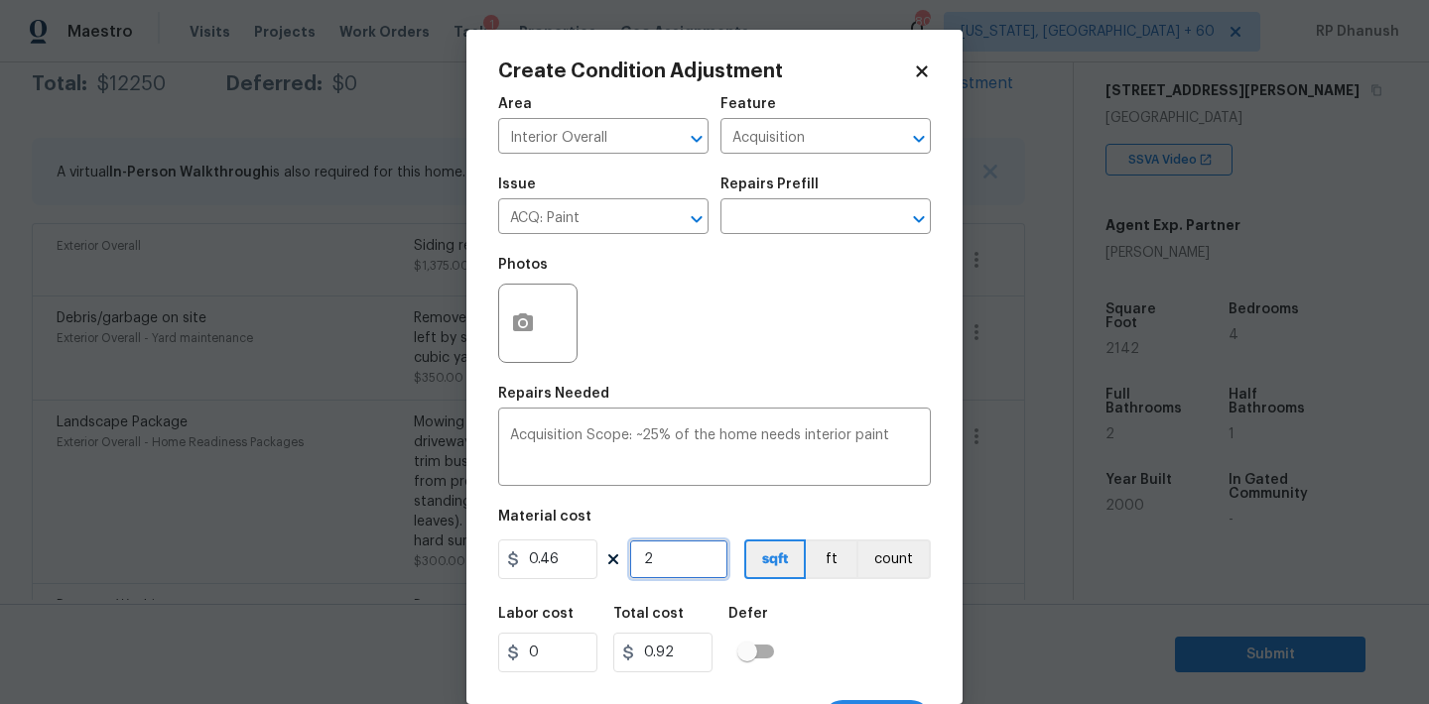
type input "21"
type input "9.66"
type input "214"
type input "98.44"
type input "2142"
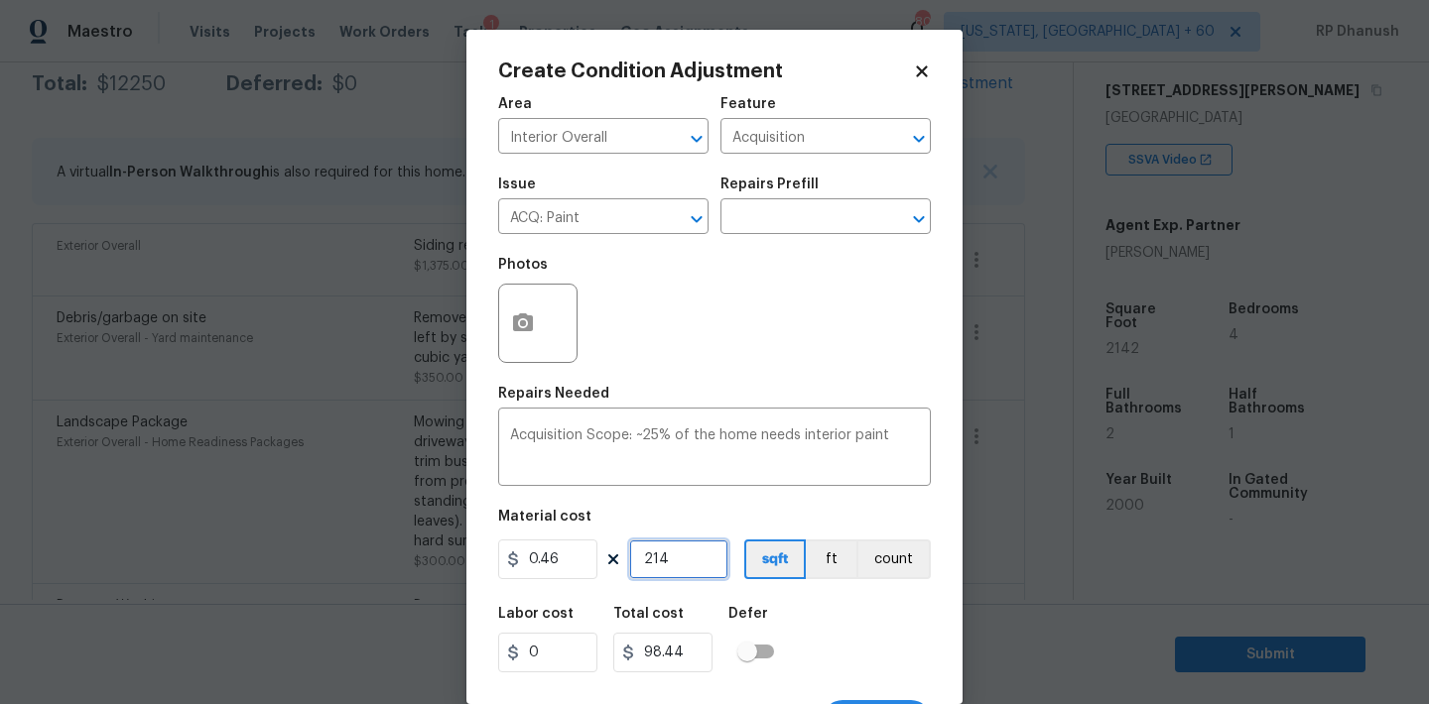
type input "985.32"
type input "2142"
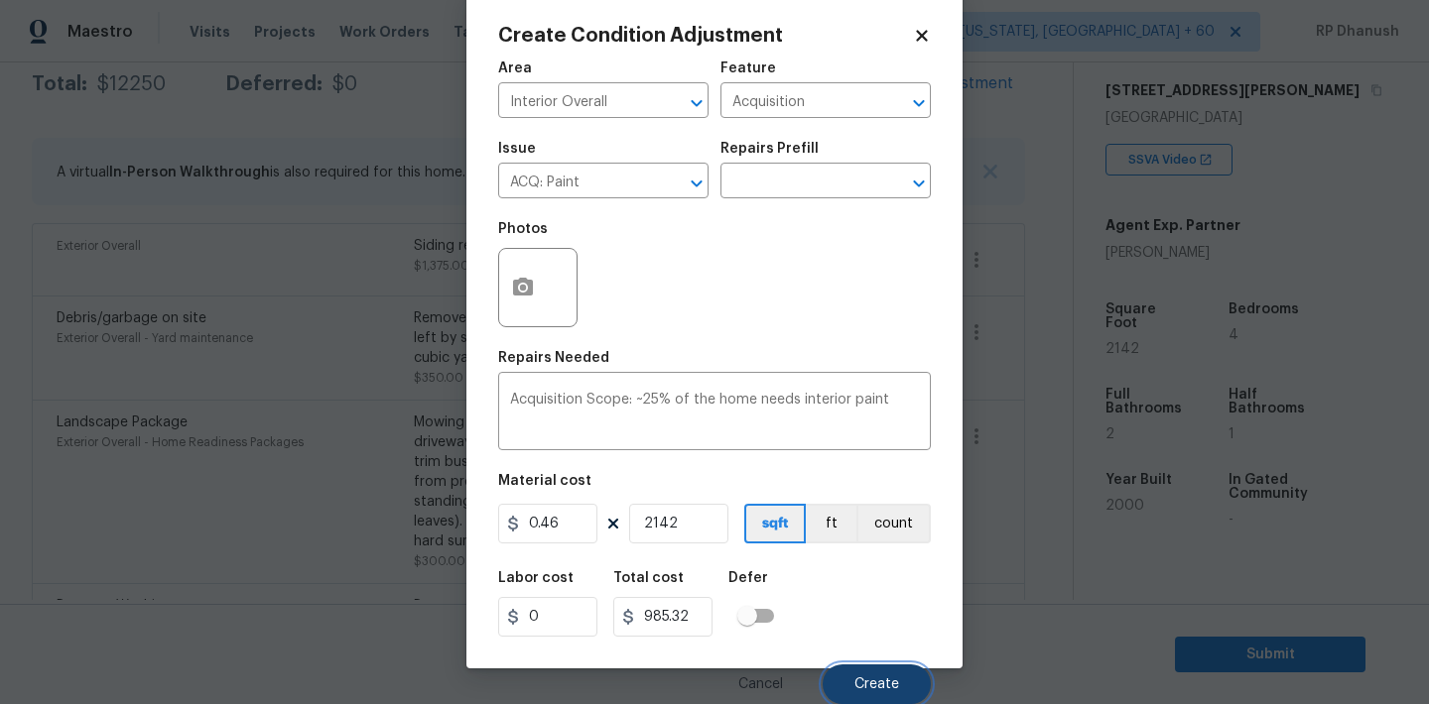
click at [863, 676] on button "Create" at bounding box center [876, 685] width 108 height 40
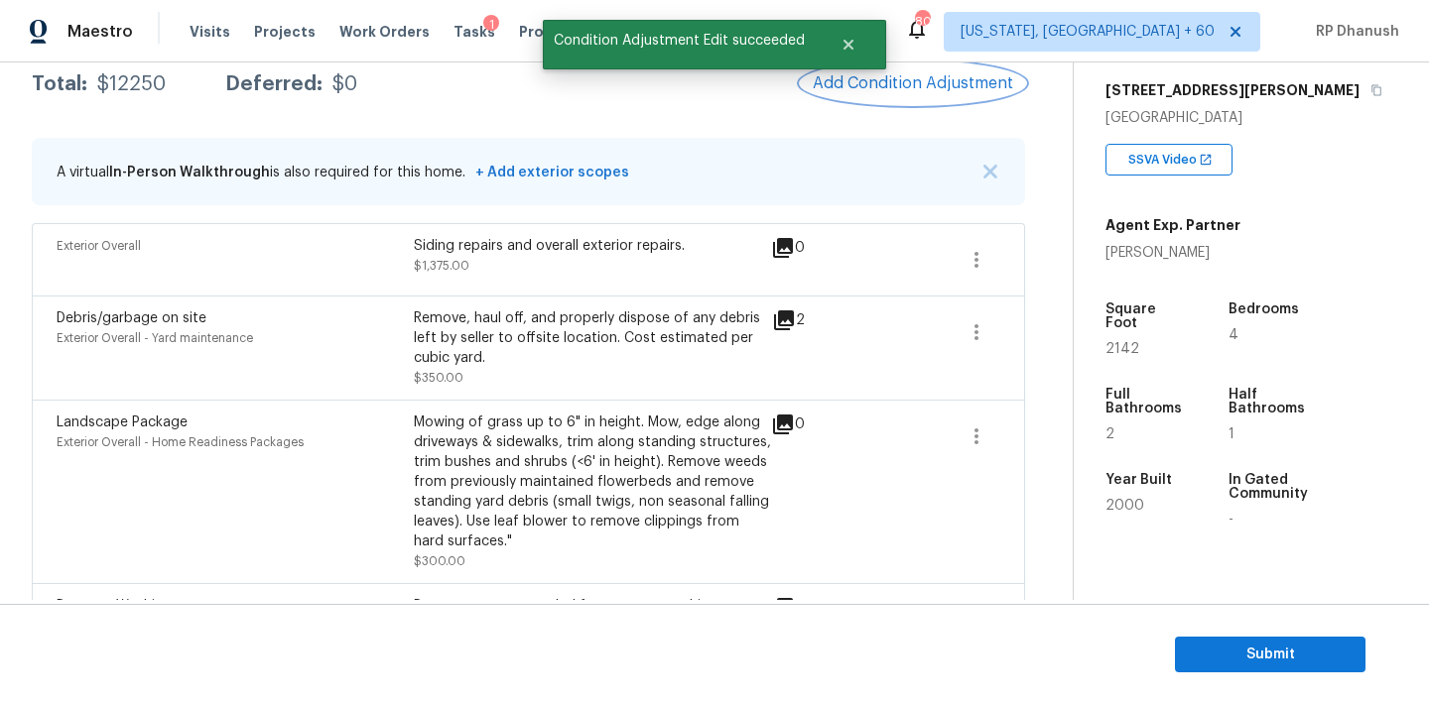
scroll to position [0, 0]
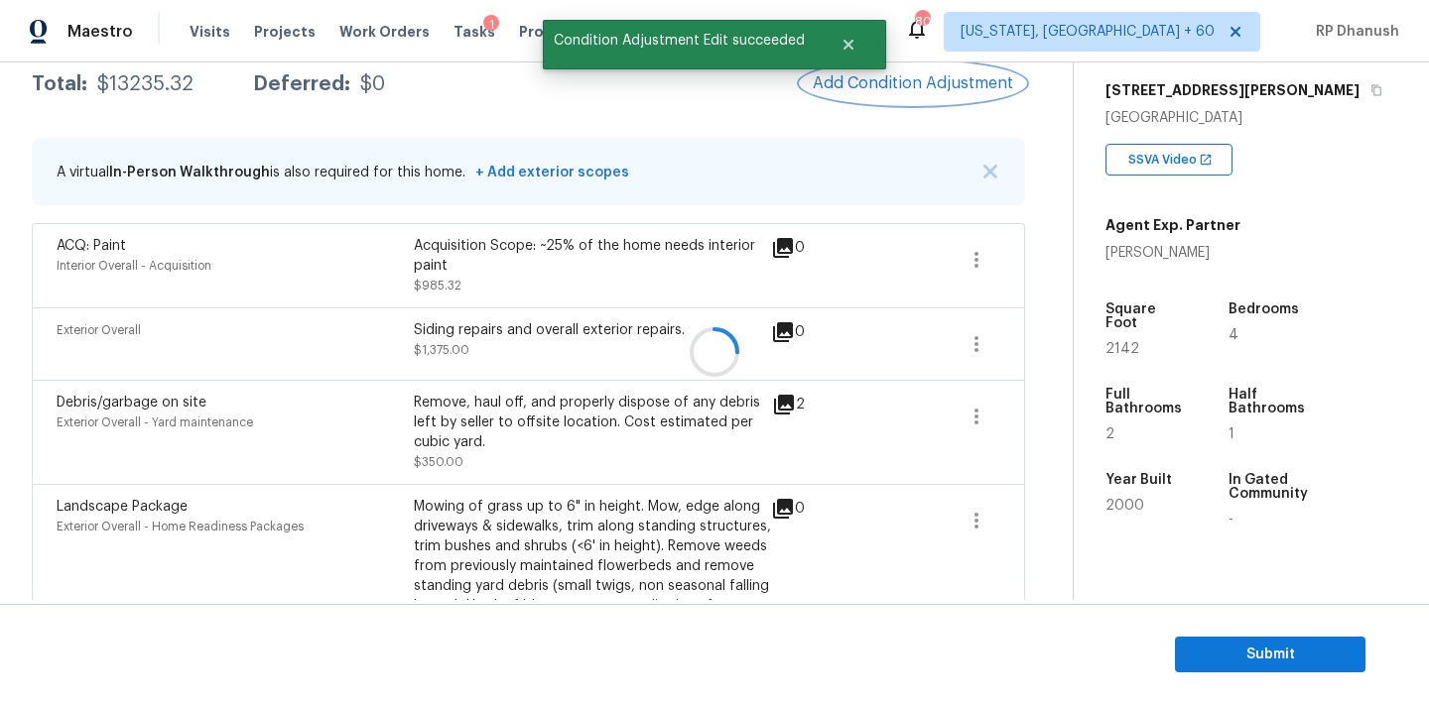
click at [953, 96] on button "Add Condition Adjustment" at bounding box center [913, 84] width 224 height 42
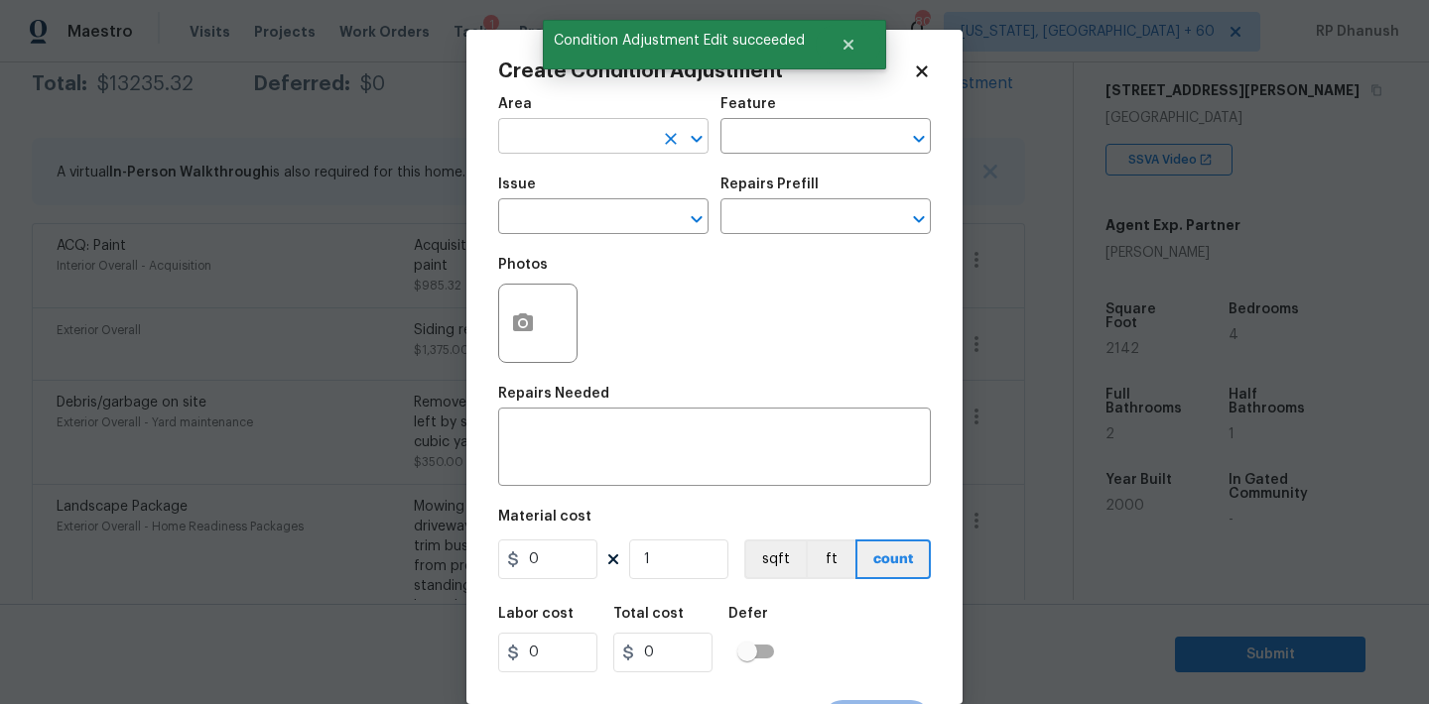
click at [591, 141] on input "text" at bounding box center [575, 138] width 155 height 31
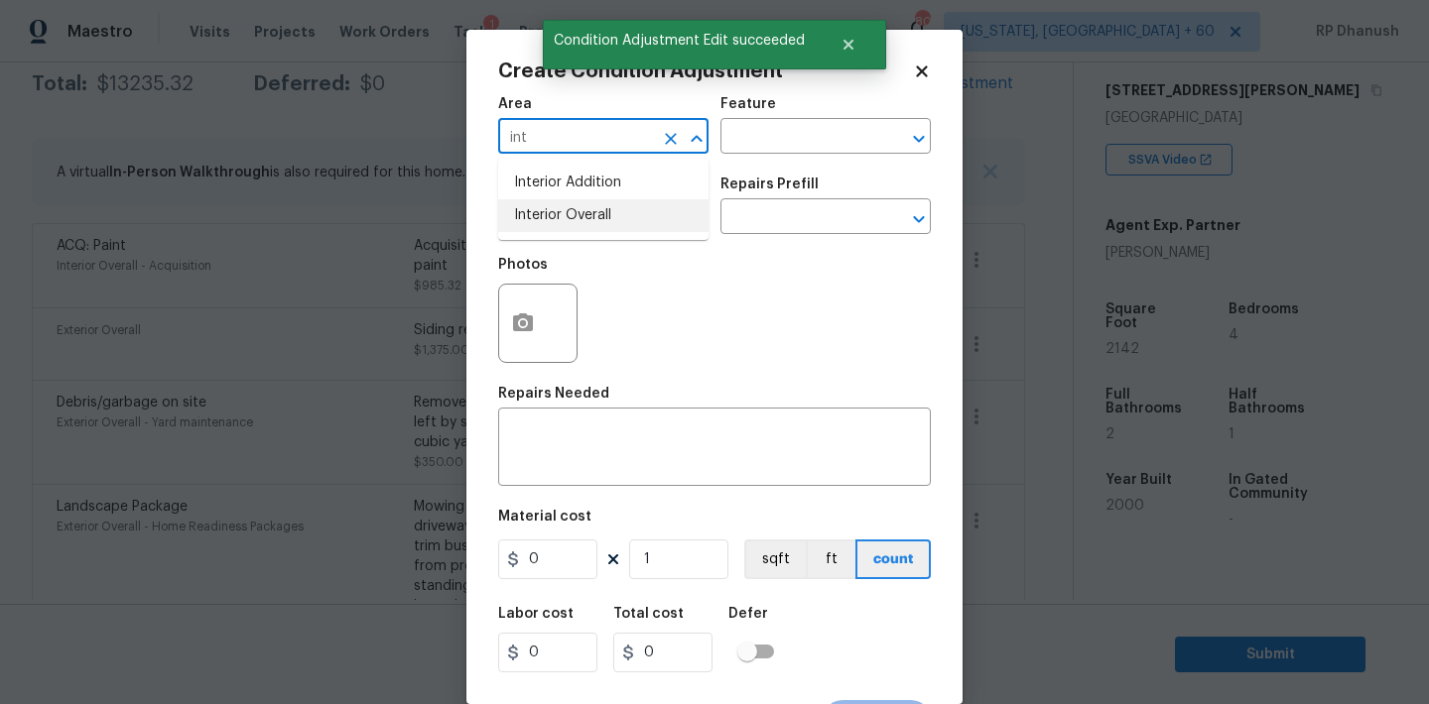
click at [587, 209] on li "Interior Overall" at bounding box center [603, 215] width 210 height 33
type input "Interior Overall"
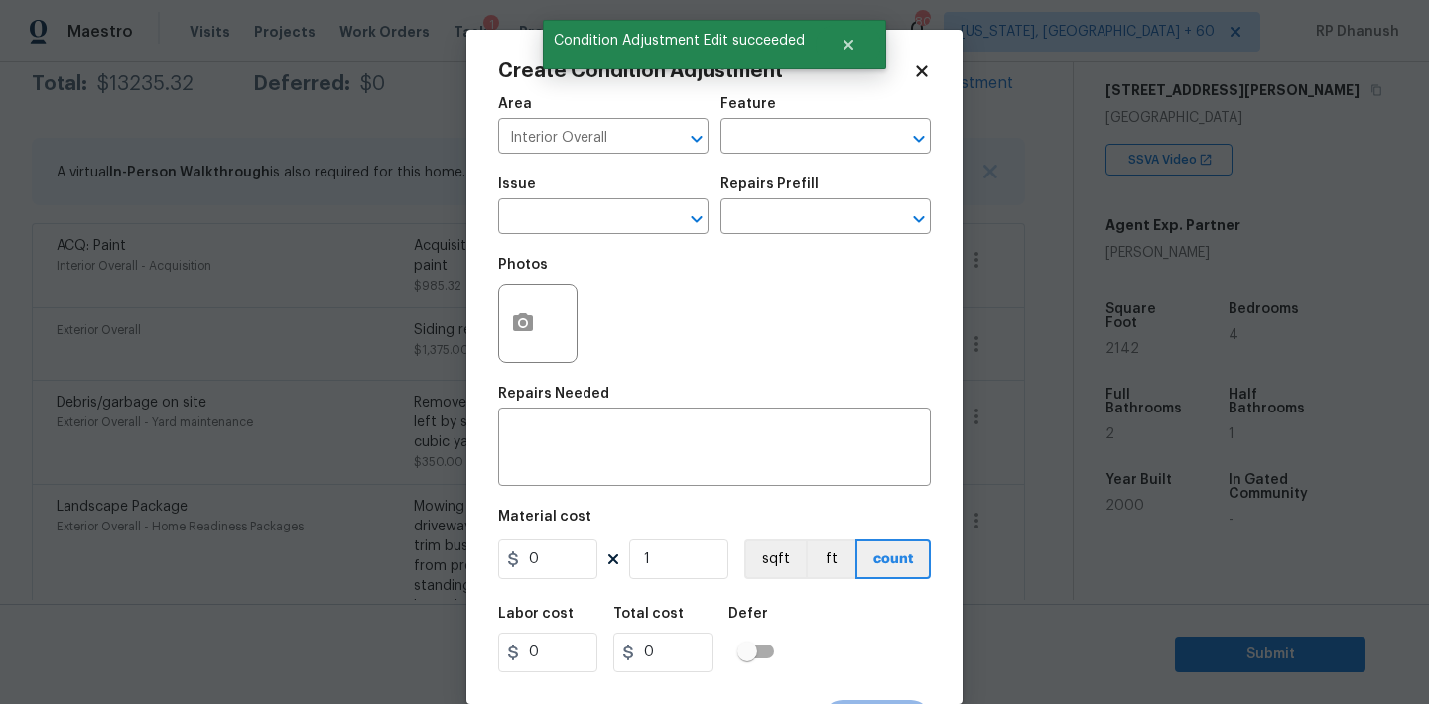
click at [764, 158] on div "Area Interior Overall ​ Feature ​" at bounding box center [714, 125] width 433 height 80
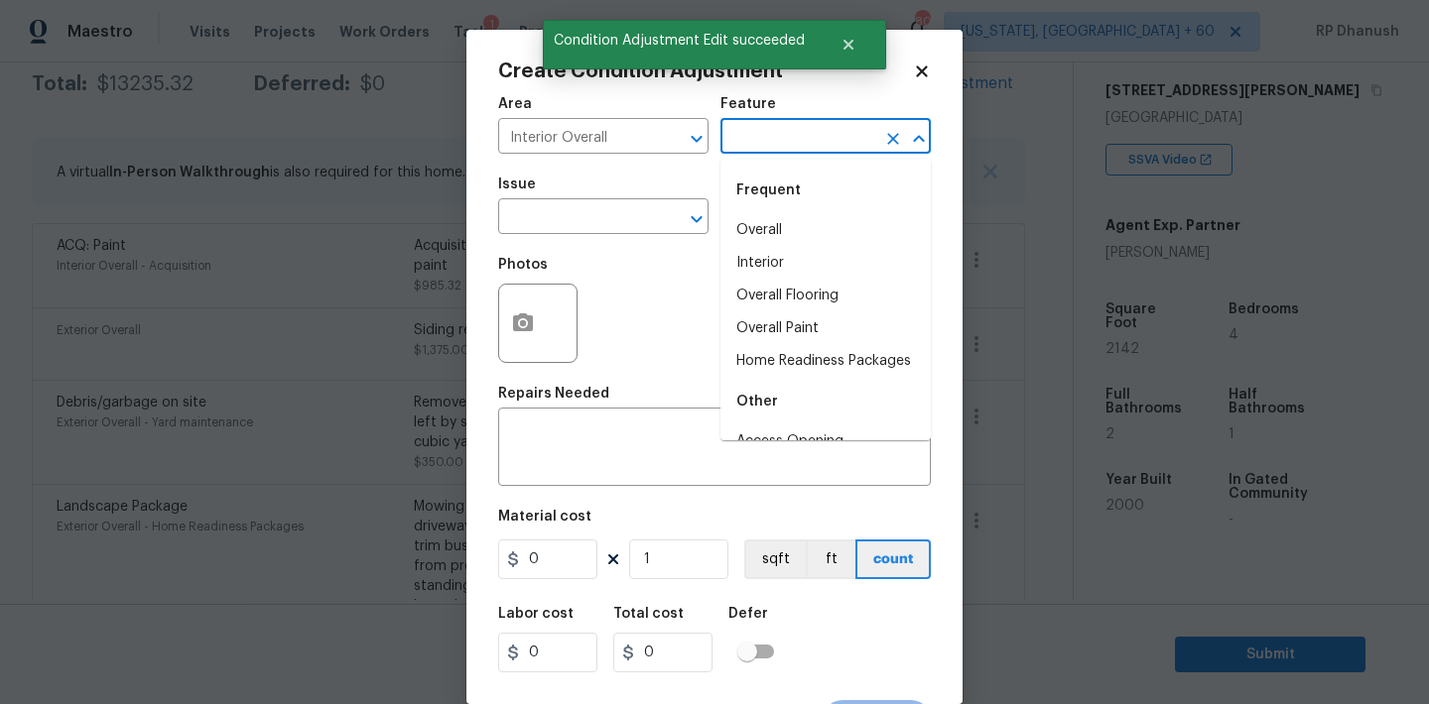
click at [778, 142] on input "text" at bounding box center [797, 138] width 155 height 31
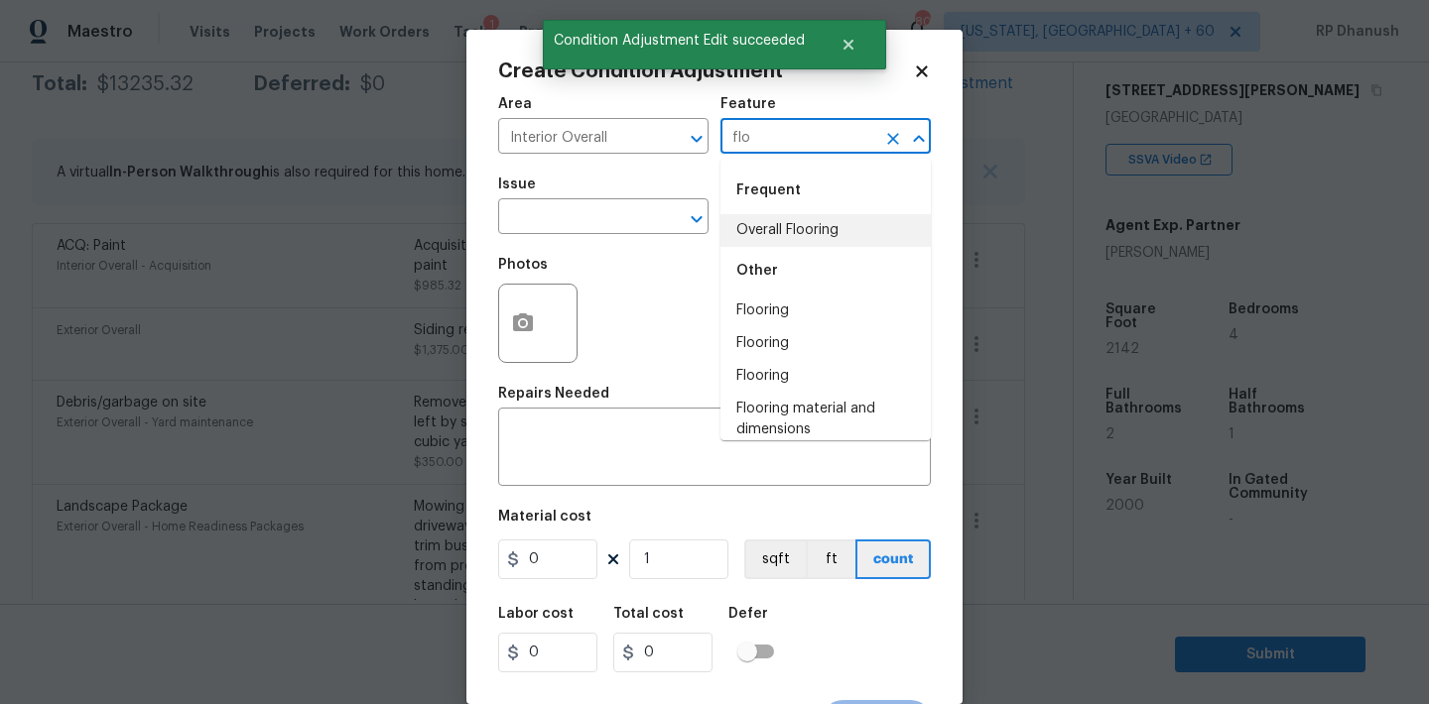
drag, startPoint x: 756, startPoint y: 247, endPoint x: 746, endPoint y: 233, distance: 17.1
click at [756, 247] on div "Other" at bounding box center [825, 271] width 210 height 48
type input "flo"
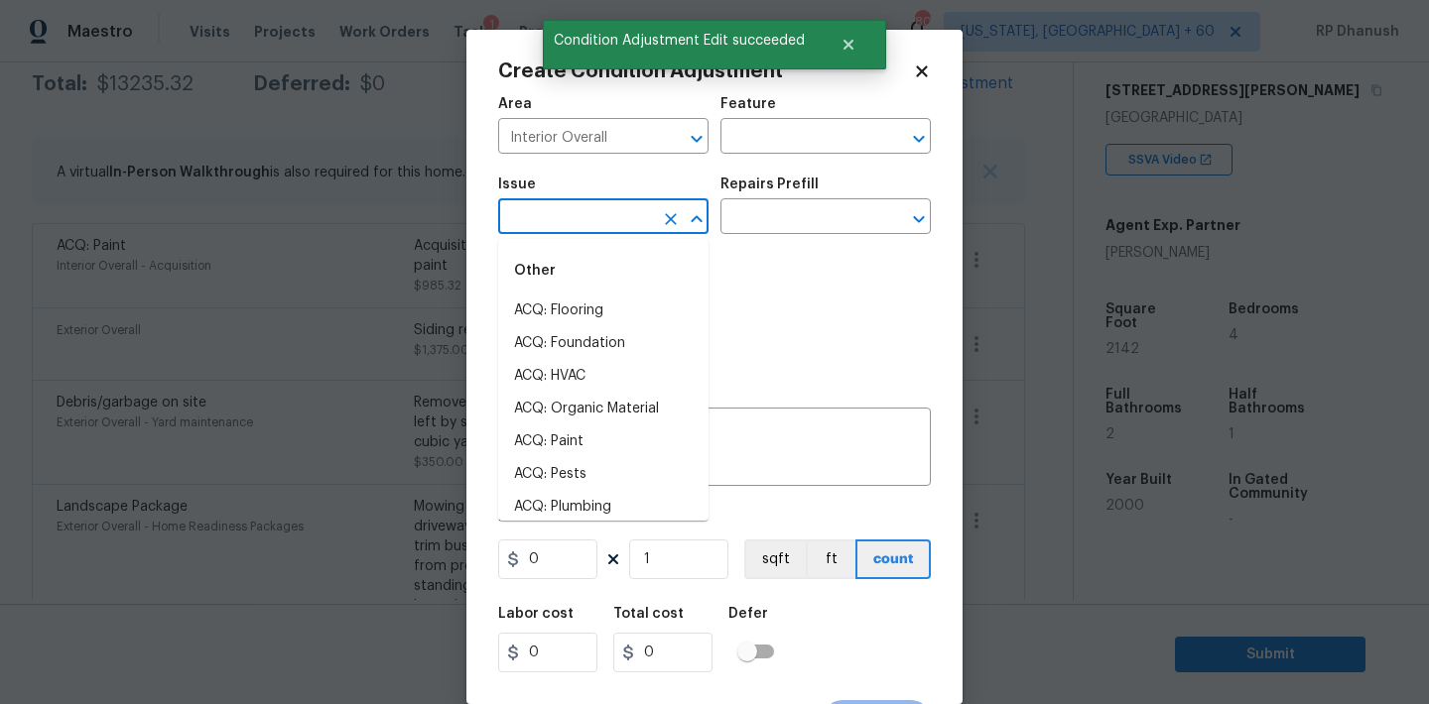
click at [581, 233] on input "text" at bounding box center [575, 218] width 155 height 31
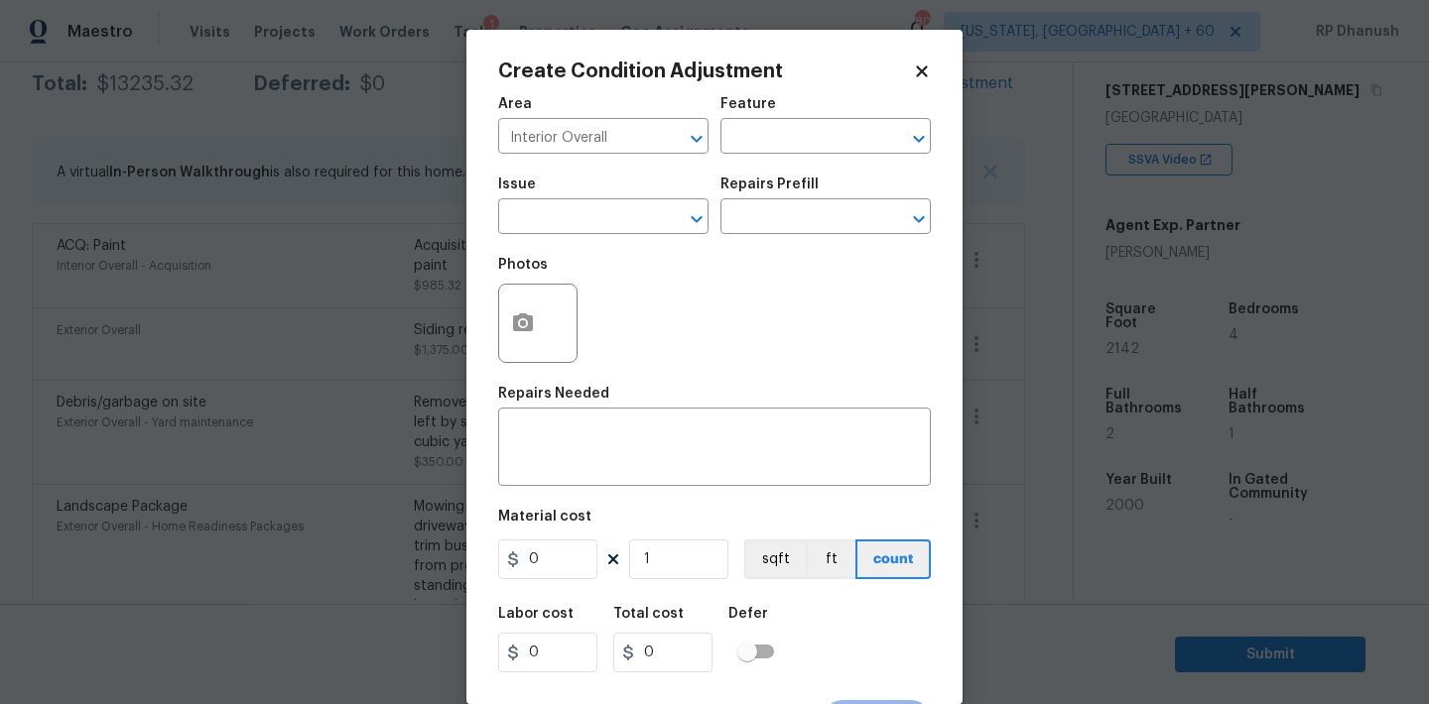
click at [799, 121] on div "Feature" at bounding box center [825, 110] width 210 height 26
click at [799, 122] on div "Feature" at bounding box center [825, 110] width 210 height 26
click at [799, 137] on input "text" at bounding box center [797, 138] width 155 height 31
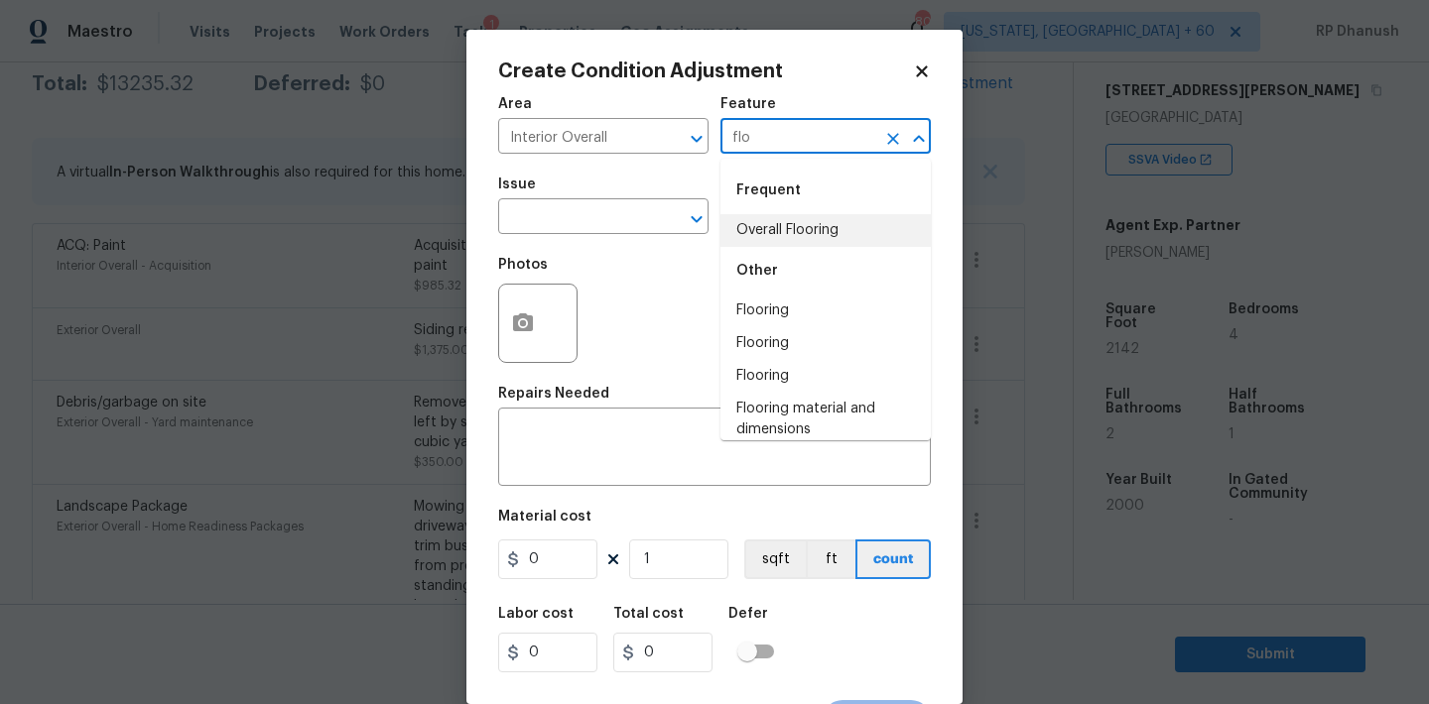
click at [767, 245] on li "Overall Flooring" at bounding box center [825, 230] width 210 height 33
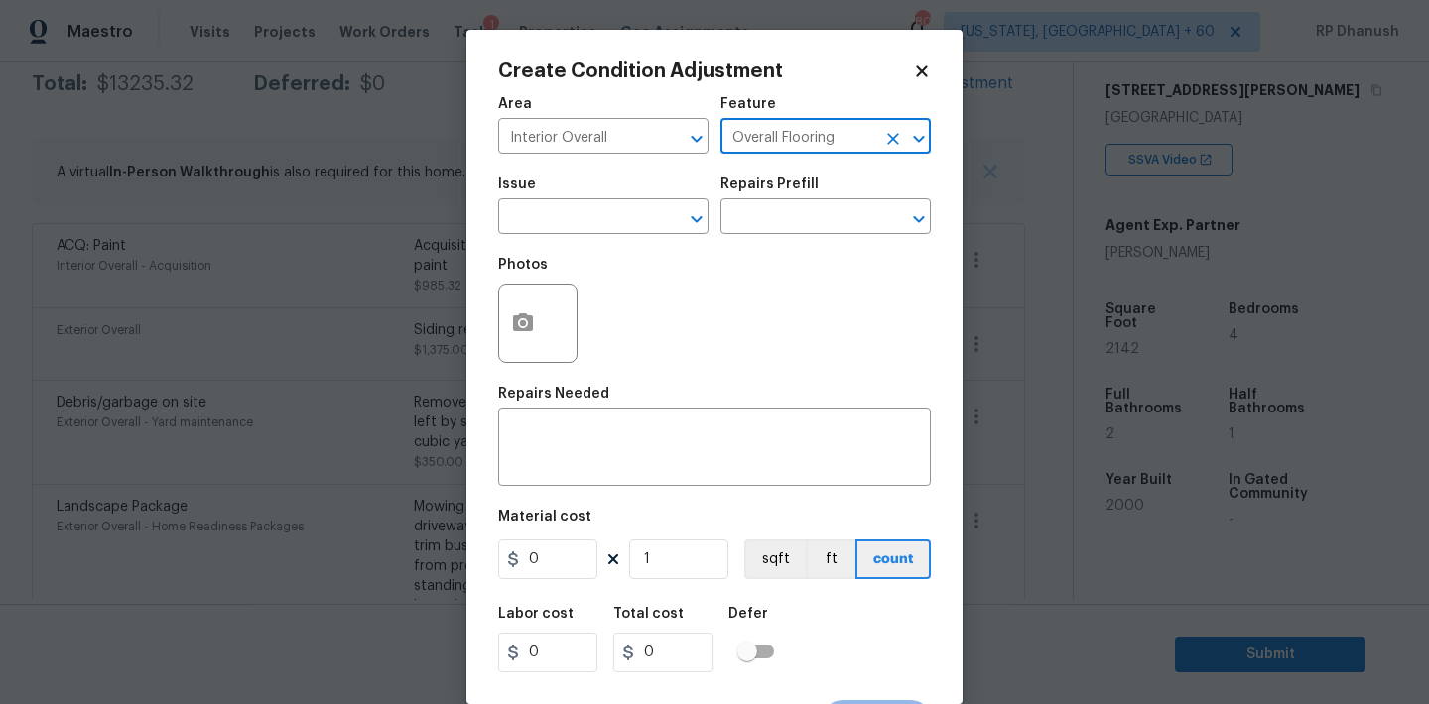
type input "Overall Flooring"
click at [626, 237] on span "Issue ​" at bounding box center [603, 206] width 210 height 80
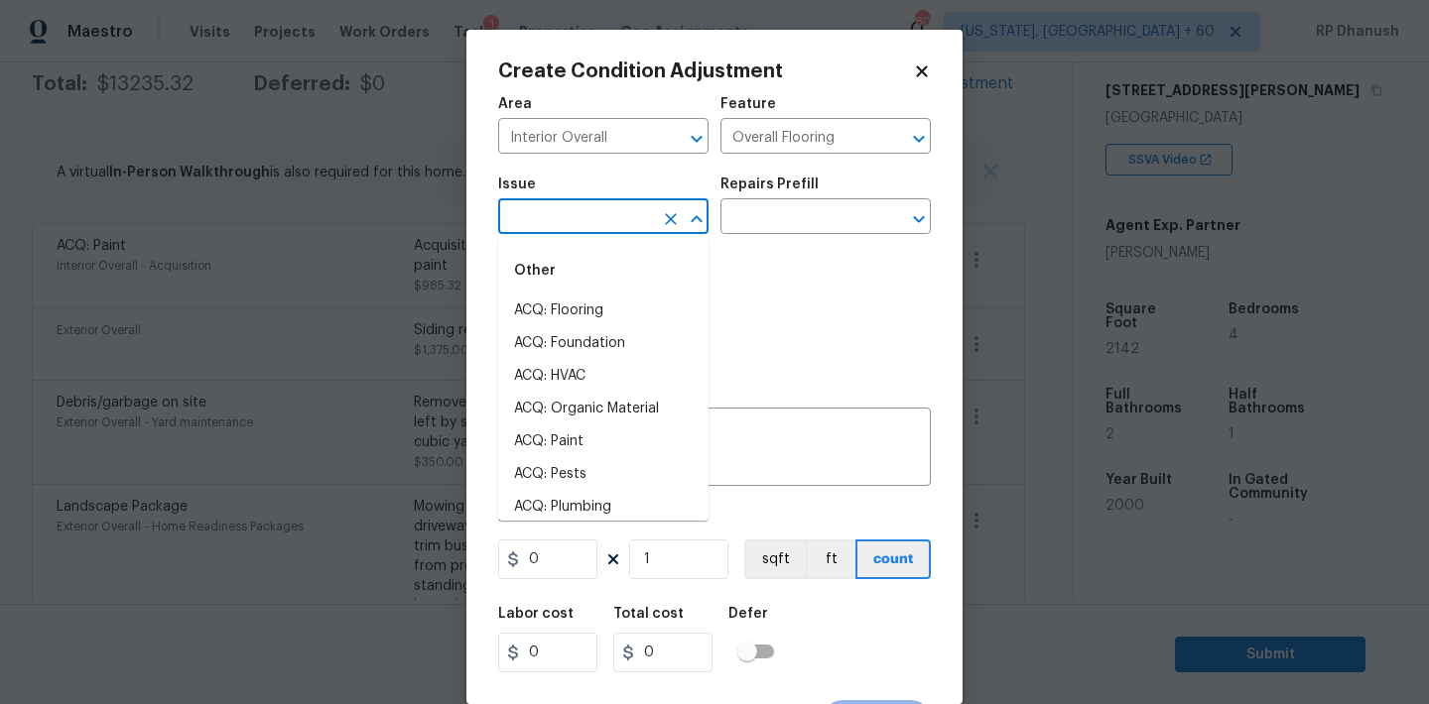
click at [624, 234] on input "text" at bounding box center [575, 218] width 155 height 31
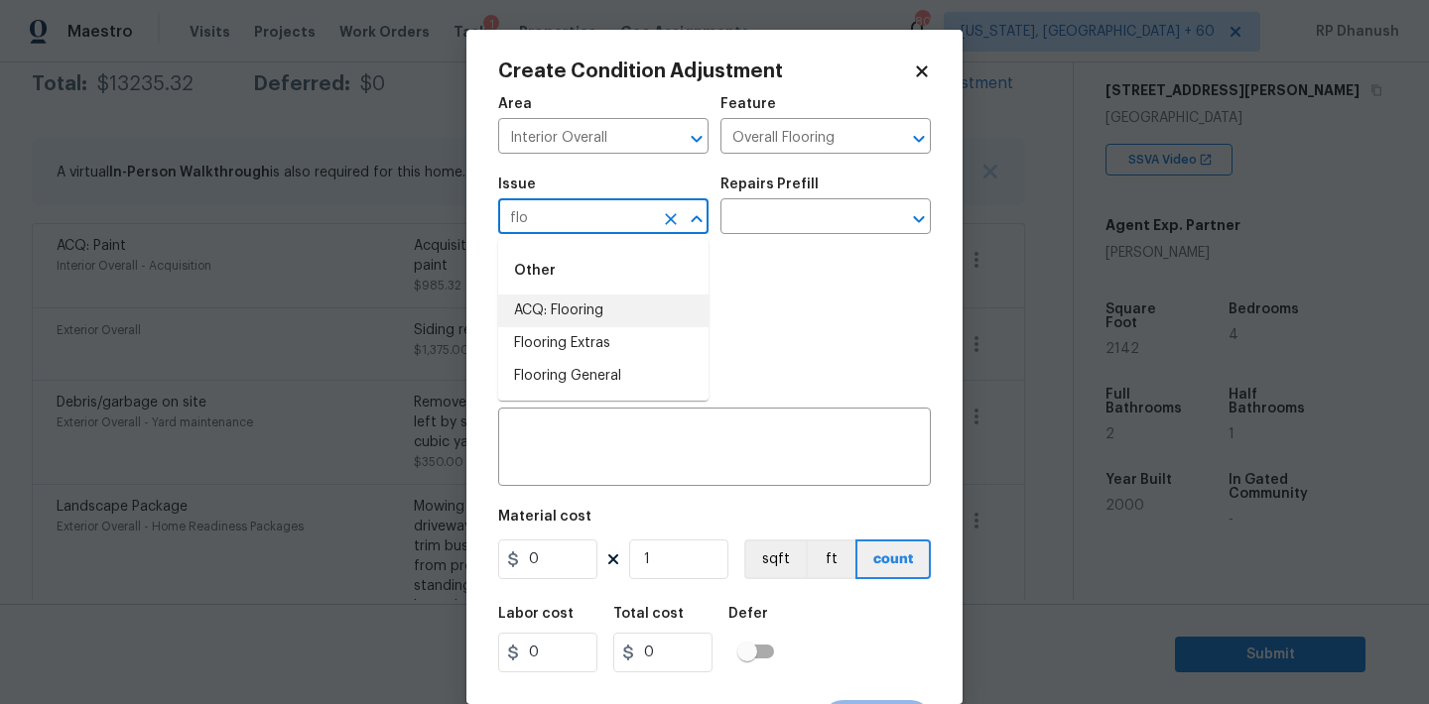
drag, startPoint x: 613, startPoint y: 299, endPoint x: 643, endPoint y: 280, distance: 35.2
click at [613, 299] on li "ACQ: Flooring" at bounding box center [603, 311] width 210 height 33
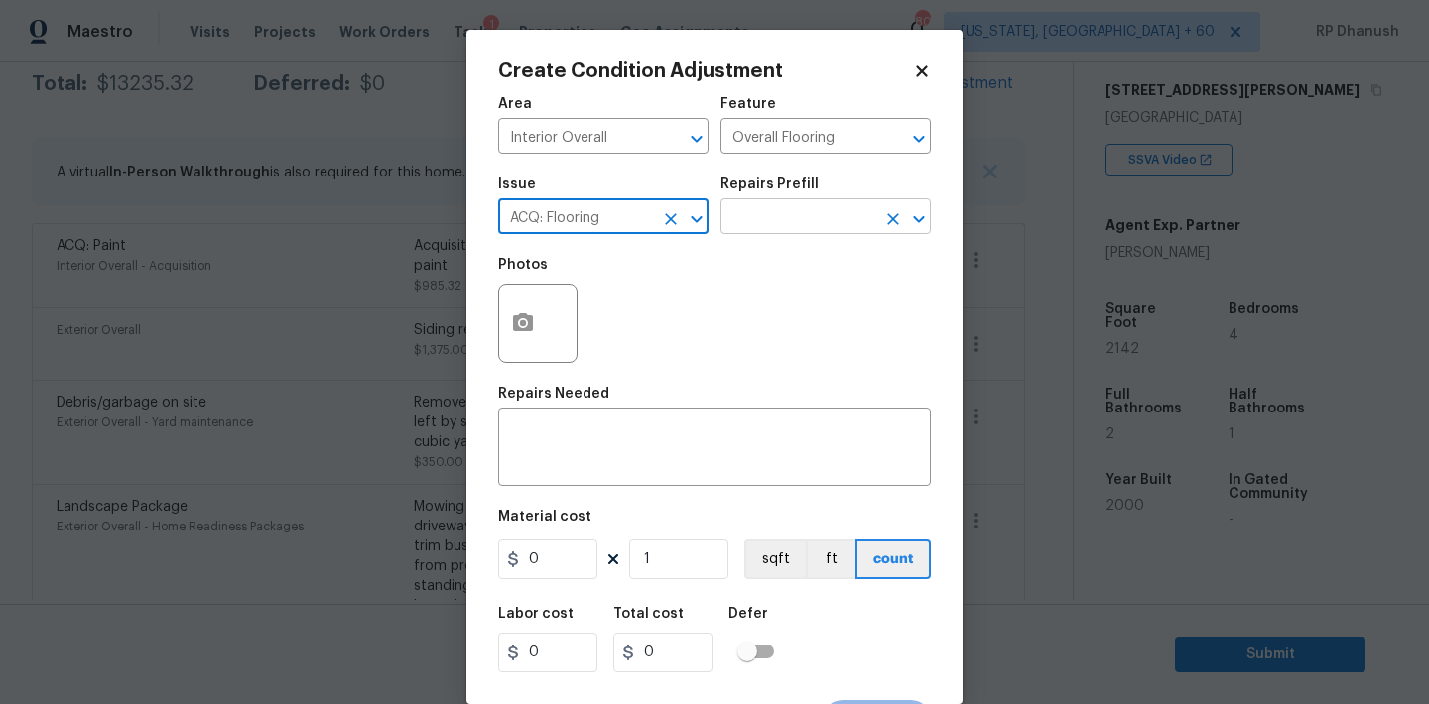
type input "ACQ: Flooring"
click at [804, 223] on input "text" at bounding box center [797, 218] width 155 height 31
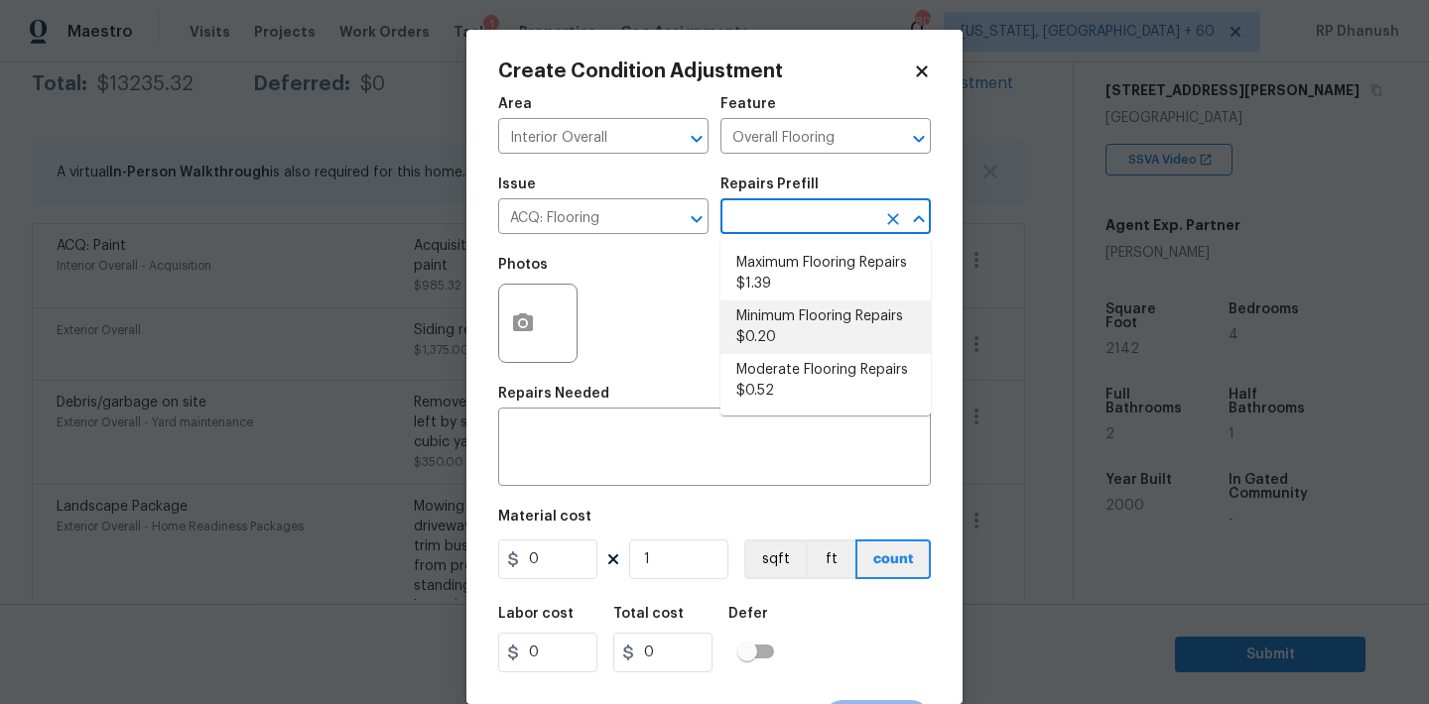
click at [785, 323] on li "Minimum Flooring Repairs $0.20" at bounding box center [825, 328] width 210 height 54
type input "Acquisition"
type textarea "Acquisition Scope: Minimum flooring repairs"
type input "0.2"
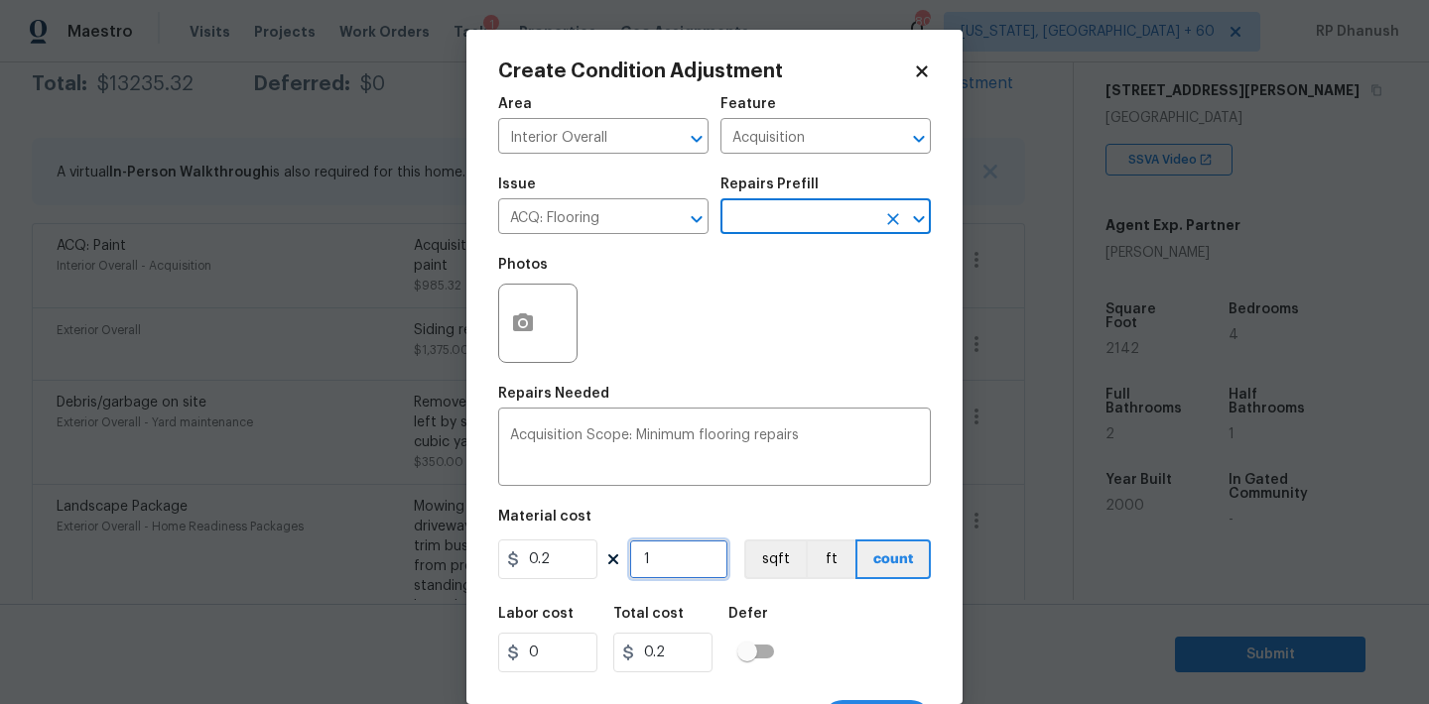
click at [676, 562] on input "1" at bounding box center [678, 560] width 99 height 40
type input "0"
type input "2"
type input "0.4"
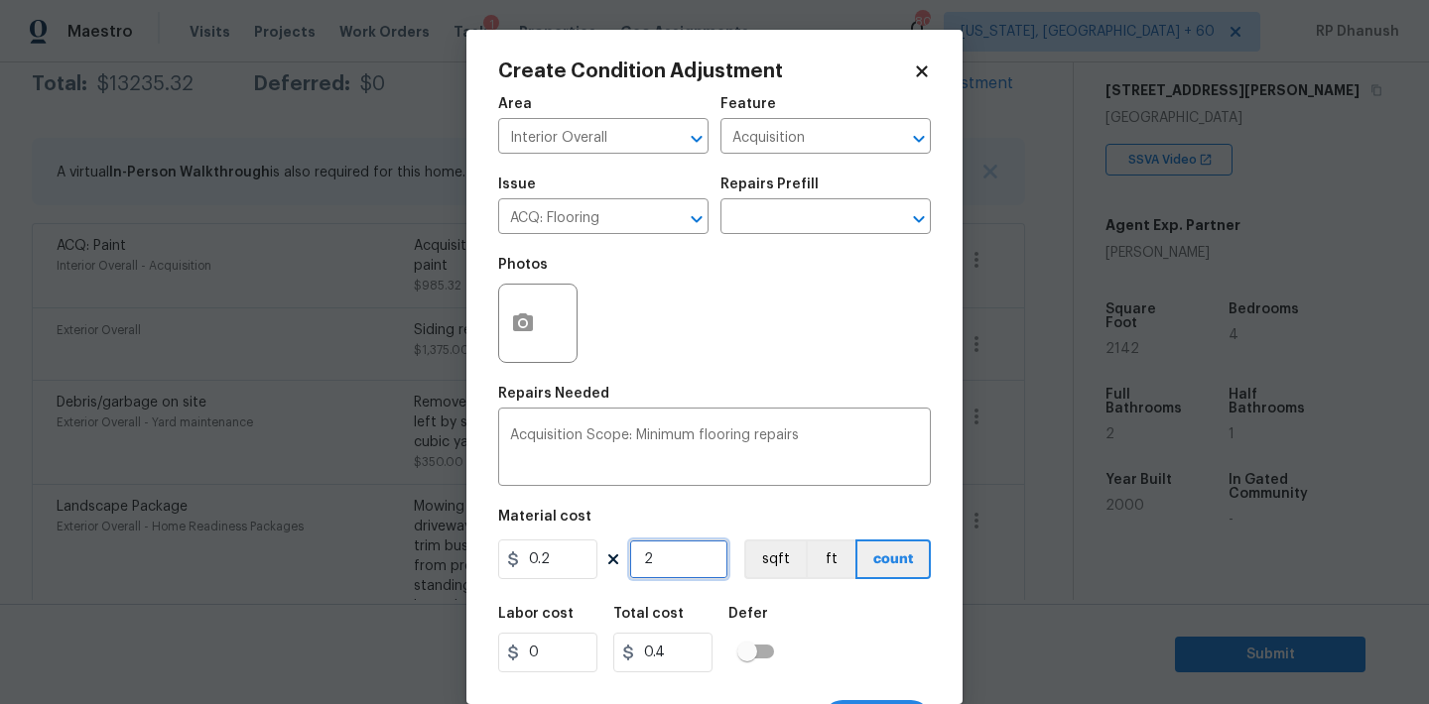
type input "21"
type input "4.2"
type input "214"
type input "42.8"
type input "2142"
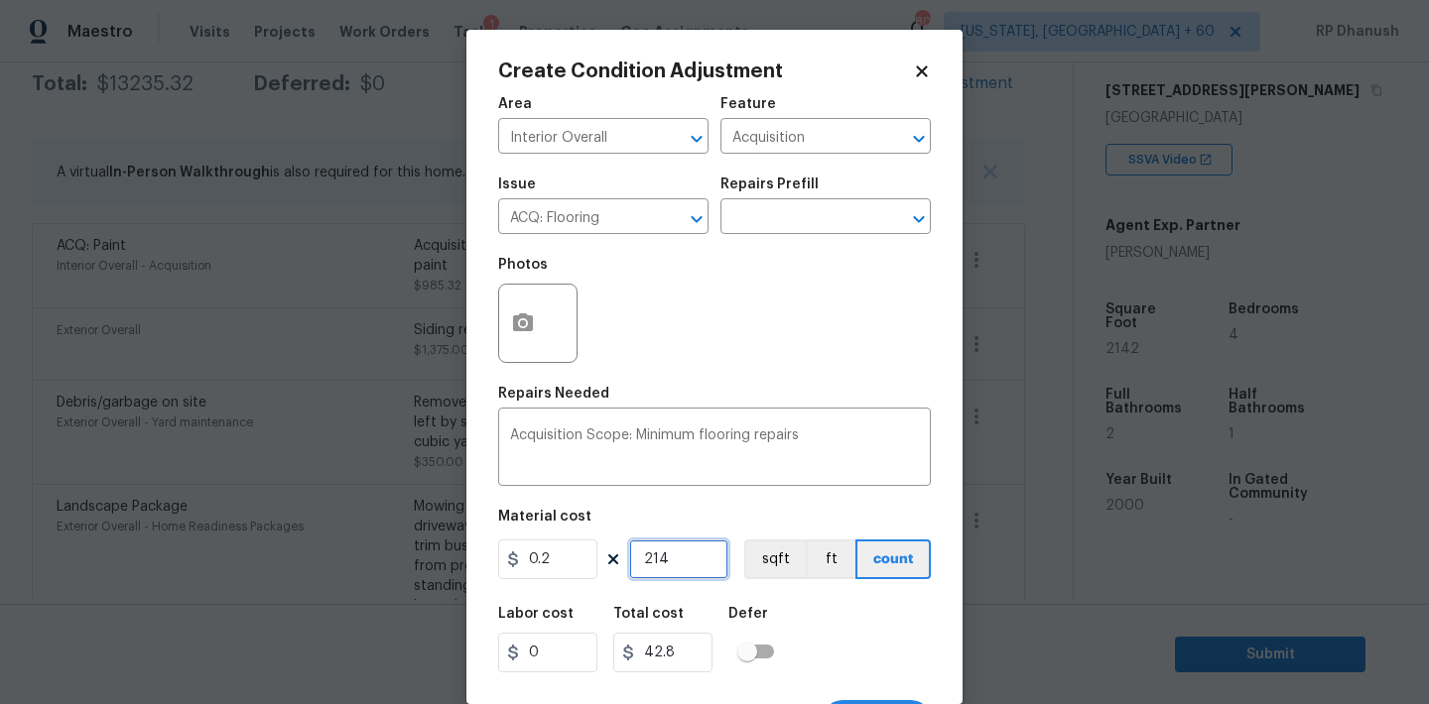
type input "428.4"
type input "2142"
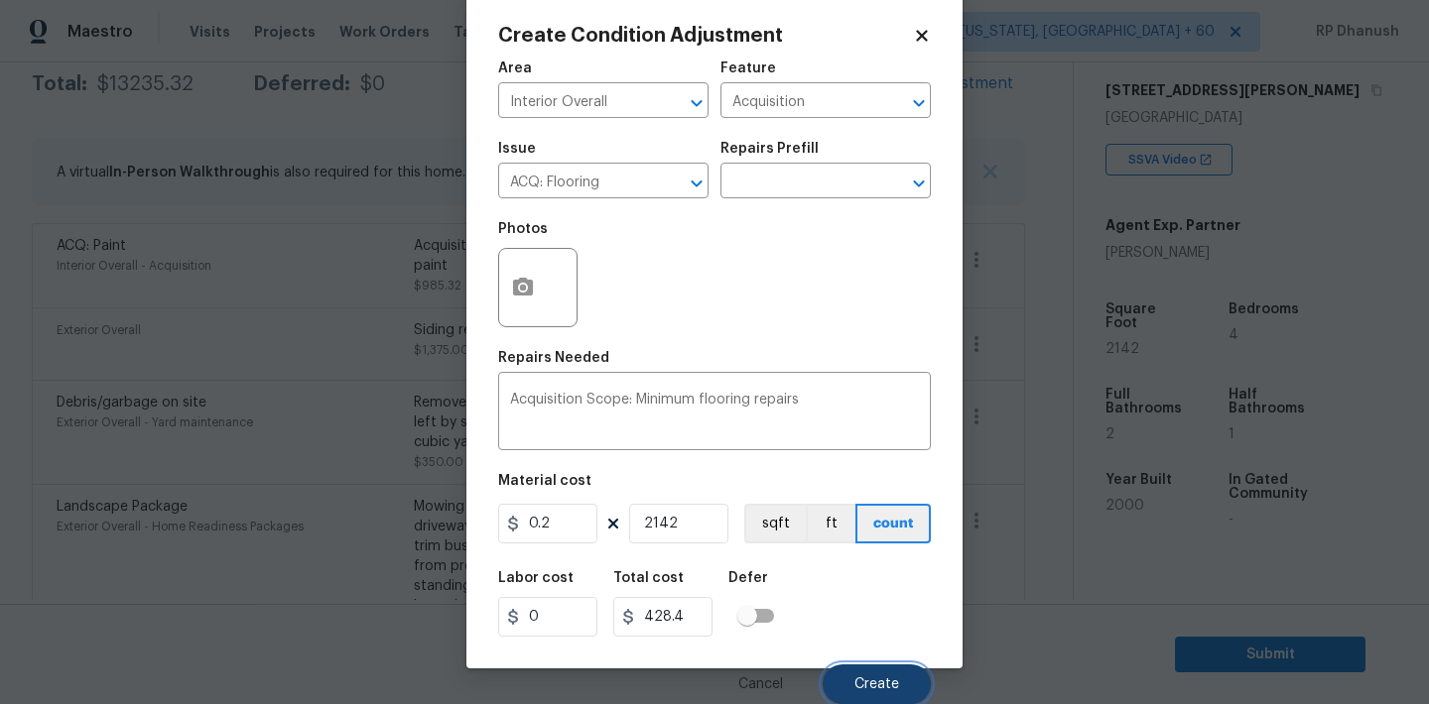
click at [887, 676] on button "Create" at bounding box center [876, 685] width 108 height 40
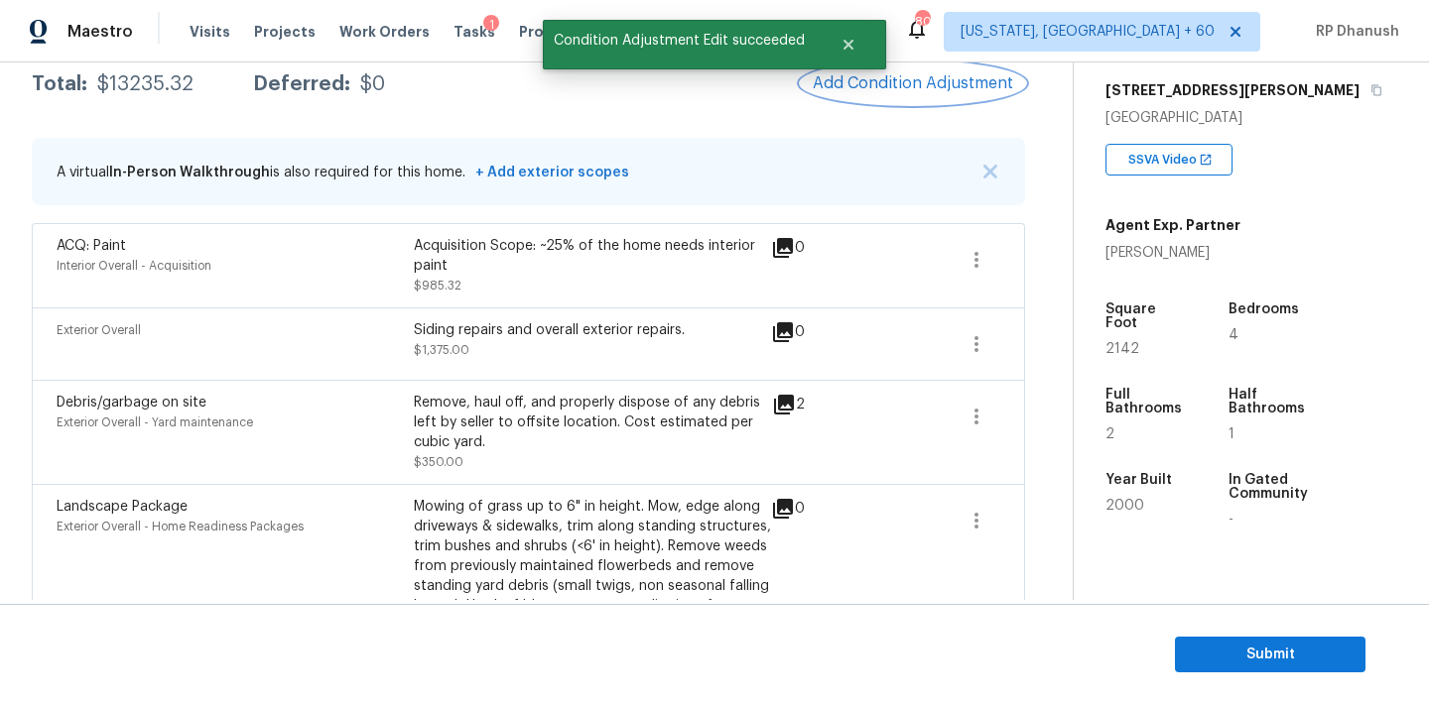
scroll to position [0, 0]
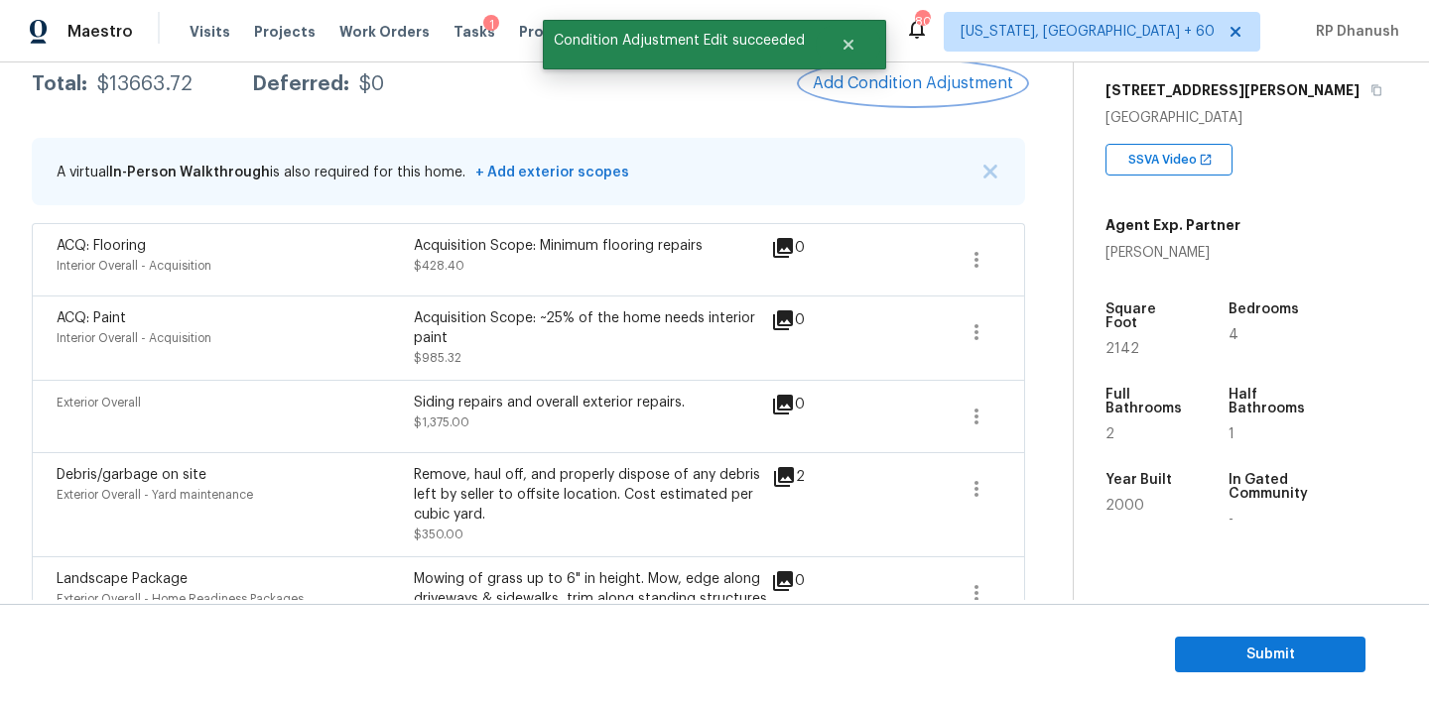
click at [940, 71] on button "Add Condition Adjustment" at bounding box center [913, 84] width 224 height 42
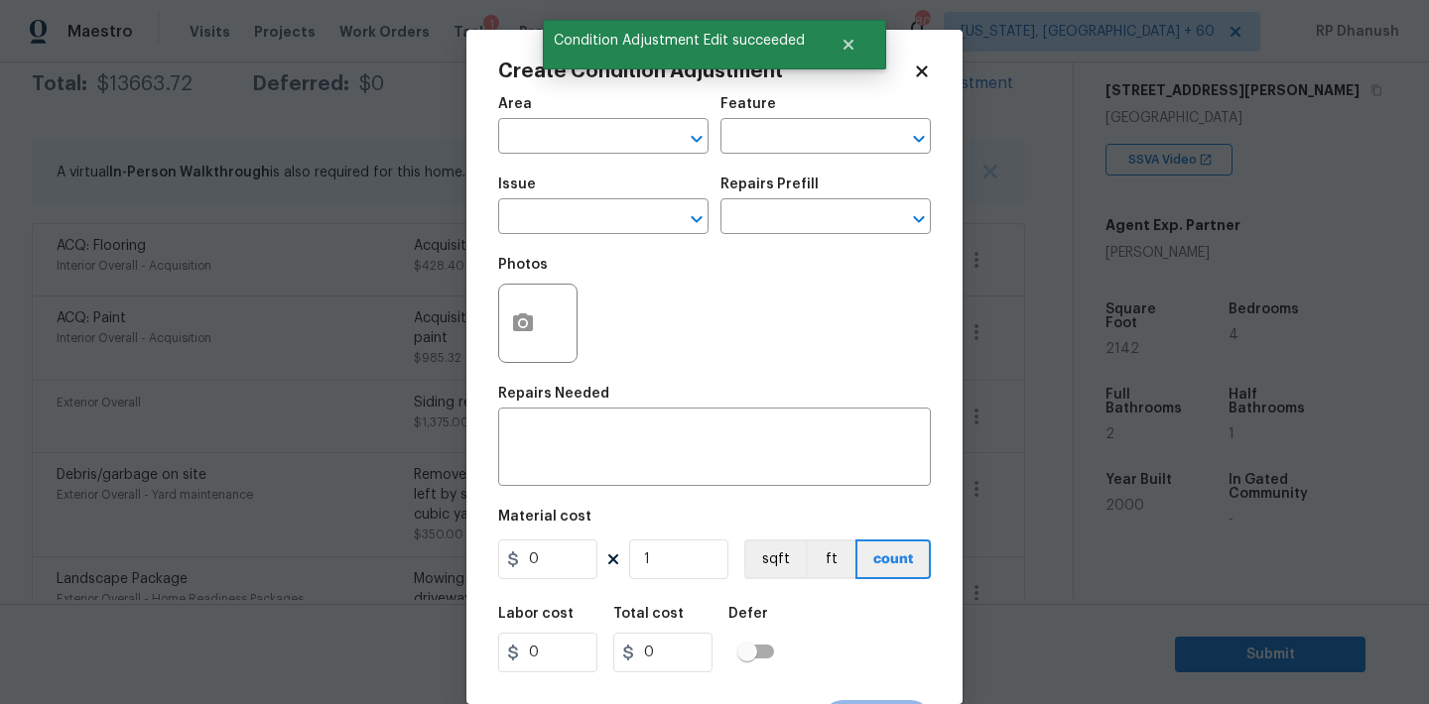
click at [533, 154] on span "Area ​" at bounding box center [603, 125] width 210 height 80
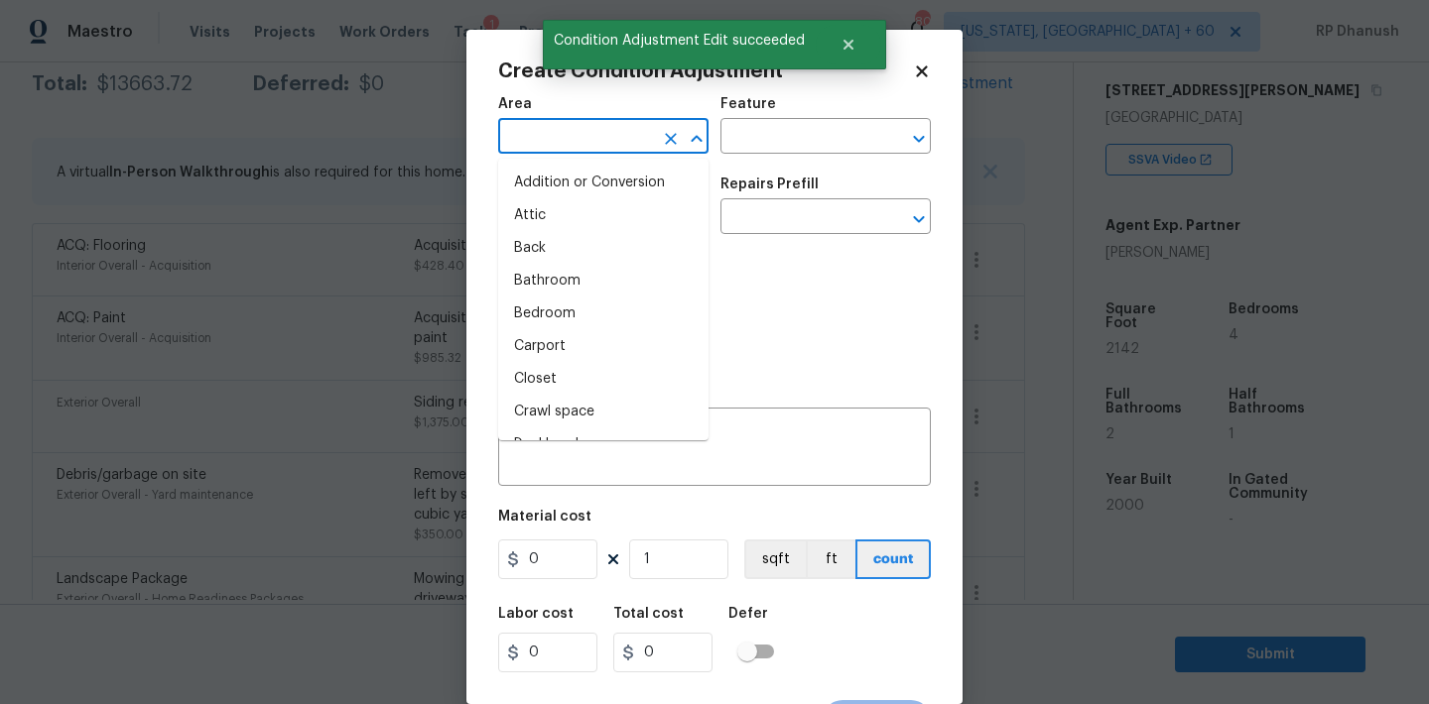
click at [533, 148] on input "text" at bounding box center [575, 138] width 155 height 31
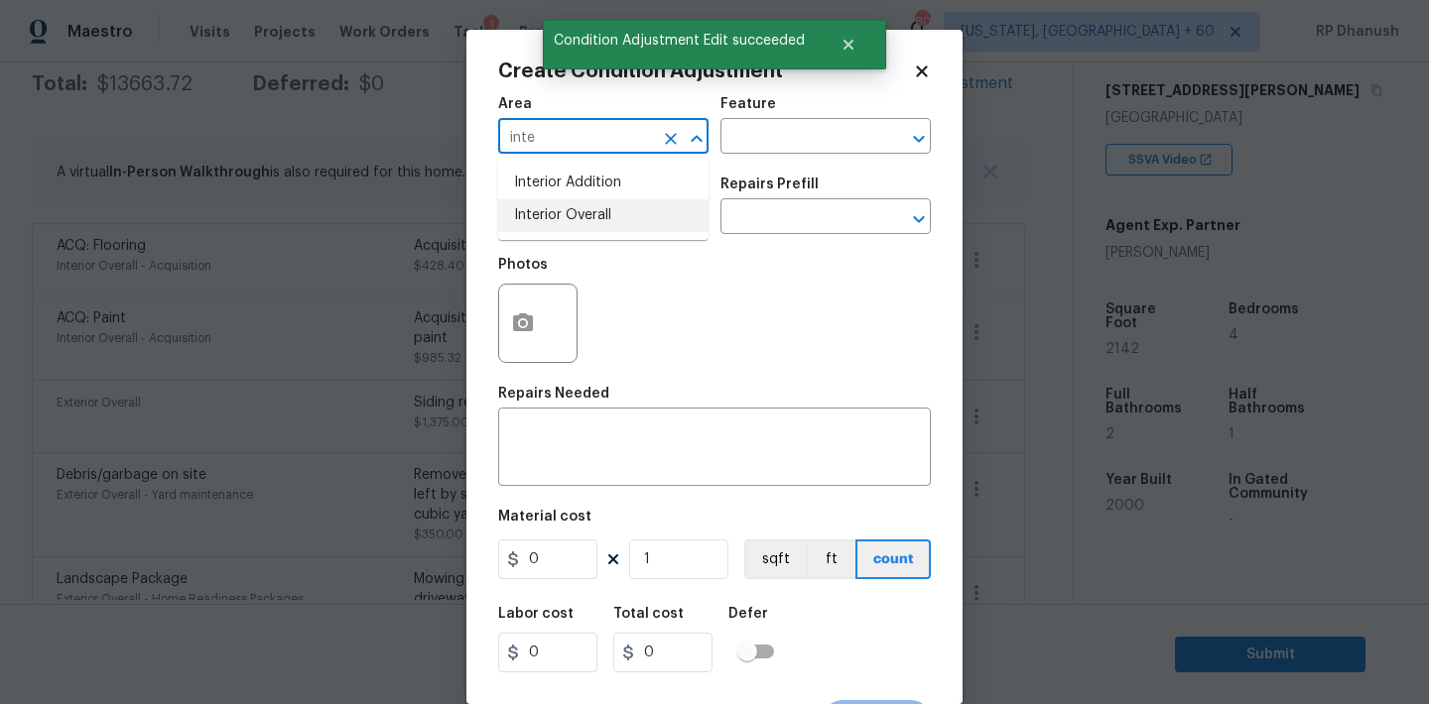
click at [540, 201] on li "Interior Overall" at bounding box center [603, 215] width 210 height 33
type input "Interior Overall"
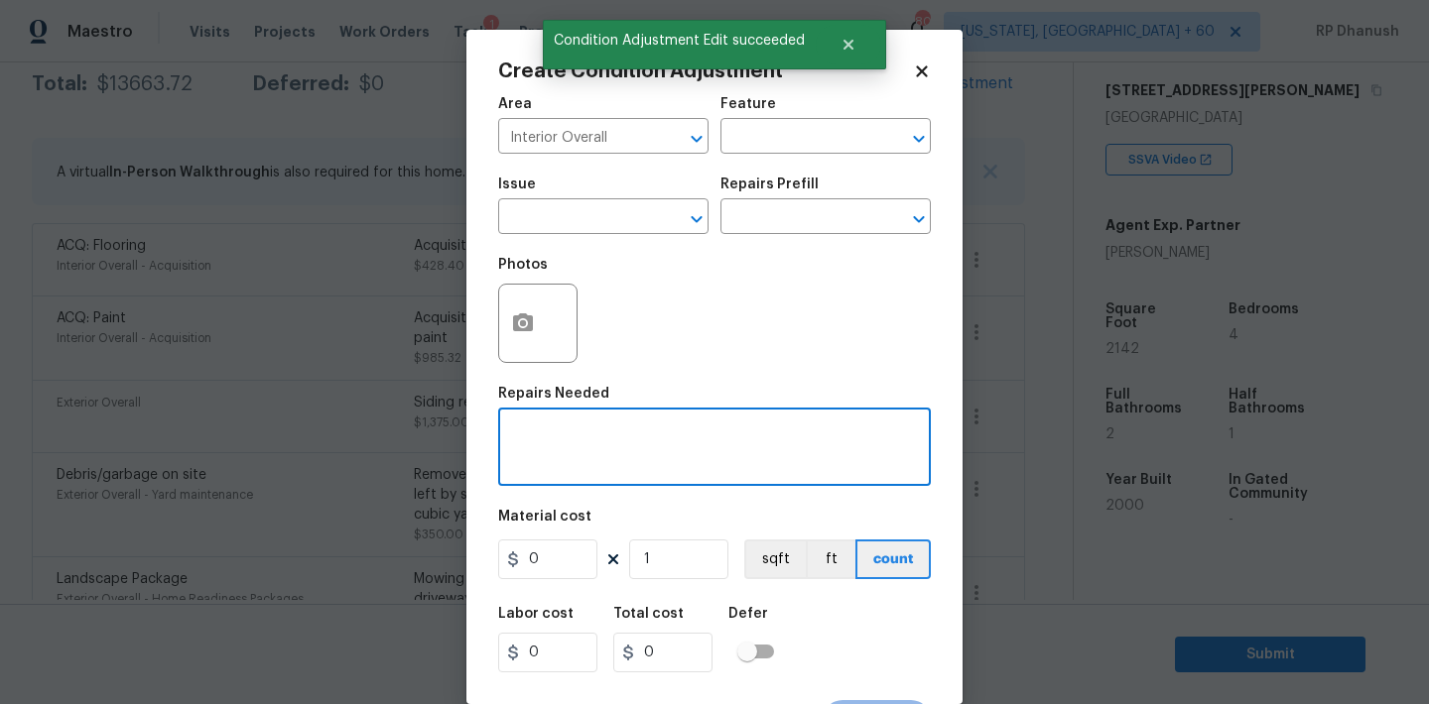
click at [540, 434] on textarea at bounding box center [714, 450] width 409 height 42
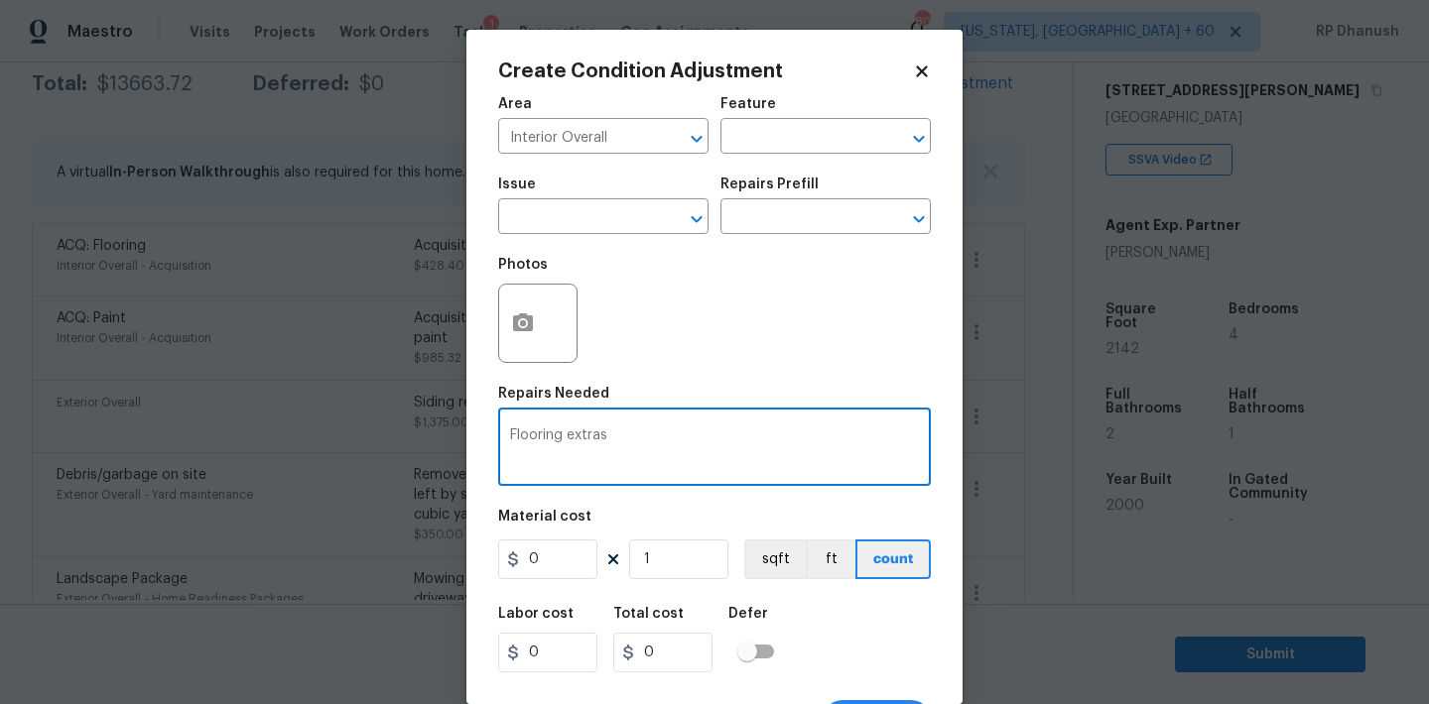
type textarea "Flooring extras"
click at [556, 569] on input "0" at bounding box center [547, 560] width 99 height 40
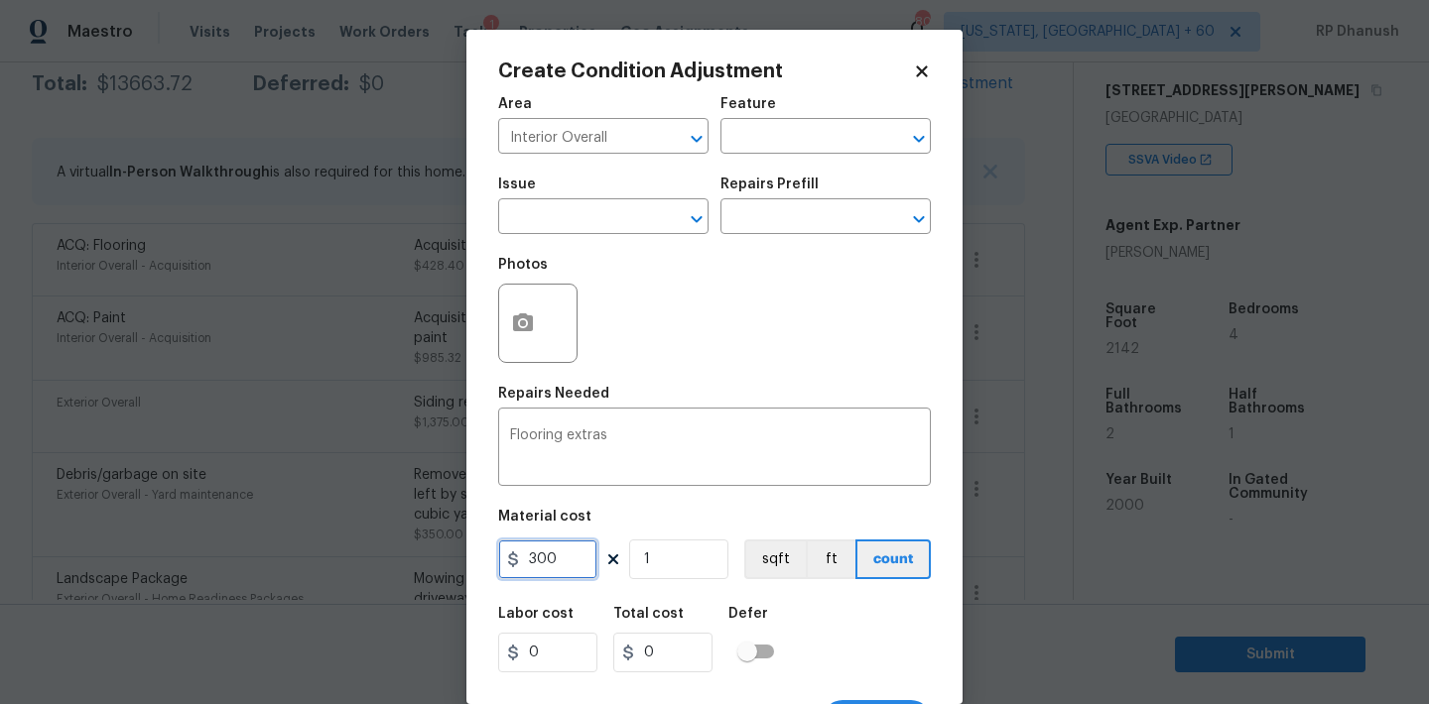
type input "300"
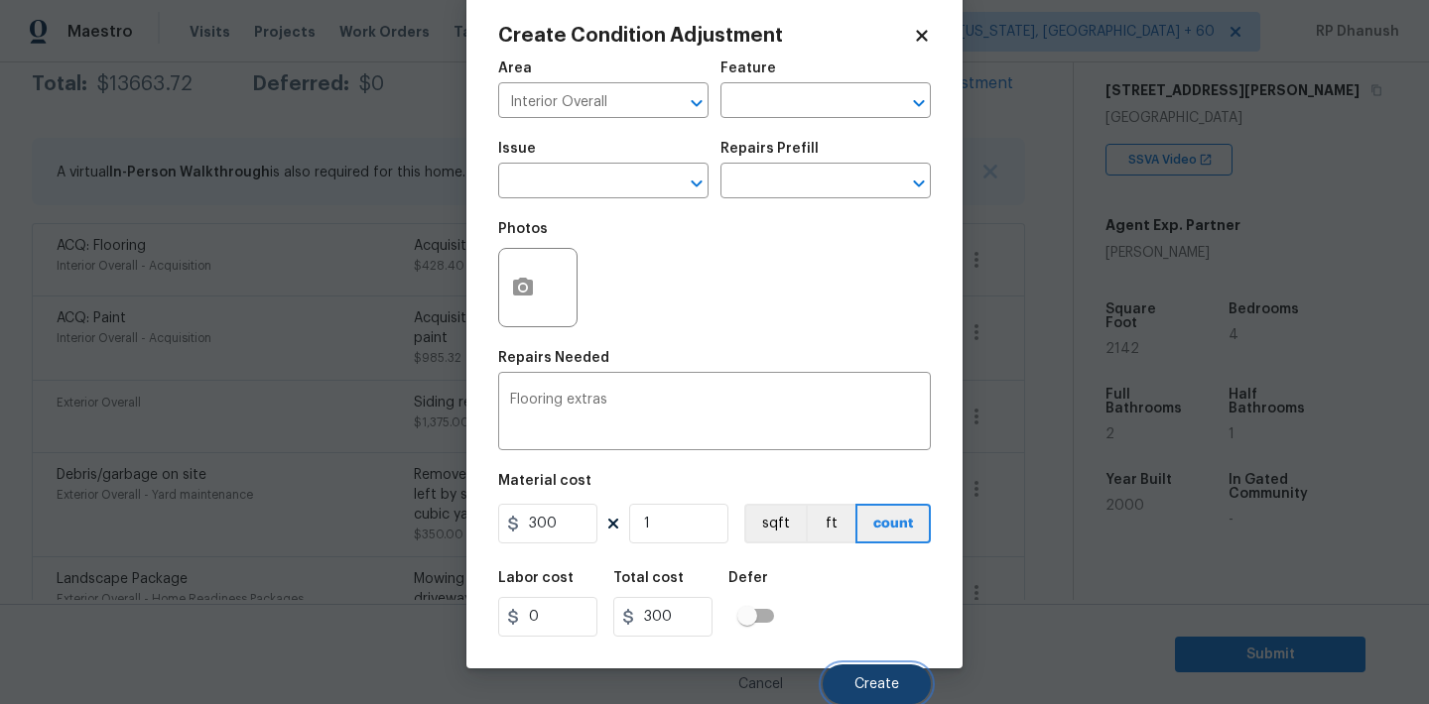
click at [874, 694] on button "Create" at bounding box center [876, 685] width 108 height 40
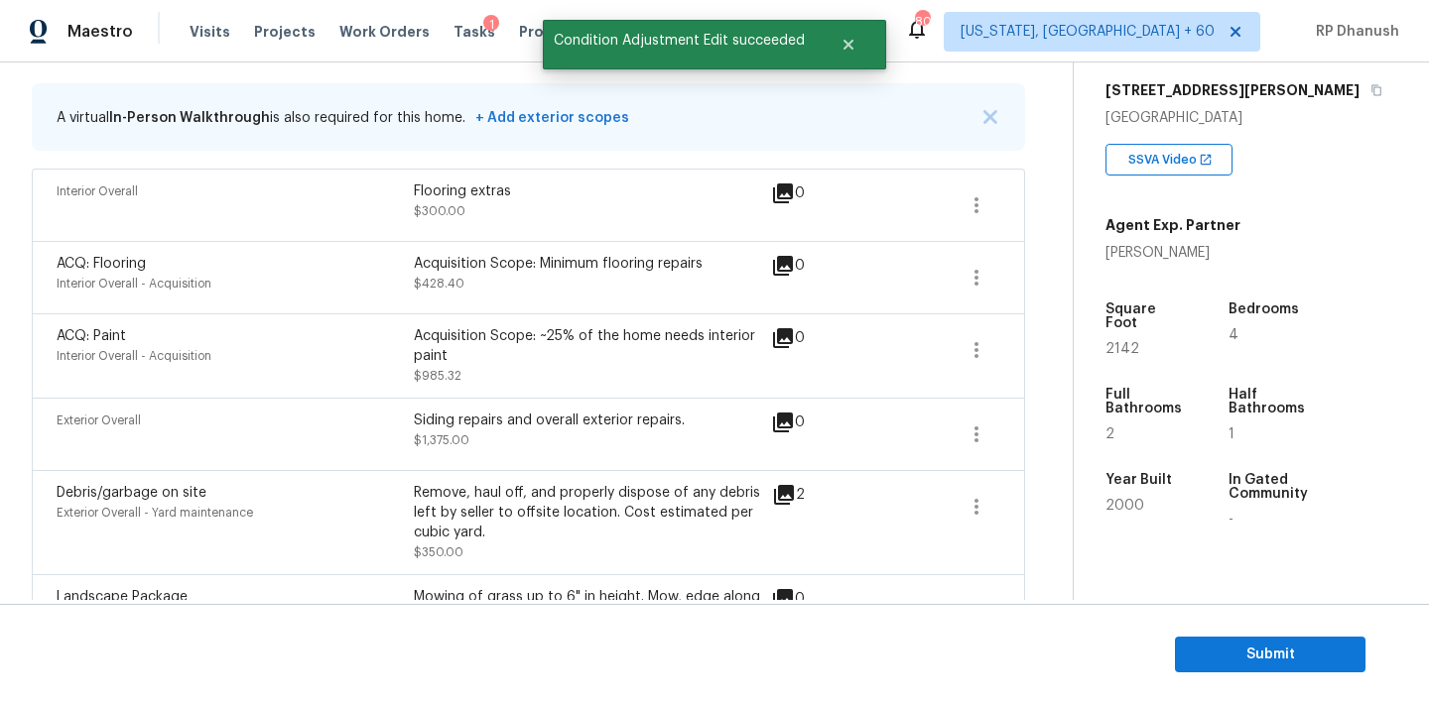
scroll to position [352, 0]
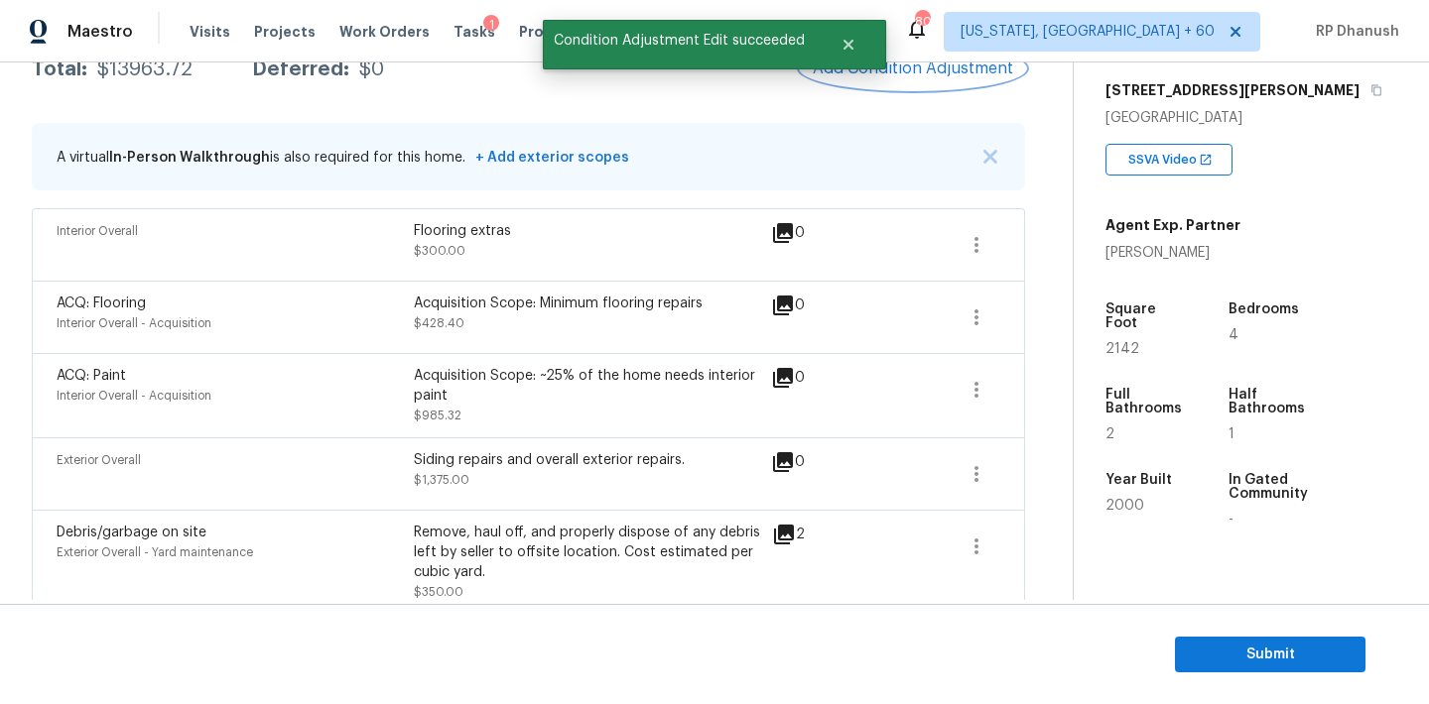
click at [965, 74] on span "Add Condition Adjustment" at bounding box center [913, 69] width 200 height 18
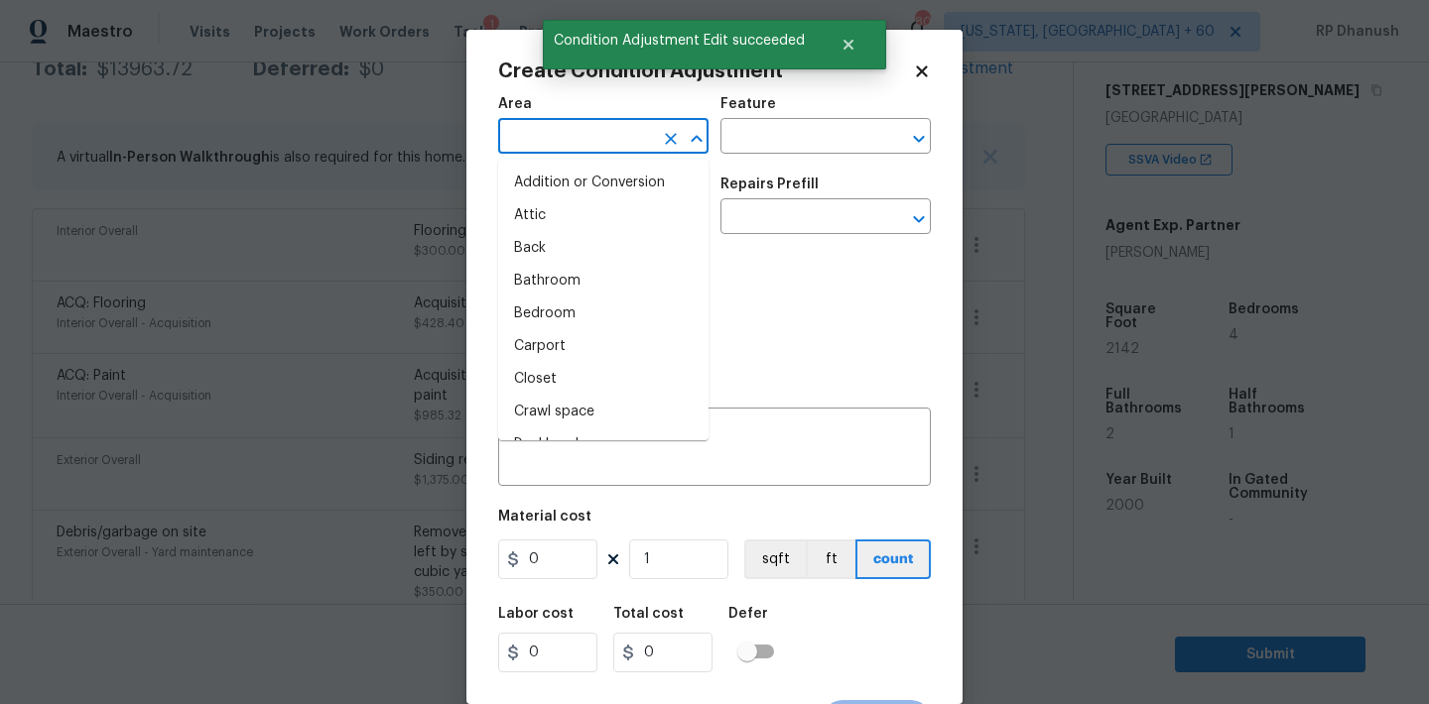
click at [626, 142] on input "text" at bounding box center [575, 138] width 155 height 31
type input "ite"
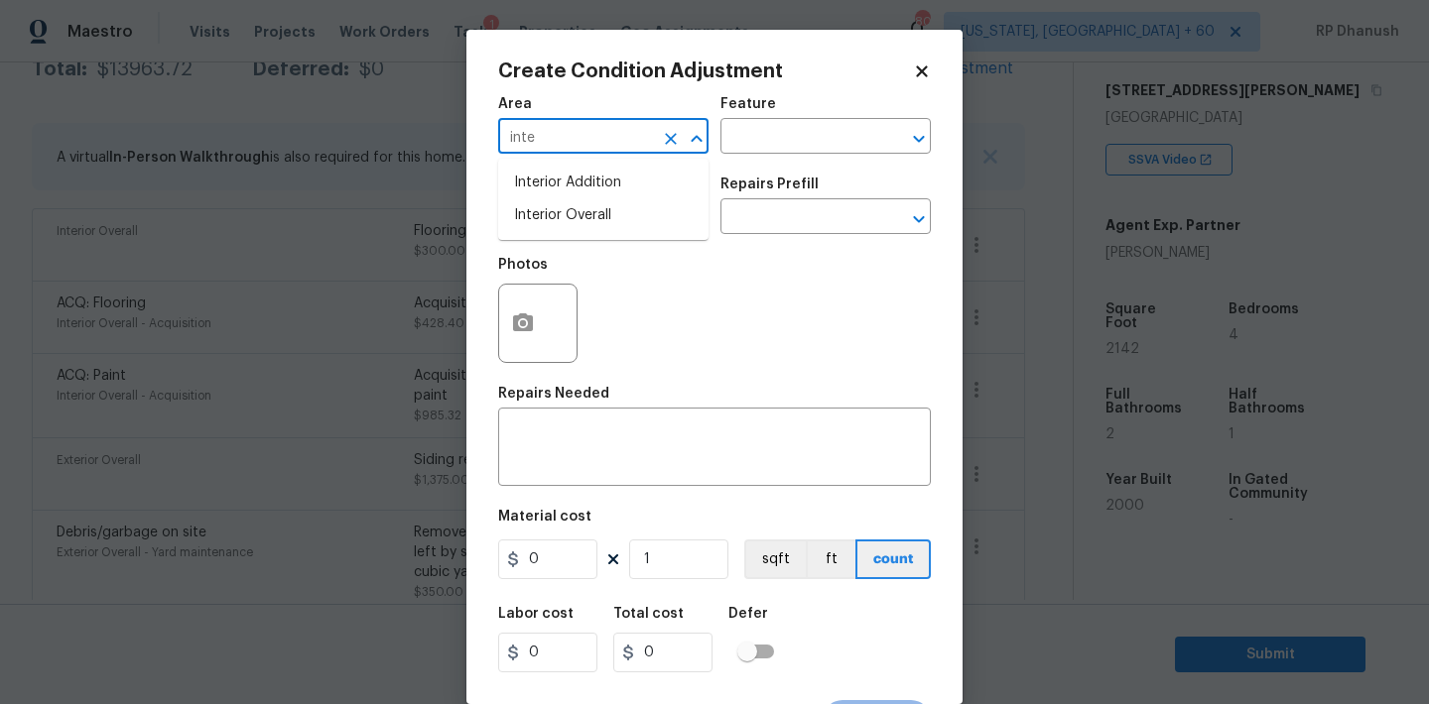
click at [575, 216] on li "Interior Overall" at bounding box center [603, 215] width 210 height 33
type input "Interior Overall"
click at [764, 136] on input "text" at bounding box center [797, 138] width 155 height 31
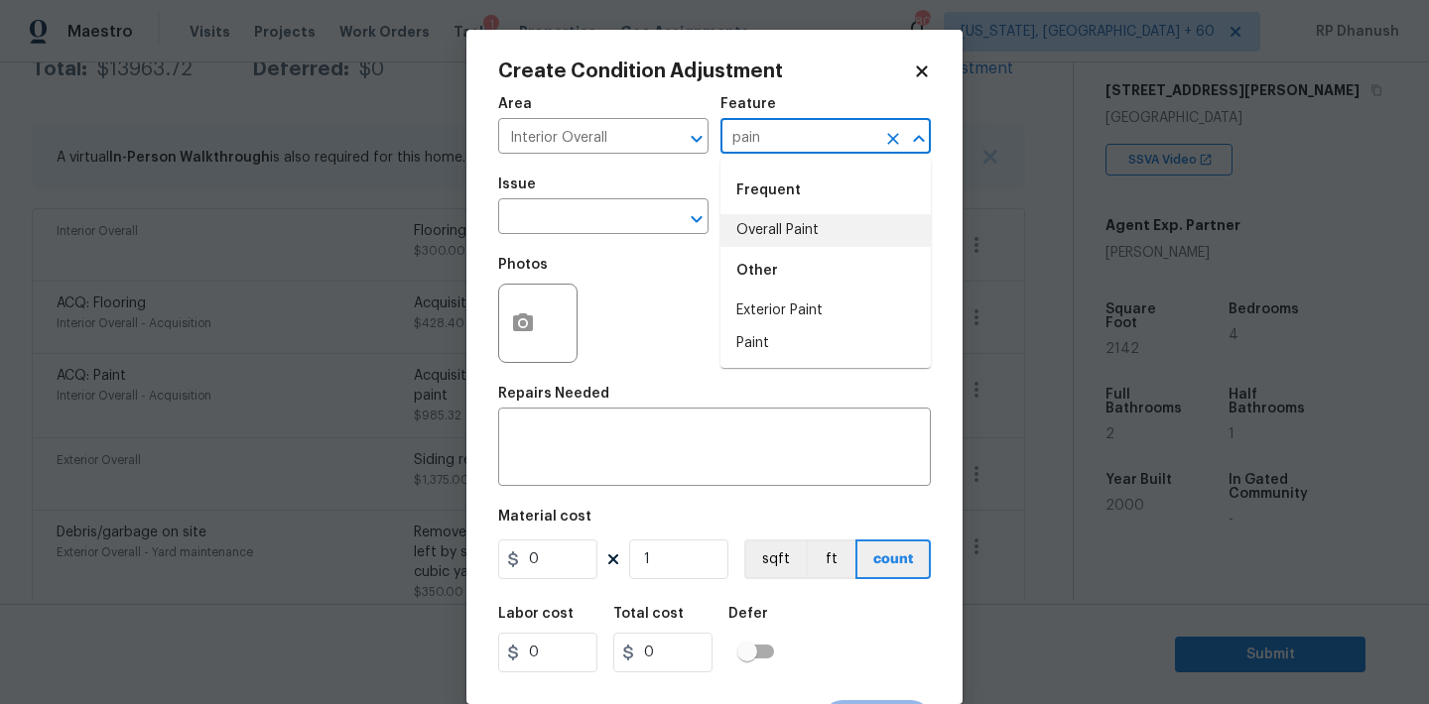
click at [769, 246] on li "Overall Paint" at bounding box center [825, 230] width 210 height 33
type input "Overall Paint"
click at [619, 225] on input "text" at bounding box center [575, 218] width 155 height 31
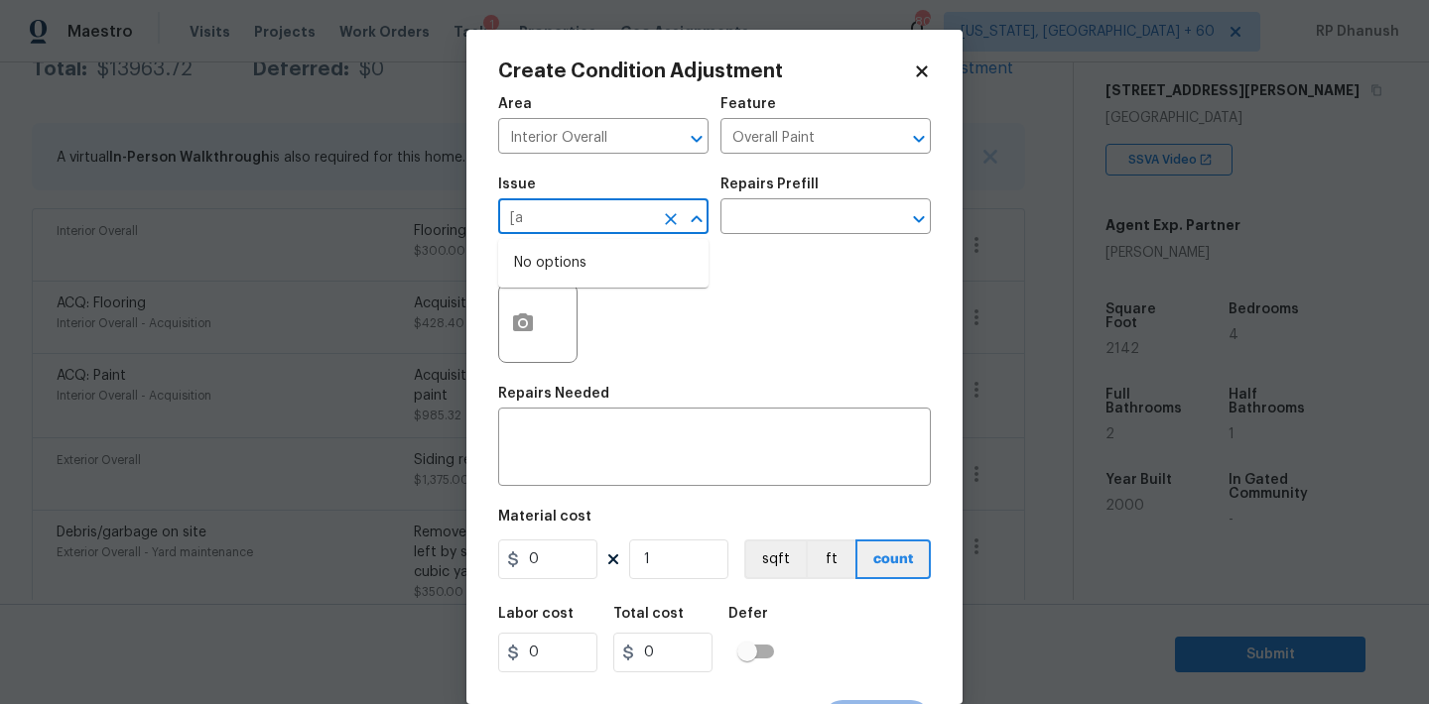
type input "["
click at [568, 390] on li "Interior Paint" at bounding box center [603, 376] width 210 height 33
type input "Interior Paint"
click at [823, 198] on div "Repairs Prefill" at bounding box center [825, 191] width 210 height 26
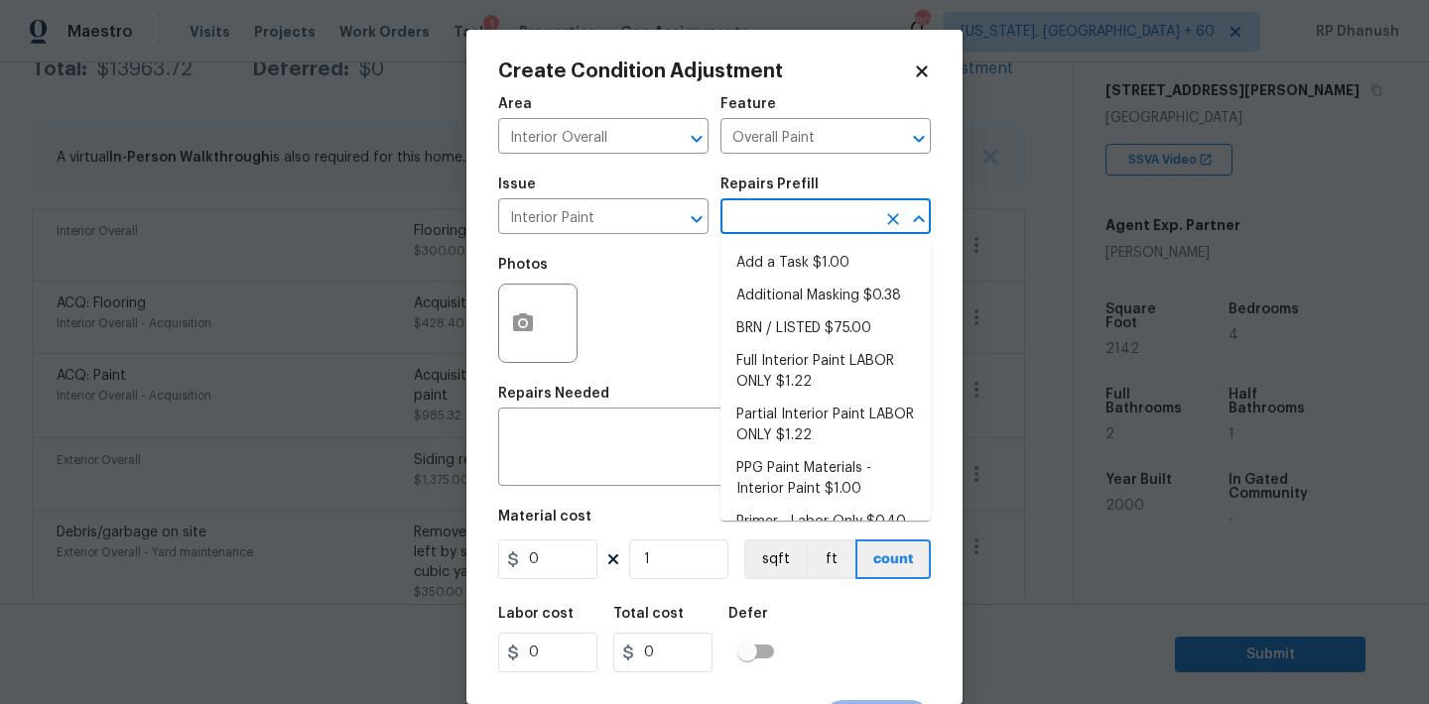
click at [823, 216] on input "text" at bounding box center [797, 218] width 155 height 31
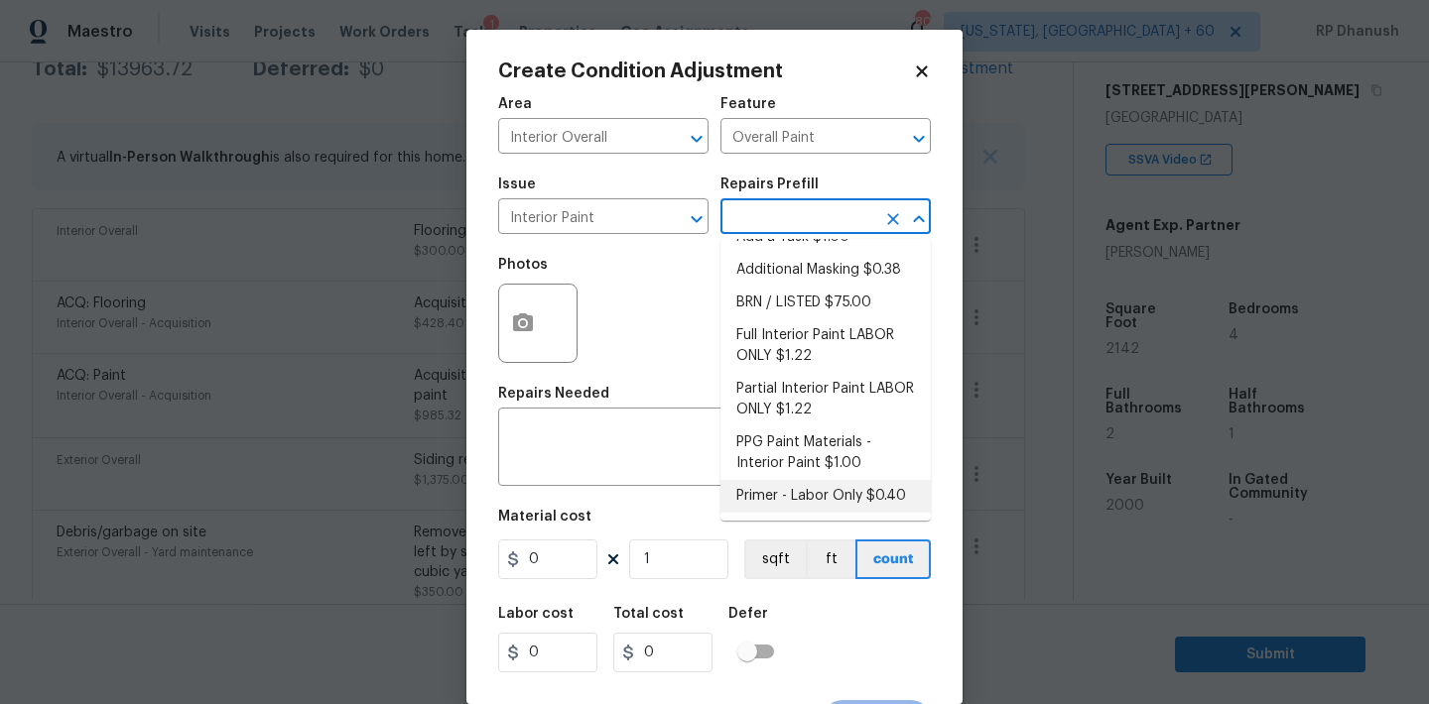
click at [796, 492] on li "Primer - Labor Only $0.40" at bounding box center [825, 496] width 210 height 33
type textarea "Interior primer - PRIMER PROVIDED BY OPENDOOR - All nails, screws, drywall anch…"
type input "0.4"
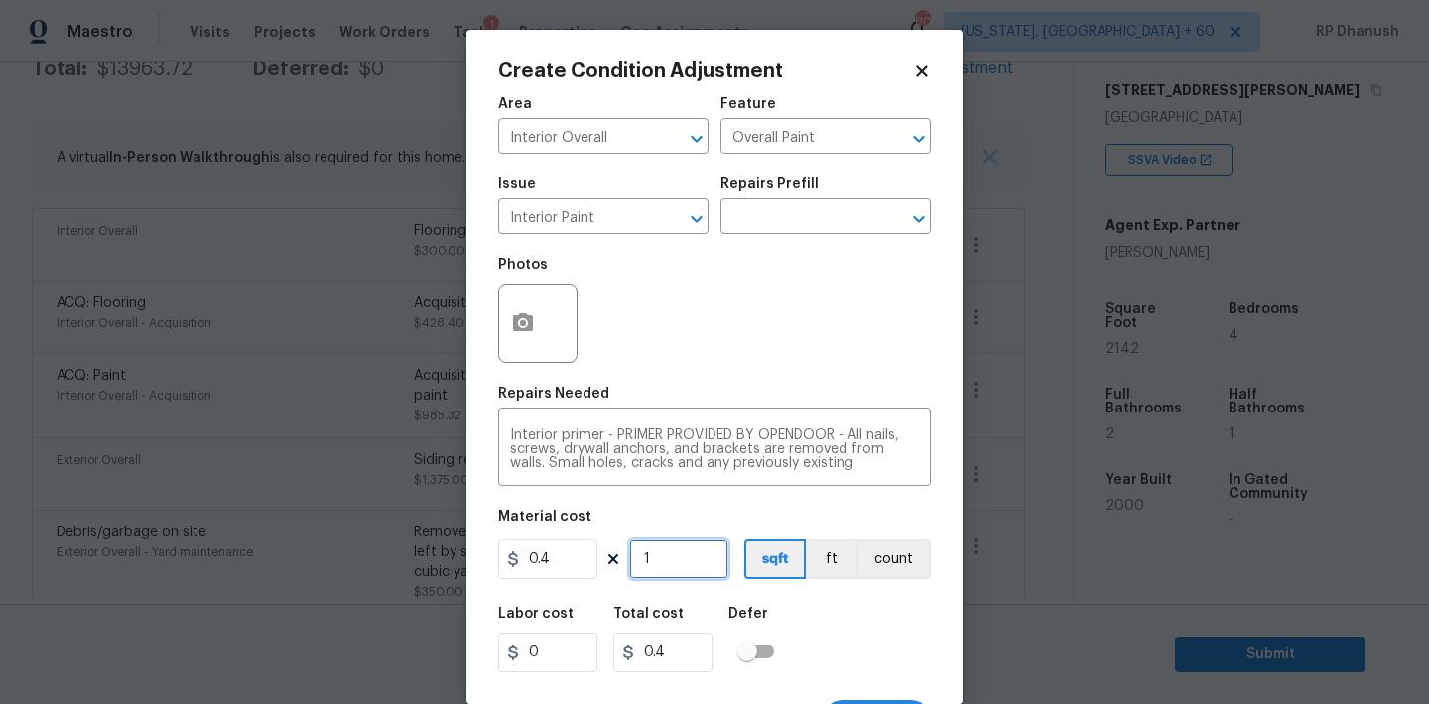
click at [717, 565] on input "1" at bounding box center [678, 560] width 99 height 40
type input "0"
type input "2"
type input "0.8"
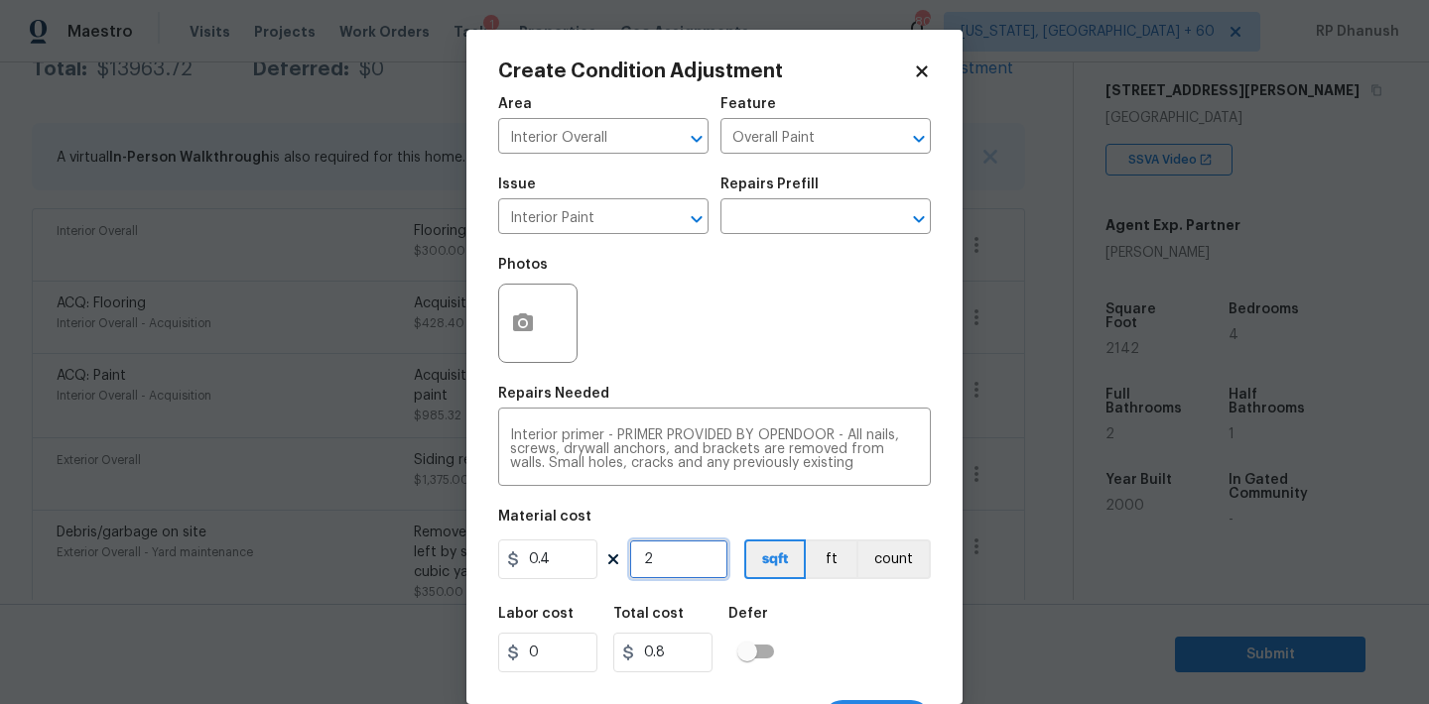
type input "25"
type input "10"
type input "250"
type input "100"
type input "250"
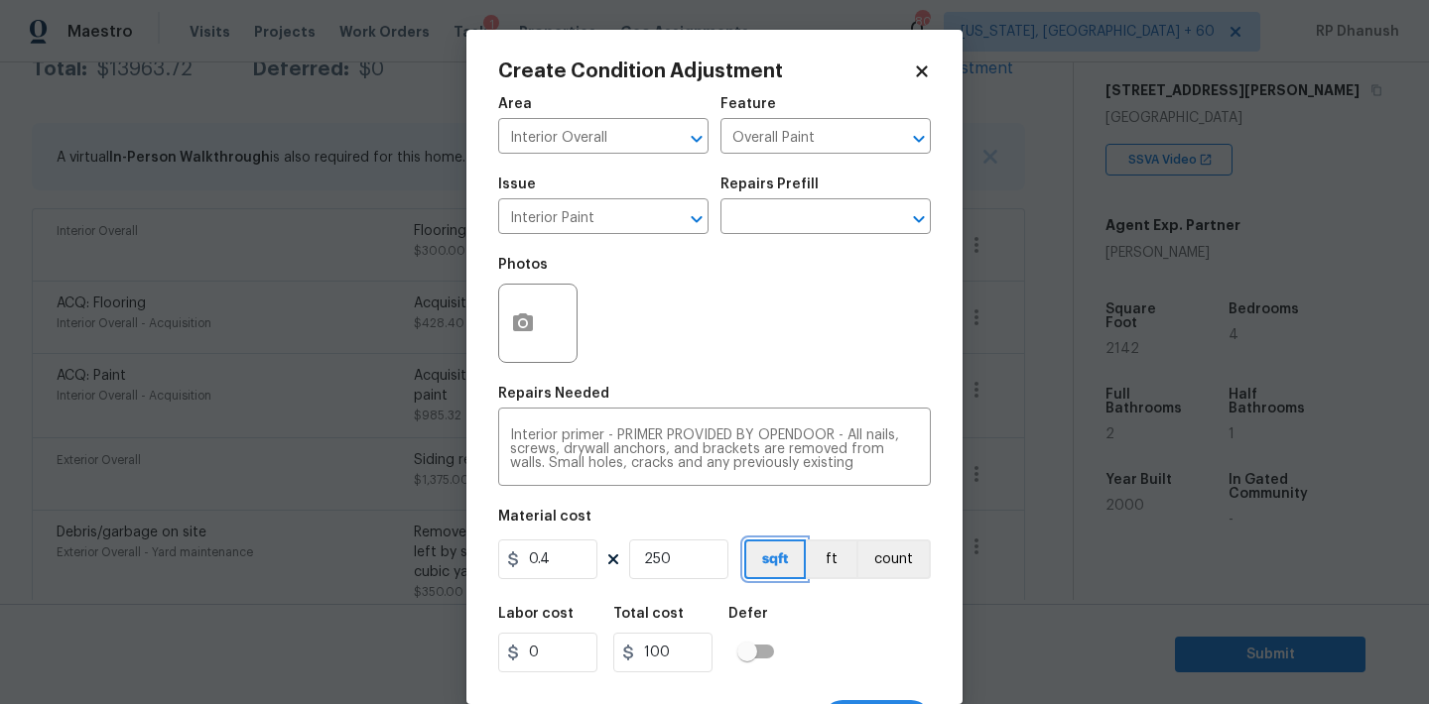
scroll to position [37, 0]
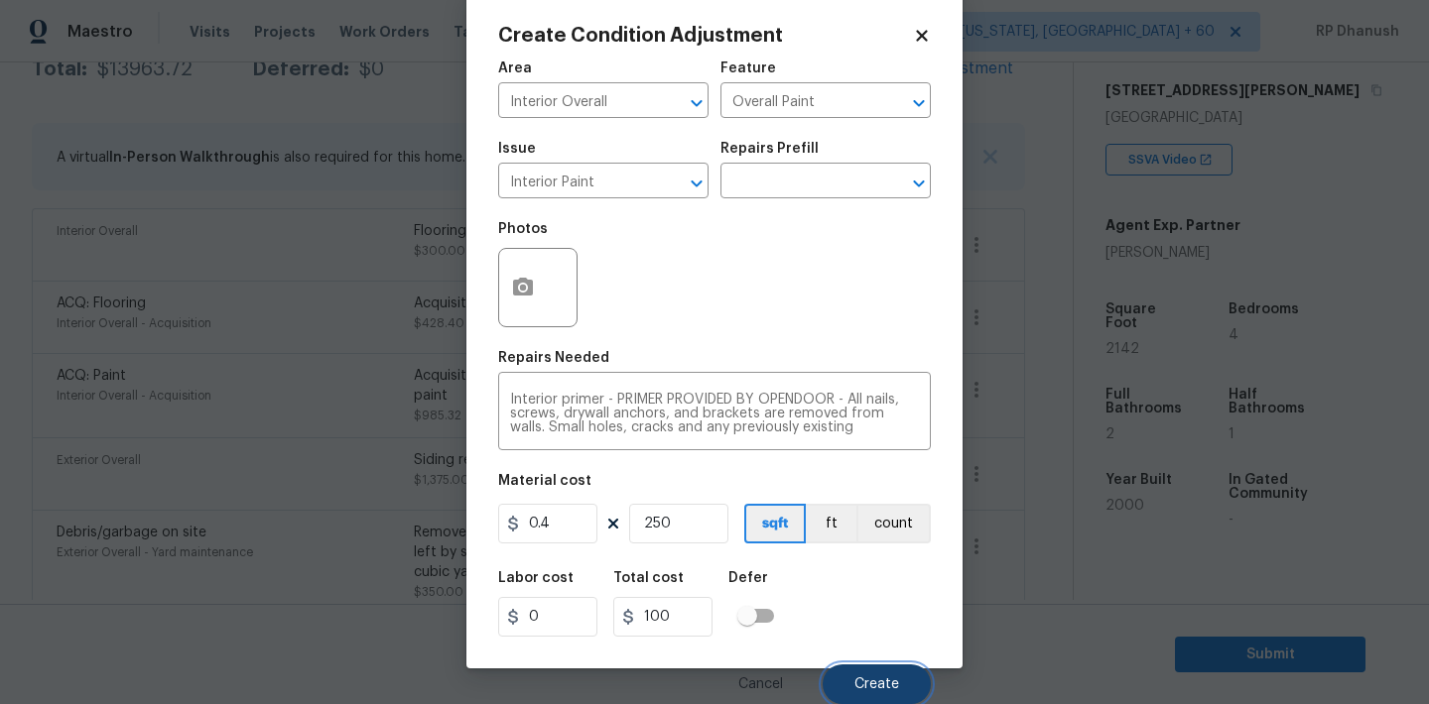
click at [870, 681] on span "Create" at bounding box center [876, 685] width 45 height 15
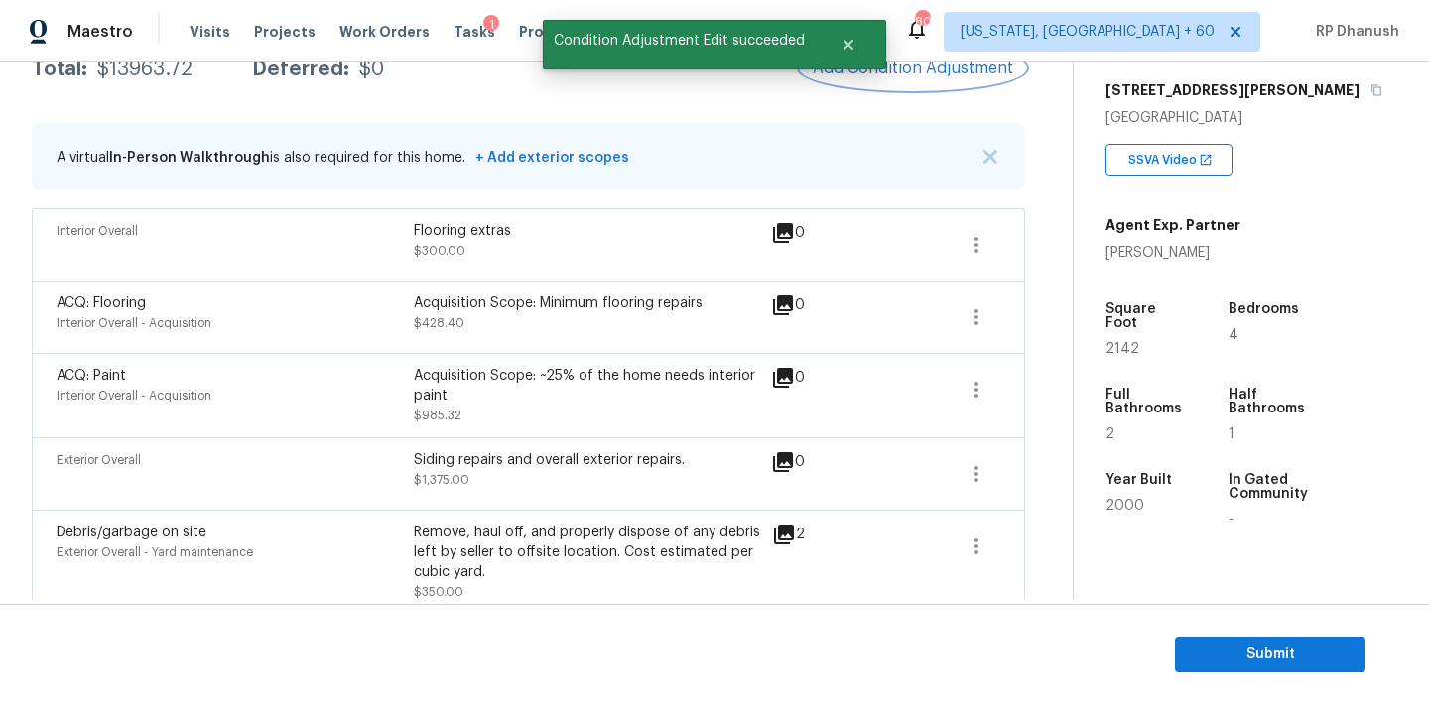
scroll to position [0, 0]
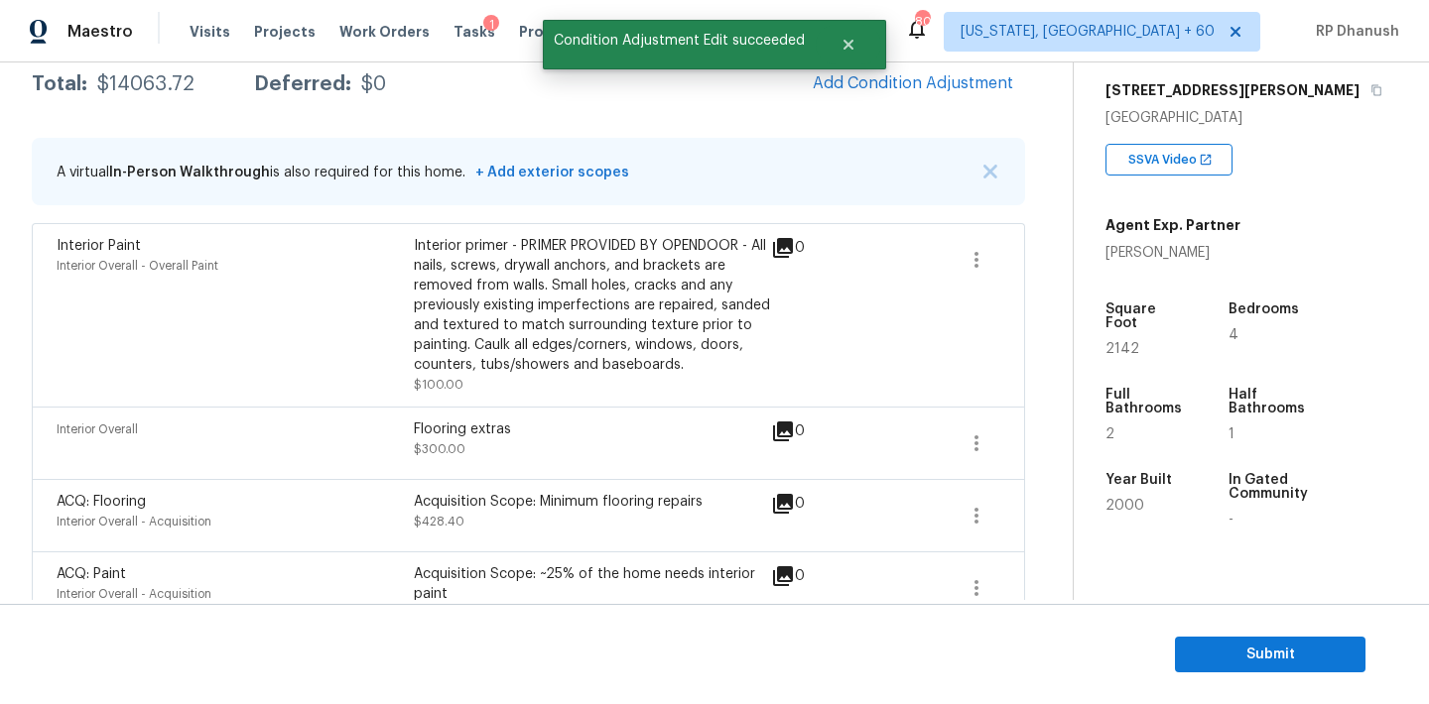
click at [862, 102] on span "Add Condition Adjustment" at bounding box center [913, 85] width 224 height 44
click at [875, 94] on button "Add Condition Adjustment" at bounding box center [913, 84] width 224 height 42
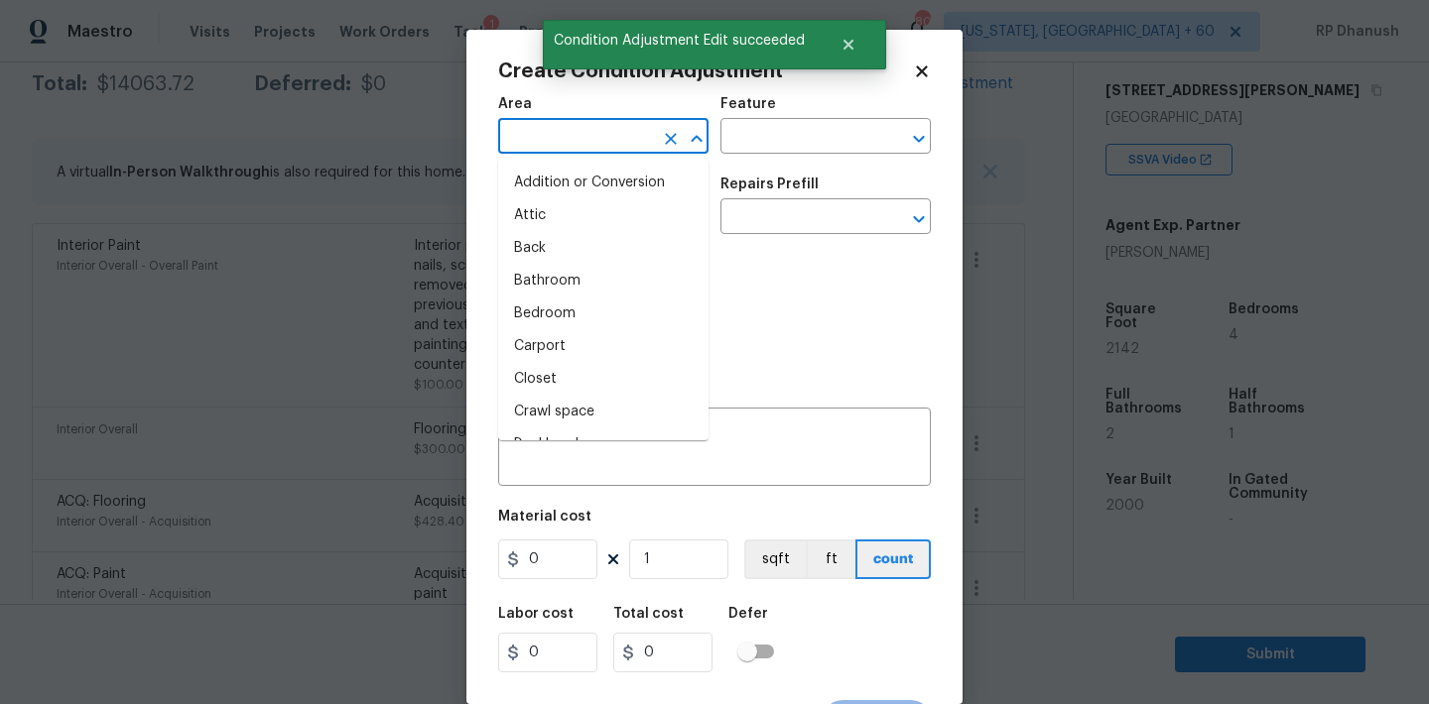
click at [634, 132] on input "text" at bounding box center [575, 138] width 155 height 31
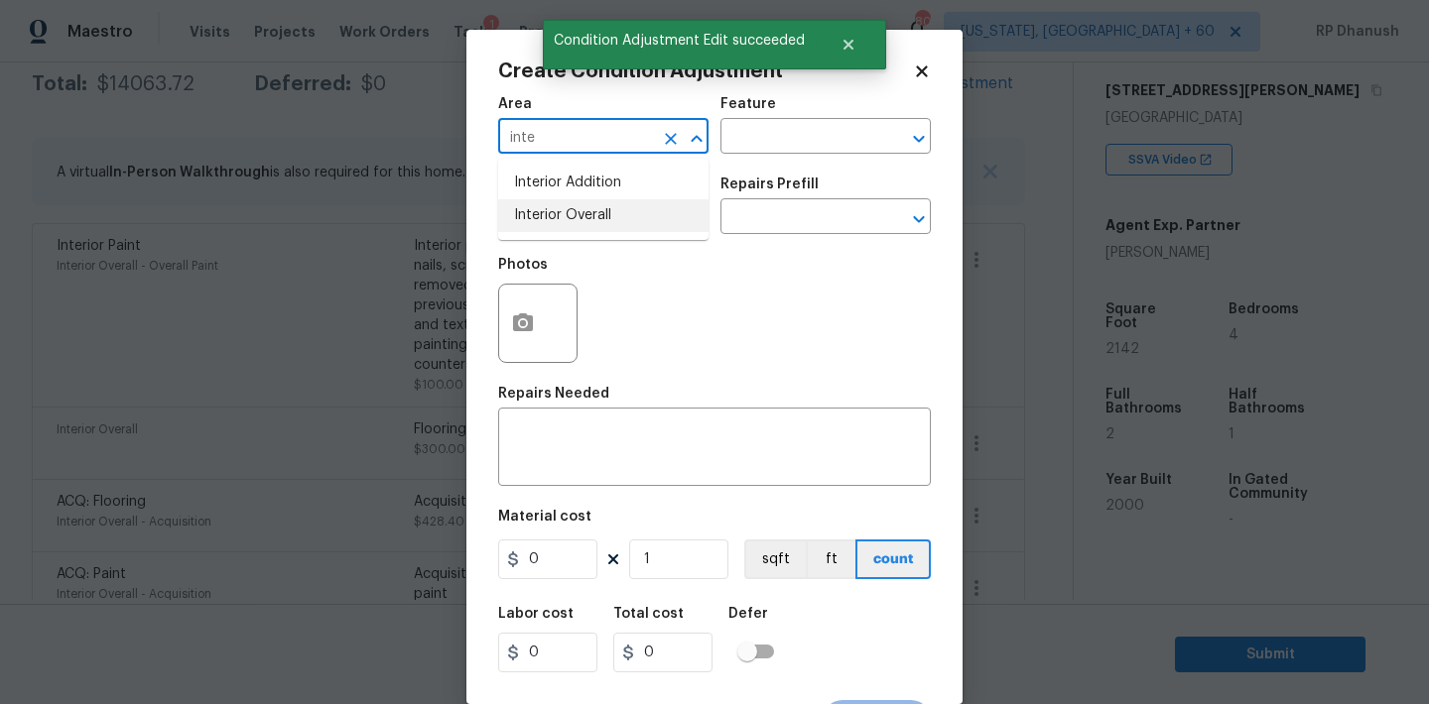
click at [584, 218] on li "Interior Overall" at bounding box center [603, 215] width 210 height 33
type input "Interior Overall"
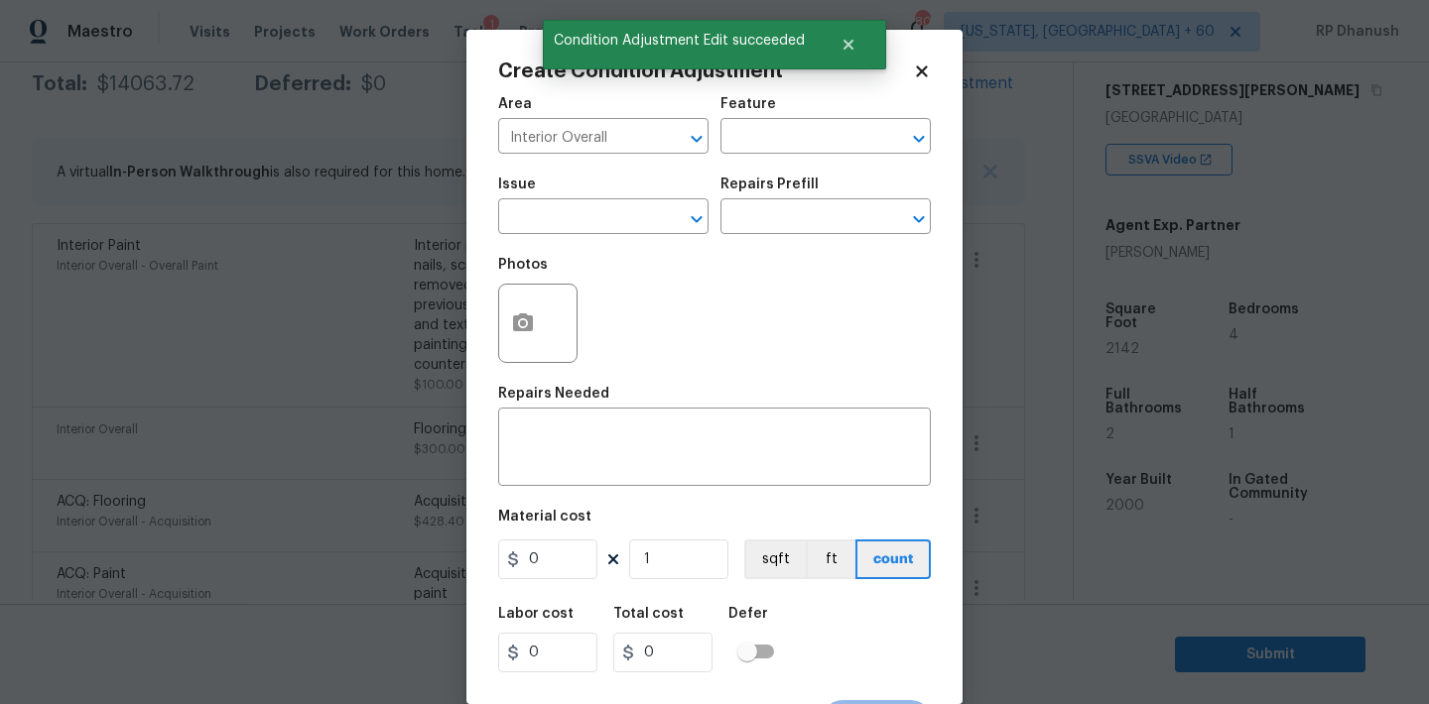
click at [570, 406] on div "Repairs Needed" at bounding box center [714, 400] width 433 height 26
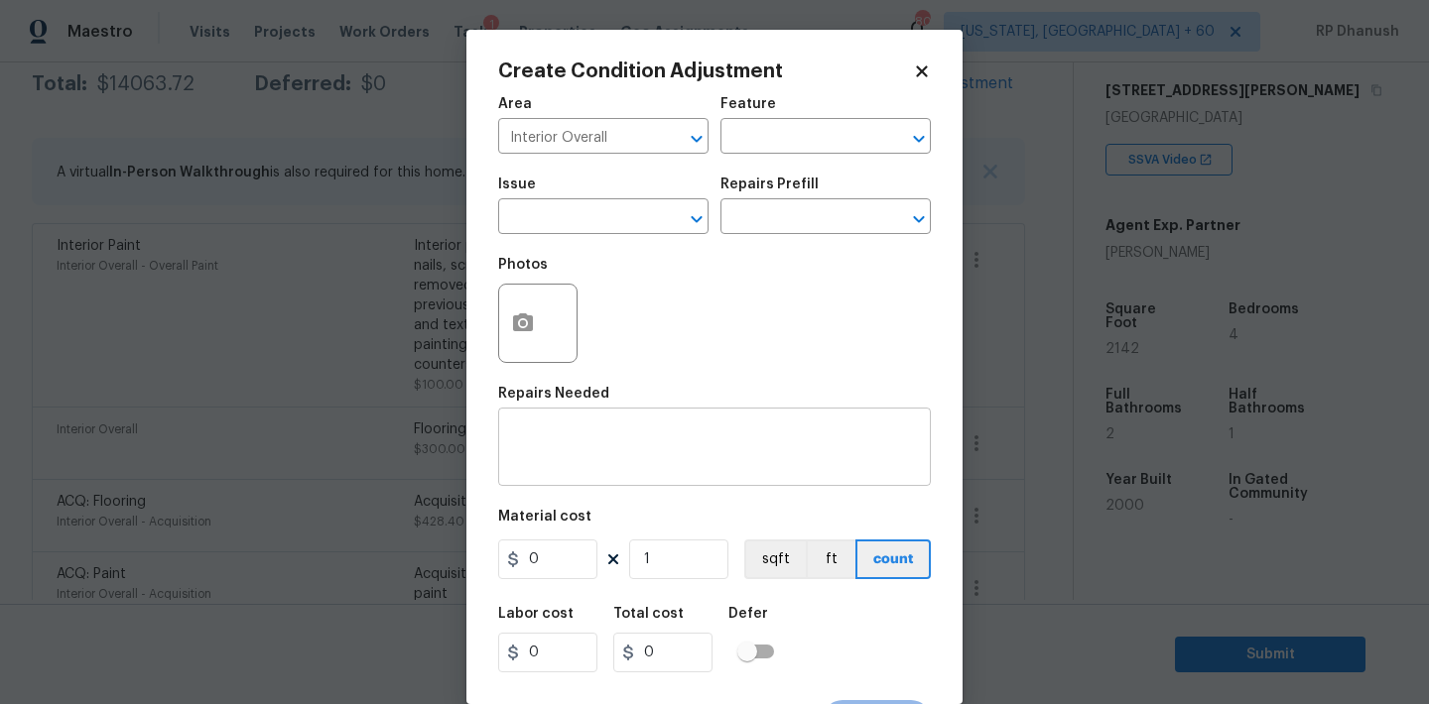
click at [569, 413] on div "x ​" at bounding box center [714, 449] width 433 height 73
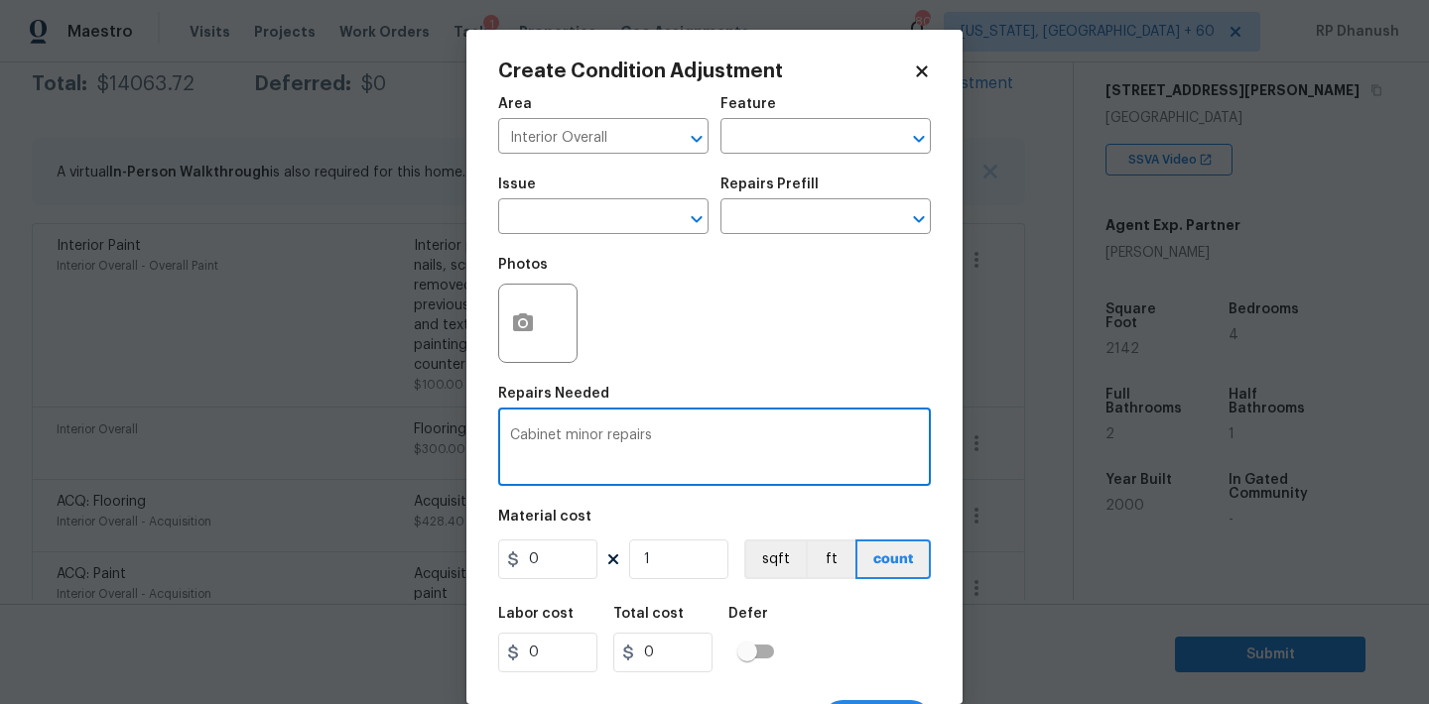
type textarea "Cabinet minor repairs"
click at [554, 563] on input "0" at bounding box center [547, 560] width 99 height 40
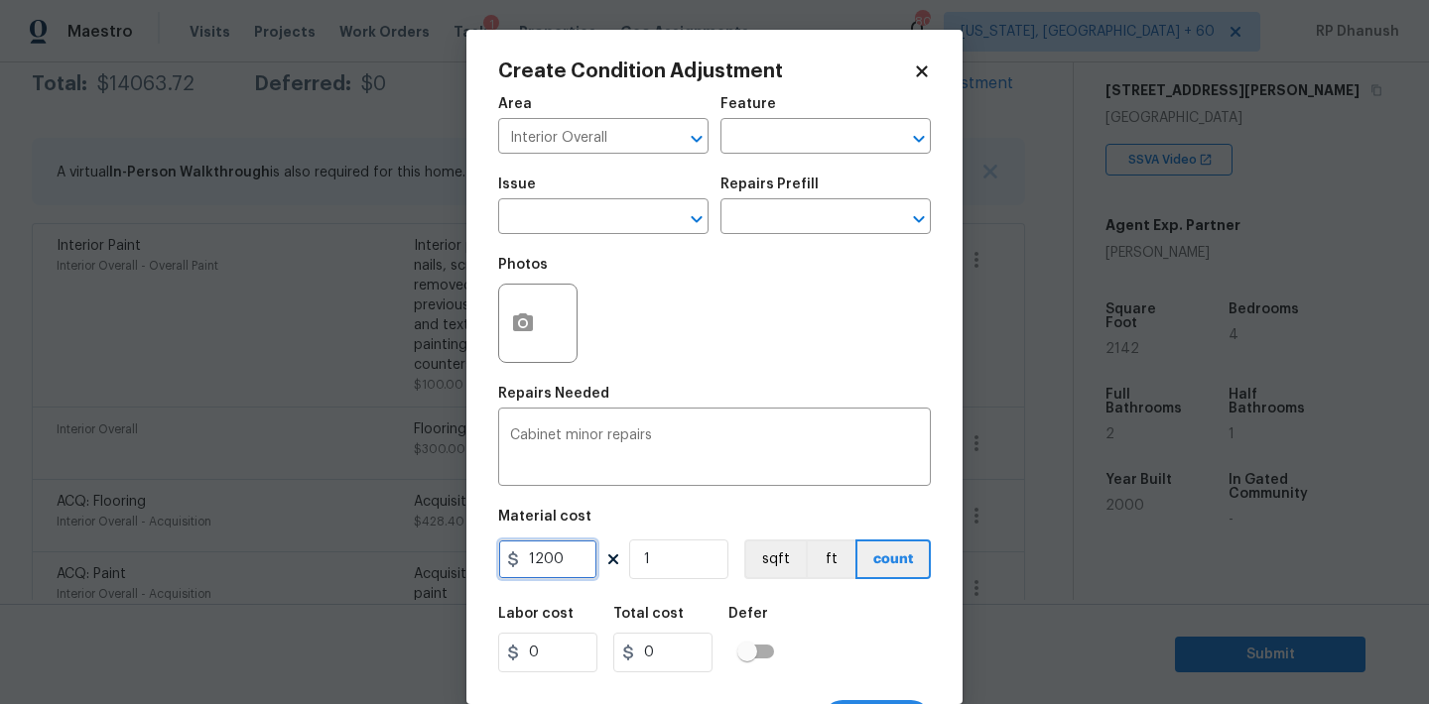
type input "1200"
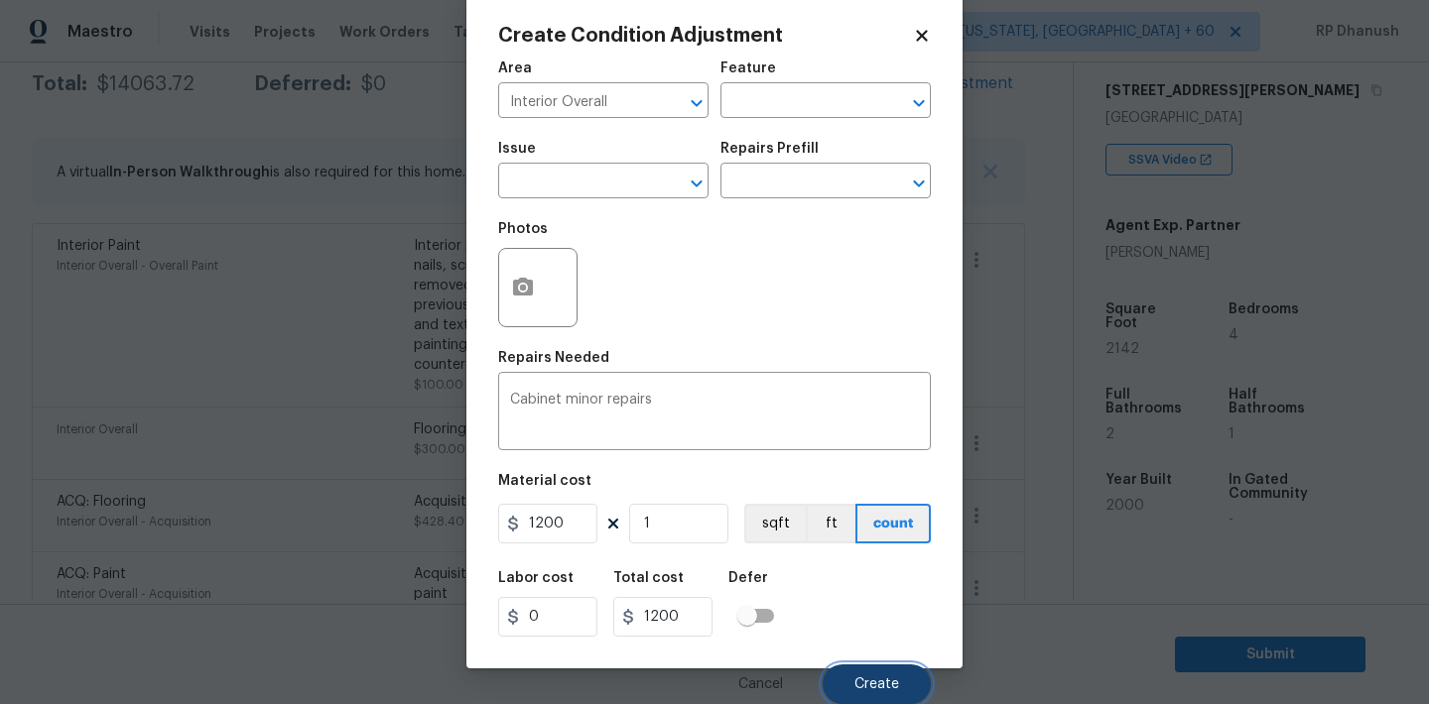
click at [869, 682] on span "Create" at bounding box center [876, 685] width 45 height 15
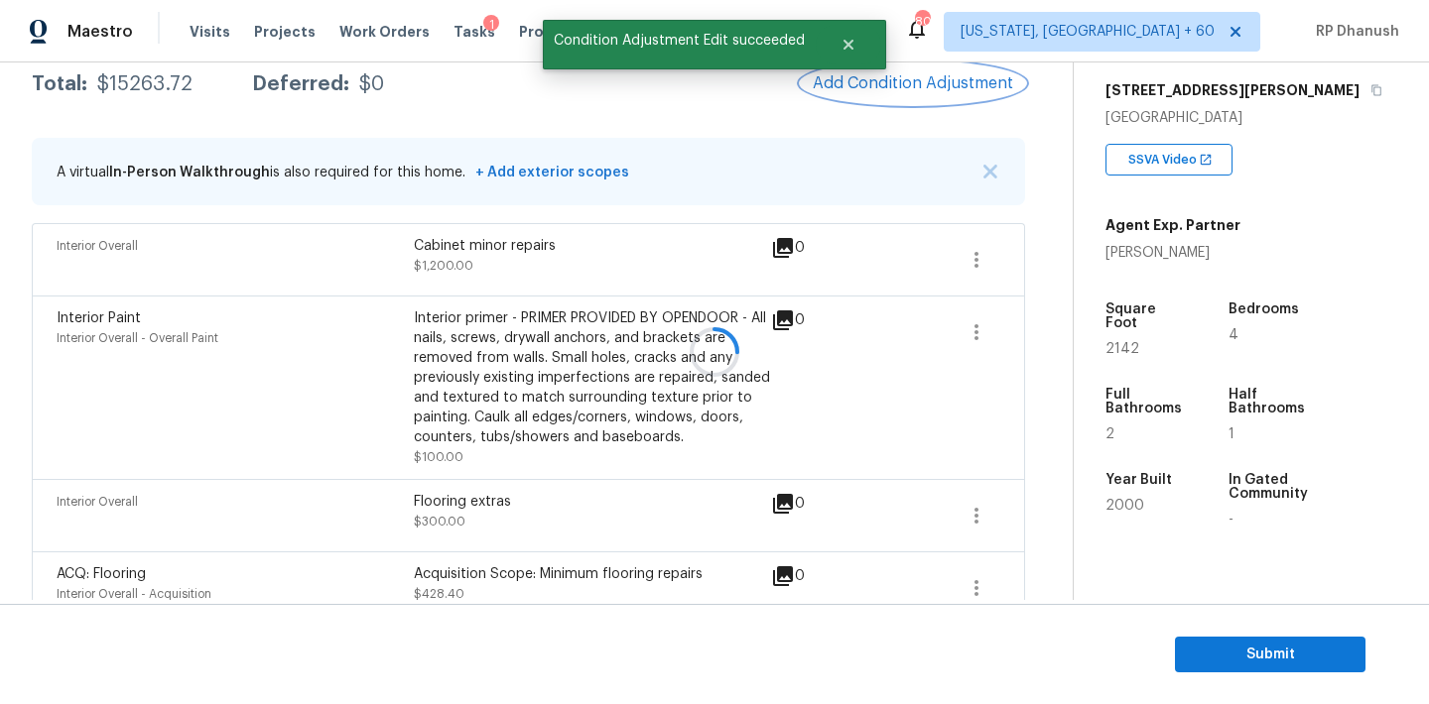
scroll to position [0, 0]
click at [959, 86] on div at bounding box center [714, 352] width 1429 height 704
click at [959, 86] on span "Add Condition Adjustment" at bounding box center [913, 83] width 200 height 18
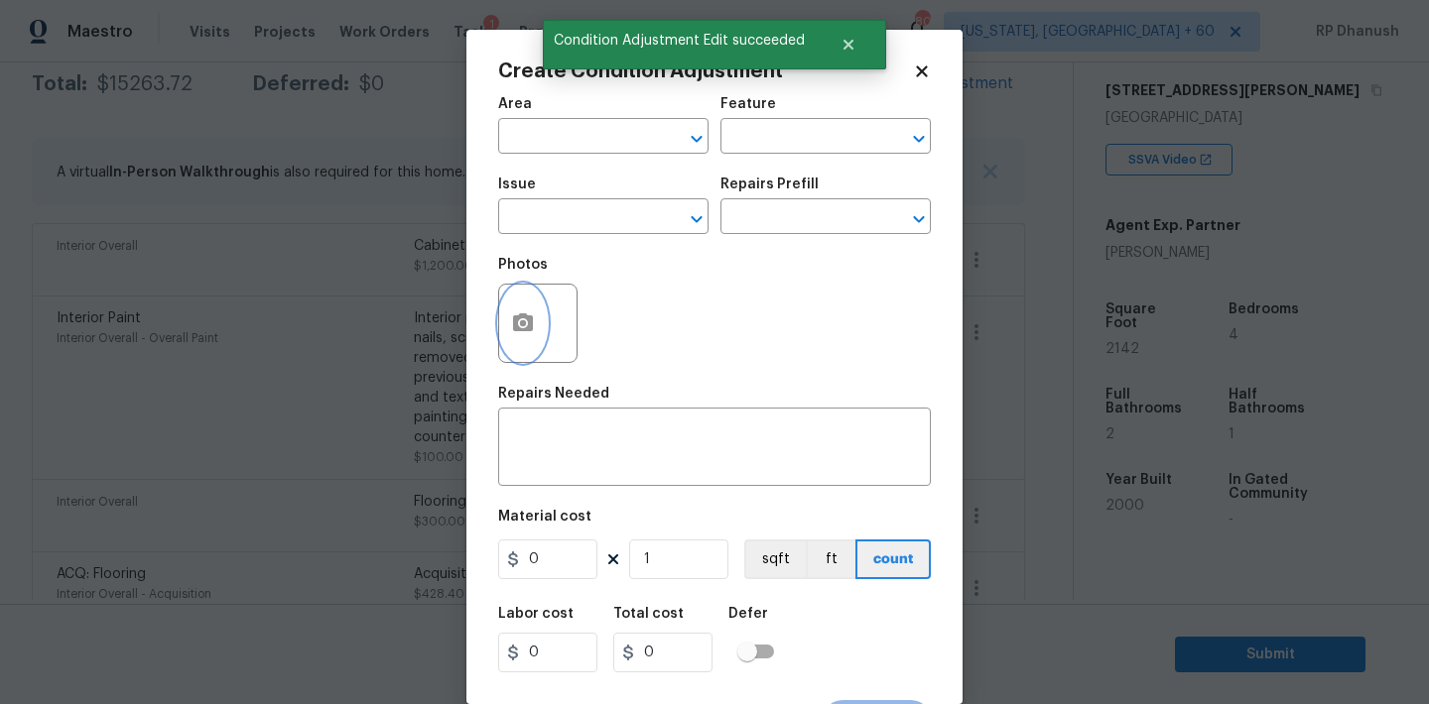
click at [540, 310] on button "button" at bounding box center [523, 323] width 48 height 77
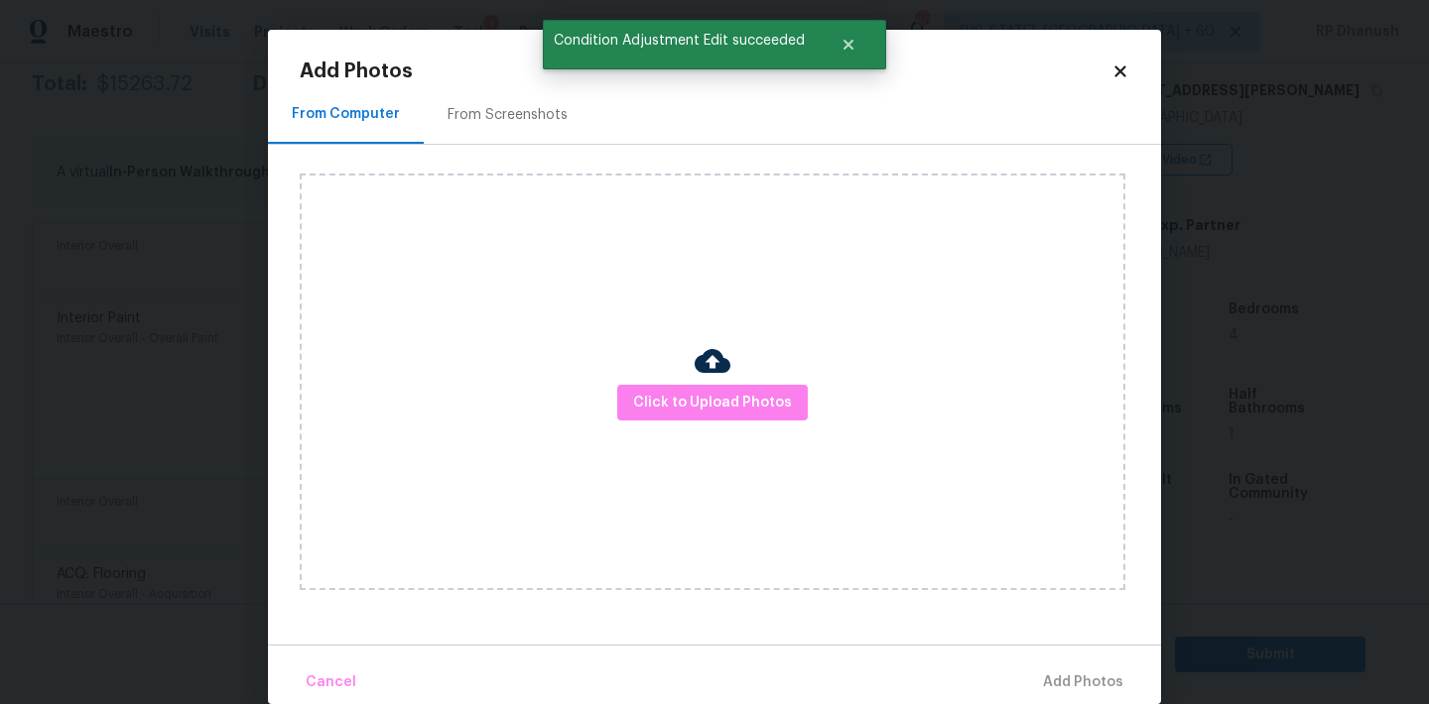
drag, startPoint x: 712, startPoint y: 382, endPoint x: 712, endPoint y: 357, distance: 24.8
click at [712, 382] on div at bounding box center [713, 364] width 36 height 42
click at [712, 287] on div "Click to Upload Photos" at bounding box center [712, 382] width 825 height 417
click at [691, 381] on div "Click to Upload Photos" at bounding box center [712, 382] width 825 height 417
click at [691, 392] on span "Click to Upload Photos" at bounding box center [712, 403] width 159 height 25
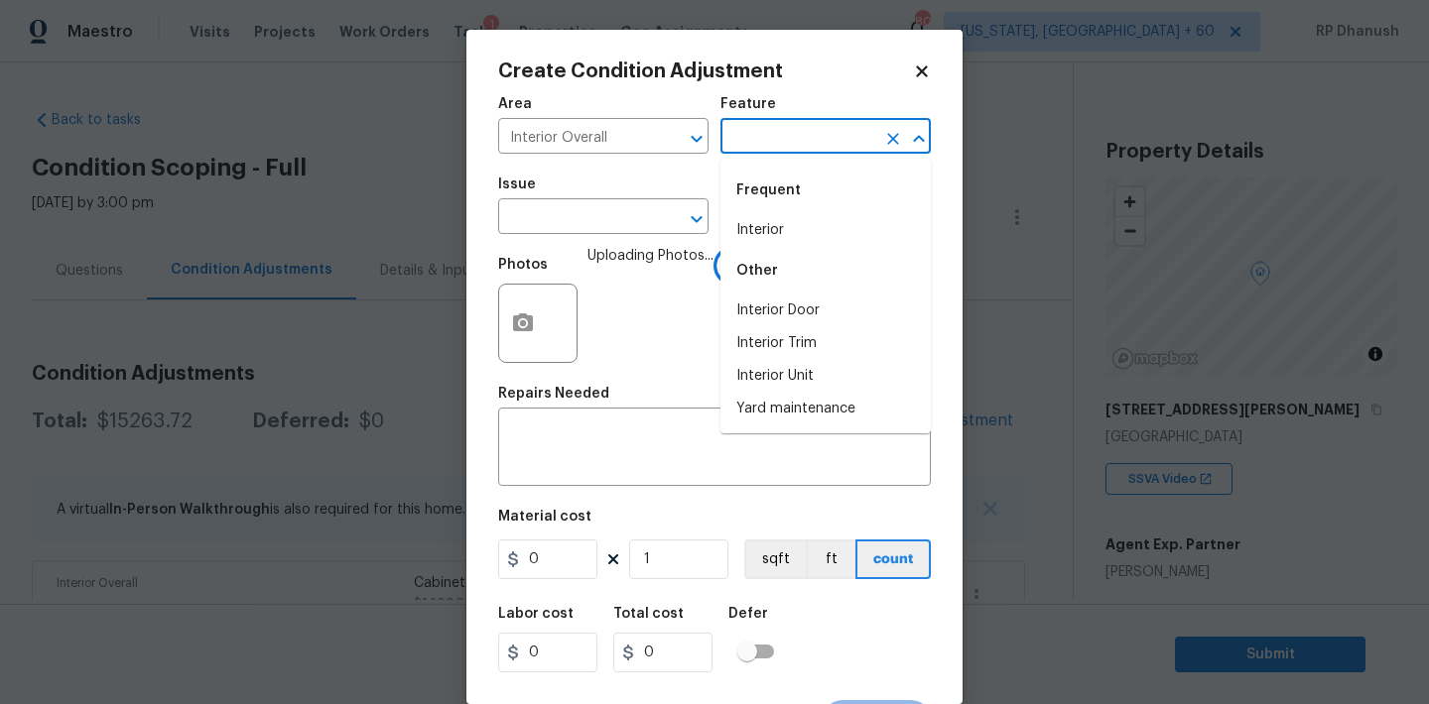
scroll to position [319, 0]
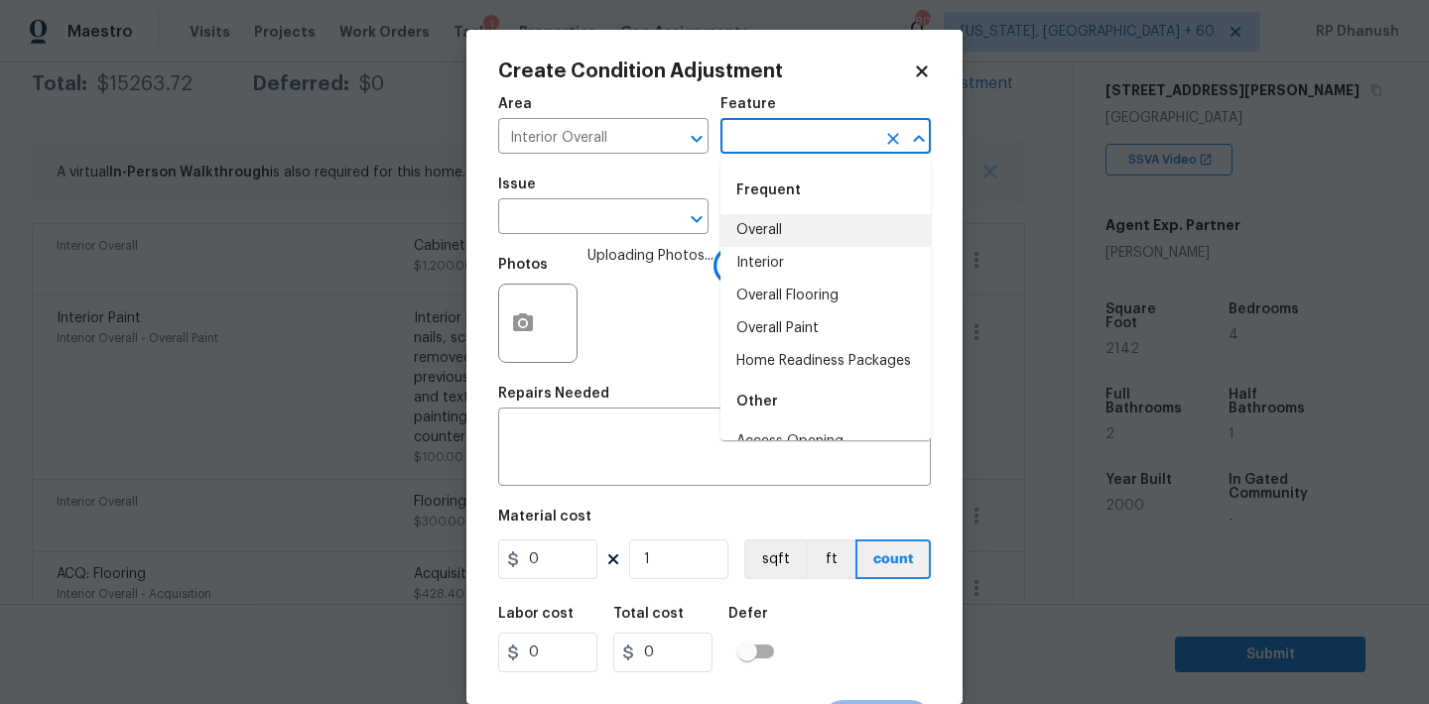
click at [769, 226] on li "Overall" at bounding box center [825, 230] width 210 height 33
type input "Overall"
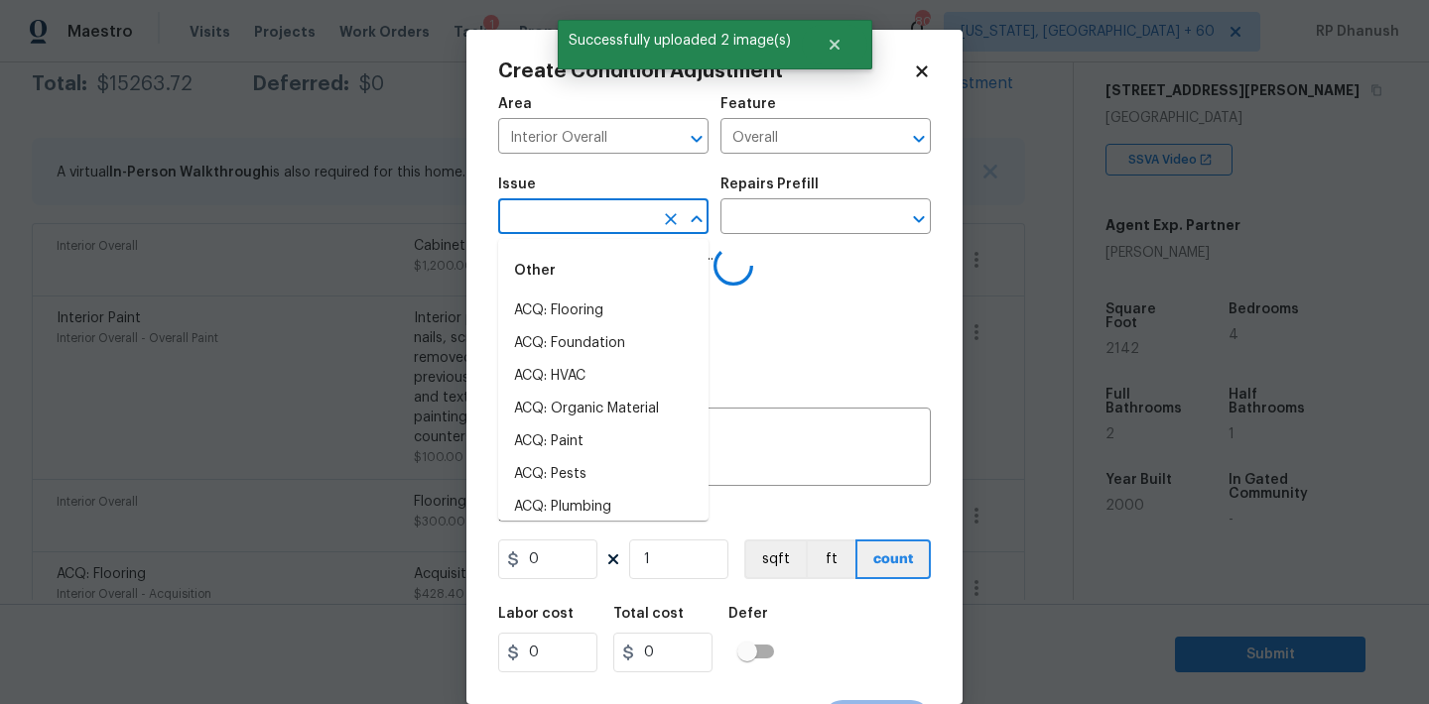
click at [598, 213] on input "text" at bounding box center [575, 218] width 155 height 31
click at [900, 132] on icon "Clear" at bounding box center [893, 139] width 20 height 20
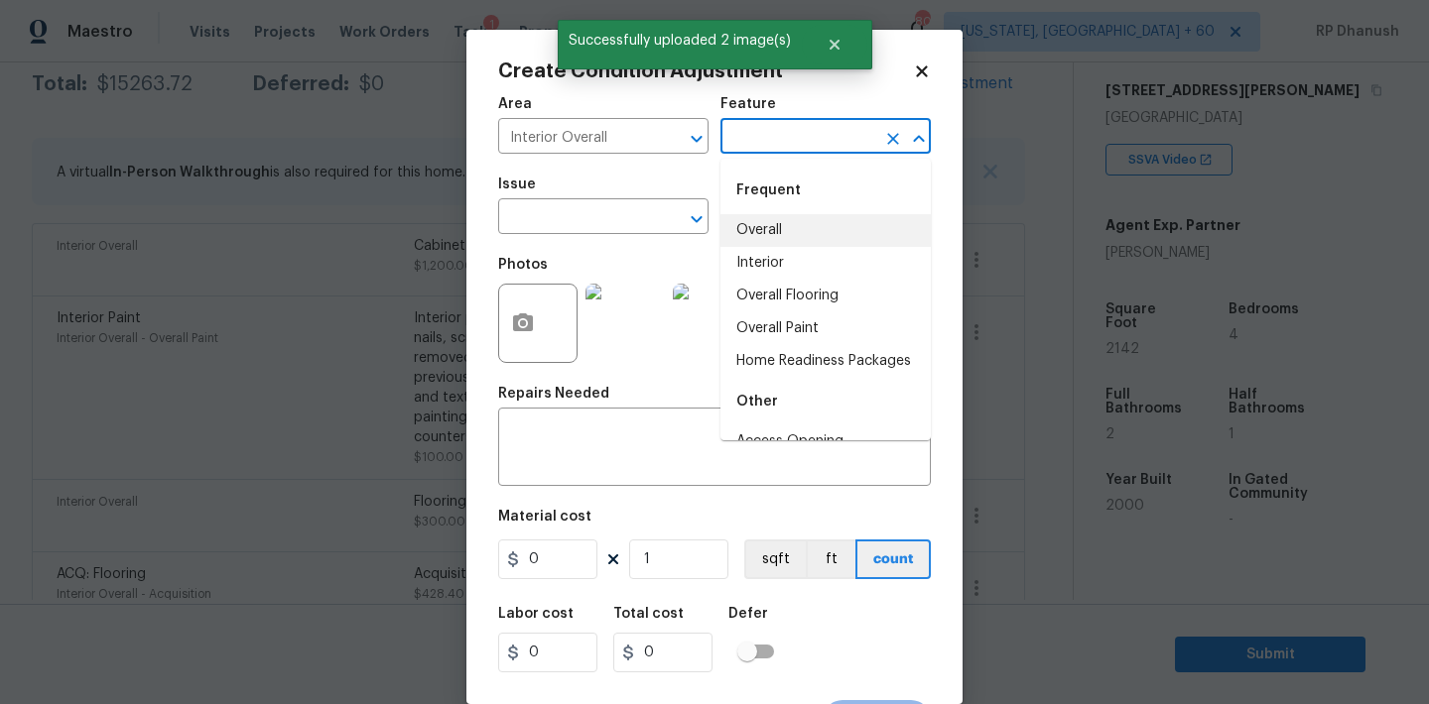
click at [829, 135] on input "text" at bounding box center [797, 138] width 155 height 31
click at [768, 223] on li "Interior" at bounding box center [825, 230] width 210 height 33
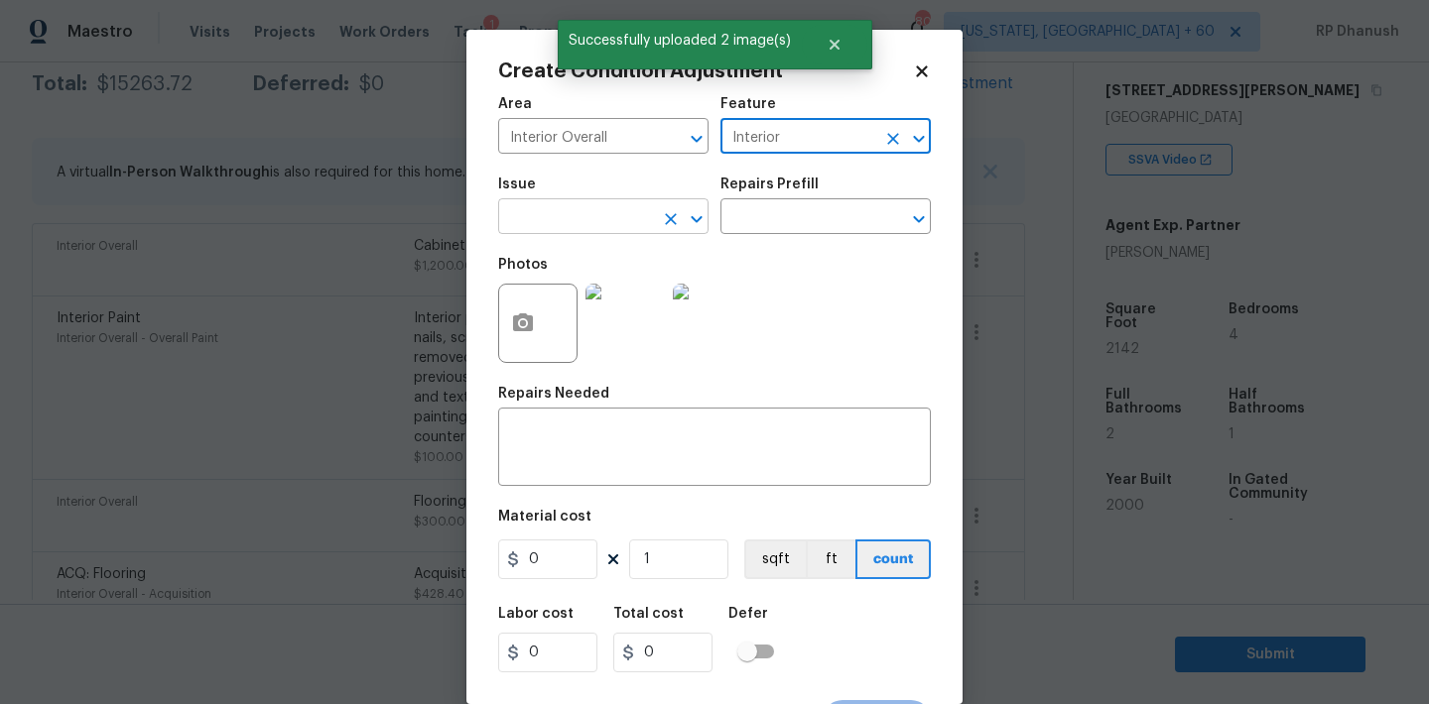
type input "Interior"
click at [632, 215] on input "text" at bounding box center [575, 218] width 155 height 31
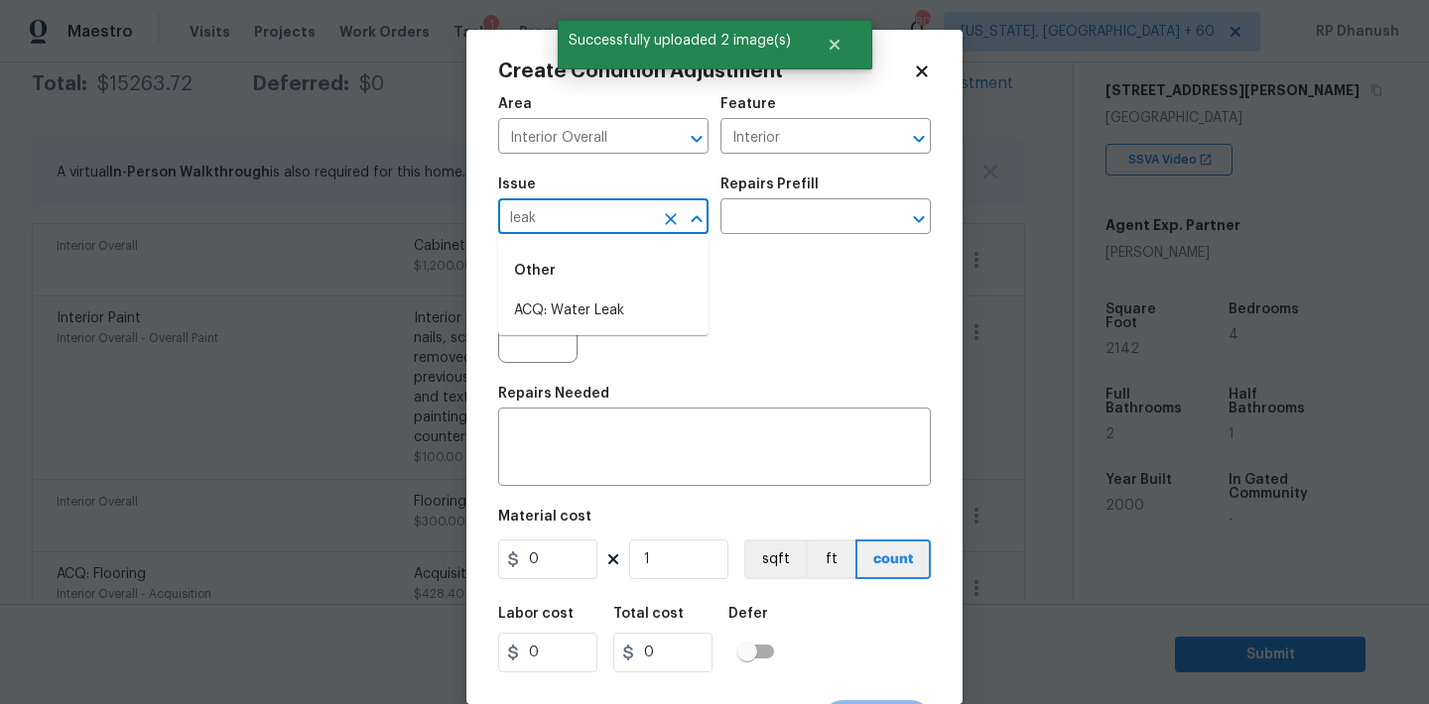
click at [611, 305] on li "ACQ: Water Leak" at bounding box center [603, 311] width 210 height 33
type input "ACQ: Water Leak"
click at [827, 216] on input "text" at bounding box center [797, 218] width 155 height 31
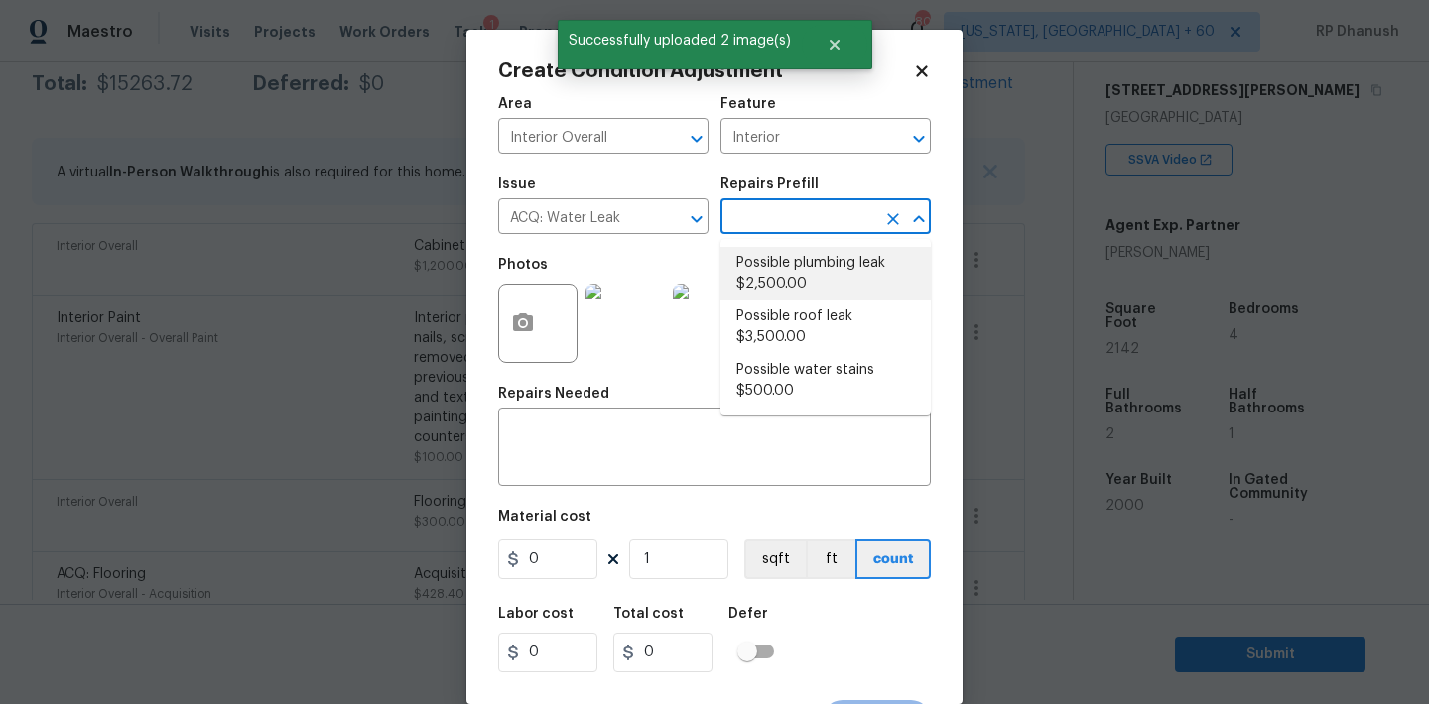
click at [822, 271] on li "Possible plumbing leak $2,500.00" at bounding box center [825, 274] width 210 height 54
type input "Acquisition"
type input "2500"
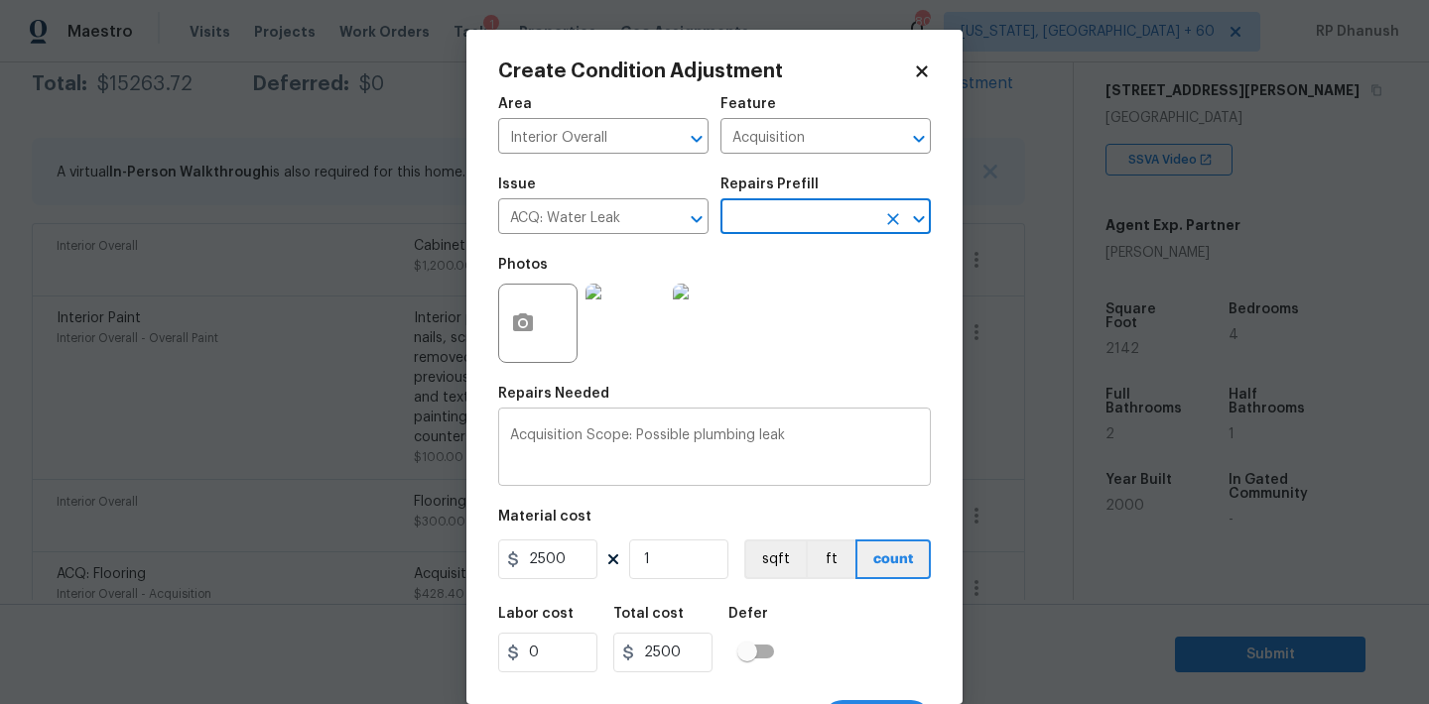
click at [710, 439] on textarea "Acquisition Scope: Possible plumbing leak" at bounding box center [714, 450] width 409 height 42
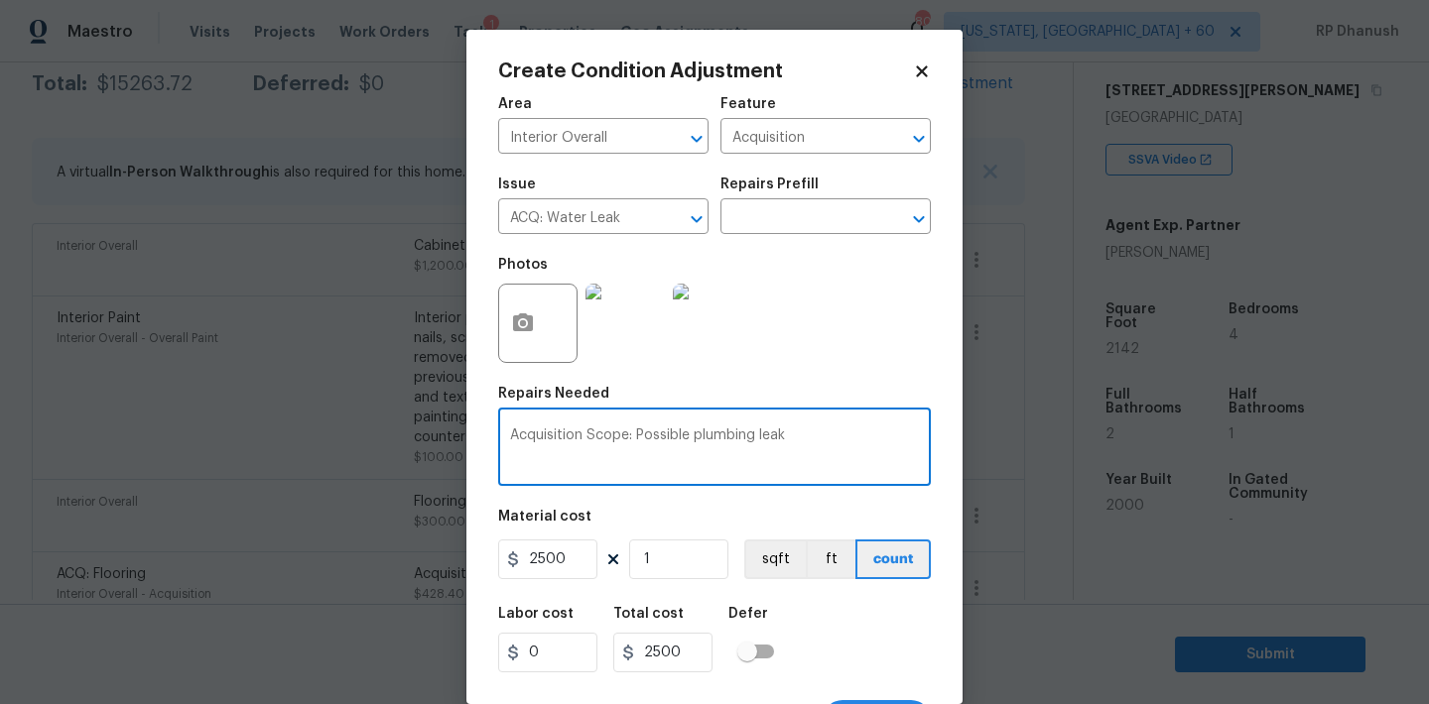
click at [710, 439] on textarea "Acquisition Scope: Possible plumbing leak" at bounding box center [714, 450] width 409 height 42
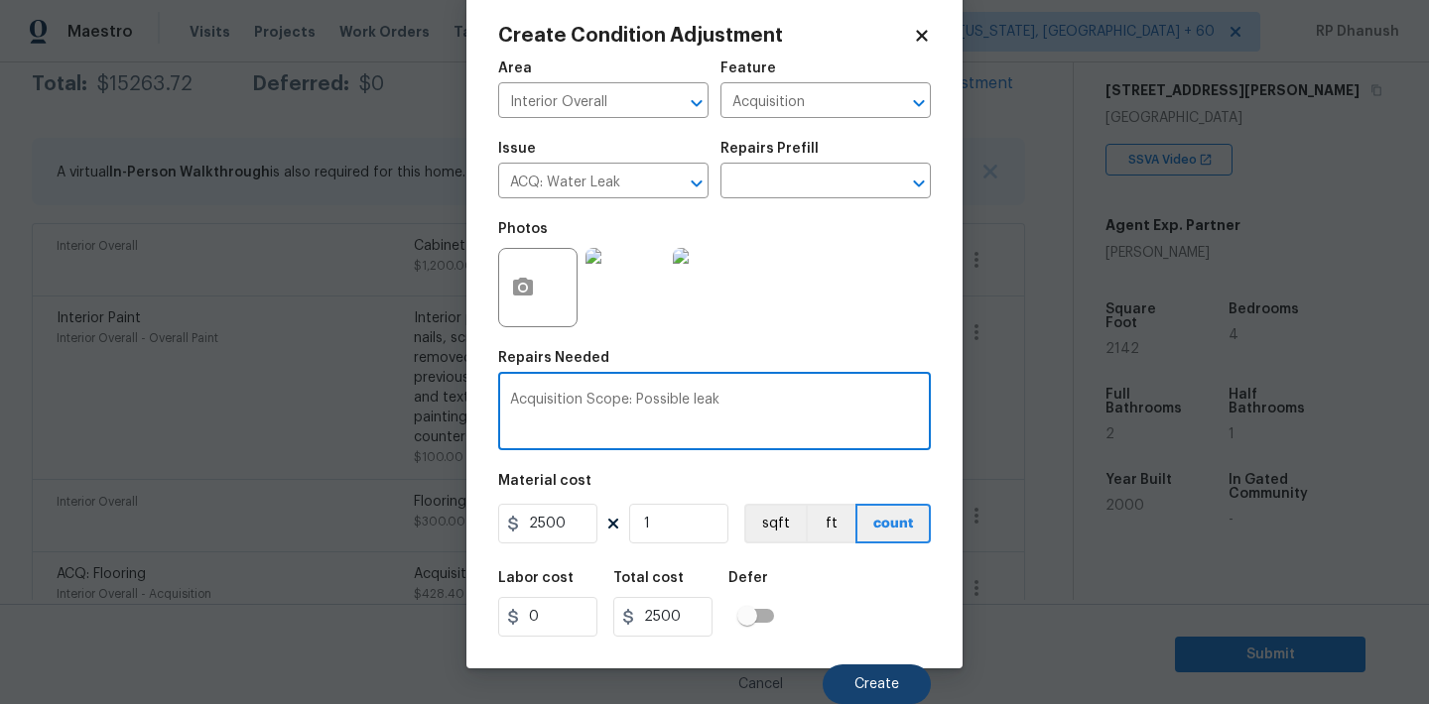
type textarea "Acquisition Scope: Possible leak"
click at [866, 666] on button "Create" at bounding box center [876, 685] width 108 height 40
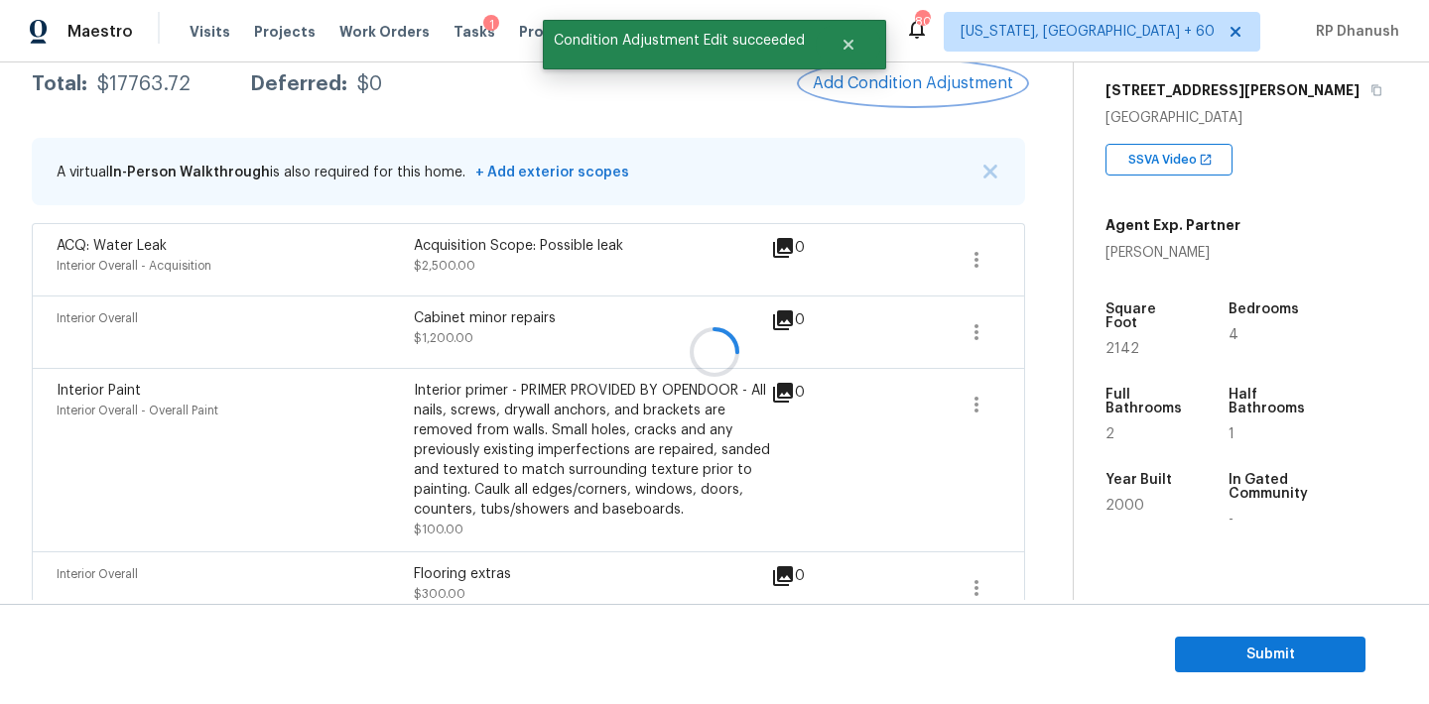
scroll to position [0, 0]
click at [914, 96] on button "Add Condition Adjustment" at bounding box center [913, 84] width 224 height 42
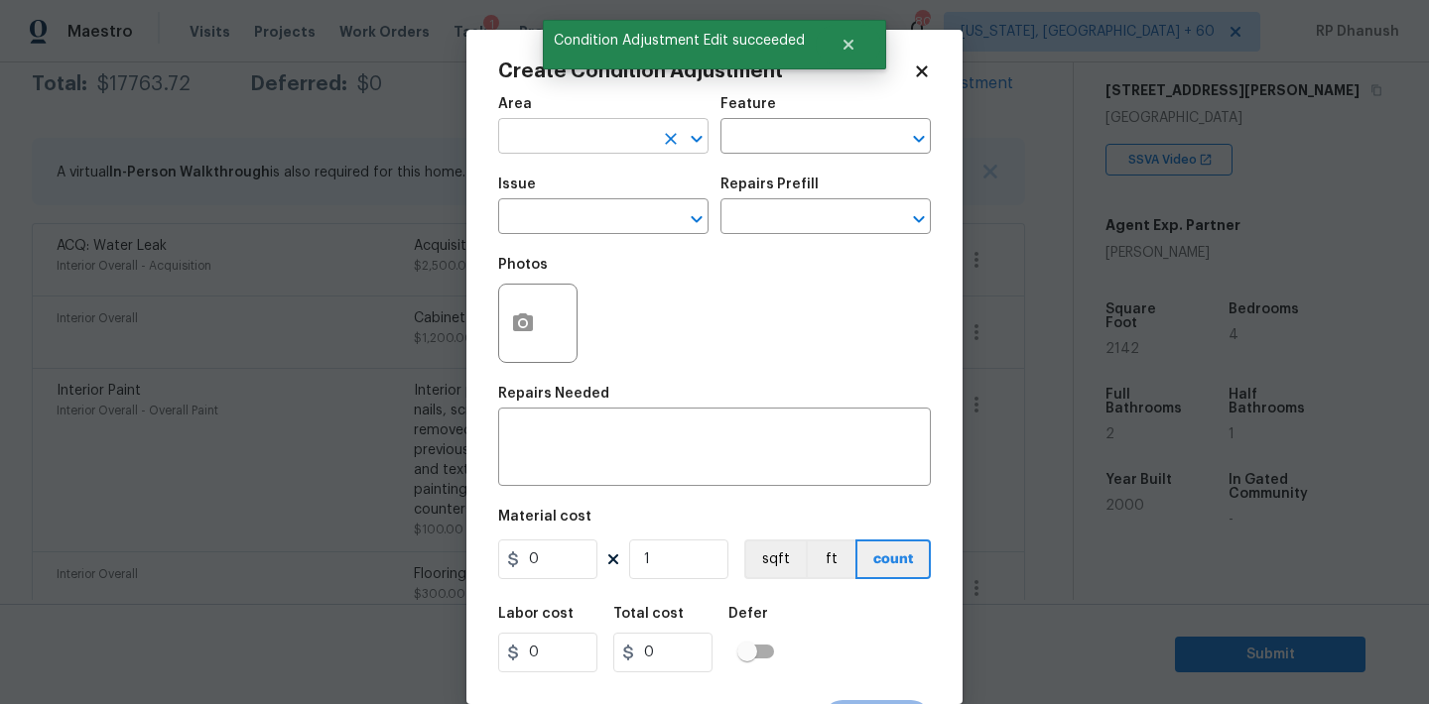
click at [641, 135] on input "text" at bounding box center [575, 138] width 155 height 31
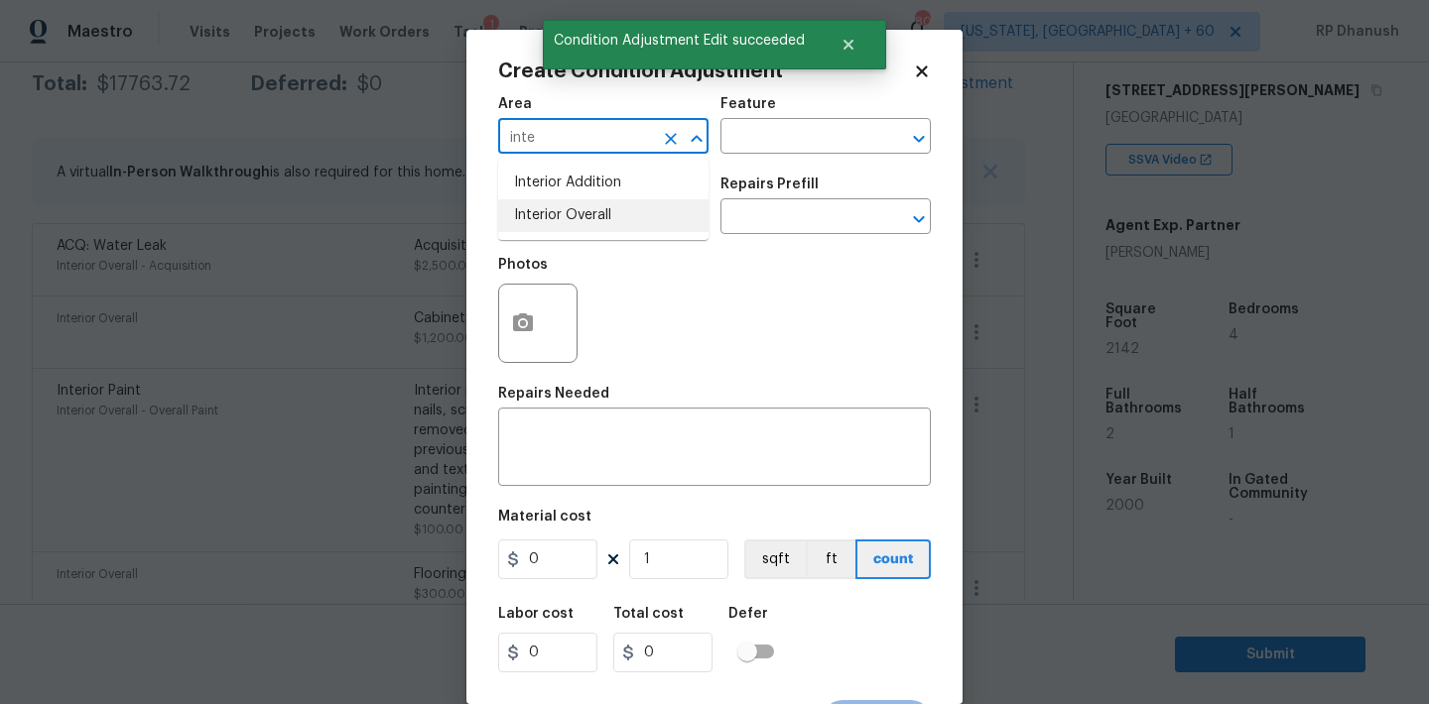
click at [582, 207] on li "Interior Overall" at bounding box center [603, 215] width 210 height 33
type input "Interior Overall"
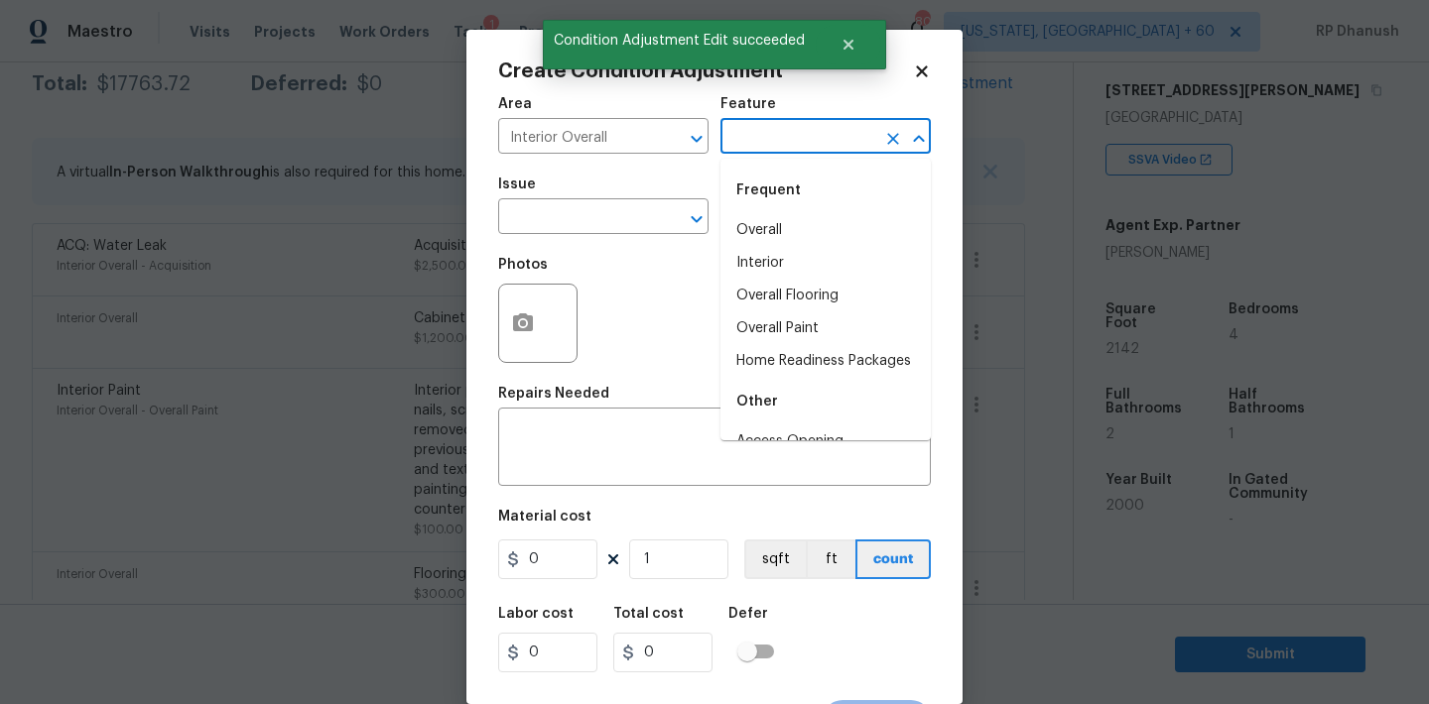
click at [764, 151] on input "text" at bounding box center [797, 138] width 155 height 31
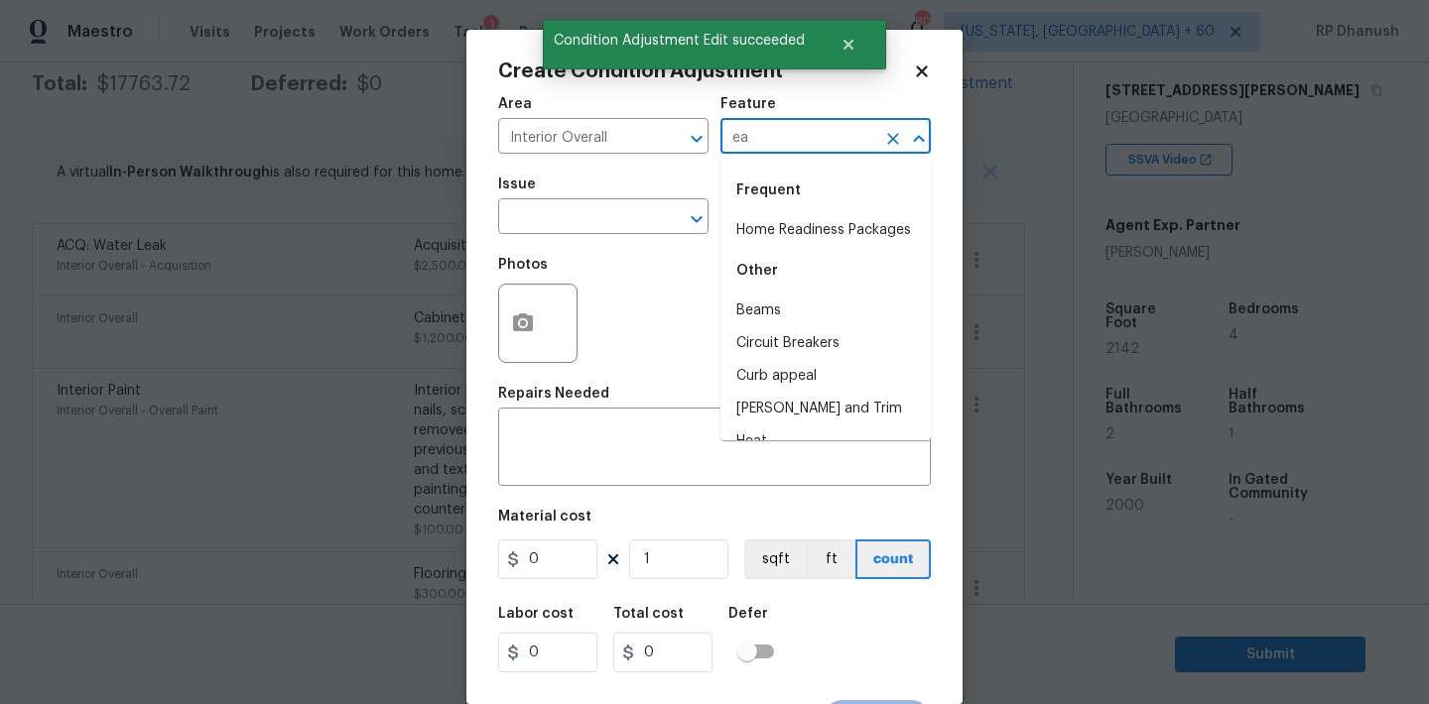
type input "e"
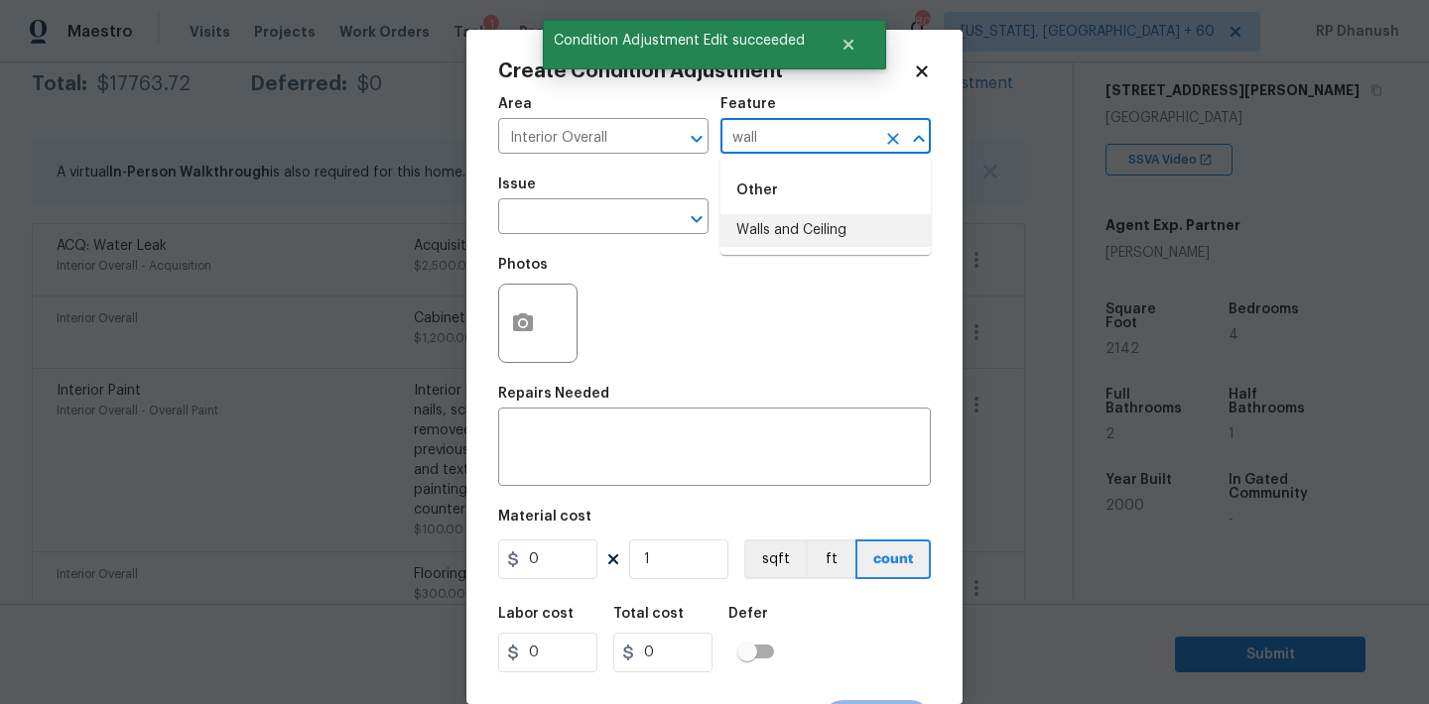
click at [762, 222] on li "Walls and Ceiling" at bounding box center [825, 230] width 210 height 33
type input "Walls and Ceiling"
click at [601, 221] on input "text" at bounding box center [575, 218] width 155 height 31
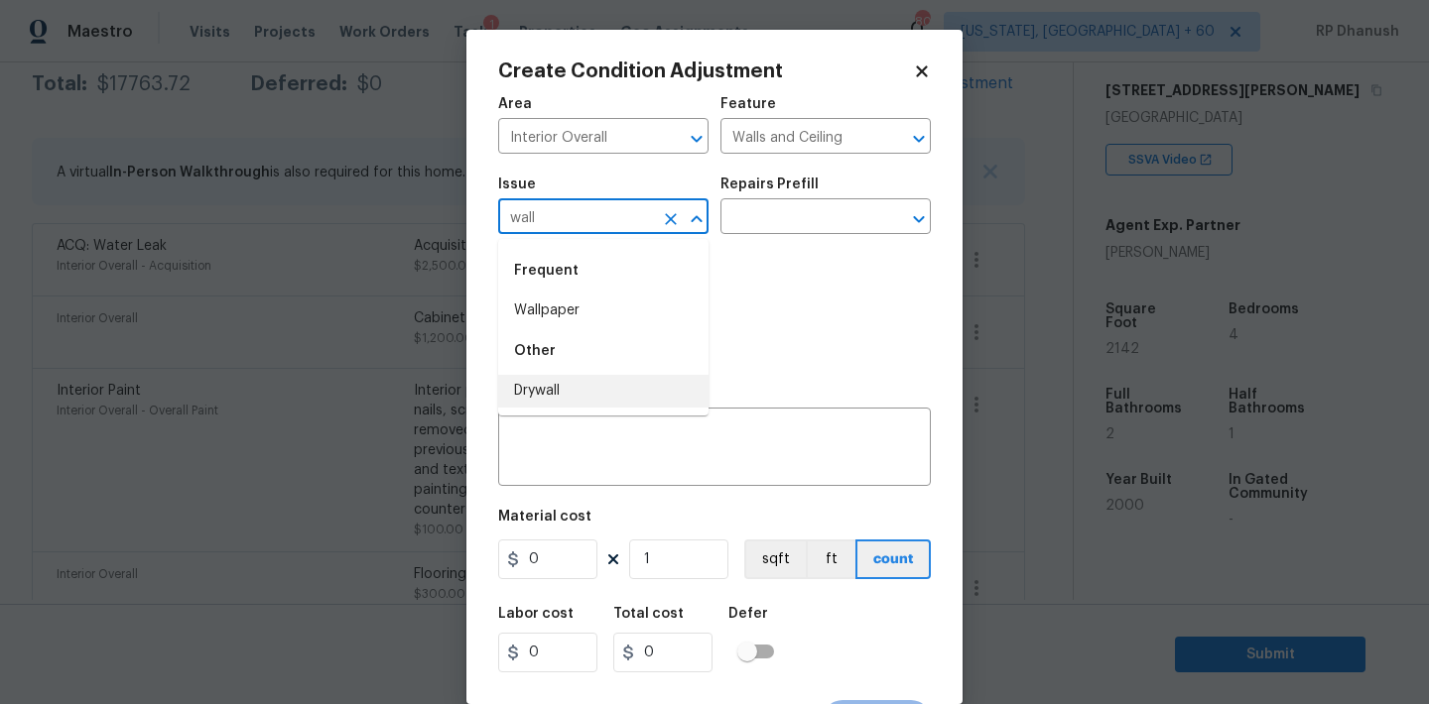
click at [555, 394] on li "Drywall" at bounding box center [603, 391] width 210 height 33
type input "Drywall"
click at [786, 218] on input "text" at bounding box center [797, 218] width 155 height 31
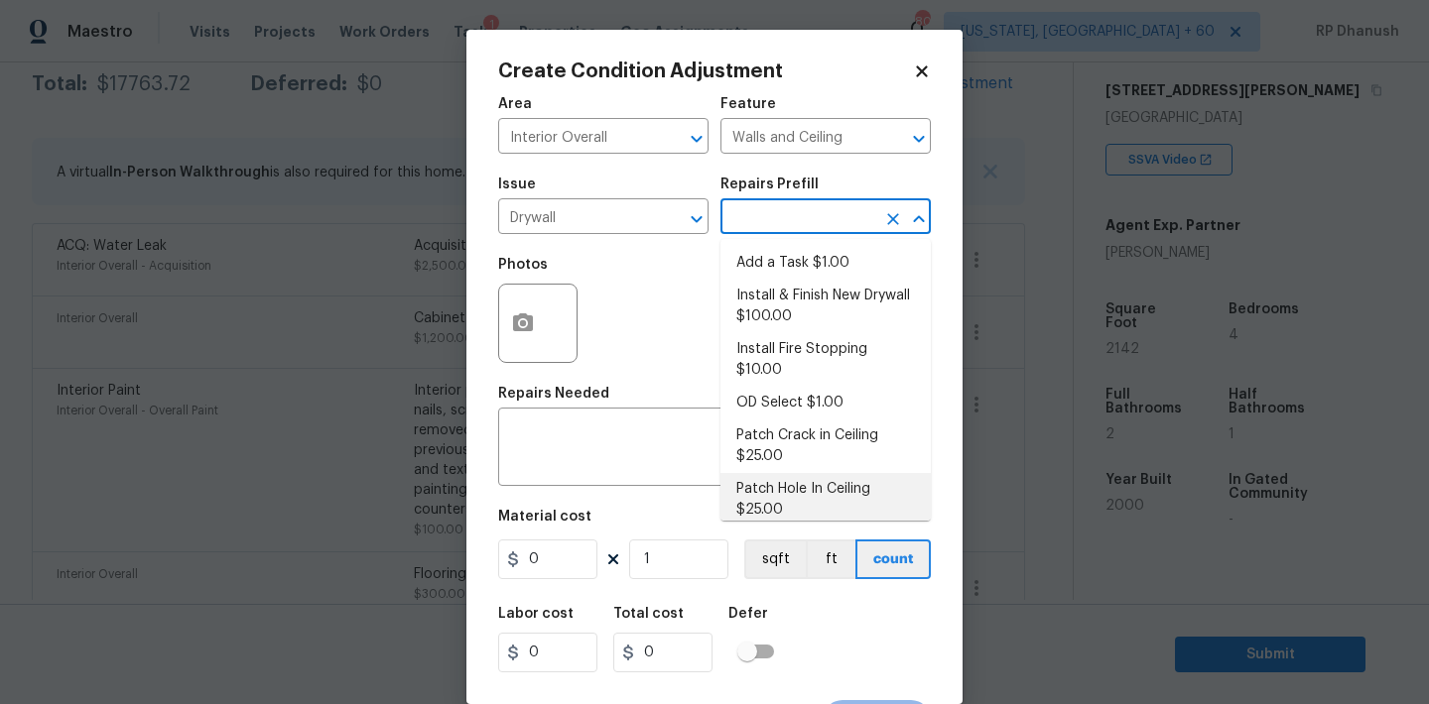
scroll to position [154, 0]
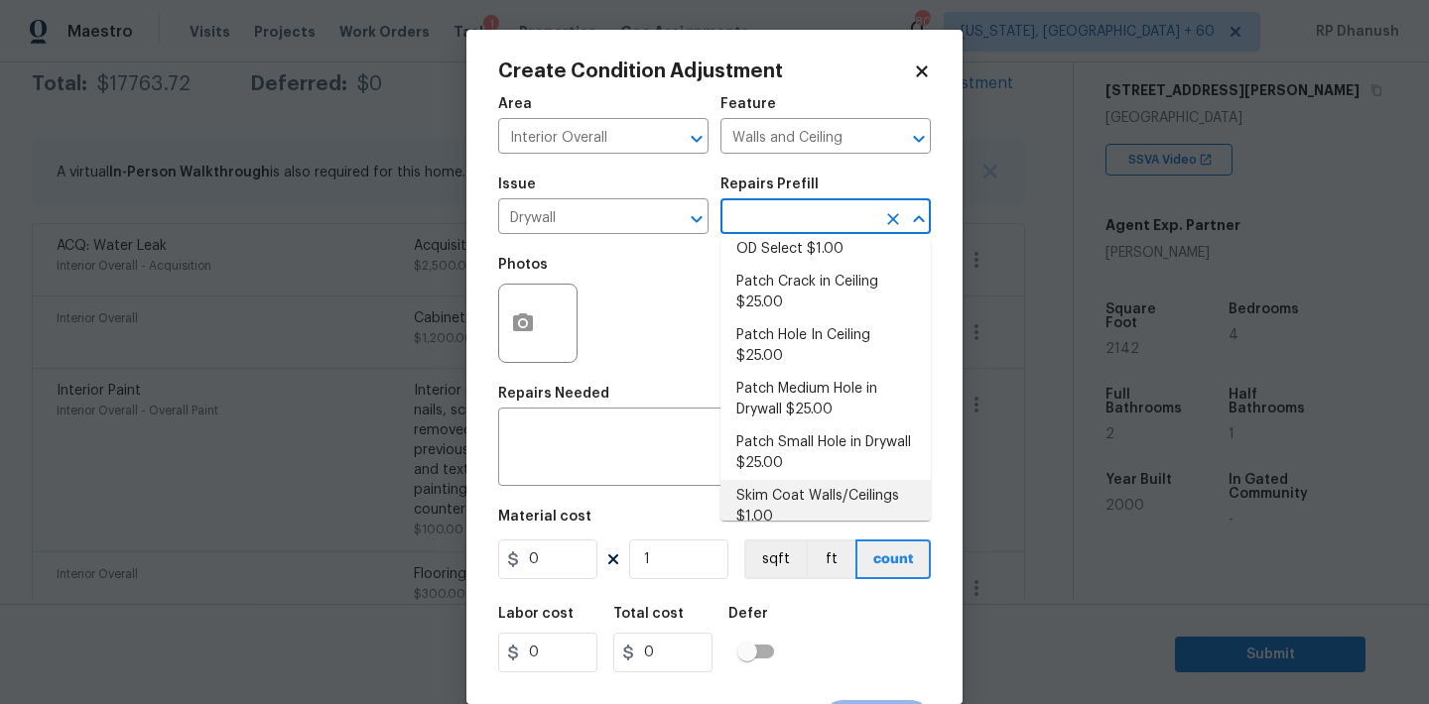
click at [779, 481] on li "Skim Coat Walls/Ceilings $1.00" at bounding box center [825, 507] width 210 height 54
type textarea "Prep/scrape all loose material from the damaged area; prime if needed. Skim coa…"
type input "1"
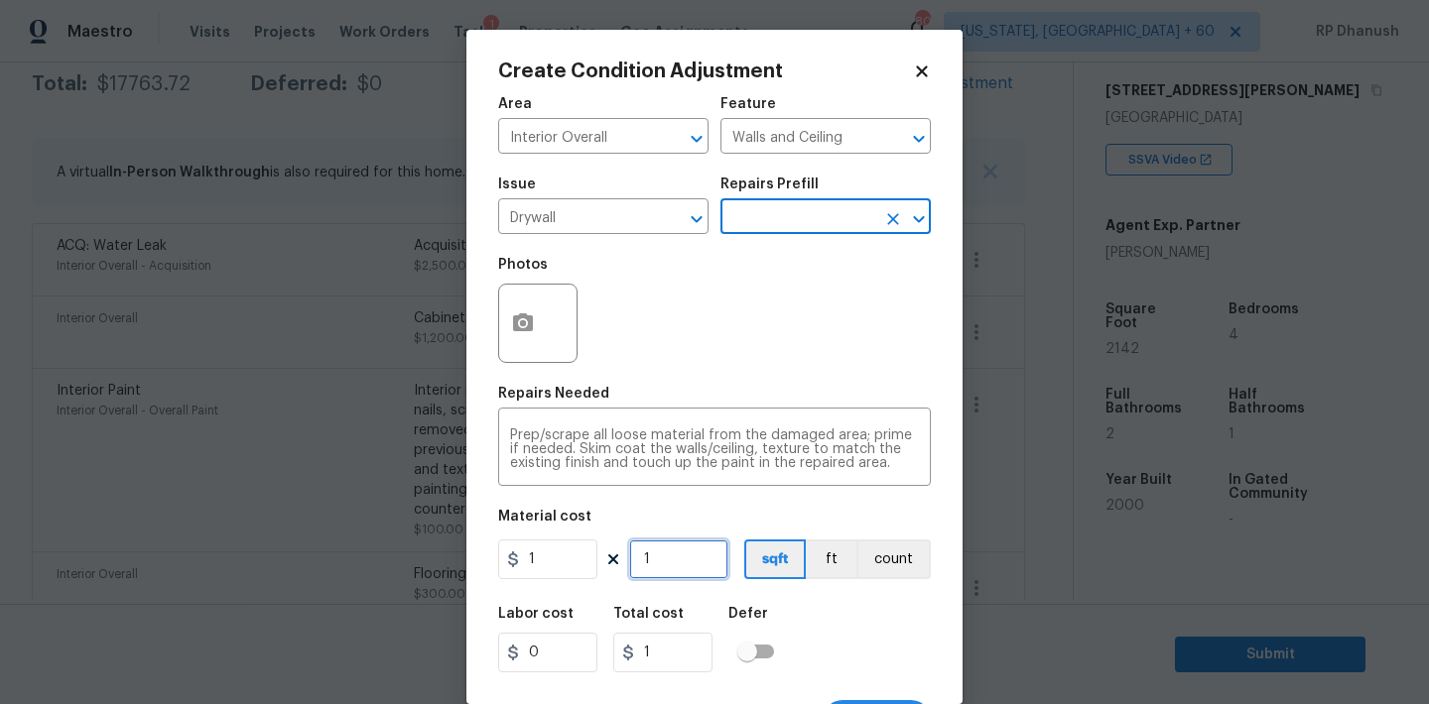
click at [672, 555] on input "1" at bounding box center [678, 560] width 99 height 40
type input "0"
type input "3"
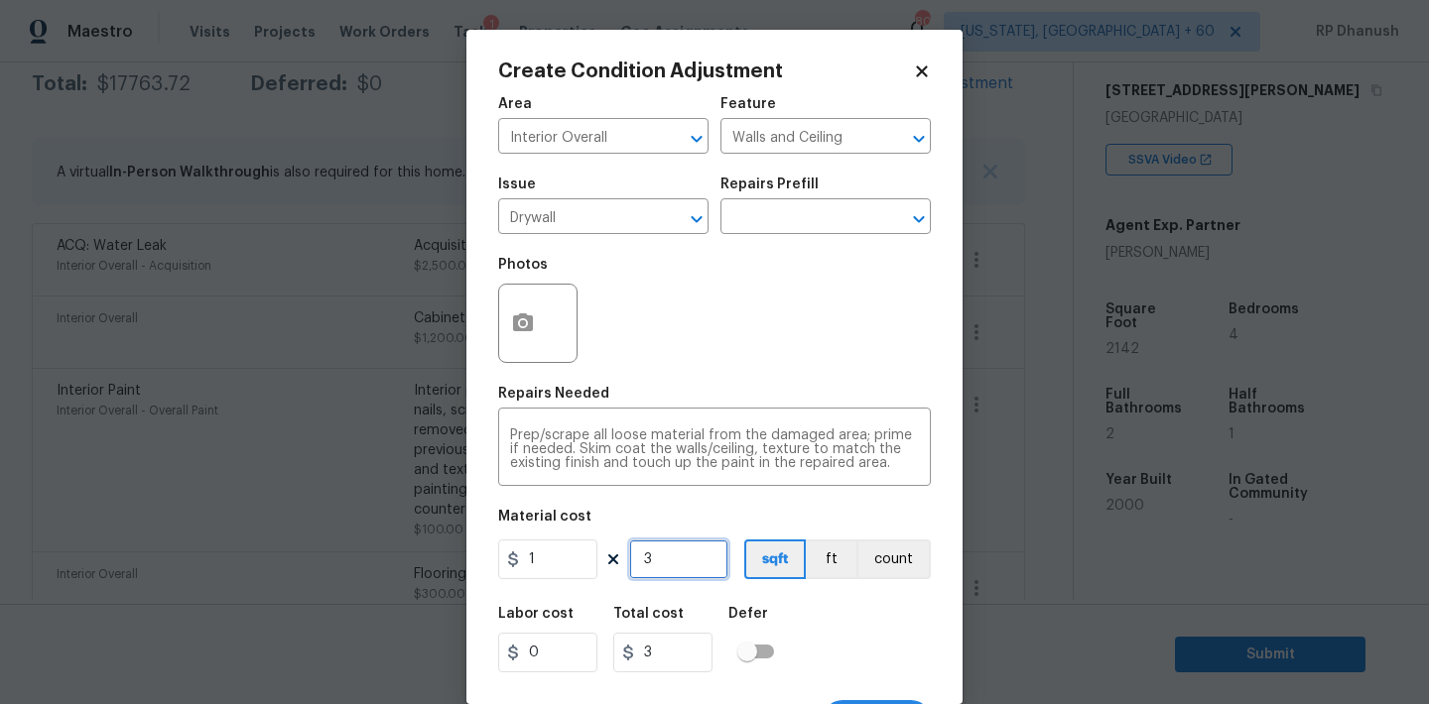
type input "30"
type input "300"
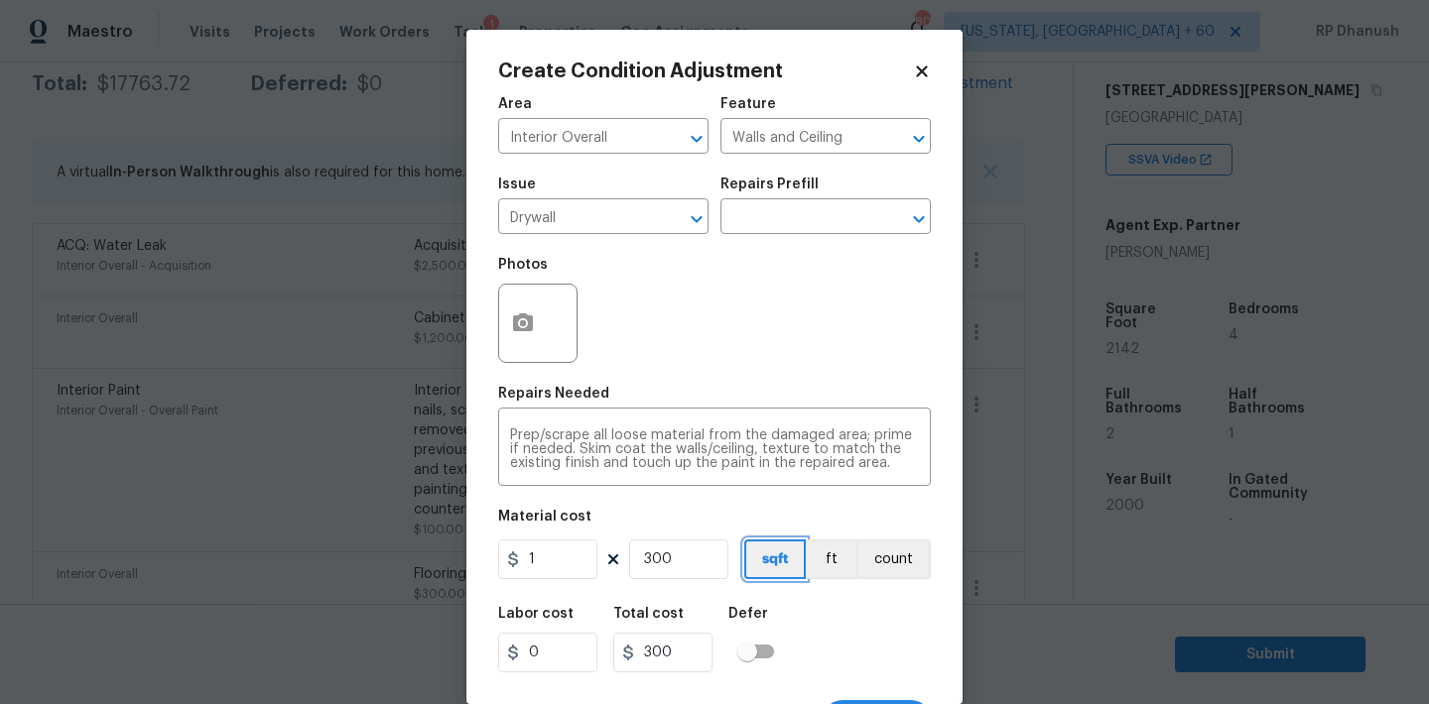
scroll to position [37, 0]
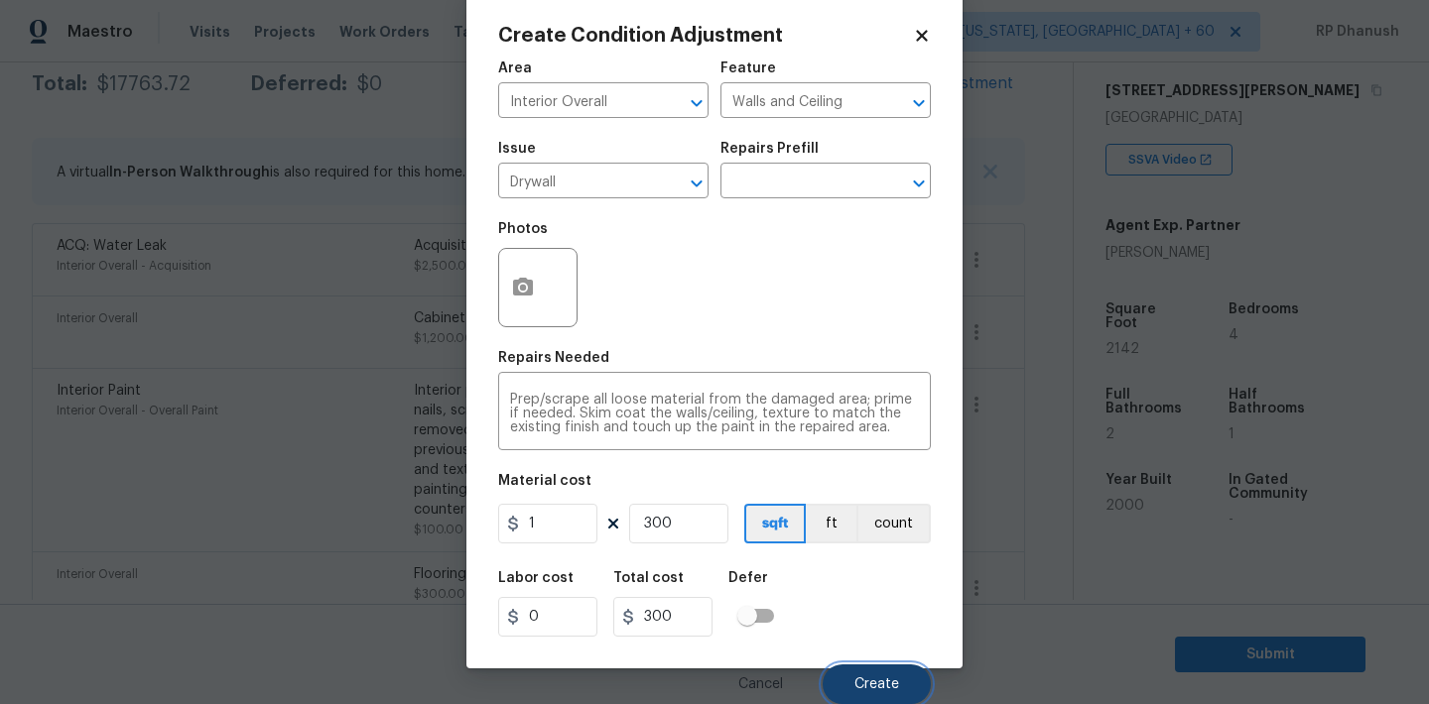
click at [862, 683] on span "Create" at bounding box center [876, 685] width 45 height 15
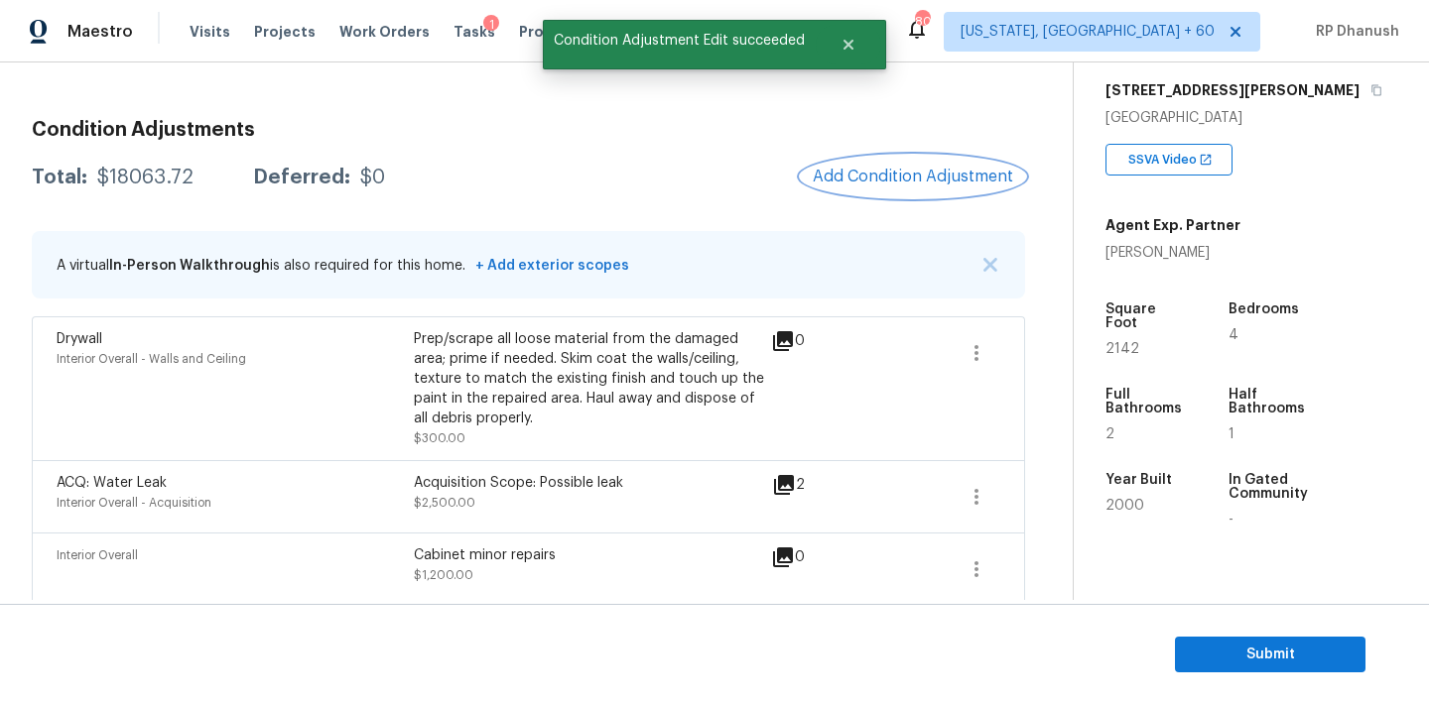
scroll to position [167, 0]
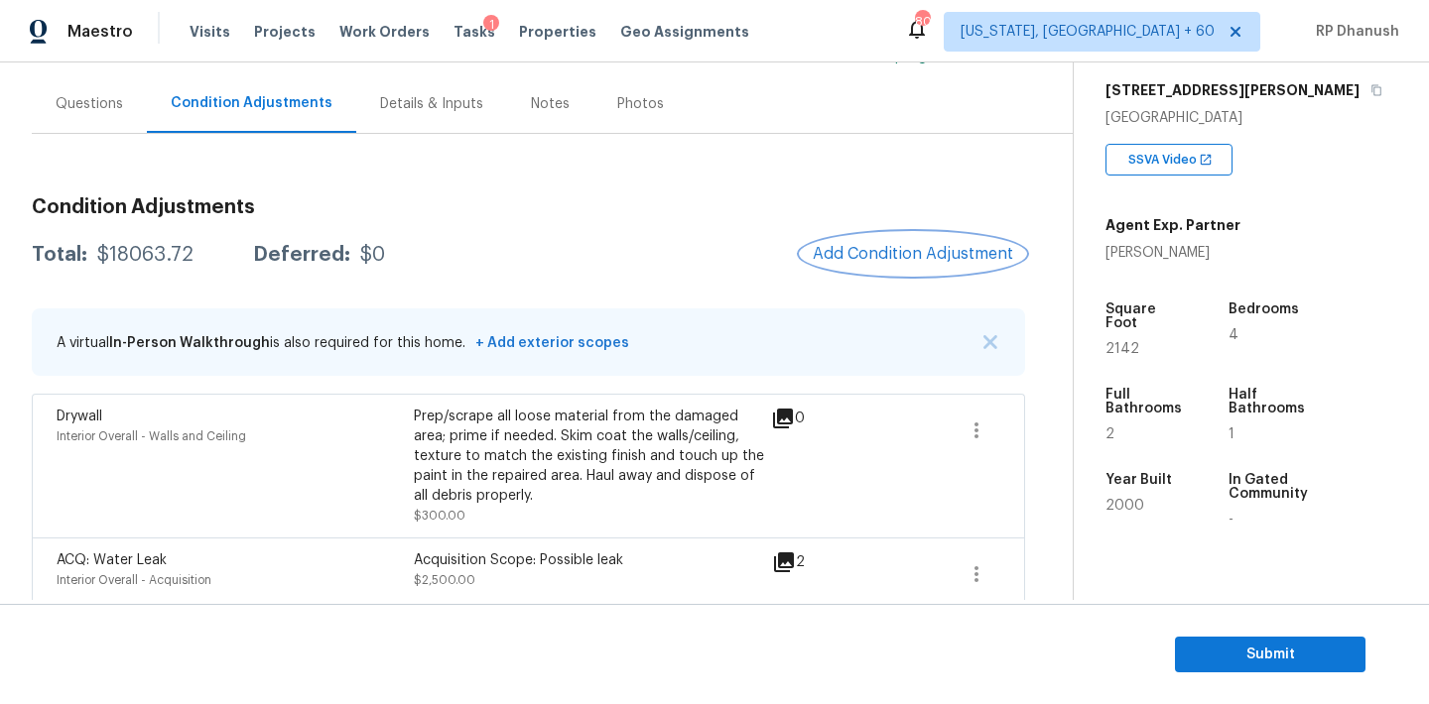
click at [862, 256] on span "Add Condition Adjustment" at bounding box center [913, 254] width 200 height 18
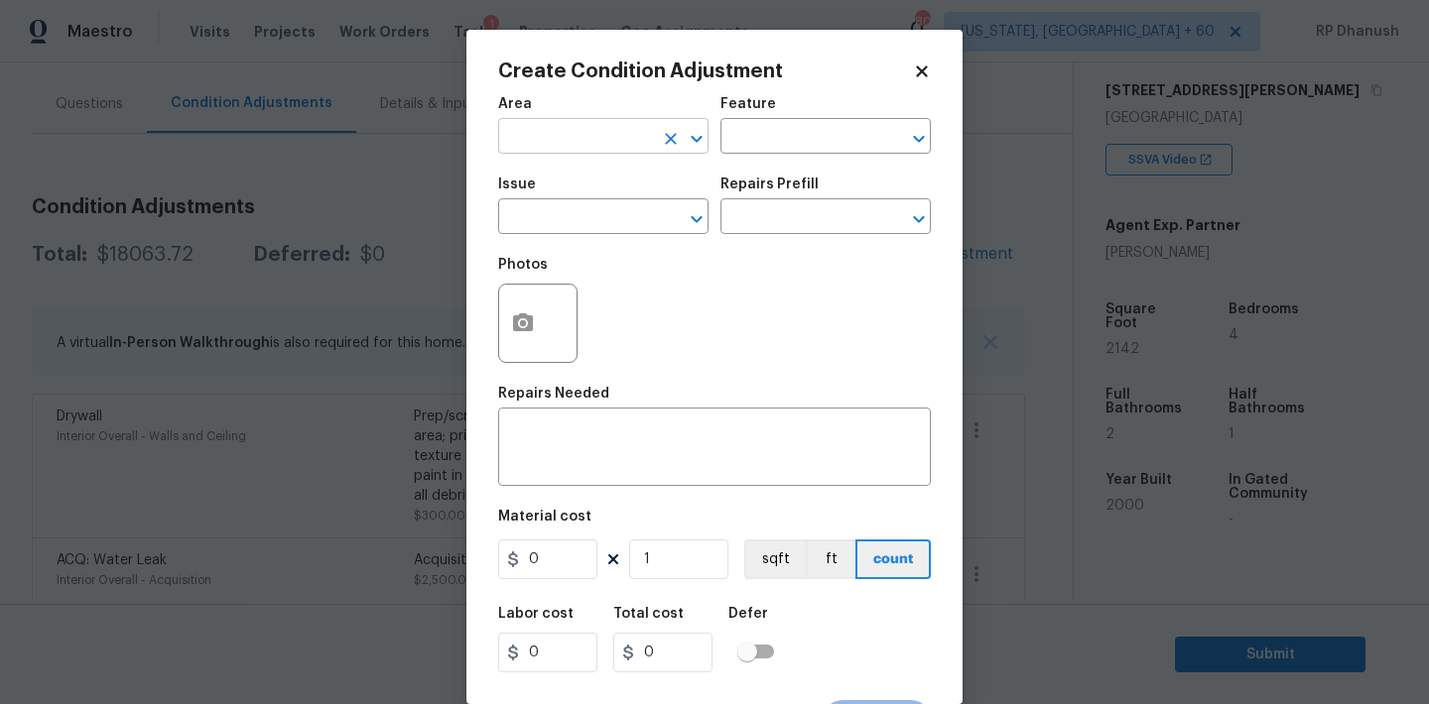
click at [621, 140] on input "text" at bounding box center [575, 138] width 155 height 31
drag, startPoint x: 590, startPoint y: 178, endPoint x: 649, endPoint y: 152, distance: 64.0
click at [591, 177] on li "HVAC" at bounding box center [603, 183] width 210 height 33
type input "HVAC"
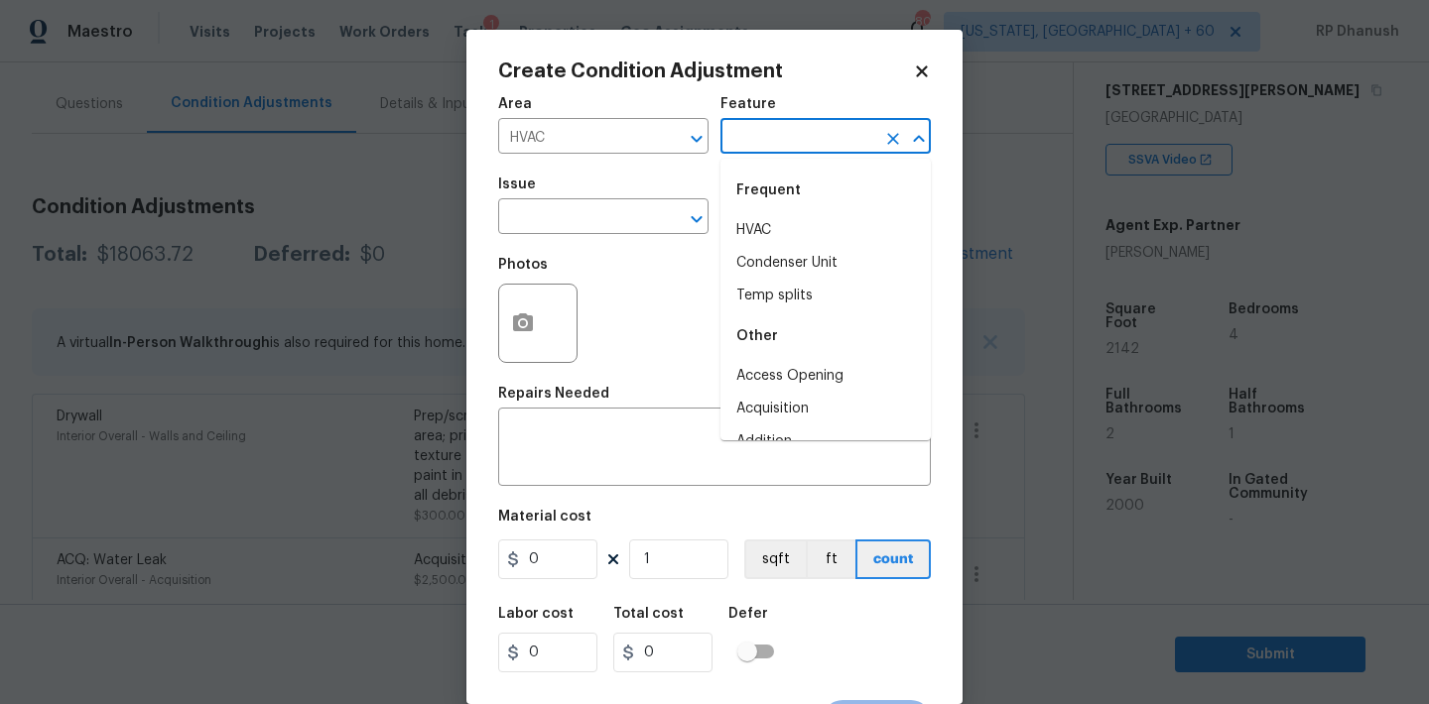
click at [757, 139] on input "text" at bounding box center [797, 138] width 155 height 31
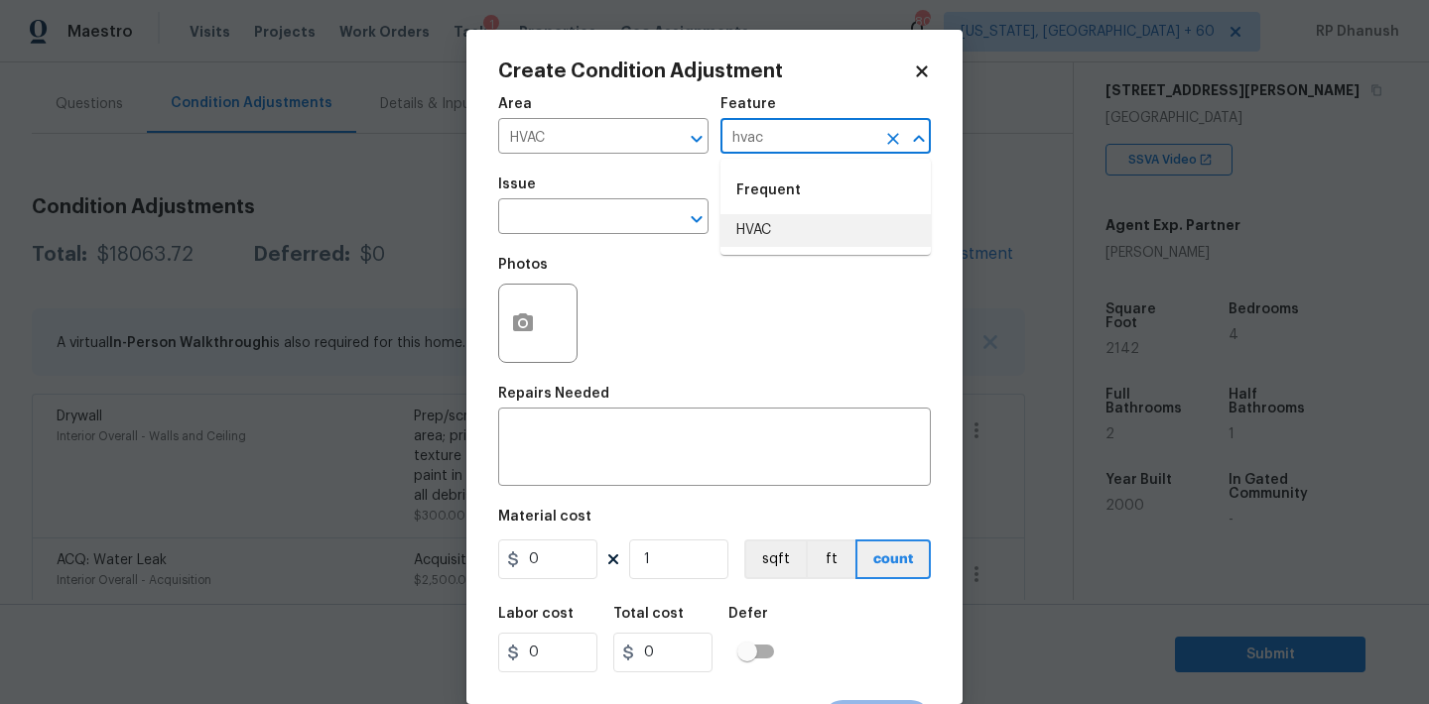
click at [722, 230] on li "HVAC" at bounding box center [825, 230] width 210 height 33
type input "HVAC"
click at [600, 227] on input "text" at bounding box center [575, 218] width 155 height 31
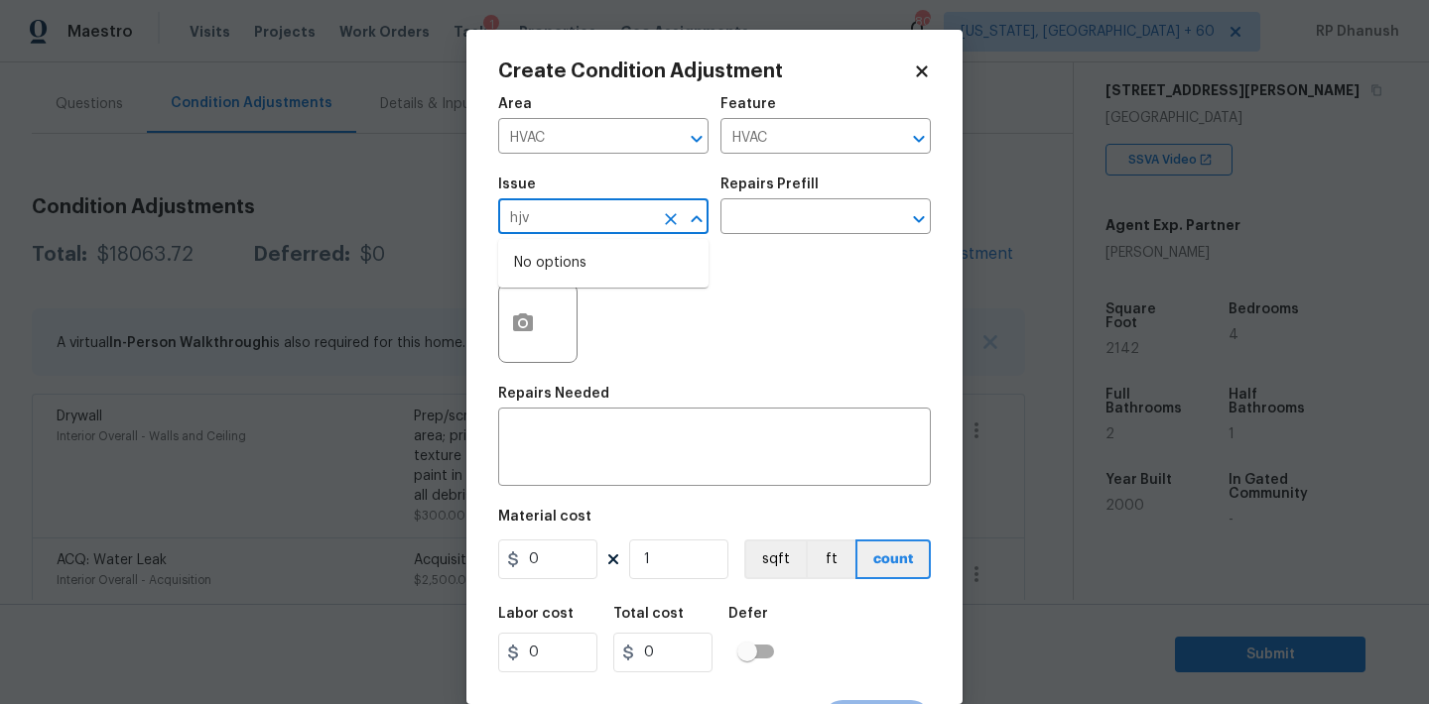
type input "hjva"
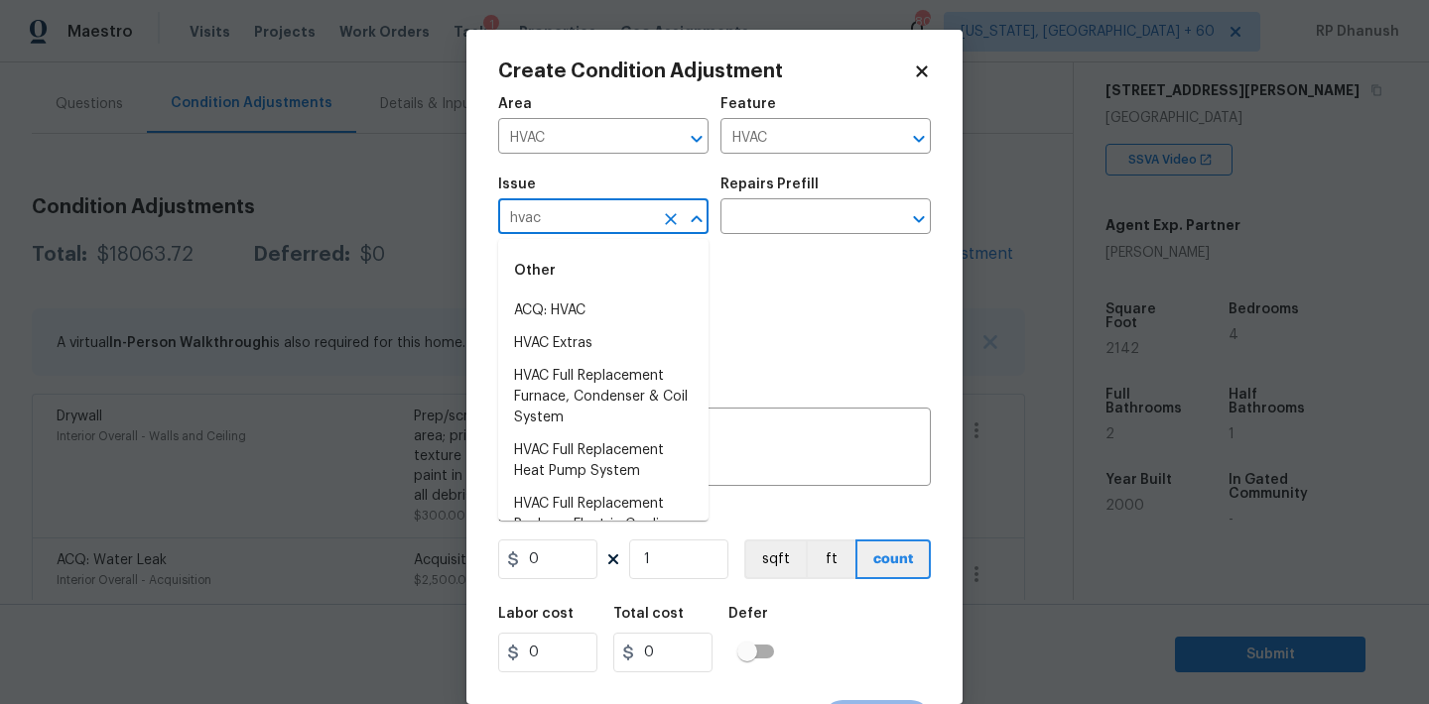
click at [581, 315] on li "ACQ: HVAC" at bounding box center [603, 311] width 210 height 33
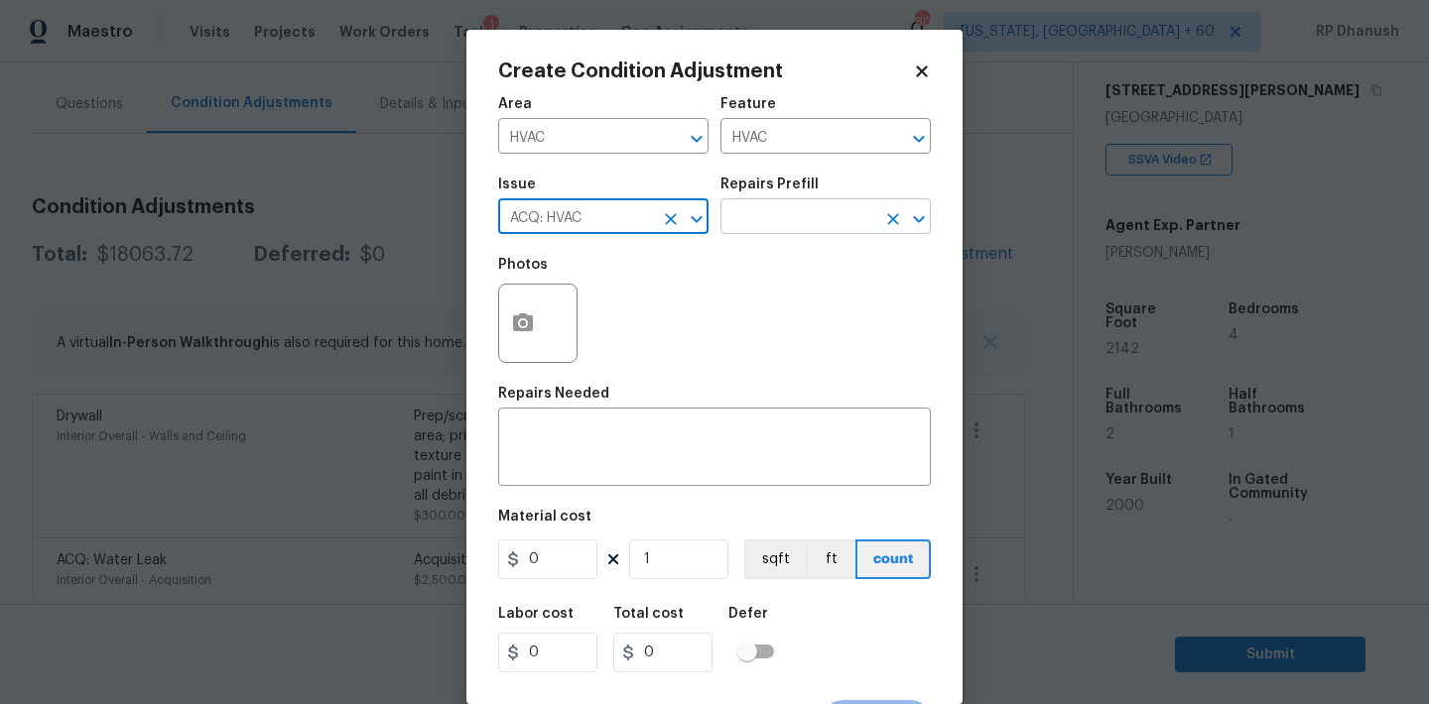
type input "ACQ: HVAC"
click at [784, 205] on input "text" at bounding box center [797, 218] width 155 height 31
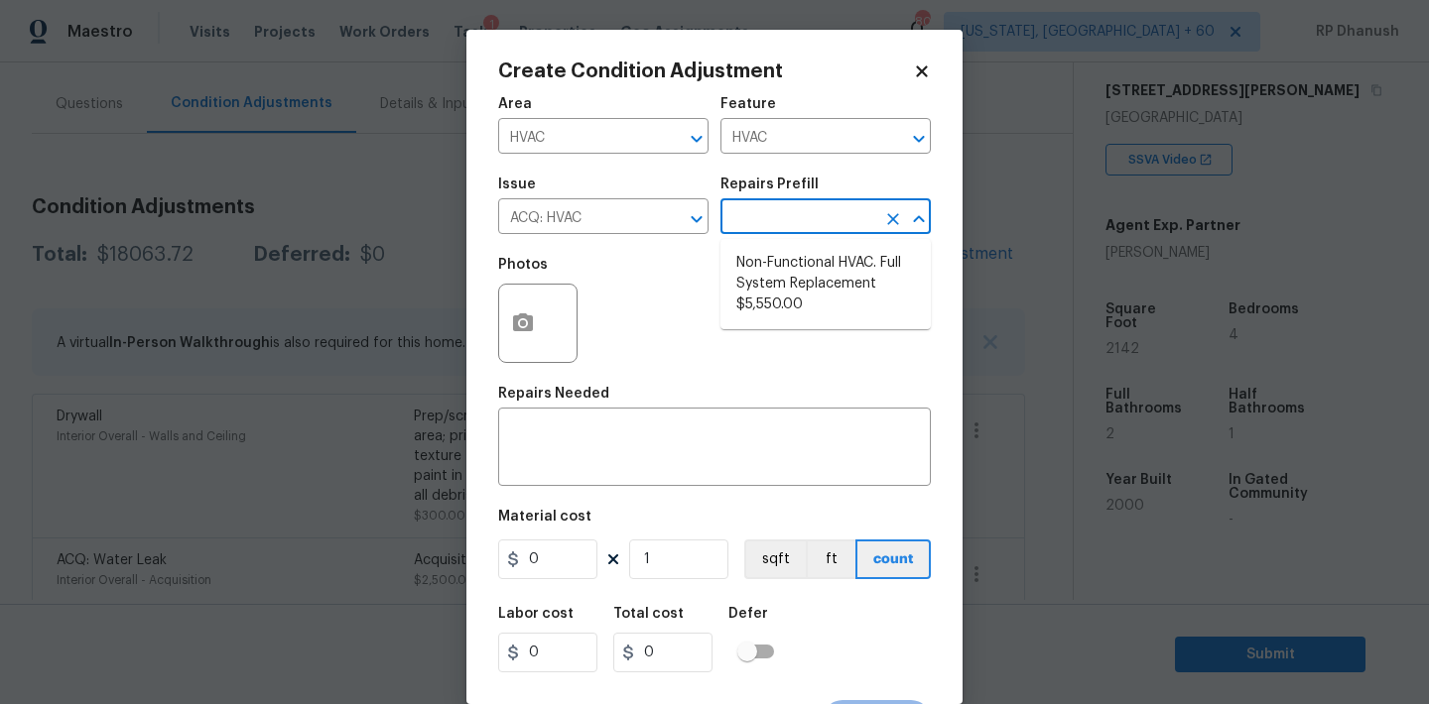
click at [784, 215] on input "text" at bounding box center [797, 218] width 155 height 31
click at [819, 239] on div "Issue ACQ: HVAC ​ Repairs Prefill ​" at bounding box center [714, 206] width 433 height 80
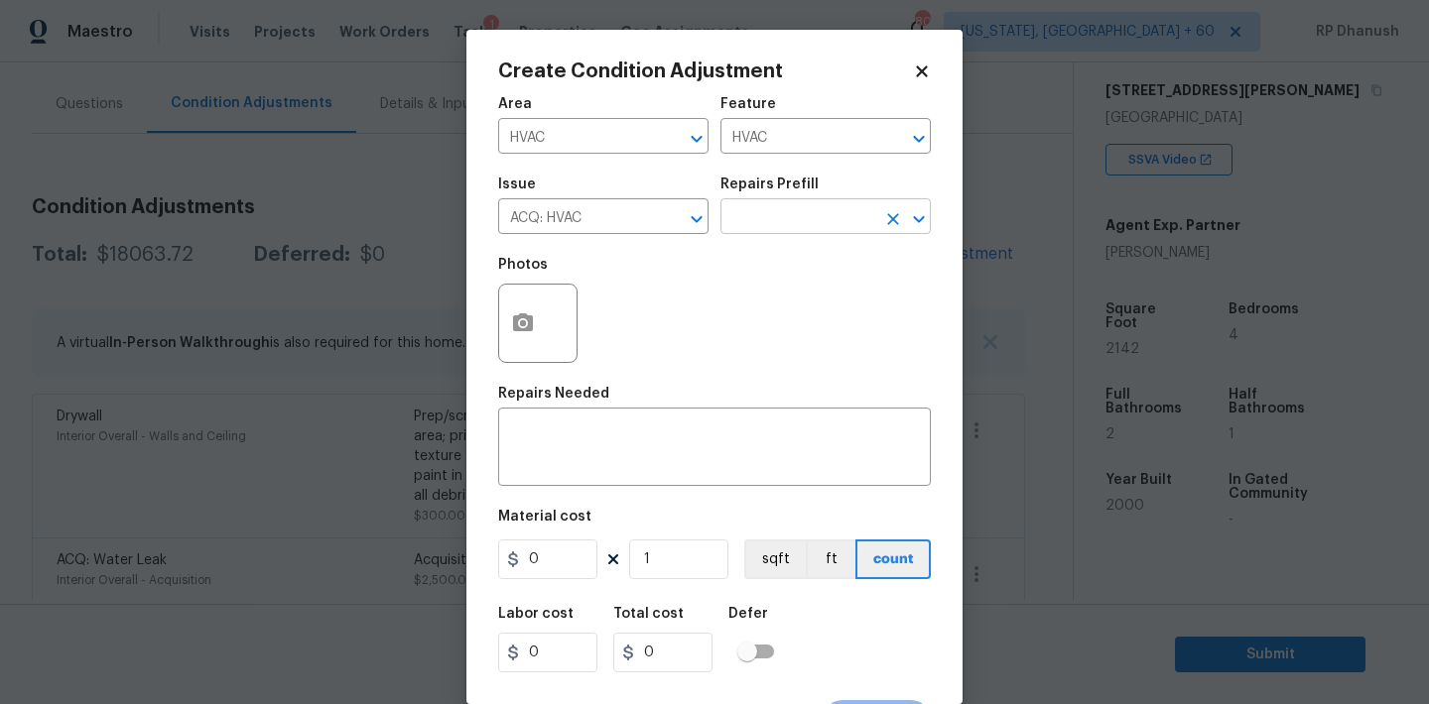
click at [819, 222] on input "text" at bounding box center [797, 218] width 155 height 31
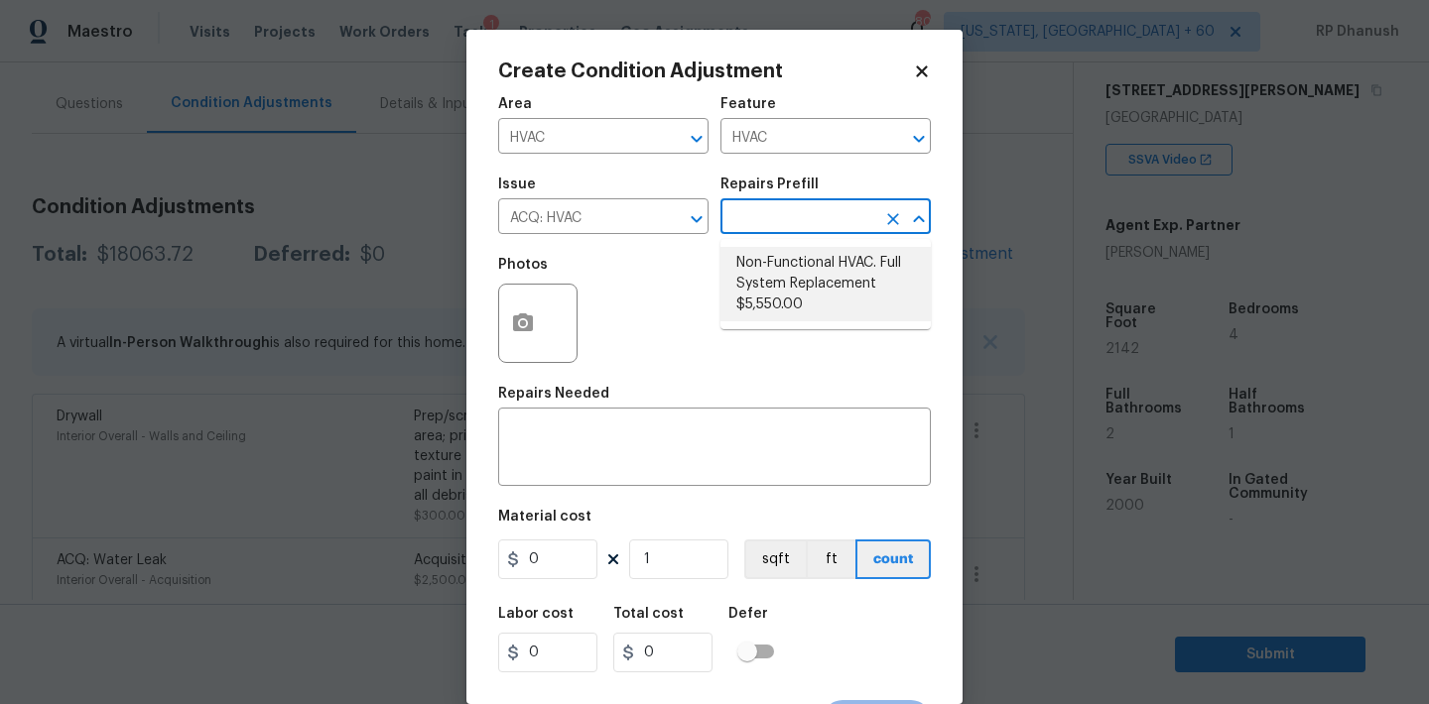
click at [830, 269] on li "Non-Functional HVAC. Full System Replacement $5,550.00" at bounding box center [825, 284] width 210 height 74
type input "Acquisition"
type textarea "Acquisition Scope: Full System Replacement"
type input "5550"
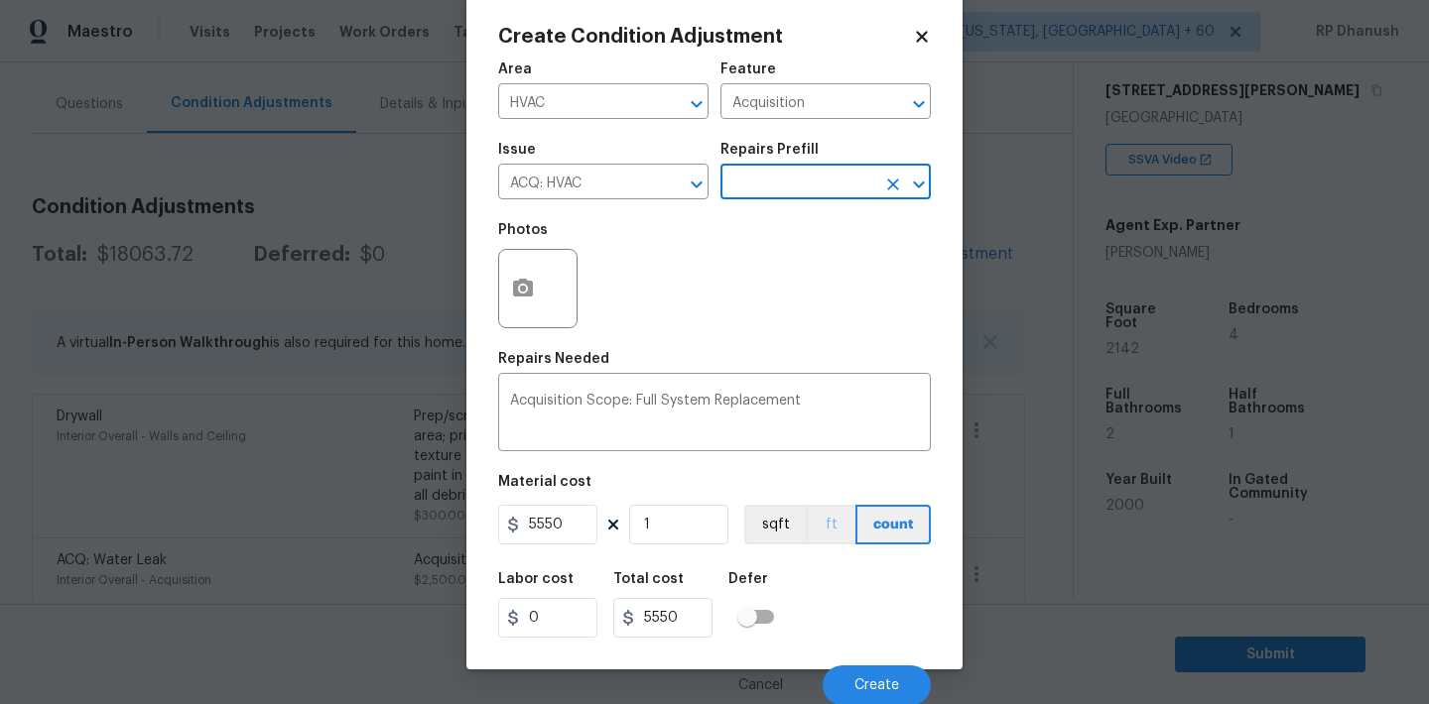
scroll to position [37, 0]
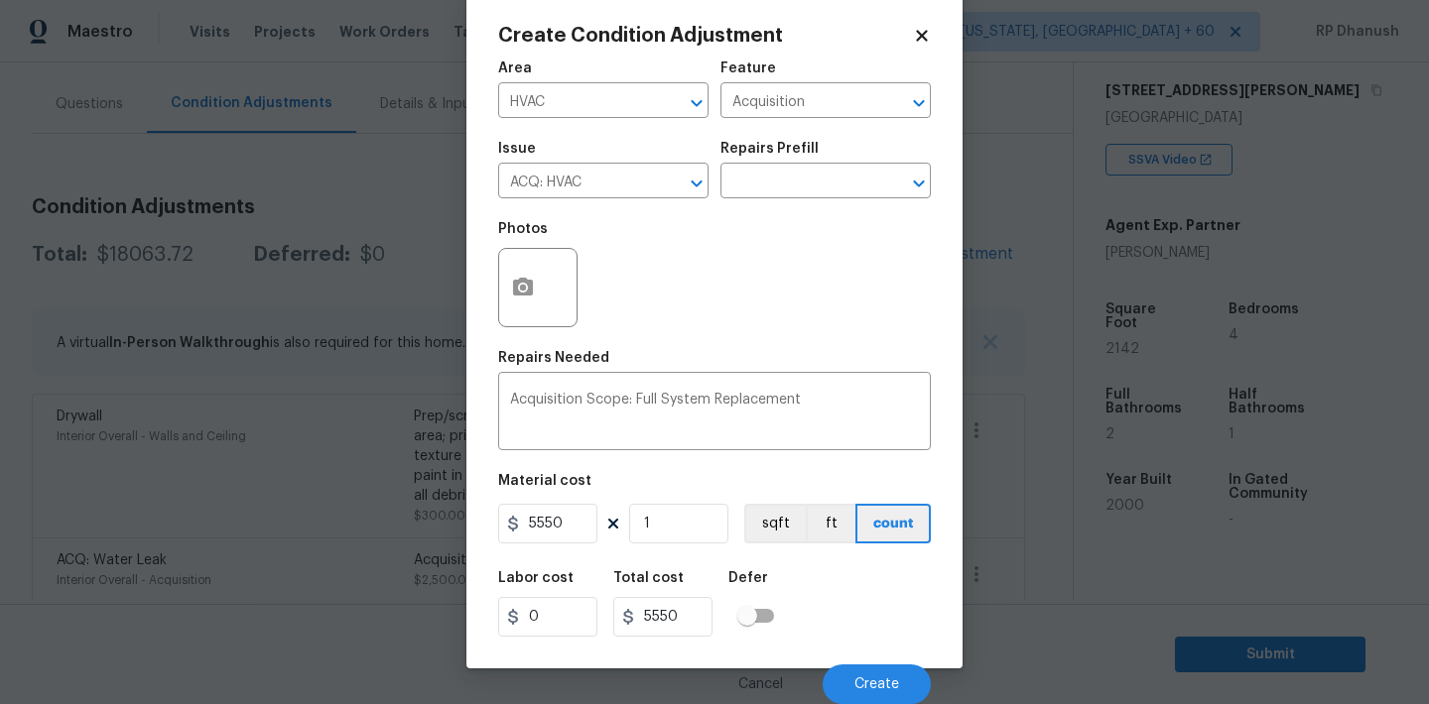
click at [878, 663] on div "Cancel Create" at bounding box center [714, 677] width 433 height 56
click at [878, 671] on button "Create" at bounding box center [876, 685] width 108 height 40
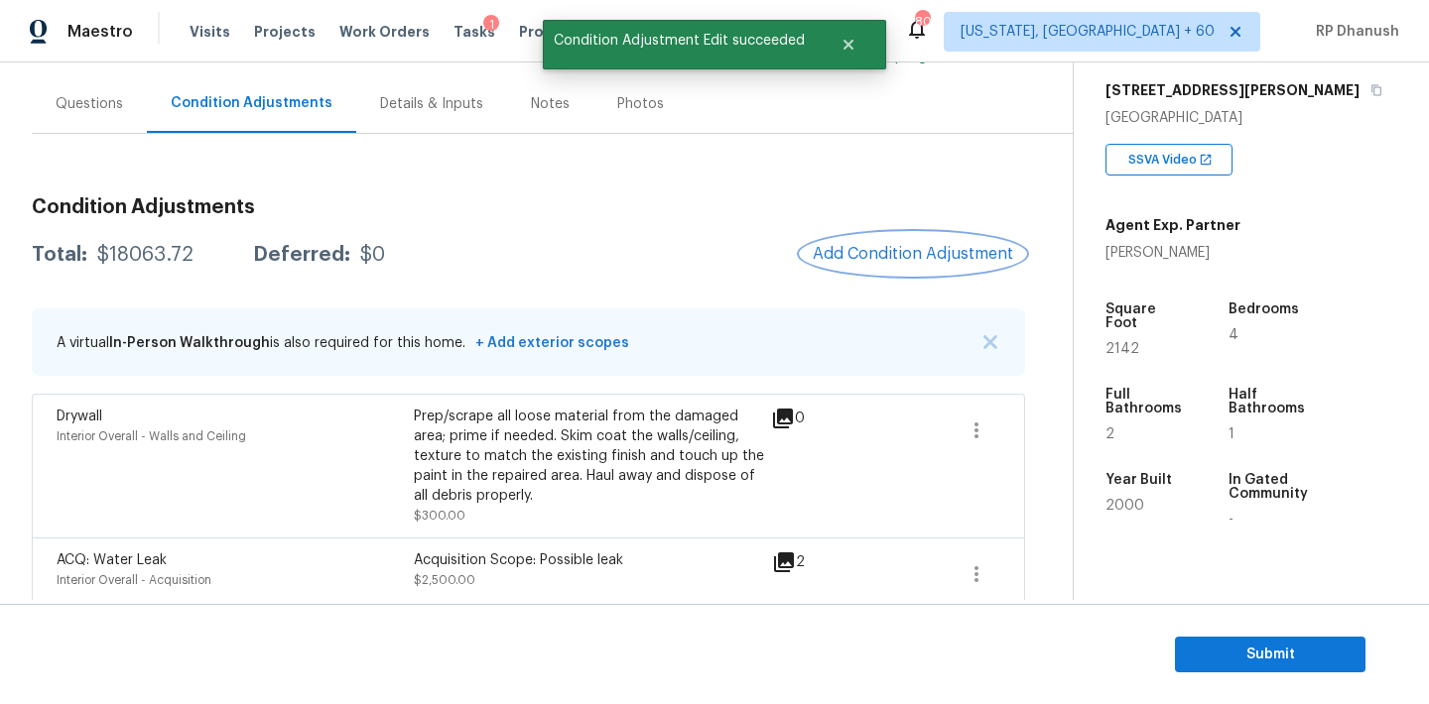
scroll to position [0, 0]
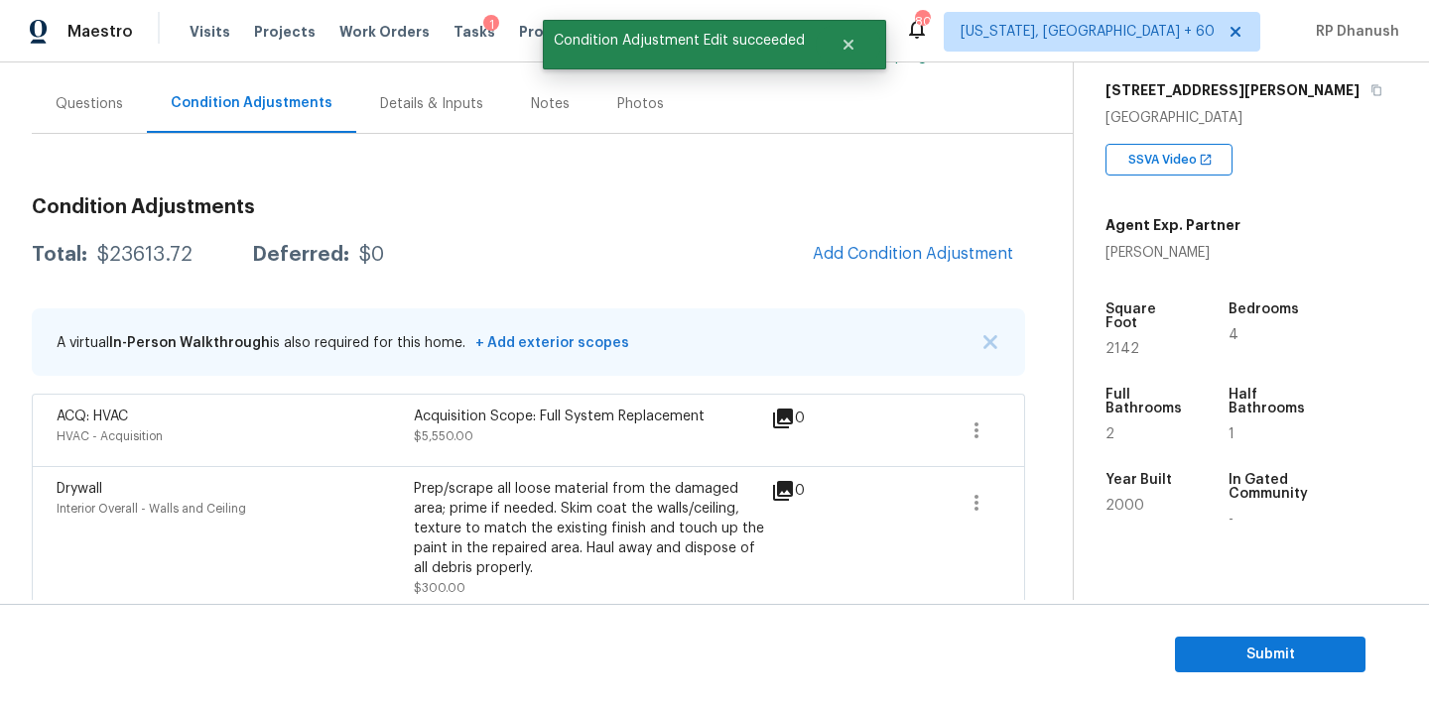
click at [127, 253] on div "$23613.72" at bounding box center [144, 255] width 95 height 20
copy div "$23613.72"
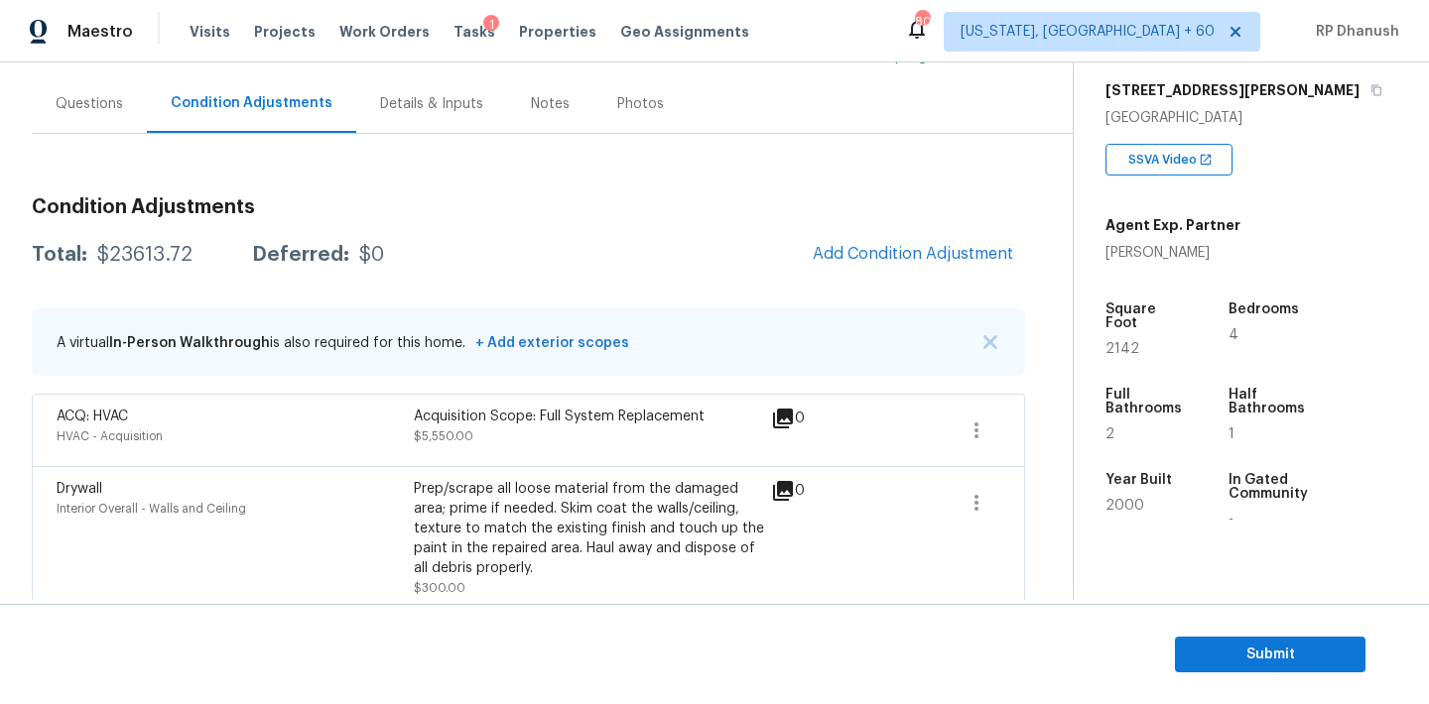
scroll to position [118, 0]
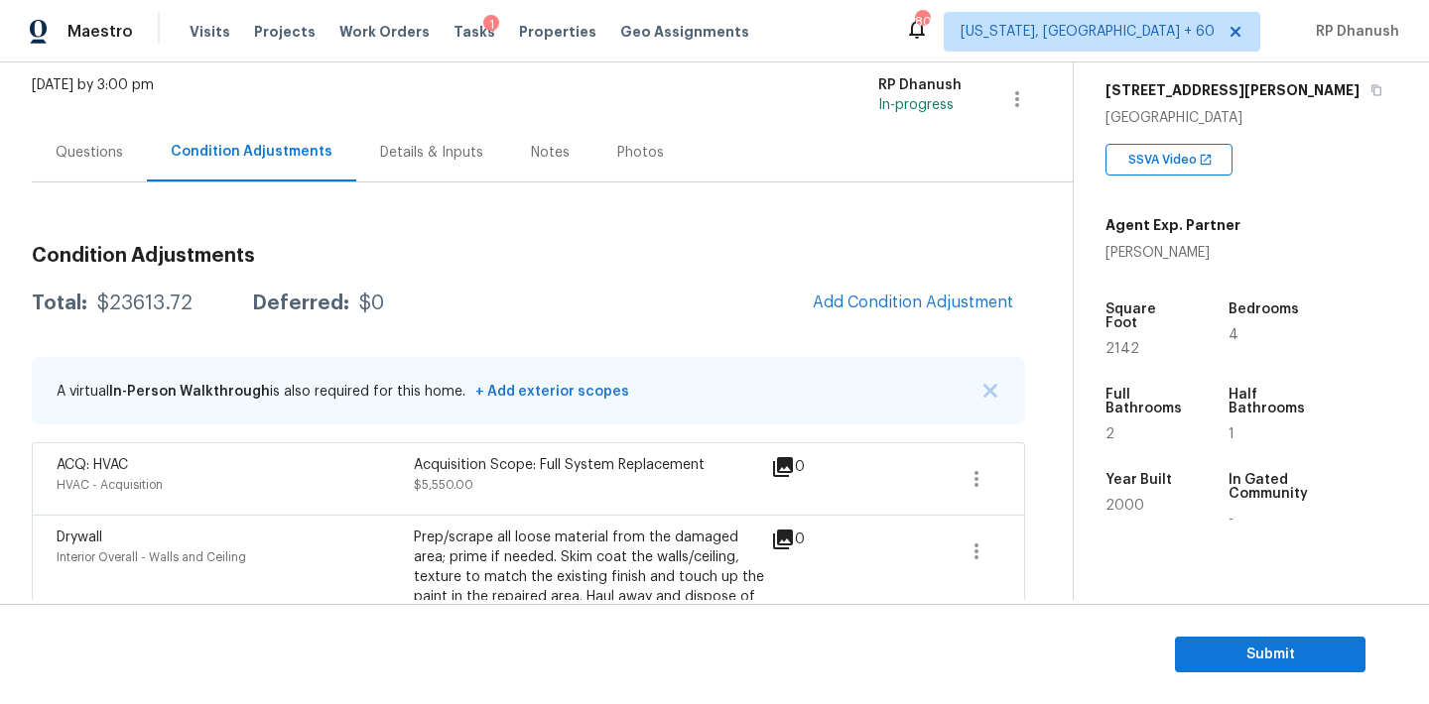
click at [94, 154] on div "Questions" at bounding box center [89, 153] width 67 height 20
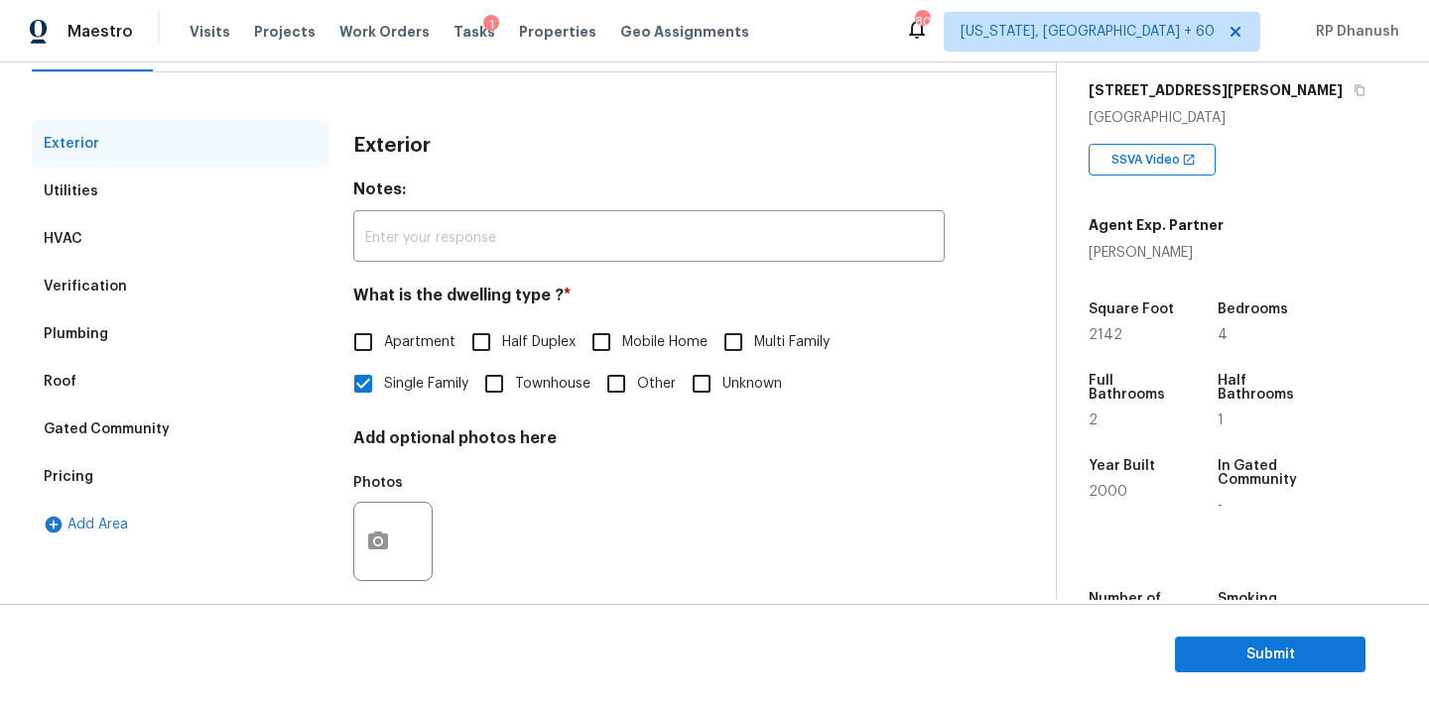
scroll to position [251, 0]
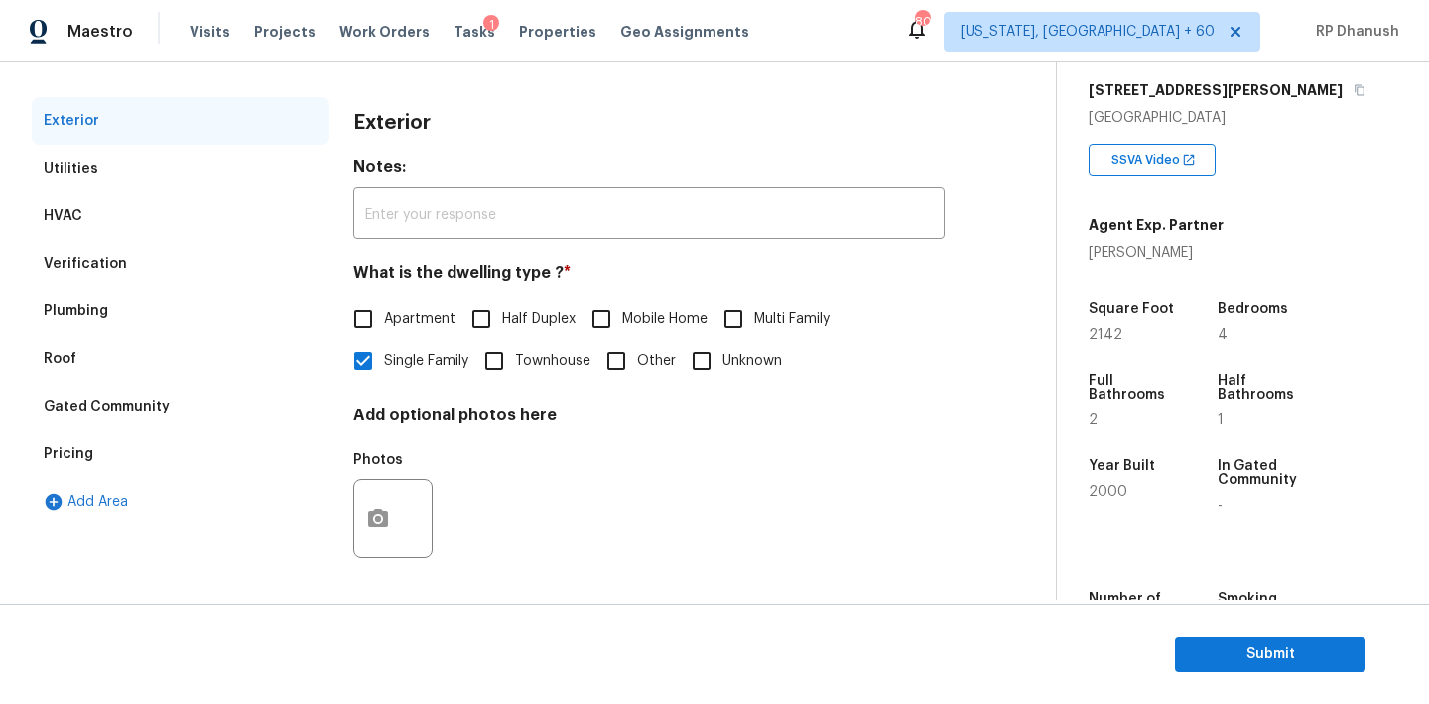
click at [149, 245] on div "Verification" at bounding box center [181, 264] width 298 height 48
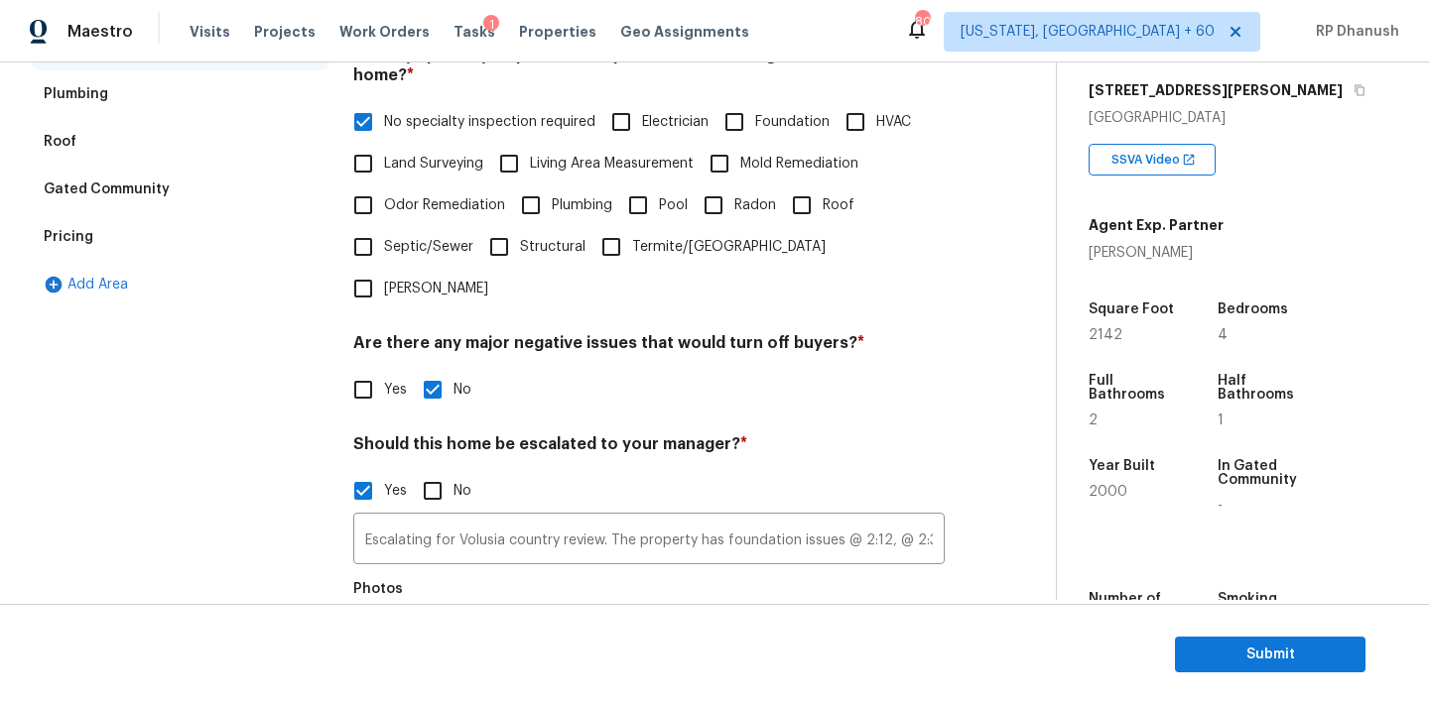
scroll to position [678, 0]
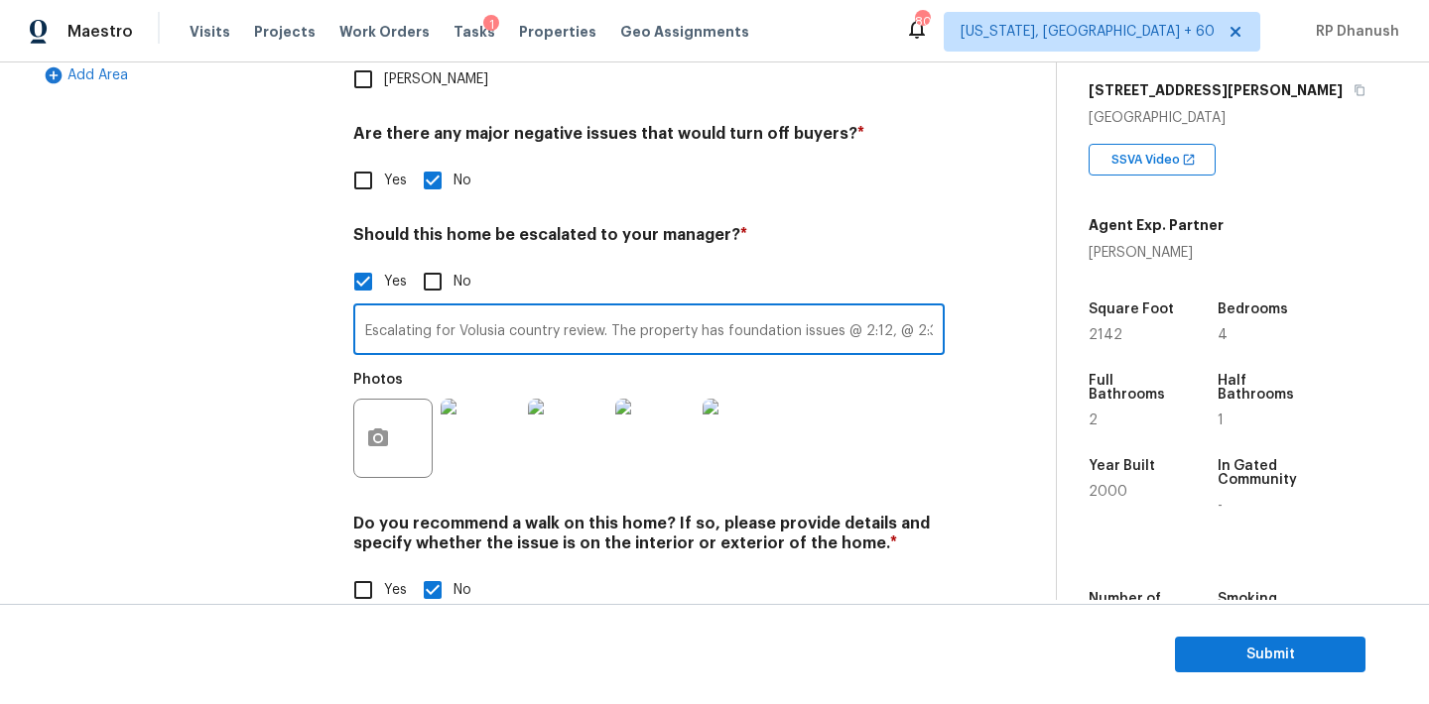
click at [661, 309] on input "Escalating for Volusia country review. The property has foundation issues @ 2:1…" at bounding box center [648, 332] width 591 height 47
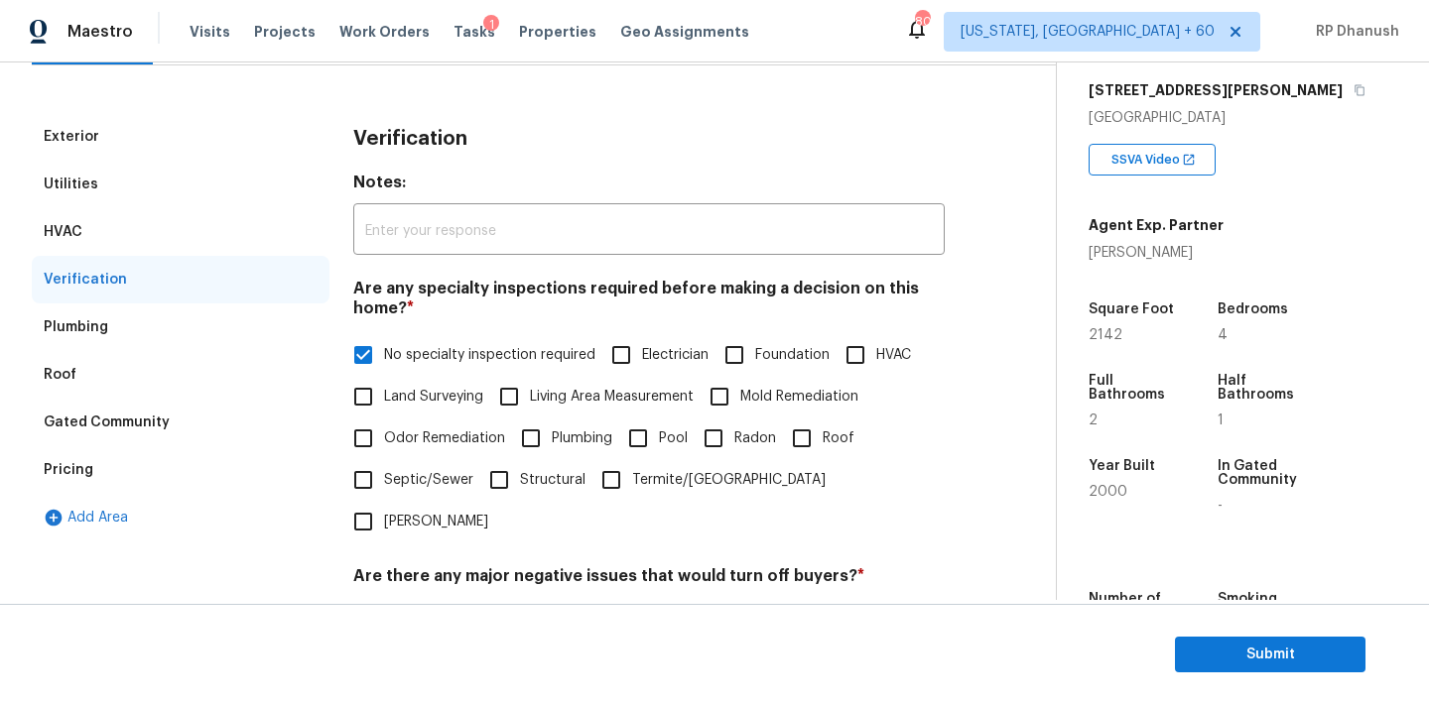
scroll to position [166, 0]
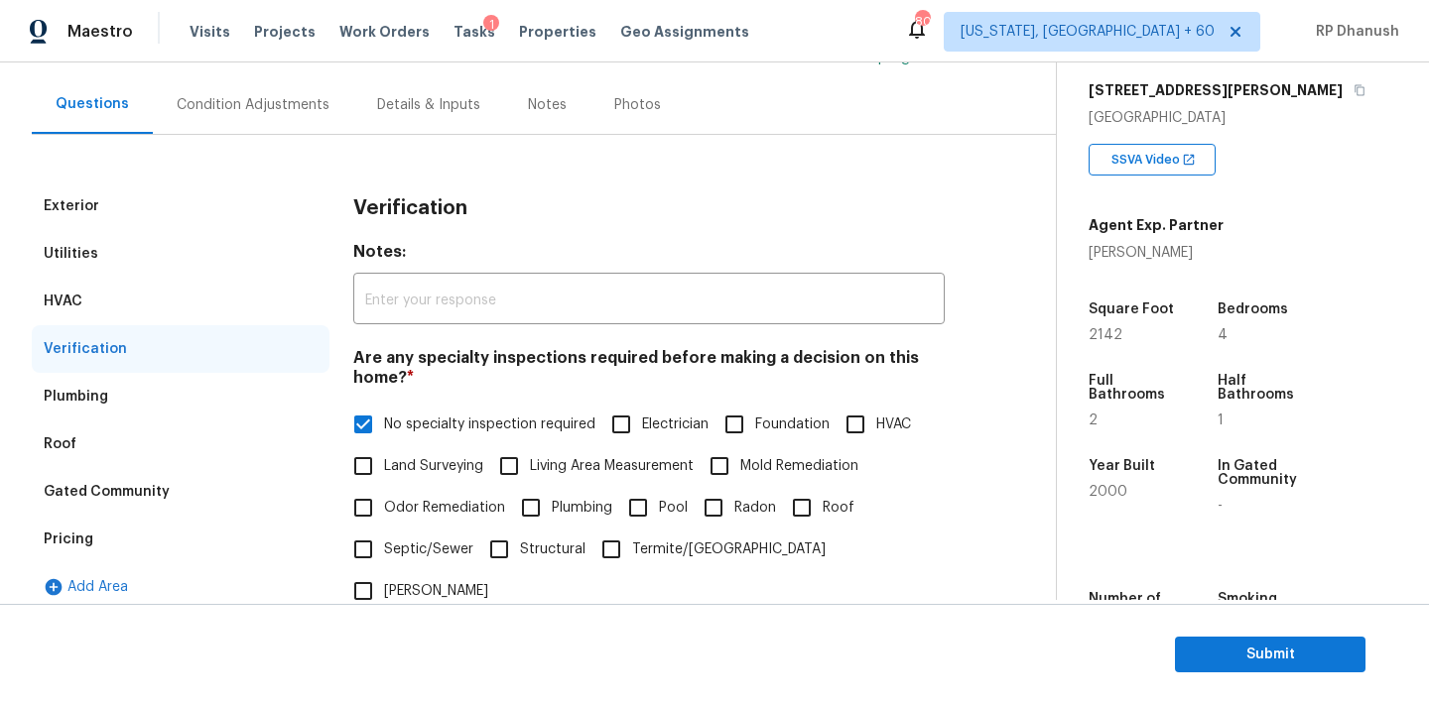
click at [238, 116] on div "Condition Adjustments" at bounding box center [253, 104] width 200 height 59
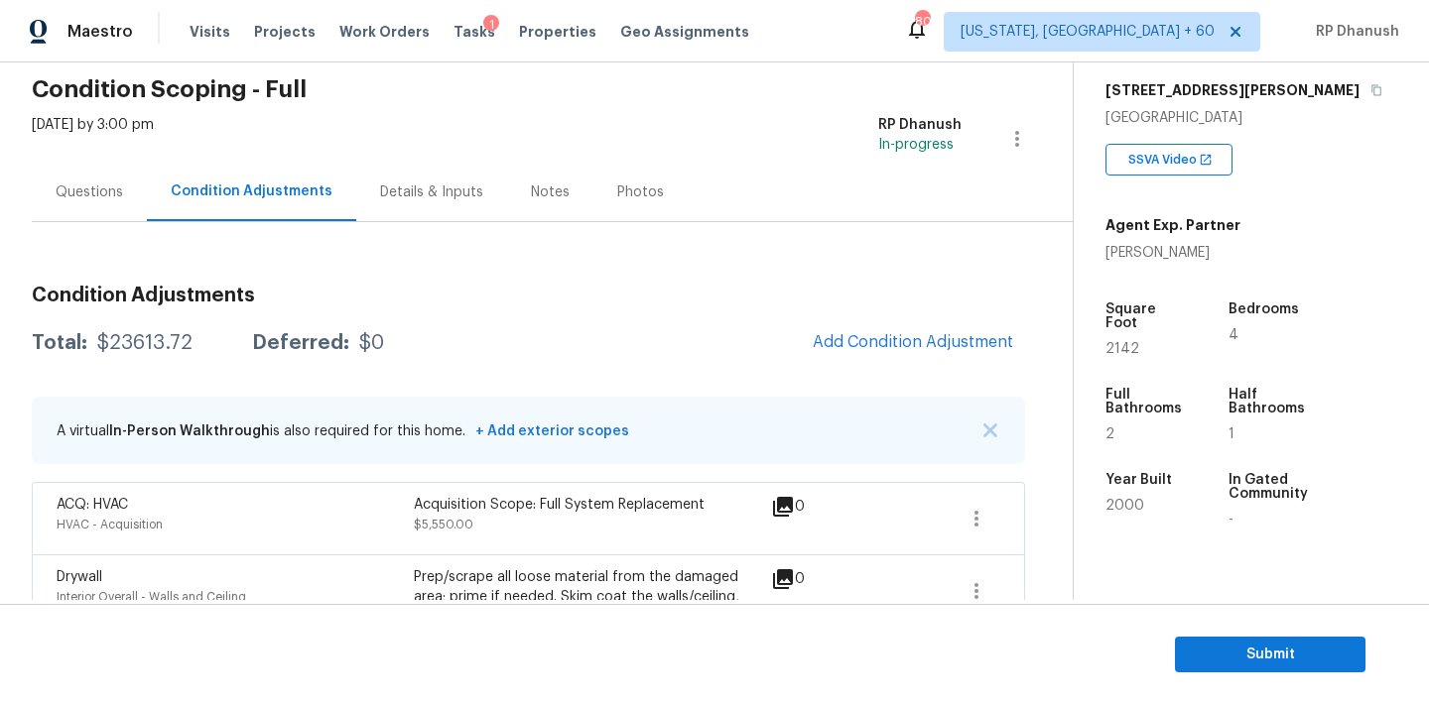
scroll to position [50, 0]
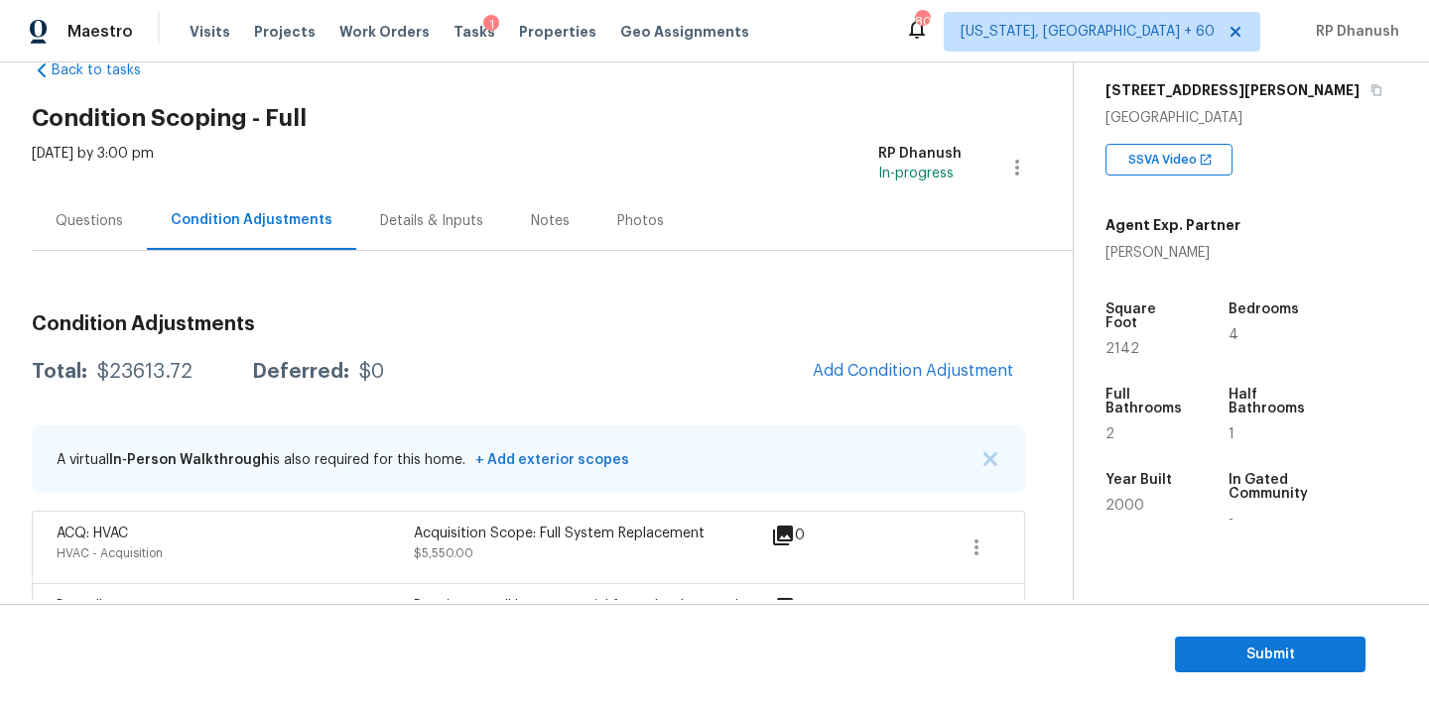
click at [87, 211] on div "Questions" at bounding box center [89, 221] width 67 height 20
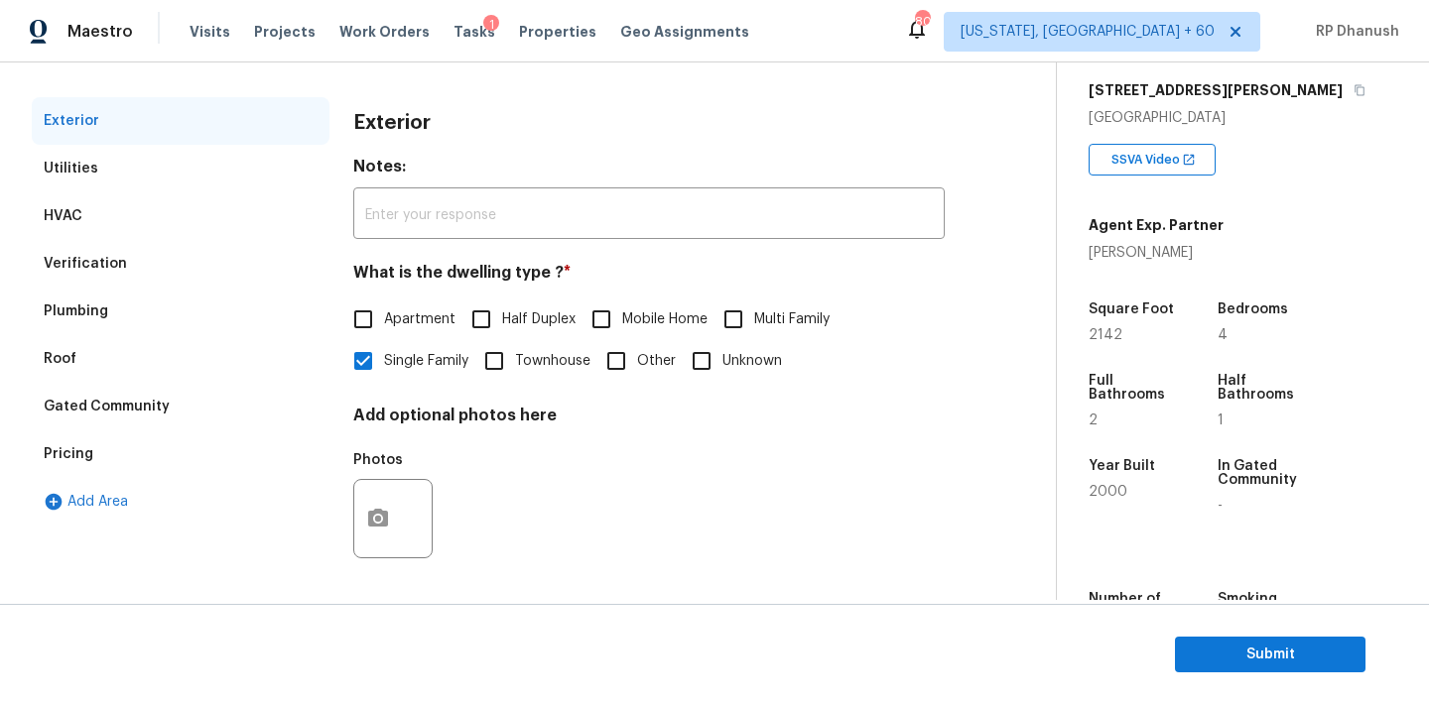
click at [124, 454] on div "Pricing" at bounding box center [181, 455] width 298 height 48
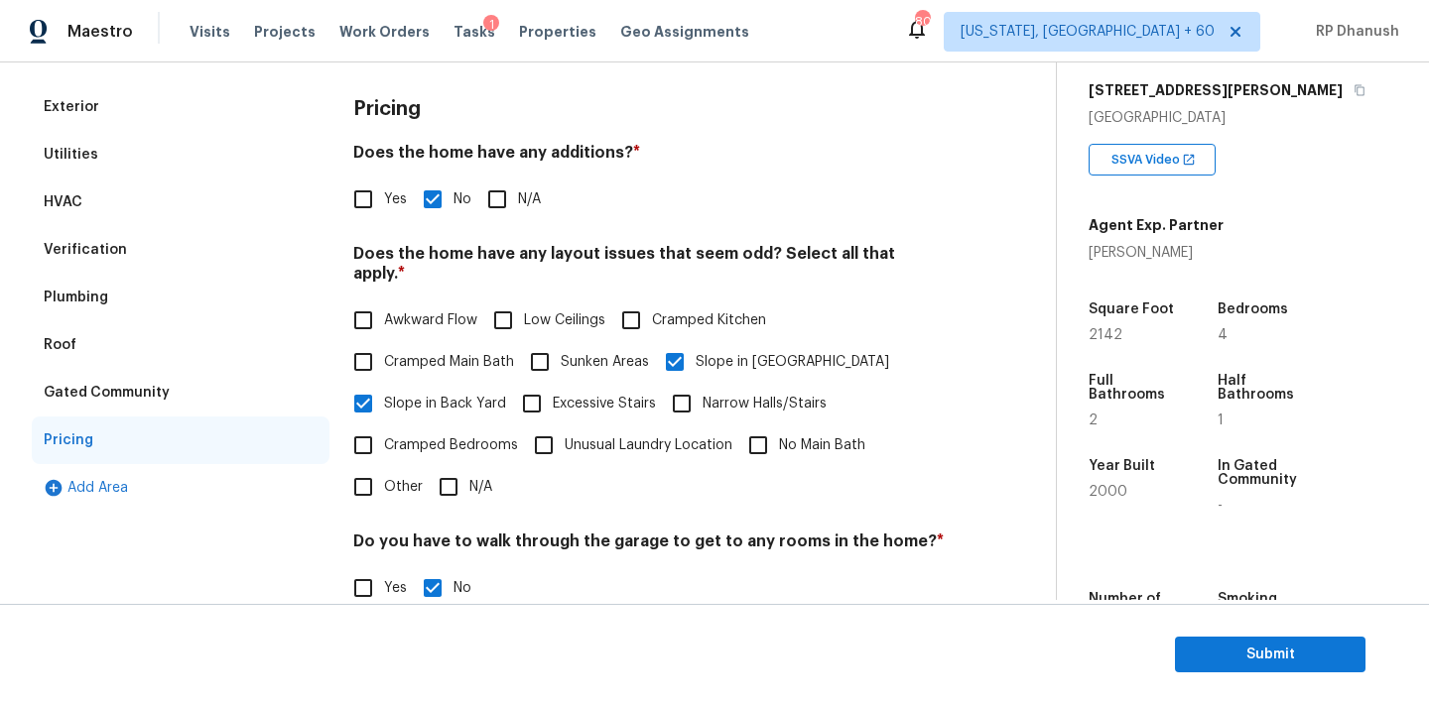
click at [100, 258] on div "Verification" at bounding box center [85, 250] width 83 height 20
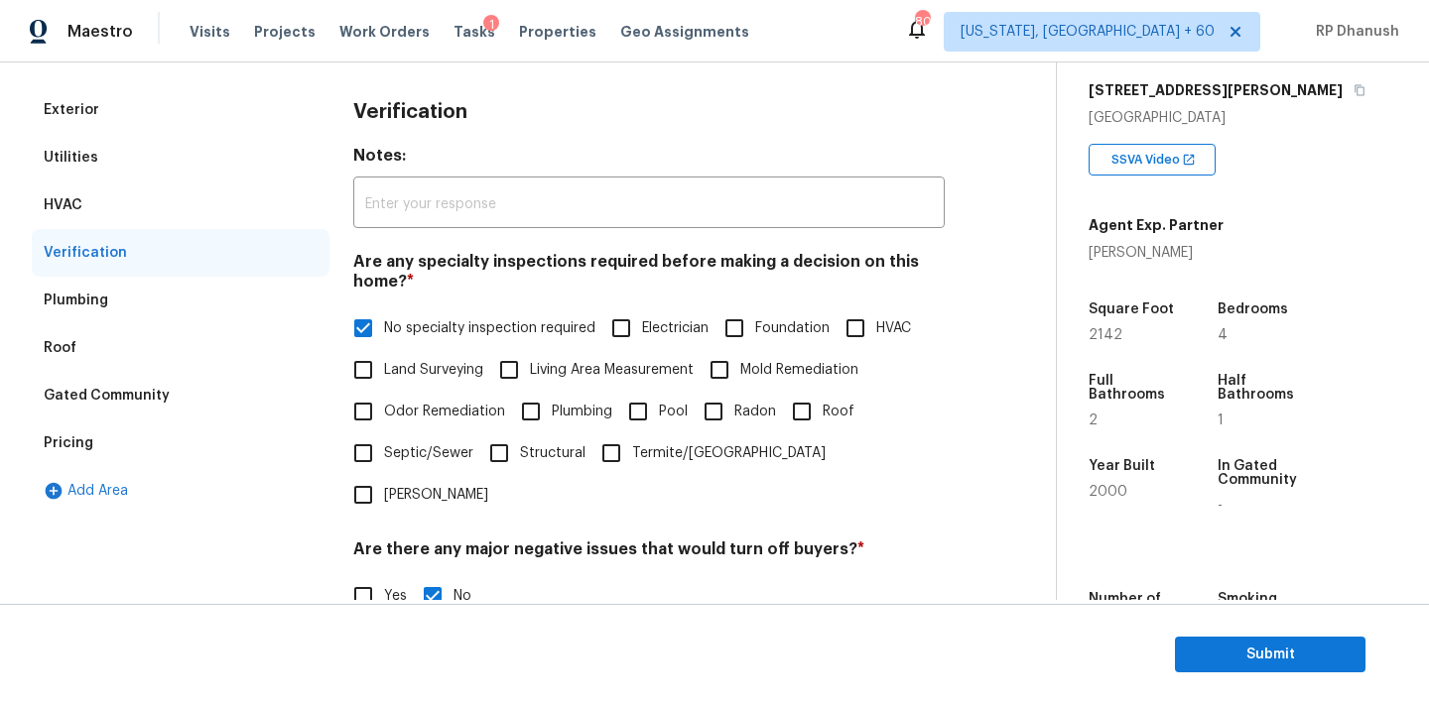
scroll to position [141, 0]
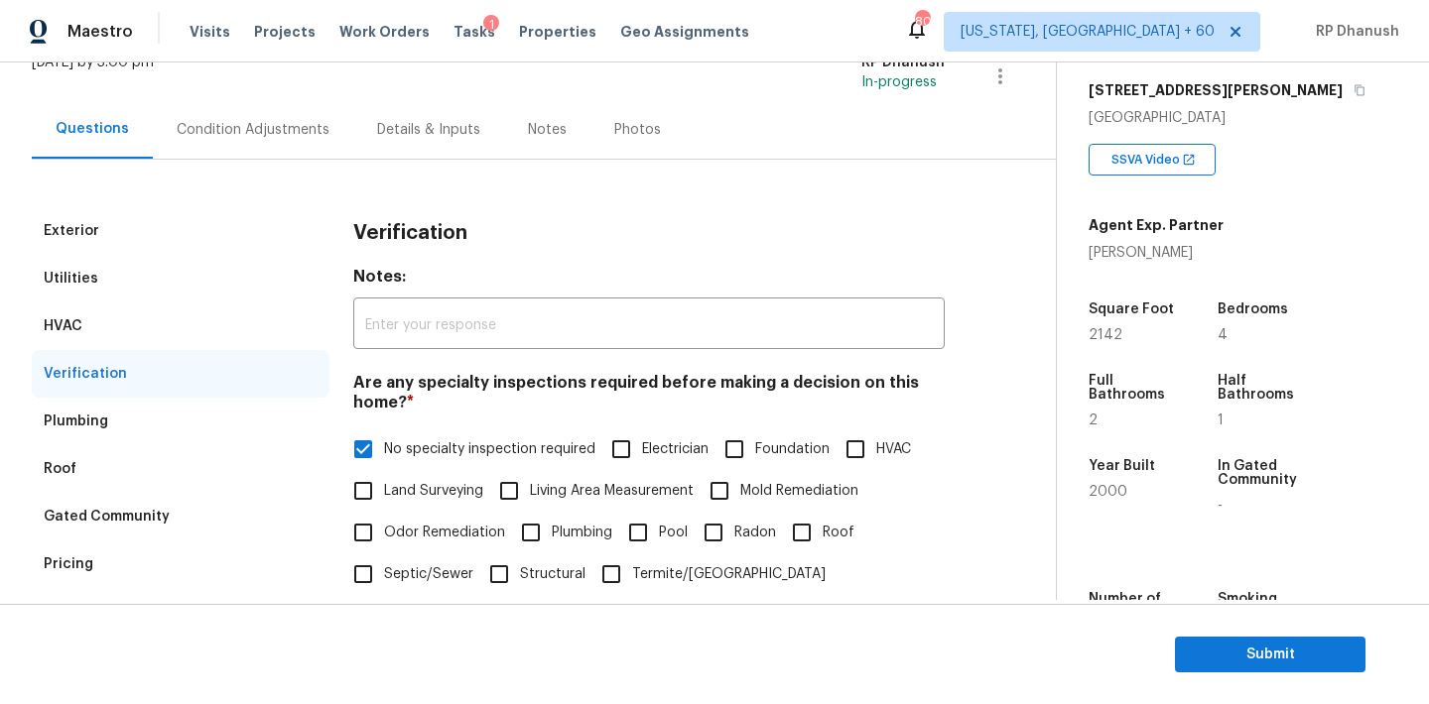
click at [231, 135] on div "Condition Adjustments" at bounding box center [253, 130] width 153 height 20
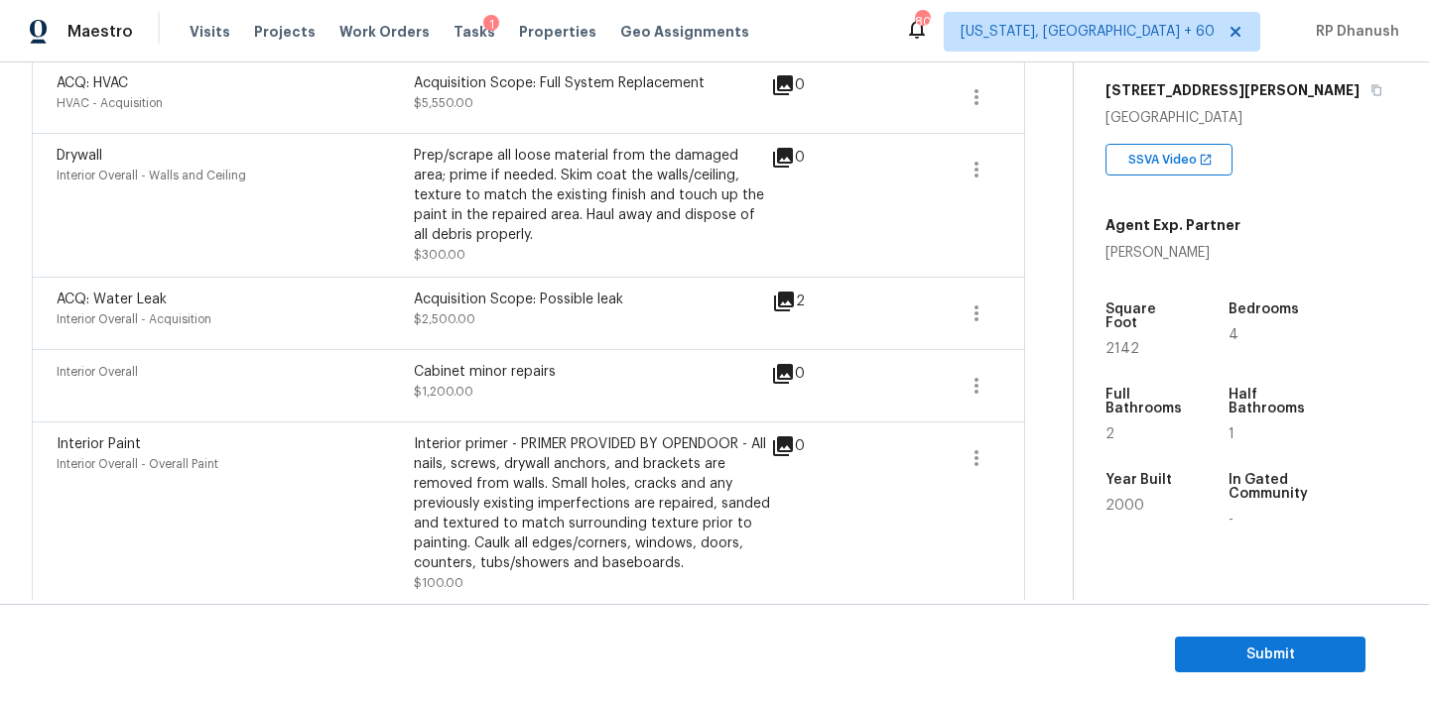
scroll to position [390, 0]
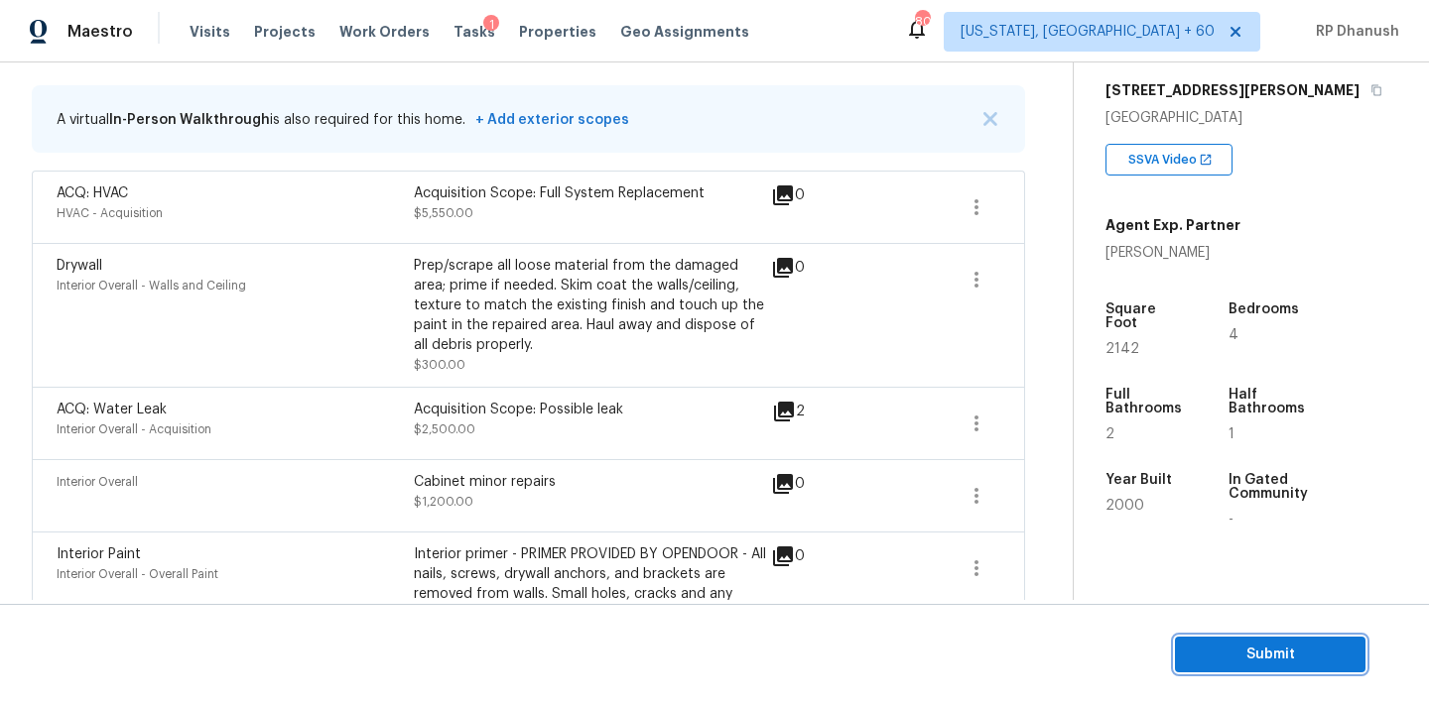
click at [1293, 649] on span "Submit" at bounding box center [1270, 655] width 159 height 25
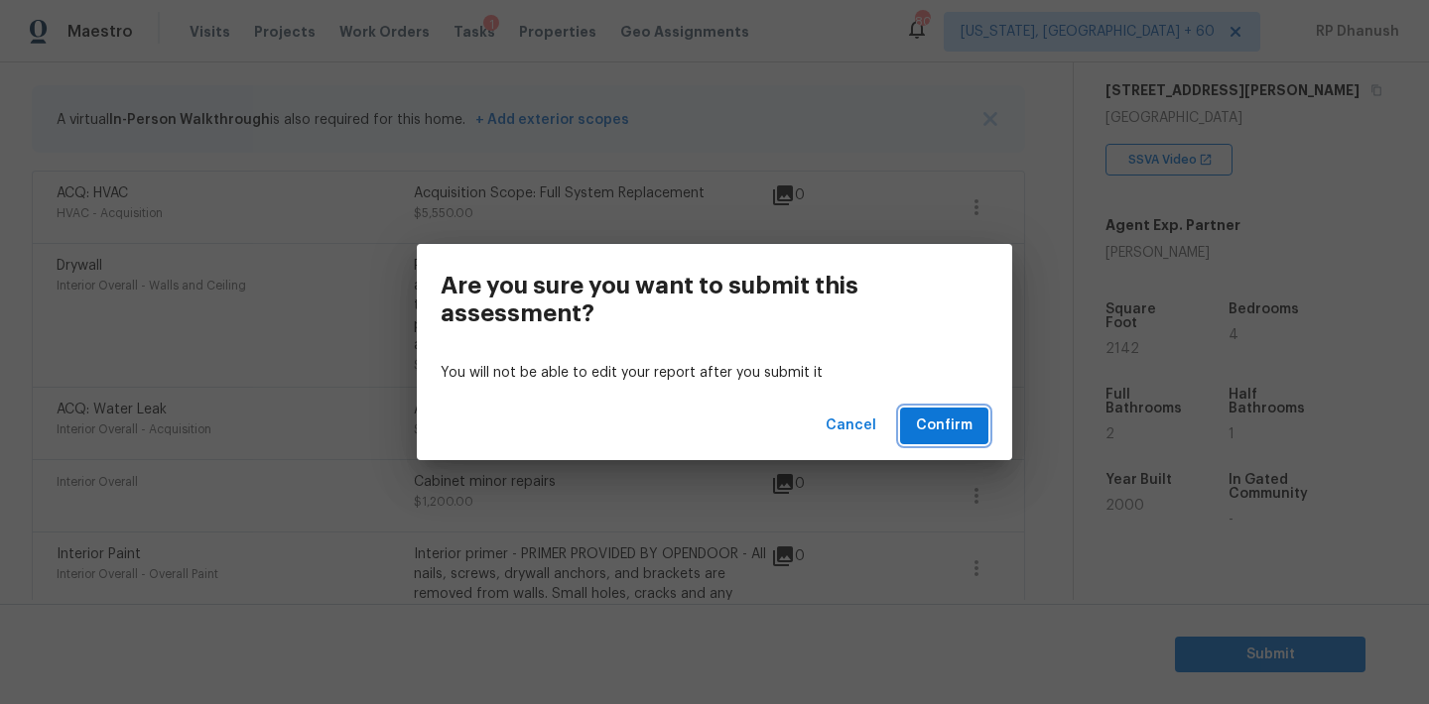
click at [936, 429] on span "Confirm" at bounding box center [944, 426] width 57 height 25
